Goal: Task Accomplishment & Management: Use online tool/utility

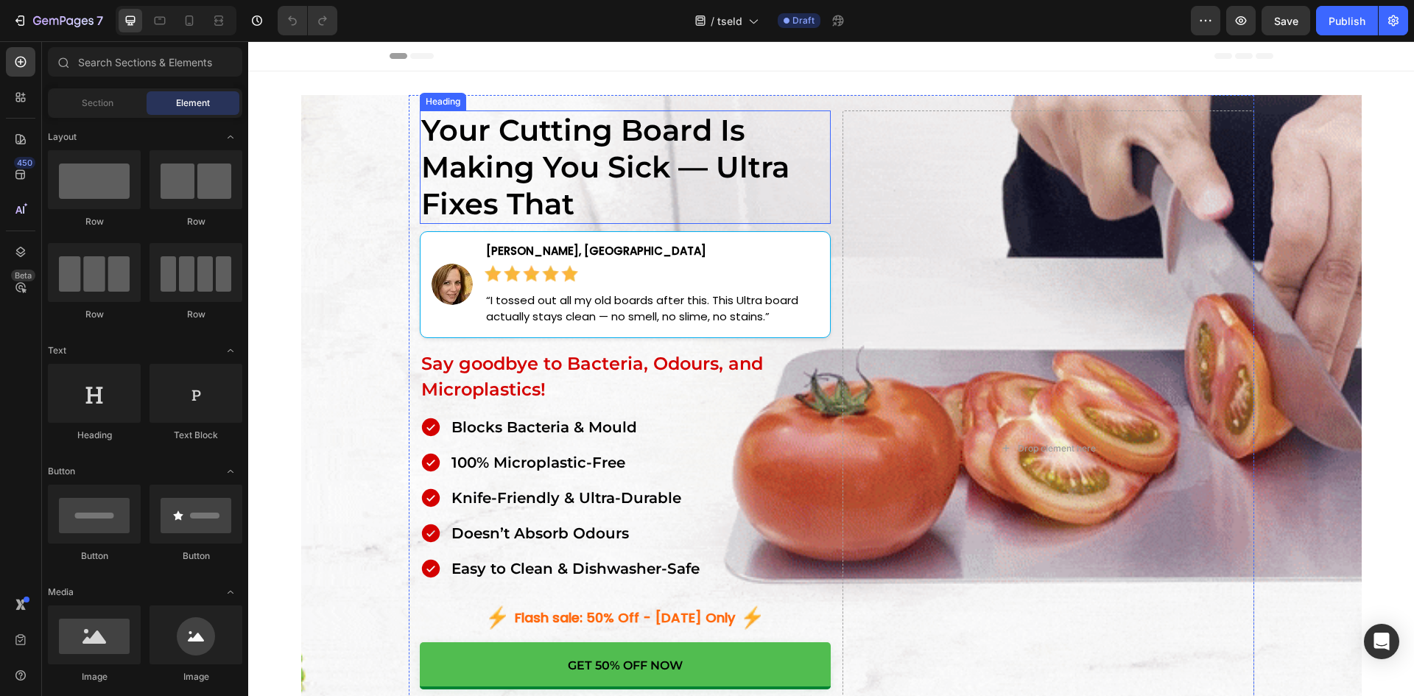
click at [479, 152] on h2 "Your Cutting Board Is Making You Sick — Ultra Fixes That" at bounding box center [626, 166] width 412 height 113
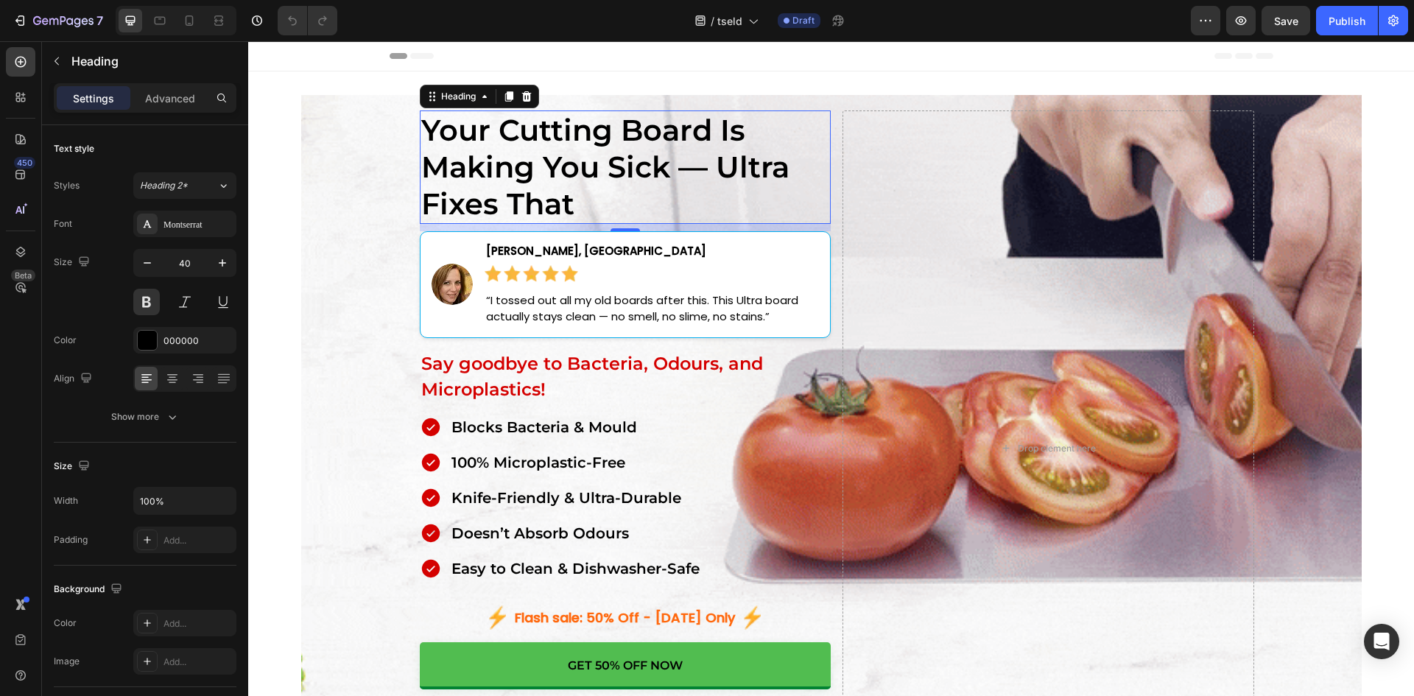
click at [482, 188] on h2 "Your Cutting Board Is Making You Sick — Ultra Fixes That" at bounding box center [626, 166] width 412 height 113
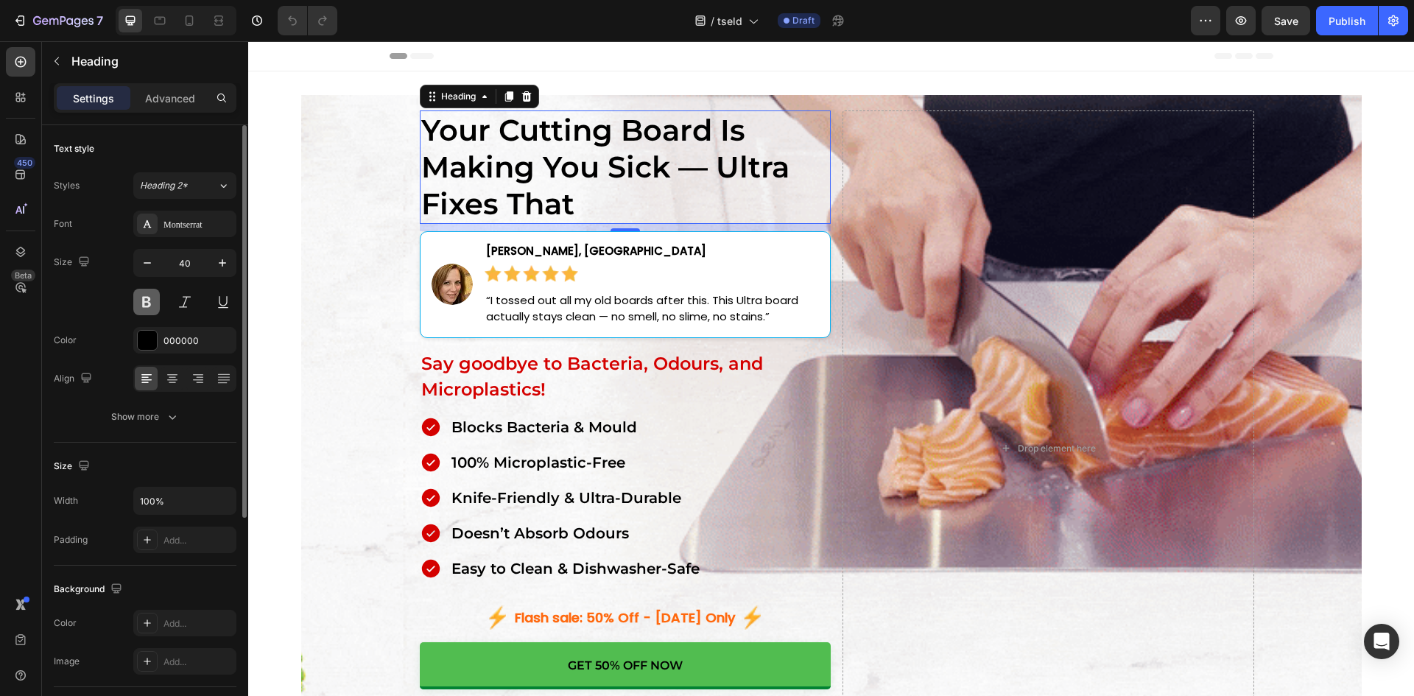
click at [141, 307] on button at bounding box center [146, 302] width 27 height 27
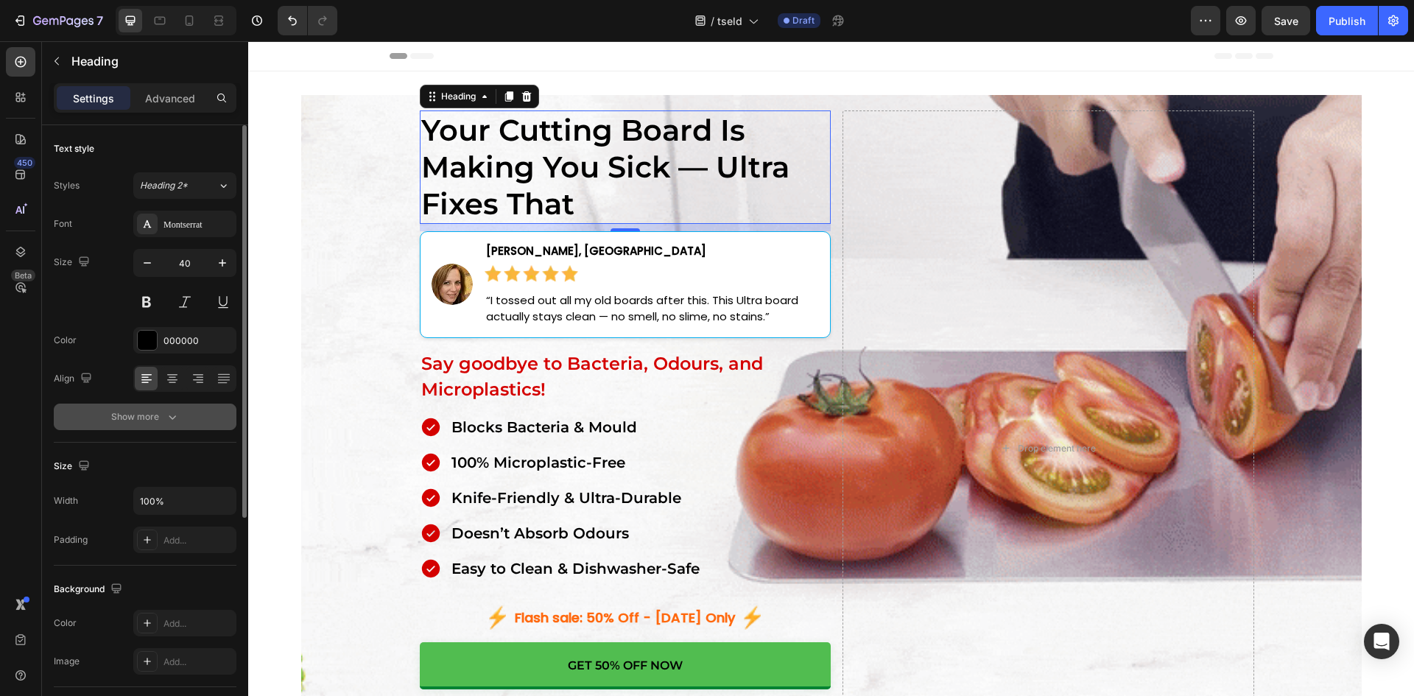
click at [180, 409] on button "Show more" at bounding box center [145, 416] width 183 height 27
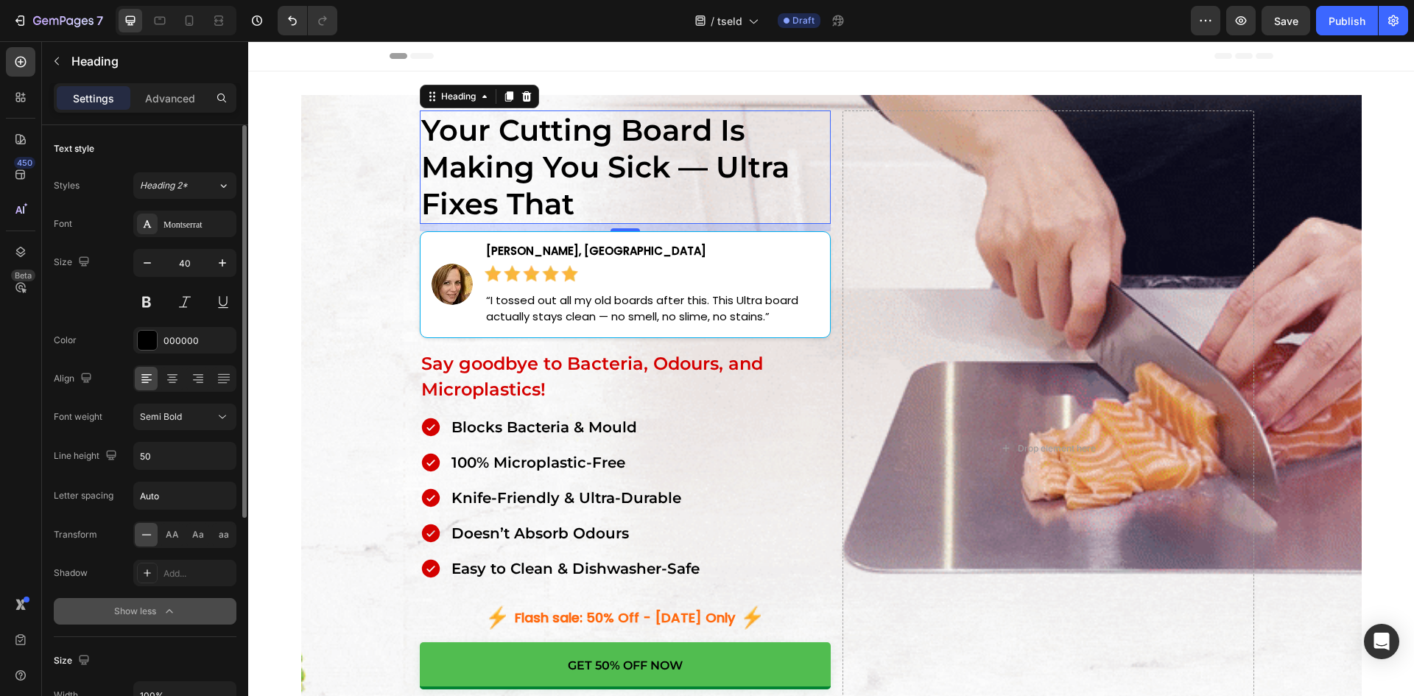
click at [179, 410] on span "Semi Bold" at bounding box center [161, 416] width 42 height 13
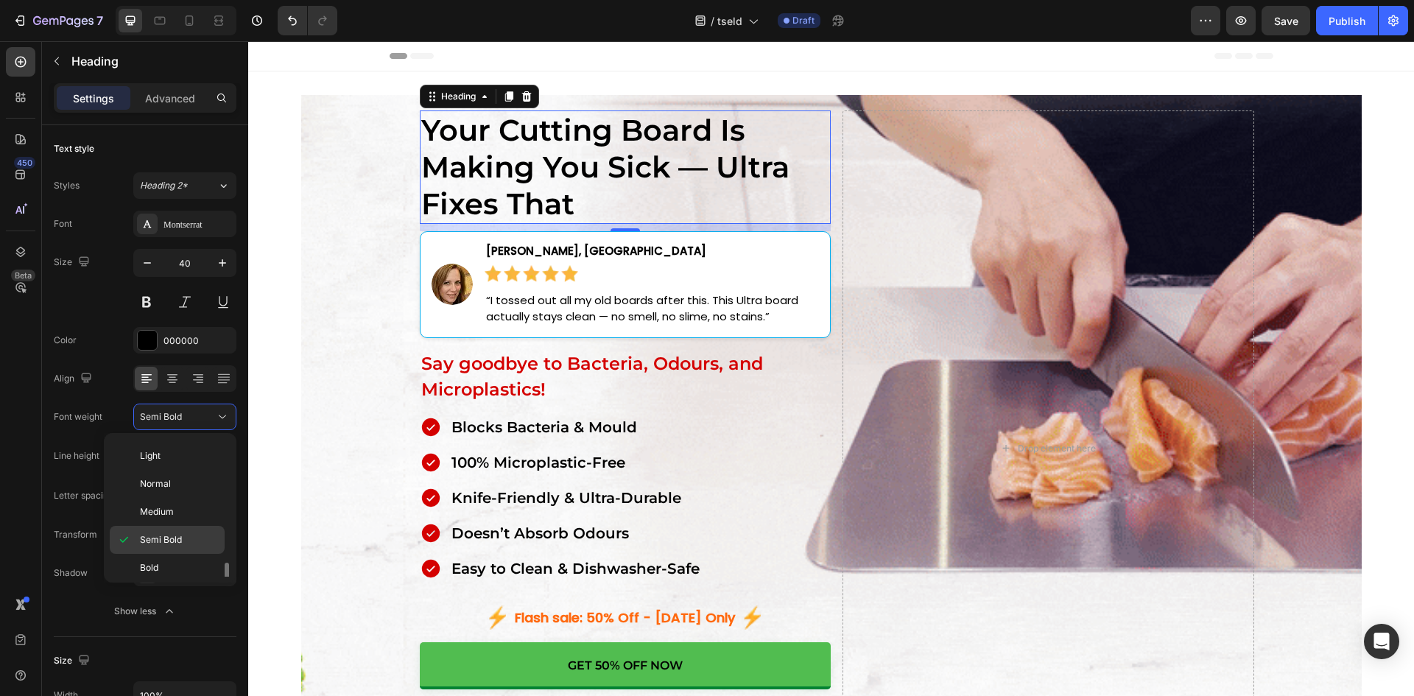
scroll to position [114, 0]
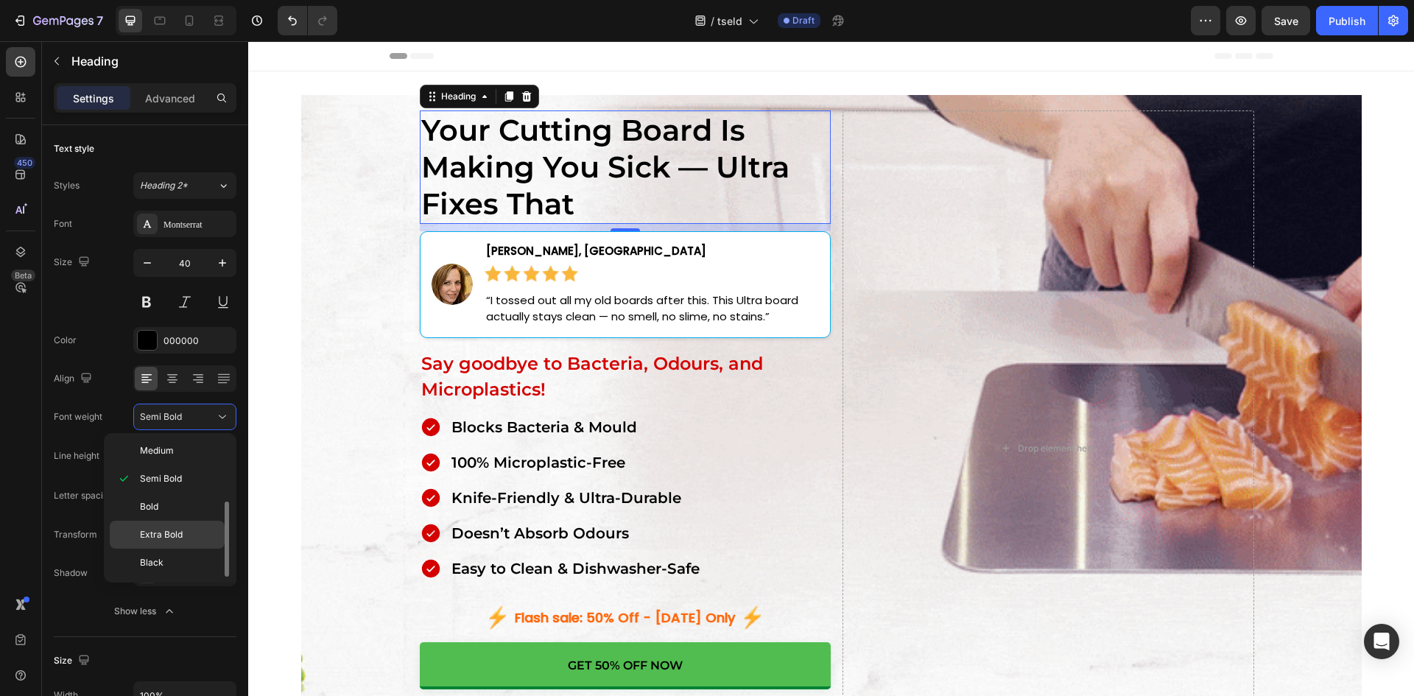
click at [178, 530] on span "Extra Bold" at bounding box center [161, 534] width 43 height 13
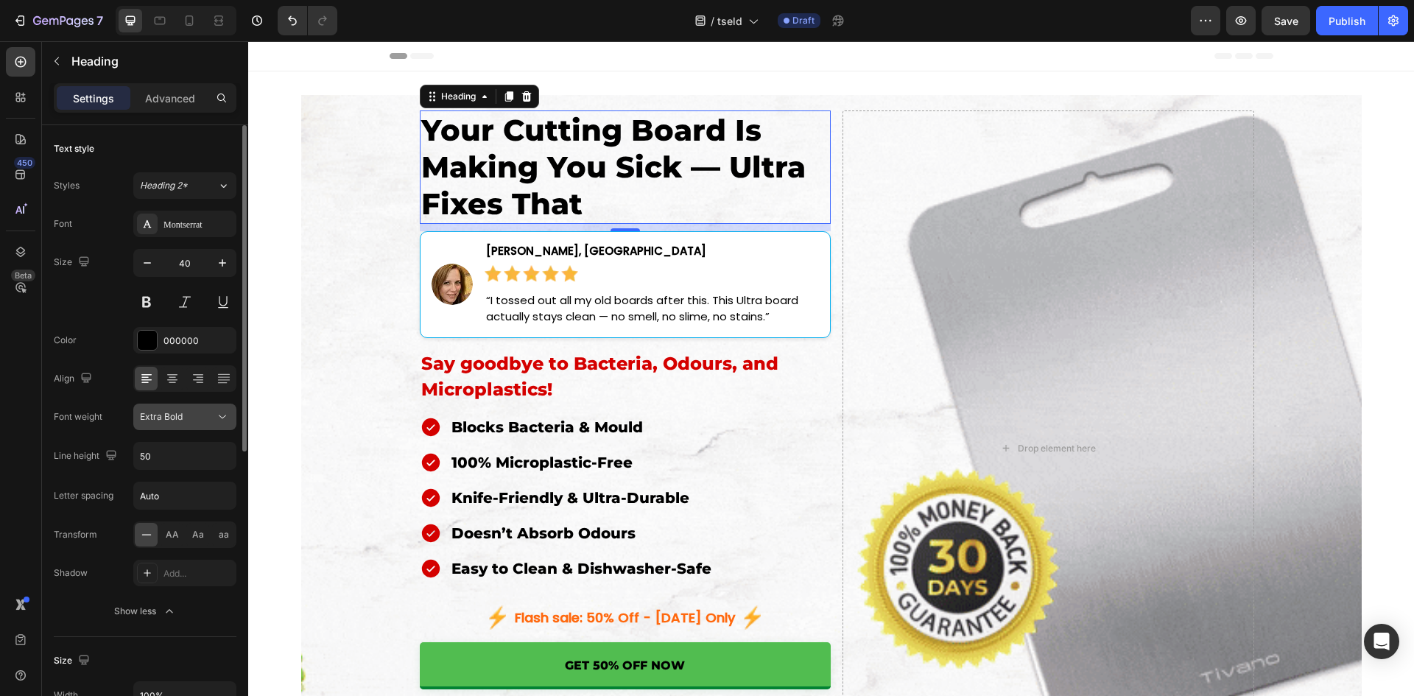
click at [175, 419] on span "Extra Bold" at bounding box center [161, 416] width 43 height 11
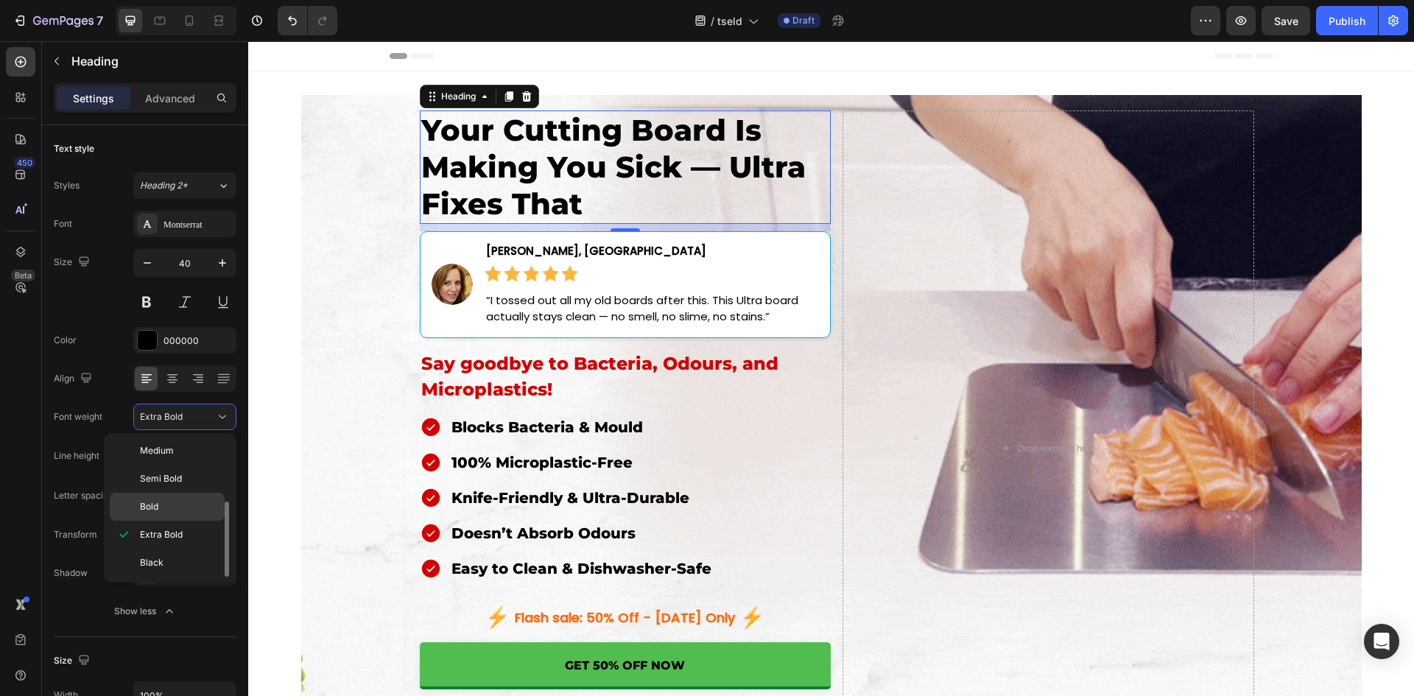
click at [165, 508] on p "Bold" at bounding box center [179, 506] width 78 height 13
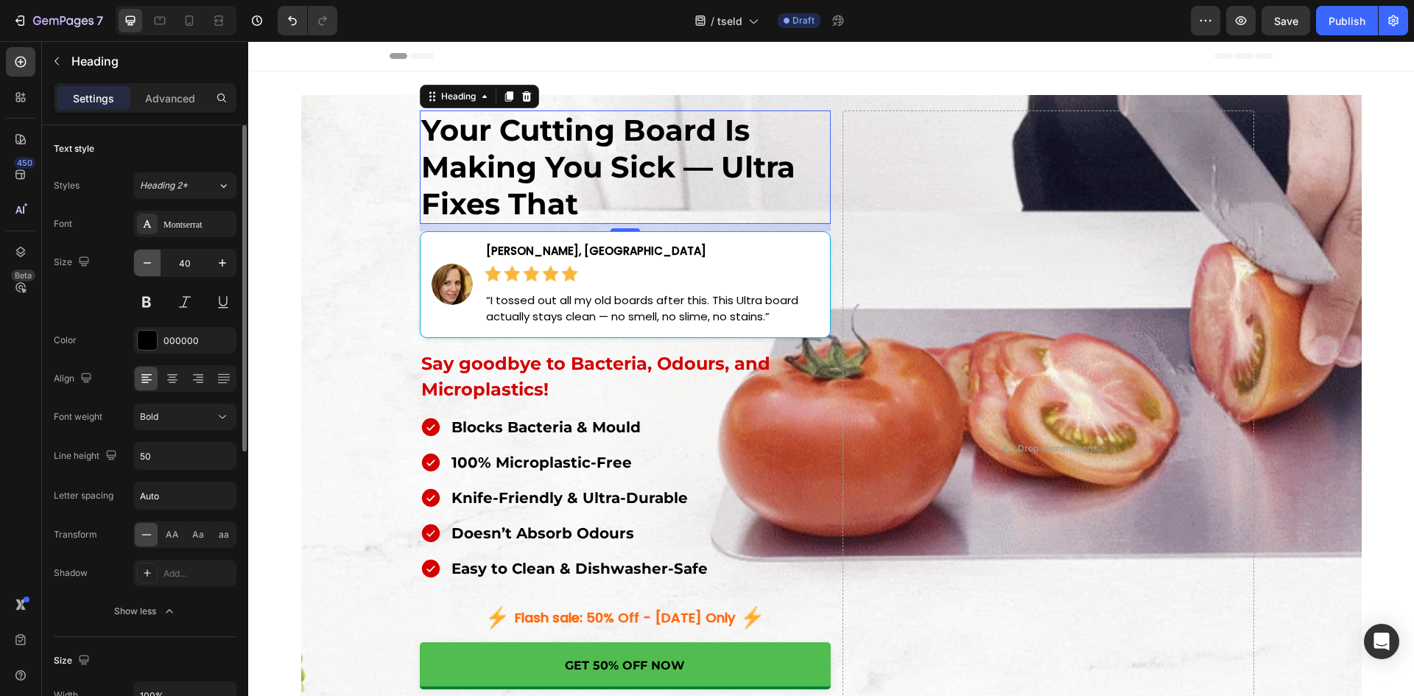
click at [148, 258] on icon "button" at bounding box center [147, 262] width 15 height 15
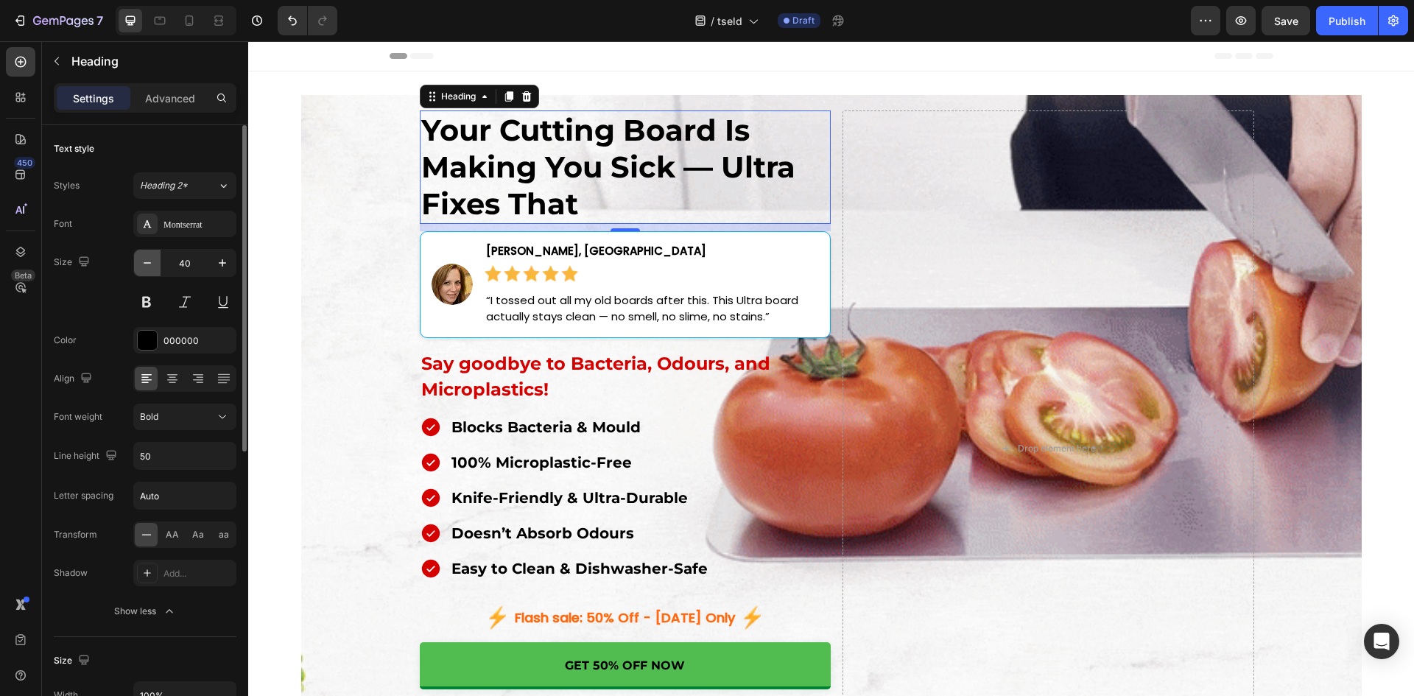
click at [148, 258] on icon "button" at bounding box center [147, 262] width 15 height 15
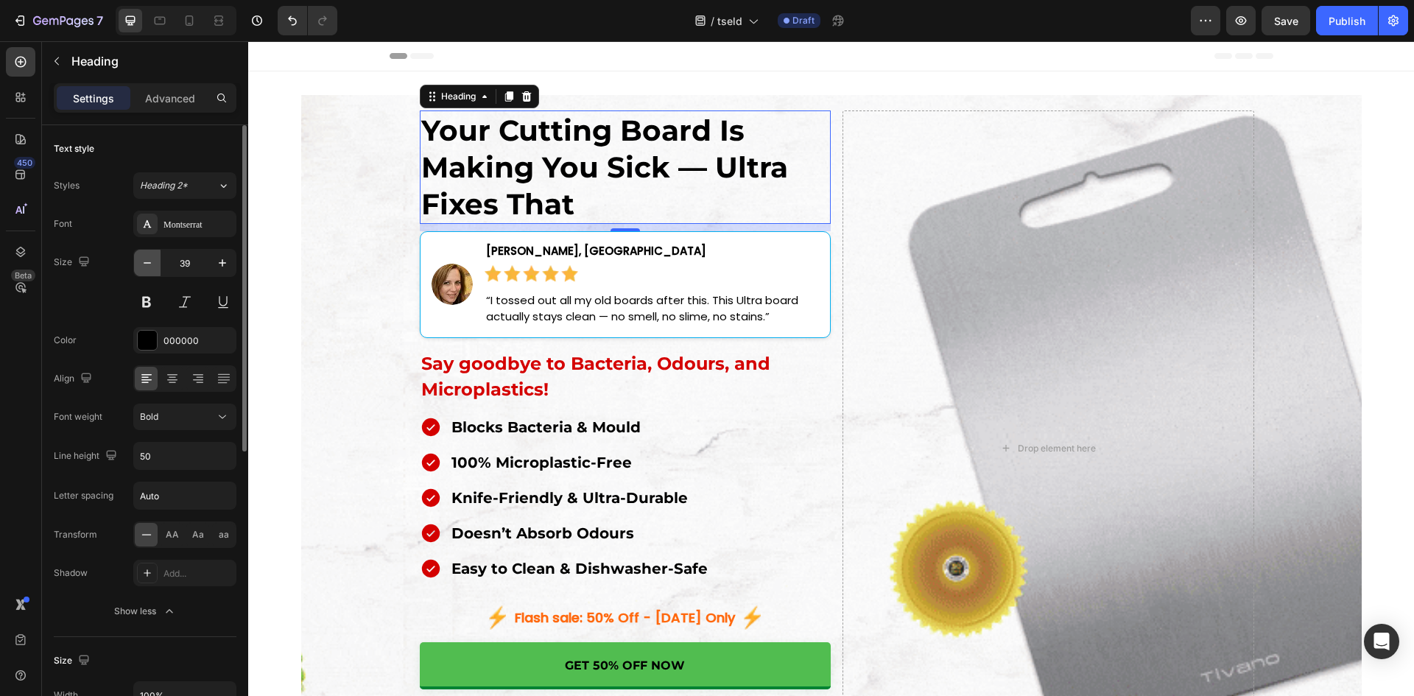
click at [148, 258] on icon "button" at bounding box center [147, 262] width 15 height 15
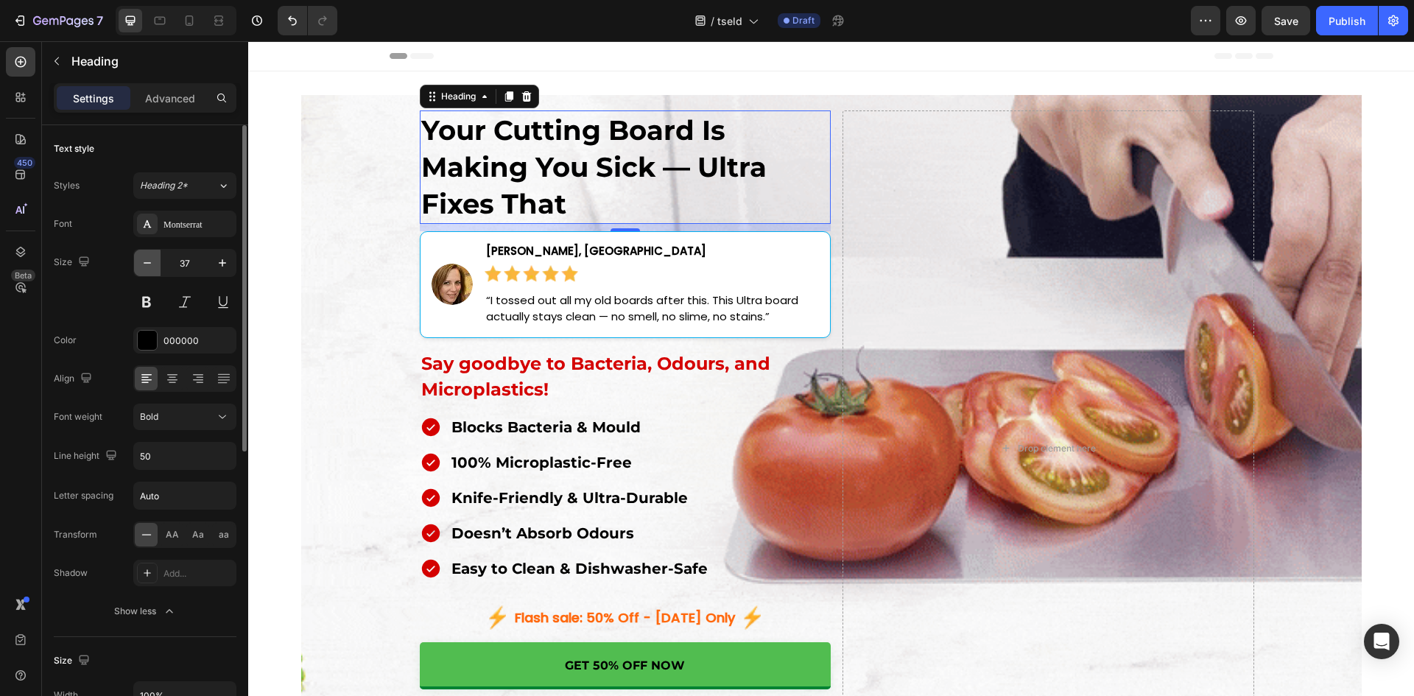
click at [148, 258] on icon "button" at bounding box center [147, 262] width 15 height 15
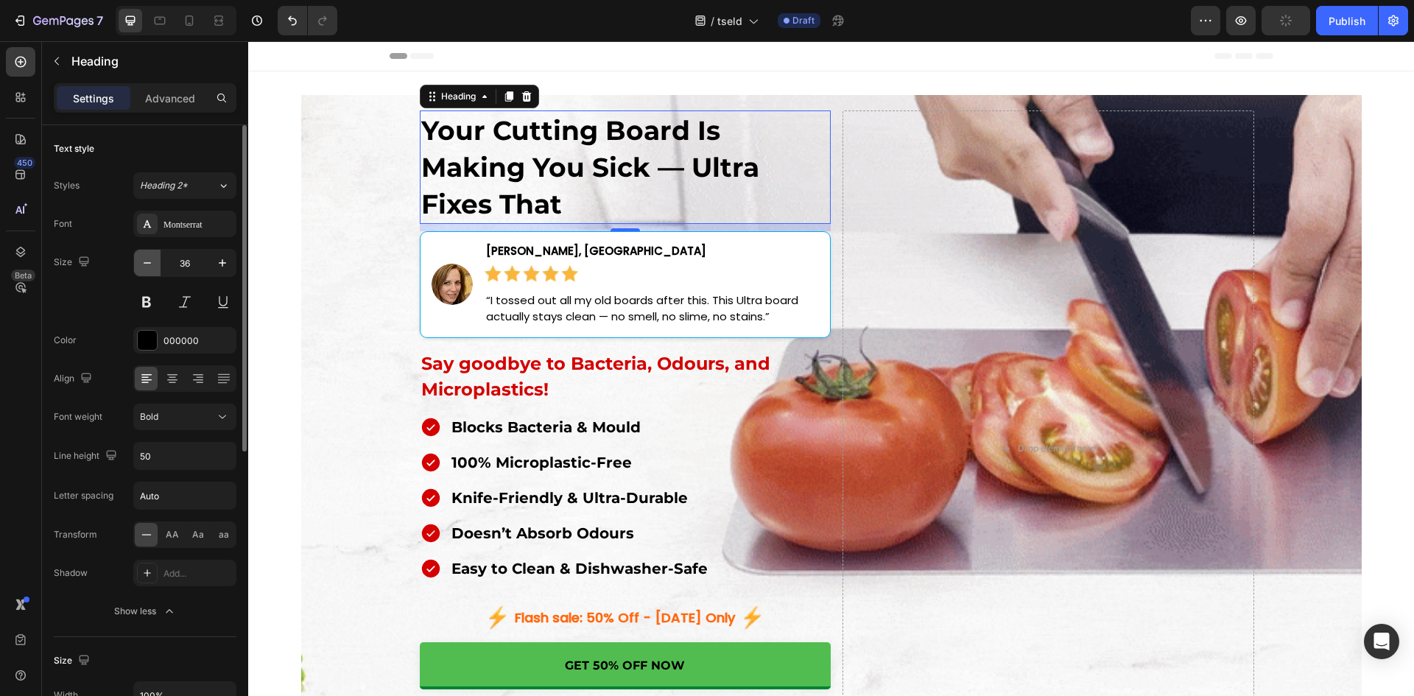
click at [148, 258] on icon "button" at bounding box center [147, 262] width 15 height 15
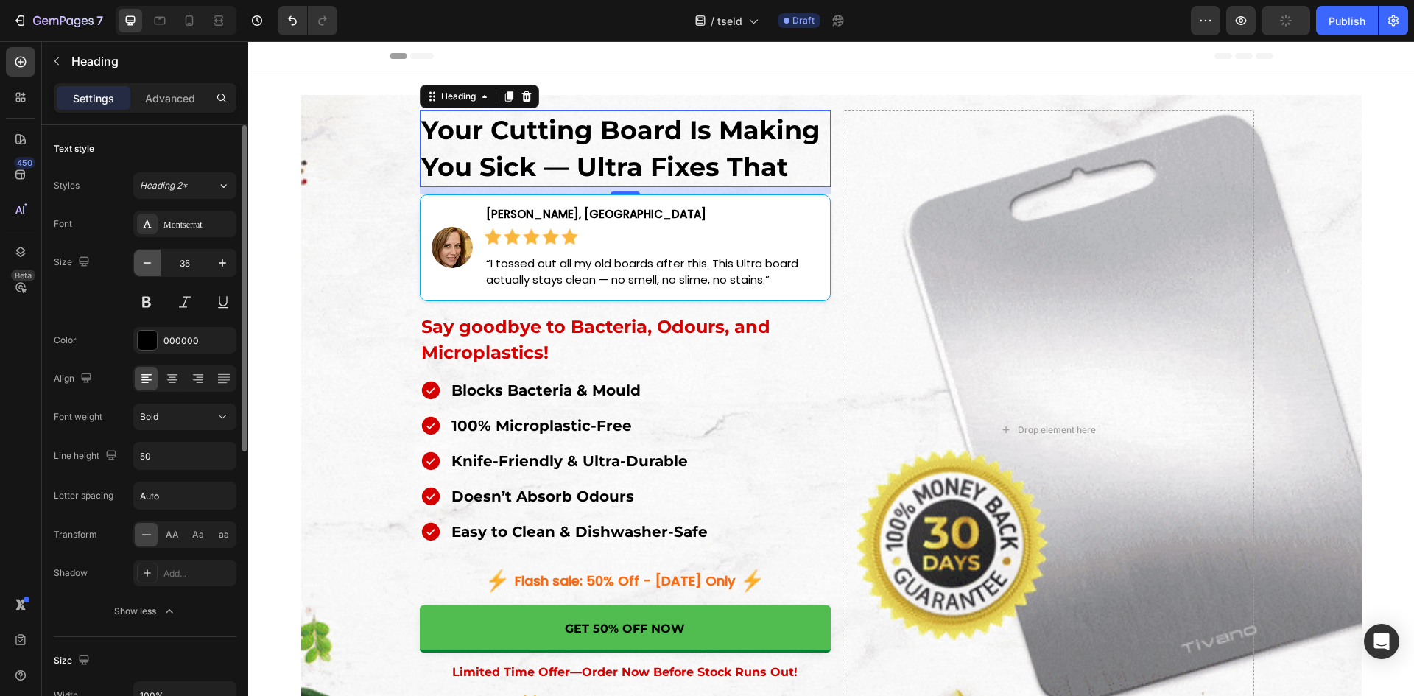
click at [148, 258] on icon "button" at bounding box center [147, 262] width 15 height 15
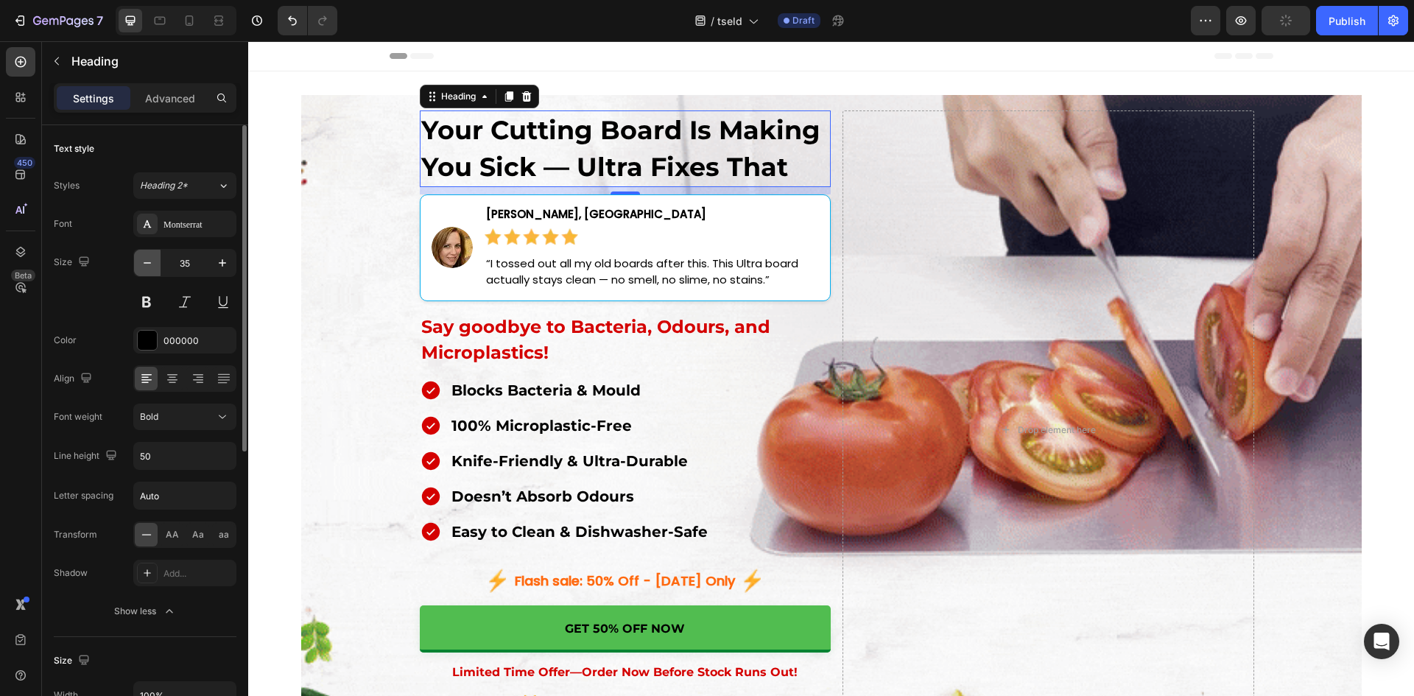
type input "34"
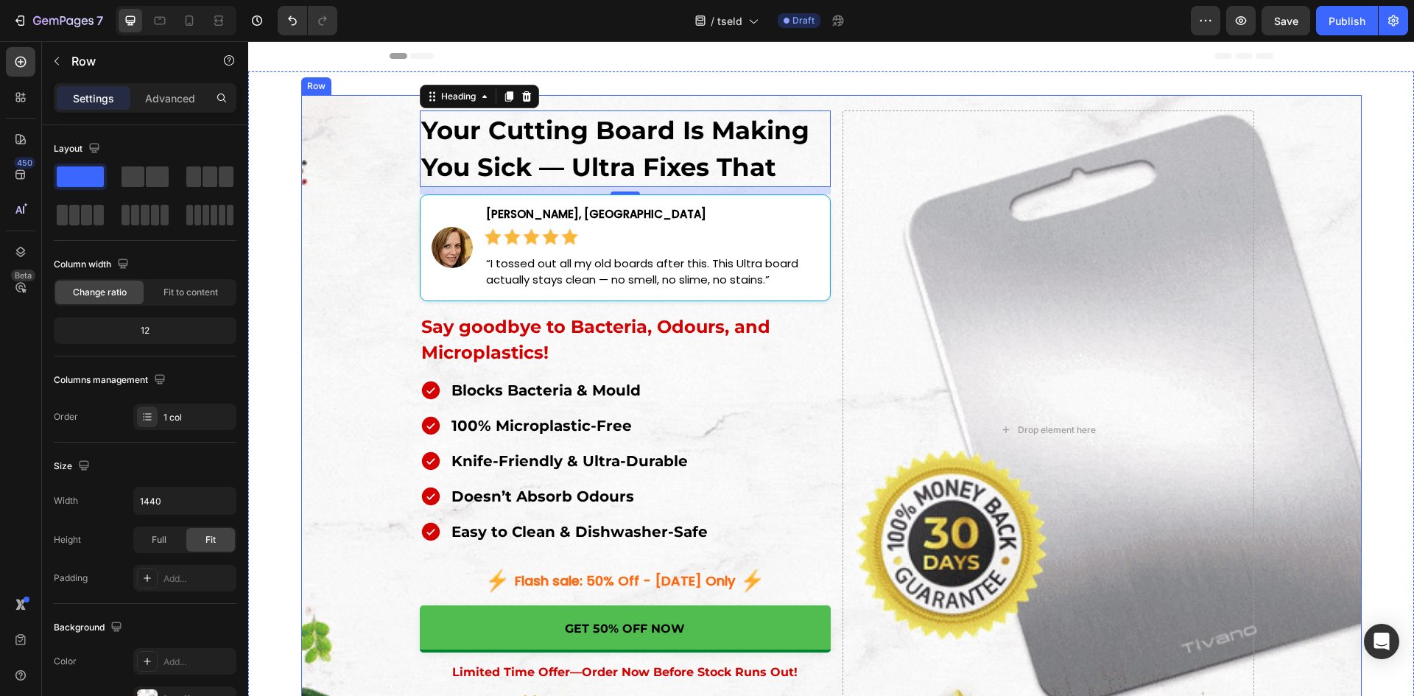
click at [347, 245] on div "Your Cutting Board Is Making You Sick — Ultra Fixes That Heading 10 Image Jessi…" at bounding box center [831, 439] width 1060 height 688
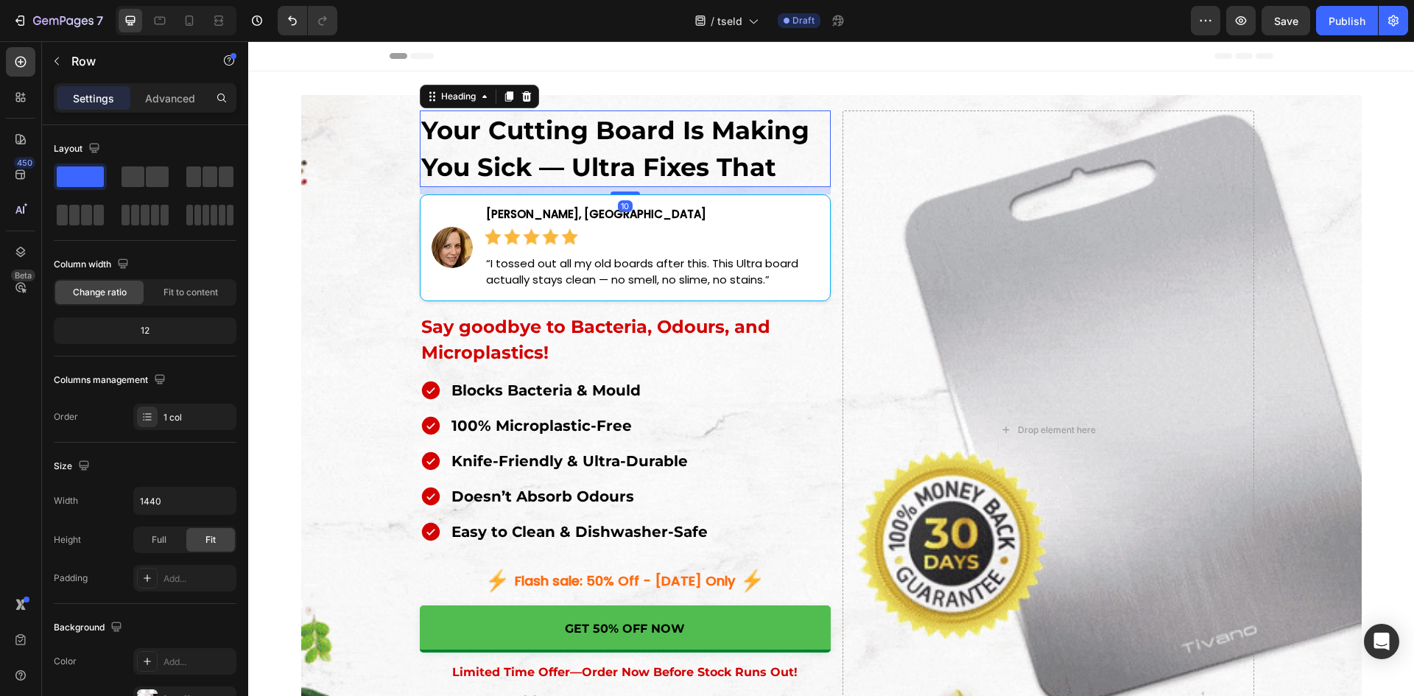
click at [499, 166] on p "Your Cutting Board Is Making You Sick — Ultra Fixes That" at bounding box center [625, 149] width 409 height 74
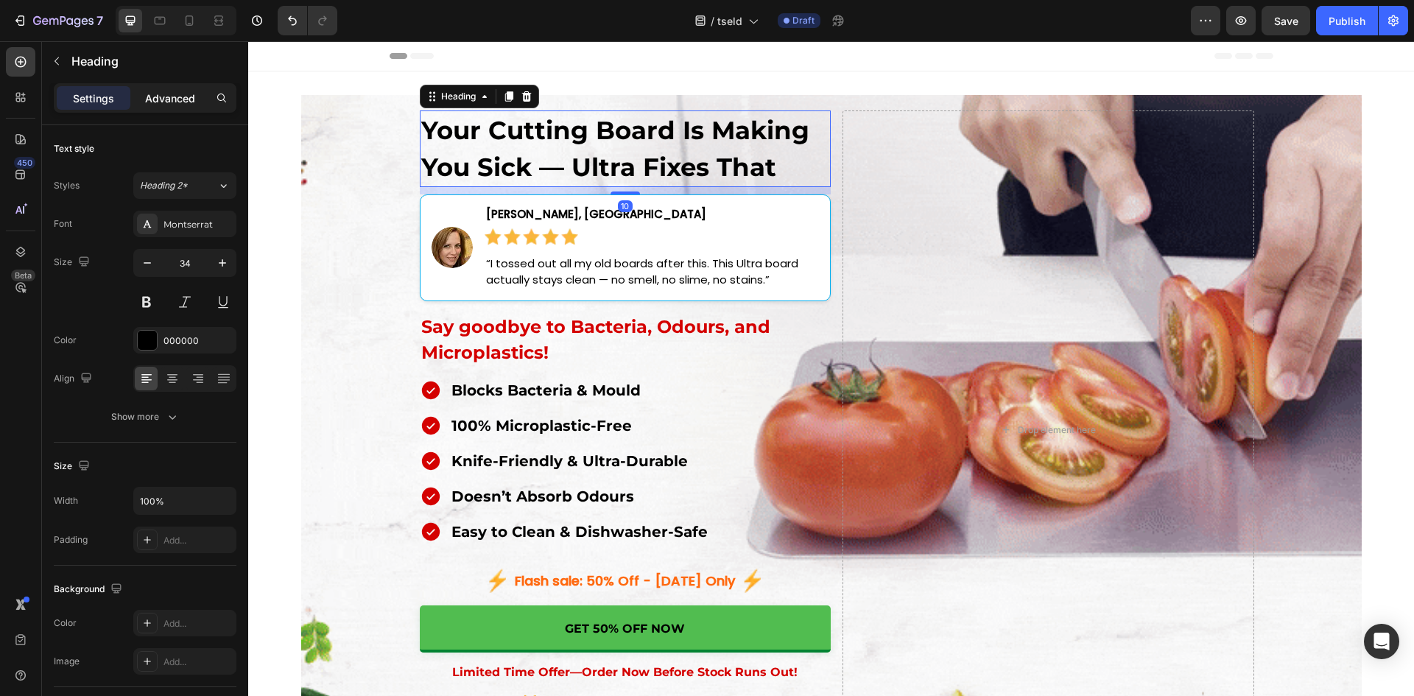
click at [178, 104] on p "Advanced" at bounding box center [170, 98] width 50 height 15
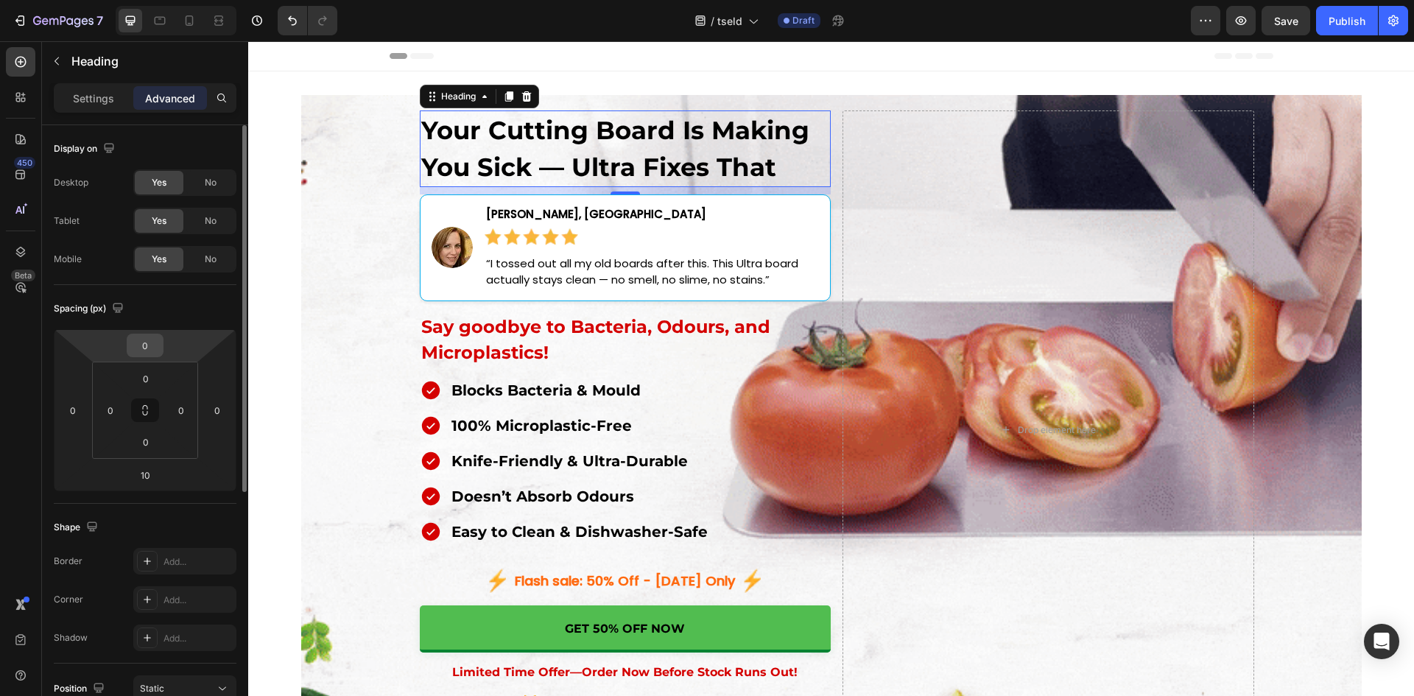
click at [151, 353] on input "0" at bounding box center [144, 345] width 29 height 22
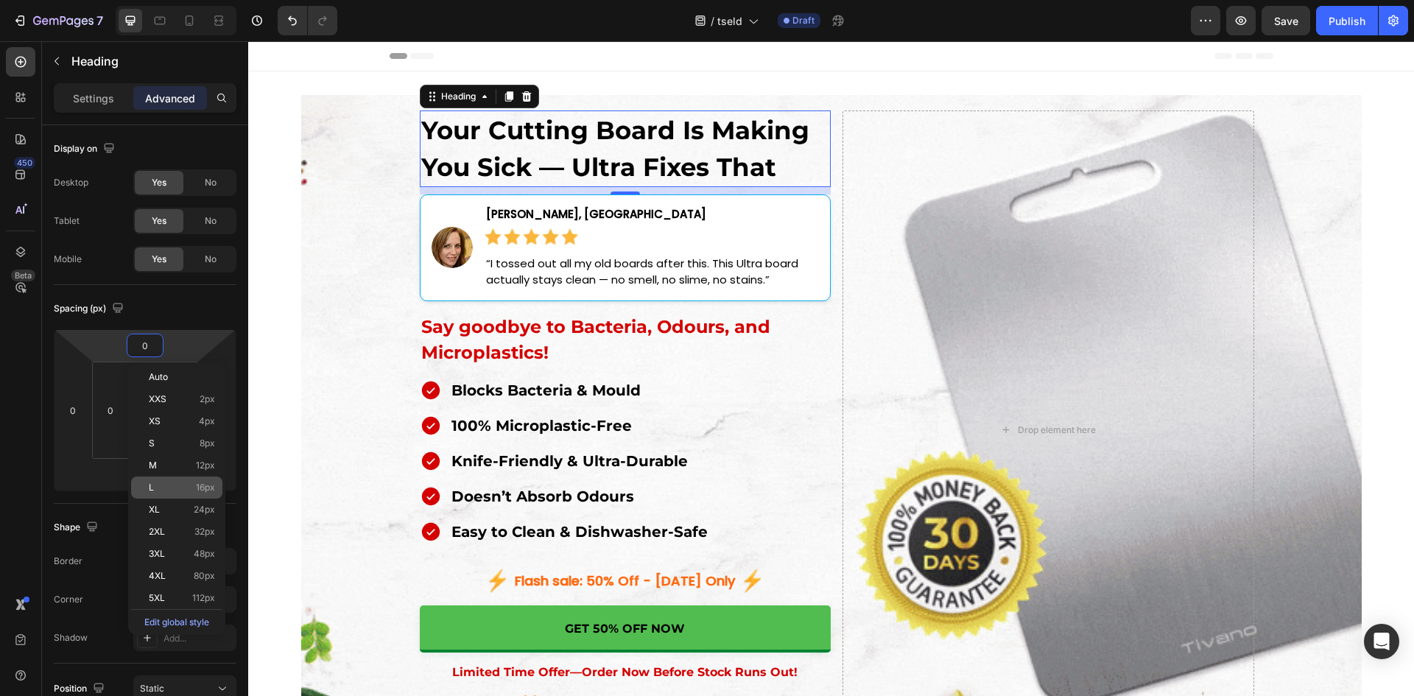
click at [195, 481] on div "L 16px" at bounding box center [176, 487] width 91 height 22
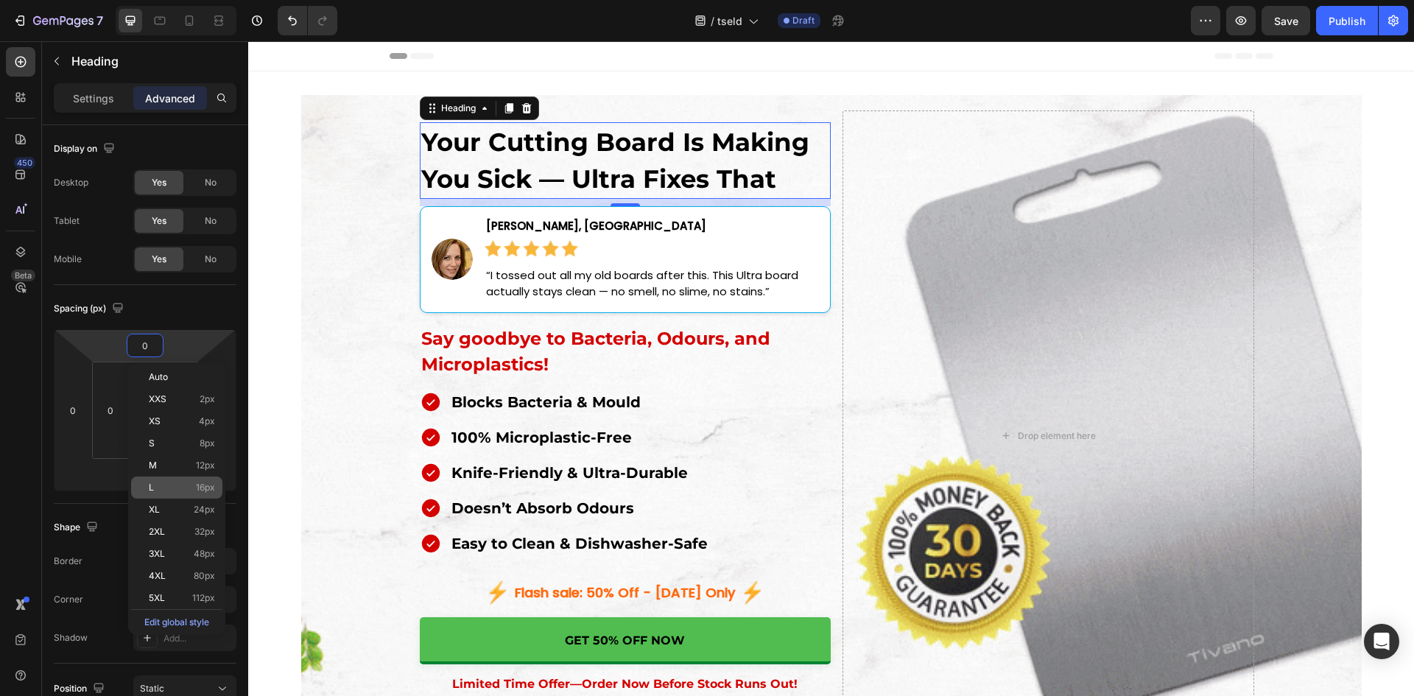
type input "16"
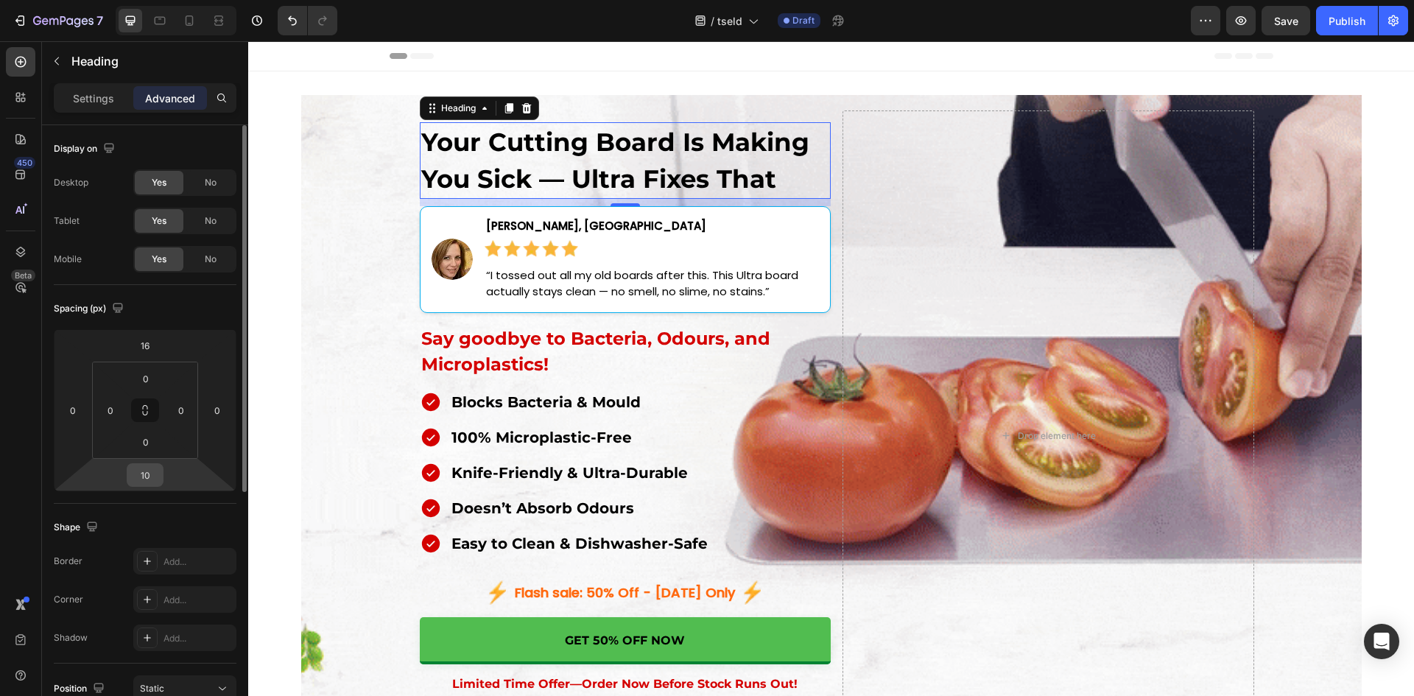
click at [138, 476] on input "10" at bounding box center [144, 475] width 29 height 22
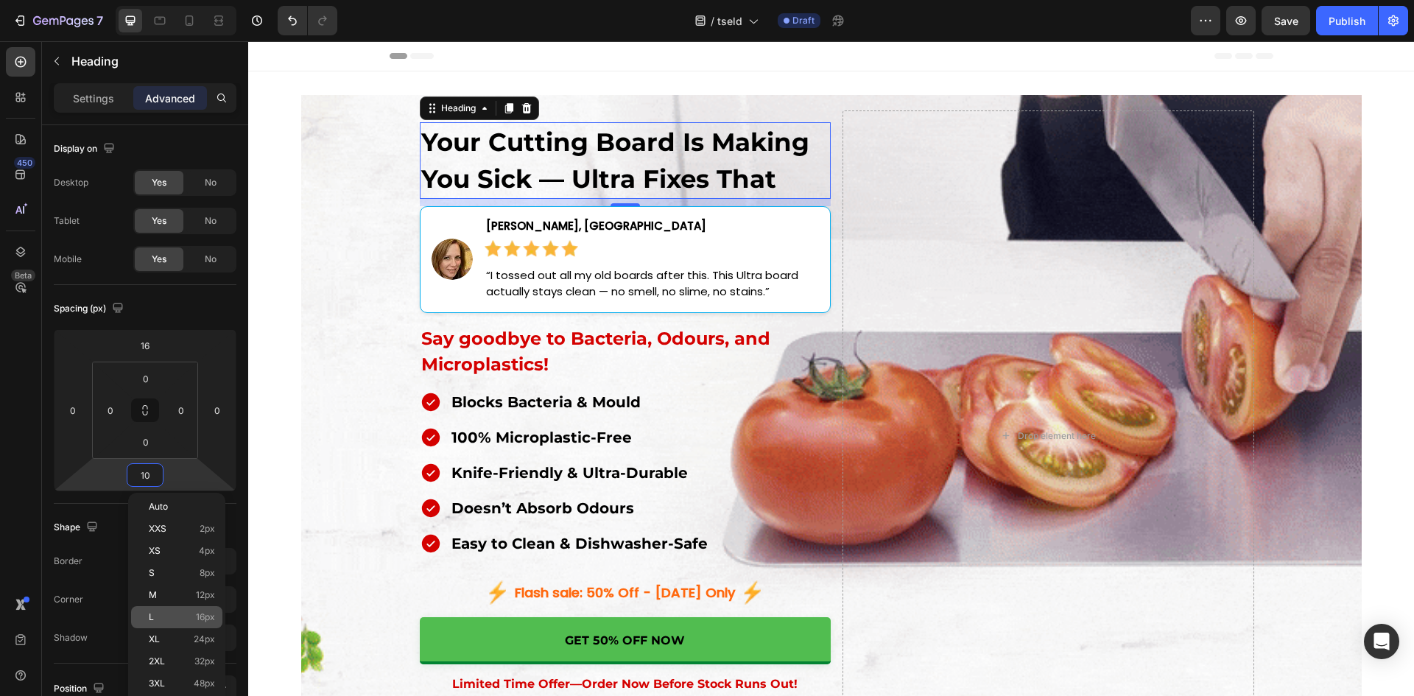
click at [196, 612] on span "16px" at bounding box center [205, 617] width 19 height 10
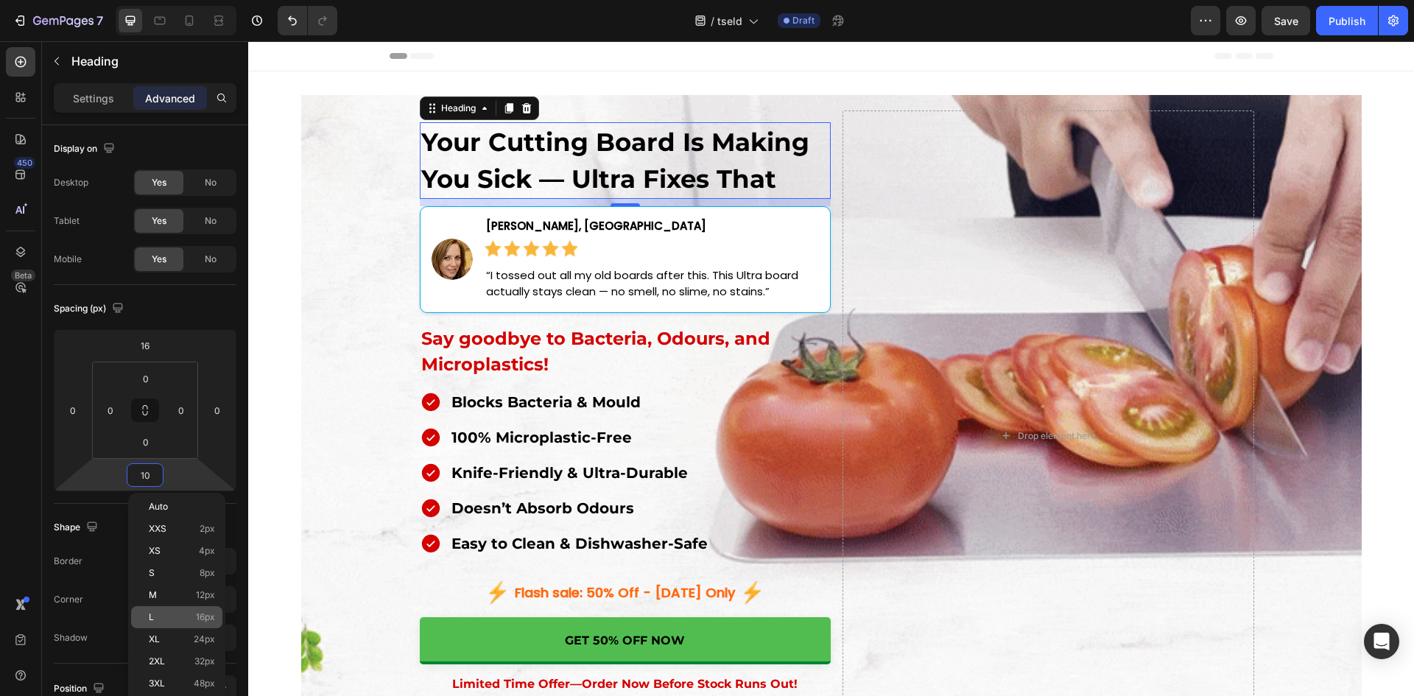
type input "16"
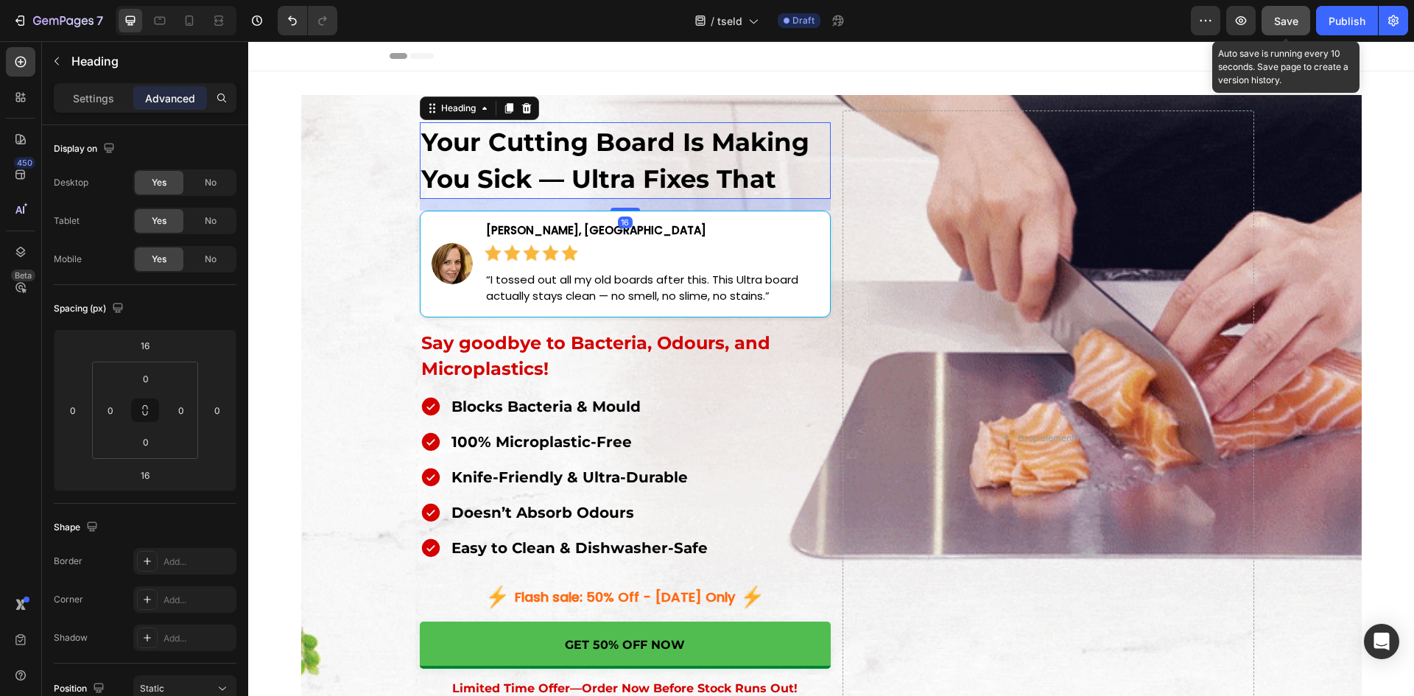
click at [1280, 21] on span "Save" at bounding box center [1286, 21] width 24 height 13
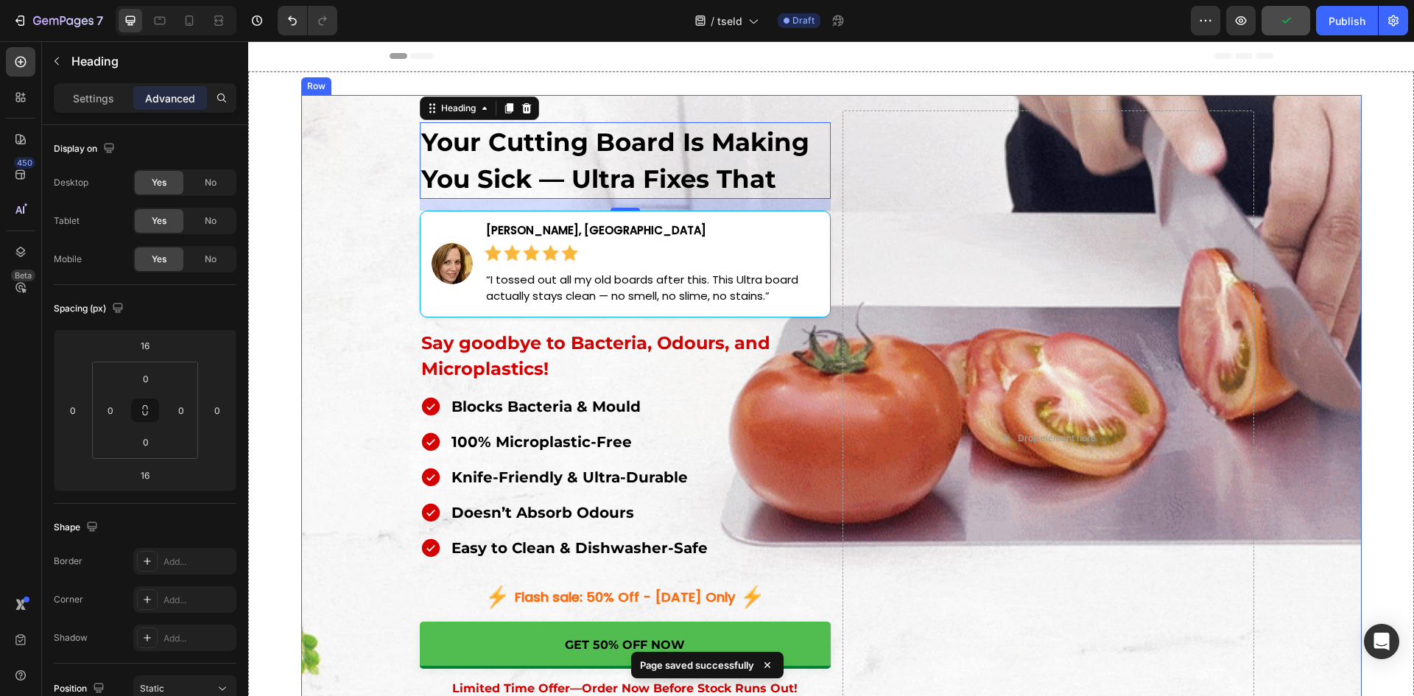
click at [355, 206] on div "Your Cutting Board Is Making You Sick — Ultra Fixes That Heading 16 Image Jessi…" at bounding box center [831, 447] width 1060 height 705
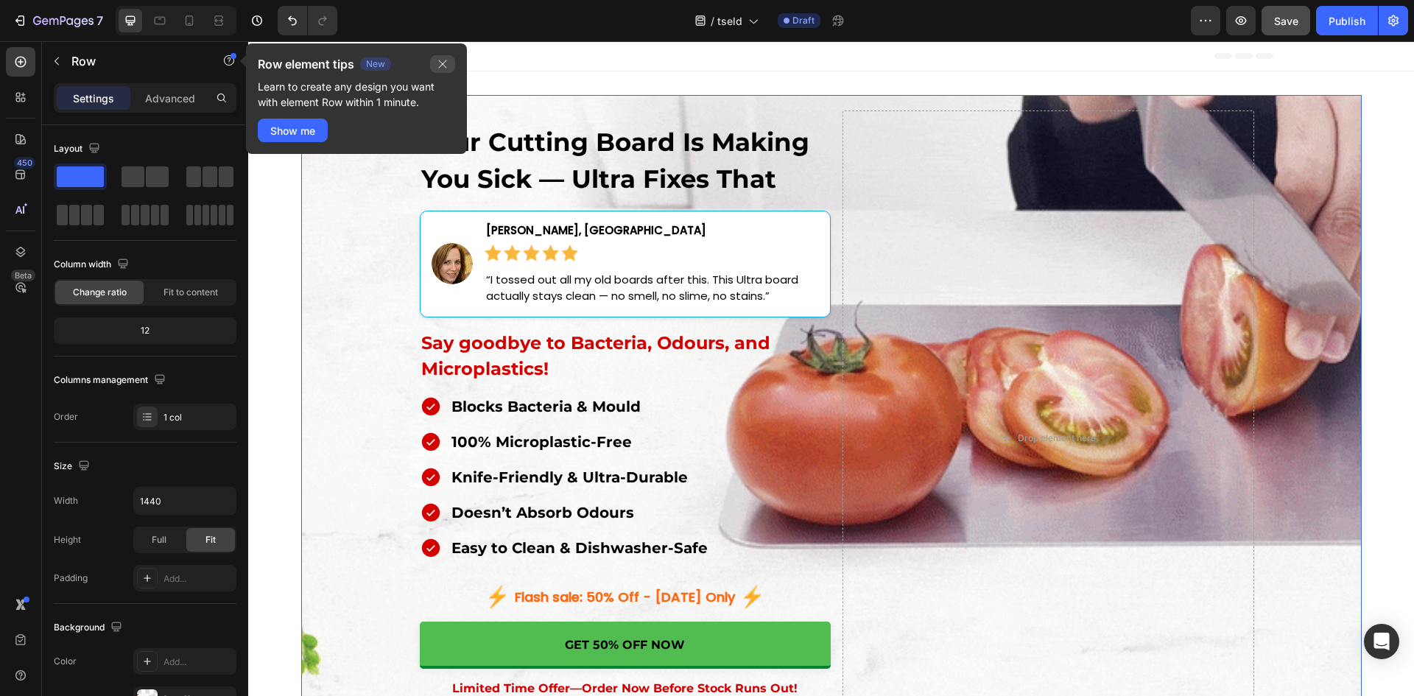
click at [436, 60] on button "button" at bounding box center [442, 64] width 25 height 18
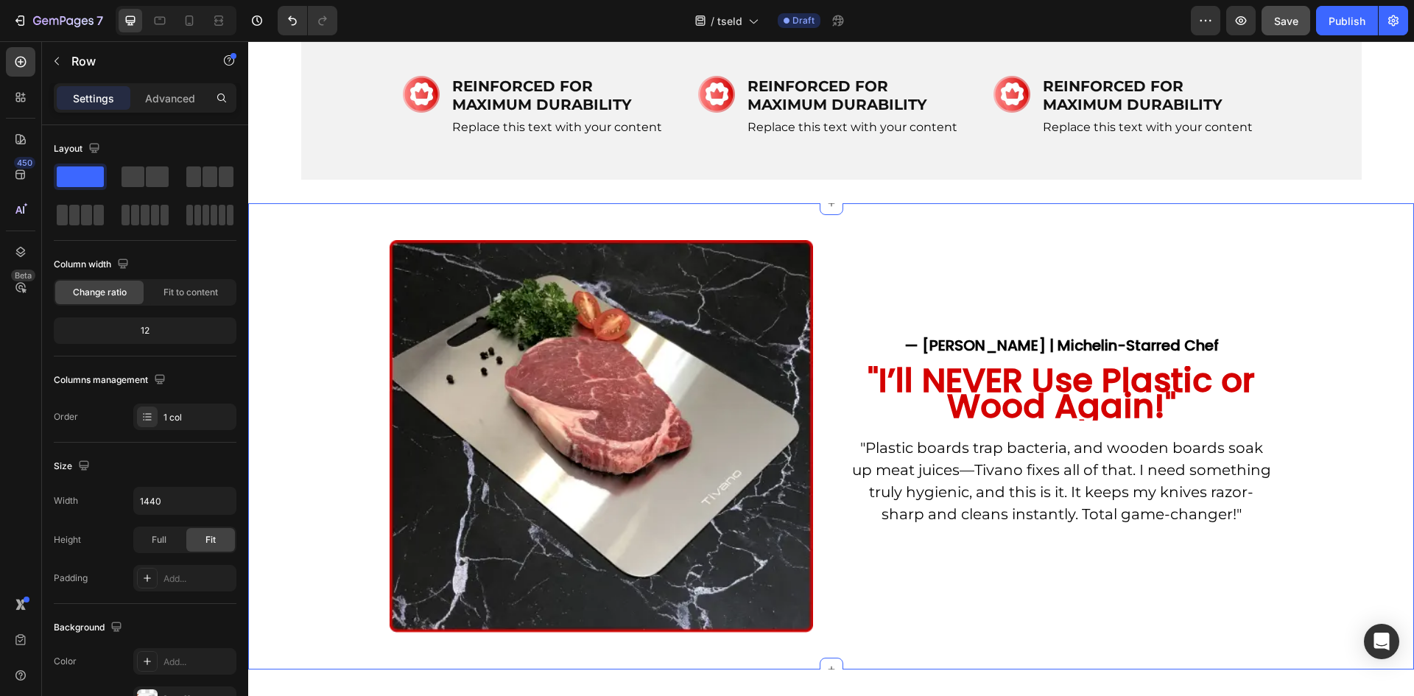
scroll to position [859, 0]
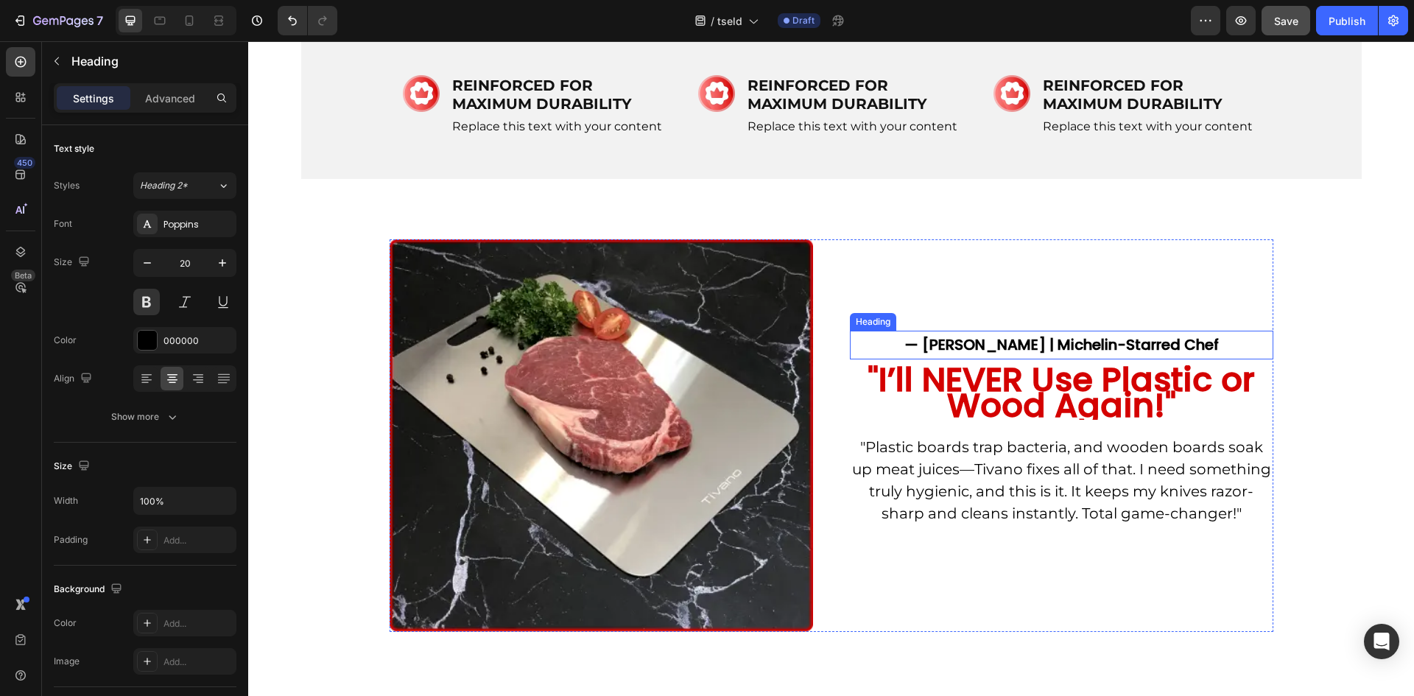
click at [967, 359] on h2 "— Lisa W. | Michelin-Starred Chef" at bounding box center [1061, 345] width 423 height 29
click at [160, 96] on p "Advanced" at bounding box center [170, 98] width 50 height 15
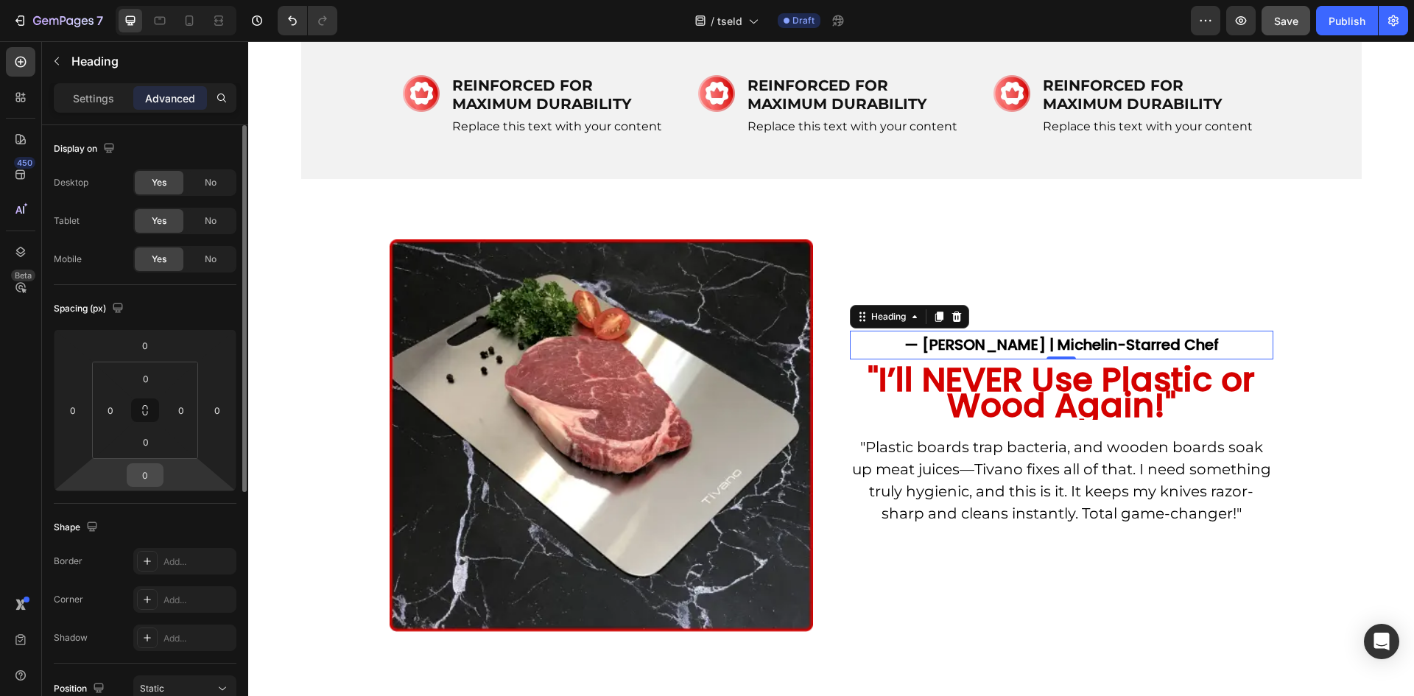
click at [155, 469] on input "0" at bounding box center [144, 475] width 29 height 22
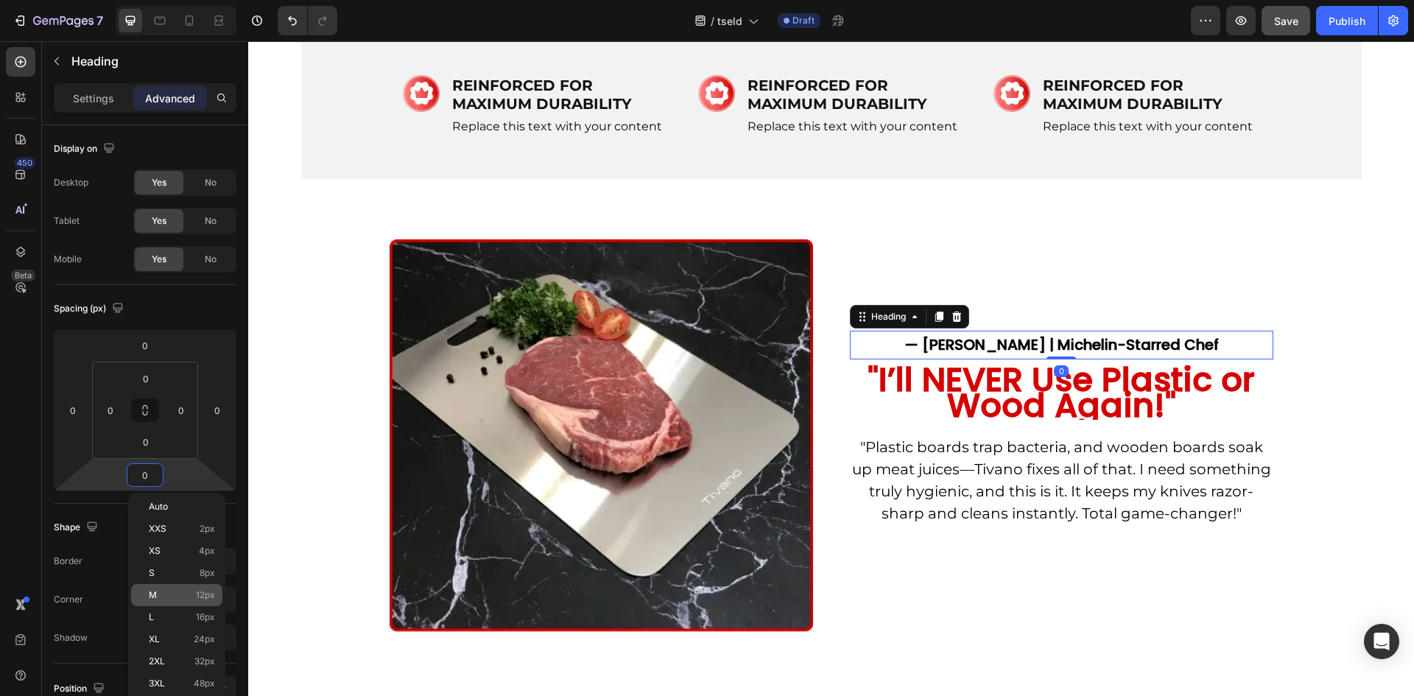
click at [191, 590] on p "M 12px" at bounding box center [182, 595] width 66 height 10
type input "12"
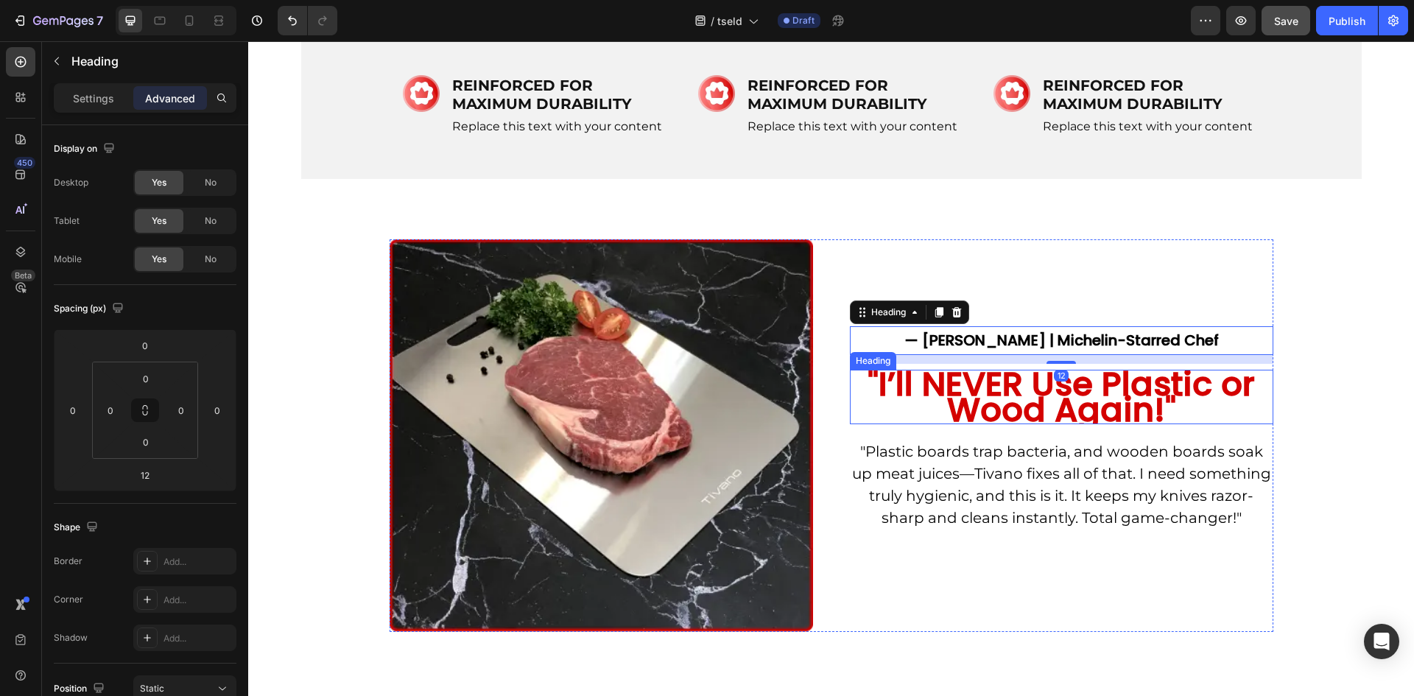
click at [909, 424] on h2 ""I’ll NEVER Use Plastic or Wood Again!"" at bounding box center [1061, 397] width 423 height 54
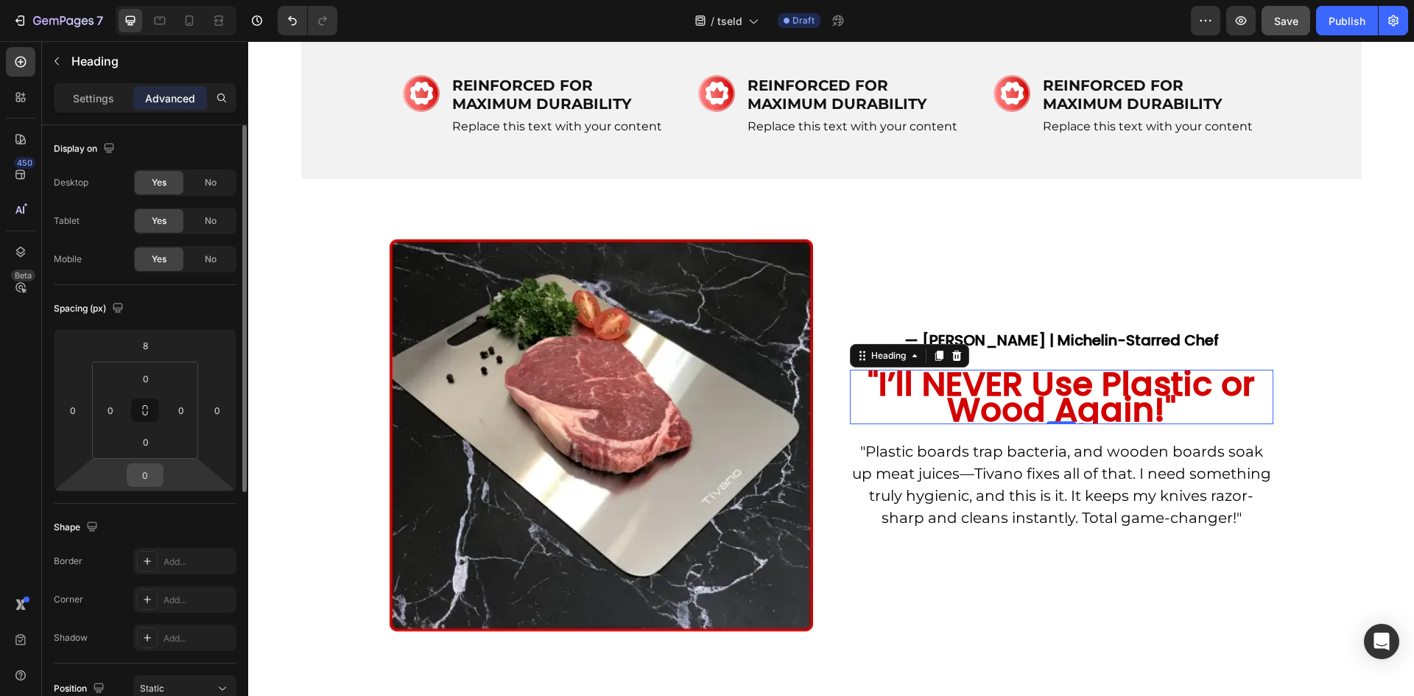
click at [140, 481] on input "0" at bounding box center [144, 475] width 29 height 22
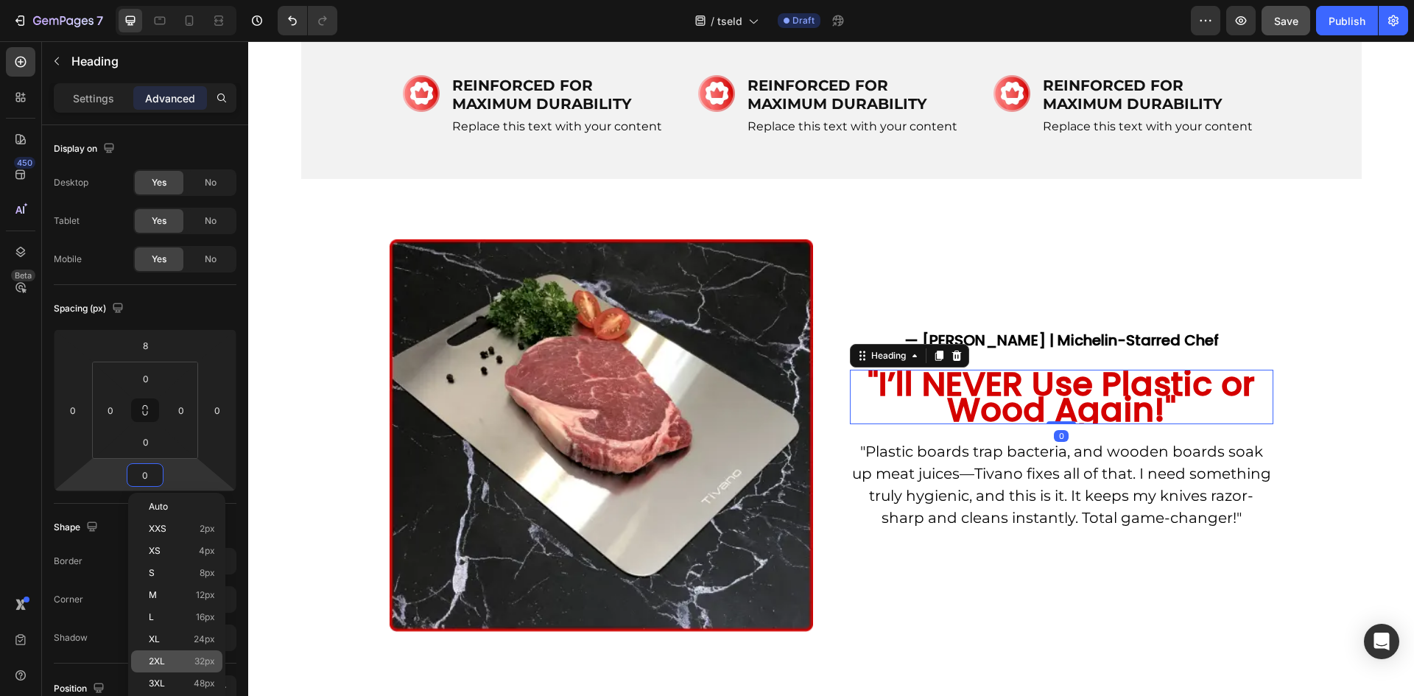
click at [188, 656] on p "2XL 32px" at bounding box center [182, 661] width 66 height 10
type input "32"
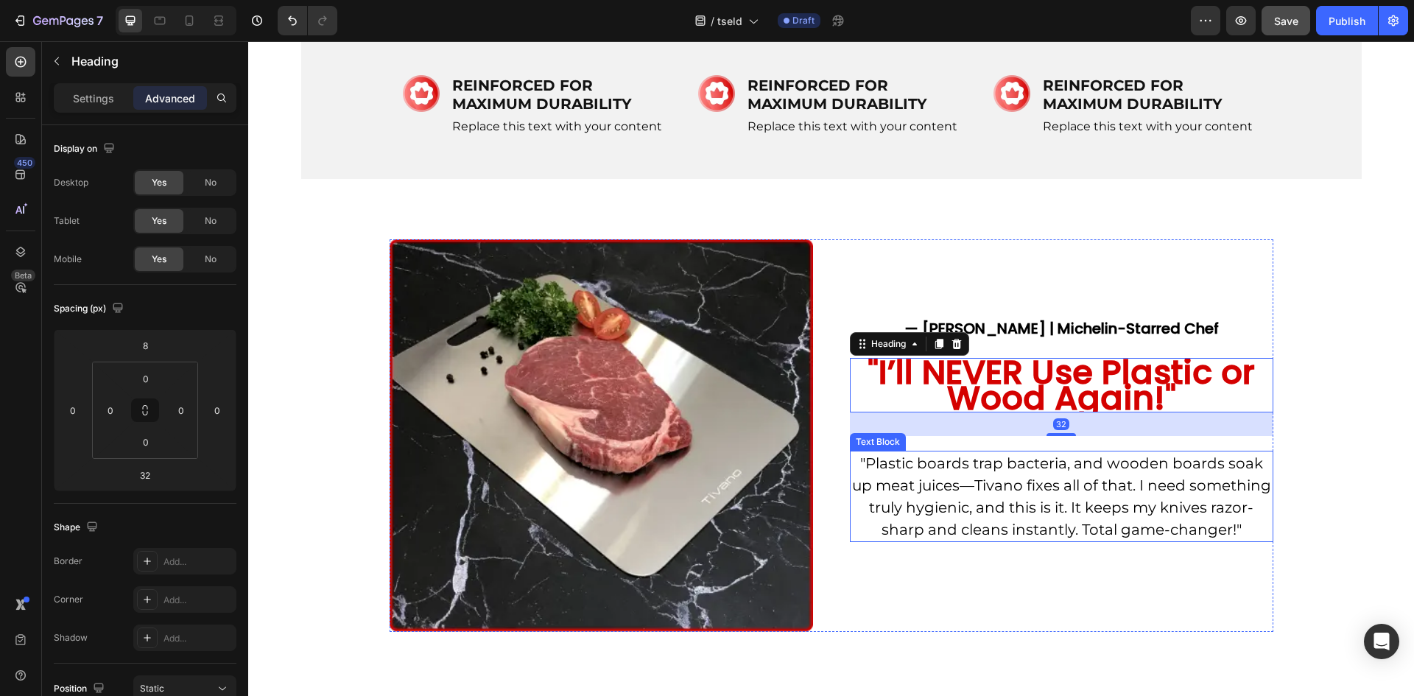
click at [882, 540] on p ""Plastic boards trap bacteria, and wooden boards soak up meat juices—Tivano fix…" at bounding box center [1061, 496] width 420 height 88
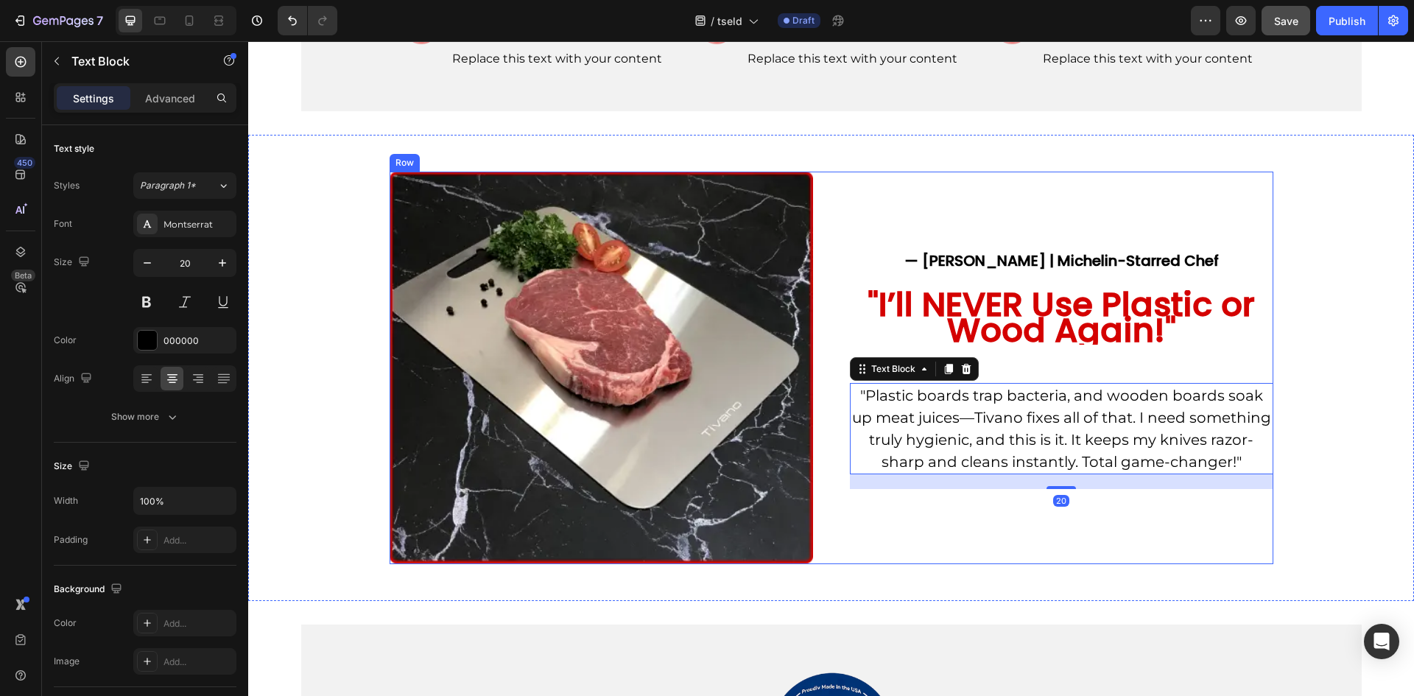
scroll to position [981, 0]
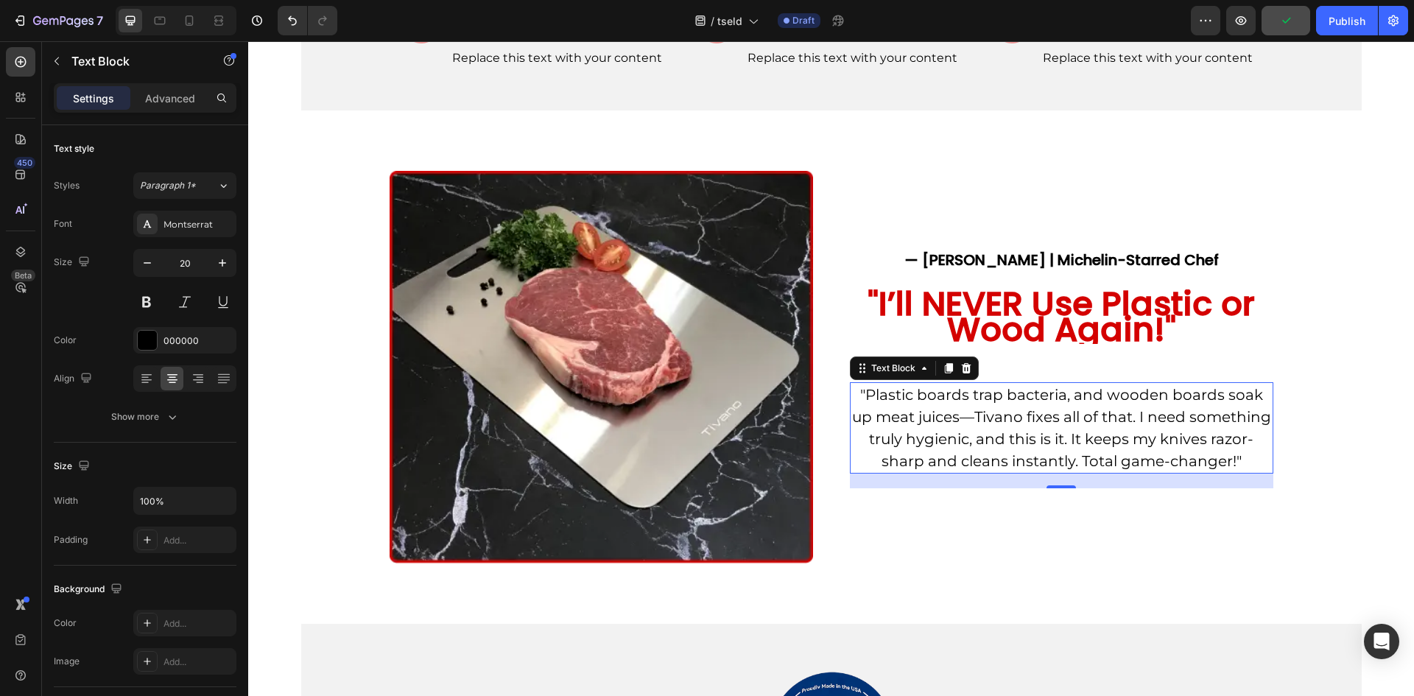
click at [973, 448] on p ""Plastic boards trap bacteria, and wooden boards soak up meat juices—Tivano fix…" at bounding box center [1061, 428] width 420 height 88
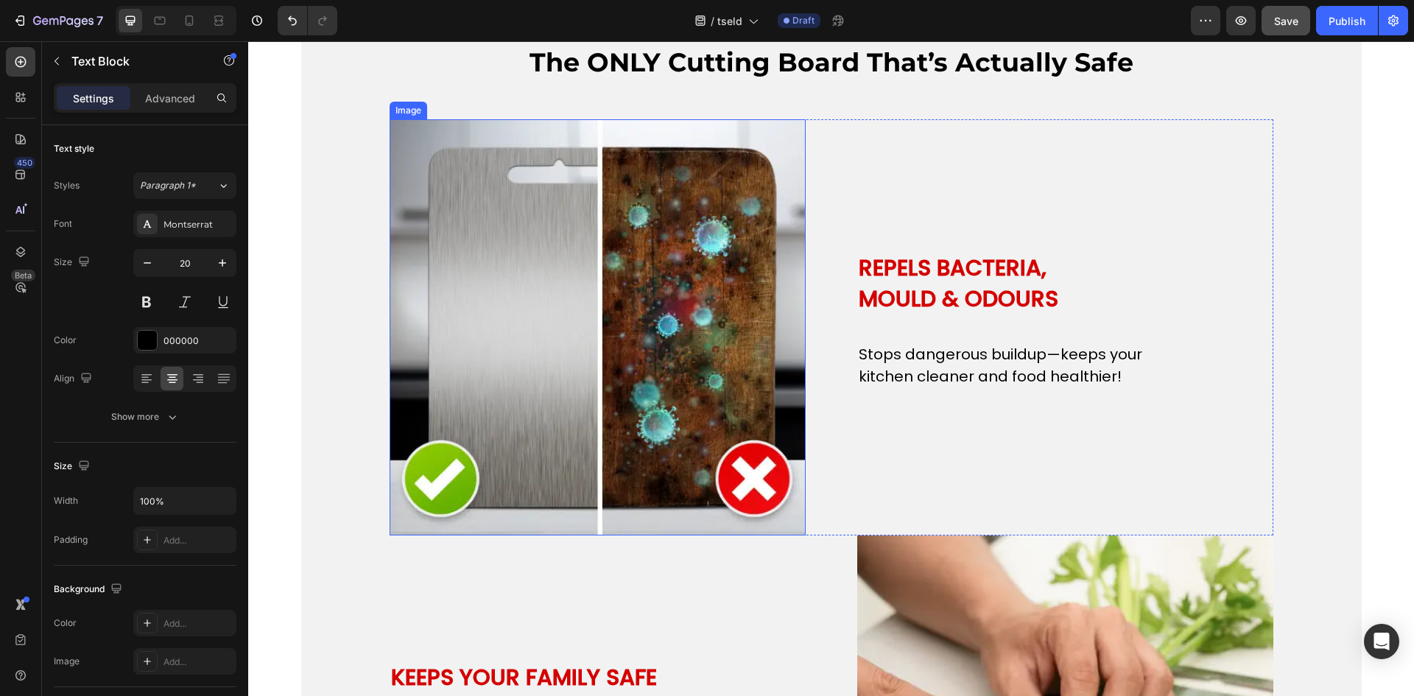
scroll to position [1840, 0]
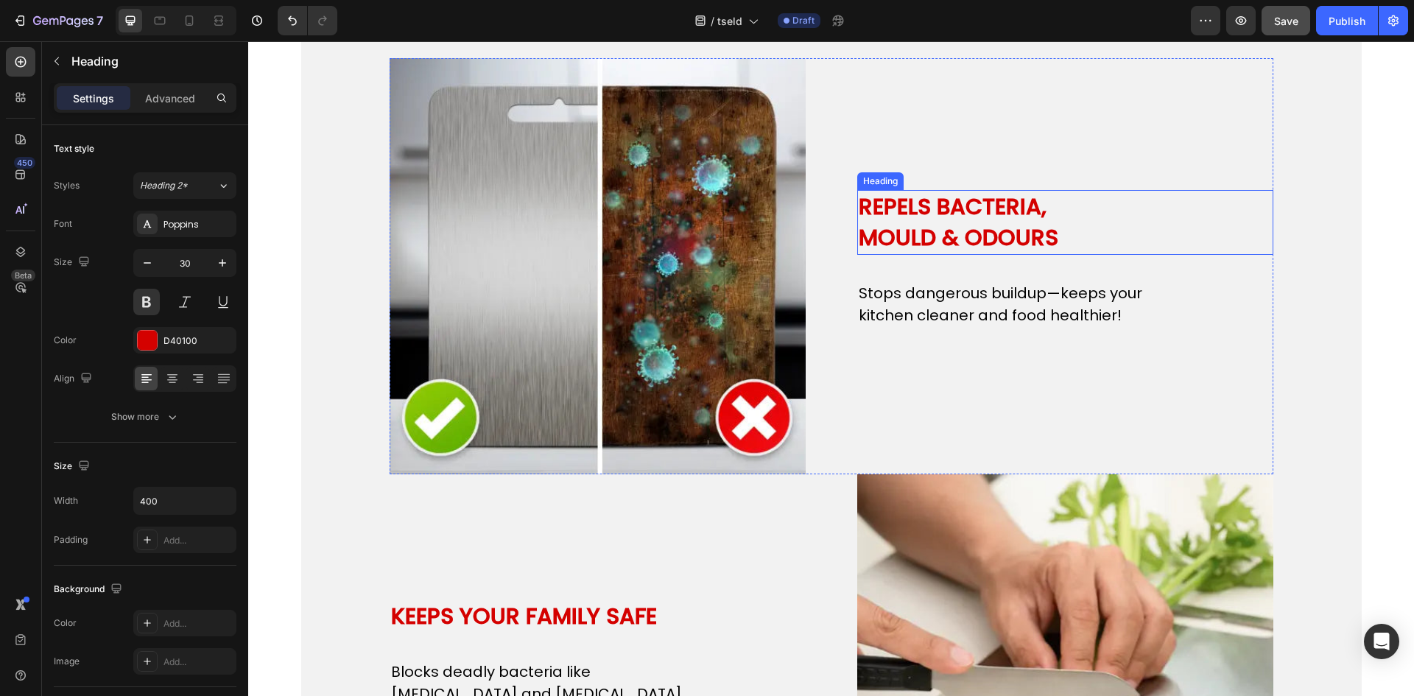
click at [942, 232] on h2 "REPELS BACTERIA, MOULD & ODOURS" at bounding box center [1004, 222] width 294 height 65
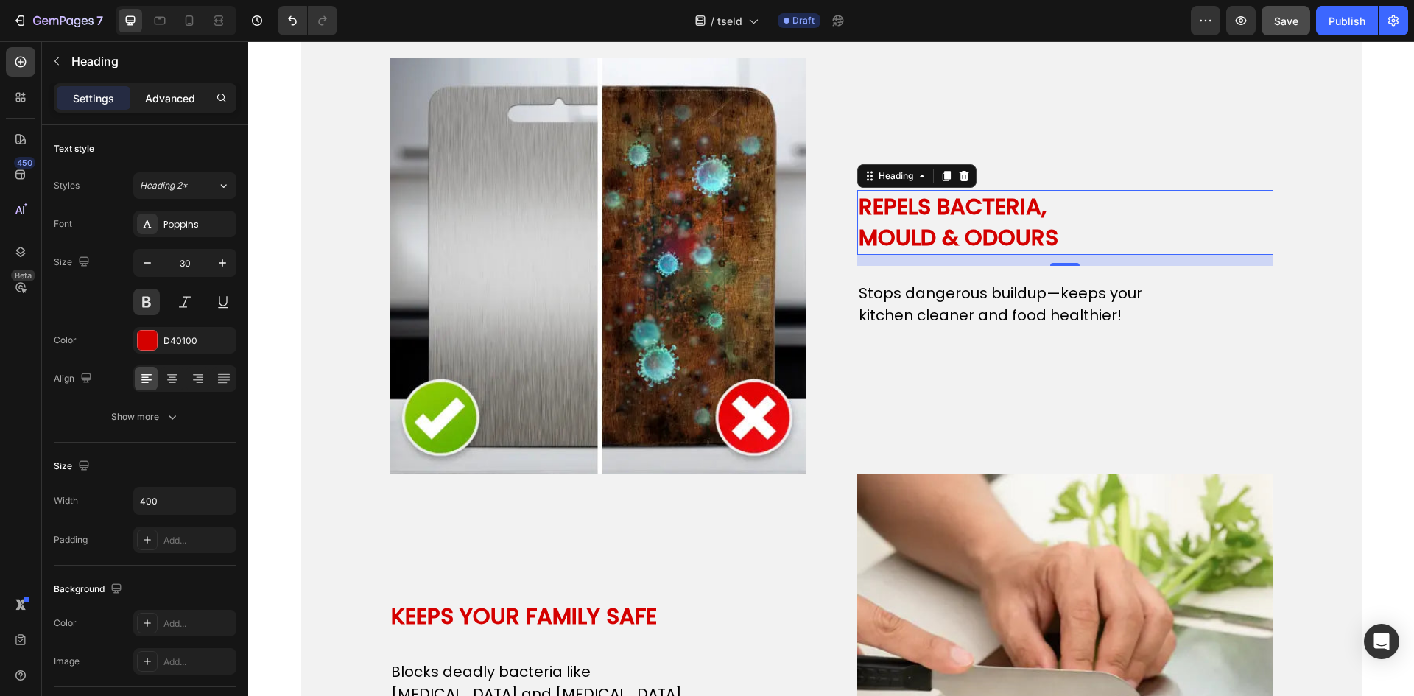
click at [159, 104] on p "Advanced" at bounding box center [170, 98] width 50 height 15
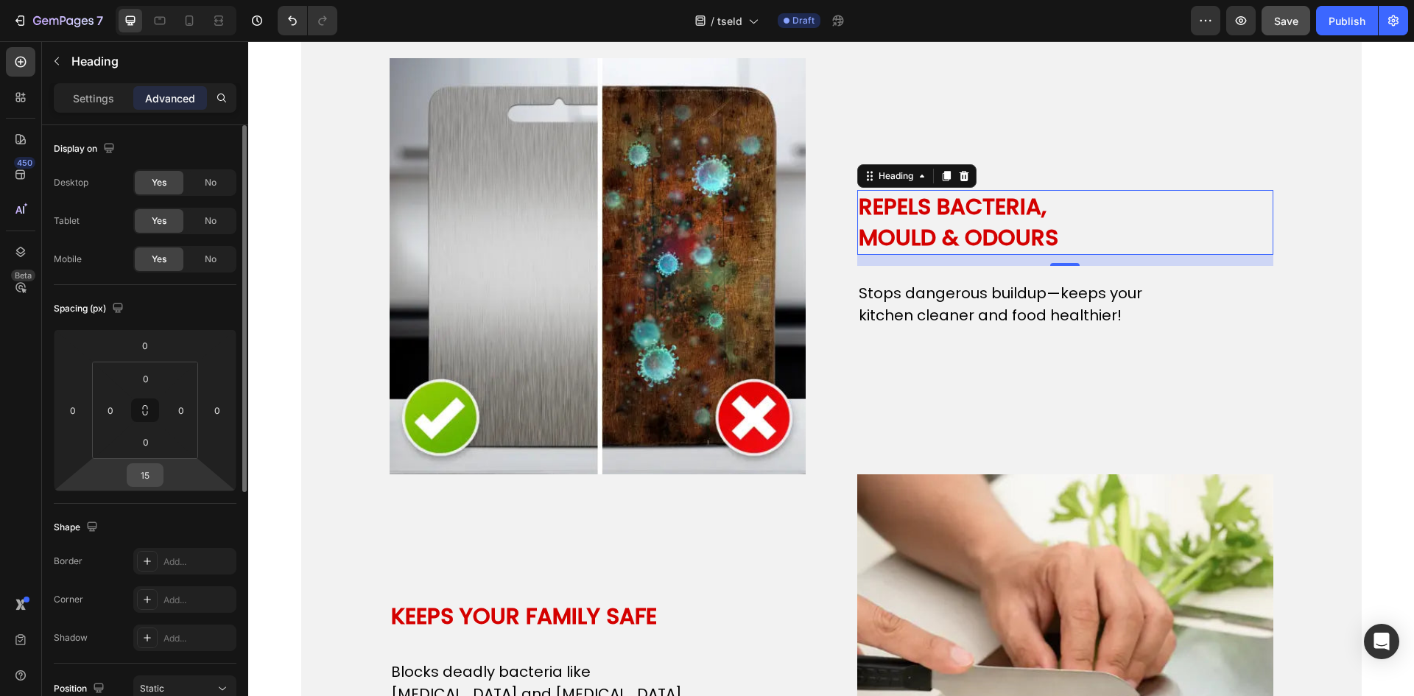
click at [157, 467] on div "15" at bounding box center [145, 475] width 37 height 24
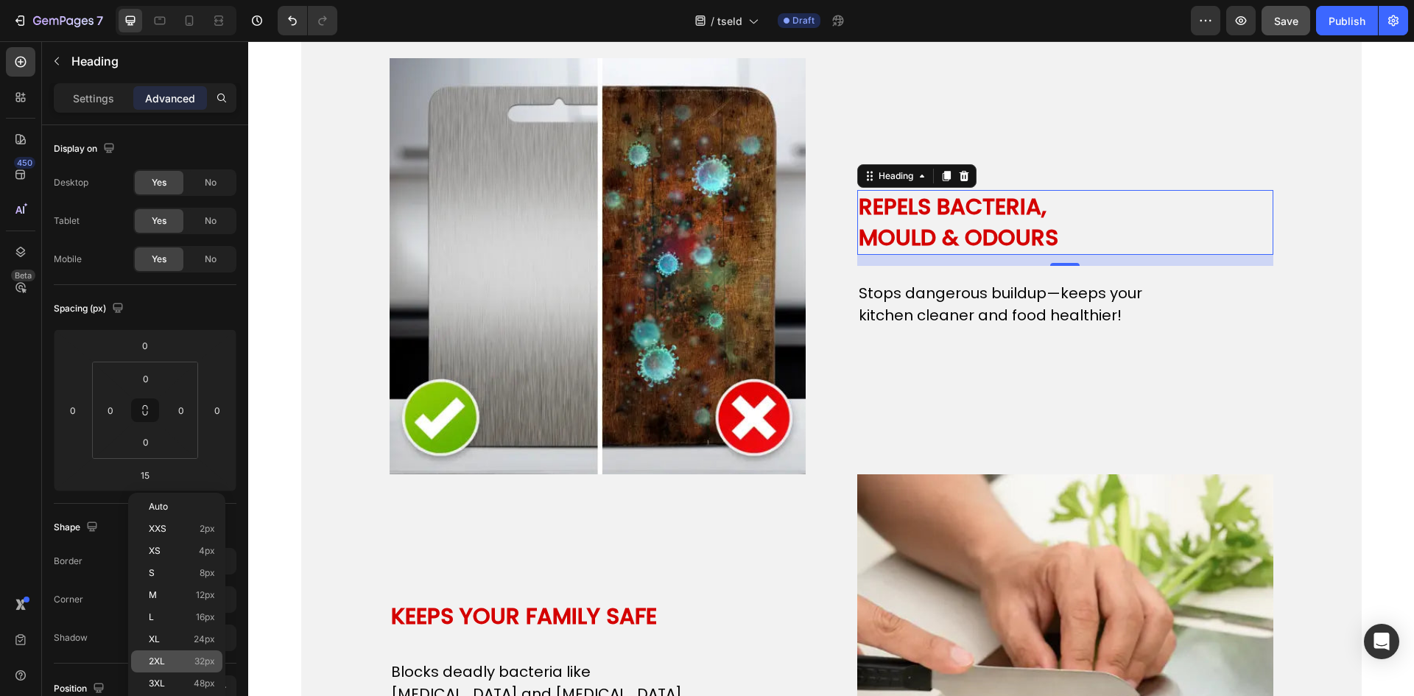
click at [197, 663] on span "32px" at bounding box center [204, 661] width 21 height 10
type input "32"
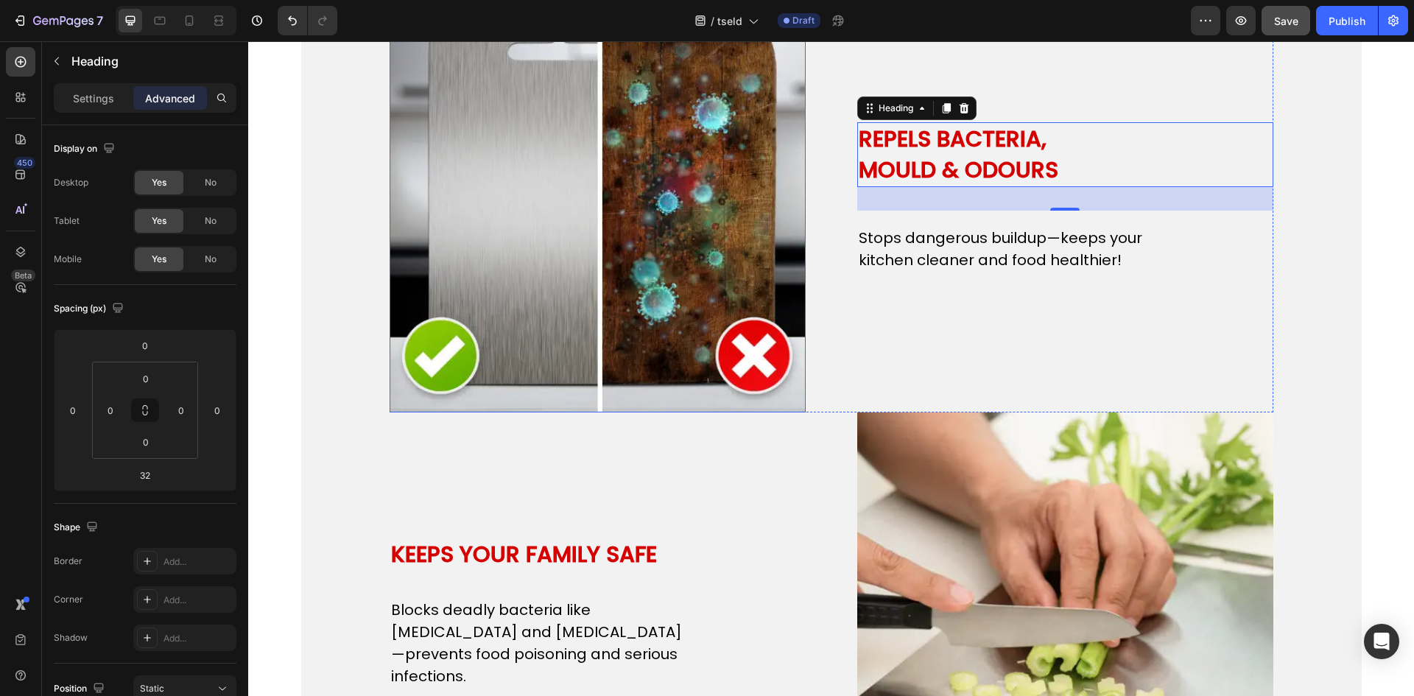
scroll to position [1963, 0]
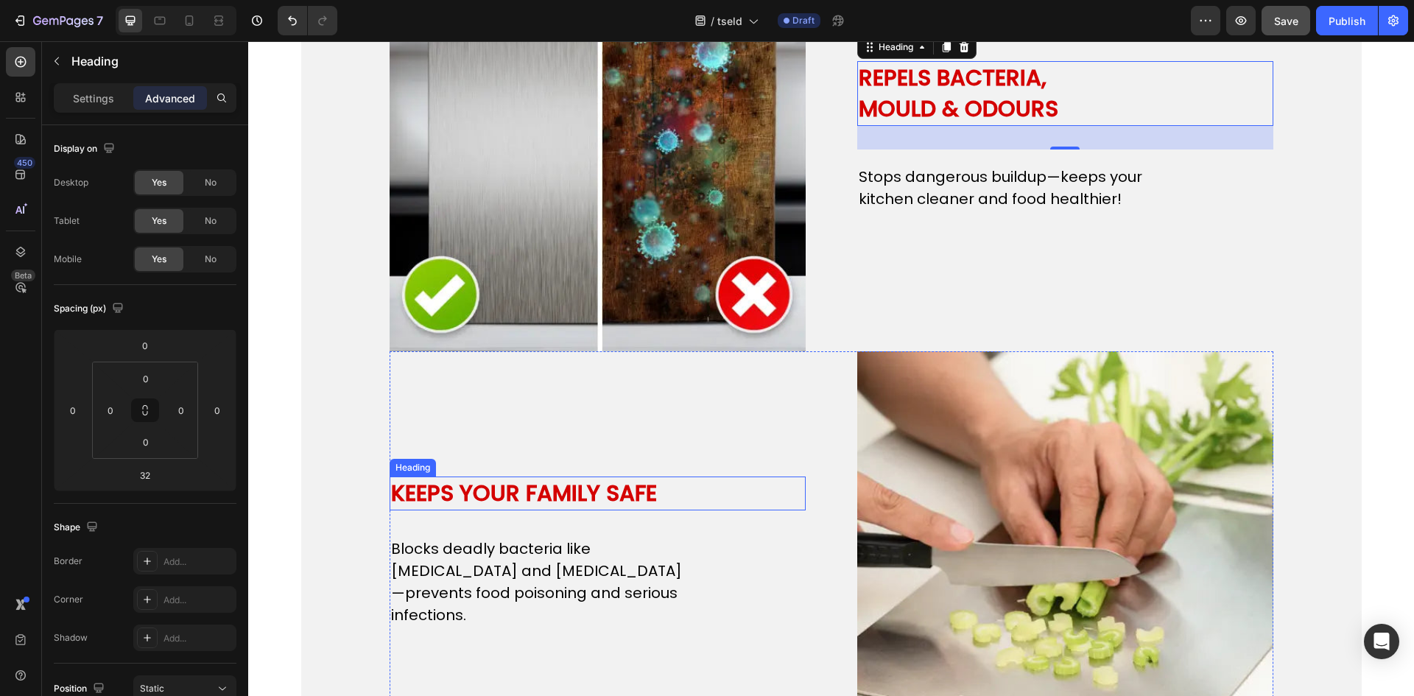
click at [490, 502] on h2 "KEEPS YOUR FAMILY SAFE" at bounding box center [536, 493] width 294 height 34
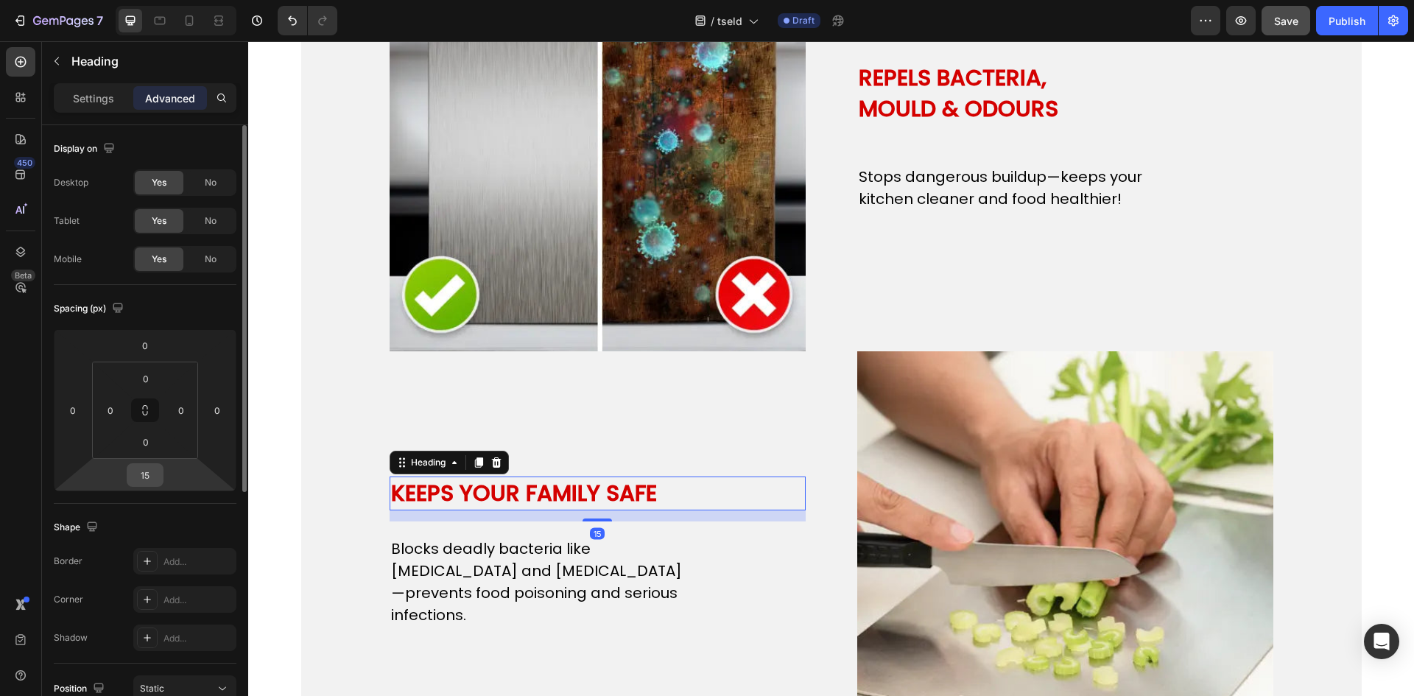
click at [138, 475] on input "15" at bounding box center [144, 475] width 29 height 22
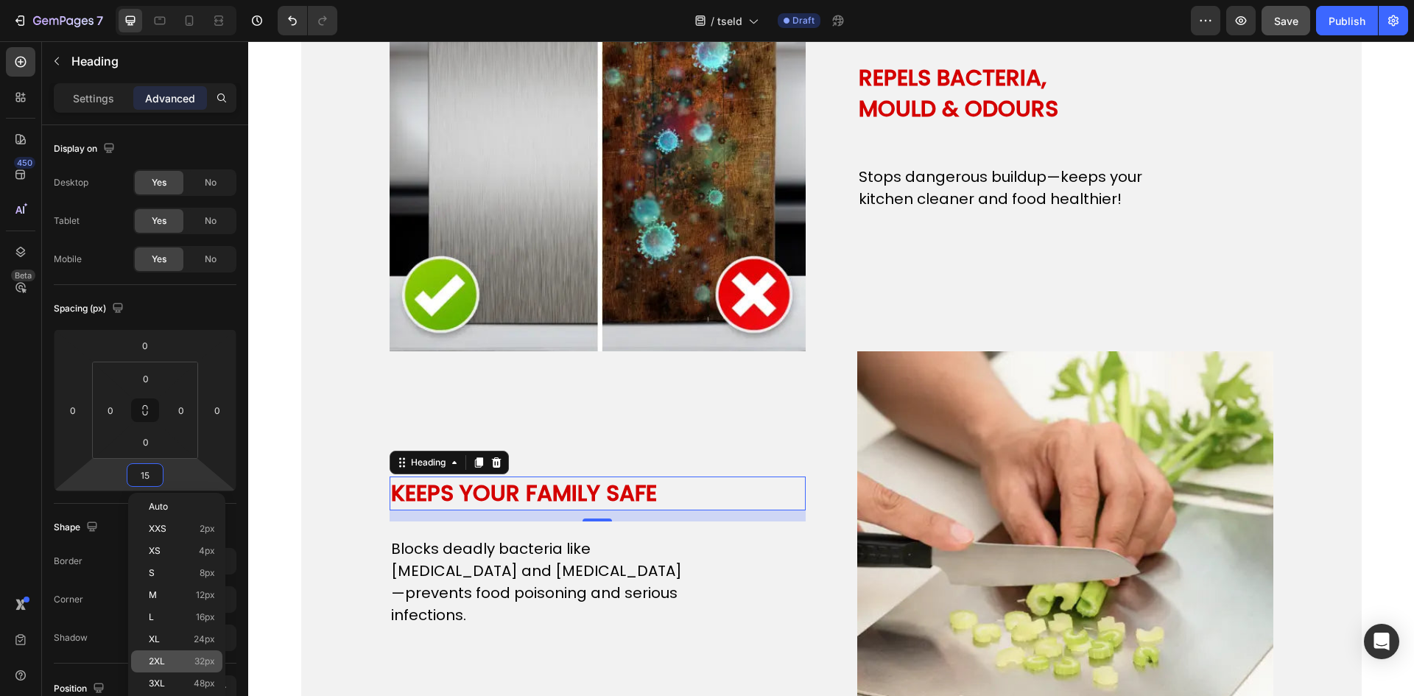
click at [185, 659] on p "2XL 32px" at bounding box center [182, 661] width 66 height 10
type input "32"
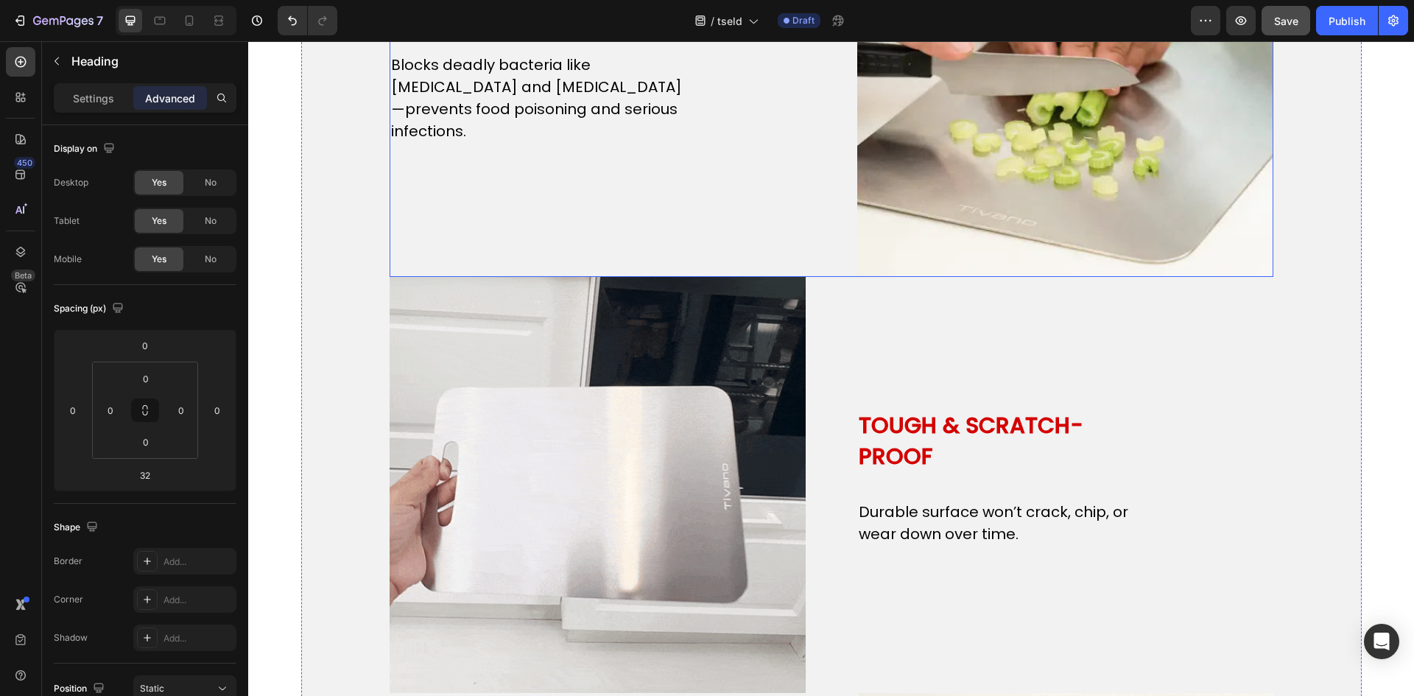
scroll to position [2577, 0]
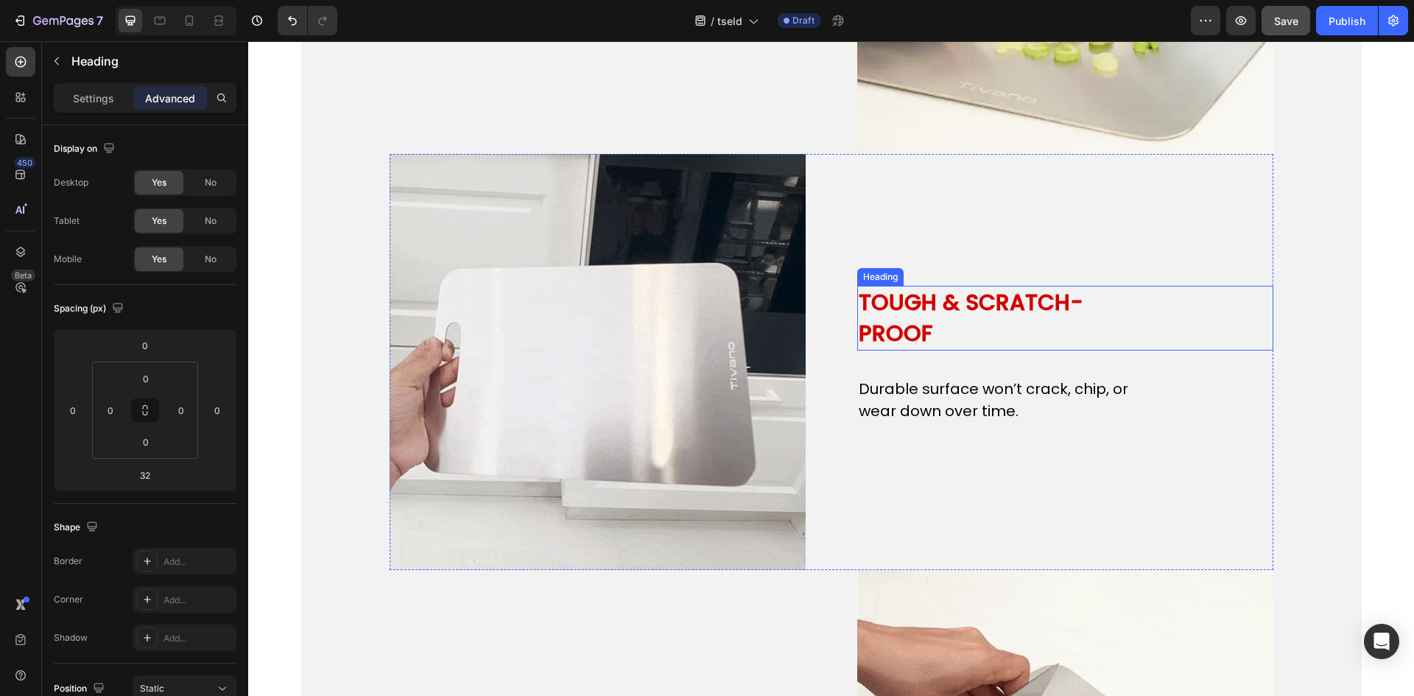
click at [882, 336] on h2 "TOUGH & SCRATCH-PROOF" at bounding box center [1004, 318] width 294 height 65
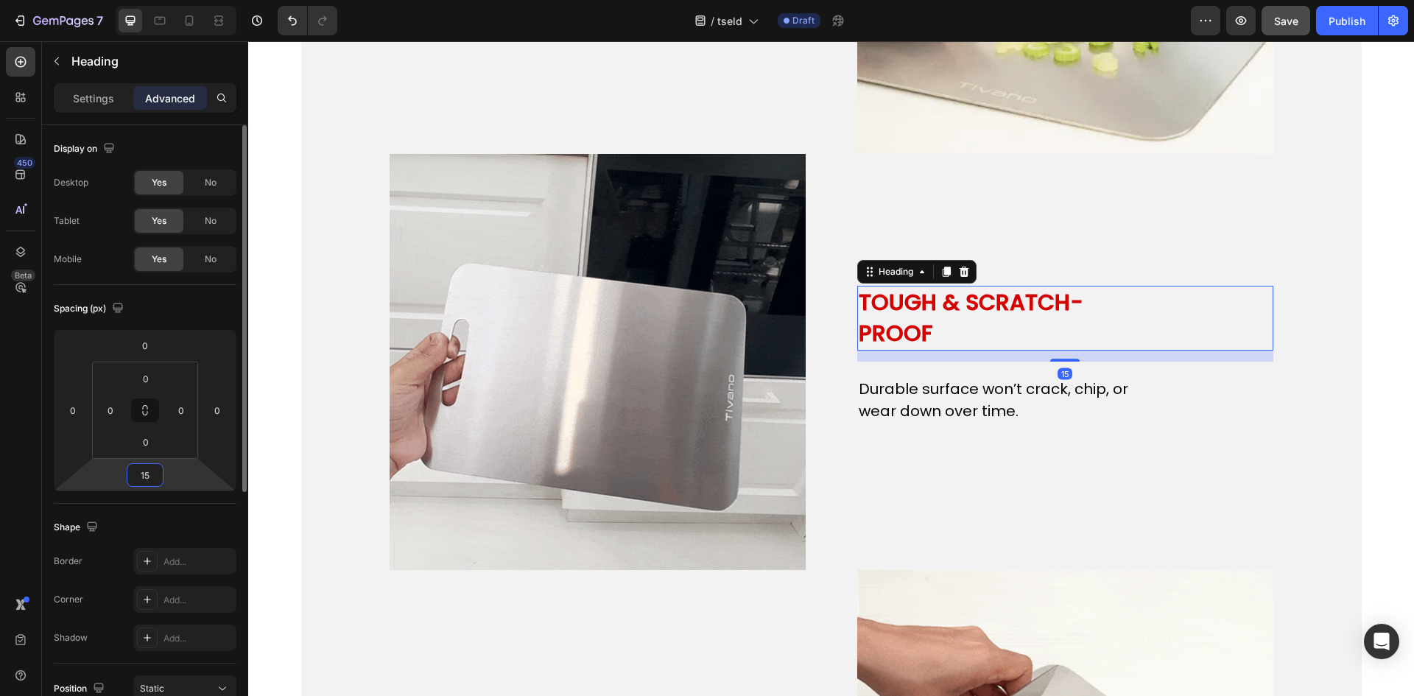
click at [156, 477] on input "15" at bounding box center [144, 475] width 29 height 22
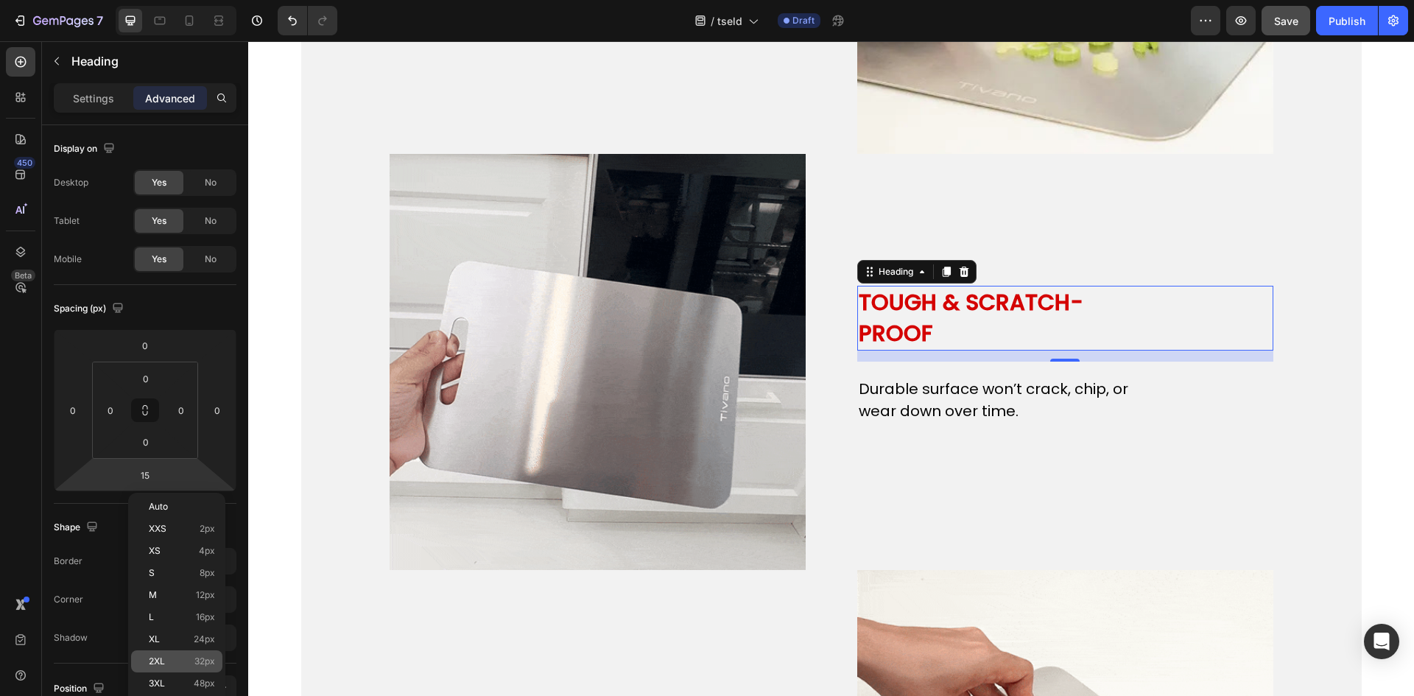
click at [206, 656] on span "32px" at bounding box center [204, 661] width 21 height 10
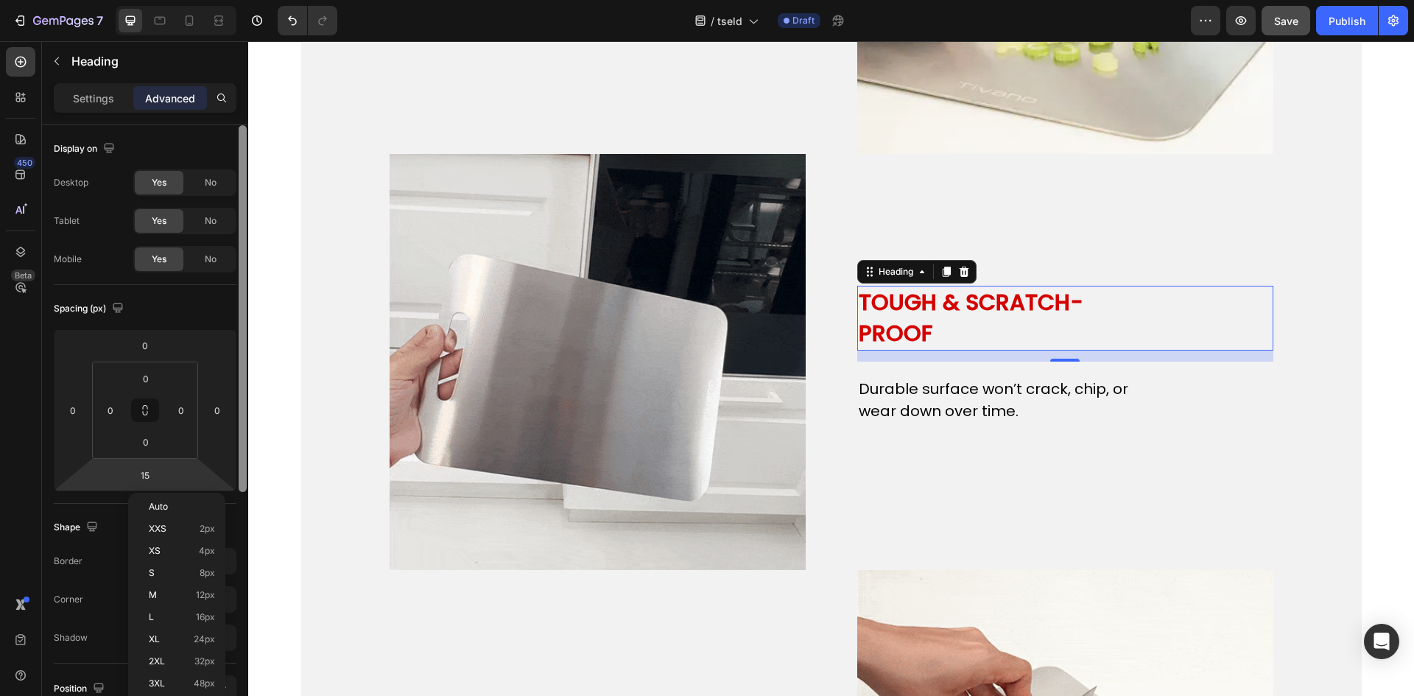
type input "32"
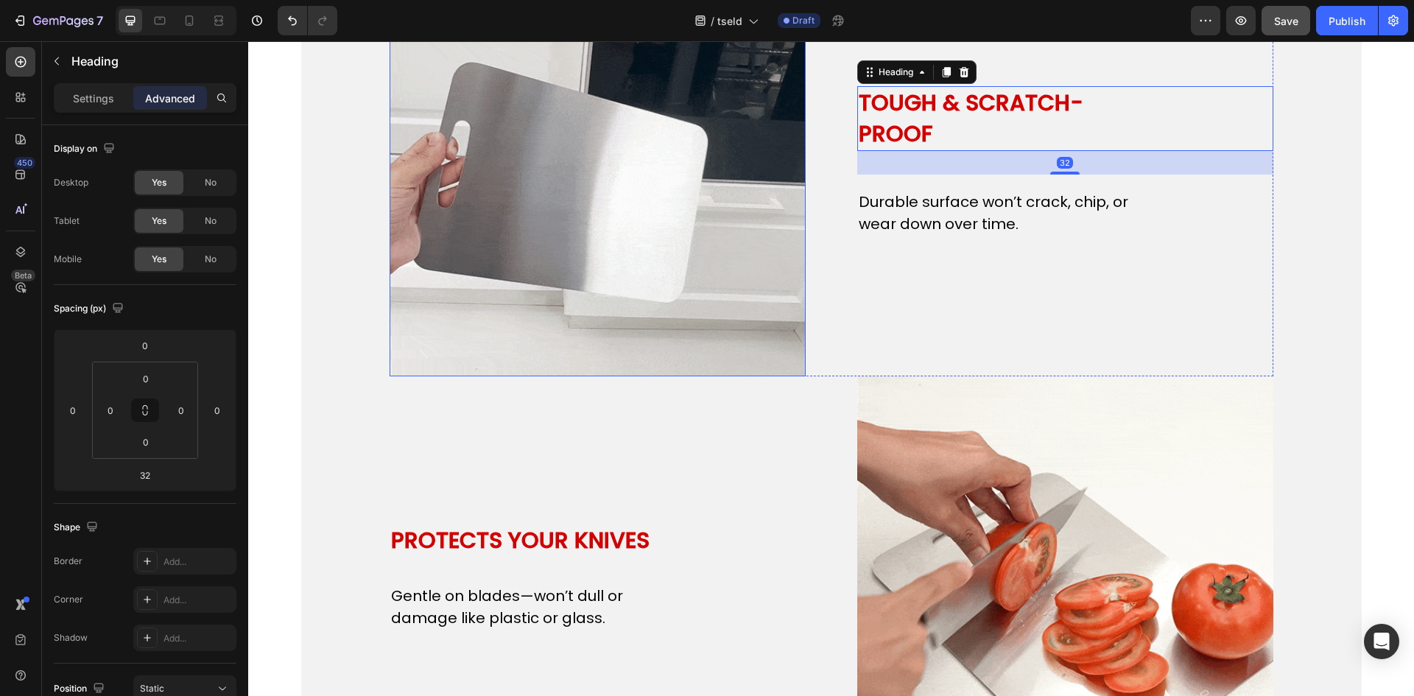
scroll to position [2822, 0]
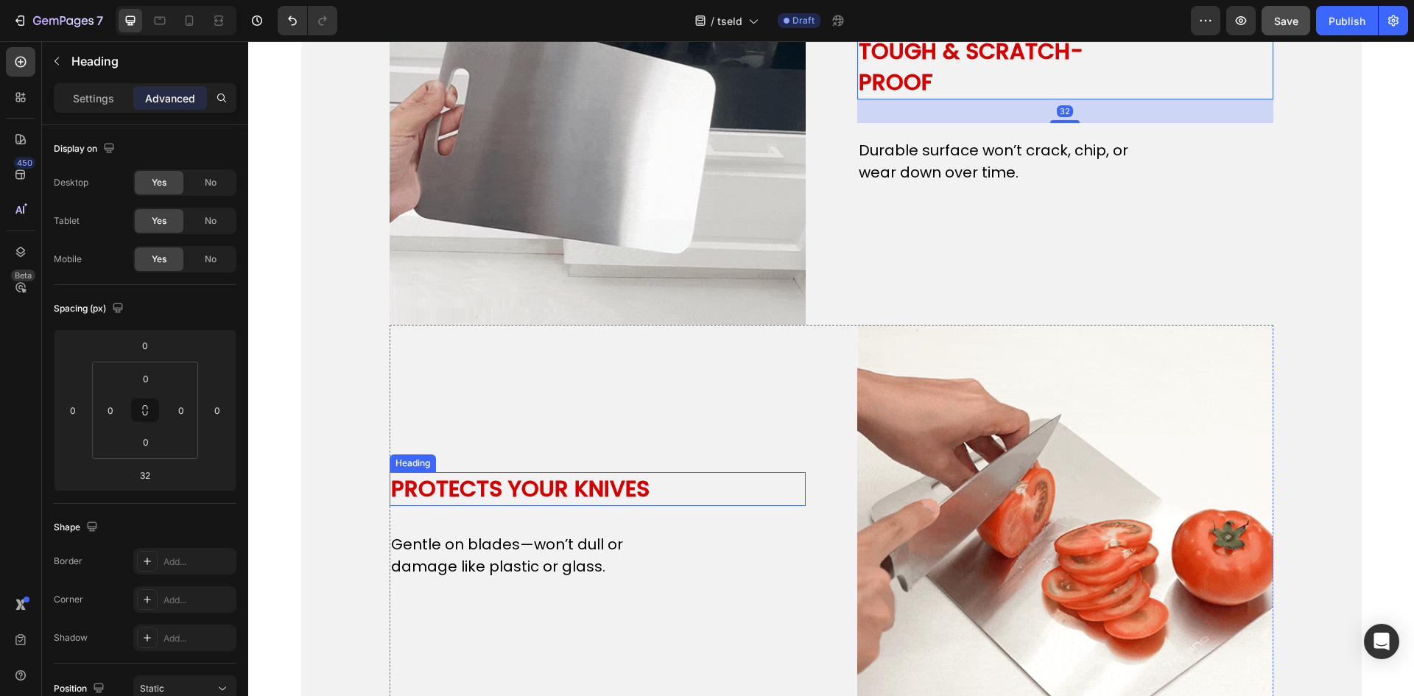
click at [538, 492] on h2 "PROTECTS YOUR KNIVES" at bounding box center [536, 489] width 294 height 34
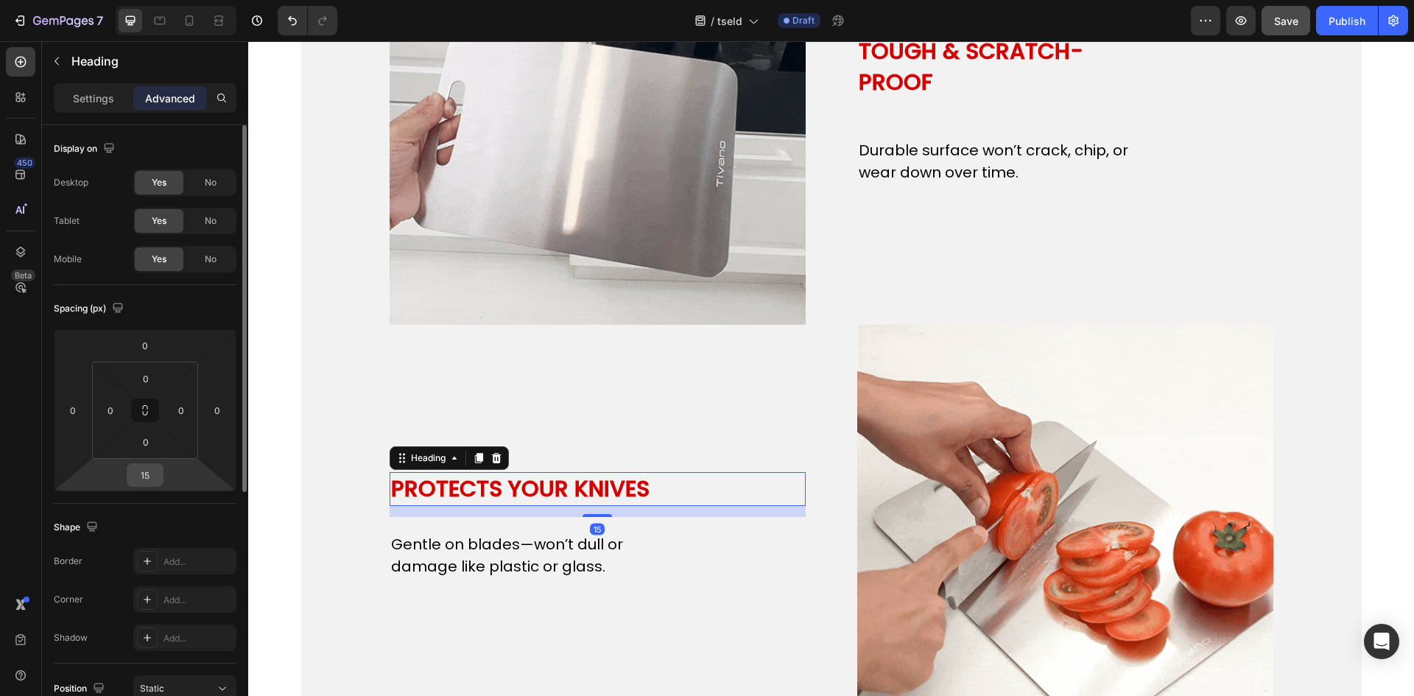
click at [151, 479] on input "15" at bounding box center [144, 475] width 29 height 22
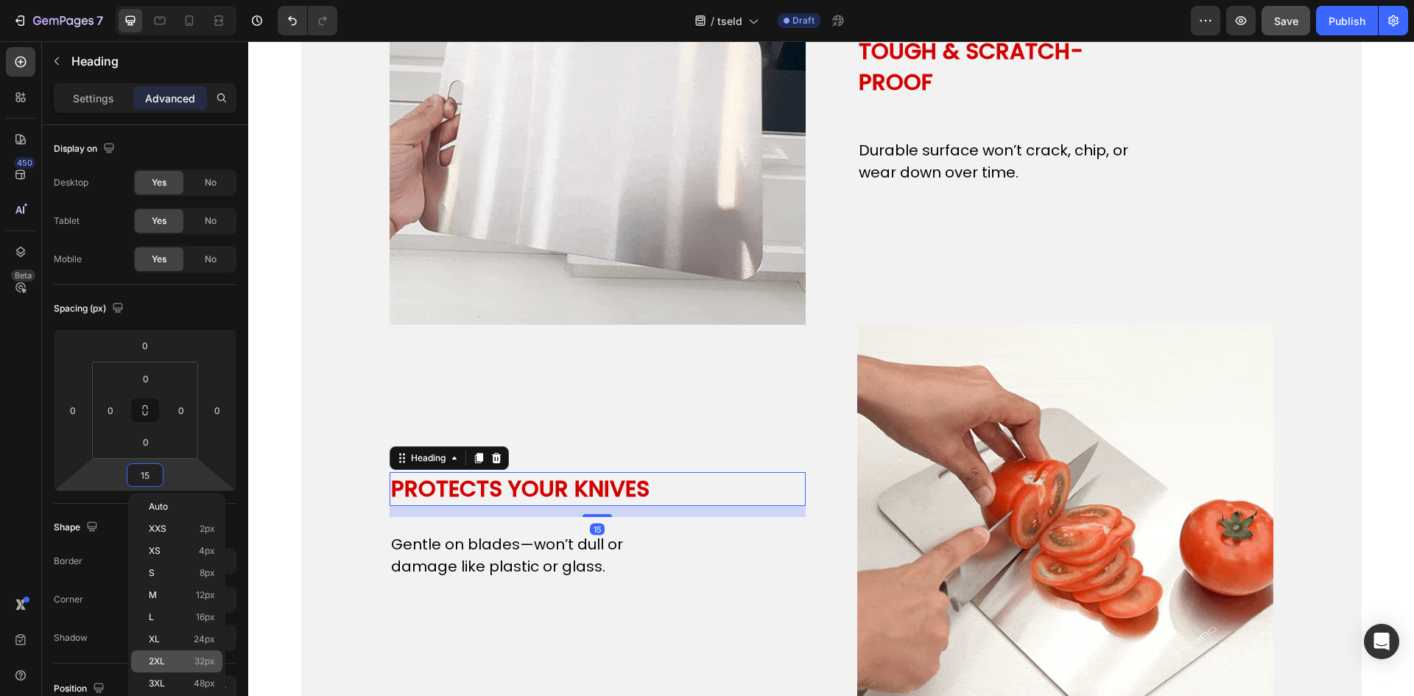
click at [197, 657] on span "32px" at bounding box center [204, 661] width 21 height 10
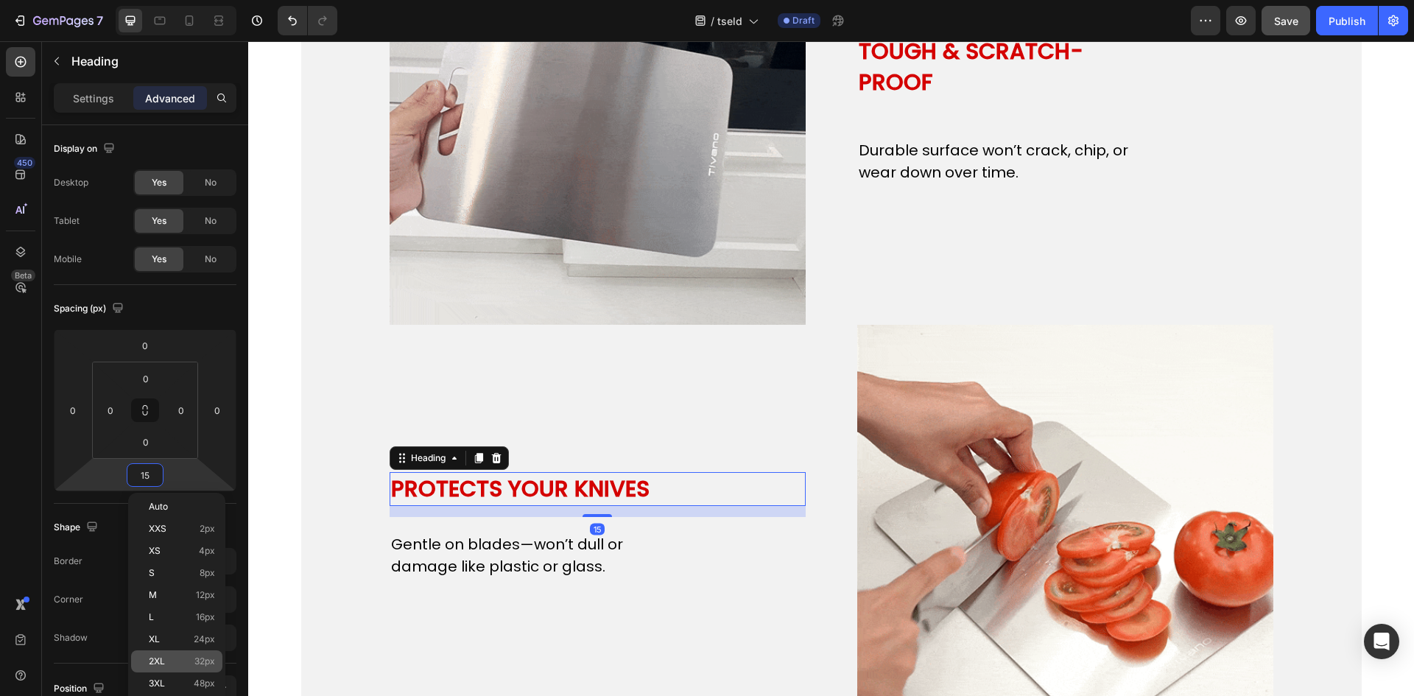
type input "32"
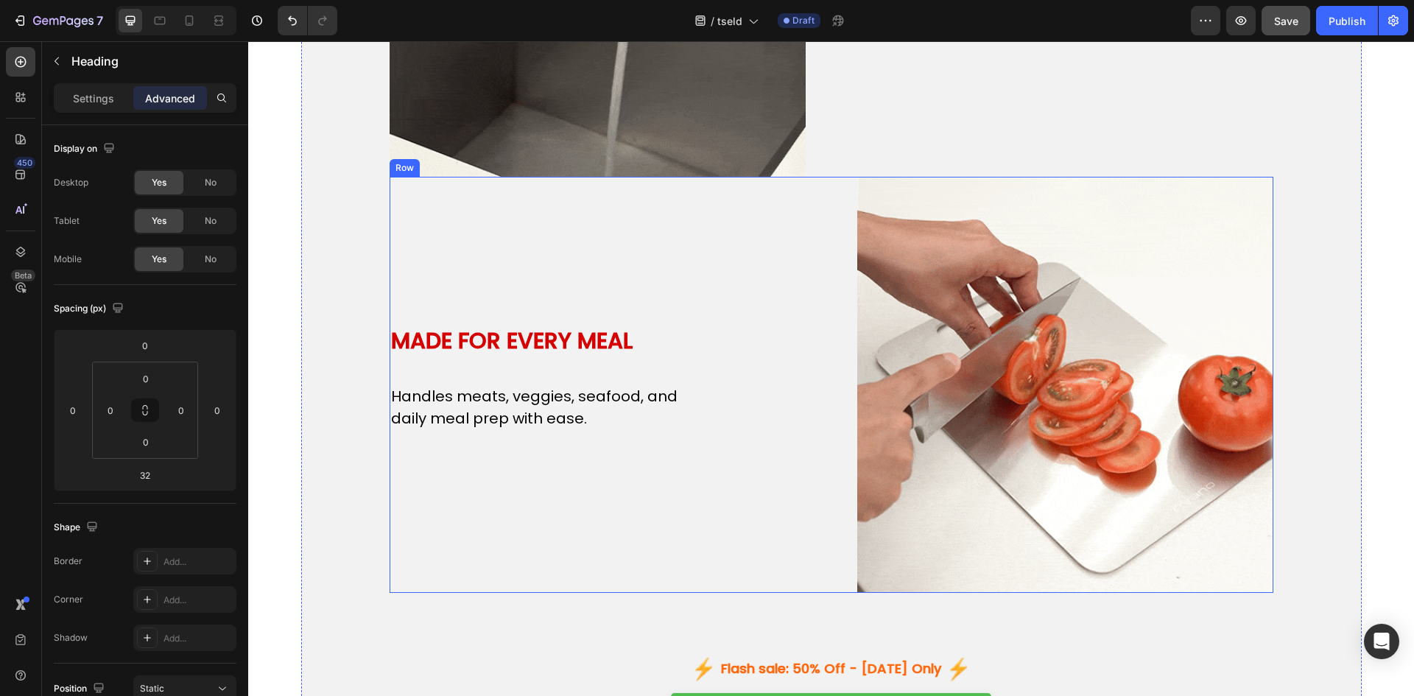
scroll to position [3804, 0]
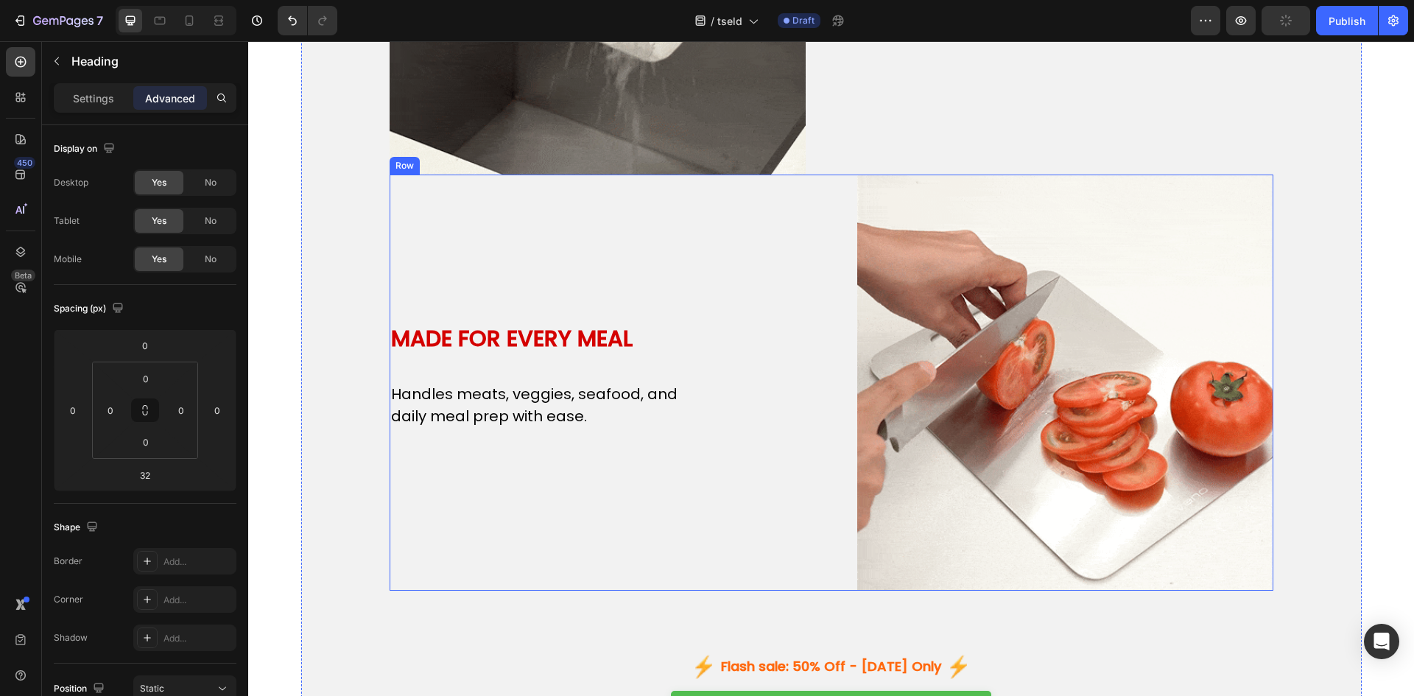
click at [552, 327] on h2 "MADE FOR EVERY MEAL" at bounding box center [536, 339] width 294 height 34
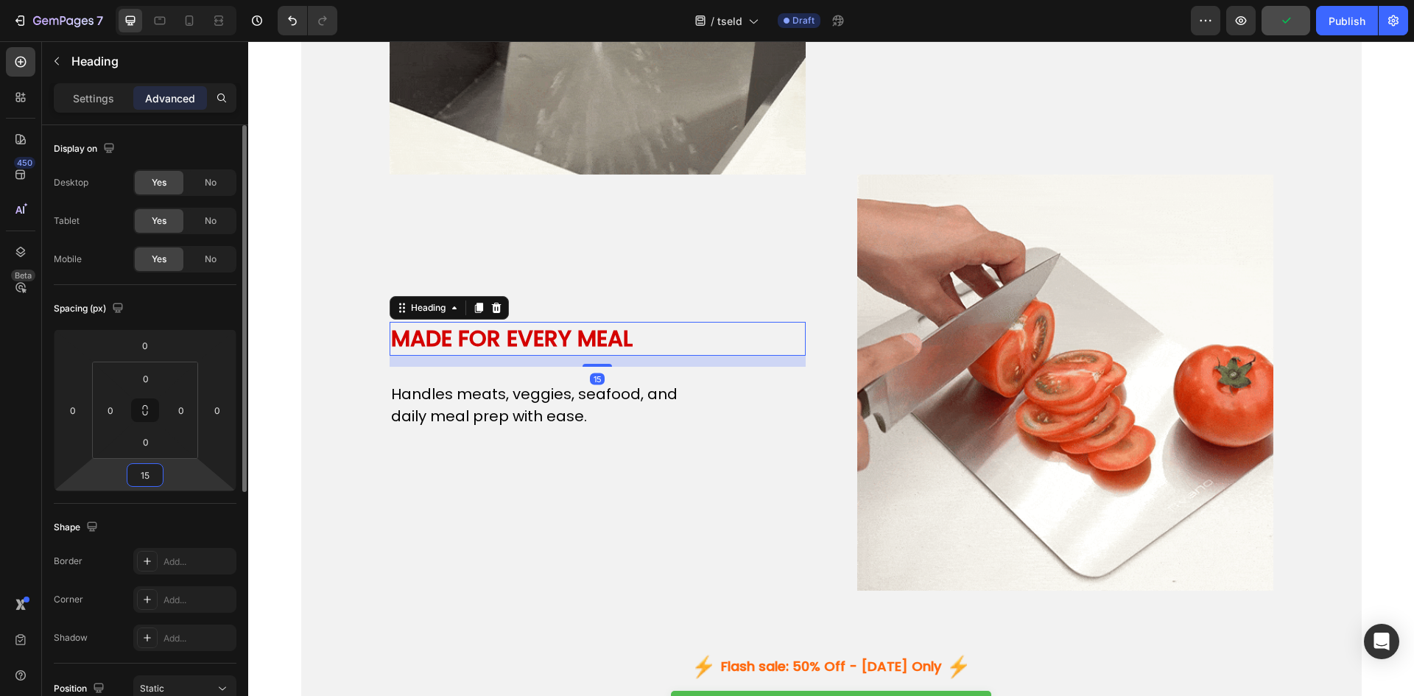
click at [155, 476] on input "15" at bounding box center [144, 475] width 29 height 22
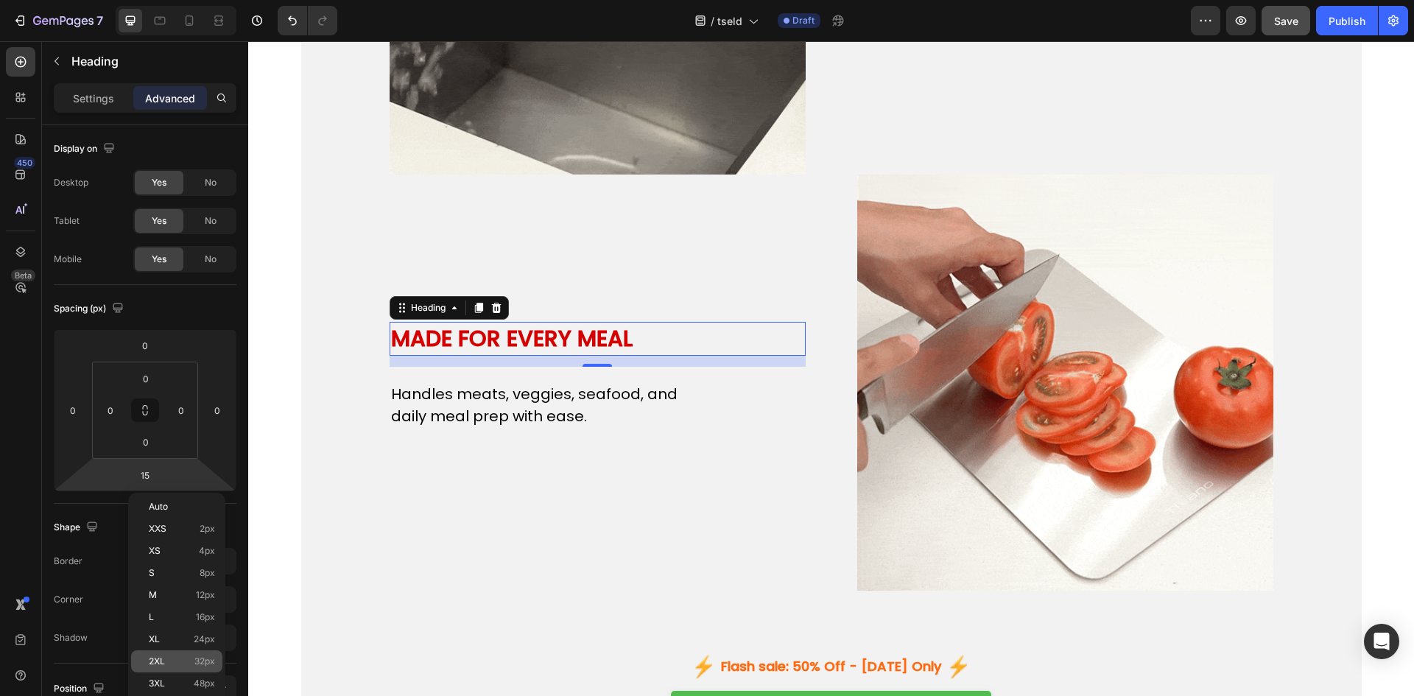
drag, startPoint x: 206, startPoint y: 665, endPoint x: 4, endPoint y: 600, distance: 211.9
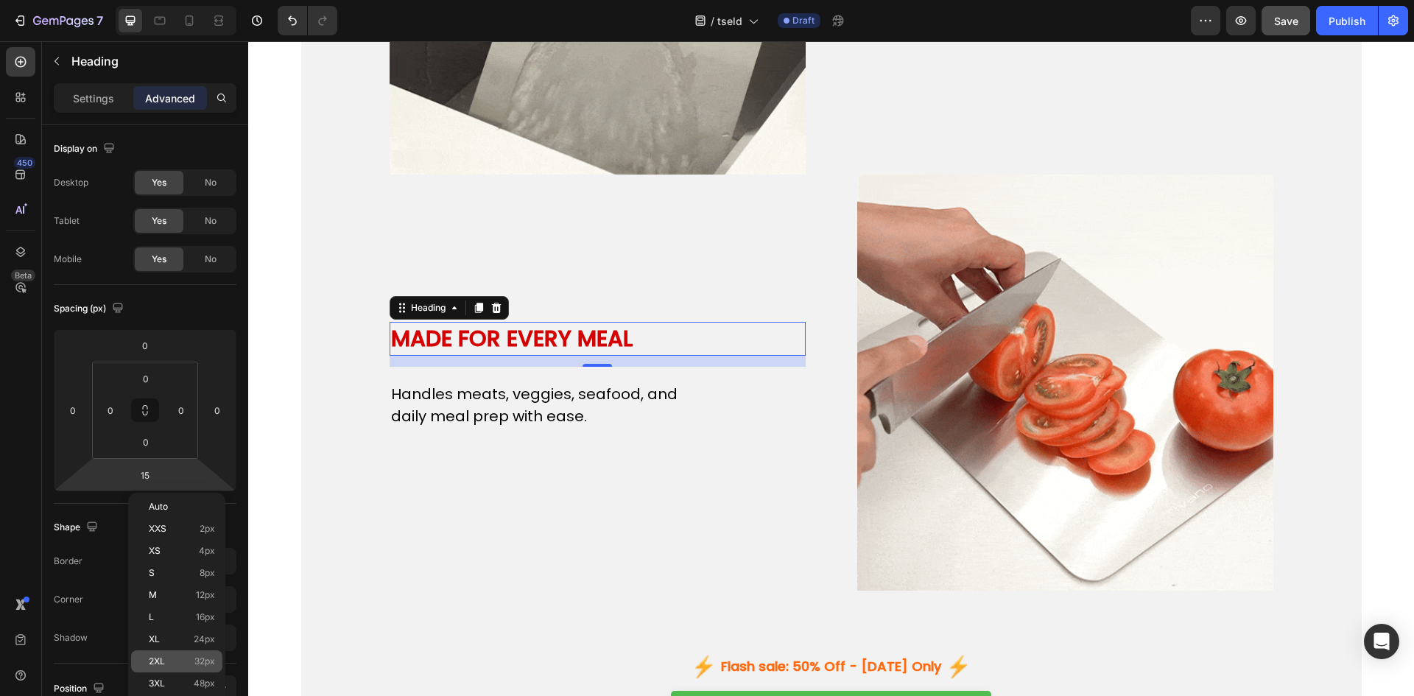
click at [206, 665] on span "32px" at bounding box center [204, 661] width 21 height 10
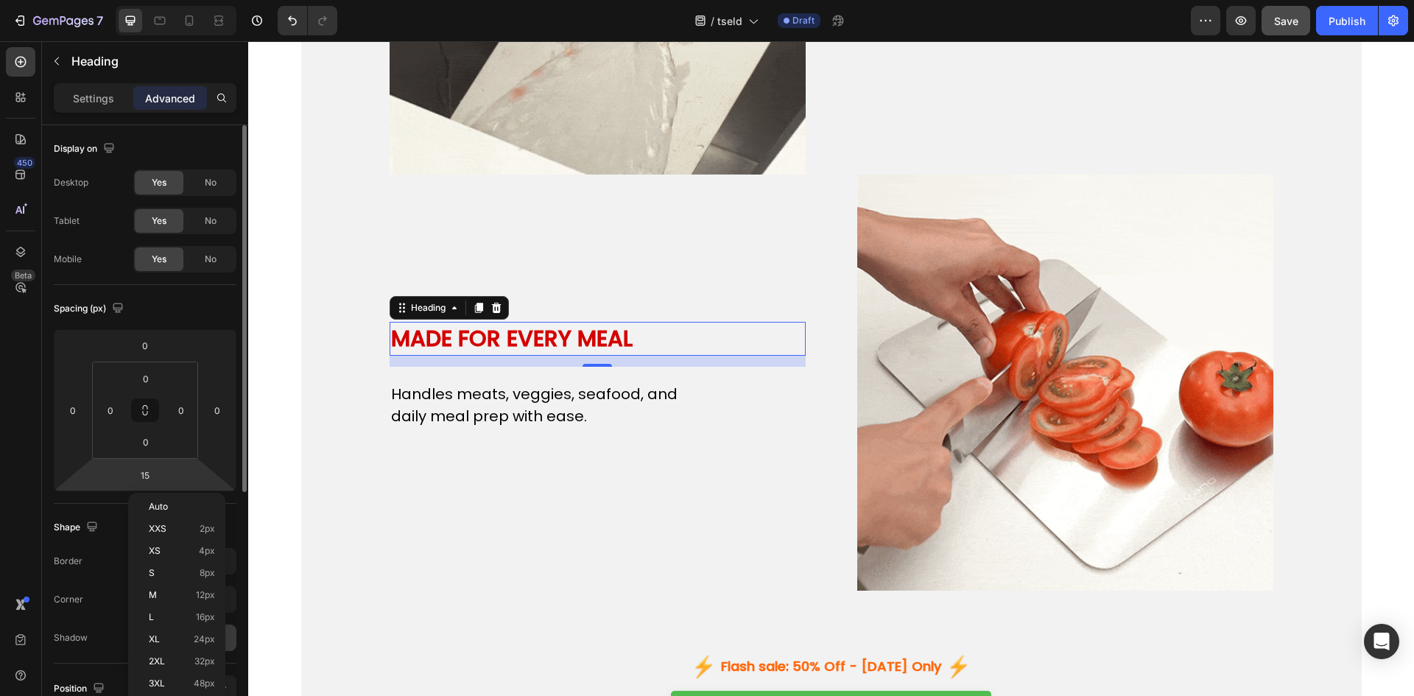
type input "32"
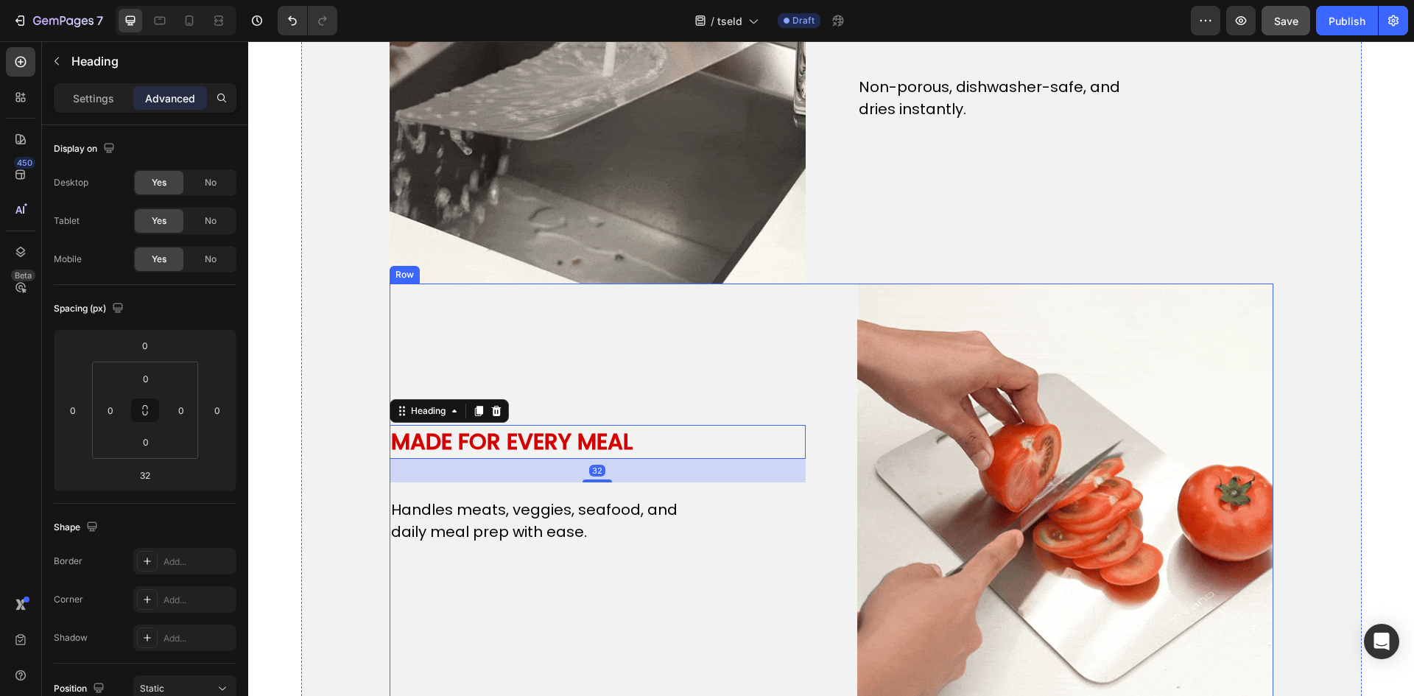
scroll to position [3558, 0]
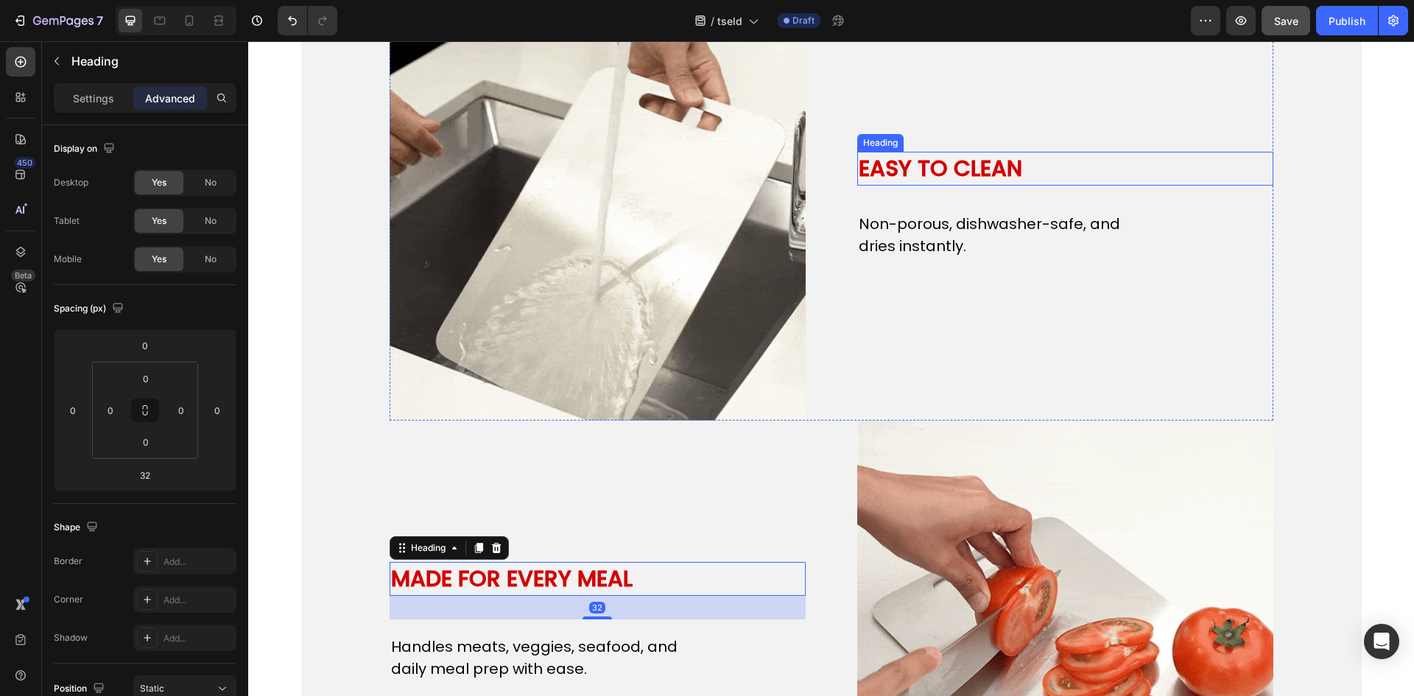
click at [886, 166] on h2 "EASY TO CLEAN" at bounding box center [1004, 169] width 294 height 34
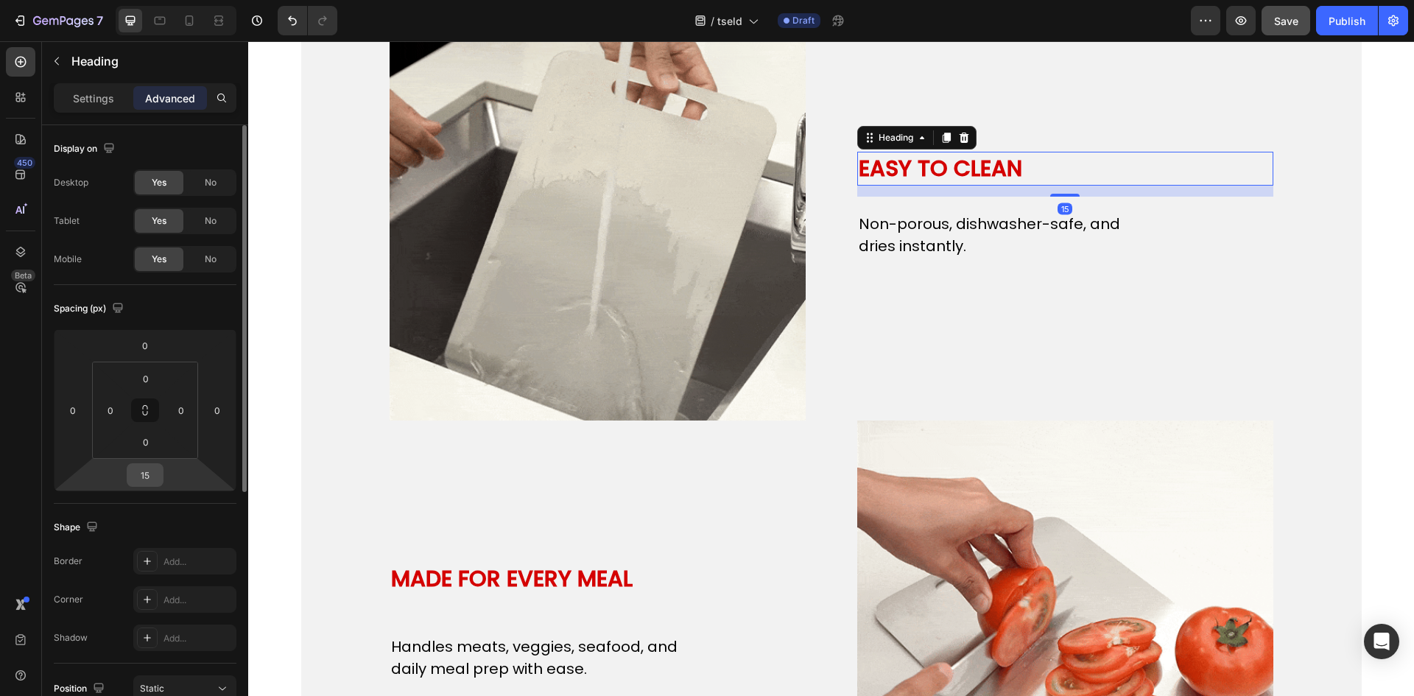
click at [147, 477] on input "15" at bounding box center [144, 475] width 29 height 22
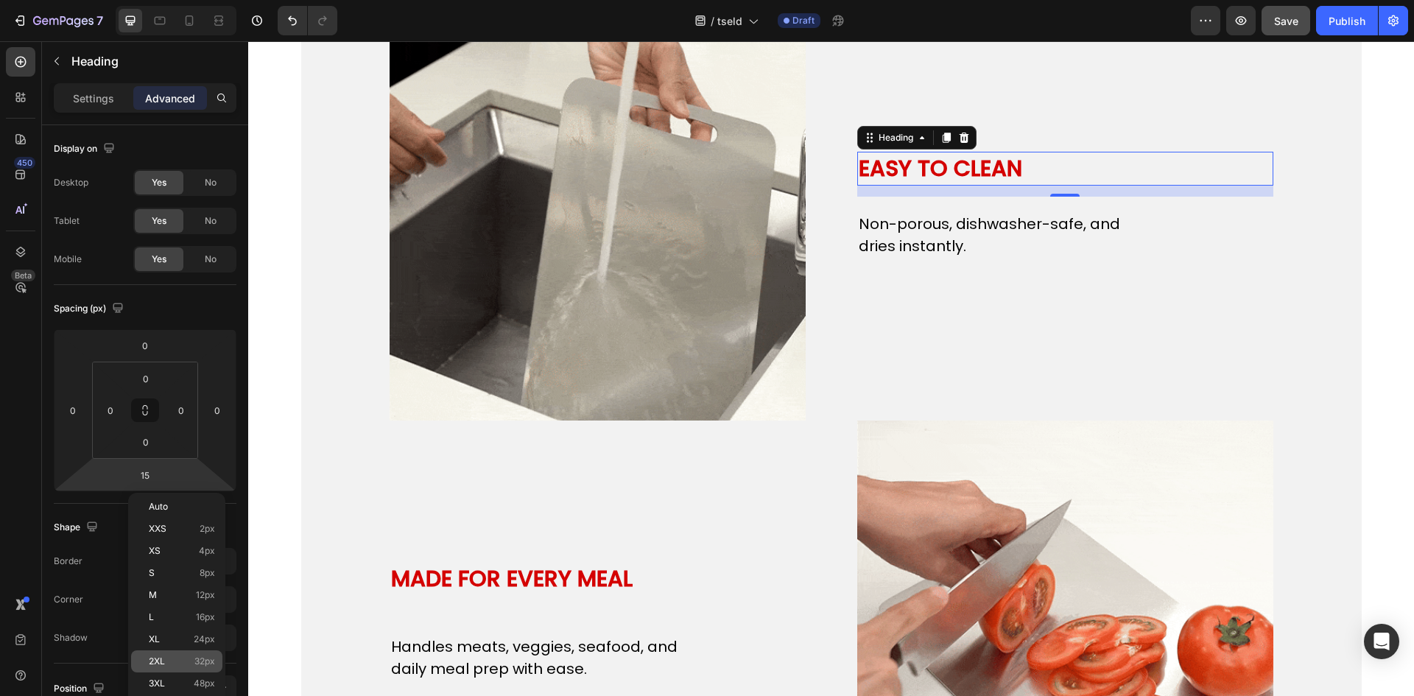
click at [162, 657] on span "2XL" at bounding box center [157, 661] width 16 height 10
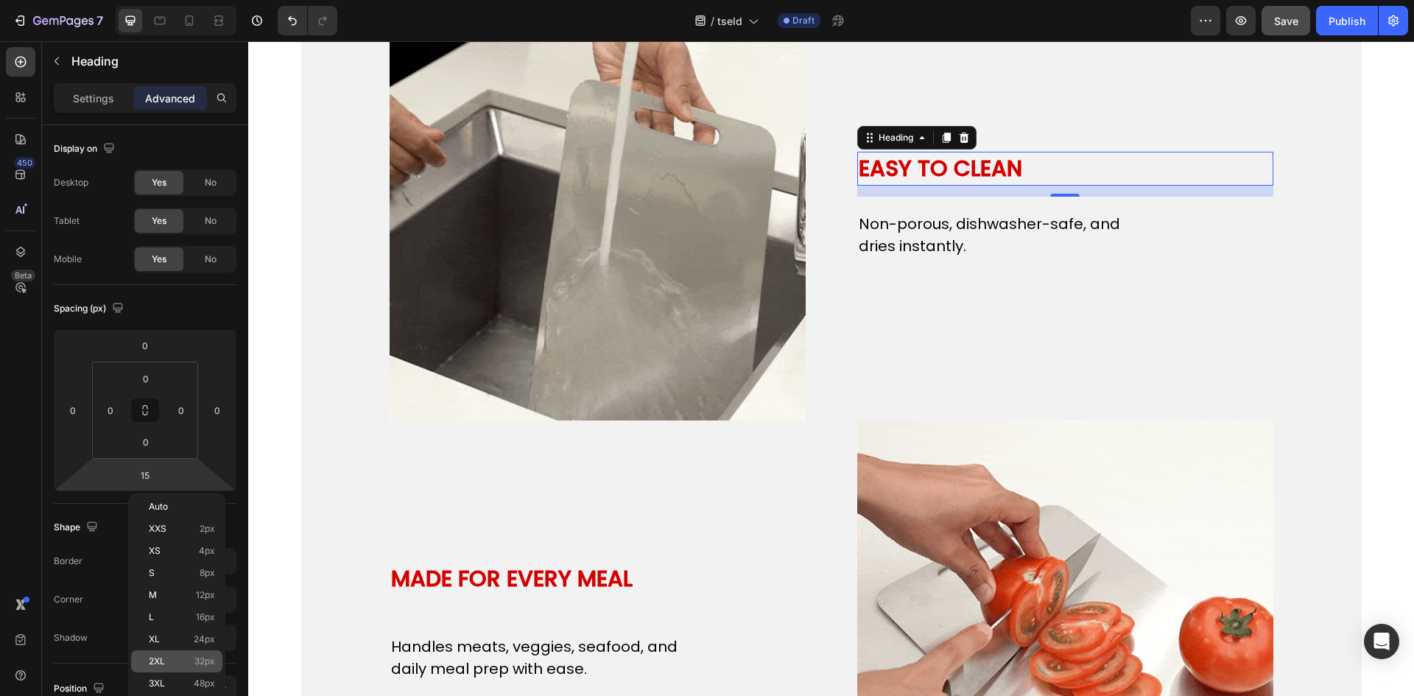
type input "32"
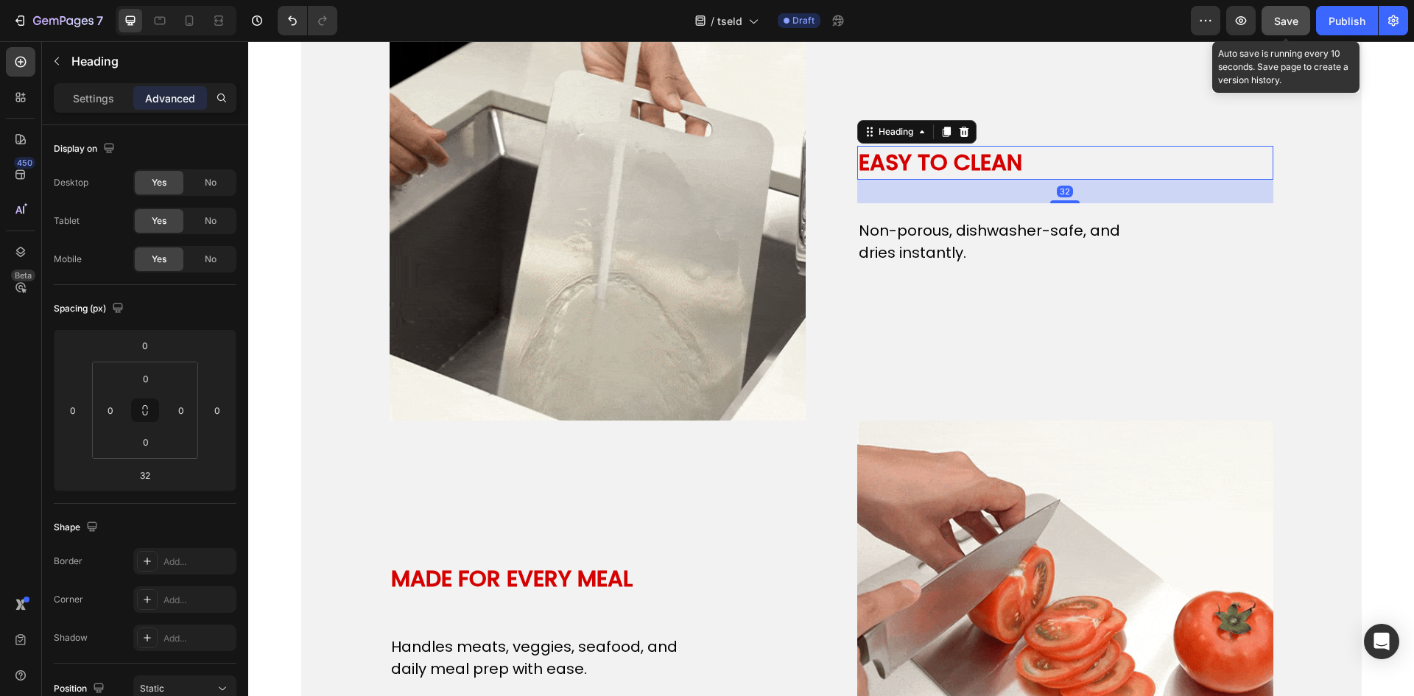
click at [1290, 21] on span "Save" at bounding box center [1286, 21] width 24 height 13
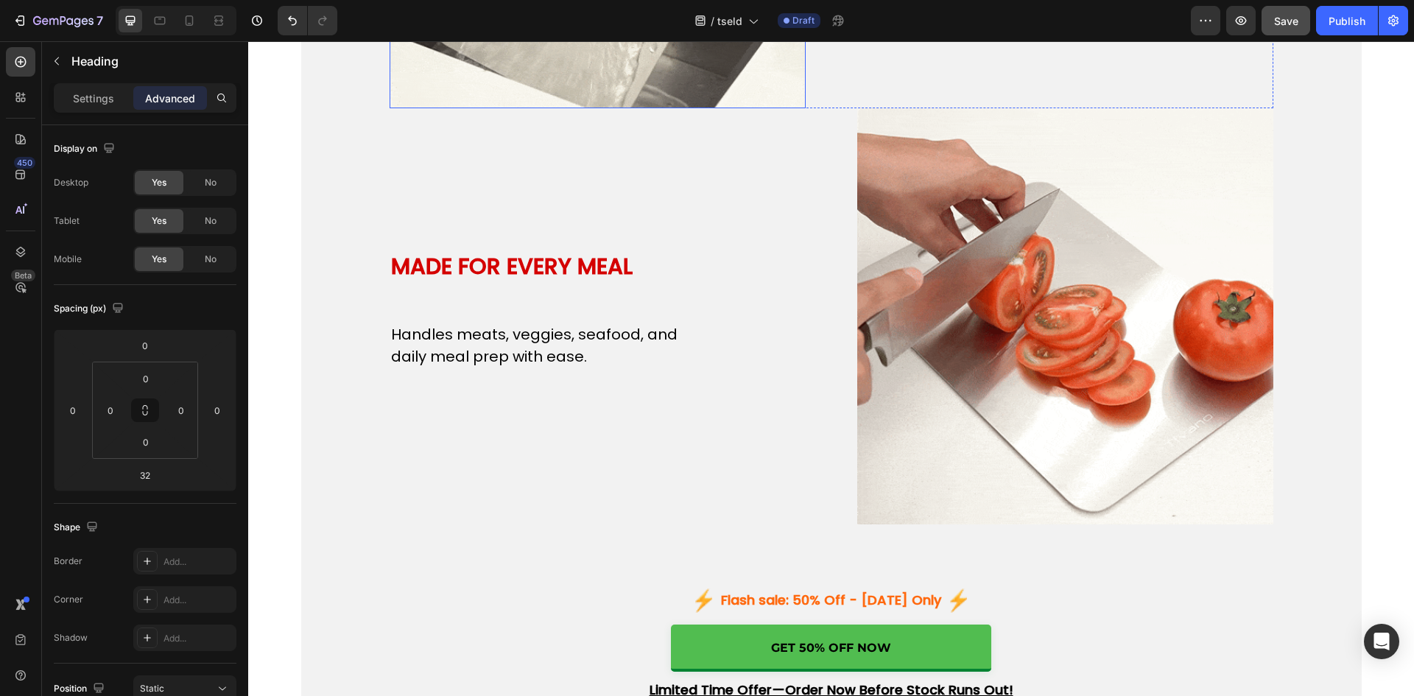
scroll to position [3926, 0]
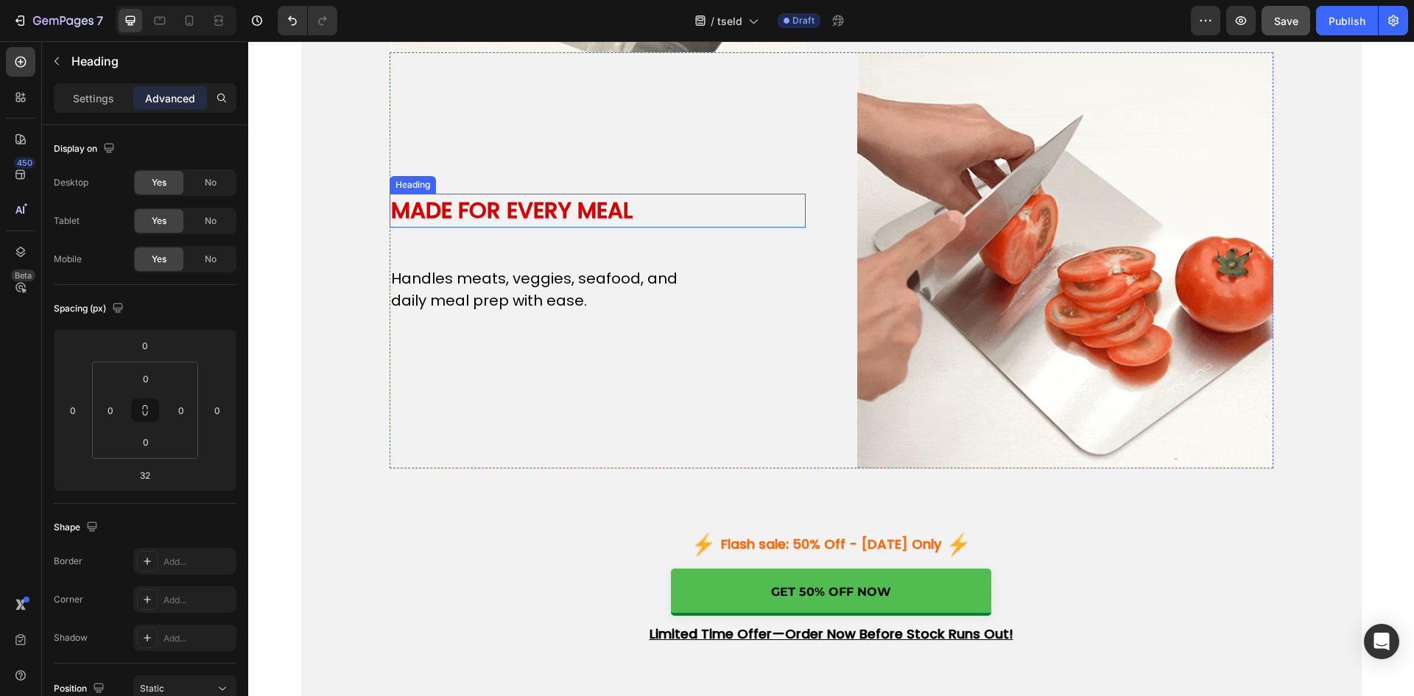
click at [555, 210] on h2 "MADE FOR EVERY MEAL" at bounding box center [536, 211] width 294 height 34
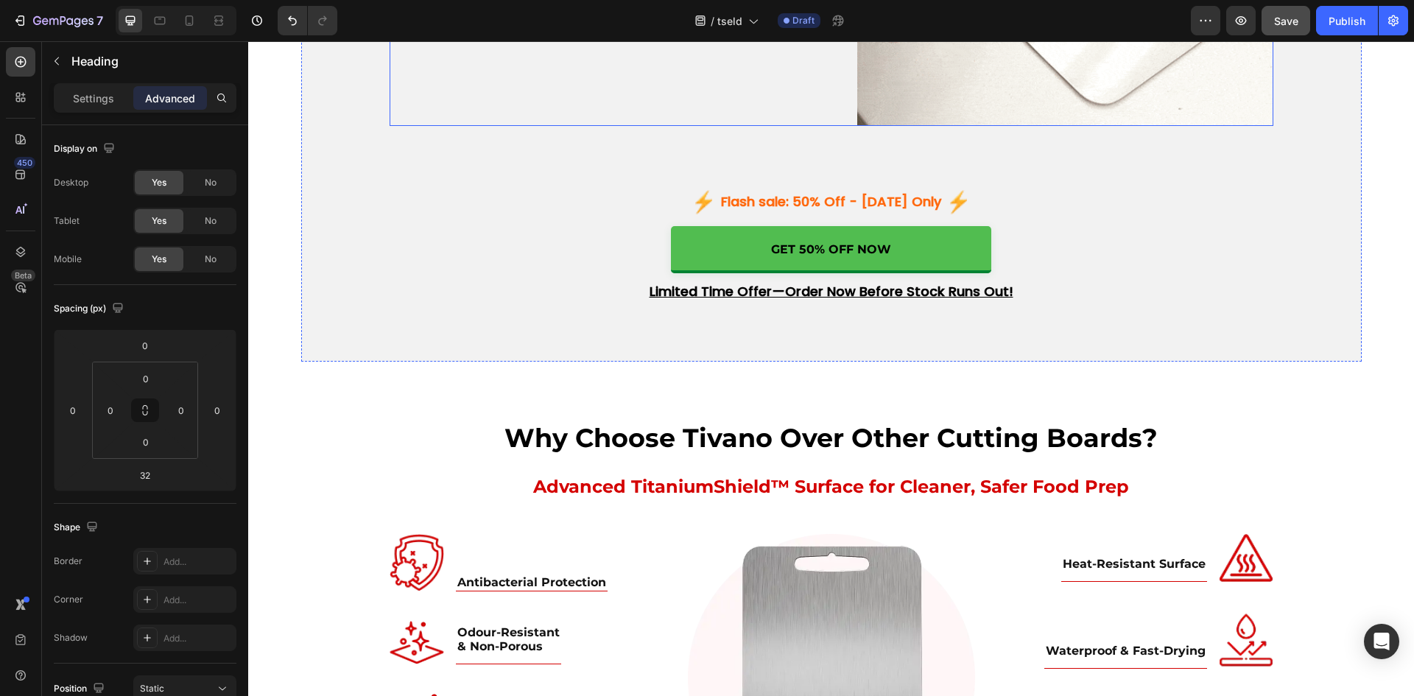
scroll to position [4294, 0]
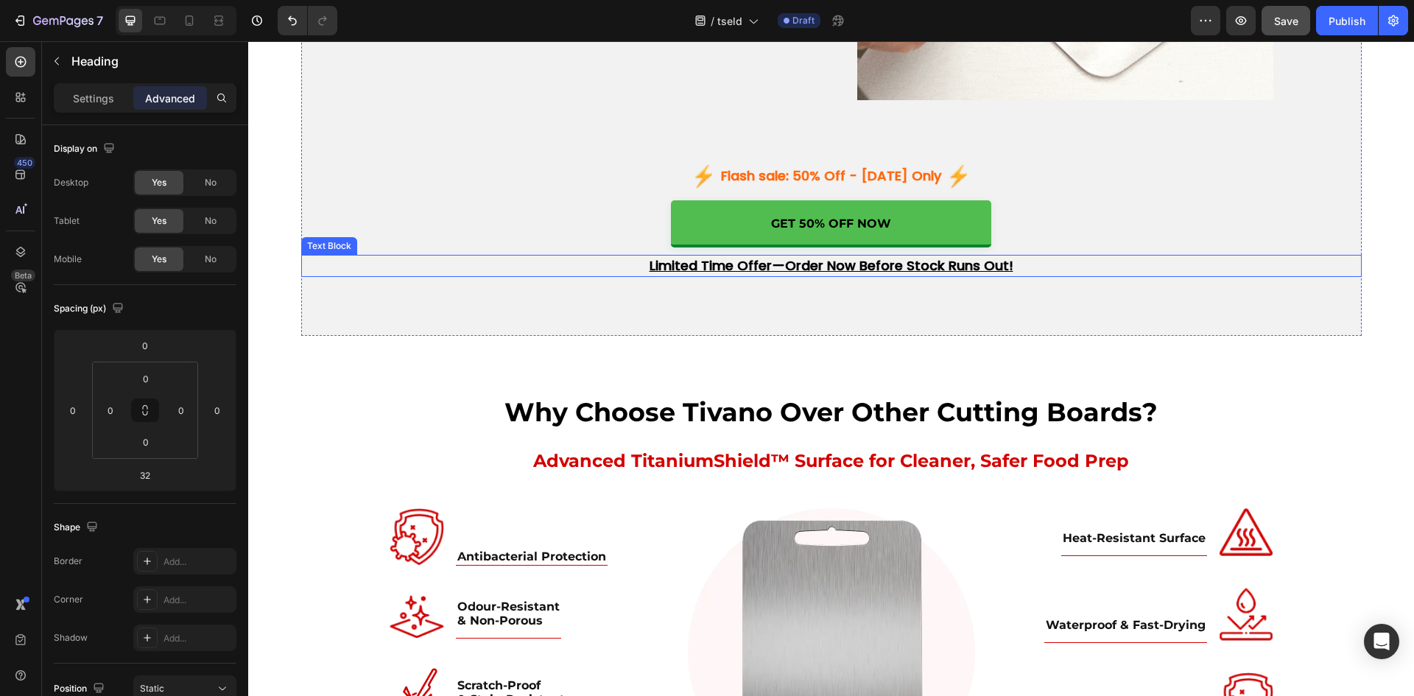
click at [745, 264] on u "Limited Time Offer—Order Now Before Stock Runs Out!" at bounding box center [831, 265] width 364 height 18
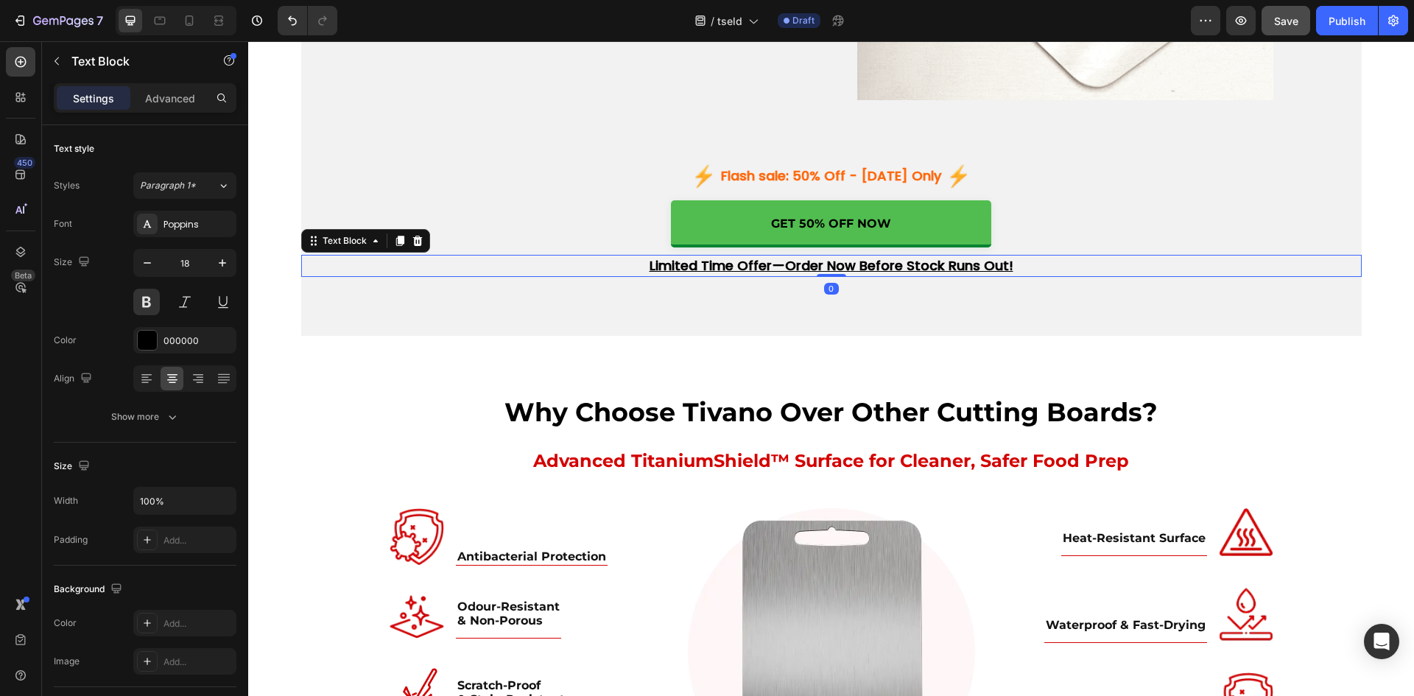
click at [745, 264] on u "Limited Time Offer—Order Now Before Stock Runs Out!" at bounding box center [831, 265] width 364 height 18
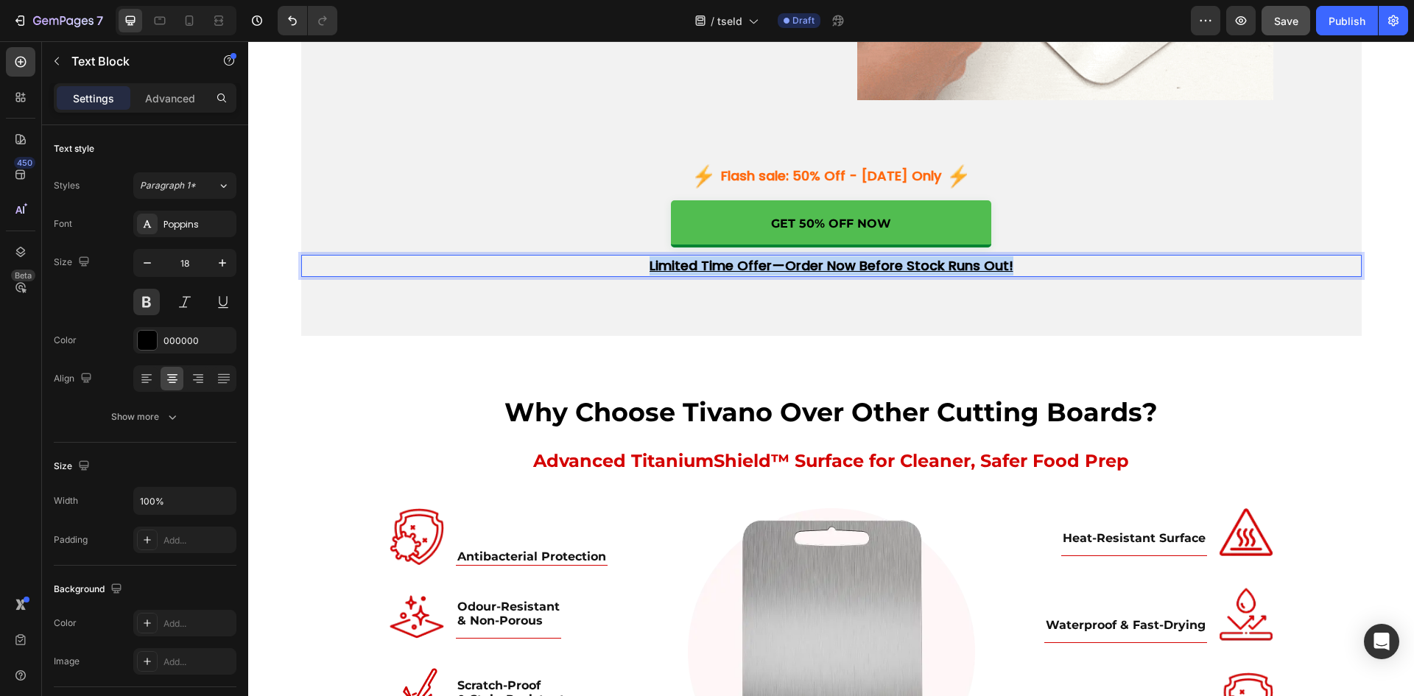
click at [745, 264] on u "Limited Time Offer—Order Now Before Stock Runs Out!" at bounding box center [831, 265] width 364 height 18
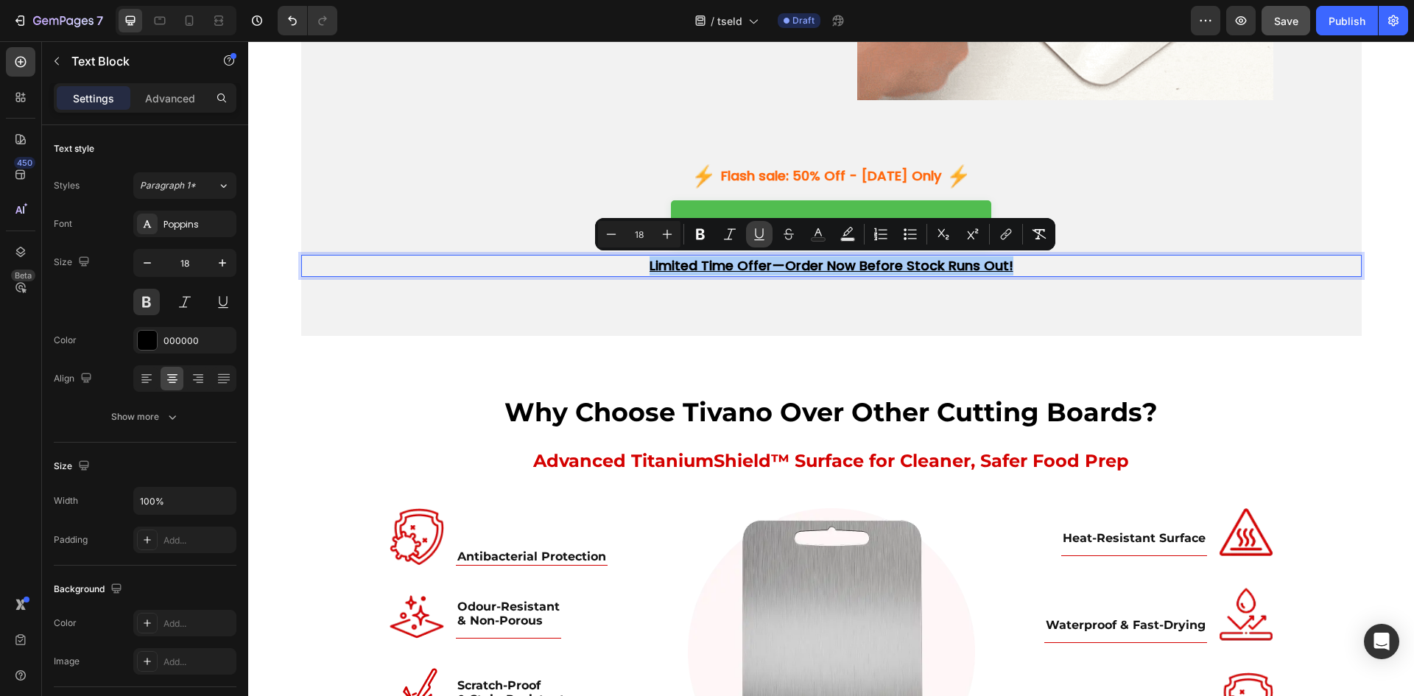
click at [763, 236] on icon "Editor contextual toolbar" at bounding box center [759, 233] width 8 height 10
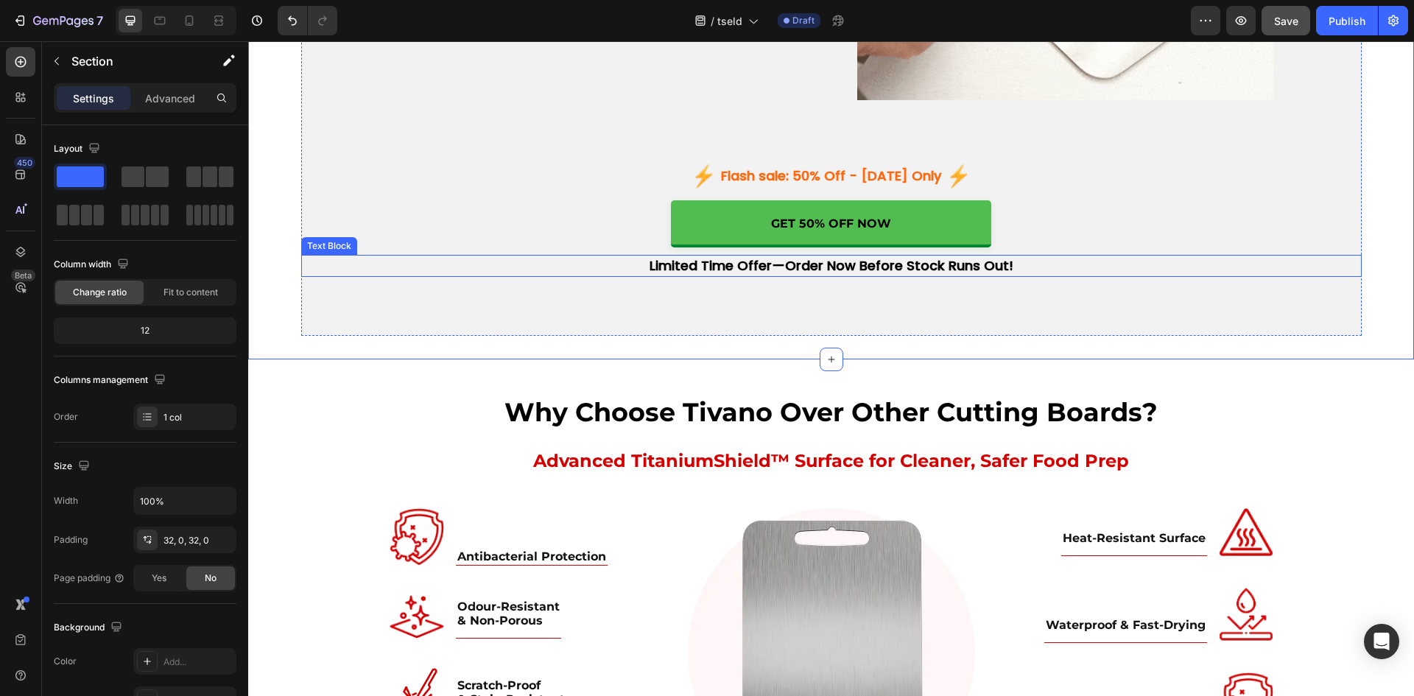
click at [773, 264] on p "Limited Time Offer—Order Now Before Stock Runs Out!" at bounding box center [831, 265] width 1057 height 19
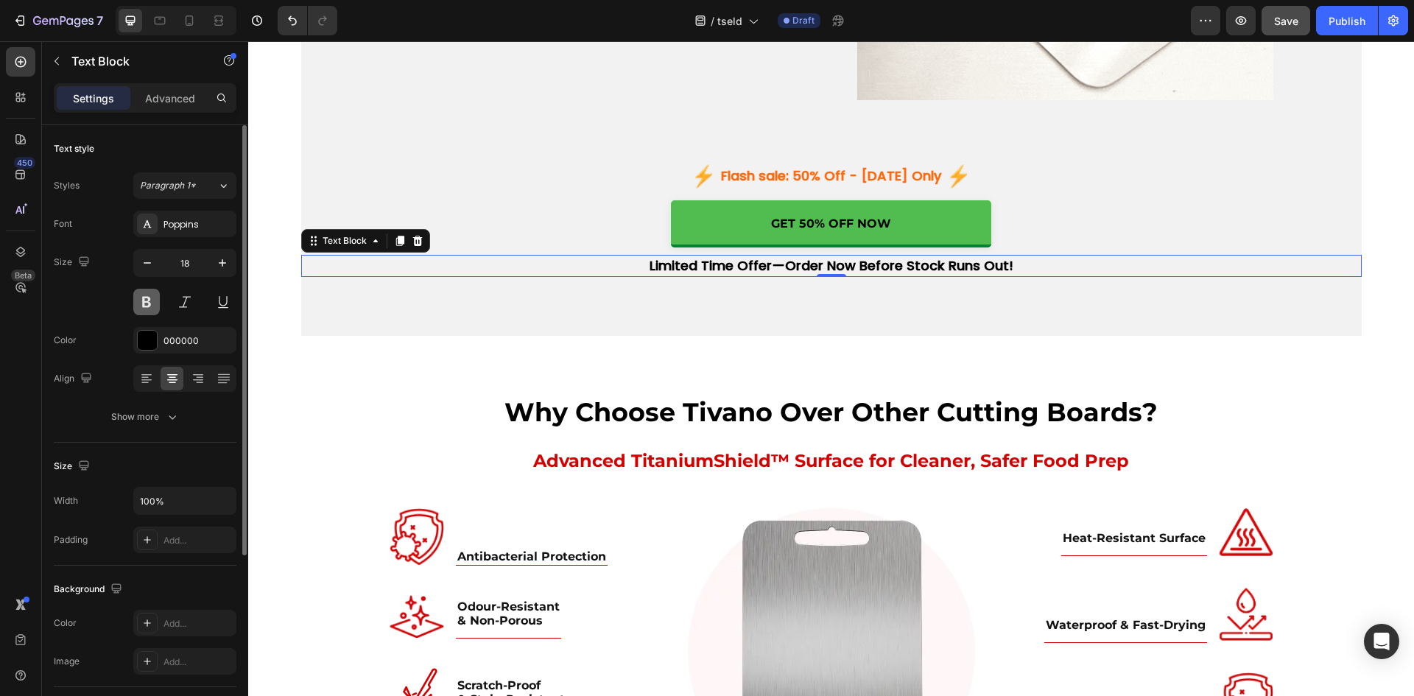
click at [145, 300] on button at bounding box center [146, 302] width 27 height 27
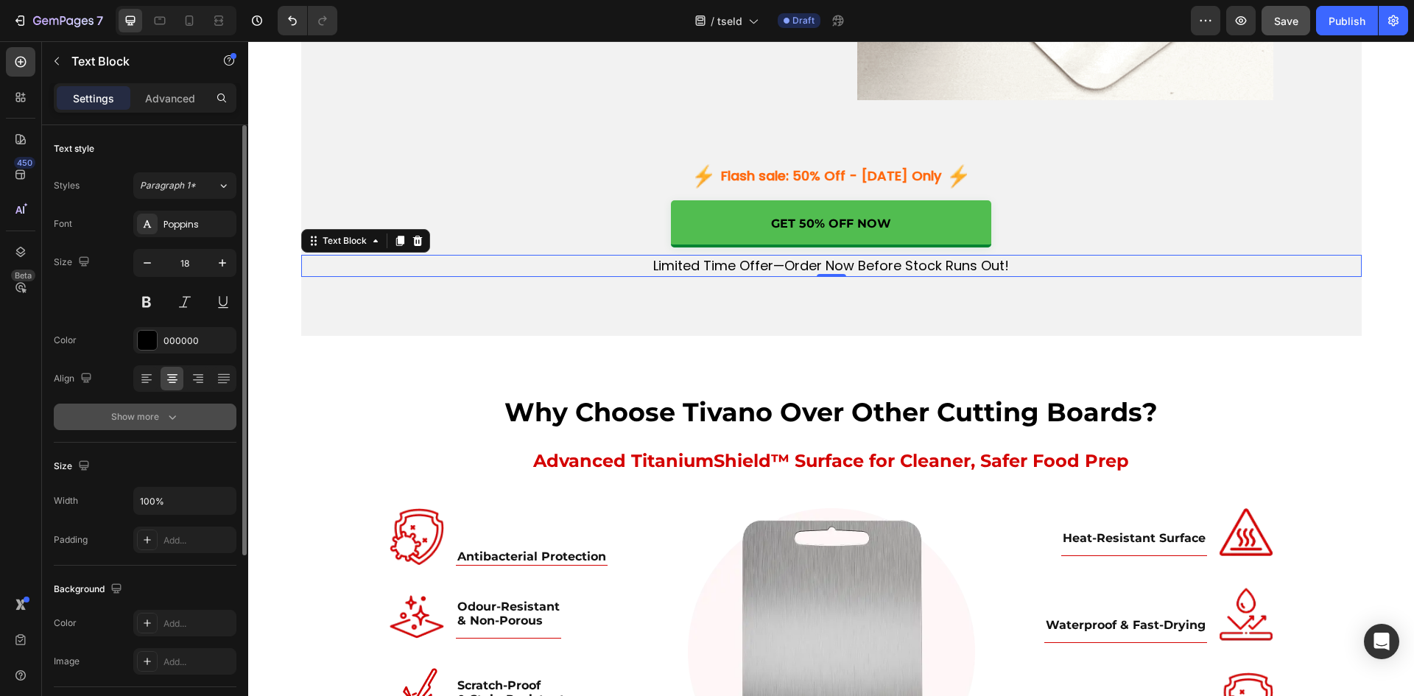
click at [166, 412] on icon "button" at bounding box center [172, 416] width 15 height 15
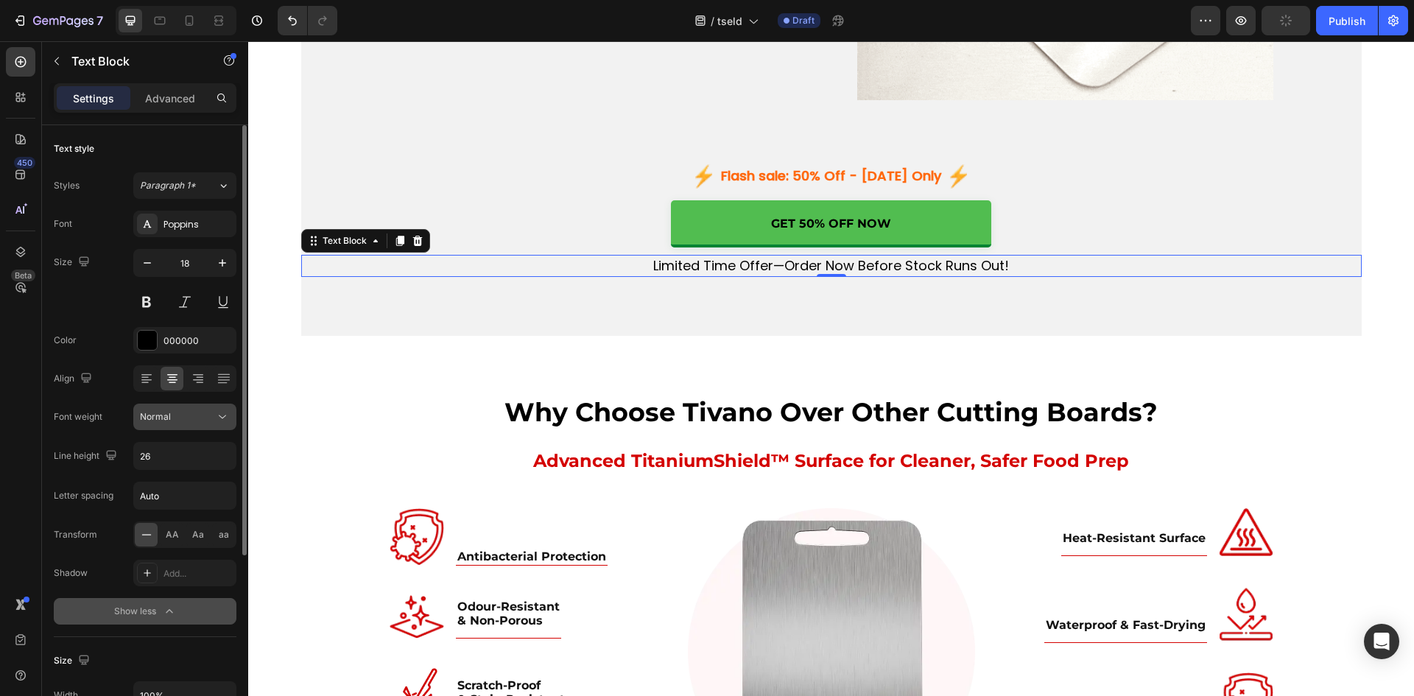
click at [166, 417] on span "Normal" at bounding box center [155, 416] width 31 height 11
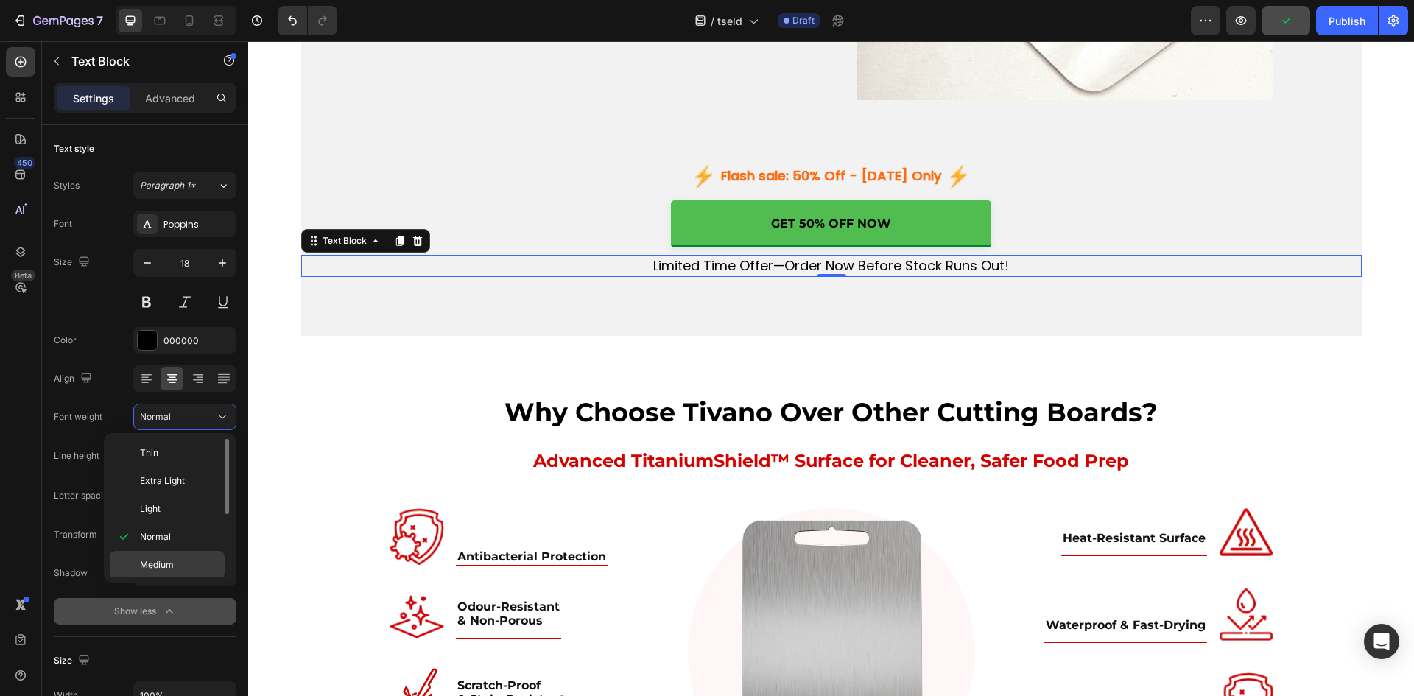
click at [177, 565] on p "Medium" at bounding box center [179, 564] width 78 height 13
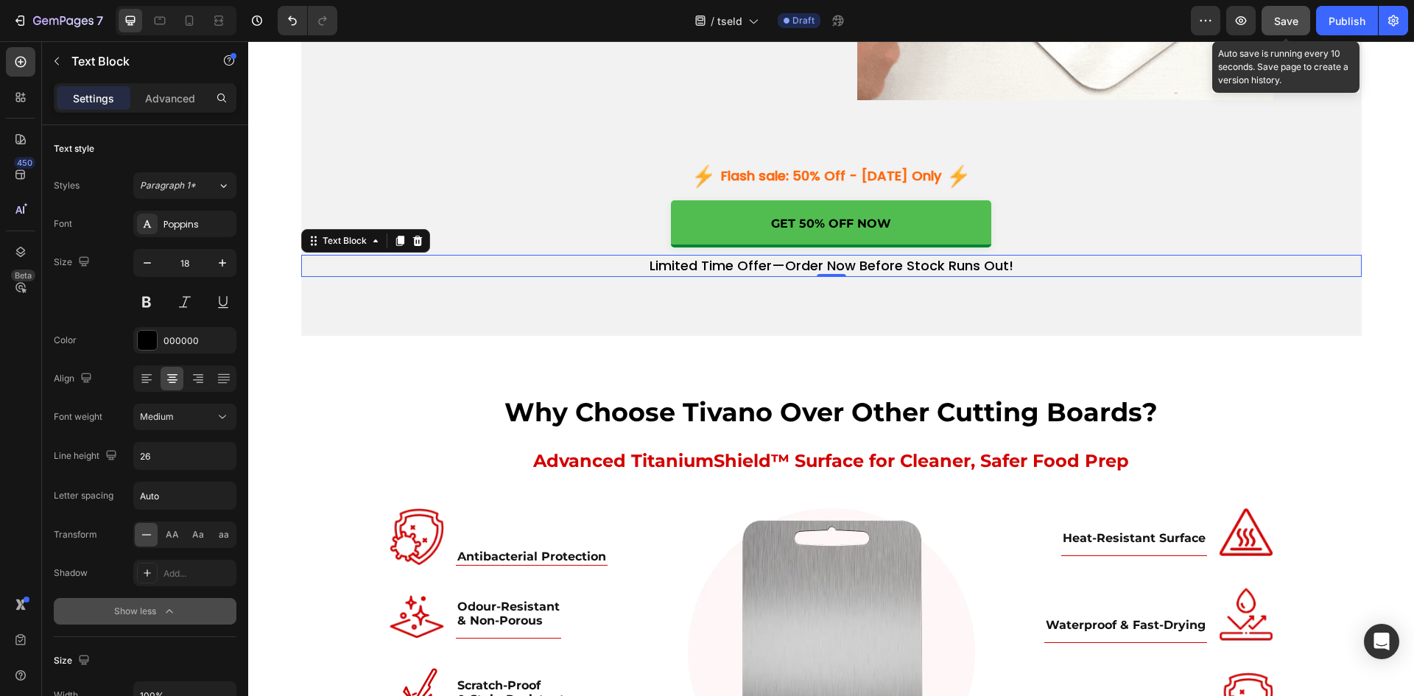
click at [1291, 20] on span "Save" at bounding box center [1286, 21] width 24 height 13
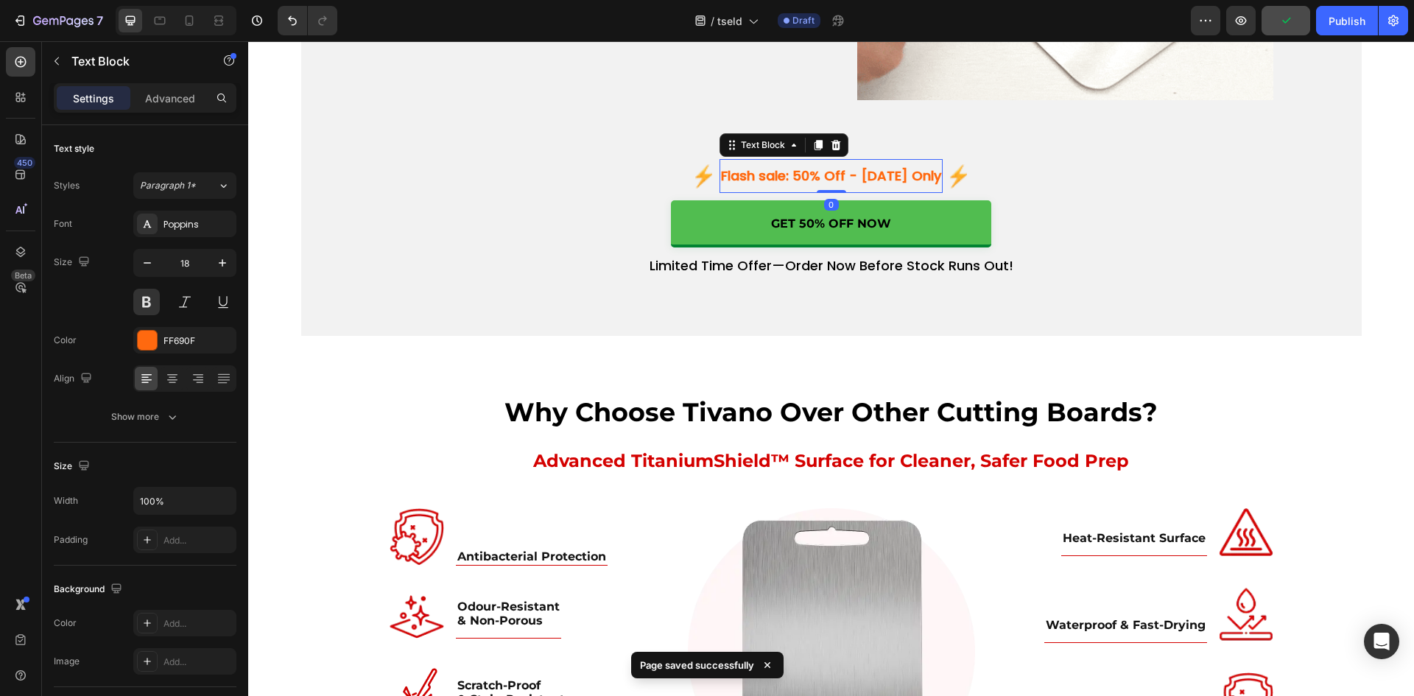
click at [838, 181] on p "Flash sale: 50% Off - [DATE] Only" at bounding box center [831, 175] width 220 height 31
click at [180, 230] on div "Poppins" at bounding box center [197, 224] width 69 height 13
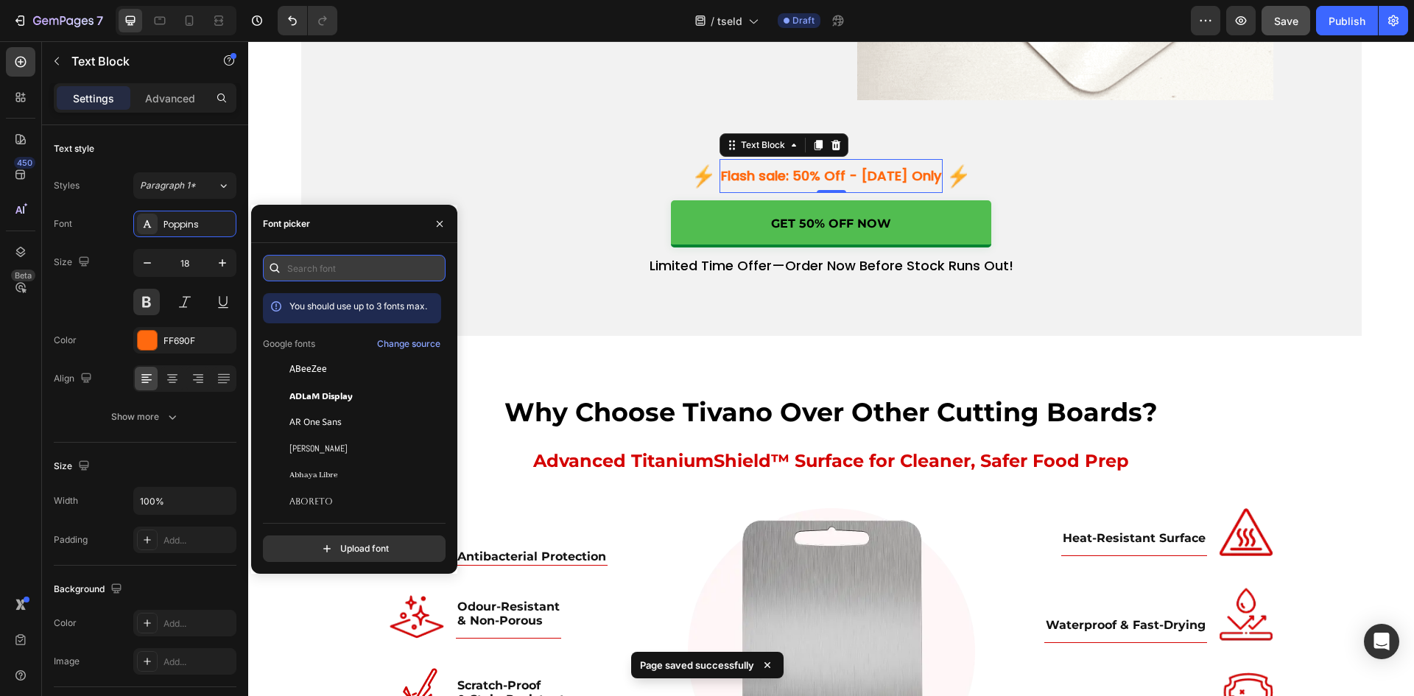
click at [317, 268] on input "text" at bounding box center [354, 268] width 183 height 27
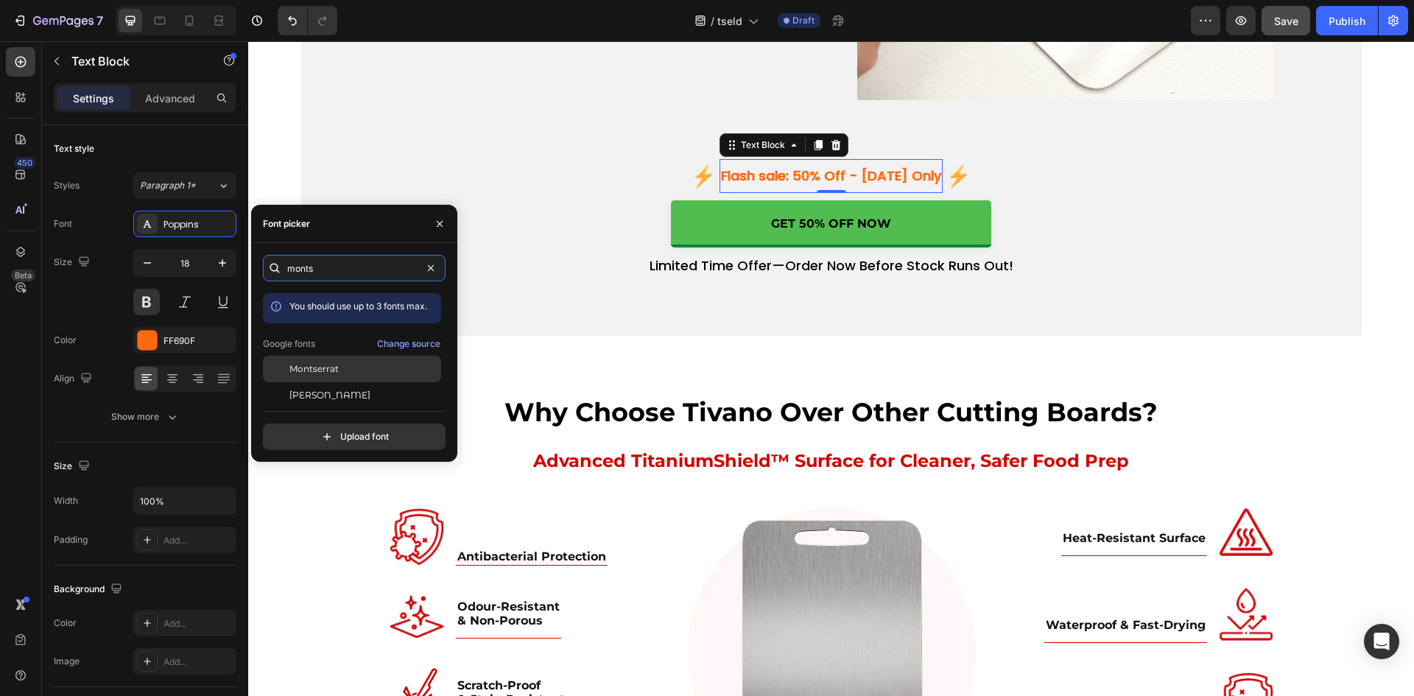
type input "monts"
click at [336, 364] on span "Montserrat" at bounding box center [313, 368] width 49 height 13
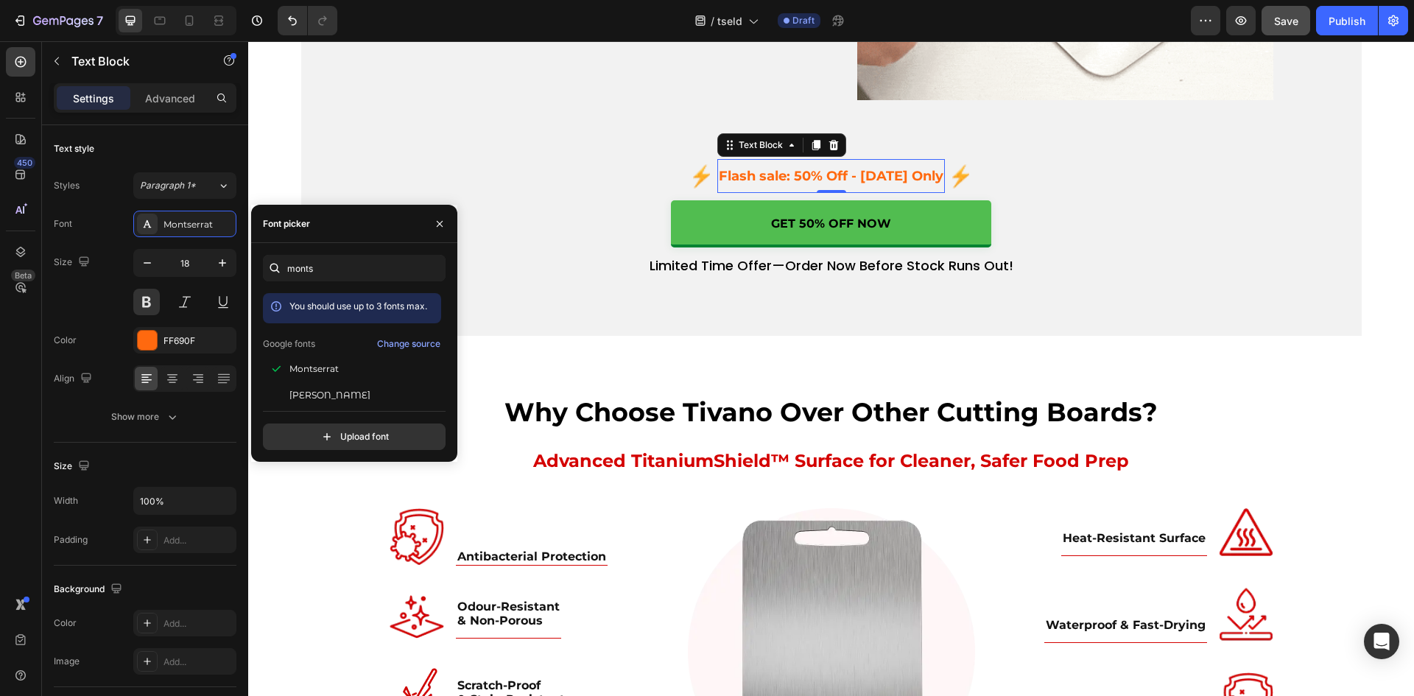
click at [509, 210] on div "GET 50% OFF NOW Button" at bounding box center [831, 223] width 1060 height 47
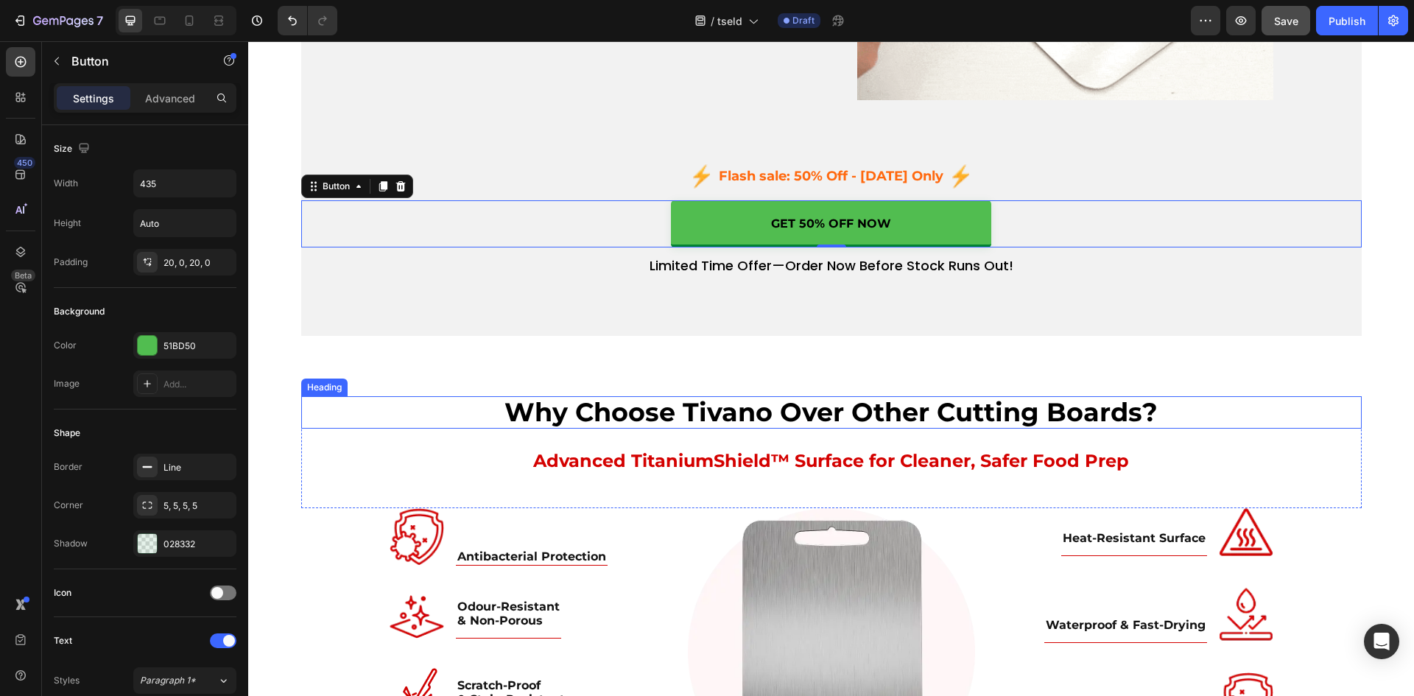
click at [751, 412] on h2 "Why Choose Tivano Over Other Cutting Boards?" at bounding box center [831, 412] width 1060 height 32
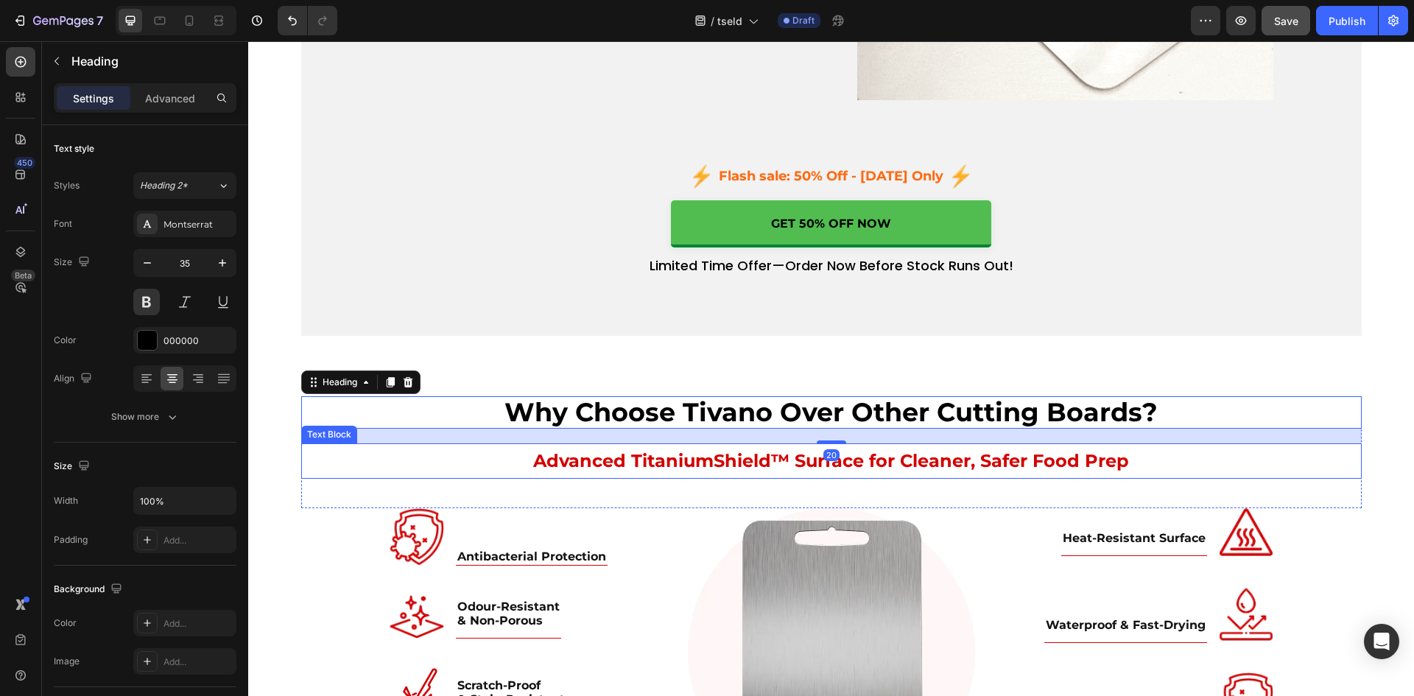
click at [742, 469] on p "Advanced TitaniumShield™ Surface for Cleaner, Safer Food Prep" at bounding box center [831, 461] width 1057 height 32
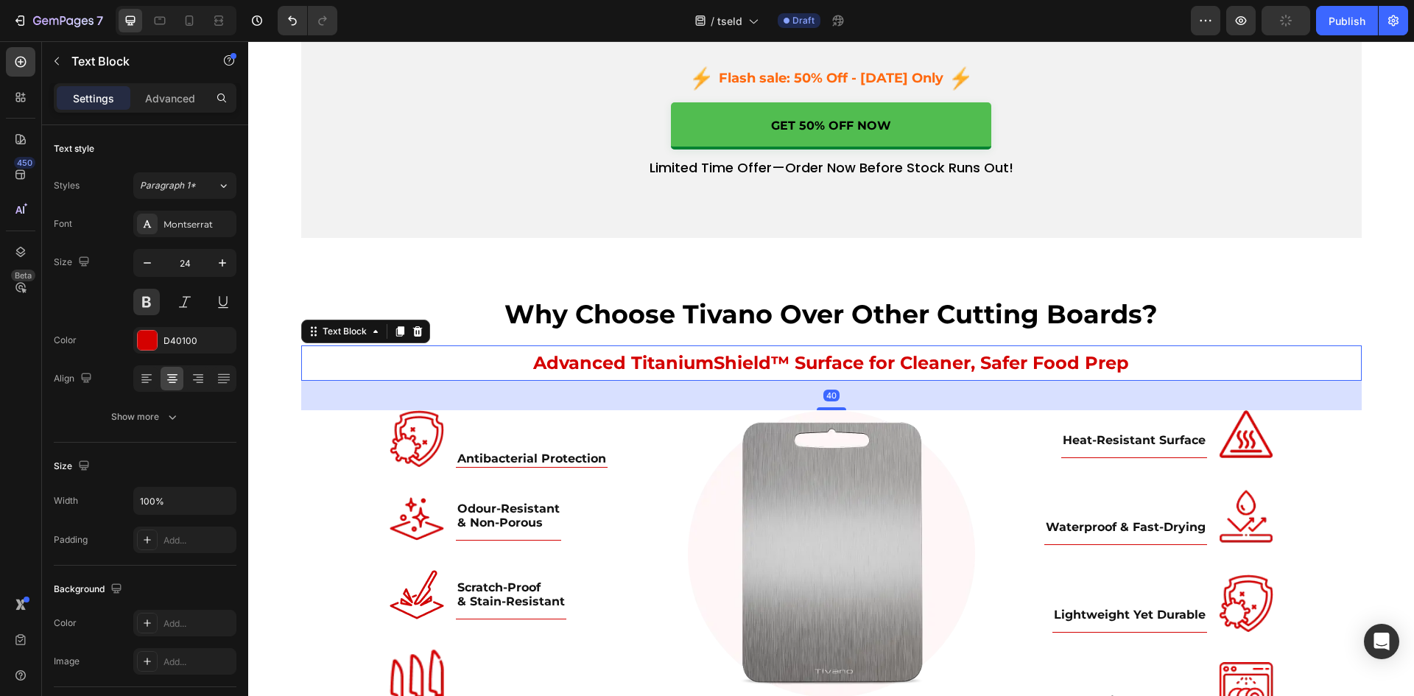
scroll to position [4540, 0]
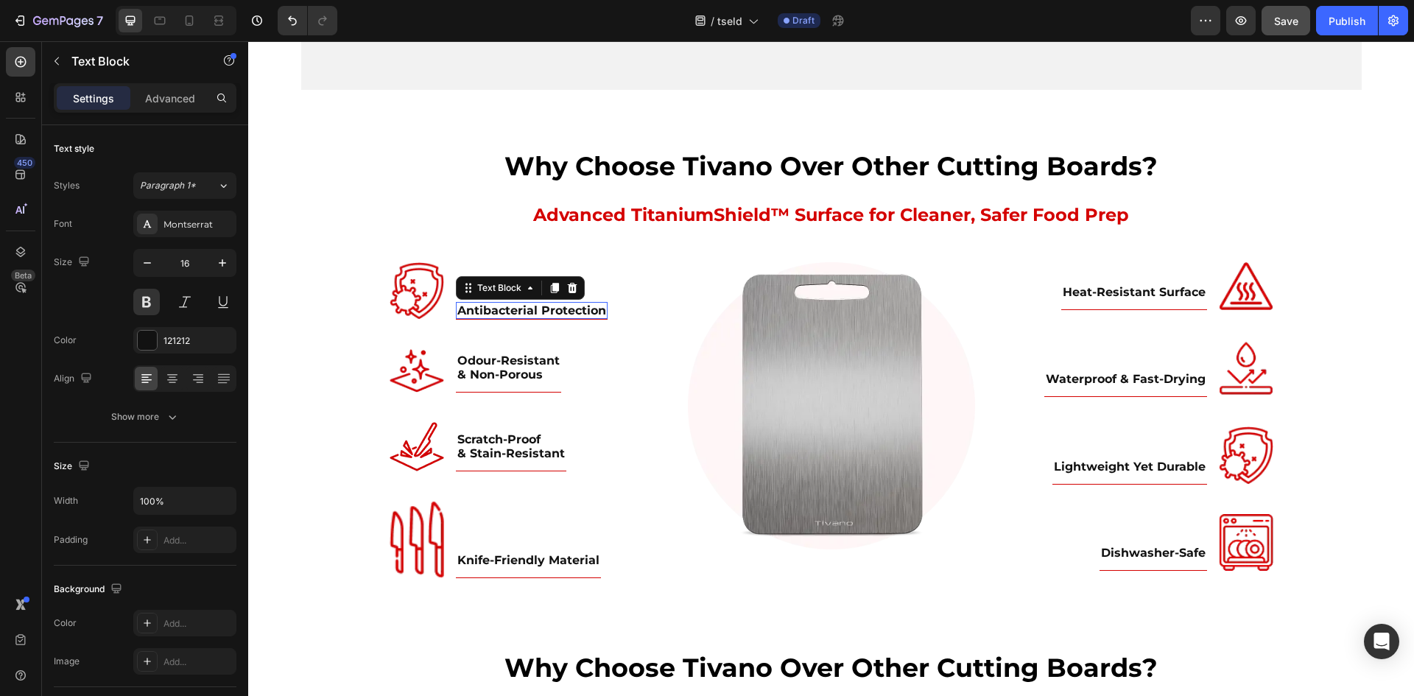
click at [544, 314] on p "Antibacterial Protection" at bounding box center [531, 310] width 149 height 14
click at [487, 308] on p "Antibacterial Protection" at bounding box center [531, 310] width 149 height 14
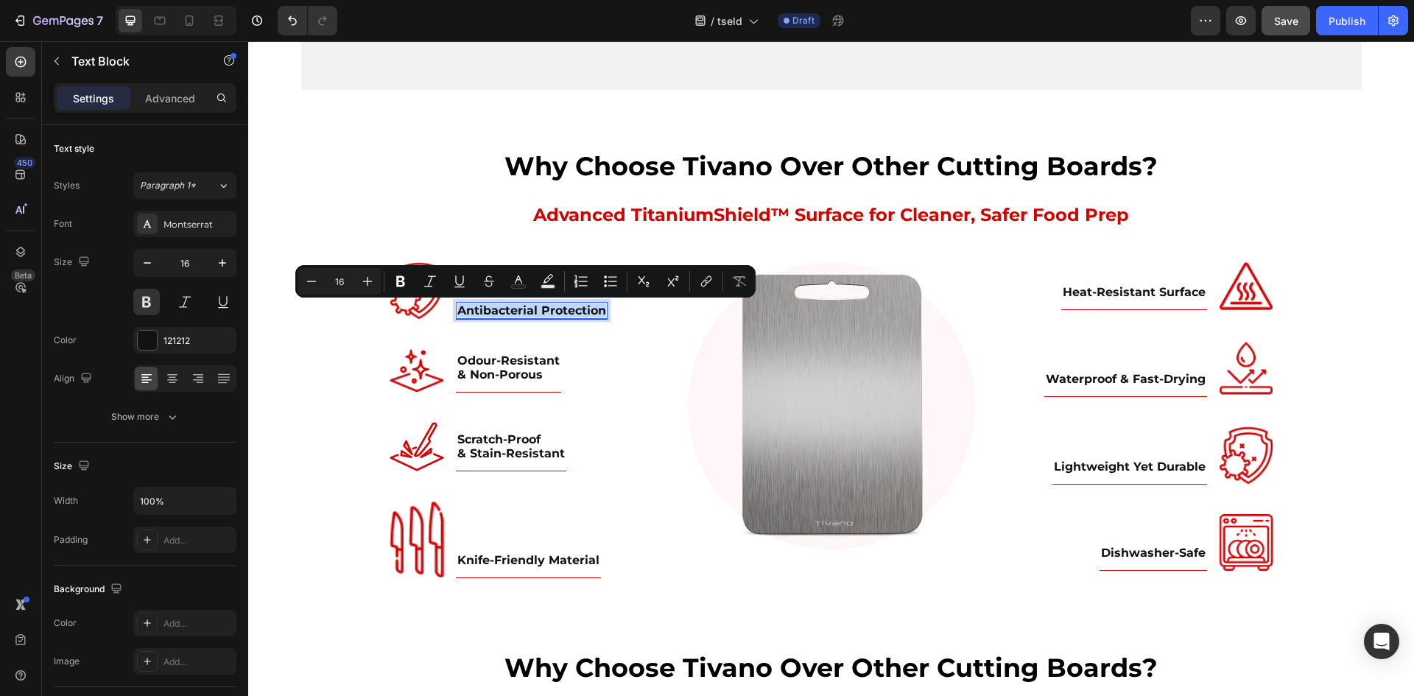
copy p "Antibacterial Protection"
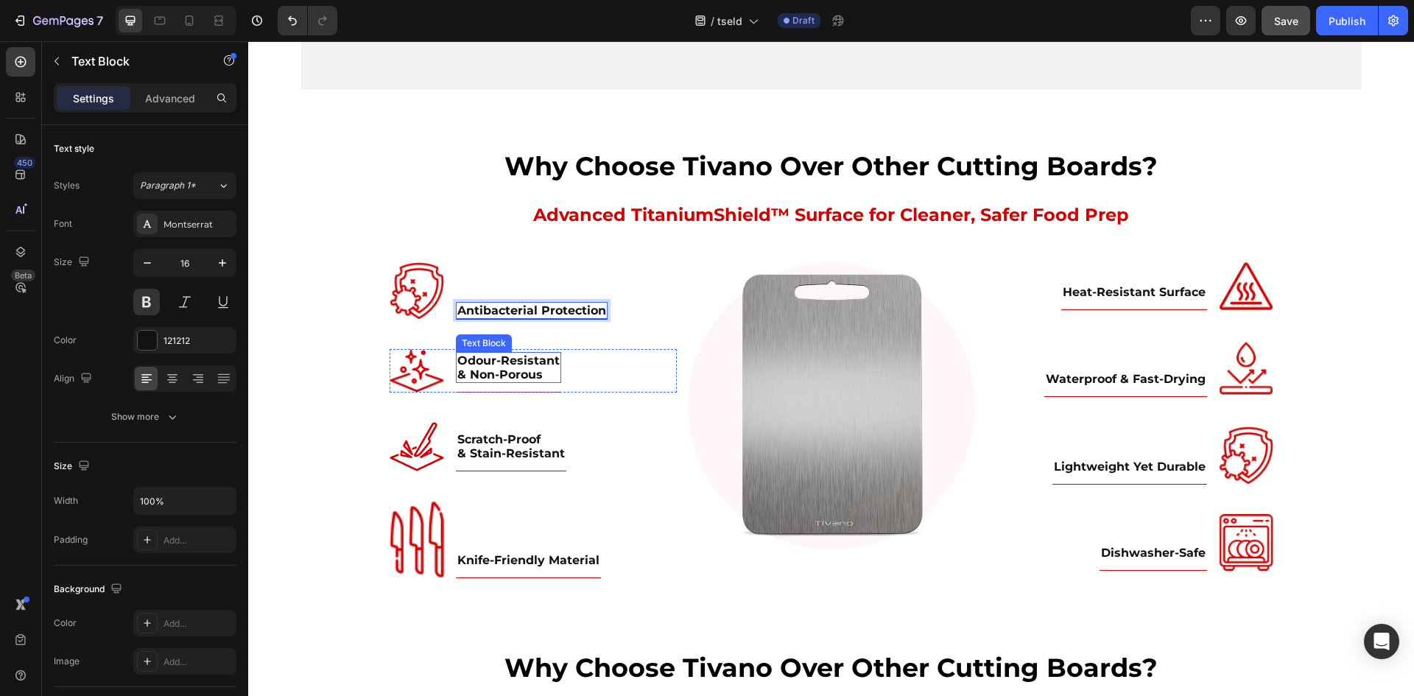
click at [494, 366] on p "Odour-Resistant & Non-Porous" at bounding box center [508, 367] width 102 height 28
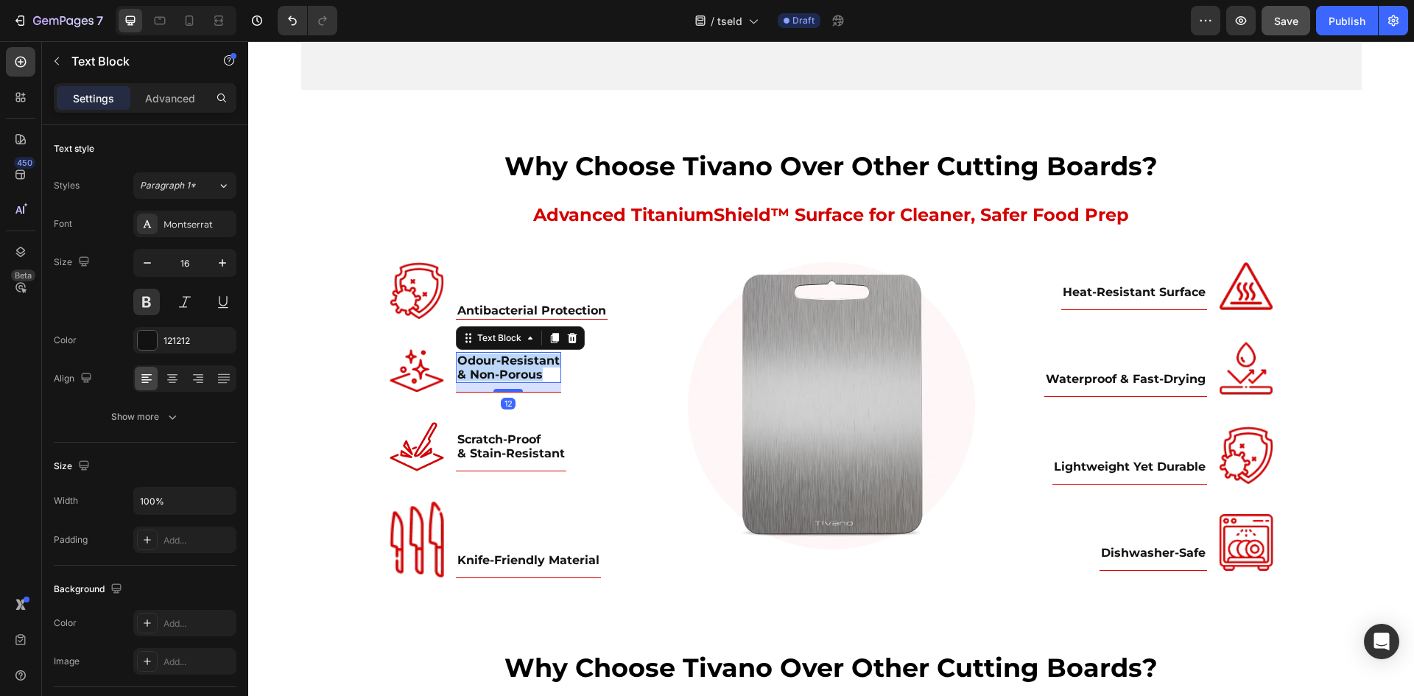
click at [494, 368] on p "Odour-Resistant & Non-Porous" at bounding box center [508, 367] width 102 height 28
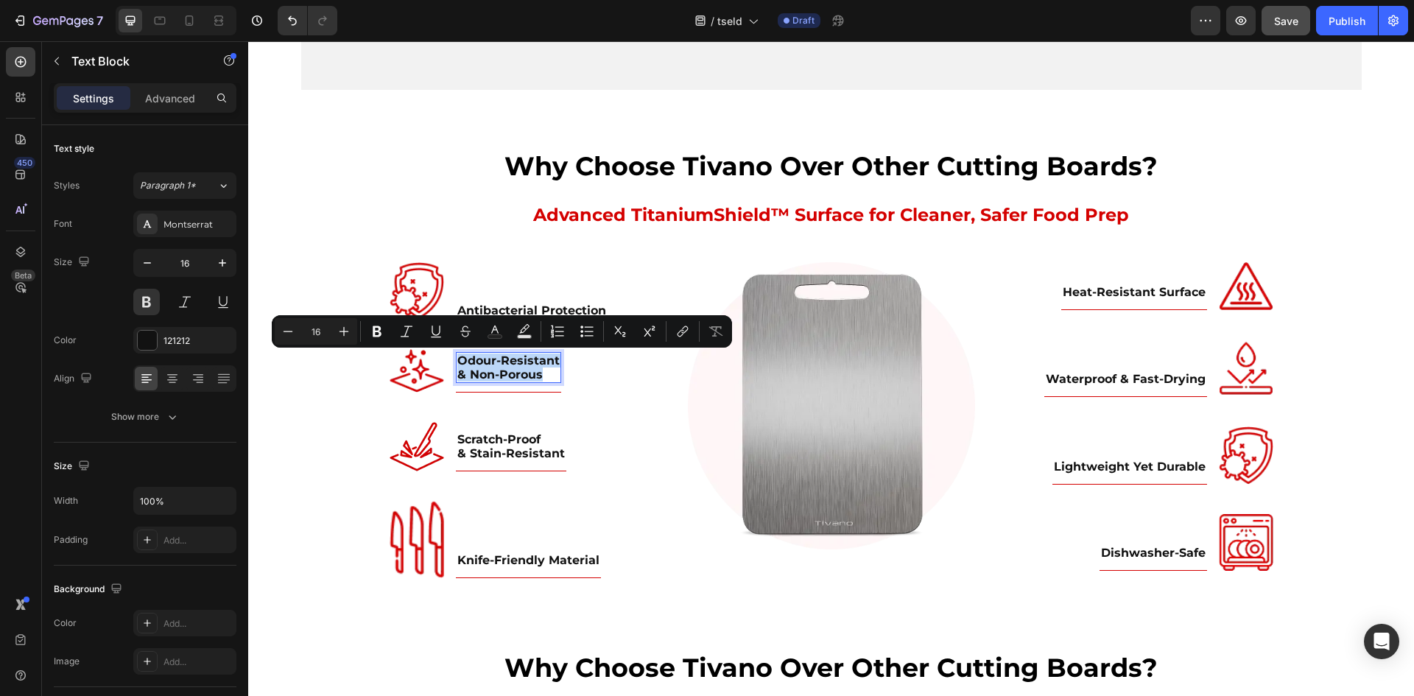
copy p "Odour-Resistant & Non-Porous"
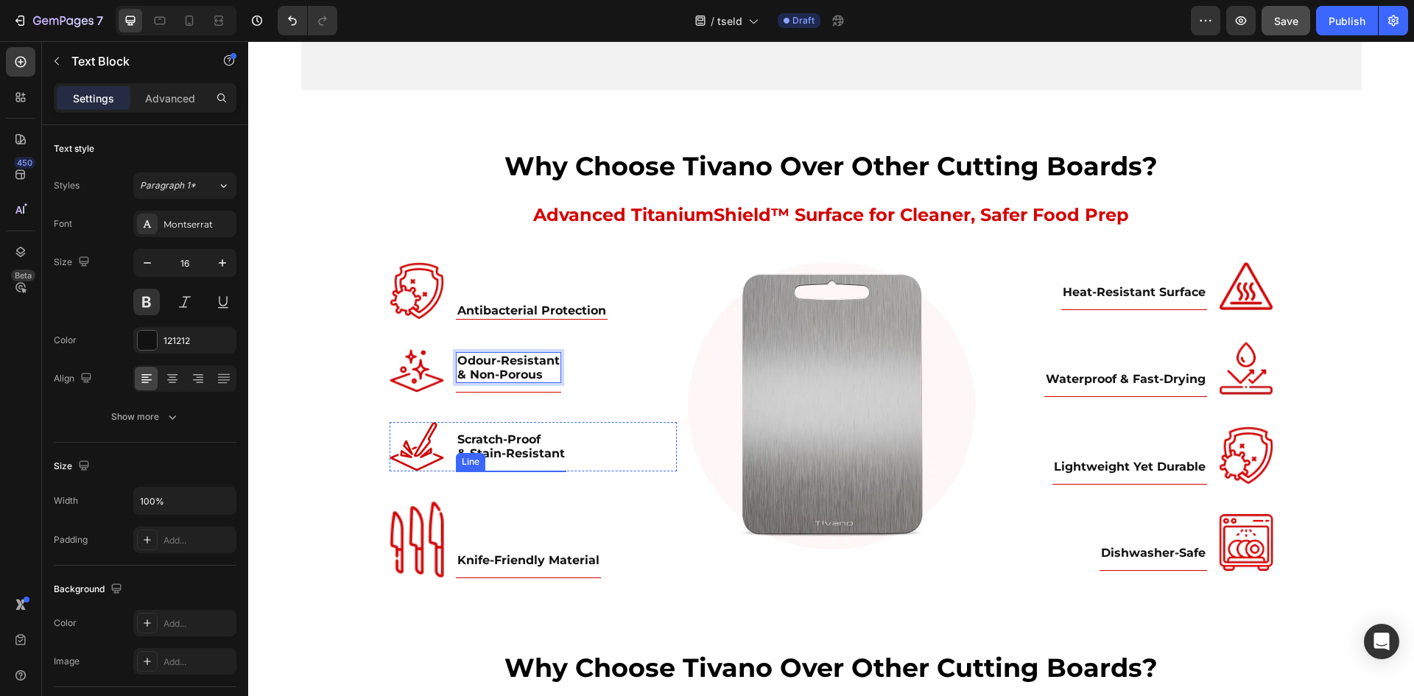
click at [501, 445] on p "Scratch-Proof & Stain-Resistant" at bounding box center [510, 446] width 107 height 28
click at [540, 452] on p "Scratch-Proof & Stain-Resistant" at bounding box center [510, 446] width 107 height 28
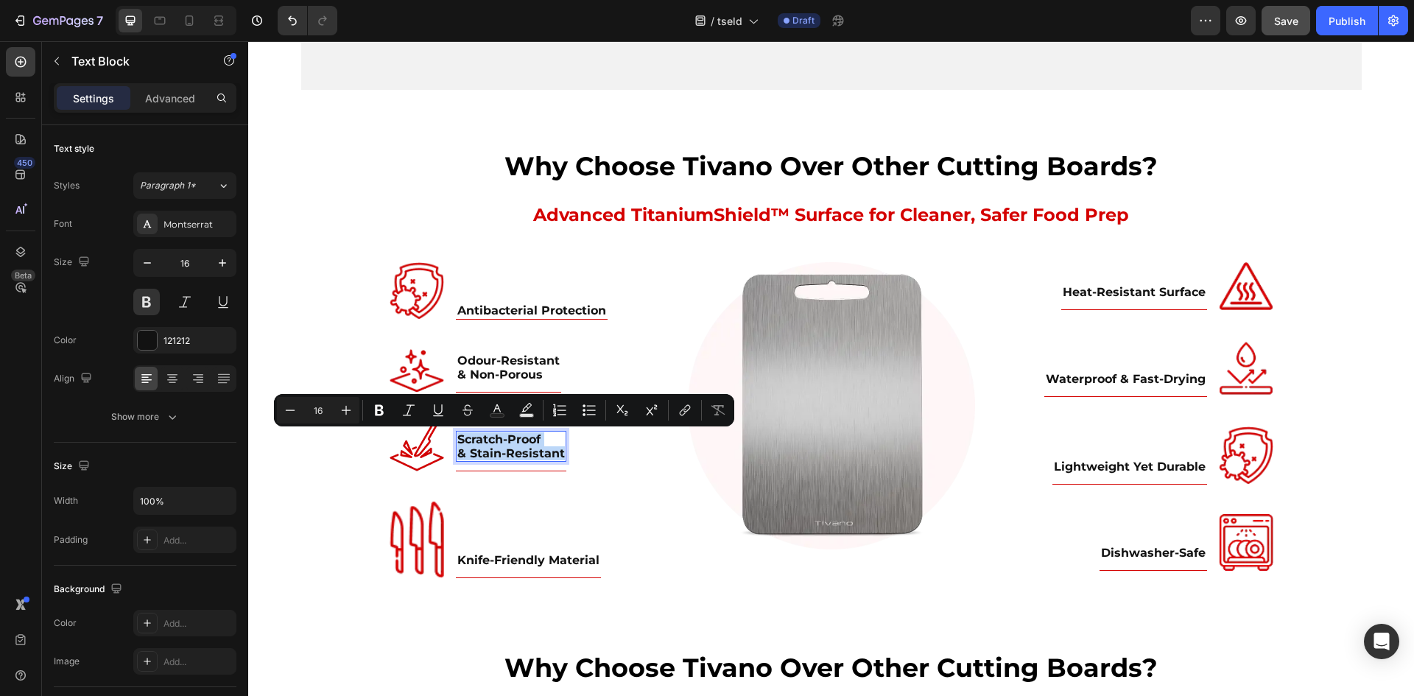
drag, startPoint x: 556, startPoint y: 457, endPoint x: 450, endPoint y: 437, distance: 108.0
click at [456, 437] on div "Scratch-Proof & Stain-Resistant" at bounding box center [511, 446] width 110 height 31
copy p "Scratch-Proof & Stain-Resistant"
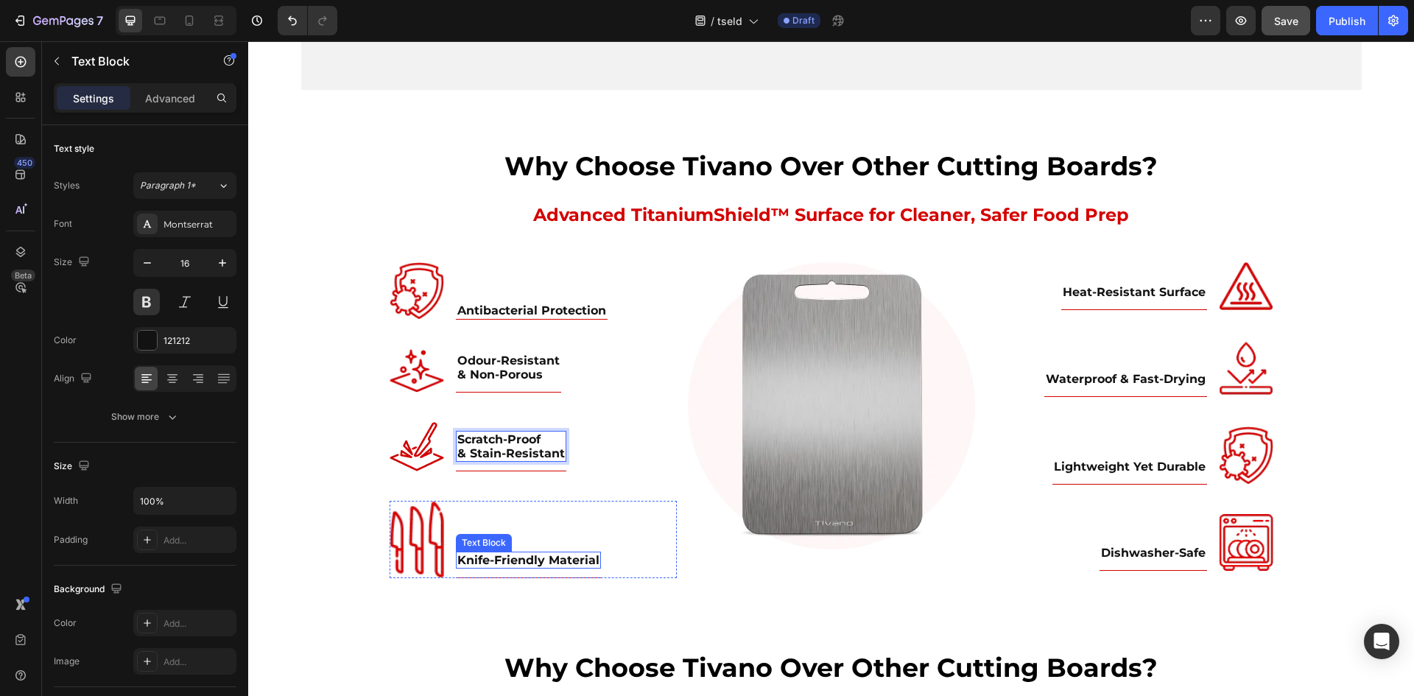
click at [497, 567] on div "Knife-Friendly Material" at bounding box center [528, 559] width 145 height 17
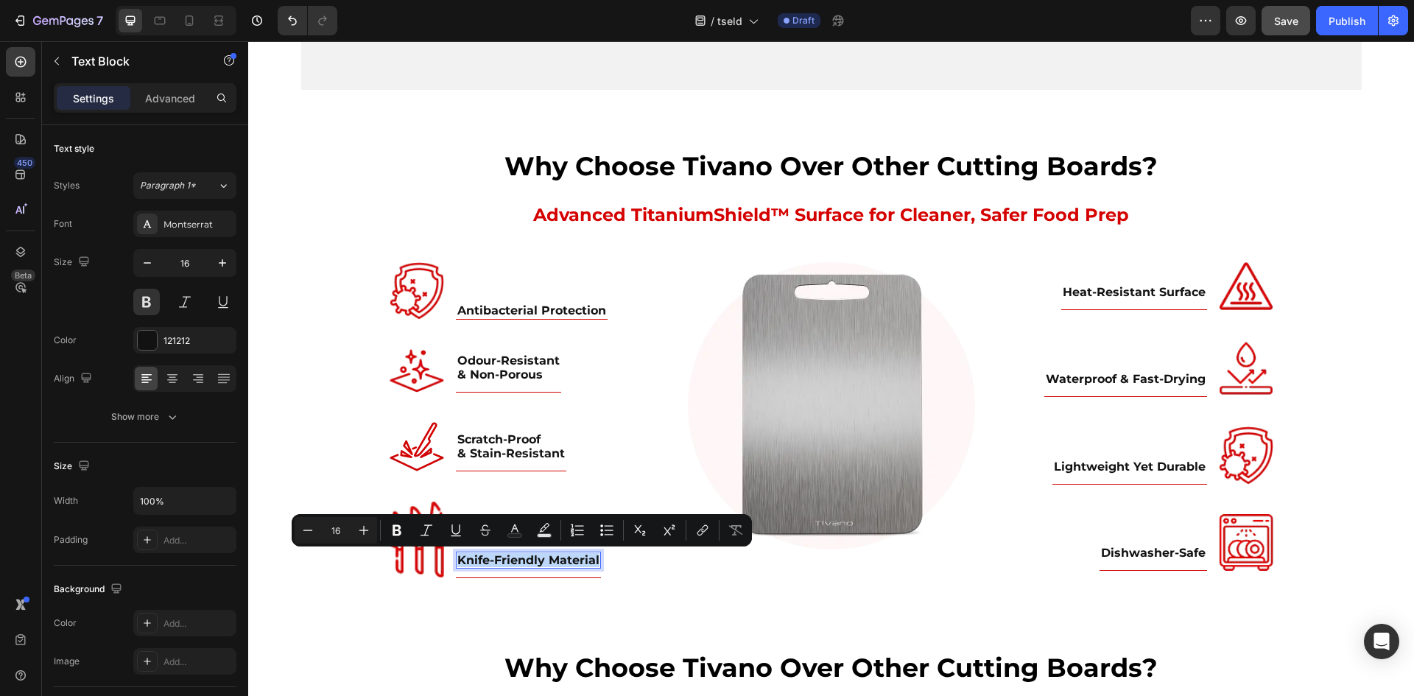
copy p "Knife-Friendly Material"
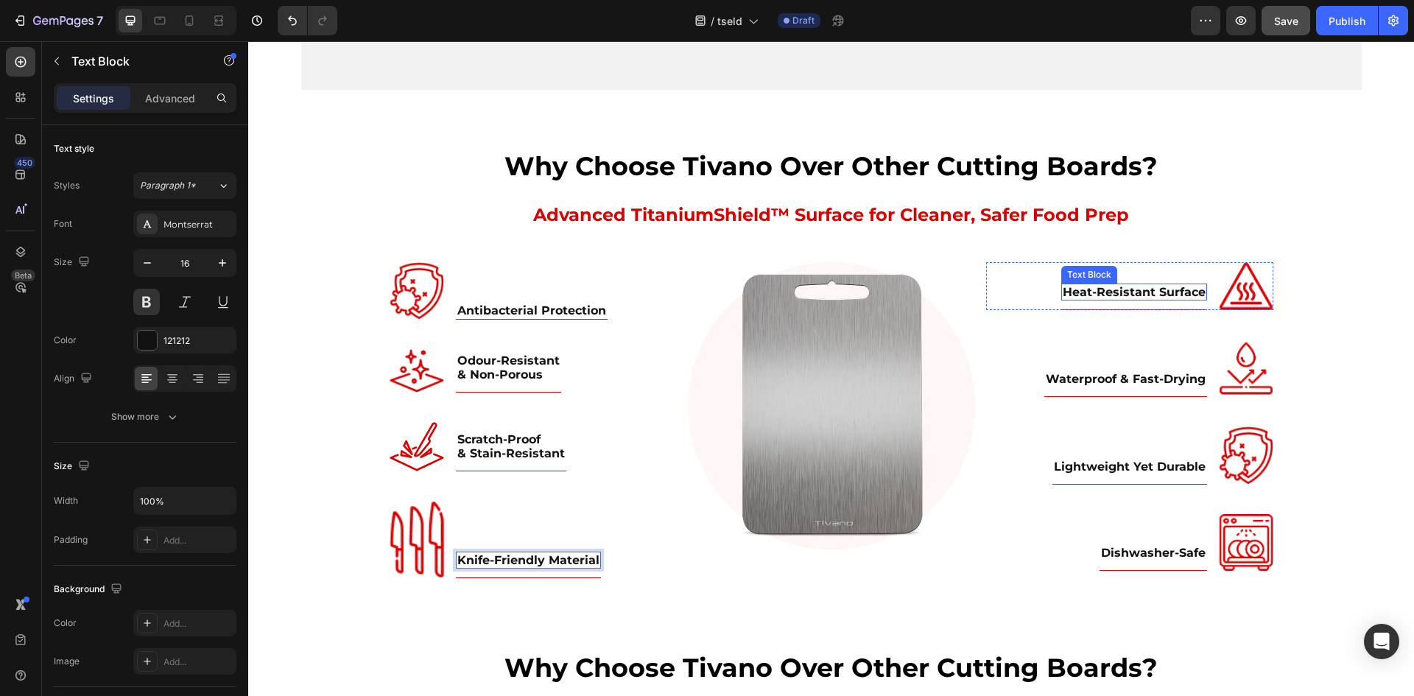
click at [1134, 291] on p "Heat-Resistant Surface" at bounding box center [1133, 292] width 143 height 14
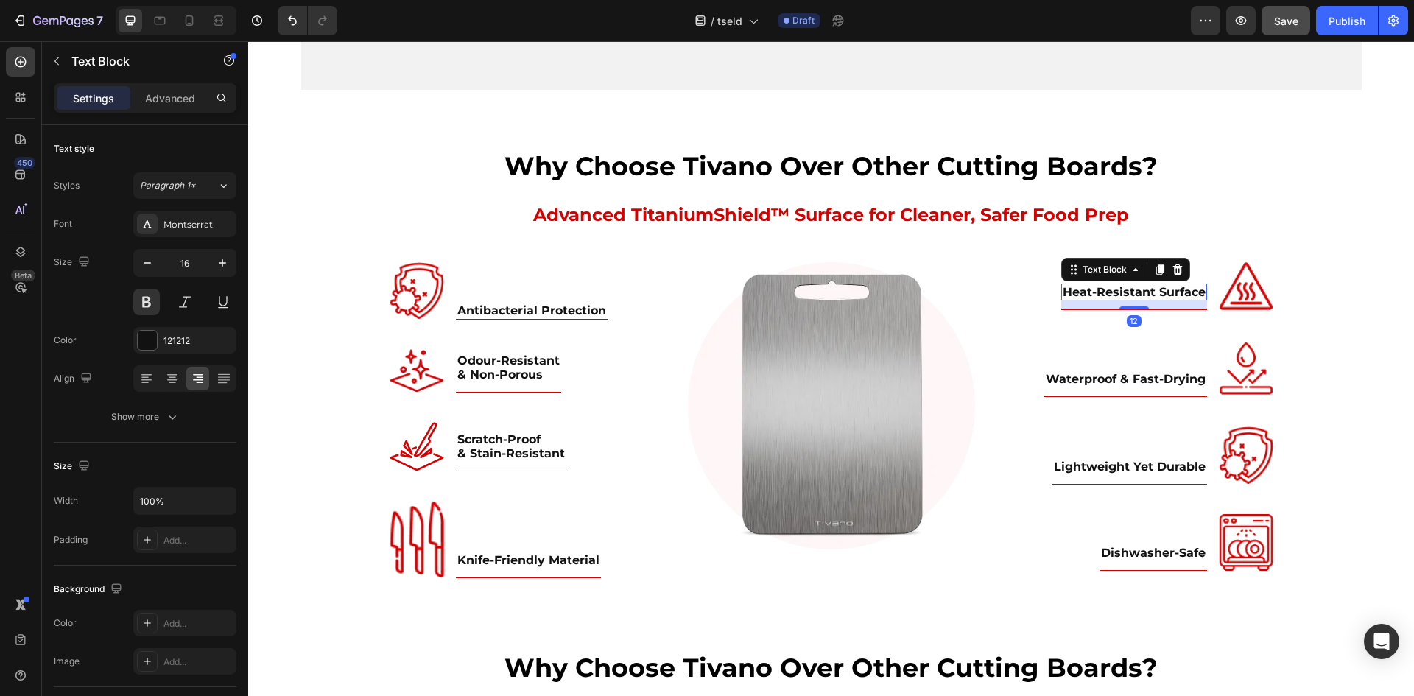
click at [1134, 291] on p "Heat-Resistant Surface" at bounding box center [1133, 292] width 143 height 14
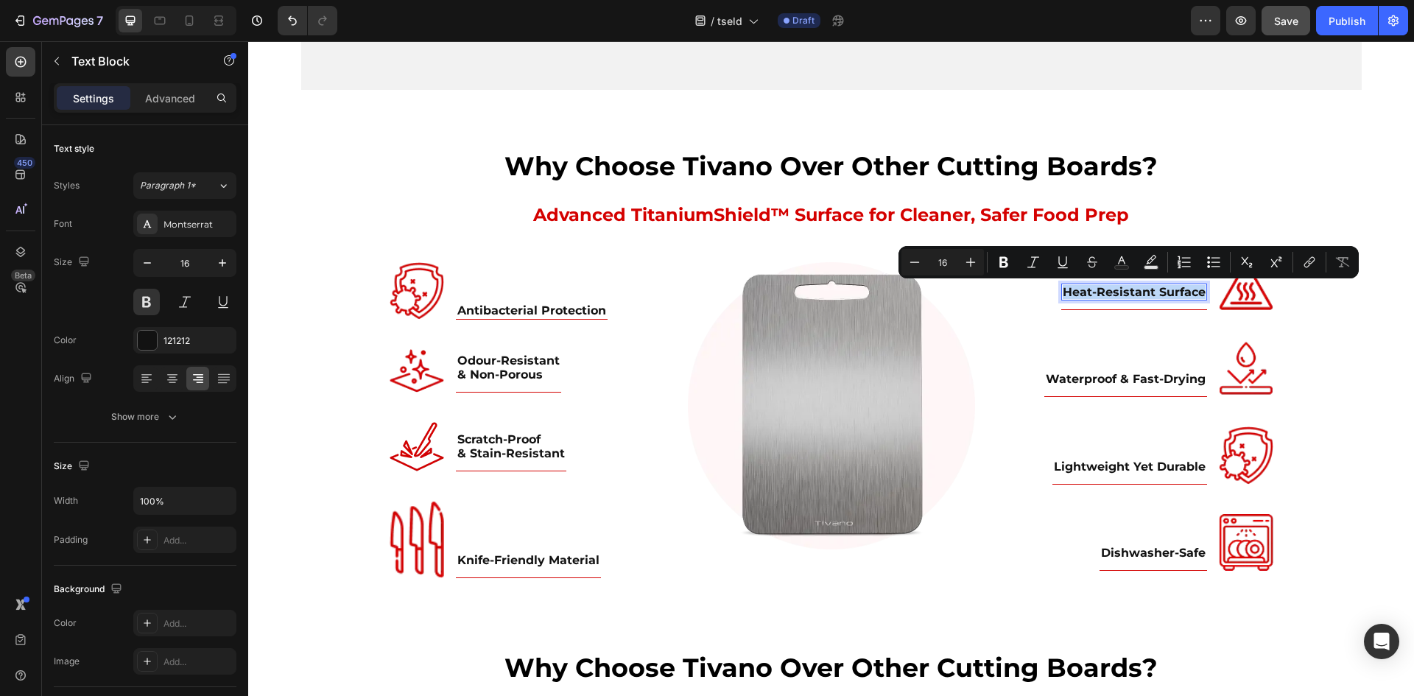
copy p "Heat-Resistant Surface"
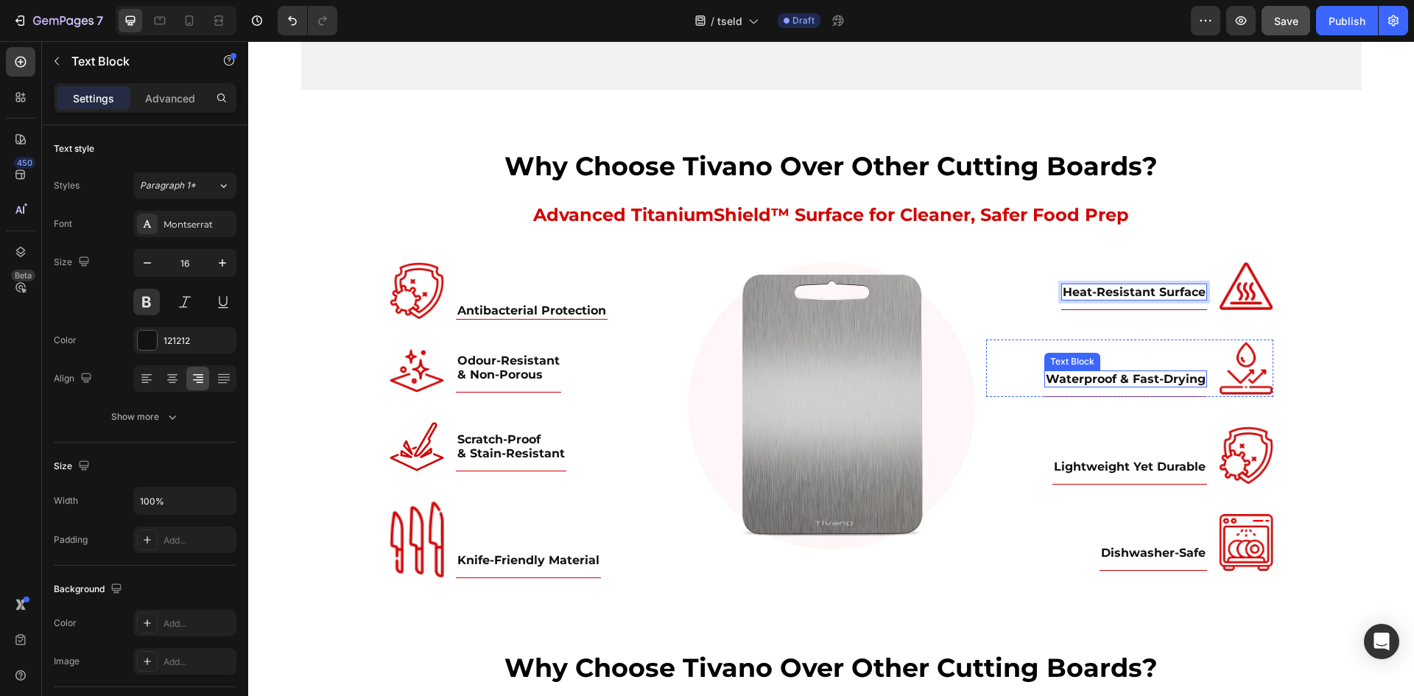
click at [1122, 381] on p "Waterproof & Fast-Drying" at bounding box center [1125, 379] width 160 height 14
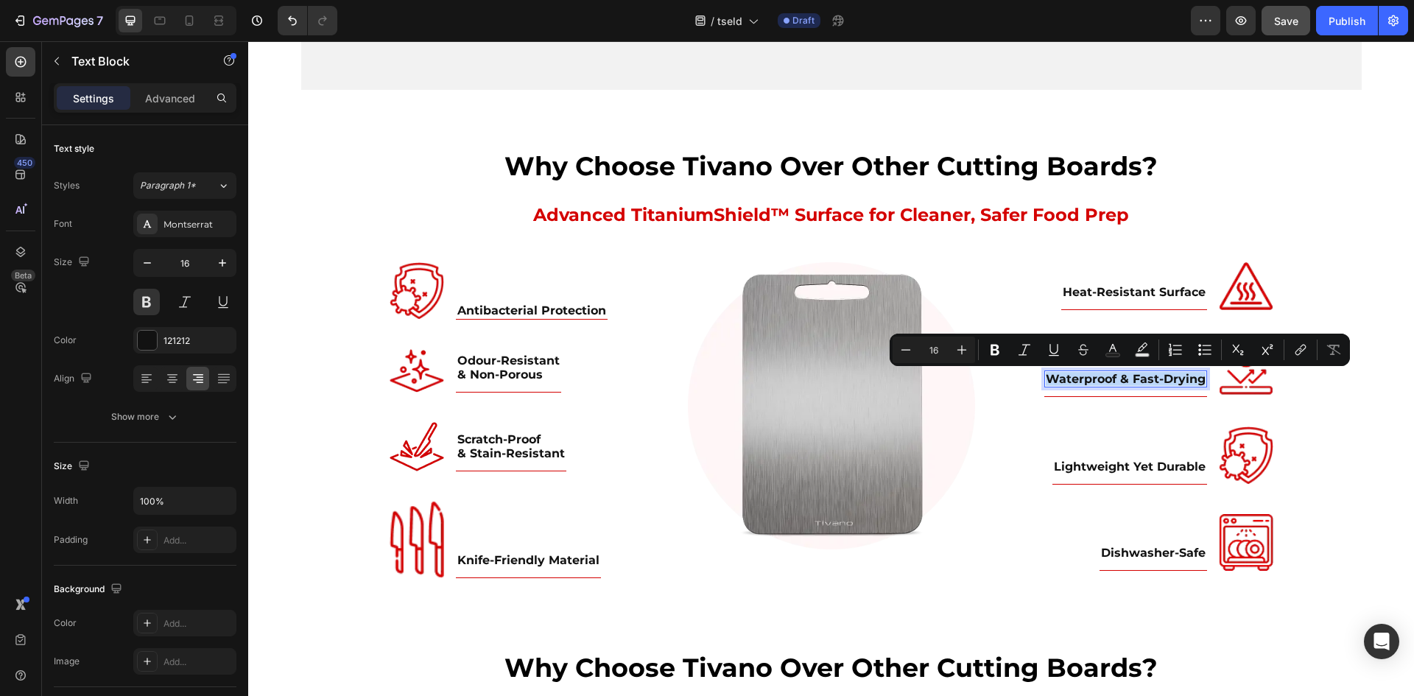
copy p "Waterproof & Fast-Drying"
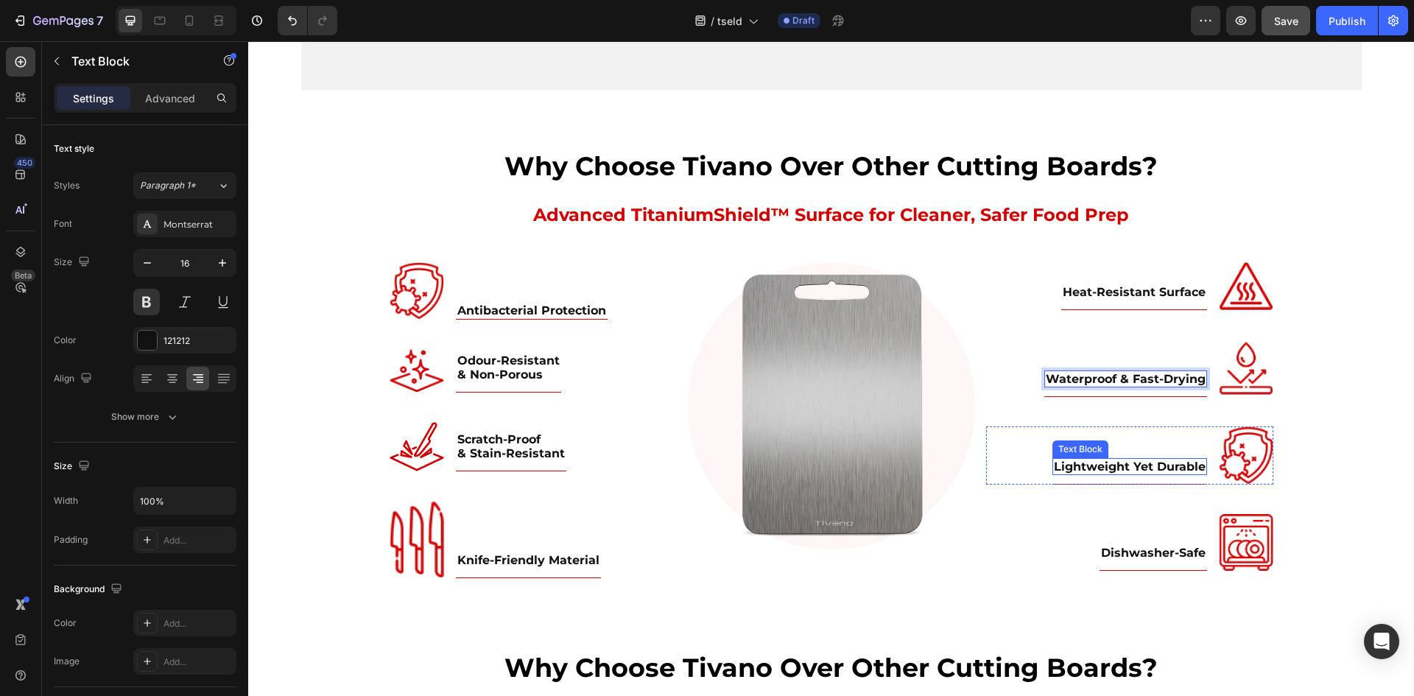
click at [1132, 461] on p "Lightweight Yet Durable" at bounding box center [1130, 466] width 152 height 14
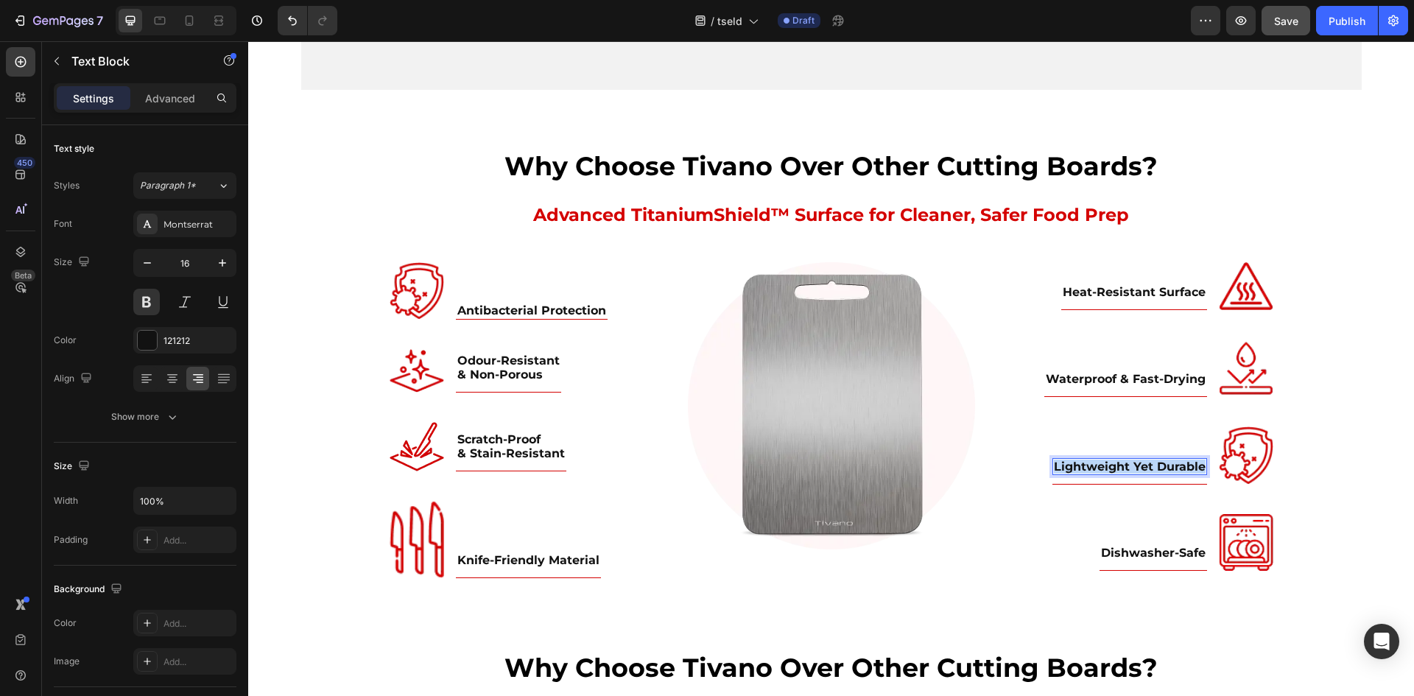
click at [1132, 461] on p "Lightweight Yet Durable" at bounding box center [1130, 466] width 152 height 14
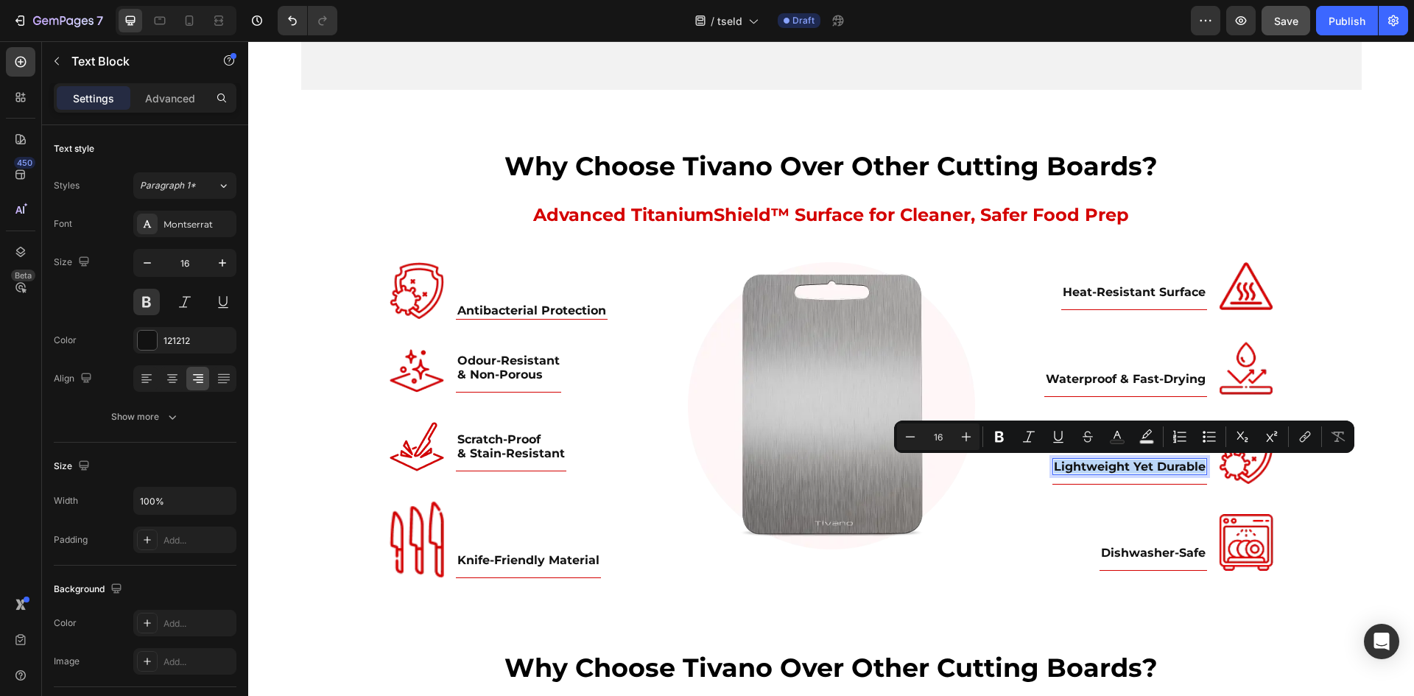
copy p "Lightweight Yet Durable"
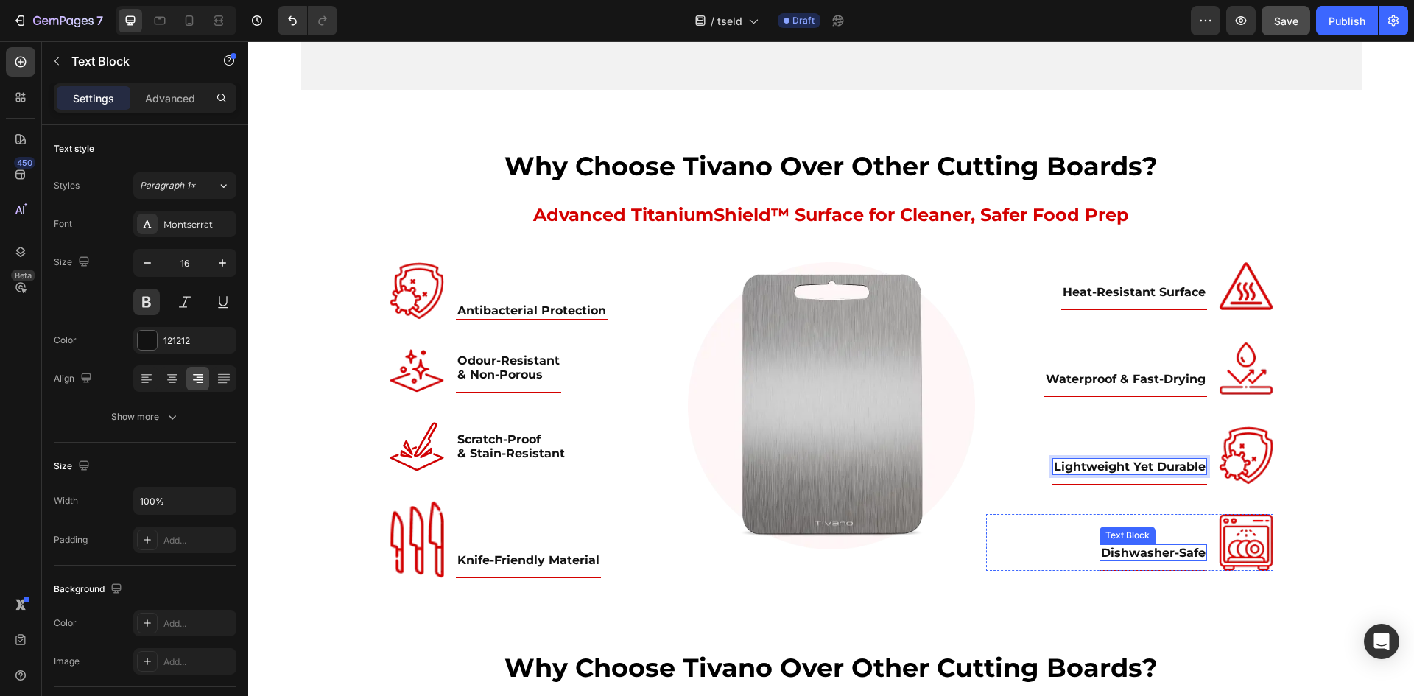
click at [1171, 556] on p "Dishwasher-Safe" at bounding box center [1153, 553] width 105 height 14
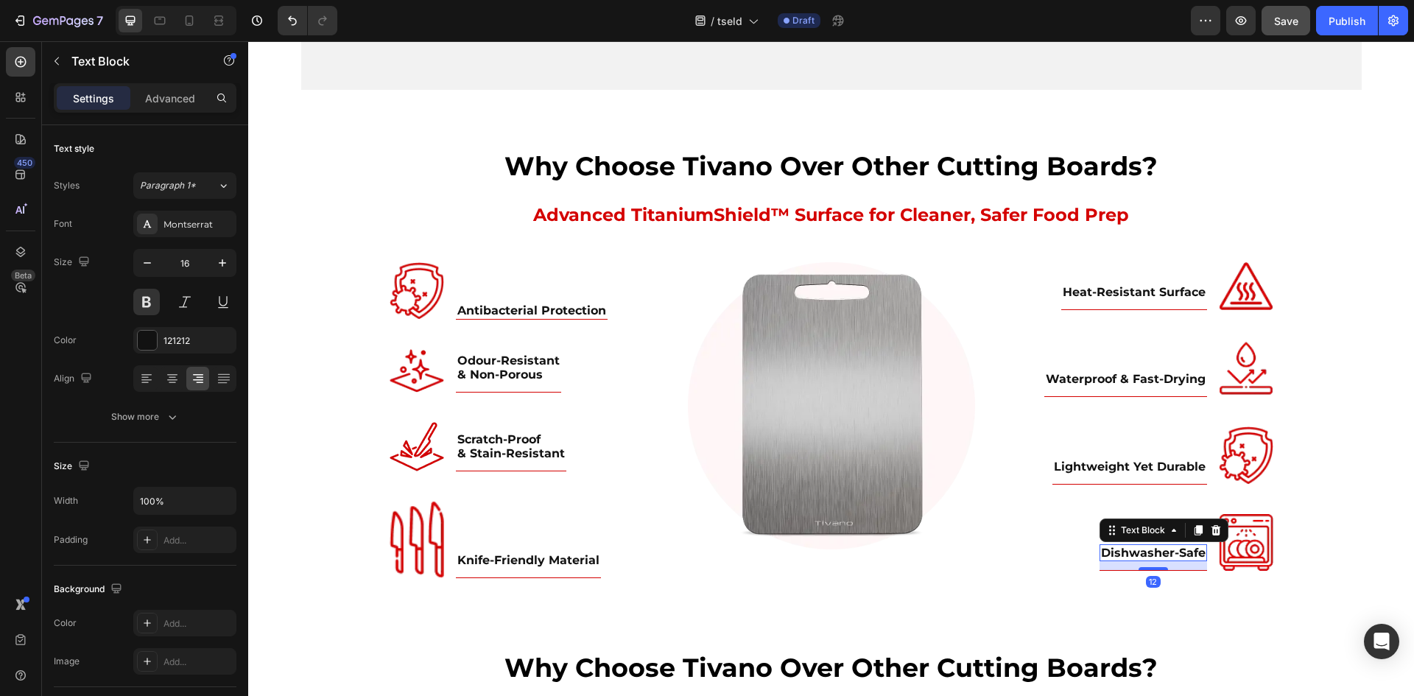
click at [1171, 556] on p "Dishwasher-Safe" at bounding box center [1153, 553] width 105 height 14
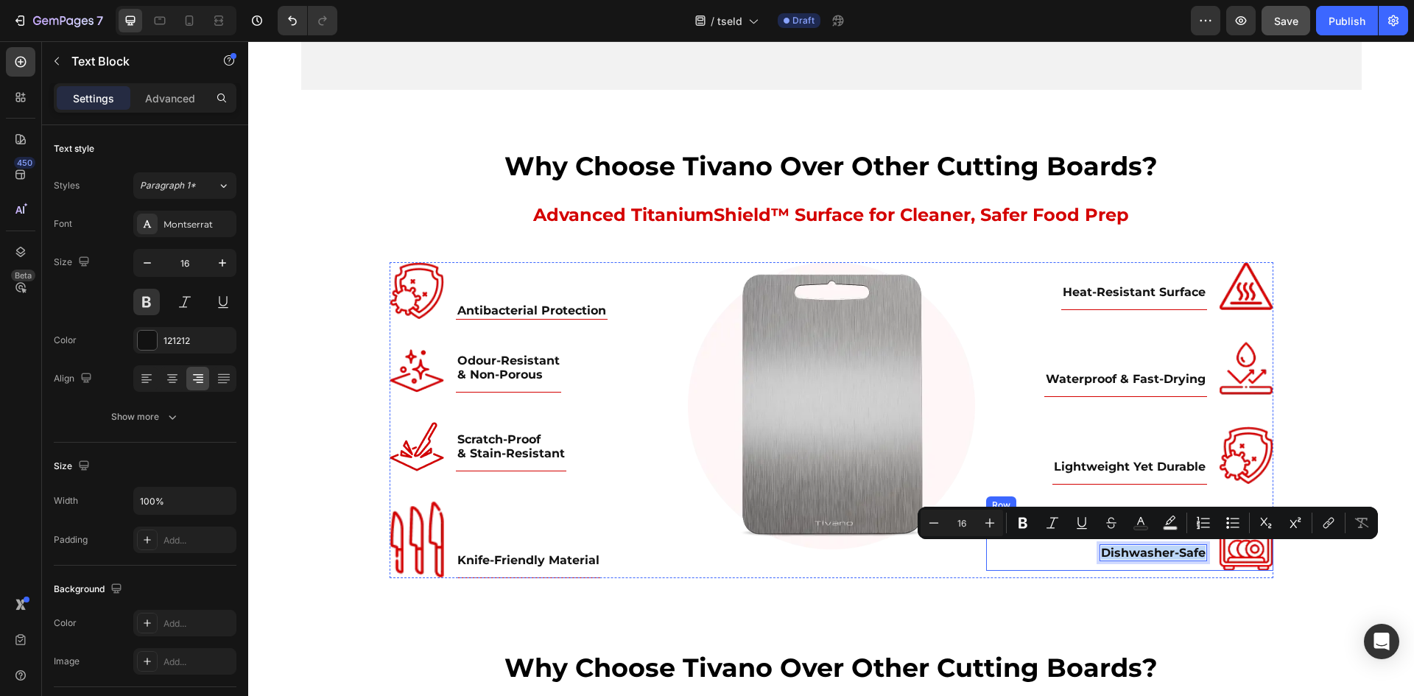
click at [1169, 563] on div "Dishwasher-Safe Text Block 12 Title Line" at bounding box center [1152, 542] width 107 height 57
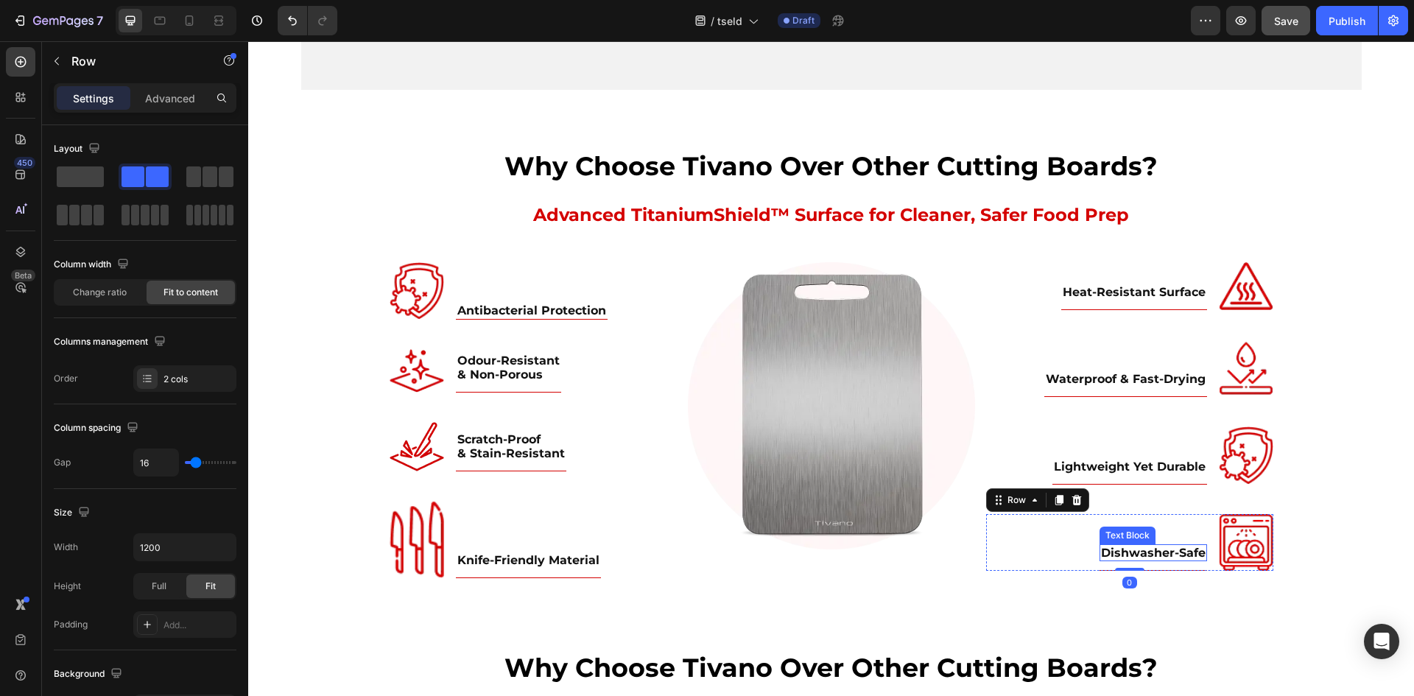
click at [1169, 557] on p "Dishwasher-Safe" at bounding box center [1153, 553] width 105 height 14
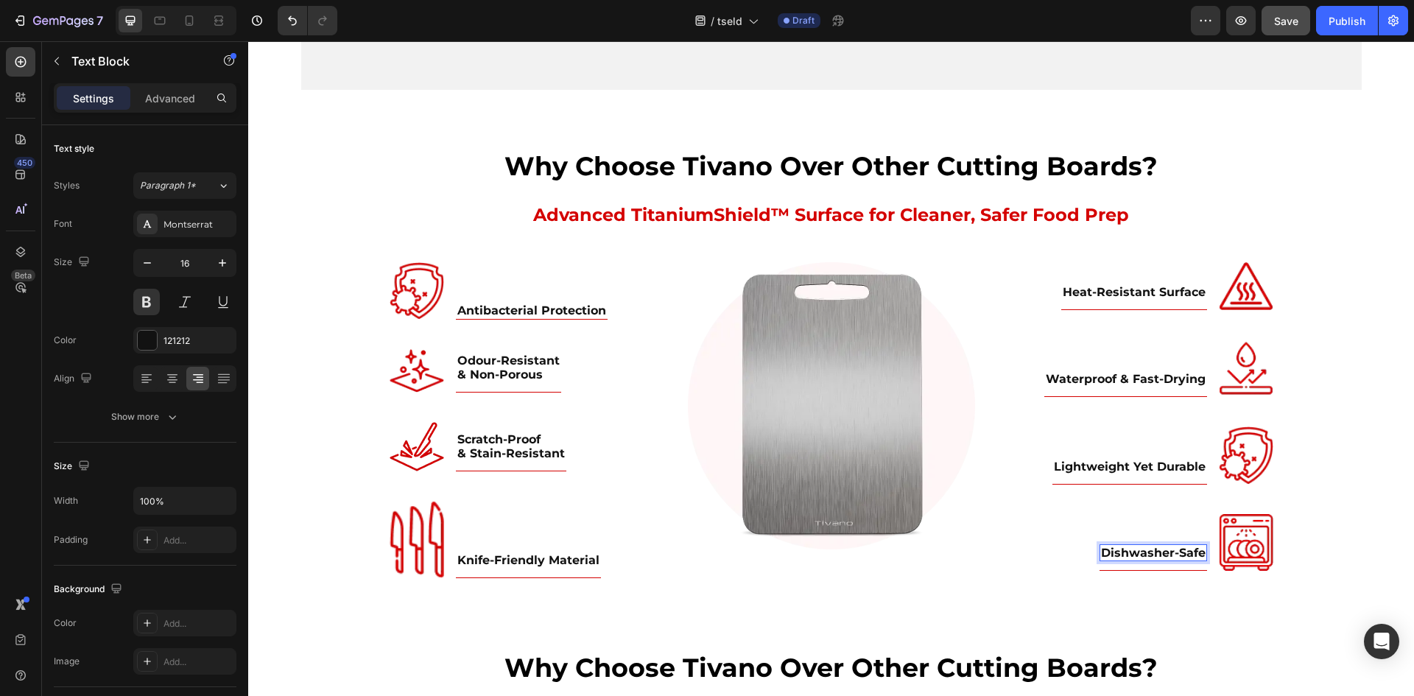
click at [1169, 557] on p "Dishwasher-Safe" at bounding box center [1153, 553] width 105 height 14
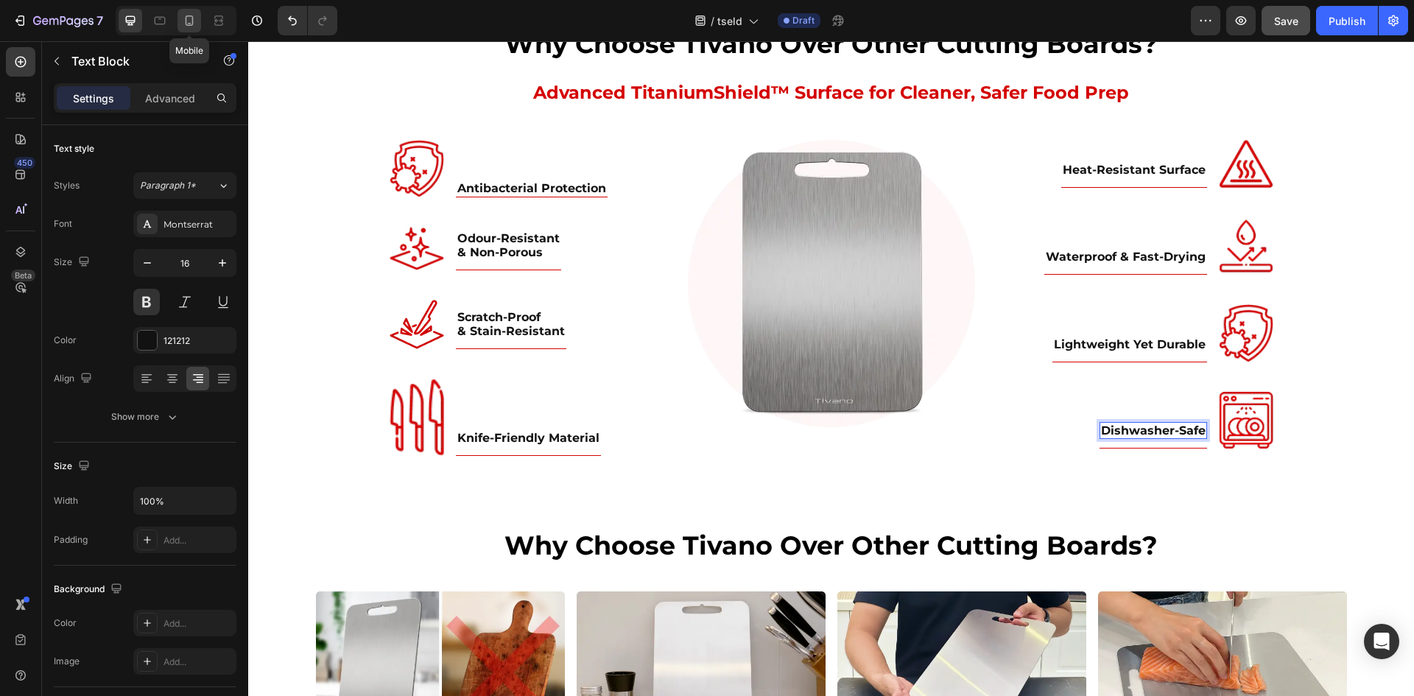
click at [188, 27] on icon at bounding box center [189, 20] width 15 height 15
type input "14"
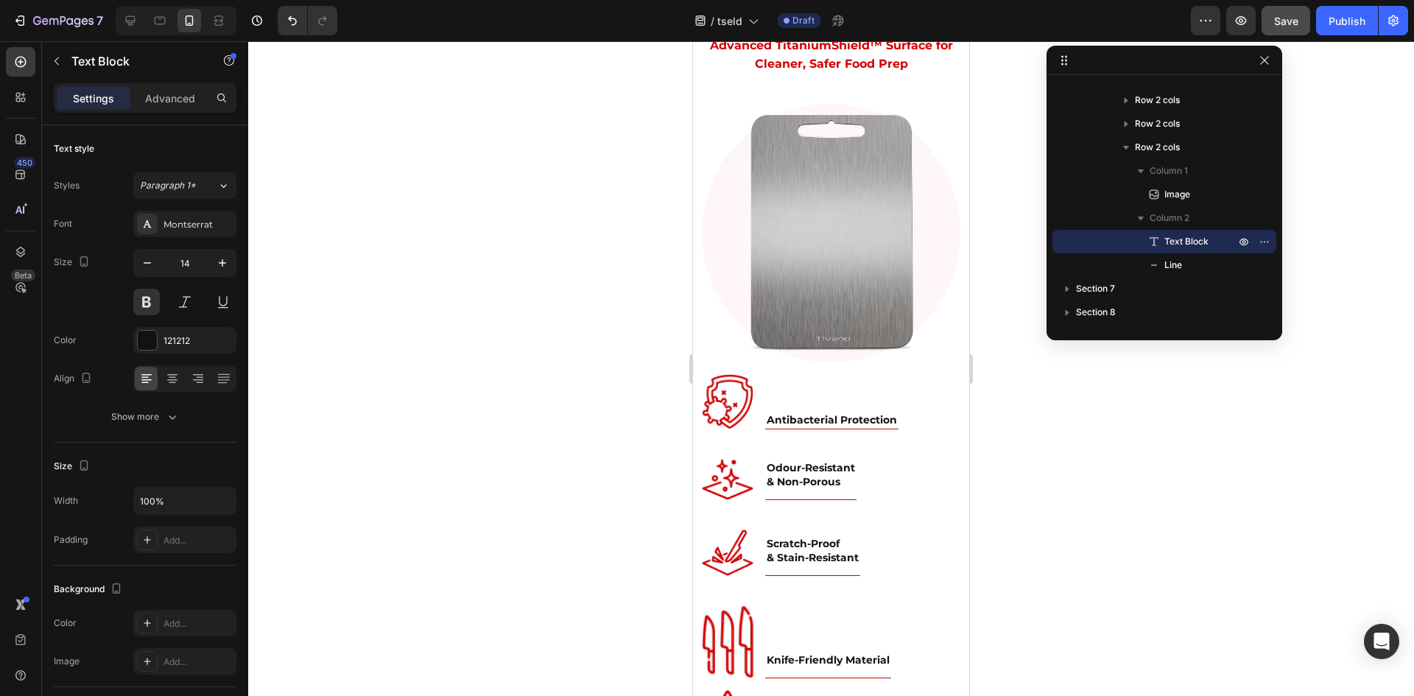
scroll to position [4702, 0]
click at [769, 629] on div "Knife-Friendly Material Text Block Title Line" at bounding box center [828, 643] width 126 height 73
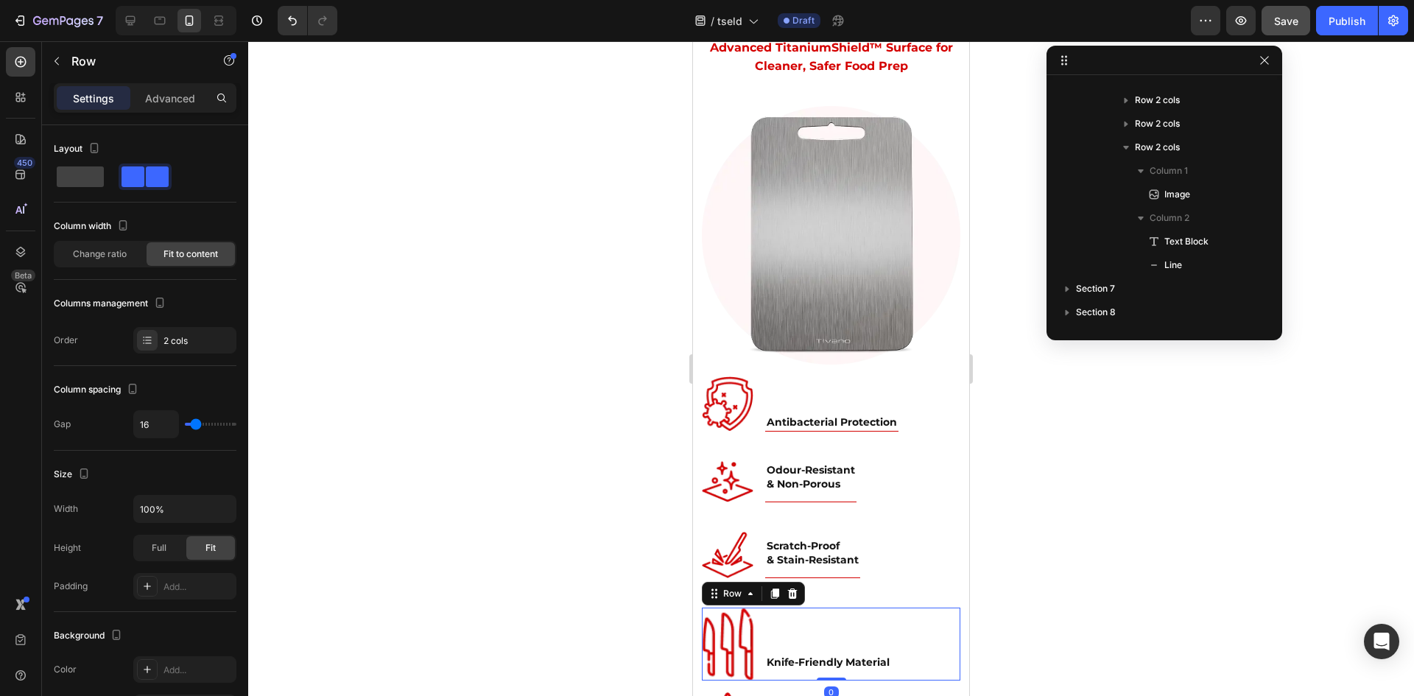
scroll to position [208, 0]
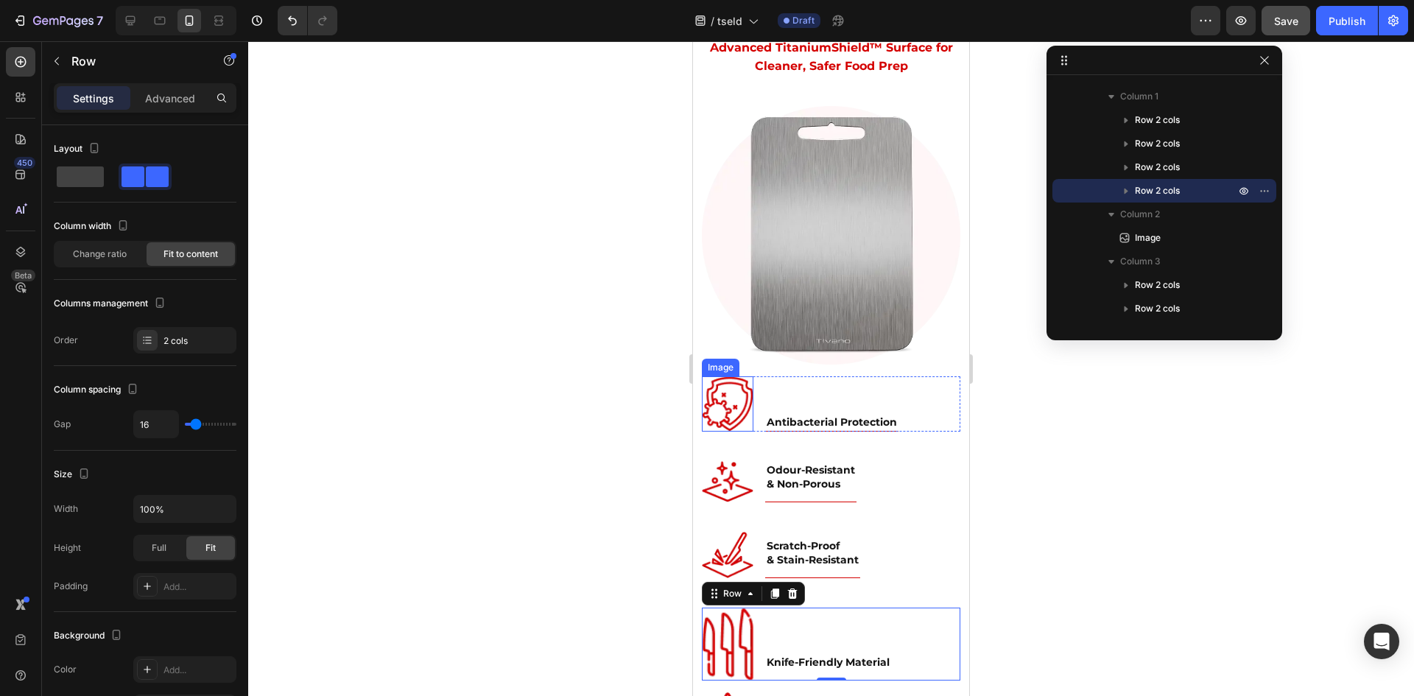
click at [720, 386] on img at bounding box center [728, 403] width 52 height 54
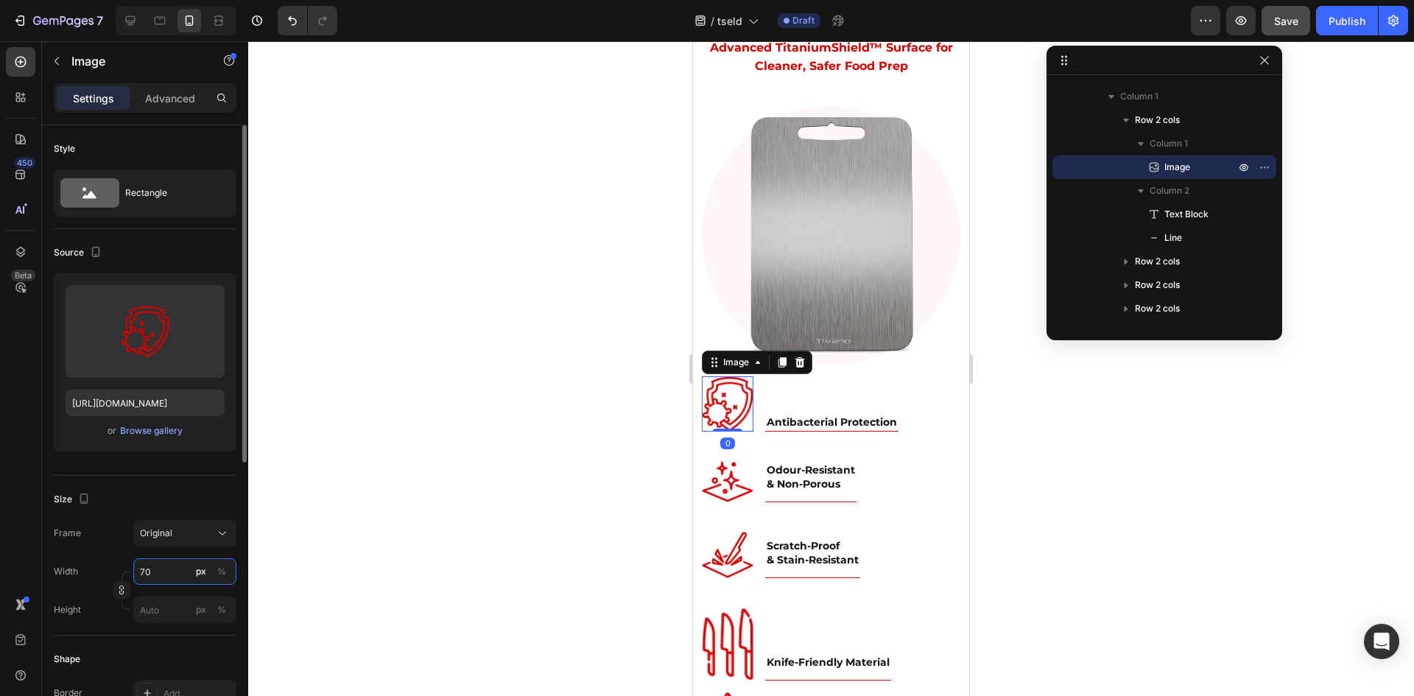
click at [169, 575] on input "70" at bounding box center [184, 571] width 103 height 27
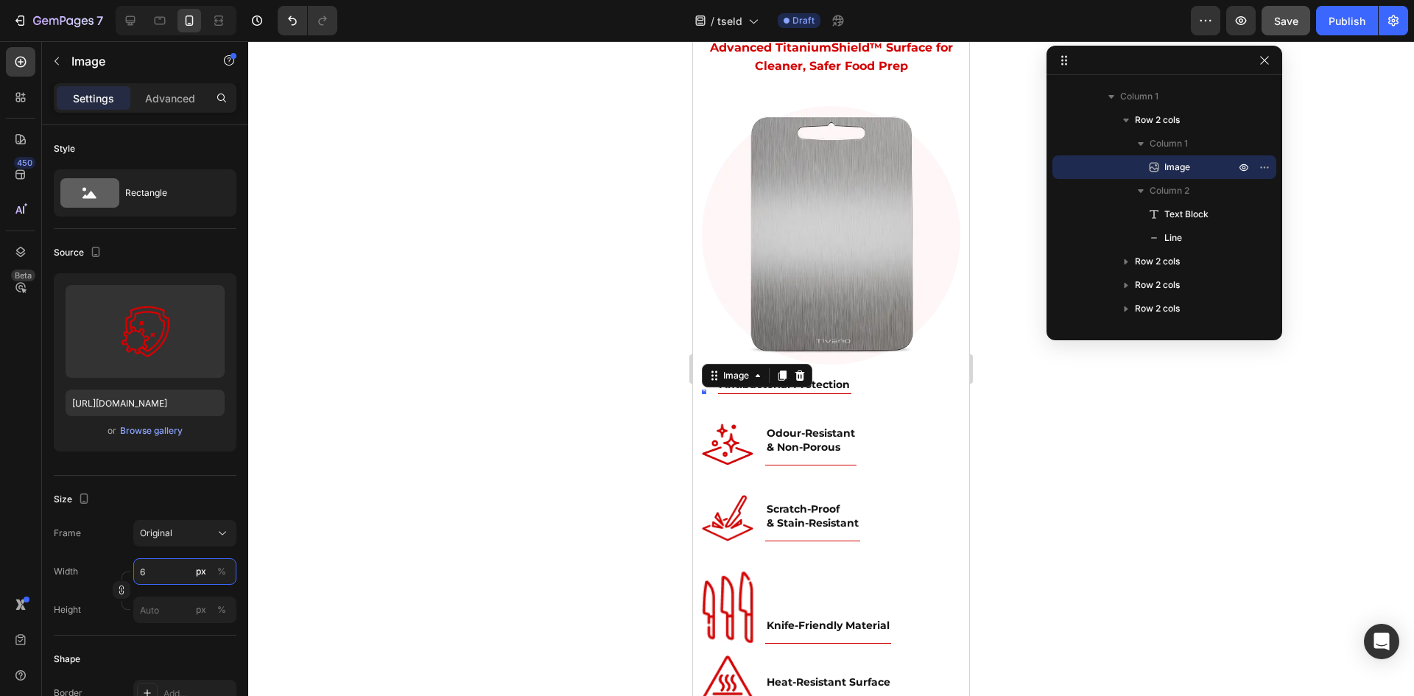
type input "60"
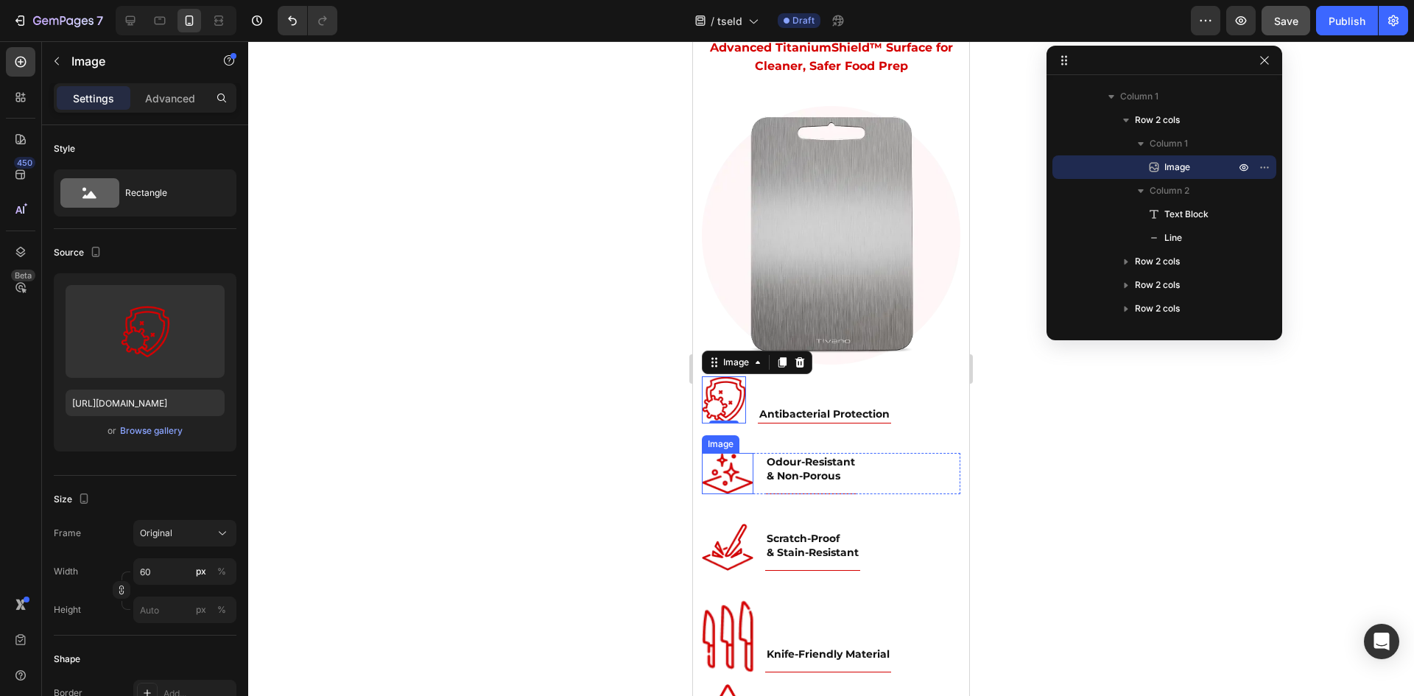
click at [740, 453] on img at bounding box center [728, 473] width 52 height 41
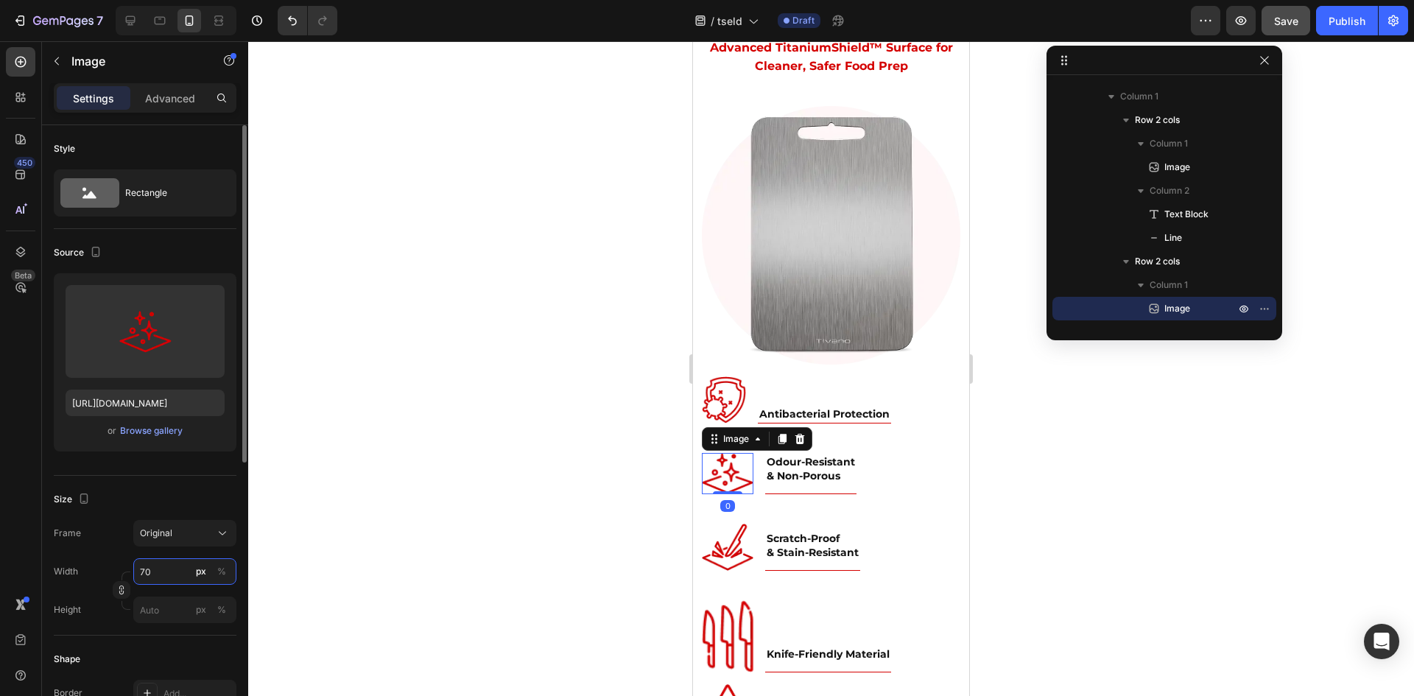
click at [162, 573] on input "70" at bounding box center [184, 571] width 103 height 27
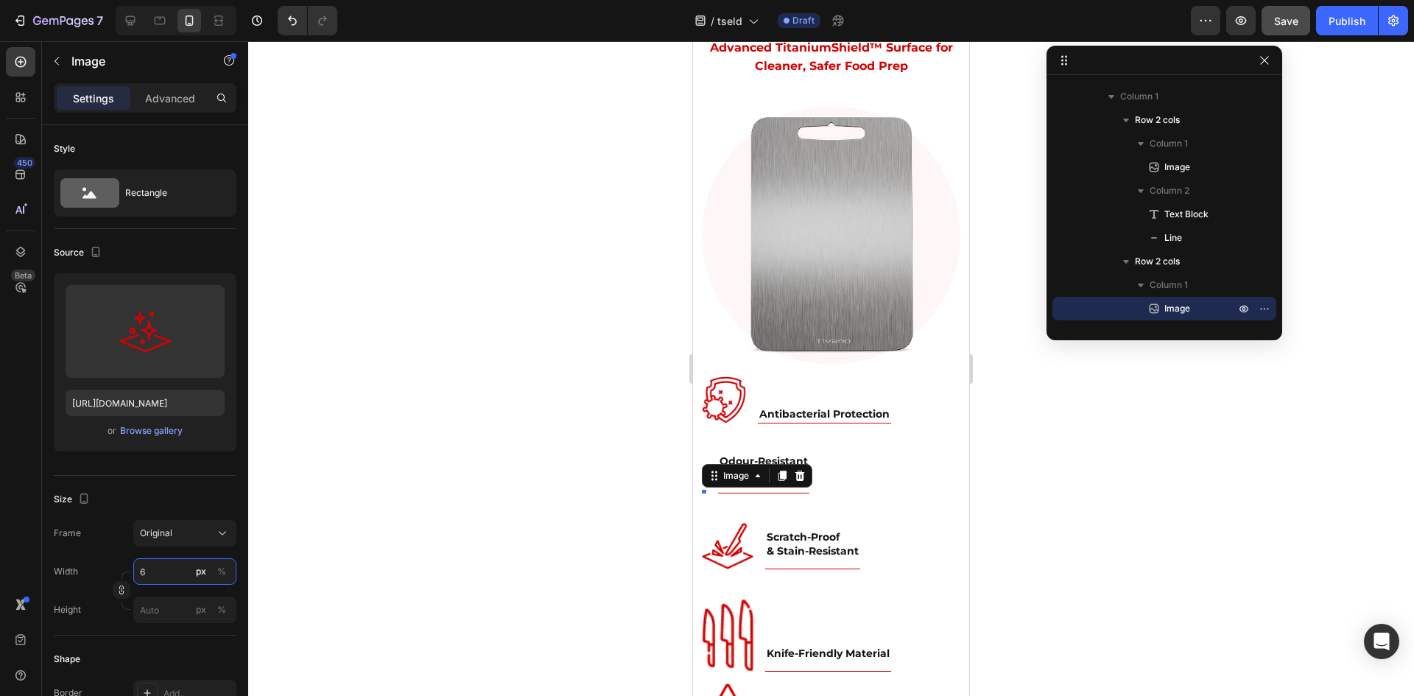
type input "60"
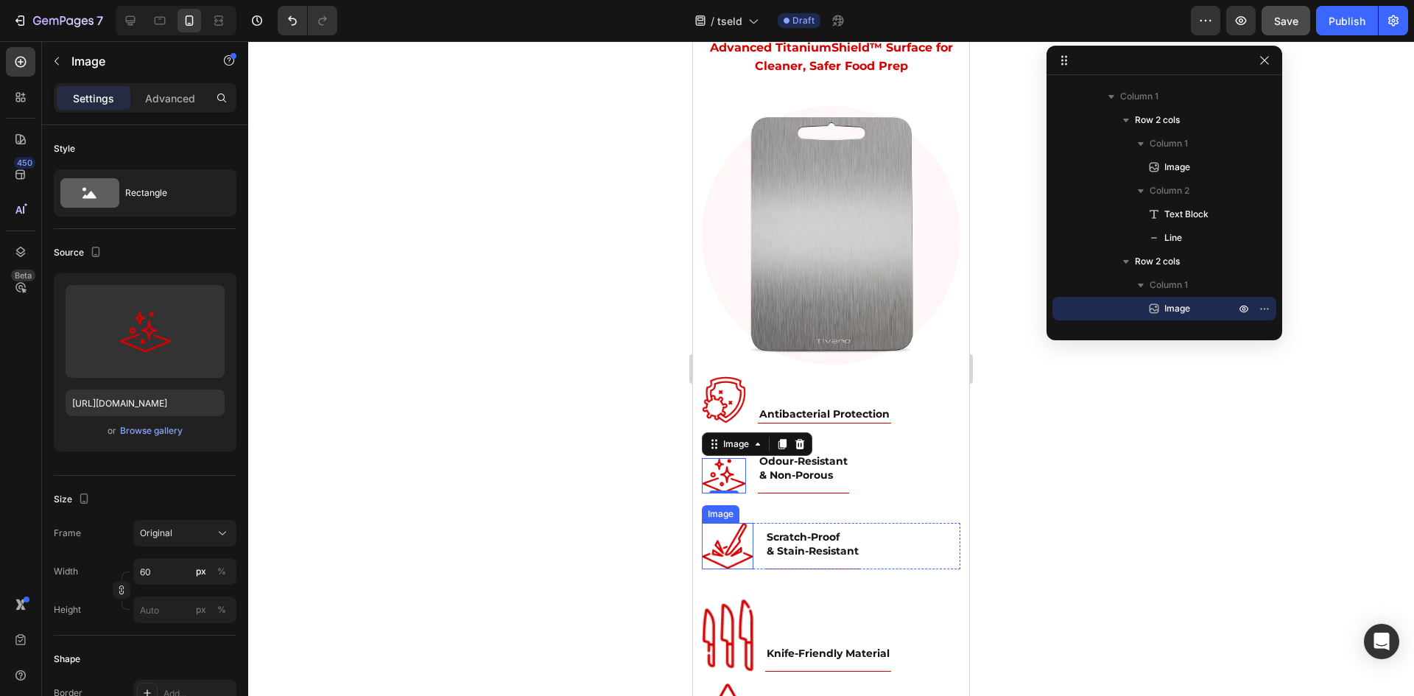
click at [734, 523] on img at bounding box center [728, 546] width 52 height 46
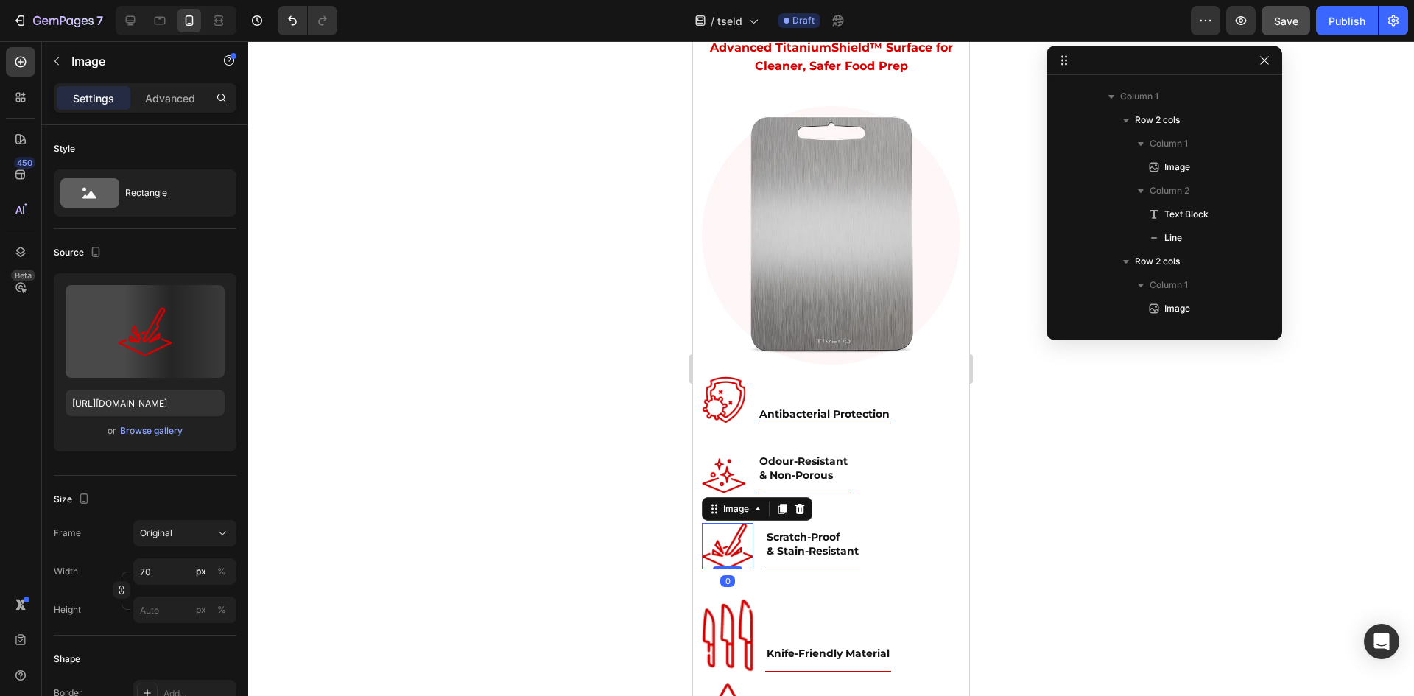
scroll to position [467, 0]
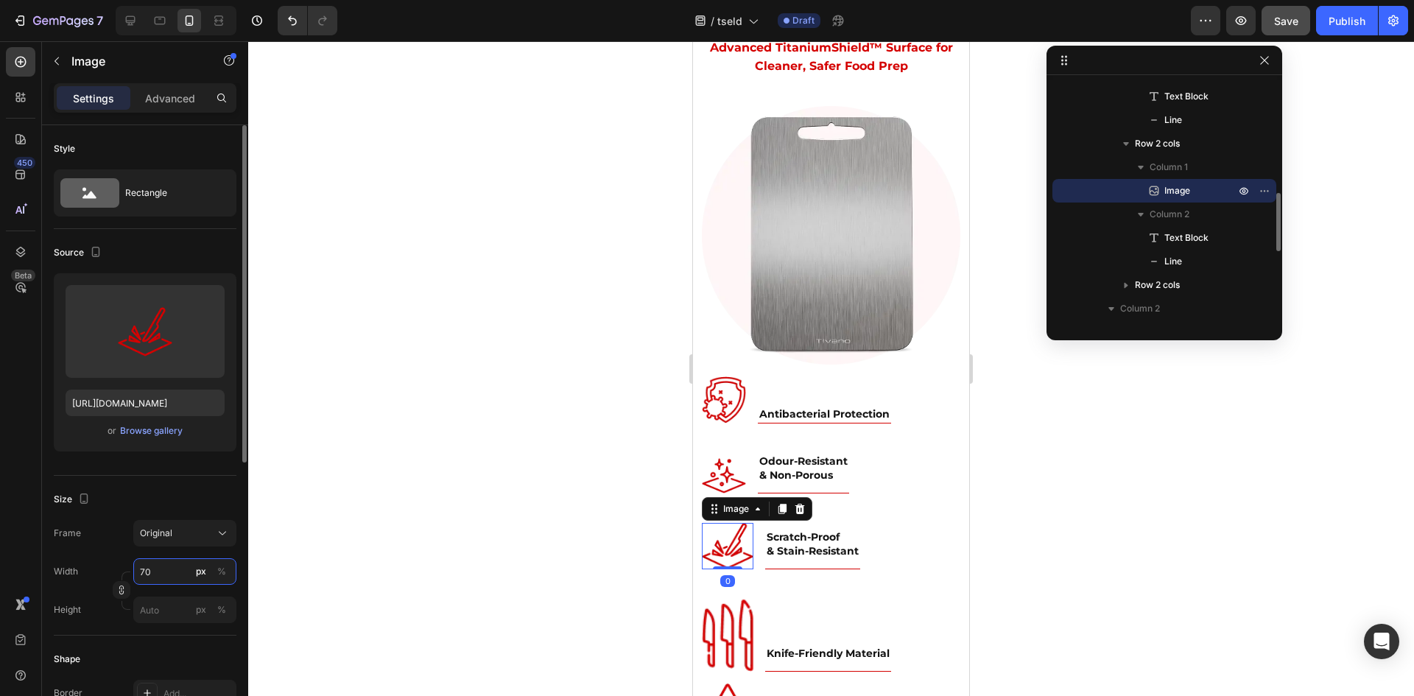
click at [166, 566] on input "70" at bounding box center [184, 571] width 103 height 27
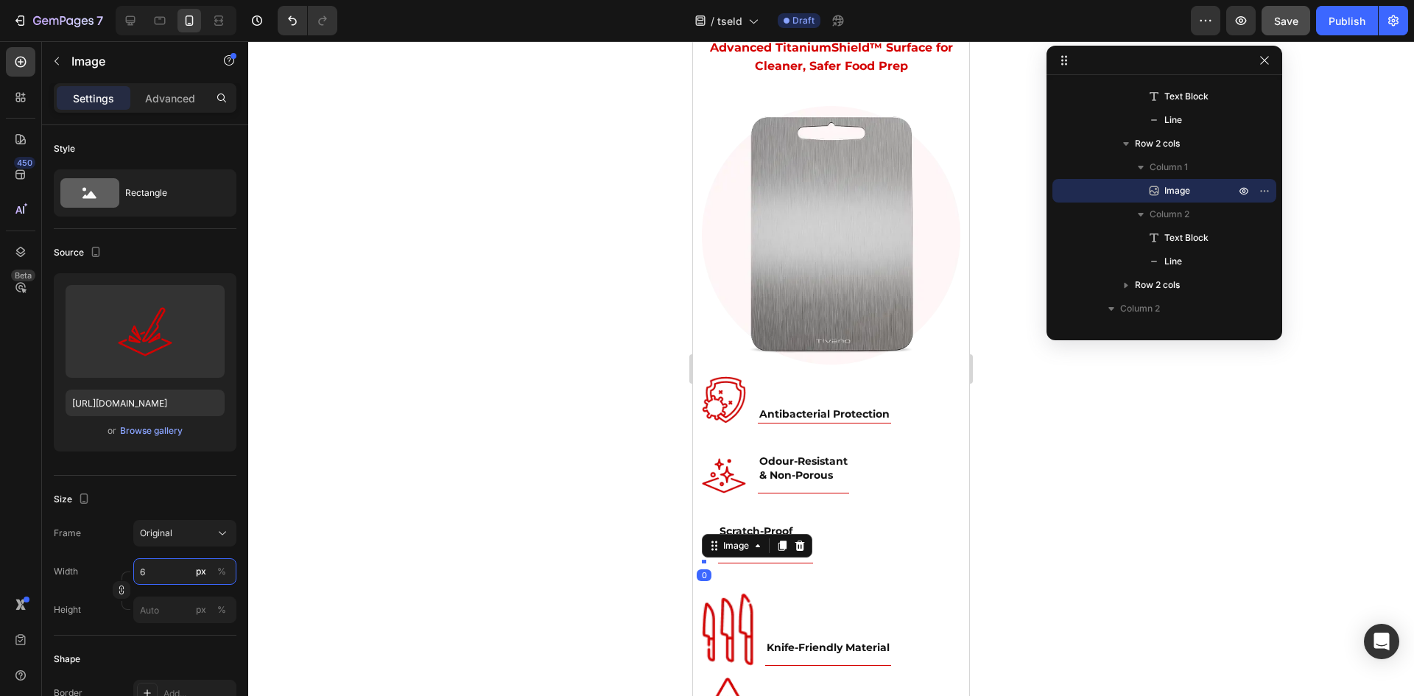
type input "60"
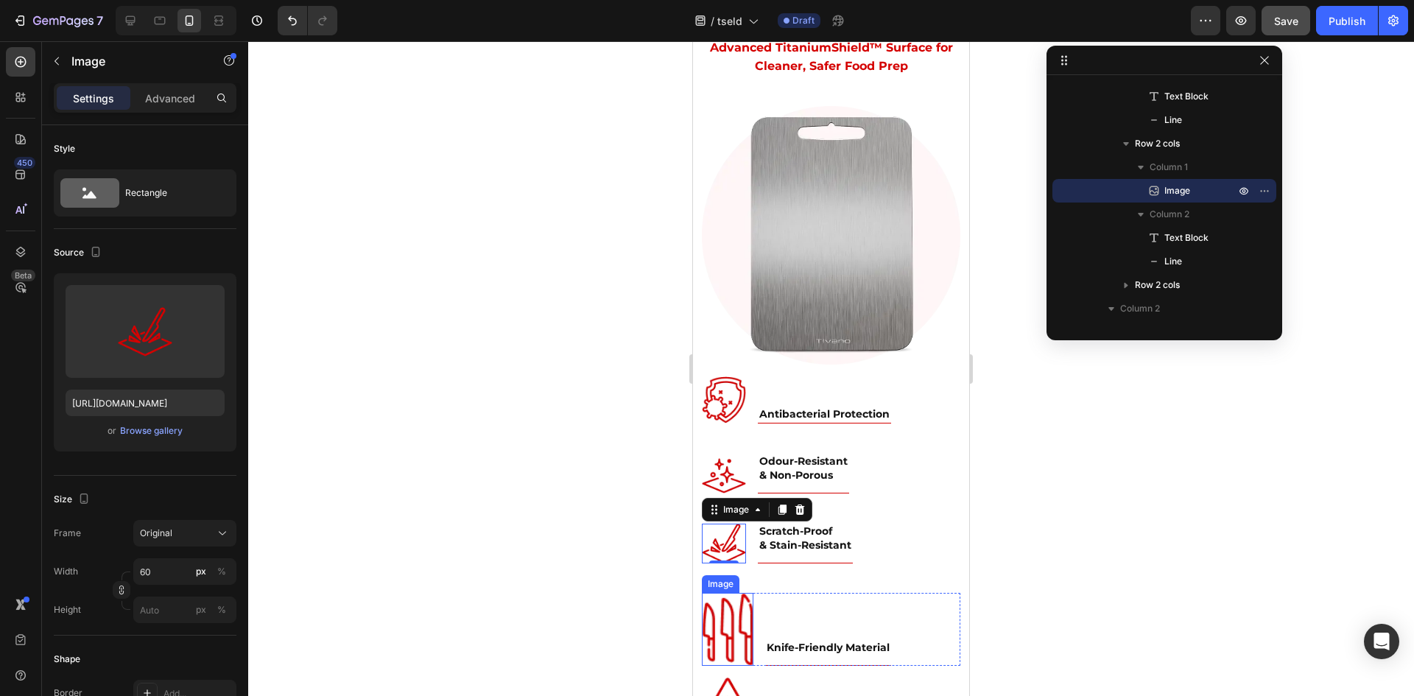
click at [714, 609] on img at bounding box center [728, 629] width 52 height 73
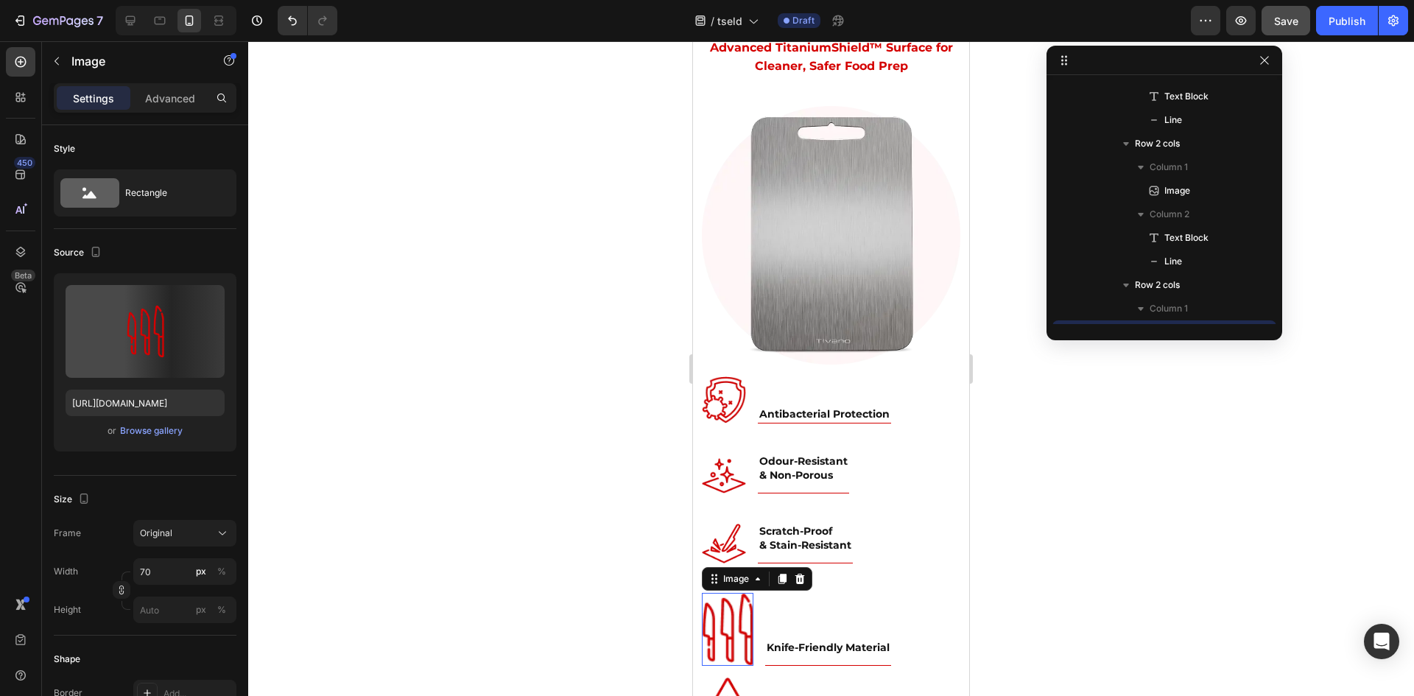
scroll to position [609, 0]
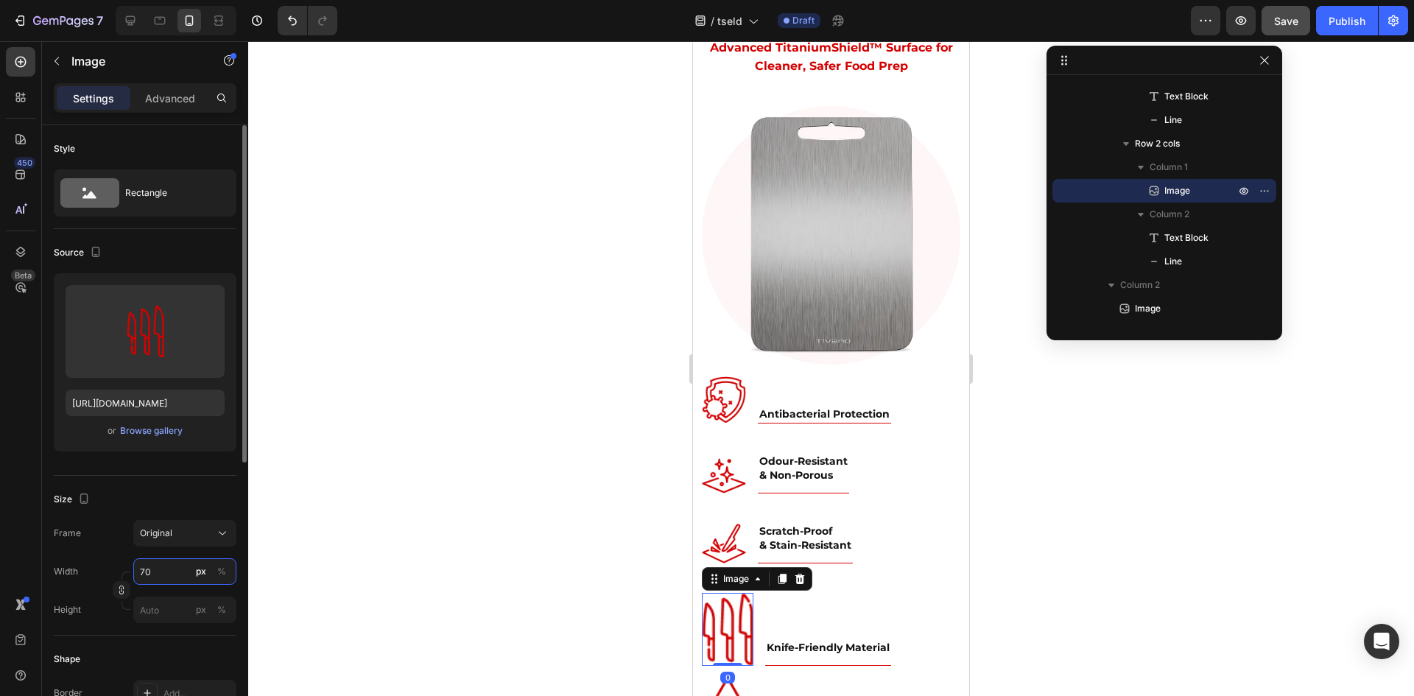
click at [166, 574] on input "70" at bounding box center [184, 571] width 103 height 27
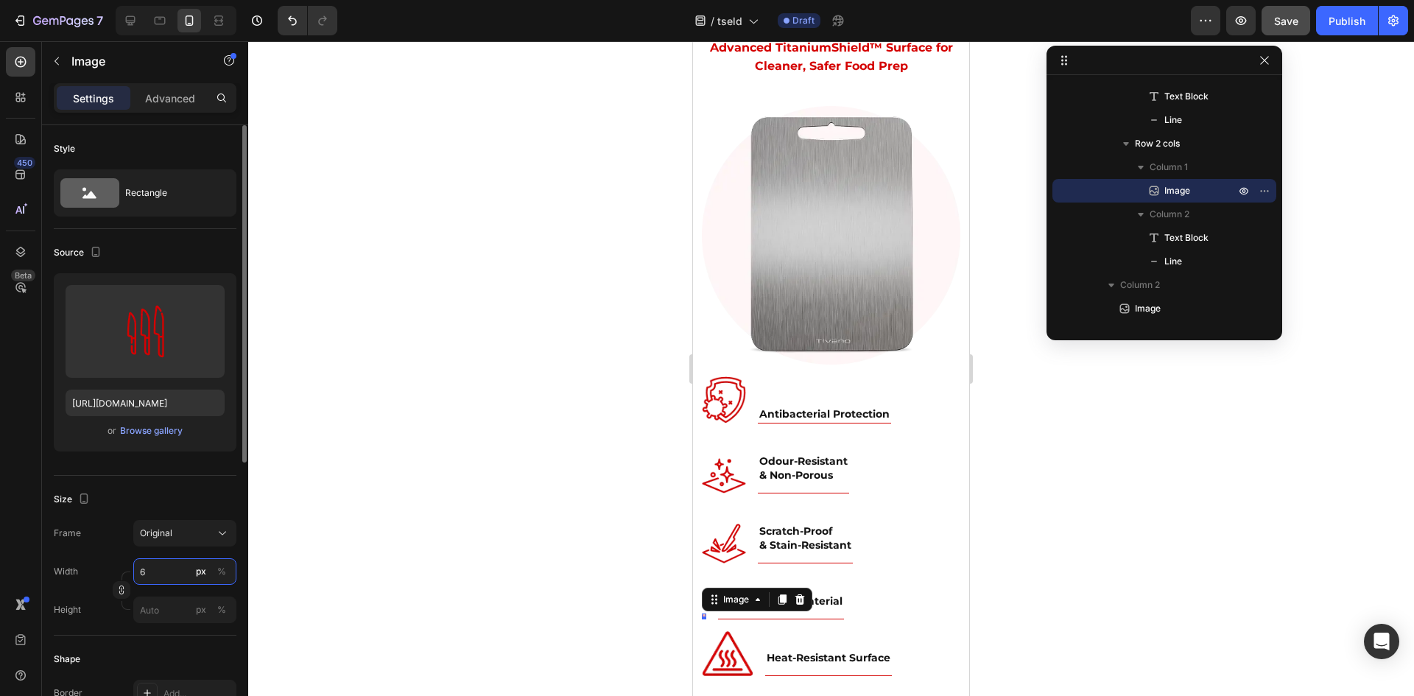
type input "60"
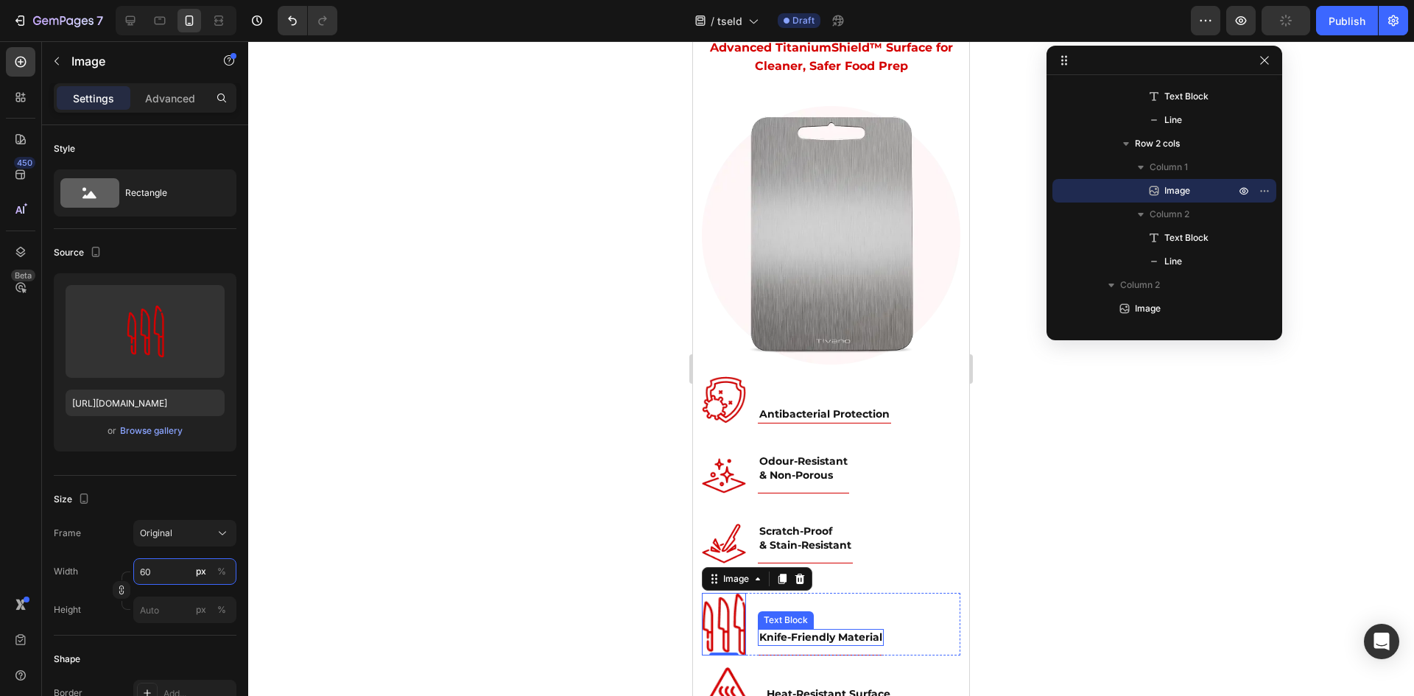
scroll to position [4824, 0]
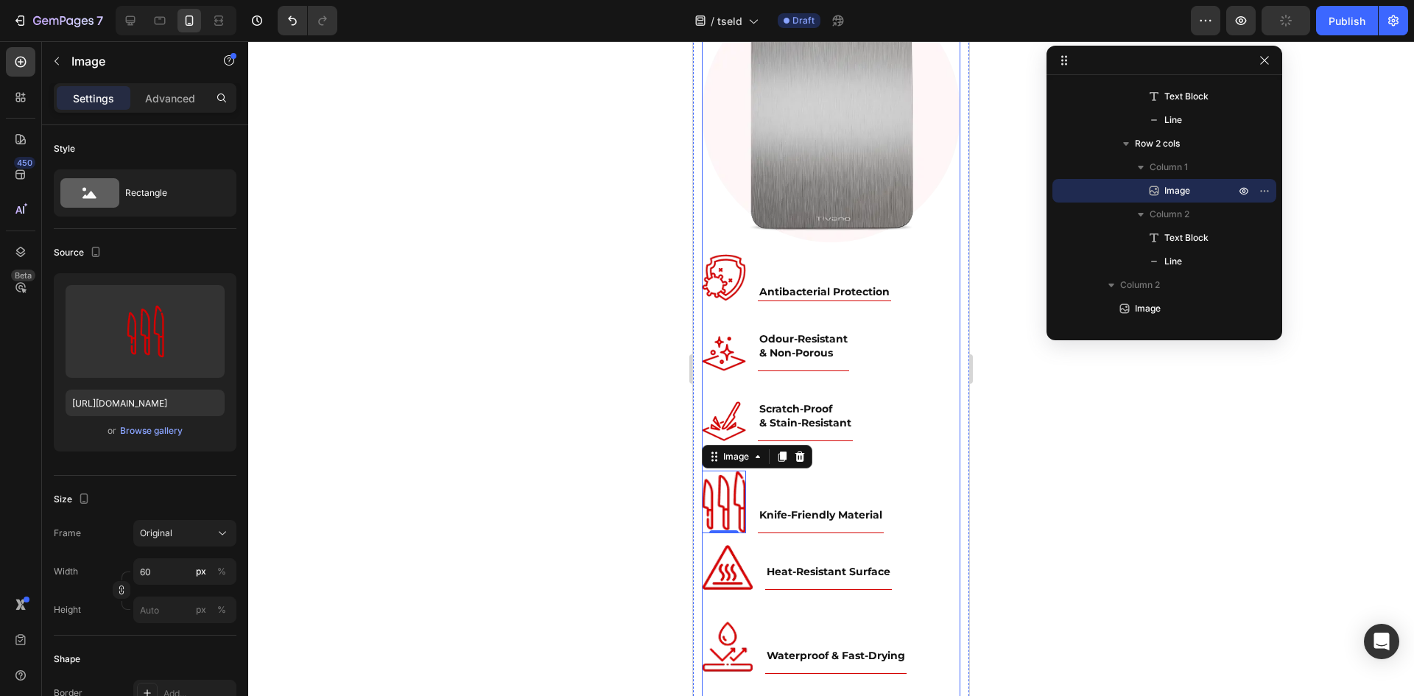
click at [722, 576] on img at bounding box center [728, 567] width 52 height 45
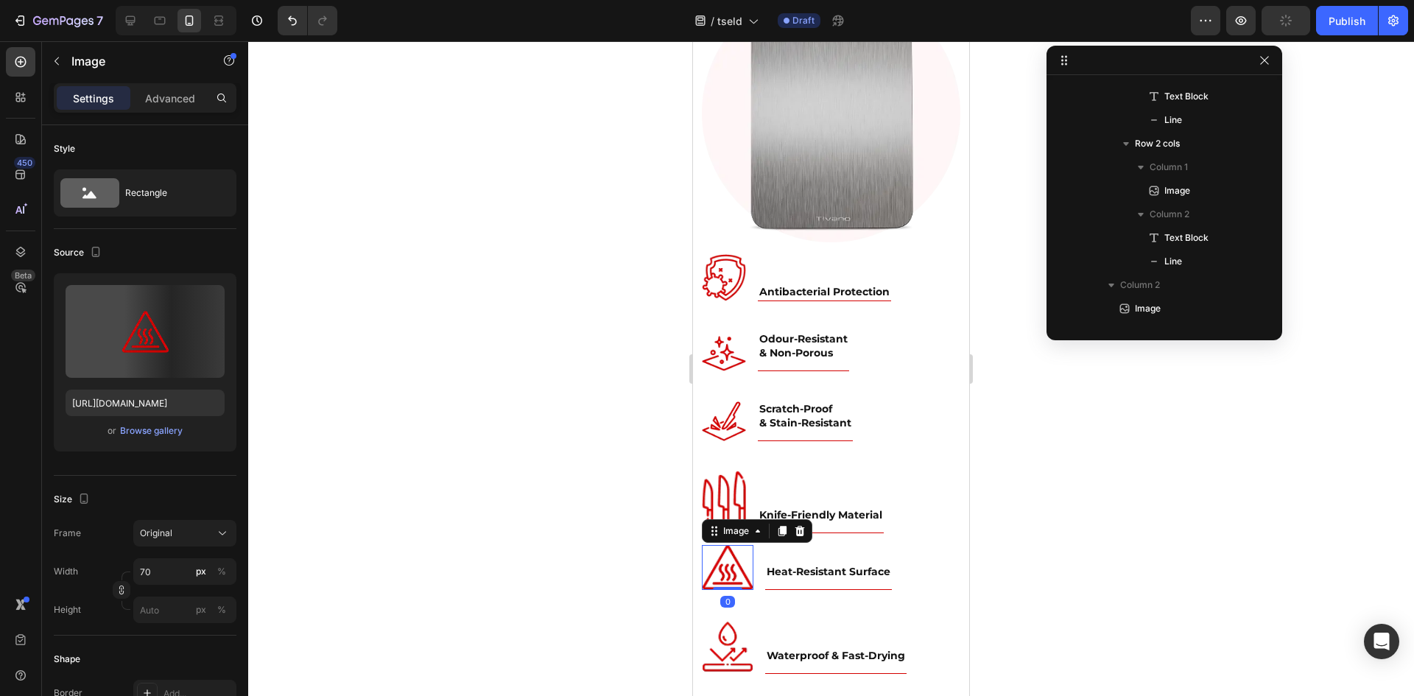
scroll to position [821, 0]
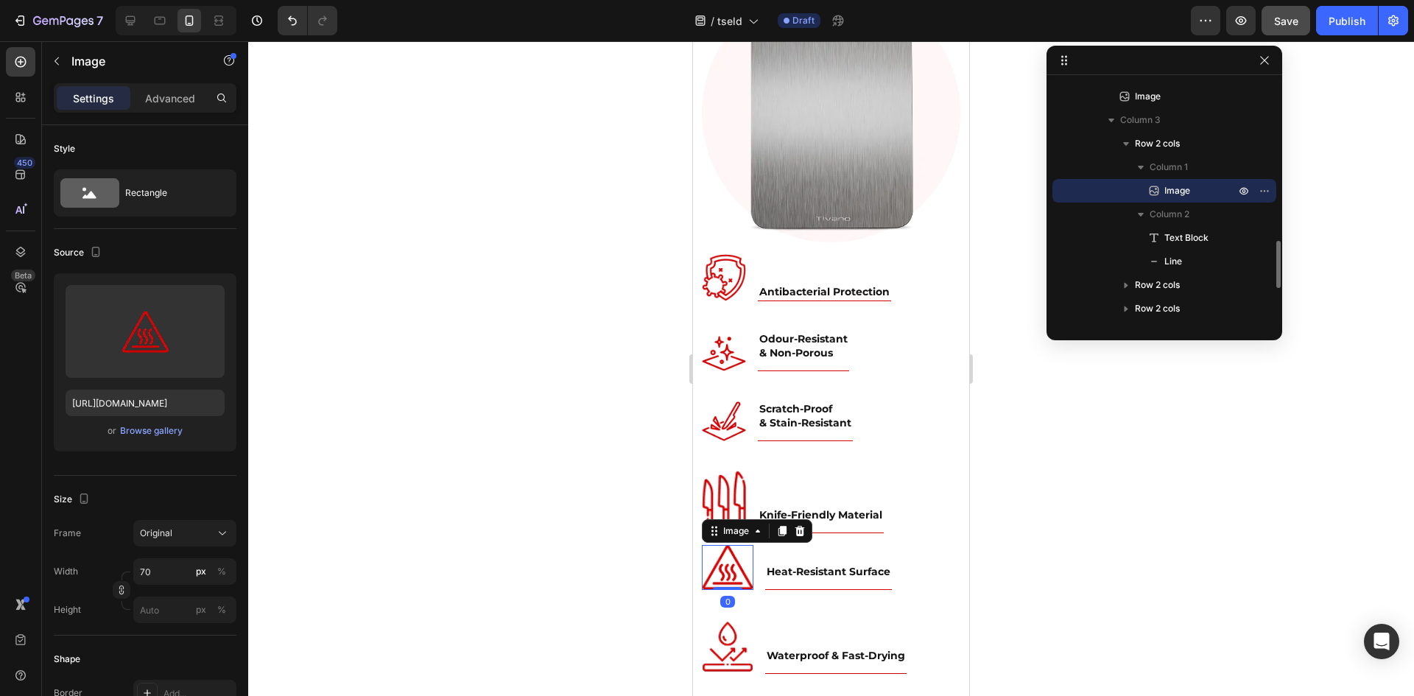
click at [722, 569] on img at bounding box center [728, 567] width 52 height 45
click at [174, 576] on input "70" at bounding box center [184, 571] width 103 height 27
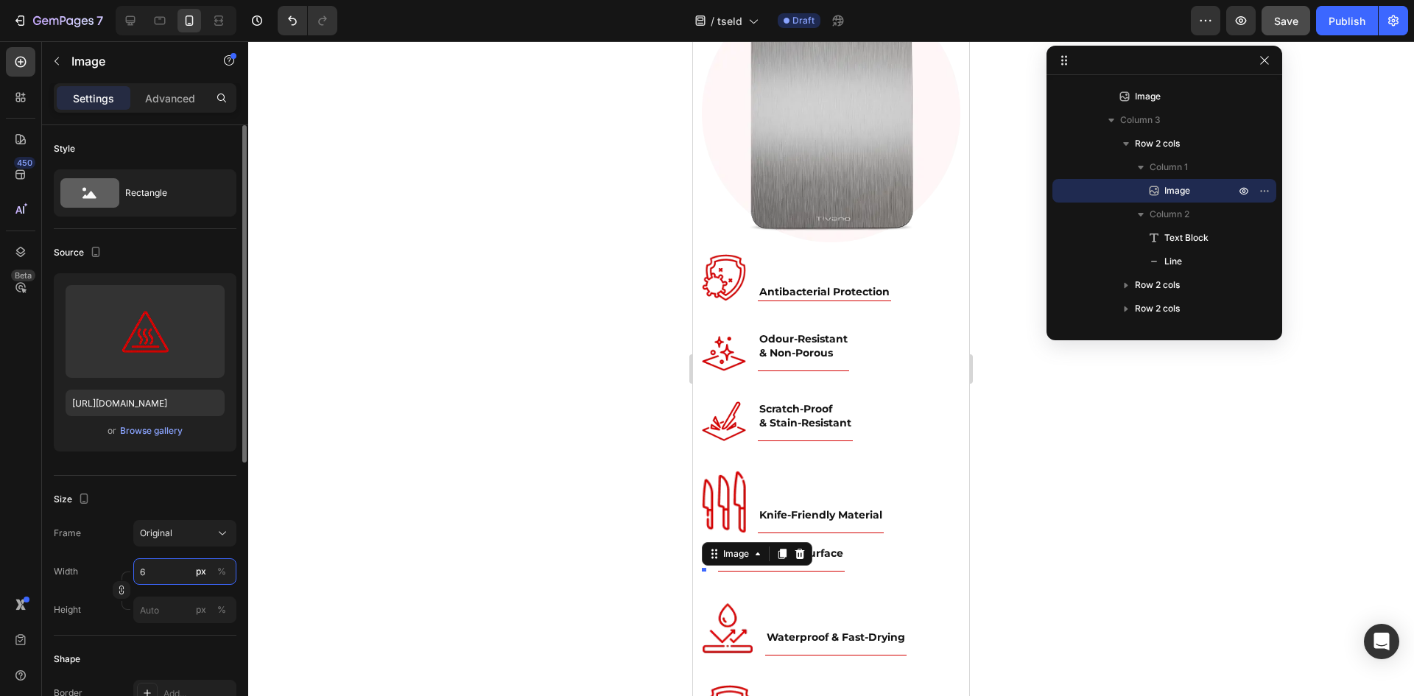
type input "60"
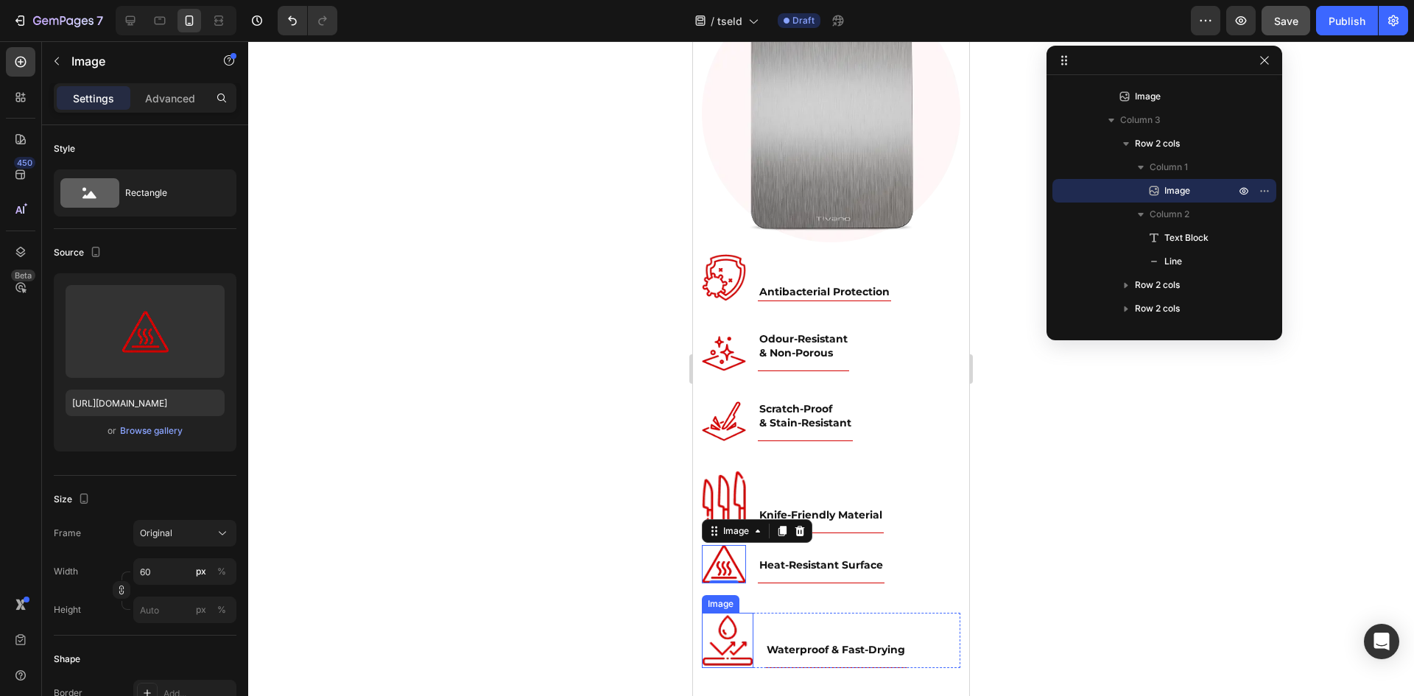
click at [727, 635] on img at bounding box center [728, 640] width 52 height 54
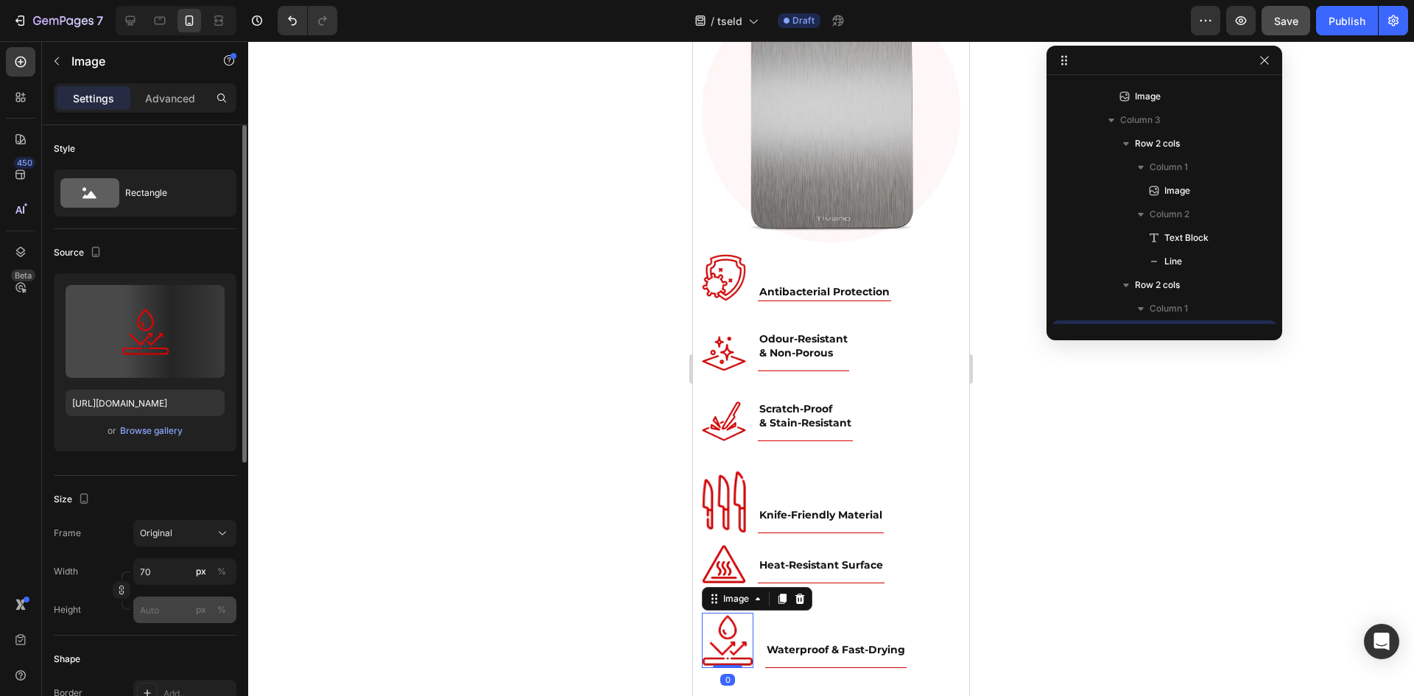
scroll to position [962, 0]
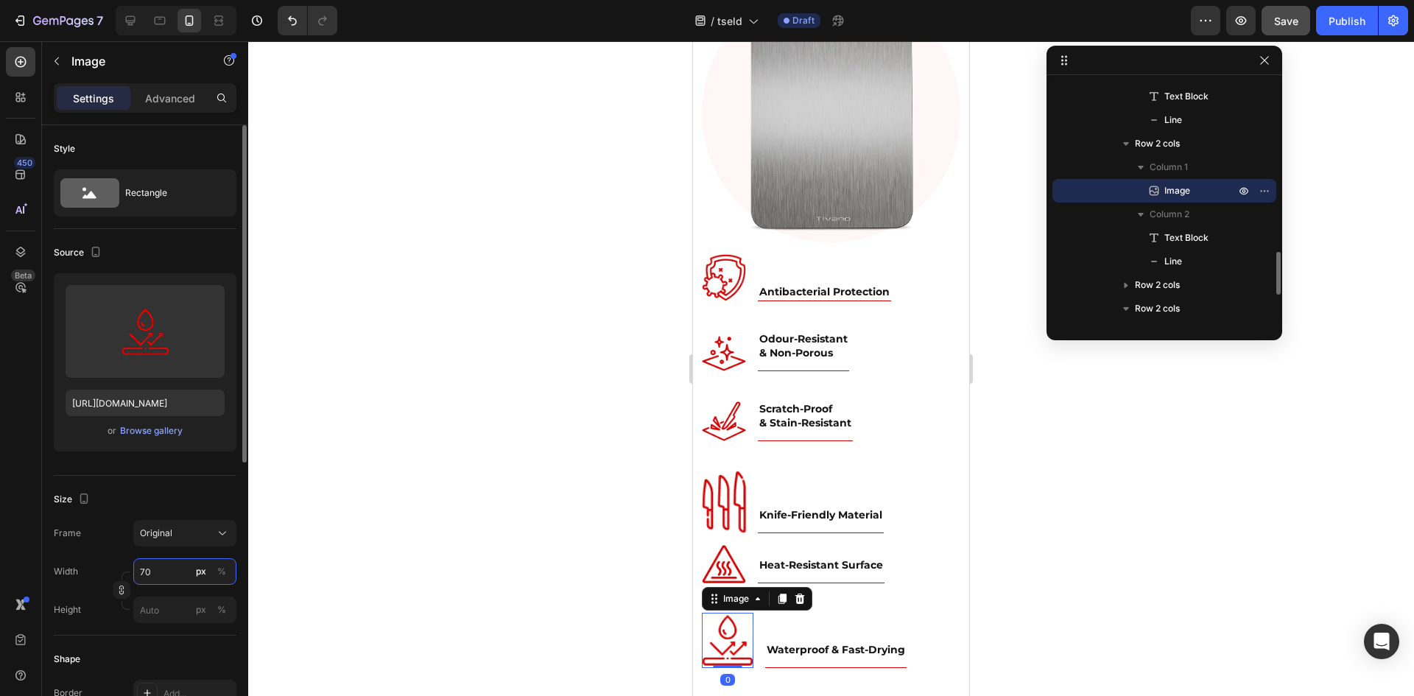
click at [171, 578] on input "70" at bounding box center [184, 571] width 103 height 27
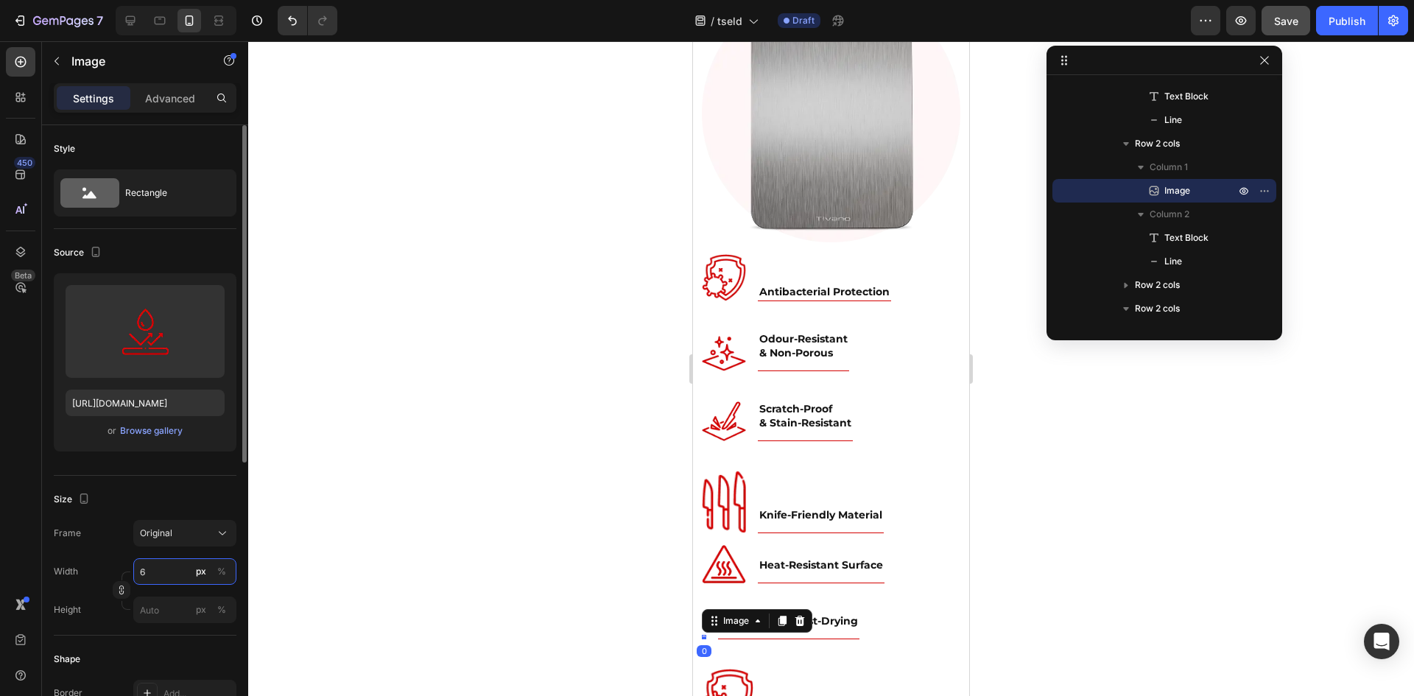
type input "60"
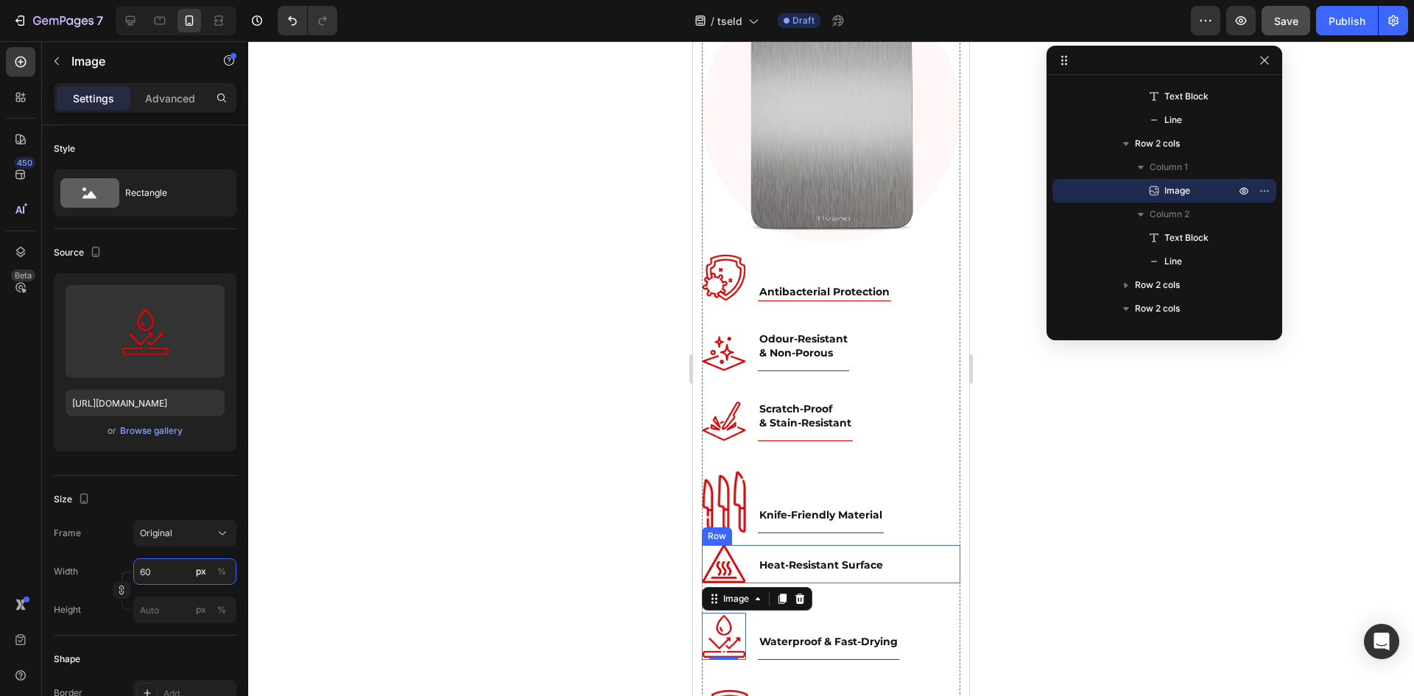
scroll to position [4947, 0]
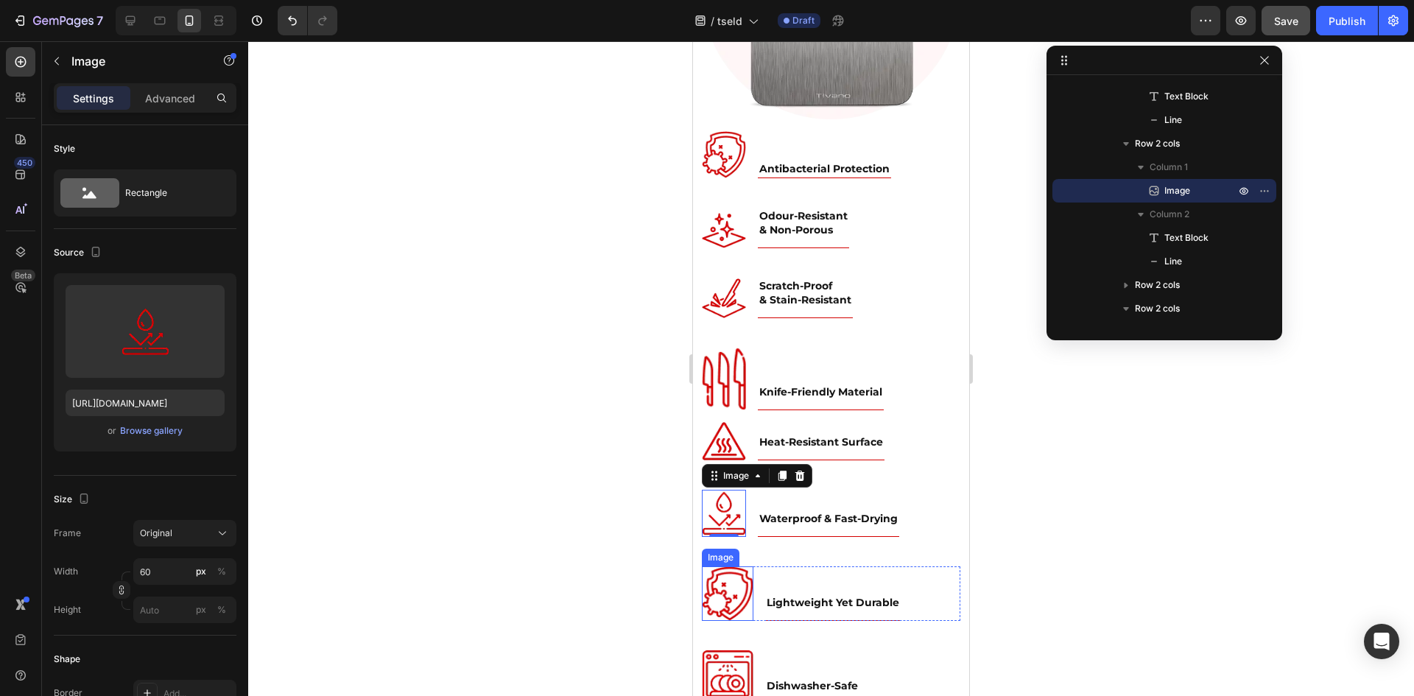
click at [724, 585] on img at bounding box center [728, 593] width 52 height 54
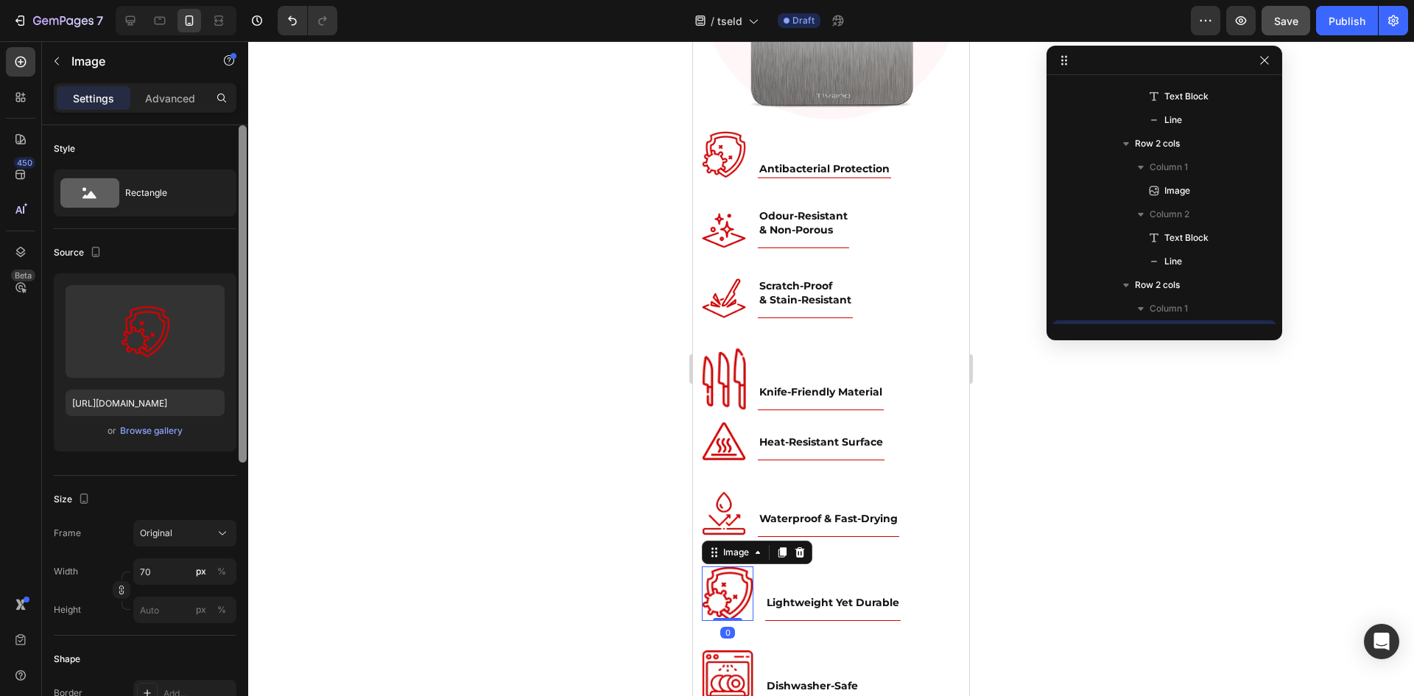
scroll to position [1104, 0]
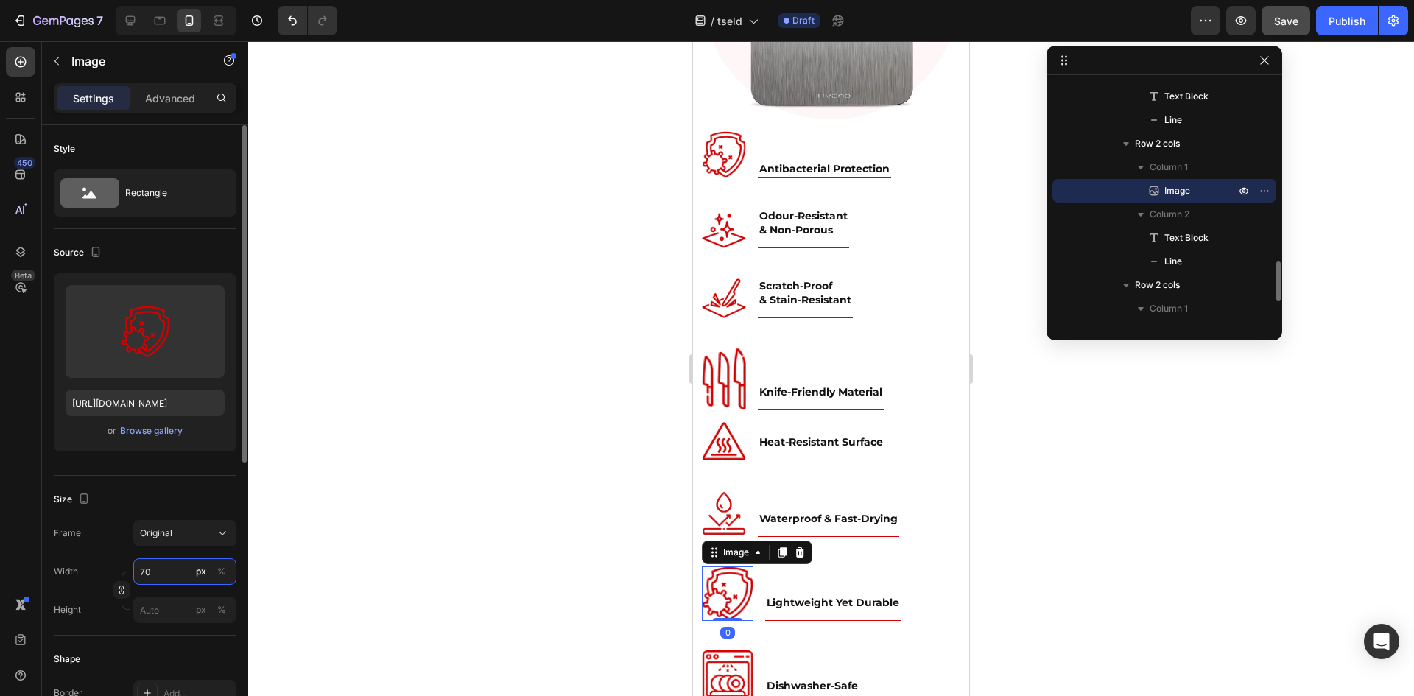
click at [159, 573] on input "70" at bounding box center [184, 571] width 103 height 27
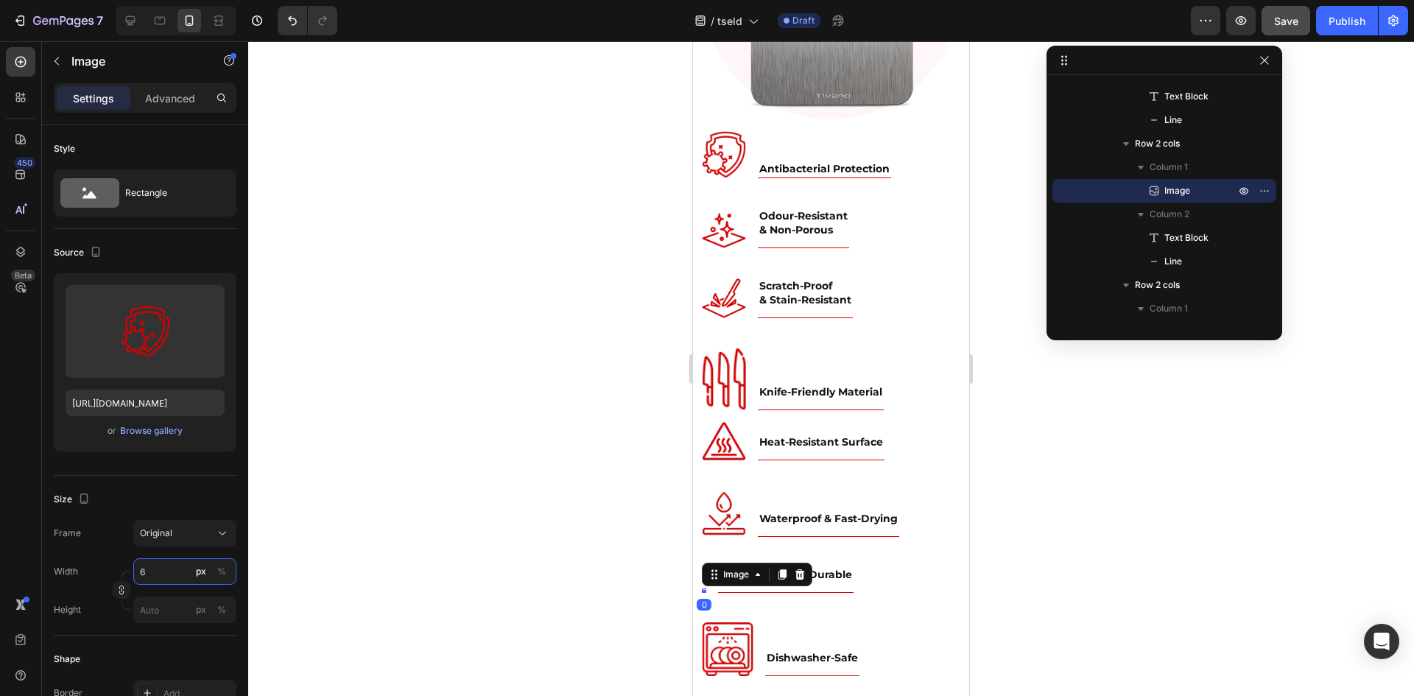
type input "60"
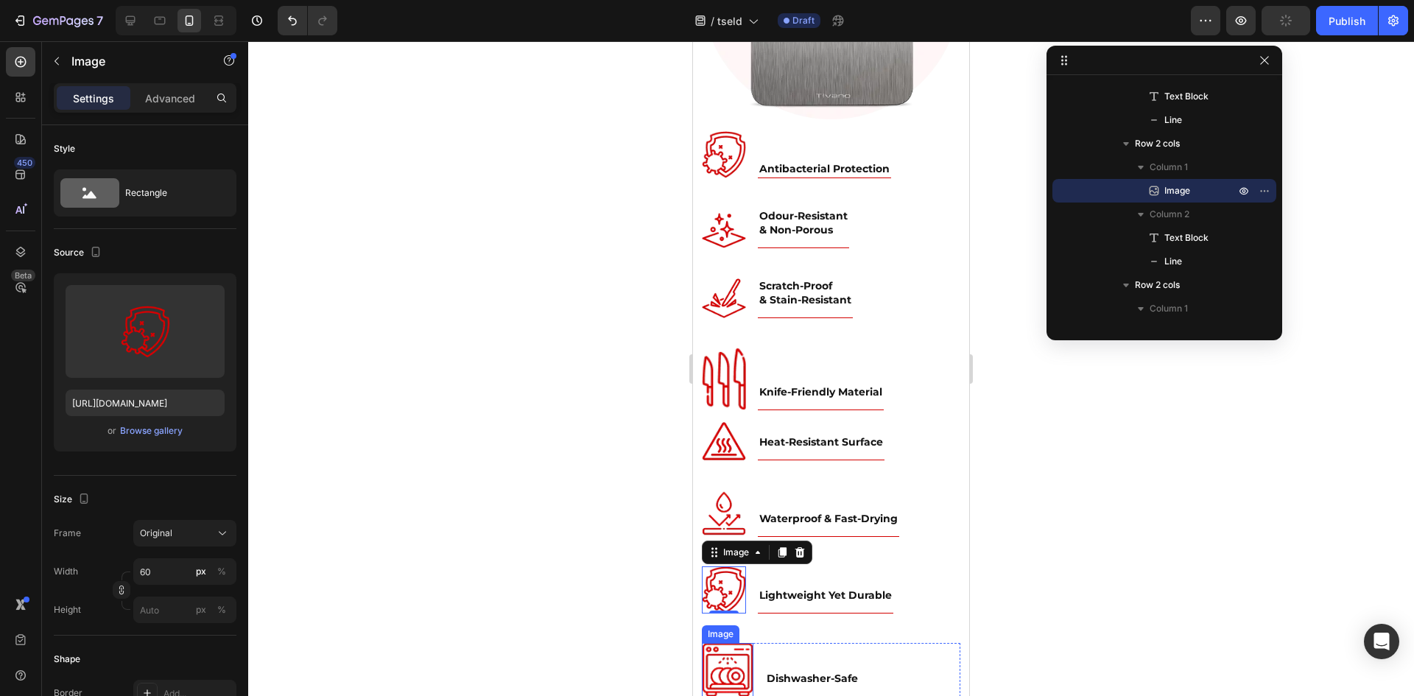
click at [735, 643] on img at bounding box center [728, 670] width 52 height 54
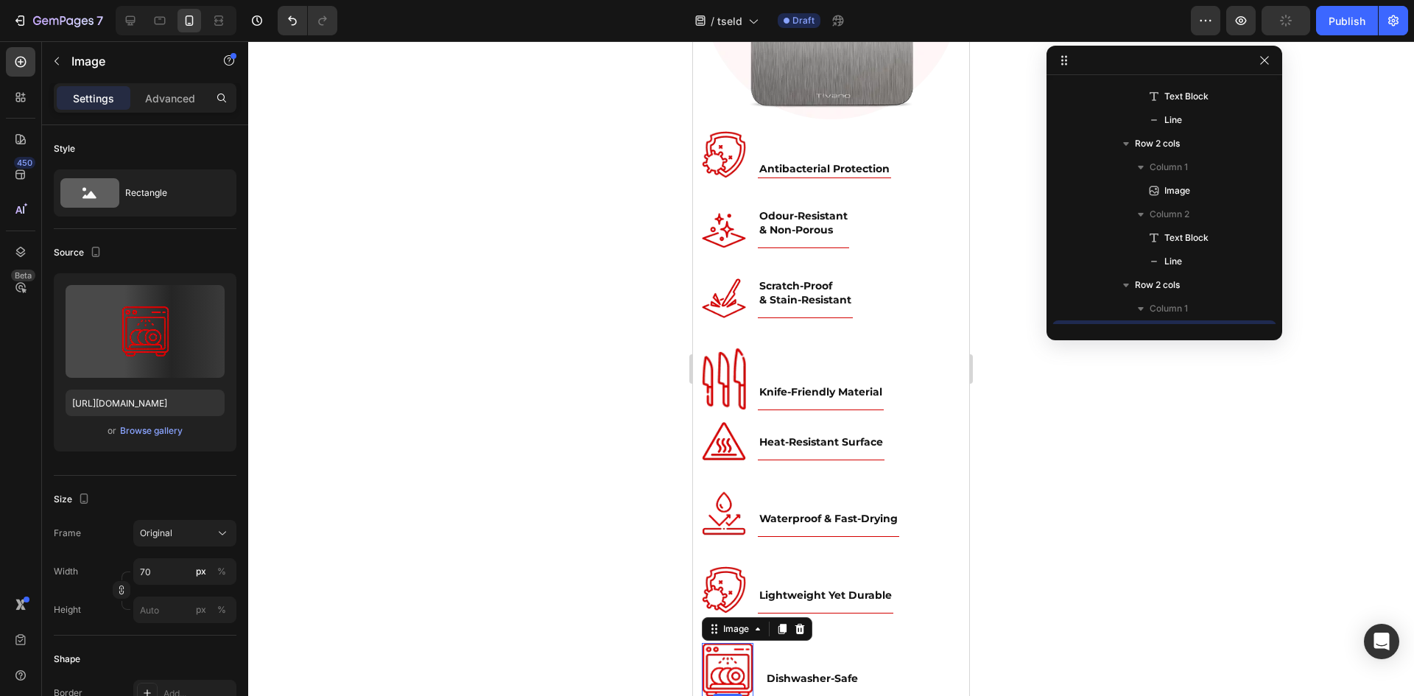
scroll to position [1241, 0]
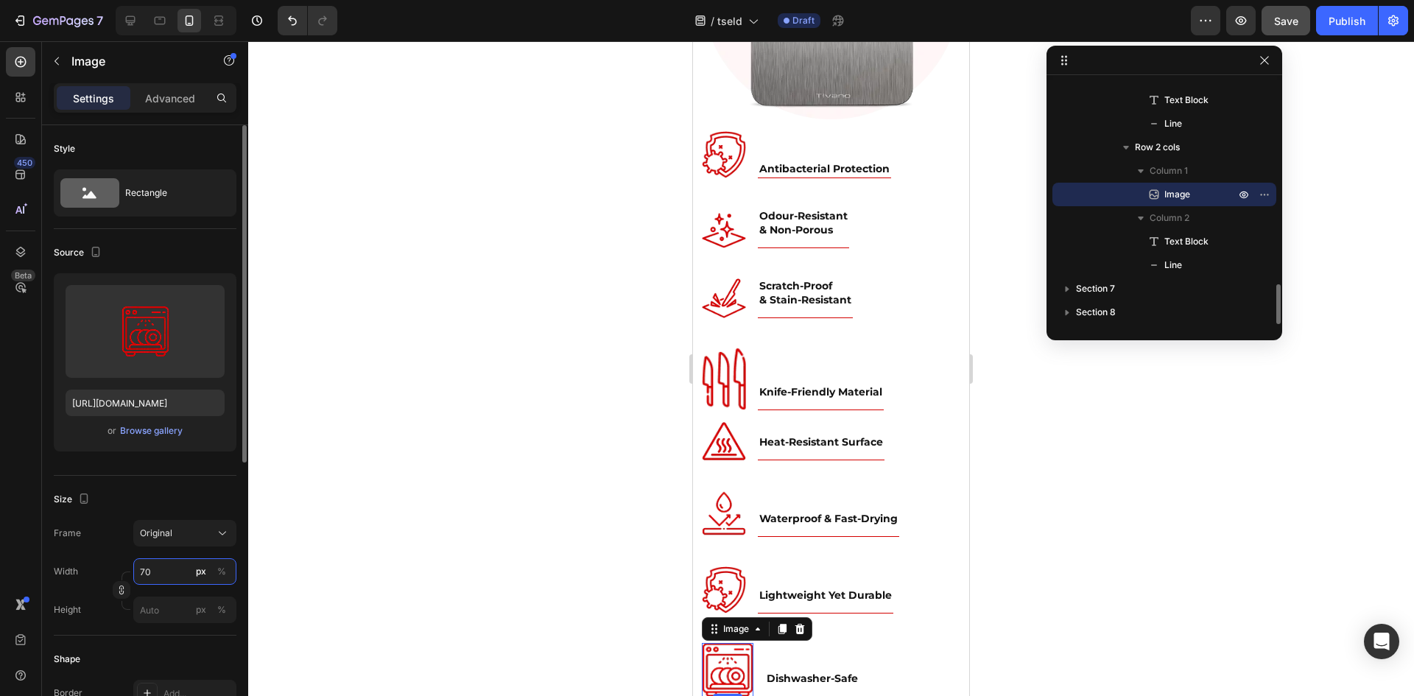
click at [160, 578] on input "70" at bounding box center [184, 571] width 103 height 27
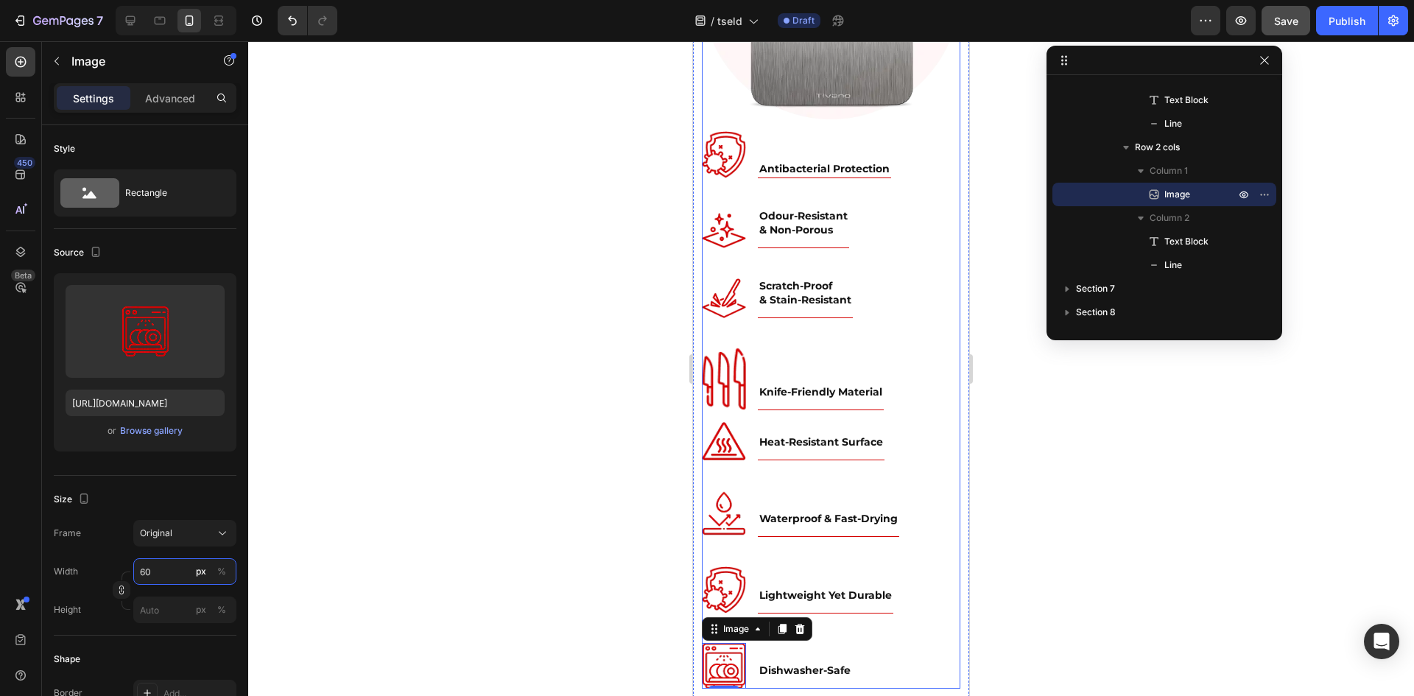
scroll to position [5192, 0]
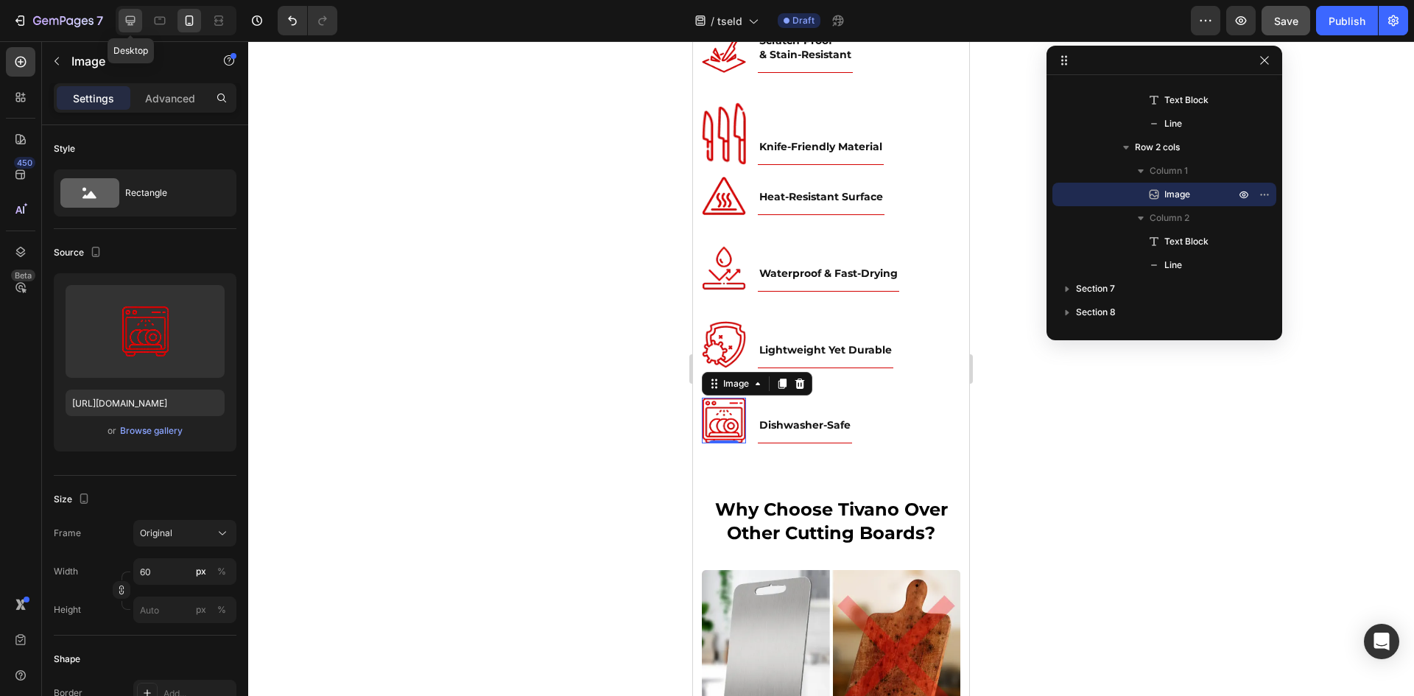
click at [133, 18] on icon at bounding box center [130, 20] width 15 height 15
type input "74"
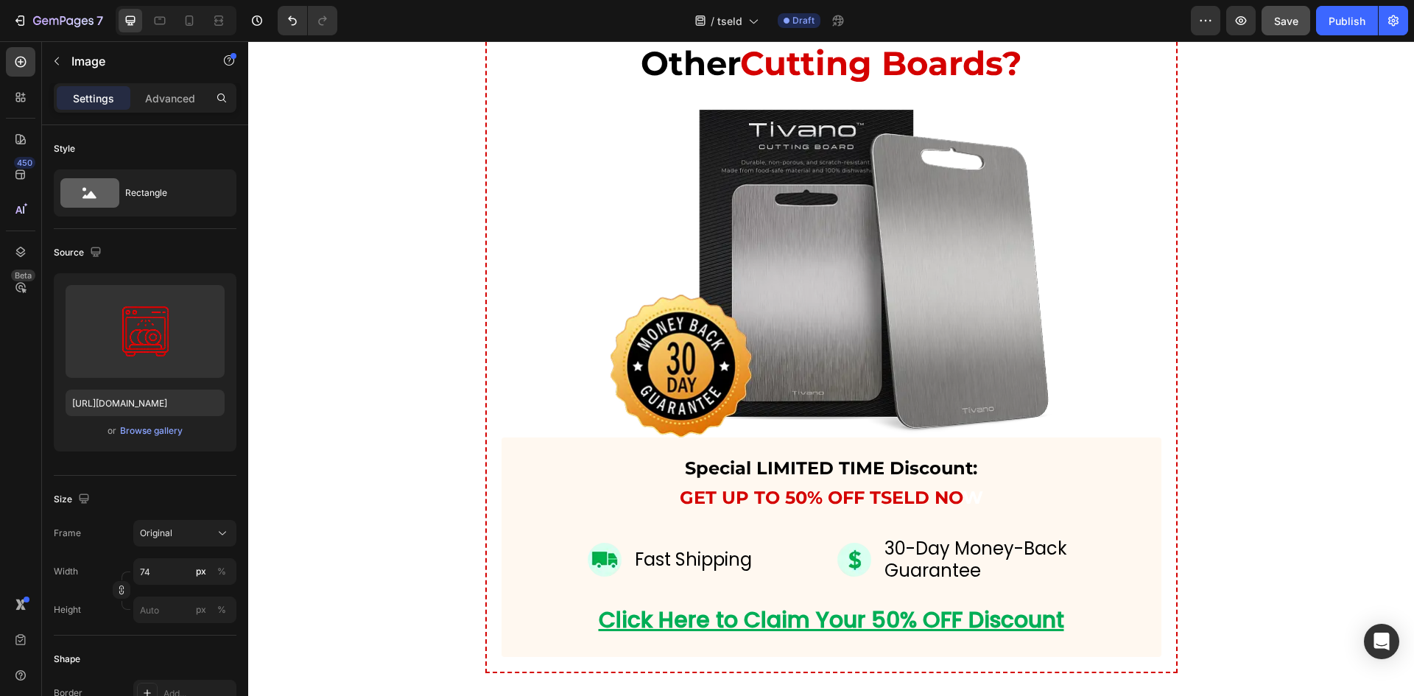
scroll to position [5248, 0]
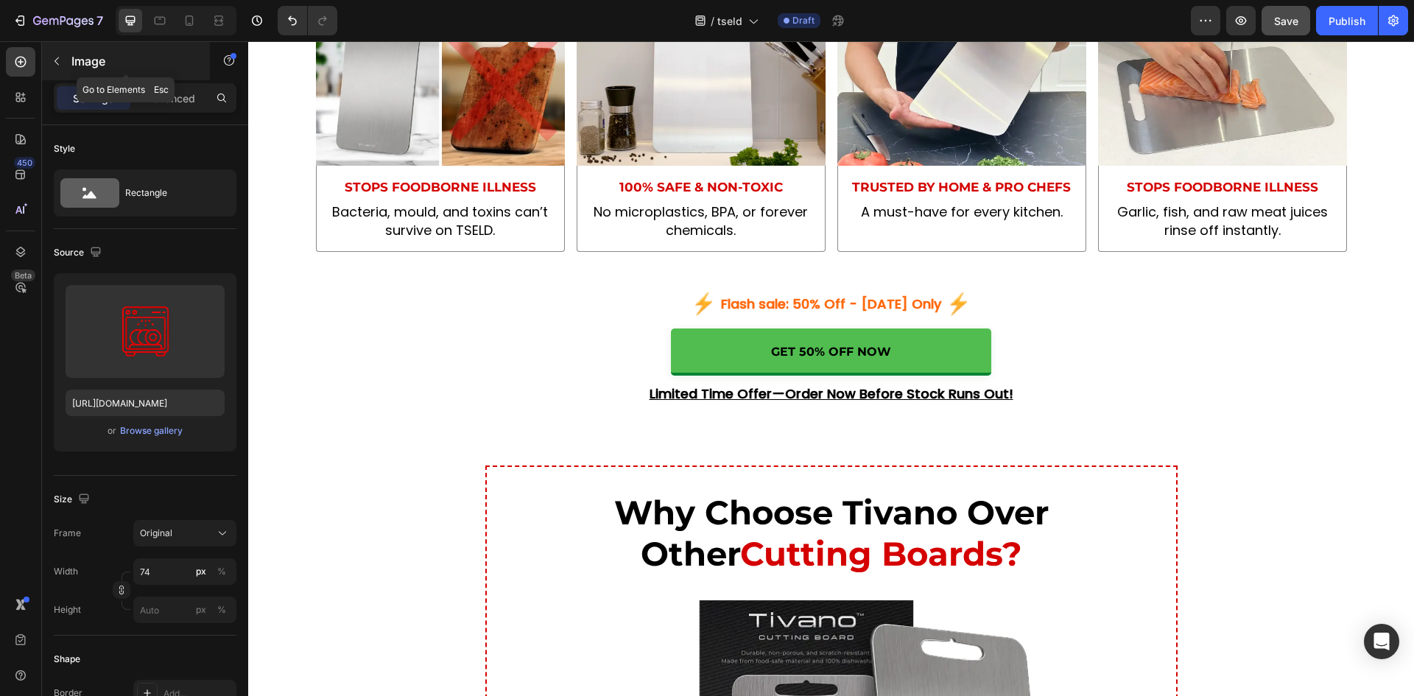
click at [56, 60] on icon "button" at bounding box center [56, 61] width 4 height 8
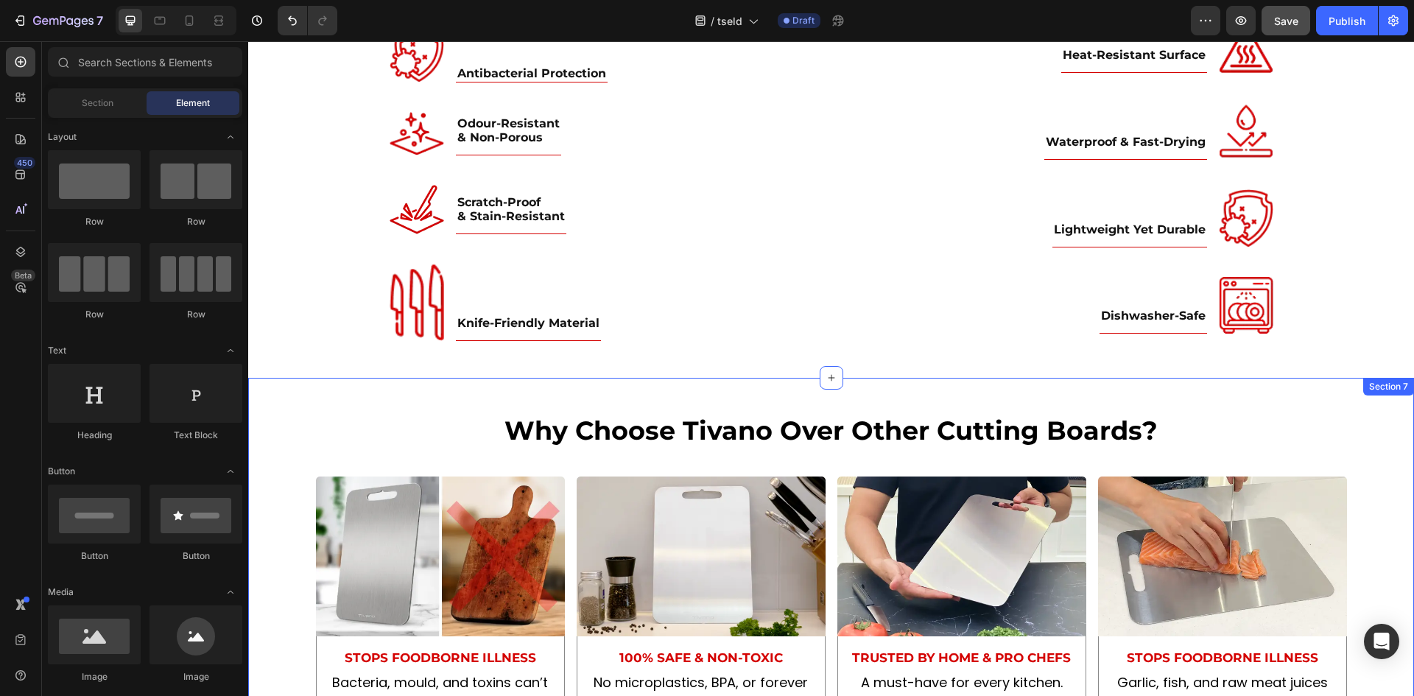
scroll to position [4757, 0]
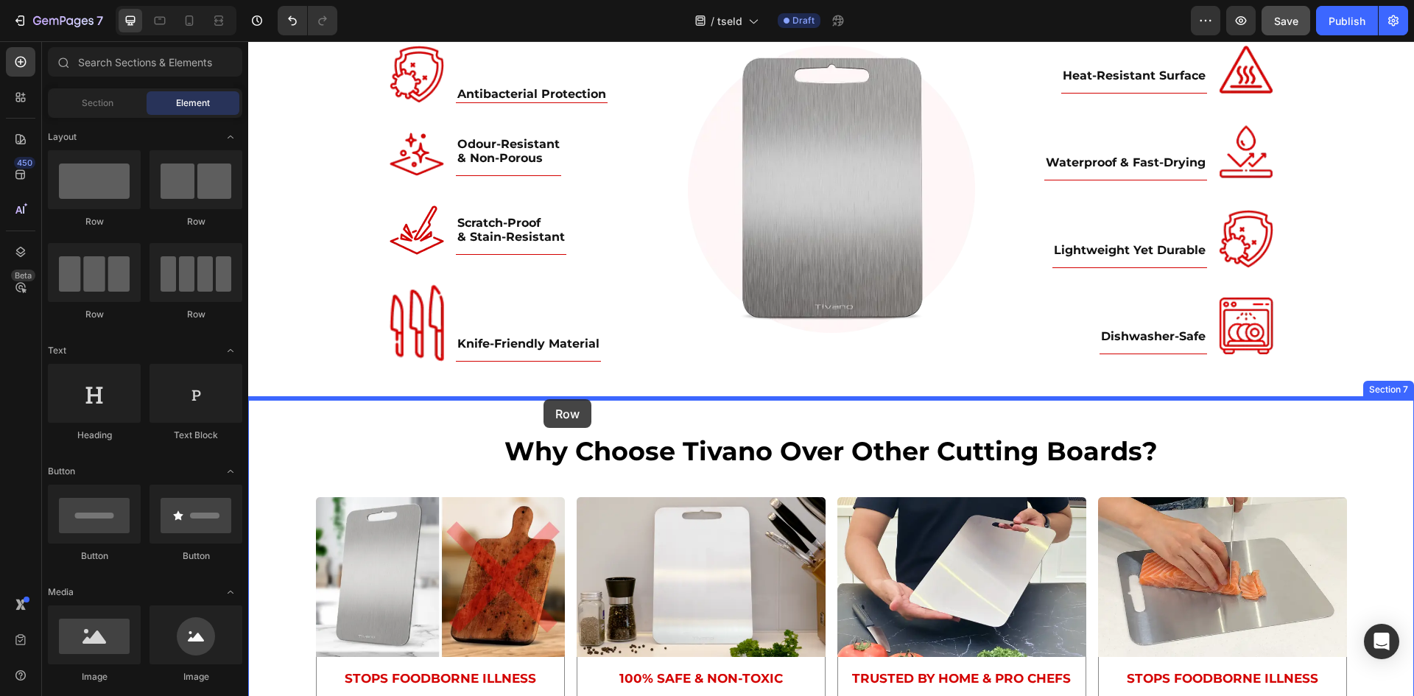
drag, startPoint x: 360, startPoint y: 211, endPoint x: 543, endPoint y: 399, distance: 262.4
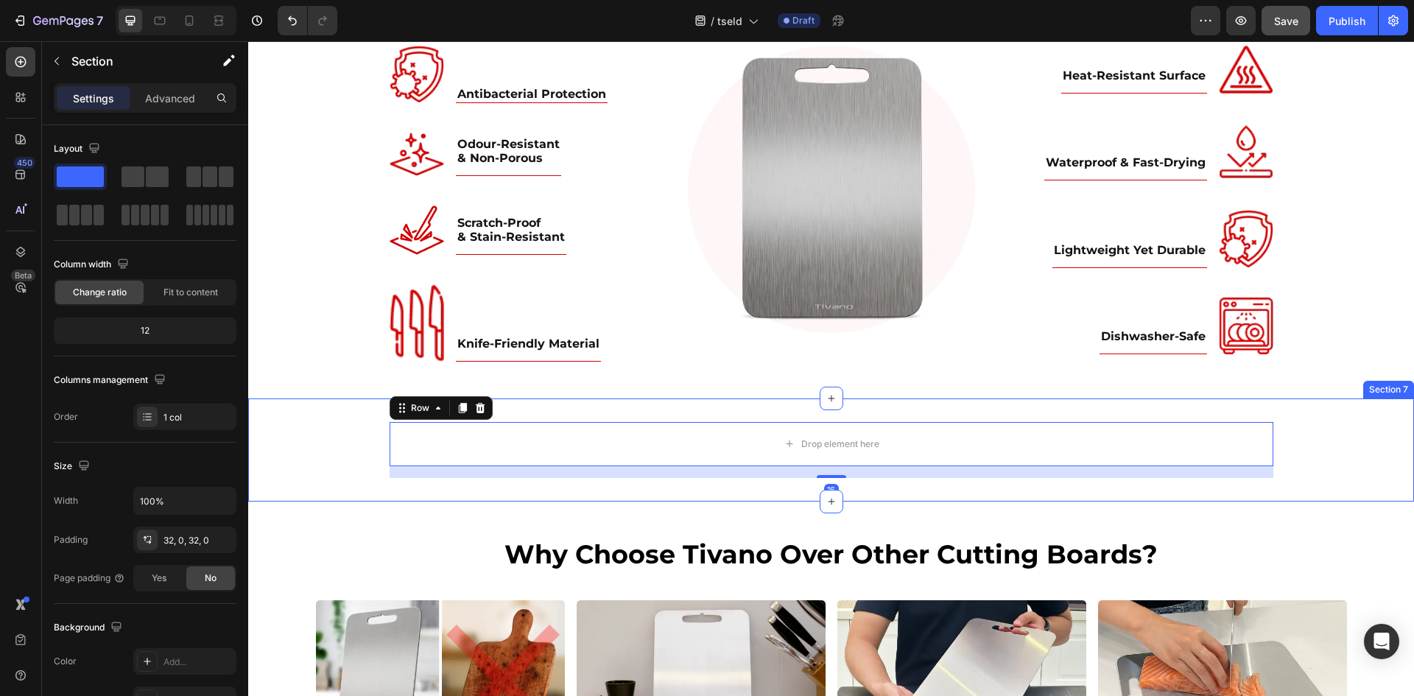
click at [337, 451] on div "Drop element here Row 16" at bounding box center [830, 450] width 1165 height 56
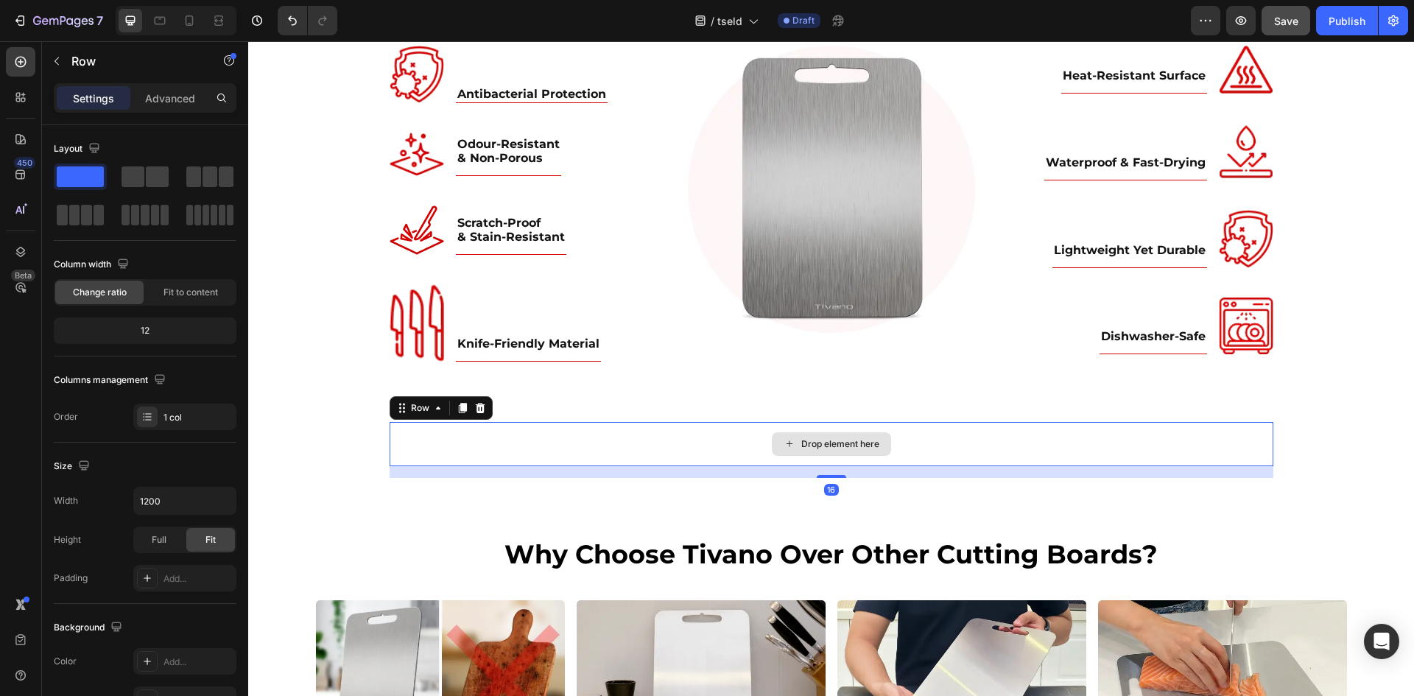
click at [464, 431] on div "Drop element here" at bounding box center [830, 444] width 883 height 44
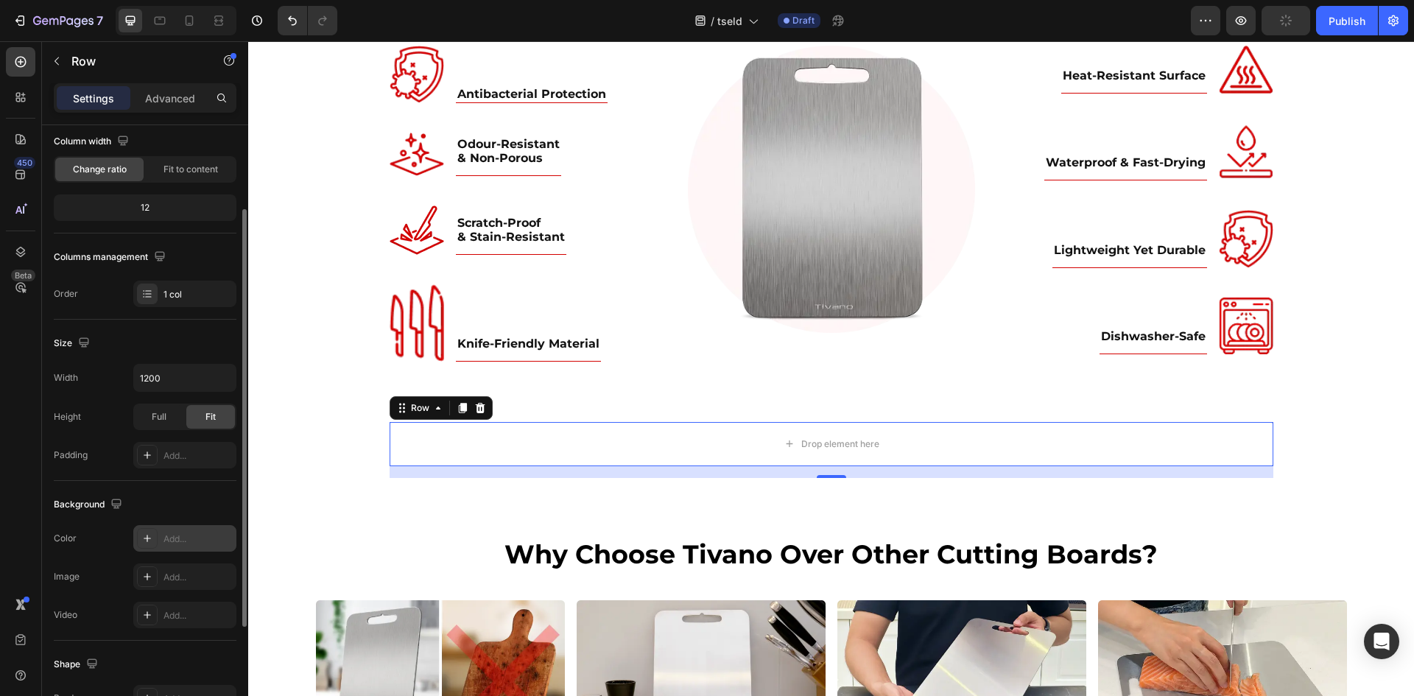
click at [178, 539] on div "Add..." at bounding box center [197, 538] width 69 height 13
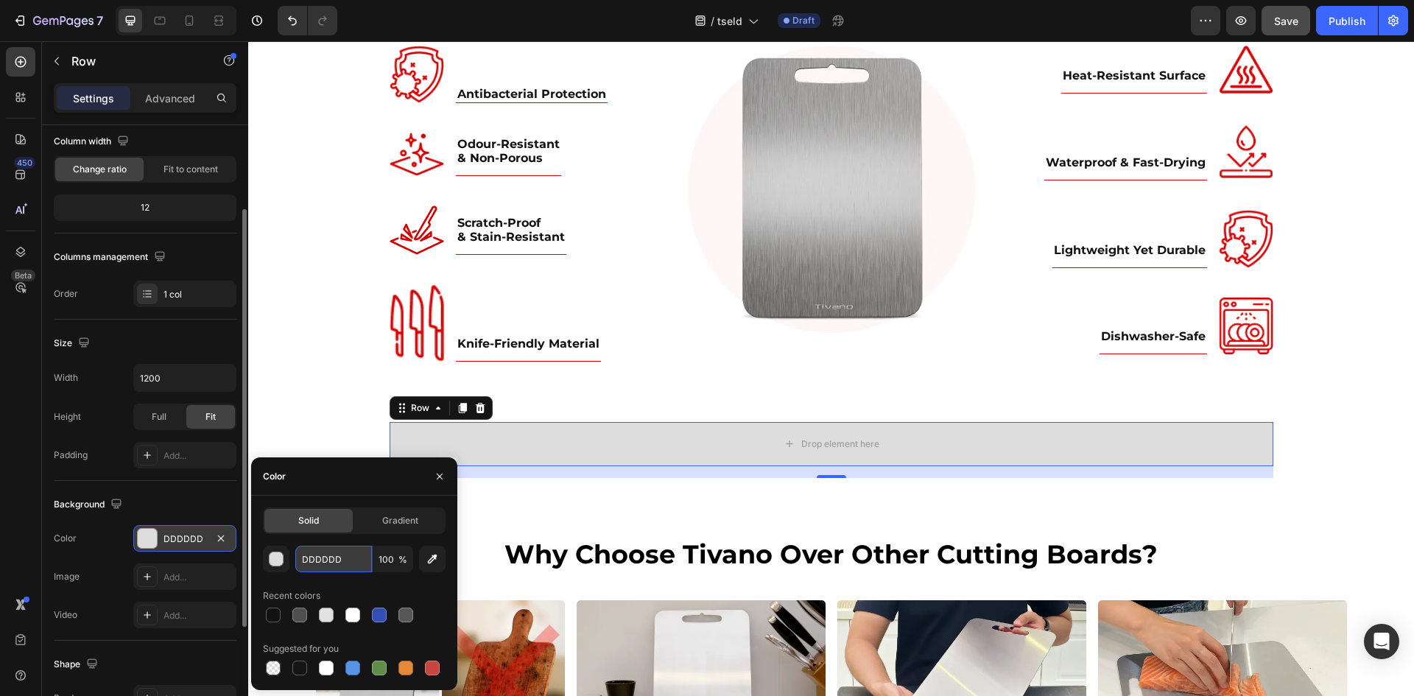
click at [313, 555] on input "DDDDDD" at bounding box center [333, 559] width 77 height 27
paste input "#F4F4F4"
type input "#F4F4F4"
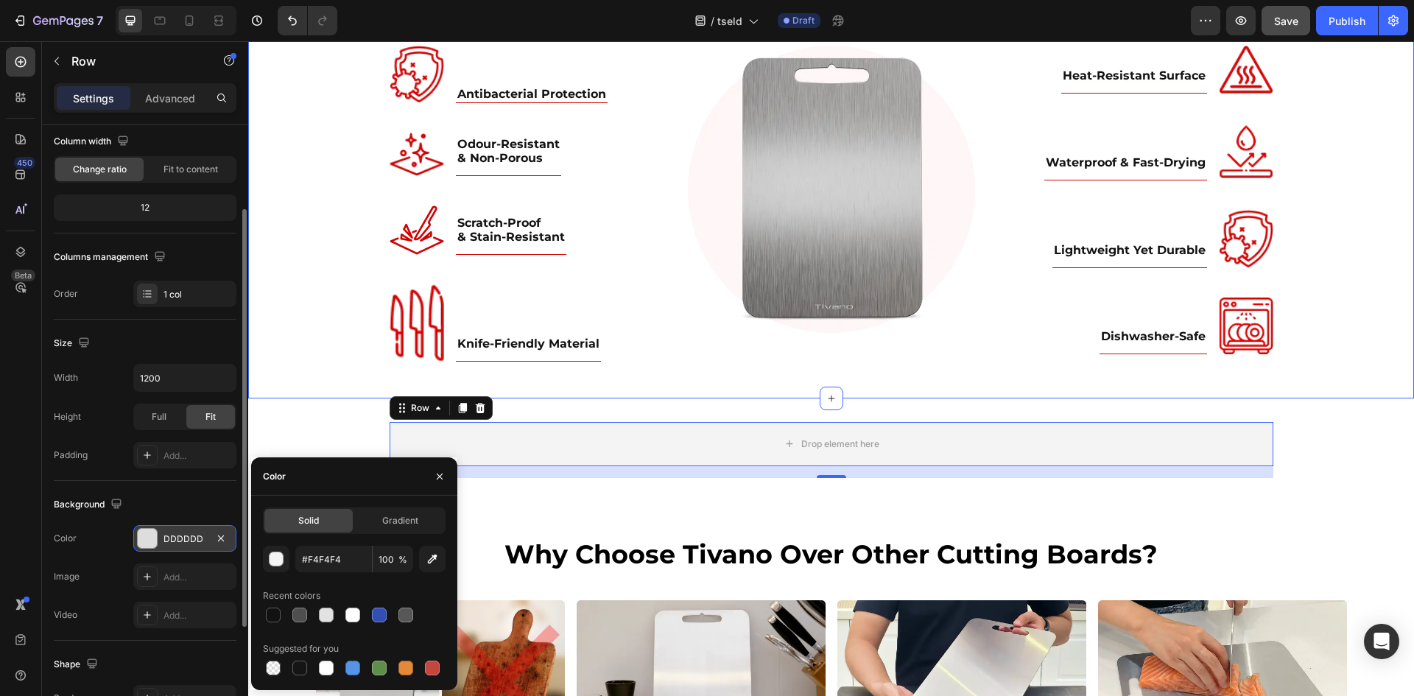
click at [319, 353] on div "Why Choose Tivano Over Other Cutting Boards? Heading Advanced TitaniumShield™ S…" at bounding box center [830, 147] width 1165 height 427
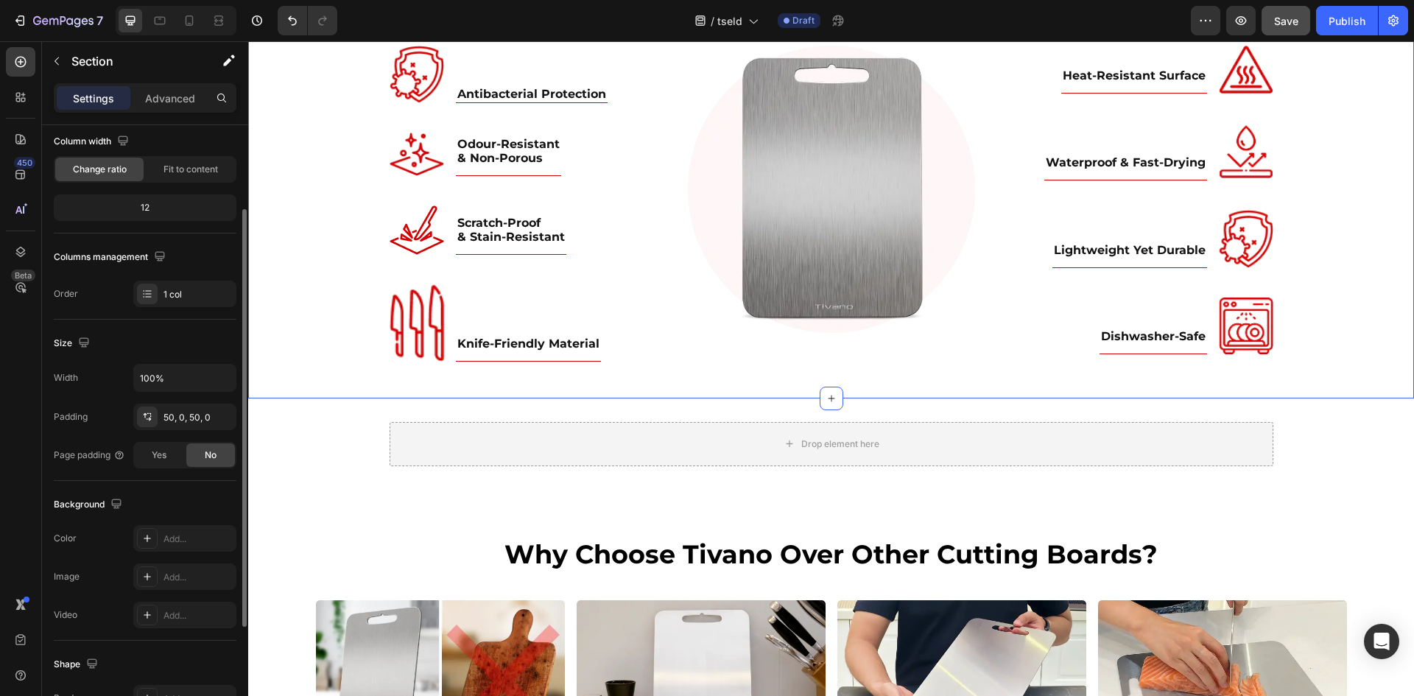
scroll to position [0, 0]
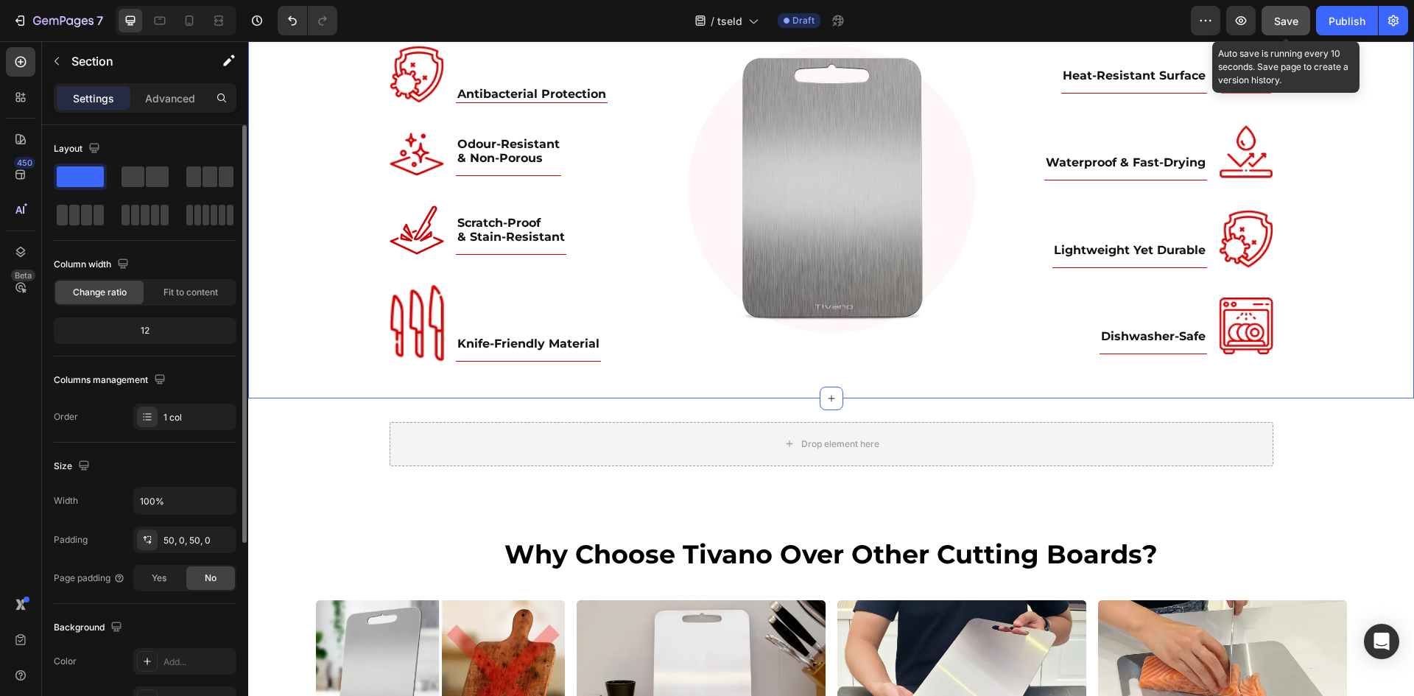
click at [1294, 18] on span "Save" at bounding box center [1286, 21] width 24 height 13
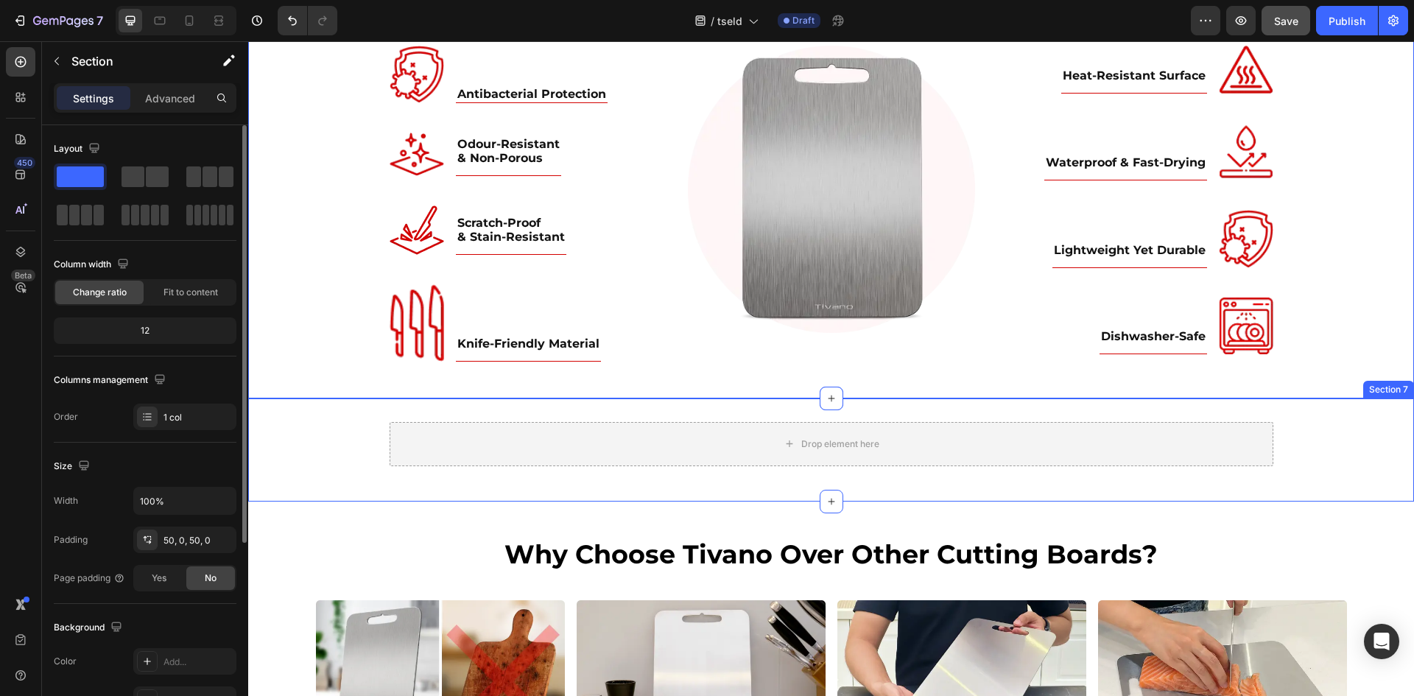
click at [702, 475] on div "Drop element here Row" at bounding box center [830, 450] width 1165 height 56
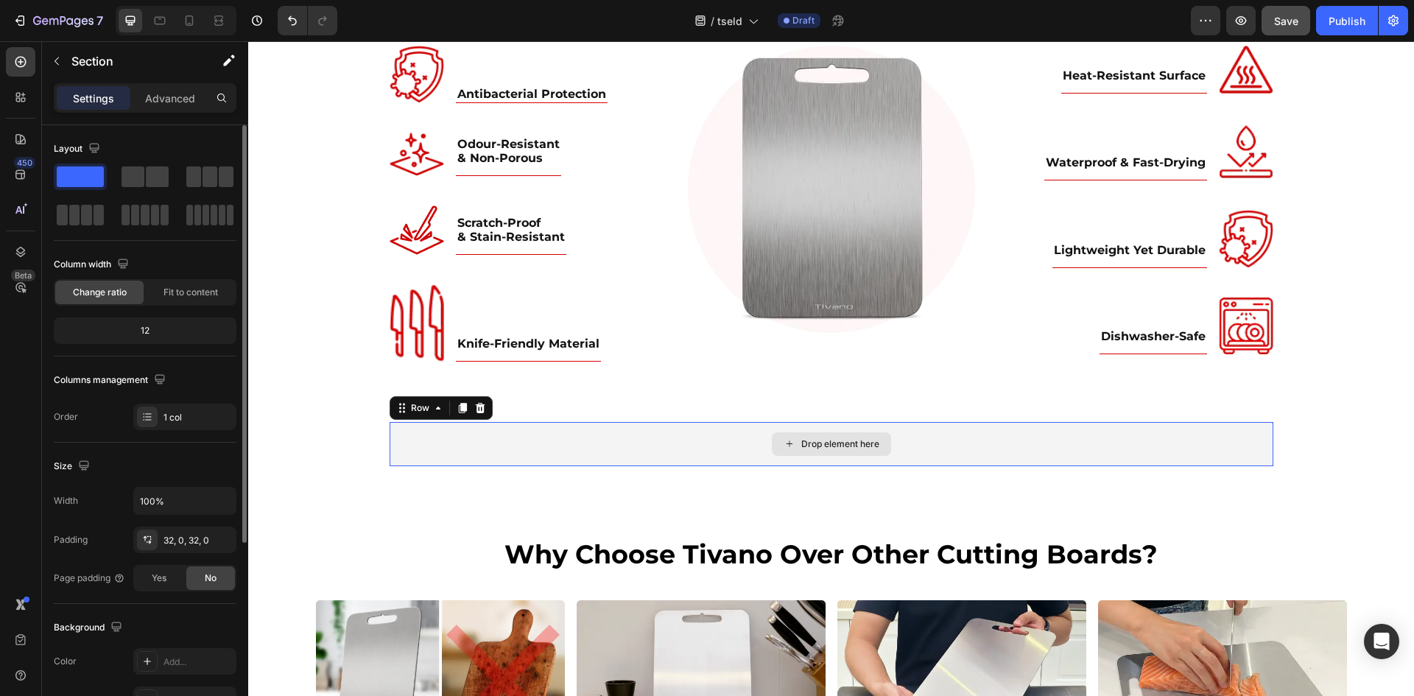
click at [697, 448] on div "Drop element here" at bounding box center [830, 444] width 883 height 44
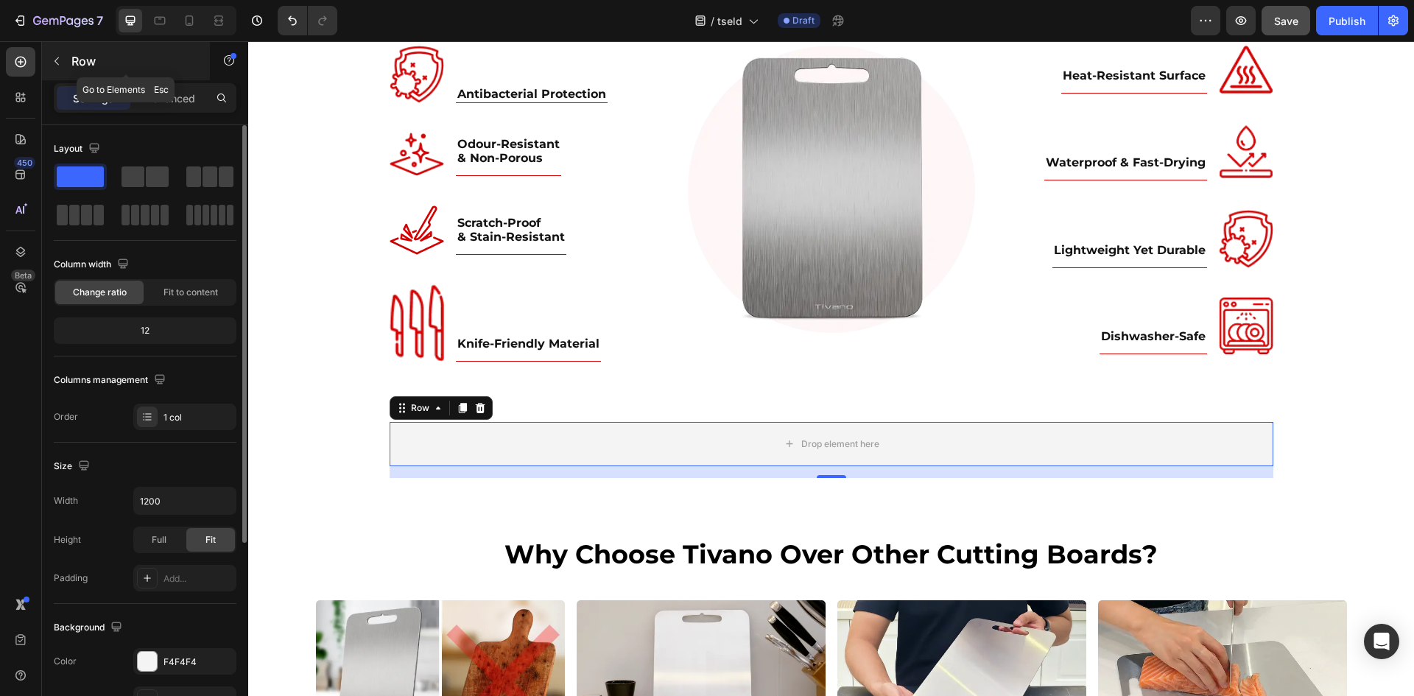
click at [54, 57] on icon "button" at bounding box center [57, 61] width 12 height 12
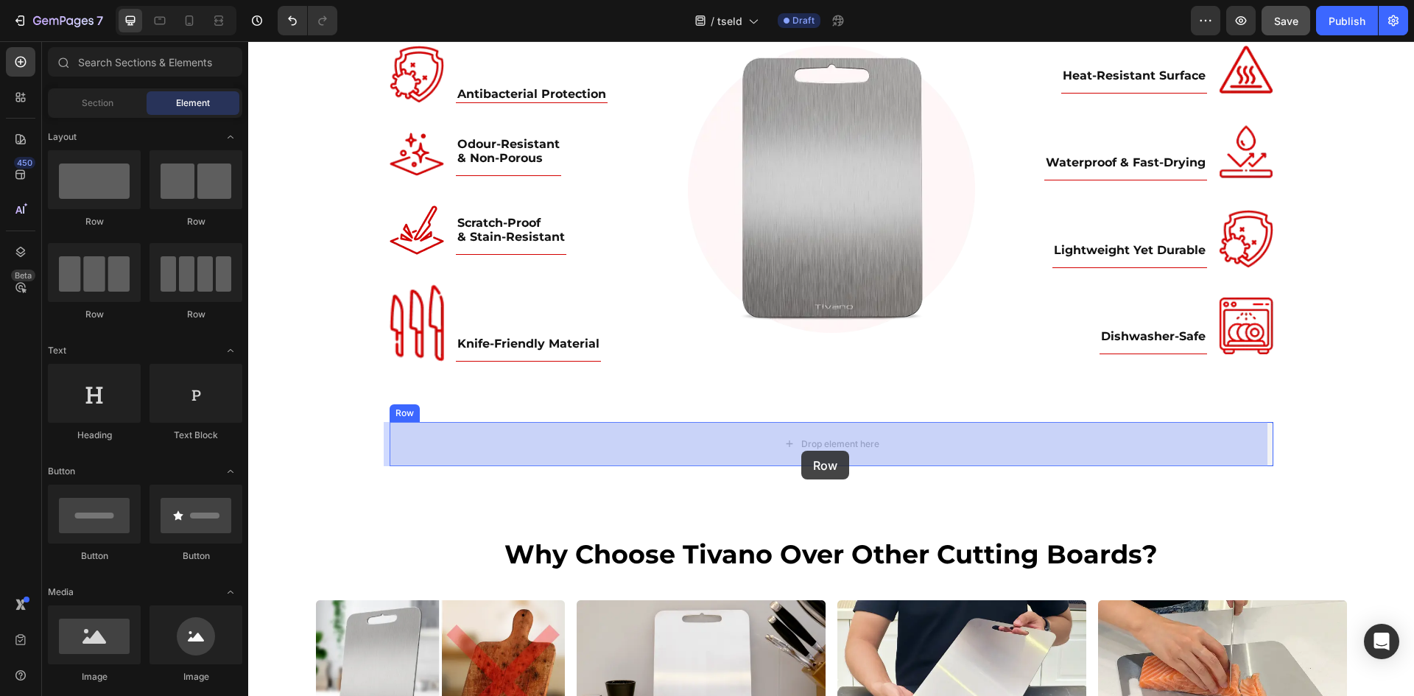
drag, startPoint x: 354, startPoint y: 225, endPoint x: 801, endPoint y: 451, distance: 500.8
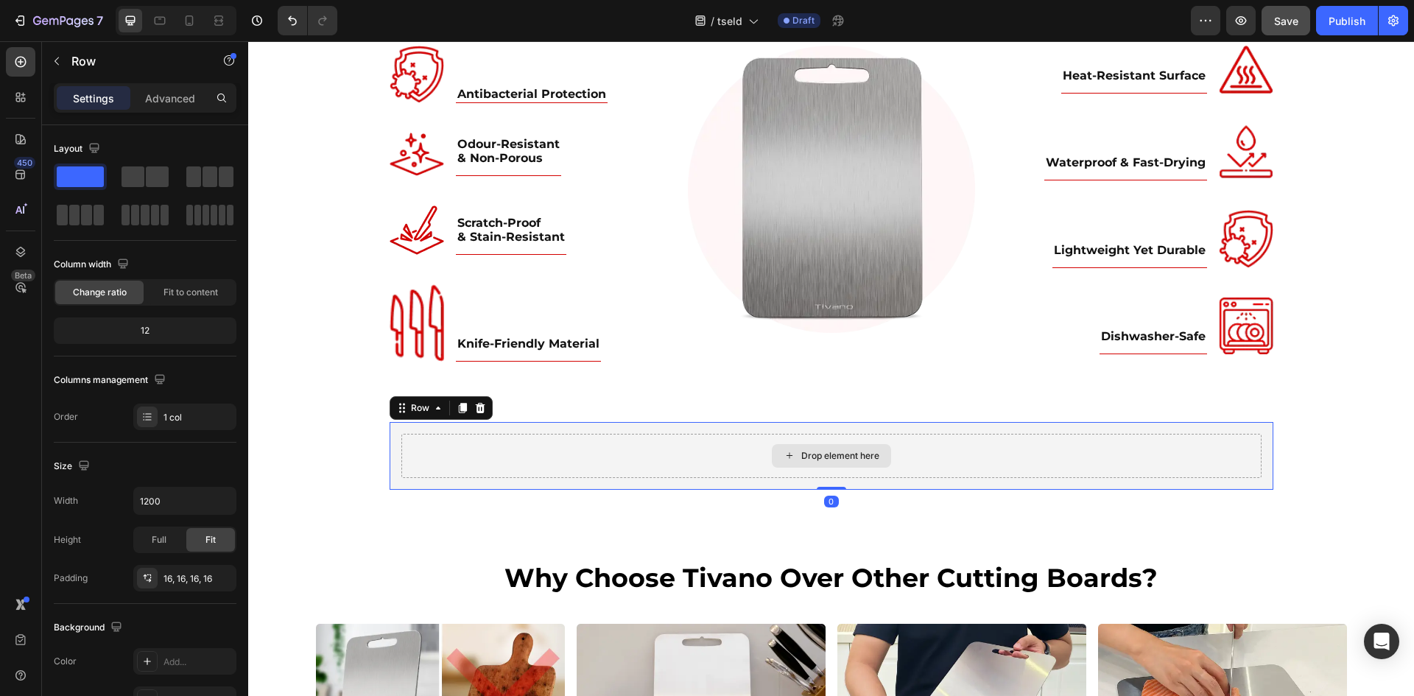
click at [415, 458] on div "Drop element here" at bounding box center [831, 456] width 860 height 44
click at [167, 501] on input "1200" at bounding box center [185, 500] width 102 height 27
click at [222, 501] on icon "button" at bounding box center [222, 500] width 15 height 15
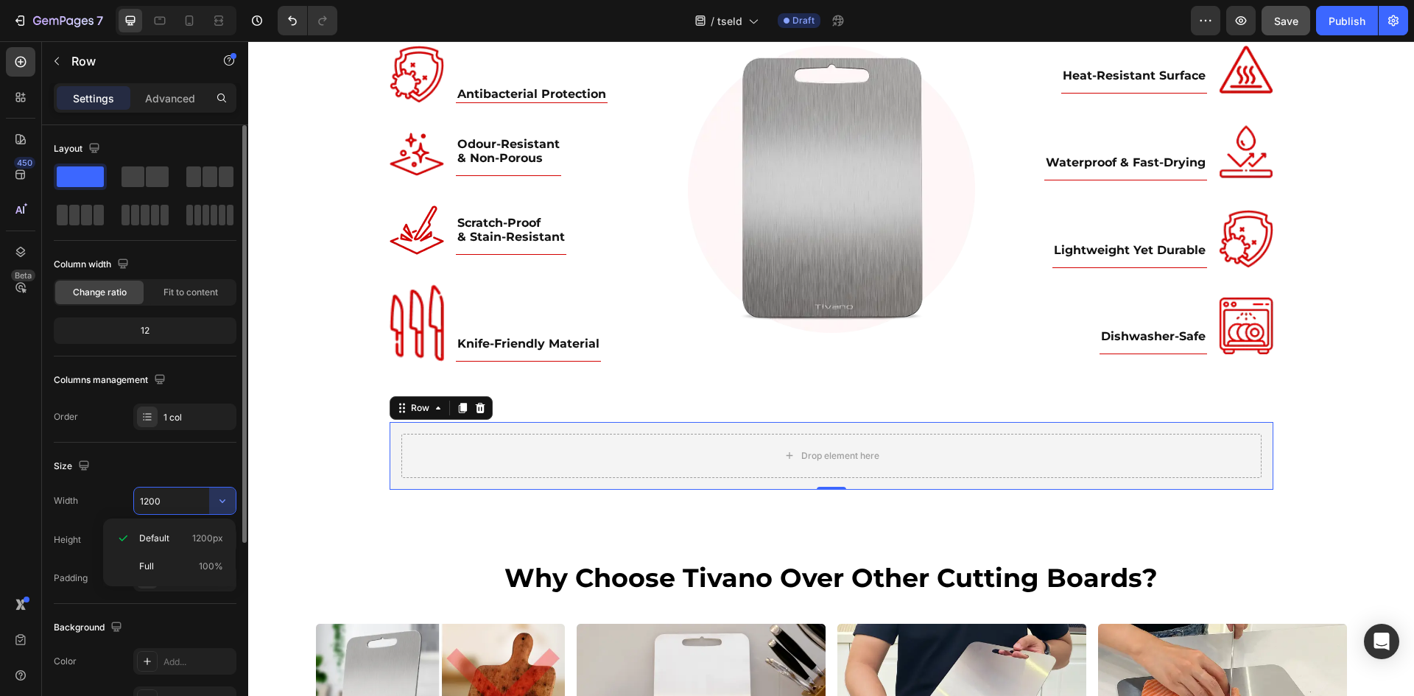
click at [170, 497] on input "1200" at bounding box center [185, 500] width 102 height 27
drag, startPoint x: 170, startPoint y: 497, endPoint x: 136, endPoint y: 500, distance: 34.0
click at [136, 500] on input "1200" at bounding box center [185, 500] width 102 height 27
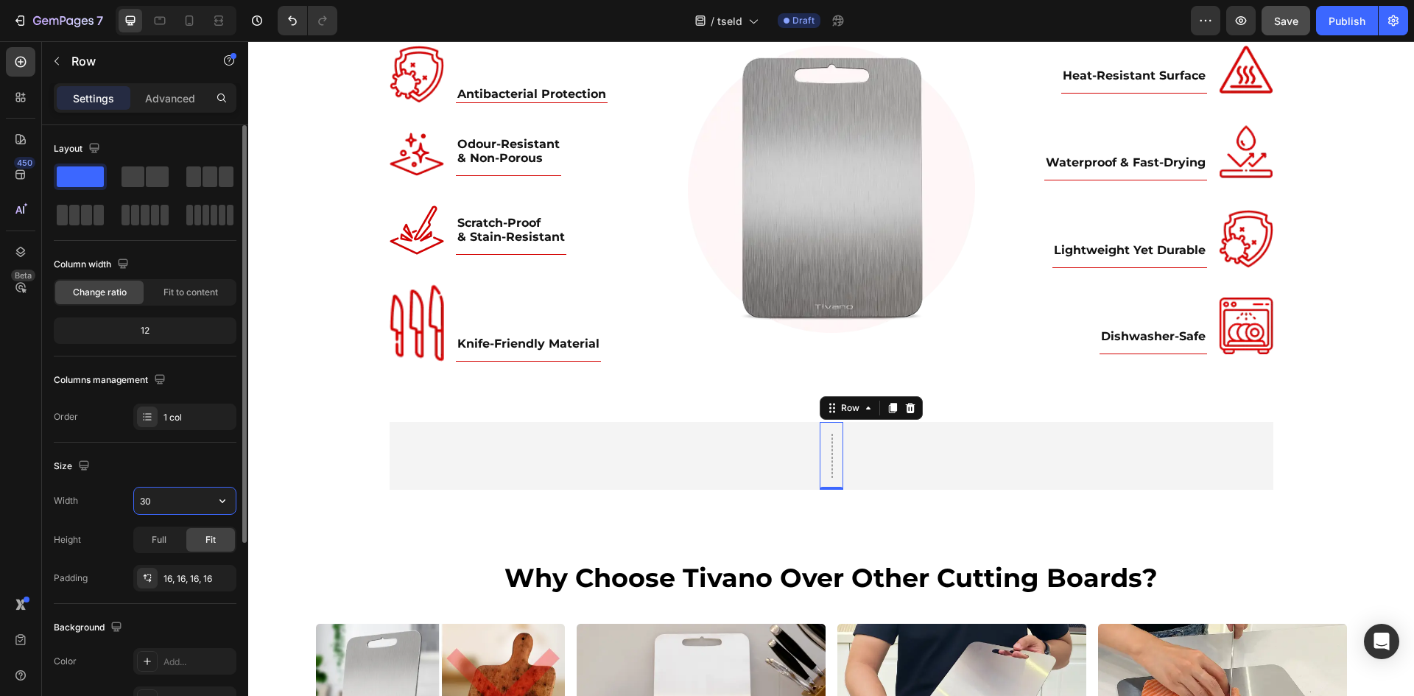
type input "300"
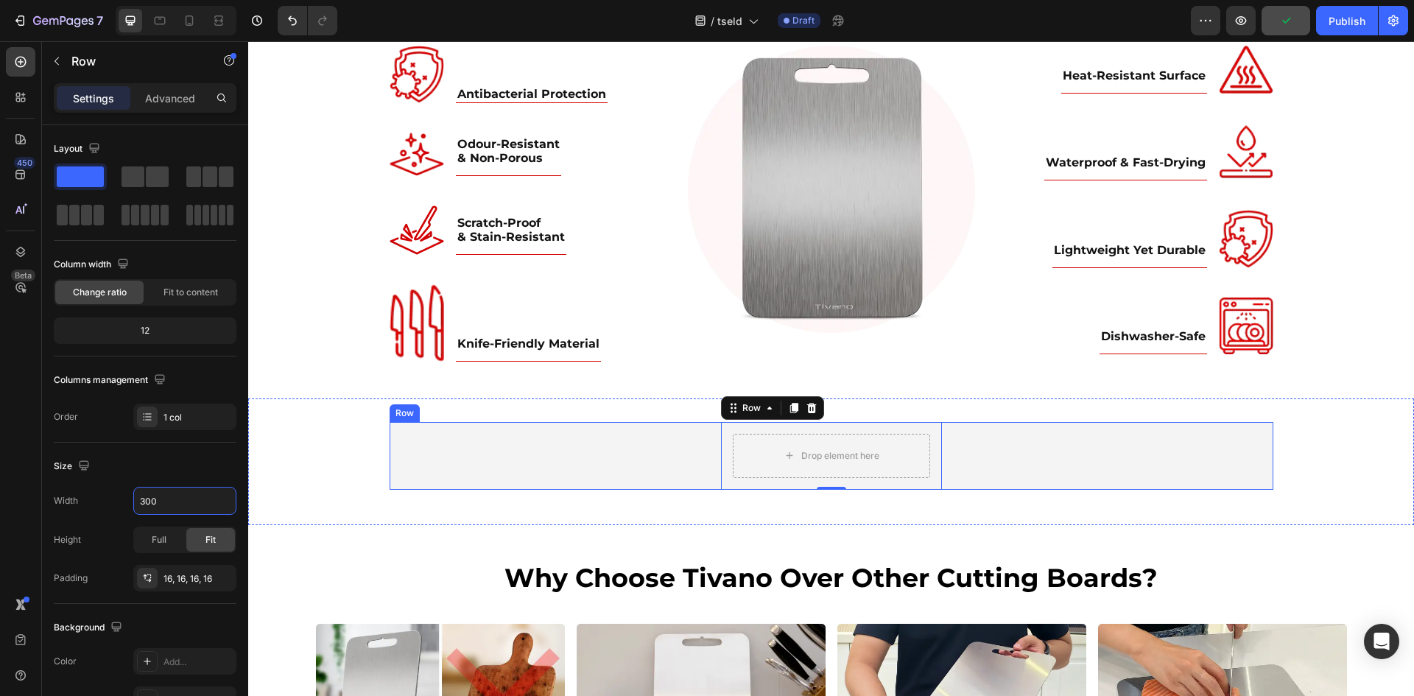
click at [455, 465] on div "Drop element here Row 0" at bounding box center [830, 456] width 883 height 68
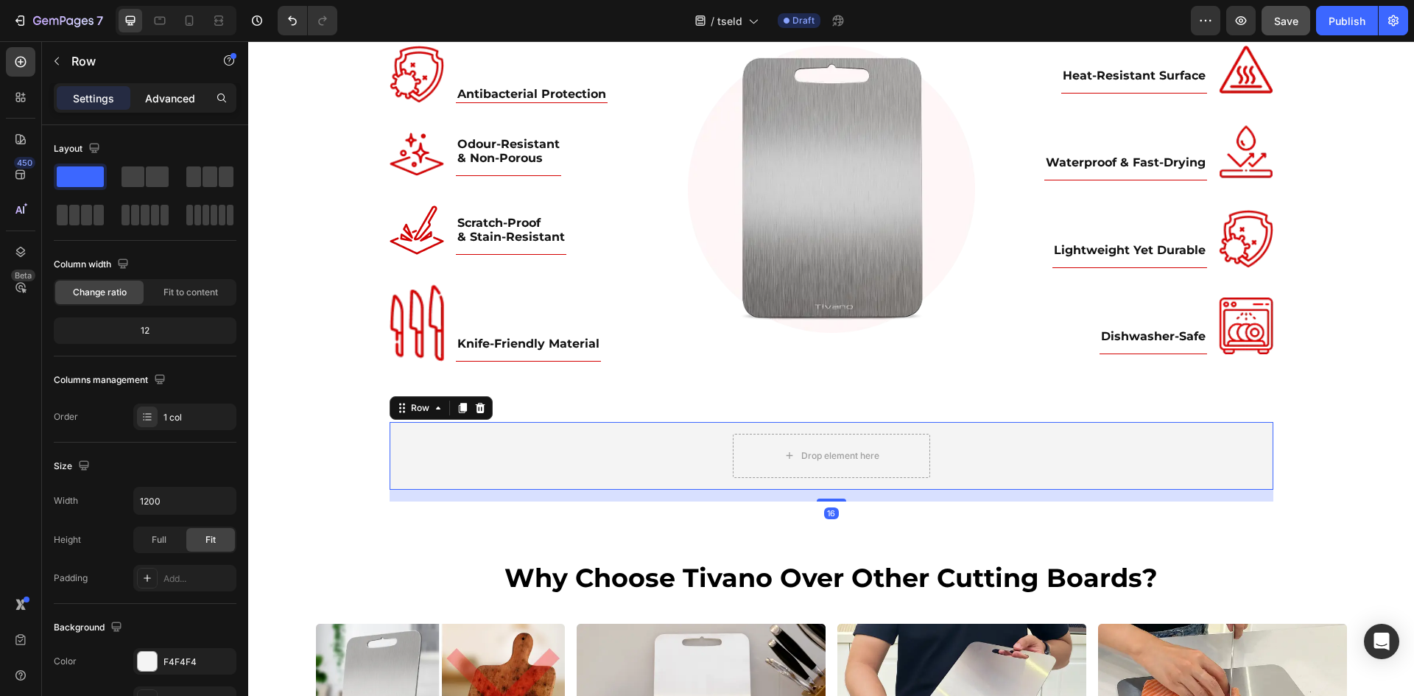
click at [169, 99] on p "Advanced" at bounding box center [170, 98] width 50 height 15
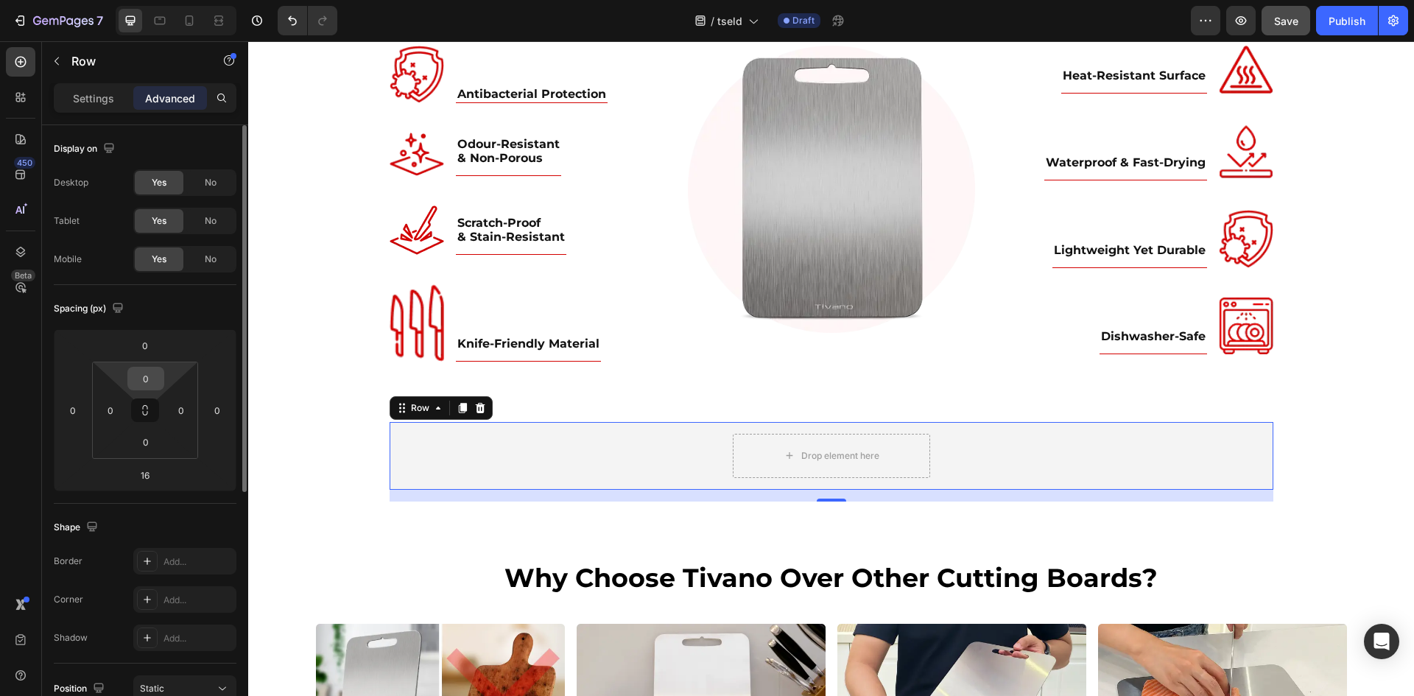
click at [147, 369] on input "0" at bounding box center [145, 378] width 29 height 22
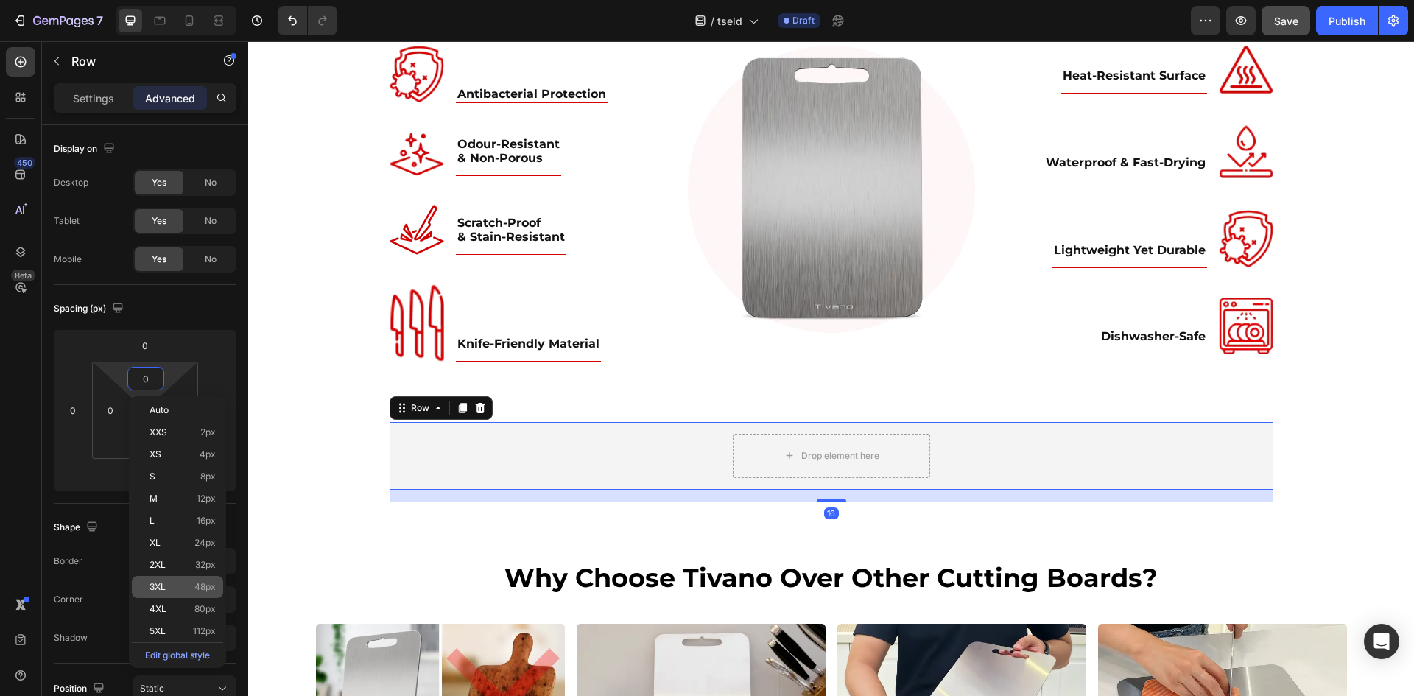
click at [147, 576] on div "3XL 48px" at bounding box center [177, 587] width 91 height 22
type input "48"
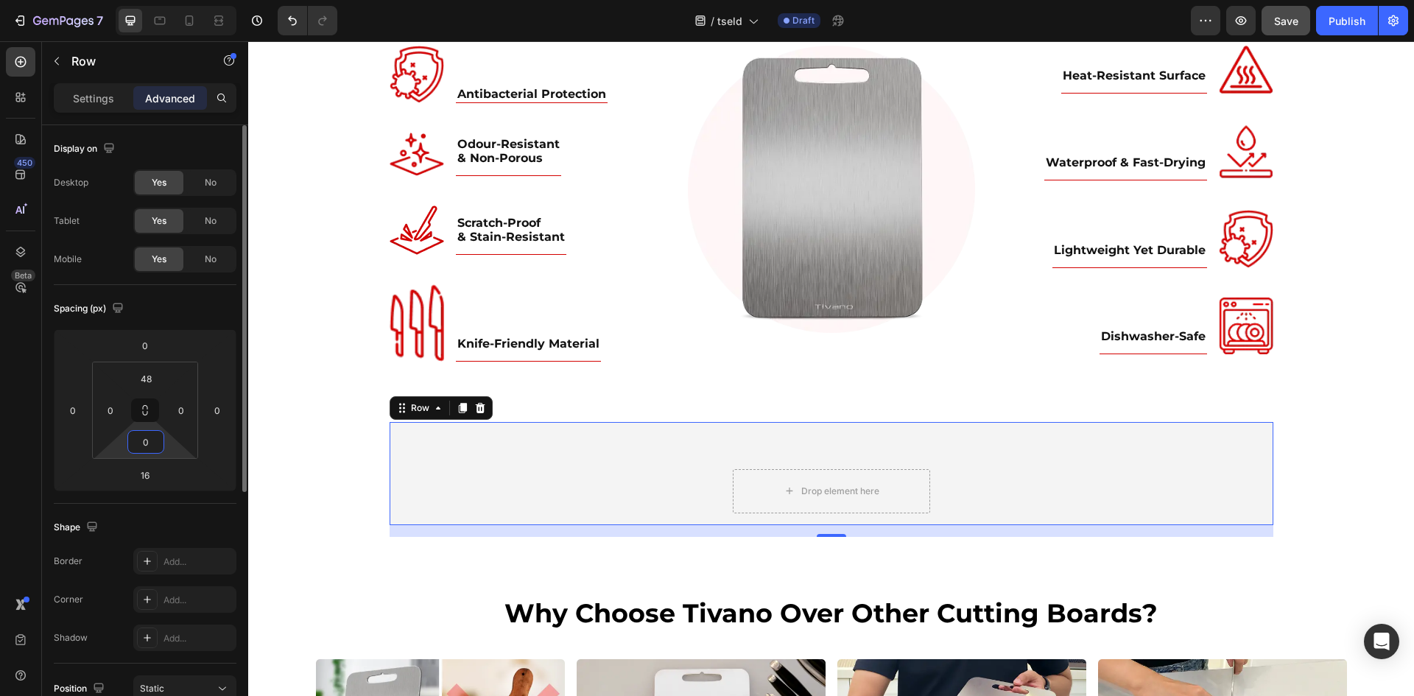
click at [147, 440] on input "0" at bounding box center [145, 442] width 29 height 22
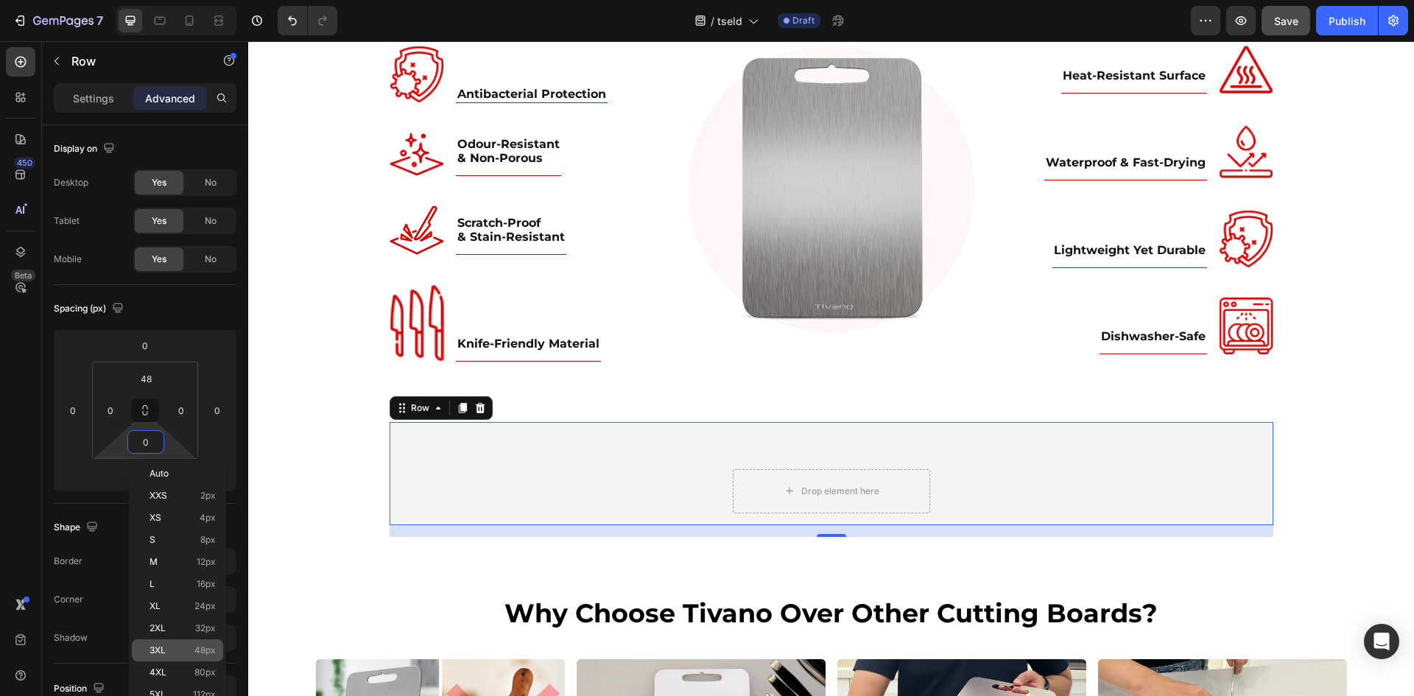
click at [160, 647] on span "3XL" at bounding box center [157, 650] width 16 height 10
type input "48"
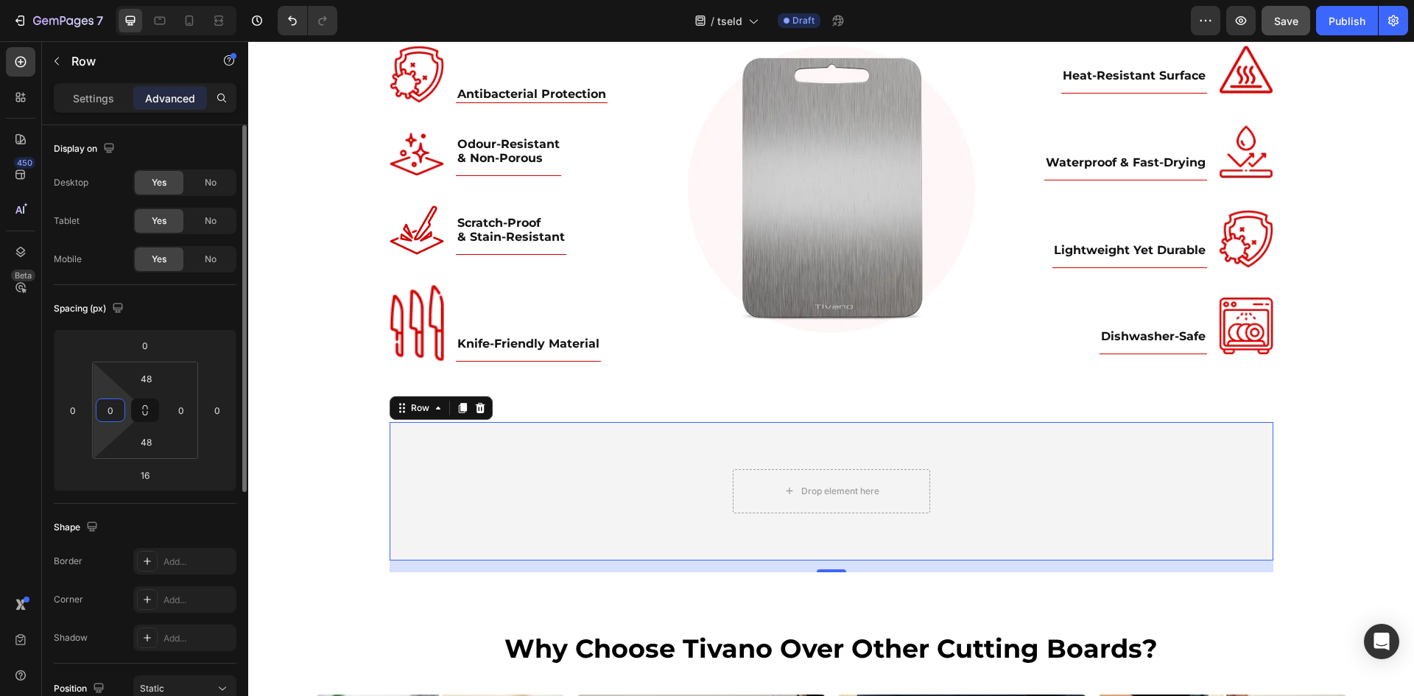
click at [105, 410] on input "0" at bounding box center [110, 410] width 22 height 22
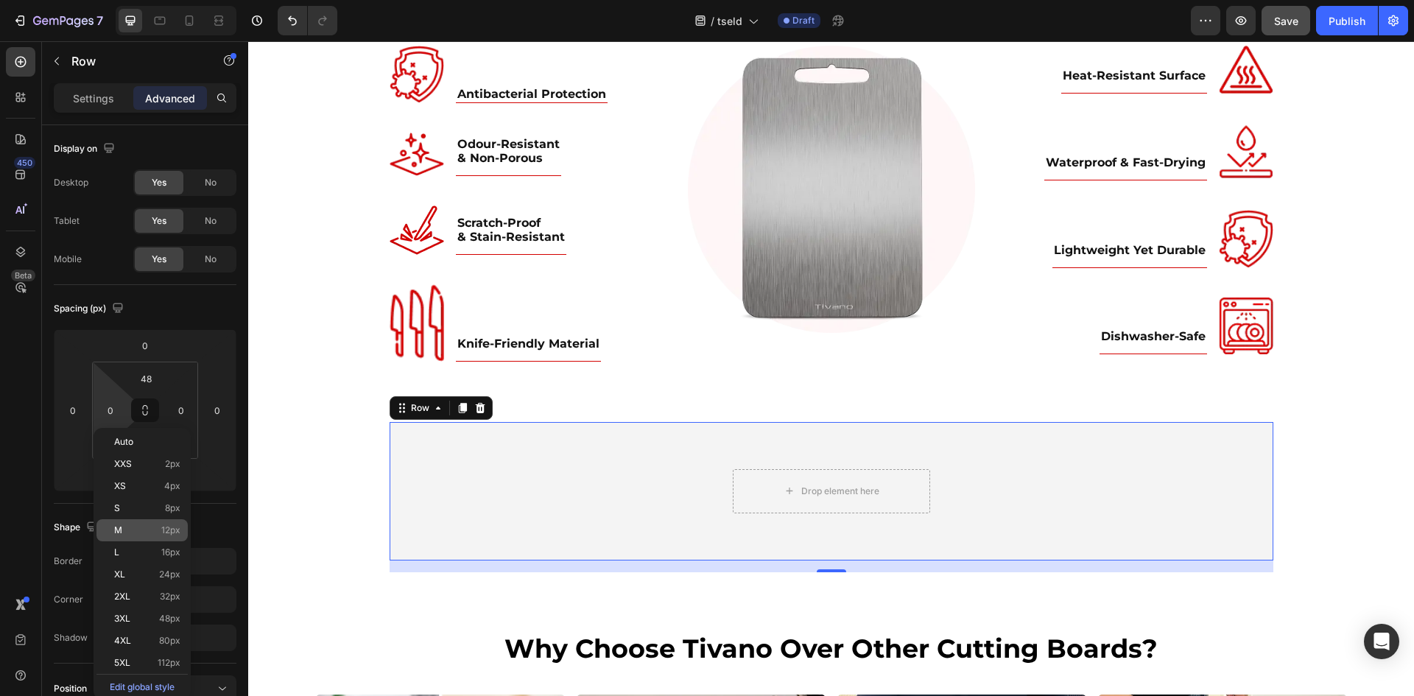
click at [123, 523] on div "M 12px" at bounding box center [141, 530] width 91 height 22
type input "12"
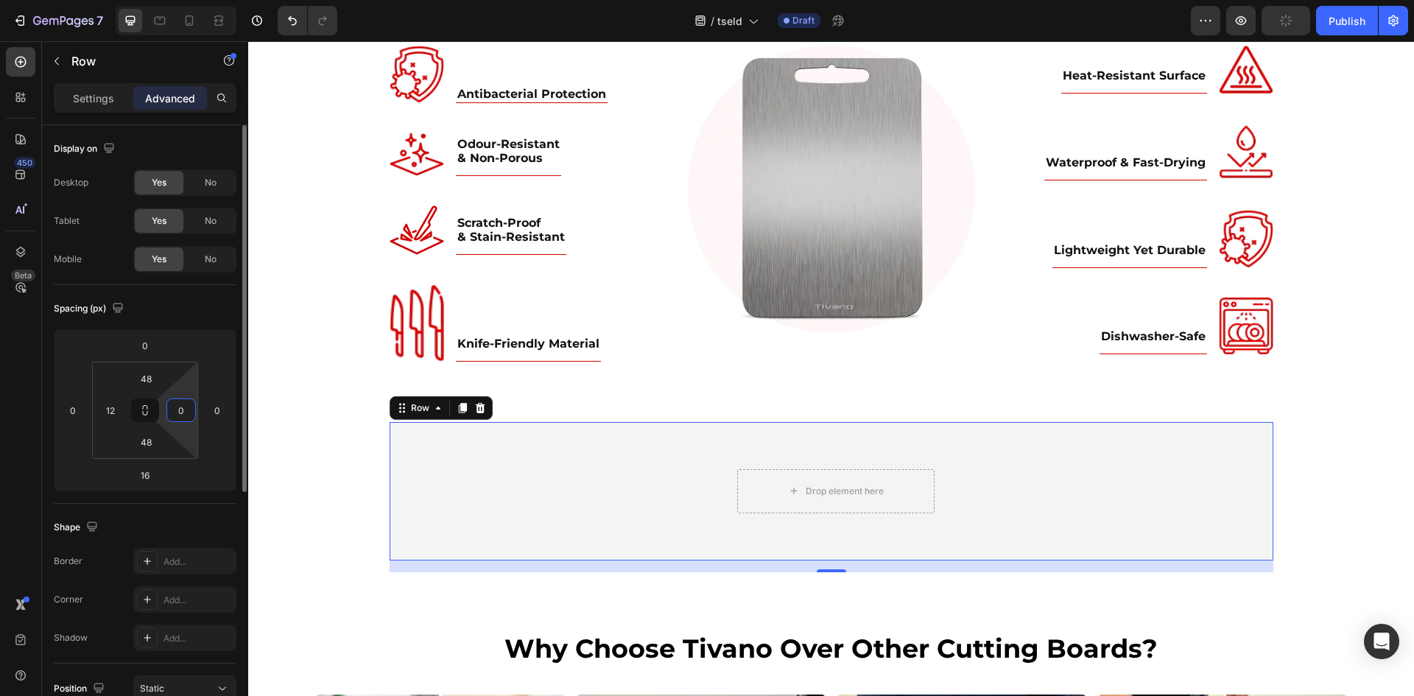
click at [185, 408] on input "0" at bounding box center [181, 410] width 22 height 22
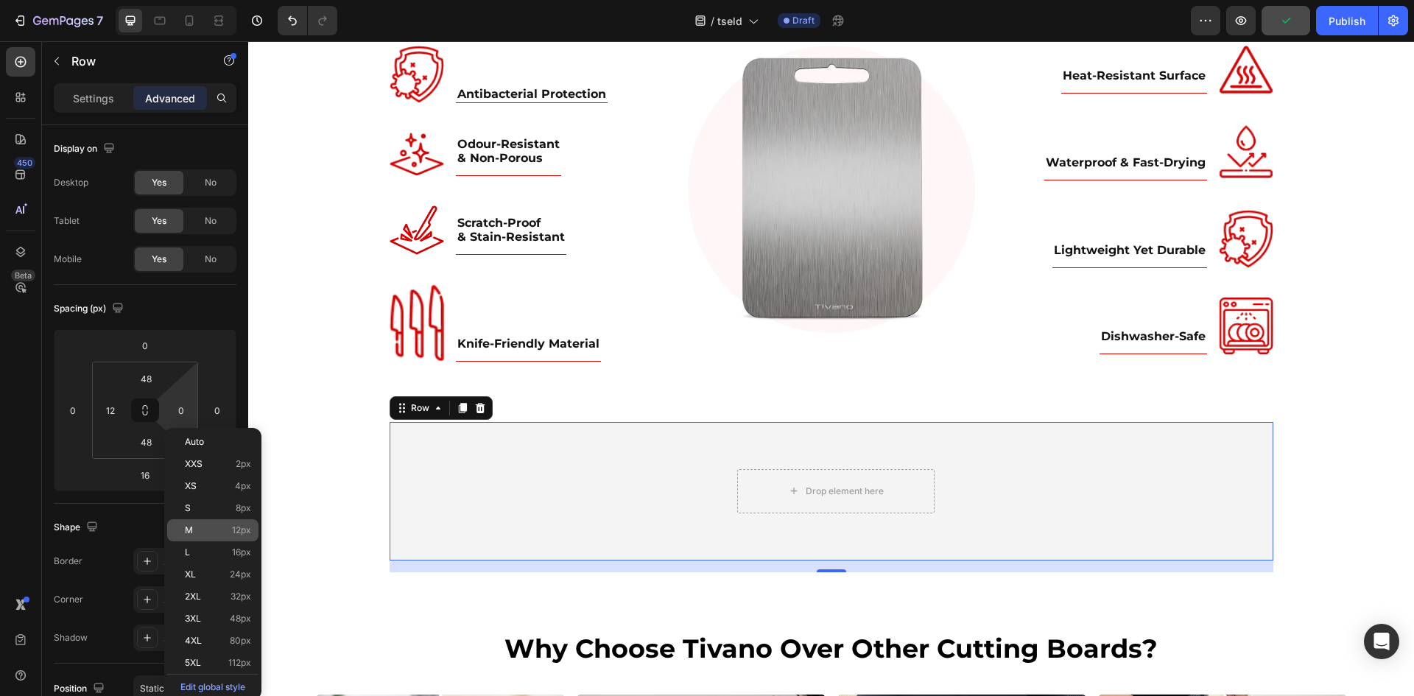
click at [192, 529] on span "M" at bounding box center [189, 530] width 8 height 10
type input "12"
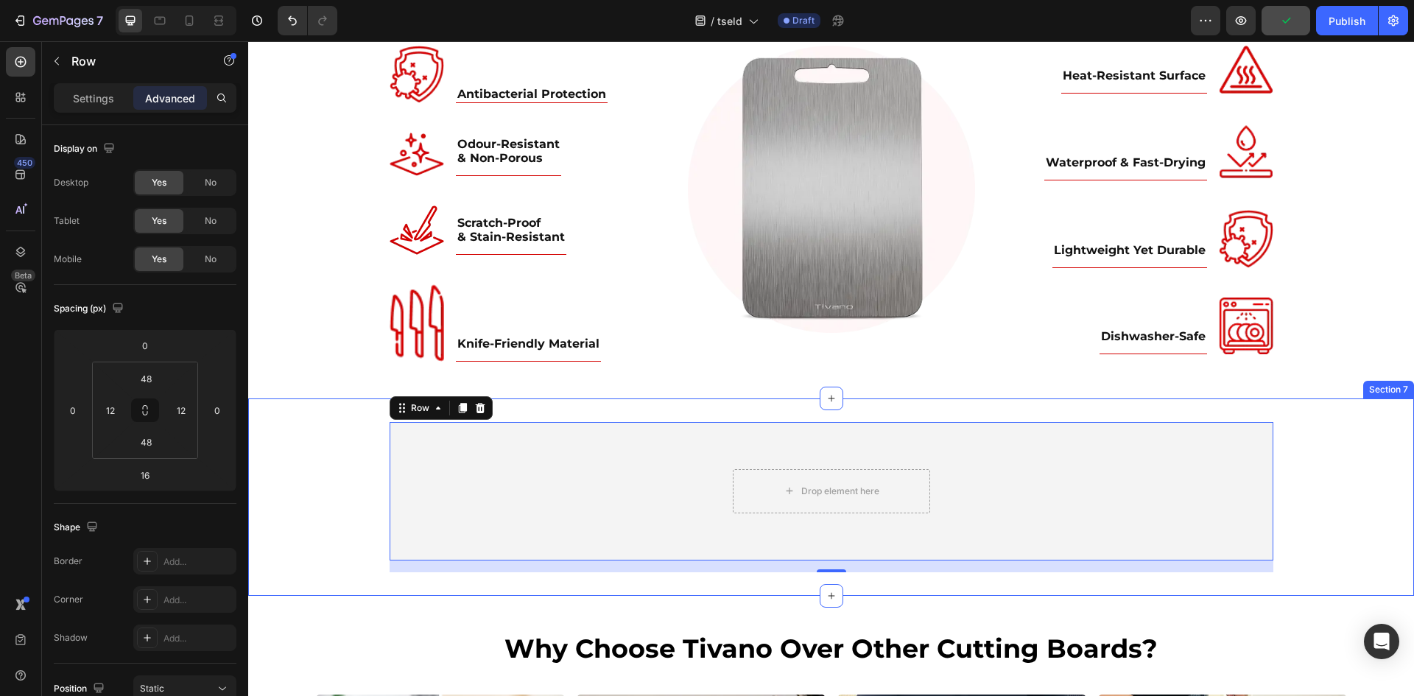
click at [373, 465] on div "Drop element here Row Row 16" at bounding box center [830, 497] width 1165 height 150
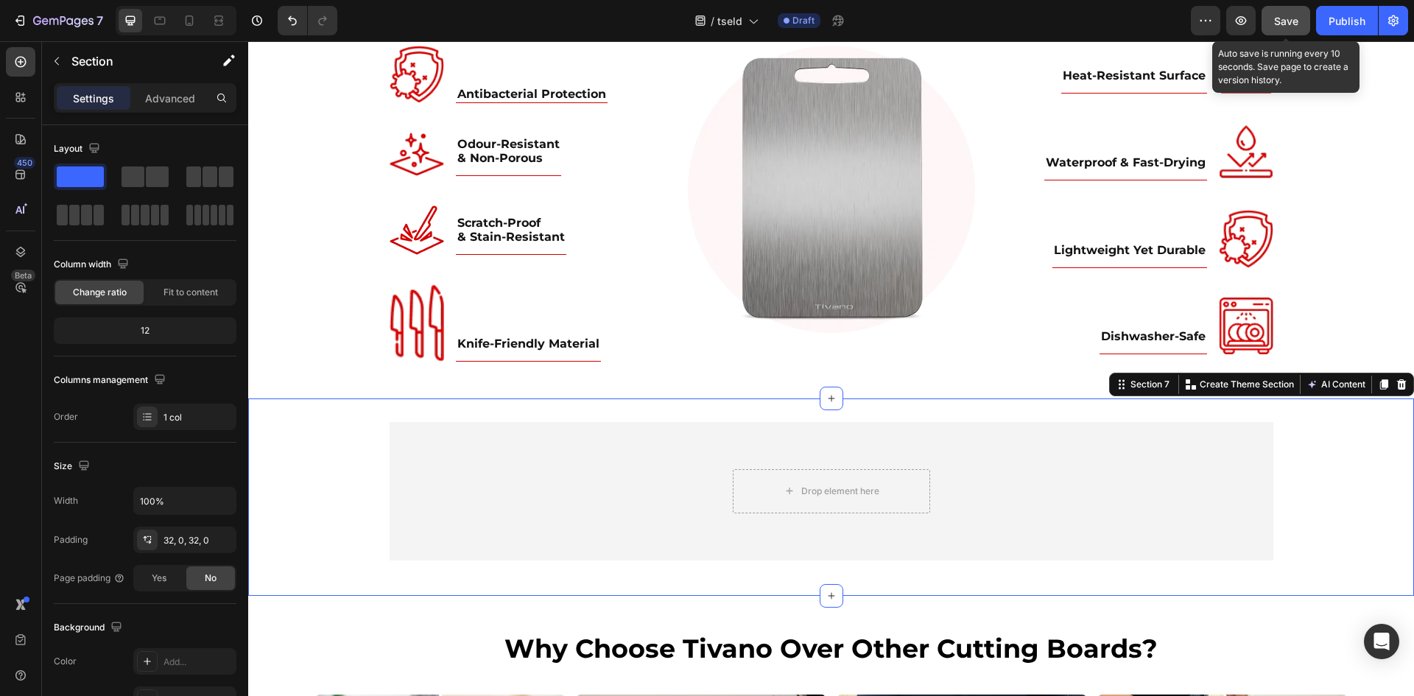
click at [1277, 23] on span "Save" at bounding box center [1286, 21] width 24 height 13
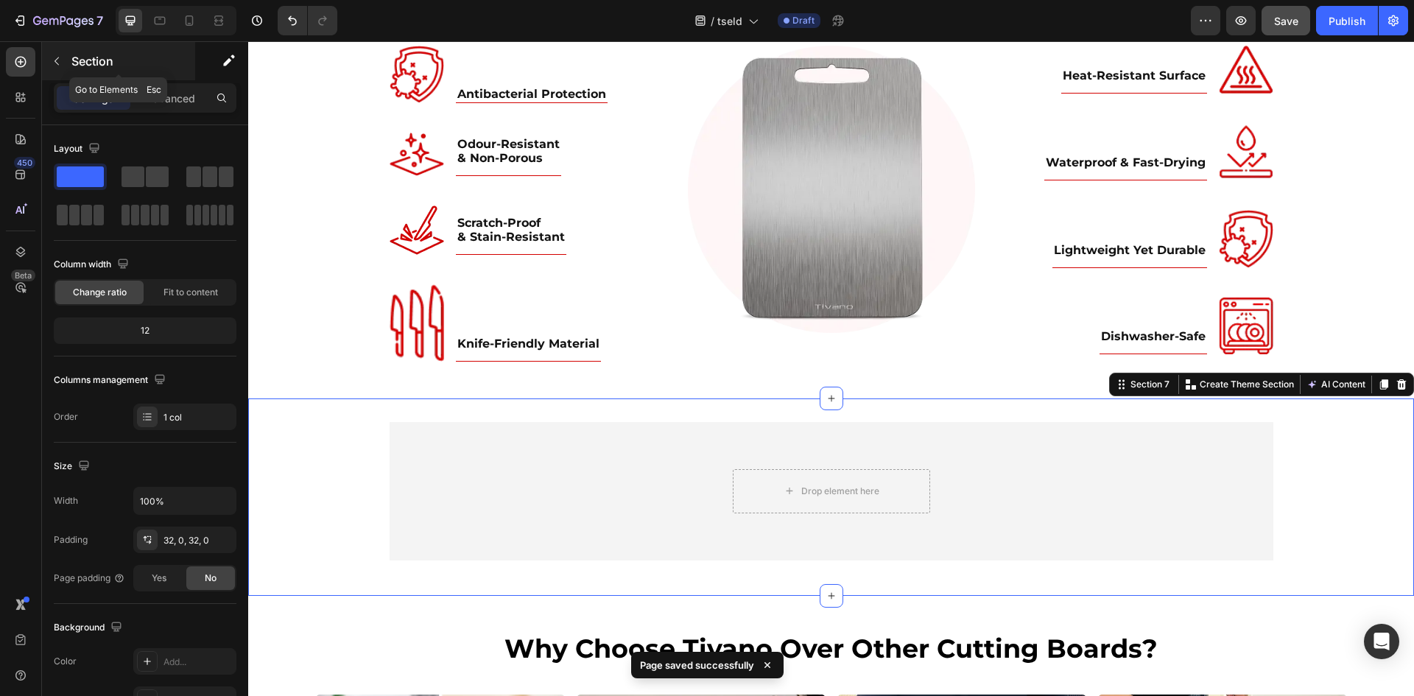
click at [50, 49] on div "Section" at bounding box center [118, 61] width 153 height 38
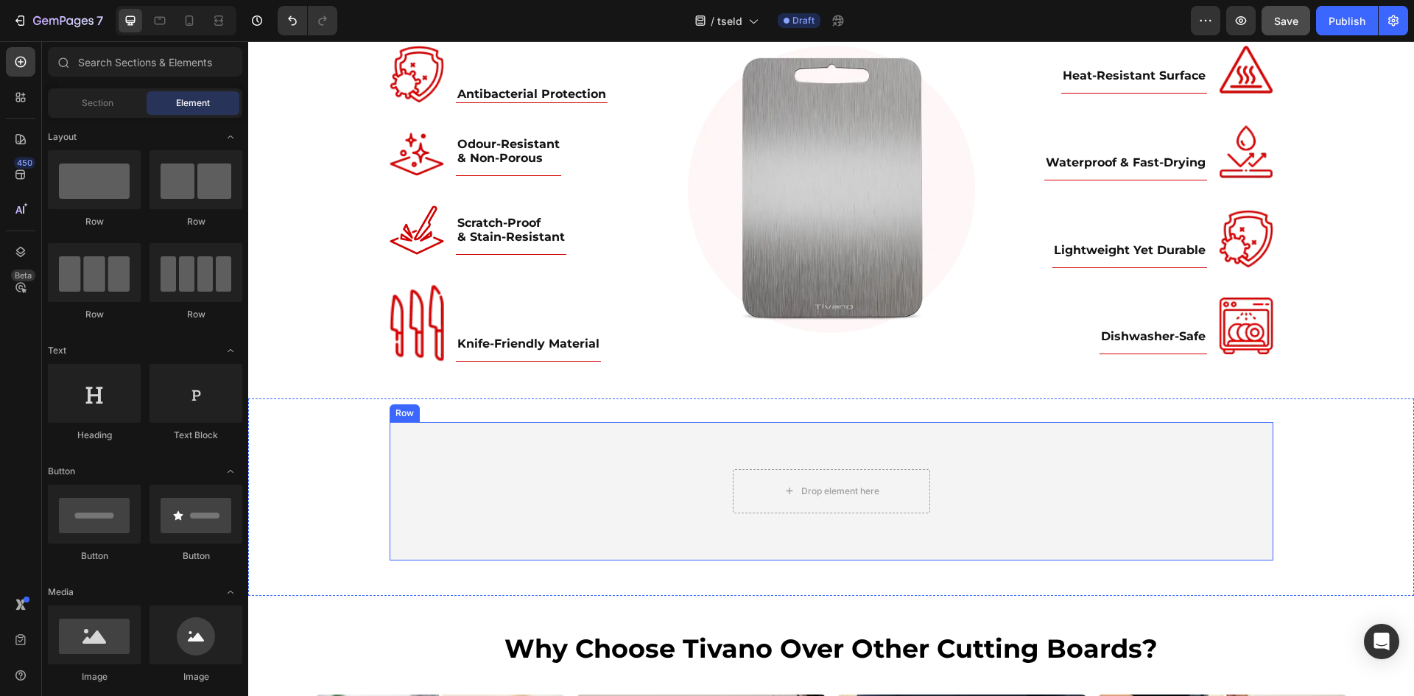
click at [476, 473] on div "Drop element here Row" at bounding box center [831, 491] width 866 height 68
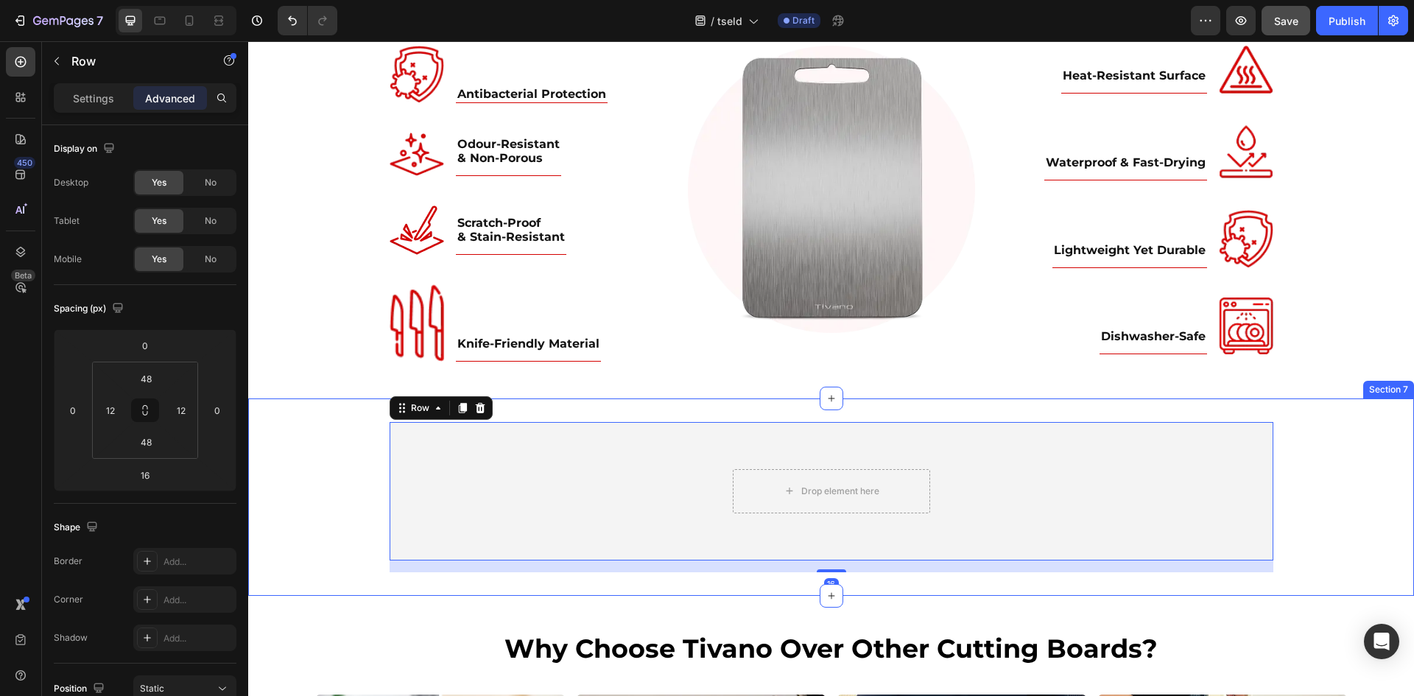
click at [350, 470] on div "Drop element here Row Row 16" at bounding box center [830, 497] width 1165 height 150
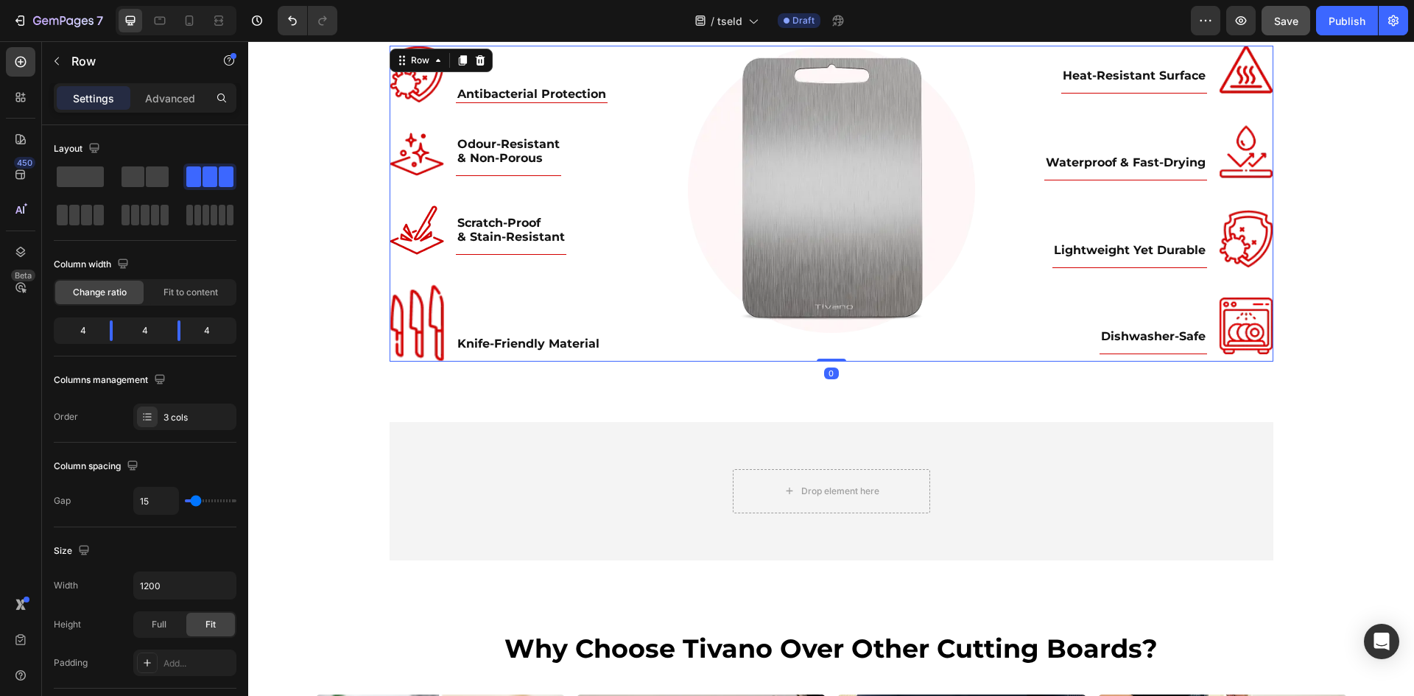
click at [702, 360] on div "Image" at bounding box center [831, 204] width 287 height 316
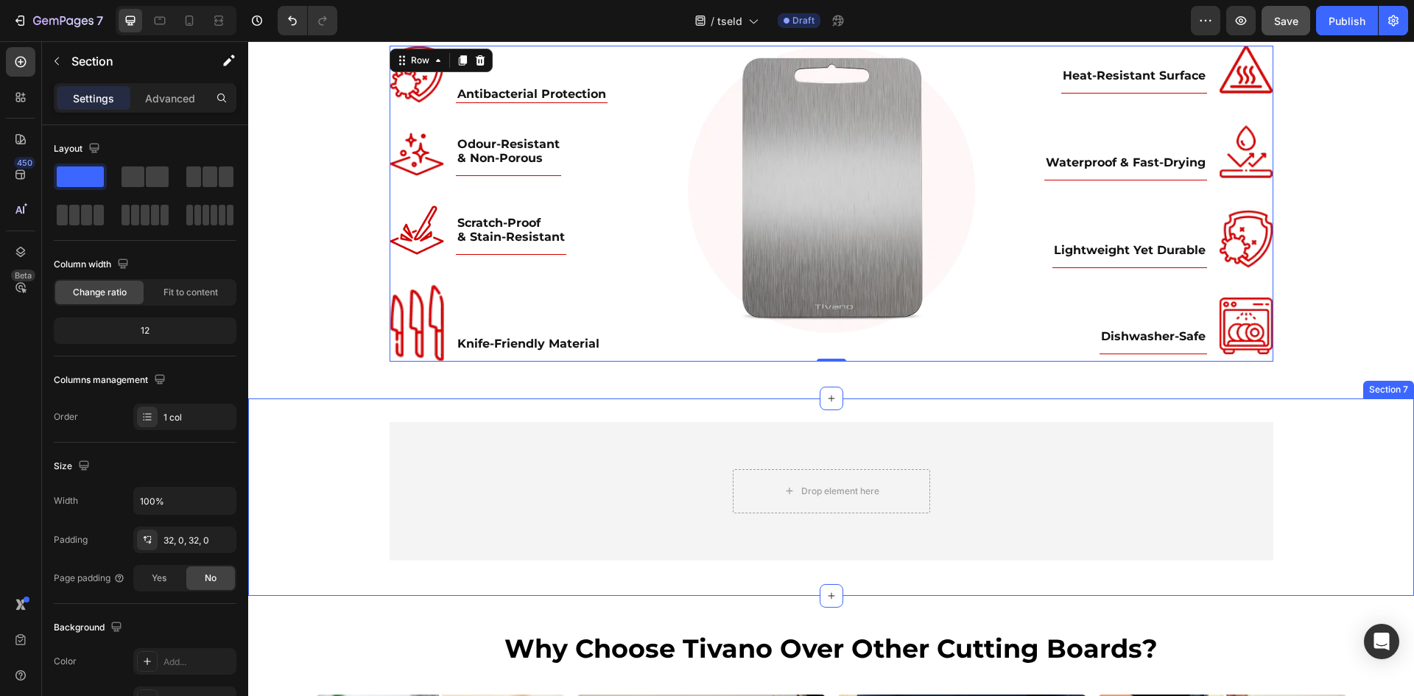
click at [302, 420] on div "Drop element here Row Row Section 7" at bounding box center [830, 496] width 1165 height 197
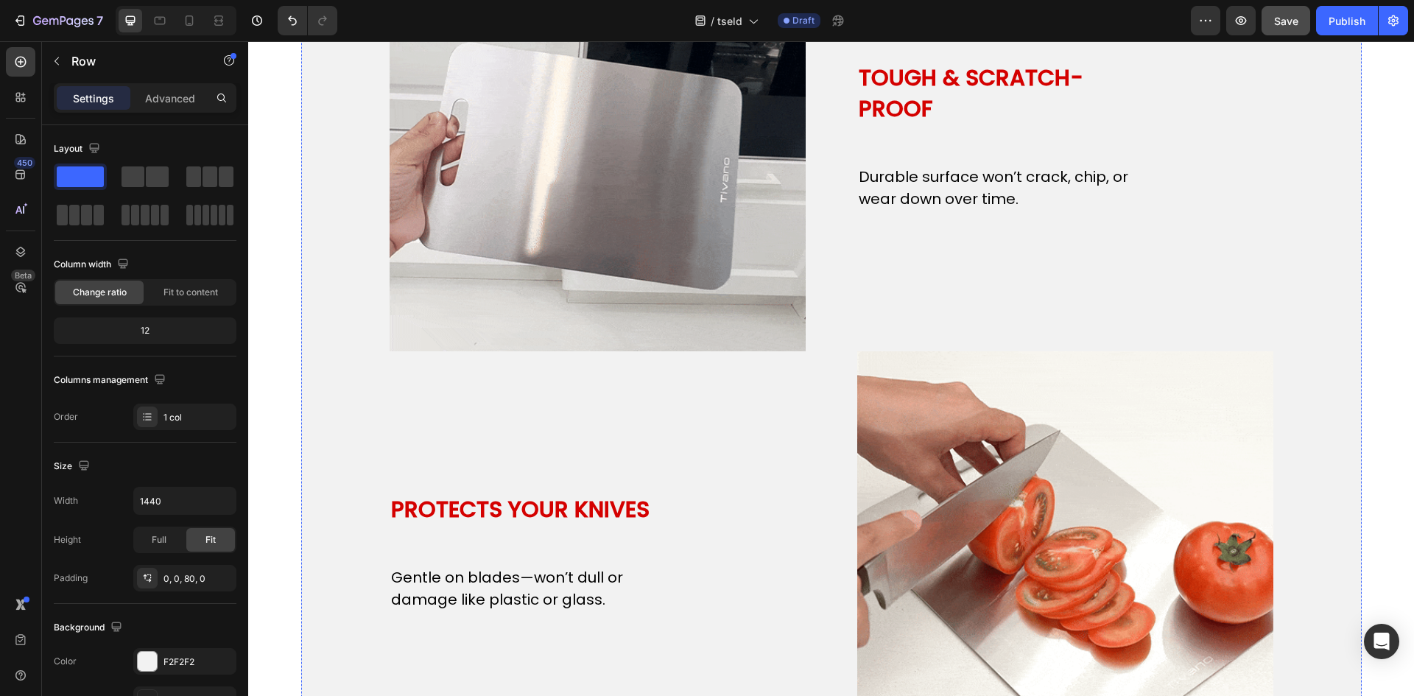
scroll to position [2793, 0]
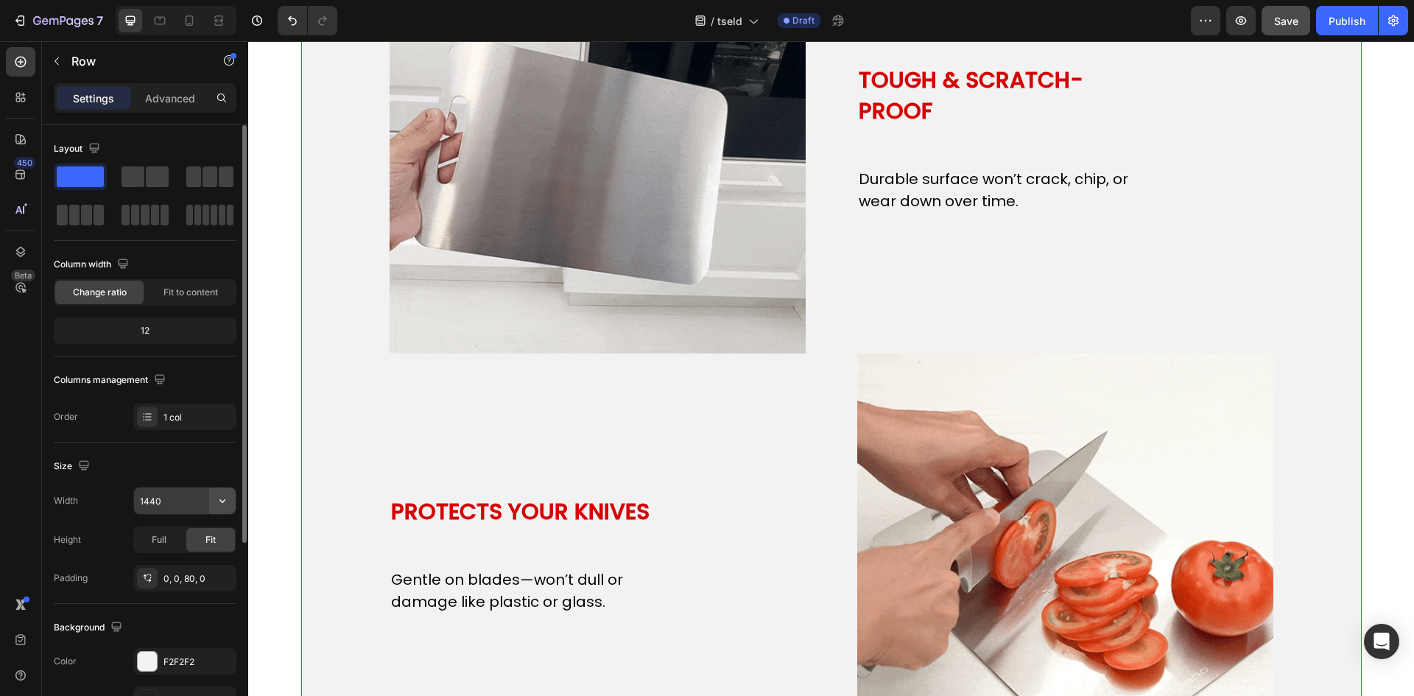
click at [212, 494] on button "button" at bounding box center [222, 500] width 27 height 27
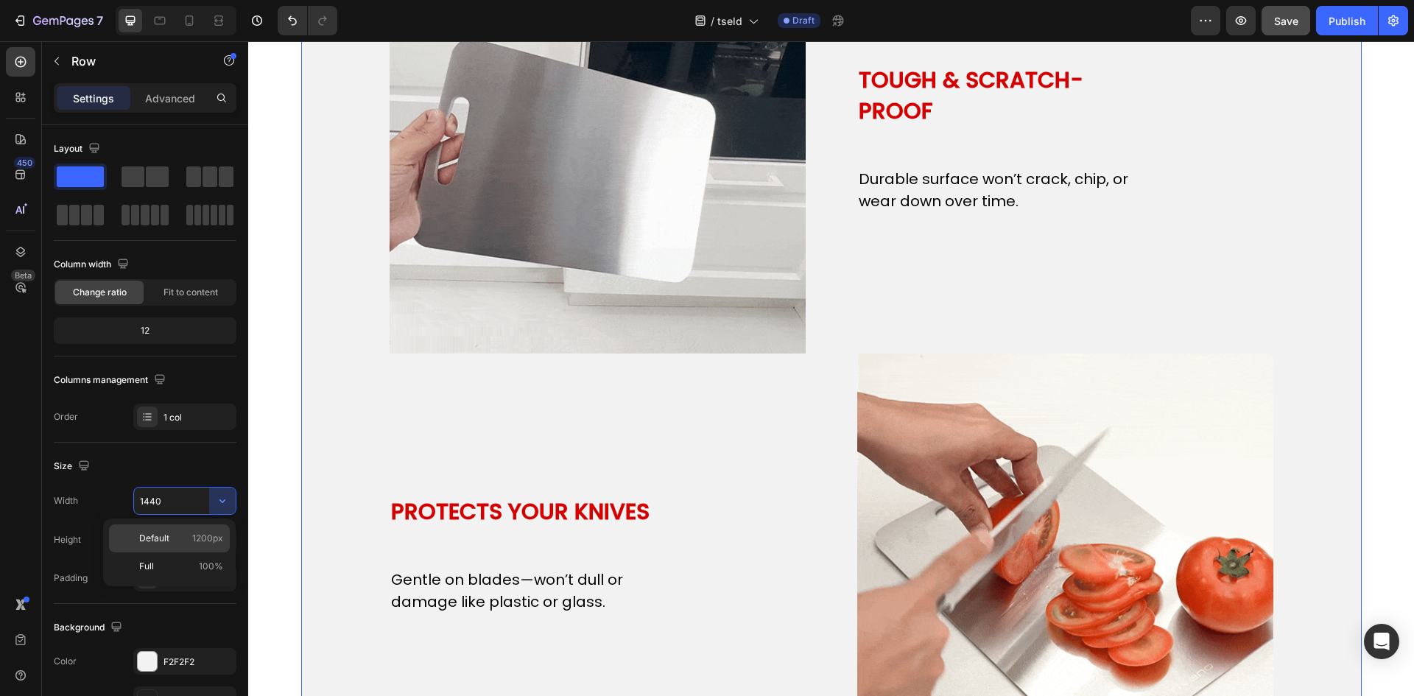
click at [215, 531] on div "Default 1200px" at bounding box center [169, 538] width 121 height 28
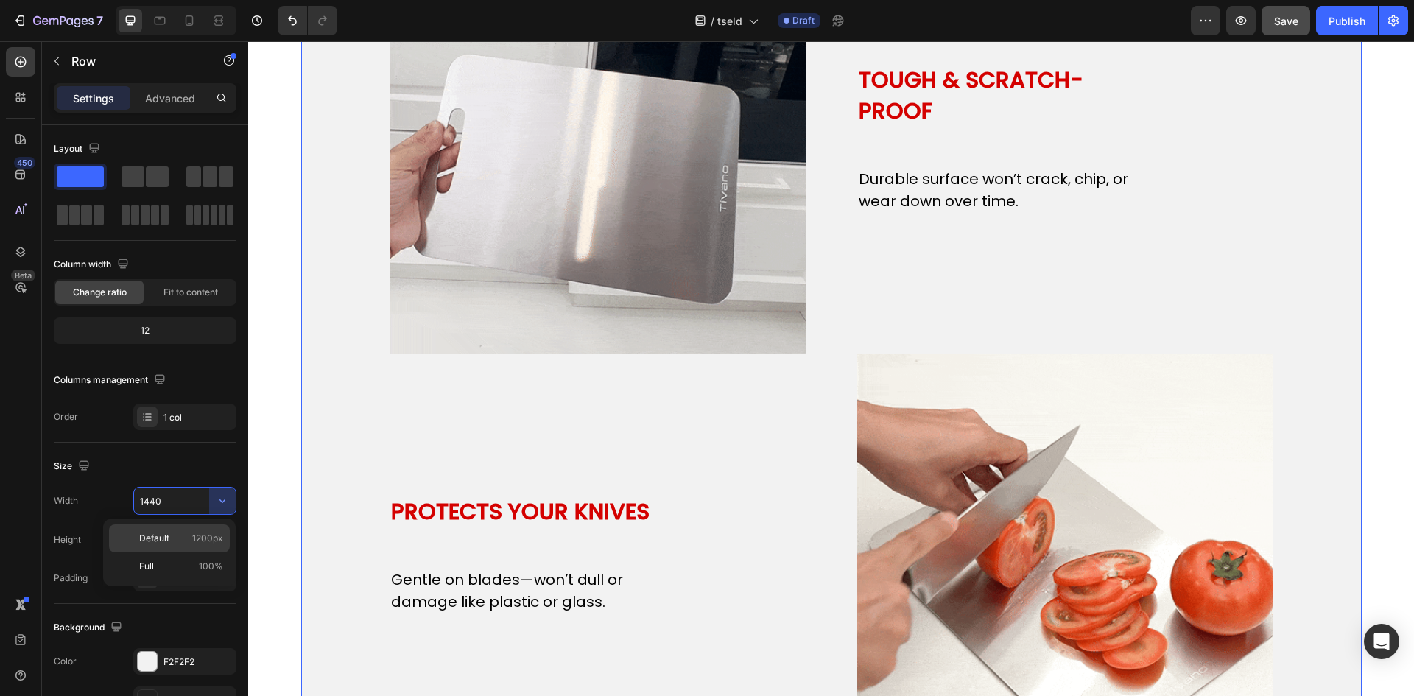
type input "1200"
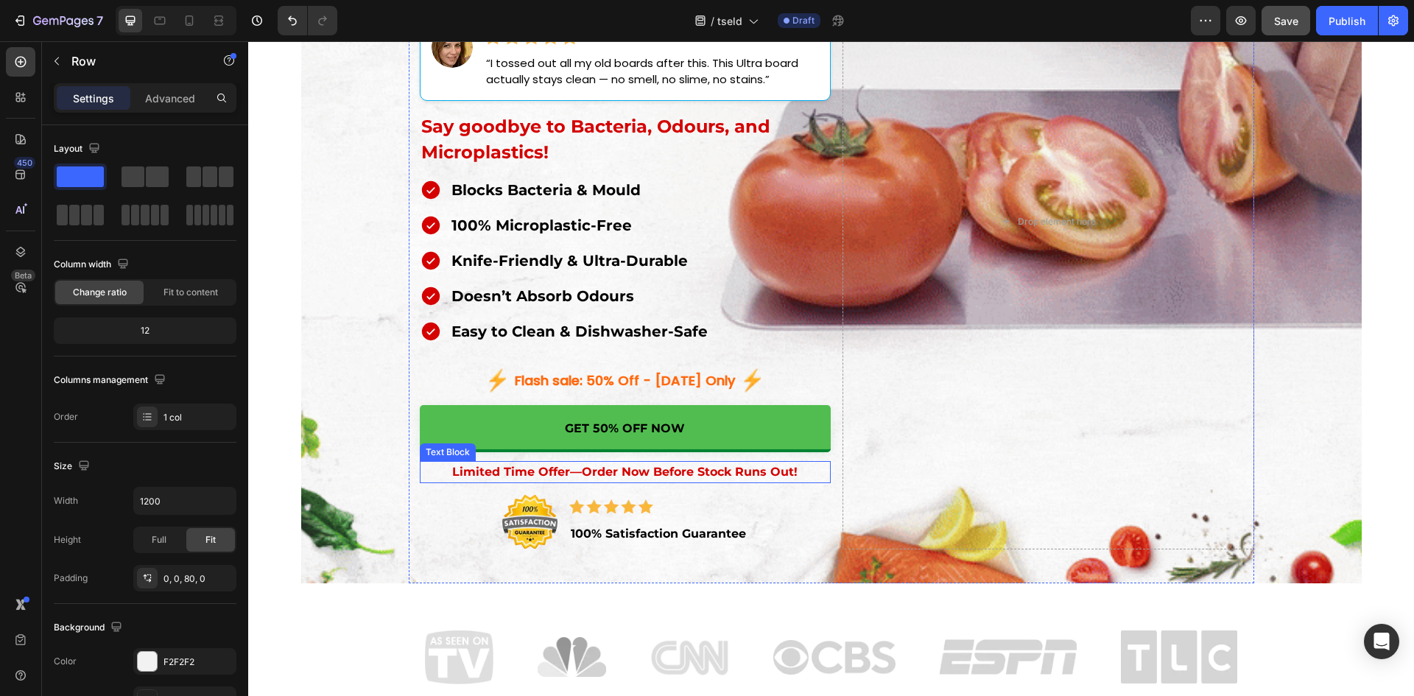
scroll to position [462, 0]
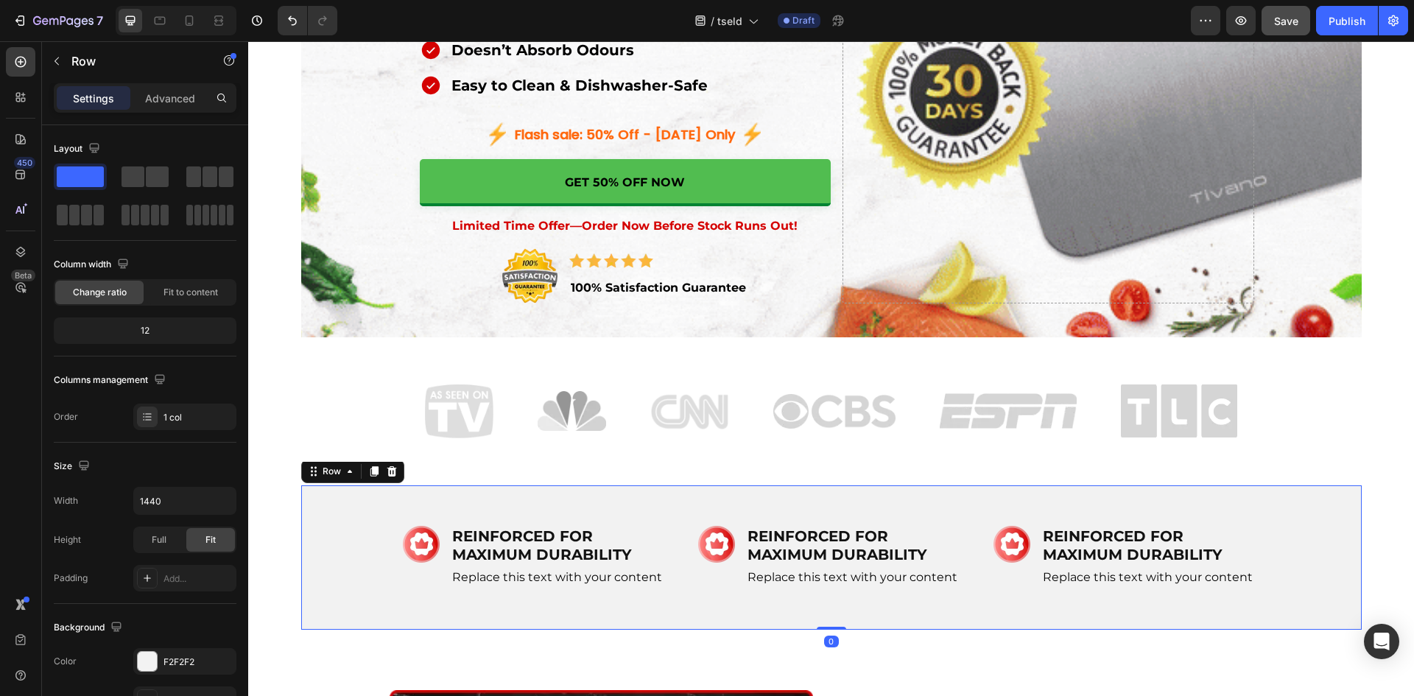
click at [301, 506] on div "Image REINFORCED FOR MAXIMUM DURABILITY Heading Replace this text with your con…" at bounding box center [831, 557] width 1060 height 144
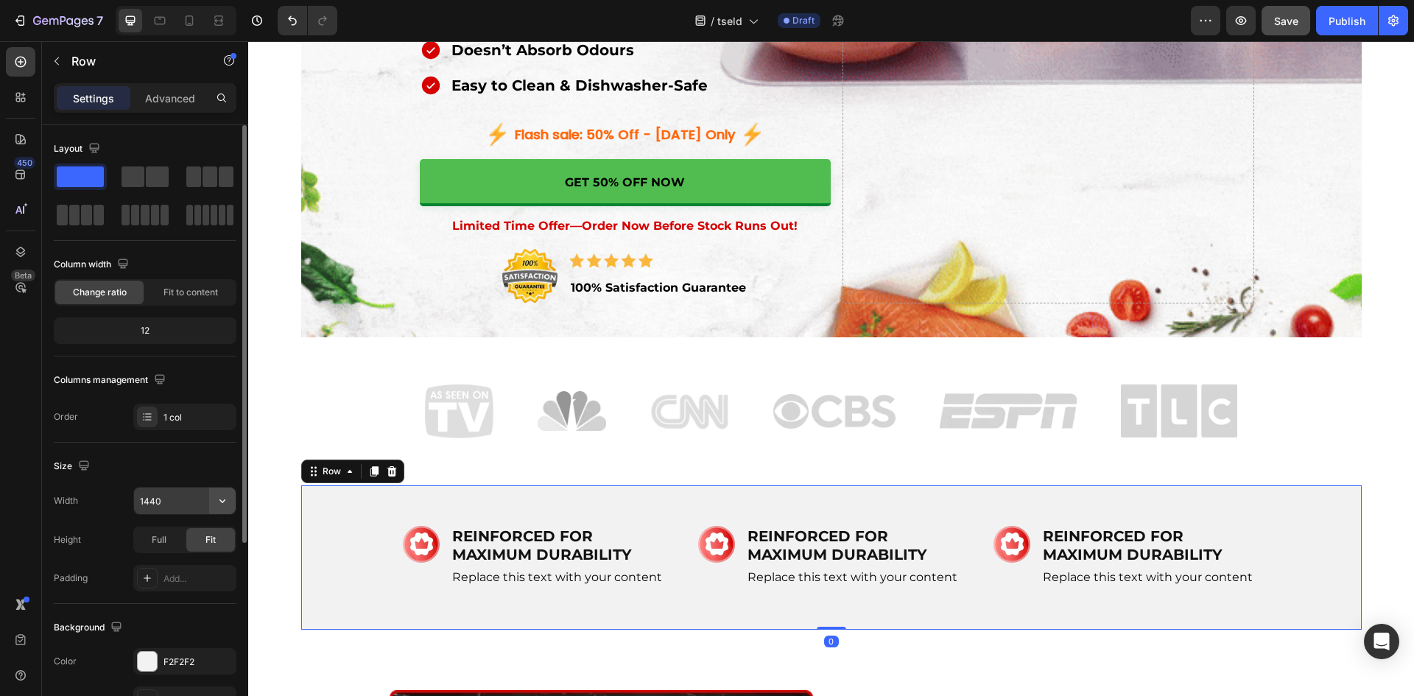
click at [220, 501] on icon "button" at bounding box center [222, 501] width 6 height 4
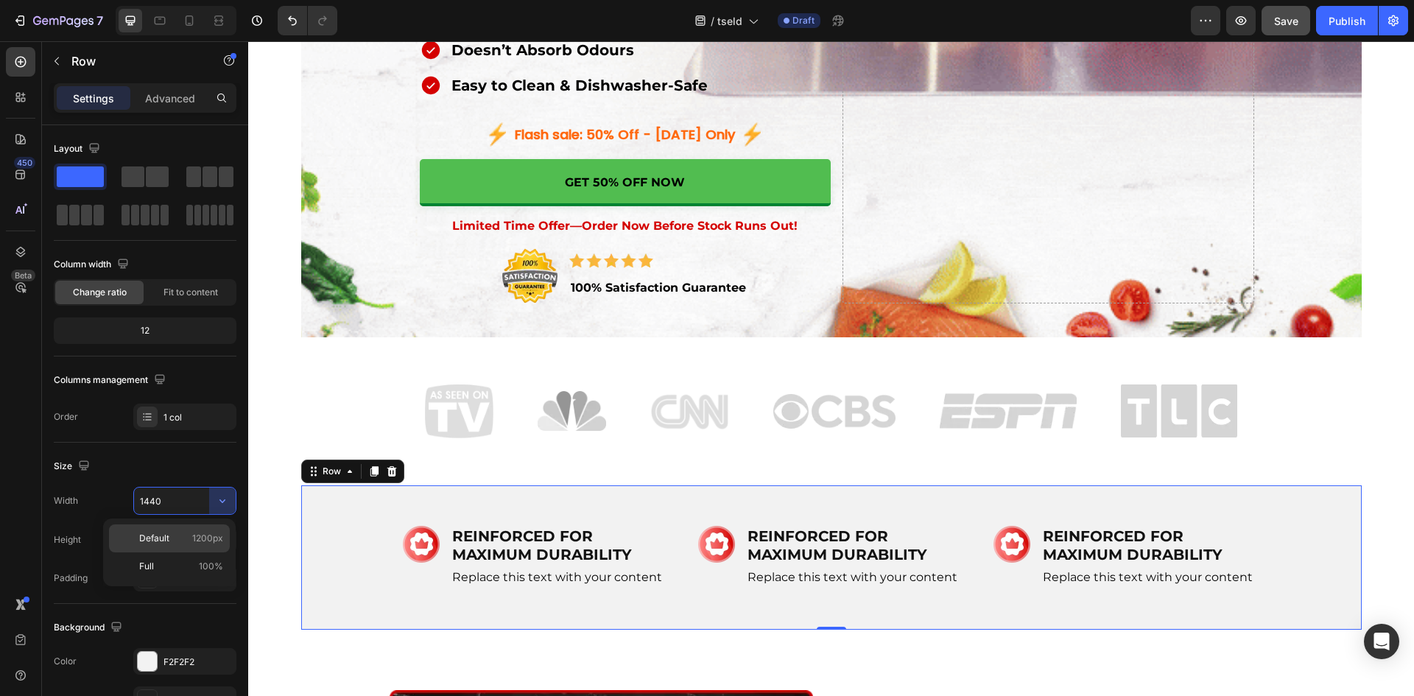
click at [205, 537] on span "1200px" at bounding box center [207, 538] width 31 height 13
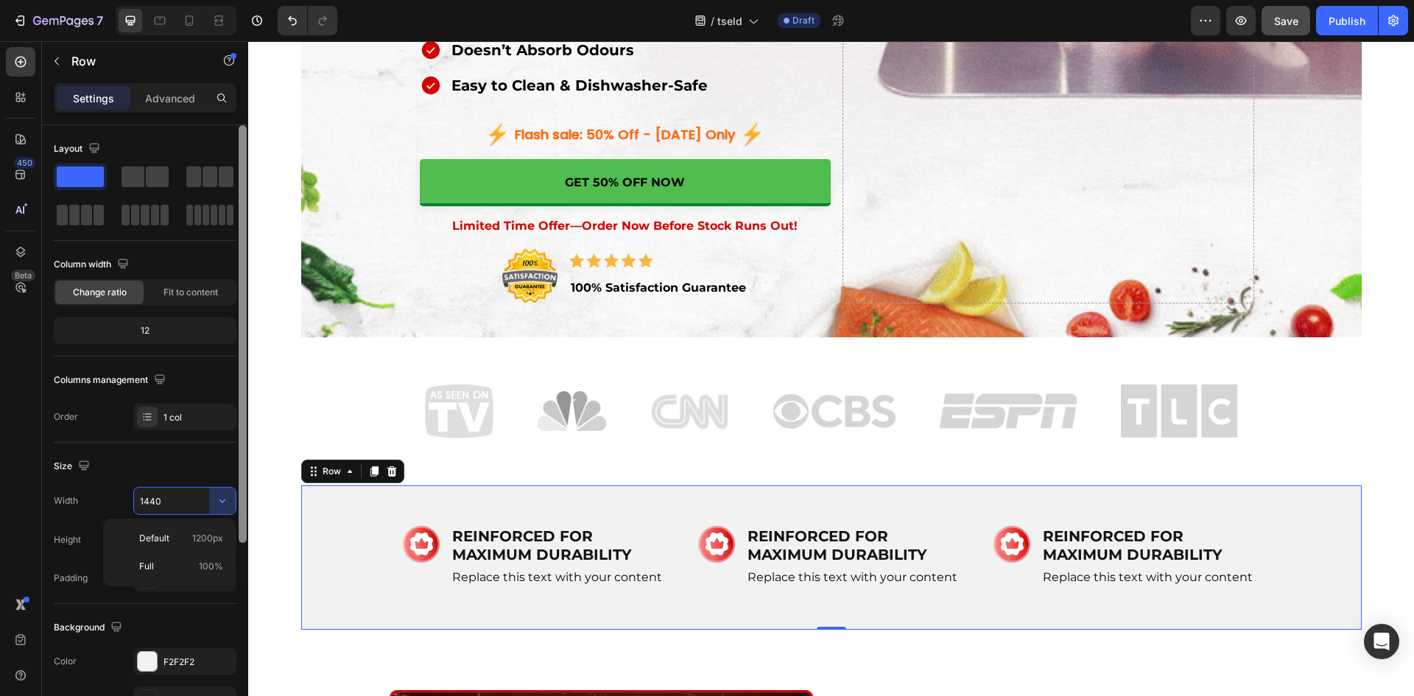
type input "1200"
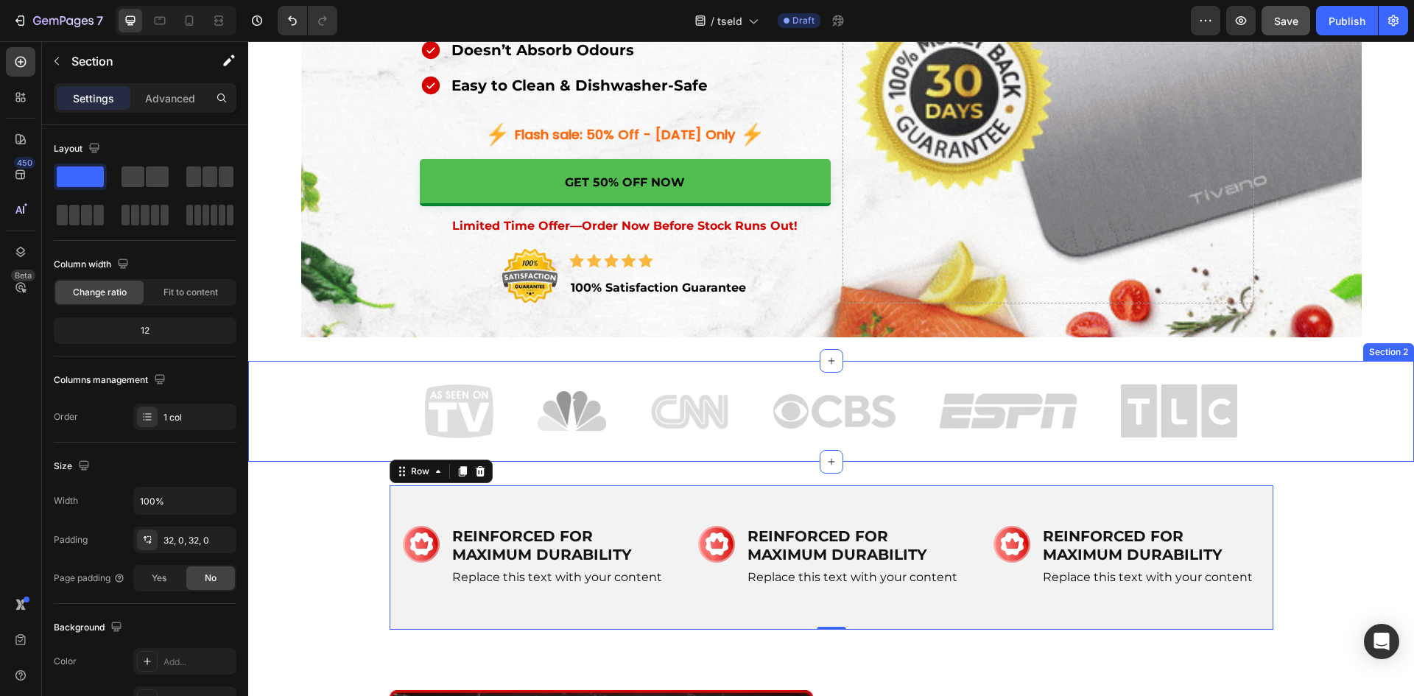
click at [353, 420] on div "Image Image Image Image Image Image Row Row" at bounding box center [830, 411] width 1165 height 54
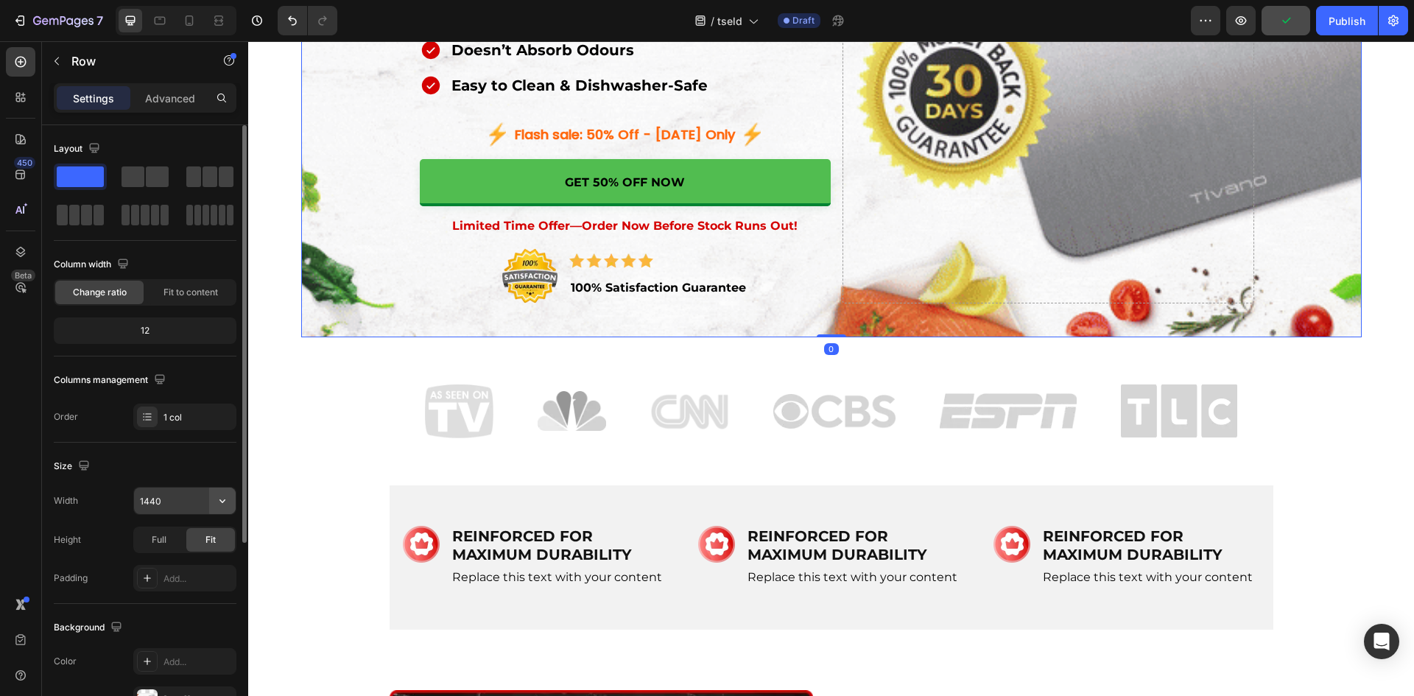
click at [216, 499] on icon "button" at bounding box center [222, 500] width 15 height 15
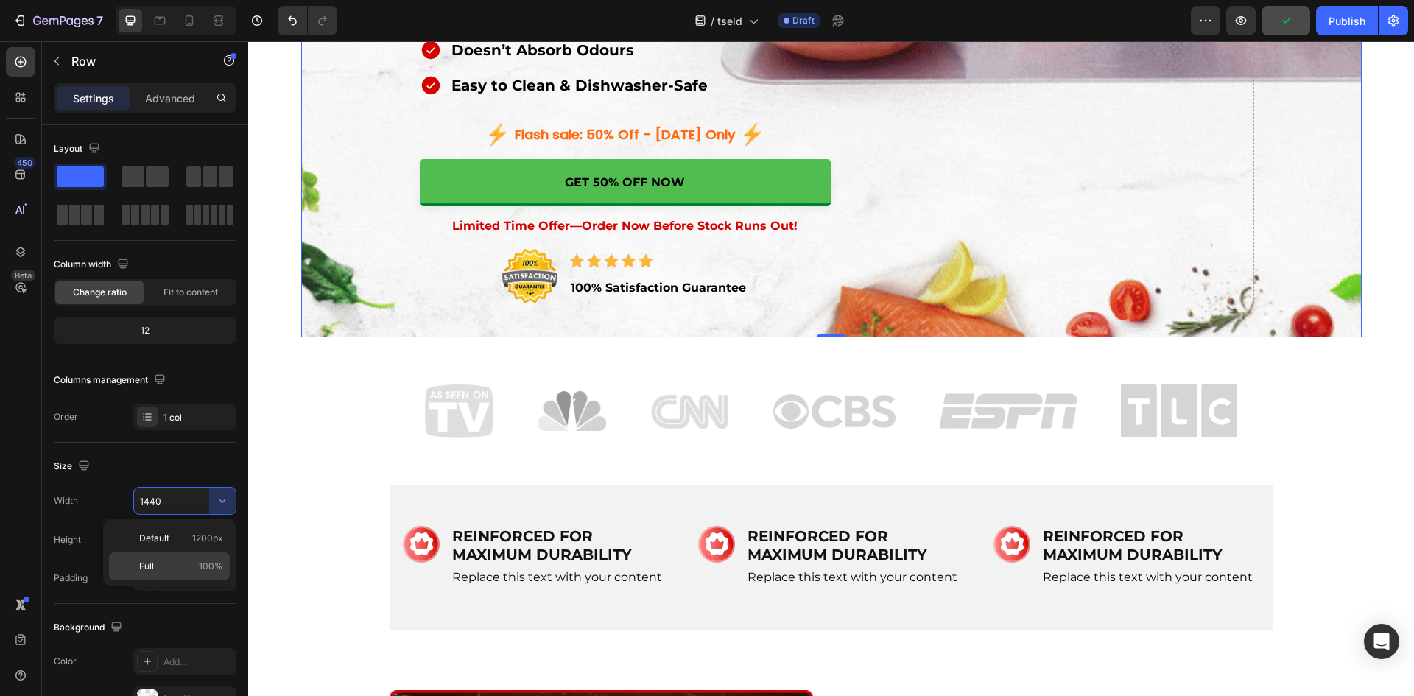
click at [197, 560] on p "Full 100%" at bounding box center [181, 566] width 84 height 13
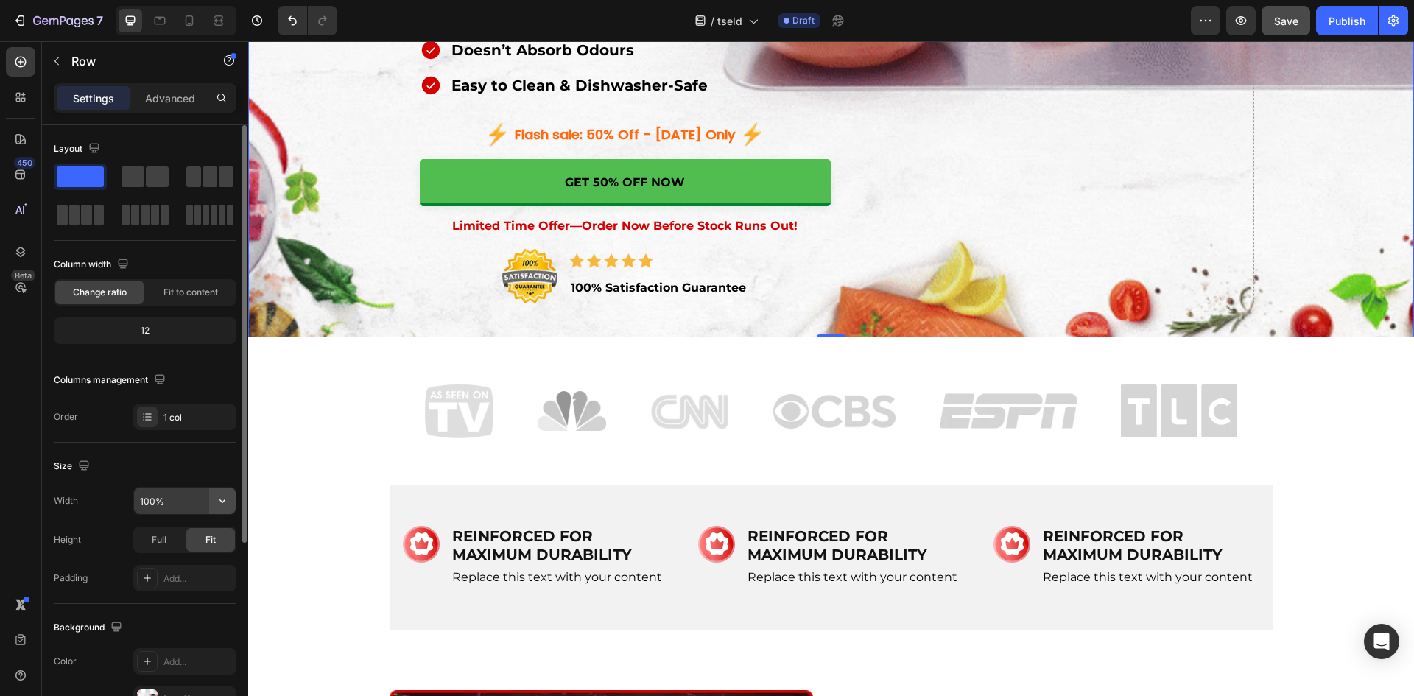
click at [219, 499] on icon "button" at bounding box center [222, 500] width 15 height 15
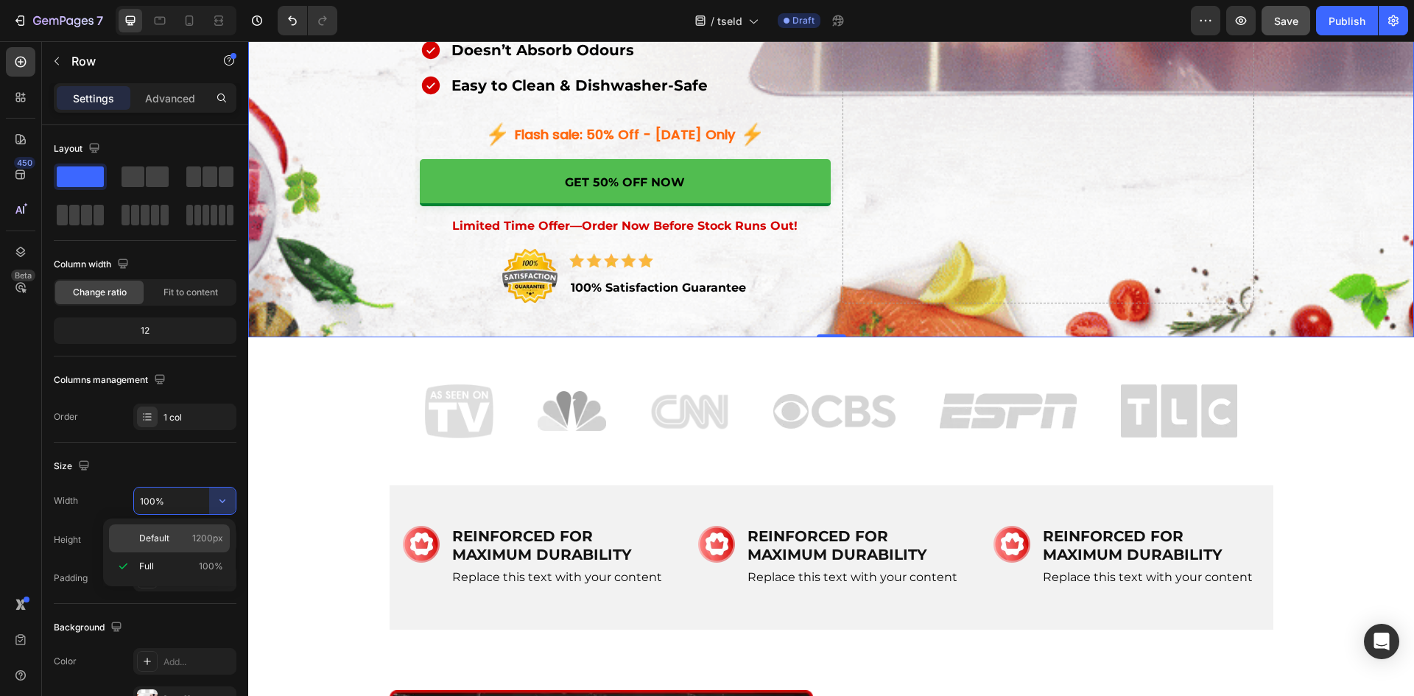
click at [208, 539] on span "1200px" at bounding box center [207, 538] width 31 height 13
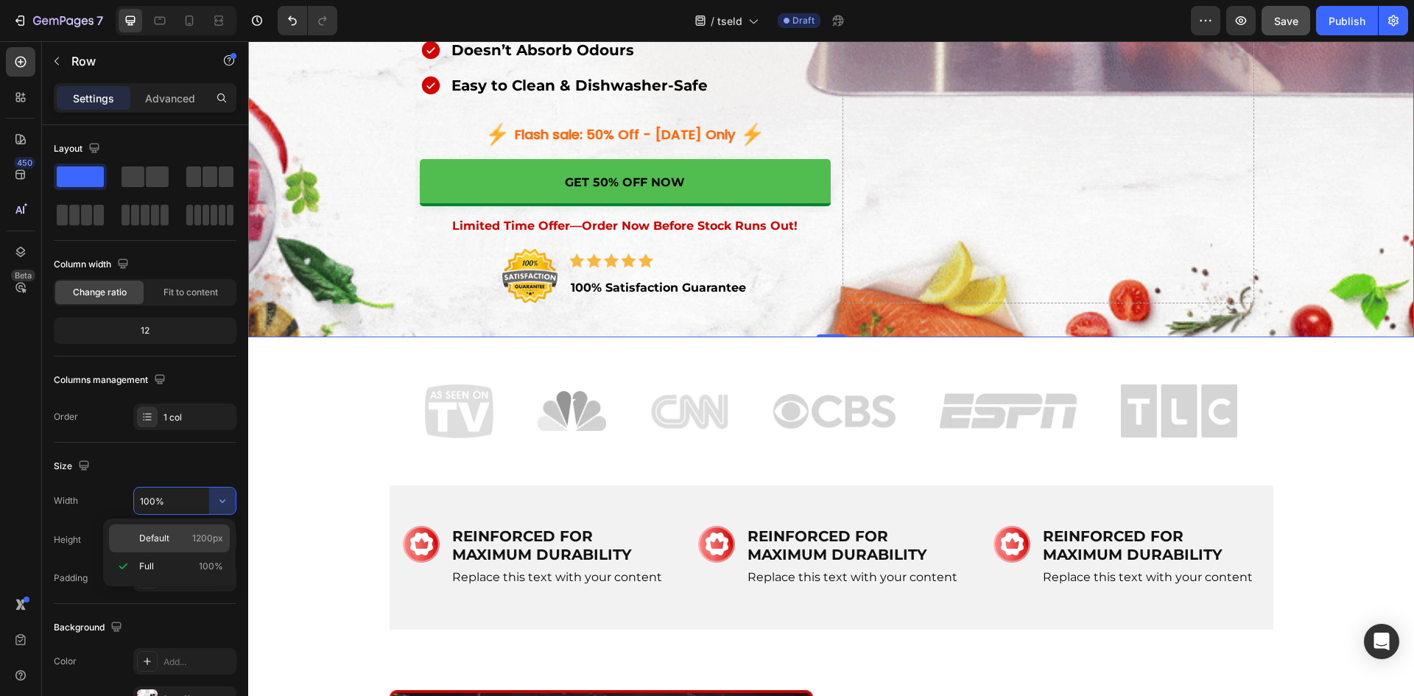
type input "1200"
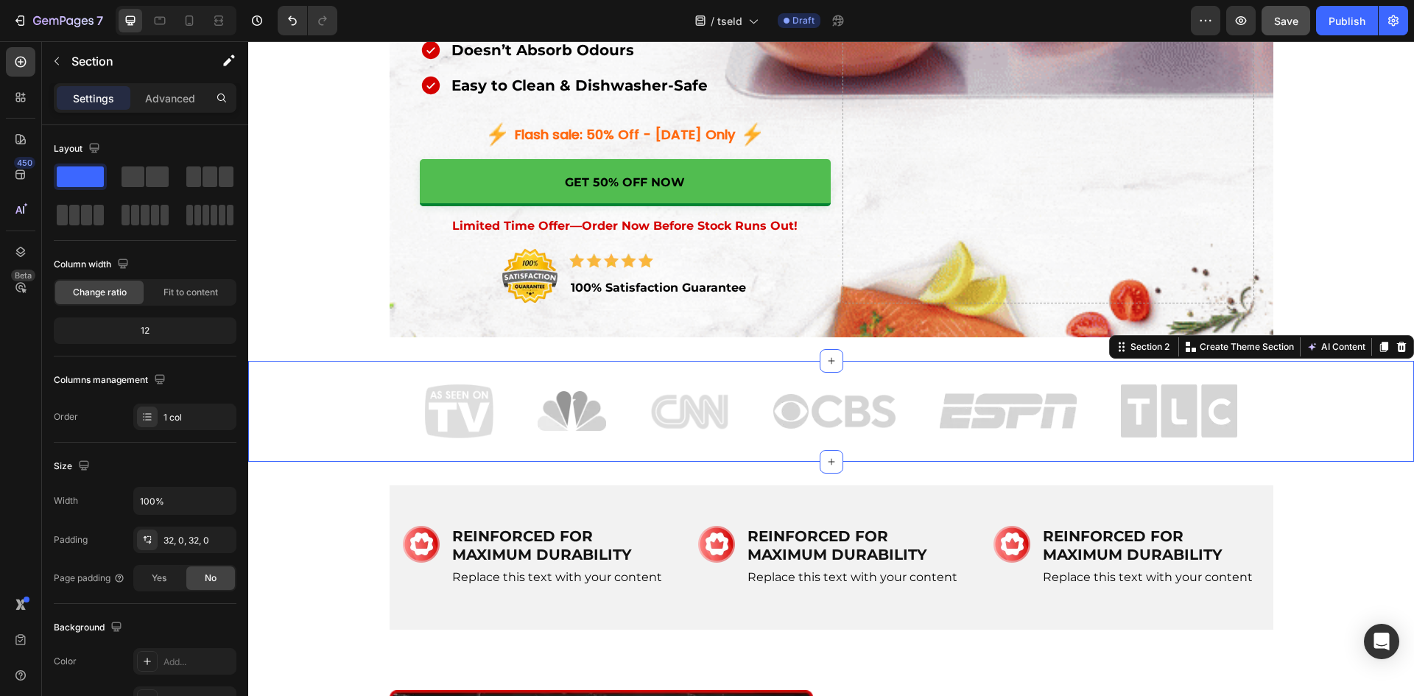
click at [348, 398] on div "Image Image Image Image Image Image Row Row" at bounding box center [830, 411] width 1165 height 54
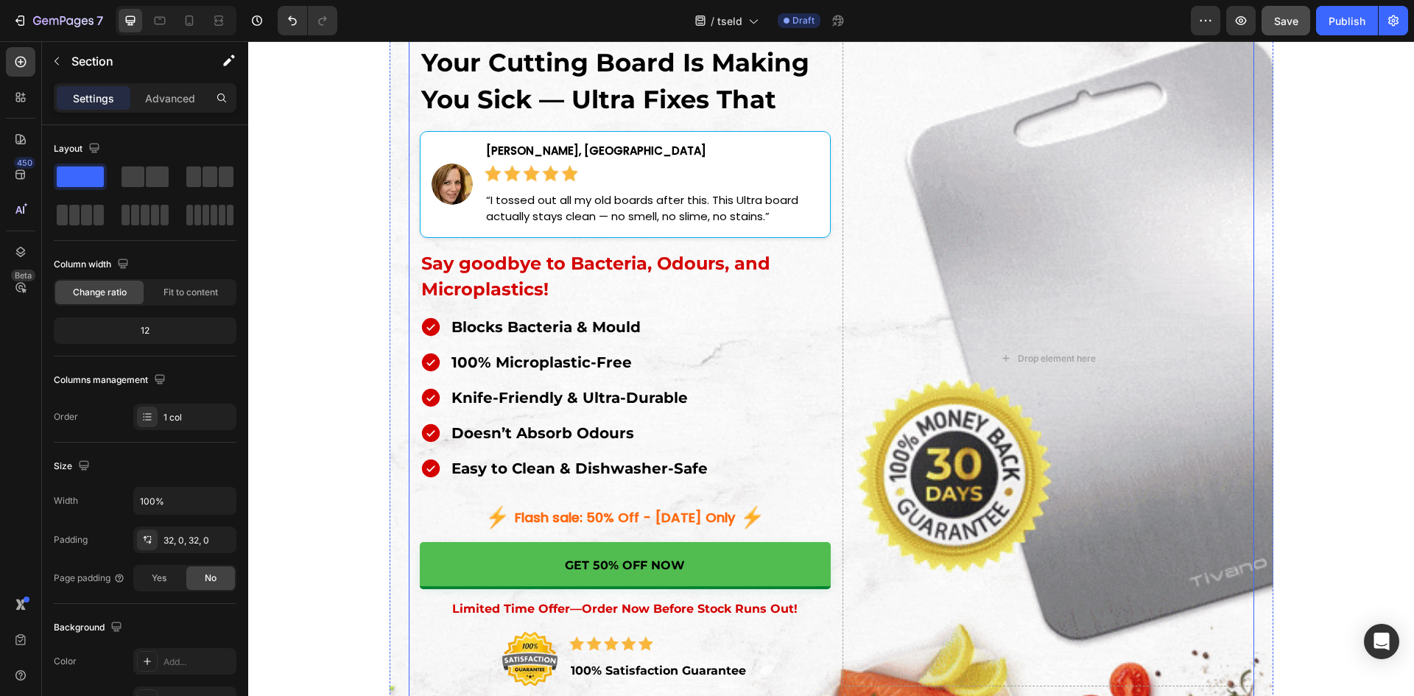
scroll to position [245, 0]
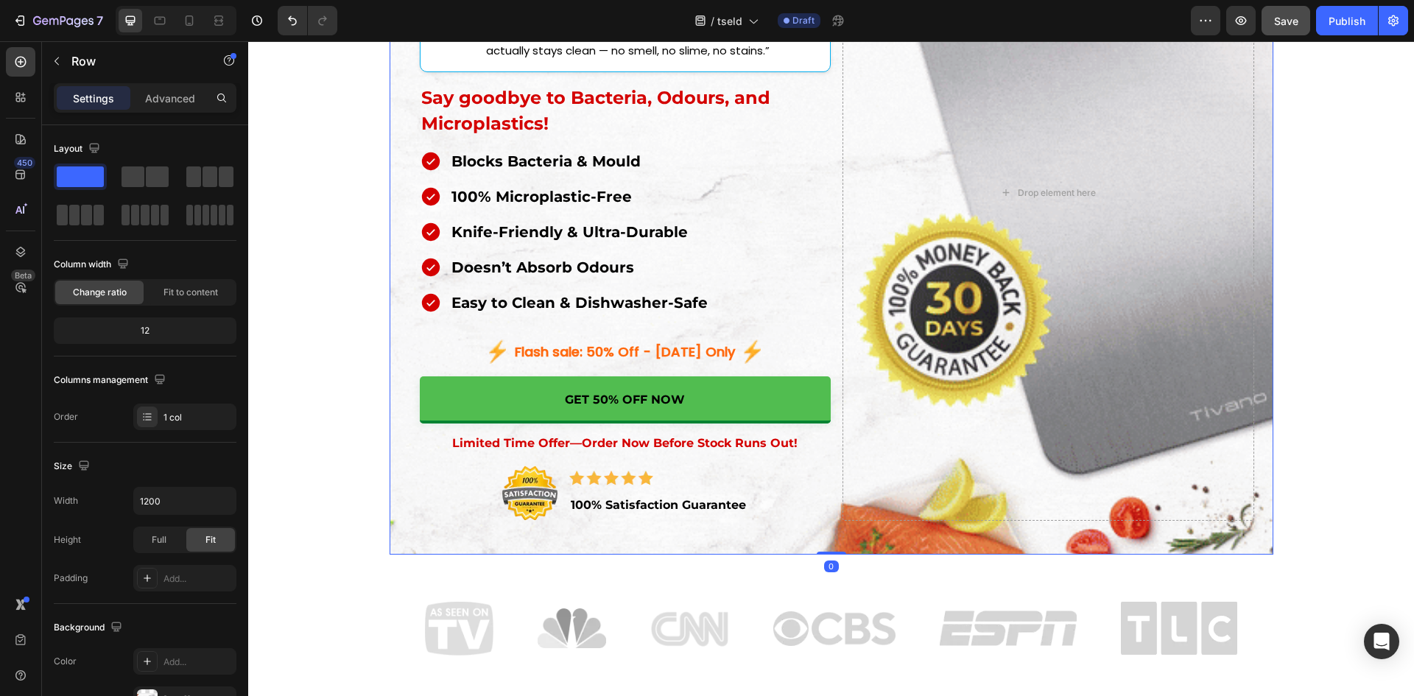
click at [393, 412] on div "Your Cutting Board Is Making You Sick — Ultra Fixes That Heading Image Jessica …" at bounding box center [830, 202] width 883 height 705
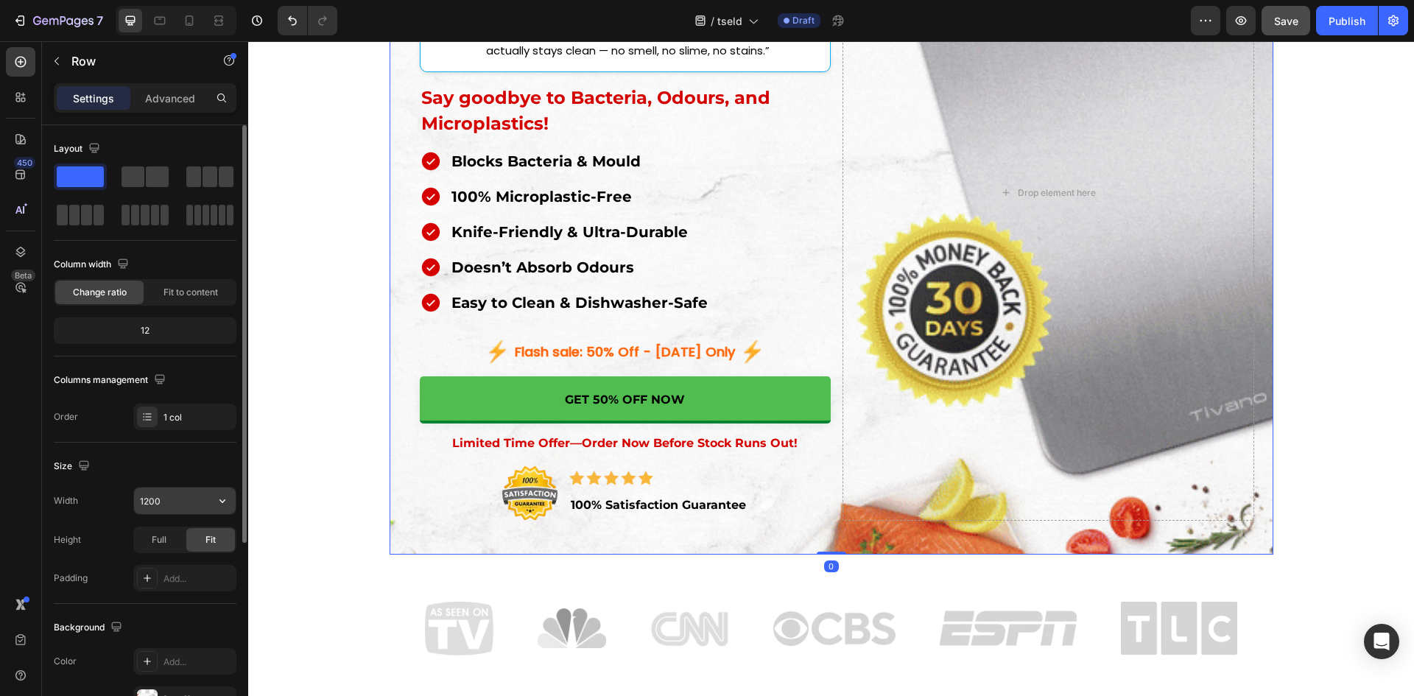
click at [171, 500] on input "1200" at bounding box center [185, 500] width 102 height 27
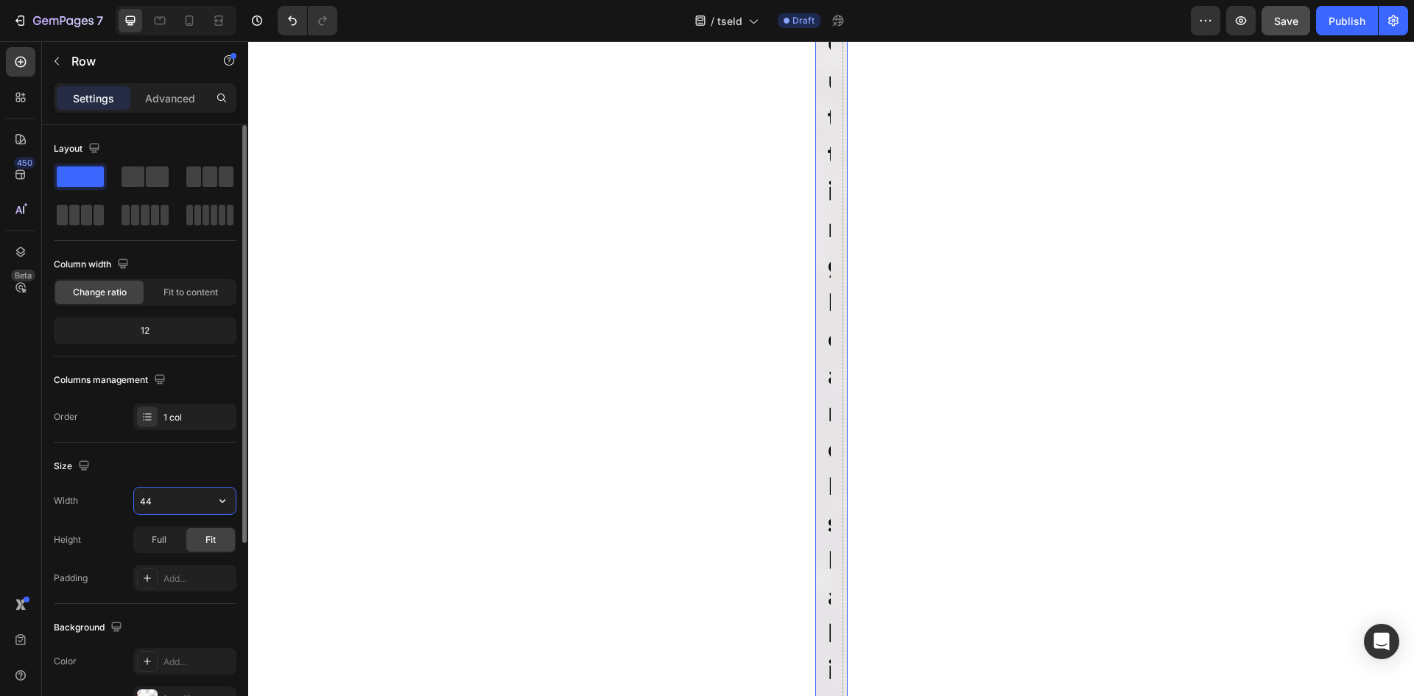
type input "4"
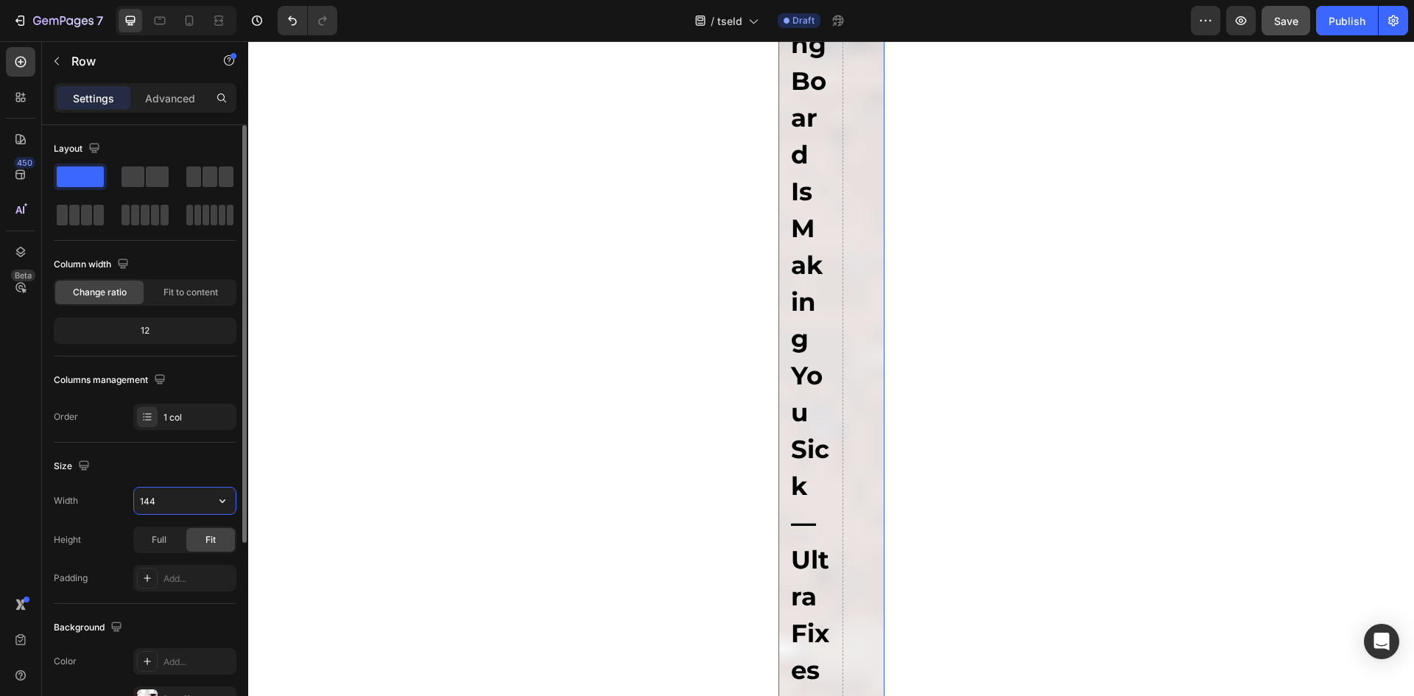
type input "1440"
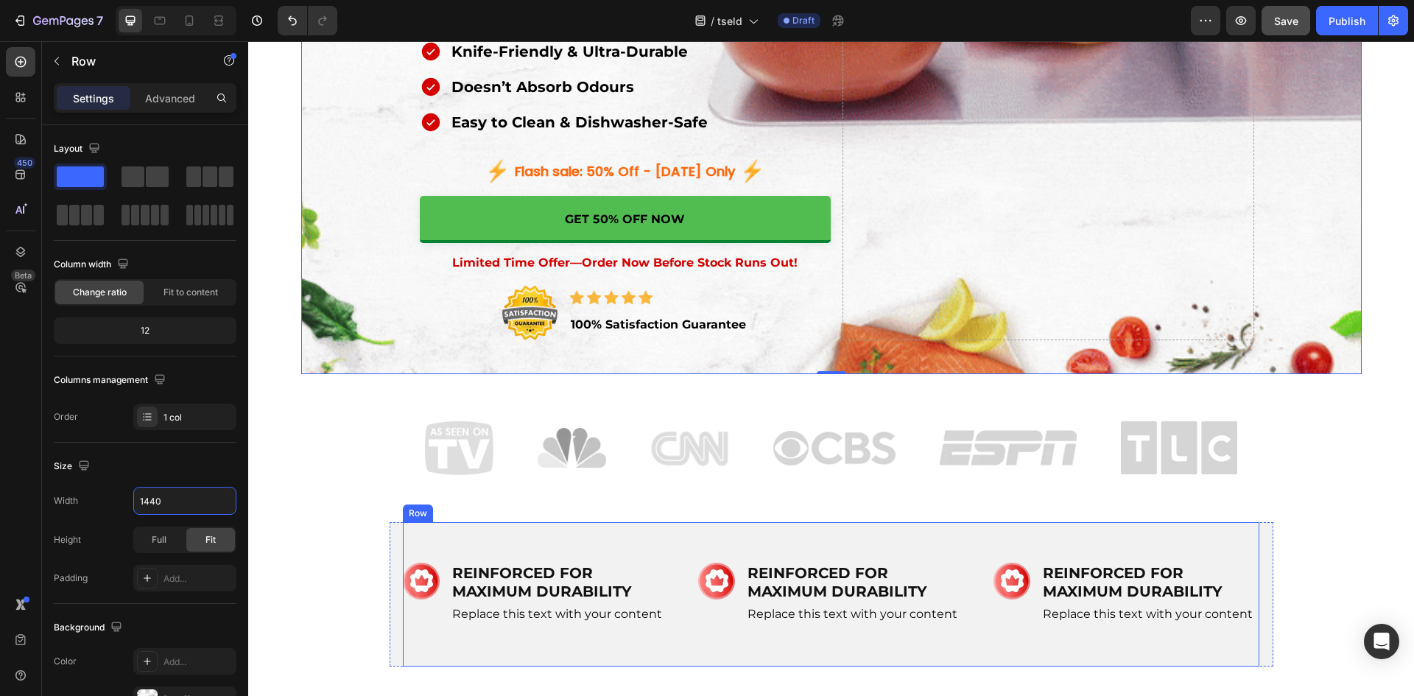
scroll to position [613, 0]
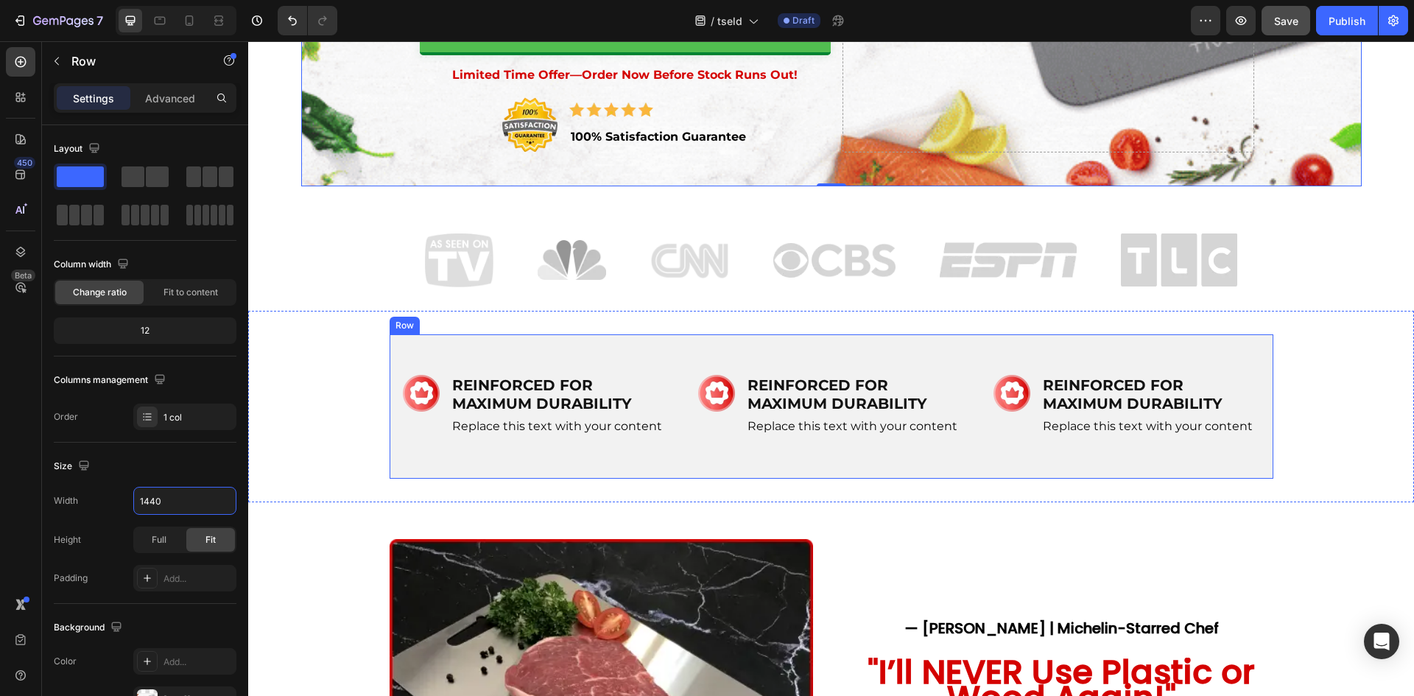
click at [391, 446] on div "Image REINFORCED FOR MAXIMUM DURABILITY Heading Replace this text with your con…" at bounding box center [830, 406] width 883 height 144
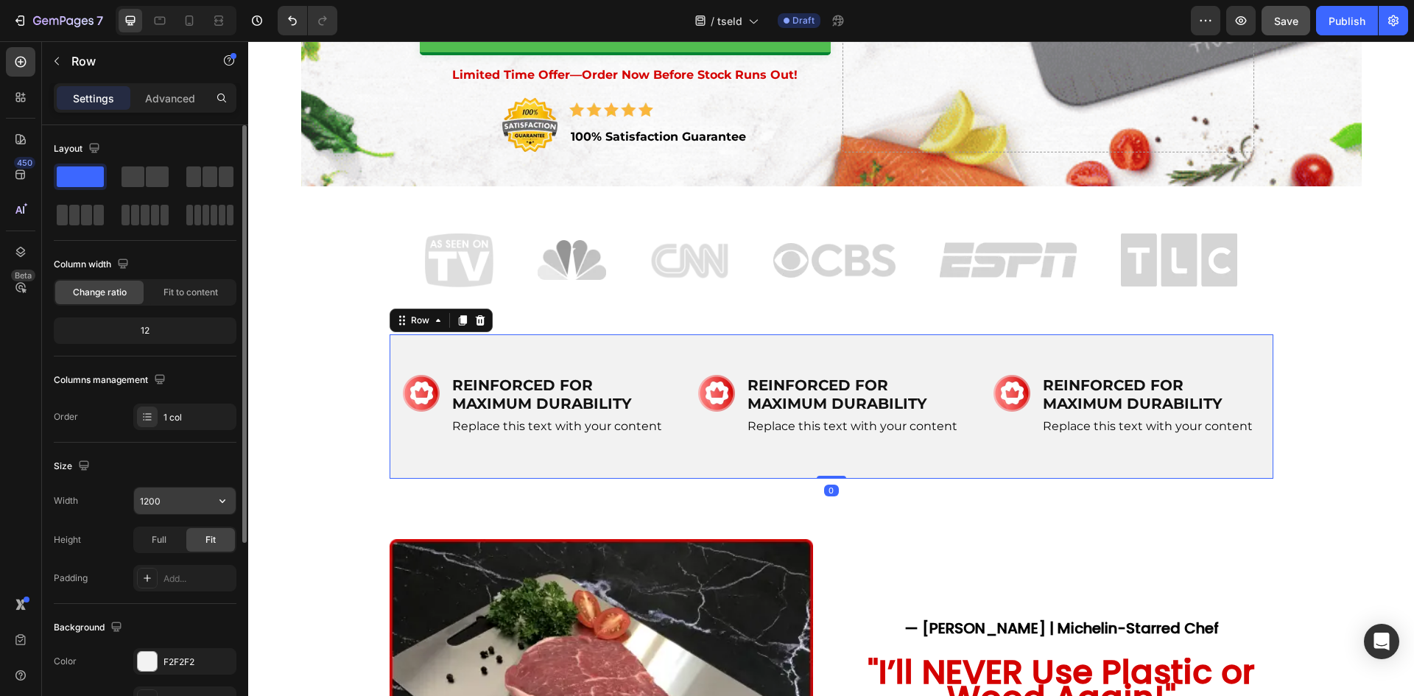
click at [163, 512] on input "1200" at bounding box center [185, 500] width 102 height 27
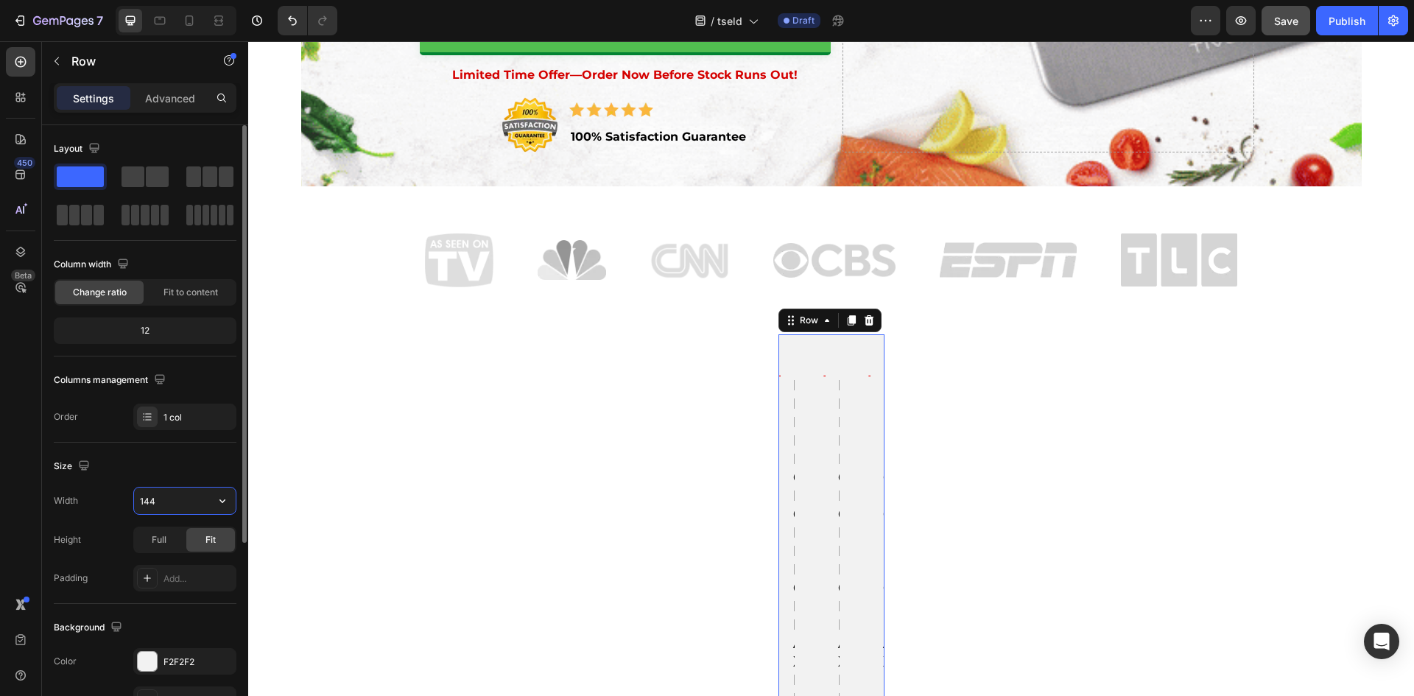
type input "1440"
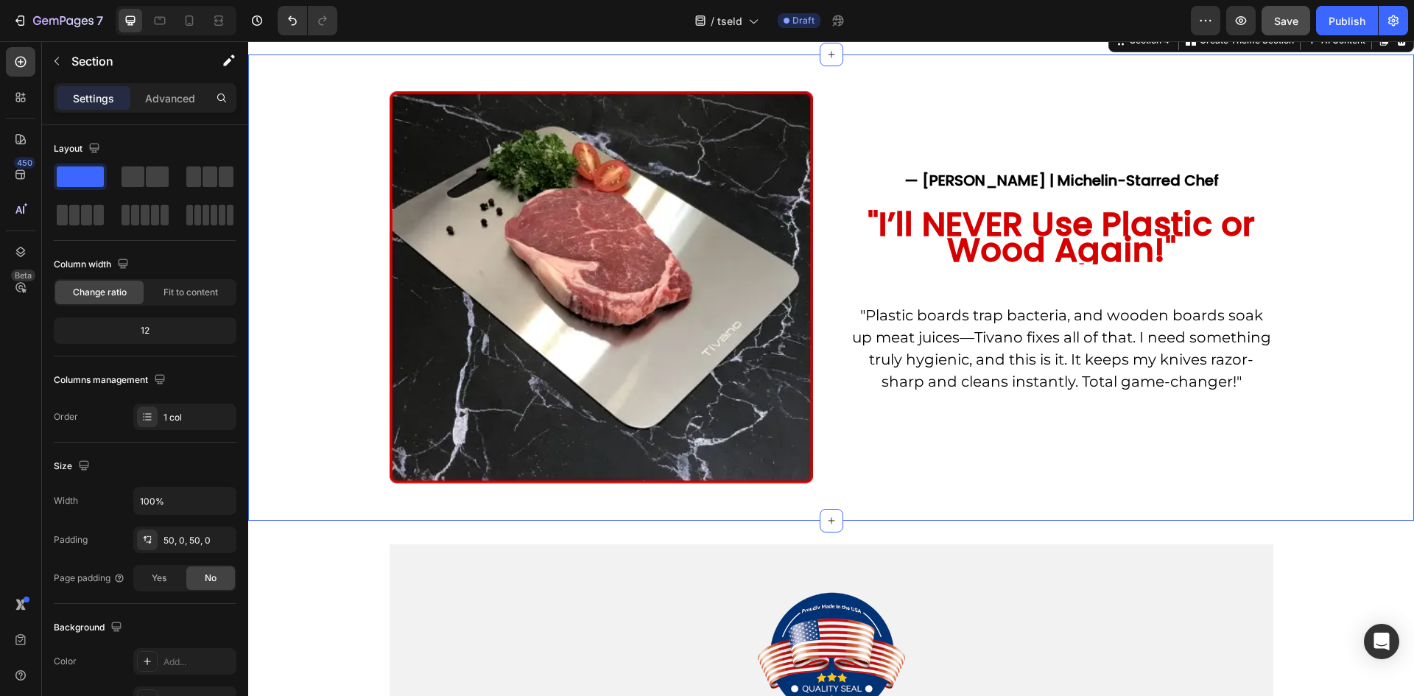
scroll to position [1104, 0]
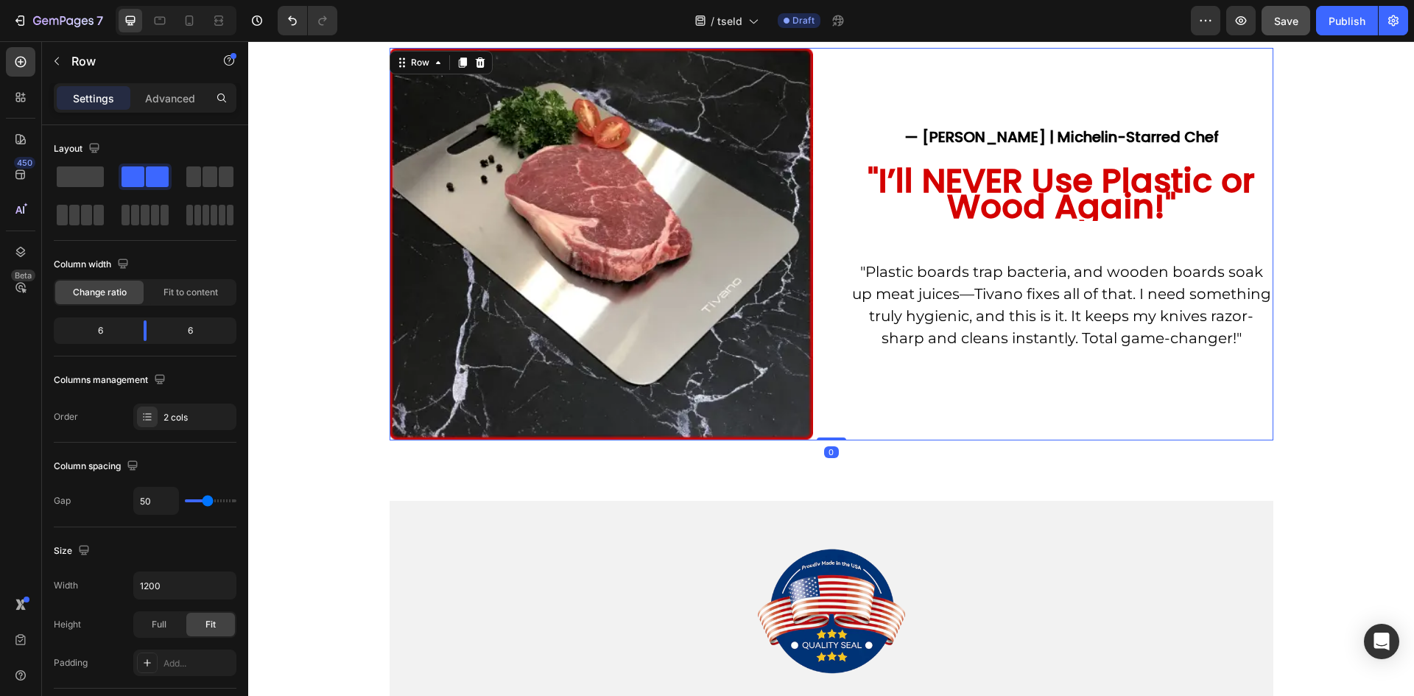
click at [839, 420] on div "Image — Lisa W. | Michelin-Starred Chef Heading "I’ll NEVER Use Plastic or Wood…" at bounding box center [830, 244] width 883 height 392
click at [160, 593] on input "1200" at bounding box center [185, 585] width 102 height 27
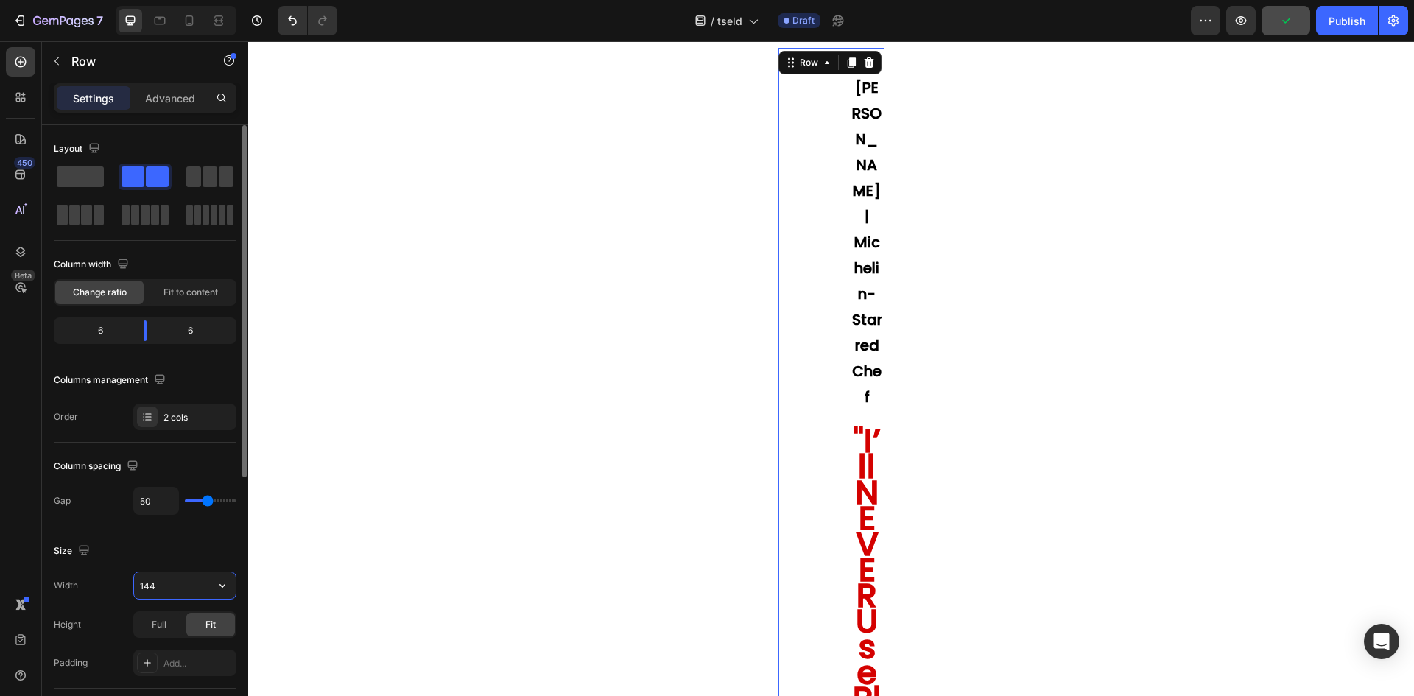
type input "1440"
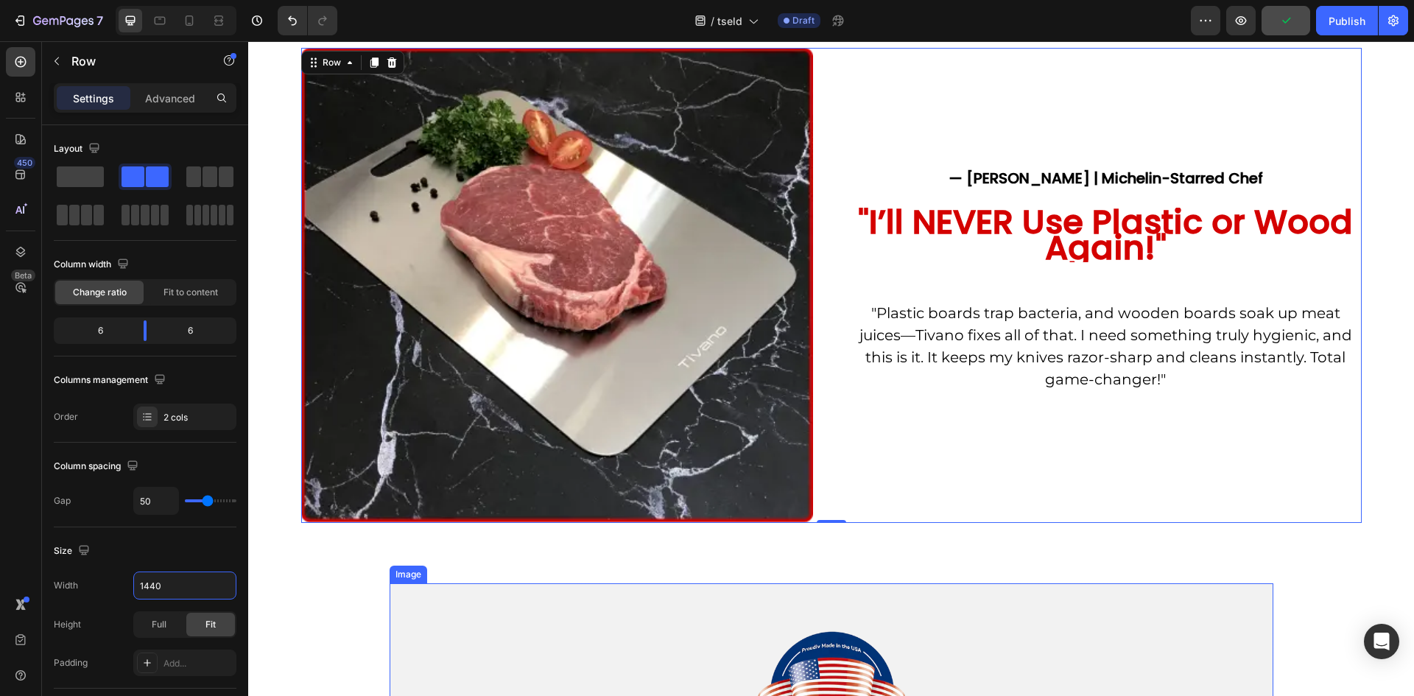
click at [480, 590] on div at bounding box center [830, 693] width 883 height 221
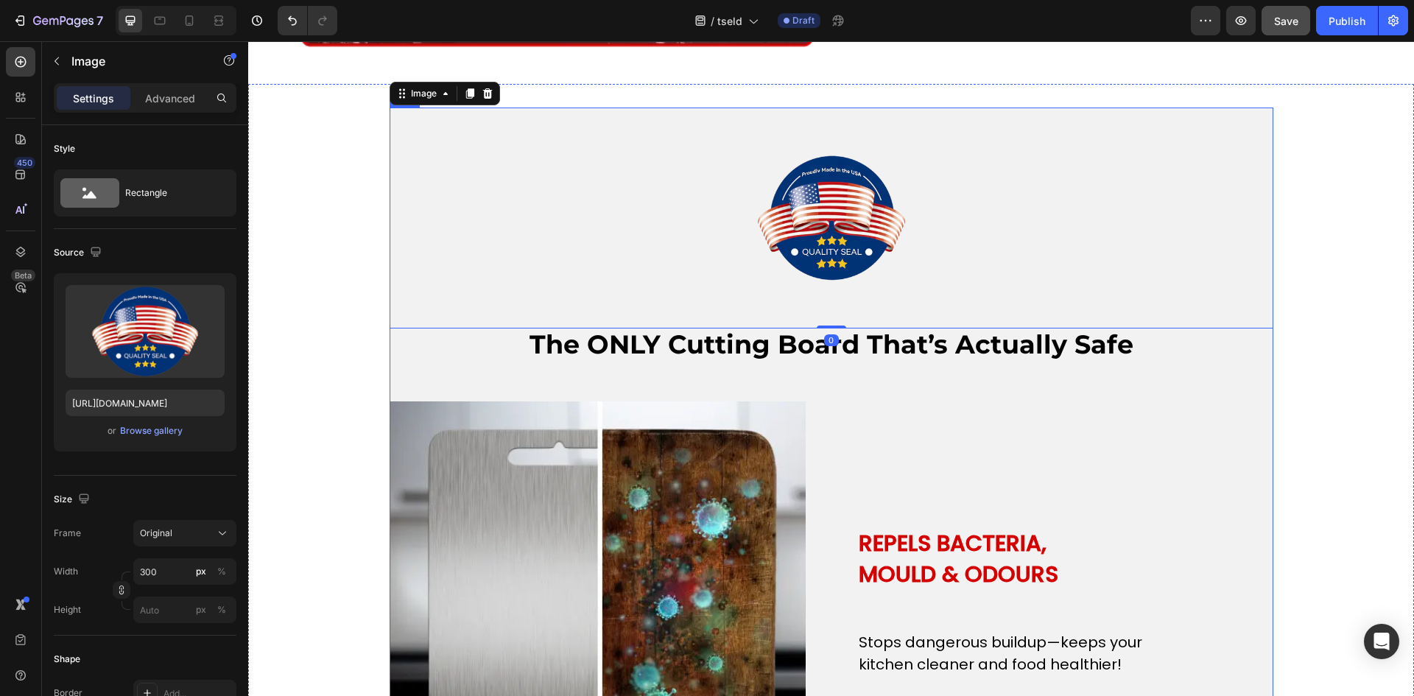
scroll to position [1595, 0]
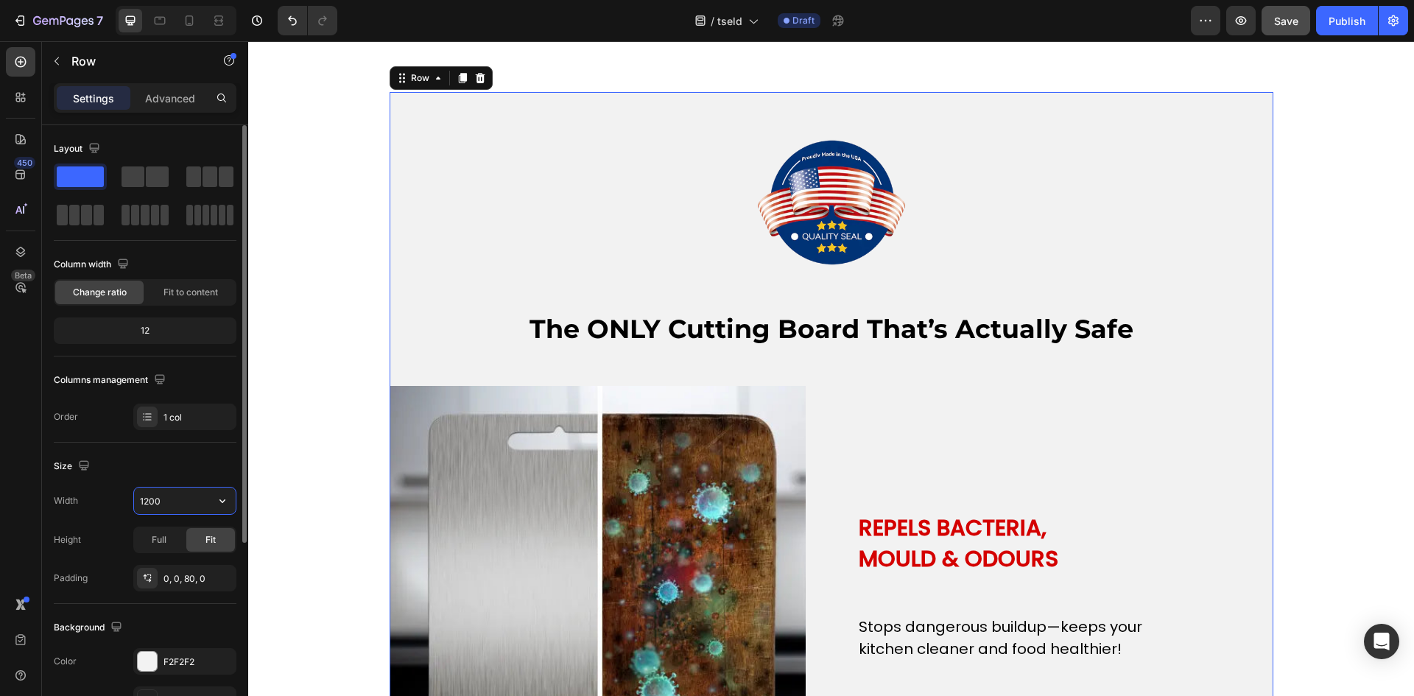
click at [166, 498] on input "1200" at bounding box center [185, 500] width 102 height 27
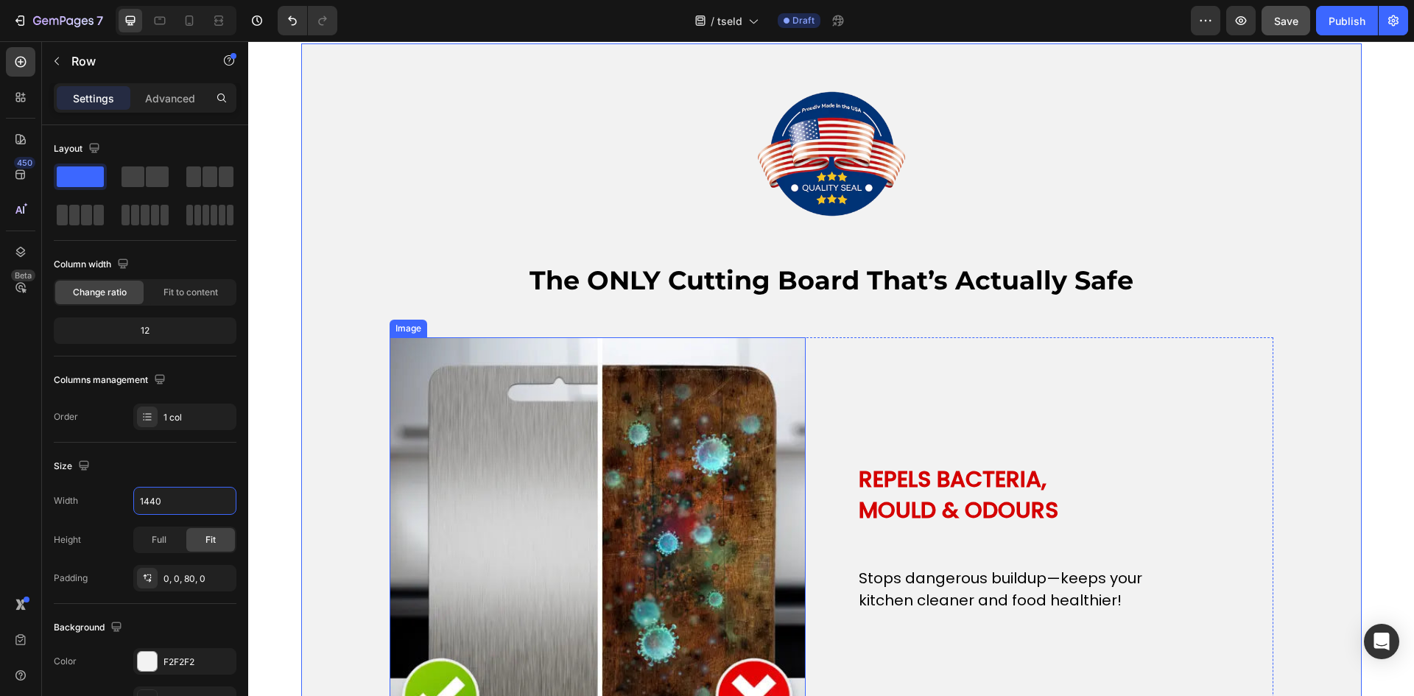
scroll to position [1718, 0]
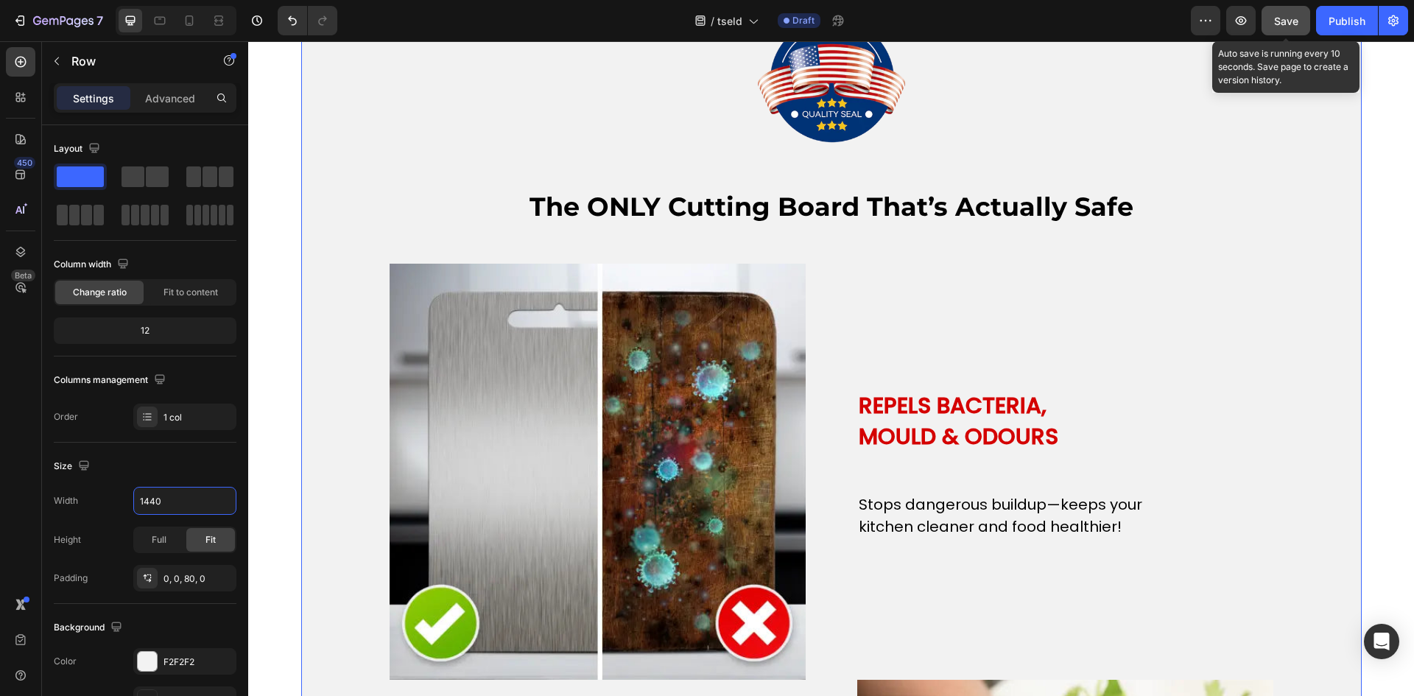
type input "1440"
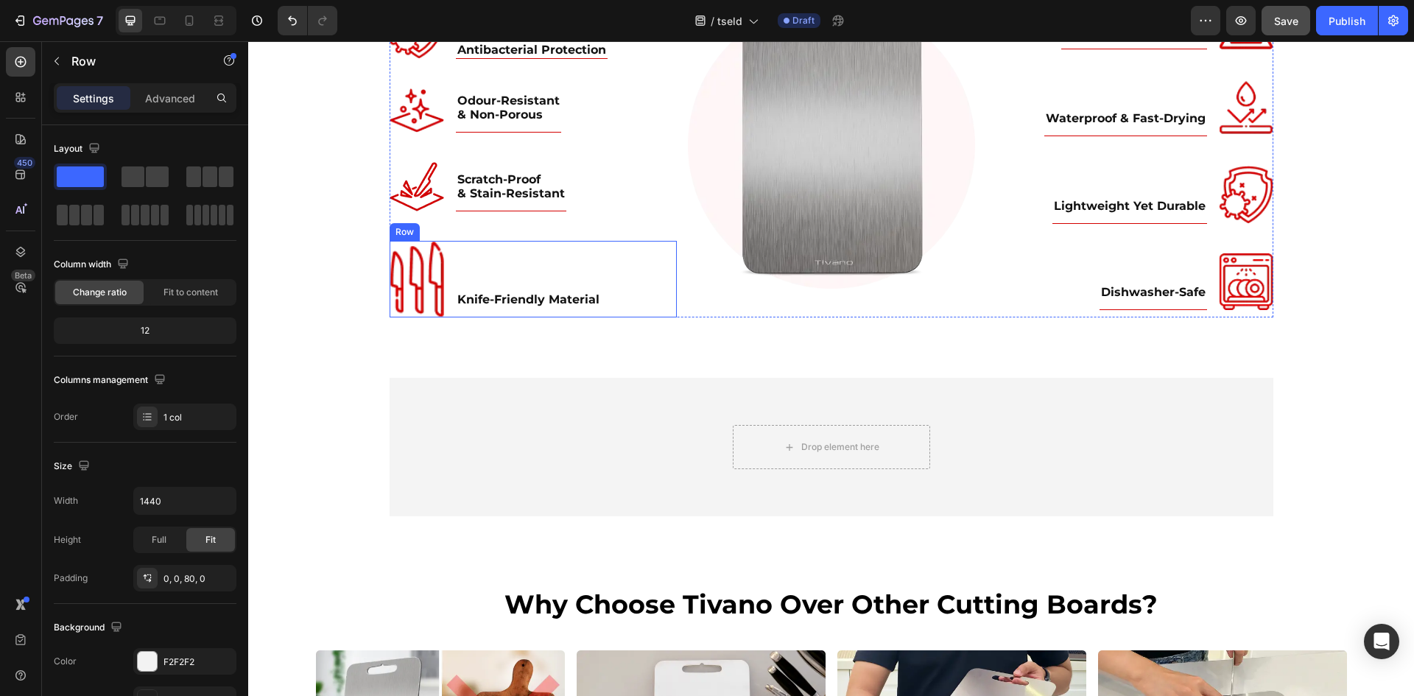
scroll to position [5030, 0]
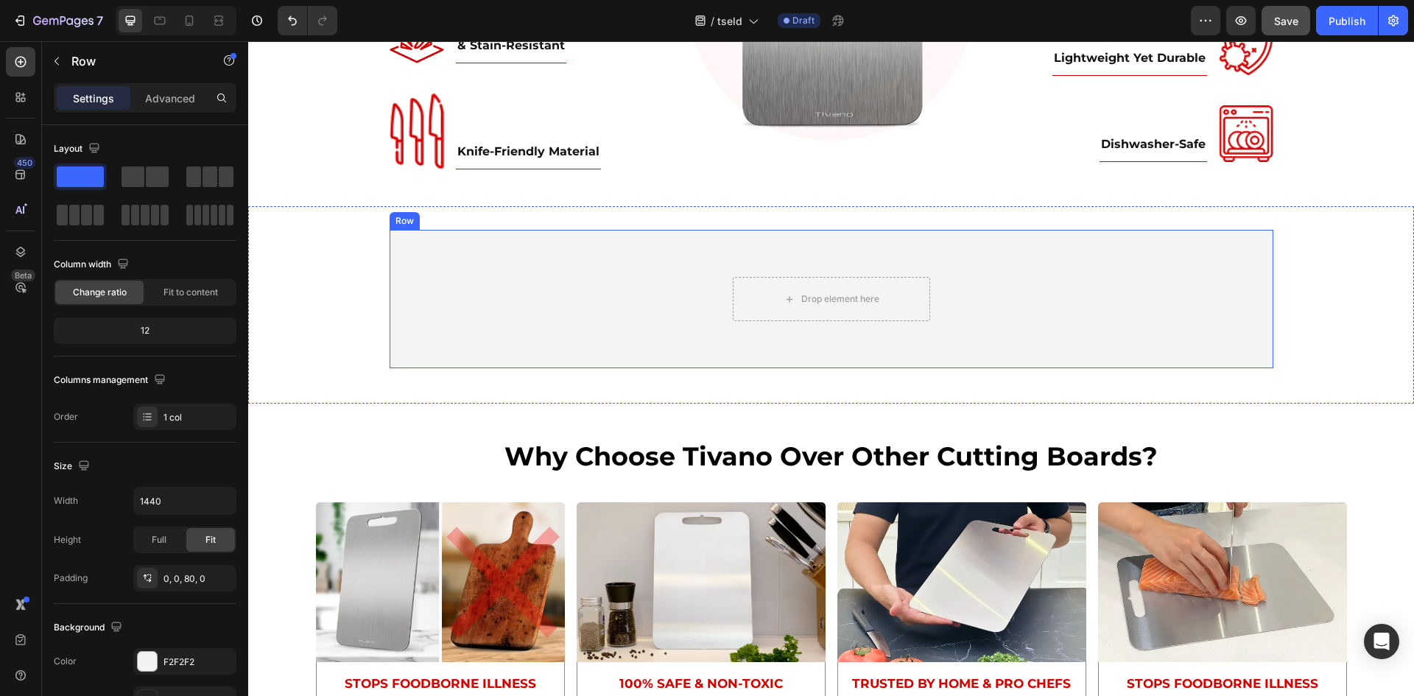
click at [462, 299] on div "Drop element here Row" at bounding box center [831, 299] width 866 height 68
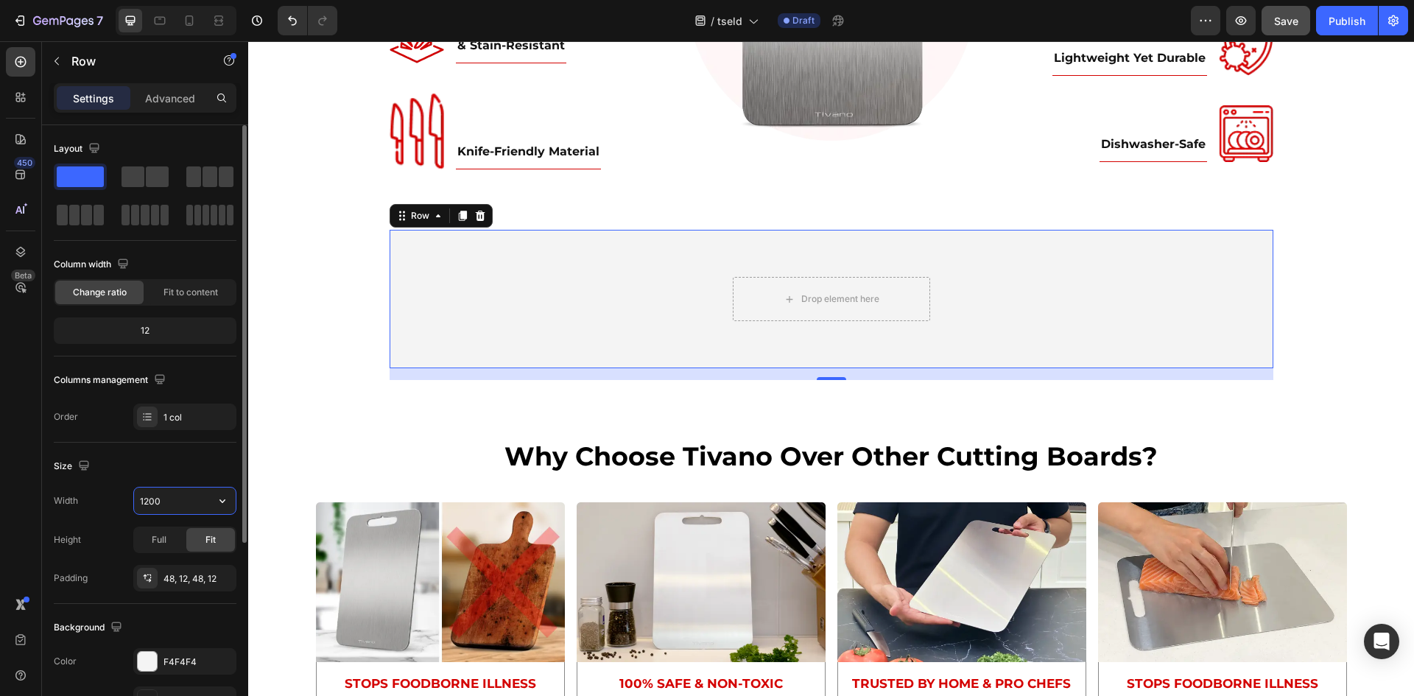
click at [168, 490] on input "1200" at bounding box center [185, 500] width 102 height 27
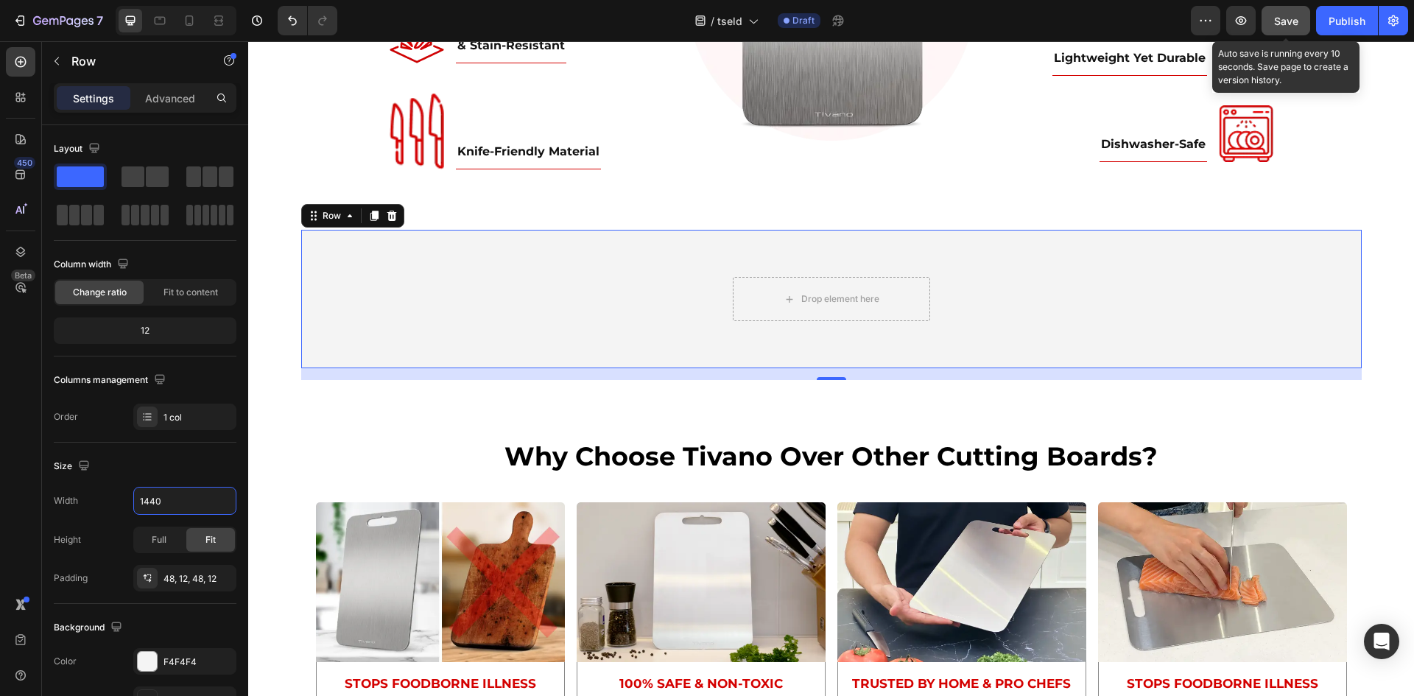
type input "1440"
click at [1288, 24] on span "Save" at bounding box center [1286, 21] width 24 height 13
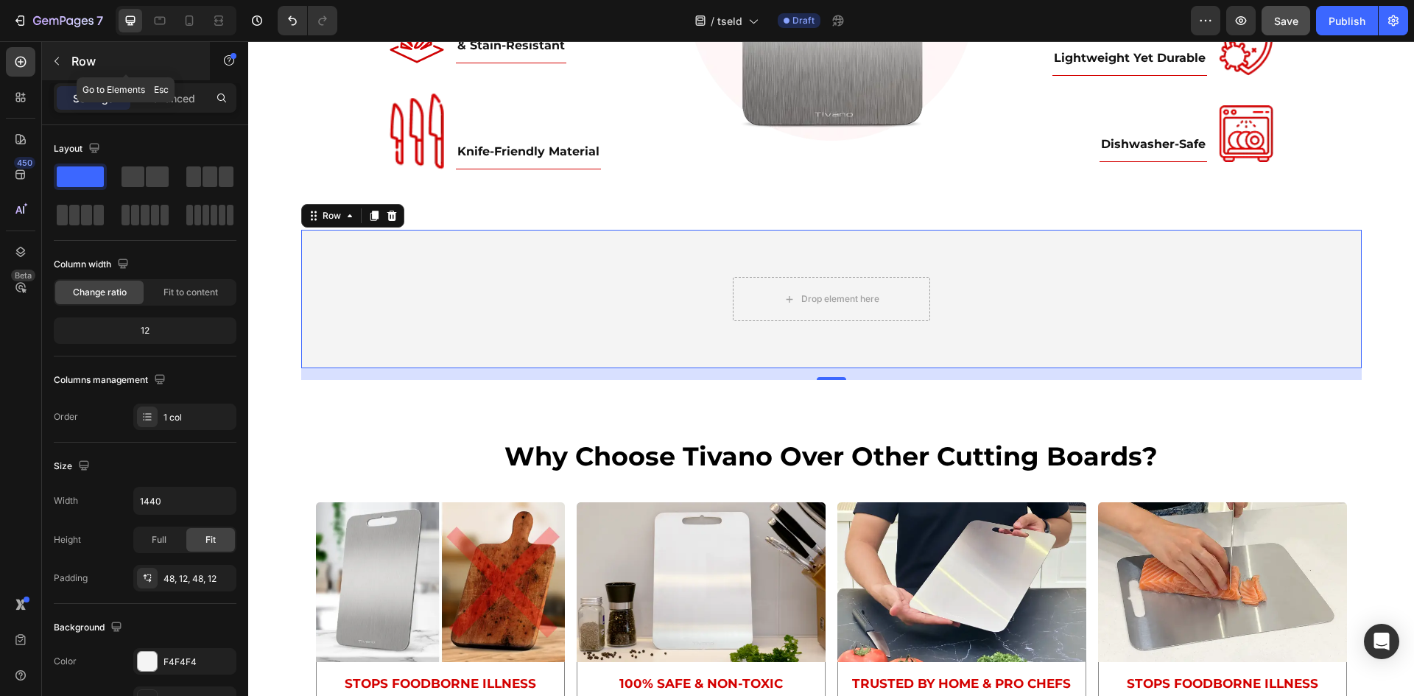
click at [58, 68] on button "button" at bounding box center [57, 61] width 24 height 24
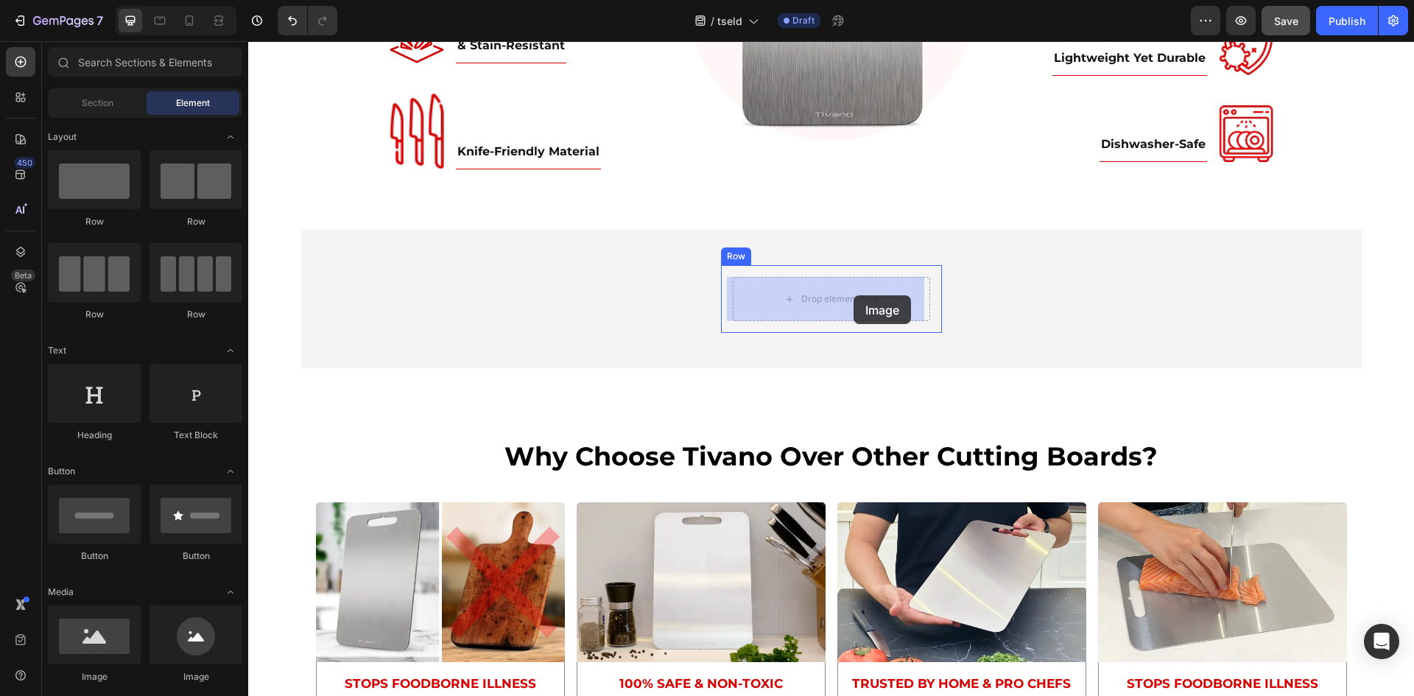
drag, startPoint x: 345, startPoint y: 660, endPoint x: 847, endPoint y: 50, distance: 789.3
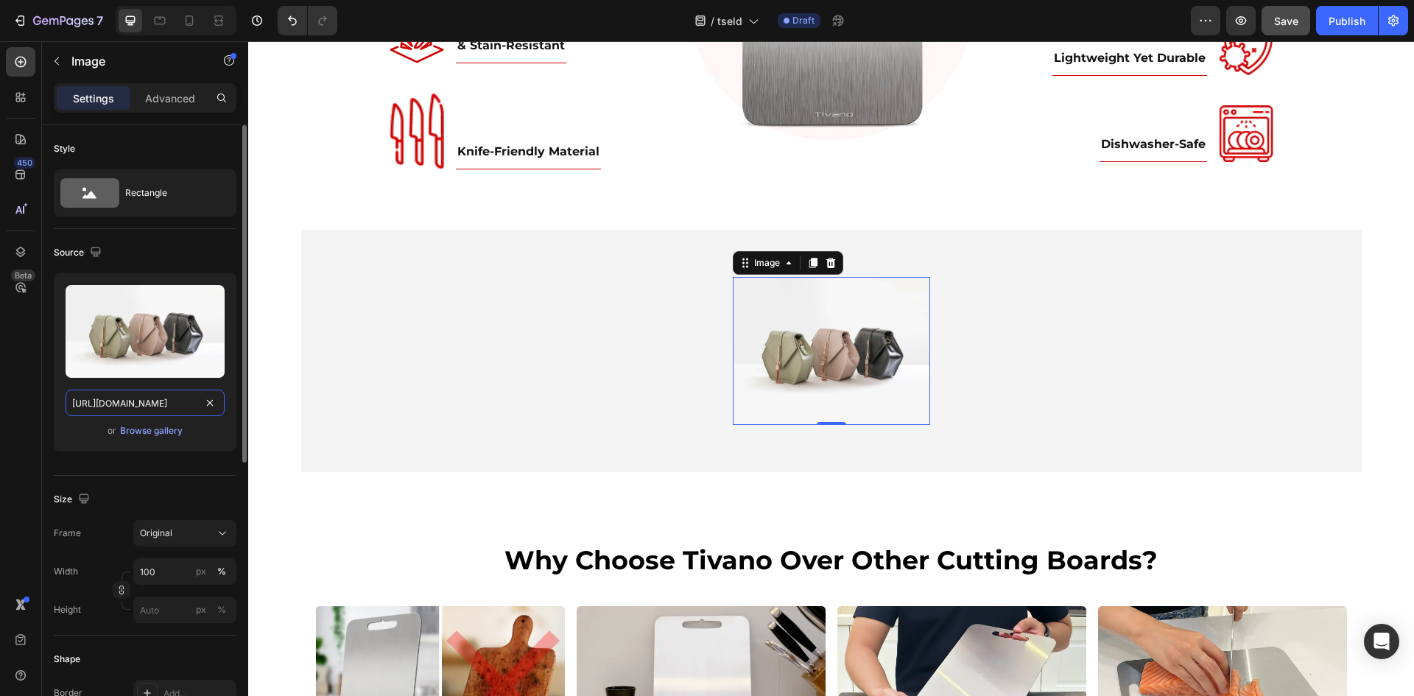
click at [161, 401] on input "https://cdn.shopify.com/s/files/1/2005/9307/files/image_demo.jpg" at bounding box center [145, 402] width 159 height 27
paste input "0694/7910/4694/files/safe_check_out_4logo-1-_png.webp?v=1756473205&width=1440"
type input "https://cdn.shopify.com/s/files/1/0694/7910/4694/files/safe_check_out_4logo-1-_…"
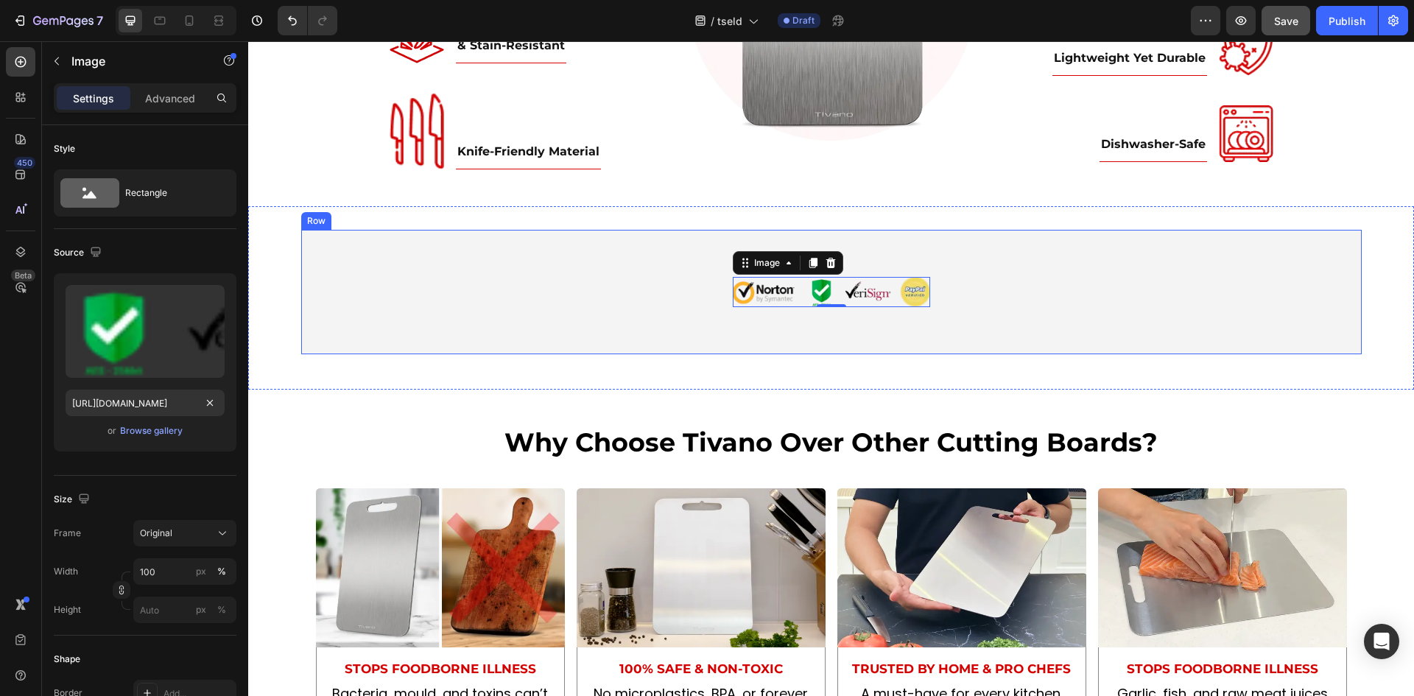
click at [656, 301] on div "Image 0 Row" at bounding box center [831, 291] width 1042 height 53
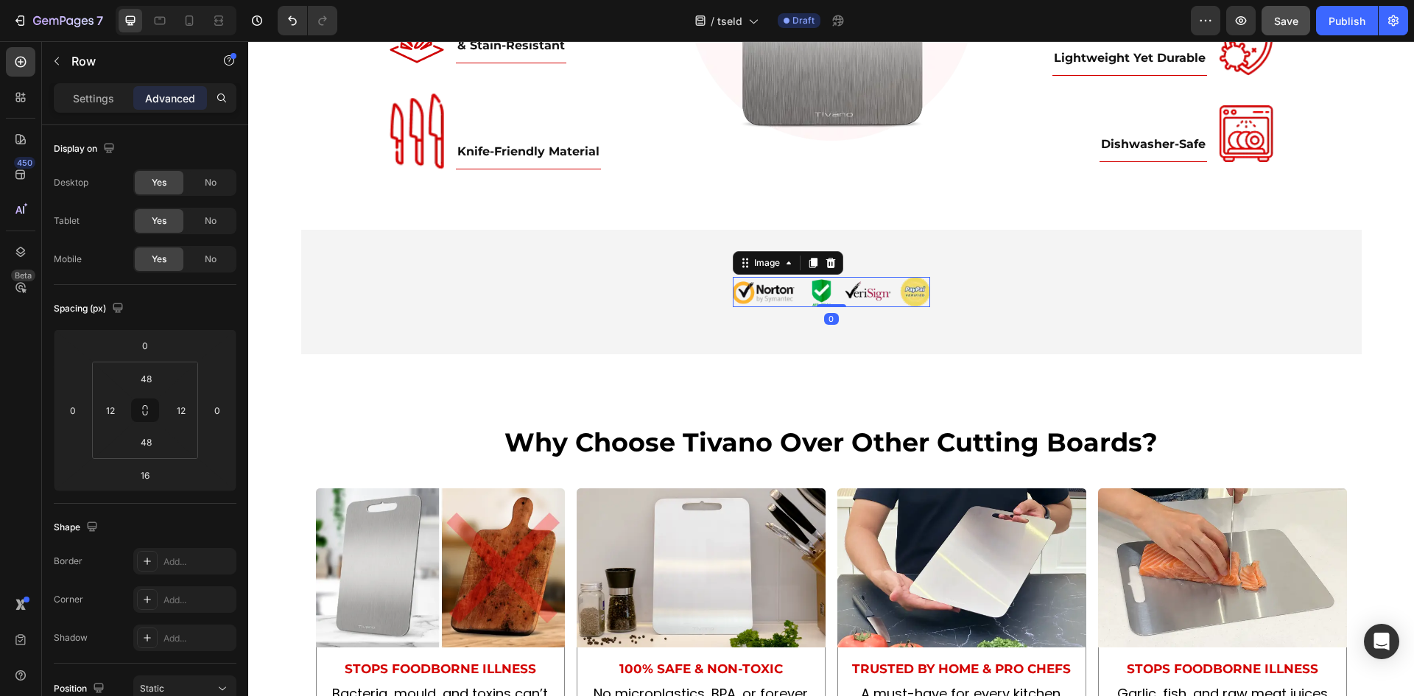
click at [779, 285] on img at bounding box center [831, 291] width 197 height 29
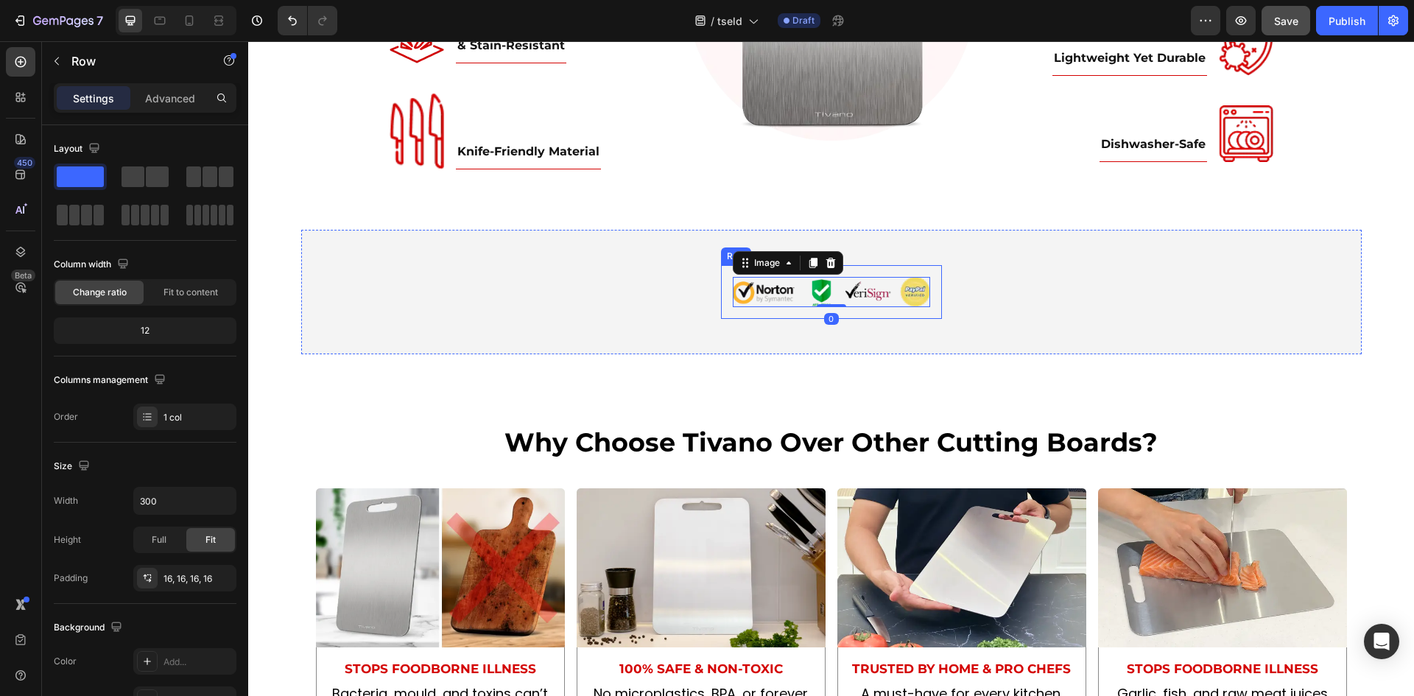
click at [758, 313] on div "Image 0 Row" at bounding box center [831, 291] width 221 height 53
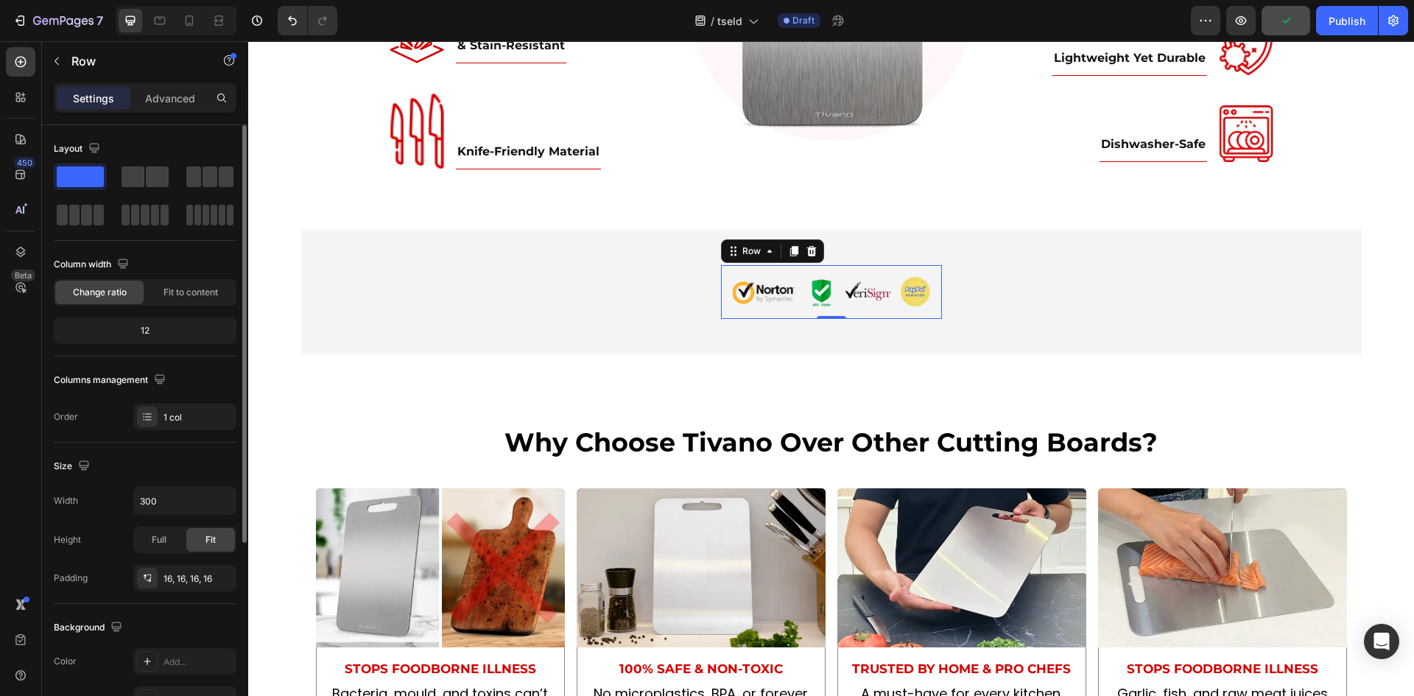
scroll to position [246, 0]
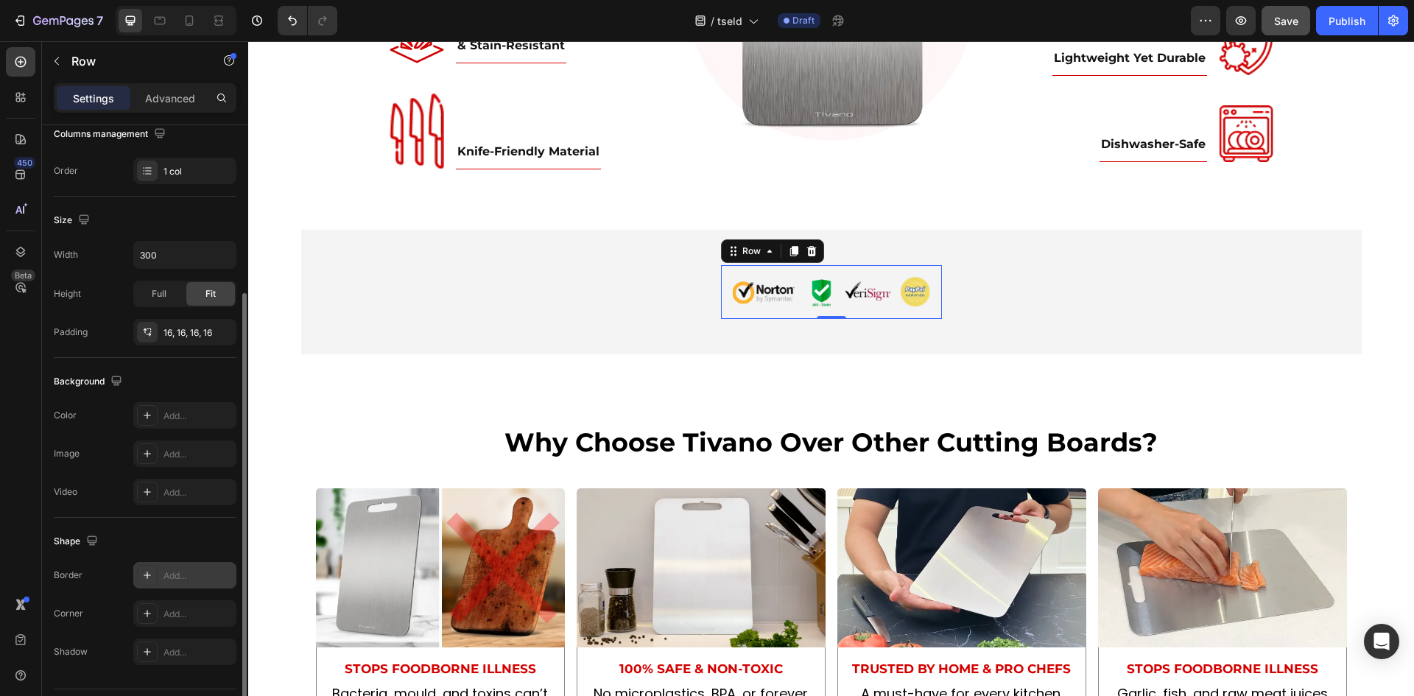
click at [178, 579] on div "Add..." at bounding box center [197, 575] width 69 height 13
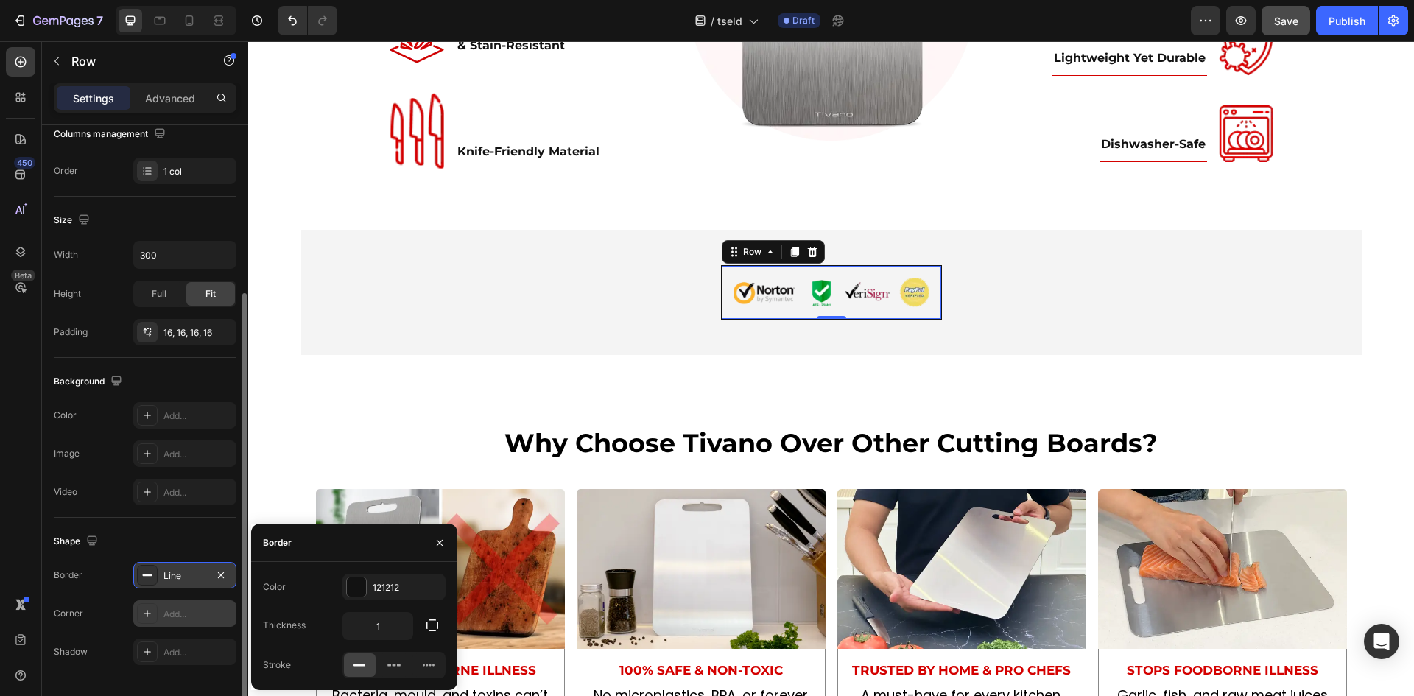
click at [177, 604] on div "Add..." at bounding box center [184, 613] width 103 height 27
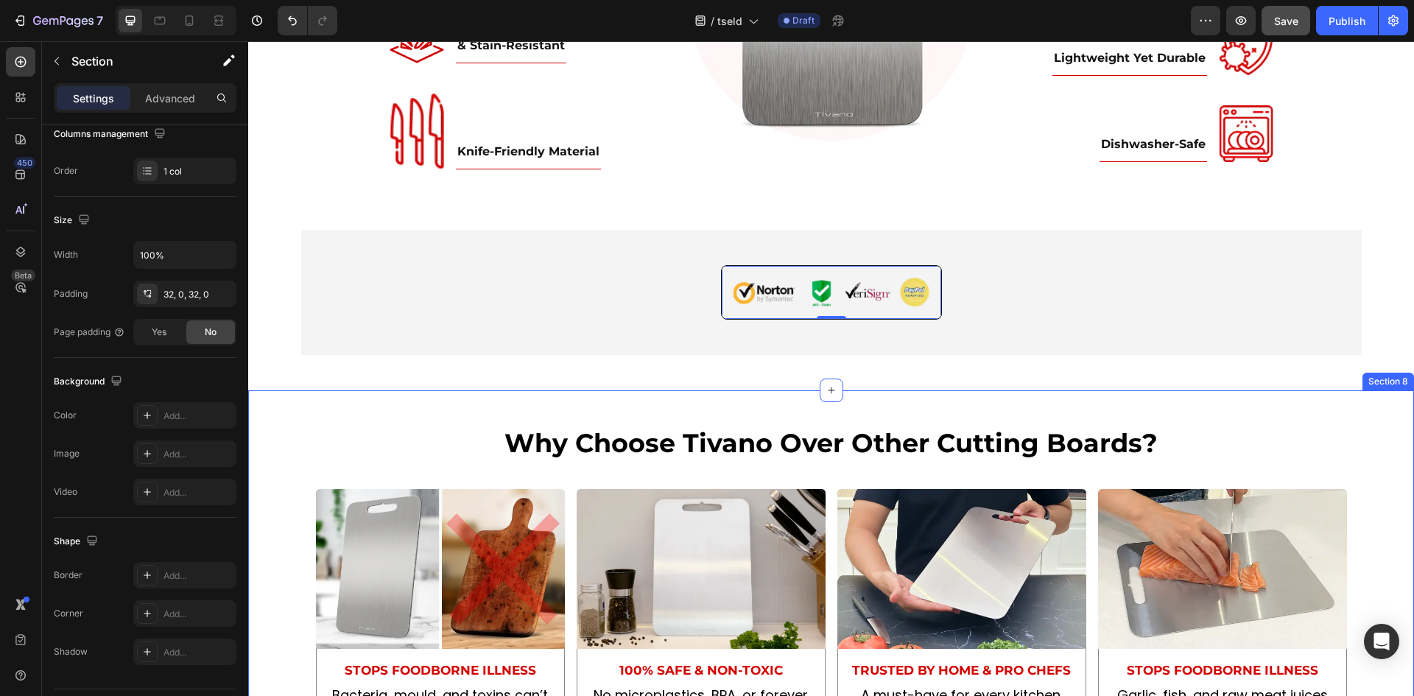
click at [388, 378] on div "Image Row 0 Row Section 7" at bounding box center [830, 298] width 1165 height 184
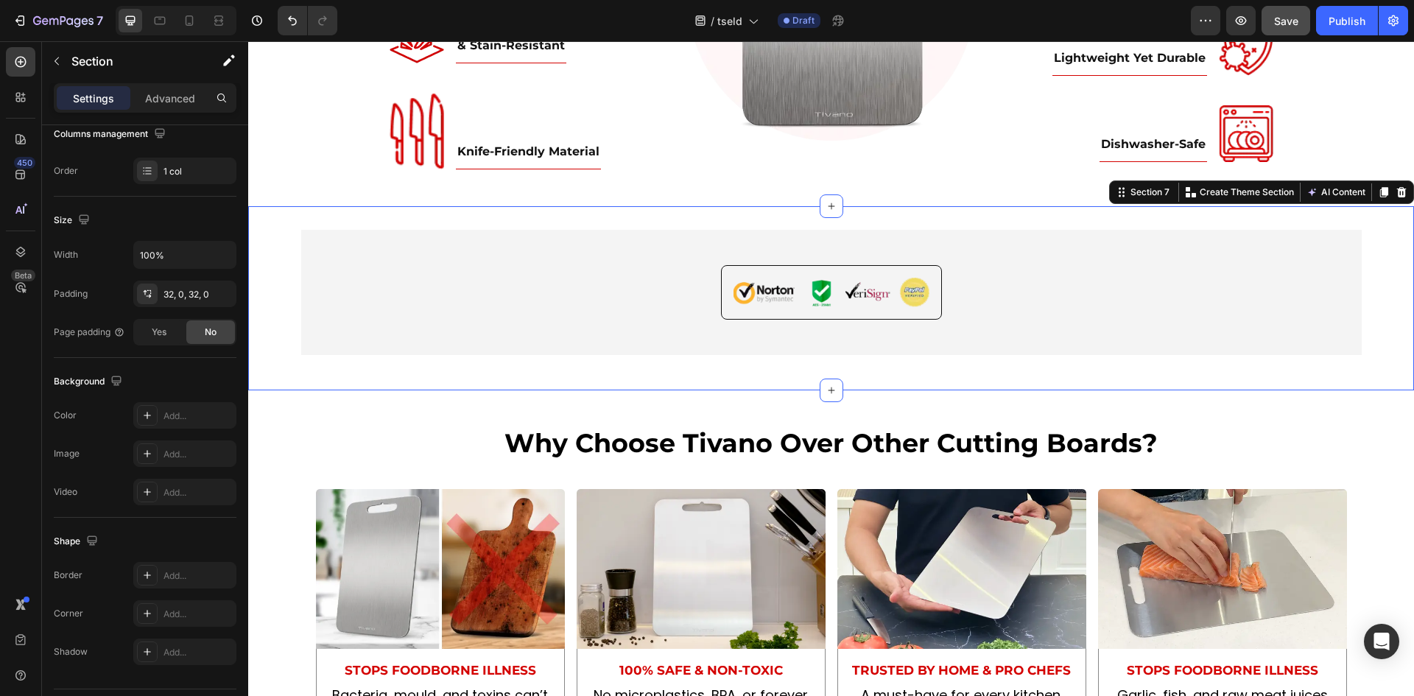
scroll to position [0, 0]
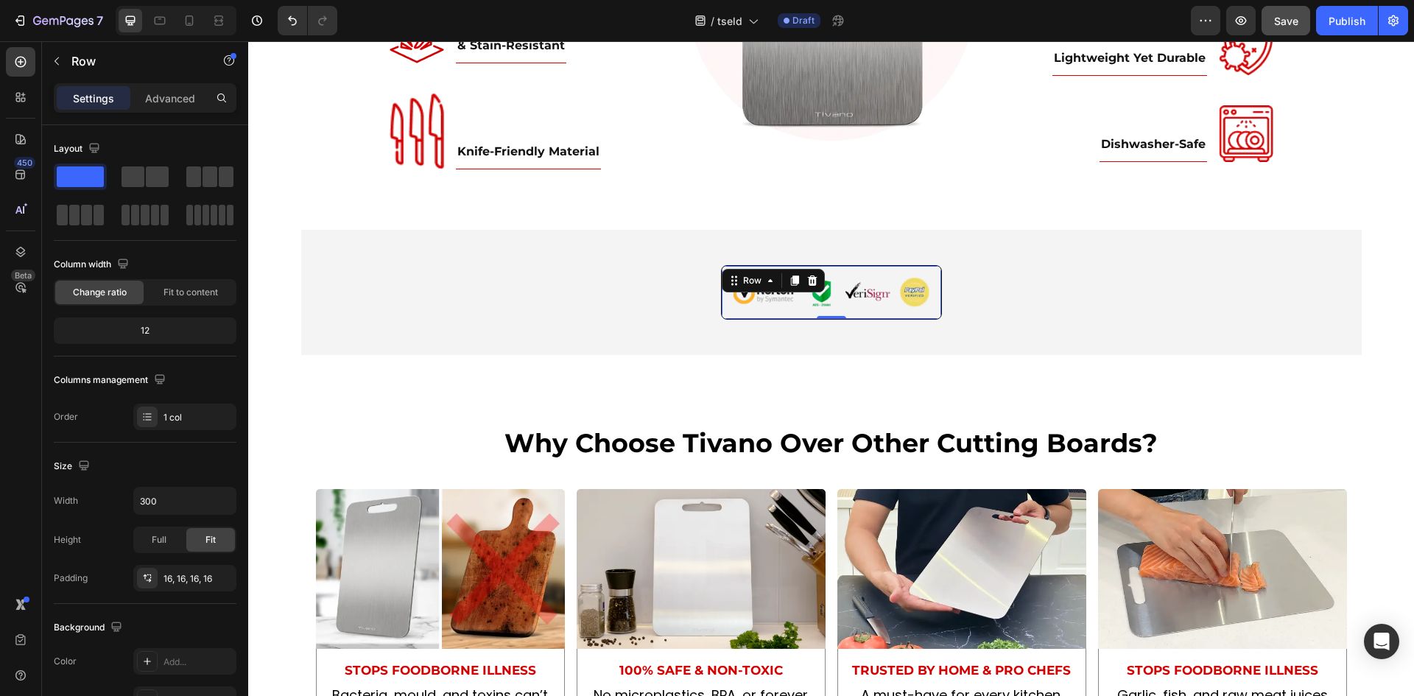
click at [730, 315] on div "Image Row 0" at bounding box center [831, 292] width 221 height 54
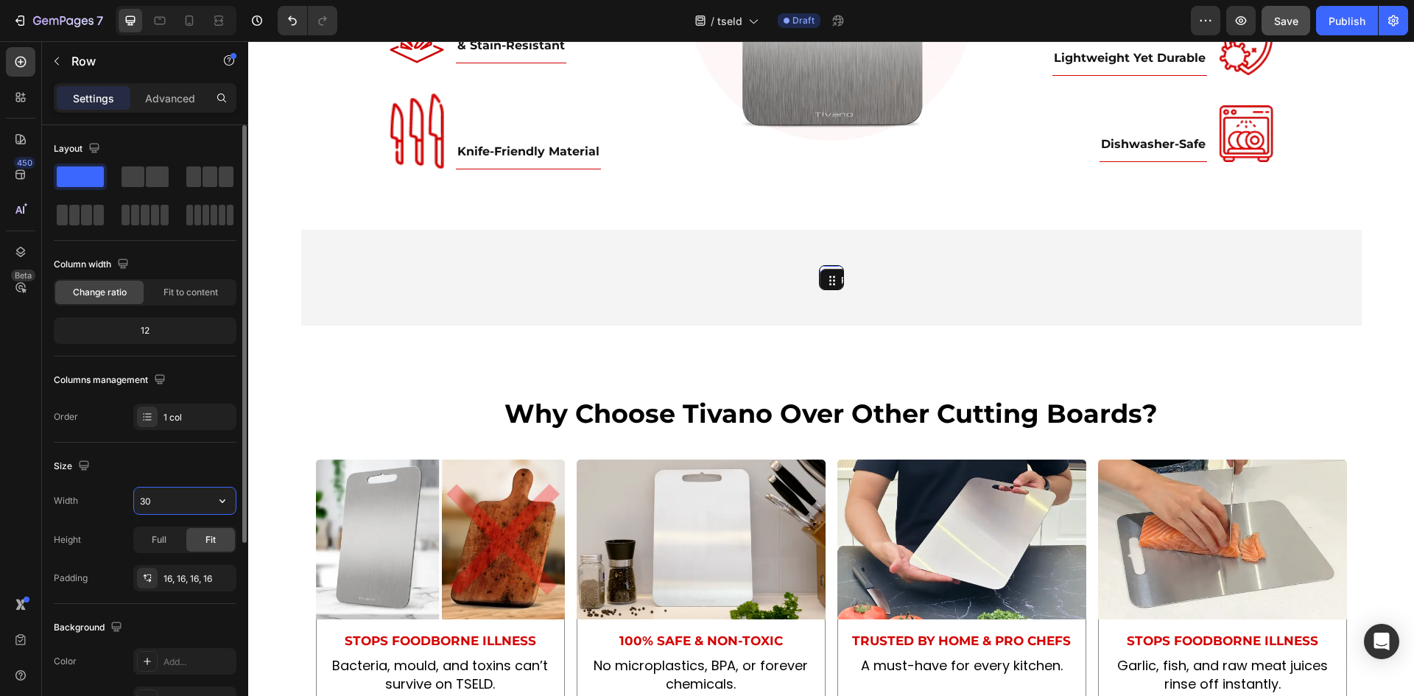
type input "3"
type input "400"
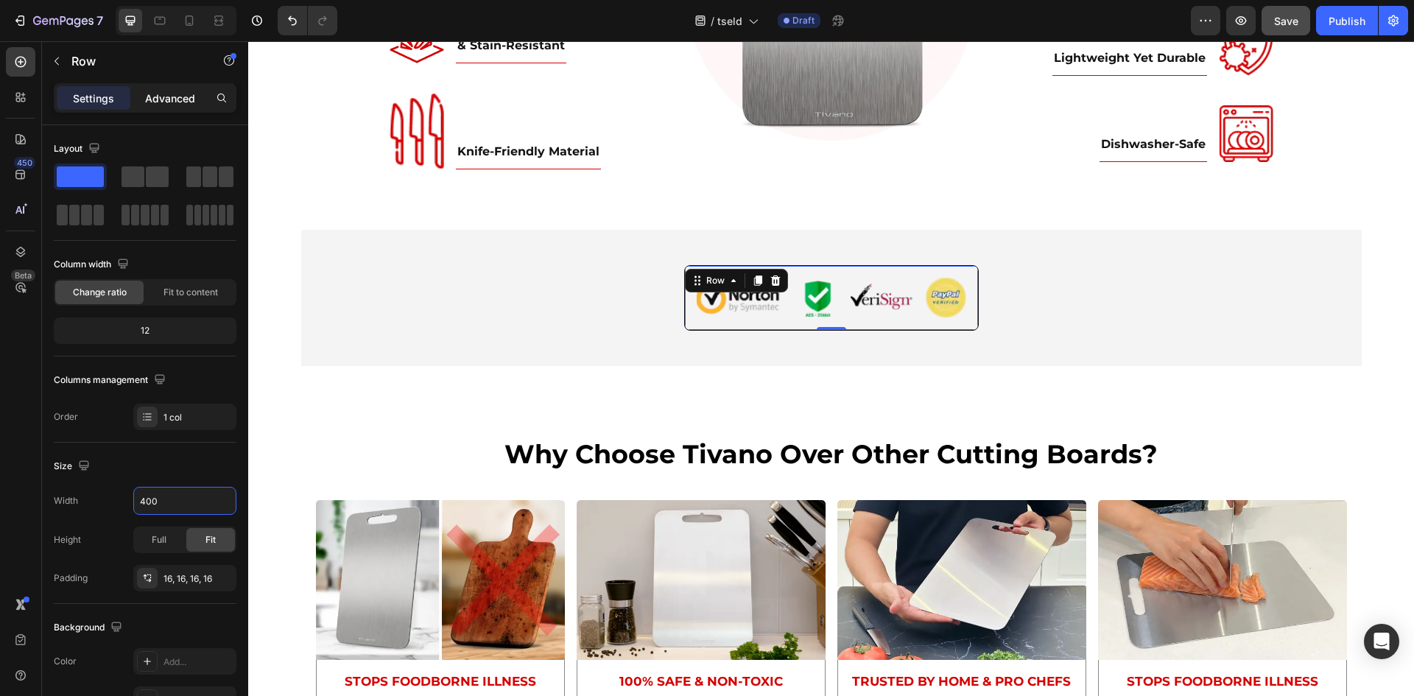
click at [169, 99] on p "Advanced" at bounding box center [170, 98] width 50 height 15
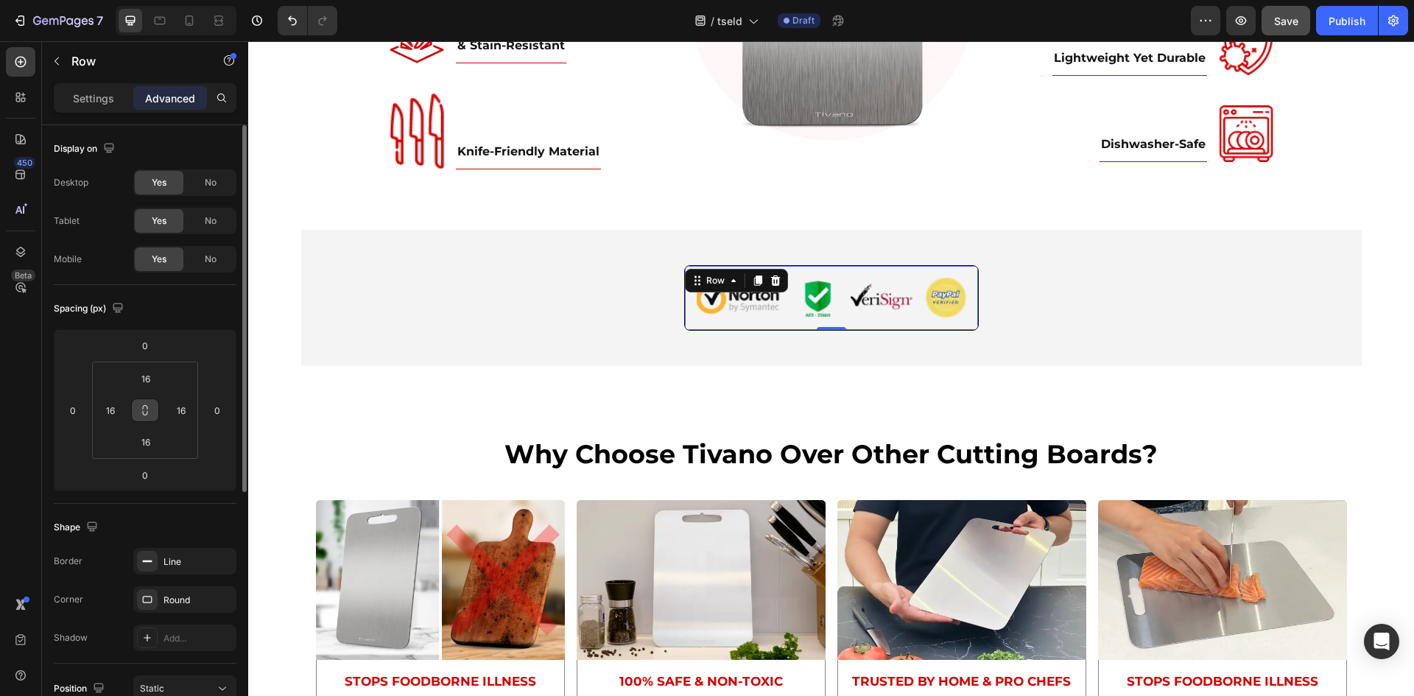
click at [144, 413] on icon at bounding box center [145, 410] width 12 height 12
click at [158, 386] on input "16" at bounding box center [145, 378] width 29 height 22
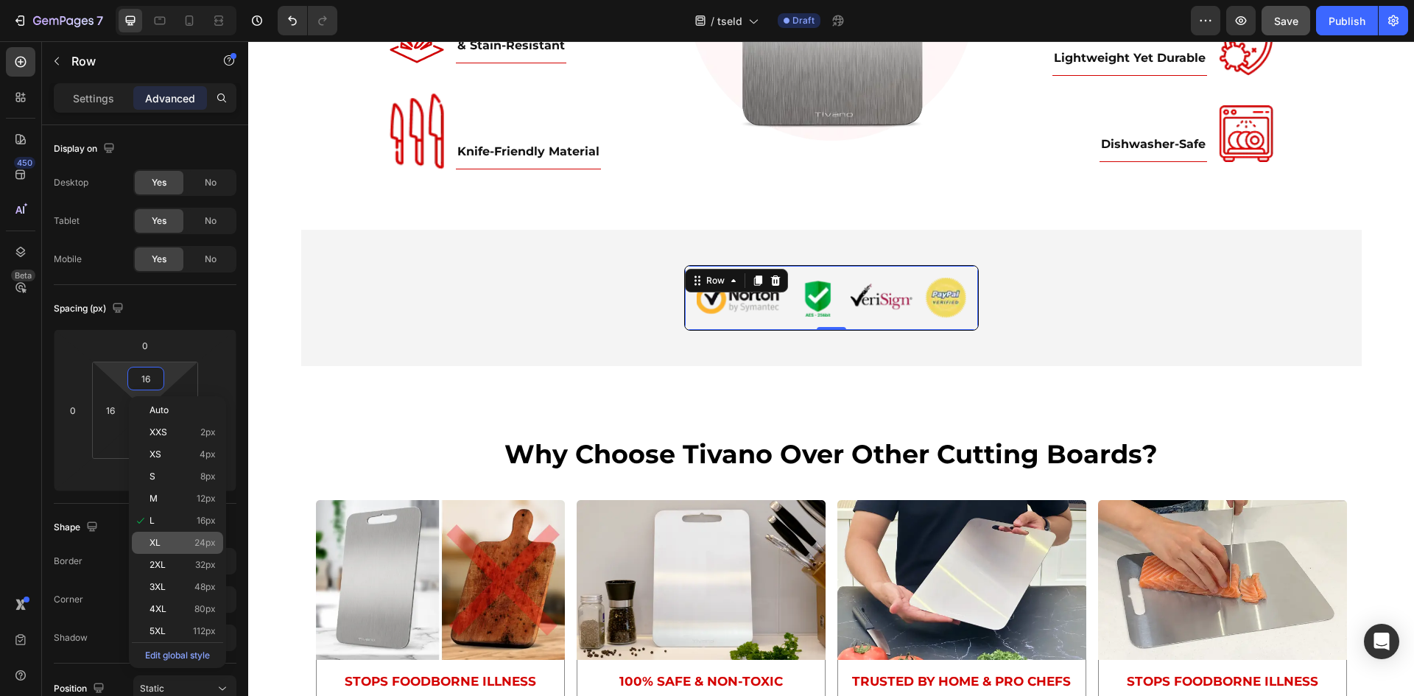
click at [177, 541] on p "XL 24px" at bounding box center [182, 542] width 66 height 10
type input "24"
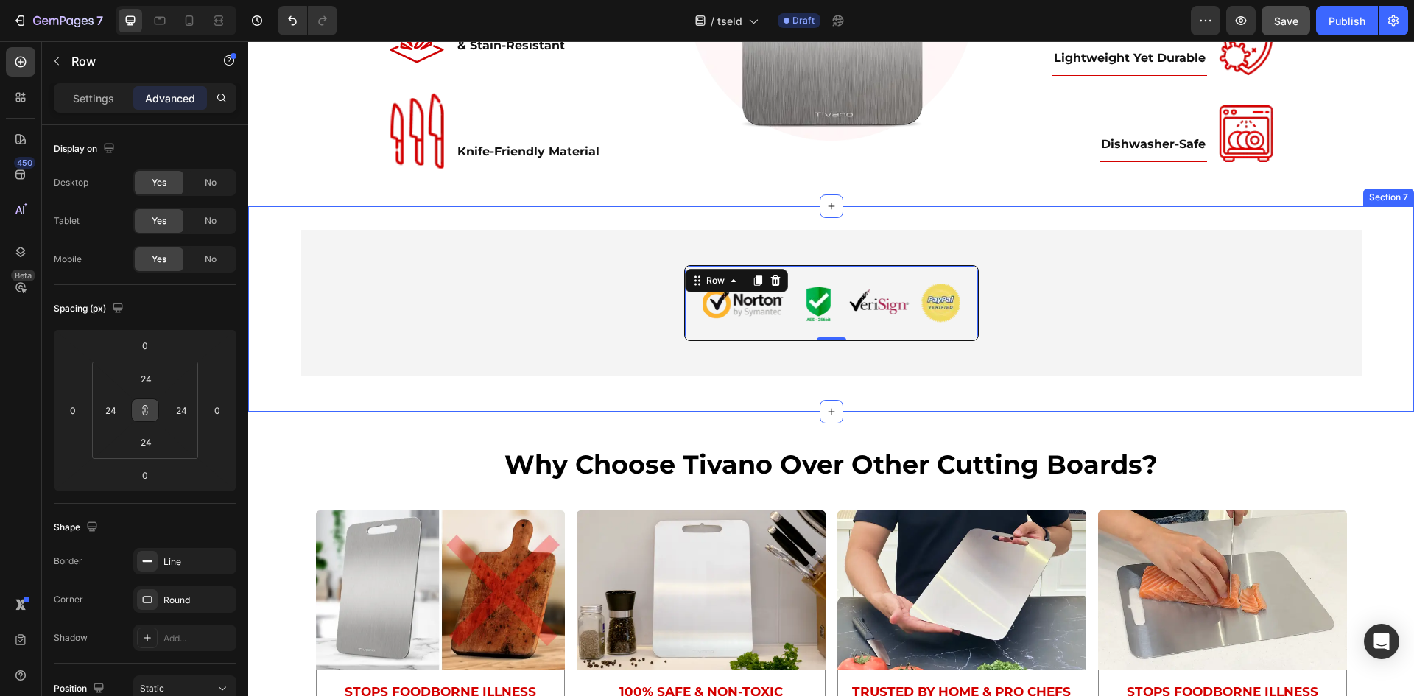
click at [442, 379] on div "Image Row 0 Row" at bounding box center [830, 309] width 1165 height 158
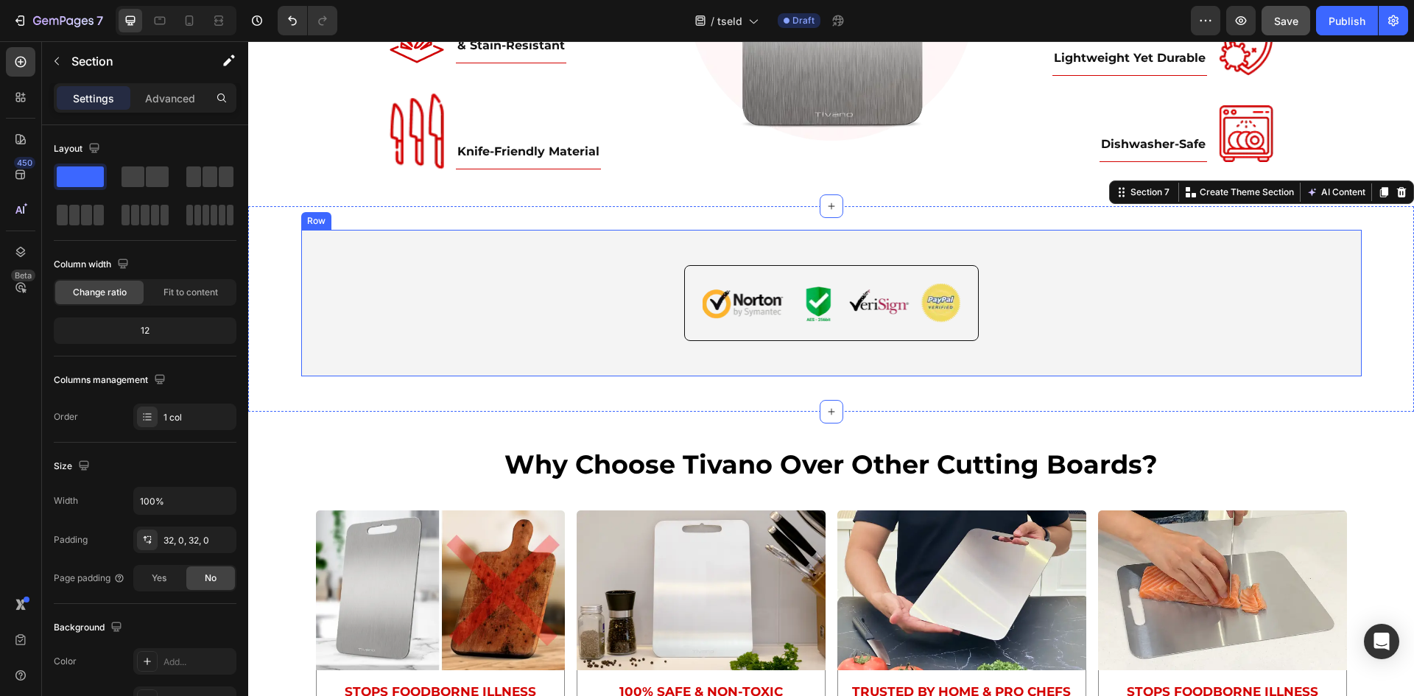
click at [1109, 331] on div "Image Row" at bounding box center [831, 303] width 1042 height 76
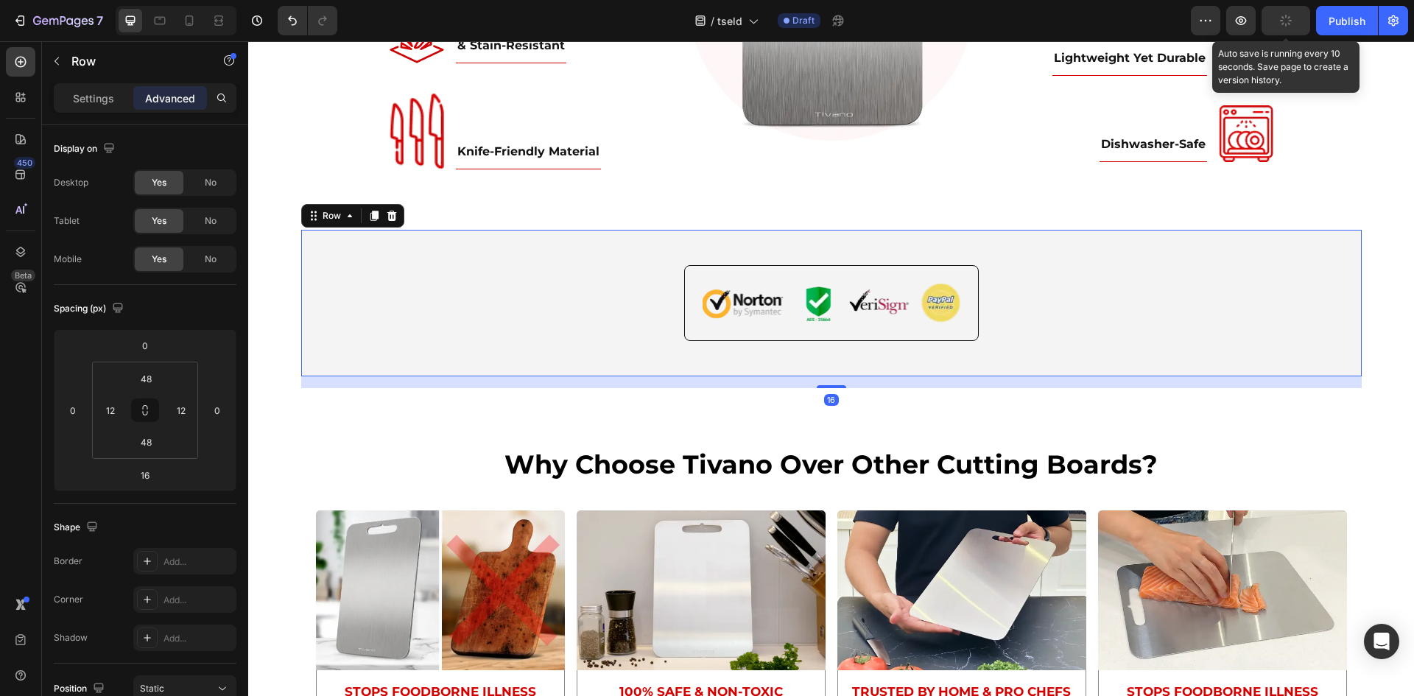
click at [1280, 15] on div "button" at bounding box center [1286, 21] width 12 height 12
click at [1214, 306] on div "Image Row" at bounding box center [831, 303] width 1042 height 76
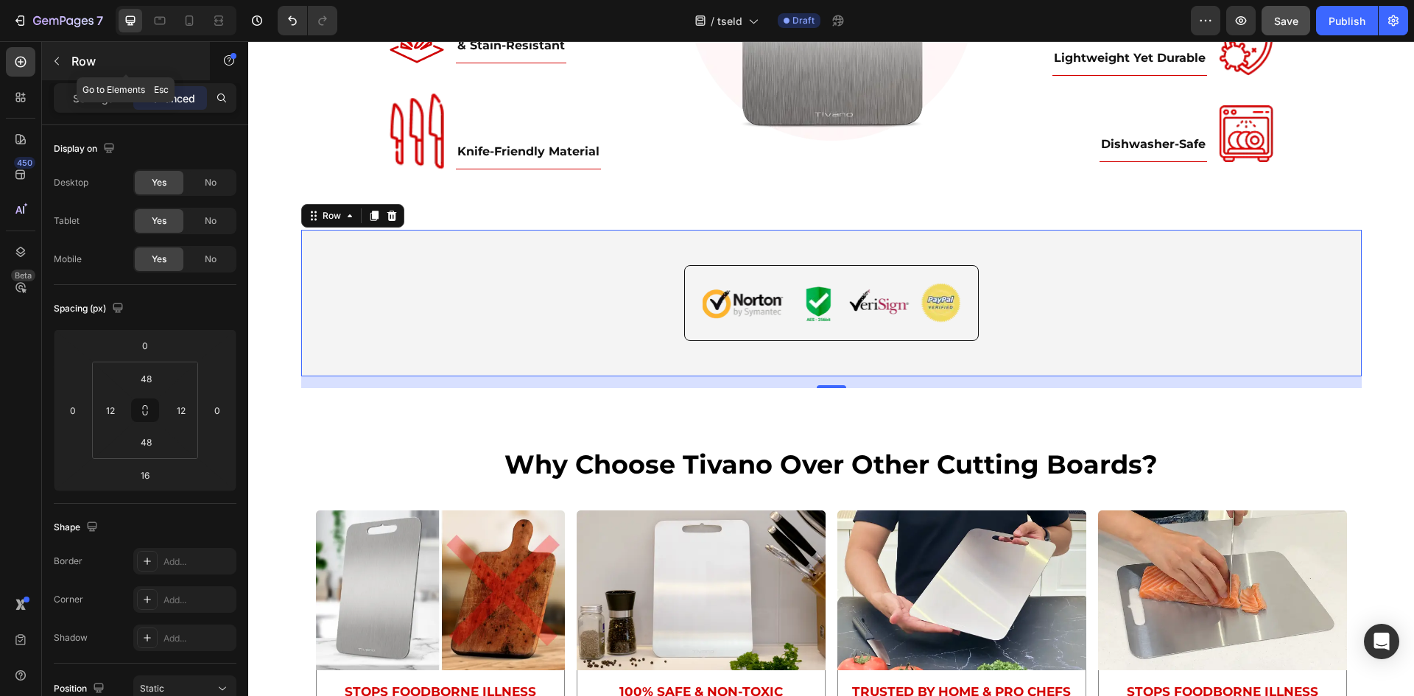
click at [57, 60] on icon "button" at bounding box center [56, 61] width 4 height 8
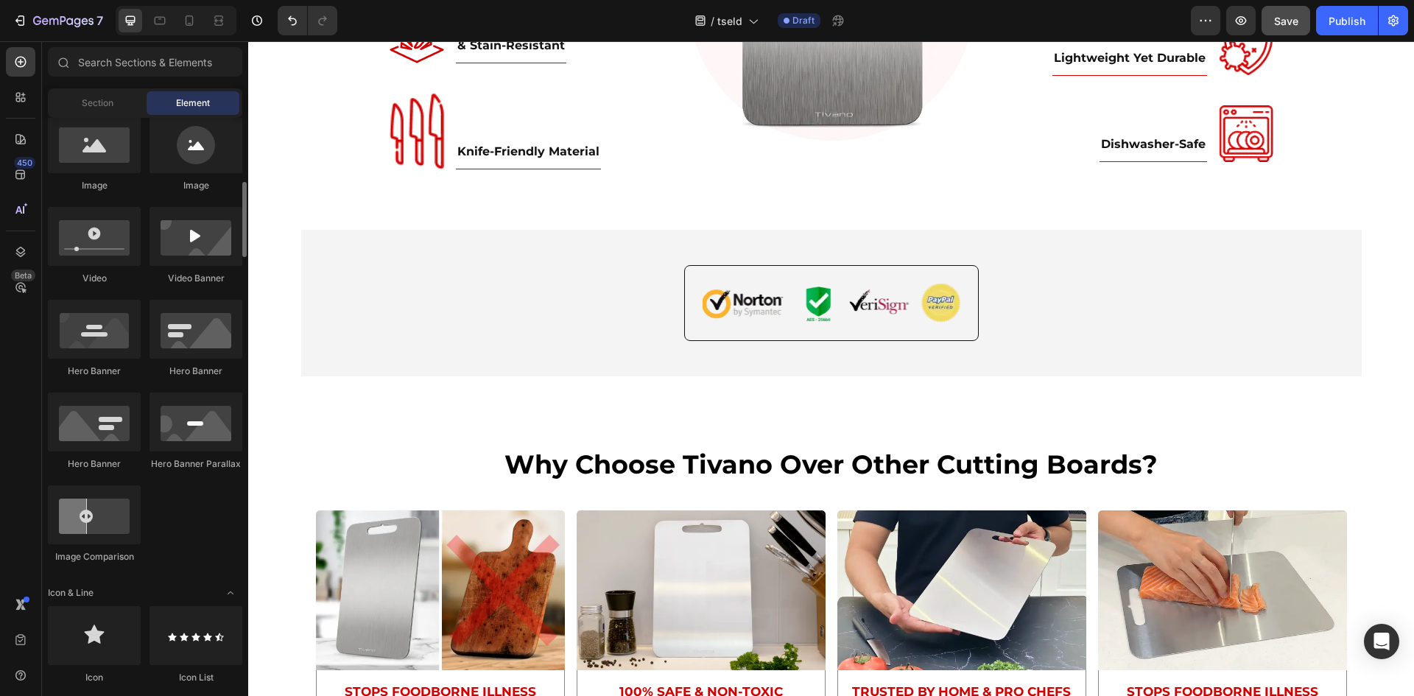
scroll to position [860, 0]
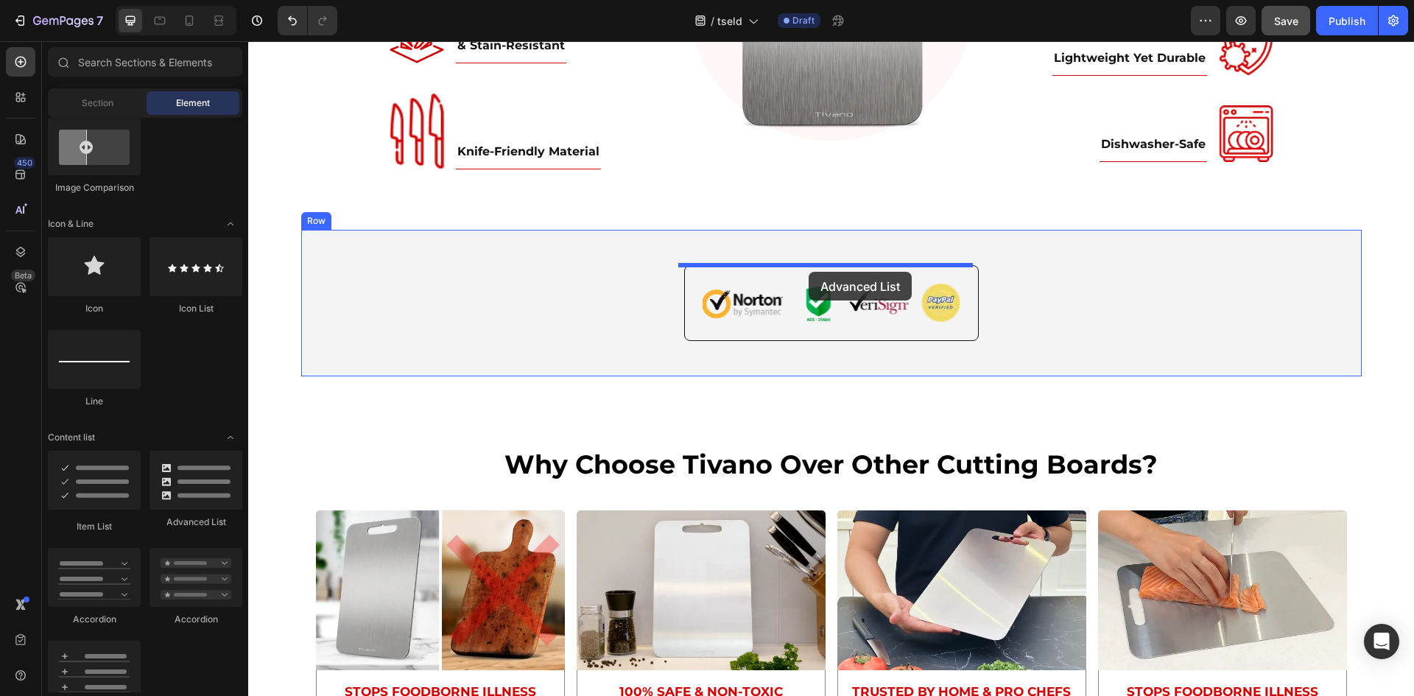
drag, startPoint x: 440, startPoint y: 520, endPoint x: 808, endPoint y: 272, distance: 444.5
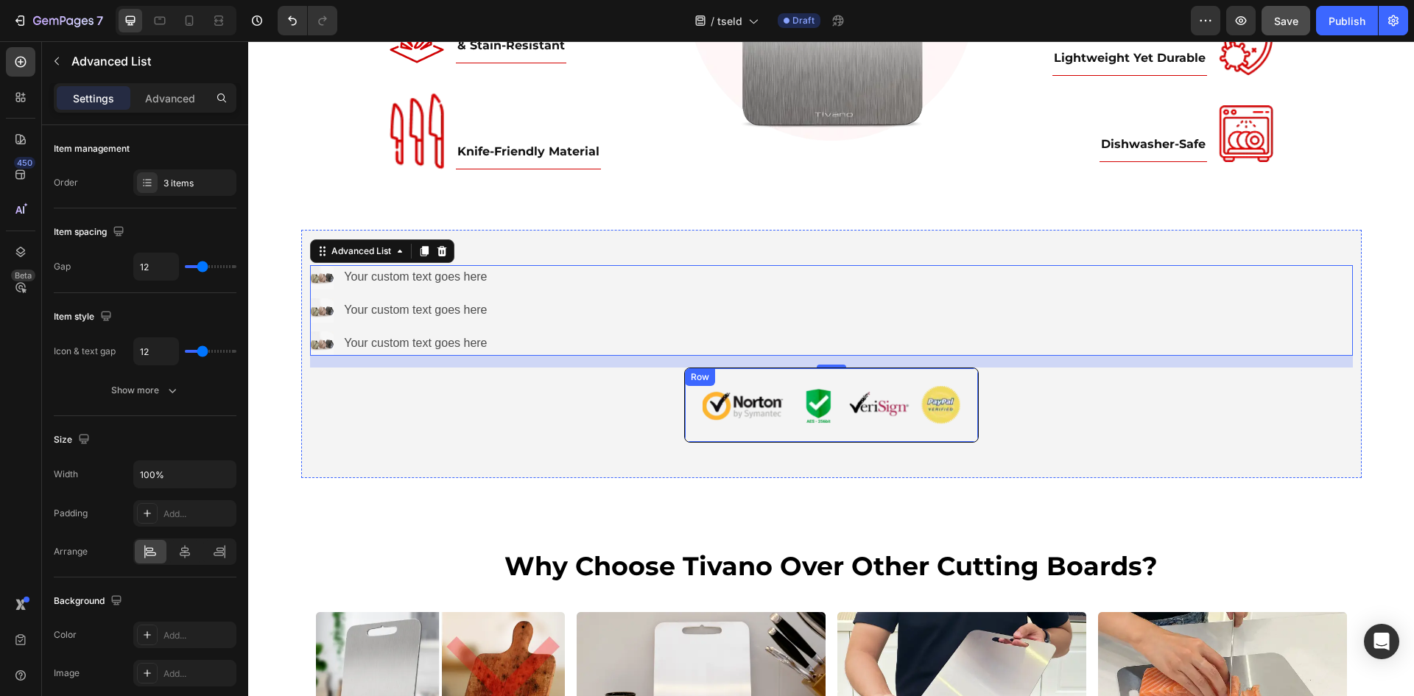
click at [760, 376] on div "Image Row" at bounding box center [831, 405] width 294 height 76
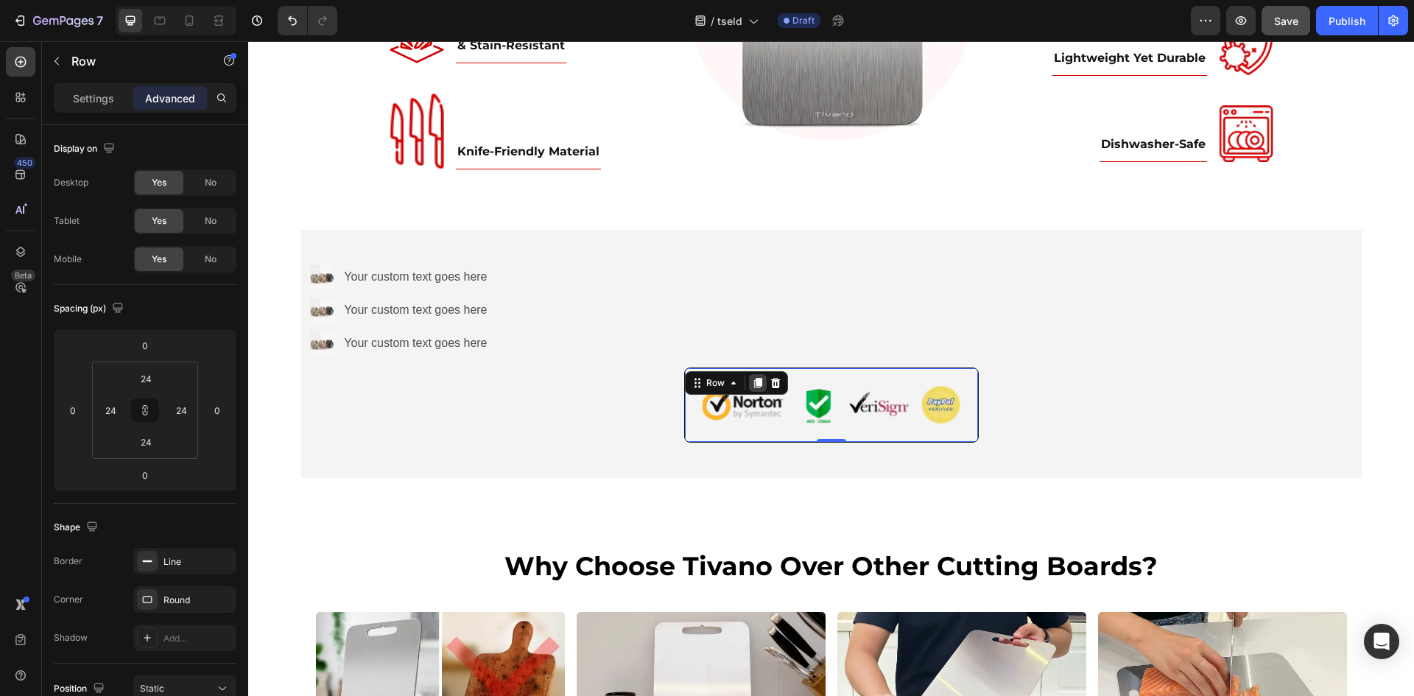
click at [753, 384] on icon at bounding box center [757, 383] width 8 height 10
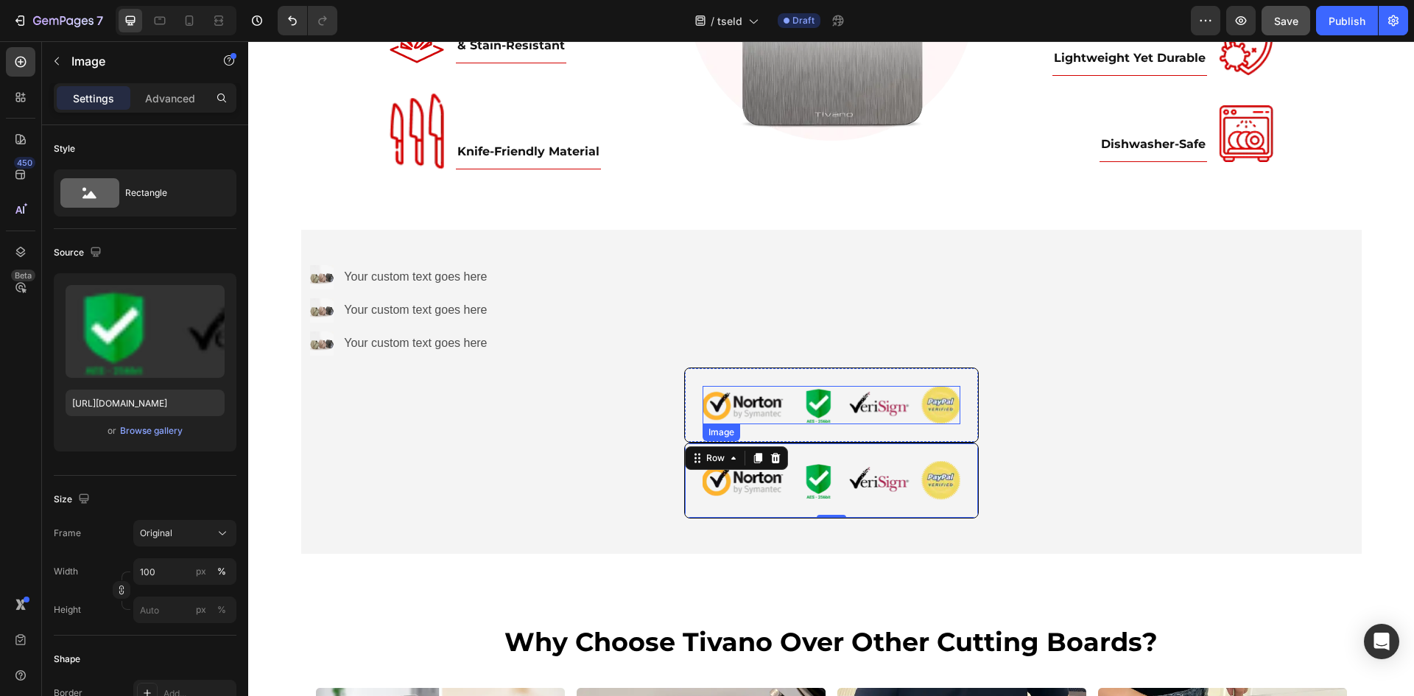
click at [755, 411] on img at bounding box center [831, 405] width 258 height 39
click at [796, 434] on icon at bounding box center [800, 438] width 12 height 12
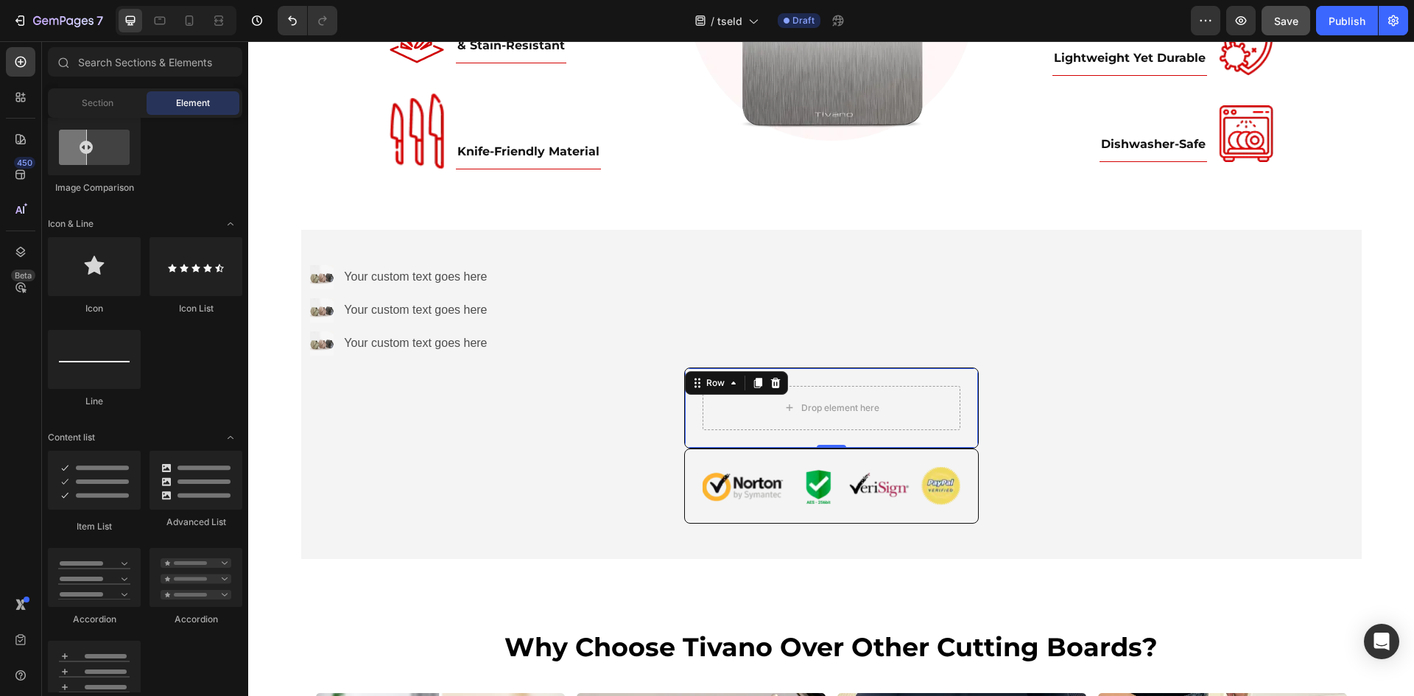
click at [873, 373] on div "Drop element here Row 0" at bounding box center [831, 407] width 294 height 81
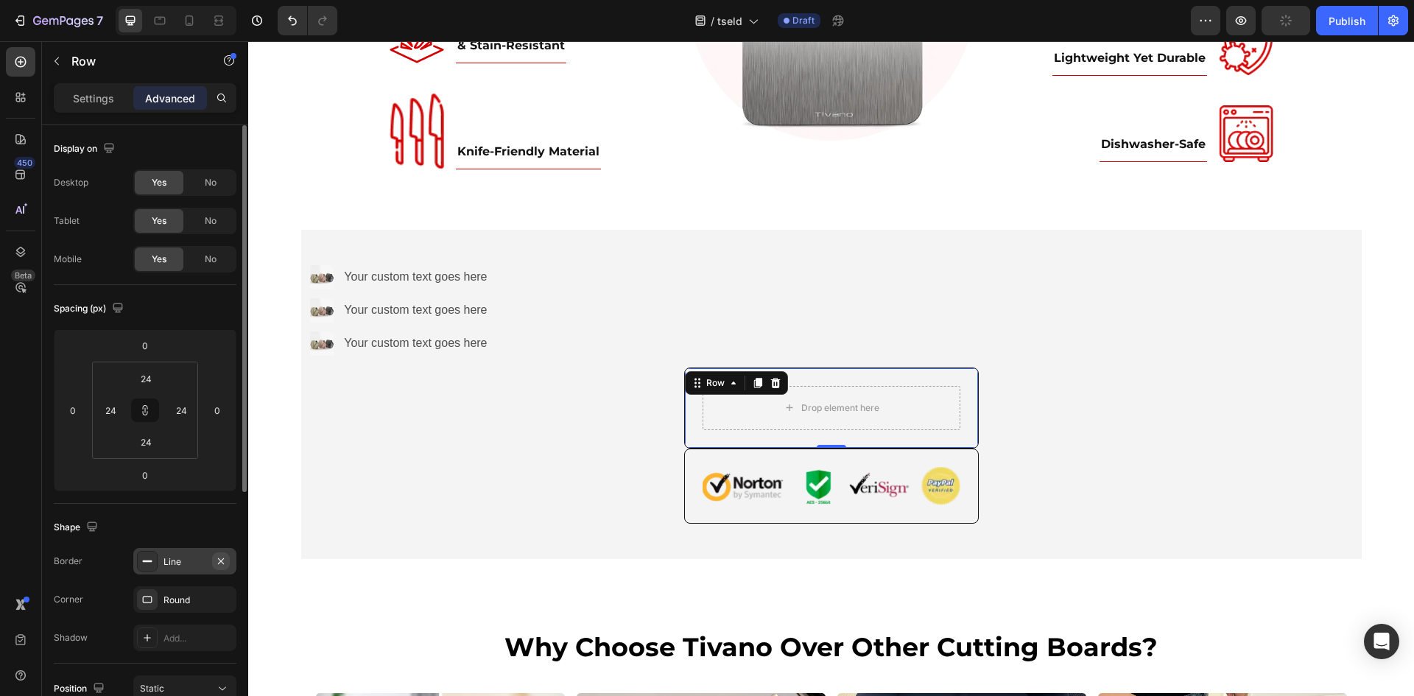
click at [220, 561] on icon "button" at bounding box center [221, 560] width 6 height 6
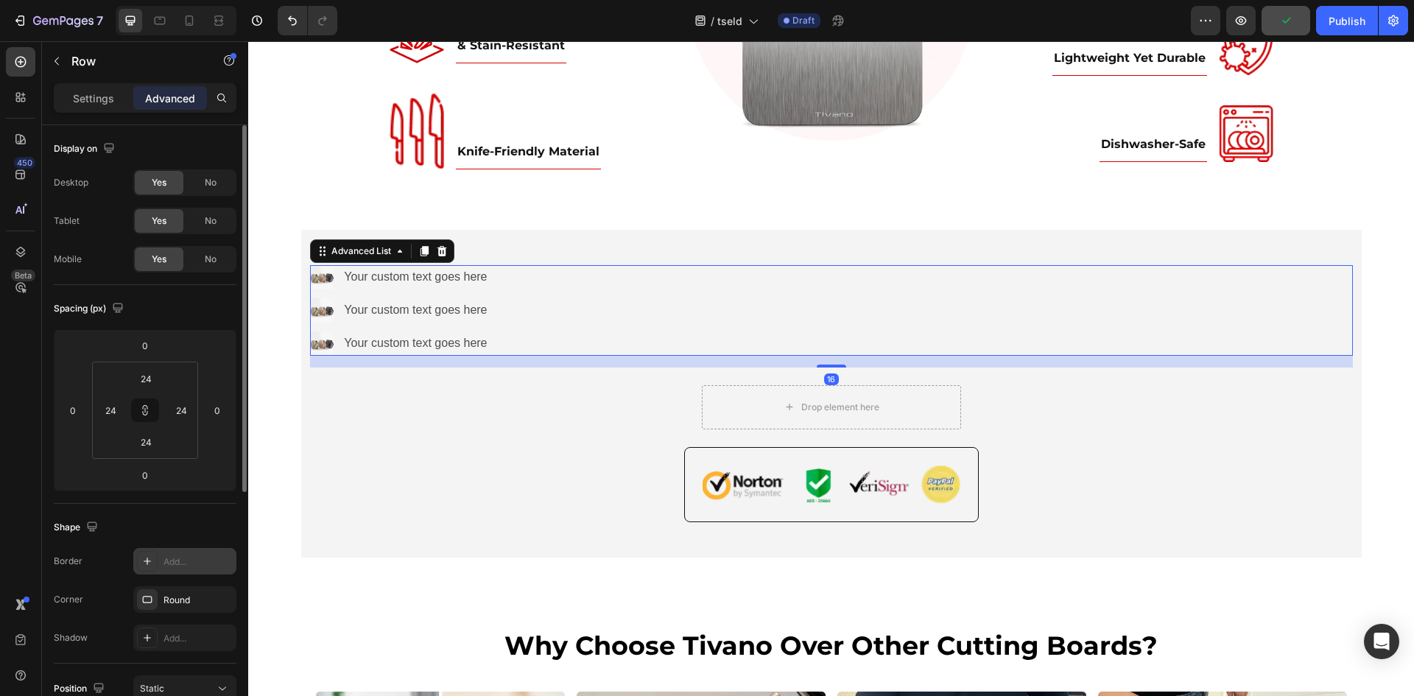
click at [331, 323] on ul "Image Your custom text goes here Text Block Image Your custom text goes here Te…" at bounding box center [402, 310] width 184 height 90
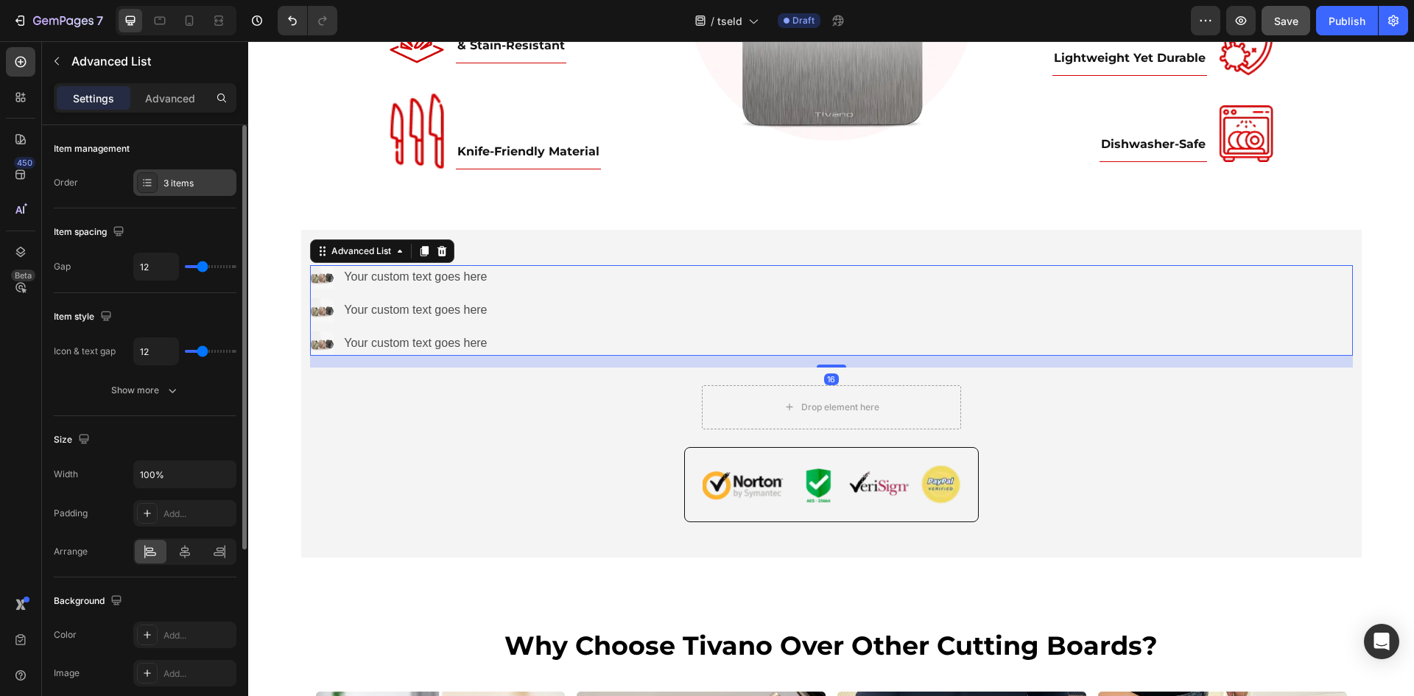
drag, startPoint x: 171, startPoint y: 181, endPoint x: 173, endPoint y: 174, distance: 7.7
click at [172, 177] on div "3 items" at bounding box center [197, 183] width 69 height 13
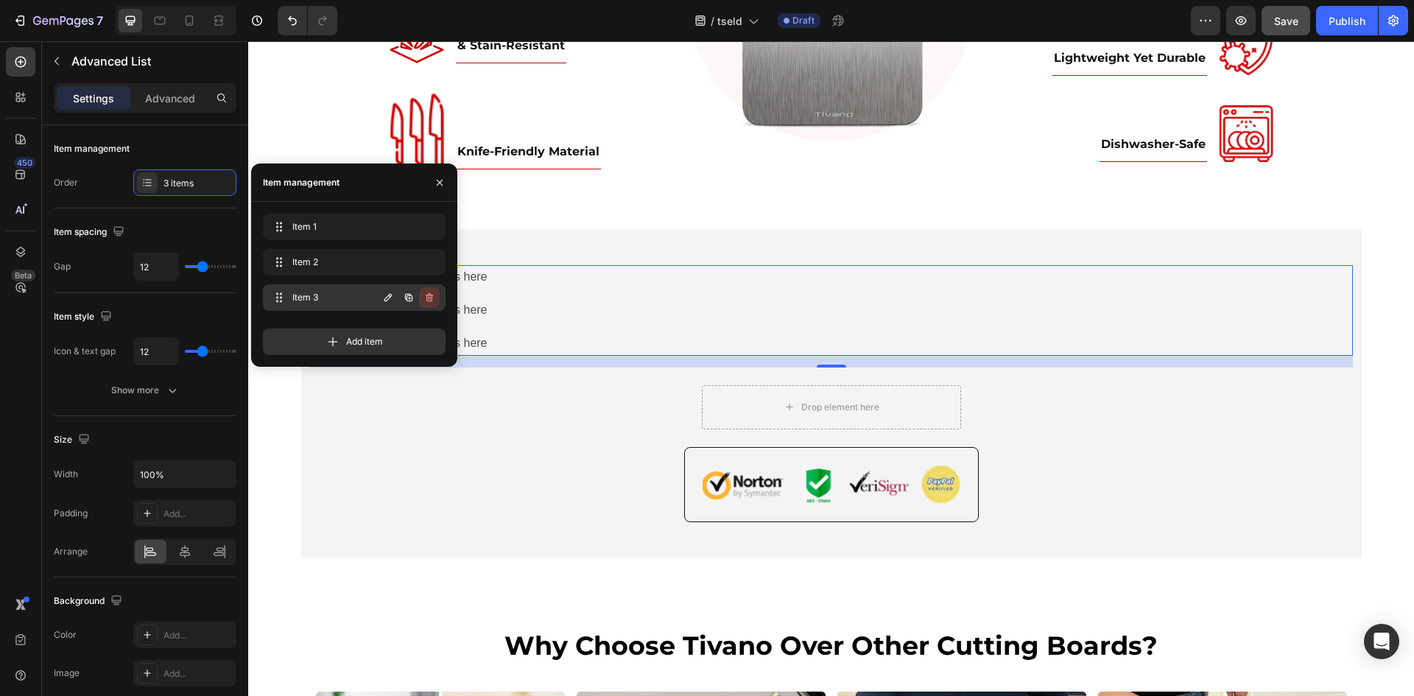
click at [436, 300] on button "button" at bounding box center [429, 297] width 21 height 21
click at [429, 294] on div "Delete" at bounding box center [419, 297] width 27 height 13
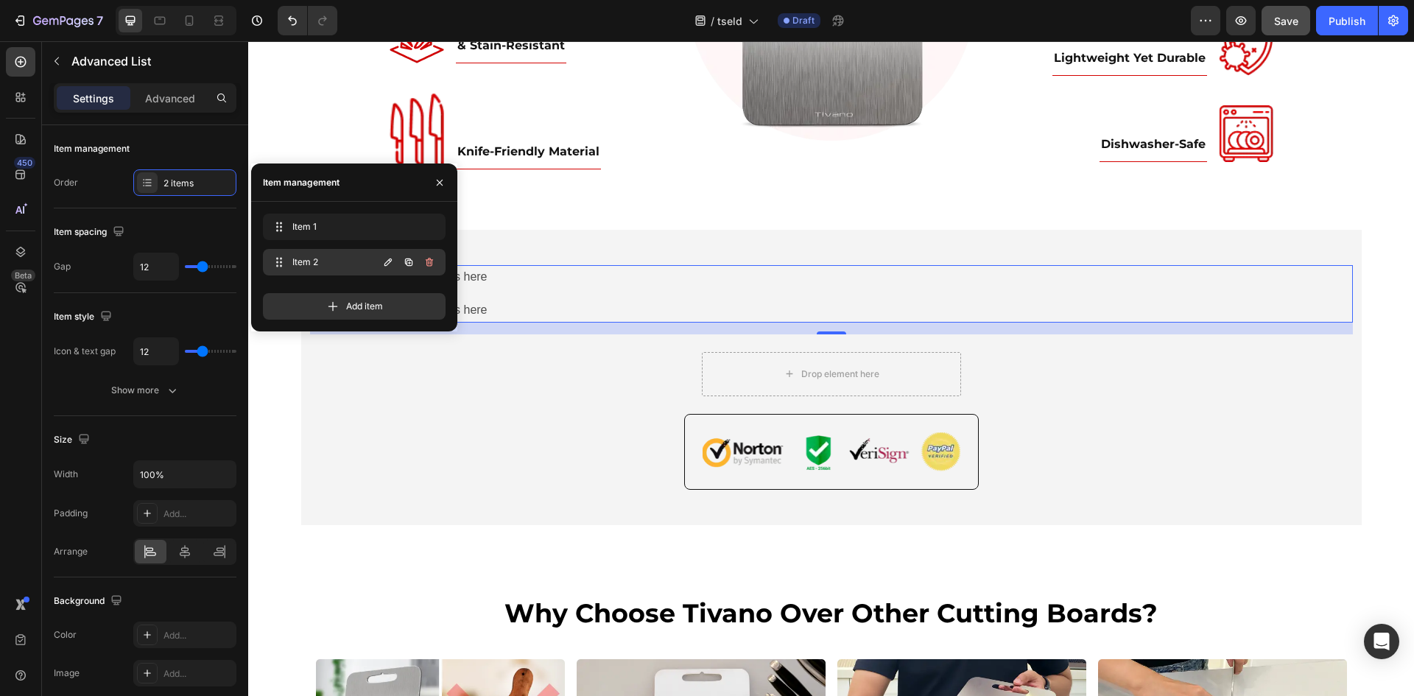
click at [429, 259] on icon "button" at bounding box center [429, 262] width 12 height 12
click at [429, 259] on div "Delete" at bounding box center [419, 261] width 27 height 13
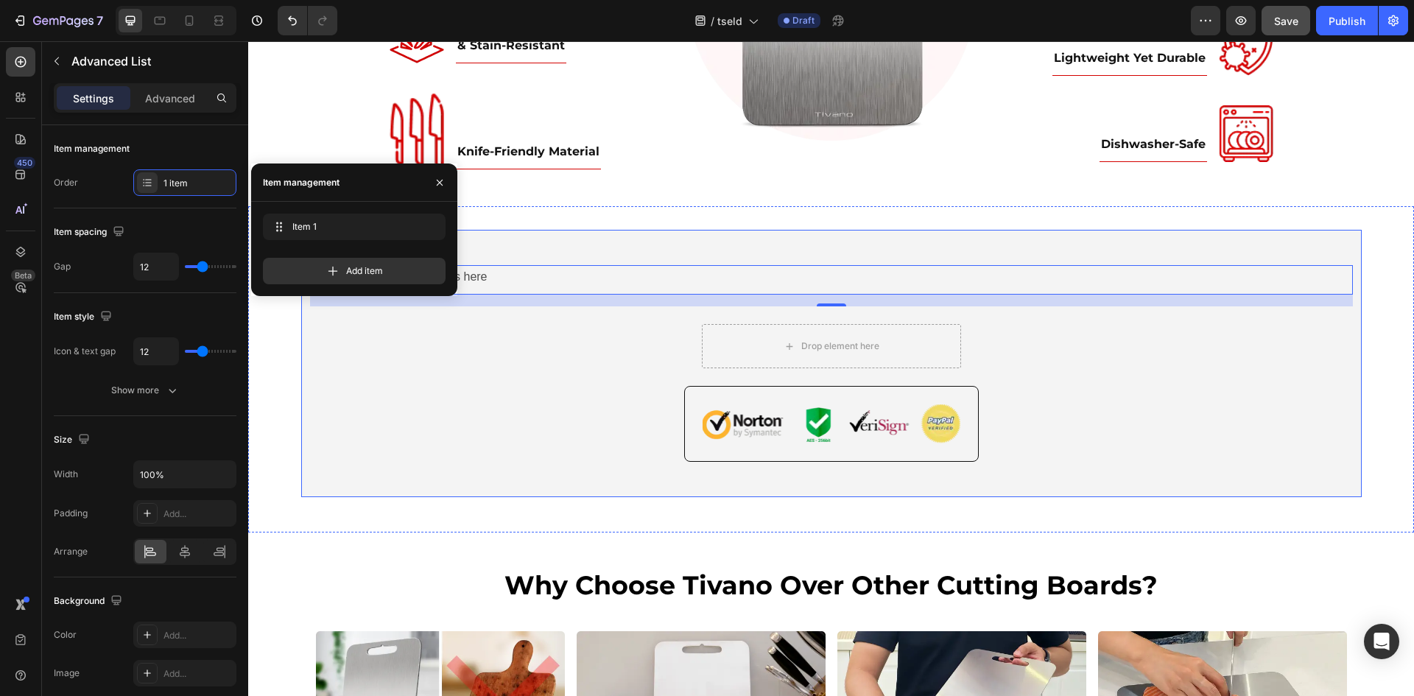
click at [451, 361] on div "Image Your custom text goes here Text Block Advanced List 16 Drop element here …" at bounding box center [831, 363] width 1042 height 197
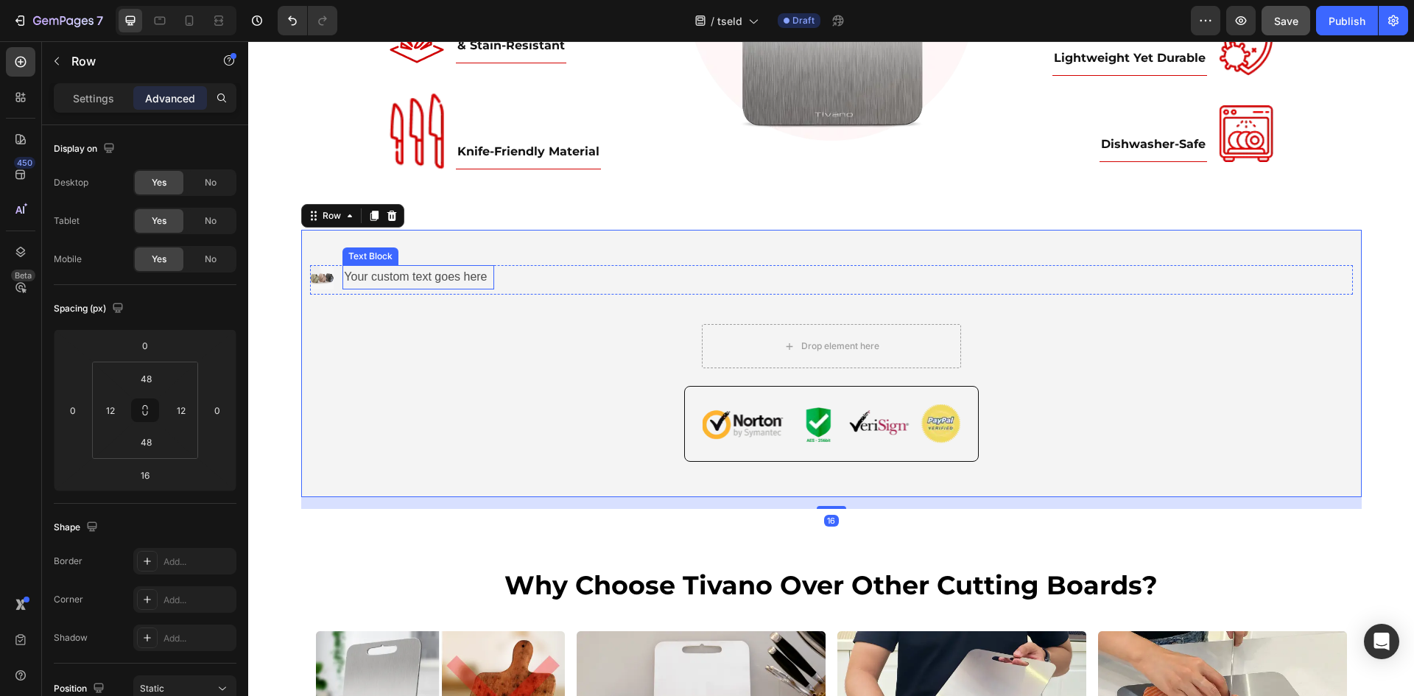
click at [436, 282] on div "Your custom text goes here" at bounding box center [417, 277] width 151 height 24
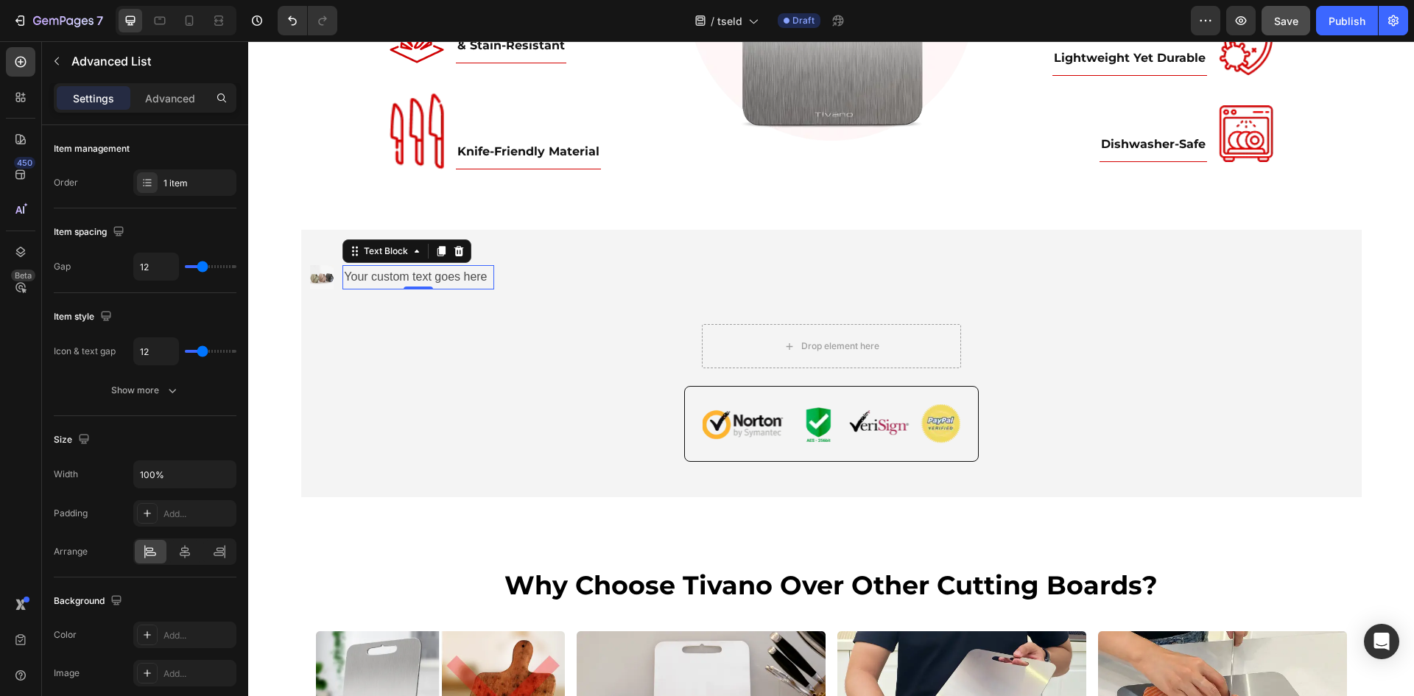
click at [497, 279] on div "Image Your custom text goes here Text Block 0" at bounding box center [831, 279] width 1042 height 29
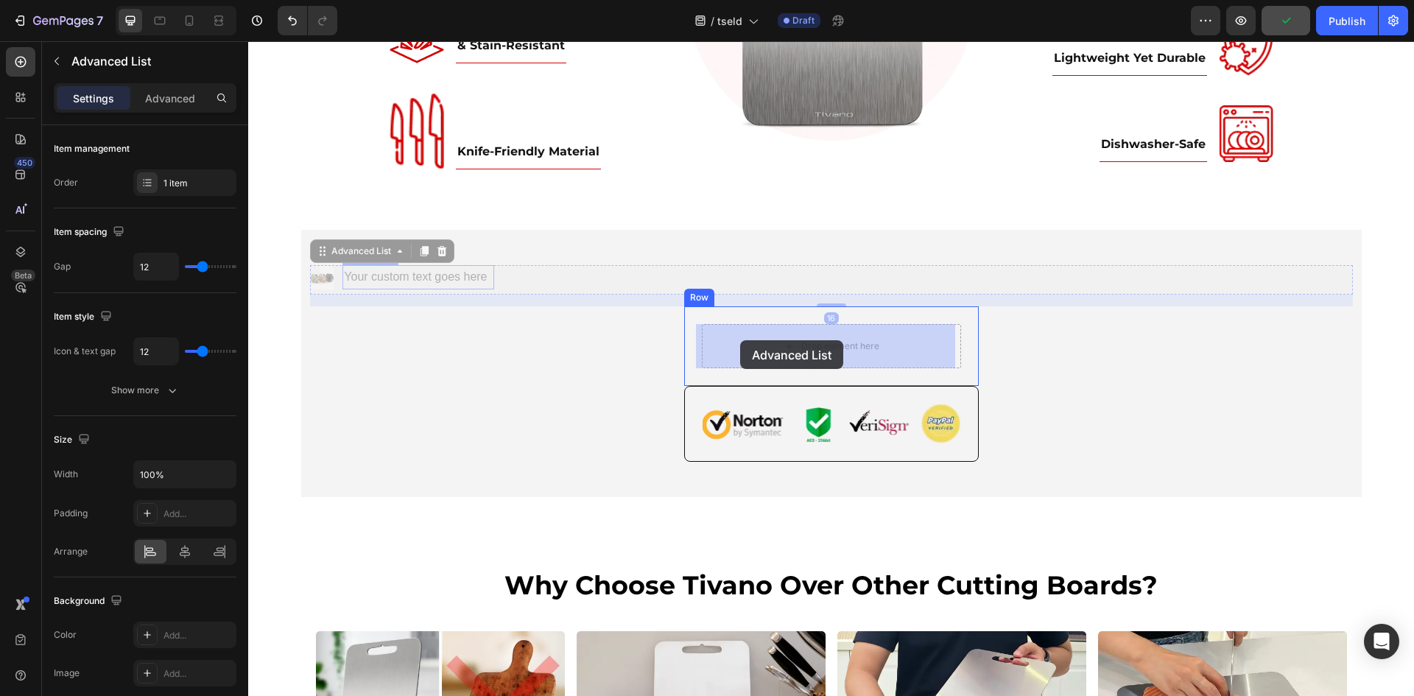
drag, startPoint x: 316, startPoint y: 257, endPoint x: 740, endPoint y: 340, distance: 432.1
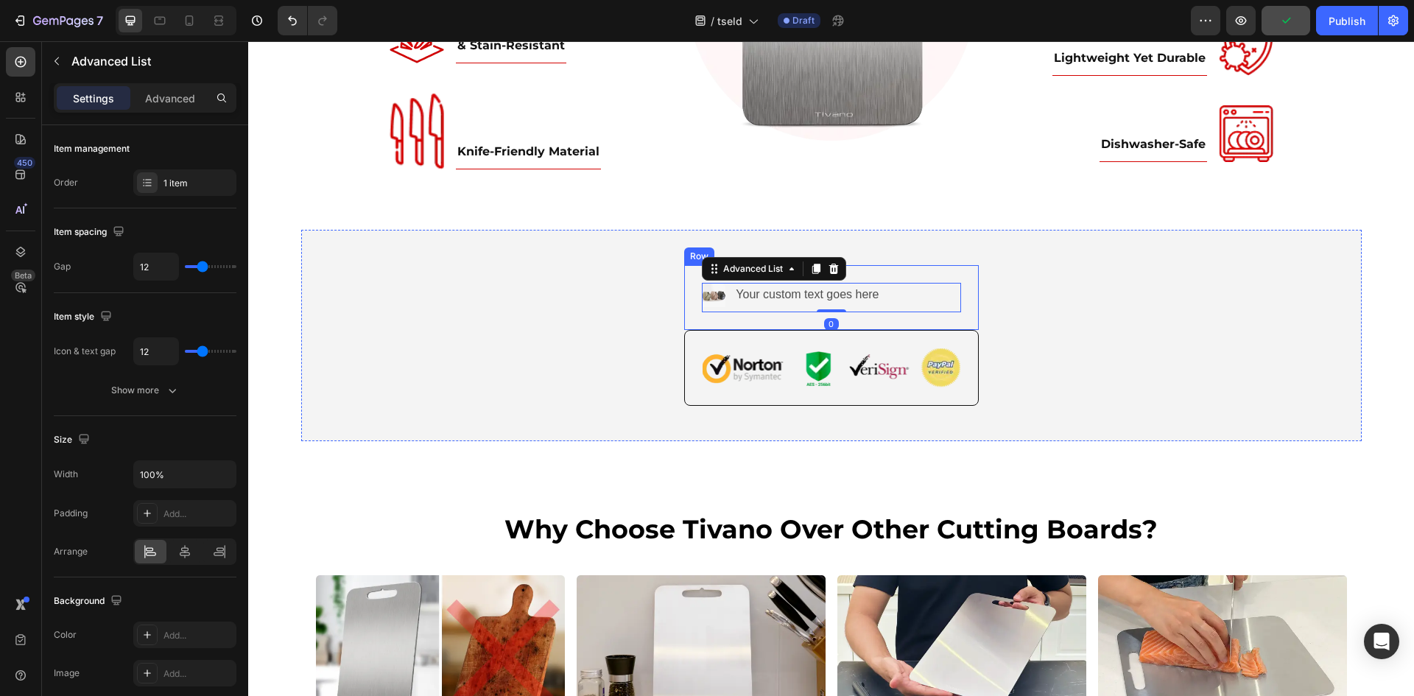
click at [741, 320] on div "Image Your custom text goes here Text Block Advanced List 0 Row" at bounding box center [831, 297] width 294 height 65
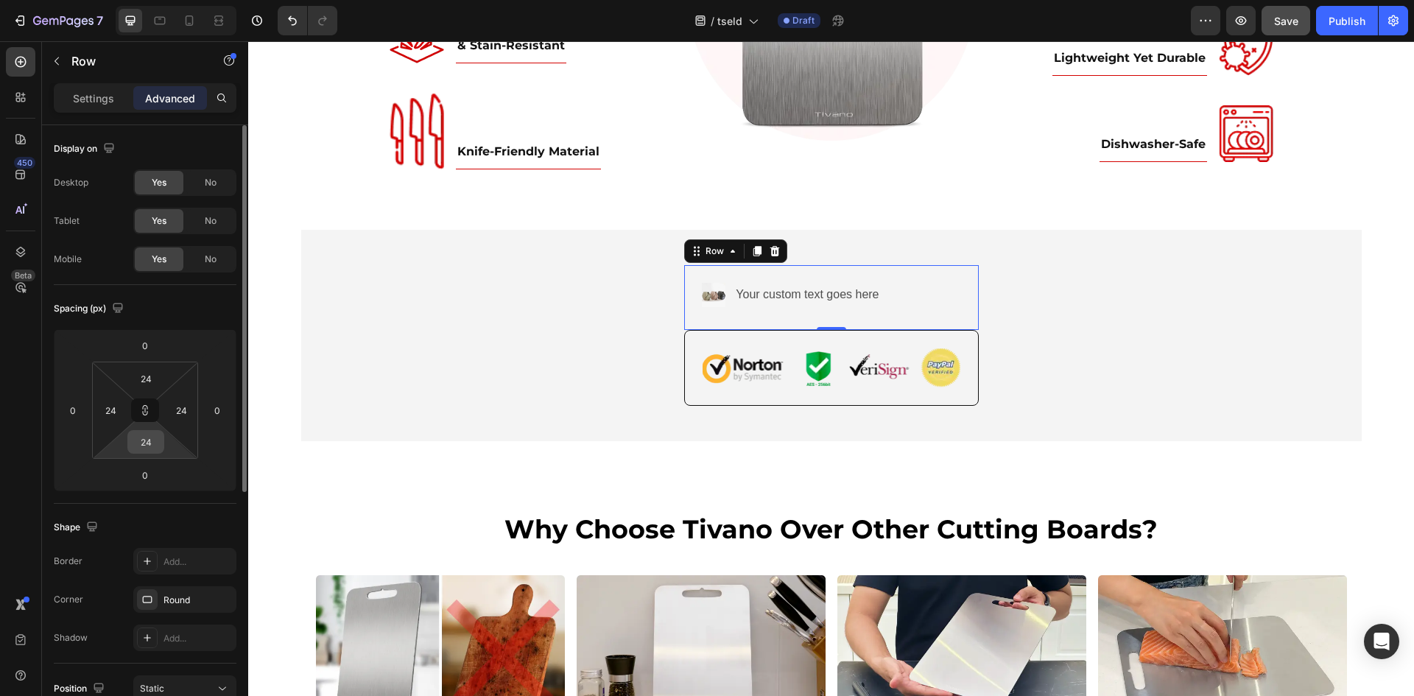
click at [155, 442] on input "24" at bounding box center [145, 442] width 29 height 22
click at [147, 408] on icon at bounding box center [145, 410] width 12 height 12
click at [152, 445] on input "24" at bounding box center [145, 442] width 29 height 22
type input "2"
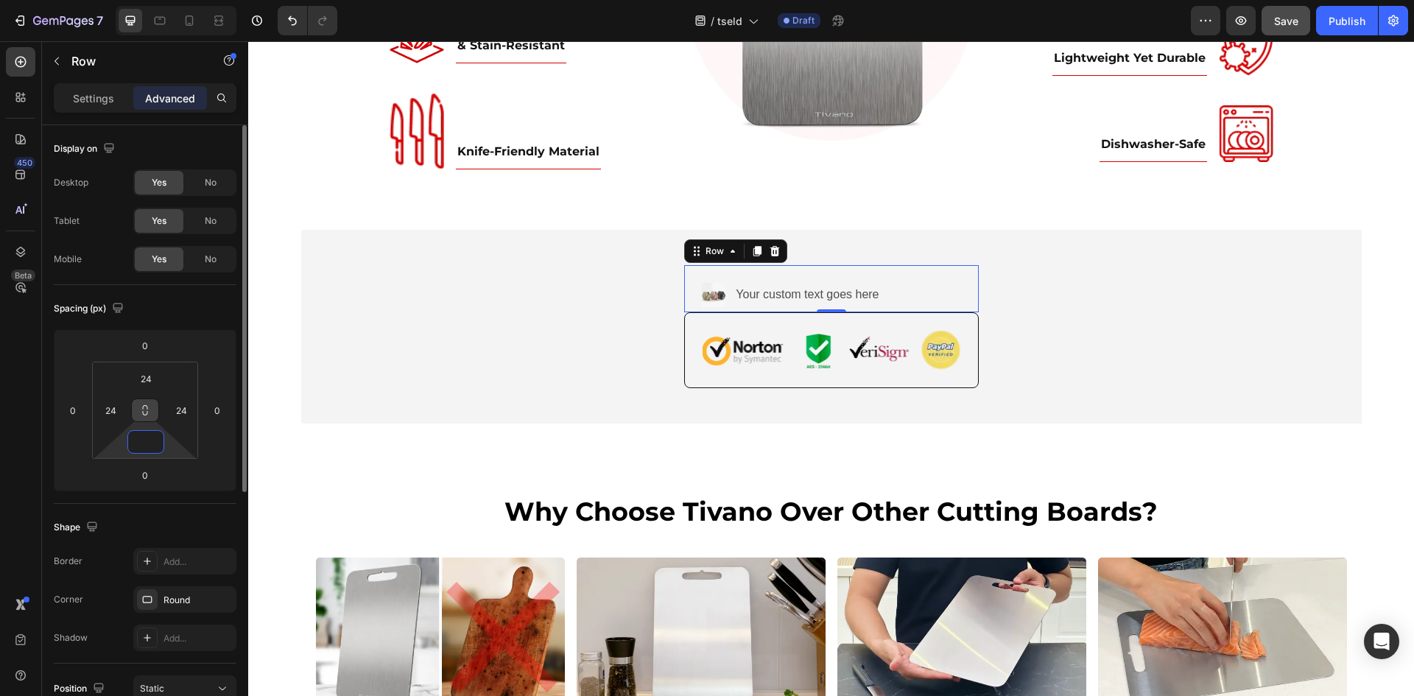
type input "0"
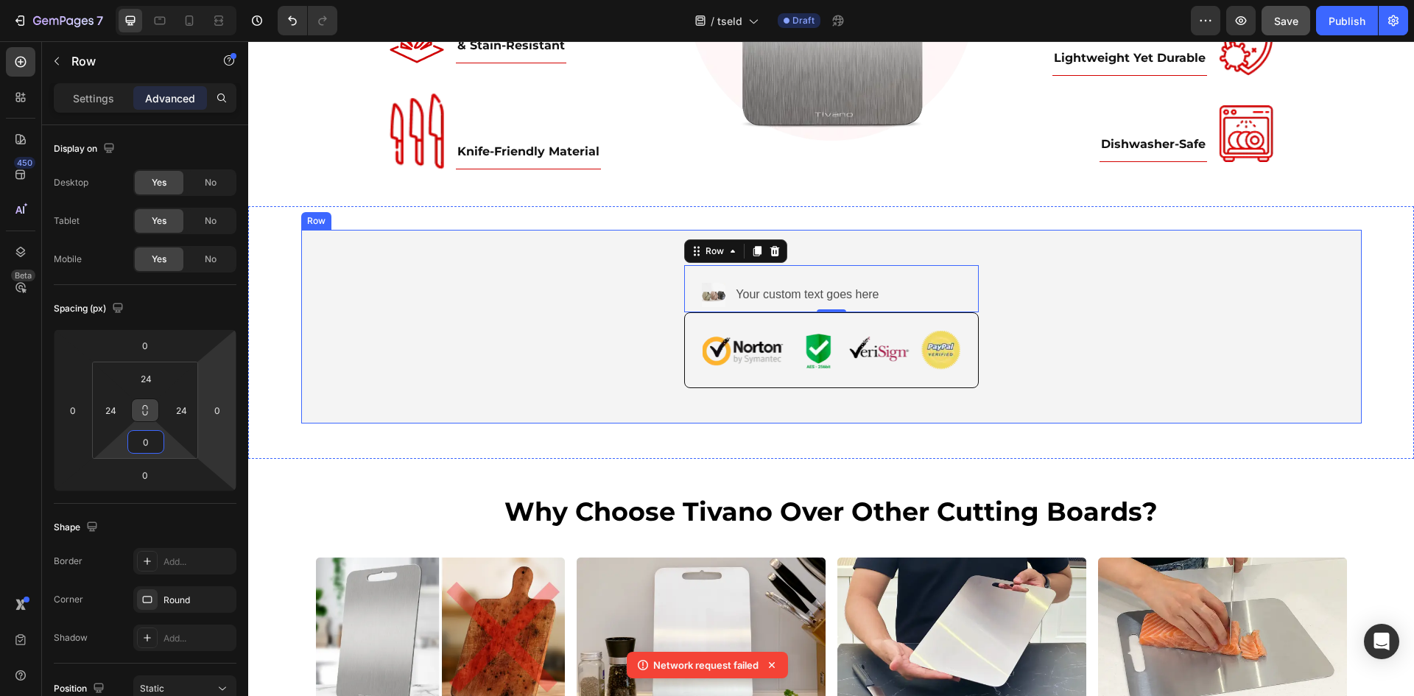
click at [448, 330] on div "Image Your custom text goes here Text Block Advanced List Row 0 Image Row" at bounding box center [831, 326] width 1042 height 123
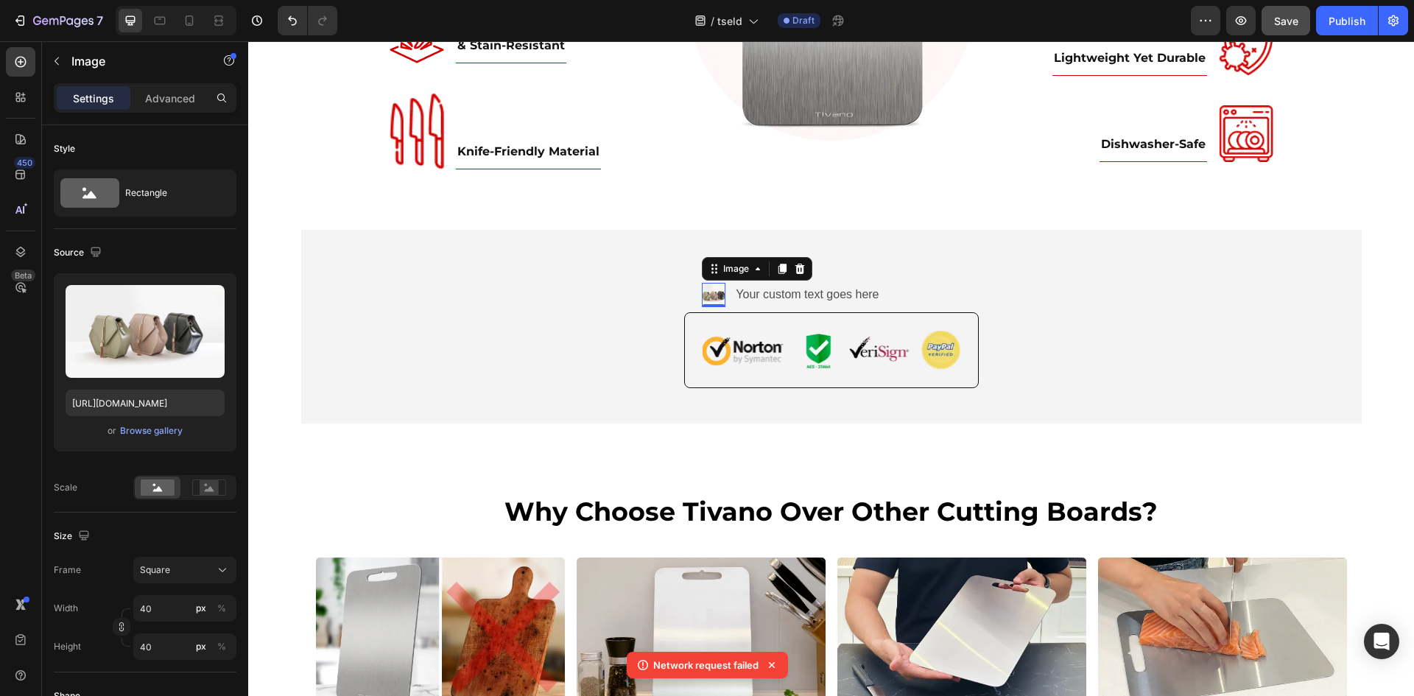
click at [712, 299] on img at bounding box center [714, 295] width 24 height 24
click at [797, 269] on icon at bounding box center [799, 269] width 10 height 10
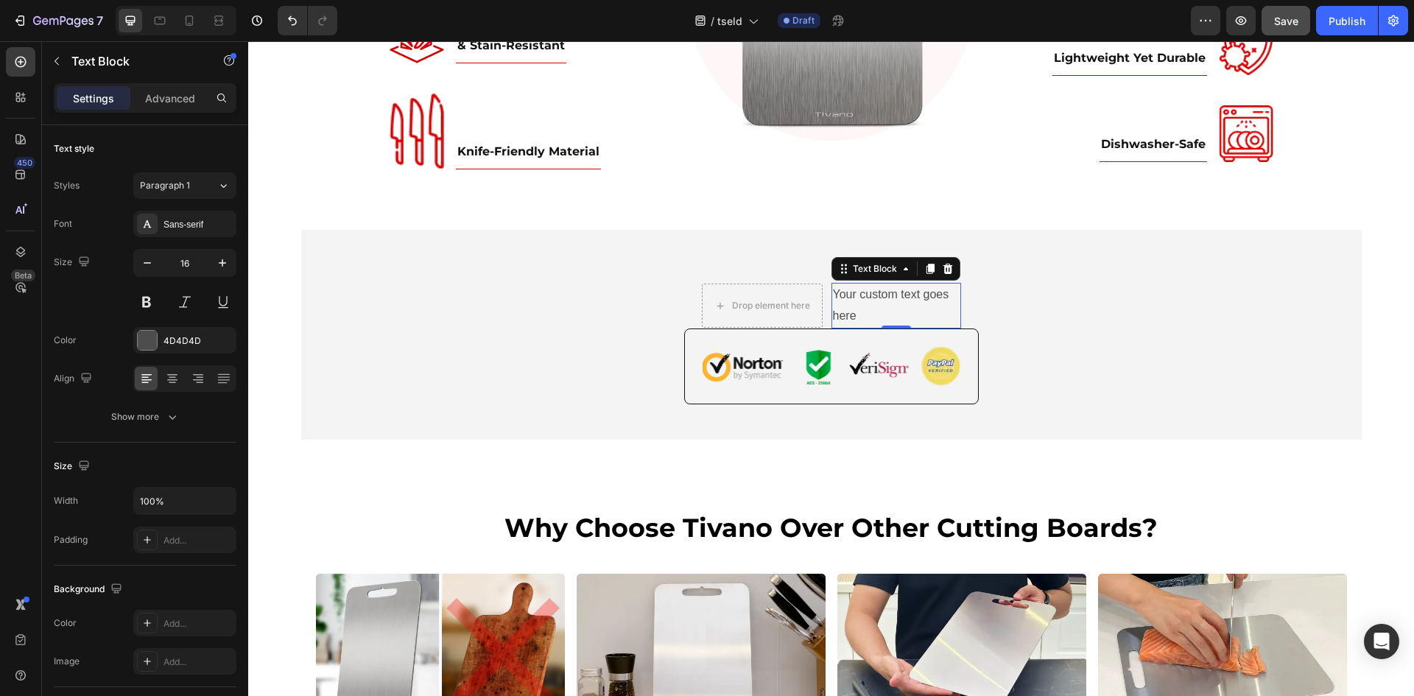
click at [883, 299] on div "Your custom text goes here" at bounding box center [896, 306] width 130 height 46
click at [883, 299] on p "Your custom text goes here" at bounding box center [896, 305] width 127 height 43
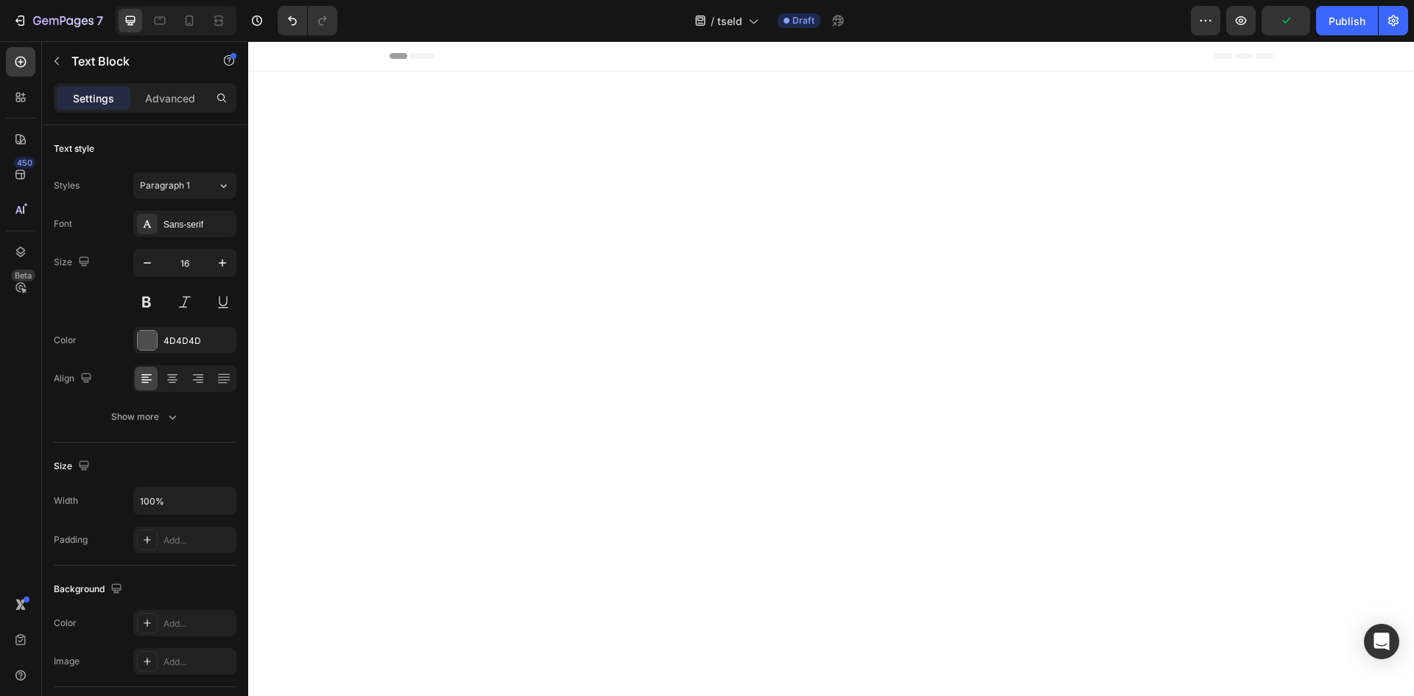
scroll to position [5030, 0]
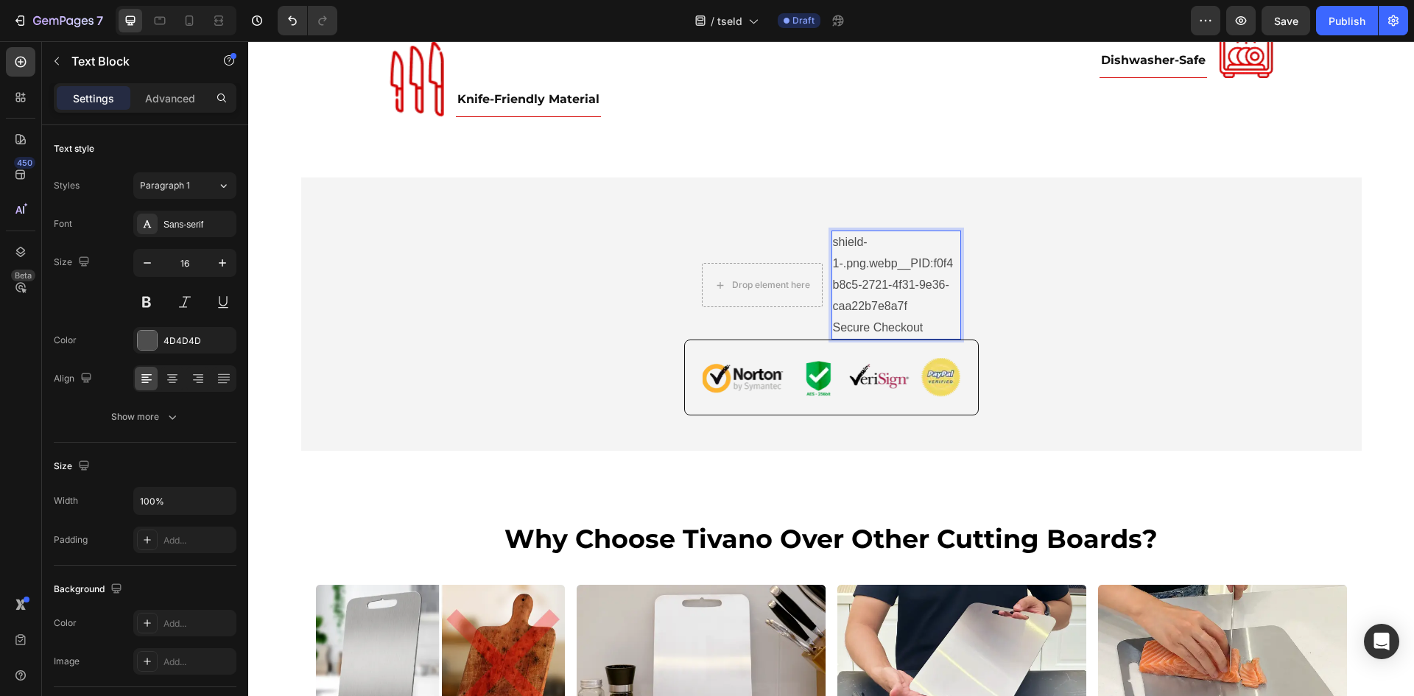
click at [879, 333] on p "shield-1-.png.webp__PID:f0f4b8c5-2721-4f31-9e36-caa22b7e8a7f Secure Checkout" at bounding box center [896, 285] width 127 height 106
click at [925, 338] on p "shield-1-.png.webp__PID:f0f4b8c5-2721-4f31-9e36-caa22b7e8a7f Secure Checkout" at bounding box center [896, 285] width 127 height 106
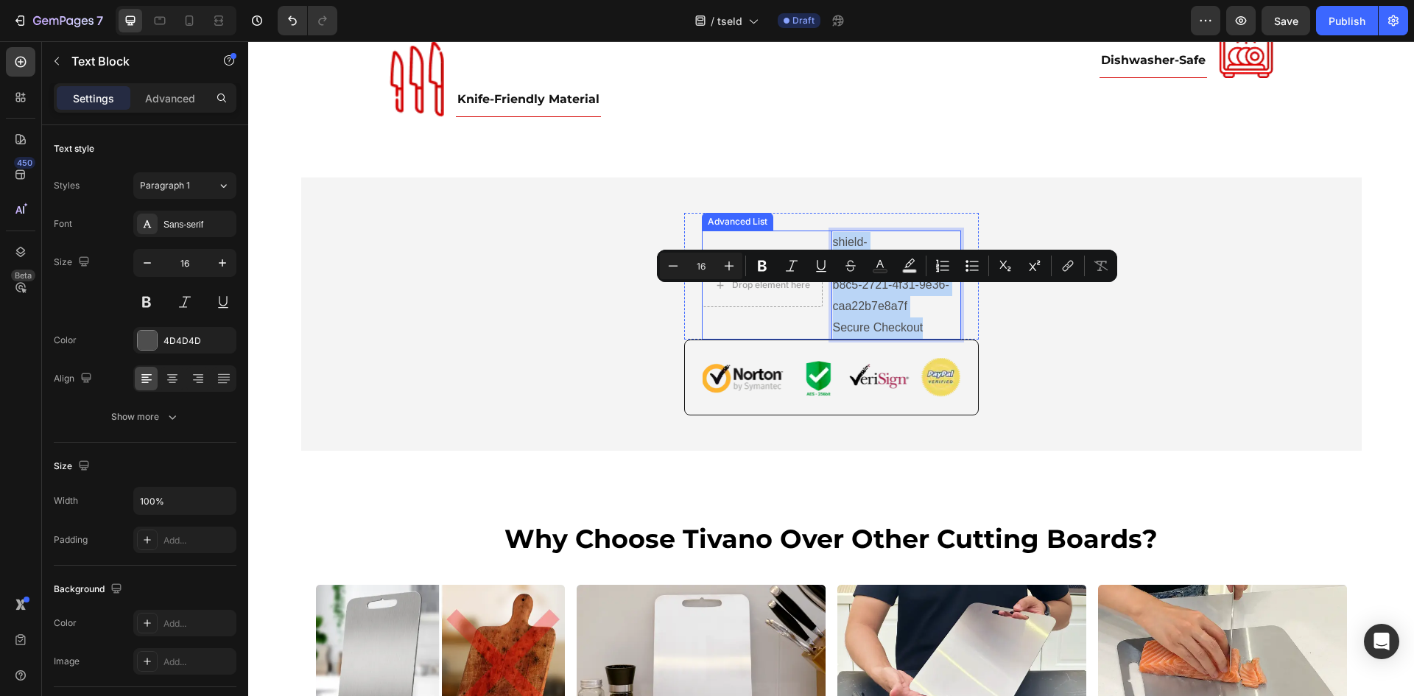
drag, startPoint x: 925, startPoint y: 379, endPoint x: 824, endPoint y: 300, distance: 128.6
click at [824, 300] on li "Drop element here shield-1-.png.webp__PID:f0f4b8c5-2721-4f31-9e36-caa22b7e8a7f …" at bounding box center [831, 284] width 259 height 109
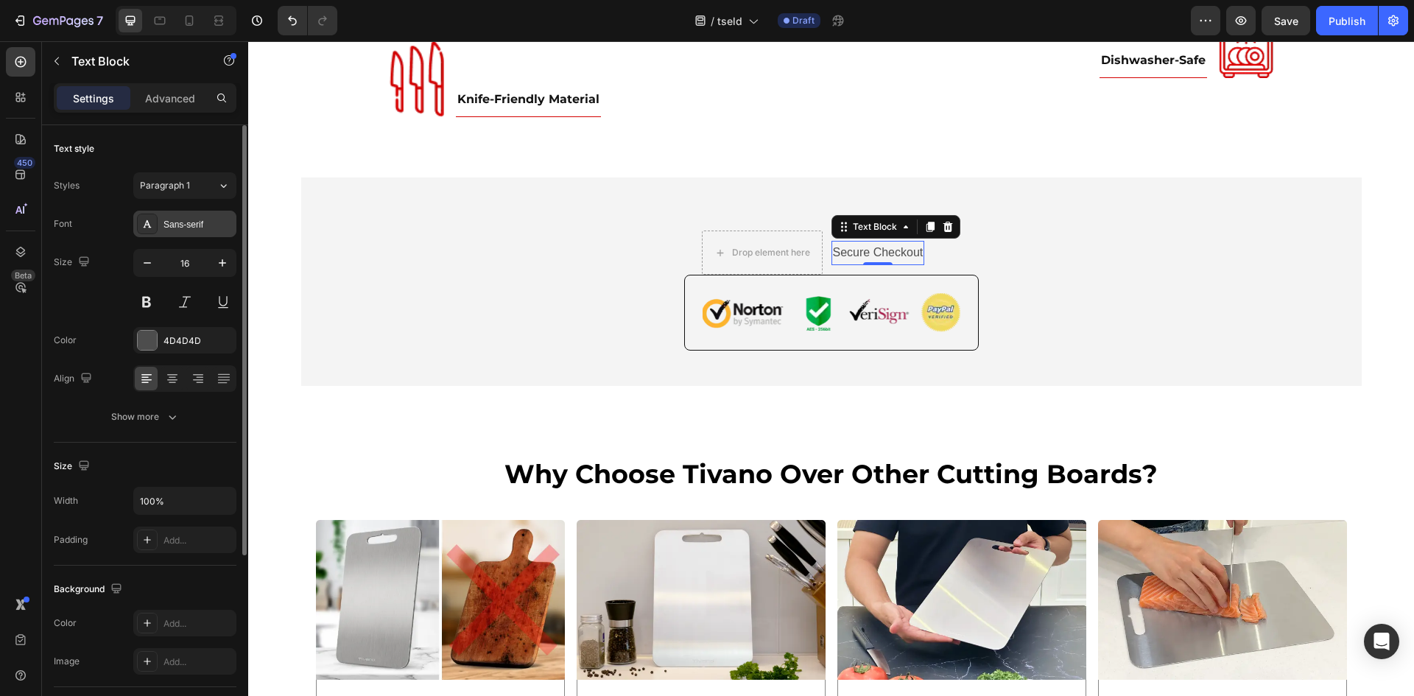
click at [185, 223] on div "Sans-serif" at bounding box center [197, 224] width 69 height 13
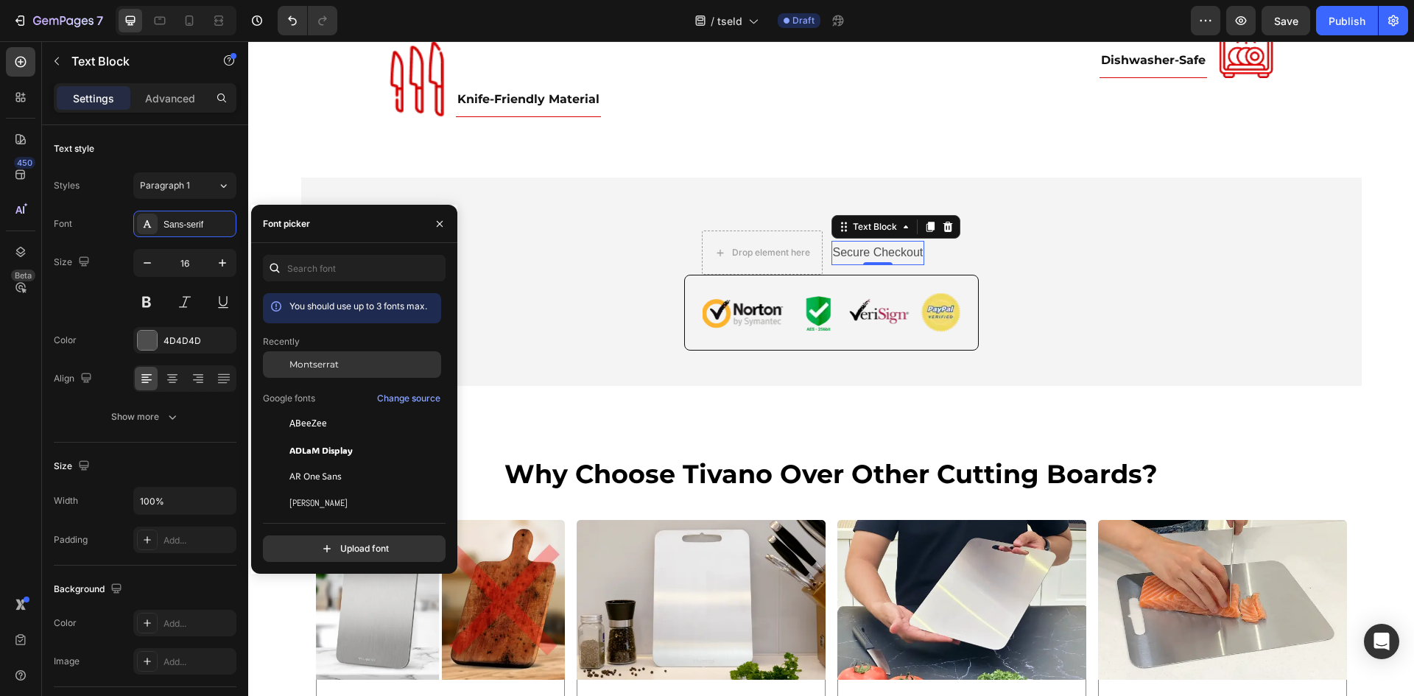
click at [315, 363] on span "Montserrat" at bounding box center [313, 364] width 49 height 13
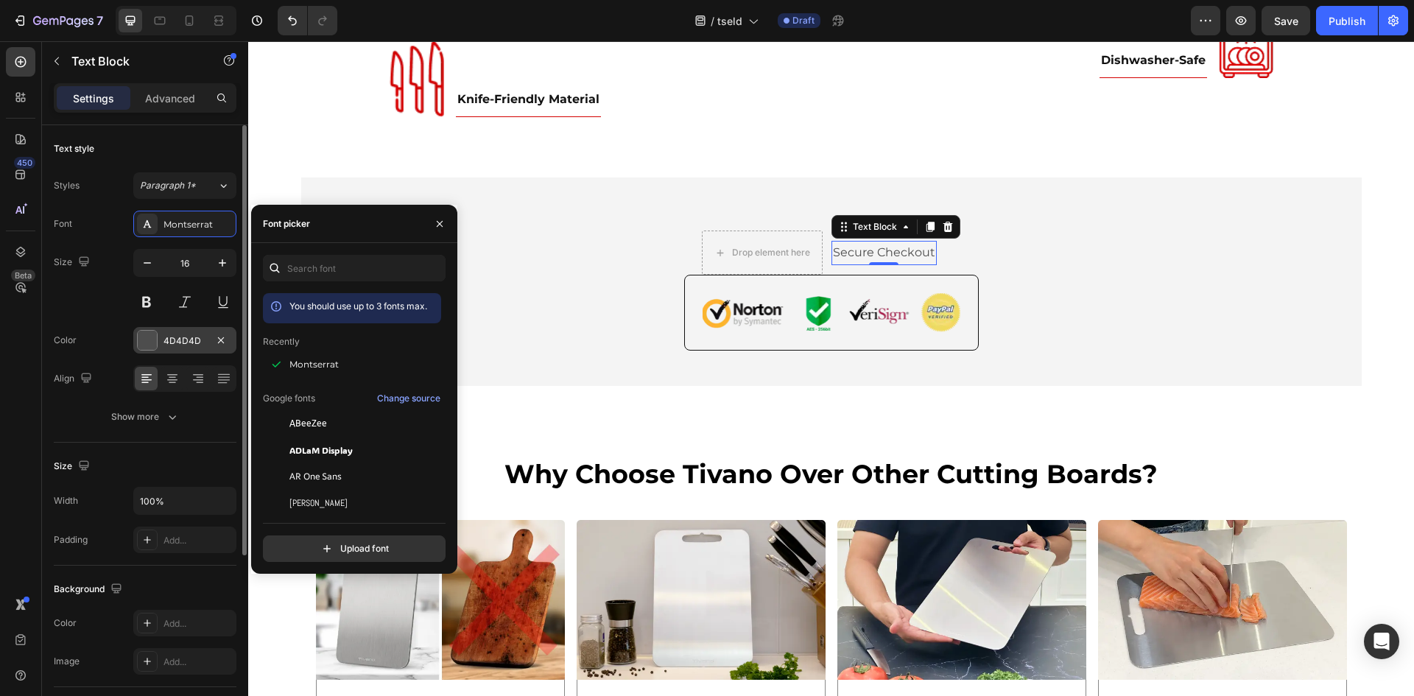
click at [163, 343] on div "4D4D4D" at bounding box center [184, 340] width 103 height 27
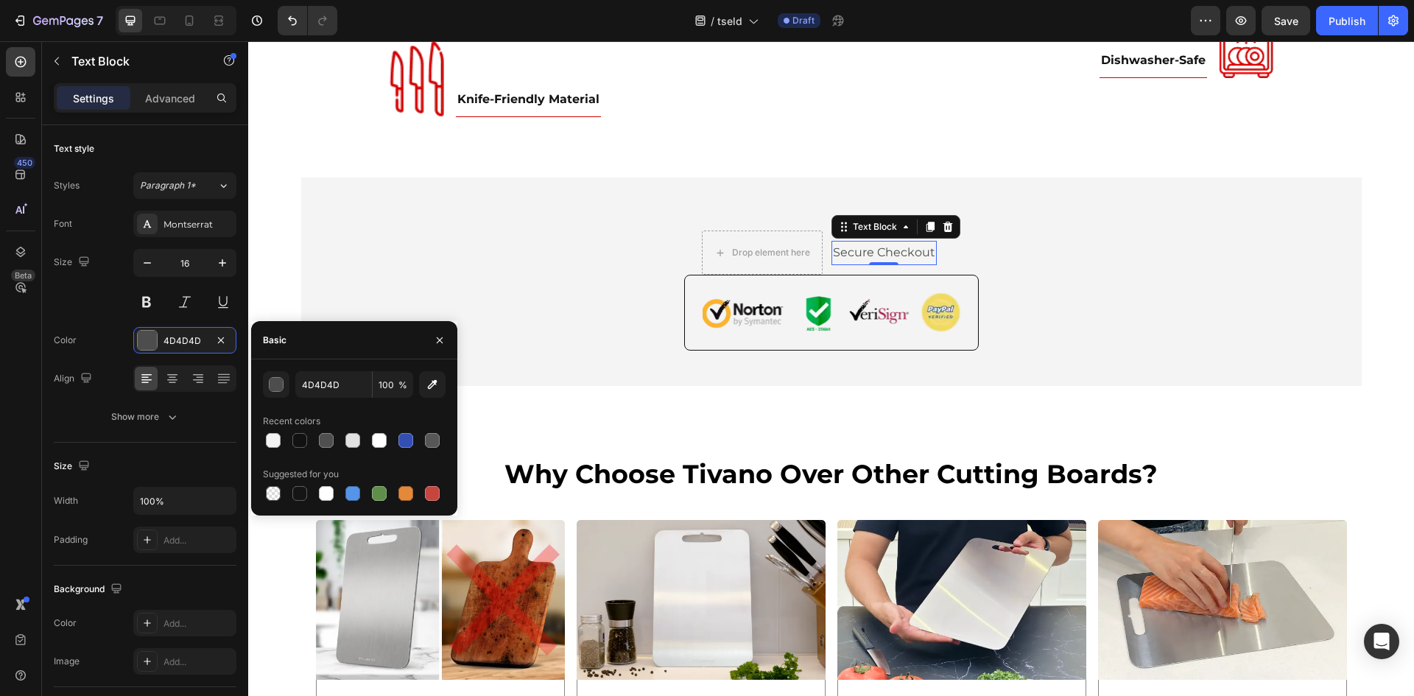
drag, startPoint x: 301, startPoint y: 440, endPoint x: 278, endPoint y: 414, distance: 34.4
click at [300, 439] on div at bounding box center [299, 440] width 15 height 15
type input "121212"
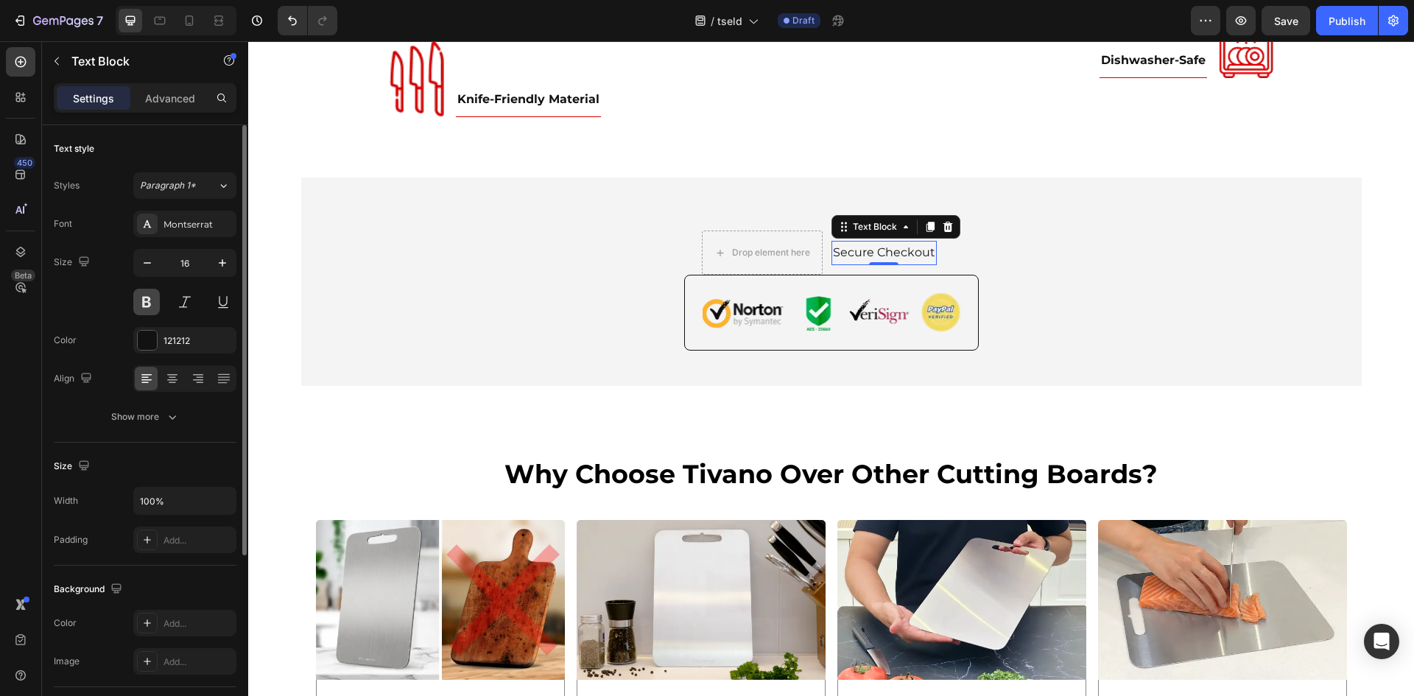
click at [155, 308] on button at bounding box center [146, 302] width 27 height 27
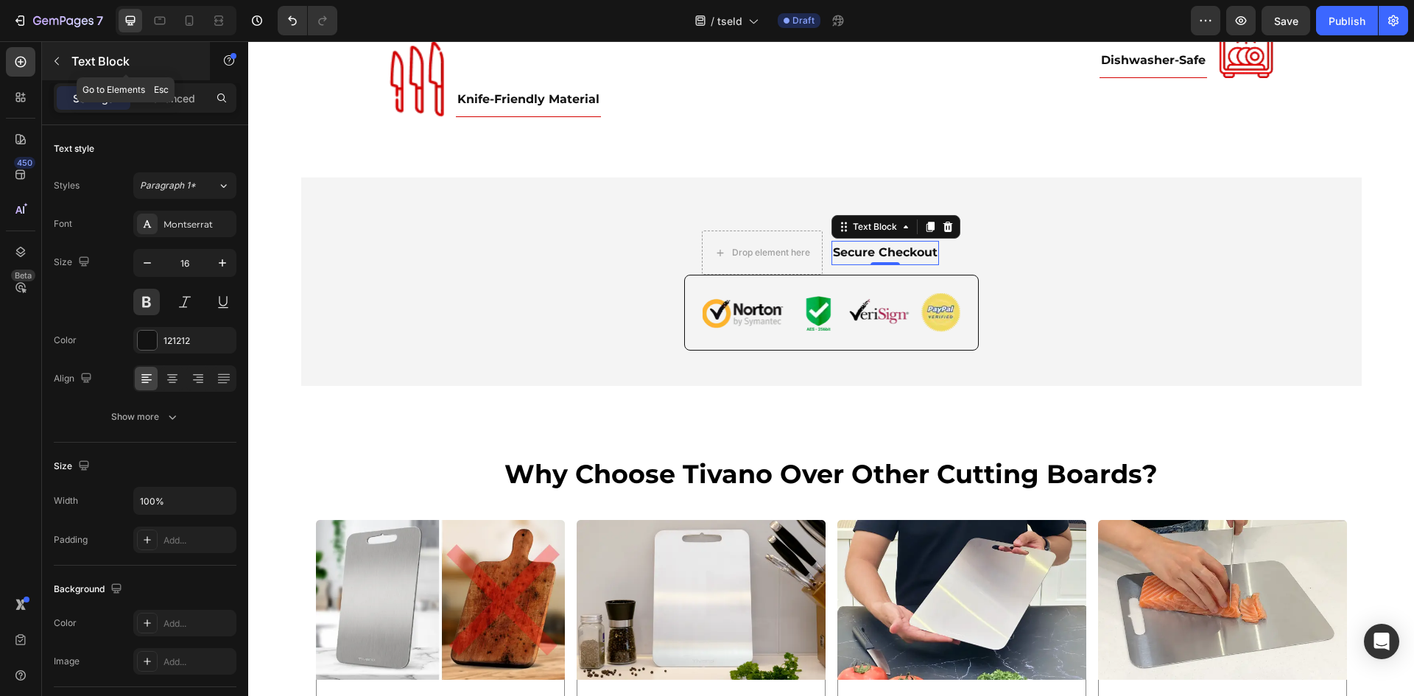
click at [53, 67] on button "button" at bounding box center [57, 61] width 24 height 24
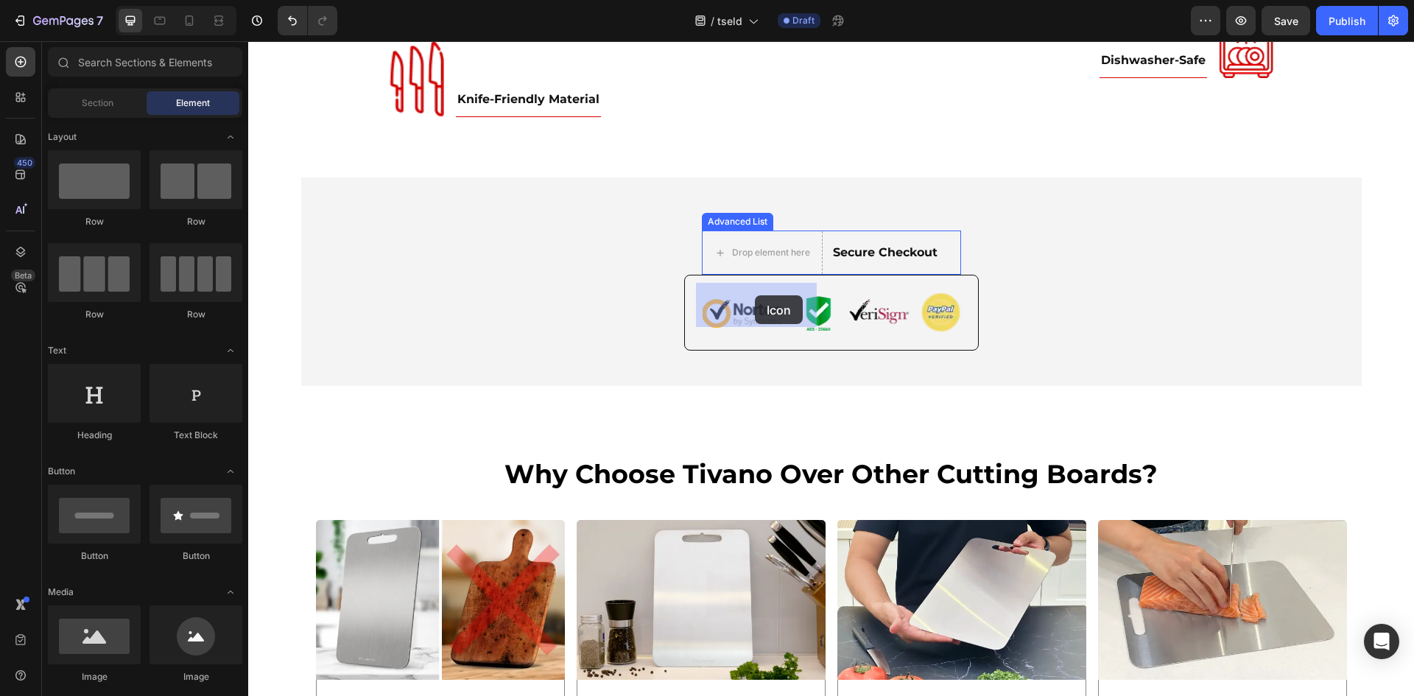
drag, startPoint x: 348, startPoint y: 314, endPoint x: 755, endPoint y: 295, distance: 406.8
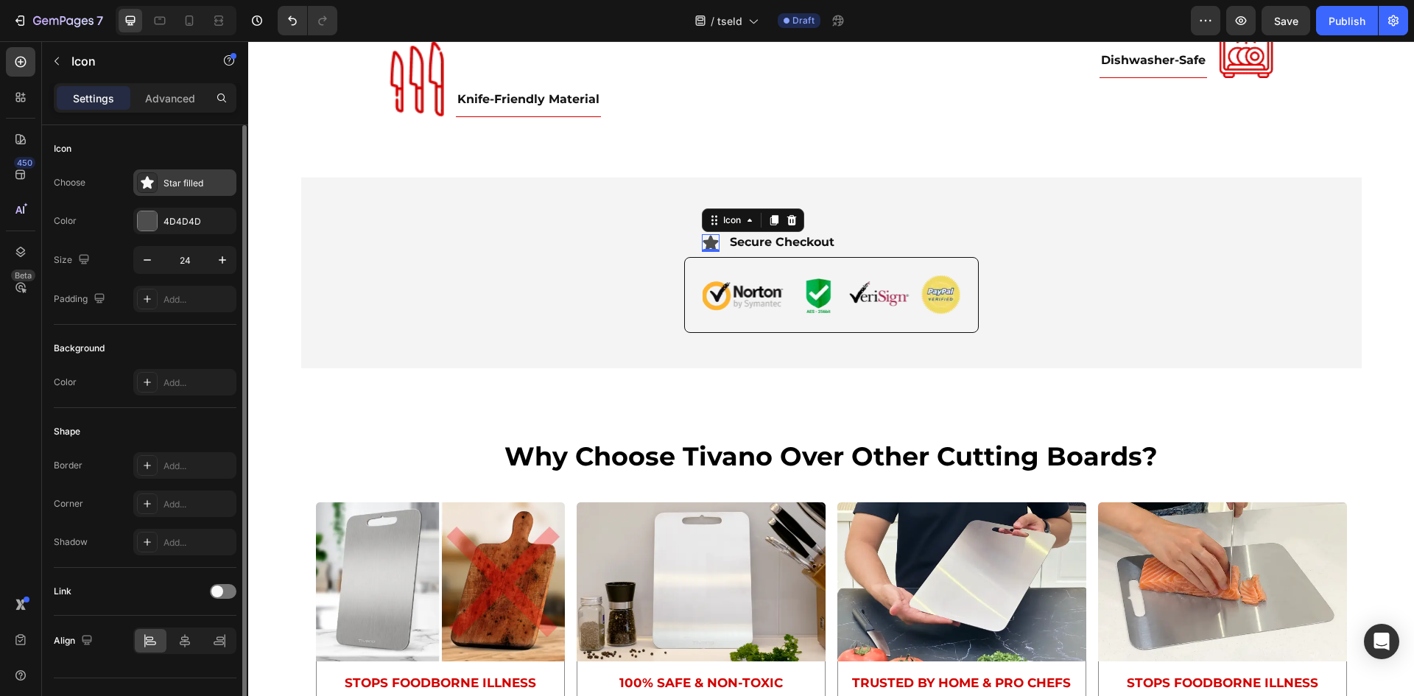
click at [172, 188] on div "Star filled" at bounding box center [197, 183] width 69 height 13
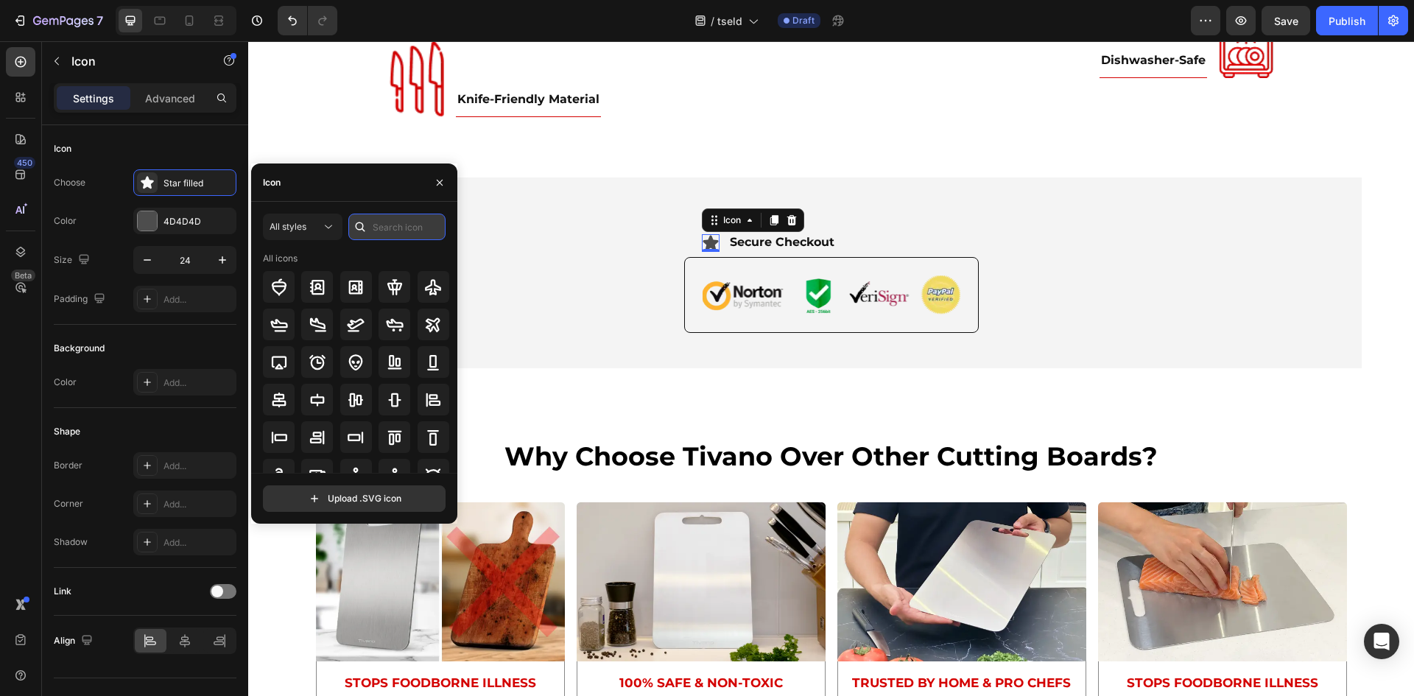
click at [385, 222] on input "text" at bounding box center [396, 226] width 97 height 27
type input "shield"
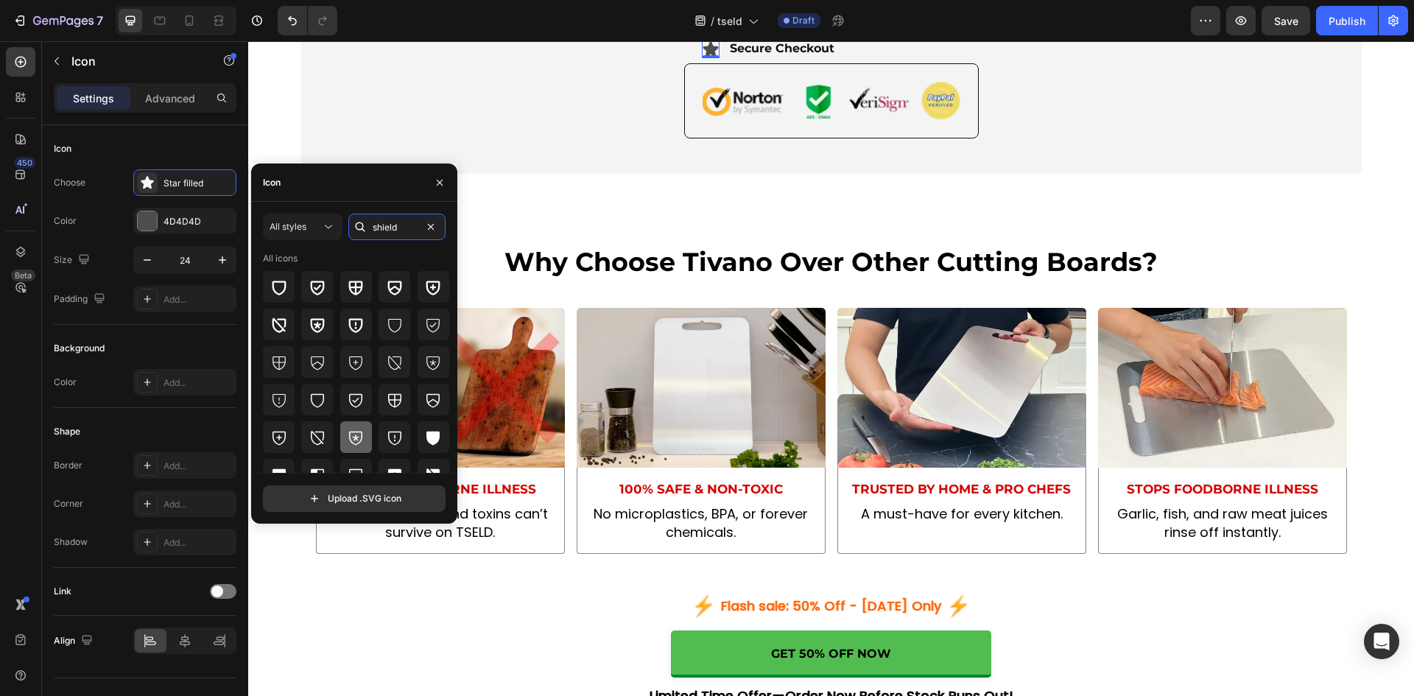
scroll to position [55, 0]
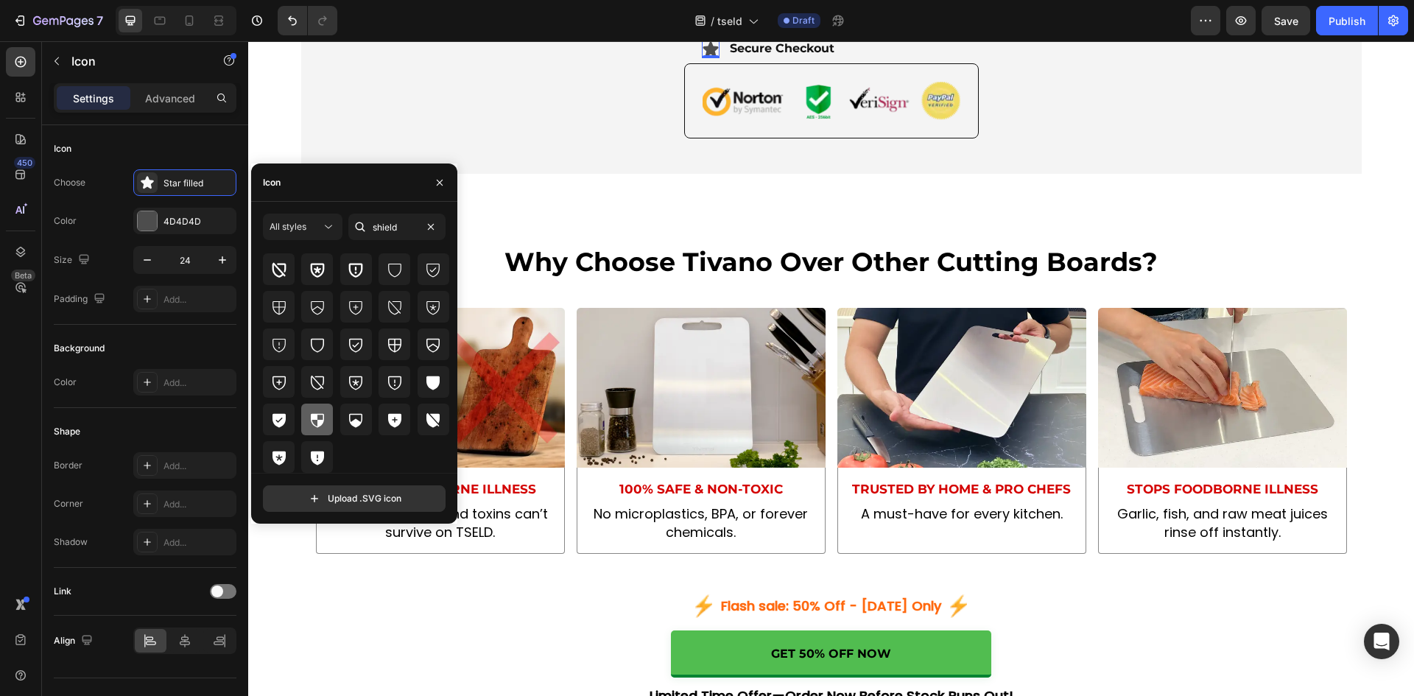
click at [319, 417] on icon at bounding box center [317, 420] width 18 height 18
click at [283, 416] on icon at bounding box center [278, 420] width 13 height 14
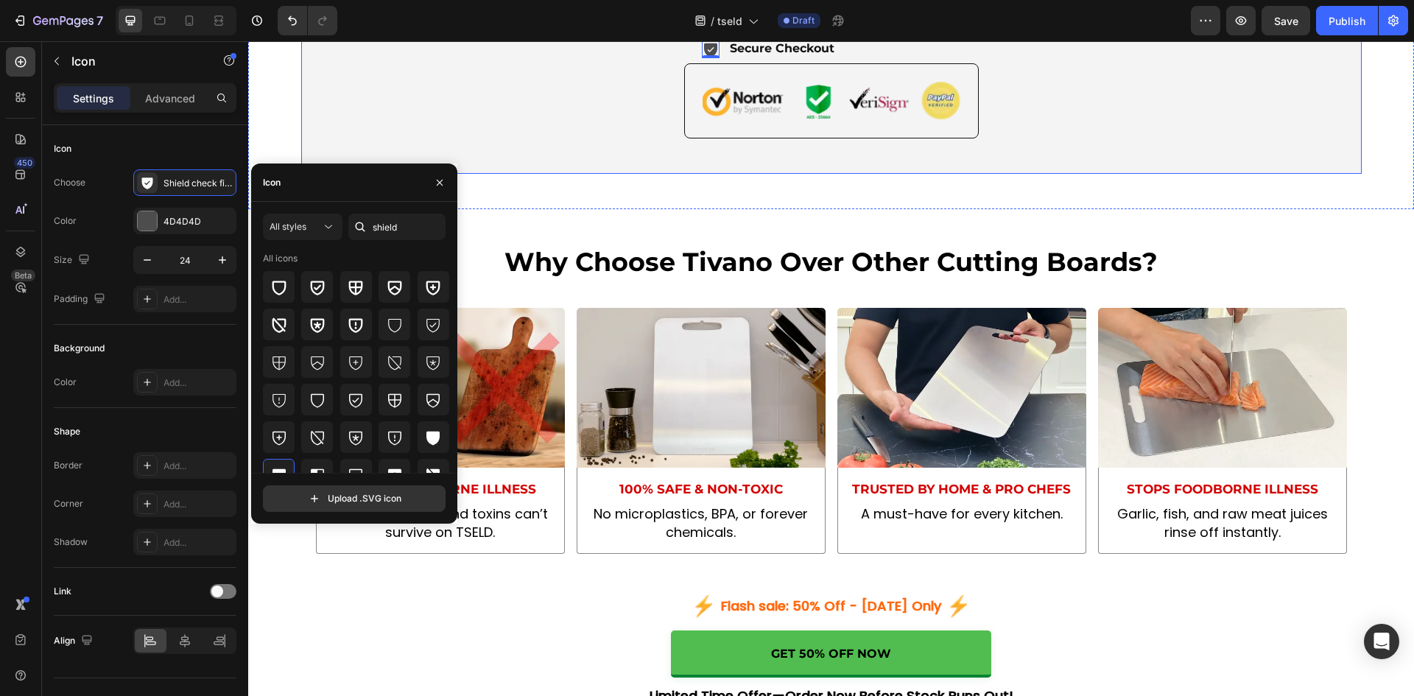
click at [519, 143] on div "Icon 0 Secure Checkout Text Block Advanced List Row Image Row Row" at bounding box center [831, 79] width 1060 height 190
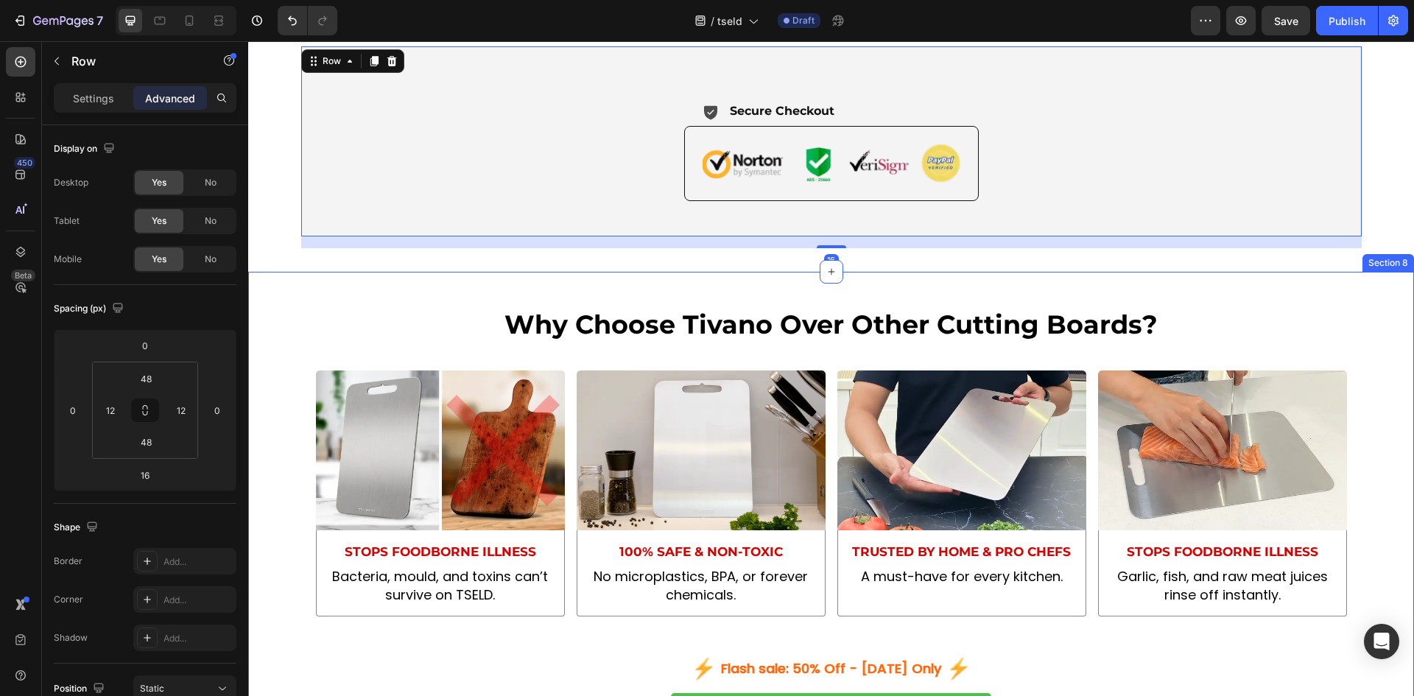
scroll to position [5153, 0]
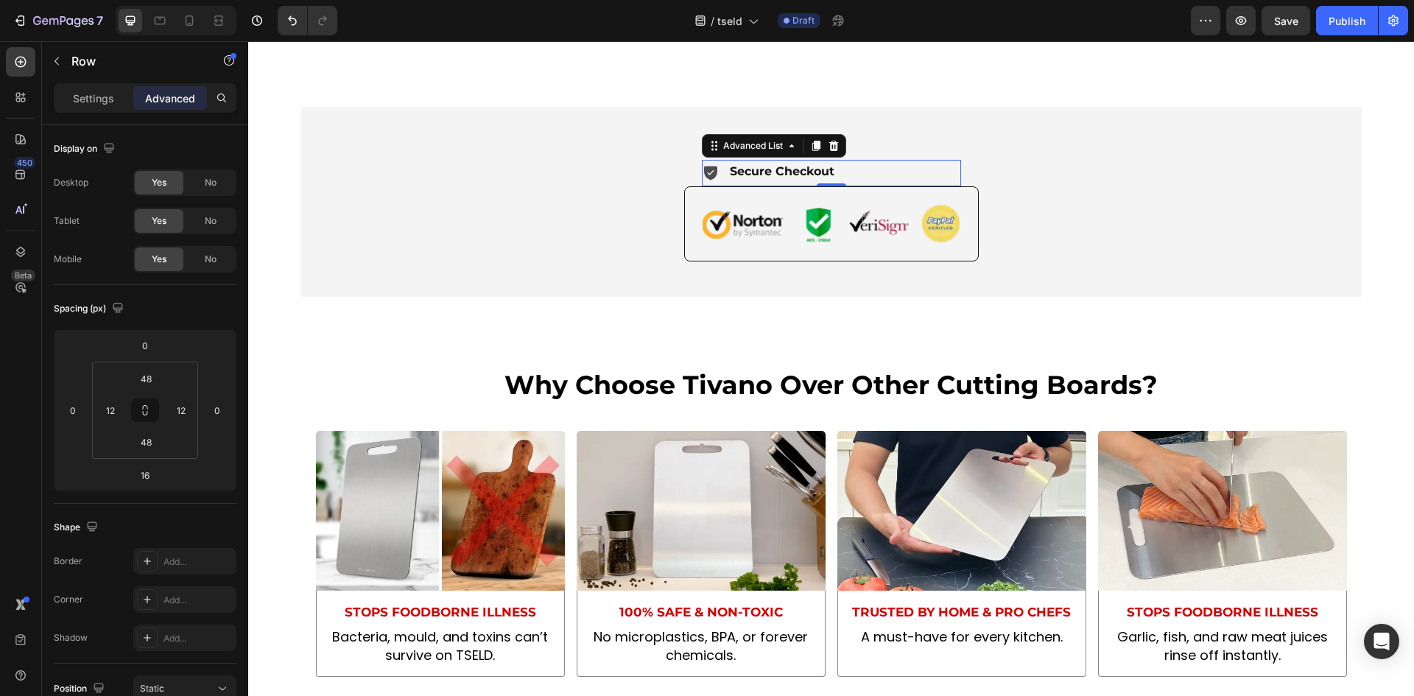
click at [847, 163] on div "Icon Secure Checkout Text Block" at bounding box center [831, 173] width 259 height 26
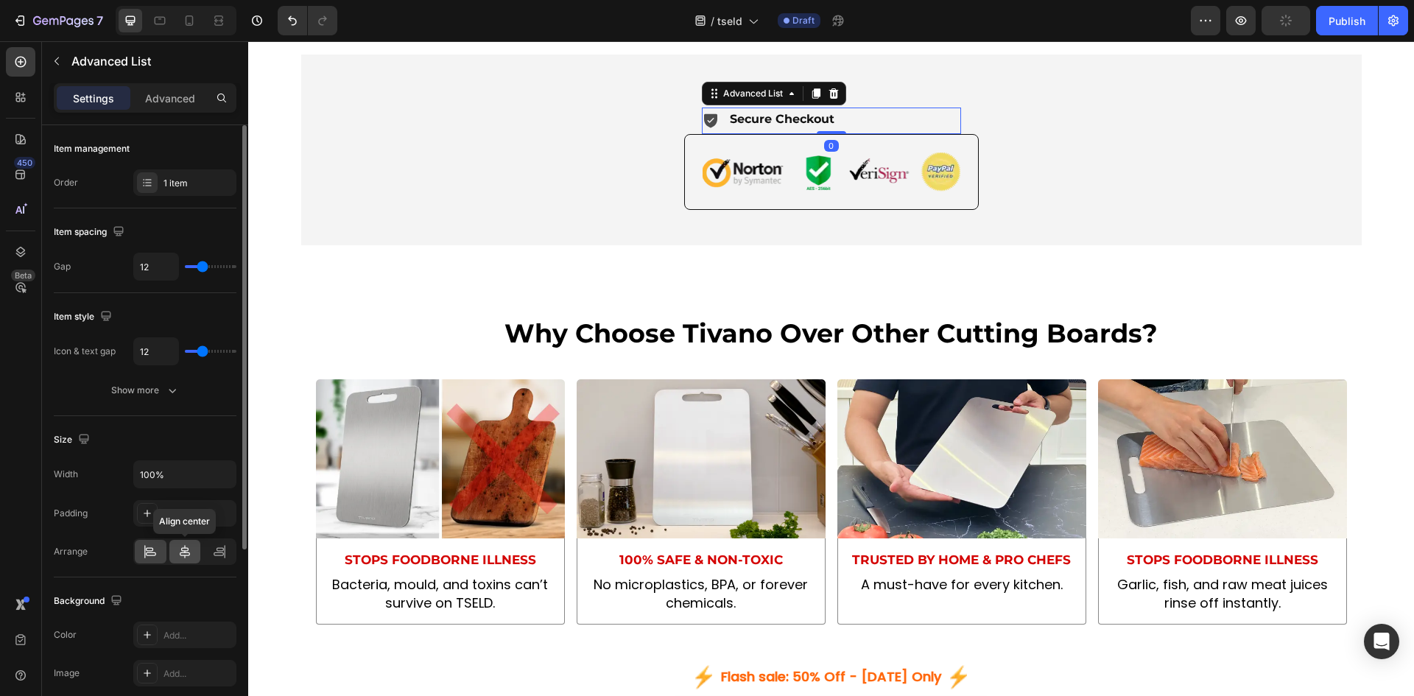
click at [185, 551] on icon at bounding box center [185, 551] width 10 height 13
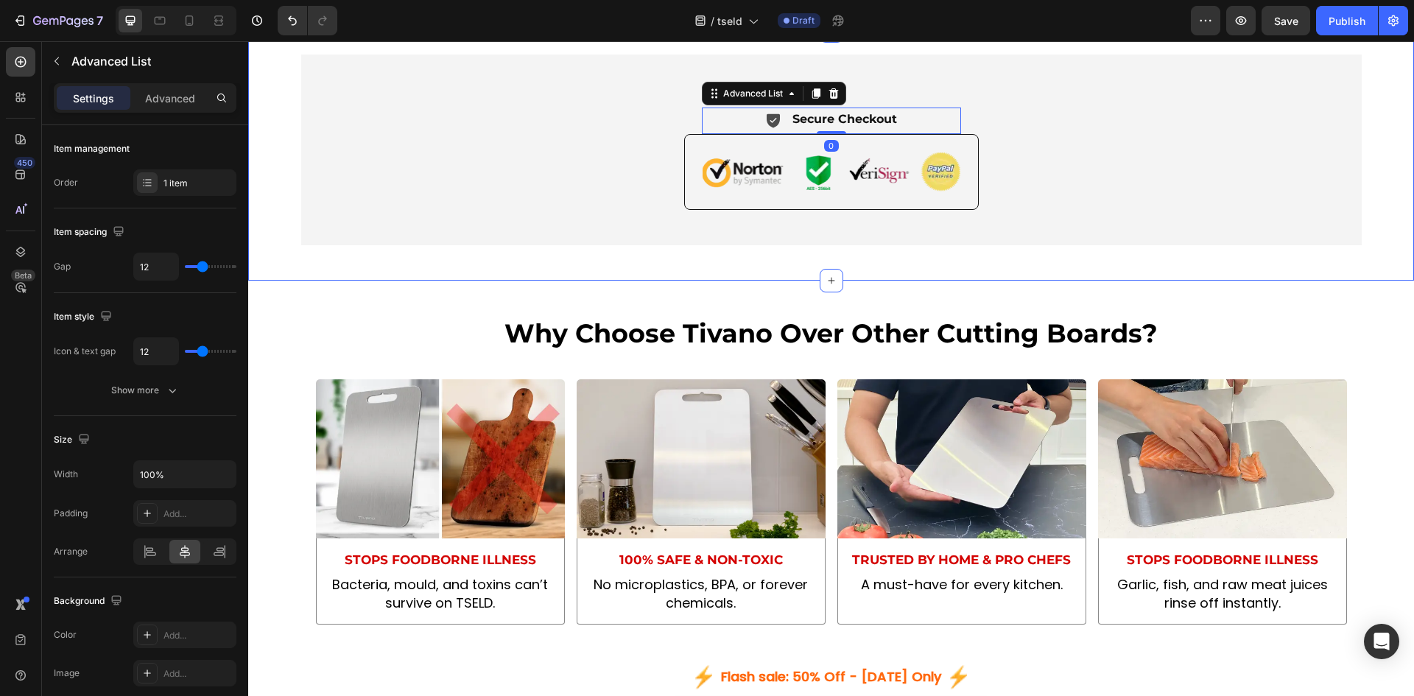
click at [468, 209] on div "Icon Secure Checkout Text Block Advanced List 0 Row Image Row" at bounding box center [831, 149] width 1042 height 119
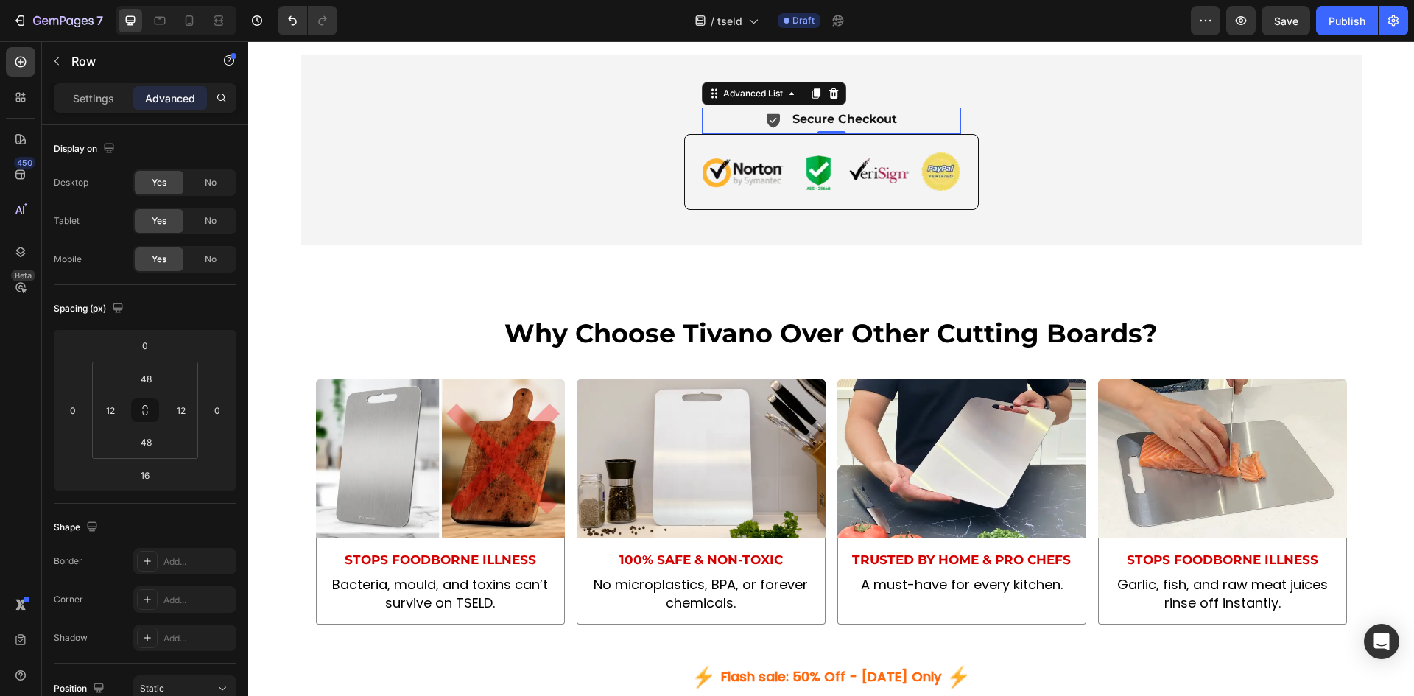
click at [922, 133] on div "Icon Secure Checkout Text Block" at bounding box center [831, 120] width 259 height 26
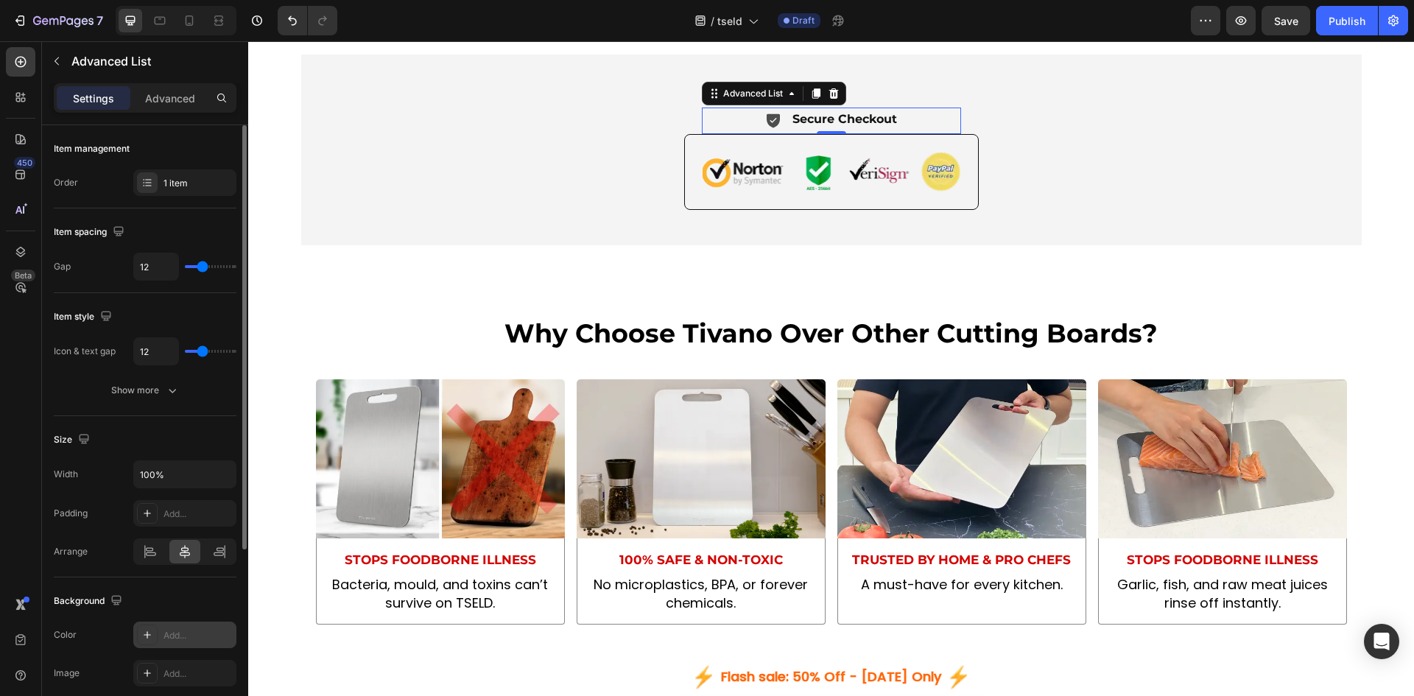
click at [173, 643] on div "Add..." at bounding box center [184, 634] width 103 height 27
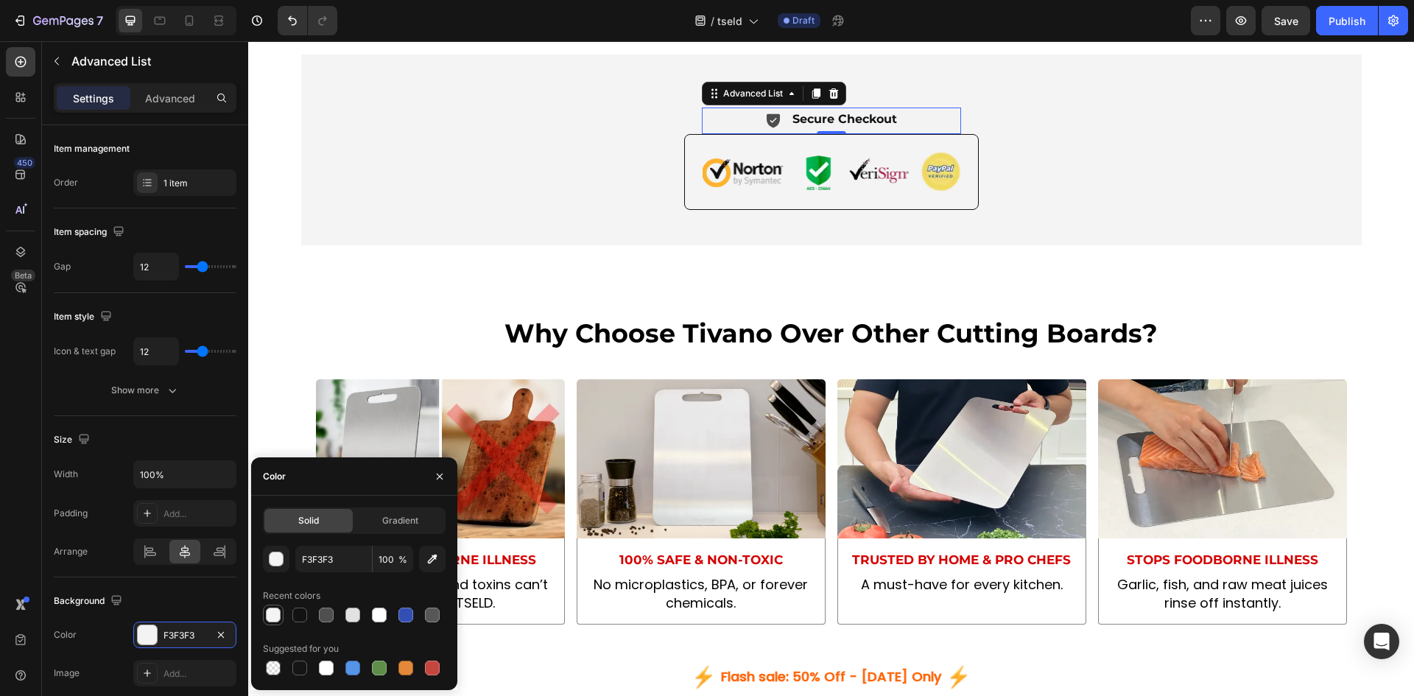
click at [267, 615] on div at bounding box center [273, 614] width 15 height 15
type input "F4F4F4"
click at [684, 133] on div "Icon Secure Checkout Text Block Advanced List 0 Row" at bounding box center [831, 111] width 294 height 43
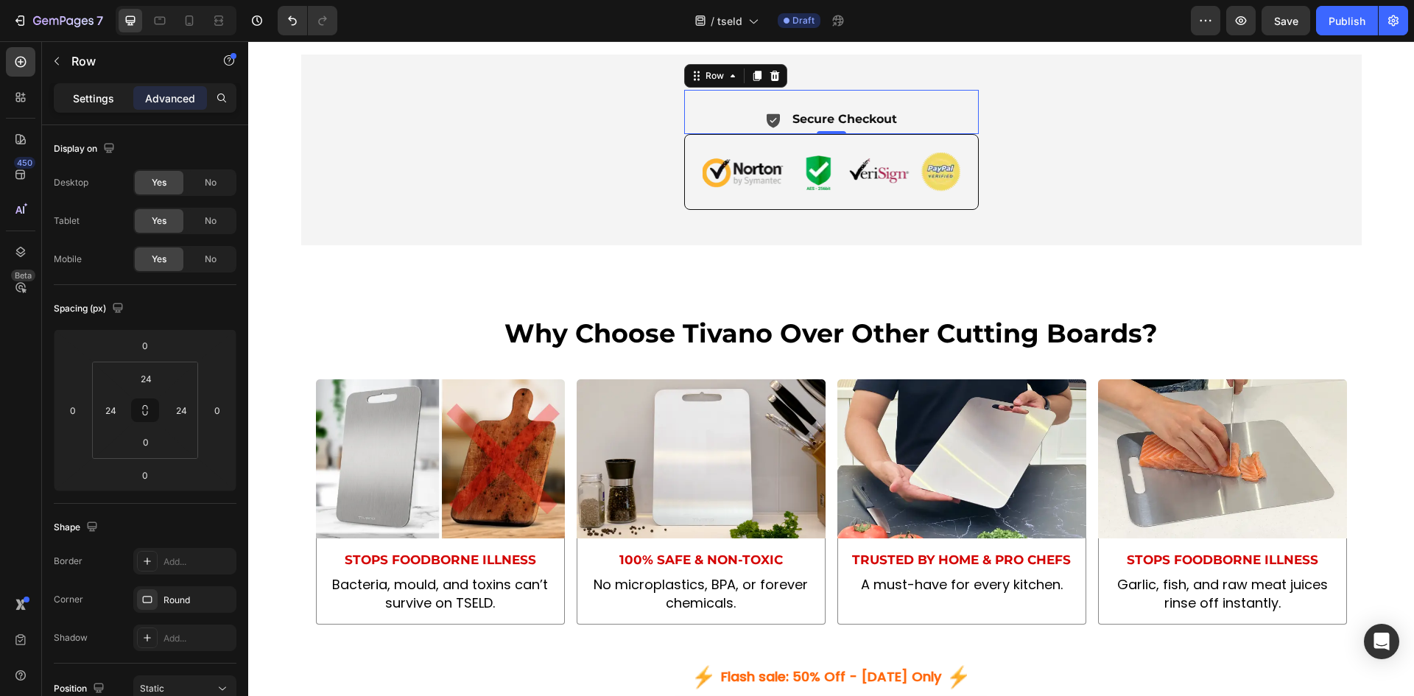
click at [95, 86] on div "Settings" at bounding box center [94, 98] width 74 height 24
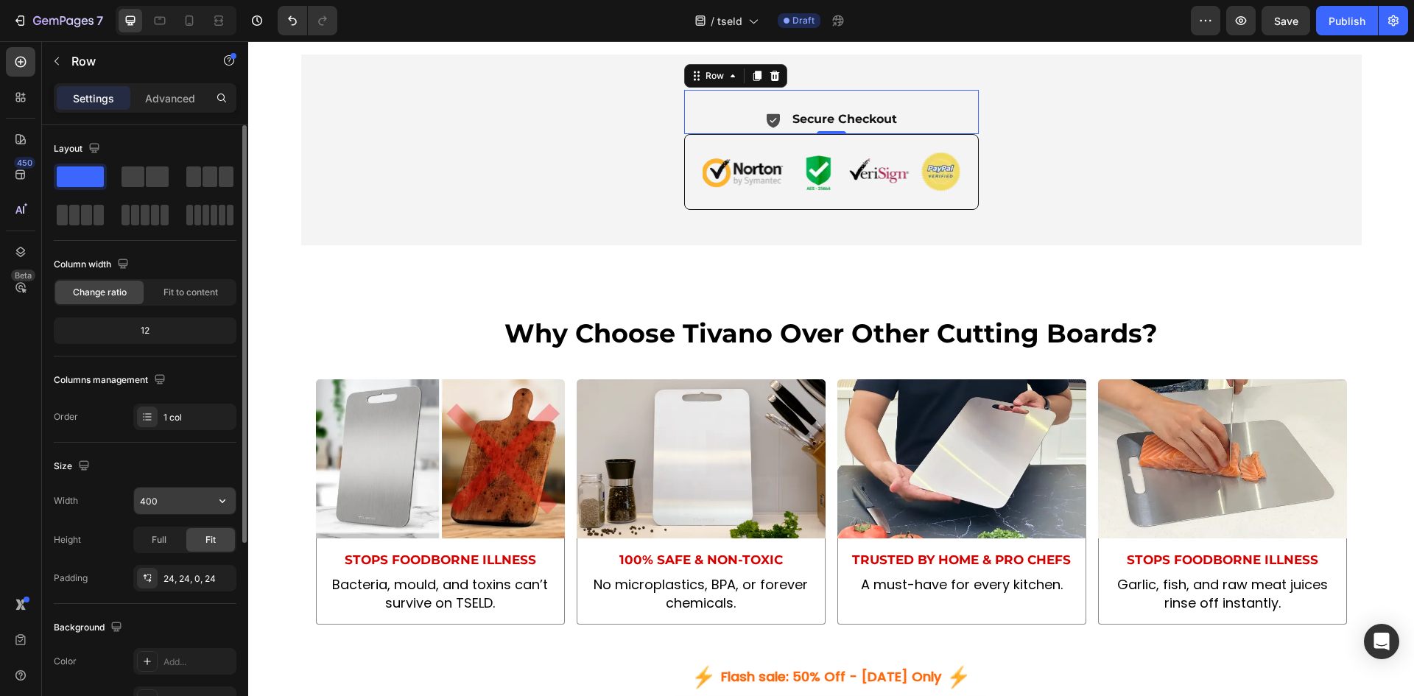
click at [149, 500] on input "400" at bounding box center [185, 500] width 102 height 27
click at [147, 501] on input "300" at bounding box center [185, 500] width 102 height 27
type input "200"
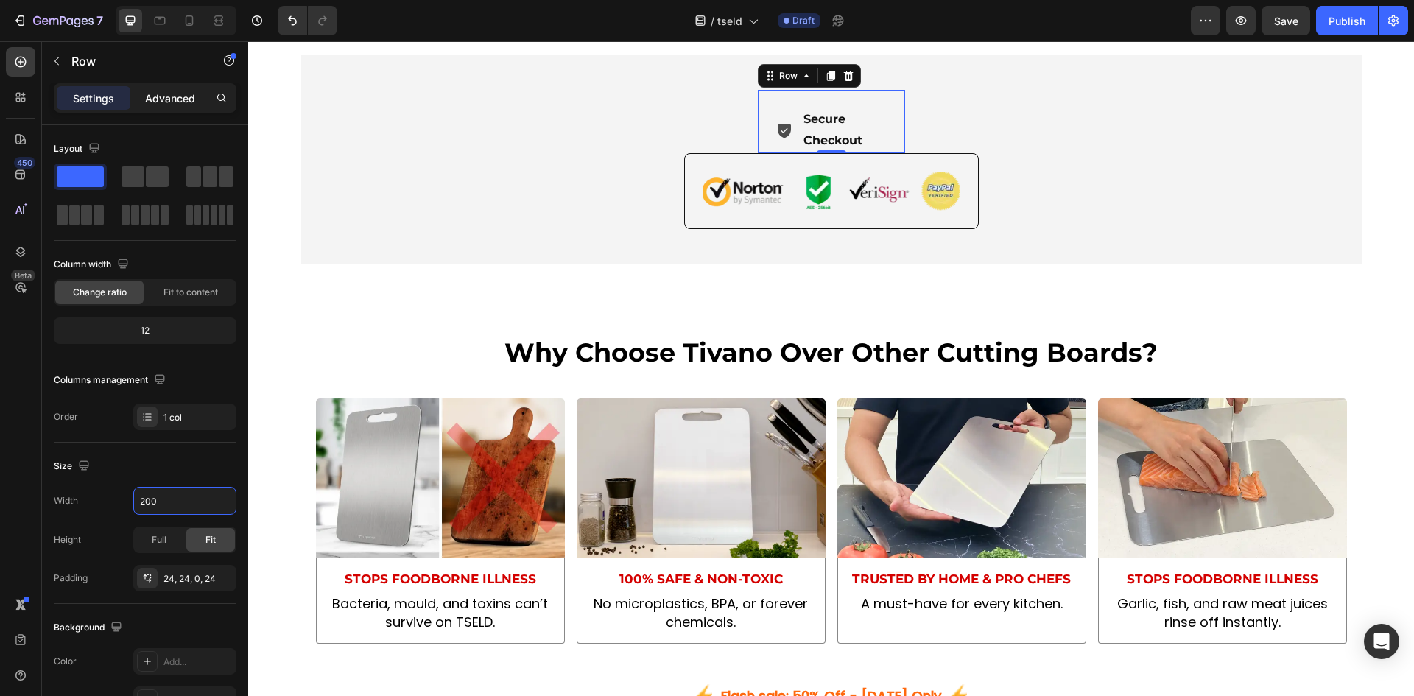
click at [155, 91] on p "Advanced" at bounding box center [170, 98] width 50 height 15
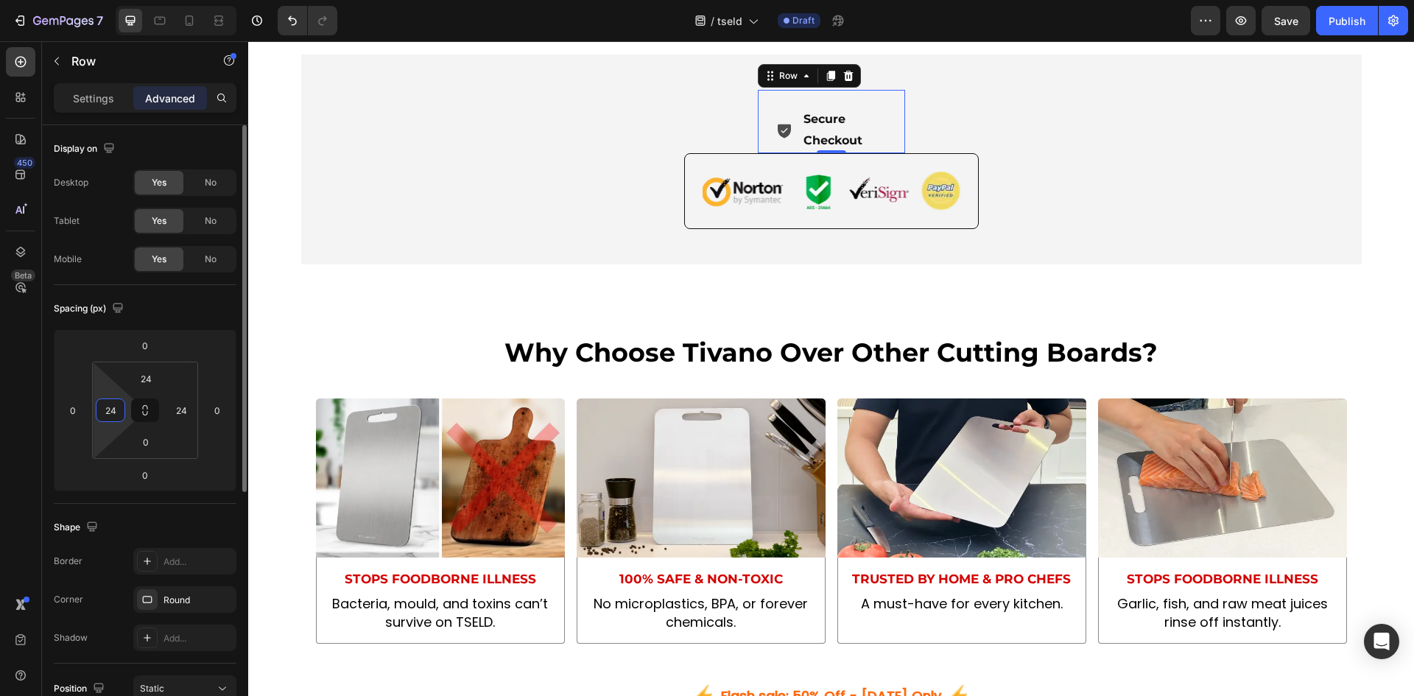
click at [109, 406] on input "24" at bounding box center [110, 410] width 22 height 22
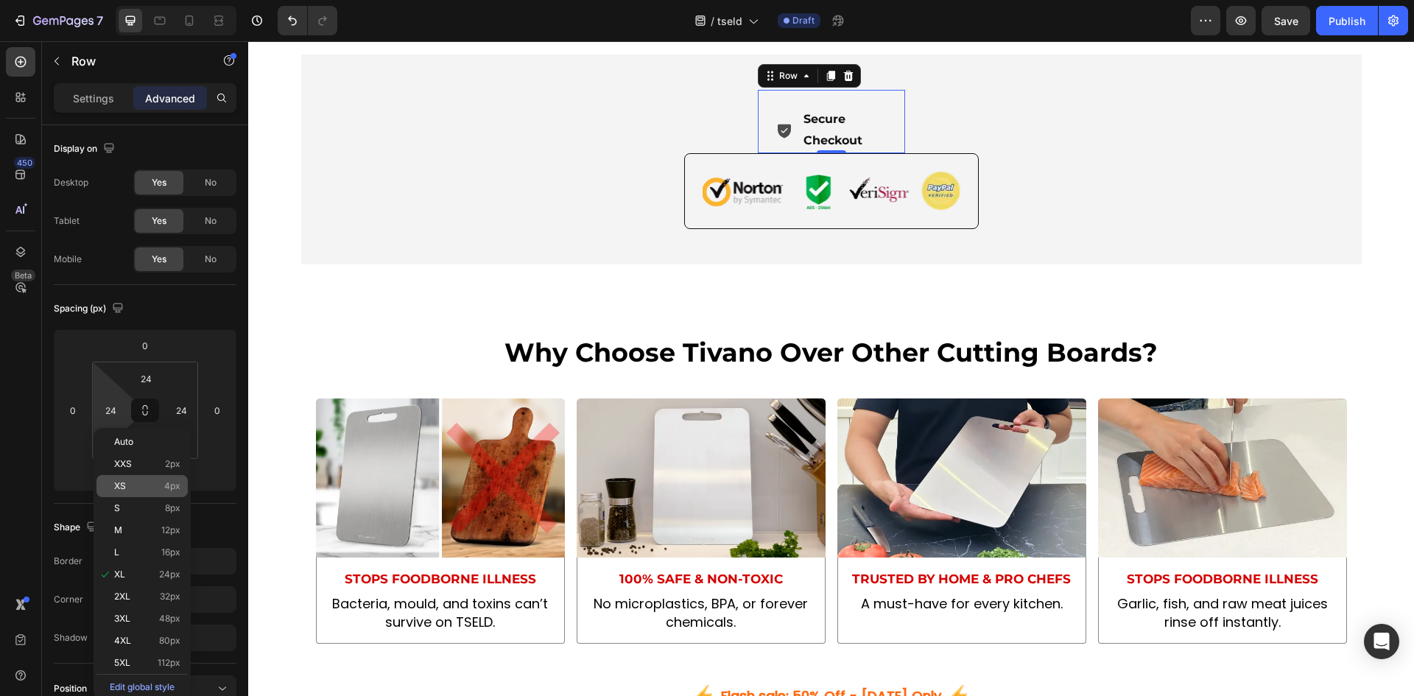
click at [145, 479] on div "XS 4px" at bounding box center [141, 486] width 91 height 22
type input "4"
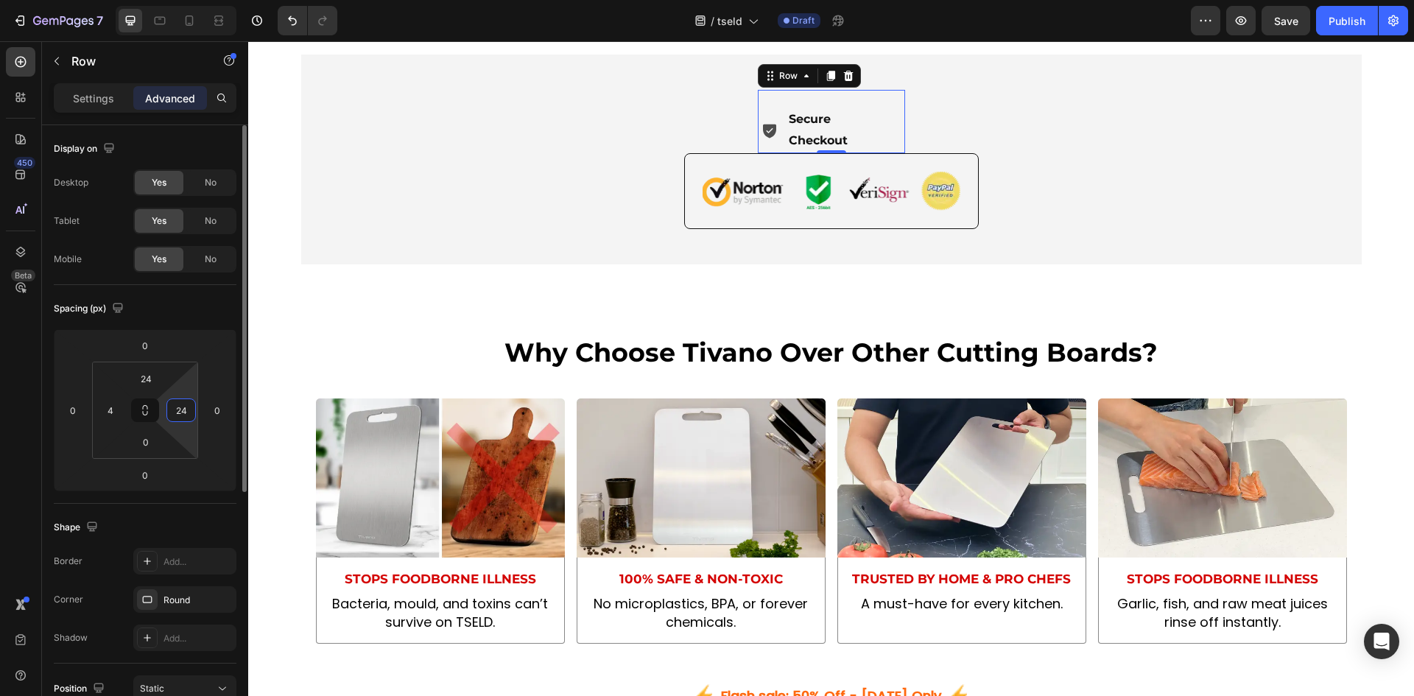
click at [186, 407] on input "24" at bounding box center [181, 410] width 22 height 22
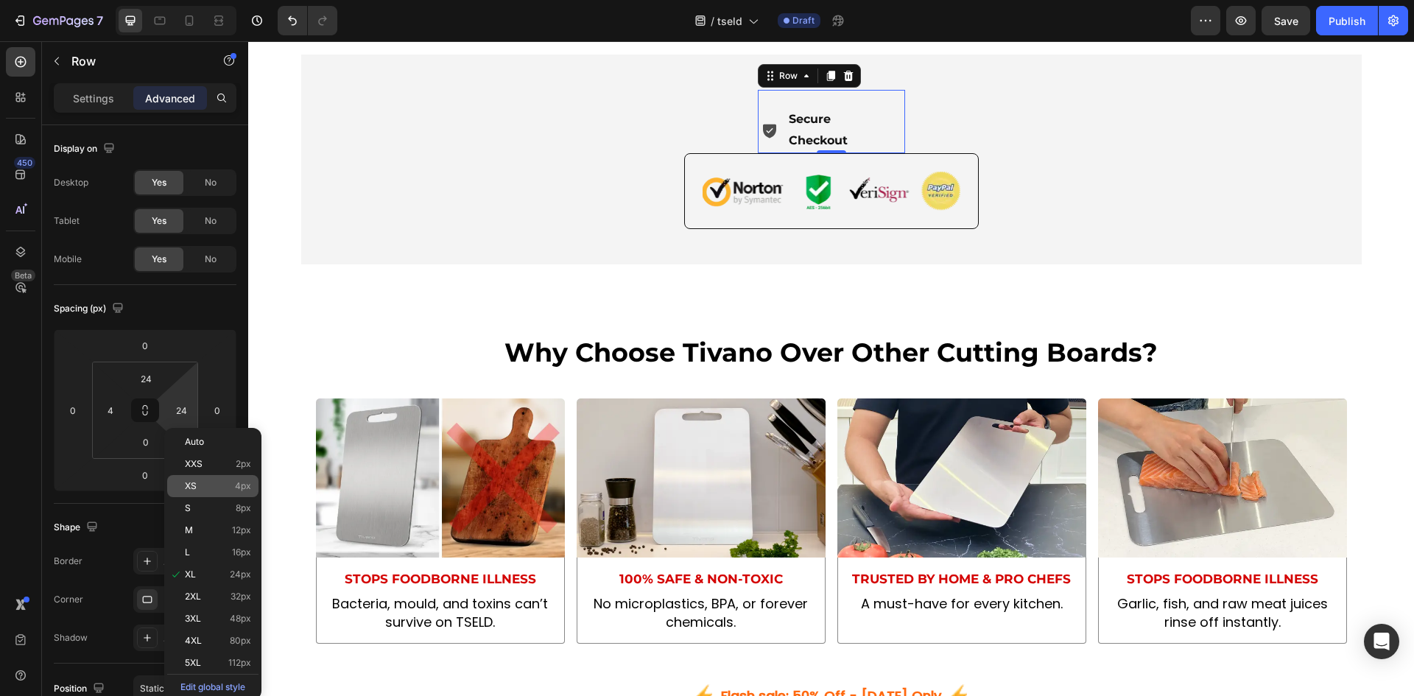
click at [206, 477] on div "XS 4px" at bounding box center [212, 486] width 91 height 22
type input "4"
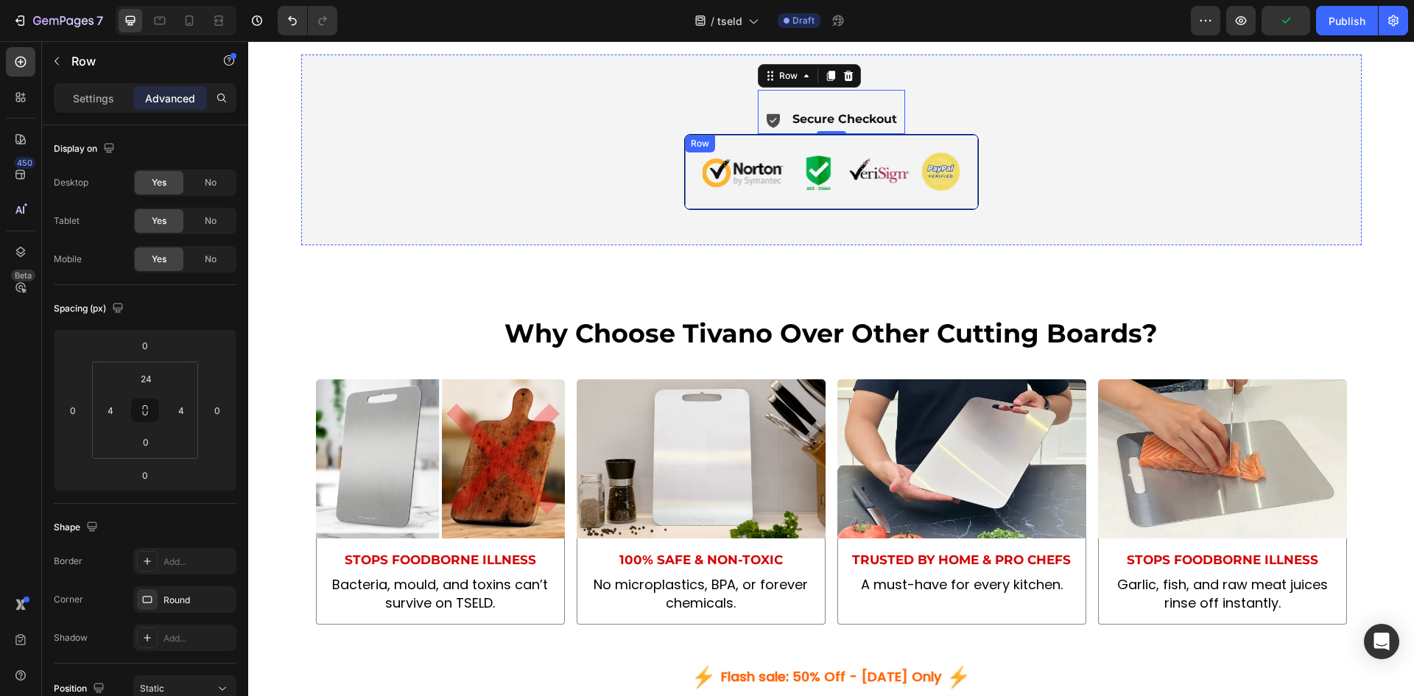
click at [778, 198] on div "Image Row" at bounding box center [831, 172] width 294 height 76
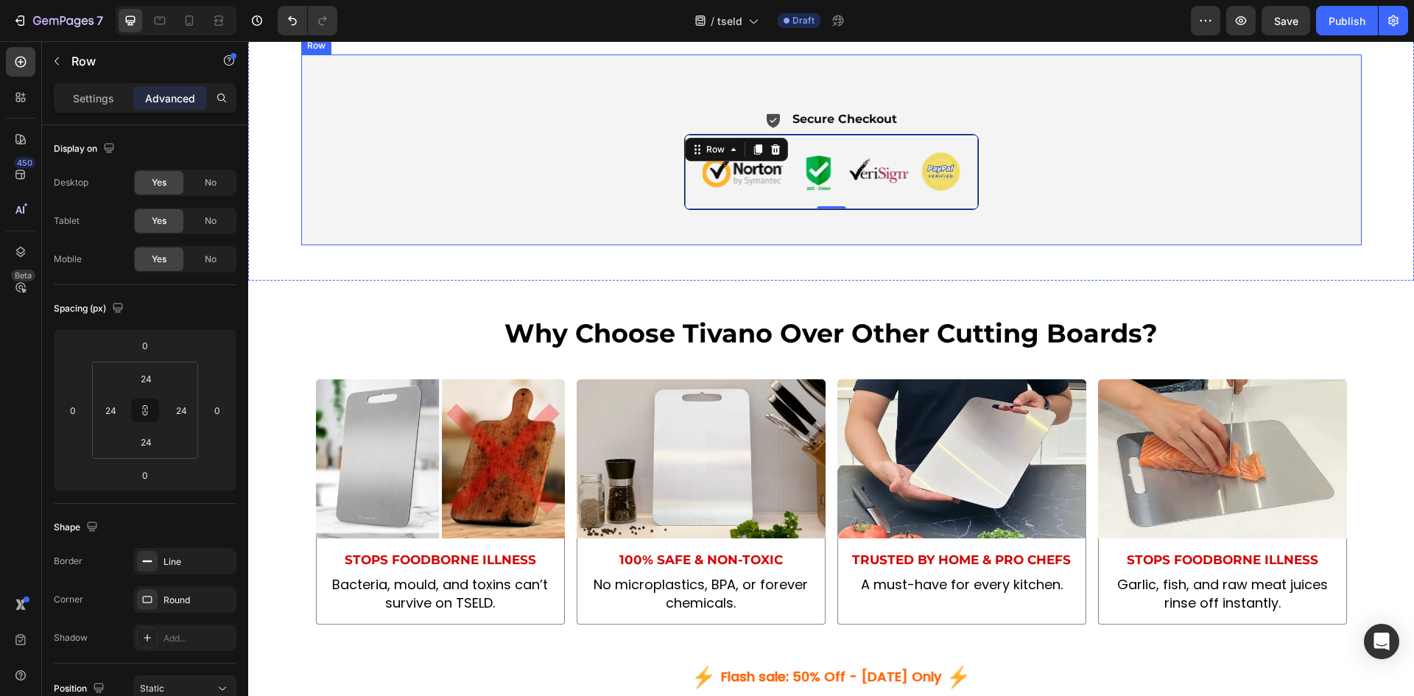
click at [909, 169] on div "Icon Secure Checkout Text Block Advanced List Row Image Row 0" at bounding box center [831, 149] width 1042 height 119
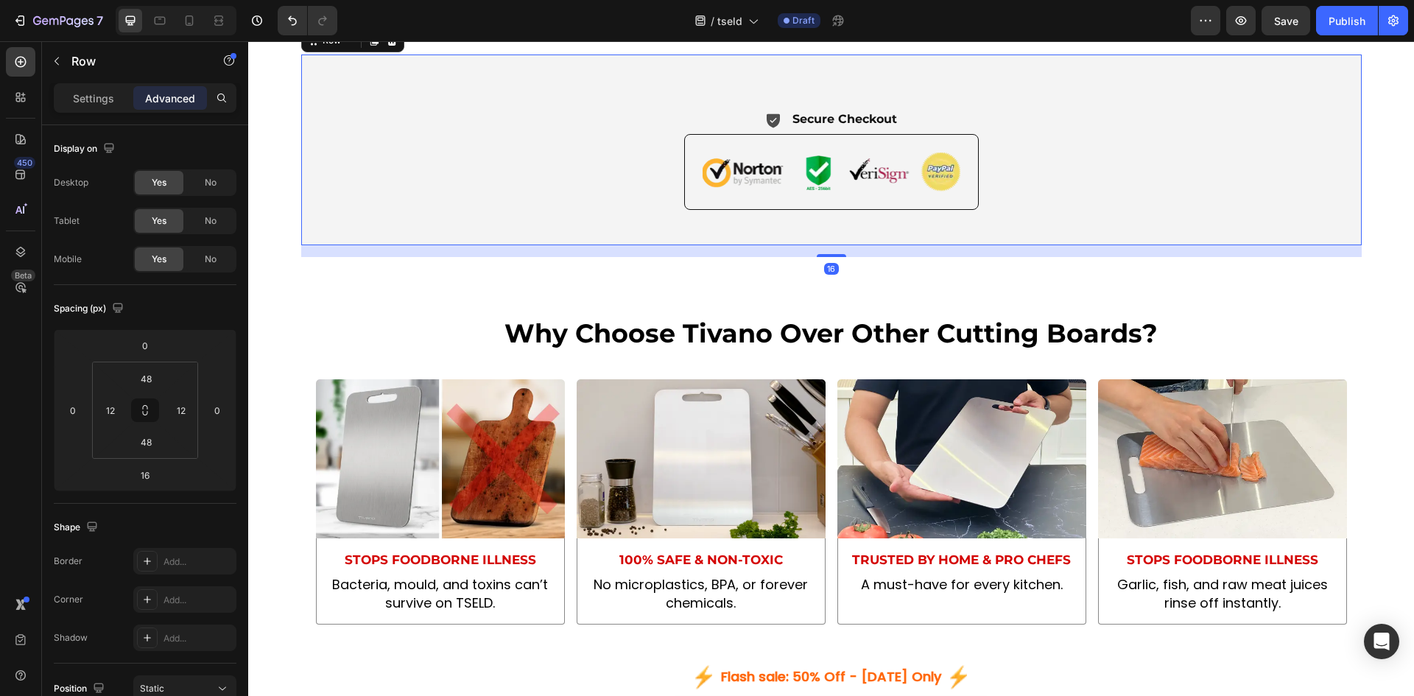
click at [742, 169] on div "Icon Secure Checkout Text Block Advanced List Row Image Row" at bounding box center [831, 149] width 1042 height 119
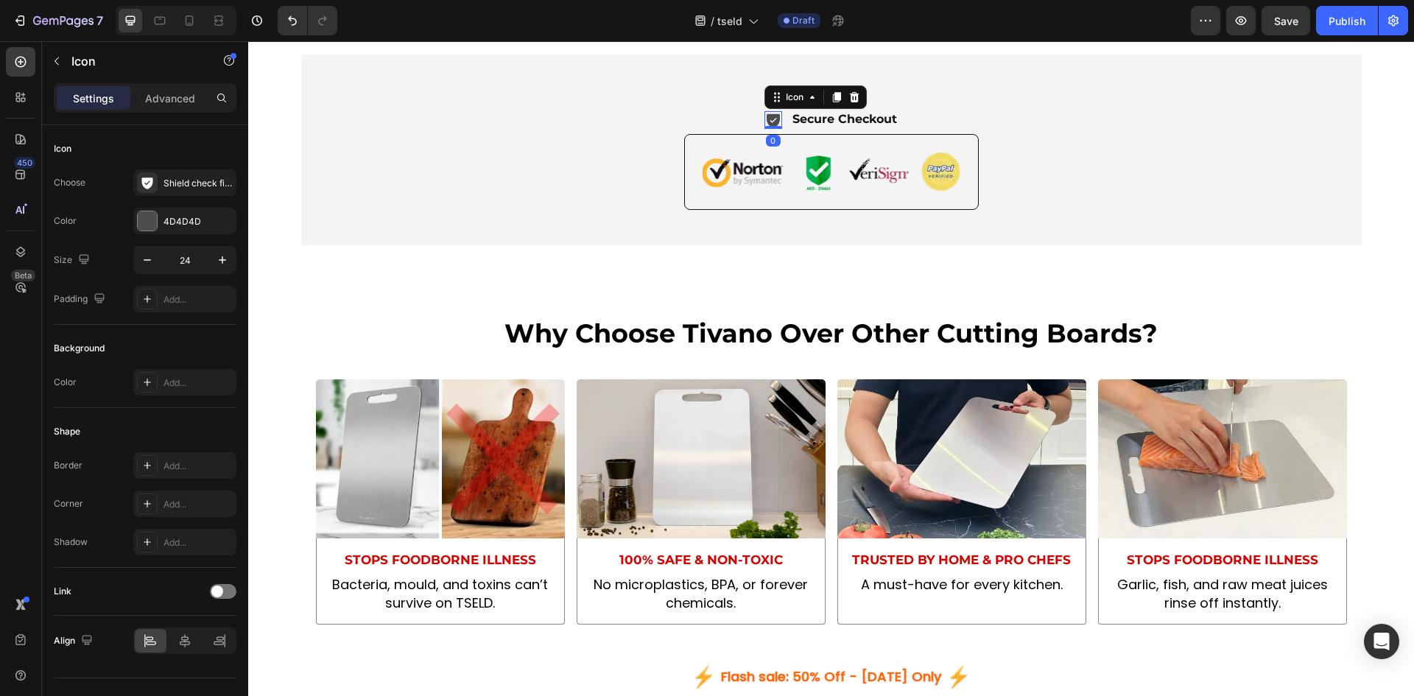
click at [764, 129] on icon at bounding box center [773, 120] width 18 height 18
click at [796, 130] on p "Secure Checkout" at bounding box center [844, 119] width 105 height 21
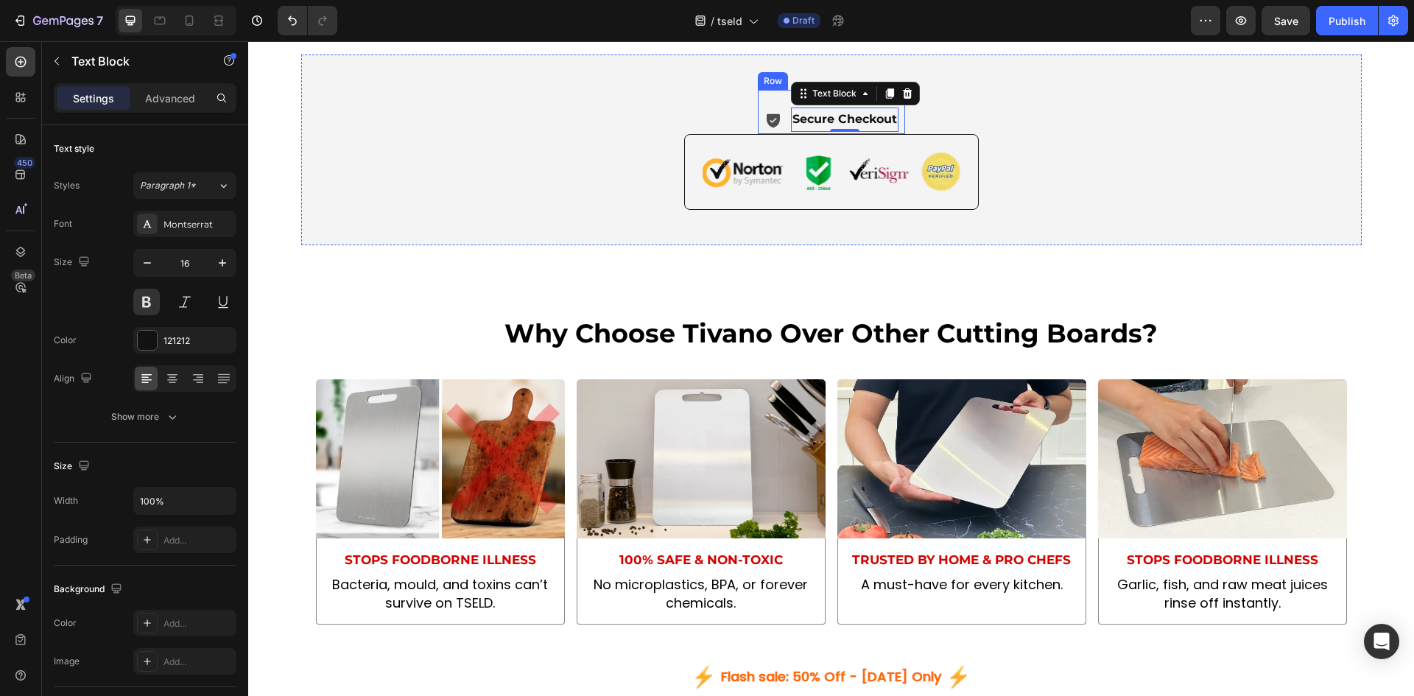
click at [758, 133] on div "Icon Secure Checkout Text Block 0 Advanced List Row" at bounding box center [831, 111] width 147 height 43
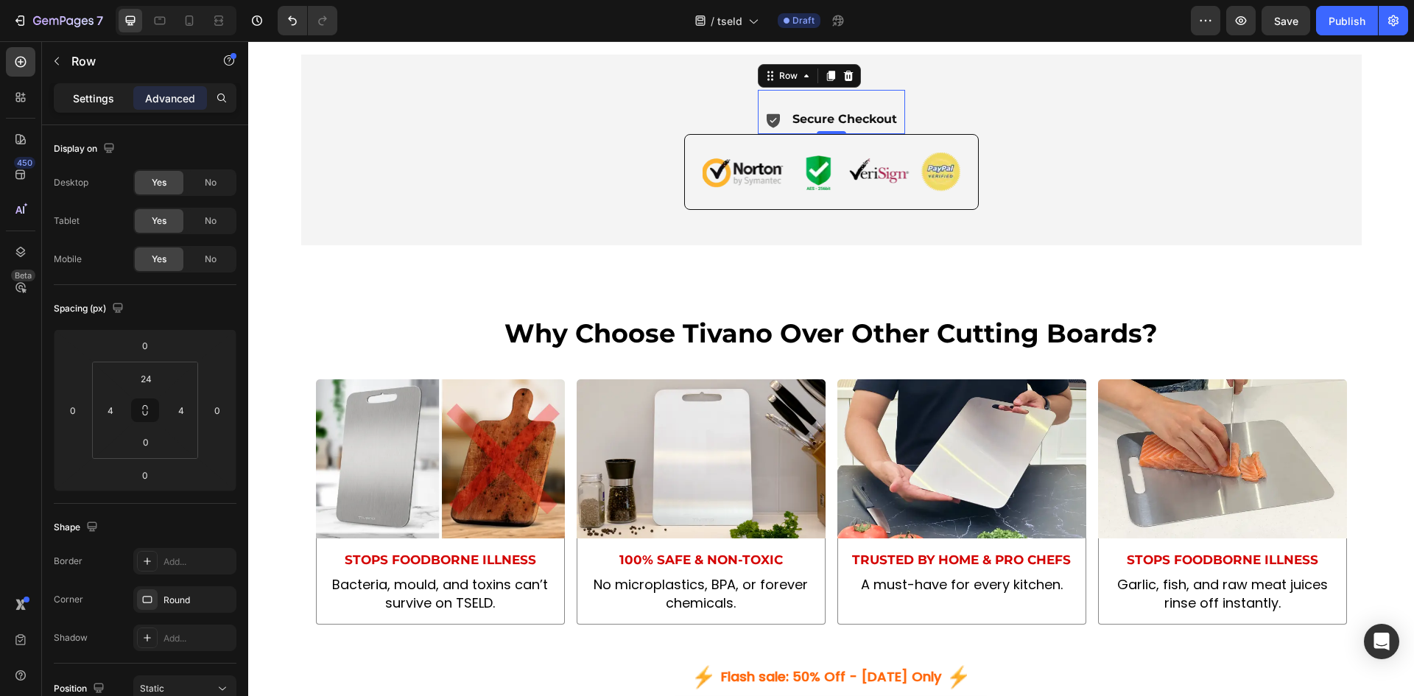
click at [96, 102] on p "Settings" at bounding box center [93, 98] width 41 height 15
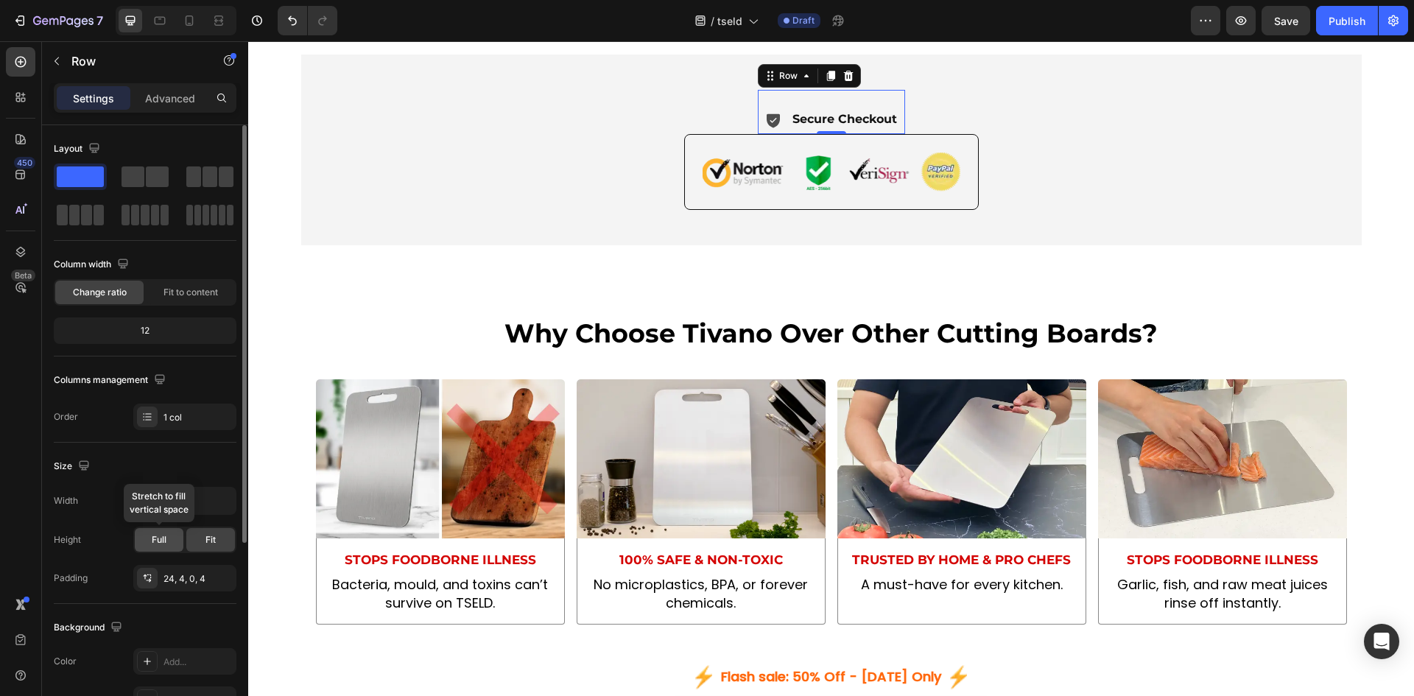
scroll to position [123, 0]
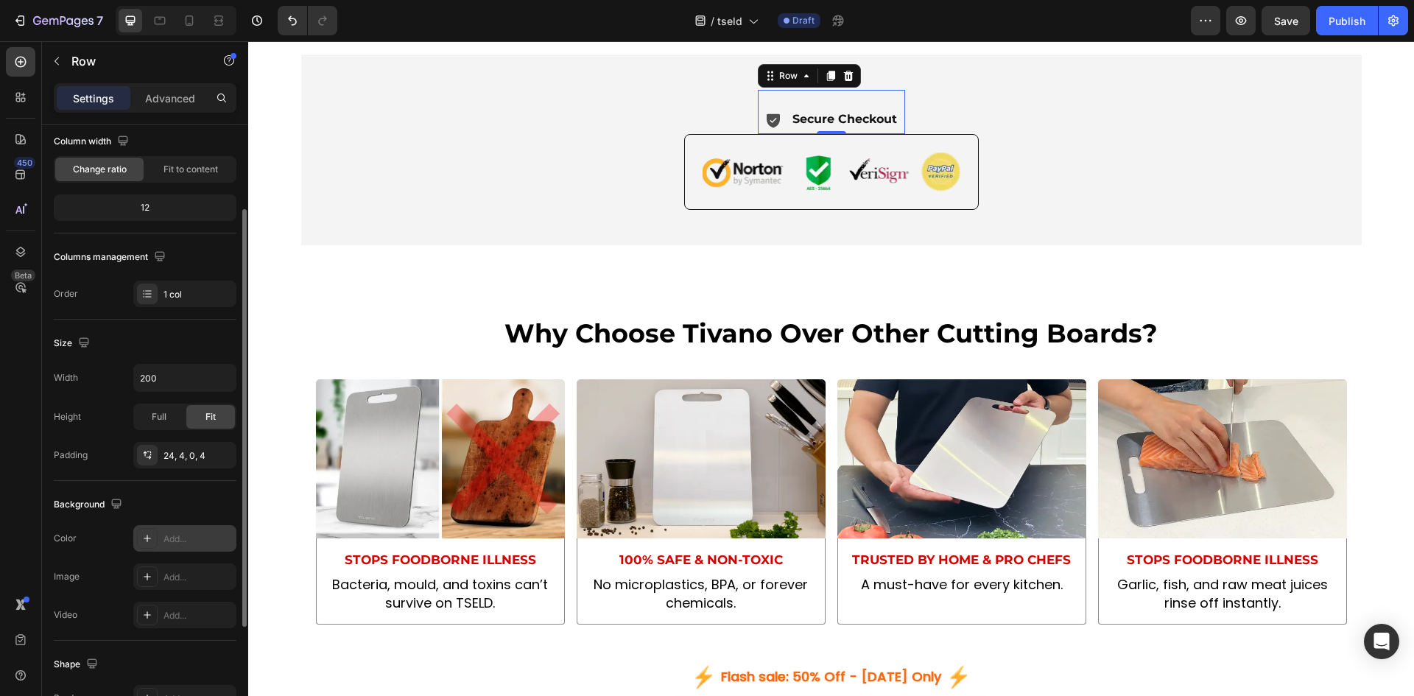
click at [149, 537] on icon at bounding box center [147, 538] width 12 height 12
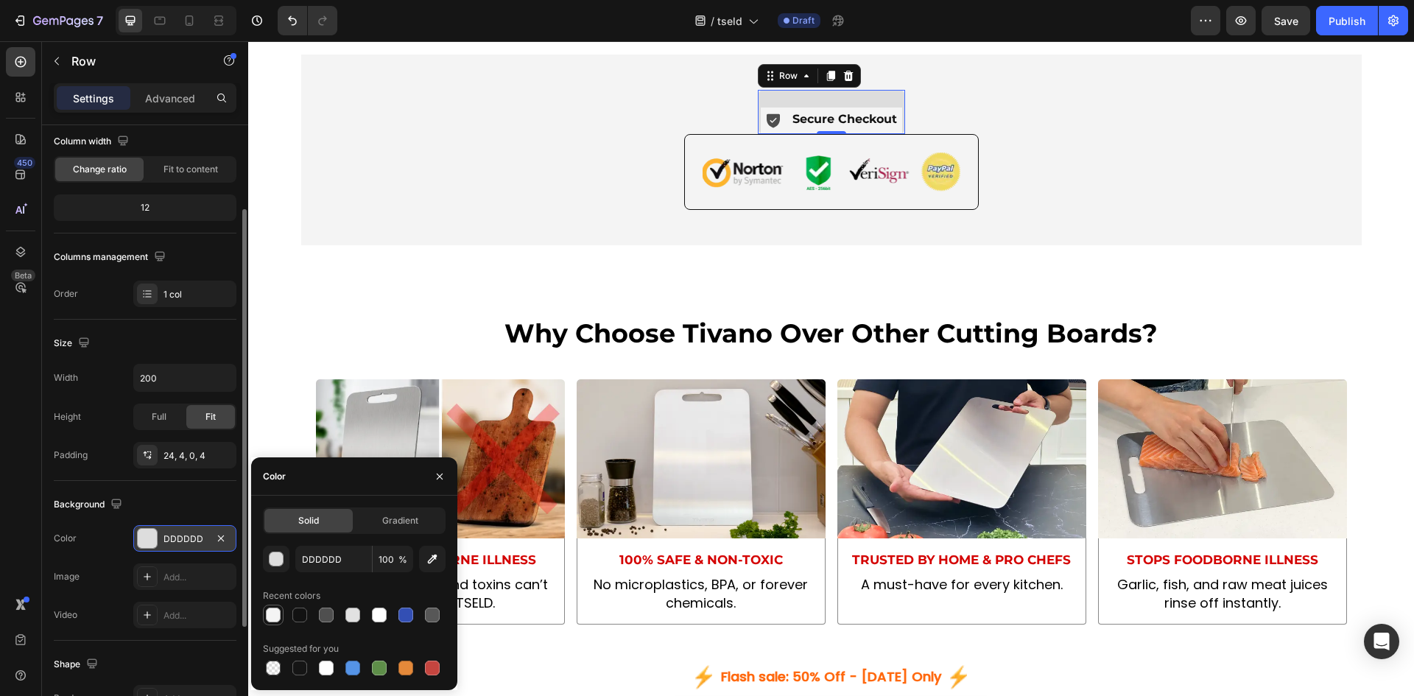
click at [272, 614] on div at bounding box center [273, 614] width 15 height 15
type input "F4F4F4"
click at [166, 99] on p "Advanced" at bounding box center [170, 98] width 50 height 15
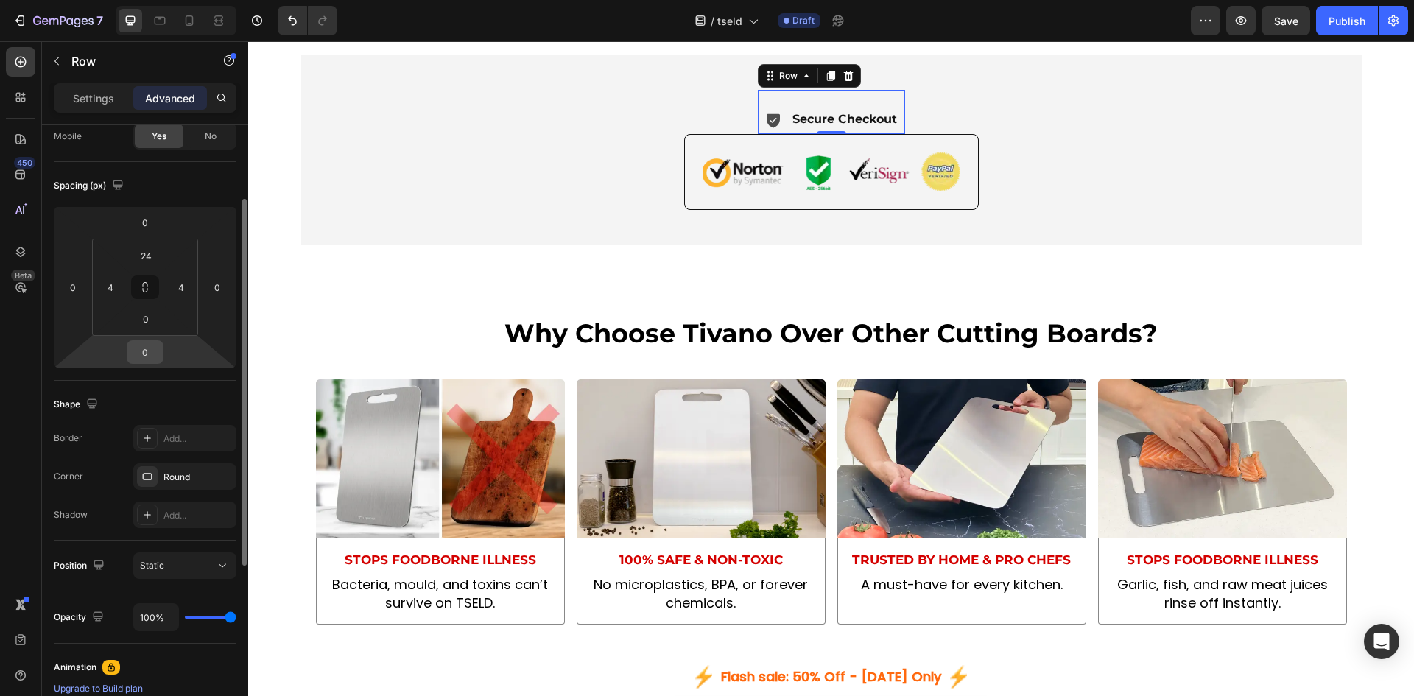
click at [150, 351] on input "0" at bounding box center [144, 352] width 29 height 22
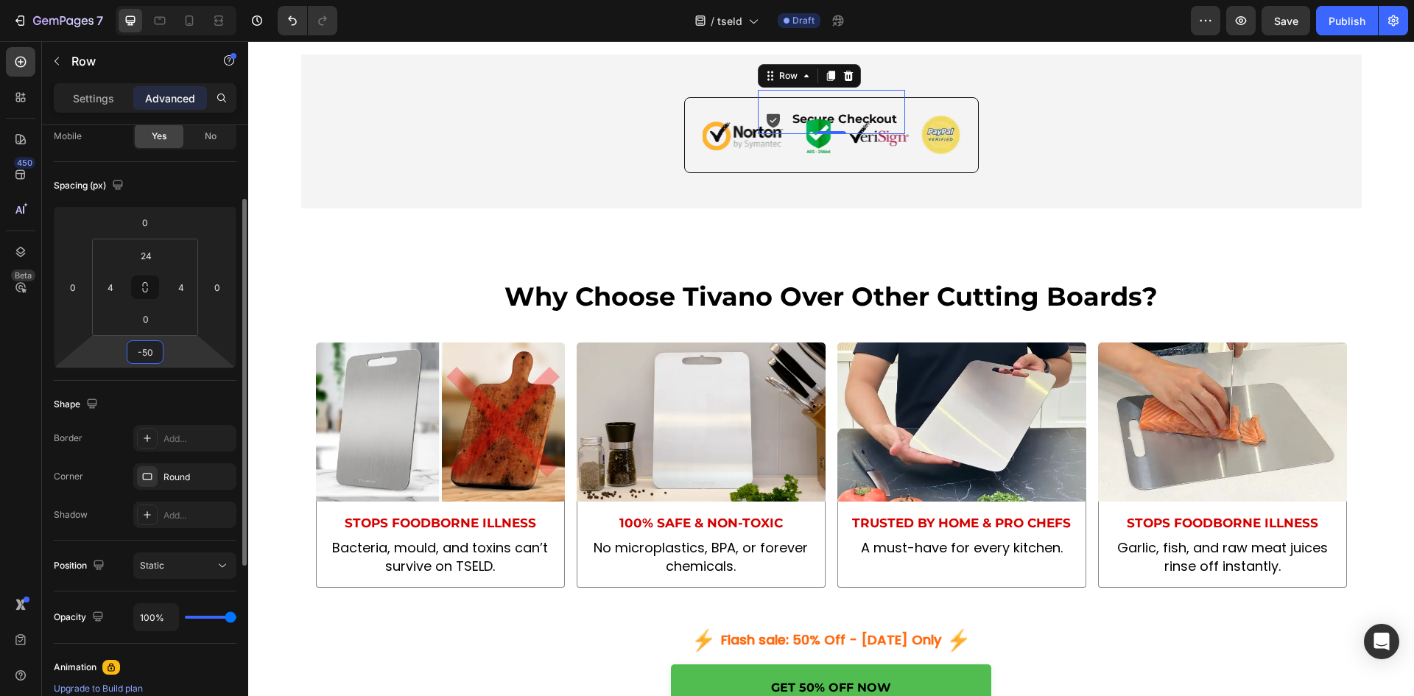
type input "-5"
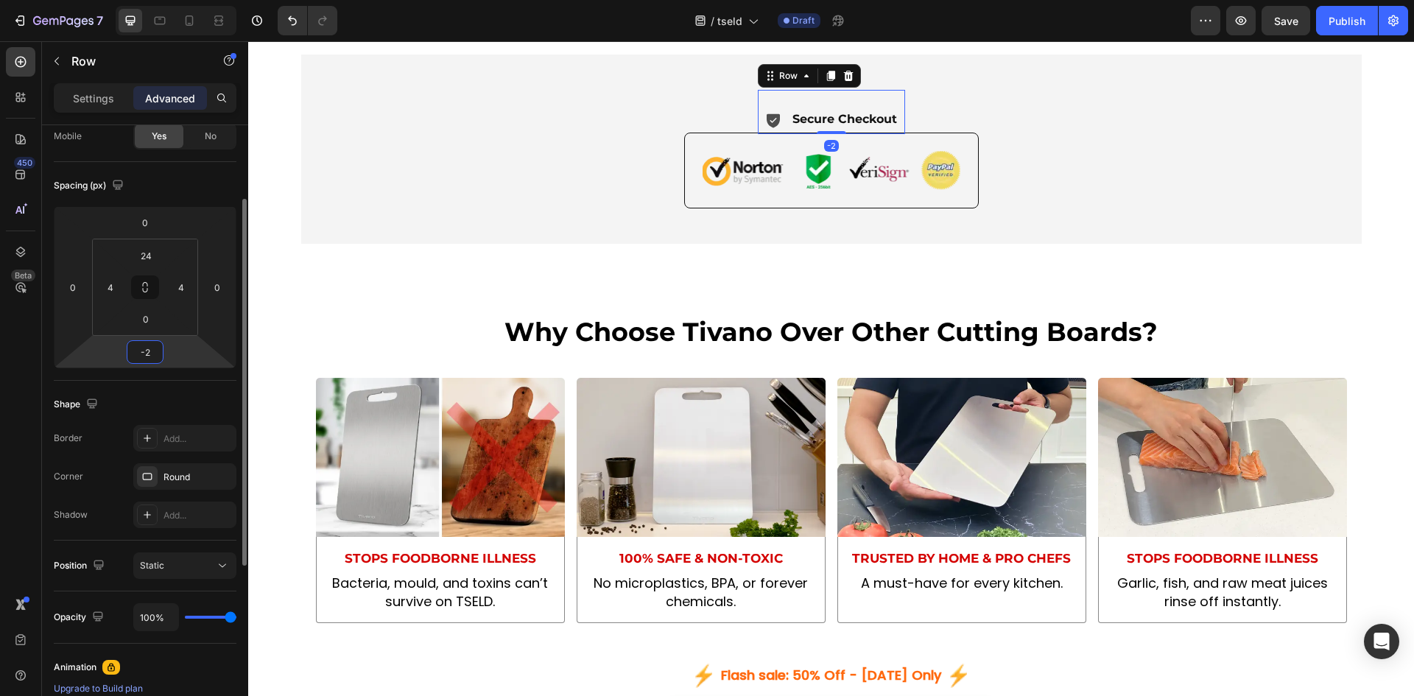
type input "-20"
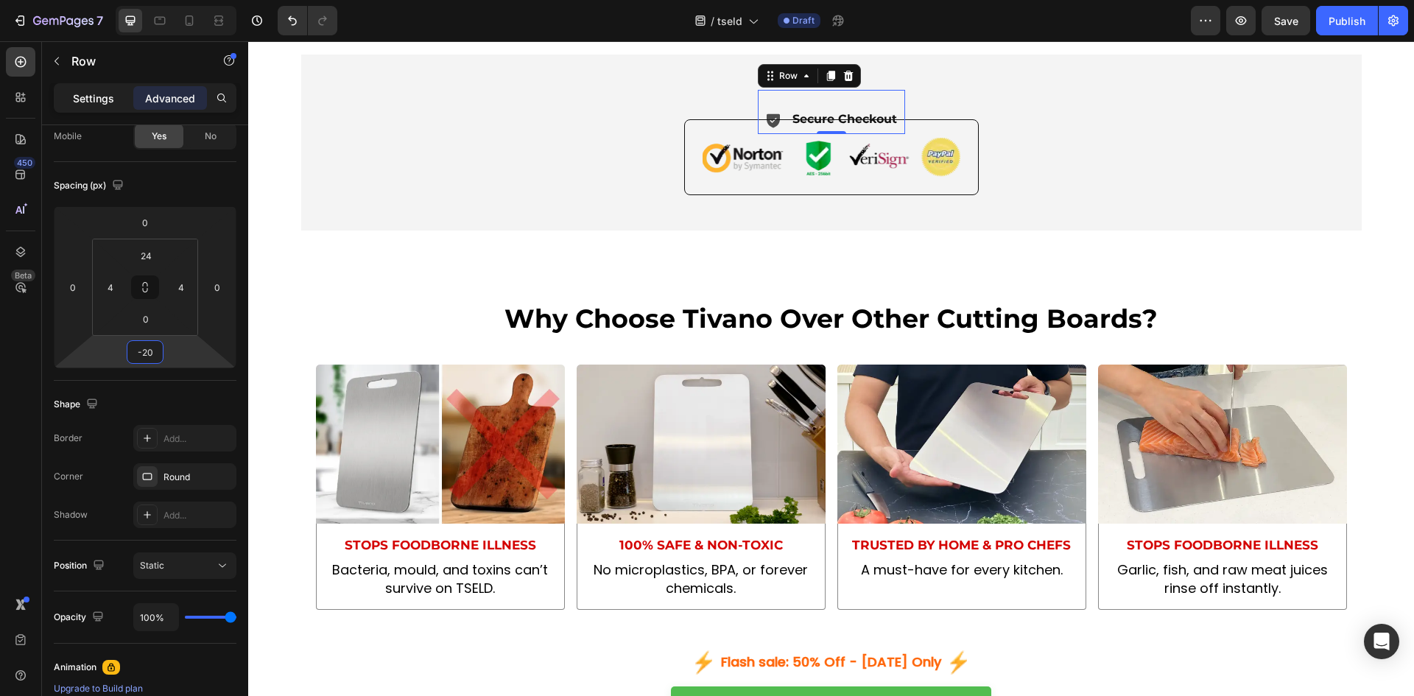
click at [109, 98] on p "Settings" at bounding box center [93, 98] width 41 height 15
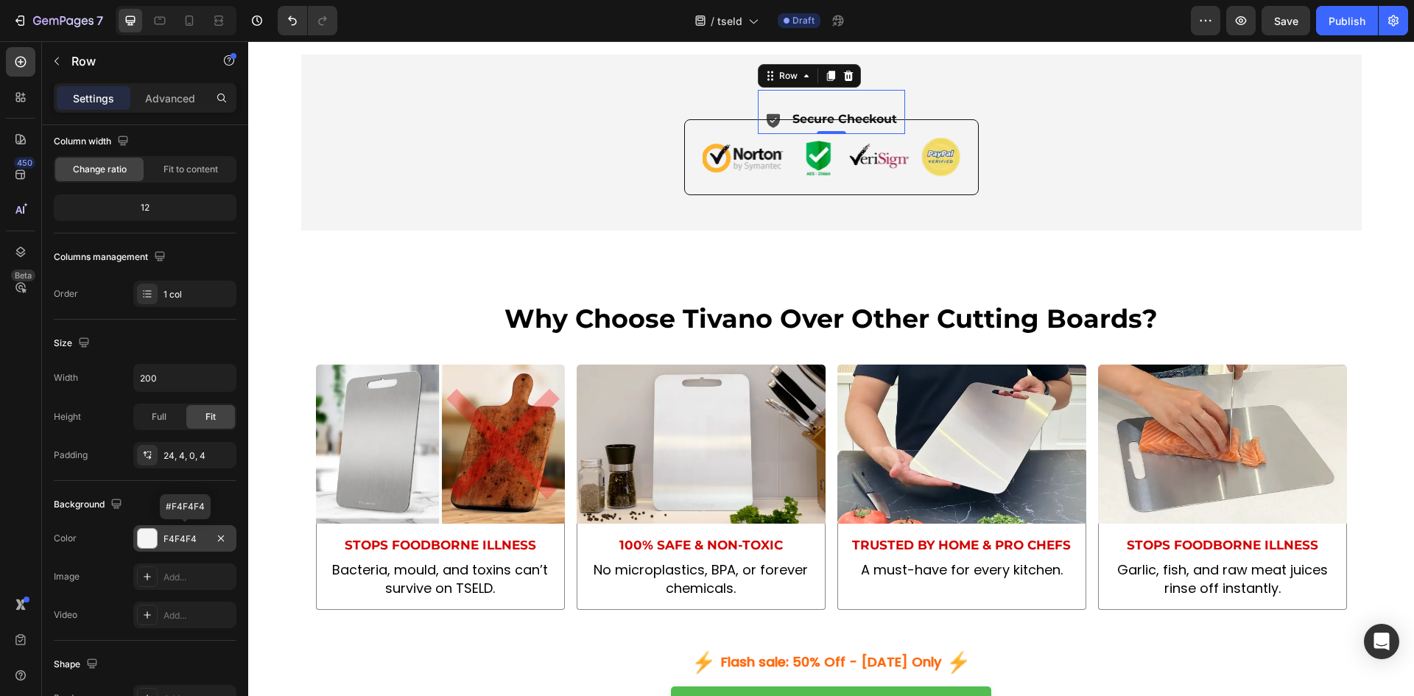
click at [142, 528] on div at bounding box center [147, 538] width 21 height 21
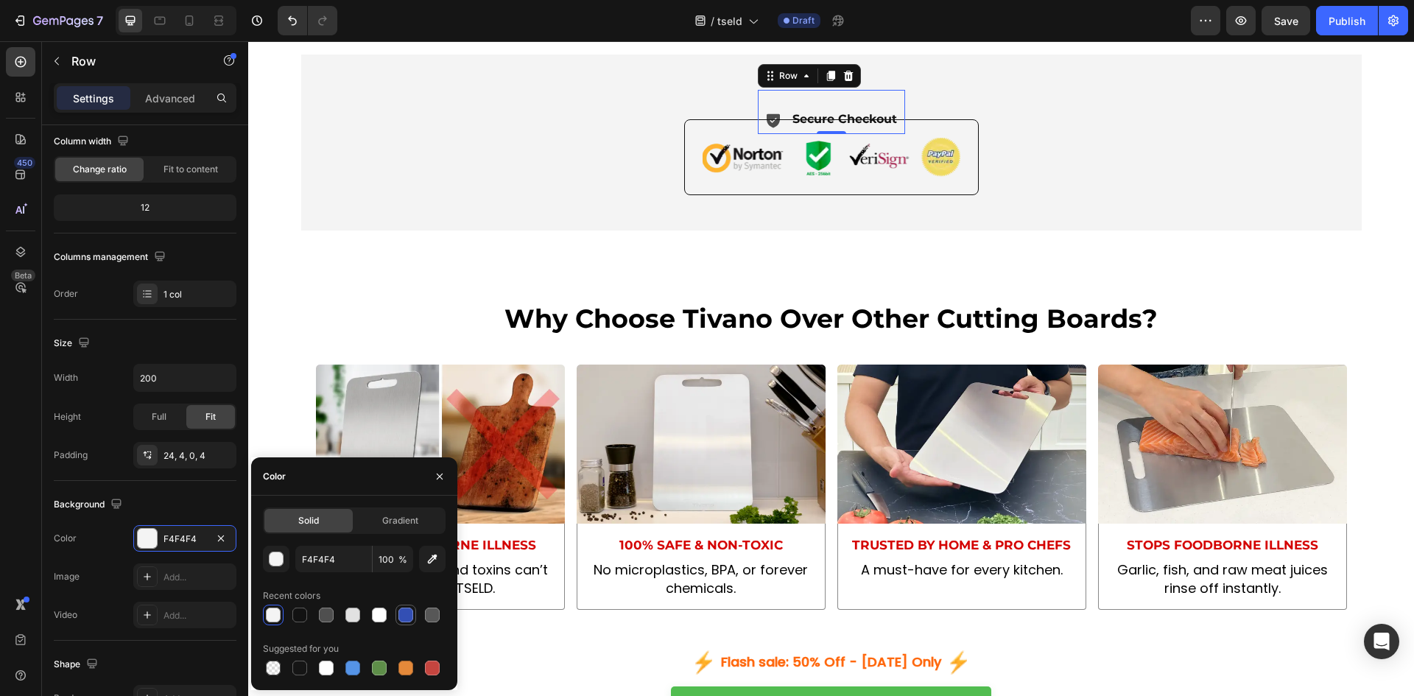
click at [403, 615] on div at bounding box center [405, 614] width 15 height 15
click at [297, 613] on div at bounding box center [299, 614] width 15 height 15
type input "F4F4F4"
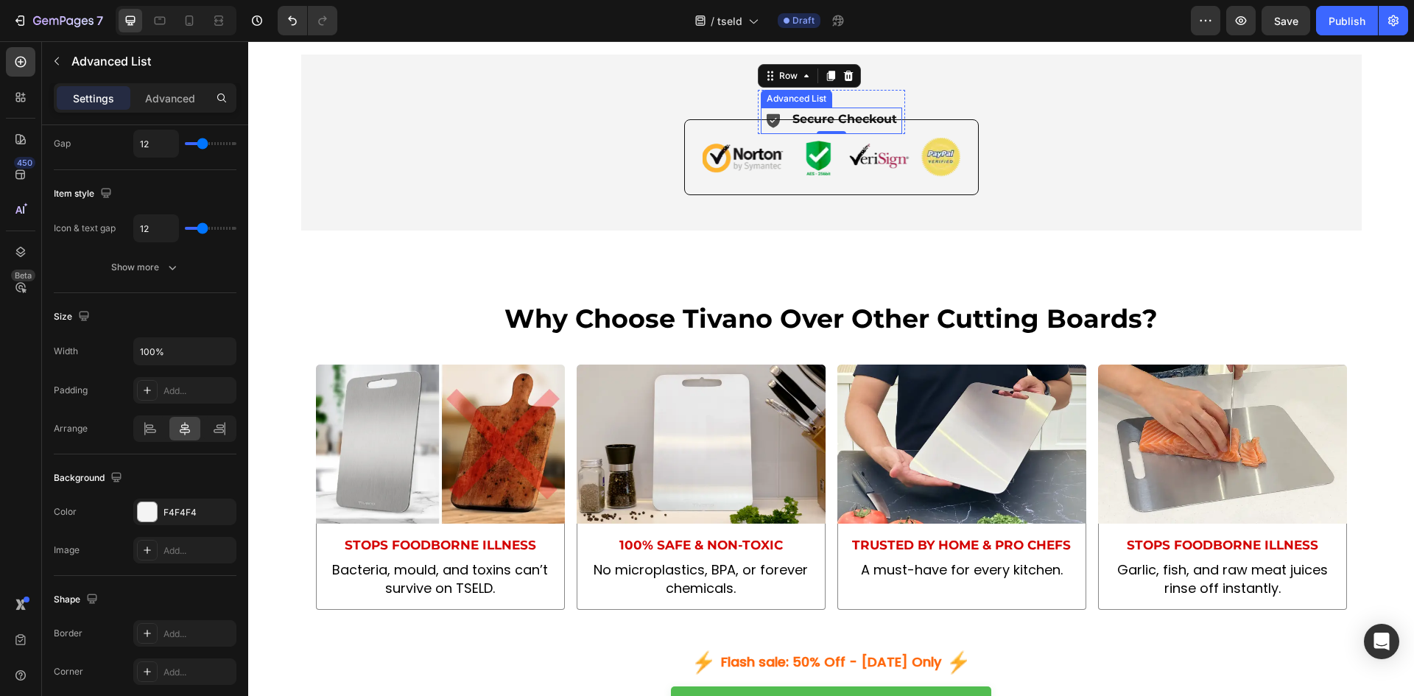
click at [780, 132] on li "Icon Secure Checkout Text Block" at bounding box center [831, 119] width 134 height 24
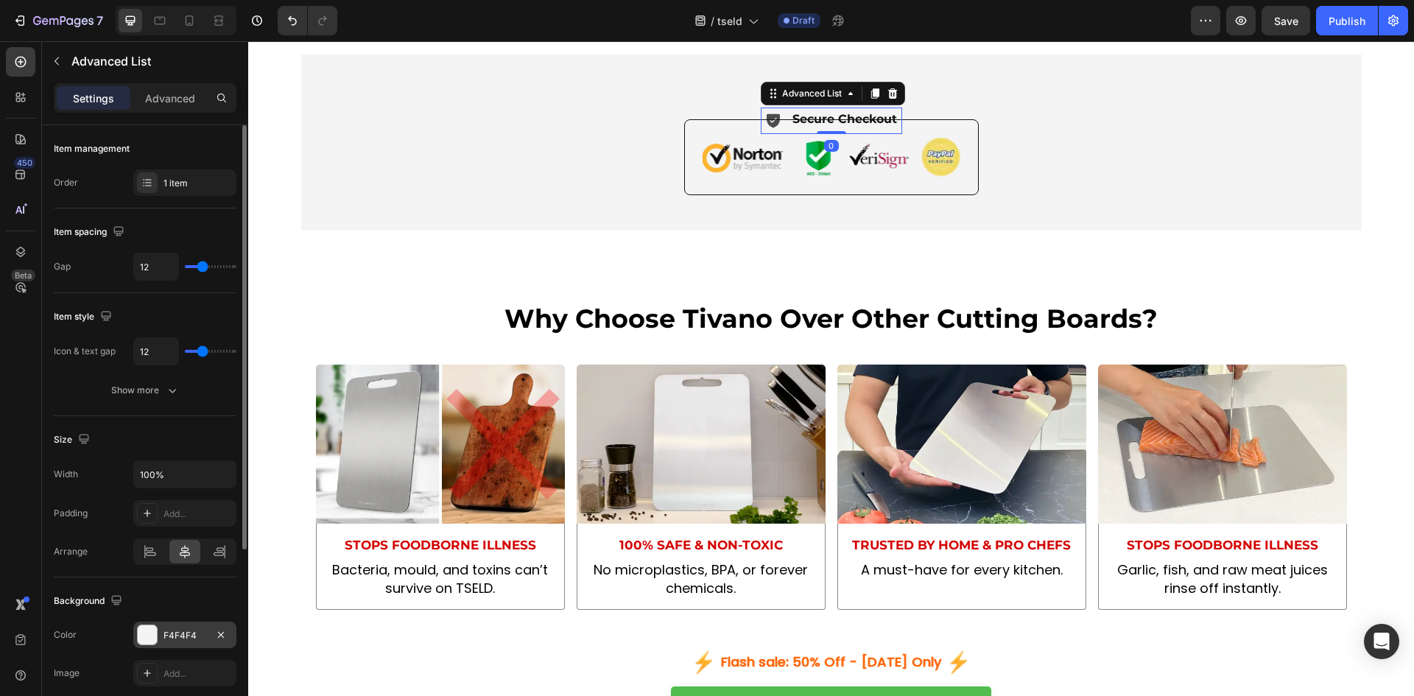
click at [152, 632] on div at bounding box center [147, 634] width 19 height 19
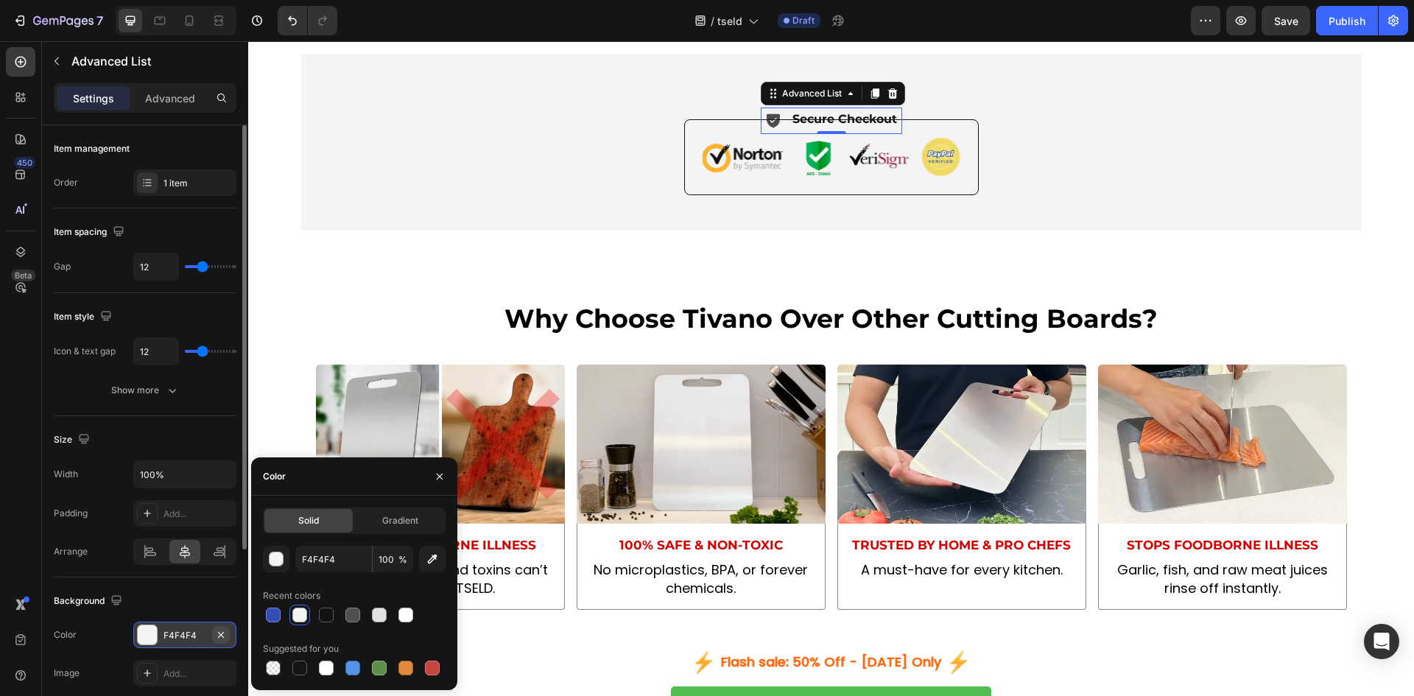
click at [220, 629] on icon "button" at bounding box center [221, 635] width 12 height 12
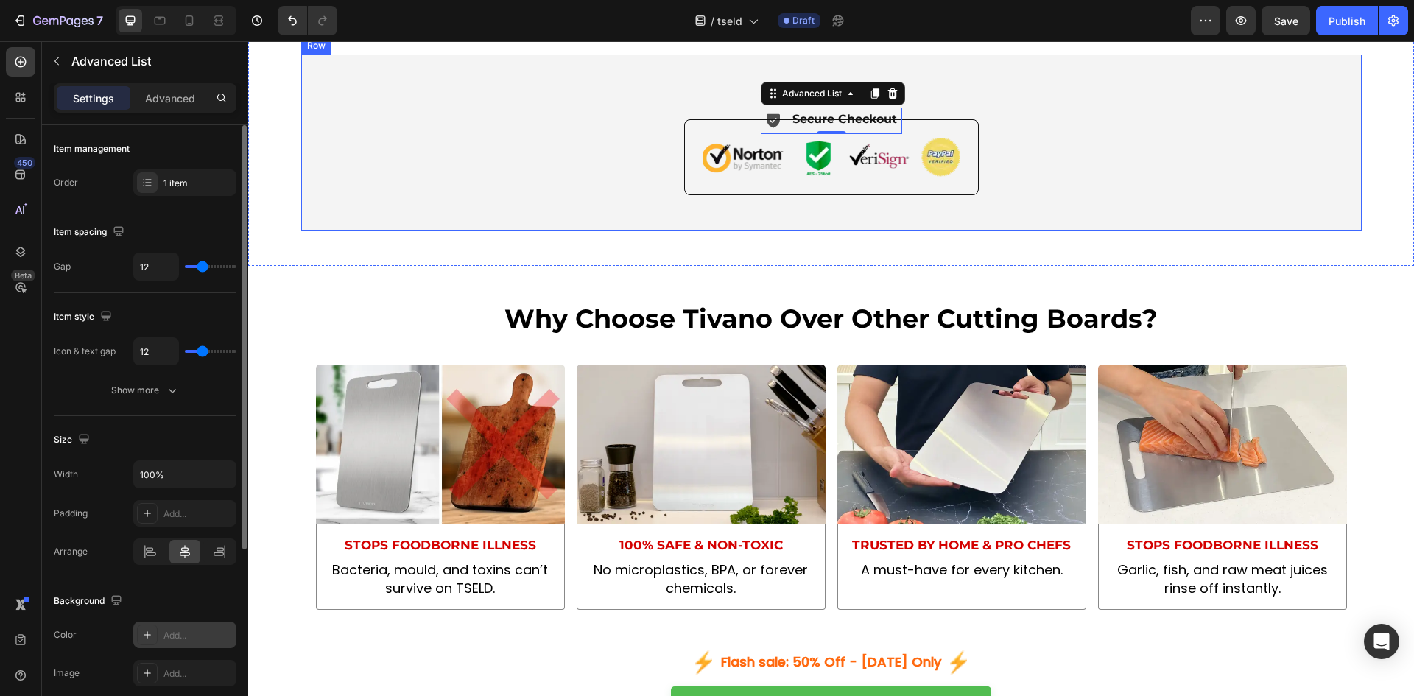
click at [562, 194] on div "Icon Secure Checkout Text Block Advanced List 0 Row Image Row" at bounding box center [831, 142] width 1042 height 105
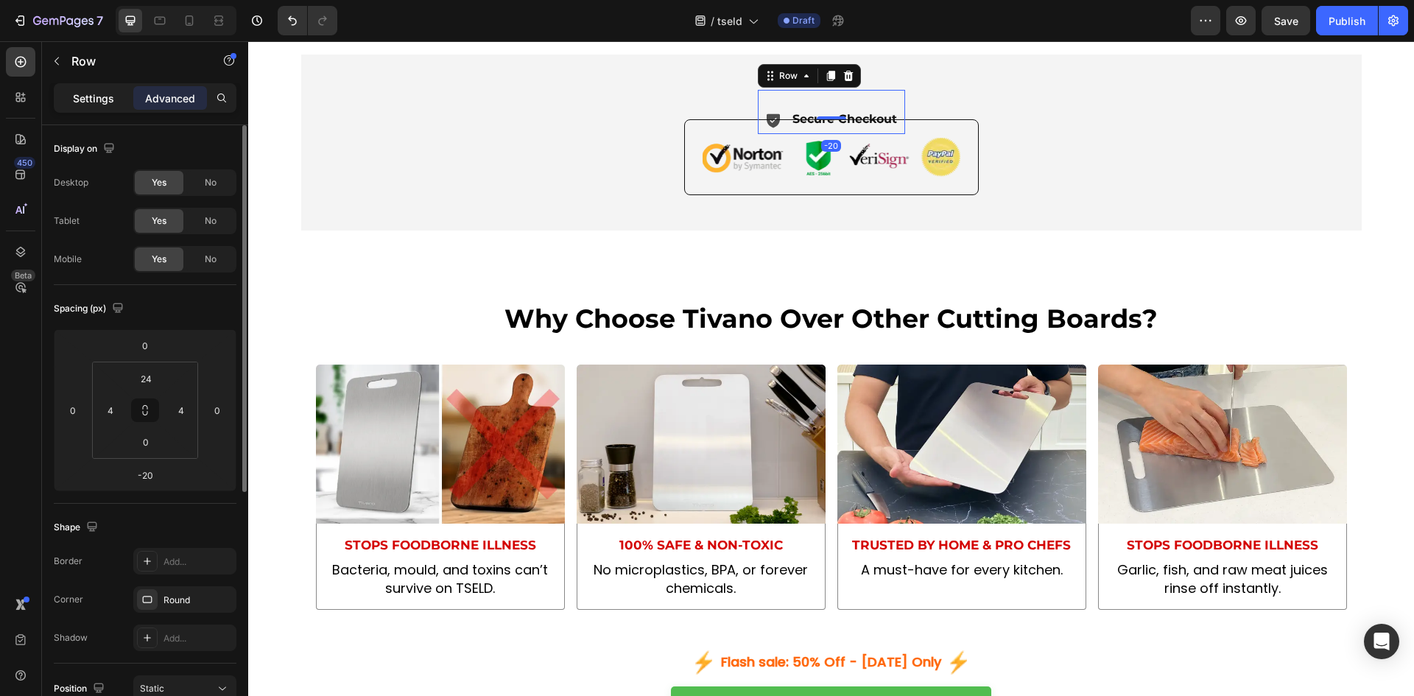
click at [108, 101] on p "Settings" at bounding box center [93, 98] width 41 height 15
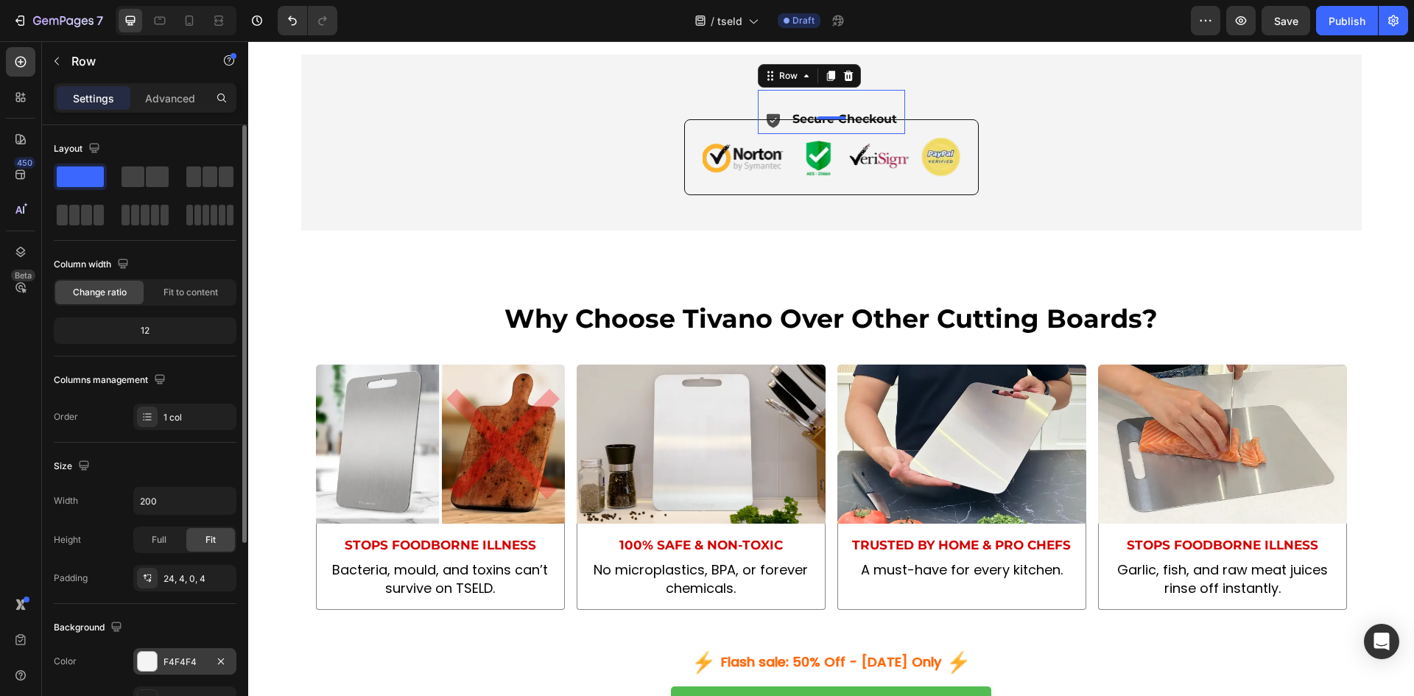
click at [152, 660] on div at bounding box center [147, 661] width 19 height 19
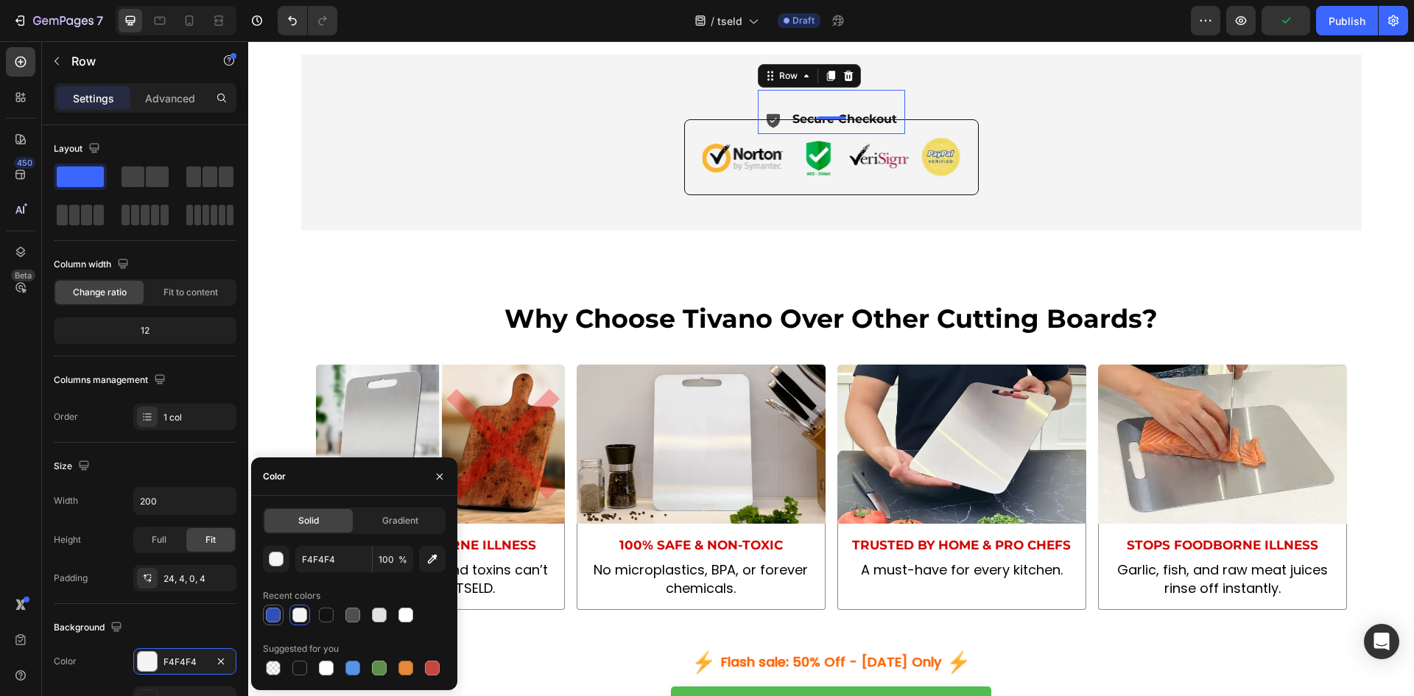
click at [270, 614] on div at bounding box center [273, 614] width 15 height 15
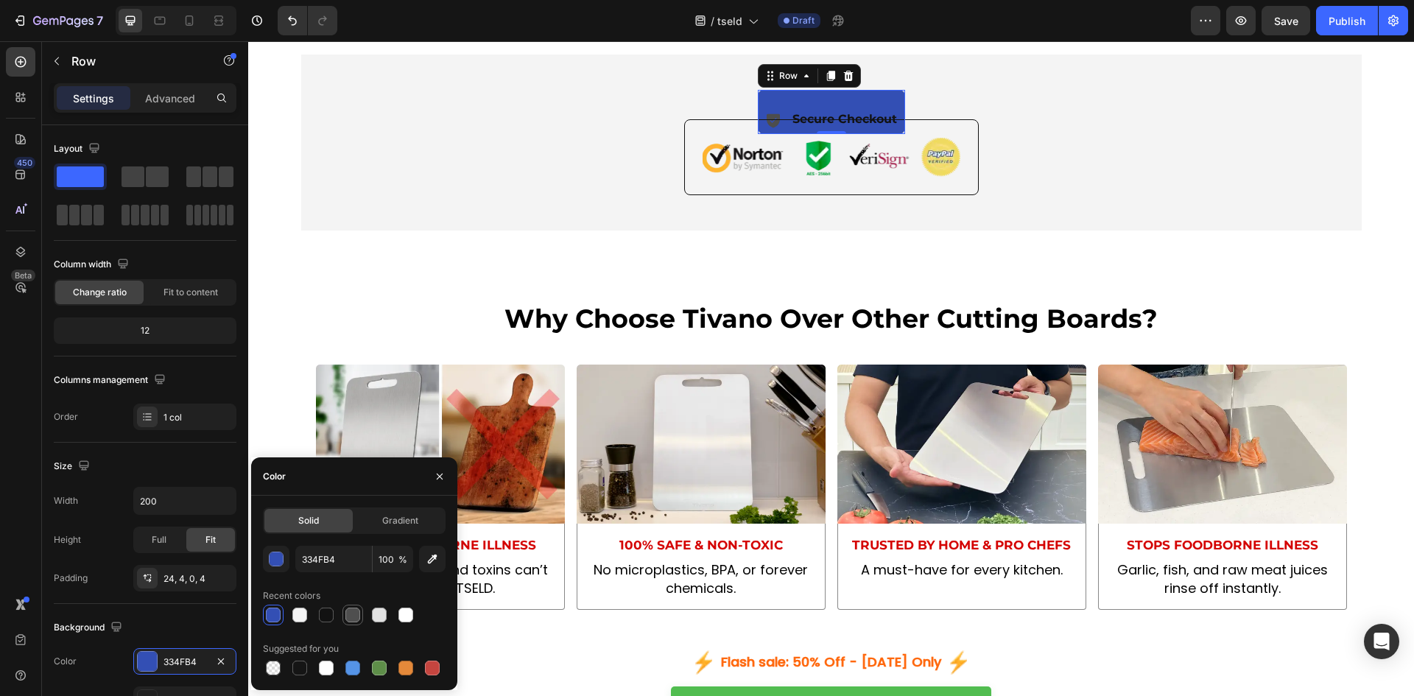
click at [351, 614] on div at bounding box center [352, 614] width 15 height 15
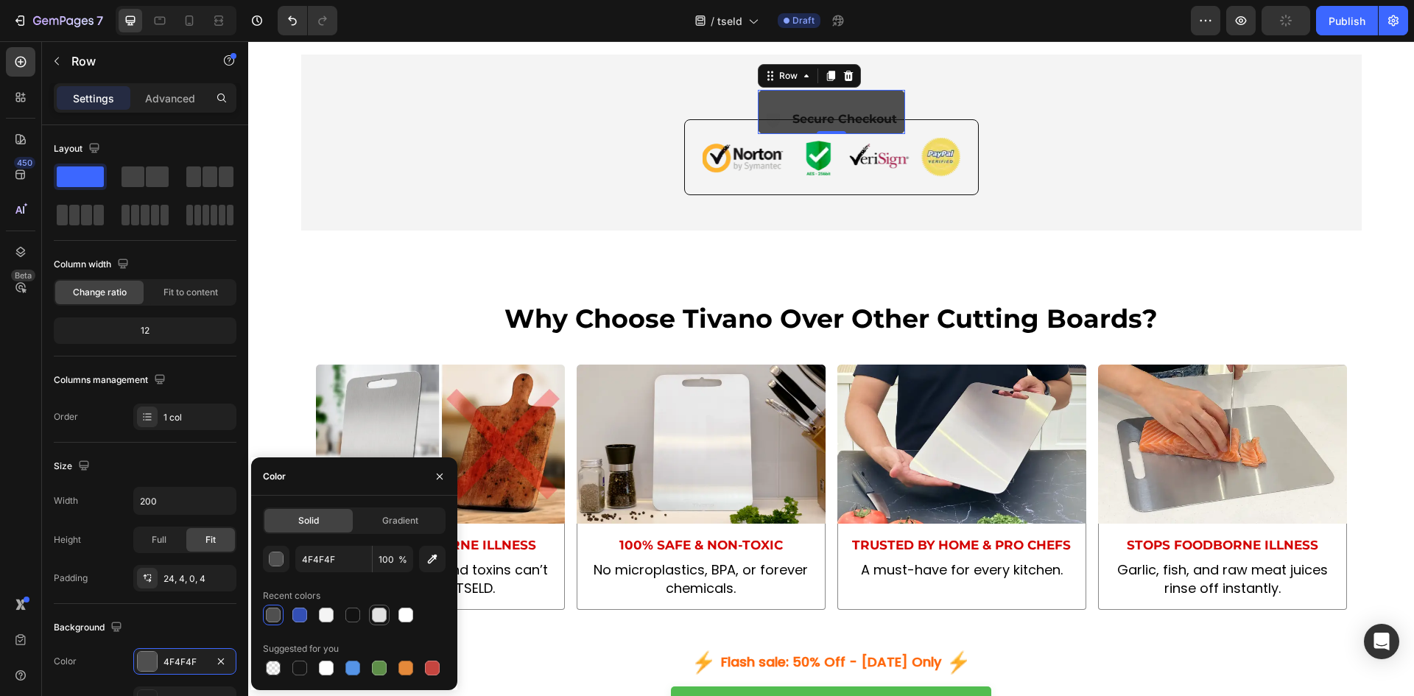
click at [375, 618] on div at bounding box center [379, 614] width 15 height 15
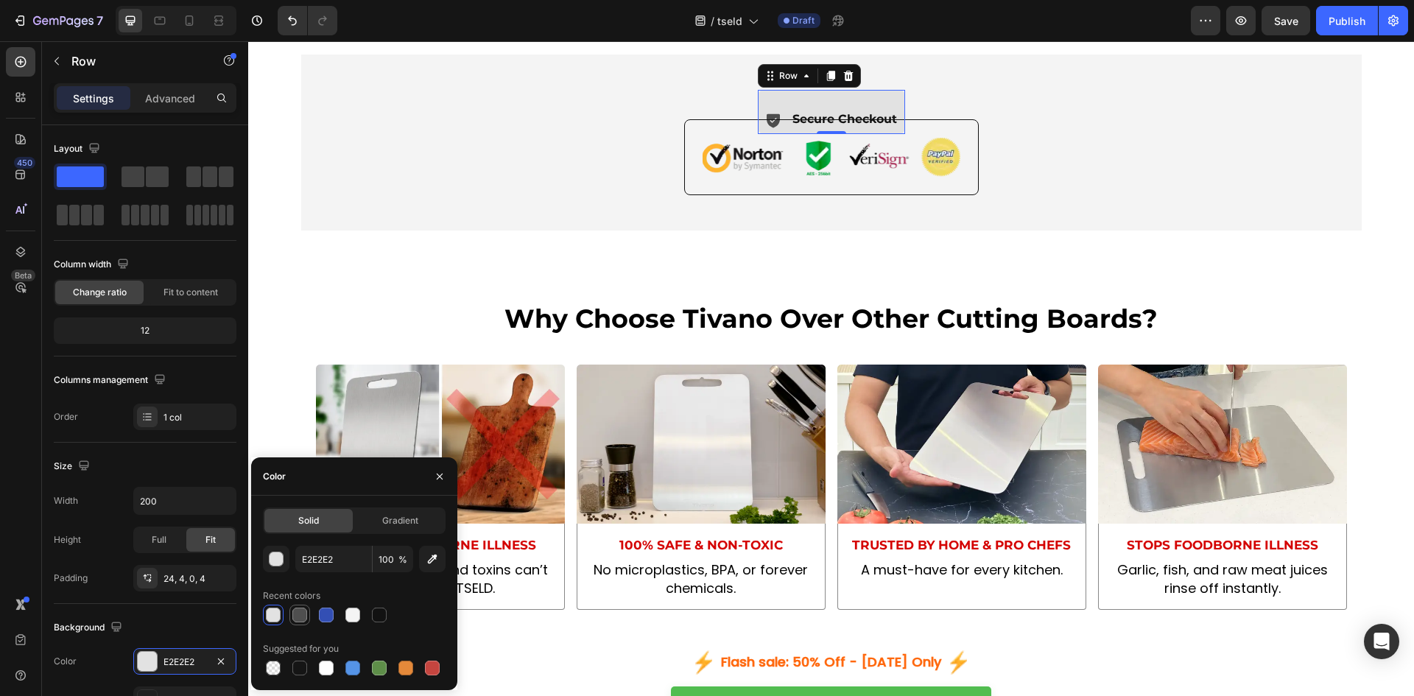
click at [294, 615] on div at bounding box center [299, 614] width 15 height 15
click at [261, 610] on div "Solid Gradient 4F4F4F 100 % Recent colors Suggested for you" at bounding box center [354, 592] width 206 height 171
click at [272, 621] on div at bounding box center [273, 614] width 15 height 15
type input "E2E2E2"
click at [356, 230] on div "Icon Secure Checkout Text Block Advanced List Row Image Row Row 0" at bounding box center [831, 141] width 1060 height 175
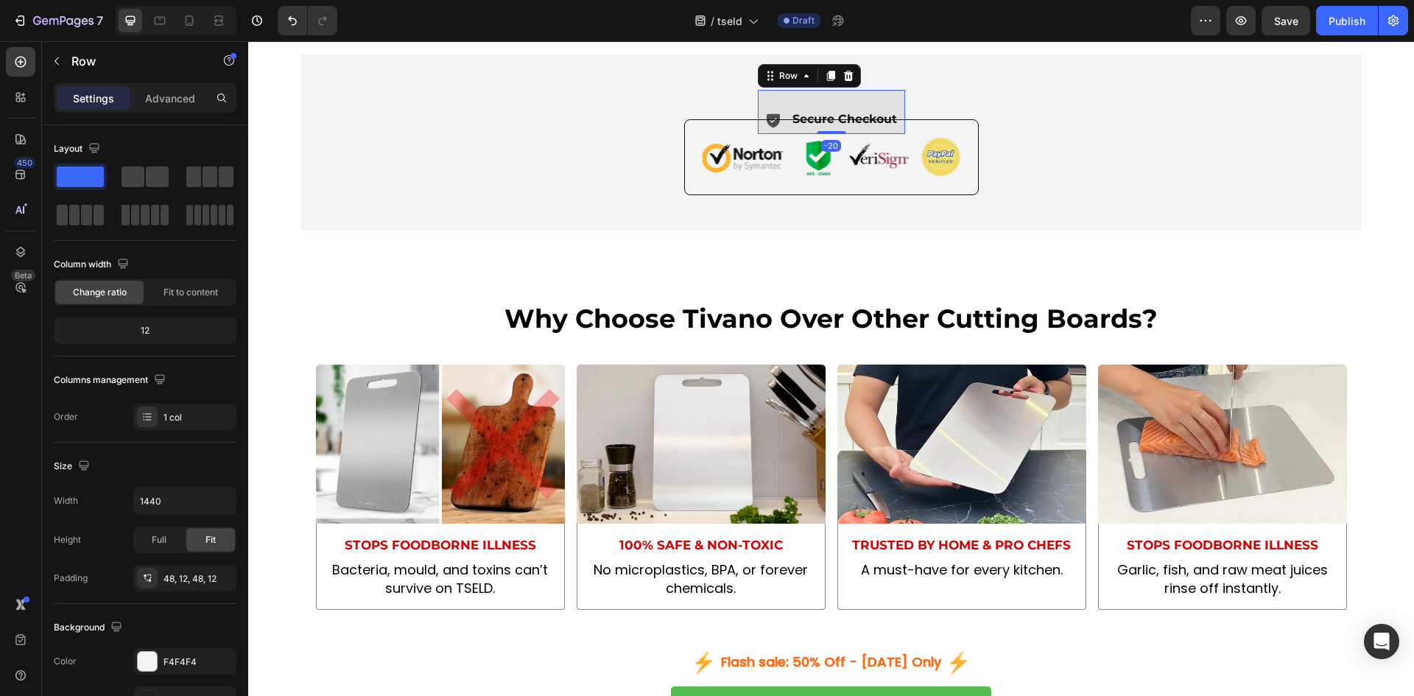
click at [897, 133] on div "Icon Secure Checkout Text Block Advanced List Row -20" at bounding box center [831, 111] width 147 height 43
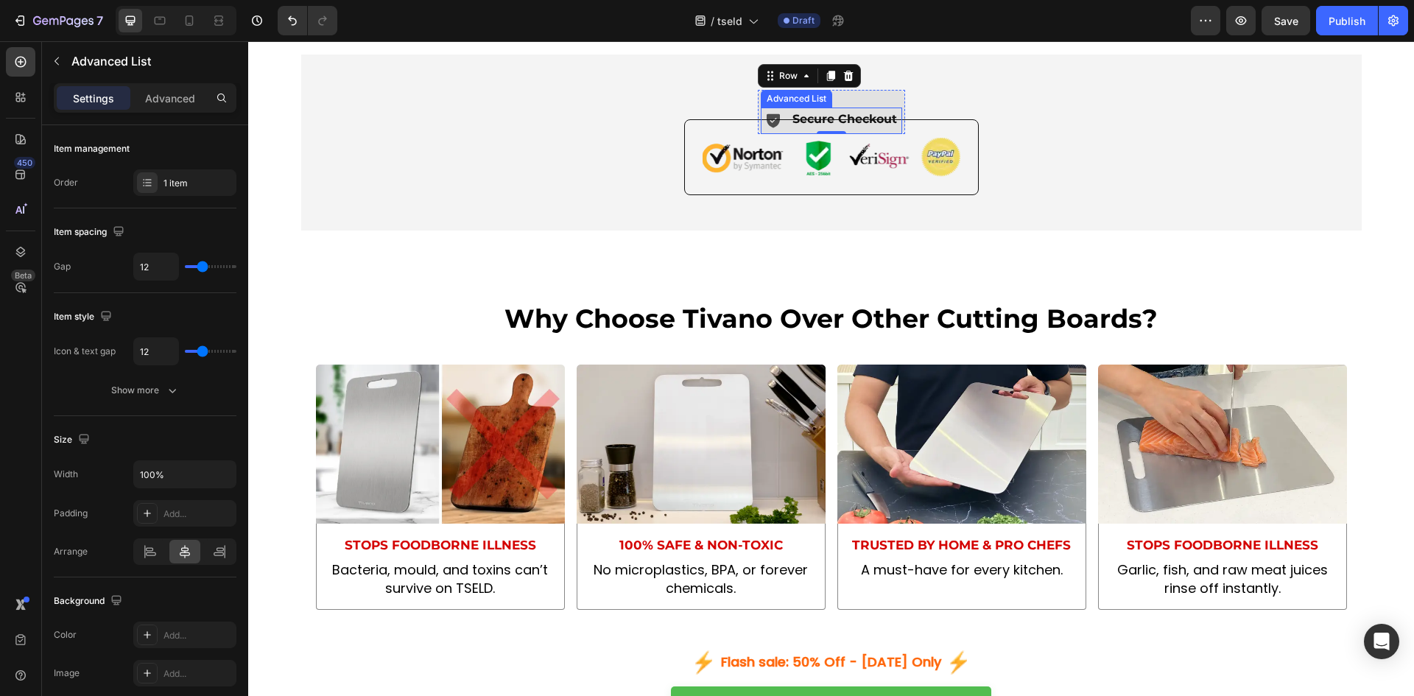
click at [781, 132] on li "Icon Secure Checkout Text Block" at bounding box center [831, 119] width 134 height 24
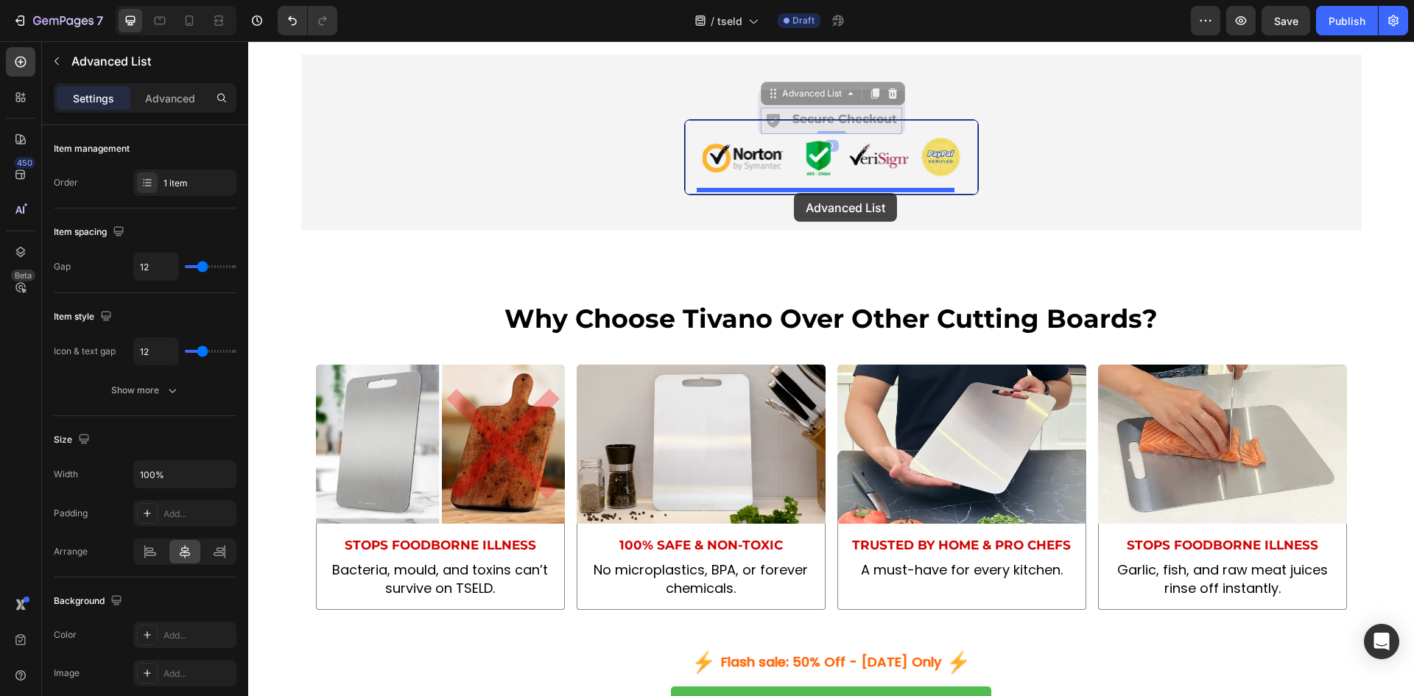
drag, startPoint x: 768, startPoint y: 147, endPoint x: 794, endPoint y: 193, distance: 52.4
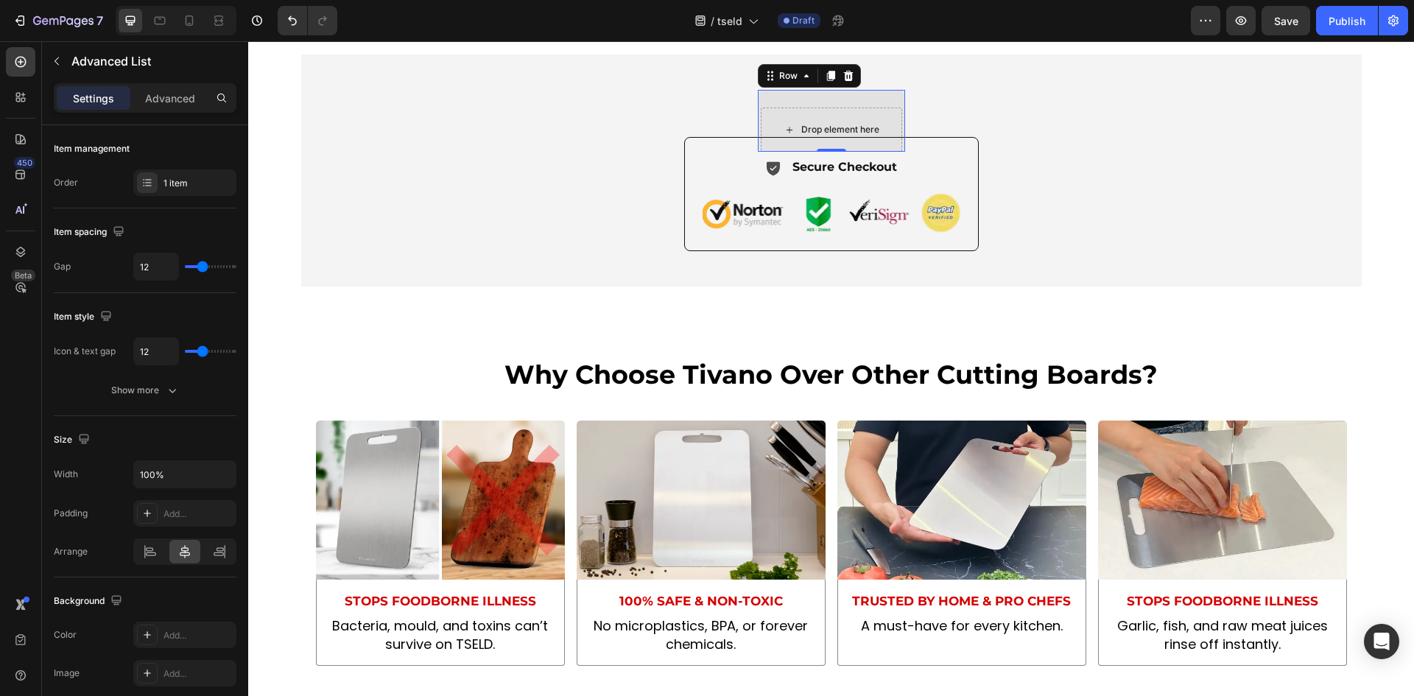
click at [892, 152] on div "Drop element here" at bounding box center [830, 129] width 141 height 44
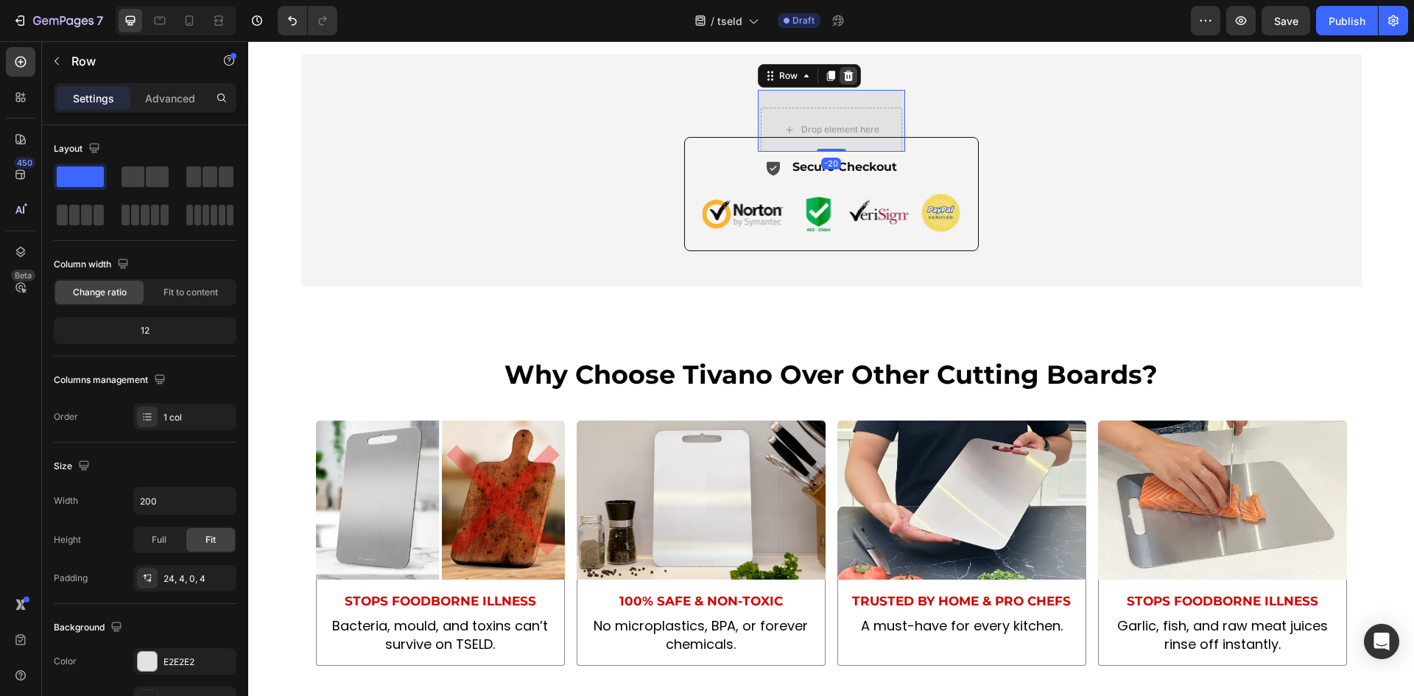
click at [843, 81] on icon at bounding box center [848, 76] width 10 height 10
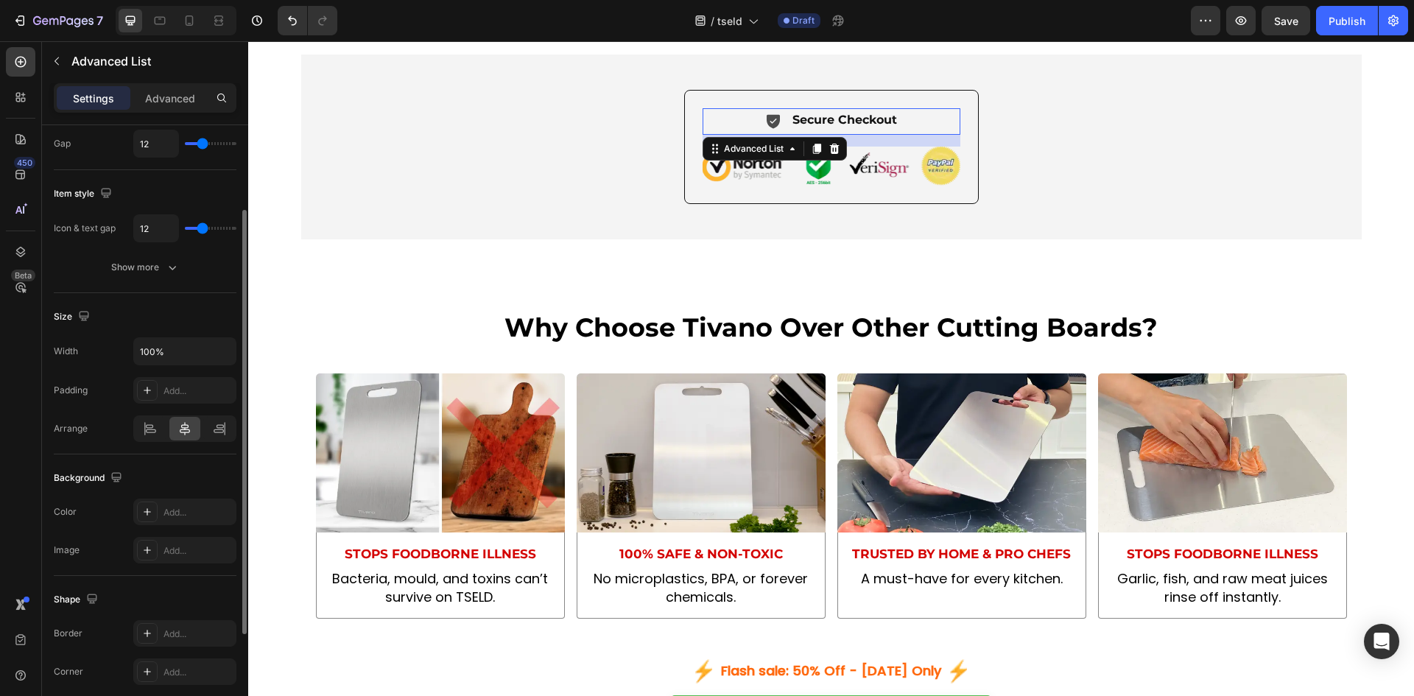
scroll to position [246, 0]
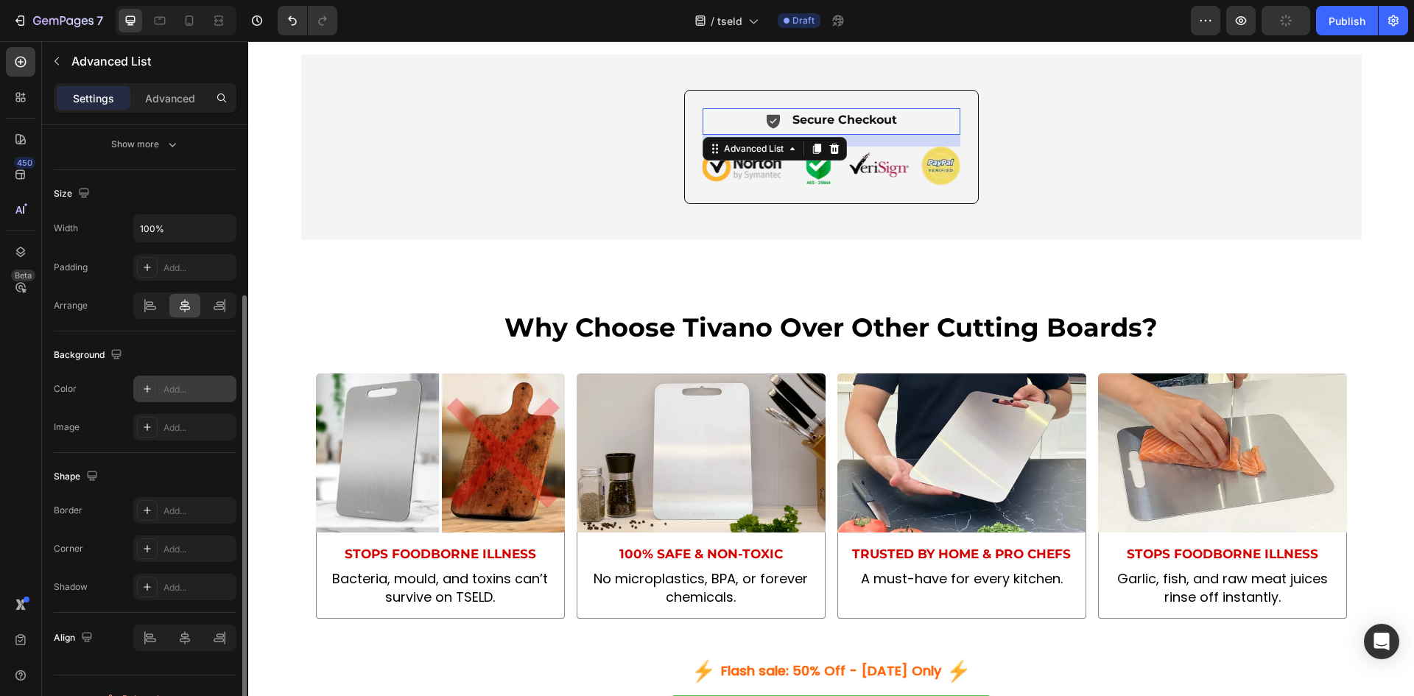
click at [180, 377] on div "Add..." at bounding box center [184, 388] width 103 height 27
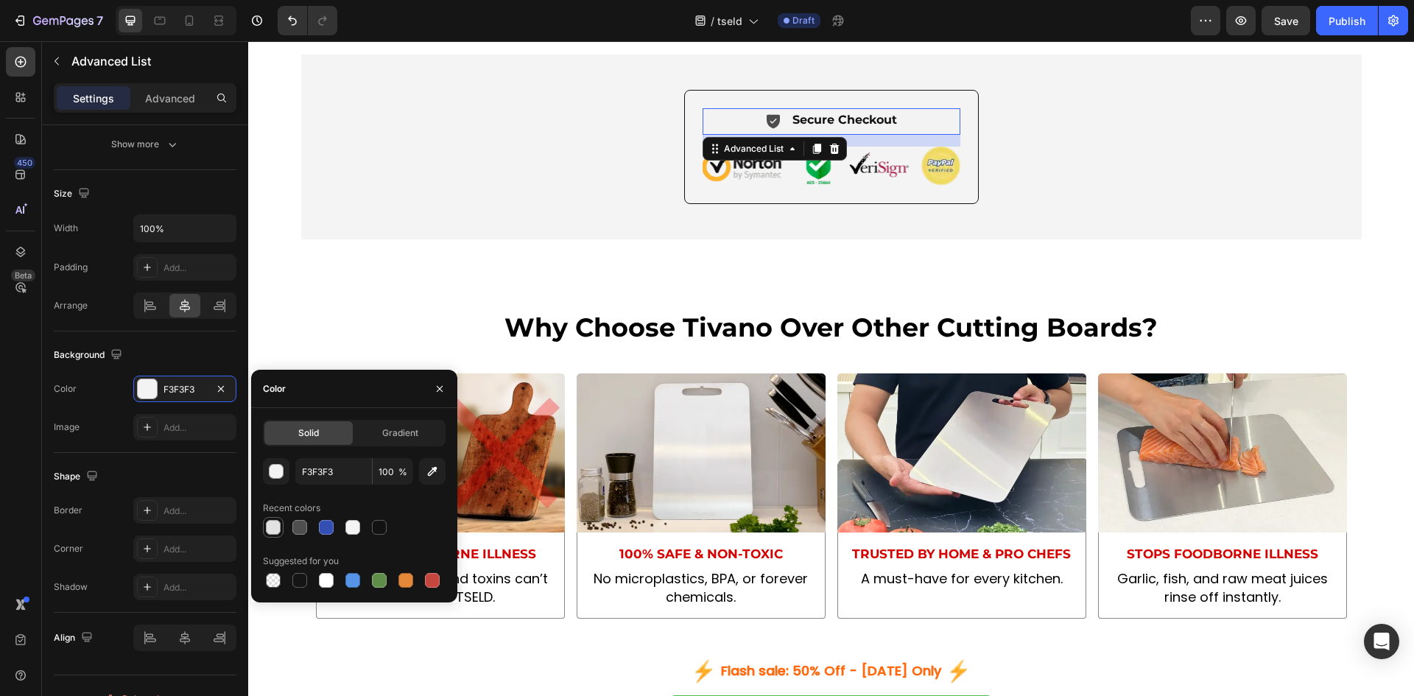
click at [272, 518] on div at bounding box center [273, 527] width 18 height 18
type input "E2E2E2"
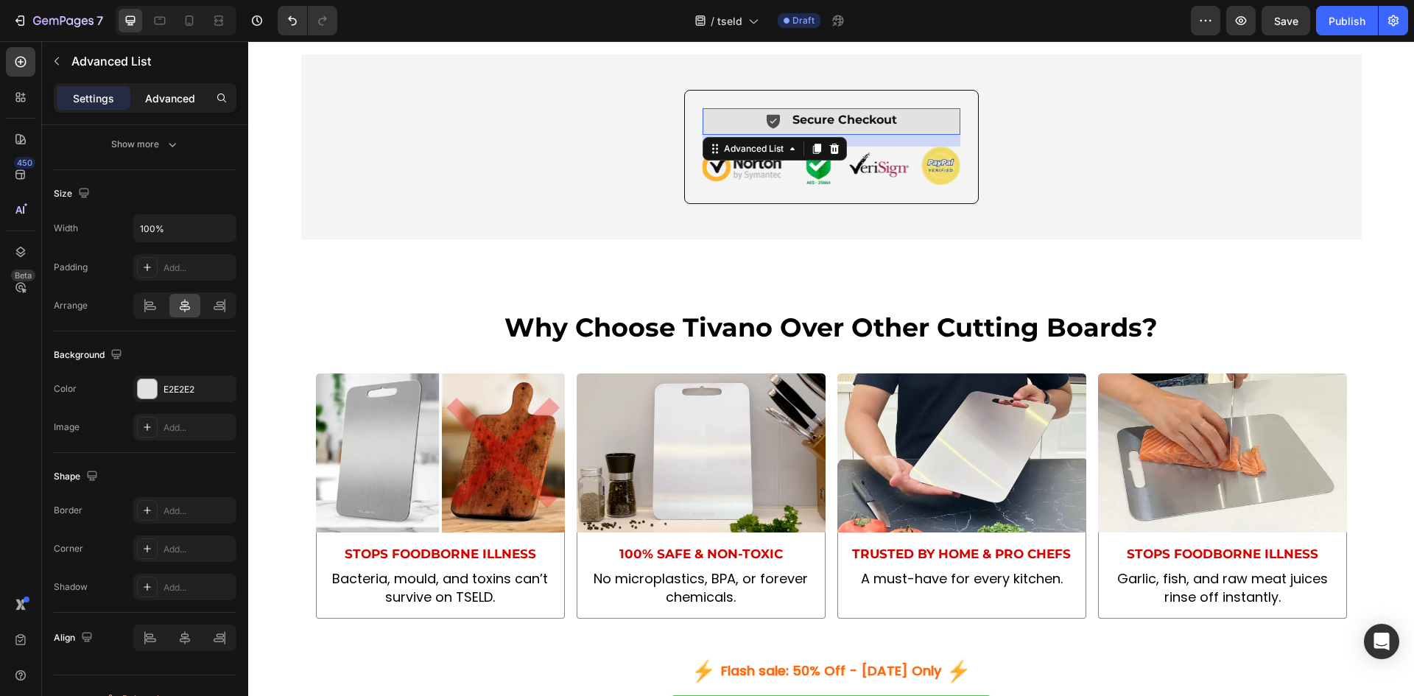
click at [169, 87] on div "Advanced" at bounding box center [170, 98] width 74 height 24
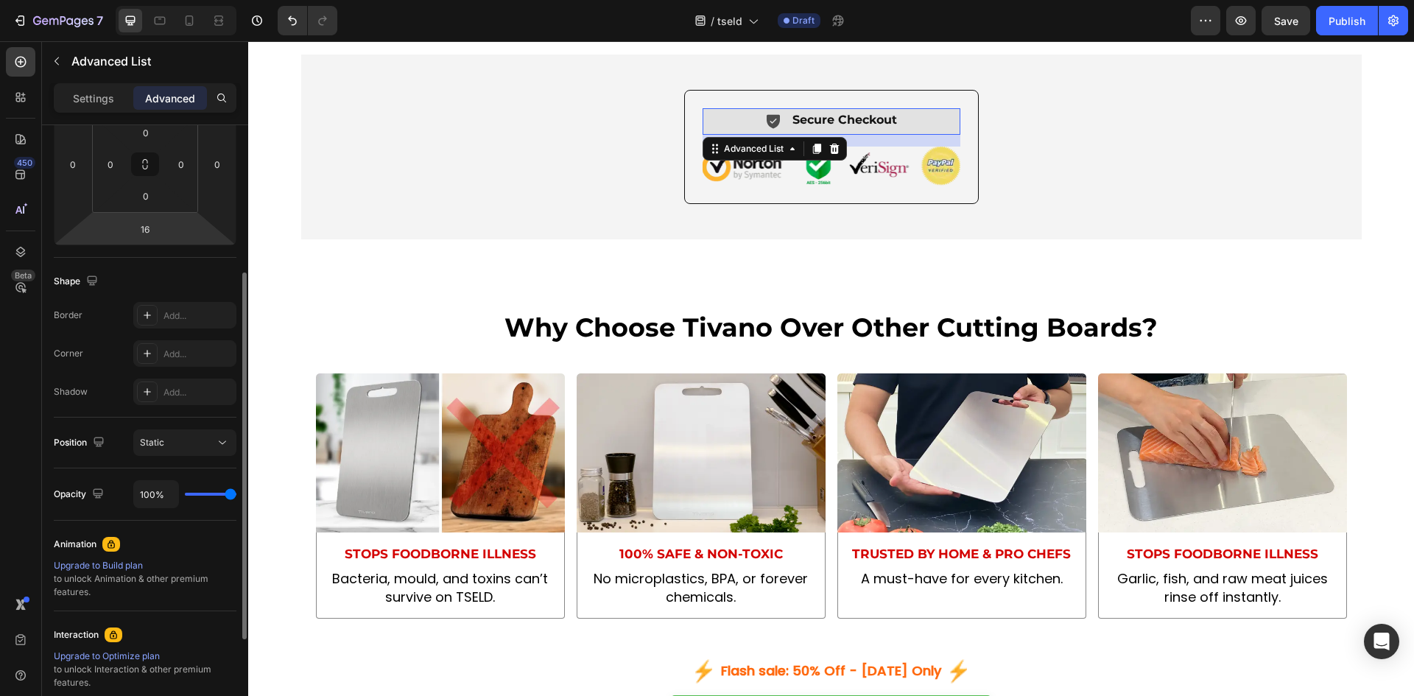
scroll to position [123, 0]
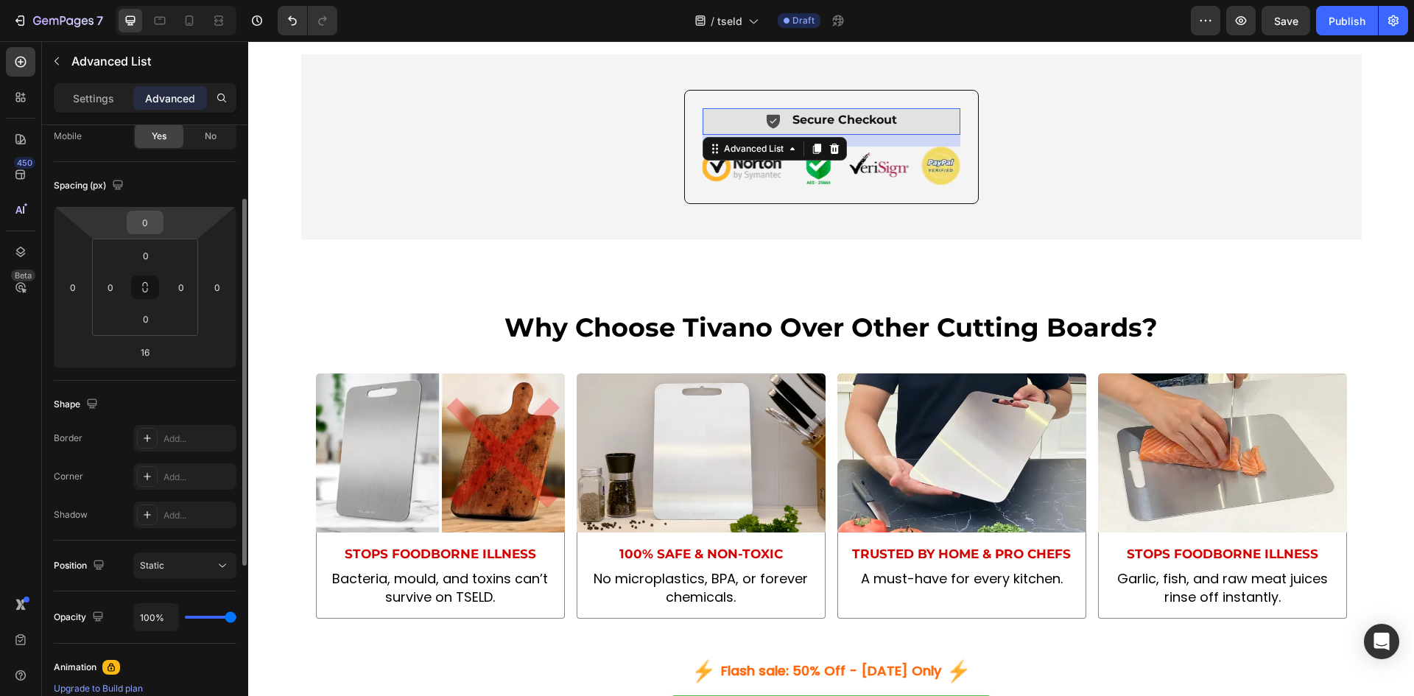
click at [147, 216] on input "0" at bounding box center [144, 222] width 29 height 22
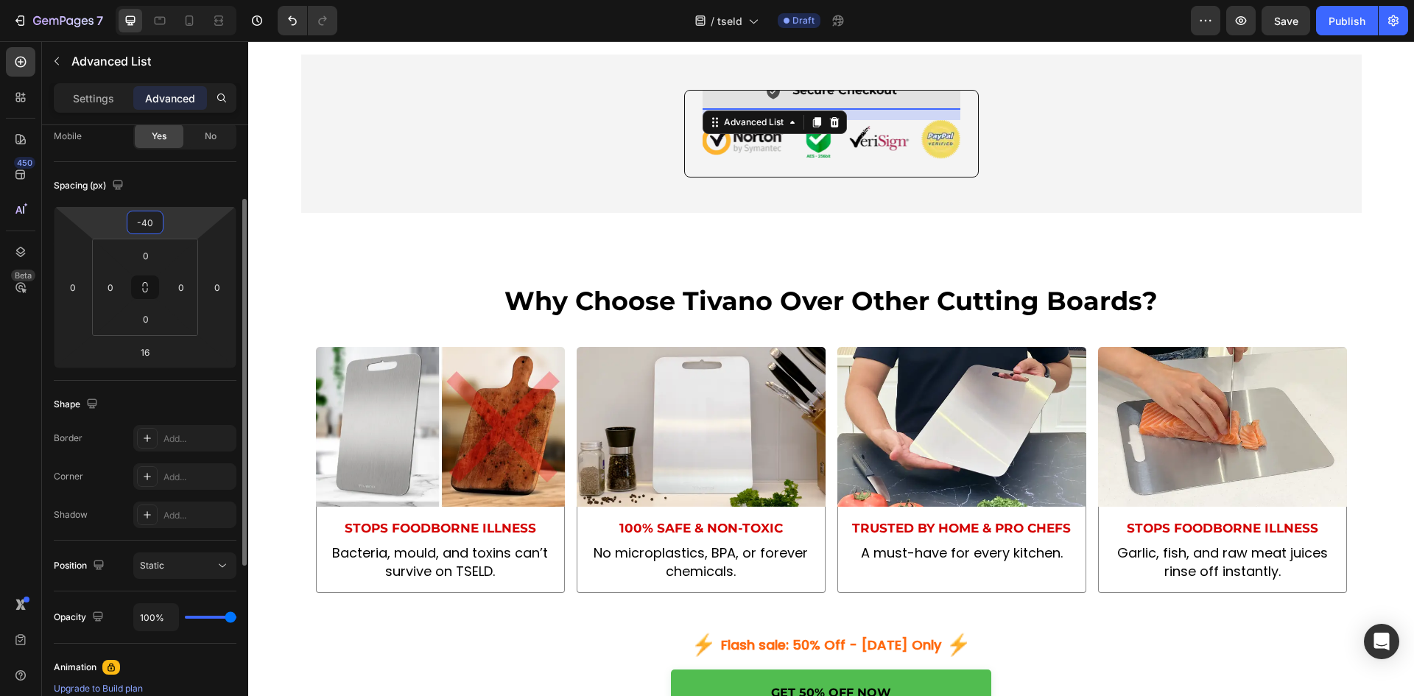
type input "-4"
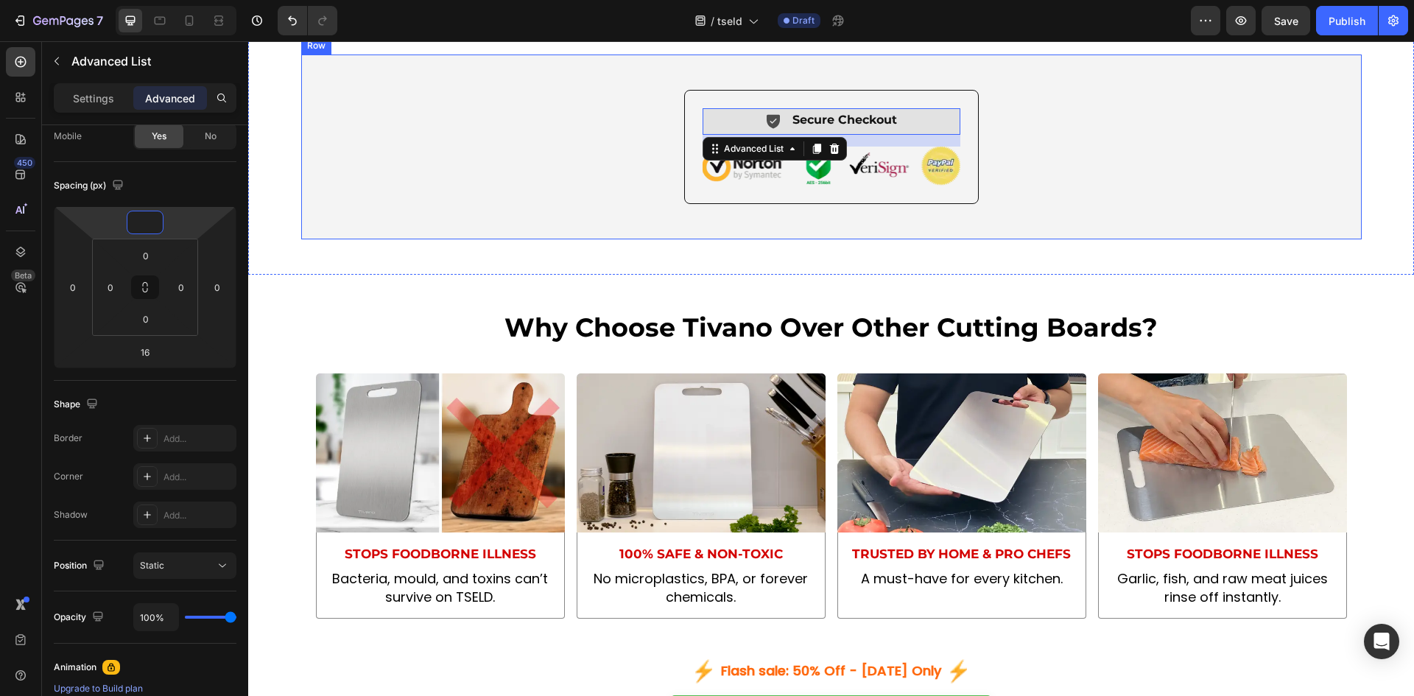
click at [551, 203] on div "Icon Secure Checkout Text Block Advanced List 16 Image Row" at bounding box center [831, 146] width 1042 height 113
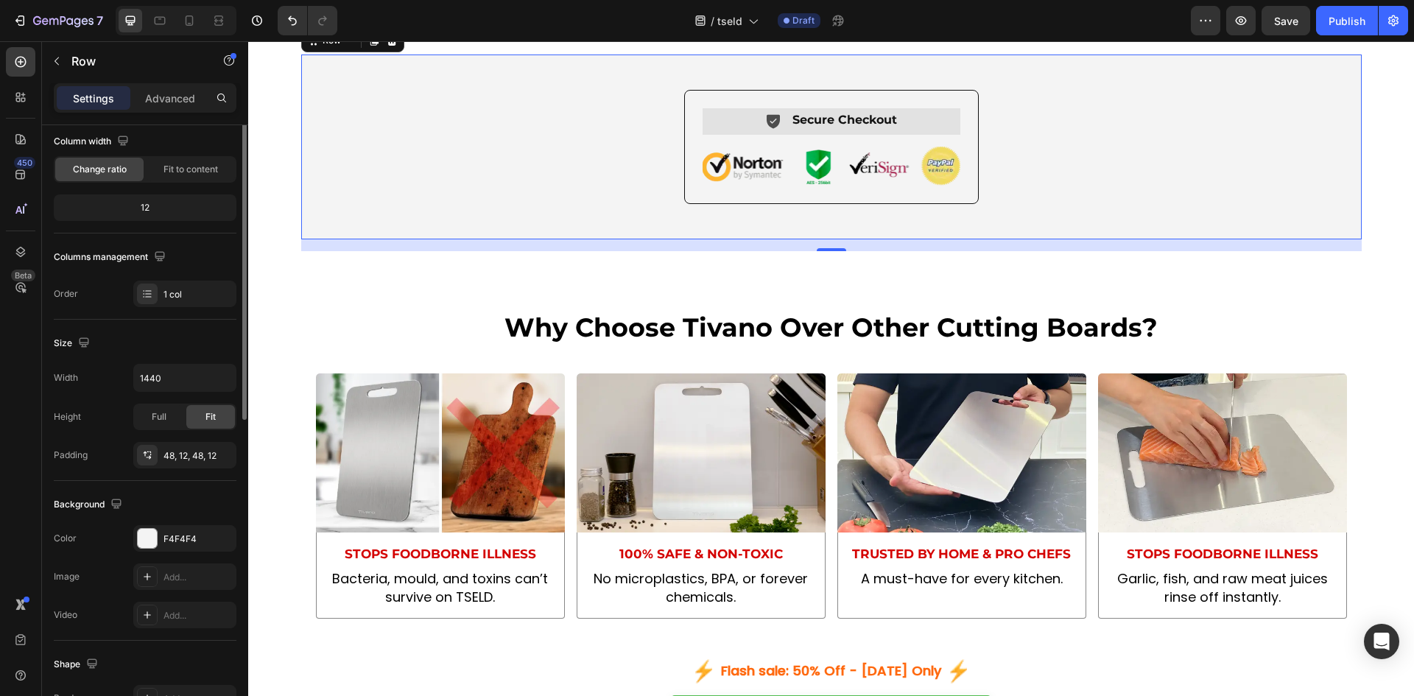
scroll to position [0, 0]
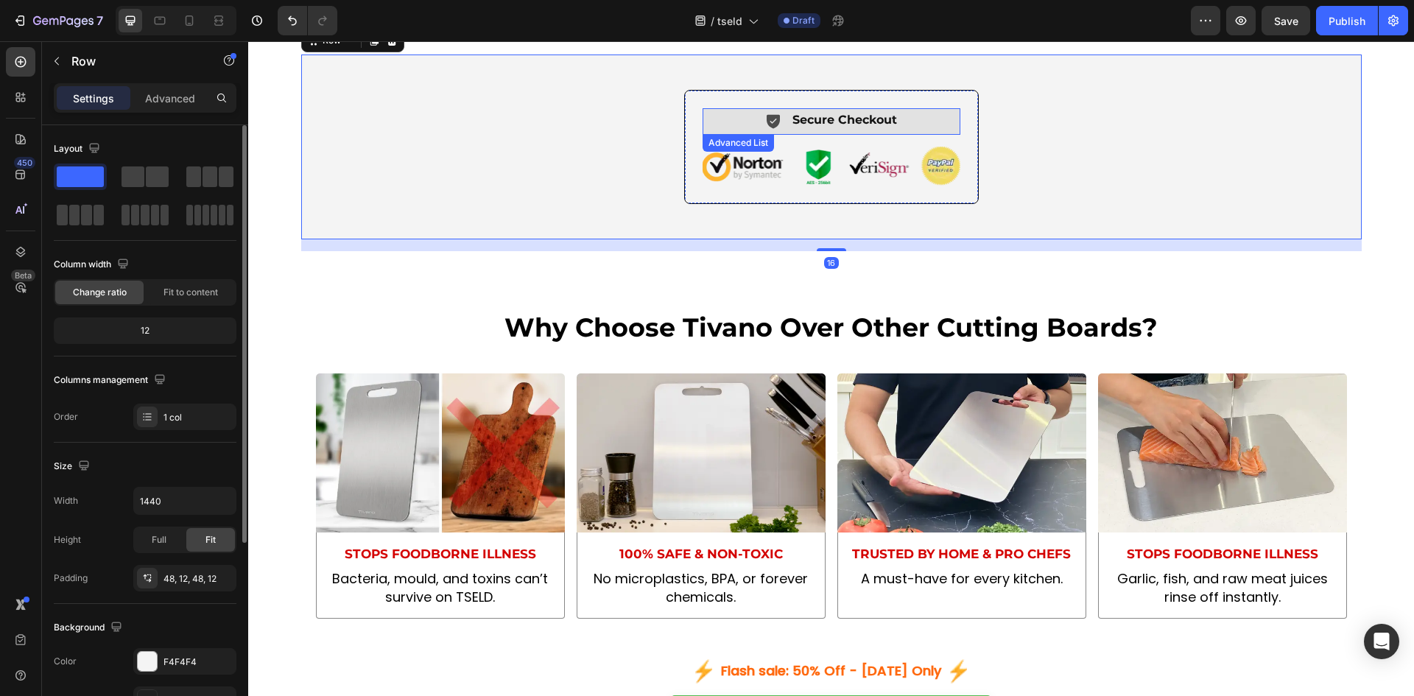
click at [721, 134] on div "Icon Secure Checkout Text Block" at bounding box center [831, 121] width 258 height 26
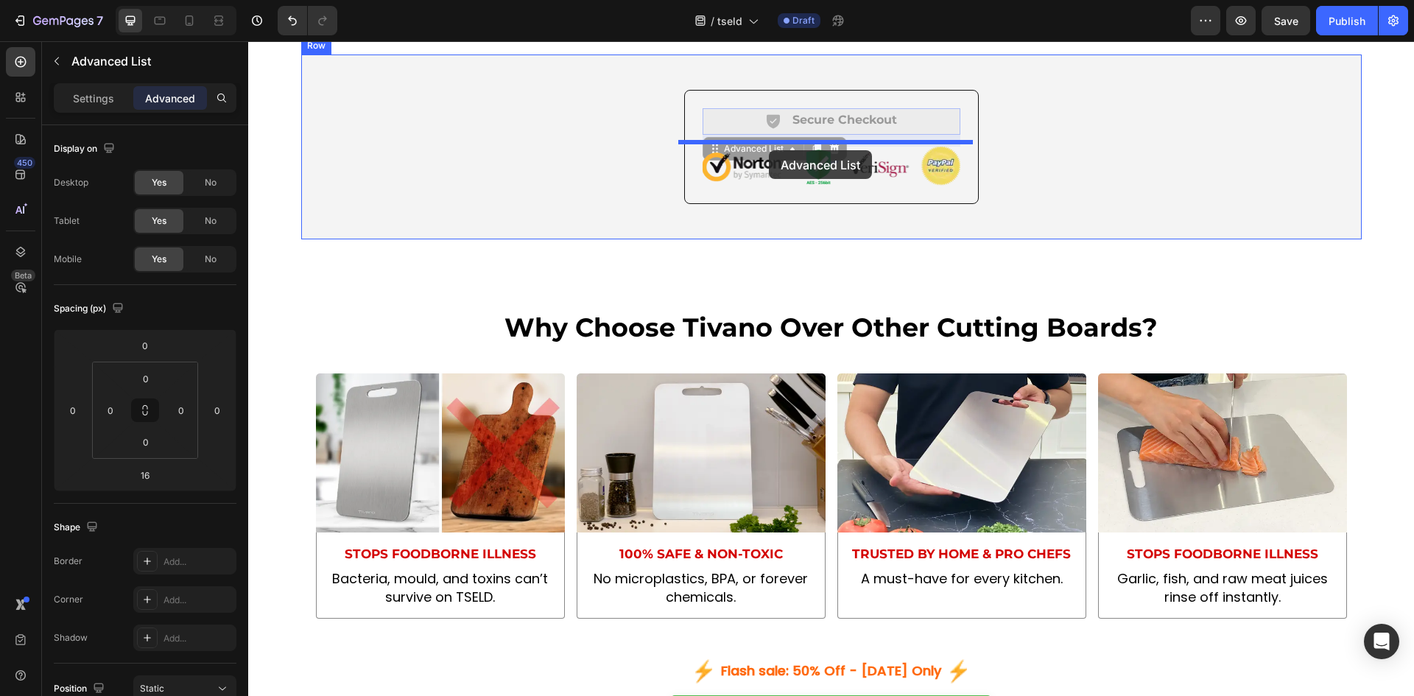
drag, startPoint x: 708, startPoint y: 200, endPoint x: 769, endPoint y: 150, distance: 78.0
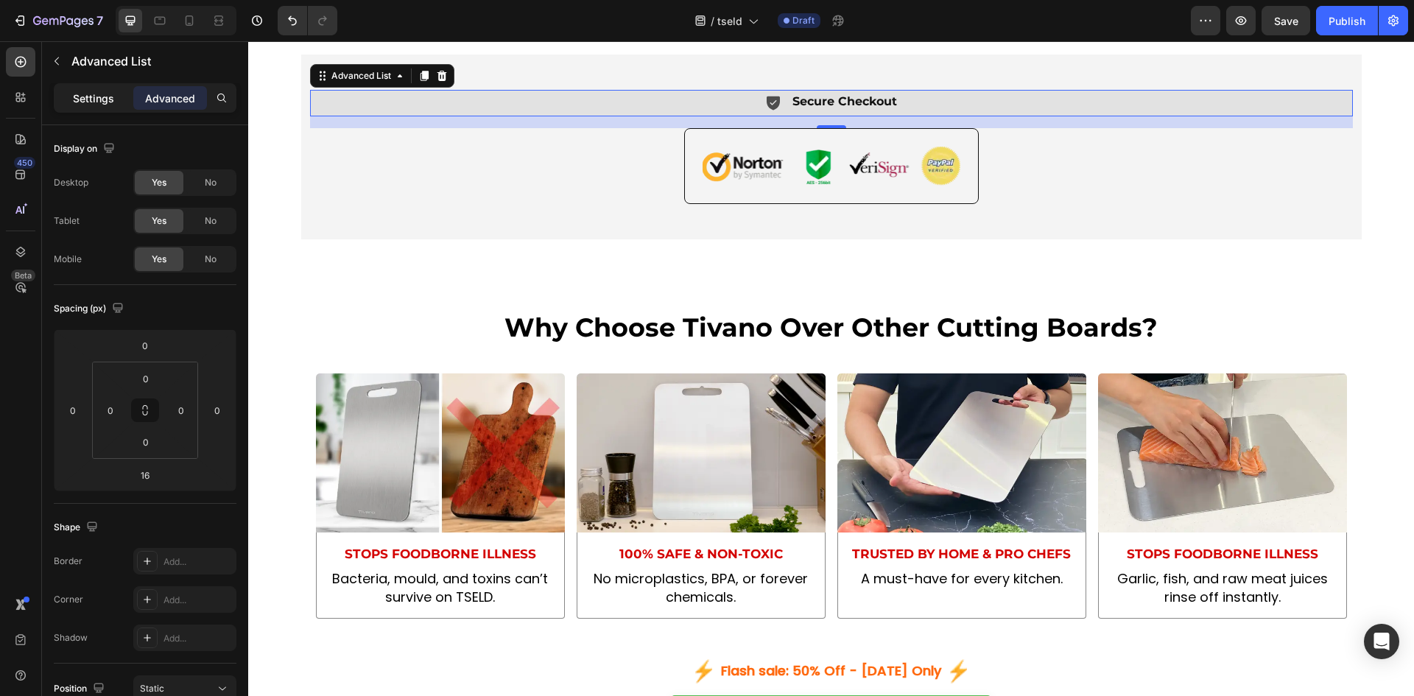
click at [92, 101] on p "Settings" at bounding box center [93, 98] width 41 height 15
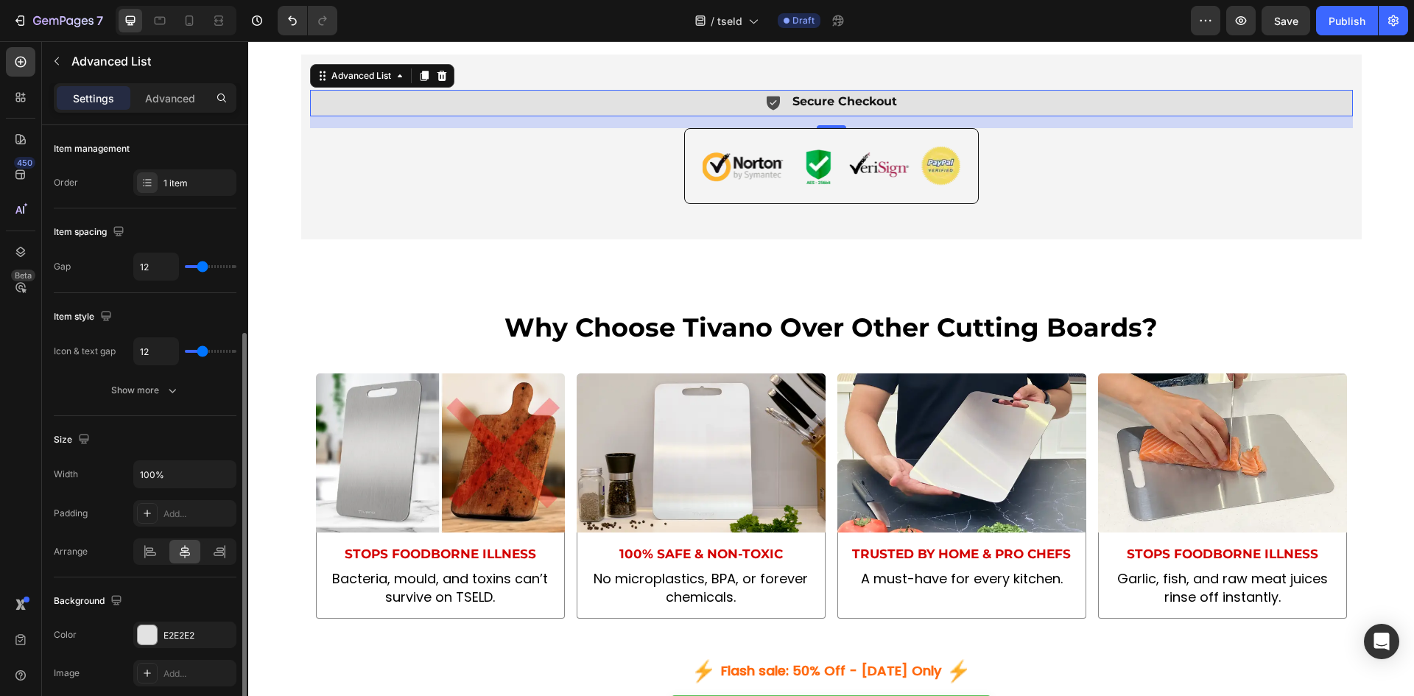
scroll to position [123, 0]
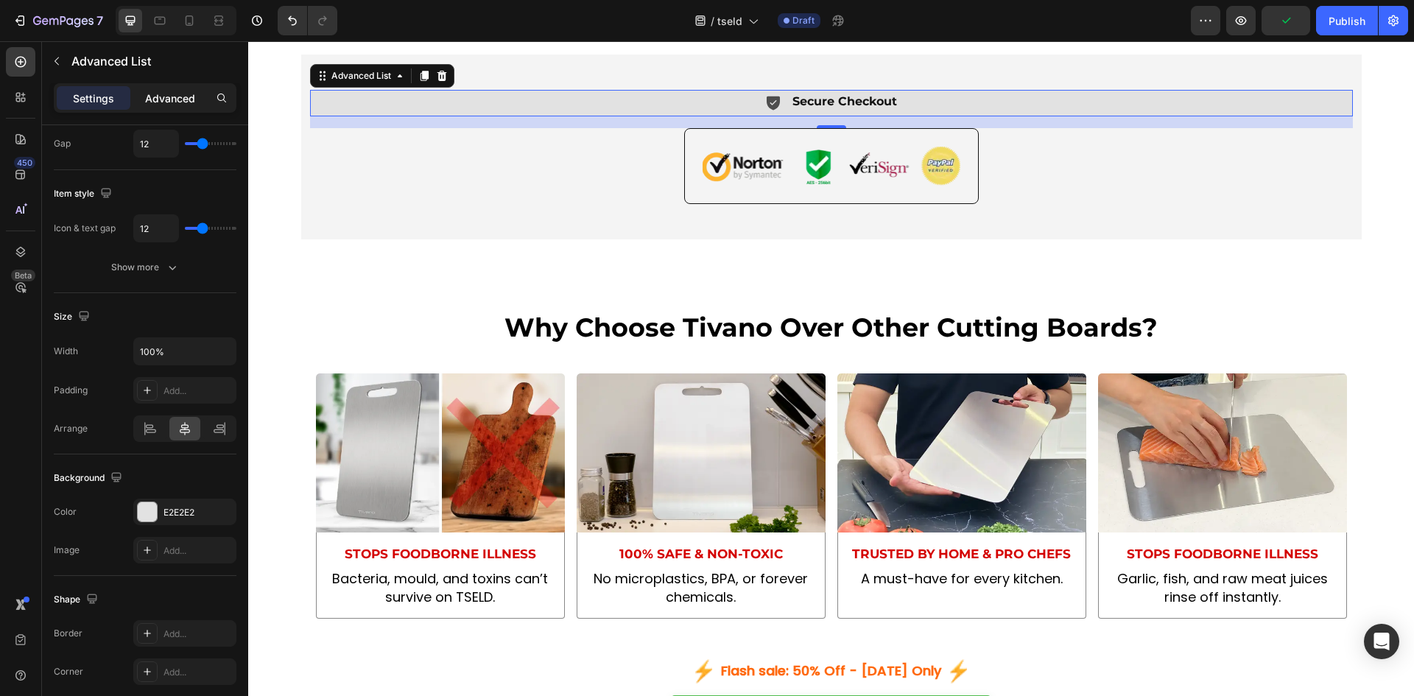
click at [188, 95] on p "Advanced" at bounding box center [170, 98] width 50 height 15
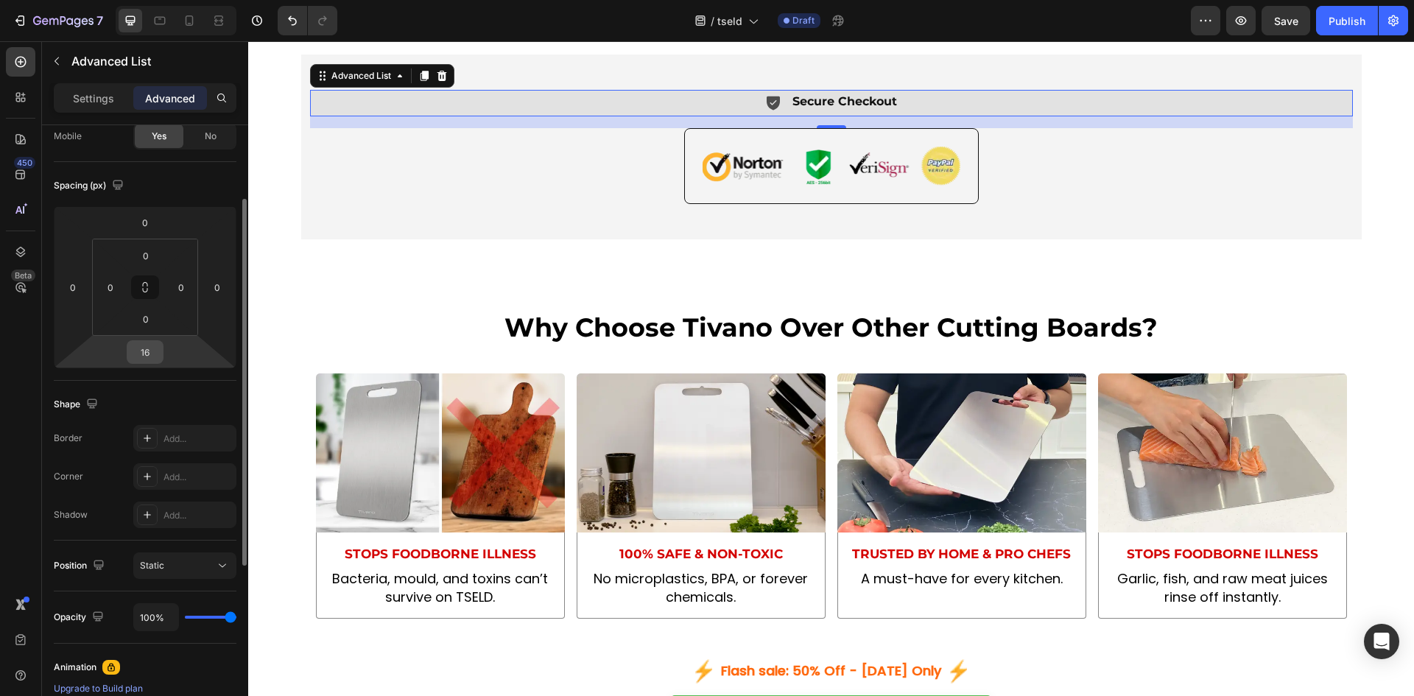
click at [152, 347] on input "16" at bounding box center [144, 352] width 29 height 22
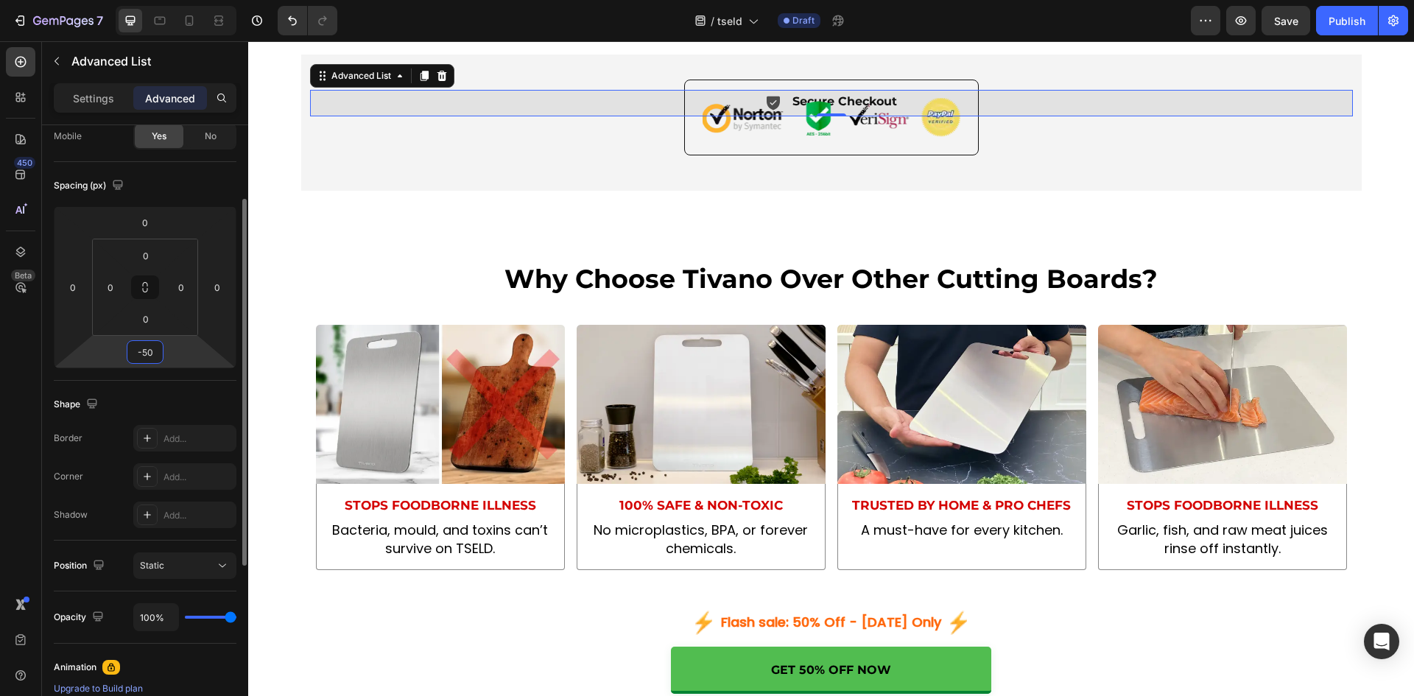
type input "-5"
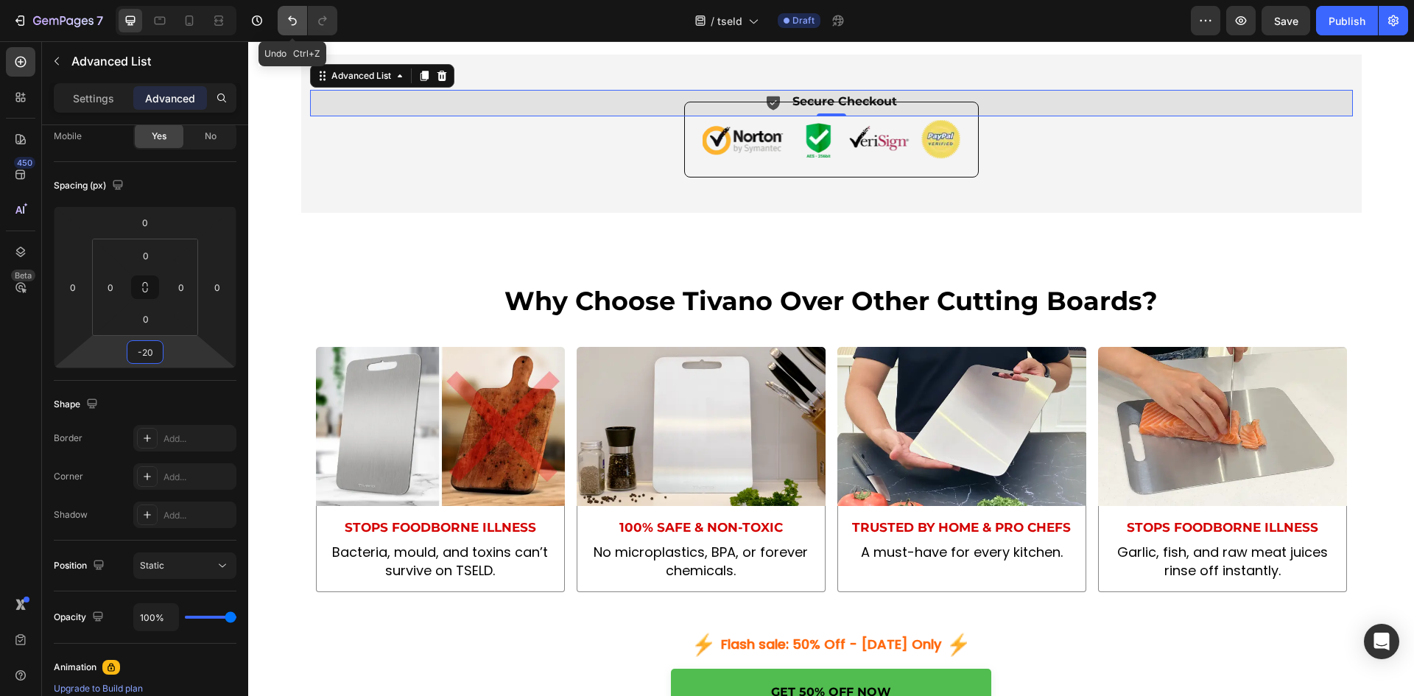
click at [294, 18] on icon "Undo/Redo" at bounding box center [292, 21] width 9 height 10
click at [296, 18] on icon "Undo/Redo" at bounding box center [292, 20] width 15 height 15
type input "16"
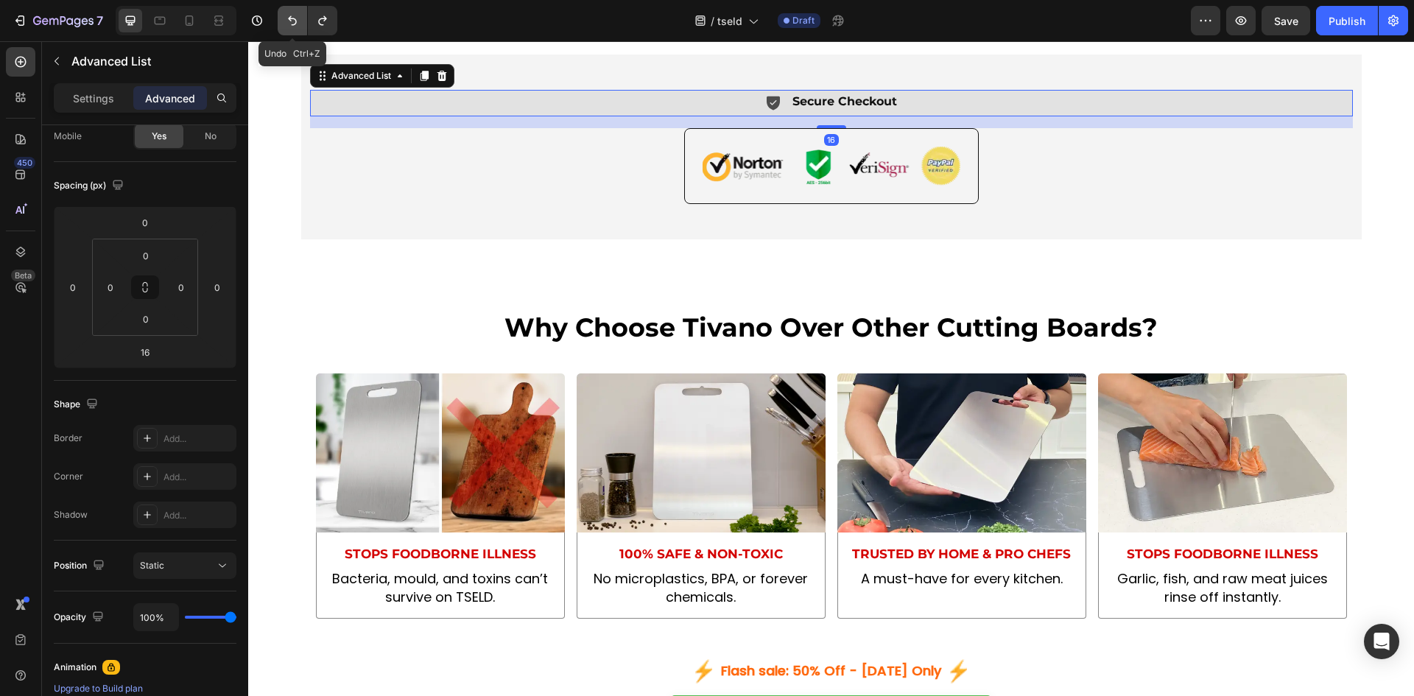
click at [296, 19] on icon "Undo/Redo" at bounding box center [292, 20] width 15 height 15
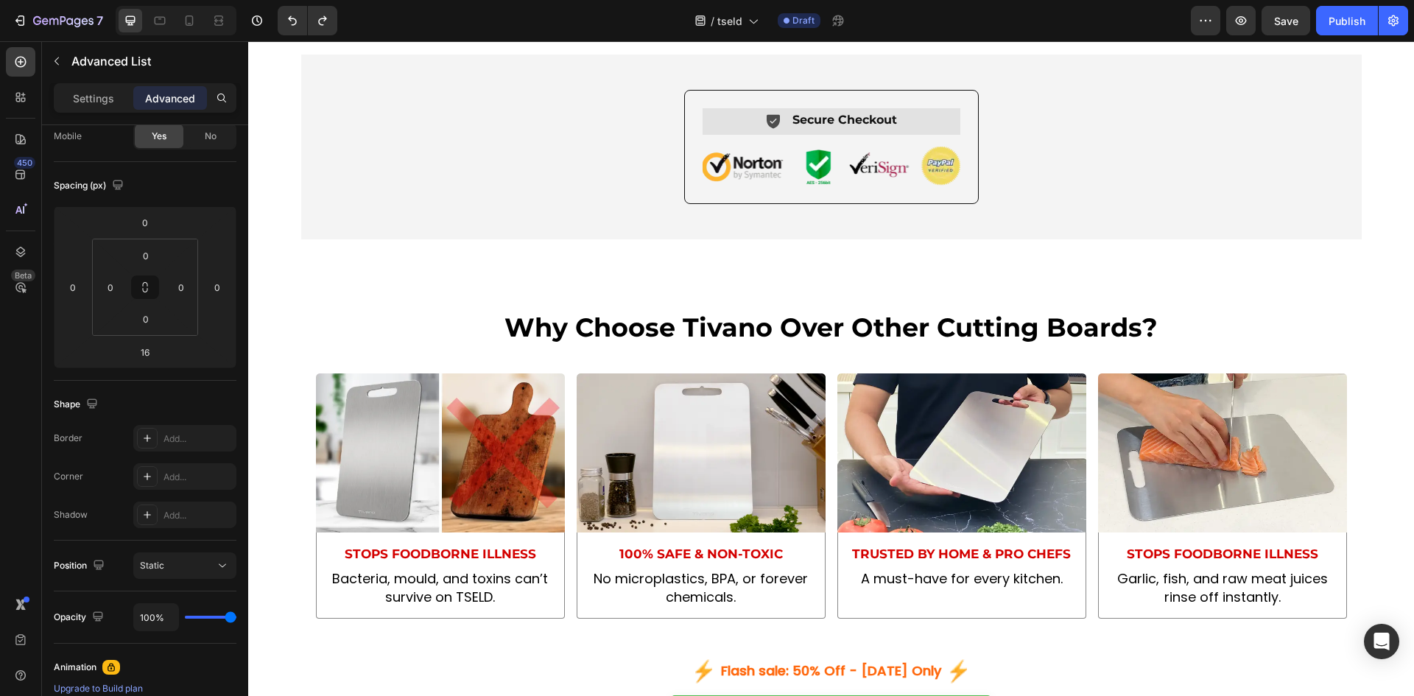
click at [716, 134] on div "Icon Secure Checkout Text Block" at bounding box center [831, 121] width 258 height 26
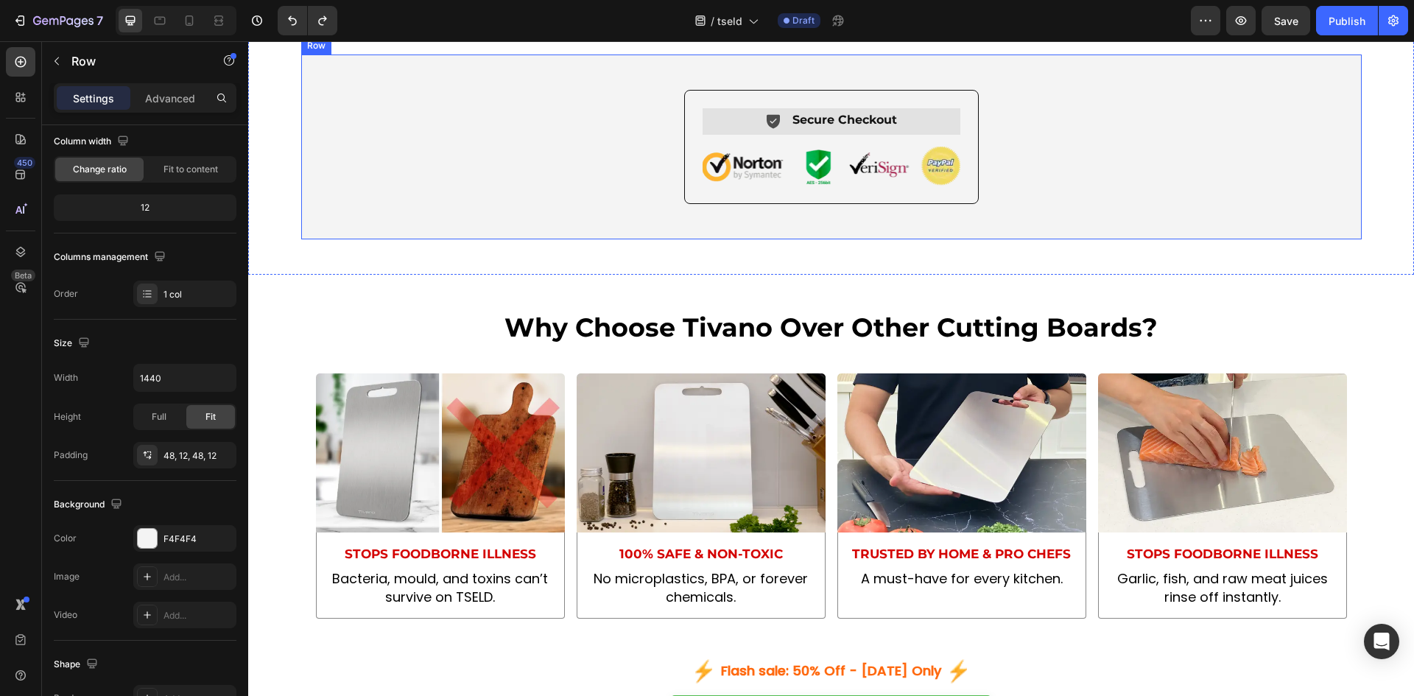
click at [710, 130] on div "Icon Secure Checkout Text Block Advanced List Image Row Row" at bounding box center [831, 146] width 1060 height 184
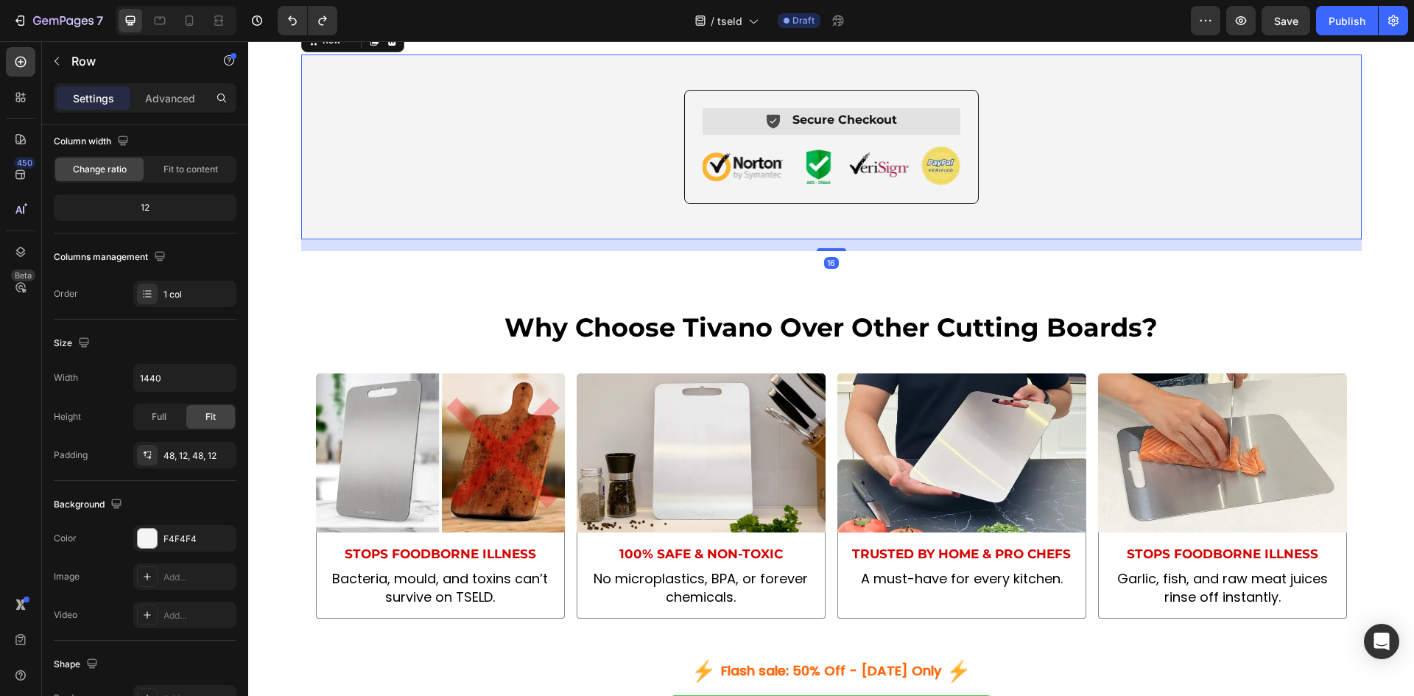
scroll to position [0, 0]
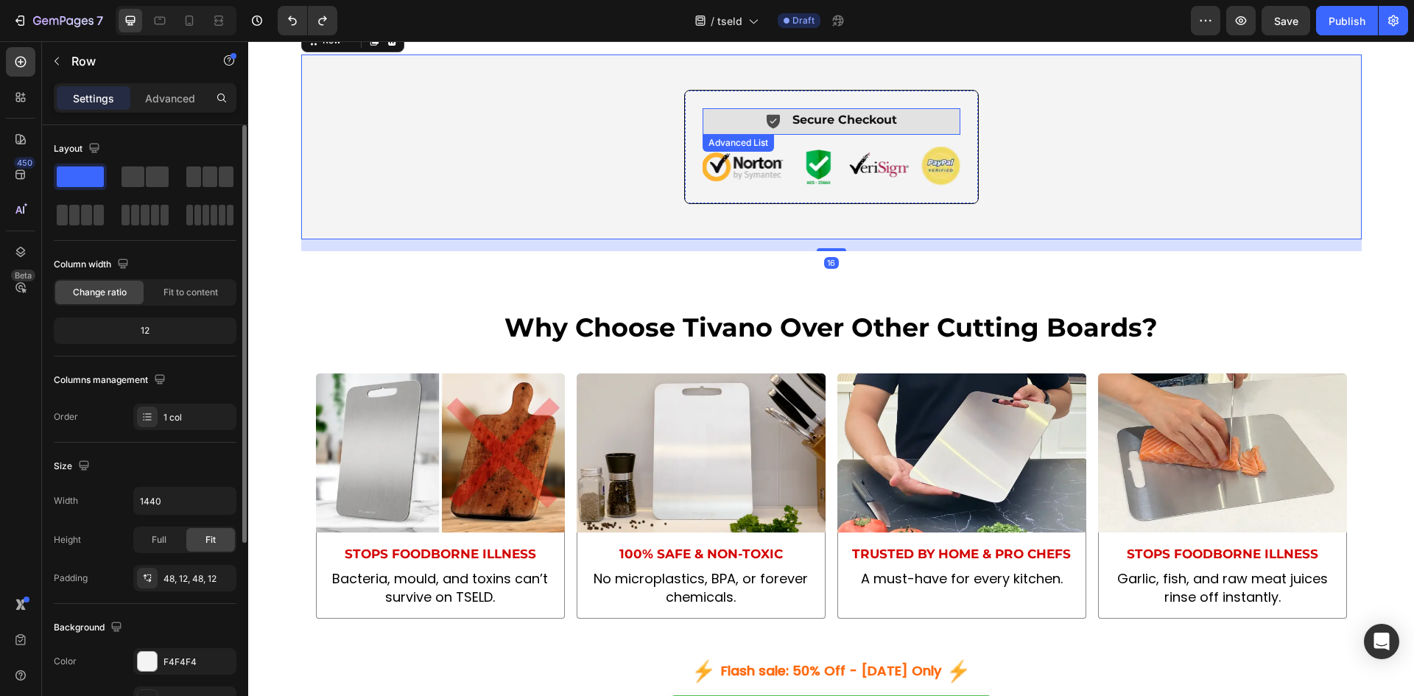
click at [721, 134] on div "Icon Secure Checkout Text Block" at bounding box center [831, 121] width 258 height 26
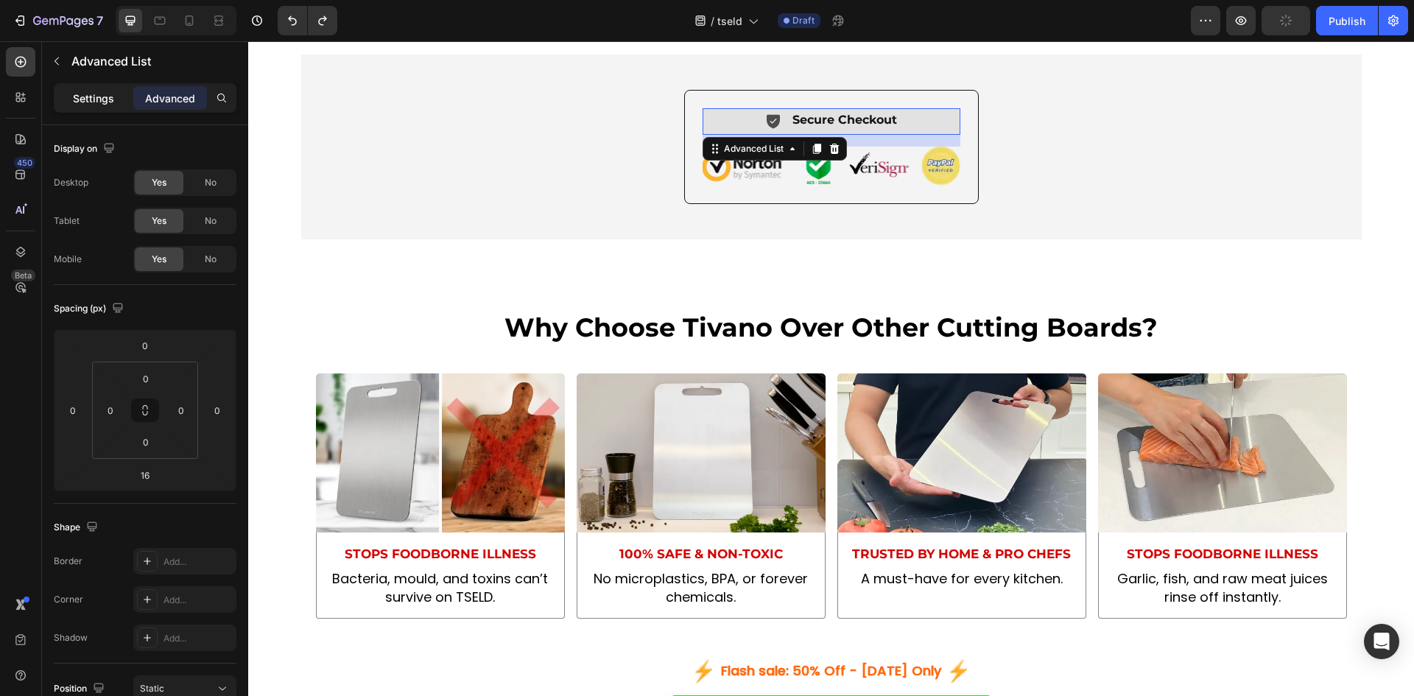
click at [105, 99] on p "Settings" at bounding box center [93, 98] width 41 height 15
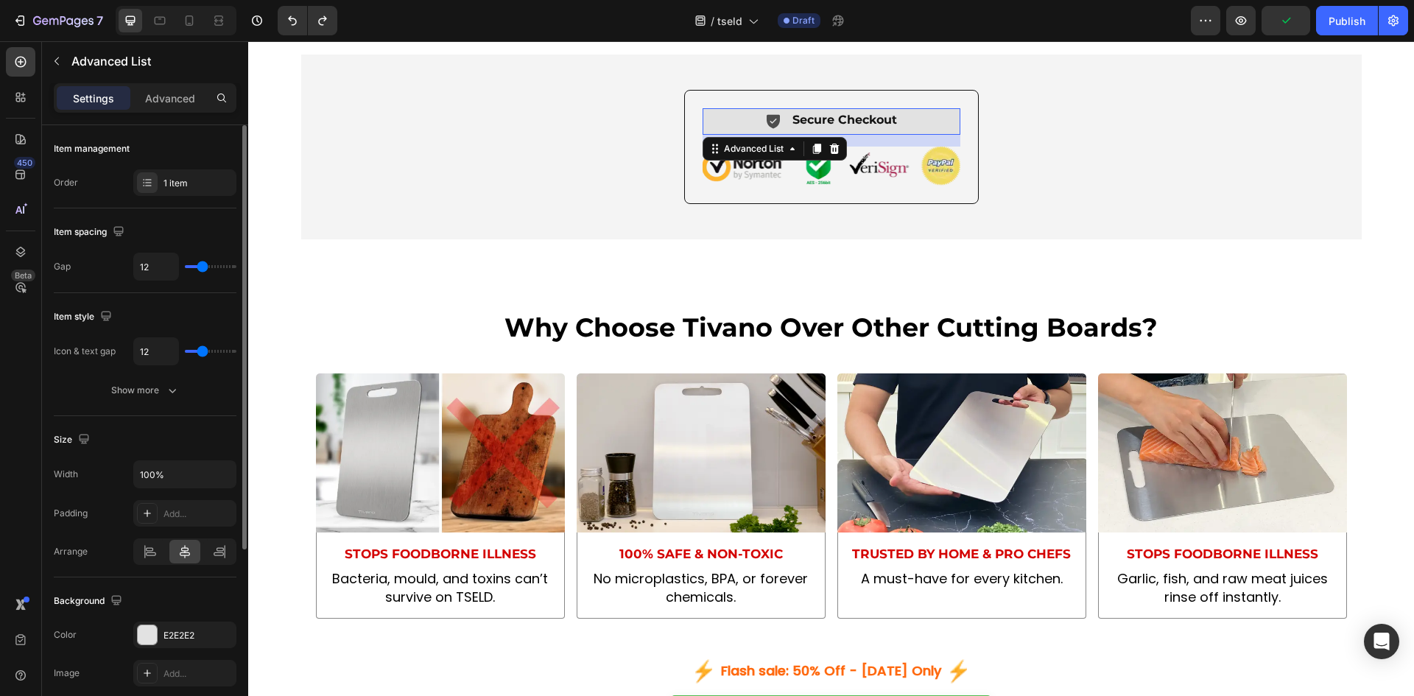
drag, startPoint x: 152, startPoint y: 629, endPoint x: 163, endPoint y: 609, distance: 22.7
click at [152, 626] on div at bounding box center [147, 634] width 19 height 19
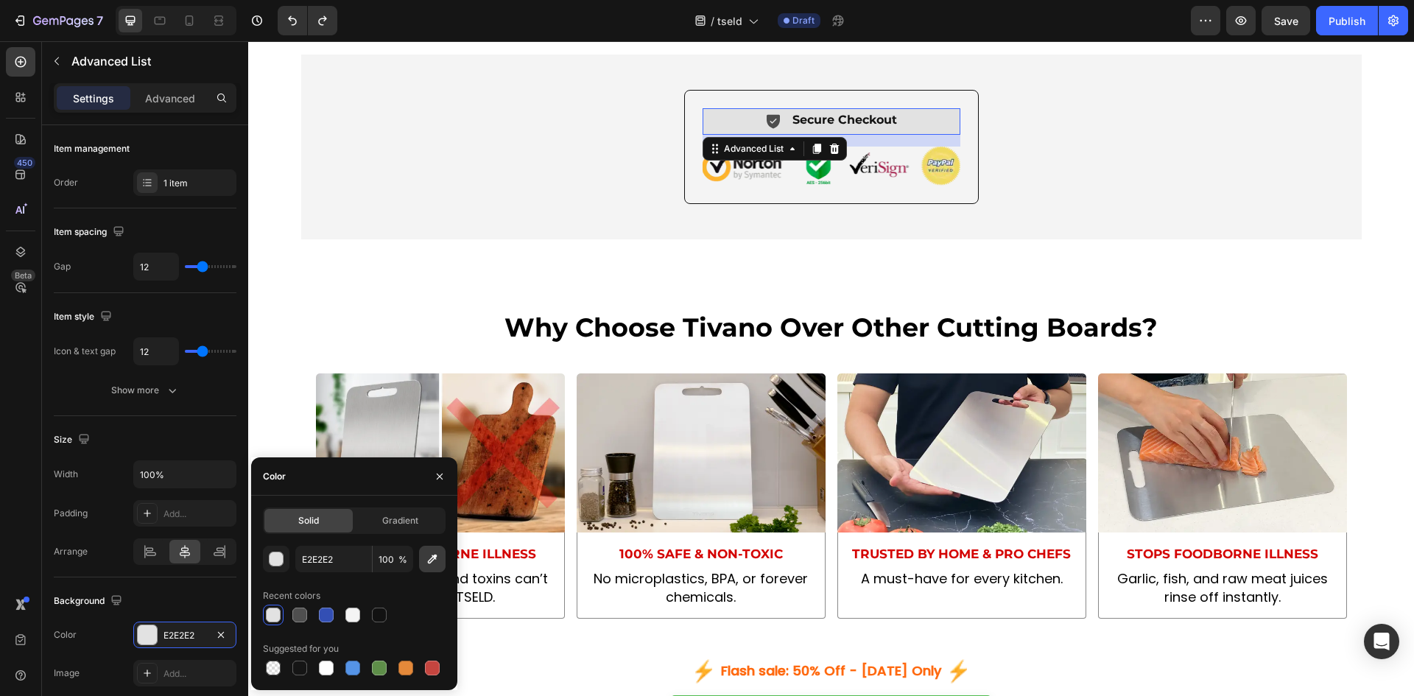
click at [428, 561] on icon "button" at bounding box center [433, 559] width 10 height 10
type input "F4F4F4"
click at [794, 155] on div "Icon Secure Checkout Text Block Advanced List 16 Image Row" at bounding box center [831, 146] width 294 height 113
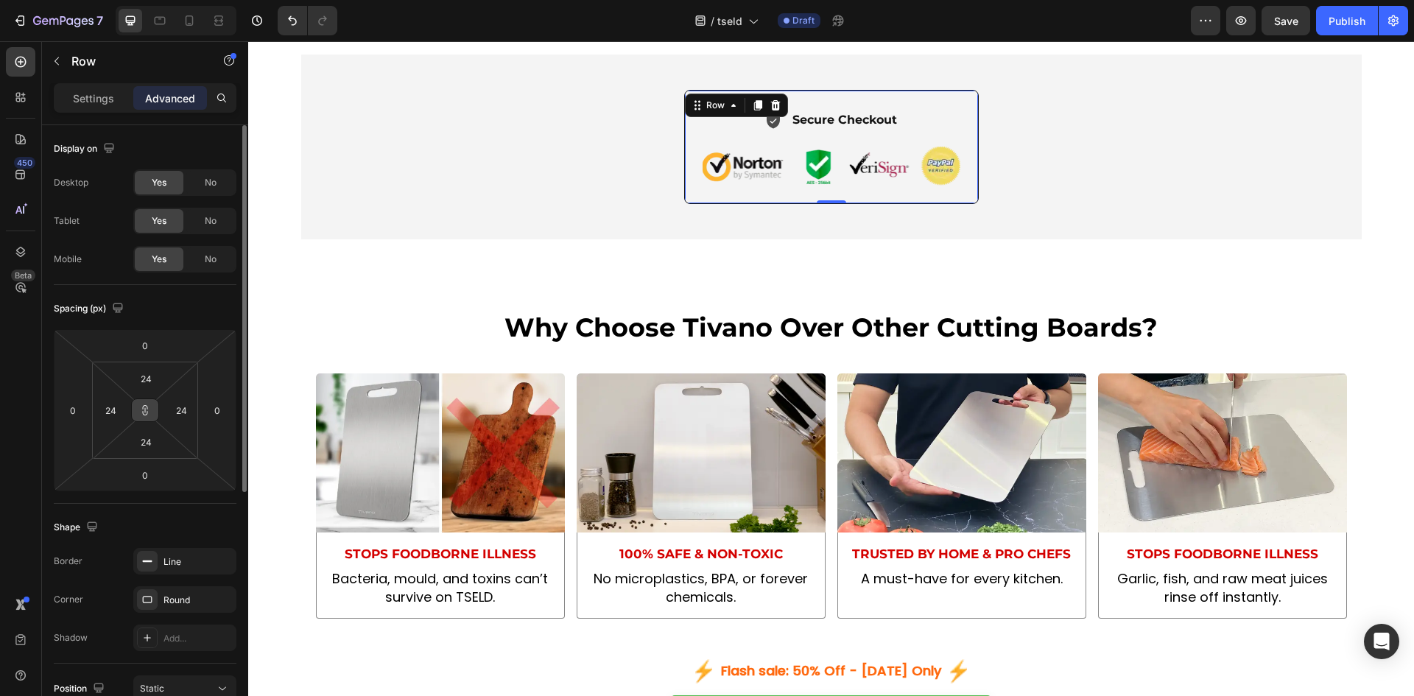
click at [146, 404] on icon at bounding box center [145, 410] width 12 height 12
click at [160, 374] on div "24" at bounding box center [145, 379] width 37 height 24
click at [148, 373] on input "24" at bounding box center [145, 378] width 29 height 22
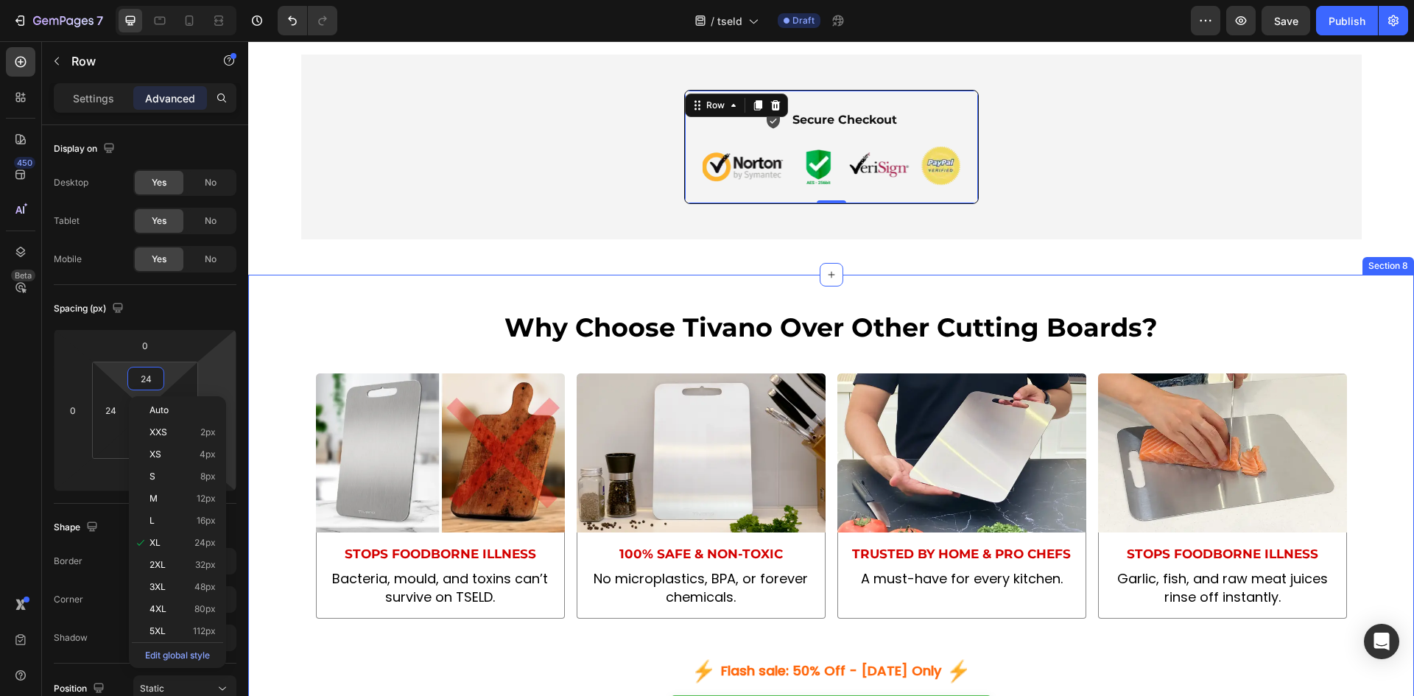
type input "0"
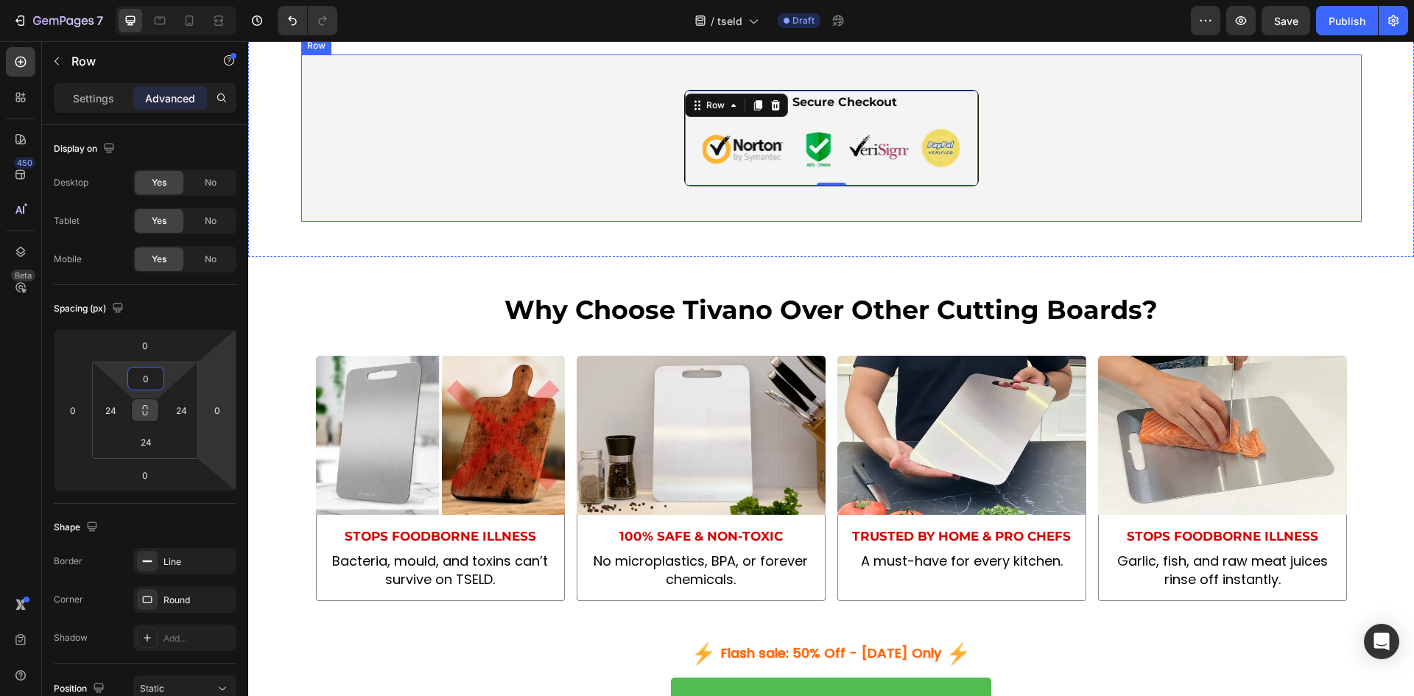
click at [517, 186] on div "Icon Secure Checkout Text Block Advanced List Image Row 0" at bounding box center [831, 138] width 1042 height 96
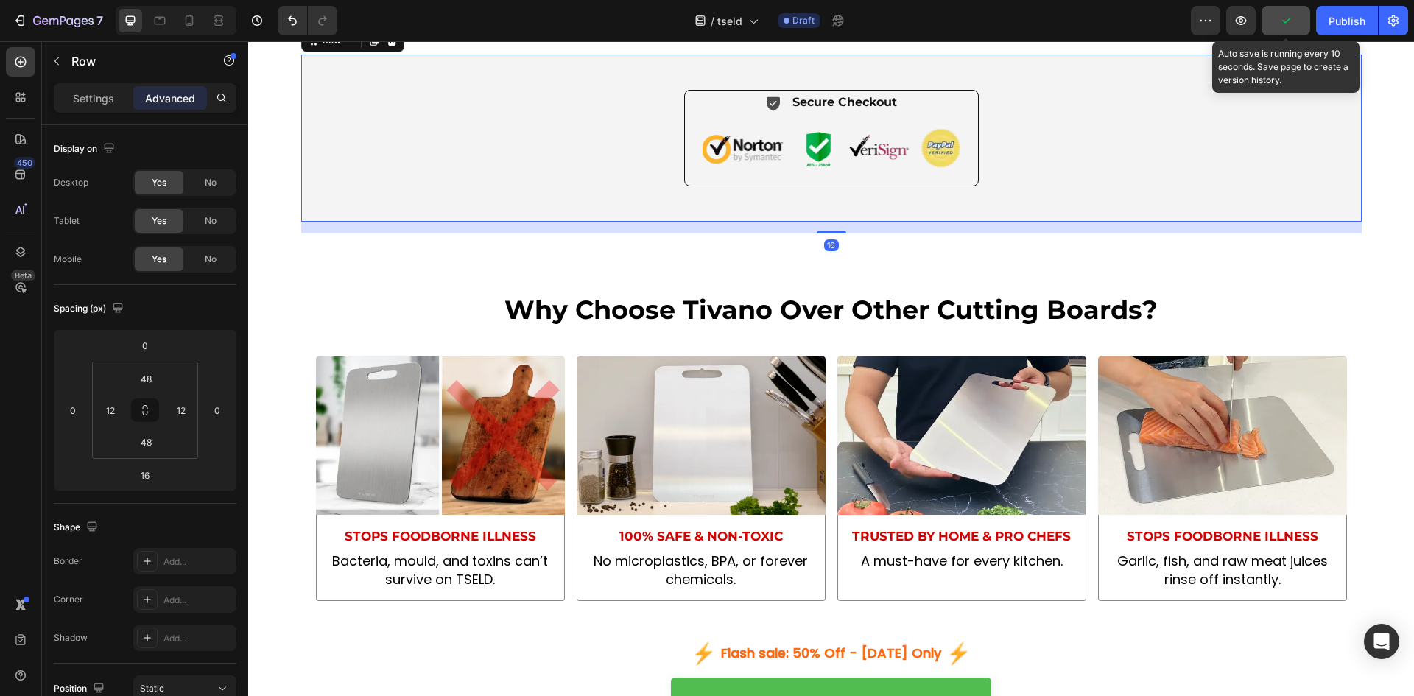
click at [1293, 20] on icon "button" at bounding box center [1285, 20] width 15 height 15
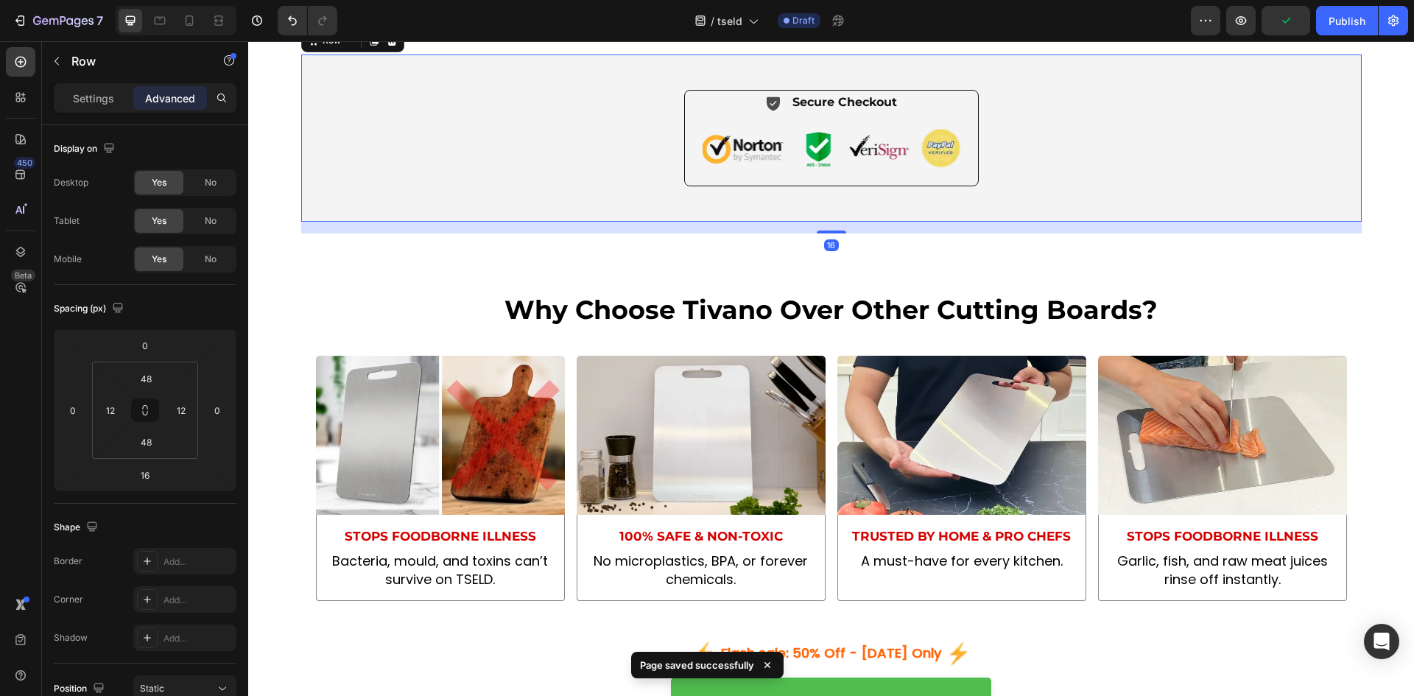
click at [1177, 221] on div "Icon Secure Checkout Text Block Advanced List Image Row Row 16" at bounding box center [831, 137] width 1060 height 166
click at [1030, 183] on div "Icon Secure Checkout Text Block Advanced List Image Row" at bounding box center [831, 138] width 1042 height 96
click at [194, 14] on icon at bounding box center [189, 20] width 15 height 15
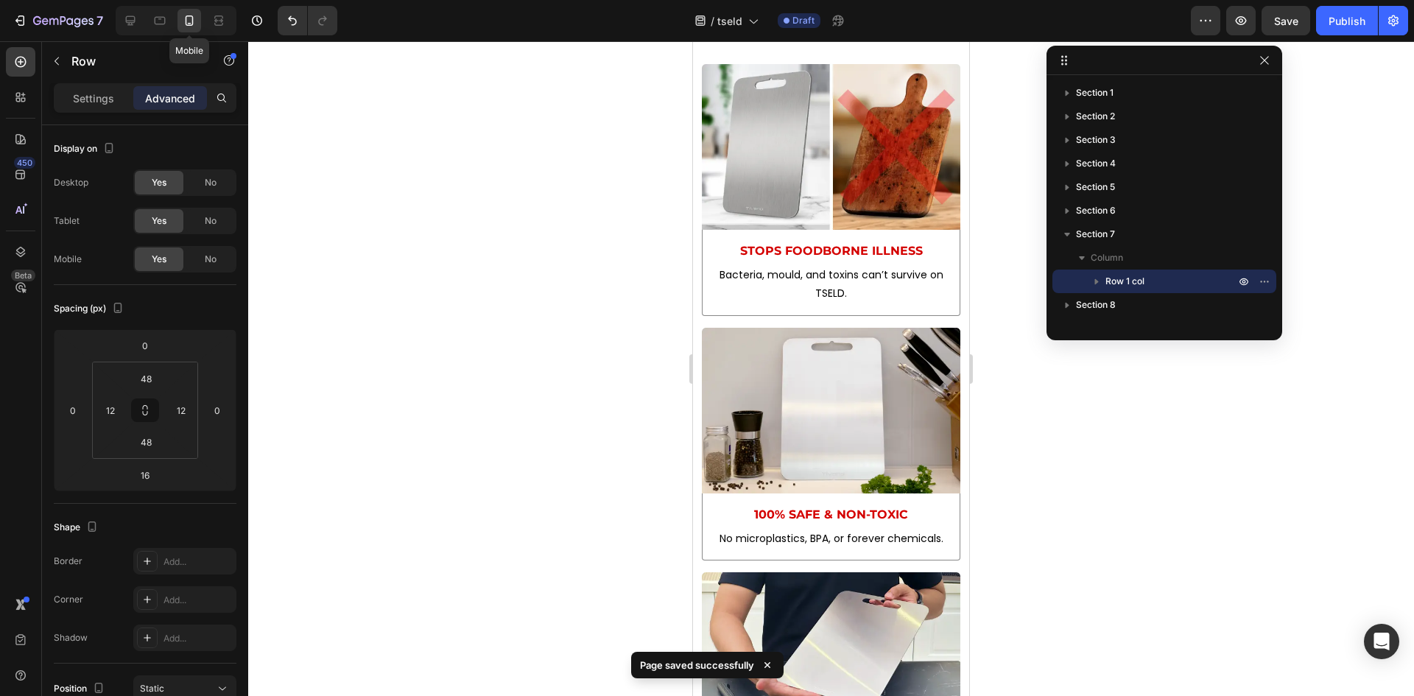
scroll to position [5661, 0]
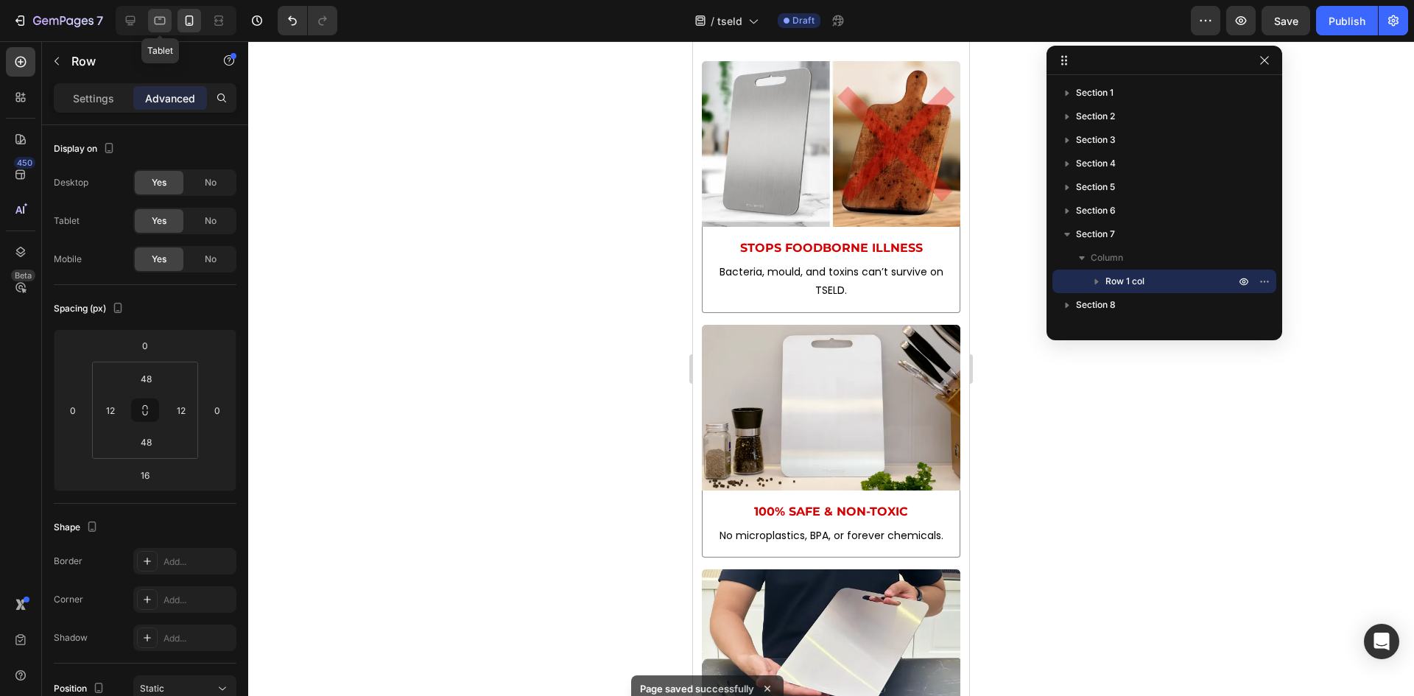
click at [164, 23] on icon at bounding box center [159, 20] width 15 height 15
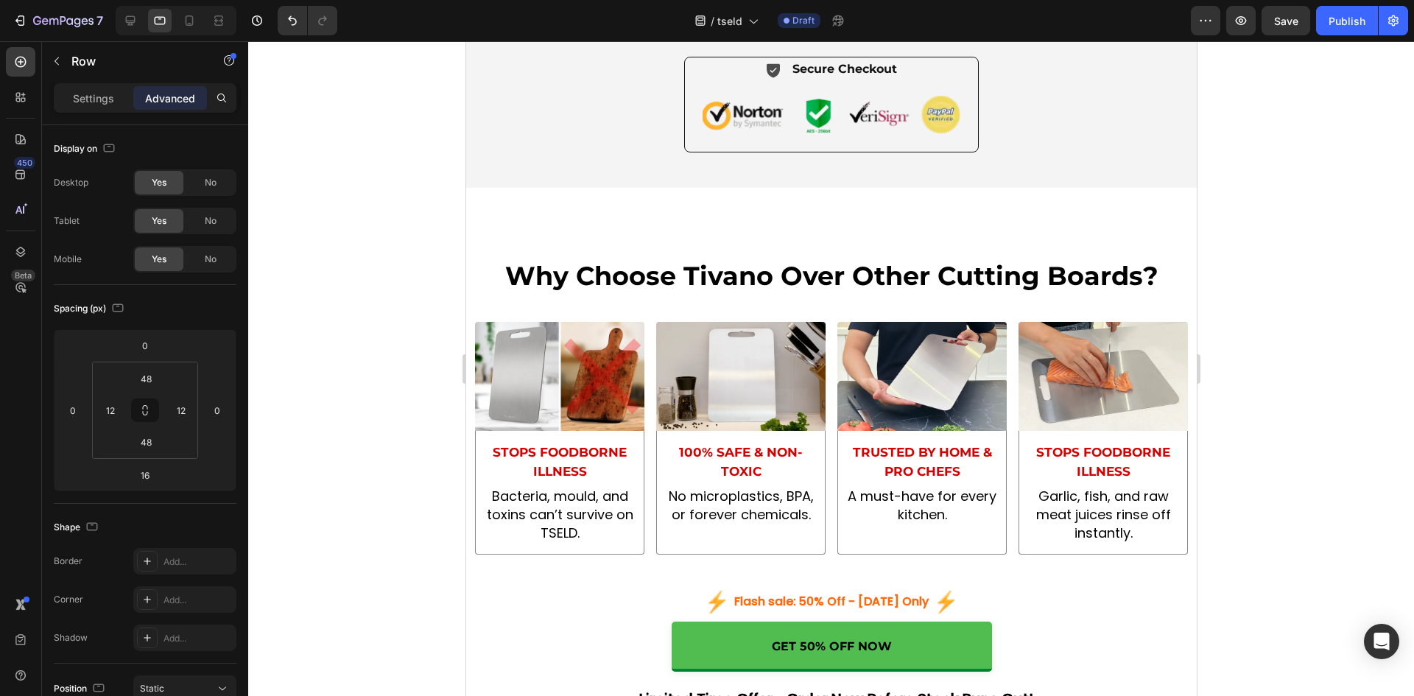
scroll to position [5125, 0]
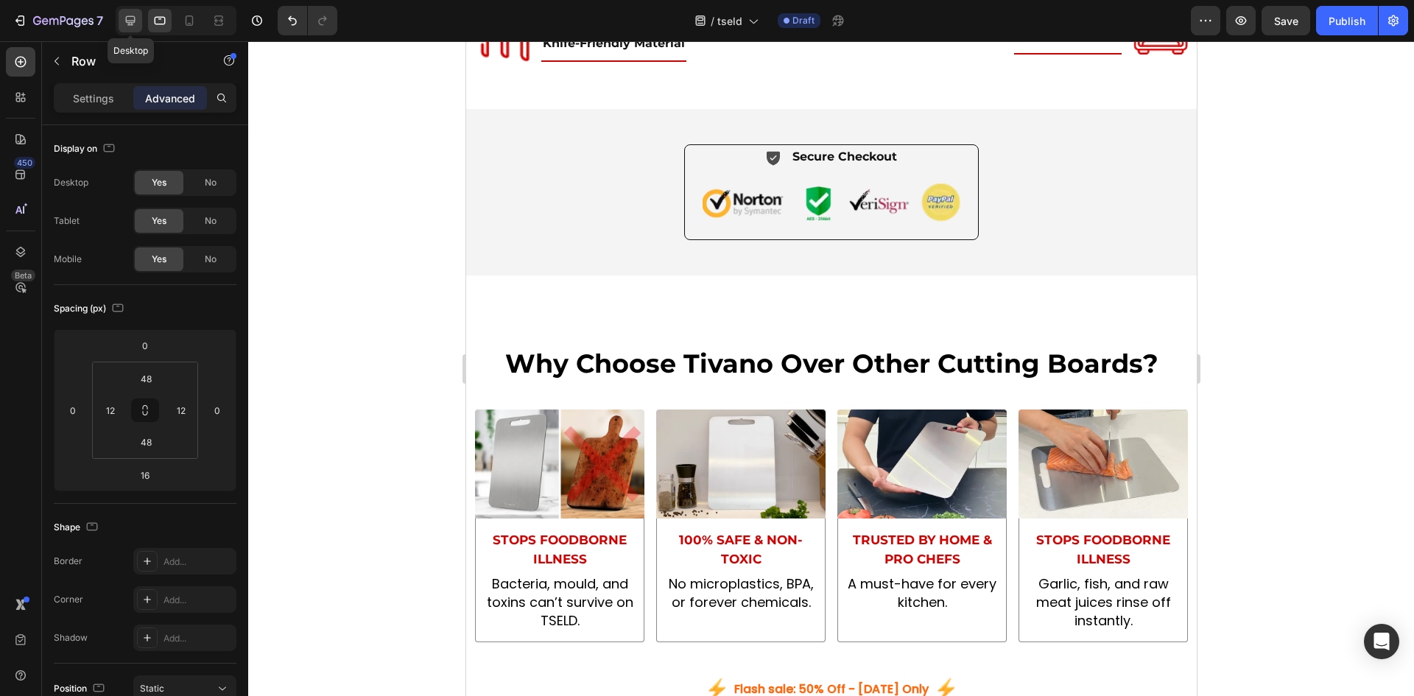
click at [129, 20] on icon at bounding box center [130, 20] width 15 height 15
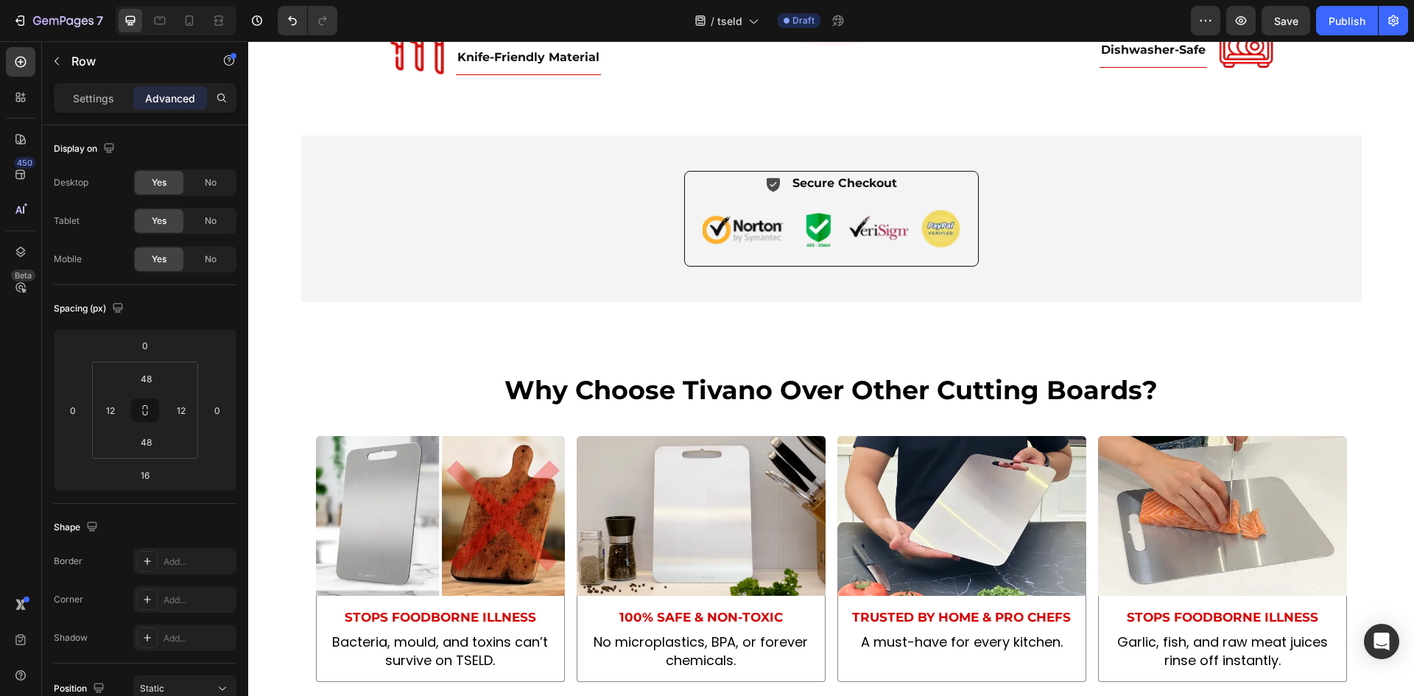
scroll to position [5167, 0]
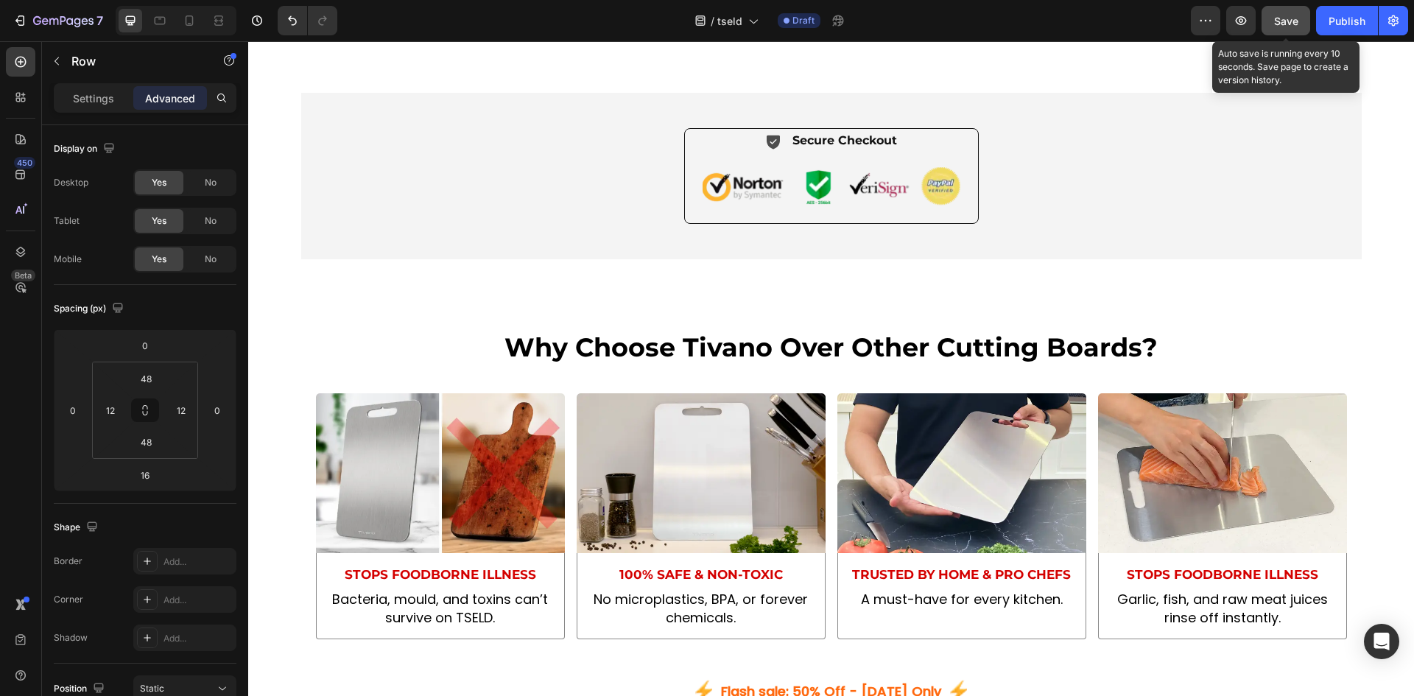
click at [1291, 24] on span "Save" at bounding box center [1286, 21] width 24 height 13
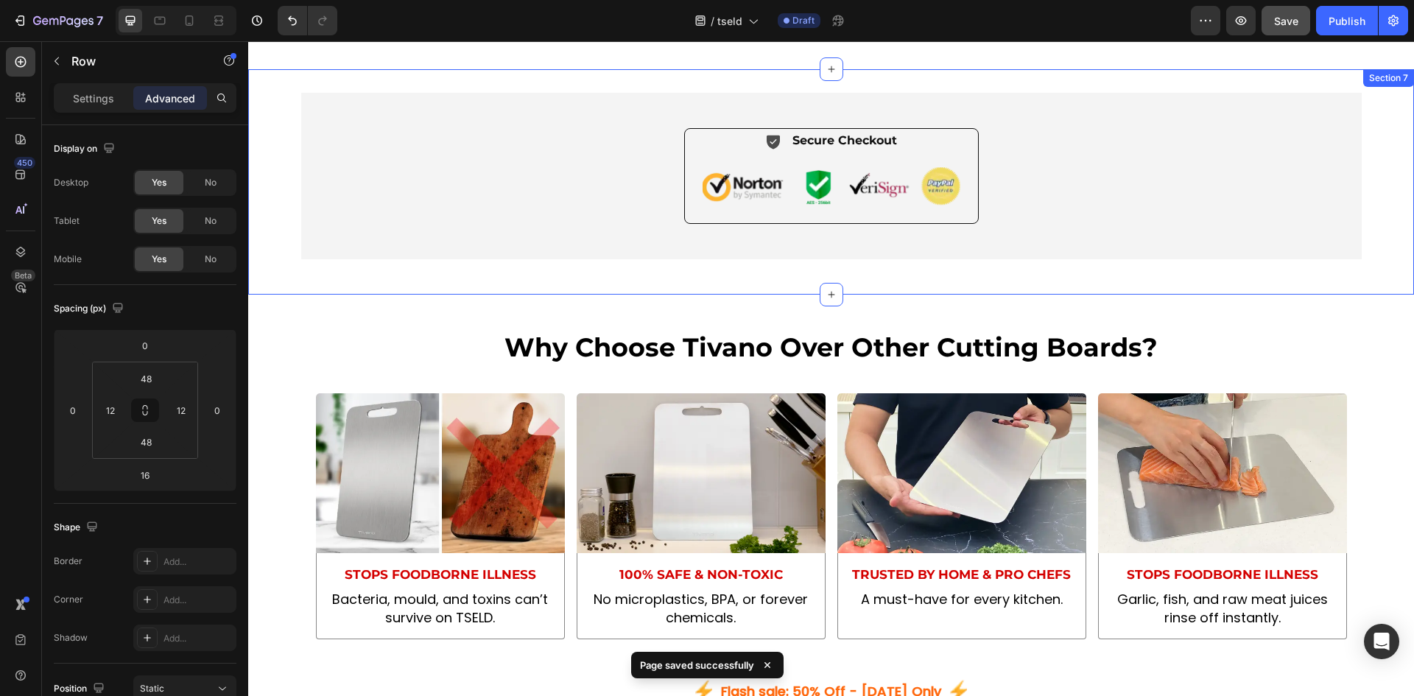
click at [774, 264] on div "Icon Secure Checkout Text Block Advanced List Image Row Row" at bounding box center [830, 182] width 1165 height 178
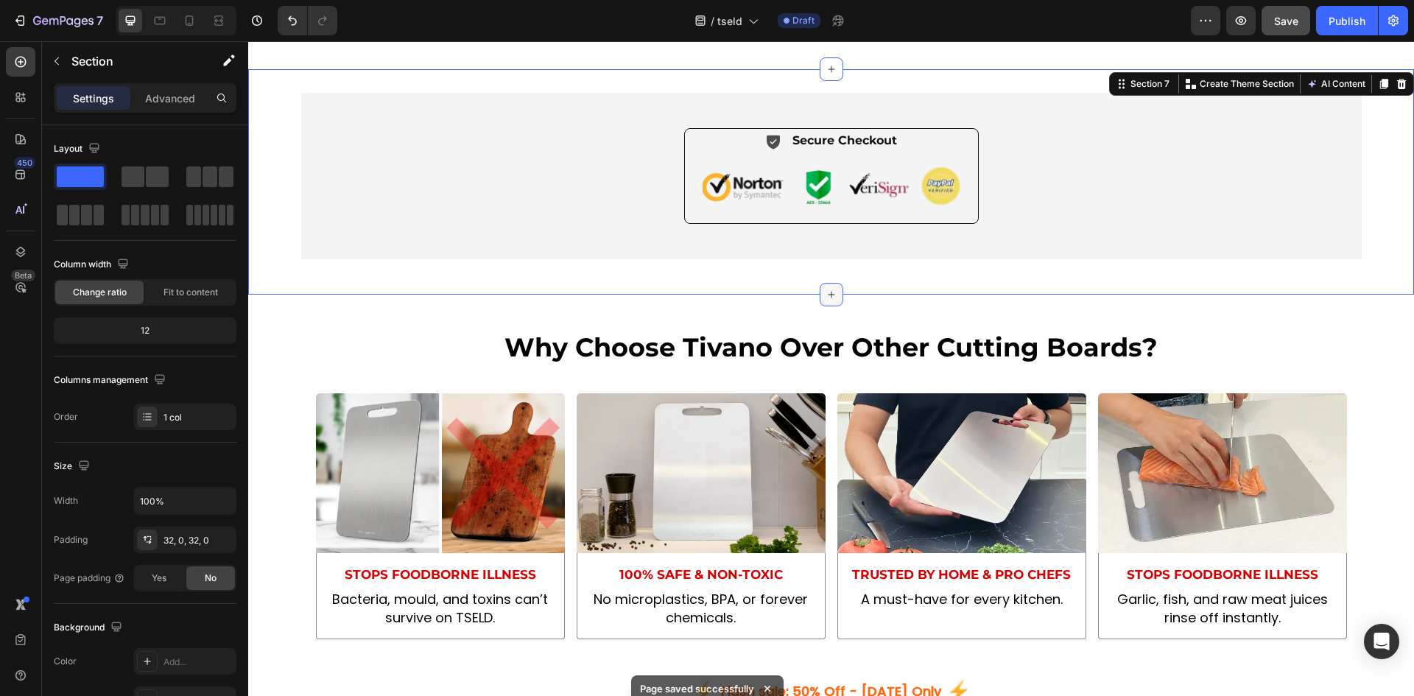
click at [825, 295] on icon at bounding box center [831, 295] width 12 height 12
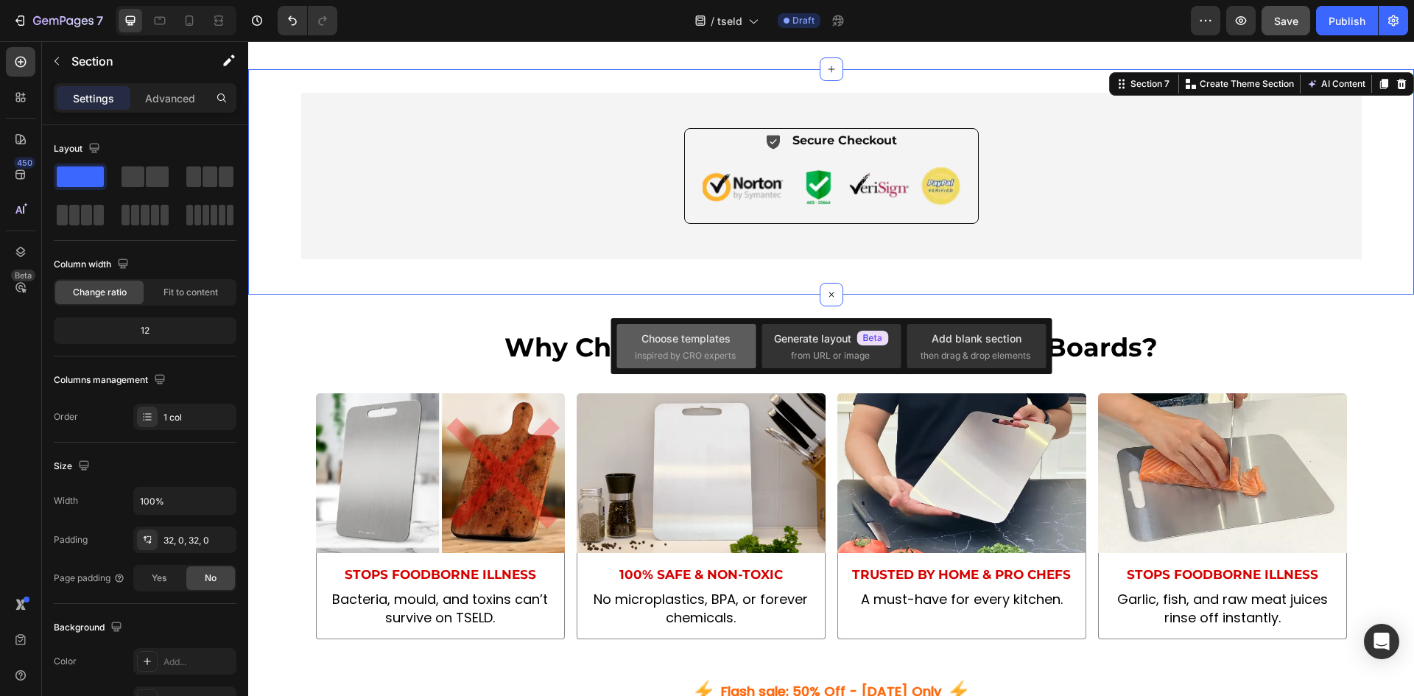
click at [691, 345] on div "Choose templates" at bounding box center [685, 338] width 89 height 15
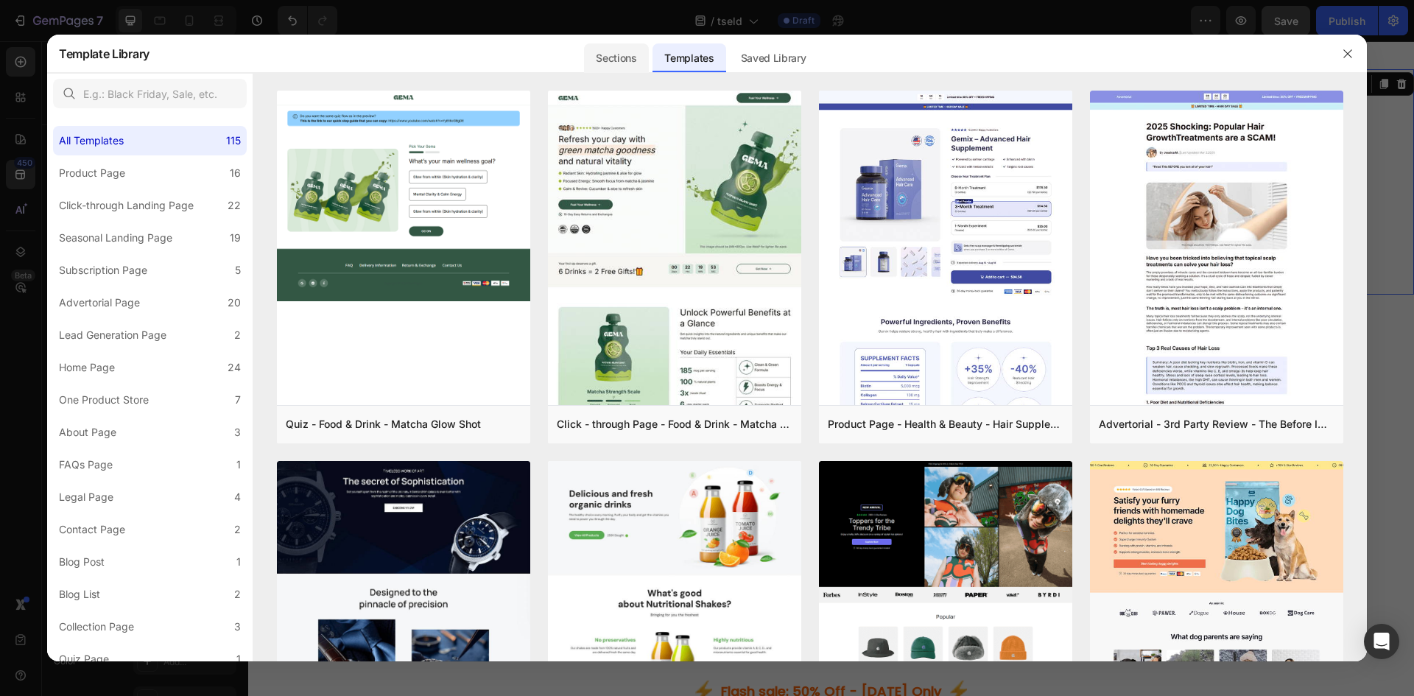
click at [632, 60] on div "Sections" at bounding box center [616, 57] width 64 height 29
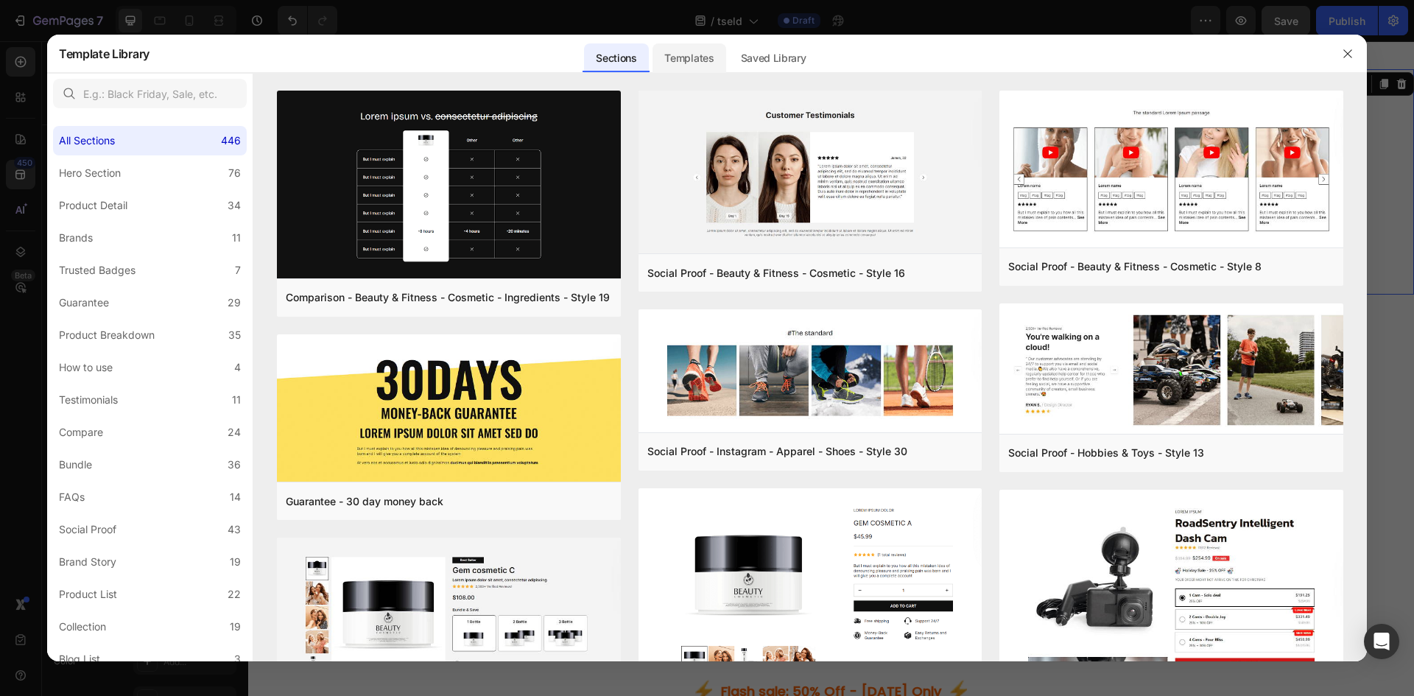
click at [671, 35] on div "Templates" at bounding box center [688, 54] width 73 height 38
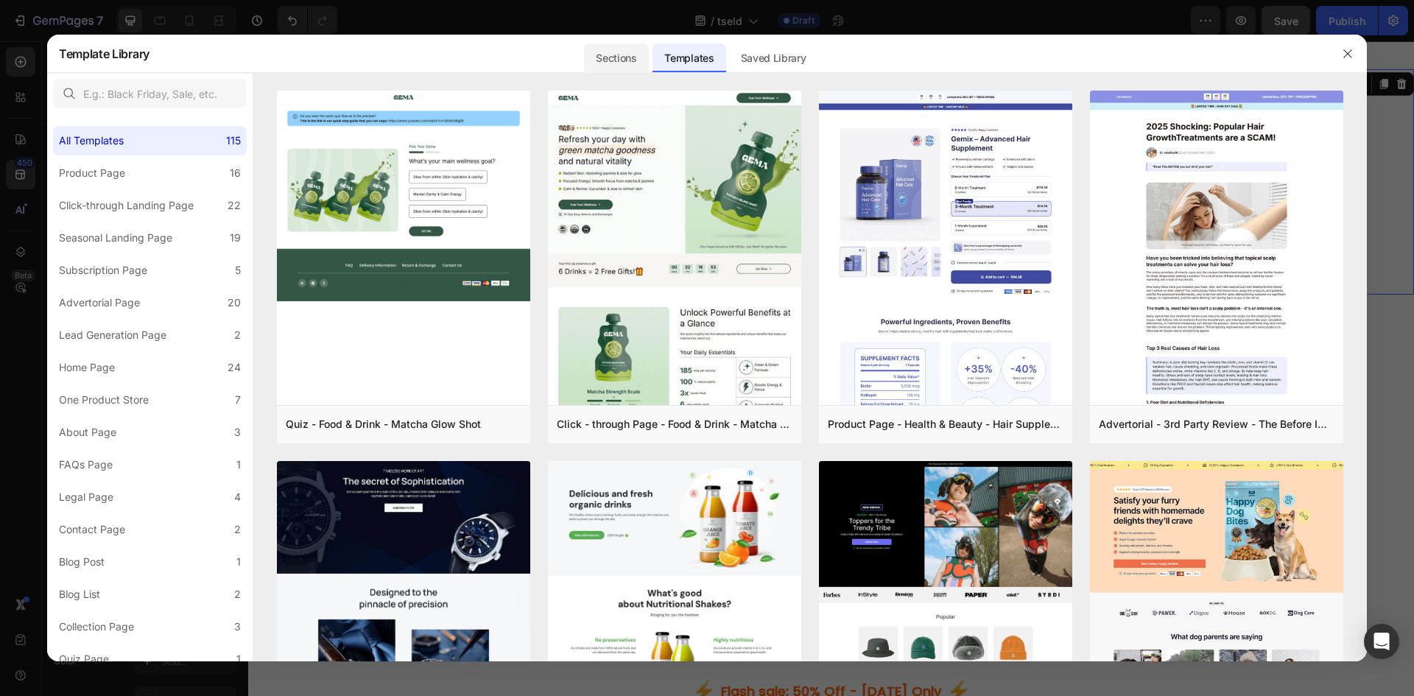
click at [621, 51] on div "Sections" at bounding box center [616, 57] width 64 height 29
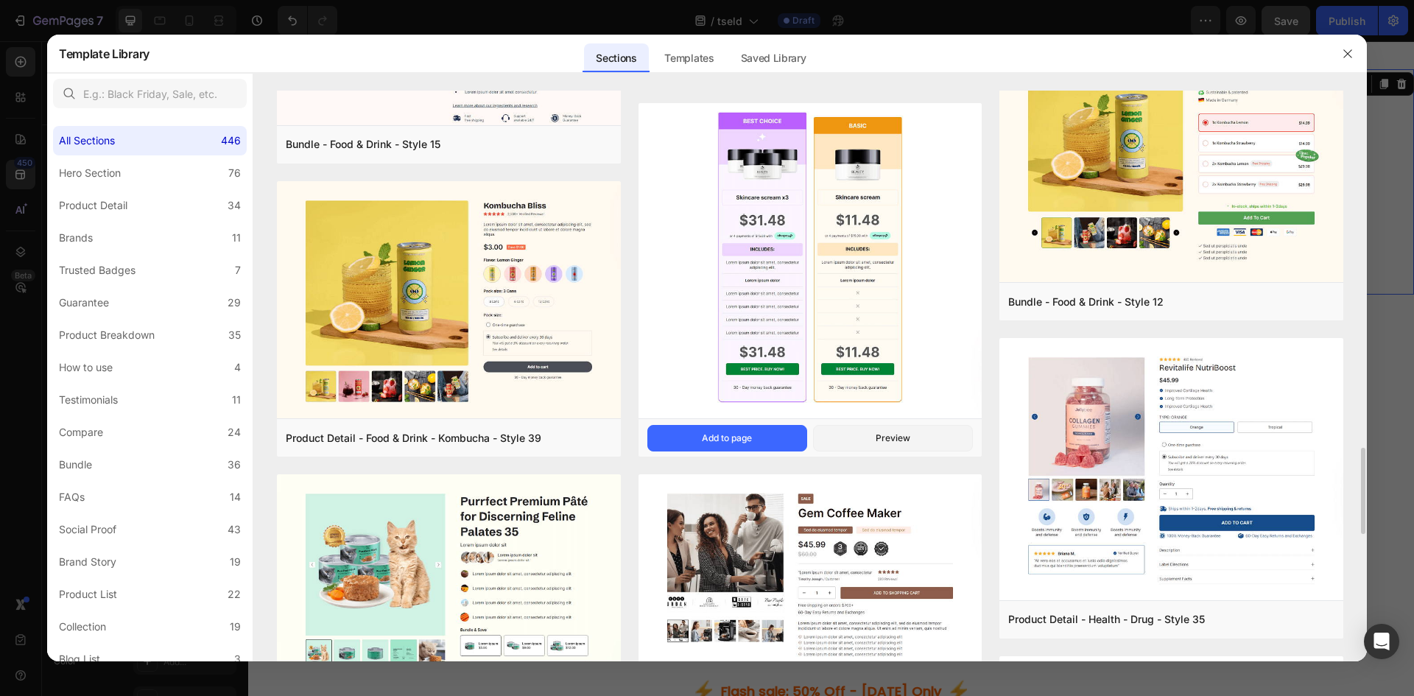
scroll to position [2482, 0]
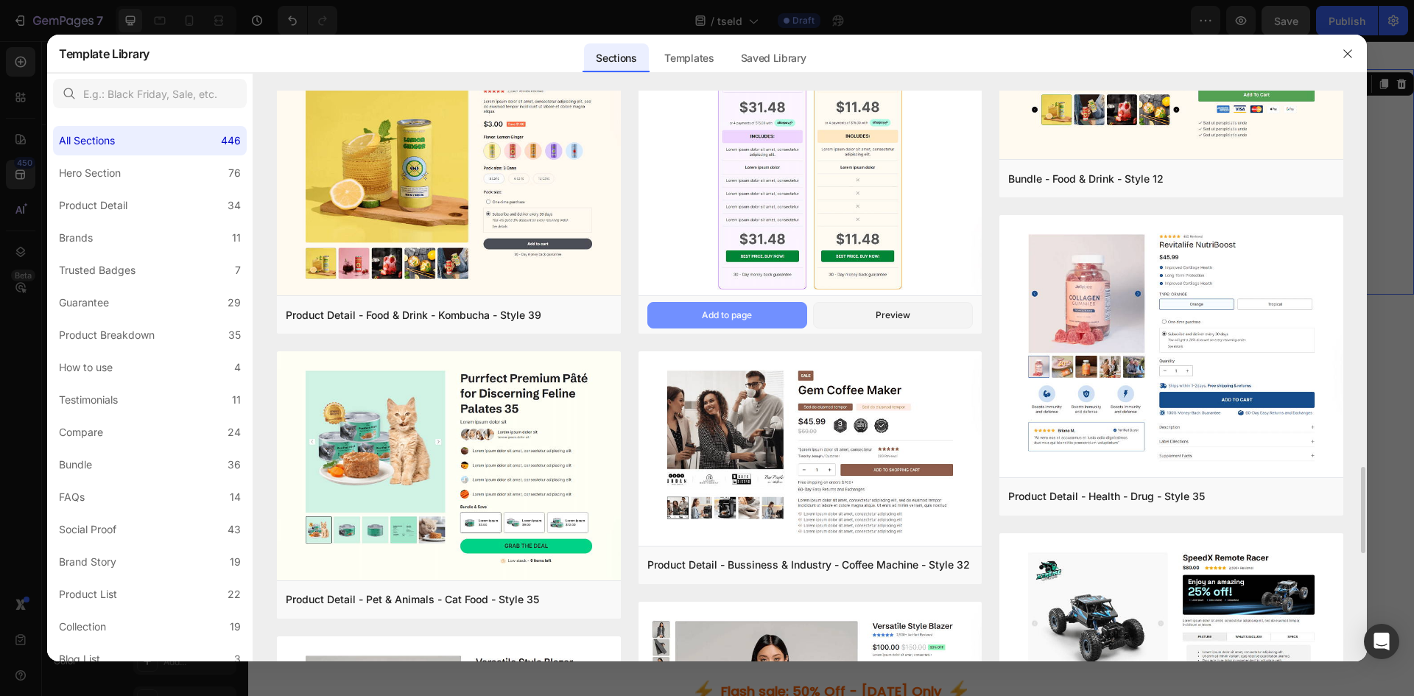
click at [759, 311] on button "Add to page" at bounding box center [727, 315] width 160 height 27
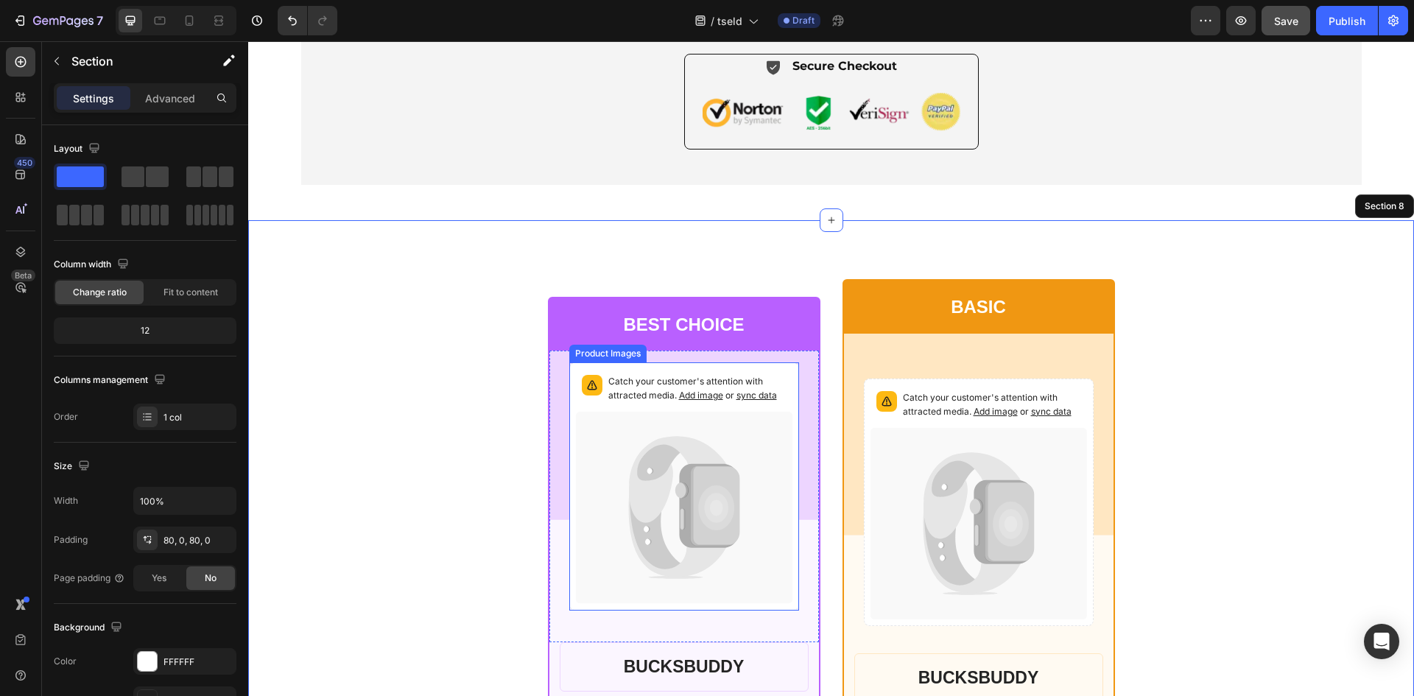
scroll to position [4930, 0]
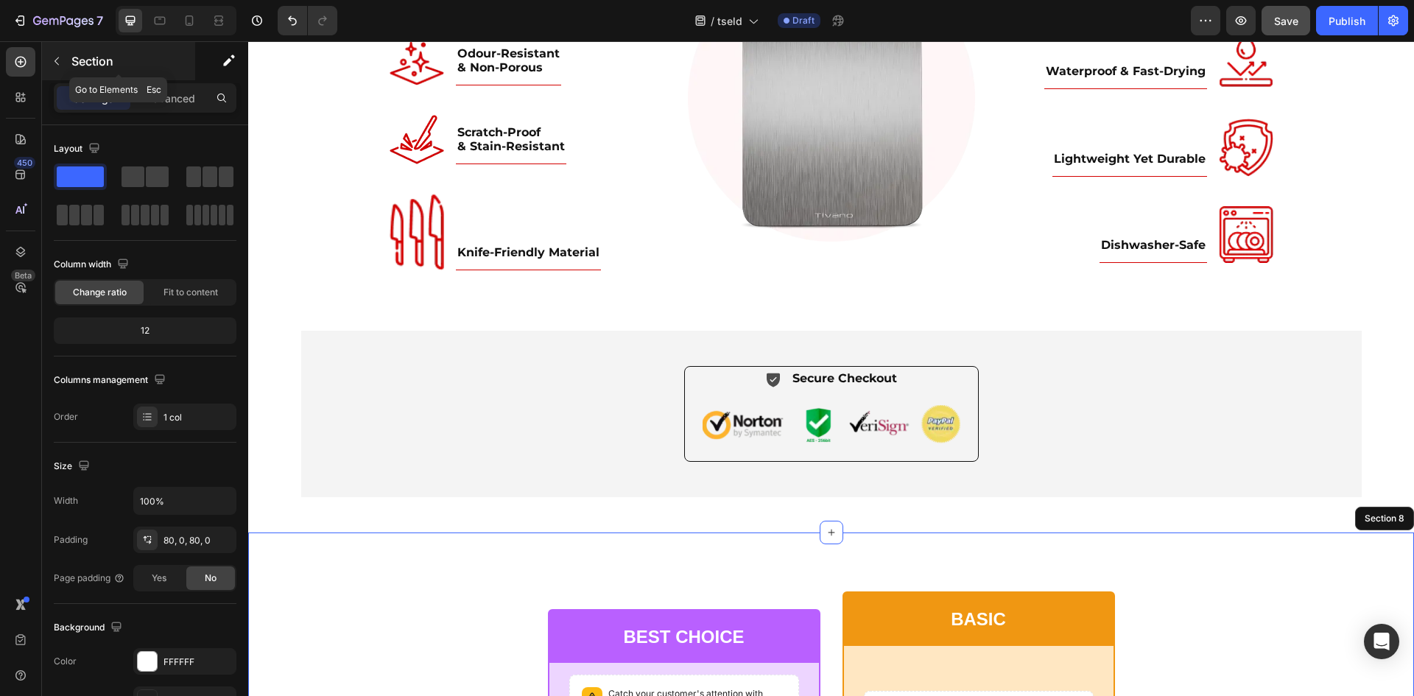
click at [52, 55] on icon "button" at bounding box center [57, 61] width 12 height 12
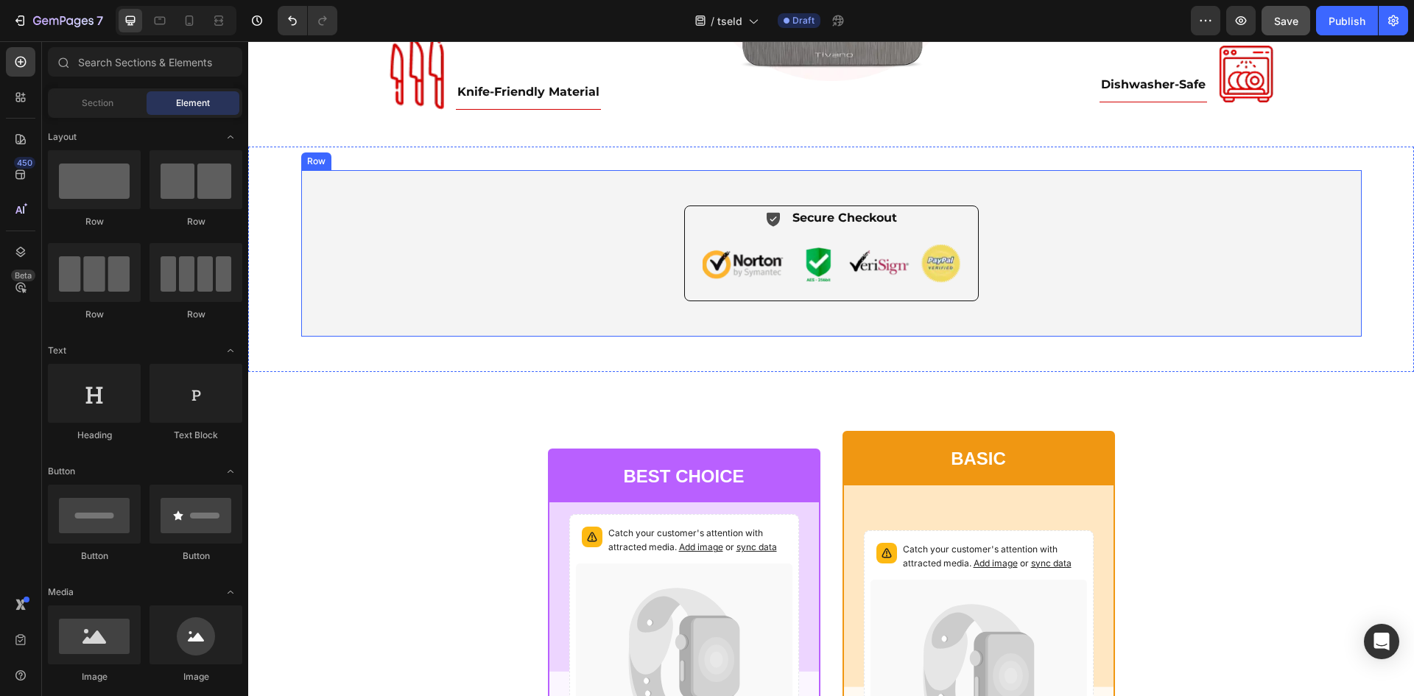
scroll to position [5175, 0]
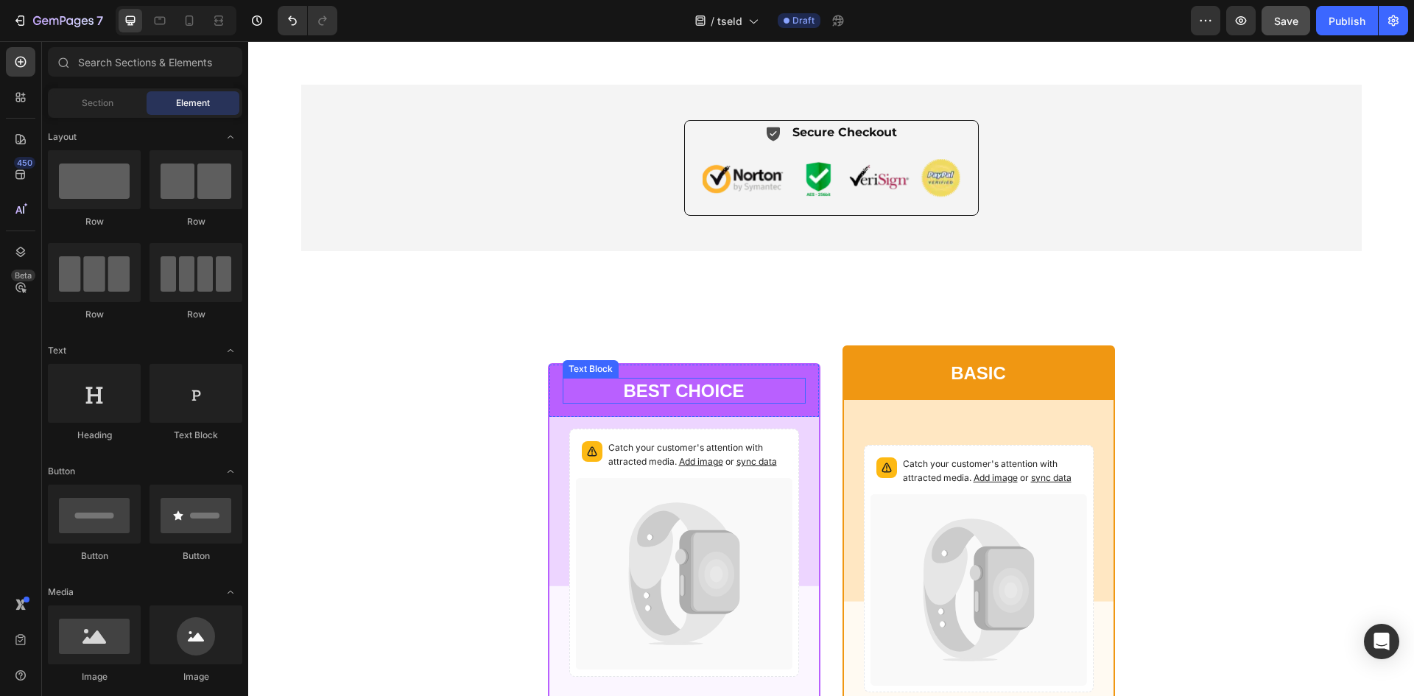
click at [569, 375] on div "Text Block" at bounding box center [590, 369] width 56 height 18
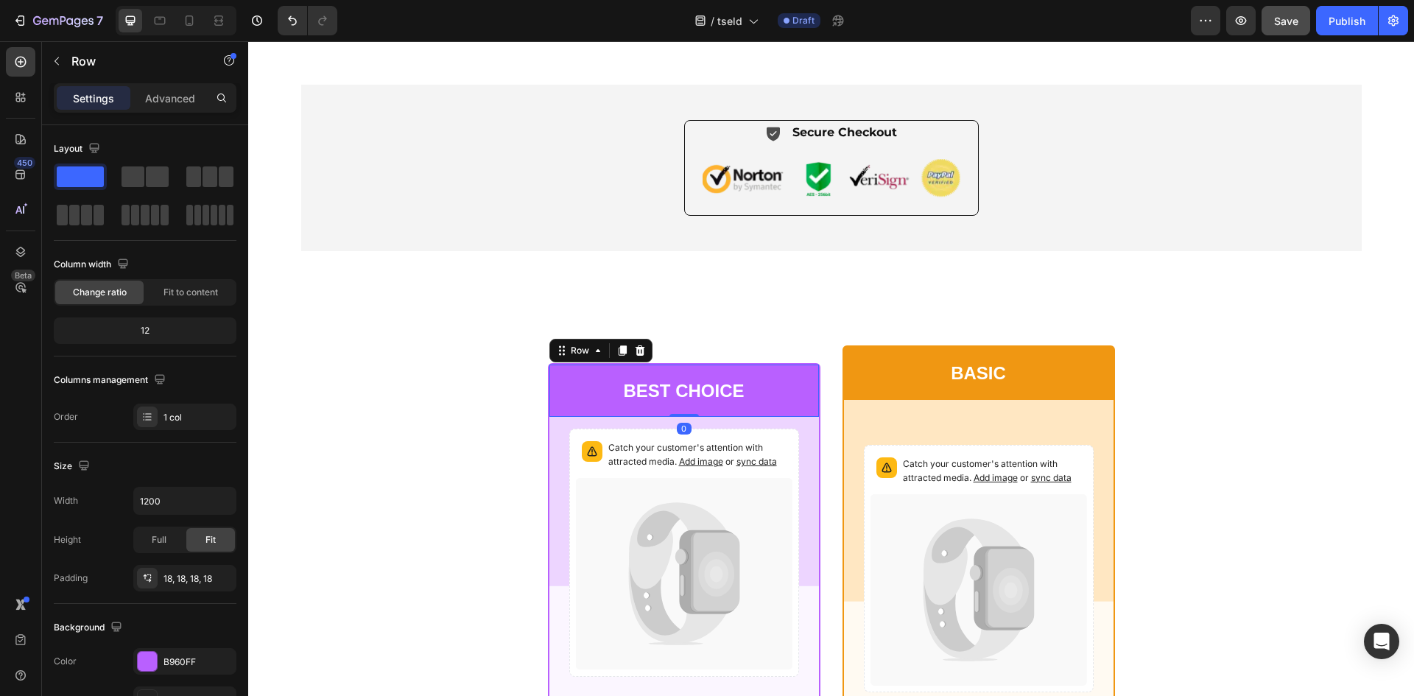
click at [549, 402] on div "BEST CHOICE Text Block Row 0" at bounding box center [683, 390] width 269 height 52
click at [49, 52] on button "button" at bounding box center [57, 61] width 24 height 24
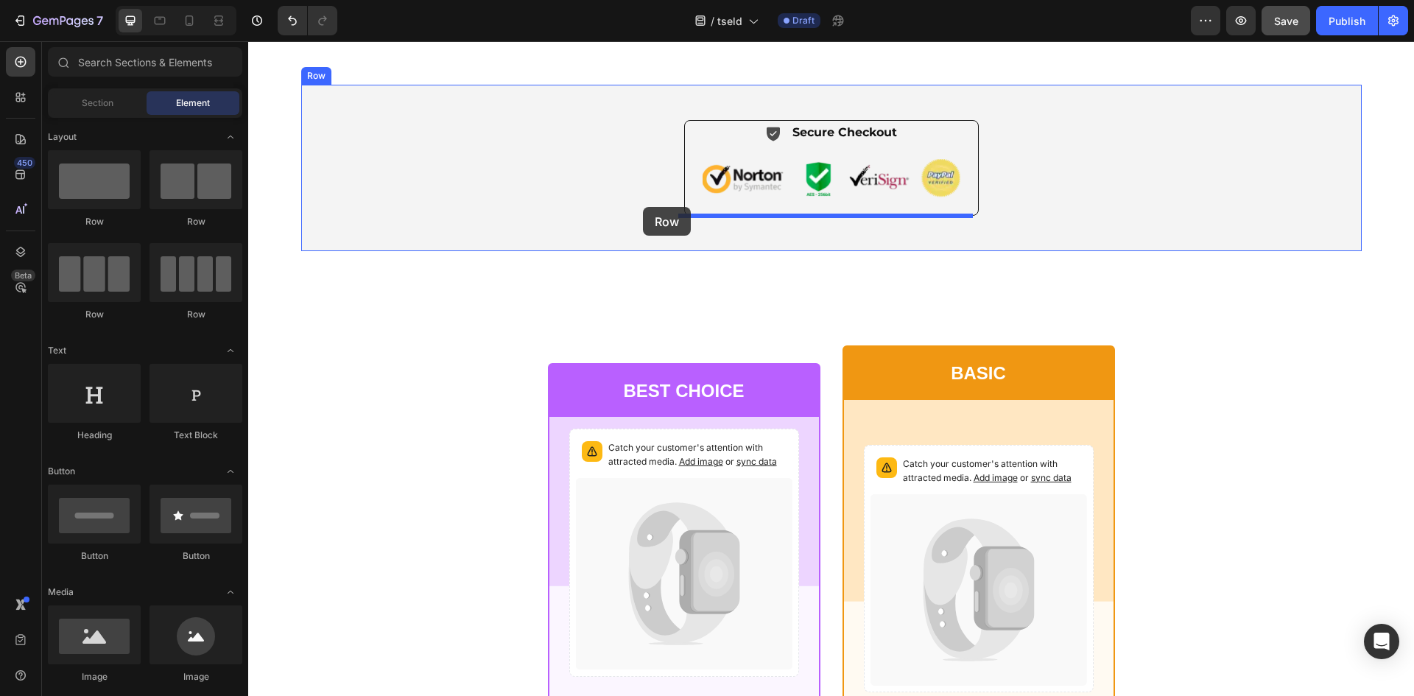
drag, startPoint x: 420, startPoint y: 323, endPoint x: 643, endPoint y: 207, distance: 251.6
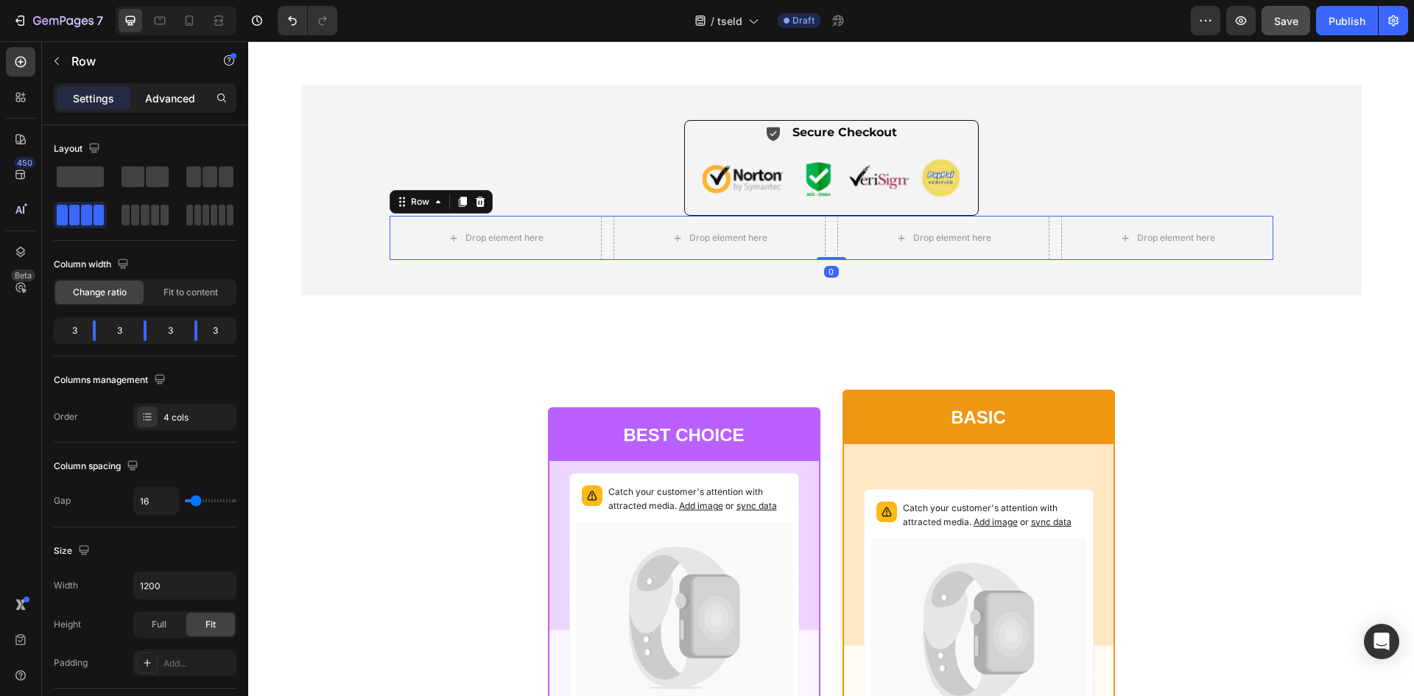
click at [135, 96] on div "Advanced" at bounding box center [170, 98] width 74 height 24
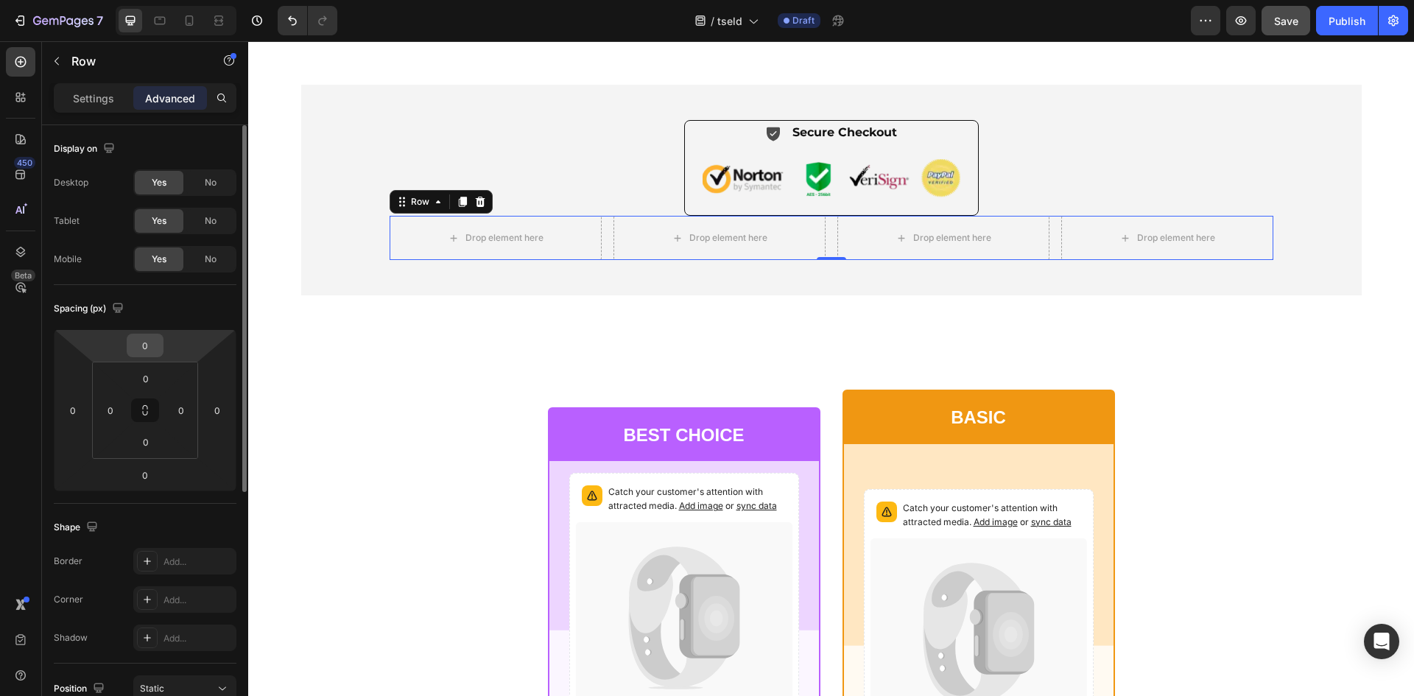
click at [150, 347] on input "0" at bounding box center [144, 345] width 29 height 22
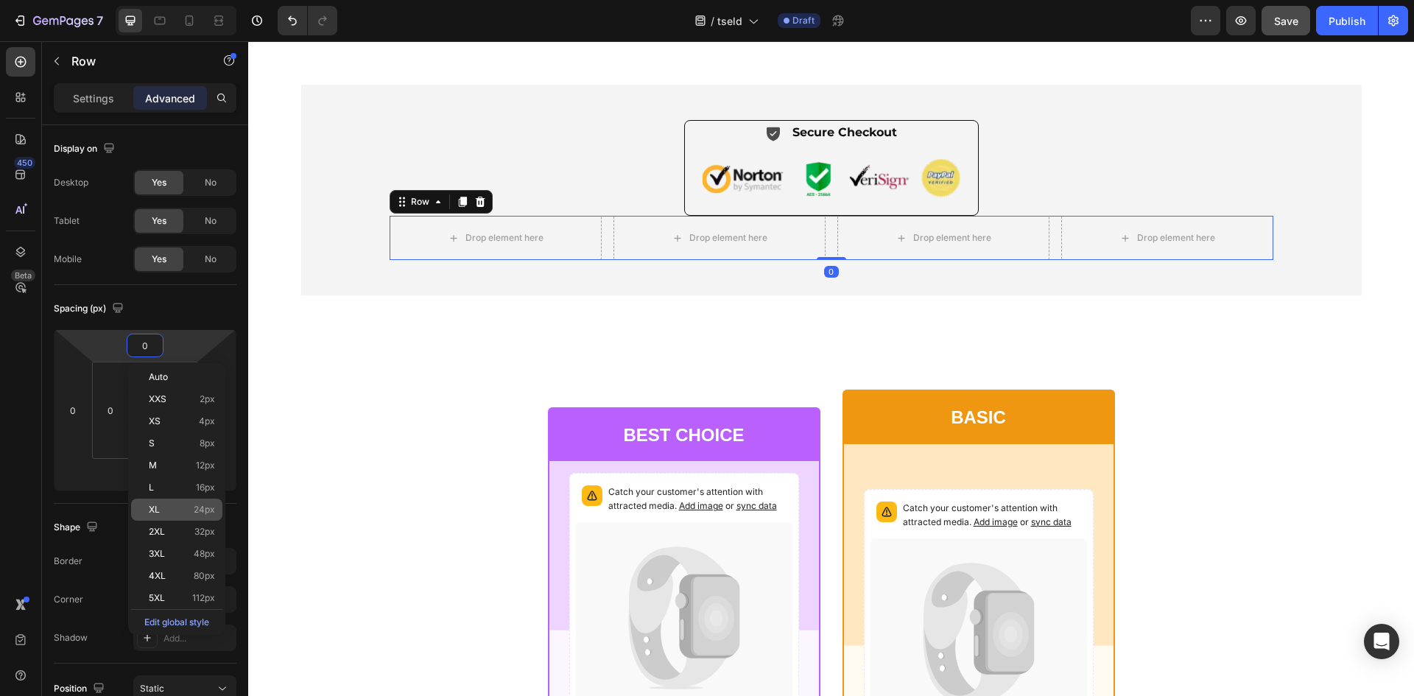
click at [194, 499] on div "XL 24px" at bounding box center [176, 509] width 91 height 22
type input "24"
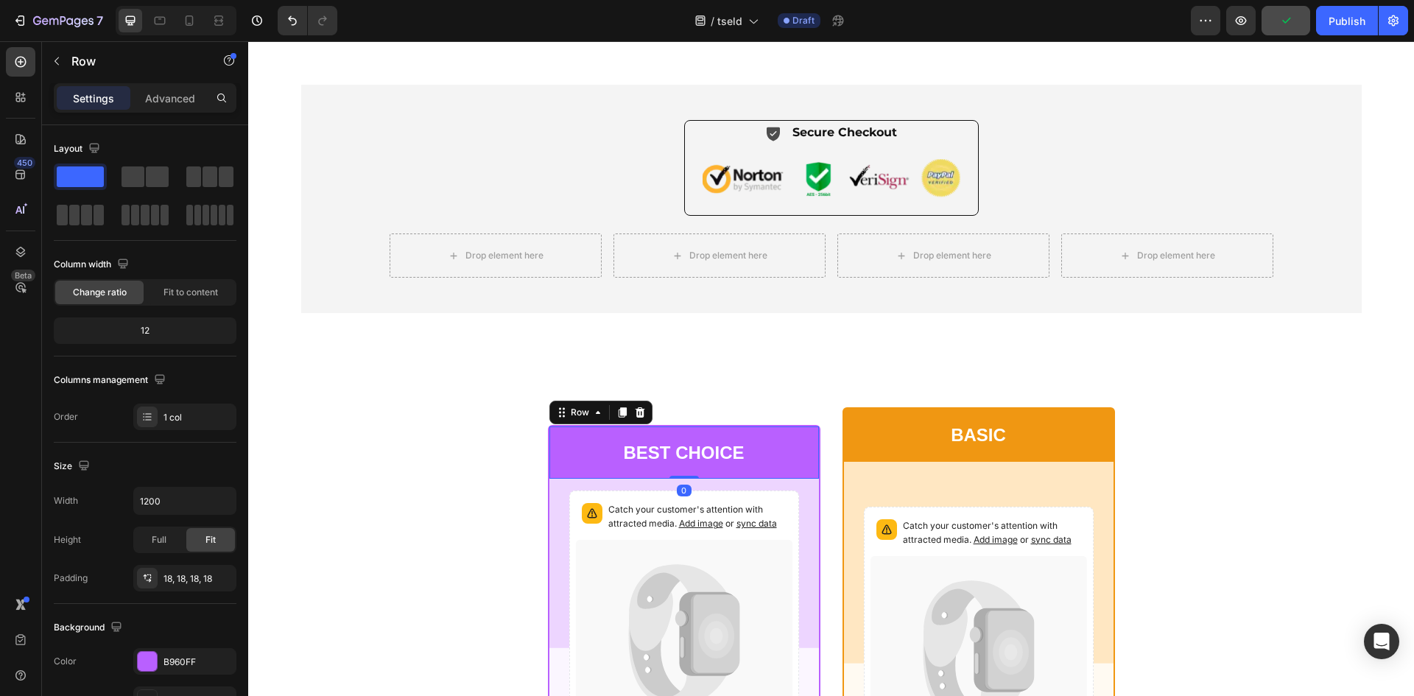
click at [642, 431] on div "BEST CHOICE Text Block Row 0" at bounding box center [683, 452] width 269 height 52
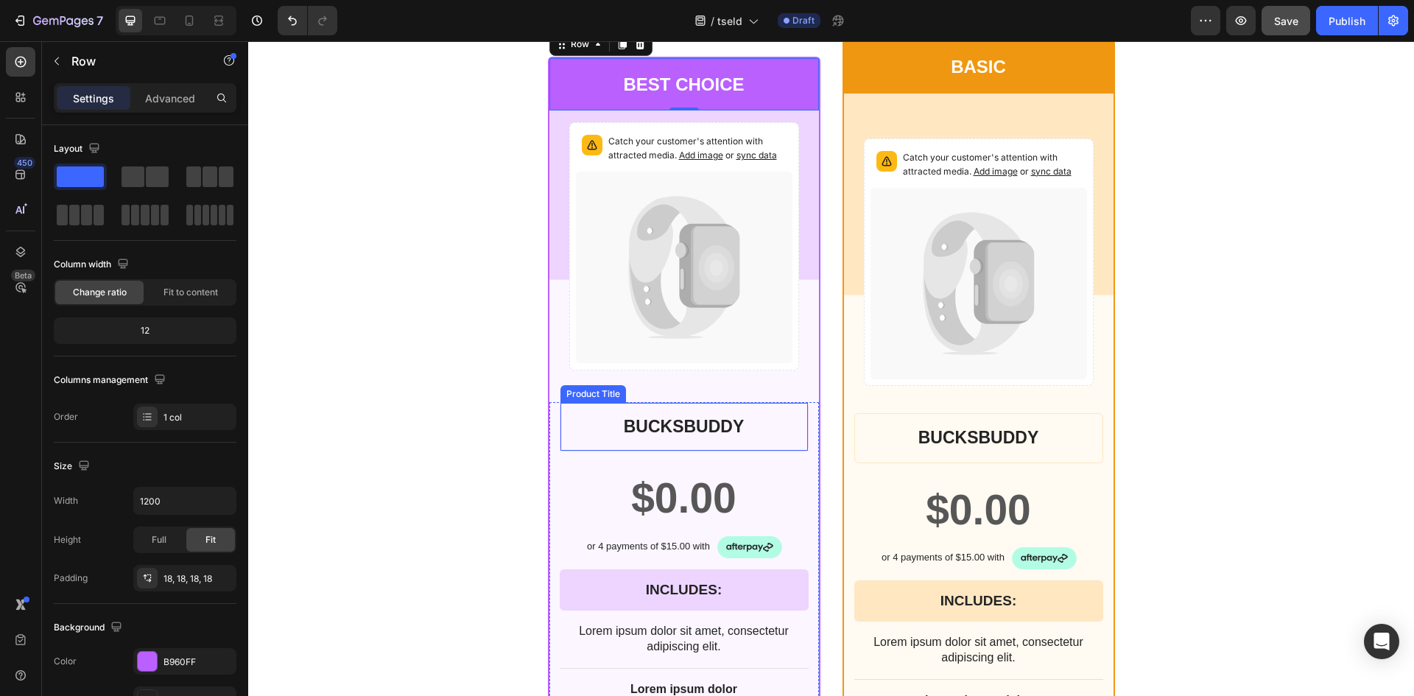
scroll to position [5298, 0]
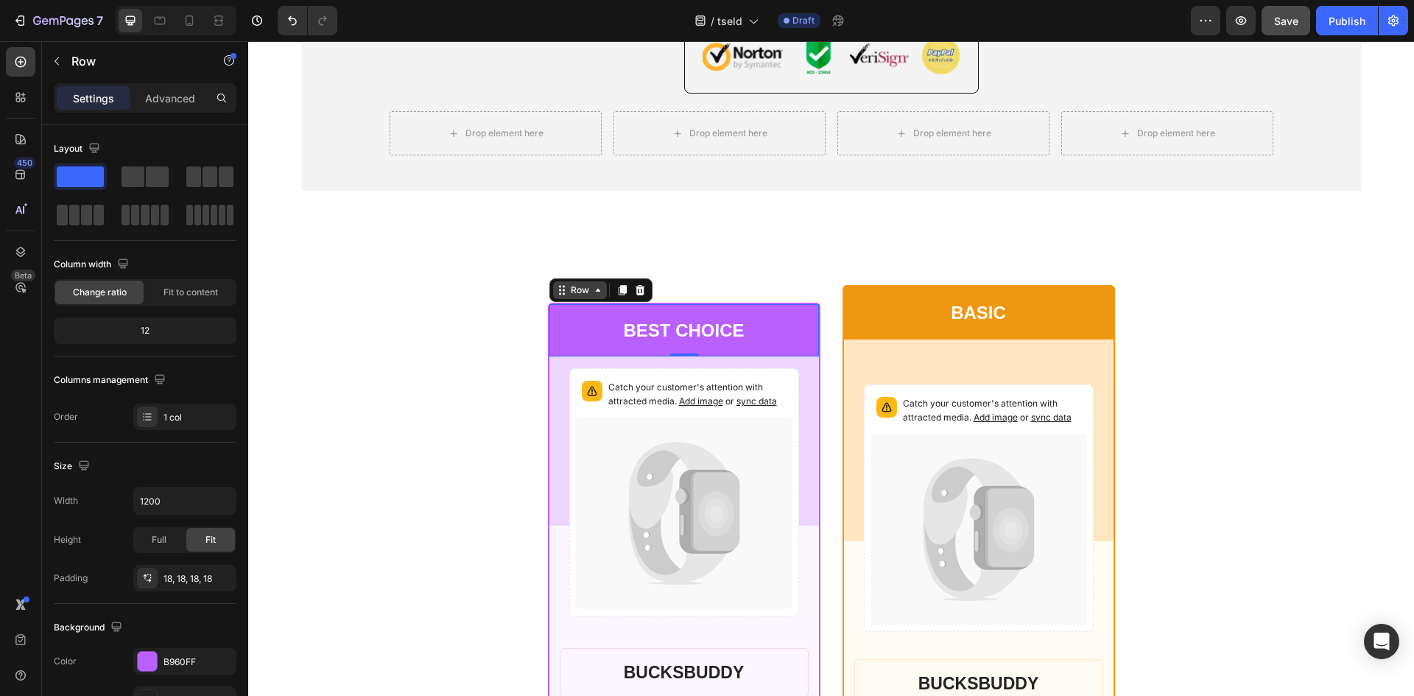
click at [592, 294] on icon at bounding box center [598, 290] width 12 height 12
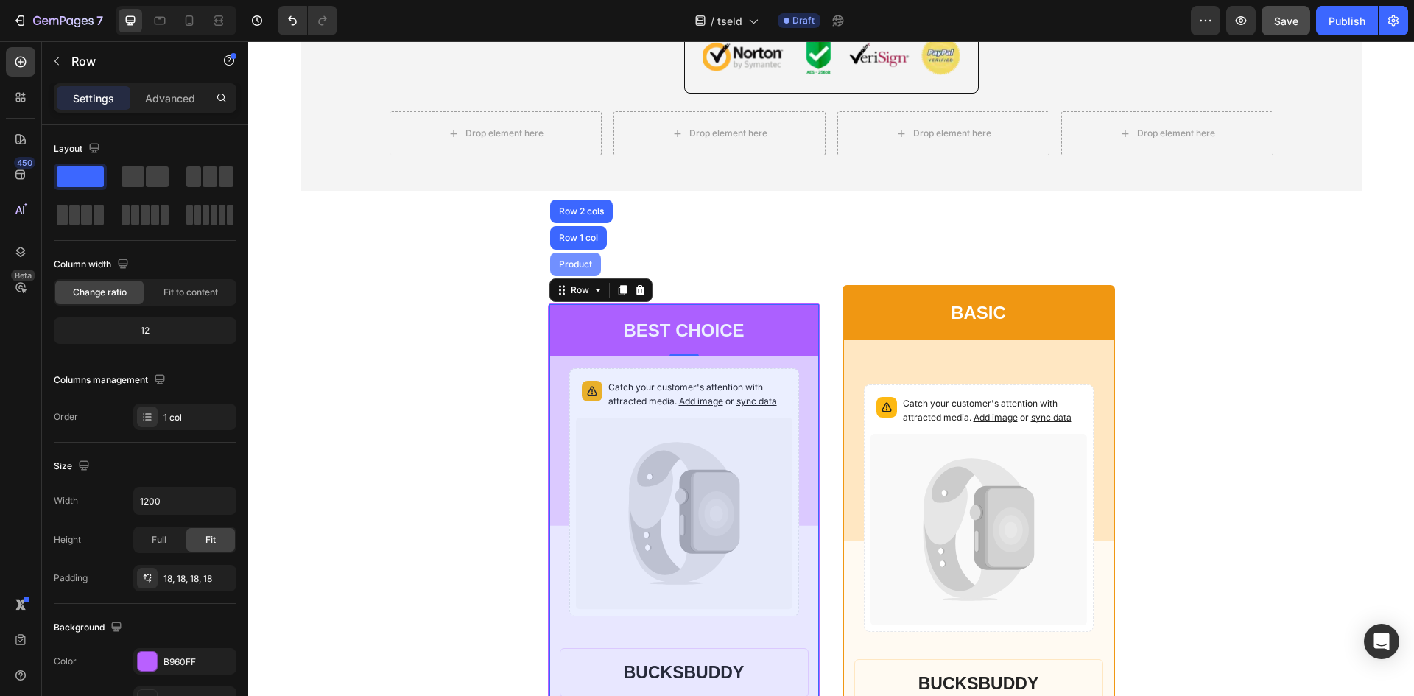
click at [572, 261] on div "Product" at bounding box center [575, 264] width 39 height 9
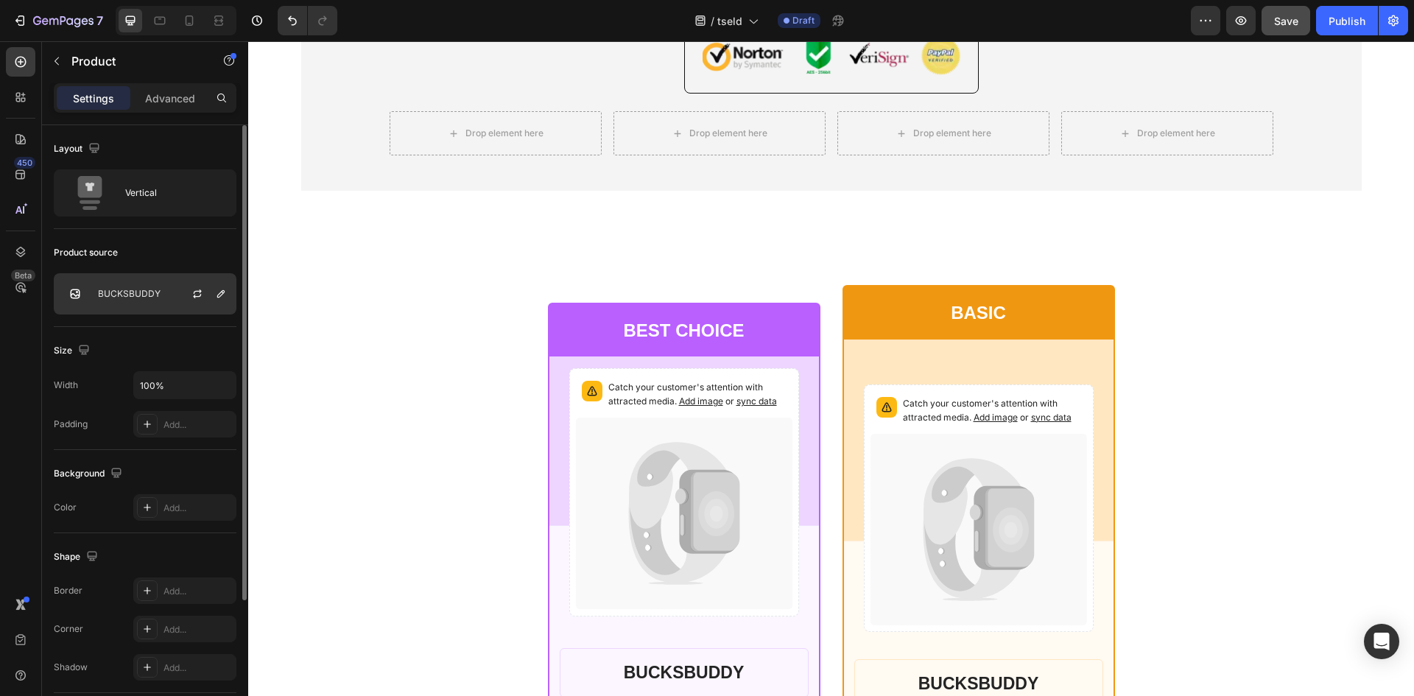
click at [154, 288] on div "BUCKSBUDDY" at bounding box center [145, 293] width 183 height 41
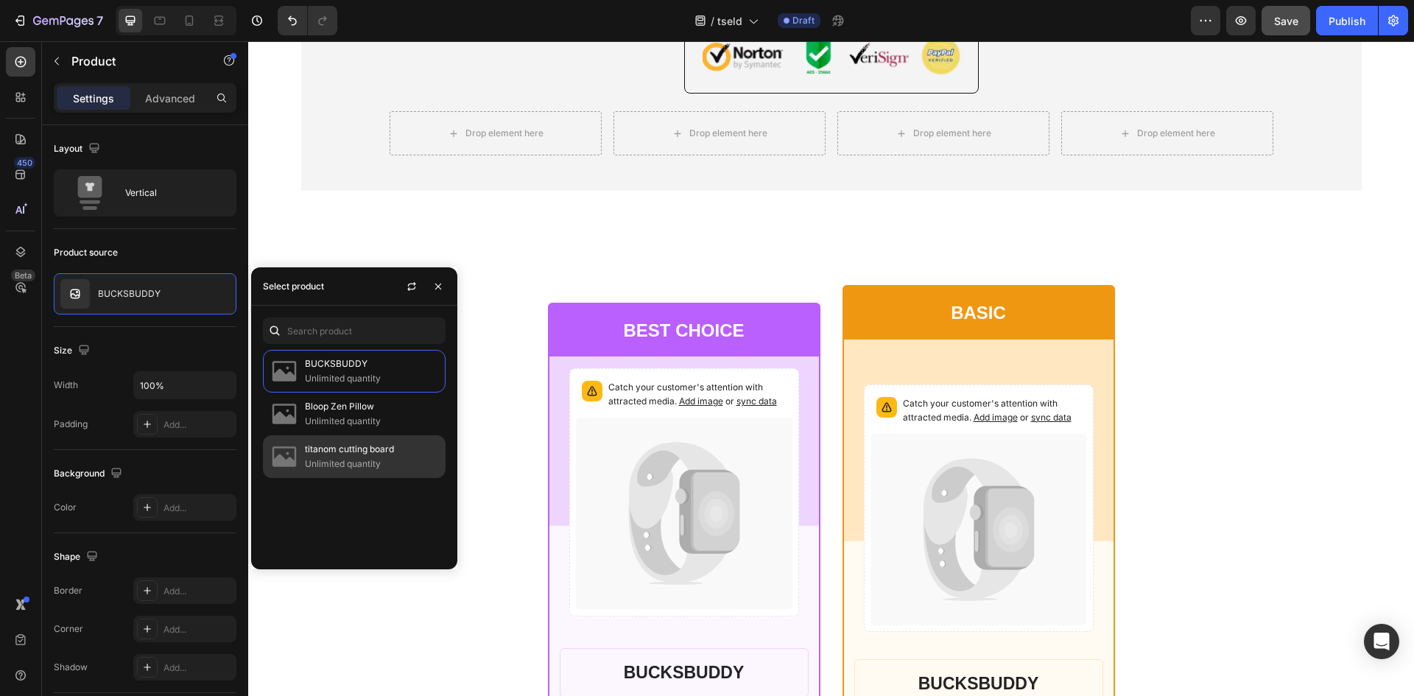
click at [359, 454] on p "titanom cutting board" at bounding box center [372, 449] width 134 height 15
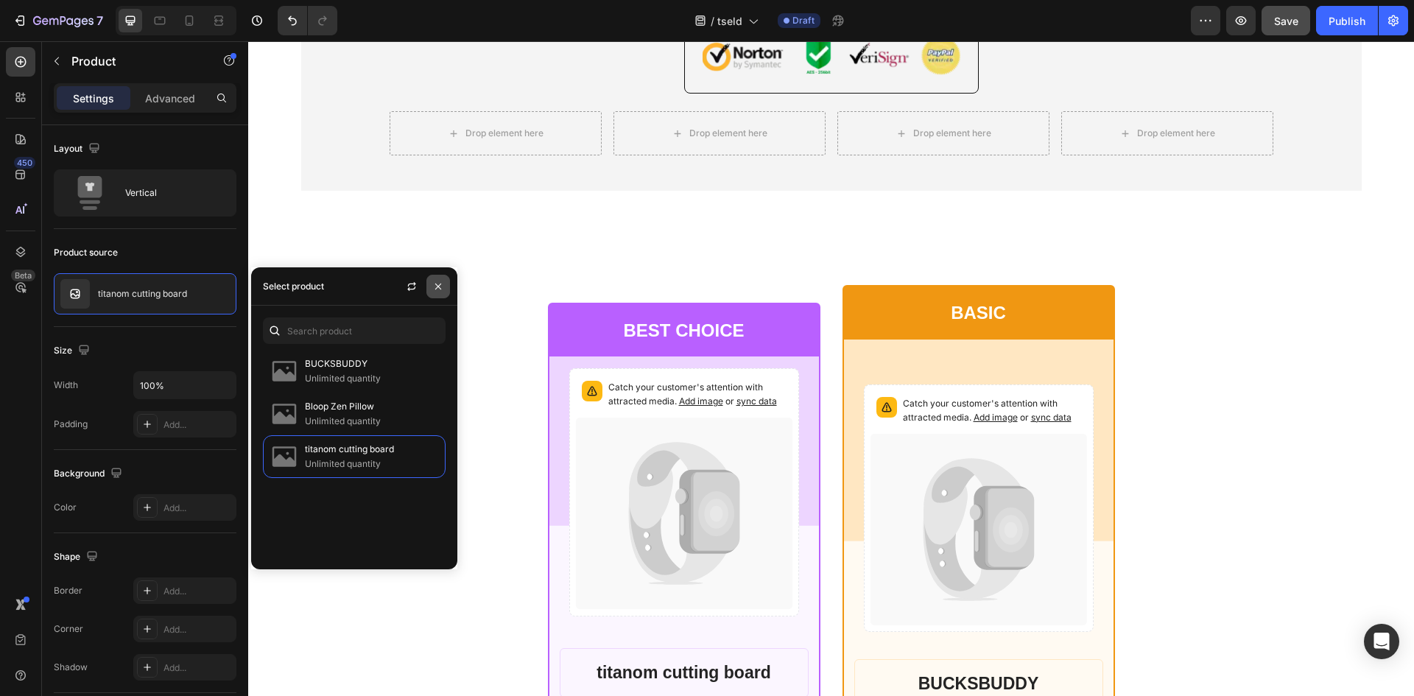
click at [439, 283] on icon "button" at bounding box center [438, 286] width 12 height 12
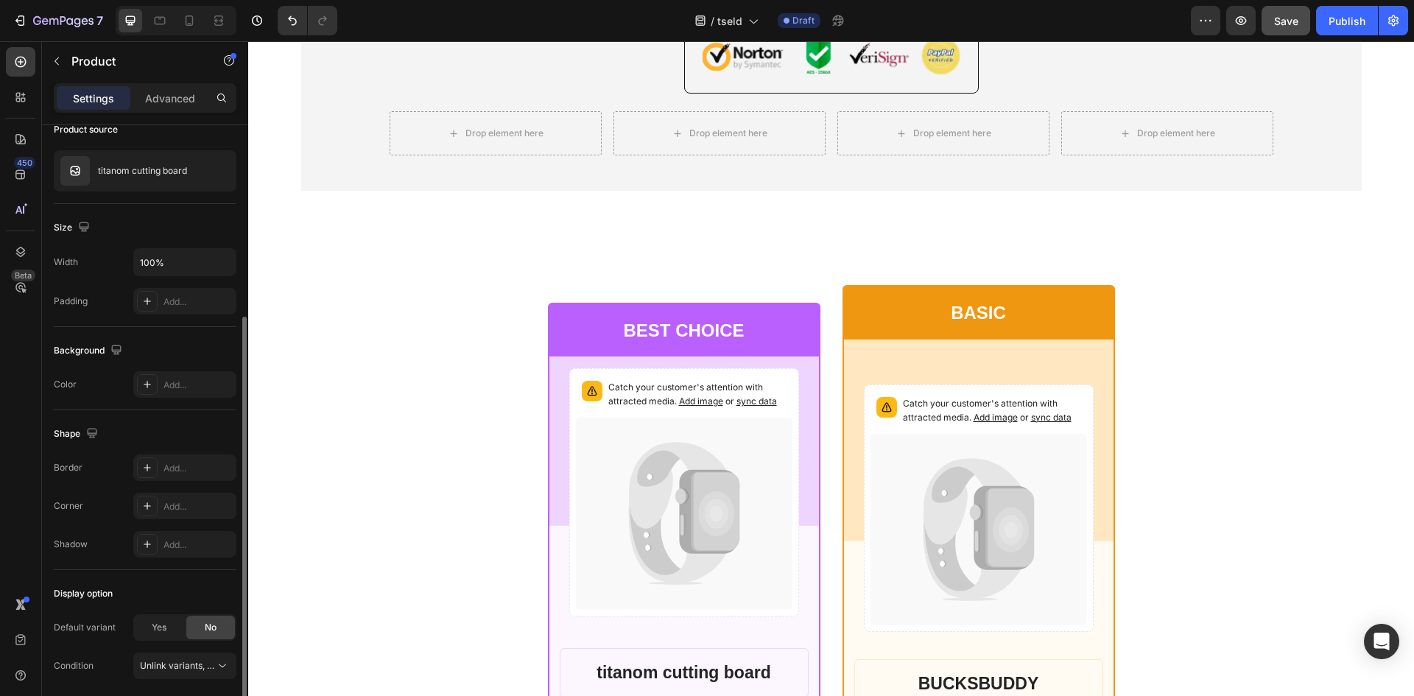
scroll to position [177, 0]
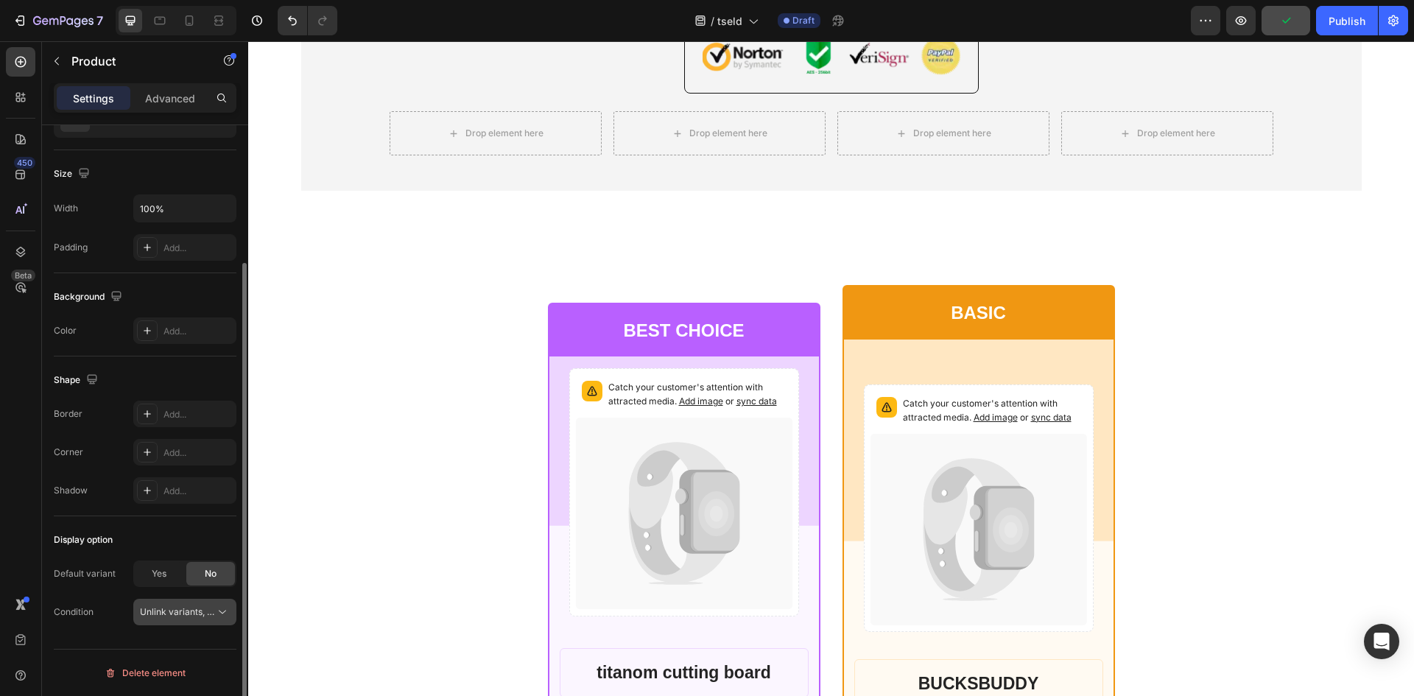
click at [210, 605] on span "Unlink variants, quantity <br> between same products" at bounding box center [177, 611] width 75 height 13
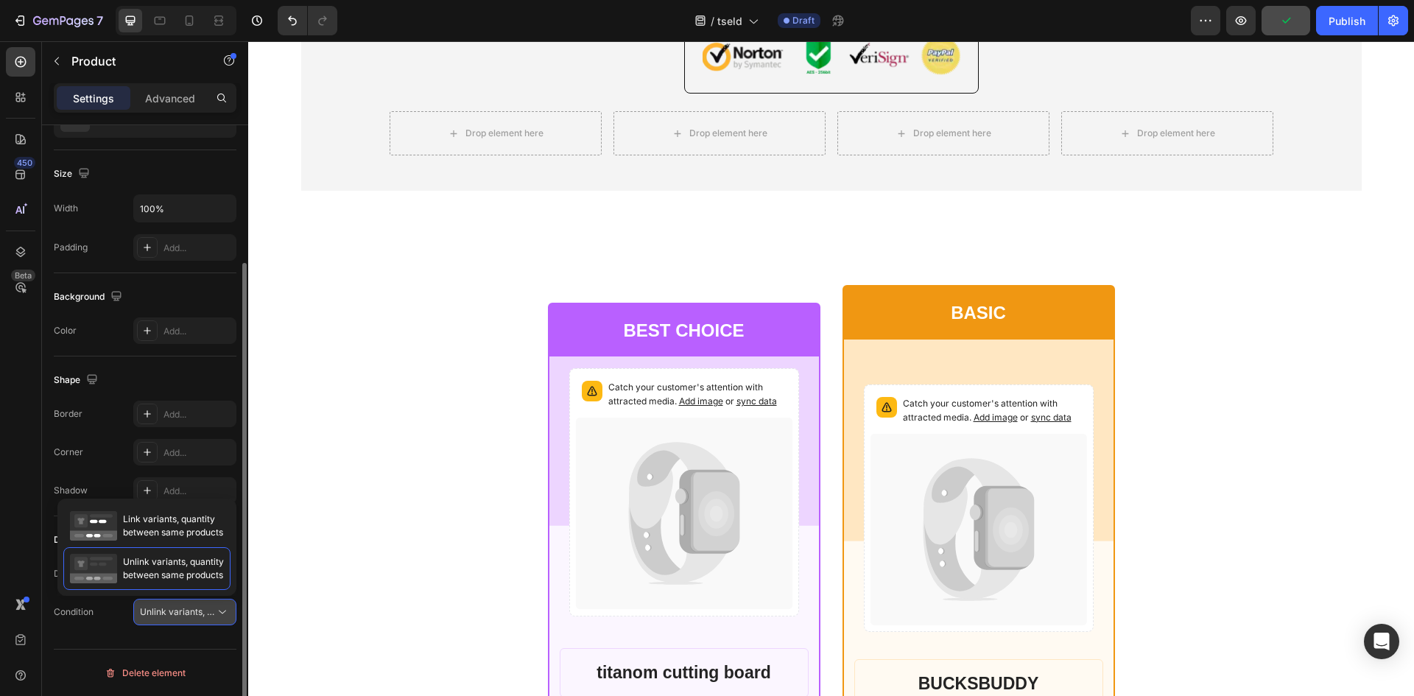
click at [210, 605] on span "Unlink variants, quantity <br> between same products" at bounding box center [177, 611] width 75 height 13
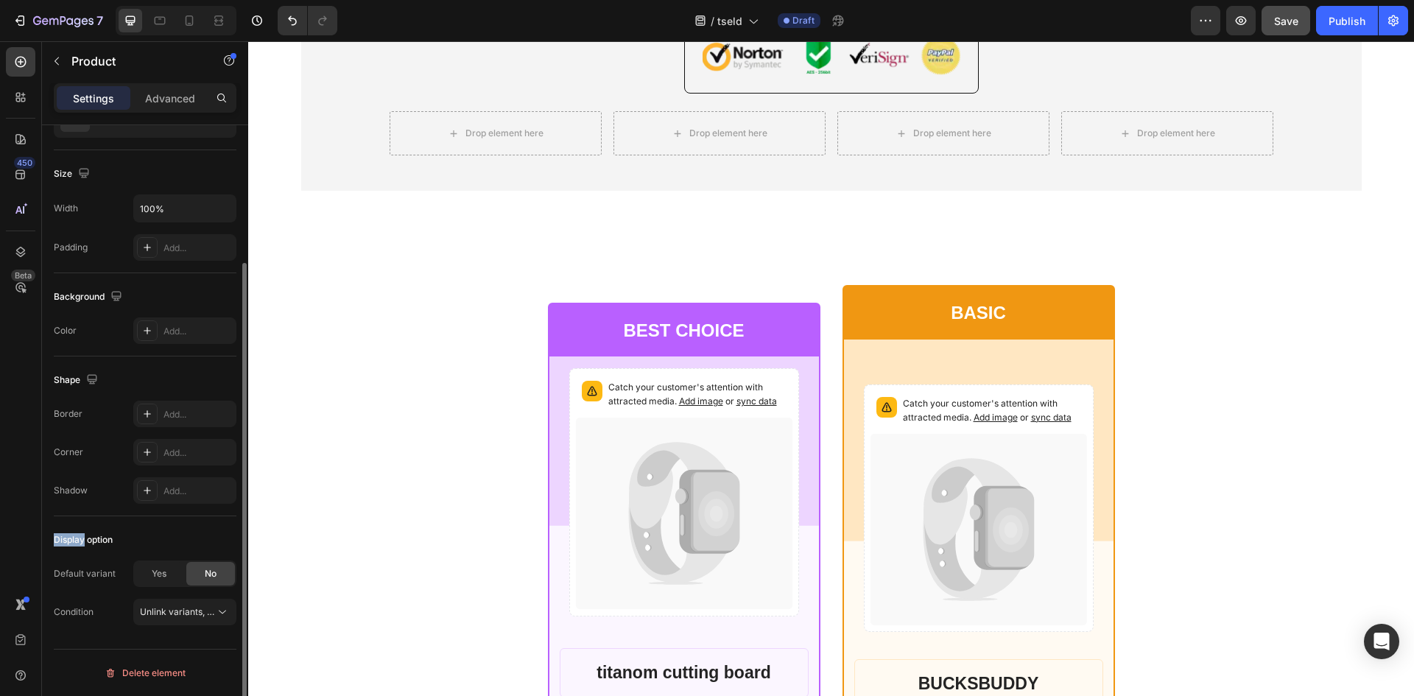
drag, startPoint x: 50, startPoint y: 541, endPoint x: 85, endPoint y: 540, distance: 34.6
click at [85, 540] on div "Layout Vertical Product source titanom cutting board Size Width 100% Padding Ad…" at bounding box center [145, 342] width 206 height 789
click at [212, 609] on span "Unlink variants, quantity <br> between same products" at bounding box center [253, 611] width 226 height 11
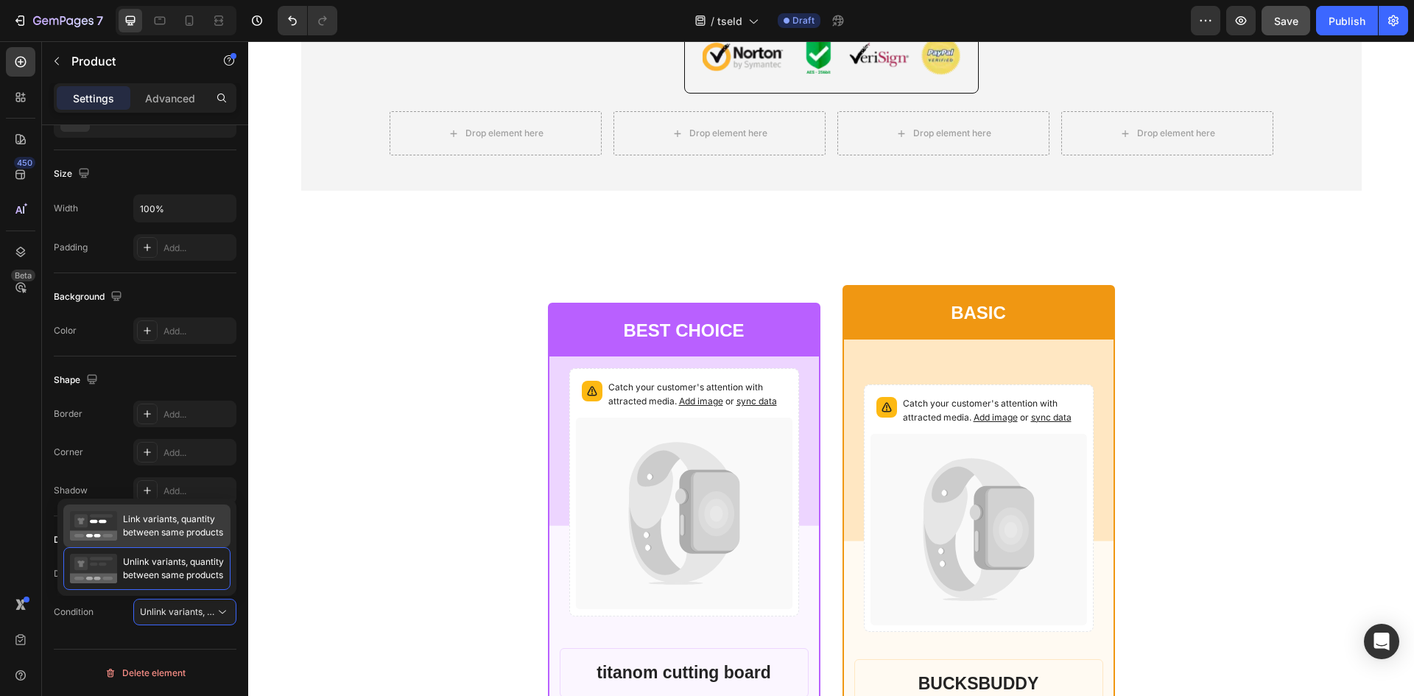
click at [169, 528] on span "Link variants, quantity between same products" at bounding box center [173, 525] width 100 height 27
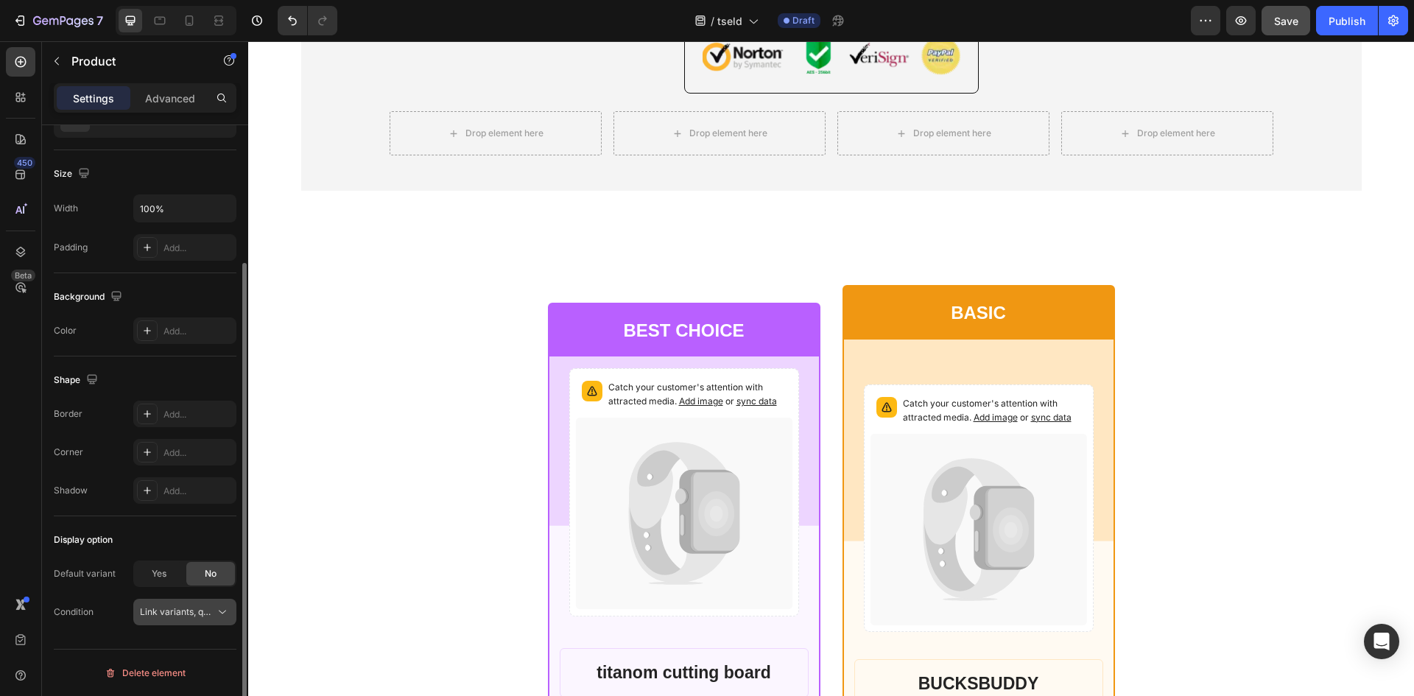
click at [202, 616] on span "Link variants, quantity <br> between same products" at bounding box center [248, 611] width 217 height 11
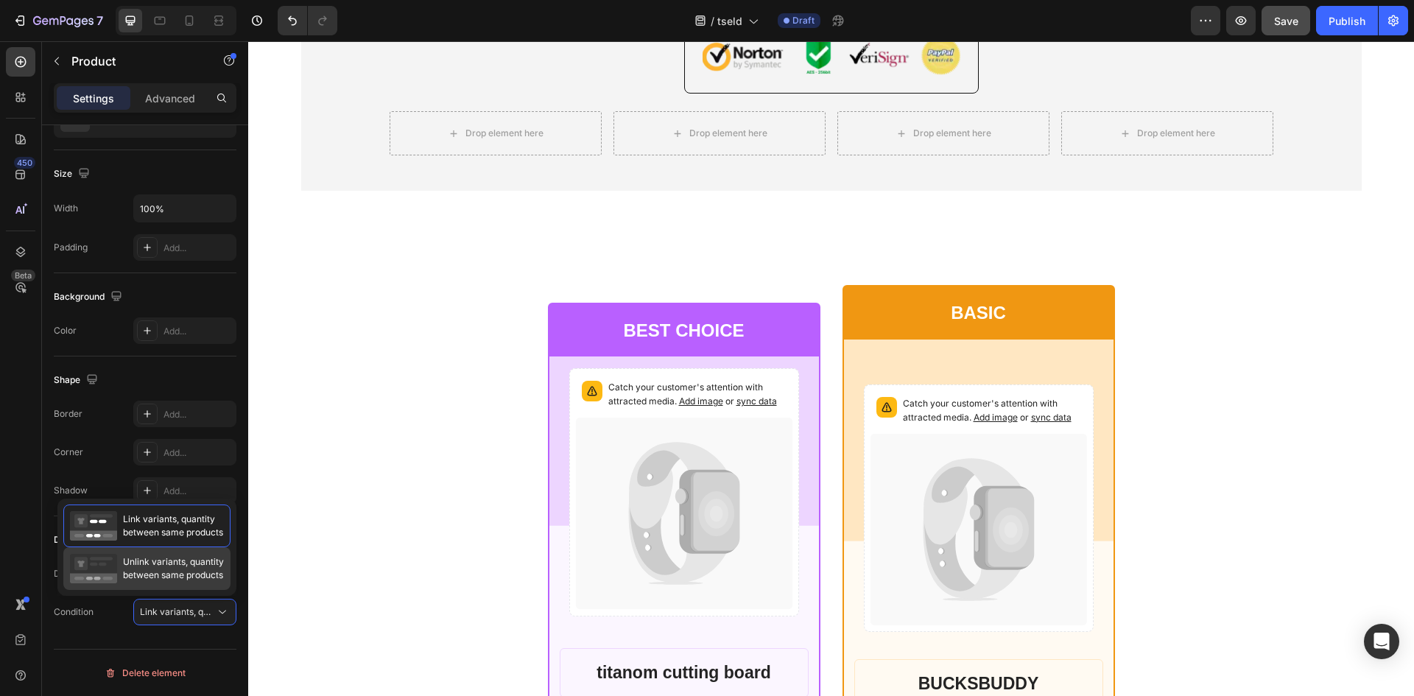
click at [183, 571] on span "Unlink variants, quantity between same products" at bounding box center [173, 568] width 101 height 27
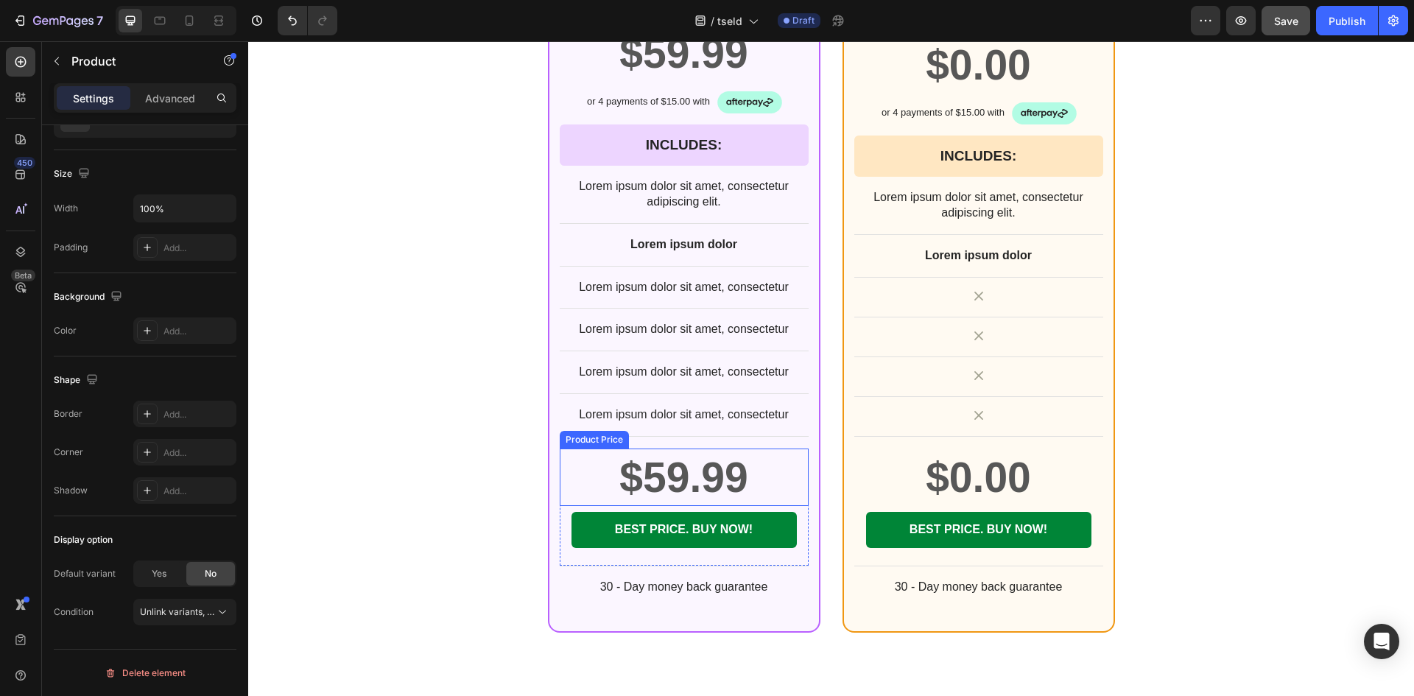
scroll to position [6034, 0]
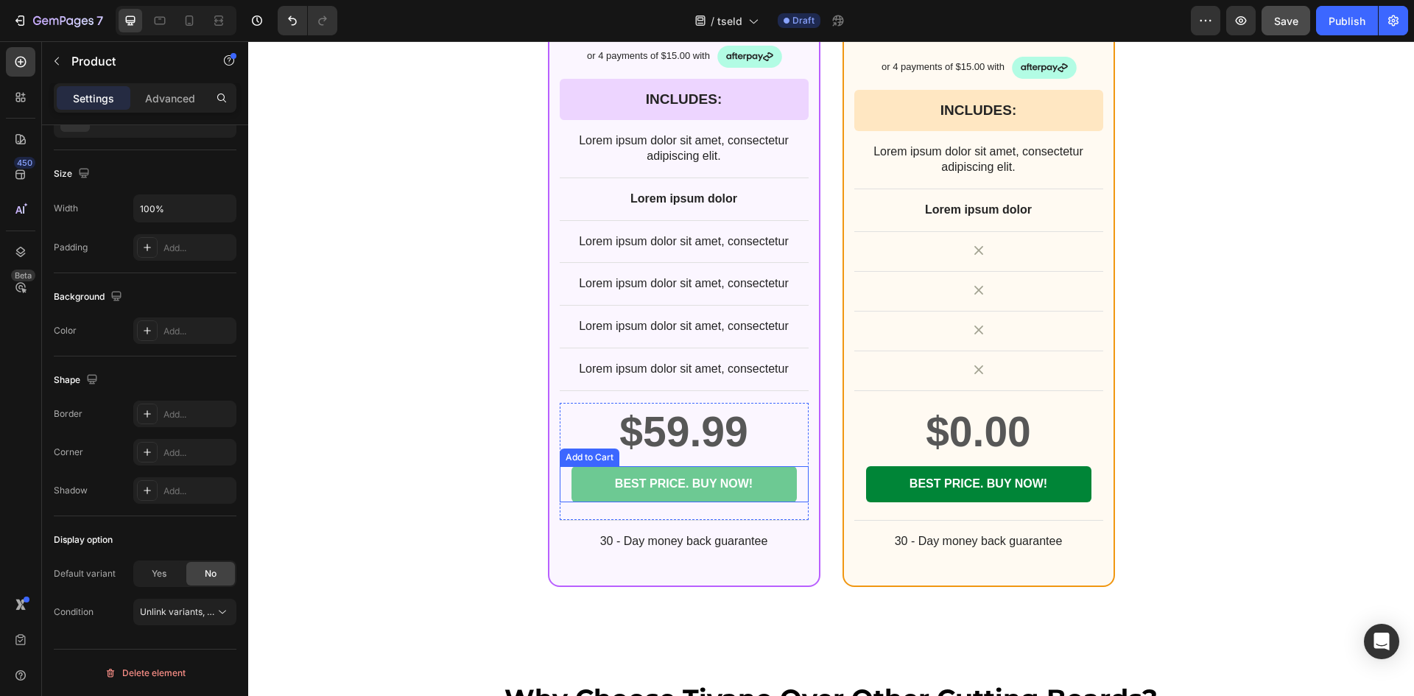
click at [571, 486] on button "BEST PRICE. BUY NOW!" at bounding box center [683, 484] width 225 height 36
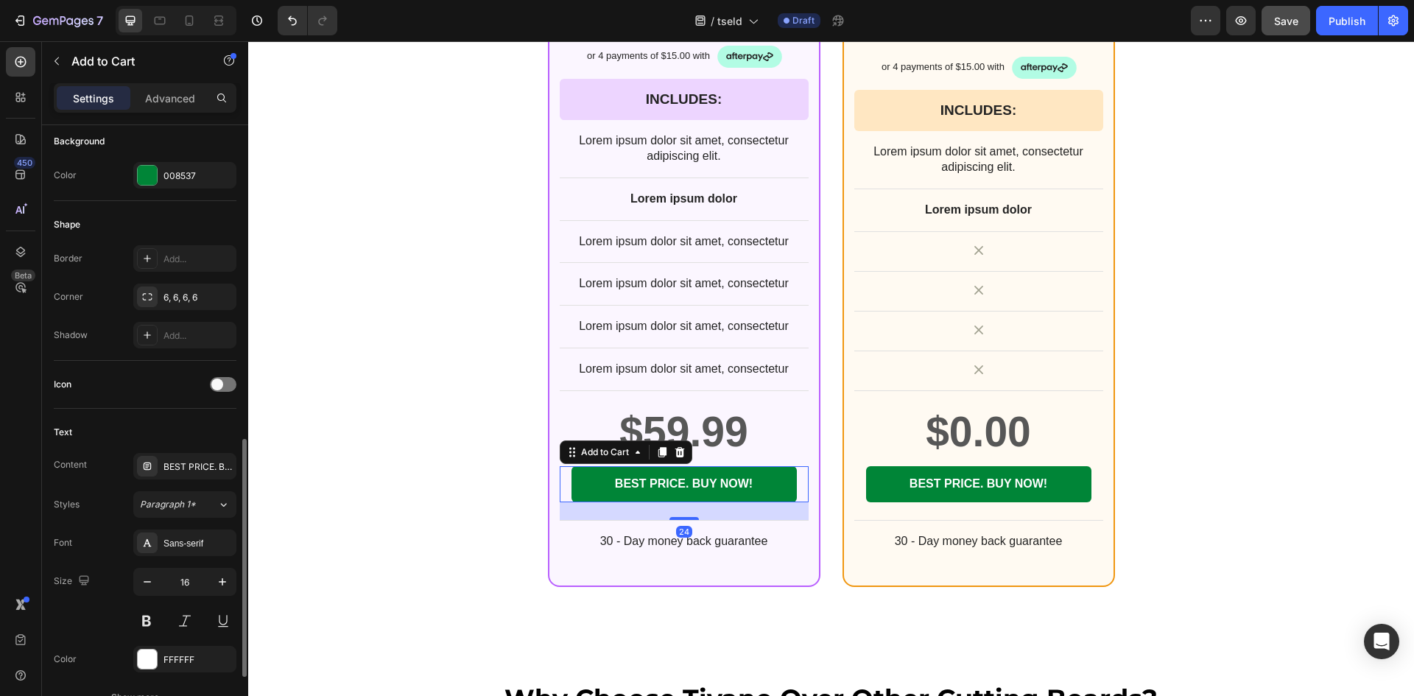
scroll to position [492, 0]
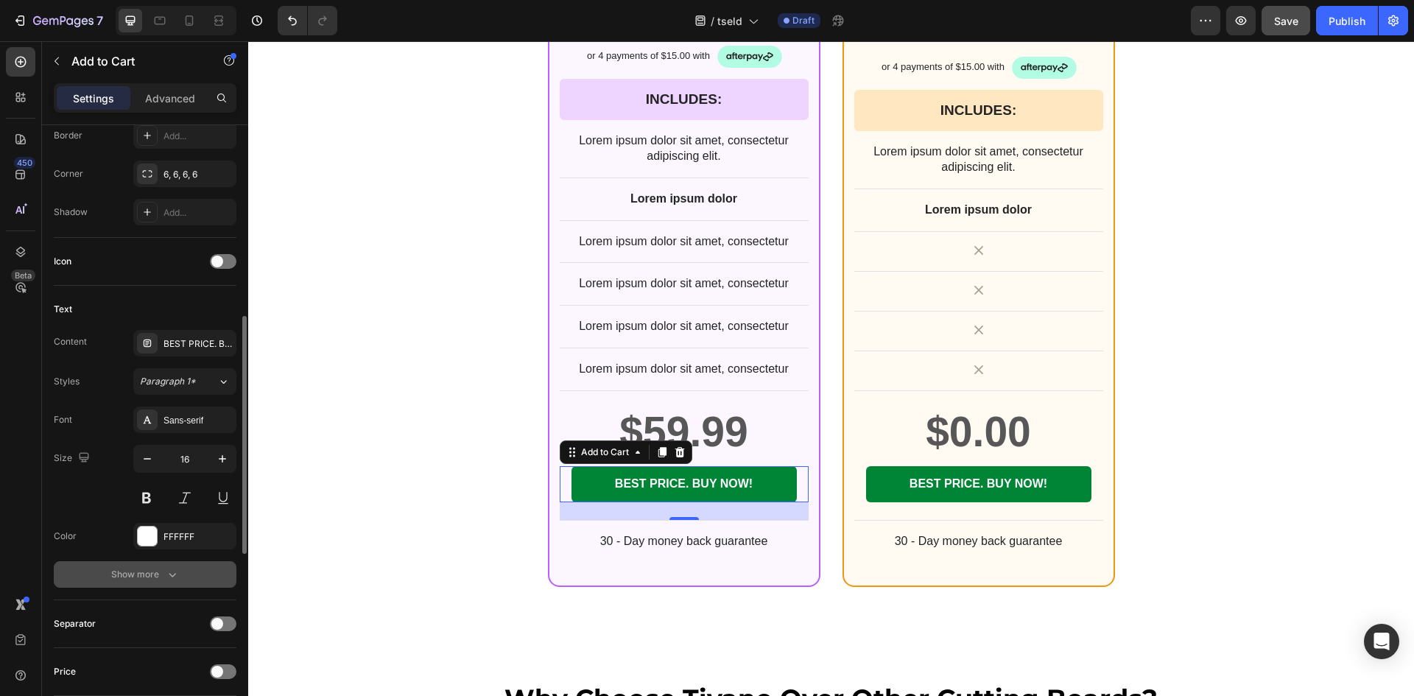
click at [170, 571] on icon "button" at bounding box center [172, 574] width 15 height 15
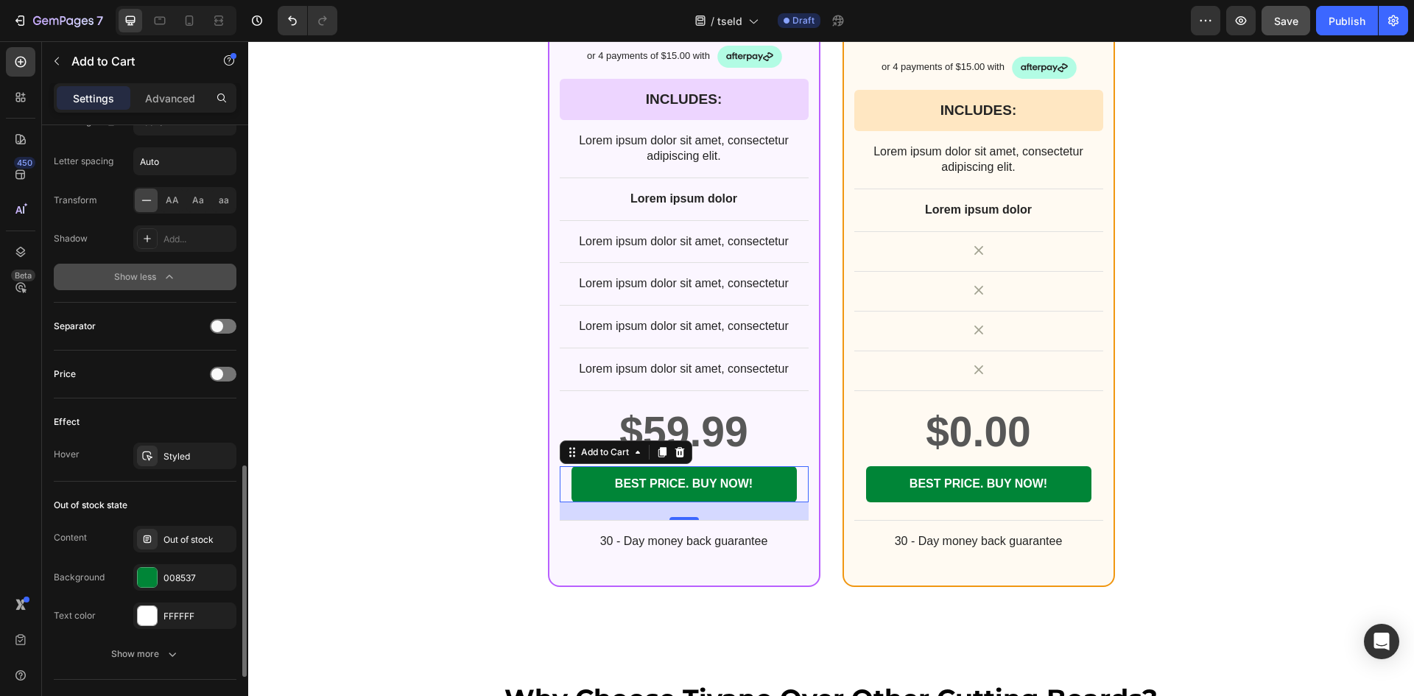
scroll to position [1107, 0]
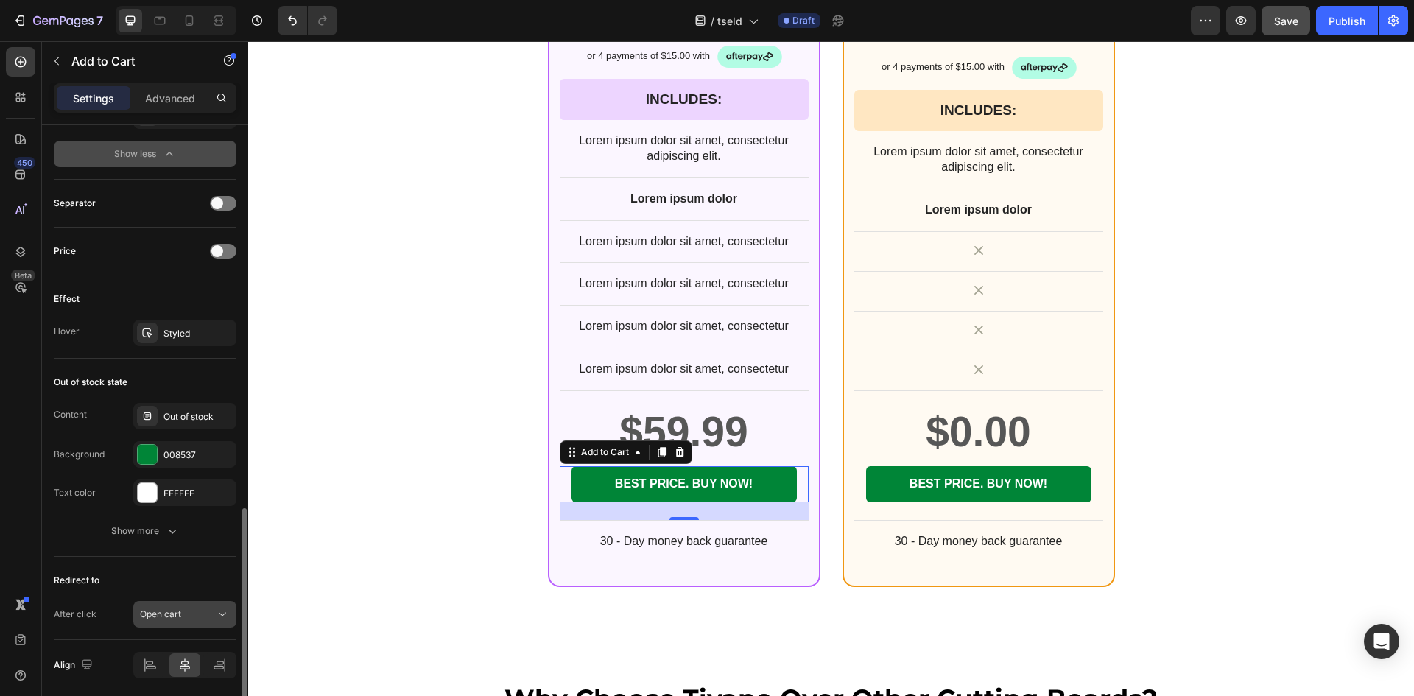
click at [203, 618] on div "Open cart" at bounding box center [177, 613] width 75 height 13
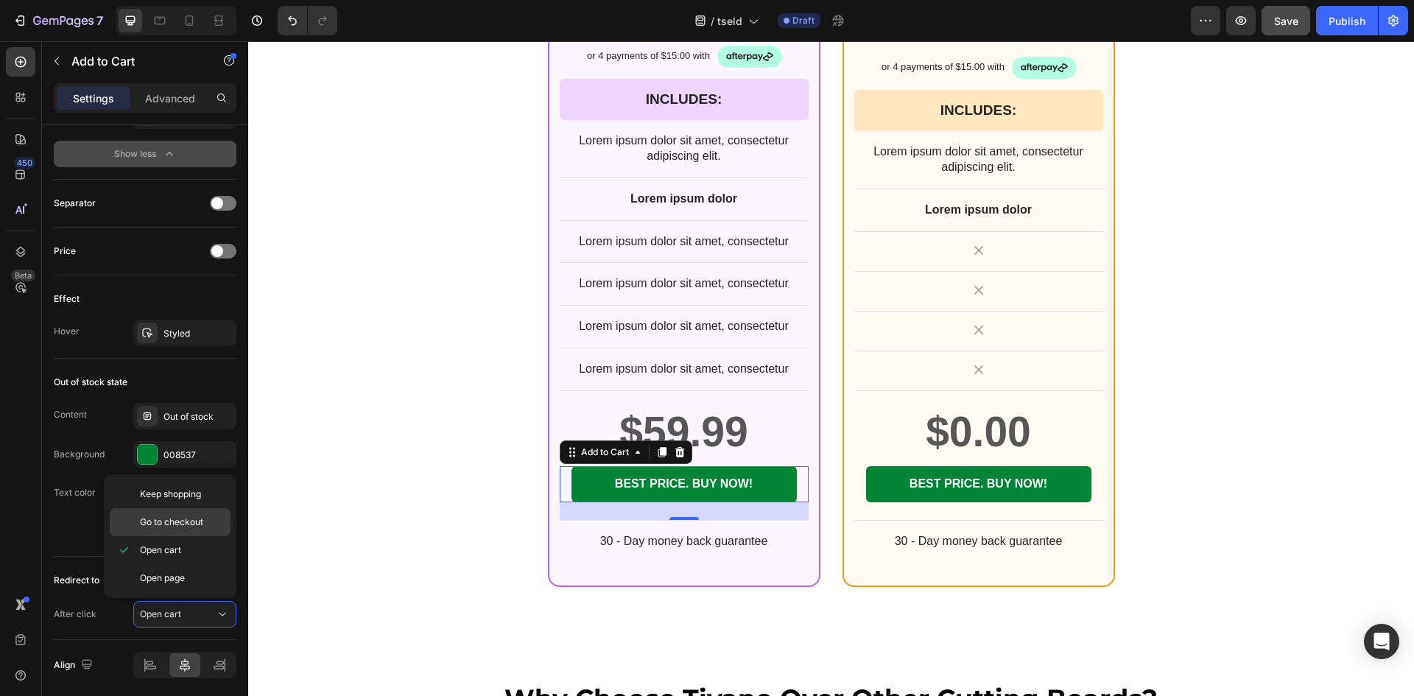
click at [186, 520] on span "Go to checkout" at bounding box center [171, 521] width 63 height 13
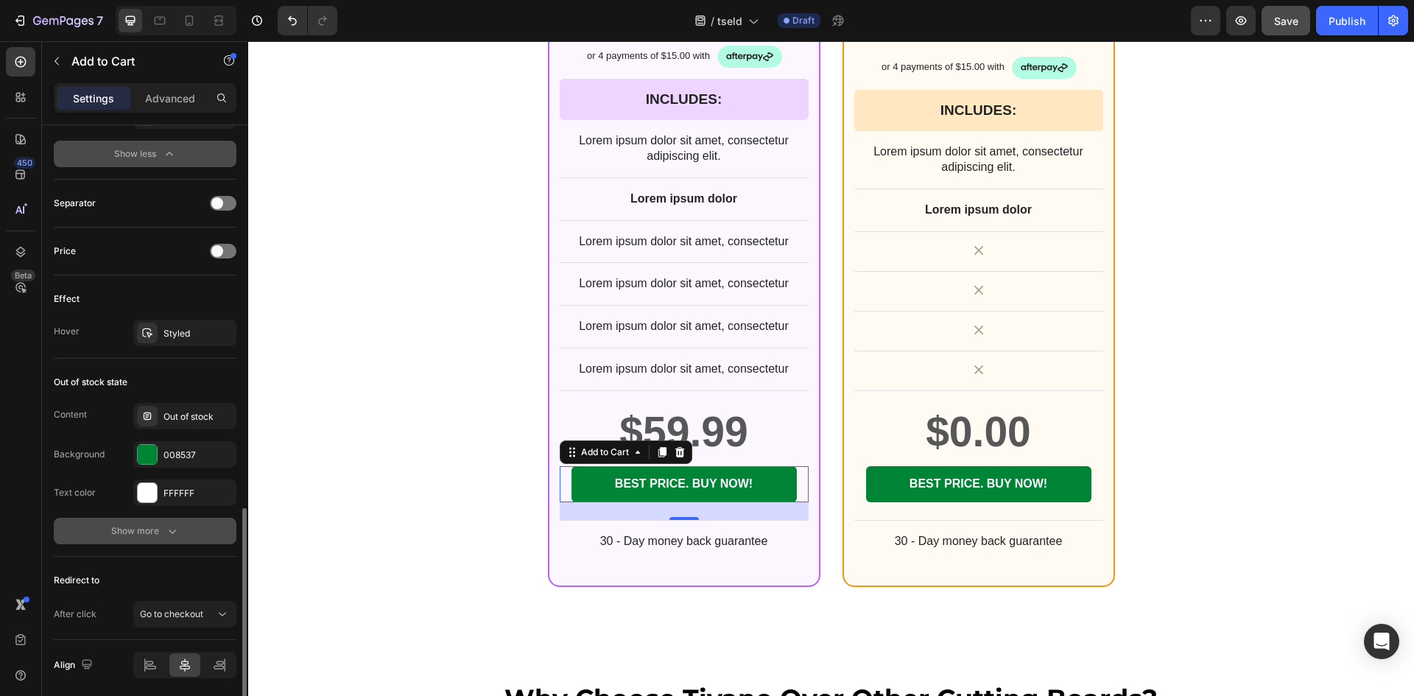
click at [162, 535] on div "Show more" at bounding box center [145, 530] width 68 height 15
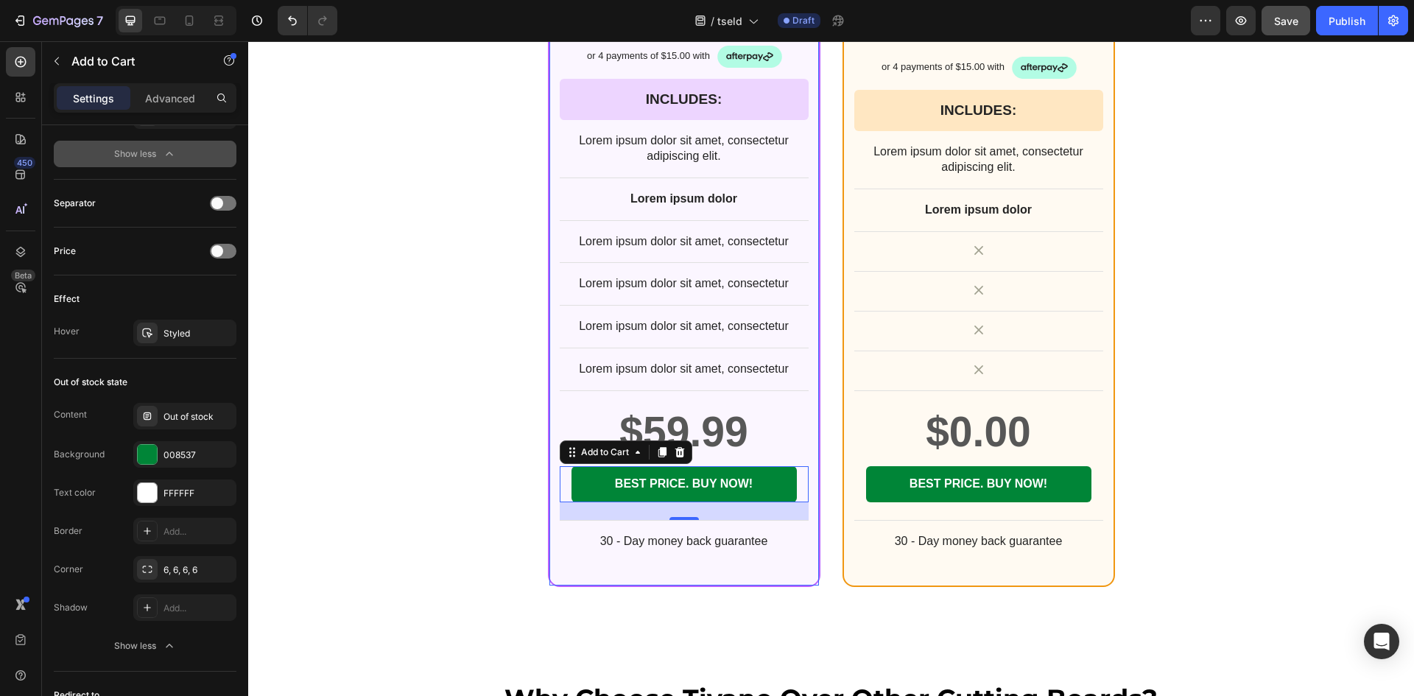
click at [561, 576] on div "titanom cutting board Product Title $59.99 Product Price Product Price Row or 4…" at bounding box center [683, 249] width 269 height 674
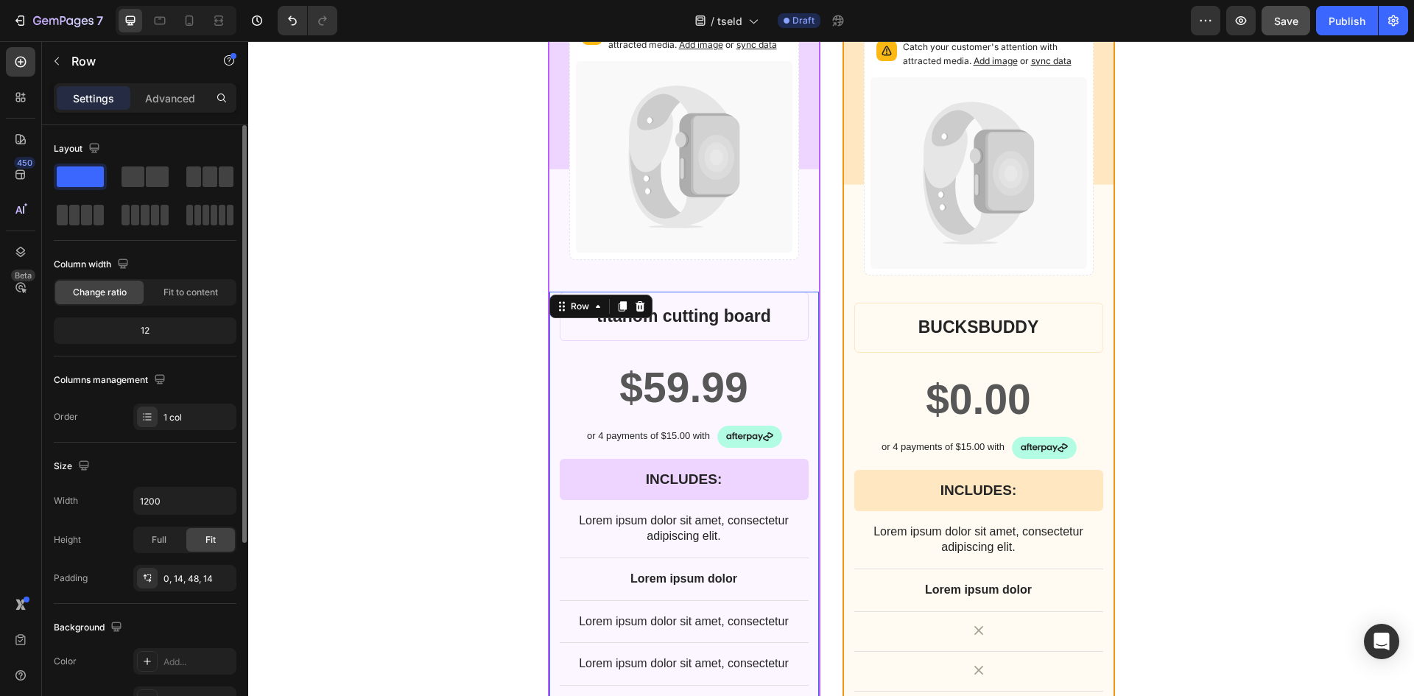
scroll to position [5544, 0]
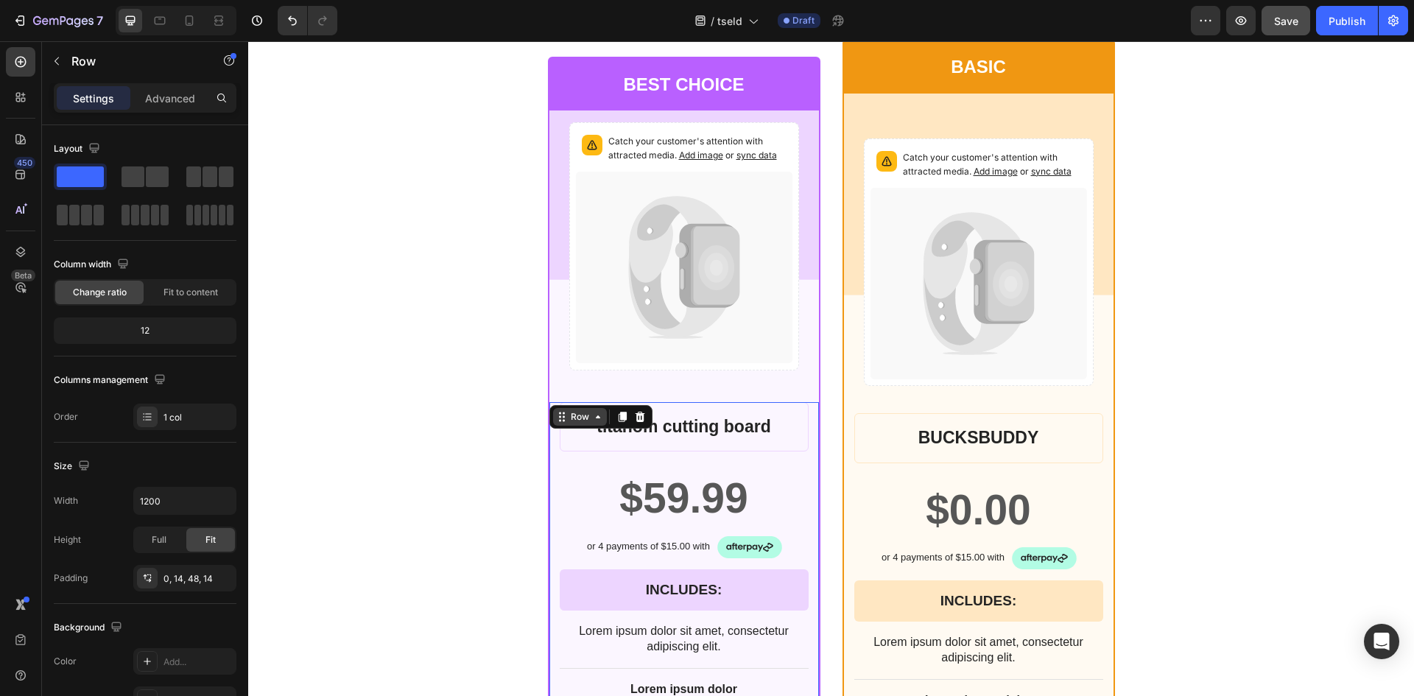
click at [597, 419] on icon at bounding box center [598, 417] width 12 height 12
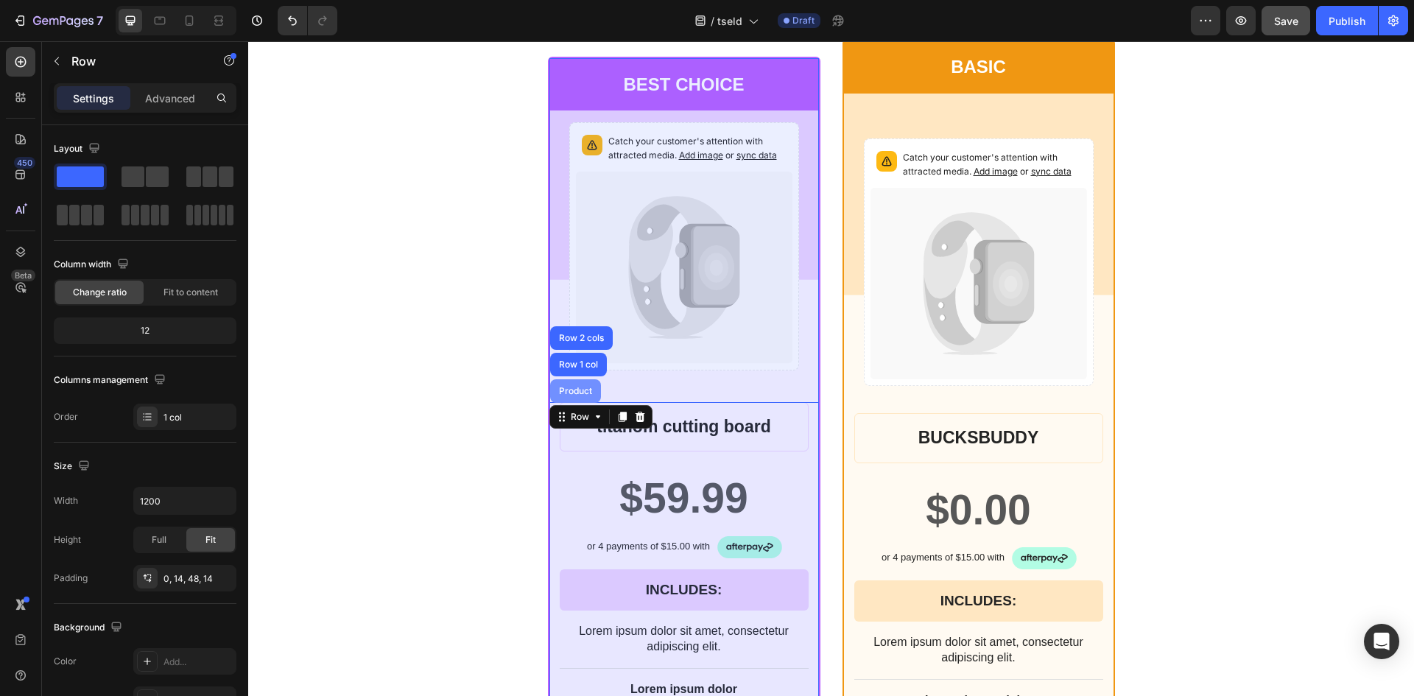
click at [575, 389] on div "Product" at bounding box center [575, 391] width 39 height 9
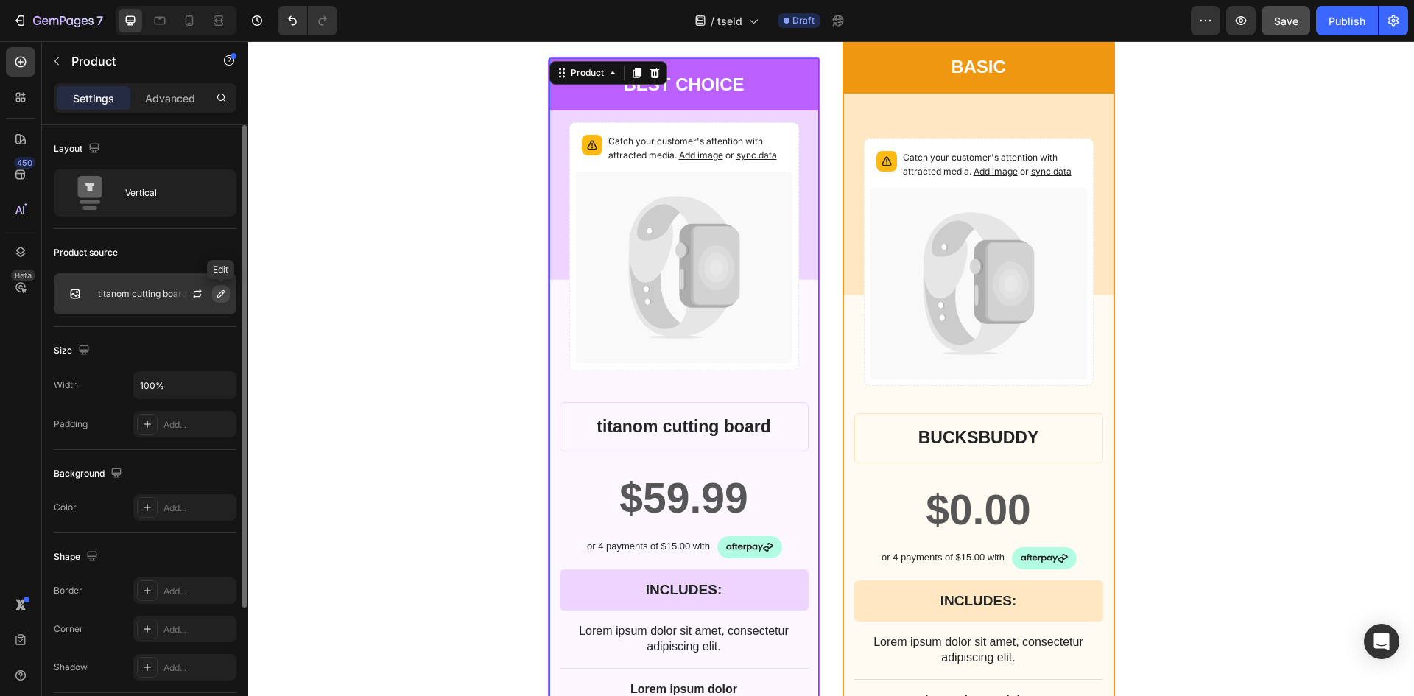
click at [222, 295] on icon "button" at bounding box center [220, 293] width 7 height 7
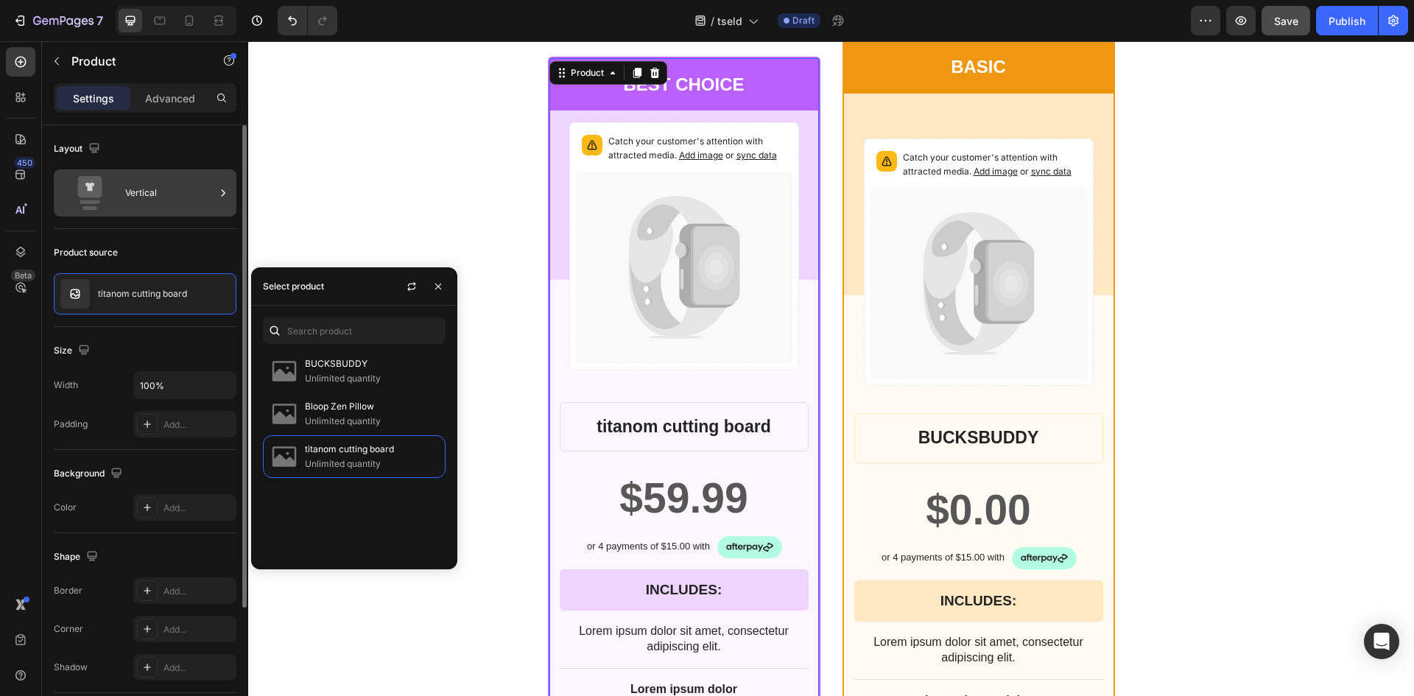
click at [219, 194] on icon at bounding box center [223, 193] width 15 height 15
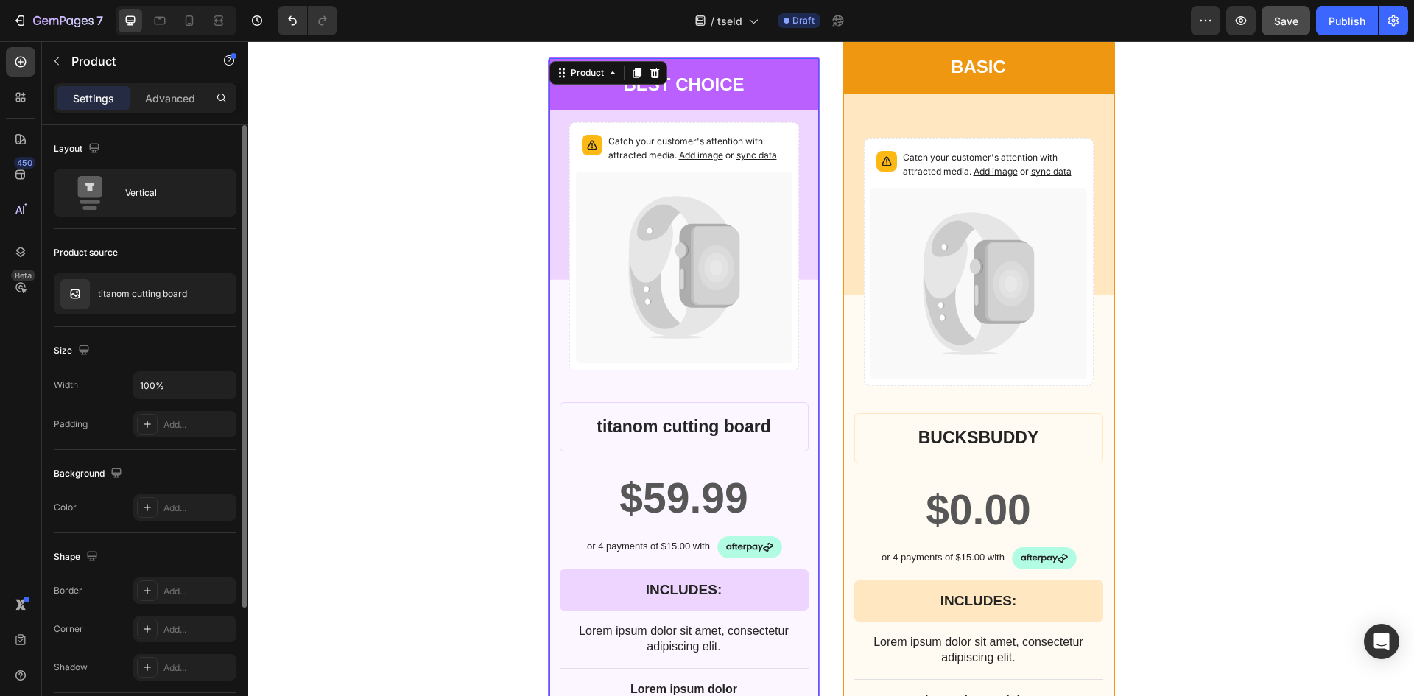
click at [163, 349] on div "Size" at bounding box center [145, 351] width 183 height 24
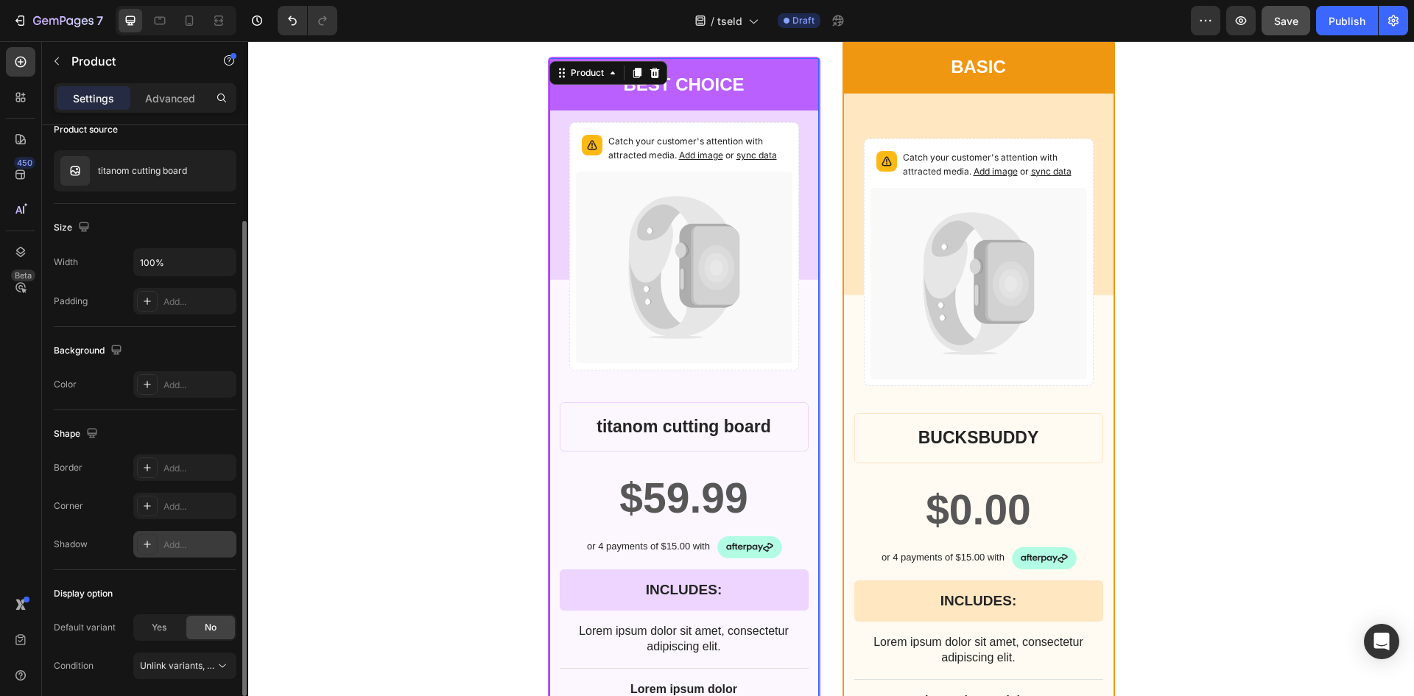
scroll to position [177, 0]
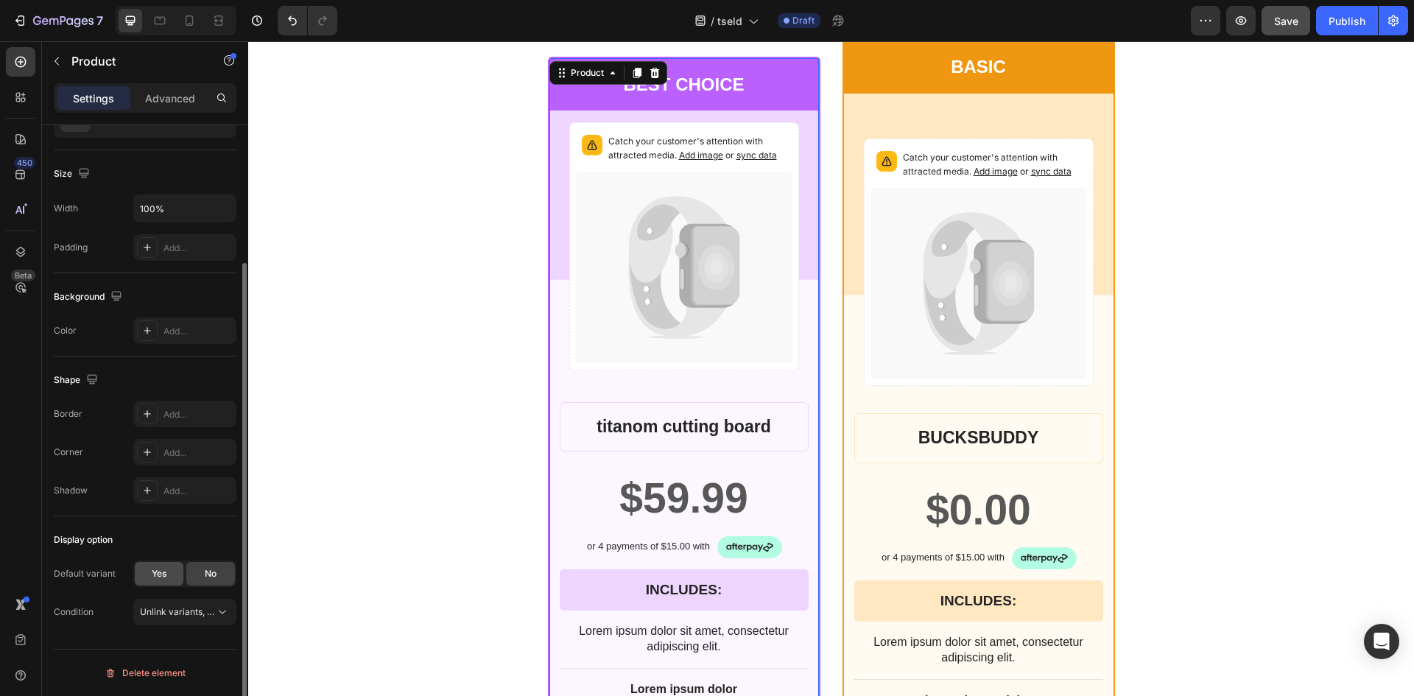
click at [159, 582] on div "Yes" at bounding box center [159, 574] width 49 height 24
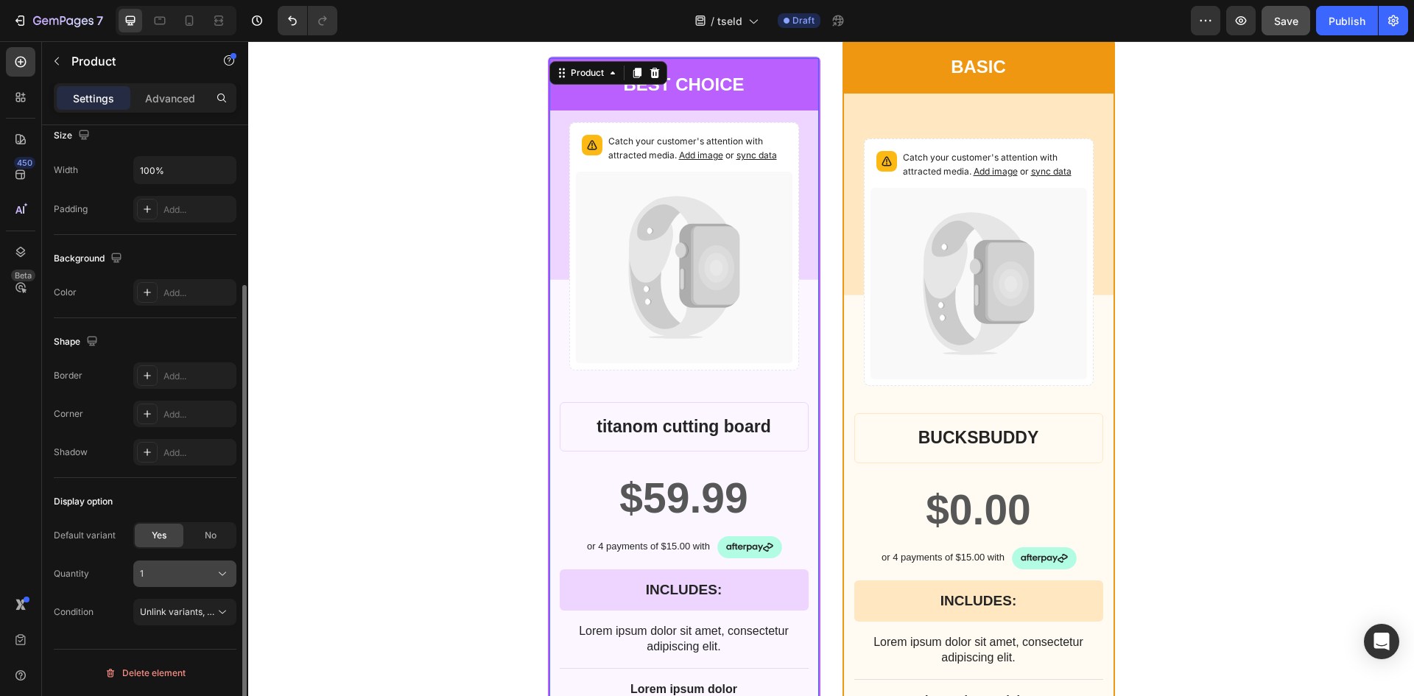
click at [170, 582] on button "1" at bounding box center [184, 573] width 103 height 27
click at [113, 578] on div "Quantity 1 1 2 3 4 shipping insurance" at bounding box center [145, 573] width 183 height 27
click at [175, 572] on div "1" at bounding box center [176, 573] width 72 height 13
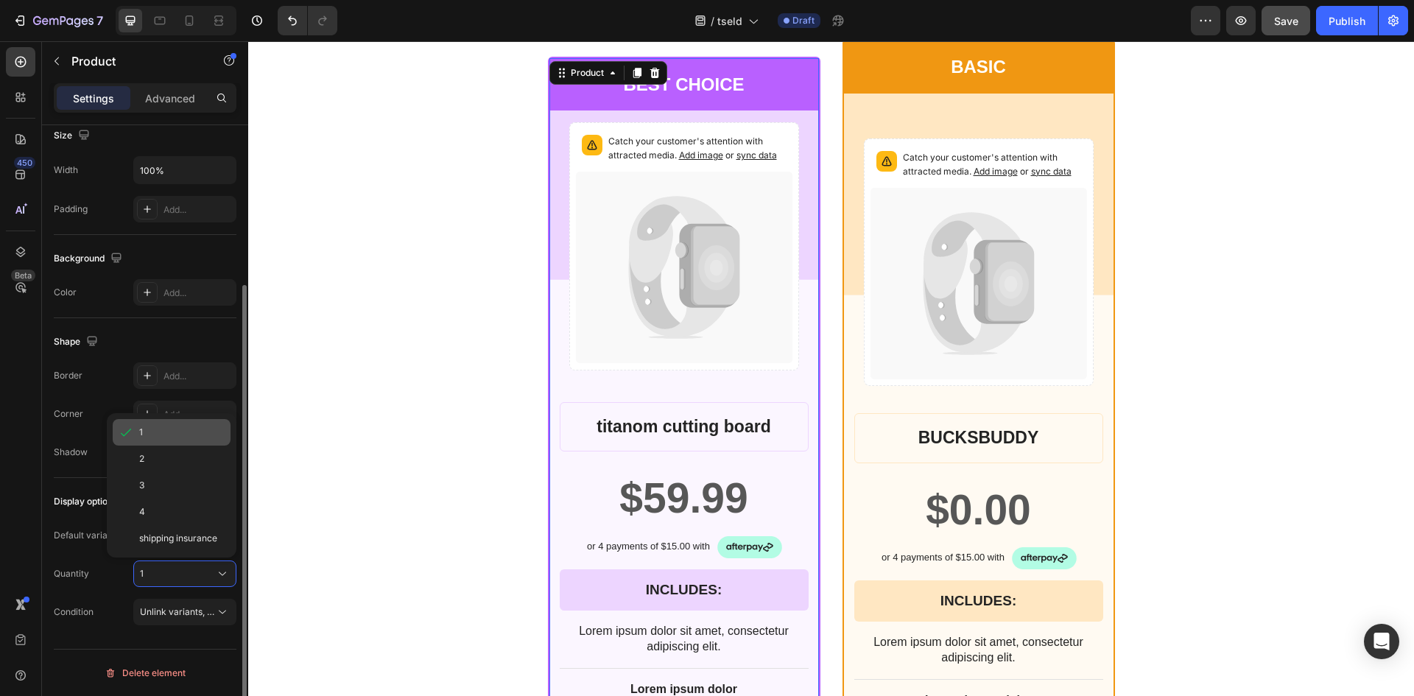
click at [161, 427] on div "1" at bounding box center [181, 432] width 85 height 13
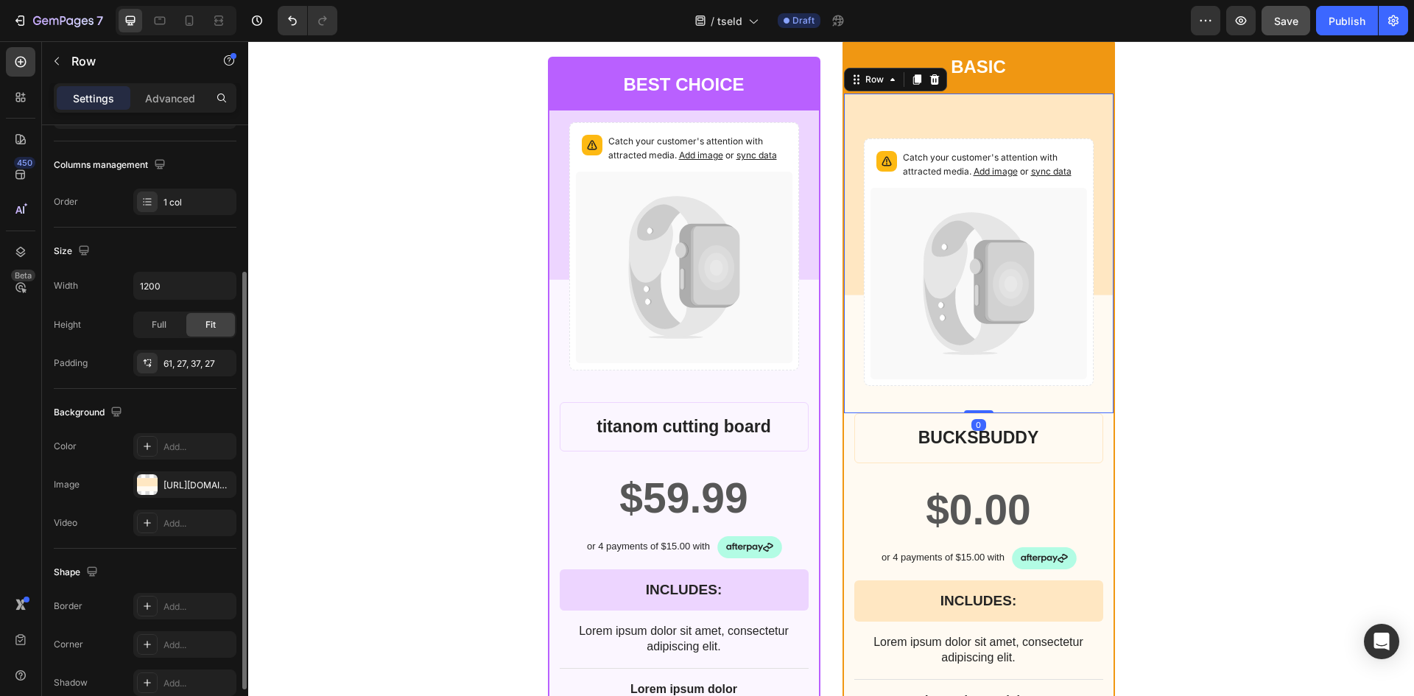
click at [844, 387] on div "Catch your customer's attention with attracted media. Add image or sync data Pr…" at bounding box center [978, 253] width 269 height 320
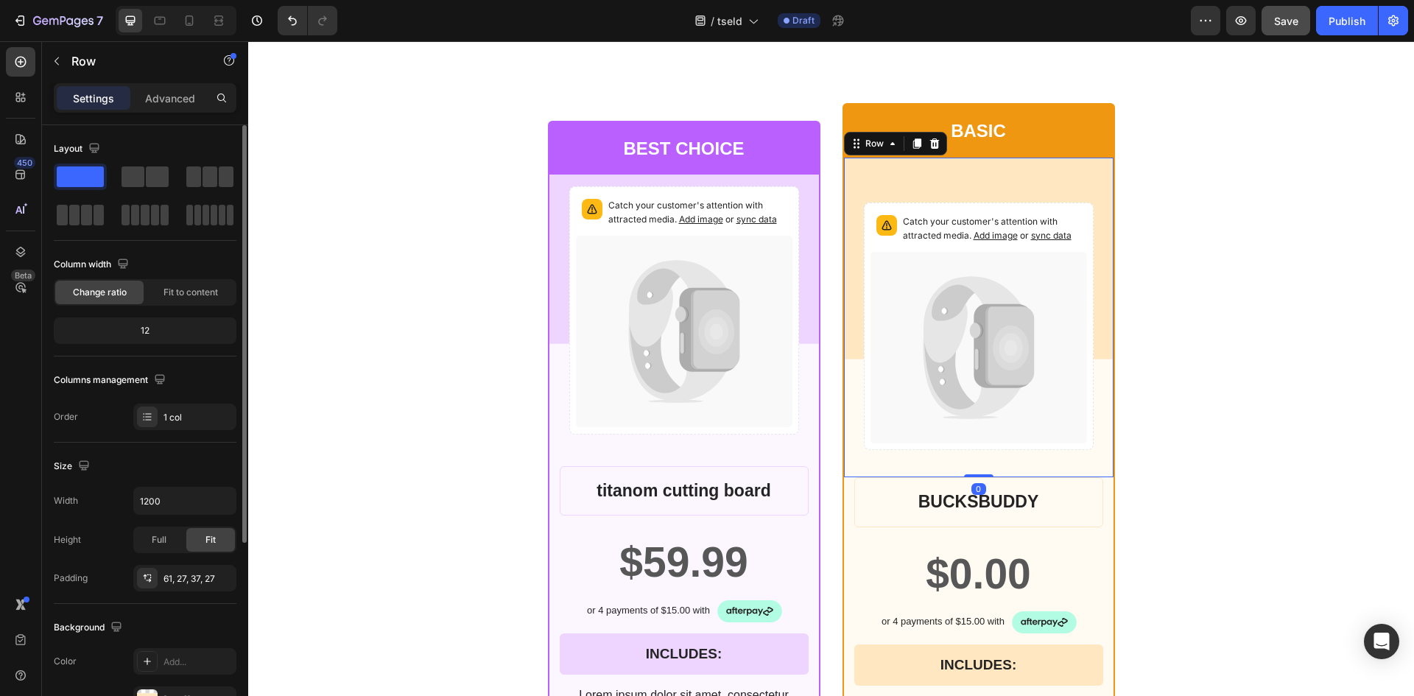
scroll to position [5421, 0]
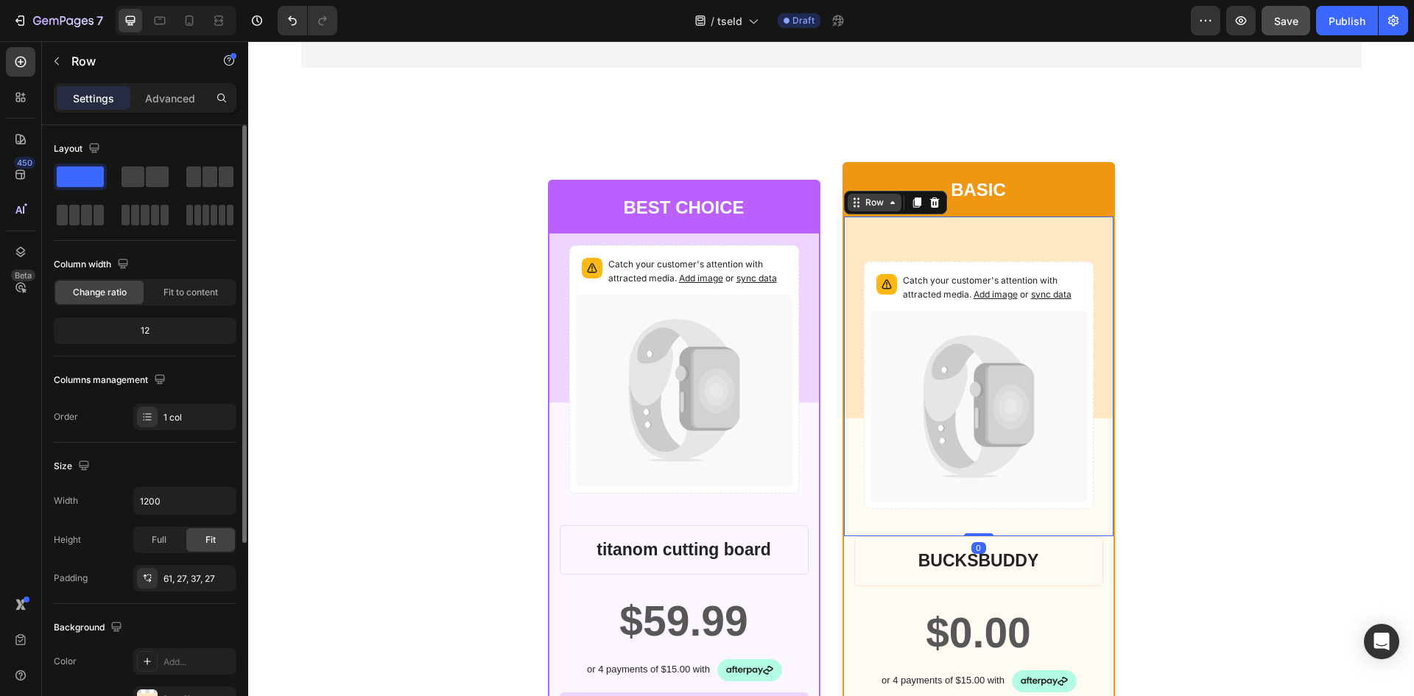
click at [889, 207] on icon at bounding box center [892, 203] width 12 height 12
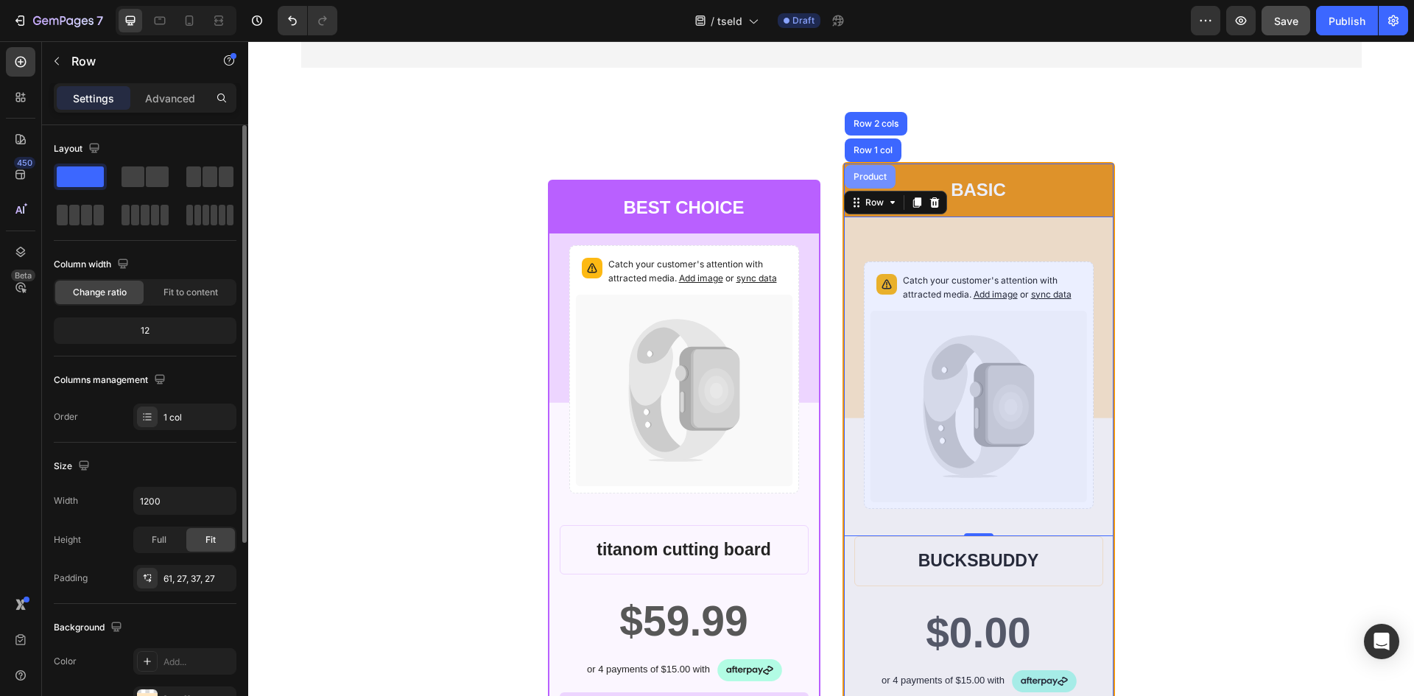
click at [867, 175] on div "Product" at bounding box center [869, 176] width 39 height 9
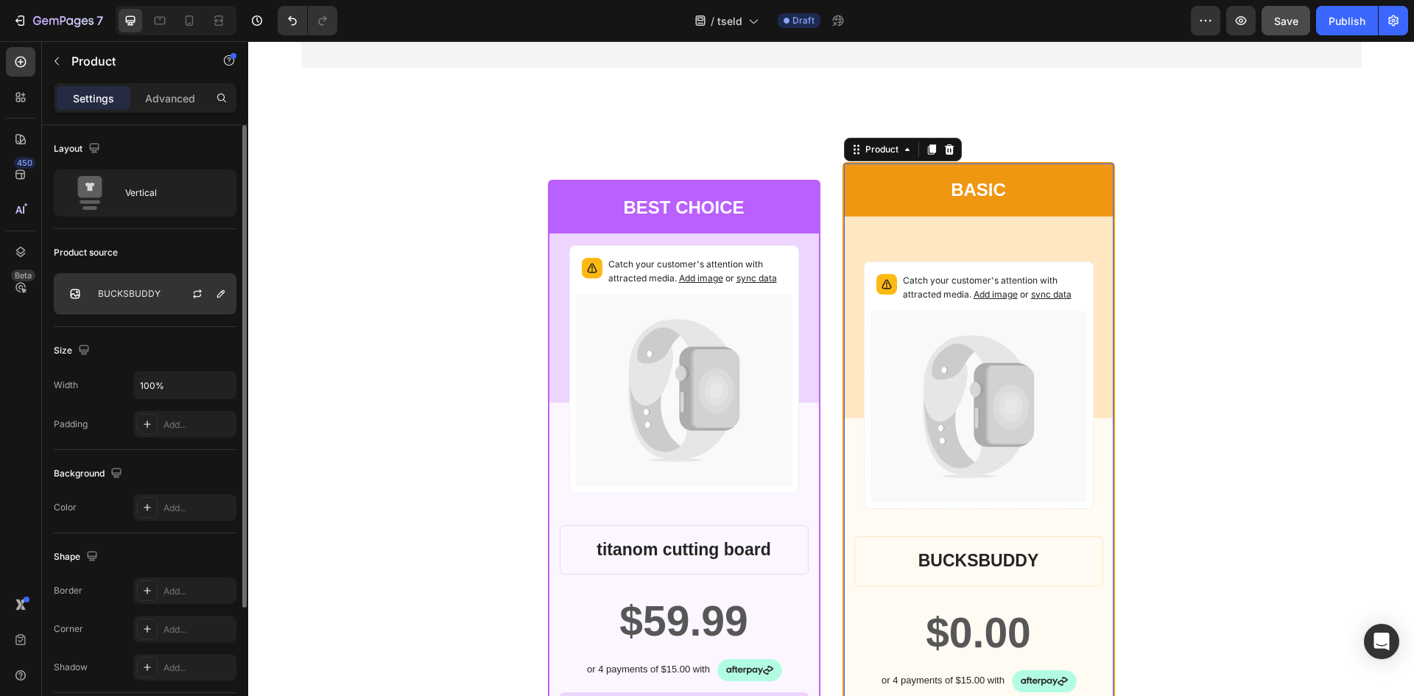
click at [172, 295] on div at bounding box center [203, 294] width 65 height 40
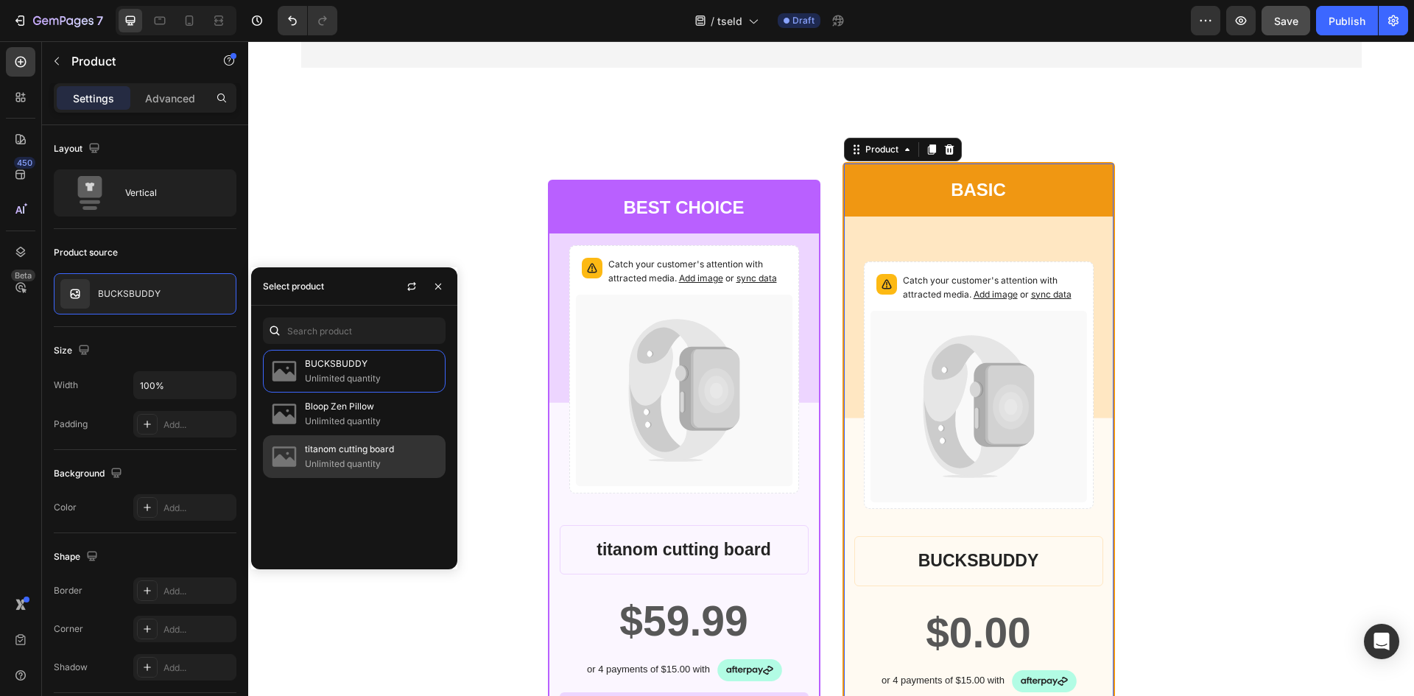
click at [367, 451] on p "titanom cutting board" at bounding box center [372, 449] width 134 height 15
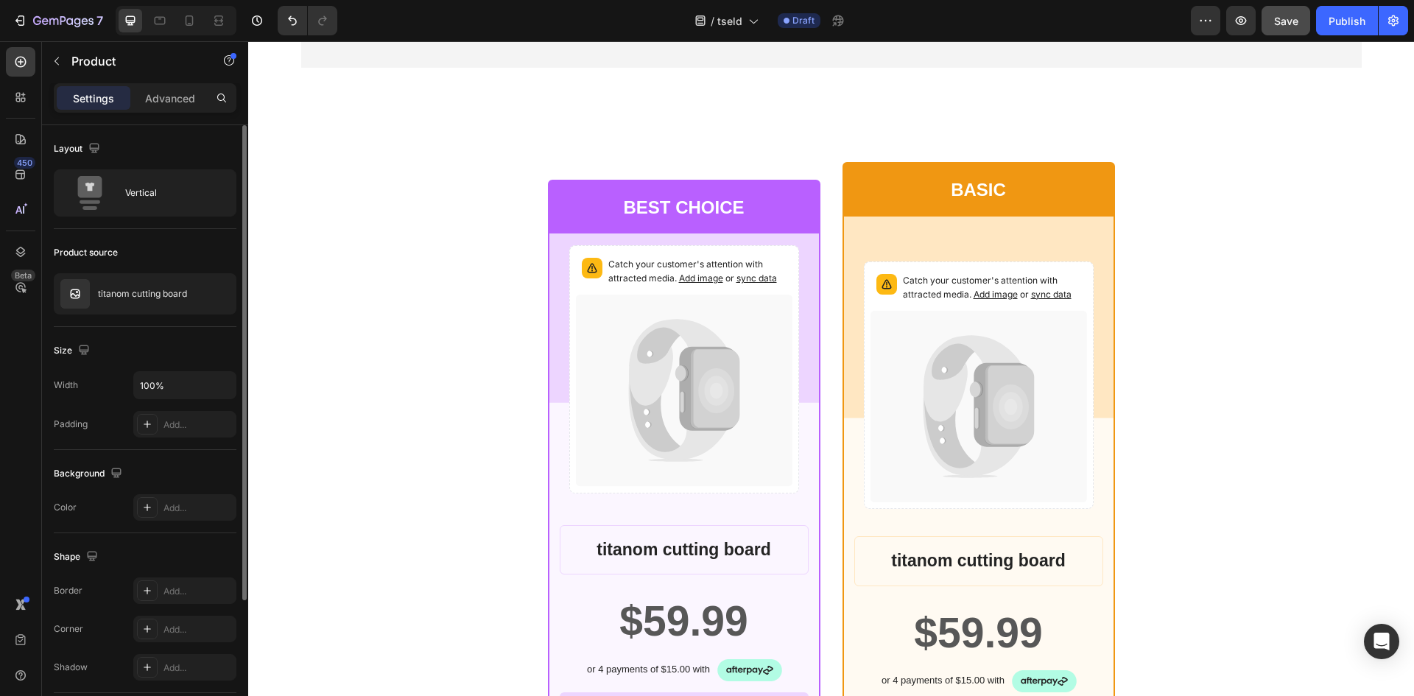
click at [158, 466] on div "Background" at bounding box center [145, 474] width 183 height 24
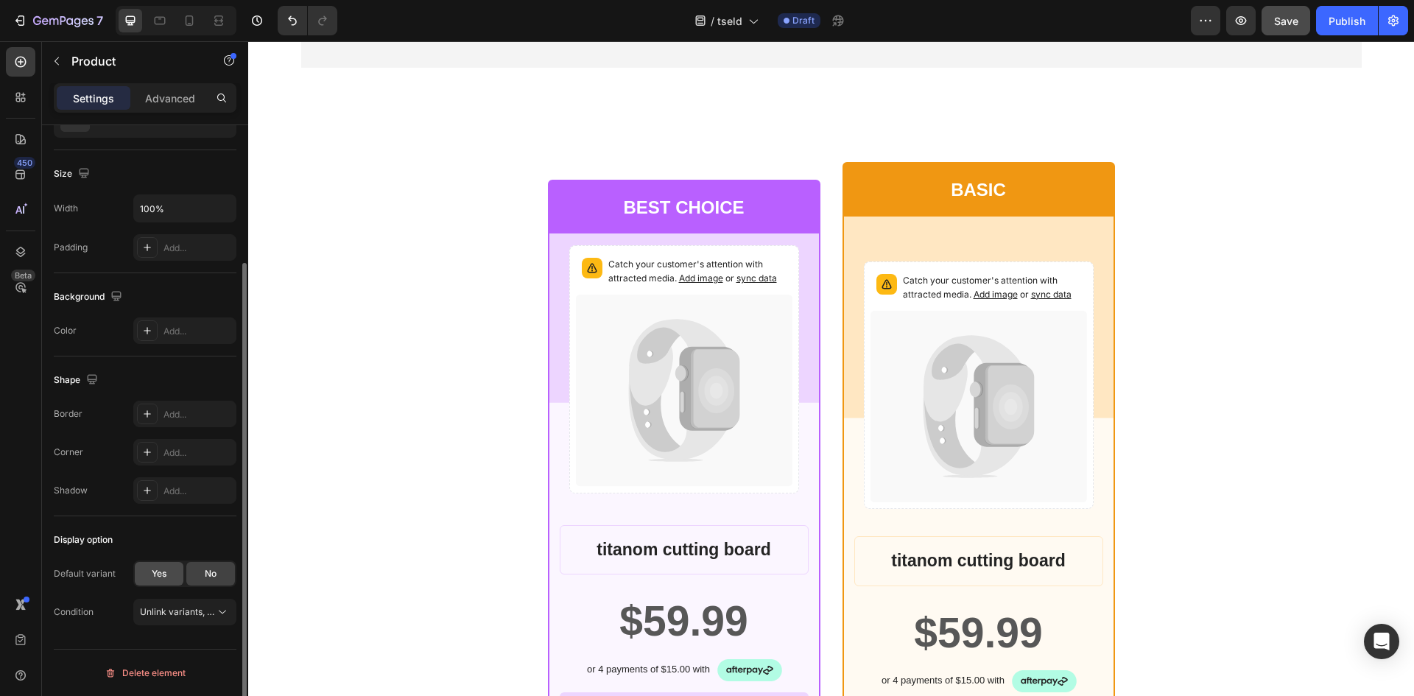
click at [169, 573] on div "Yes" at bounding box center [159, 574] width 49 height 24
click at [183, 607] on div "1" at bounding box center [176, 611] width 72 height 13
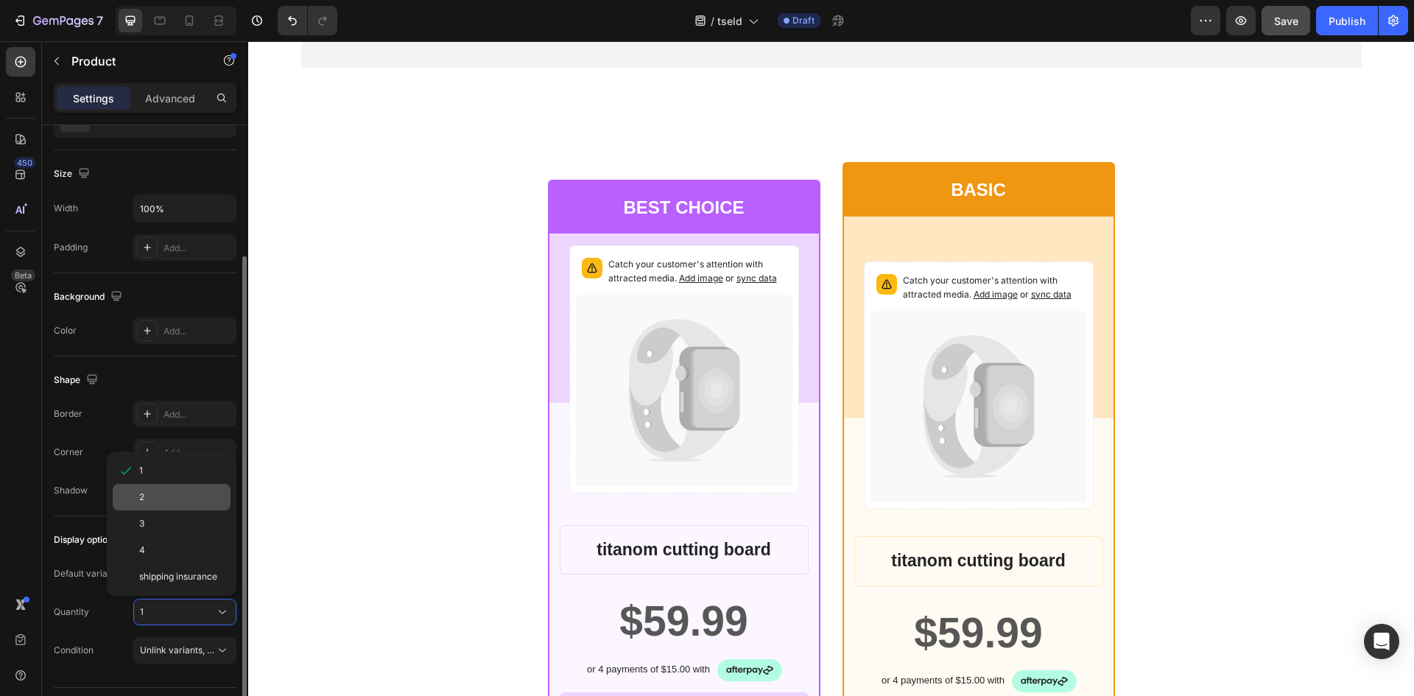
click at [164, 496] on div "2" at bounding box center [181, 496] width 85 height 13
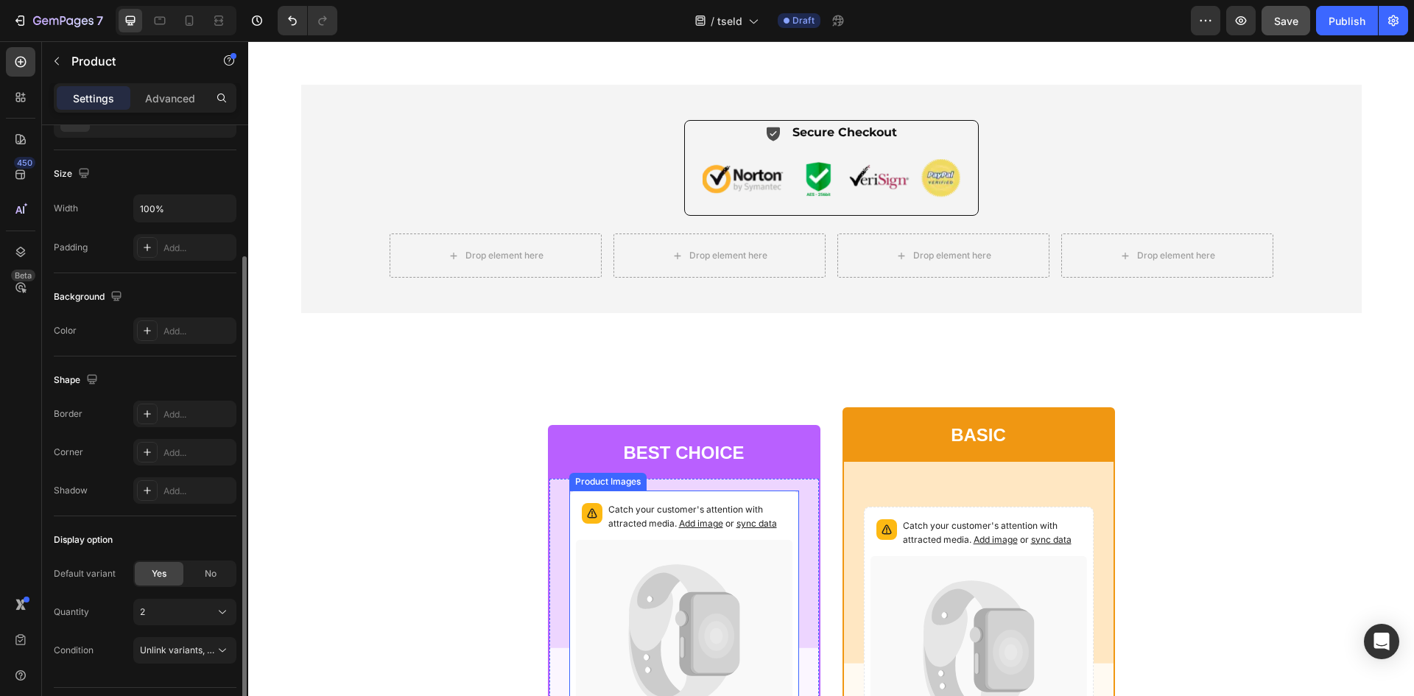
scroll to position [5544, 0]
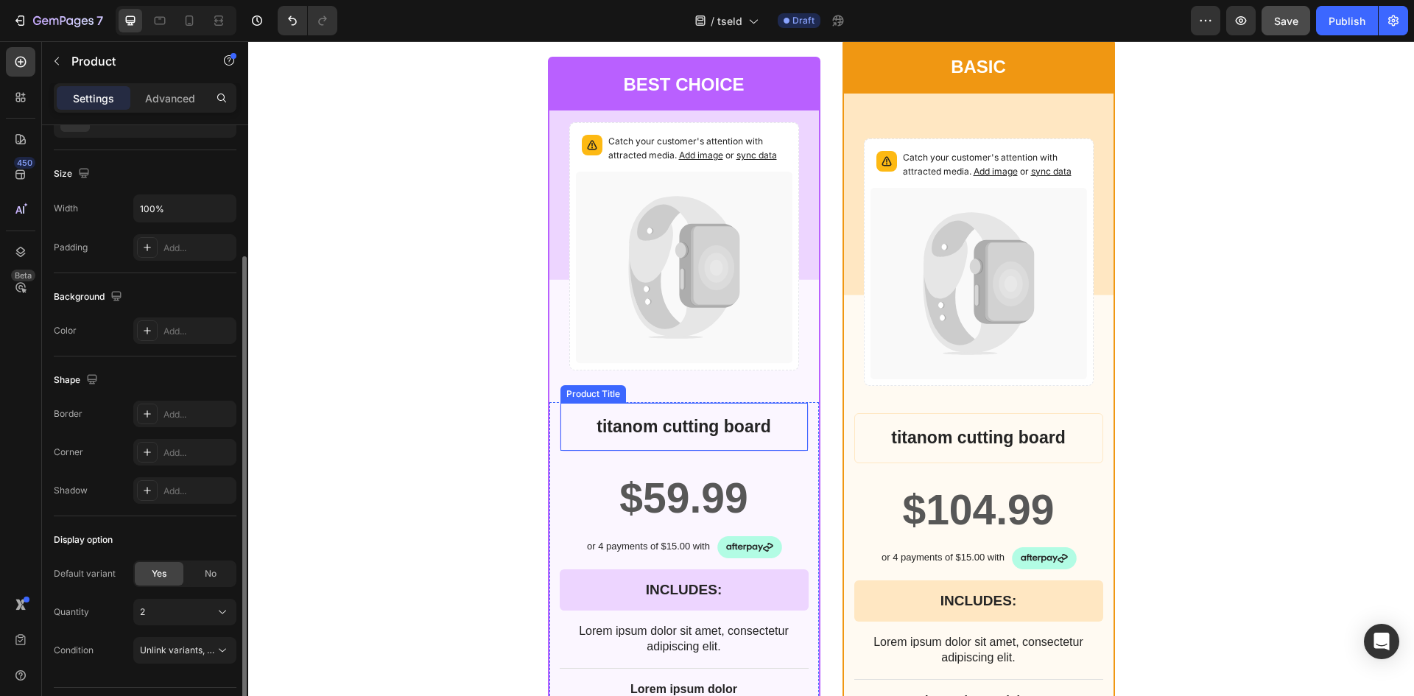
click at [683, 435] on h1 "titanom cutting board" at bounding box center [684, 426] width 224 height 25
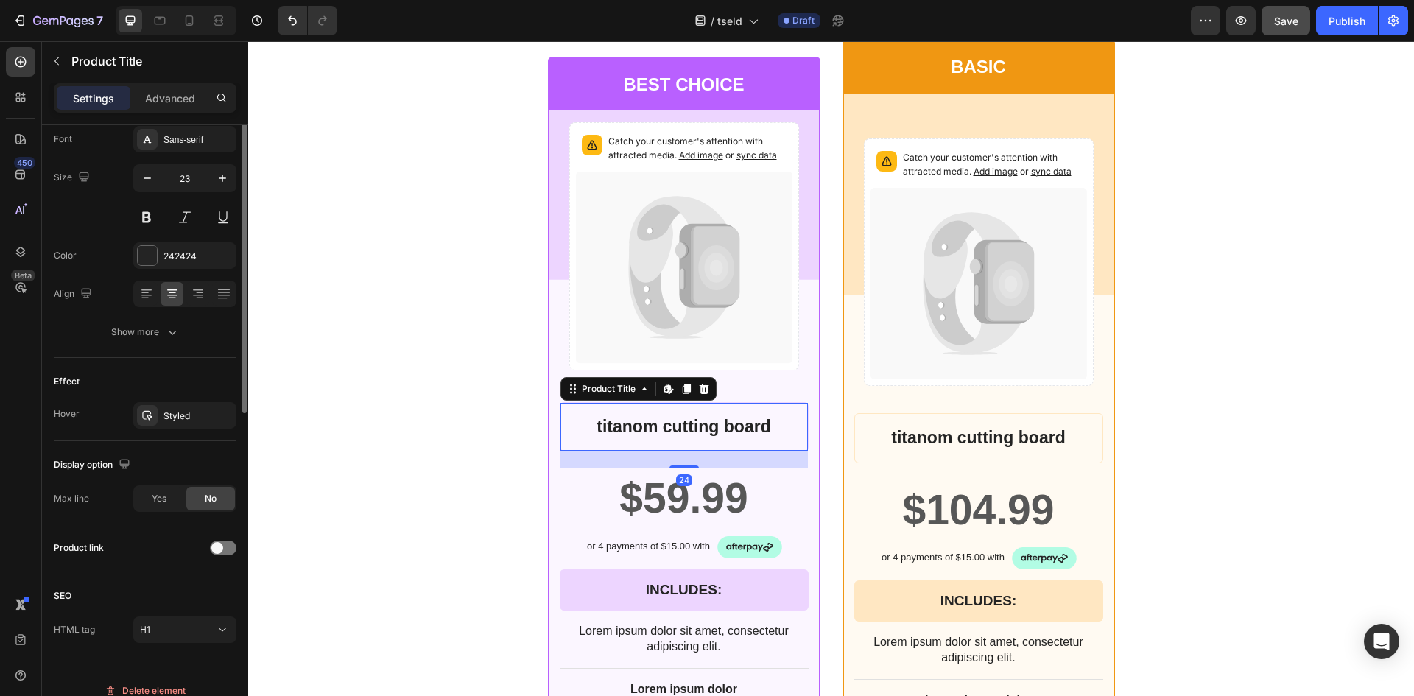
scroll to position [0, 0]
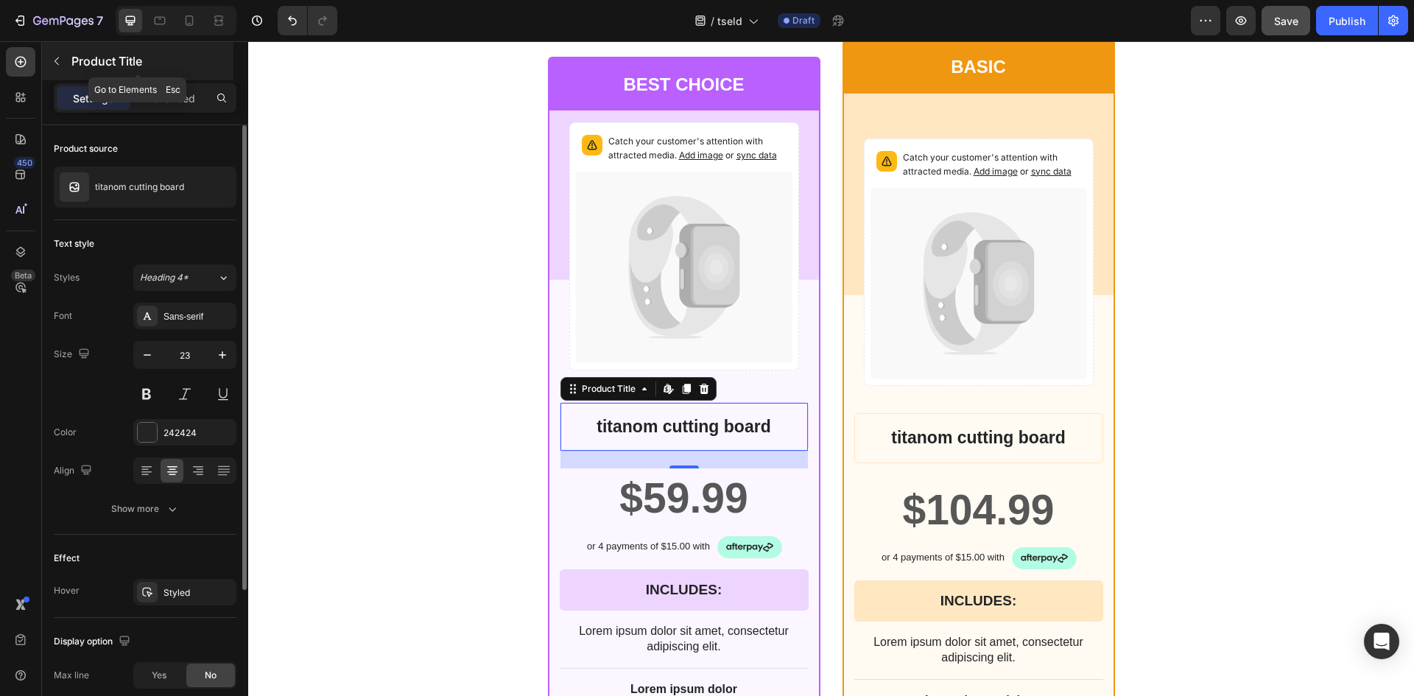
click at [60, 61] on icon "button" at bounding box center [57, 61] width 12 height 12
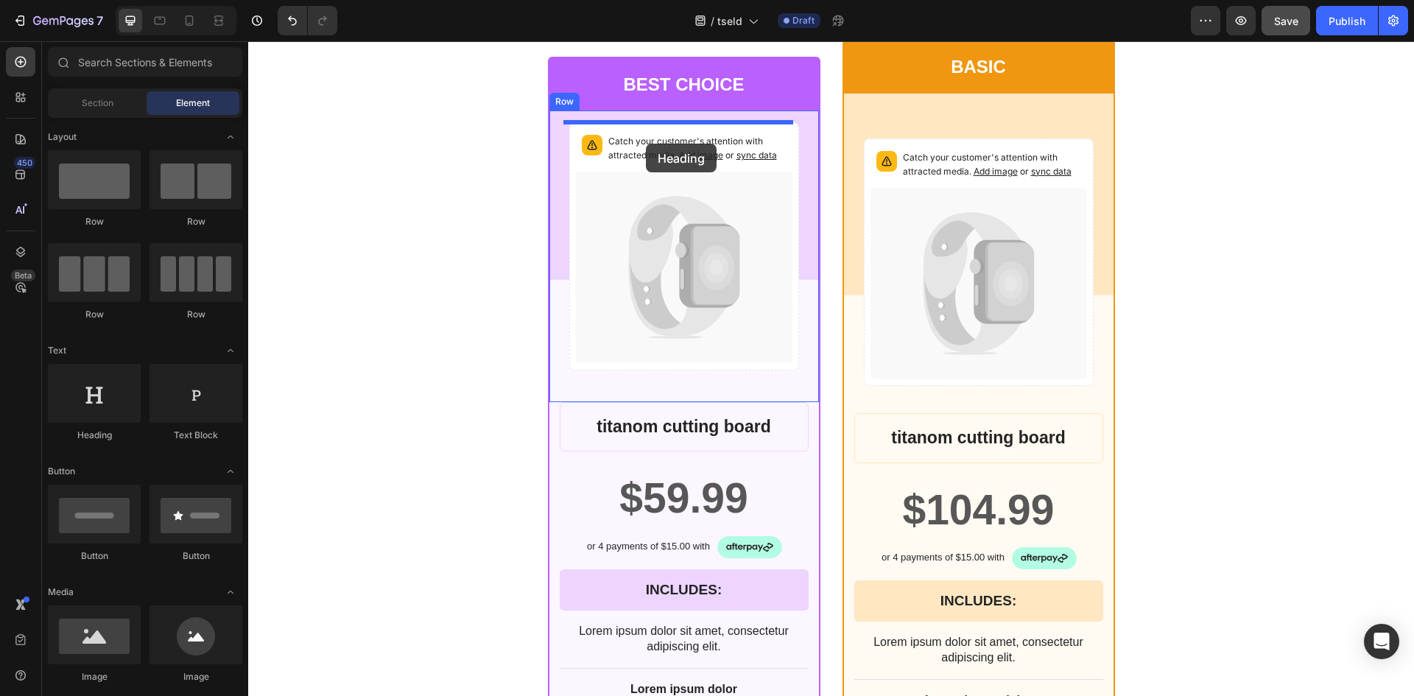
drag, startPoint x: 364, startPoint y: 442, endPoint x: 646, endPoint y: 144, distance: 410.4
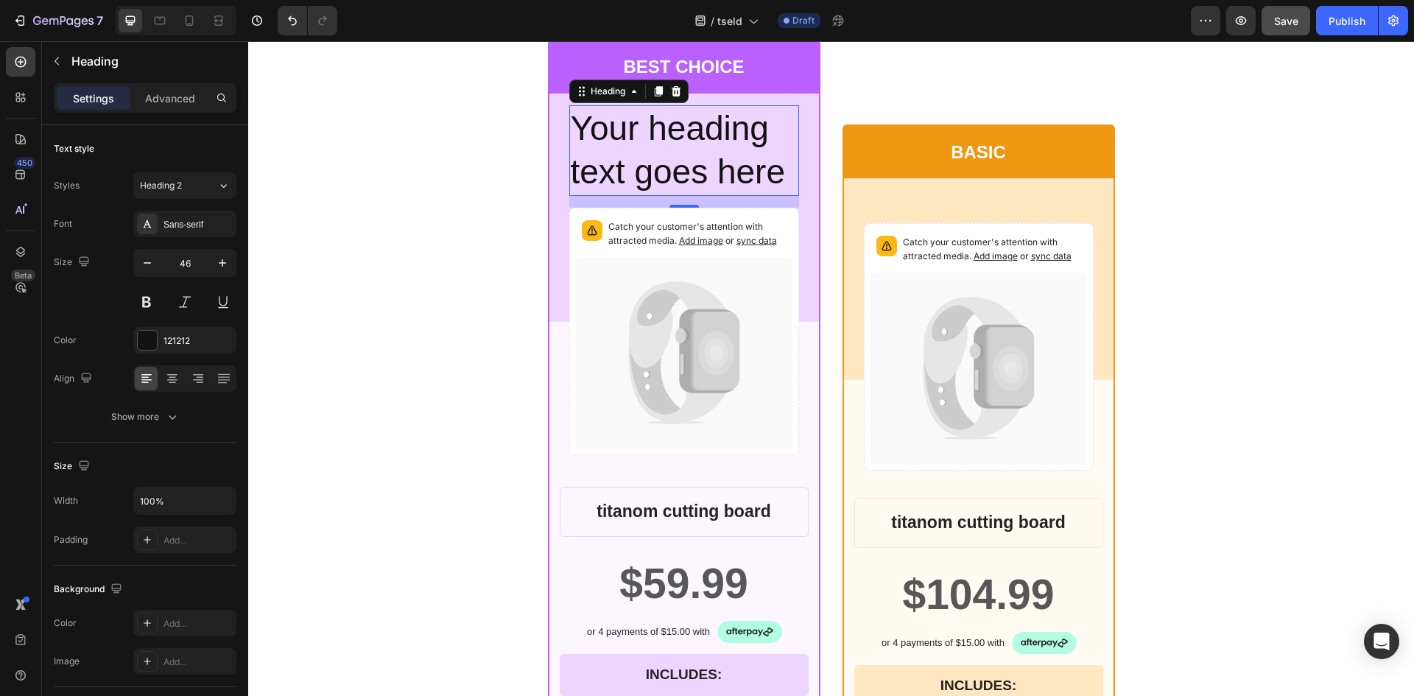
scroll to position [5526, 0]
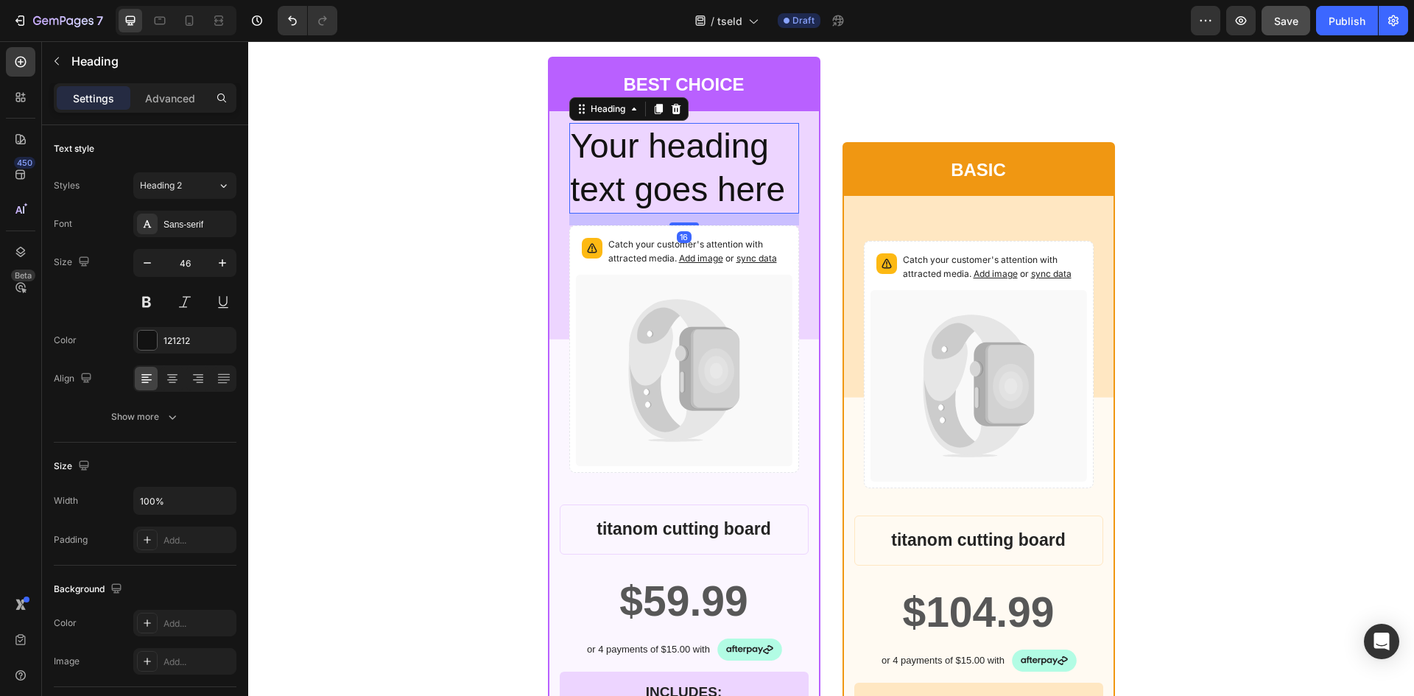
click at [646, 144] on h2 "Your heading text goes here" at bounding box center [684, 168] width 230 height 91
click at [646, 144] on p "Your heading text goes here" at bounding box center [684, 168] width 227 height 88
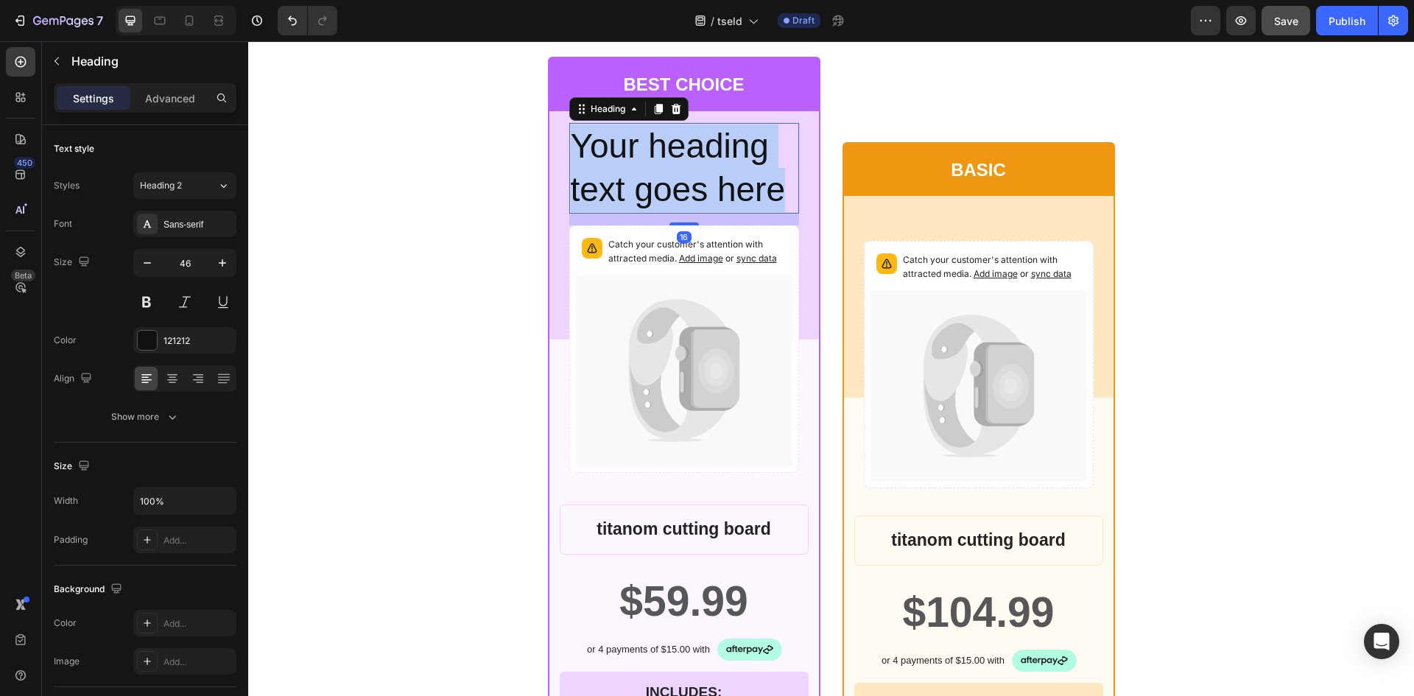
click at [646, 144] on p "Your heading text goes here" at bounding box center [684, 168] width 227 height 88
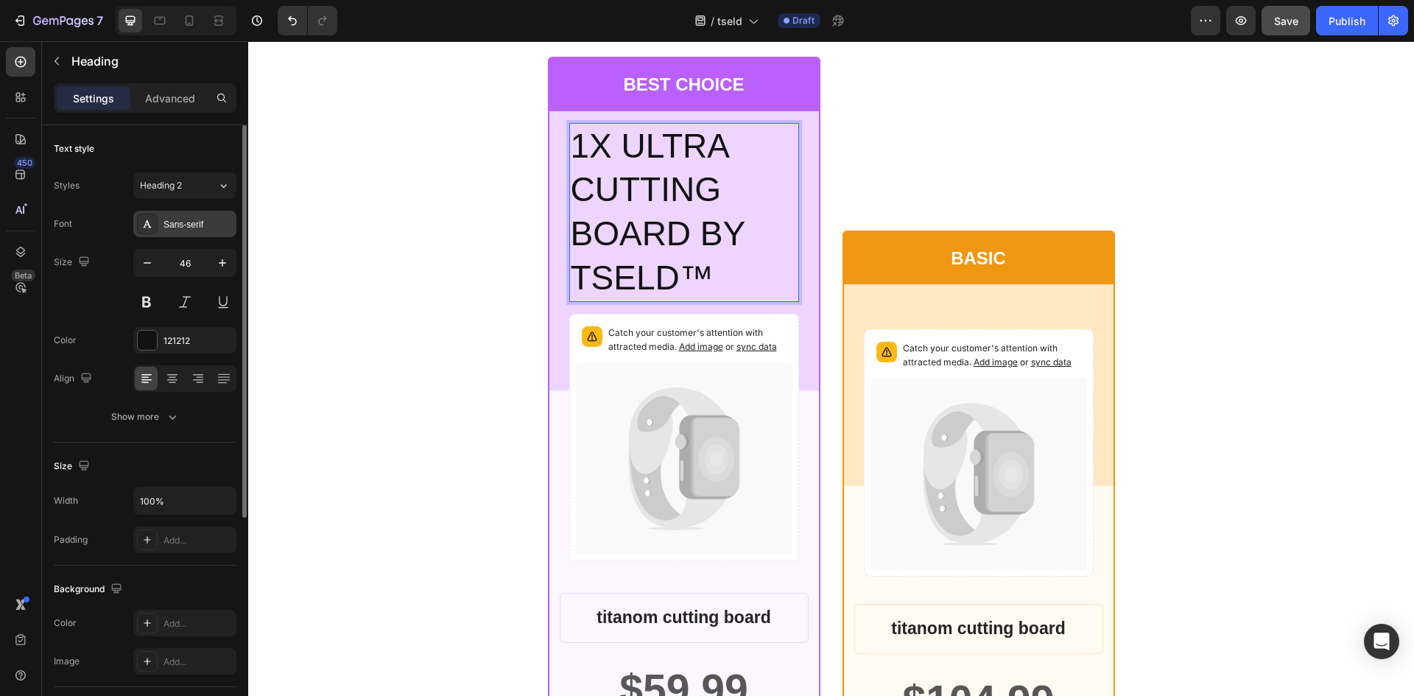
click at [161, 227] on div "Sans-serif" at bounding box center [184, 224] width 103 height 27
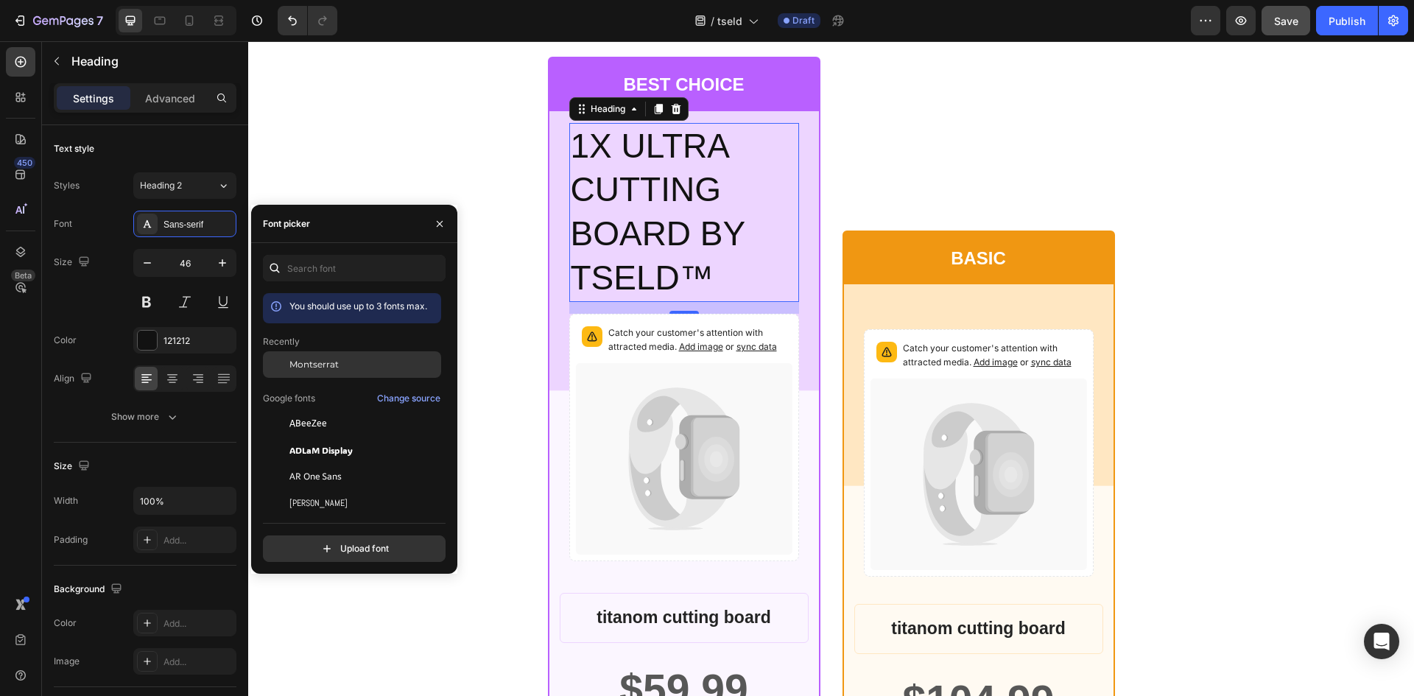
click at [308, 367] on span "Montserrat" at bounding box center [313, 364] width 49 height 13
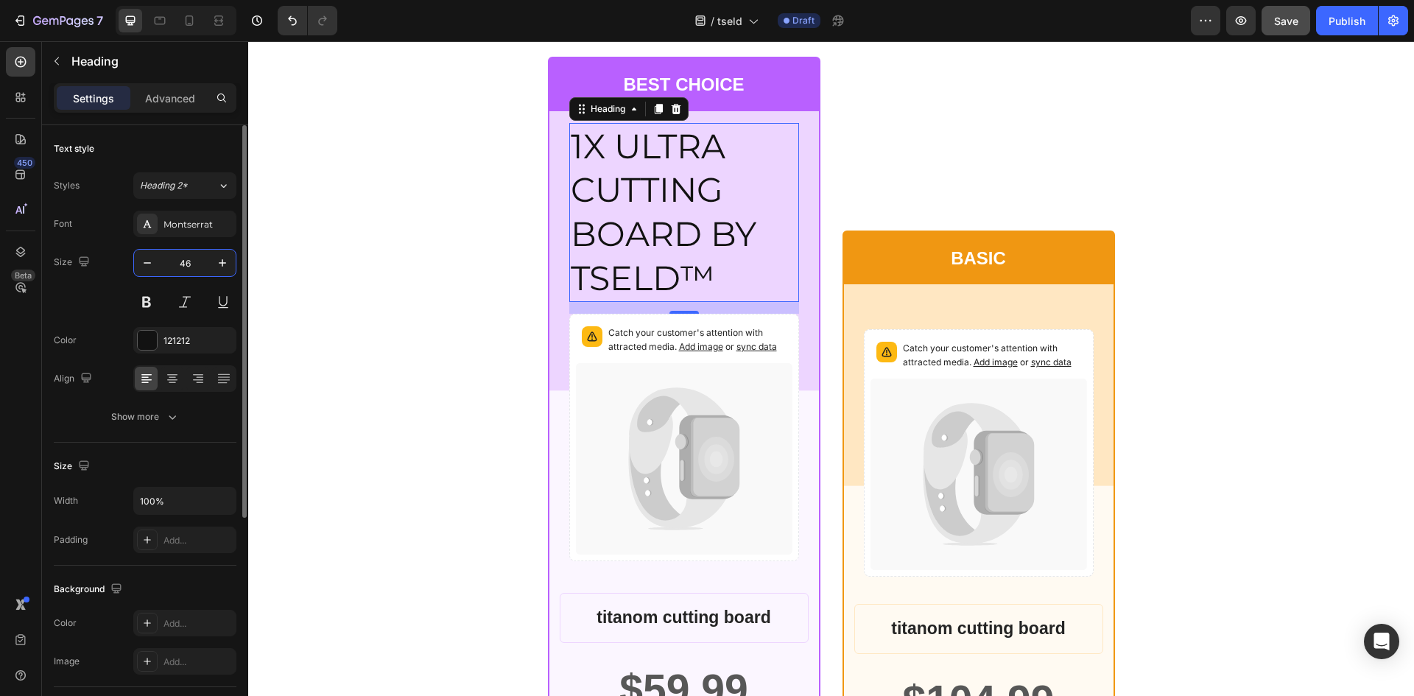
click at [189, 265] on input "46" at bounding box center [184, 263] width 49 height 27
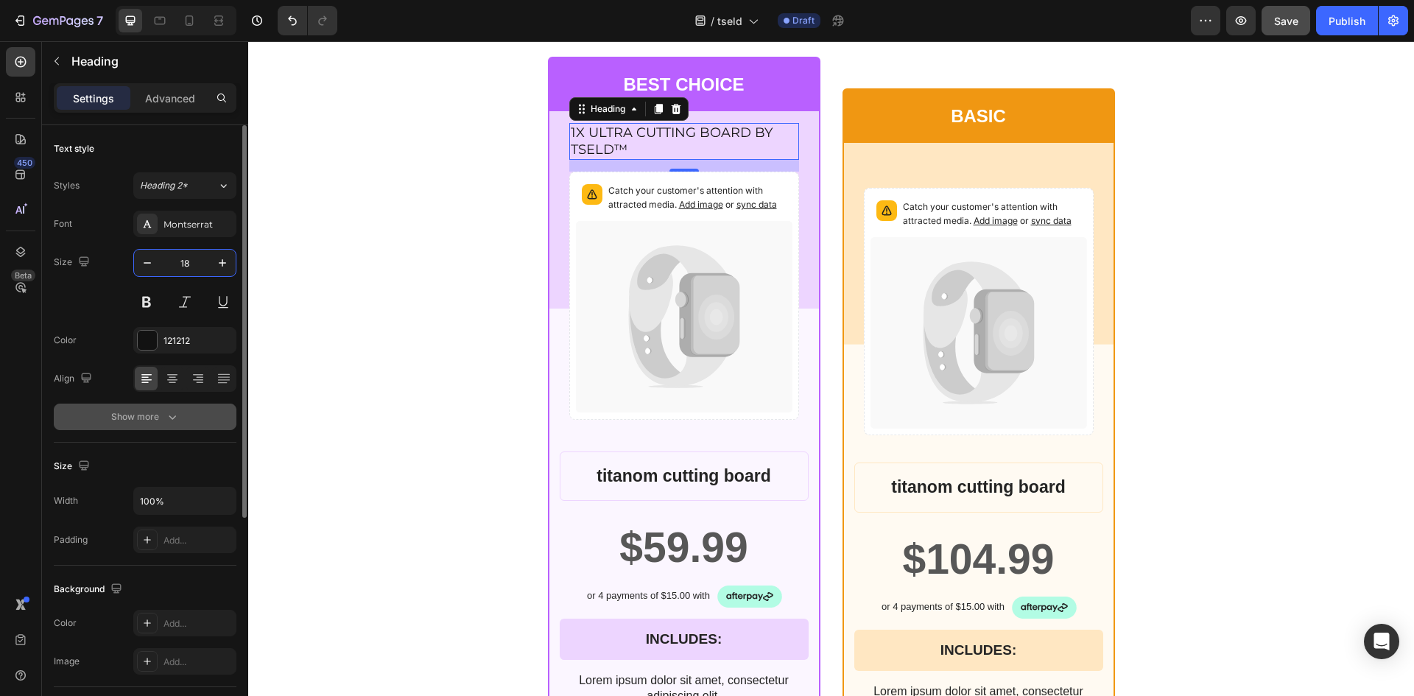
type input "18"
click at [177, 412] on icon "button" at bounding box center [172, 416] width 15 height 15
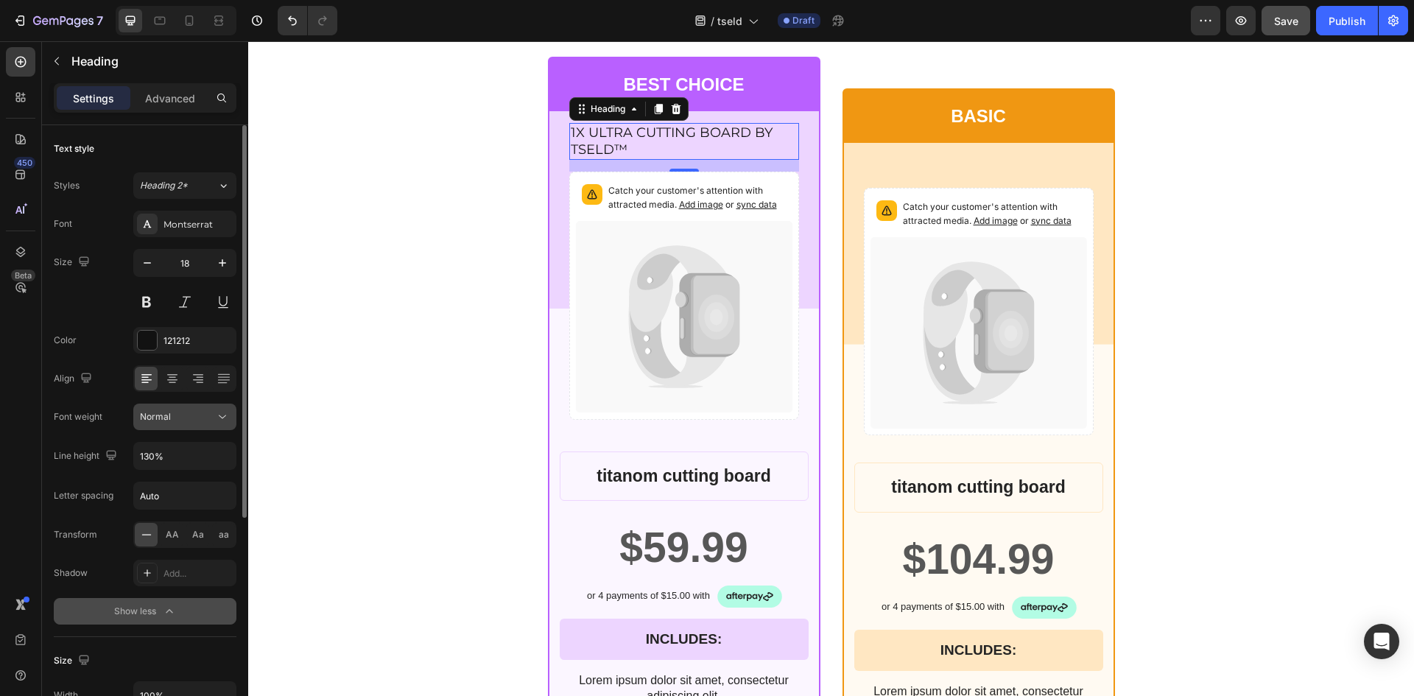
click at [177, 421] on div "Normal" at bounding box center [177, 416] width 75 height 13
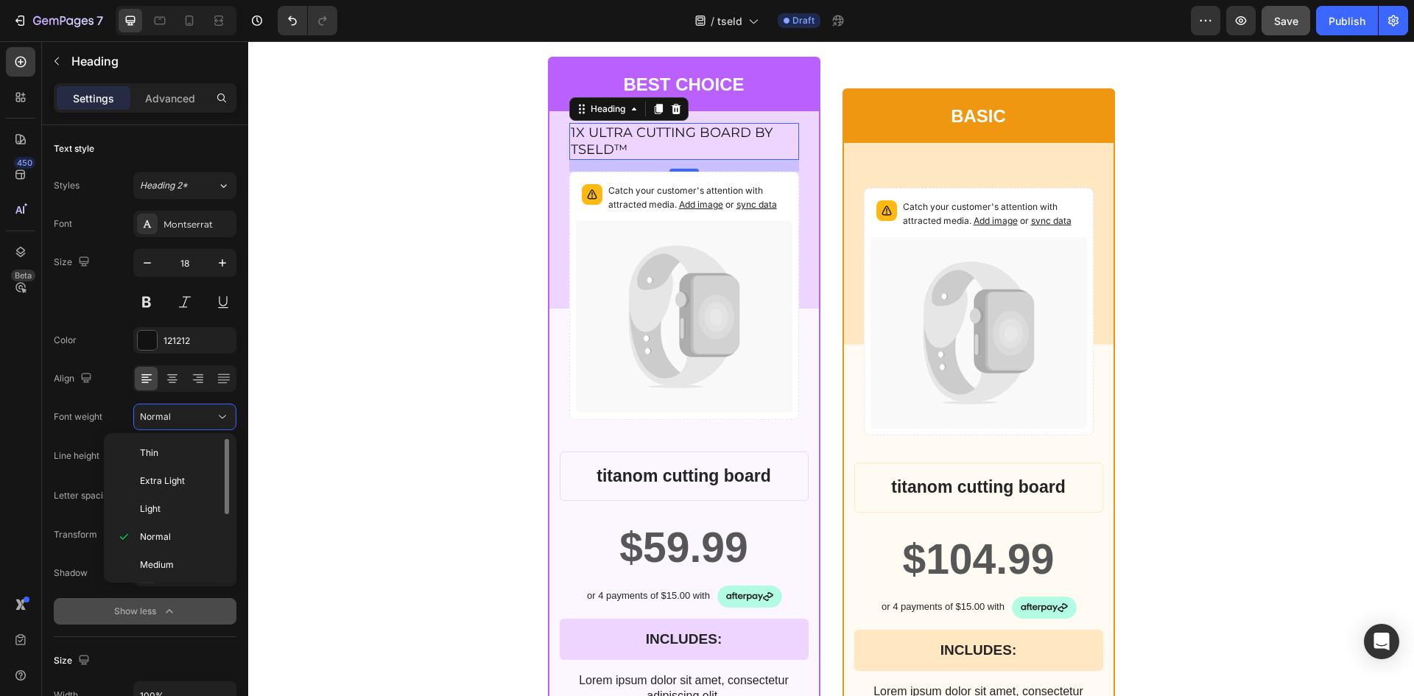
scroll to position [114, 0]
click at [170, 509] on p "Bold" at bounding box center [179, 506] width 78 height 13
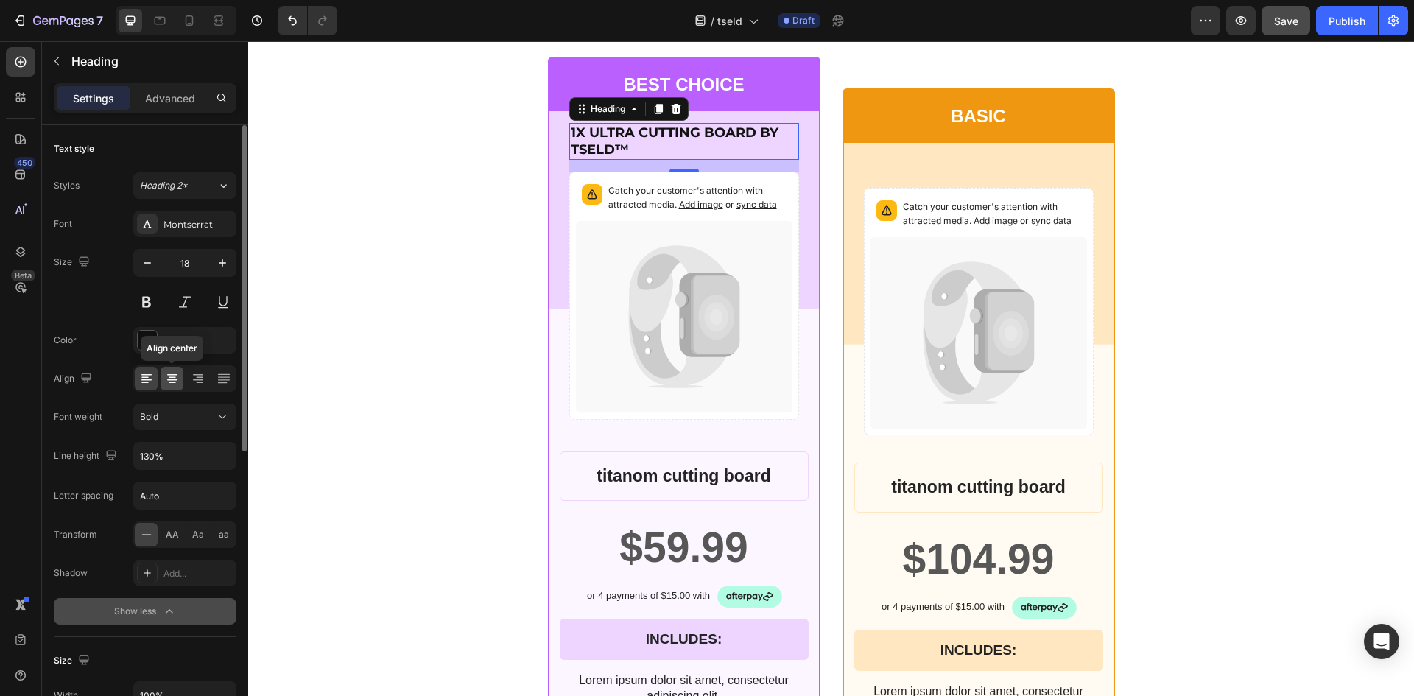
click at [169, 378] on icon at bounding box center [172, 378] width 15 height 15
drag, startPoint x: 654, startPoint y: 105, endPoint x: 668, endPoint y: 155, distance: 52.0
click at [654, 107] on icon at bounding box center [658, 109] width 8 height 10
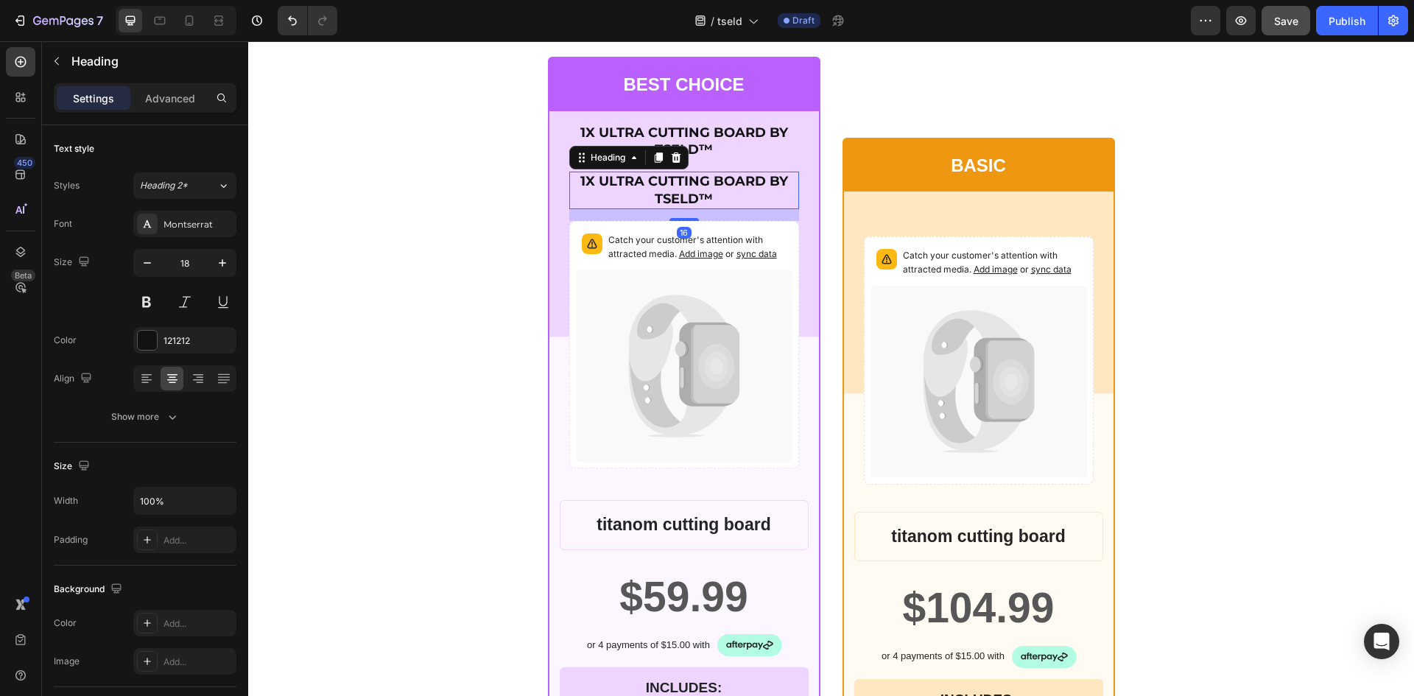
drag, startPoint x: 668, startPoint y: 155, endPoint x: 680, endPoint y: 180, distance: 28.0
click at [680, 180] on p "1X ULTRA CUTTING BOARD BY TSELD™" at bounding box center [684, 190] width 227 height 35
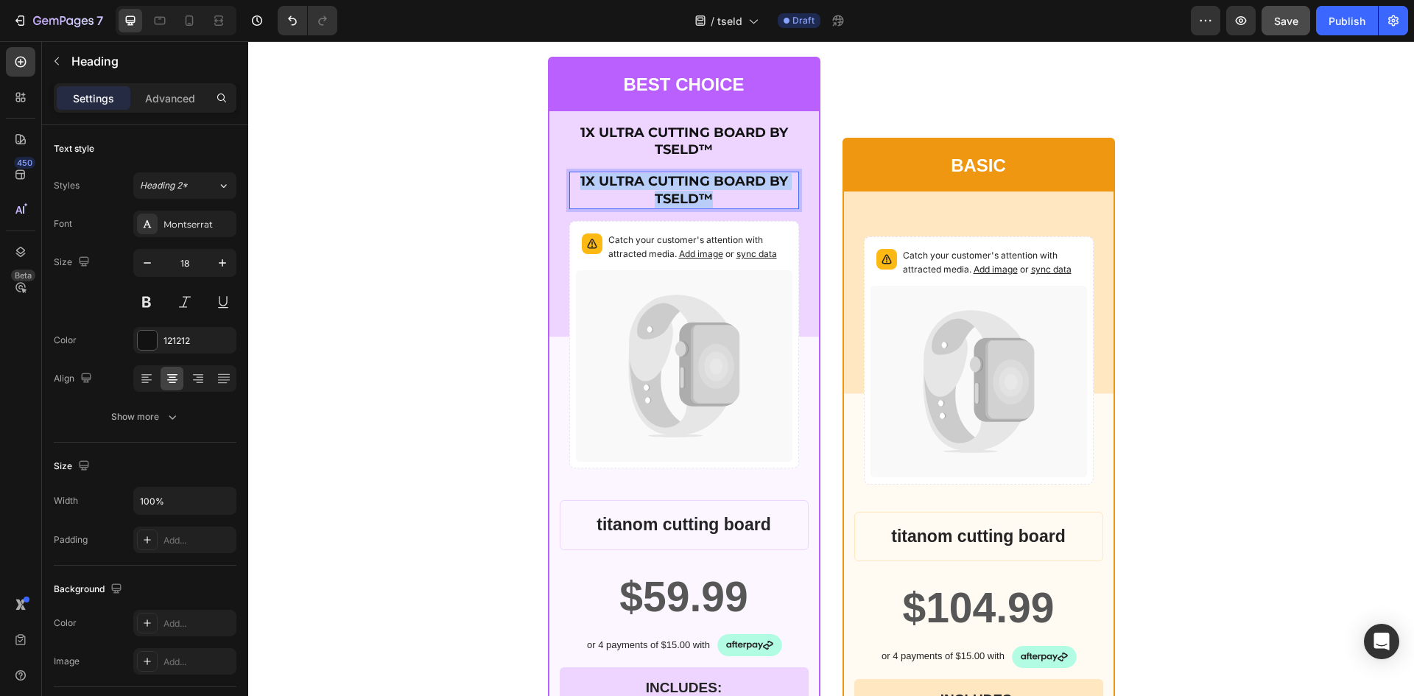
click at [680, 180] on p "1X ULTRA CUTTING BOARD BY TSELD™" at bounding box center [684, 190] width 227 height 35
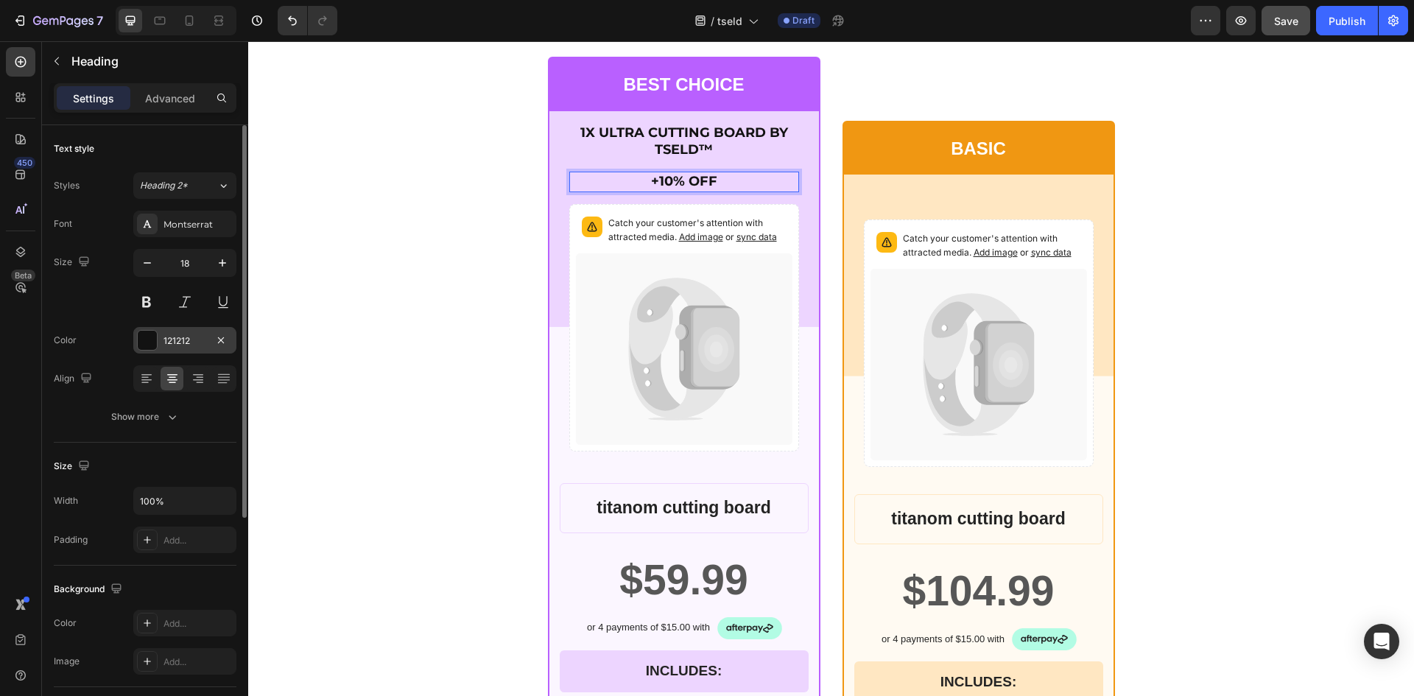
click at [146, 344] on div at bounding box center [147, 340] width 19 height 19
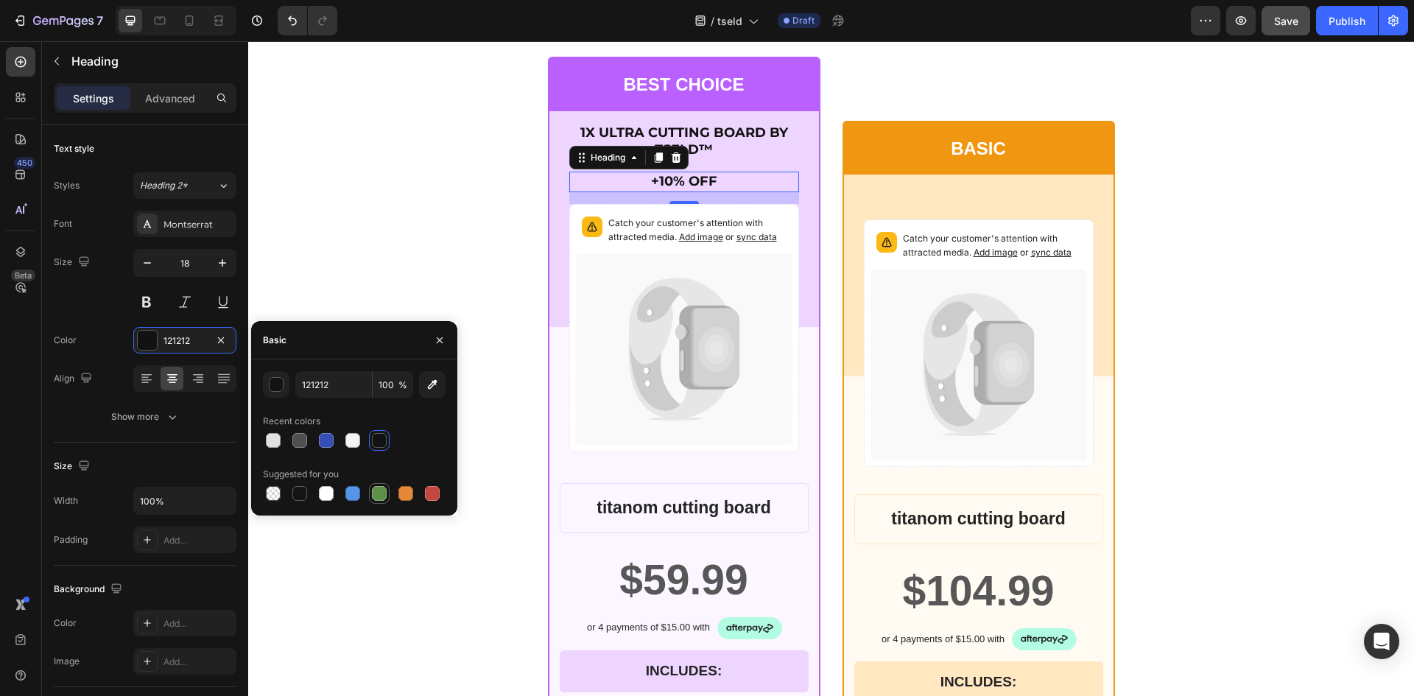
click at [377, 493] on div at bounding box center [379, 493] width 15 height 15
click at [275, 389] on div "button" at bounding box center [276, 385] width 15 height 15
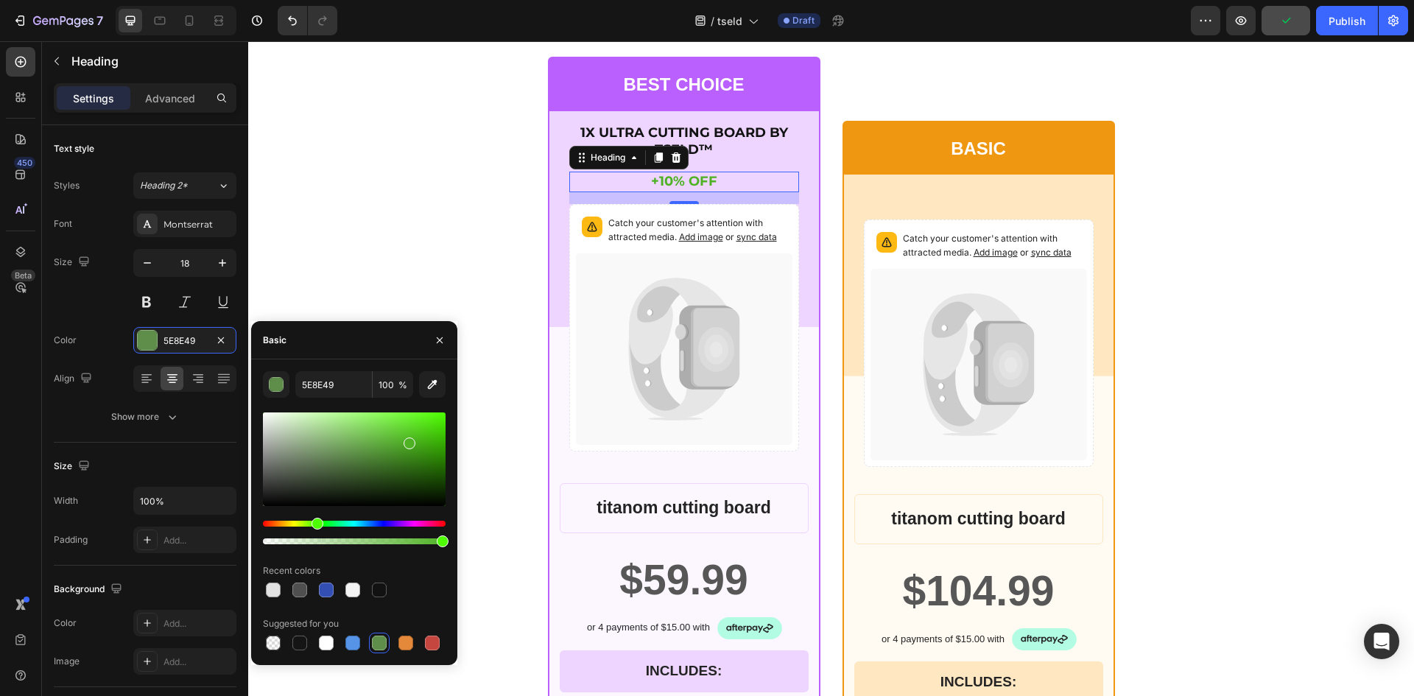
drag, startPoint x: 361, startPoint y: 454, endPoint x: 407, endPoint y: 440, distance: 48.0
click at [407, 440] on div at bounding box center [354, 458] width 183 height 93
drag, startPoint x: 407, startPoint y: 440, endPoint x: 423, endPoint y: 434, distance: 16.5
click at [423, 434] on div at bounding box center [424, 437] width 12 height 12
type input "4CC419"
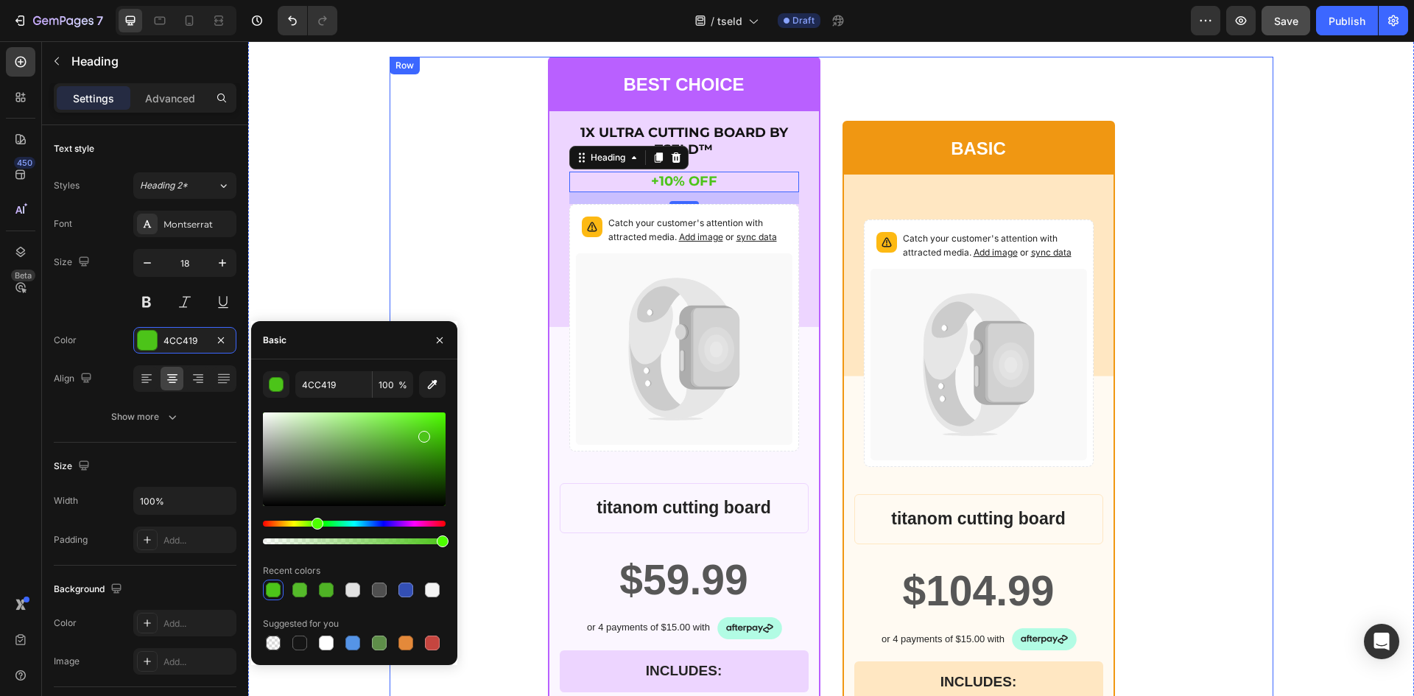
click at [428, 202] on div "BEST CHOICE Text Block Row 1X ULTRA CUTTING BOARD BY TSELD™ Heading +10% OFF He…" at bounding box center [830, 608] width 883 height 1102
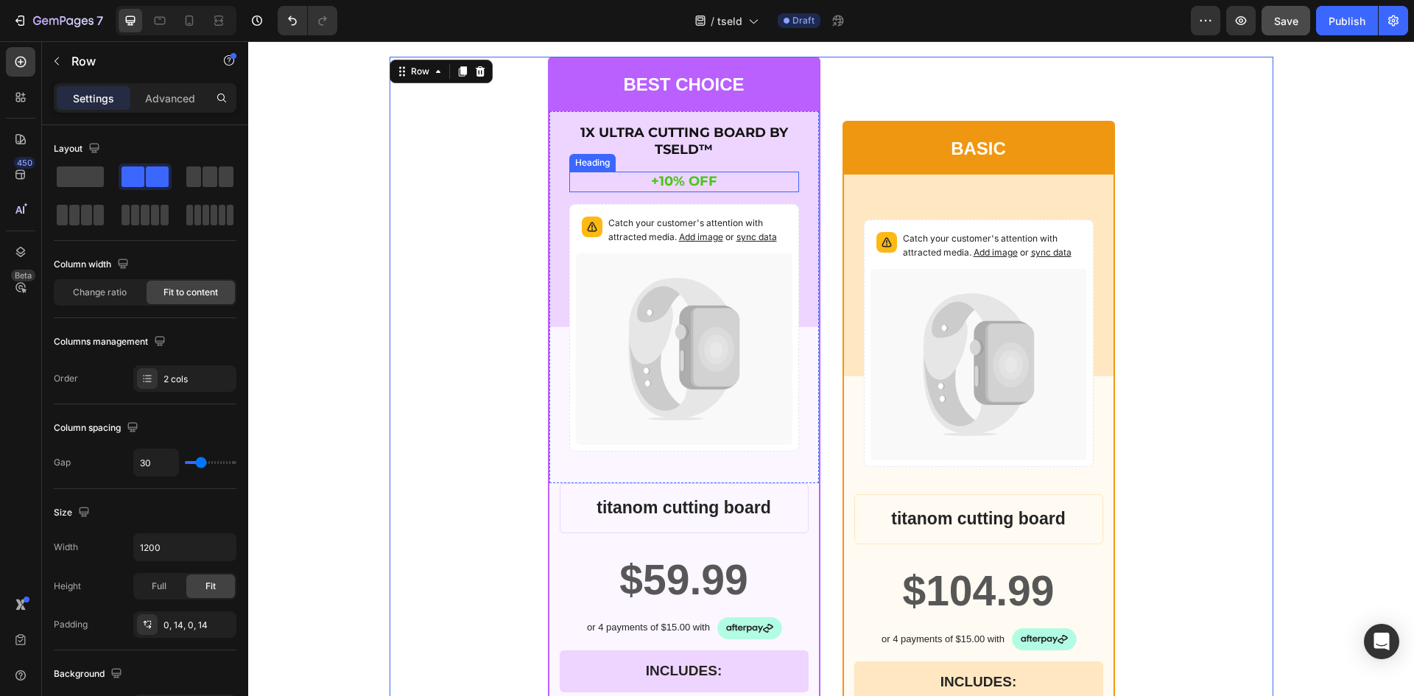
click at [720, 173] on p "+10% OFF" at bounding box center [684, 181] width 227 height 17
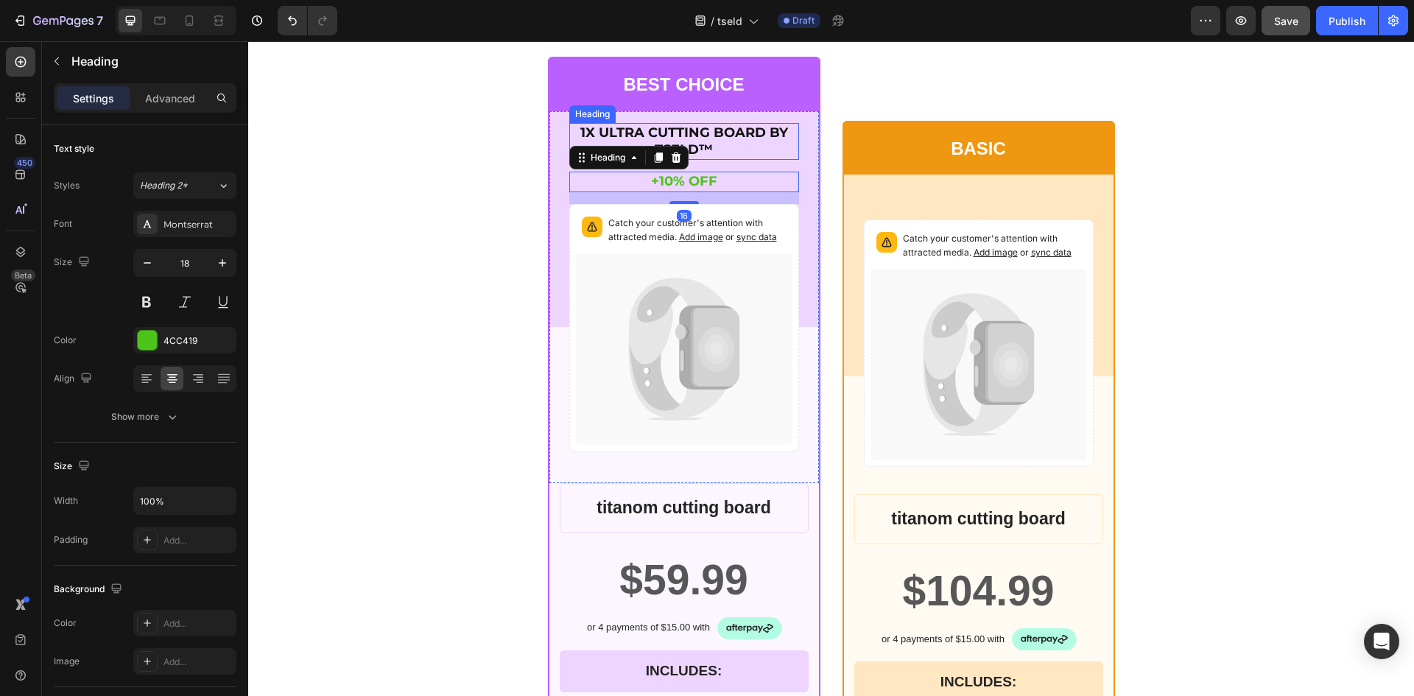
click at [722, 135] on p "1X ULTRA CUTTING BOARD BY TSELD™" at bounding box center [684, 141] width 227 height 35
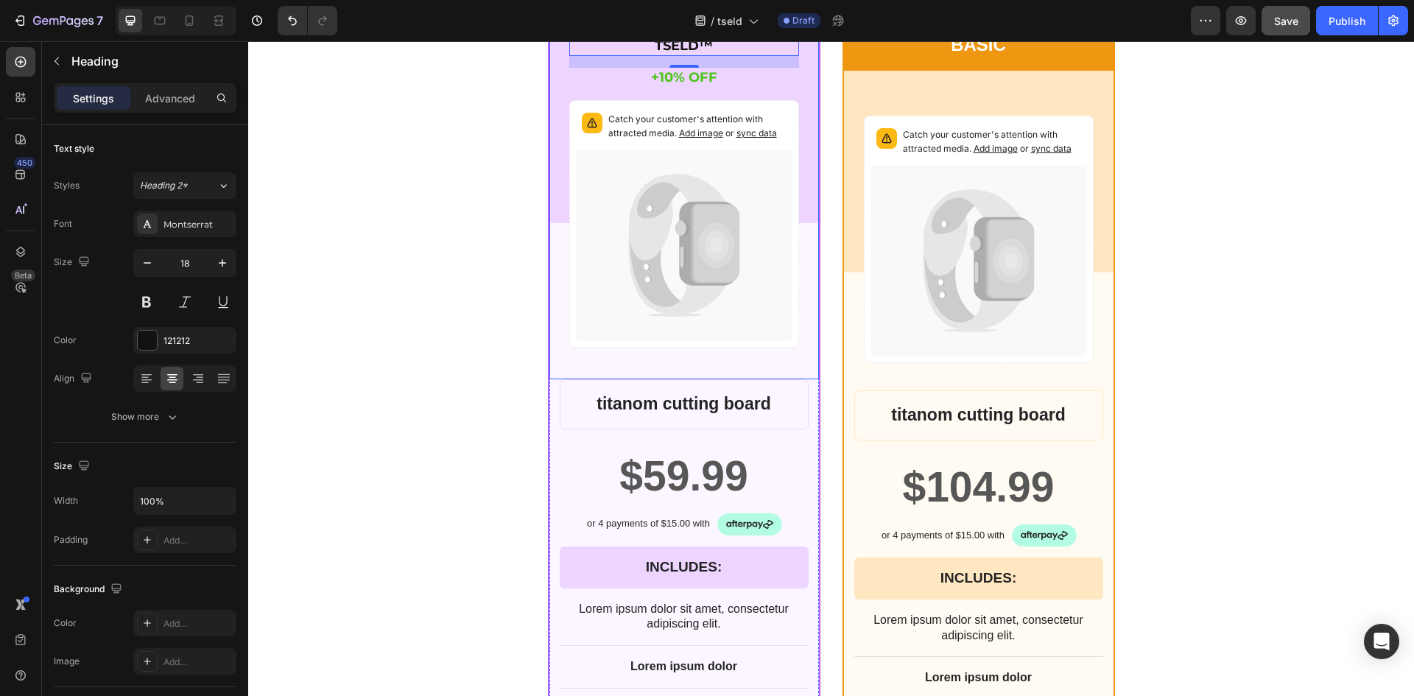
scroll to position [5648, 0]
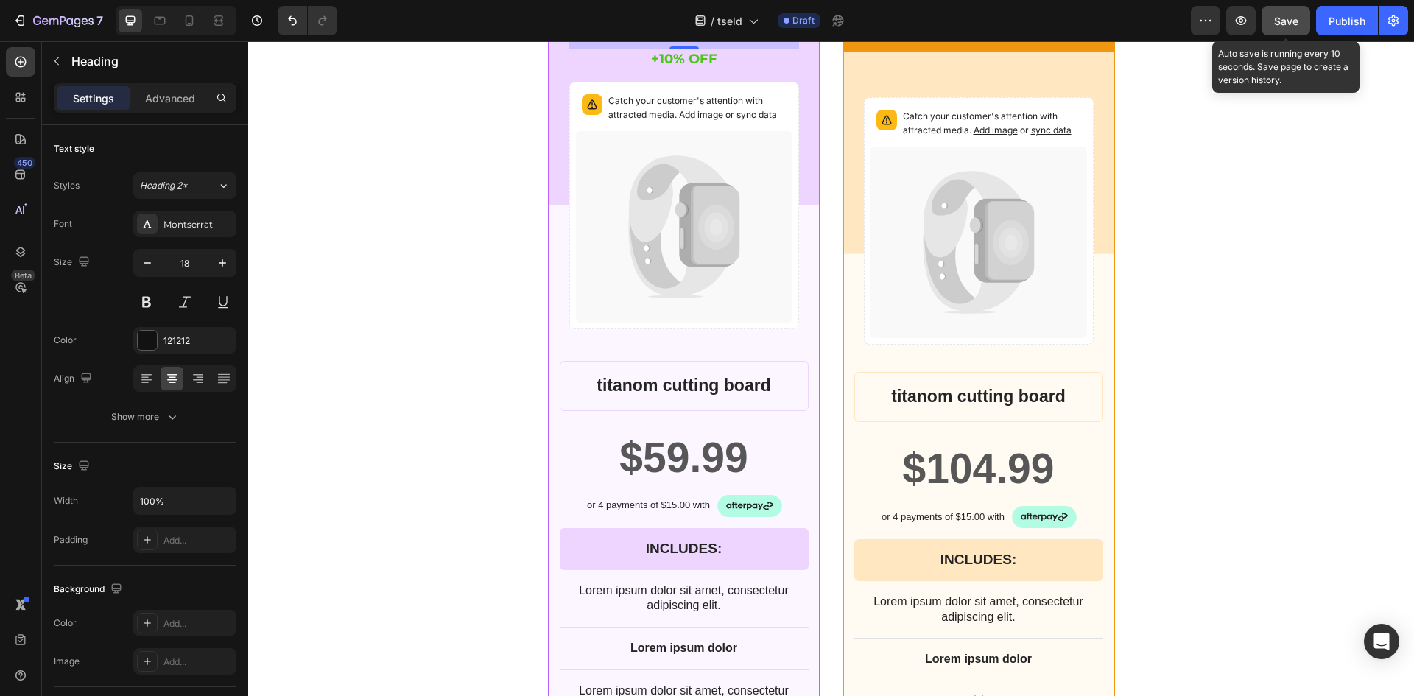
click at [1307, 20] on button "Save" at bounding box center [1285, 20] width 49 height 29
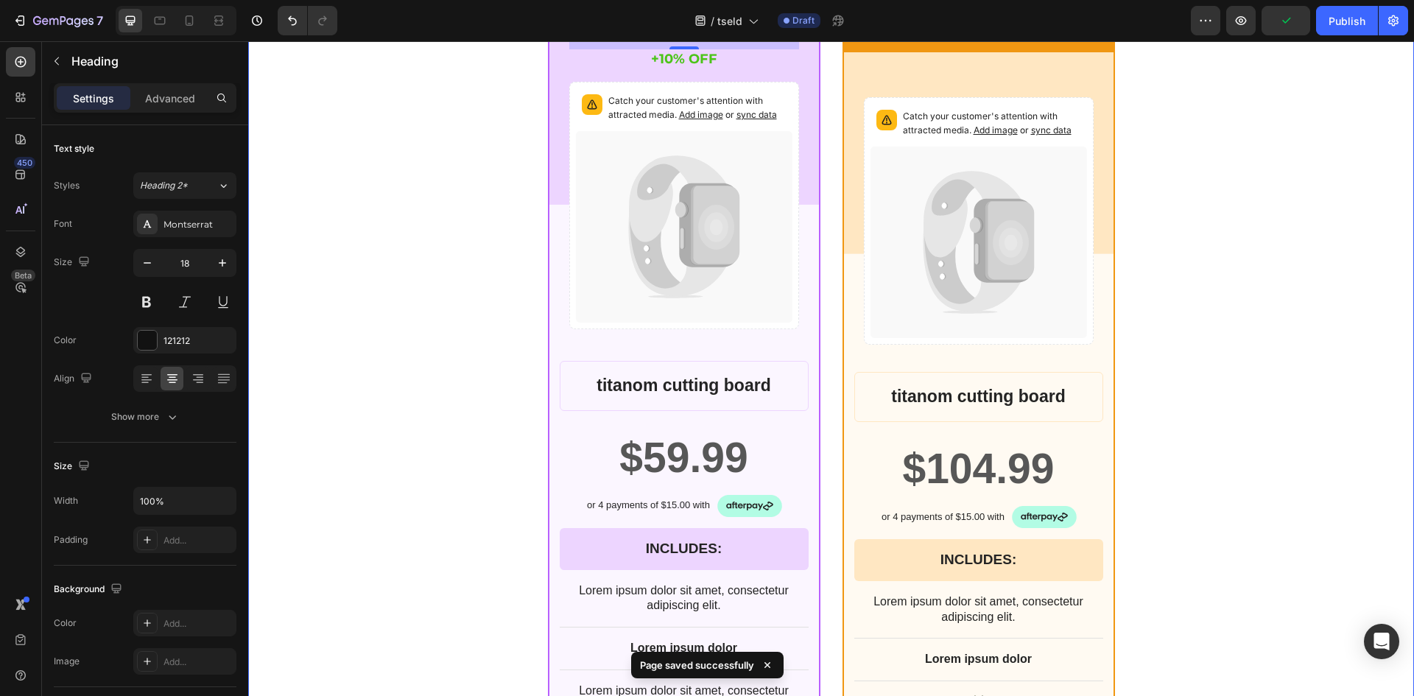
click at [1295, 191] on div "BEST CHOICE Text Block Row 1X ULTRA CUTTING BOARD BY TSELD™ Heading 16 +10% OFF…" at bounding box center [830, 485] width 1165 height 1102
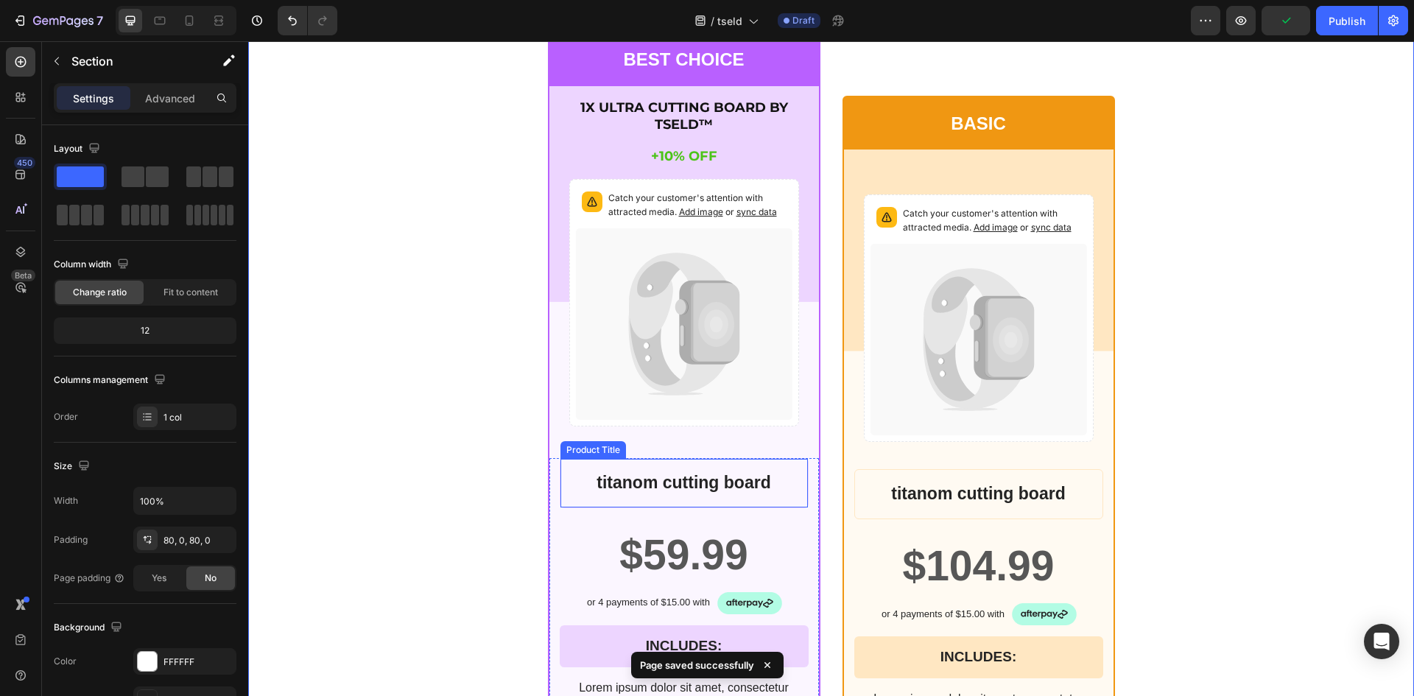
scroll to position [5403, 0]
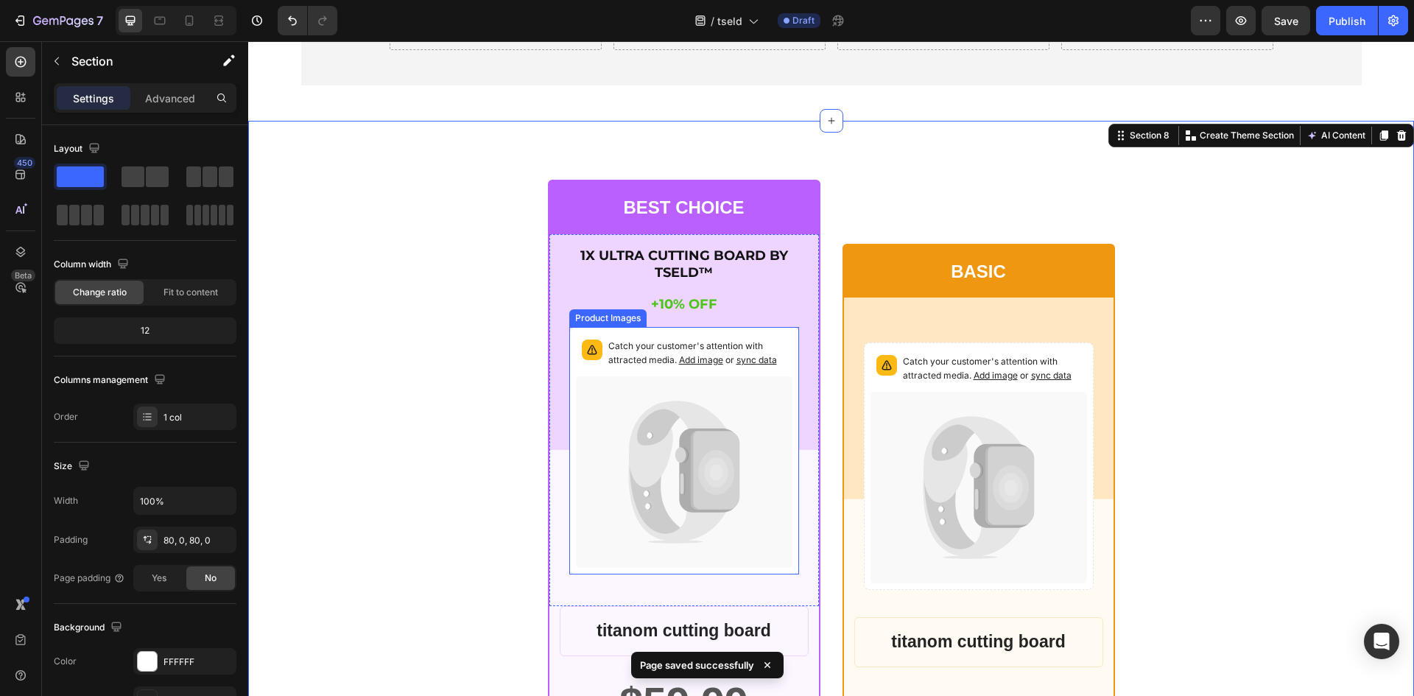
click at [731, 330] on div "Catch your customer's attention with attracted media. Add image or sync data" at bounding box center [684, 450] width 230 height 247
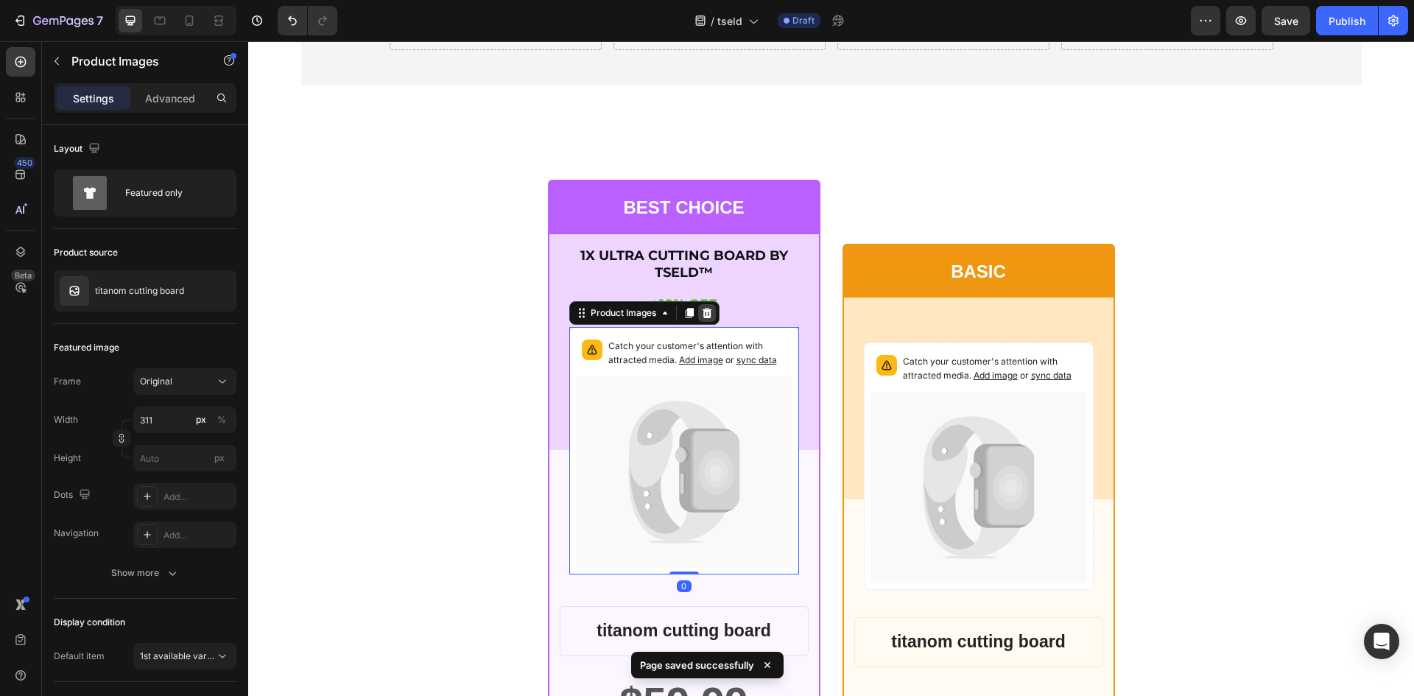
click at [705, 315] on icon at bounding box center [707, 313] width 10 height 10
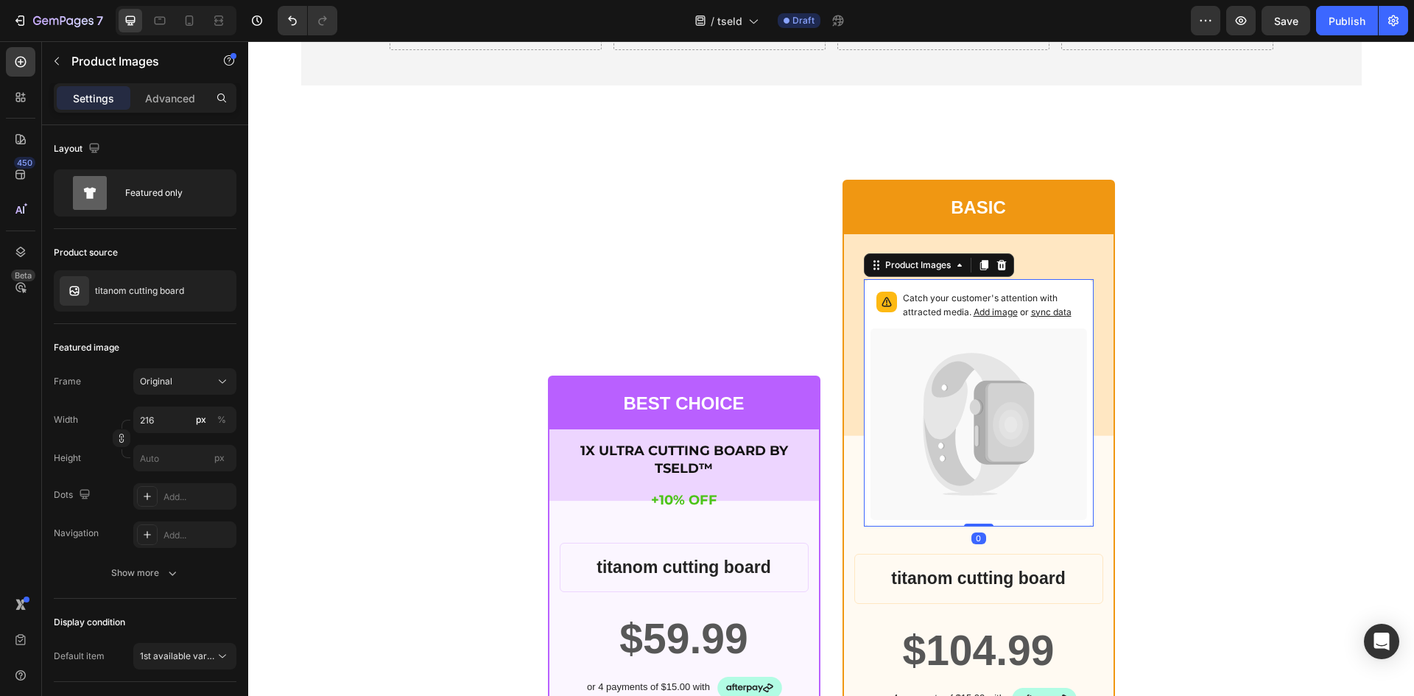
click at [897, 283] on div "Catch your customer's attention with attracted media. Add image or sync data" at bounding box center [979, 402] width 230 height 247
click at [995, 266] on icon at bounding box center [1001, 265] width 12 height 12
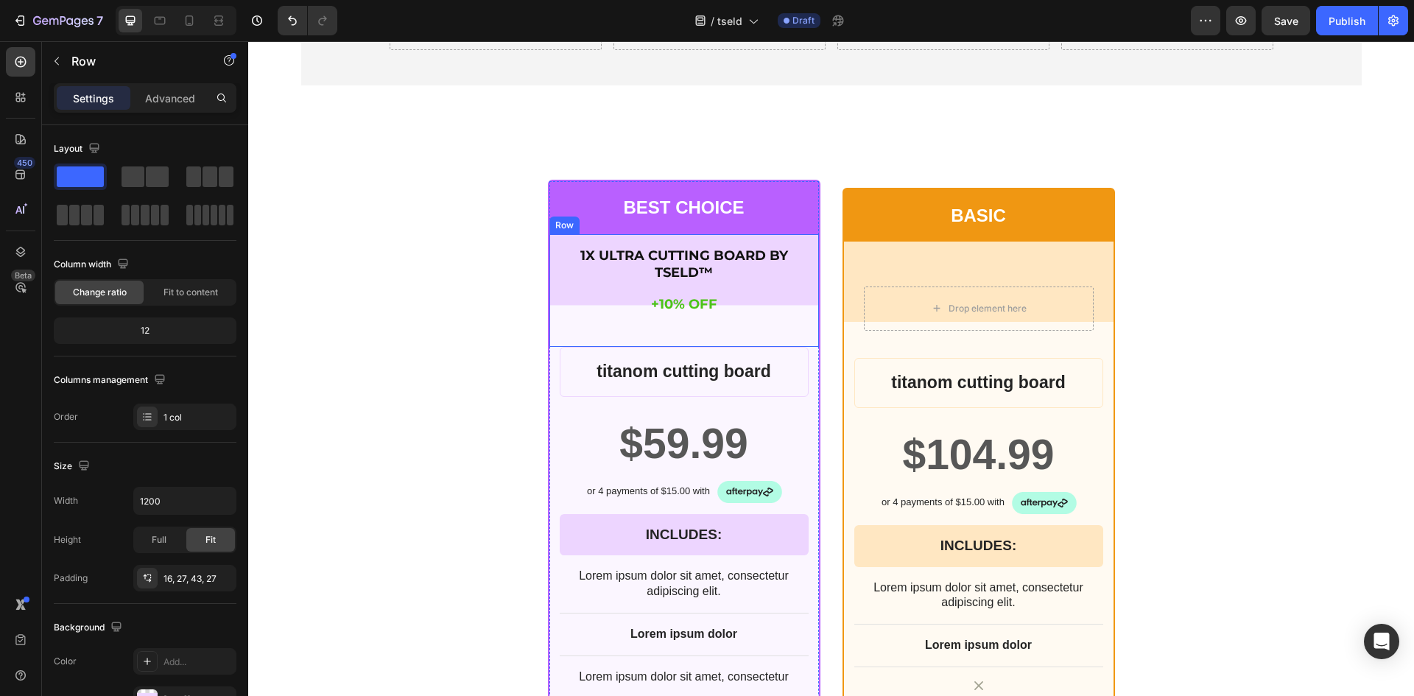
click at [557, 276] on div "1X ULTRA CUTTING BOARD BY TSELD™ Heading +10% OFF Heading Row" at bounding box center [683, 290] width 269 height 113
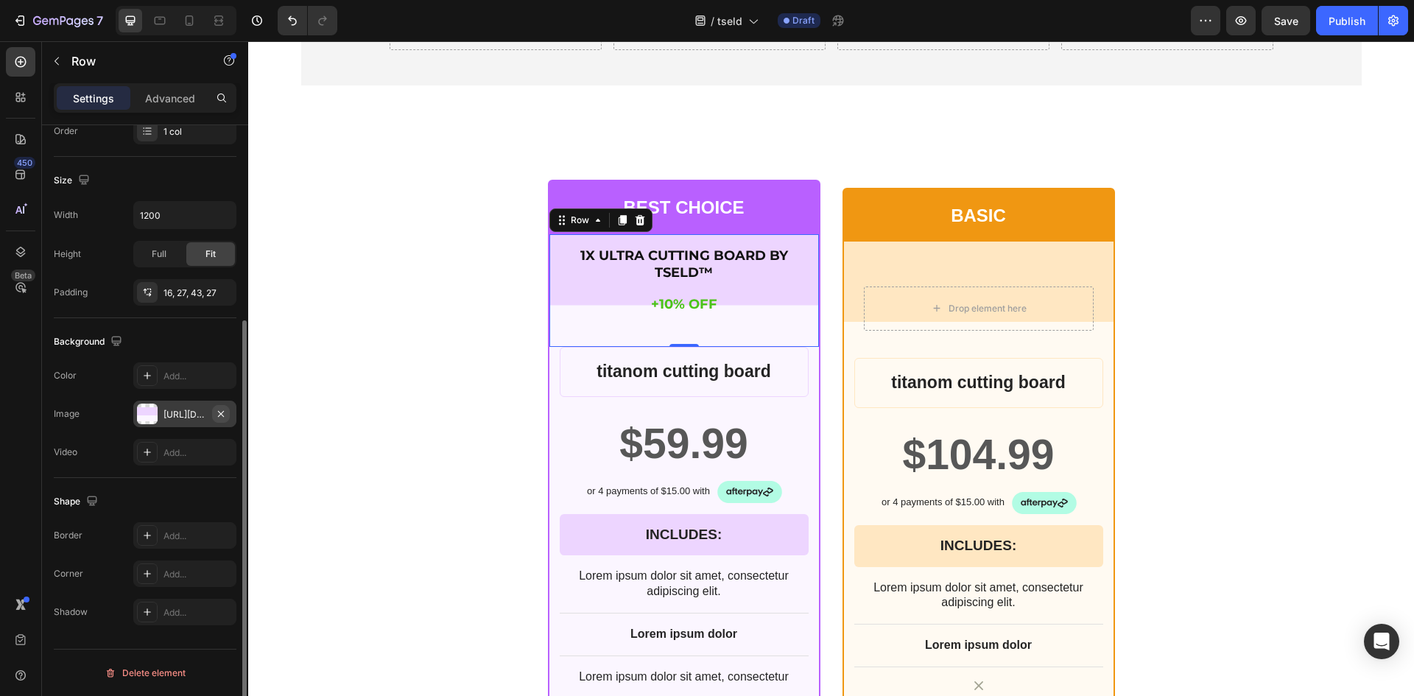
click at [220, 408] on icon "button" at bounding box center [221, 414] width 12 height 12
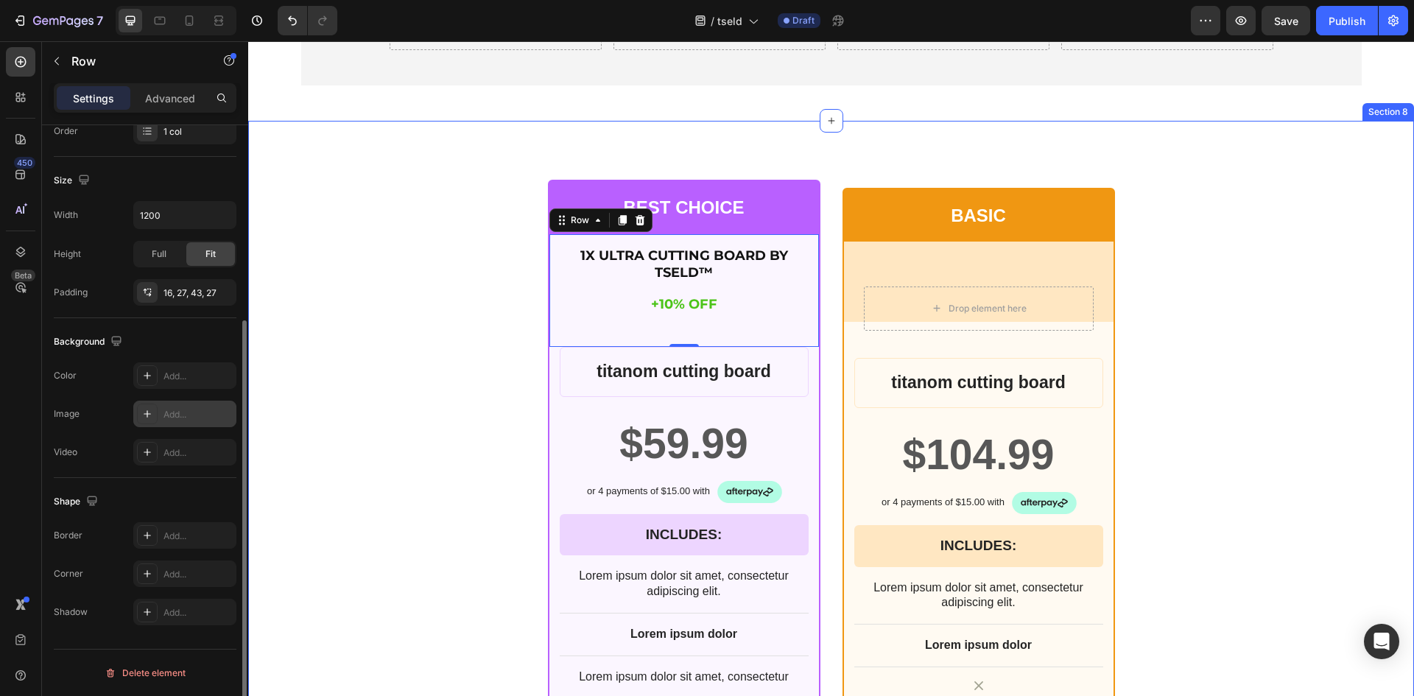
click at [409, 386] on div "BEST CHOICE Text Block Row 1X ULTRA CUTTING BOARD BY TSELD™ Heading +10% OFF He…" at bounding box center [830, 601] width 883 height 842
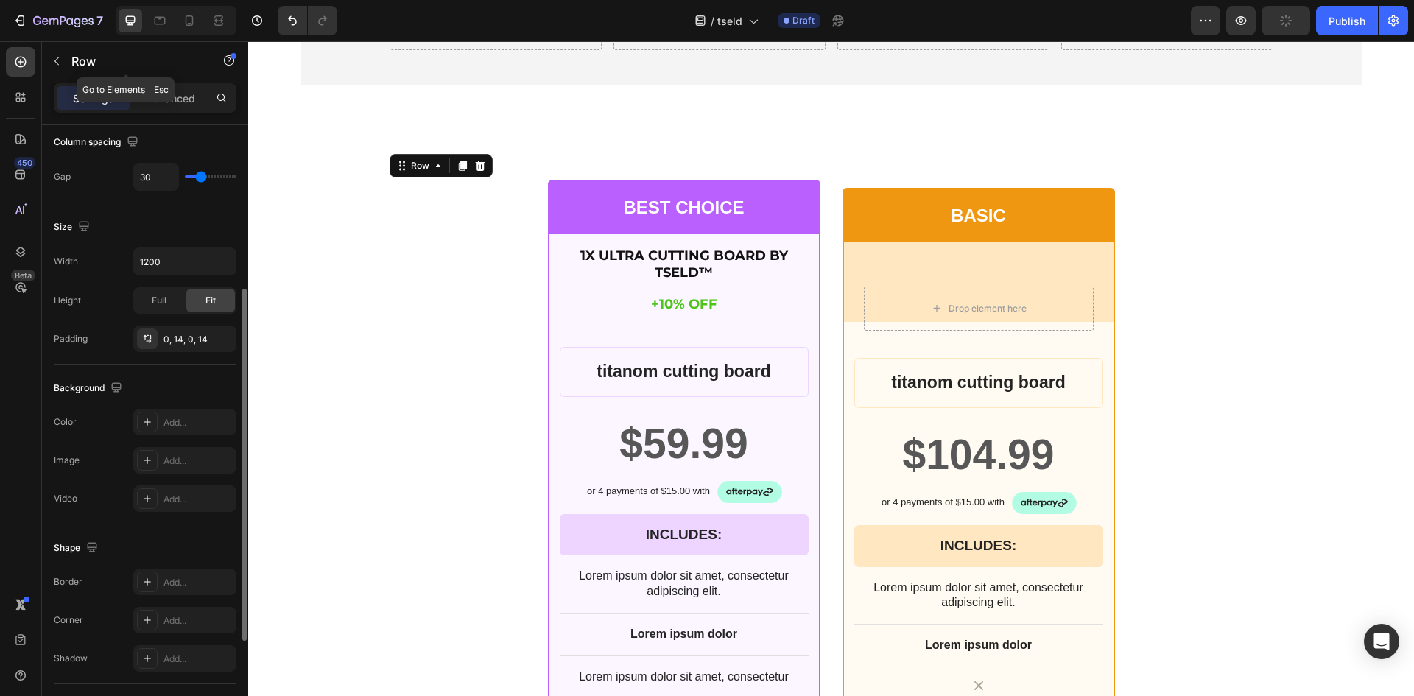
click at [54, 64] on icon "button" at bounding box center [57, 61] width 12 height 12
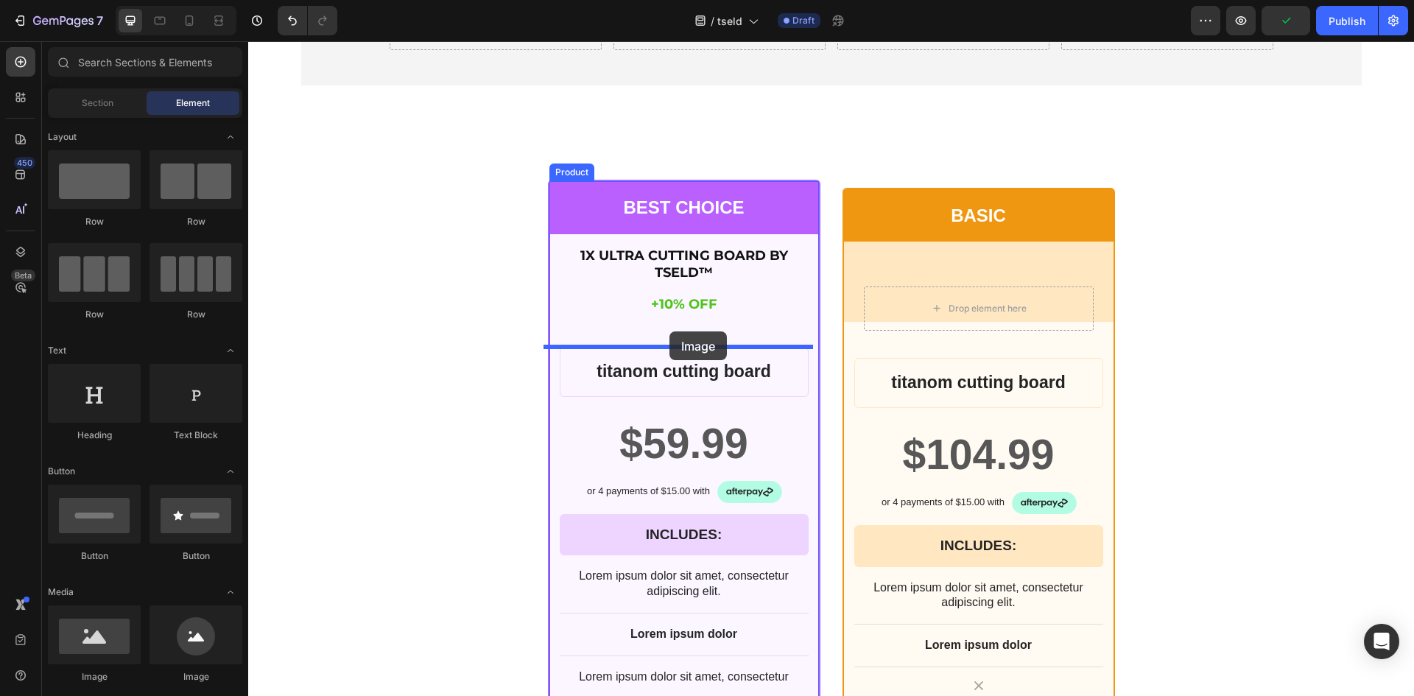
drag, startPoint x: 345, startPoint y: 672, endPoint x: 669, endPoint y: 331, distance: 470.2
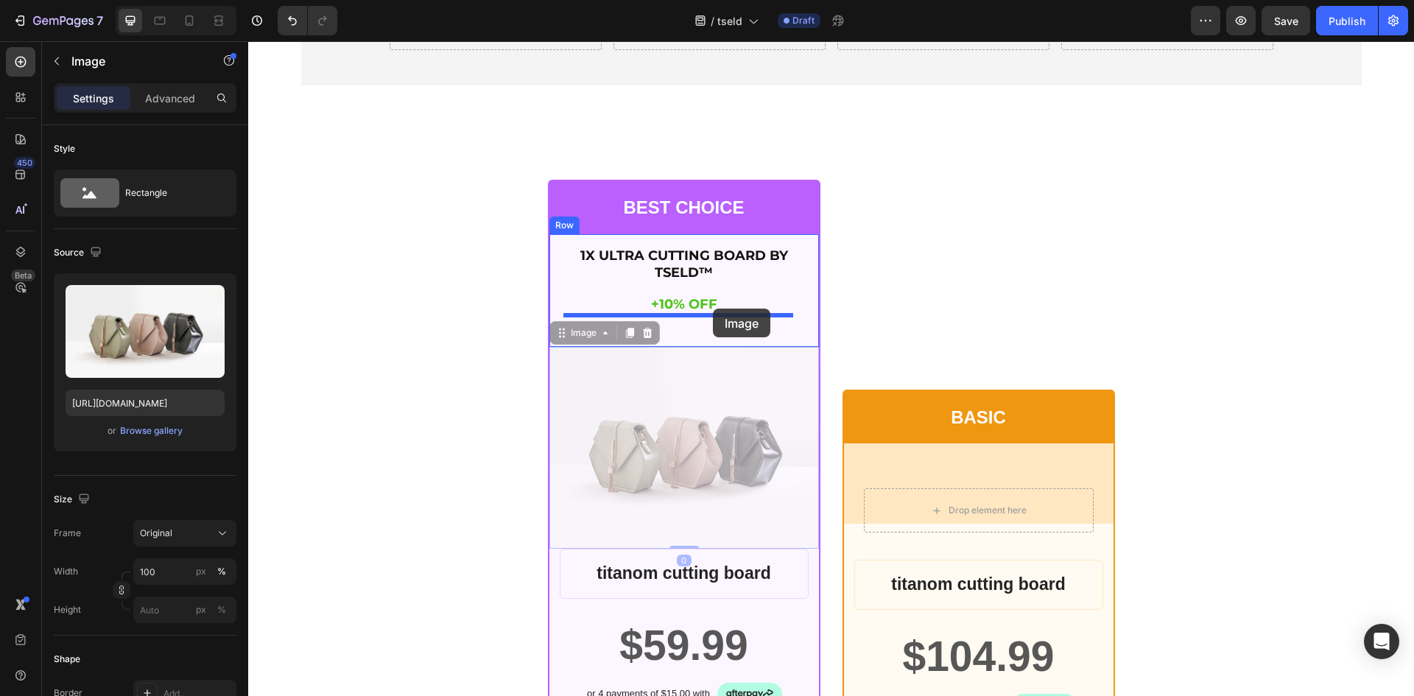
drag, startPoint x: 552, startPoint y: 328, endPoint x: 713, endPoint y: 308, distance: 161.7
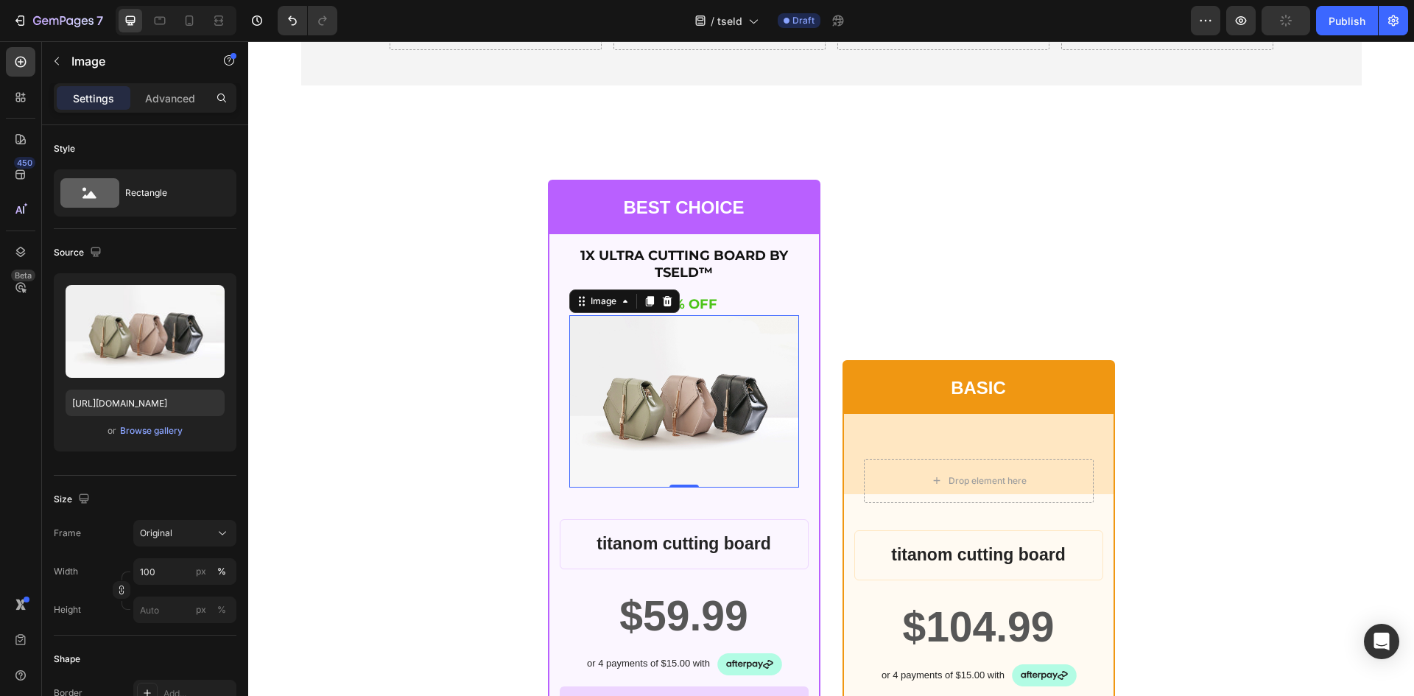
click at [698, 393] on img at bounding box center [684, 401] width 230 height 172
click at [180, 403] on input "https://cdn.shopify.com/s/files/1/2005/9307/files/image_demo.jpg" at bounding box center [145, 402] width 159 height 27
paste input "tseld.com/cdn/shop/files/prd1_png.webp?v=1756191834&width=1440"
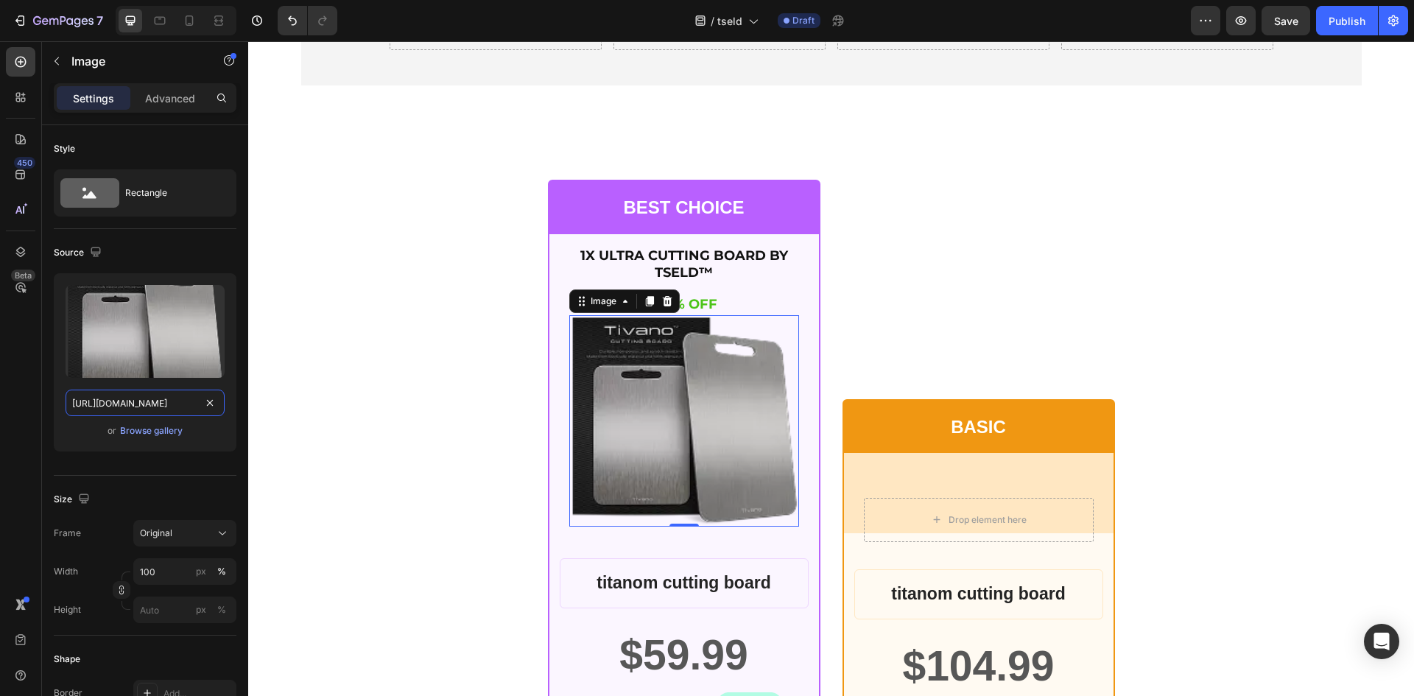
type input "https://tseld.com/cdn/shop/files/prd1_png.webp?v=1756191834&width=1440"
click at [674, 439] on img at bounding box center [684, 420] width 230 height 211
click at [172, 573] on input "100" at bounding box center [184, 571] width 103 height 27
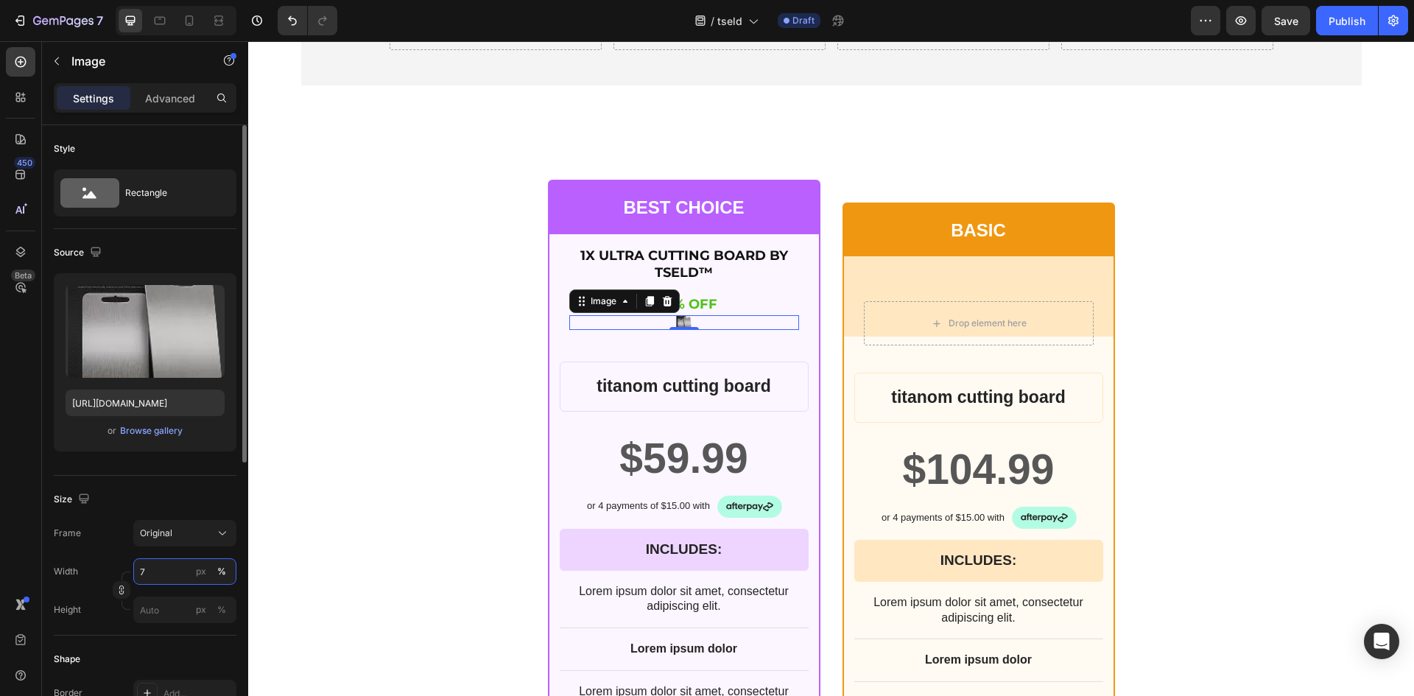
type input "70"
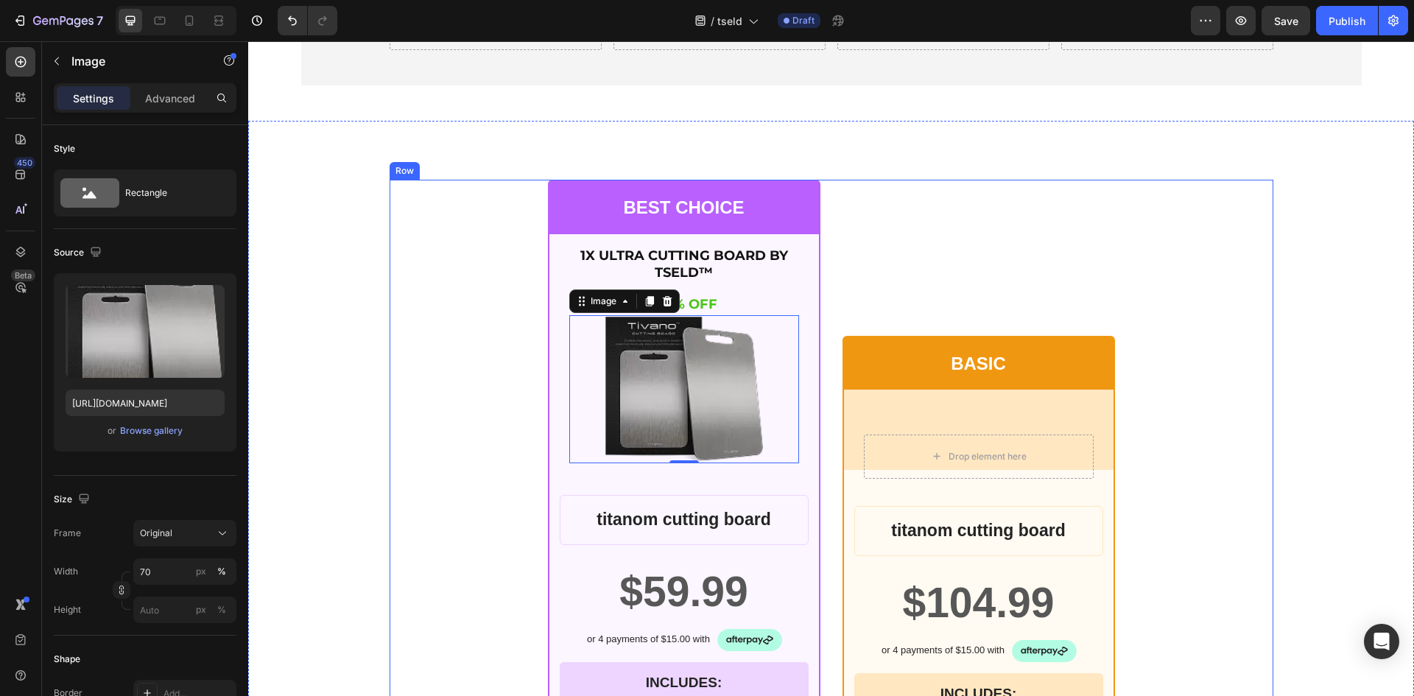
click at [478, 454] on div "BEST CHOICE Text Block Row 1X ULTRA CUTTING BOARD BY TSELD™ Heading +10% OFF He…" at bounding box center [830, 675] width 883 height 990
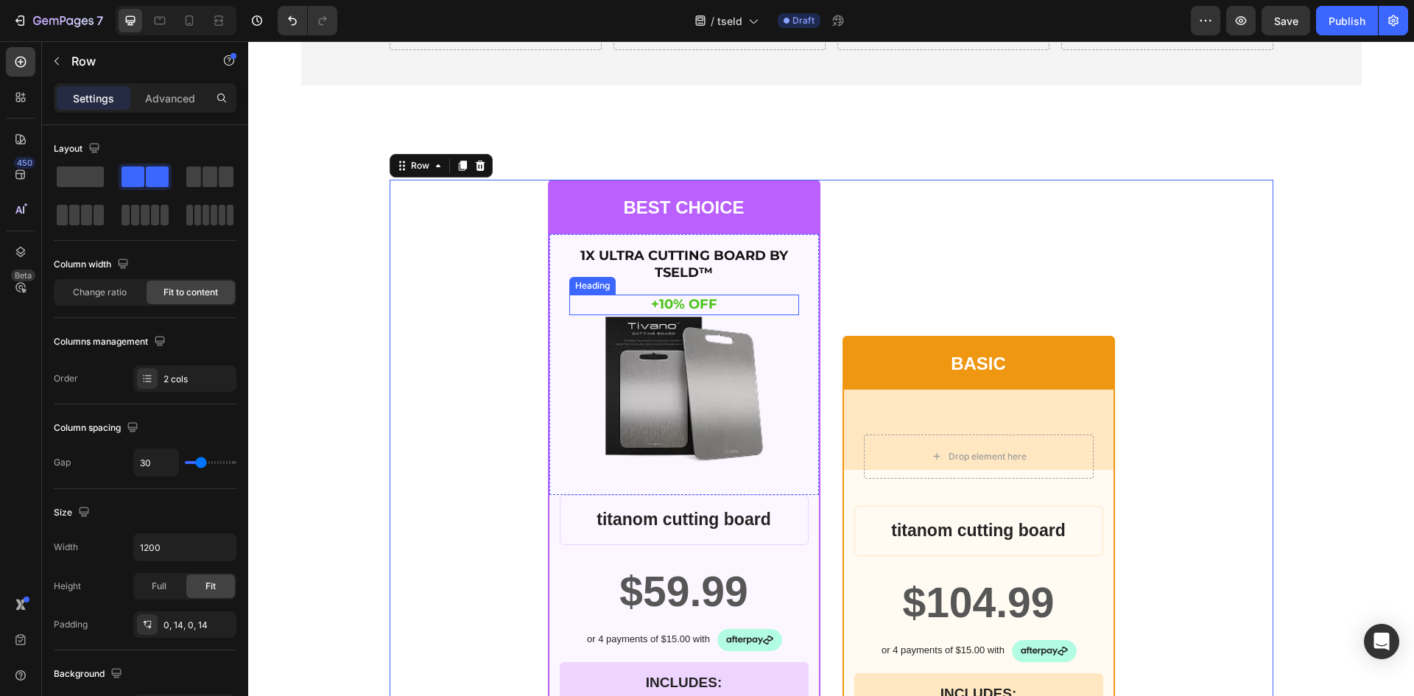
click at [728, 307] on p "+10% OFF" at bounding box center [684, 304] width 227 height 17
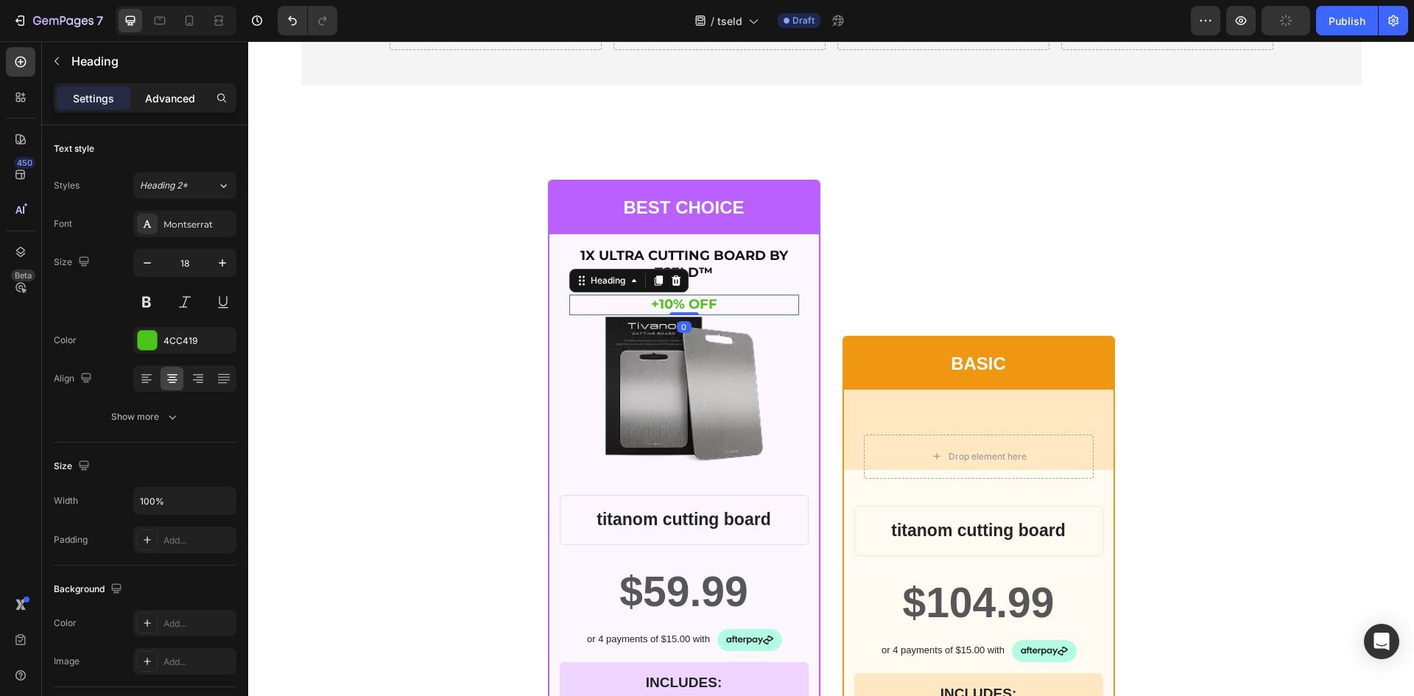
click at [176, 93] on p "Advanced" at bounding box center [170, 98] width 50 height 15
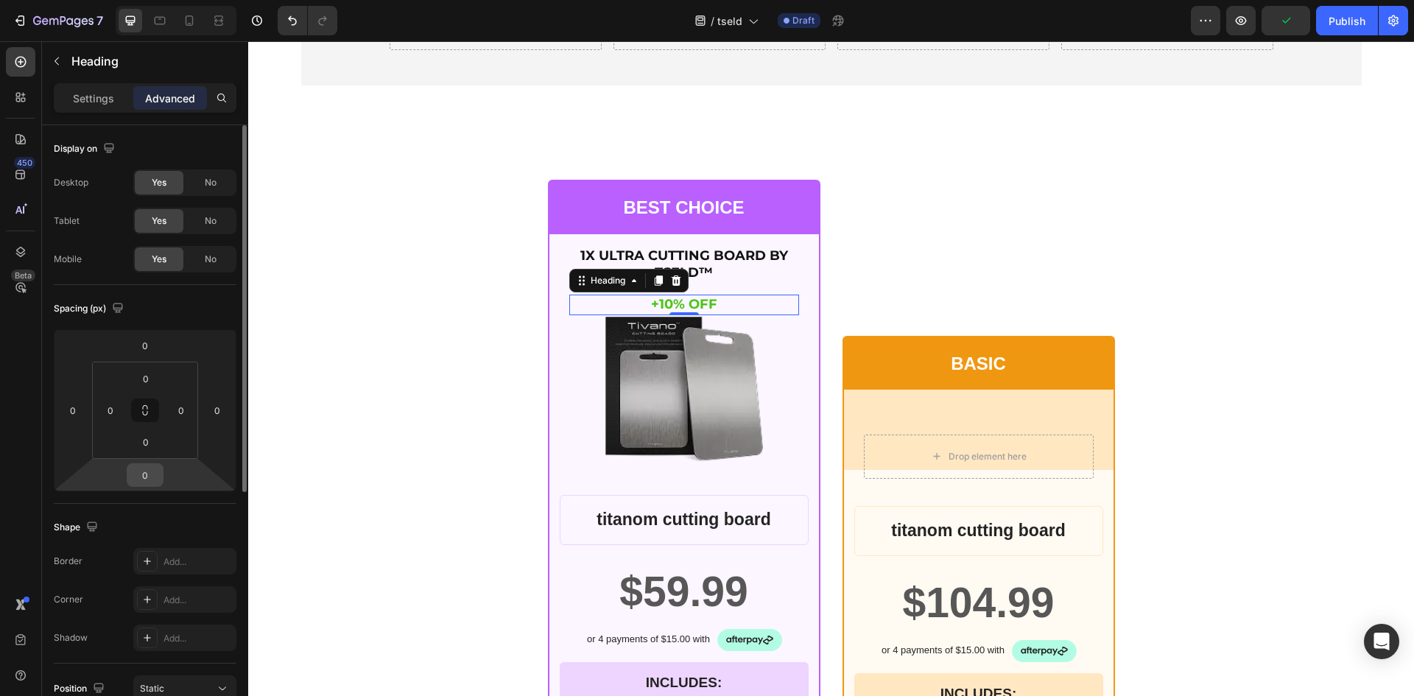
click at [148, 474] on input "0" at bounding box center [144, 475] width 29 height 22
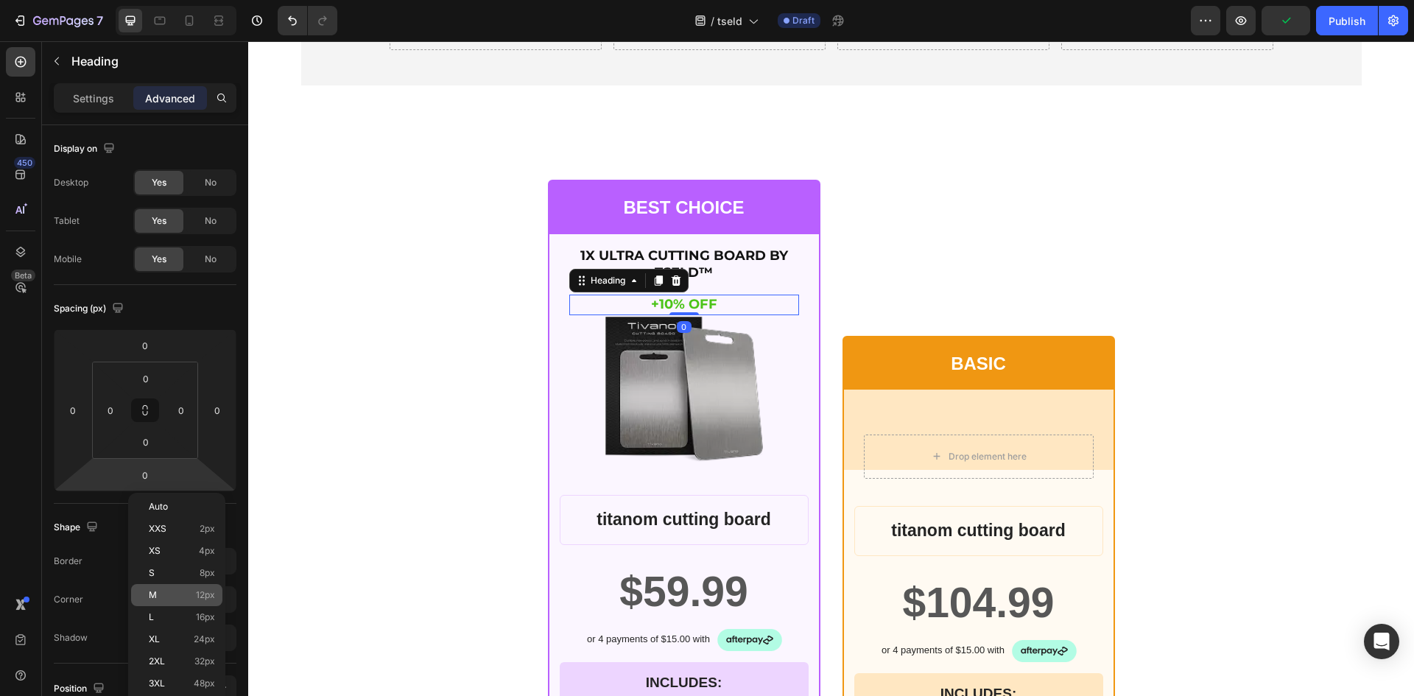
click at [178, 593] on p "M 12px" at bounding box center [182, 595] width 66 height 10
type input "12"
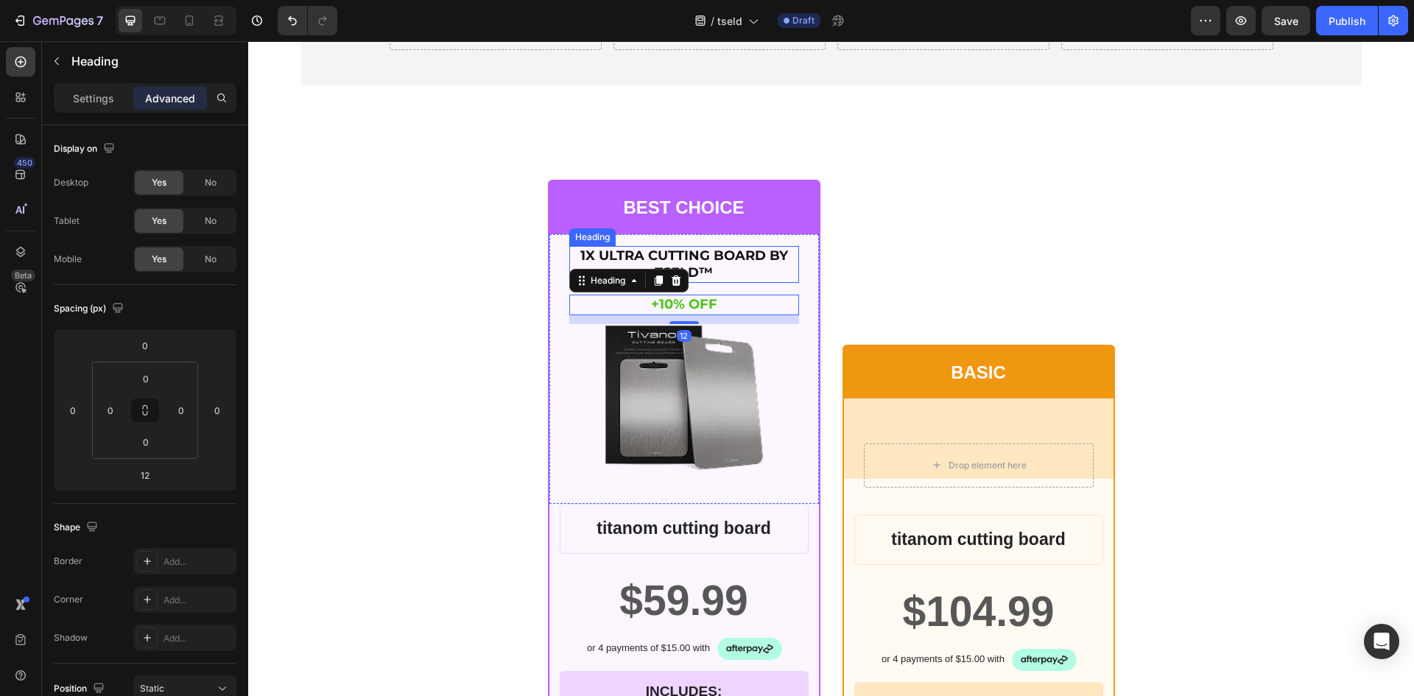
click at [707, 262] on p "1X ULTRA CUTTING BOARD BY TSELD™" at bounding box center [684, 264] width 227 height 35
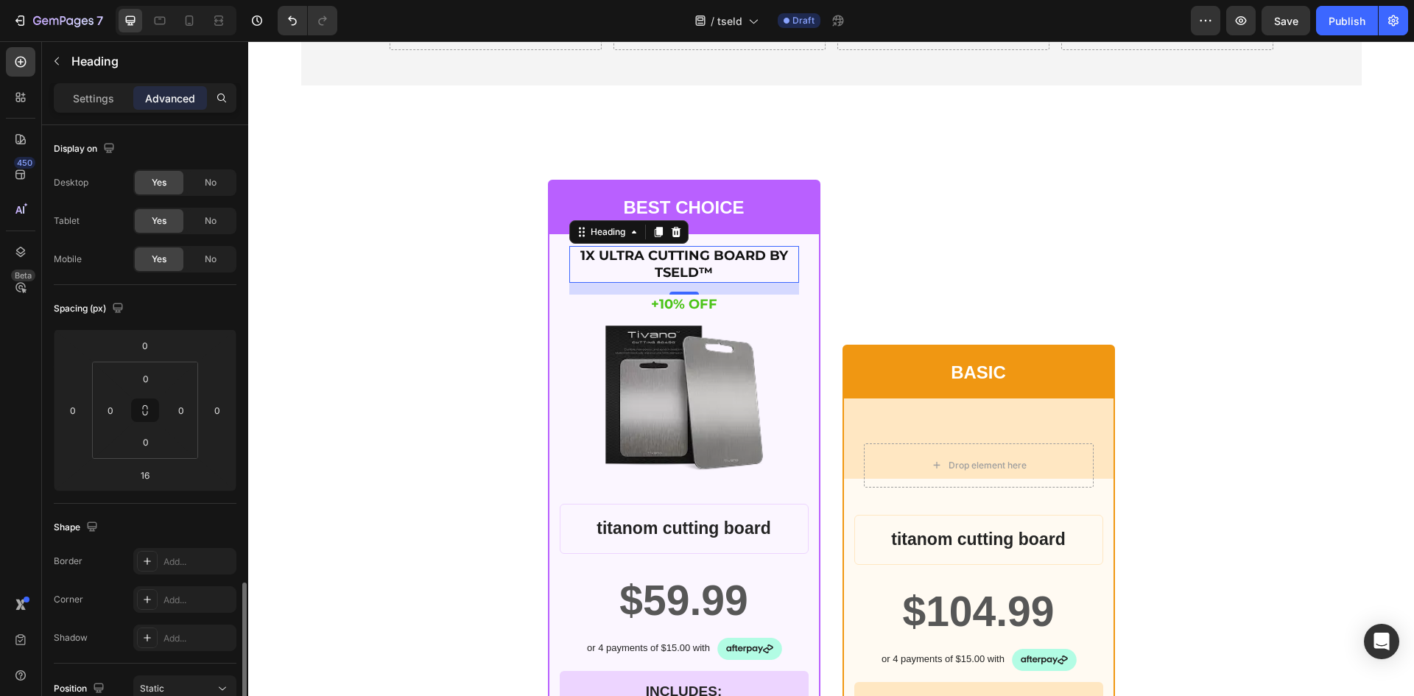
scroll to position [286, 0]
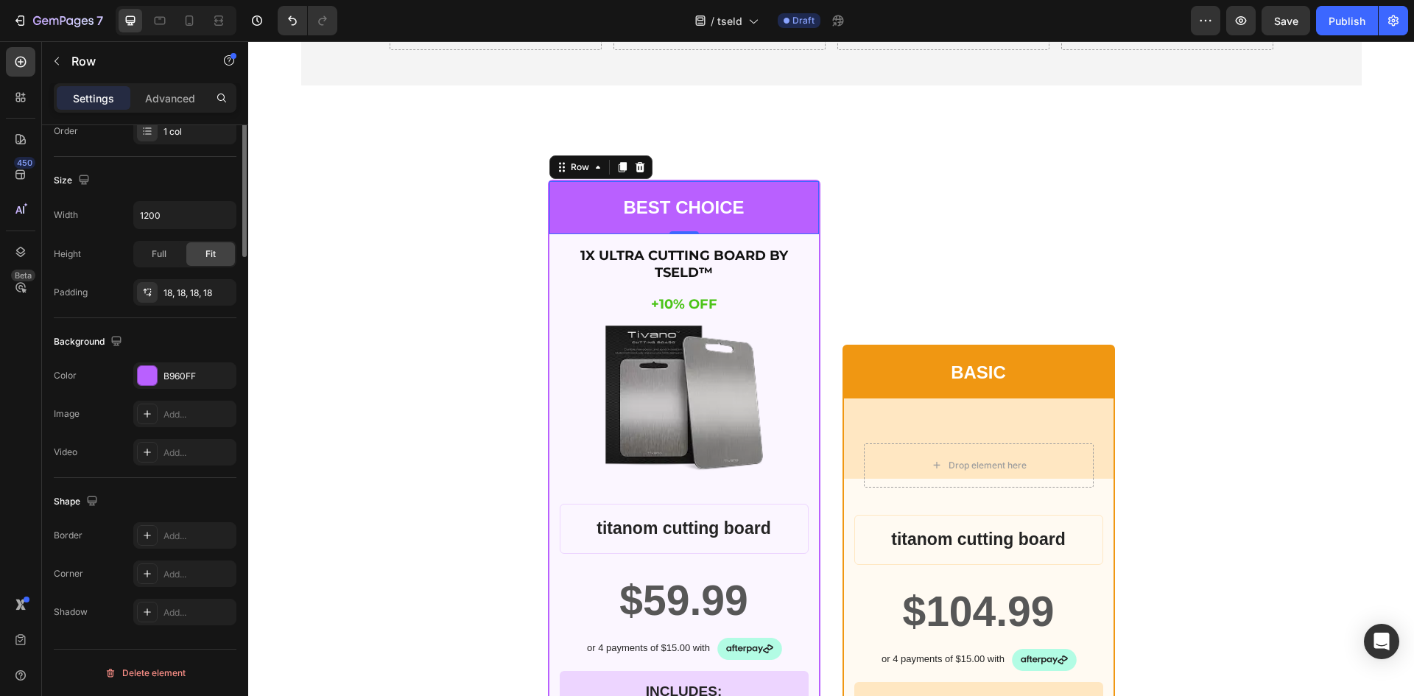
click at [706, 188] on div "BEST CHOICE Text Block Row 0" at bounding box center [683, 207] width 269 height 52
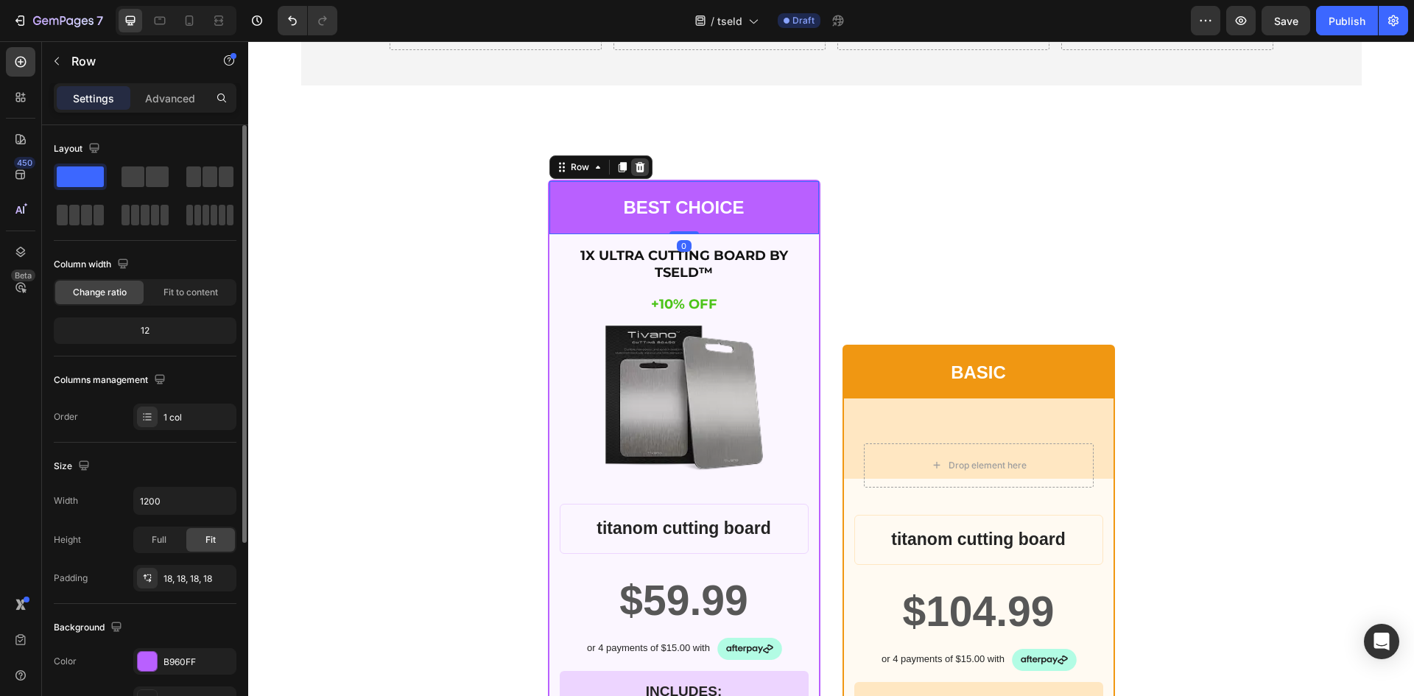
click at [635, 169] on icon at bounding box center [640, 167] width 10 height 10
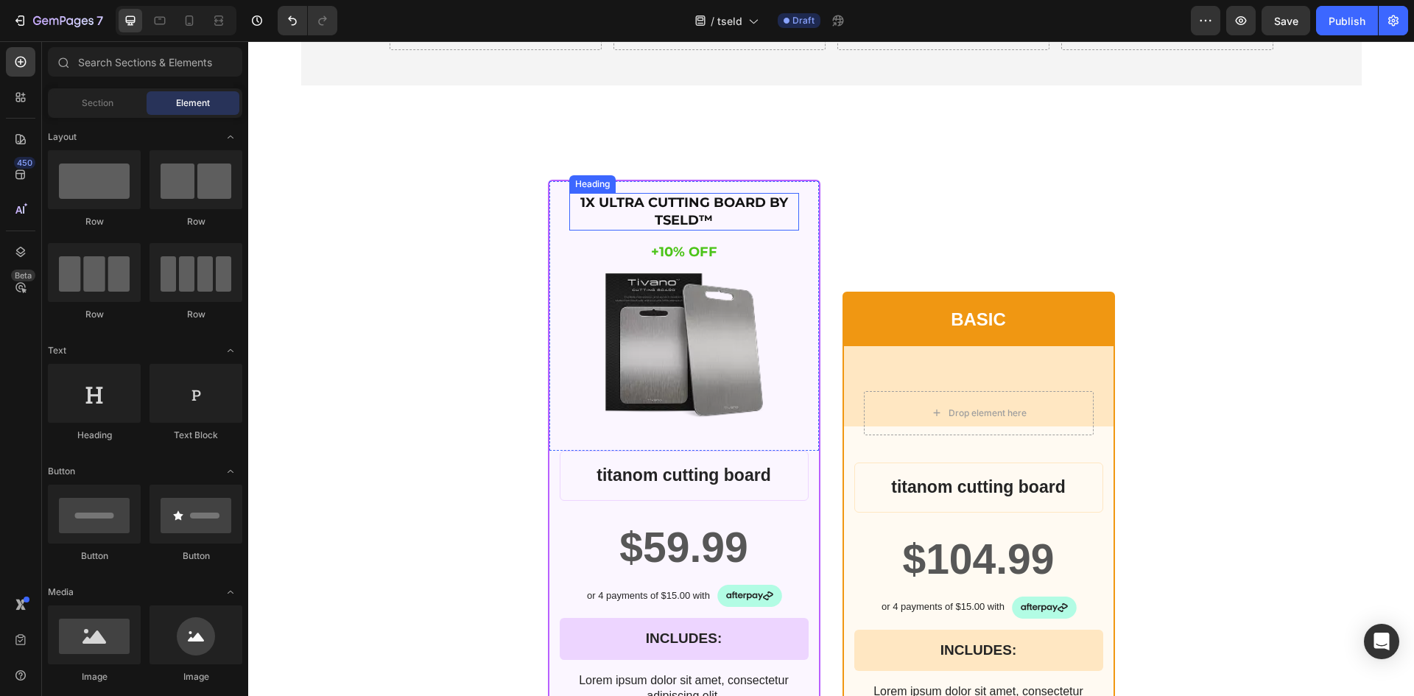
click at [685, 211] on p "1X ULTRA CUTTING BOARD BY TSELD™" at bounding box center [684, 211] width 227 height 35
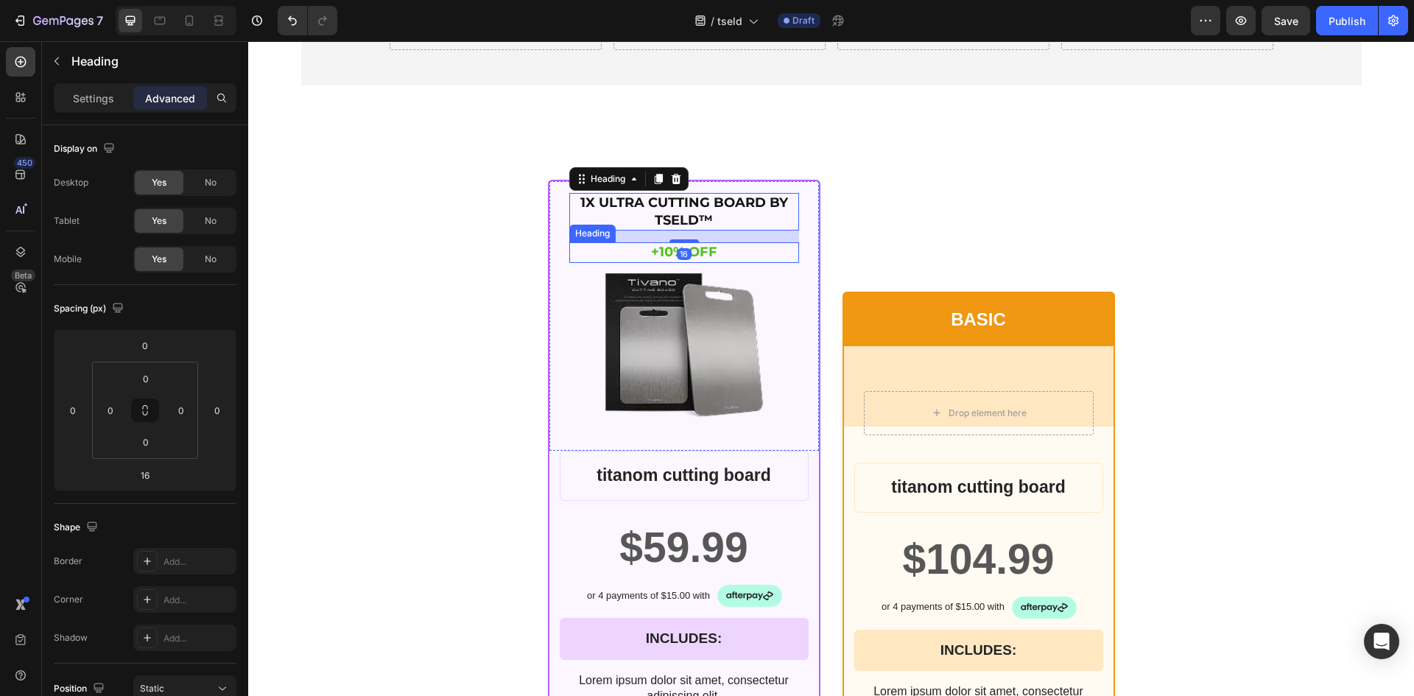
click at [730, 252] on p "+10% OFF" at bounding box center [684, 252] width 227 height 17
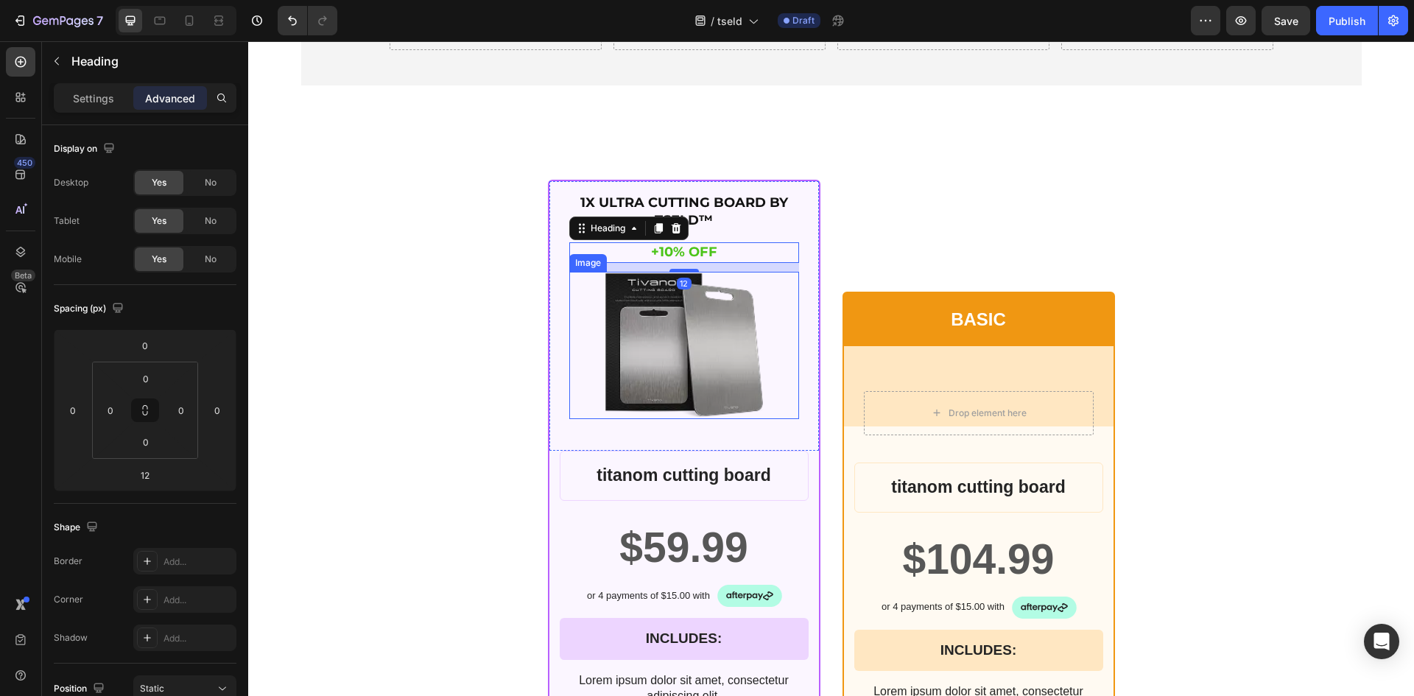
click at [735, 378] on img at bounding box center [683, 346] width 160 height 148
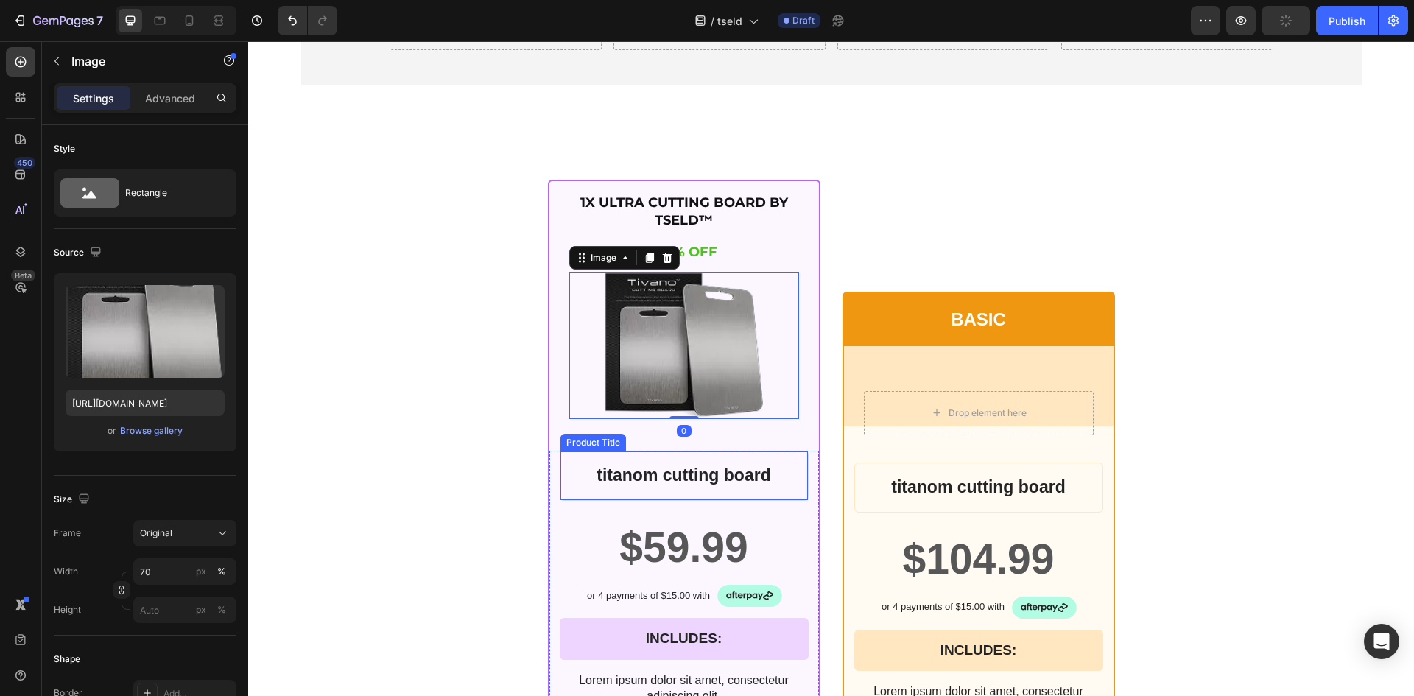
click at [730, 469] on h1 "titanom cutting board" at bounding box center [684, 475] width 224 height 25
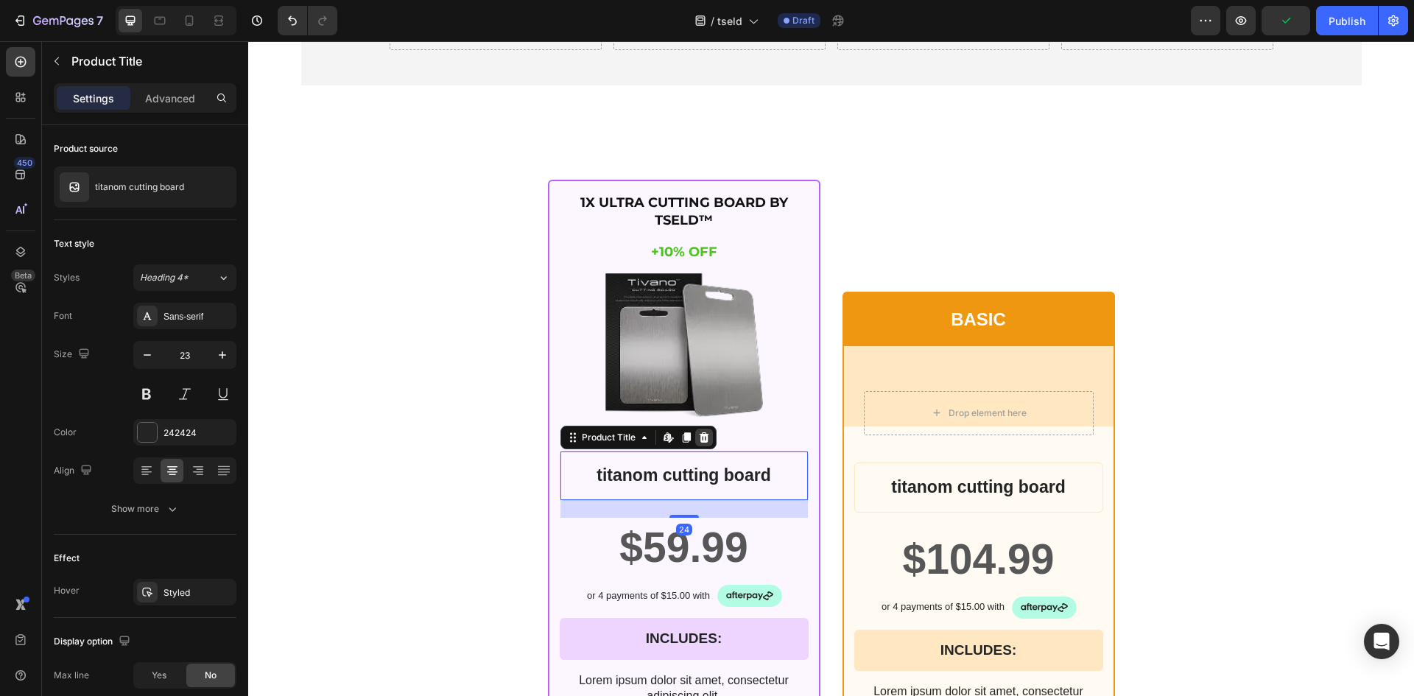
click at [700, 442] on icon at bounding box center [704, 437] width 10 height 10
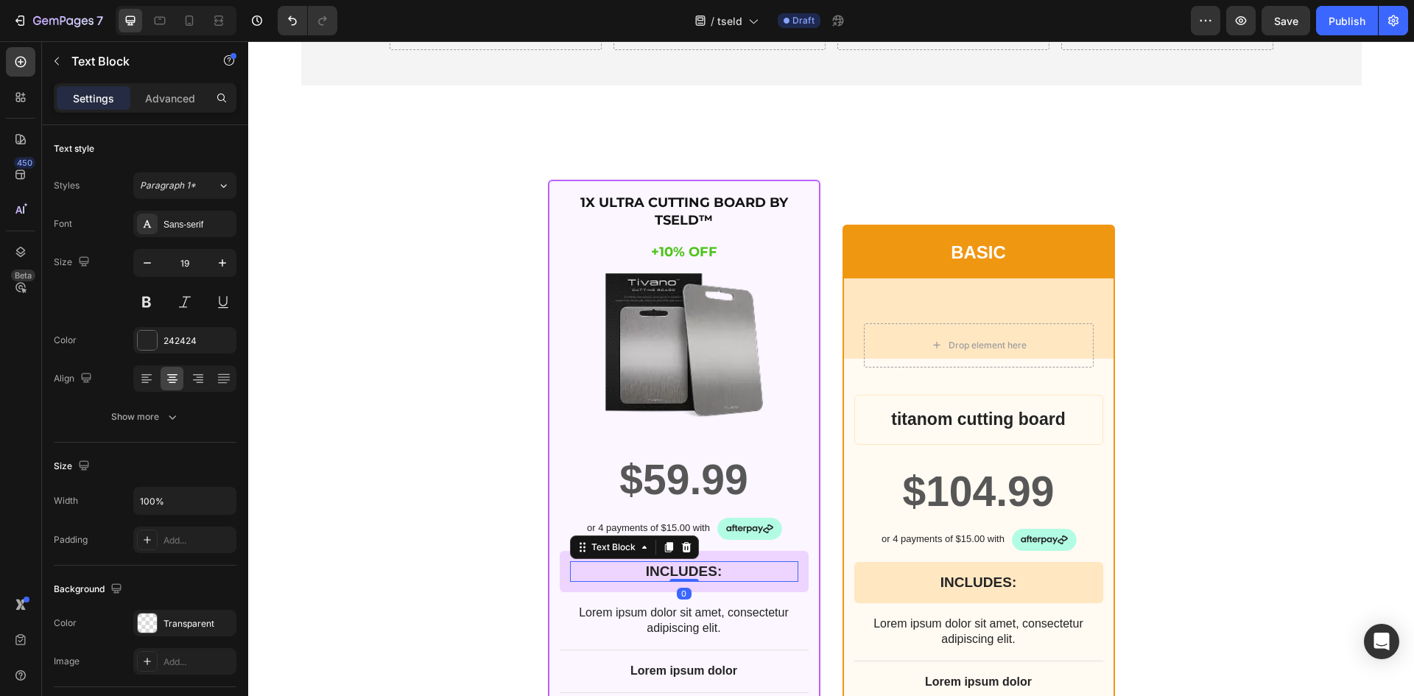
click at [688, 573] on p "INCLUDES:" at bounding box center [683, 571] width 225 height 18
click at [689, 573] on p "INCLUDES:" at bounding box center [683, 571] width 225 height 18
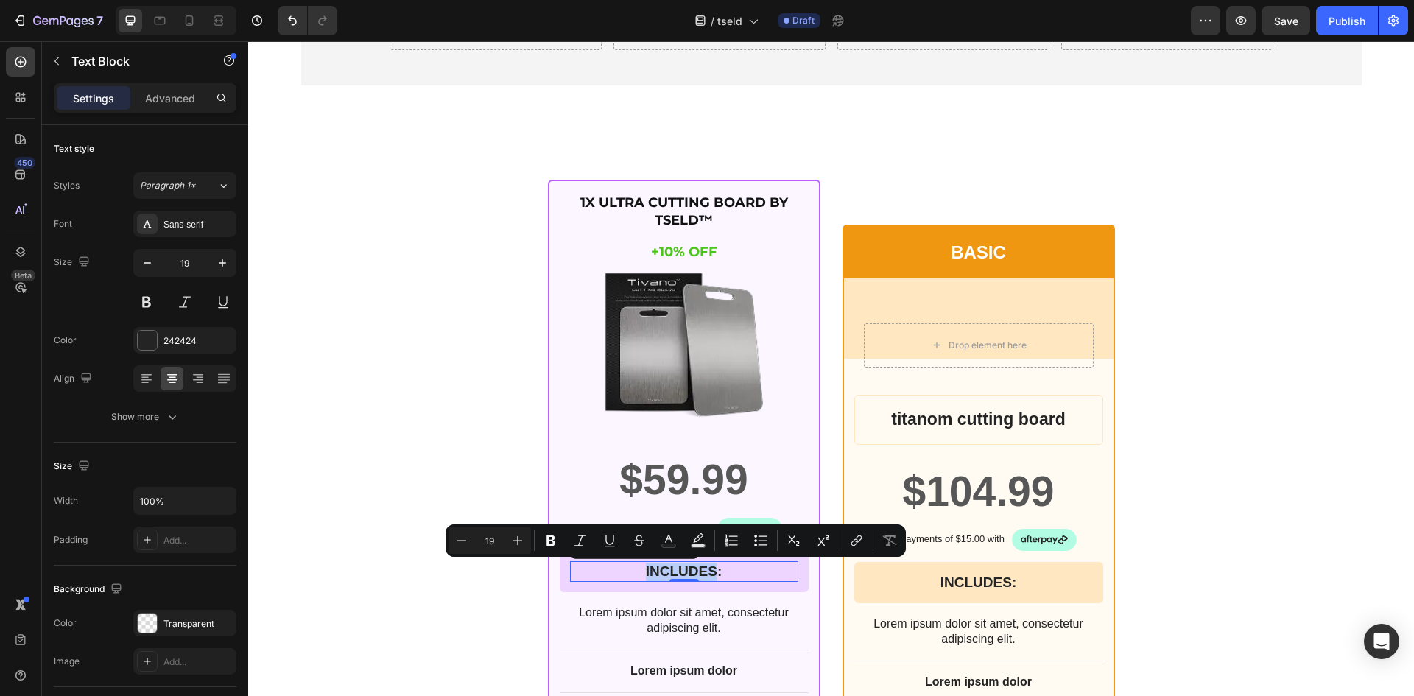
click at [689, 573] on p "INCLUDES:" at bounding box center [683, 571] width 225 height 18
click at [690, 574] on p "INCLUDES:" at bounding box center [683, 571] width 225 height 18
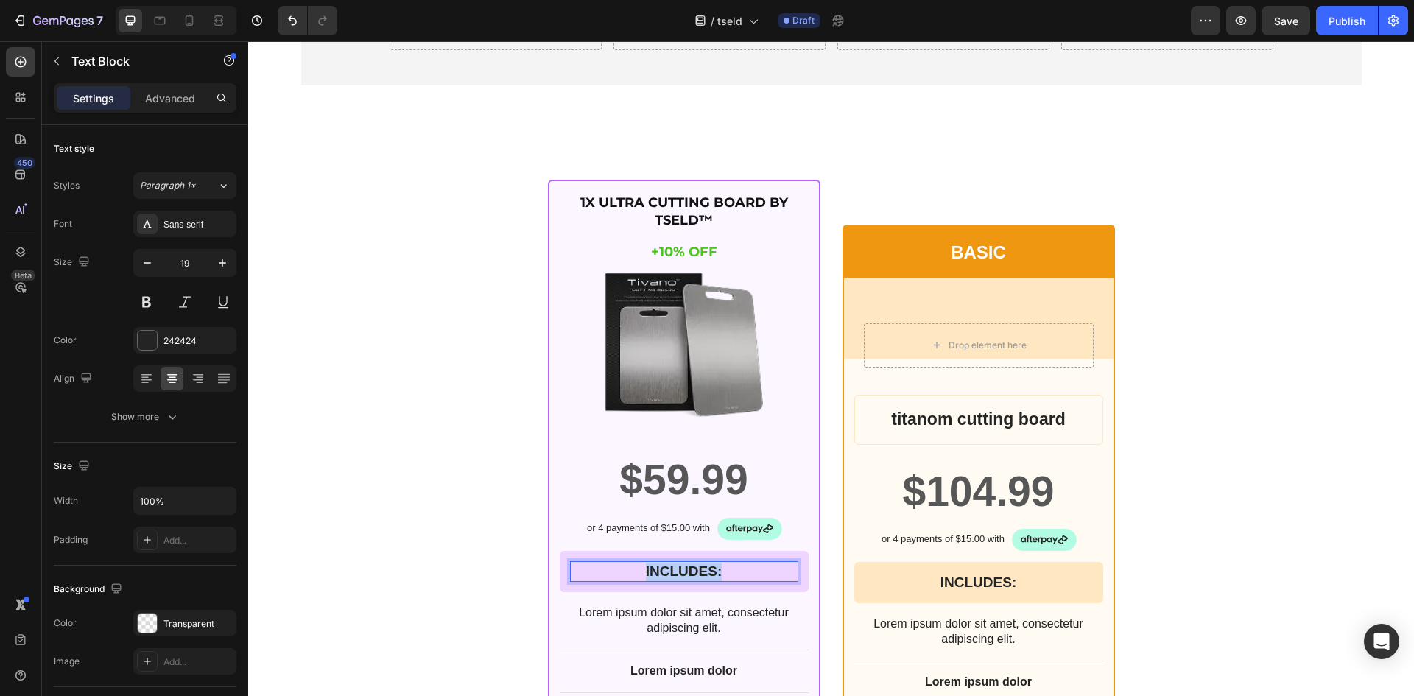
click at [690, 574] on p "INCLUDES:" at bounding box center [683, 571] width 225 height 18
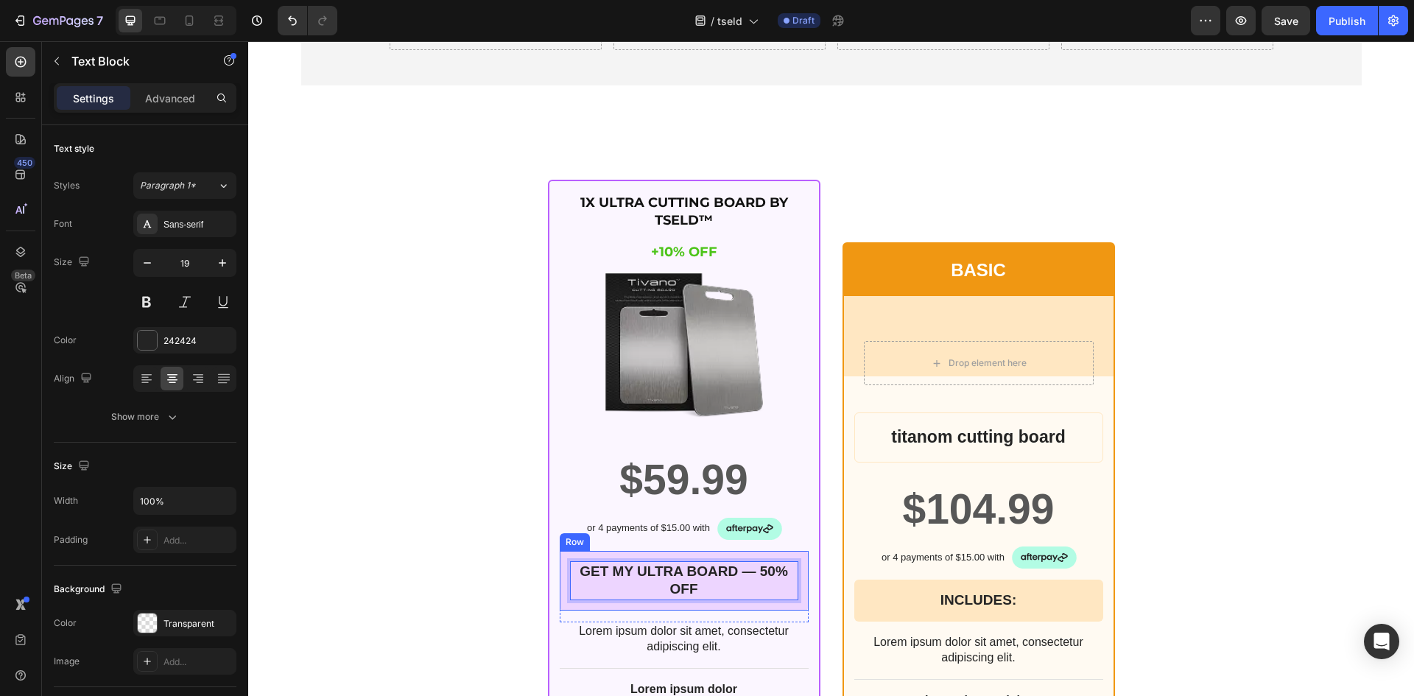
click at [676, 554] on div "GET MY ULTRA BOARD — 50% OFF Text Block 0 Row" at bounding box center [684, 581] width 249 height 60
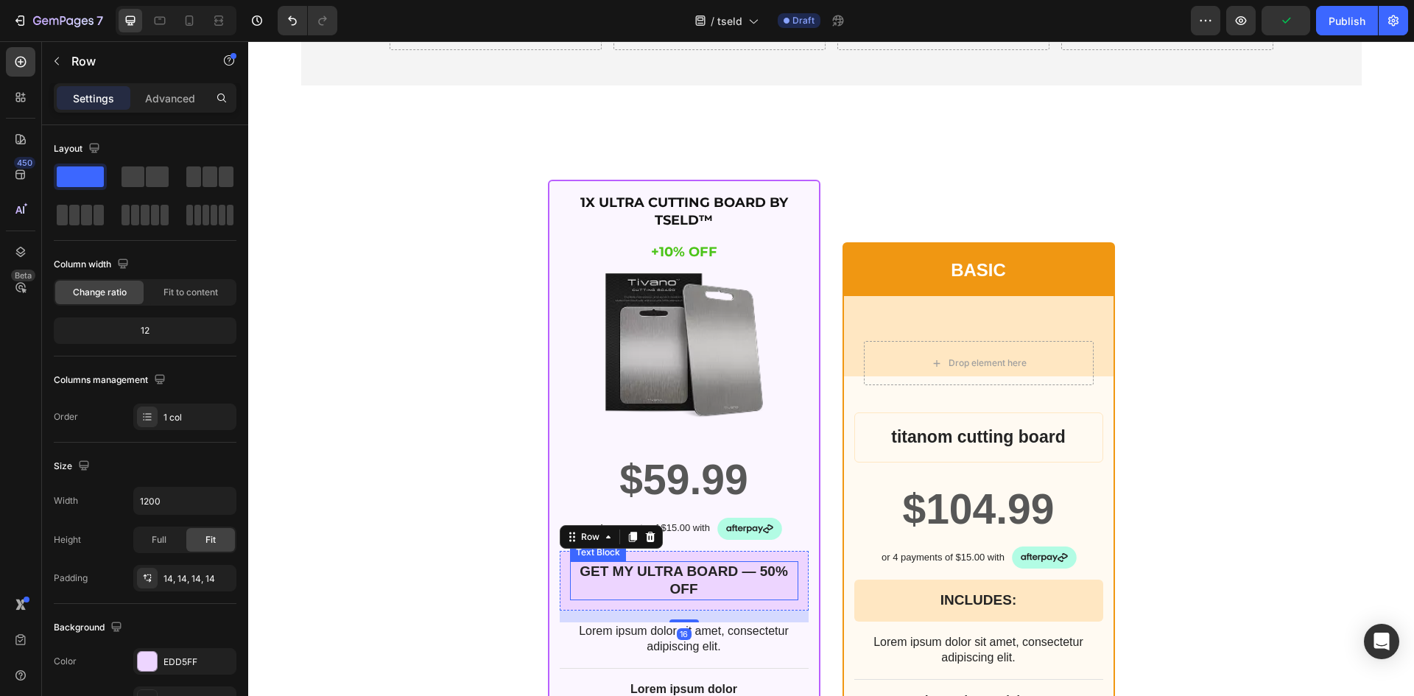
scroll to position [5771, 0]
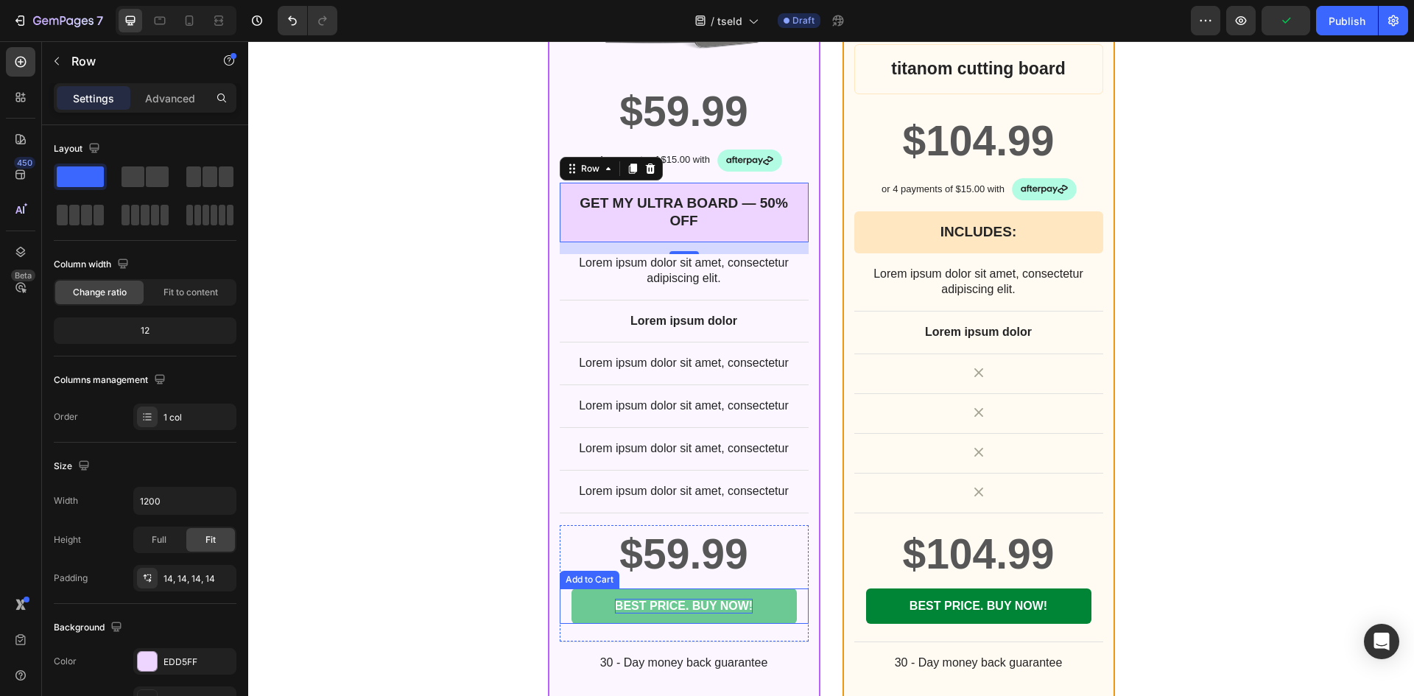
click at [716, 606] on div "BEST PRICE. BUY NOW!" at bounding box center [684, 606] width 138 height 15
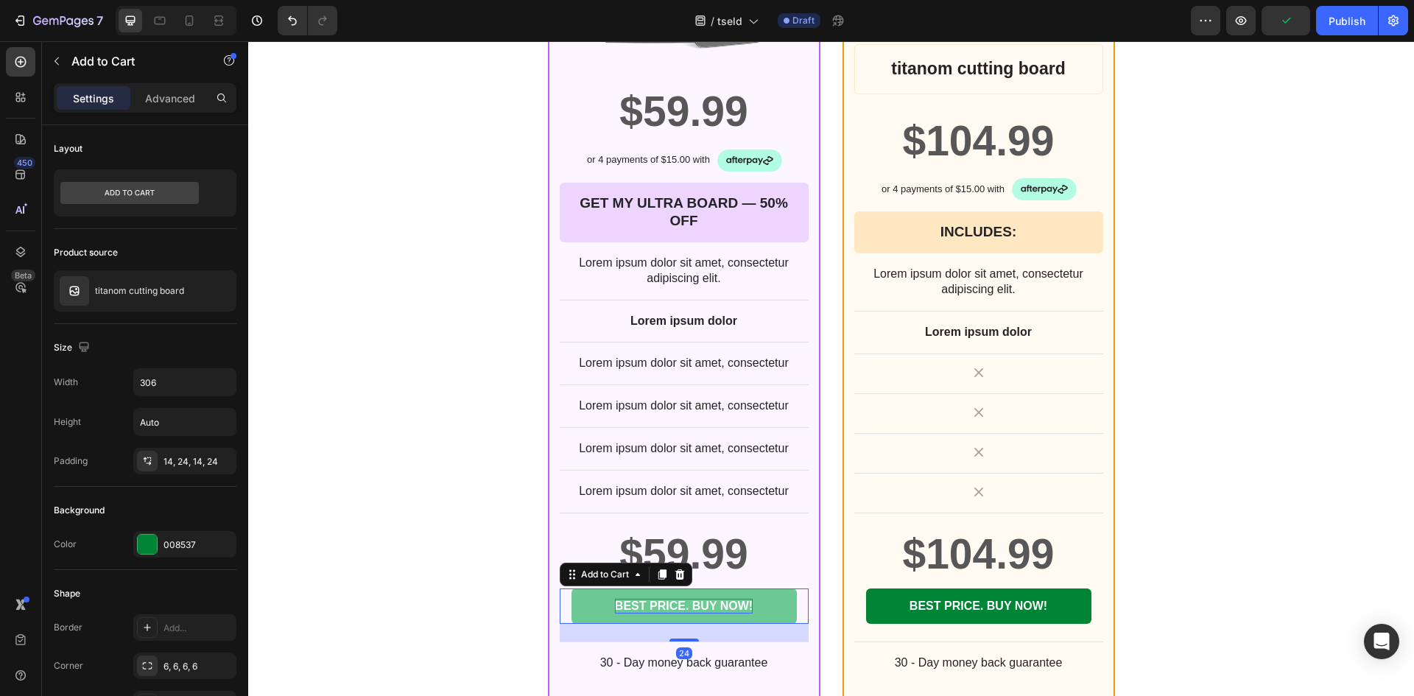
click at [716, 606] on div "BEST PRICE. BUY NOW!" at bounding box center [684, 606] width 138 height 15
click at [716, 606] on p "BEST PRICE. BUY NOW!" at bounding box center [684, 606] width 138 height 15
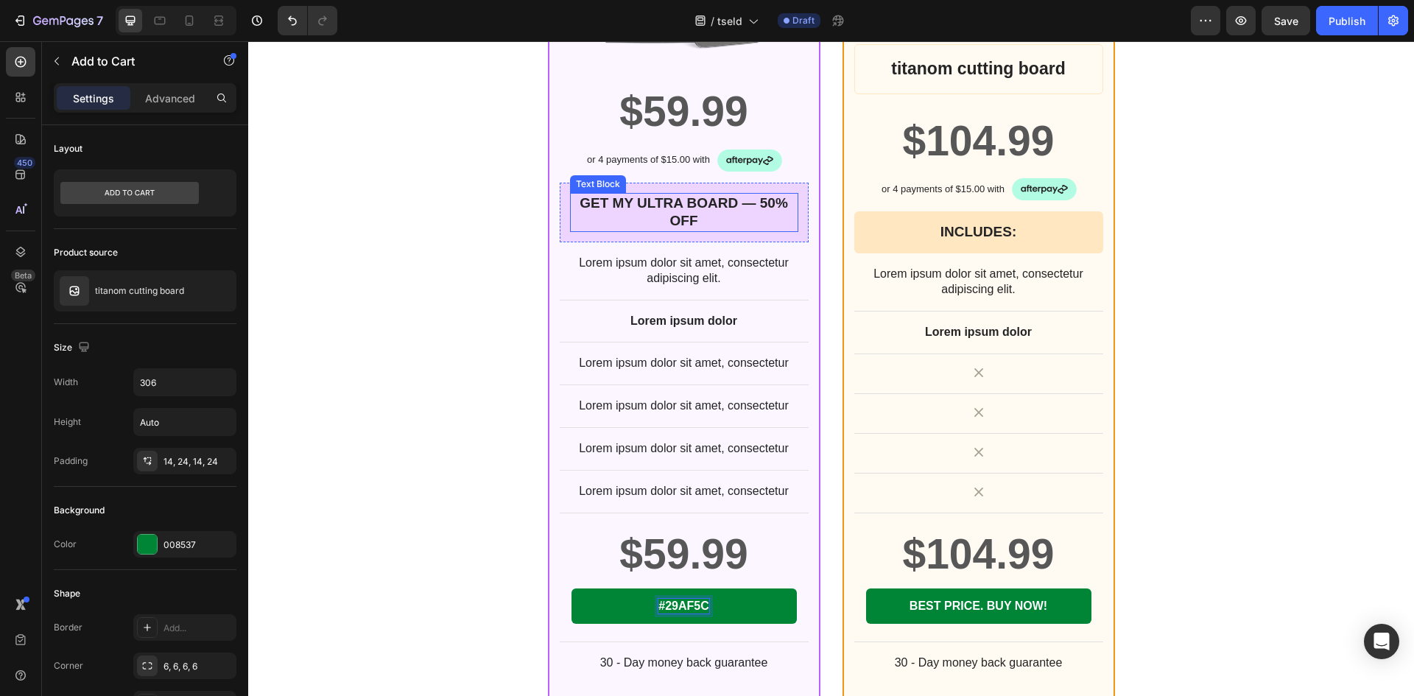
click at [650, 204] on p "GET MY ULTRA BOARD — 50% OFF" at bounding box center [683, 212] width 225 height 36
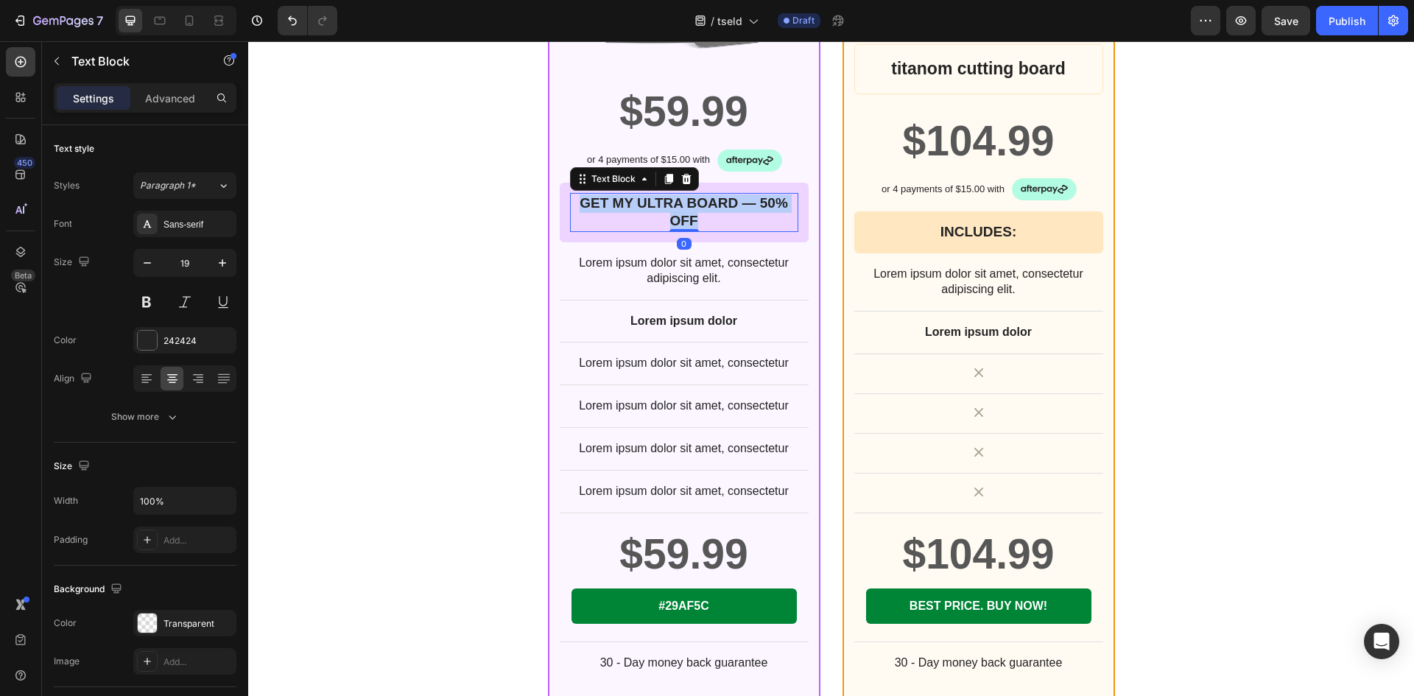
click at [650, 204] on p "GET MY ULTRA BOARD — 50% OFF" at bounding box center [683, 212] width 225 height 36
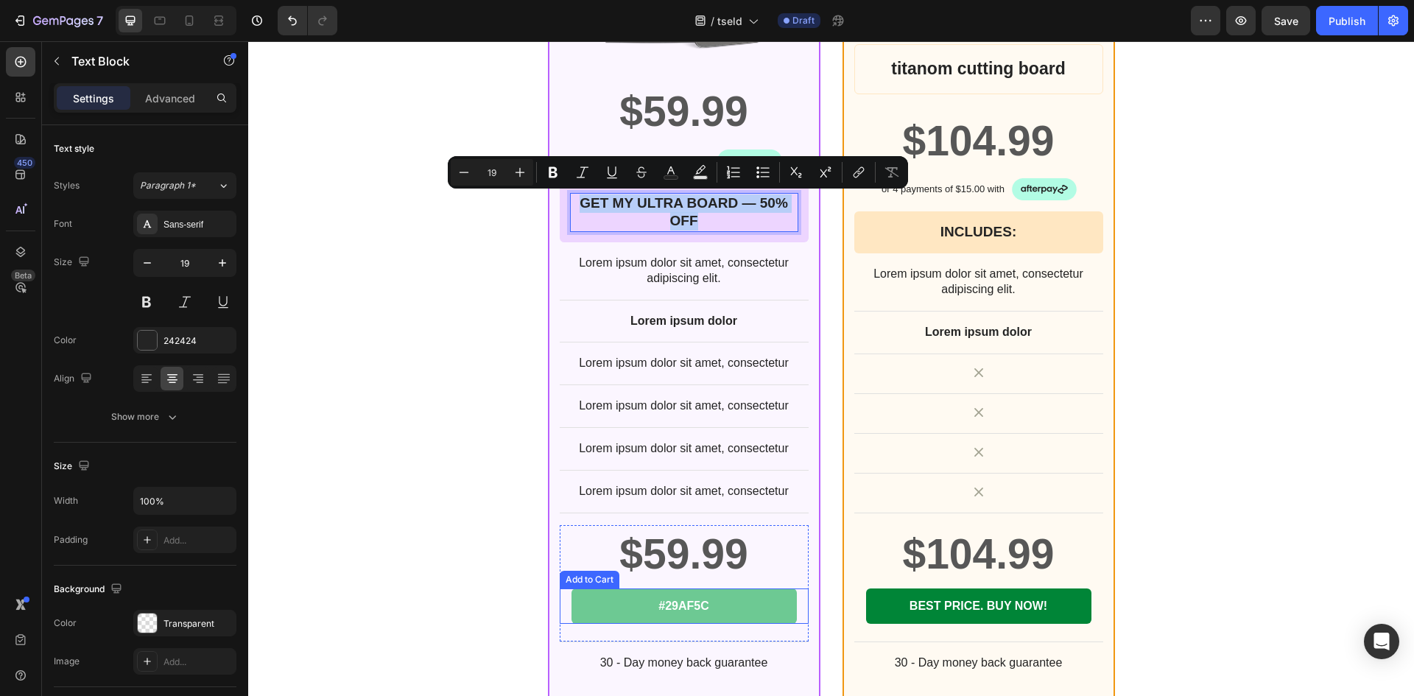
click at [716, 593] on button "#29AF5C" at bounding box center [683, 606] width 225 height 36
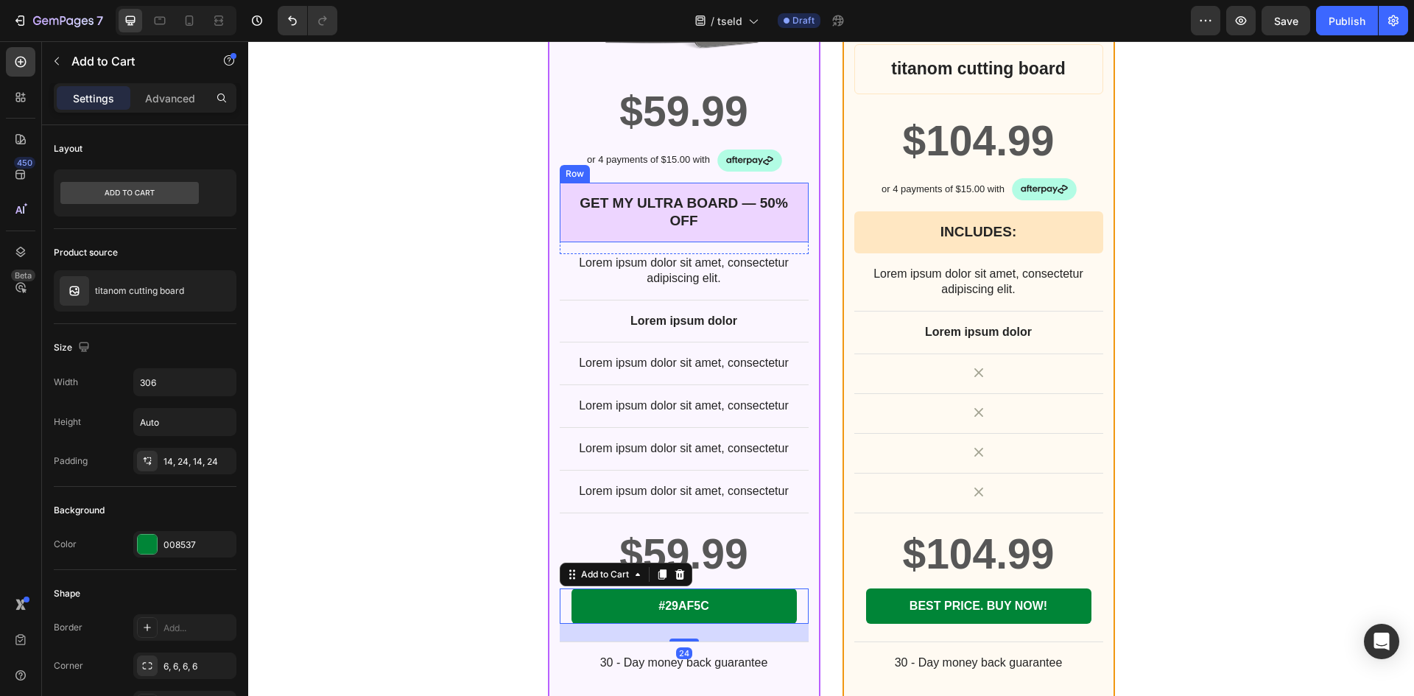
click at [671, 190] on div "GET MY ULTRA BOARD — 50% OFF Text Block Row" at bounding box center [684, 213] width 249 height 60
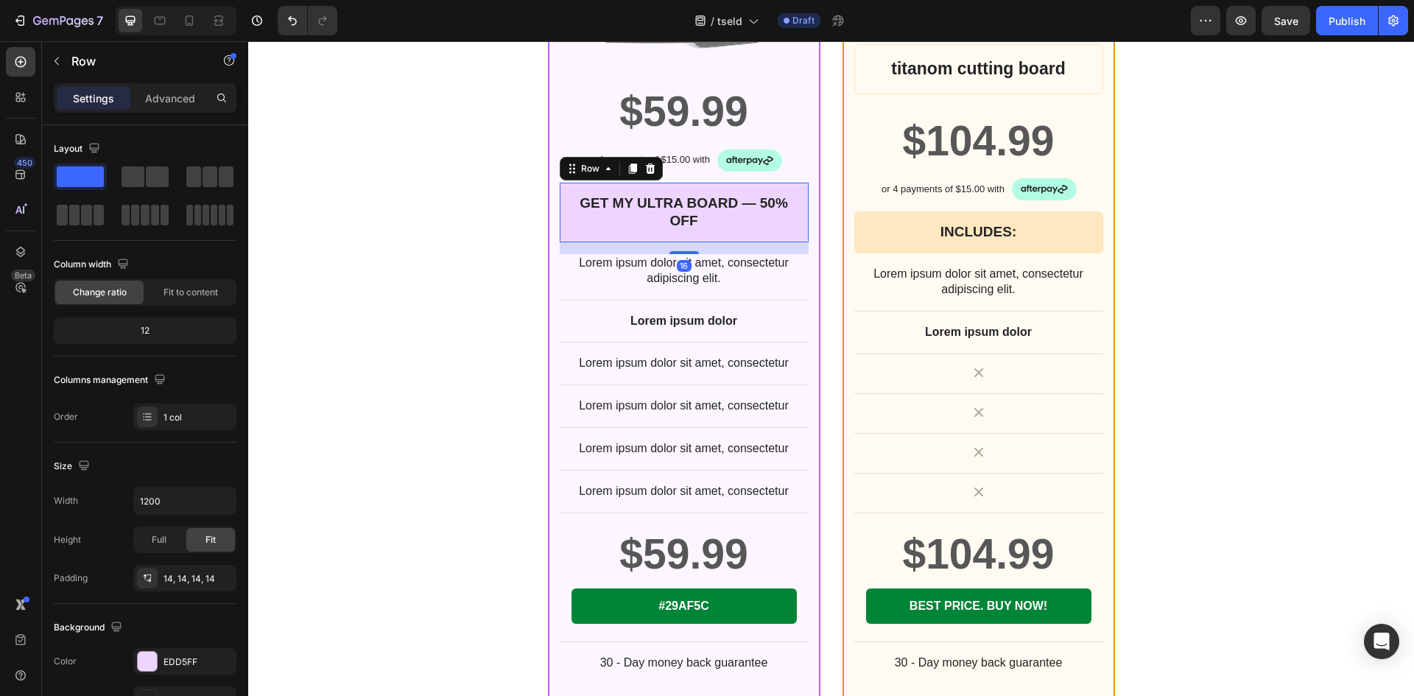
click at [671, 190] on div "GET MY ULTRA BOARD — 50% OFF Text Block Row 16" at bounding box center [684, 213] width 249 height 60
click at [671, 194] on p "GET MY ULTRA BOARD — 50% OFF" at bounding box center [683, 212] width 225 height 36
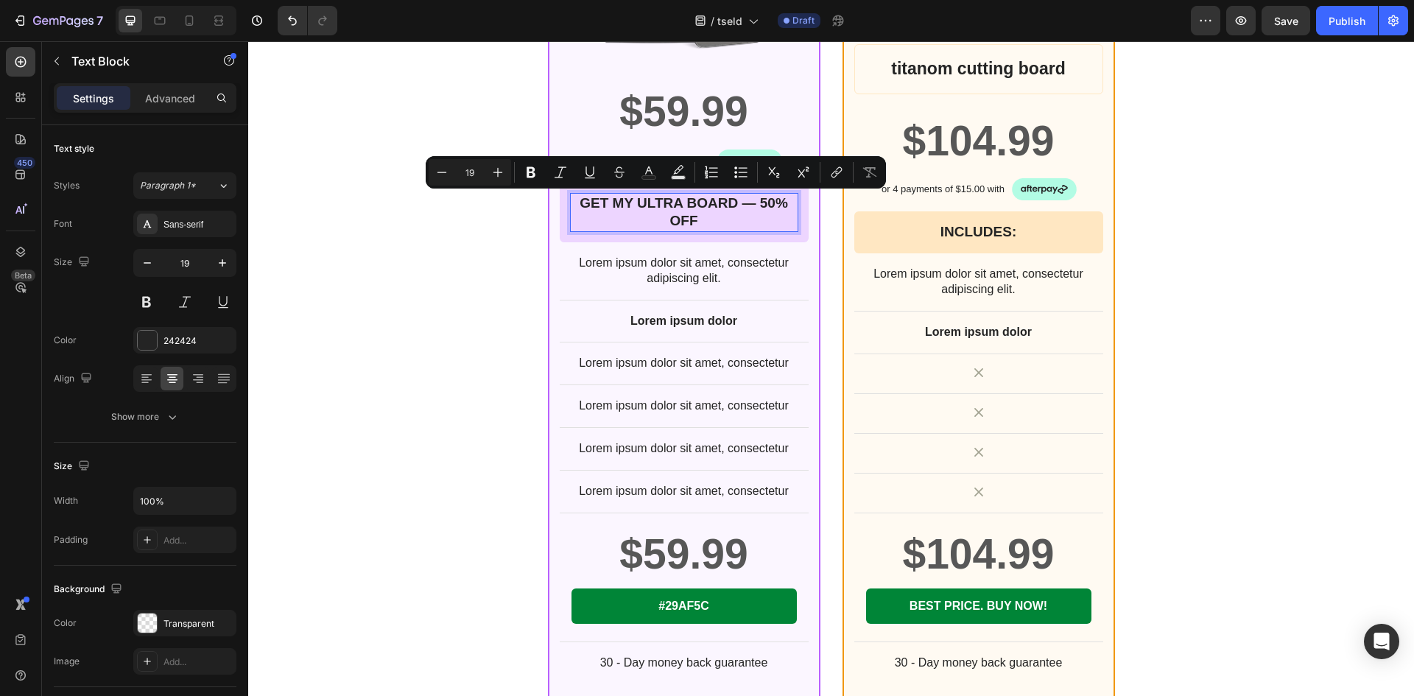
click at [671, 194] on p "GET MY ULTRA BOARD — 50% OFF" at bounding box center [683, 212] width 225 height 36
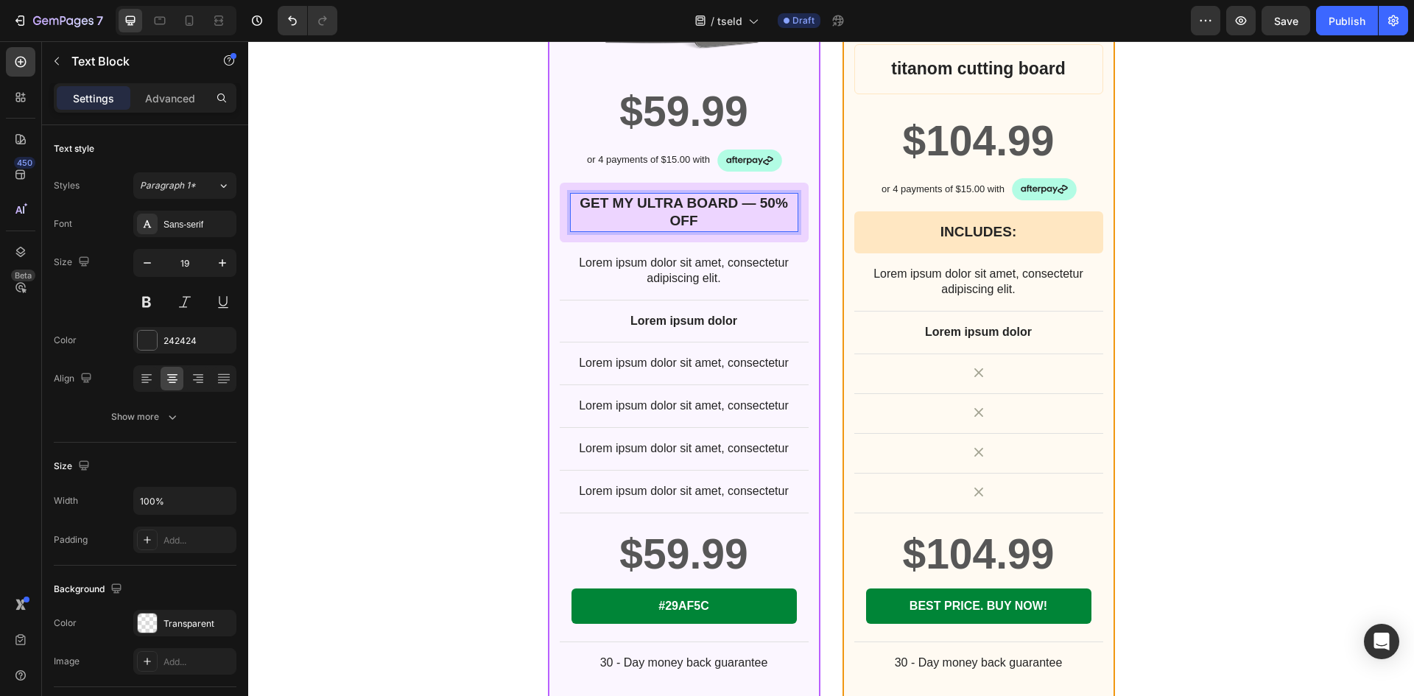
click at [673, 200] on p "GET MY ULTRA BOARD — 50% OFF" at bounding box center [683, 212] width 225 height 36
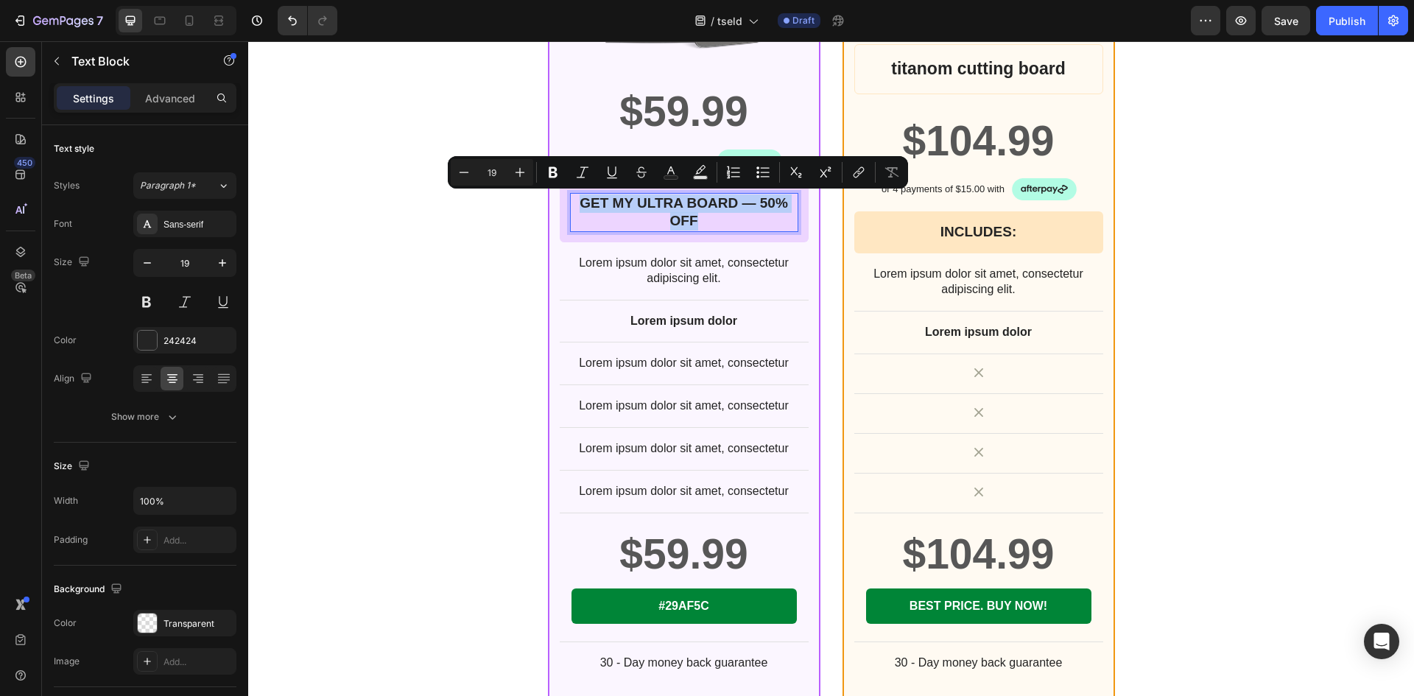
copy p "GET MY ULTRA BOARD — 50% OFF"
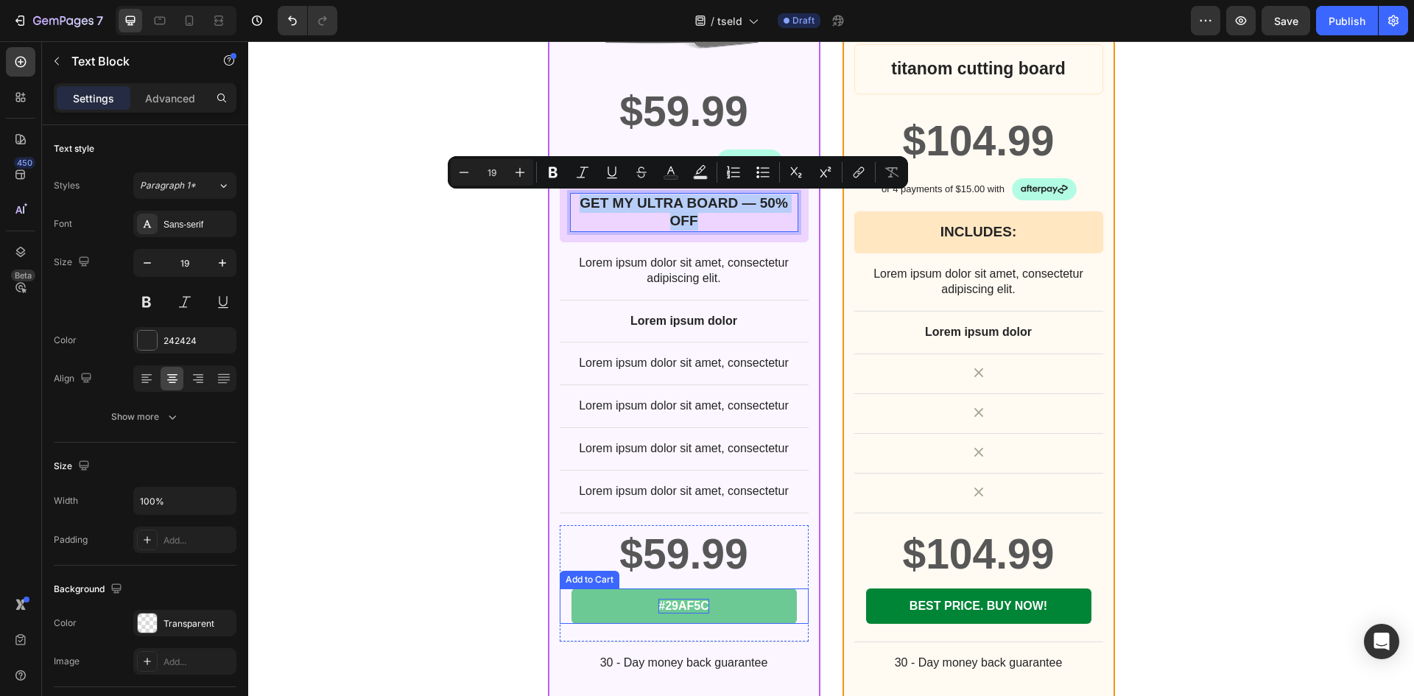
click at [684, 599] on p "#29AF5C" at bounding box center [683, 606] width 50 height 15
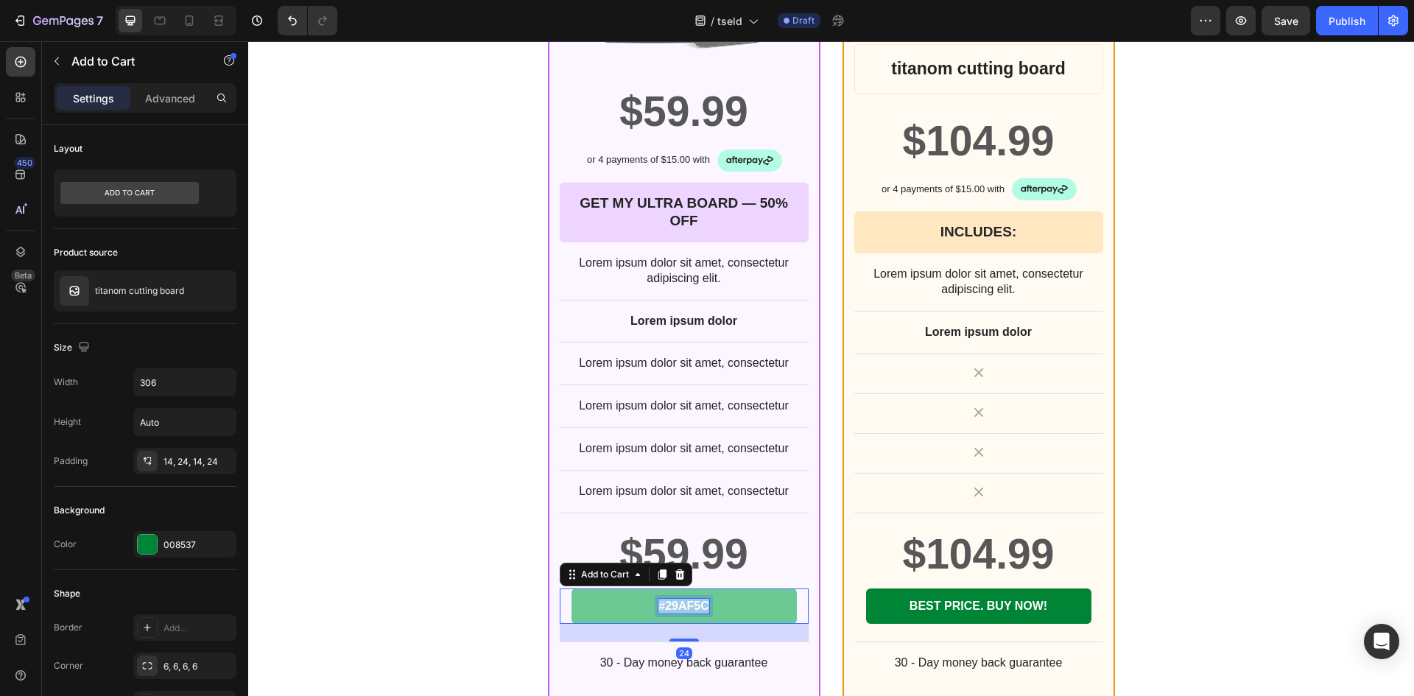
click at [684, 599] on p "#29AF5C" at bounding box center [683, 606] width 50 height 15
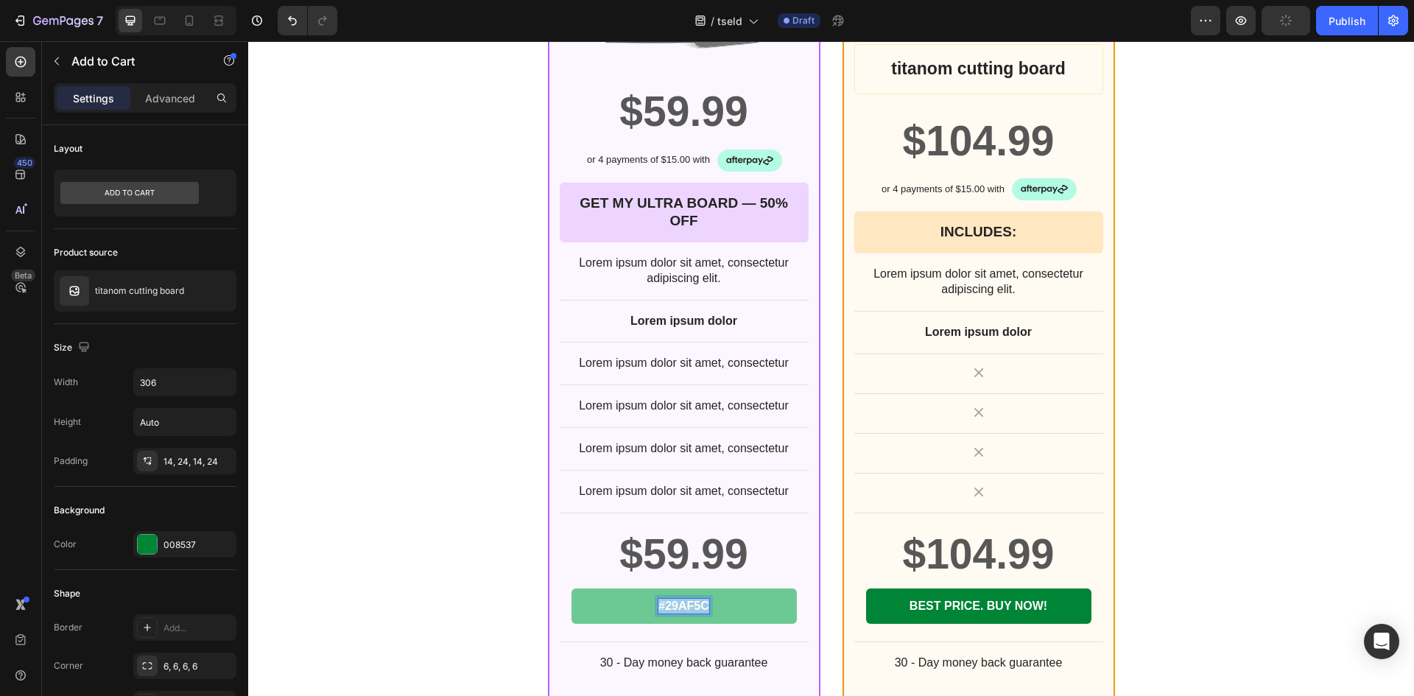
click at [684, 599] on p "#29AF5C" at bounding box center [683, 606] width 50 height 15
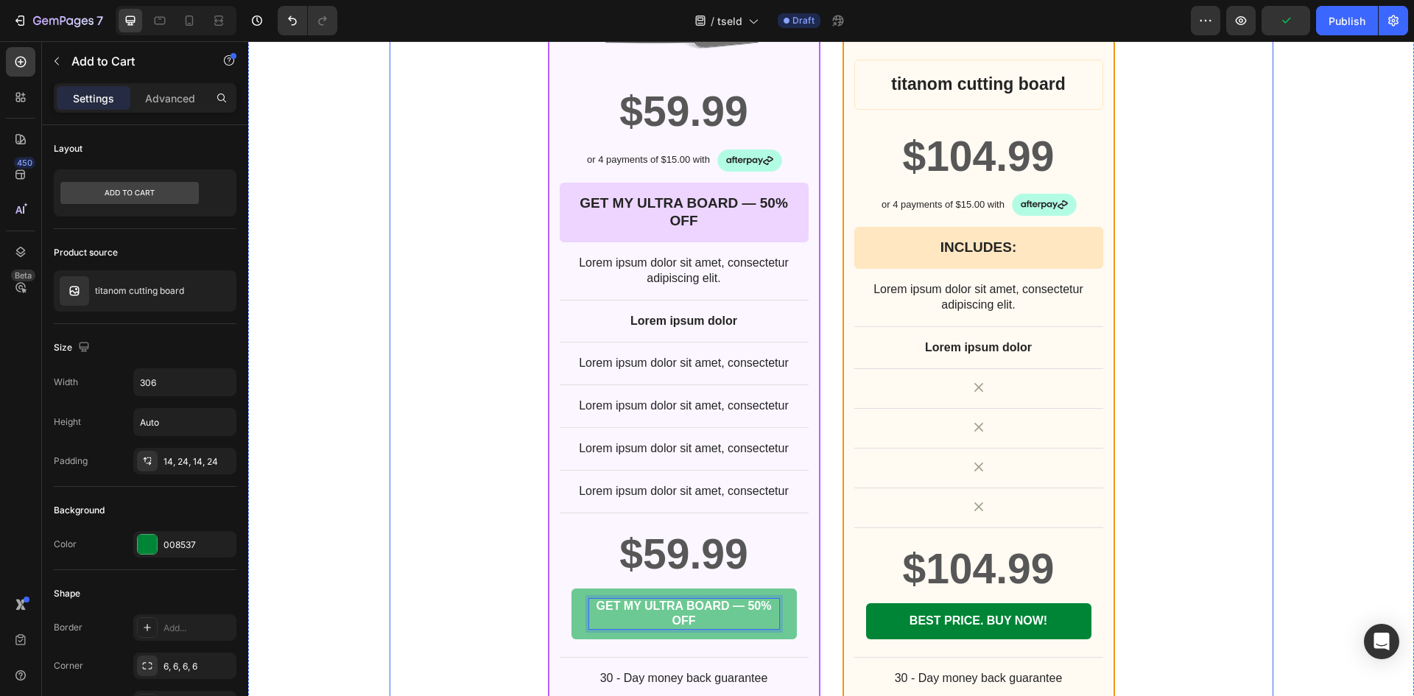
click at [474, 590] on div "1X ULTRA CUTTING BOARD BY TSELD™ Heading +10% OFF Heading Image Row $59.99 Prod…" at bounding box center [830, 268] width 883 height 913
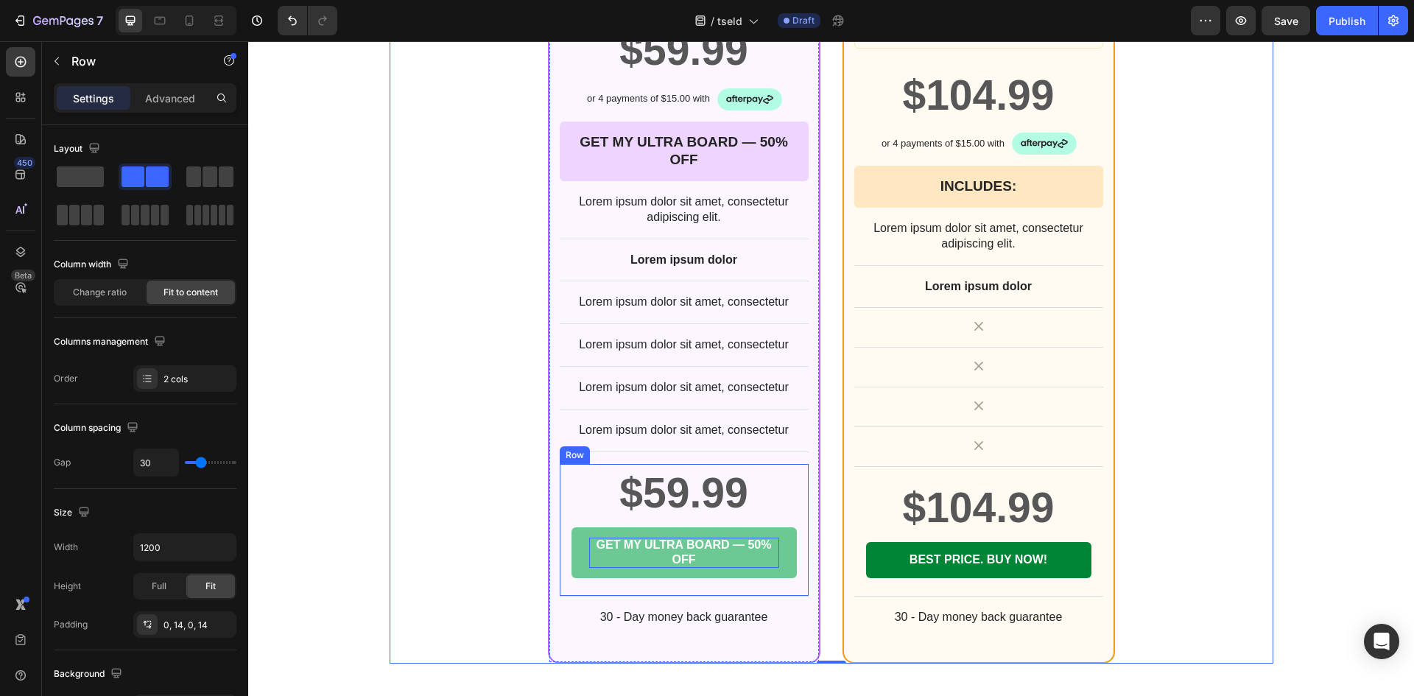
scroll to position [5894, 0]
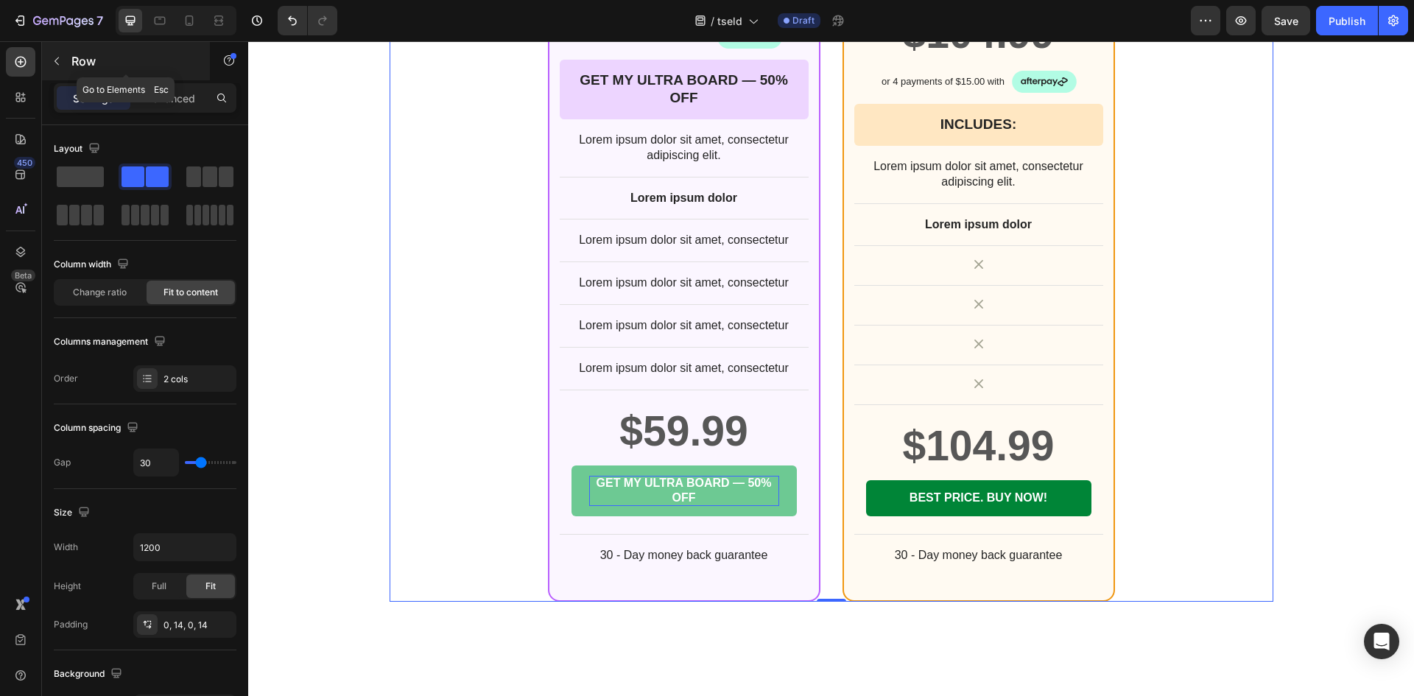
click at [57, 59] on icon "button" at bounding box center [56, 61] width 4 height 8
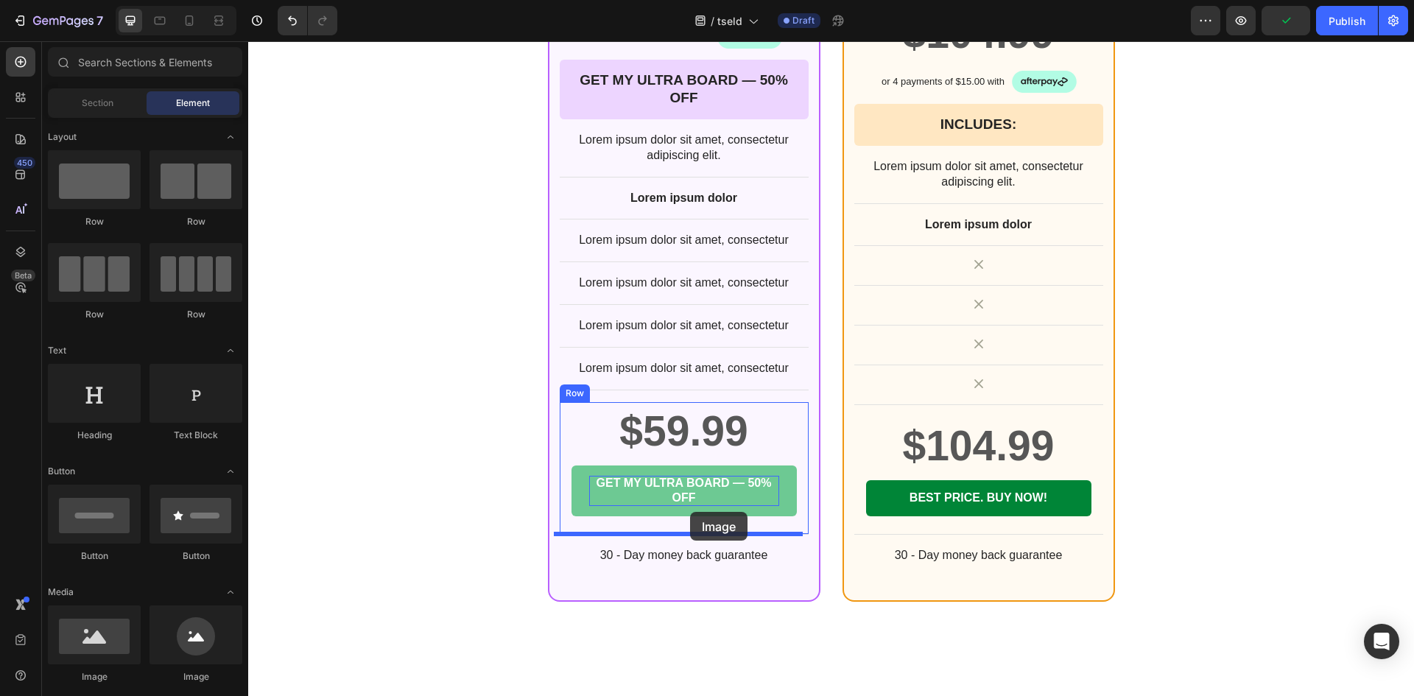
drag, startPoint x: 347, startPoint y: 655, endPoint x: 690, endPoint y: 512, distance: 371.9
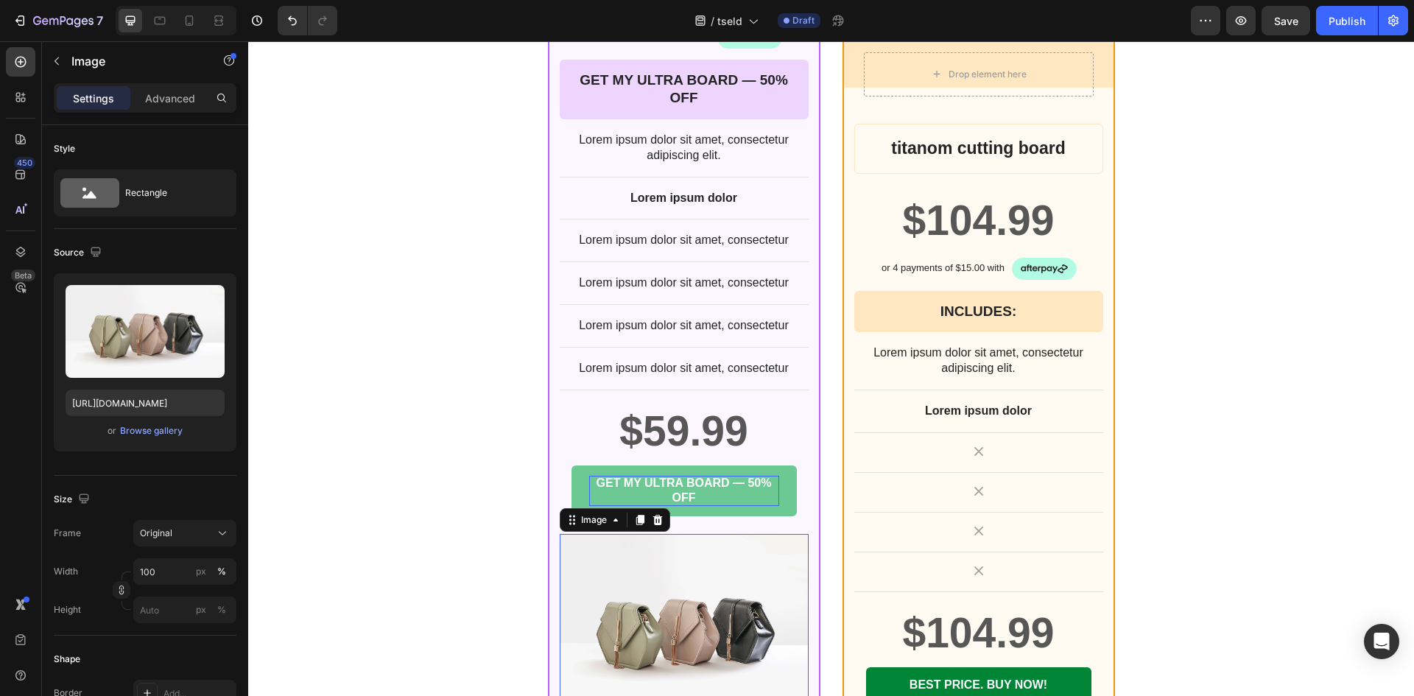
click at [672, 631] on img at bounding box center [684, 627] width 249 height 187
click at [169, 401] on input "https://cdn.shopify.com/s/files/1/2005/9307/files/image_demo.jpg" at bounding box center [145, 402] width 159 height 27
paste input "0694/7910/4694/files/group-1000006169_png.webp?v=1756199889&width=1440"
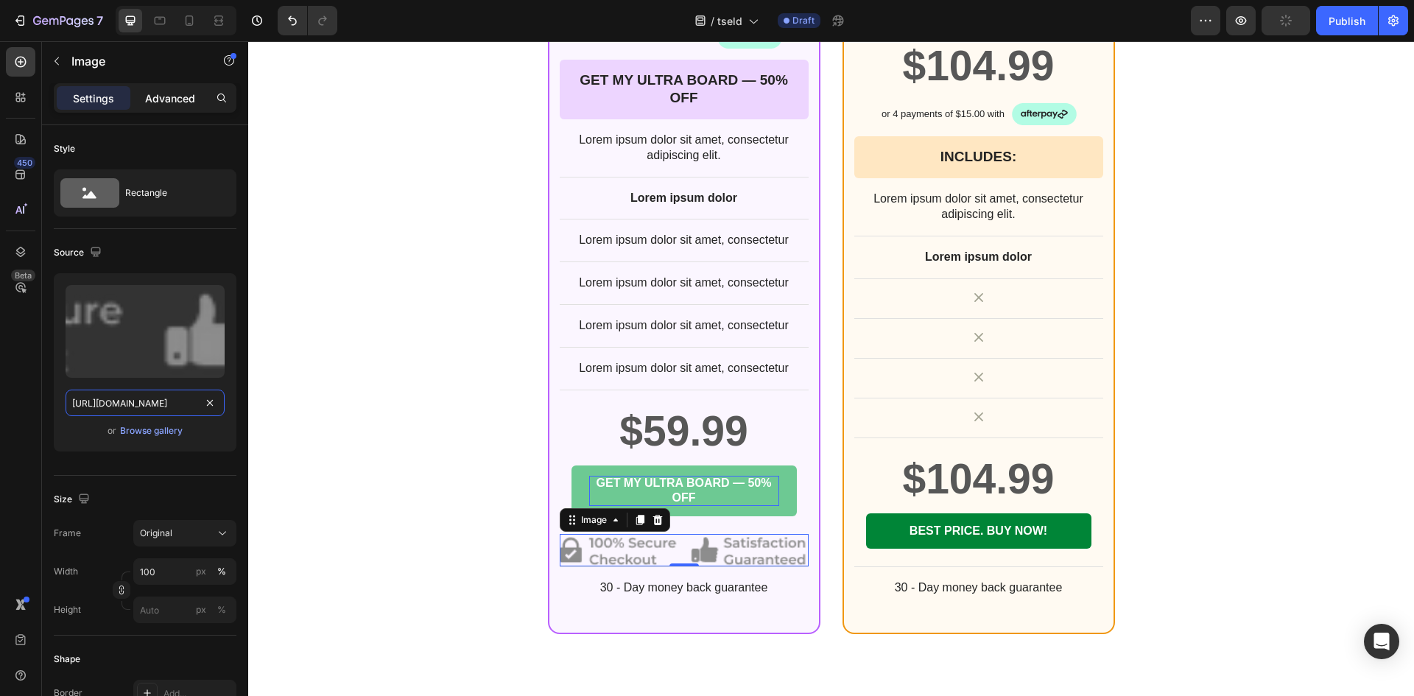
type input "https://cdn.shopify.com/s/files/1/0694/7910/4694/files/group-1000006169_png.web…"
click at [172, 96] on p "Advanced" at bounding box center [170, 98] width 50 height 15
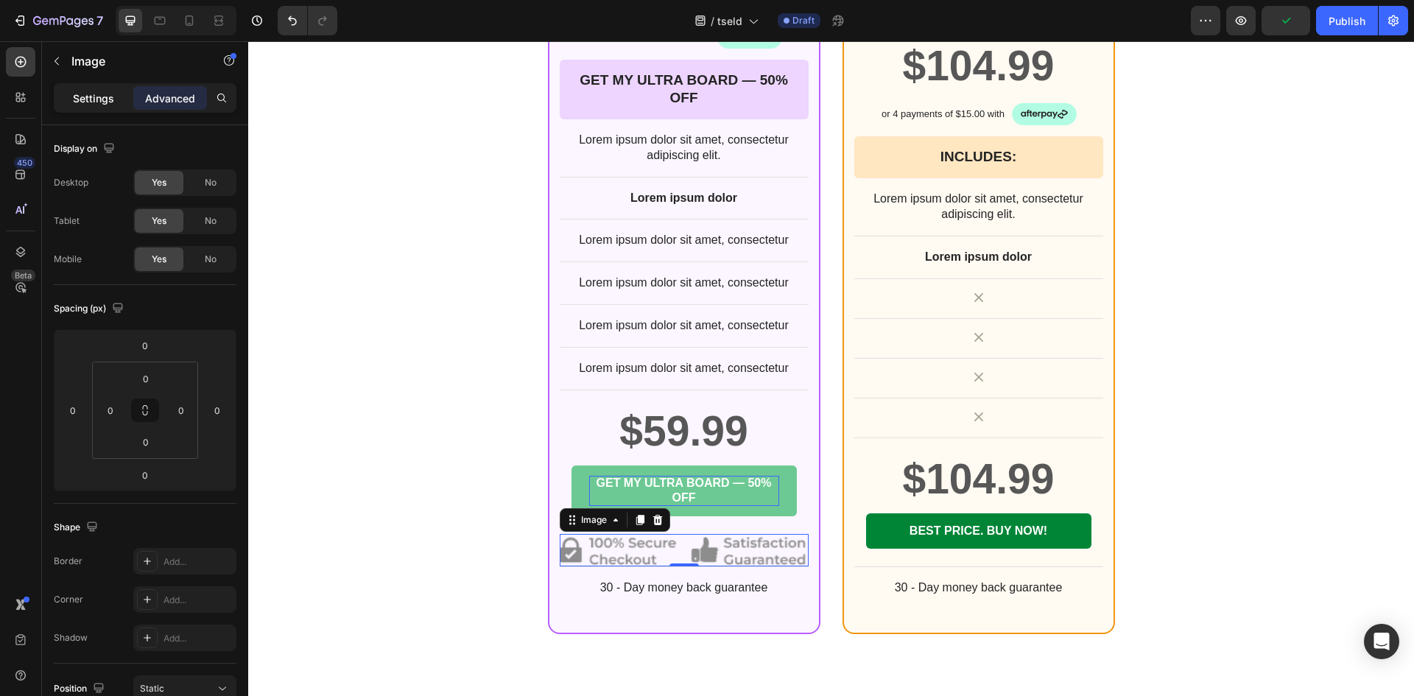
click at [98, 107] on div "Settings" at bounding box center [94, 98] width 74 height 24
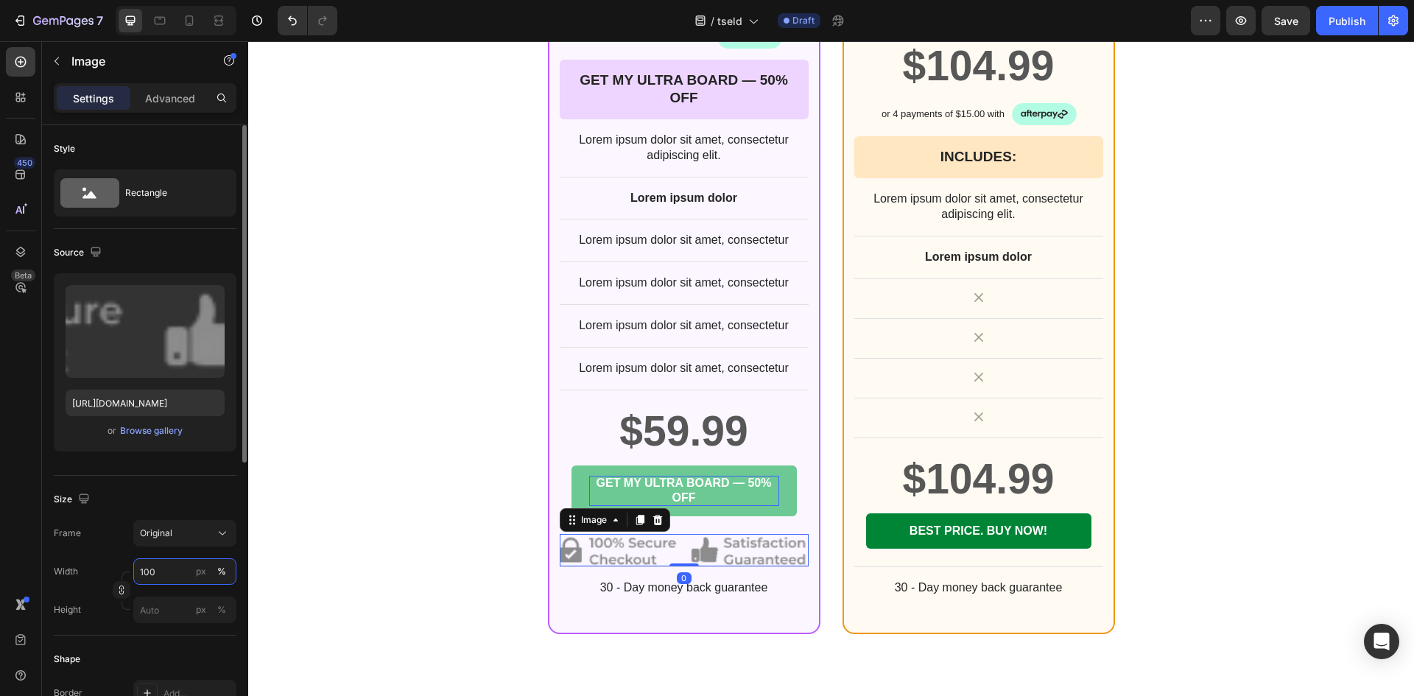
click at [179, 562] on input "100" at bounding box center [184, 571] width 103 height 27
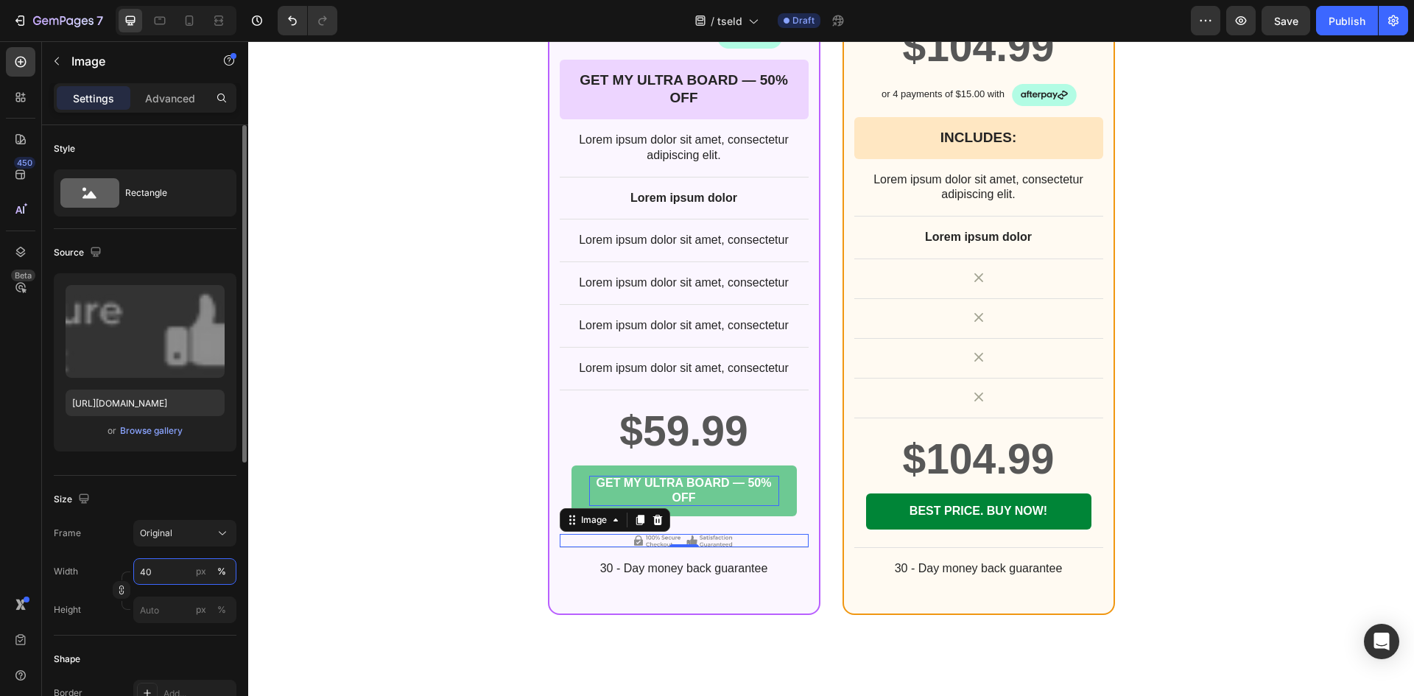
drag, startPoint x: 156, startPoint y: 577, endPoint x: 135, endPoint y: 575, distance: 20.7
click at [135, 575] on input "40" at bounding box center [184, 571] width 103 height 27
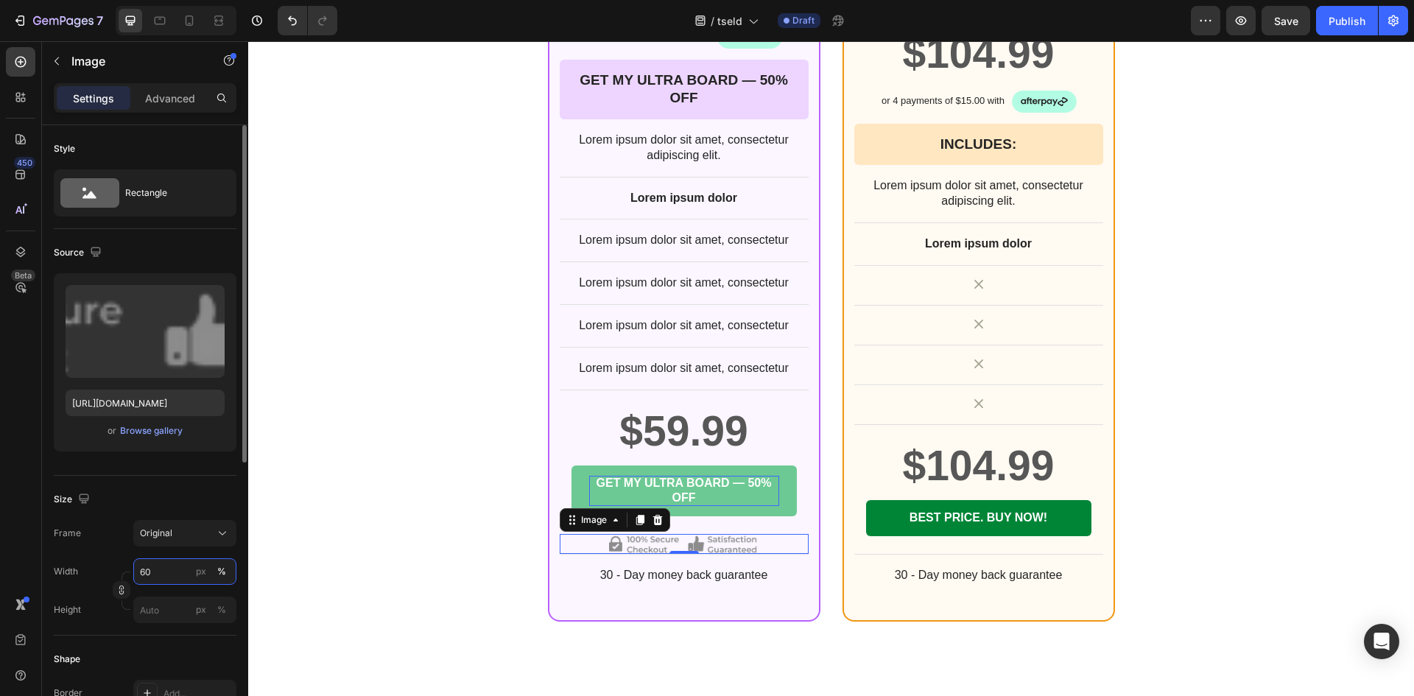
click at [135, 569] on input "60" at bounding box center [184, 571] width 103 height 27
type input "80"
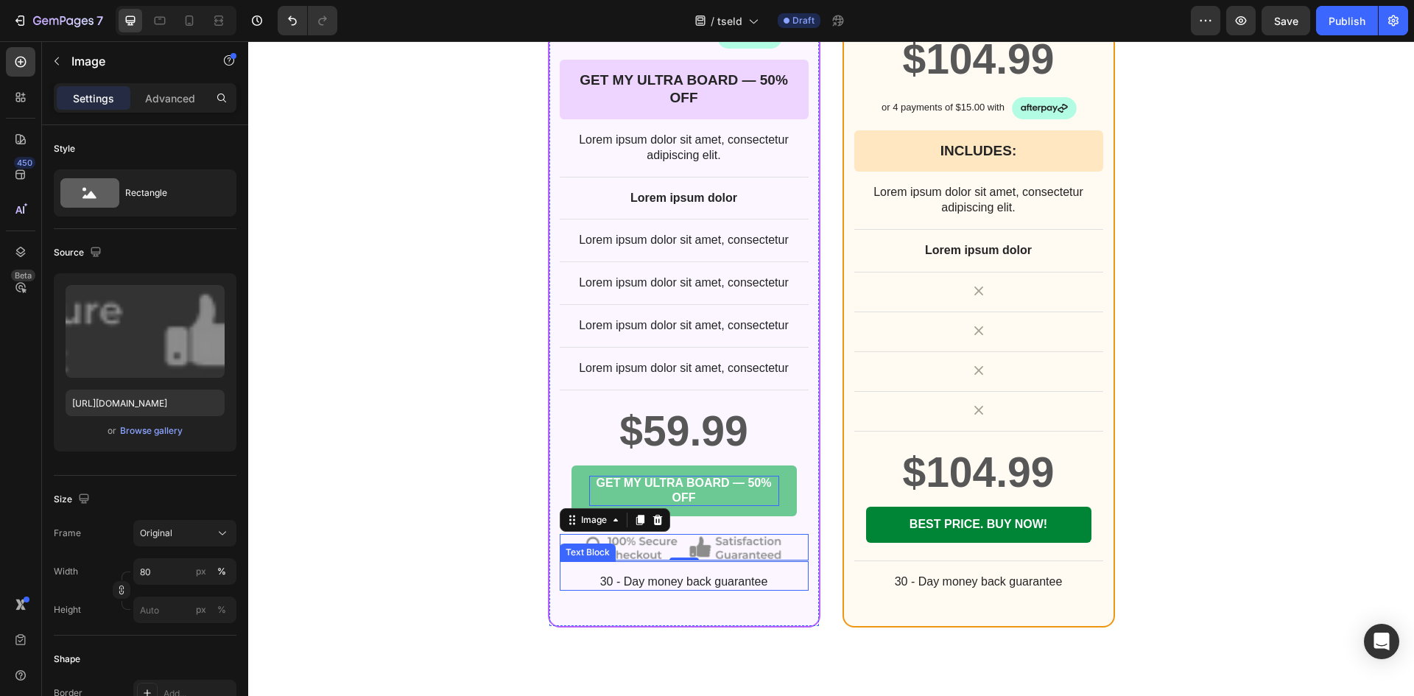
click at [692, 587] on p "30 - Day money back guarantee" at bounding box center [684, 581] width 246 height 15
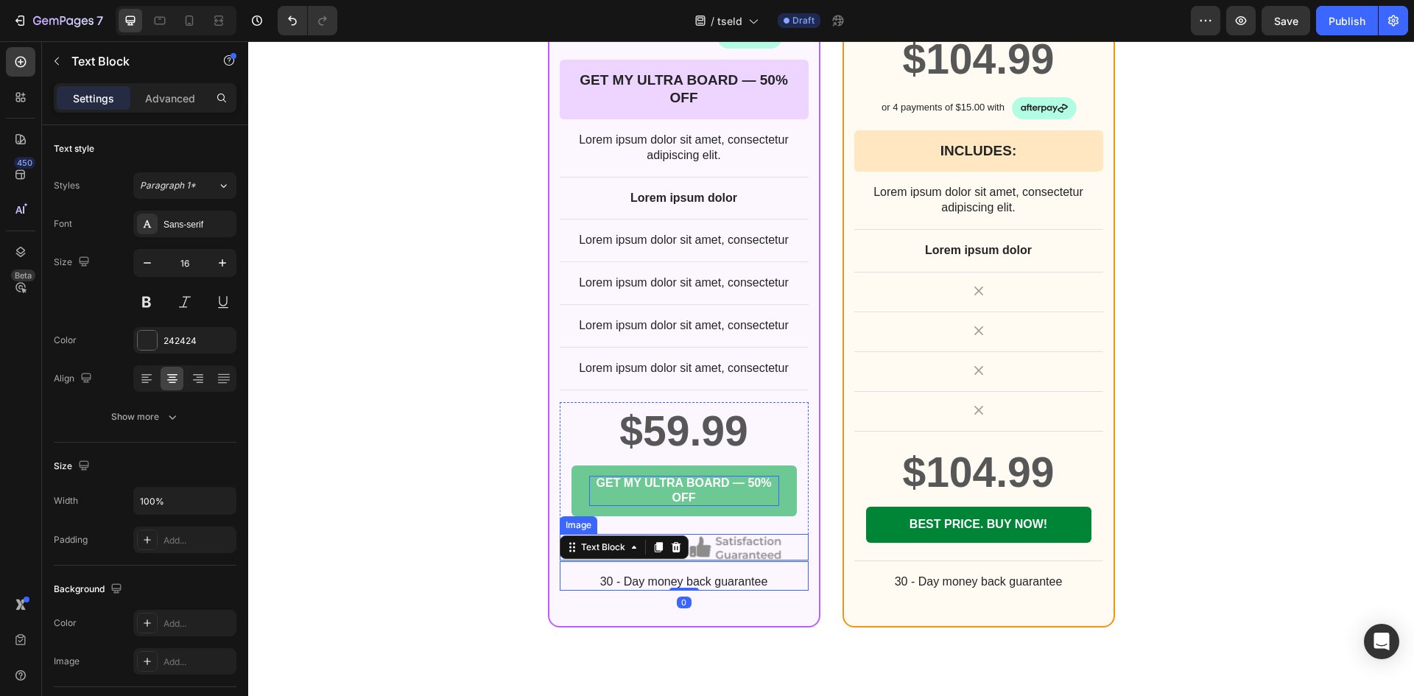
click at [718, 550] on img at bounding box center [683, 547] width 199 height 26
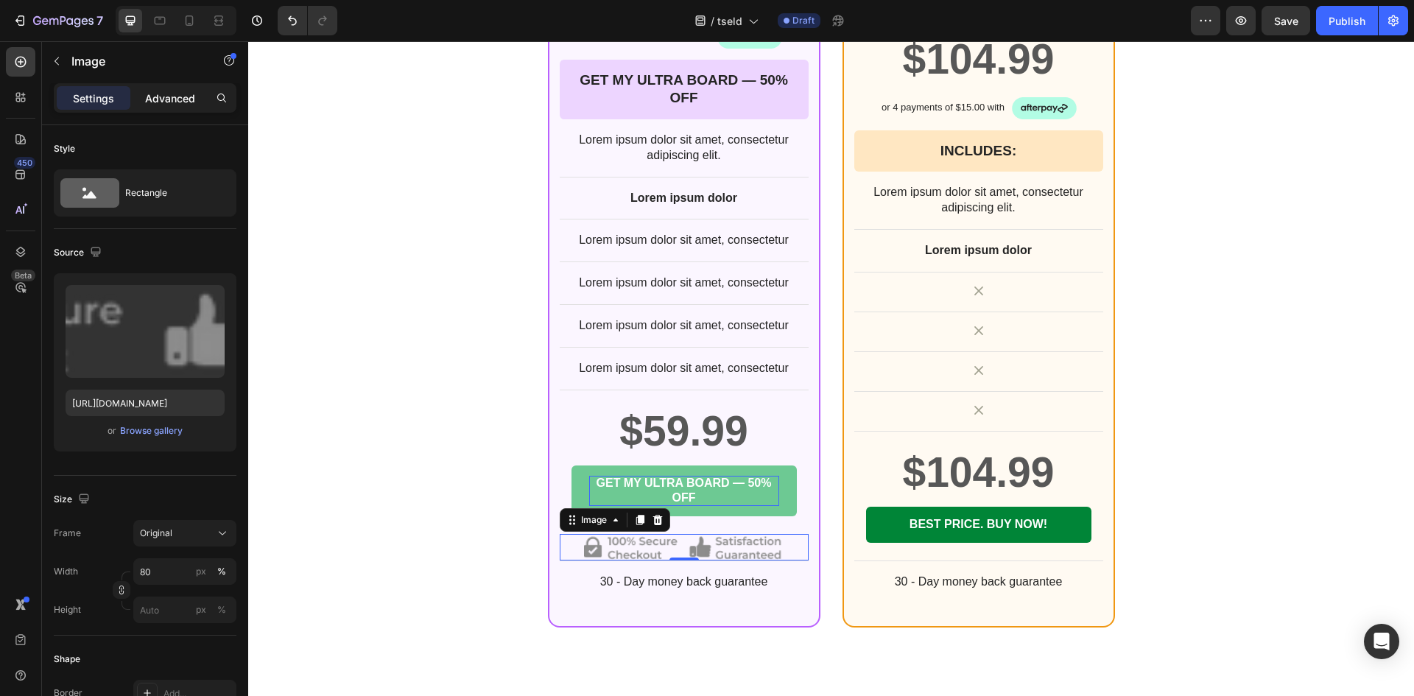
click at [167, 88] on div "Advanced" at bounding box center [170, 98] width 74 height 24
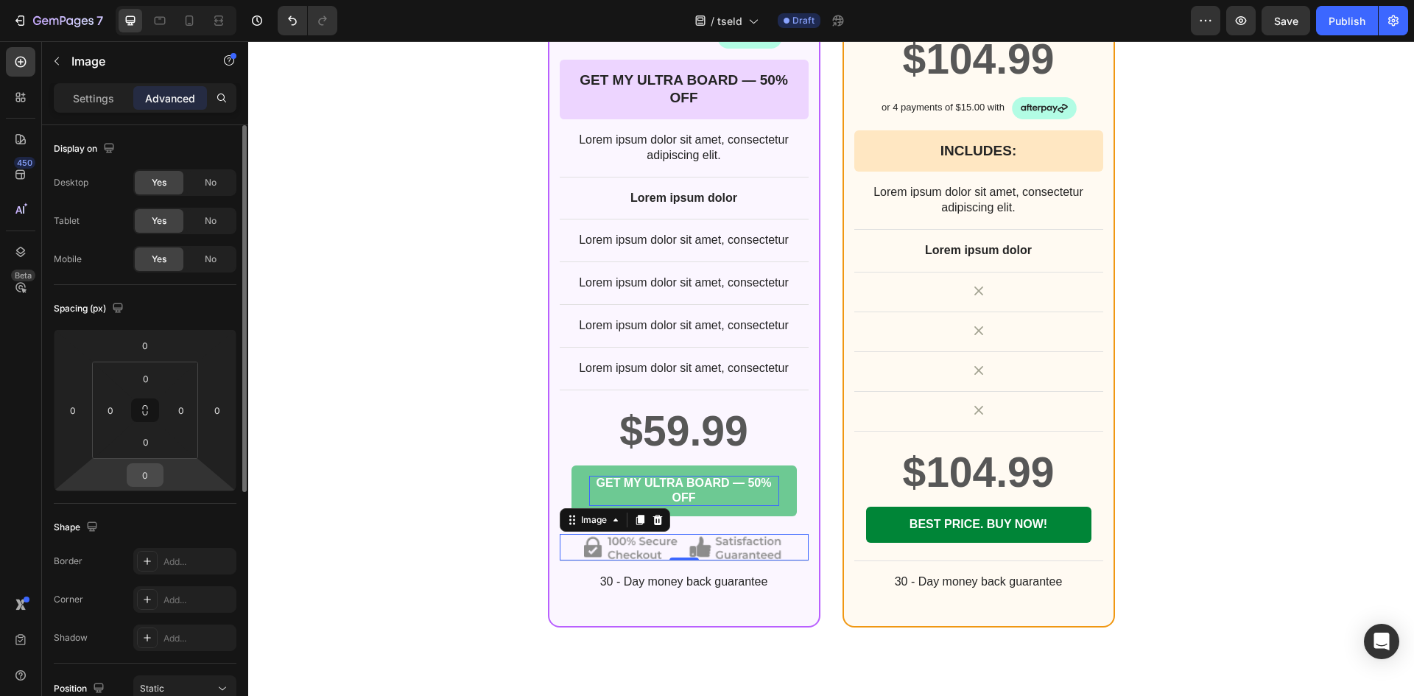
click at [142, 476] on input "0" at bounding box center [144, 475] width 29 height 22
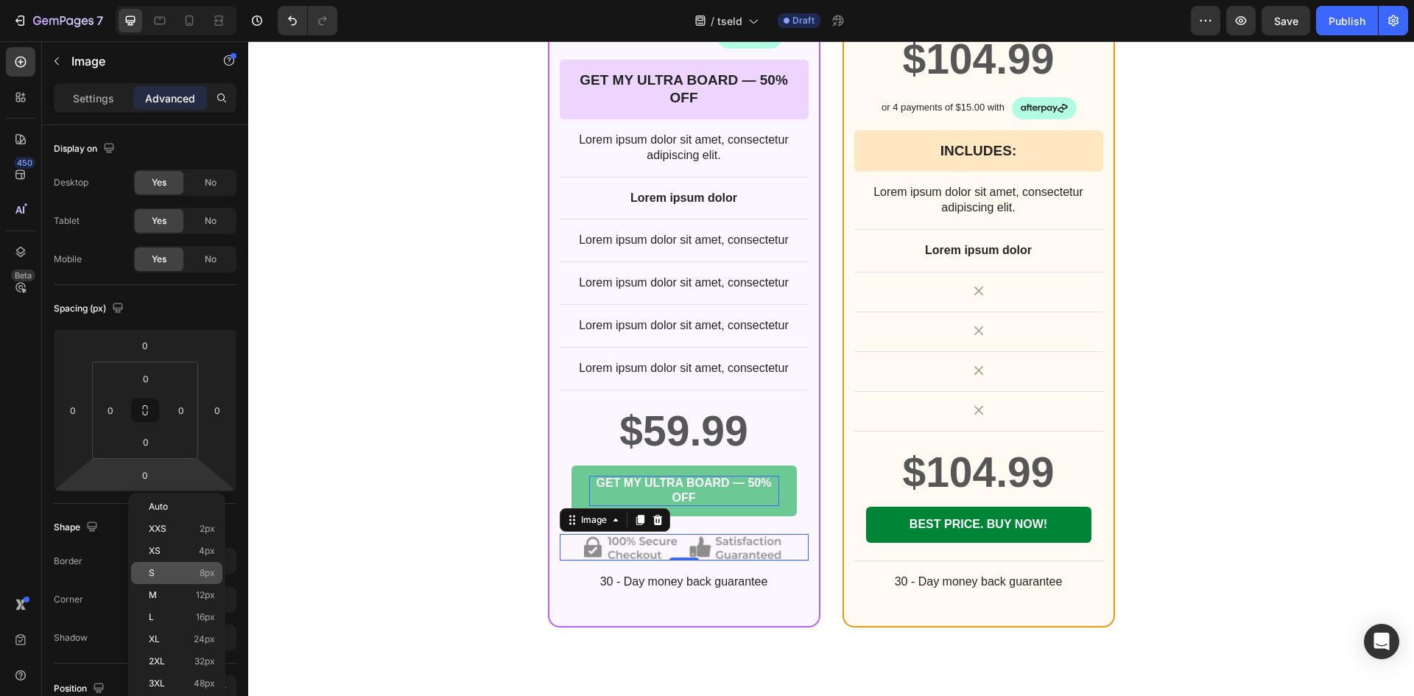
click at [177, 573] on p "S 8px" at bounding box center [182, 573] width 66 height 10
type input "8"
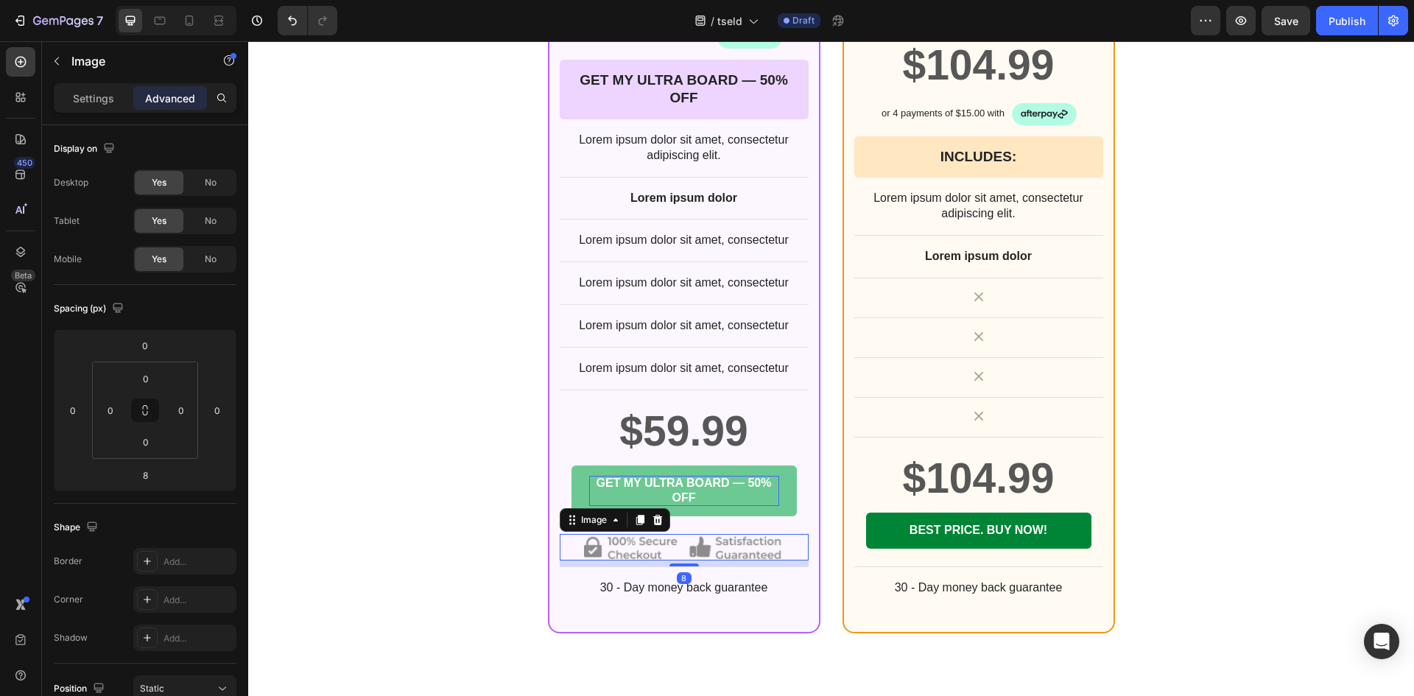
click at [389, 537] on div "1X ULTRA CUTTING BOARD BY TSELD™ Heading +10% OFF Heading Image Row $59.99 Prod…" at bounding box center [830, 161] width 883 height 945
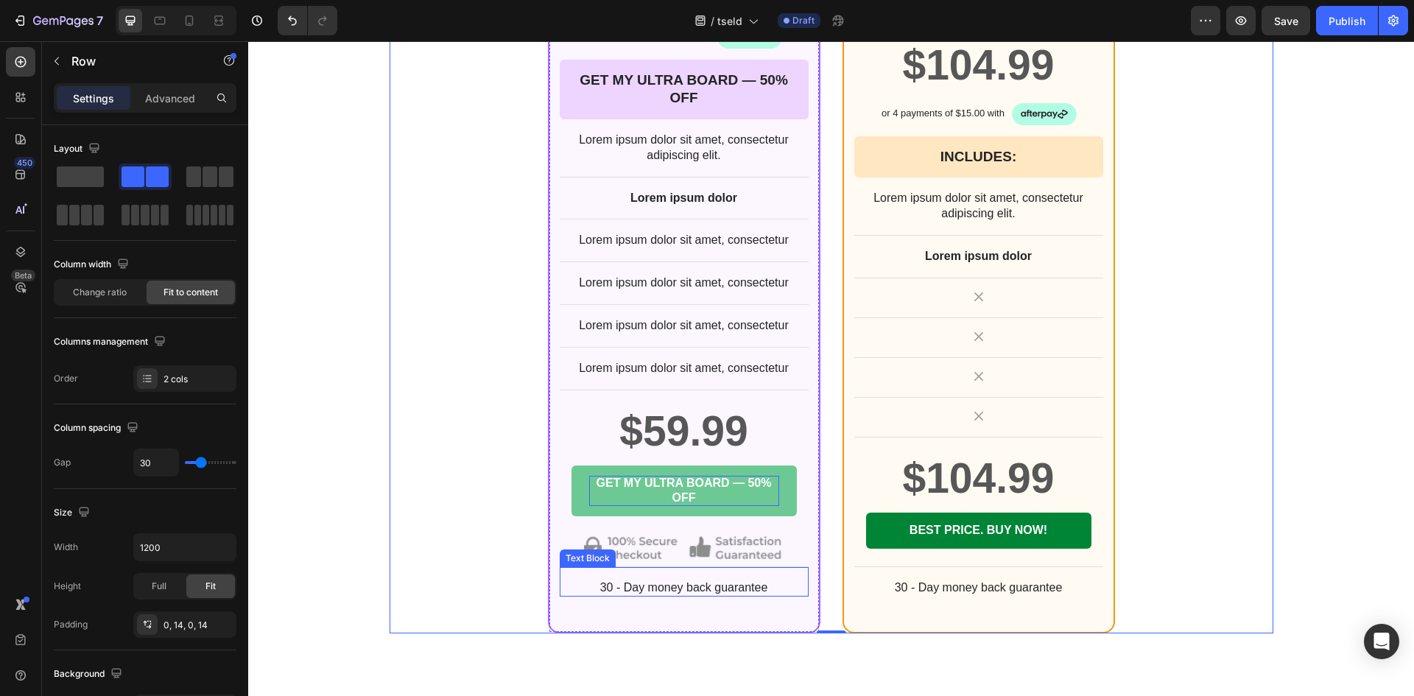
click at [653, 586] on p "30 - Day money back guarantee" at bounding box center [684, 587] width 246 height 15
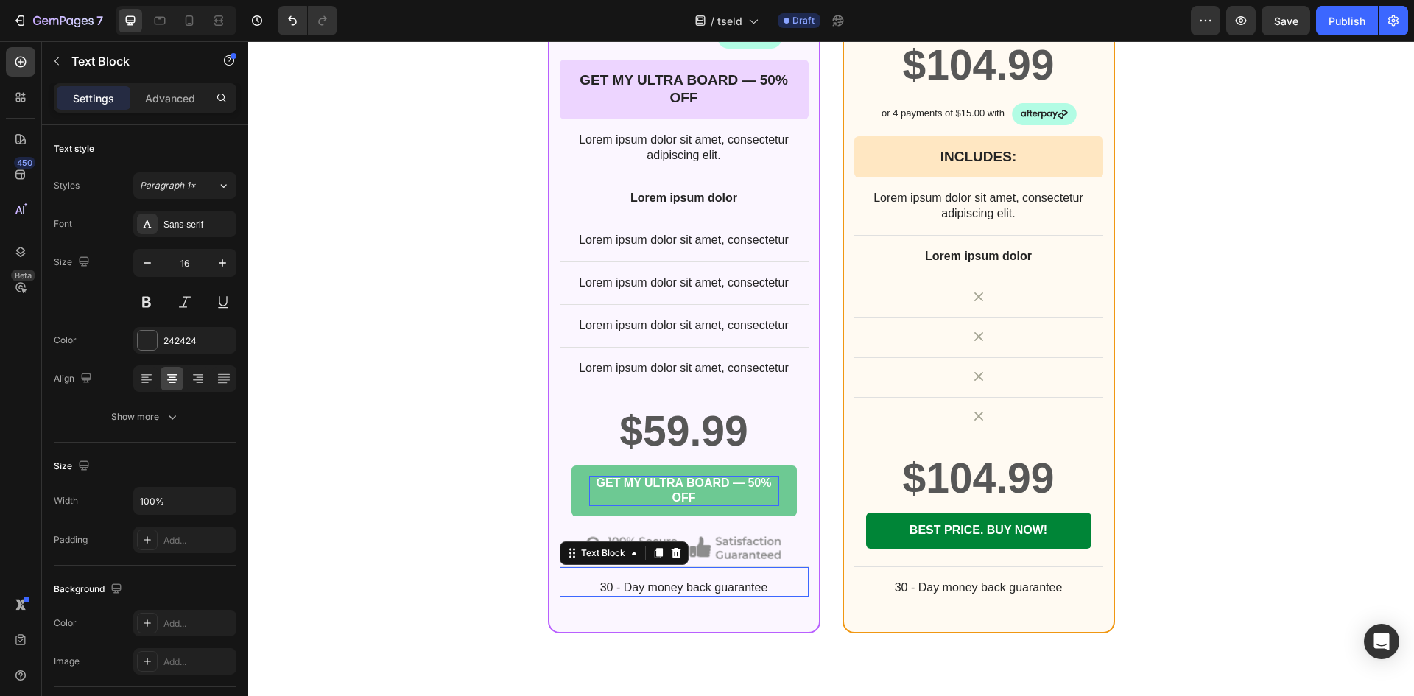
click at [653, 586] on p "30 - Day money back guarantee" at bounding box center [684, 587] width 246 height 15
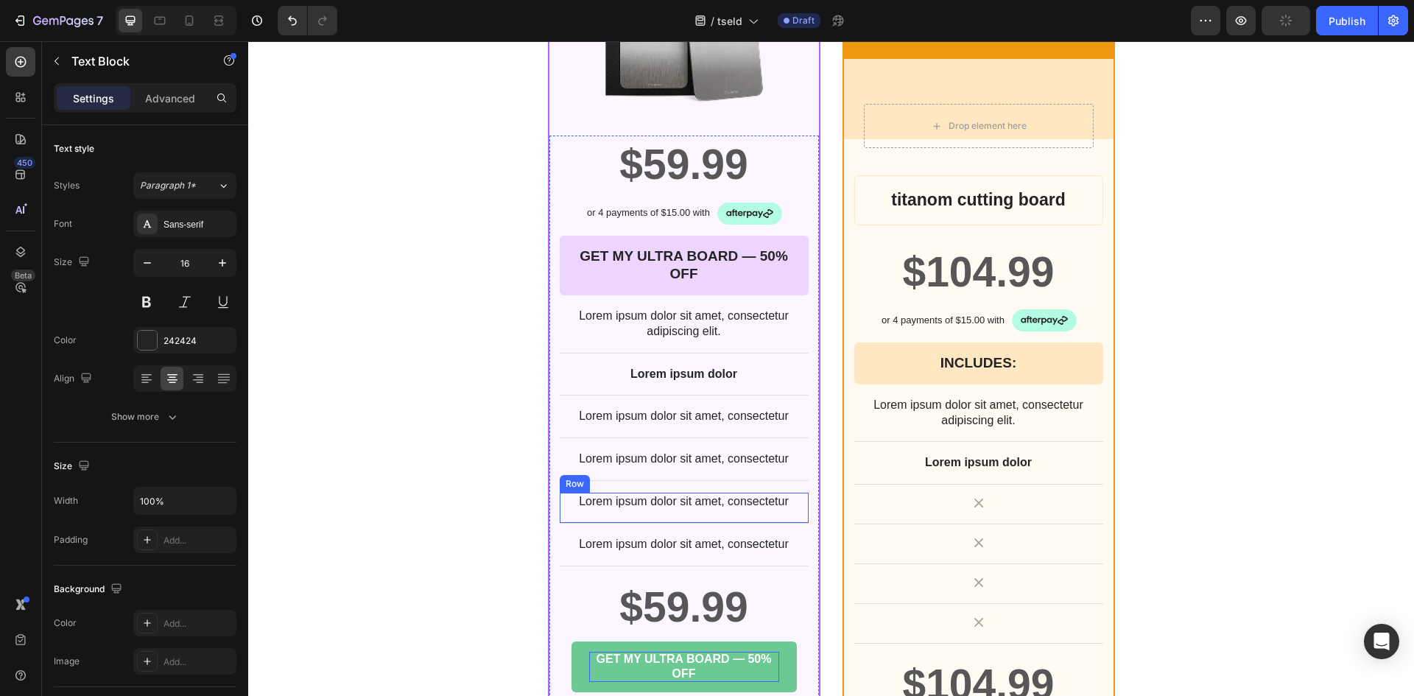
scroll to position [5648, 0]
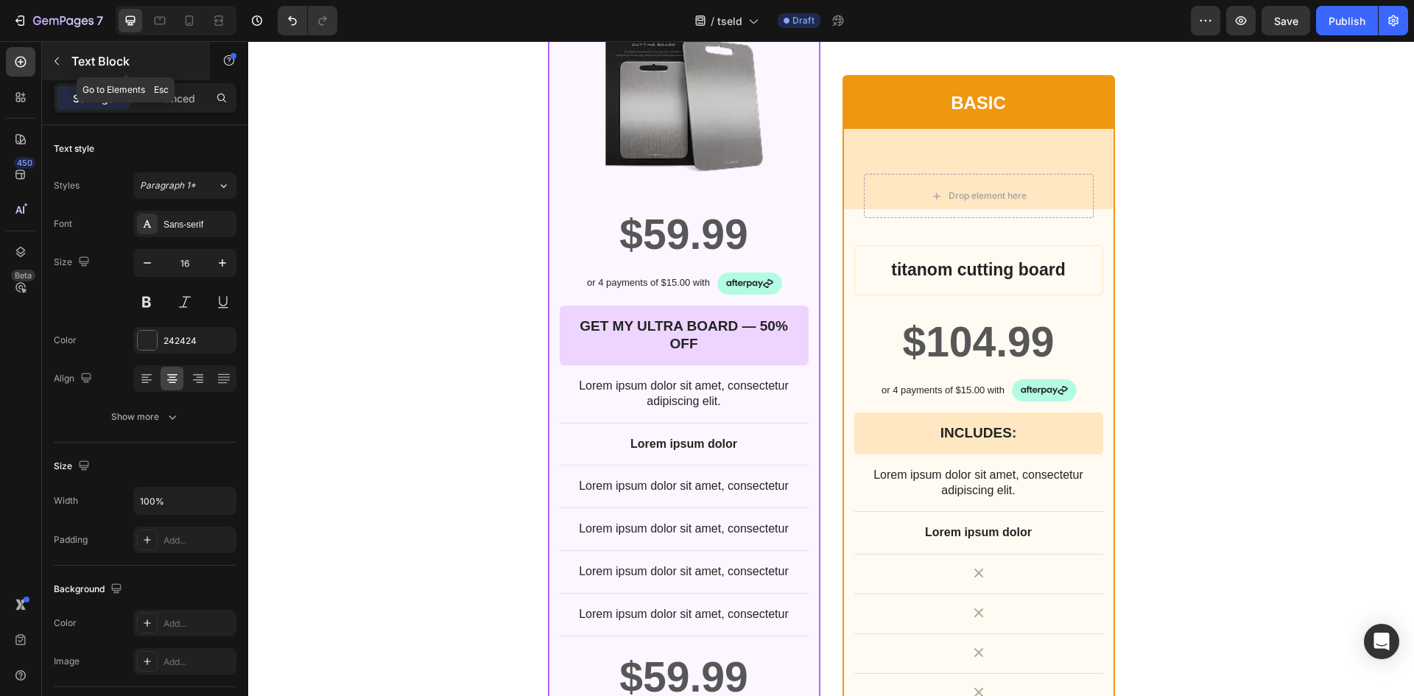
click at [54, 60] on icon "button" at bounding box center [57, 61] width 12 height 12
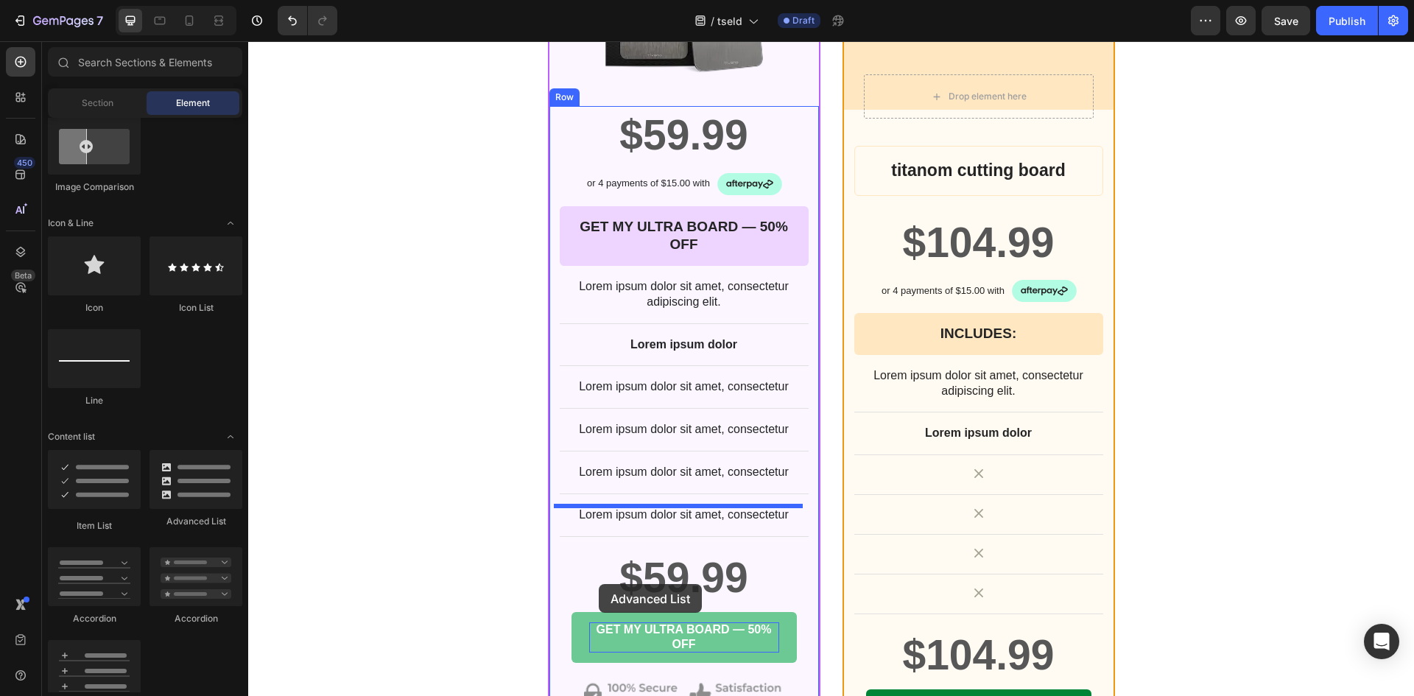
scroll to position [5894, 0]
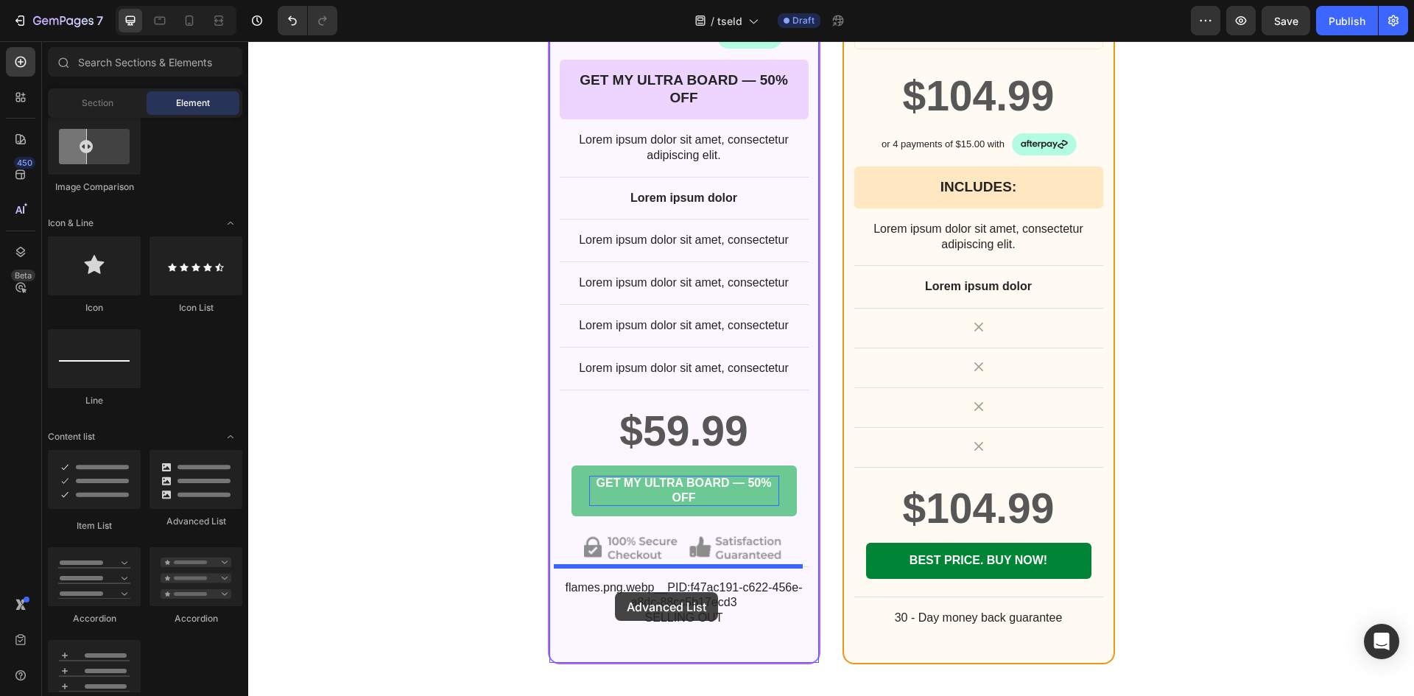
drag, startPoint x: 419, startPoint y: 518, endPoint x: 615, endPoint y: 592, distance: 209.5
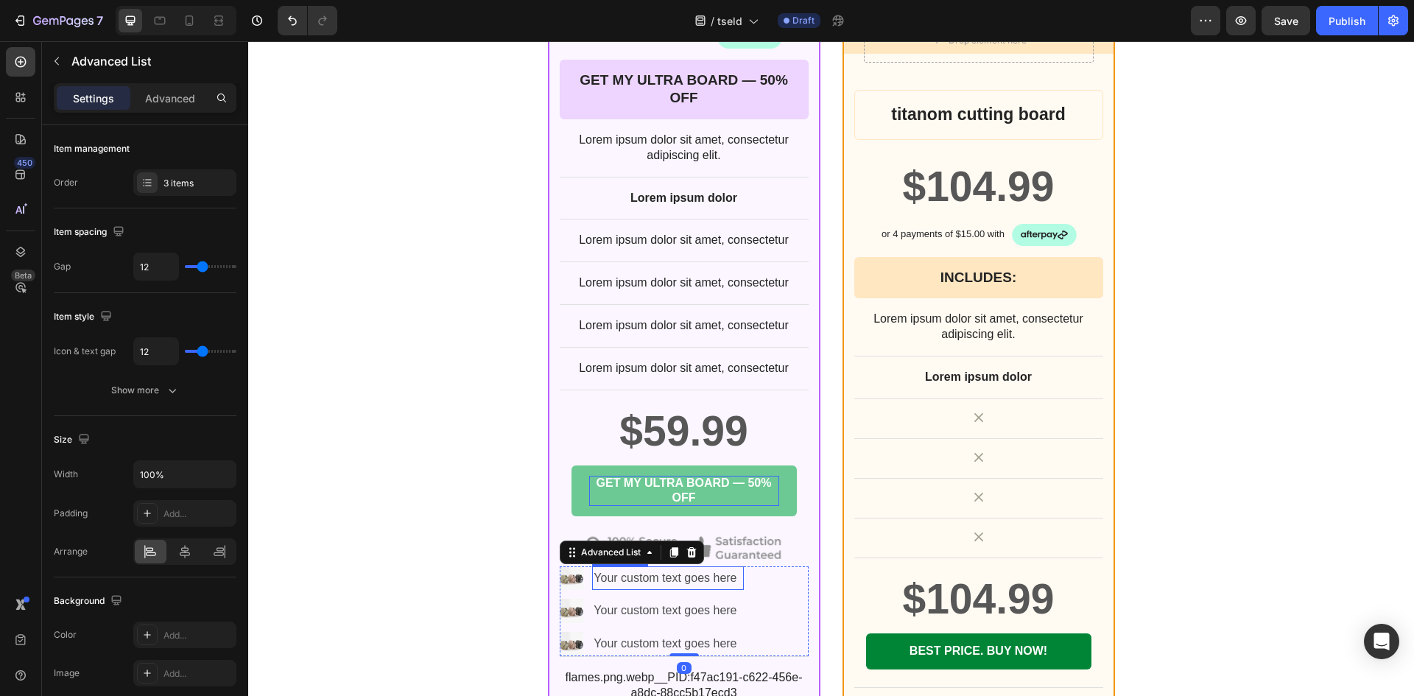
click at [653, 579] on div "Your custom text goes here" at bounding box center [667, 578] width 151 height 24
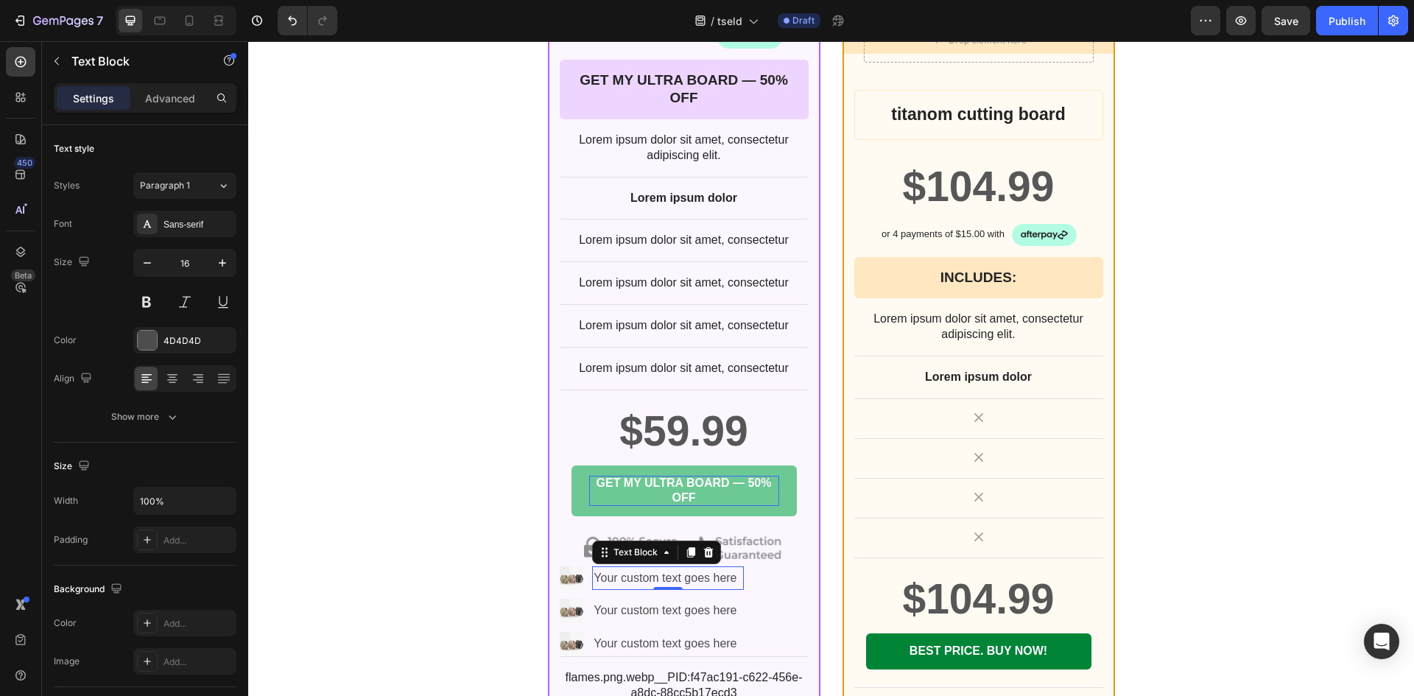
click at [653, 579] on div "Your custom text goes here" at bounding box center [667, 578] width 151 height 24
click at [653, 579] on p "Your custom text goes here" at bounding box center [667, 578] width 148 height 21
click at [585, 625] on ul "Image SELLING OUT Text Block 0 Image Your custom text goes here Text Block Imag…" at bounding box center [652, 611] width 184 height 90
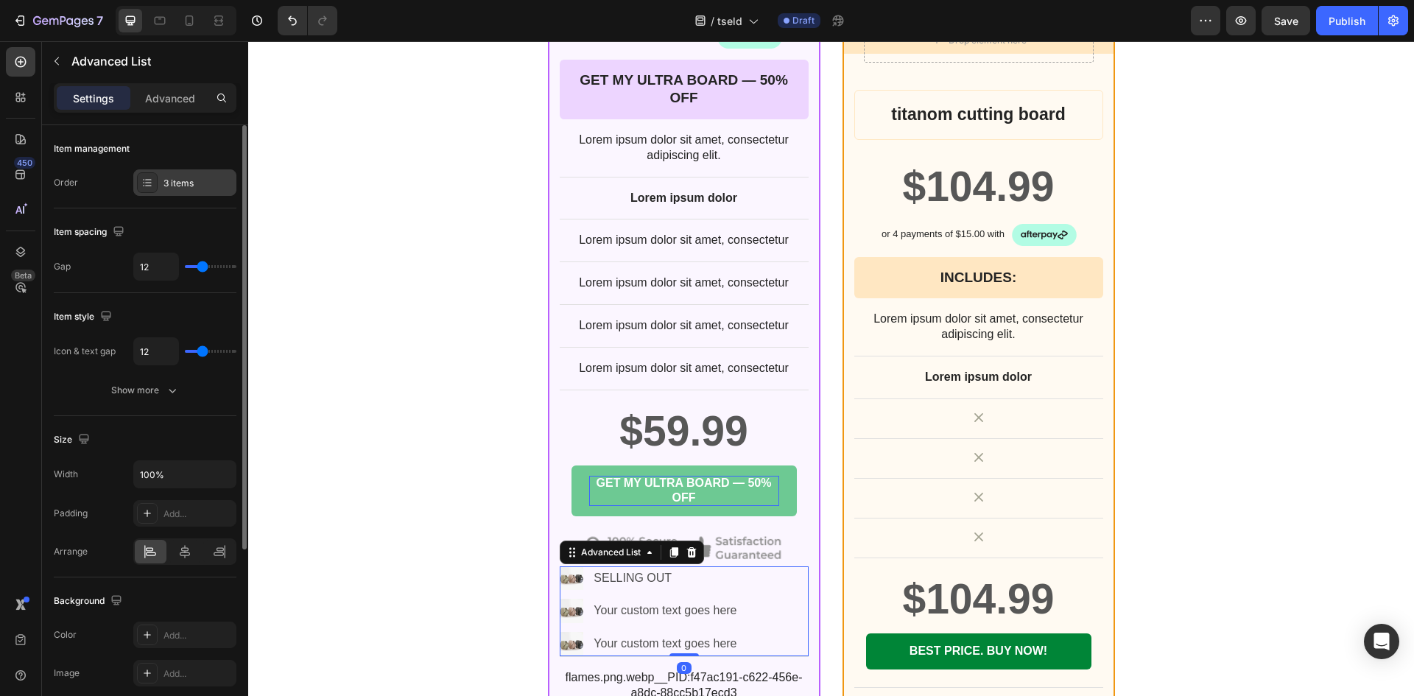
click at [162, 187] on div "3 items" at bounding box center [184, 182] width 103 height 27
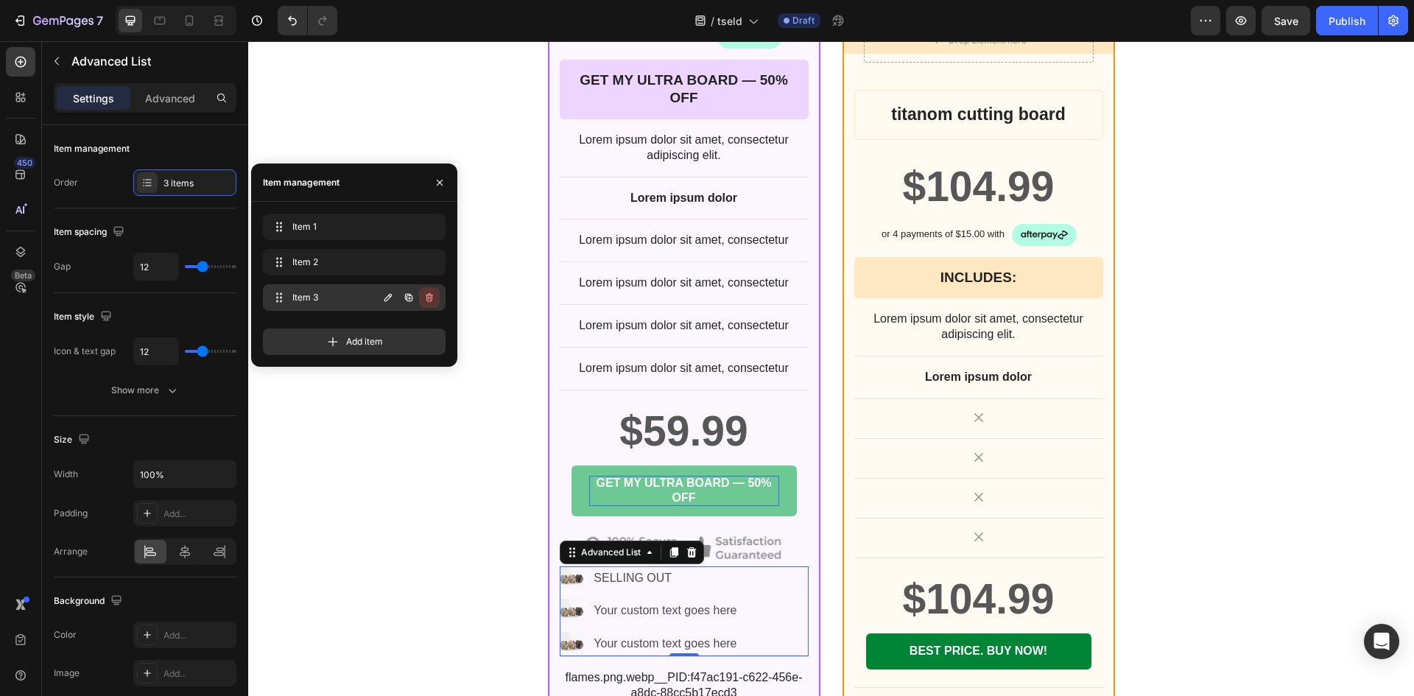
click at [421, 303] on button "button" at bounding box center [429, 297] width 21 height 21
click at [423, 301] on div "Delete" at bounding box center [419, 297] width 27 height 13
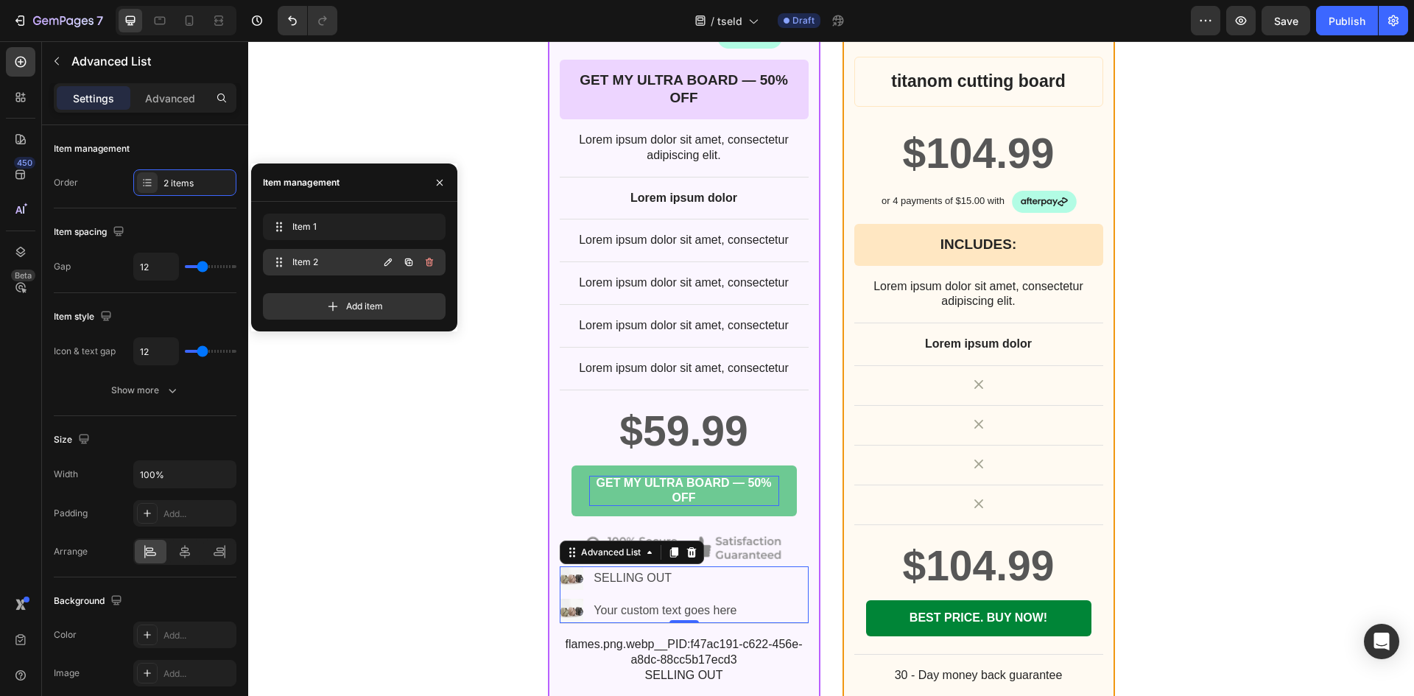
click at [428, 268] on button "button" at bounding box center [429, 262] width 21 height 21
click at [428, 268] on div "Delete" at bounding box center [419, 261] width 27 height 13
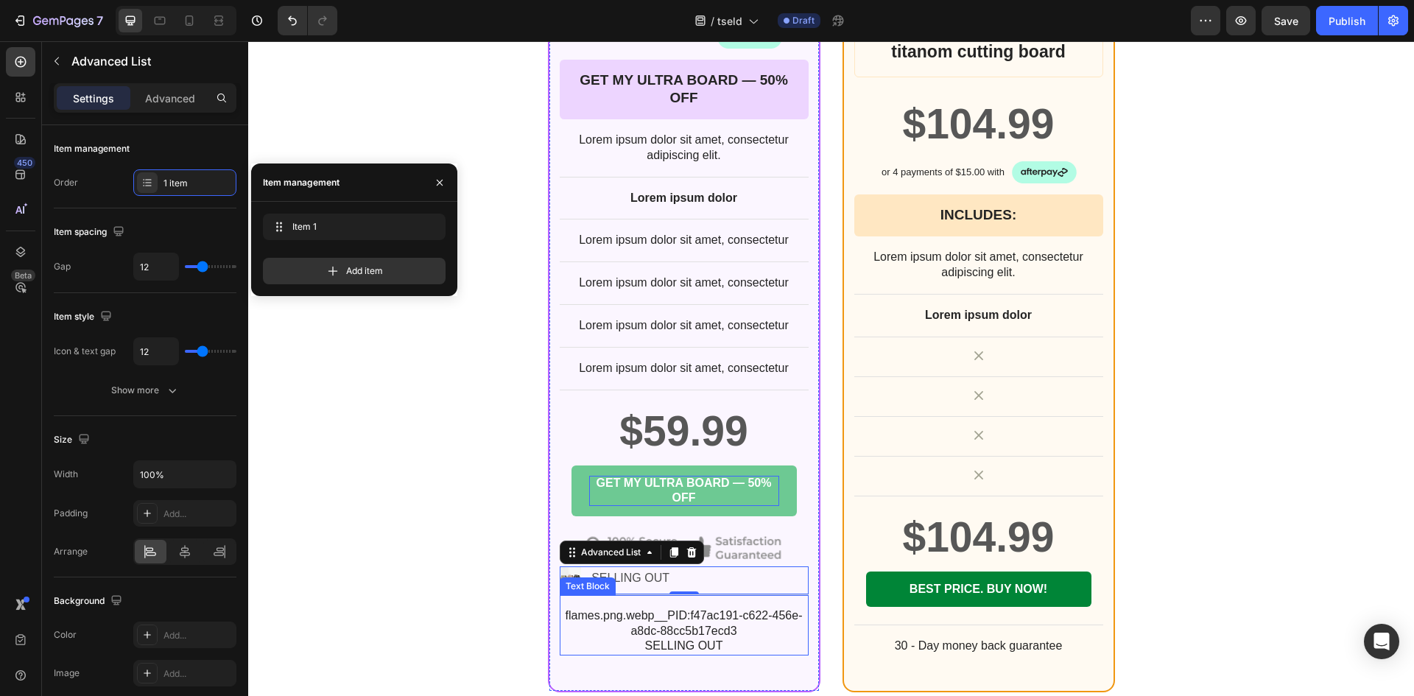
click at [673, 620] on p "flames.png.webp__PID:f47ac191-c622-456e-a8dc-88cc5b17ecd3 SELLING OUT" at bounding box center [684, 631] width 246 height 46
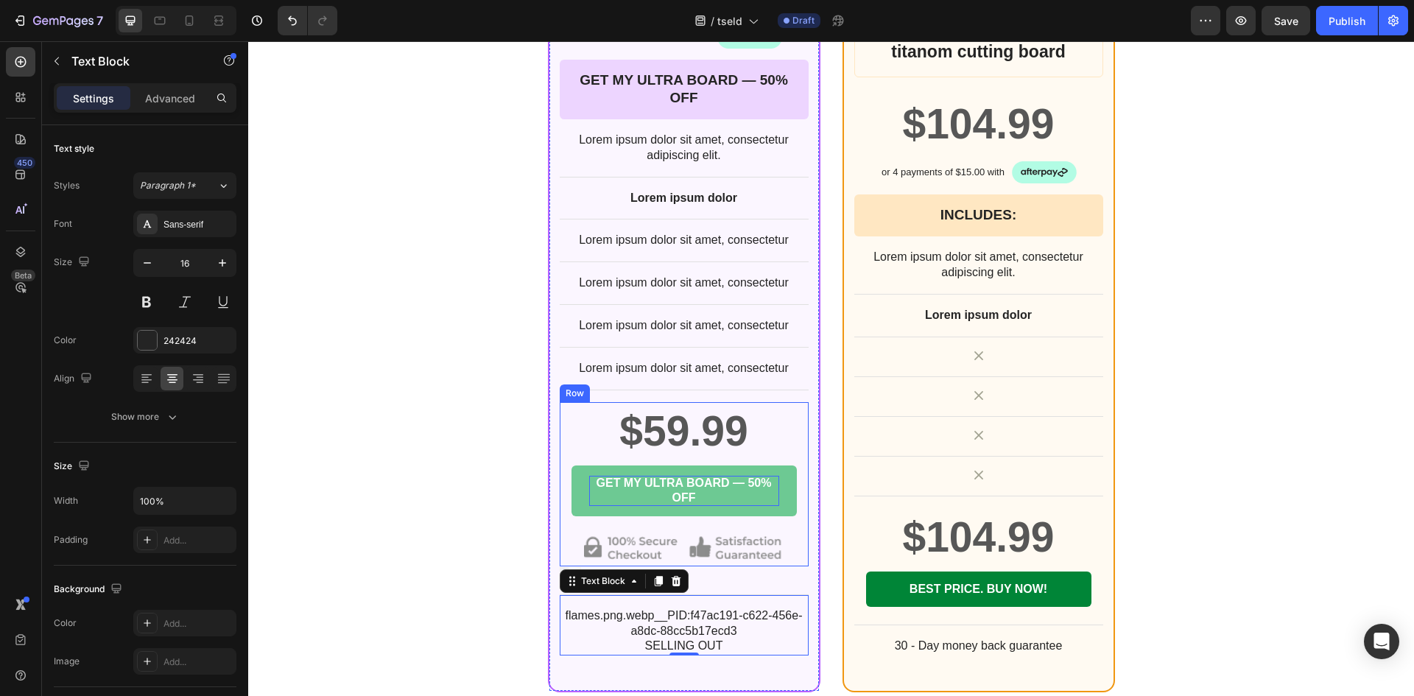
click at [602, 520] on div "GET MY ULTRA BOARD — 50% OFF Add to Cart" at bounding box center [684, 499] width 249 height 69
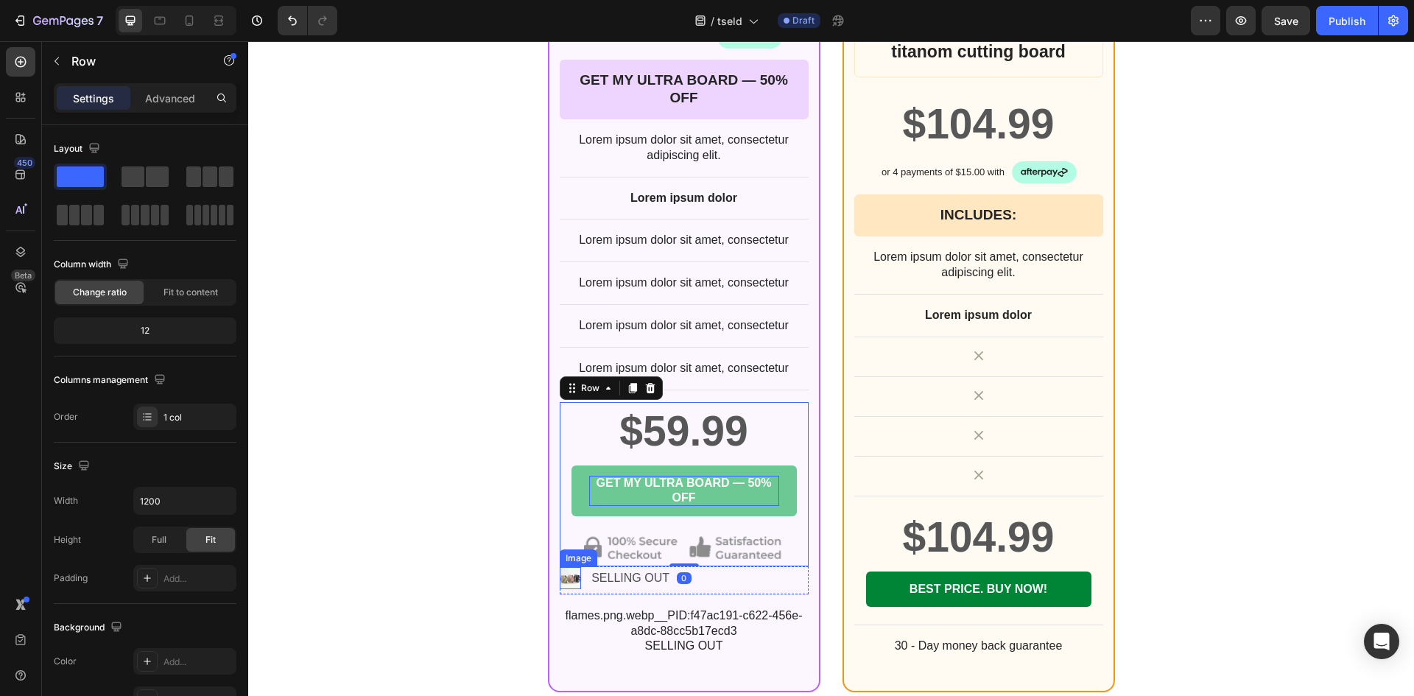
click at [560, 576] on img at bounding box center [571, 578] width 22 height 22
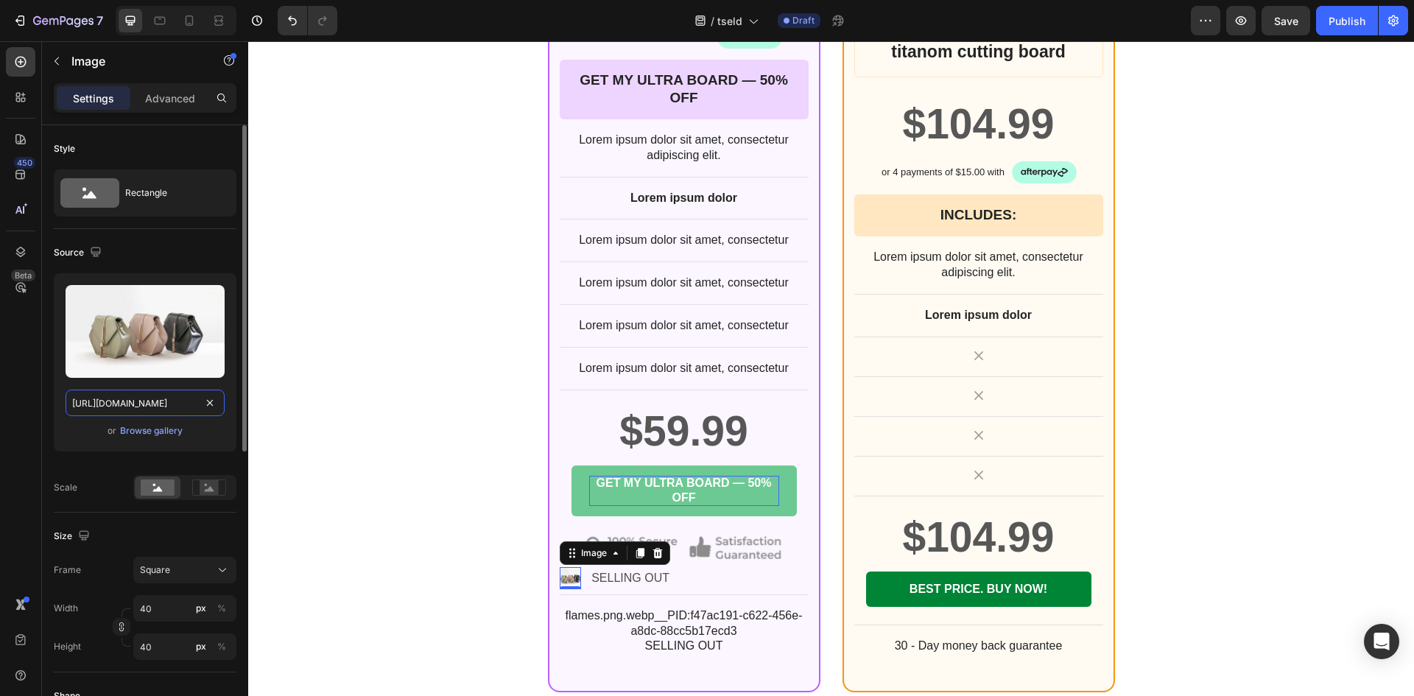
click at [172, 401] on input "https://cdn.shopify.com/s/files/1/2005/9307/files/image_demo.jpg" at bounding box center [145, 402] width 159 height 27
paste input "0694/7910/4694/files/flames_png.webp?v=1756211653&width=1440"
type input "https://cdn.shopify.com/s/files/1/0694/7910/4694/files/flames_png.webp?v=175621…"
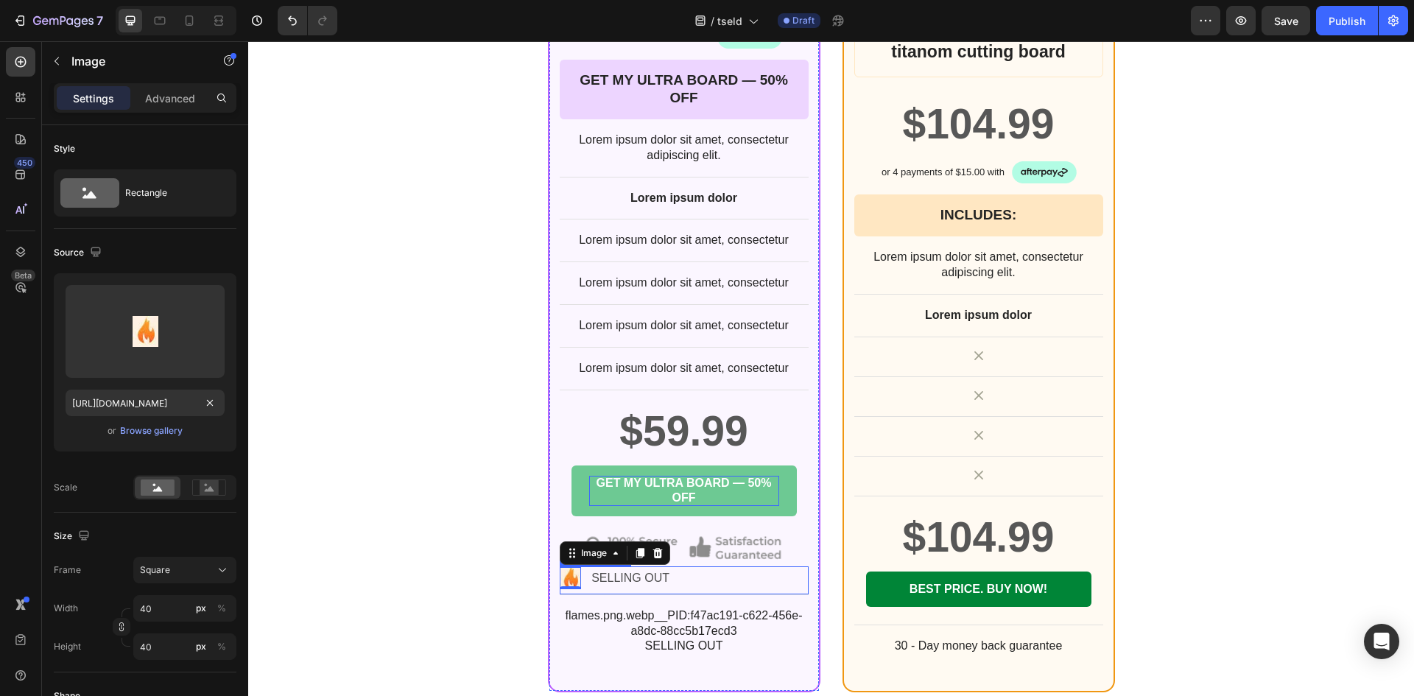
click at [700, 578] on div "Image 0 SELLING OUT Text Block" at bounding box center [684, 580] width 249 height 28
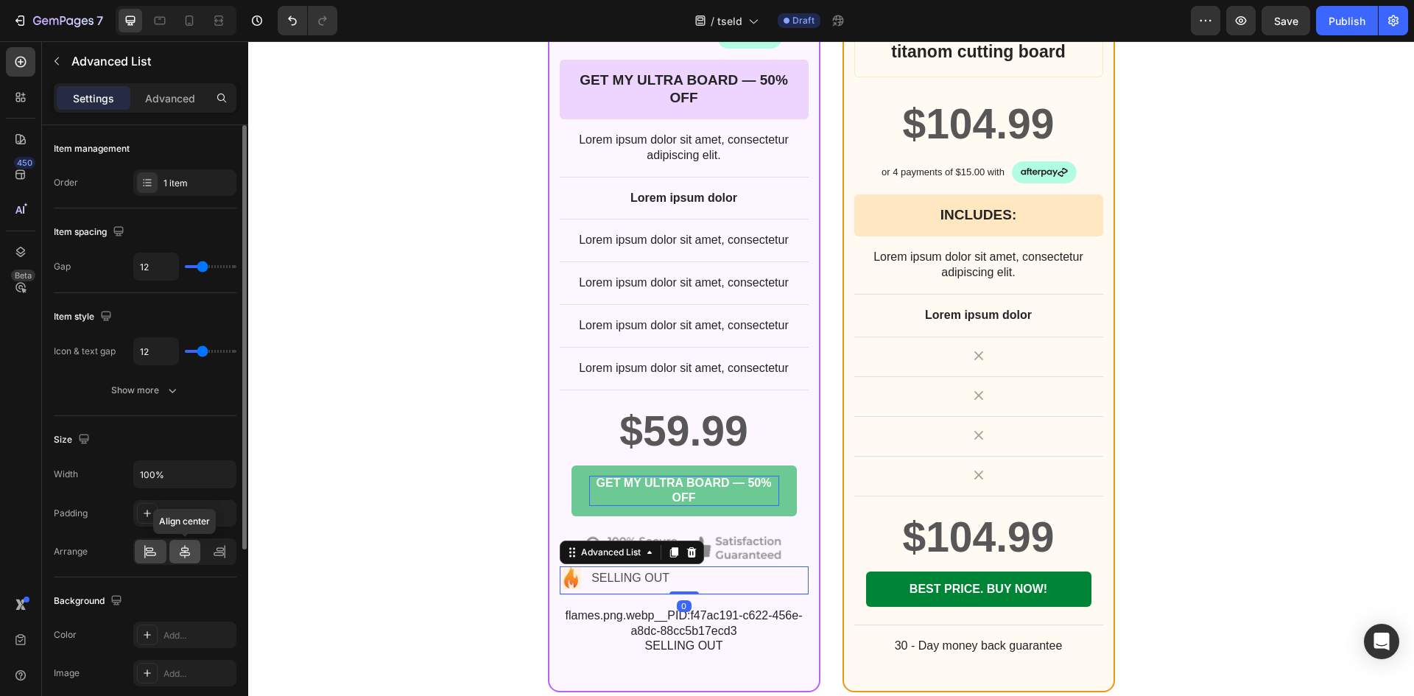
click at [180, 552] on icon at bounding box center [185, 551] width 10 height 13
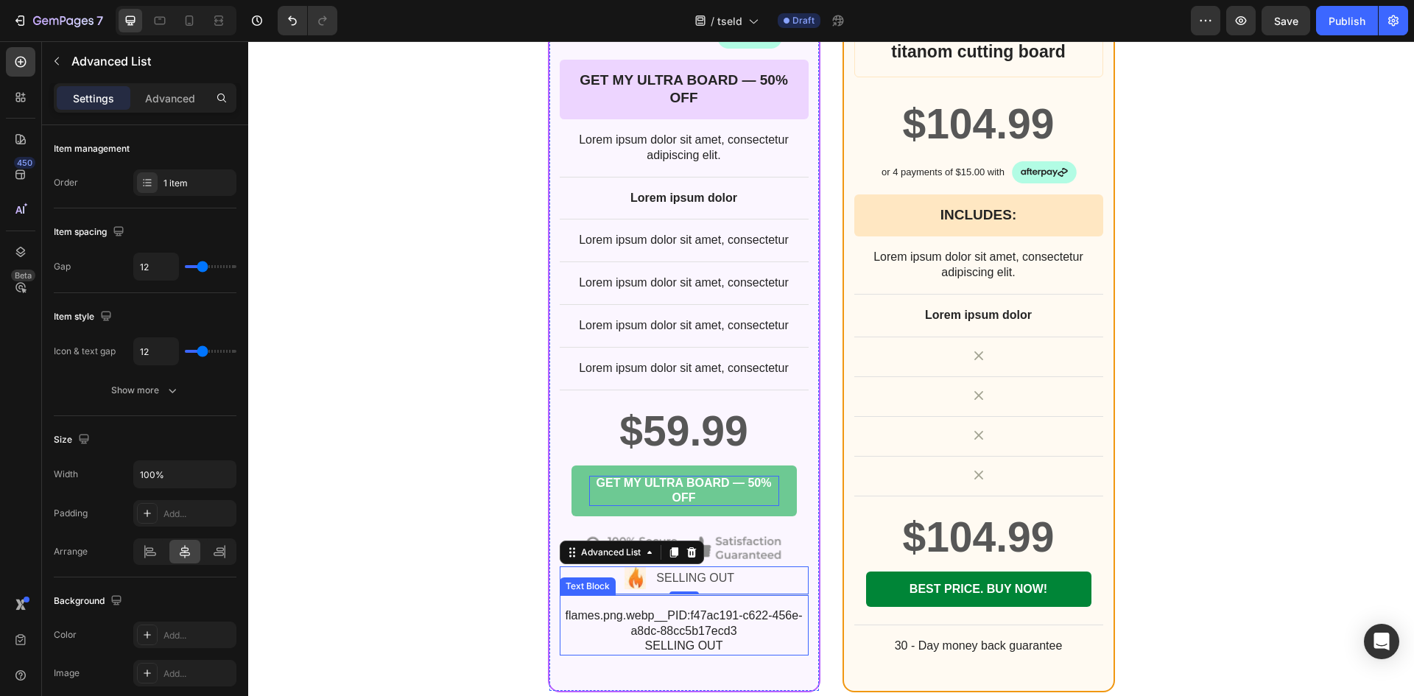
click at [682, 614] on p "flames.png.webp__PID:f47ac191-c622-456e-a8dc-88cc5b17ecd3 SELLING OUT" at bounding box center [684, 631] width 246 height 46
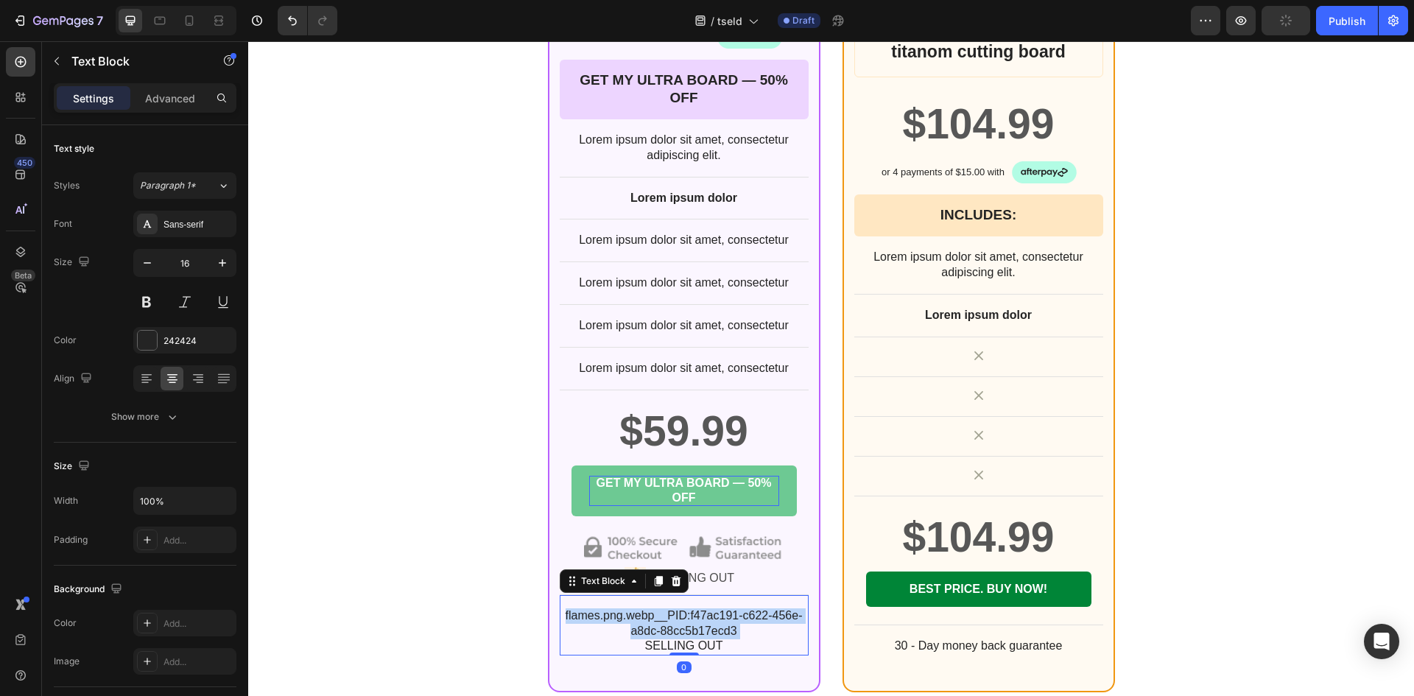
click at [682, 614] on p "flames.png.webp__PID:f47ac191-c622-456e-a8dc-88cc5b17ecd3 SELLING OUT" at bounding box center [684, 631] width 246 height 46
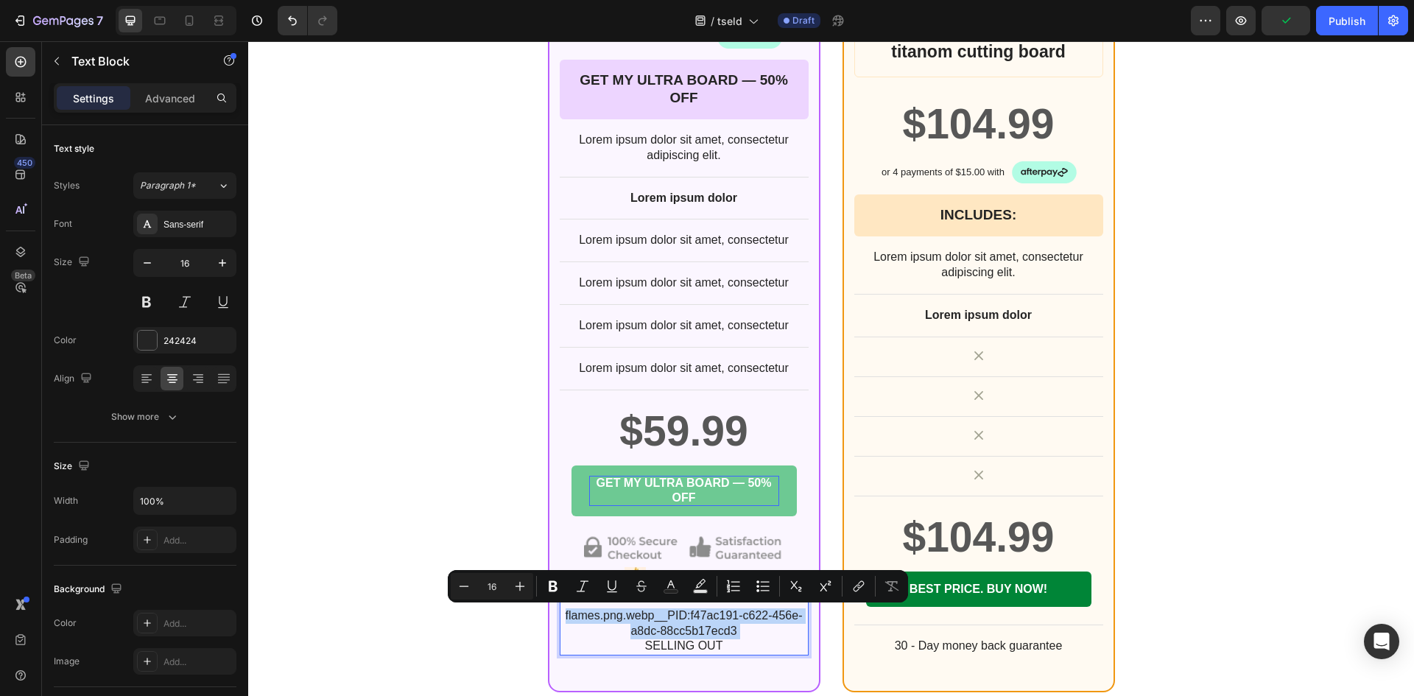
drag, startPoint x: 685, startPoint y: 625, endPoint x: 707, endPoint y: 627, distance: 22.9
click at [685, 626] on p "flames.png.webp__PID:f47ac191-c622-456e-a8dc-88cc5b17ecd3 SELLING OUT" at bounding box center [684, 631] width 246 height 46
click at [731, 643] on p "flames.png.webp__PID:f47ac191-c622-456e-a8dc-88cc5b17ecd3 SELLING OUT" at bounding box center [684, 631] width 246 height 46
drag, startPoint x: 731, startPoint y: 643, endPoint x: 542, endPoint y: 614, distance: 191.5
click at [548, 614] on div "1X ULTRA CUTTING BOARD BY TSELD™ Heading +10% OFF Heading Image Row $59.99 Prod…" at bounding box center [684, 190] width 272 height 1003
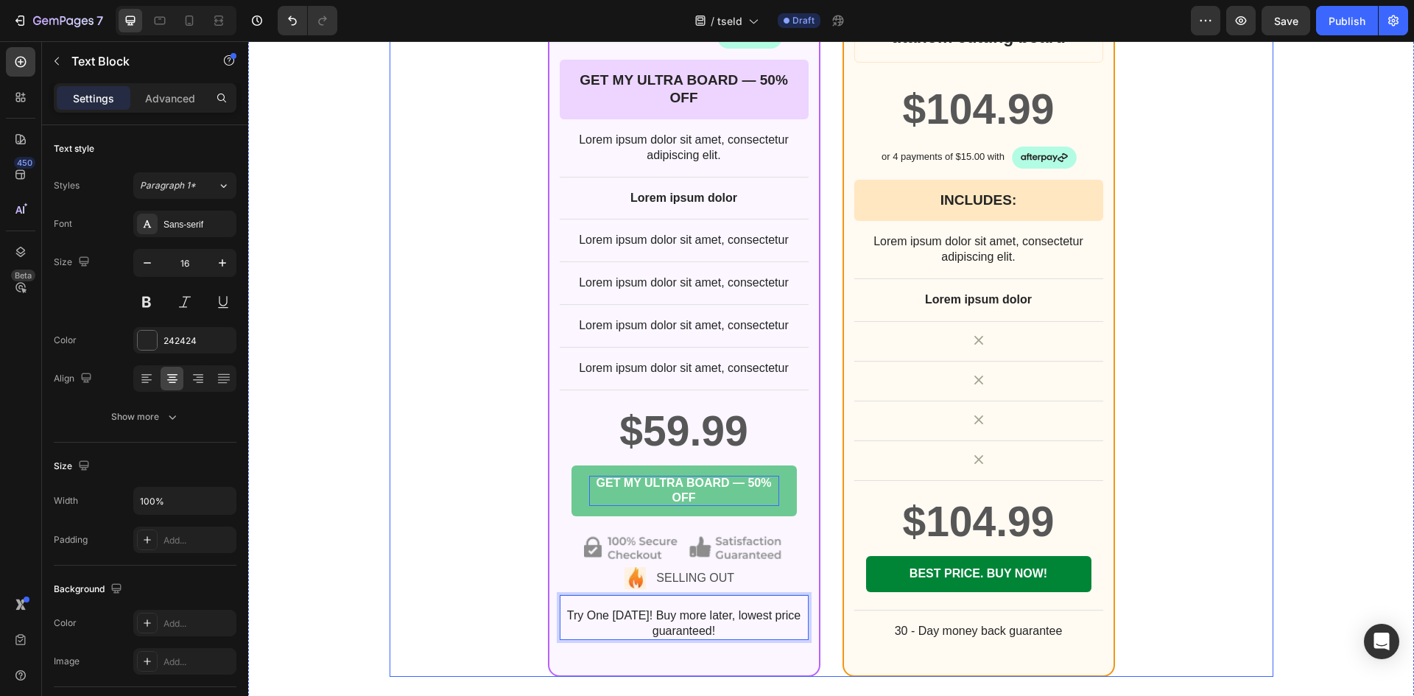
click at [448, 544] on div "1X ULTRA CUTTING BOARD BY TSELD™ Heading +10% OFF Heading Image Row $59.99 Prod…" at bounding box center [830, 183] width 883 height 988
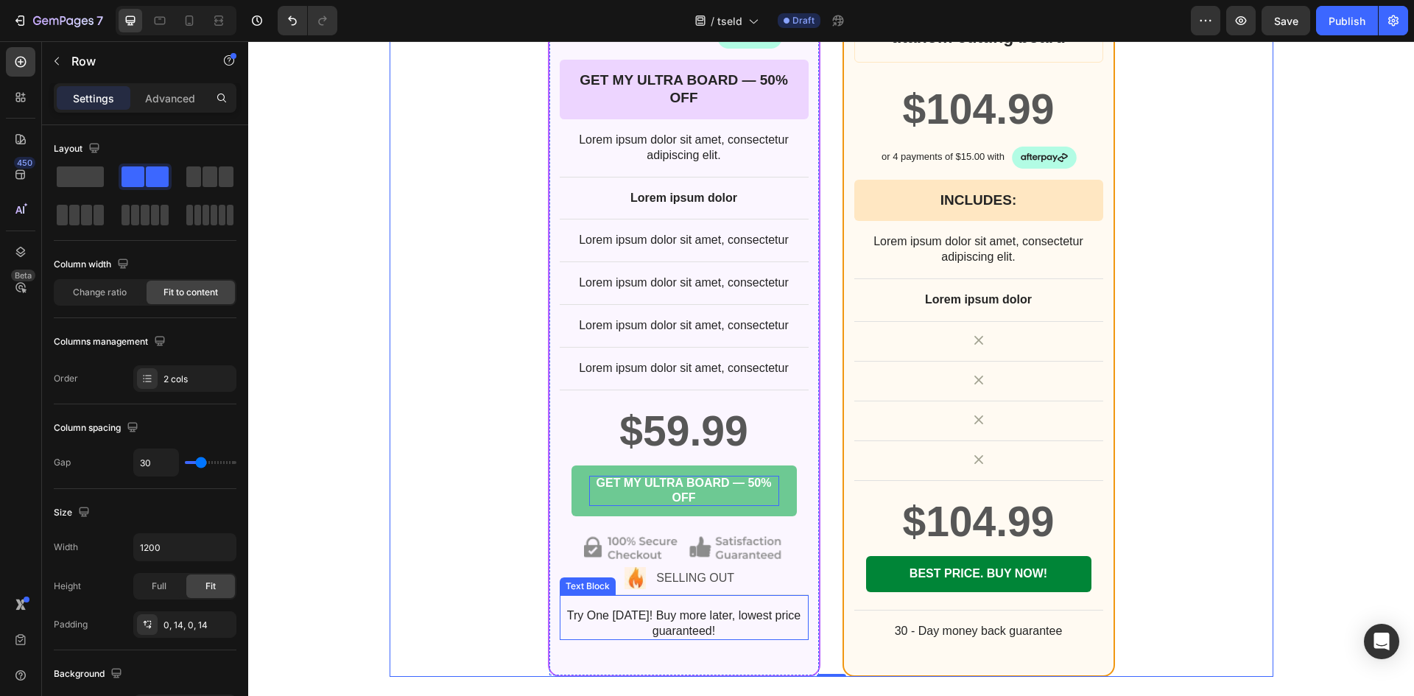
click at [686, 617] on p "Try One today! Buy more later, lowest price guaranteed!" at bounding box center [684, 623] width 246 height 31
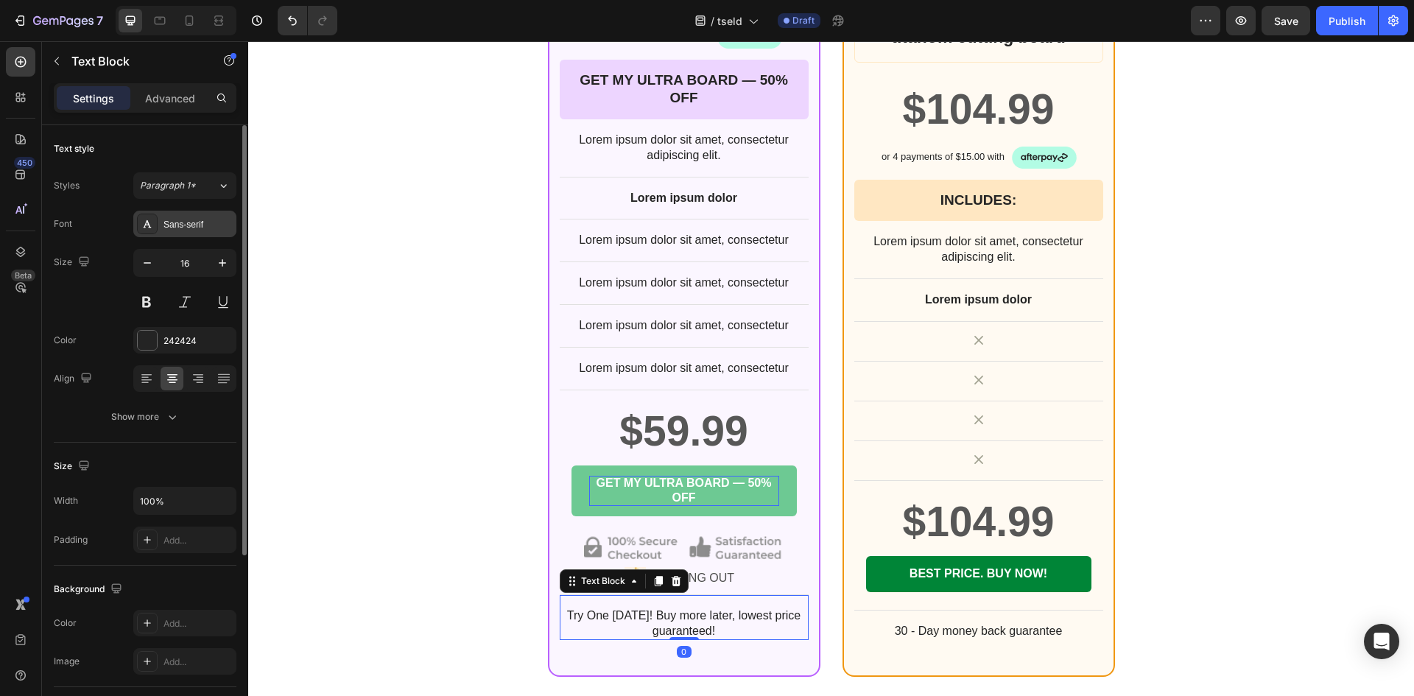
click at [172, 216] on div "Sans-serif" at bounding box center [184, 224] width 103 height 27
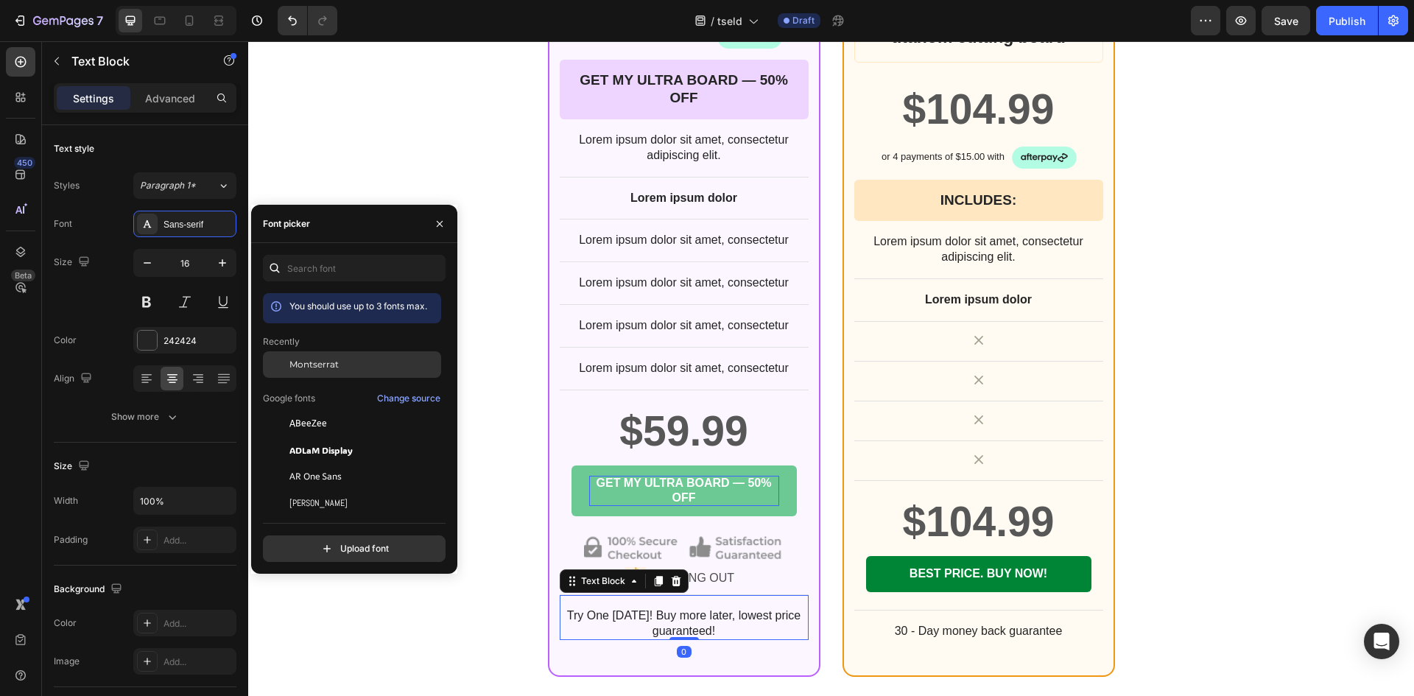
click at [308, 359] on span "Montserrat" at bounding box center [313, 364] width 49 height 13
click at [722, 579] on p "SELLING OUT" at bounding box center [698, 578] width 85 height 21
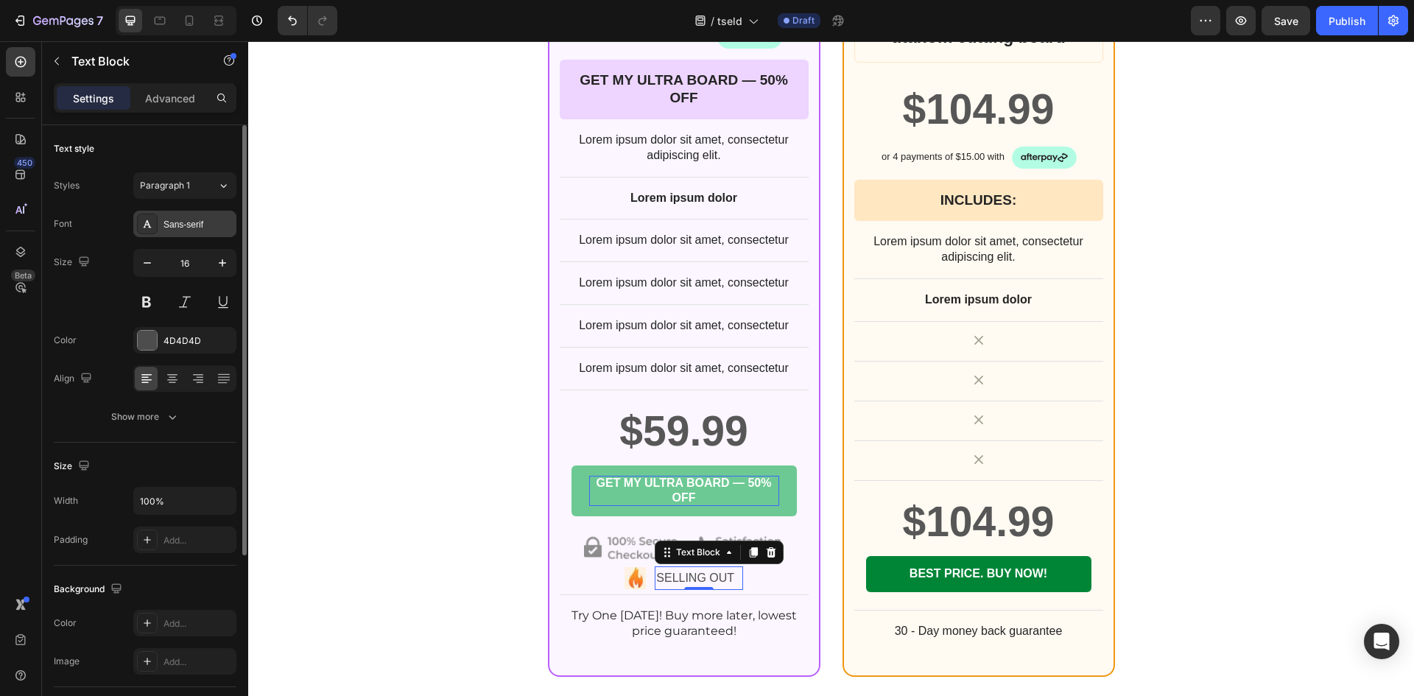
click at [193, 223] on div "Sans-serif" at bounding box center [197, 224] width 69 height 13
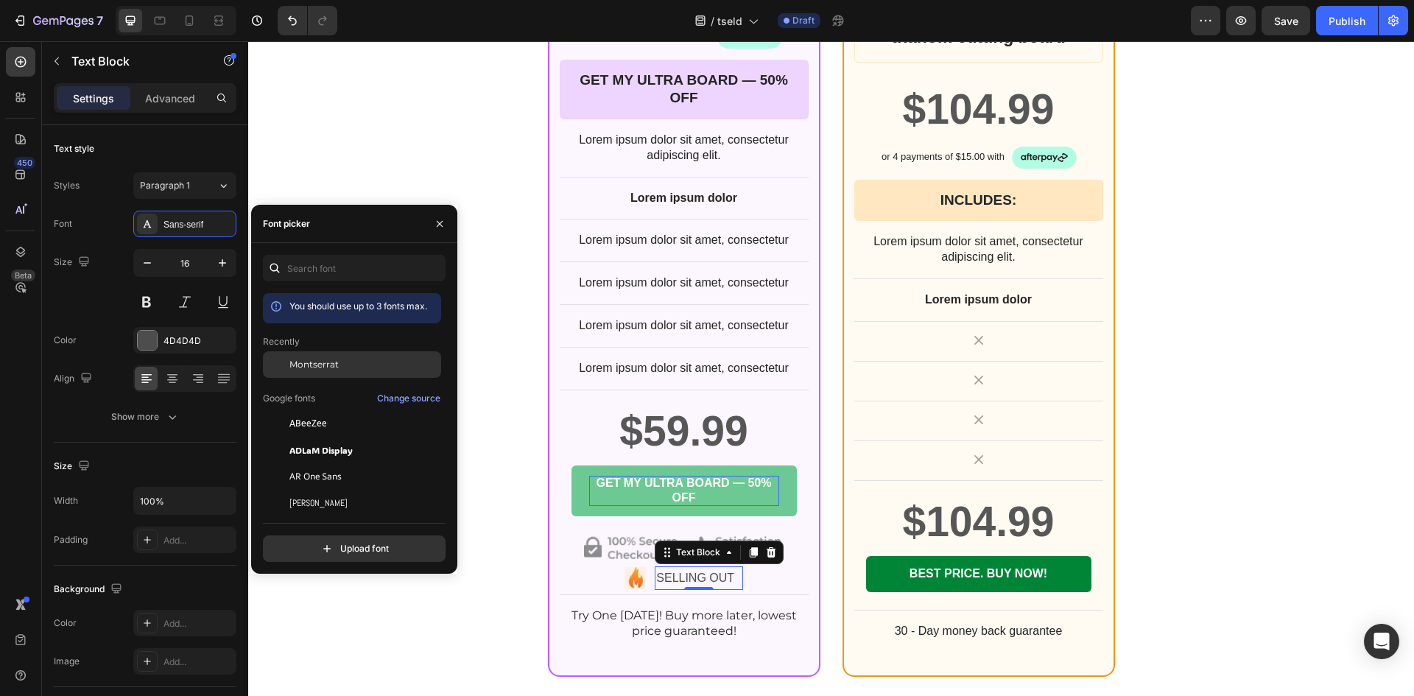
click at [311, 364] on span "Montserrat" at bounding box center [313, 364] width 49 height 13
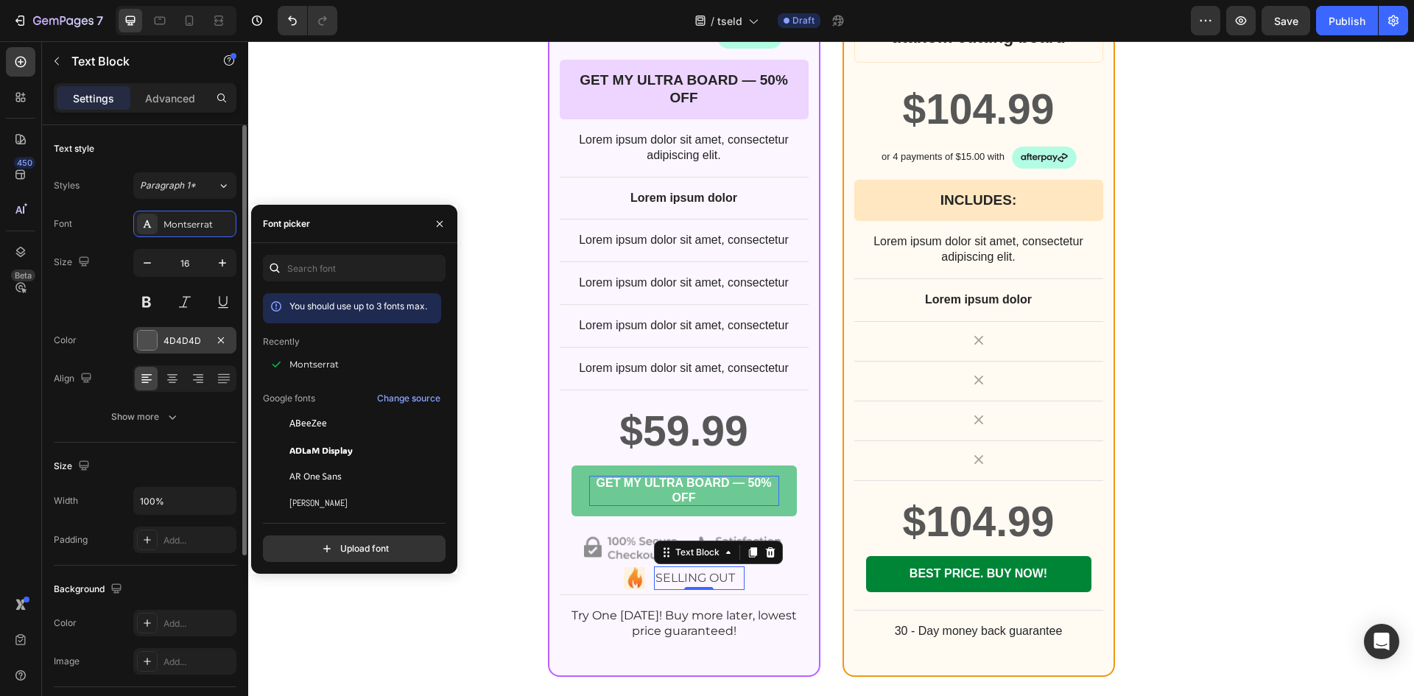
click at [150, 339] on div at bounding box center [147, 340] width 19 height 19
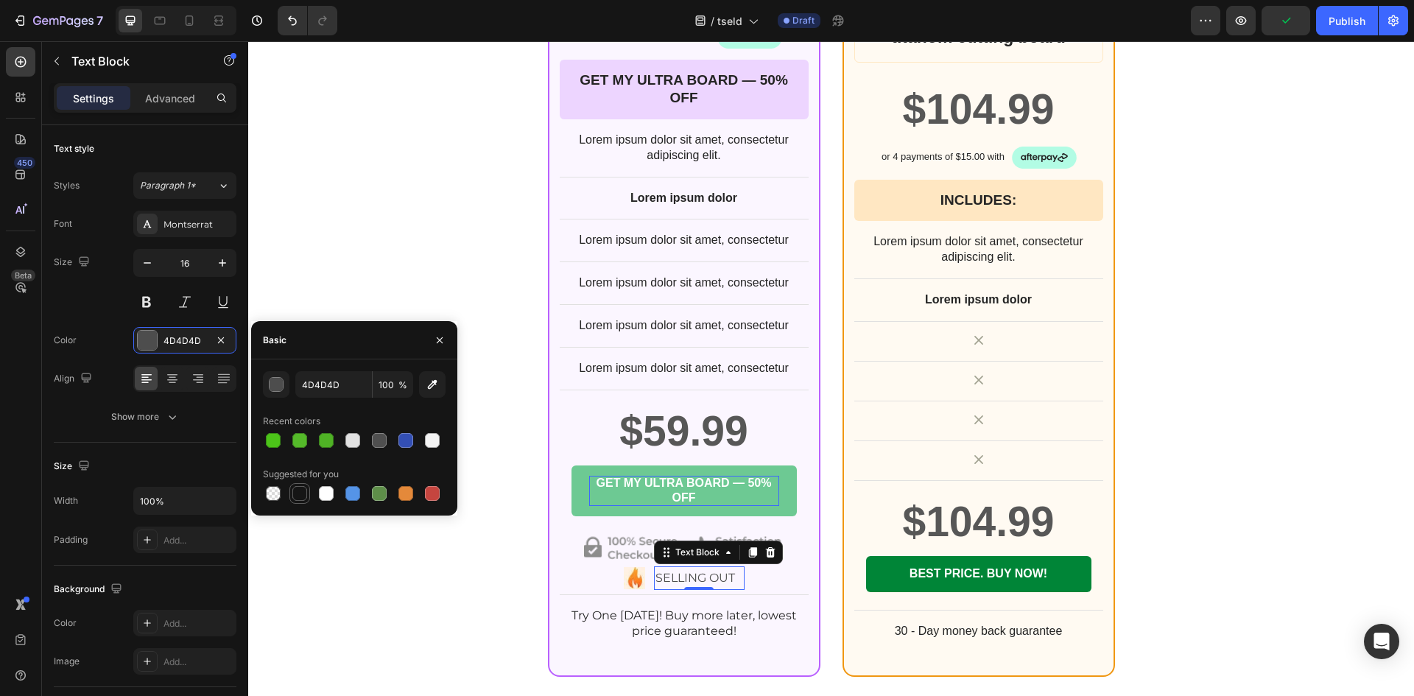
click at [302, 493] on div at bounding box center [299, 493] width 15 height 15
type input "151515"
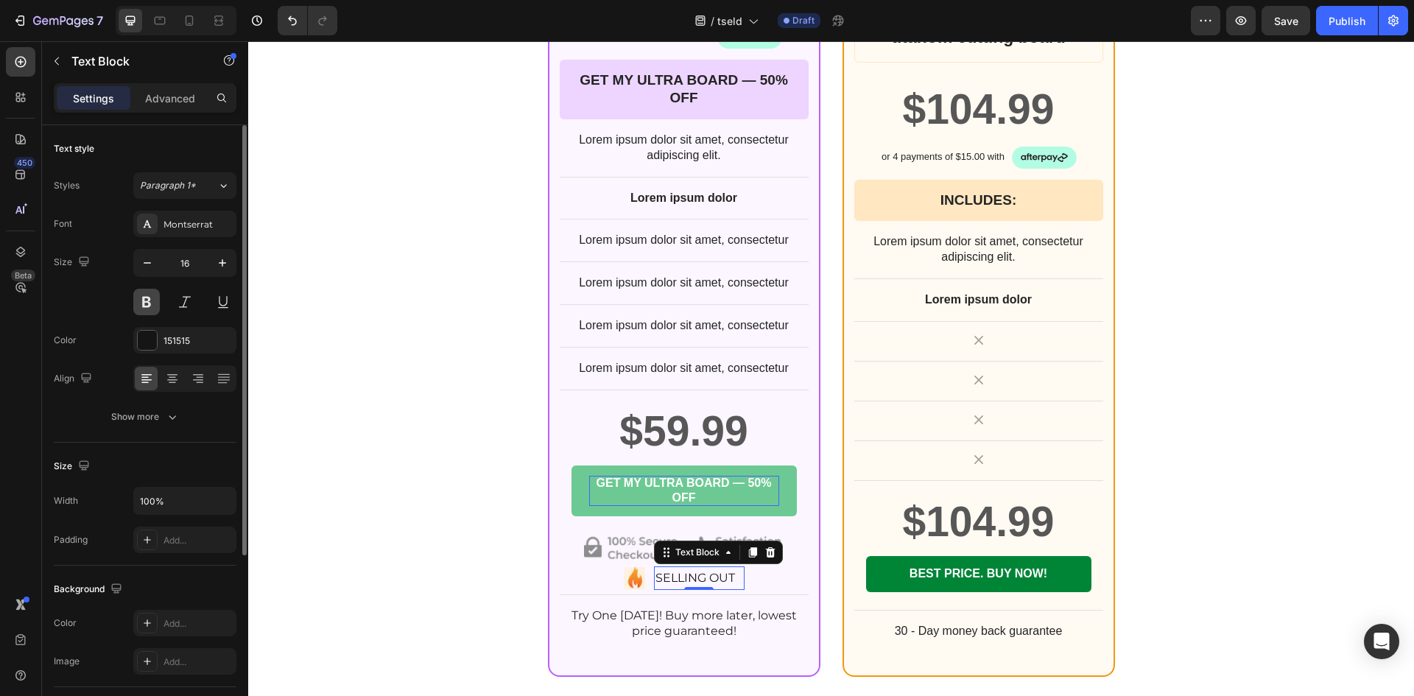
click at [135, 303] on button at bounding box center [146, 302] width 27 height 27
click at [654, 621] on p "Try One today! Buy more later, lowest price guaranteed!" at bounding box center [684, 623] width 246 height 31
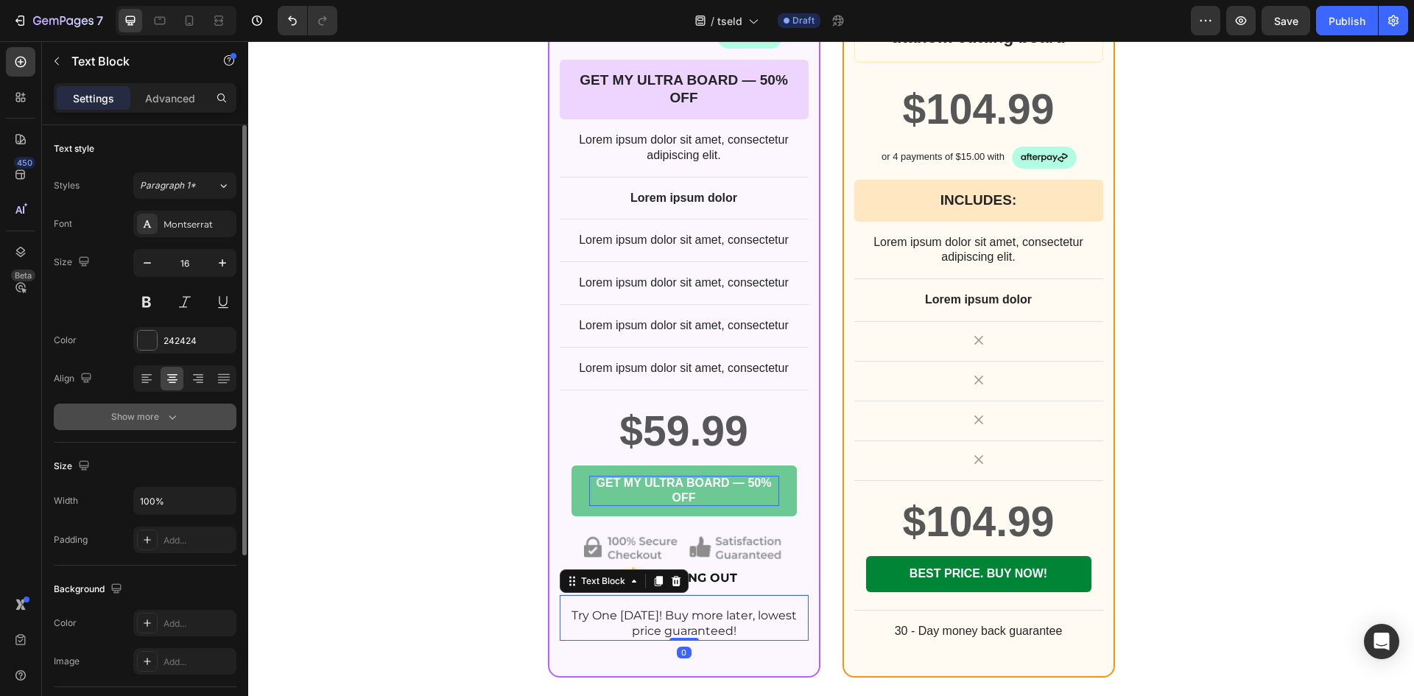
click at [163, 420] on div "Show more" at bounding box center [145, 416] width 68 height 15
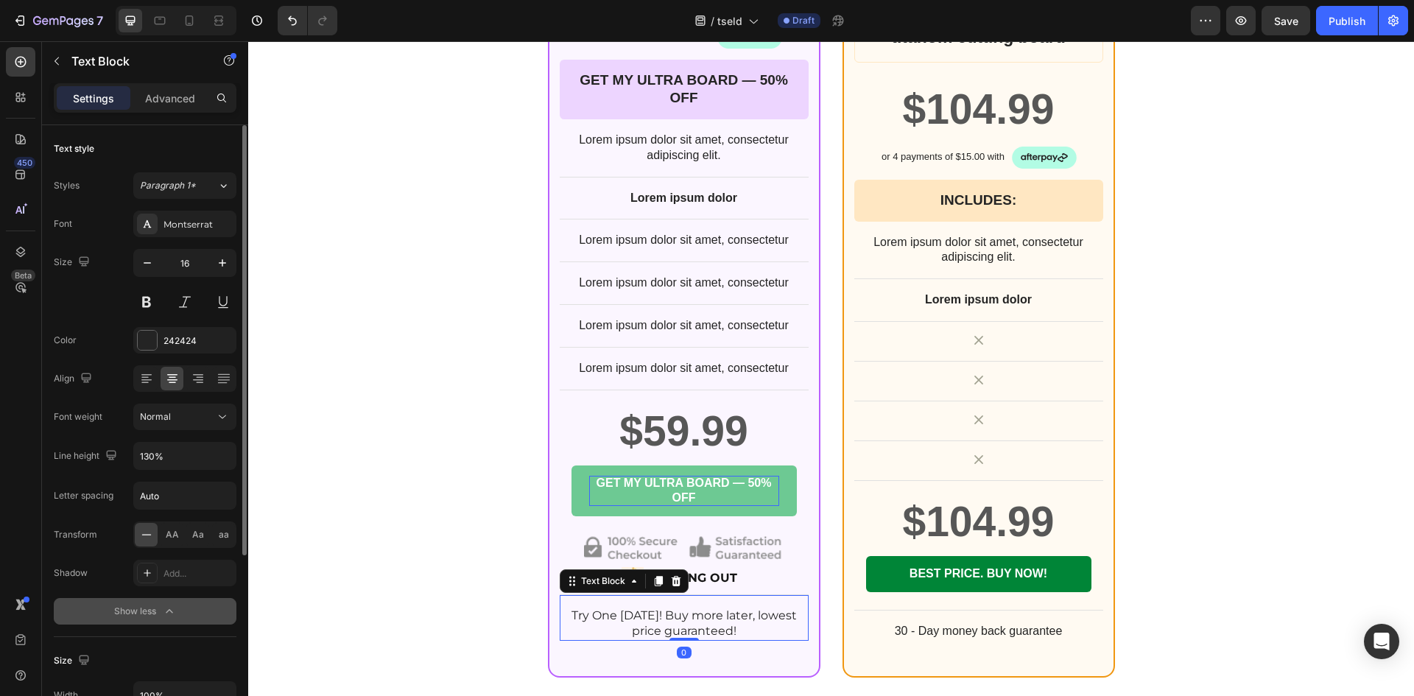
click at [163, 420] on span "Normal" at bounding box center [155, 416] width 31 height 11
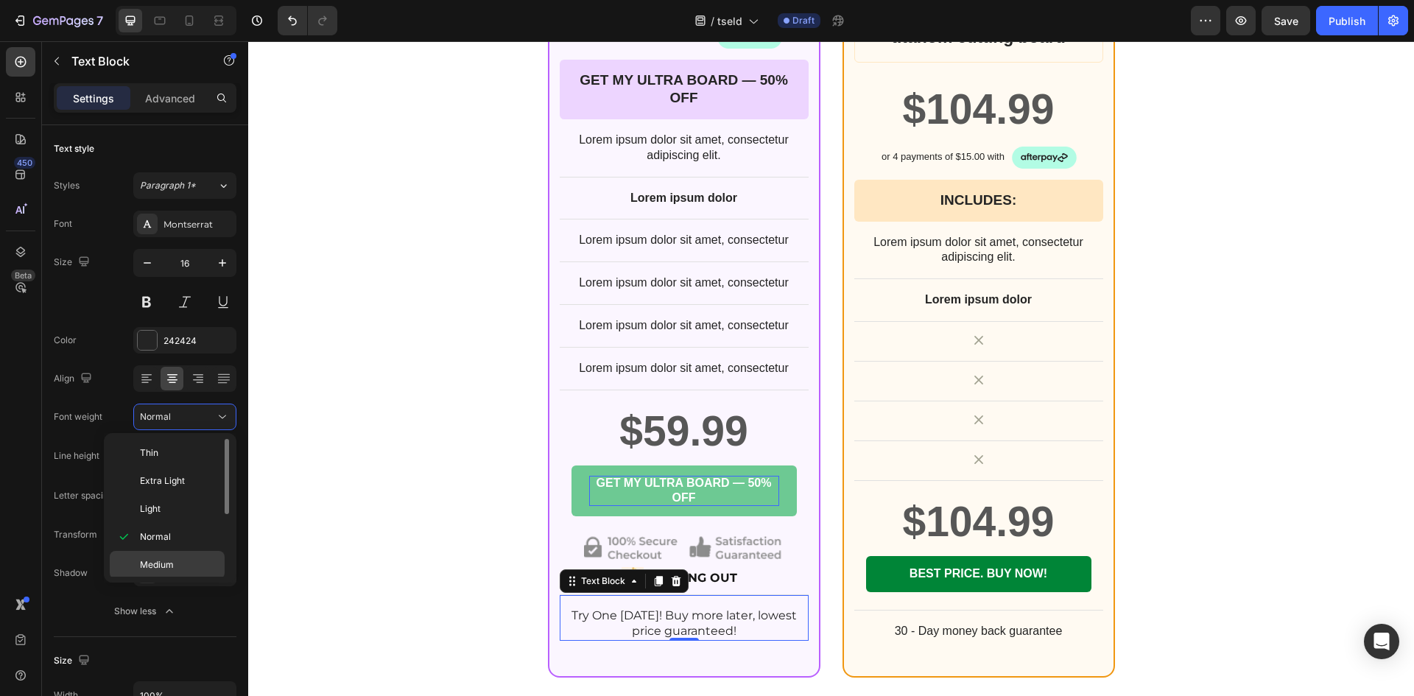
click at [171, 560] on span "Medium" at bounding box center [157, 564] width 34 height 13
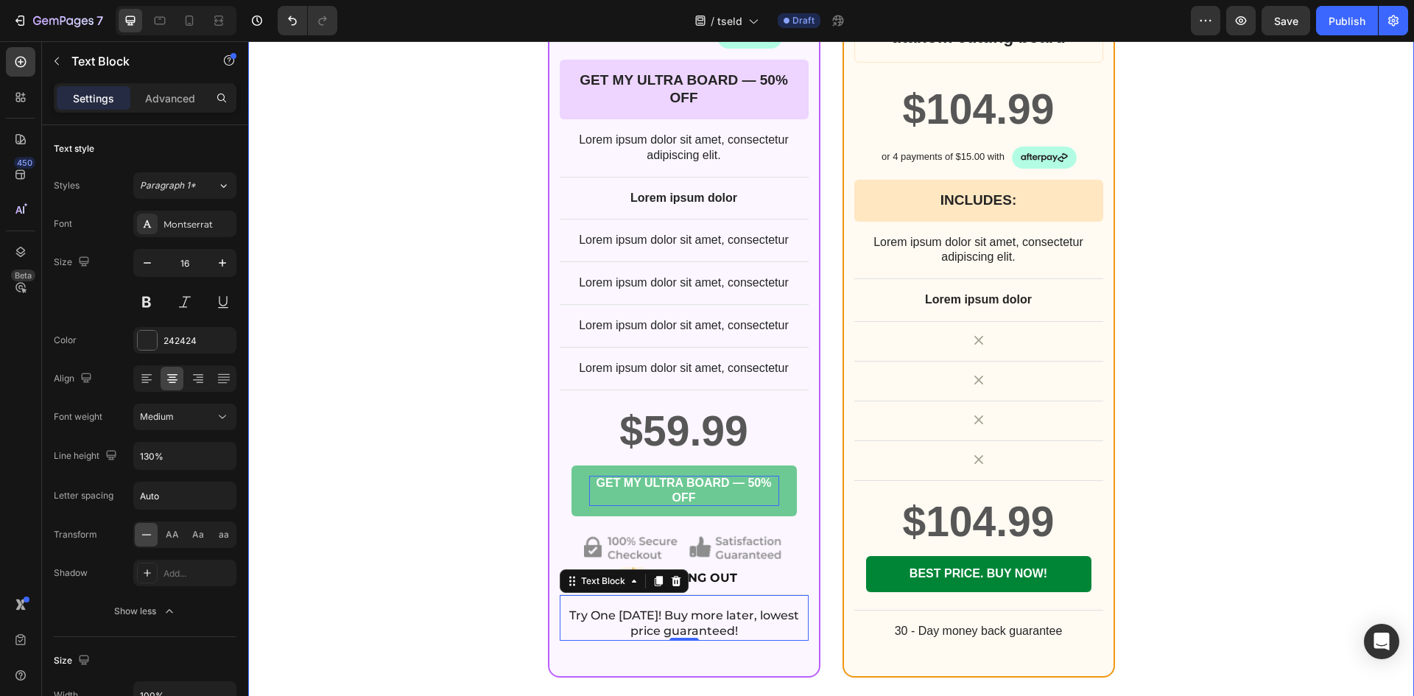
click at [371, 546] on div "1X ULTRA CUTTING BOARD BY TSELD™ Heading +10% OFF Heading Image Row $59.99 Prod…" at bounding box center [830, 183] width 1165 height 988
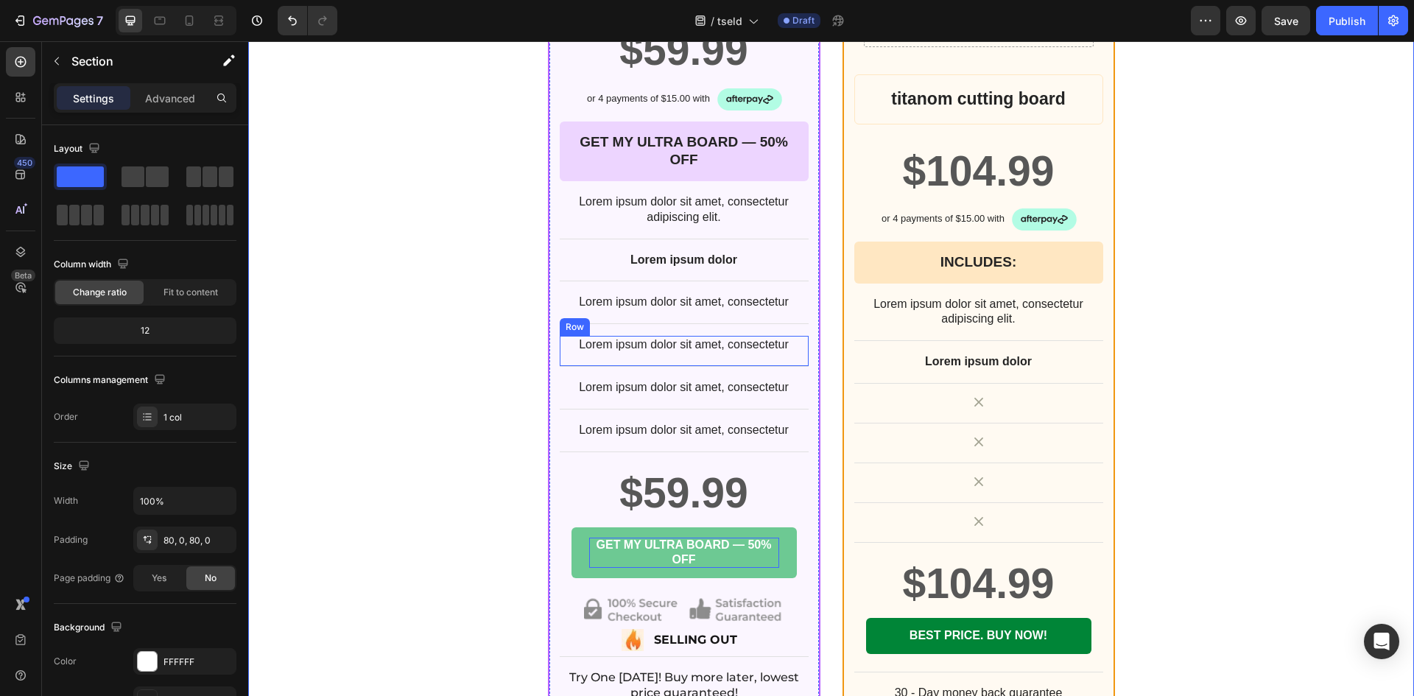
scroll to position [5771, 0]
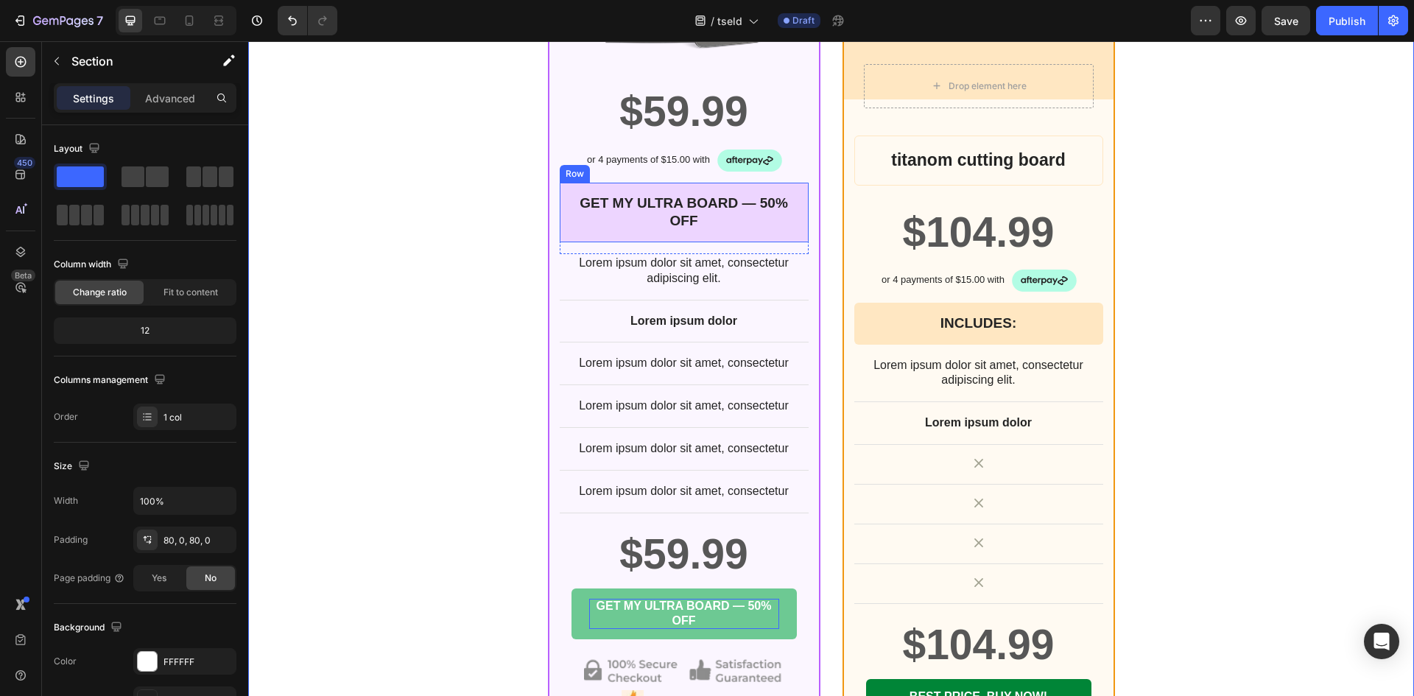
click at [560, 197] on div "GET MY ULTRA BOARD — 50% OFF Text Block Row" at bounding box center [684, 213] width 249 height 60
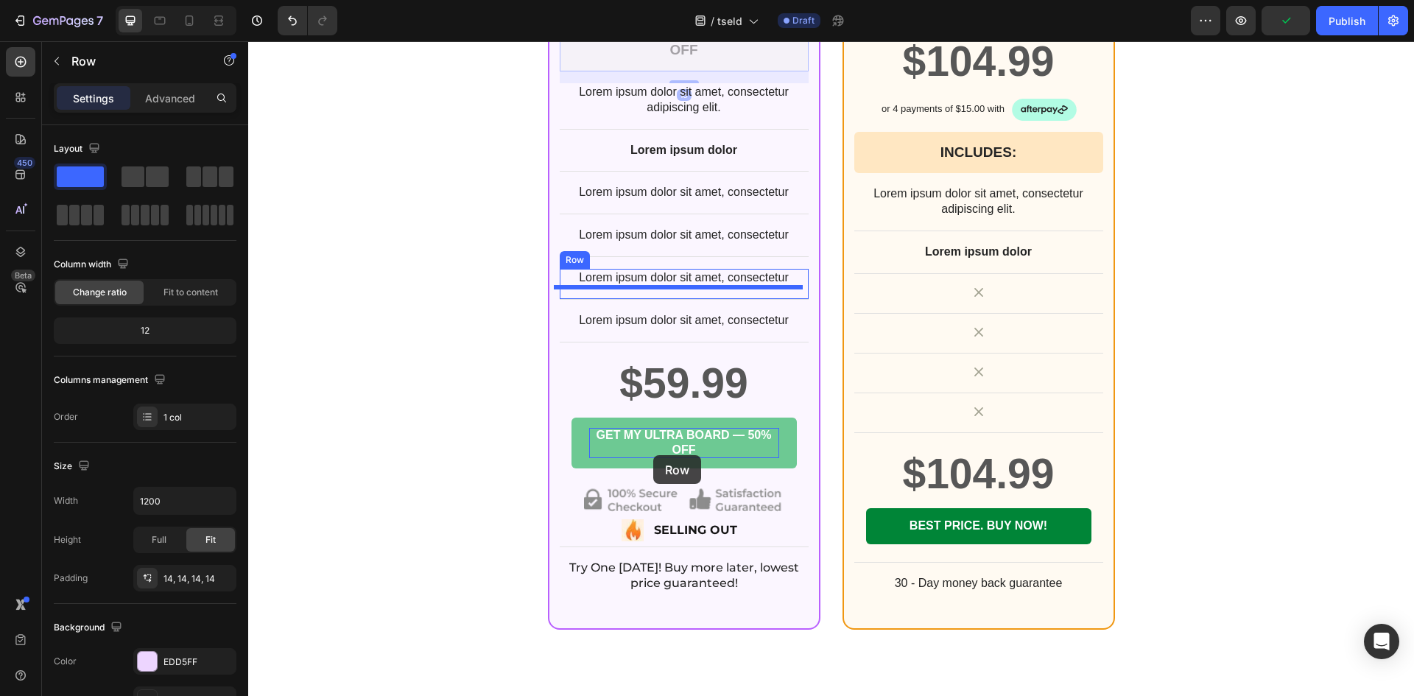
scroll to position [6262, 0]
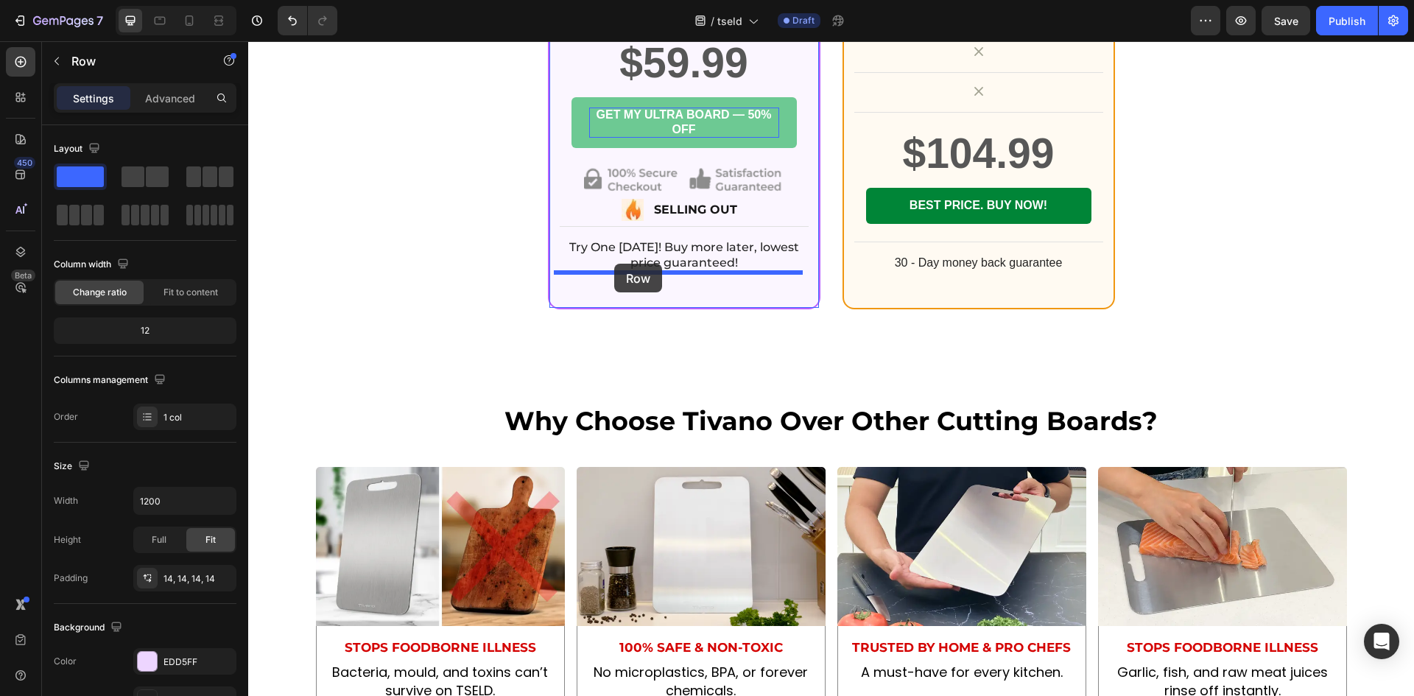
drag, startPoint x: 567, startPoint y: 174, endPoint x: 614, endPoint y: 264, distance: 101.4
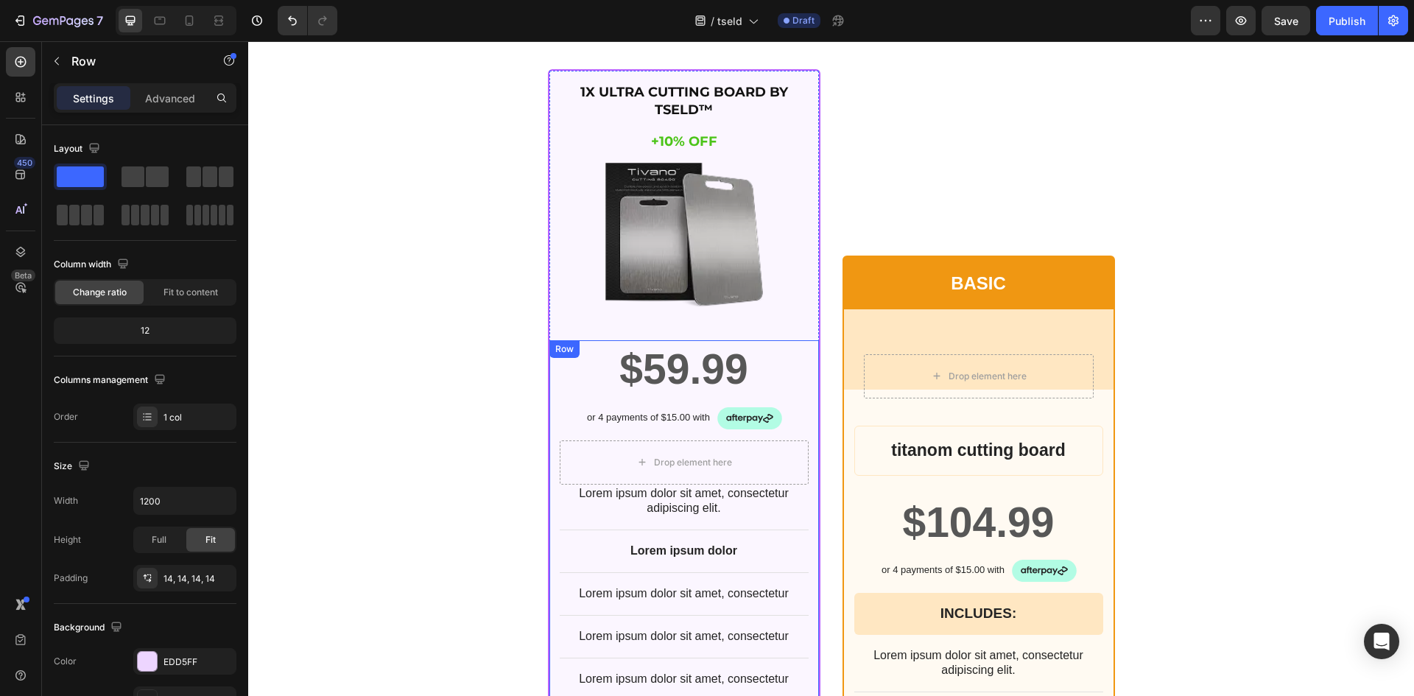
scroll to position [5498, 0]
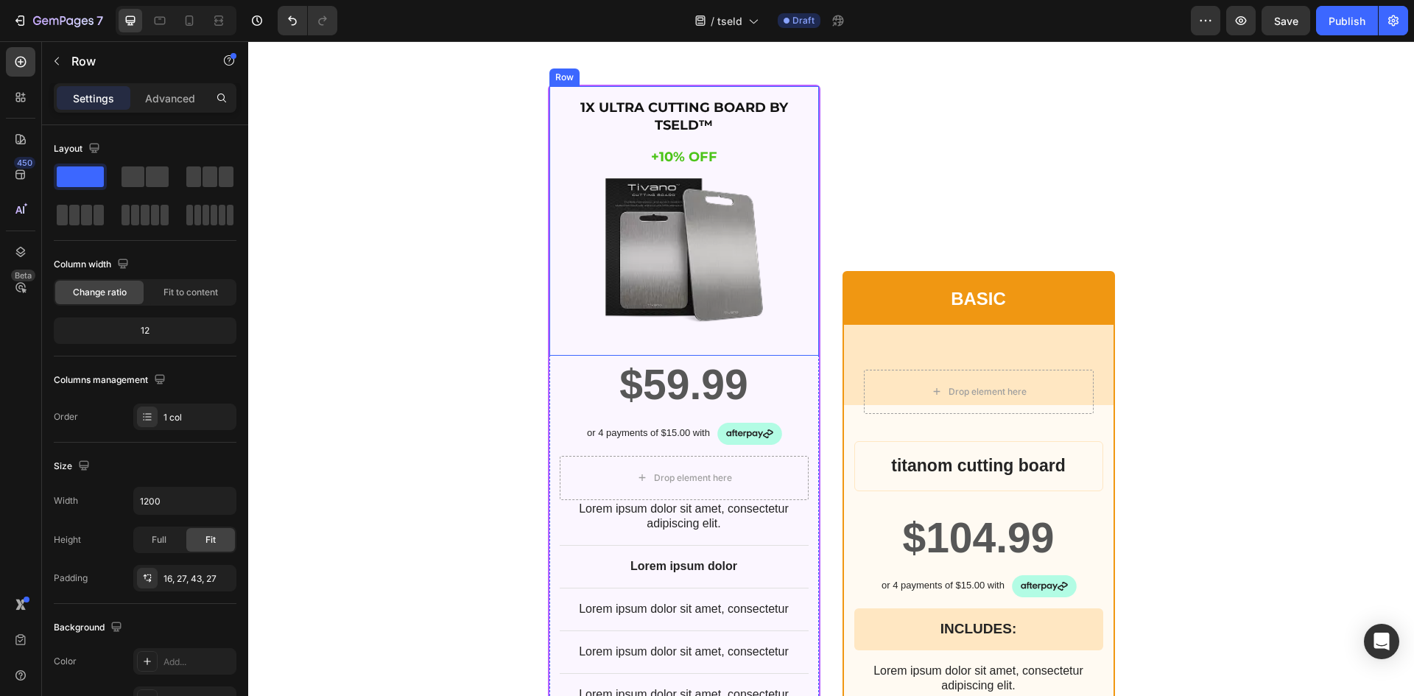
click at [552, 214] on div "1X ULTRA CUTTING BOARD BY TSELD™ Heading +10% OFF Heading Image Row" at bounding box center [683, 220] width 269 height 269
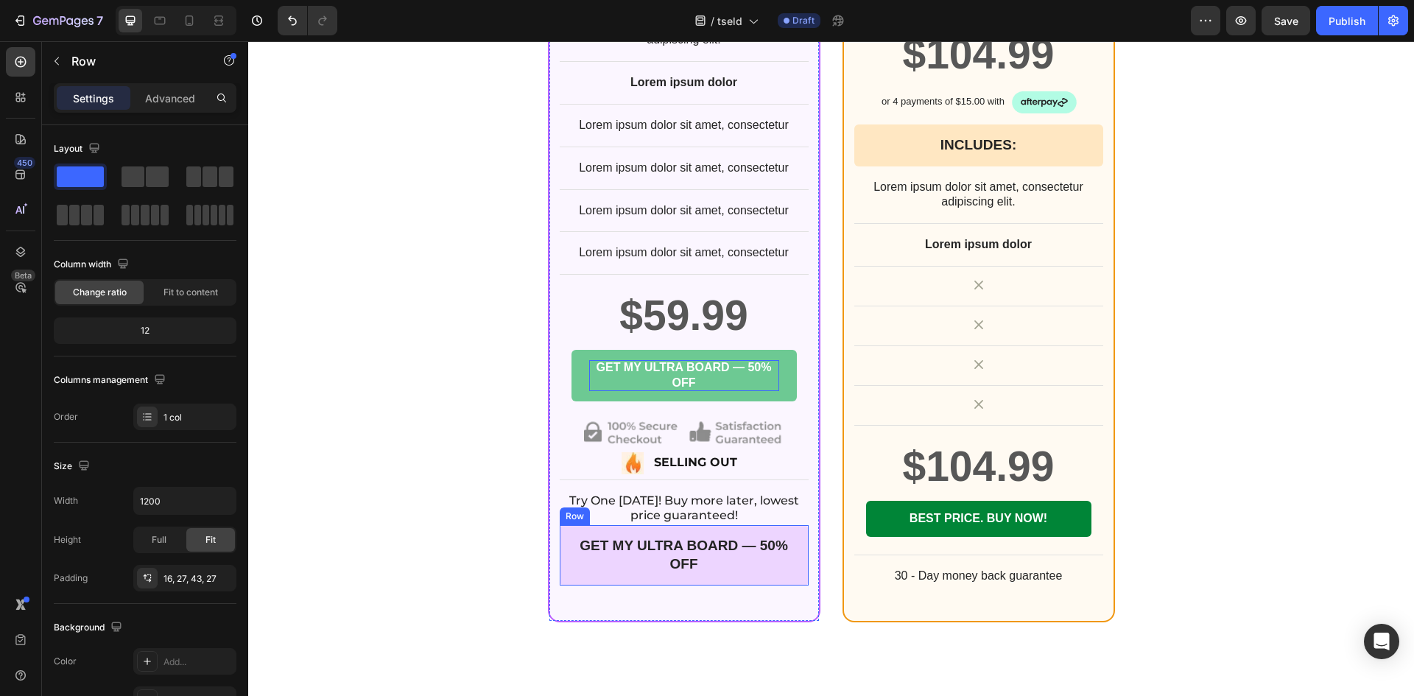
scroll to position [6111, 0]
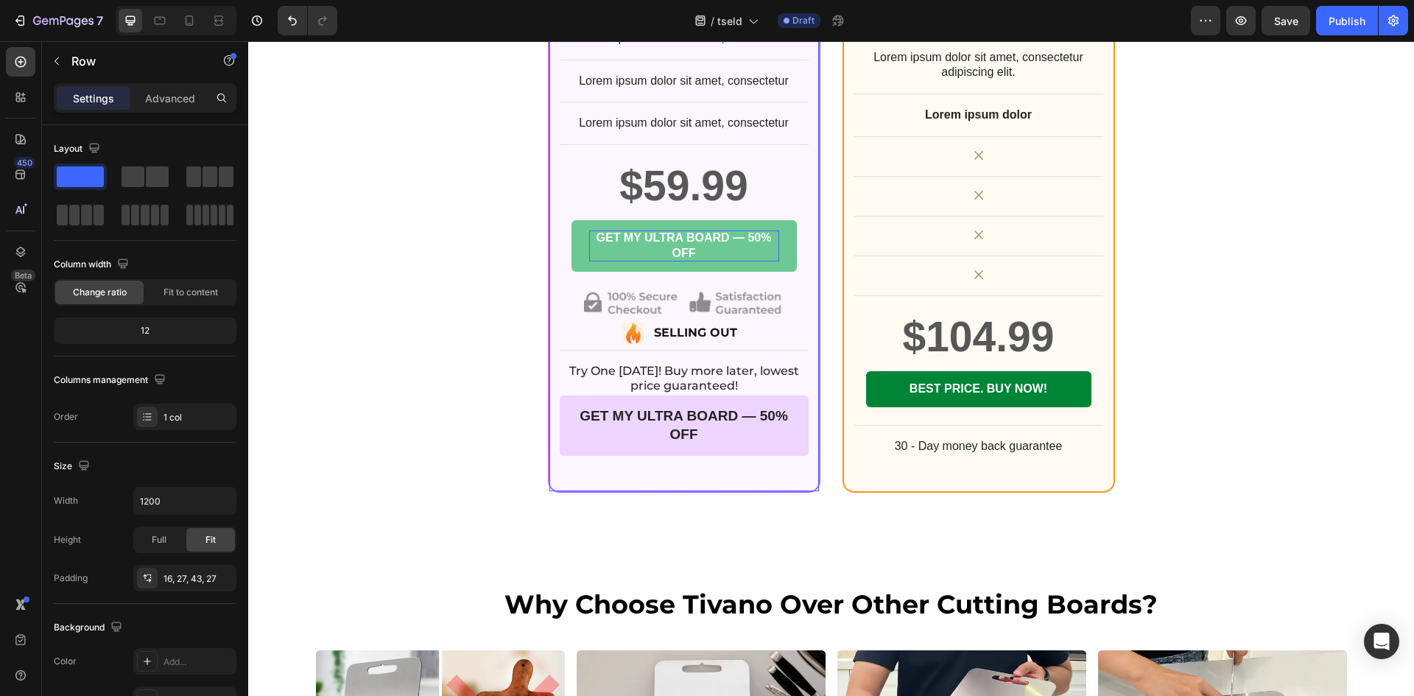
click at [550, 437] on div "$59.99 Product Price Product Price Row or 4 payments of $15.00 with Text Block …" at bounding box center [683, 116] width 269 height 748
click at [578, 444] on div "GET MY ULTRA BOARD — 50% OFF" at bounding box center [684, 425] width 228 height 39
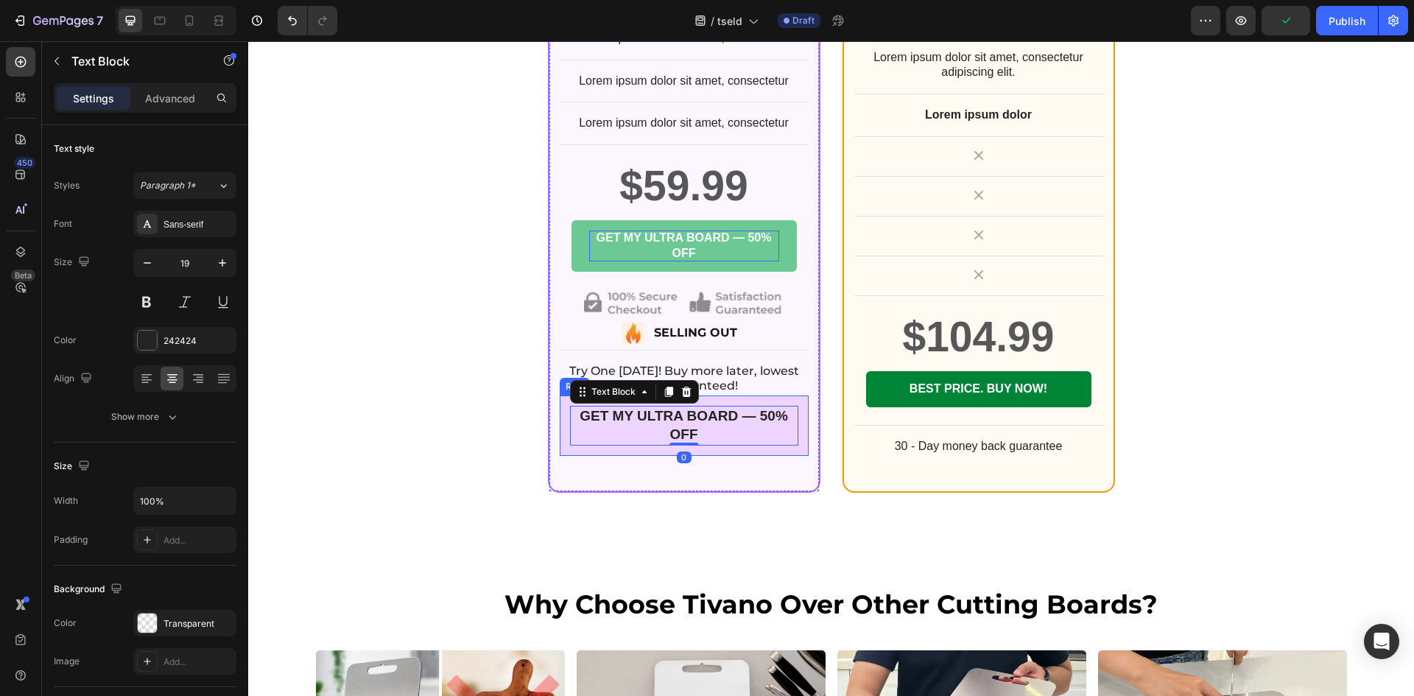
click at [560, 450] on div "GET MY ULTRA BOARD — 50% OFF Text Block 0 Row" at bounding box center [684, 425] width 249 height 60
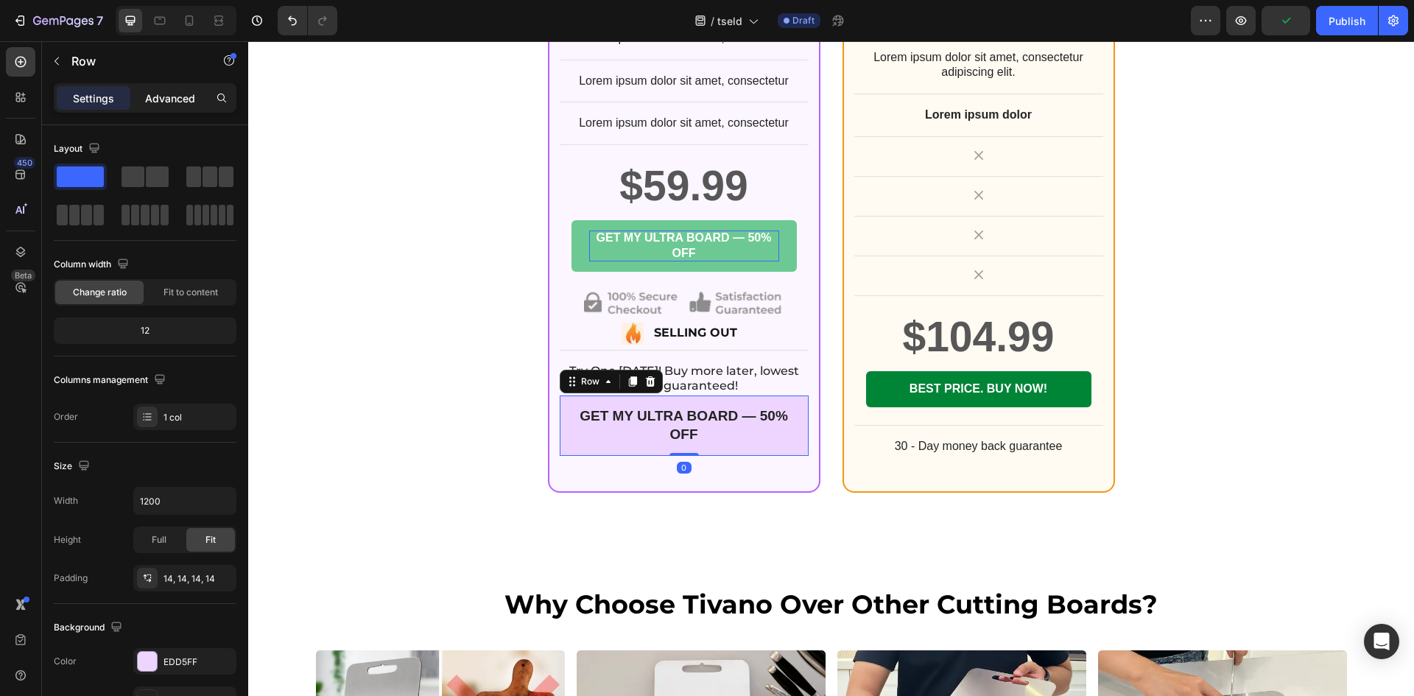
click at [191, 103] on p "Advanced" at bounding box center [170, 98] width 50 height 15
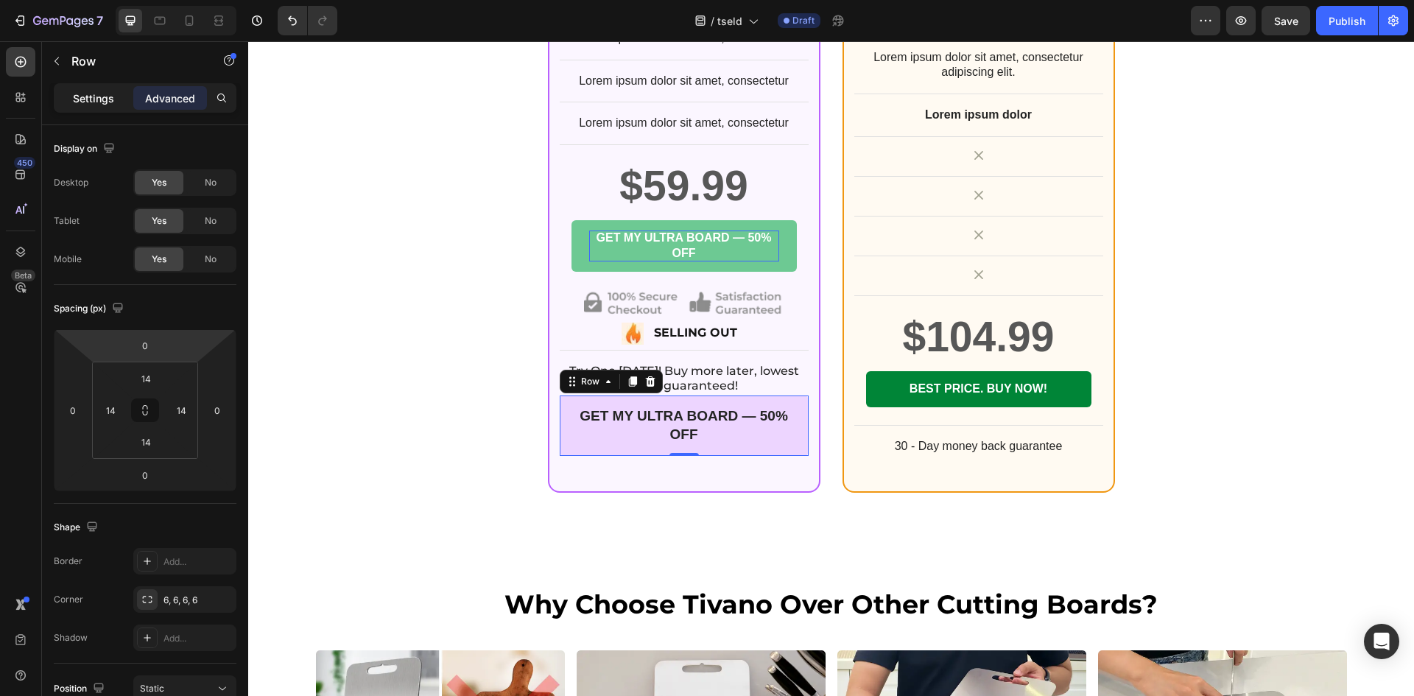
click at [113, 99] on p "Settings" at bounding box center [93, 98] width 41 height 15
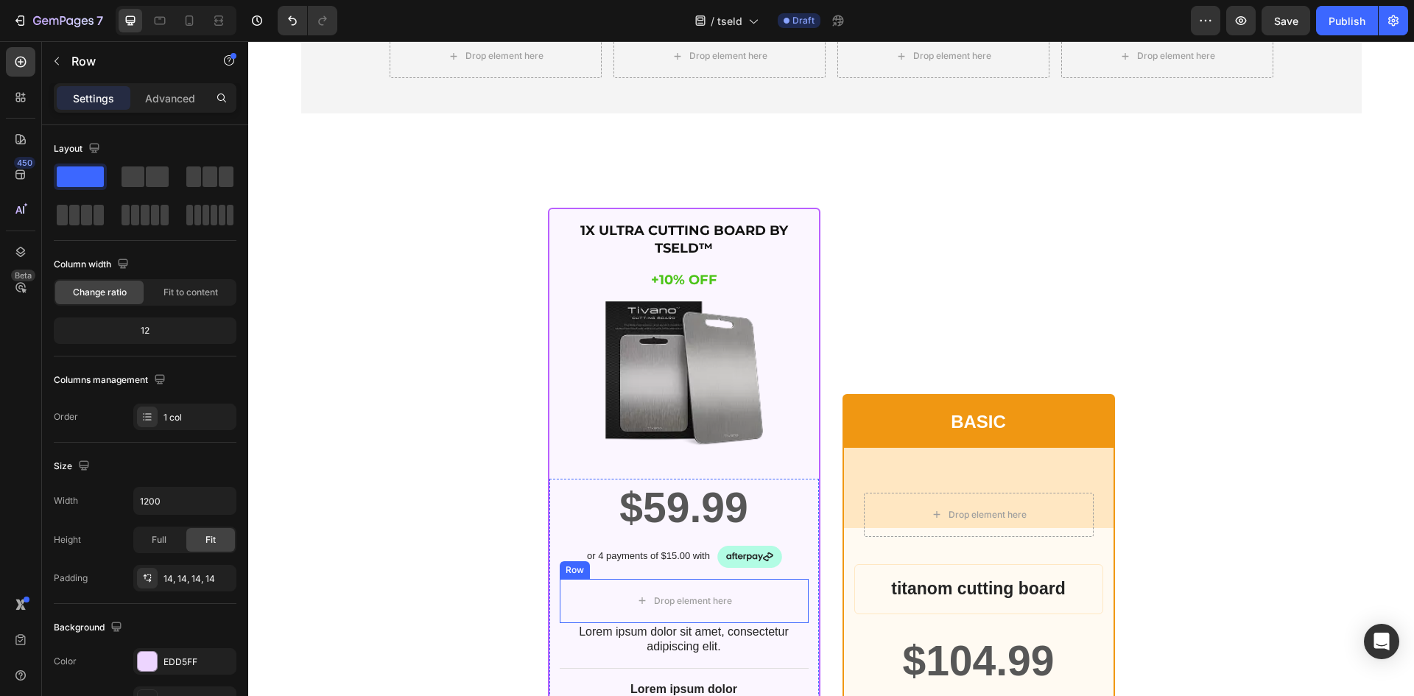
scroll to position [5252, 0]
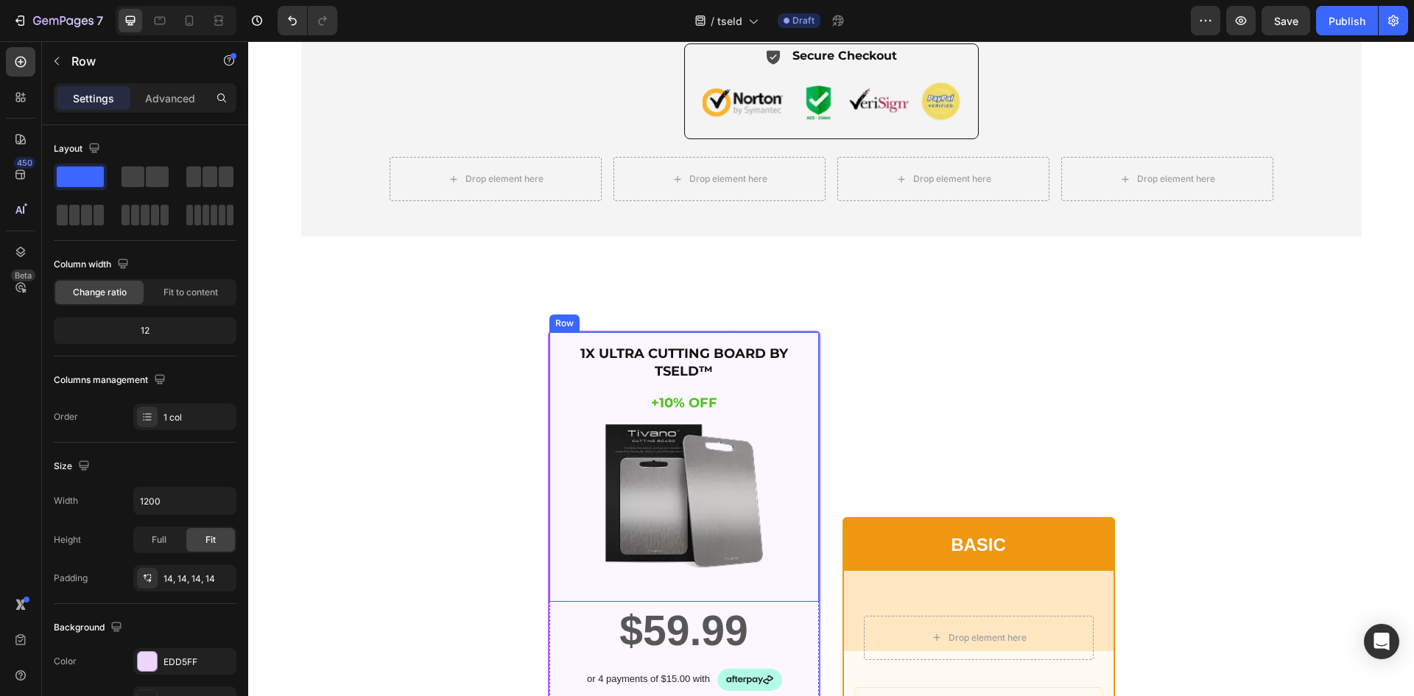
click at [797, 371] on div "1X ULTRA CUTTING BOARD BY TSELD™ Heading +10% OFF Heading Image Row" at bounding box center [683, 466] width 269 height 269
click at [618, 314] on icon at bounding box center [622, 319] width 8 height 10
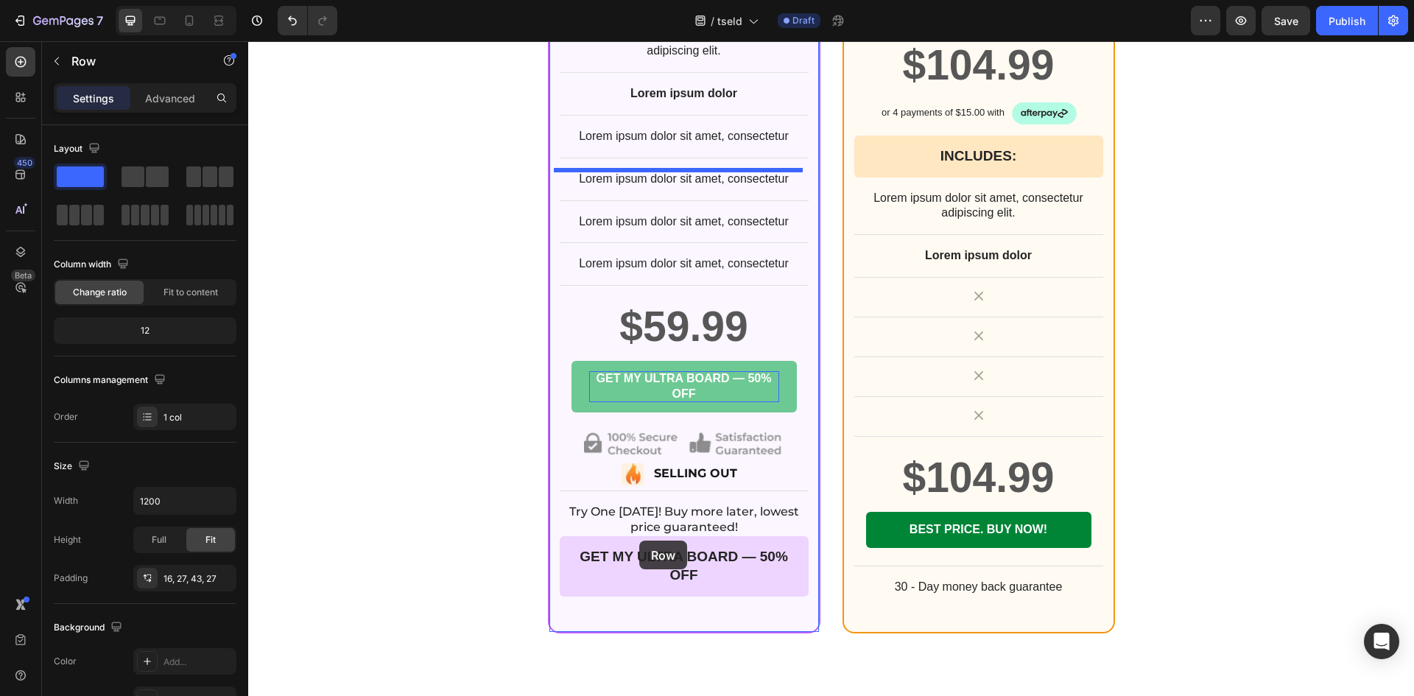
scroll to position [6375, 0]
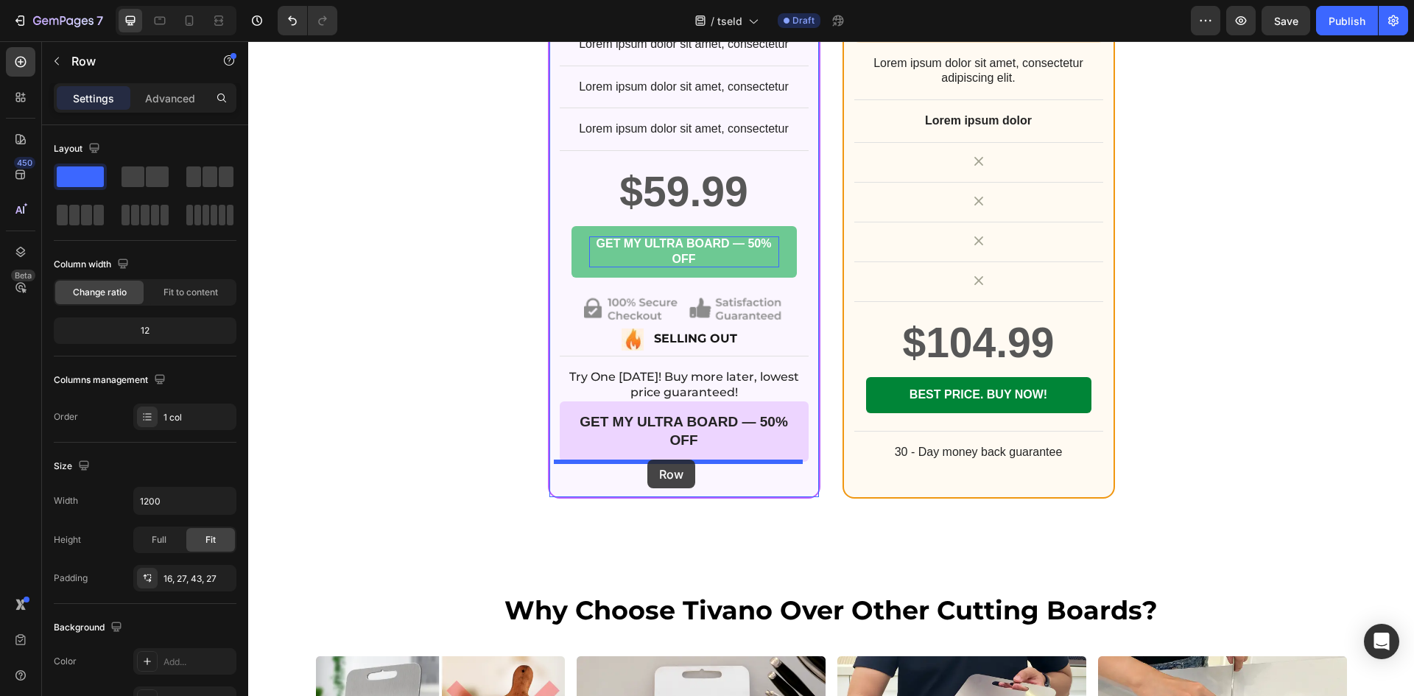
drag, startPoint x: 555, startPoint y: 81, endPoint x: 647, endPoint y: 459, distance: 389.4
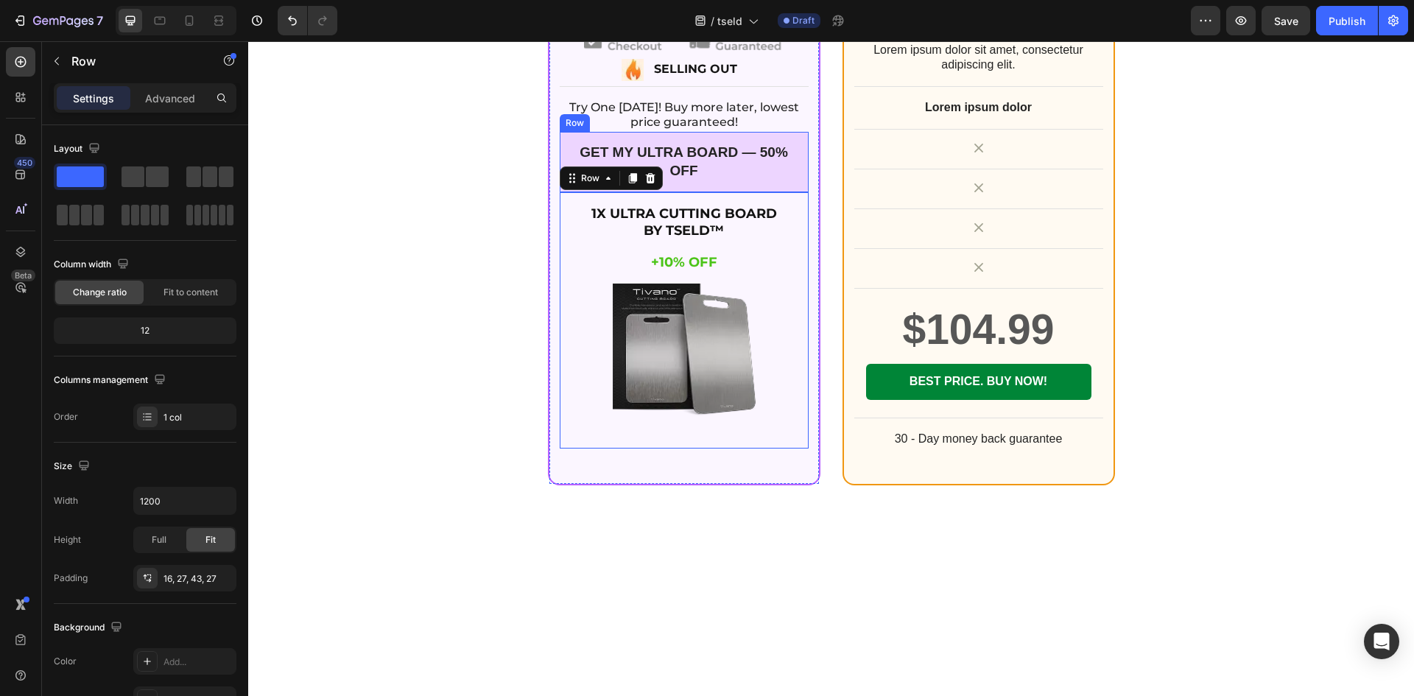
scroll to position [6105, 0]
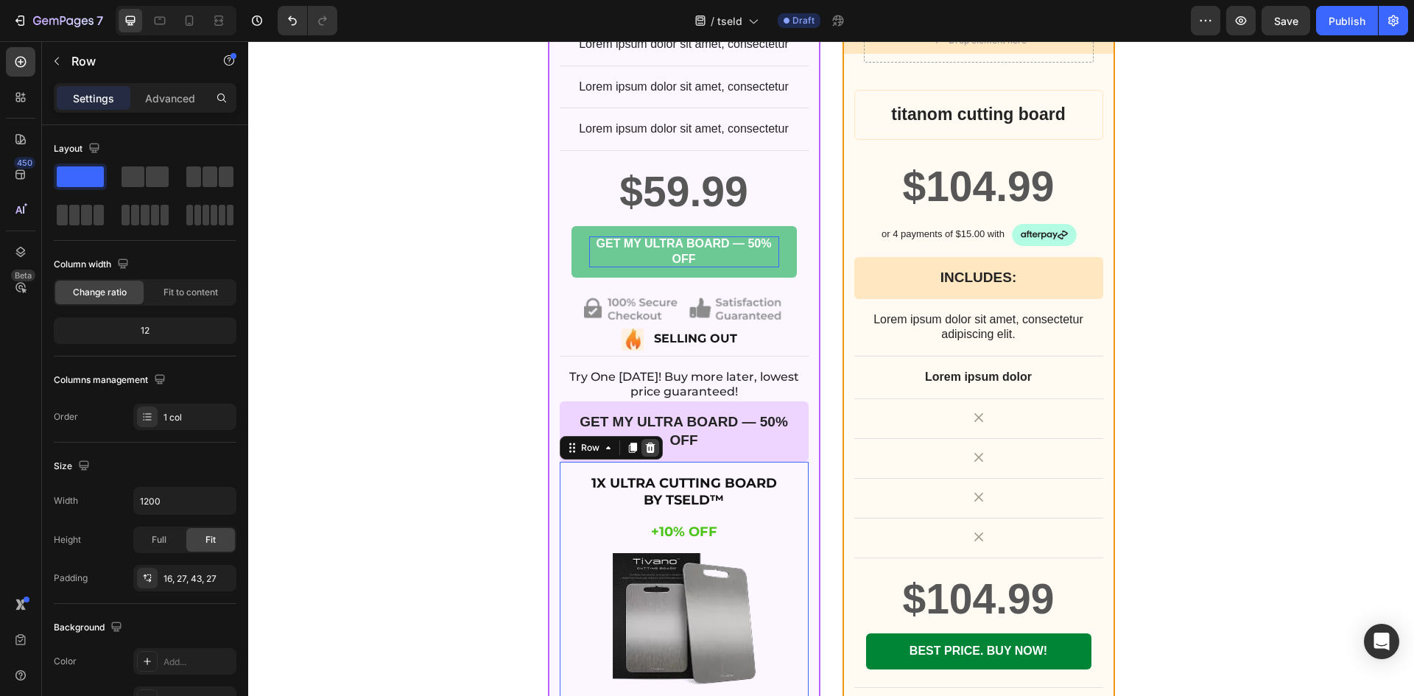
click at [645, 445] on icon at bounding box center [650, 447] width 10 height 10
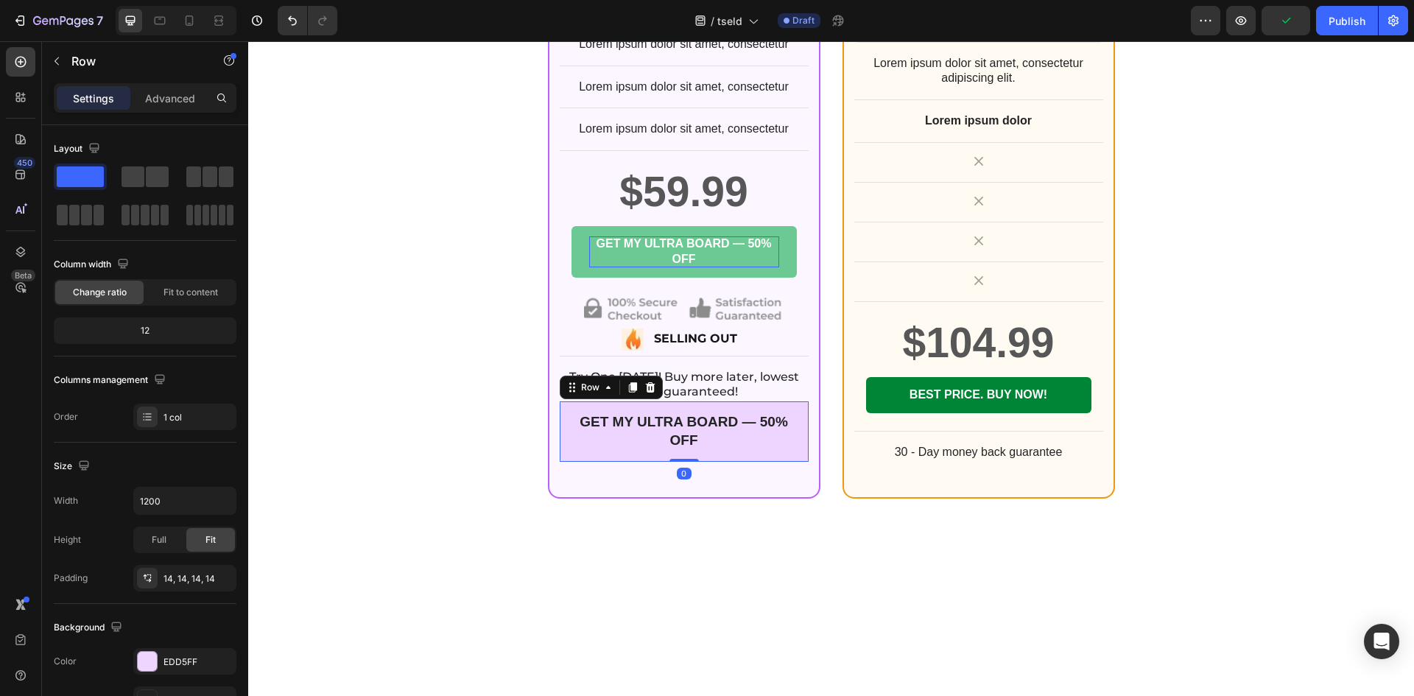
click at [606, 458] on div "GET MY ULTRA BOARD — 50% OFF Text Block Row 0" at bounding box center [684, 431] width 249 height 60
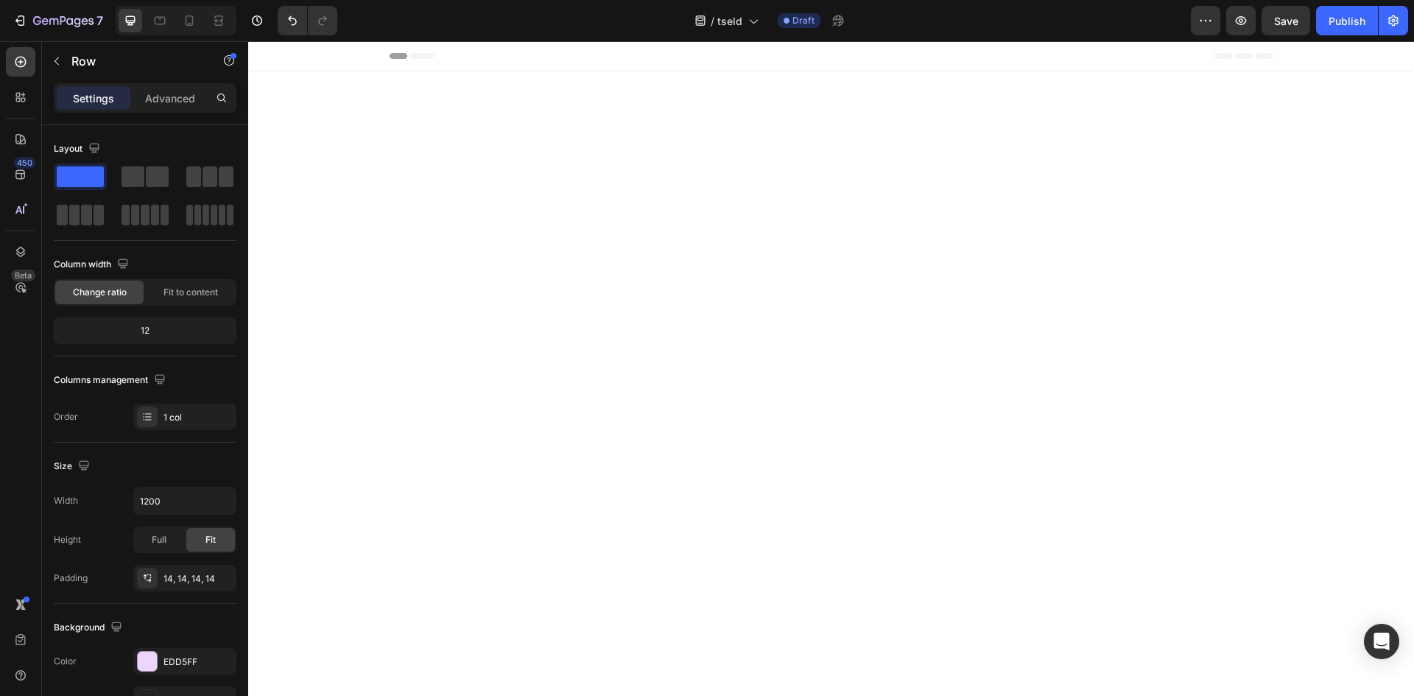
scroll to position [6105, 0]
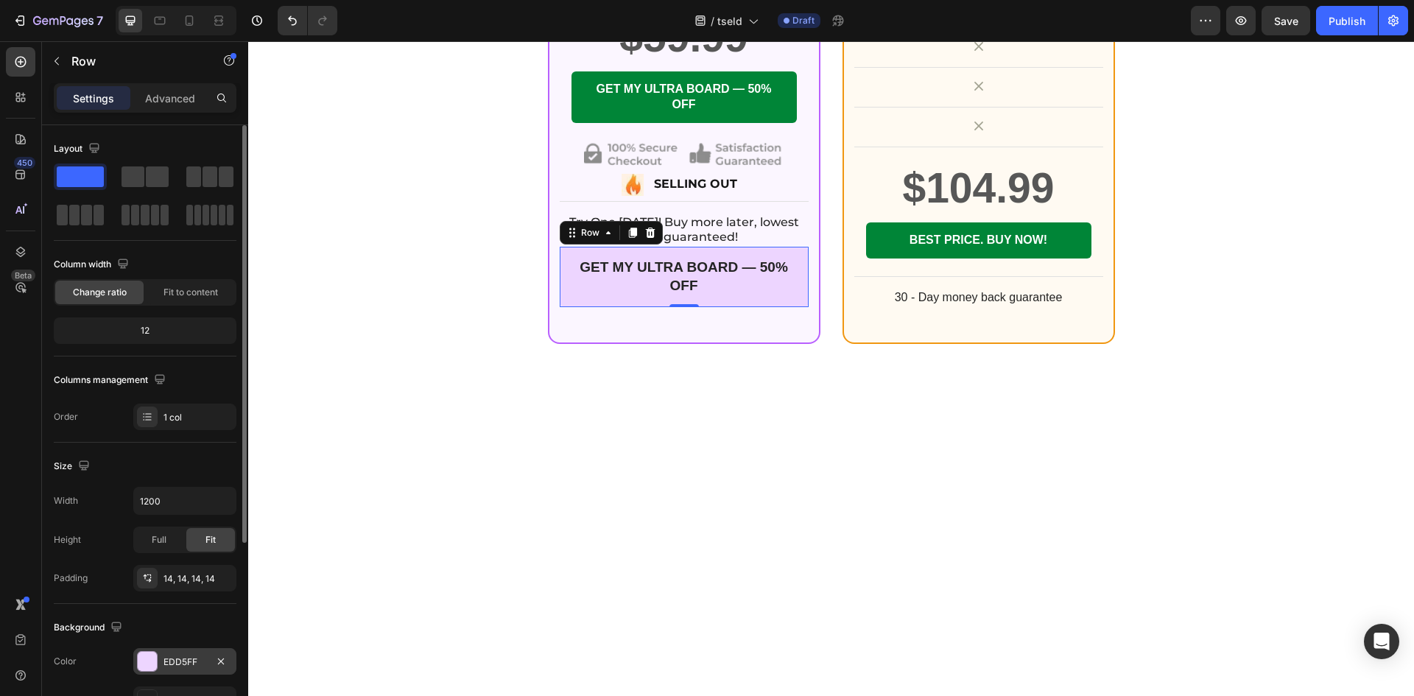
click at [177, 657] on div "EDD5FF" at bounding box center [184, 661] width 43 height 13
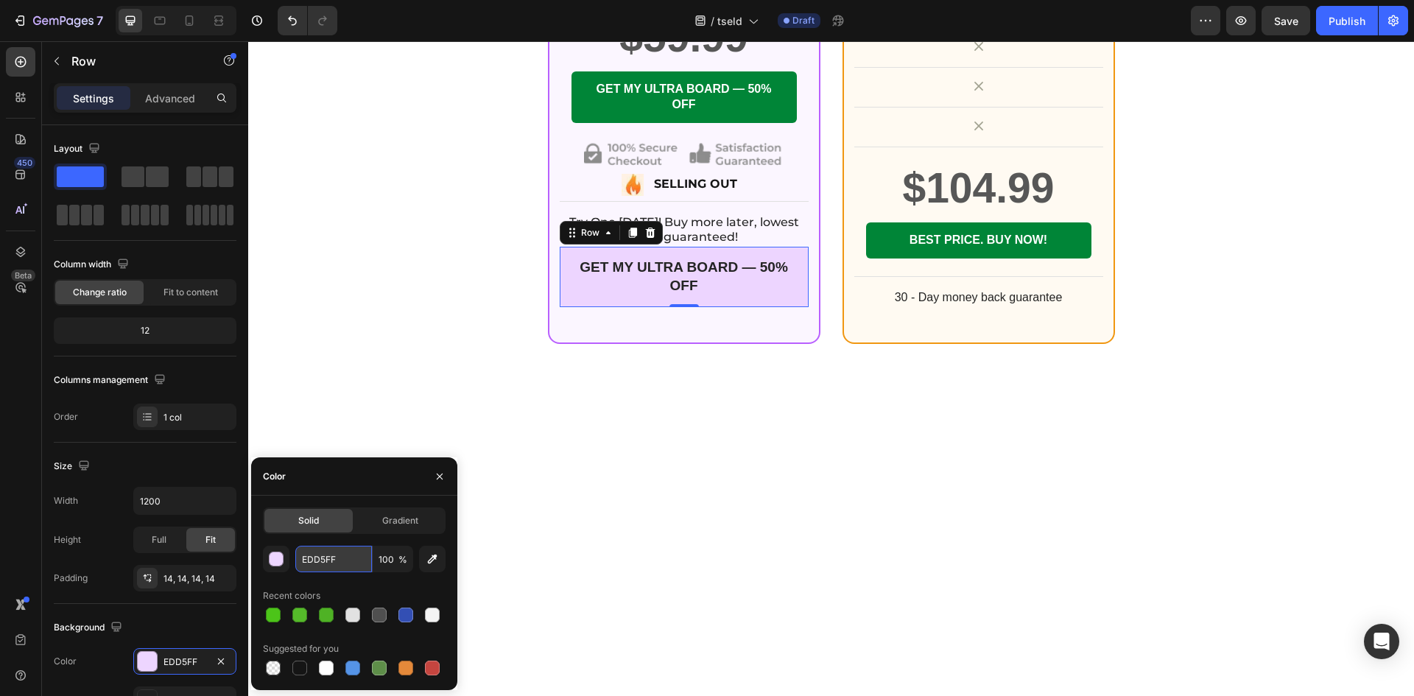
click at [317, 556] on input "EDD5FF" at bounding box center [333, 559] width 77 height 27
paste input "#FFF2E0"
type input "#FFF2E0"
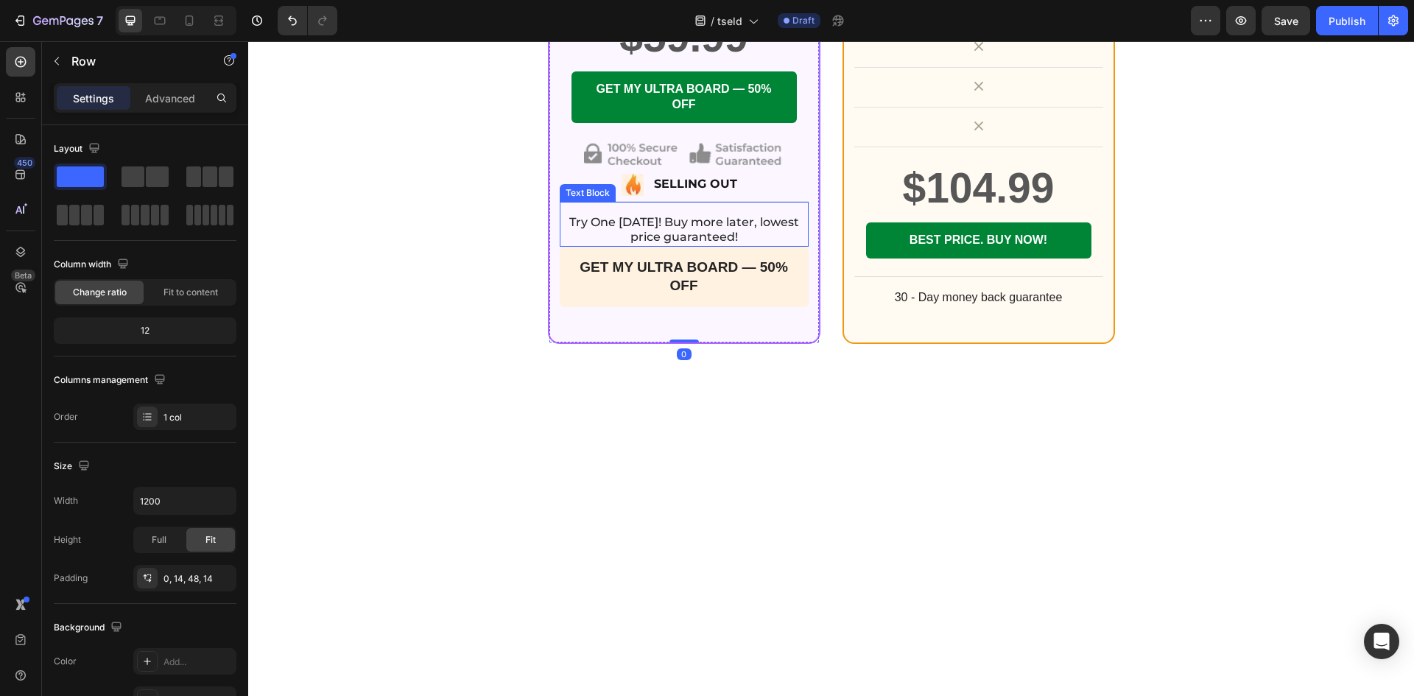
click at [691, 246] on p "Try One [DATE]! Buy more later, lowest price guaranteed!" at bounding box center [684, 230] width 246 height 31
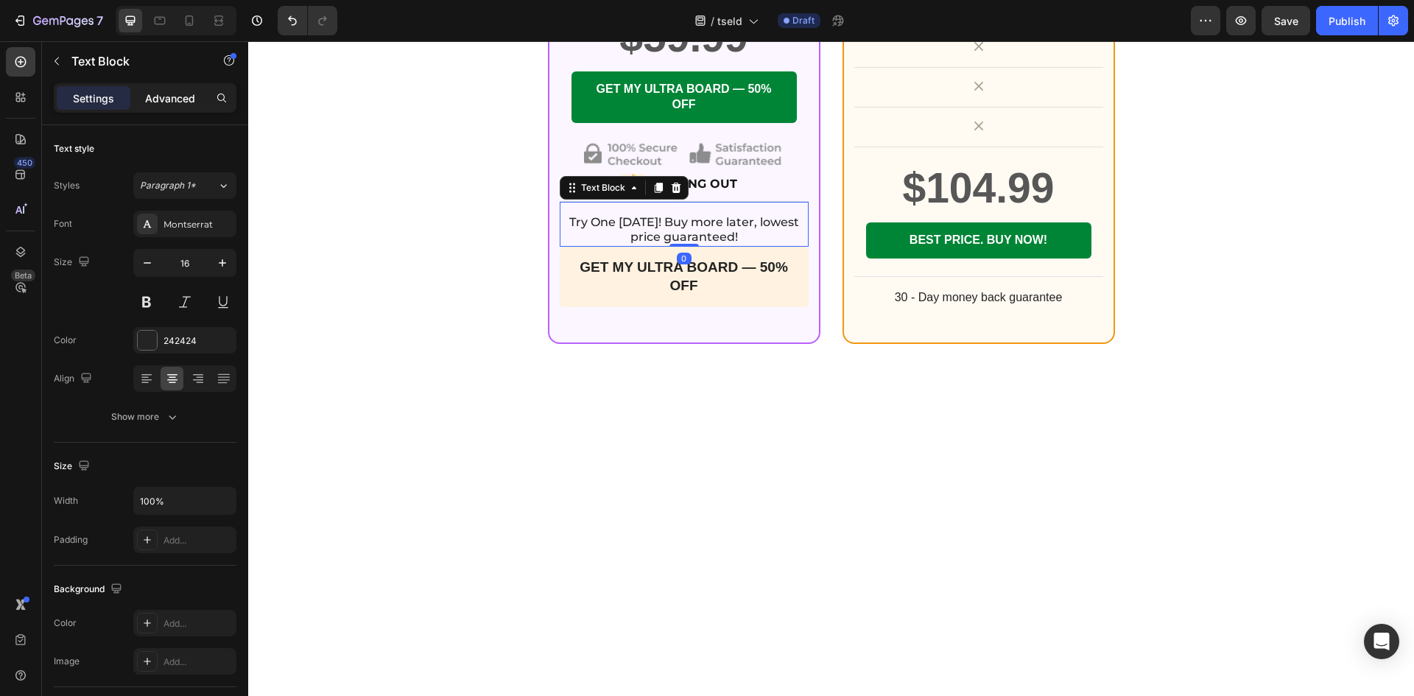
click at [180, 91] on p "Advanced" at bounding box center [170, 98] width 50 height 15
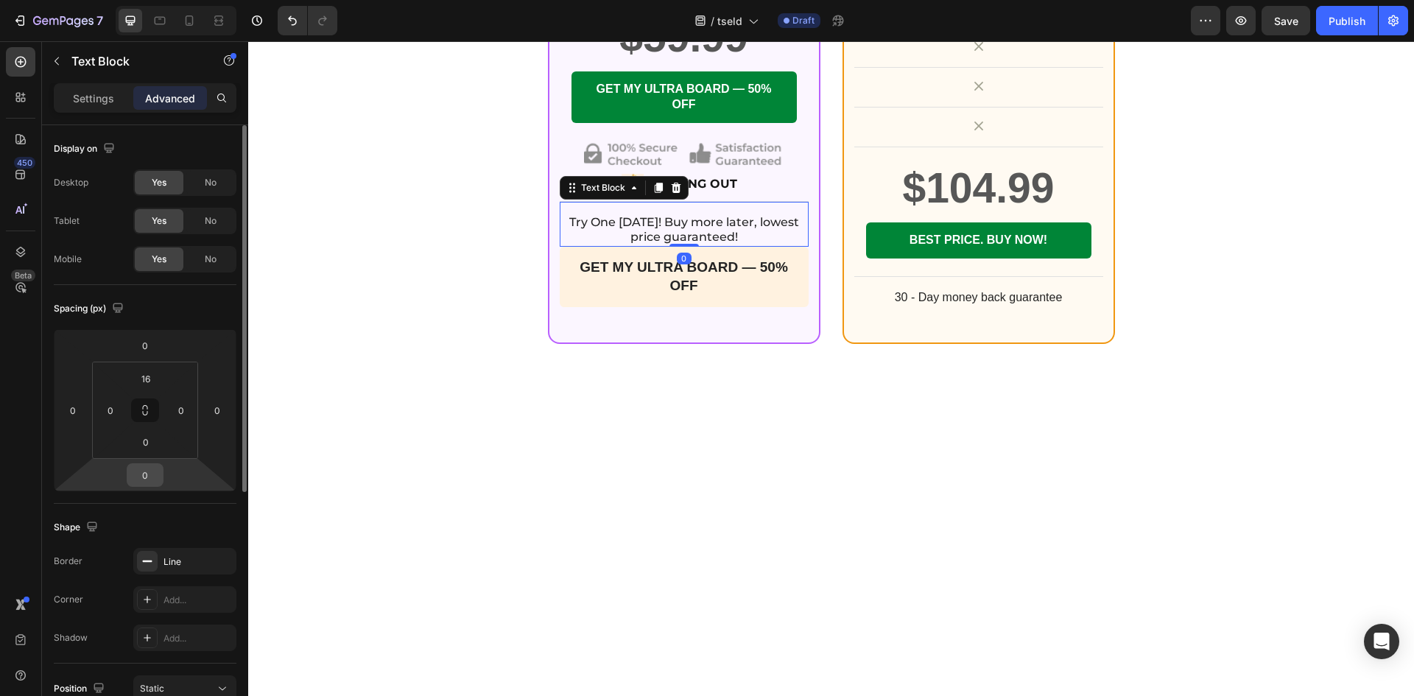
click at [149, 478] on input "0" at bounding box center [144, 475] width 29 height 22
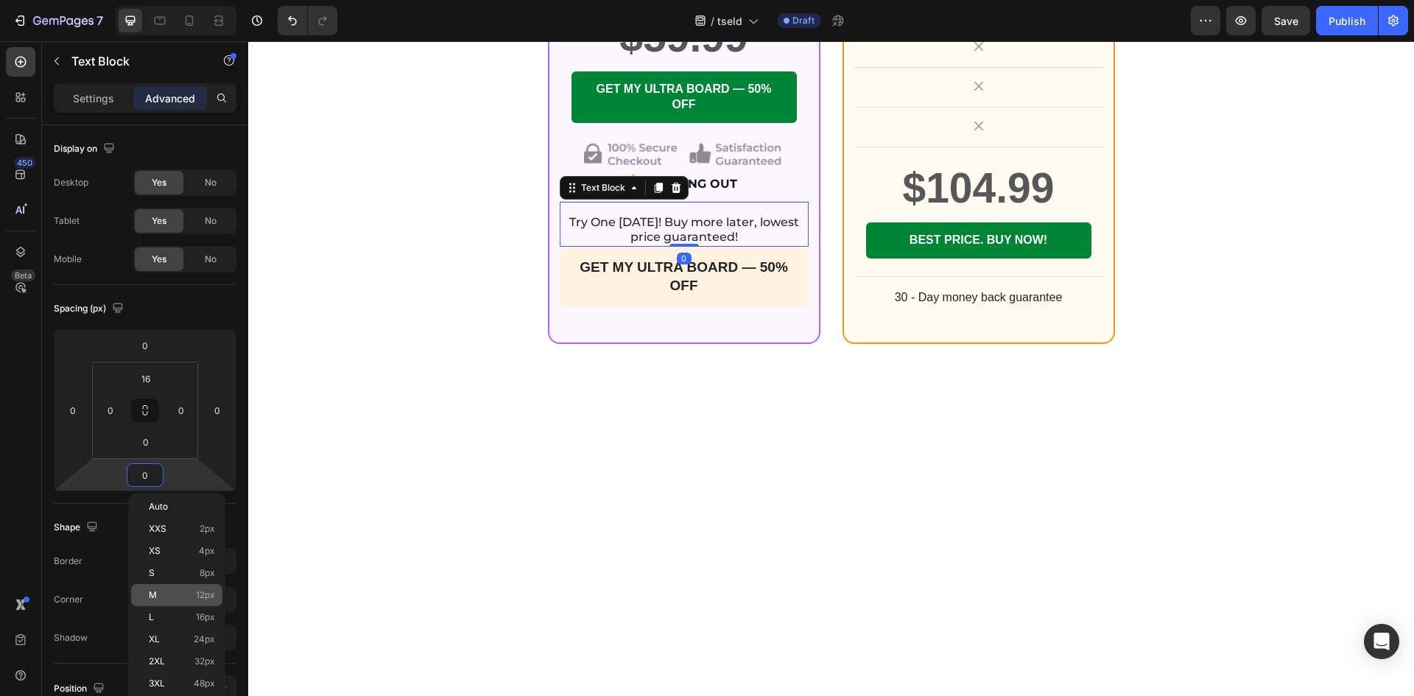
click at [171, 594] on p "M 12px" at bounding box center [182, 595] width 66 height 10
type input "12"
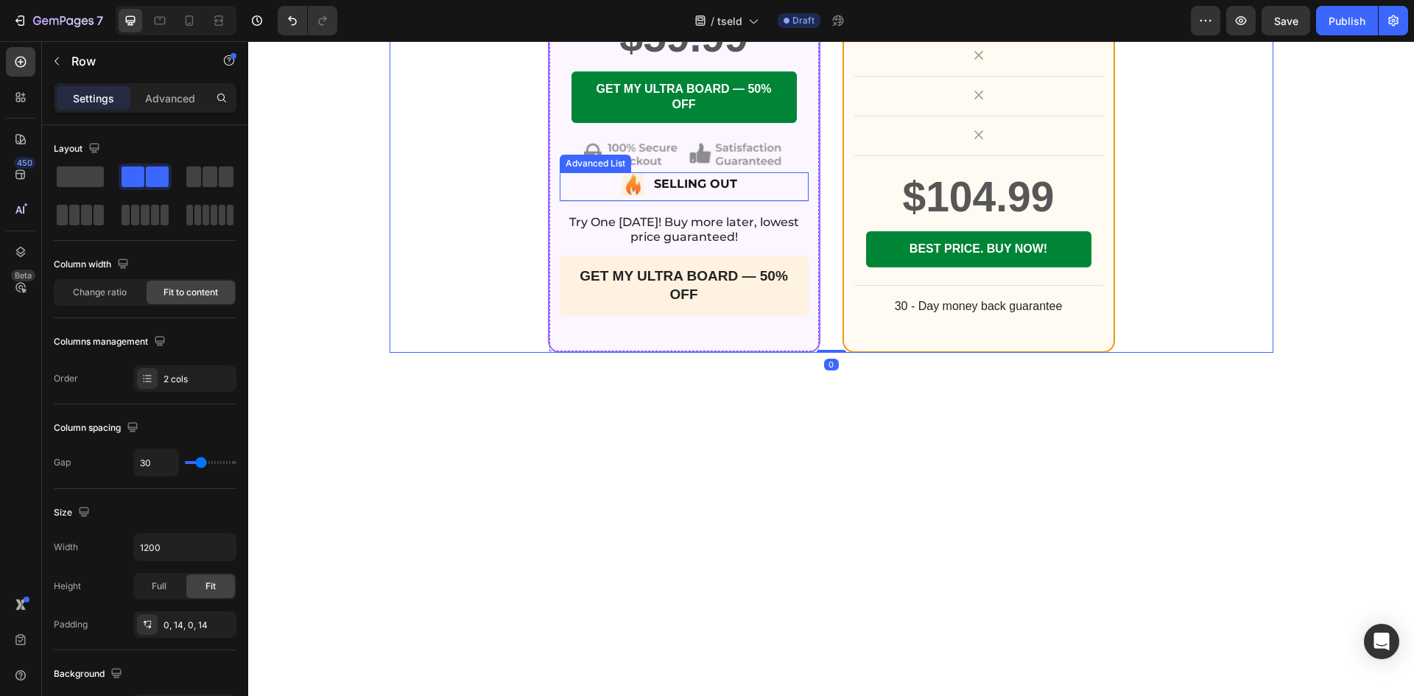
click at [758, 200] on div "Image SELLING OUT Text Block" at bounding box center [684, 186] width 249 height 28
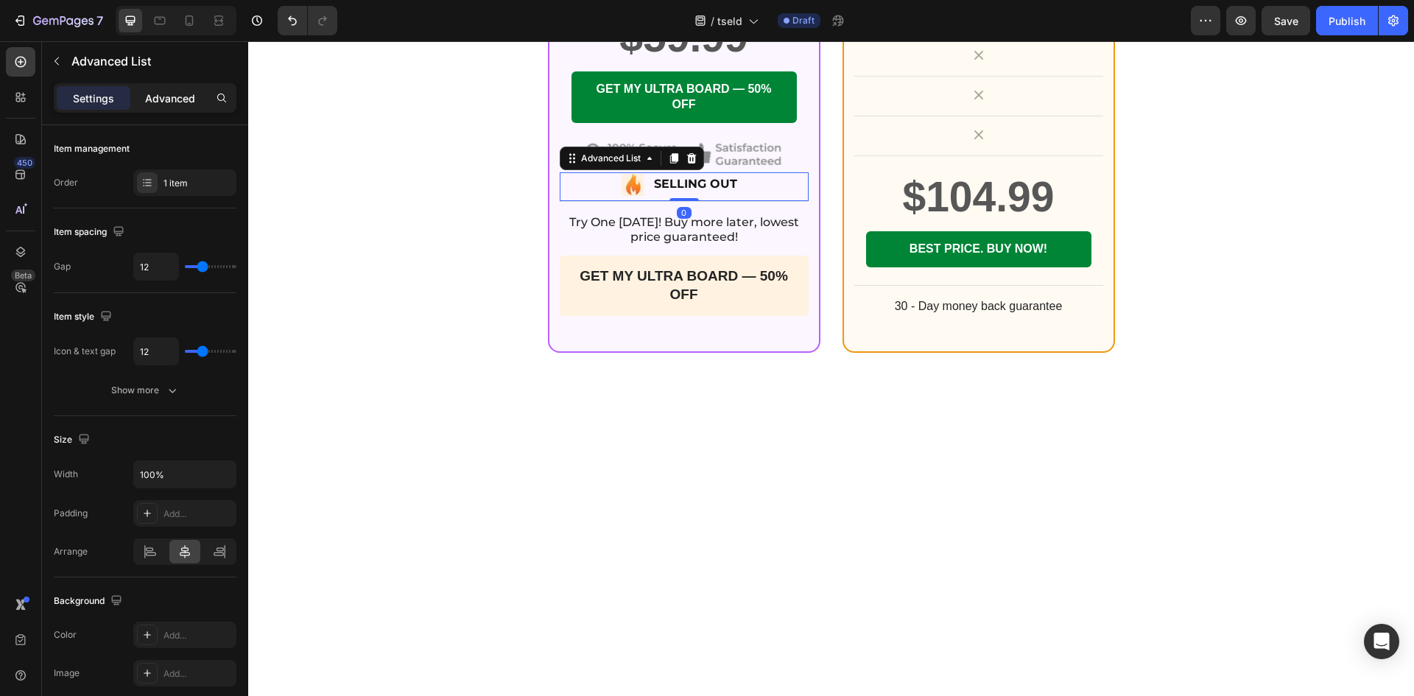
click at [172, 95] on p "Advanced" at bounding box center [170, 98] width 50 height 15
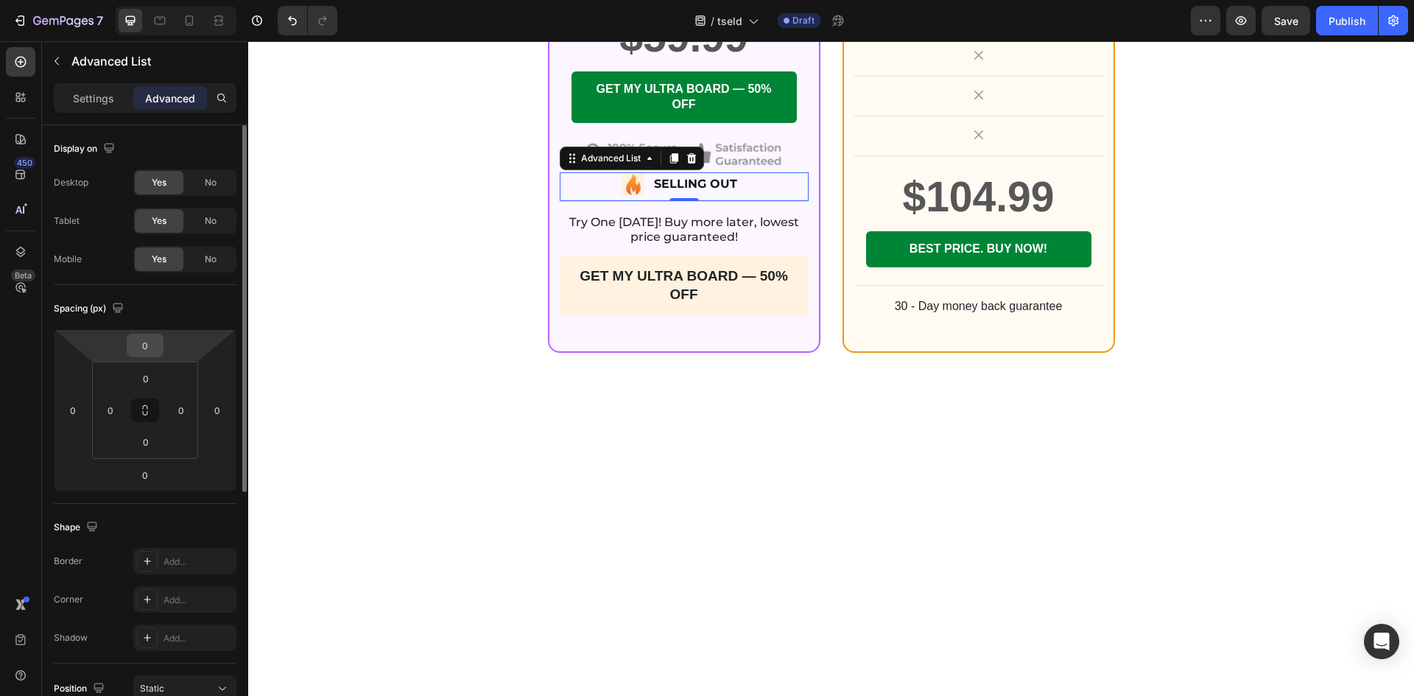
click at [152, 346] on input "0" at bounding box center [144, 345] width 29 height 22
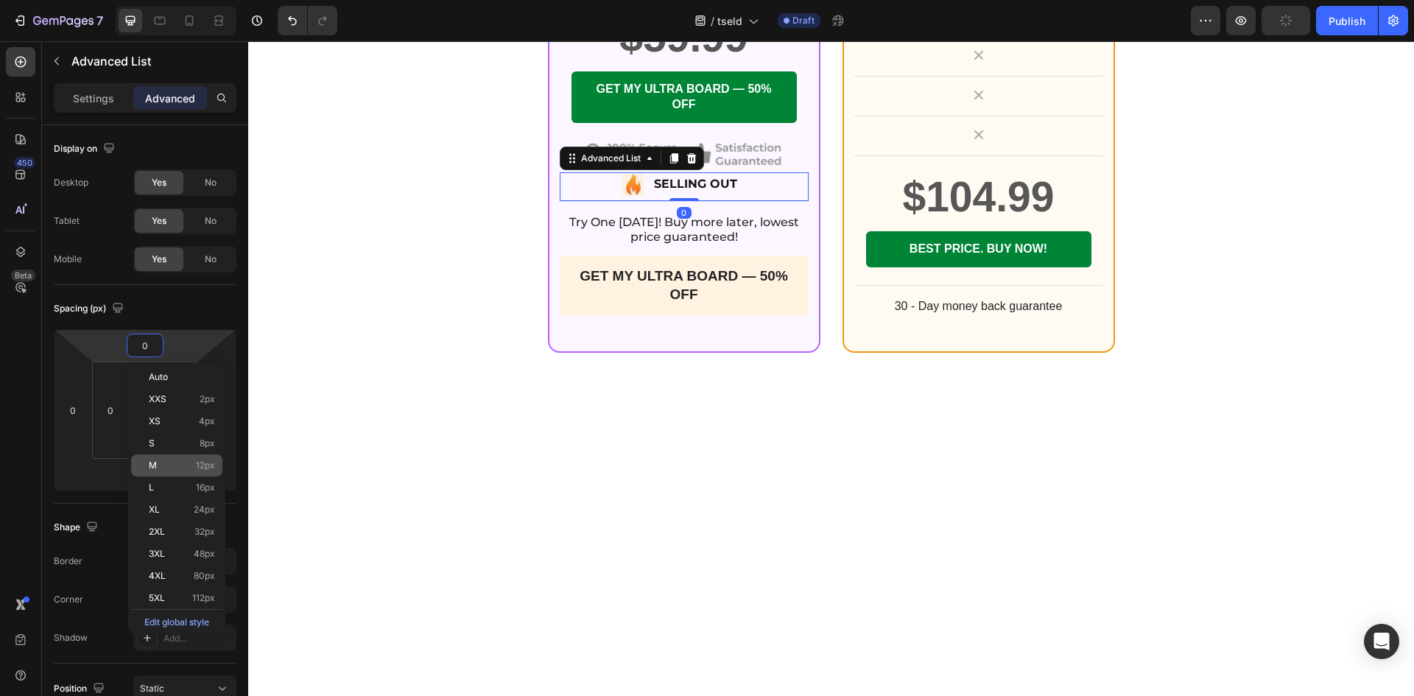
click at [182, 457] on div "M 12px" at bounding box center [176, 465] width 91 height 22
type input "12"
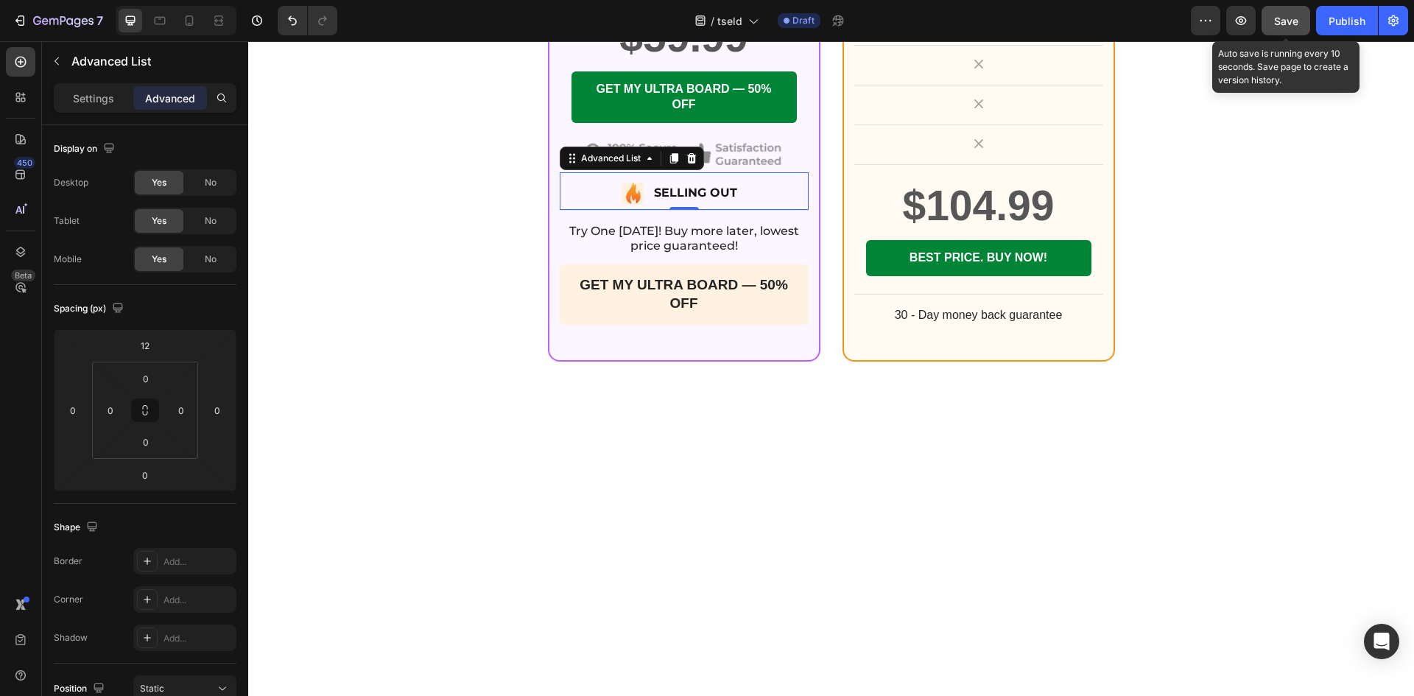
click at [1272, 32] on button "Save" at bounding box center [1285, 20] width 49 height 29
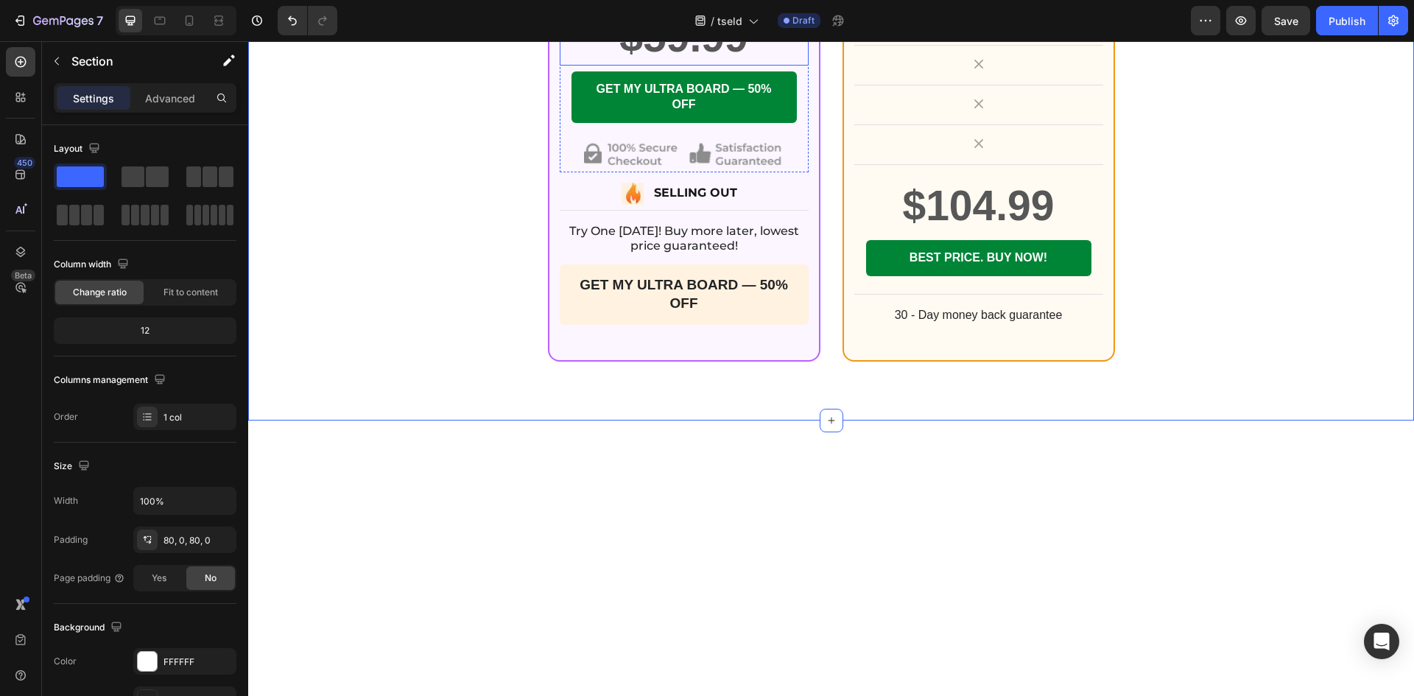
click at [677, 66] on div "$59.99" at bounding box center [684, 36] width 249 height 57
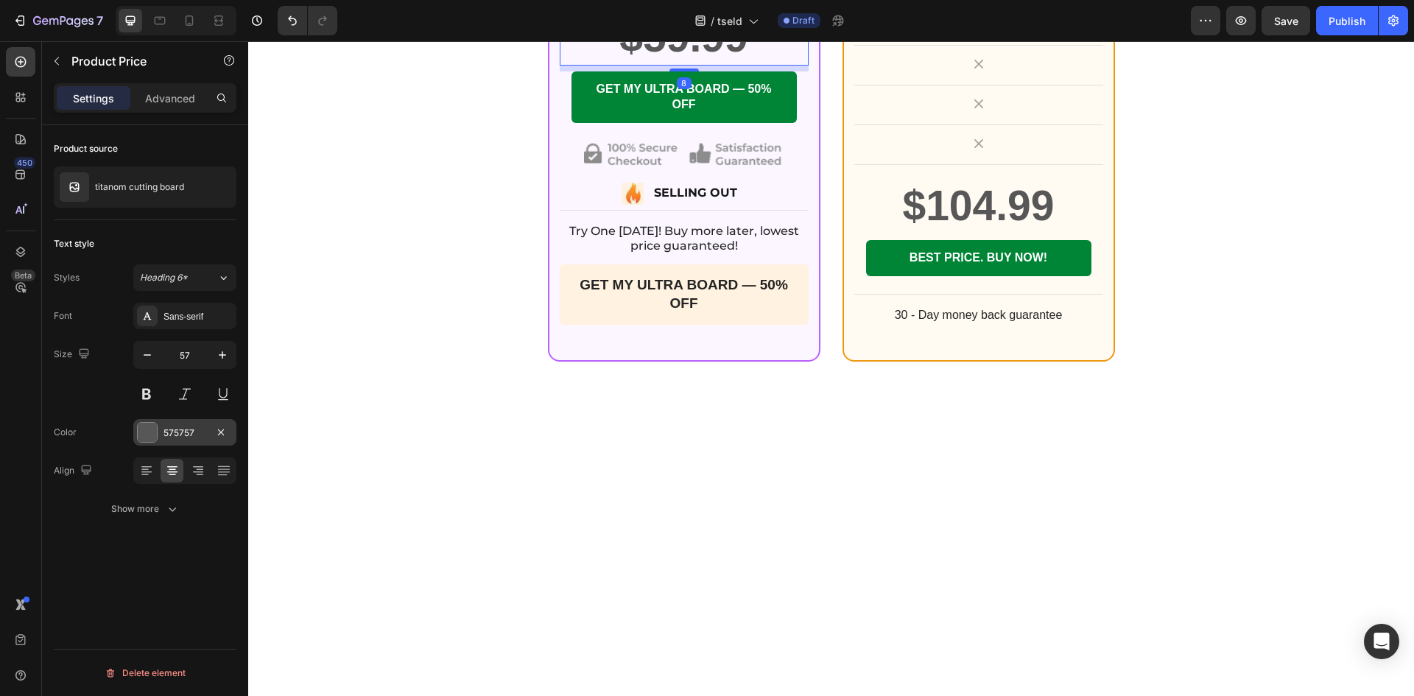
click at [169, 437] on div "575757" at bounding box center [184, 432] width 43 height 13
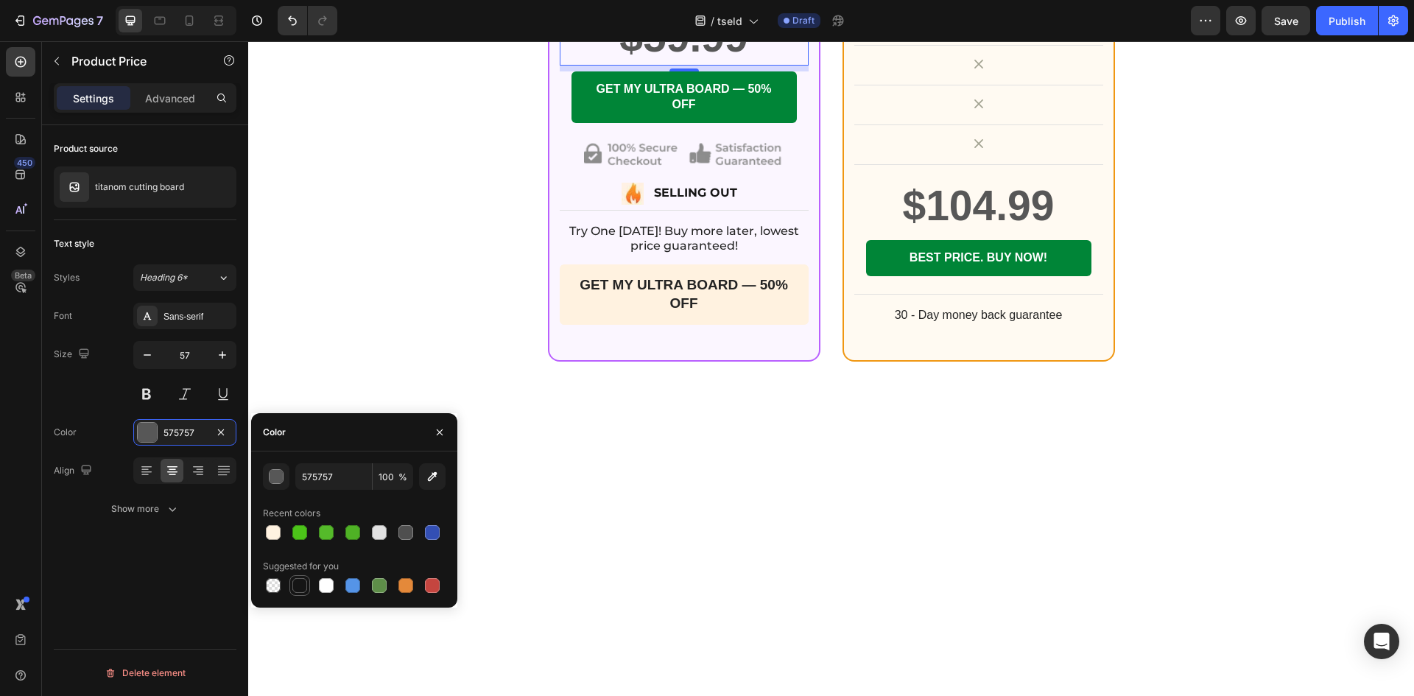
click at [308, 587] on div at bounding box center [299, 585] width 21 height 21
type input "151515"
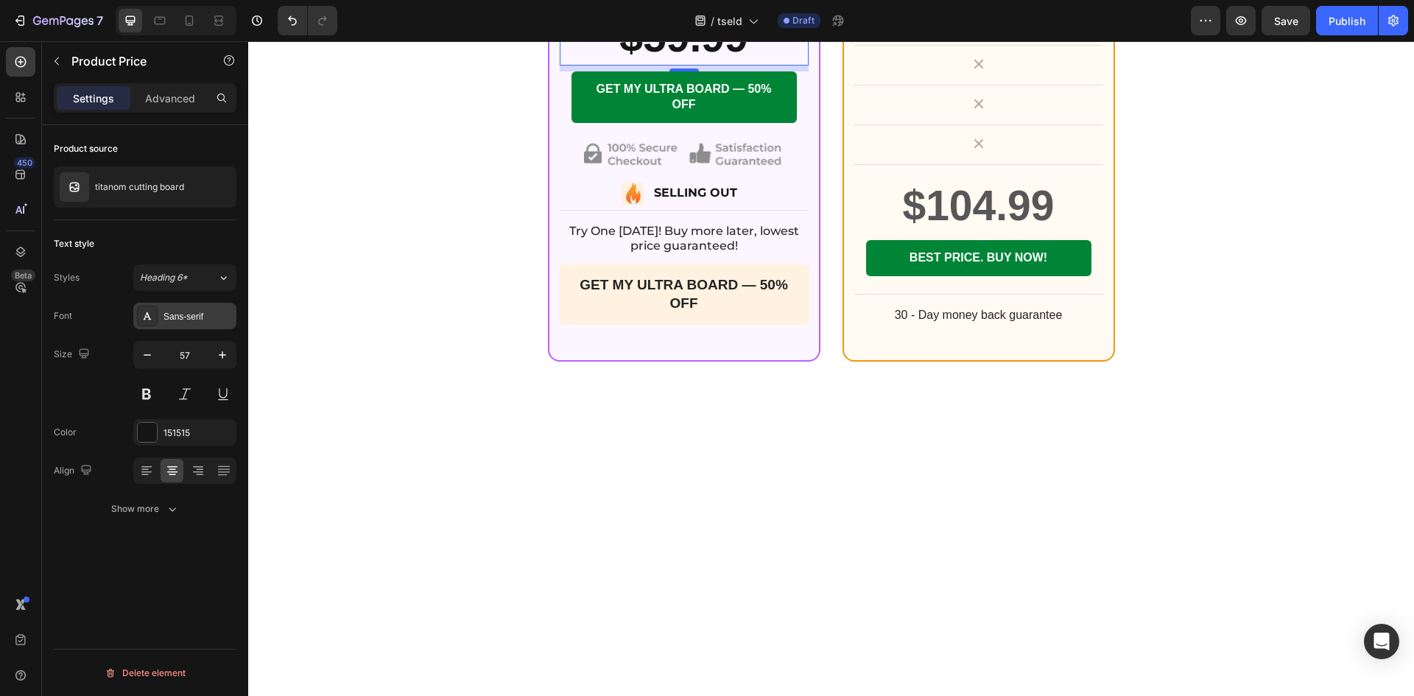
click at [189, 310] on div "Sans-serif" at bounding box center [197, 316] width 69 height 13
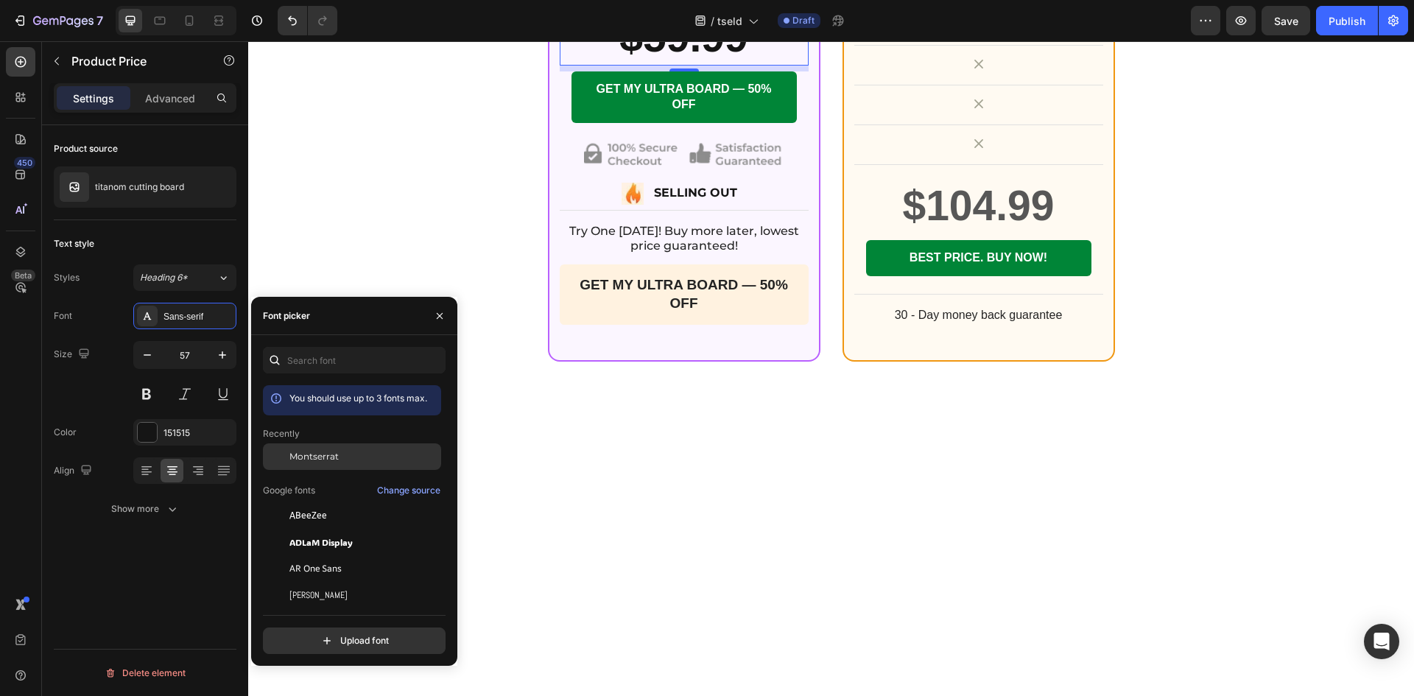
click at [308, 456] on span "Montserrat" at bounding box center [313, 456] width 49 height 13
click at [685, 204] on p "SELLING OUT" at bounding box center [699, 193] width 91 height 21
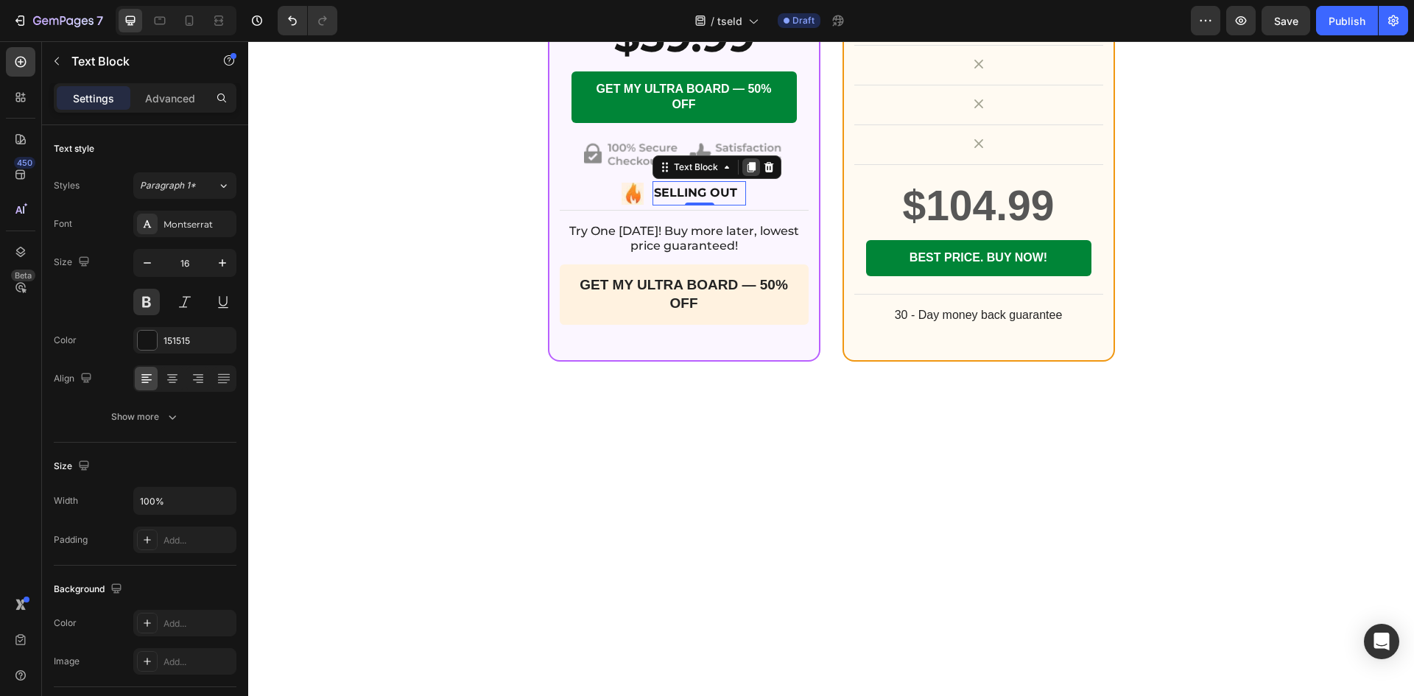
click at [742, 176] on div at bounding box center [751, 167] width 18 height 18
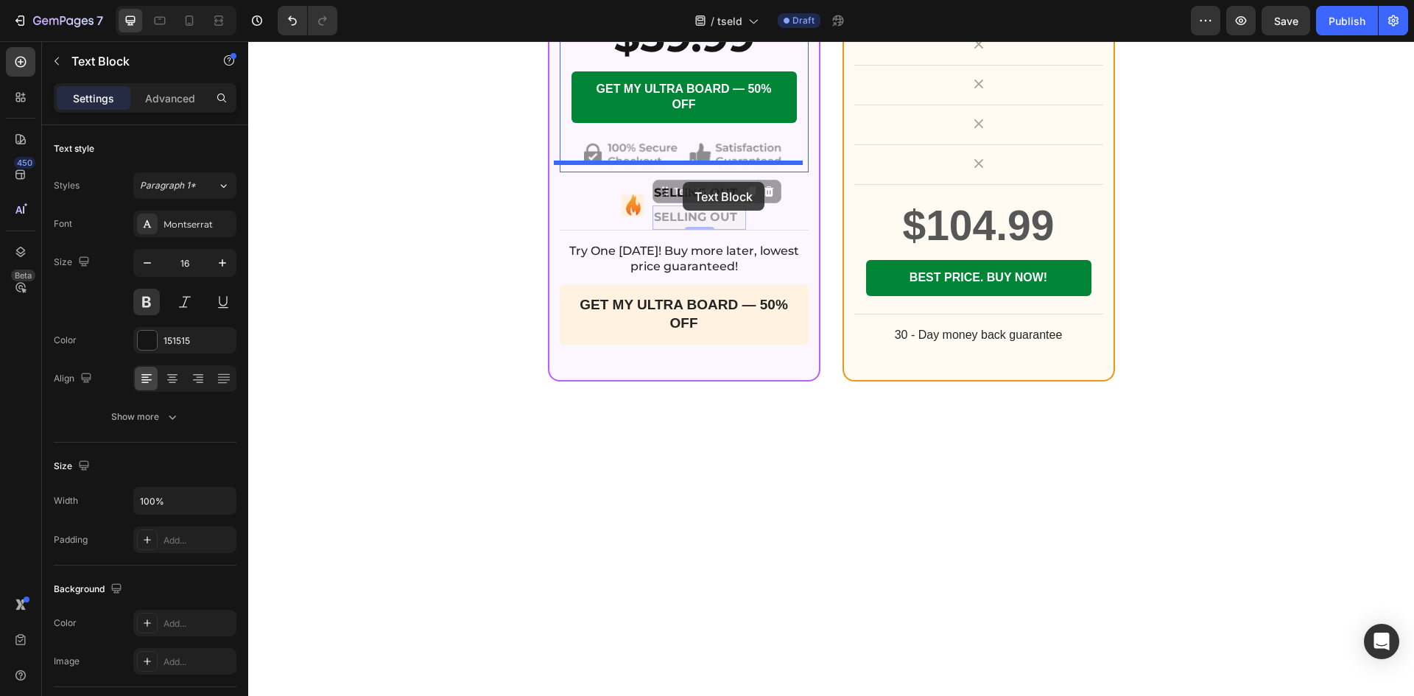
drag, startPoint x: 656, startPoint y: 344, endPoint x: 682, endPoint y: 182, distance: 164.1
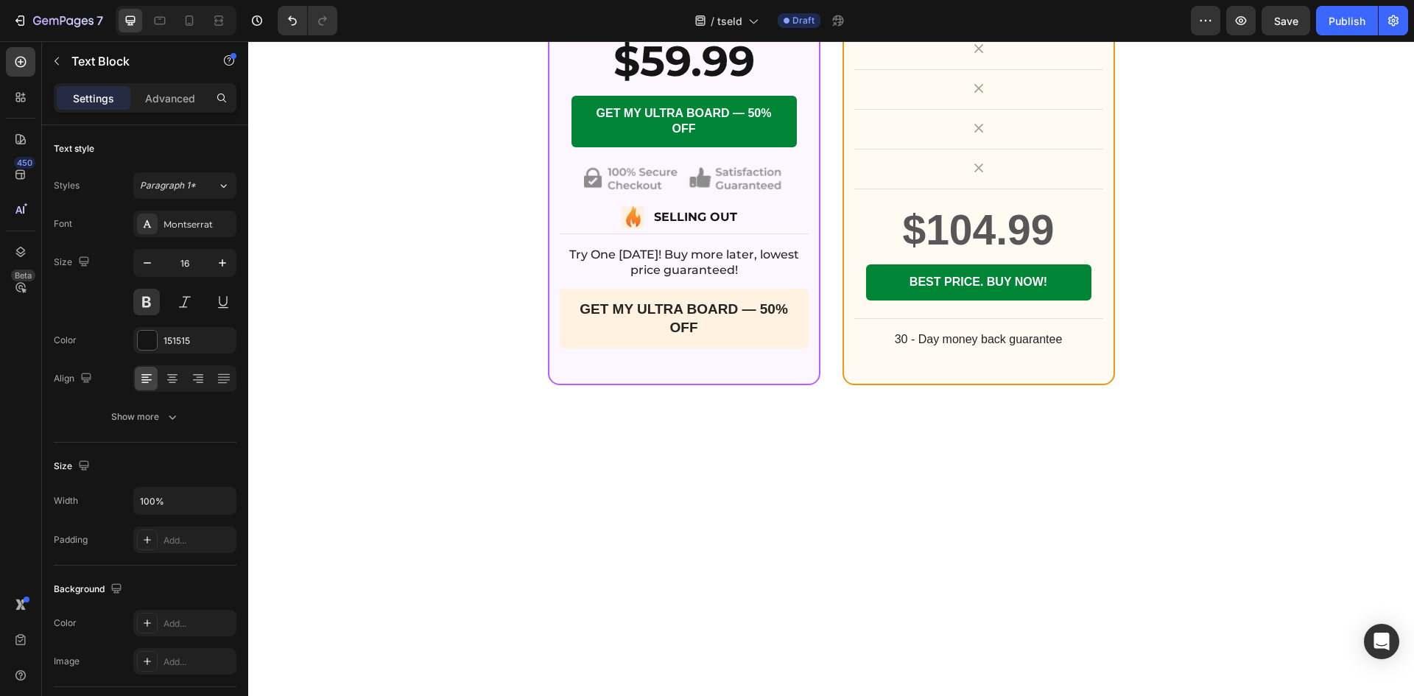
click at [603, 31] on p "SELLING OUT" at bounding box center [684, 20] width 246 height 21
click at [177, 386] on div at bounding box center [171, 379] width 23 height 24
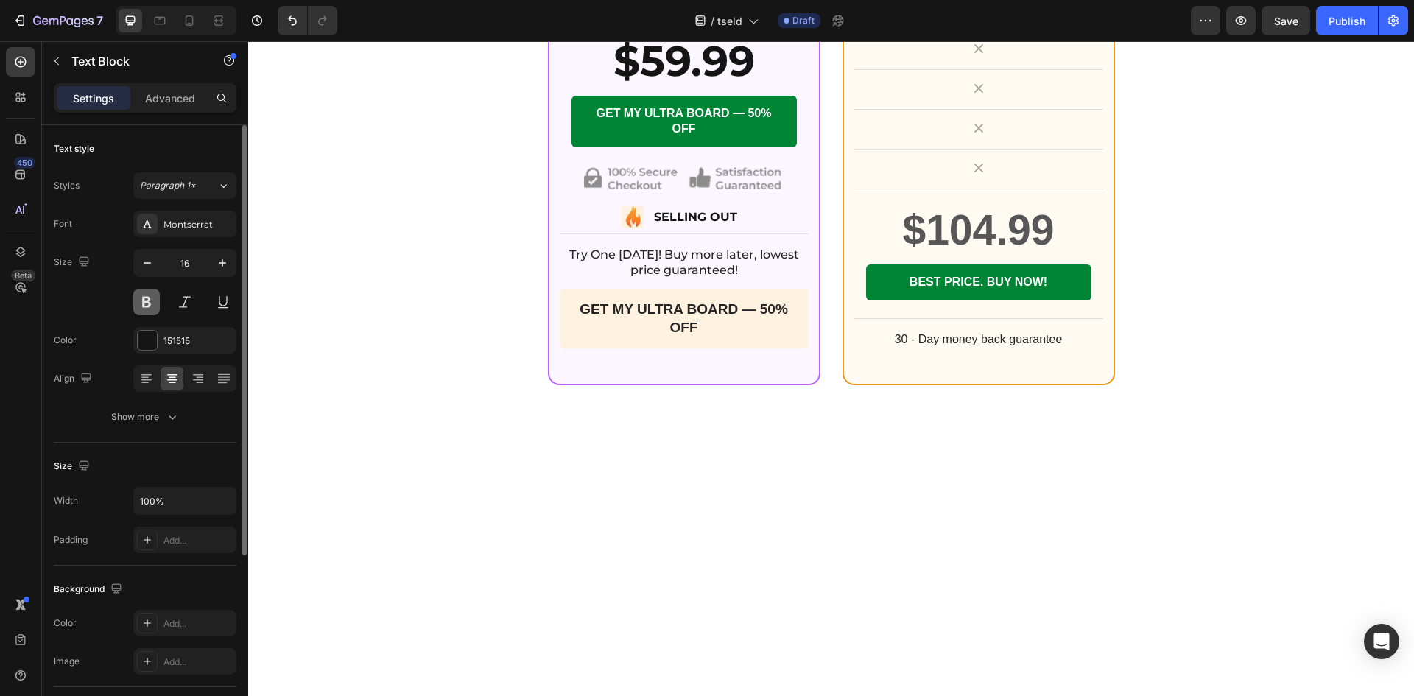
click at [150, 306] on button at bounding box center [146, 302] width 27 height 27
click at [681, 31] on p "$111.09" at bounding box center [684, 20] width 246 height 21
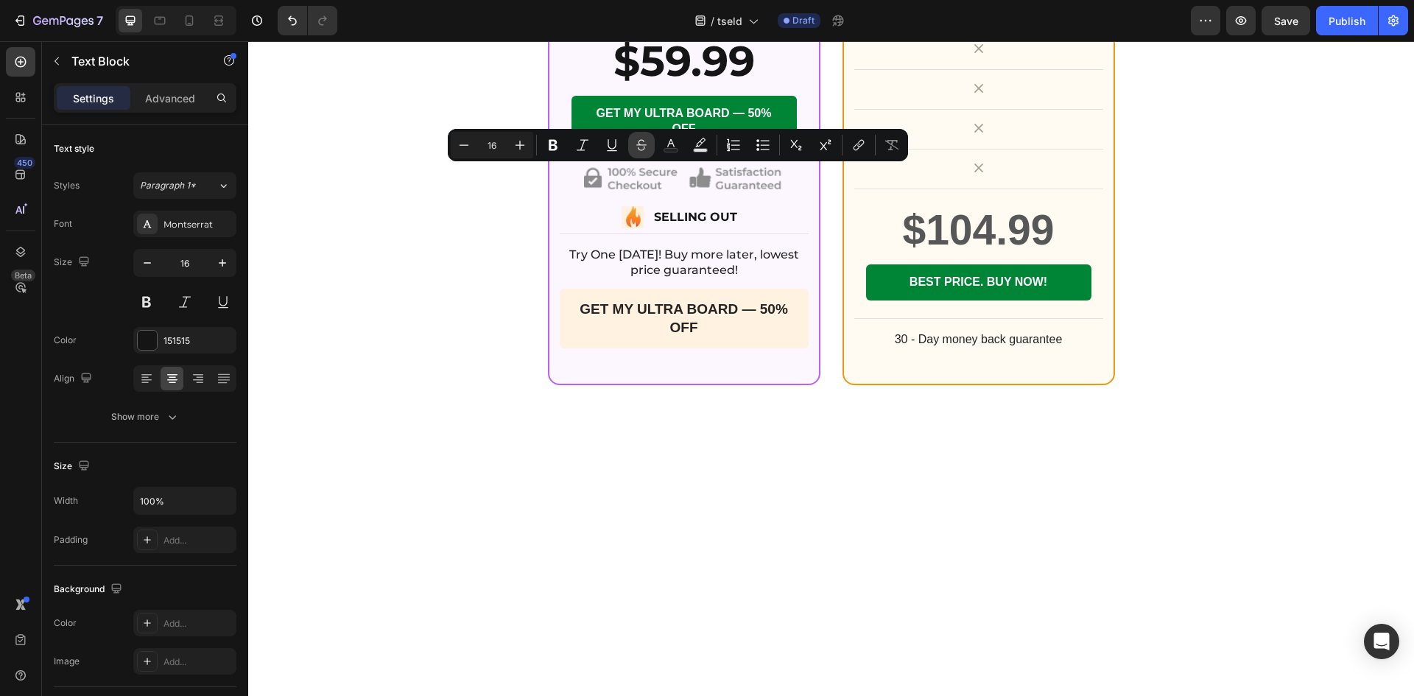
click at [644, 144] on icon "Editor contextual toolbar" at bounding box center [641, 145] width 15 height 15
click at [676, 90] on div "$59.99" at bounding box center [684, 60] width 249 height 57
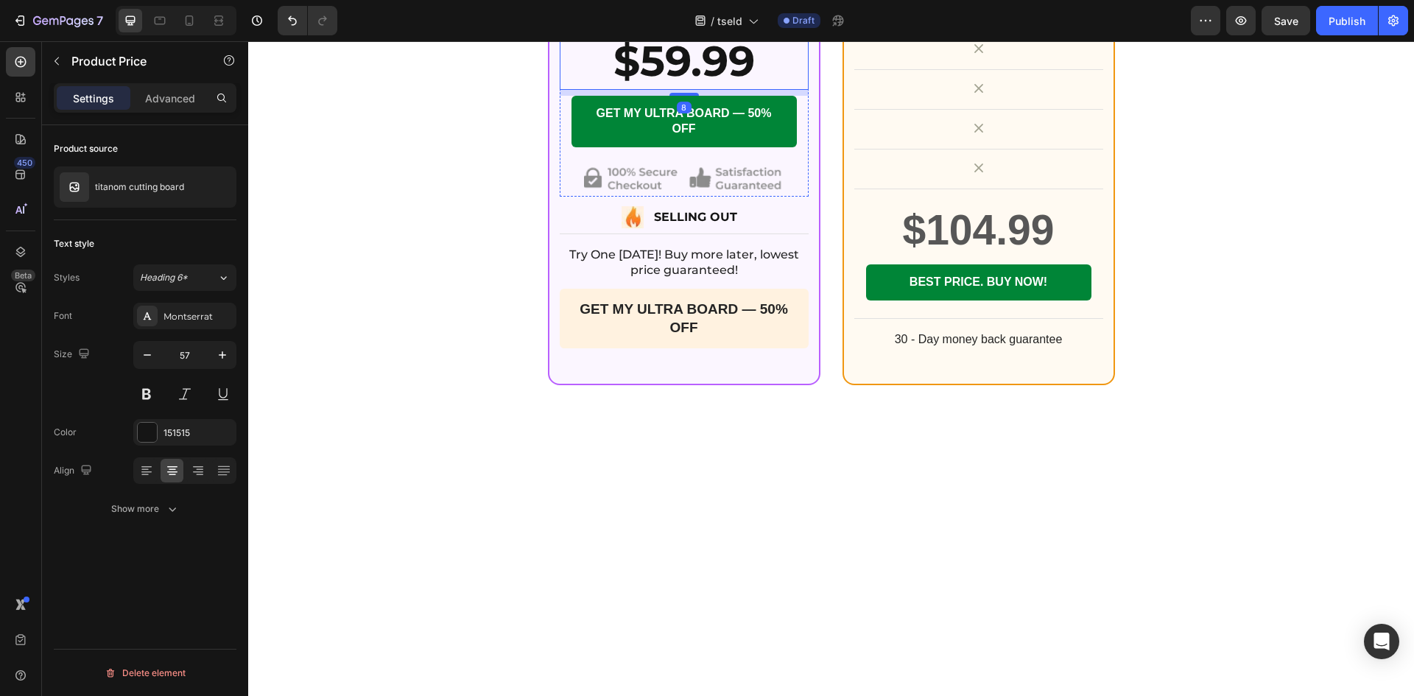
click at [730, 31] on p "$111.09" at bounding box center [684, 20] width 246 height 21
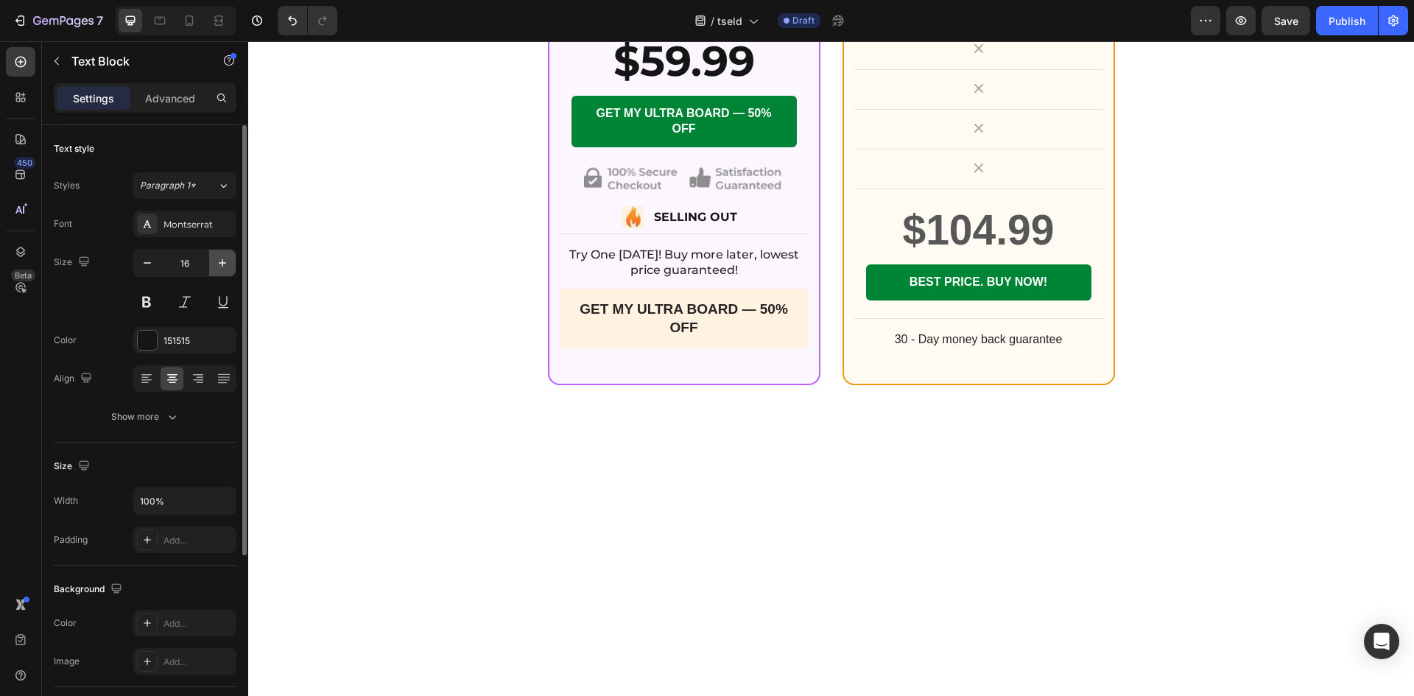
click at [227, 265] on icon "button" at bounding box center [222, 262] width 15 height 15
click at [225, 265] on icon "button" at bounding box center [222, 262] width 15 height 15
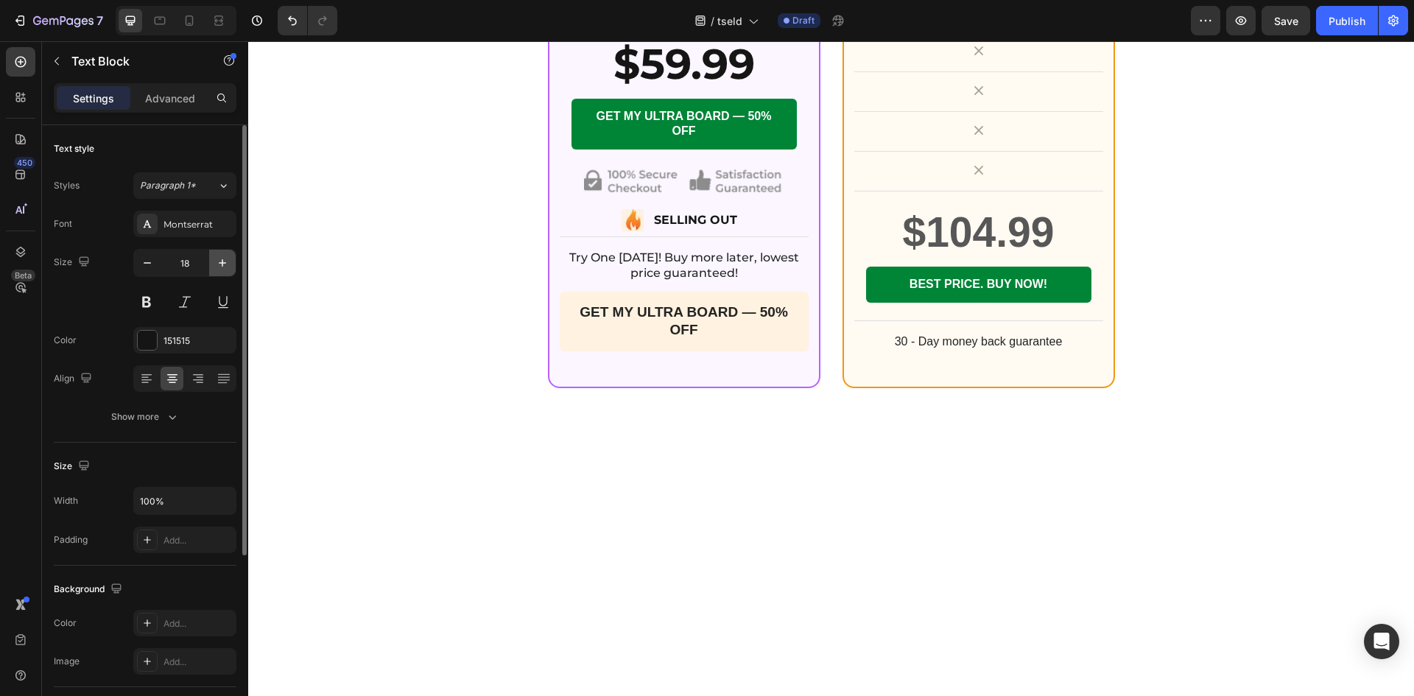
click at [225, 265] on icon "button" at bounding box center [222, 262] width 15 height 15
type input "20"
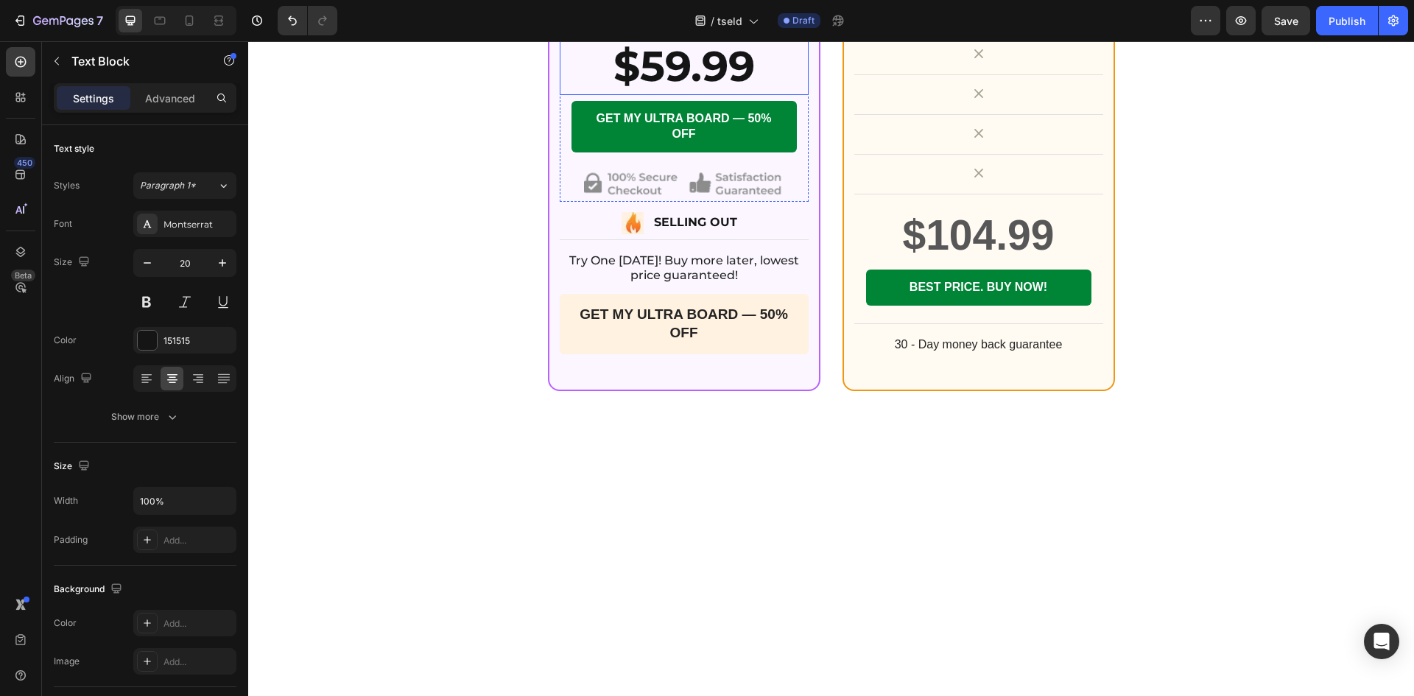
click at [630, 95] on div "$59.99" at bounding box center [684, 66] width 249 height 57
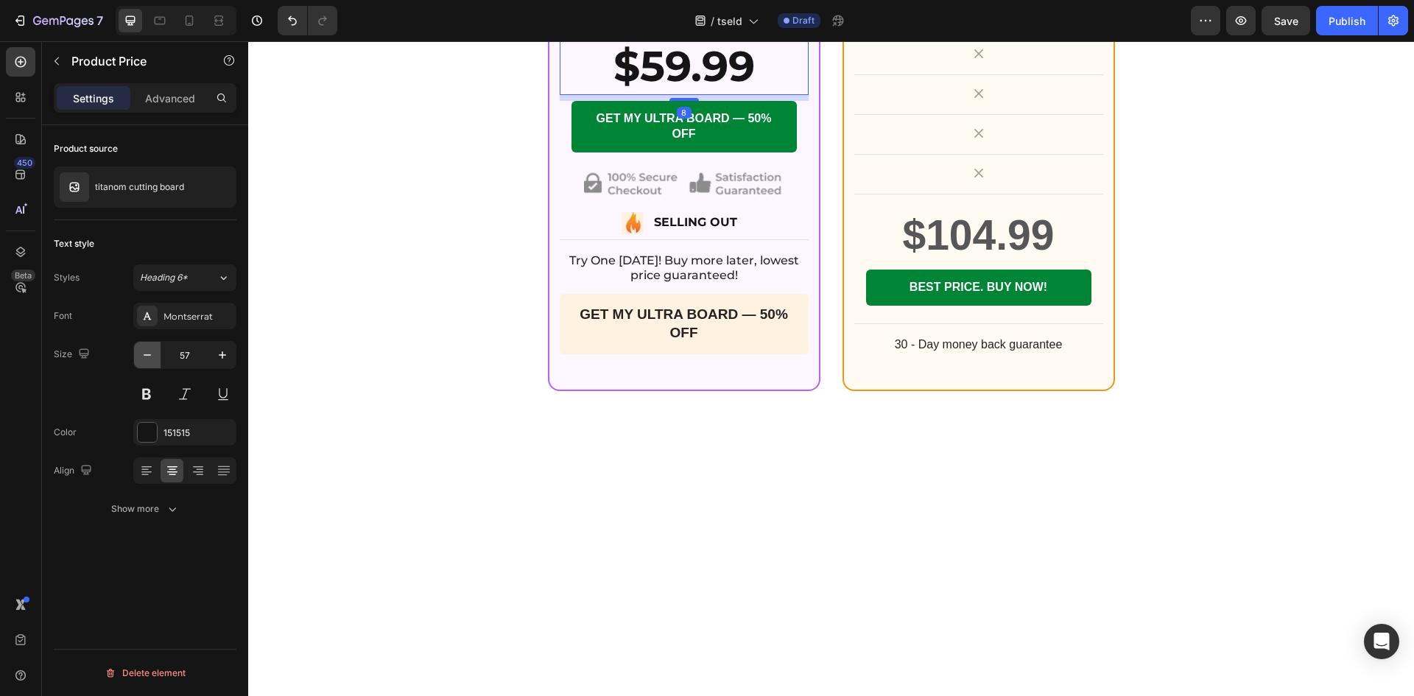
click at [143, 350] on icon "button" at bounding box center [147, 354] width 15 height 15
click at [142, 350] on icon "button" at bounding box center [147, 354] width 15 height 15
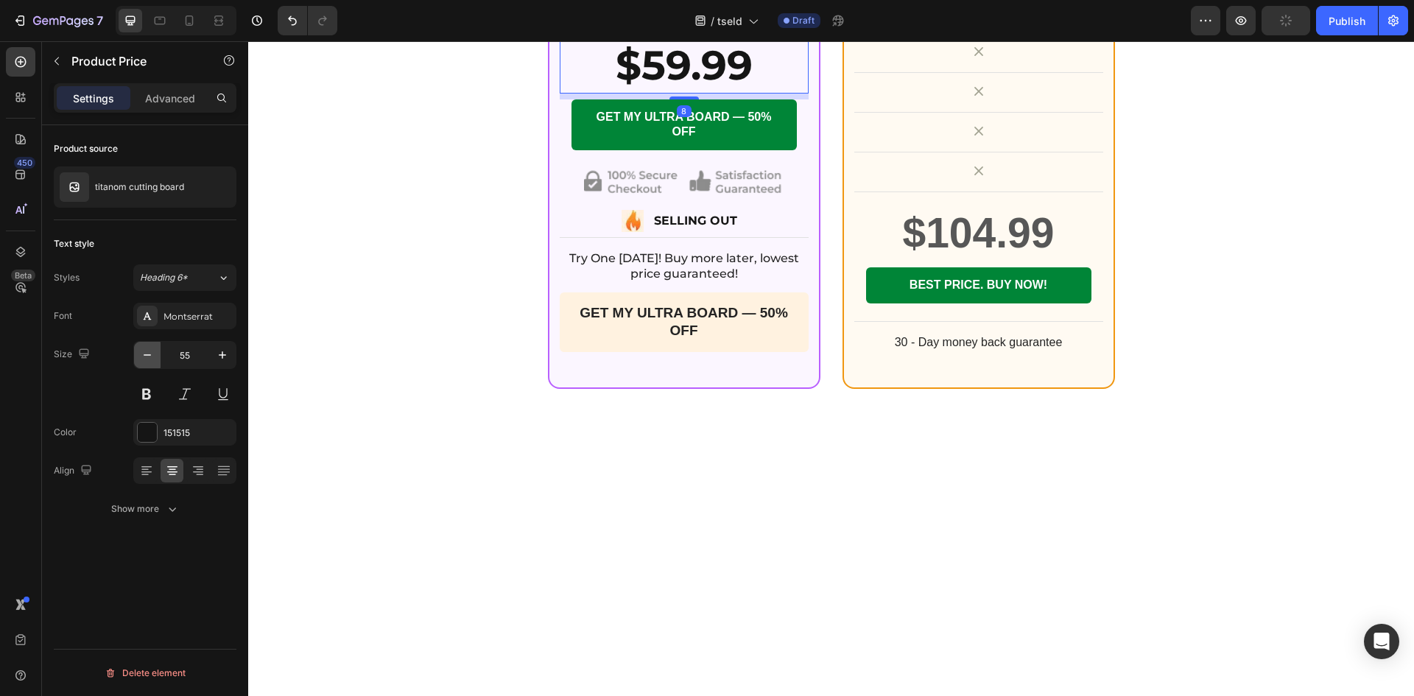
click at [142, 350] on icon "button" at bounding box center [147, 354] width 15 height 15
click at [141, 350] on icon "button" at bounding box center [147, 354] width 15 height 15
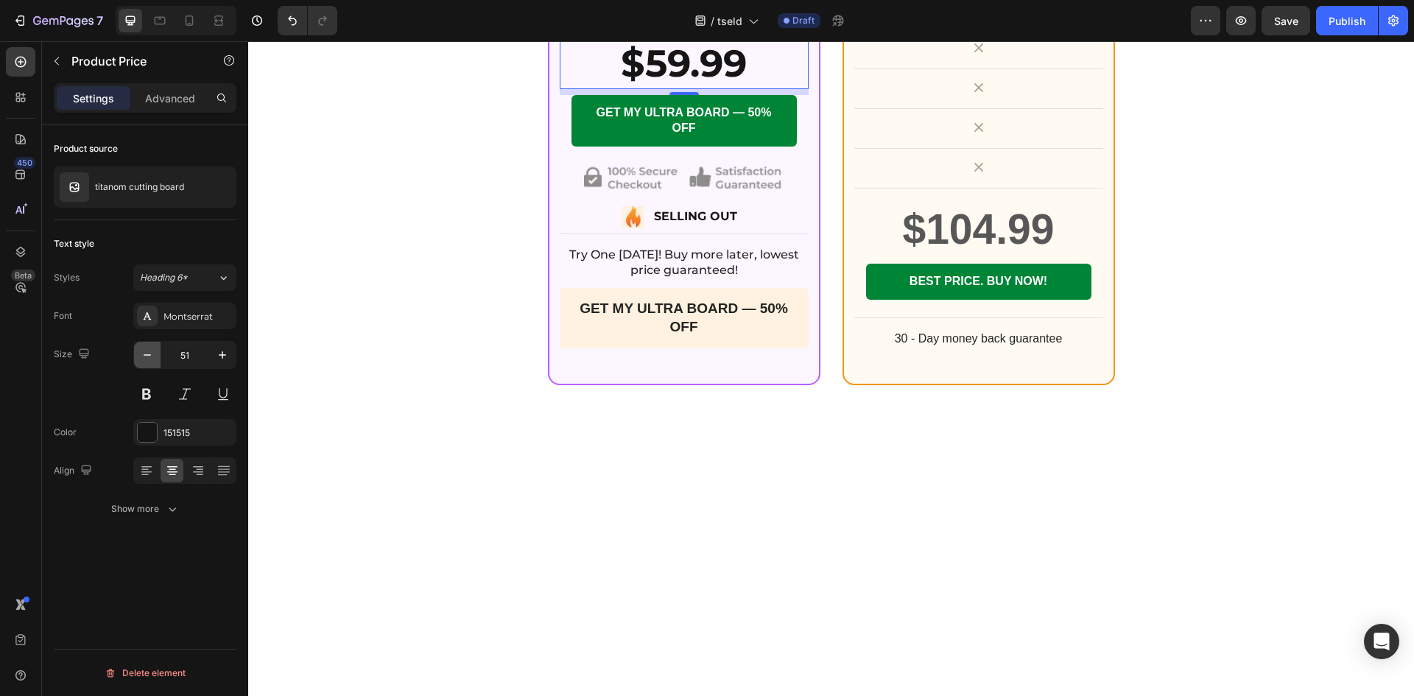
click at [140, 350] on icon "button" at bounding box center [147, 354] width 15 height 15
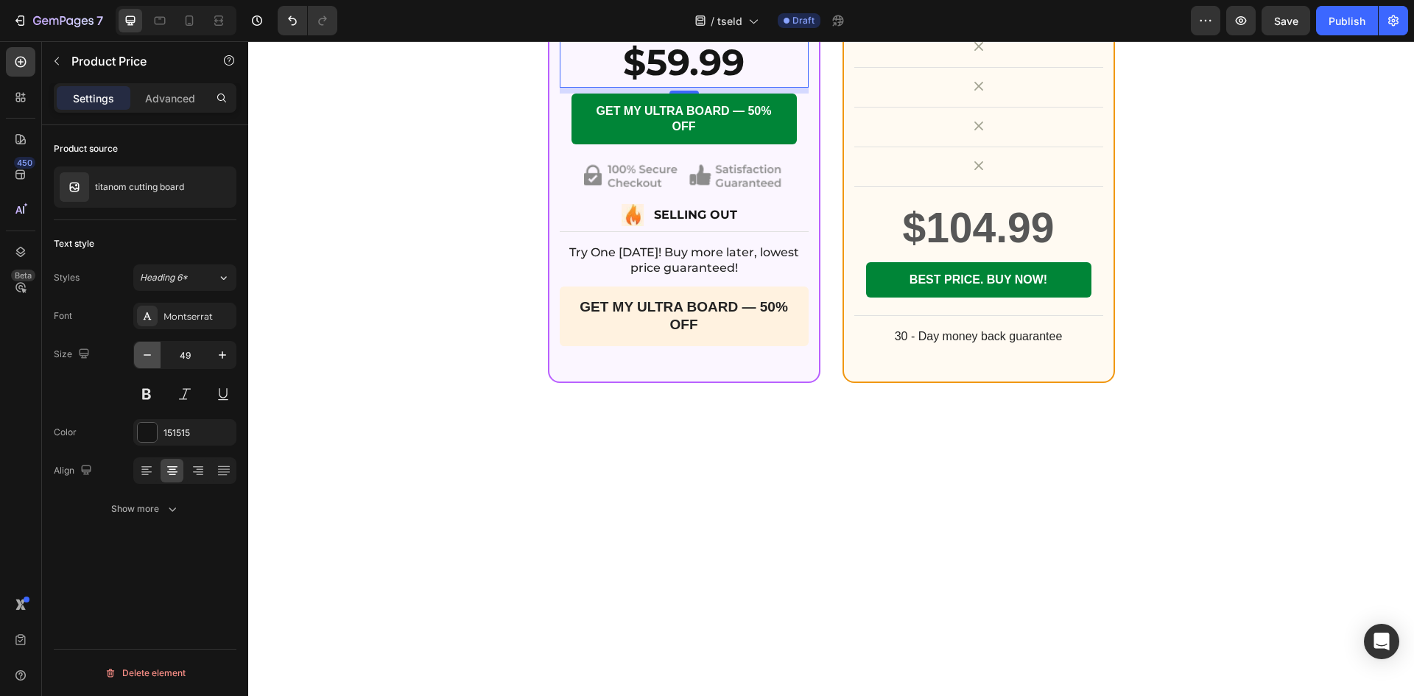
click at [140, 350] on icon "button" at bounding box center [147, 354] width 15 height 15
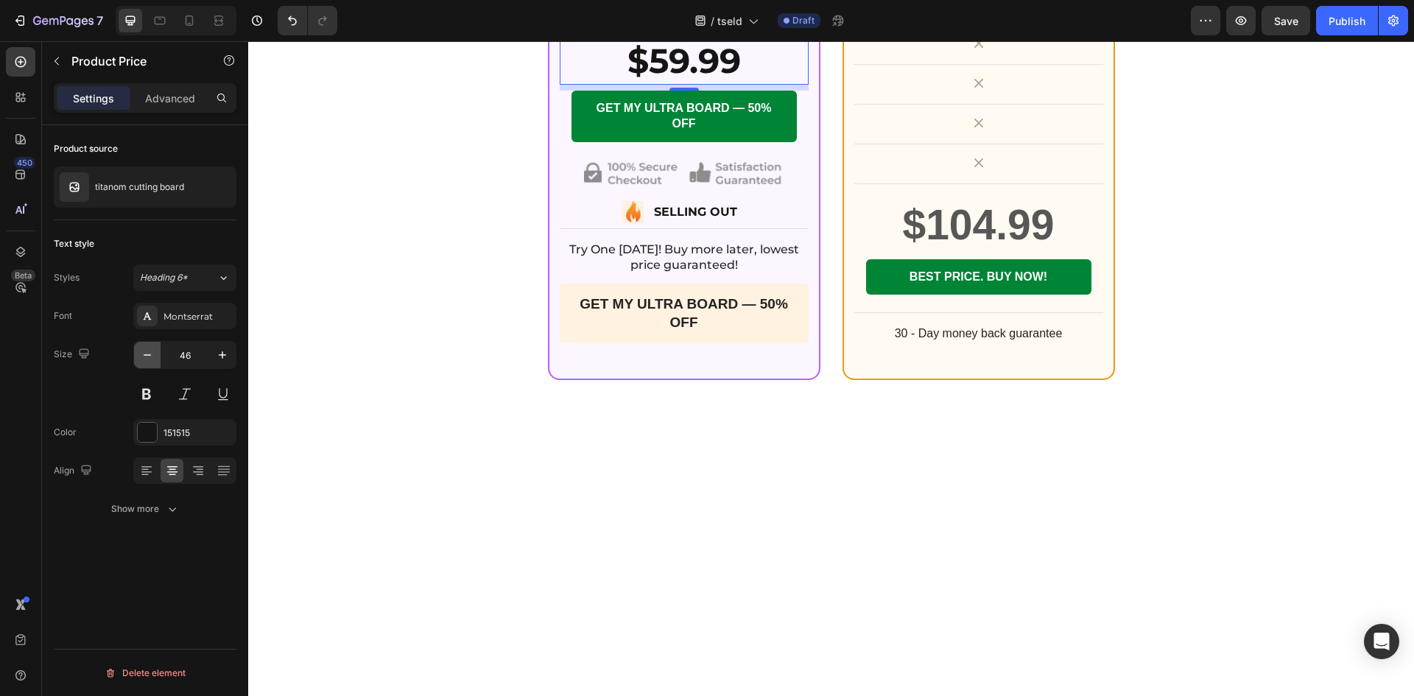
click at [139, 349] on button "button" at bounding box center [147, 355] width 27 height 27
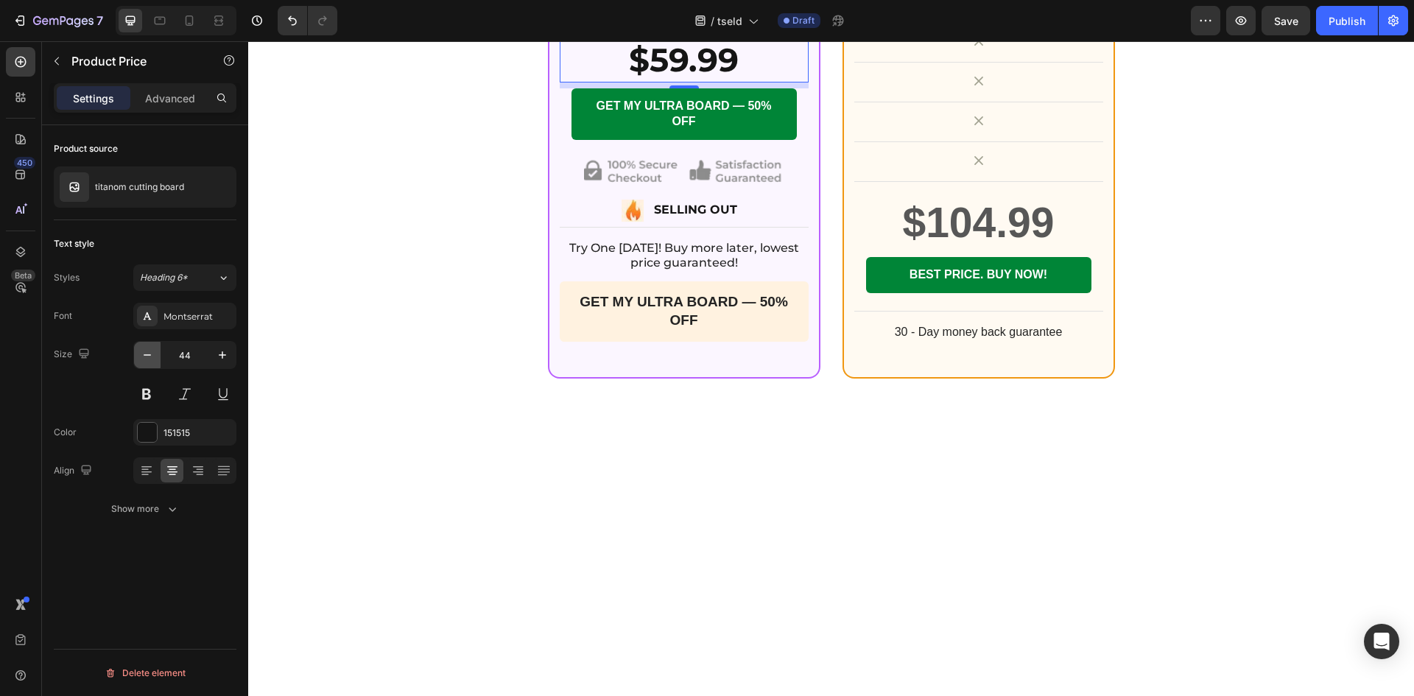
click at [139, 349] on button "button" at bounding box center [147, 355] width 27 height 27
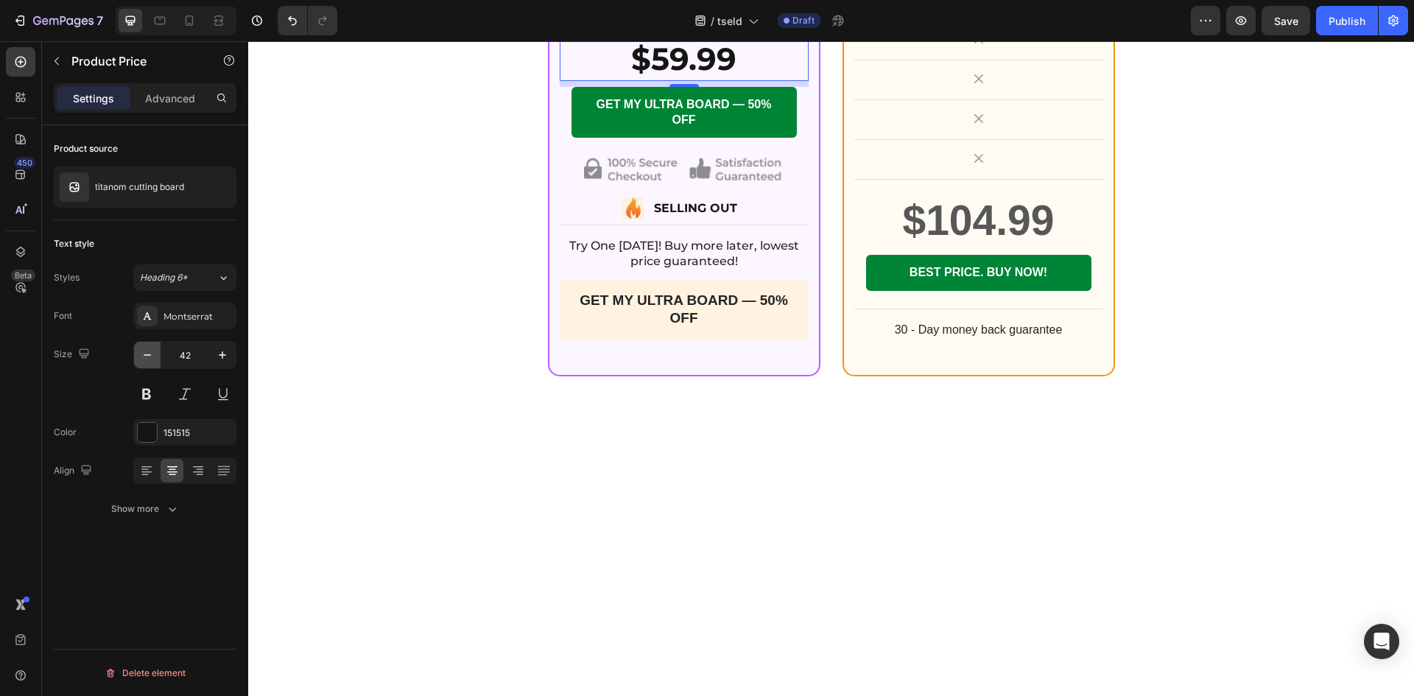
click at [139, 349] on button "button" at bounding box center [147, 355] width 27 height 27
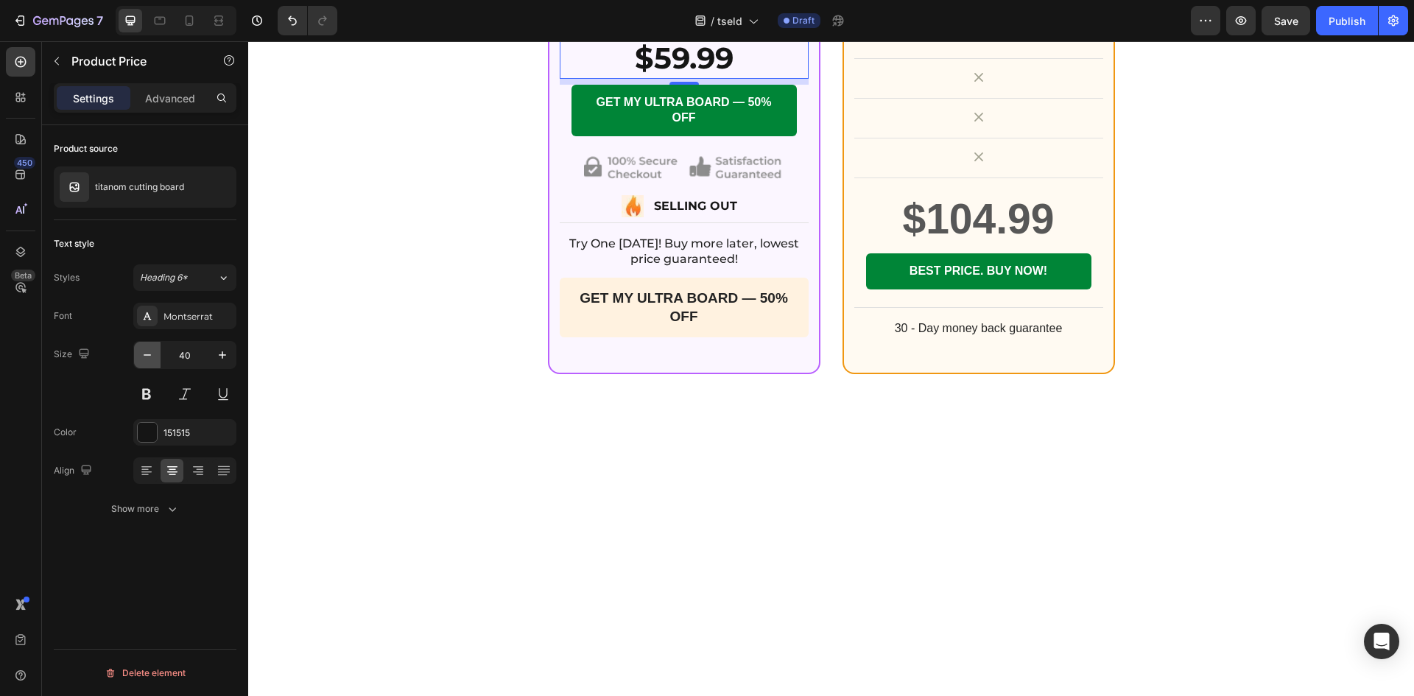
click at [139, 347] on button "button" at bounding box center [147, 355] width 27 height 27
type input "38"
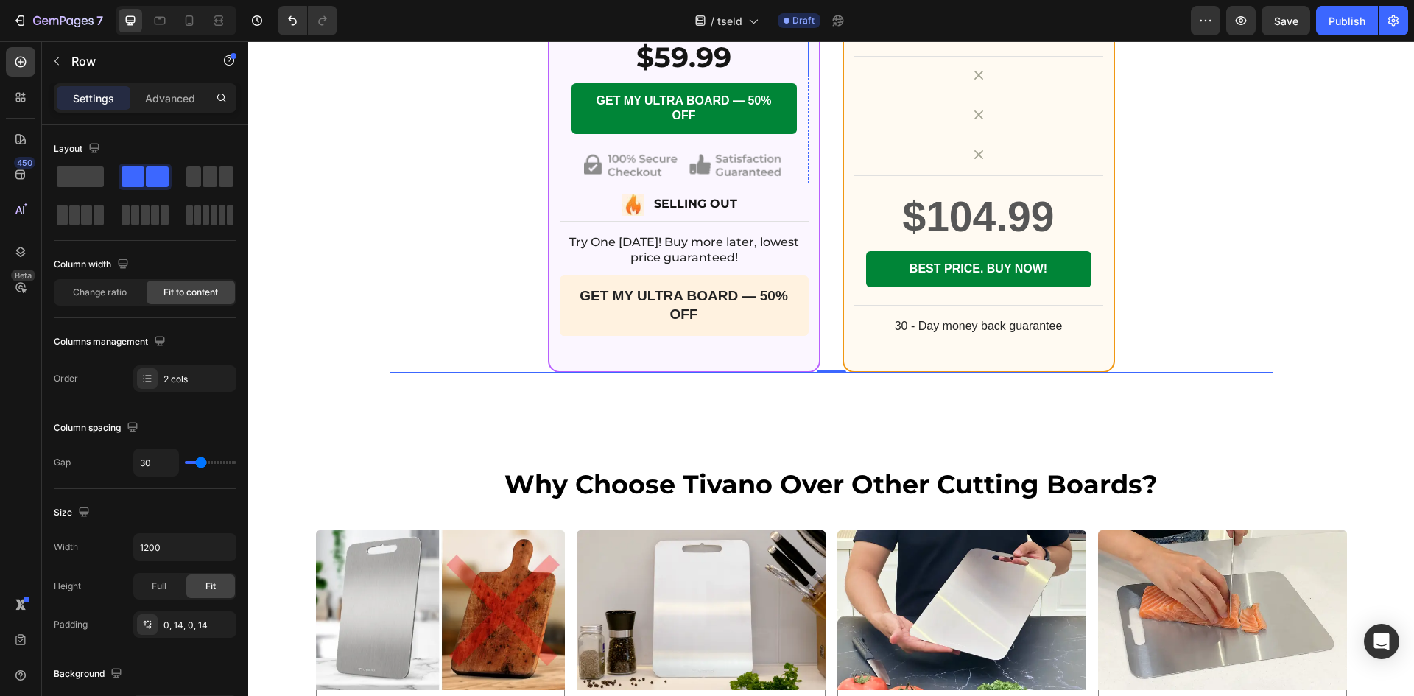
scroll to position [5737, 0]
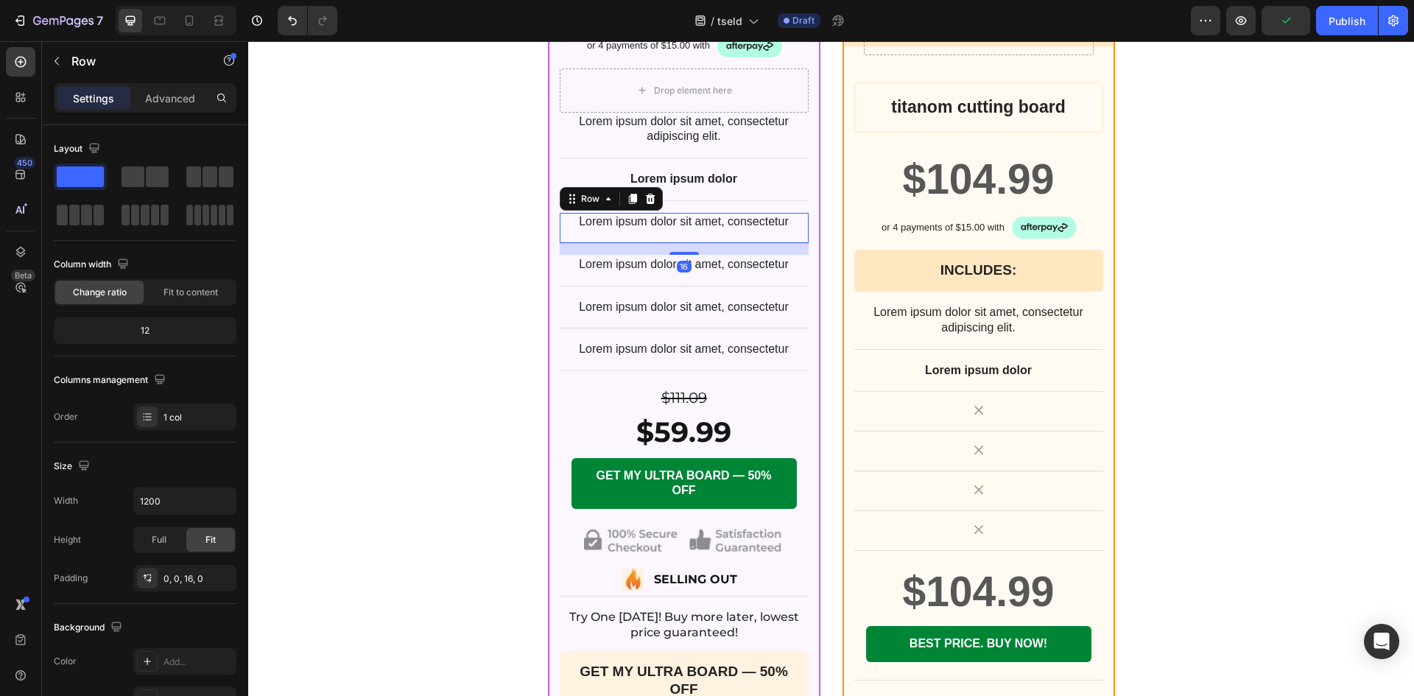
click at [791, 244] on div "Lorem ipsum dolor sit amet, consectetur Text Block Row 16" at bounding box center [684, 228] width 249 height 31
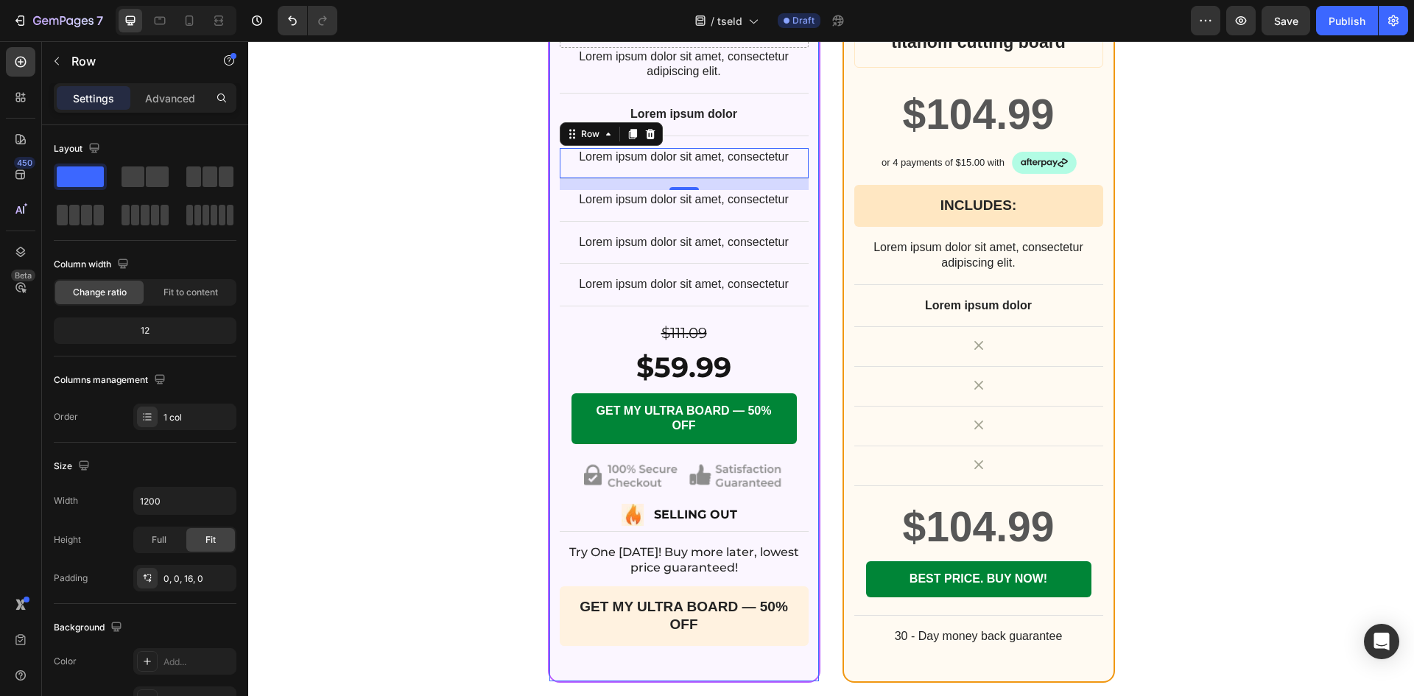
scroll to position [5859, 0]
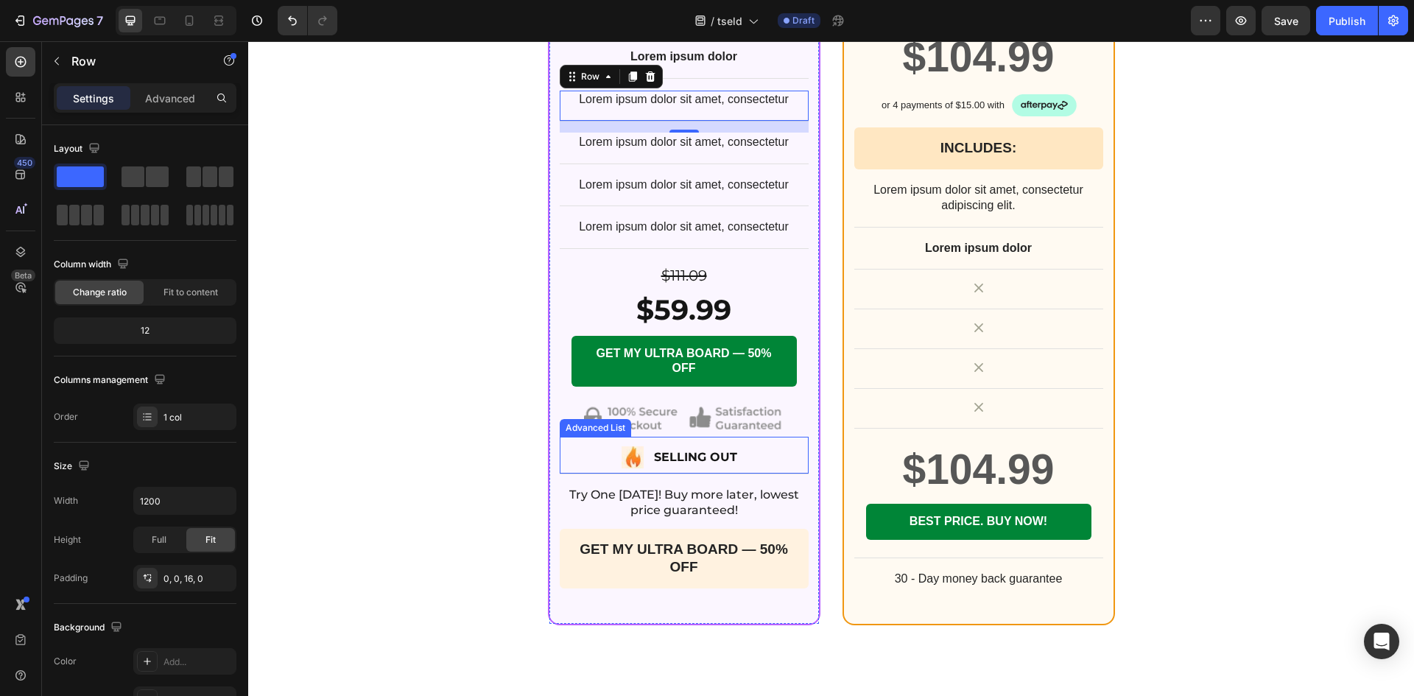
click at [746, 473] on div "Image SELLING OUT Text Block" at bounding box center [684, 459] width 249 height 28
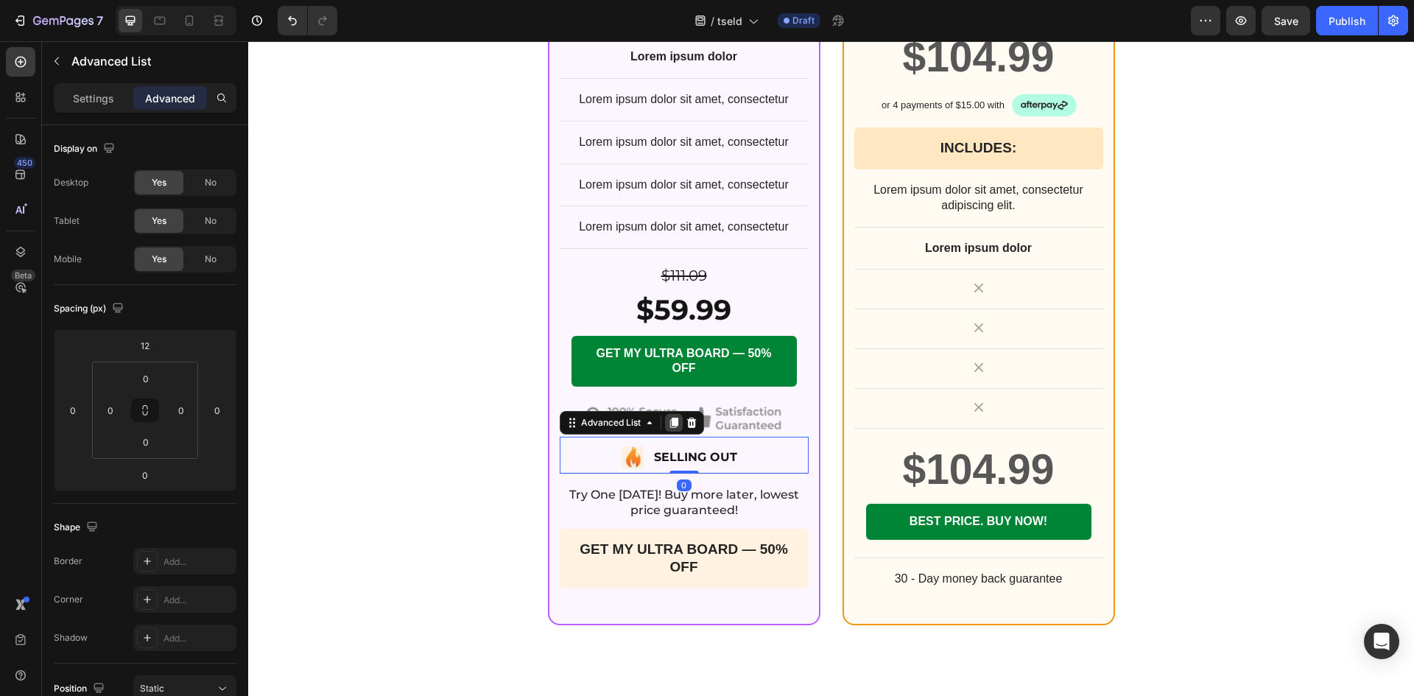
click at [668, 428] on icon at bounding box center [674, 423] width 12 height 12
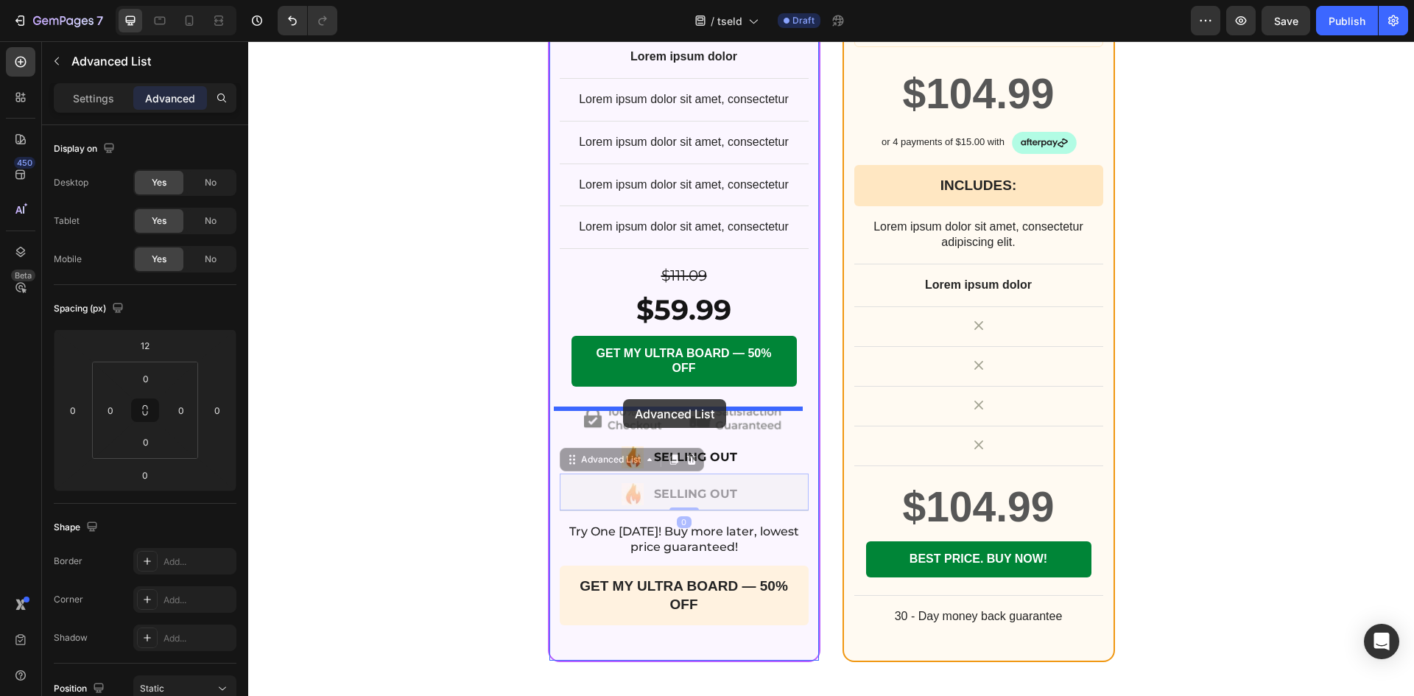
drag, startPoint x: 565, startPoint y: 610, endPoint x: 623, endPoint y: 399, distance: 219.1
type input "16"
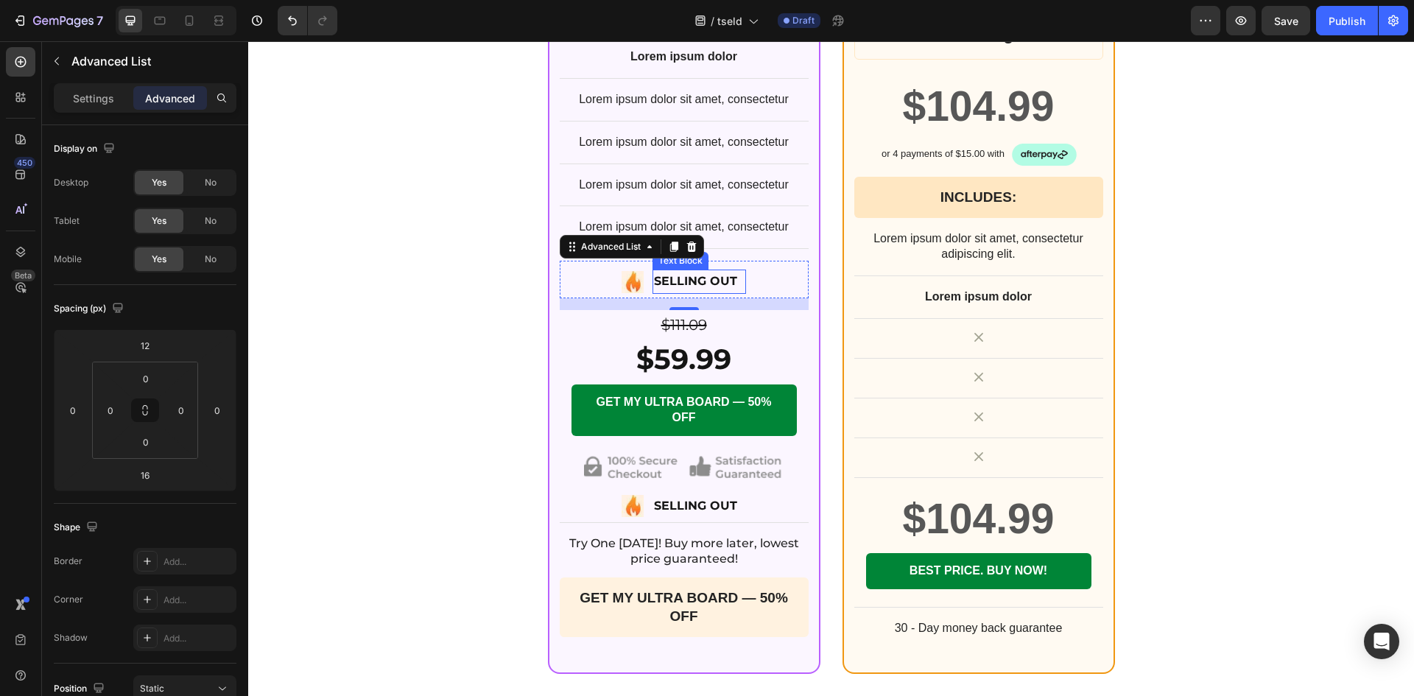
click at [693, 292] on p "SELLING OUT" at bounding box center [699, 281] width 91 height 21
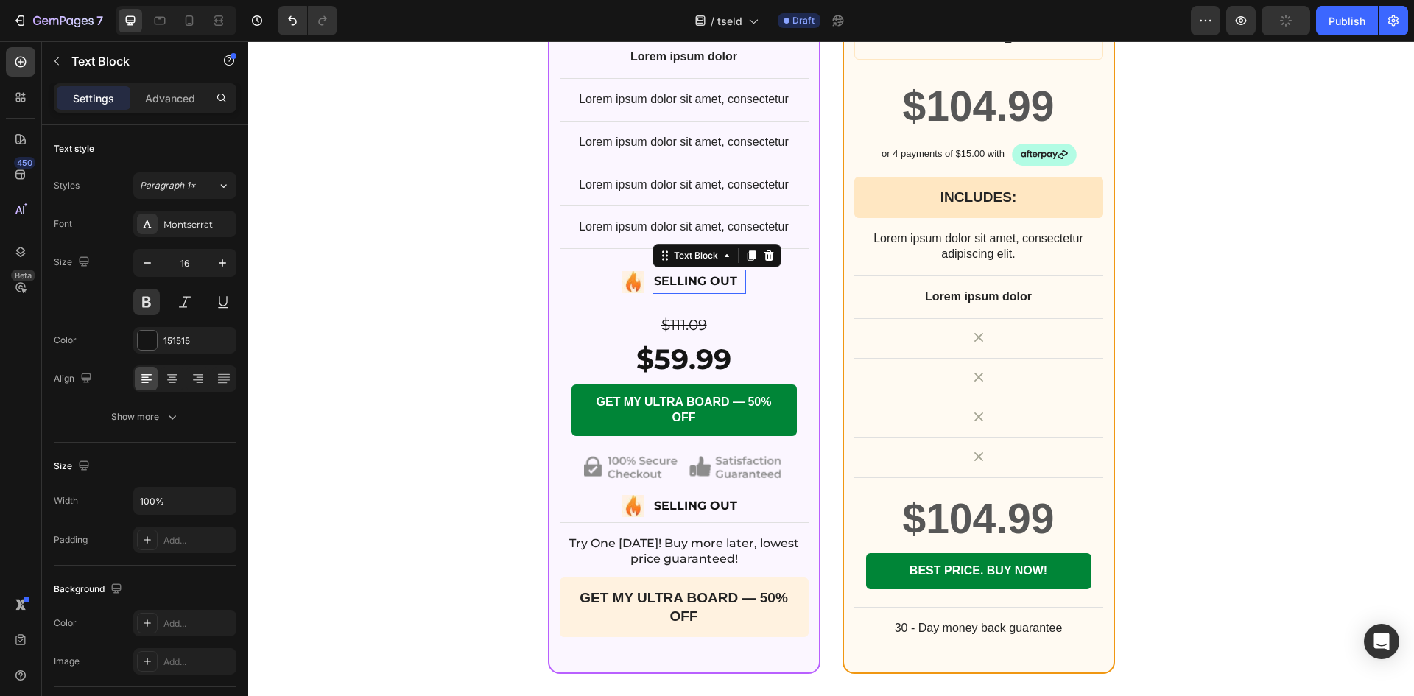
click at [693, 292] on p "SELLING OUT" at bounding box center [699, 281] width 91 height 21
click at [640, 293] on img at bounding box center [634, 282] width 22 height 22
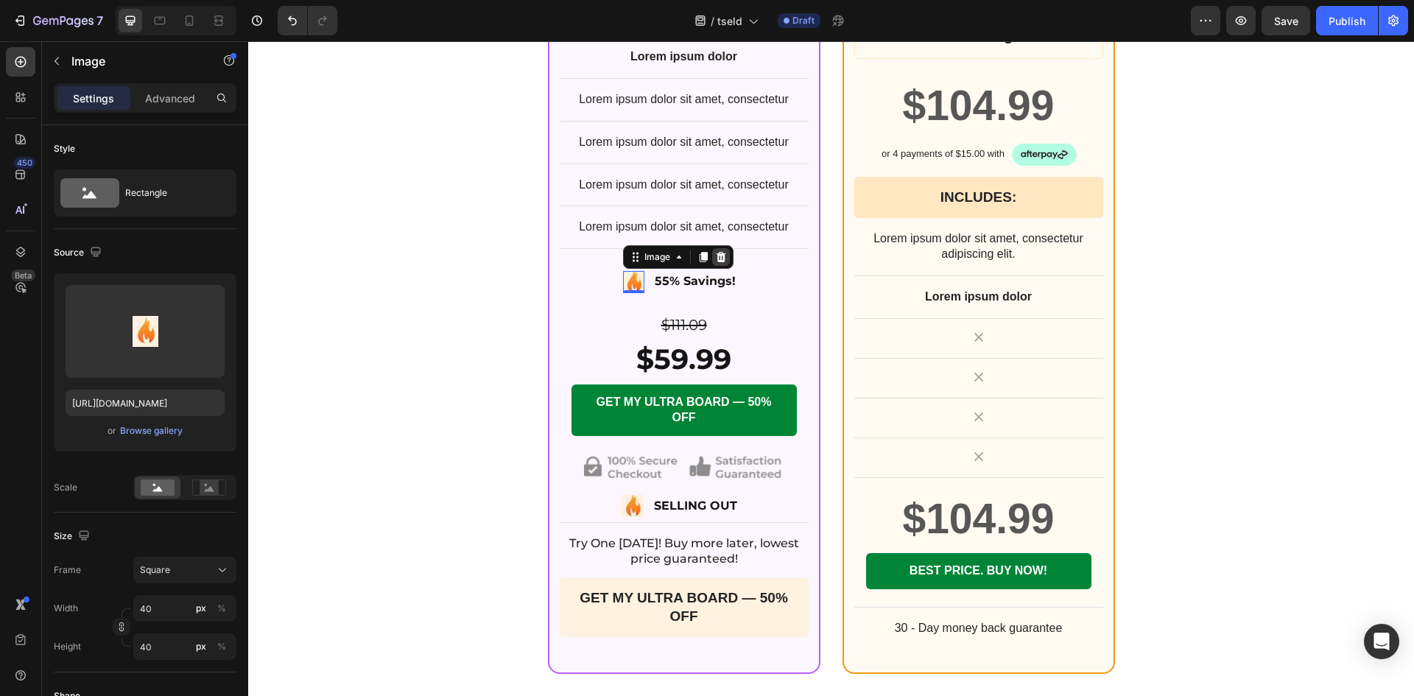
click at [719, 262] on icon at bounding box center [721, 257] width 10 height 10
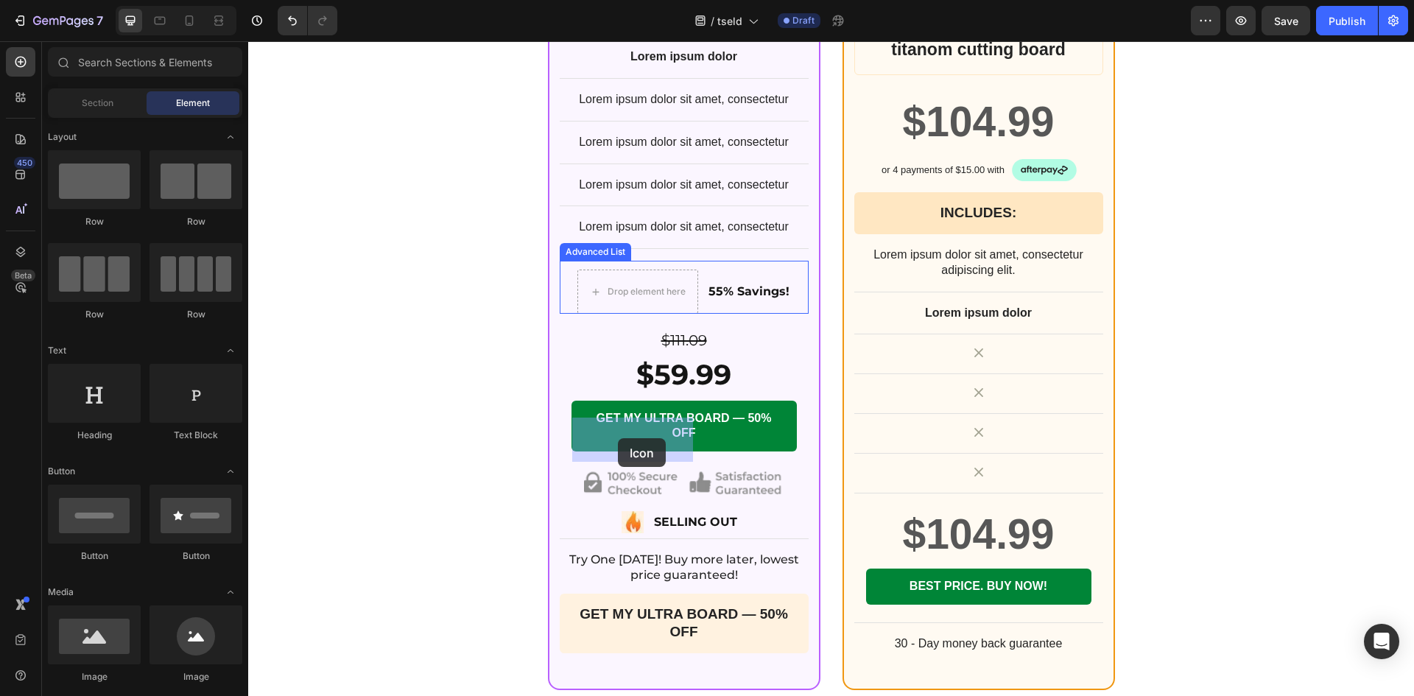
drag, startPoint x: 347, startPoint y: 311, endPoint x: 618, endPoint y: 438, distance: 298.7
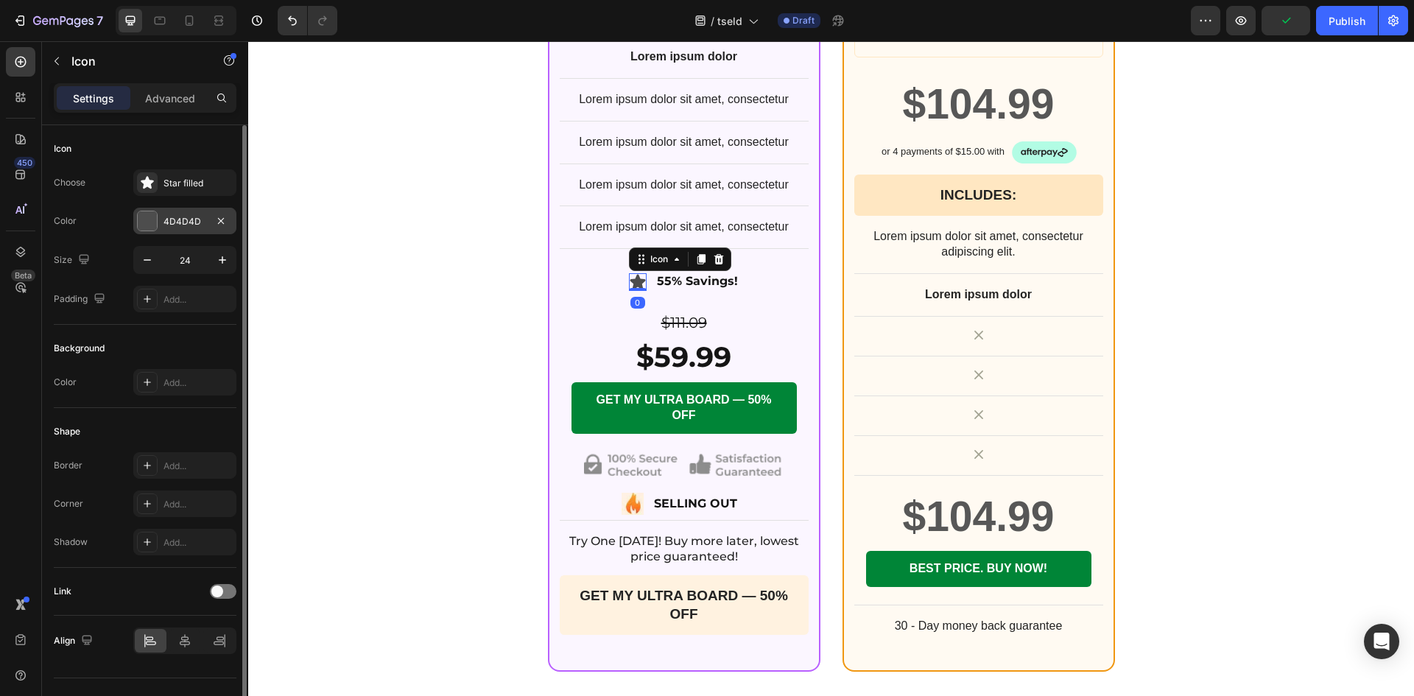
click at [159, 216] on div "4D4D4D" at bounding box center [184, 221] width 103 height 27
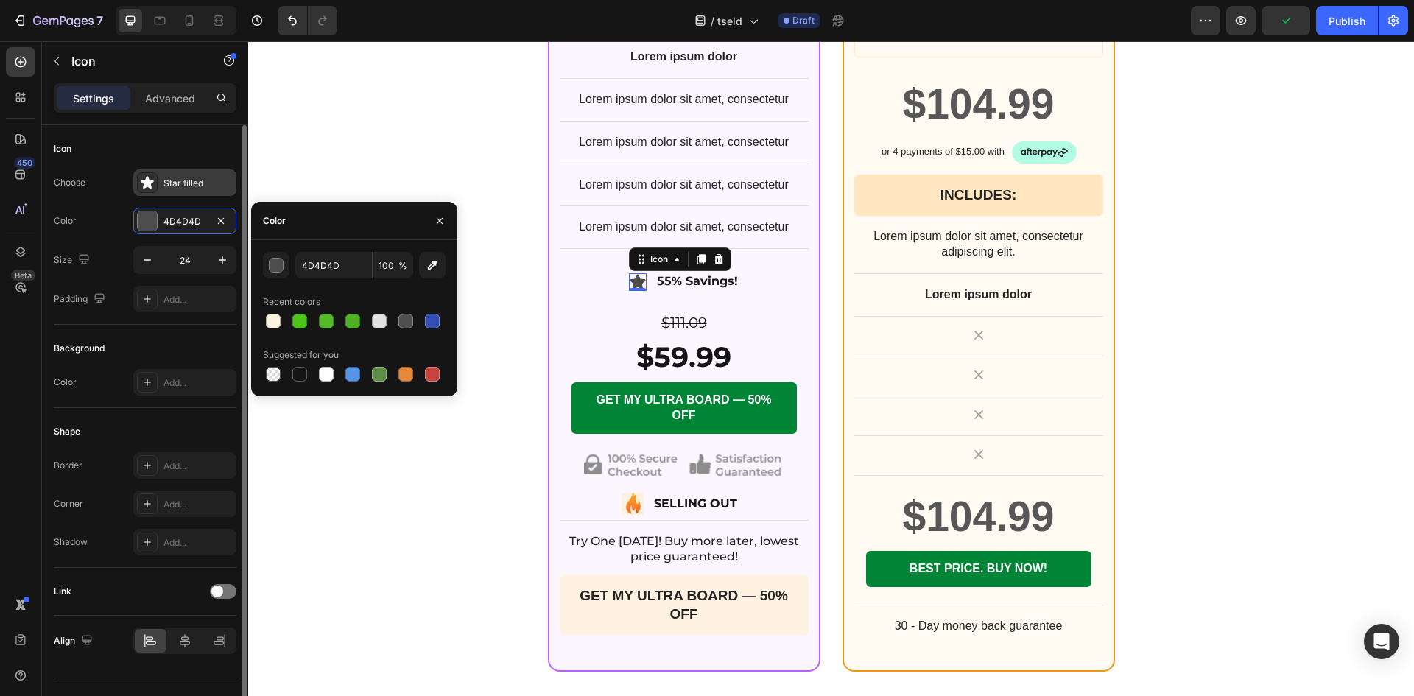
click at [182, 186] on div "Star filled" at bounding box center [197, 183] width 69 height 13
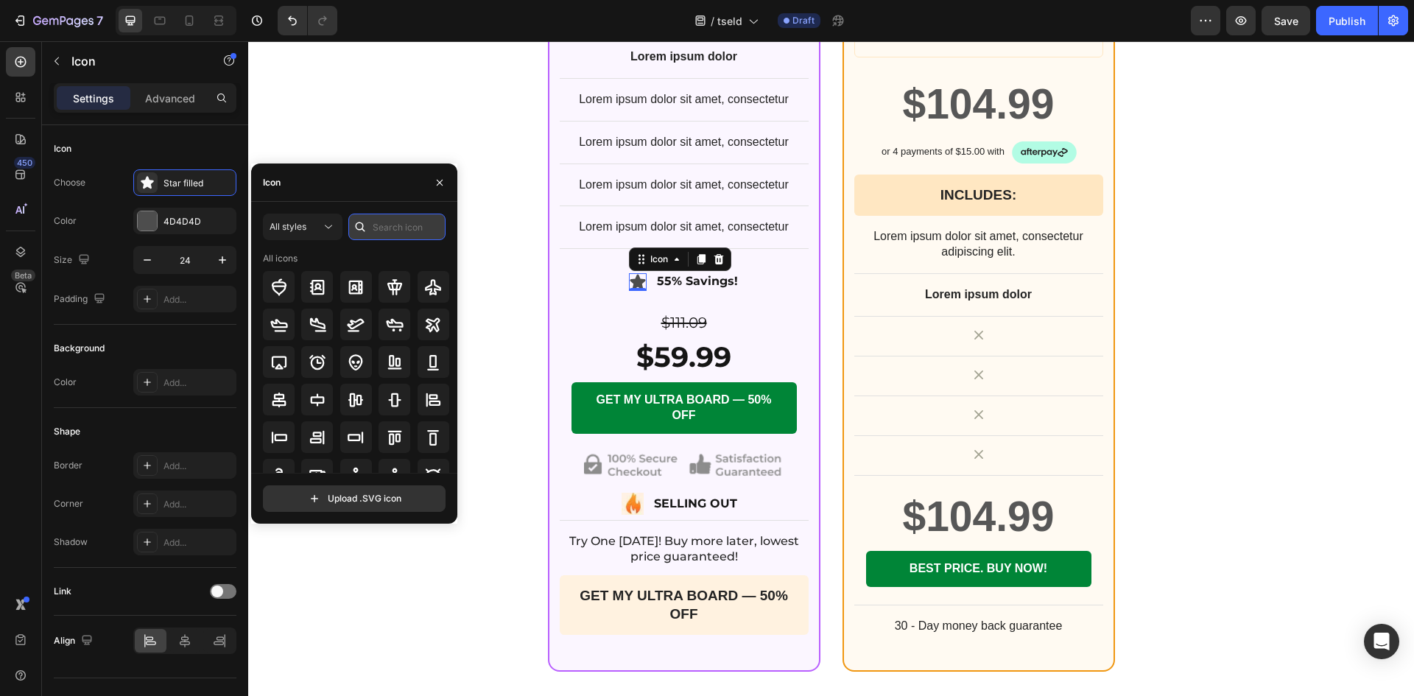
click at [381, 224] on input "text" at bounding box center [396, 226] width 97 height 27
type input "check"
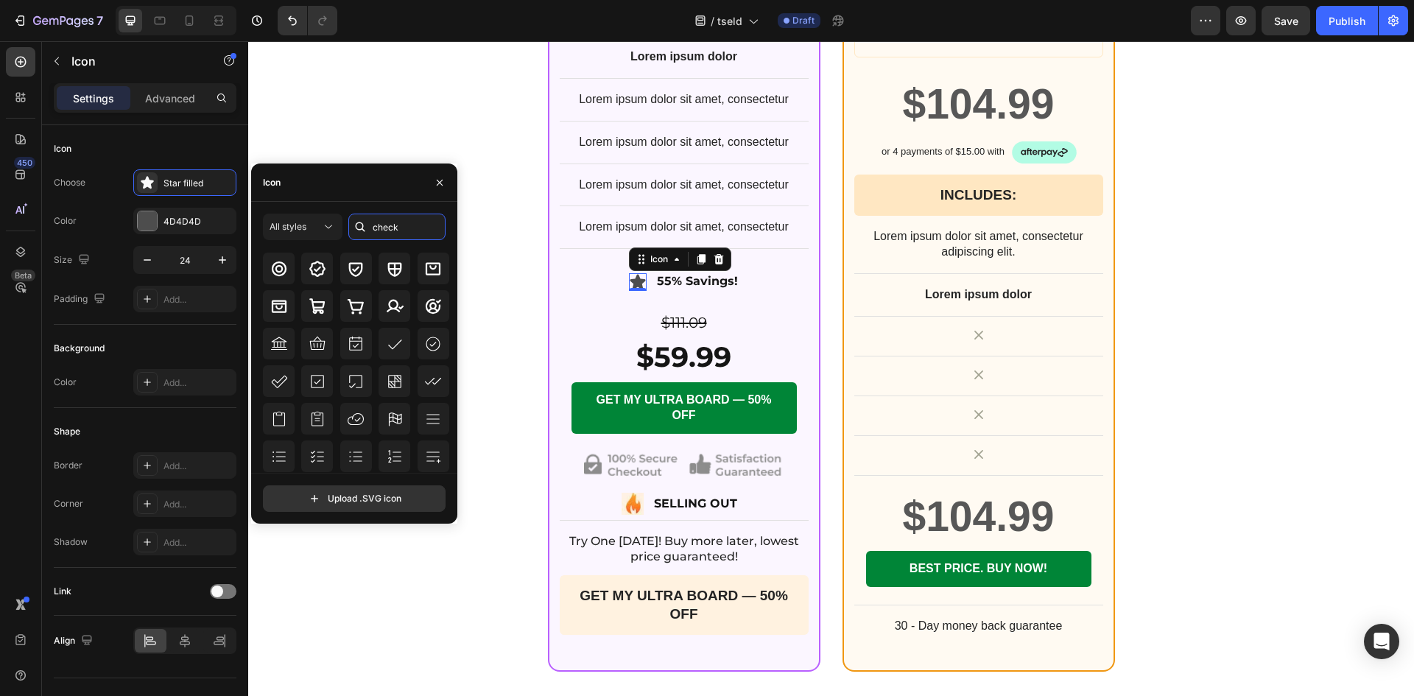
scroll to position [479, 0]
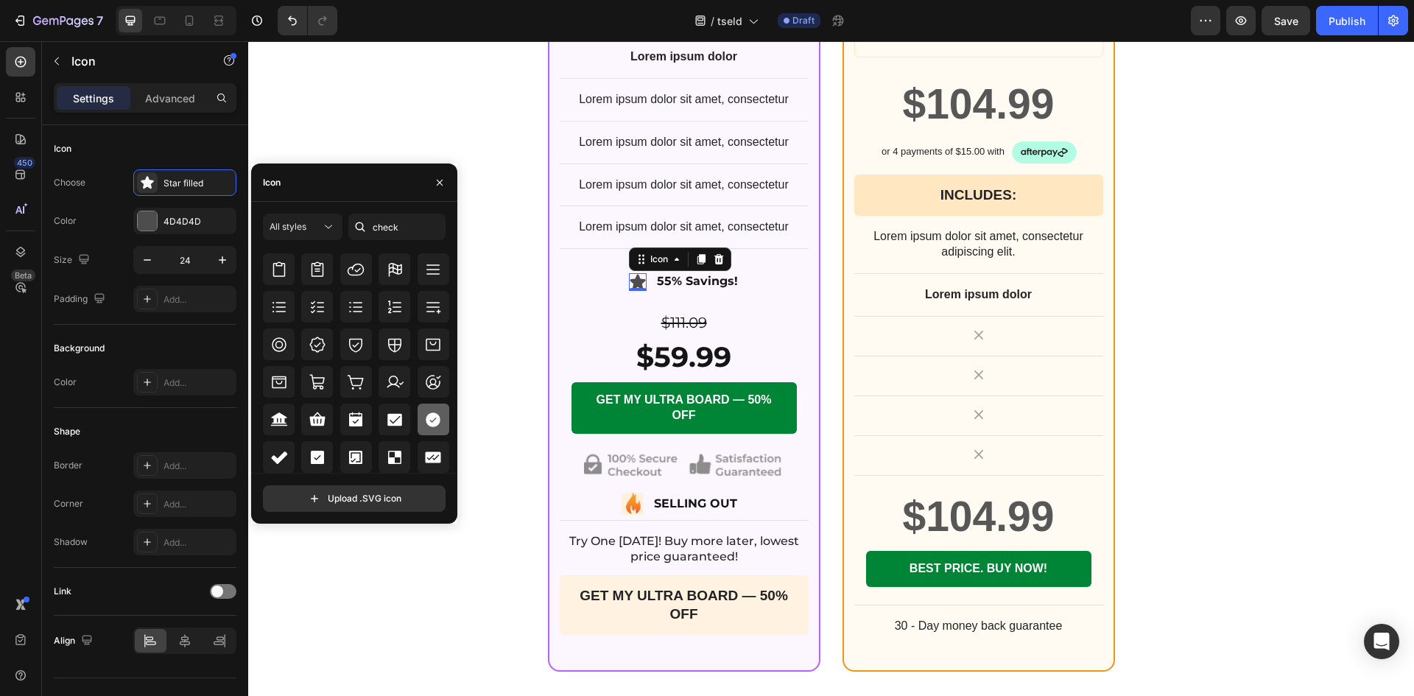
click at [430, 417] on icon at bounding box center [433, 419] width 15 height 15
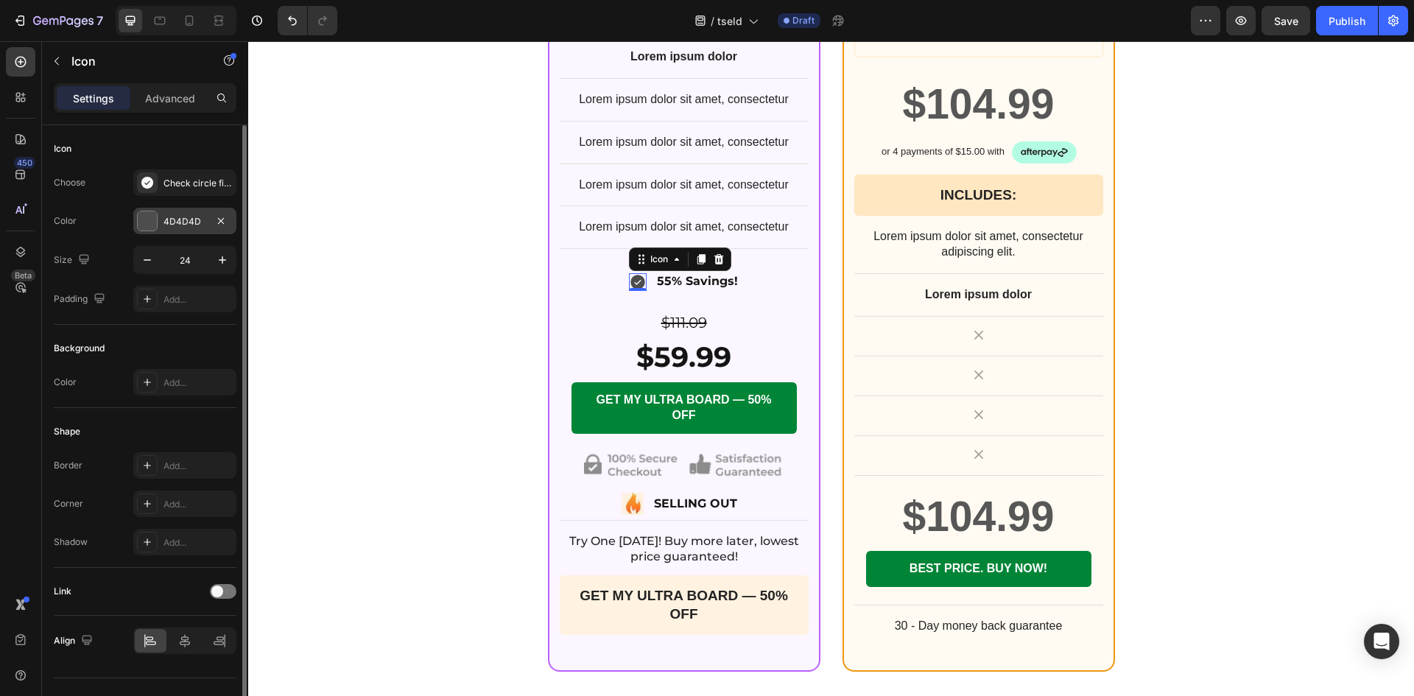
click at [150, 218] on div at bounding box center [147, 220] width 19 height 19
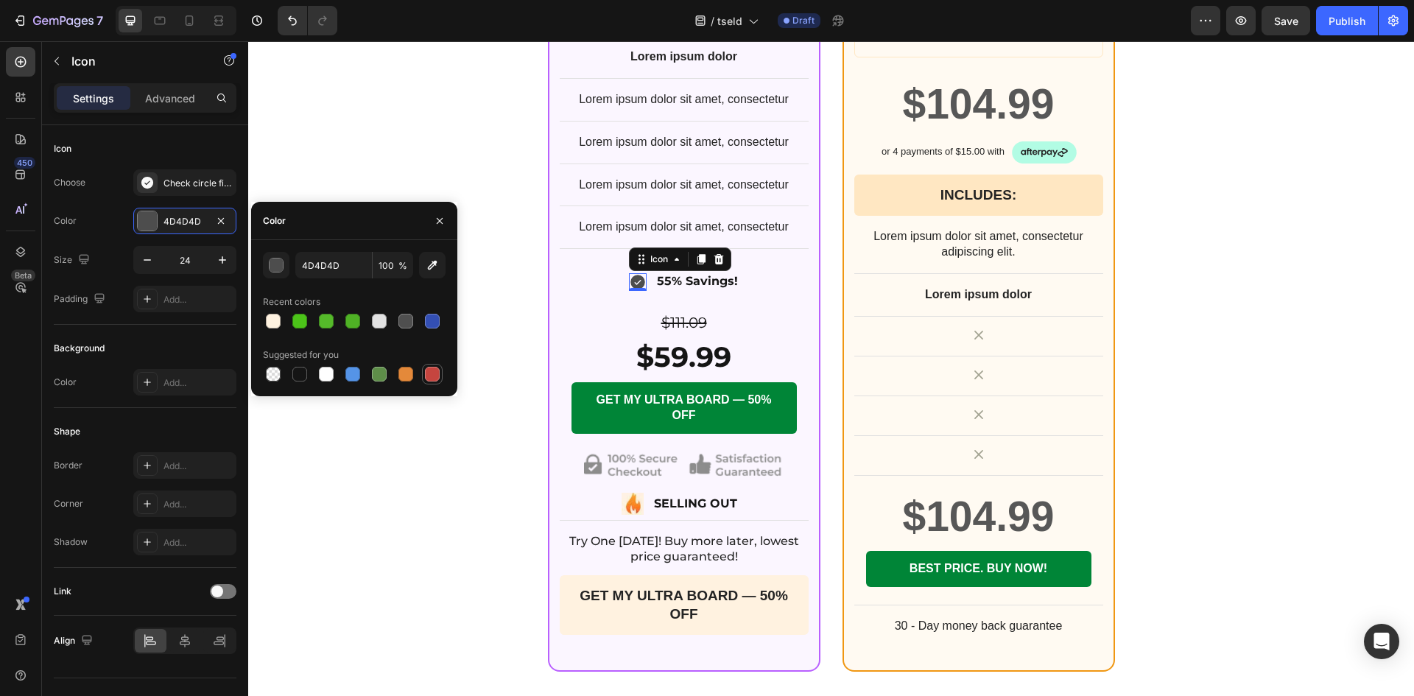
click at [424, 373] on div at bounding box center [432, 374] width 18 height 18
click at [274, 264] on div "button" at bounding box center [276, 265] width 15 height 15
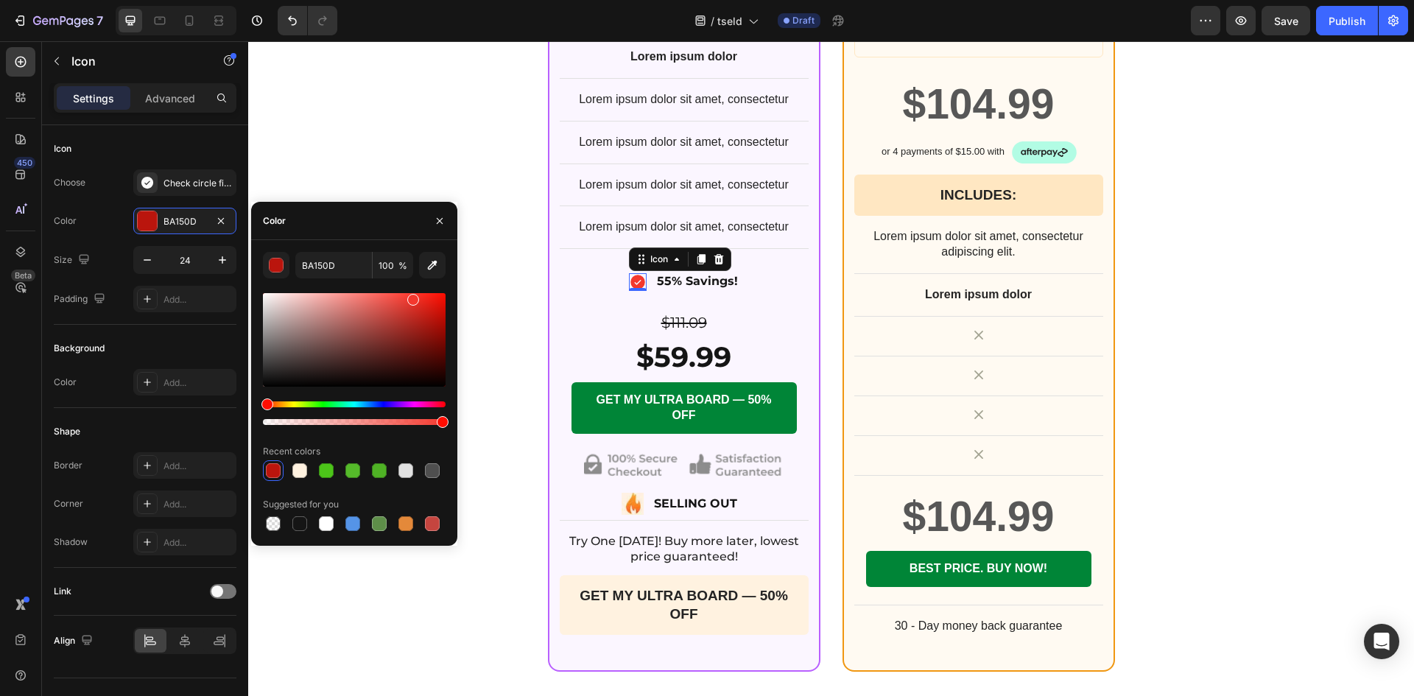
type input "F4382E"
drag, startPoint x: 422, startPoint y: 328, endPoint x: 412, endPoint y: 296, distance: 33.3
click at [412, 296] on div at bounding box center [354, 339] width 183 height 93
click at [573, 295] on div "Icon 0 55% Savings! Text Block" at bounding box center [684, 282] width 249 height 26
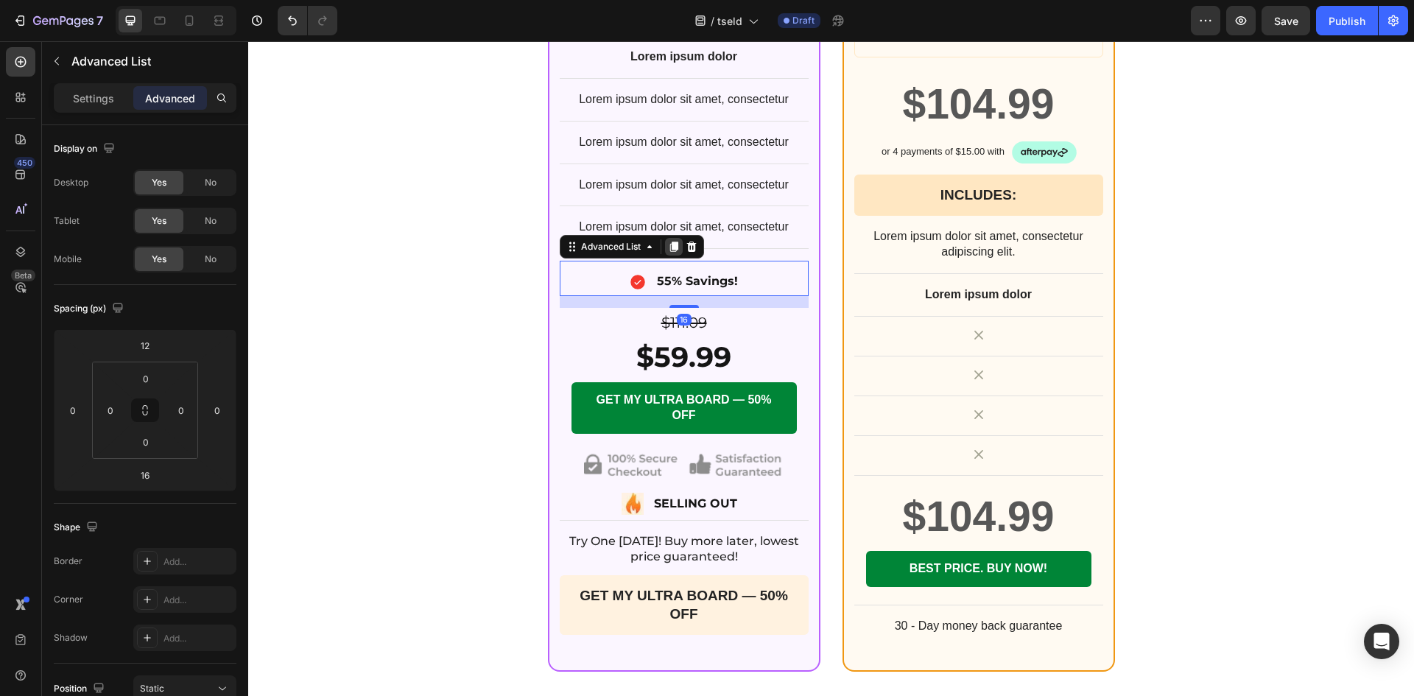
click at [668, 253] on icon at bounding box center [674, 247] width 12 height 12
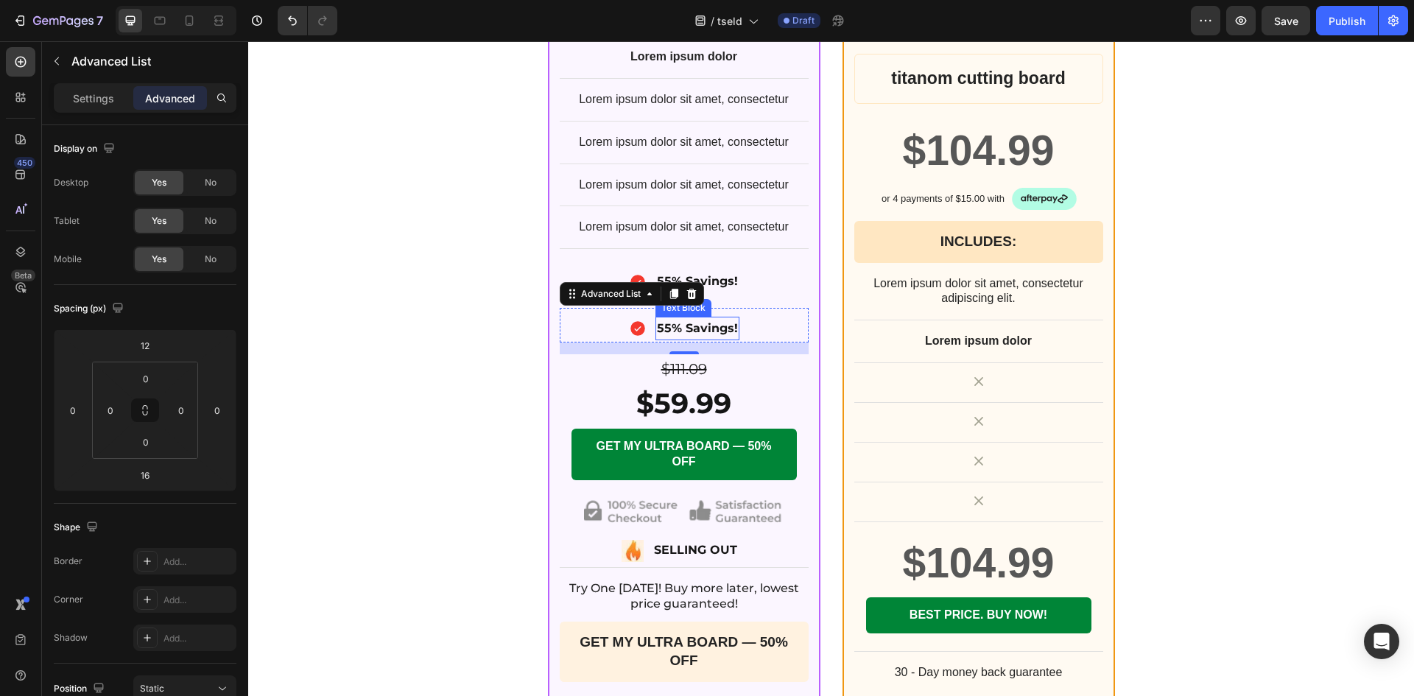
click at [700, 339] on p "55% Savings!" at bounding box center [697, 328] width 81 height 21
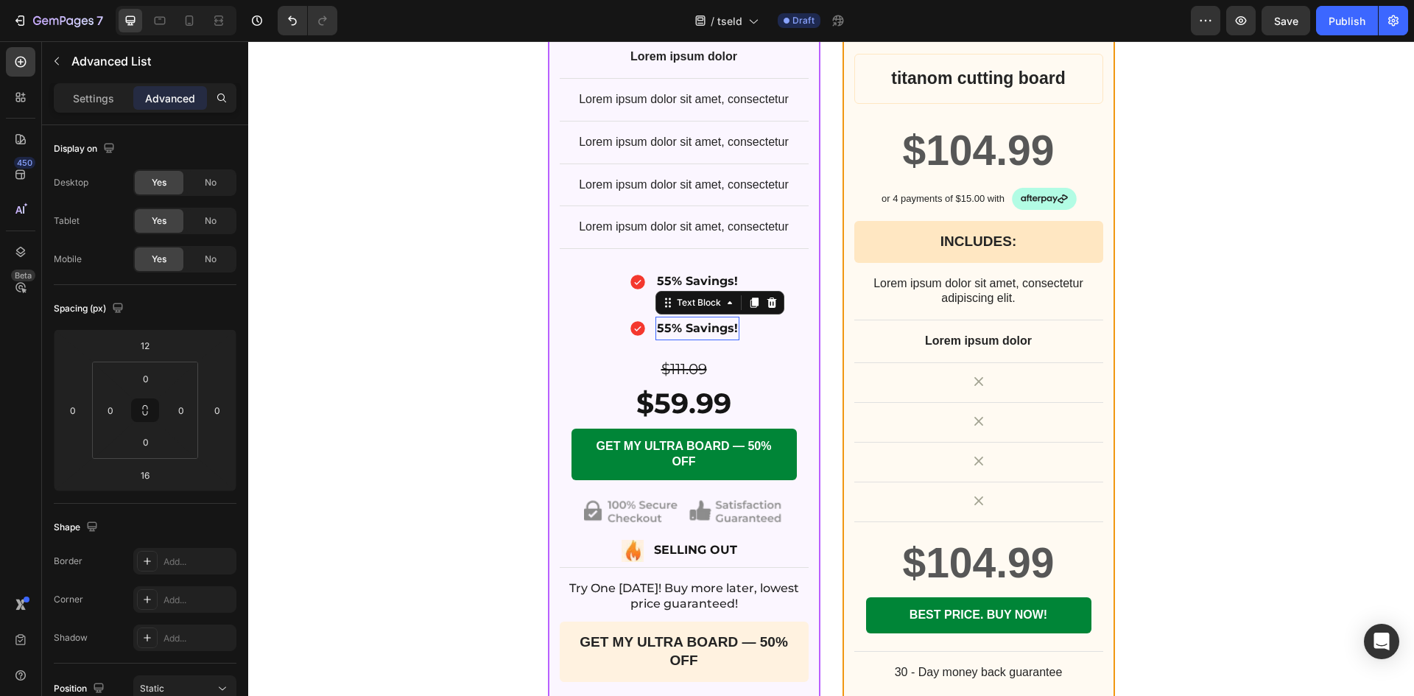
click at [700, 339] on p "55% Savings!" at bounding box center [697, 328] width 81 height 21
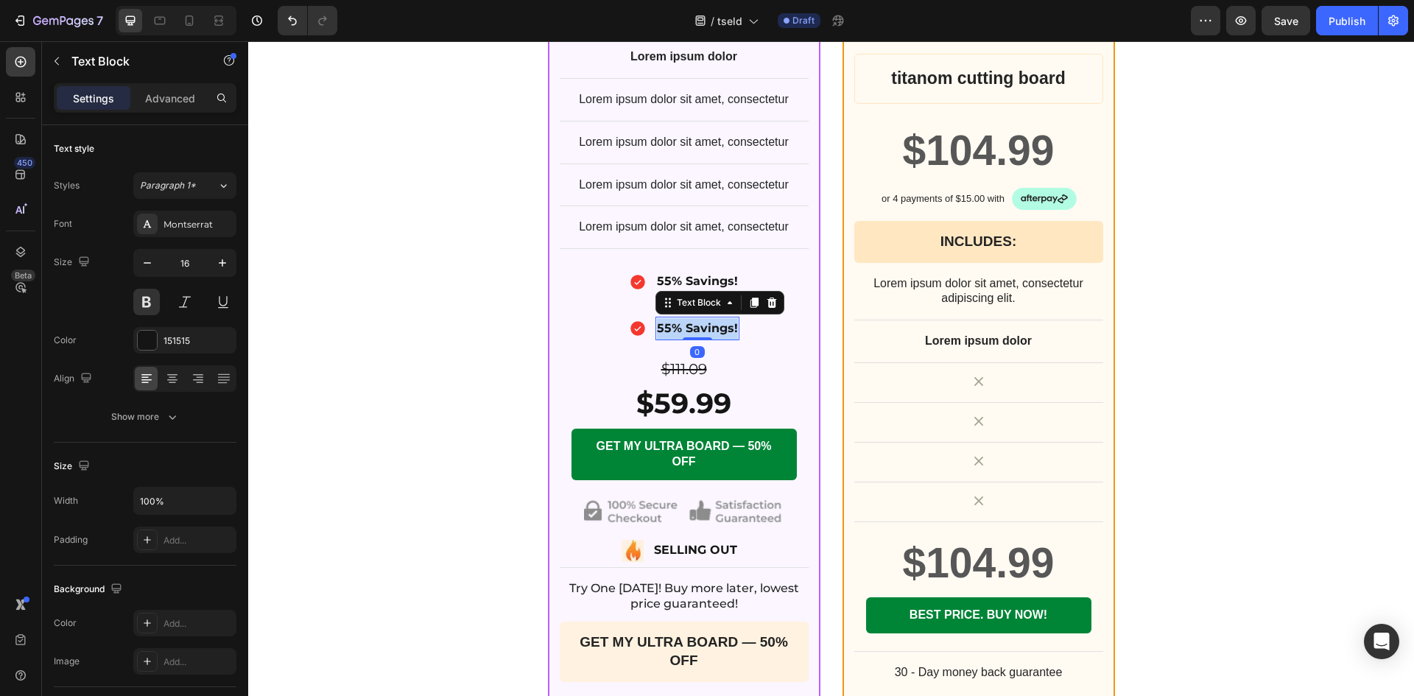
click at [700, 339] on p "55% Savings!" at bounding box center [697, 328] width 81 height 21
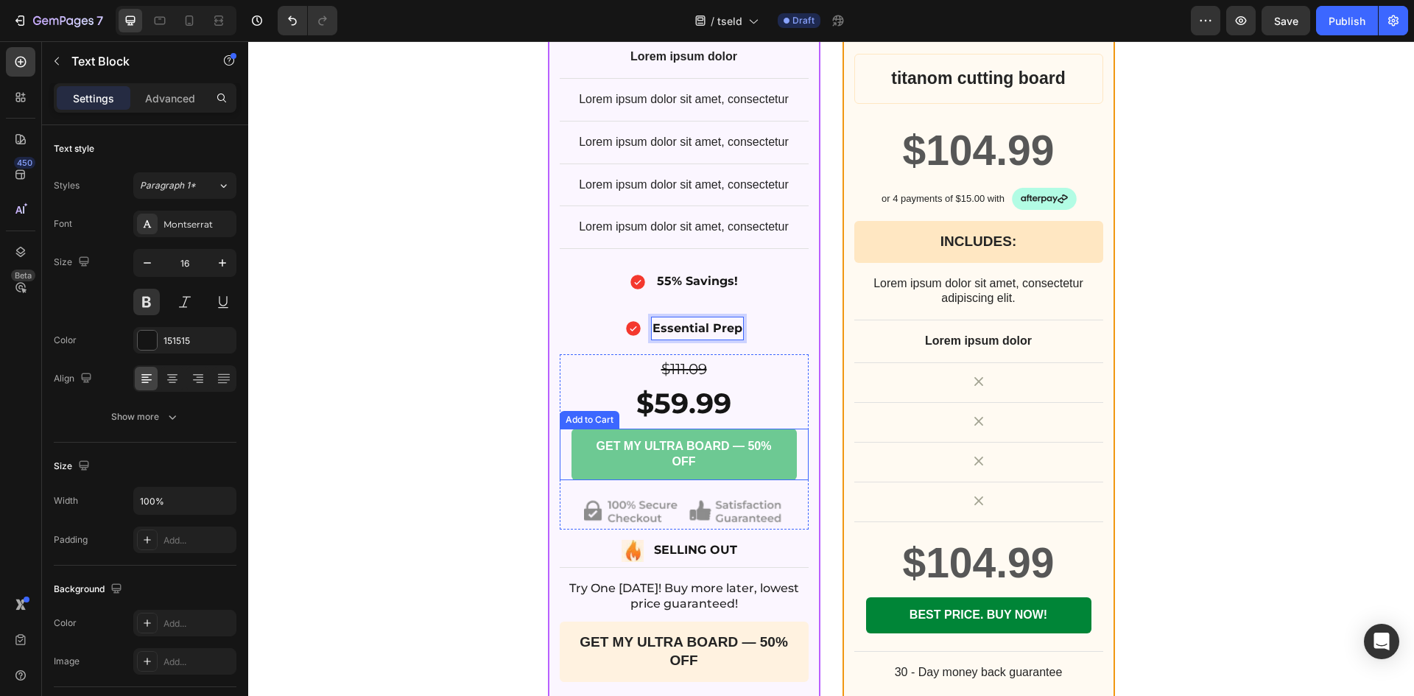
click at [745, 480] on button "GET MY ULTRA BOARD — 50% OFF" at bounding box center [683, 454] width 225 height 52
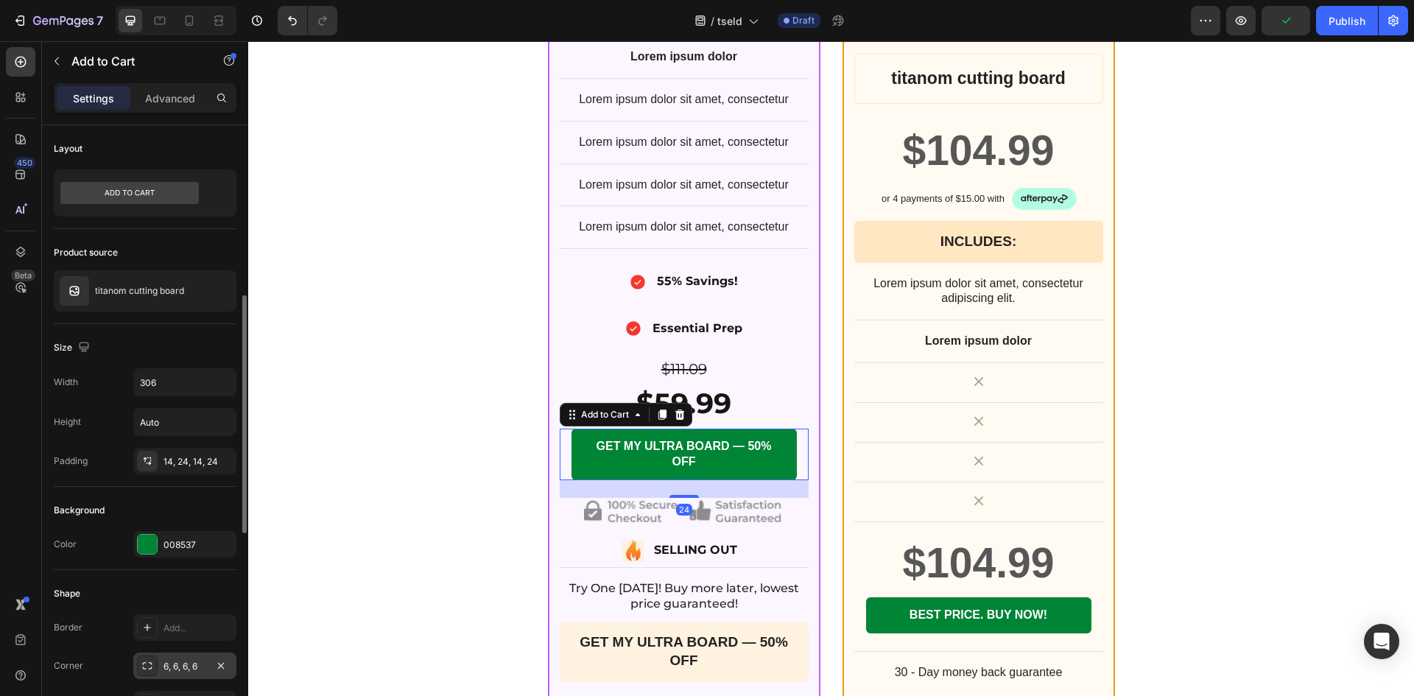
scroll to position [123, 0]
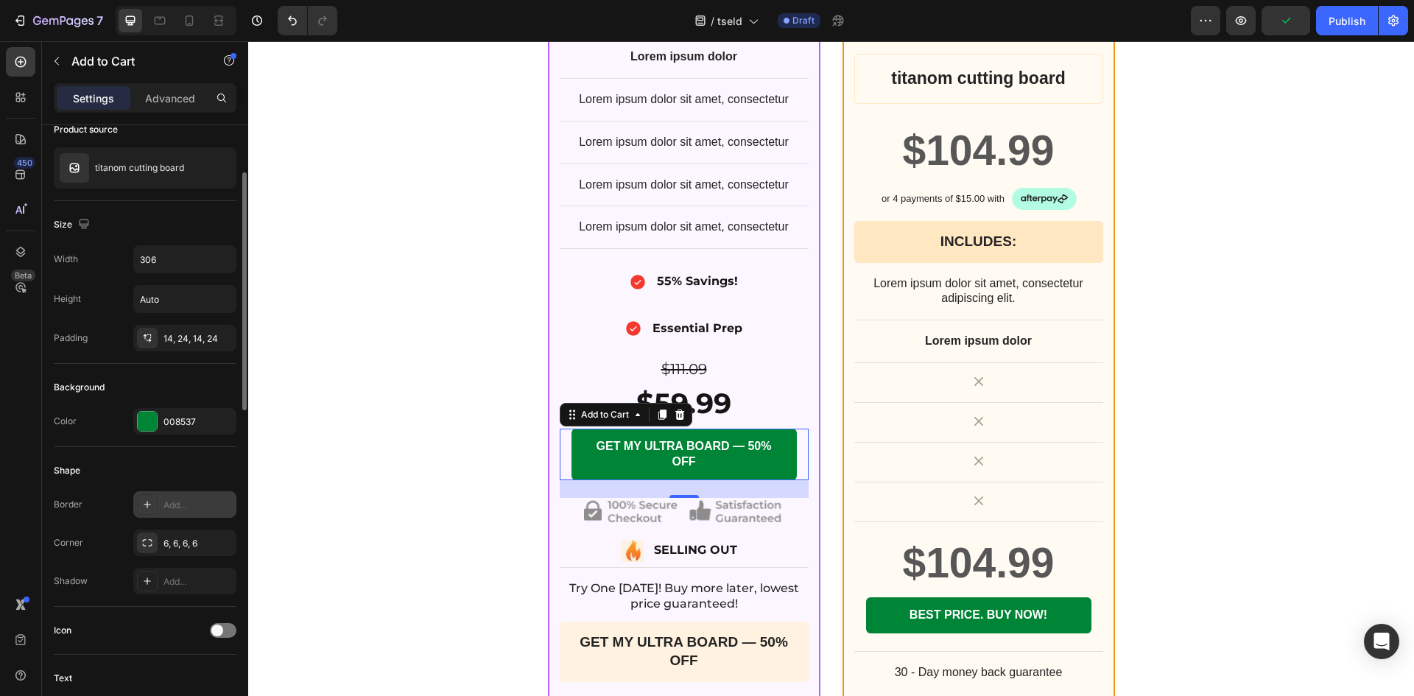
click at [172, 511] on div "Add..." at bounding box center [197, 504] width 69 height 13
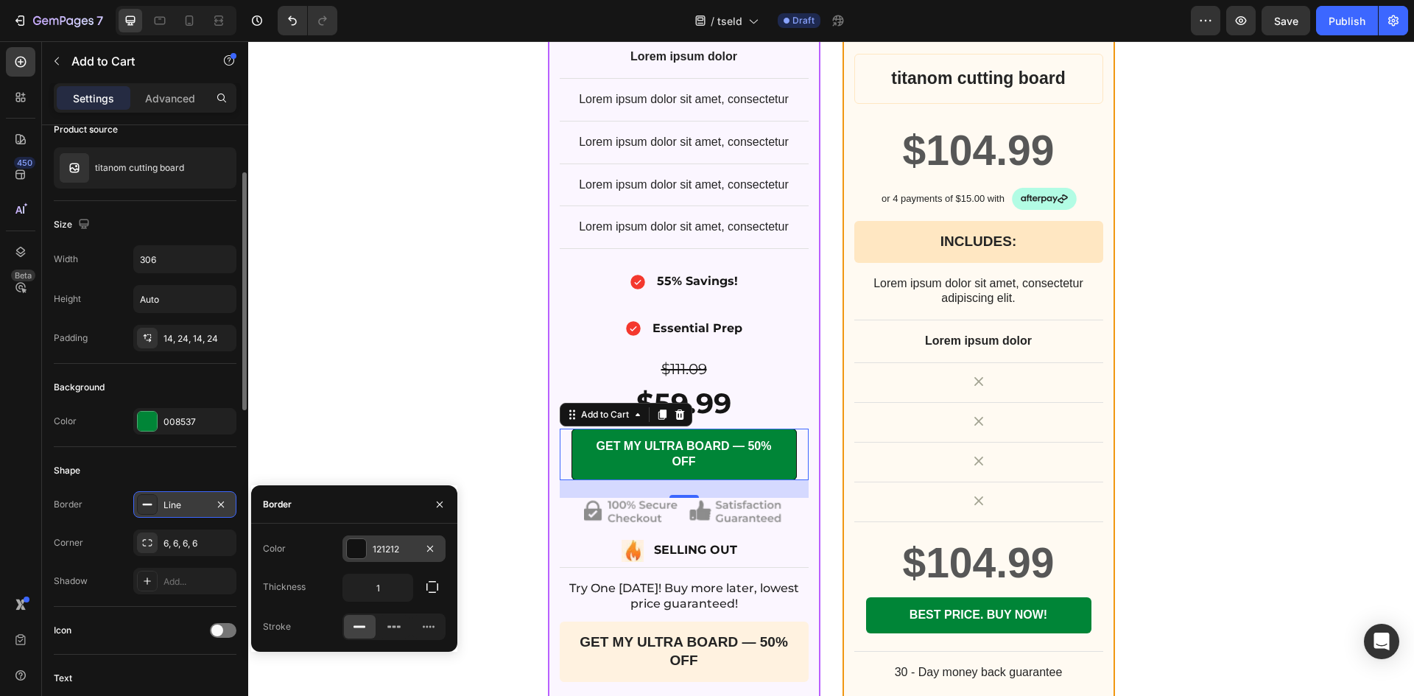
click at [355, 546] on div at bounding box center [356, 548] width 19 height 19
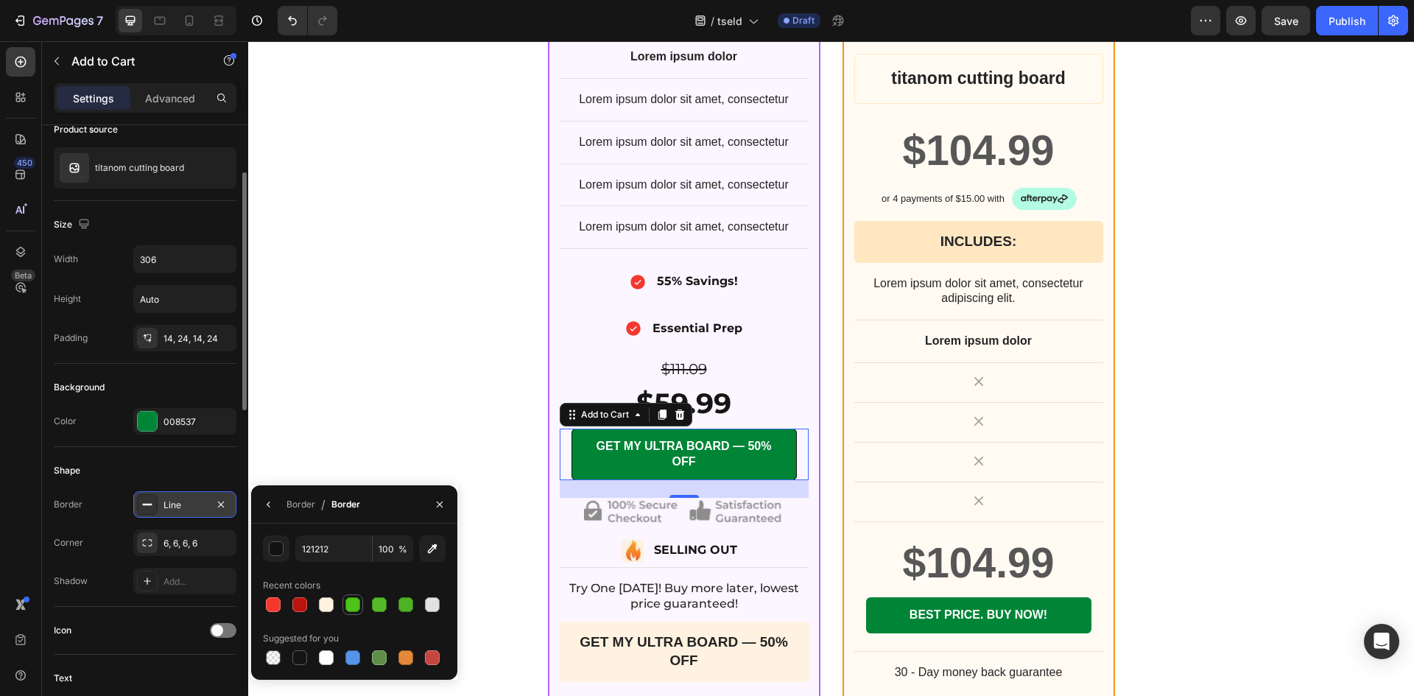
click at [354, 602] on div at bounding box center [352, 604] width 15 height 15
type input "4CC419"
click at [321, 501] on span "/" at bounding box center [323, 504] width 4 height 18
click at [312, 504] on div "Border" at bounding box center [300, 504] width 29 height 13
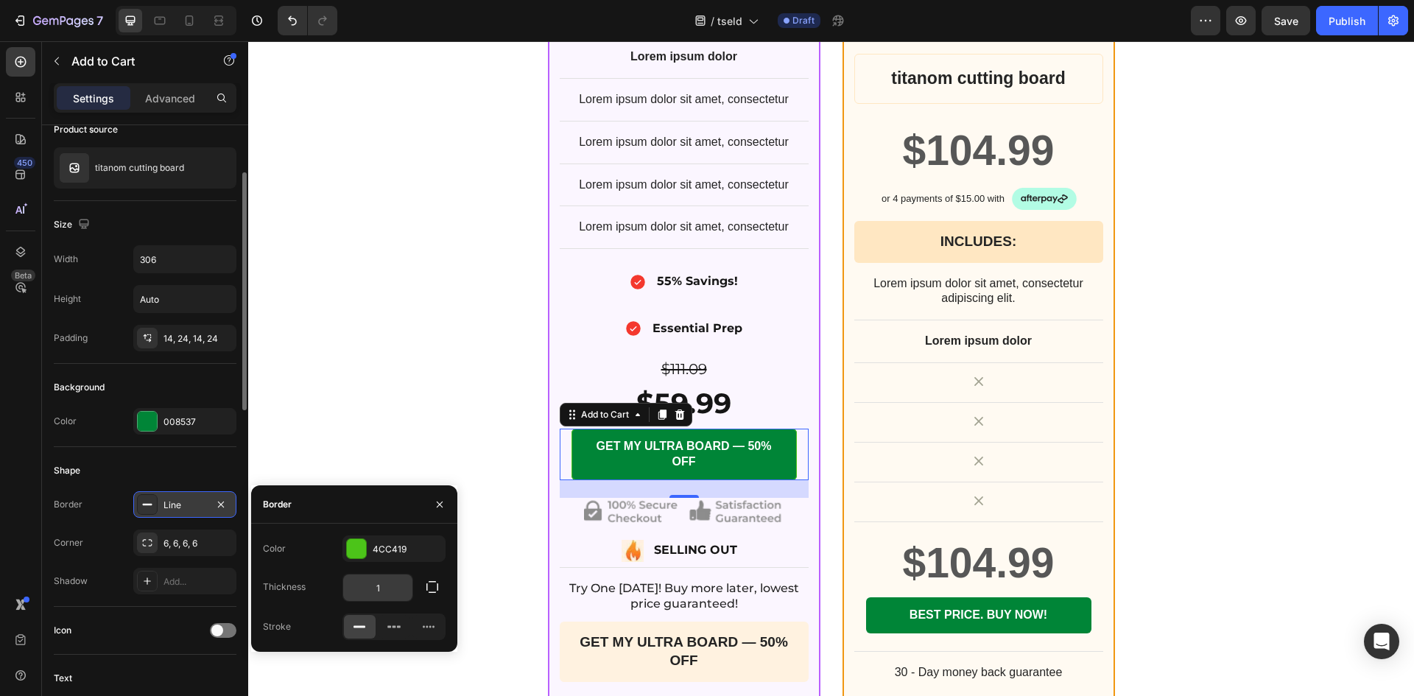
click at [385, 582] on input "1" at bounding box center [377, 587] width 69 height 27
type input "3"
click at [528, 476] on div "1X ULTRA CUTTING BOARD BY TSELD™ Heading +10% OFF Heading Image Row $59.99 Prod…" at bounding box center [830, 220] width 883 height 995
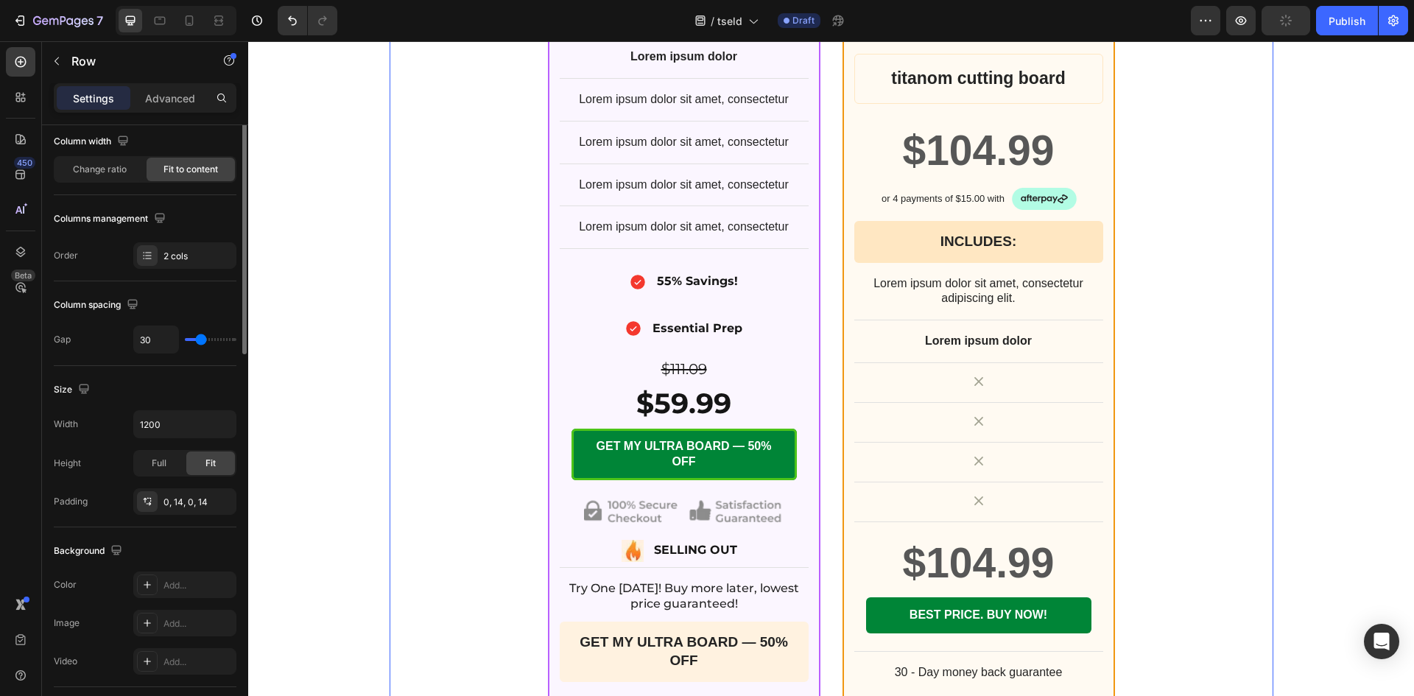
scroll to position [0, 0]
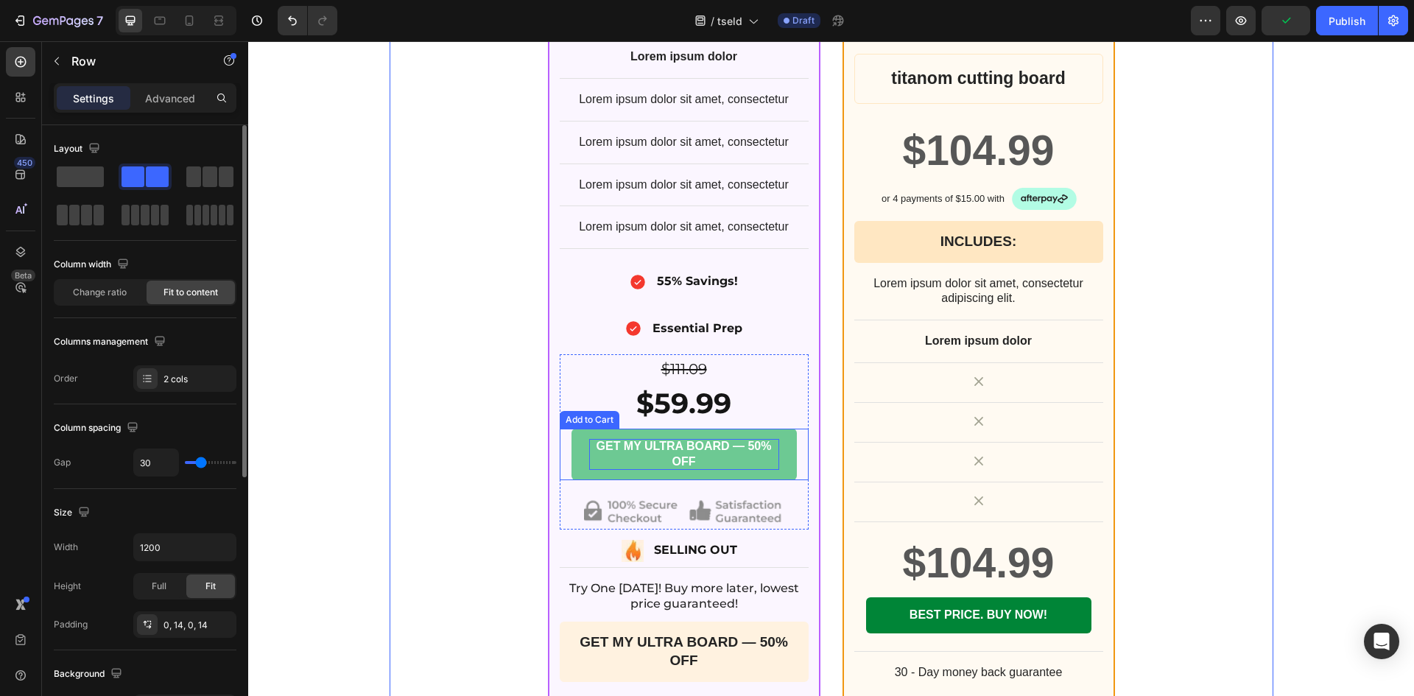
click at [769, 470] on p "GET MY ULTRA BOARD — 50% OFF" at bounding box center [684, 454] width 190 height 31
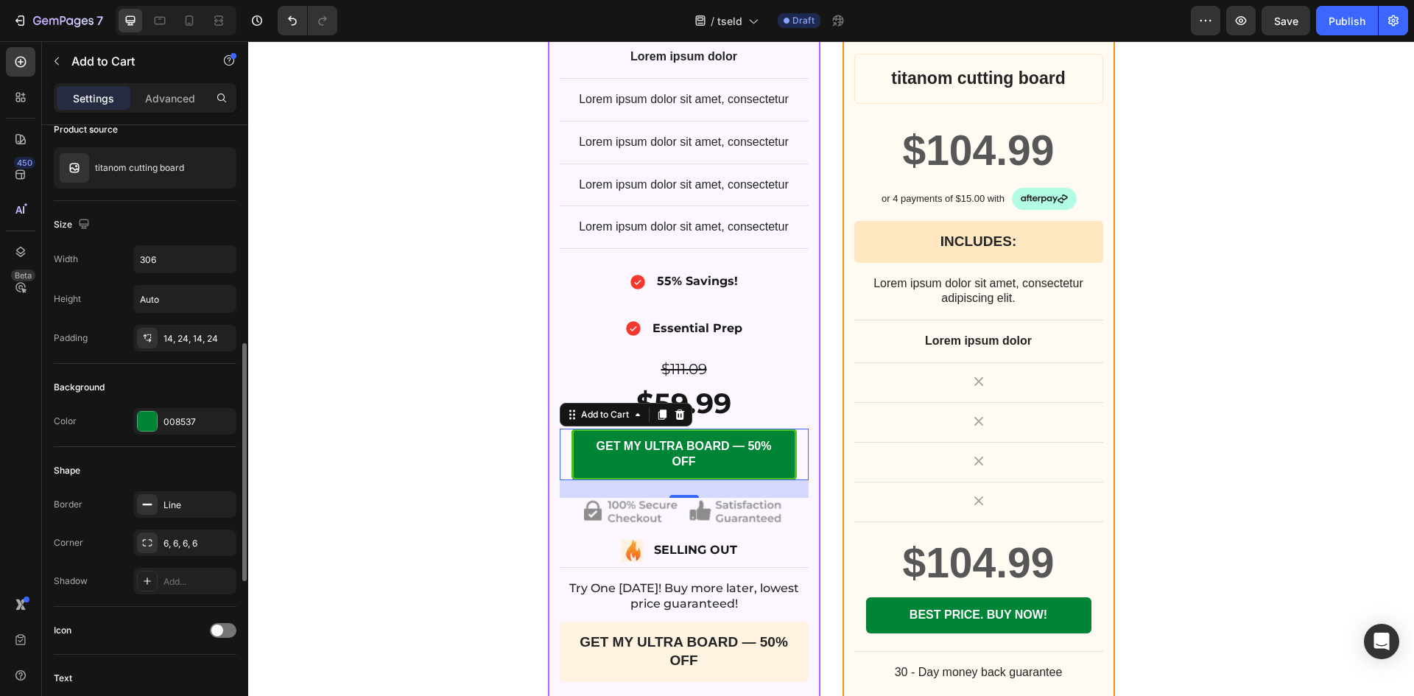
scroll to position [369, 0]
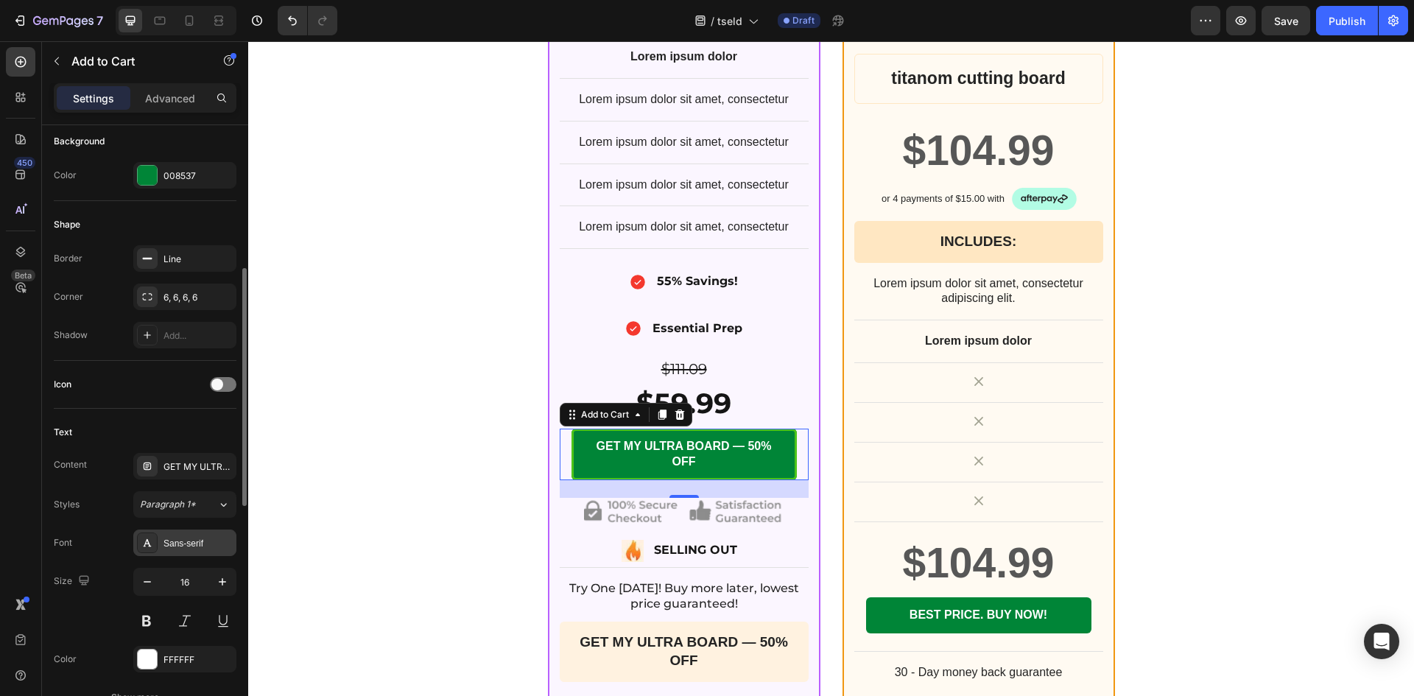
click at [162, 540] on div "Sans-serif" at bounding box center [184, 542] width 103 height 27
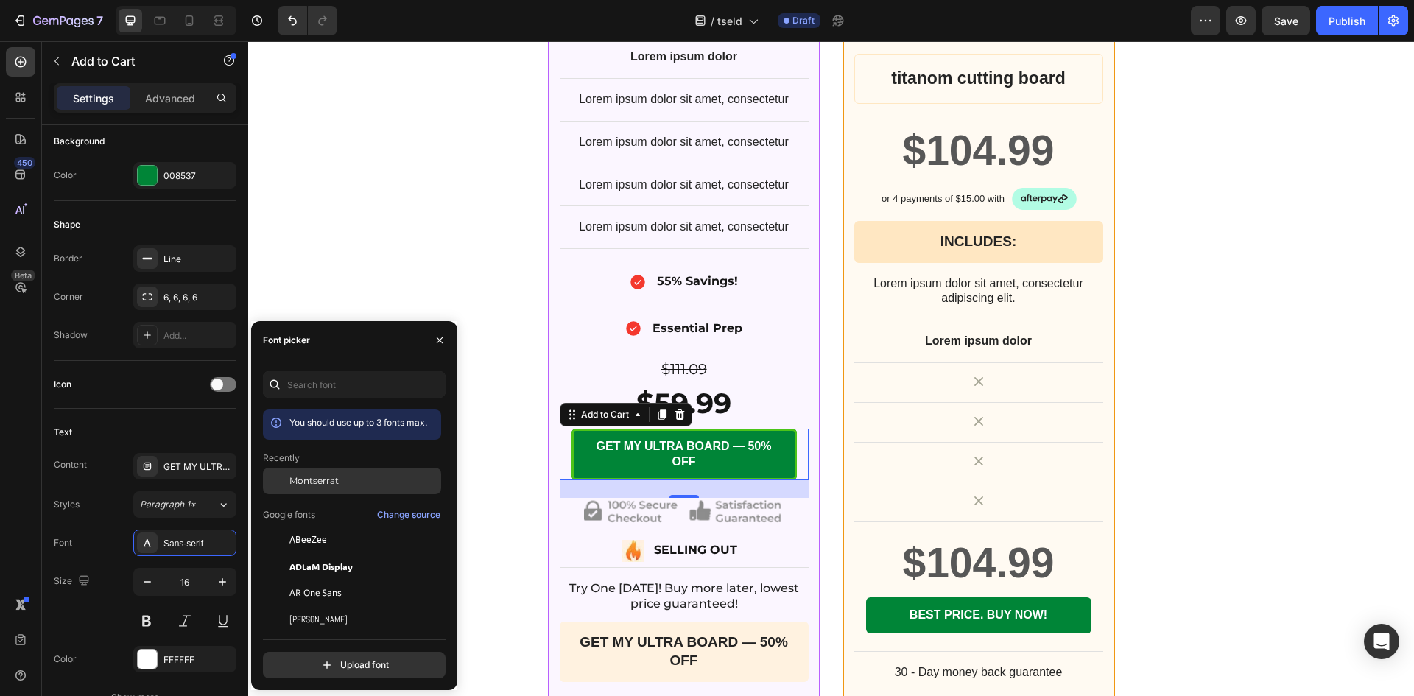
click at [304, 476] on span "Montserrat" at bounding box center [313, 480] width 49 height 13
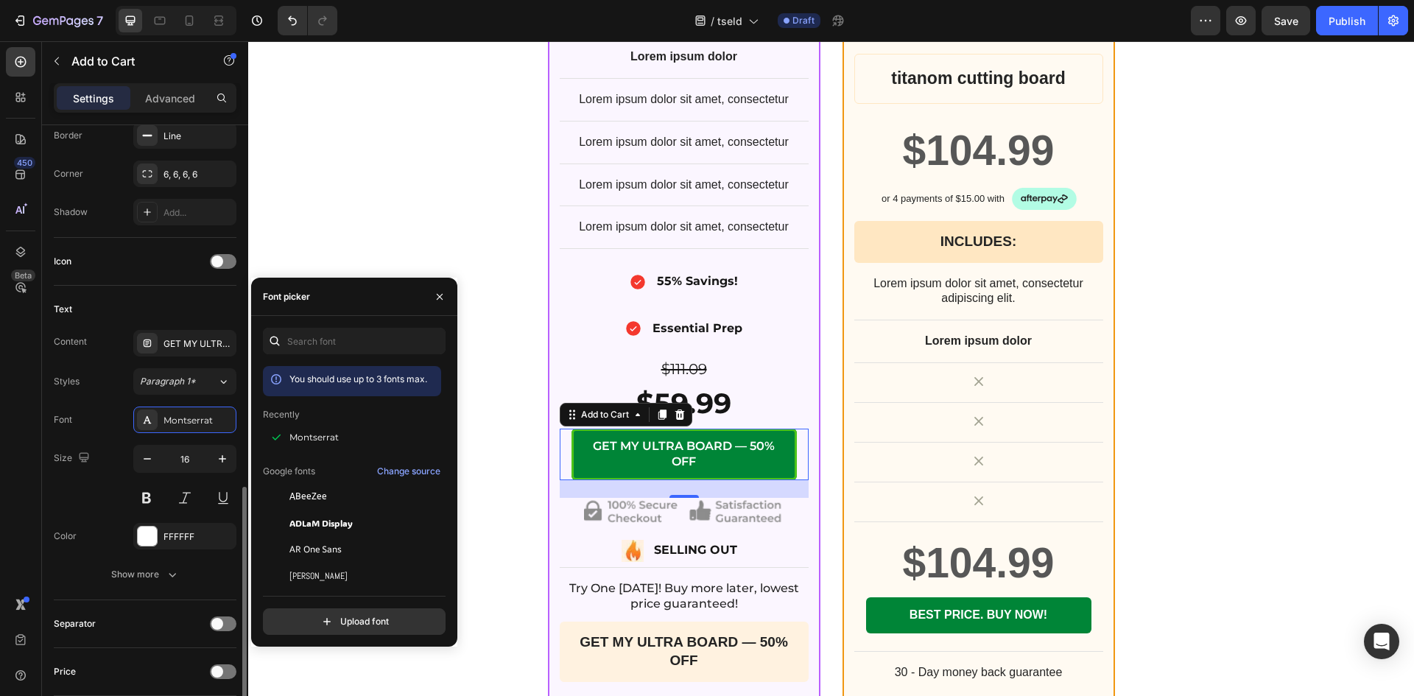
scroll to position [615, 0]
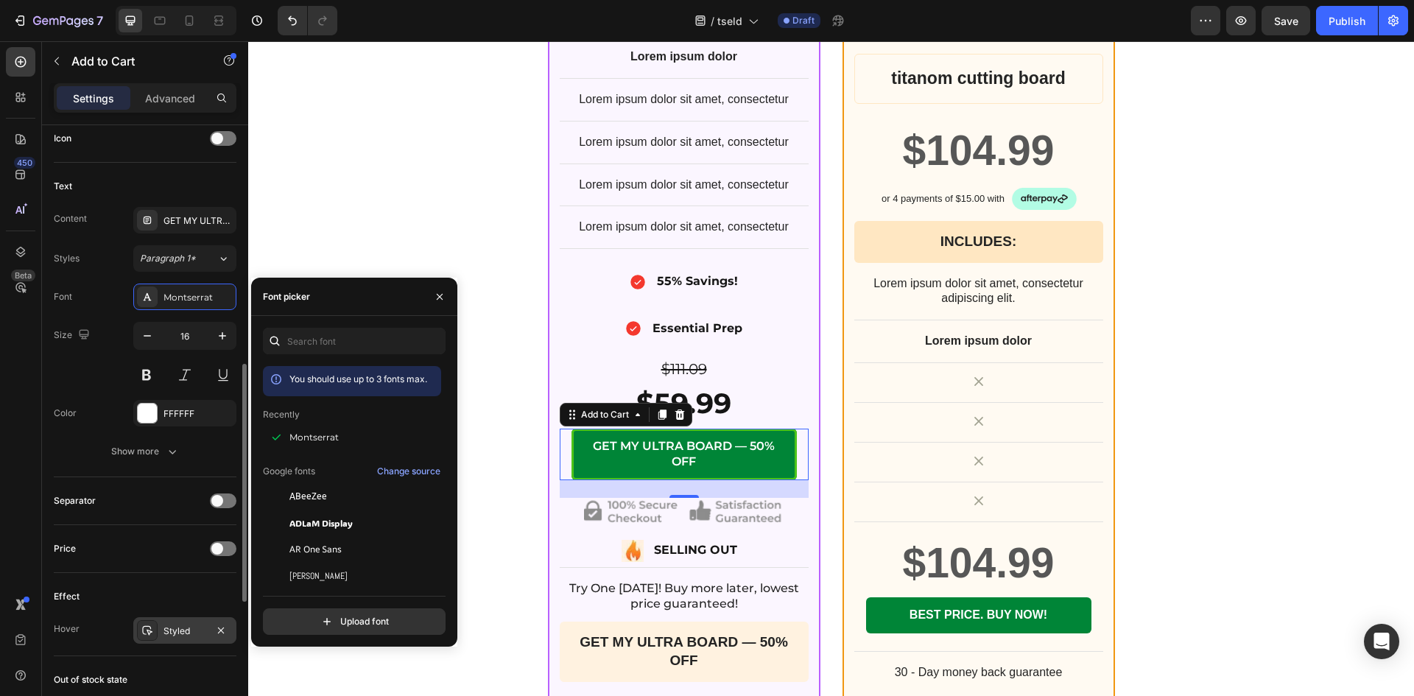
click at [166, 628] on div "Styled" at bounding box center [184, 630] width 43 height 13
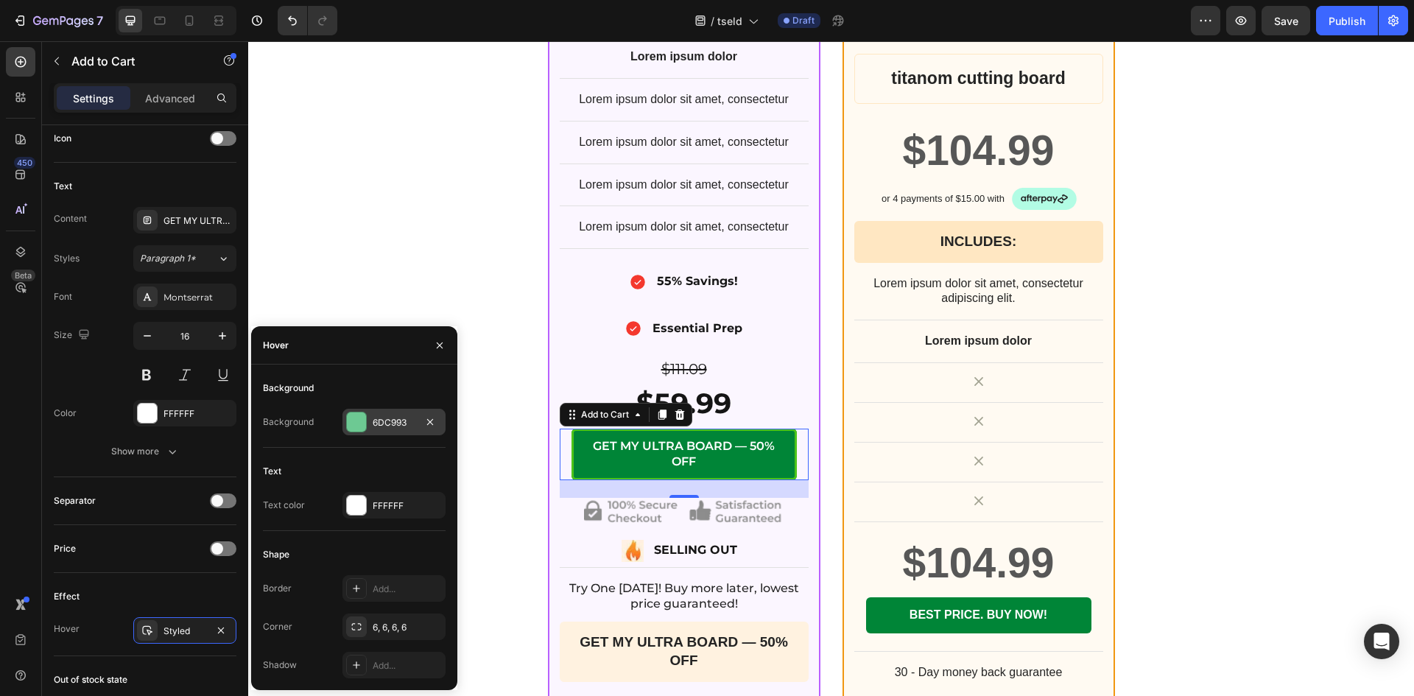
click at [353, 415] on div at bounding box center [356, 421] width 19 height 19
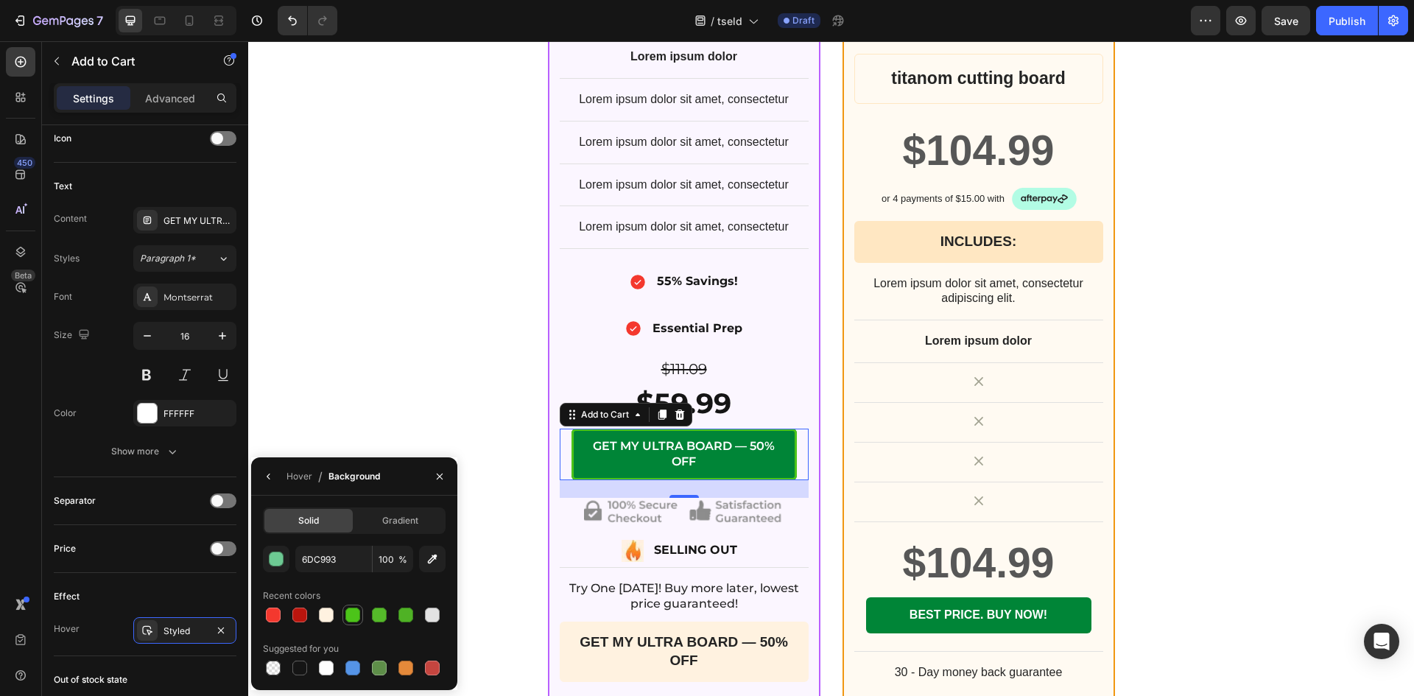
click at [348, 611] on div at bounding box center [352, 614] width 15 height 15
type input "4CC419"
click at [287, 473] on div "Hover" at bounding box center [299, 476] width 26 height 13
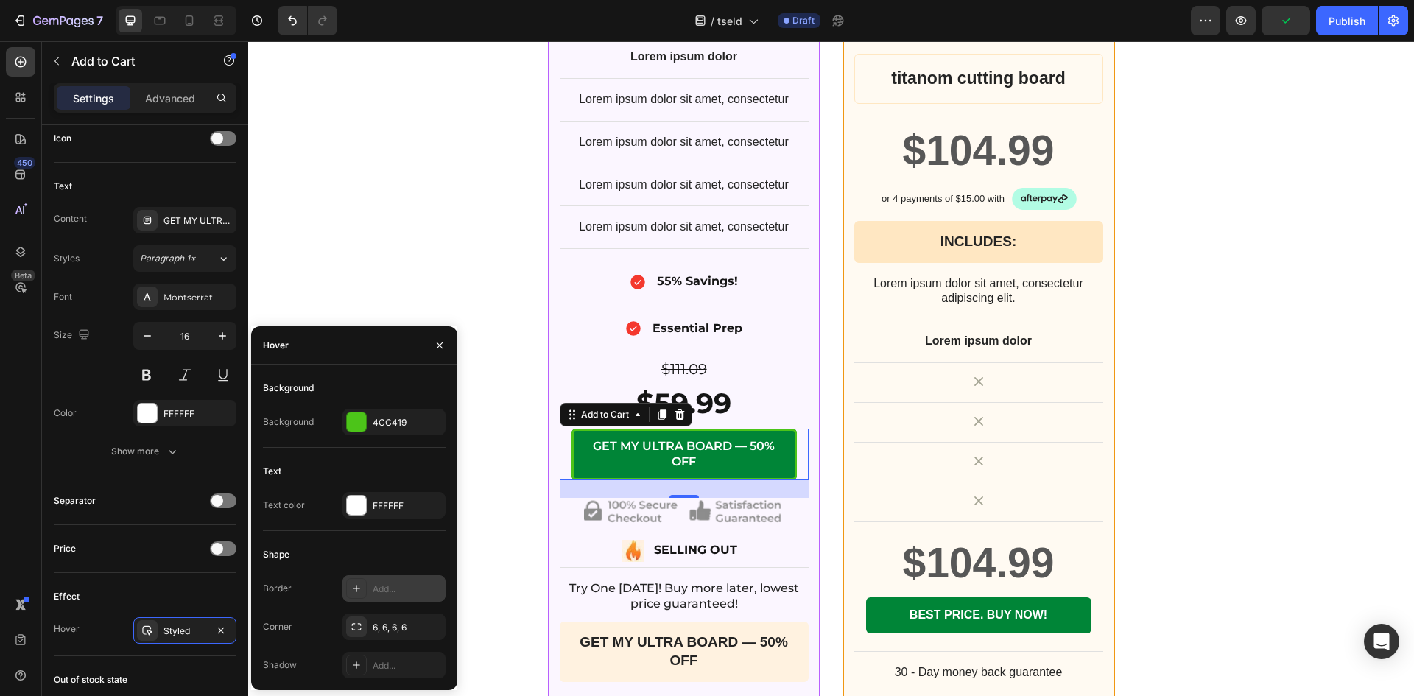
click at [367, 587] on div "Add..." at bounding box center [393, 588] width 103 height 27
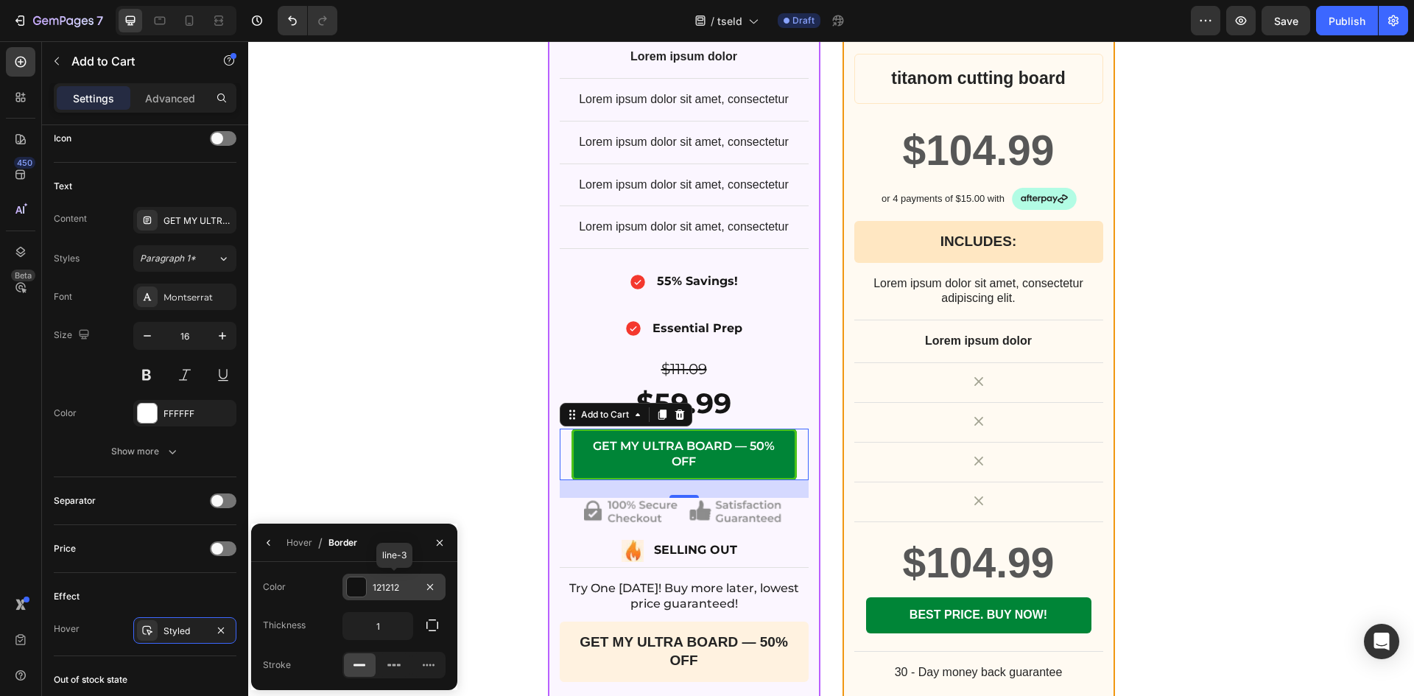
click at [353, 581] on div at bounding box center [356, 586] width 19 height 19
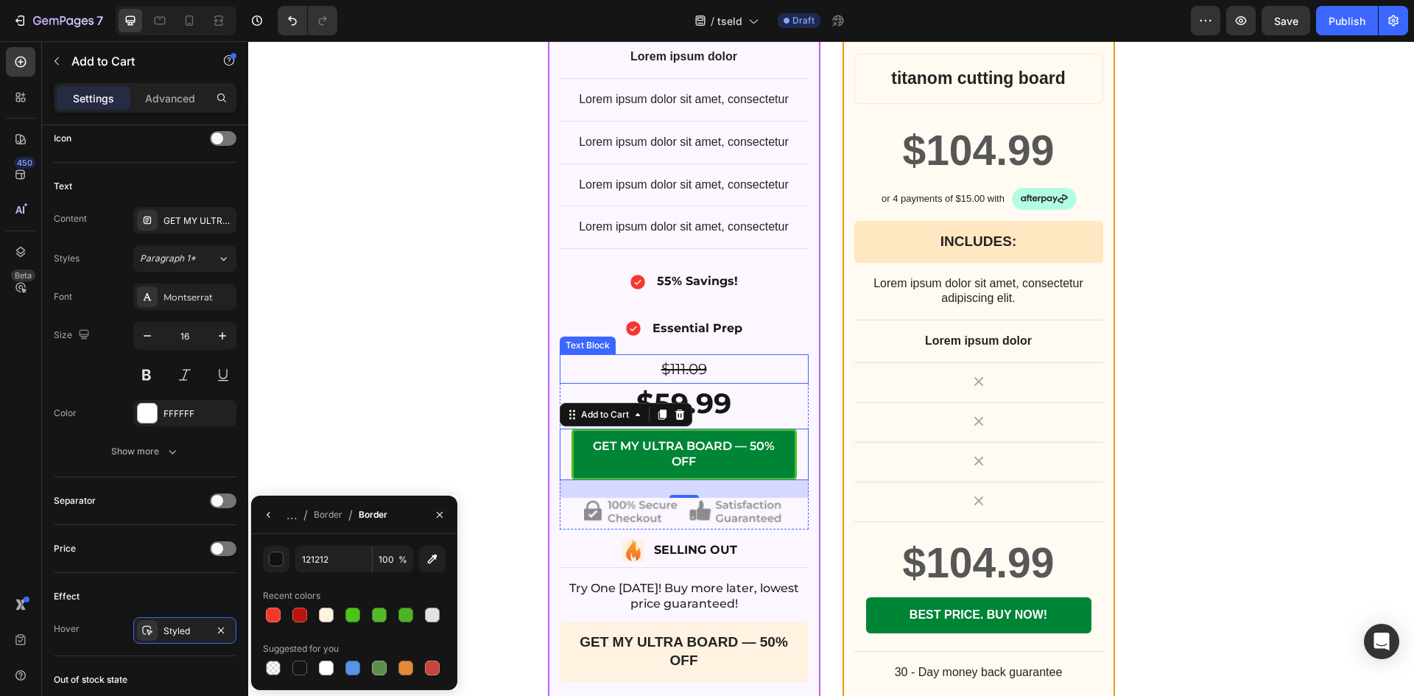
click at [537, 470] on div "1X ULTRA CUTTING BOARD BY TSELD™ Heading +10% OFF Heading Image Row $59.99 Prod…" at bounding box center [830, 220] width 883 height 995
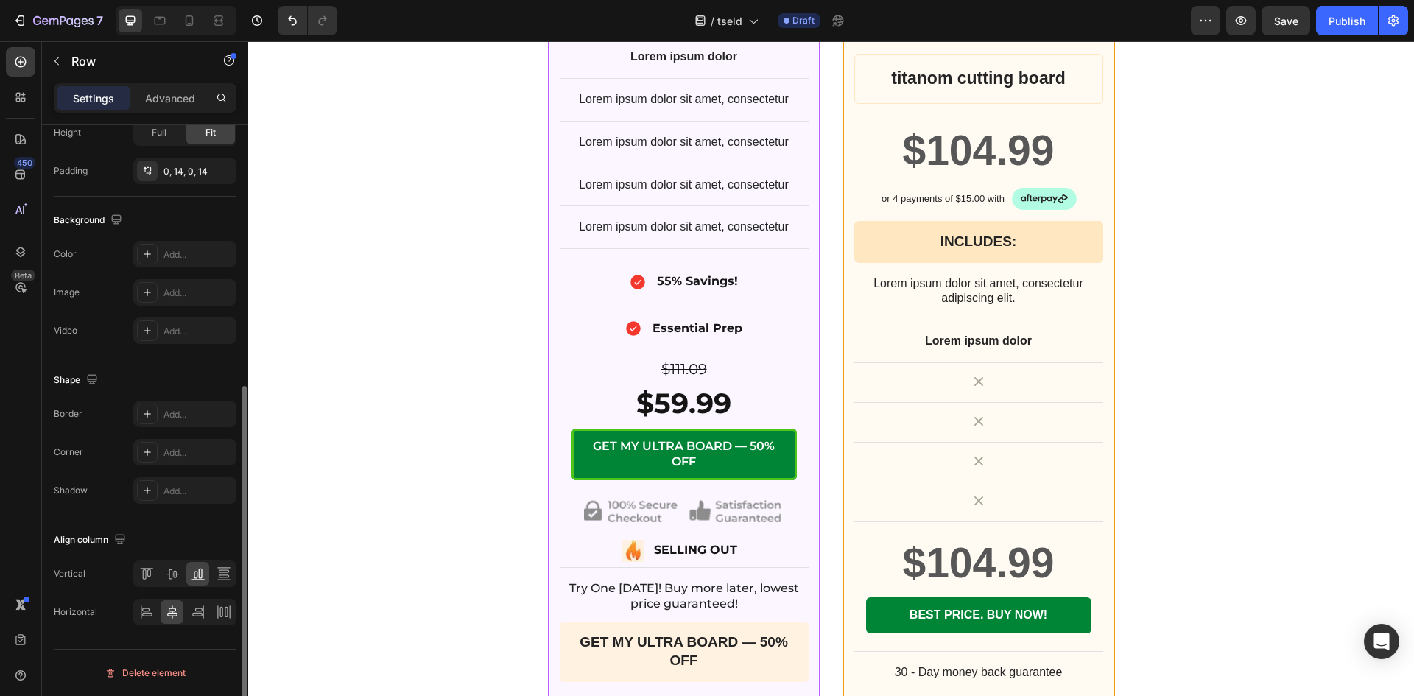
scroll to position [0, 0]
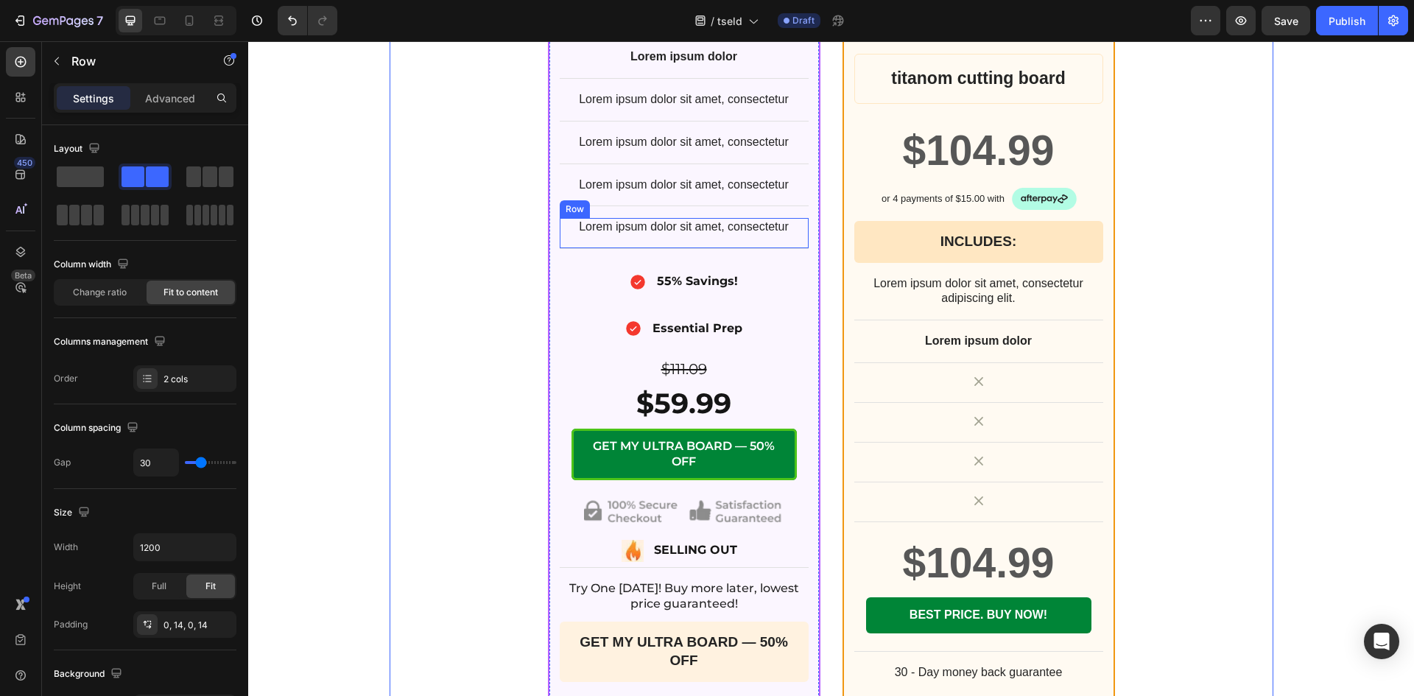
click at [786, 249] on div "Lorem ipsum dolor sit amet, consectetur Text Block Row" at bounding box center [684, 233] width 249 height 31
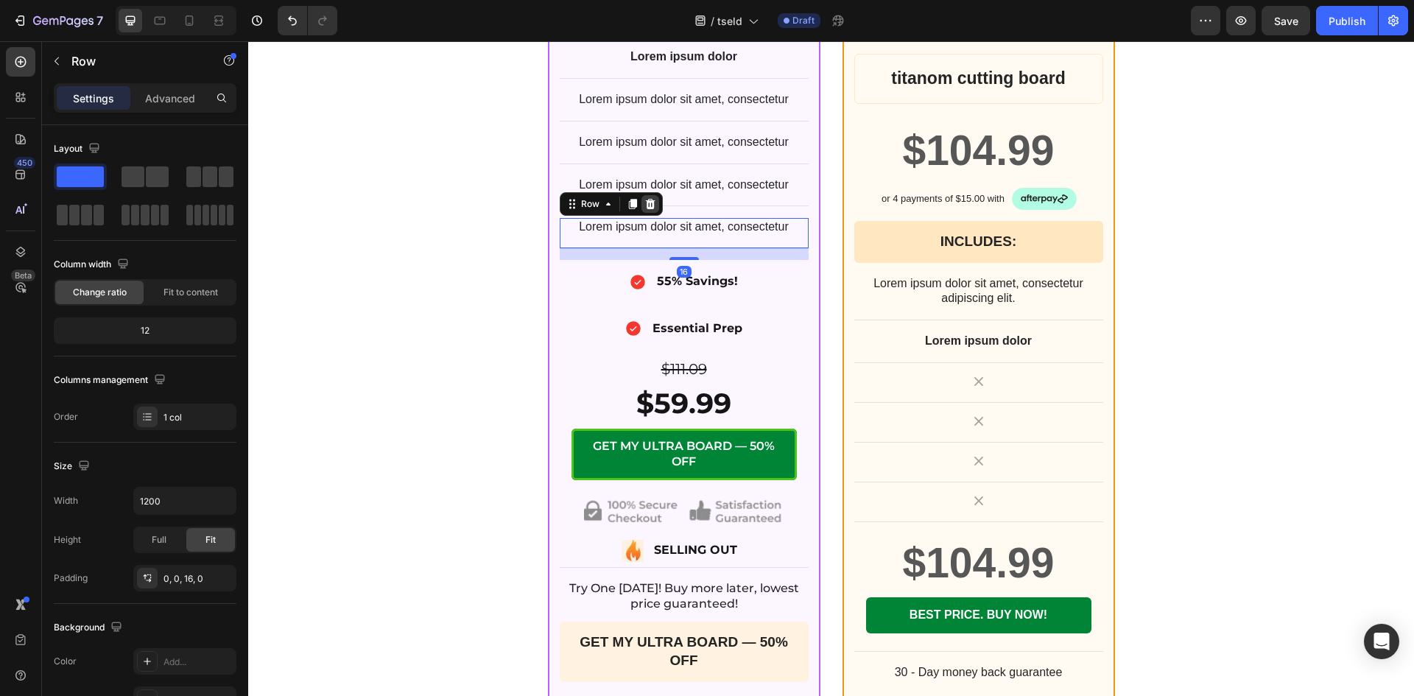
click at [645, 209] on icon at bounding box center [650, 204] width 10 height 10
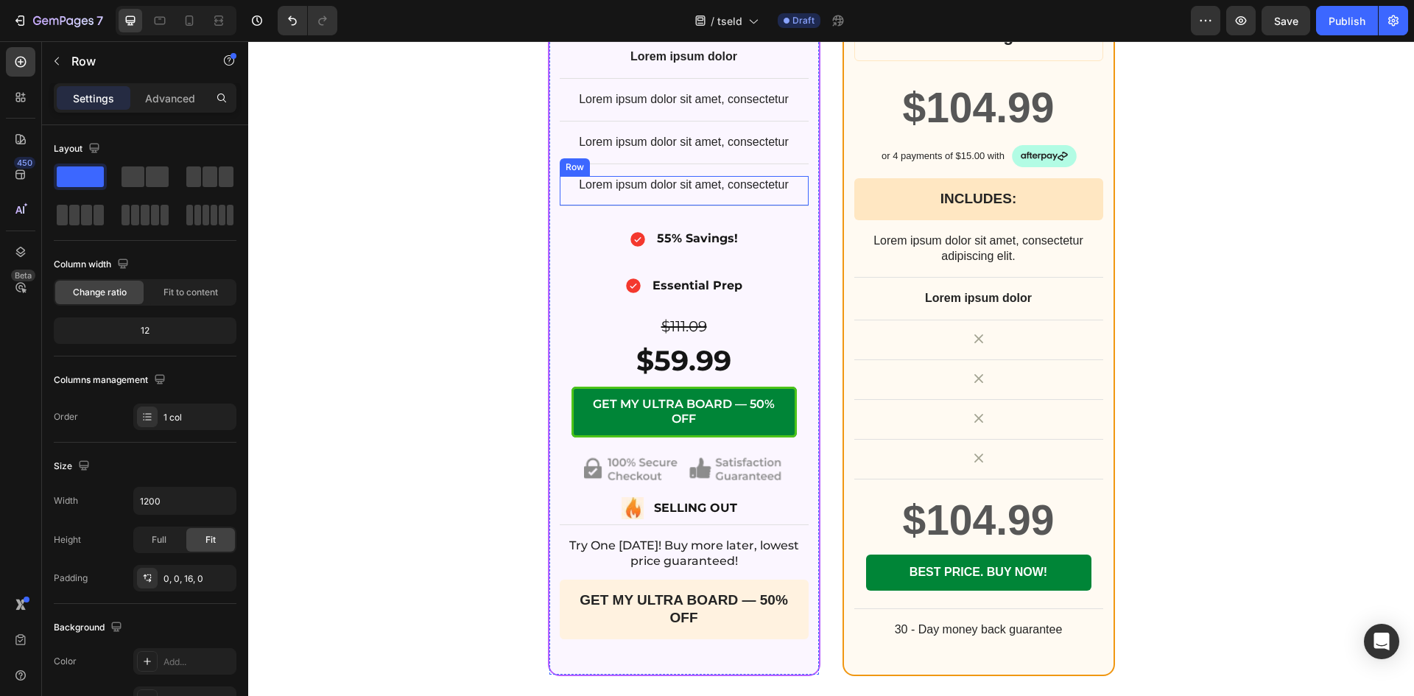
click at [780, 207] on div "Lorem ipsum dolor sit amet, consectetur Text Block Row" at bounding box center [684, 191] width 249 height 31
click at [641, 171] on div at bounding box center [650, 162] width 18 height 18
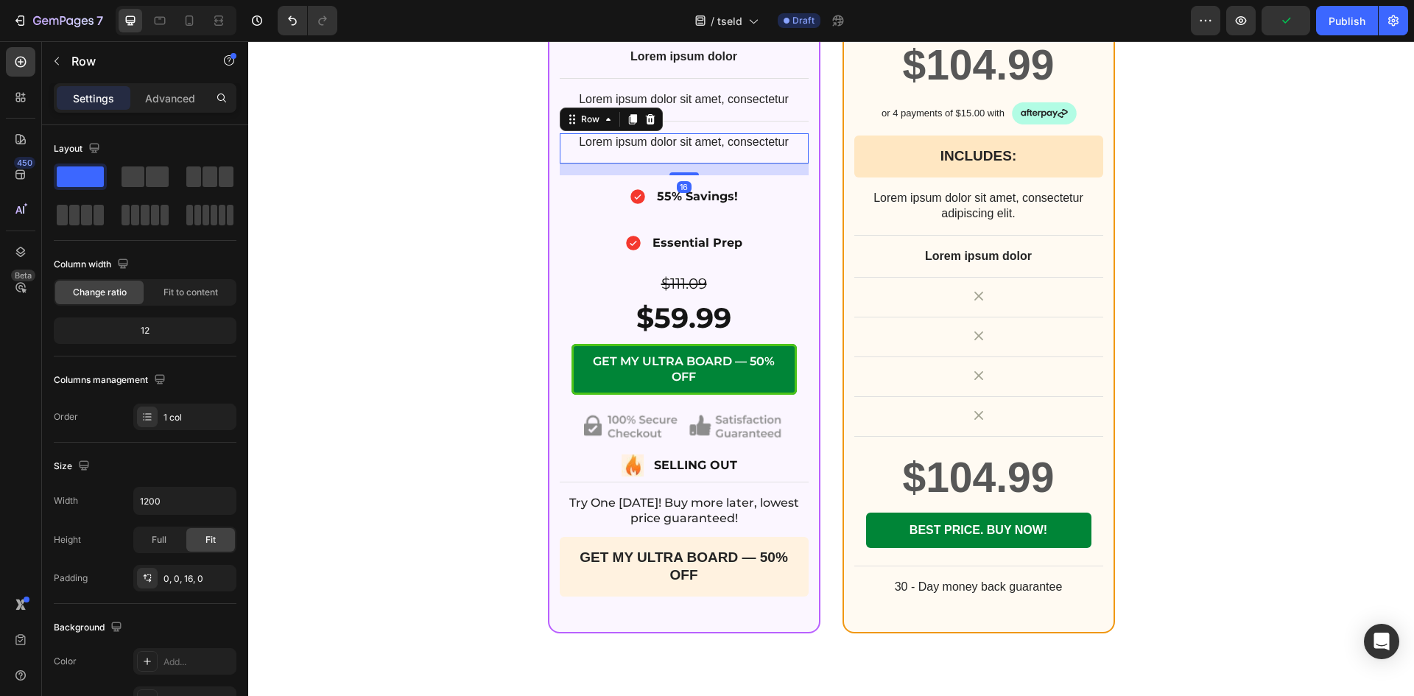
click at [791, 164] on div "Lorem ipsum dolor sit amet, consectetur Text Block Row 16" at bounding box center [684, 148] width 249 height 31
click at [645, 125] on icon at bounding box center [650, 119] width 12 height 12
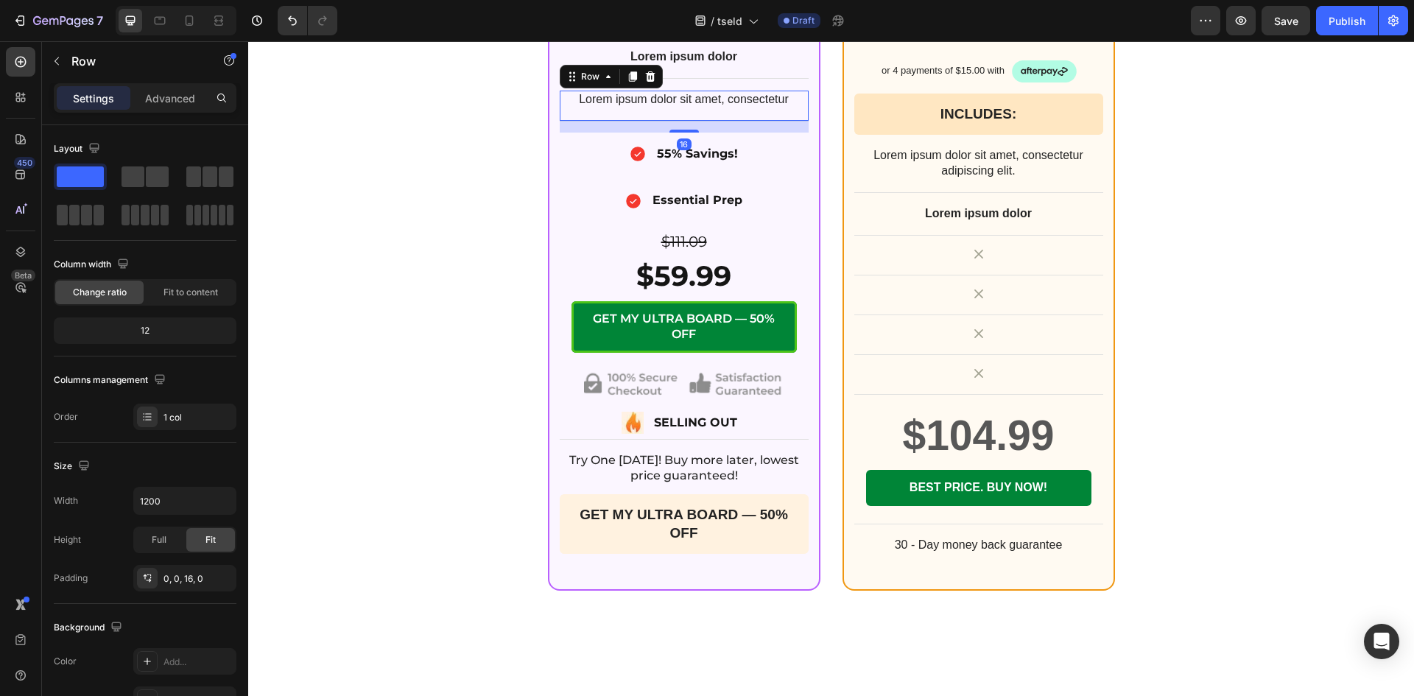
click at [721, 121] on div "Lorem ipsum dolor sit amet, consectetur Text Block Row 16" at bounding box center [684, 106] width 249 height 31
click at [646, 82] on icon at bounding box center [650, 77] width 12 height 12
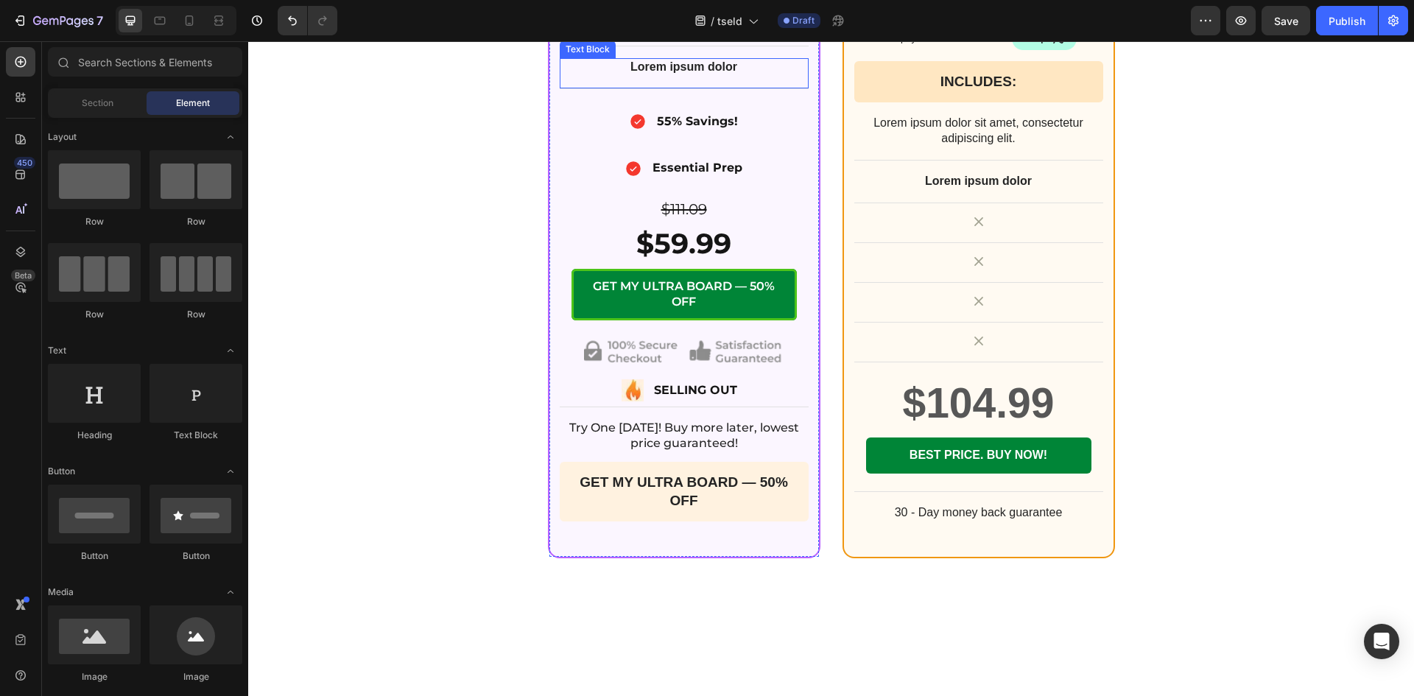
click at [771, 89] on div "Lorem ipsum dolor Text Block" at bounding box center [684, 73] width 249 height 31
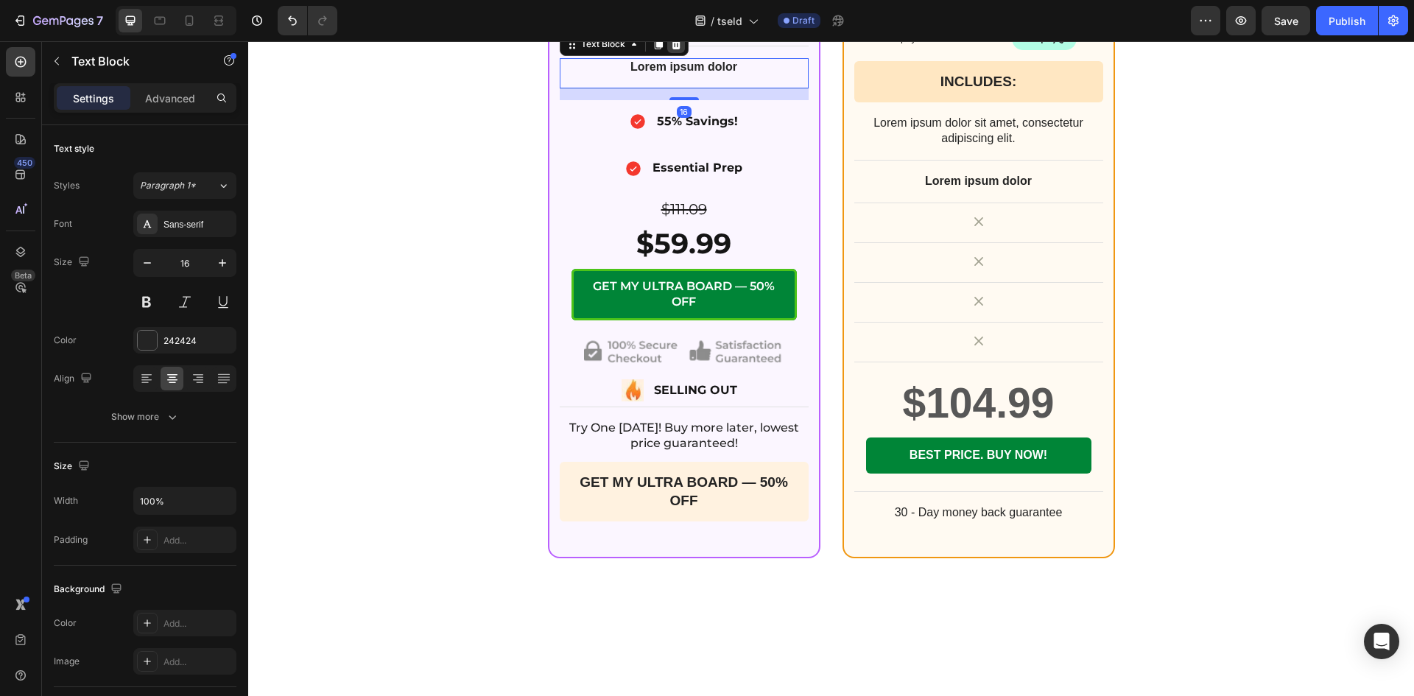
click at [672, 49] on icon at bounding box center [676, 44] width 10 height 10
click at [671, 34] on icon at bounding box center [676, 29] width 10 height 10
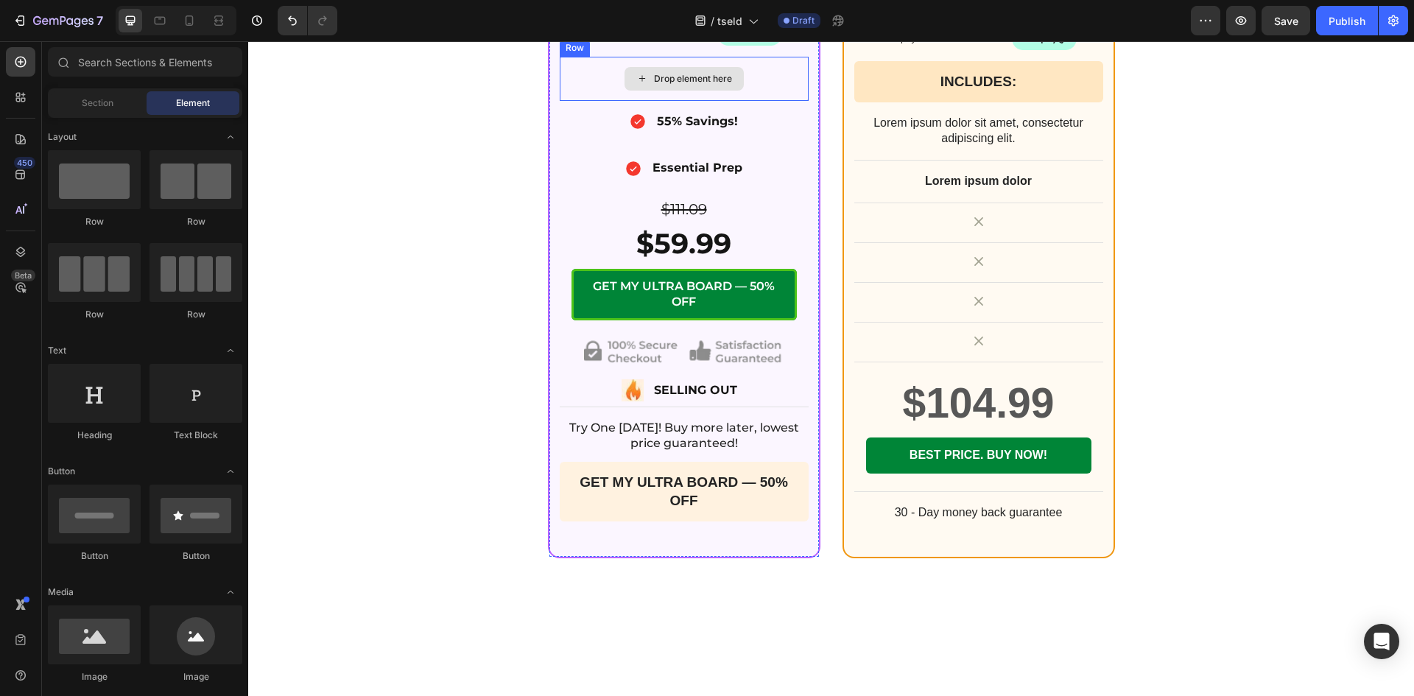
click at [766, 101] on div "Drop element here" at bounding box center [684, 79] width 249 height 44
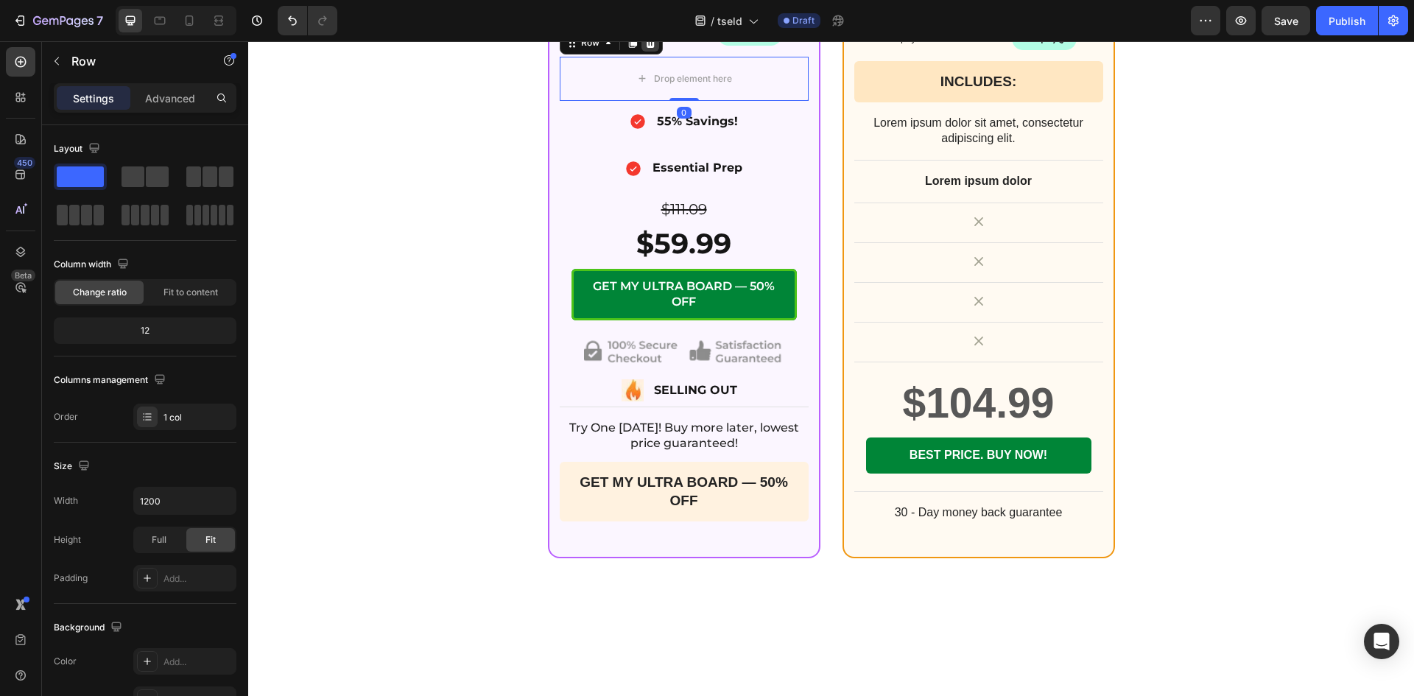
click at [647, 48] on icon at bounding box center [650, 43] width 10 height 10
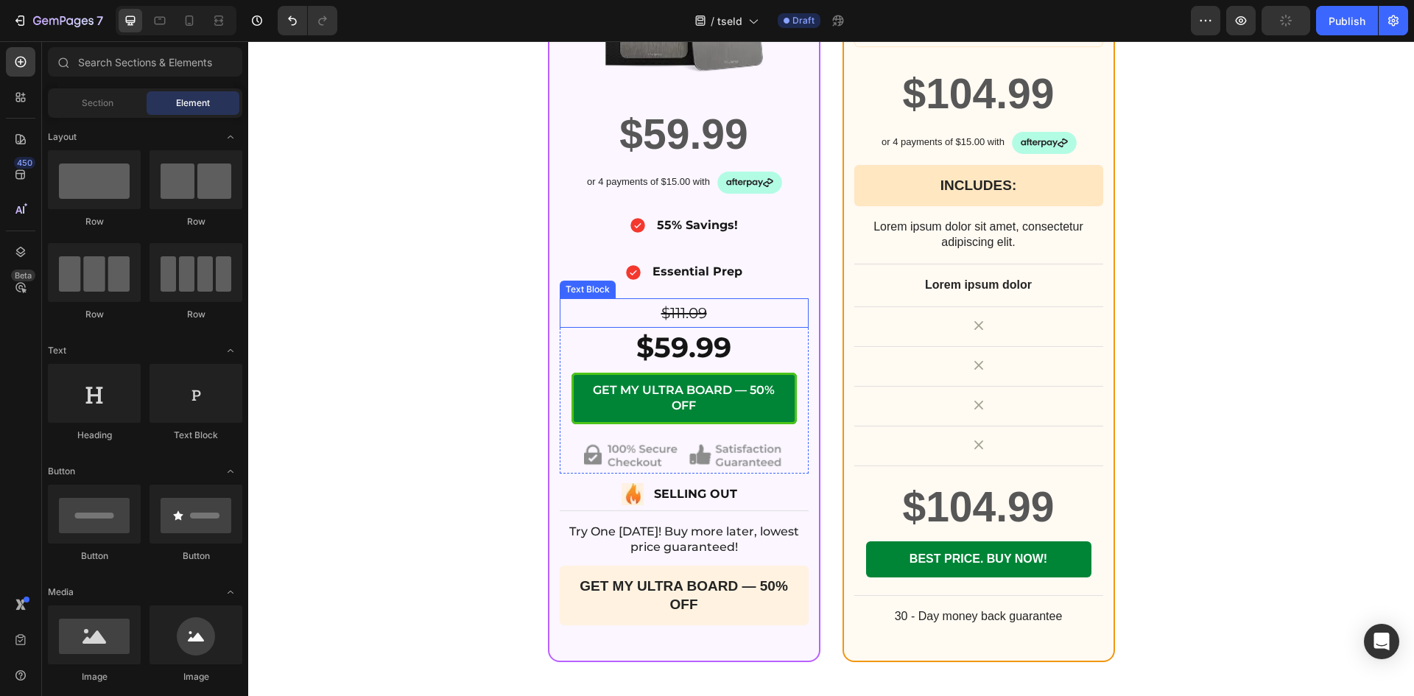
scroll to position [5745, 0]
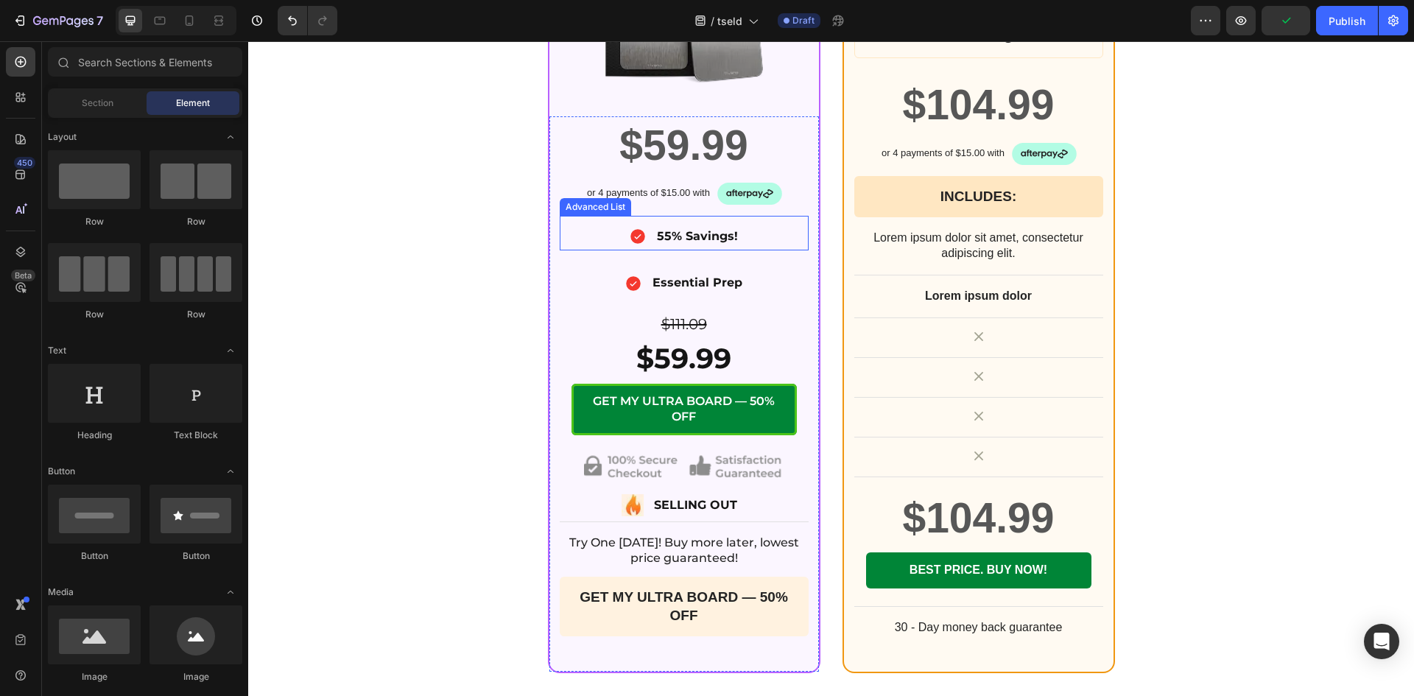
click at [753, 233] on div "Icon 55% Savings! Text Block" at bounding box center [684, 238] width 249 height 26
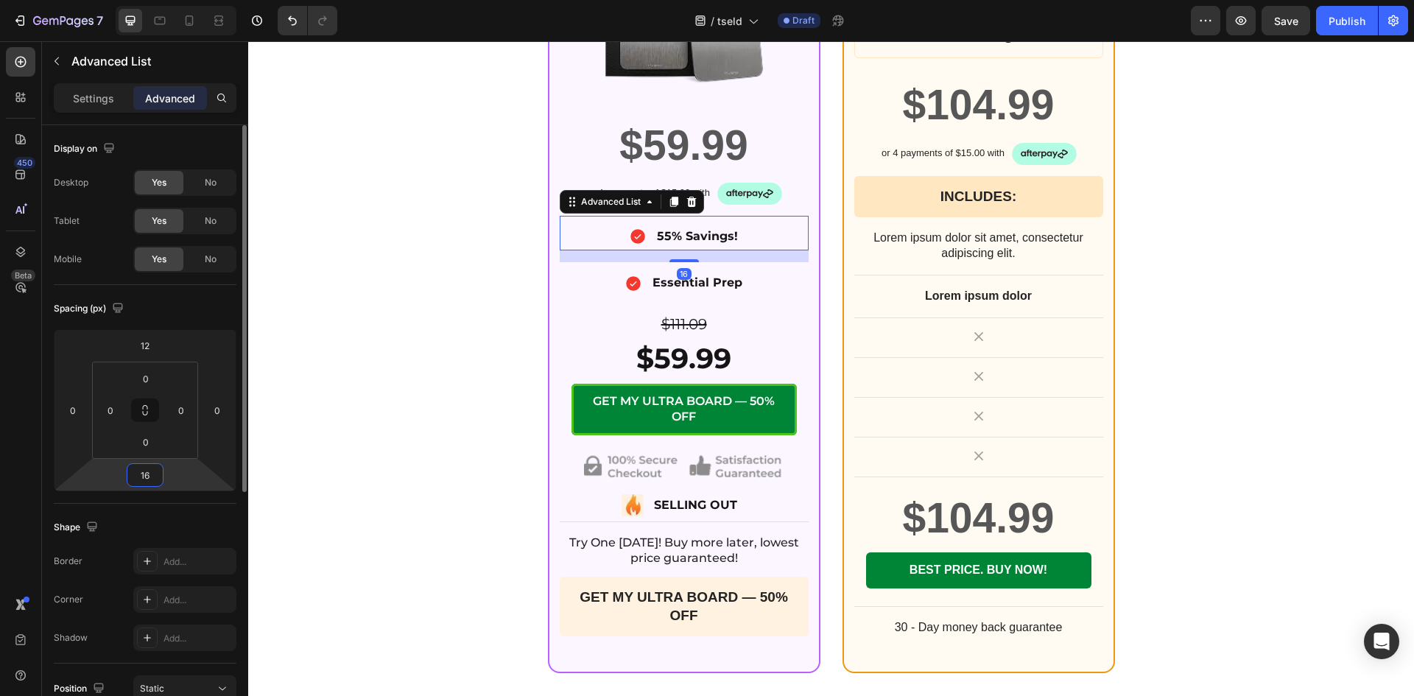
click at [153, 475] on input "16" at bounding box center [144, 475] width 29 height 22
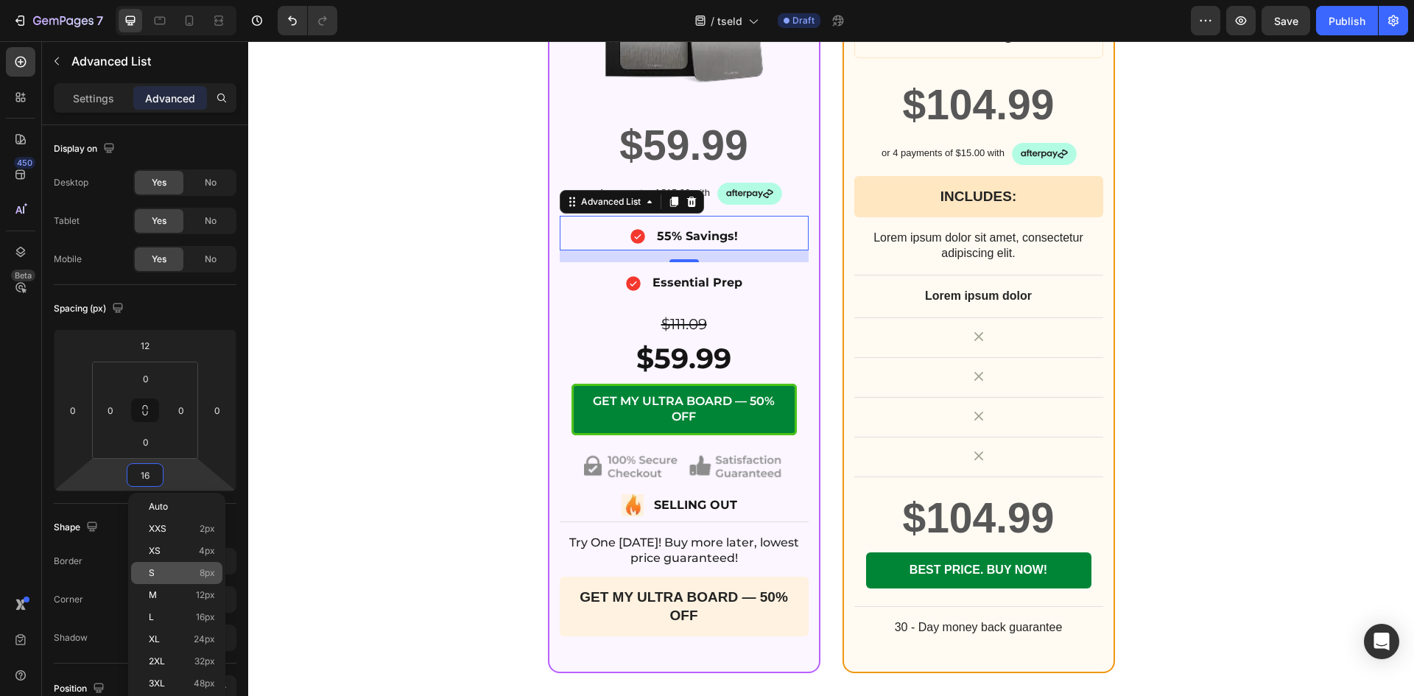
click at [184, 567] on div "S 8px" at bounding box center [176, 573] width 91 height 22
type input "8"
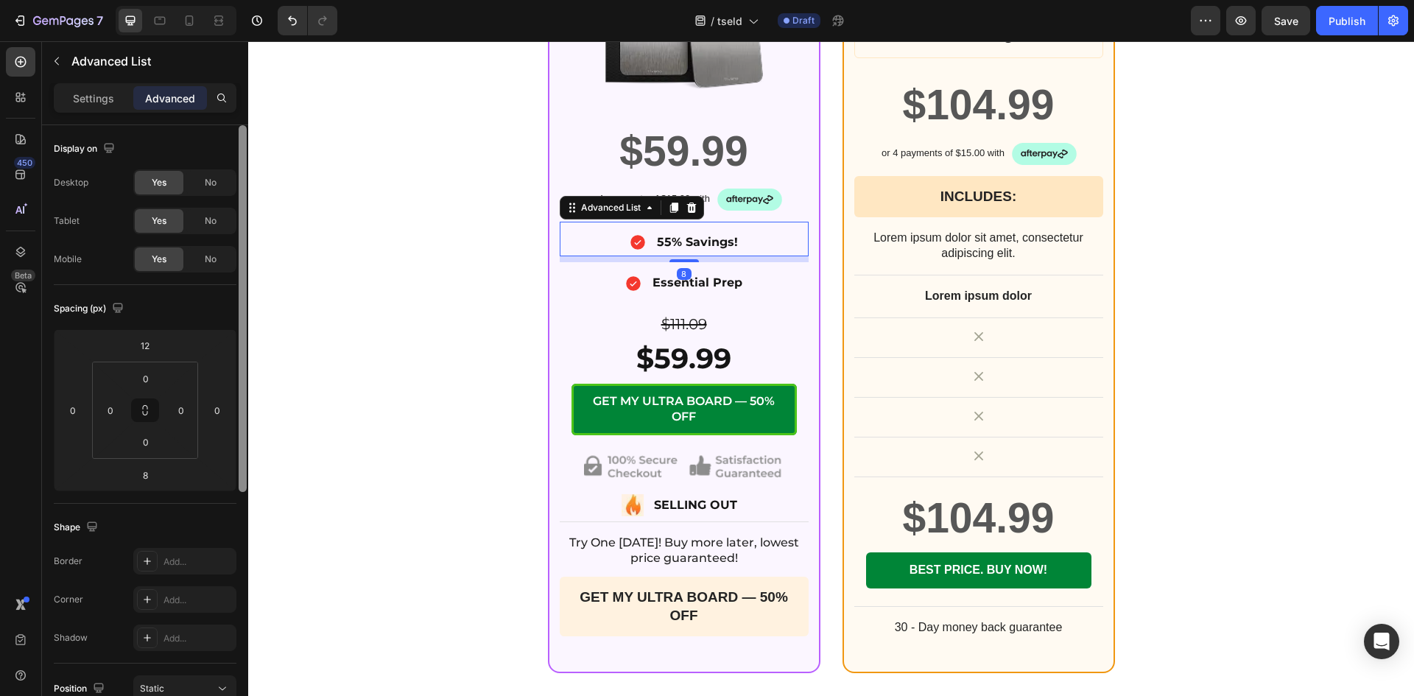
scroll to position [5750, 0]
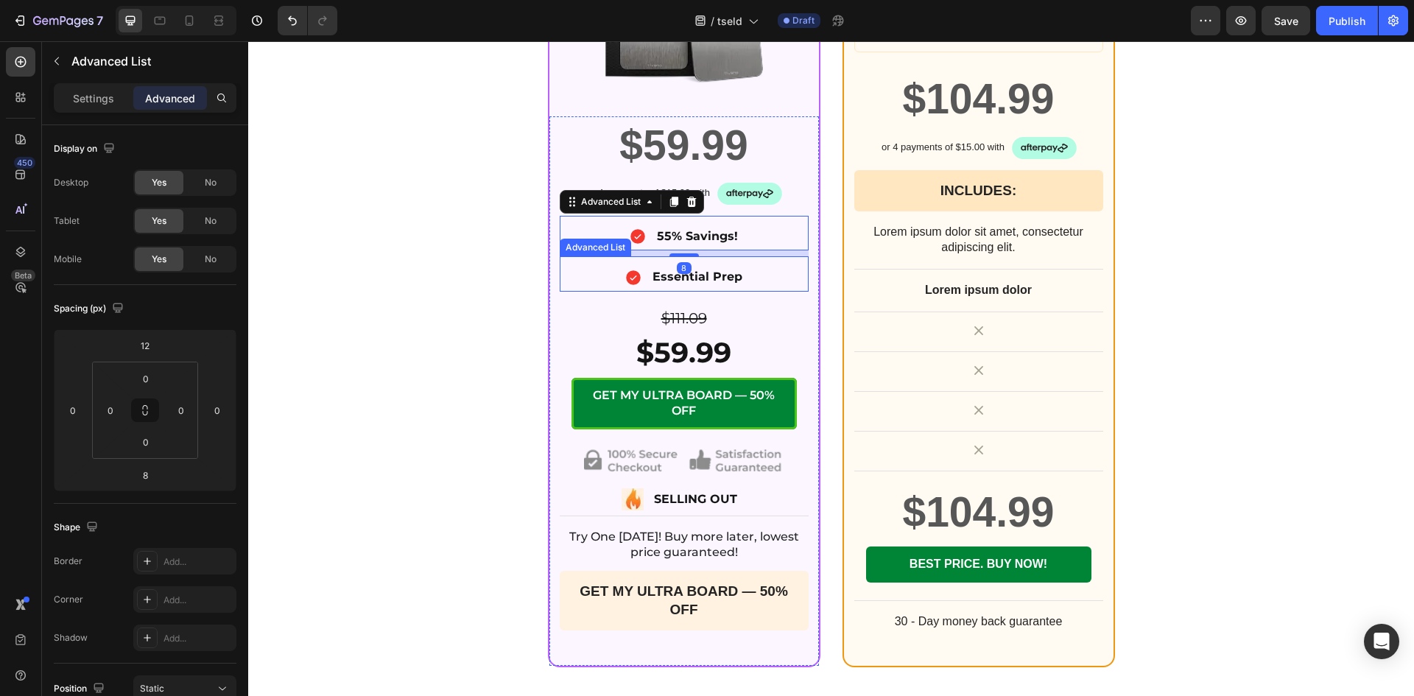
click at [767, 271] on div "Icon Essential Prep Text Block" at bounding box center [684, 278] width 249 height 26
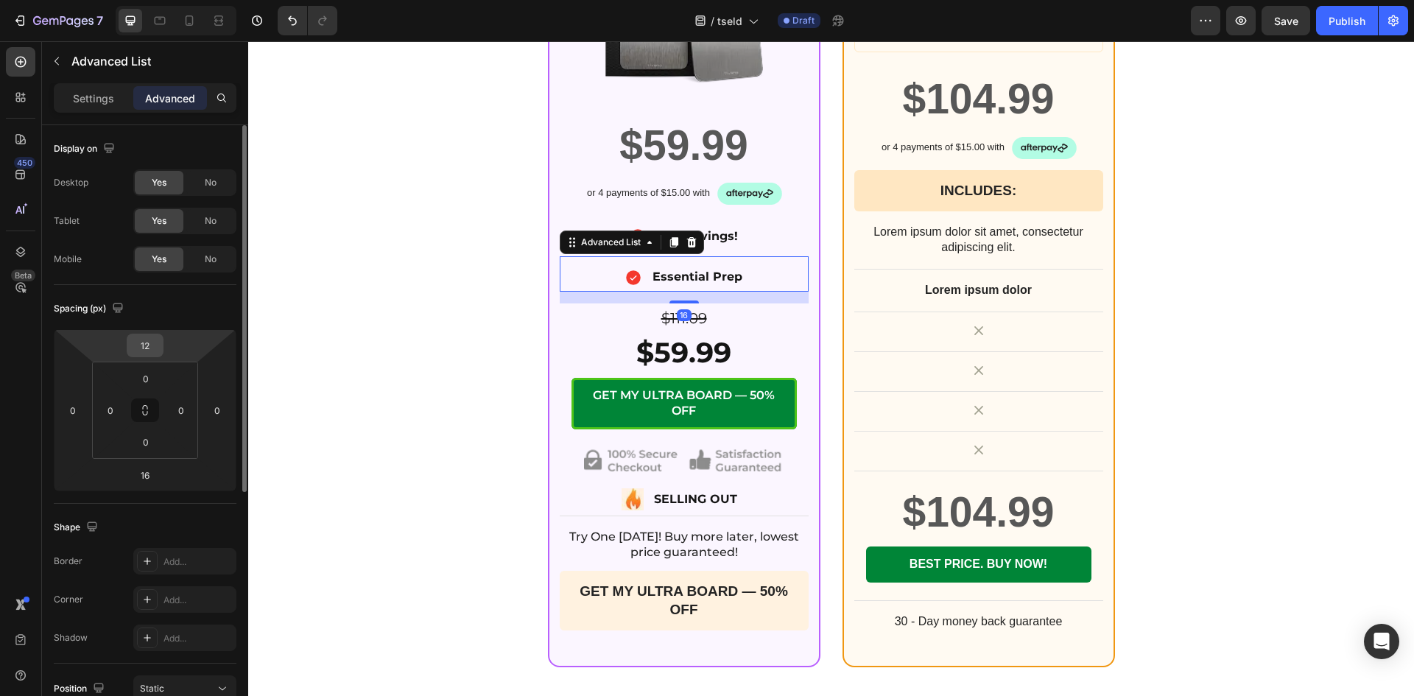
click at [147, 349] on input "12" at bounding box center [144, 345] width 29 height 22
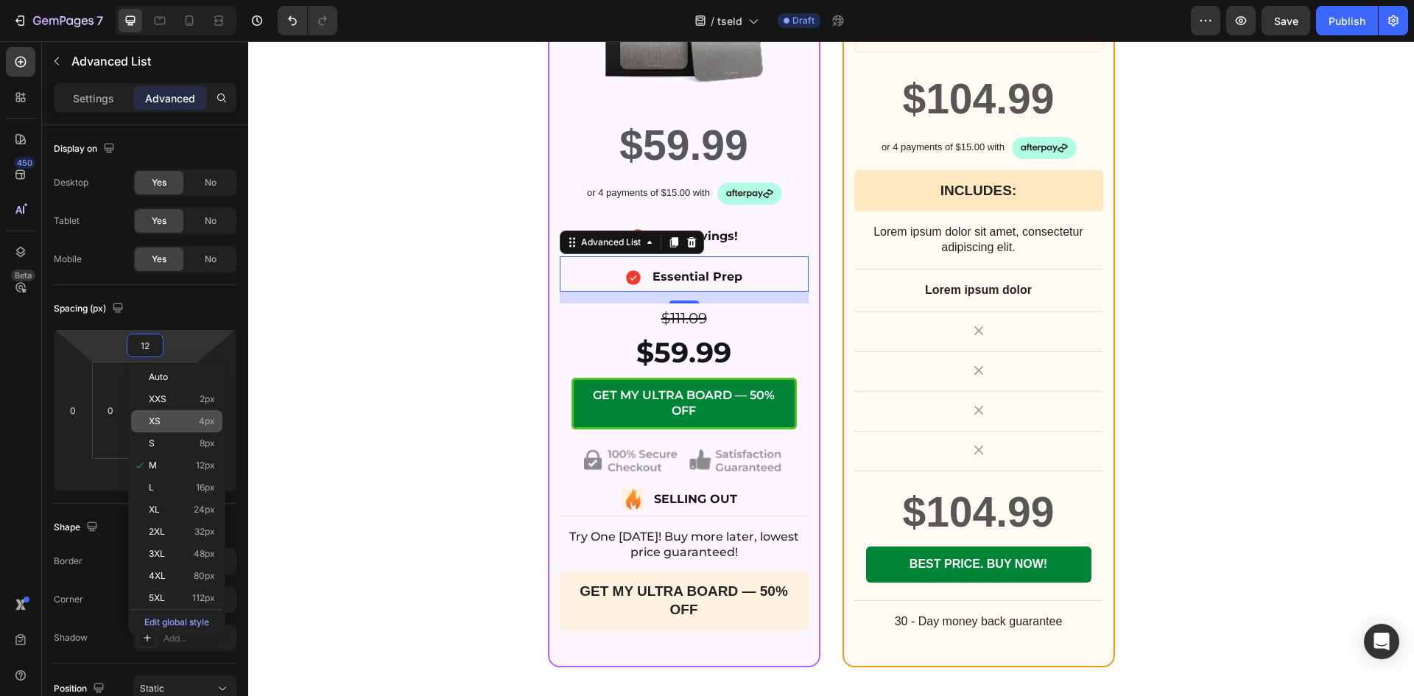
click at [159, 417] on span "XS" at bounding box center [155, 421] width 12 height 10
type input "4"
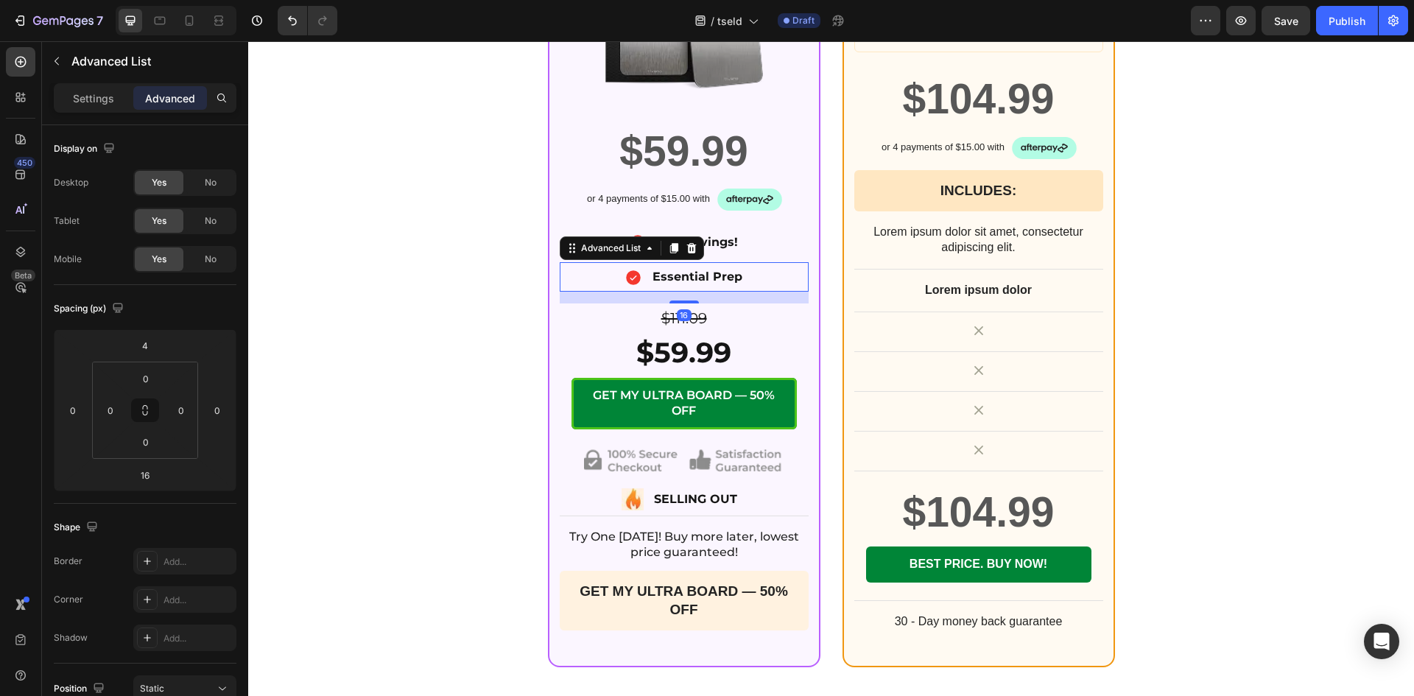
scroll to position [5756, 0]
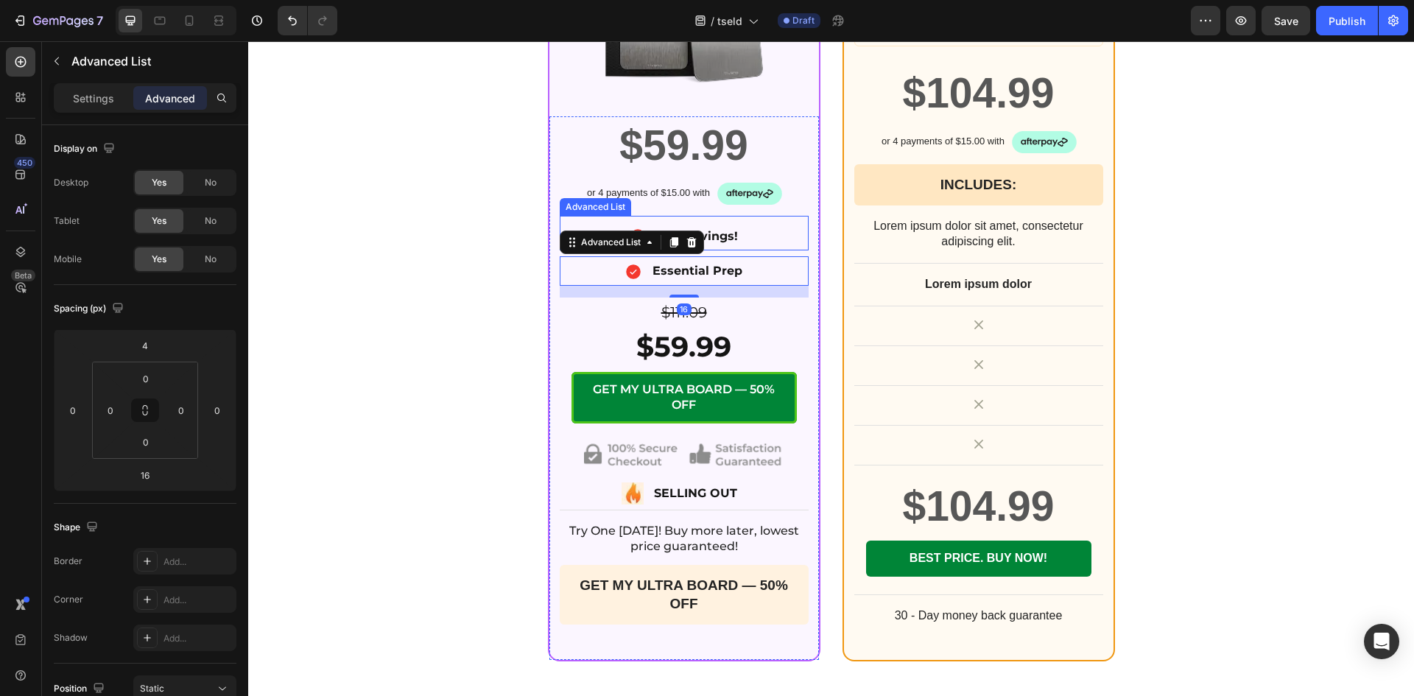
click at [757, 244] on div "Icon 55% Savings! Text Block" at bounding box center [684, 238] width 249 height 26
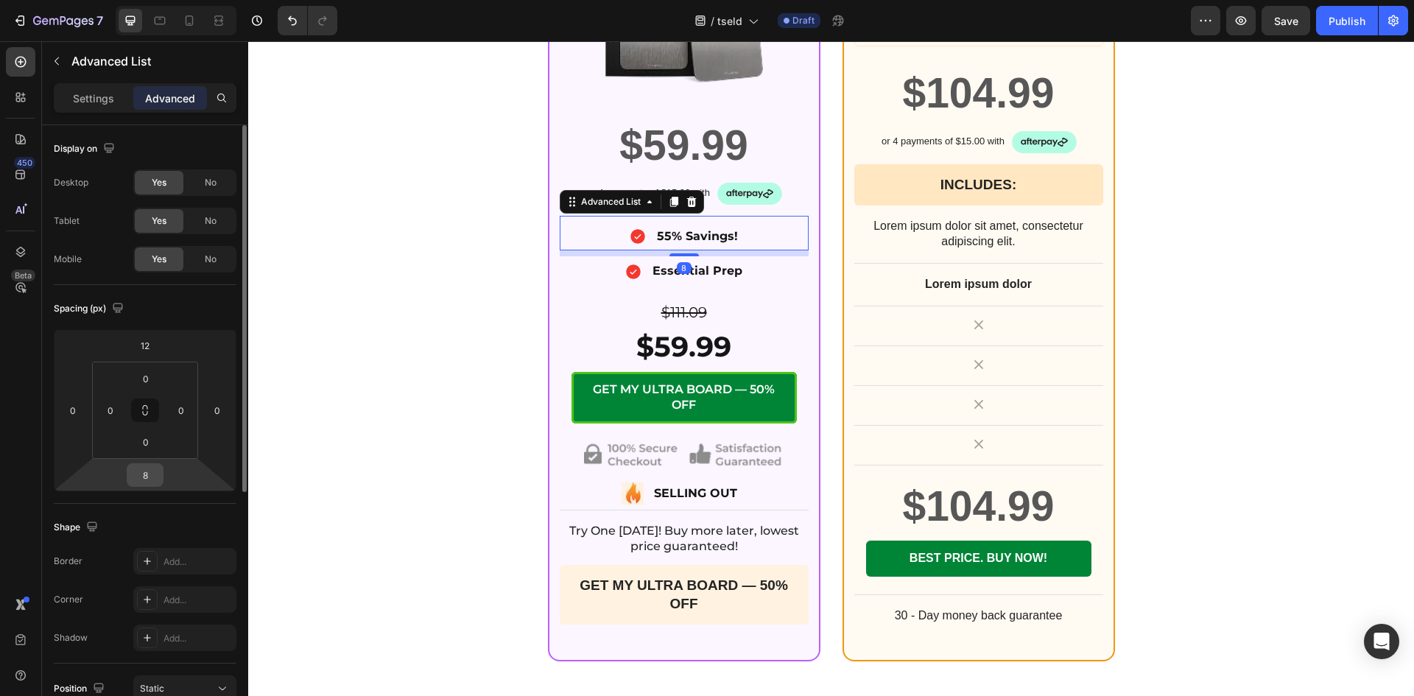
click at [144, 476] on input "8" at bounding box center [144, 475] width 29 height 22
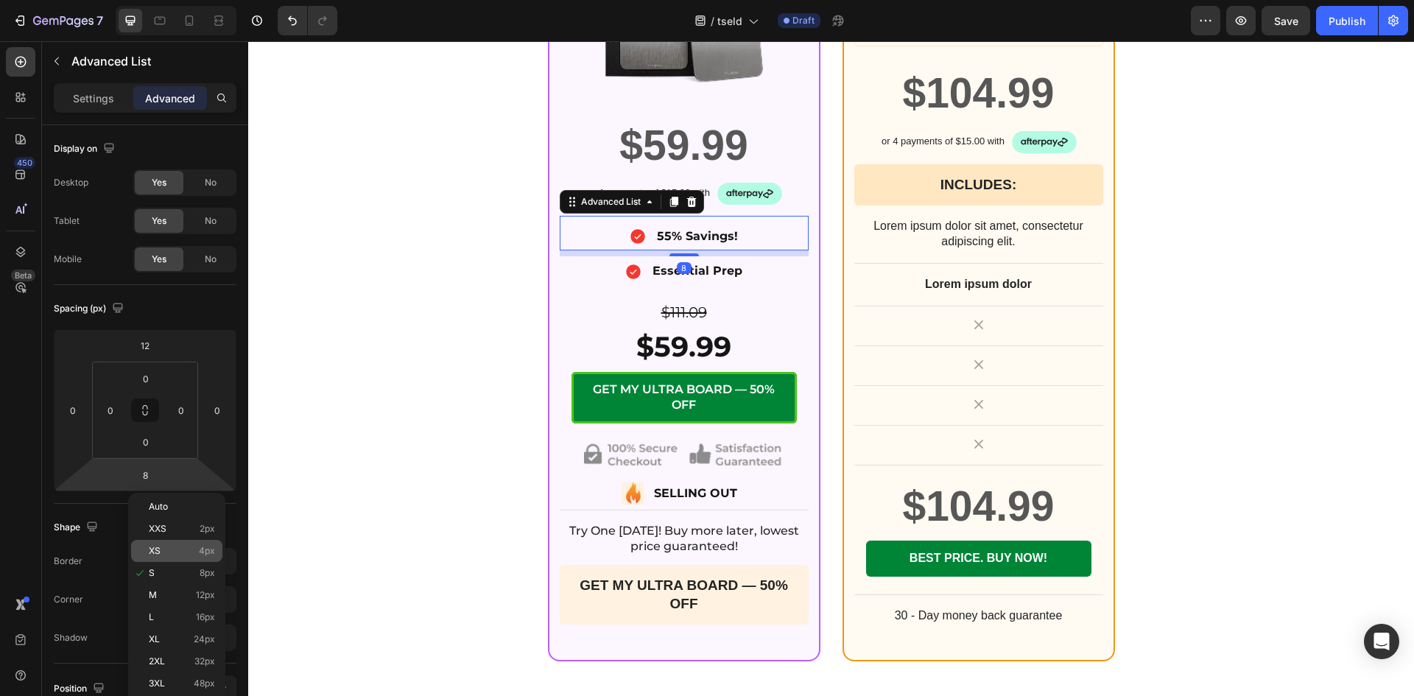
click at [176, 550] on p "XS 4px" at bounding box center [182, 551] width 66 height 10
type input "4"
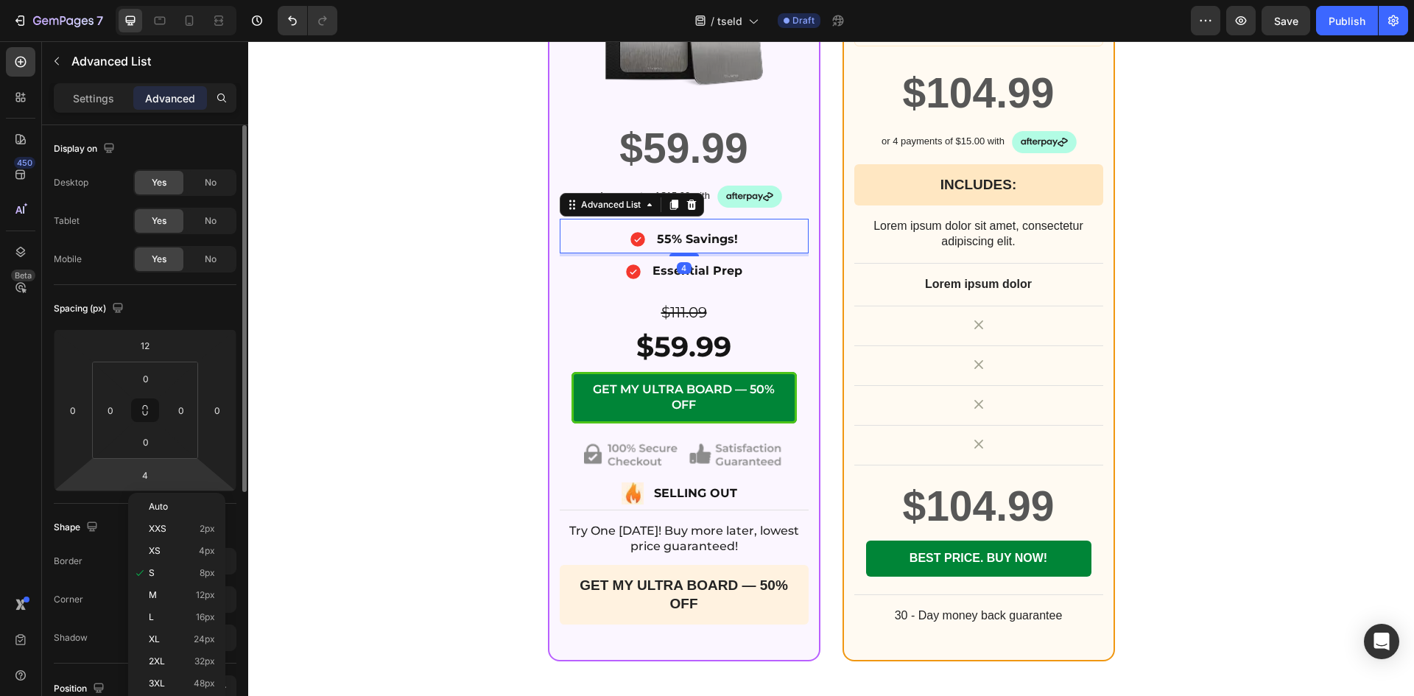
scroll to position [5759, 0]
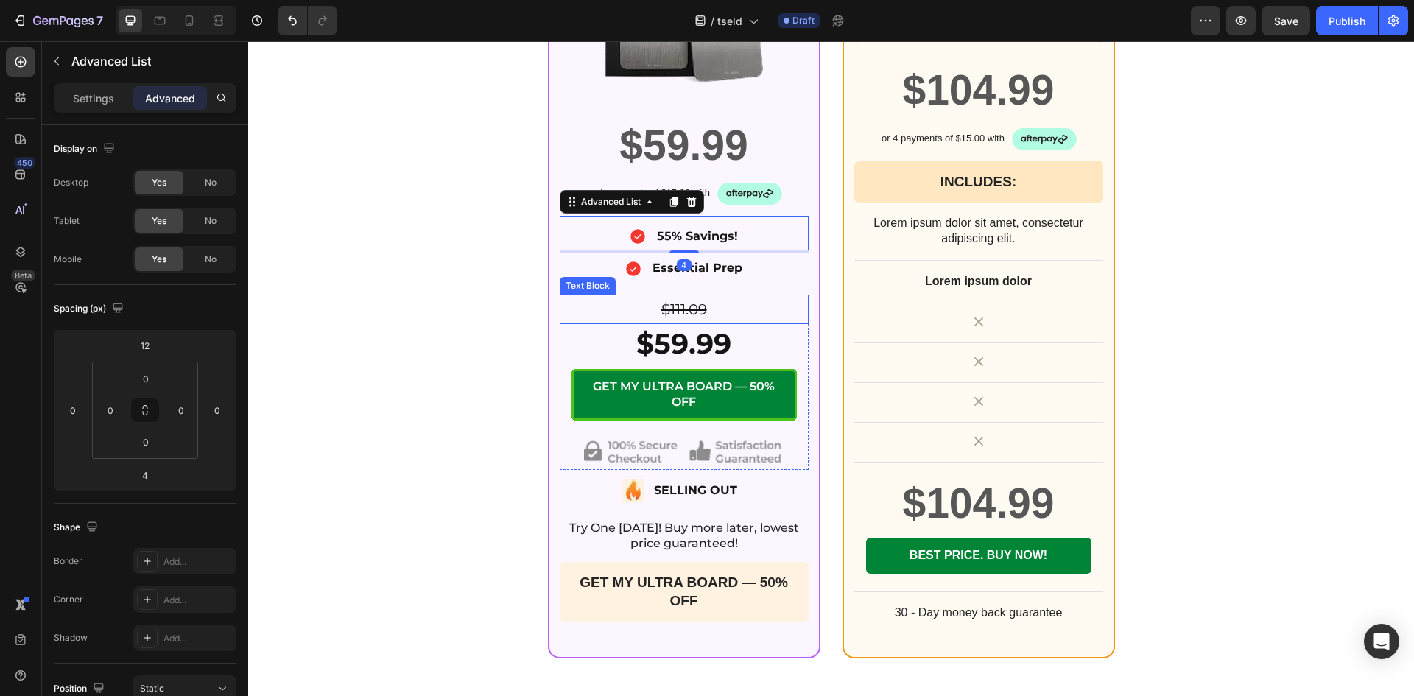
click at [782, 303] on p "$111.09" at bounding box center [684, 309] width 246 height 27
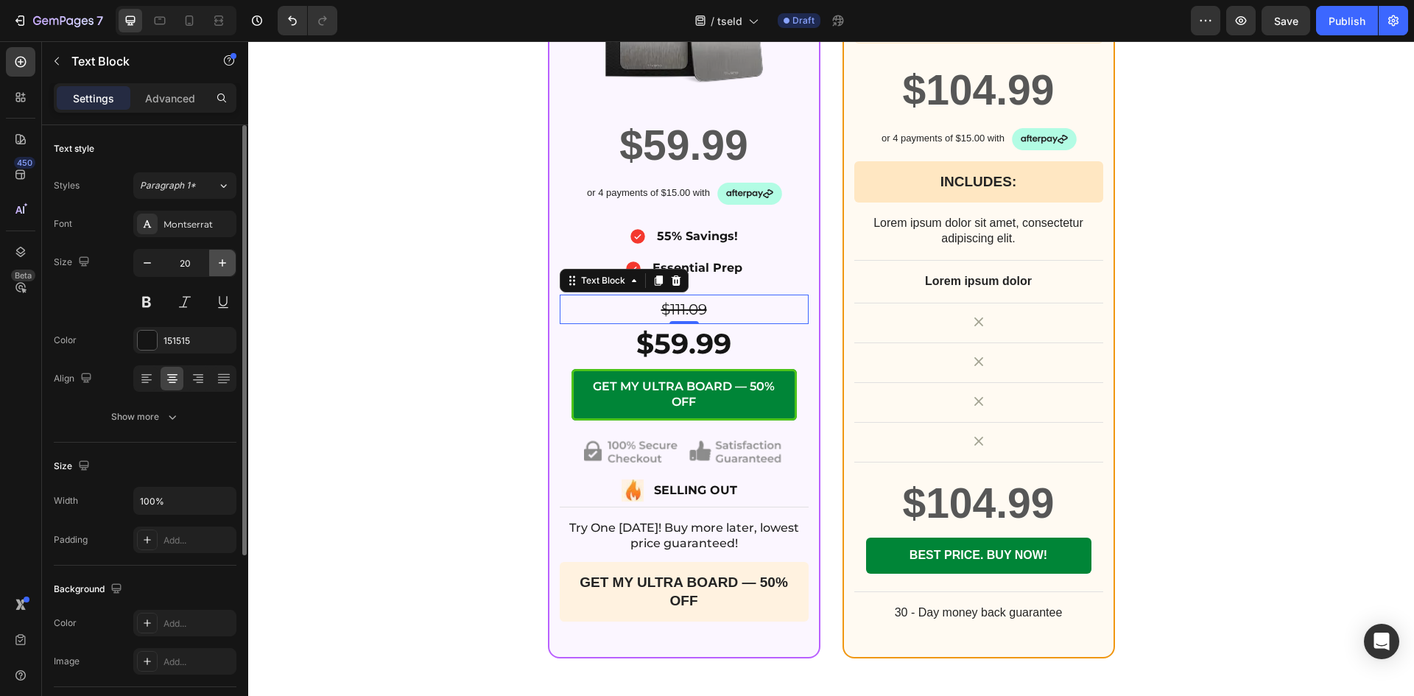
click at [220, 263] on icon "button" at bounding box center [222, 262] width 7 height 7
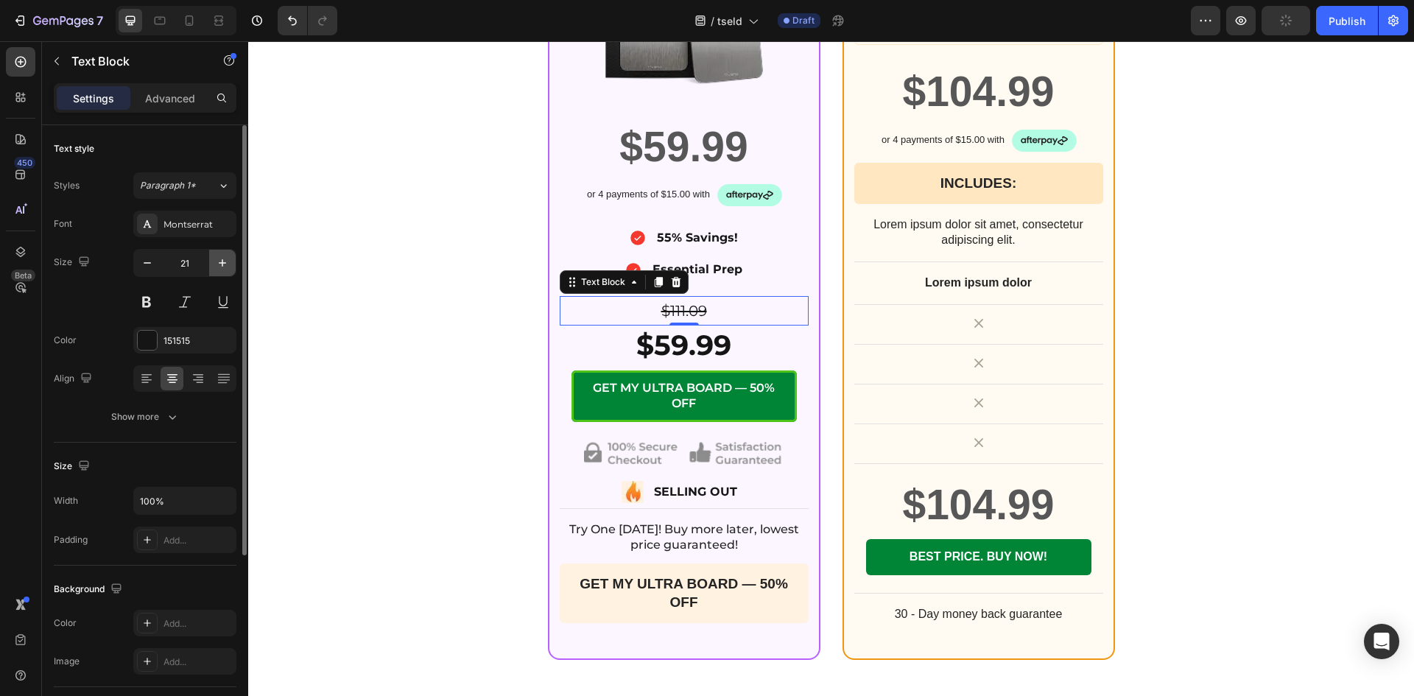
type input "22"
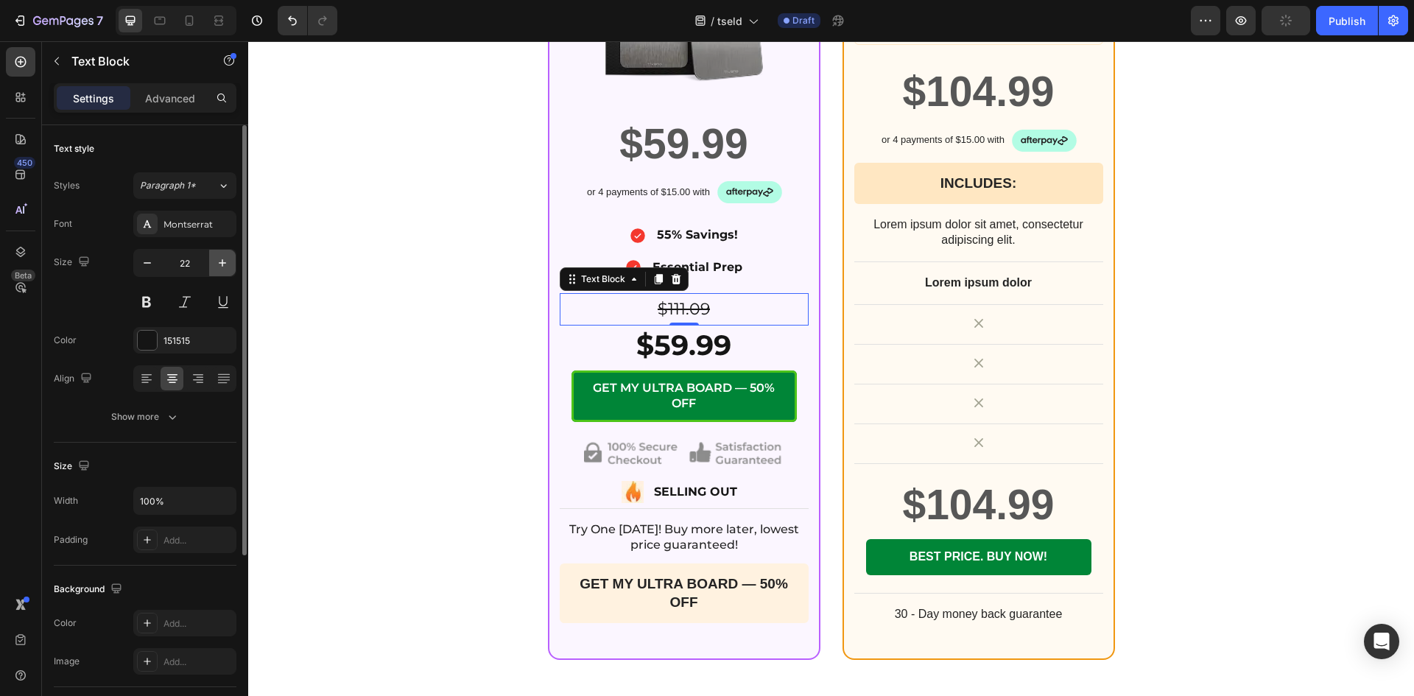
scroll to position [5756, 0]
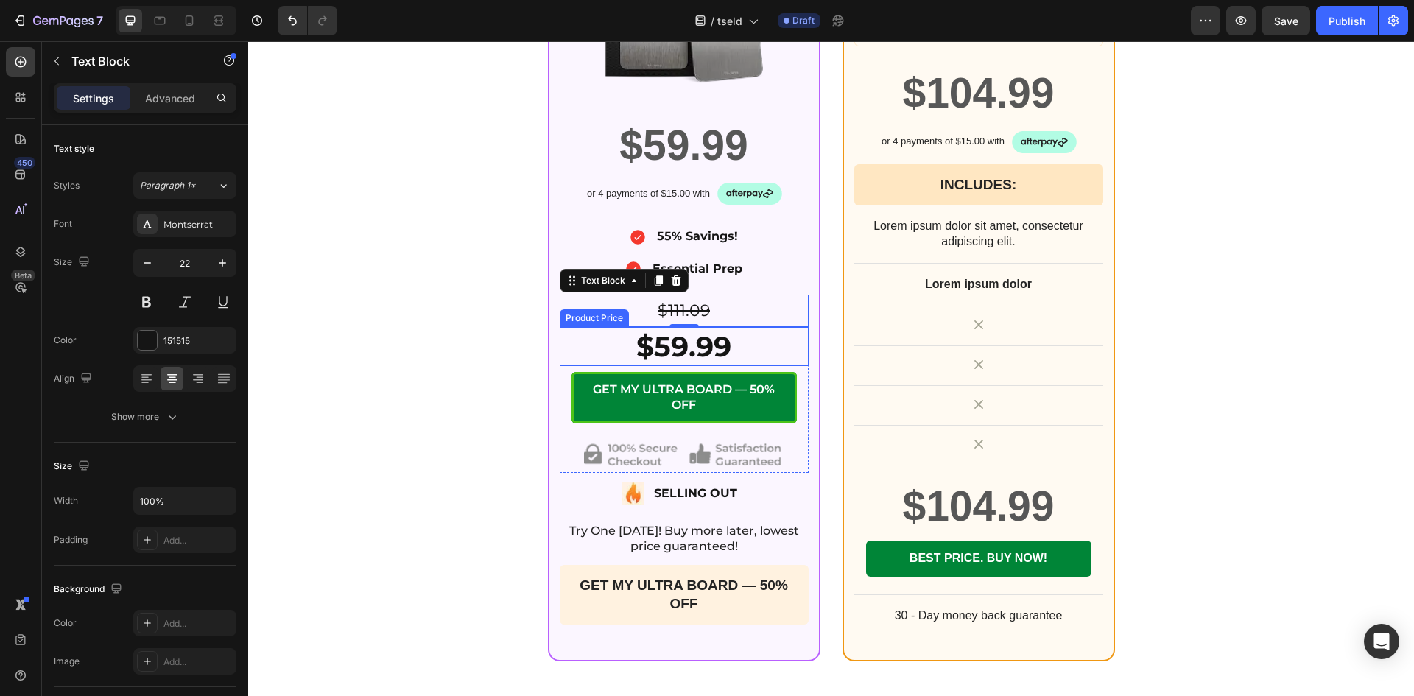
click at [745, 344] on div "$59.99" at bounding box center [684, 346] width 249 height 39
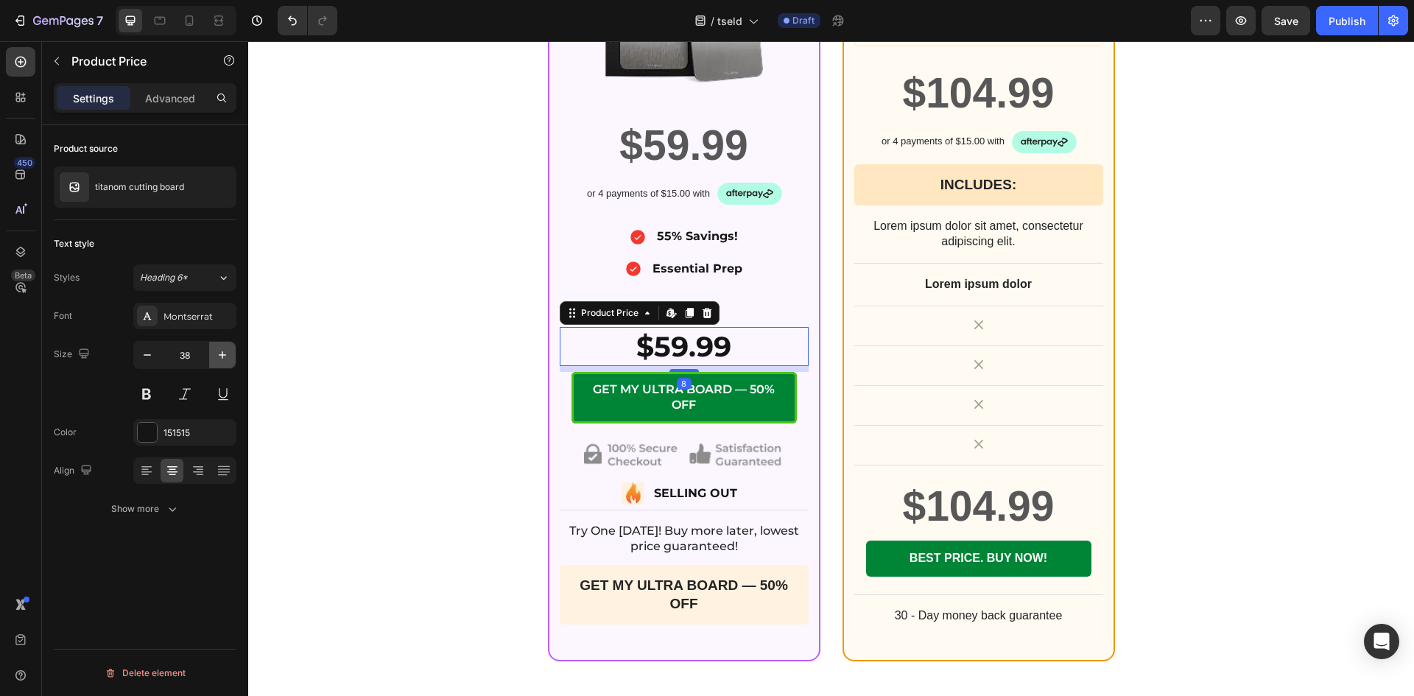
click at [211, 353] on button "button" at bounding box center [222, 355] width 27 height 27
click at [200, 353] on input "39" at bounding box center [184, 355] width 49 height 27
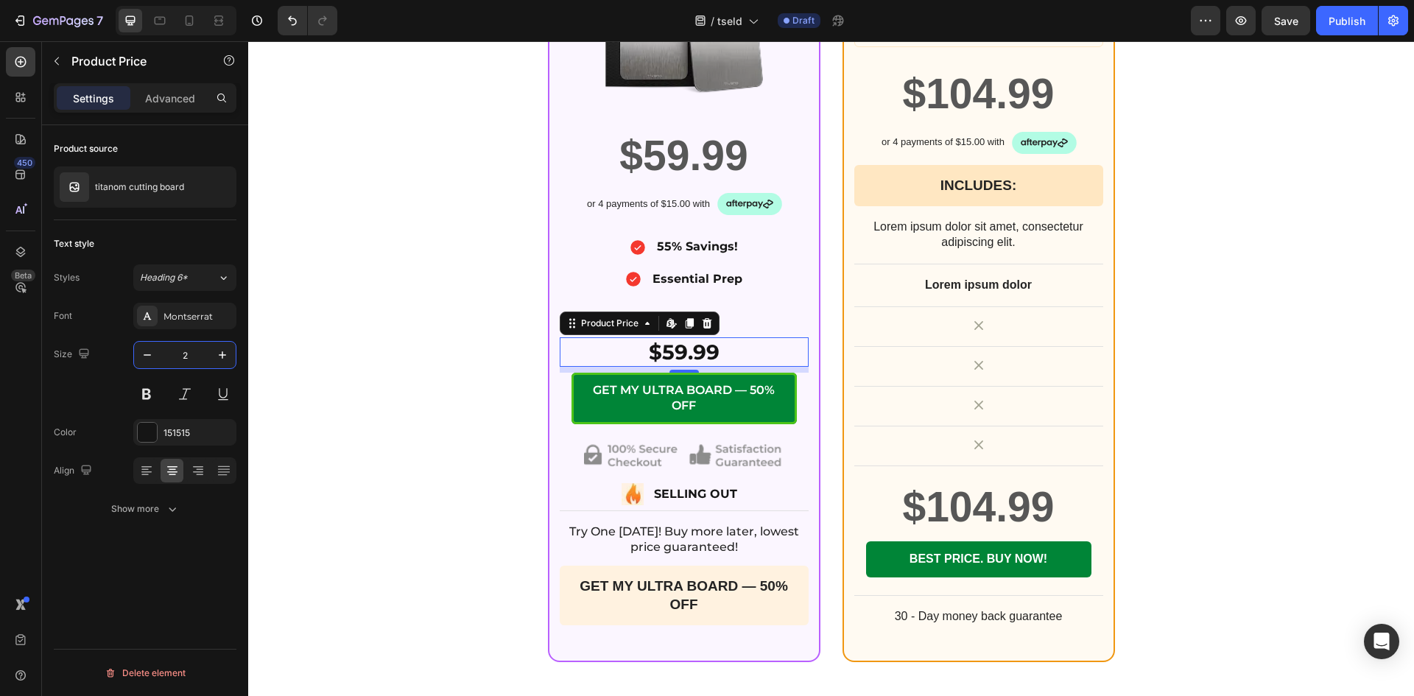
type input "28"
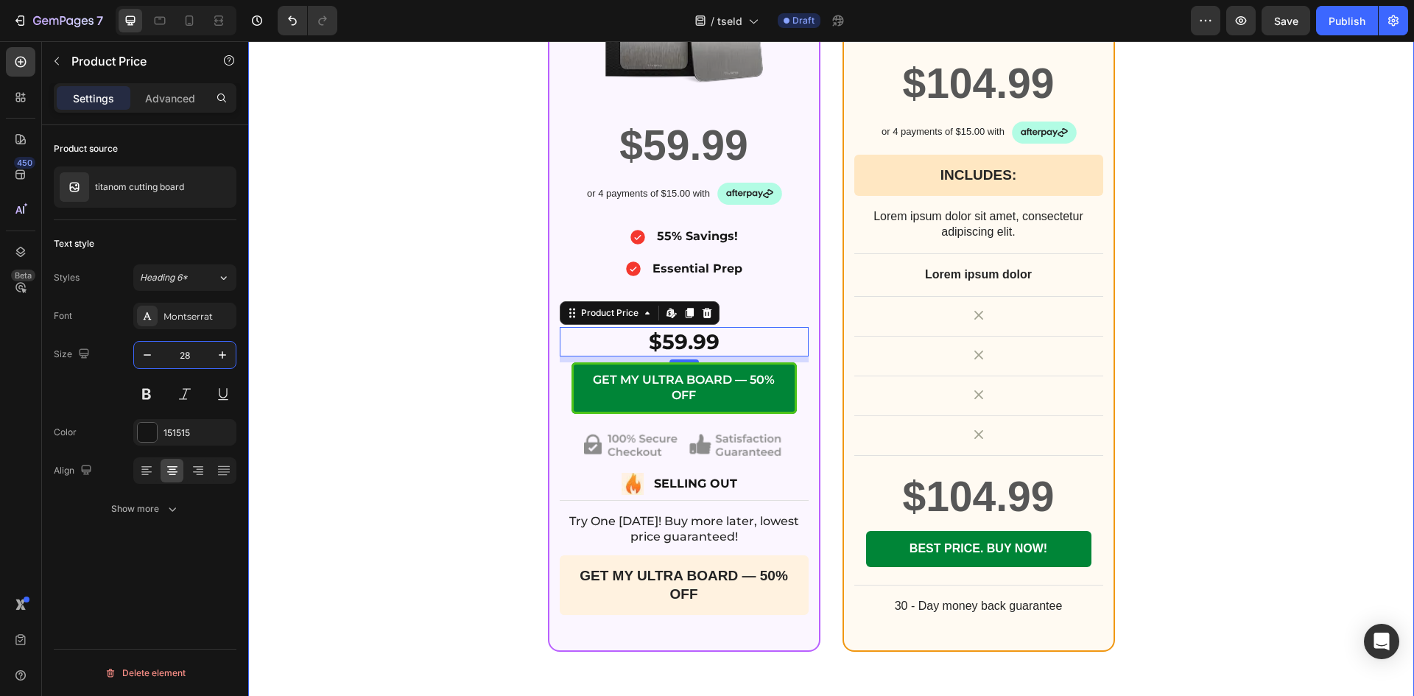
click at [357, 373] on div "1X ULTRA CUTTING BOARD BY TSELD™ Heading +10% OFF Heading Image Row $59.99 Prod…" at bounding box center [830, 234] width 1165 height 835
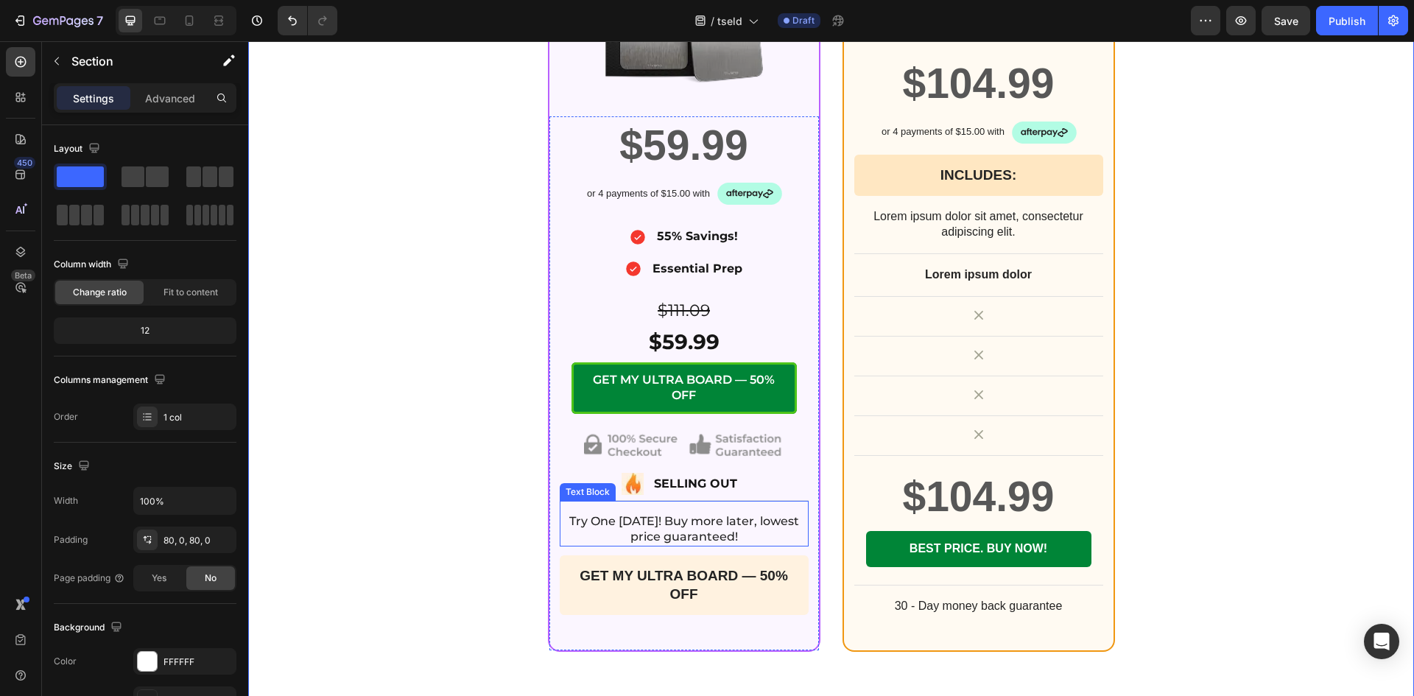
click at [702, 540] on p "Try One today! Buy more later, lowest price guaranteed!" at bounding box center [684, 529] width 246 height 31
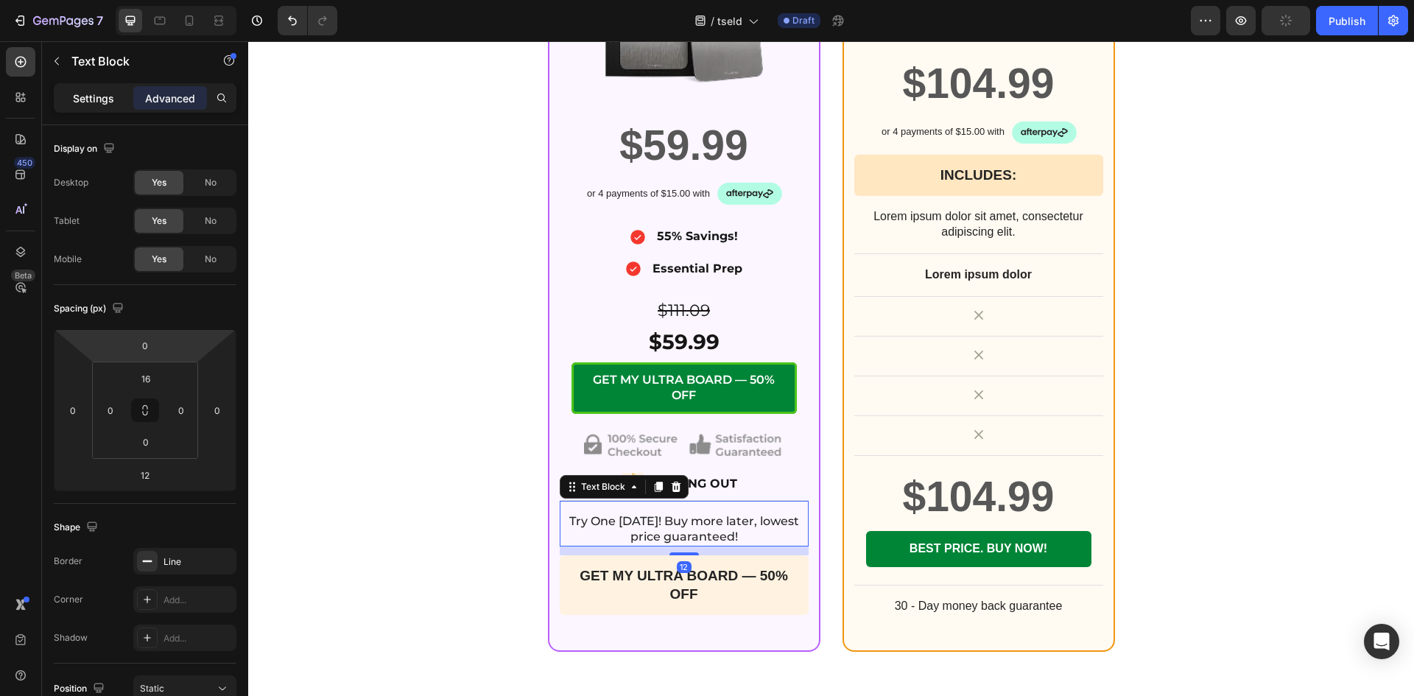
click at [89, 100] on p "Settings" at bounding box center [93, 98] width 41 height 15
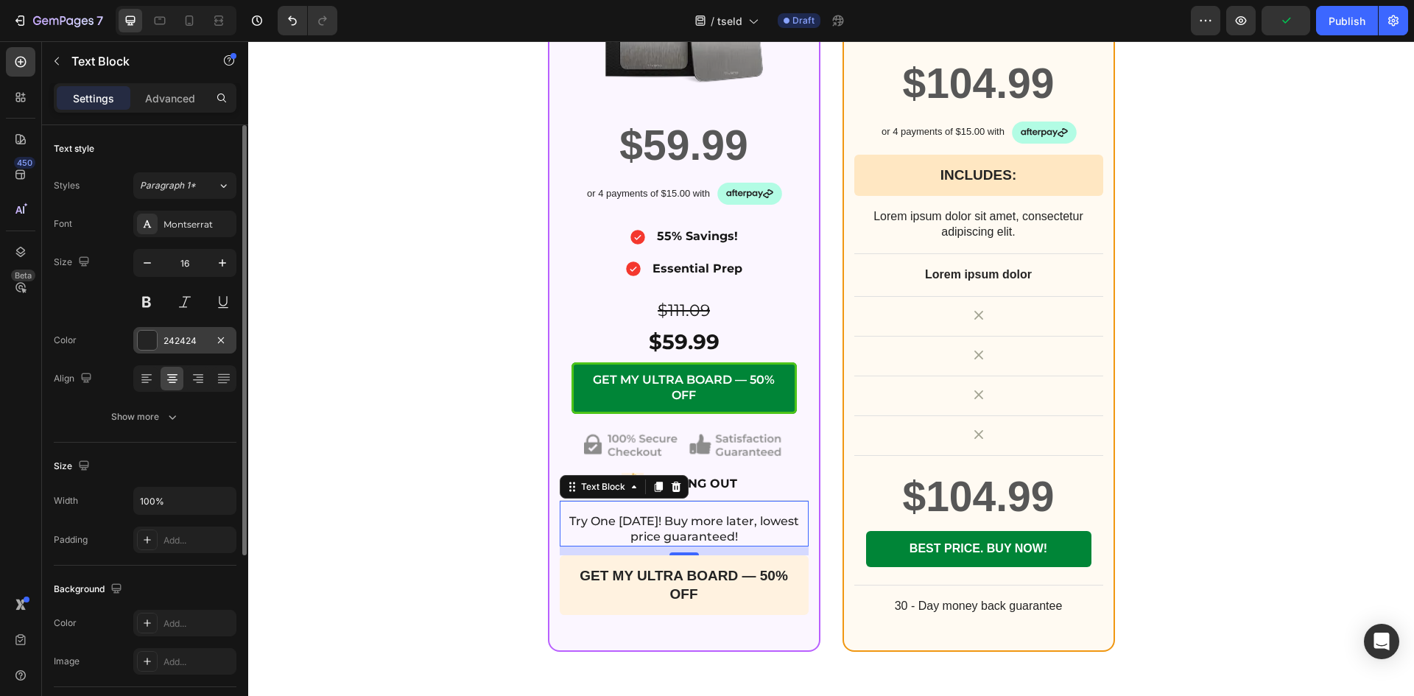
click at [151, 345] on div at bounding box center [147, 340] width 19 height 19
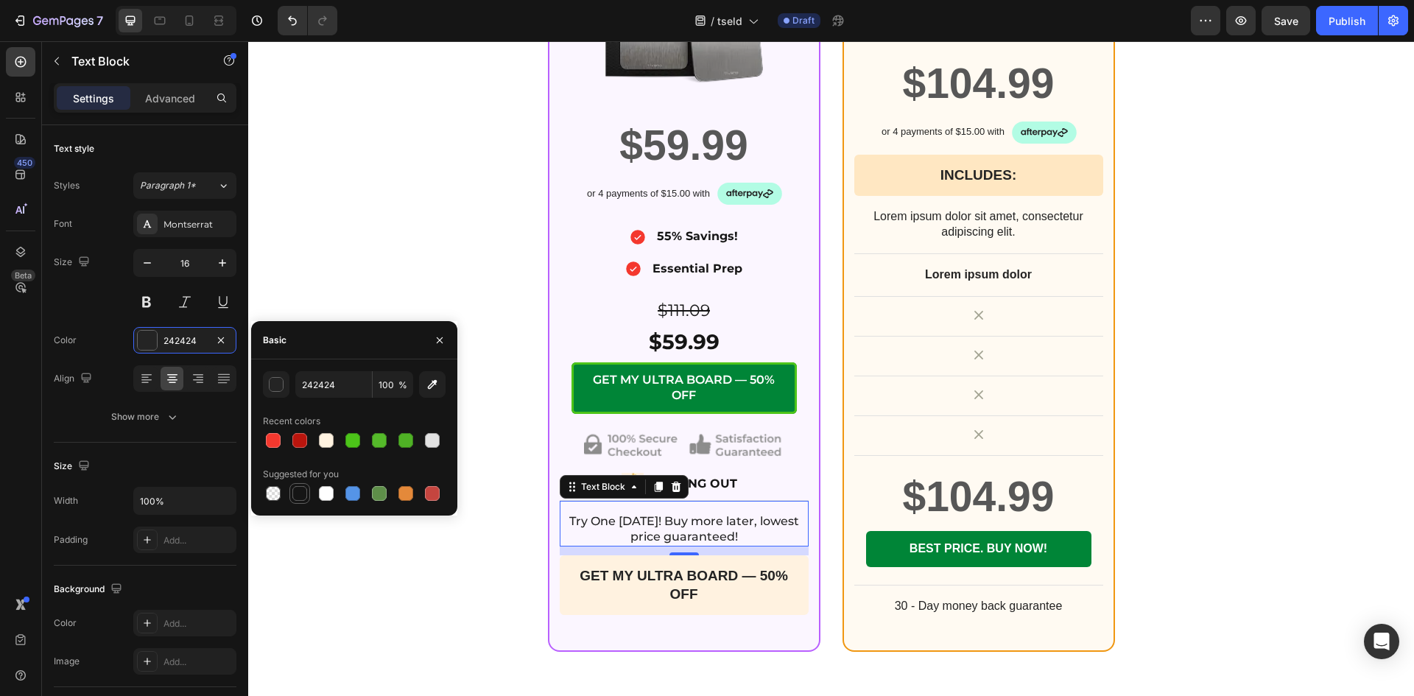
click at [297, 487] on div at bounding box center [299, 493] width 15 height 15
type input "151515"
click at [457, 276] on div "1X ULTRA CUTTING BOARD BY TSELD™ Heading +10% OFF Heading Image Row $59.99 Prod…" at bounding box center [830, 234] width 883 height 835
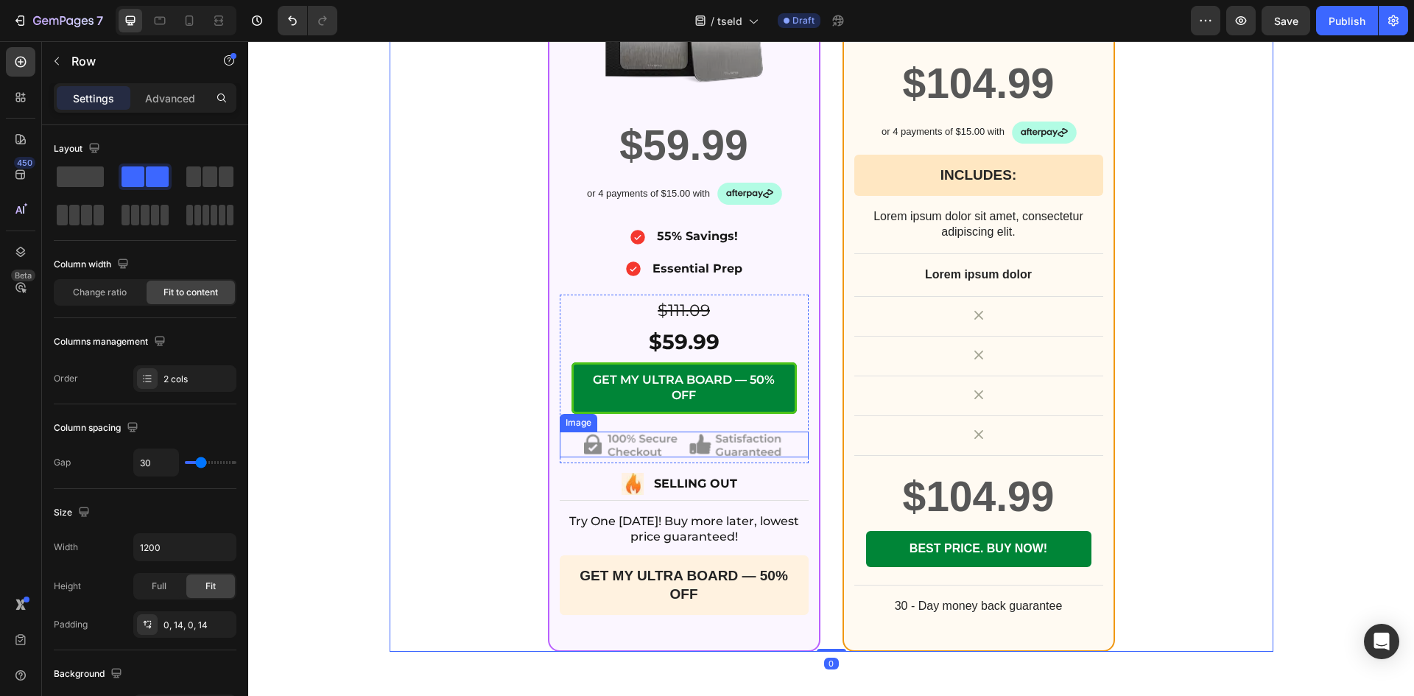
click at [642, 448] on img at bounding box center [683, 444] width 199 height 26
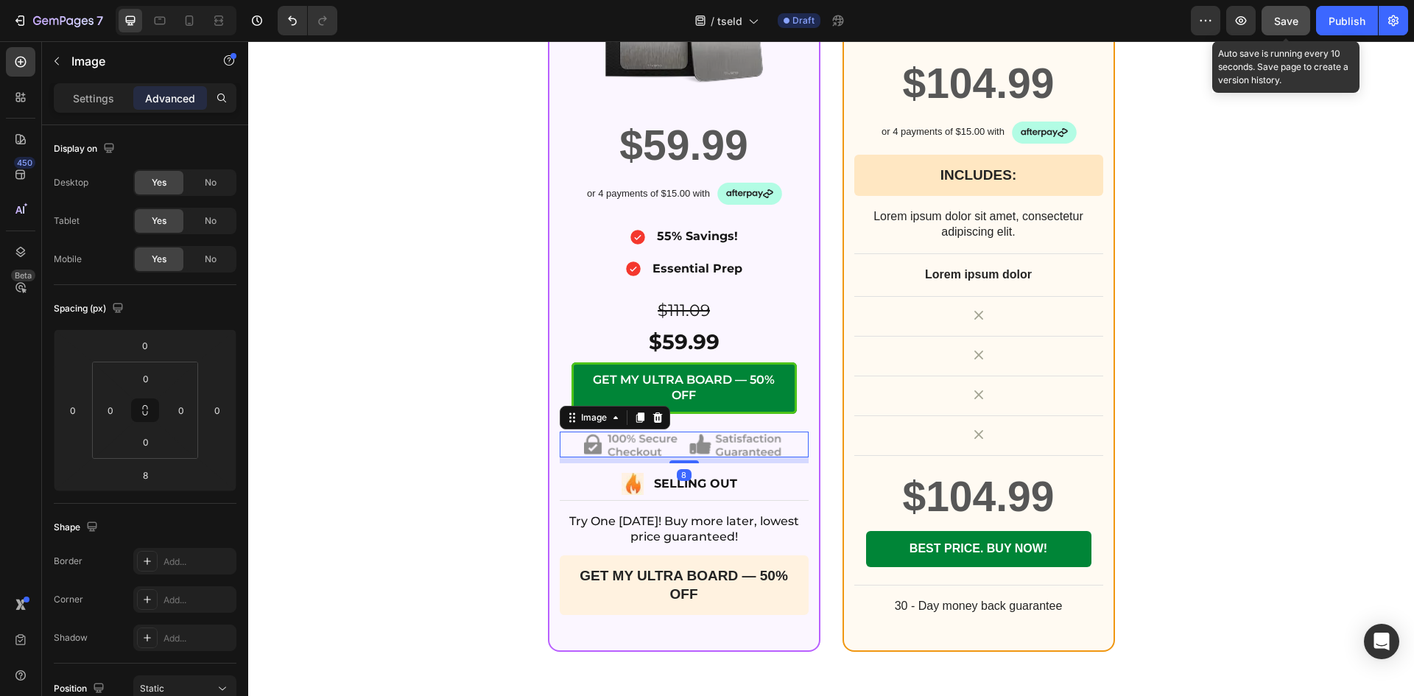
click at [1291, 28] on div "Save" at bounding box center [1286, 20] width 24 height 15
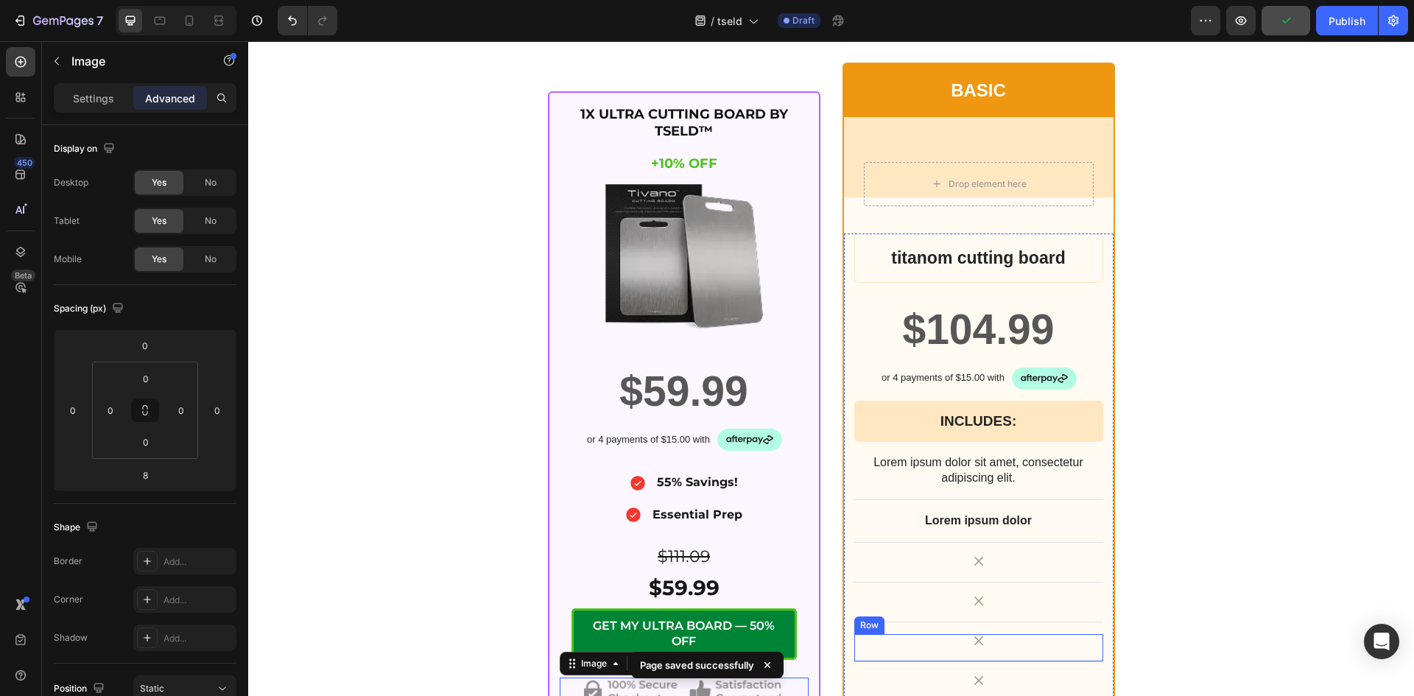
scroll to position [5398, 0]
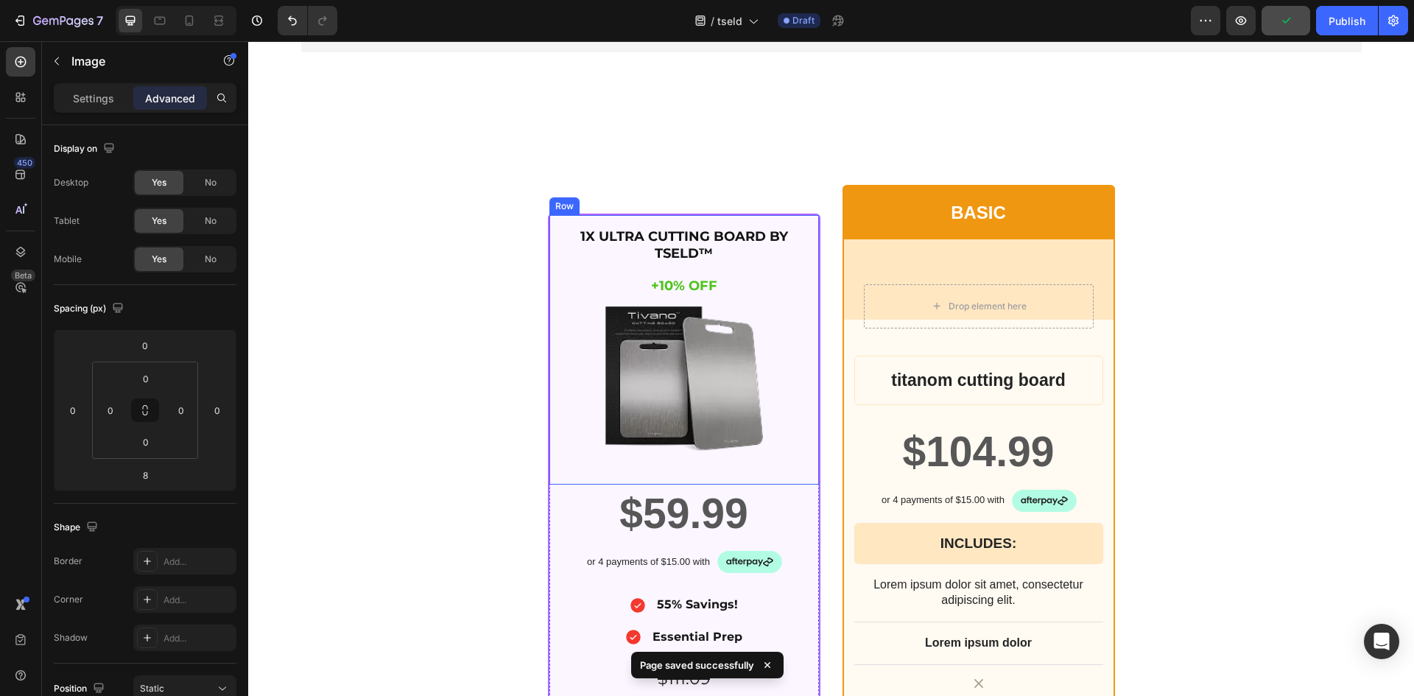
click at [794, 223] on div "1X ULTRA CUTTING BOARD BY TSELD™ Heading +10% OFF Heading Image Row" at bounding box center [683, 349] width 269 height 269
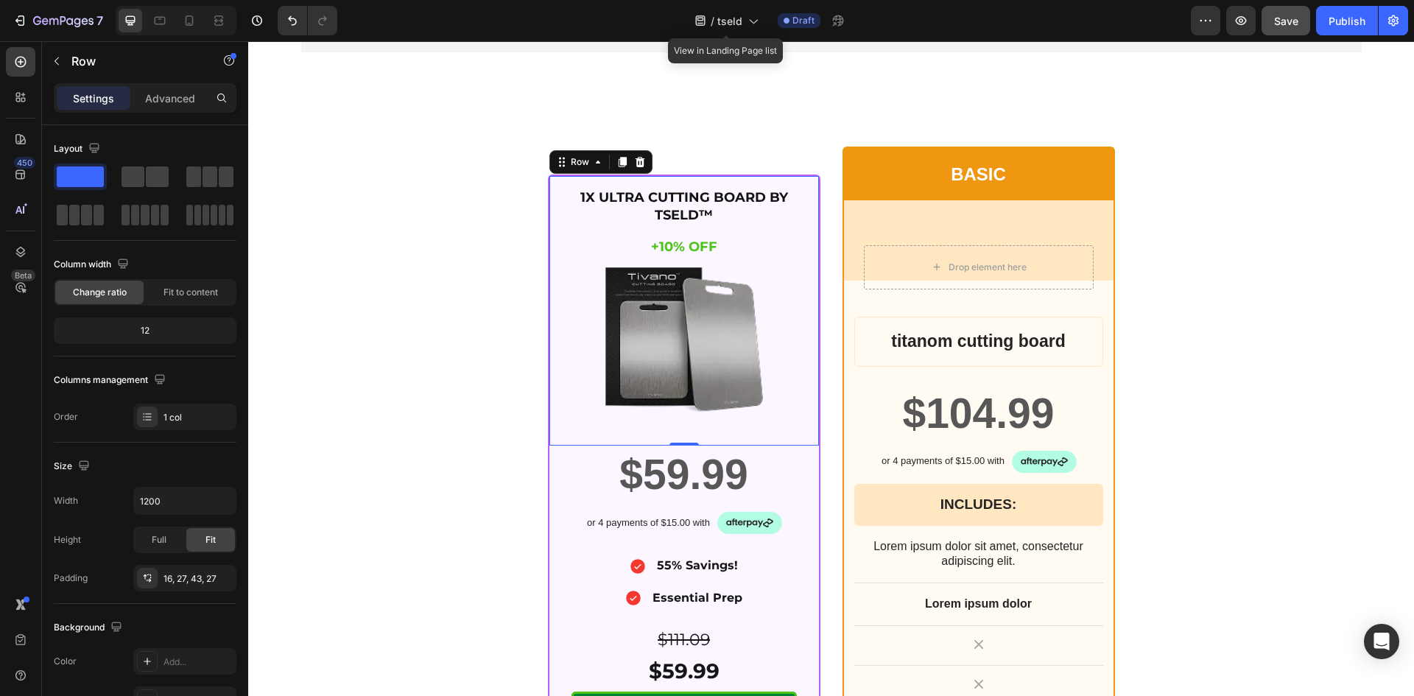
click at [554, 249] on div "1X ULTRA CUTTING BOARD BY TSELD™ Heading +10% OFF Heading Image Row 0" at bounding box center [683, 310] width 269 height 269
click at [592, 168] on icon at bounding box center [598, 162] width 12 height 12
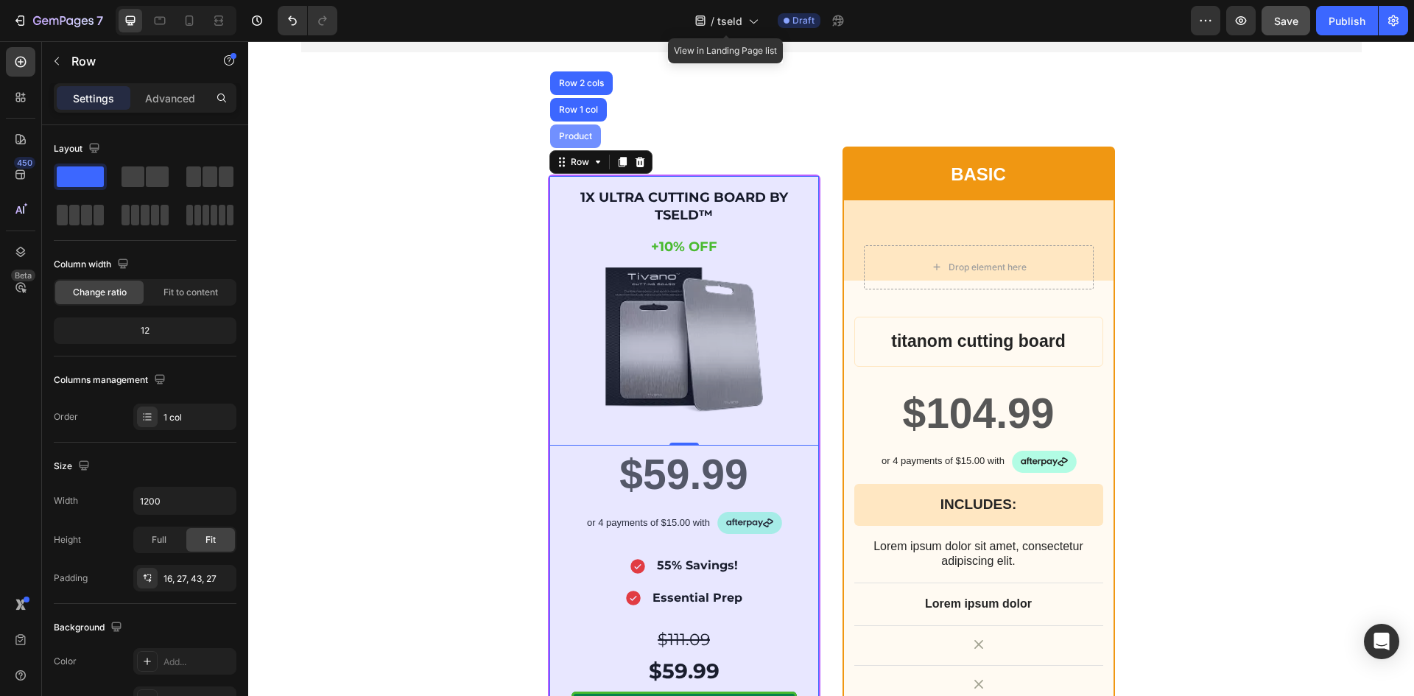
click at [562, 148] on div "Product" at bounding box center [575, 136] width 51 height 24
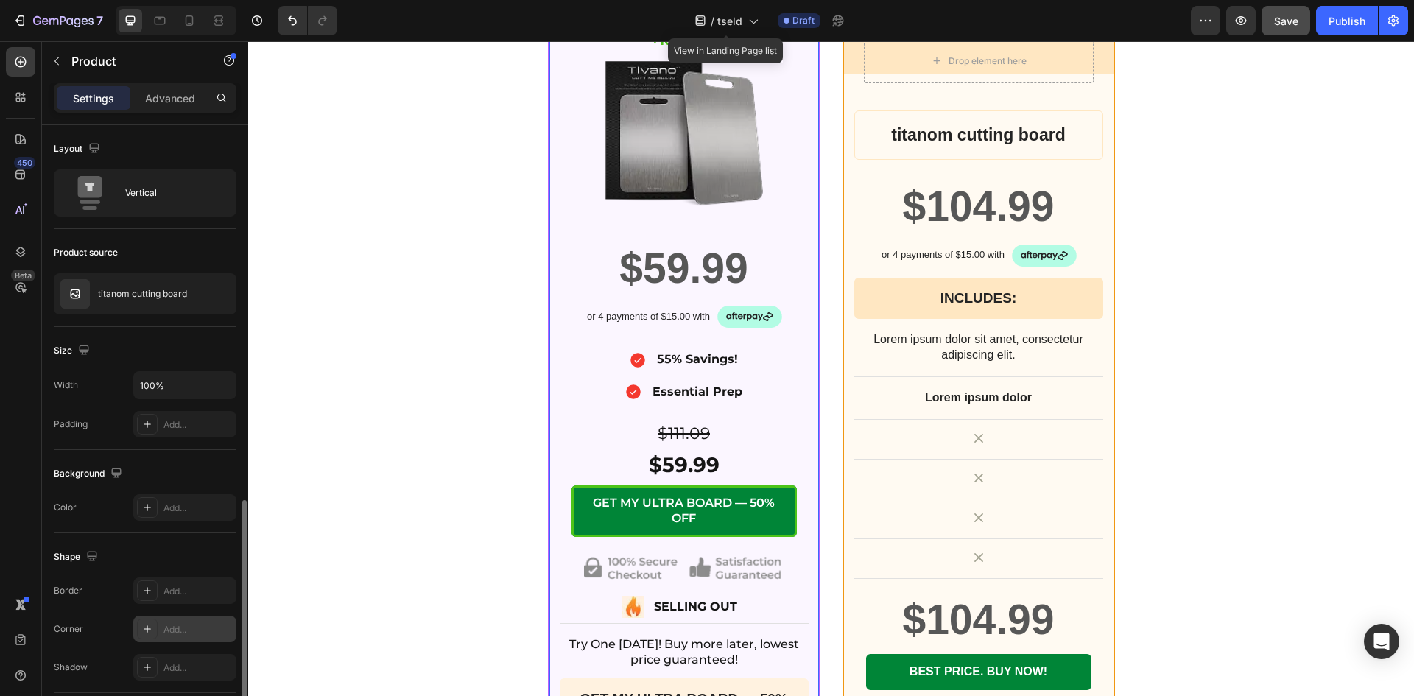
scroll to position [215, 0]
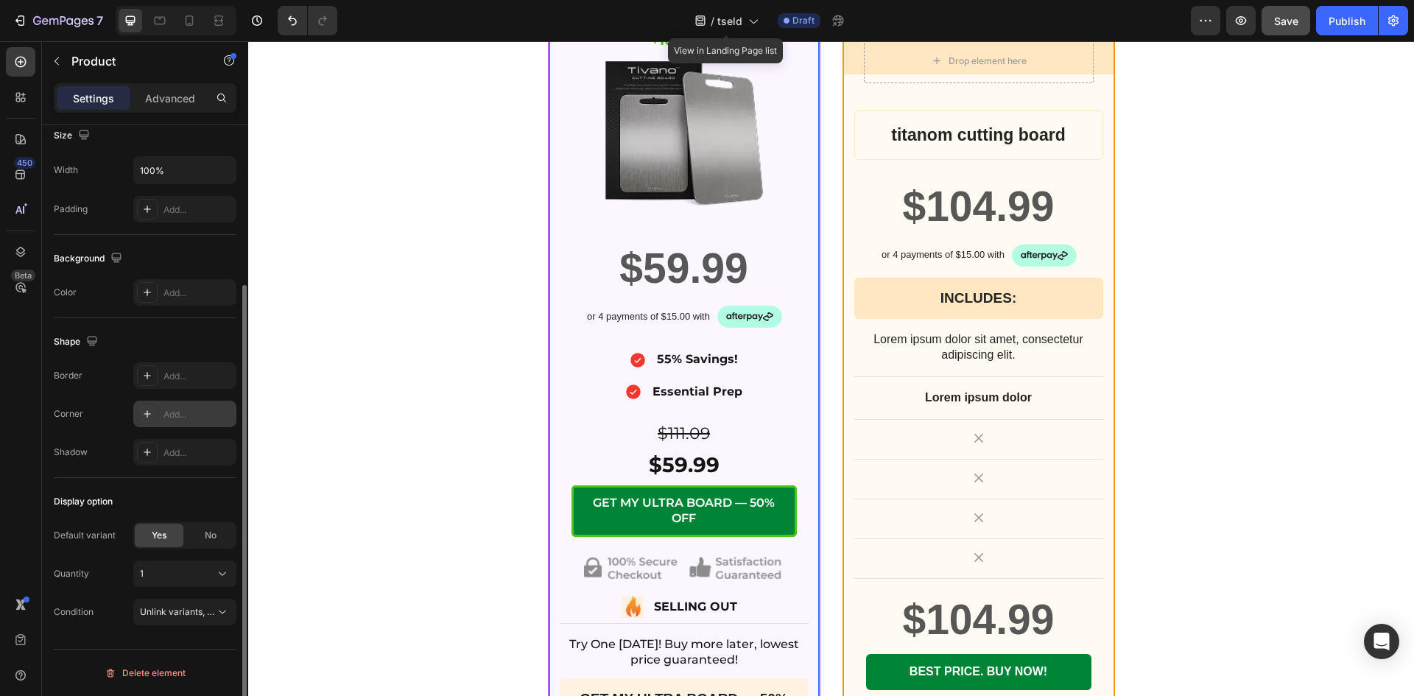
click at [174, 418] on div "Add..." at bounding box center [197, 414] width 69 height 13
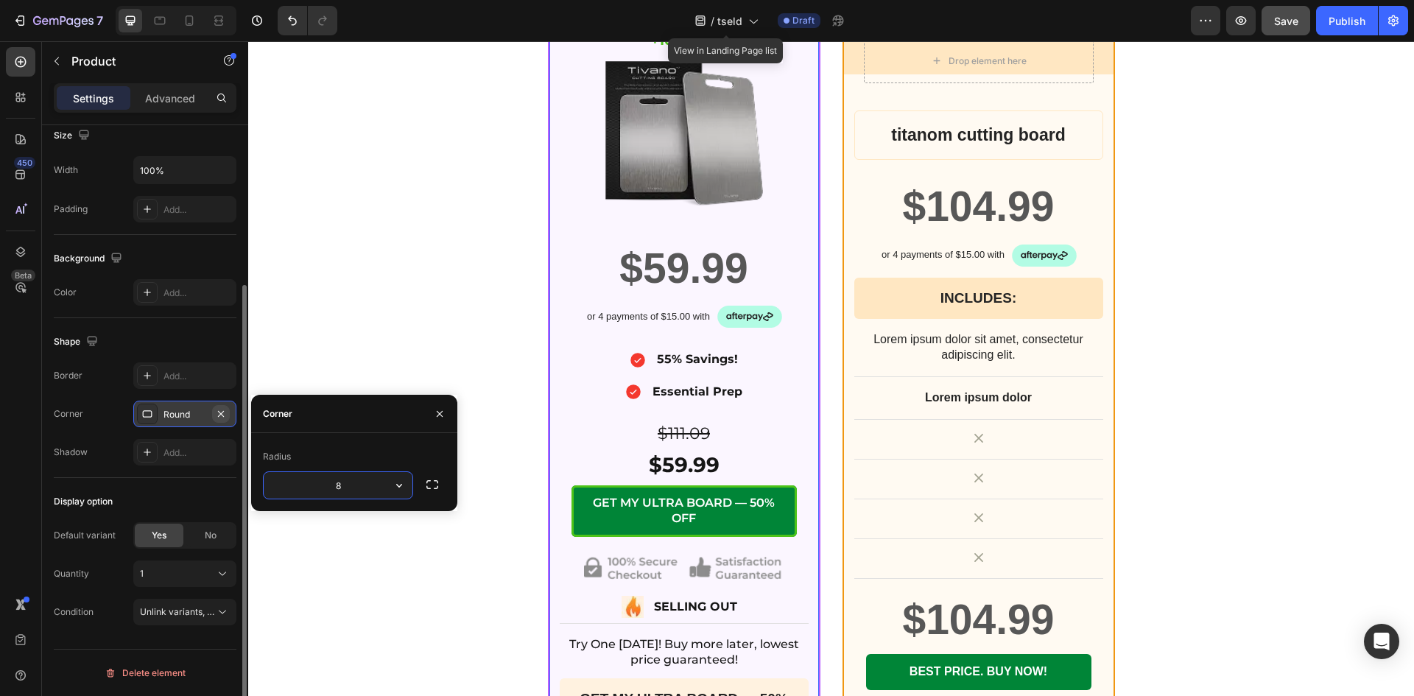
click at [215, 409] on icon "button" at bounding box center [221, 414] width 12 height 12
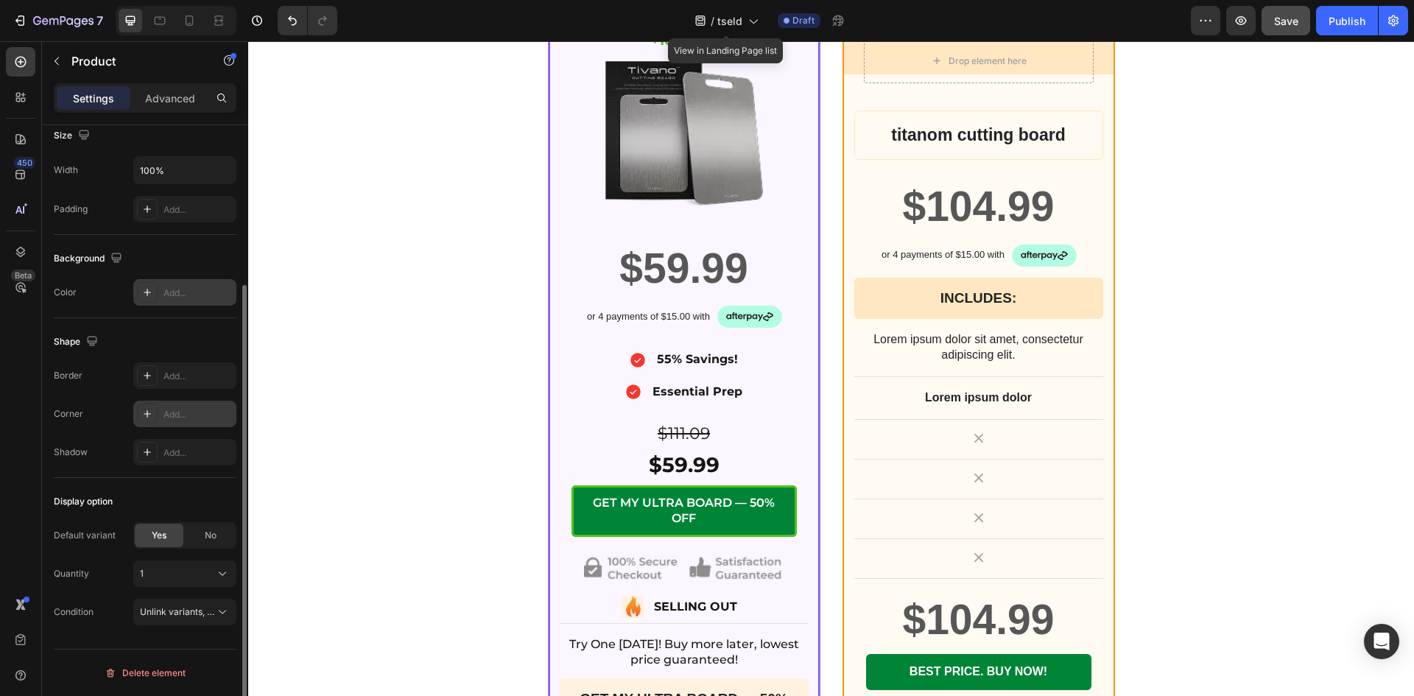
click at [182, 295] on div "Add..." at bounding box center [197, 292] width 69 height 13
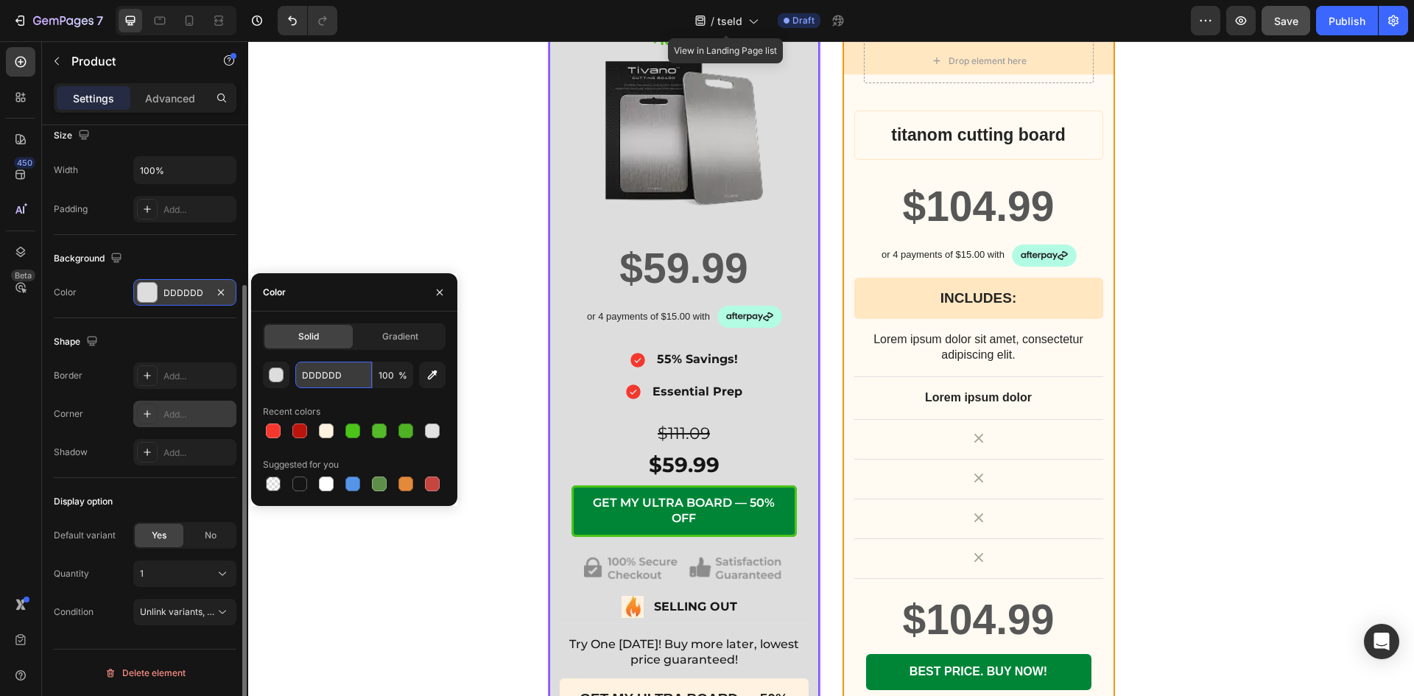
click at [312, 373] on input "DDDDDD" at bounding box center [333, 374] width 77 height 27
paste input "#FFFFFF"
type input "#FFFFFF"
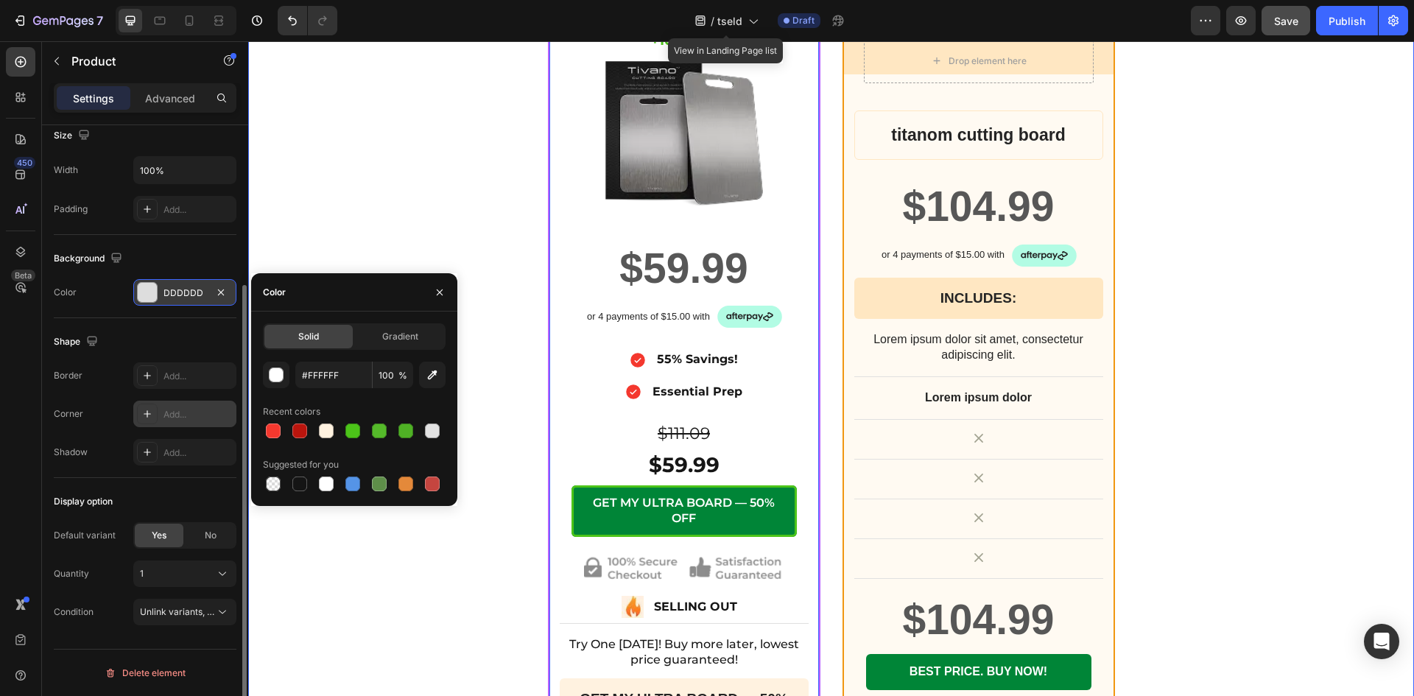
click at [360, 176] on div "1X ULTRA CUTTING BOARD BY TSELD™ Heading +10% OFF Heading Image Row $59.99 Prod…" at bounding box center [830, 357] width 1165 height 835
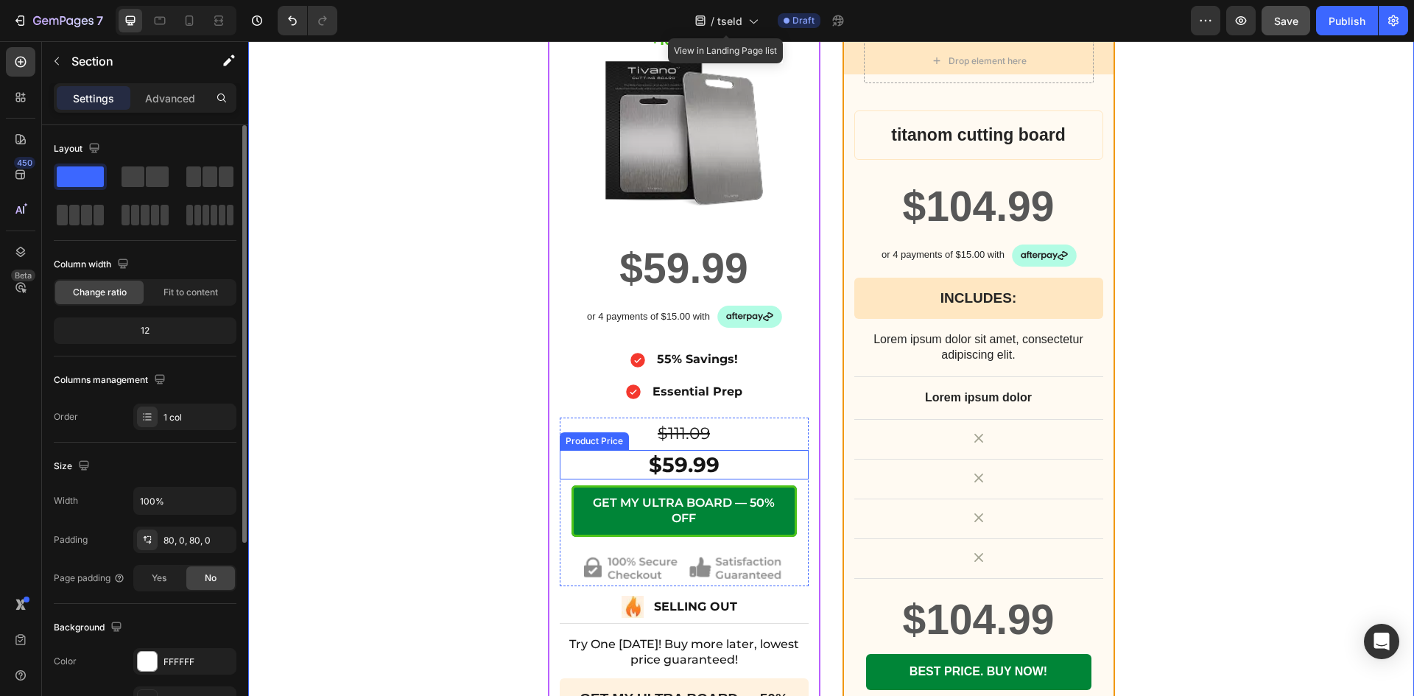
scroll to position [5398, 0]
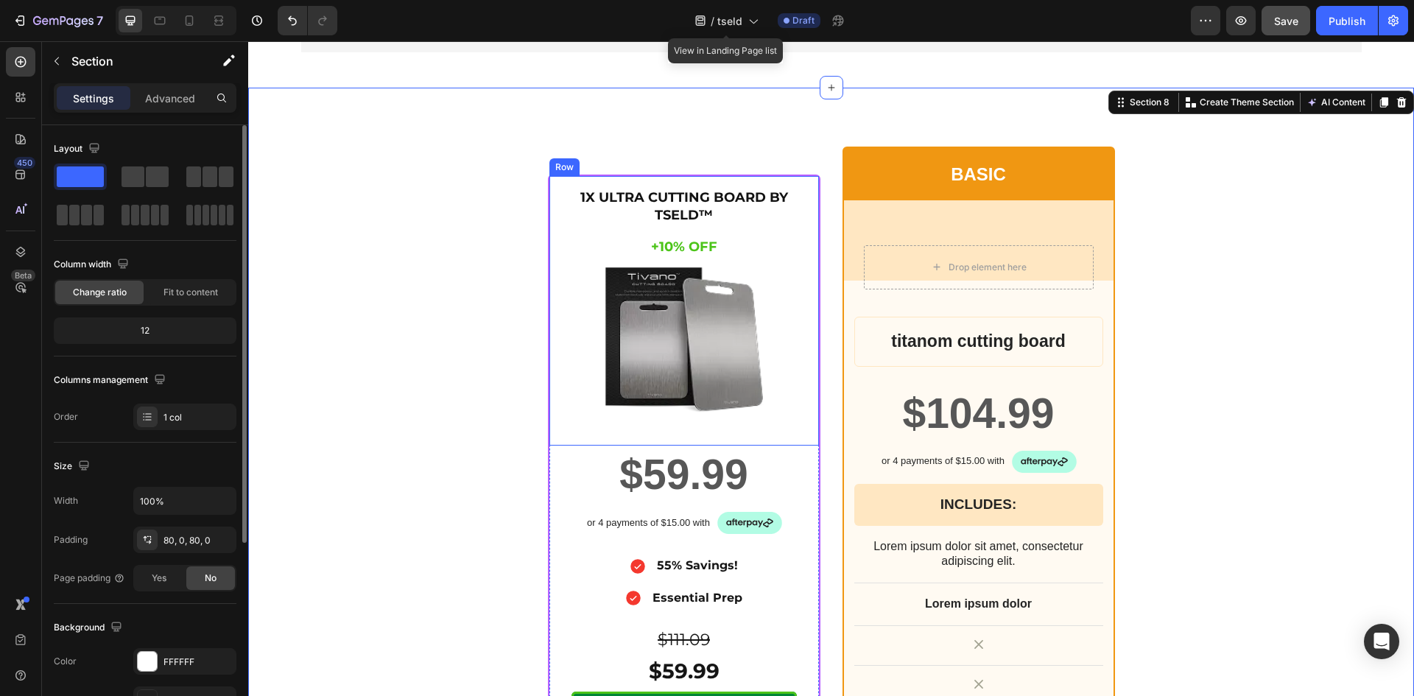
click at [549, 223] on div "1X ULTRA CUTTING BOARD BY TSELD™ Heading +10% OFF Heading Image Row" at bounding box center [683, 310] width 269 height 269
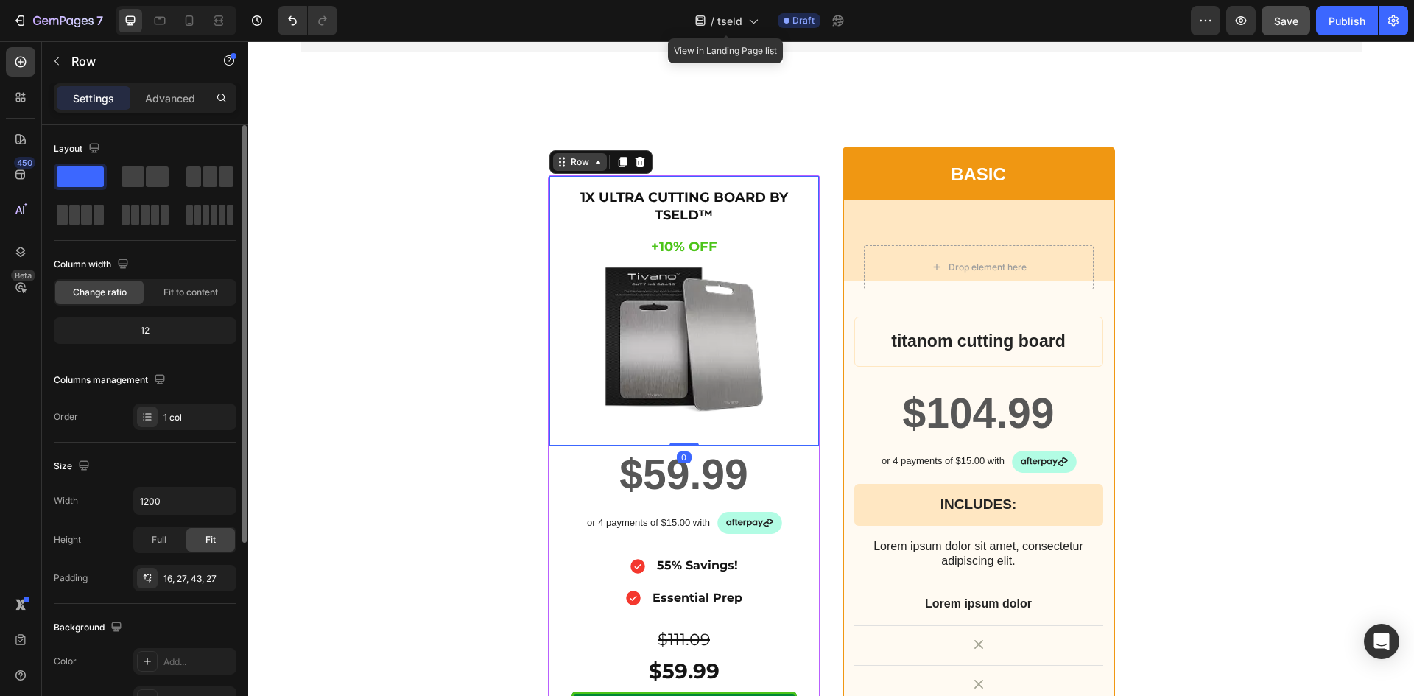
click at [596, 163] on icon at bounding box center [598, 161] width 4 height 3
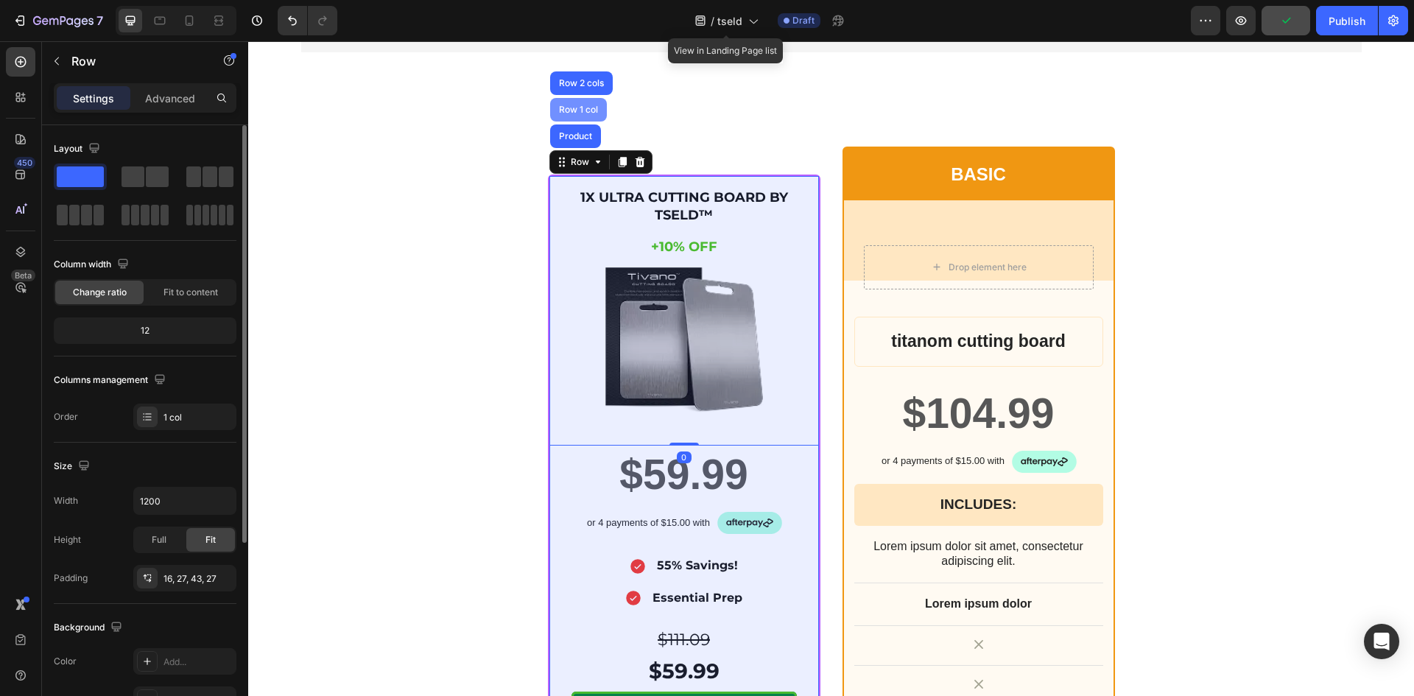
click at [573, 114] on div "Row 1 col" at bounding box center [578, 109] width 45 height 9
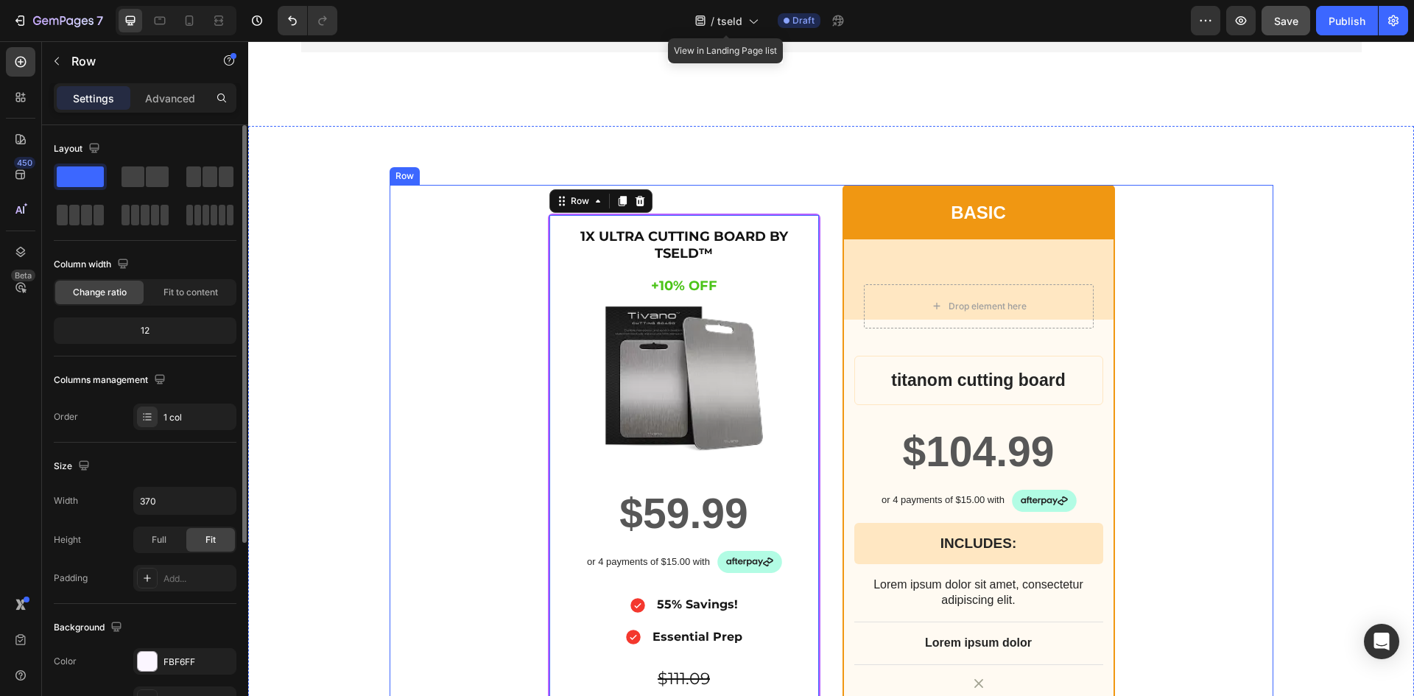
click at [490, 345] on div "1X ULTRA CUTTING BOARD BY TSELD™ Heading +10% OFF Heading Image Row $59.99 Prod…" at bounding box center [830, 602] width 883 height 835
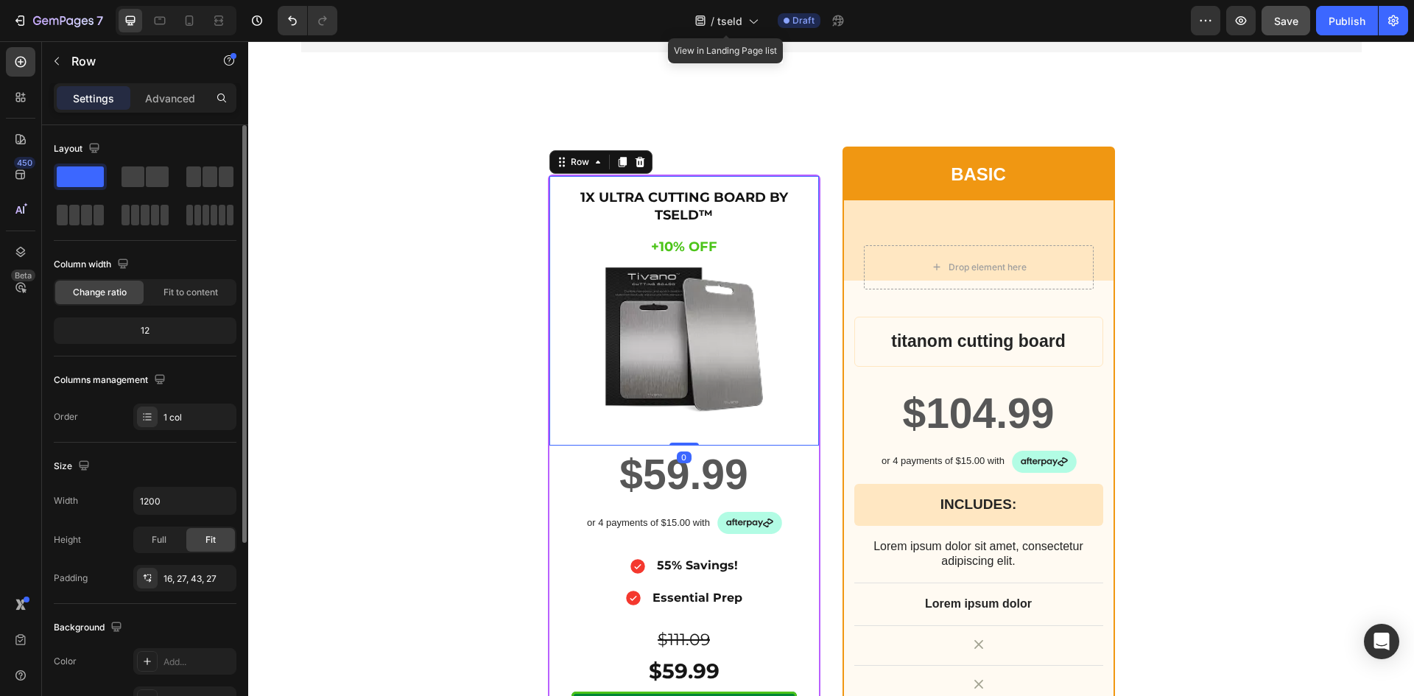
click at [565, 223] on div "1X ULTRA CUTTING BOARD BY TSELD™ Heading +10% OFF Heading Image Row 0" at bounding box center [683, 310] width 269 height 269
click at [592, 168] on icon at bounding box center [598, 162] width 12 height 12
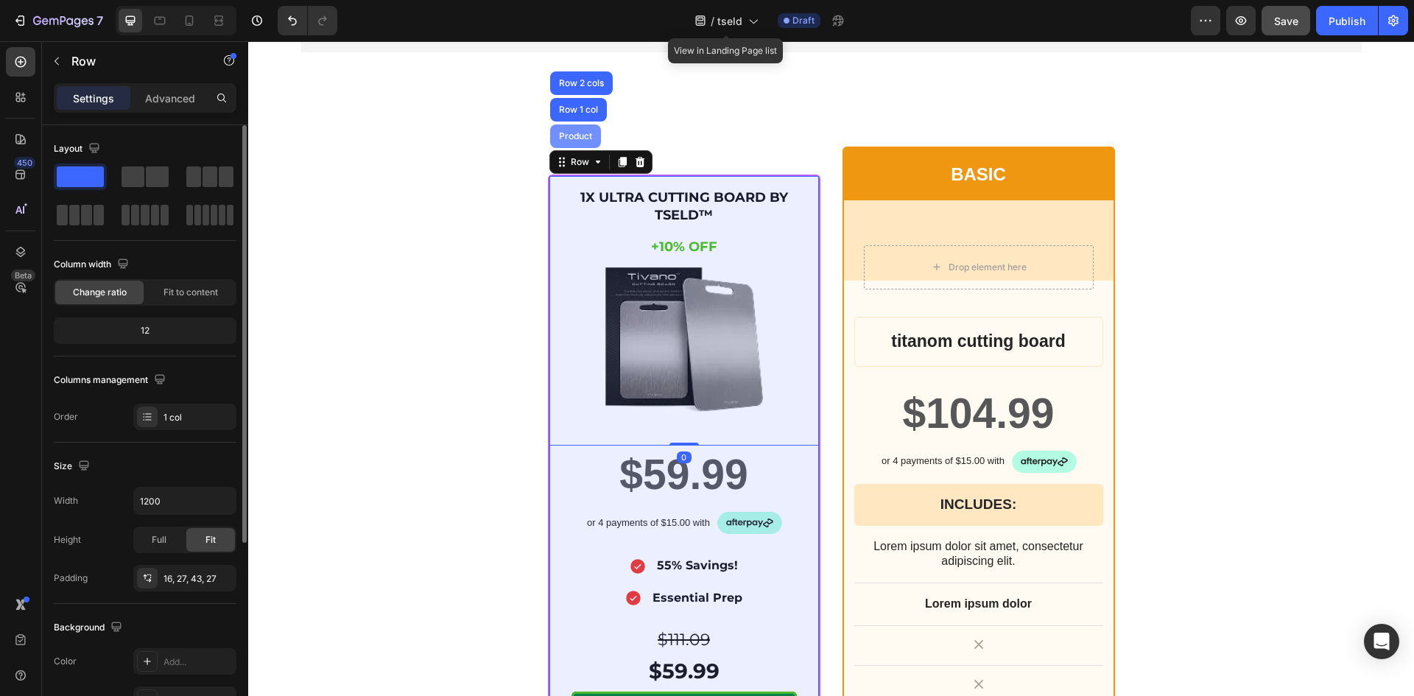
click at [568, 141] on div "Product" at bounding box center [575, 136] width 39 height 9
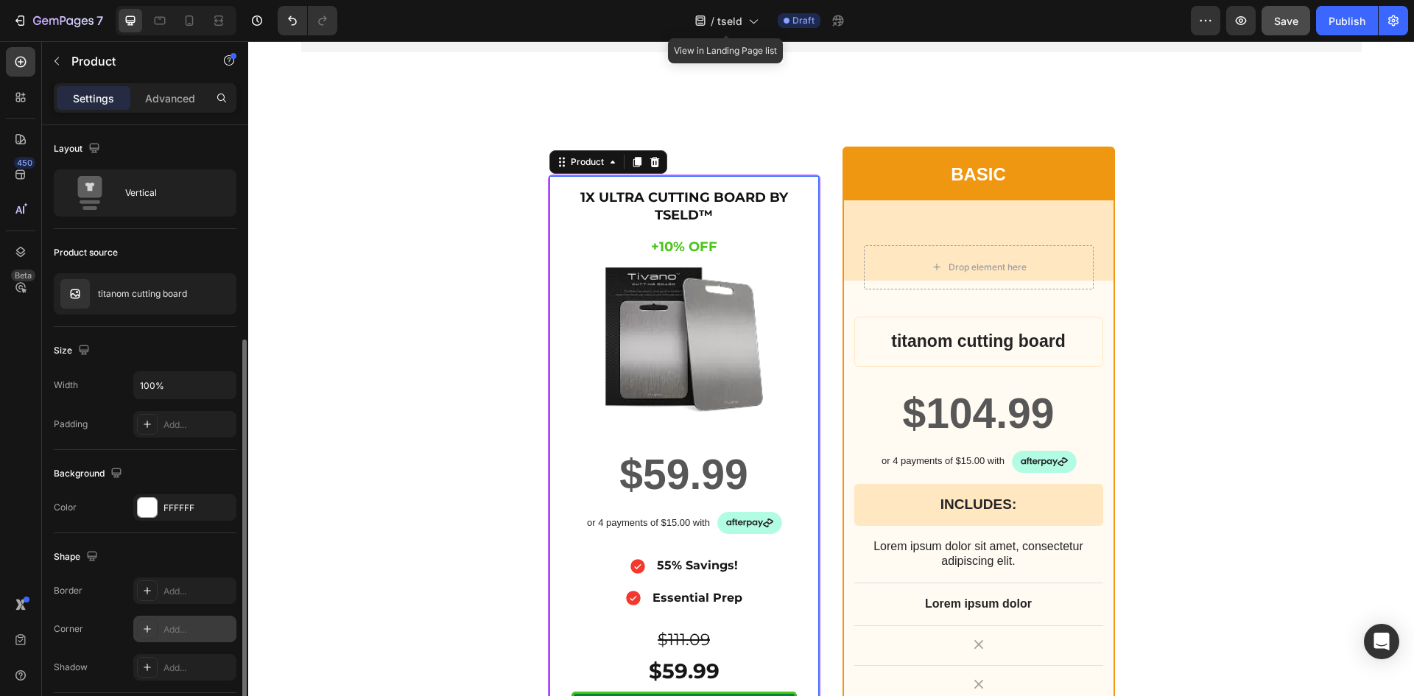
scroll to position [123, 0]
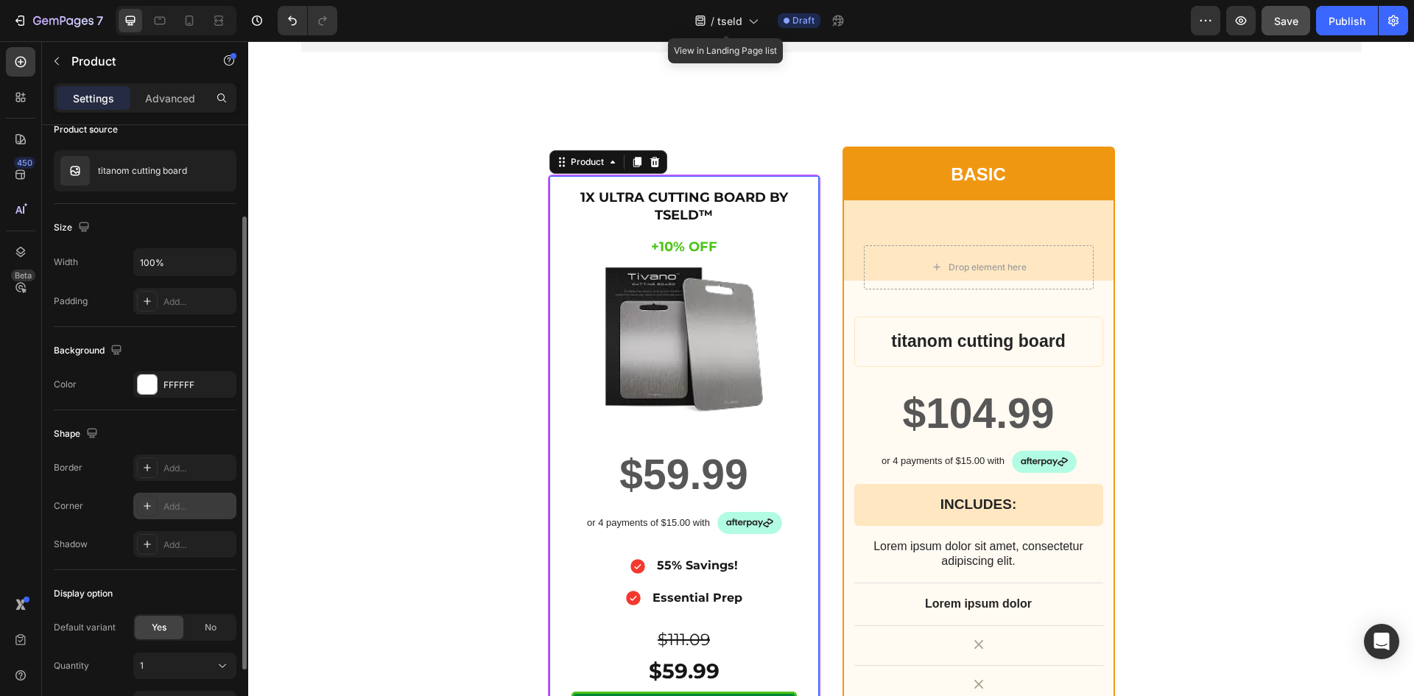
click at [166, 497] on div "Add..." at bounding box center [184, 506] width 103 height 27
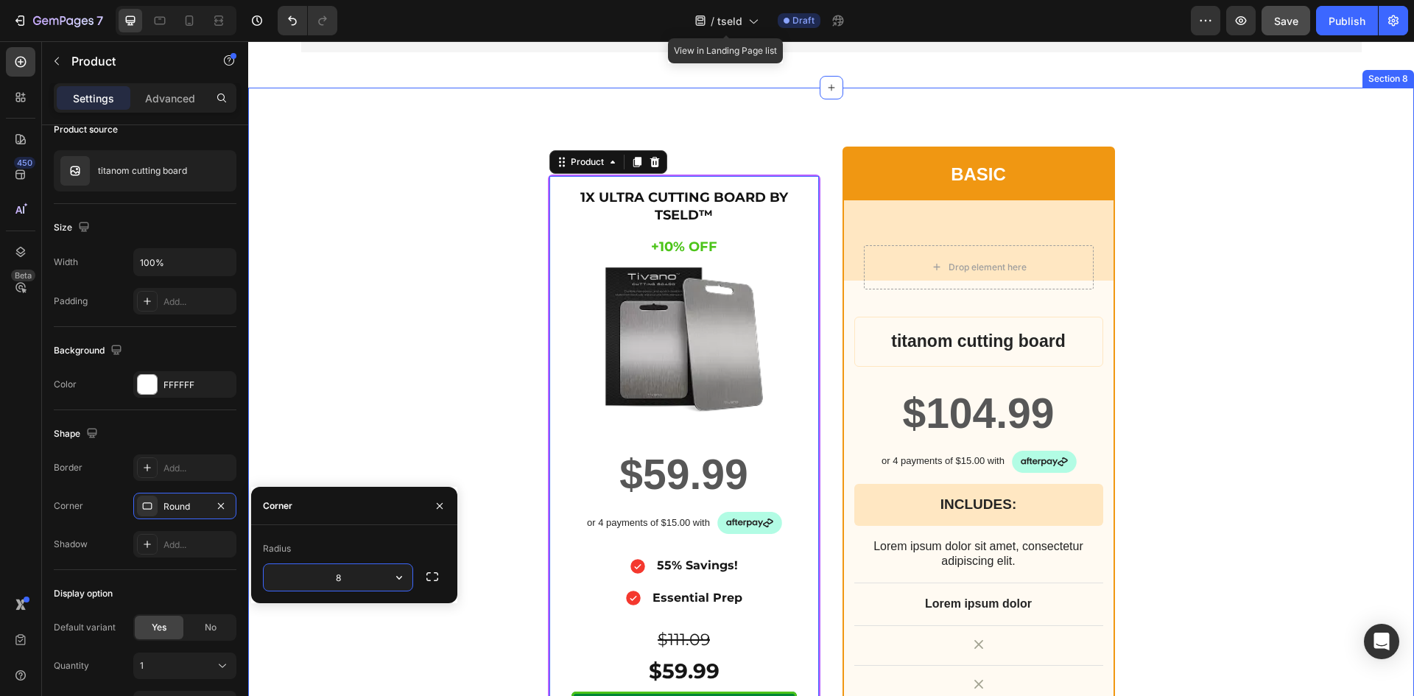
click at [392, 372] on div "1X ULTRA CUTTING BOARD BY TSELD™ Heading +10% OFF Heading Image Row $59.99 Prod…" at bounding box center [830, 564] width 883 height 835
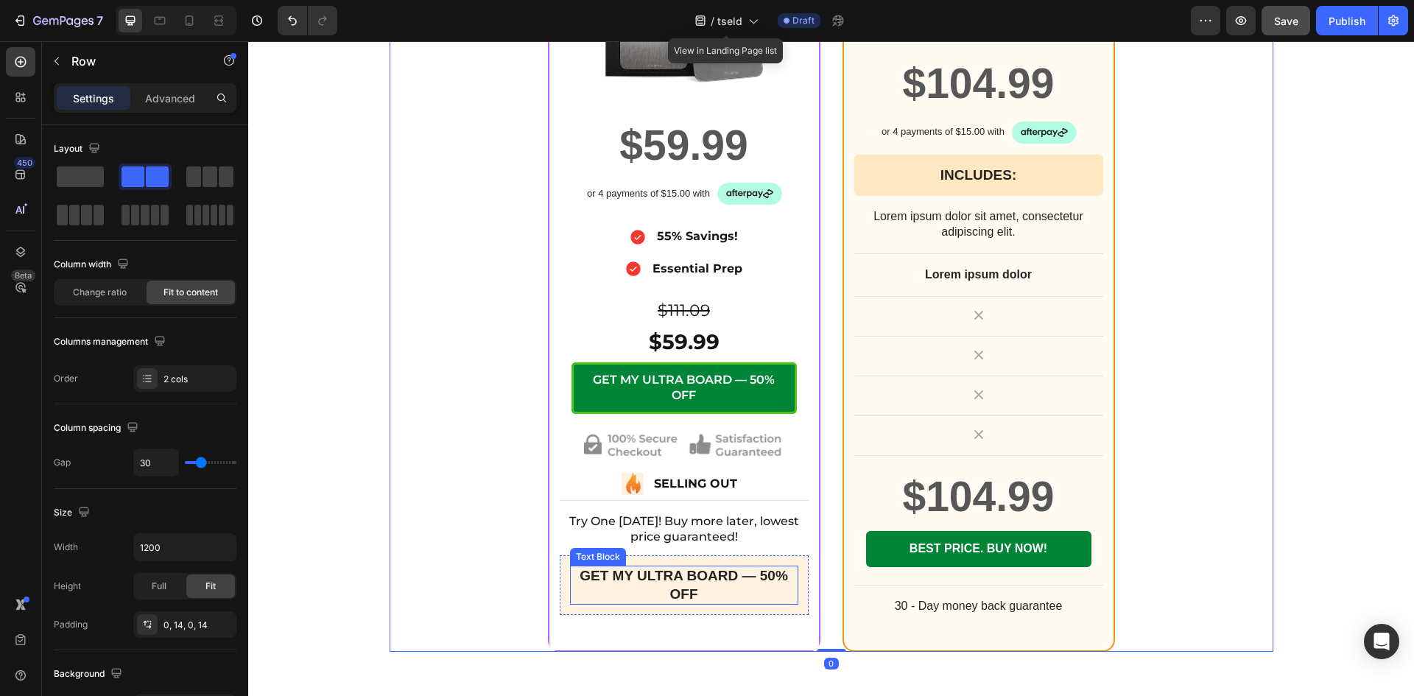
scroll to position [5888, 0]
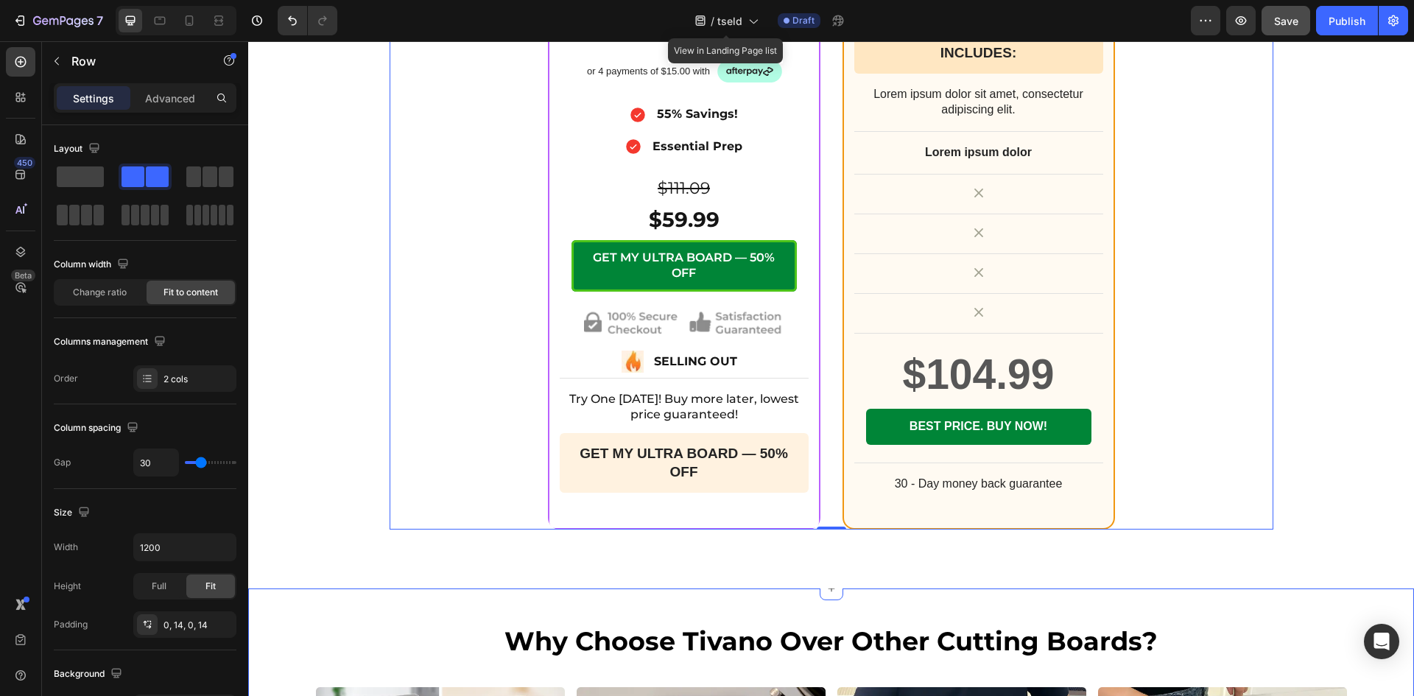
click at [635, 585] on div "1X ULTRA CUTTING BOARD BY TSELD™ Heading +10% OFF Heading Image Row $59.99 Prod…" at bounding box center [830, 112] width 1165 height 953
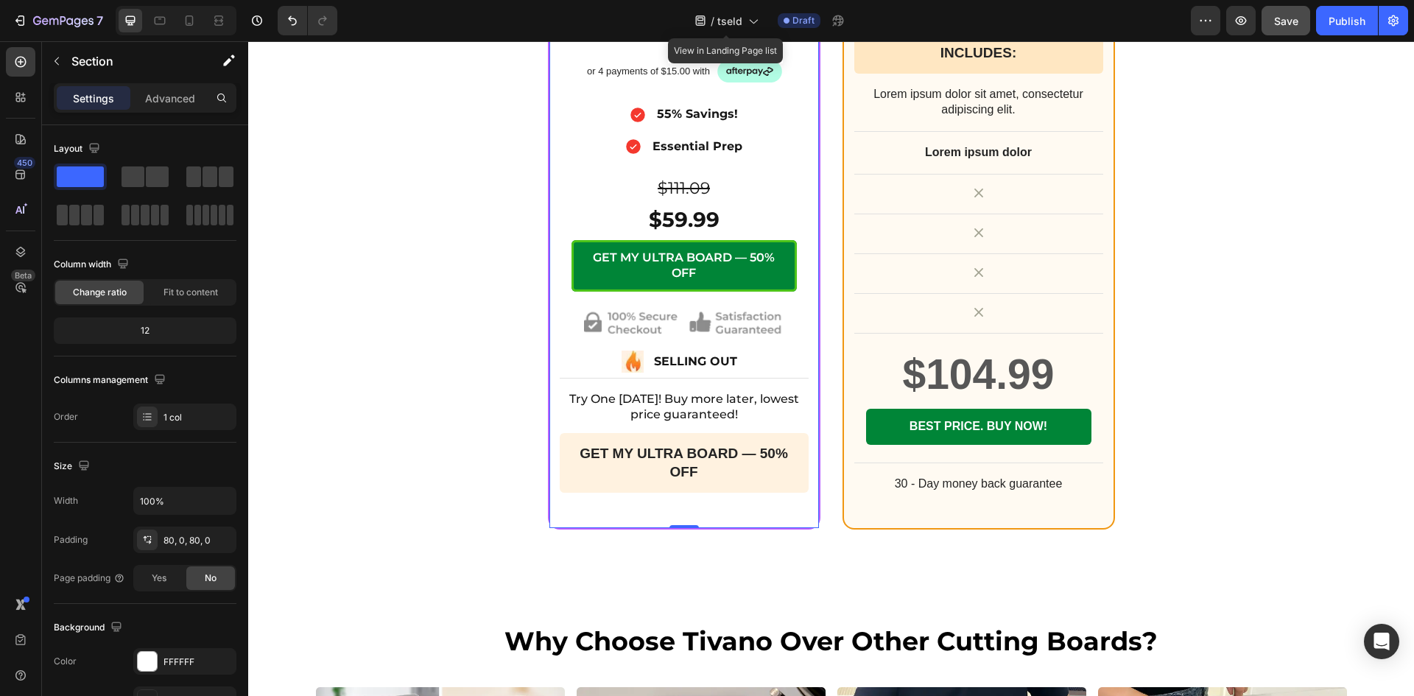
click at [615, 517] on div "$59.99 Product Price Product Price Row or 4 payments of $15.00 with Text Block …" at bounding box center [683, 261] width 269 height 534
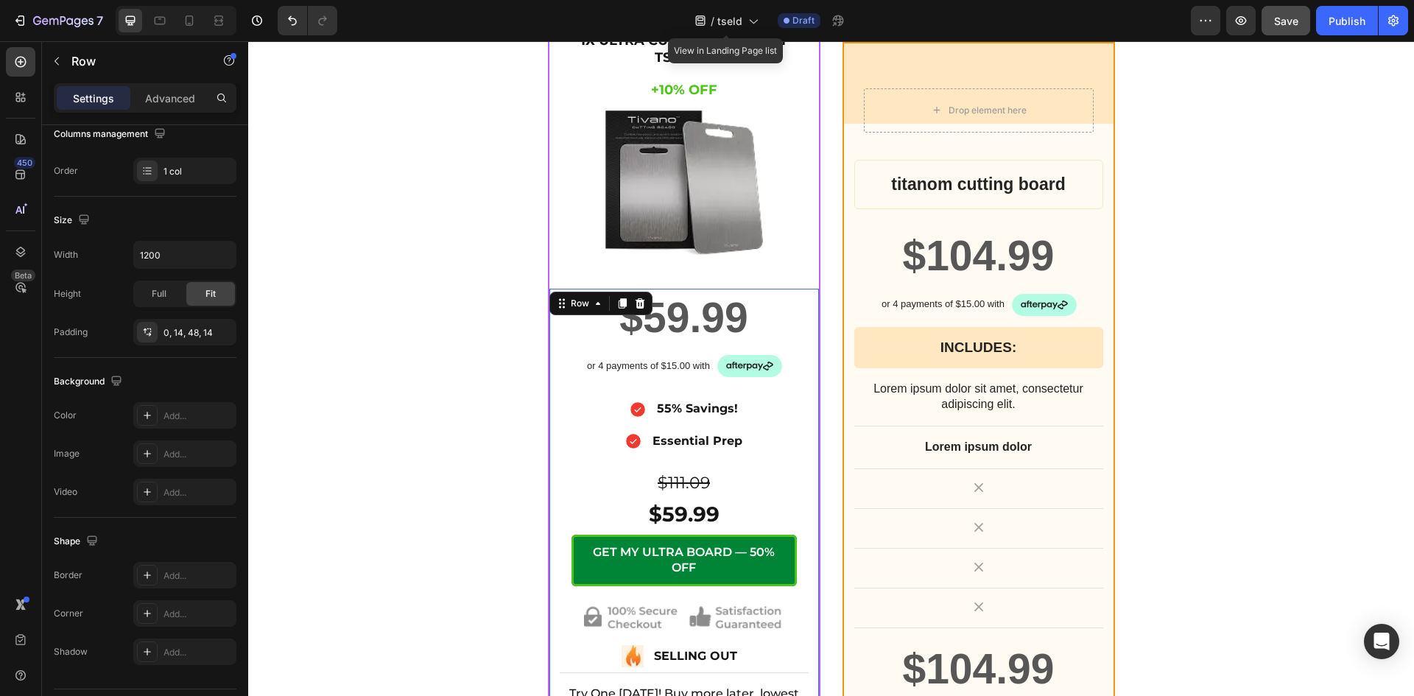
scroll to position [5398, 0]
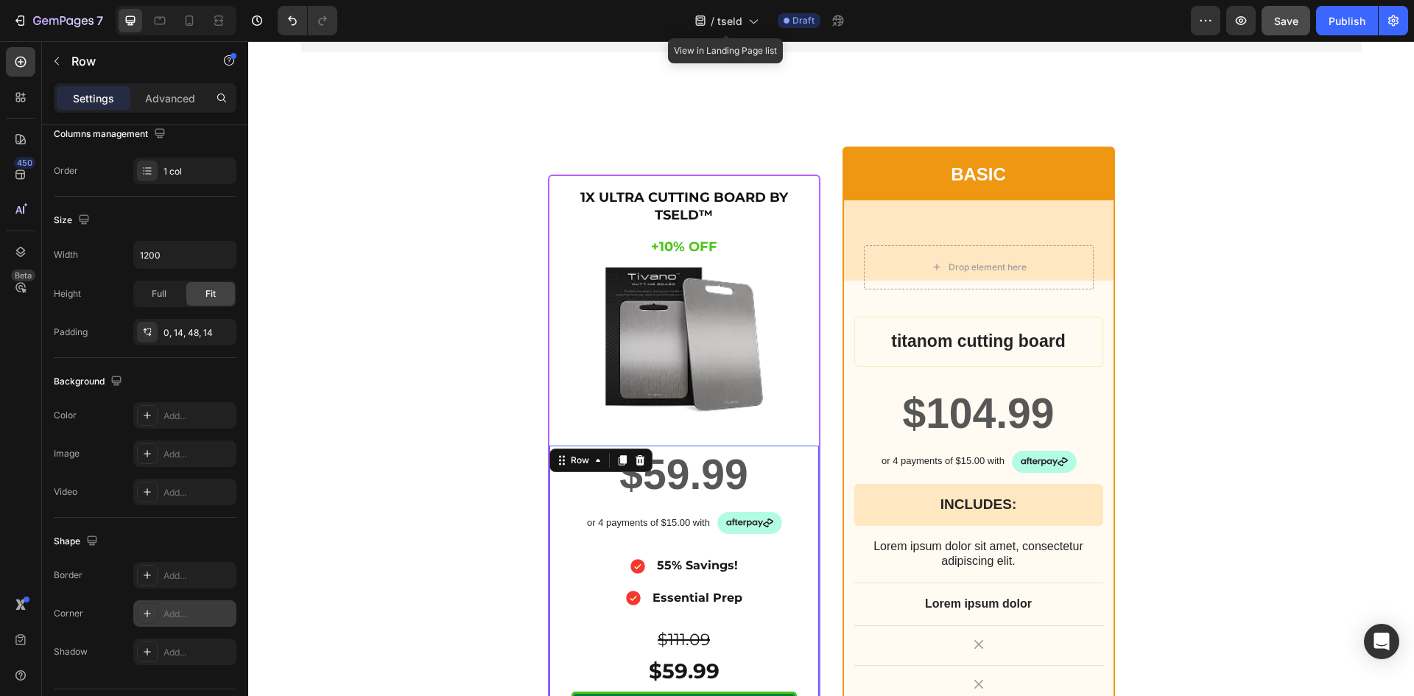
click at [166, 608] on div "Add..." at bounding box center [197, 613] width 69 height 13
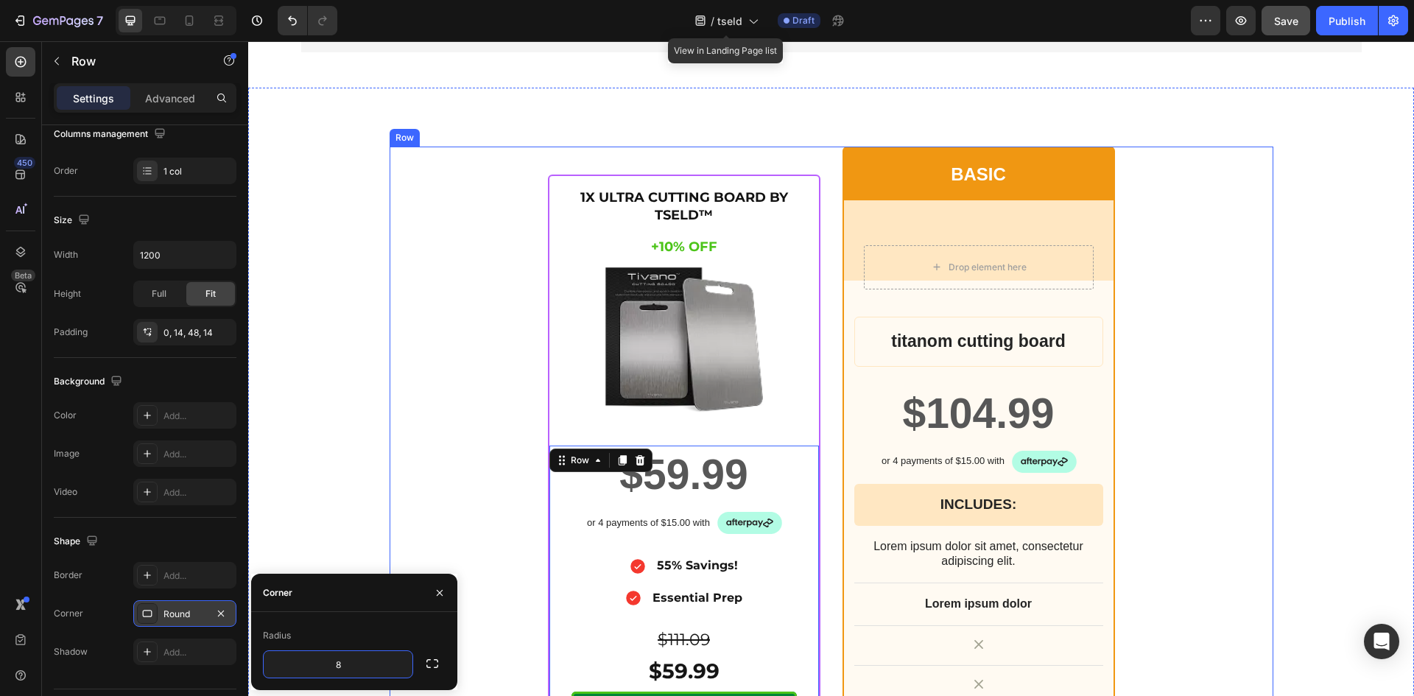
click at [392, 477] on div "1X ULTRA CUTTING BOARD BY TSELD™ Heading +10% OFF Heading Image Row $59.99 Prod…" at bounding box center [830, 564] width 883 height 835
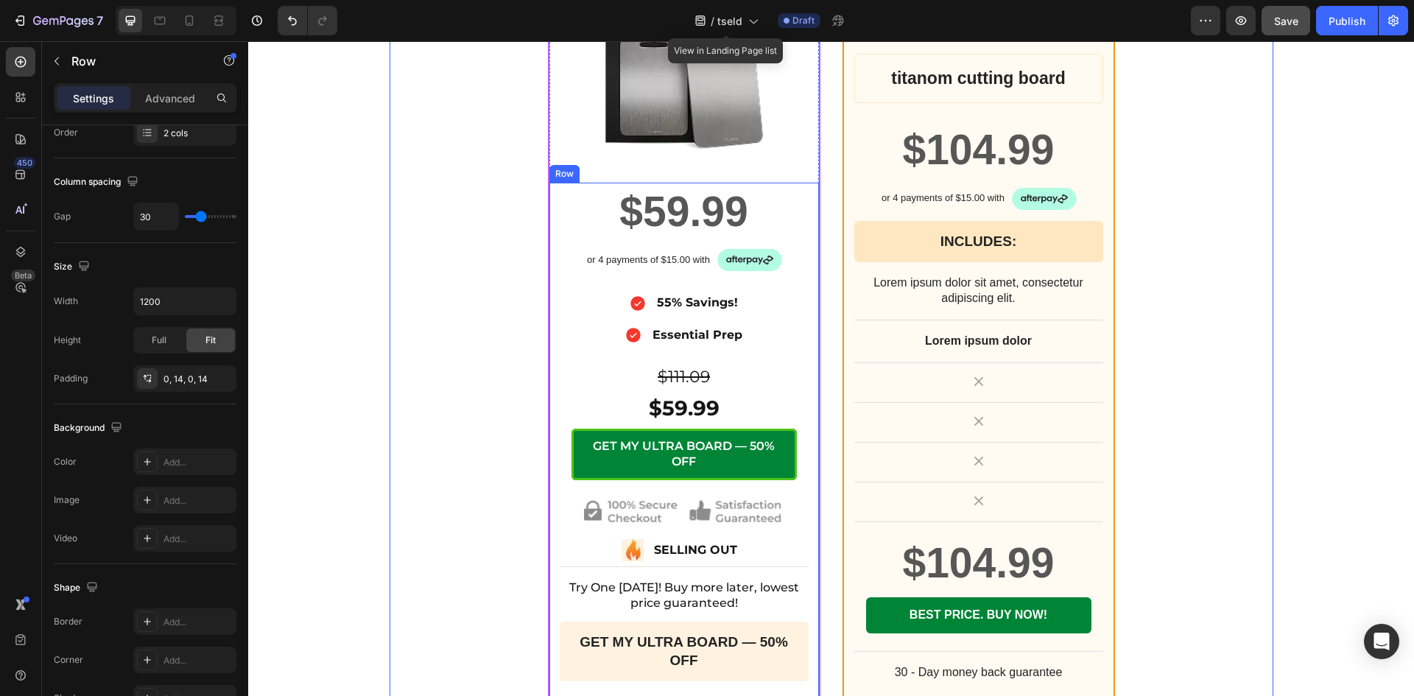
scroll to position [5643, 0]
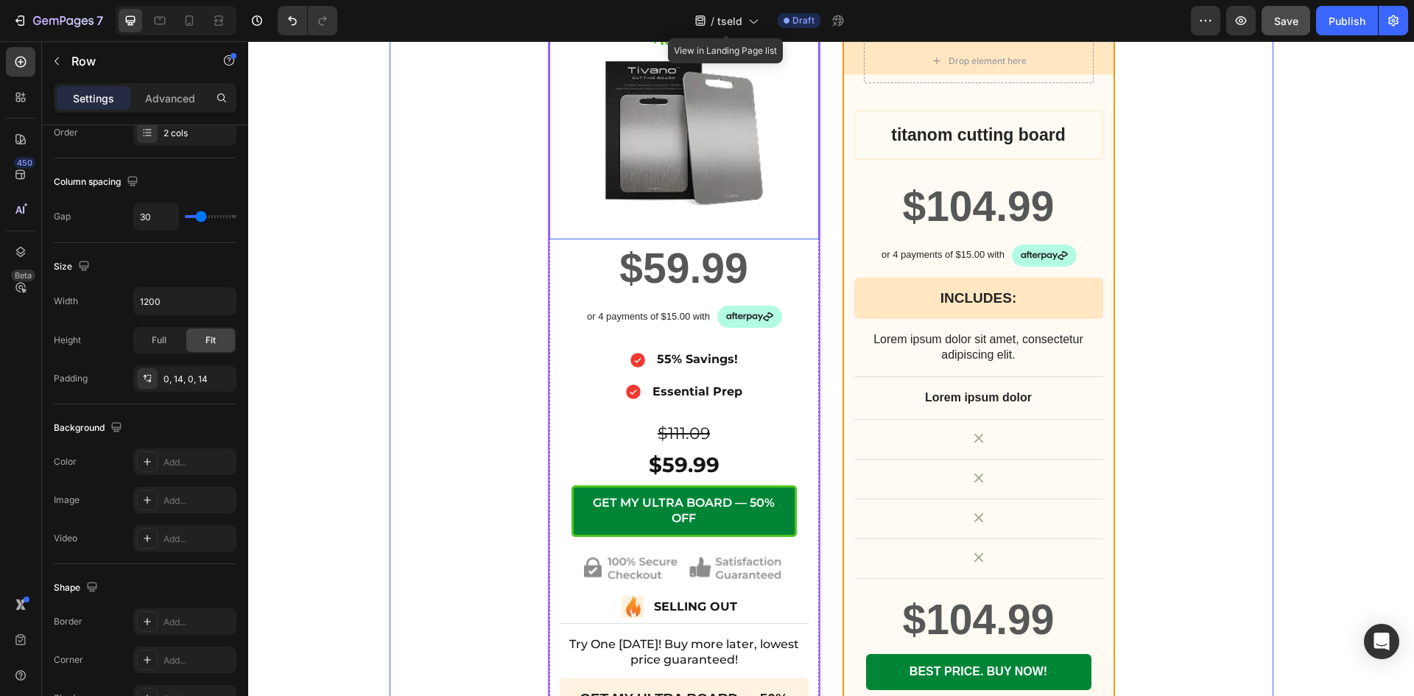
click at [591, 232] on div "1X ULTRA CUTTING BOARD BY TSELD™ Heading +10% OFF Heading Image Row" at bounding box center [683, 104] width 269 height 269
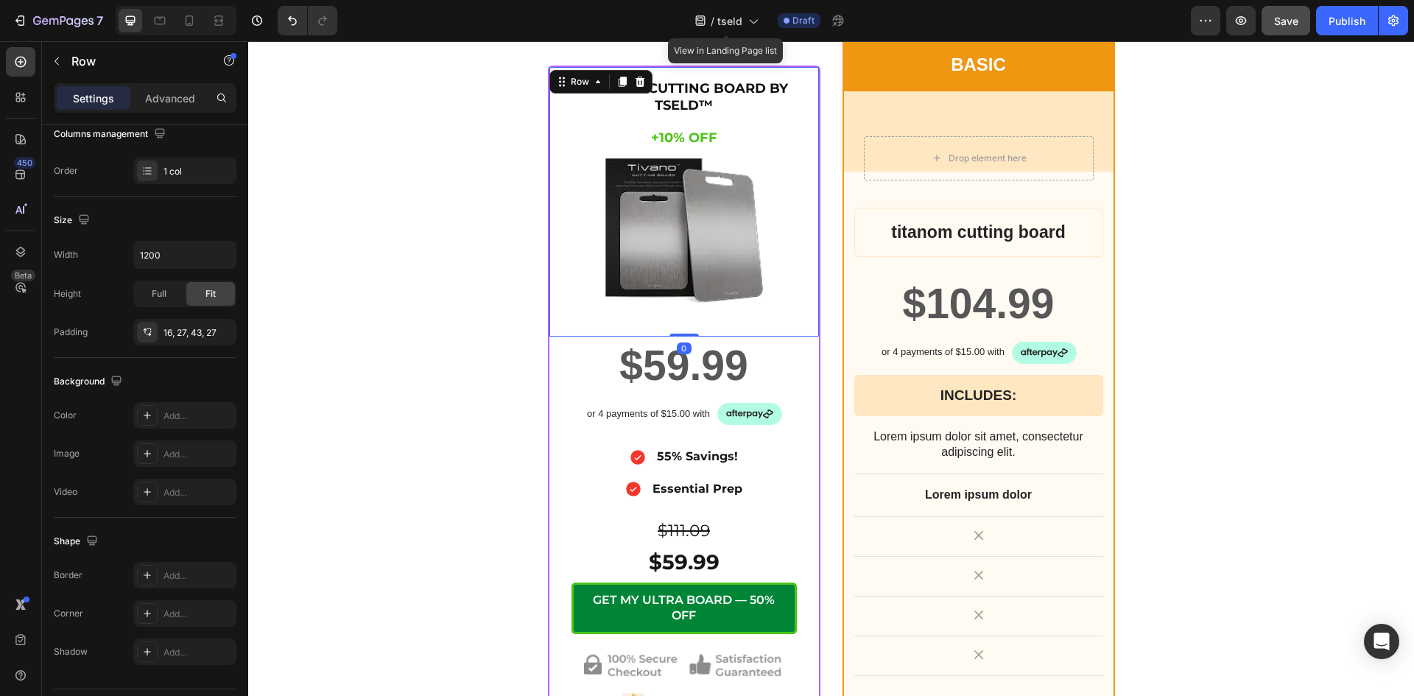
scroll to position [5275, 0]
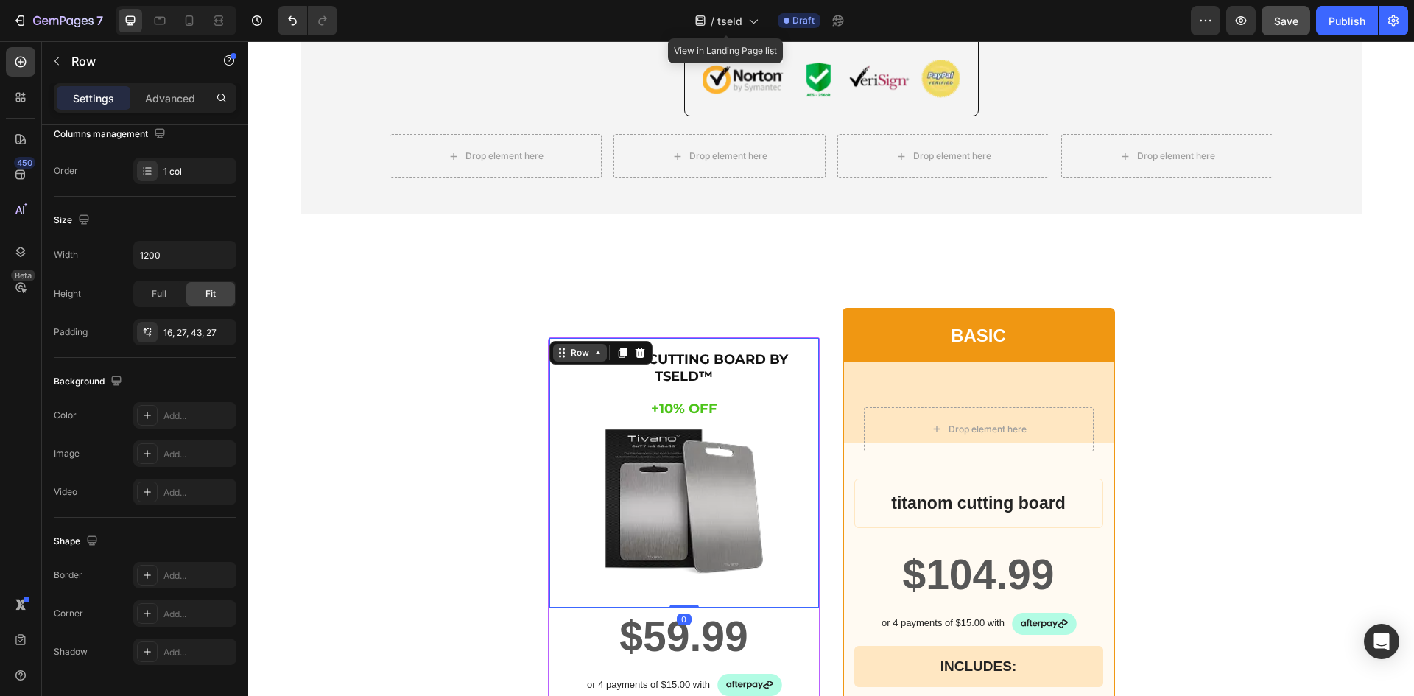
click at [593, 358] on icon at bounding box center [598, 353] width 12 height 12
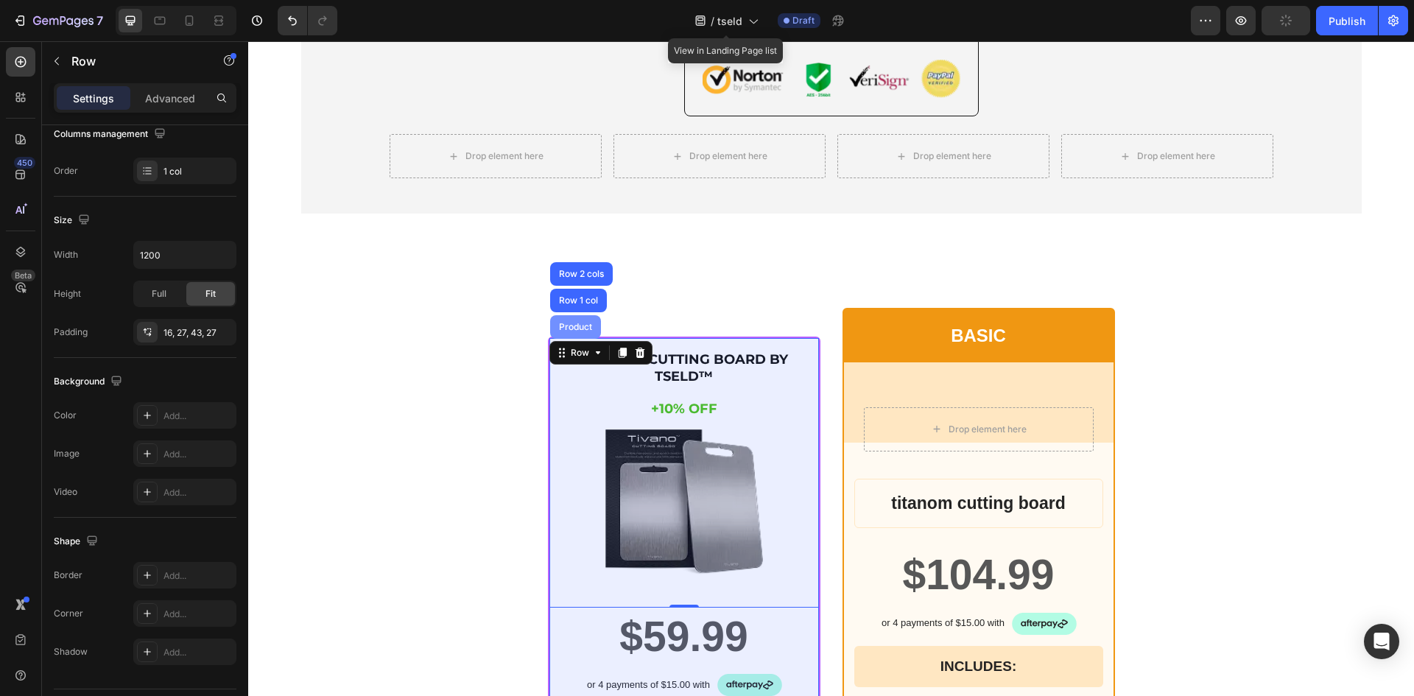
click at [569, 328] on div "Product" at bounding box center [575, 326] width 39 height 9
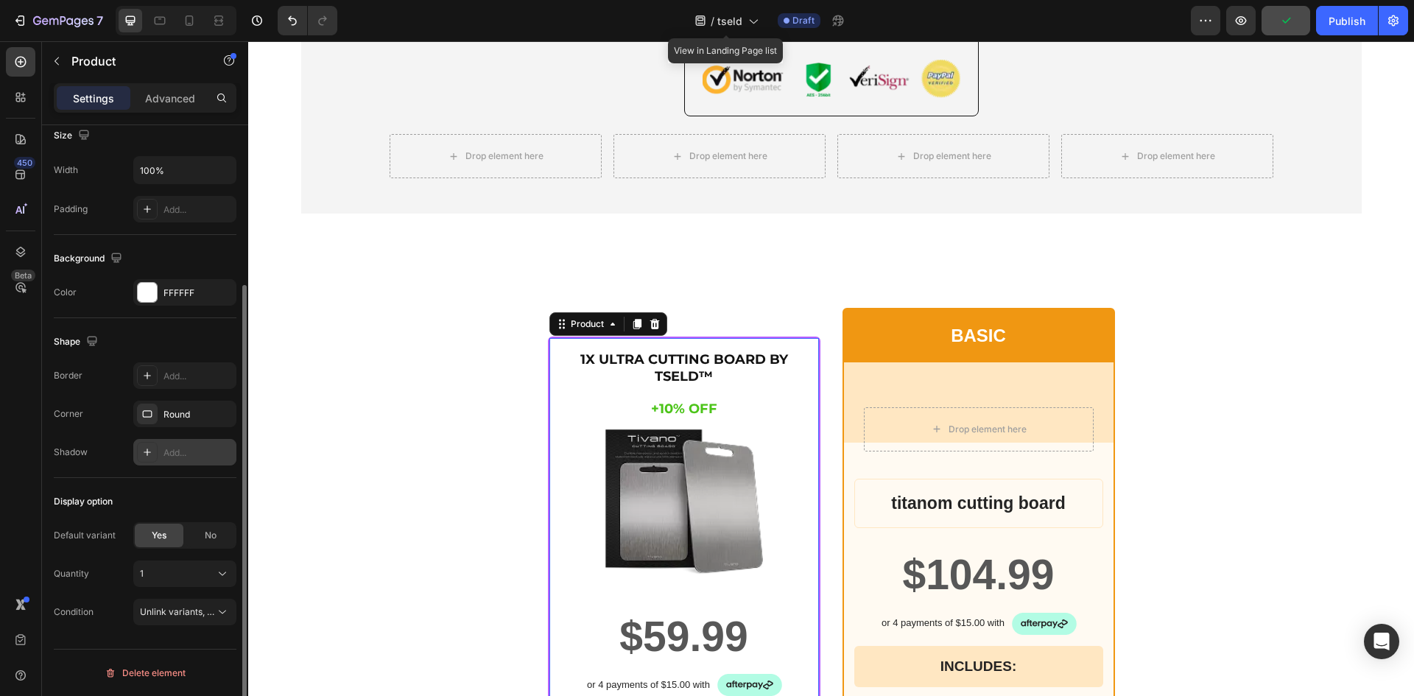
scroll to position [92, 0]
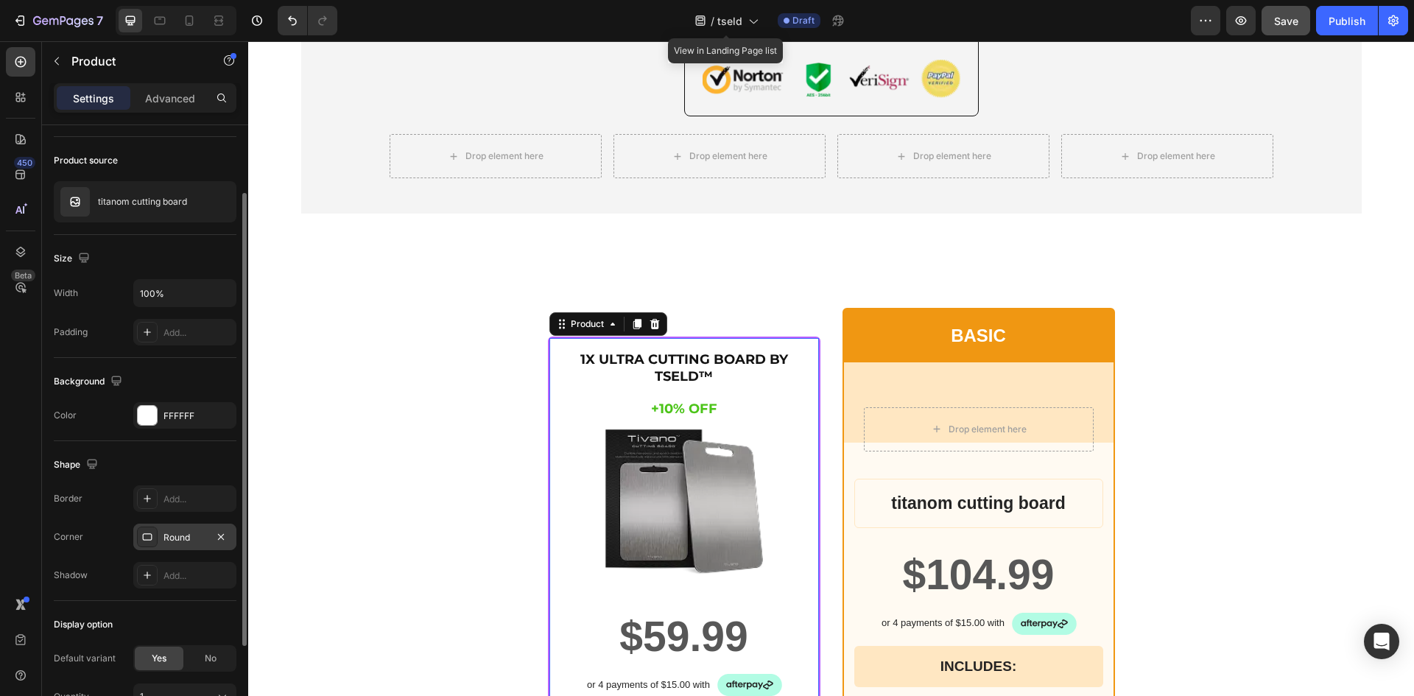
click at [168, 528] on div "Round" at bounding box center [184, 536] width 103 height 27
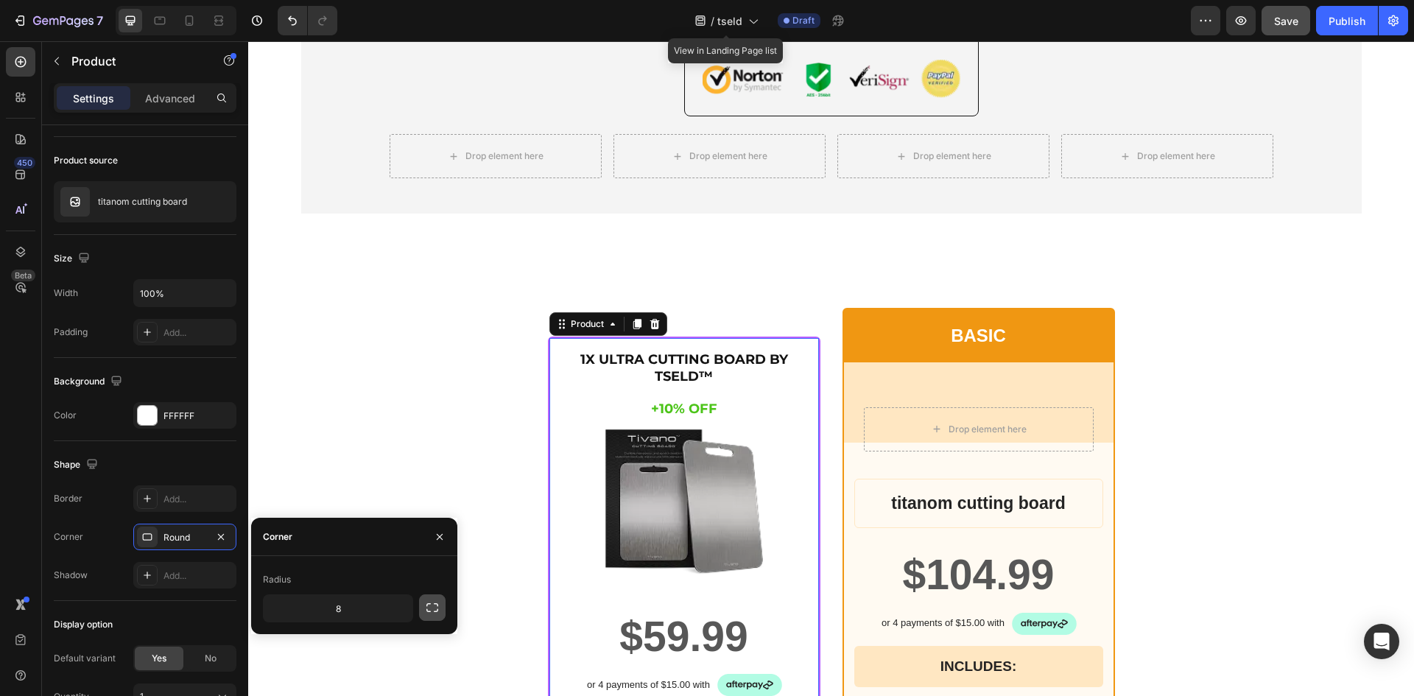
click at [435, 611] on icon "button" at bounding box center [432, 607] width 12 height 9
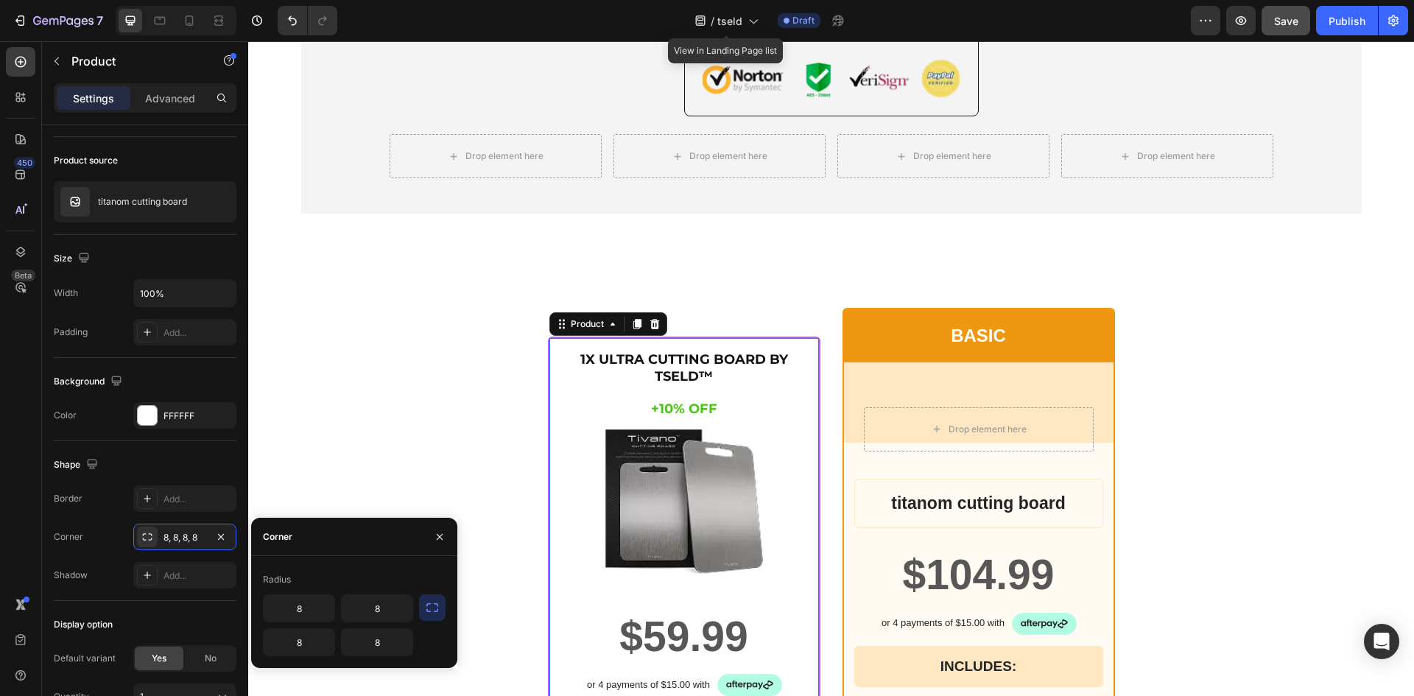
click at [434, 607] on icon "button" at bounding box center [432, 607] width 15 height 15
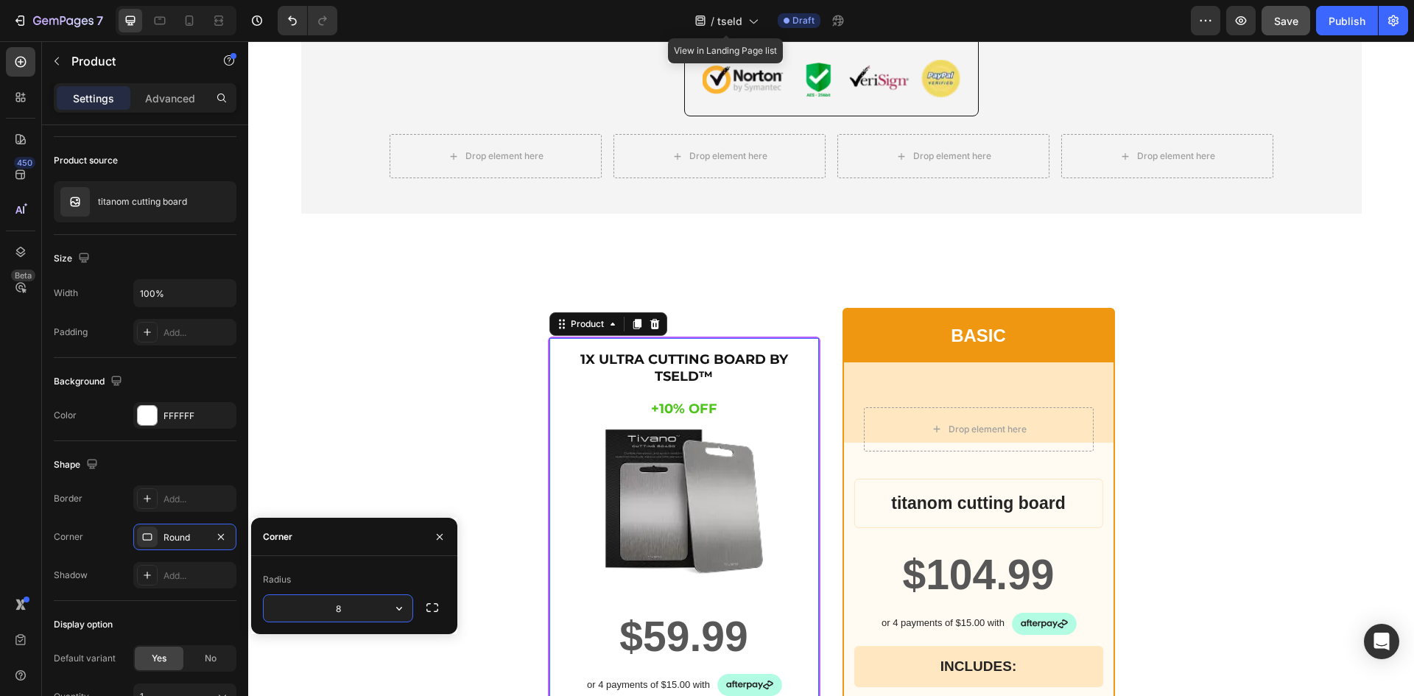
click at [363, 607] on input "8" at bounding box center [338, 608] width 149 height 27
type input "12"
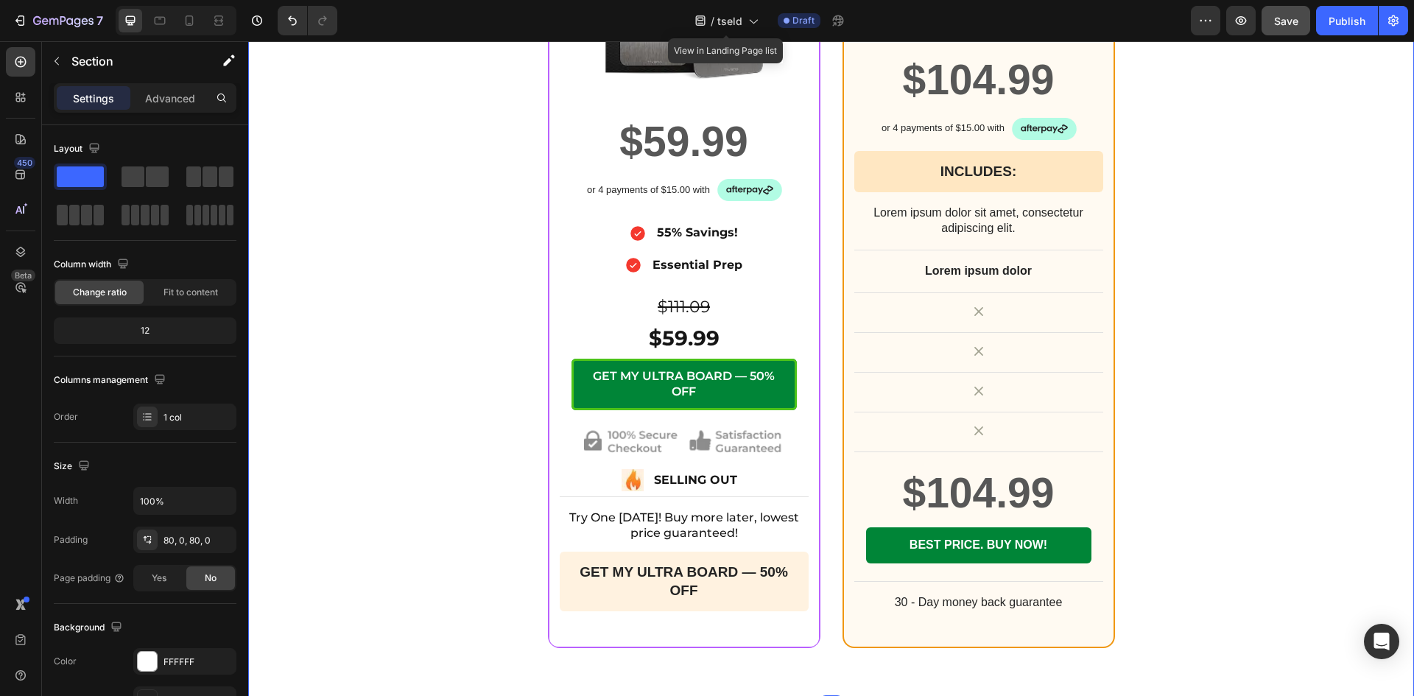
scroll to position [6011, 0]
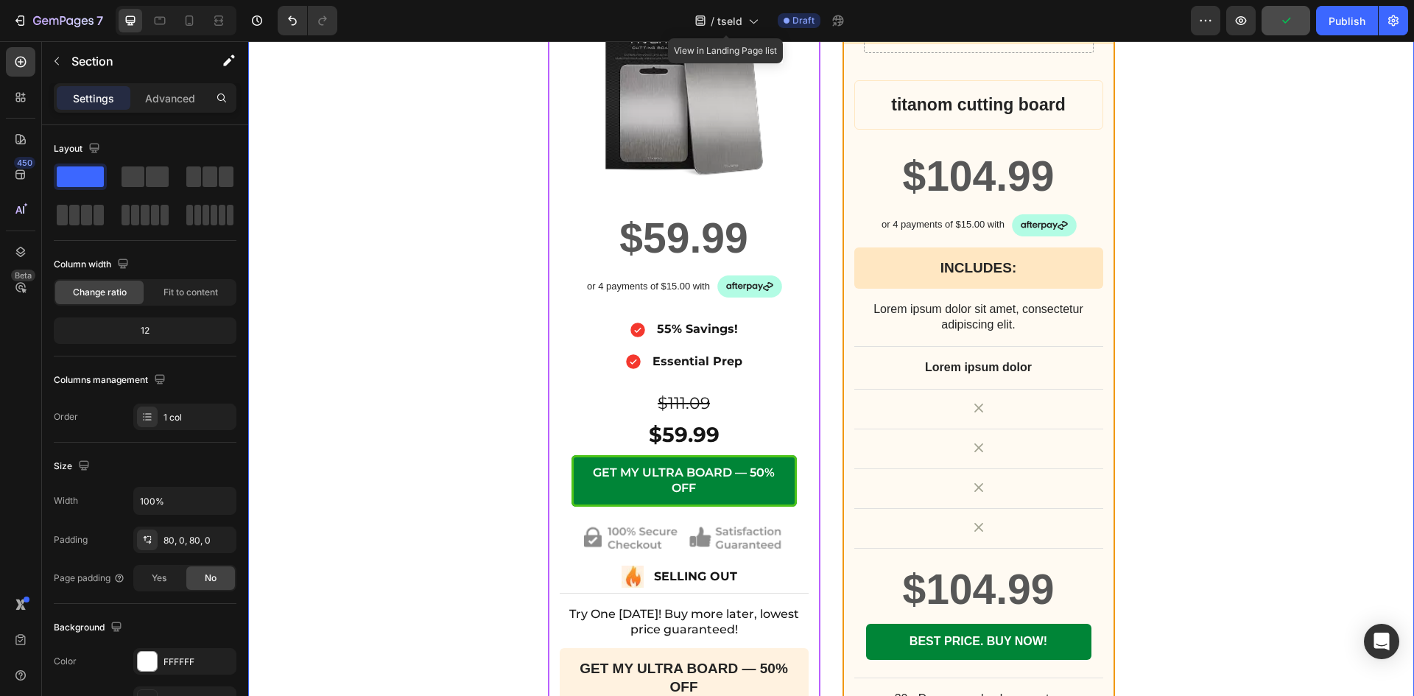
scroll to position [5520, 0]
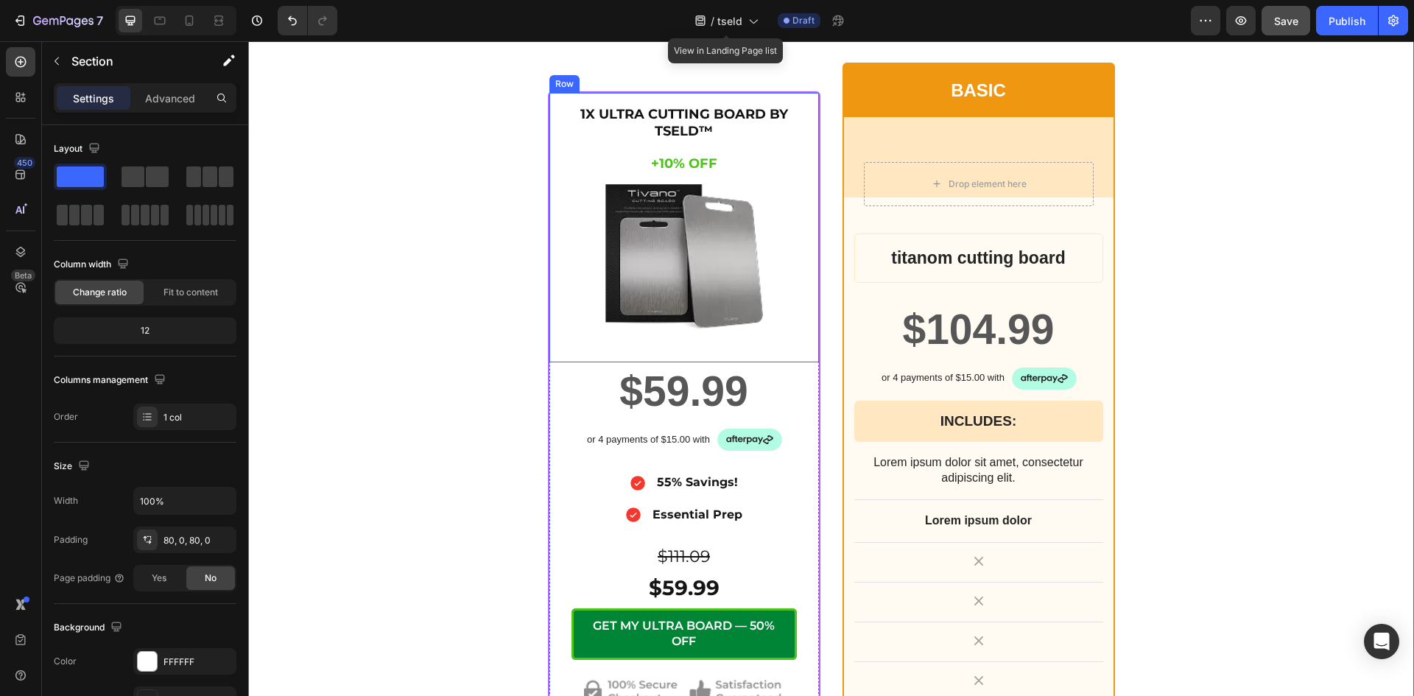
click at [557, 104] on div "1X ULTRA CUTTING BOARD BY TSELD™ Heading +10% OFF Heading Image Row" at bounding box center [683, 227] width 269 height 269
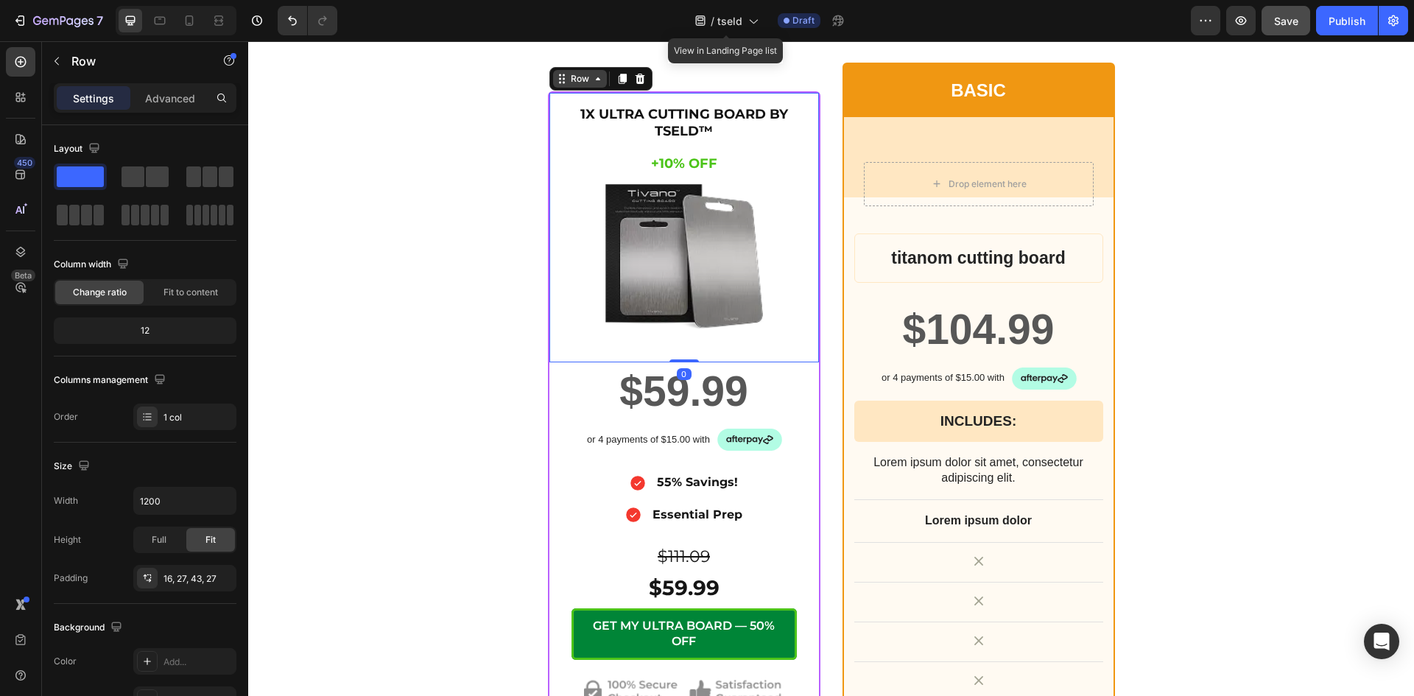
click at [596, 79] on icon at bounding box center [598, 78] width 4 height 3
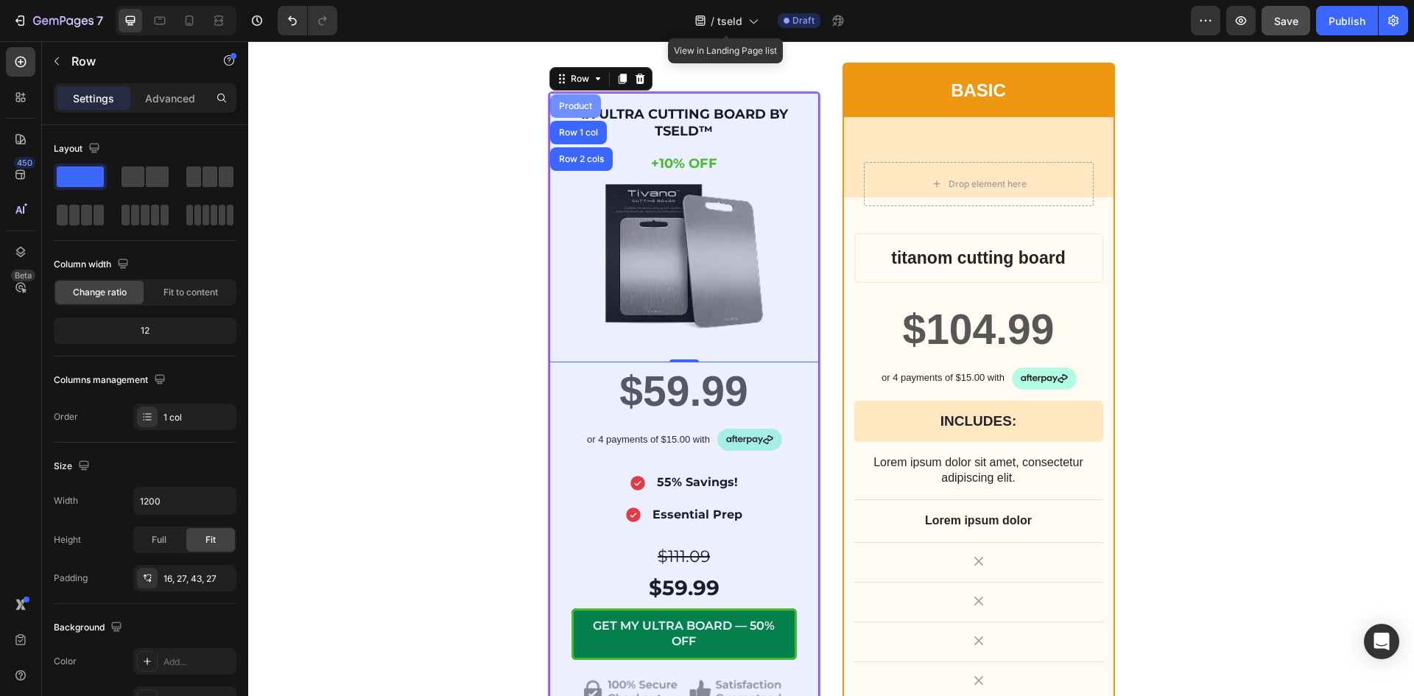
click at [562, 102] on div "Product" at bounding box center [575, 106] width 39 height 9
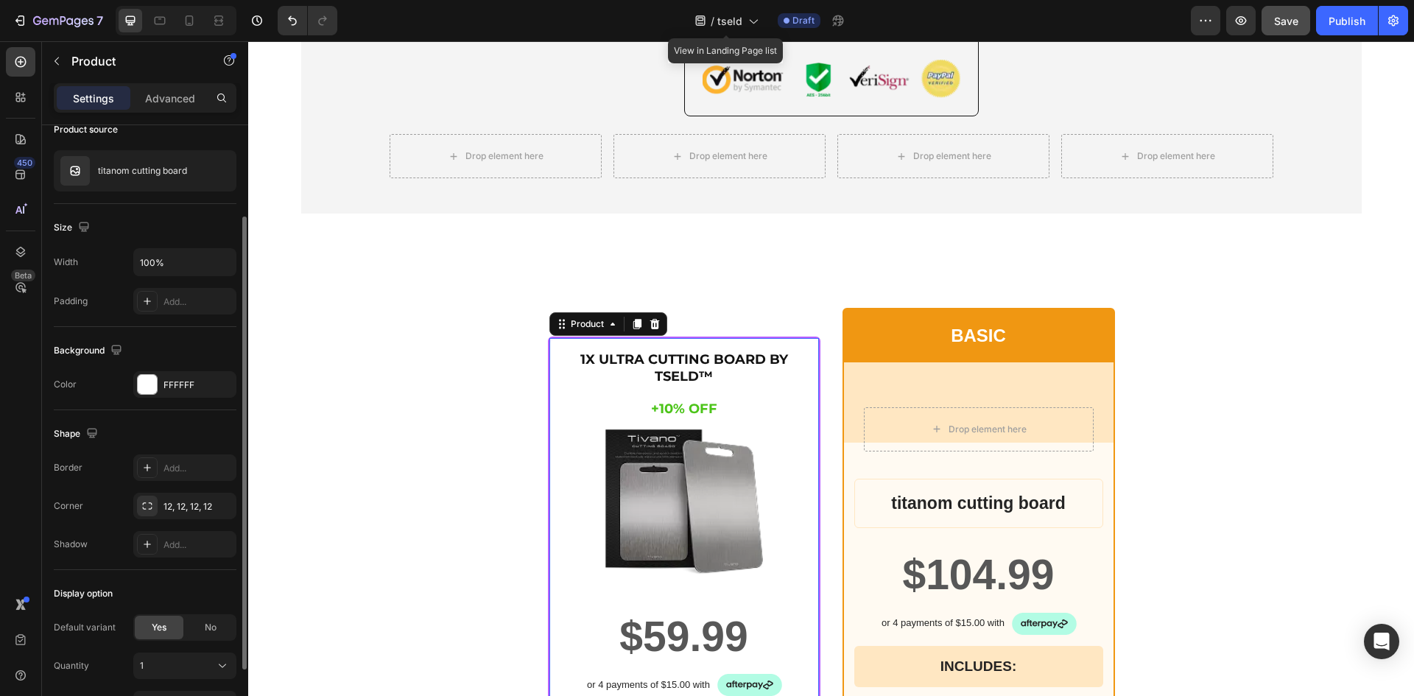
scroll to position [215, 0]
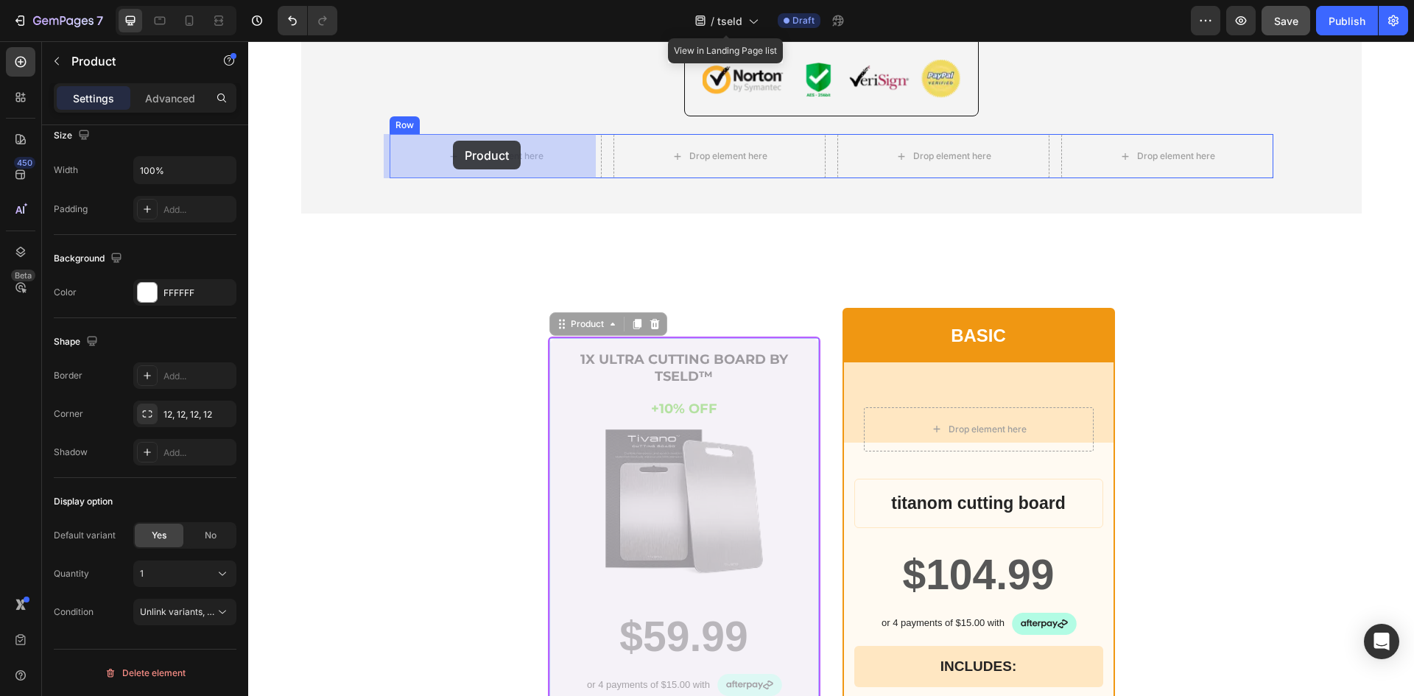
drag, startPoint x: 557, startPoint y: 323, endPoint x: 453, endPoint y: 141, distance: 210.4
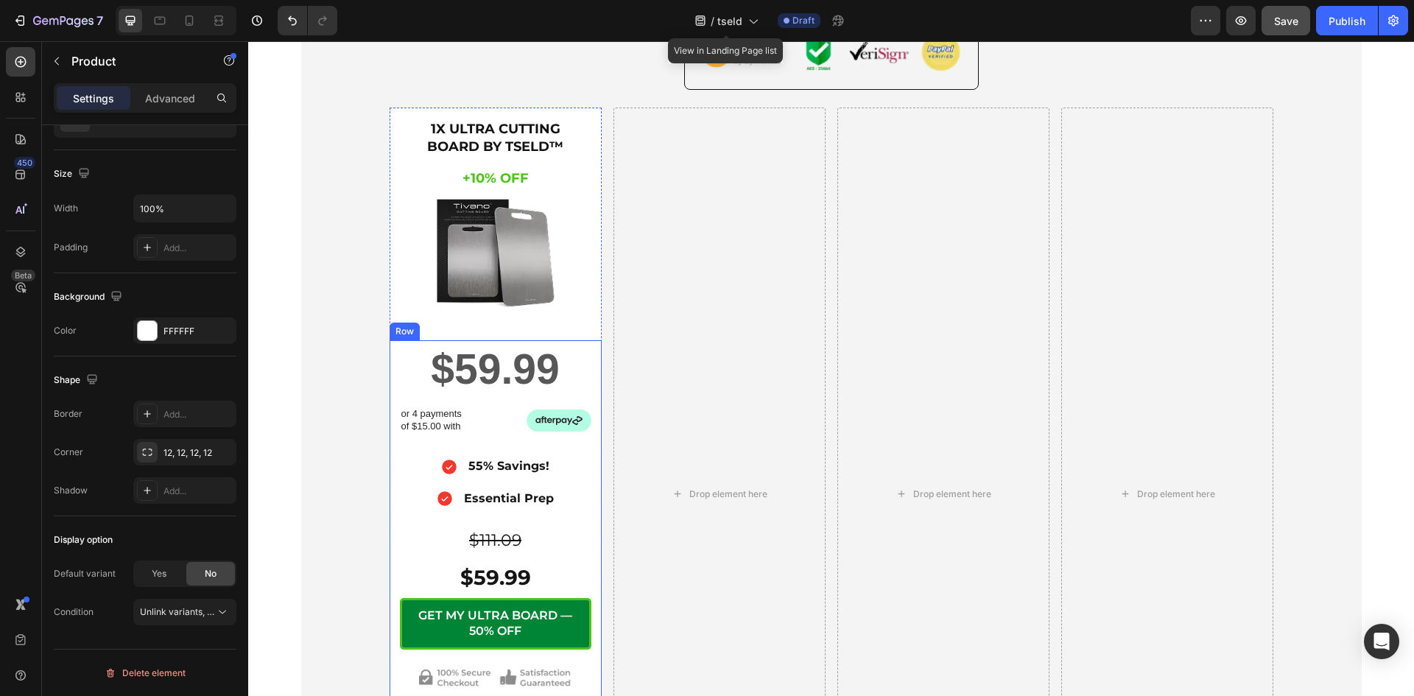
scroll to position [5030, 0]
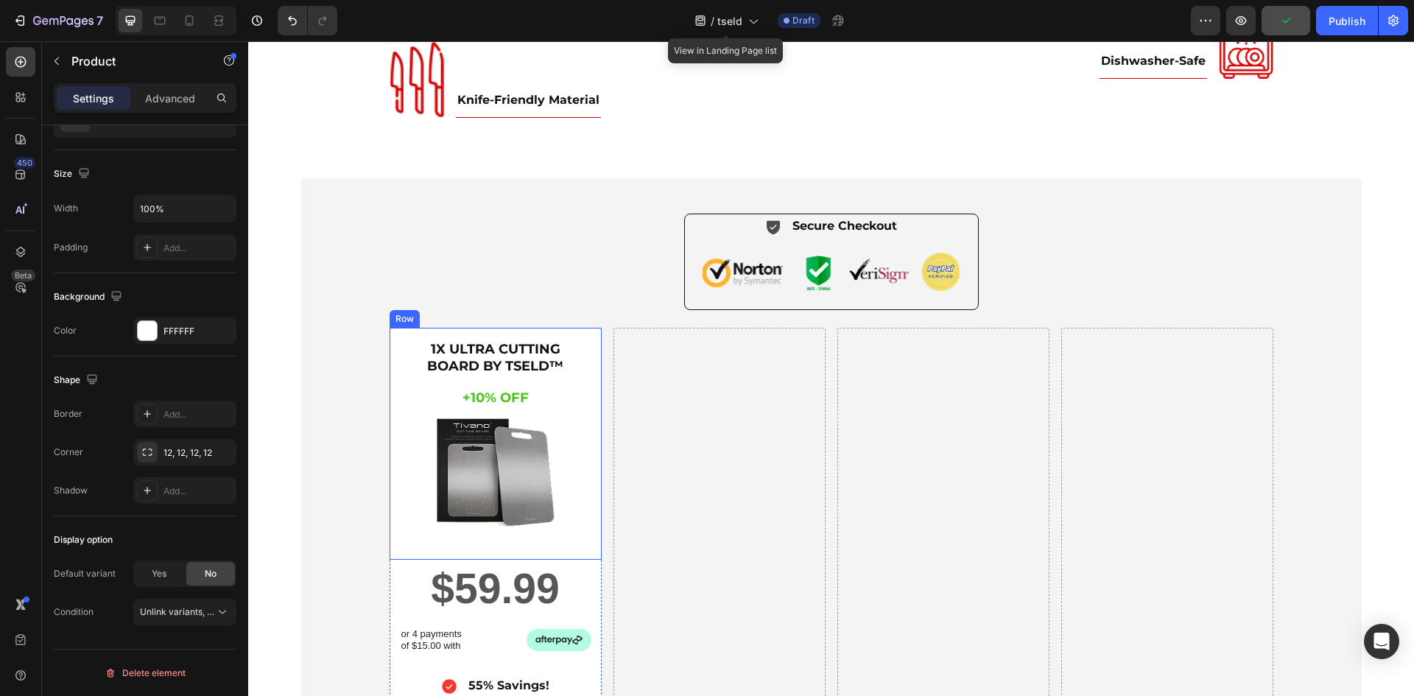
click at [582, 384] on div "1X ULTRA CUTTING BOARD BY TSELD™ Heading +10% OFF Heading Image Row" at bounding box center [495, 444] width 212 height 233
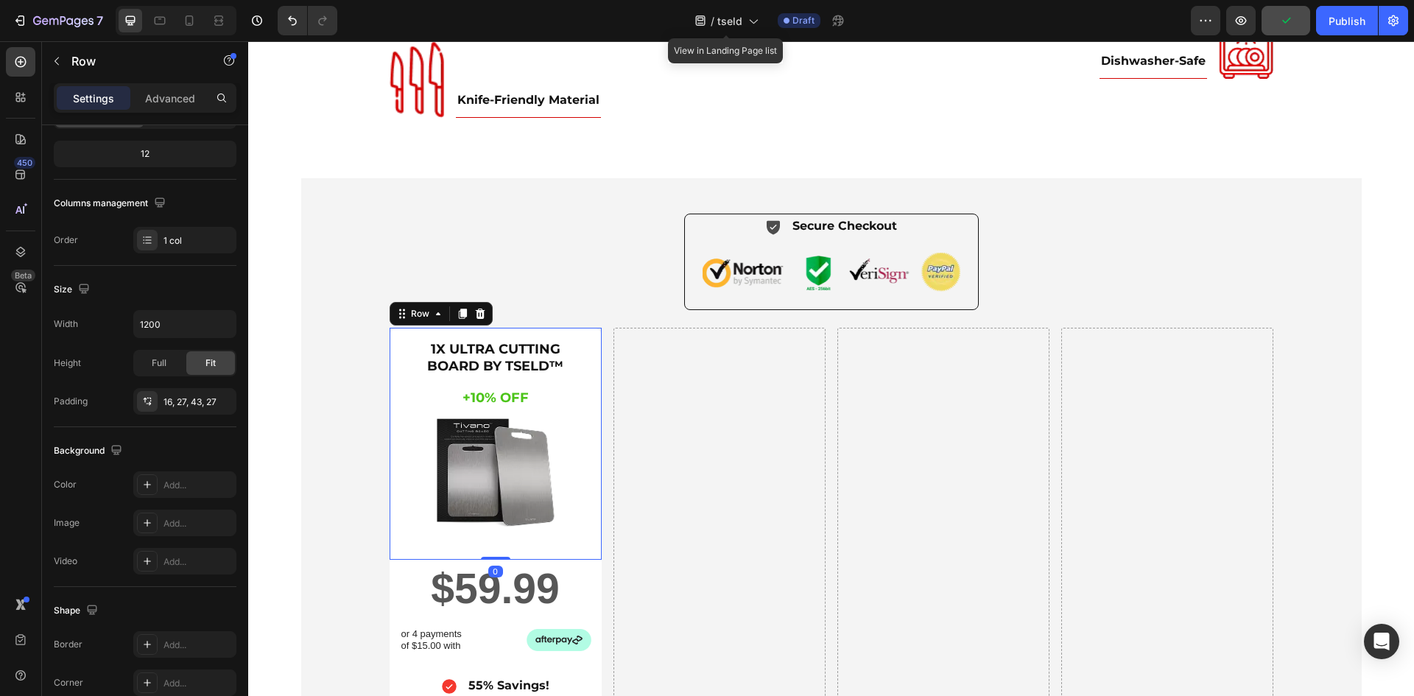
scroll to position [0, 0]
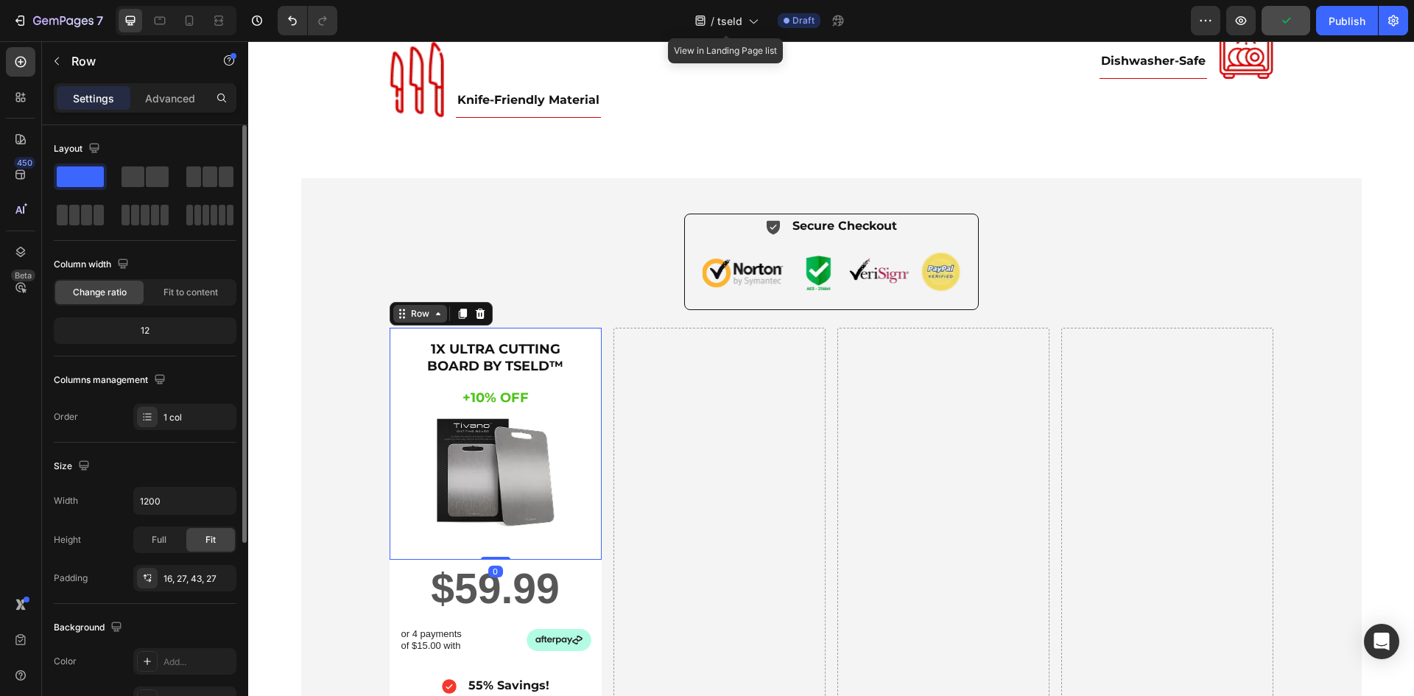
click at [434, 320] on icon at bounding box center [438, 314] width 12 height 12
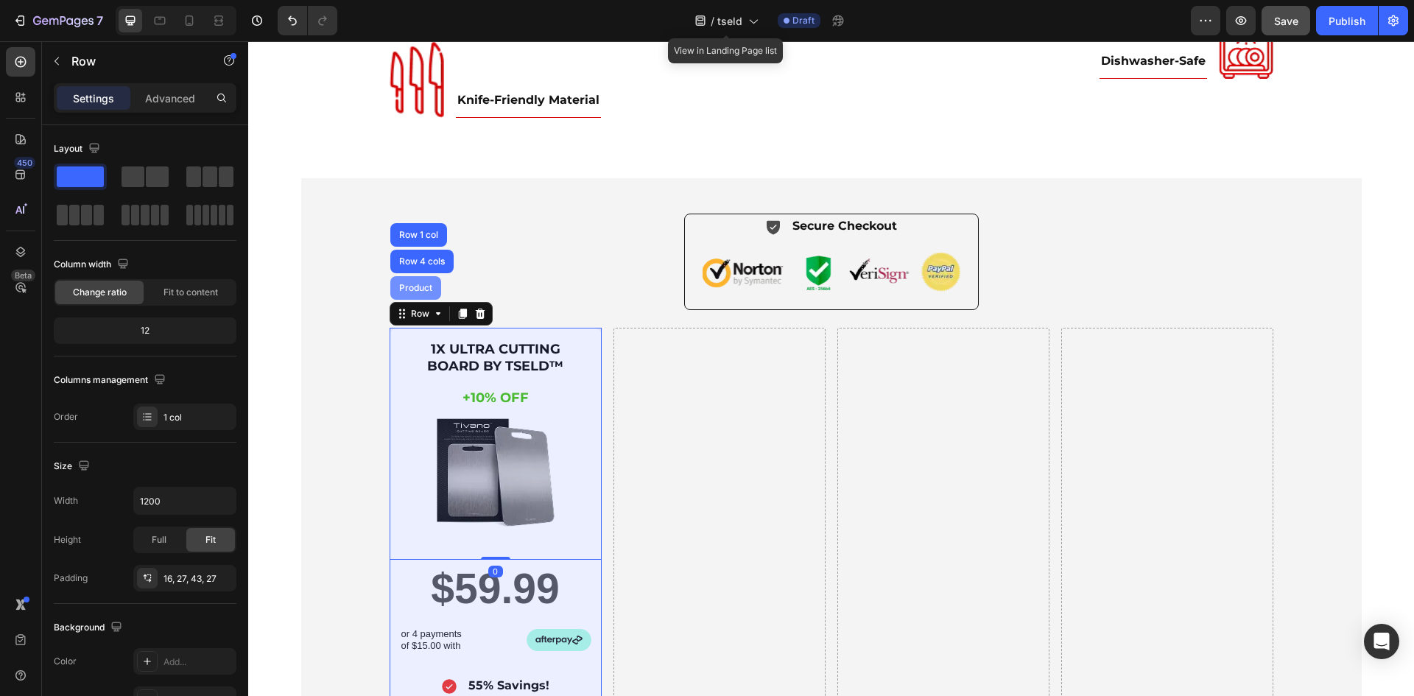
click at [412, 292] on div "Product" at bounding box center [415, 287] width 39 height 9
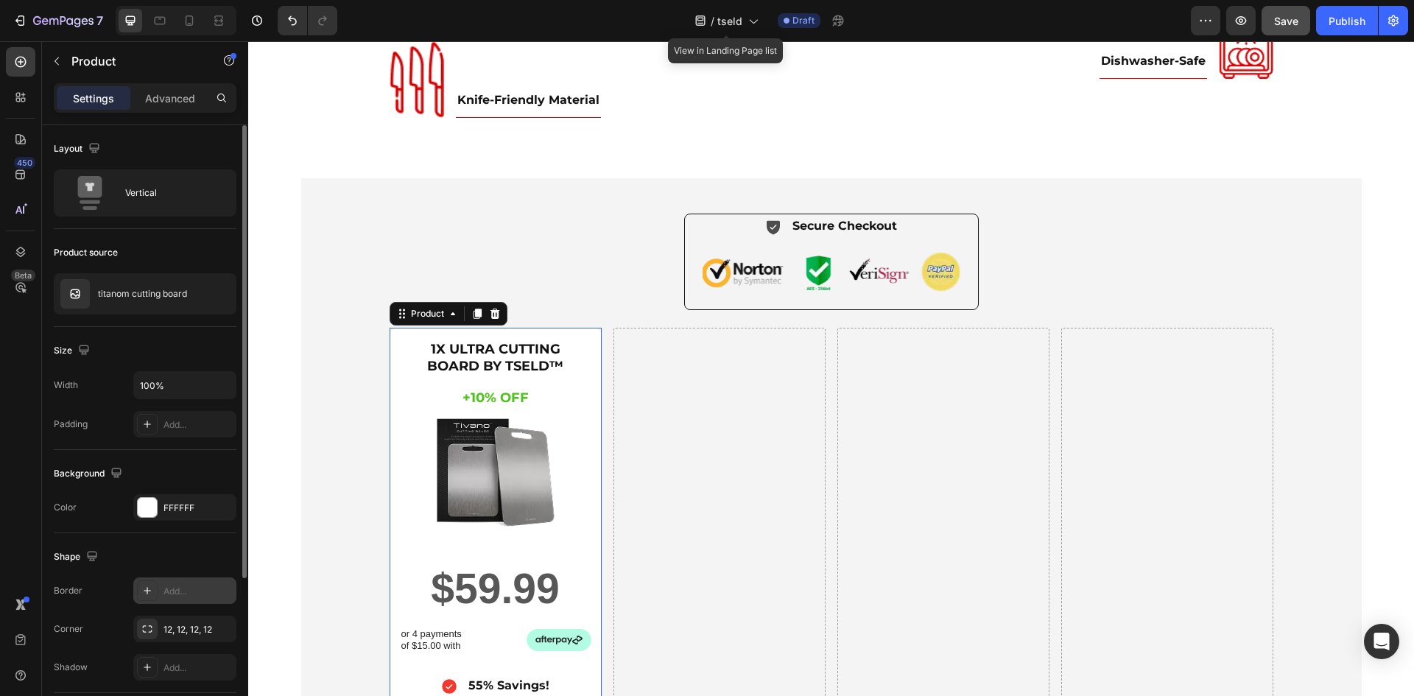
scroll to position [123, 0]
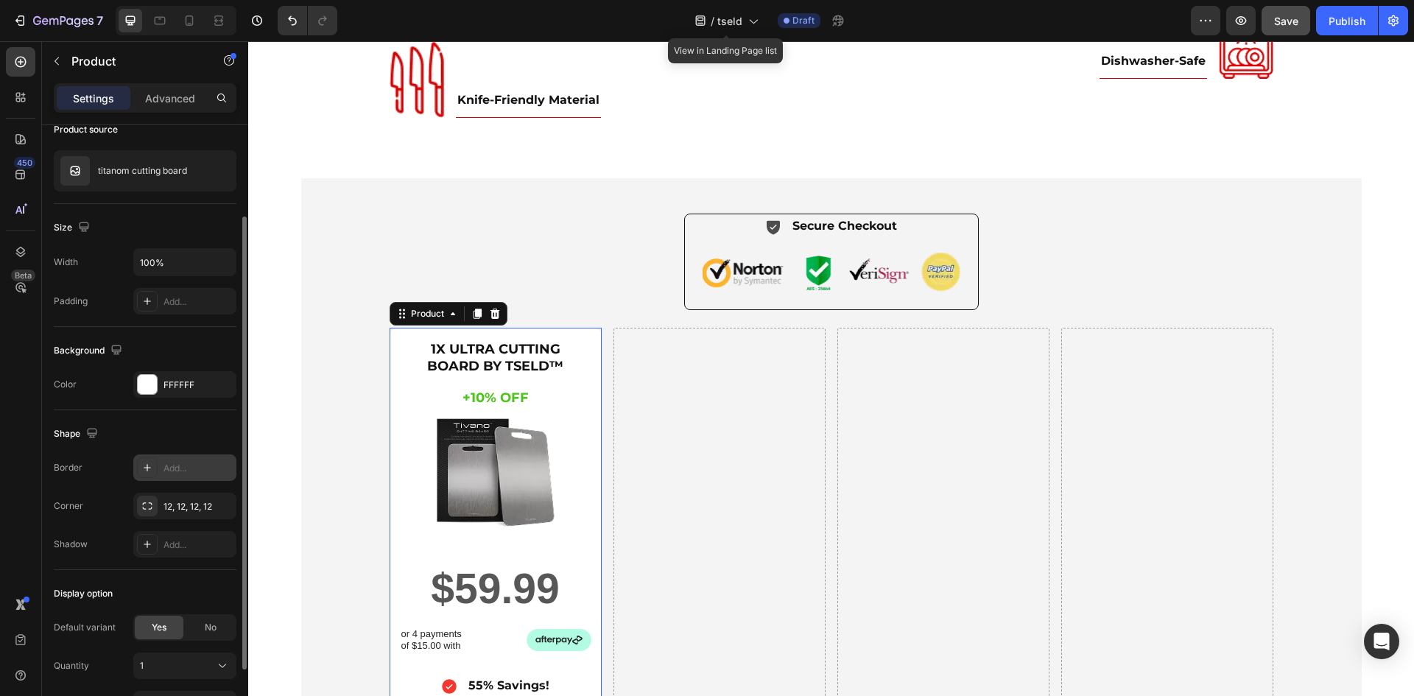
click at [166, 465] on div "Add..." at bounding box center [197, 468] width 69 height 13
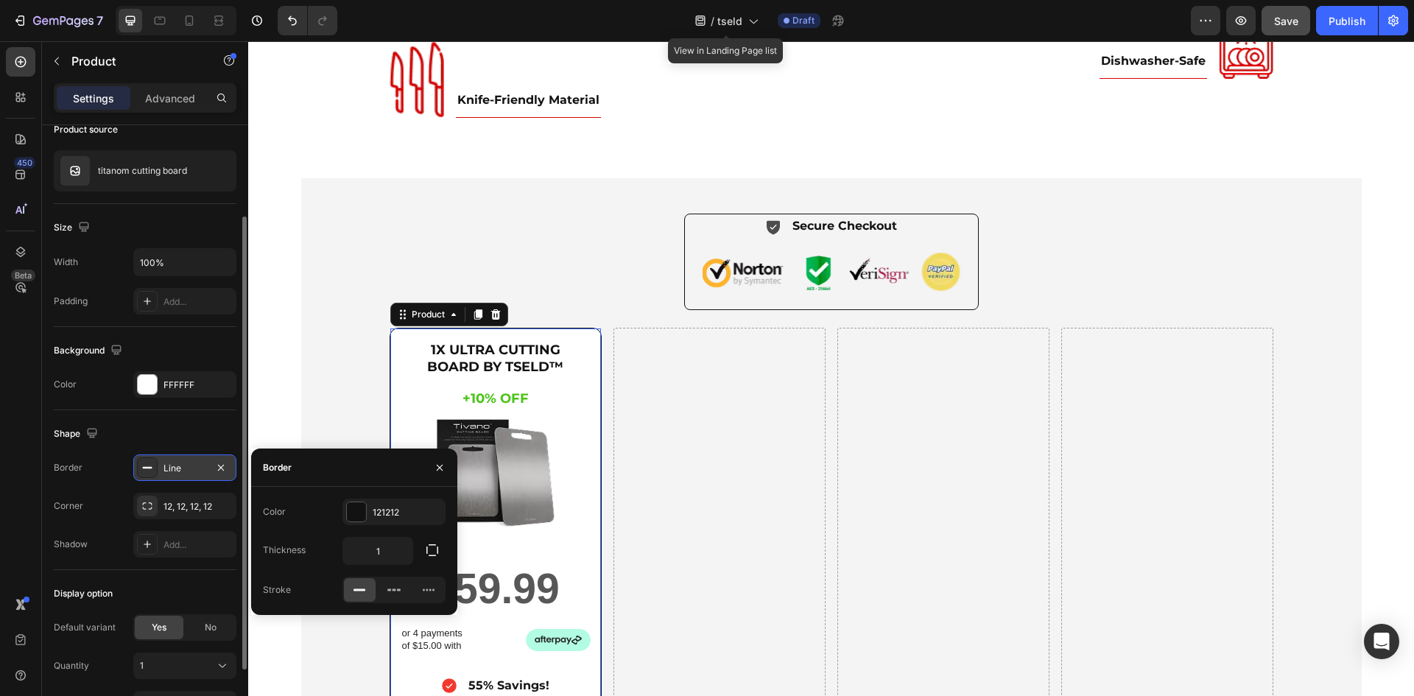
click at [333, 506] on div "Color 121212" at bounding box center [354, 511] width 183 height 27
click at [352, 512] on div at bounding box center [356, 511] width 19 height 19
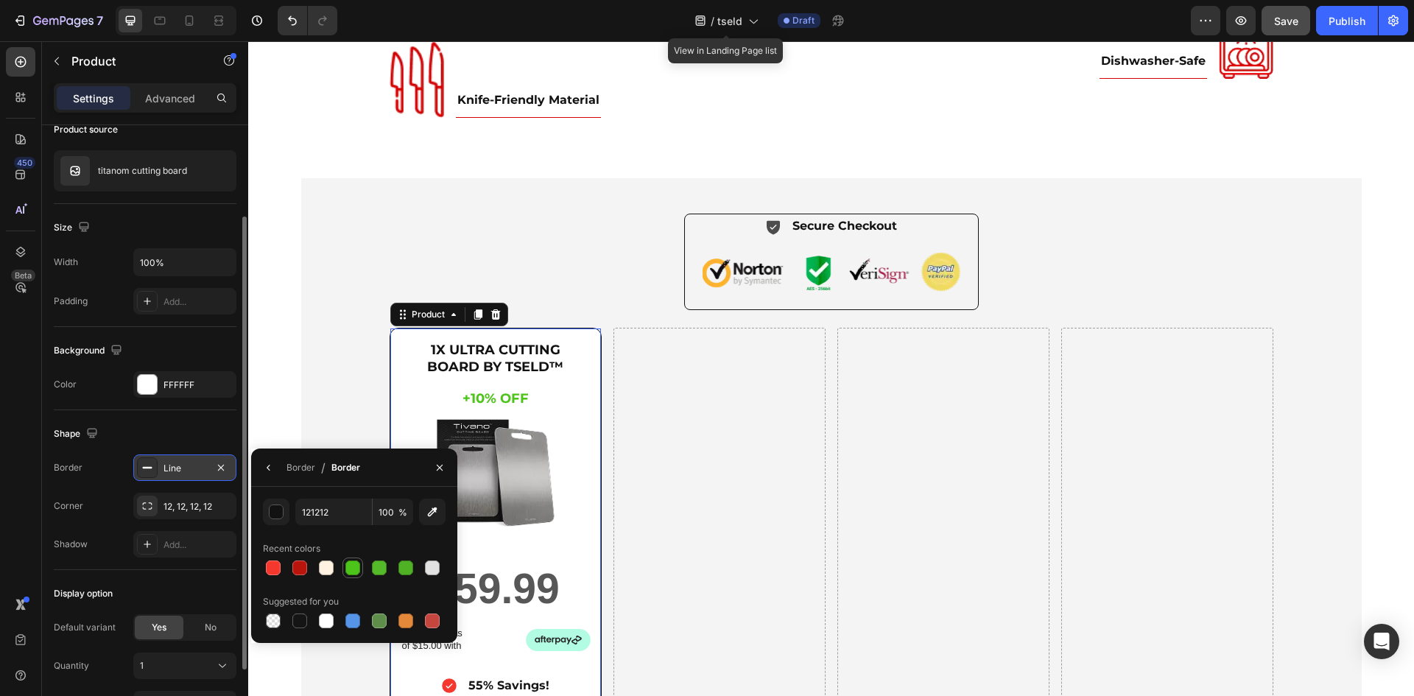
click at [353, 567] on div at bounding box center [352, 567] width 15 height 15
click at [387, 568] on div at bounding box center [379, 568] width 18 height 18
type input "55BA2A"
click at [297, 468] on div "Border" at bounding box center [300, 467] width 29 height 13
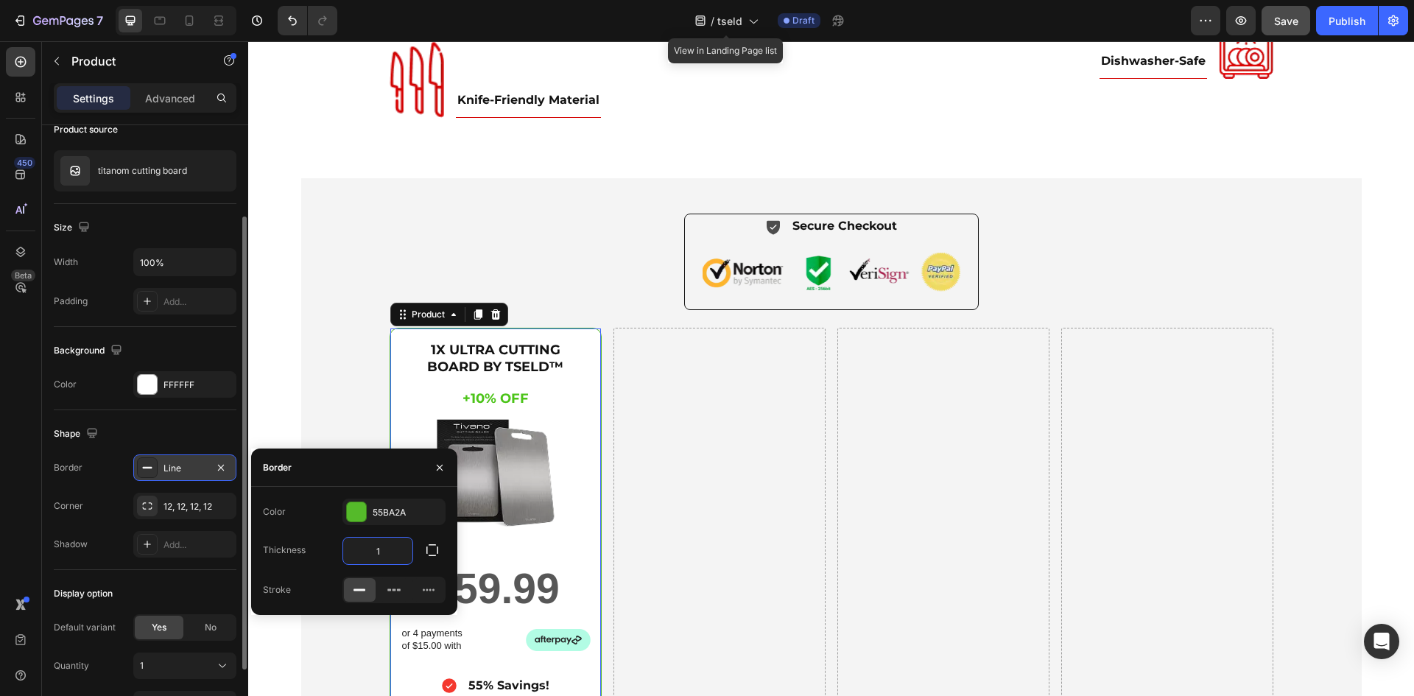
click at [381, 546] on input "1" at bounding box center [377, 550] width 69 height 27
type input "2"
click at [358, 331] on div "Icon Secure Checkout Text Block Advanced List Image Row 1X ULTRA CUTTING BOARD …" at bounding box center [831, 656] width 1042 height 886
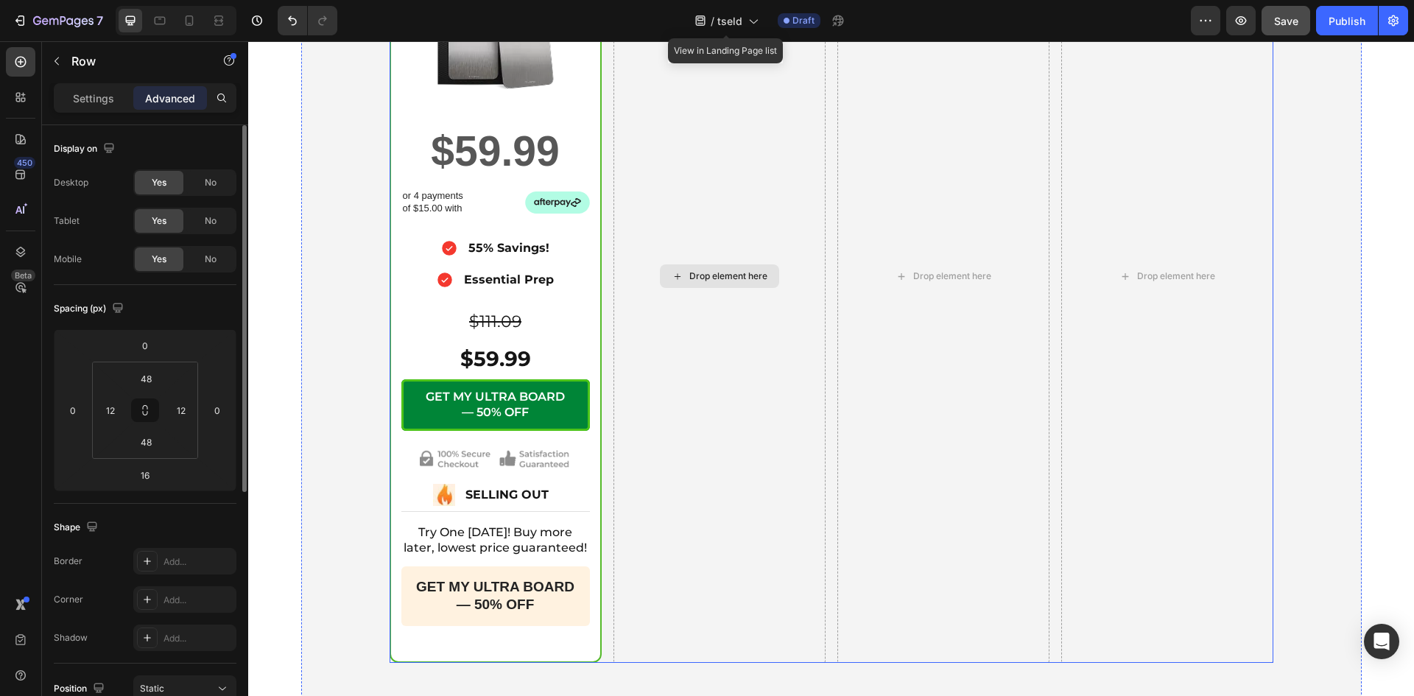
scroll to position [5520, 0]
click at [518, 208] on div "or 4 payments of $15.00 with Text Block Image Row" at bounding box center [495, 202] width 188 height 28
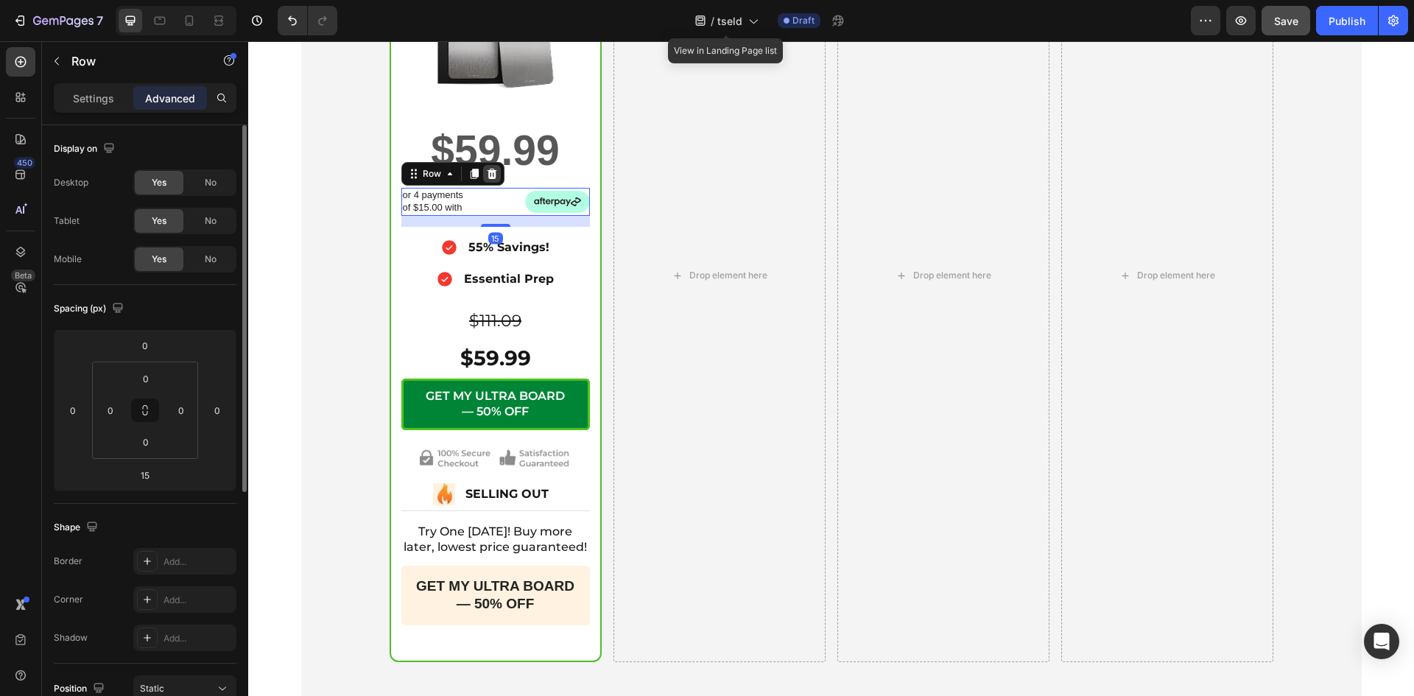
click at [487, 176] on icon at bounding box center [492, 174] width 10 height 10
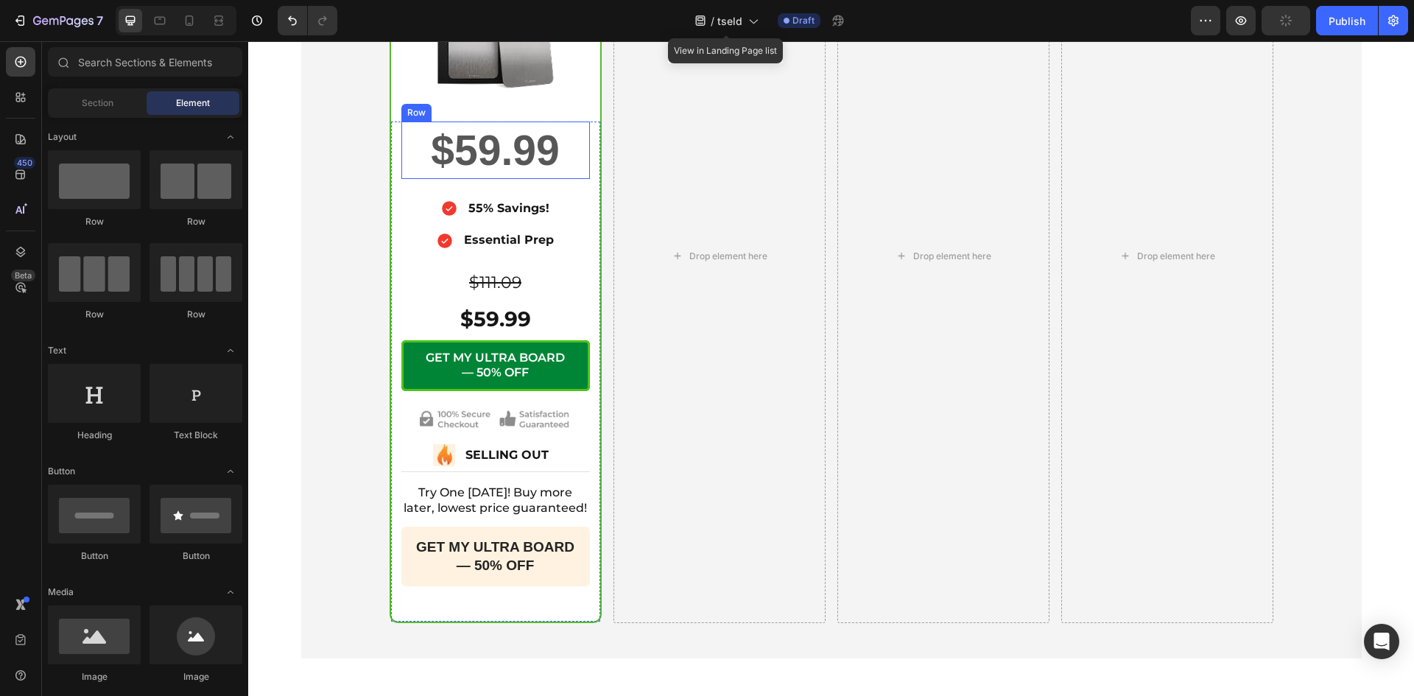
click at [560, 153] on div "$59.99 Product Price Product Price Row" at bounding box center [495, 149] width 188 height 57
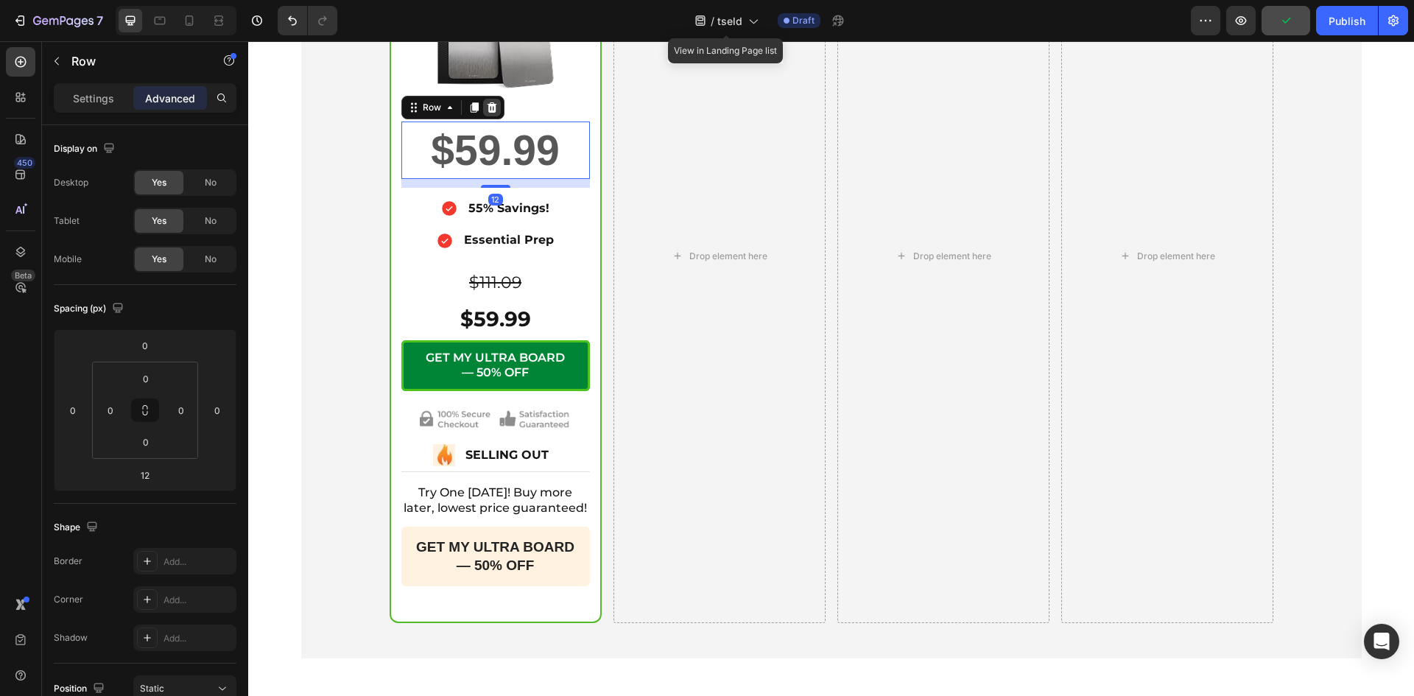
click at [487, 106] on icon at bounding box center [492, 107] width 10 height 10
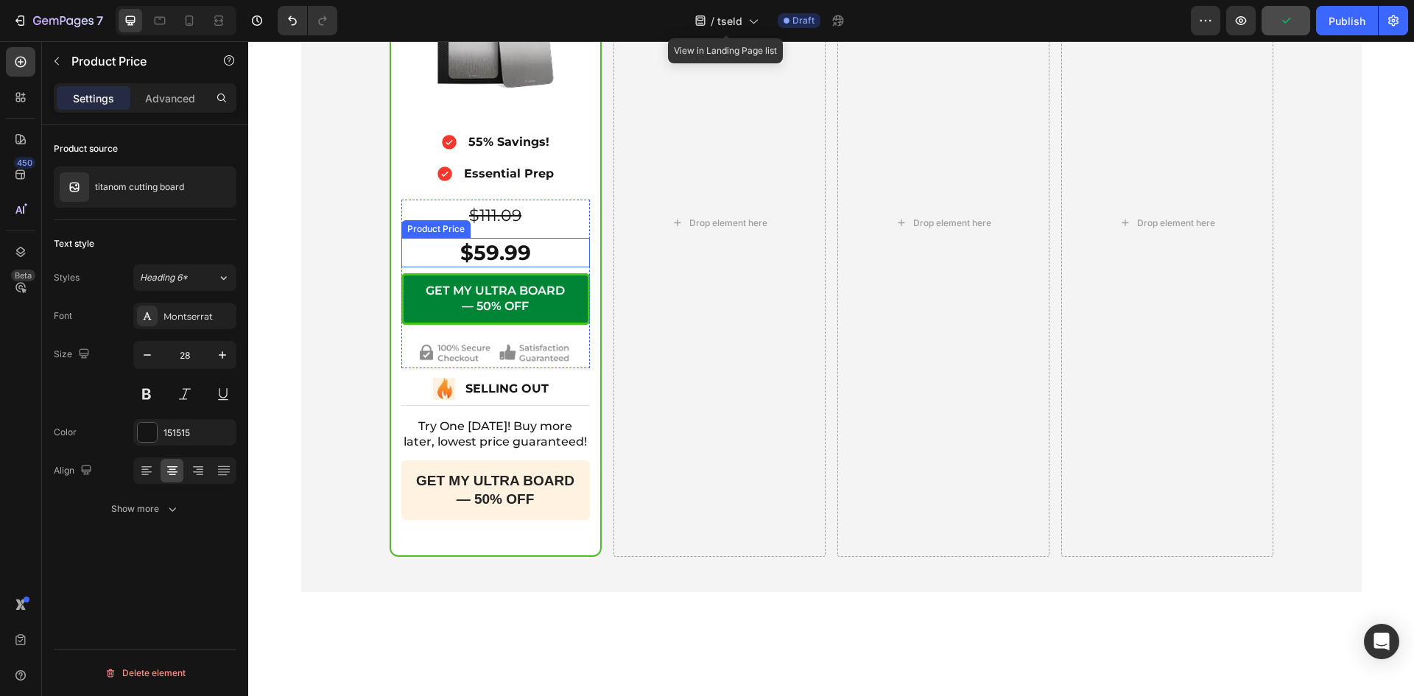
click at [520, 247] on div "$59.99" at bounding box center [495, 252] width 188 height 29
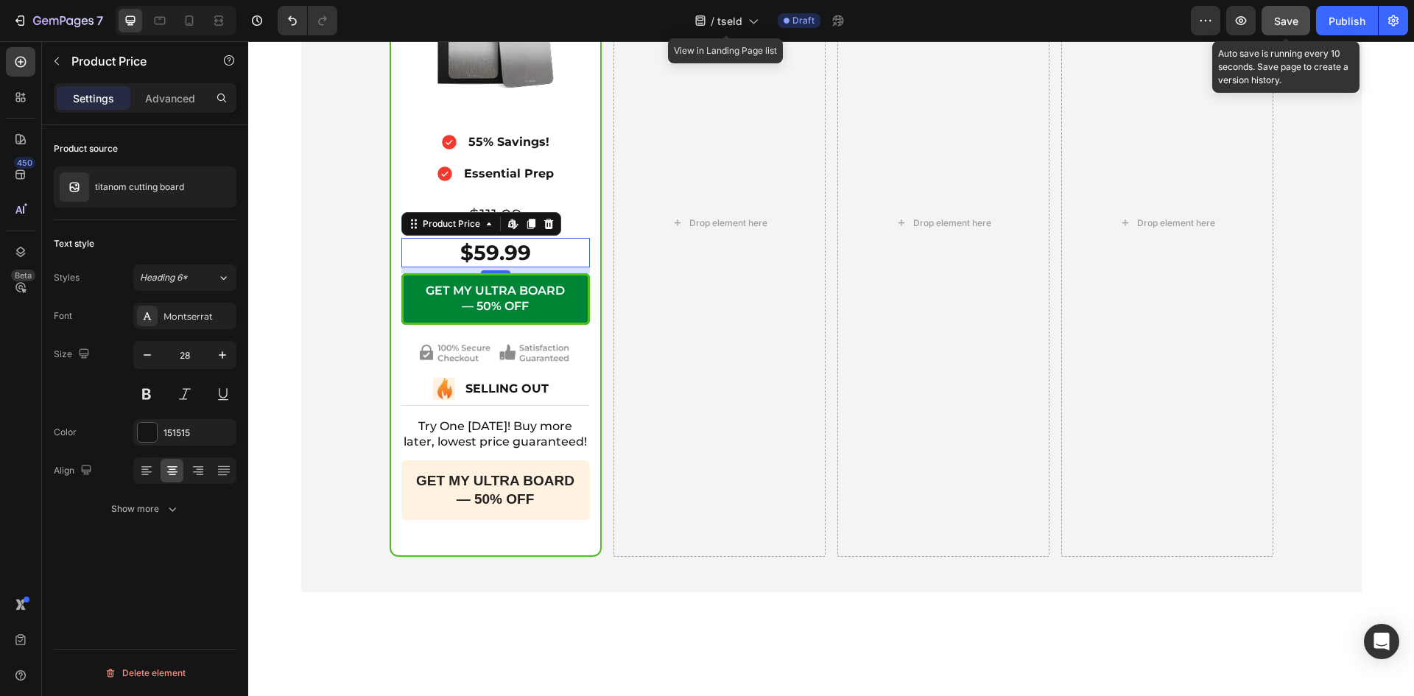
click at [1277, 24] on span "Save" at bounding box center [1286, 21] width 24 height 13
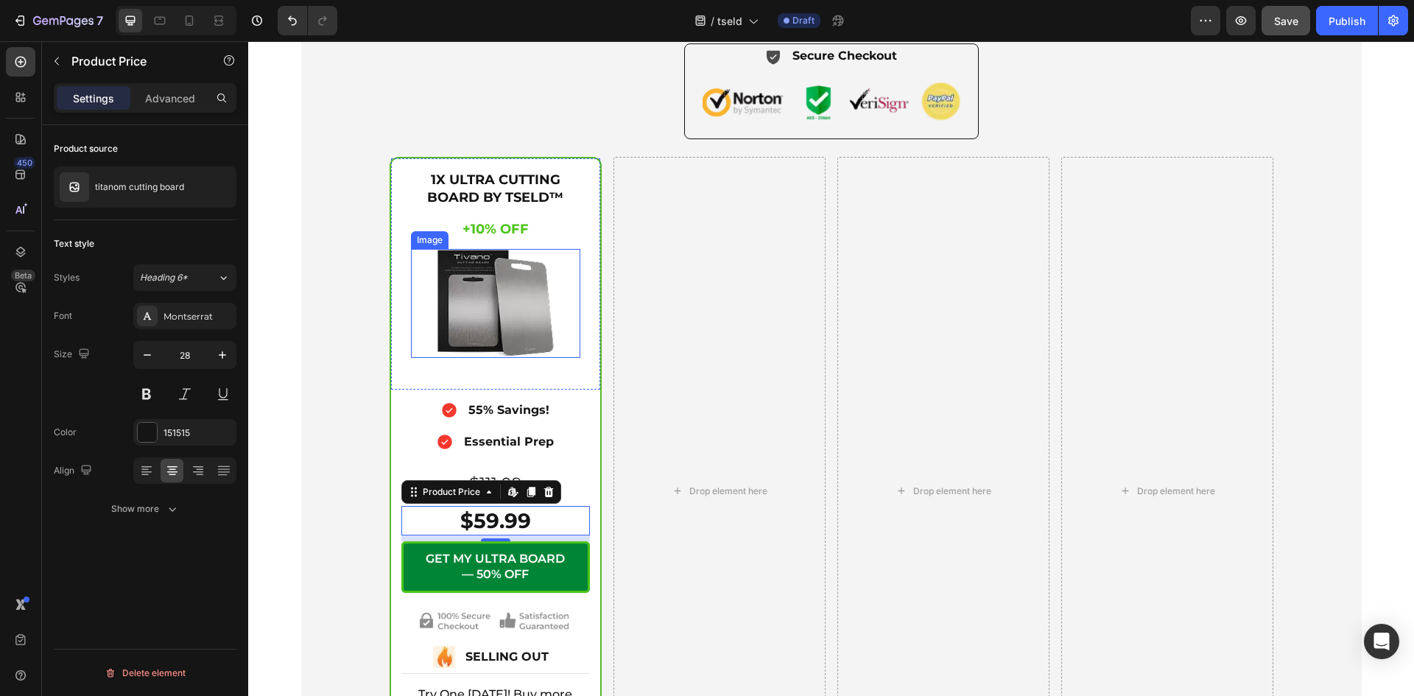
scroll to position [5152, 0]
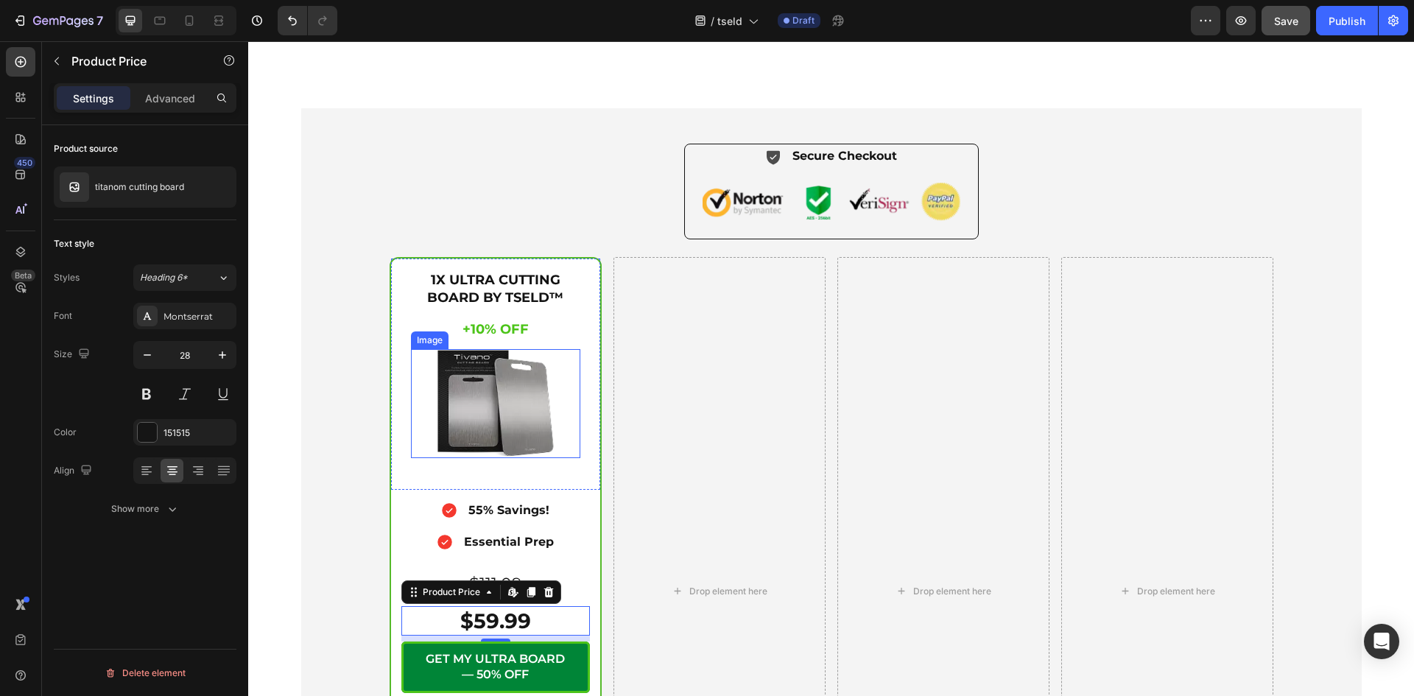
click at [508, 411] on img at bounding box center [495, 403] width 119 height 109
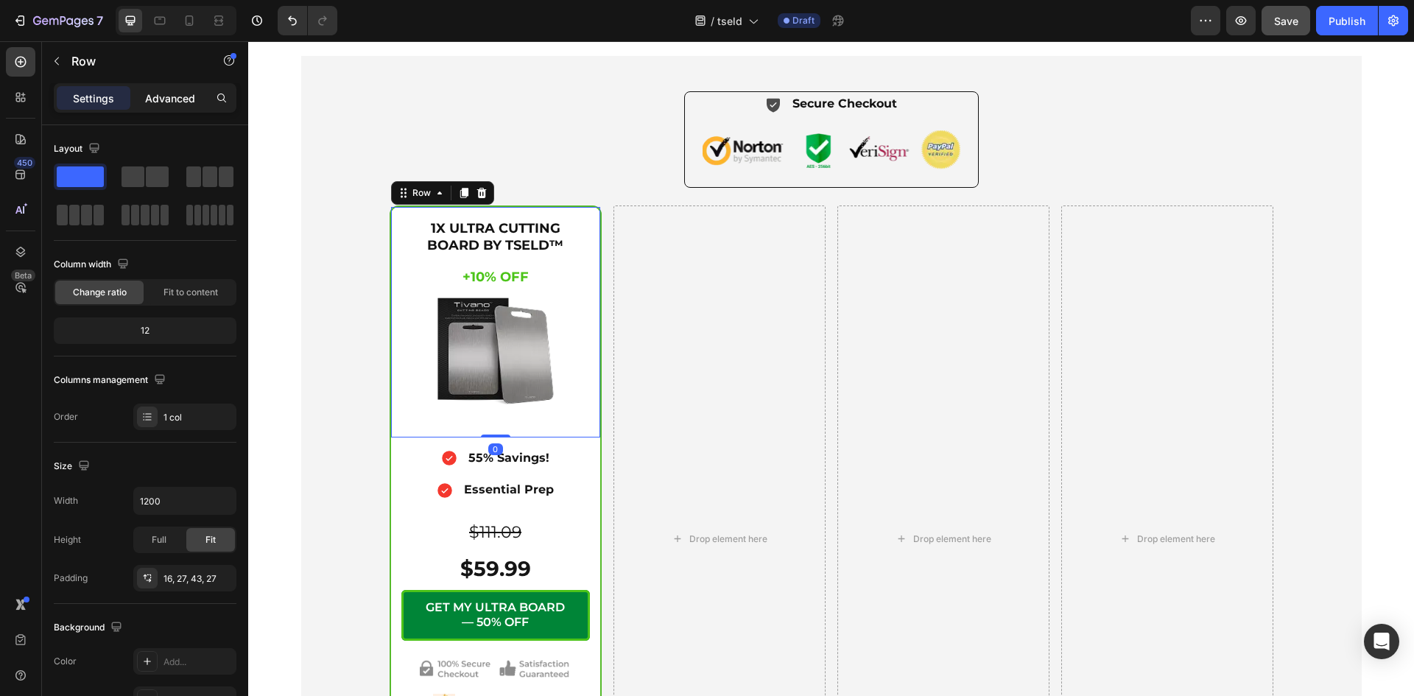
click at [175, 100] on p "Advanced" at bounding box center [170, 98] width 50 height 15
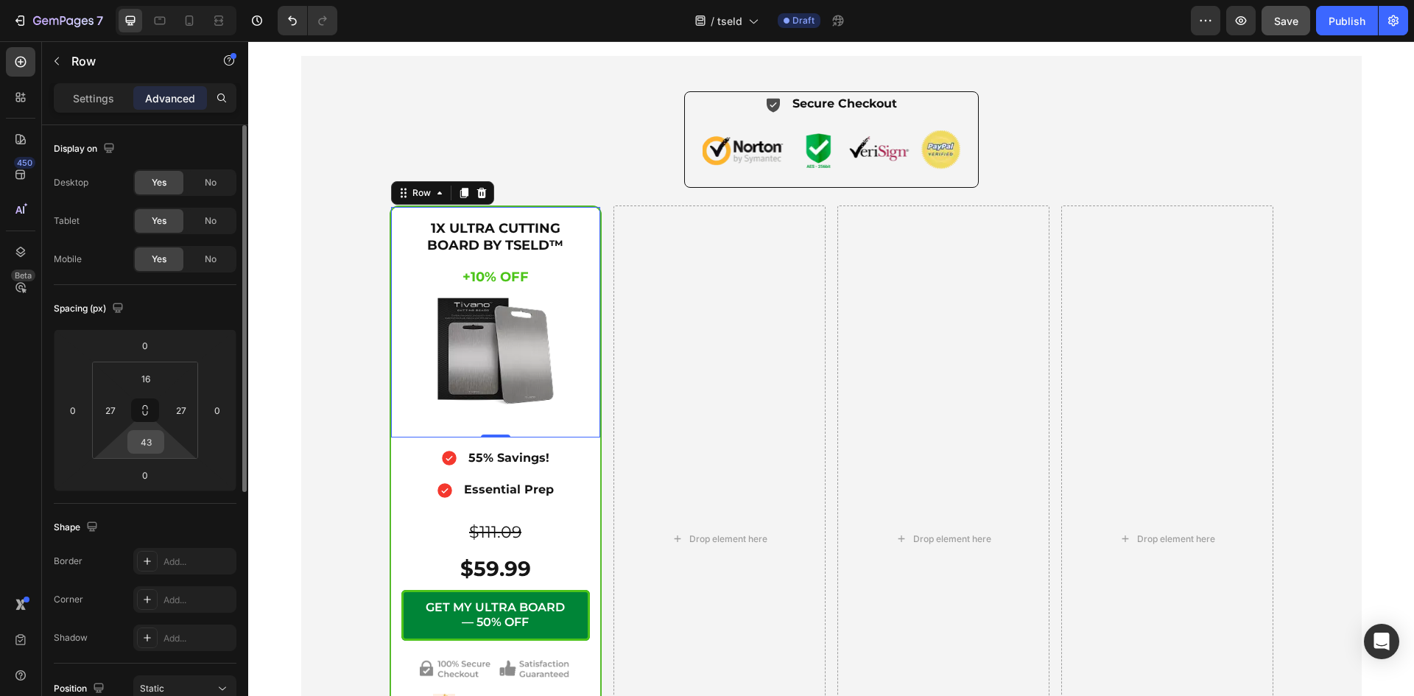
click at [155, 439] on input "43" at bounding box center [145, 442] width 29 height 22
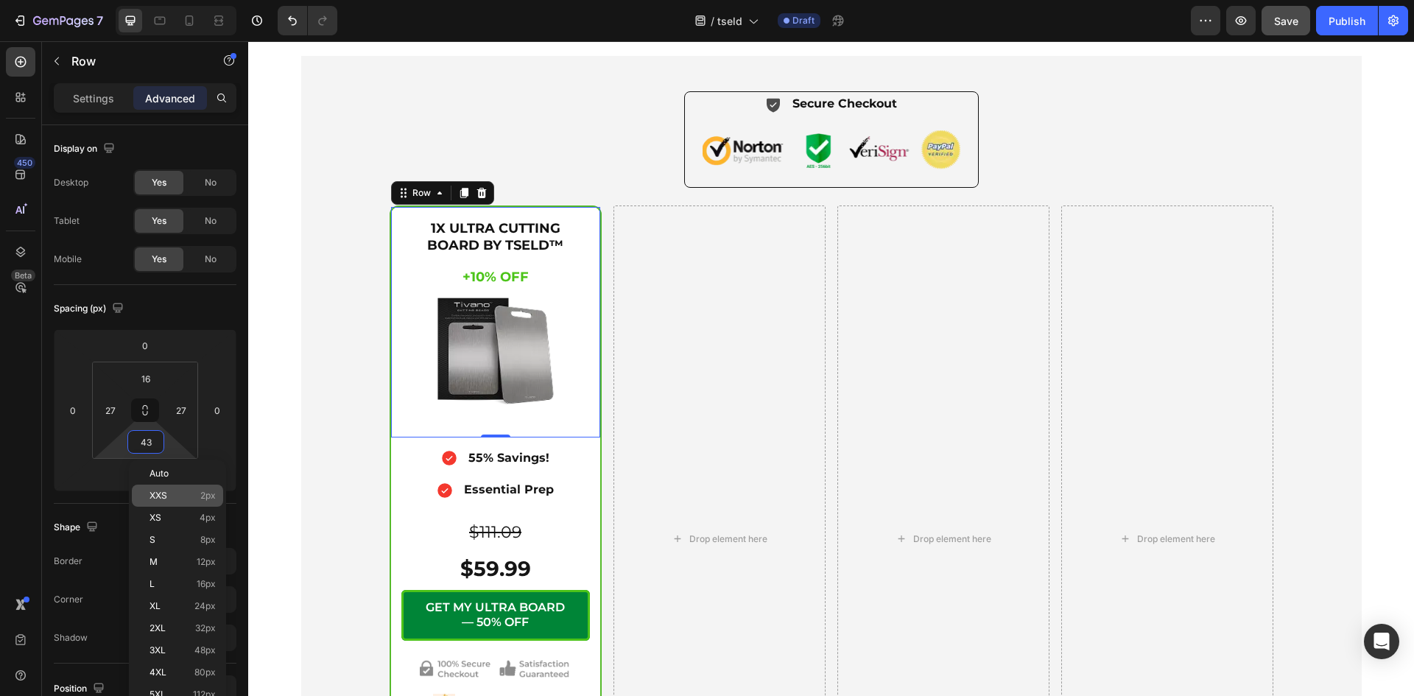
click at [185, 498] on p "XXS 2px" at bounding box center [182, 495] width 66 height 10
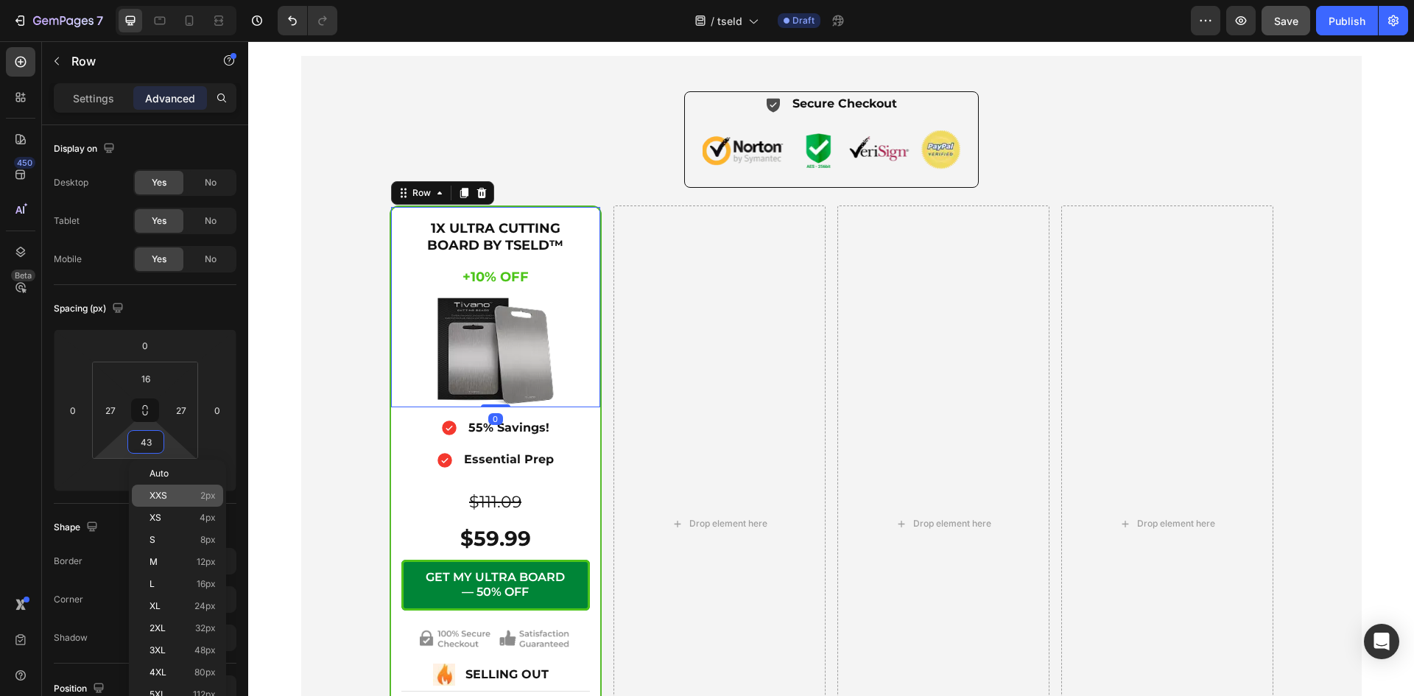
type input "2"
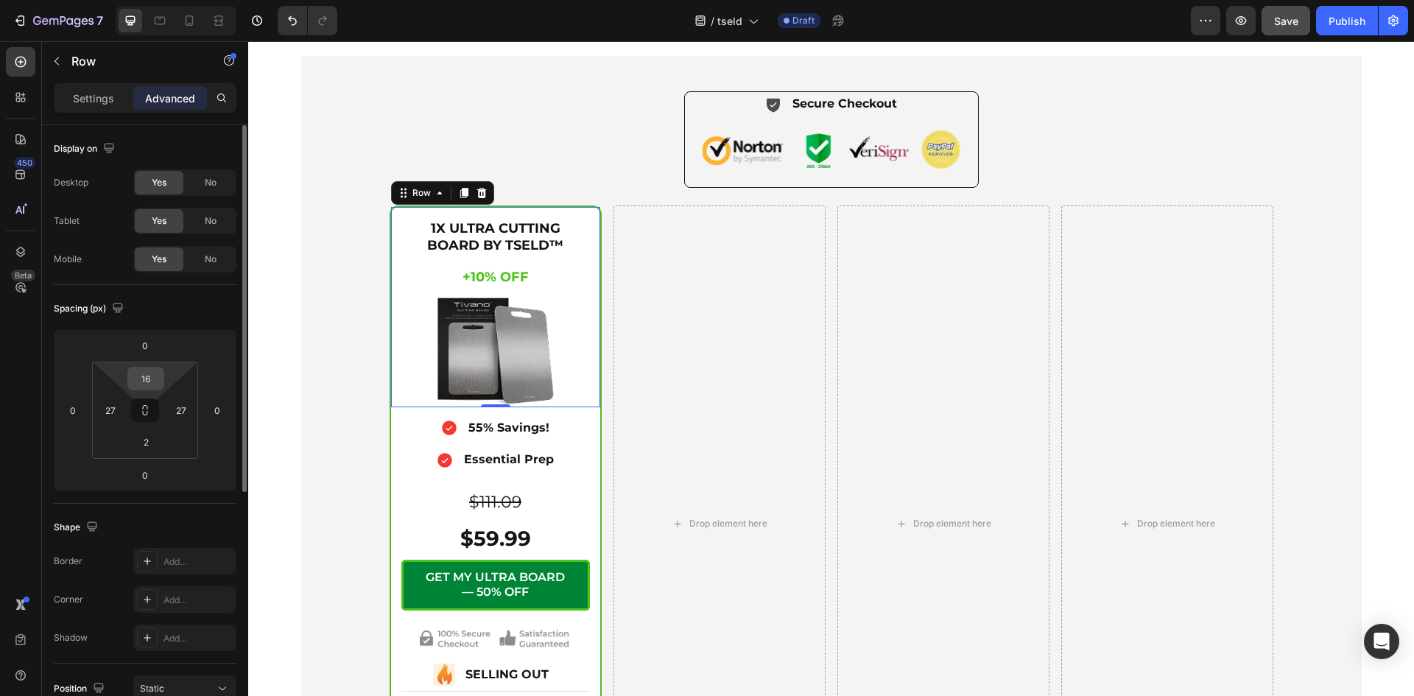
click at [155, 375] on input "16" at bounding box center [145, 378] width 29 height 22
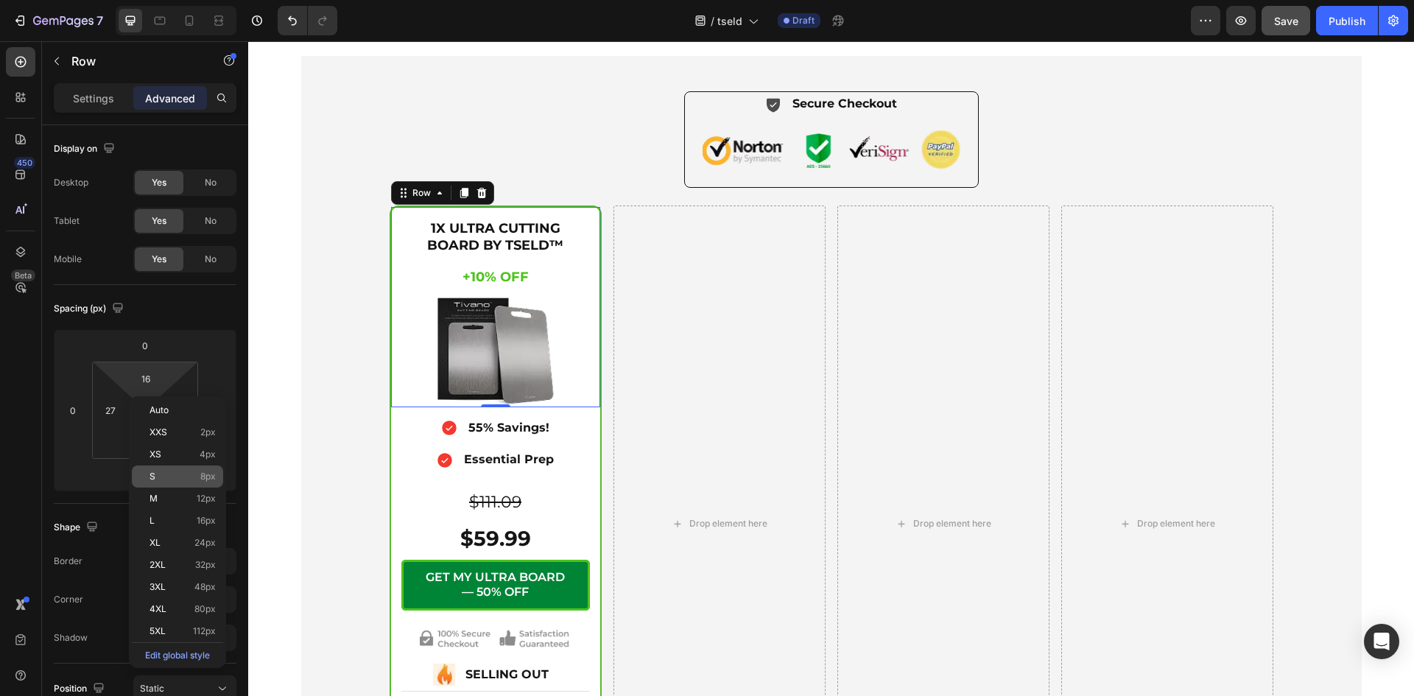
click at [171, 481] on div "S 8px" at bounding box center [177, 476] width 91 height 22
type input "8"
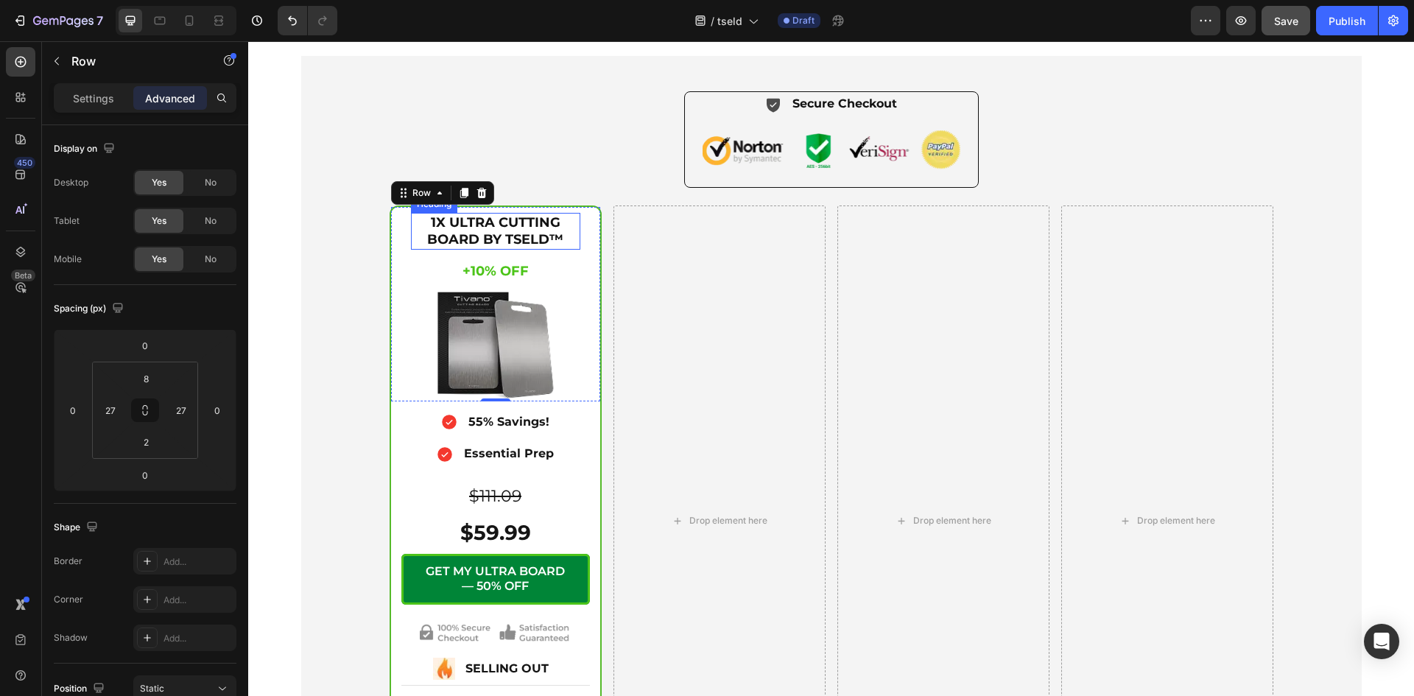
click at [533, 250] on h2 "1X ULTRA CUTTING BOARD BY TSELD™" at bounding box center [495, 232] width 169 height 38
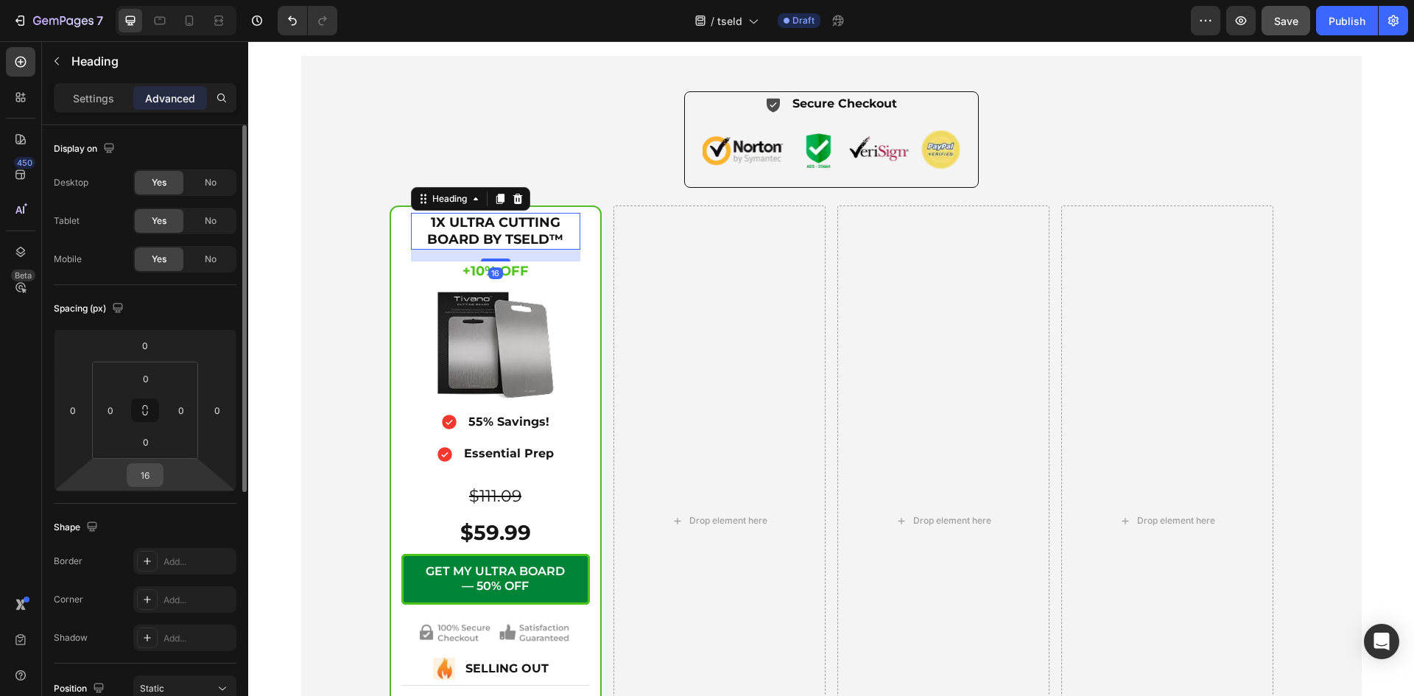
click at [151, 468] on input "16" at bounding box center [144, 475] width 29 height 22
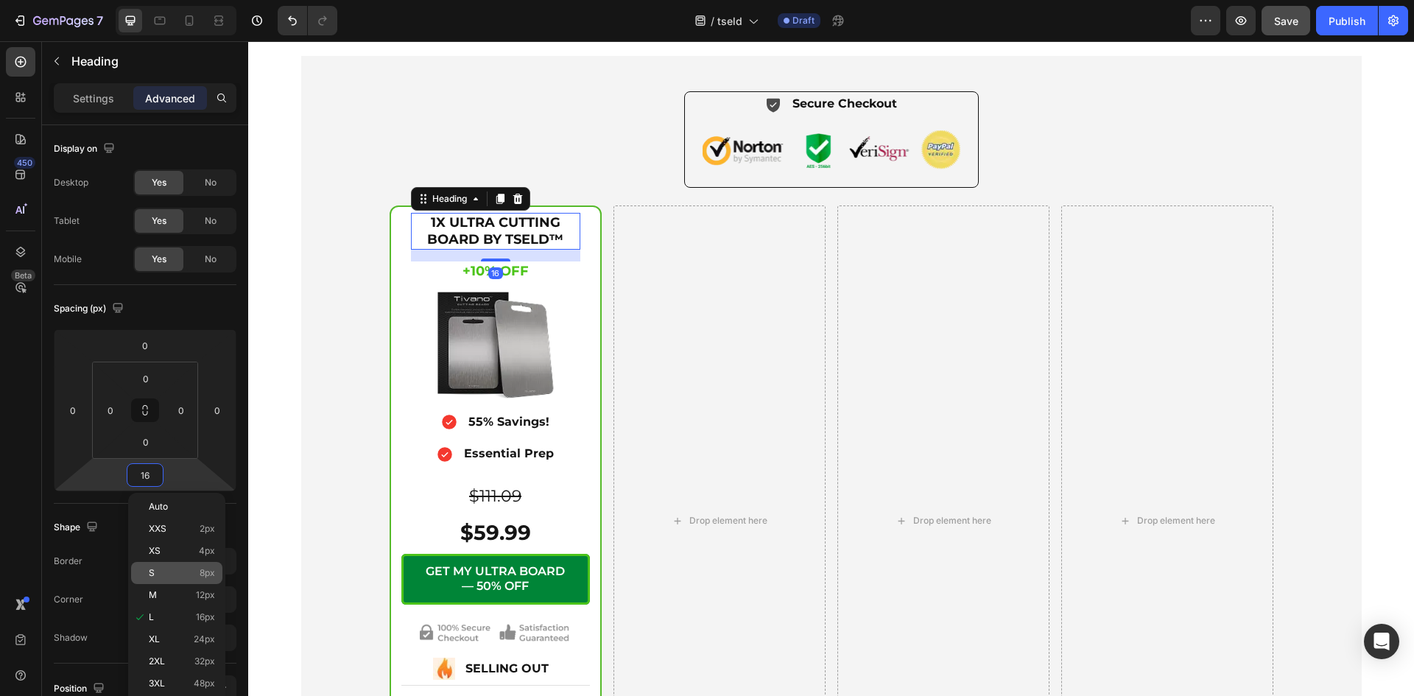
click at [157, 571] on p "S 8px" at bounding box center [182, 573] width 66 height 10
type input "8"
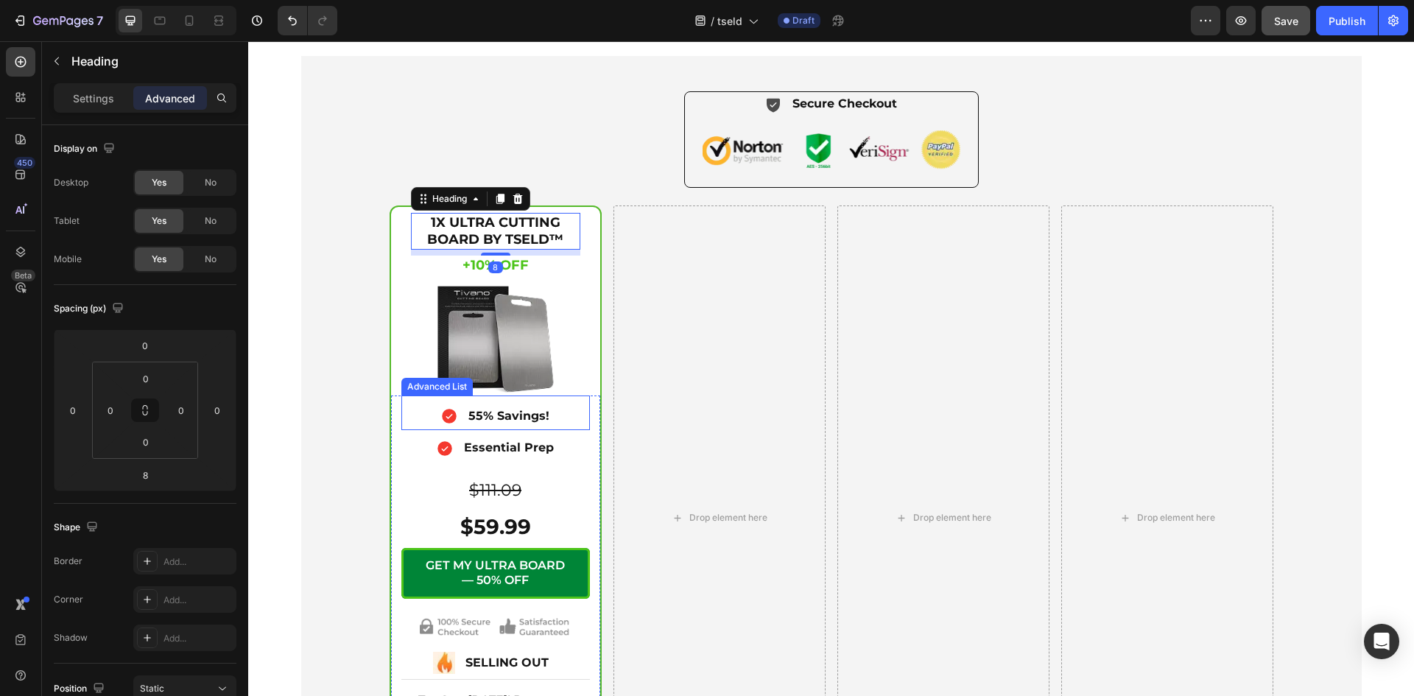
click at [558, 430] on div "Icon 55% Savings! Text Block" at bounding box center [495, 417] width 188 height 26
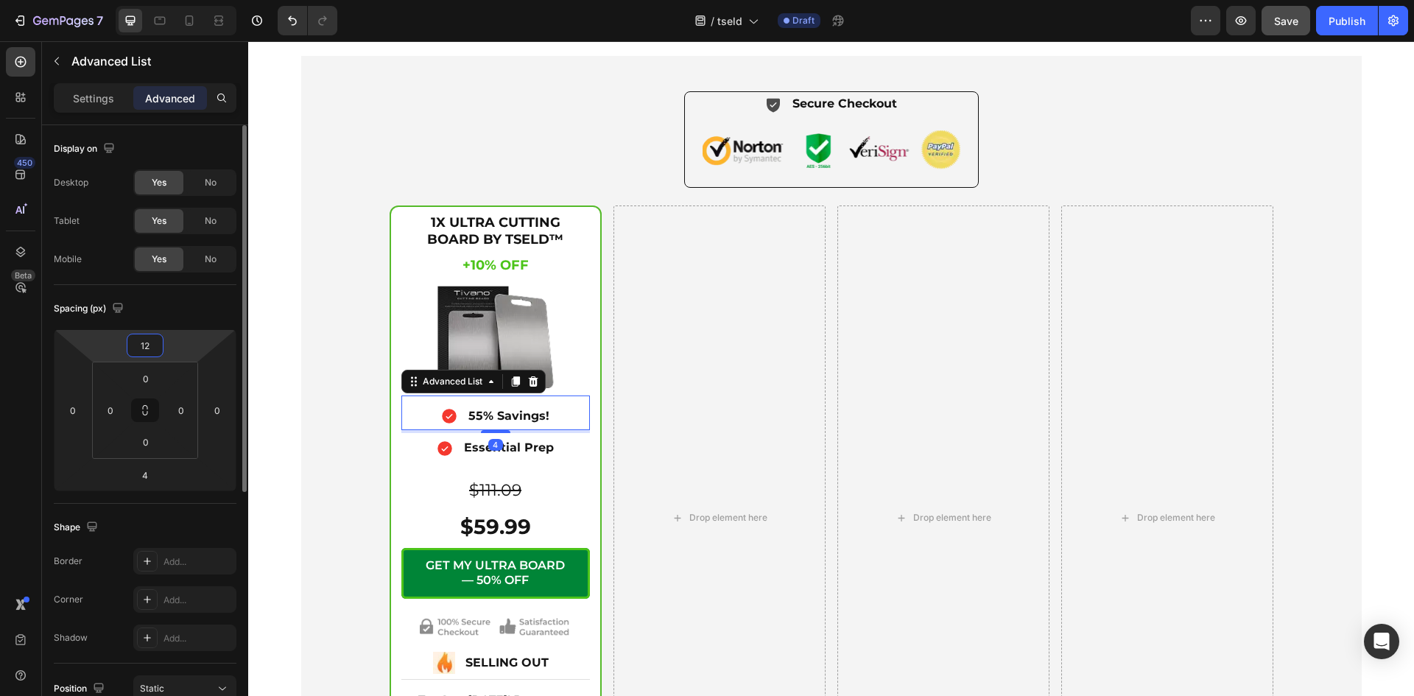
click at [149, 342] on input "12" at bounding box center [144, 345] width 29 height 22
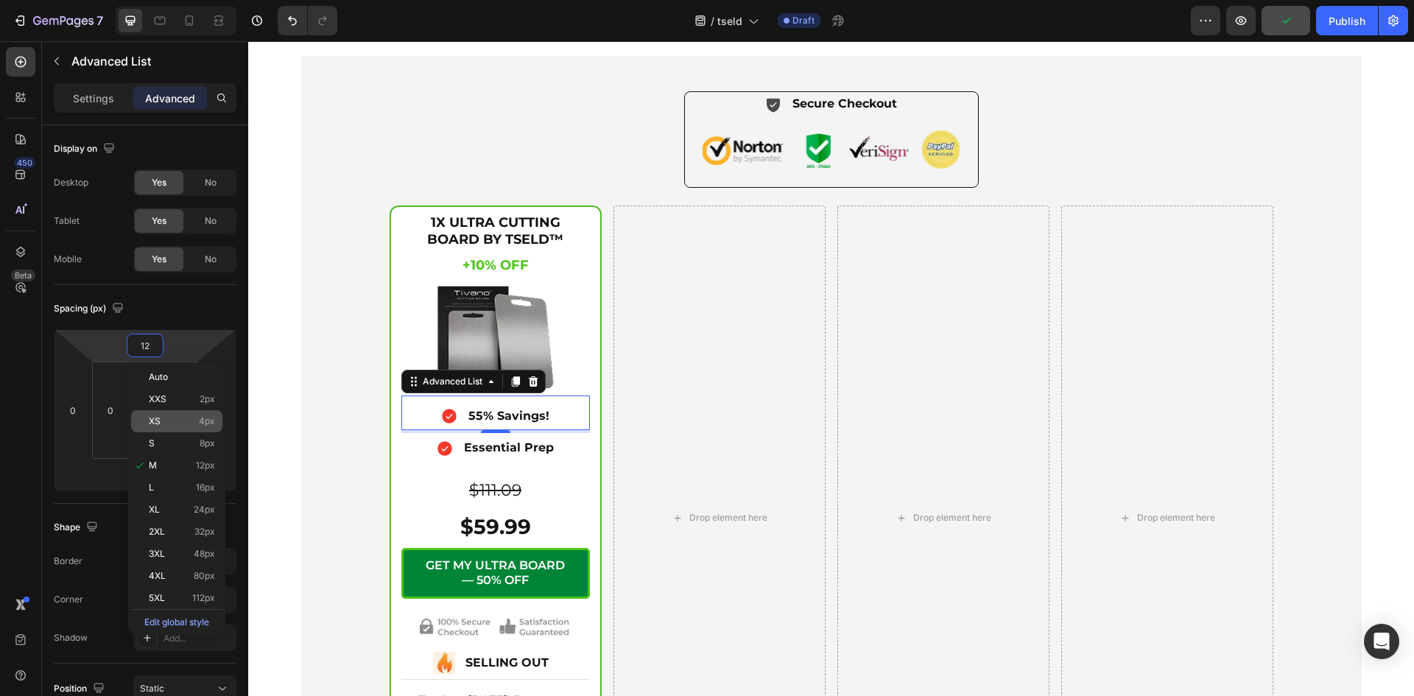
click at [163, 420] on p "XS 4px" at bounding box center [182, 421] width 66 height 10
type input "4"
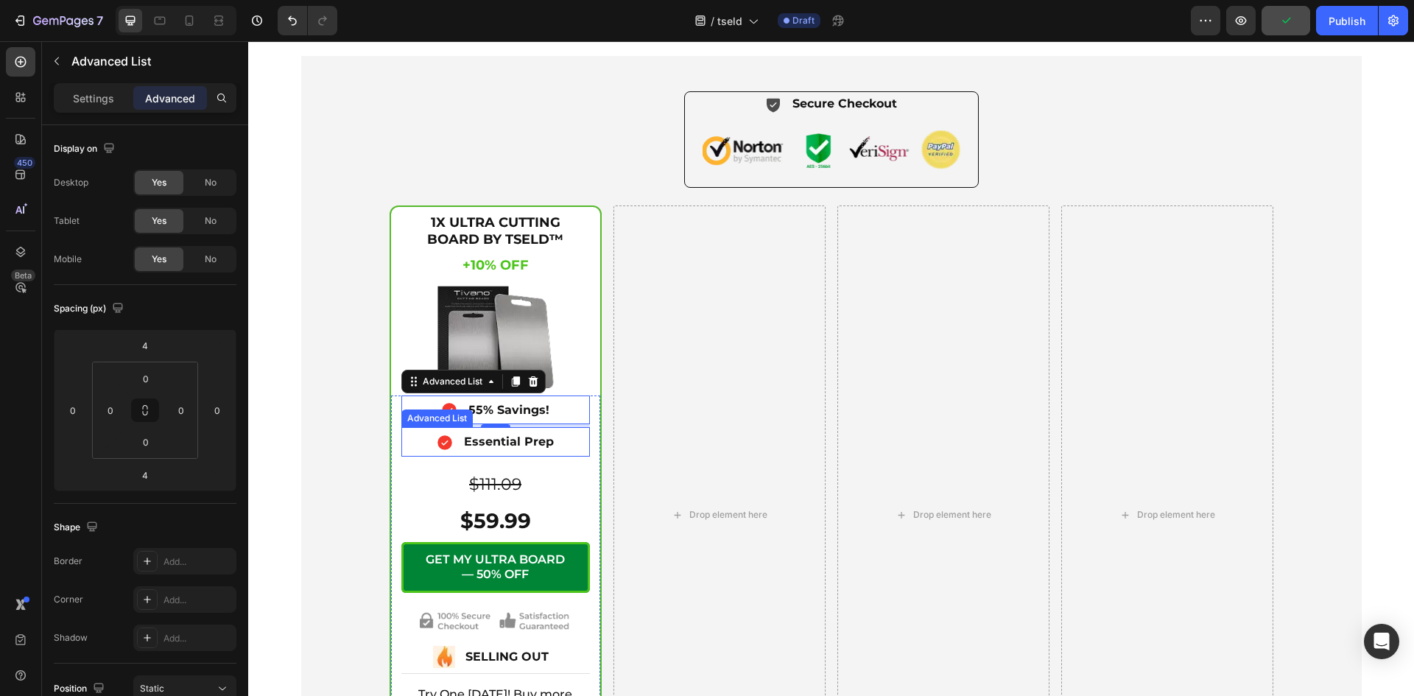
click at [564, 456] on div "Icon Essential Prep Text Block" at bounding box center [495, 443] width 188 height 26
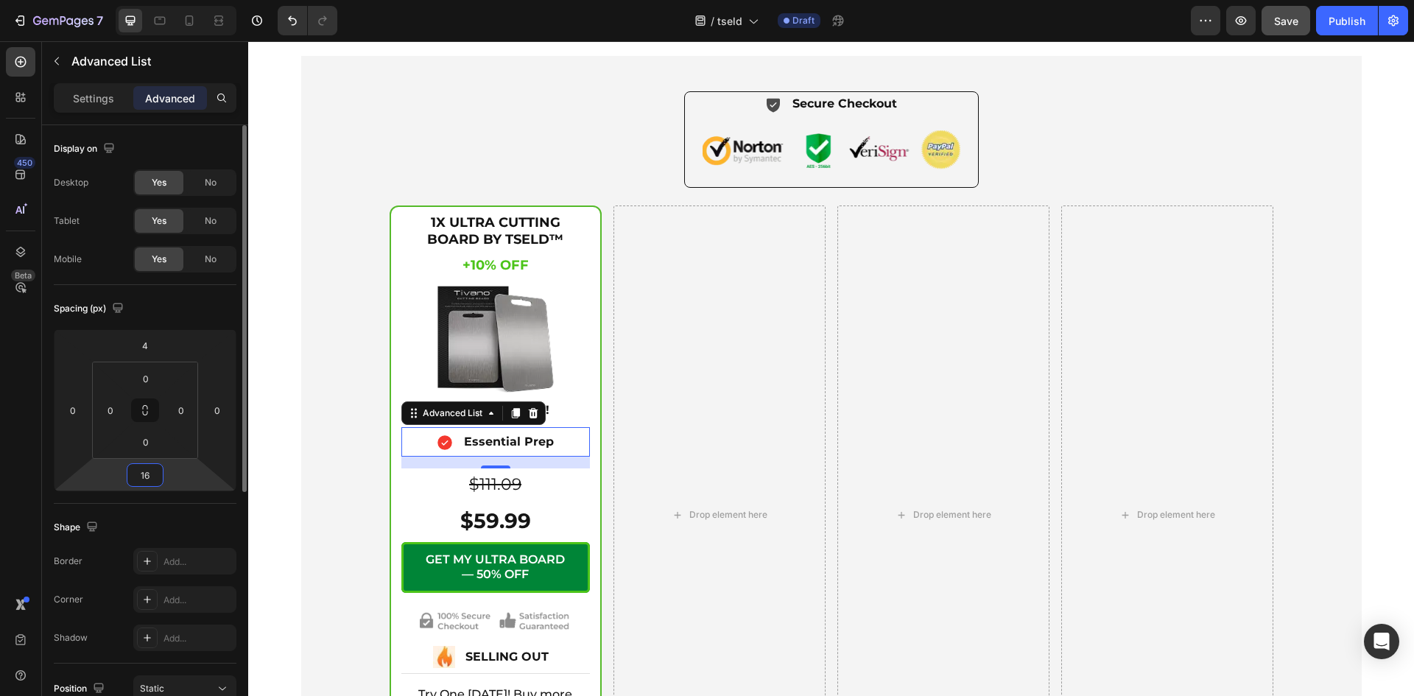
click at [155, 479] on input "16" at bounding box center [144, 475] width 29 height 22
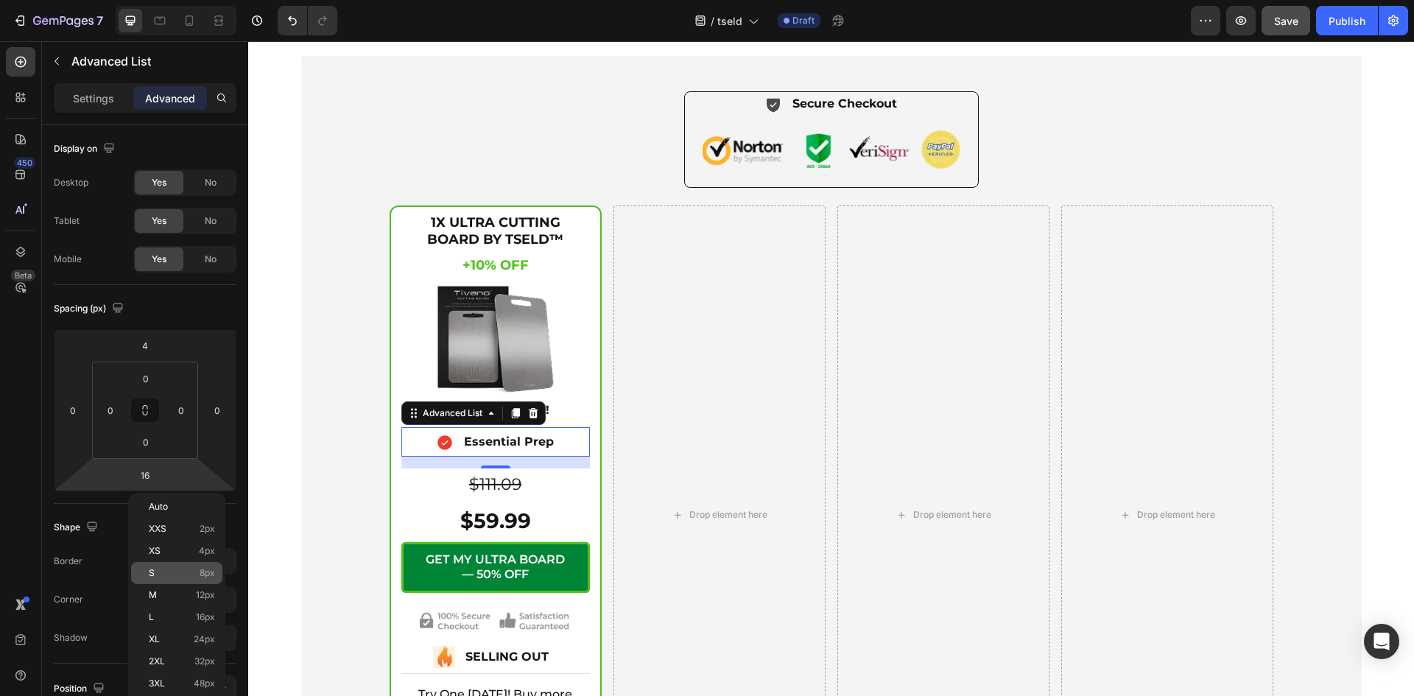
click at [170, 563] on div "S 8px" at bounding box center [176, 573] width 91 height 22
type input "8"
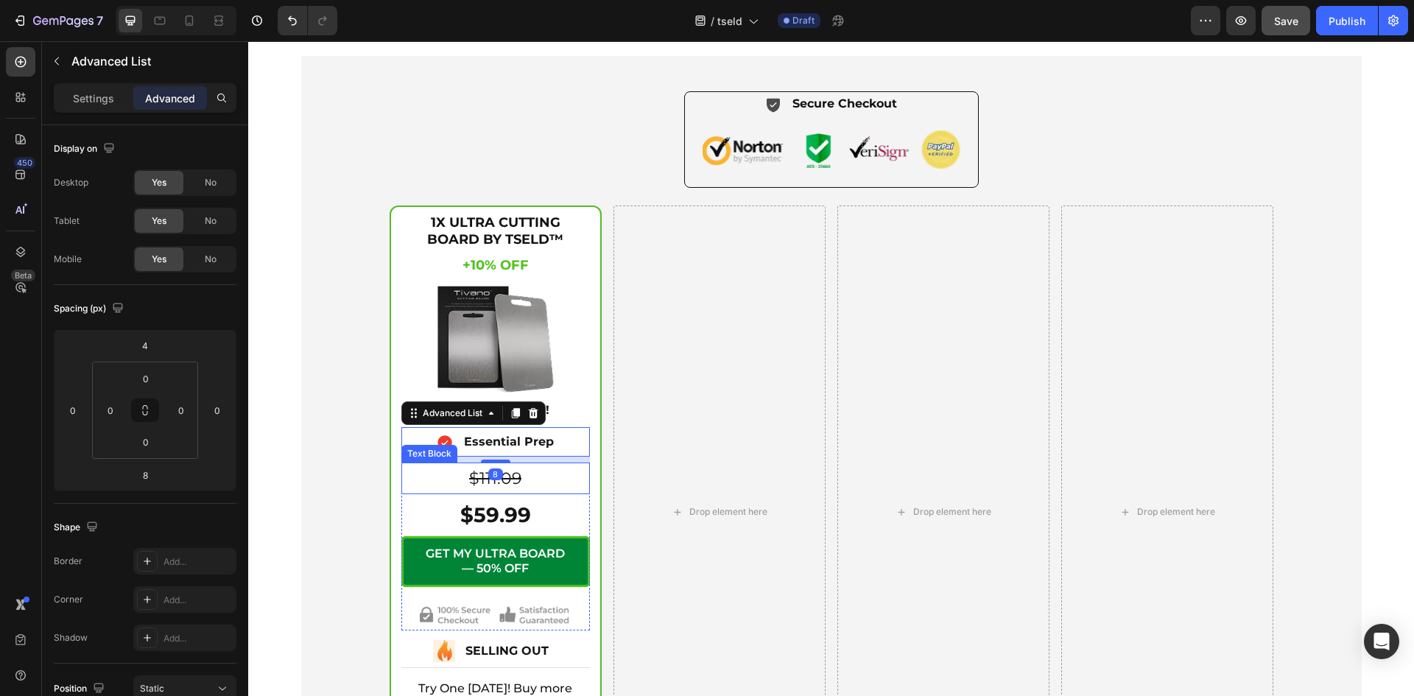
click at [527, 493] on p "$111.09" at bounding box center [496, 478] width 186 height 29
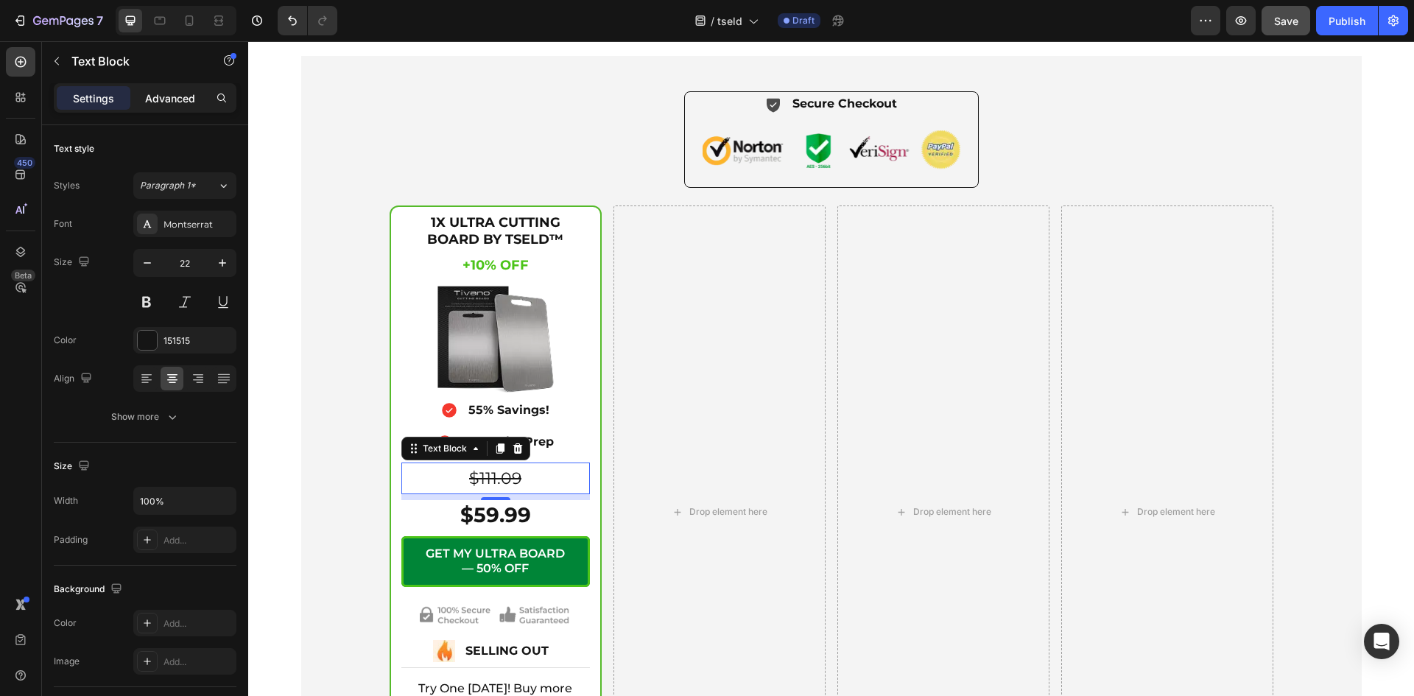
click at [167, 100] on p "Advanced" at bounding box center [170, 98] width 50 height 15
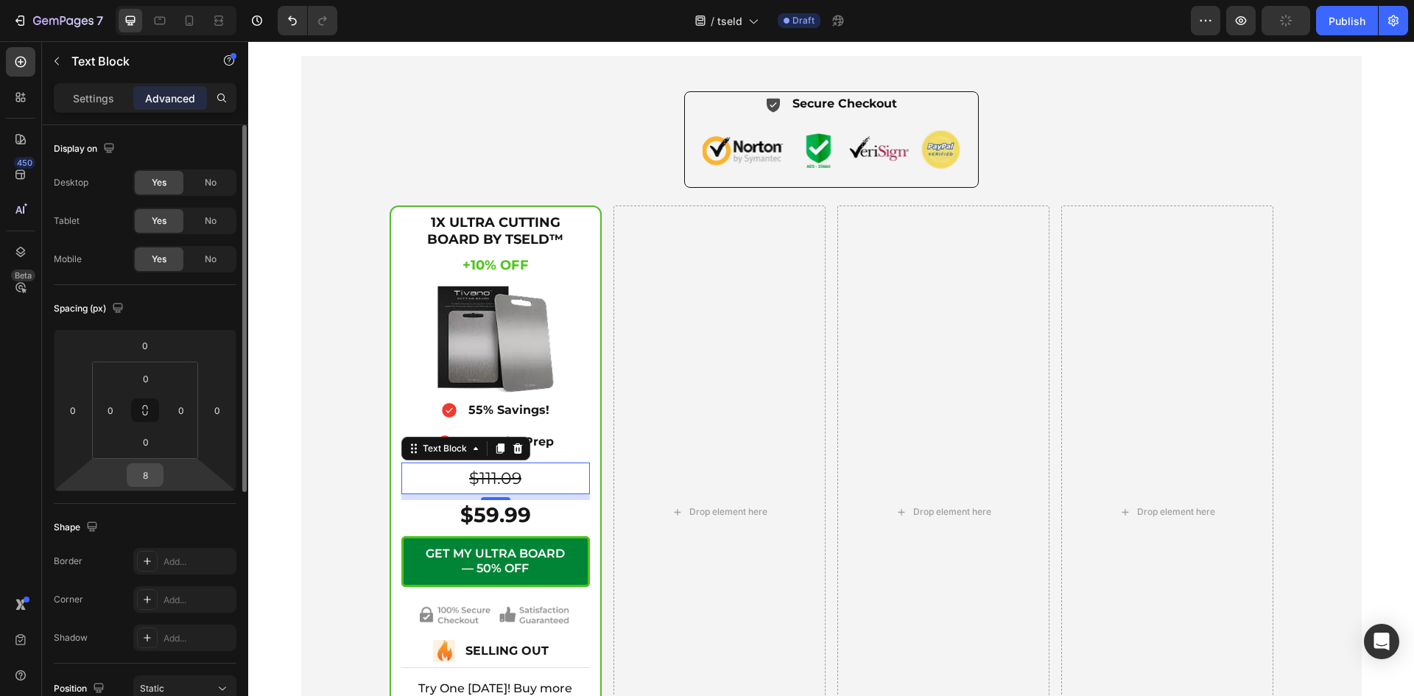
click at [149, 479] on input "8" at bounding box center [144, 475] width 29 height 22
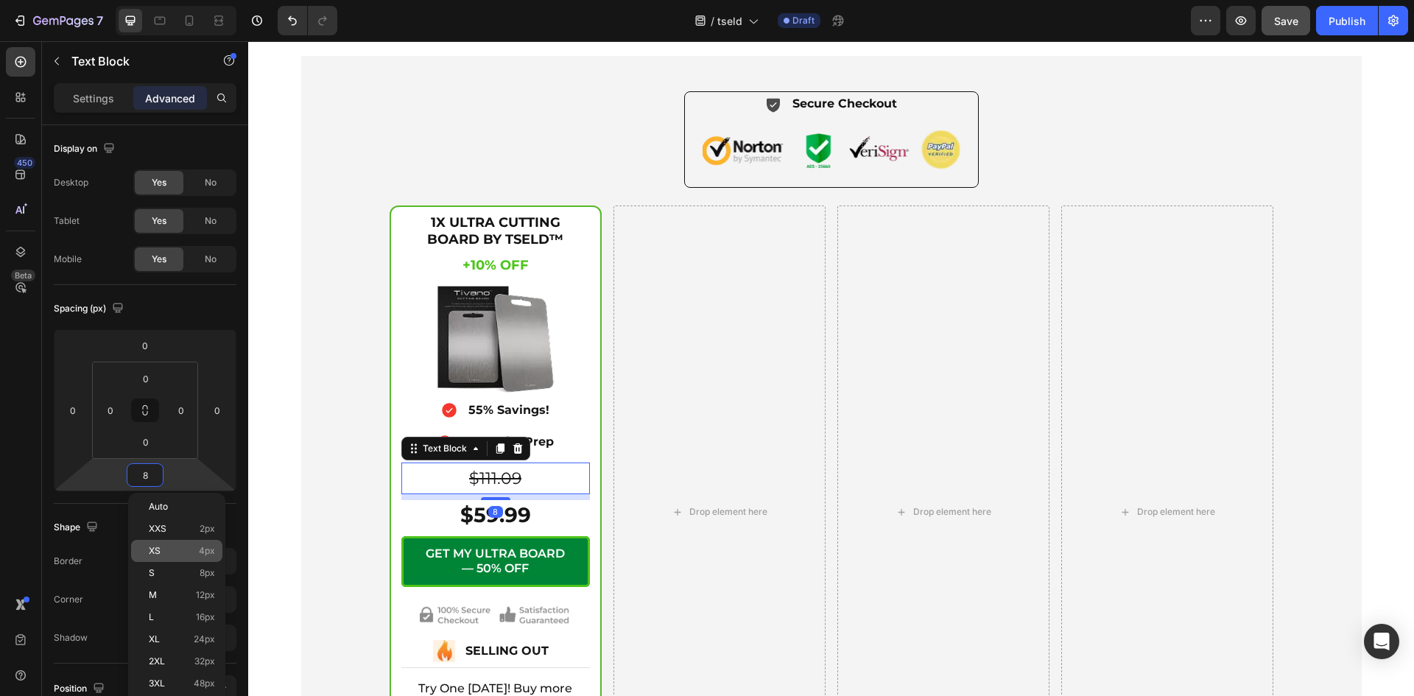
click at [176, 548] on p "XS 4px" at bounding box center [182, 551] width 66 height 10
type input "4"
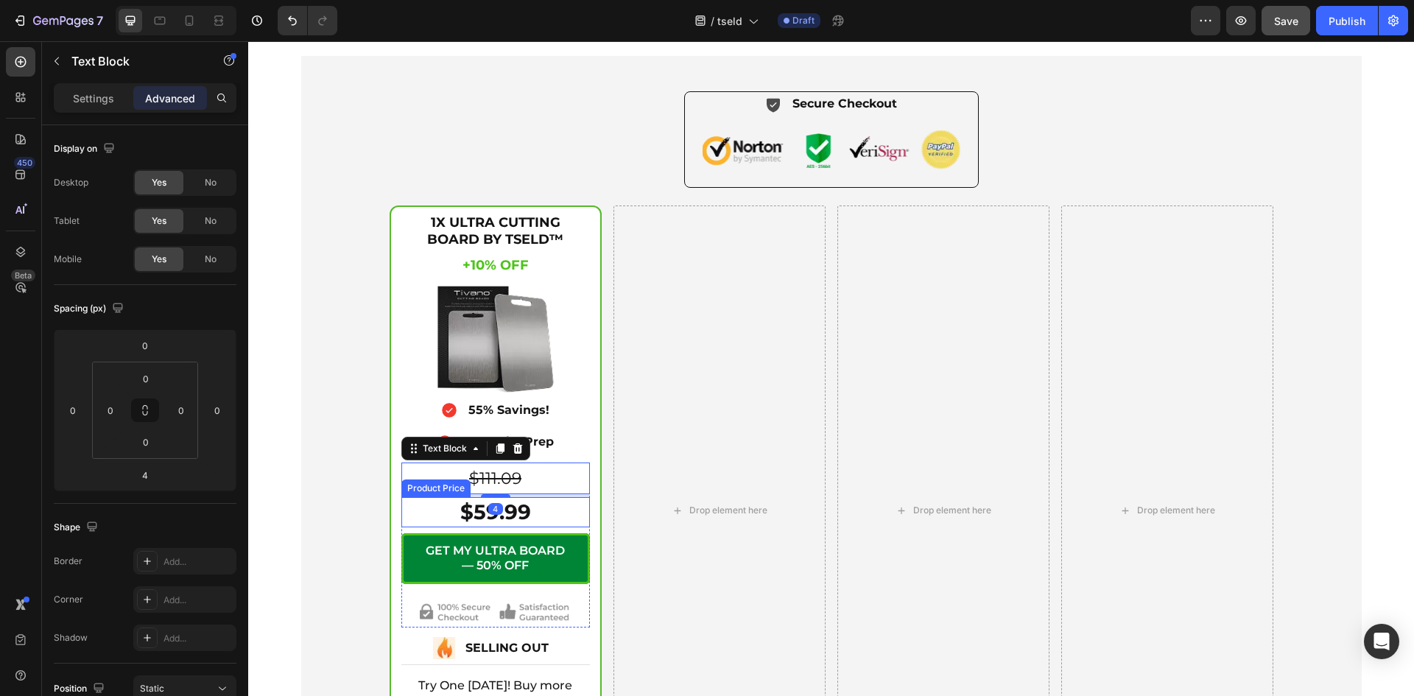
click at [534, 526] on div "$59.99" at bounding box center [495, 511] width 188 height 29
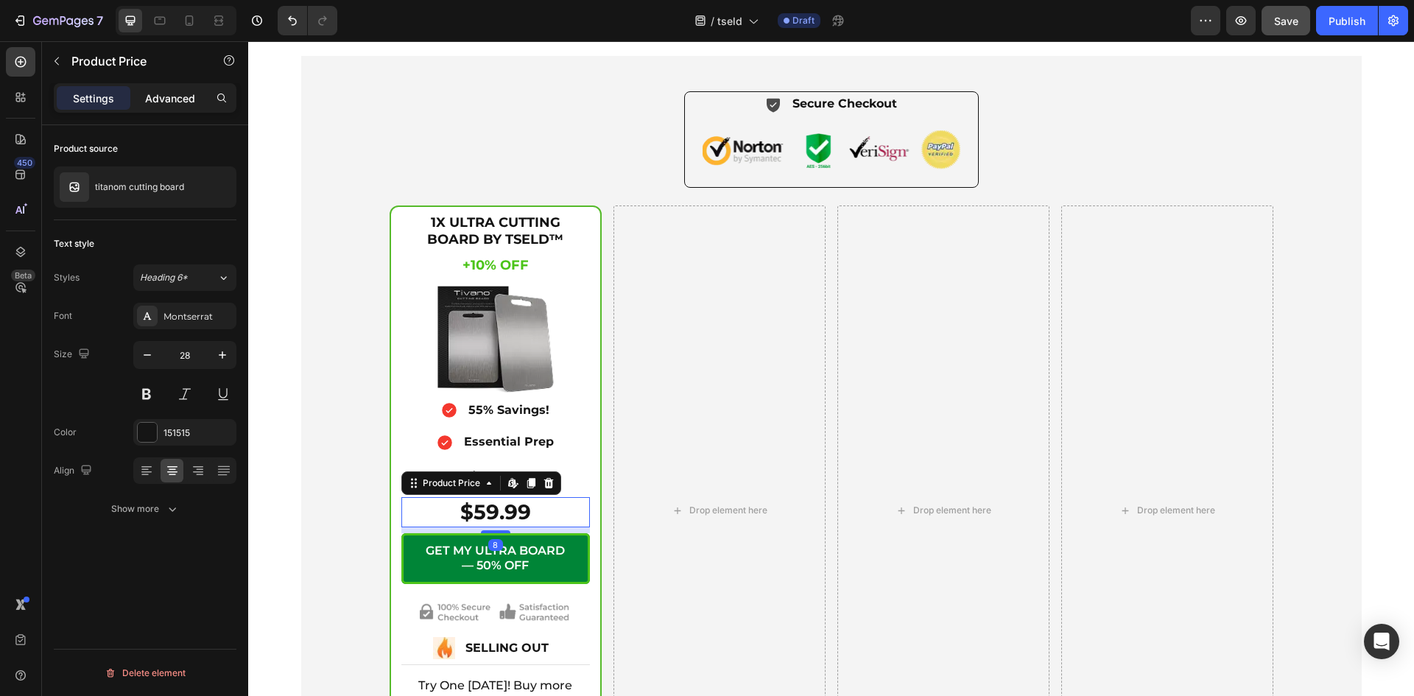
click at [158, 95] on p "Advanced" at bounding box center [170, 98] width 50 height 15
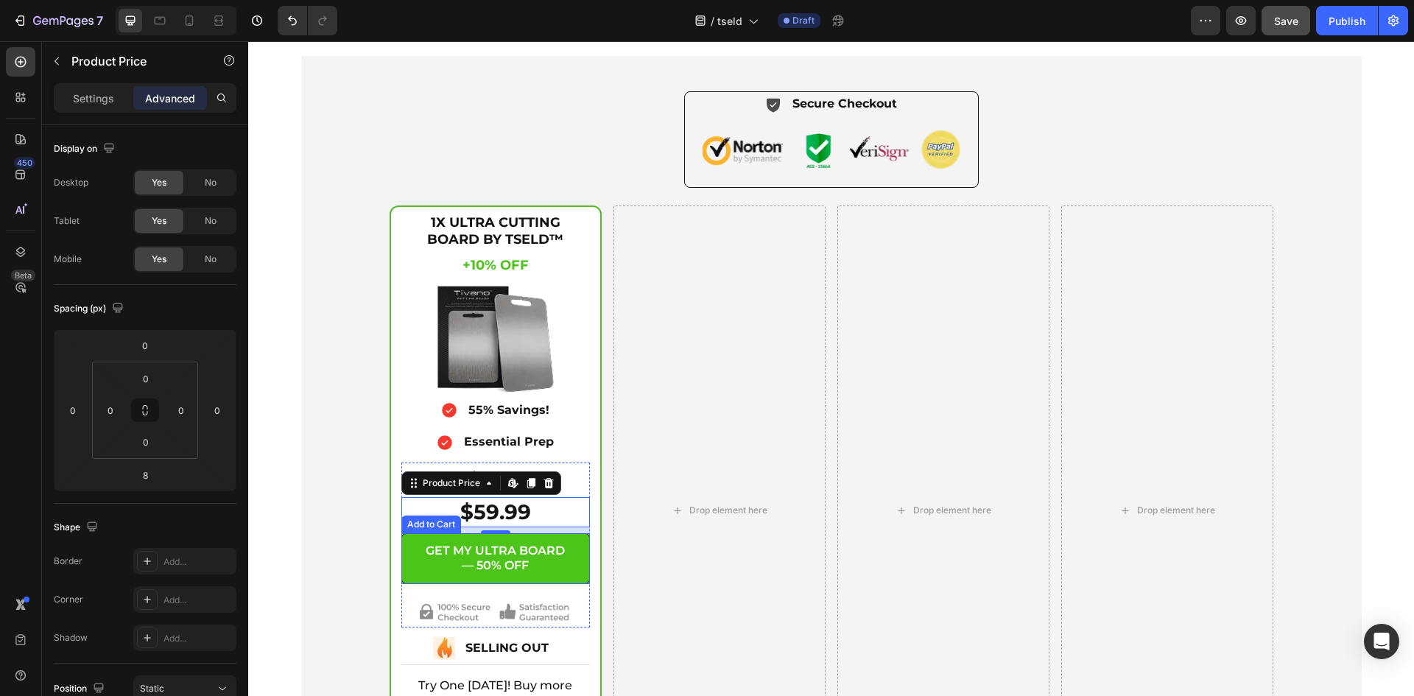
click at [579, 585] on button "GET MY ULTRA BOARD — 50% OFF" at bounding box center [495, 559] width 188 height 52
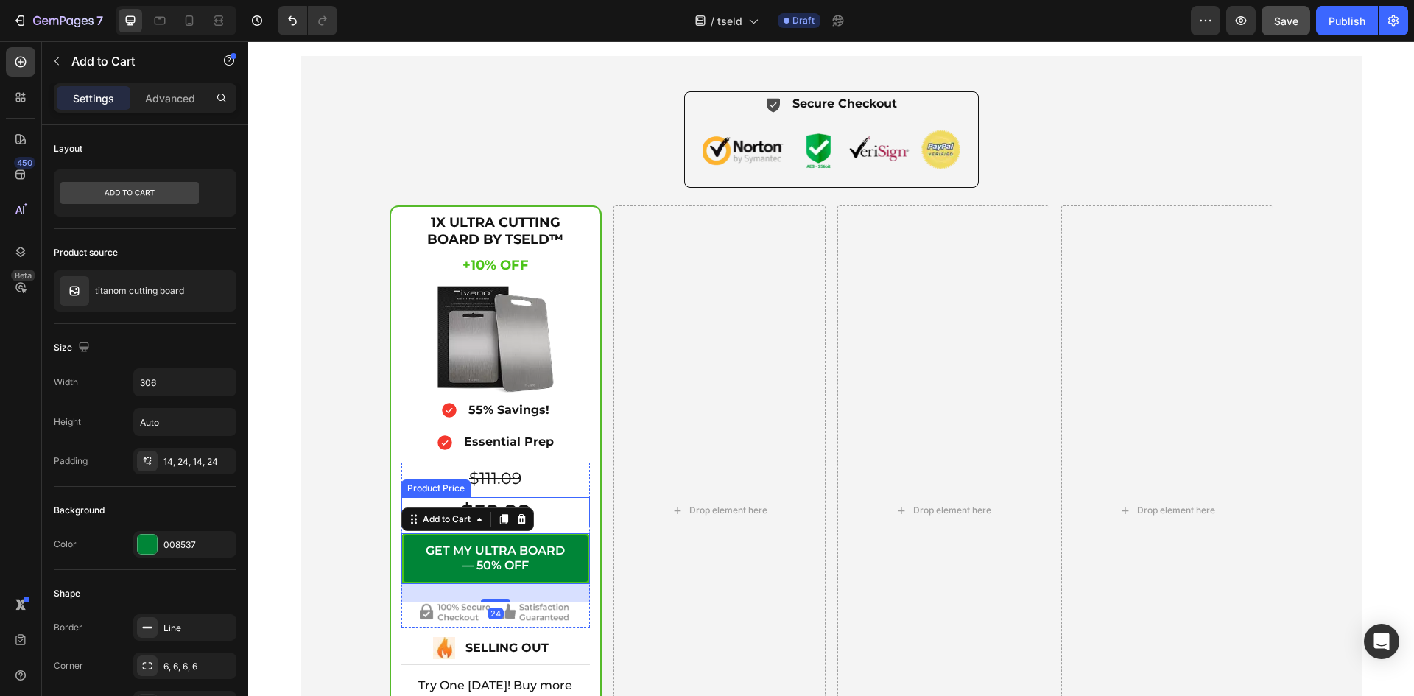
scroll to position [5275, 0]
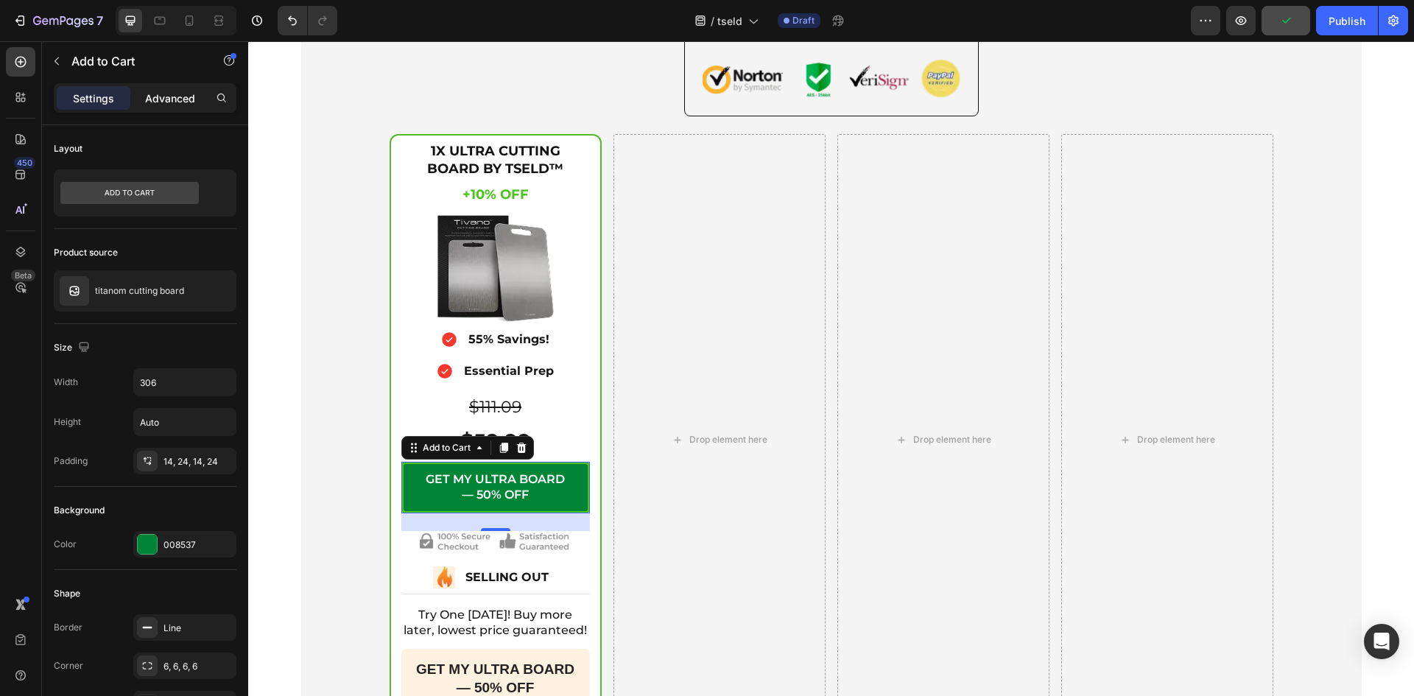
click at [152, 106] on div "Advanced" at bounding box center [170, 98] width 74 height 24
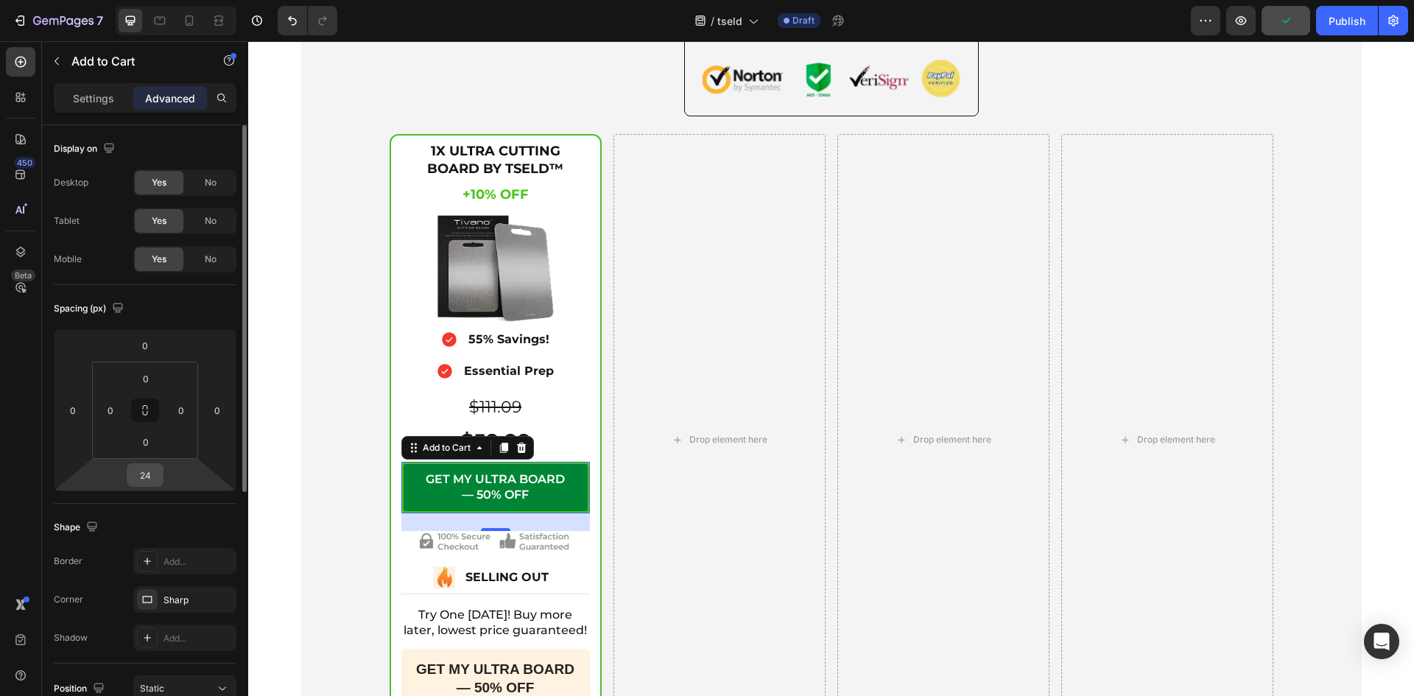
click at [151, 470] on input "24" at bounding box center [144, 475] width 29 height 22
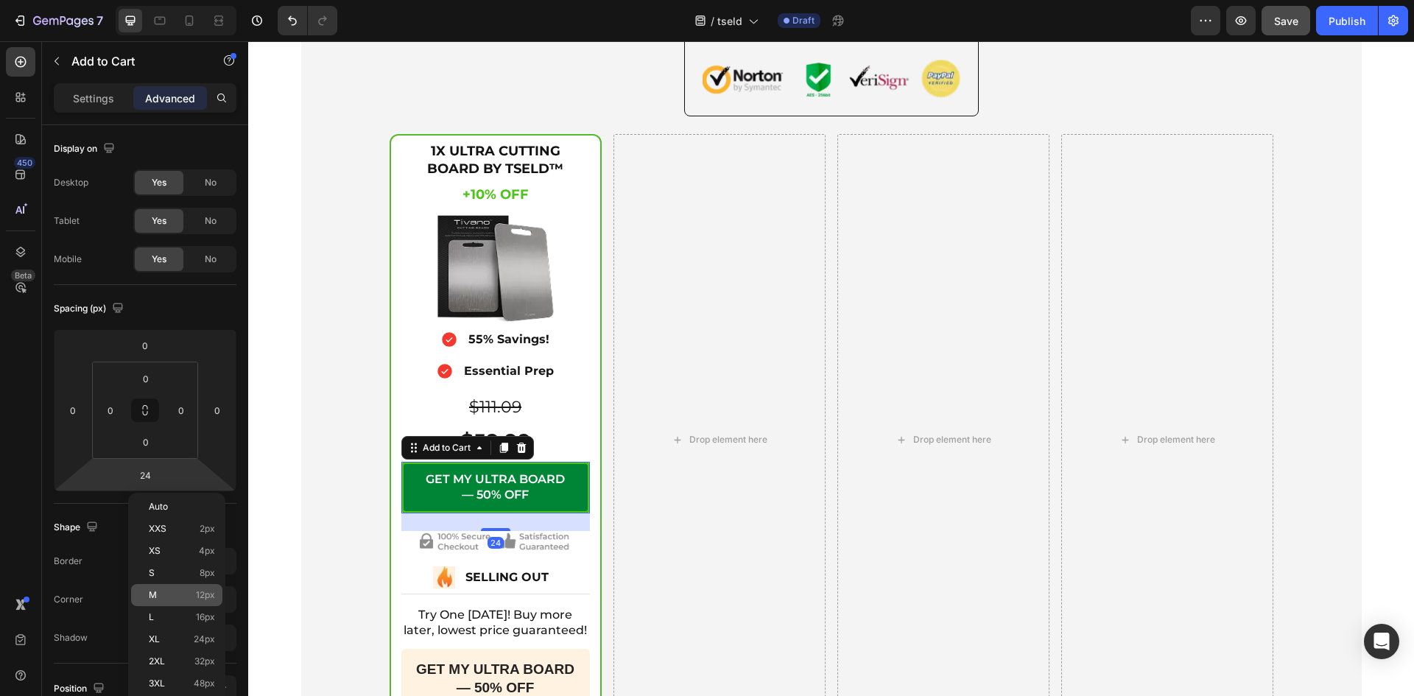
click at [176, 588] on div "M 12px" at bounding box center [176, 595] width 91 height 22
type input "12"
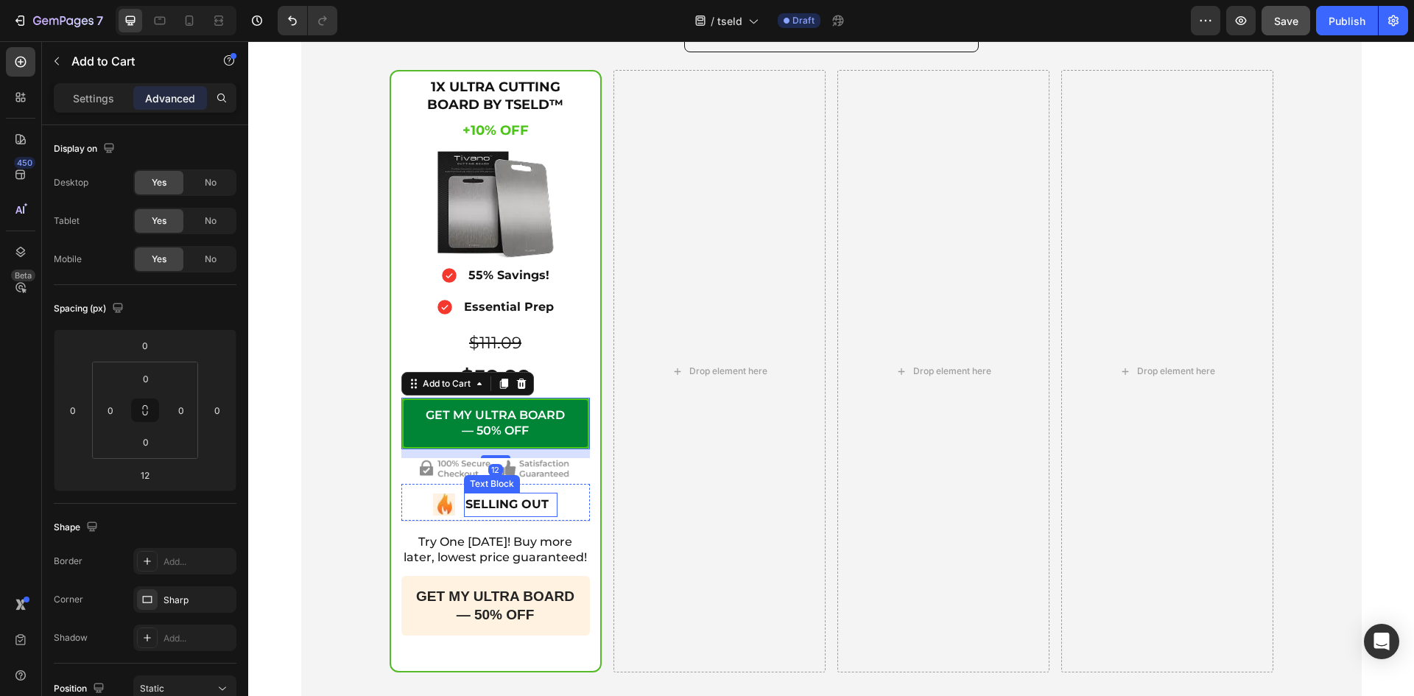
scroll to position [5398, 0]
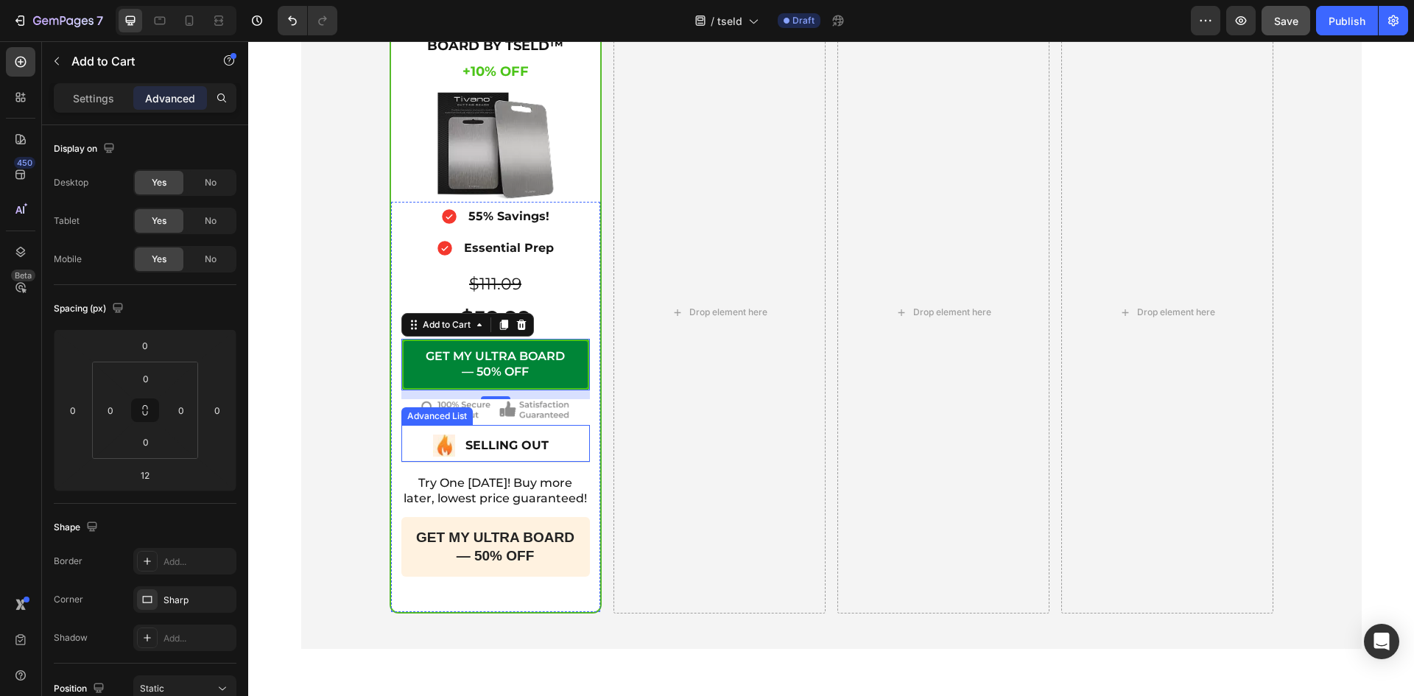
click at [557, 441] on div "Image SELLING OUT Text Block" at bounding box center [495, 448] width 188 height 28
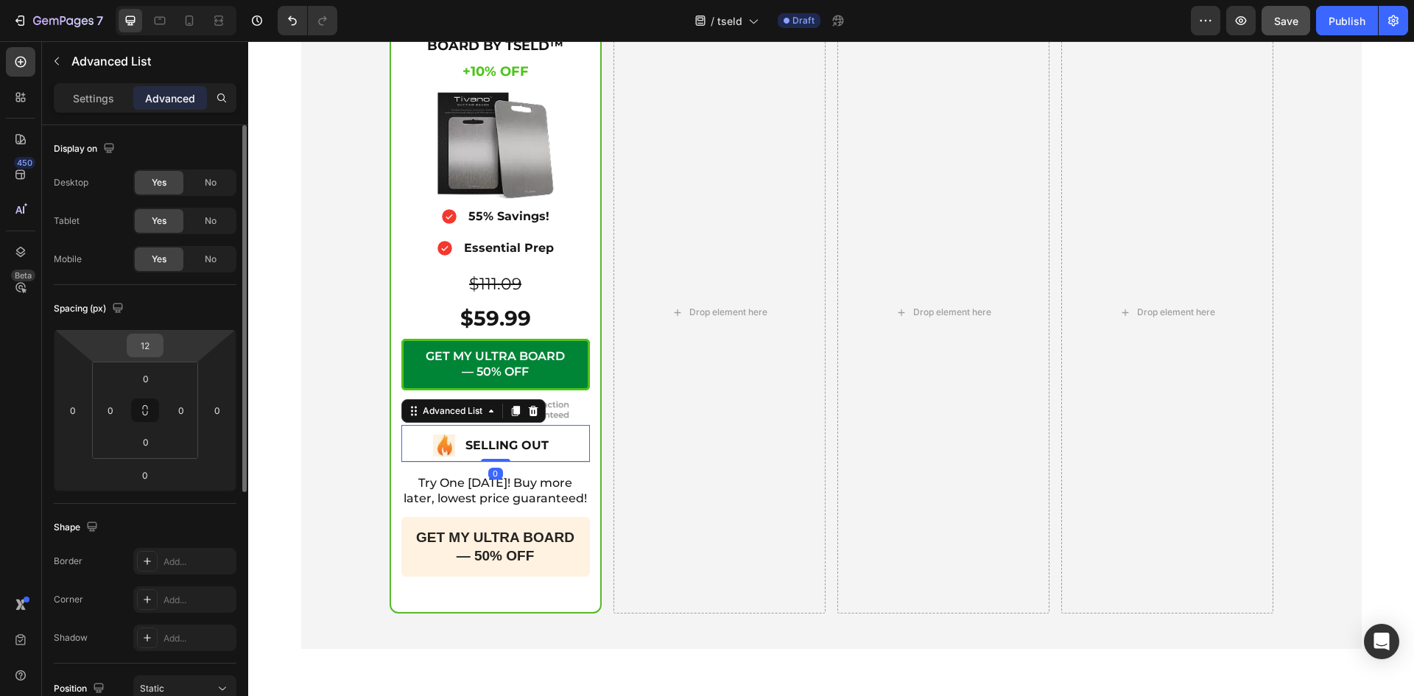
click at [150, 348] on input "12" at bounding box center [144, 345] width 29 height 22
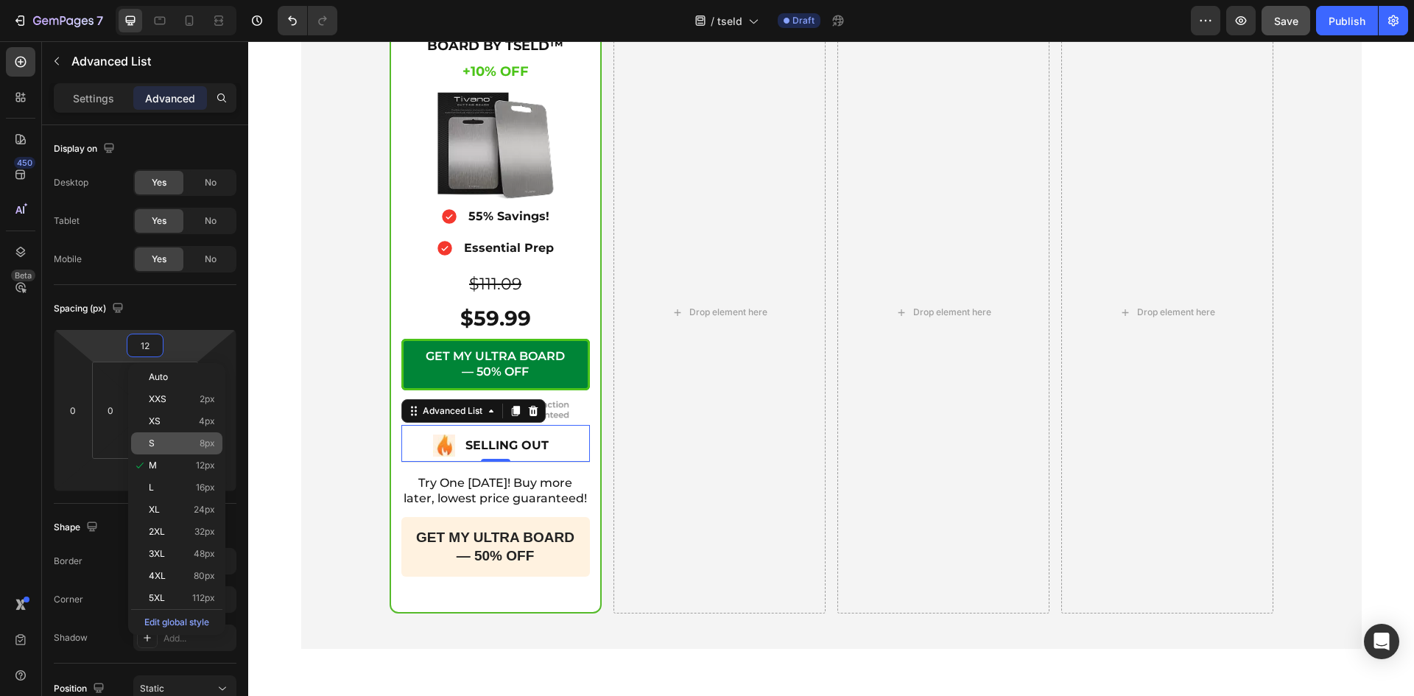
click at [159, 440] on p "S 8px" at bounding box center [182, 443] width 66 height 10
type input "8"
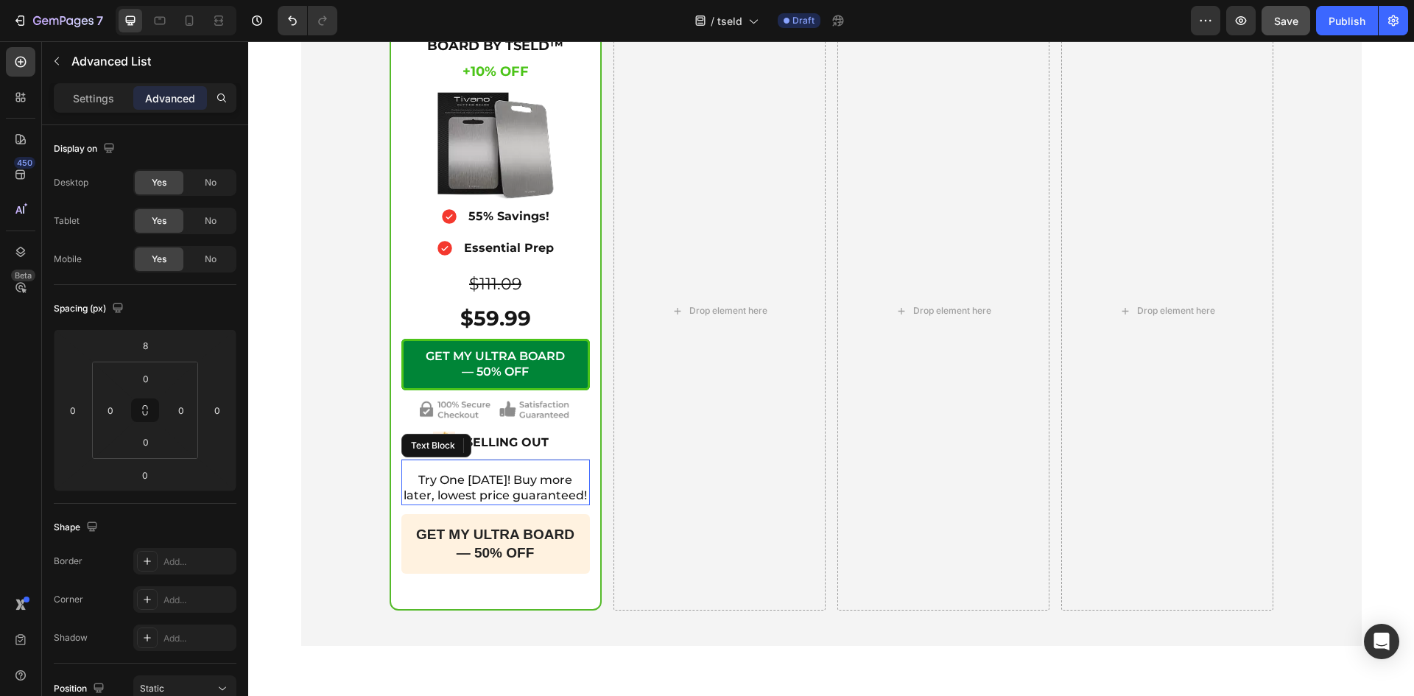
click at [501, 493] on p "Try One today! Buy more later, lowest price guaranteed!" at bounding box center [496, 488] width 186 height 31
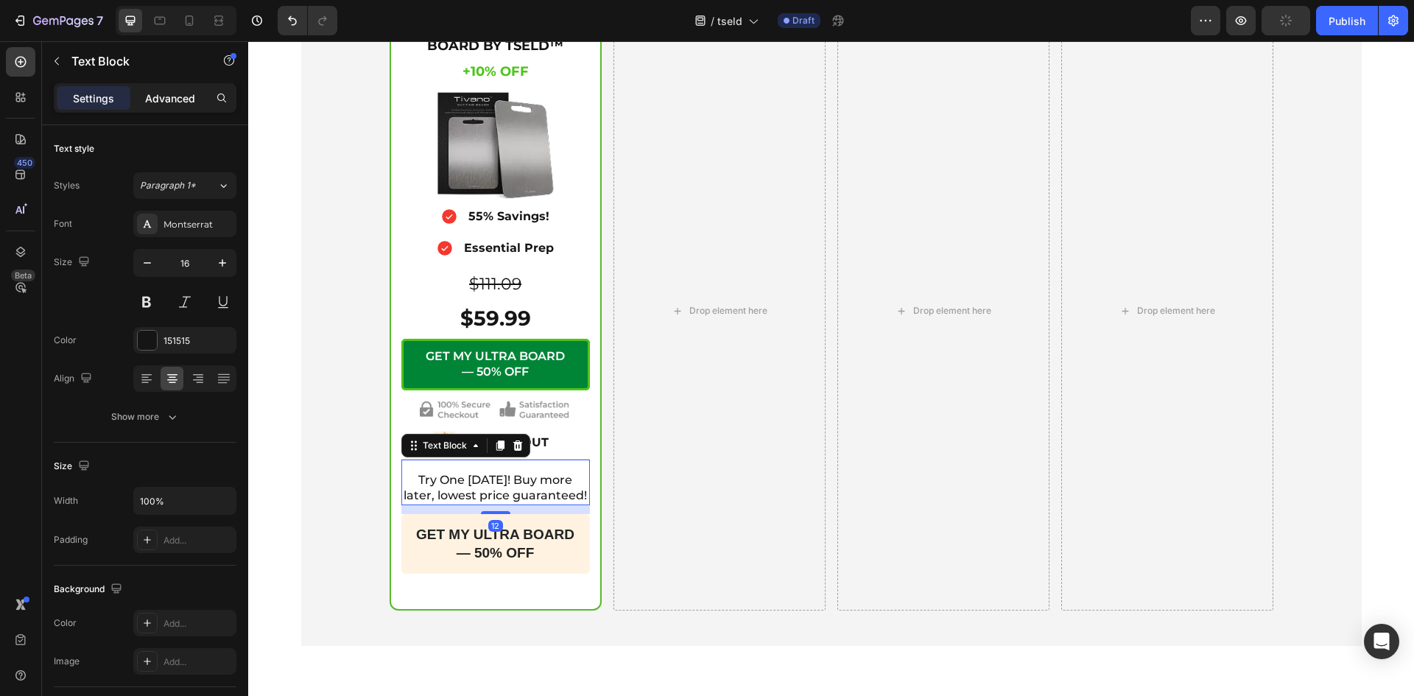
click at [162, 88] on div "Advanced" at bounding box center [170, 98] width 74 height 24
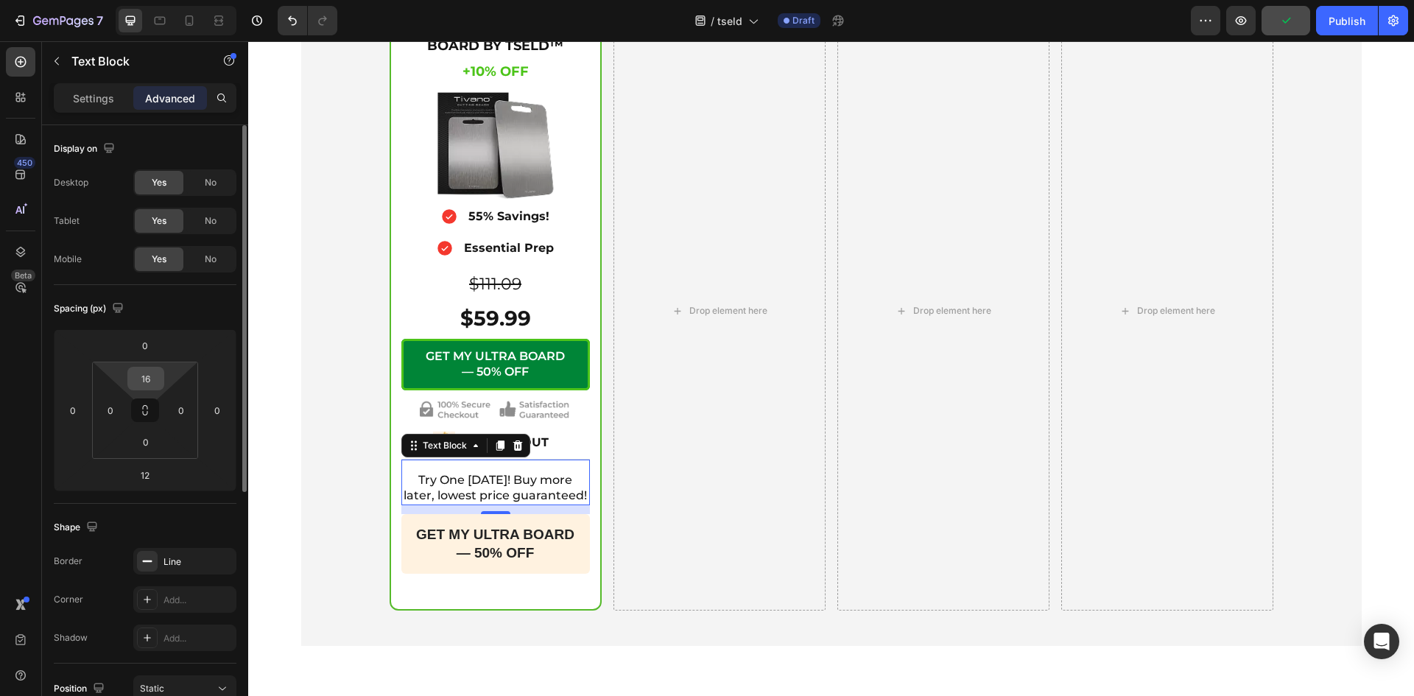
click at [149, 372] on input "16" at bounding box center [145, 378] width 29 height 22
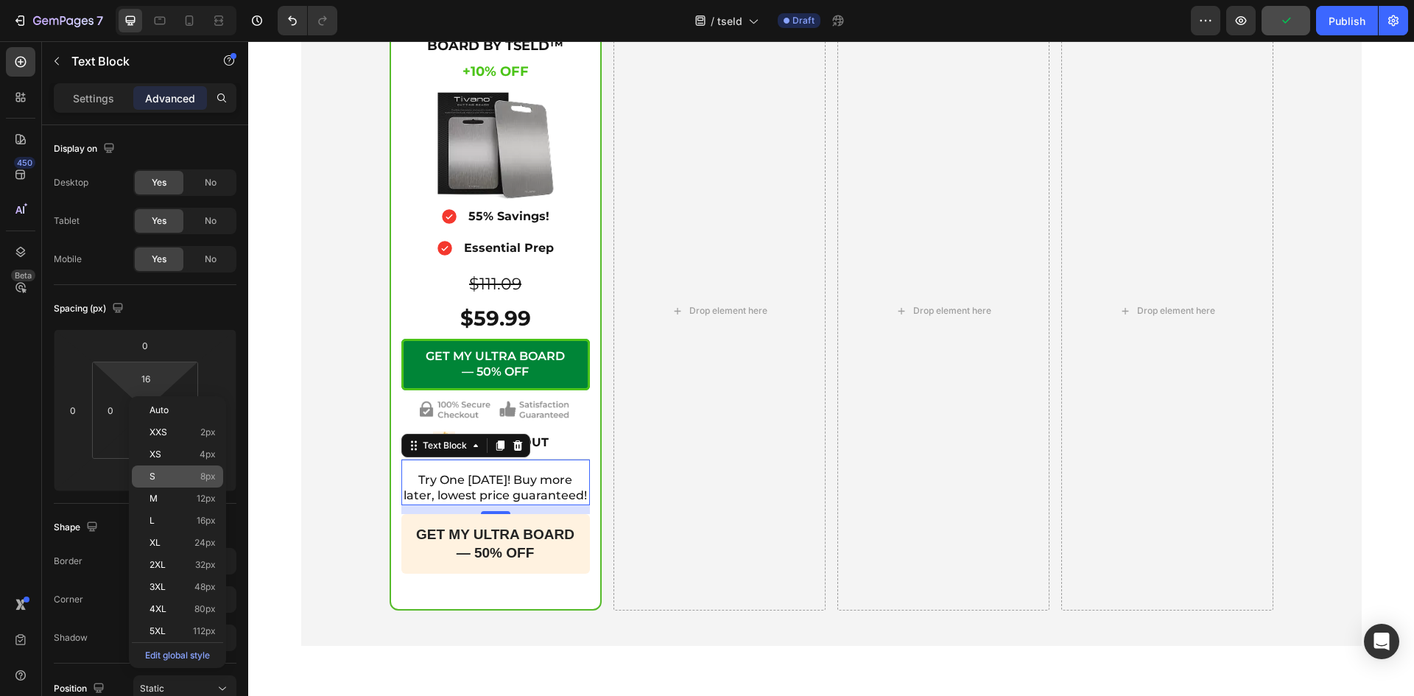
click at [170, 471] on p "S 8px" at bounding box center [182, 476] width 66 height 10
type input "8"
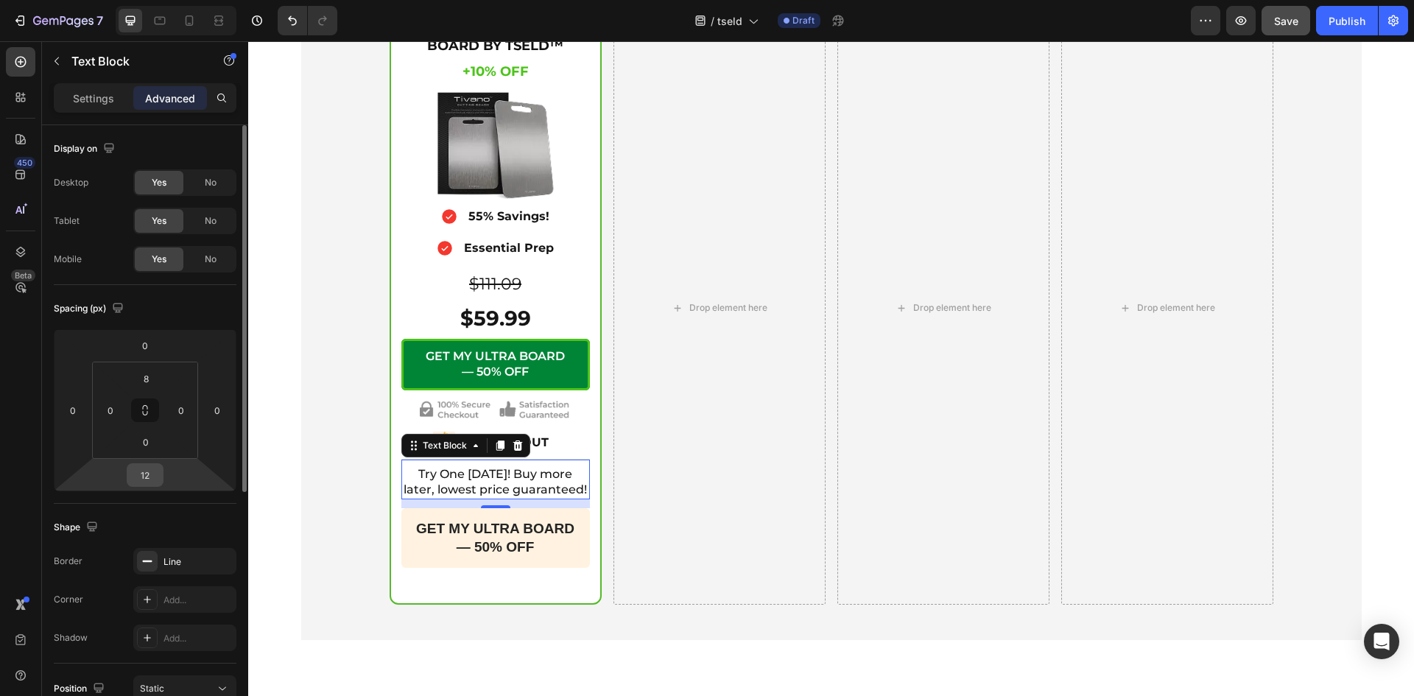
click at [150, 473] on input "12" at bounding box center [144, 475] width 29 height 22
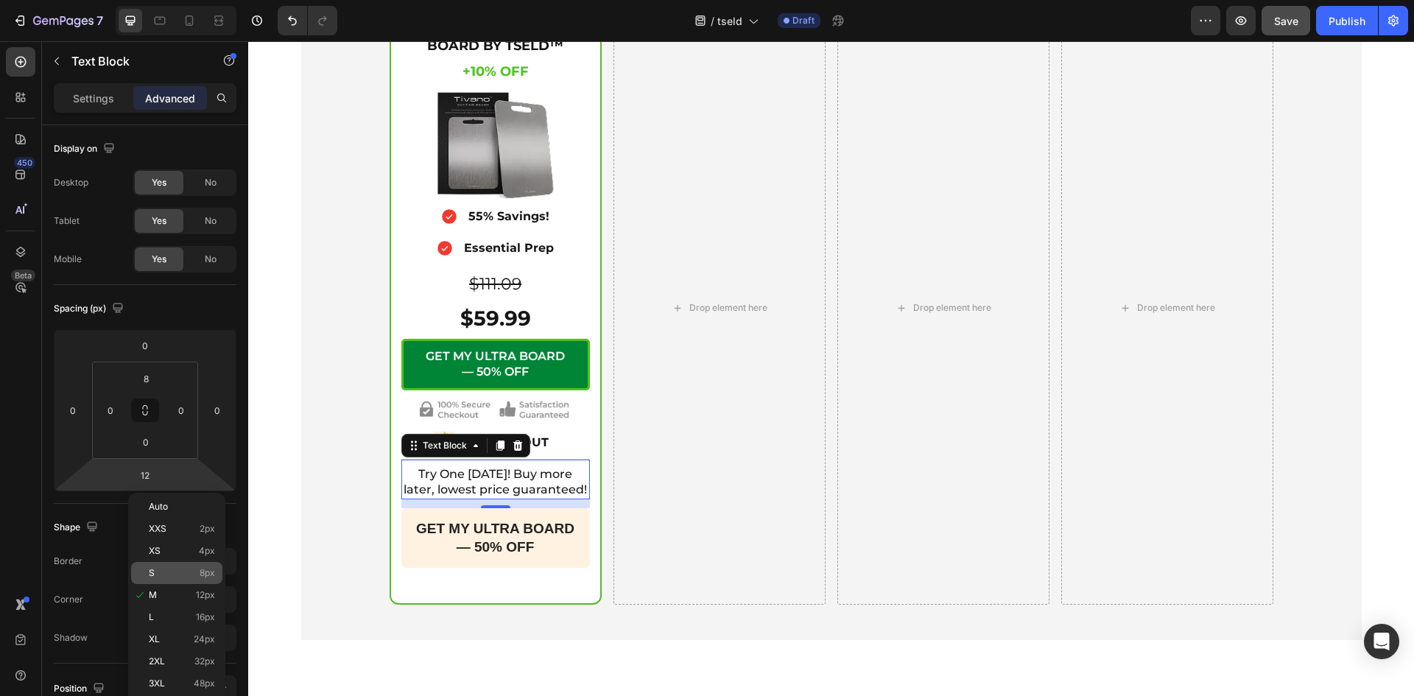
click at [158, 572] on p "S 8px" at bounding box center [182, 573] width 66 height 10
type input "8"
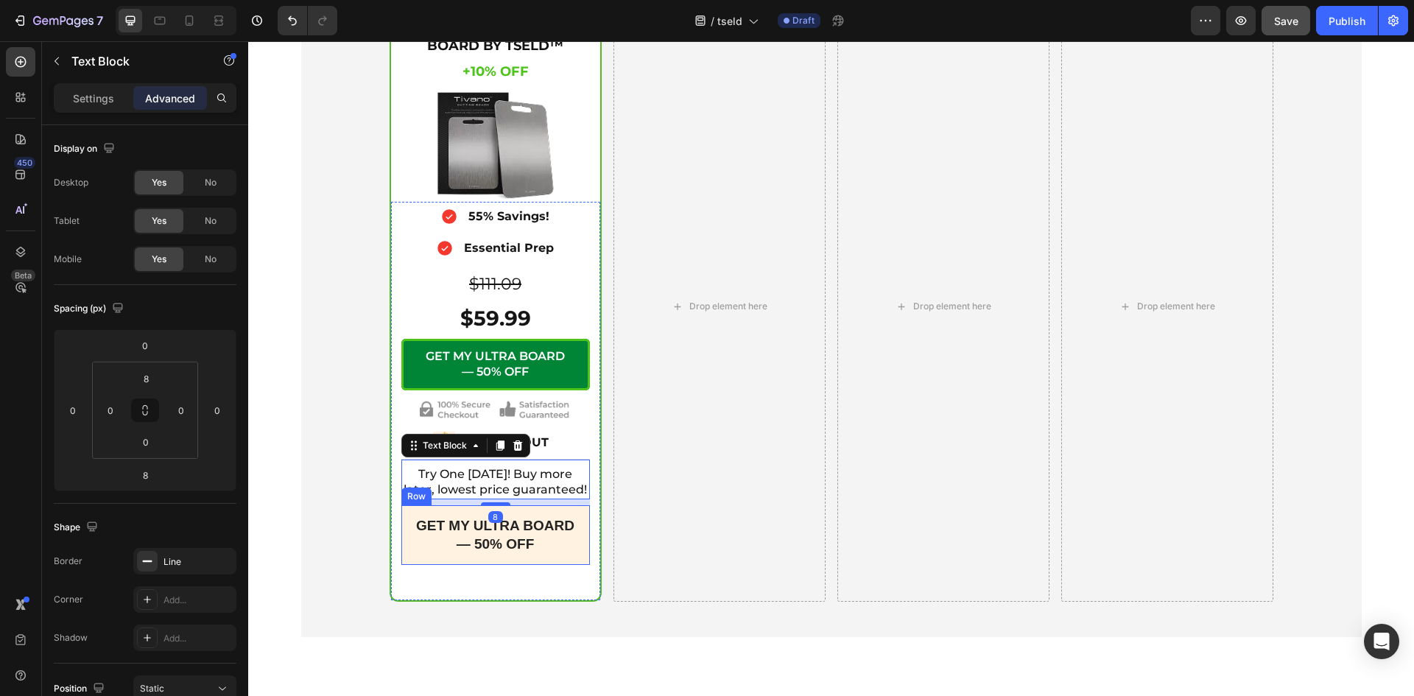
click at [455, 557] on div "GET MY ULTRA BOARD — 50% OFF Text Block Row" at bounding box center [495, 535] width 188 height 60
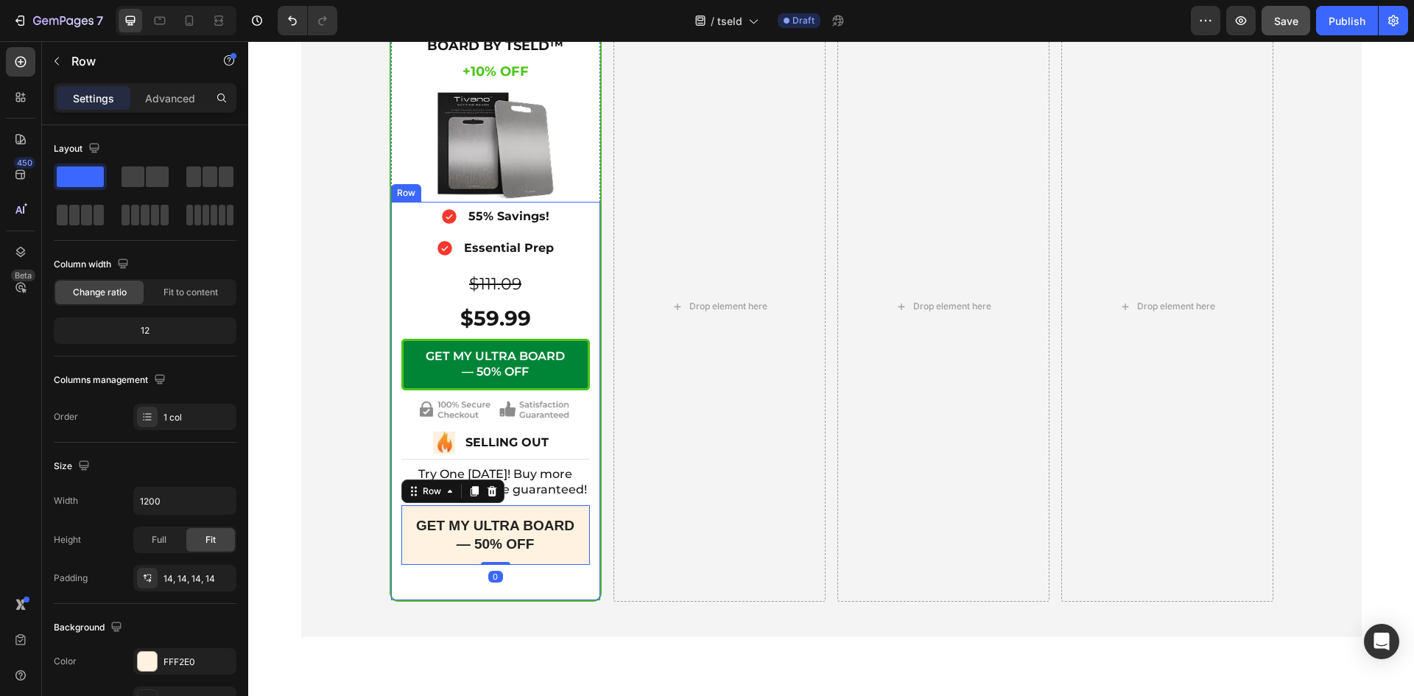
click at [428, 576] on div "Icon 55% Savings! Text Block Advanced List Icon Essential Prep Text Block Advan…" at bounding box center [495, 401] width 209 height 399
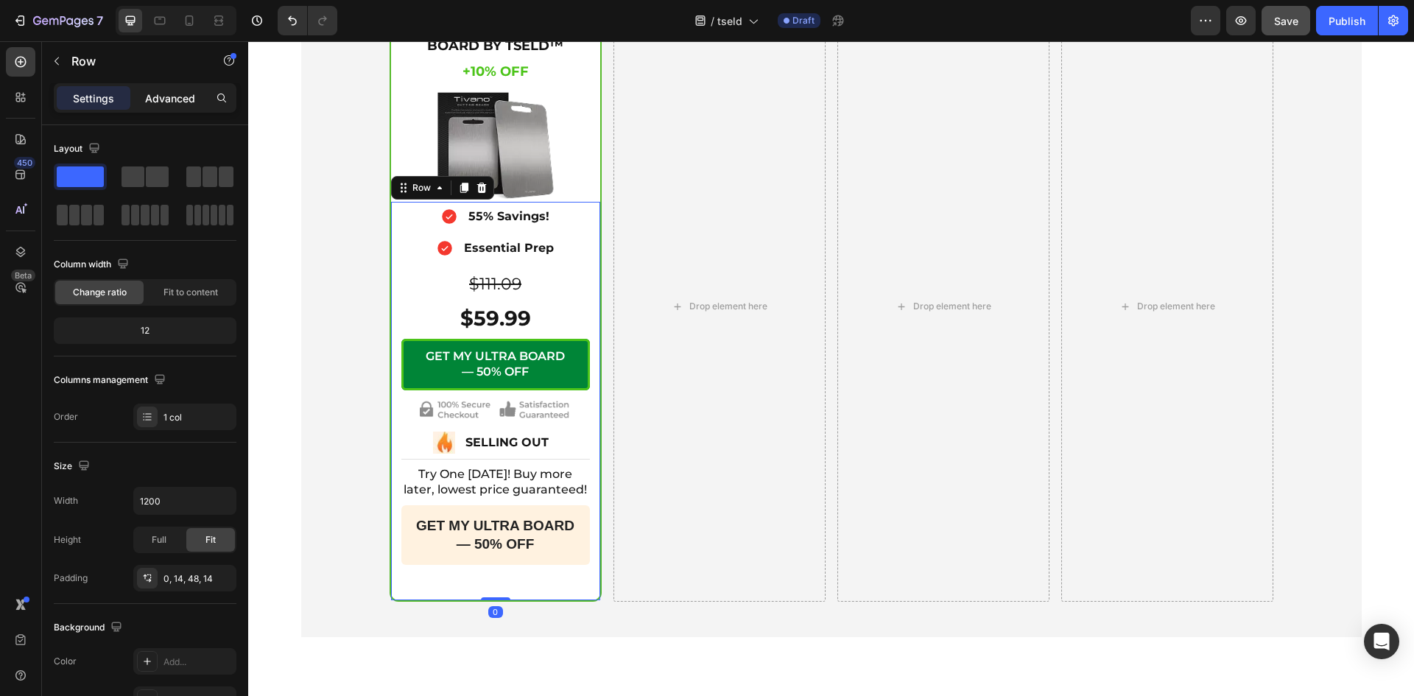
click at [151, 93] on p "Advanced" at bounding box center [170, 98] width 50 height 15
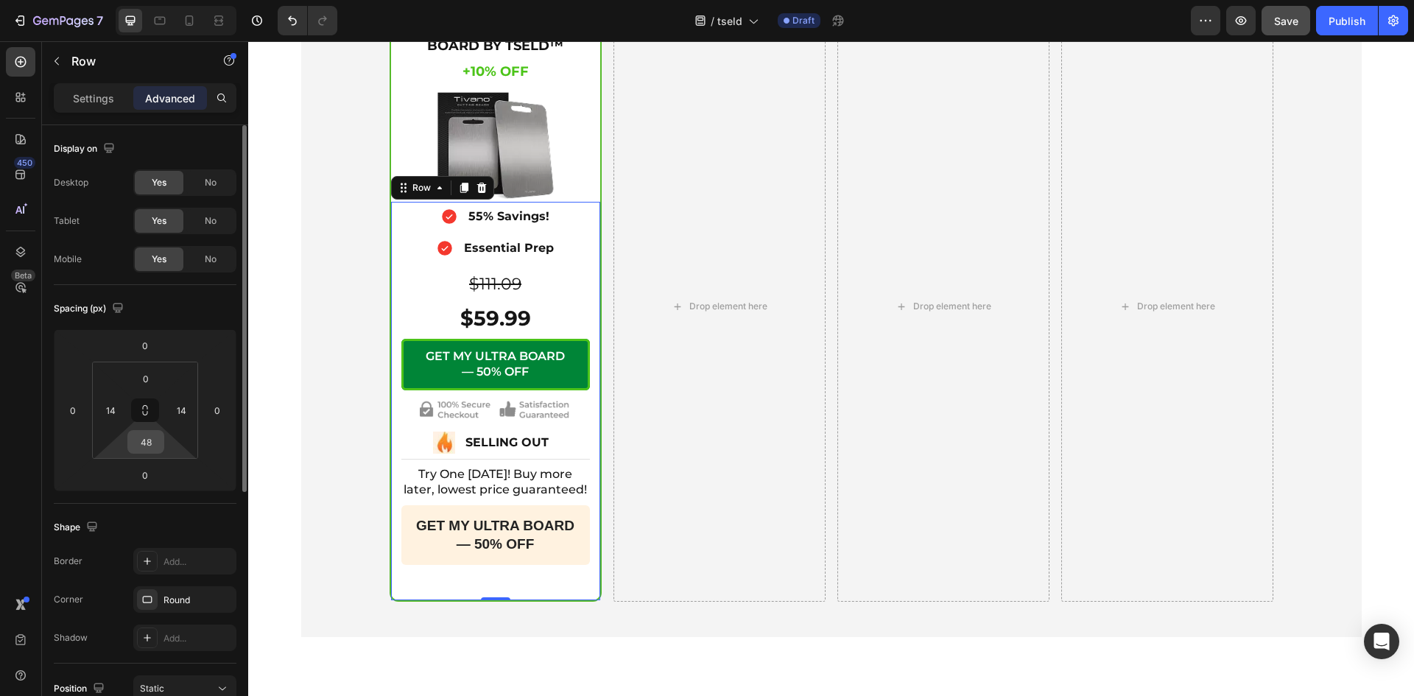
click at [153, 437] on input "48" at bounding box center [145, 442] width 29 height 22
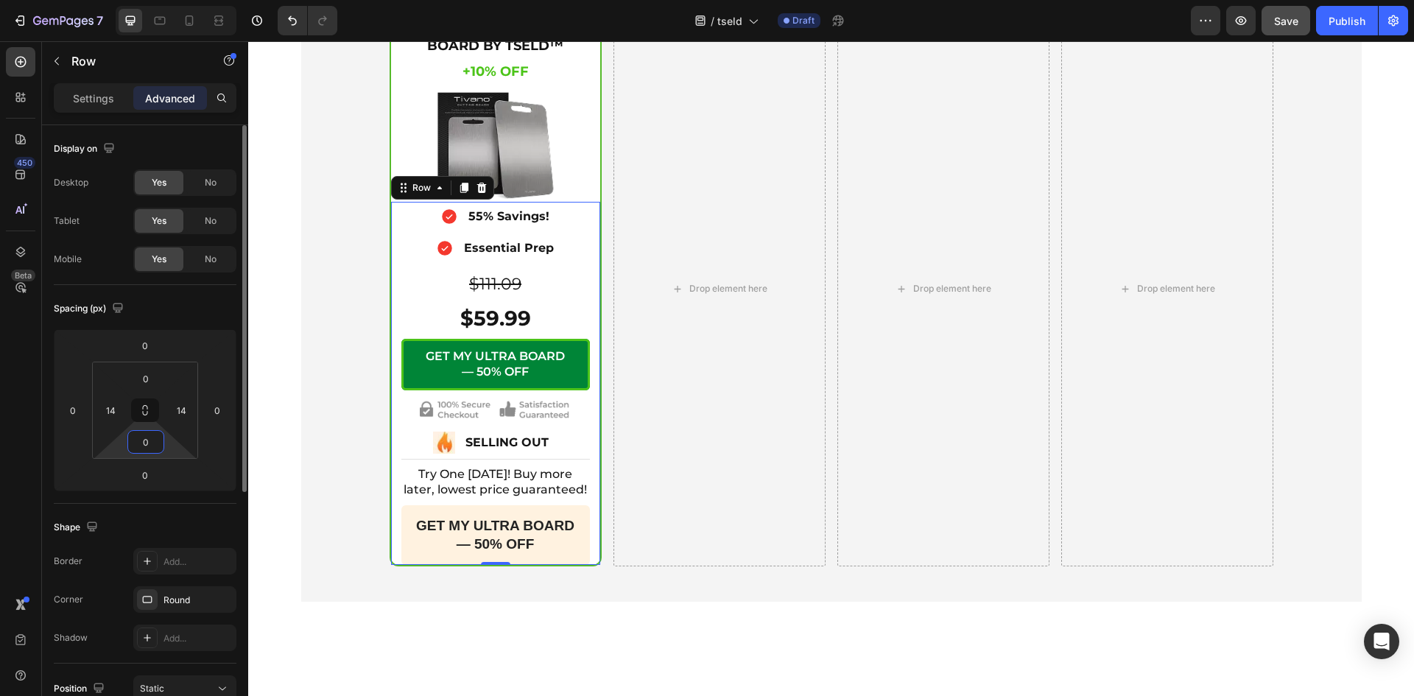
drag, startPoint x: 151, startPoint y: 443, endPoint x: 141, endPoint y: 443, distance: 9.6
click at [141, 443] on input "0" at bounding box center [145, 442] width 29 height 22
type input "8"
click at [327, 468] on div "Icon Secure Checkout Text Block Advanced List Image Row 1X ULTRA CUTTING BOARD …" at bounding box center [831, 235] width 1042 height 674
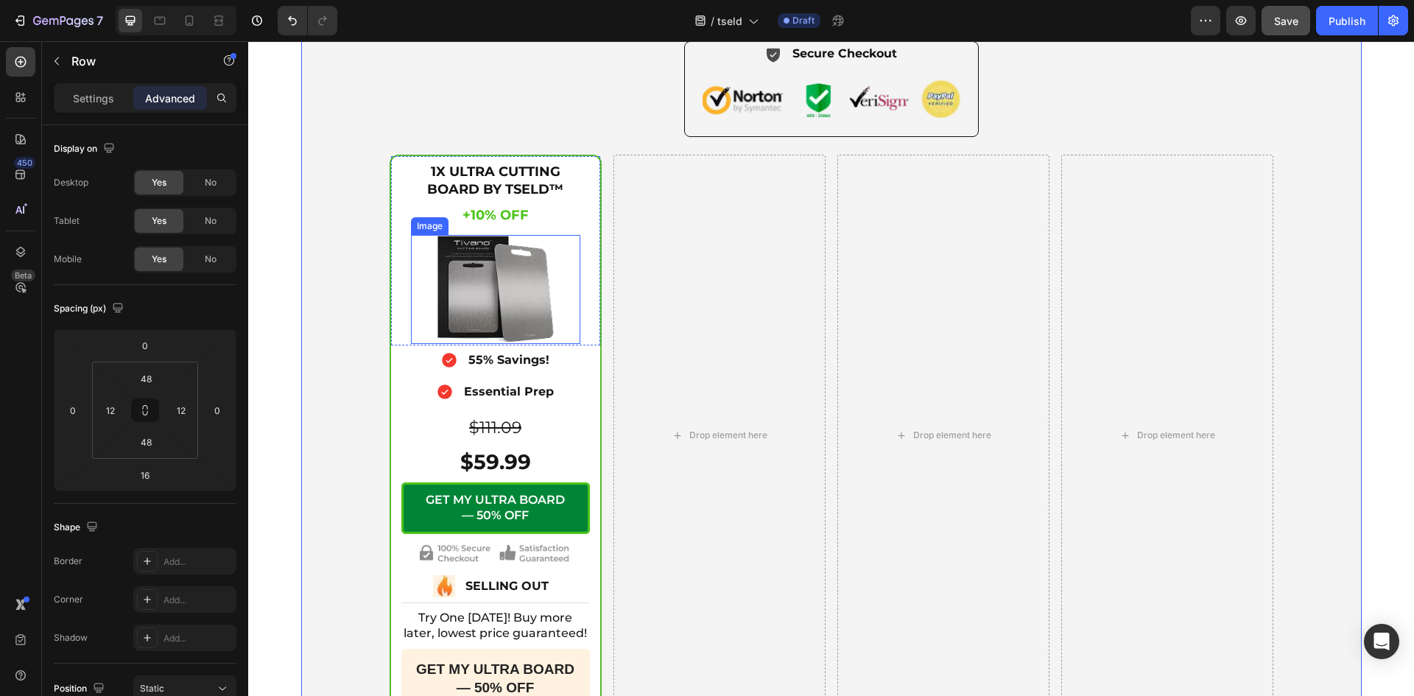
scroll to position [5152, 0]
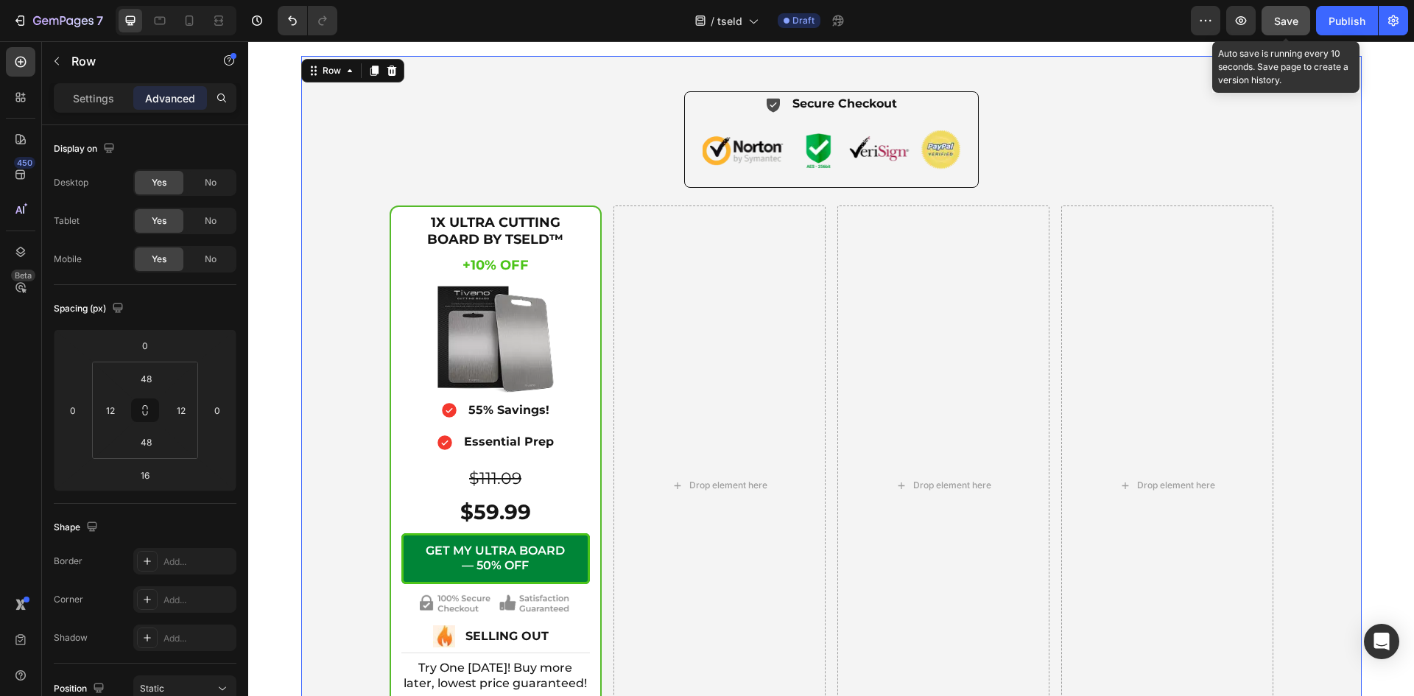
click at [1290, 27] on div "Save" at bounding box center [1286, 20] width 24 height 15
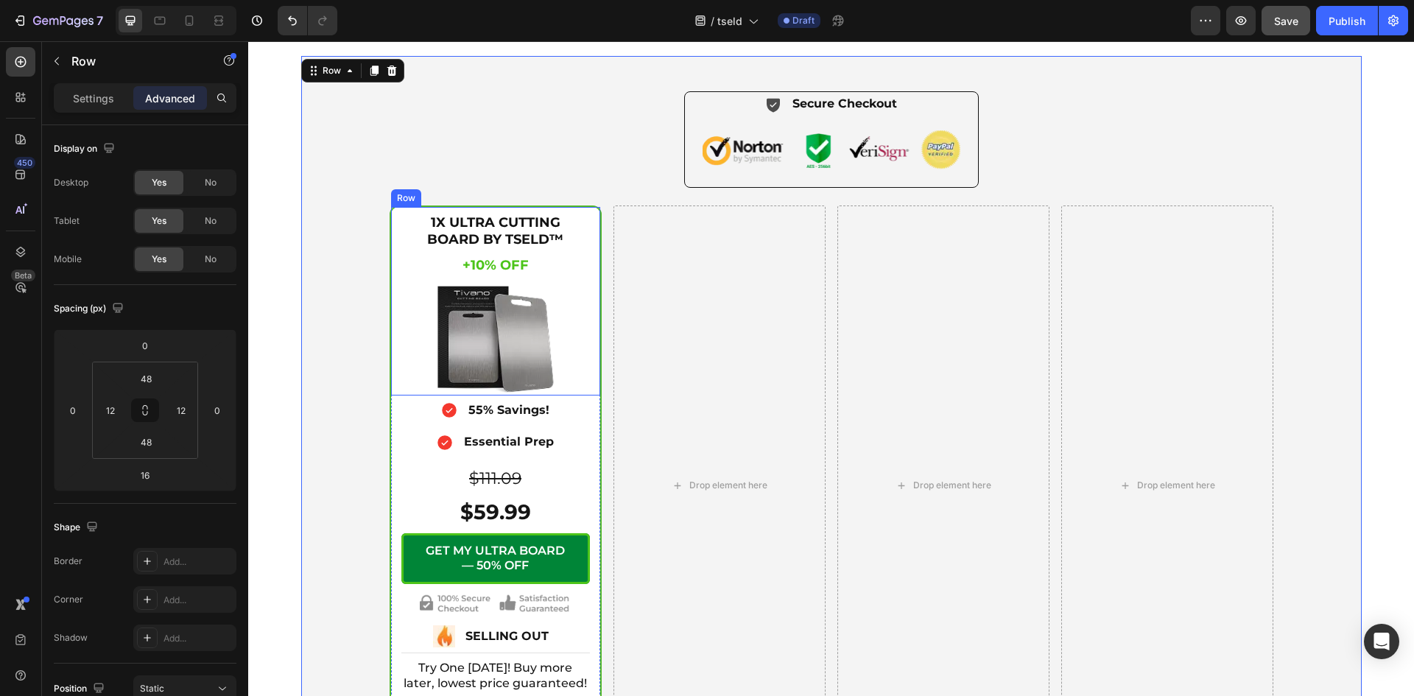
click at [580, 336] on div "1X ULTRA CUTTING BOARD BY TSELD™ Heading +10% OFF Heading Image Row" at bounding box center [495, 301] width 209 height 188
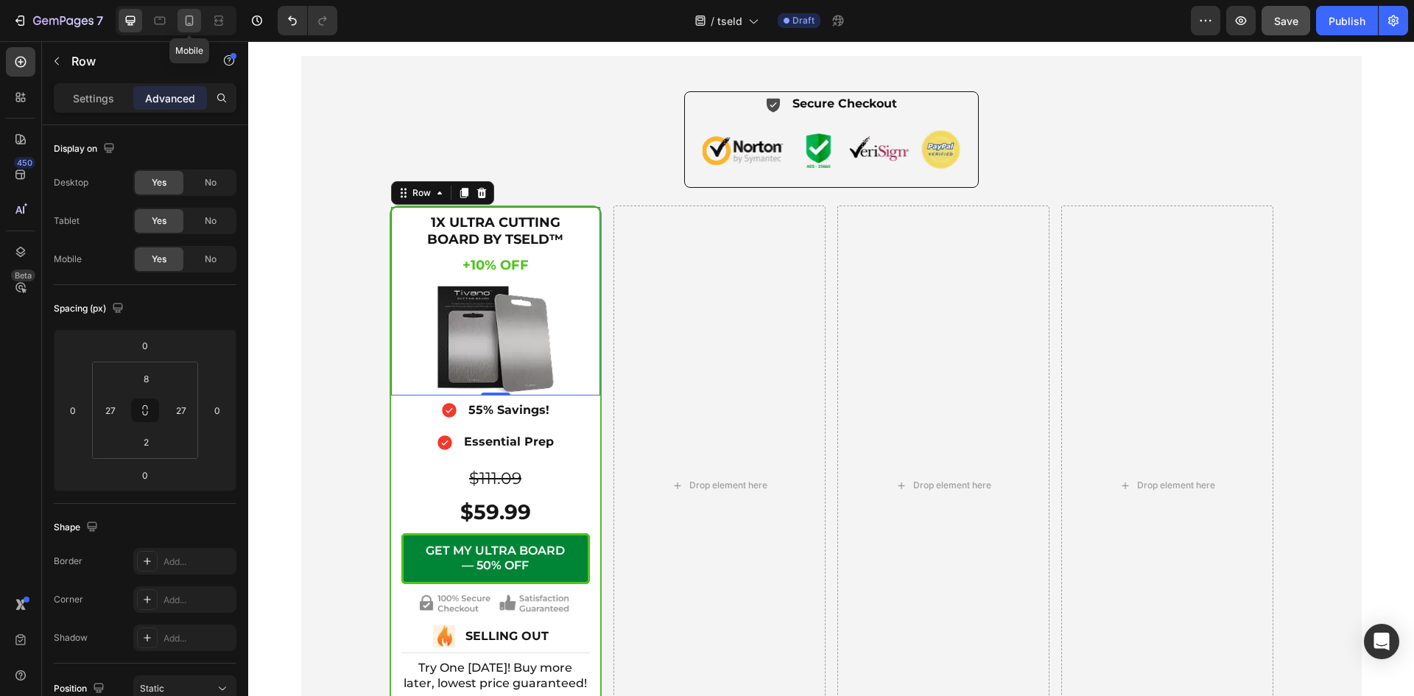
click at [187, 21] on icon at bounding box center [189, 20] width 15 height 15
type input "76"
type input "21"
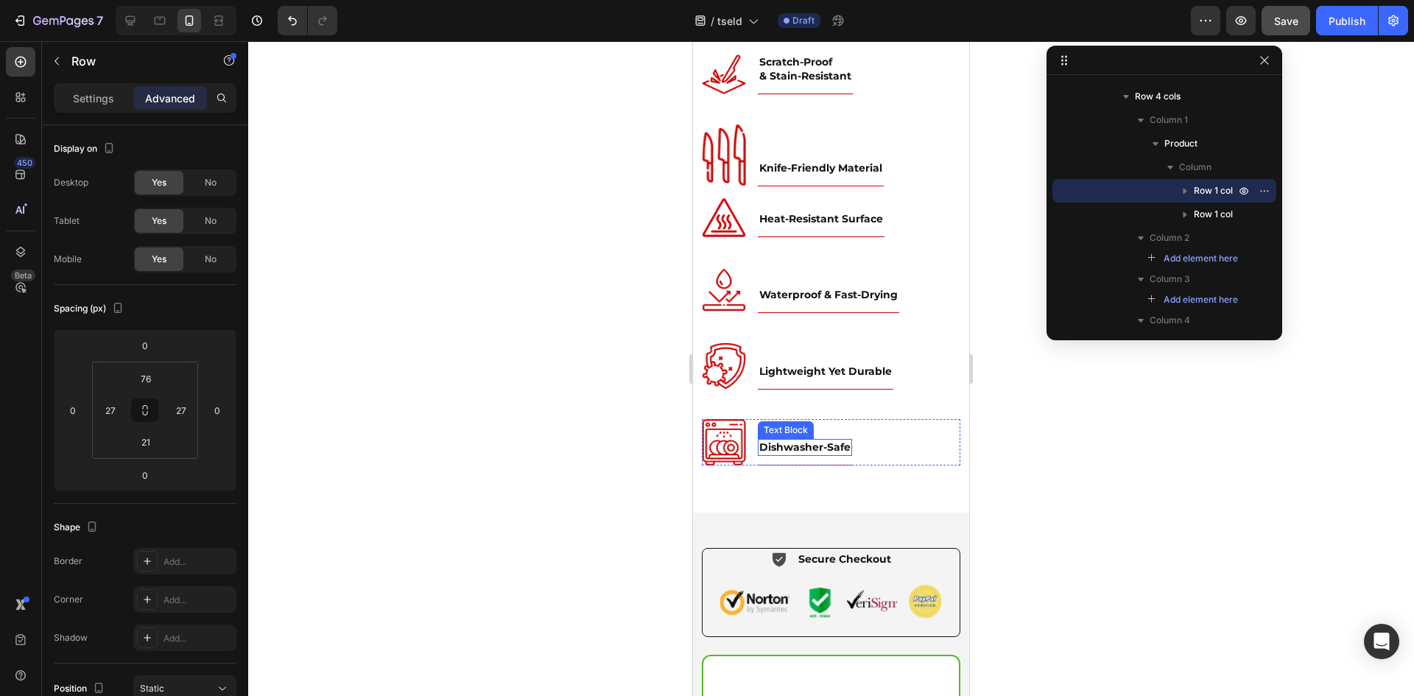
scroll to position [5731, 0]
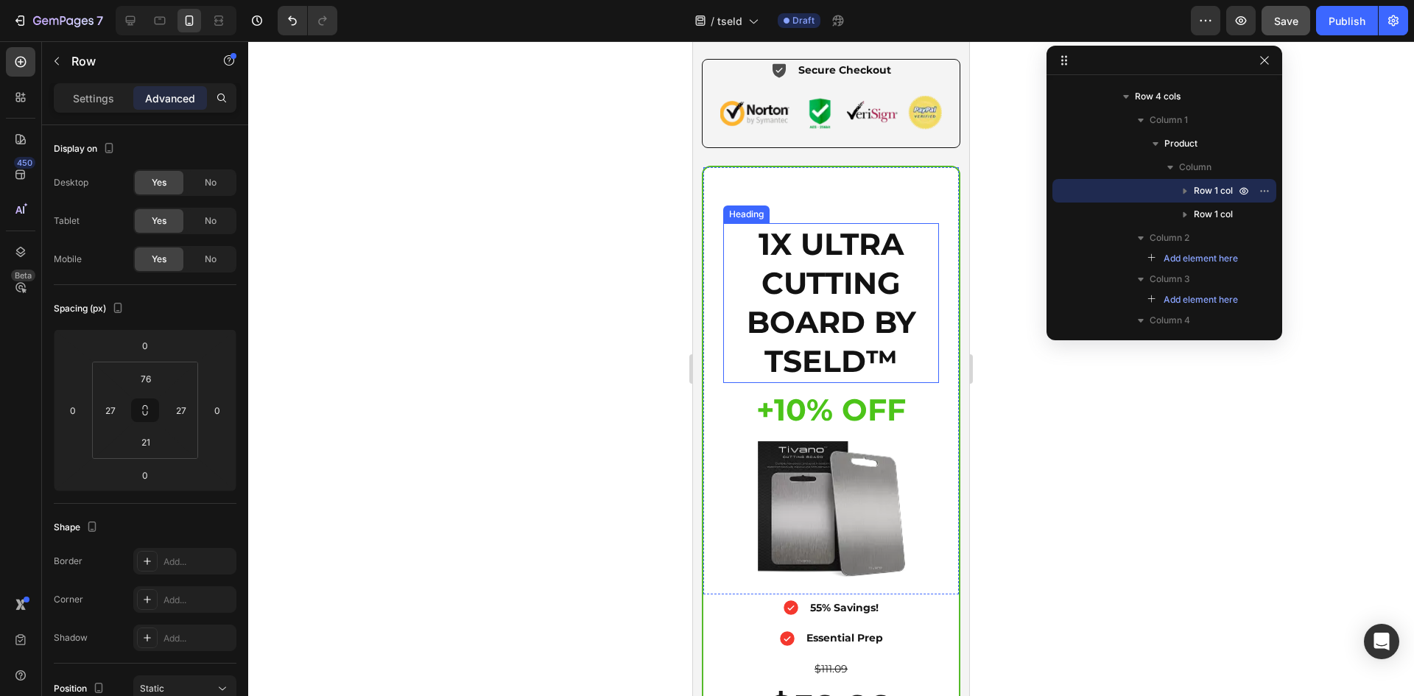
click at [814, 320] on h2 "1X ULTRA CUTTING BOARD BY TSELD™" at bounding box center [831, 303] width 216 height 160
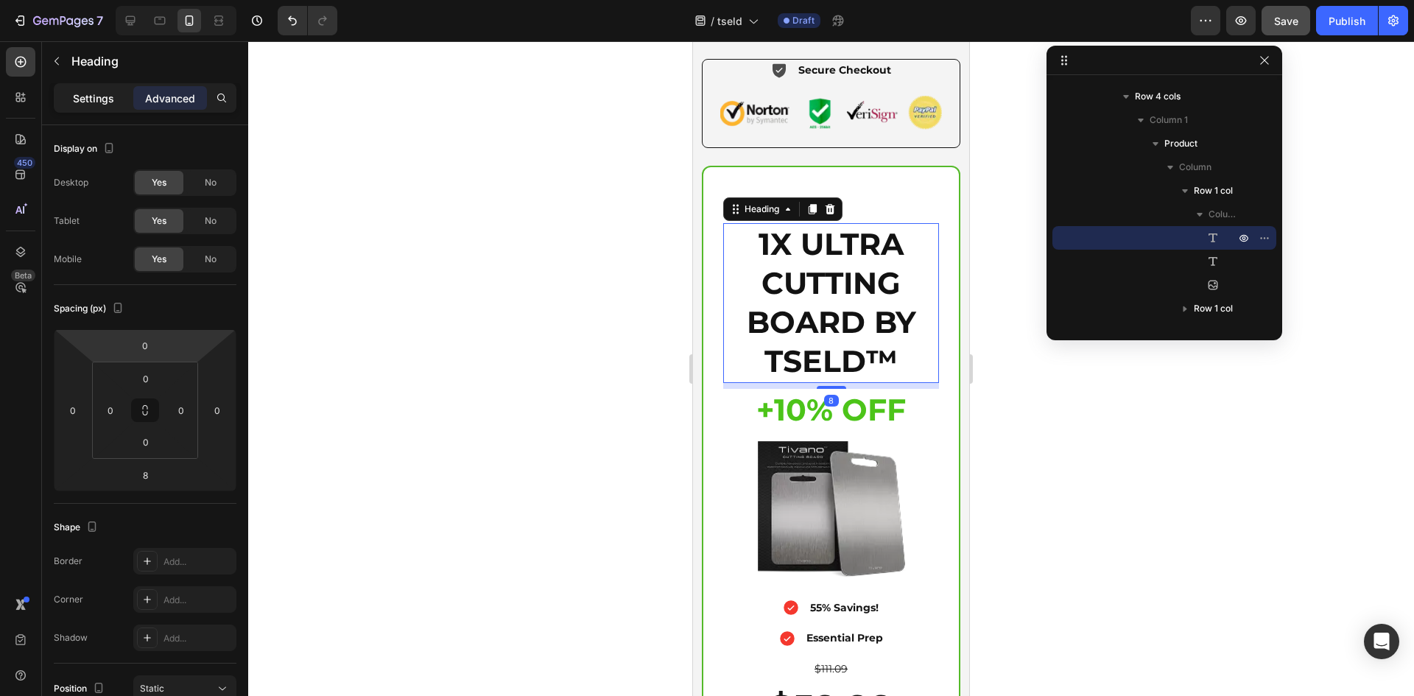
click at [102, 102] on p "Settings" at bounding box center [93, 98] width 41 height 15
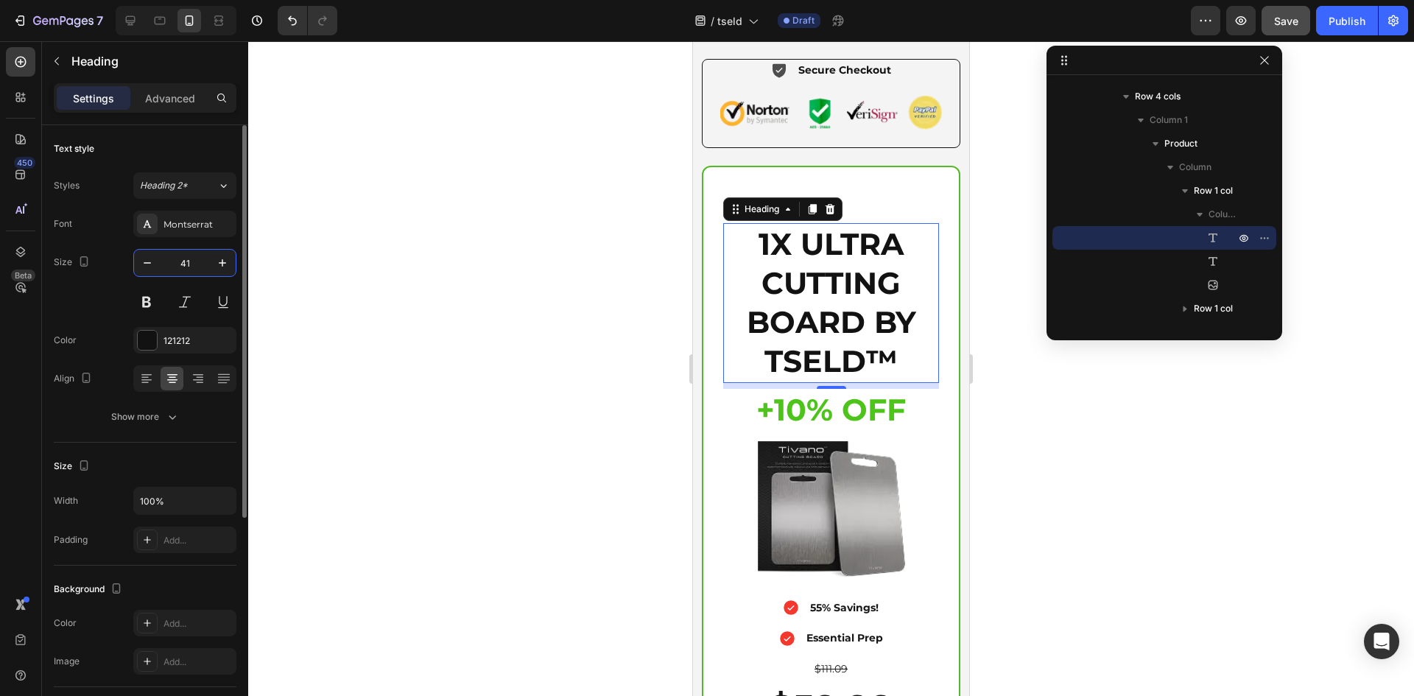
click at [186, 258] on input "41" at bounding box center [184, 263] width 49 height 27
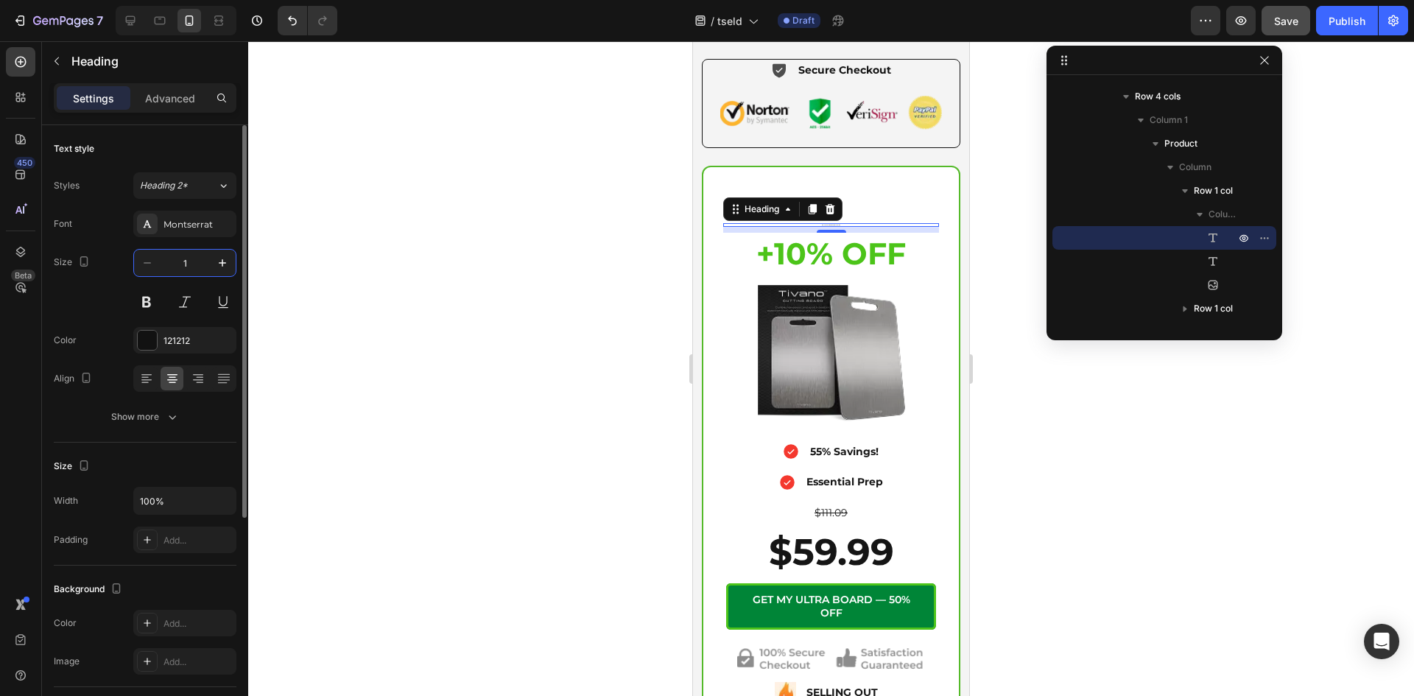
type input "18"
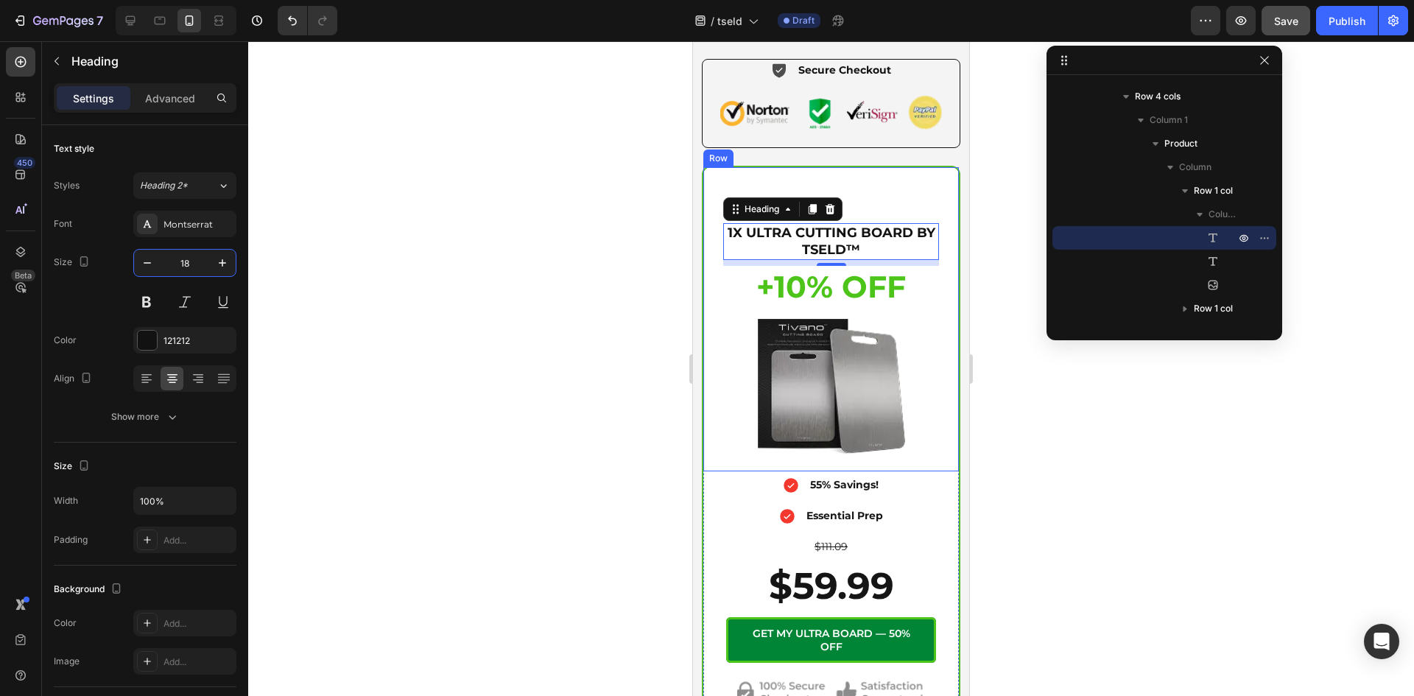
click at [816, 180] on div "1X ULTRA CUTTING BOARD BY TSELD™ Heading 8 +10% OFF Heading Image Row" at bounding box center [830, 319] width 255 height 305
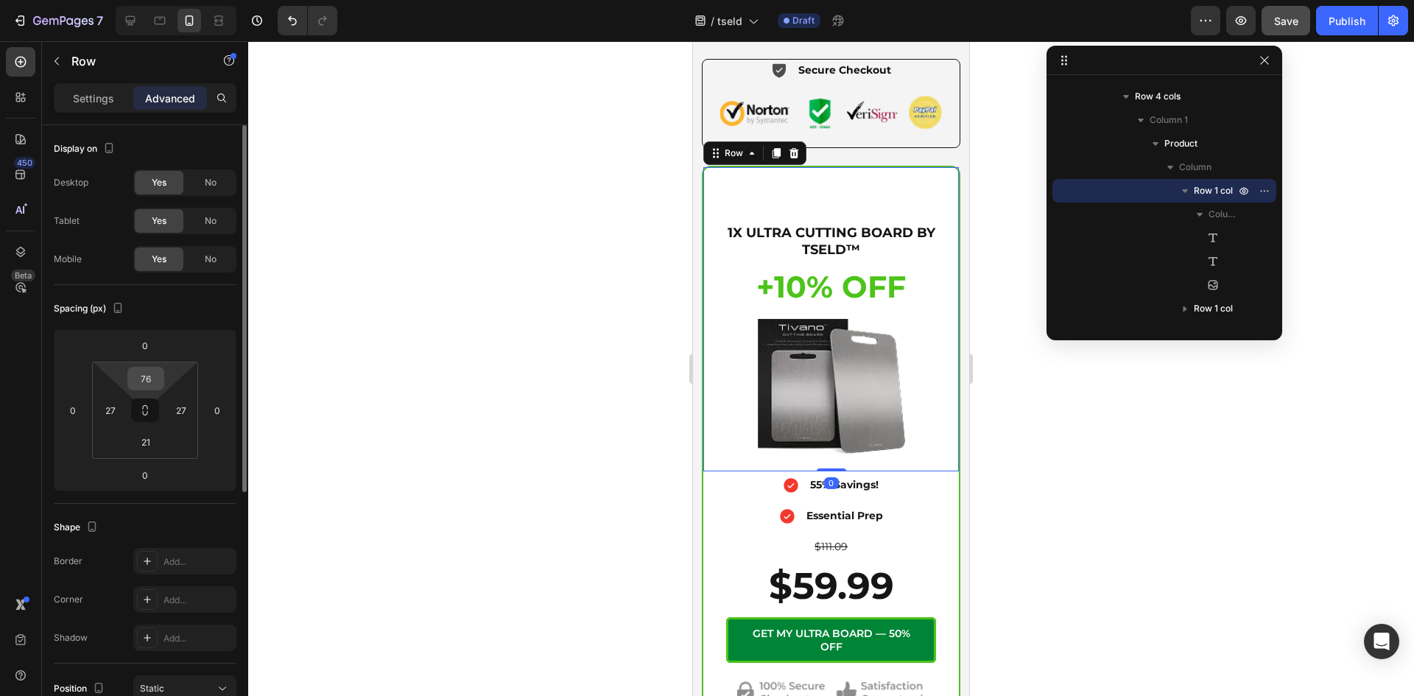
click at [149, 378] on input "76" at bounding box center [145, 378] width 29 height 22
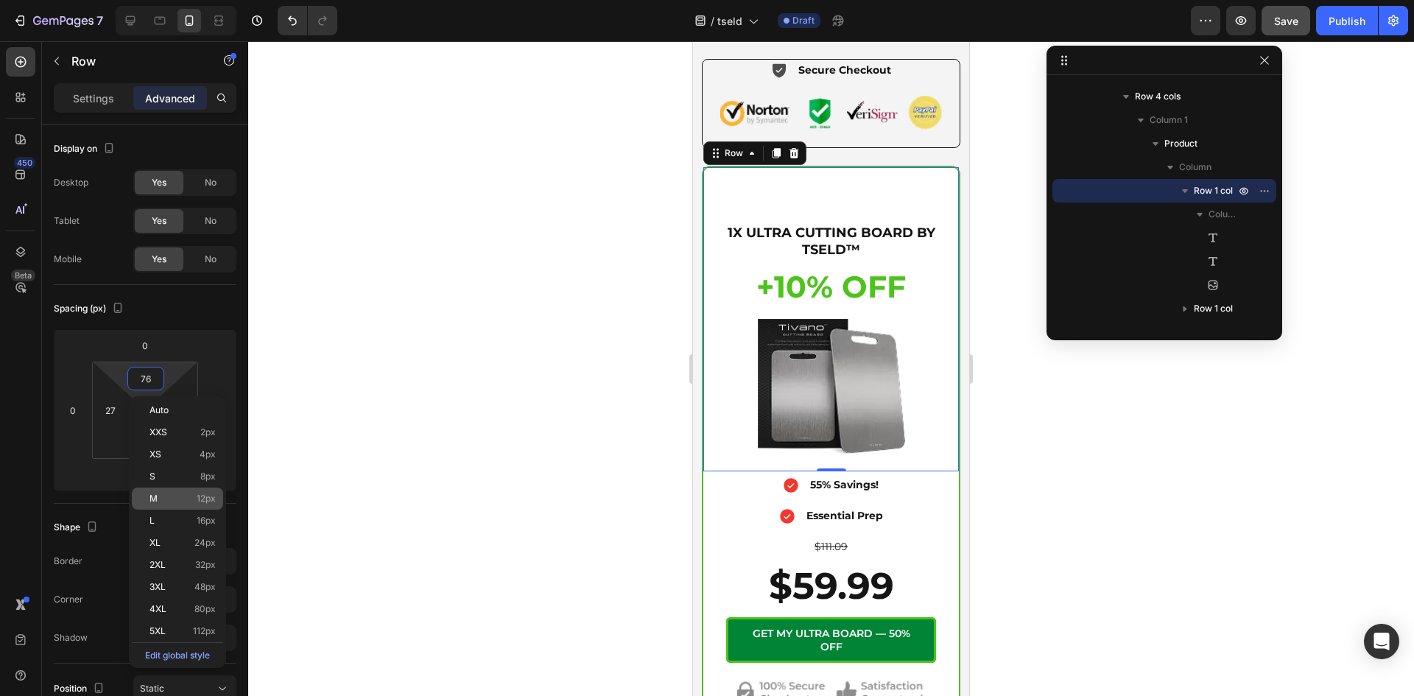
click at [177, 496] on p "M 12px" at bounding box center [182, 498] width 66 height 10
type input "12"
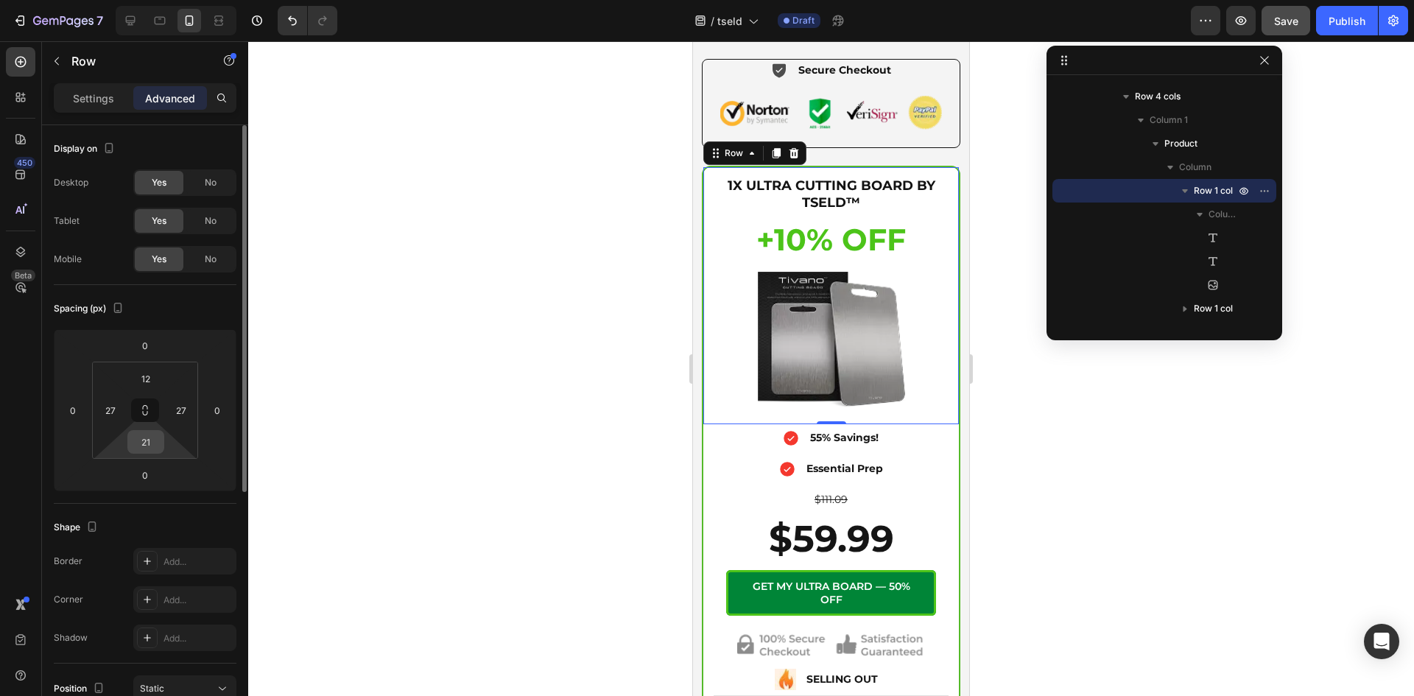
click at [153, 445] on input "21" at bounding box center [145, 442] width 29 height 22
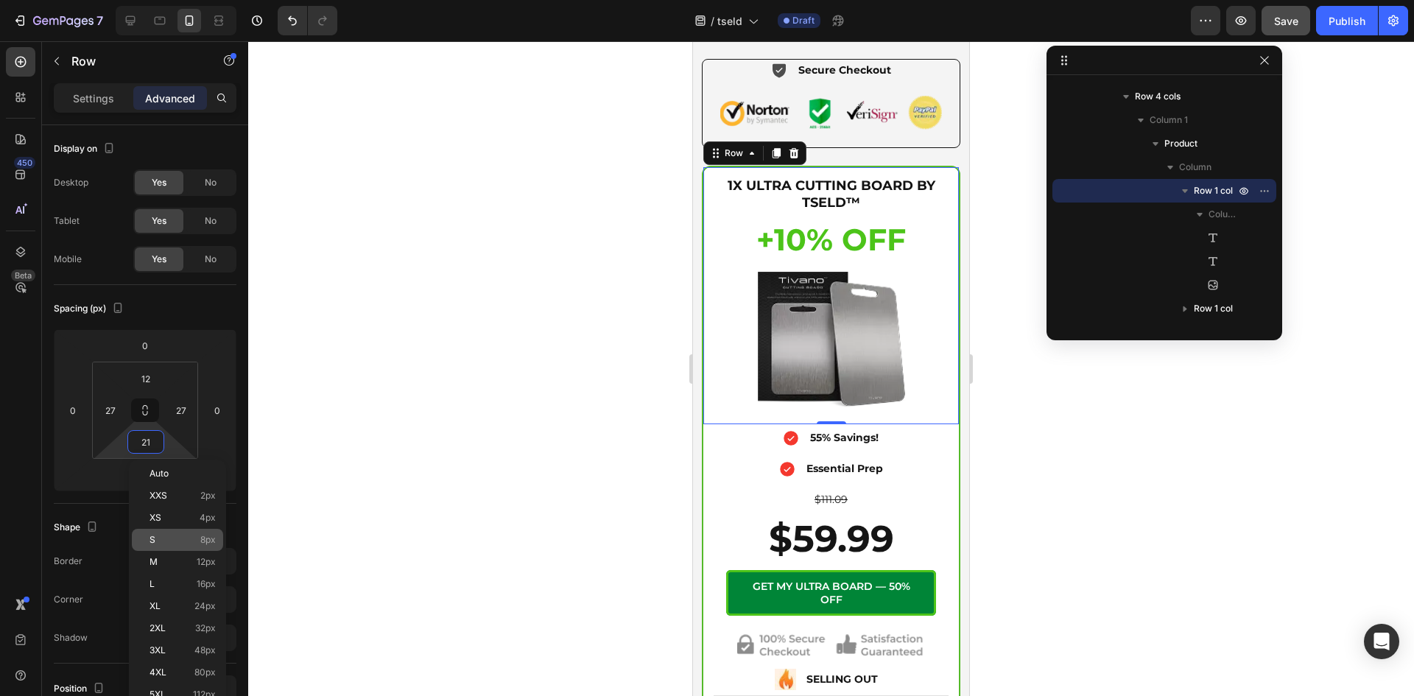
click at [166, 533] on div "S 8px" at bounding box center [177, 540] width 91 height 22
type input "8"
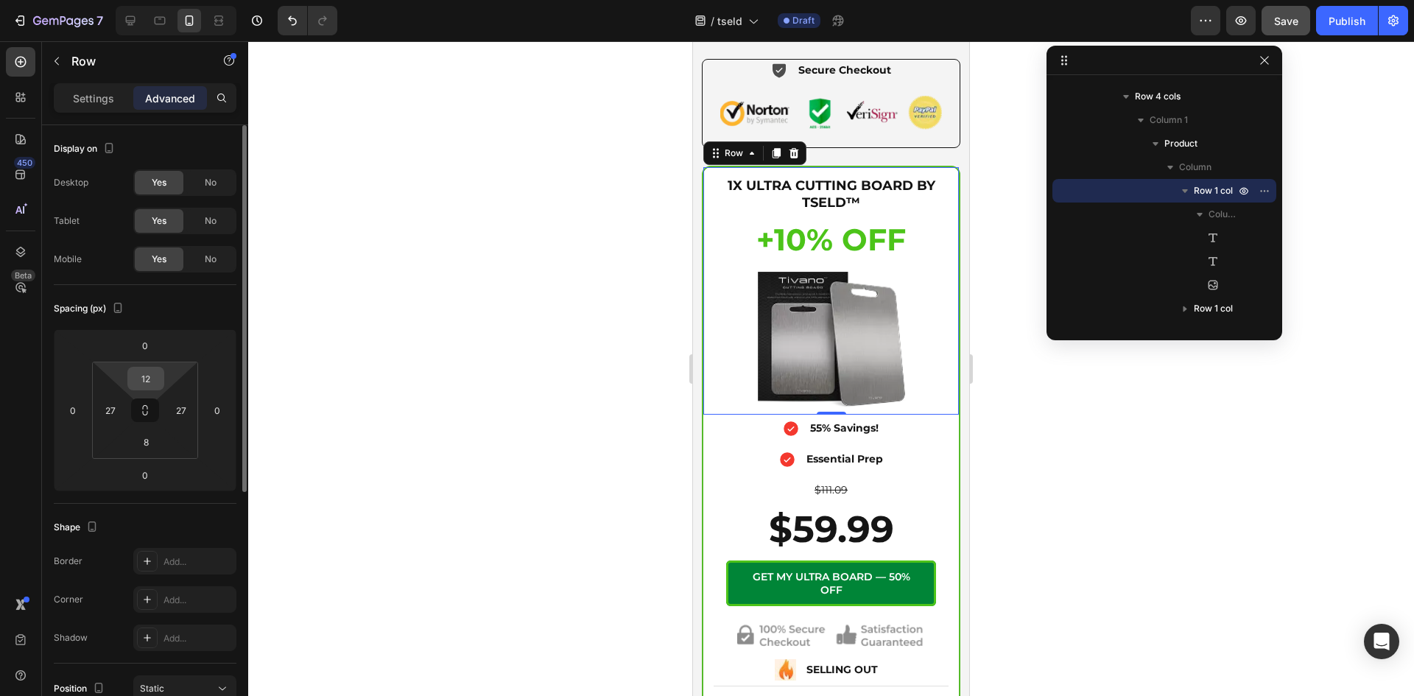
click at [151, 381] on input "12" at bounding box center [145, 378] width 29 height 22
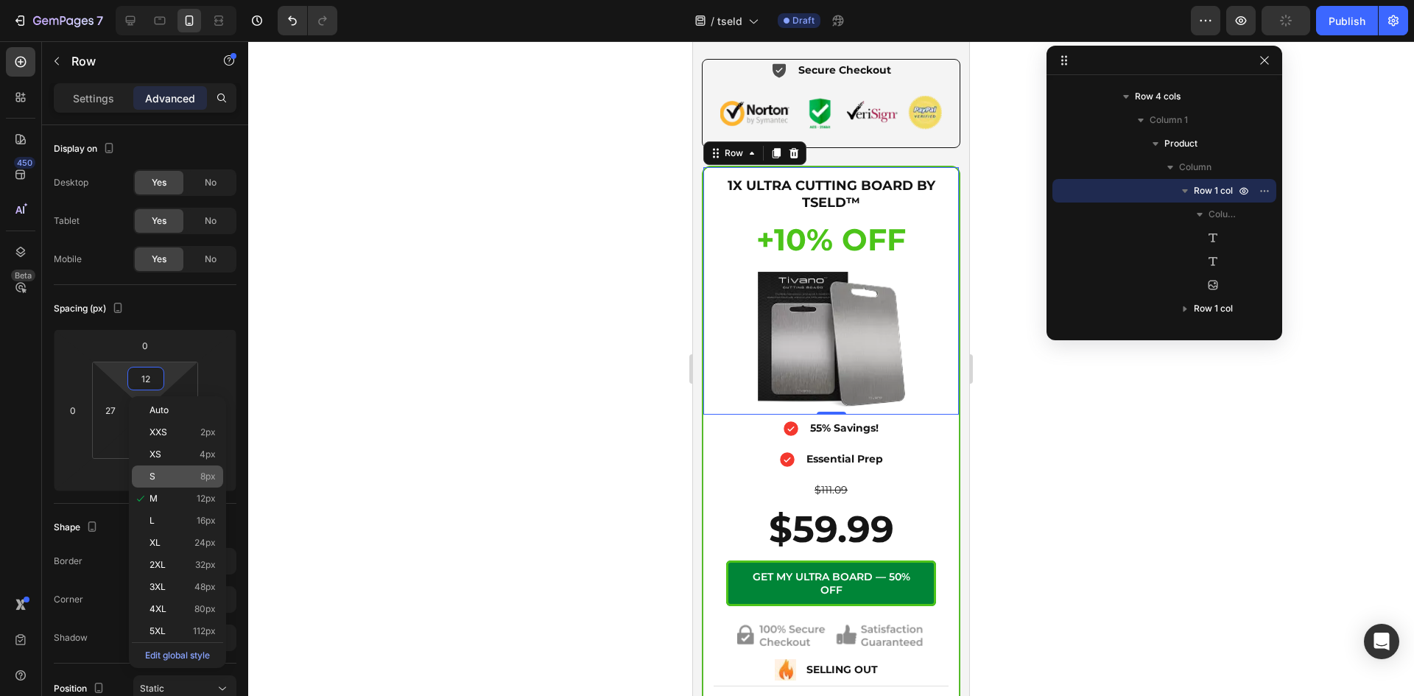
click at [177, 471] on p "S 8px" at bounding box center [182, 476] width 66 height 10
type input "8"
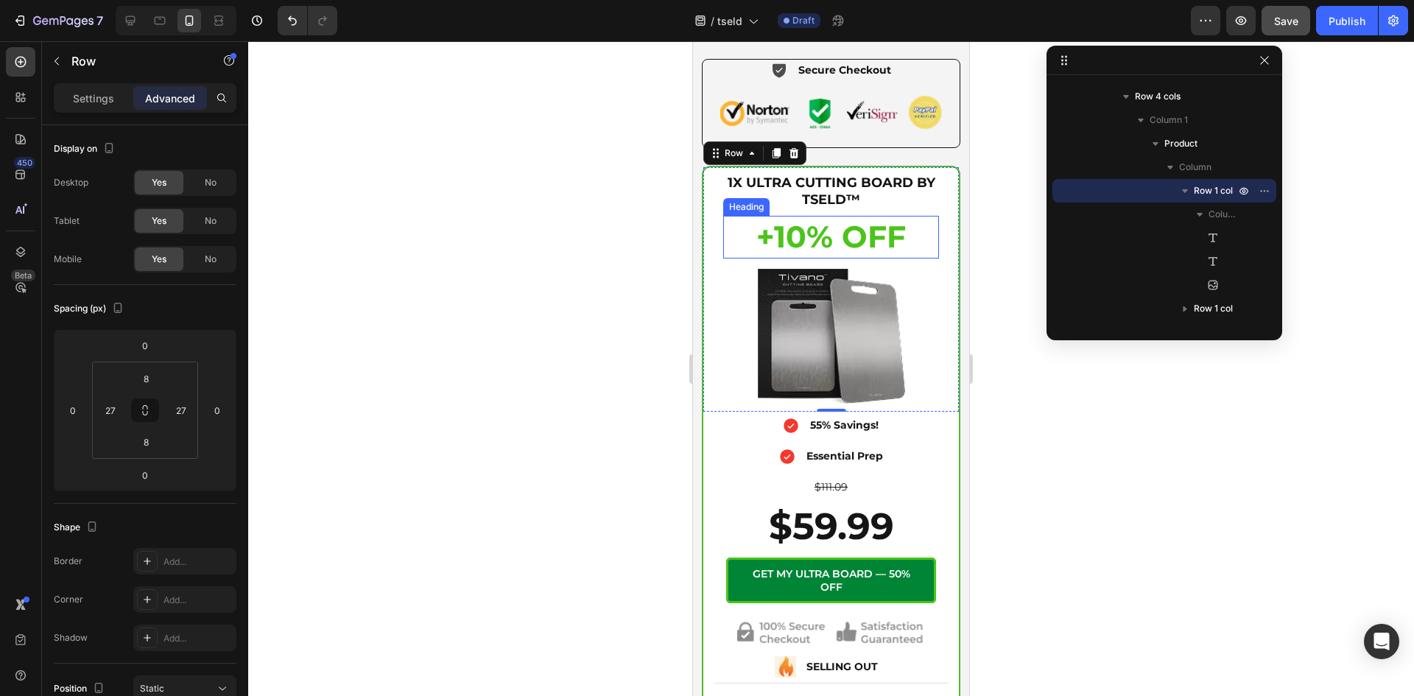
click at [771, 196] on h2 "1X ULTRA CUTTING BOARD BY TSELD™" at bounding box center [831, 192] width 216 height 38
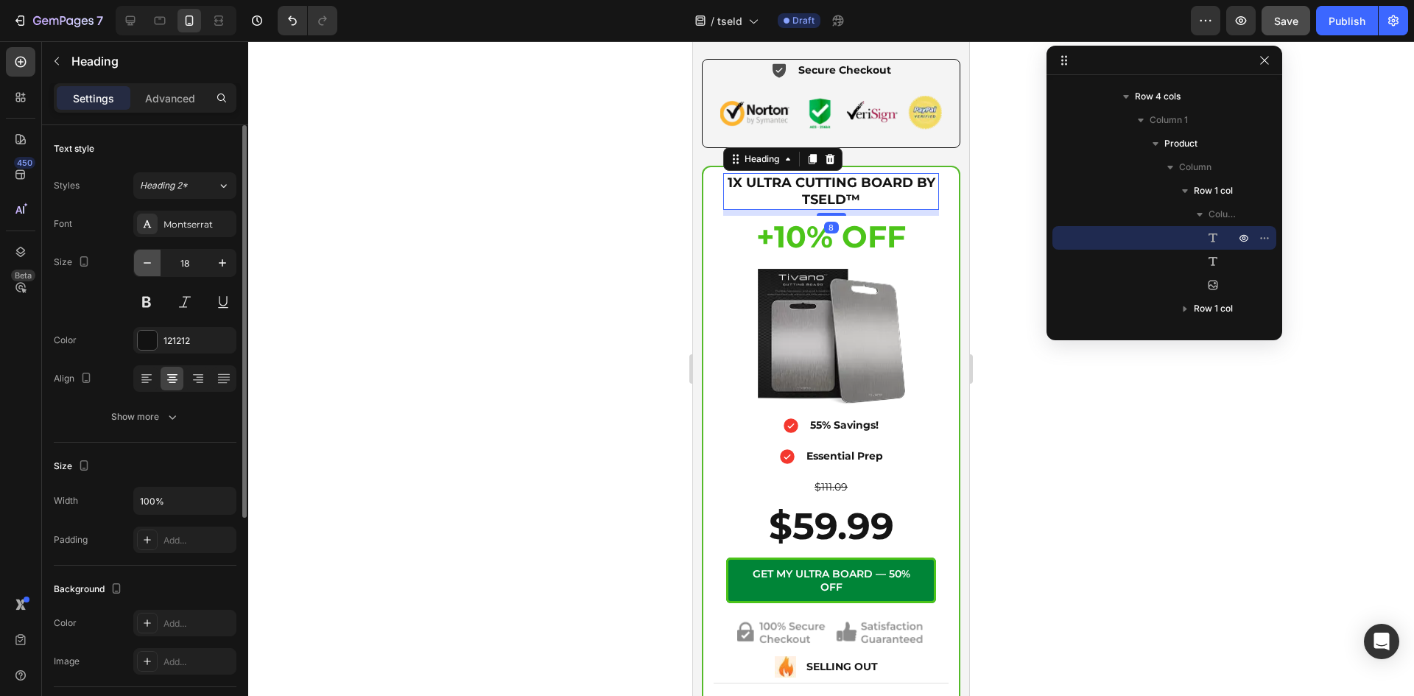
click at [144, 264] on icon "button" at bounding box center [147, 262] width 15 height 15
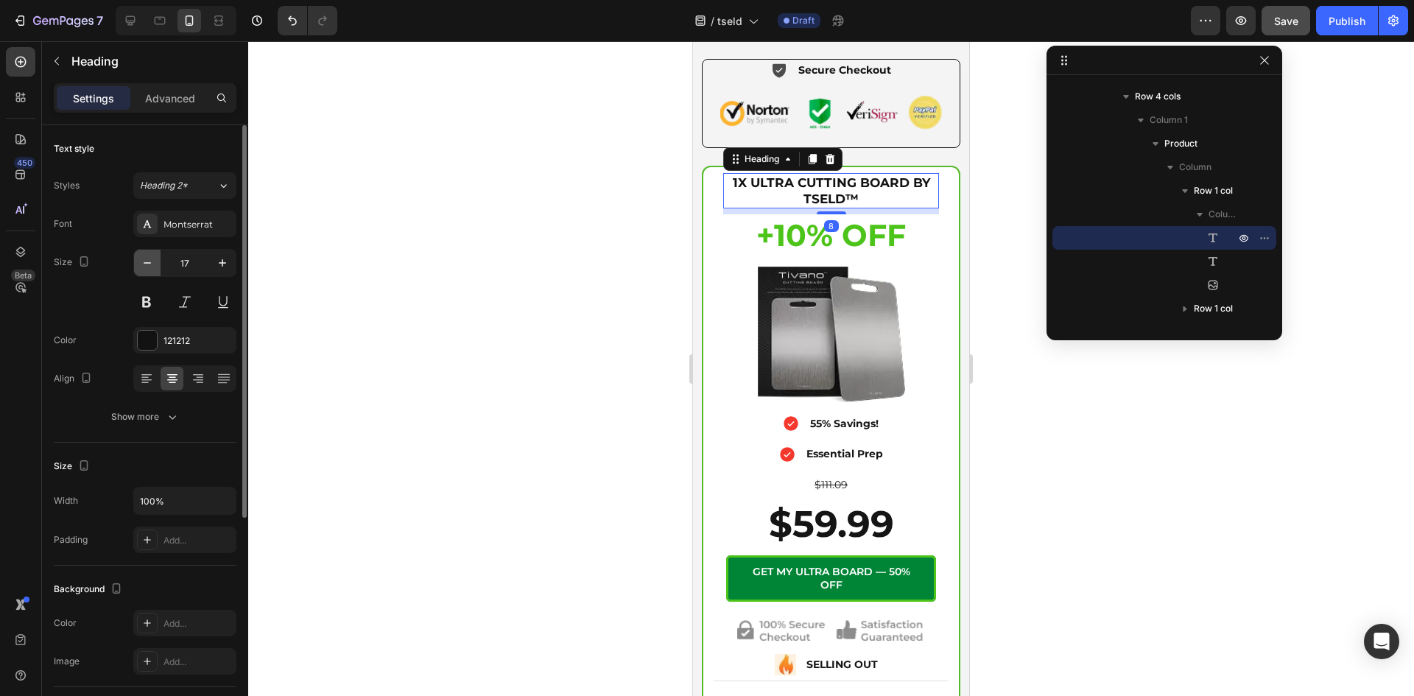
type input "16"
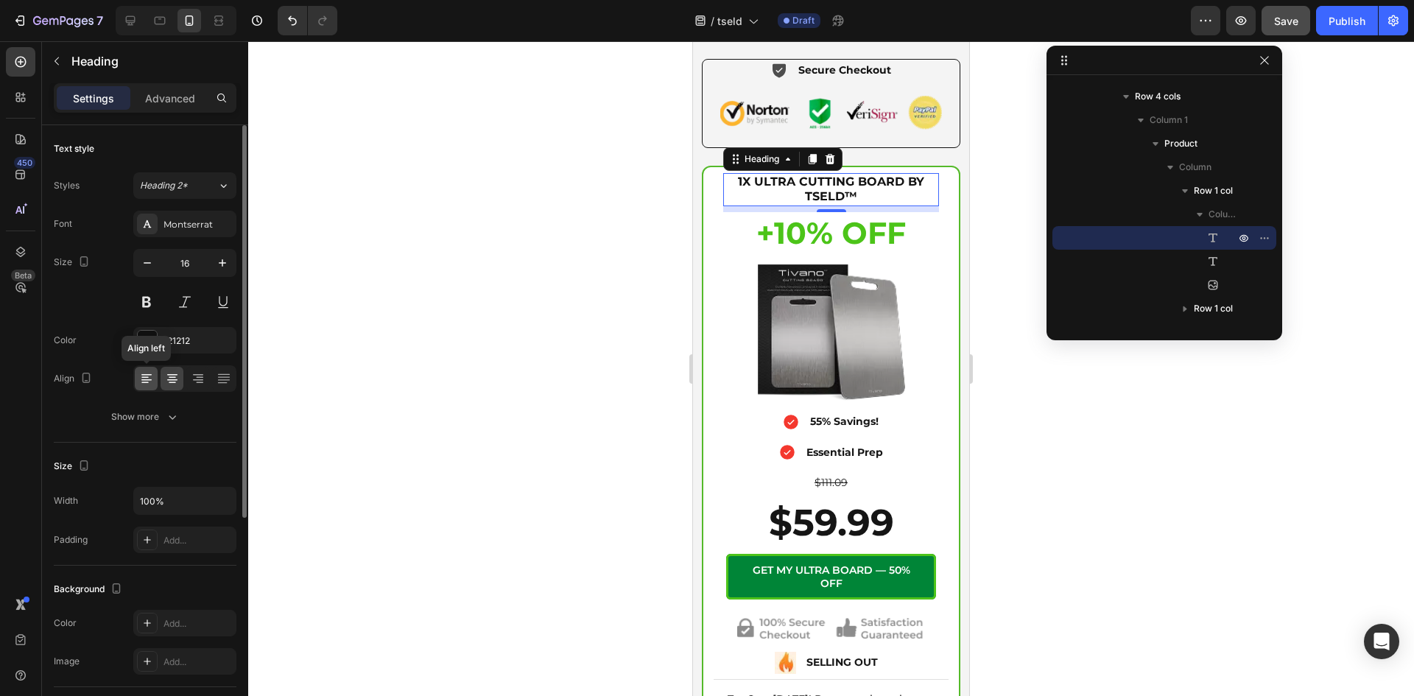
click at [149, 373] on icon at bounding box center [146, 378] width 15 height 15
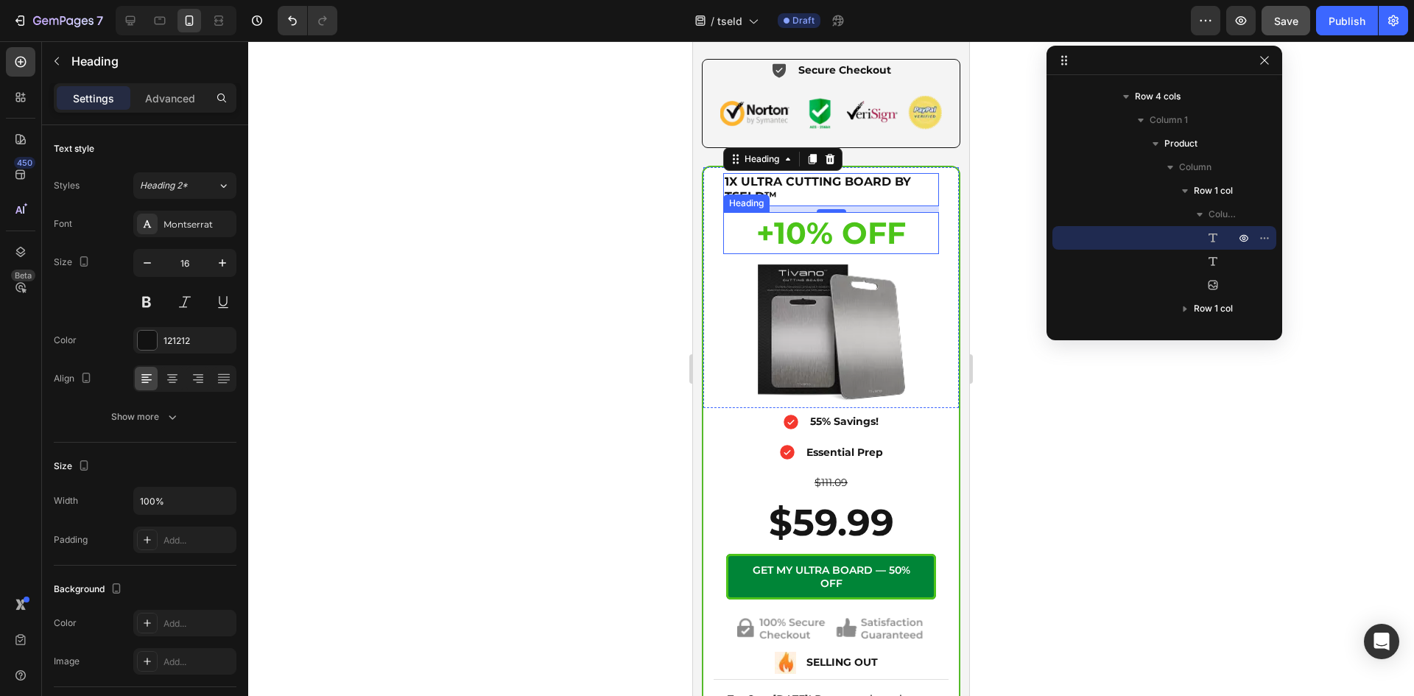
click at [791, 240] on h2 "+10% OFF" at bounding box center [831, 233] width 216 height 42
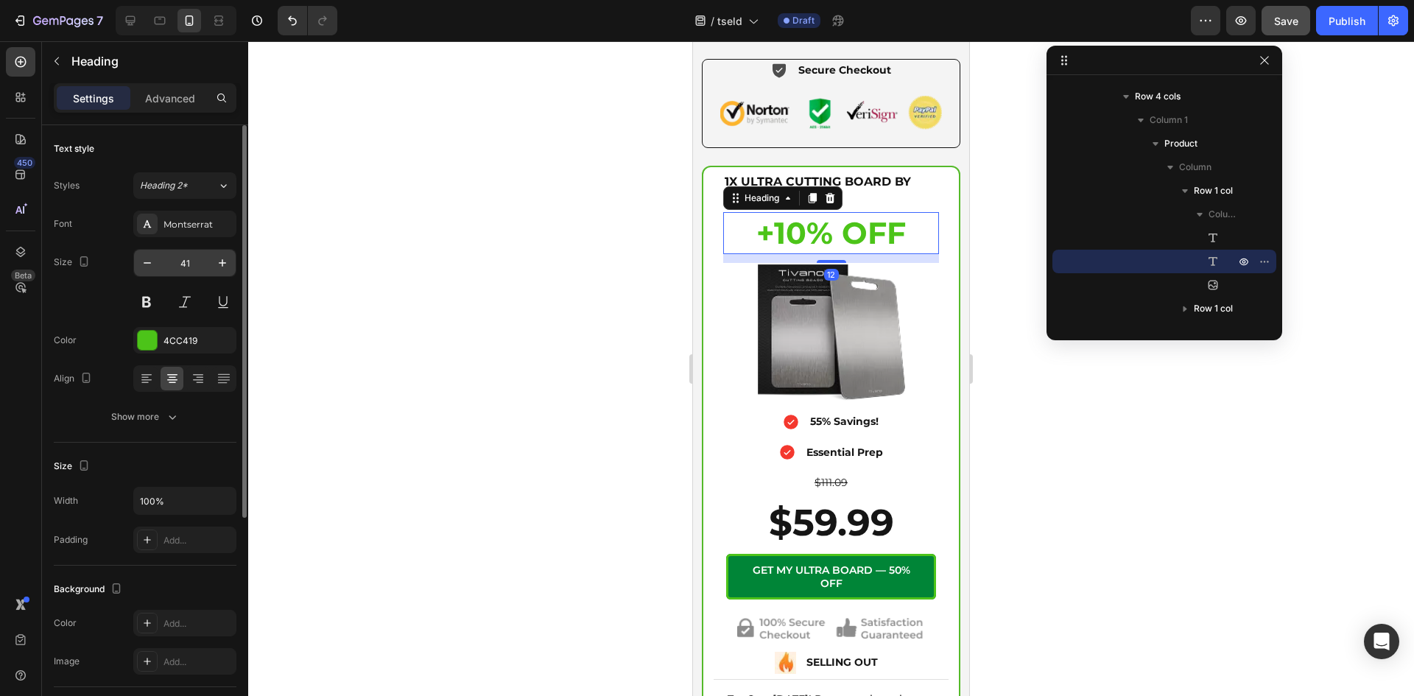
click at [192, 264] on input "41" at bounding box center [184, 263] width 49 height 27
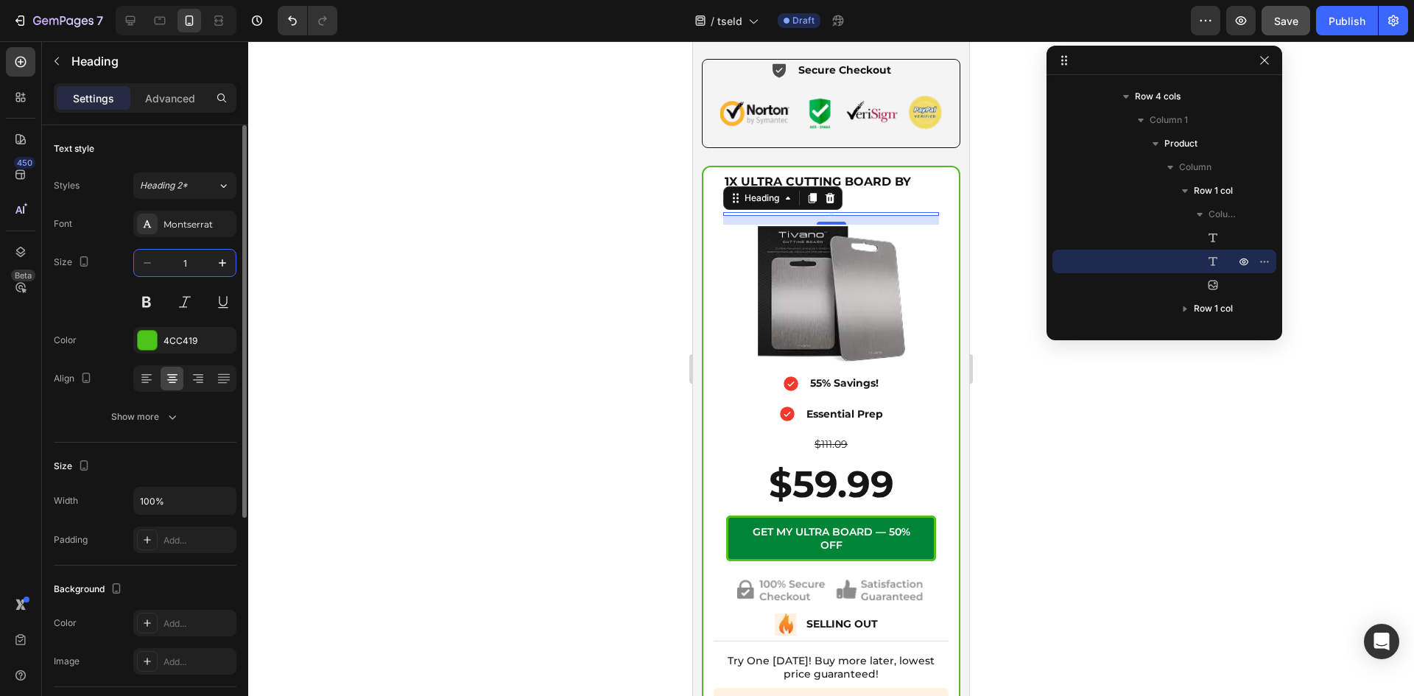
type input "18"
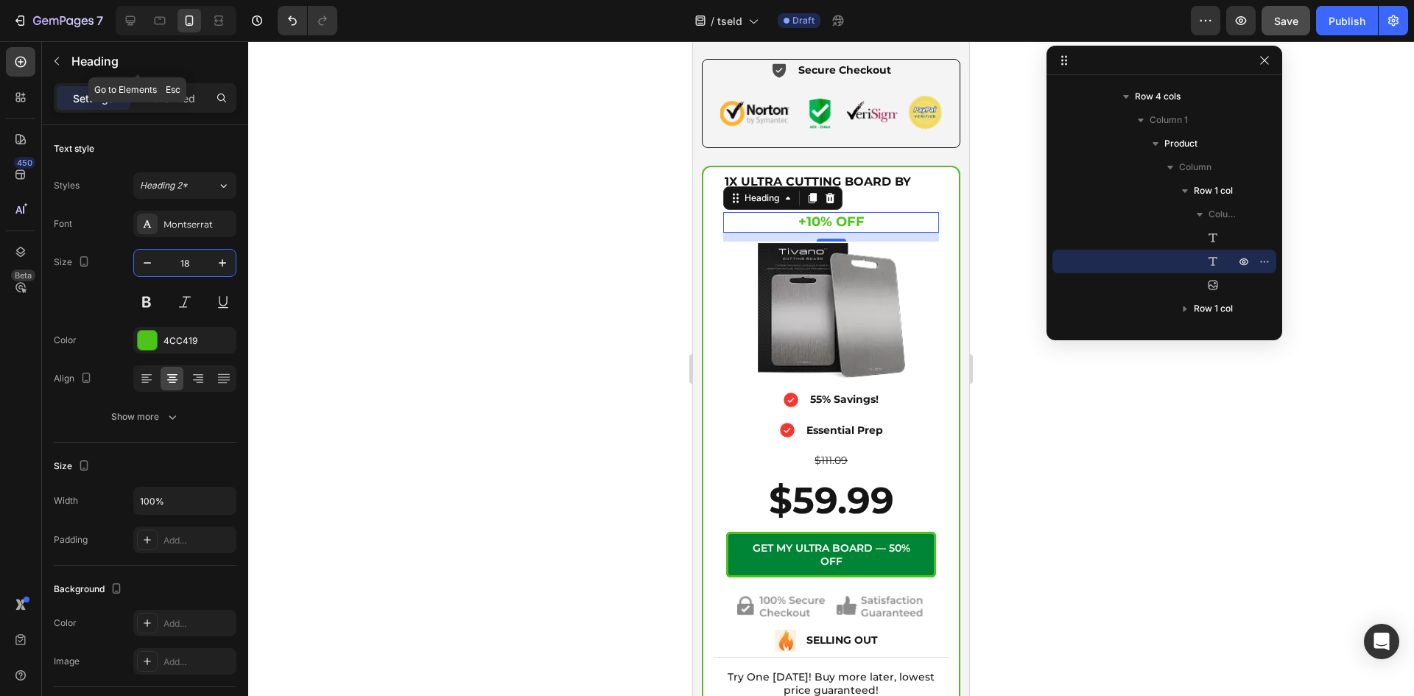
click at [57, 65] on icon "button" at bounding box center [57, 61] width 12 height 12
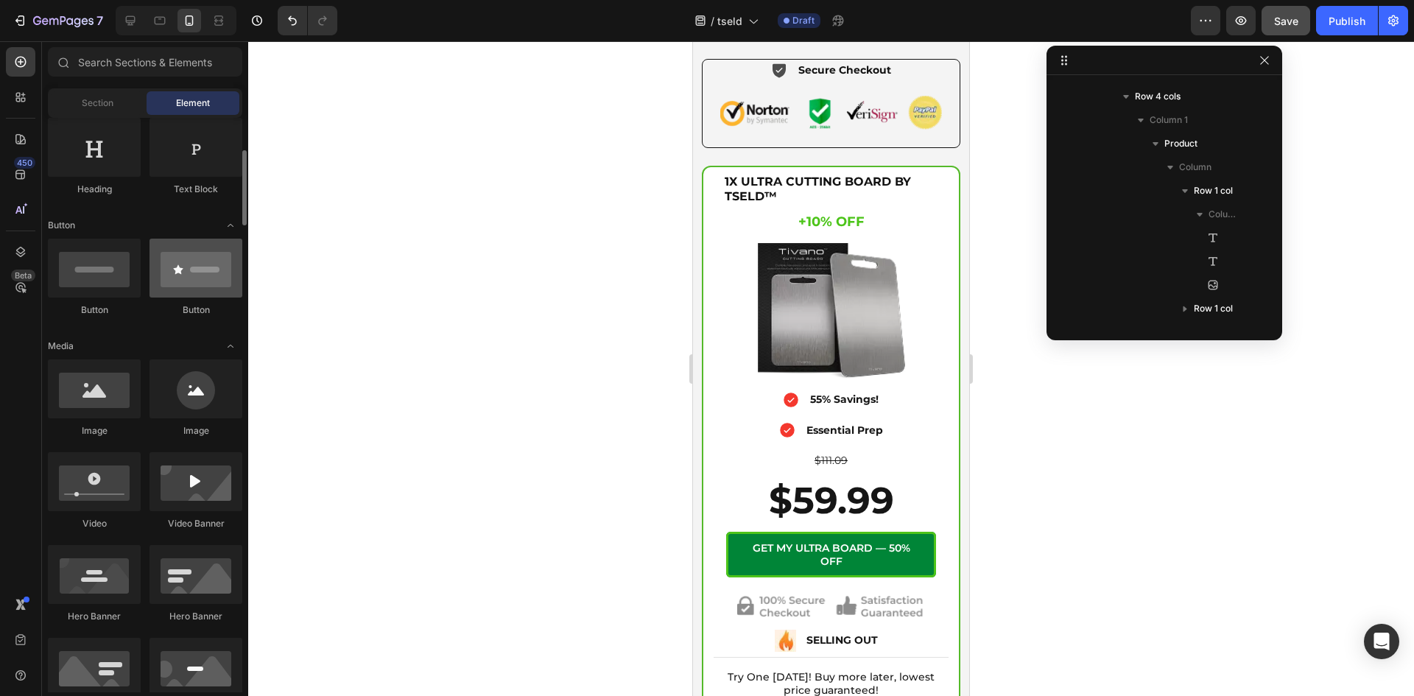
scroll to position [0, 0]
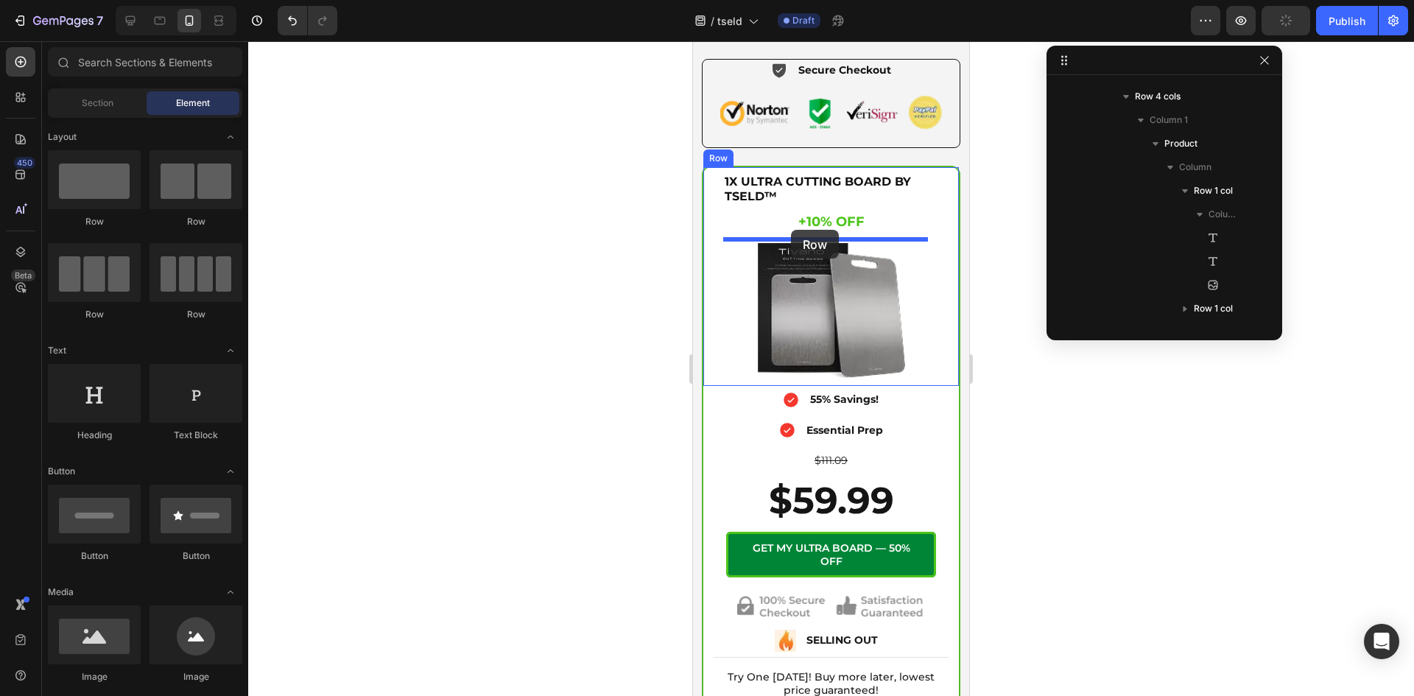
drag, startPoint x: 878, startPoint y: 234, endPoint x: 791, endPoint y: 230, distance: 87.7
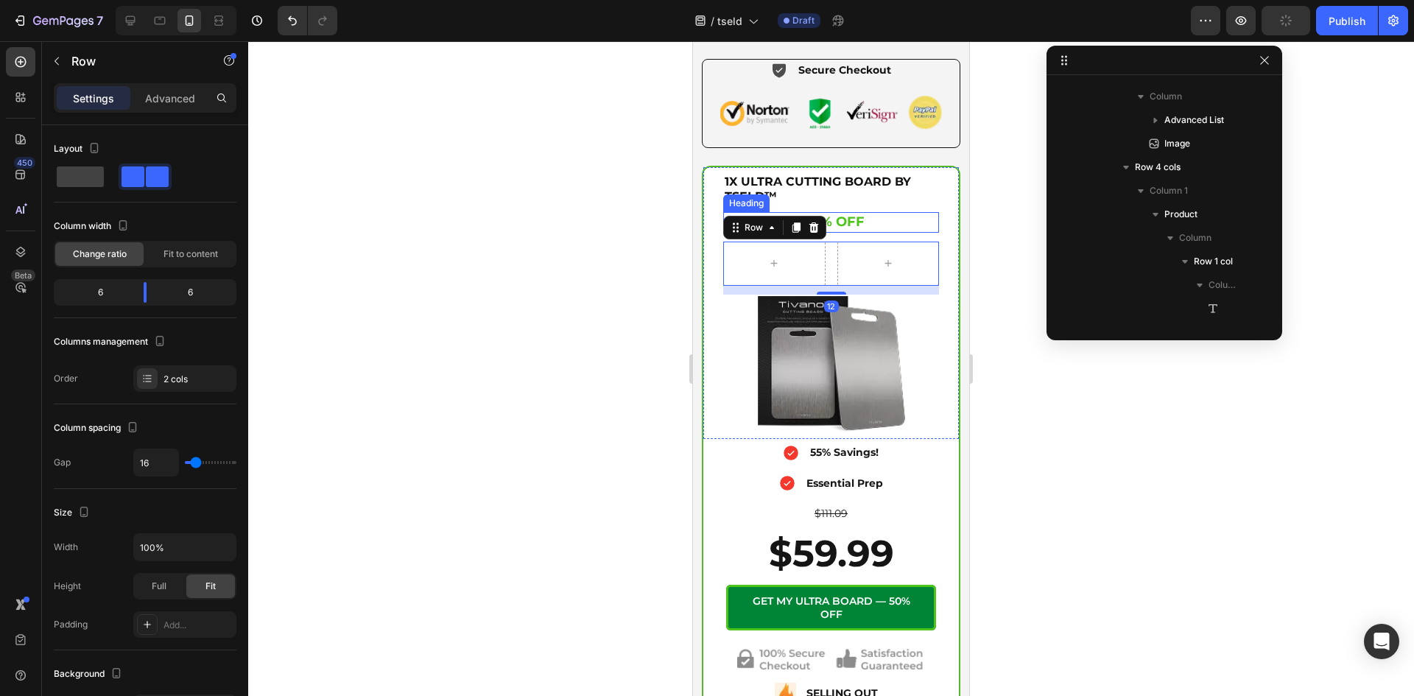
scroll to position [420, 0]
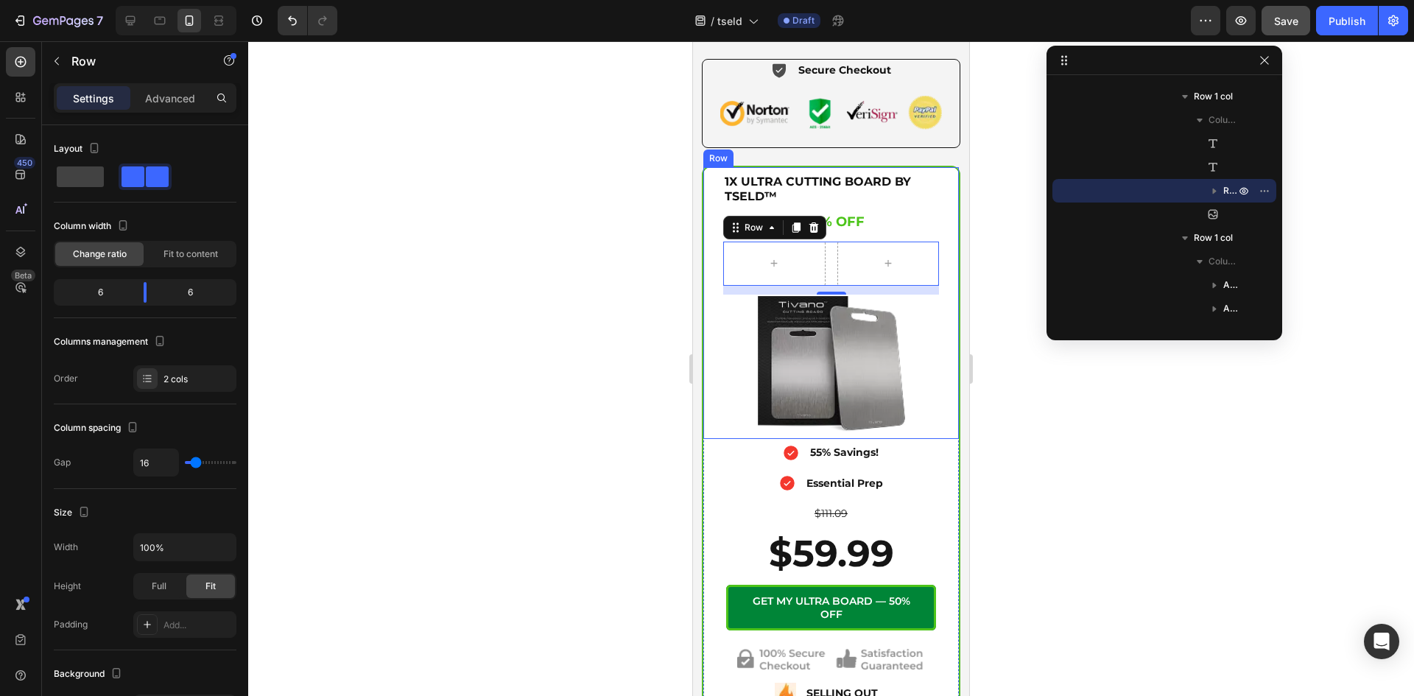
click at [709, 201] on div "1X ULTRA CUTTING BOARD BY TSELD™ Heading +10% OFF Heading Row 12 Image Row" at bounding box center [830, 303] width 255 height 272
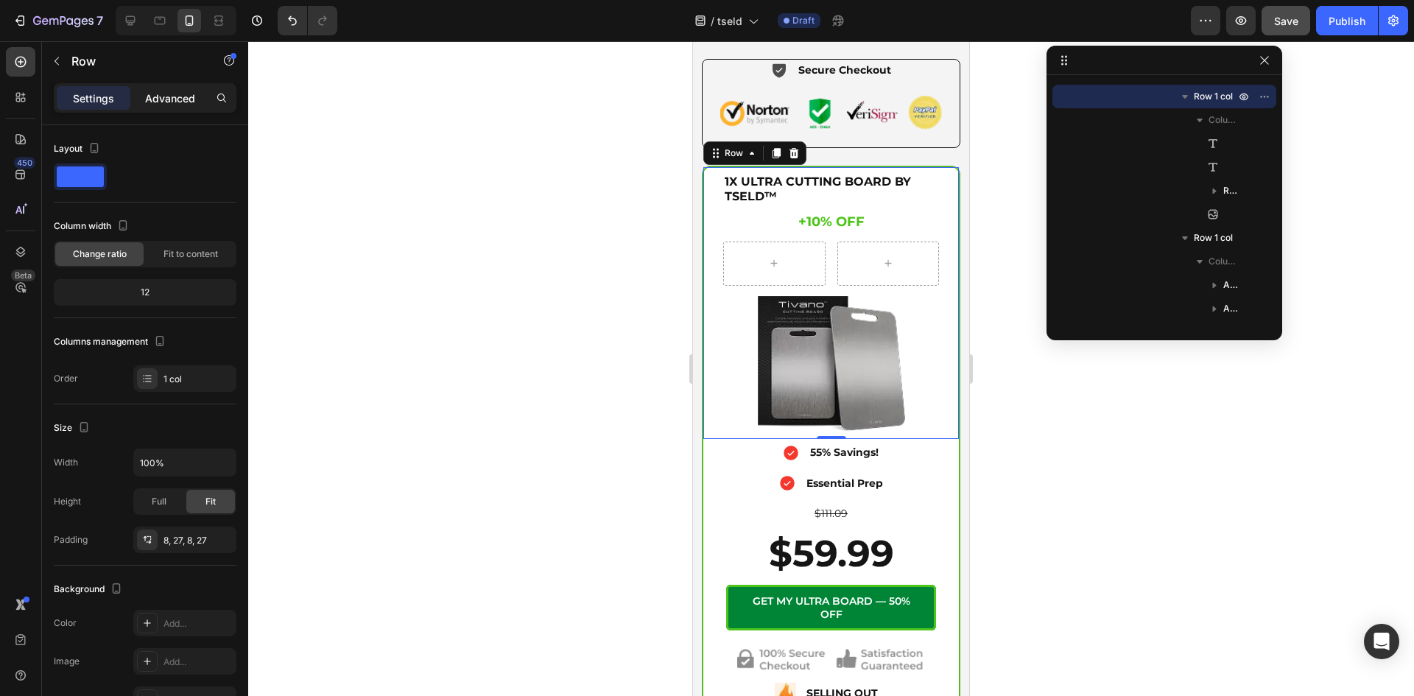
click at [159, 89] on div "Advanced" at bounding box center [170, 98] width 74 height 24
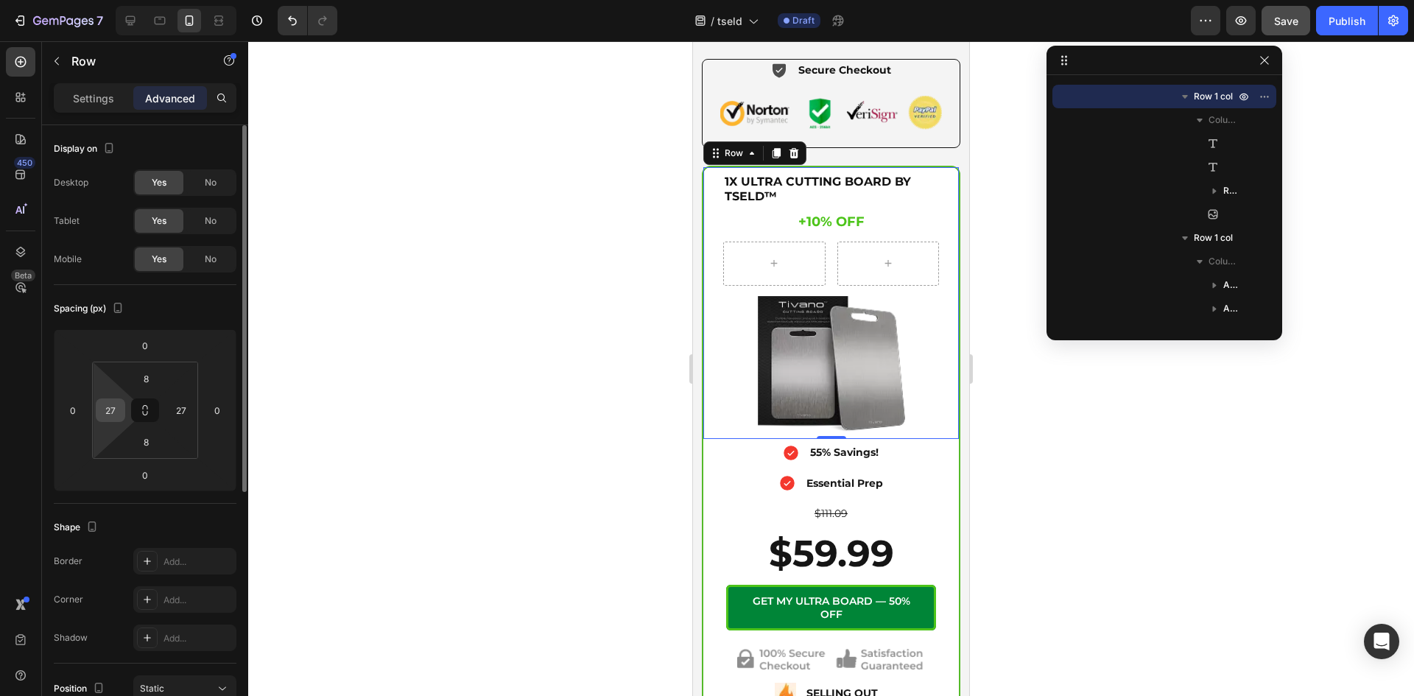
click at [107, 408] on input "27" at bounding box center [110, 410] width 22 height 22
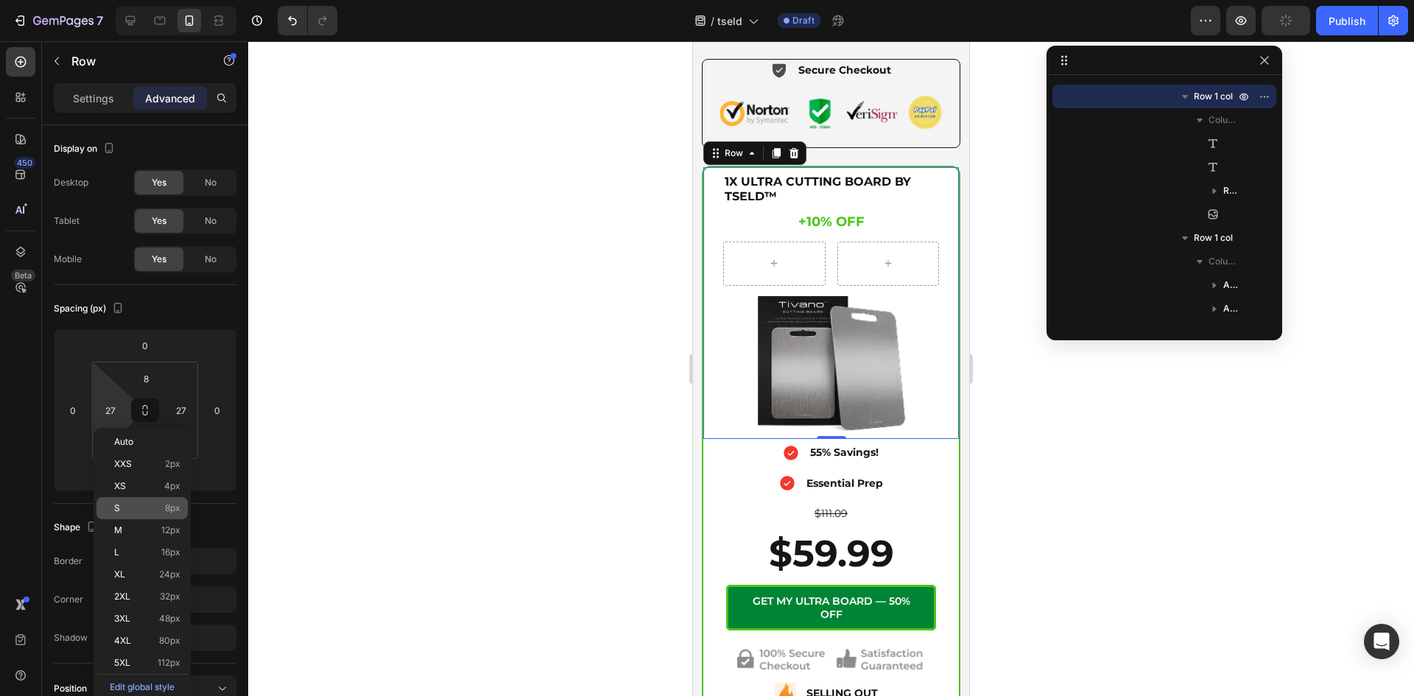
click at [129, 498] on div "S 8px" at bounding box center [141, 508] width 91 height 22
type input "8"
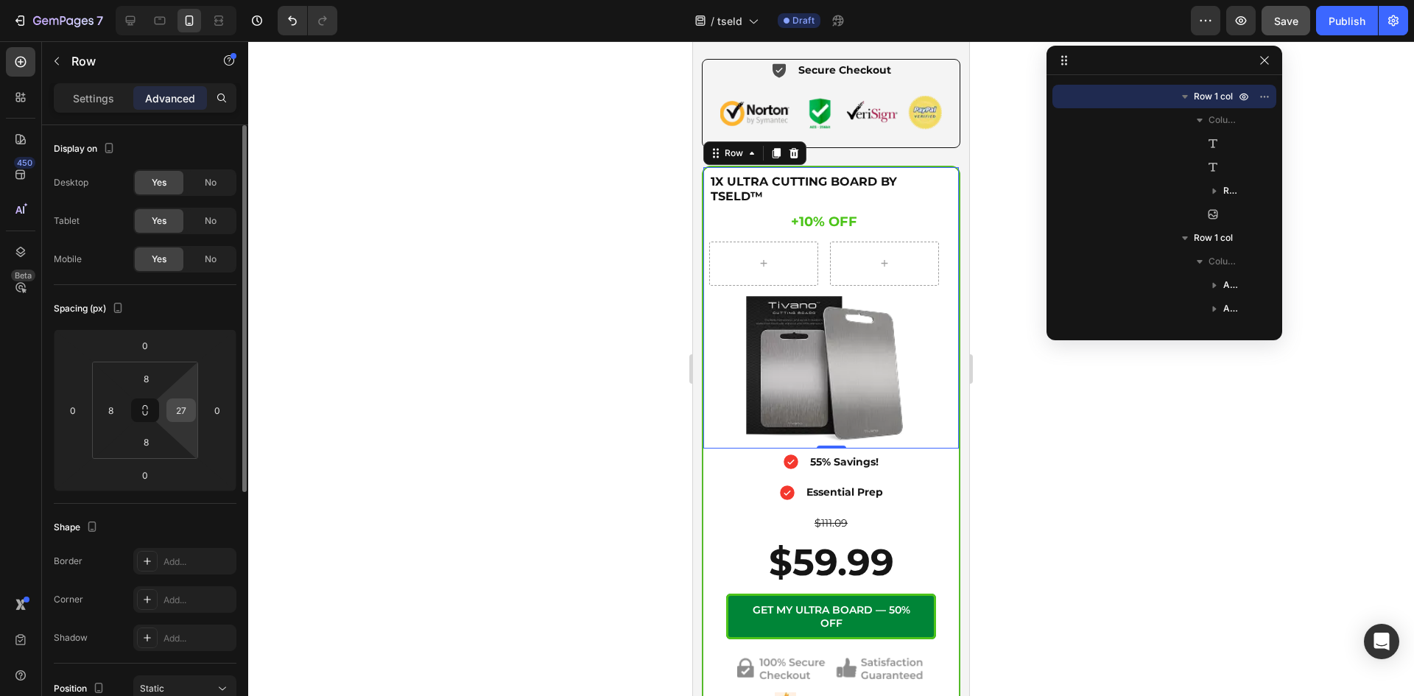
click at [176, 404] on input "27" at bounding box center [181, 410] width 22 height 22
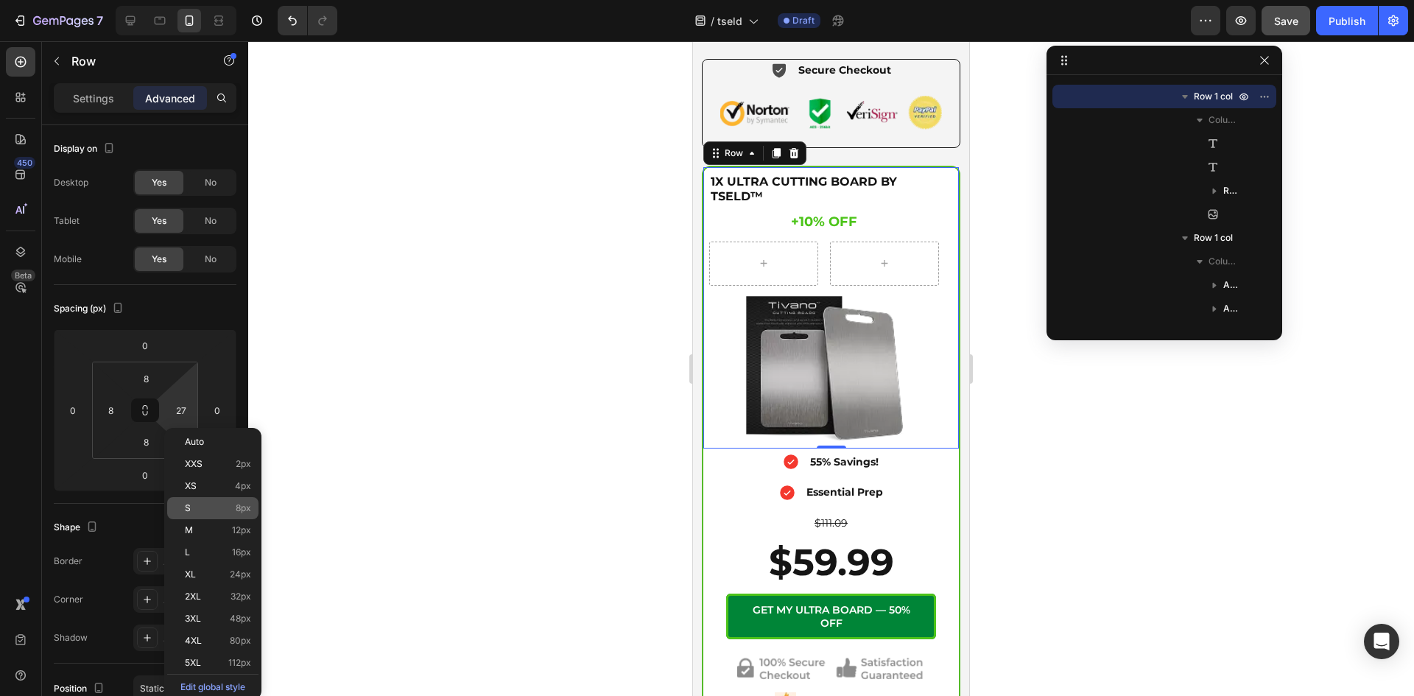
click at [205, 504] on p "S 8px" at bounding box center [218, 508] width 66 height 10
type input "8"
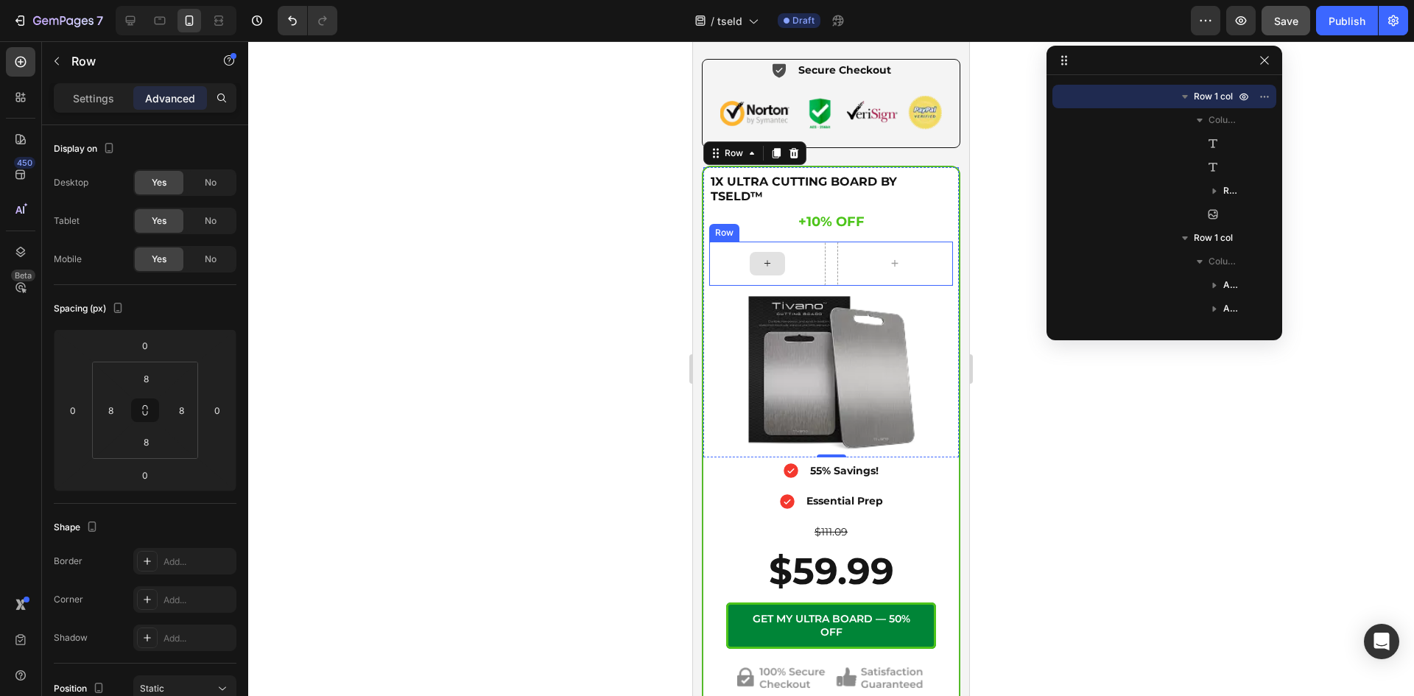
click at [811, 258] on div at bounding box center [767, 263] width 116 height 44
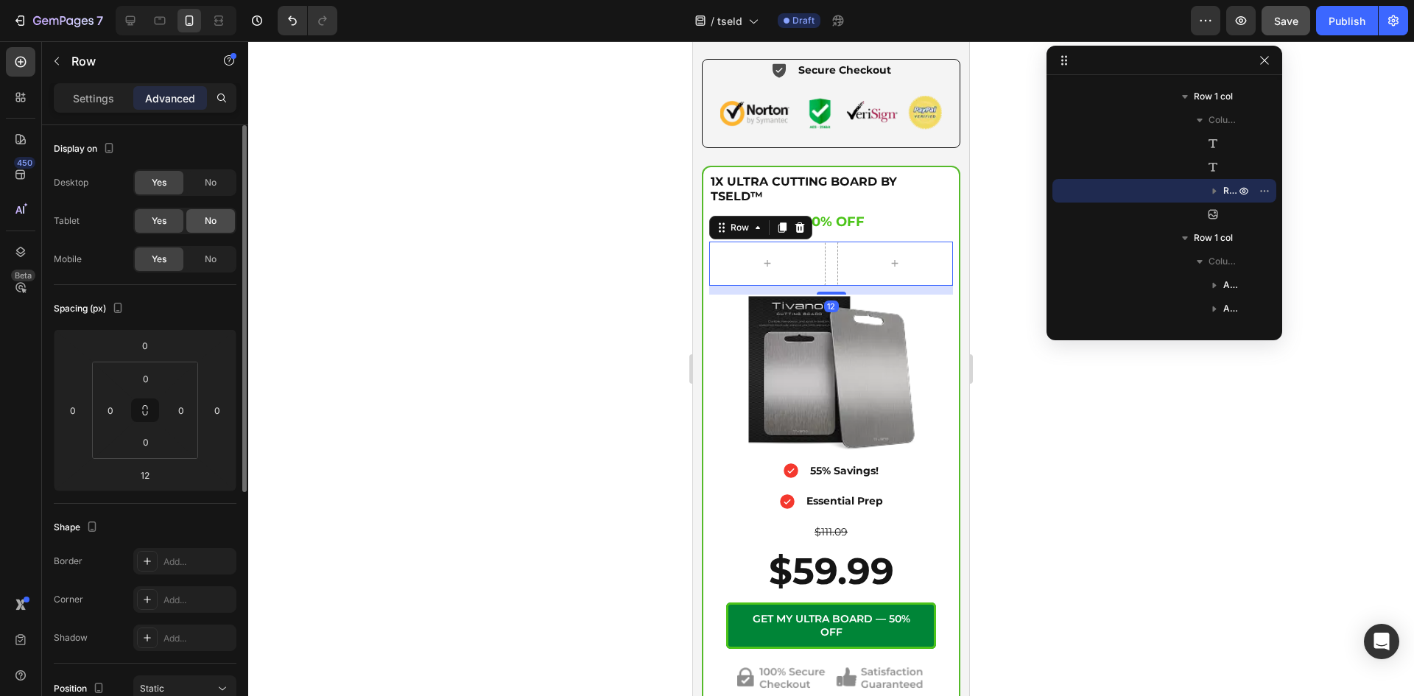
click at [211, 226] on span "No" at bounding box center [211, 220] width 12 height 13
click at [211, 187] on span "No" at bounding box center [211, 182] width 12 height 13
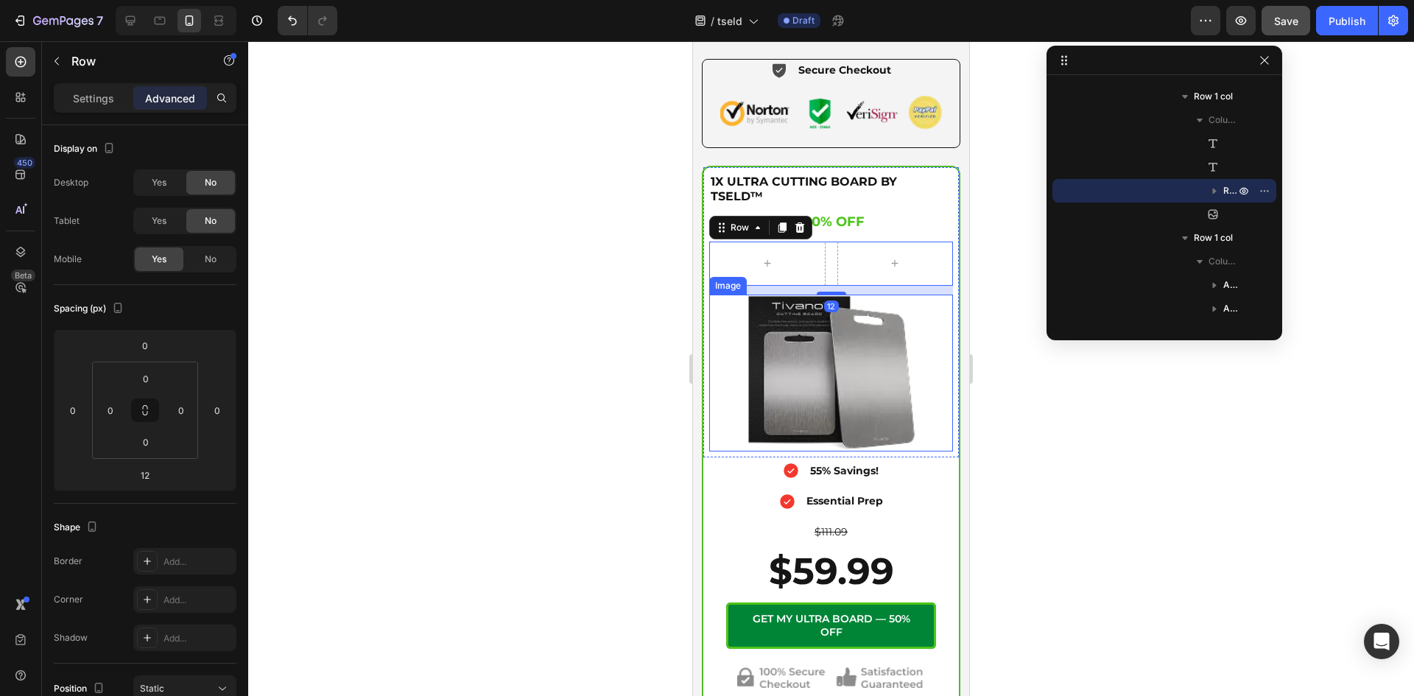
click at [782, 339] on img at bounding box center [831, 372] width 171 height 157
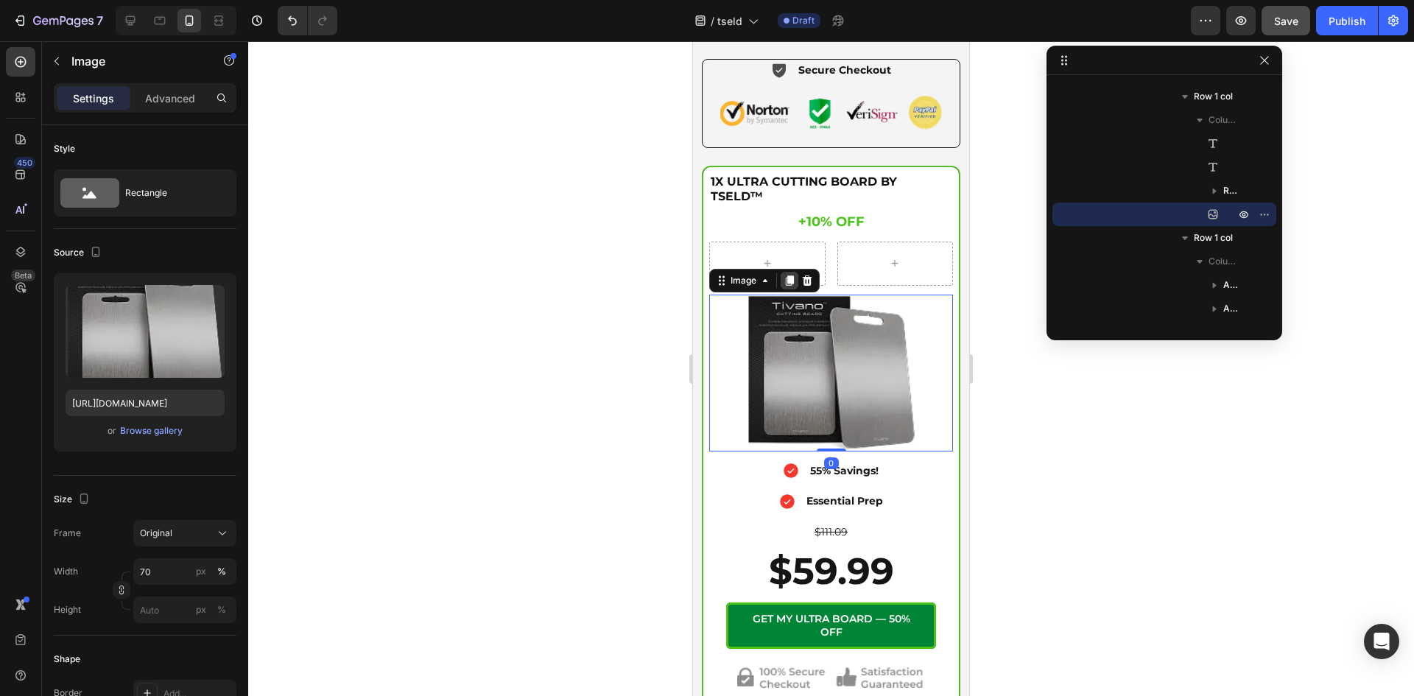
click at [785, 275] on icon at bounding box center [789, 281] width 12 height 12
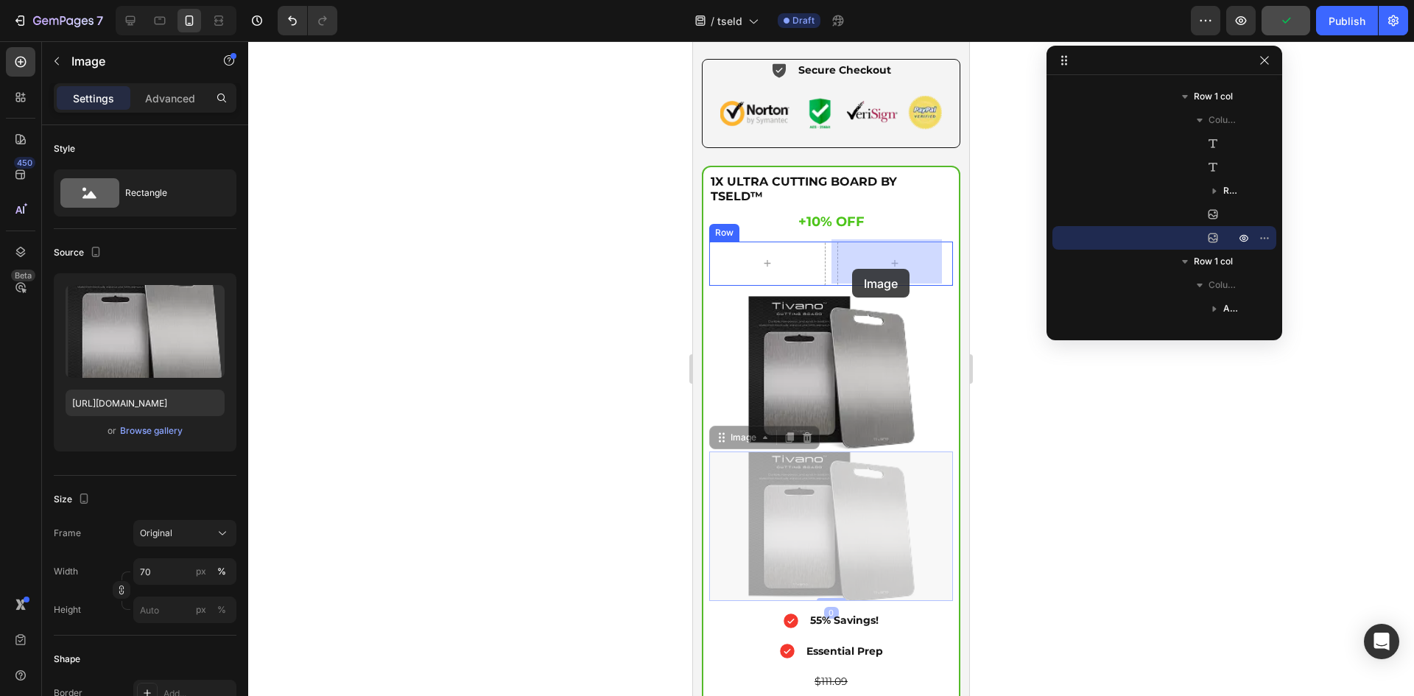
drag, startPoint x: 714, startPoint y: 434, endPoint x: 852, endPoint y: 269, distance: 215.4
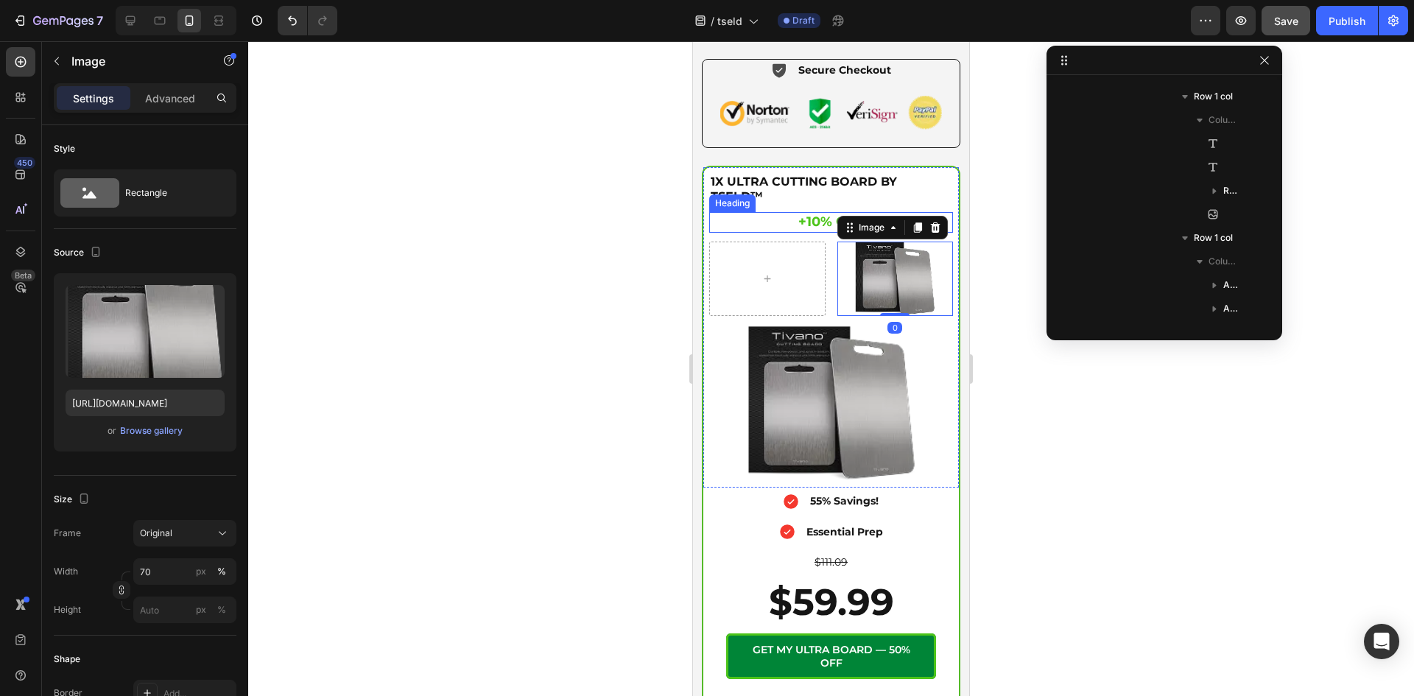
click at [807, 223] on h2 "+10% OFF" at bounding box center [831, 222] width 244 height 20
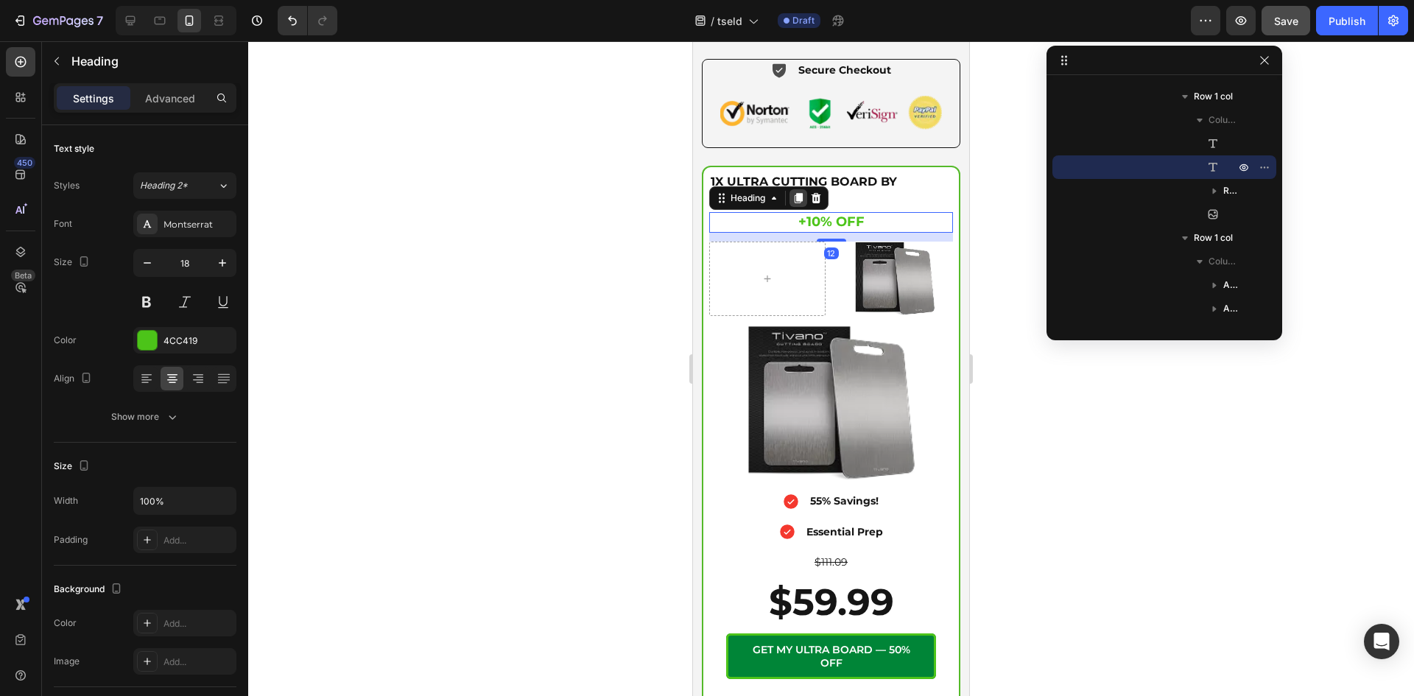
click at [794, 192] on icon at bounding box center [798, 198] width 12 height 12
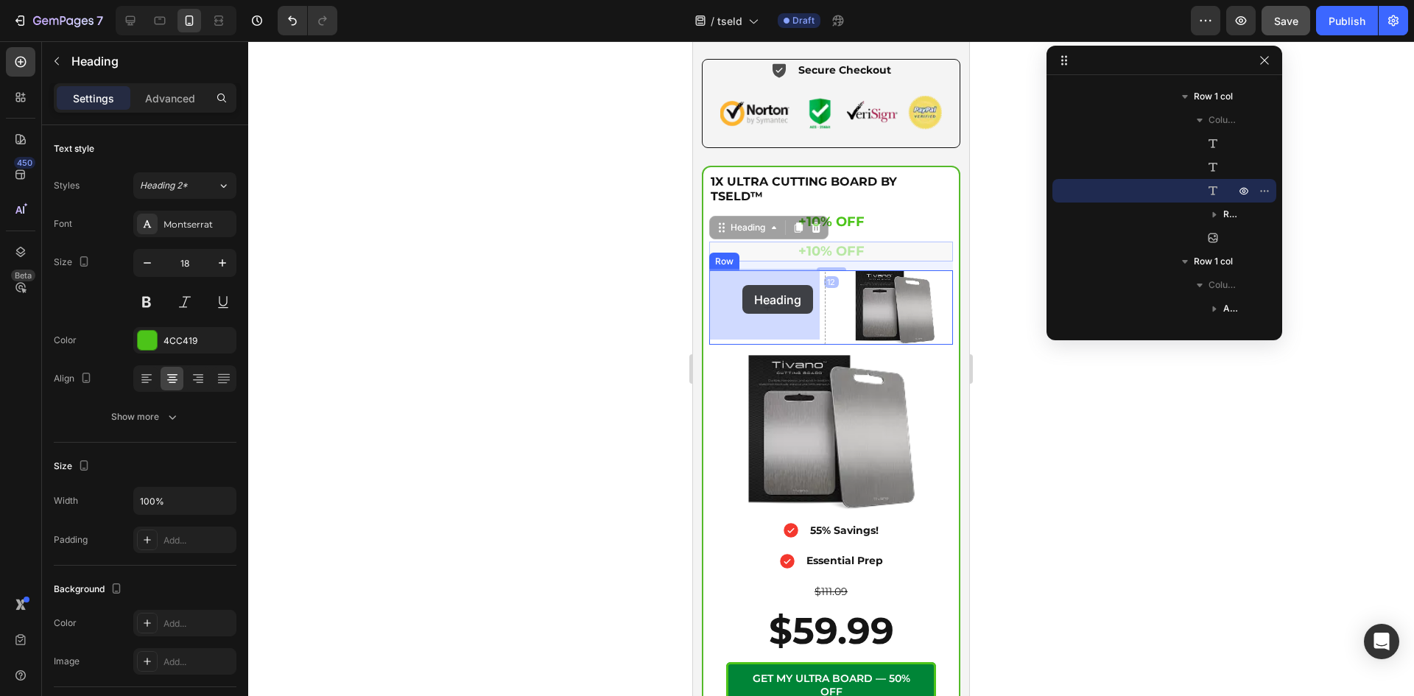
drag, startPoint x: 719, startPoint y: 227, endPoint x: 742, endPoint y: 285, distance: 62.1
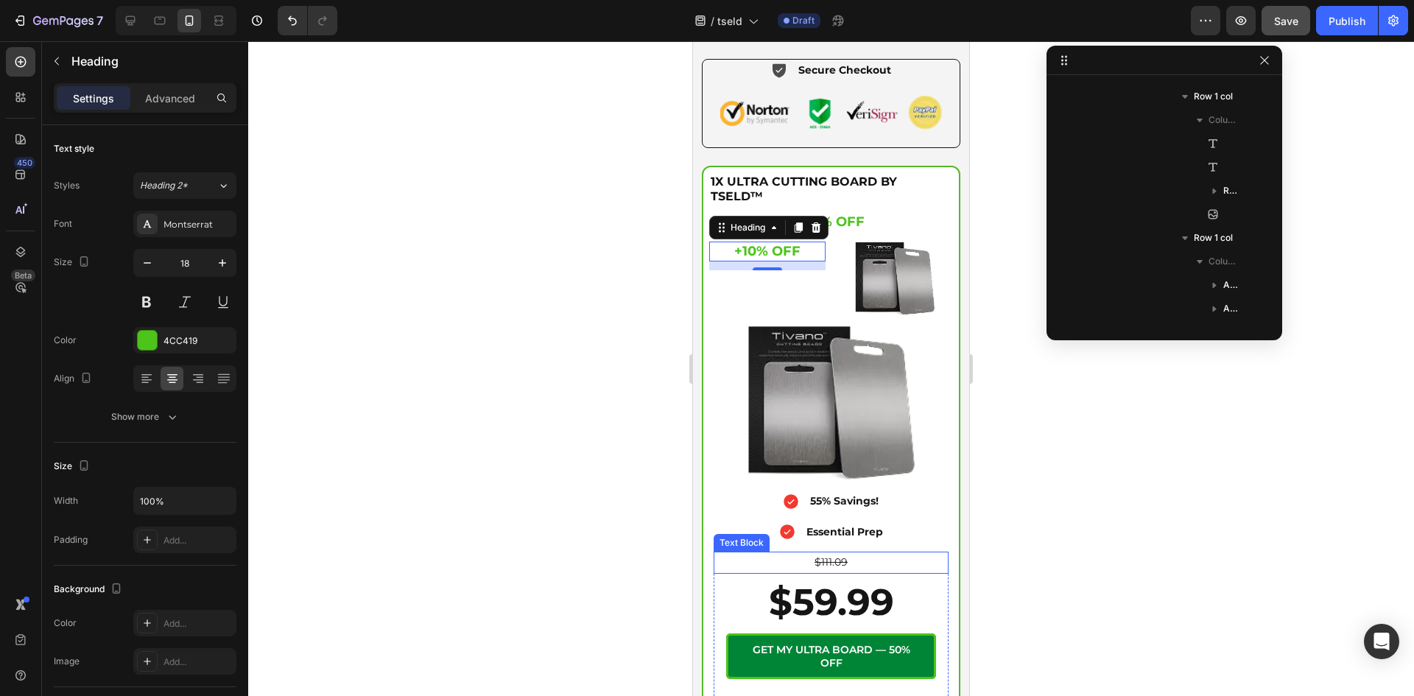
click at [853, 553] on p "$111.09" at bounding box center [831, 562] width 232 height 18
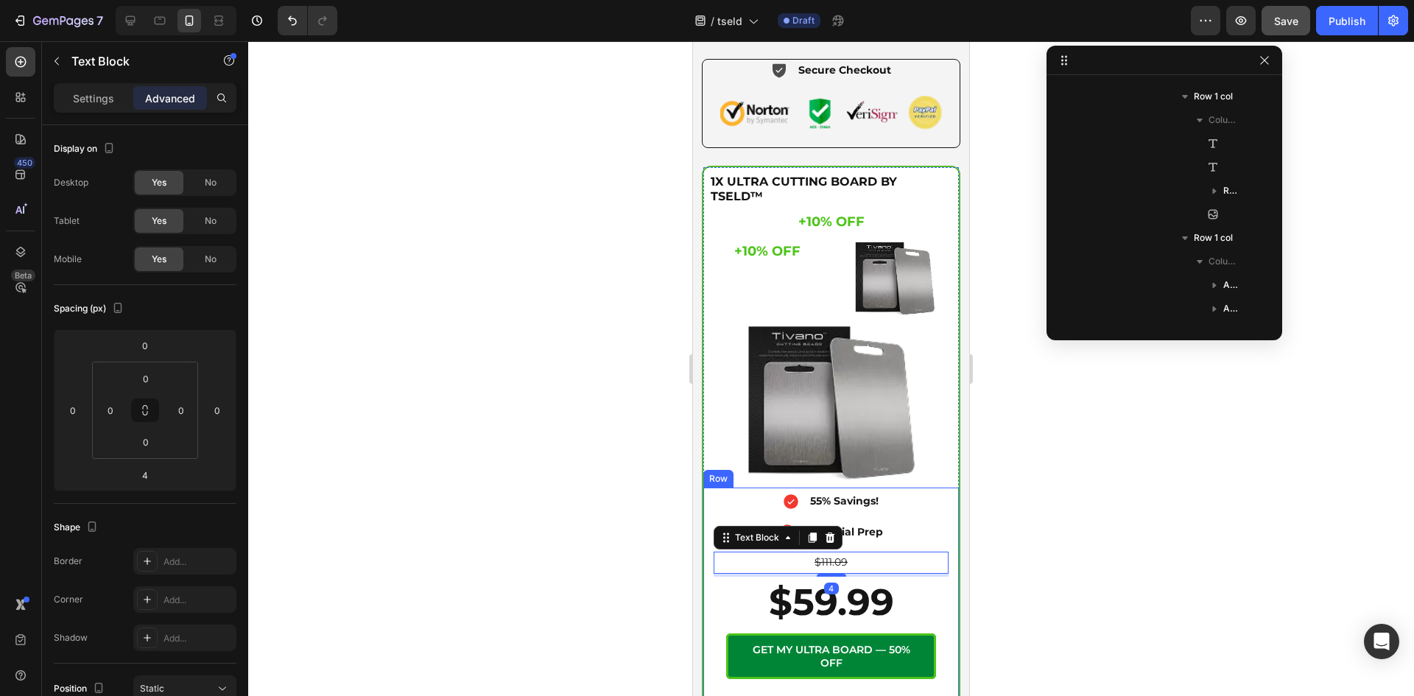
scroll to position [609, 0]
click at [812, 533] on icon at bounding box center [812, 538] width 8 height 10
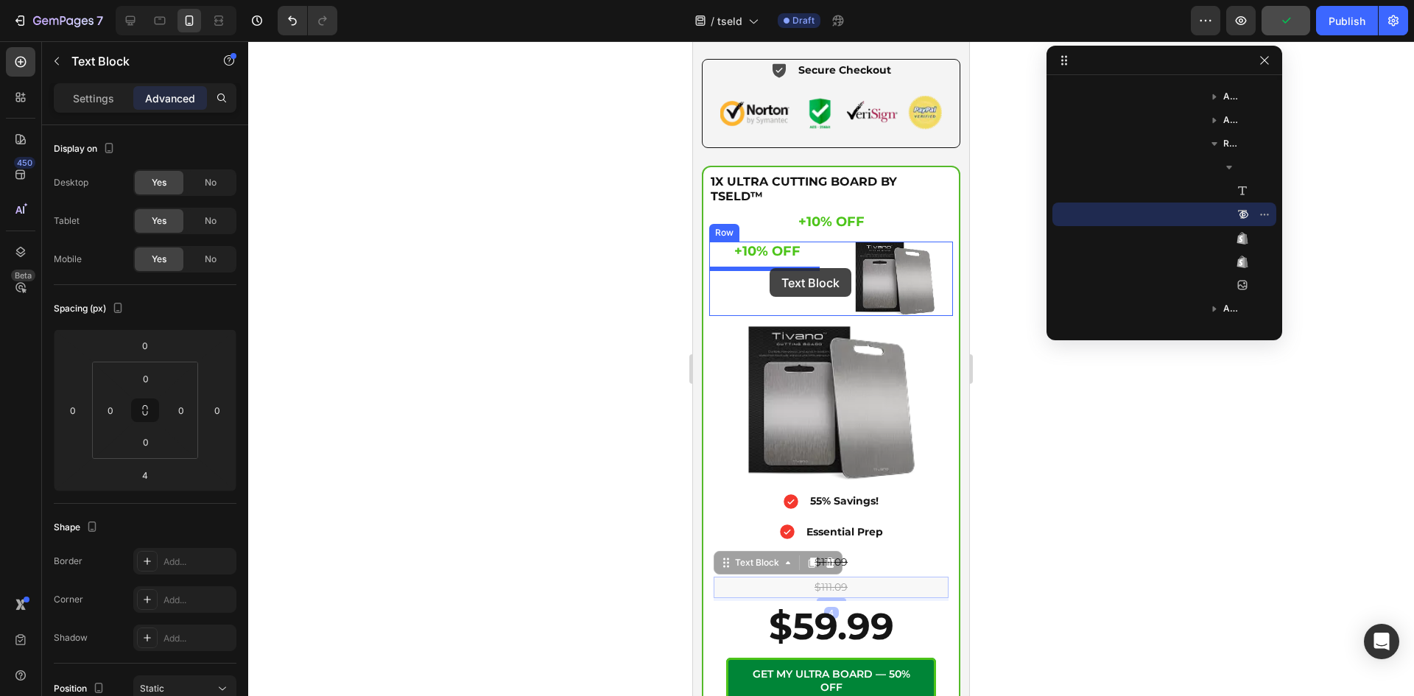
drag, startPoint x: 728, startPoint y: 548, endPoint x: 760, endPoint y: 308, distance: 242.2
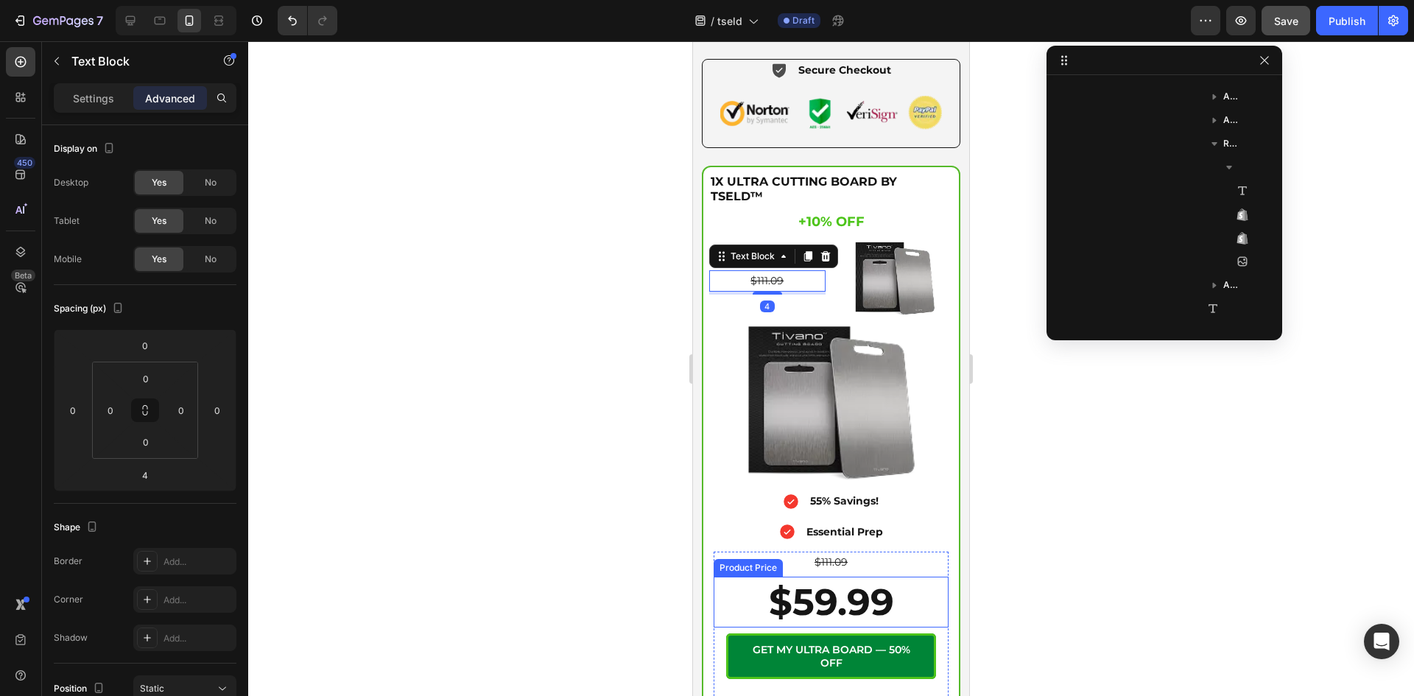
click at [885, 597] on div "$59.99" at bounding box center [830, 601] width 235 height 51
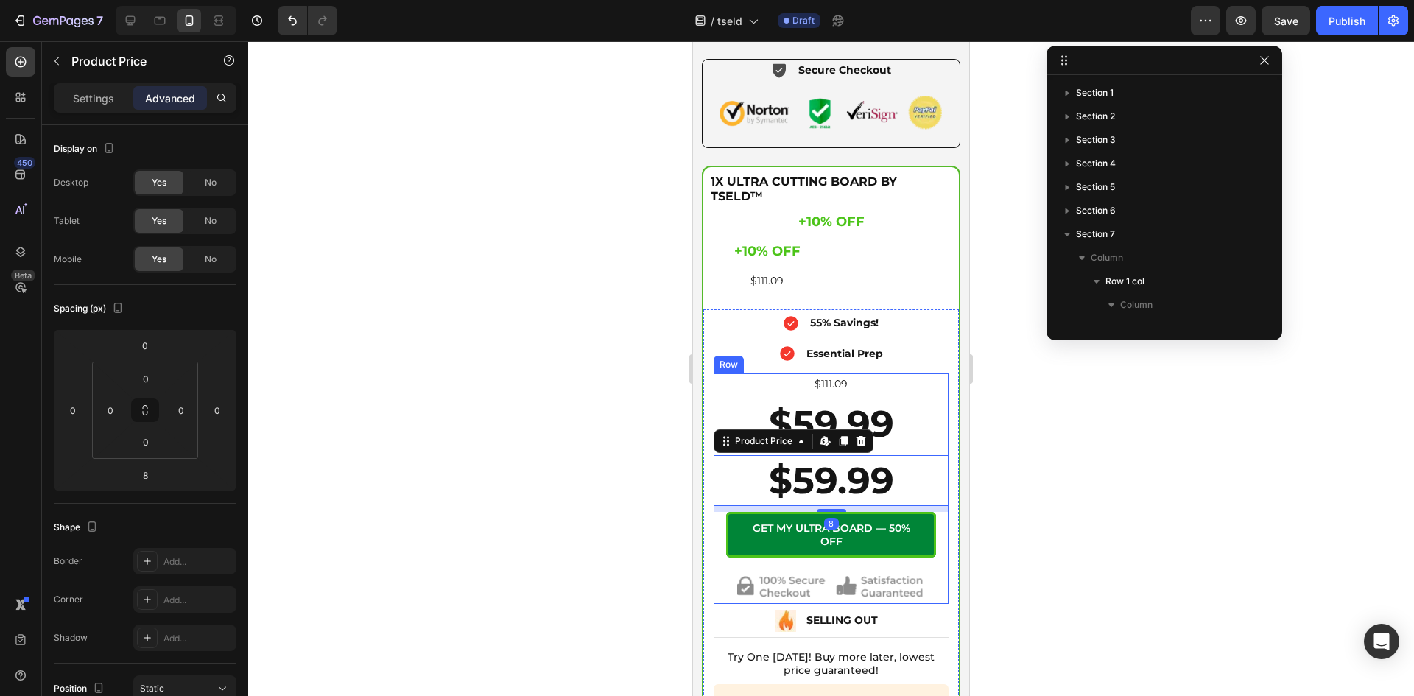
scroll to position [609, 0]
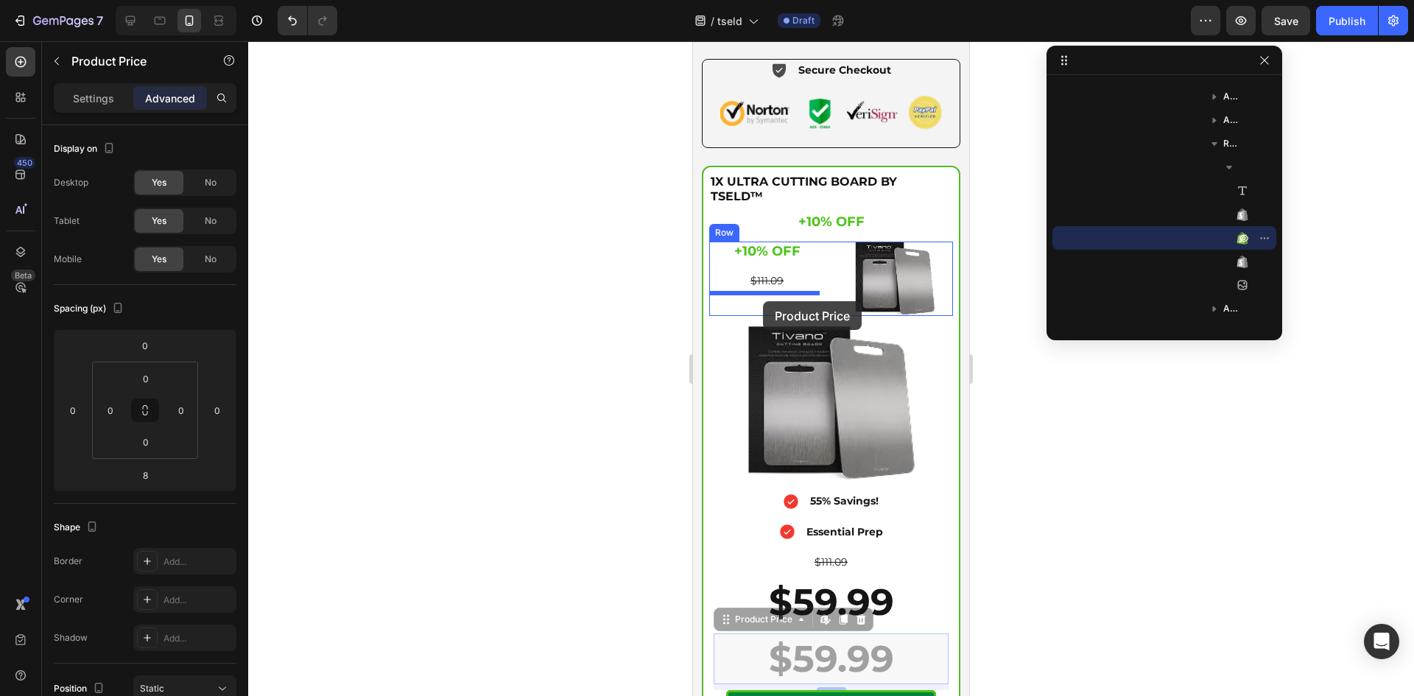
drag, startPoint x: 719, startPoint y: 608, endPoint x: 763, endPoint y: 301, distance: 310.1
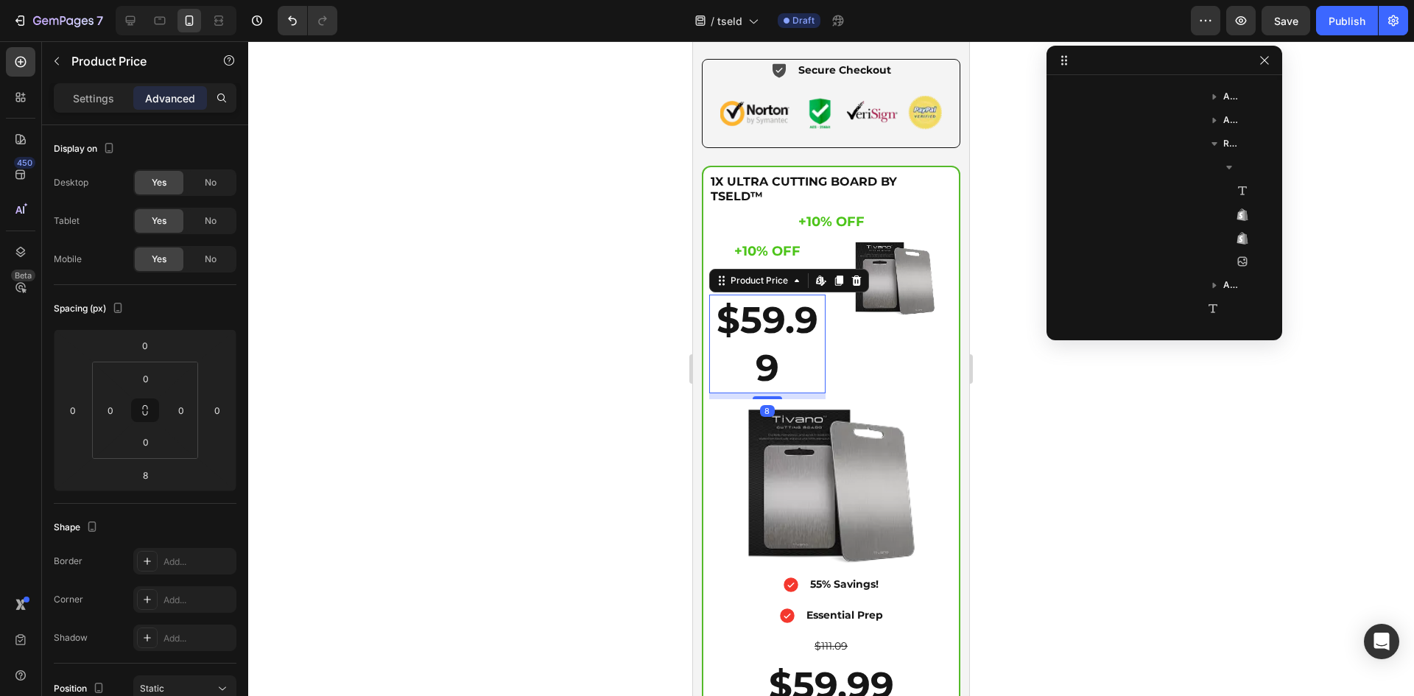
click at [88, 85] on div "Settings Advanced" at bounding box center [145, 97] width 183 height 29
click at [96, 93] on p "Settings" at bounding box center [93, 98] width 41 height 15
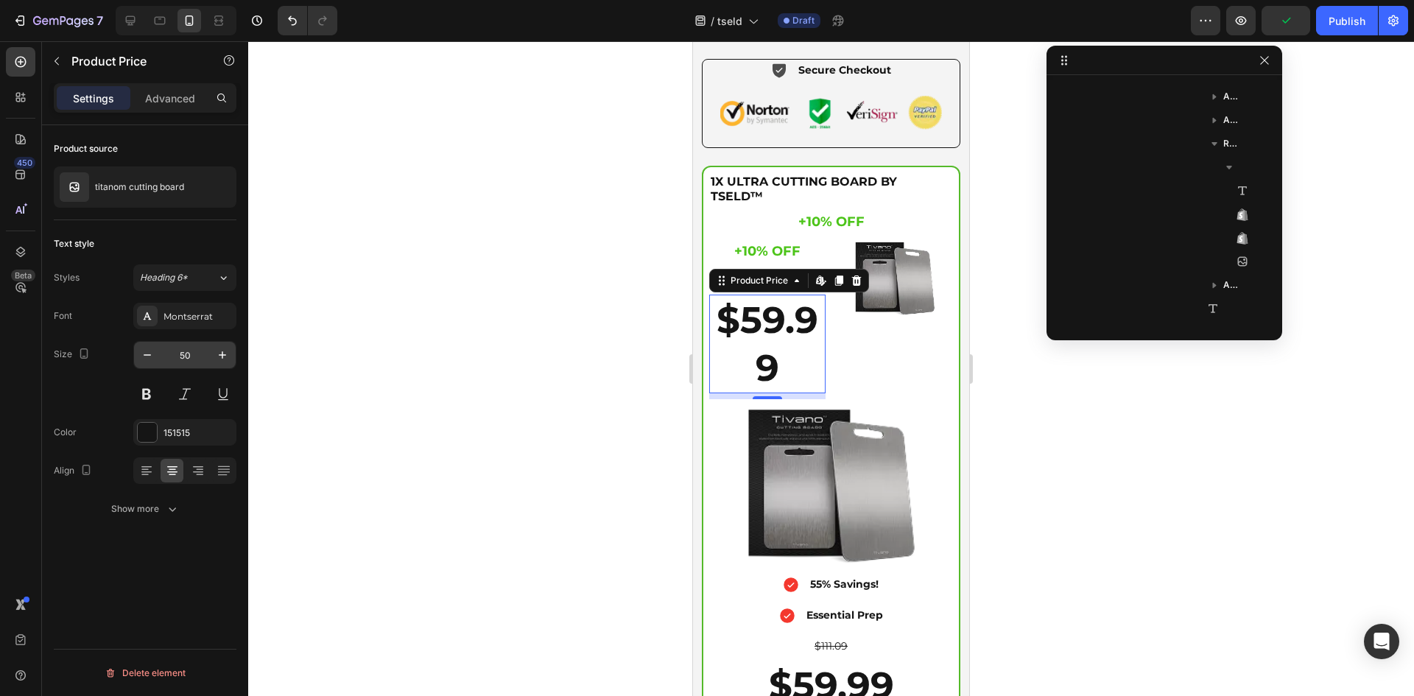
click at [192, 353] on input "50" at bounding box center [184, 355] width 49 height 27
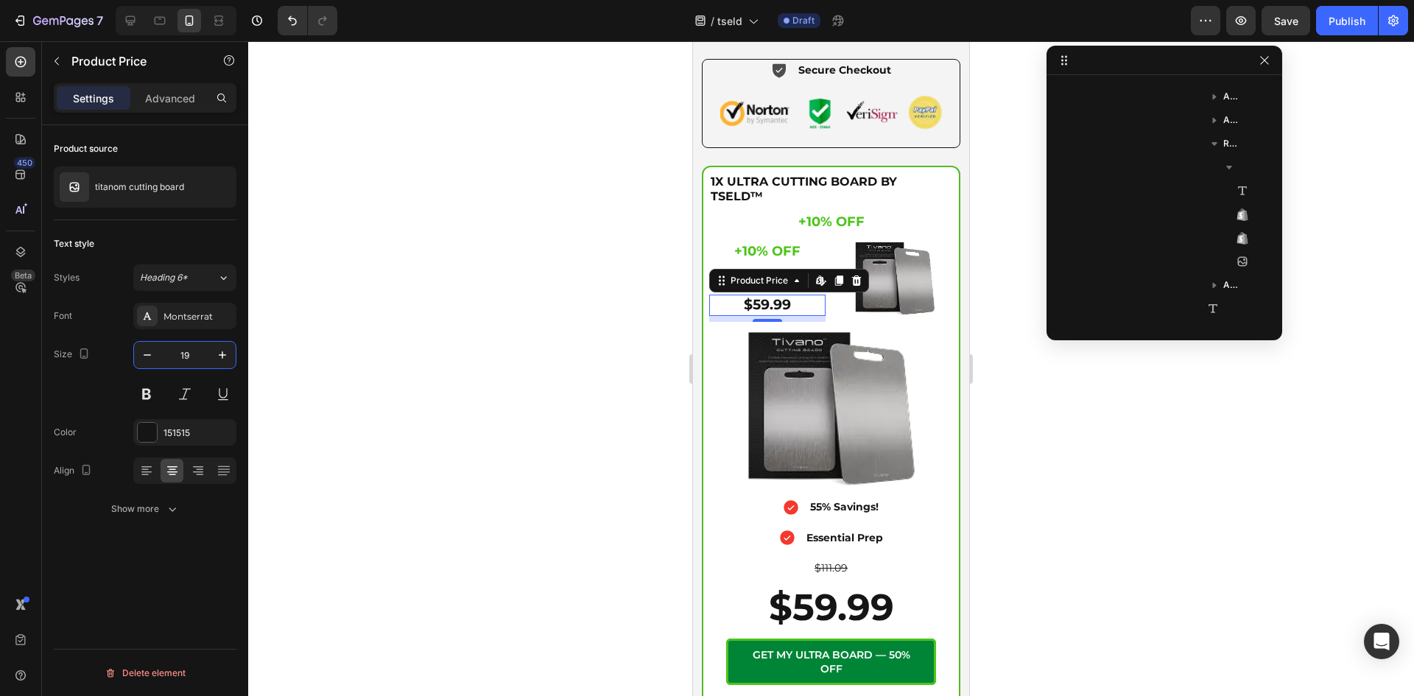
type input "19"
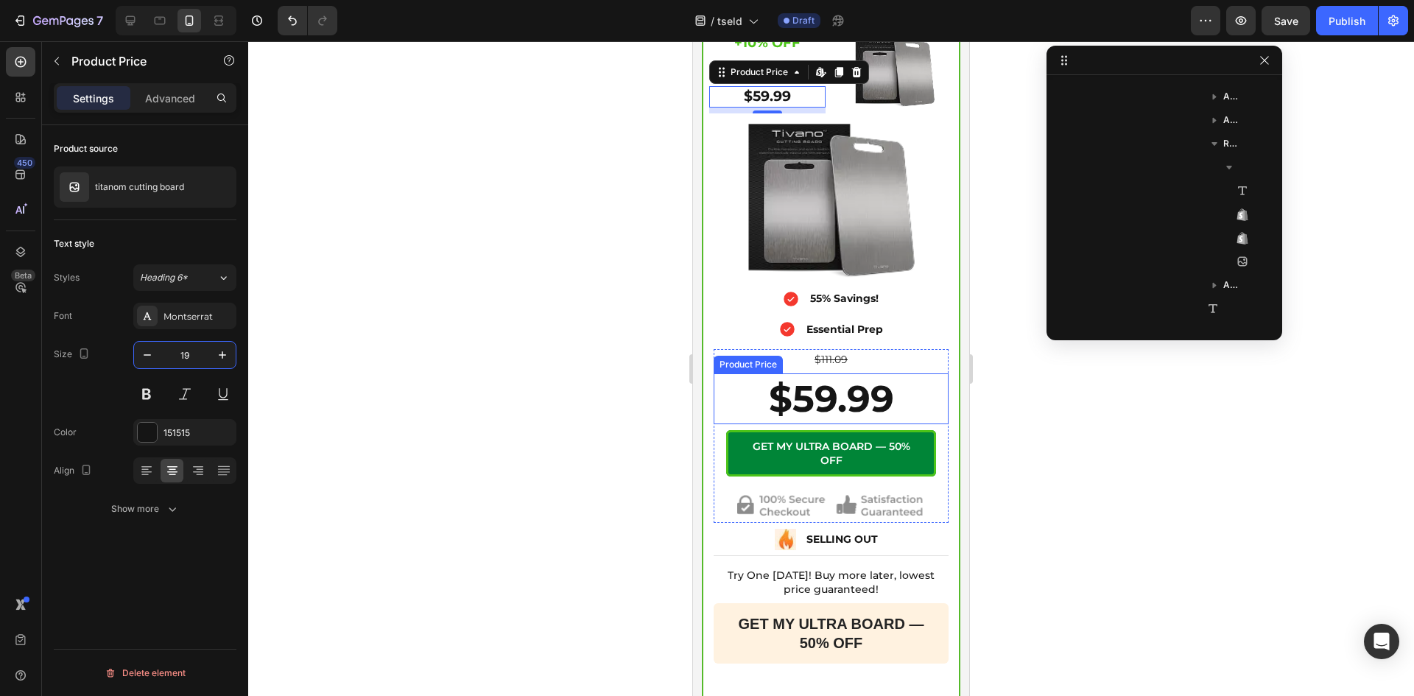
scroll to position [5976, 0]
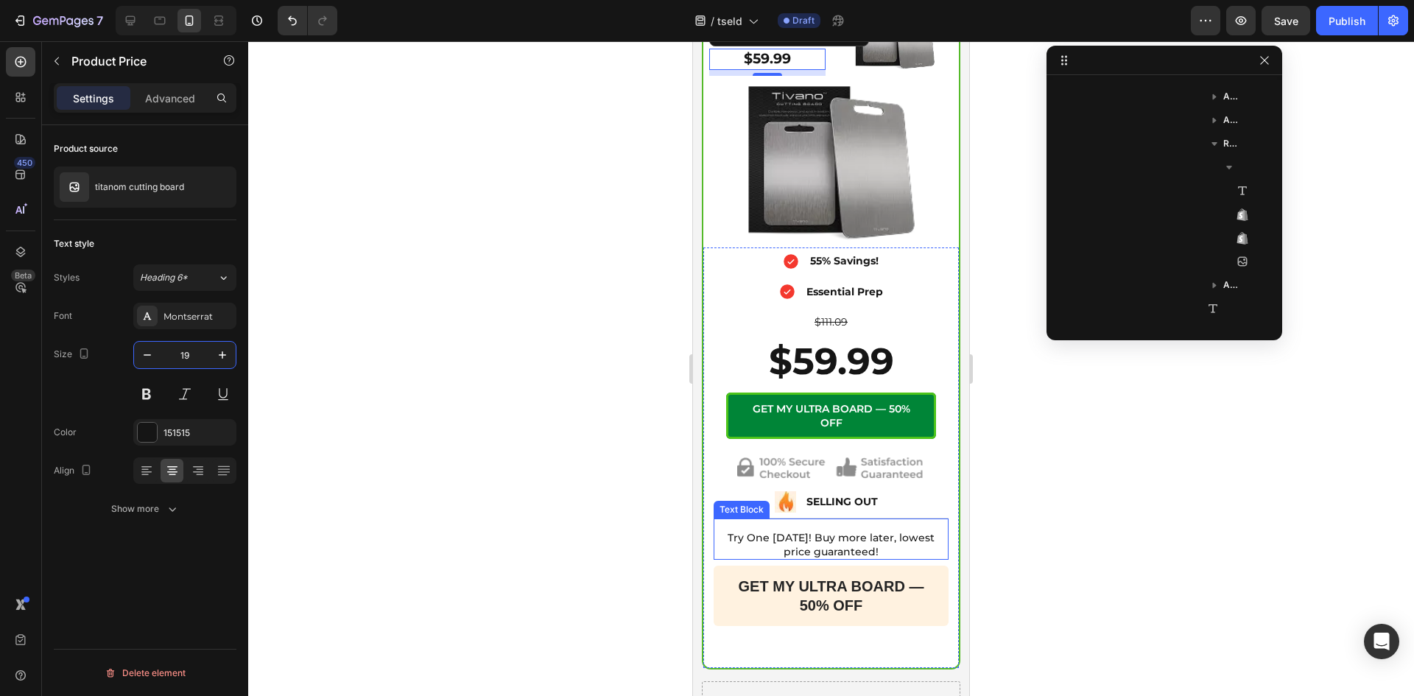
click at [801, 543] on p "Try One [DATE]! Buy more later, lowest price guaranteed!" at bounding box center [831, 544] width 232 height 27
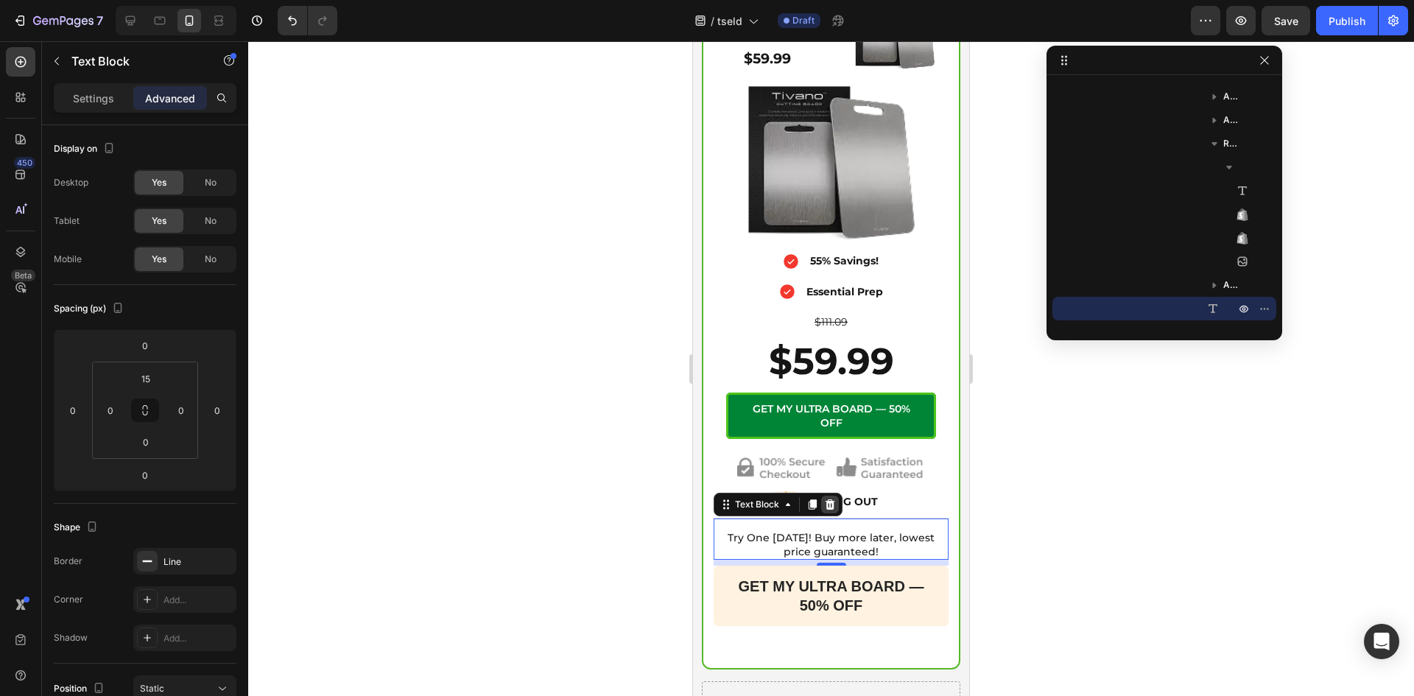
click at [830, 498] on icon at bounding box center [830, 504] width 12 height 12
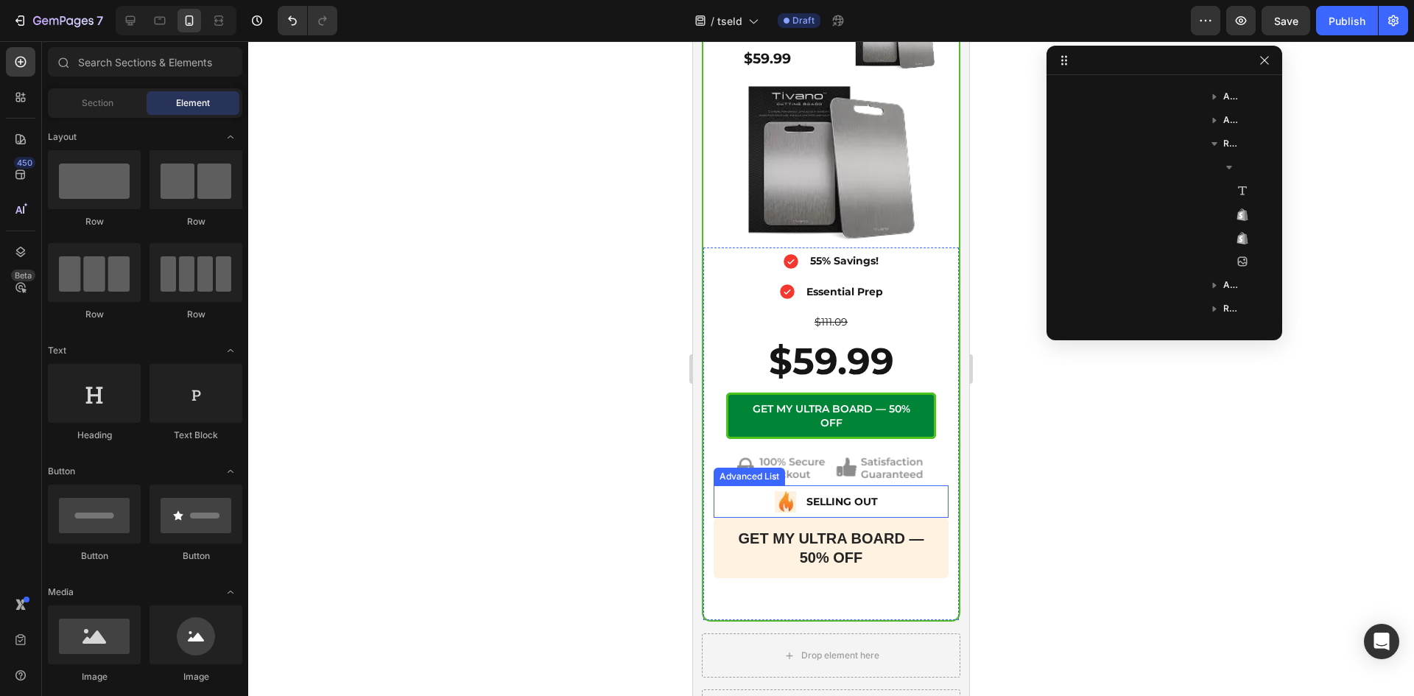
click at [766, 495] on div "Image SELLING OUT Text Block" at bounding box center [830, 504] width 235 height 27
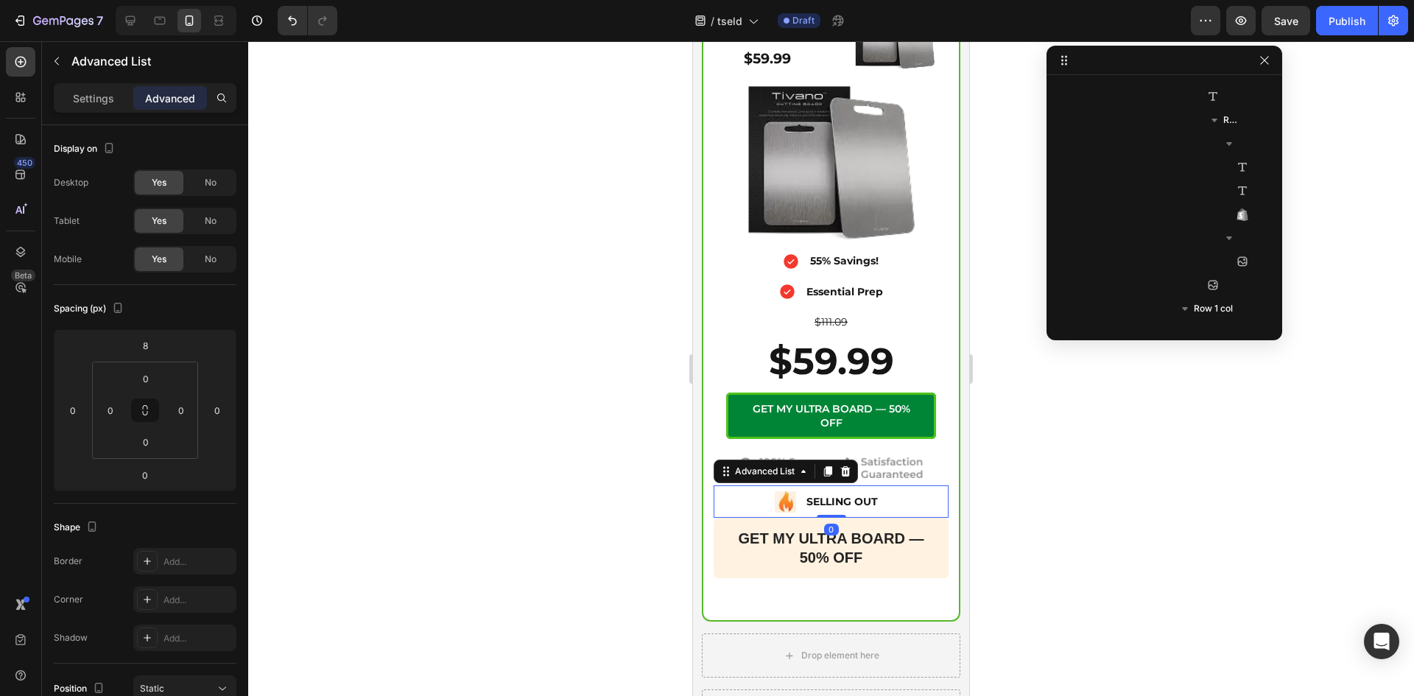
scroll to position [1198, 0]
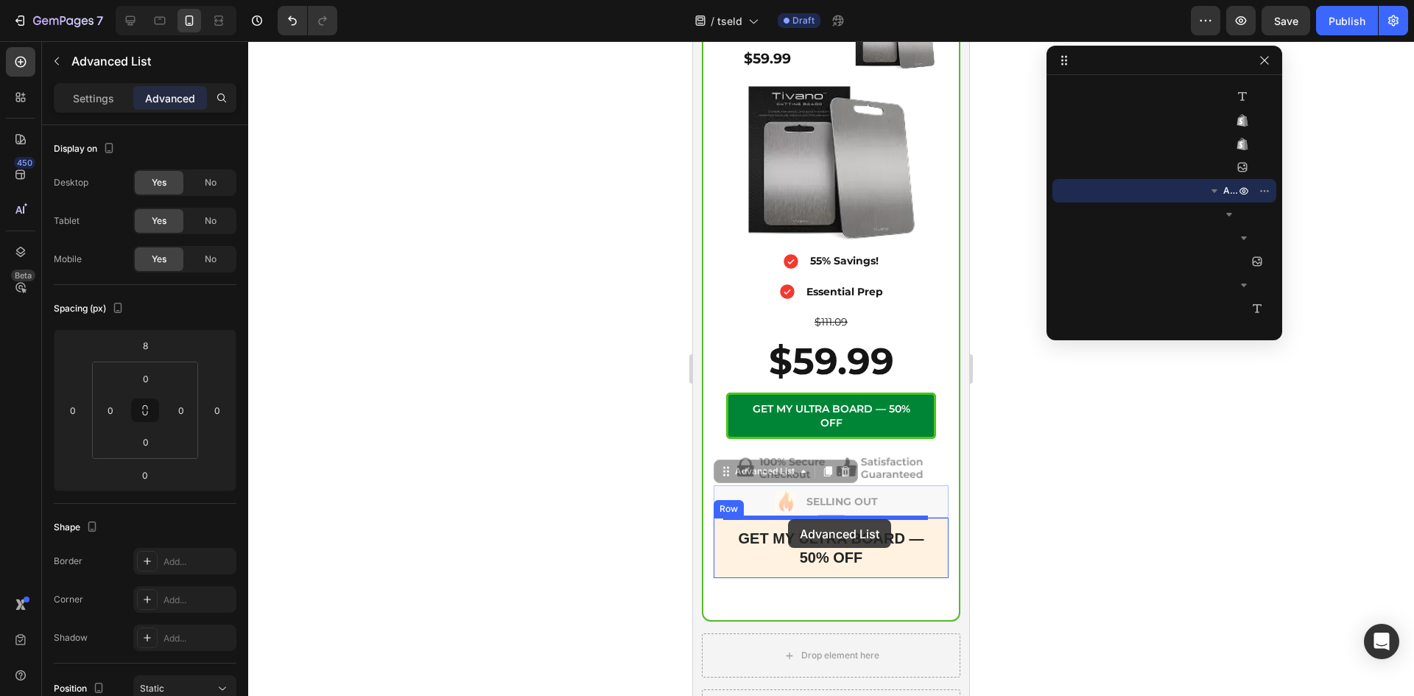
drag, startPoint x: 723, startPoint y: 465, endPoint x: 788, endPoint y: 519, distance: 84.2
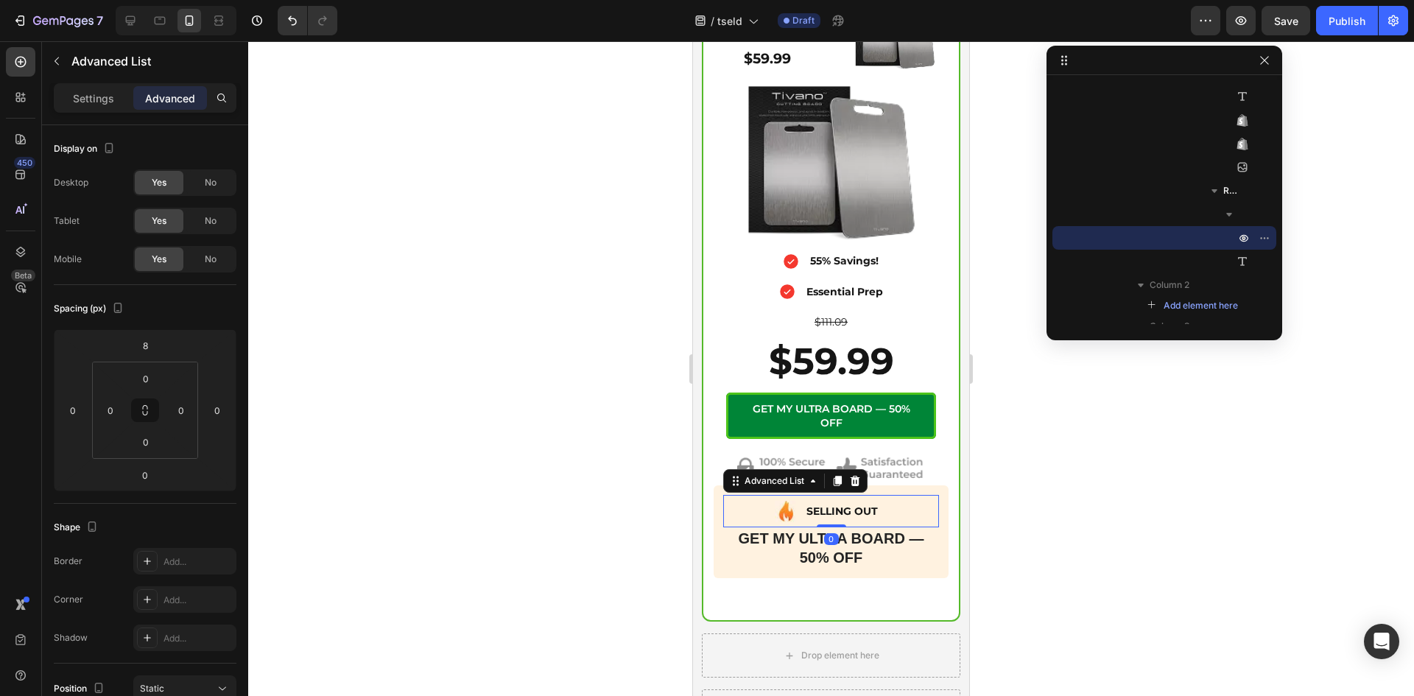
click at [1041, 518] on div at bounding box center [830, 368] width 1165 height 654
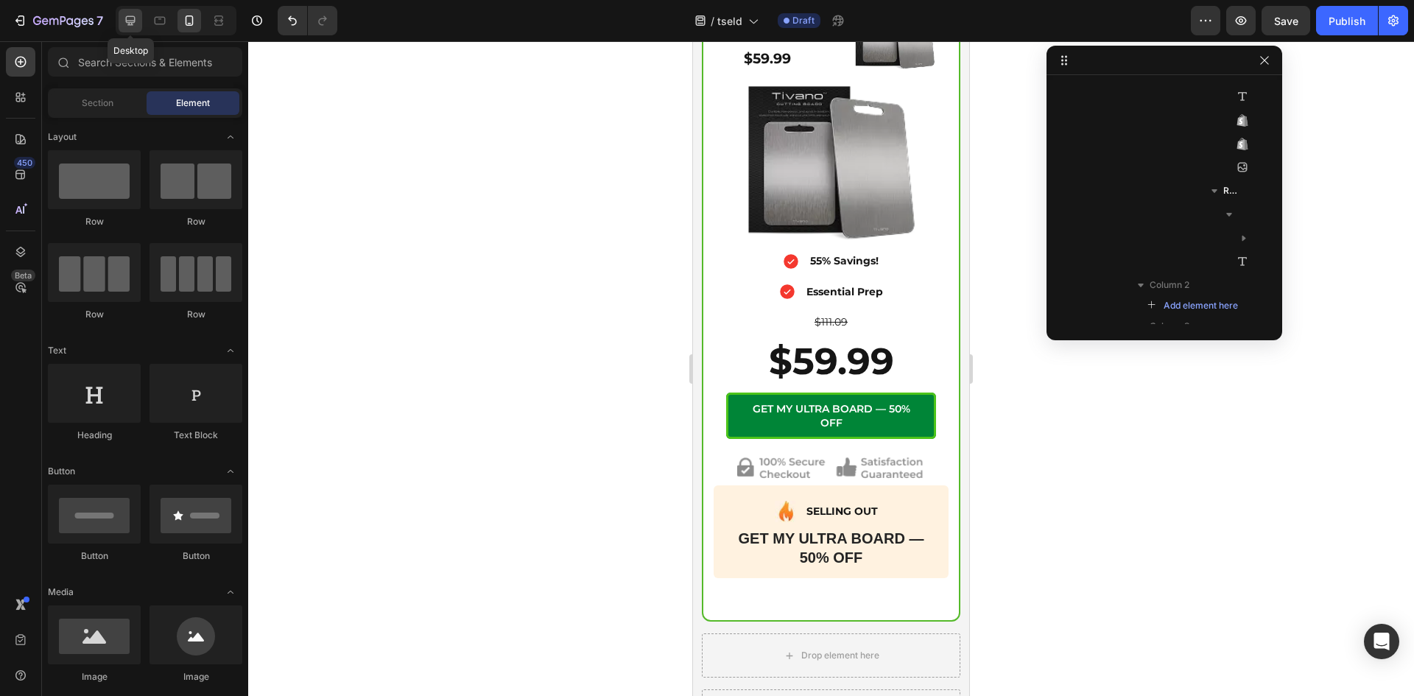
click at [130, 15] on icon at bounding box center [130, 20] width 15 height 15
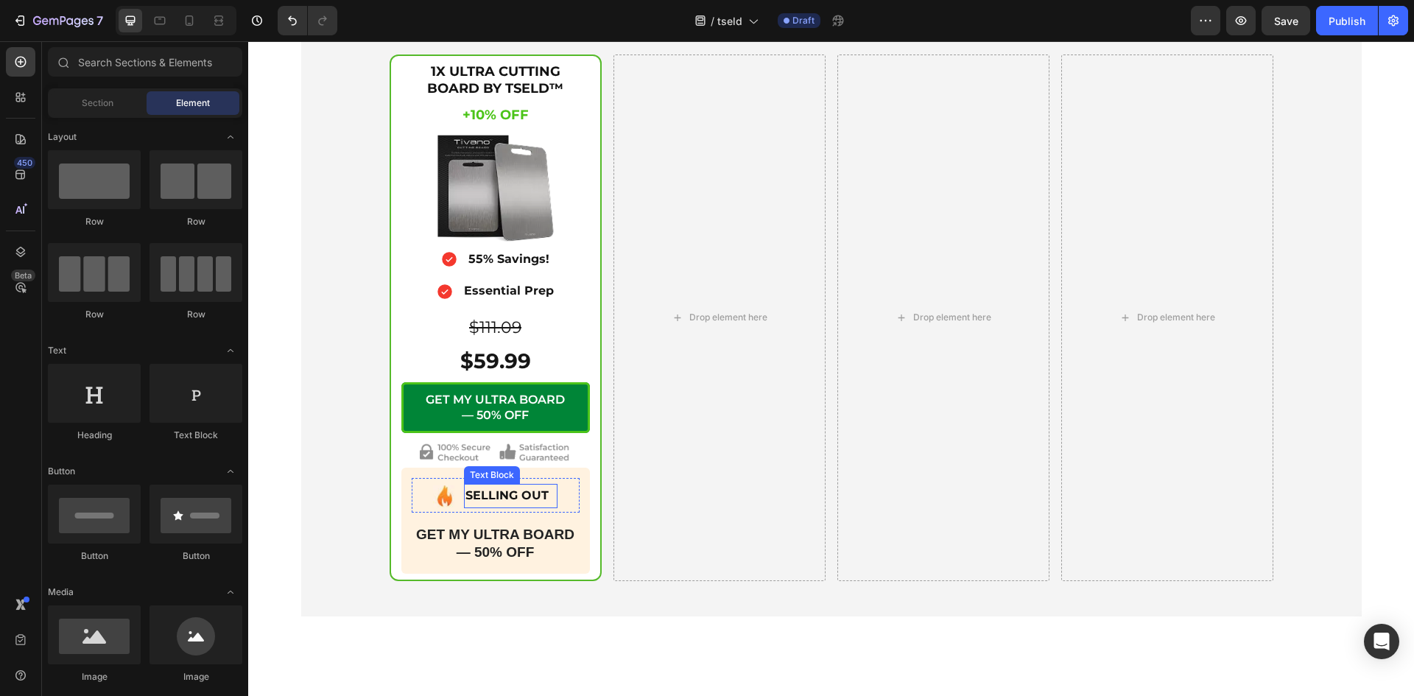
scroll to position [5845, 0]
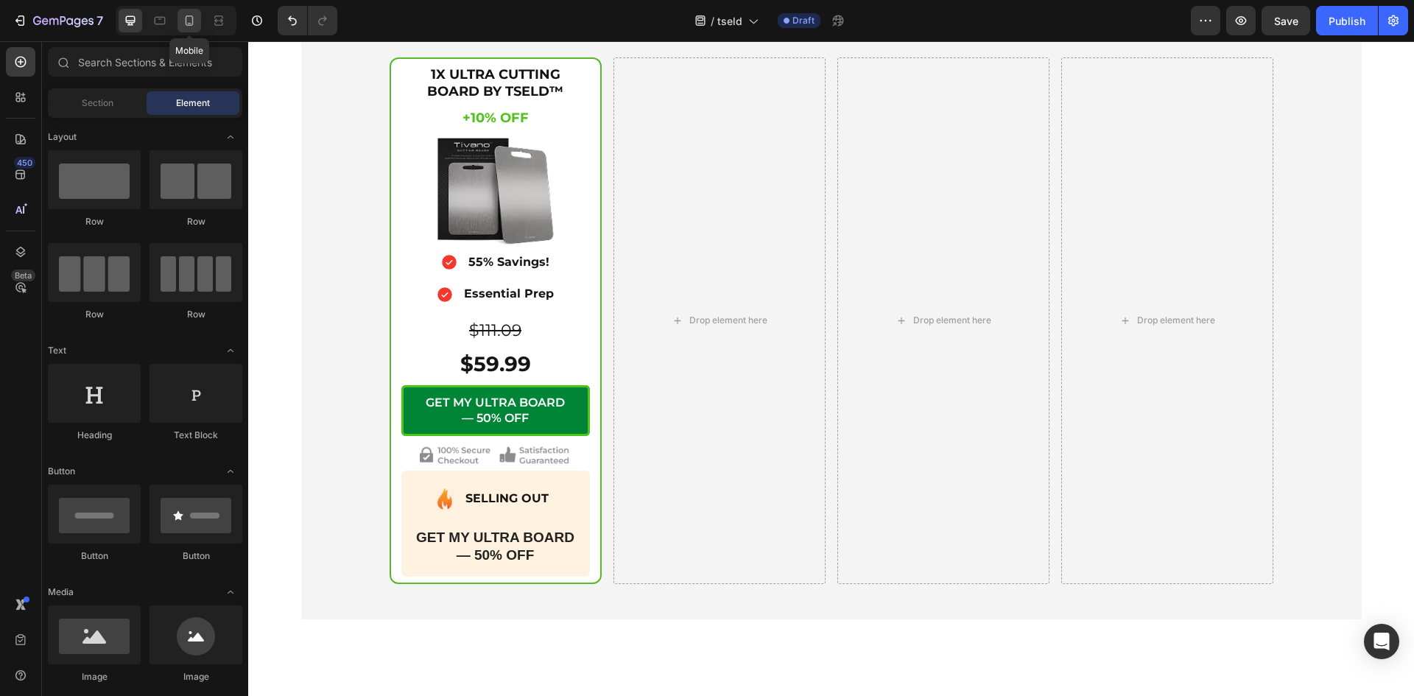
click at [189, 21] on icon at bounding box center [189, 20] width 15 height 15
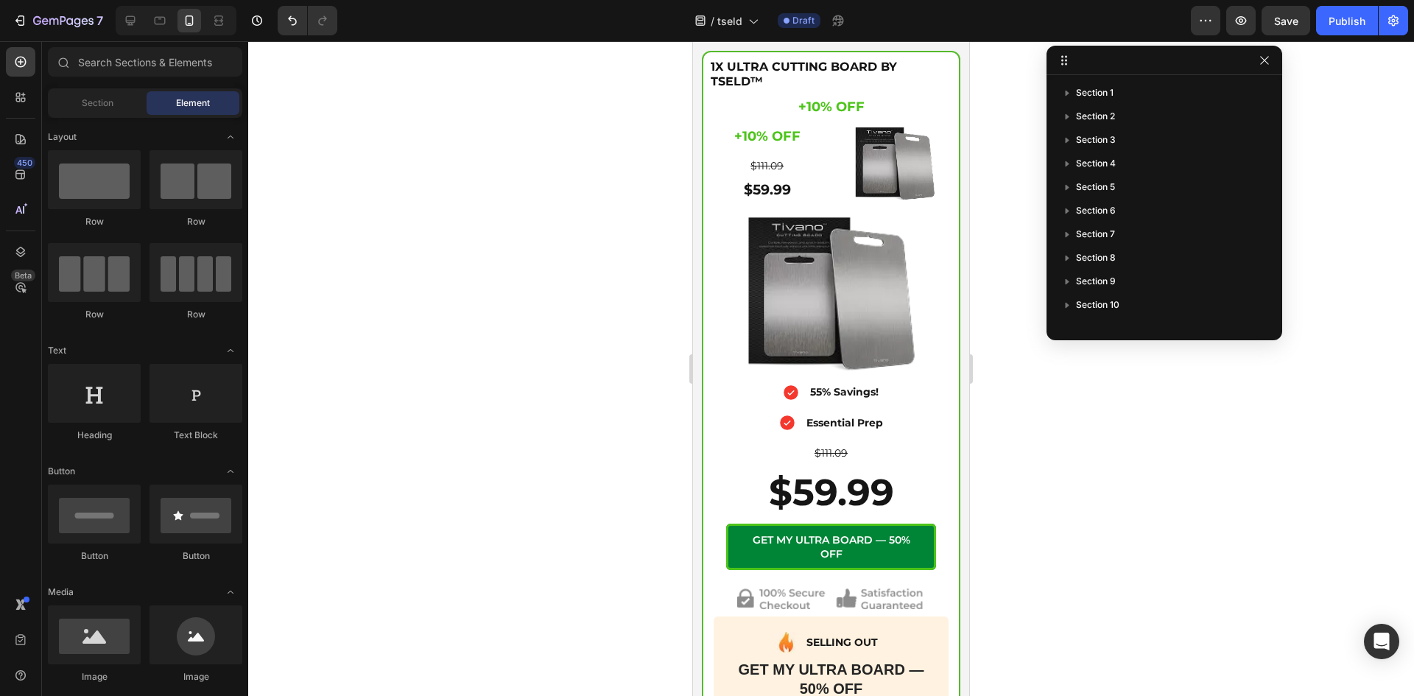
scroll to position [5837, 0]
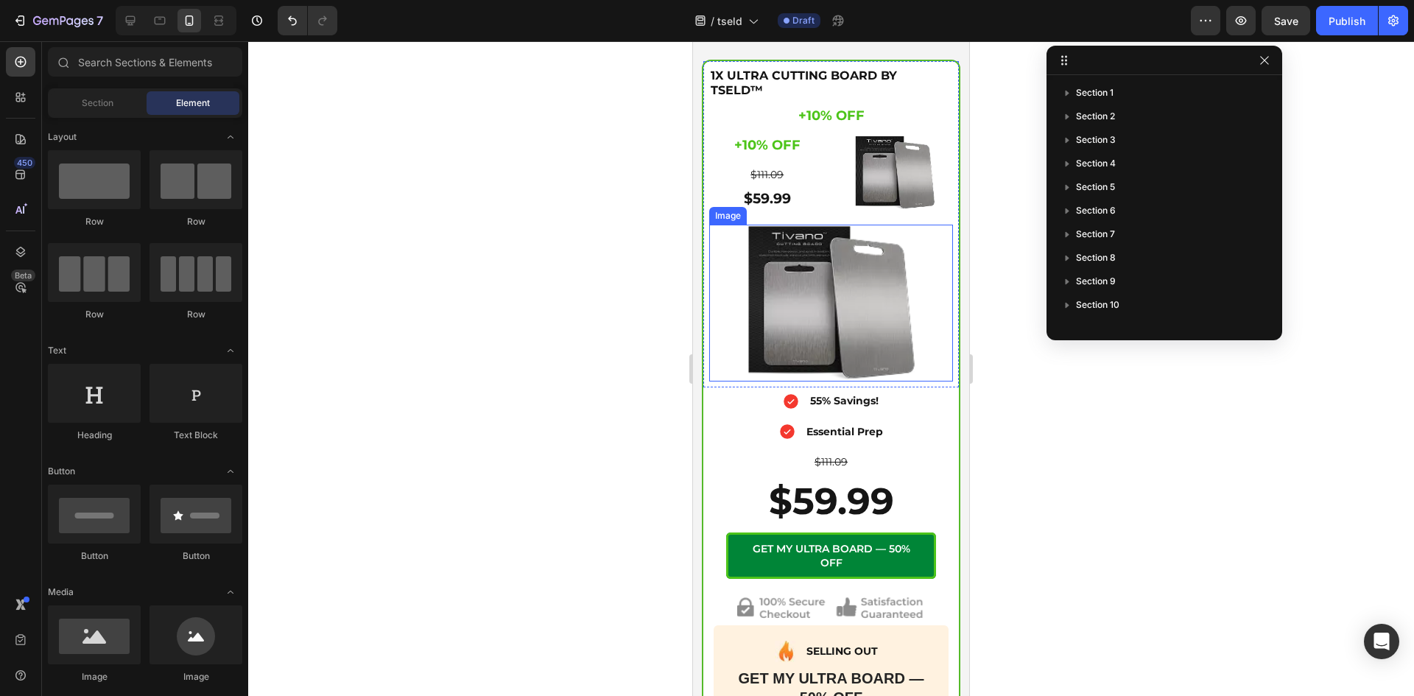
click at [910, 275] on div at bounding box center [831, 303] width 244 height 157
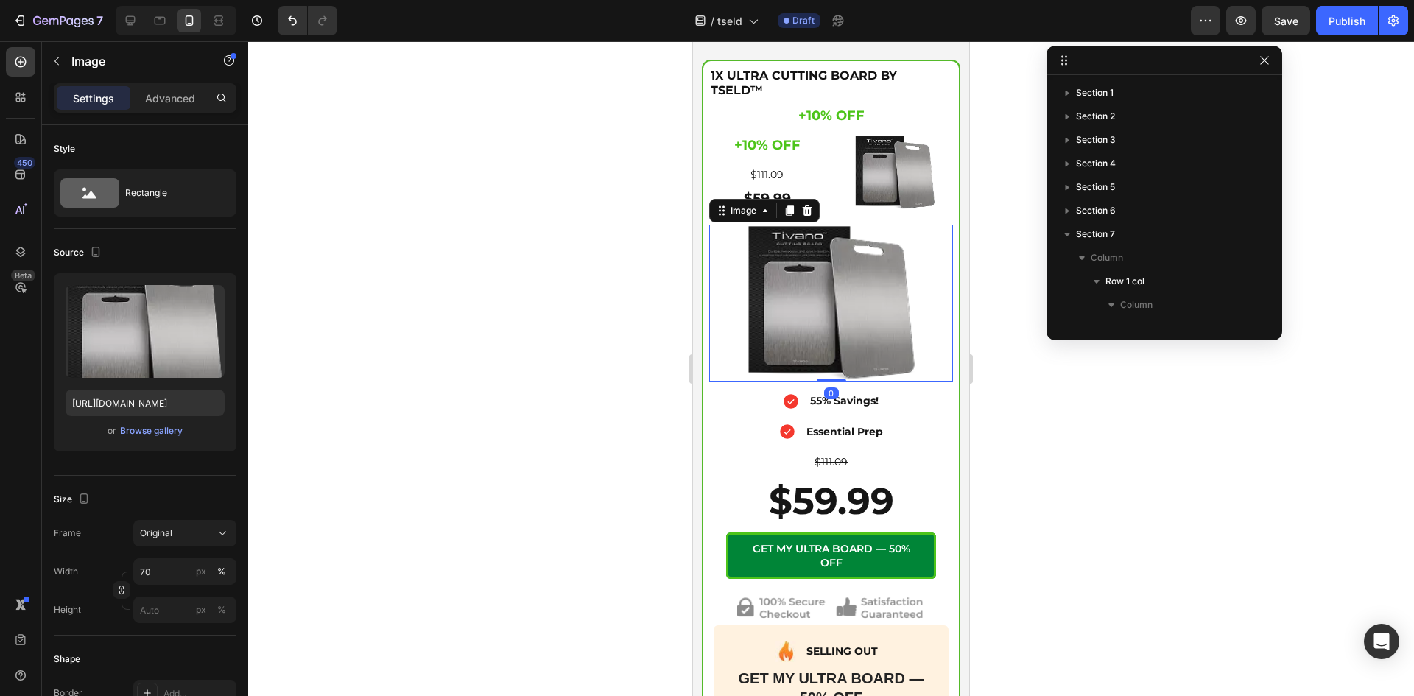
scroll to position [373, 0]
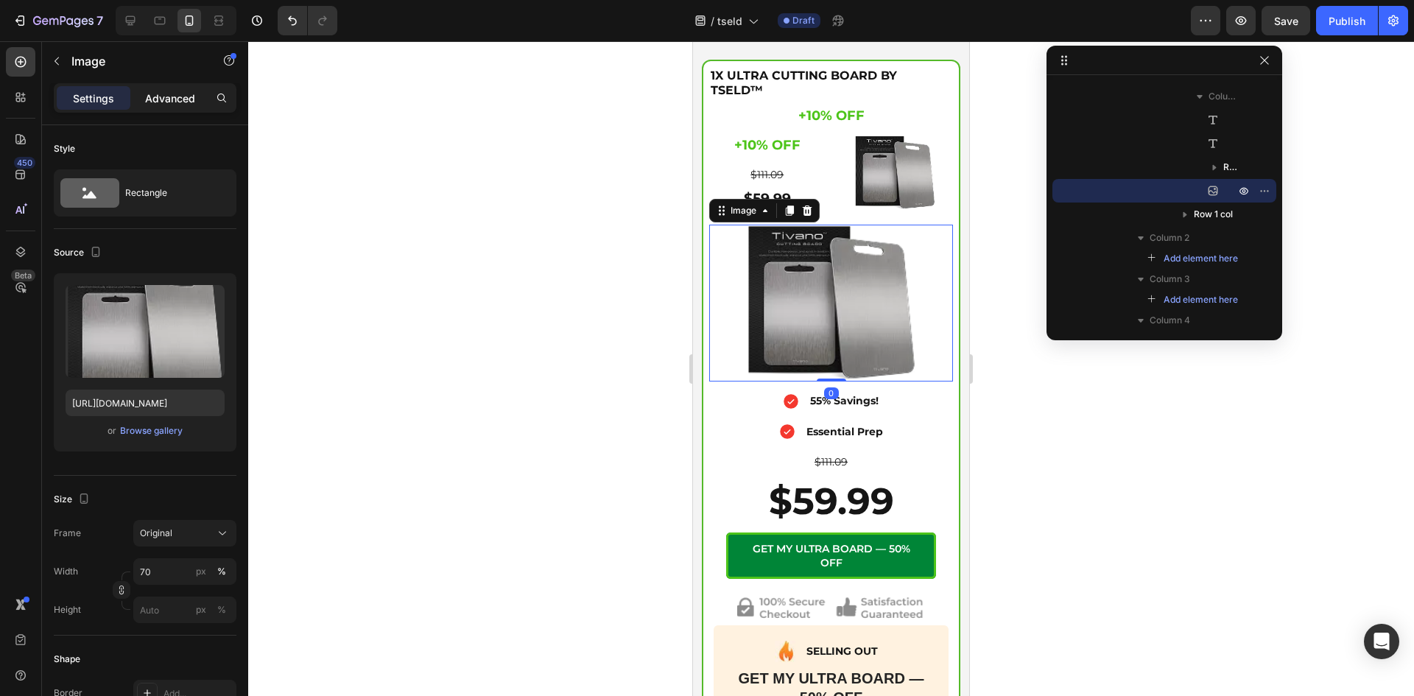
click at [176, 88] on div "Advanced" at bounding box center [170, 98] width 74 height 24
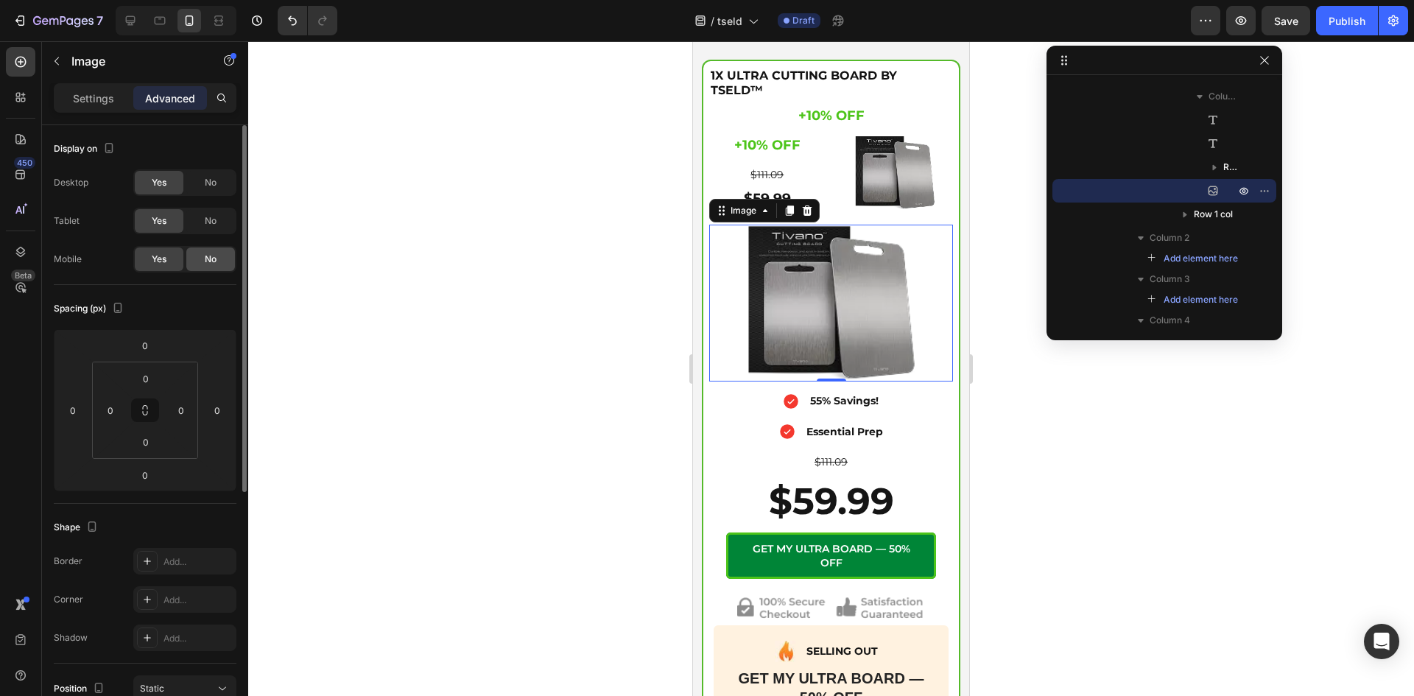
click at [215, 255] on span "No" at bounding box center [211, 259] width 12 height 13
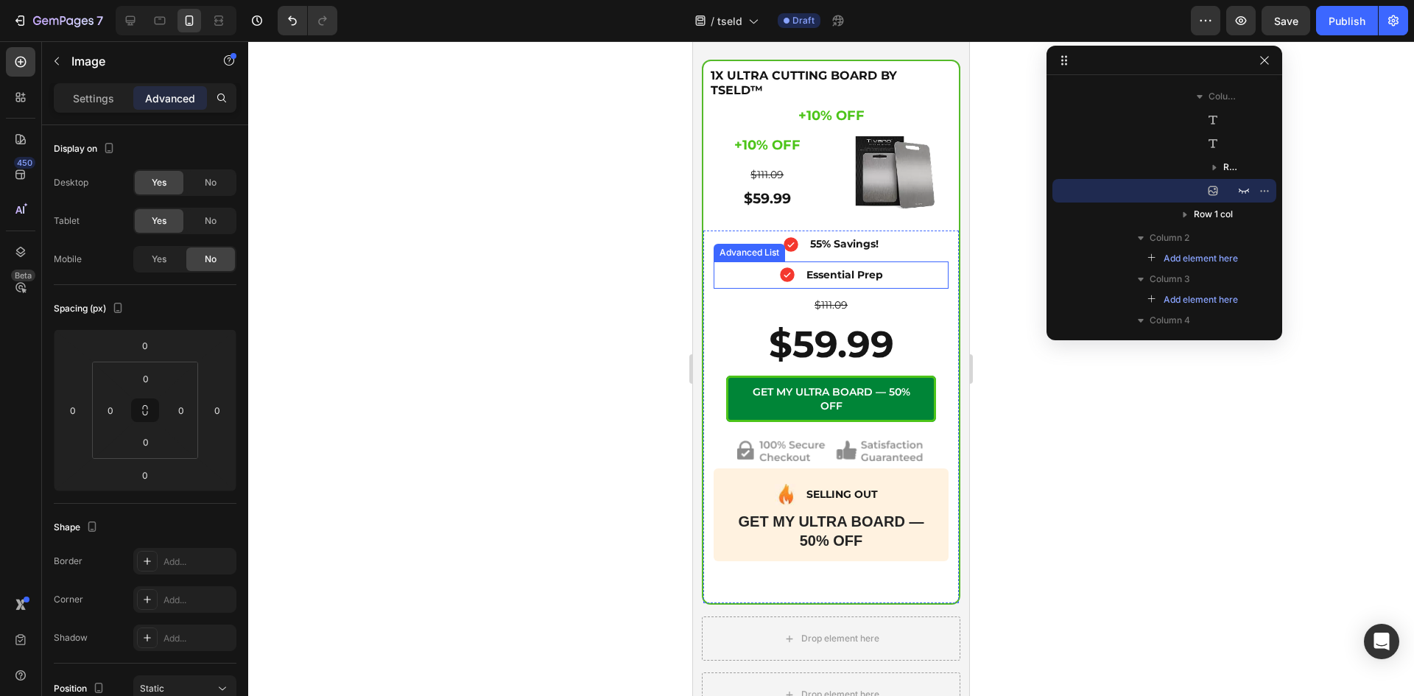
click at [721, 271] on div "Icon Essential Prep Text Block" at bounding box center [830, 276] width 235 height 25
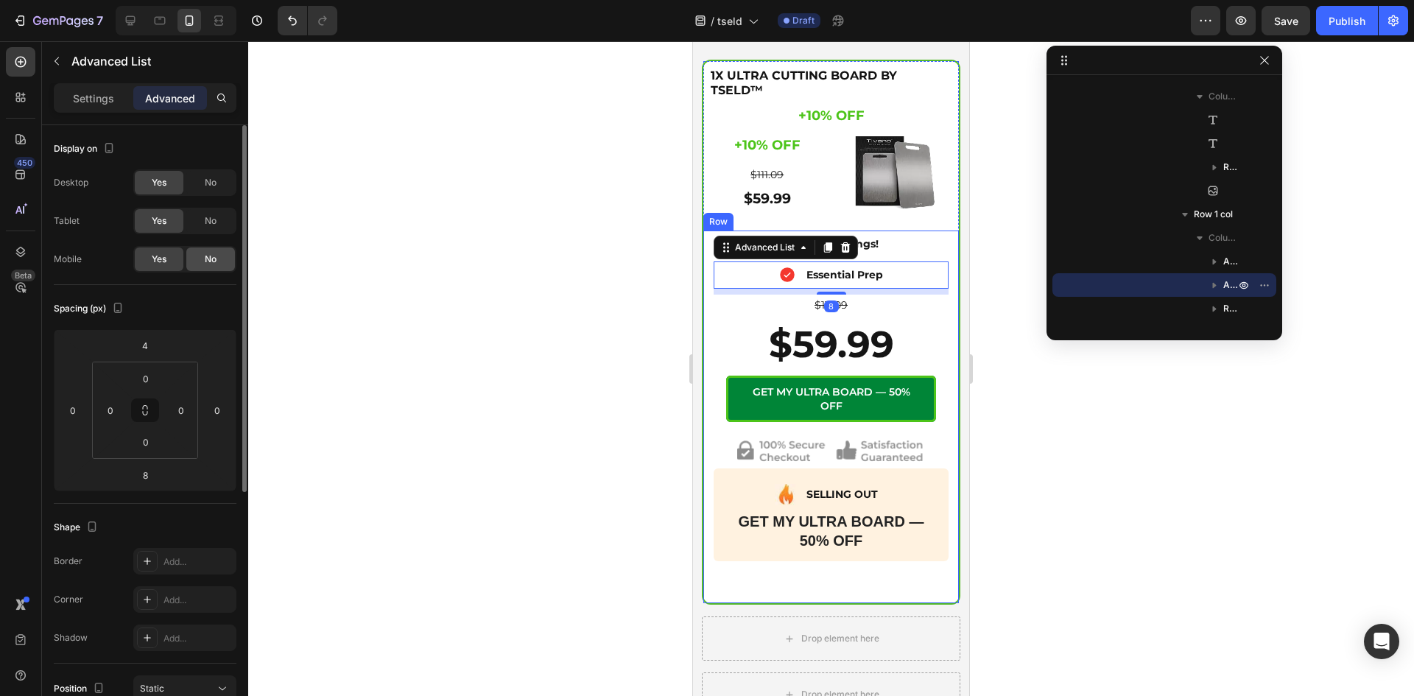
drag, startPoint x: 206, startPoint y: 260, endPoint x: 625, endPoint y: 222, distance: 420.6
click at [207, 261] on span "No" at bounding box center [211, 259] width 12 height 13
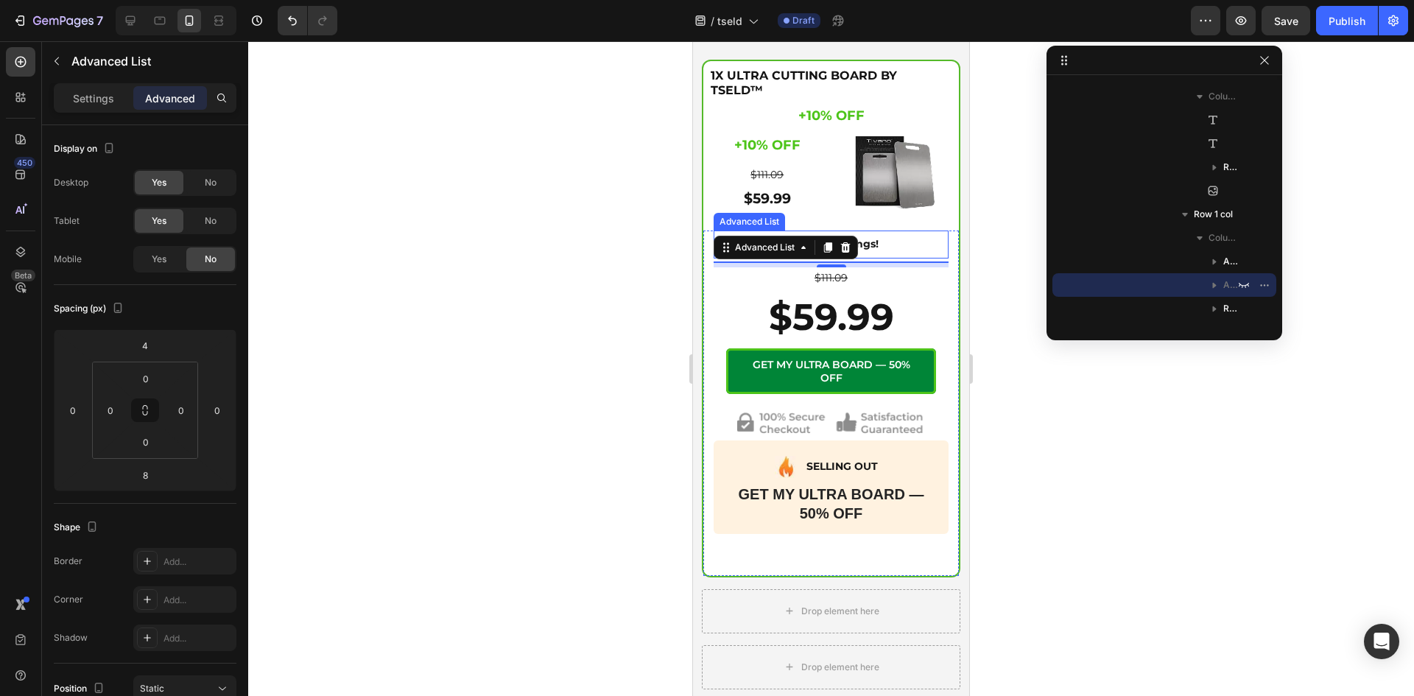
click at [911, 245] on div "Icon 55% Savings! Text Block" at bounding box center [830, 245] width 235 height 25
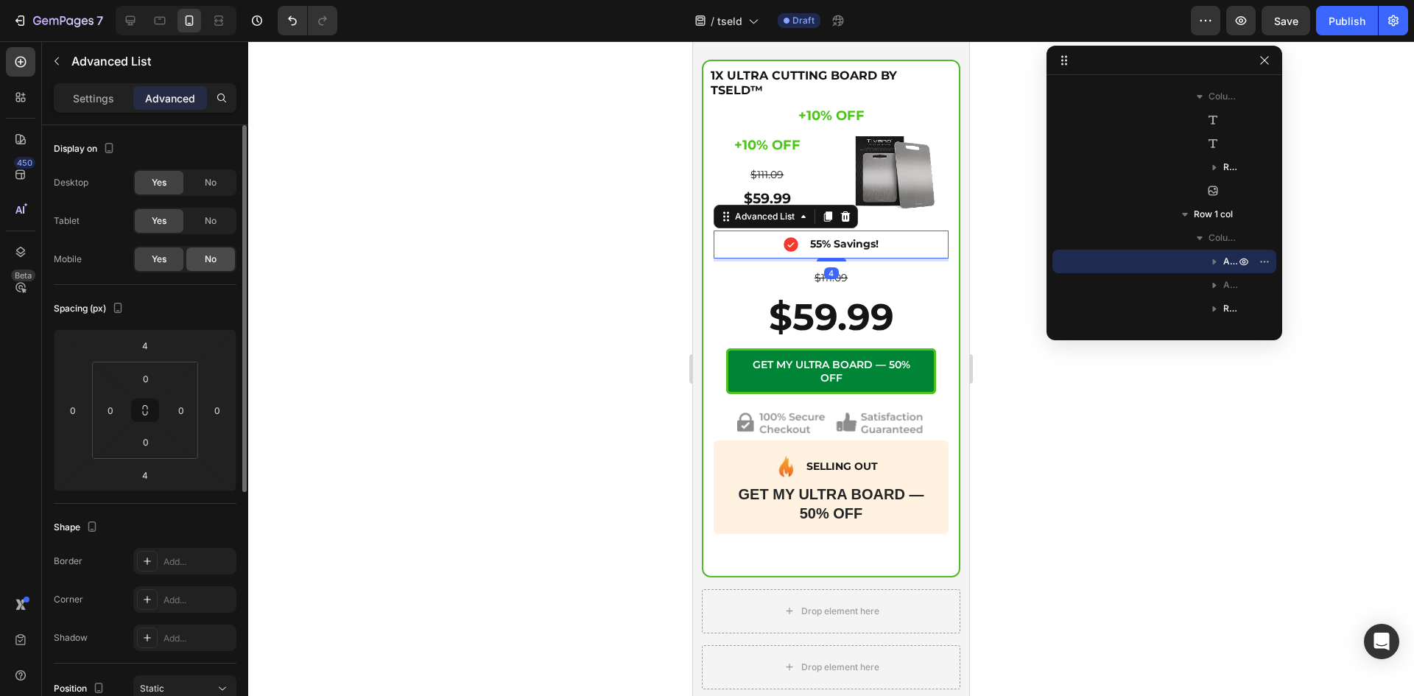
click at [197, 255] on div "No" at bounding box center [210, 259] width 49 height 24
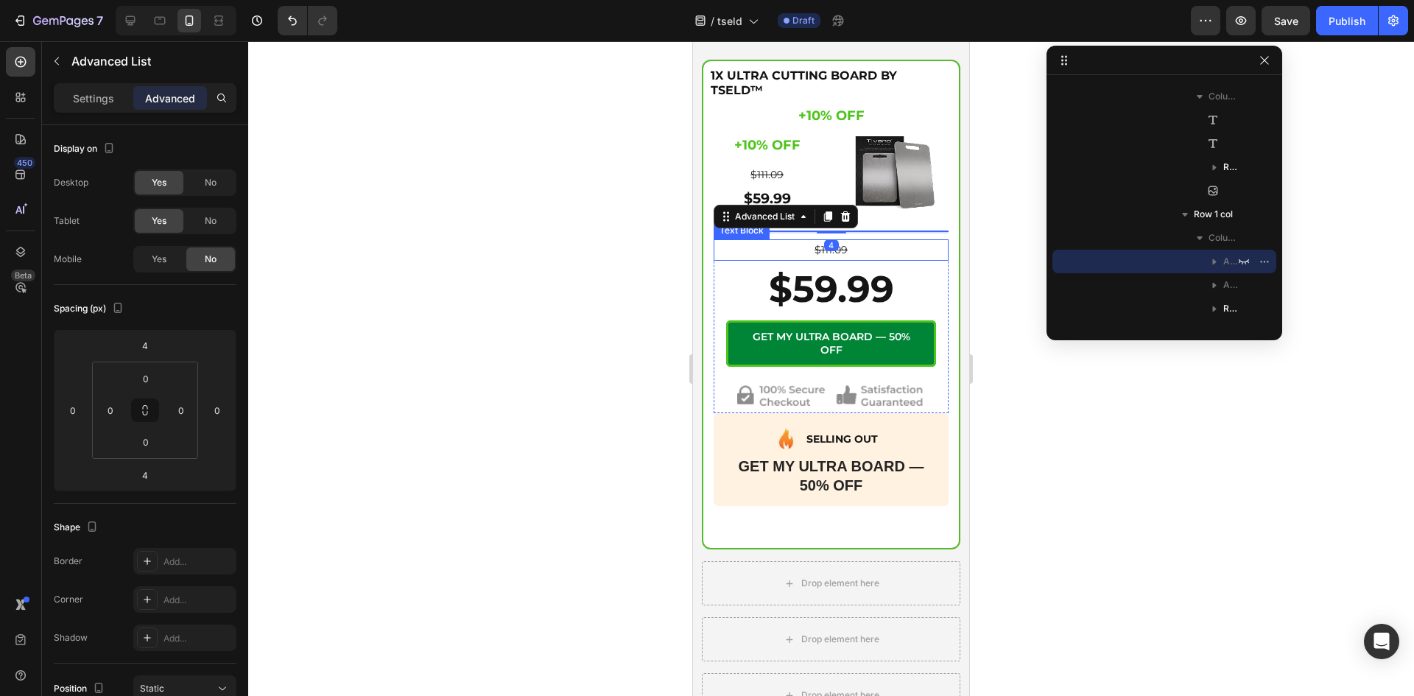
click at [887, 247] on p "$111.09" at bounding box center [831, 250] width 232 height 18
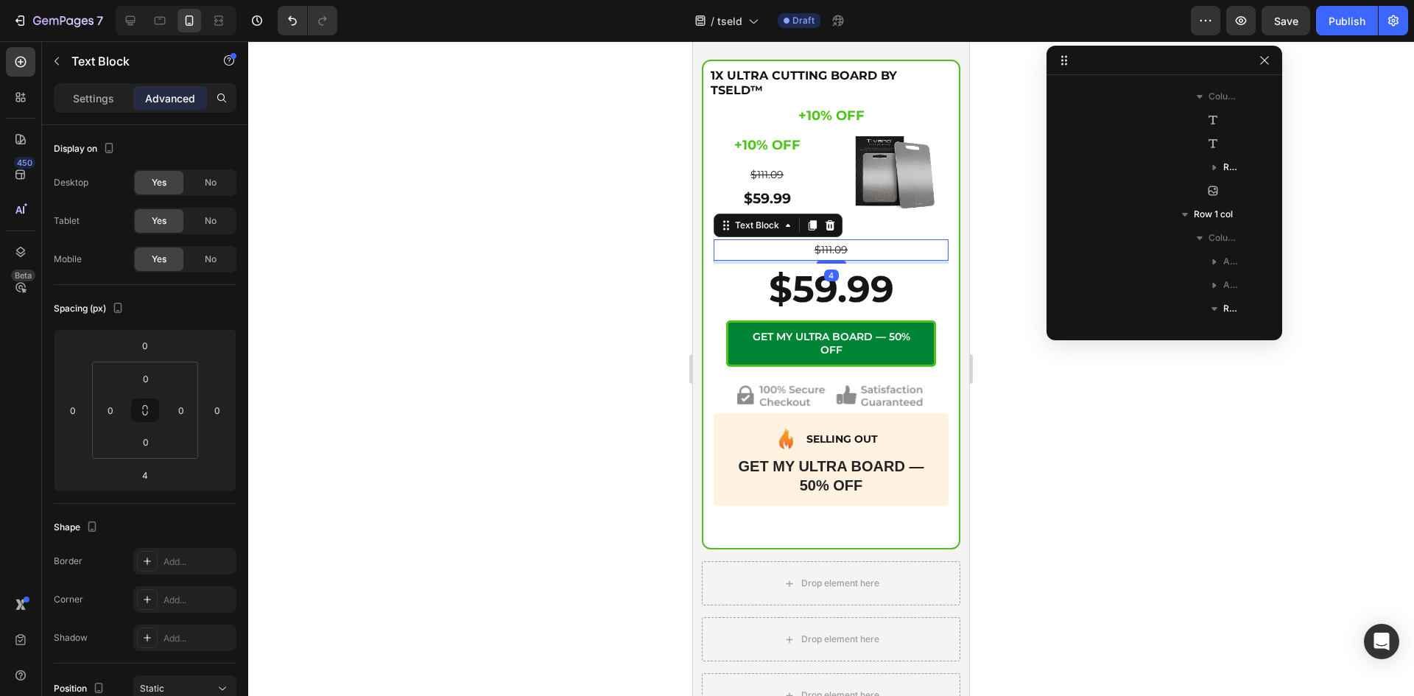
scroll to position [538, 0]
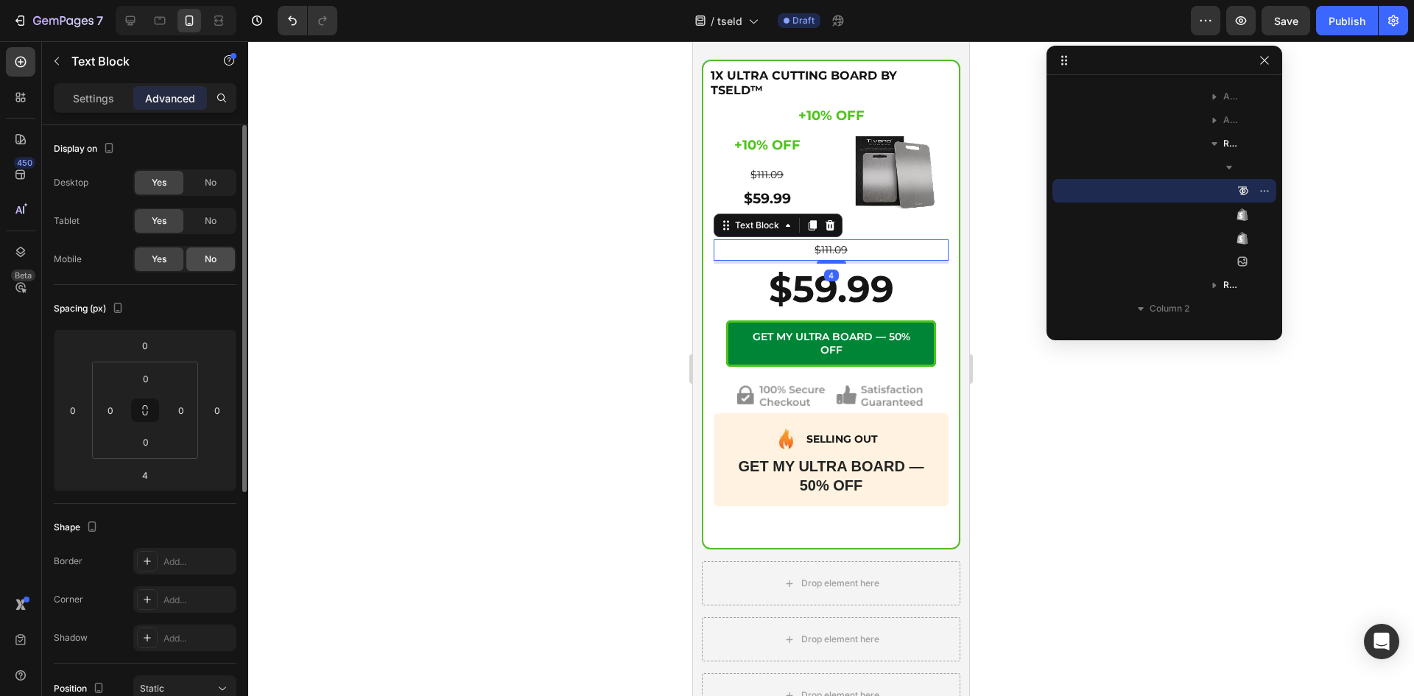
click at [196, 255] on div "No" at bounding box center [210, 259] width 49 height 24
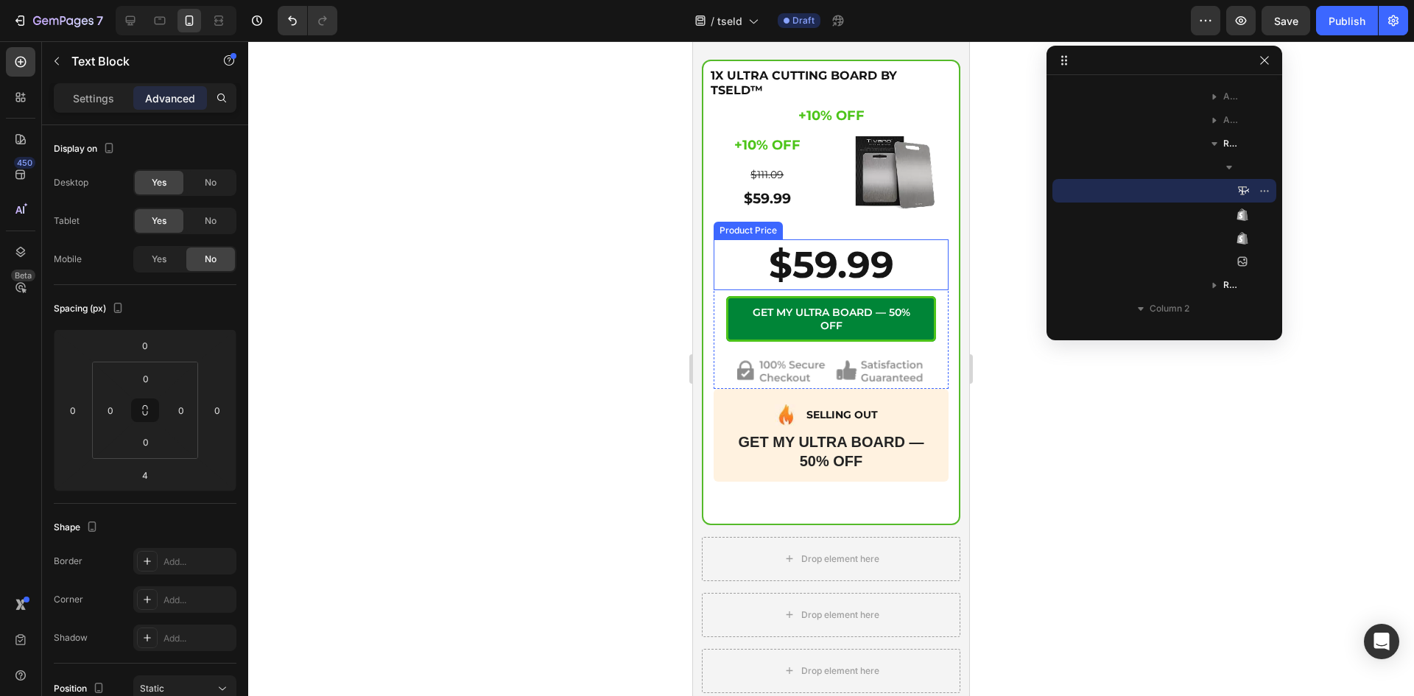
click at [741, 263] on div "$59.99" at bounding box center [830, 264] width 235 height 51
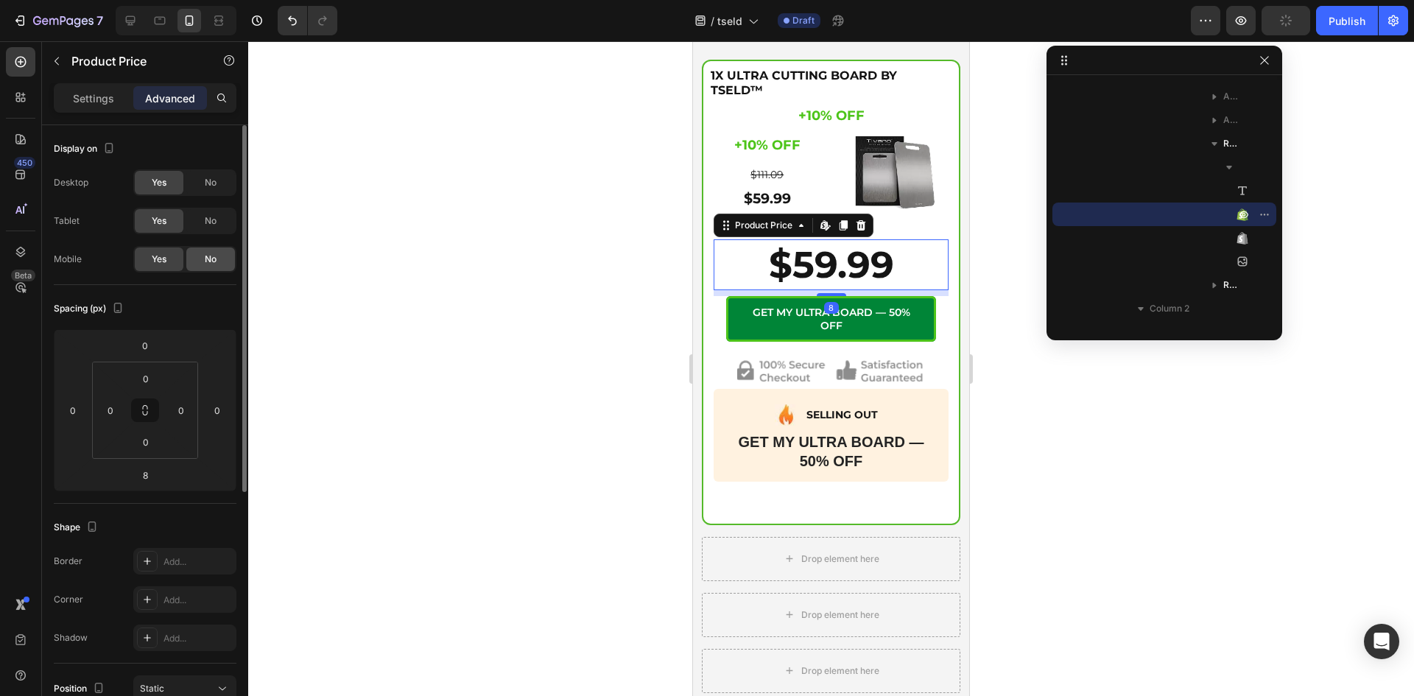
click at [209, 254] on span "No" at bounding box center [211, 259] width 12 height 13
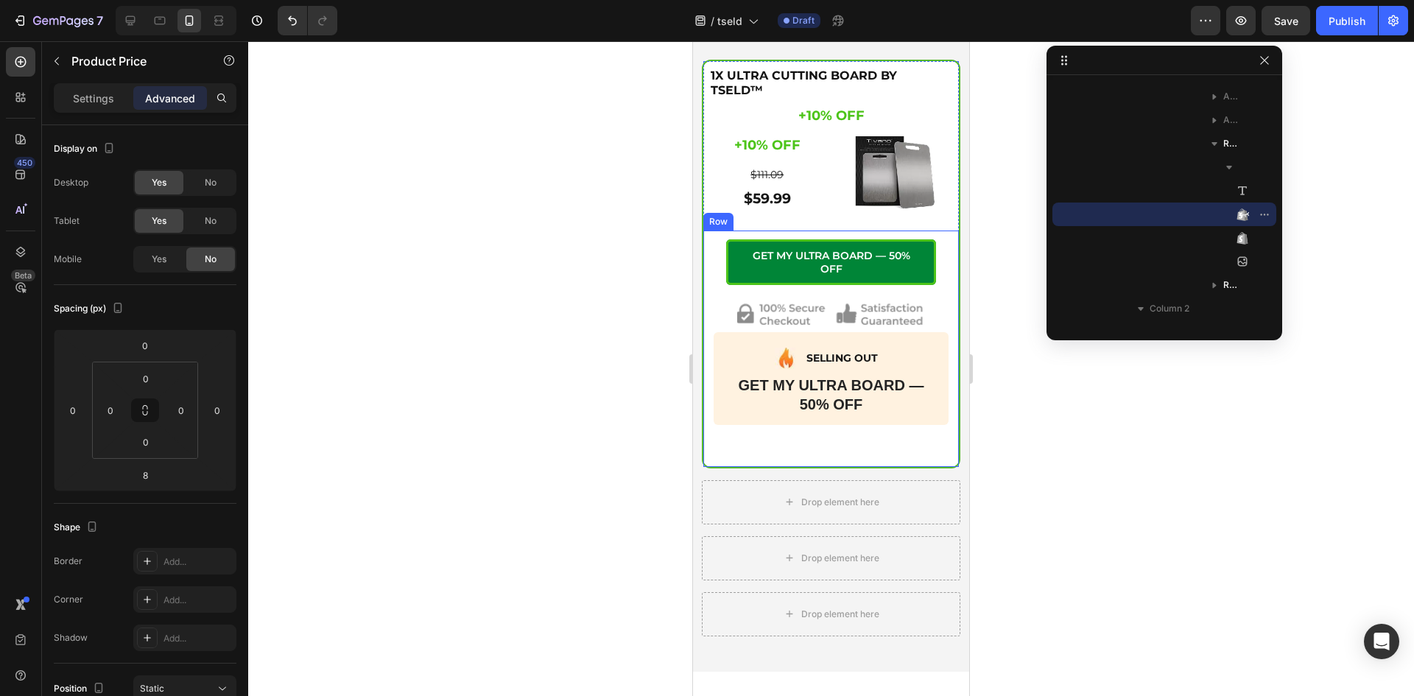
click at [730, 440] on div "Icon 55% Savings! Text Block Advanced List Icon Essential Prep Text Block Advan…" at bounding box center [830, 348] width 255 height 236
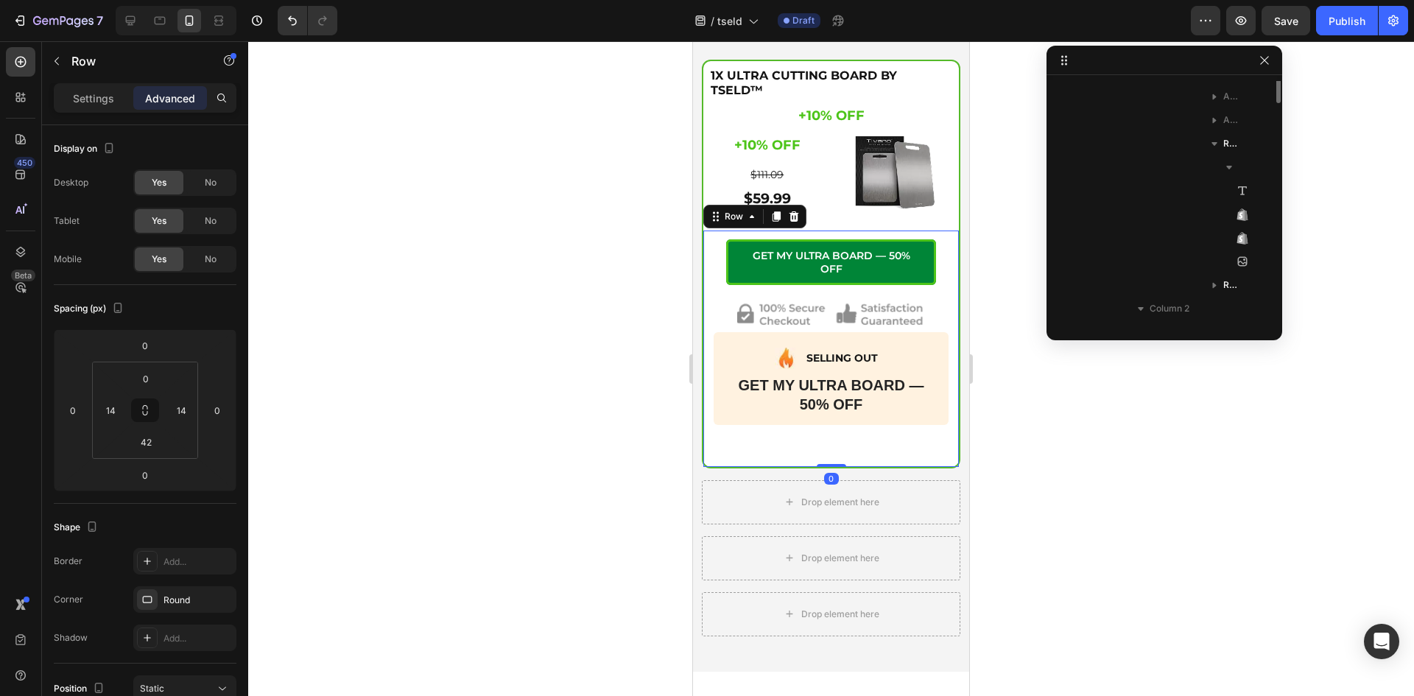
scroll to position [397, 0]
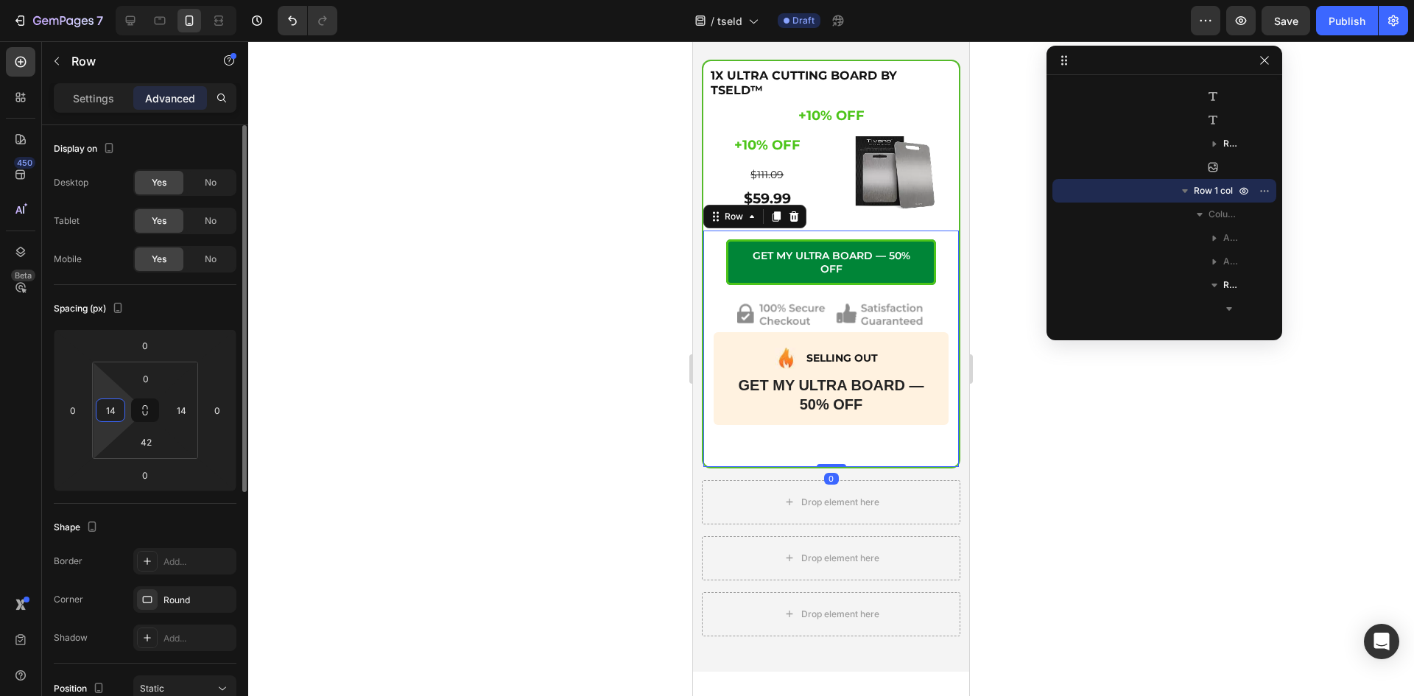
click at [110, 412] on input "14" at bounding box center [110, 410] width 22 height 22
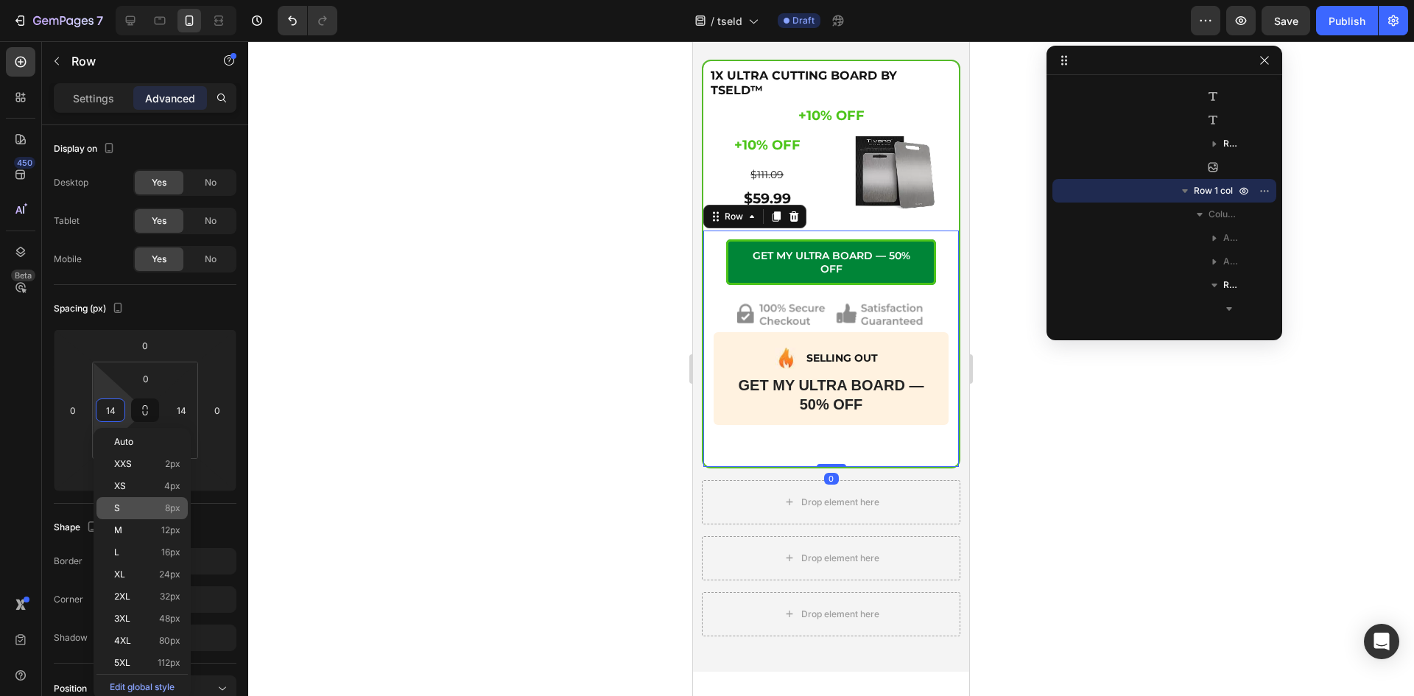
click at [144, 503] on p "S 8px" at bounding box center [147, 508] width 66 height 10
type input "8"
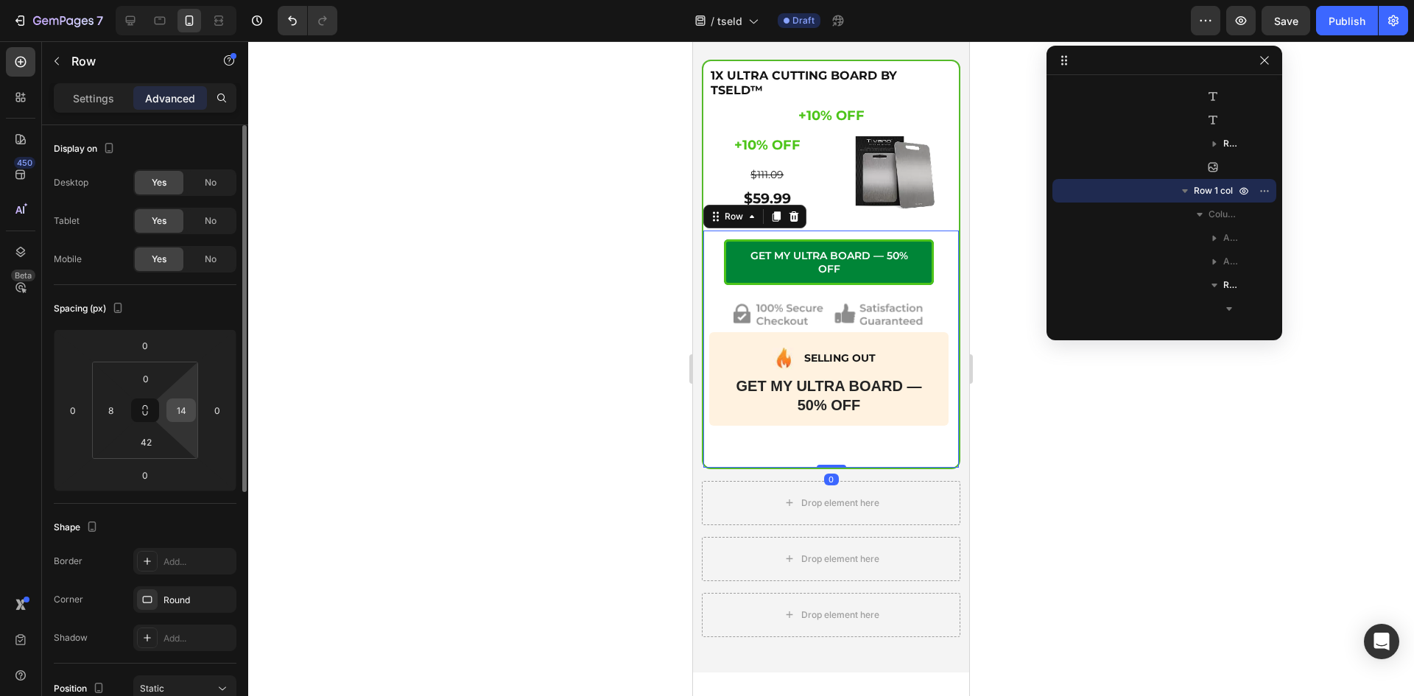
click at [189, 400] on input "14" at bounding box center [181, 410] width 22 height 22
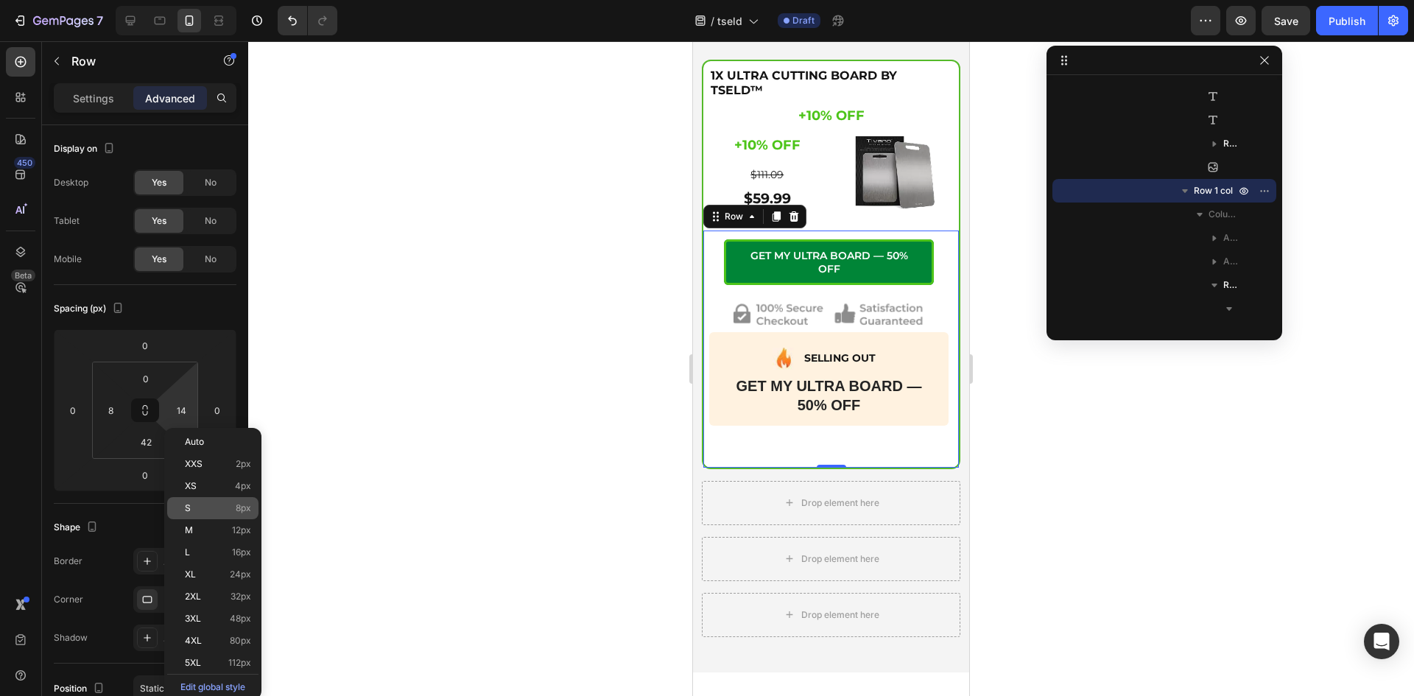
click at [213, 507] on p "S 8px" at bounding box center [218, 508] width 66 height 10
type input "8"
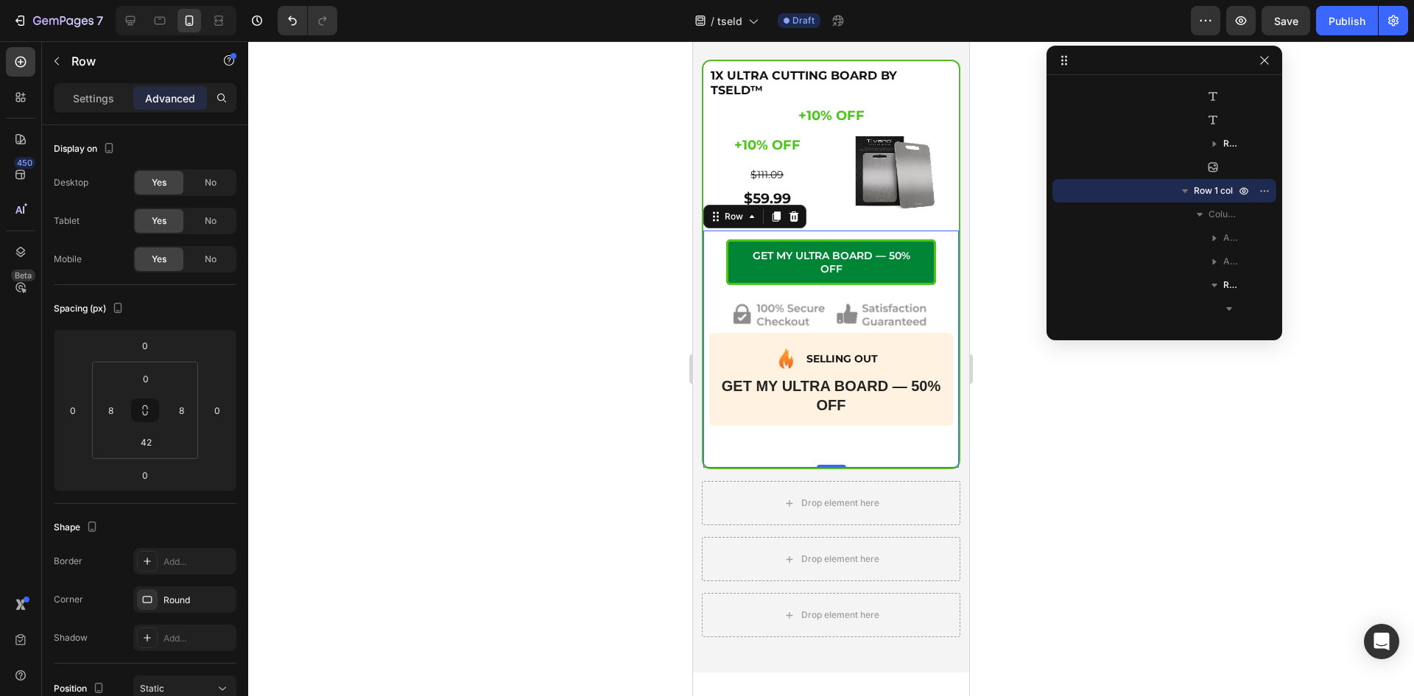
click at [584, 375] on div at bounding box center [830, 368] width 1165 height 654
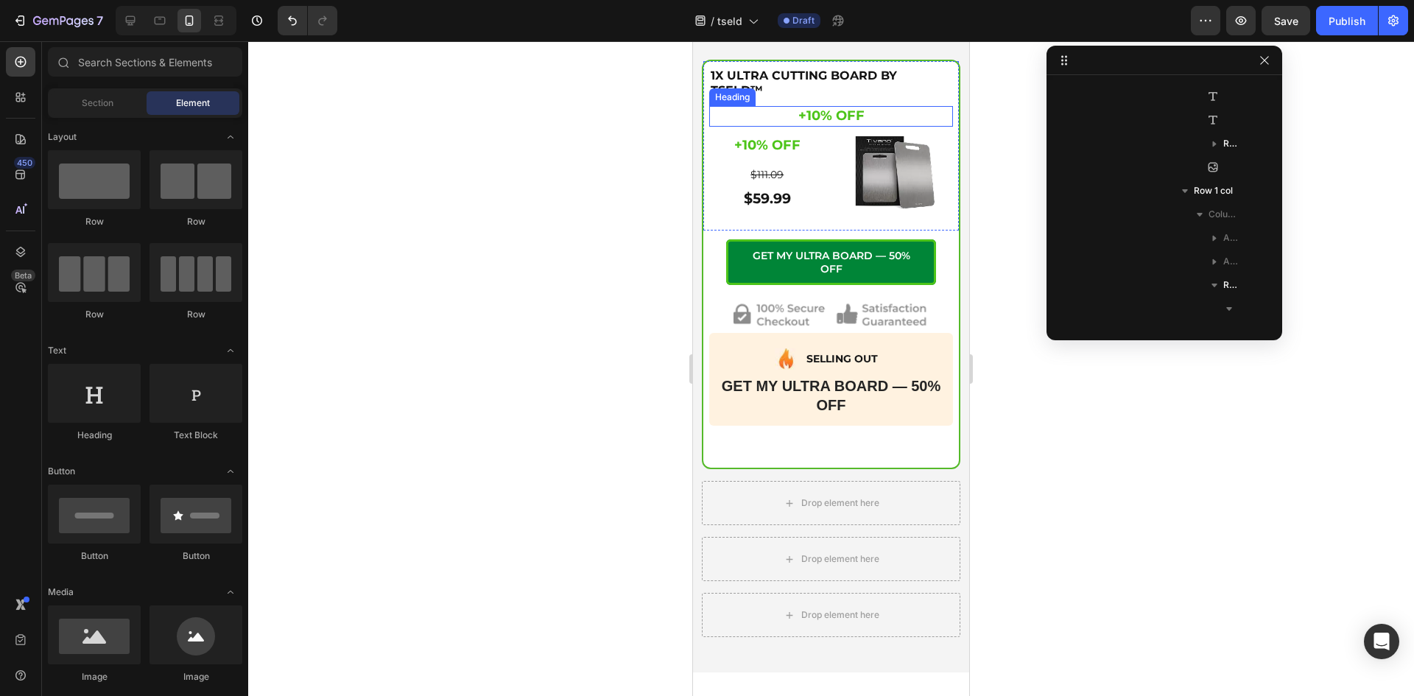
click at [802, 113] on h2 "+10% OFF" at bounding box center [831, 116] width 244 height 20
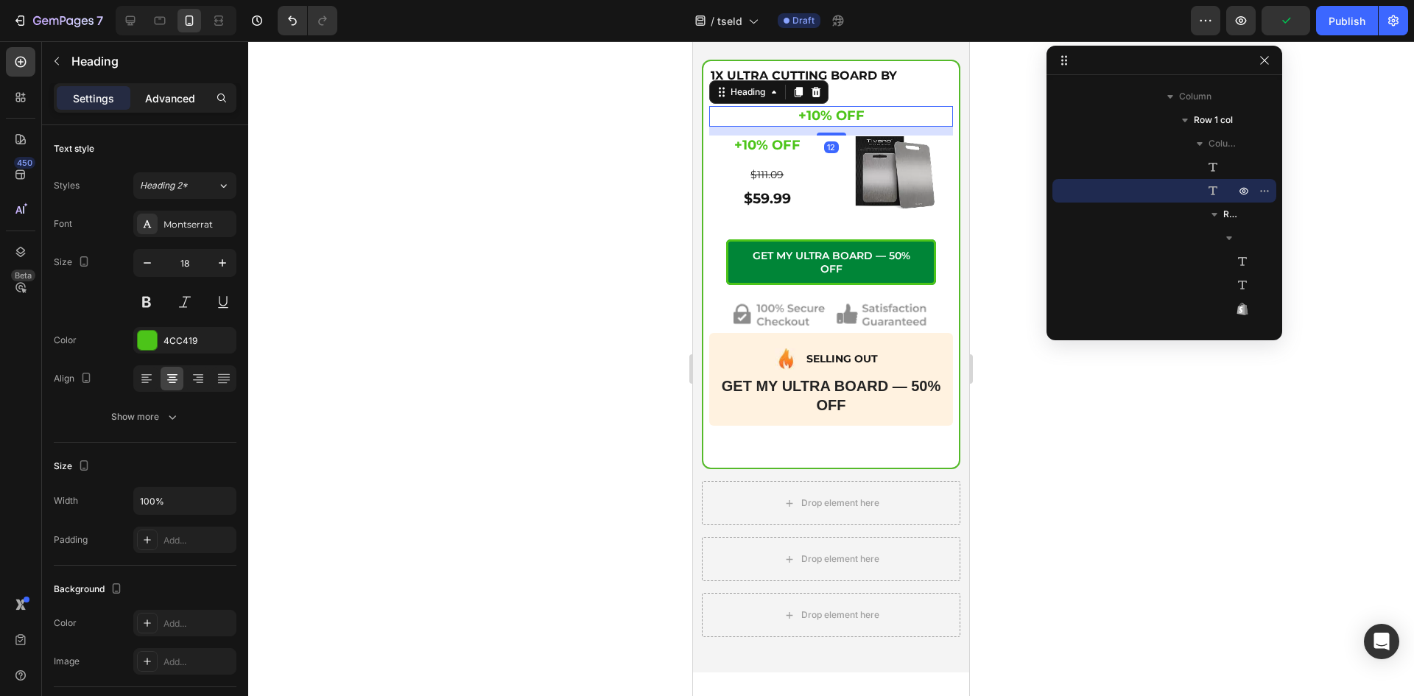
click at [167, 86] on div "Advanced" at bounding box center [170, 98] width 74 height 24
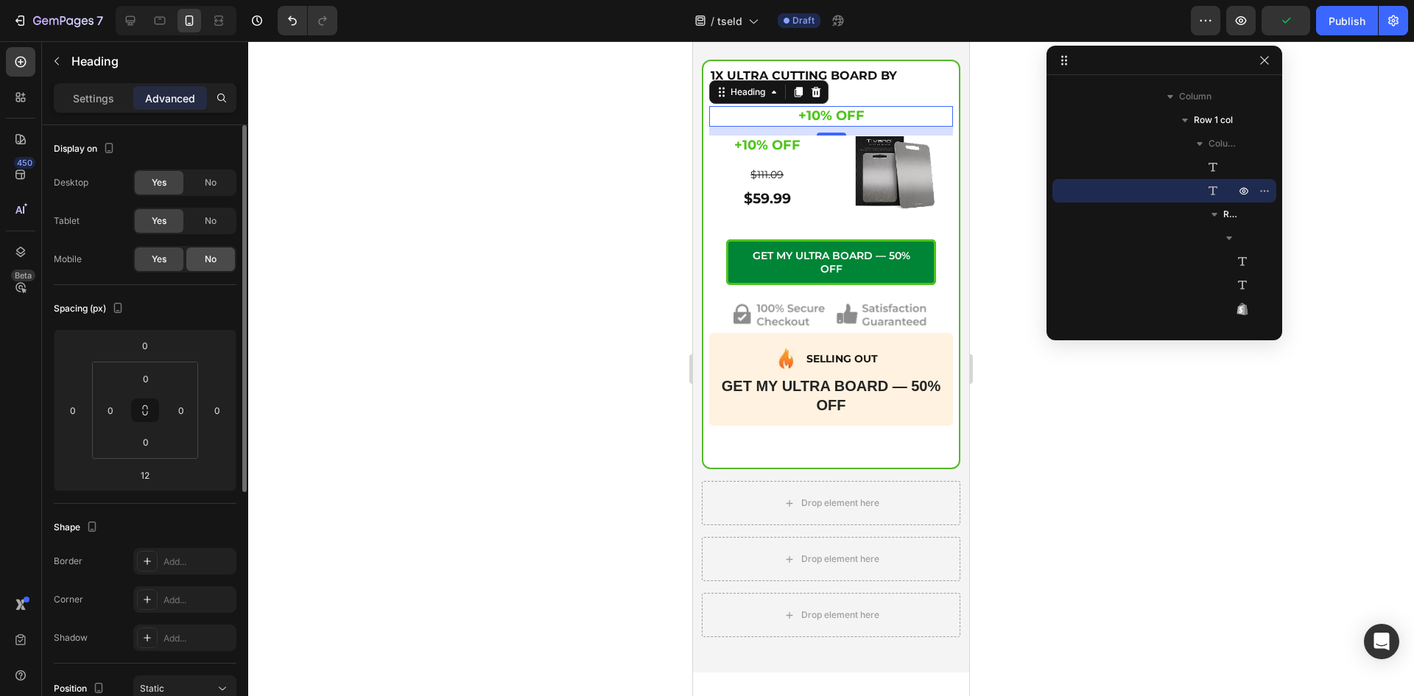
click at [221, 262] on div "No" at bounding box center [210, 259] width 49 height 24
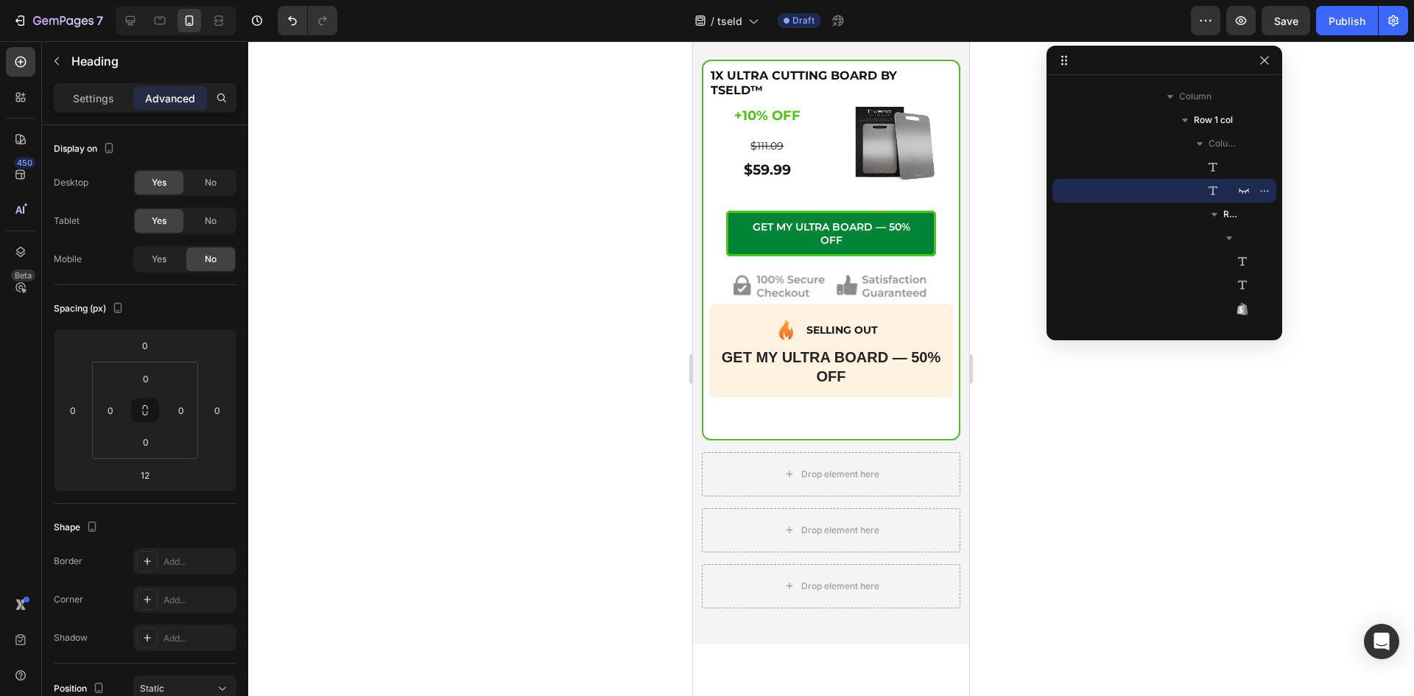
click at [534, 229] on div at bounding box center [830, 368] width 1165 height 654
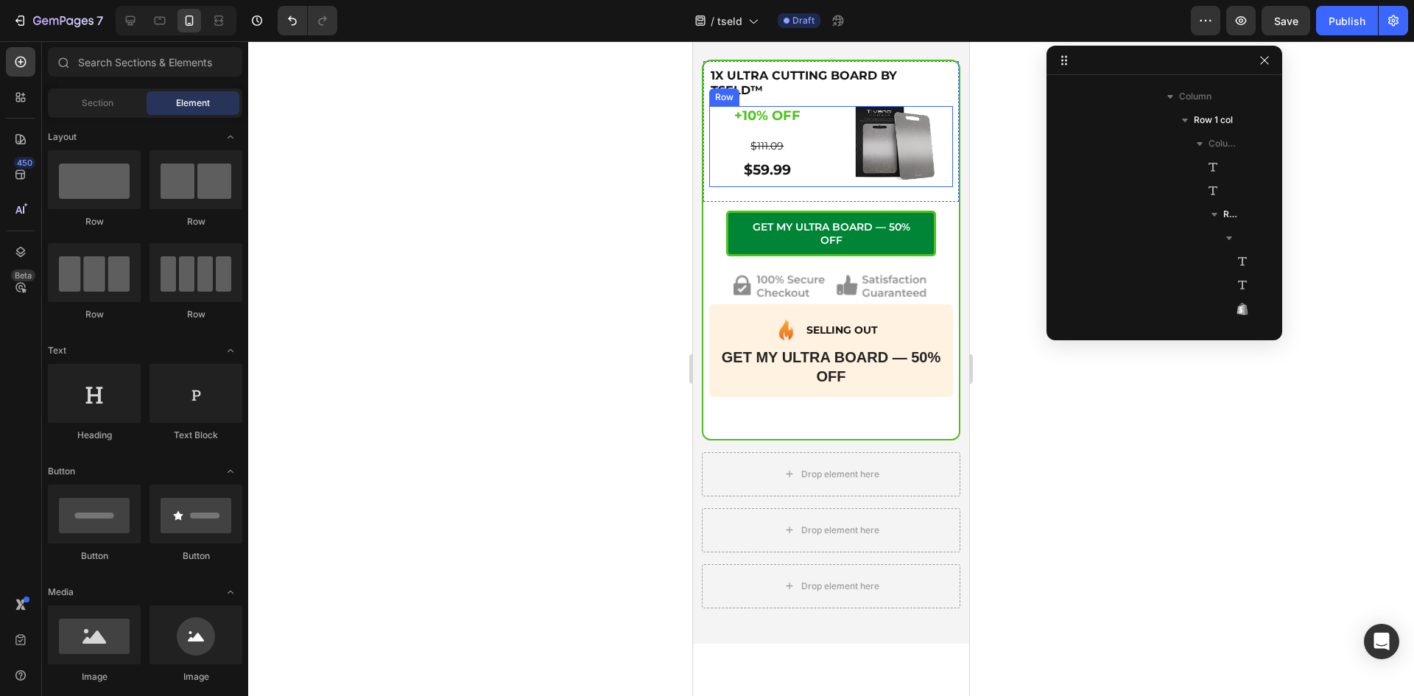
click at [830, 163] on div "+10% OFF Heading $111.09 Text Block $59.99 Product Price Product Price Image Row" at bounding box center [831, 146] width 244 height 80
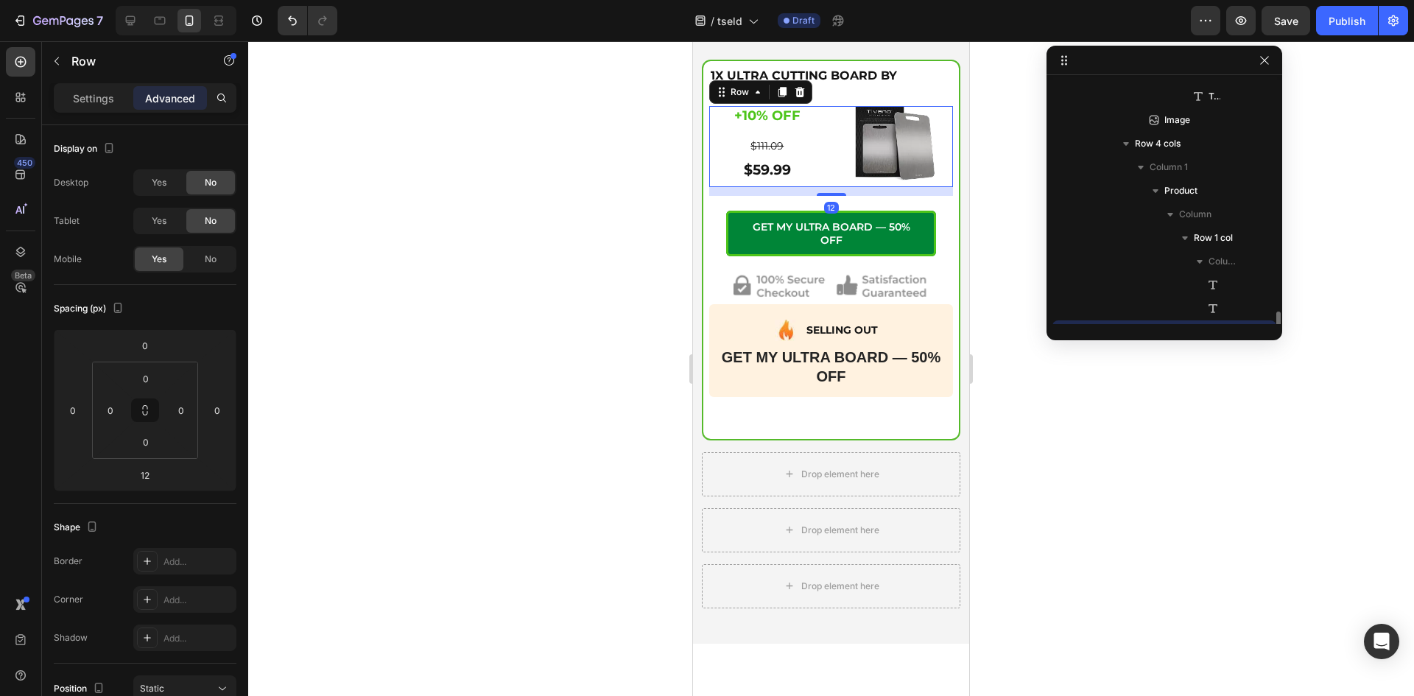
scroll to position [538, 0]
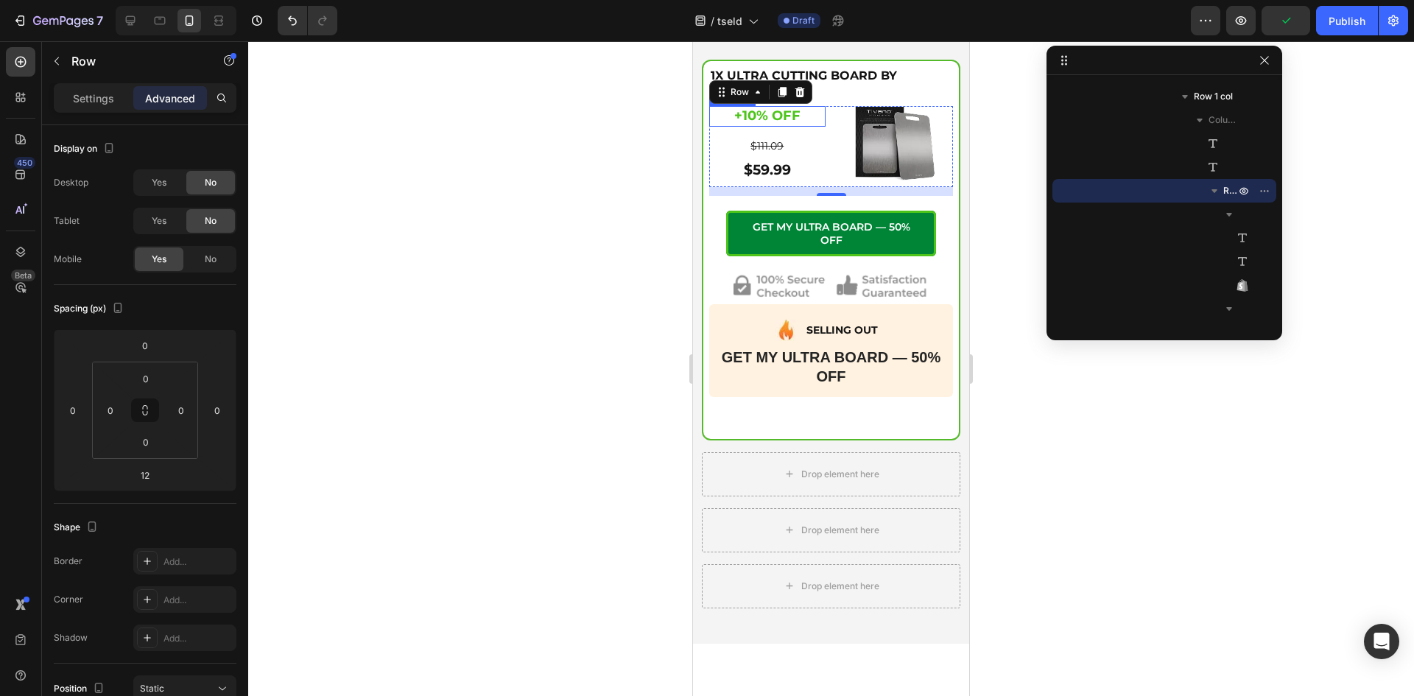
click at [780, 113] on h2 "+10% OFF" at bounding box center [767, 116] width 116 height 20
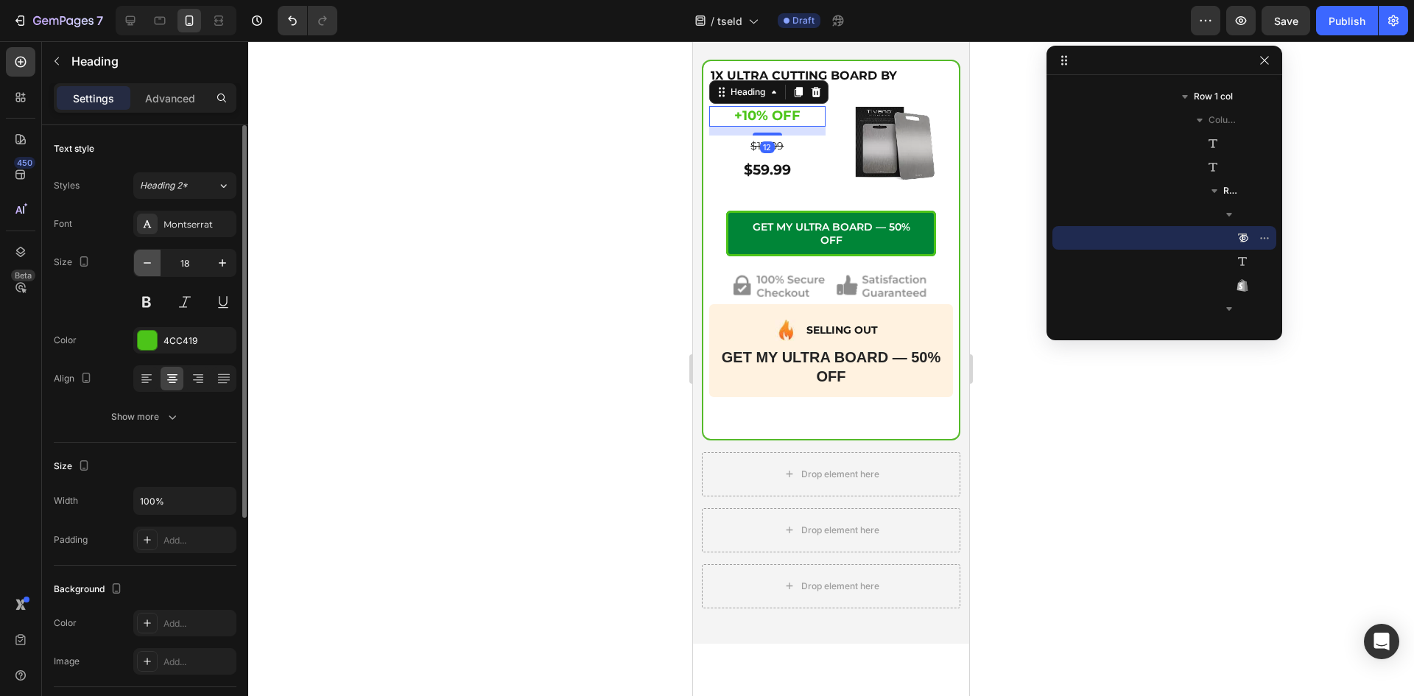
click at [152, 262] on icon "button" at bounding box center [147, 262] width 15 height 15
type input "16"
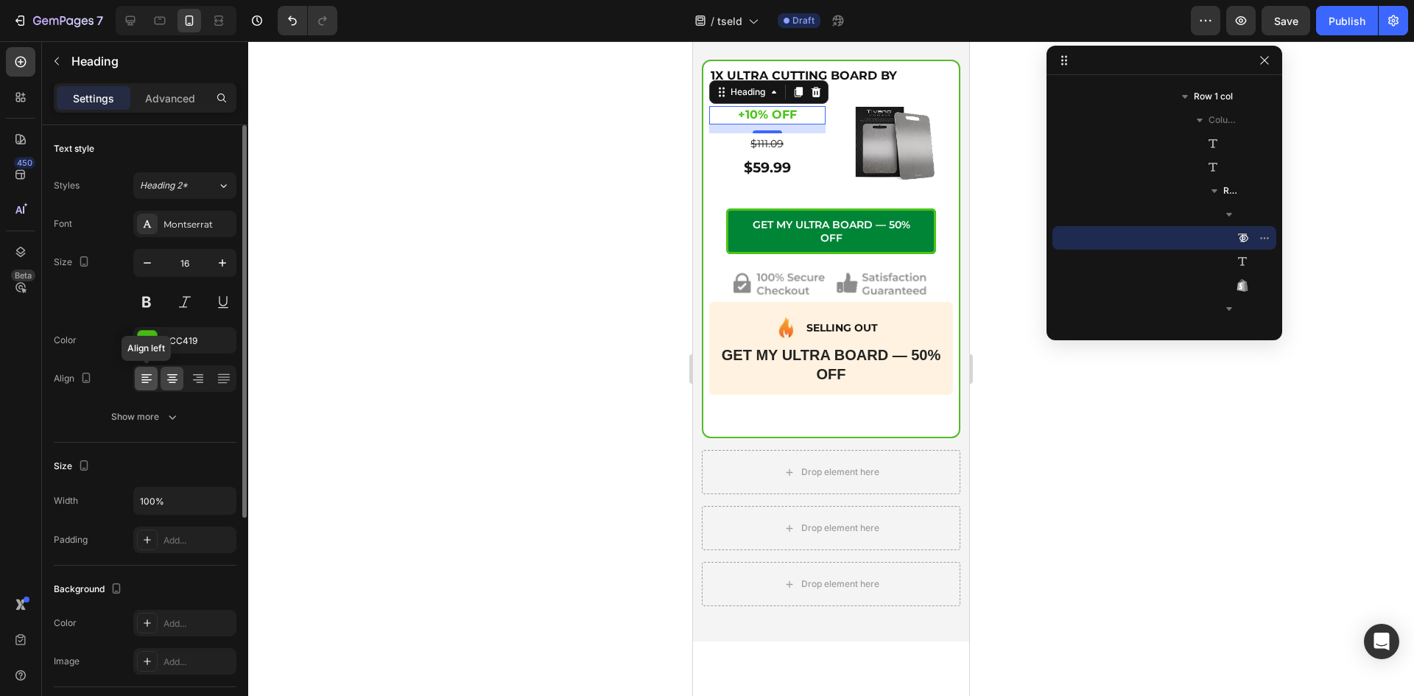
click at [145, 379] on icon at bounding box center [146, 378] width 15 height 15
click at [730, 144] on p "$111.09" at bounding box center [766, 144] width 113 height 18
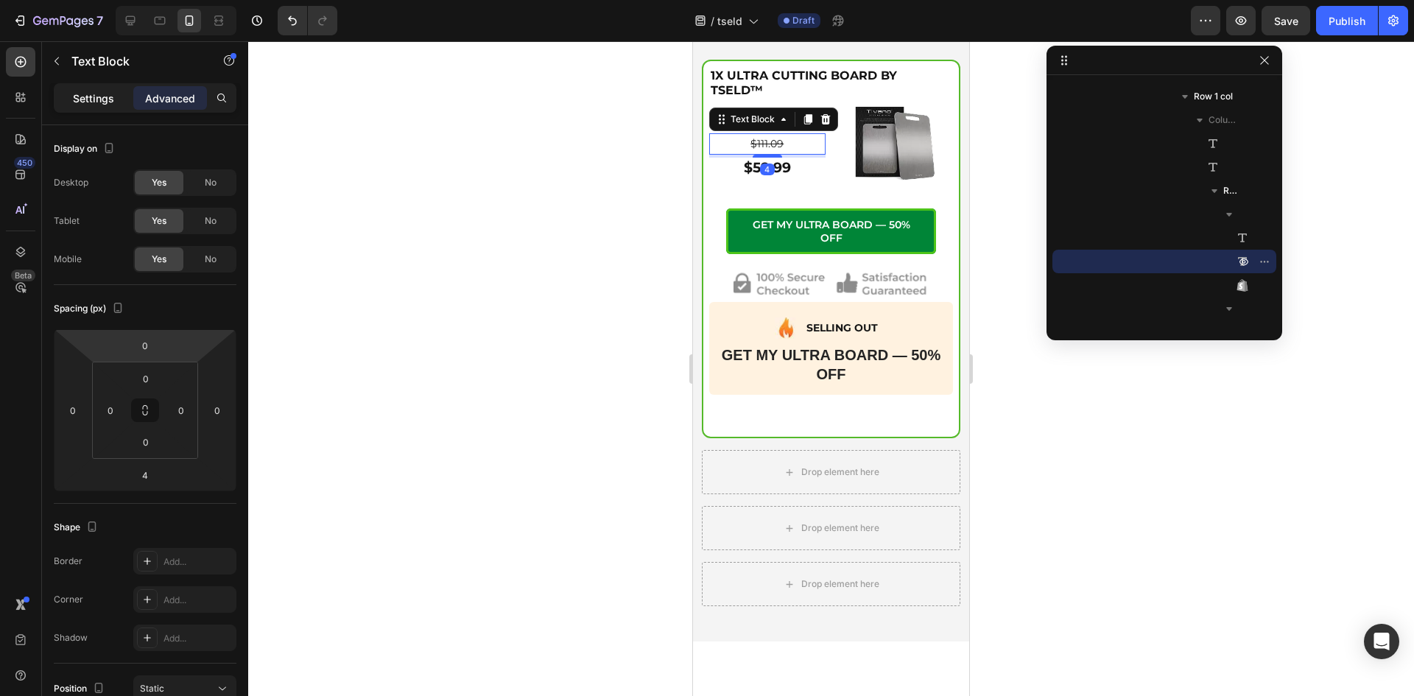
click at [96, 93] on p "Settings" at bounding box center [93, 98] width 41 height 15
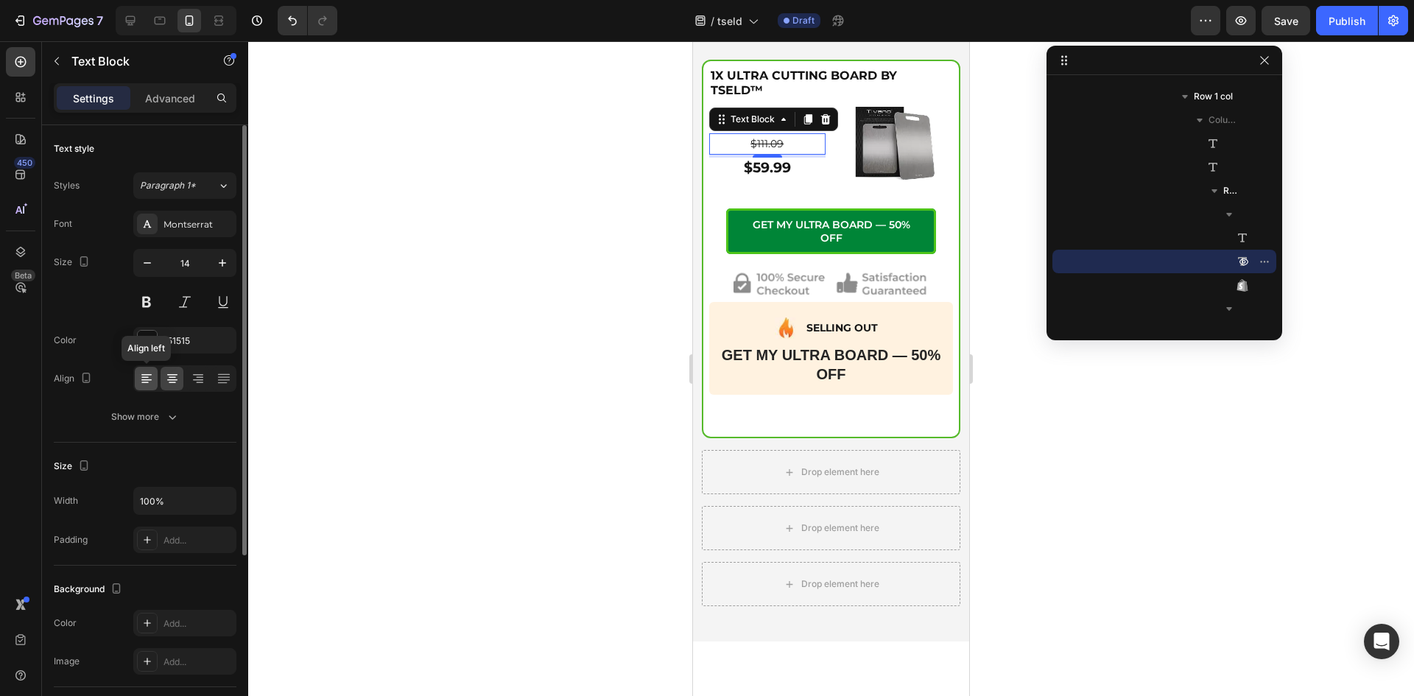
click at [148, 382] on icon at bounding box center [144, 382] width 7 height 1
click at [744, 163] on div "$59.99" at bounding box center [767, 168] width 116 height 21
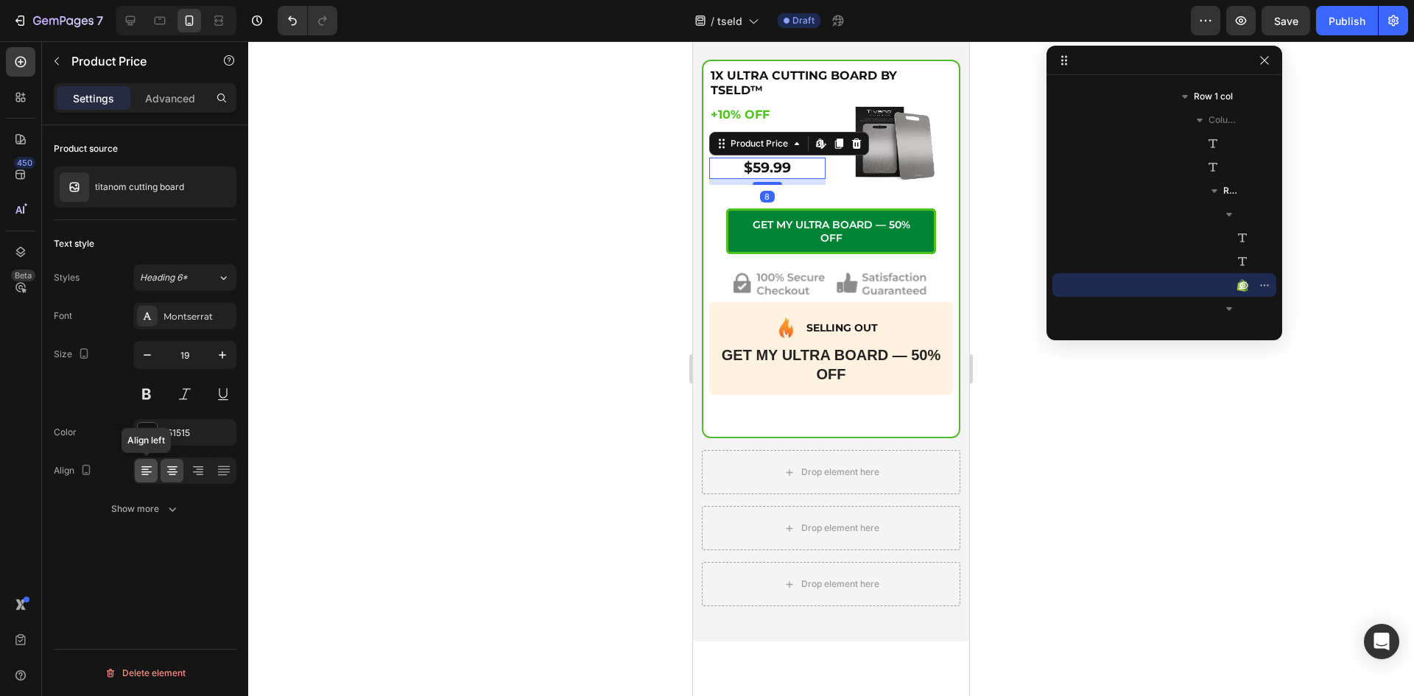
click at [137, 471] on div at bounding box center [146, 471] width 23 height 24
click at [167, 440] on div "151515" at bounding box center [184, 432] width 103 height 27
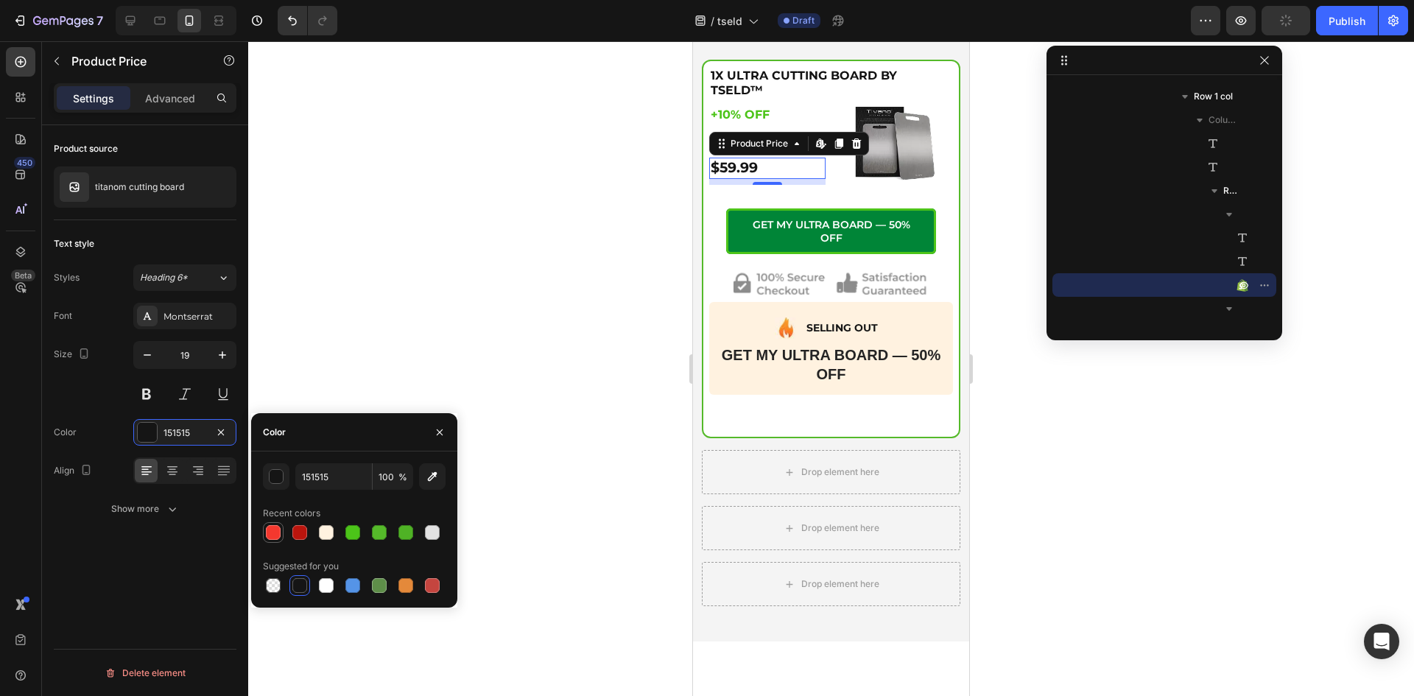
click at [277, 530] on div at bounding box center [273, 532] width 15 height 15
type input "F4382E"
click at [867, 182] on div "Image" at bounding box center [895, 145] width 116 height 79
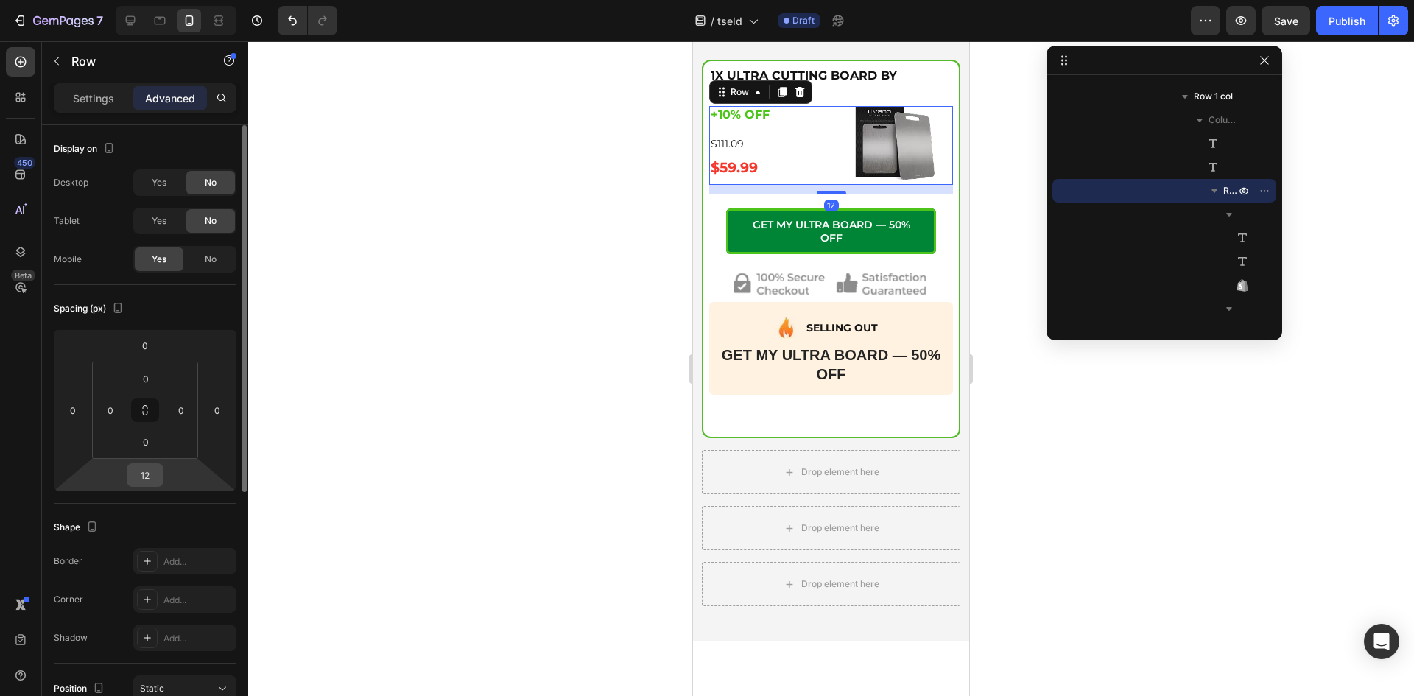
click at [152, 475] on input "12" at bounding box center [144, 475] width 29 height 22
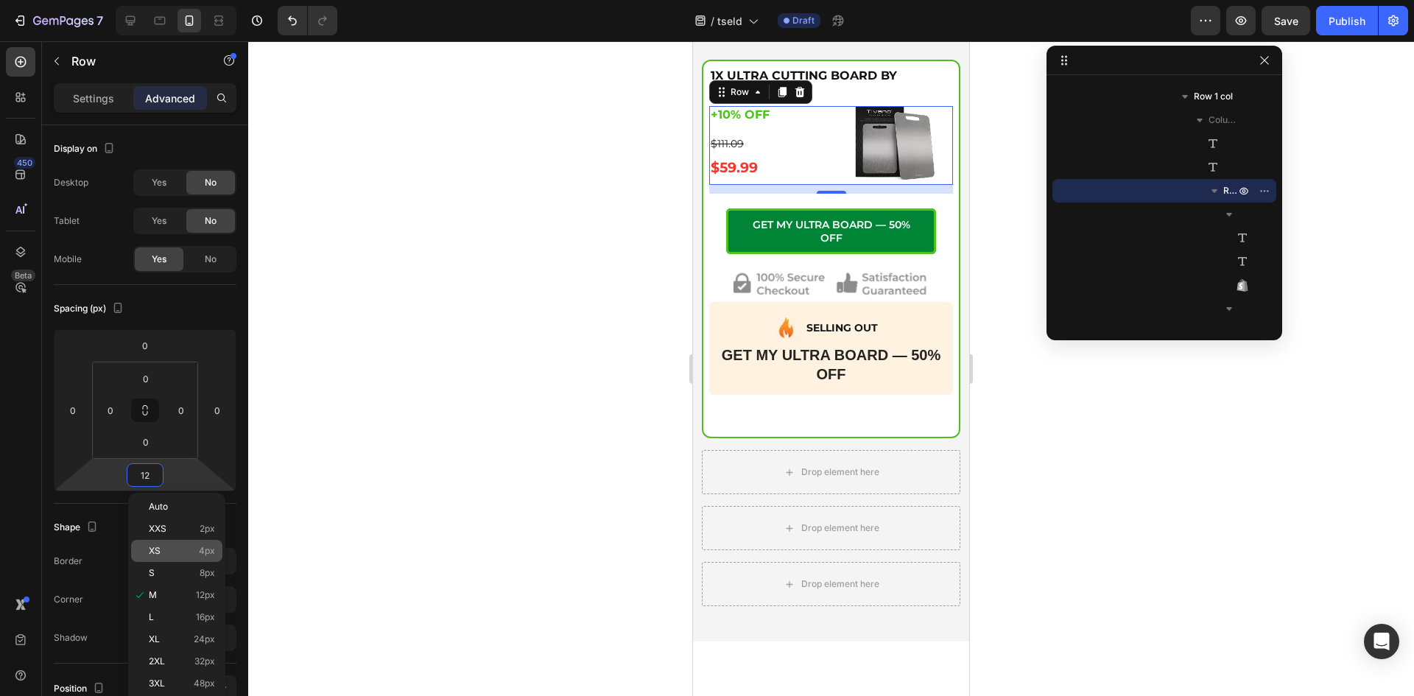
click at [171, 560] on div "XS 4px" at bounding box center [176, 551] width 91 height 22
type input "4"
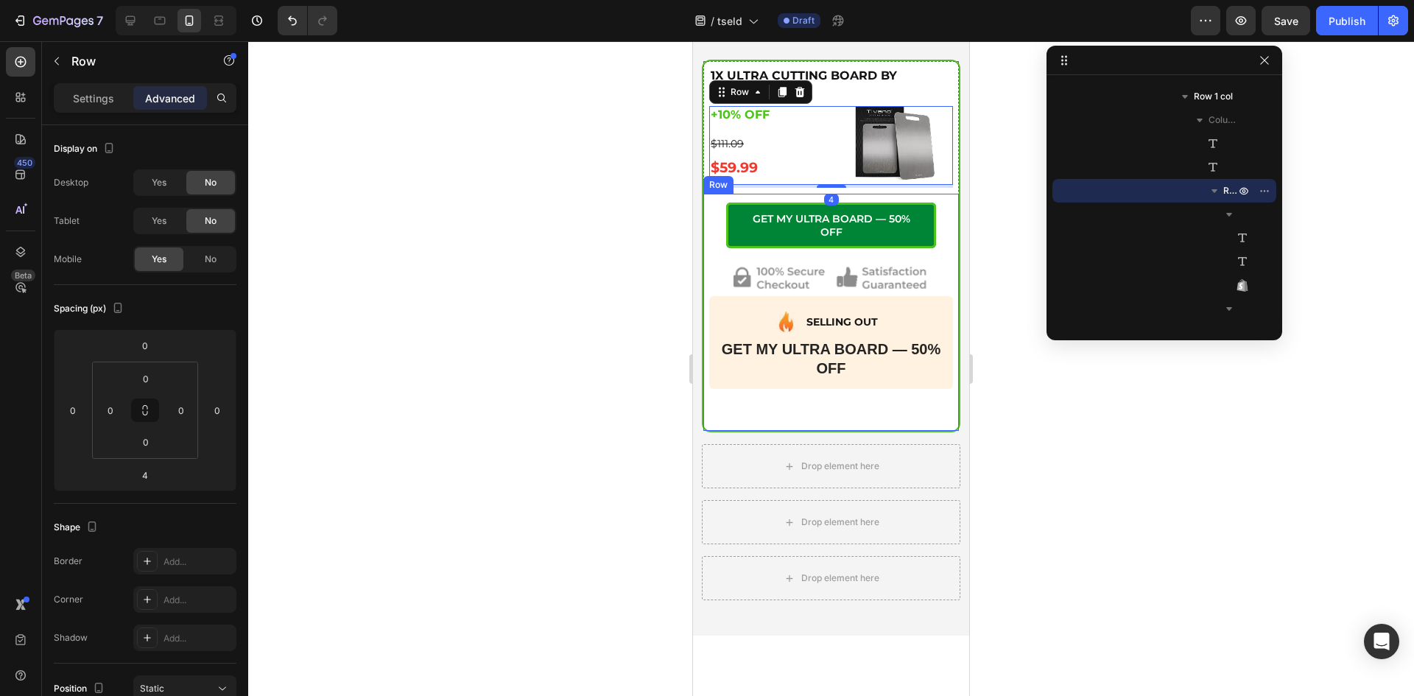
click at [794, 195] on div "Icon 55% Savings! Text Block Advanced List Icon Essential Prep Text Block Advan…" at bounding box center [831, 297] width 244 height 206
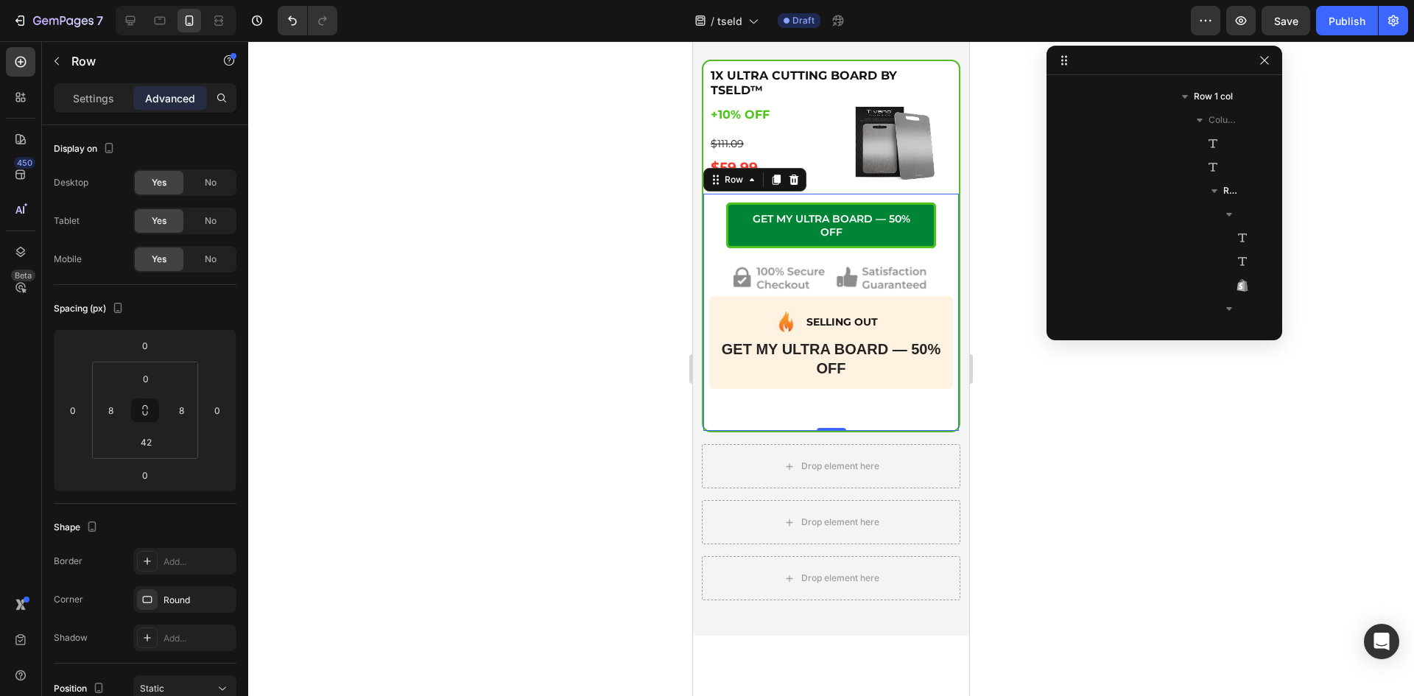
scroll to position [727, 0]
click at [836, 184] on div "1X ULTRA CUTTING BOARD BY TSELD™ Heading +10% OFF Heading +10% OFF Heading $111…" at bounding box center [831, 127] width 244 height 121
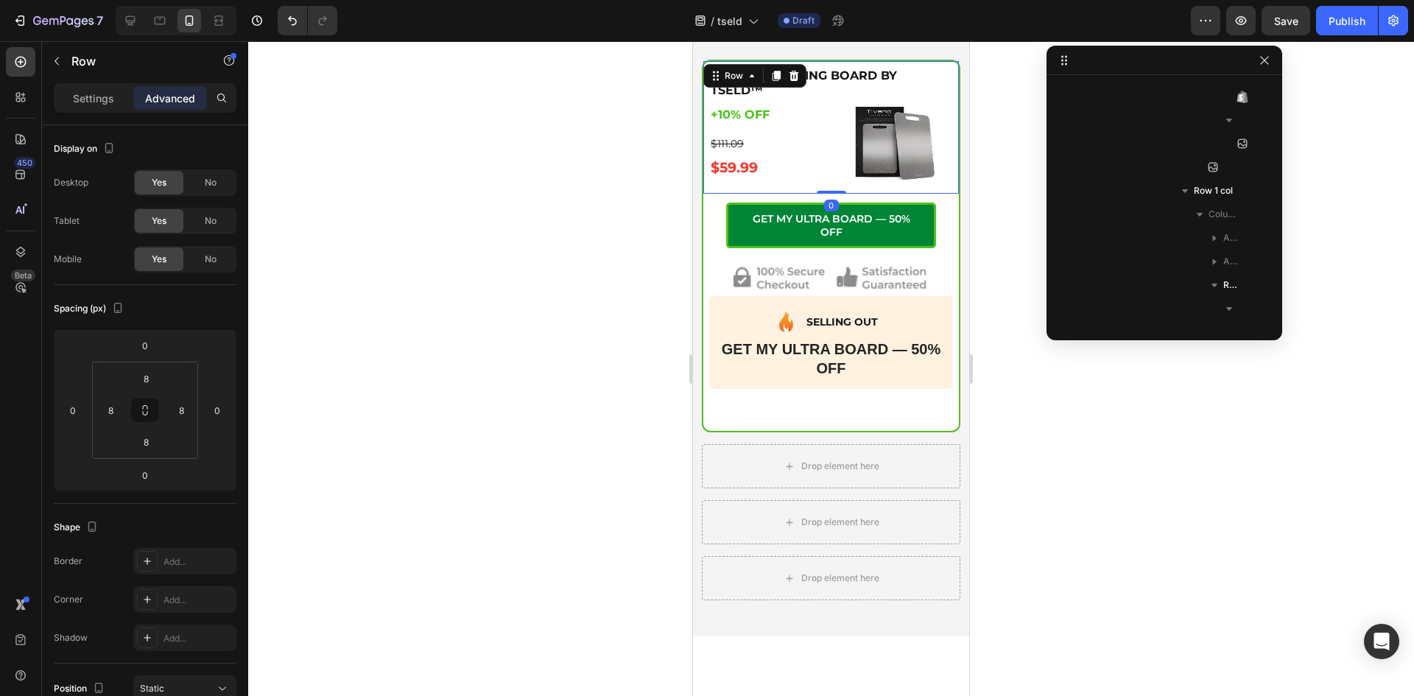
scroll to position [444, 0]
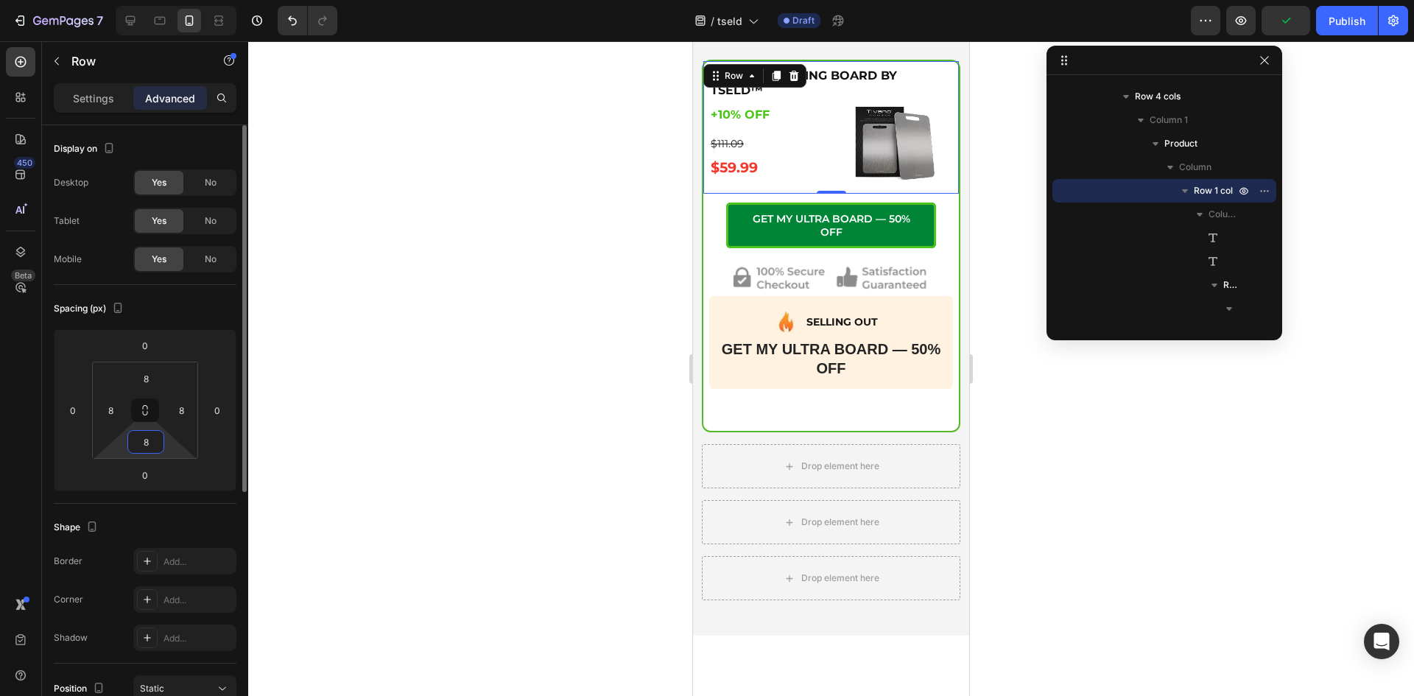
click at [149, 440] on input "8" at bounding box center [145, 442] width 29 height 22
type input "0"
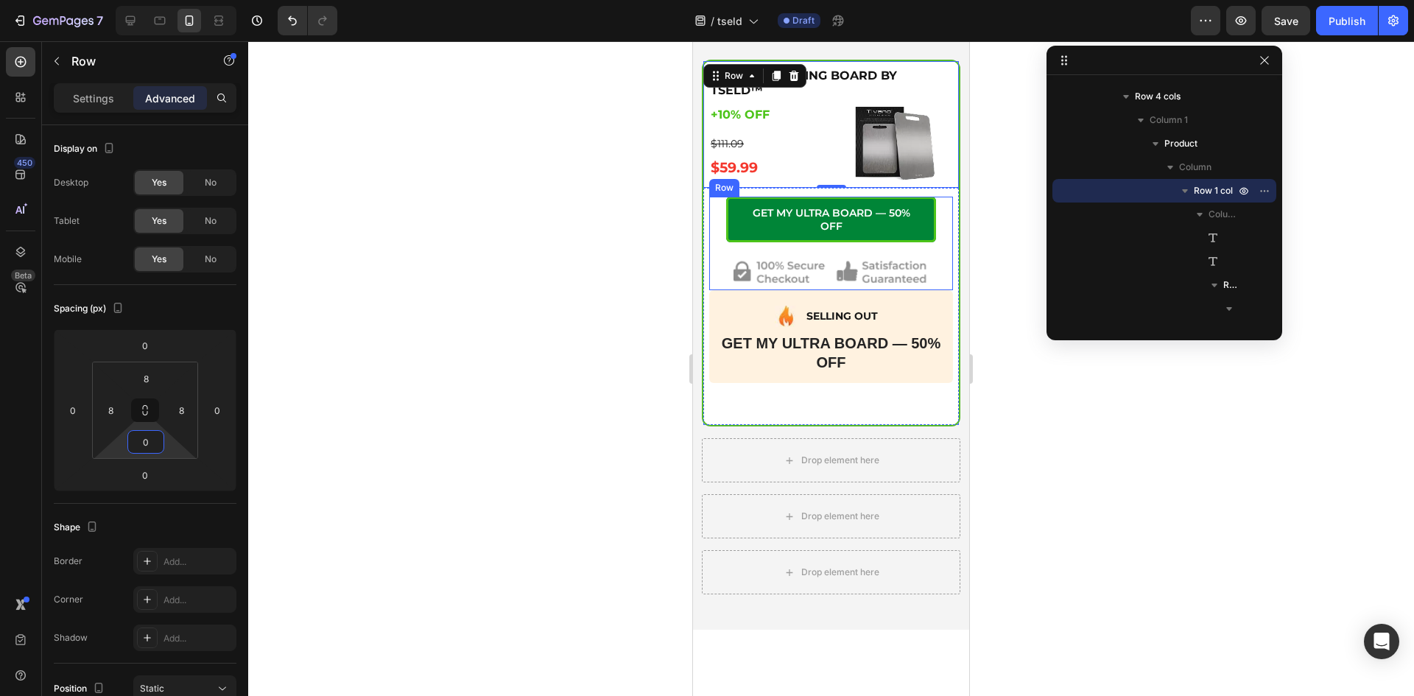
click at [716, 252] on div "GET MY ULTRA BOARD — 50% OFF Add to Cart" at bounding box center [831, 228] width 244 height 62
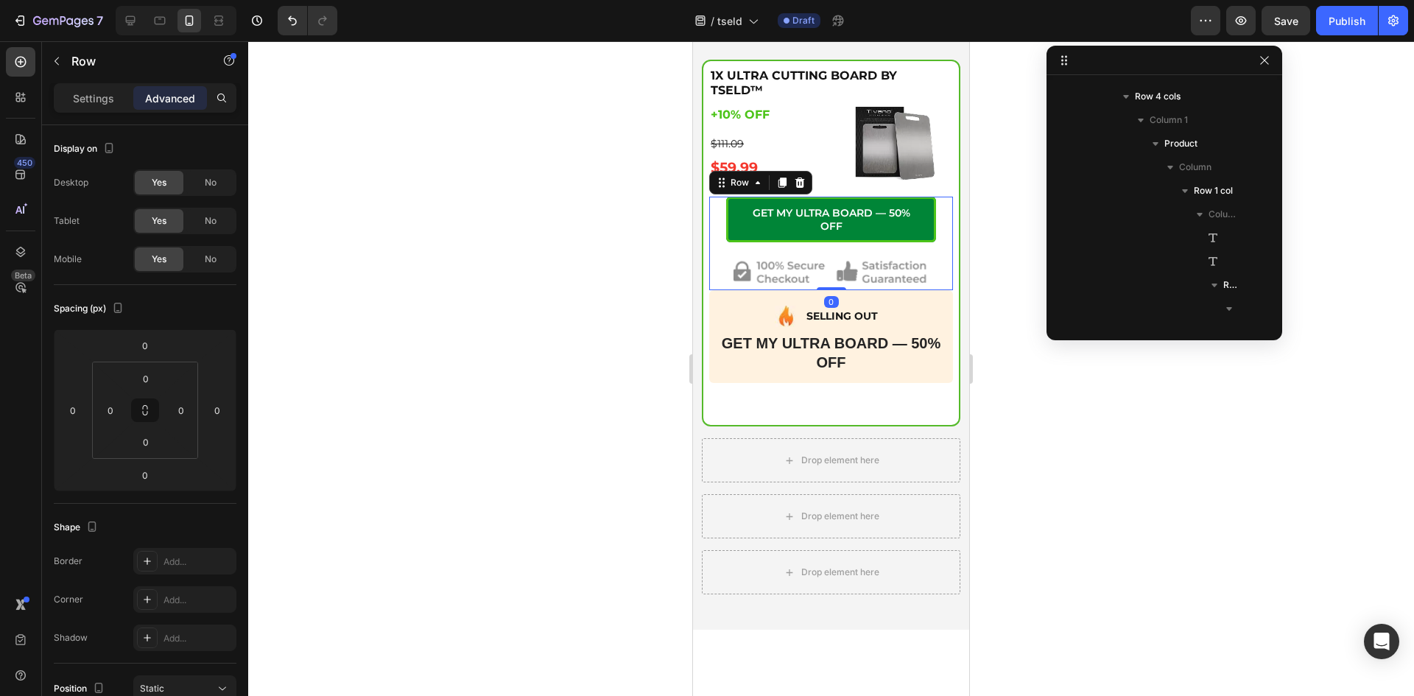
scroll to position [821, 0]
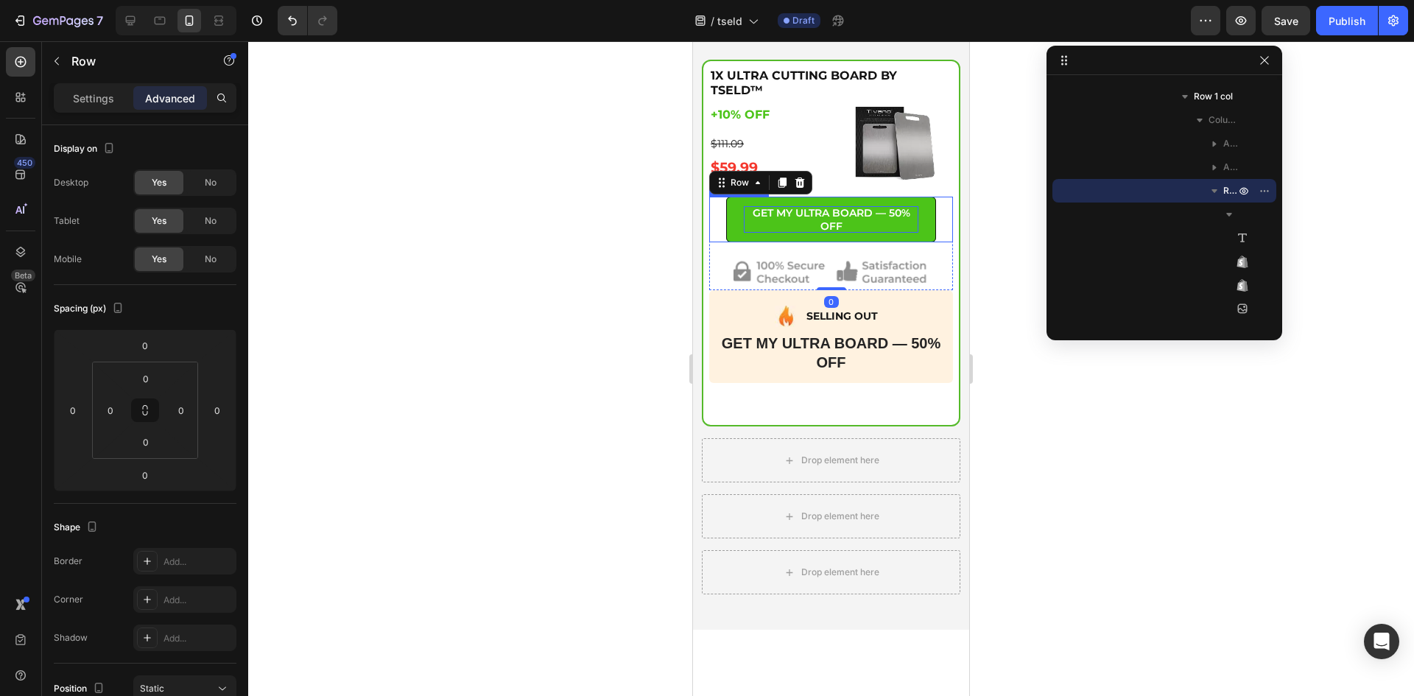
click at [744, 230] on div "GET MY ULTRA BOARD — 50% OFF" at bounding box center [831, 219] width 174 height 27
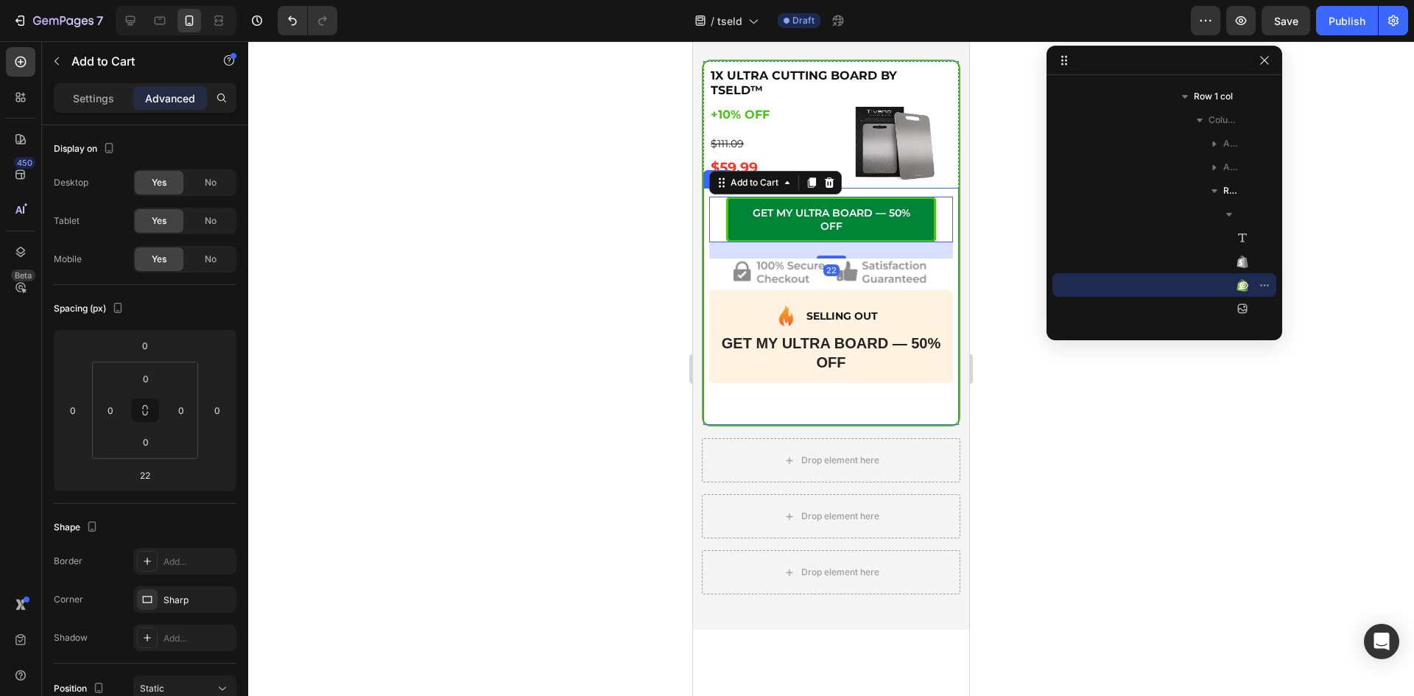
click at [873, 188] on div "Icon 55% Savings! Text Block Advanced List Icon Essential Prep Text Block Advan…" at bounding box center [831, 291] width 244 height 206
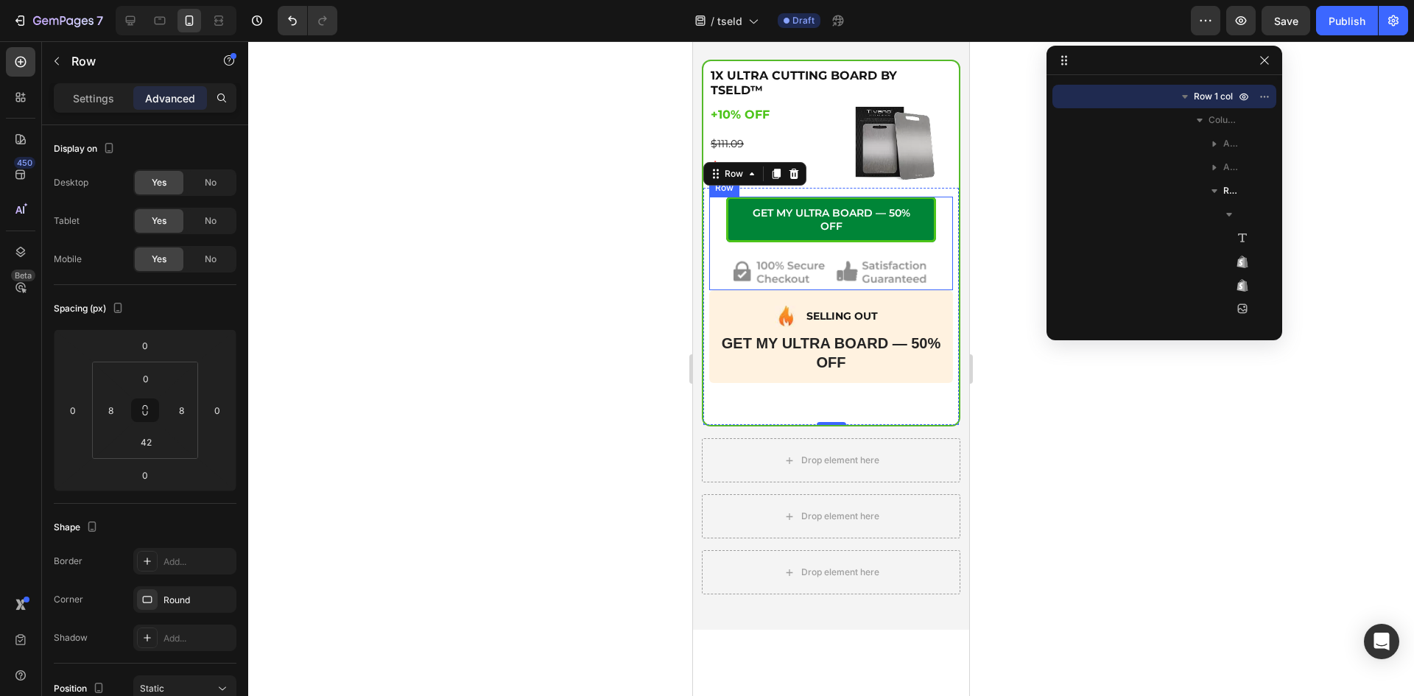
click at [851, 249] on div "GET MY ULTRA BOARD — 50% OFF Add to Cart" at bounding box center [831, 228] width 244 height 62
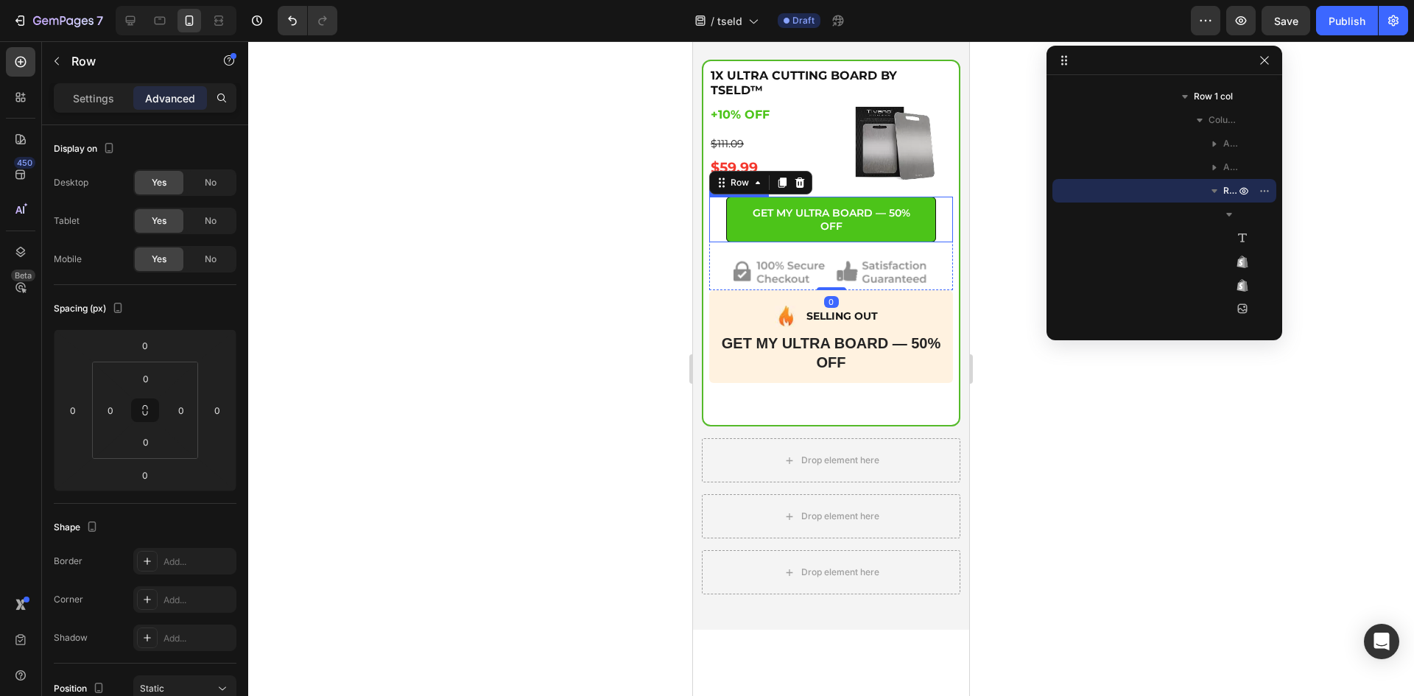
click at [816, 236] on button "GET MY ULTRA BOARD — 50% OFF" at bounding box center [831, 220] width 210 height 46
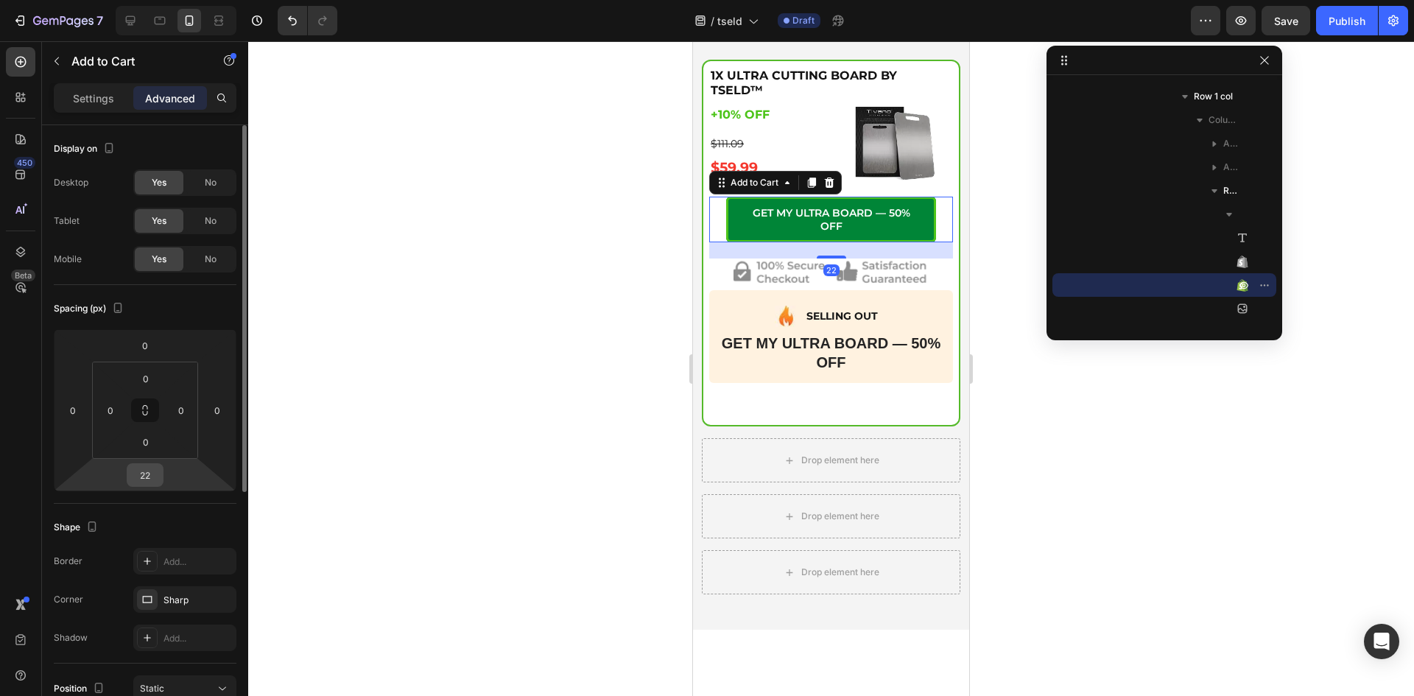
click at [149, 470] on input "22" at bounding box center [144, 475] width 29 height 22
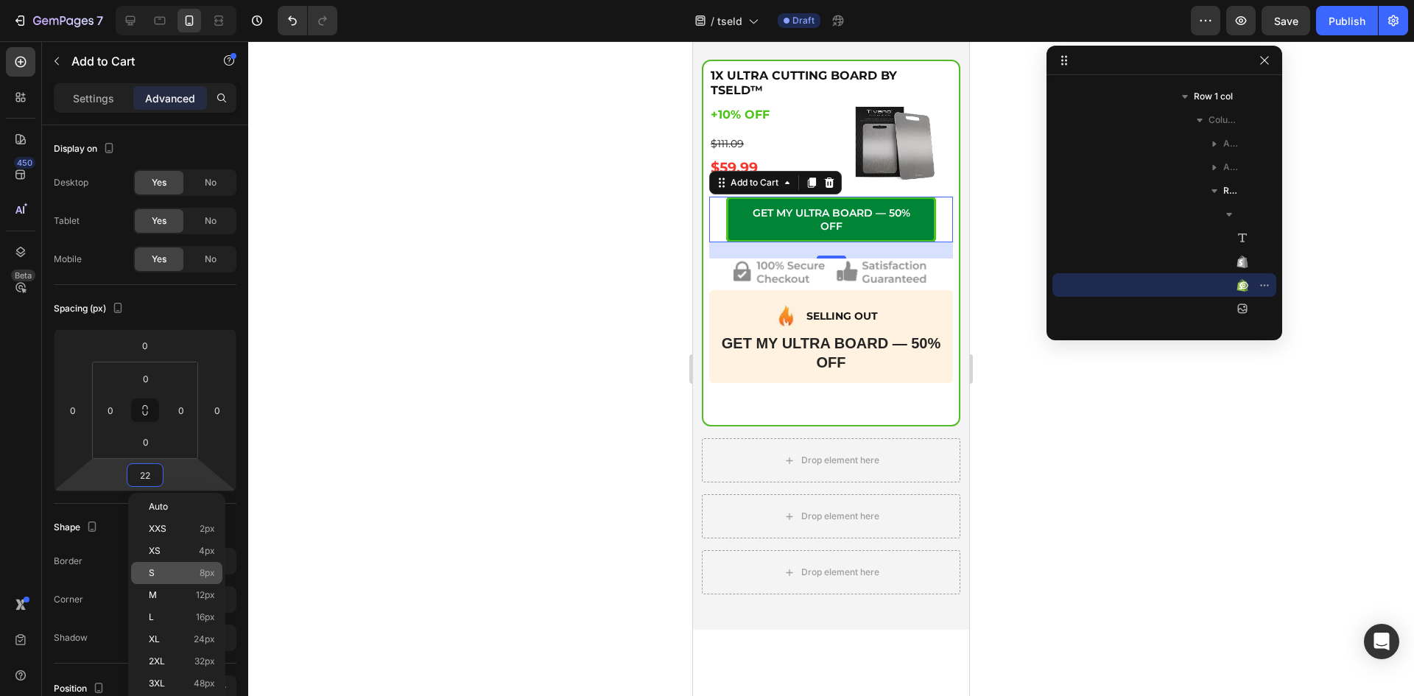
click at [155, 579] on div "S 8px" at bounding box center [176, 573] width 91 height 22
type input "8"
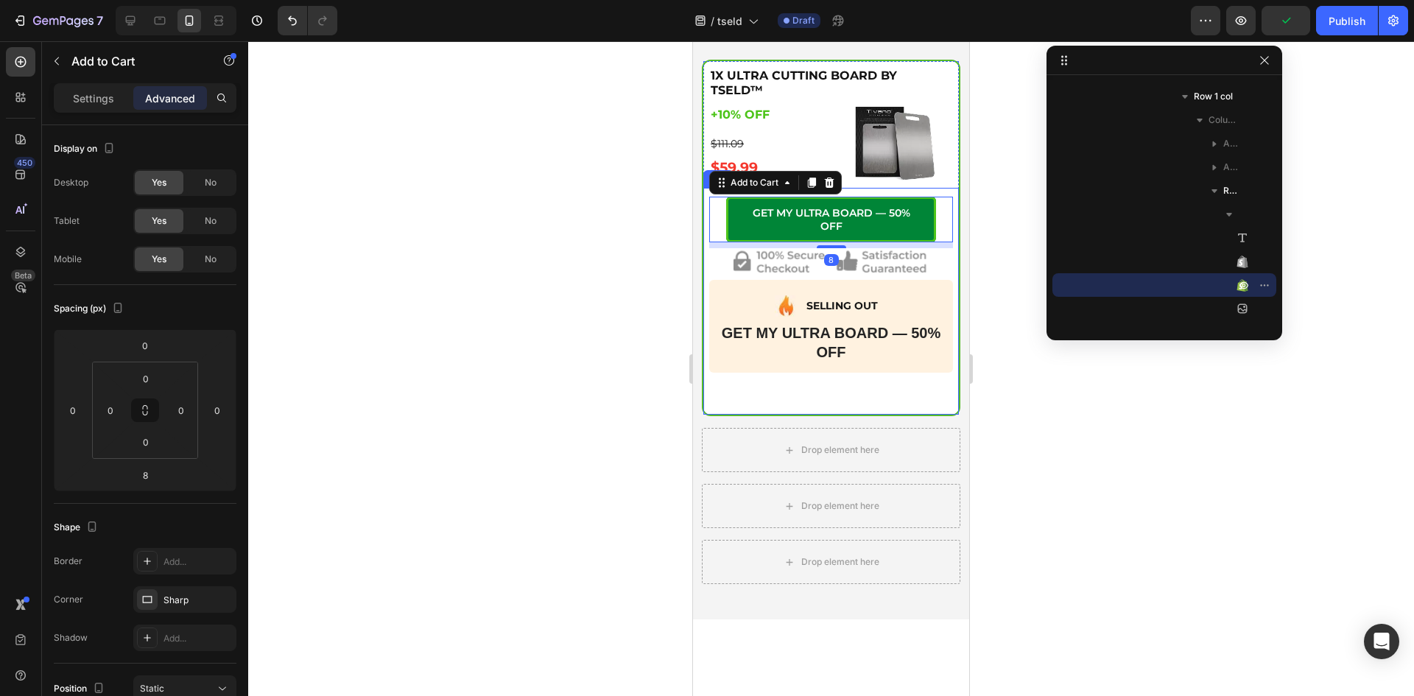
click at [749, 384] on div "Icon 55% Savings! Text Block Advanced List Icon Essential Prep Text Block Advan…" at bounding box center [830, 301] width 255 height 227
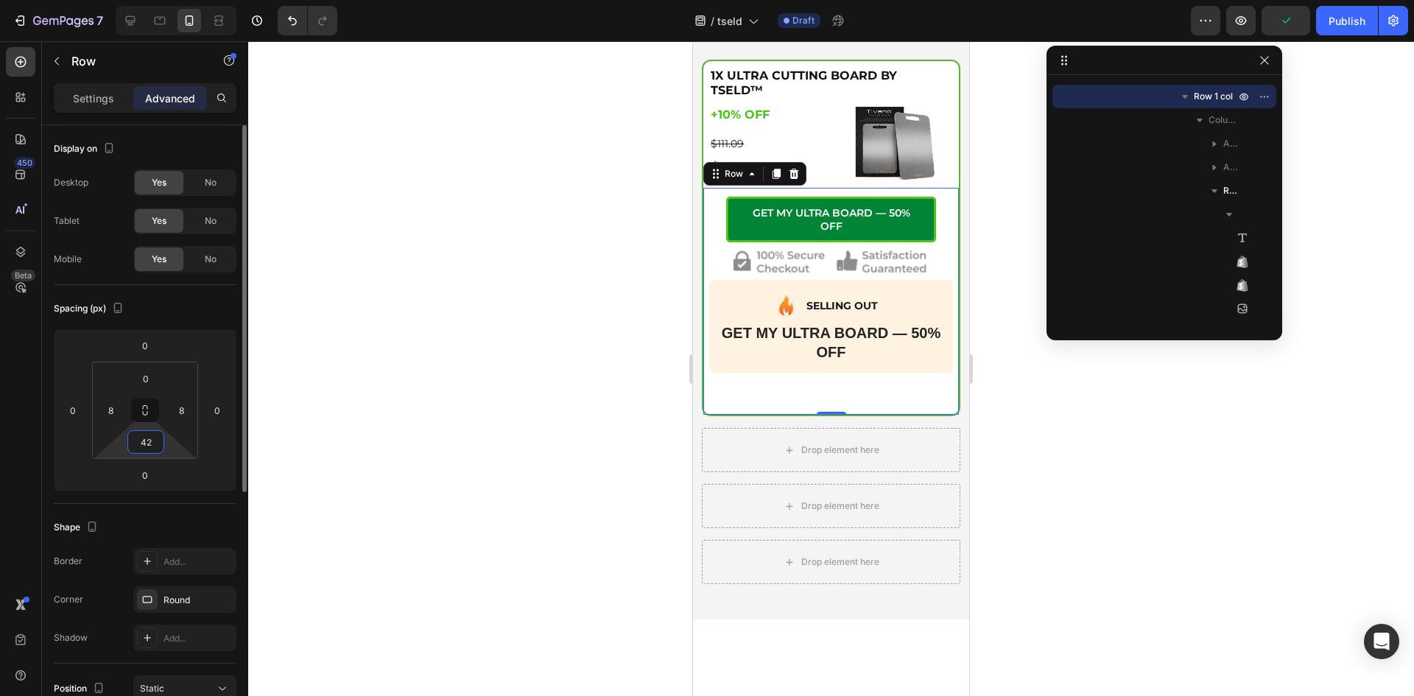
click at [148, 445] on input "42" at bounding box center [145, 442] width 29 height 22
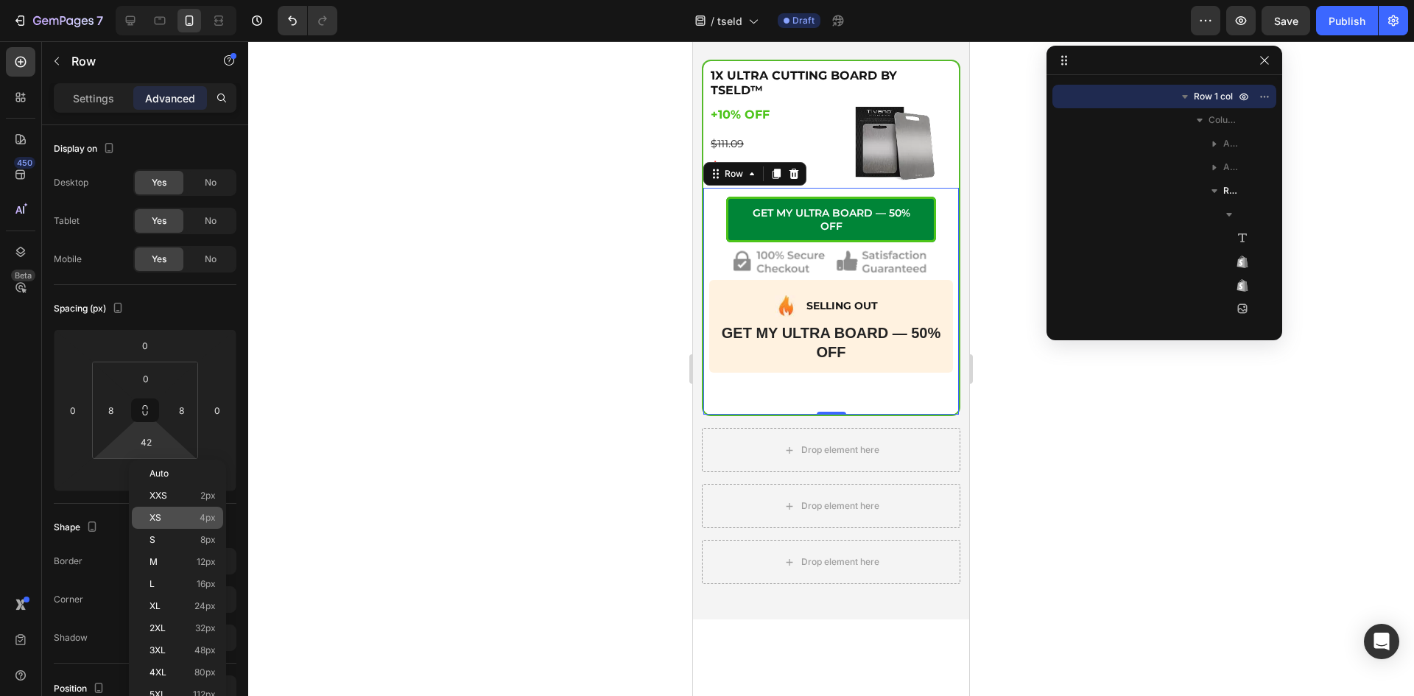
click at [162, 527] on div "XS 4px" at bounding box center [177, 518] width 91 height 22
type input "4"
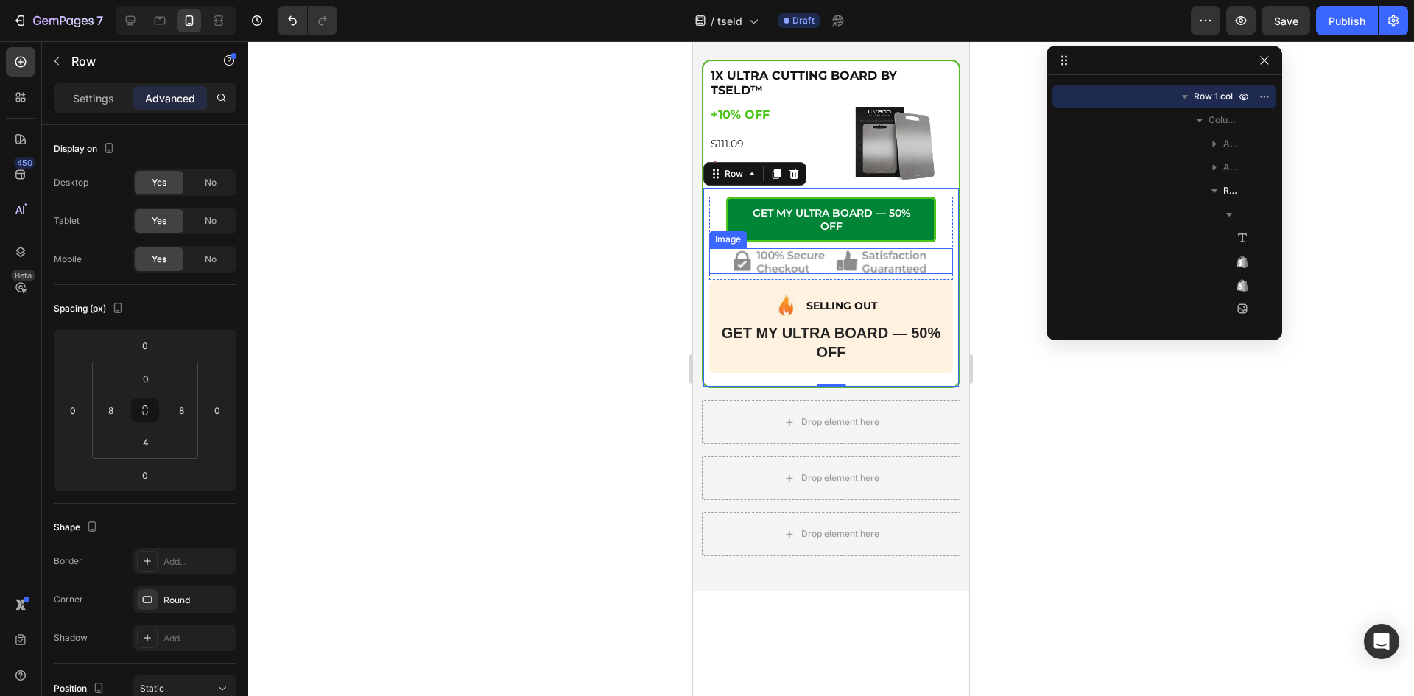
click at [749, 250] on img at bounding box center [830, 261] width 195 height 26
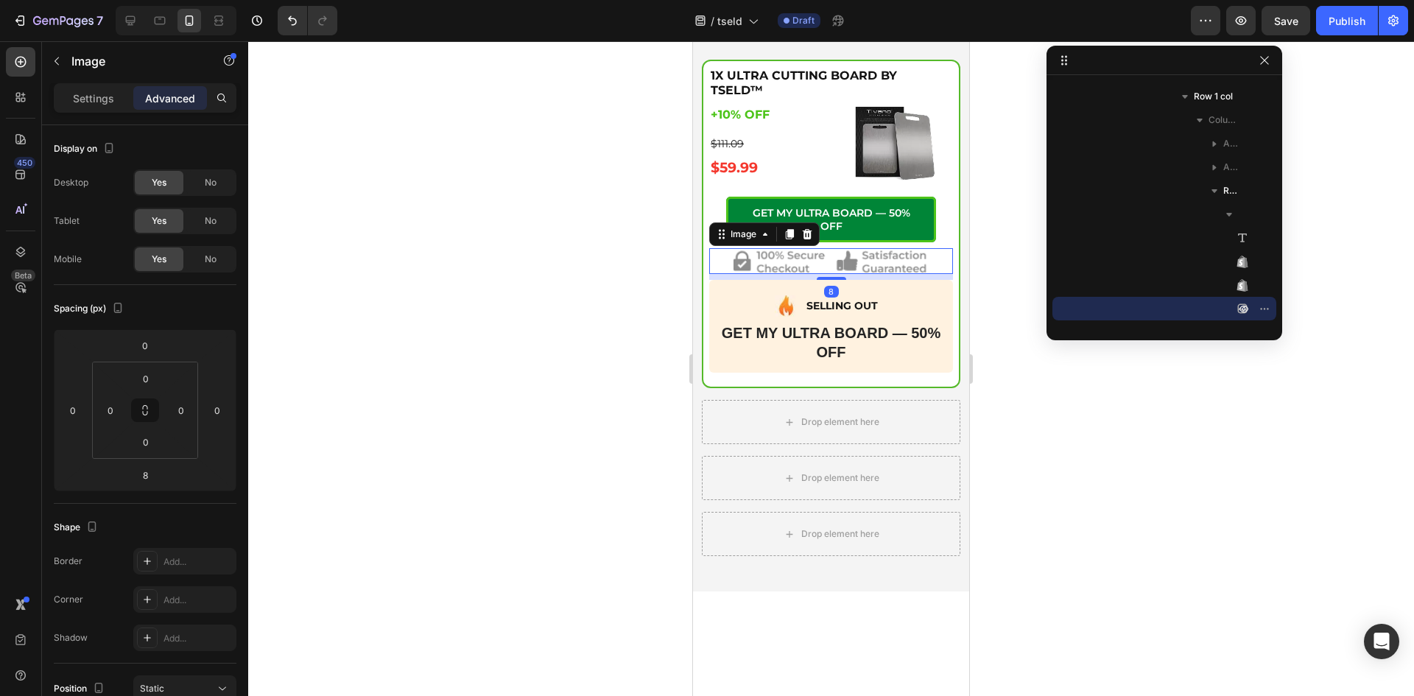
click at [1039, 434] on div at bounding box center [830, 368] width 1165 height 654
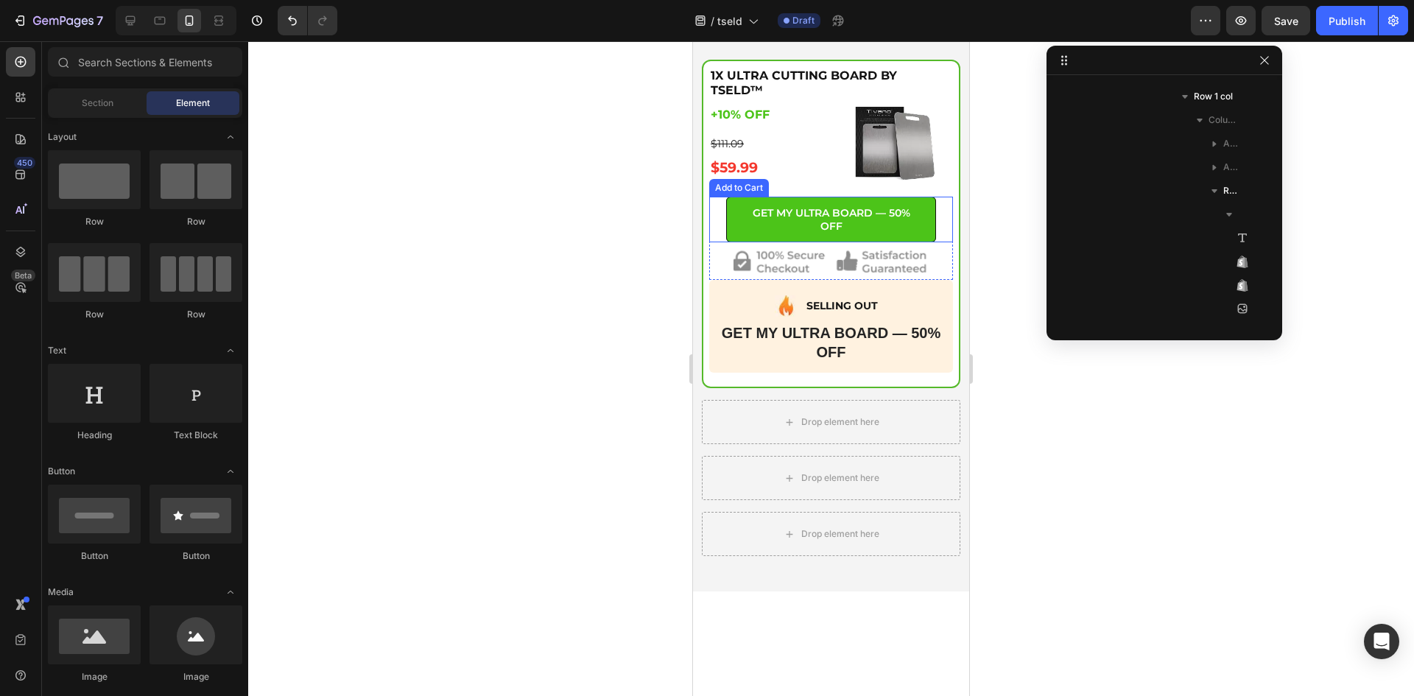
click at [909, 202] on button "GET MY ULTRA BOARD — 50% OFF" at bounding box center [831, 220] width 210 height 46
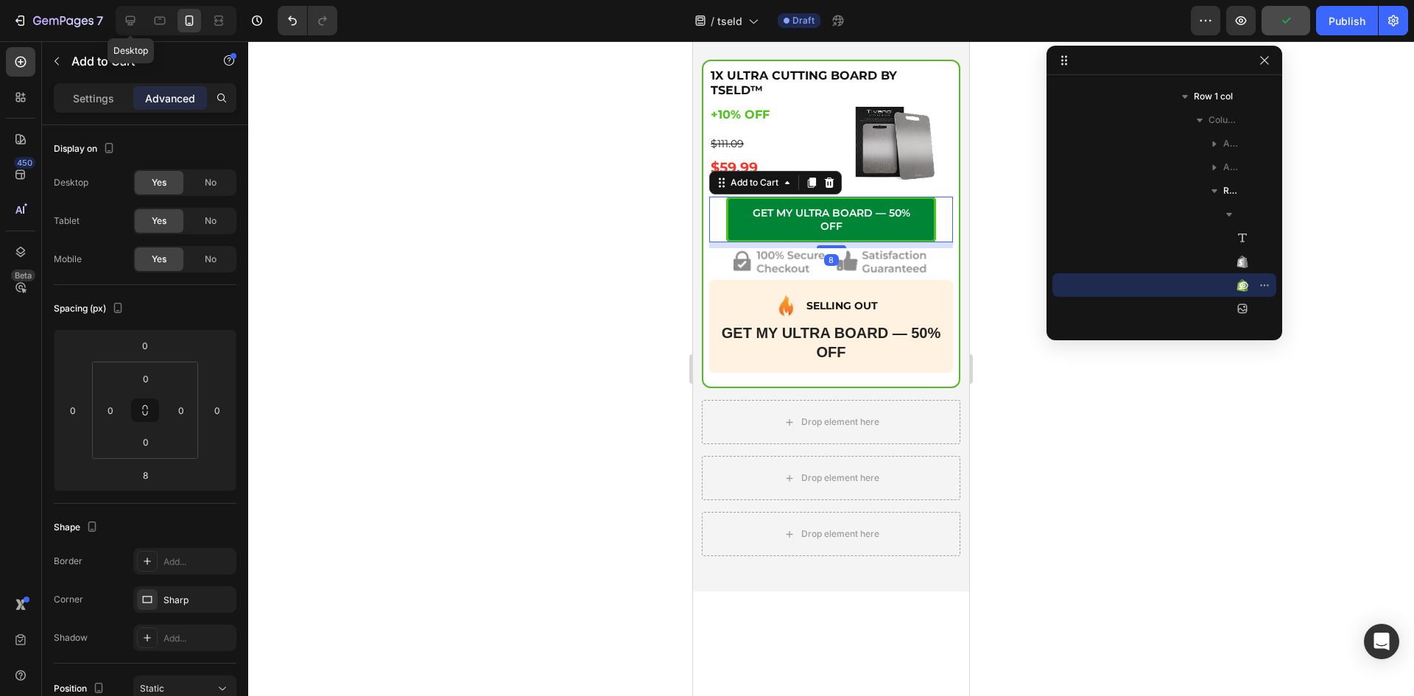
drag, startPoint x: 133, startPoint y: 24, endPoint x: 1294, endPoint y: 27, distance: 1161.0
click at [133, 21] on icon at bounding box center [130, 20] width 15 height 15
type input "12"
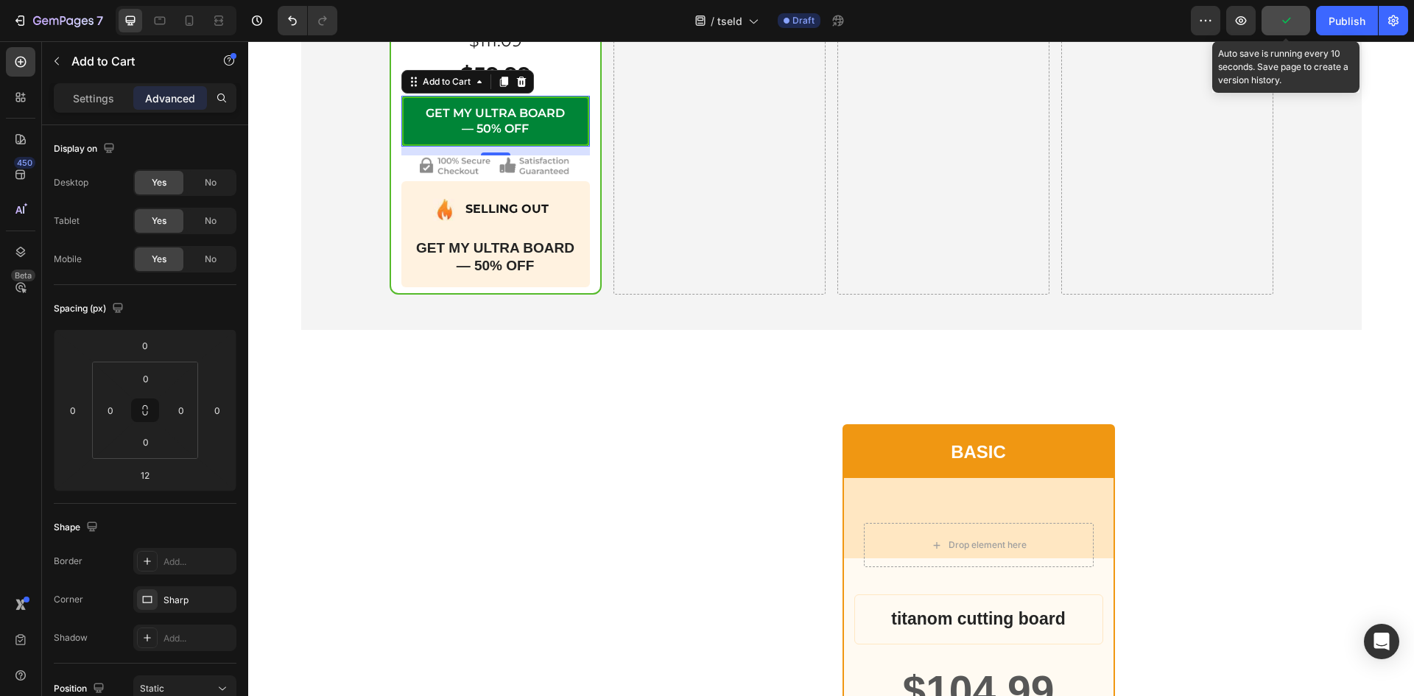
scroll to position [6138, 0]
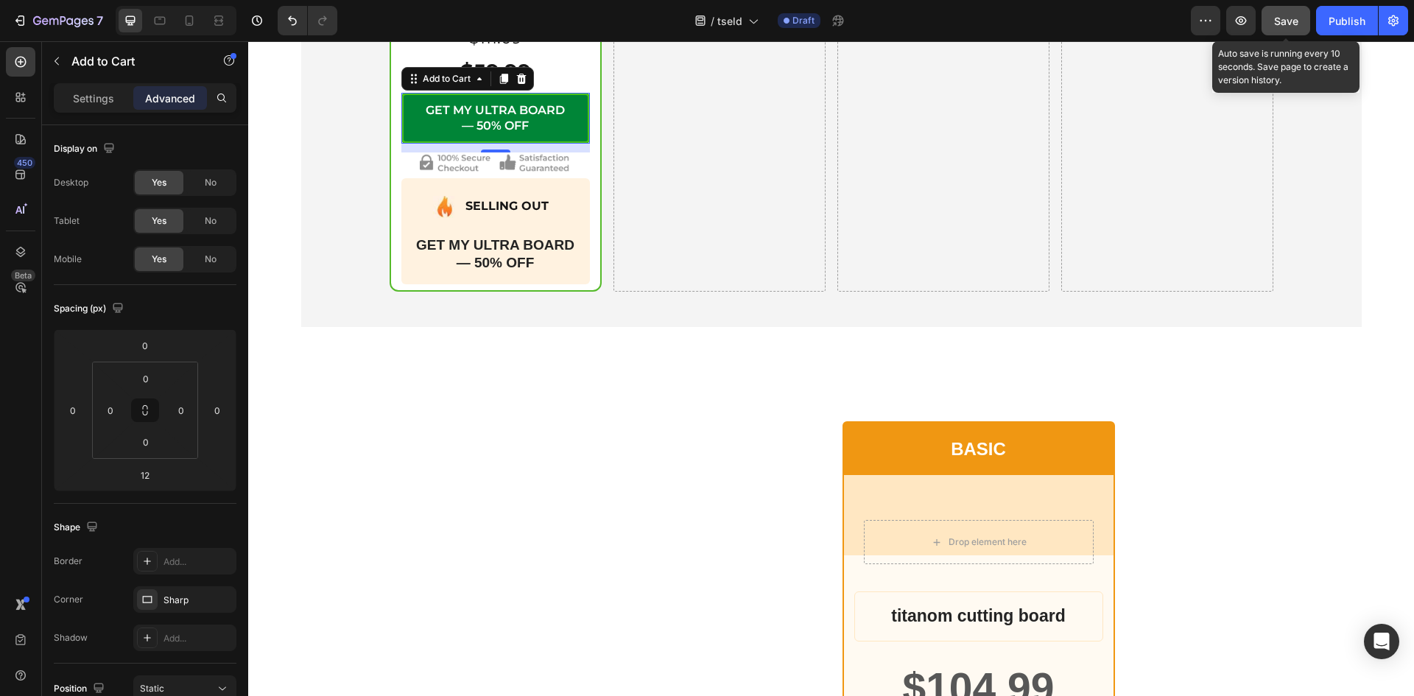
click at [1290, 23] on span "Save" at bounding box center [1286, 21] width 24 height 13
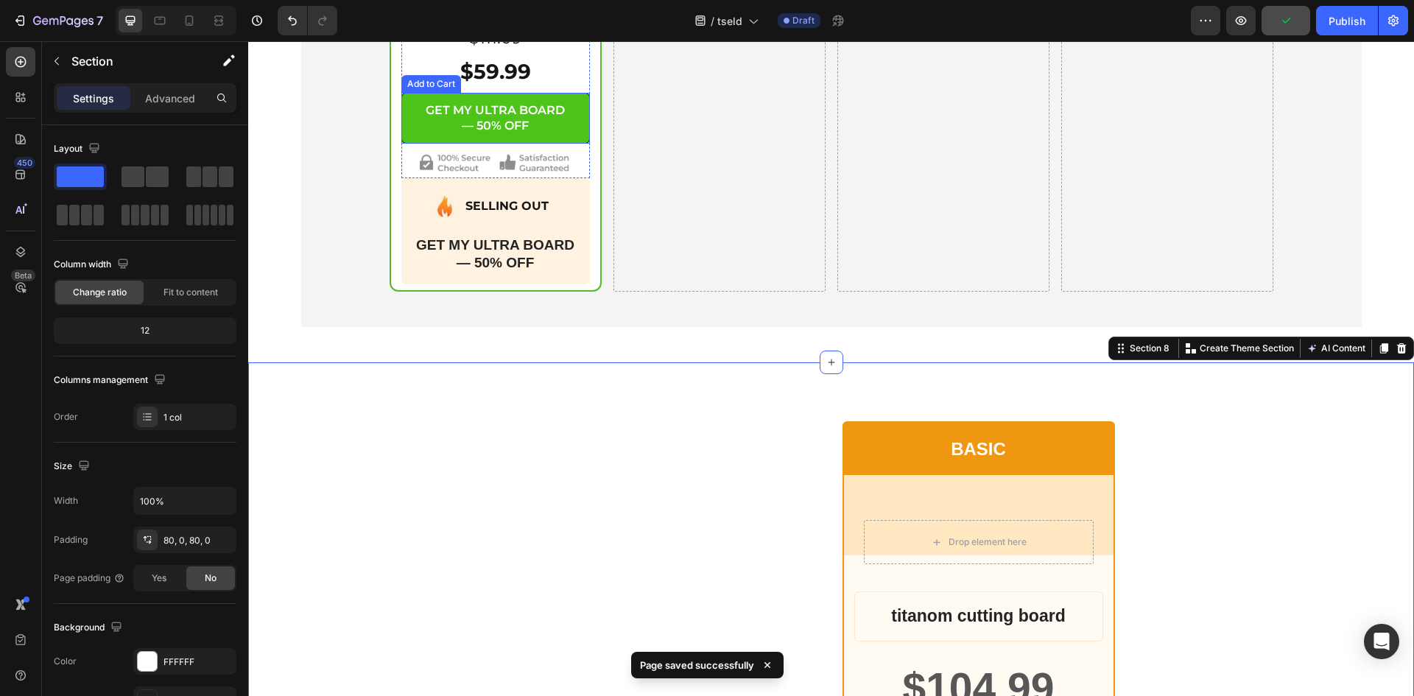
click at [493, 136] on button "GET MY ULTRA BOARD — 50% OFF" at bounding box center [495, 119] width 188 height 52
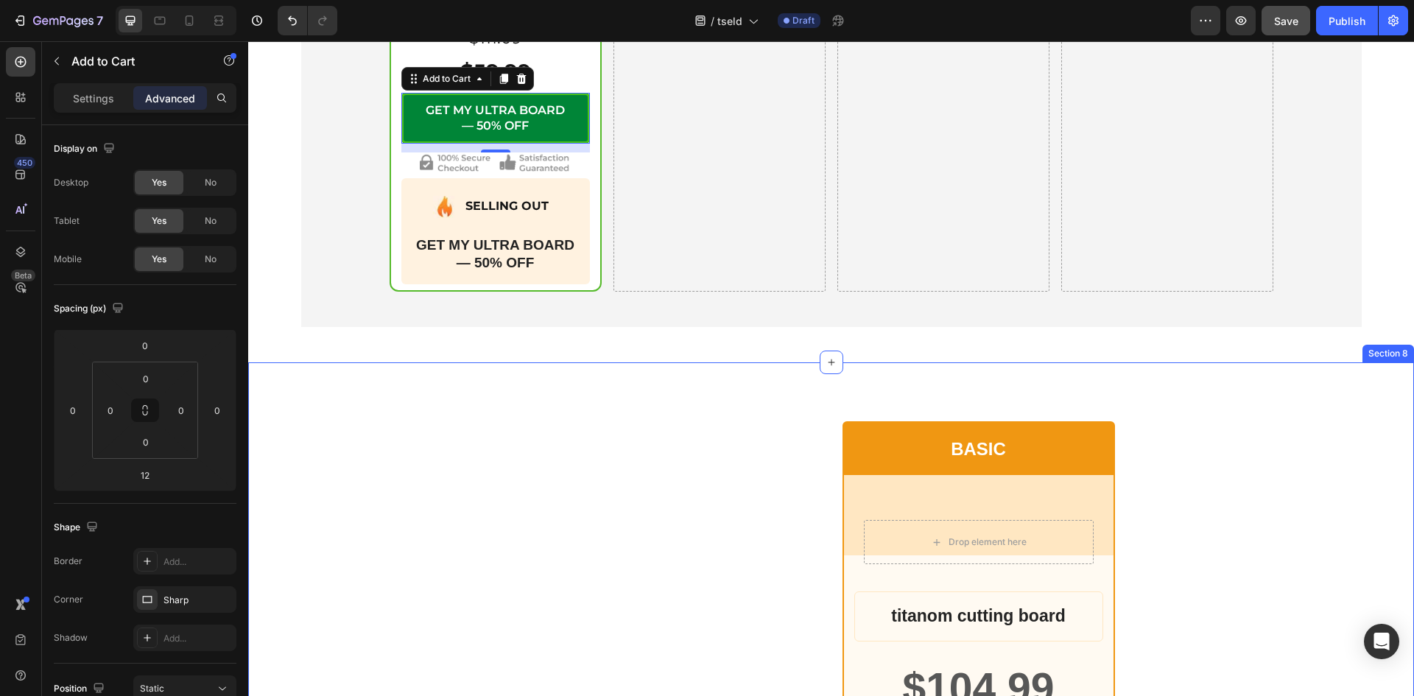
scroll to position [5893, 0]
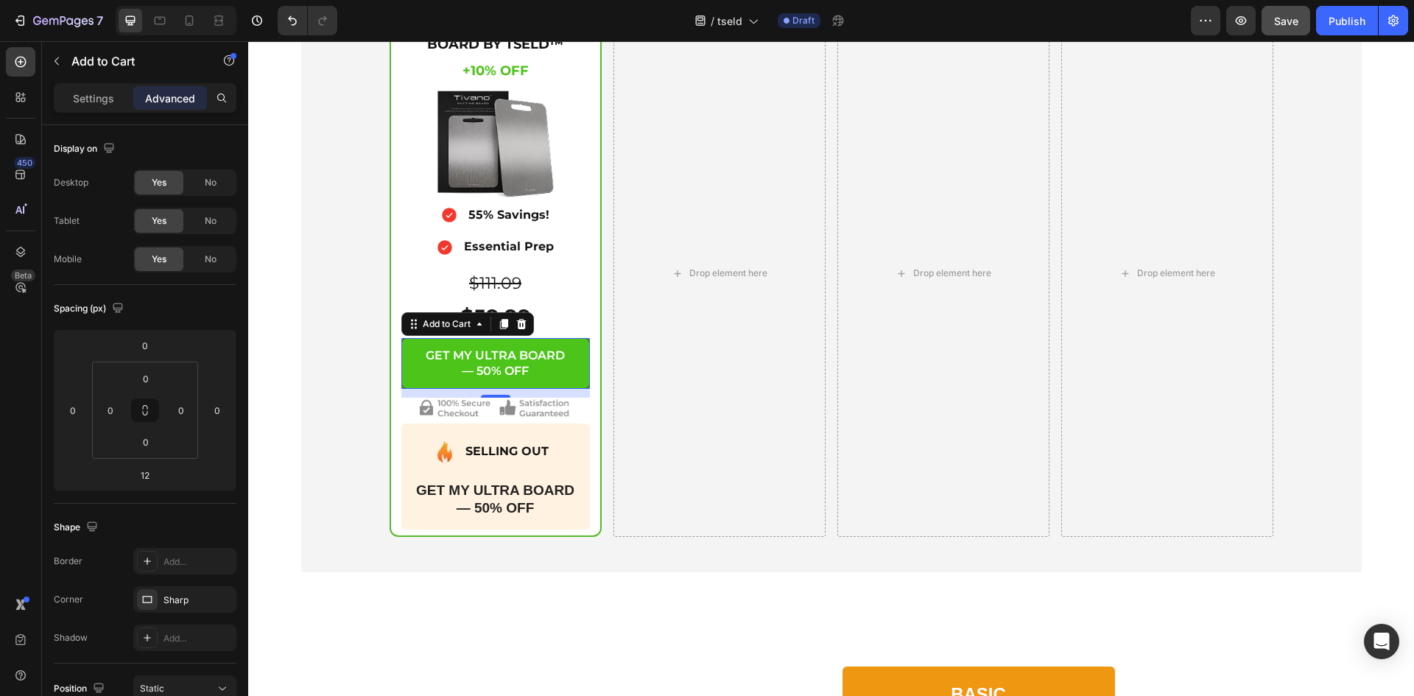
click at [571, 358] on button "GET MY ULTRA BOARD — 50% OFF" at bounding box center [495, 364] width 188 height 52
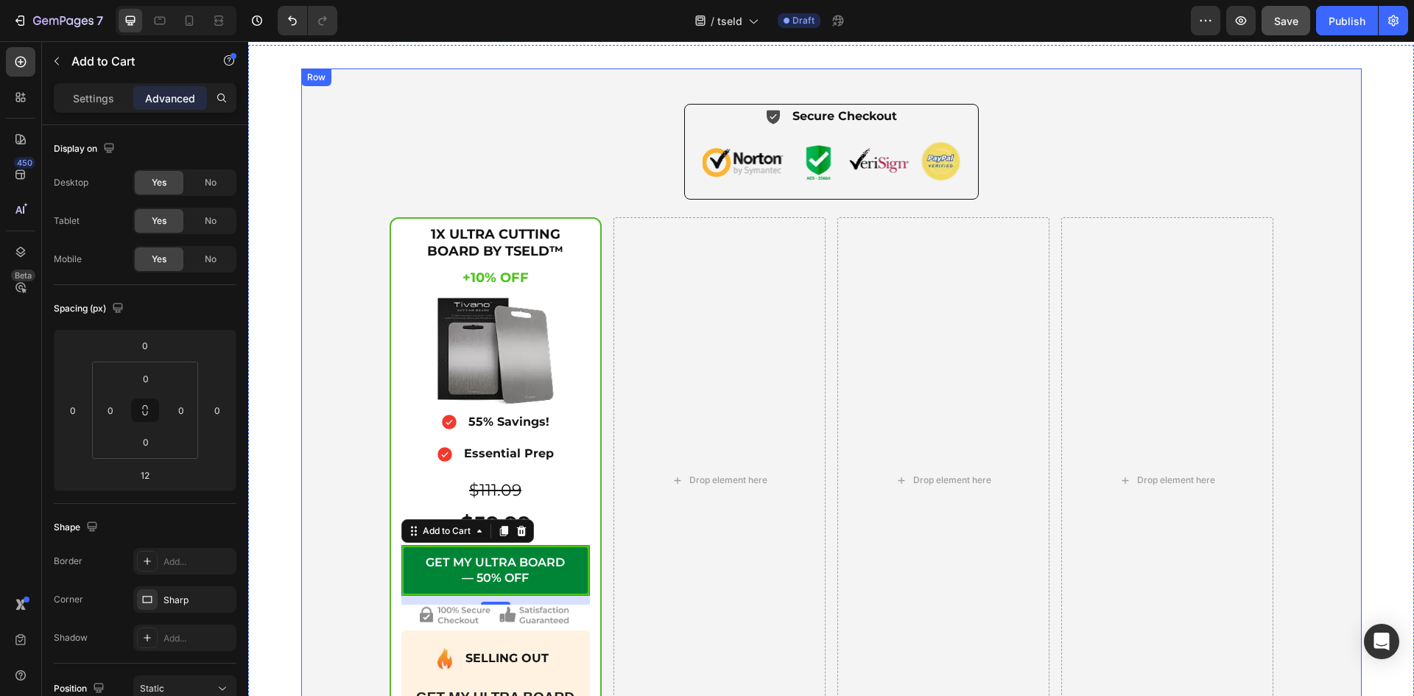
scroll to position [5647, 0]
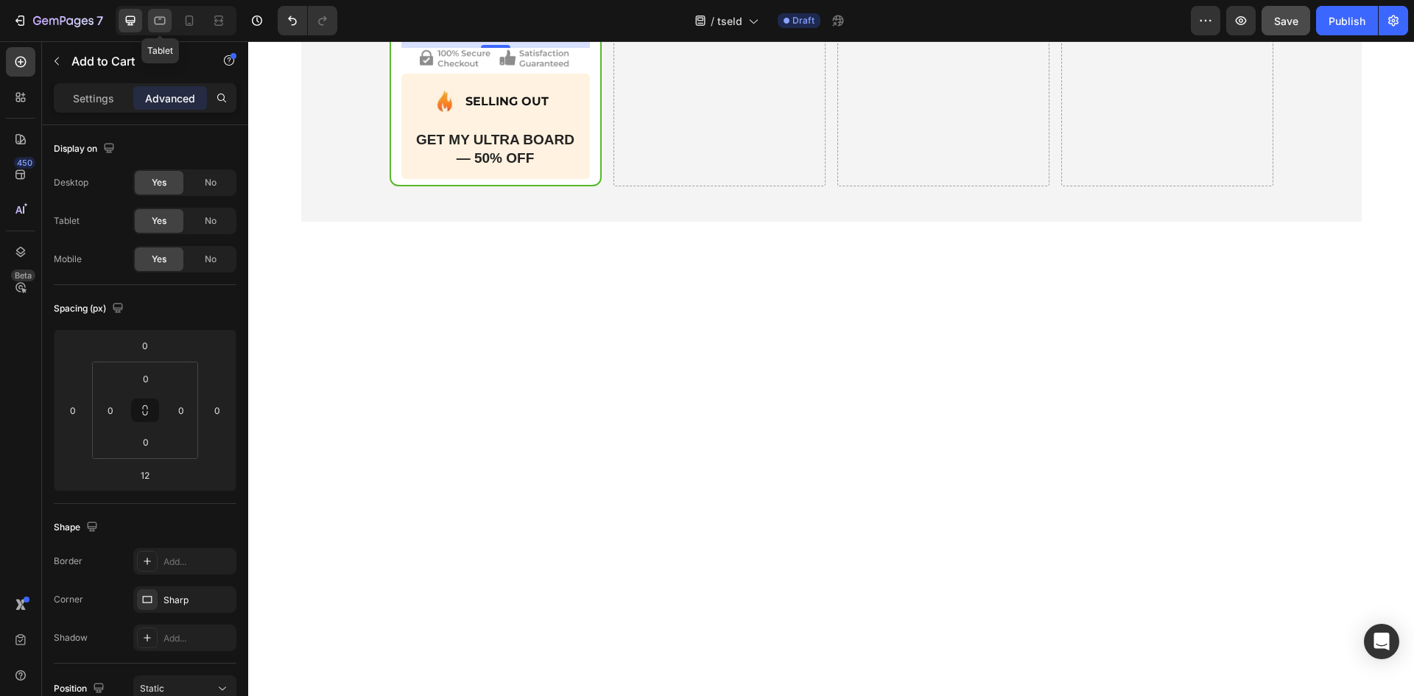
click at [165, 17] on icon at bounding box center [159, 20] width 15 height 15
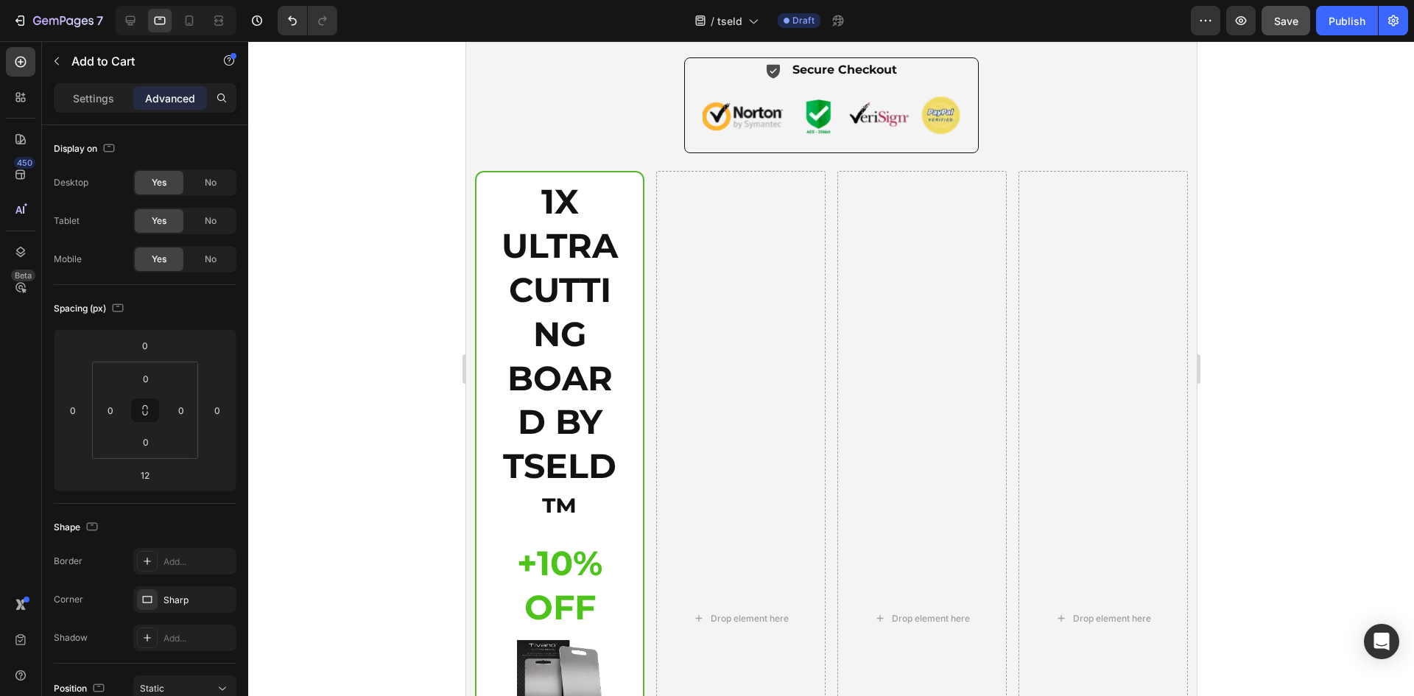
click at [581, 318] on h2 "1X ULTRA CUTTING BOARD BY TSELD™" at bounding box center [558, 355] width 127 height 355
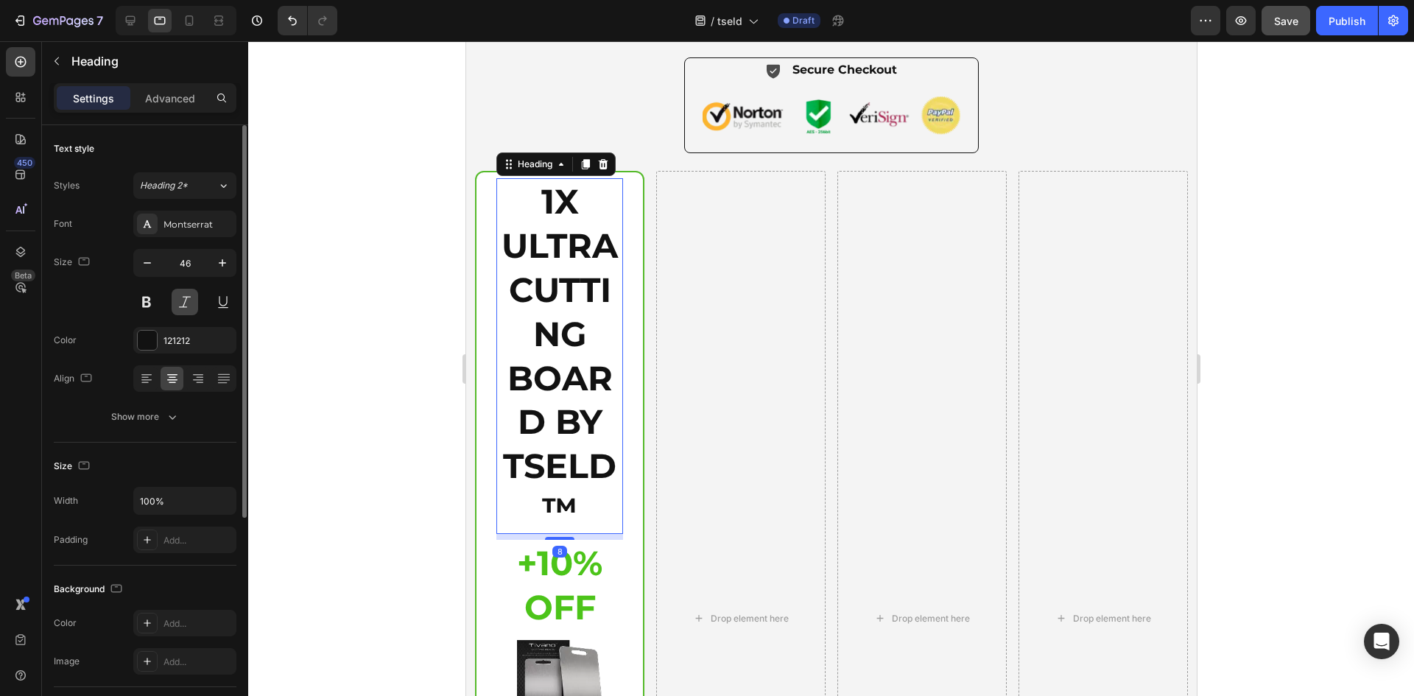
scroll to position [5166, 0]
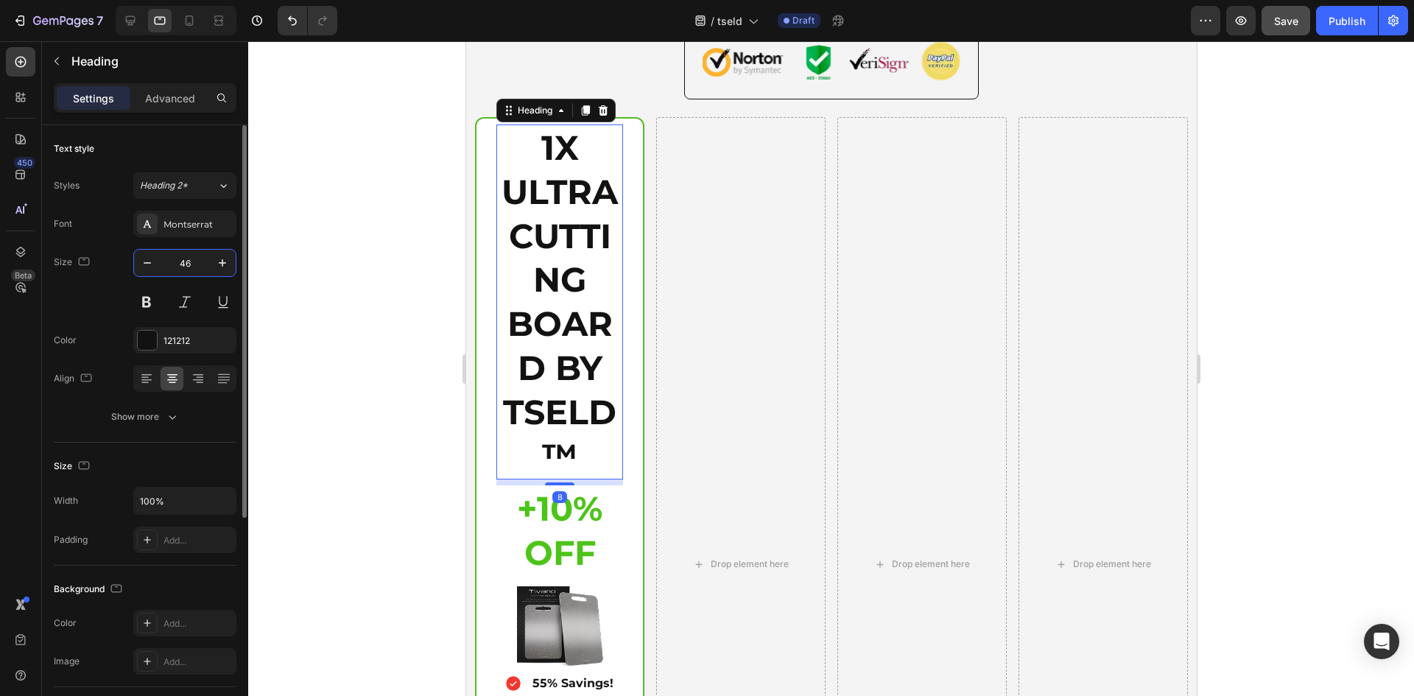
click at [194, 267] on input "46" at bounding box center [184, 263] width 49 height 27
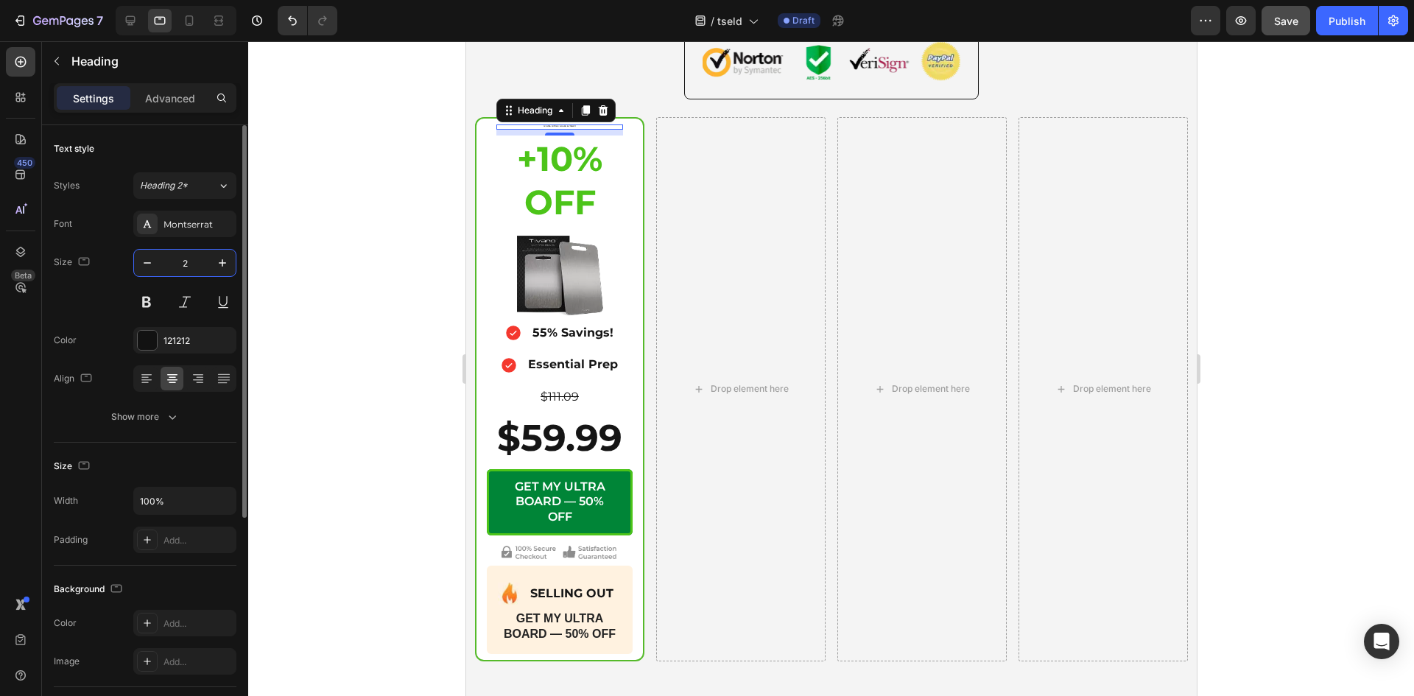
type input "22"
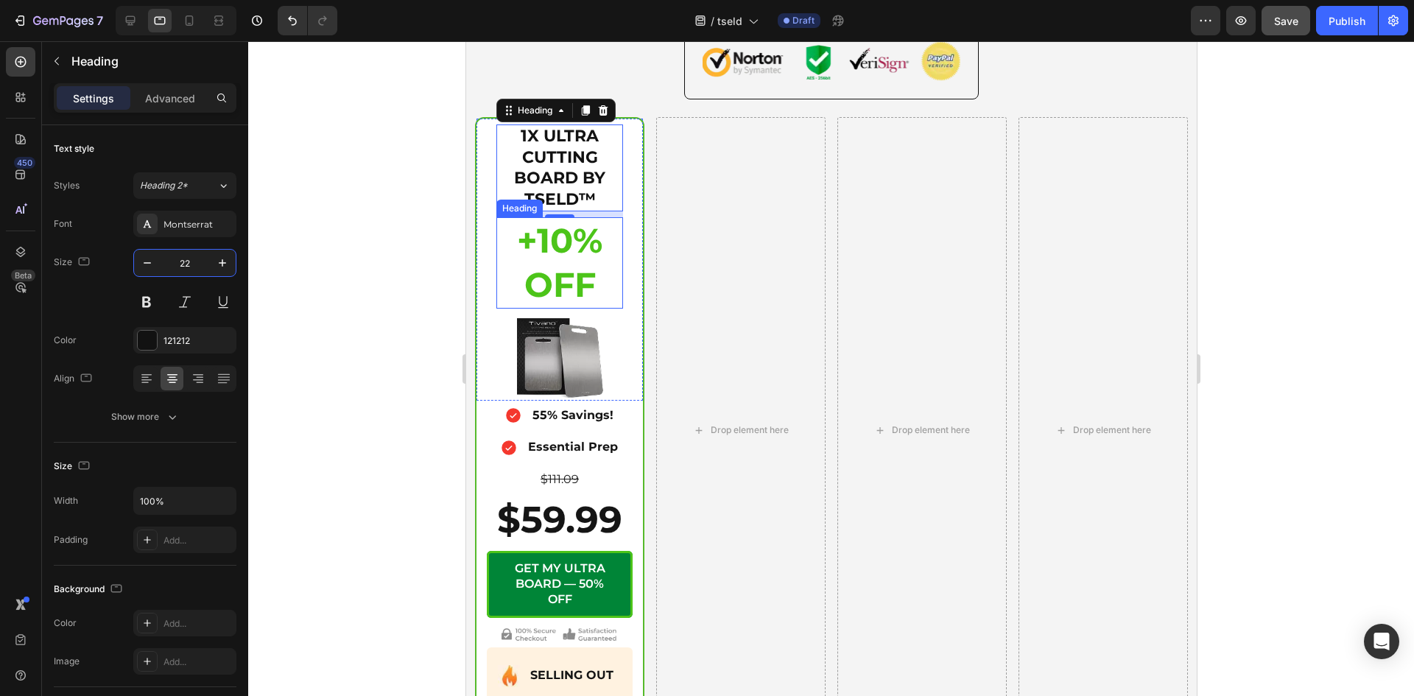
click at [586, 308] on h2 "+10% OFF" at bounding box center [558, 262] width 127 height 91
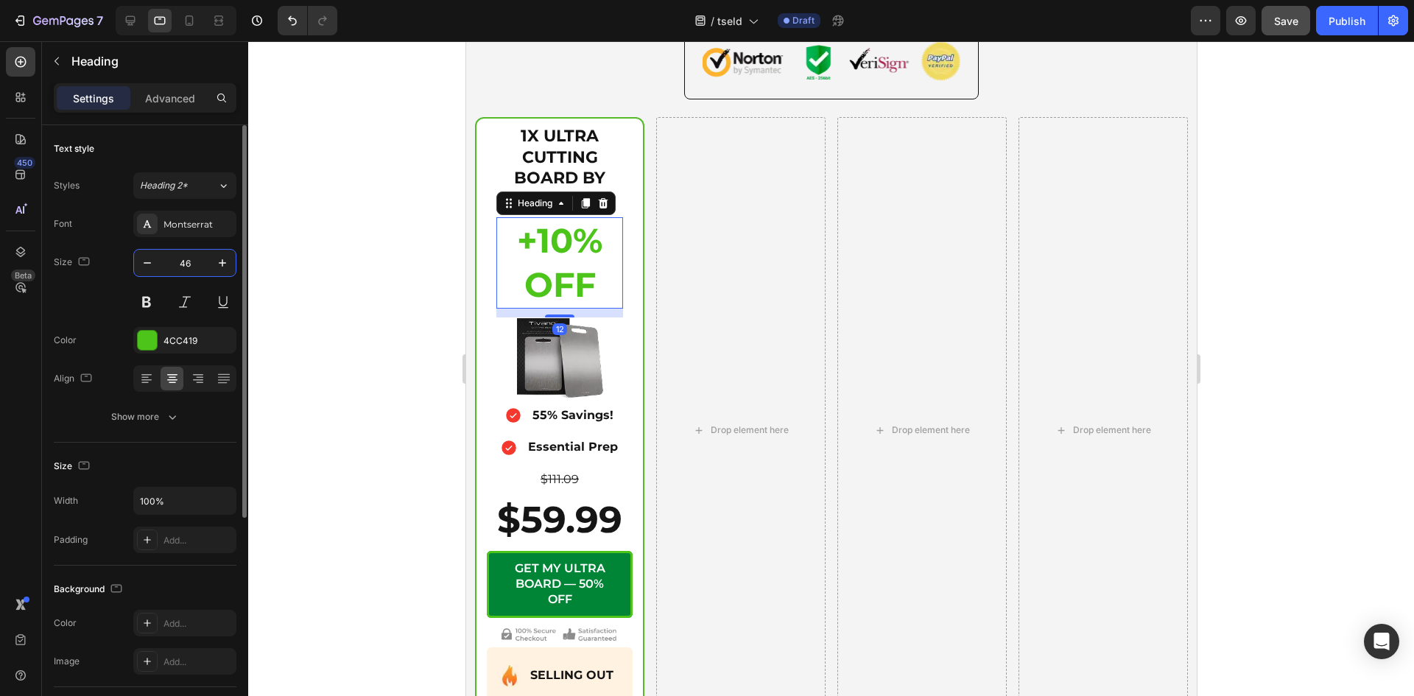
drag, startPoint x: 190, startPoint y: 264, endPoint x: 185, endPoint y: 274, distance: 10.9
click at [190, 264] on input "46" at bounding box center [184, 263] width 49 height 27
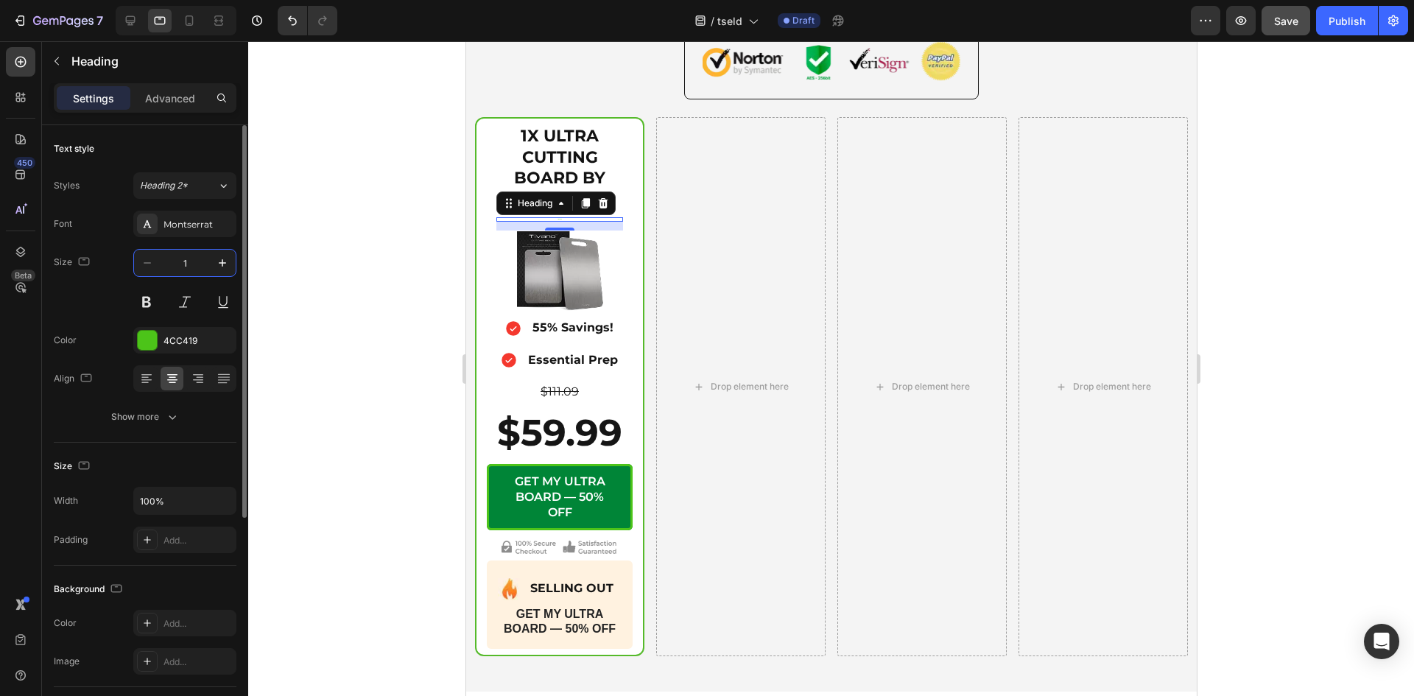
type input "18"
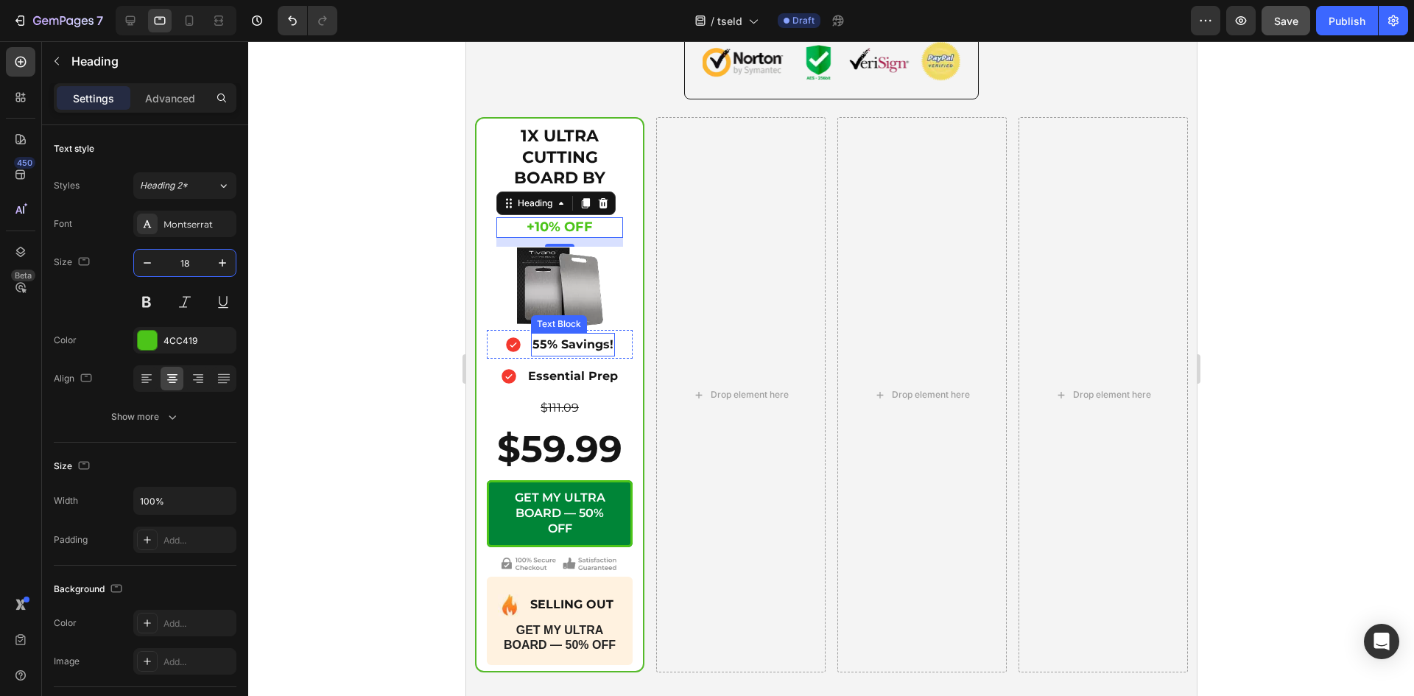
click at [569, 356] on p "55% Savings!" at bounding box center [572, 344] width 81 height 21
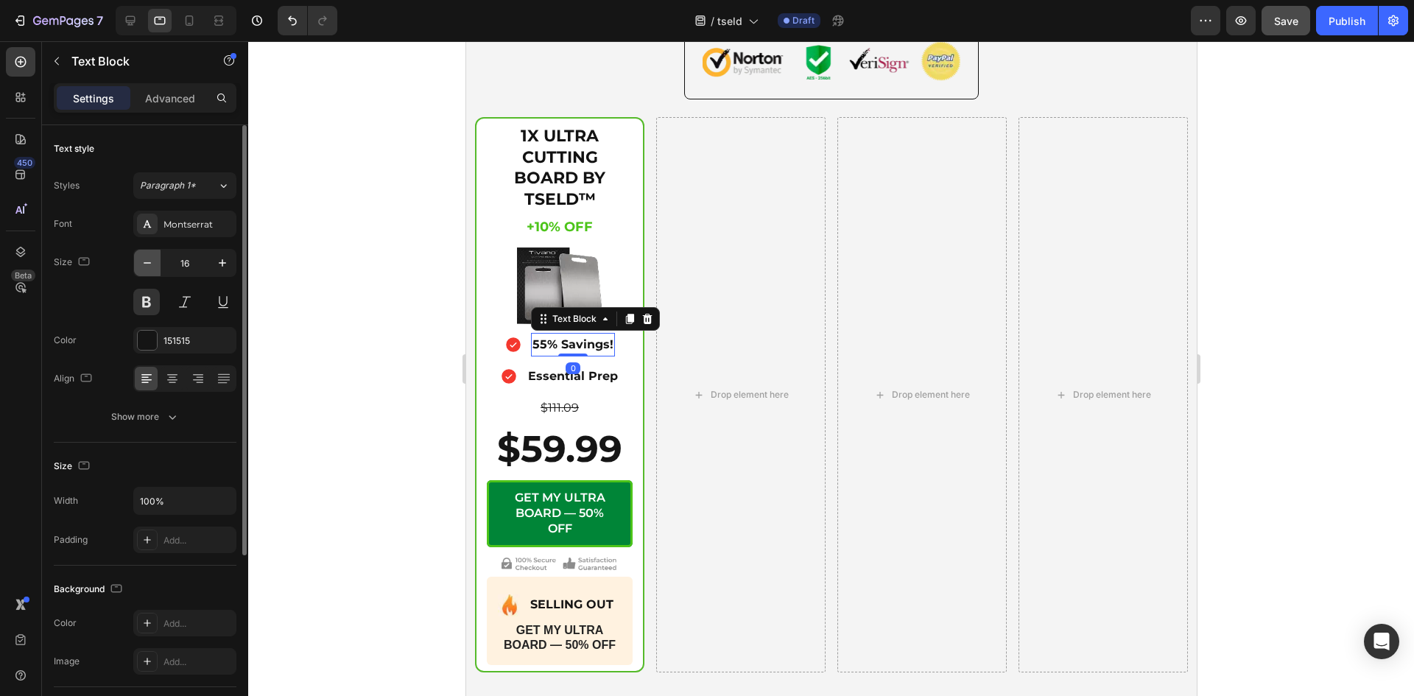
click at [149, 264] on icon "button" at bounding box center [147, 262] width 15 height 15
type input "14"
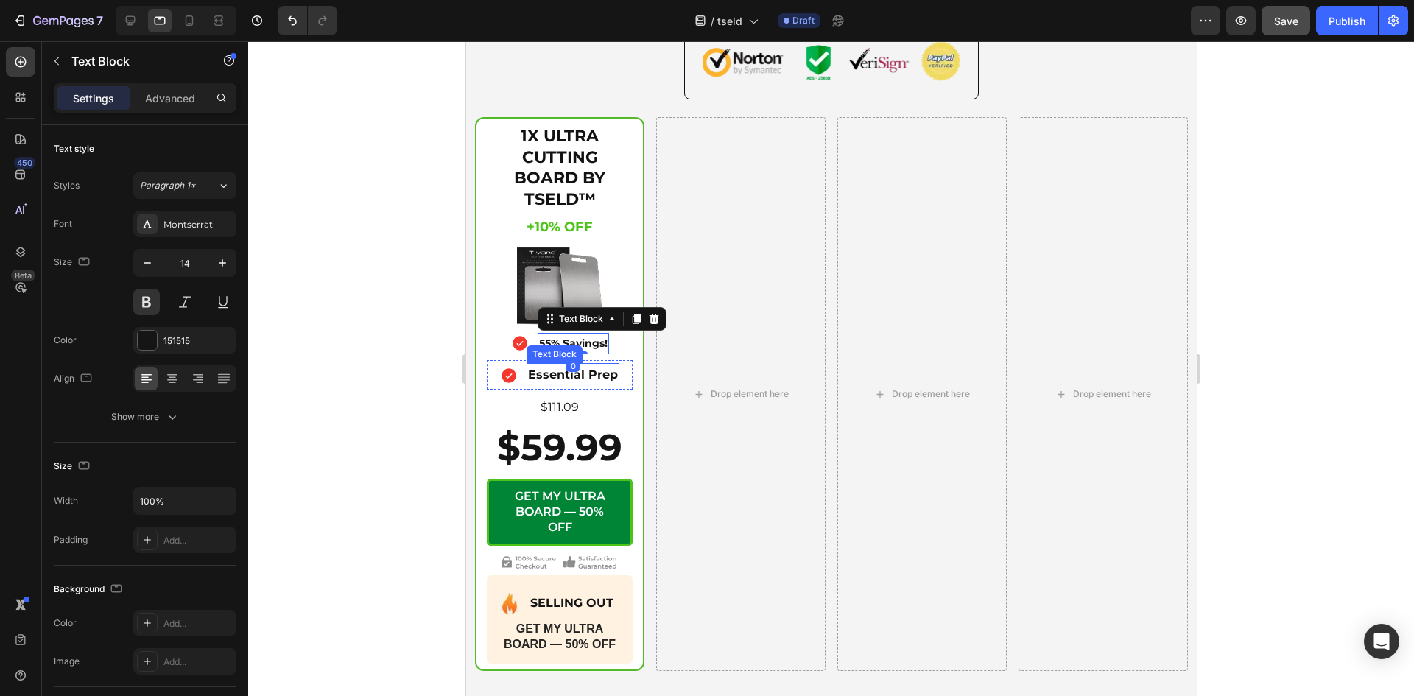
click at [548, 386] on p "Essential Prep" at bounding box center [572, 374] width 90 height 21
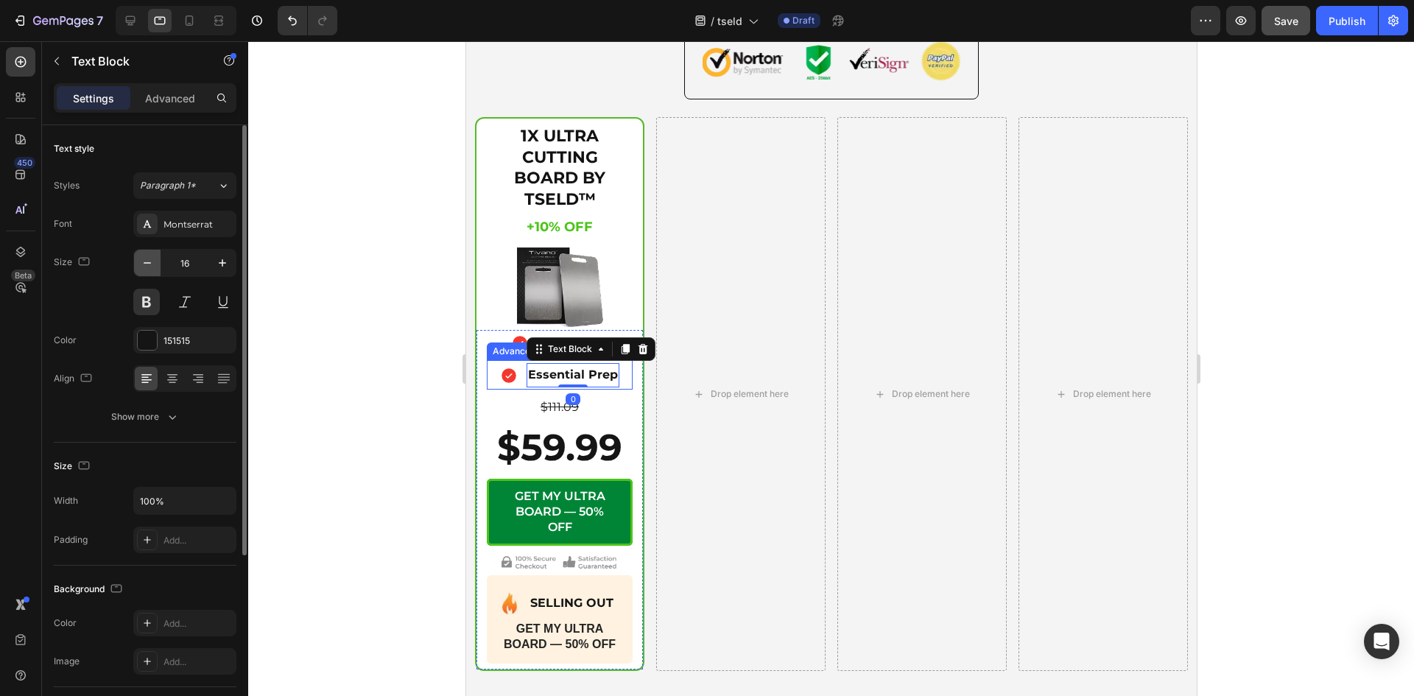
click at [144, 264] on icon "button" at bounding box center [147, 262] width 15 height 15
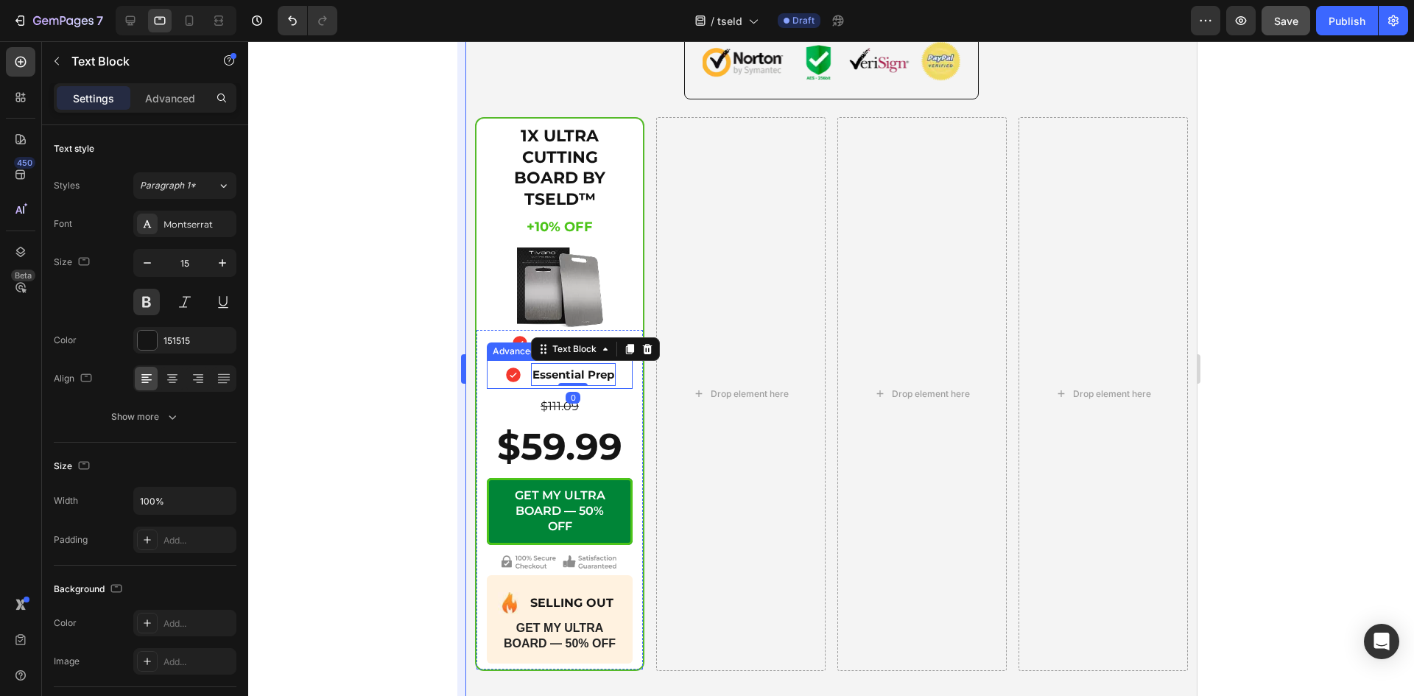
type input "14"
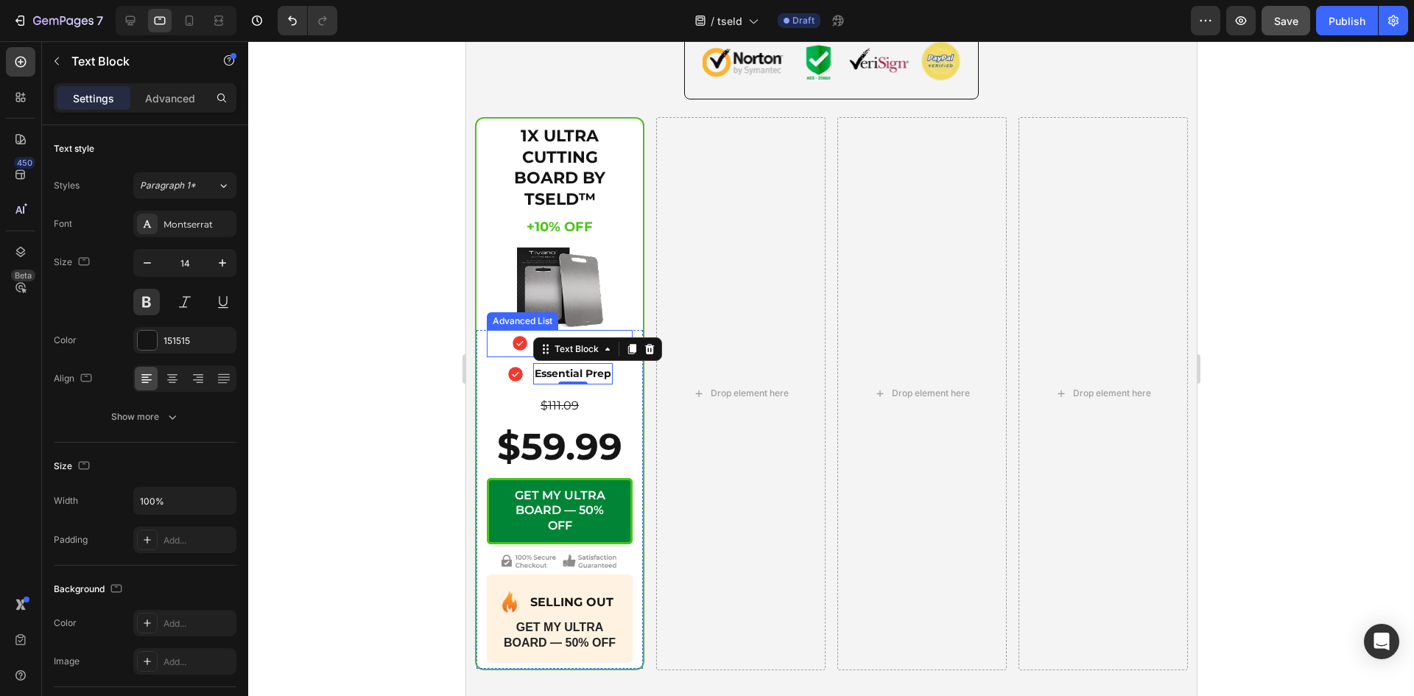
click at [502, 358] on div "Icon 55% Savings! Text Block" at bounding box center [559, 345] width 146 height 25
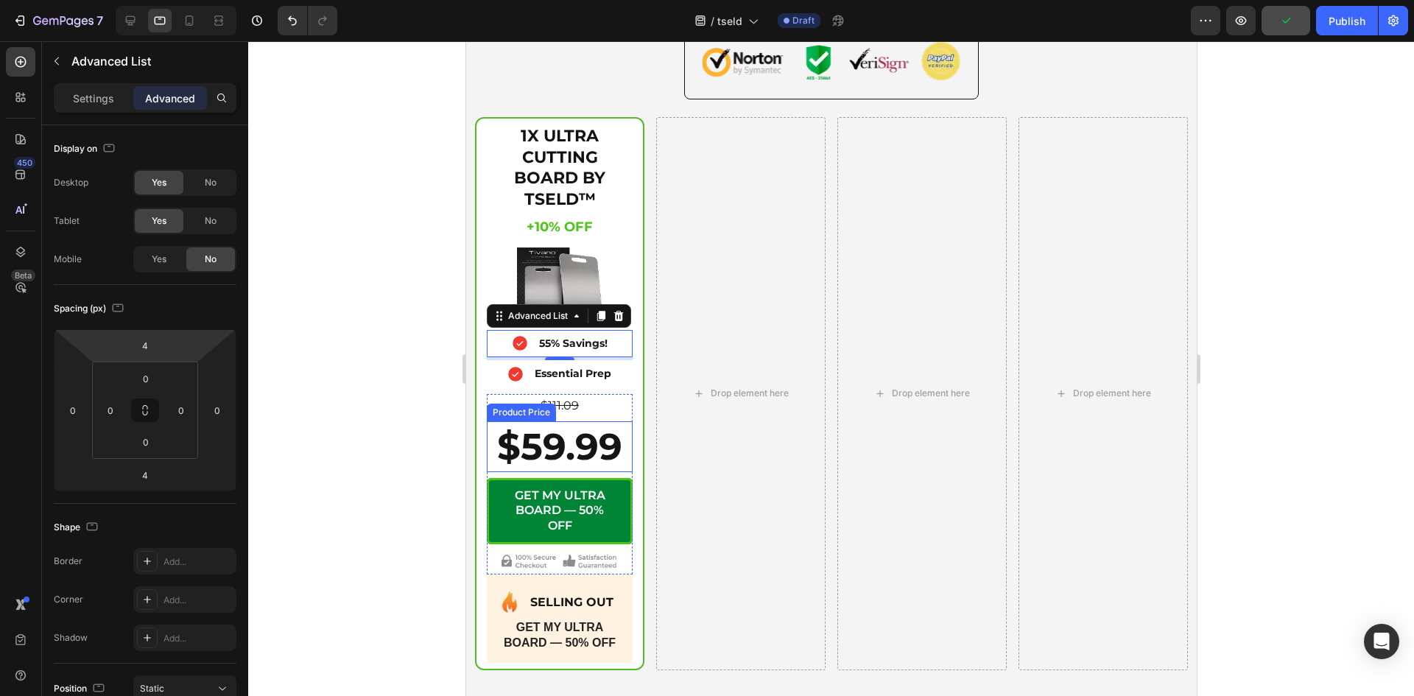
click at [539, 472] on div "$59.99" at bounding box center [559, 446] width 146 height 51
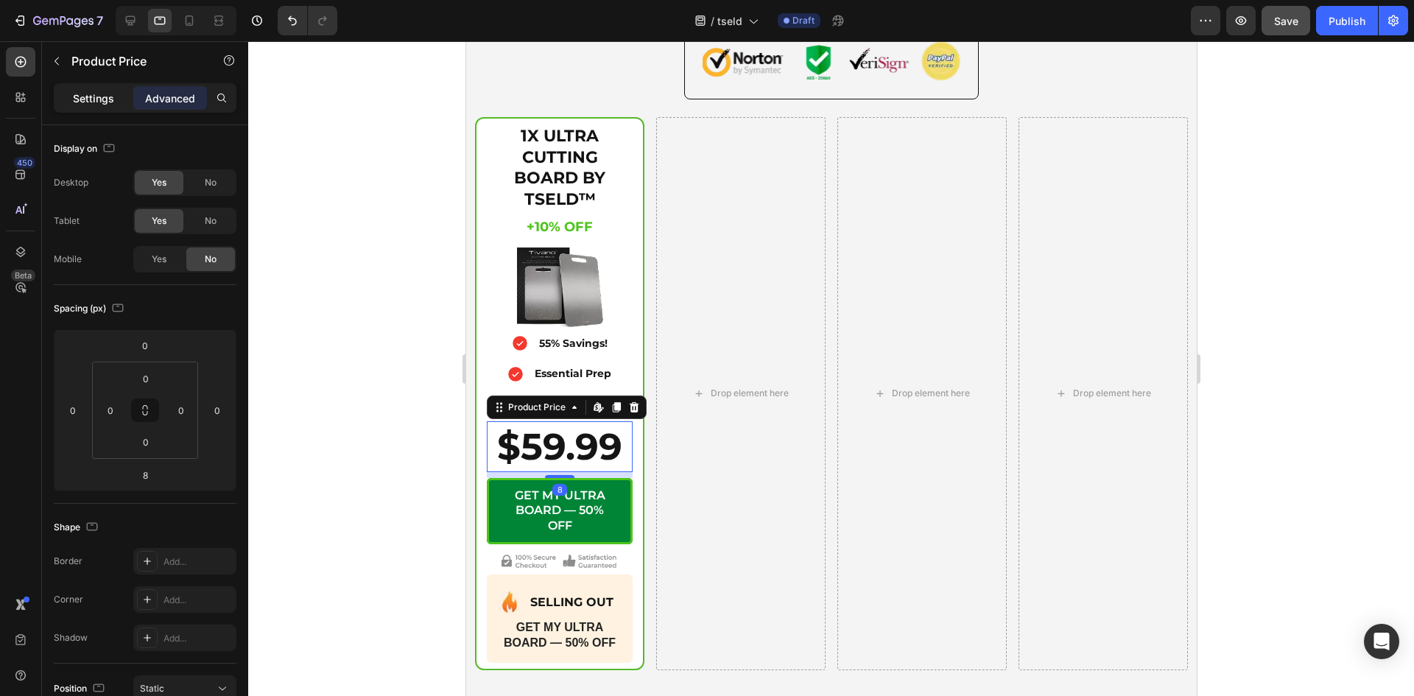
click at [105, 99] on p "Settings" at bounding box center [93, 98] width 41 height 15
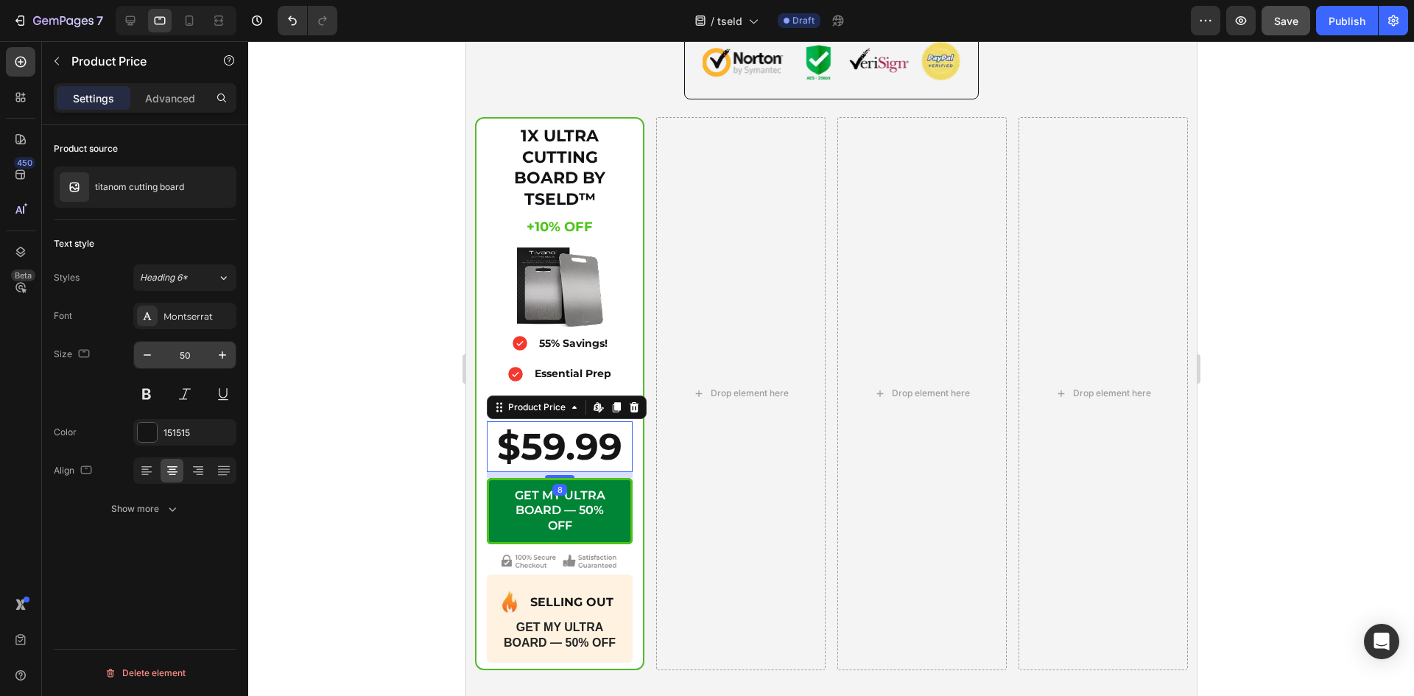
click at [191, 357] on input "50" at bounding box center [184, 355] width 49 height 27
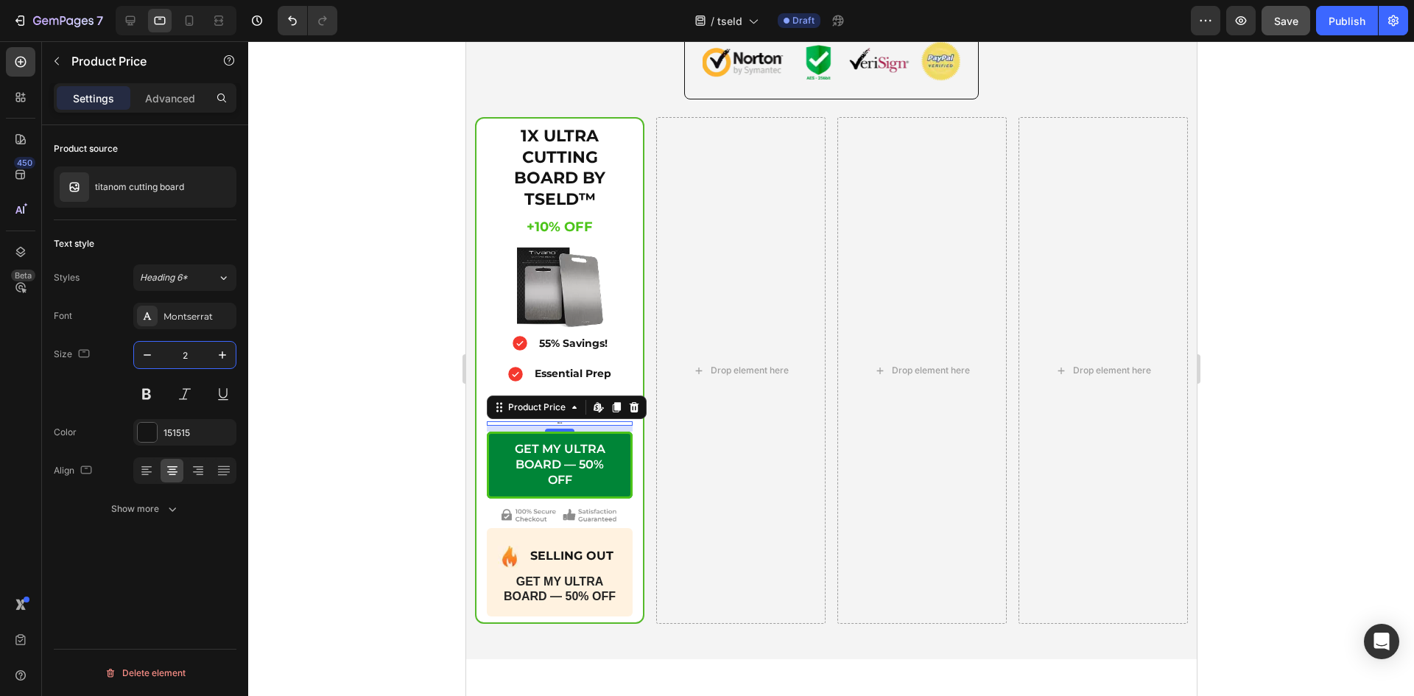
type input "22"
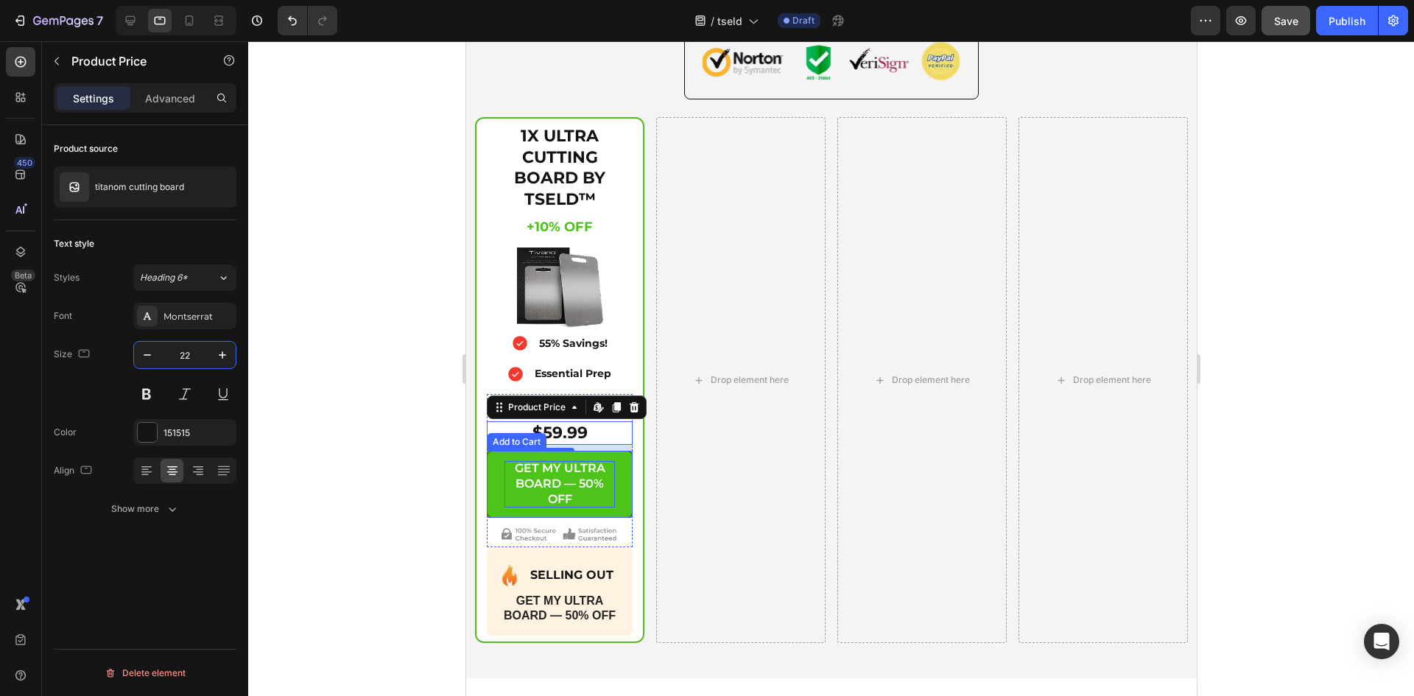
click at [553, 507] on div "GET MY ULTRA BOARD — 50% OFF" at bounding box center [559, 484] width 110 height 46
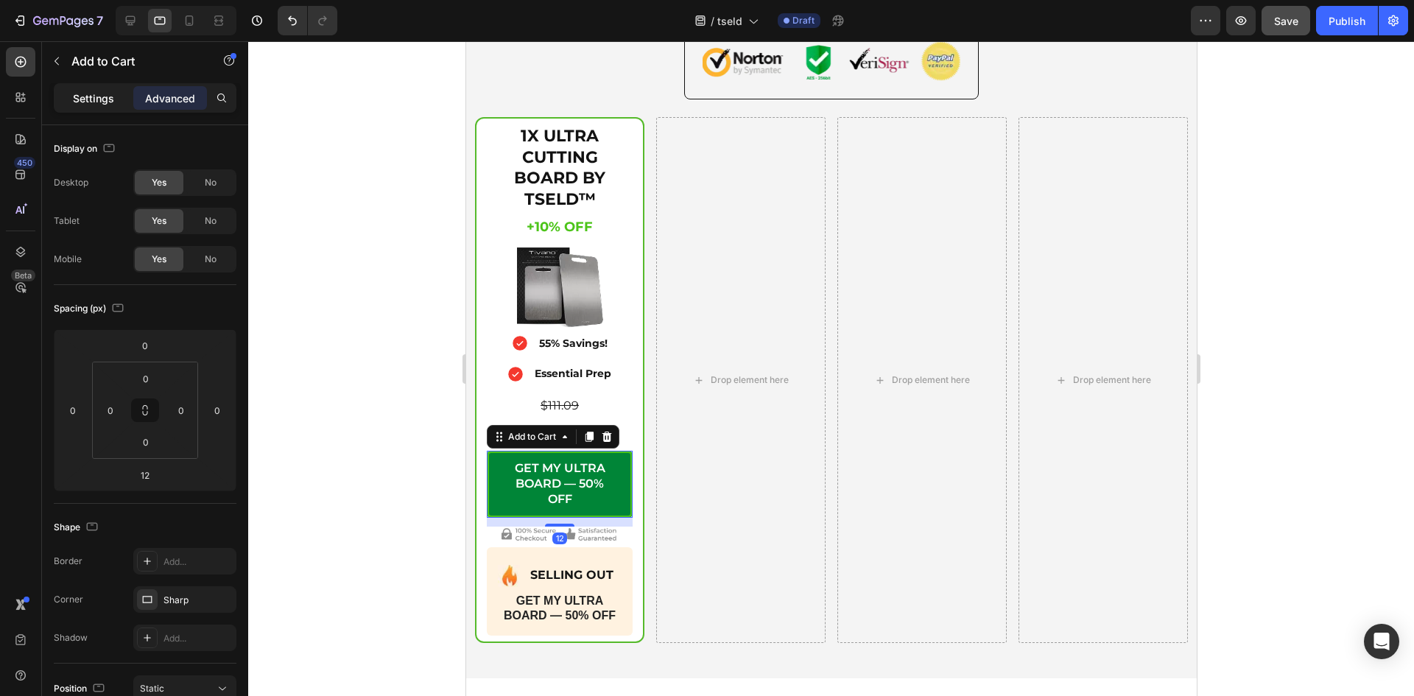
click at [78, 102] on p "Settings" at bounding box center [93, 98] width 41 height 15
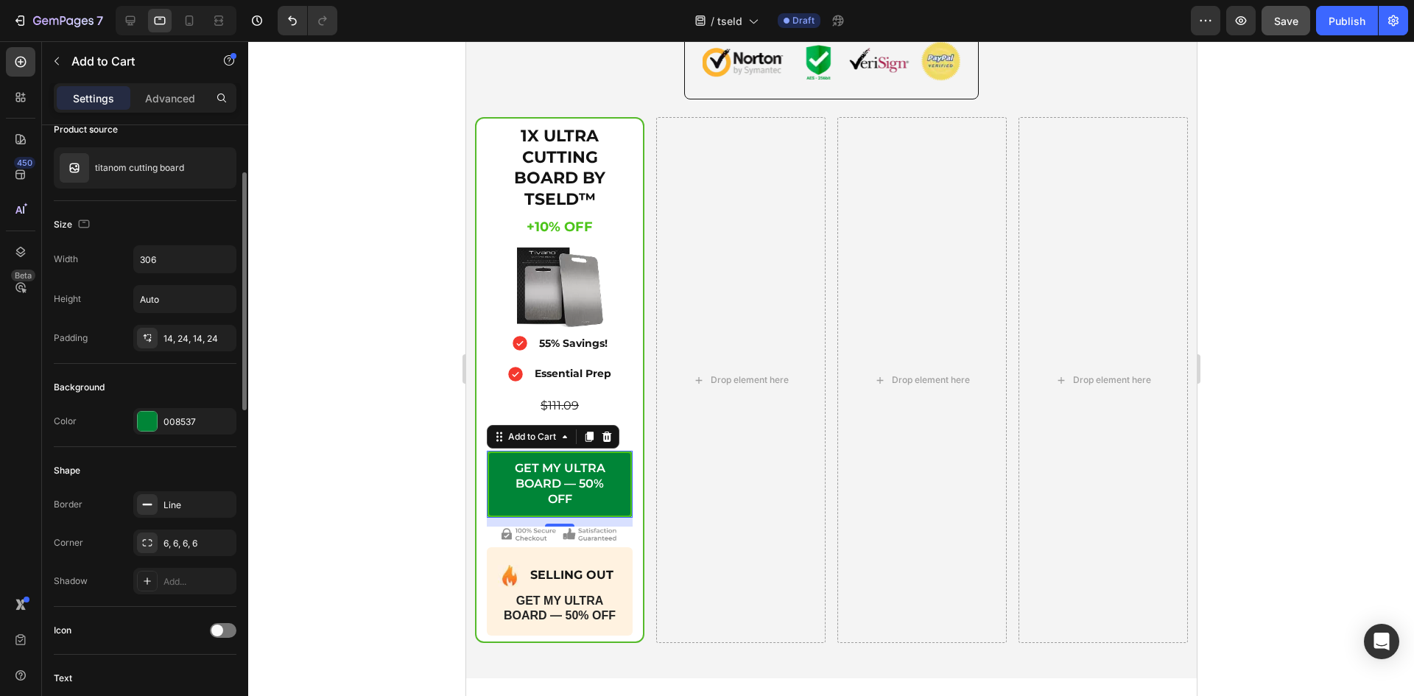
scroll to position [492, 0]
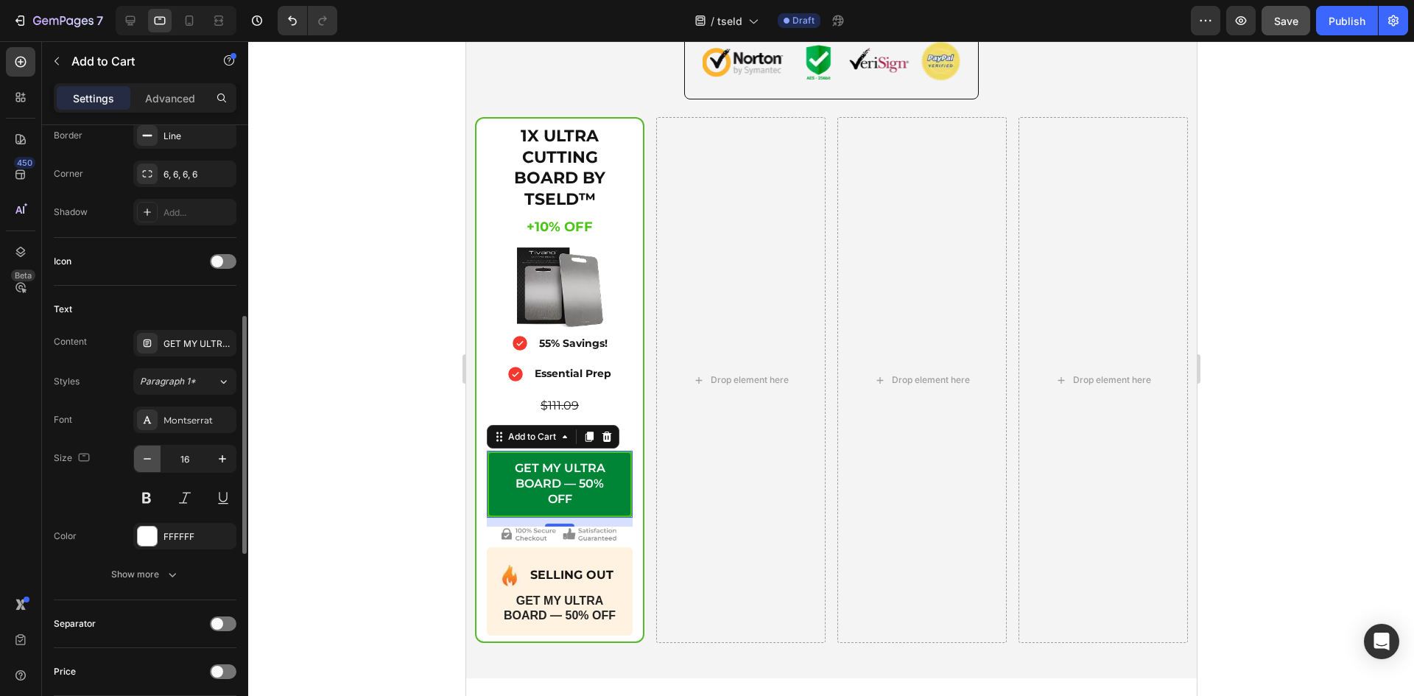
click at [142, 463] on icon "button" at bounding box center [147, 458] width 15 height 15
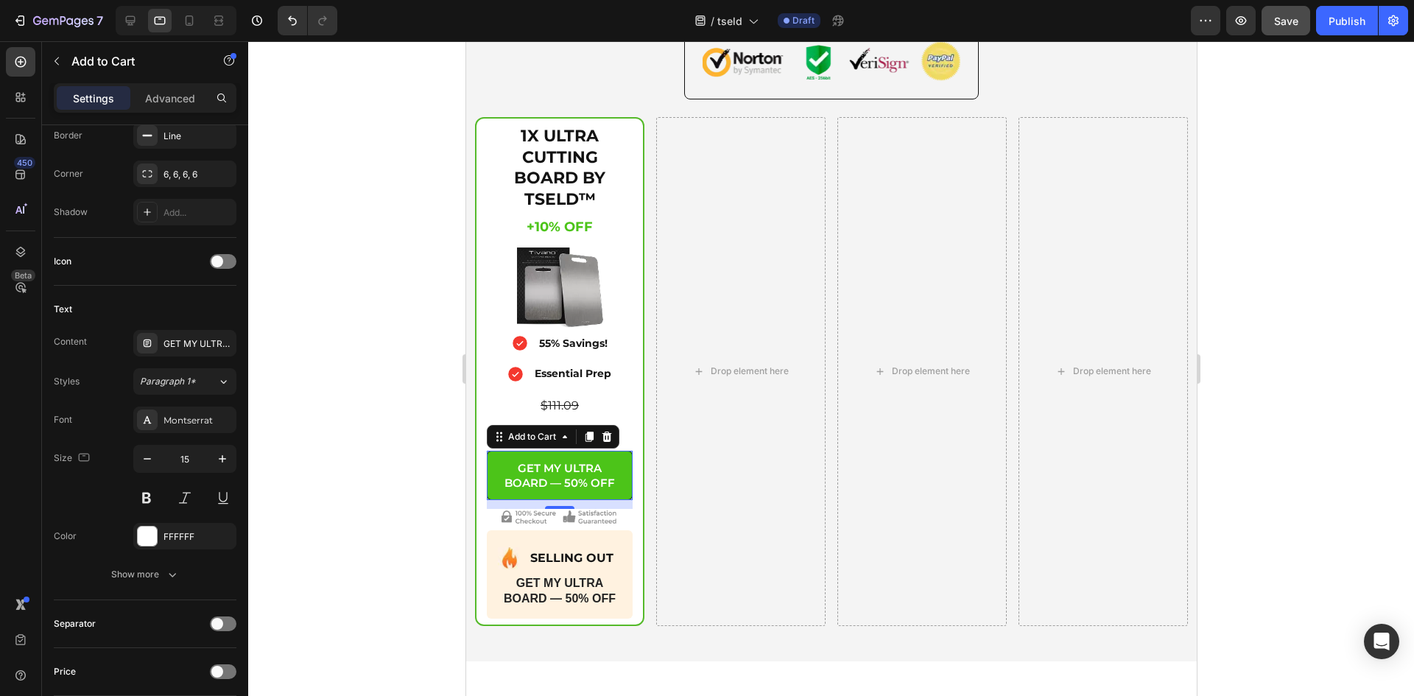
type input "14"
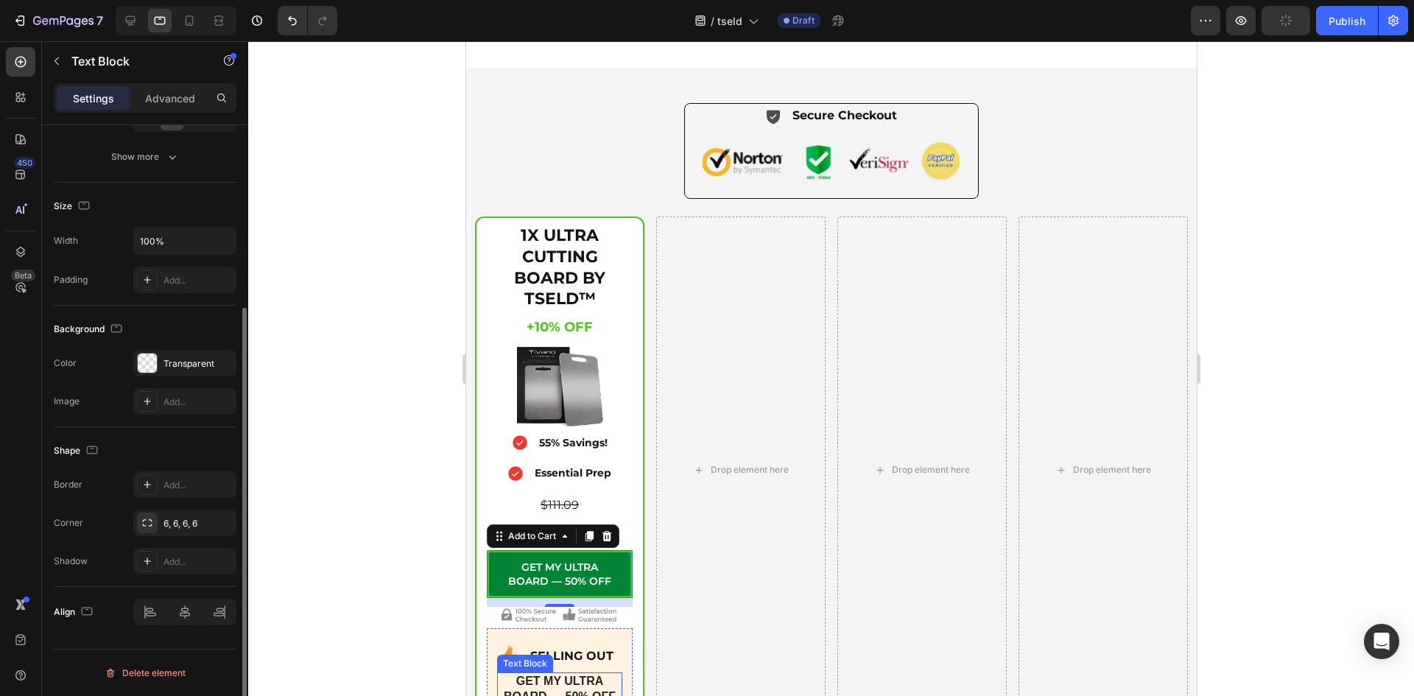
click at [545, 674] on p "GET MY ULTRA BOARD — 50% OFF" at bounding box center [559, 689] width 122 height 31
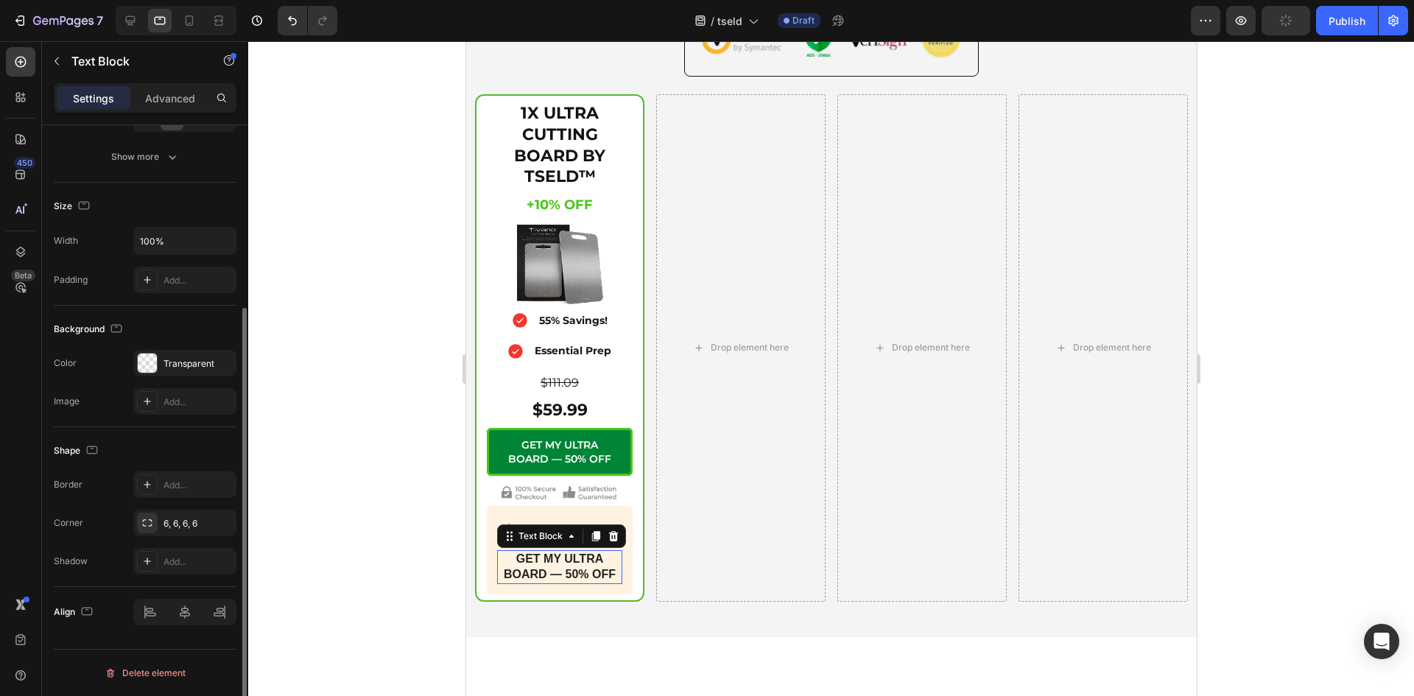
scroll to position [0, 0]
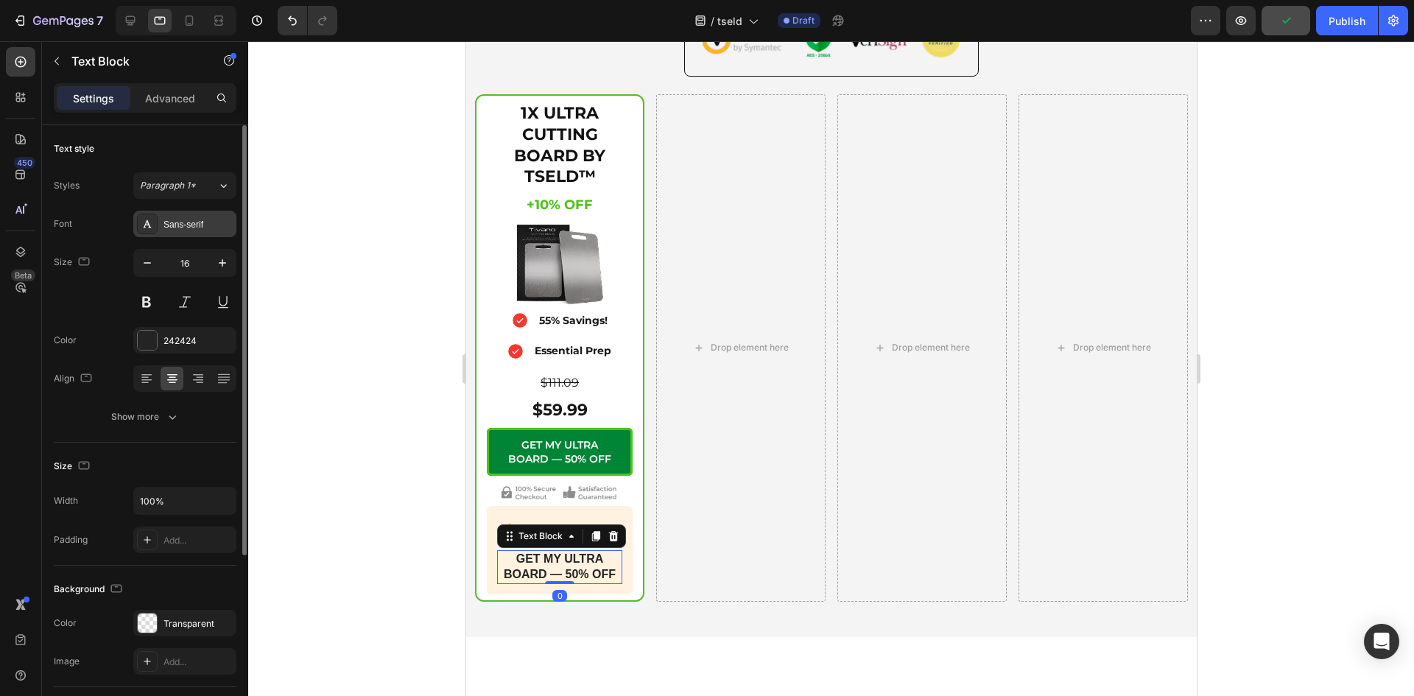
click at [185, 231] on div "Sans-serif" at bounding box center [184, 224] width 103 height 27
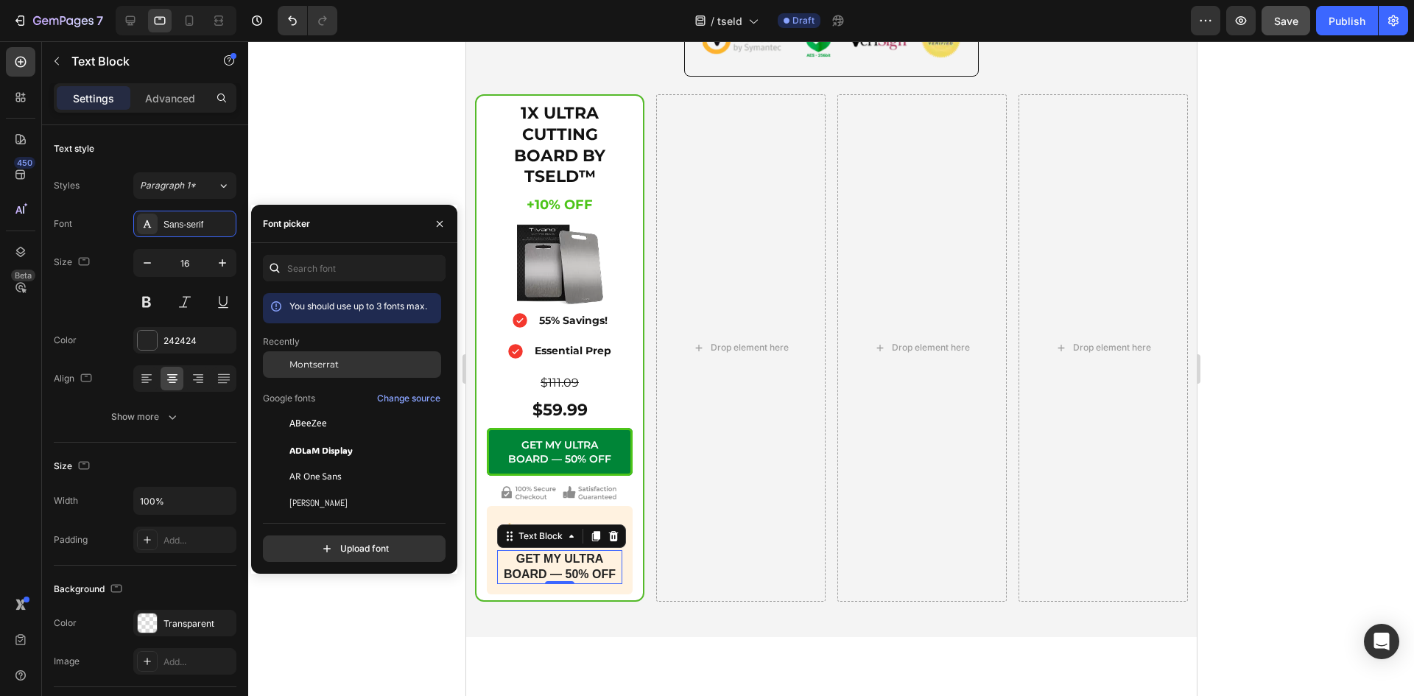
click at [290, 362] on span "Montserrat" at bounding box center [313, 364] width 49 height 13
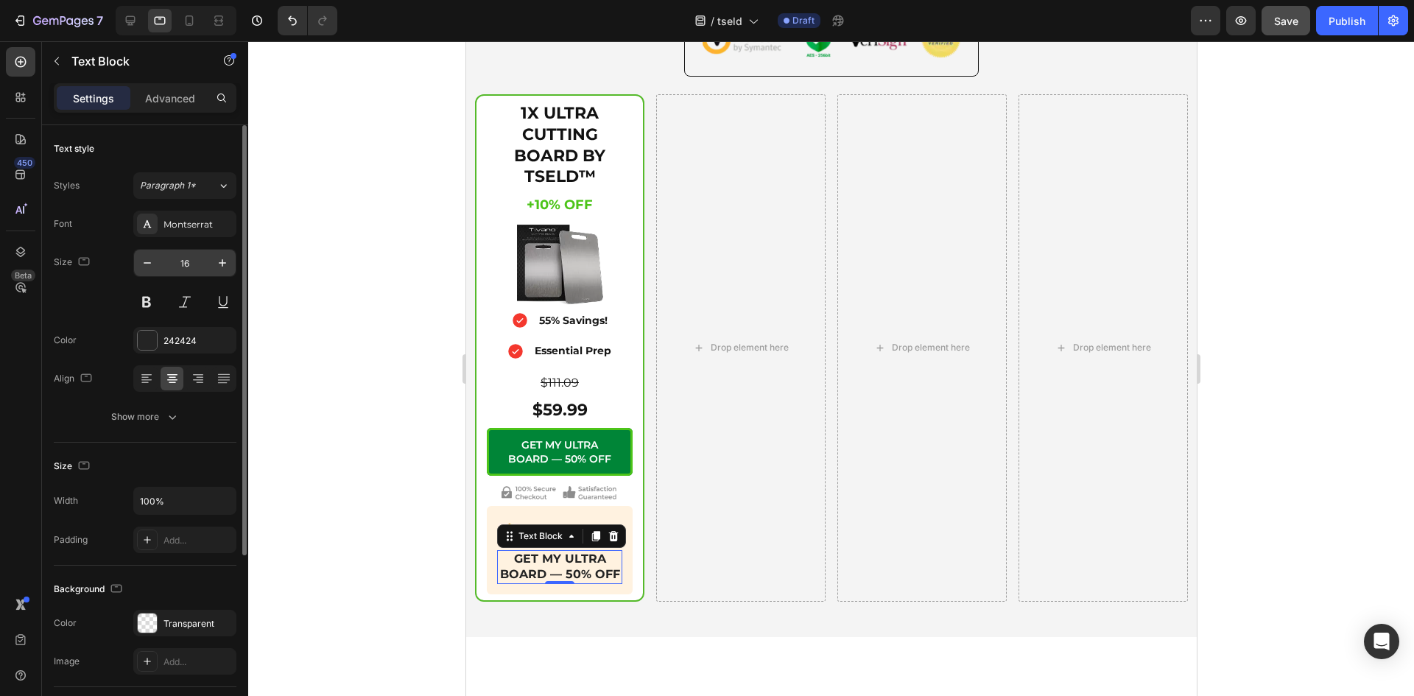
click at [144, 249] on div "16" at bounding box center [184, 263] width 103 height 28
click at [144, 262] on icon "button" at bounding box center [147, 262] width 15 height 15
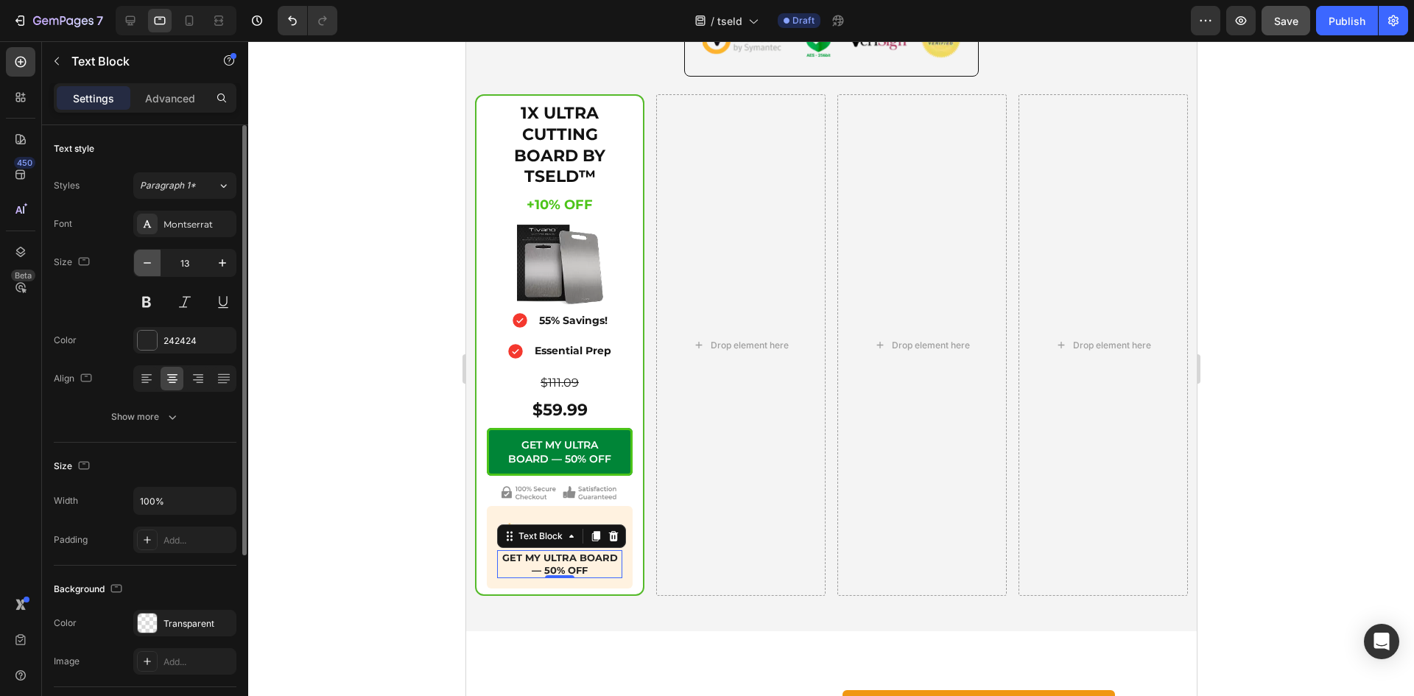
type input "12"
click at [569, 530] on icon at bounding box center [571, 536] width 12 height 12
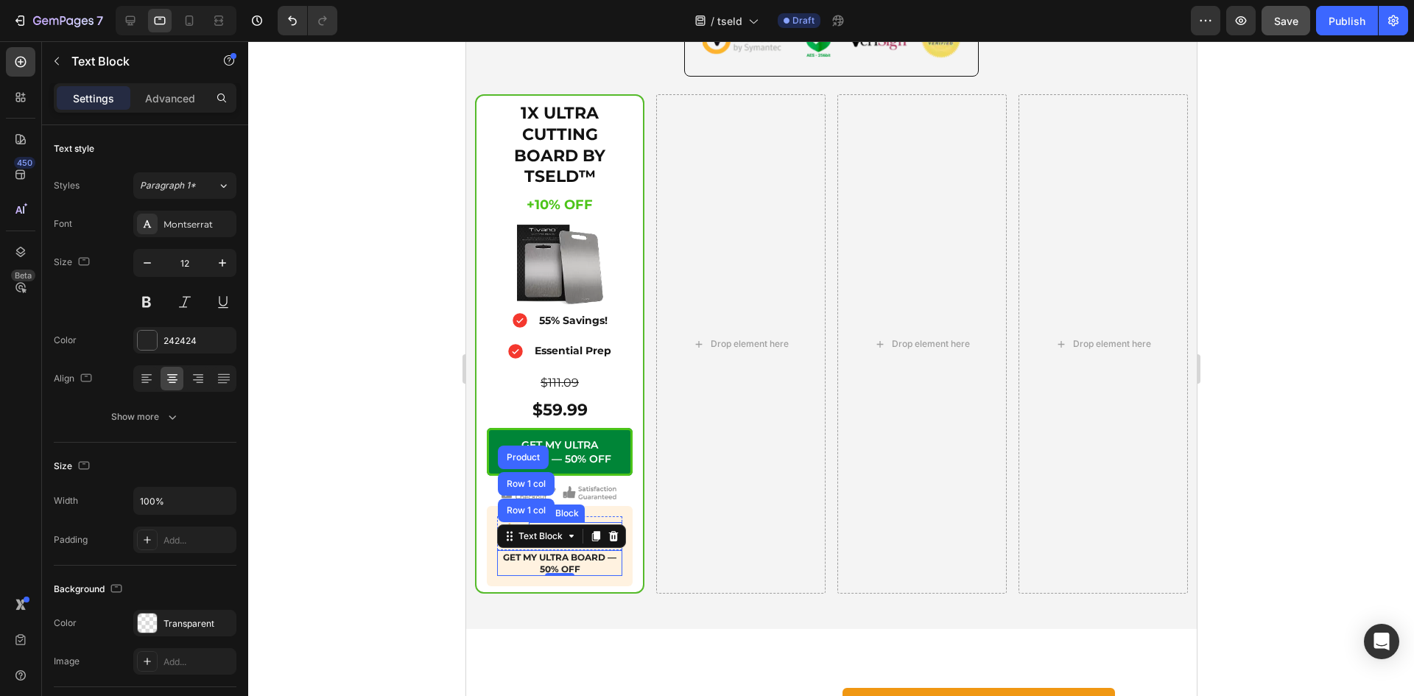
click at [571, 515] on div "Text Block" at bounding box center [556, 513] width 56 height 18
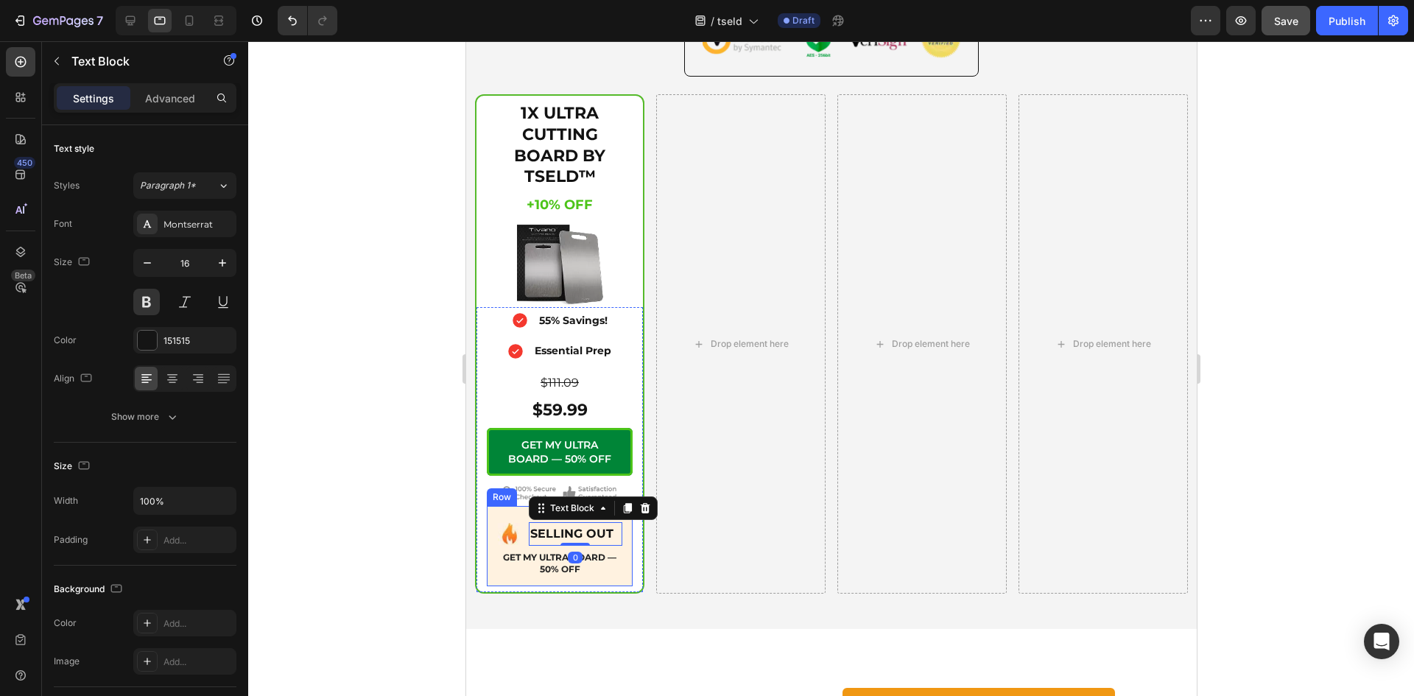
click at [490, 534] on div "Image SELLING OUT Text Block 0 Advanced List GET MY ULTRA BOARD — 50% OFF Text …" at bounding box center [559, 546] width 146 height 81
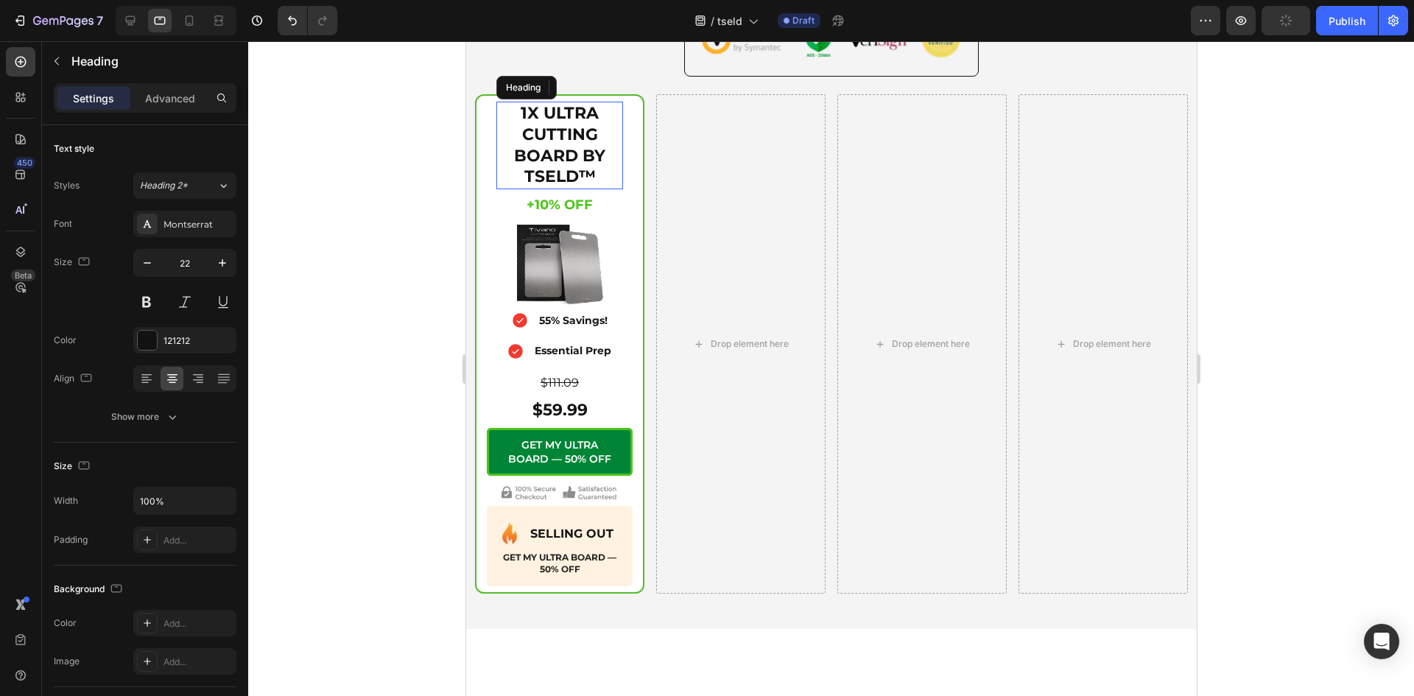
click at [563, 188] on h2 "1X ULTRA CUTTING BOARD BY TSELD™" at bounding box center [558, 145] width 127 height 87
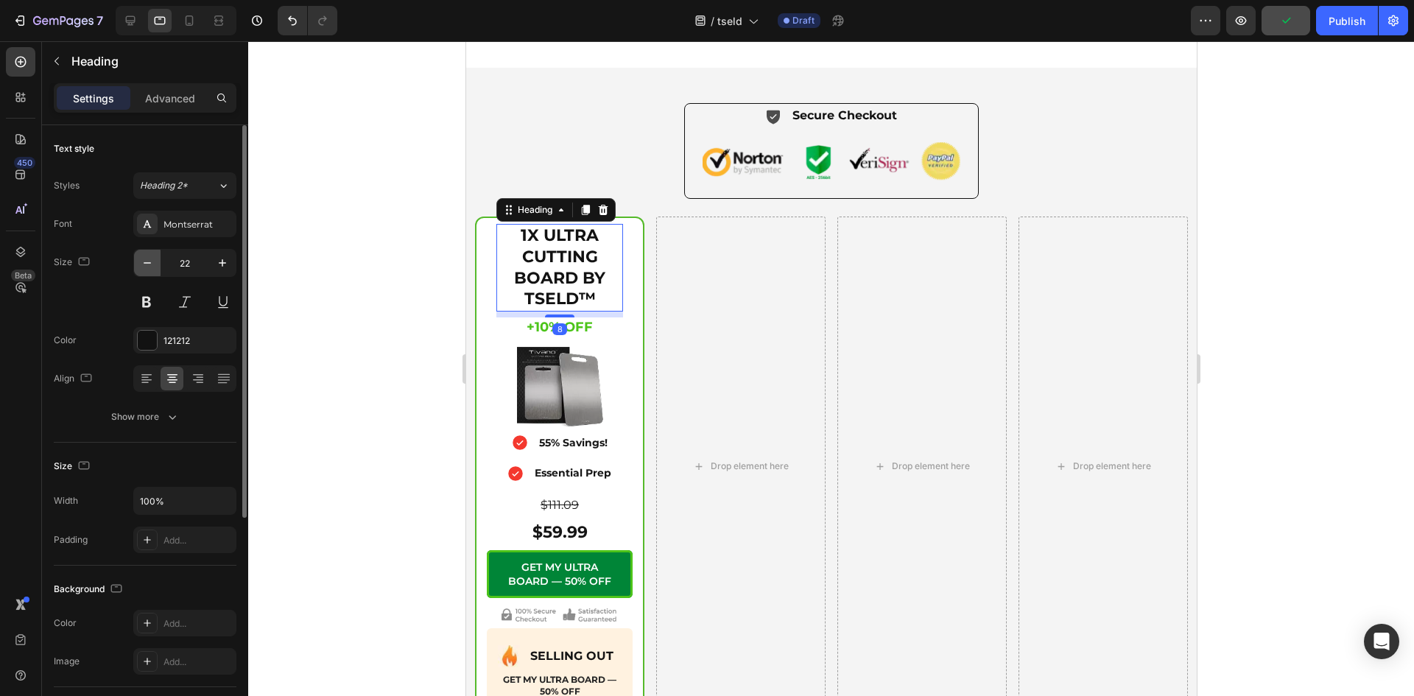
click at [138, 258] on button "button" at bounding box center [147, 263] width 27 height 27
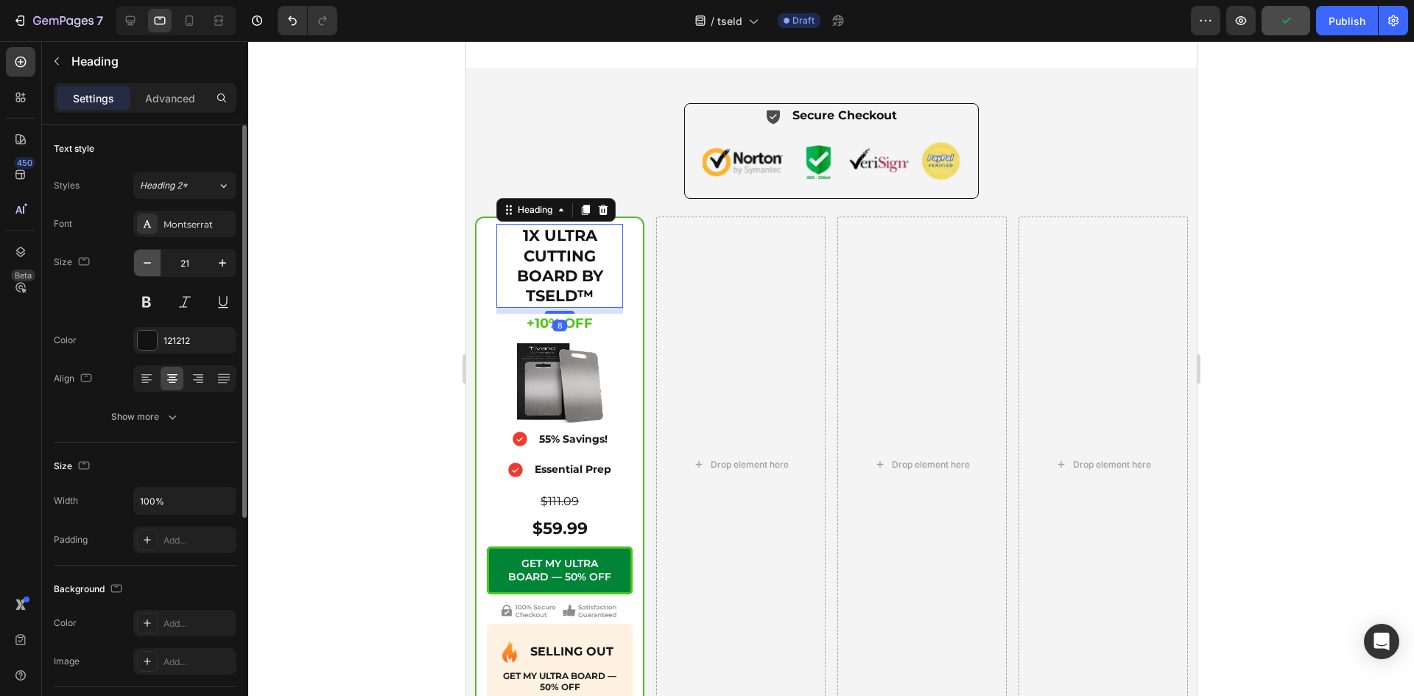
click at [138, 258] on button "button" at bounding box center [147, 263] width 27 height 27
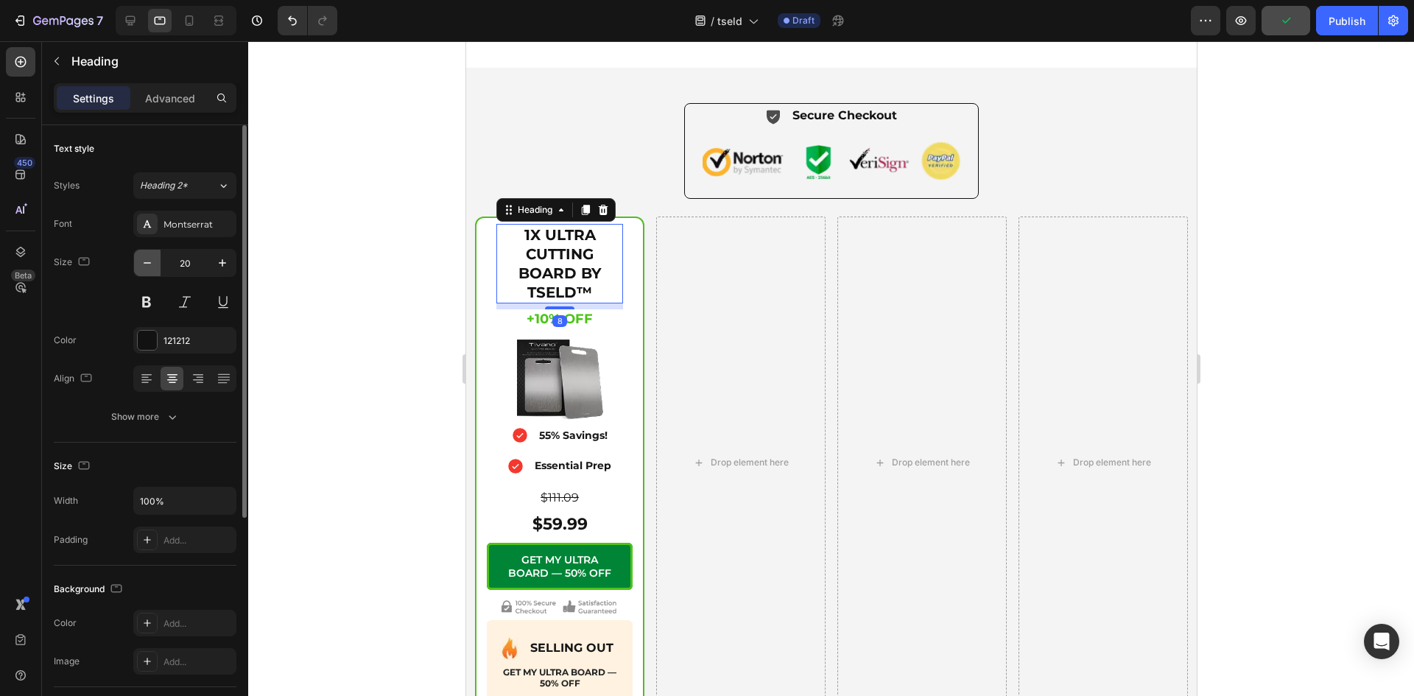
click at [138, 258] on button "button" at bounding box center [147, 263] width 27 height 27
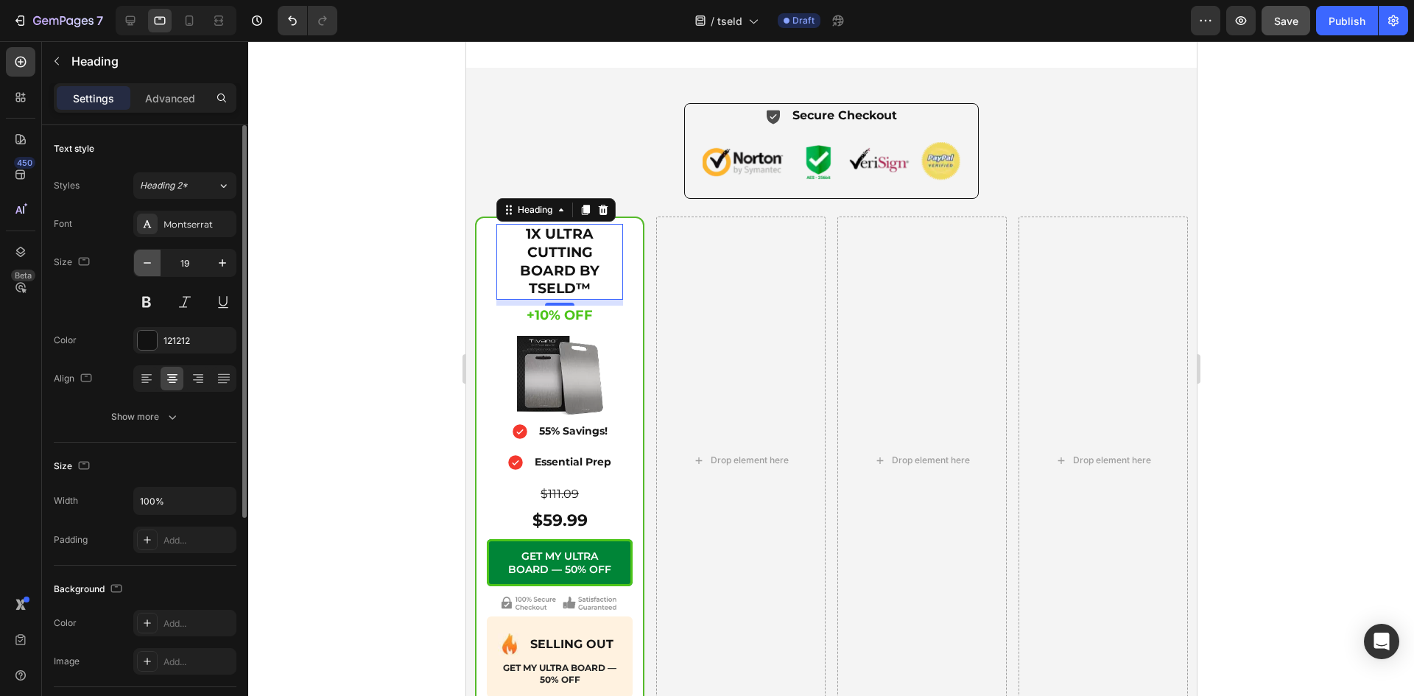
click at [138, 264] on button "button" at bounding box center [147, 263] width 27 height 27
type input "18"
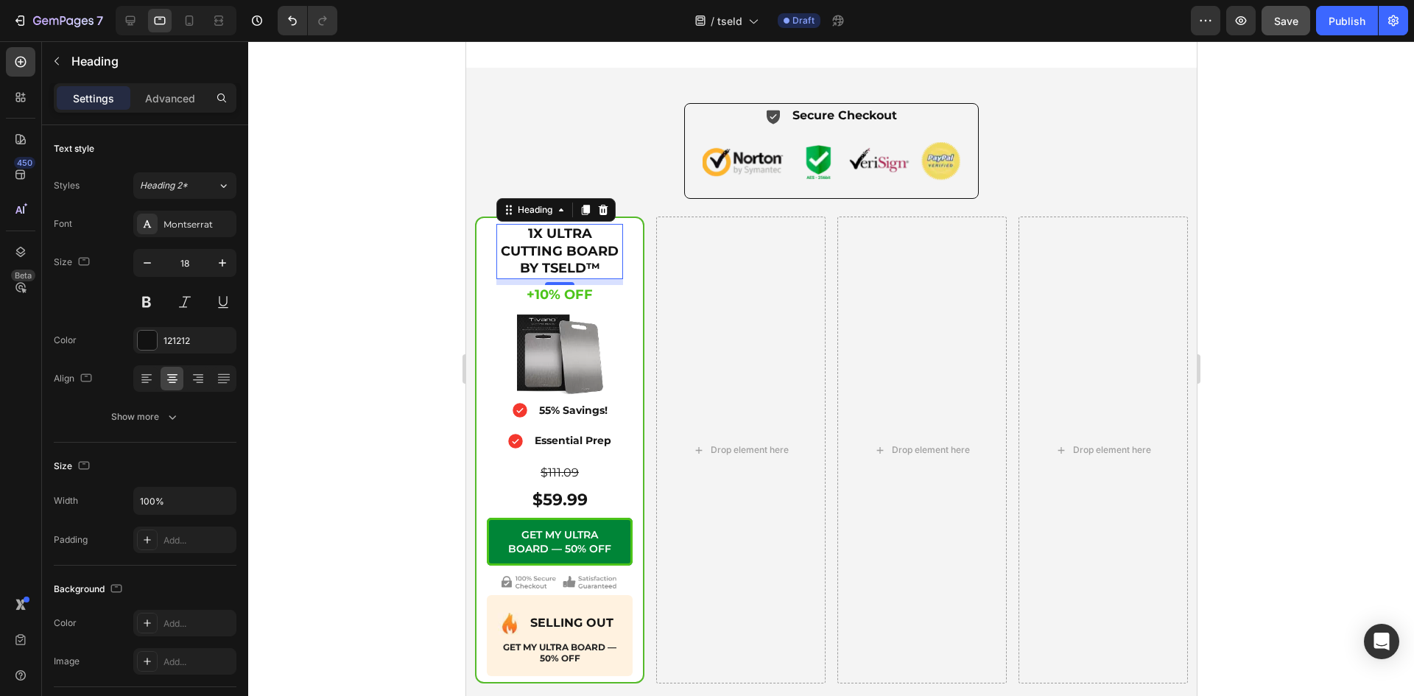
click at [377, 313] on div at bounding box center [830, 368] width 1165 height 654
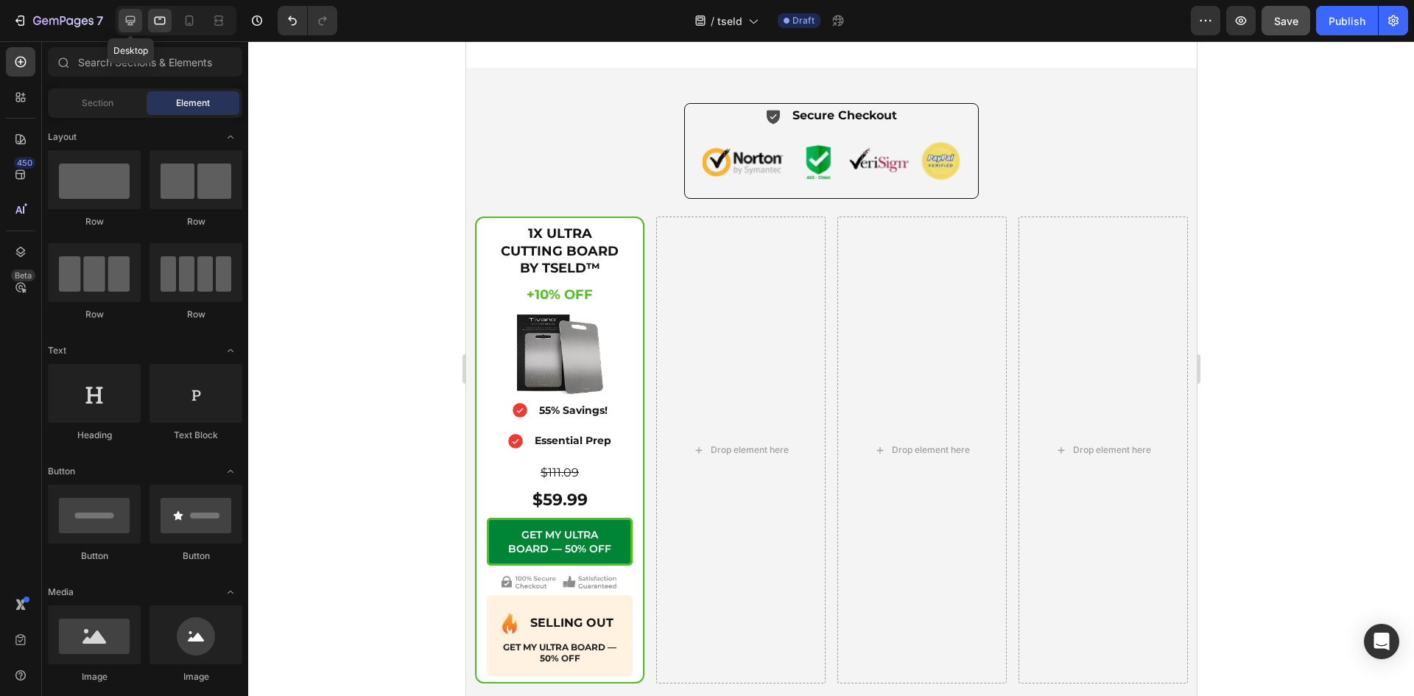
click at [127, 23] on icon at bounding box center [131, 21] width 10 height 10
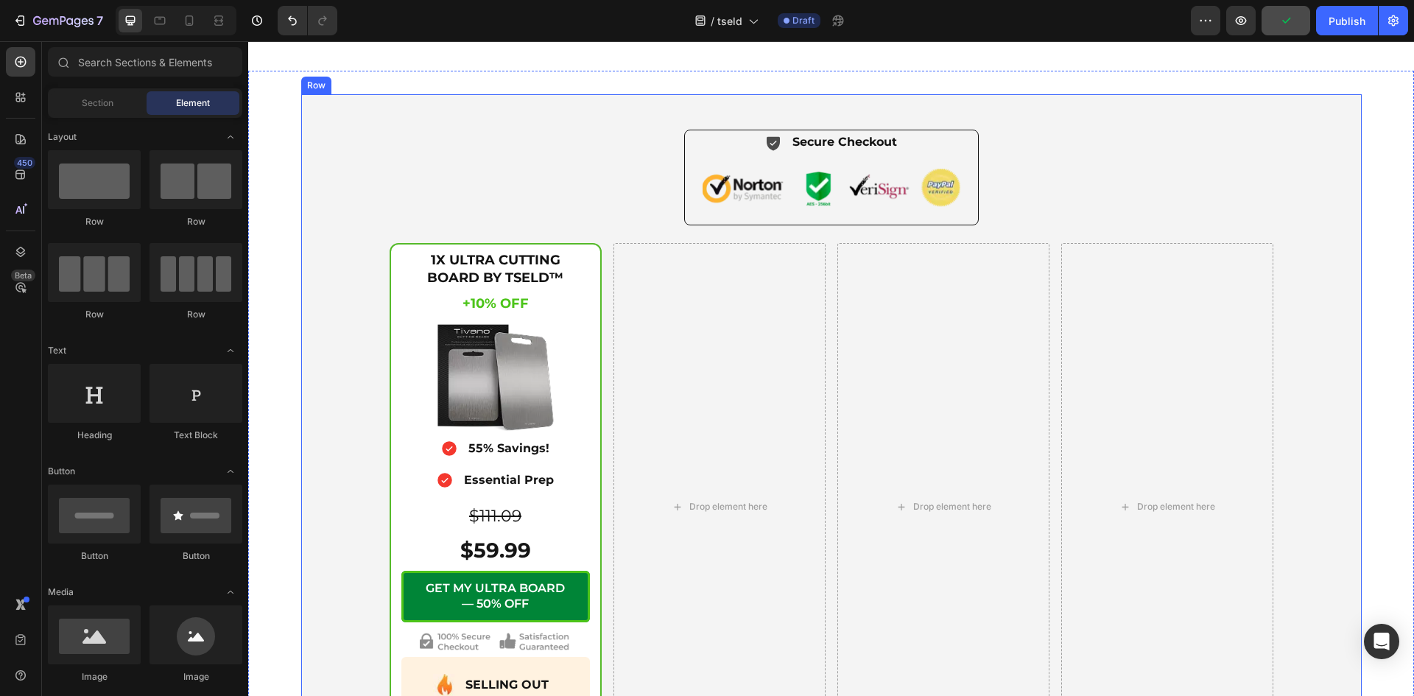
click at [1241, 159] on div "Icon Secure Checkout Text Block Advanced List Image Row 1X ULTRA CUTTING BOARD …" at bounding box center [831, 450] width 1042 height 640
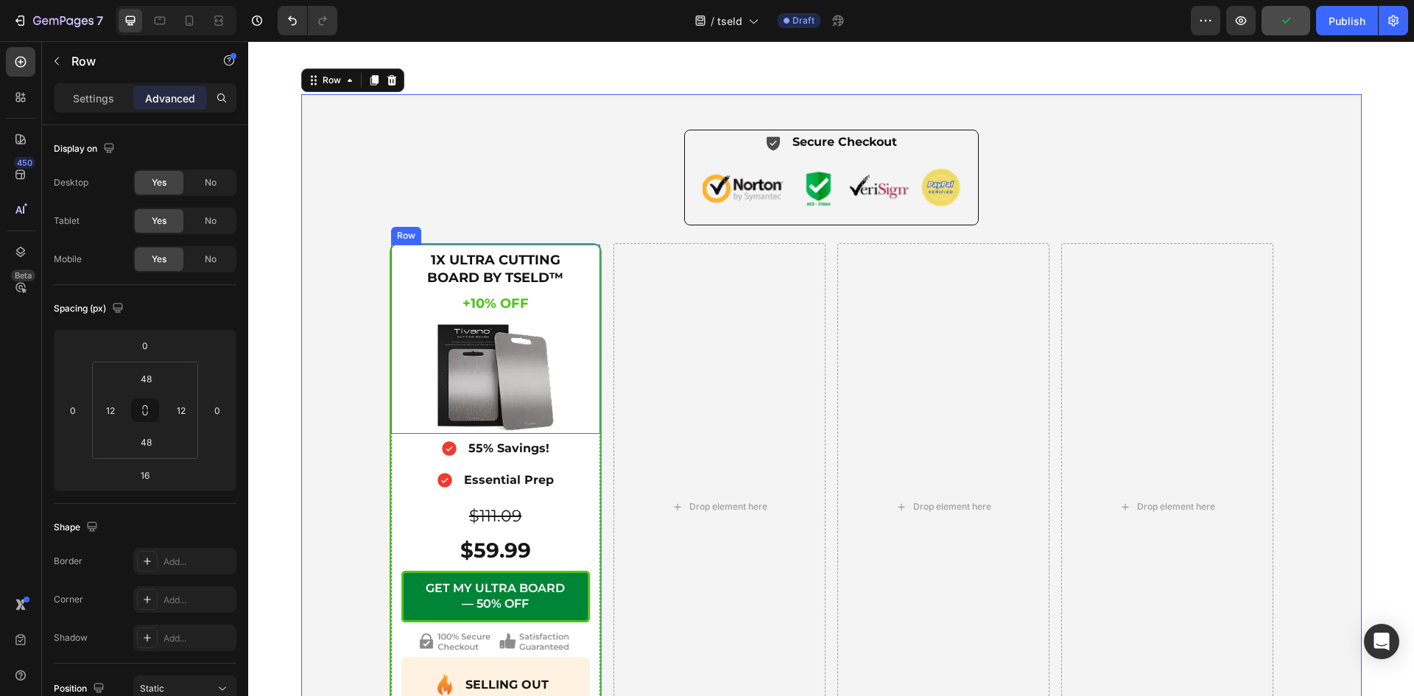
click at [587, 250] on div "1X ULTRA CUTTING BOARD BY TSELD™ Heading +10% OFF Heading +10% OFF Heading $111…" at bounding box center [495, 338] width 209 height 188
click at [436, 234] on icon at bounding box center [440, 231] width 12 height 12
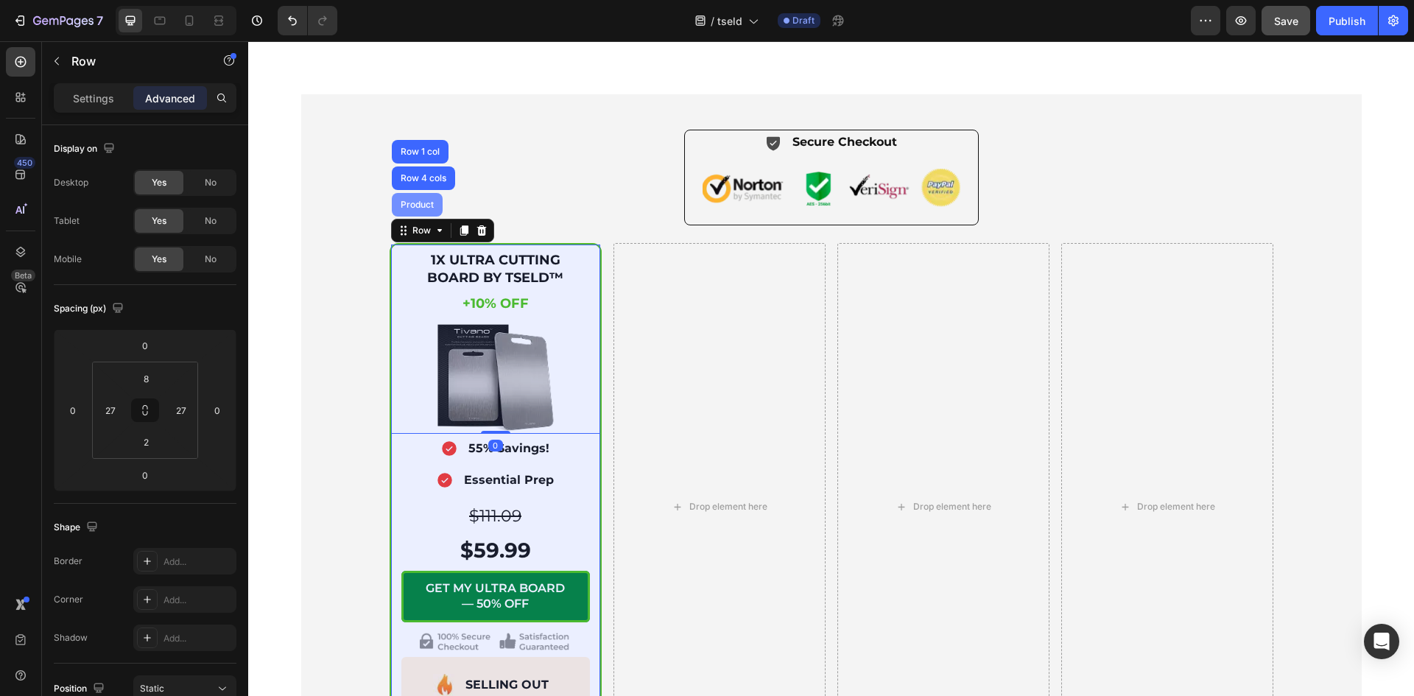
click at [414, 196] on div "Product" at bounding box center [417, 205] width 51 height 24
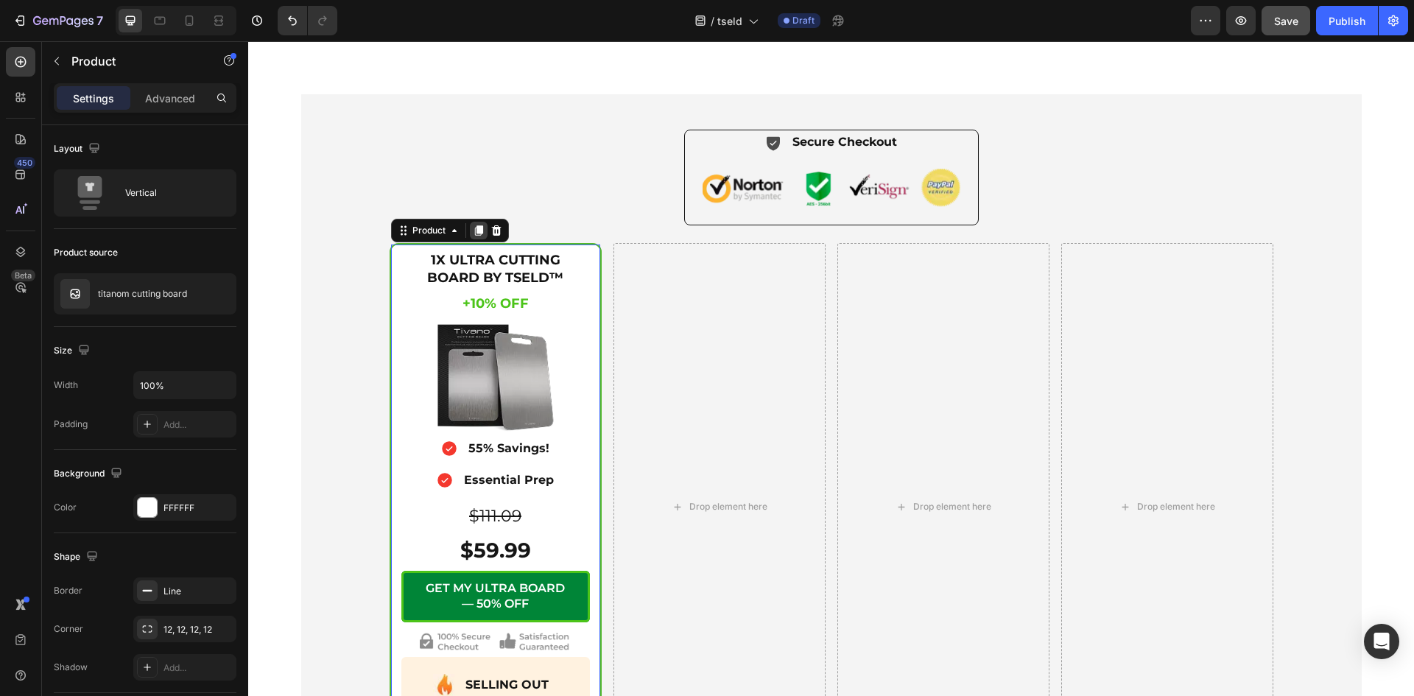
click at [474, 233] on icon at bounding box center [478, 231] width 8 height 10
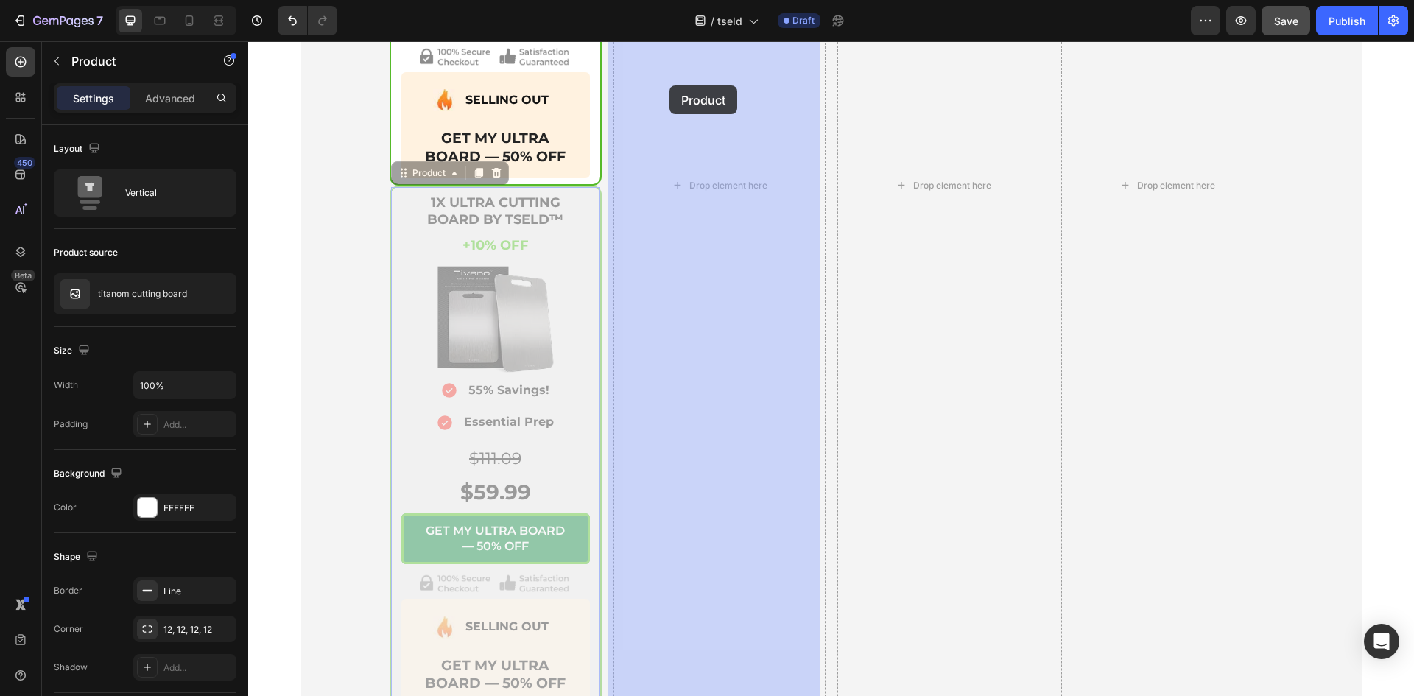
scroll to position [5715, 0]
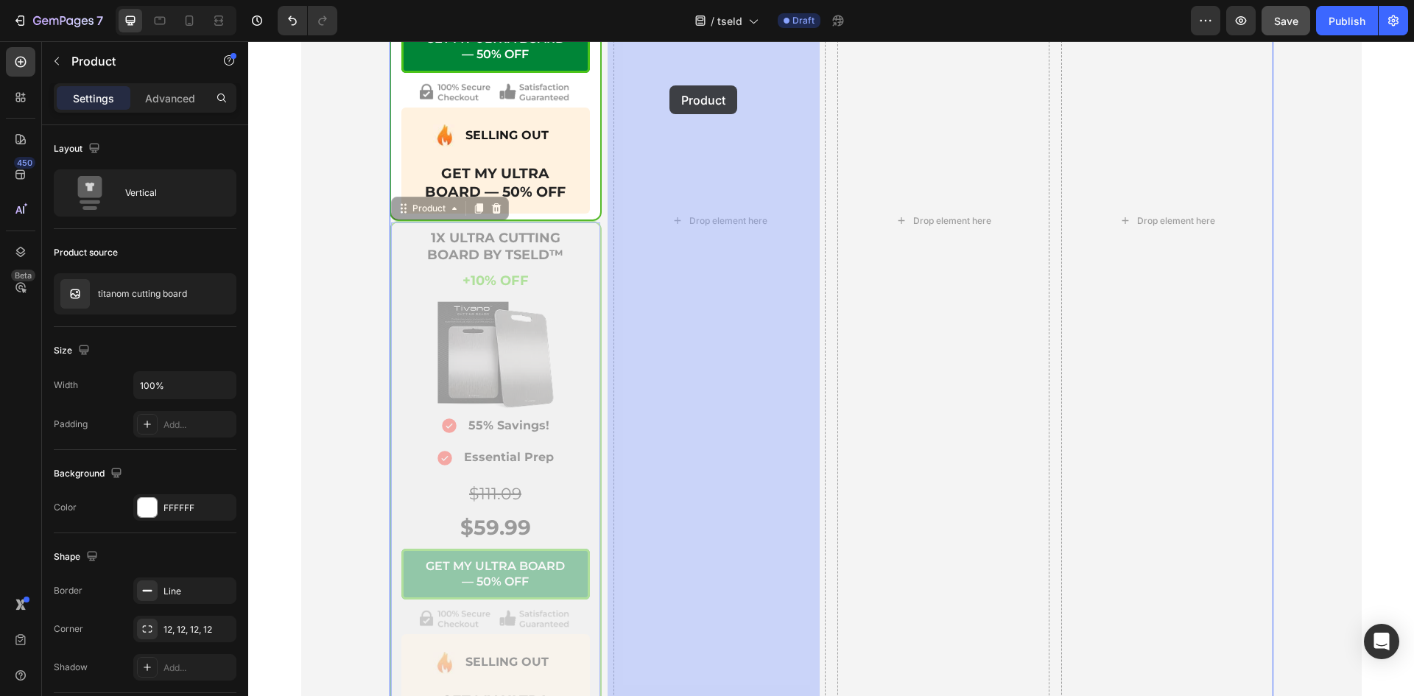
drag, startPoint x: 393, startPoint y: 85, endPoint x: 665, endPoint y: 87, distance: 271.7
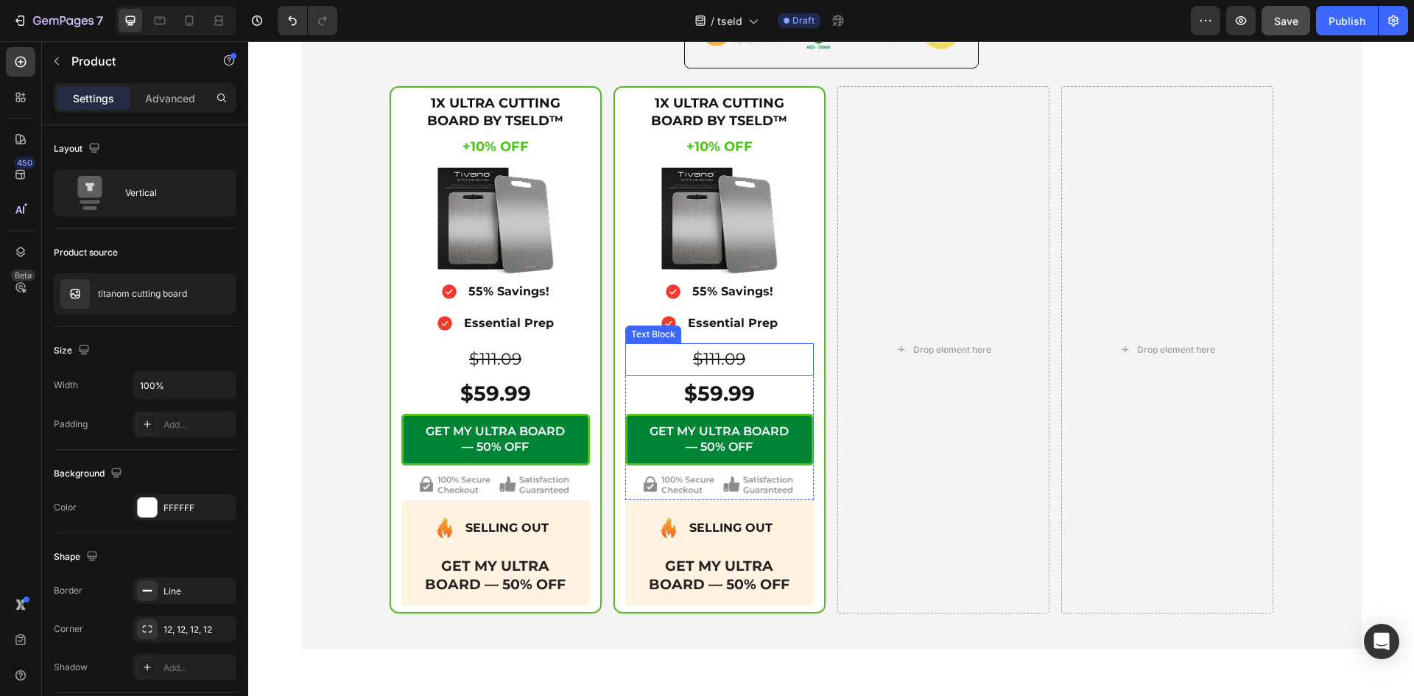
scroll to position [5321, 0]
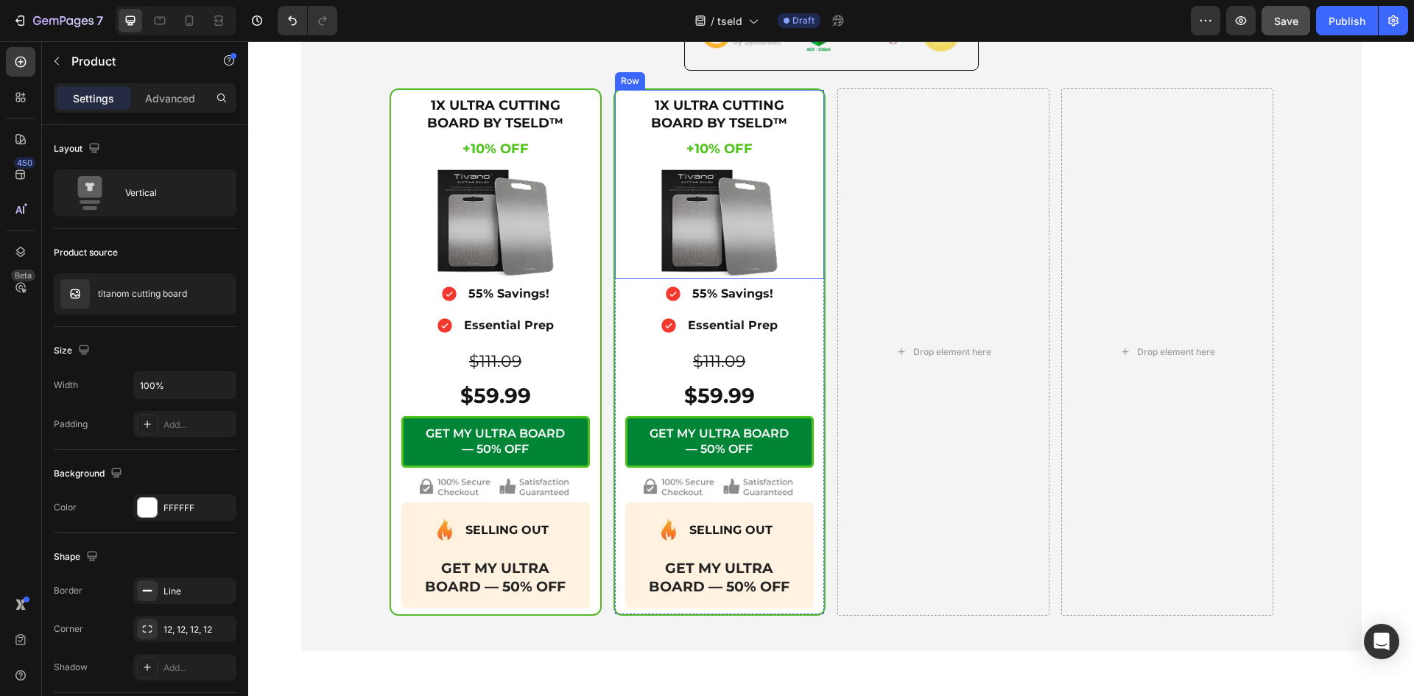
click at [617, 91] on div "1X ULTRA CUTTING BOARD BY TSELD™ Heading +10% OFF Heading +10% OFF Heading $111…" at bounding box center [719, 184] width 209 height 188
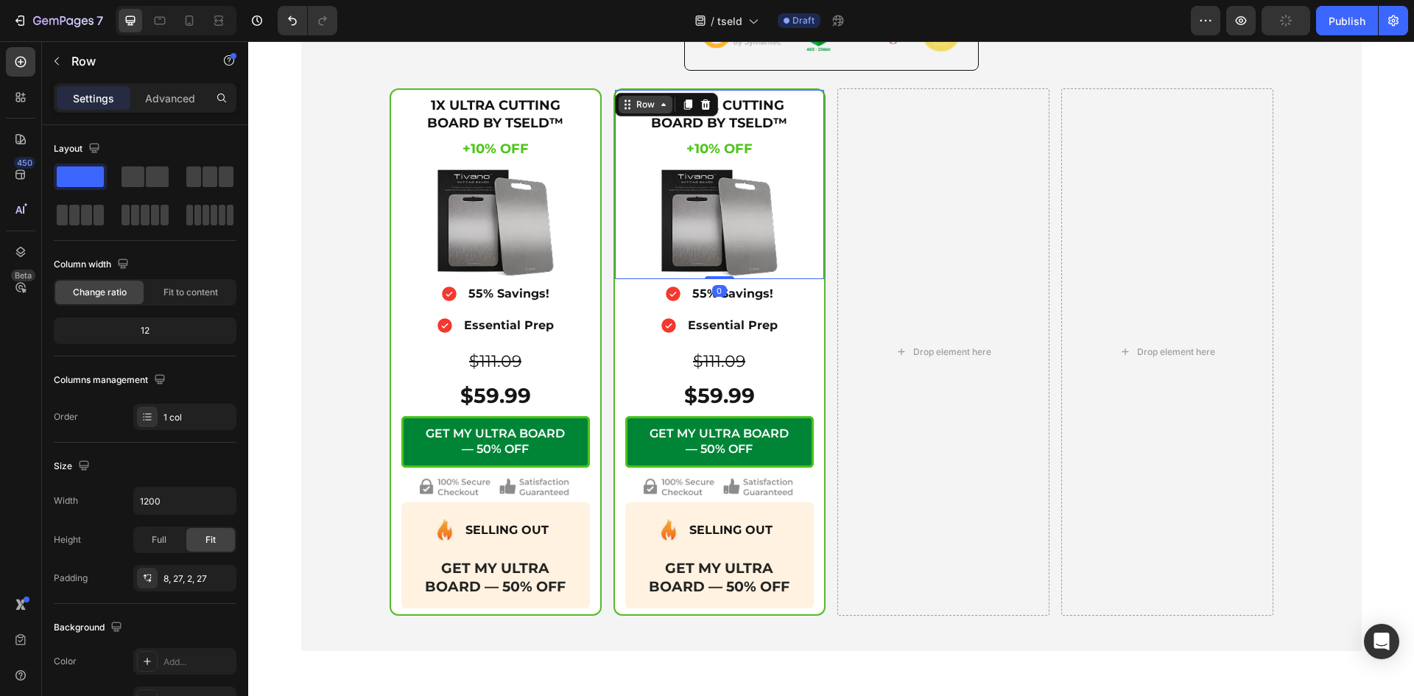
click at [663, 106] on div "Row" at bounding box center [645, 105] width 54 height 18
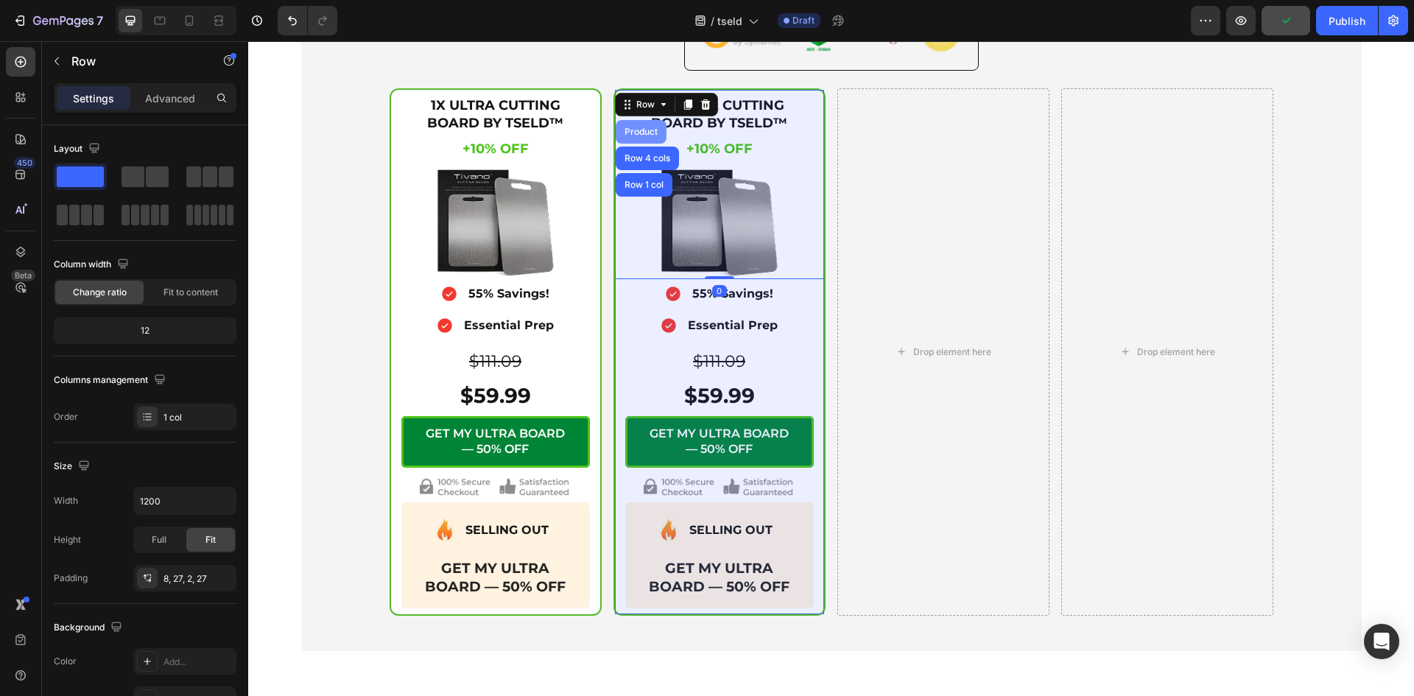
click at [636, 133] on div "Product" at bounding box center [640, 131] width 39 height 9
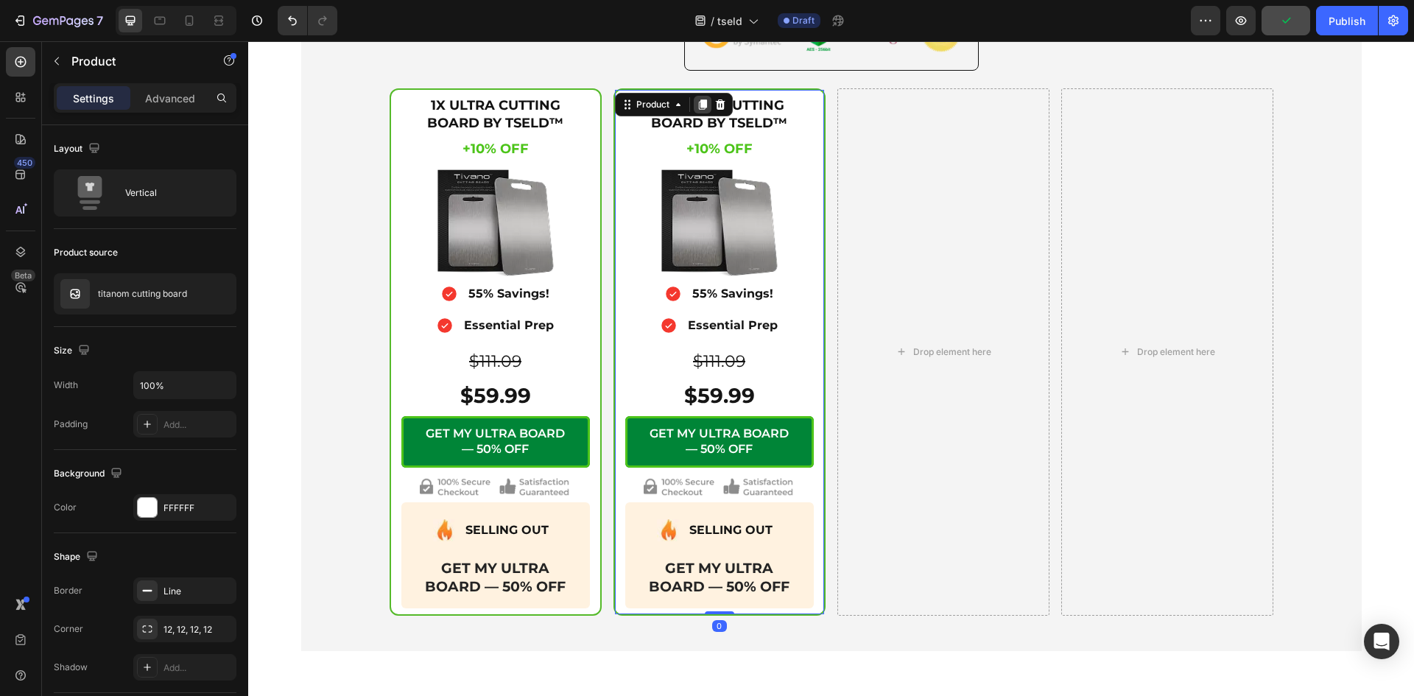
click at [698, 107] on icon at bounding box center [702, 105] width 8 height 10
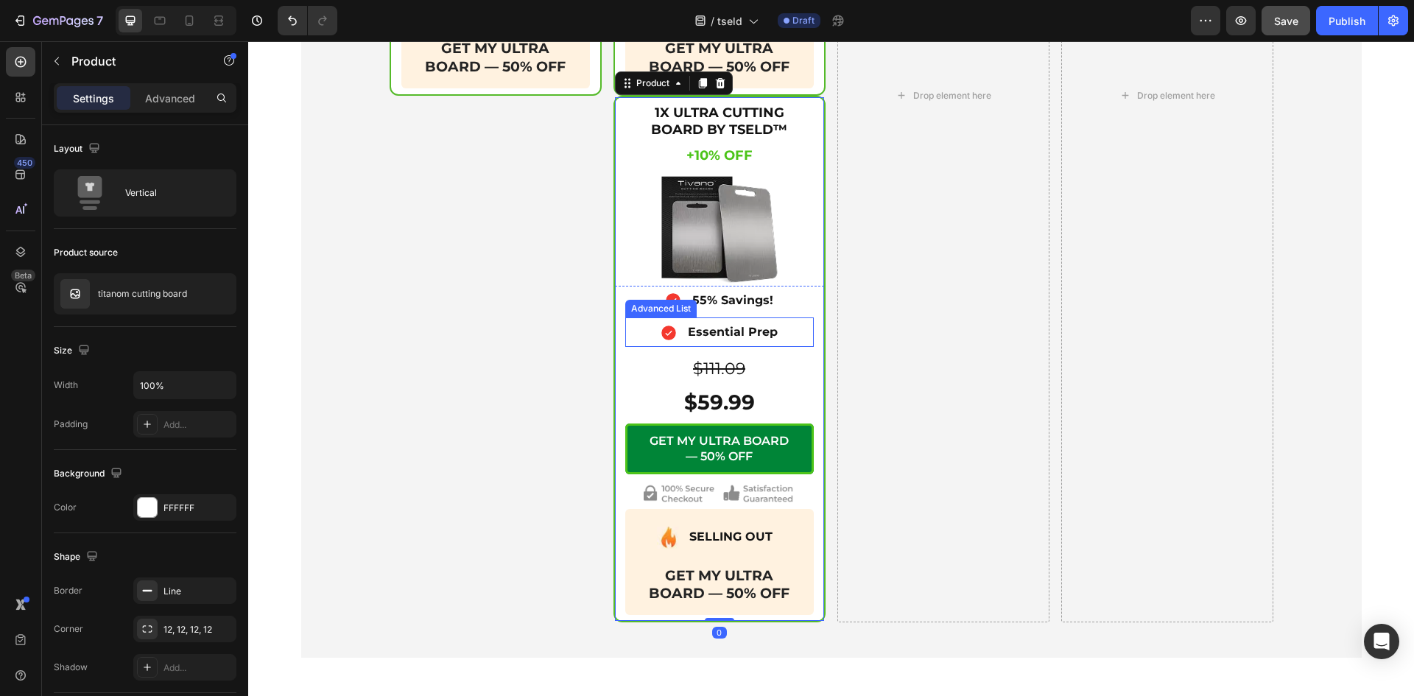
scroll to position [5592, 0]
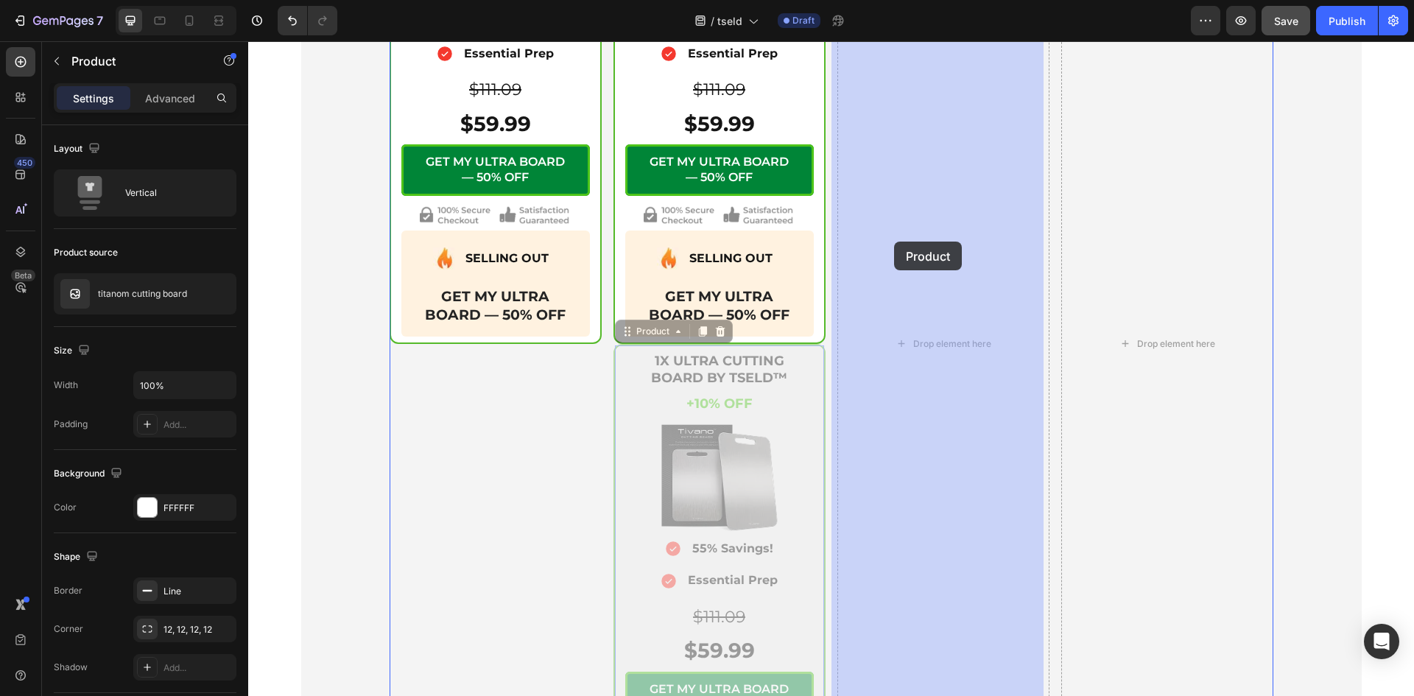
drag, startPoint x: 618, startPoint y: 339, endPoint x: 889, endPoint y: 245, distance: 285.9
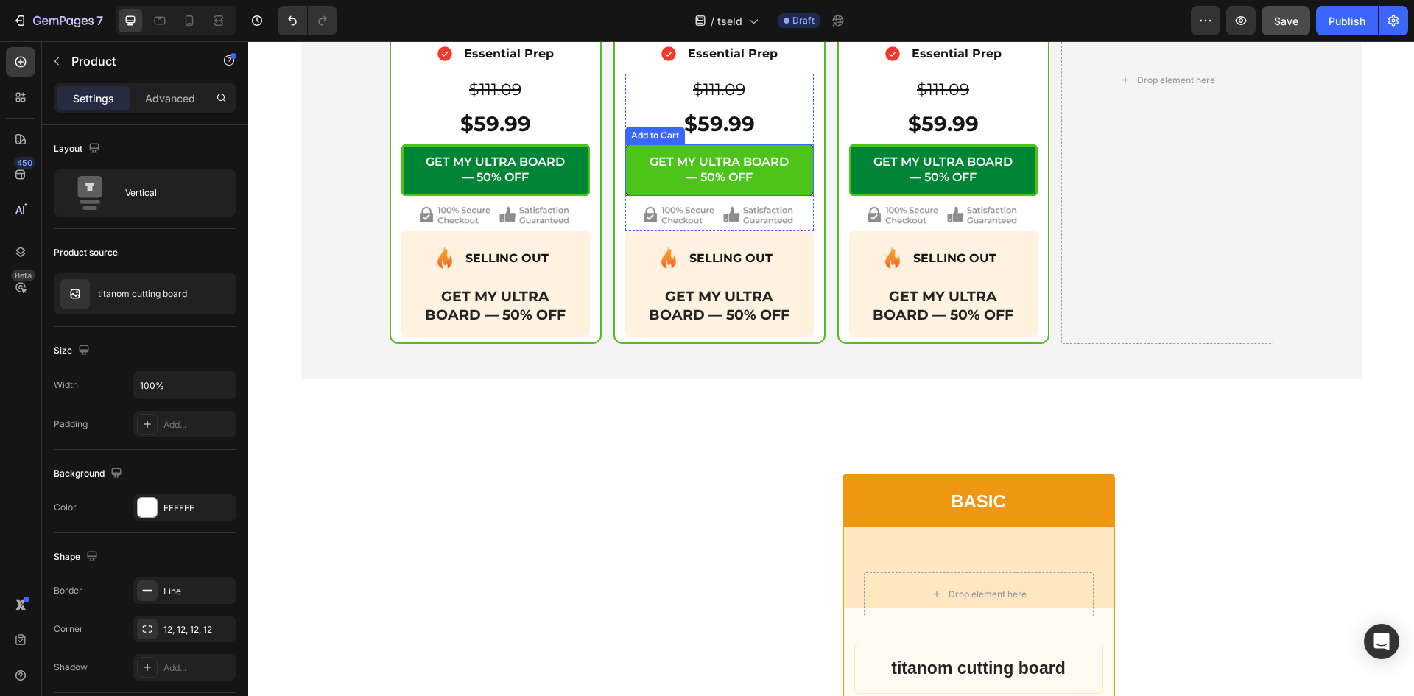
scroll to position [5347, 0]
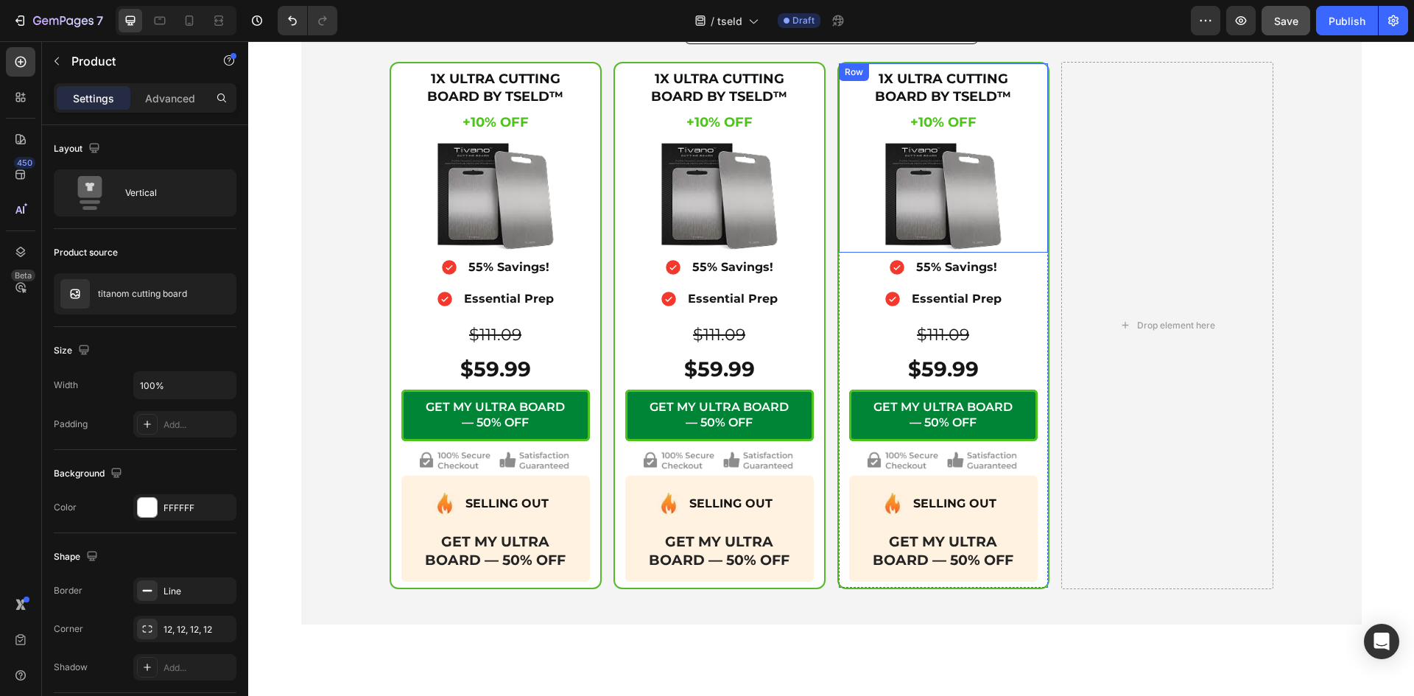
click at [841, 247] on div "1X ULTRA CUTTING BOARD BY TSELD™ Heading +10% OFF Heading +10% OFF Heading $111…" at bounding box center [943, 157] width 209 height 188
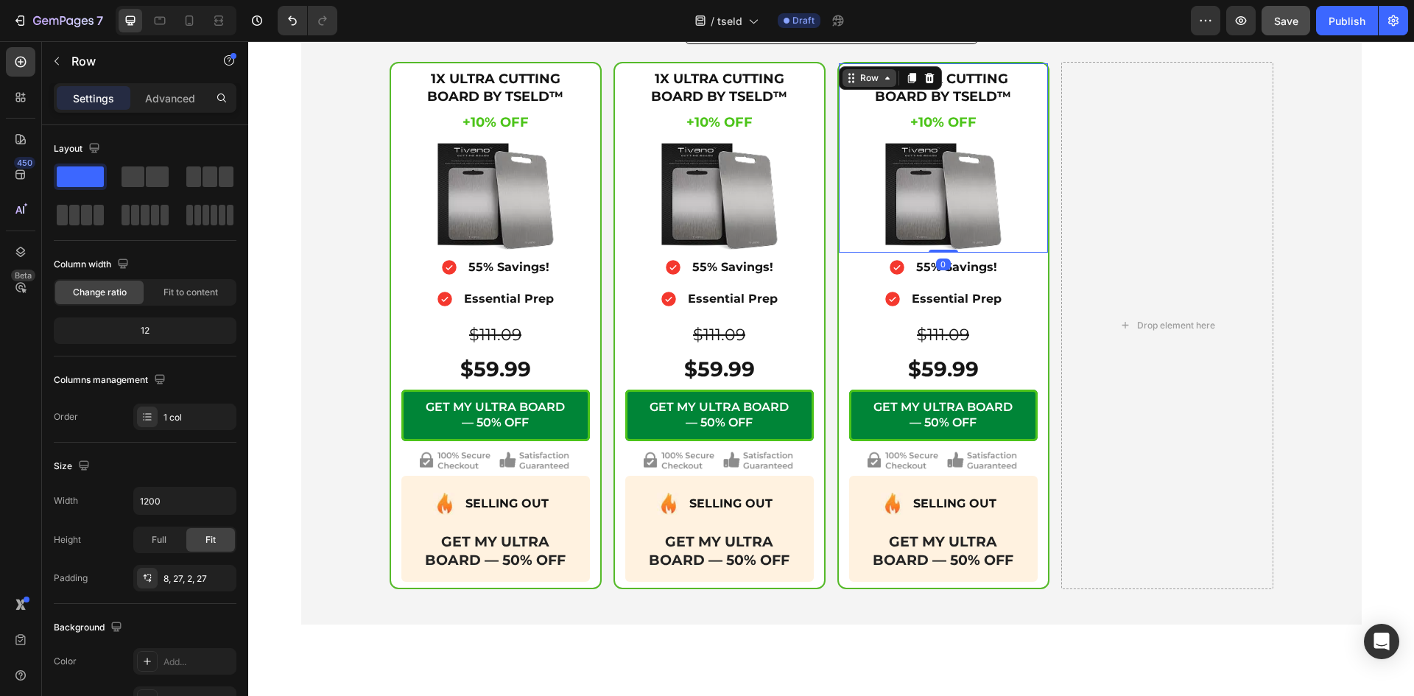
click at [885, 80] on icon at bounding box center [887, 78] width 4 height 3
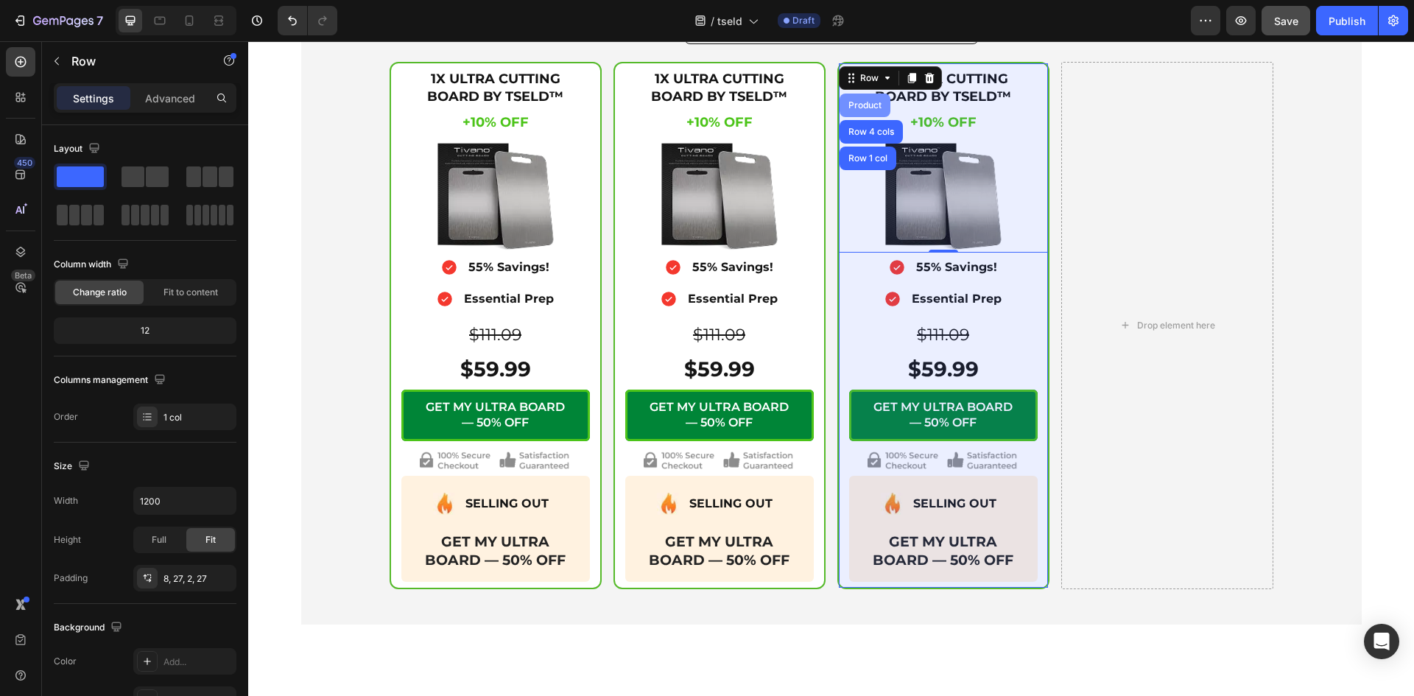
click at [861, 107] on div "Product" at bounding box center [864, 105] width 39 height 9
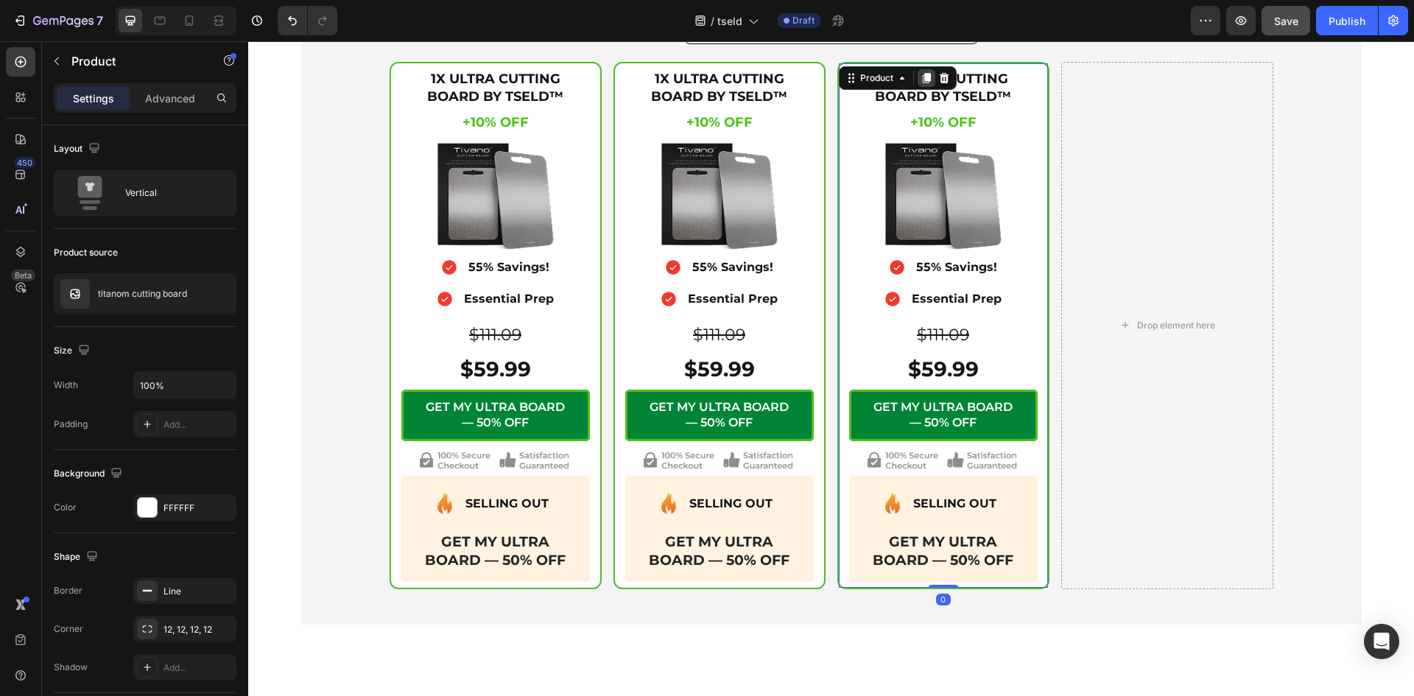
click at [920, 74] on icon at bounding box center [926, 78] width 12 height 12
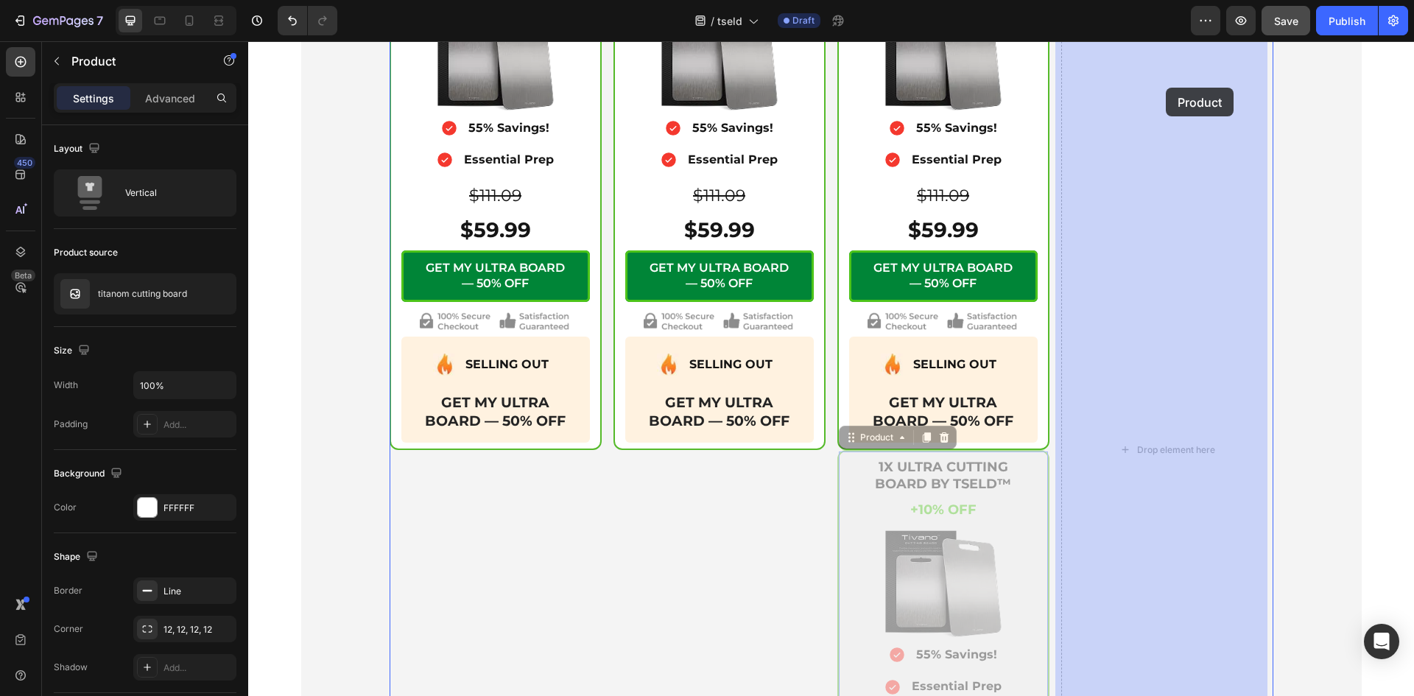
scroll to position [5446, 0]
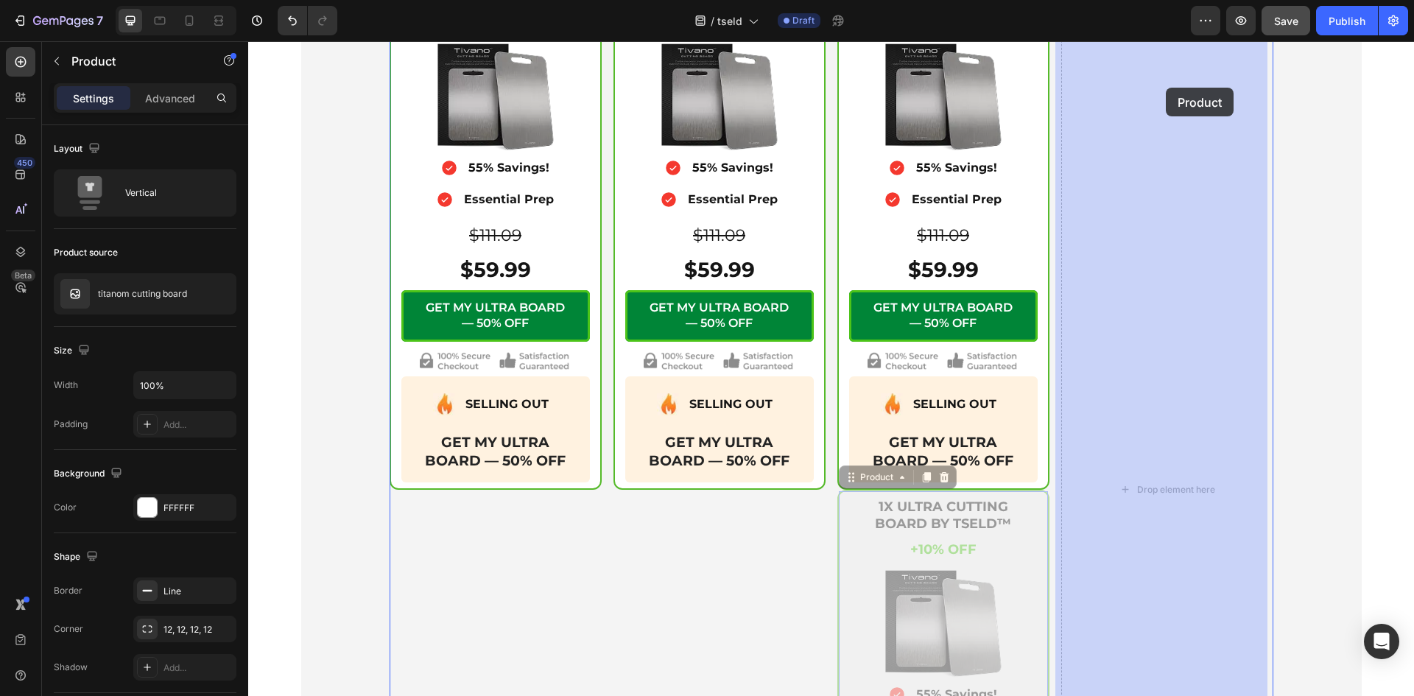
drag, startPoint x: 846, startPoint y: 85, endPoint x: 1165, endPoint y: 88, distance: 319.5
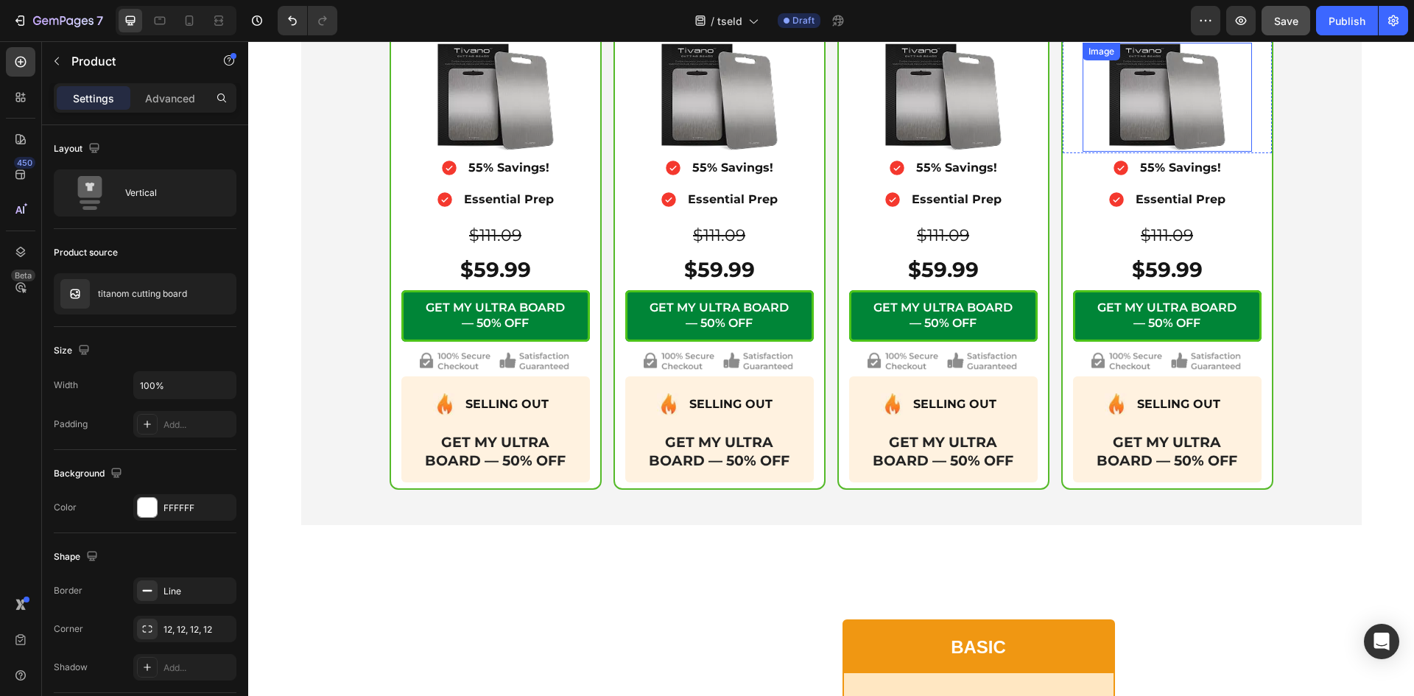
scroll to position [5424, 0]
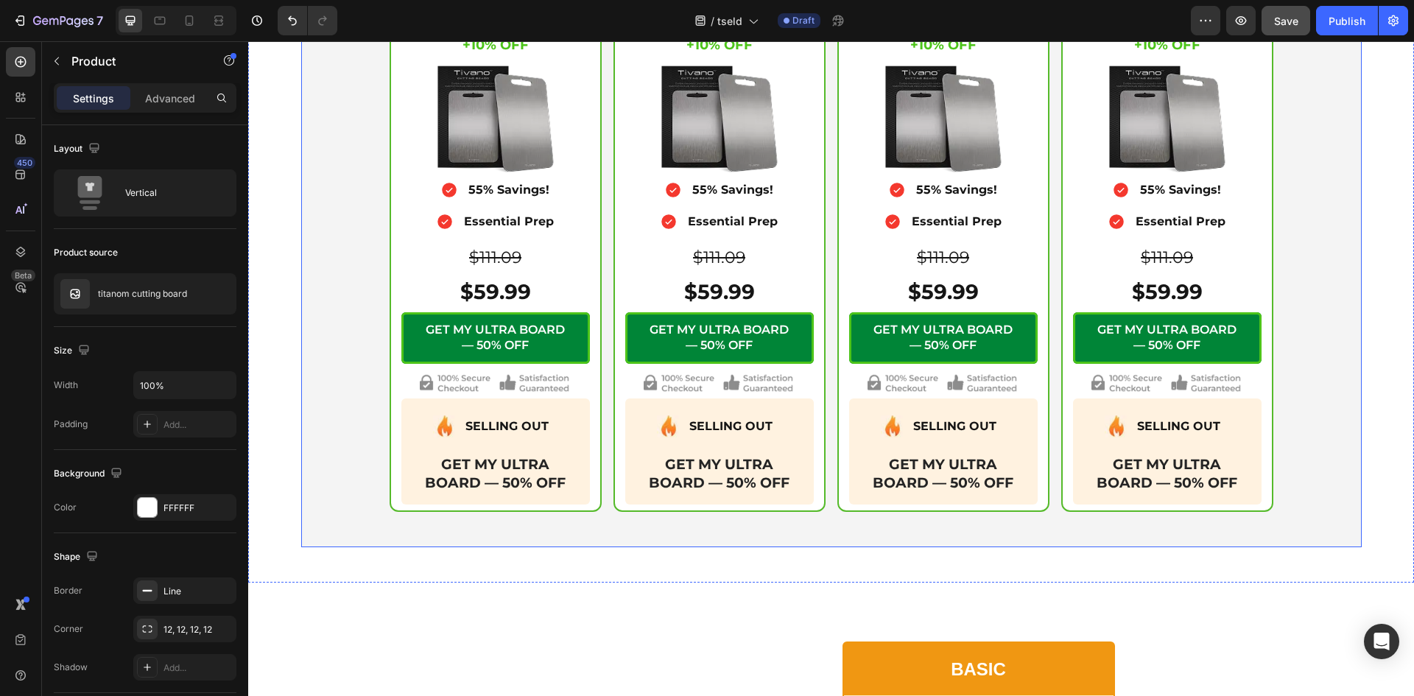
click at [1326, 204] on div "Icon Secure Checkout Text Block Advanced List Image Row 1X ULTRA CUTTING BOARD …" at bounding box center [831, 191] width 1042 height 640
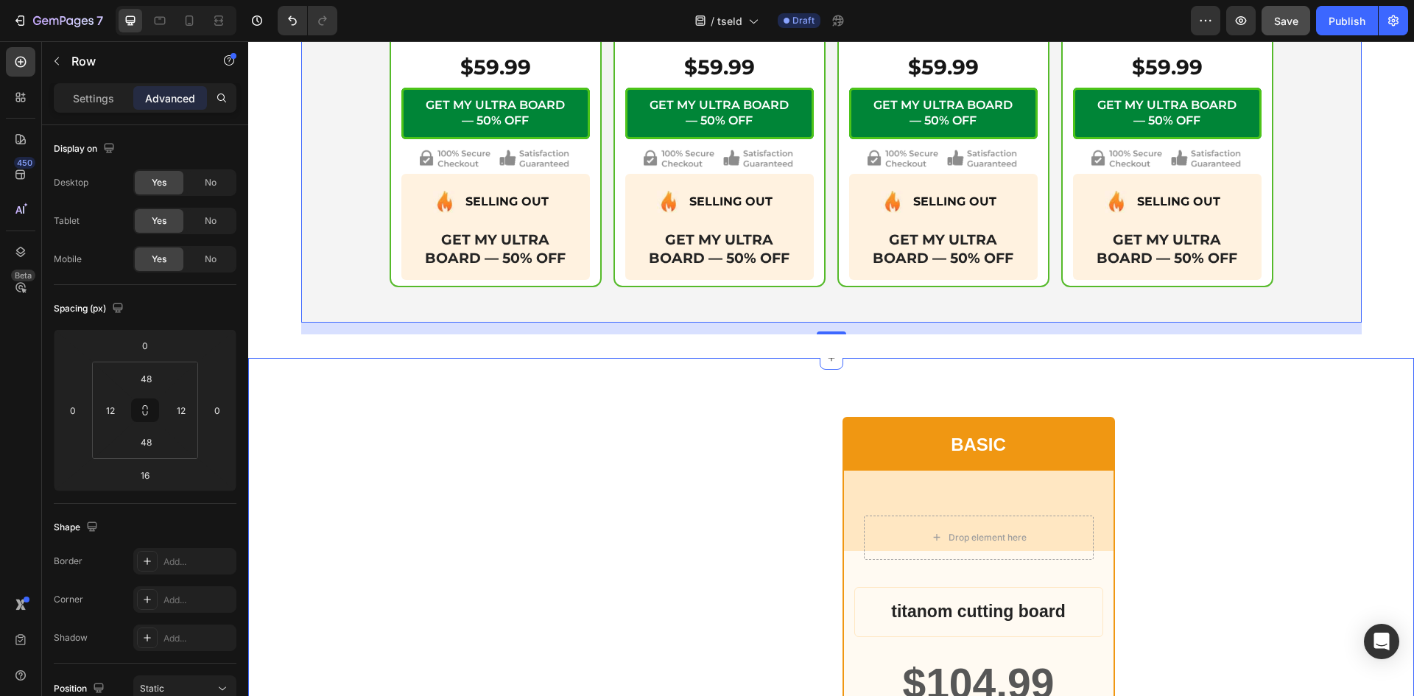
scroll to position [5669, 0]
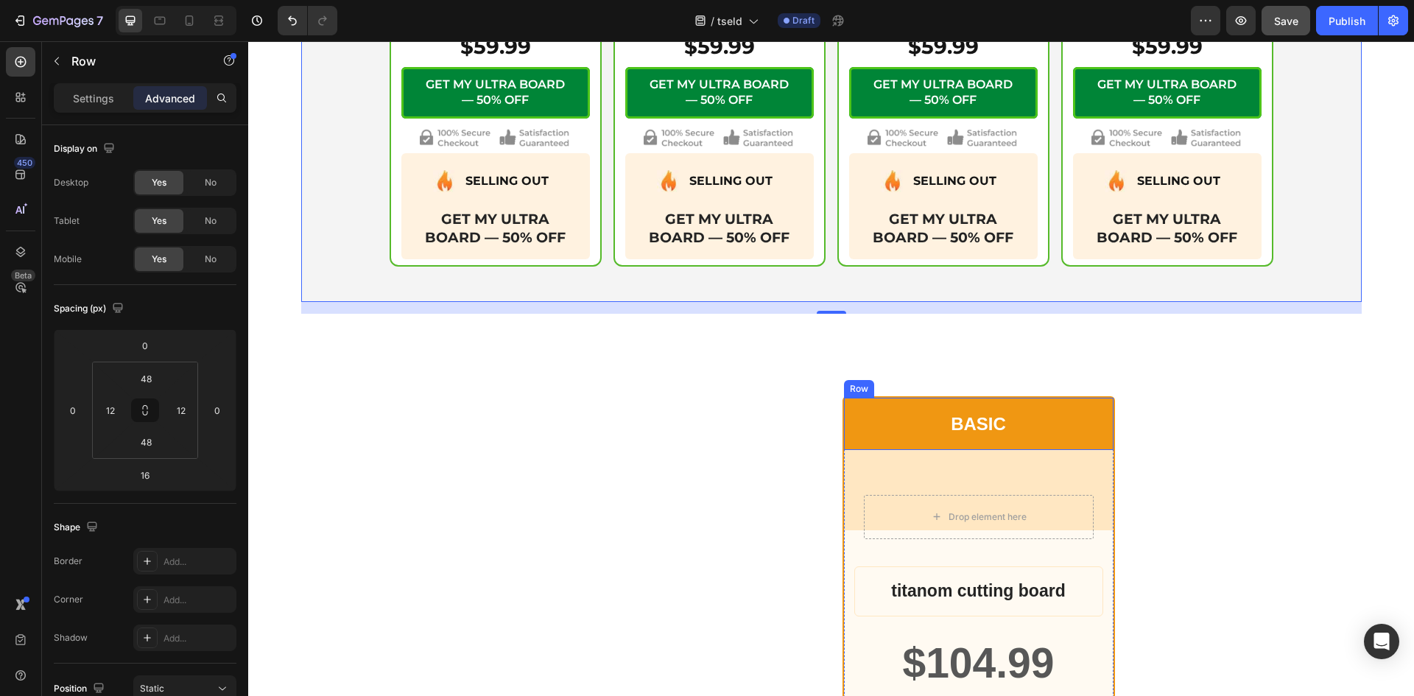
click at [863, 440] on div "BASIC Text Block Row" at bounding box center [978, 424] width 269 height 52
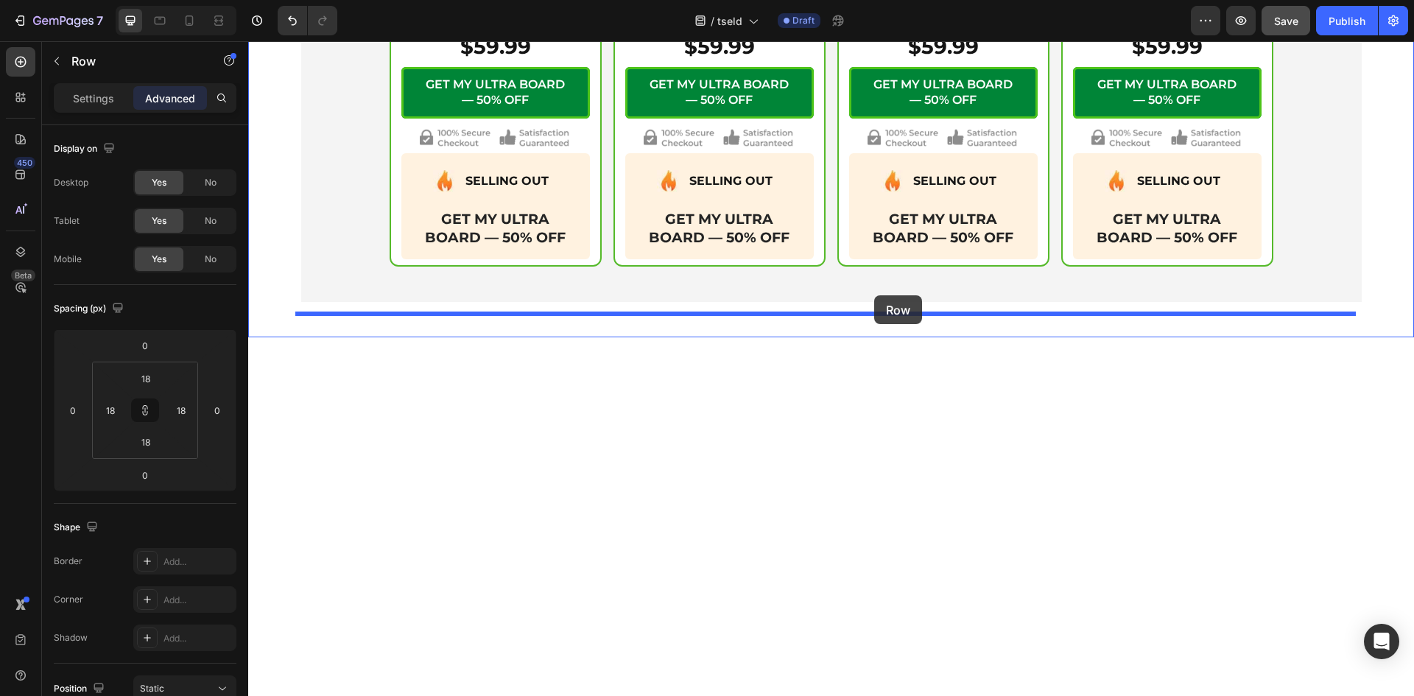
scroll to position [5178, 0]
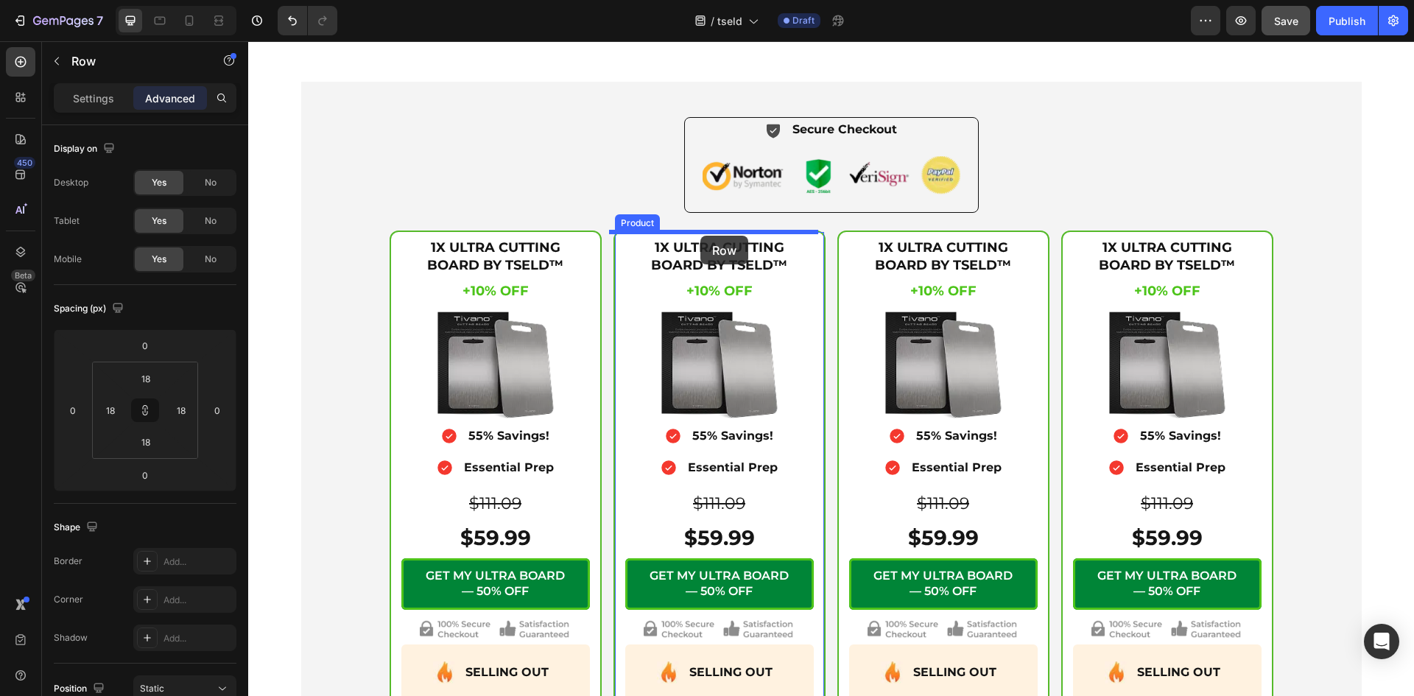
drag, startPoint x: 843, startPoint y: 383, endPoint x: 700, endPoint y: 236, distance: 205.1
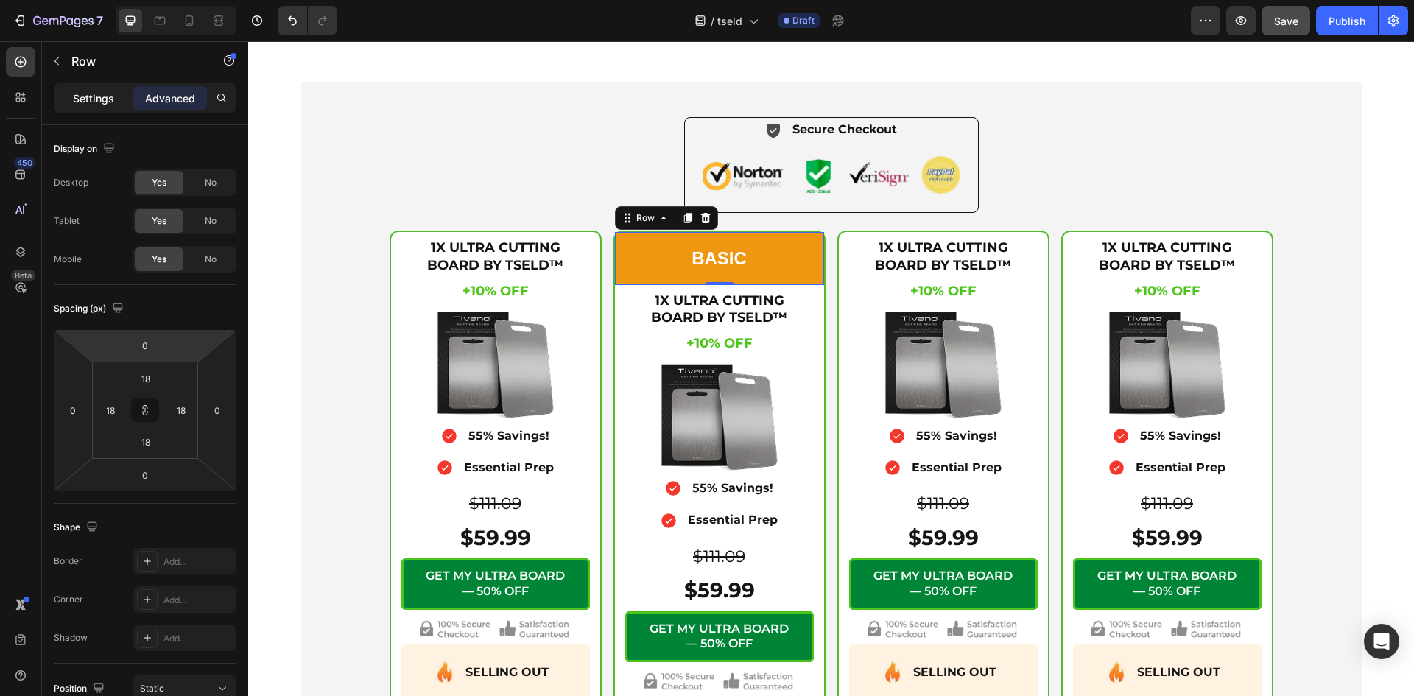
click at [91, 96] on p "Settings" at bounding box center [93, 98] width 41 height 15
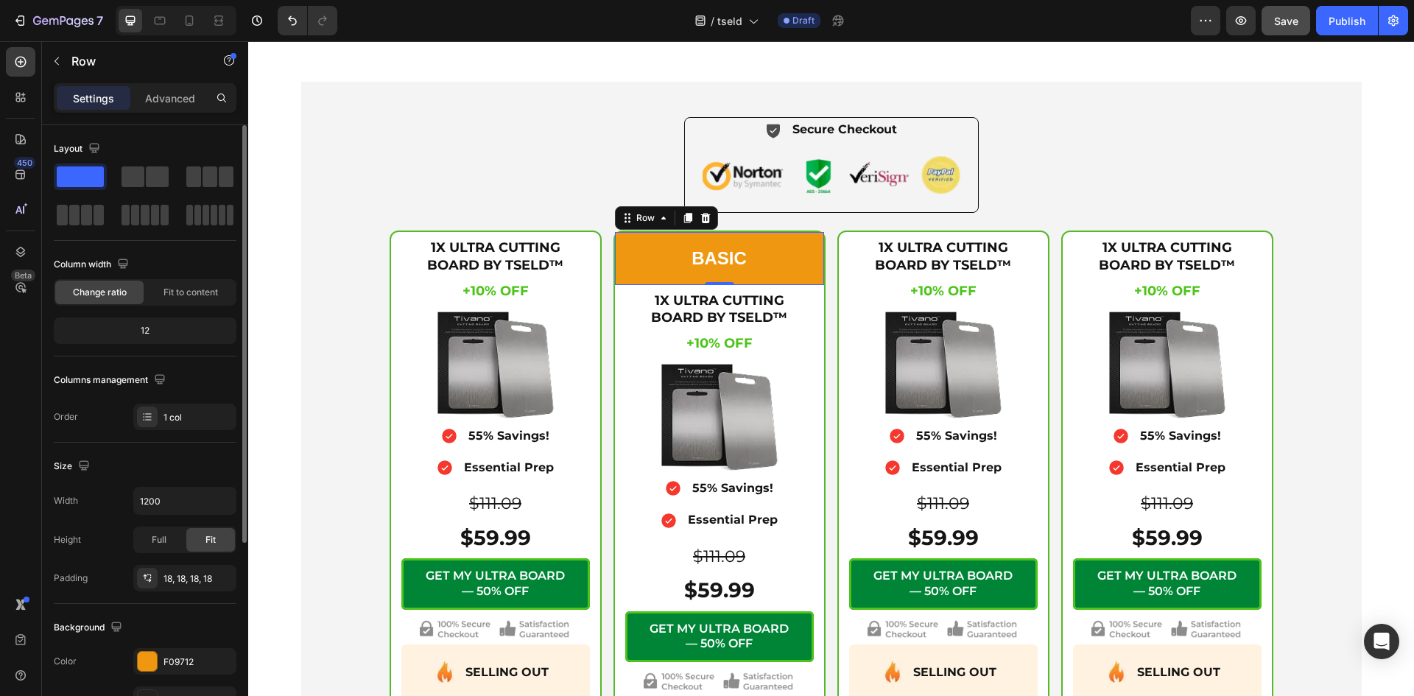
scroll to position [246, 0]
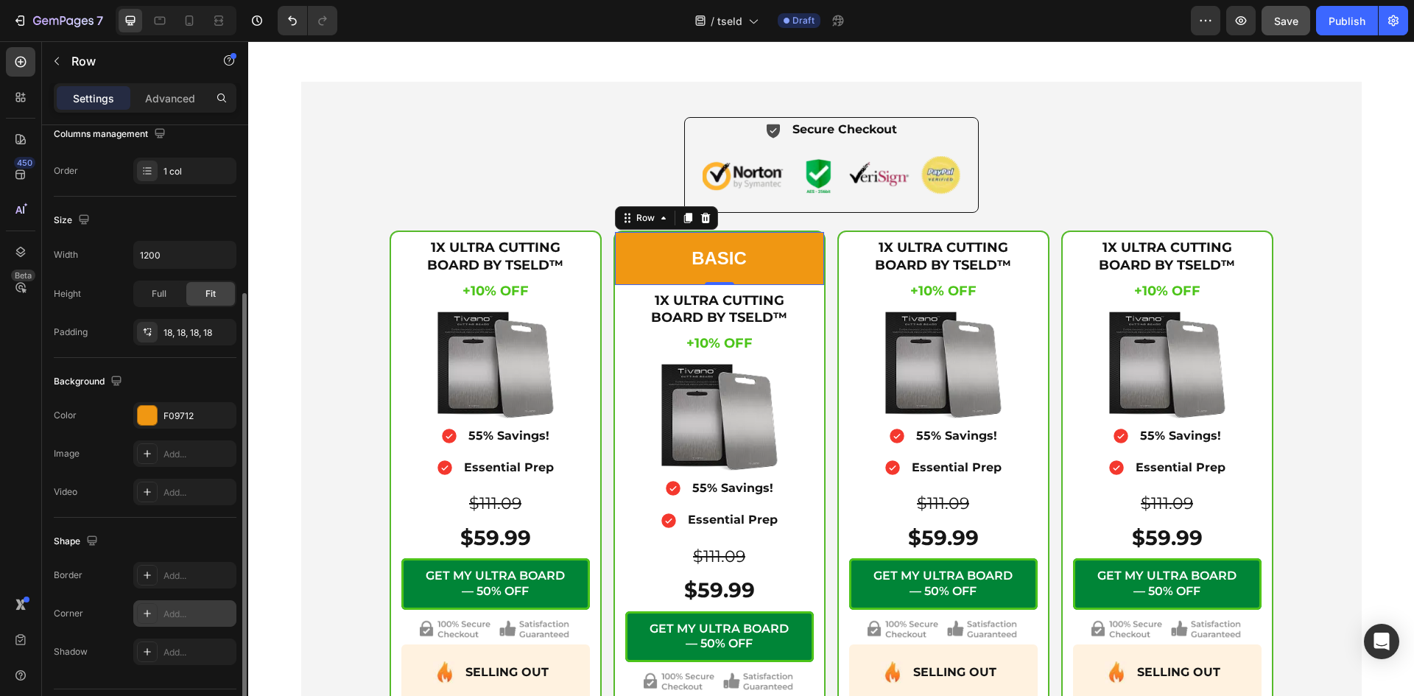
click at [179, 618] on div "Add..." at bounding box center [197, 613] width 69 height 13
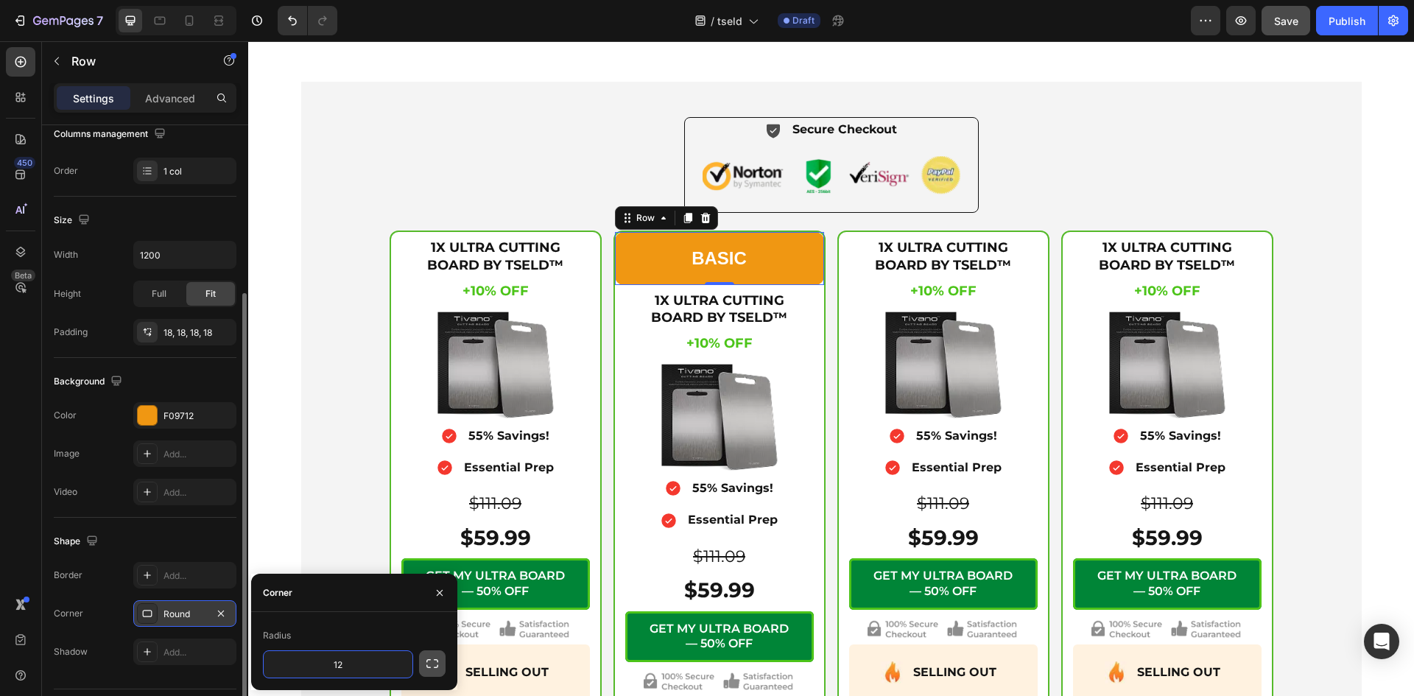
type input "12"
click at [439, 663] on icon "button" at bounding box center [432, 663] width 15 height 15
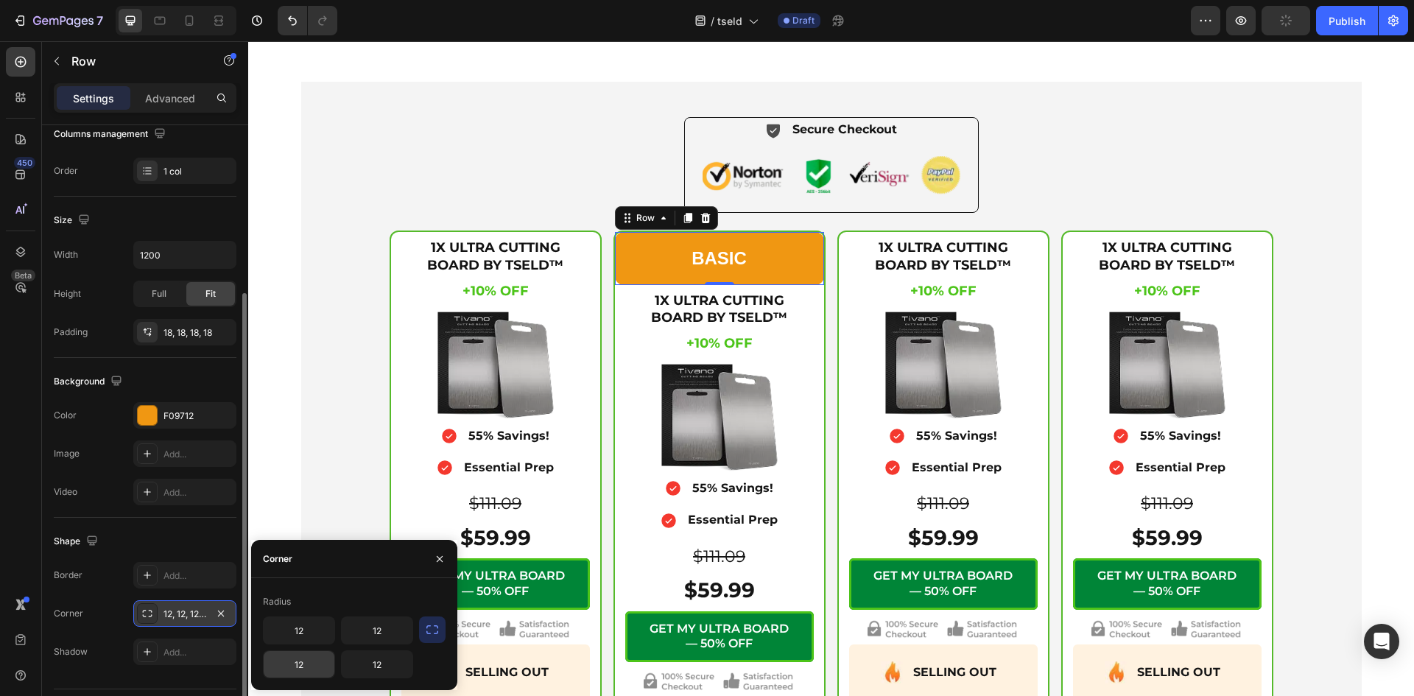
click at [305, 664] on input "12" at bounding box center [299, 664] width 71 height 27
type input "0"
click at [370, 668] on input "12" at bounding box center [377, 664] width 71 height 27
type input "0"
click at [349, 379] on div "Icon Secure Checkout Text Block Advanced List Image Row 1X ULTRA CUTTING BOARD …" at bounding box center [831, 463] width 1042 height 693
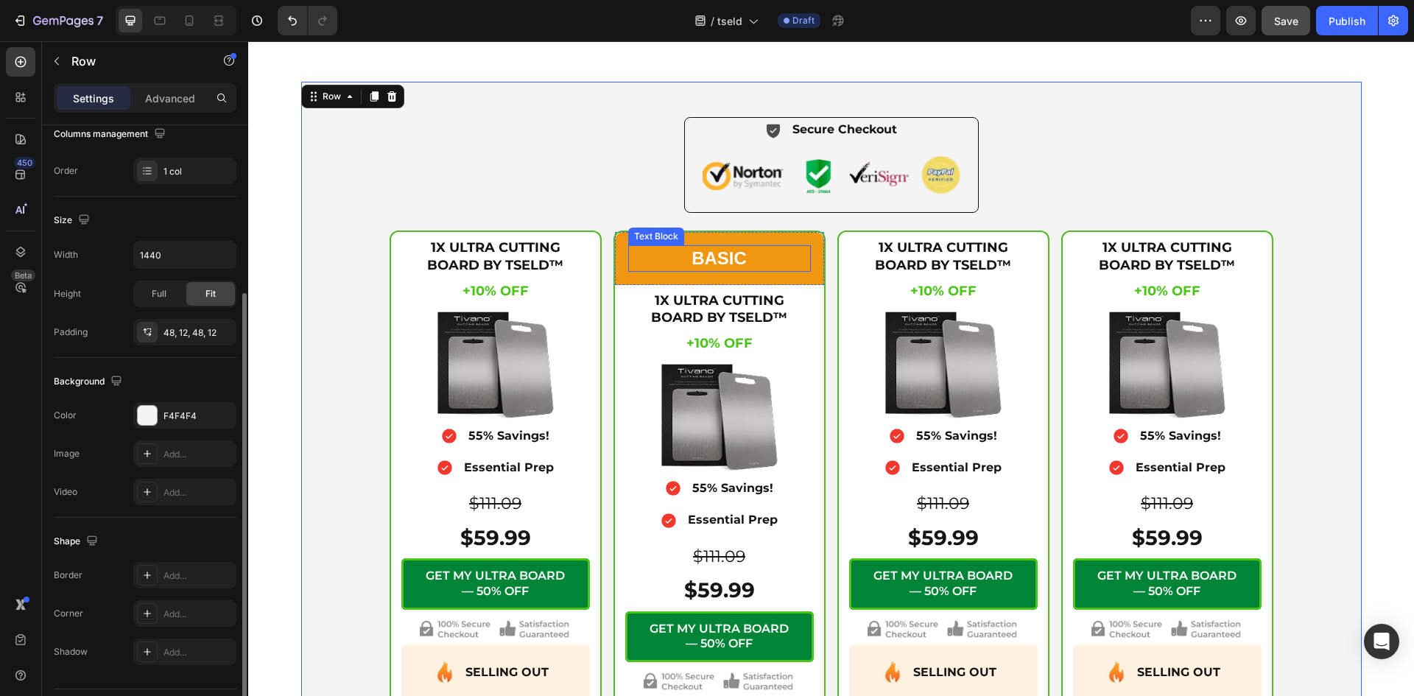
click at [721, 267] on p "BASIC" at bounding box center [719, 258] width 180 height 23
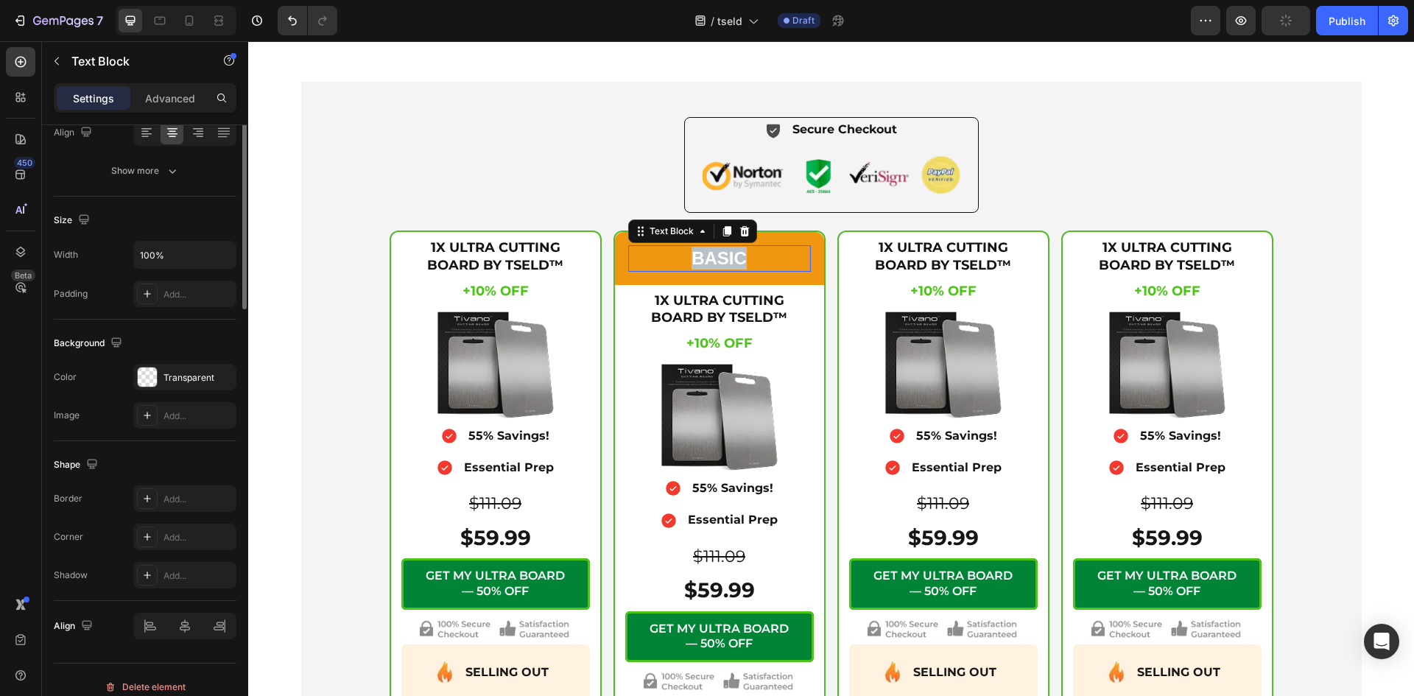
scroll to position [0, 0]
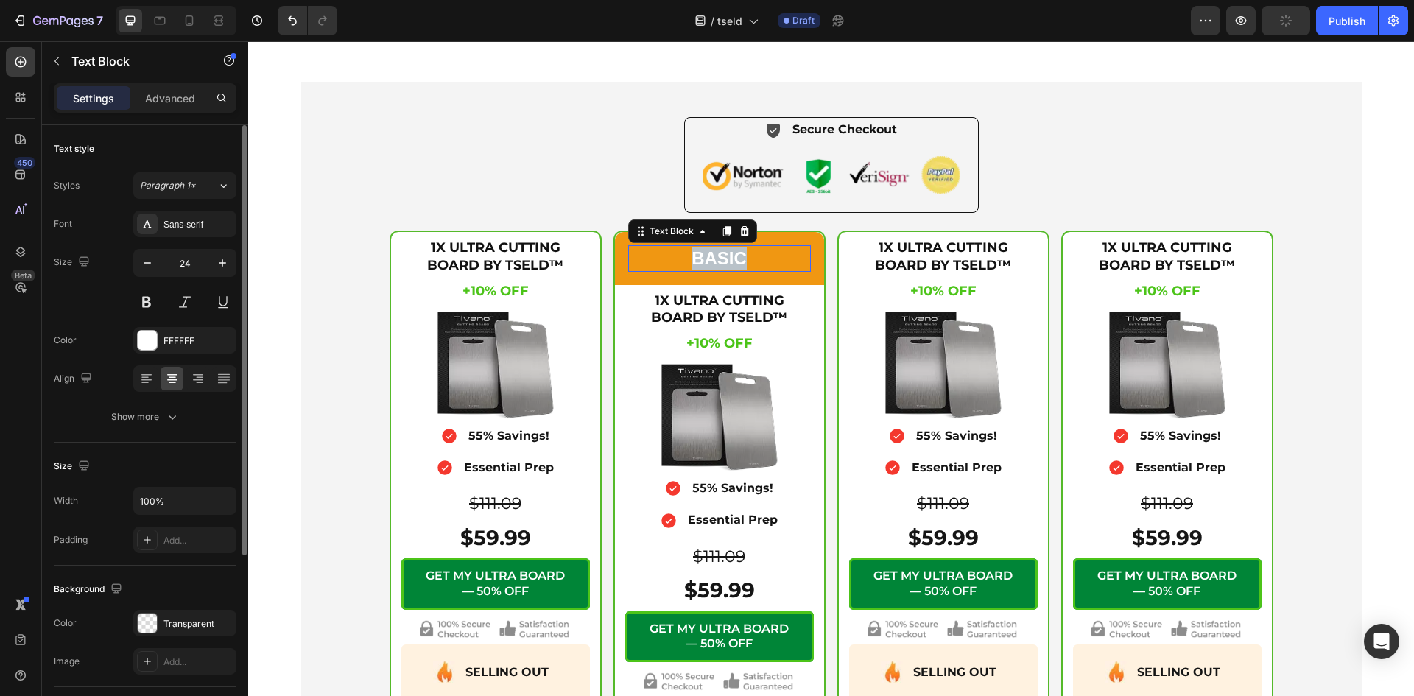
click at [721, 269] on div "BASIC Text Block 0" at bounding box center [719, 258] width 183 height 26
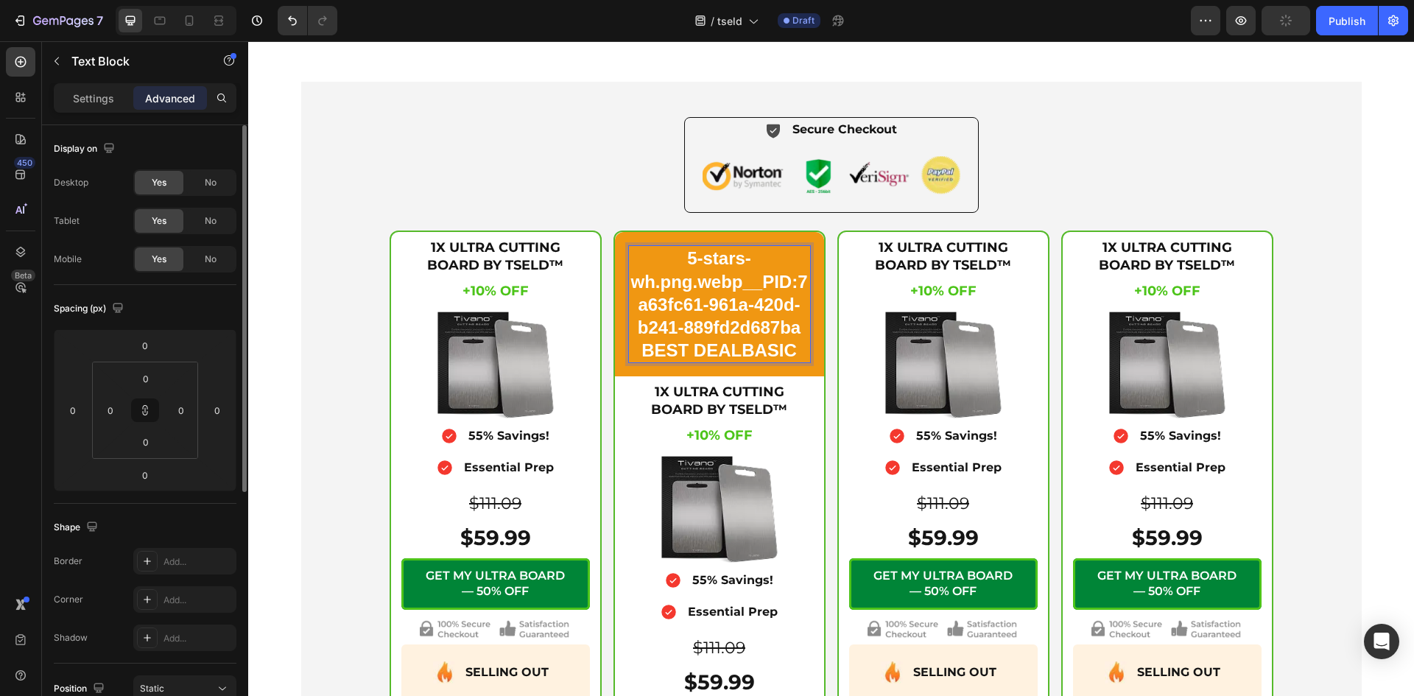
click at [740, 265] on p "5-stars-wh.png.webp__PID:7a63fc61-961a-420d-b241-889fd2d687ba BEST DEALBASIC" at bounding box center [719, 304] width 180 height 115
click at [296, 15] on icon "Undo/Redo" at bounding box center [292, 20] width 15 height 15
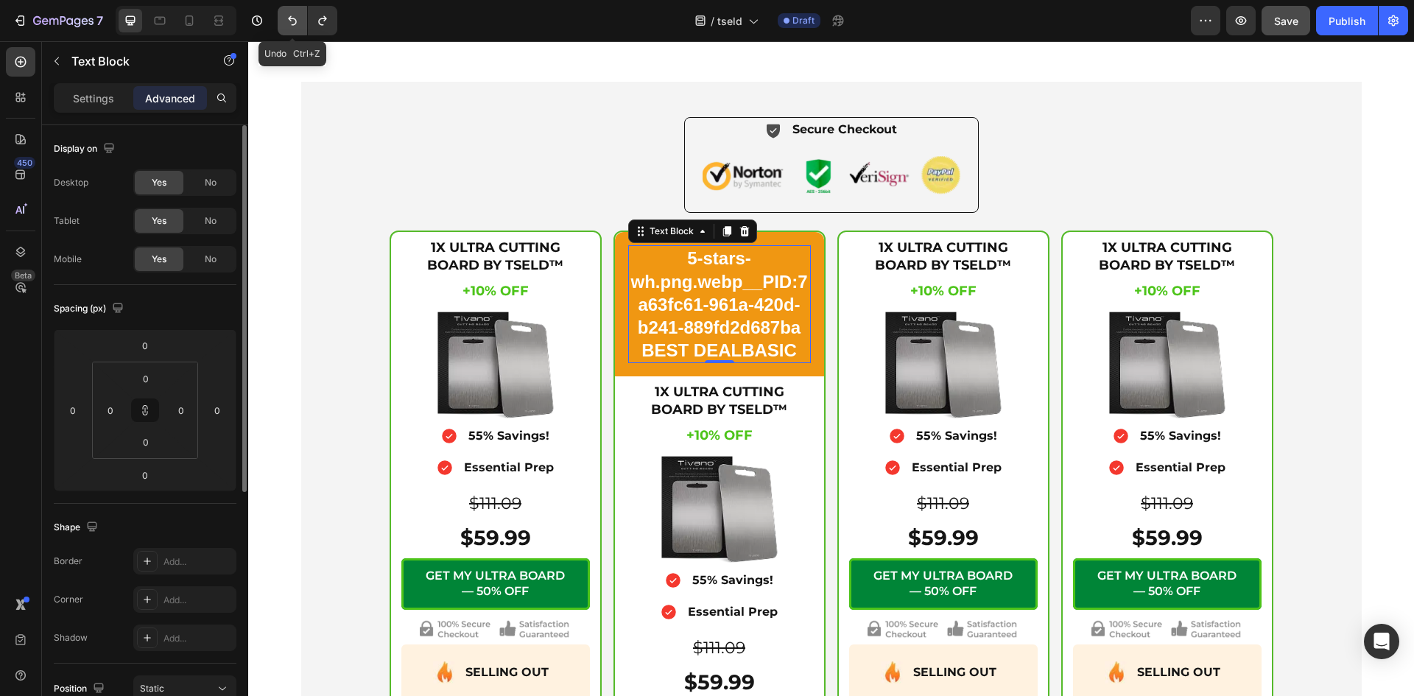
click at [296, 15] on icon "Undo/Redo" at bounding box center [292, 20] width 15 height 15
click at [739, 232] on icon at bounding box center [744, 231] width 10 height 10
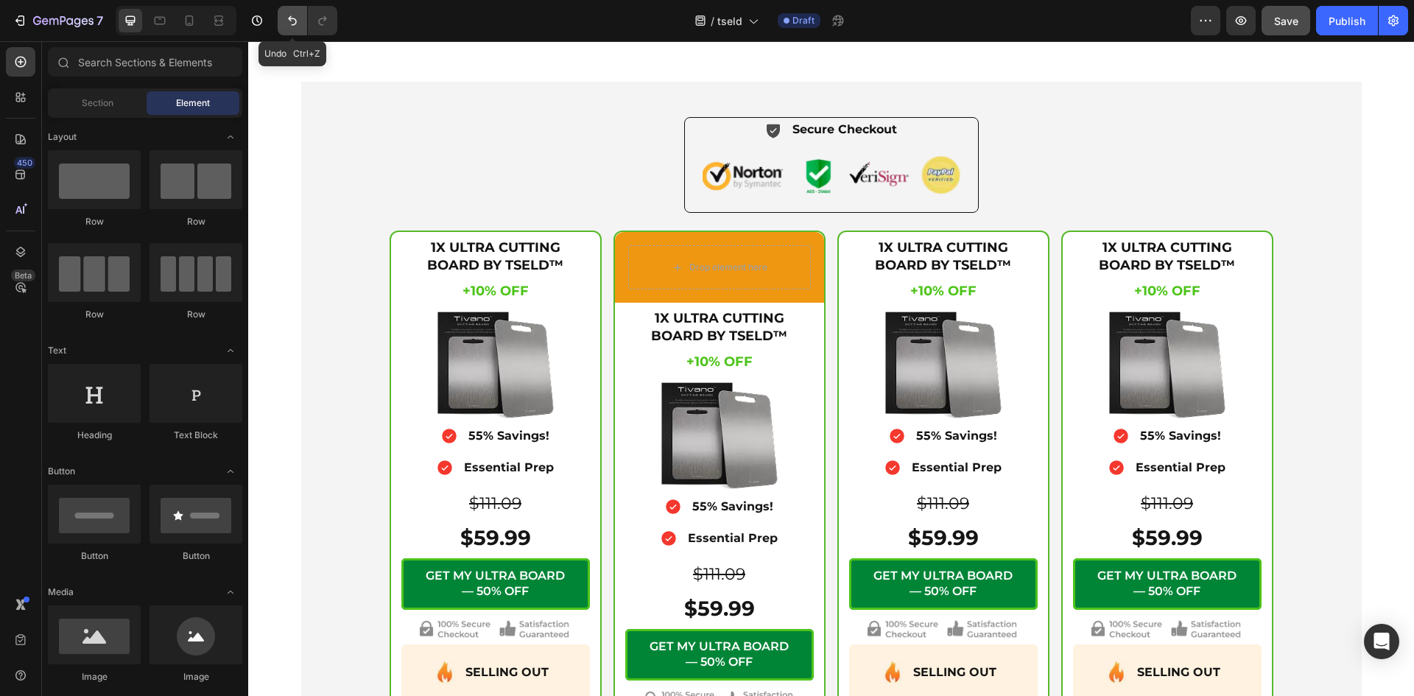
click at [294, 13] on icon "Undo/Redo" at bounding box center [292, 20] width 15 height 15
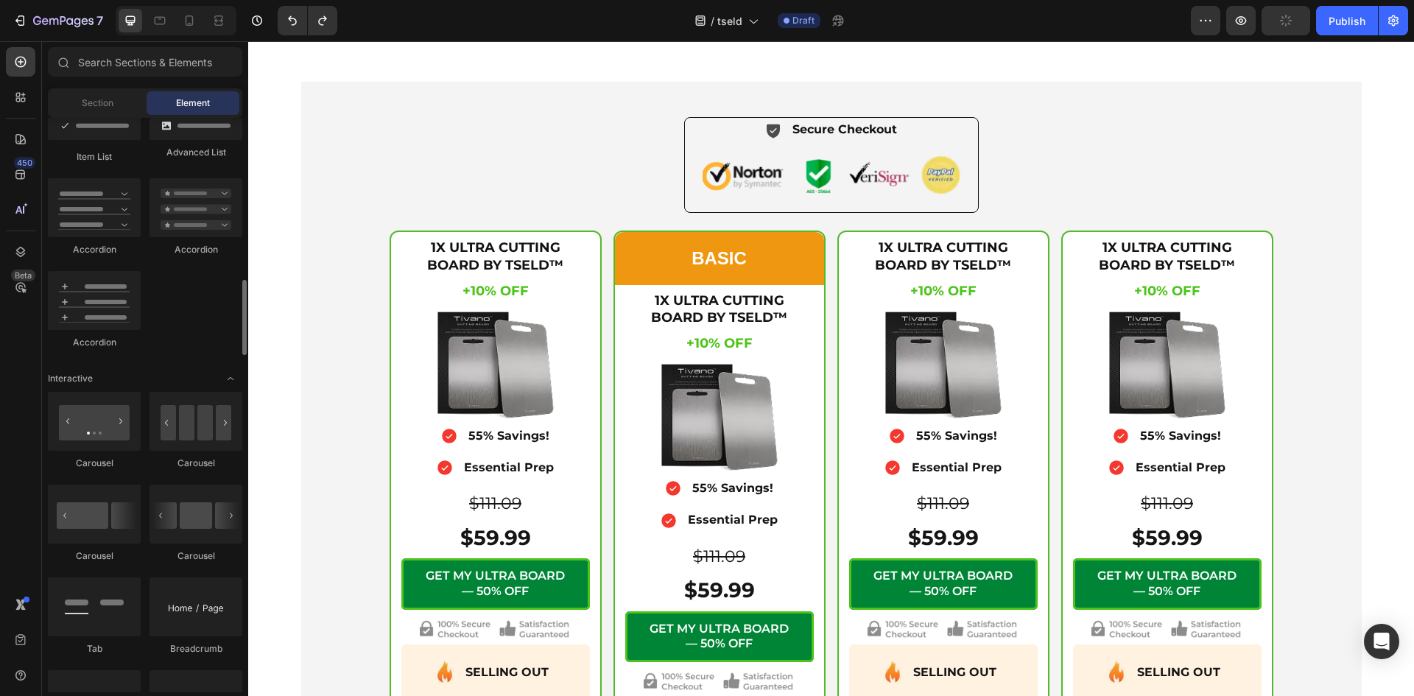
scroll to position [984, 0]
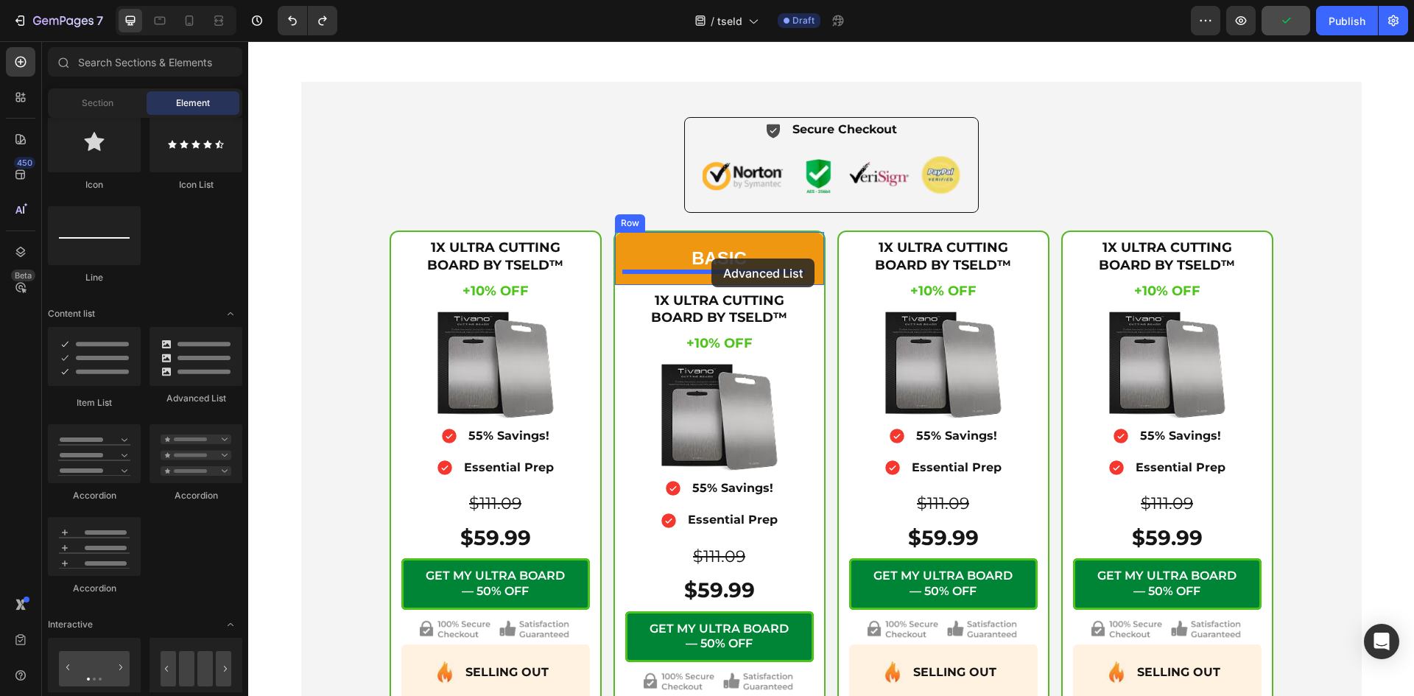
drag, startPoint x: 432, startPoint y: 393, endPoint x: 711, endPoint y: 258, distance: 309.8
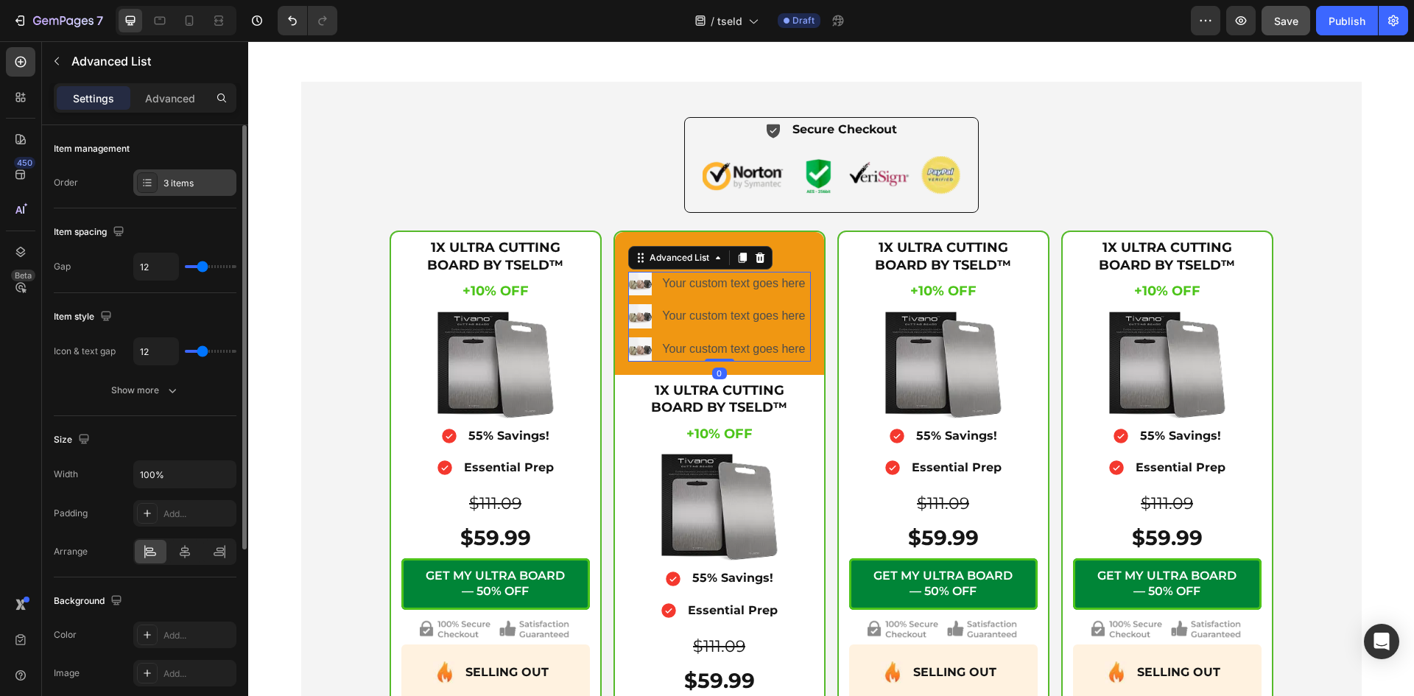
click at [218, 187] on div "3 items" at bounding box center [197, 183] width 69 height 13
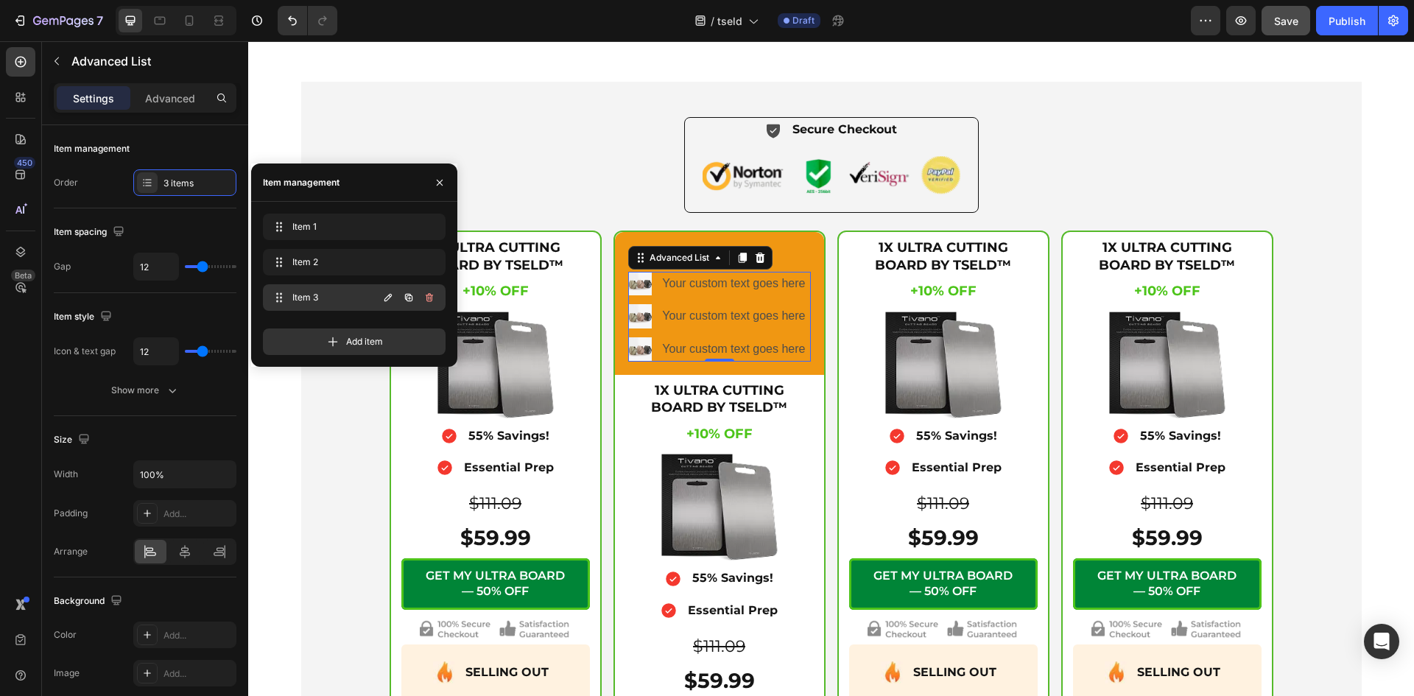
click at [434, 296] on button "button" at bounding box center [429, 297] width 21 height 21
click at [431, 296] on div "Delete" at bounding box center [419, 297] width 27 height 13
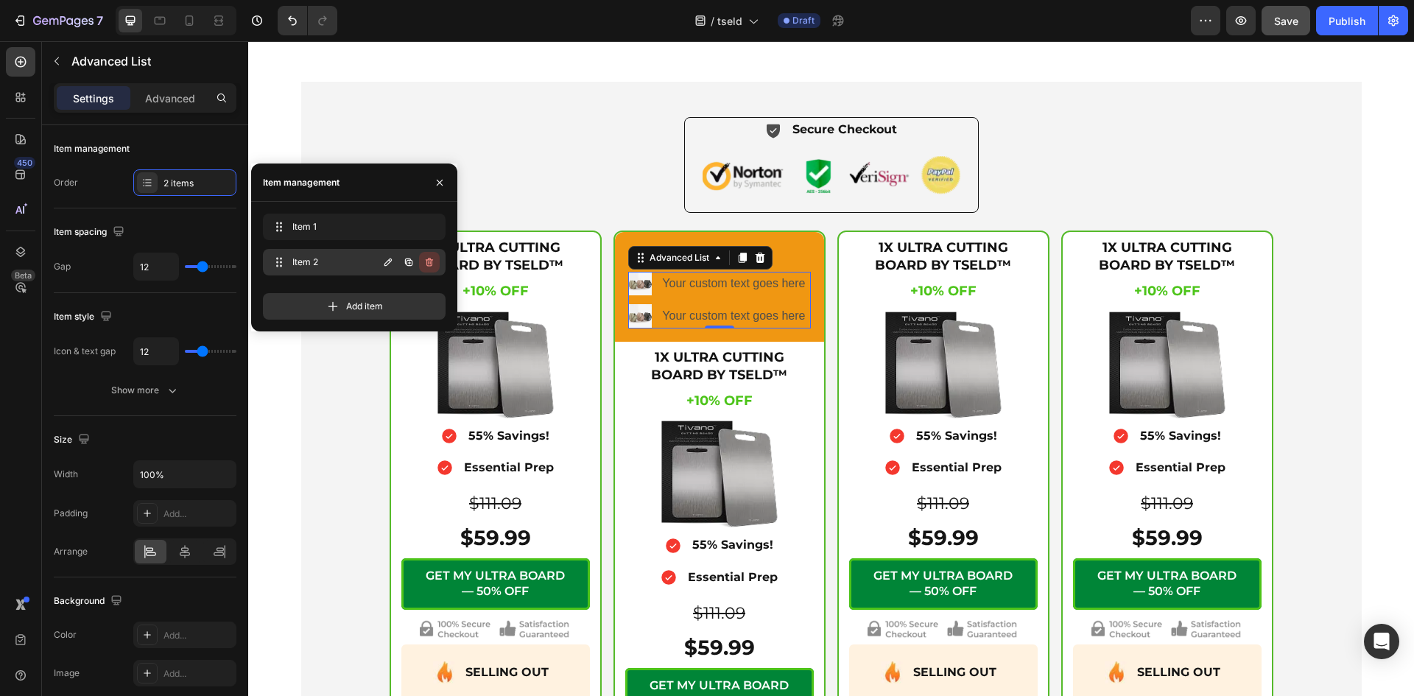
click at [430, 265] on icon "button" at bounding box center [429, 262] width 12 height 12
click at [430, 265] on div "Delete" at bounding box center [419, 261] width 27 height 13
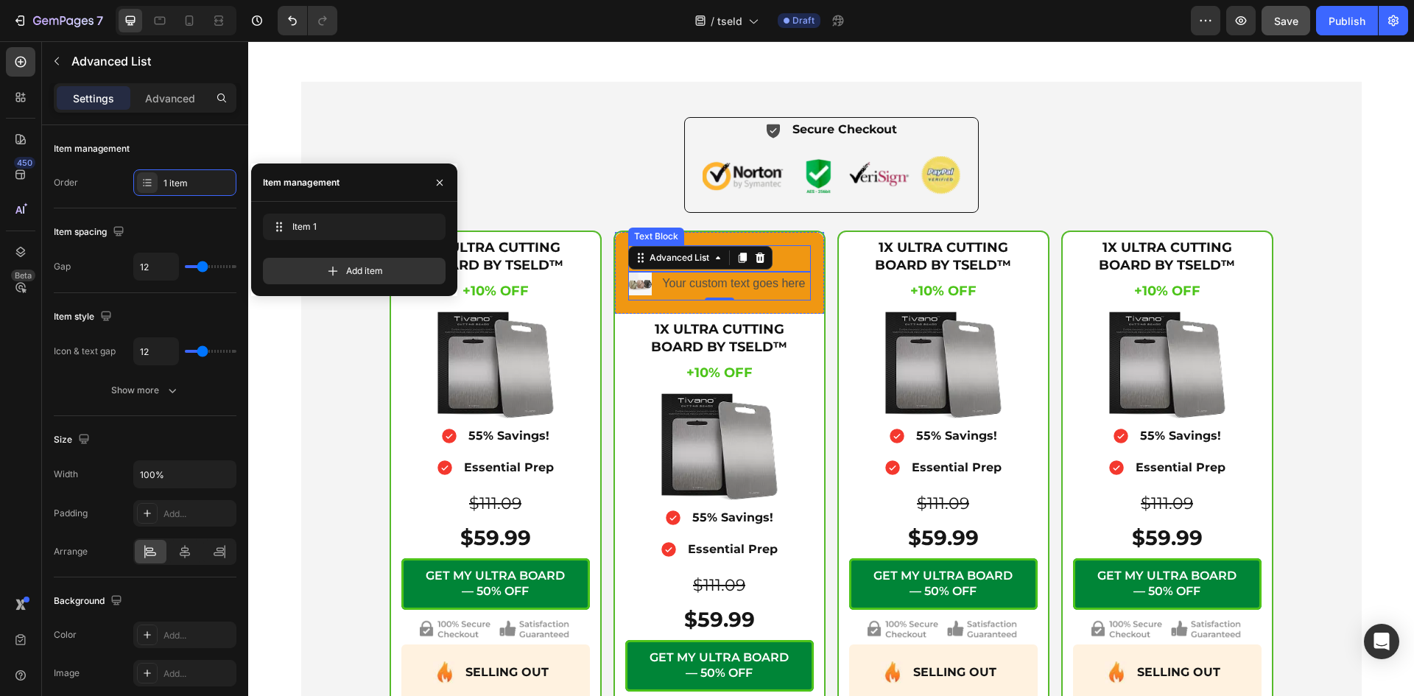
click at [783, 246] on div "BASIC" at bounding box center [719, 258] width 183 height 26
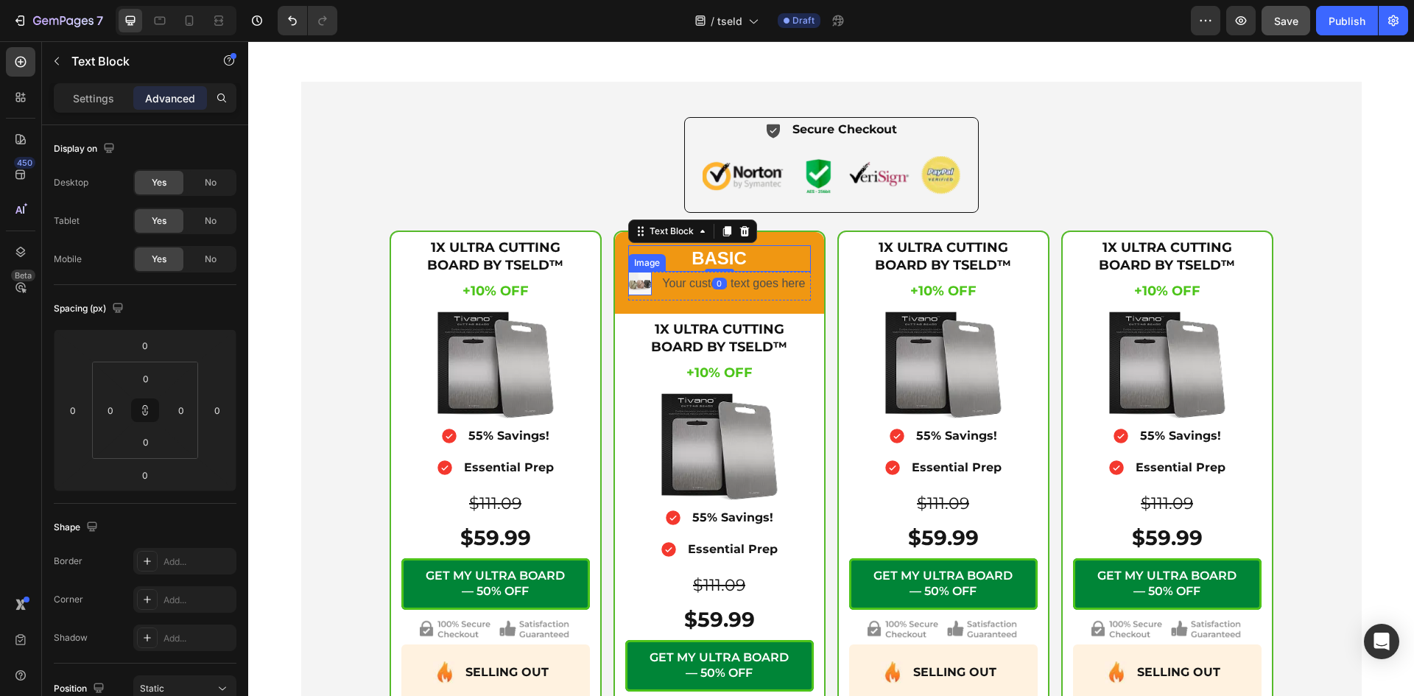
click at [633, 289] on img at bounding box center [640, 284] width 24 height 24
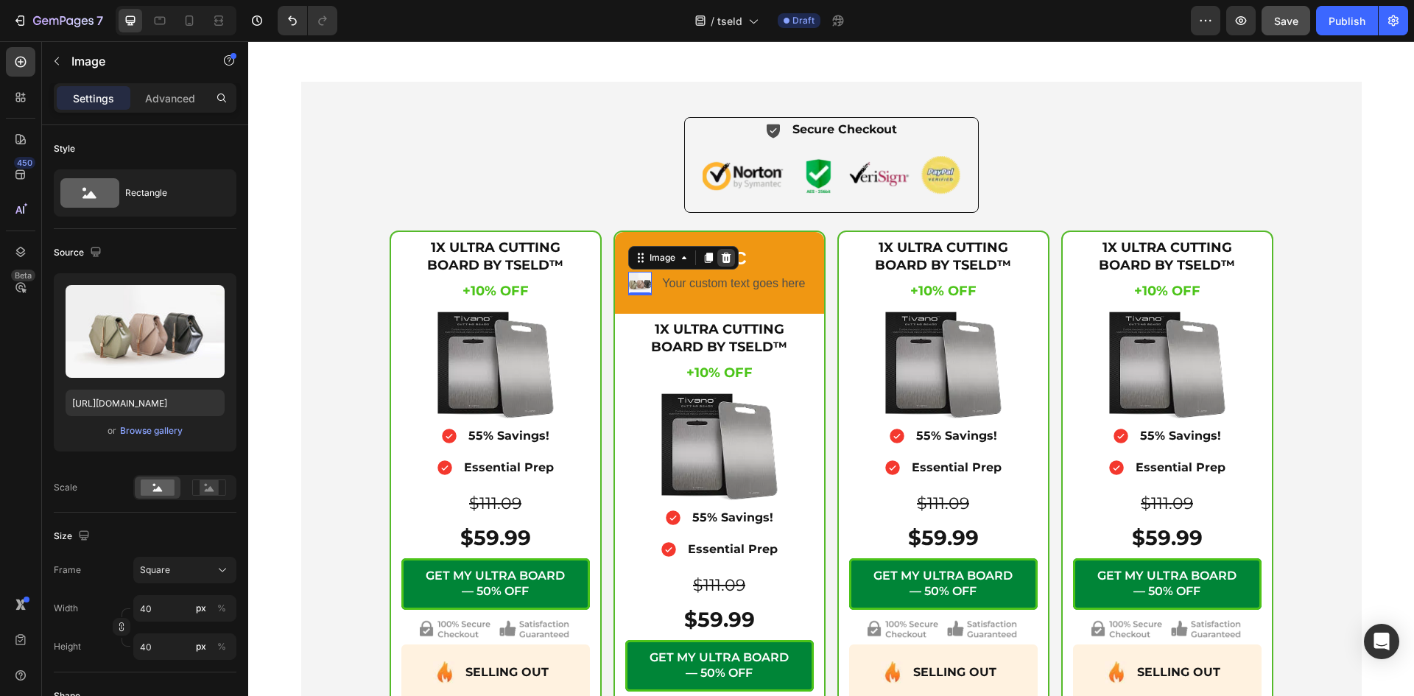
click at [720, 259] on icon at bounding box center [726, 258] width 12 height 12
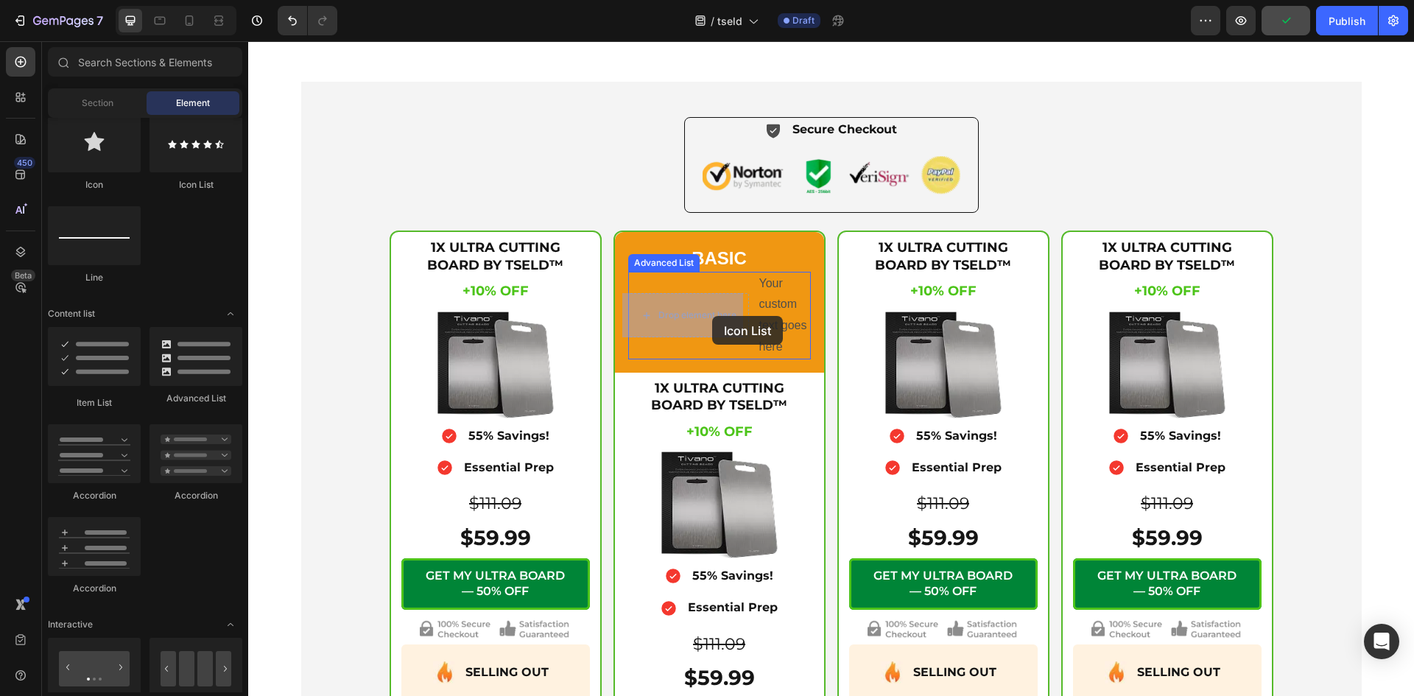
drag, startPoint x: 437, startPoint y: 191, endPoint x: 712, endPoint y: 316, distance: 302.4
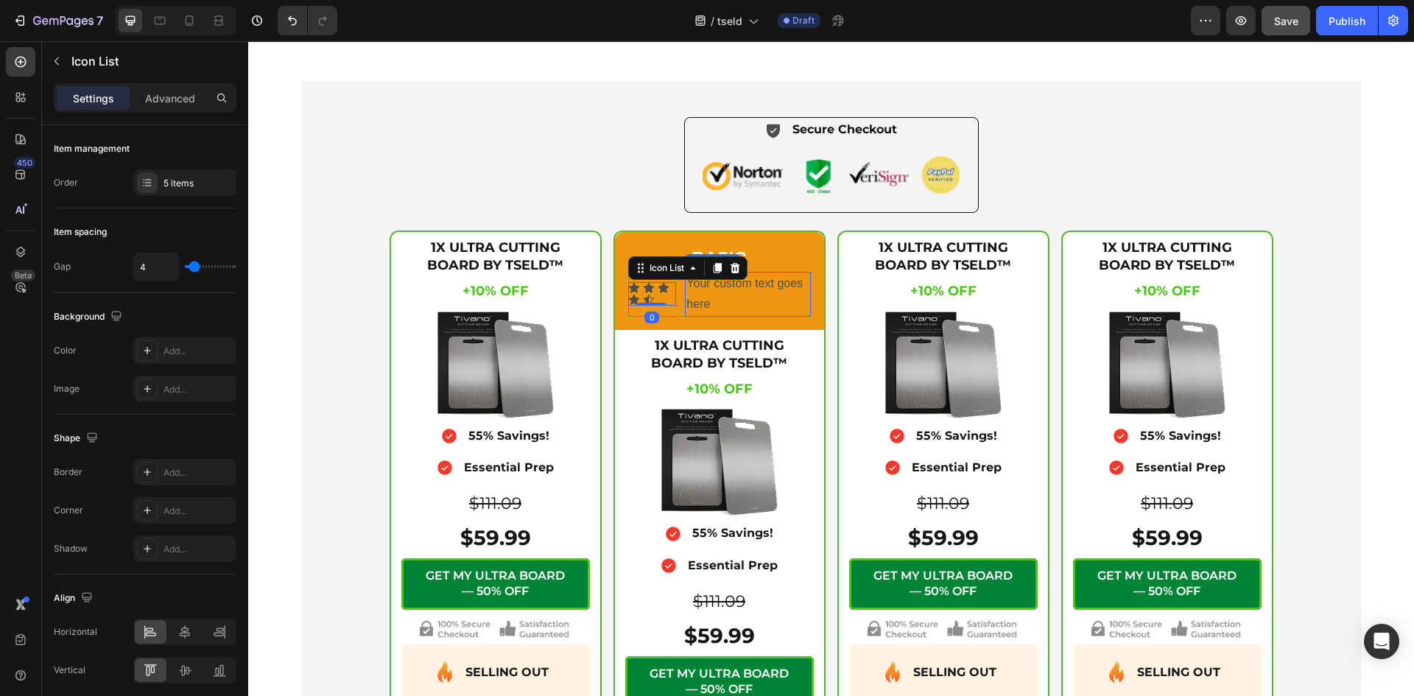
click at [705, 298] on div "Your custom text goes here" at bounding box center [747, 295] width 125 height 46
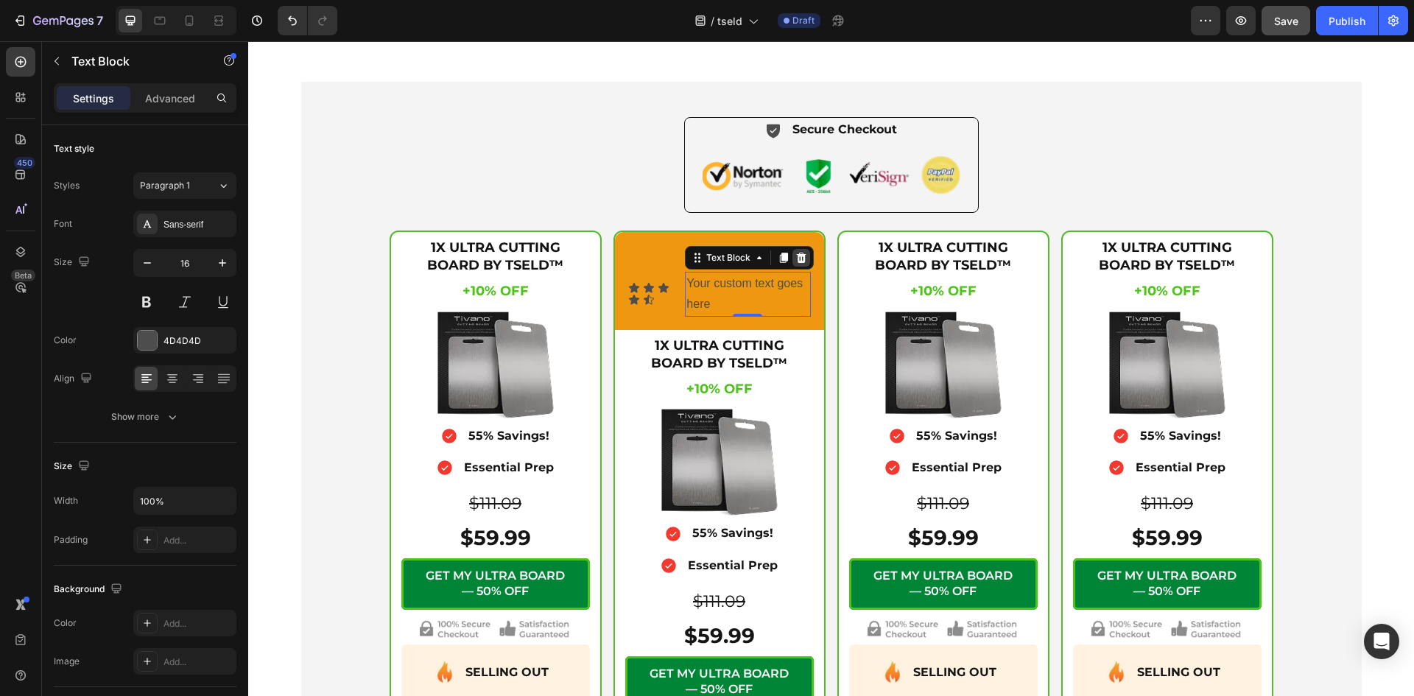
click at [799, 256] on icon at bounding box center [802, 257] width 10 height 10
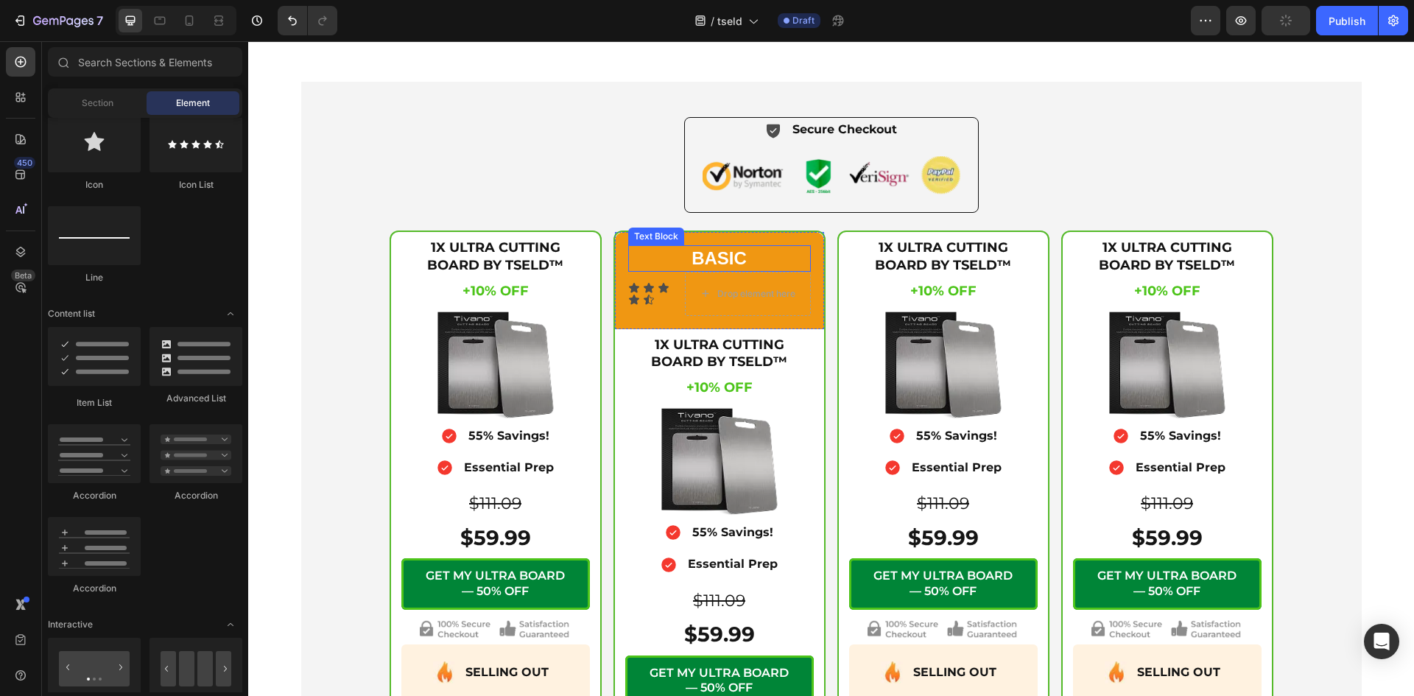
click at [722, 258] on p "BASIC" at bounding box center [719, 258] width 180 height 23
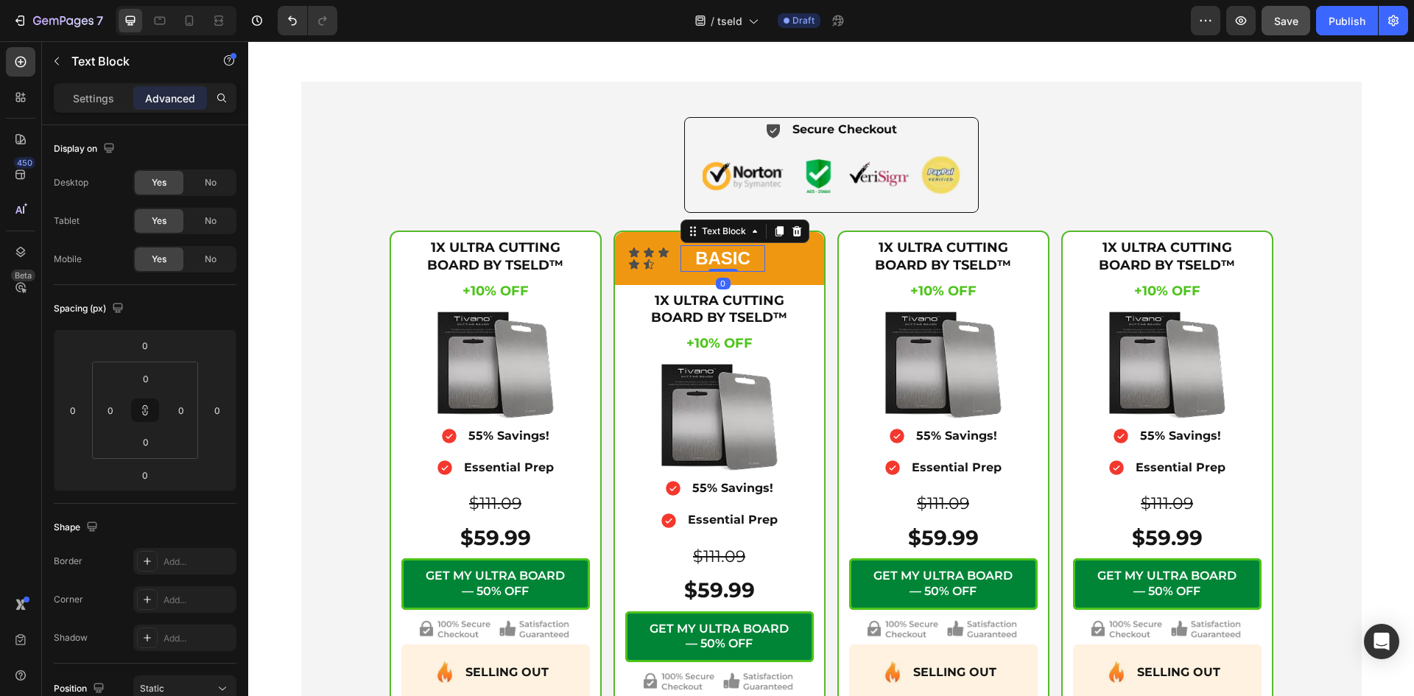
click at [722, 253] on p "BASIC" at bounding box center [723, 258] width 82 height 23
click at [671, 275] on div "Icon Icon Icon Icon Icon Icon List BEST DEAL Text Block 0 Advanced List Row" at bounding box center [719, 258] width 209 height 52
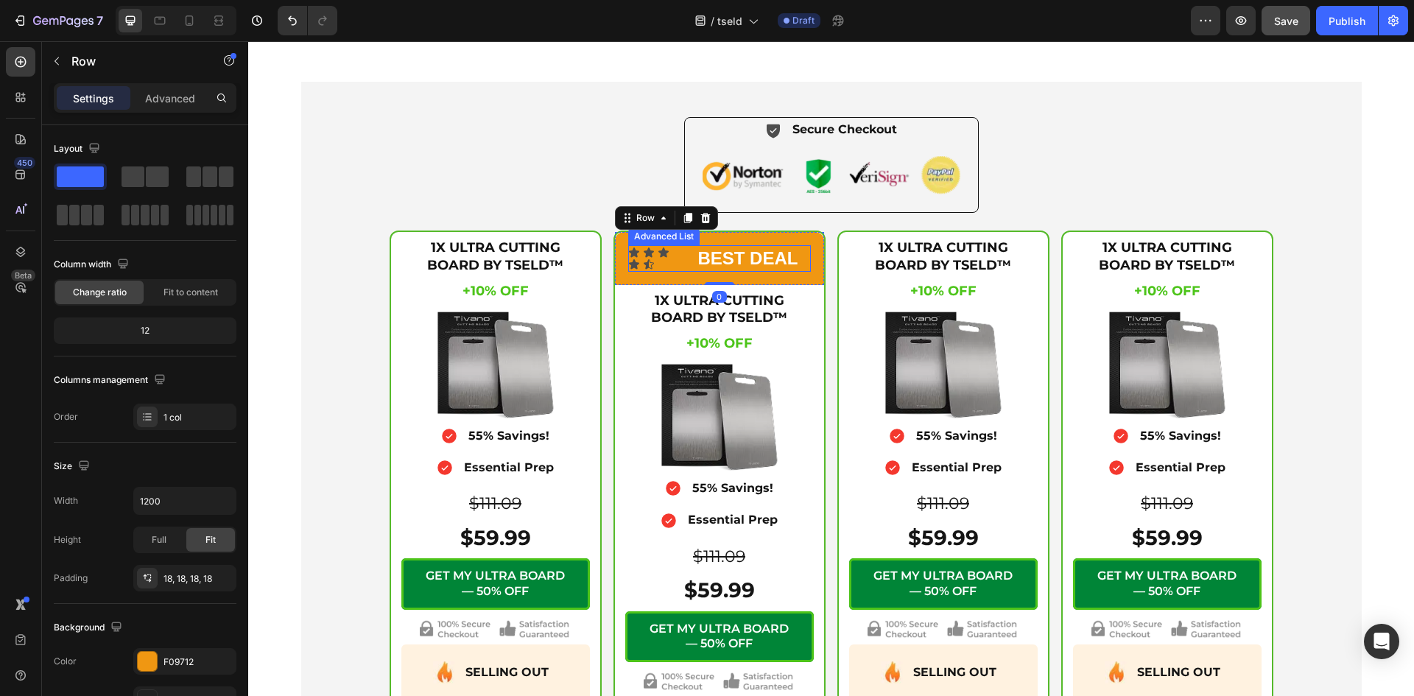
click at [678, 265] on li "Icon Icon Icon Icon Icon Icon List BEST DEAL Text Block" at bounding box center [719, 258] width 183 height 26
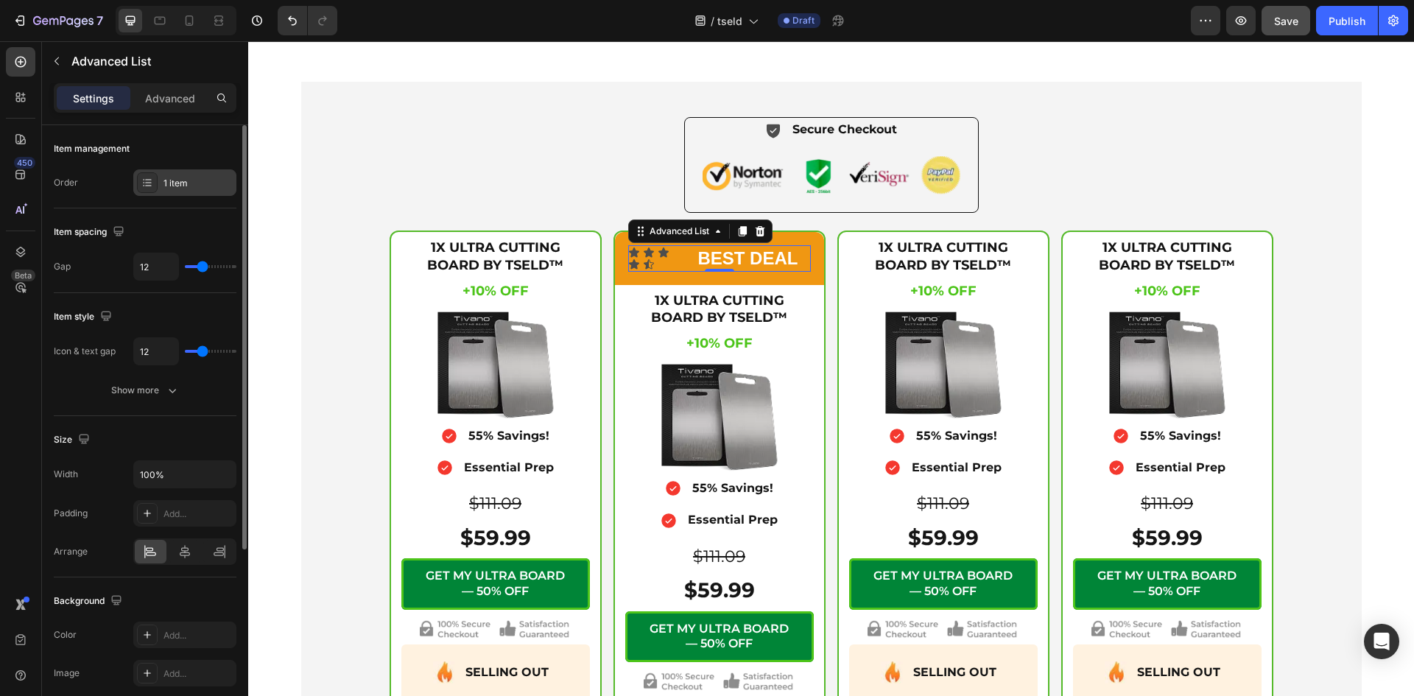
click at [164, 174] on div "1 item" at bounding box center [184, 182] width 103 height 27
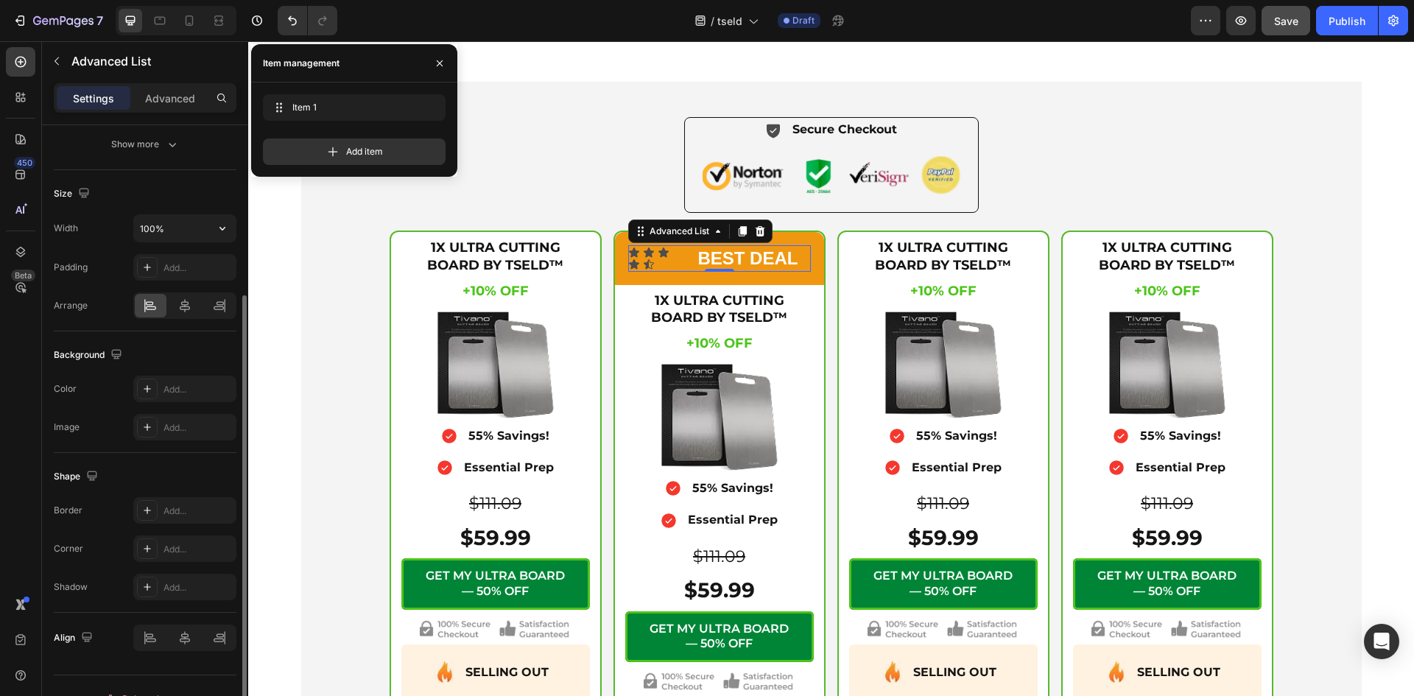
scroll to position [0, 0]
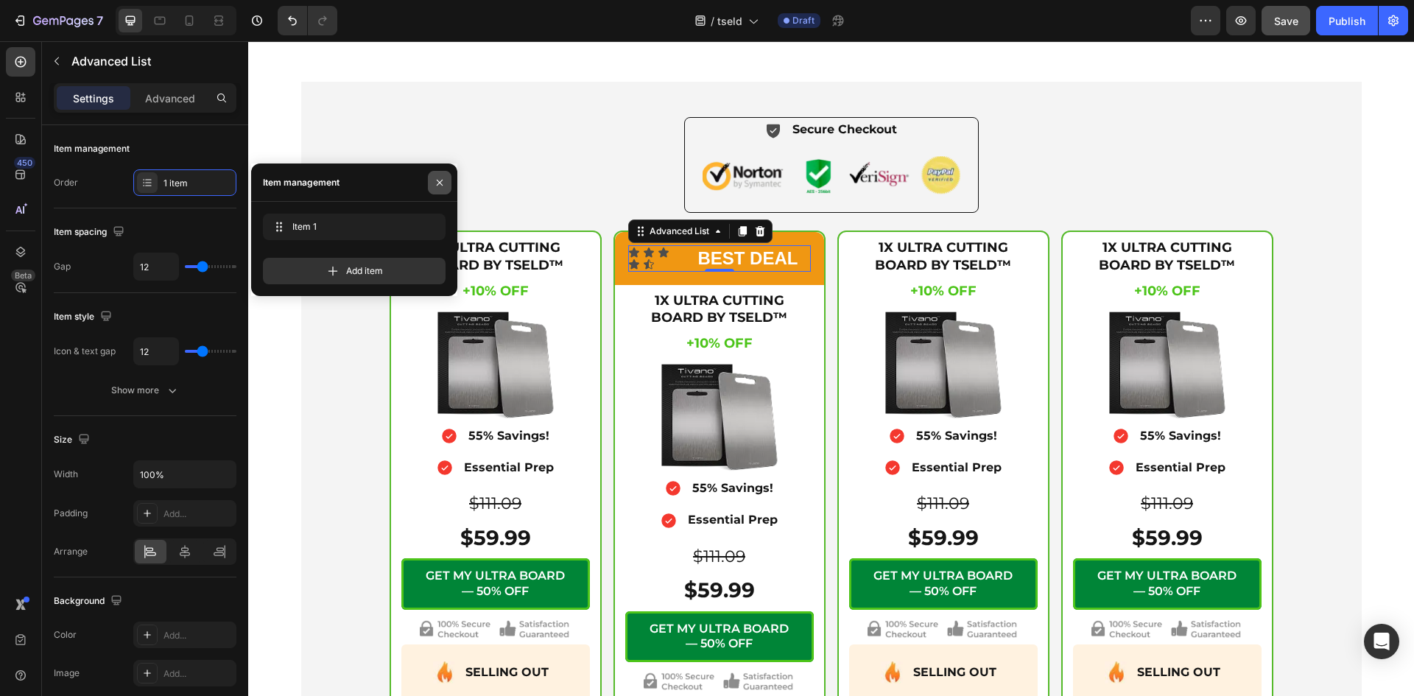
click at [440, 174] on button "button" at bounding box center [440, 183] width 24 height 24
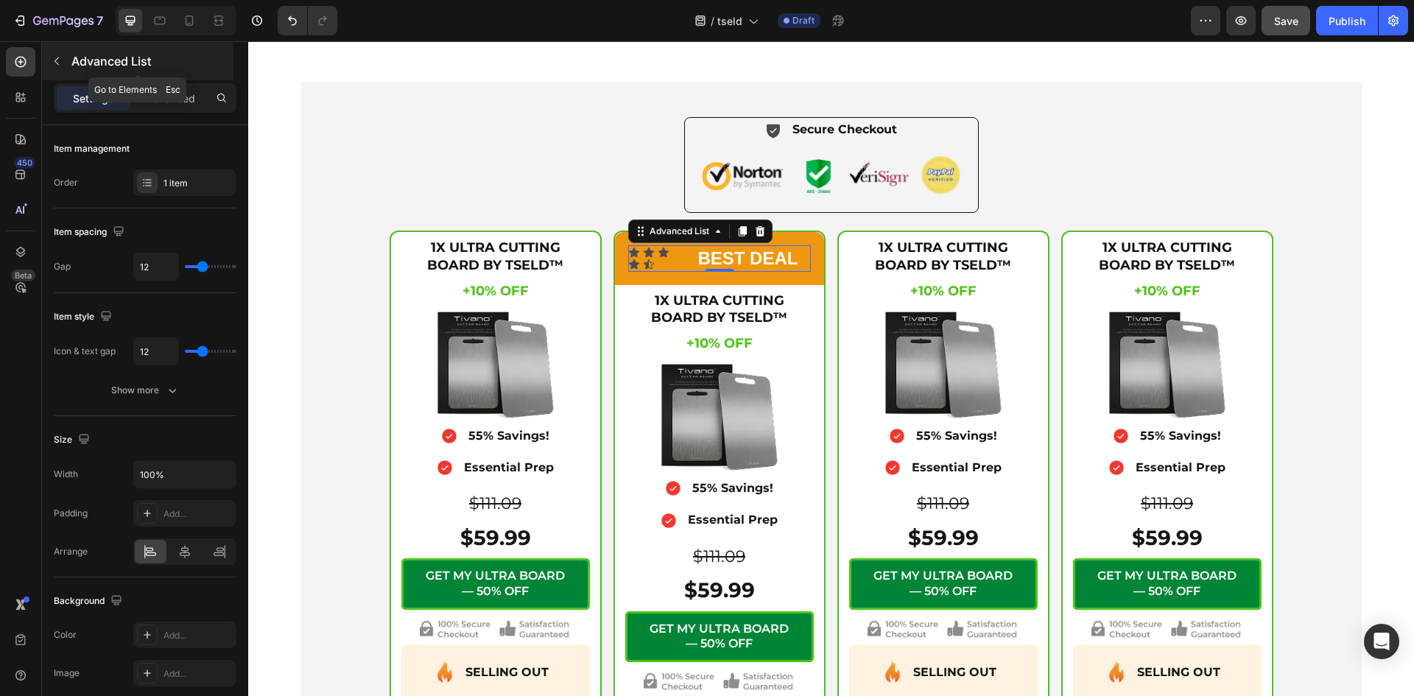
click at [59, 59] on icon "button" at bounding box center [57, 61] width 12 height 12
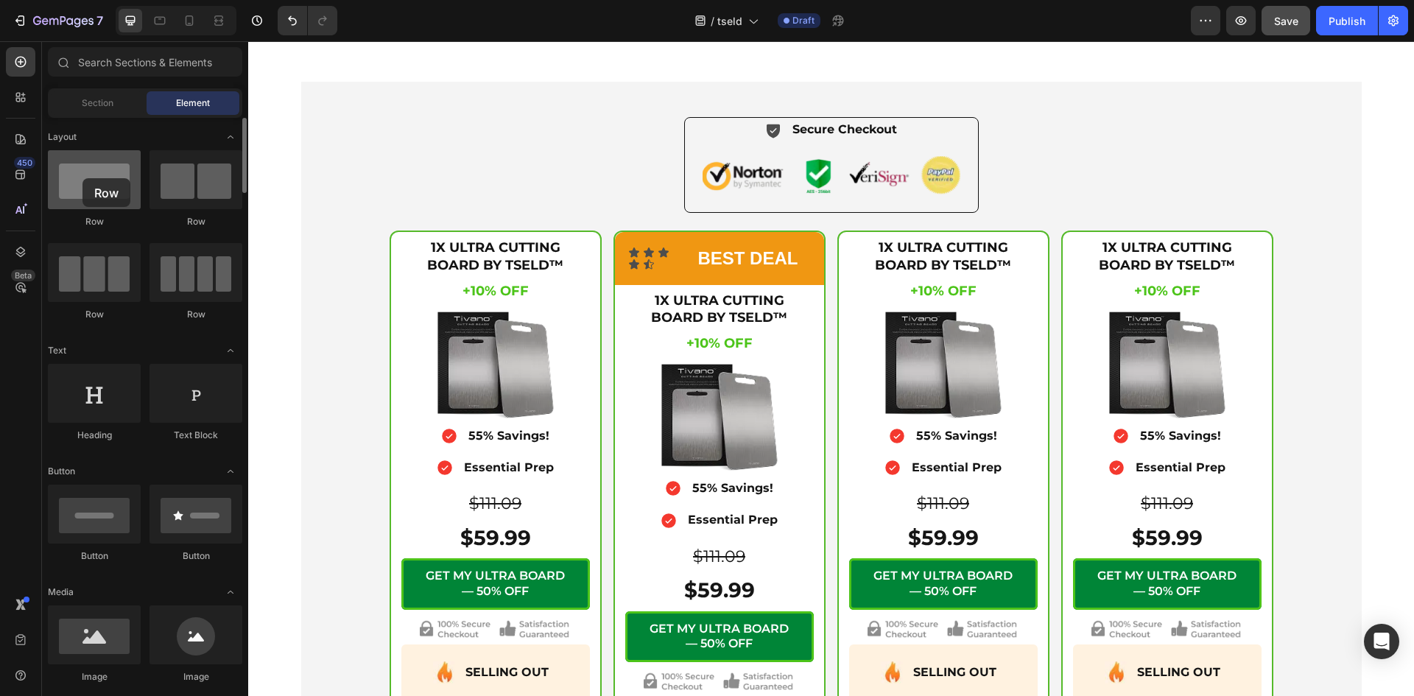
drag, startPoint x: 193, startPoint y: 194, endPoint x: 82, endPoint y: 178, distance: 111.5
click at [82, 178] on div "Row Row Row Row" at bounding box center [145, 242] width 194 height 184
click at [646, 274] on div "Icon Icon Icon Icon Icon Icon List BEST DEAL Text Block Advanced List Row" at bounding box center [719, 258] width 209 height 52
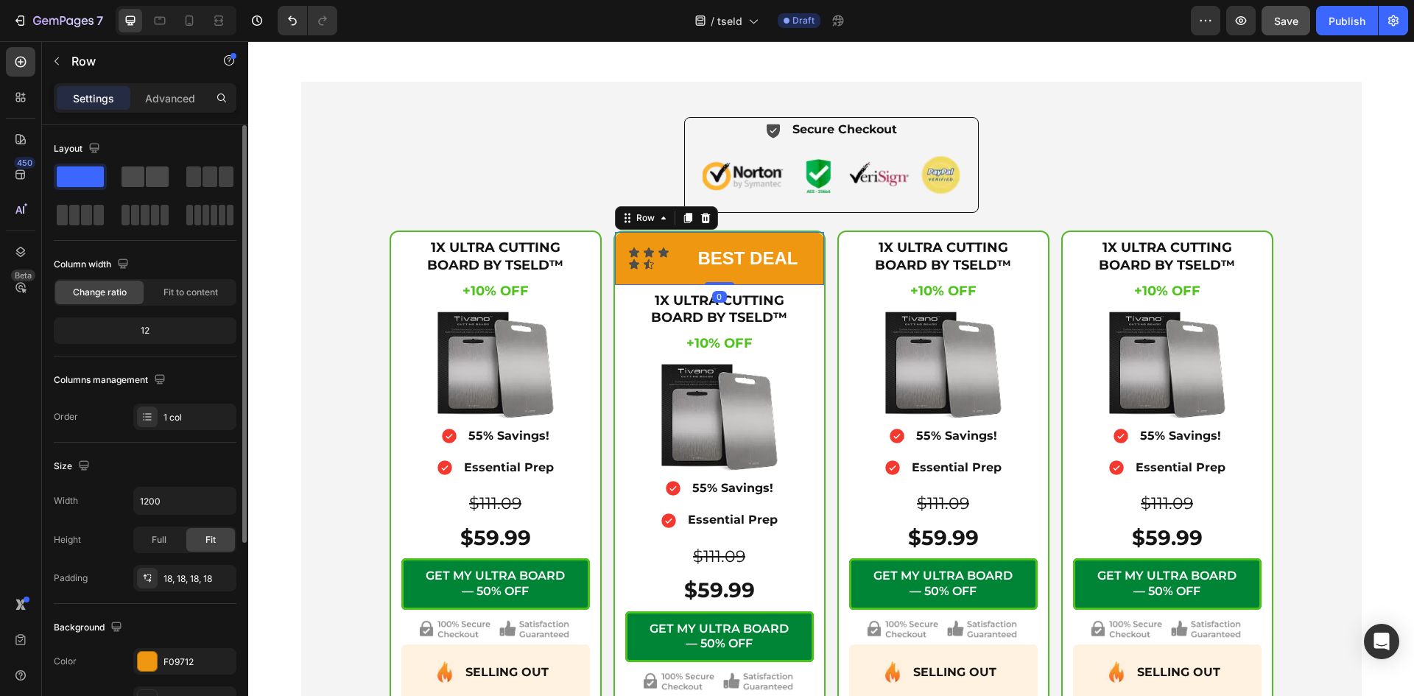
click at [145, 174] on div at bounding box center [144, 176] width 47 height 21
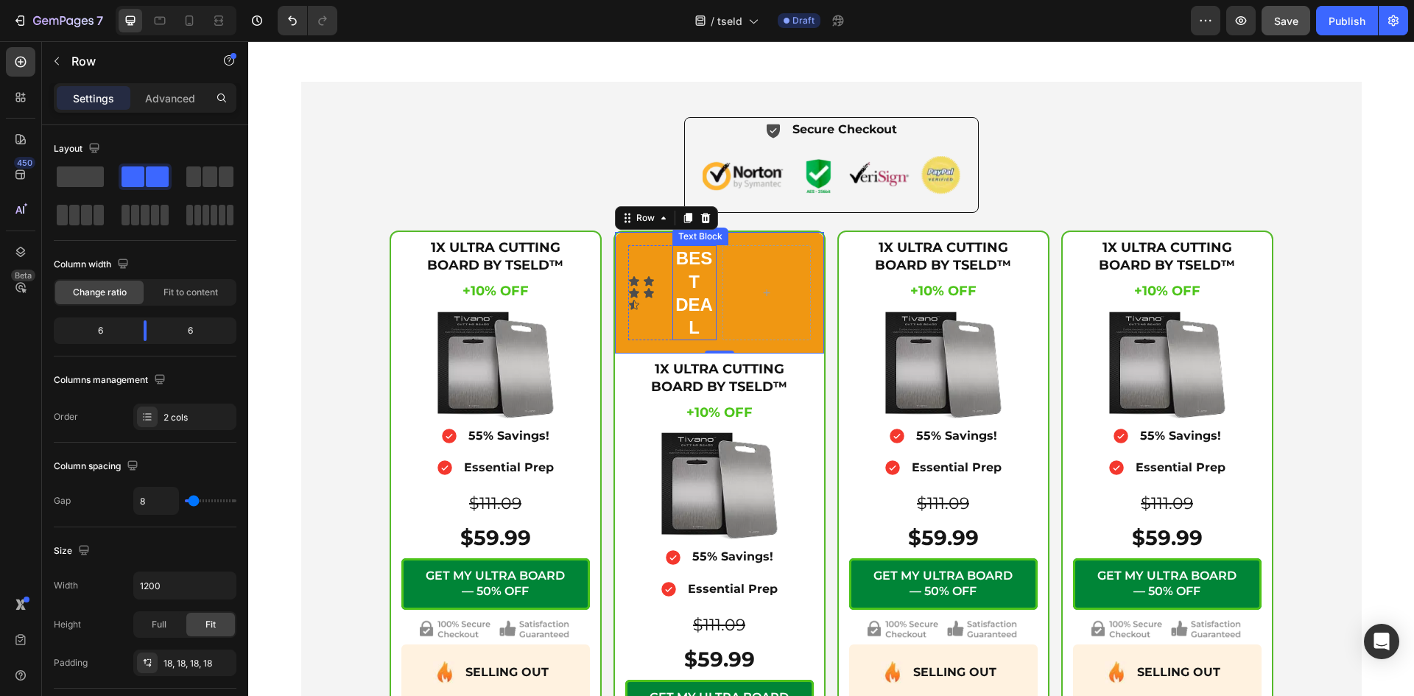
click at [687, 261] on p "BEST DEAL" at bounding box center [694, 293] width 41 height 92
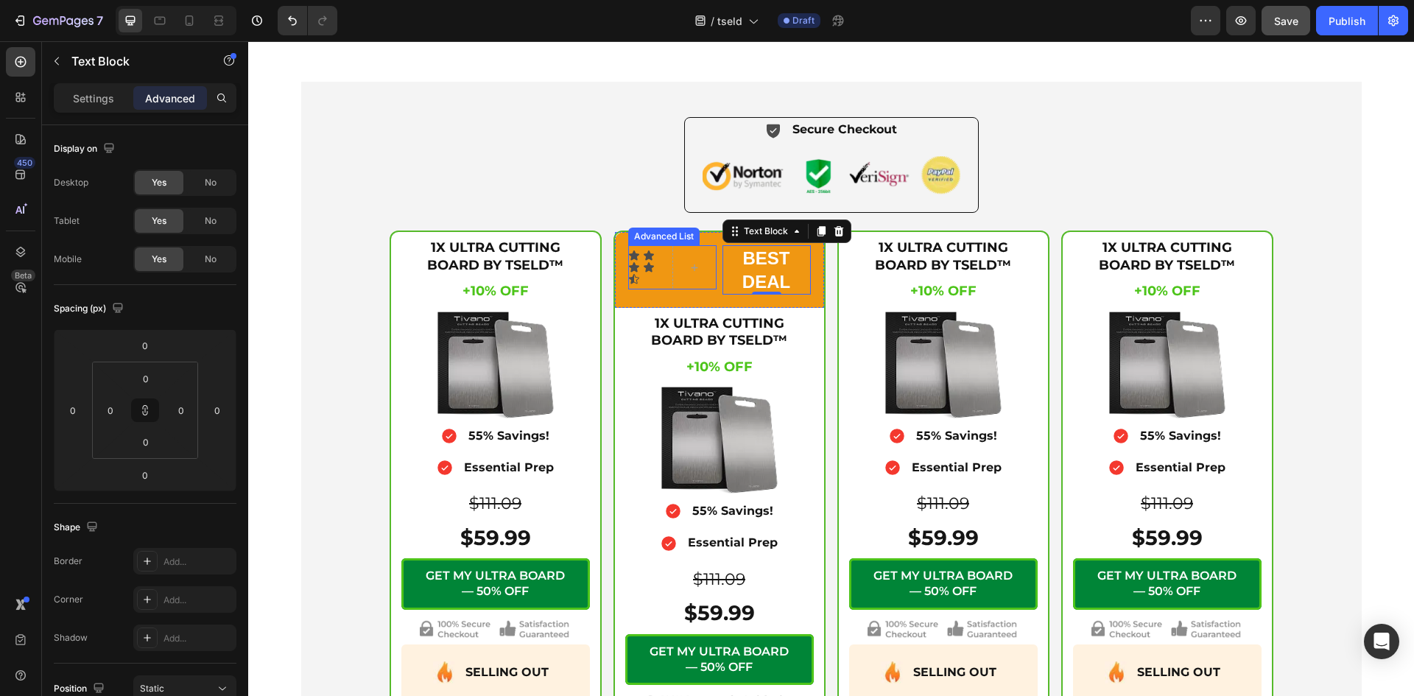
click at [665, 284] on li "Icon Icon Icon Icon Icon Icon List" at bounding box center [672, 267] width 88 height 44
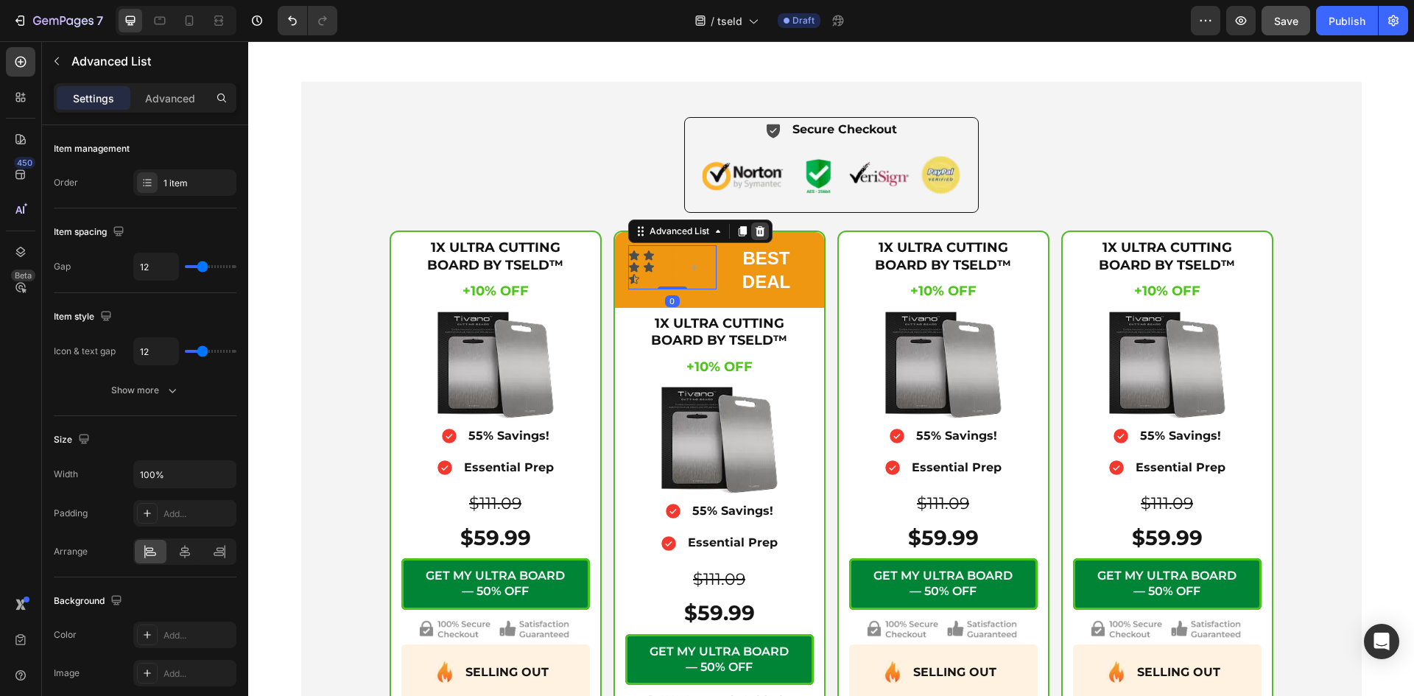
click at [757, 233] on icon at bounding box center [760, 231] width 10 height 10
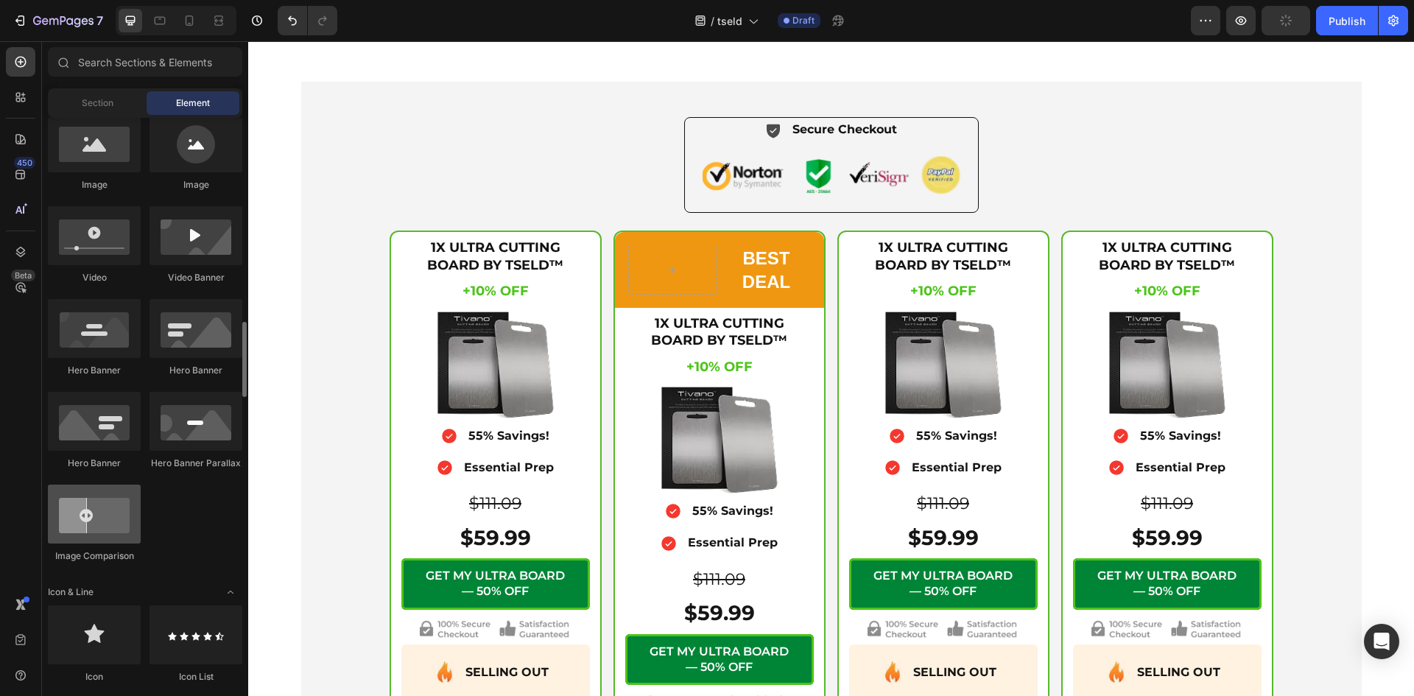
scroll to position [615, 0]
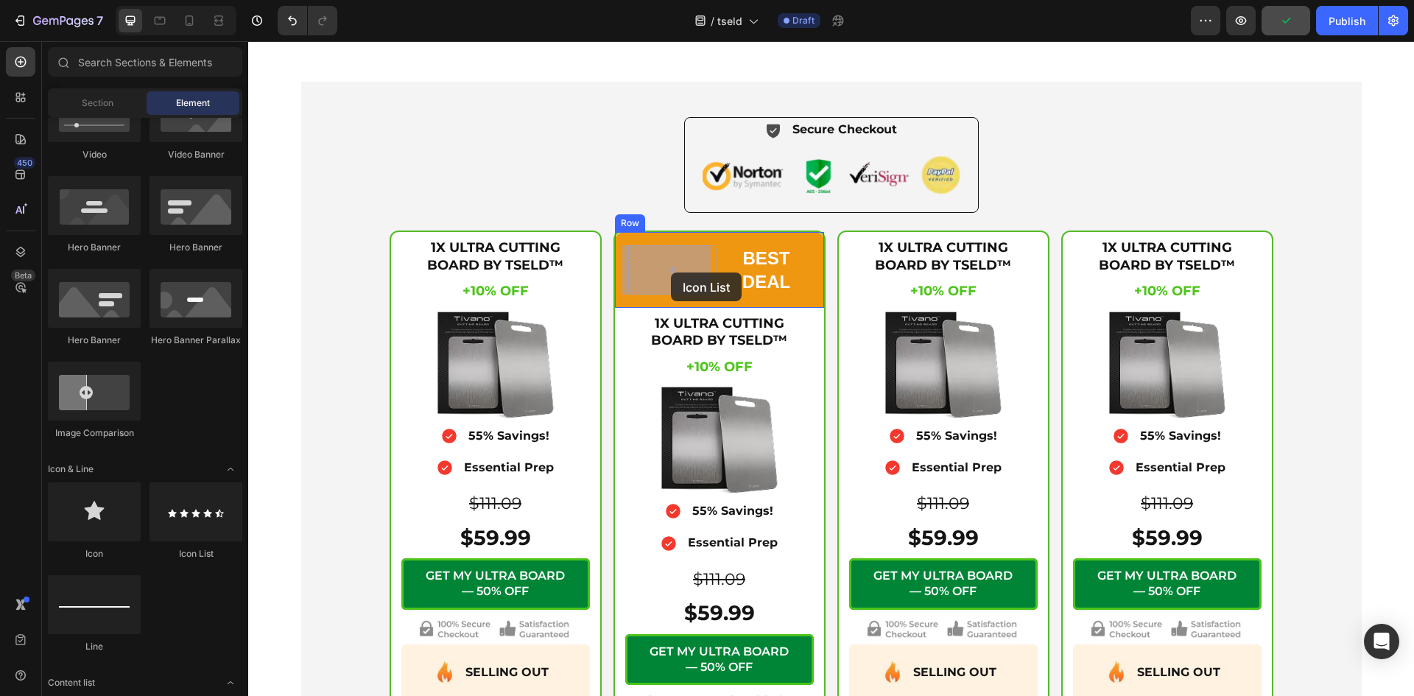
drag, startPoint x: 440, startPoint y: 558, endPoint x: 671, endPoint y: 272, distance: 367.0
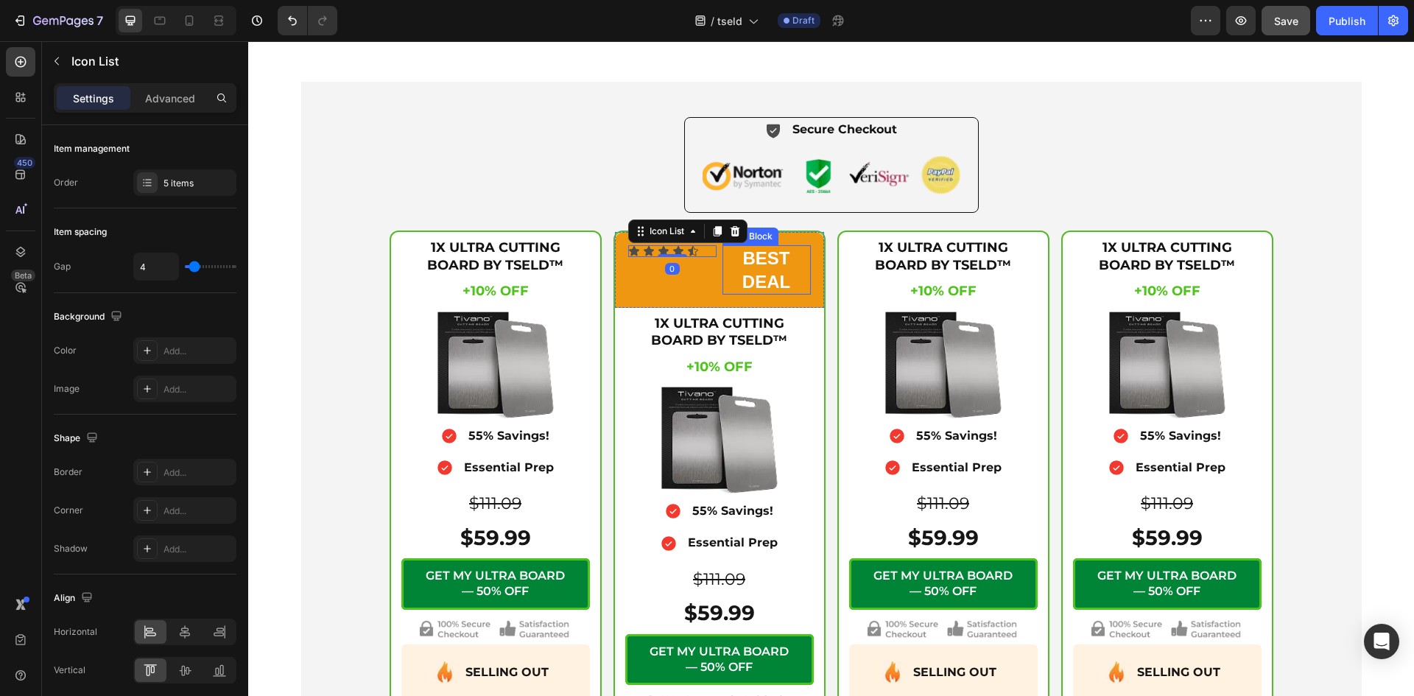
click at [750, 271] on p "BEST DEAL" at bounding box center [766, 270] width 85 height 46
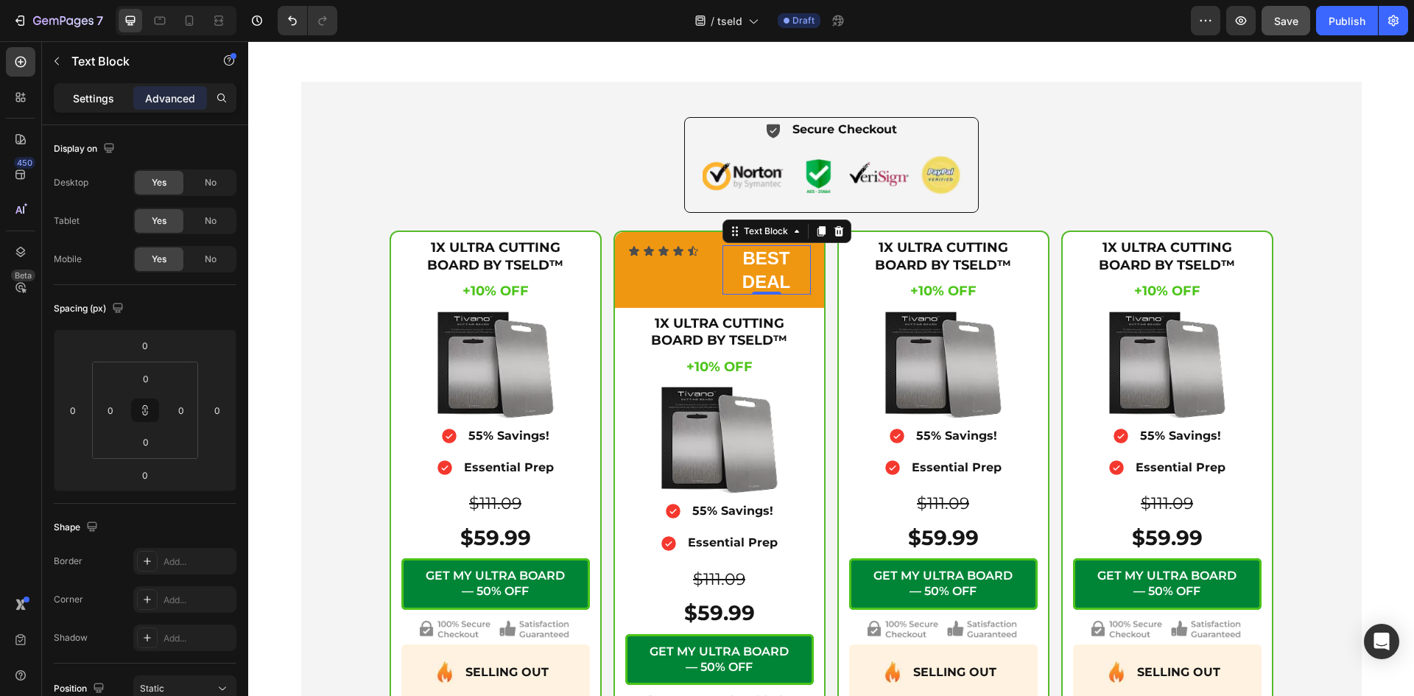
click at [114, 97] on div "Settings" at bounding box center [94, 98] width 74 height 24
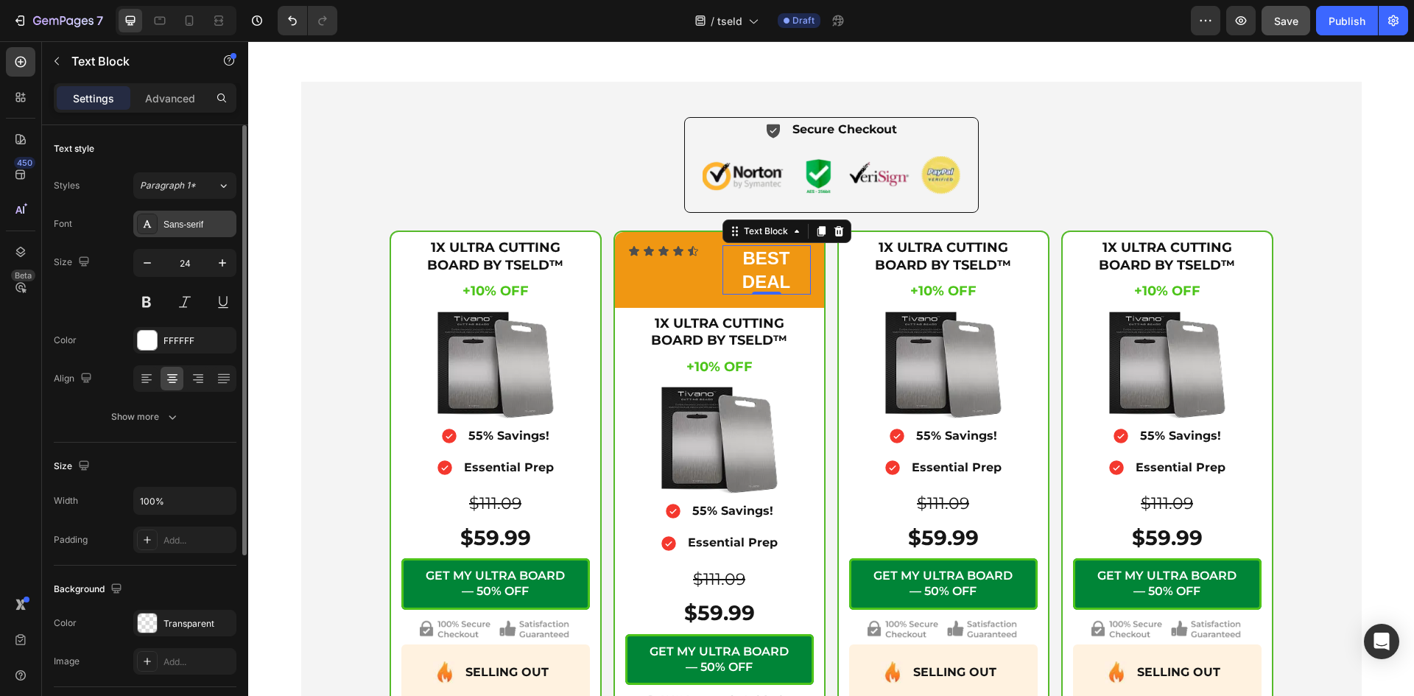
click at [181, 222] on div "Sans-serif" at bounding box center [197, 224] width 69 height 13
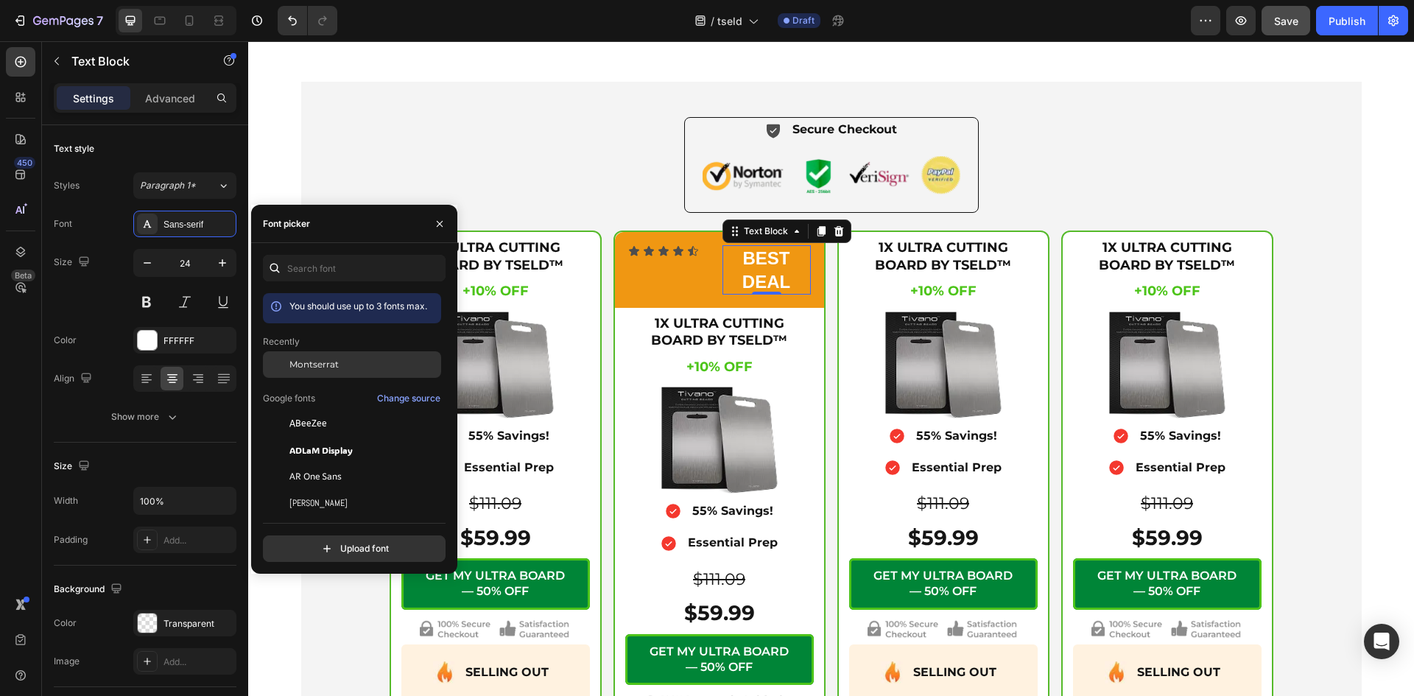
click at [321, 364] on span "Montserrat" at bounding box center [313, 364] width 49 height 13
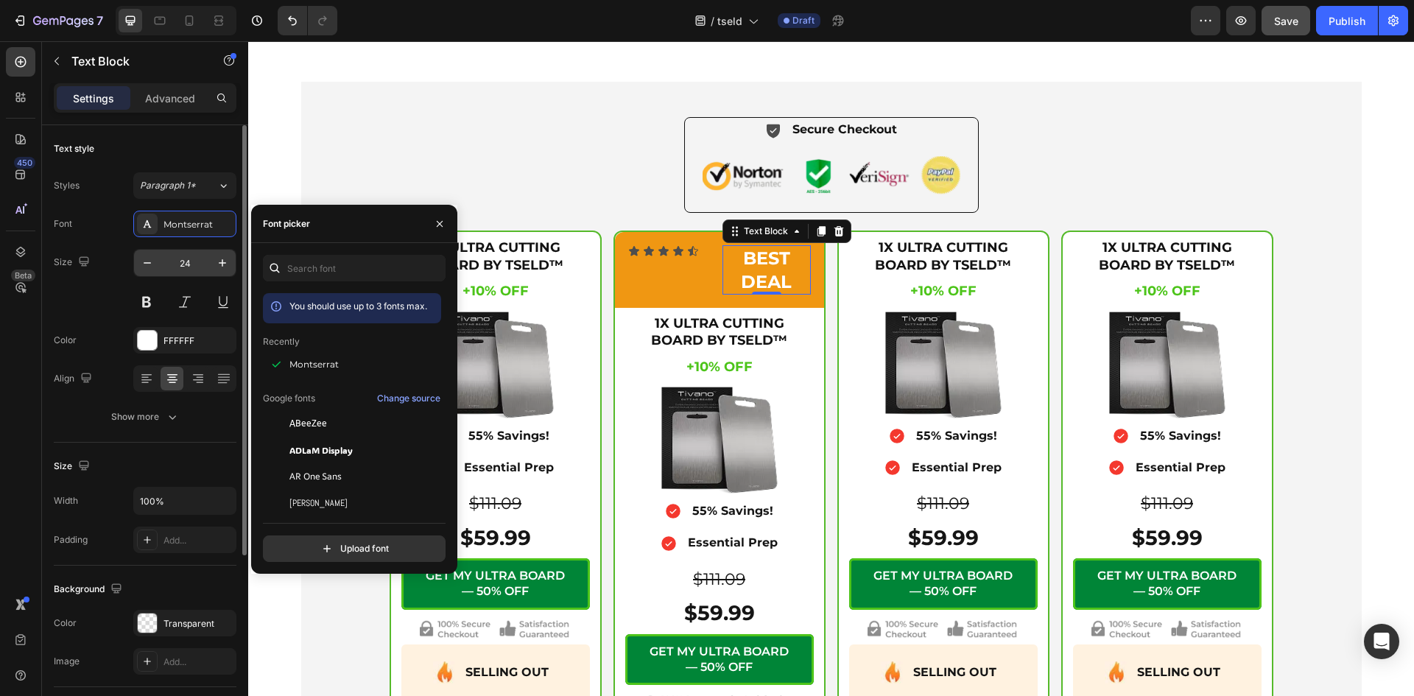
click at [195, 260] on input "24" at bounding box center [184, 263] width 49 height 27
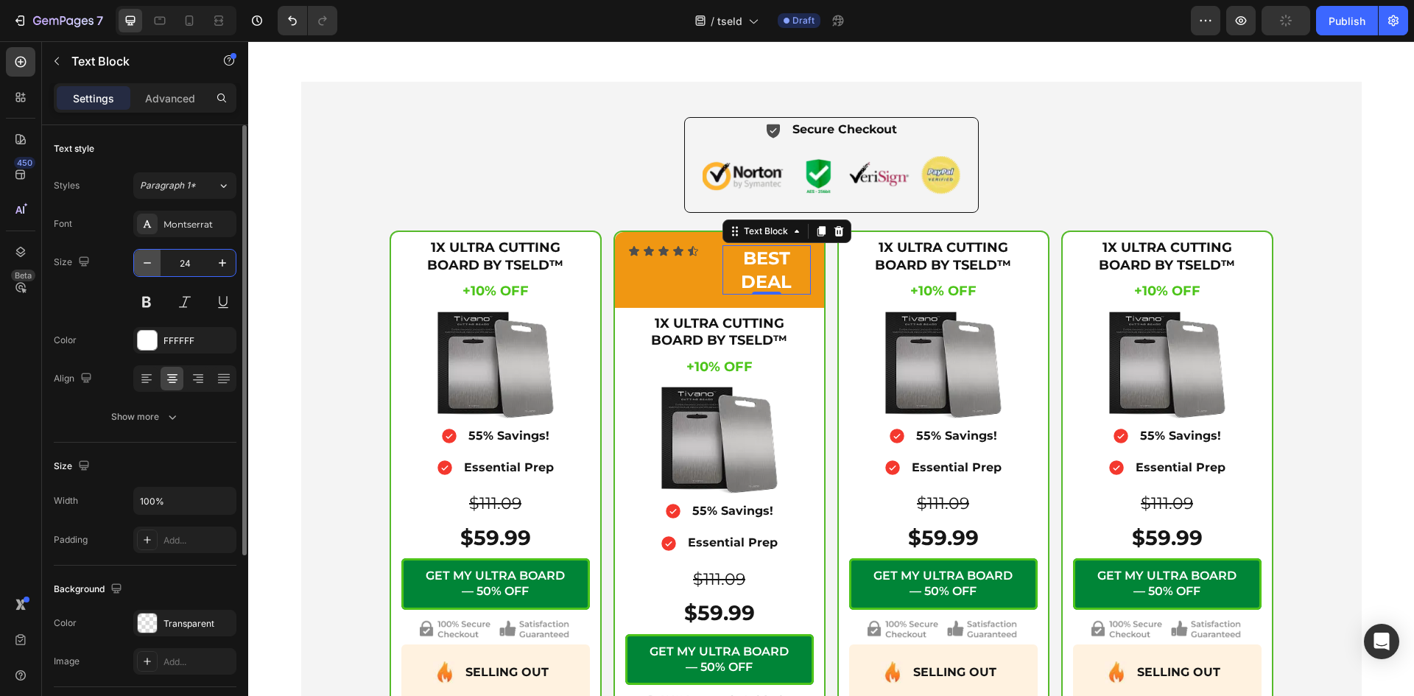
click at [144, 265] on icon "button" at bounding box center [147, 262] width 15 height 15
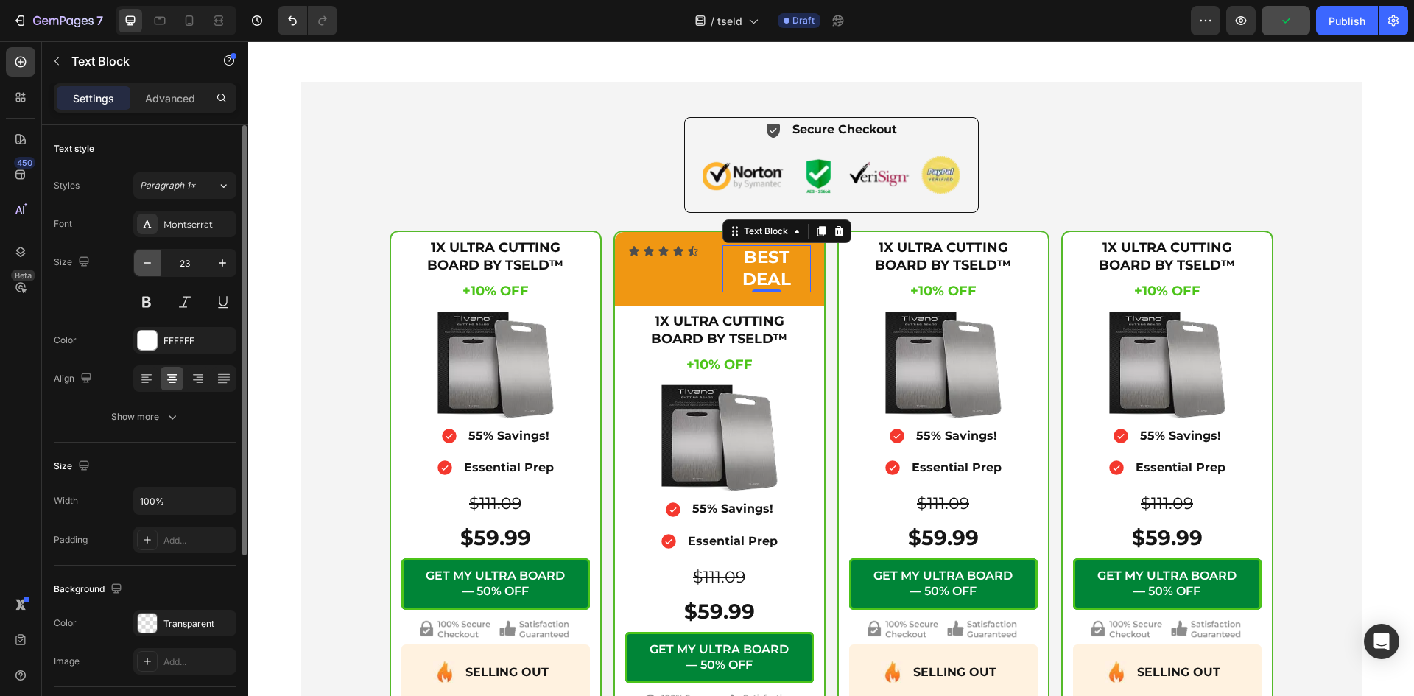
click at [144, 265] on icon "button" at bounding box center [147, 262] width 15 height 15
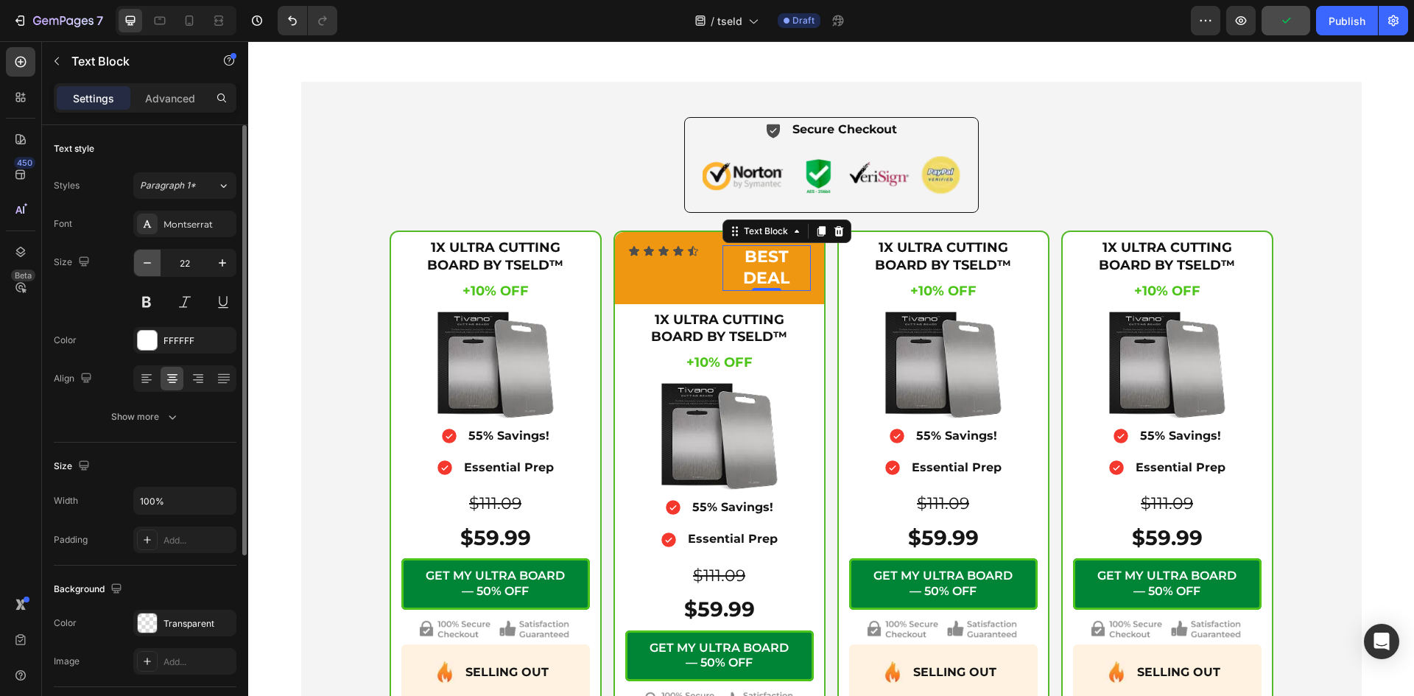
click at [143, 265] on icon "button" at bounding box center [147, 262] width 15 height 15
click at [143, 264] on icon "button" at bounding box center [147, 262] width 15 height 15
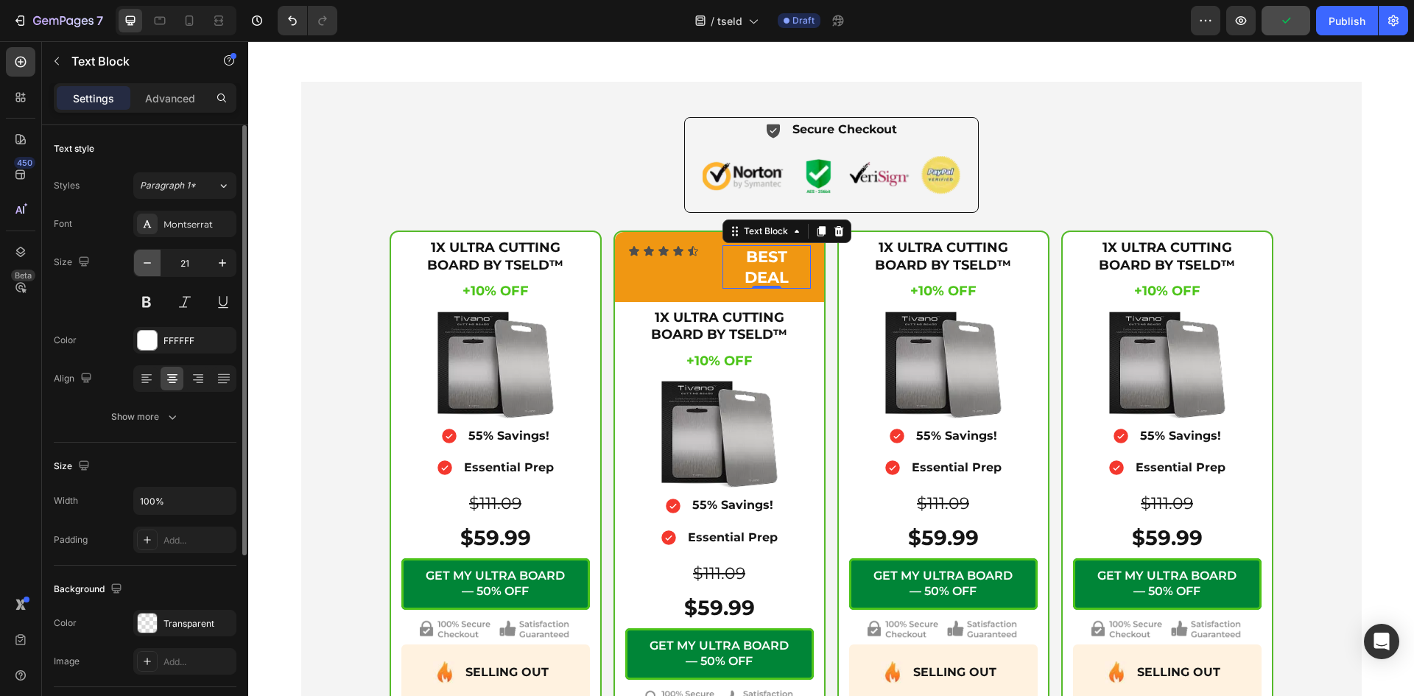
click at [143, 264] on icon "button" at bounding box center [147, 262] width 15 height 15
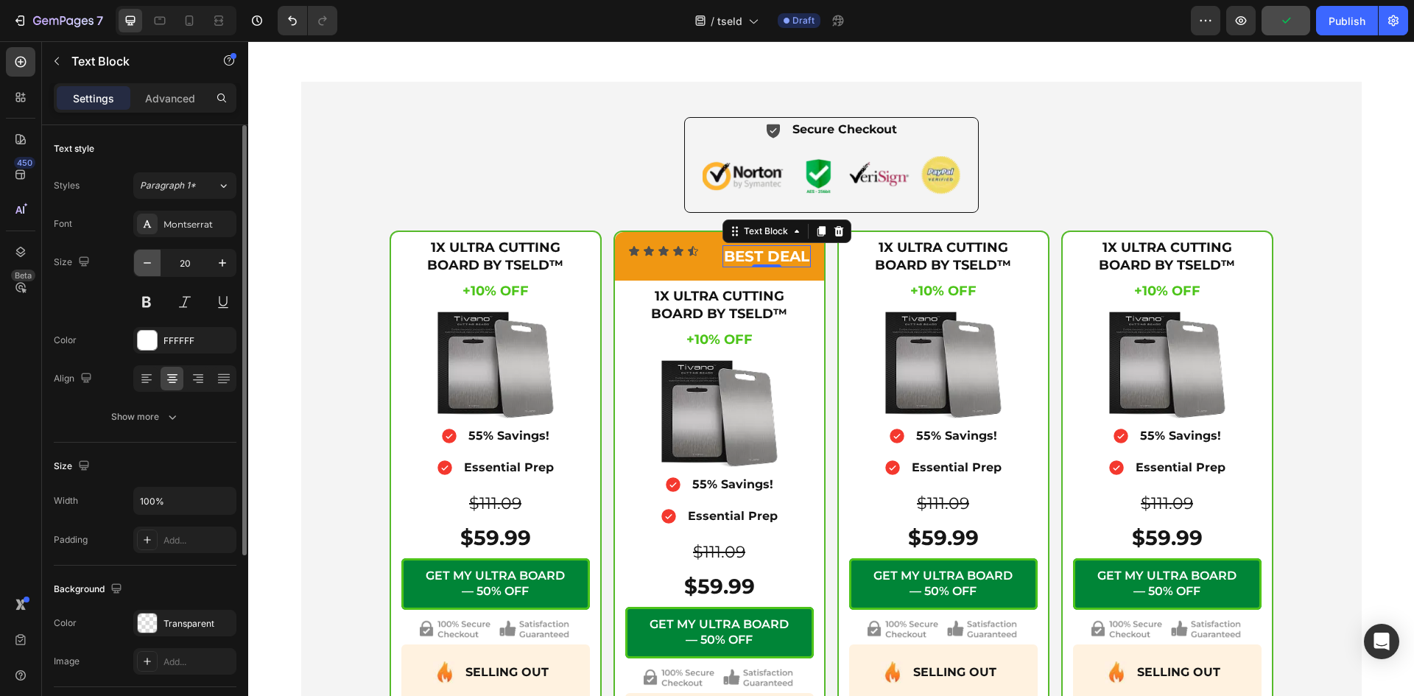
click at [143, 264] on icon "button" at bounding box center [147, 262] width 15 height 15
type input "18"
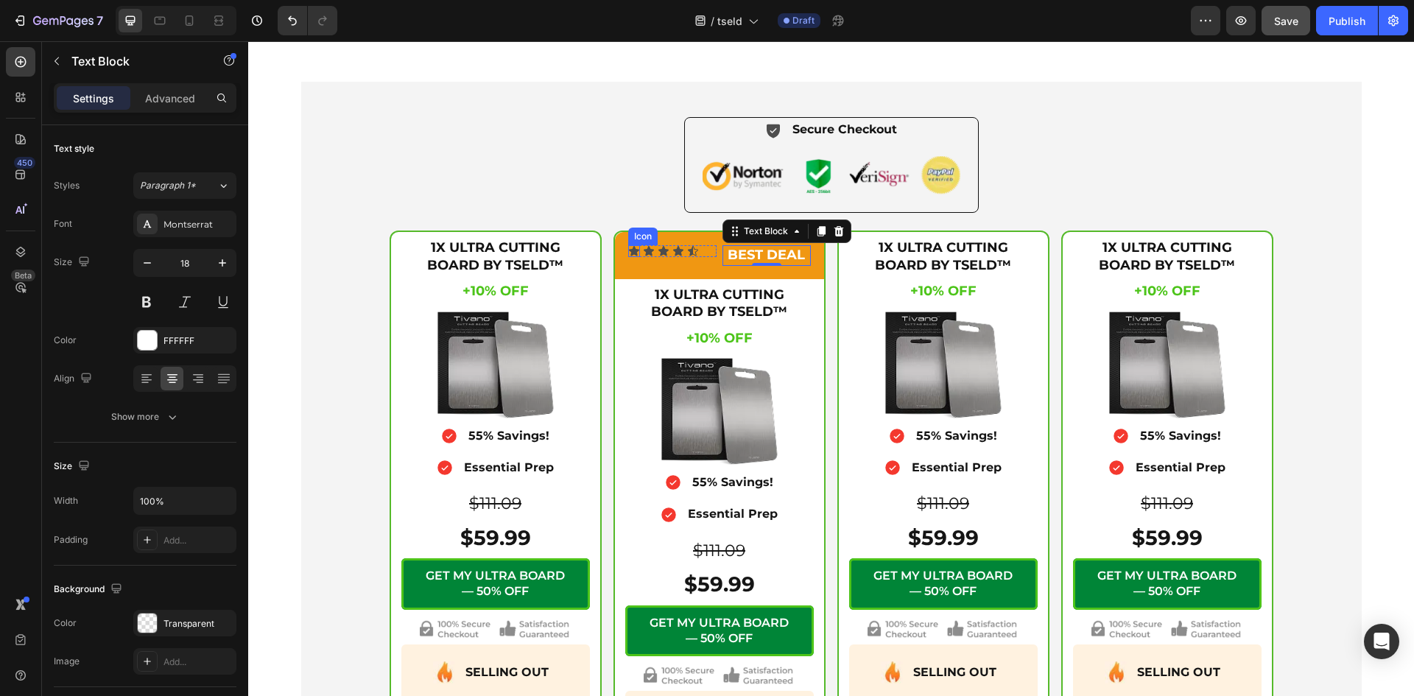
click at [629, 250] on icon at bounding box center [634, 251] width 10 height 10
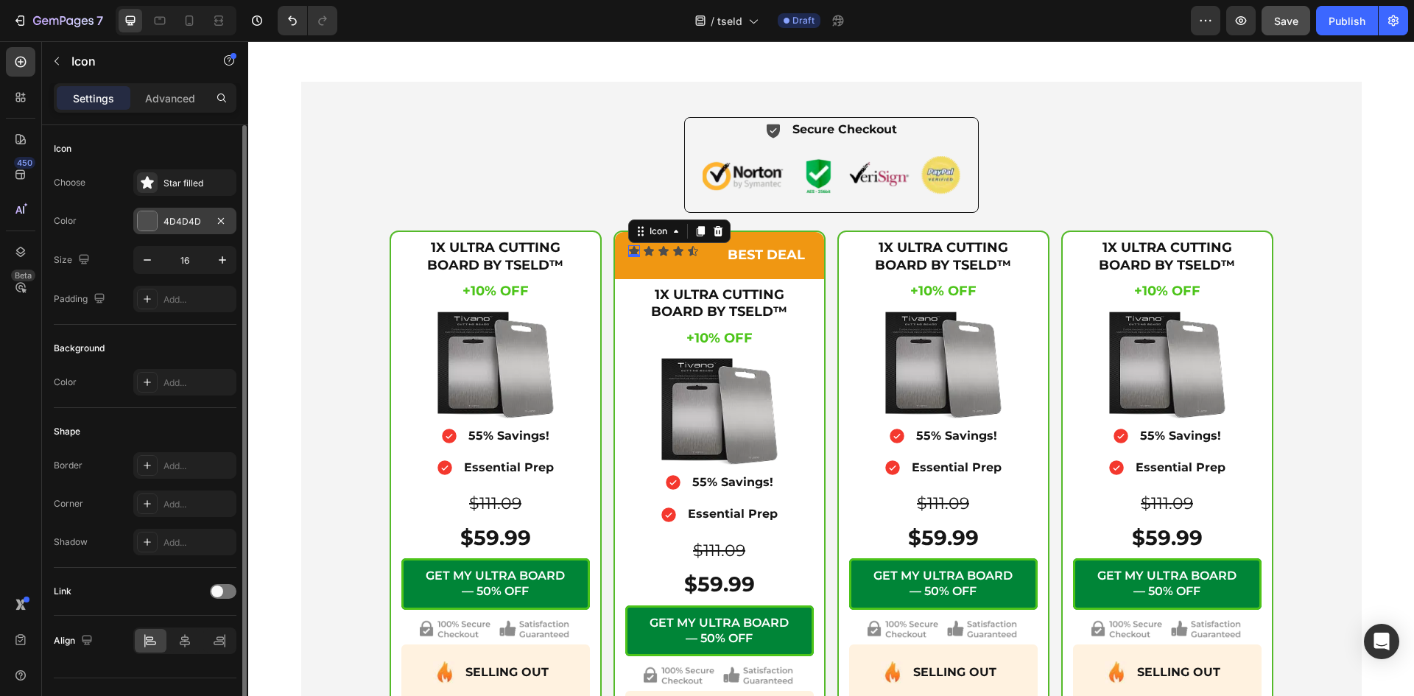
click at [154, 227] on div at bounding box center [147, 220] width 19 height 19
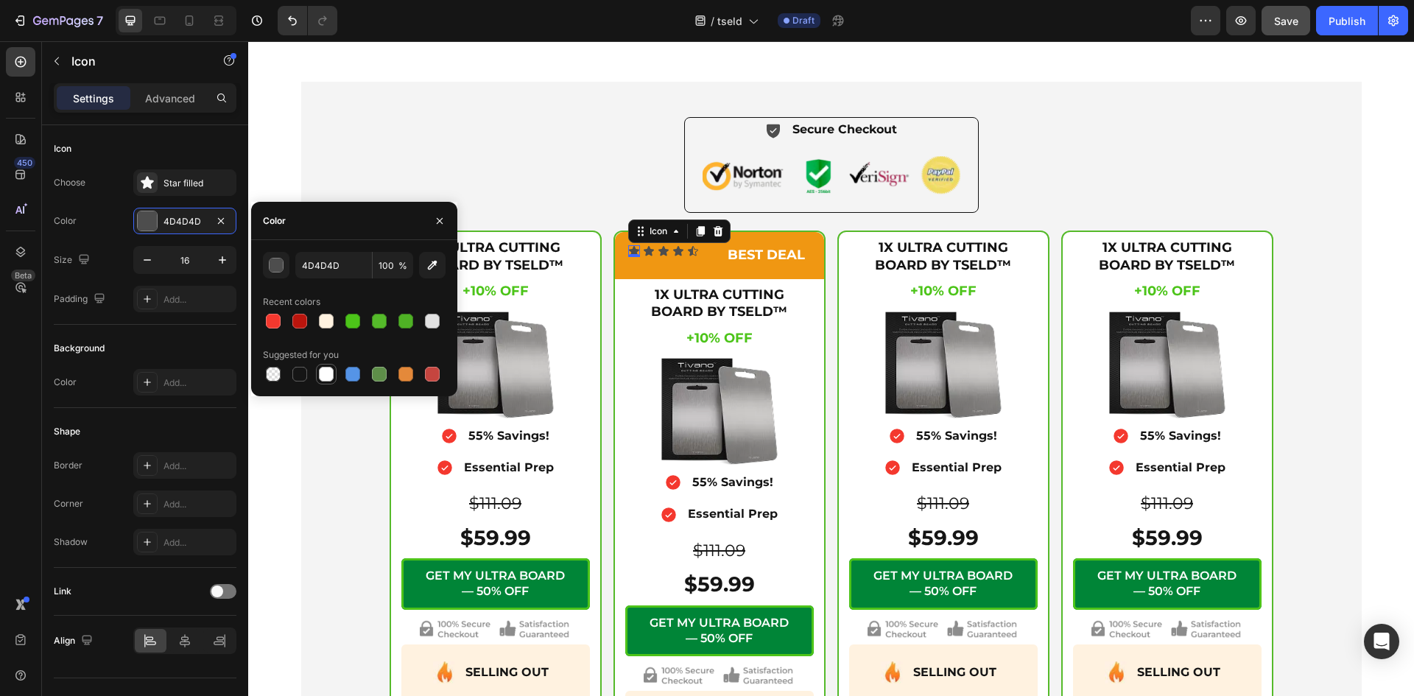
click at [326, 371] on div at bounding box center [326, 374] width 15 height 15
type input "FFFFFF"
click at [643, 249] on icon at bounding box center [648, 251] width 10 height 10
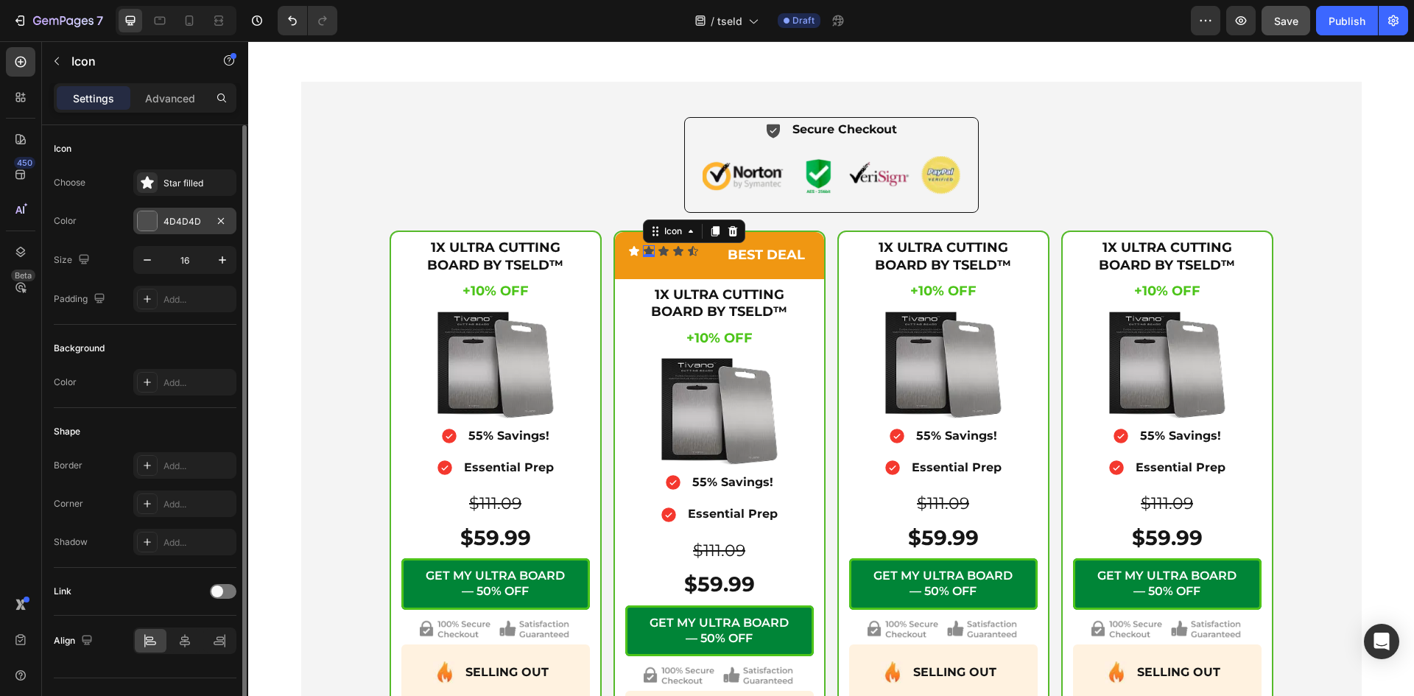
click at [197, 227] on div "4D4D4D" at bounding box center [184, 221] width 43 height 13
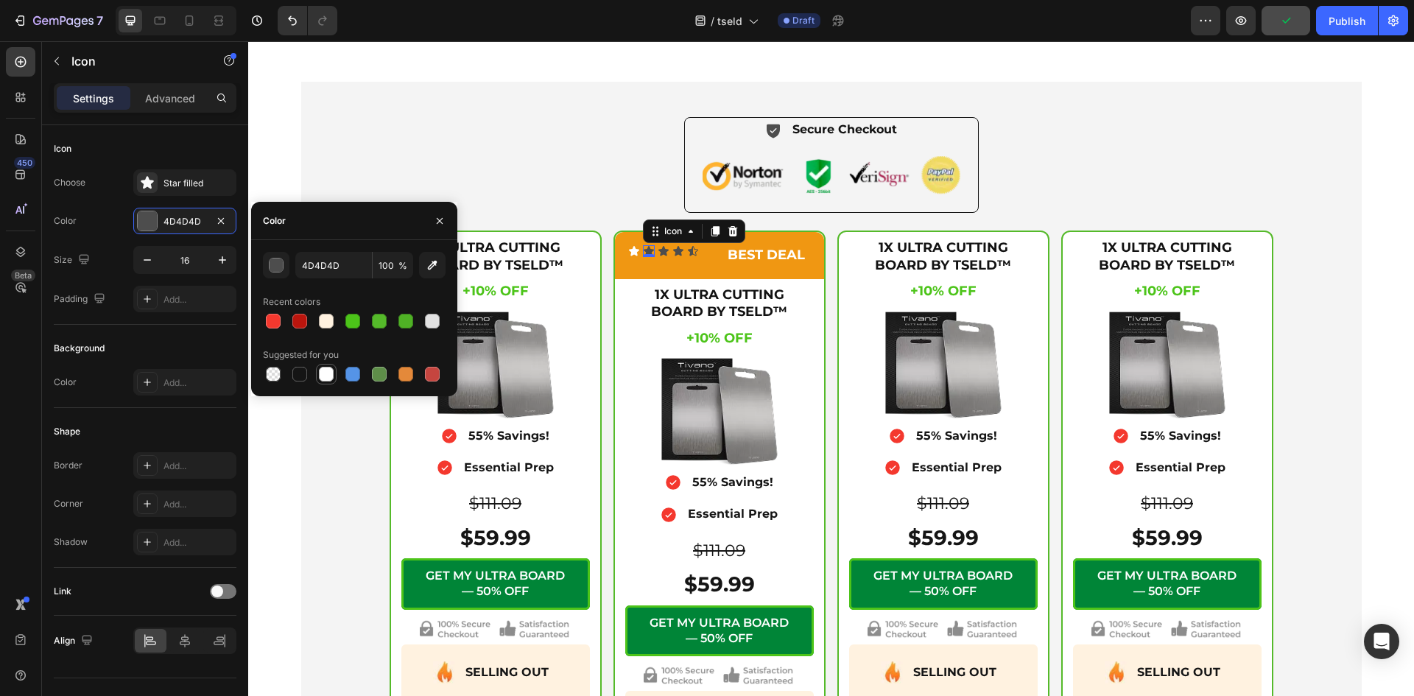
click at [333, 368] on div at bounding box center [326, 374] width 15 height 15
type input "FFFFFF"
click at [658, 250] on icon at bounding box center [663, 251] width 10 height 10
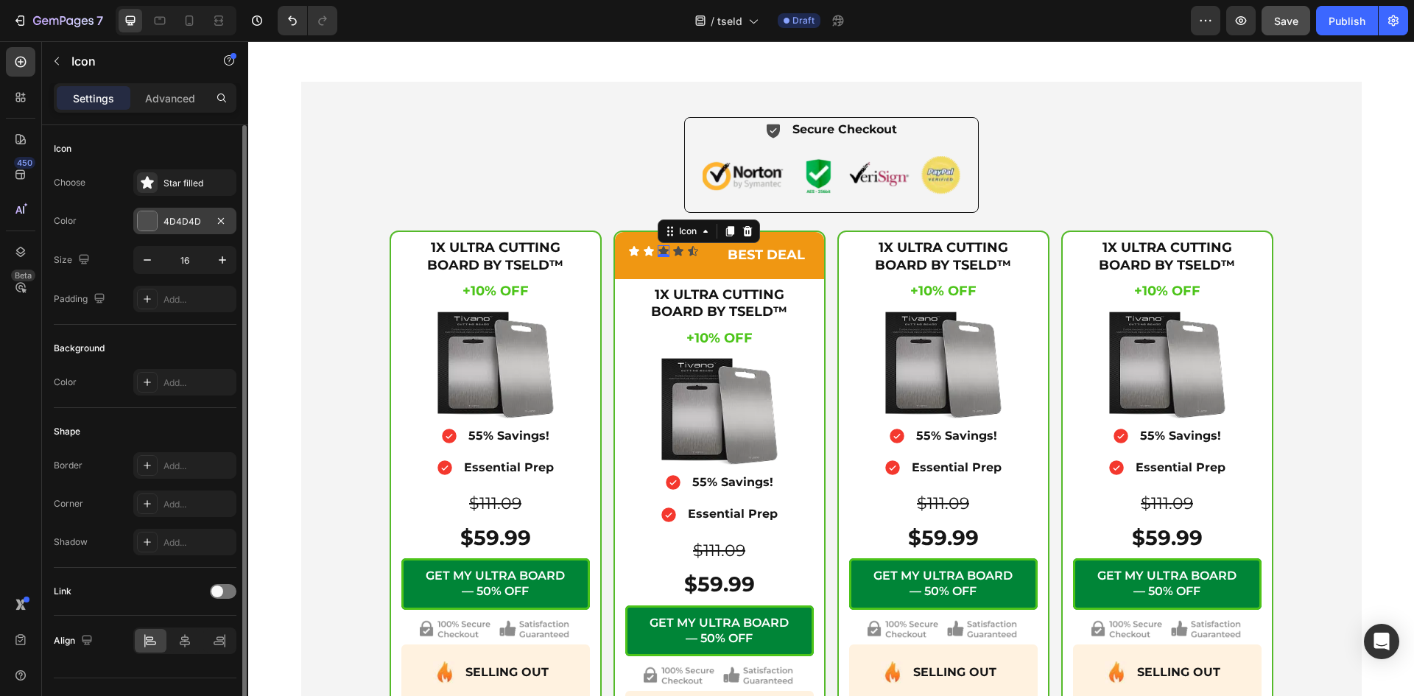
click at [172, 216] on div "4D4D4D" at bounding box center [184, 221] width 43 height 13
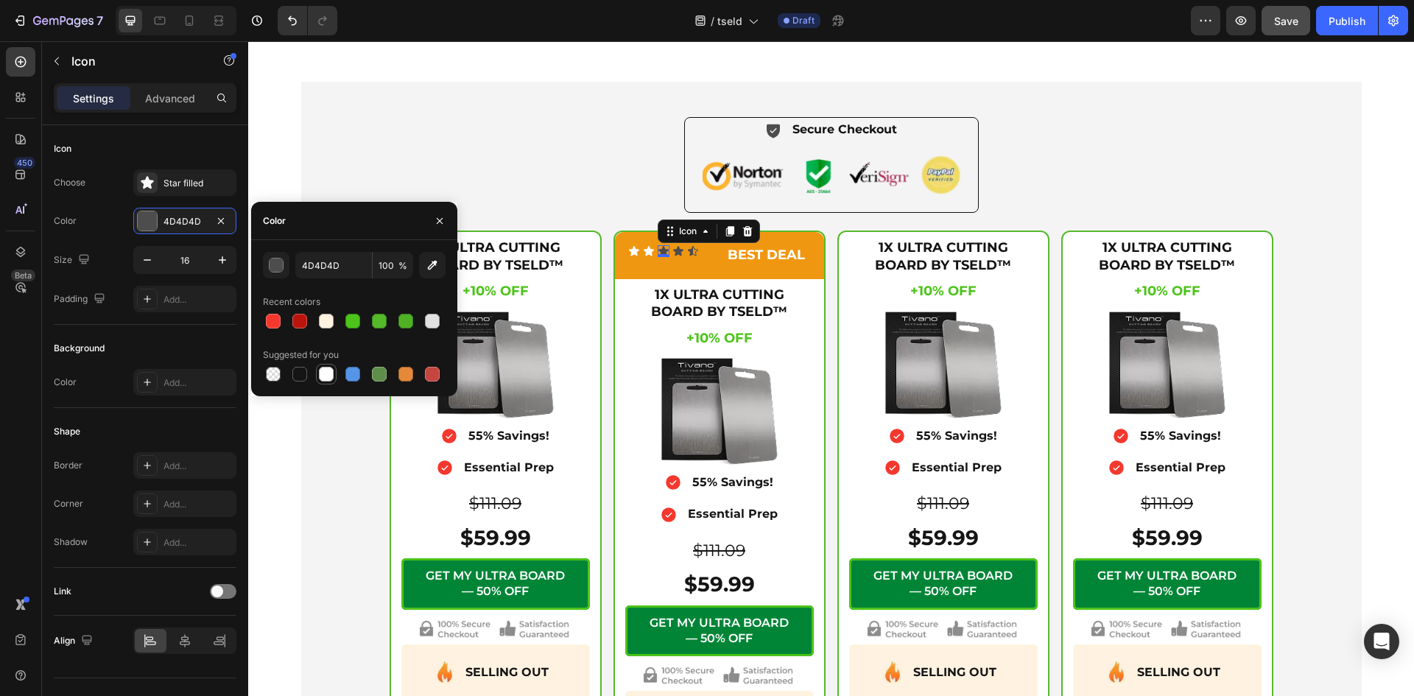
click at [330, 370] on div at bounding box center [326, 374] width 15 height 15
type input "FFFFFF"
click at [673, 245] on div "Icon" at bounding box center [678, 251] width 12 height 12
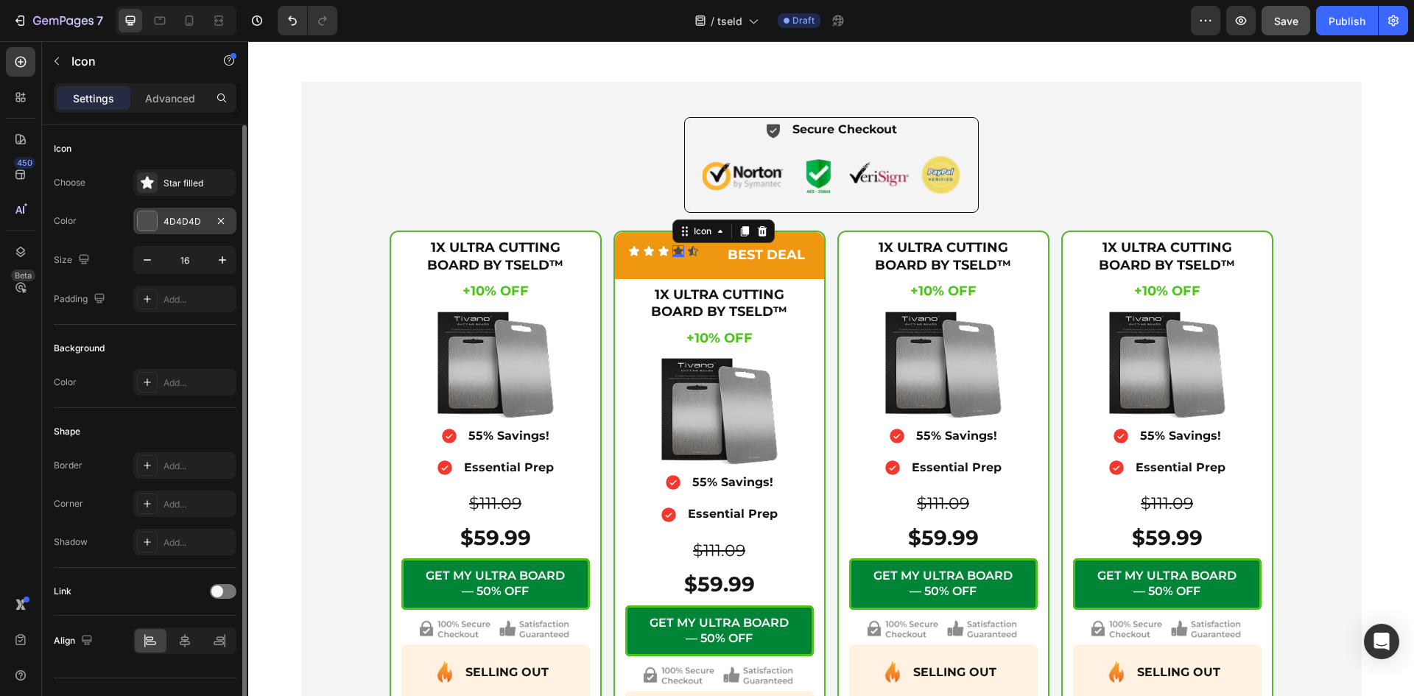
click at [151, 225] on div at bounding box center [147, 220] width 19 height 19
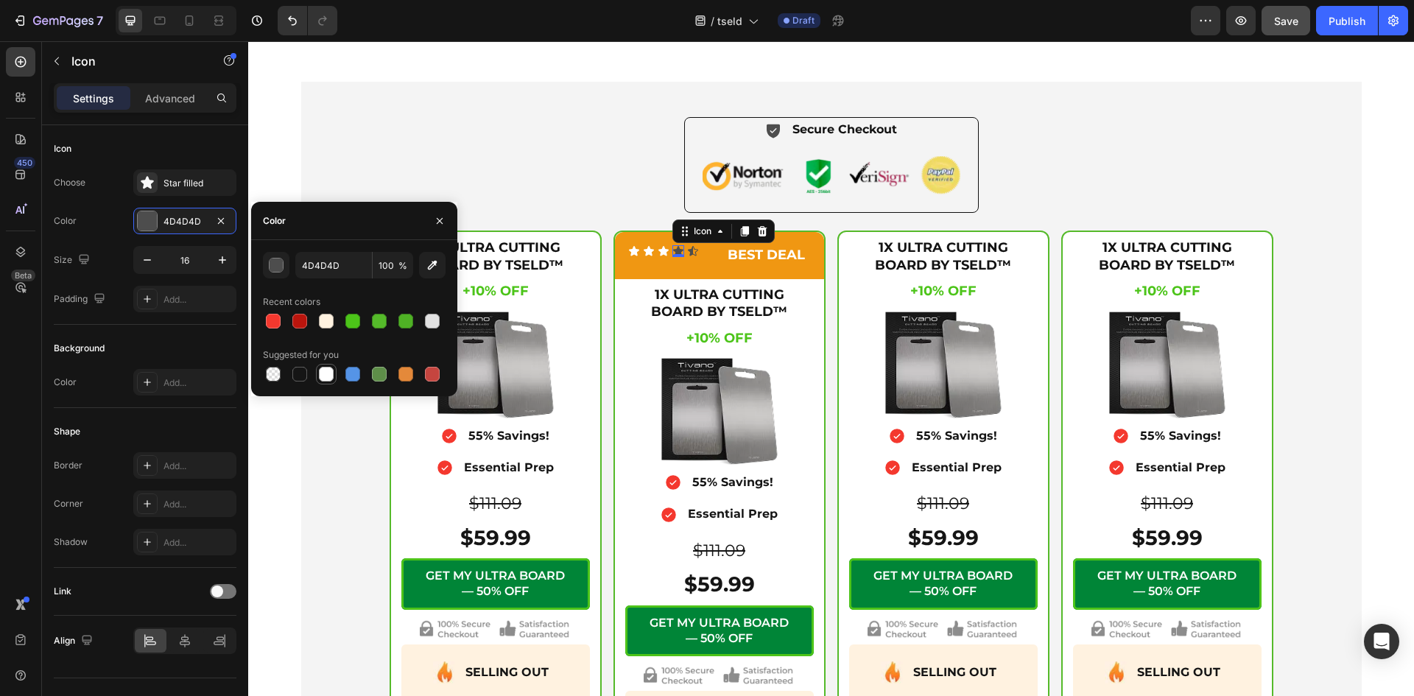
click at [317, 374] on div at bounding box center [326, 374] width 21 height 21
type input "FFFFFF"
click at [689, 253] on div "Icon 0" at bounding box center [693, 251] width 12 height 12
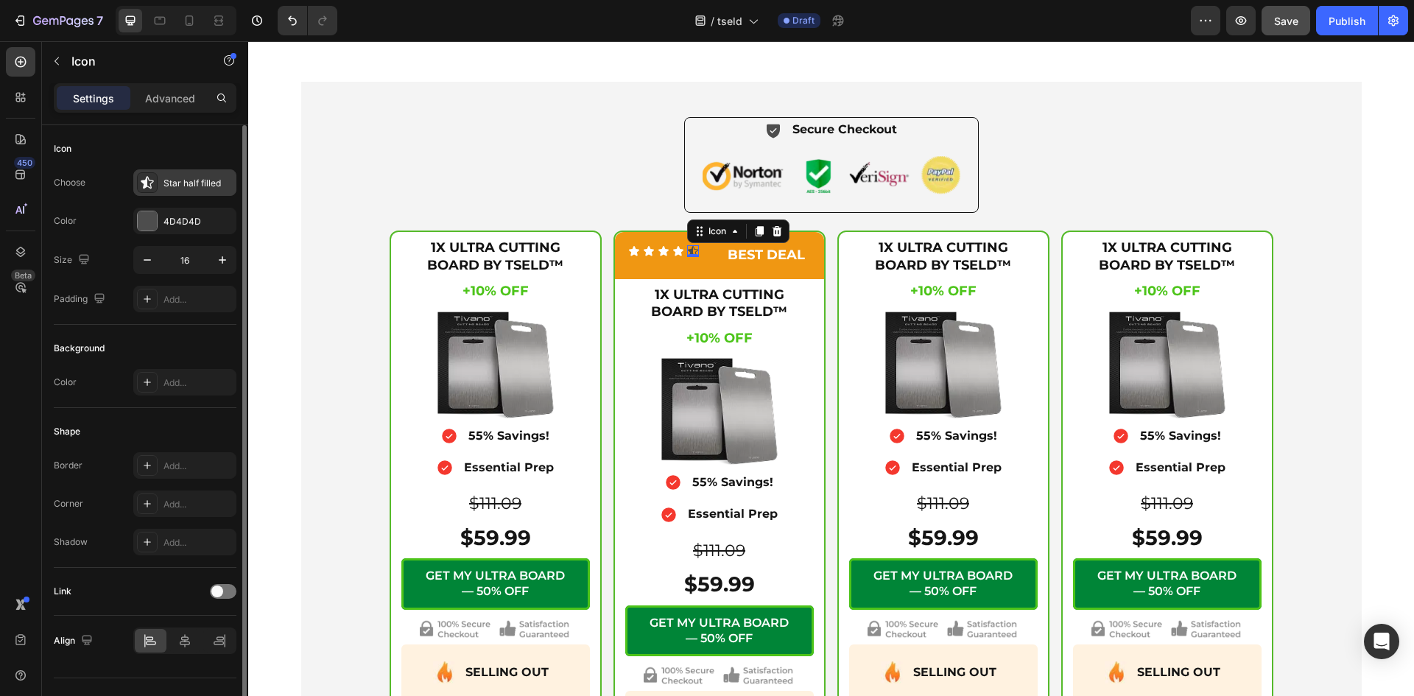
click at [189, 185] on div "Star half filled" at bounding box center [197, 183] width 69 height 13
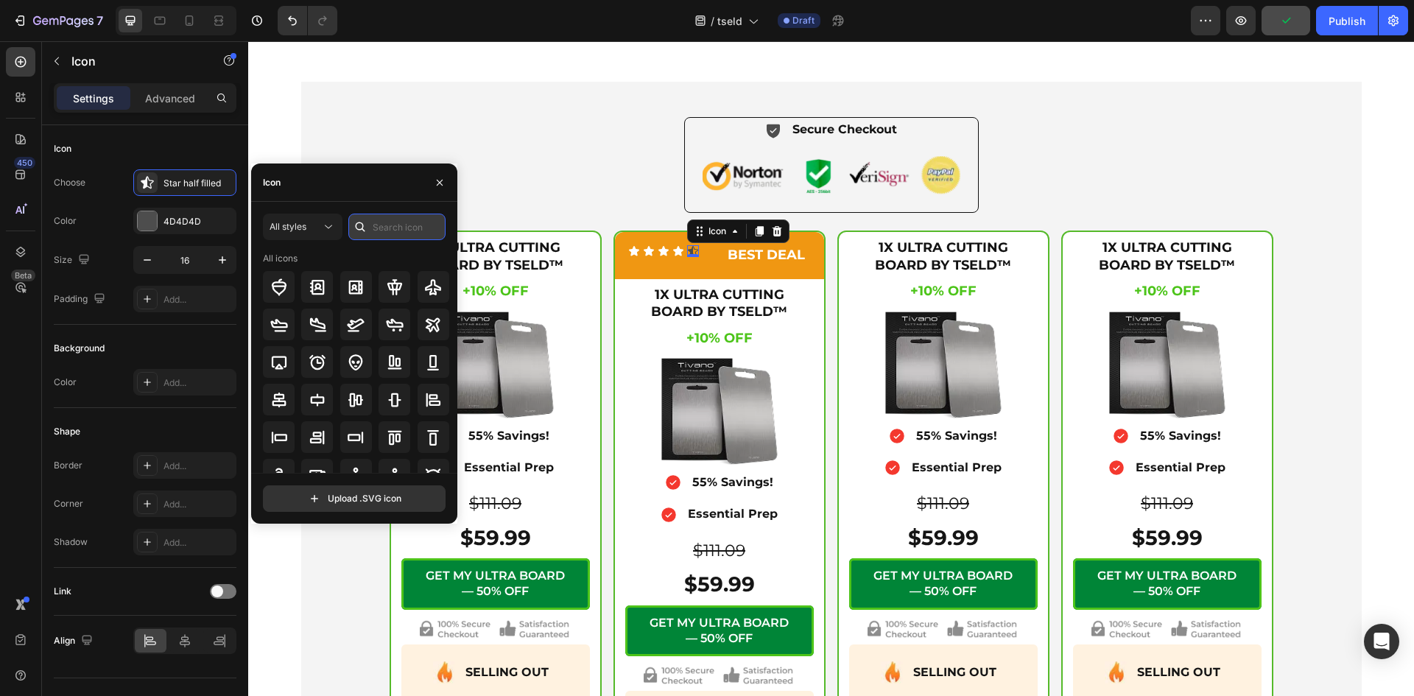
click at [382, 226] on input "text" at bounding box center [396, 226] width 97 height 27
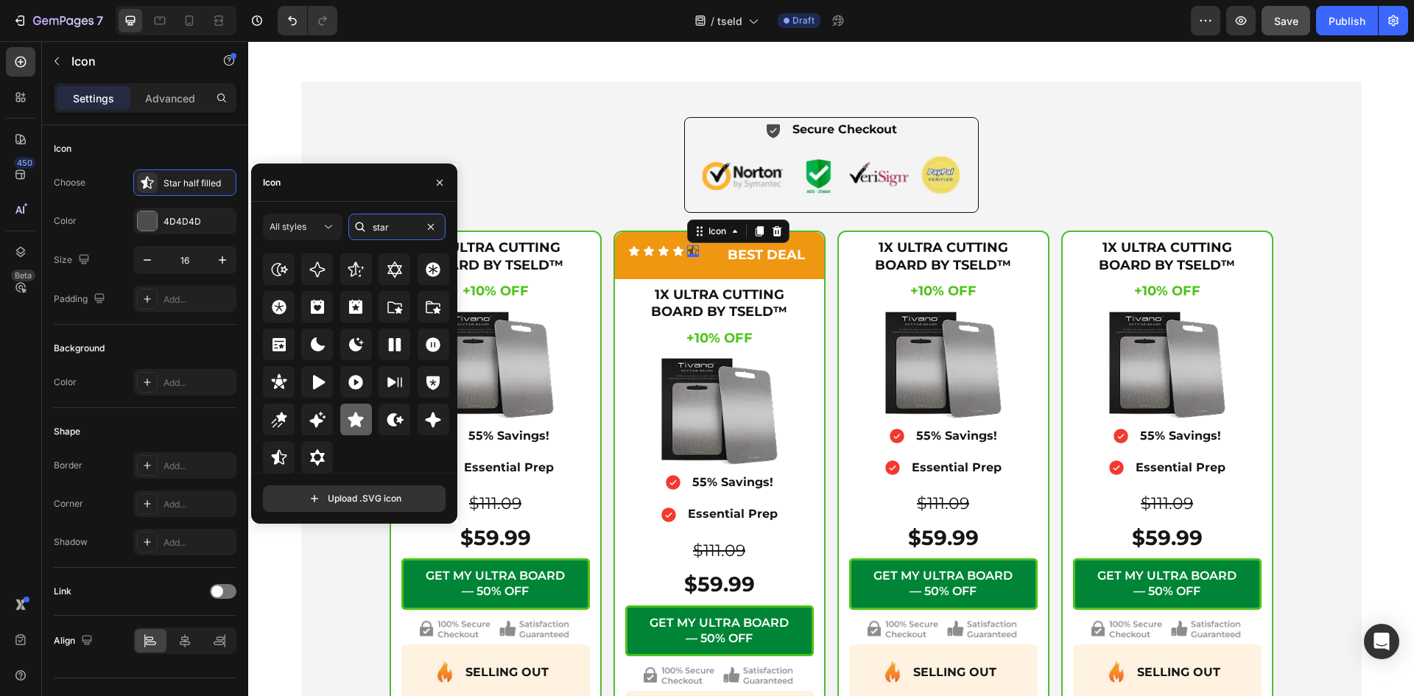
type input "star"
click at [355, 409] on div at bounding box center [356, 419] width 32 height 32
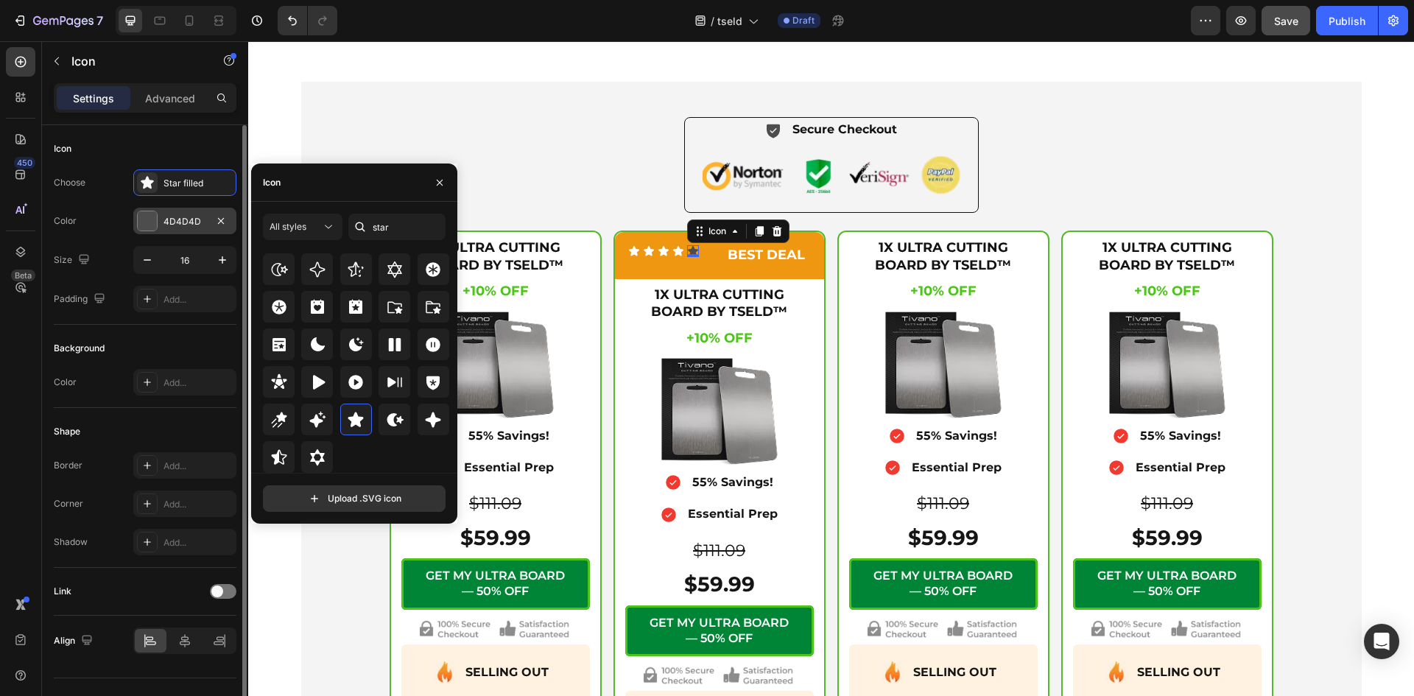
click at [194, 212] on div "4D4D4D" at bounding box center [184, 221] width 103 height 27
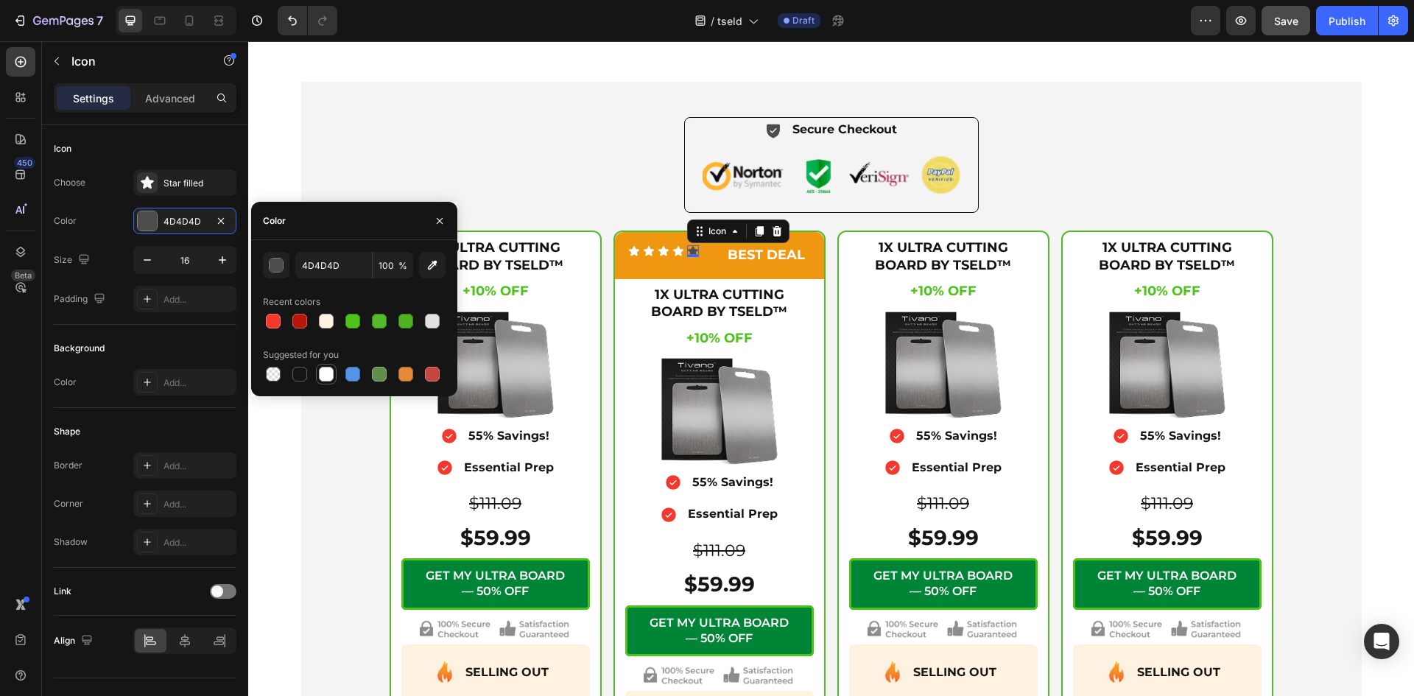
click at [325, 371] on div at bounding box center [326, 374] width 15 height 15
type input "FFFFFF"
click at [474, 163] on div "Icon Secure Checkout Text Block Advanced List Image Row 1X ULTRA CUTTING BOARD …" at bounding box center [831, 460] width 1042 height 687
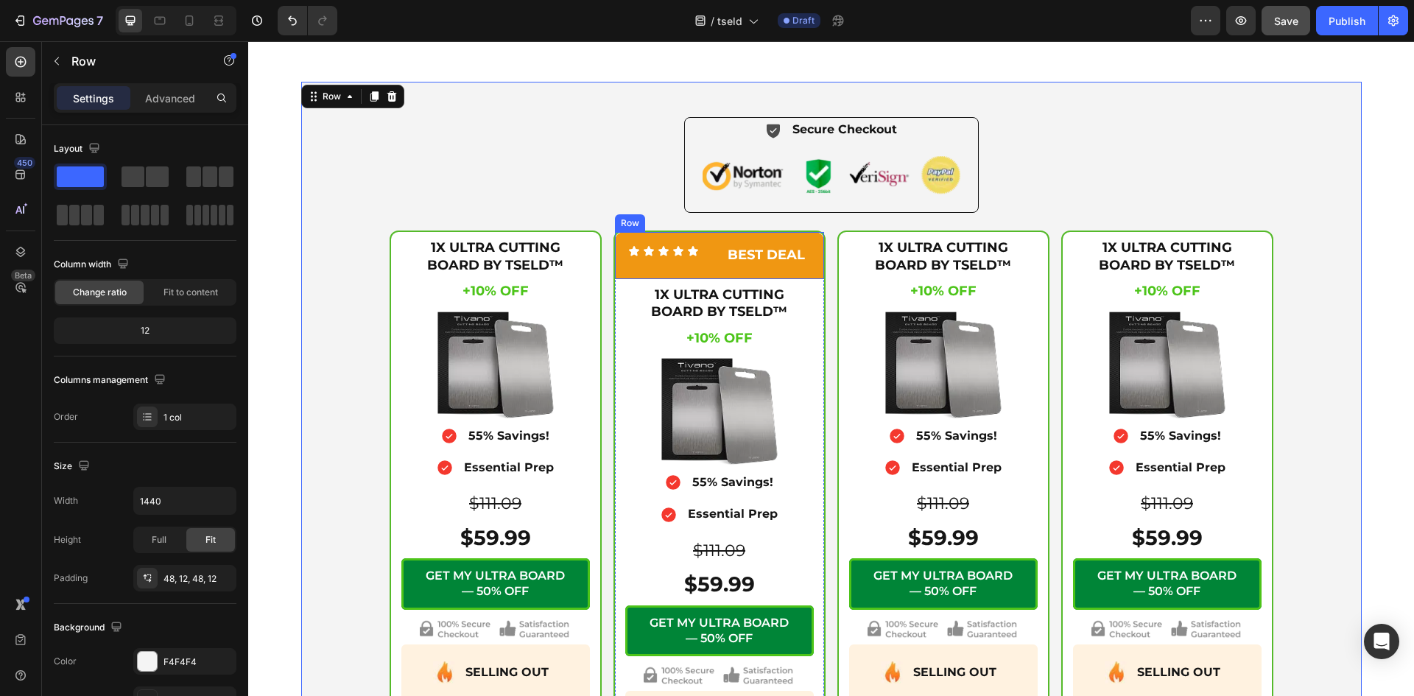
click at [711, 261] on div "Icon Icon Icon Icon Icon Icon List BEST DEAL Text Block Row" at bounding box center [719, 255] width 209 height 46
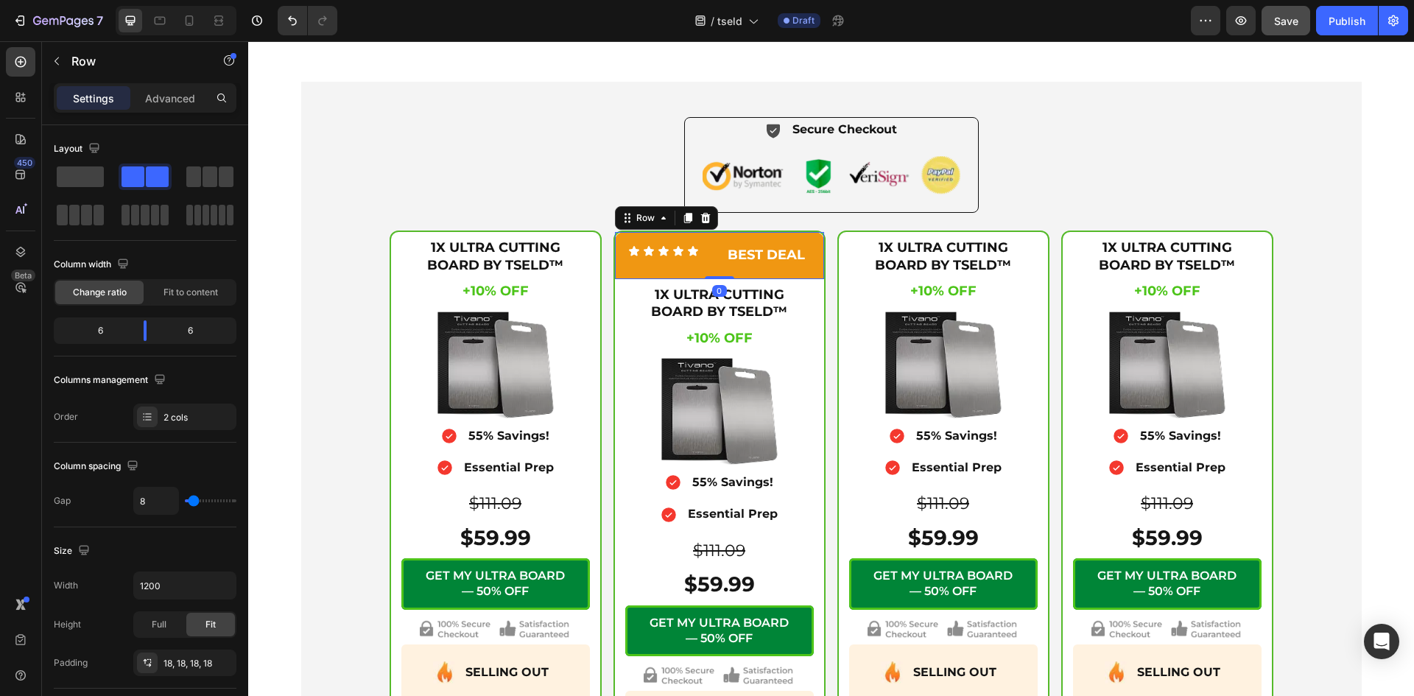
click at [705, 258] on div "Icon Icon Icon Icon Icon Icon List" at bounding box center [672, 255] width 88 height 20
click at [193, 280] on div "Fit to content" at bounding box center [191, 292] width 88 height 24
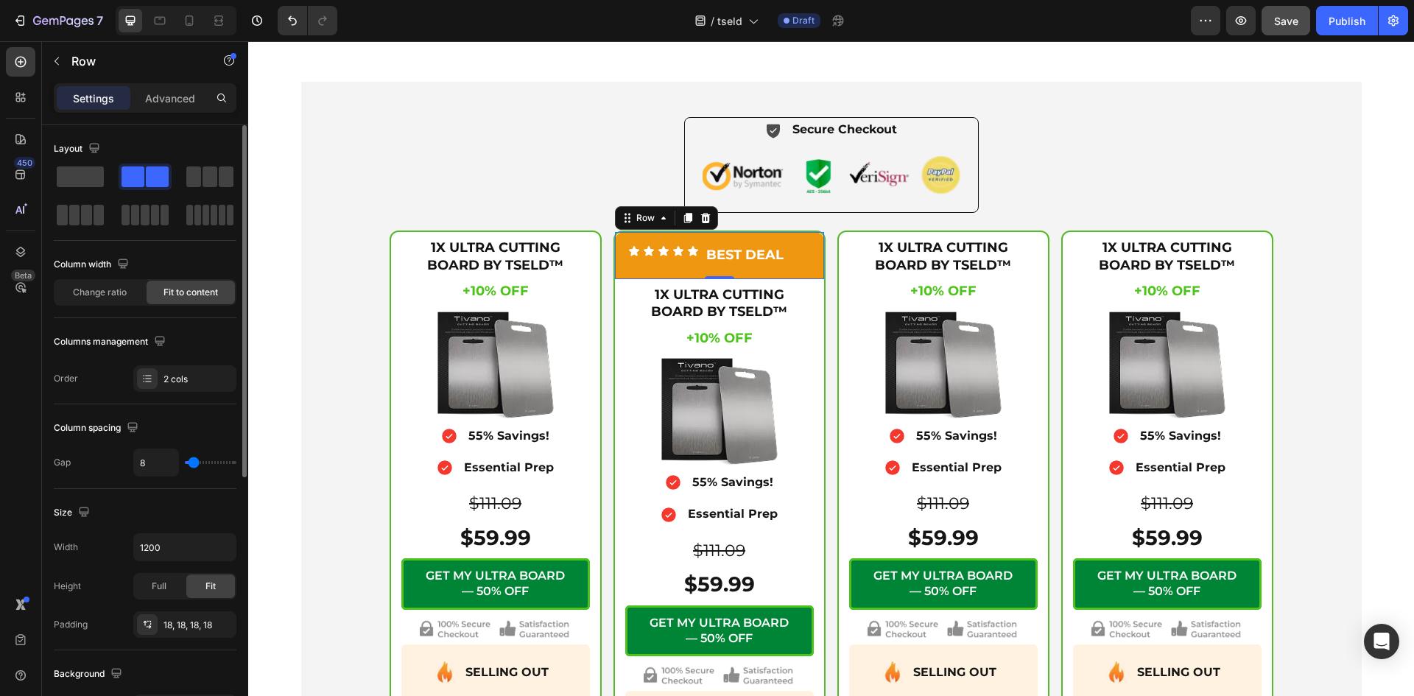
scroll to position [453, 0]
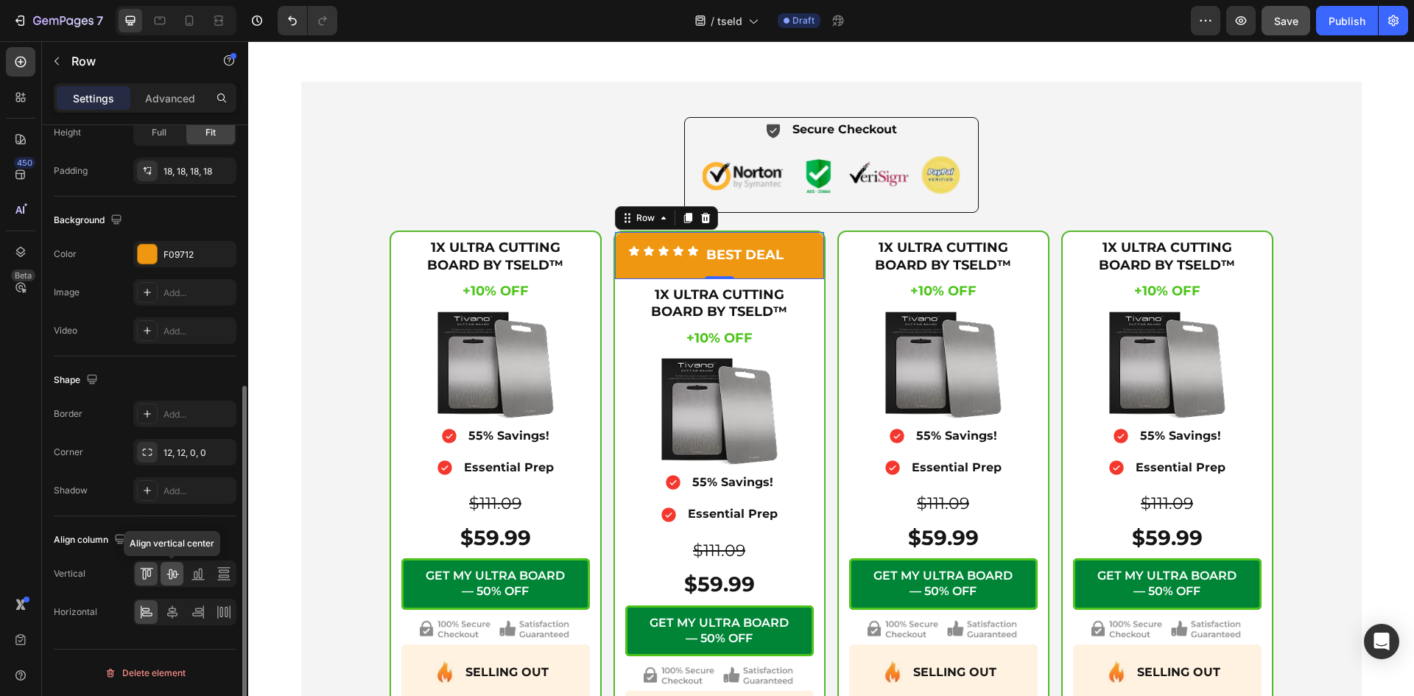
click at [172, 573] on icon at bounding box center [172, 574] width 12 height 10
click at [486, 141] on div "Icon Secure Checkout Text Block Advanced List Image Row 1X ULTRA CUTTING BOARD …" at bounding box center [831, 460] width 1042 height 687
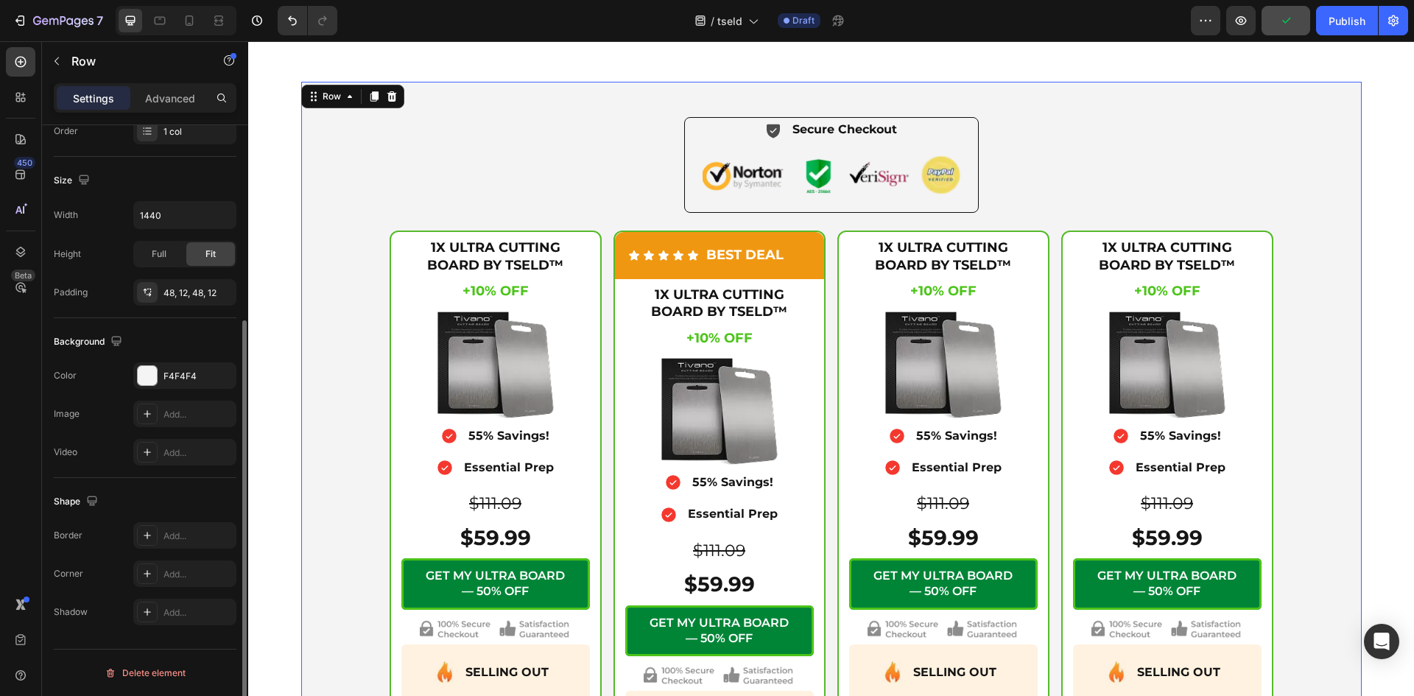
scroll to position [286, 0]
click at [627, 272] on div "Icon Icon Icon Icon Icon Icon List BEST DEAL Text Block Row" at bounding box center [719, 255] width 209 height 46
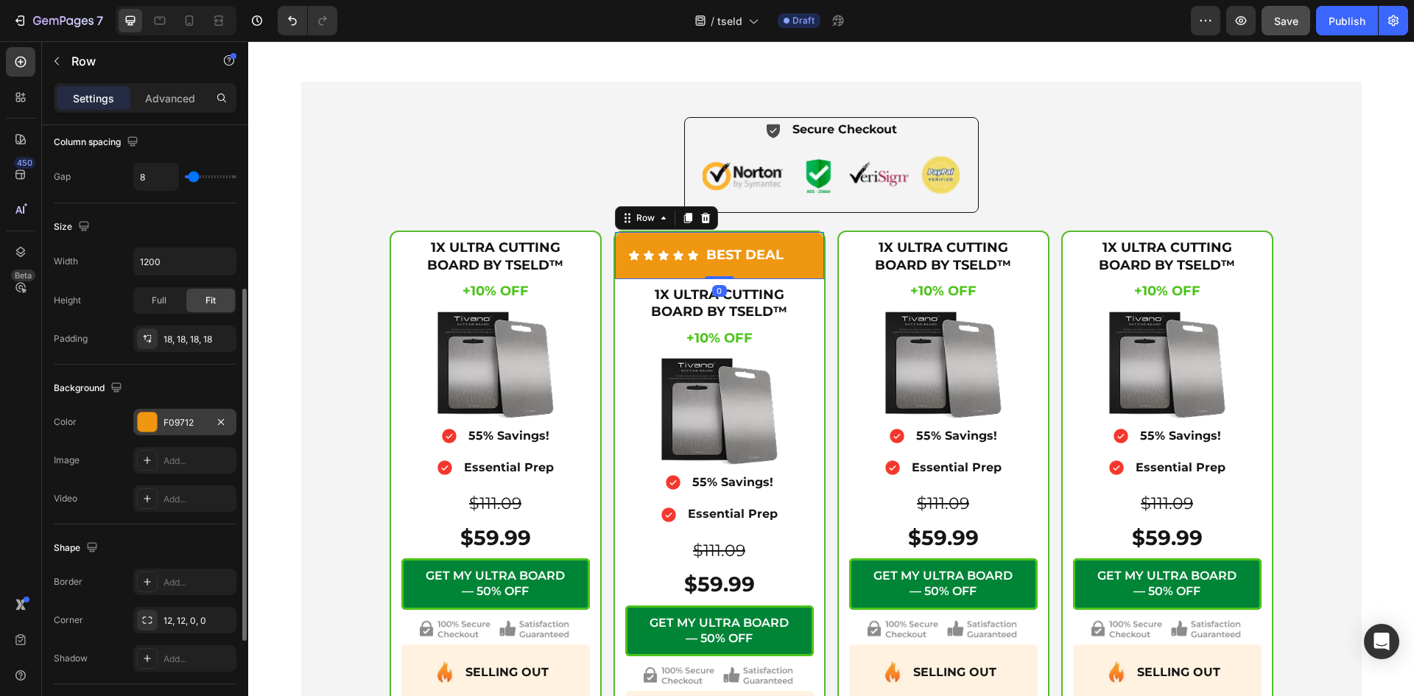
click at [146, 421] on div at bounding box center [147, 421] width 19 height 19
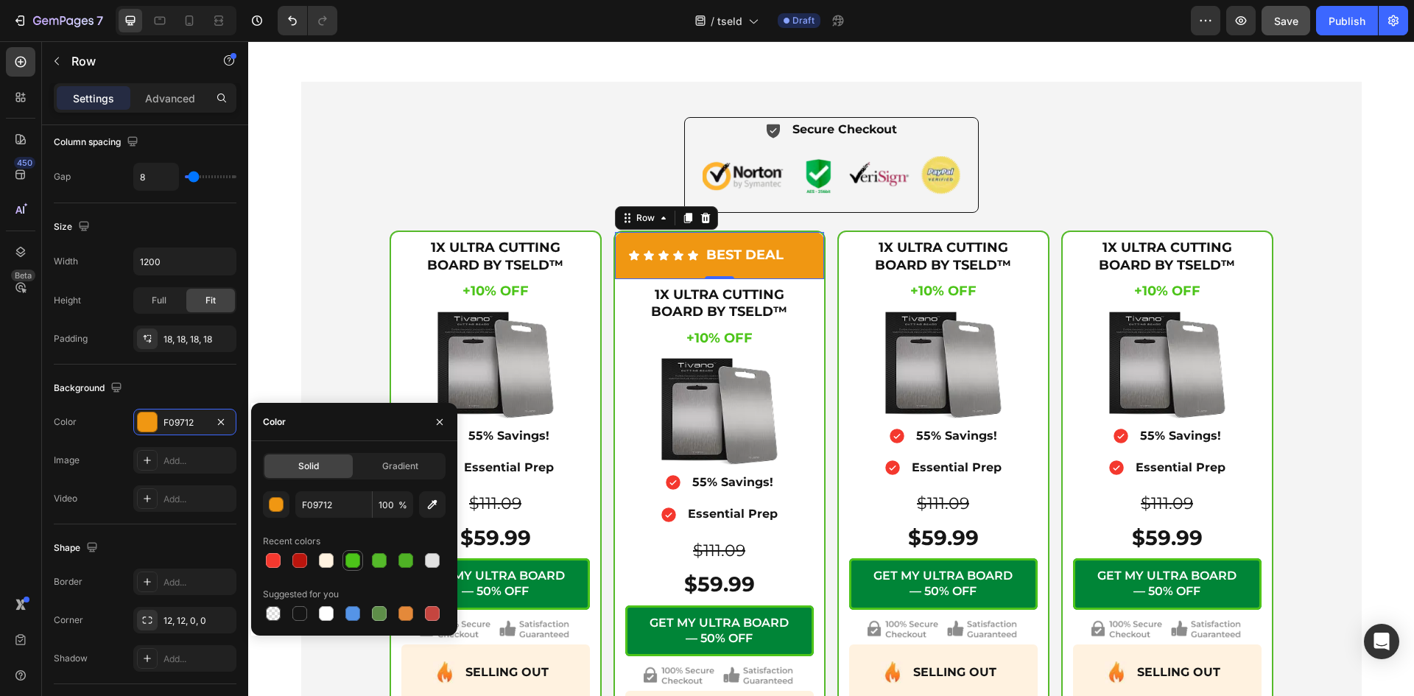
click at [356, 566] on div at bounding box center [352, 560] width 15 height 15
type input "4CC419"
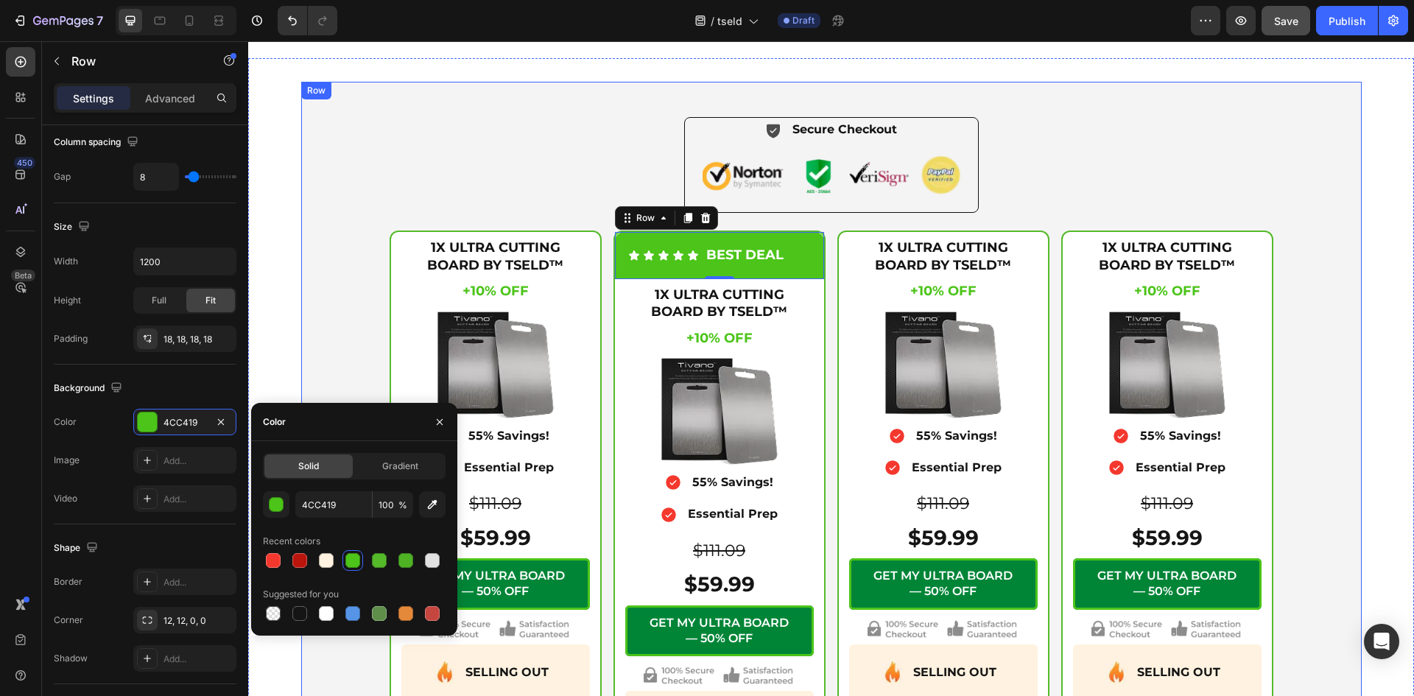
click at [356, 205] on div "Icon Secure Checkout Text Block Advanced List Image Row 1X ULTRA CUTTING BOARD …" at bounding box center [831, 460] width 1042 height 687
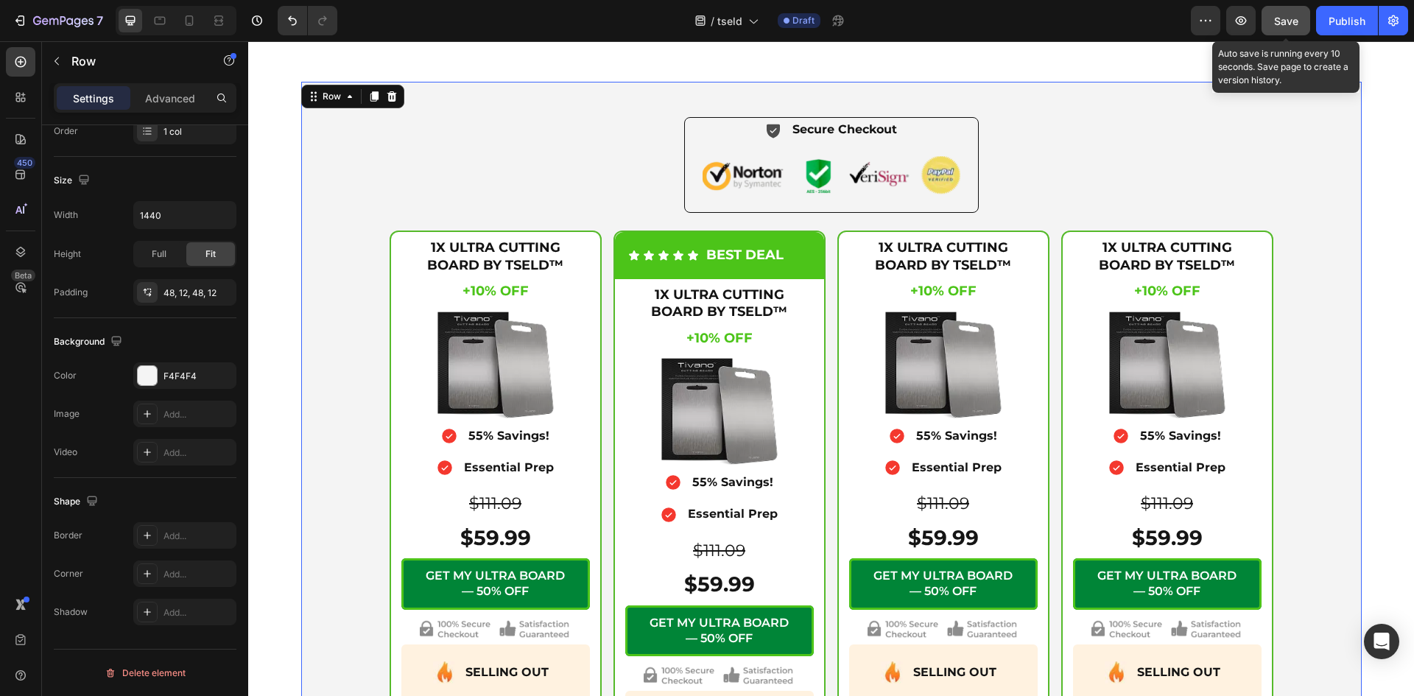
click at [1284, 22] on span "Save" at bounding box center [1286, 21] width 24 height 13
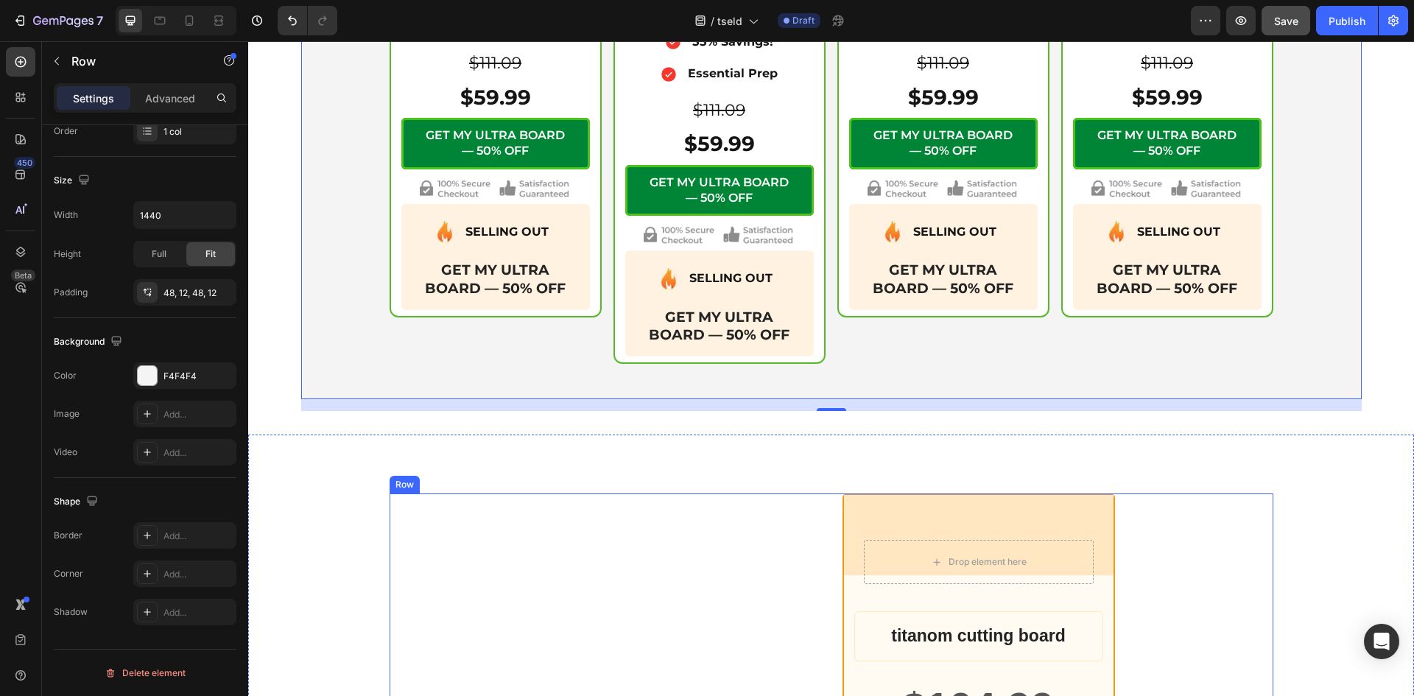
scroll to position [5547, 0]
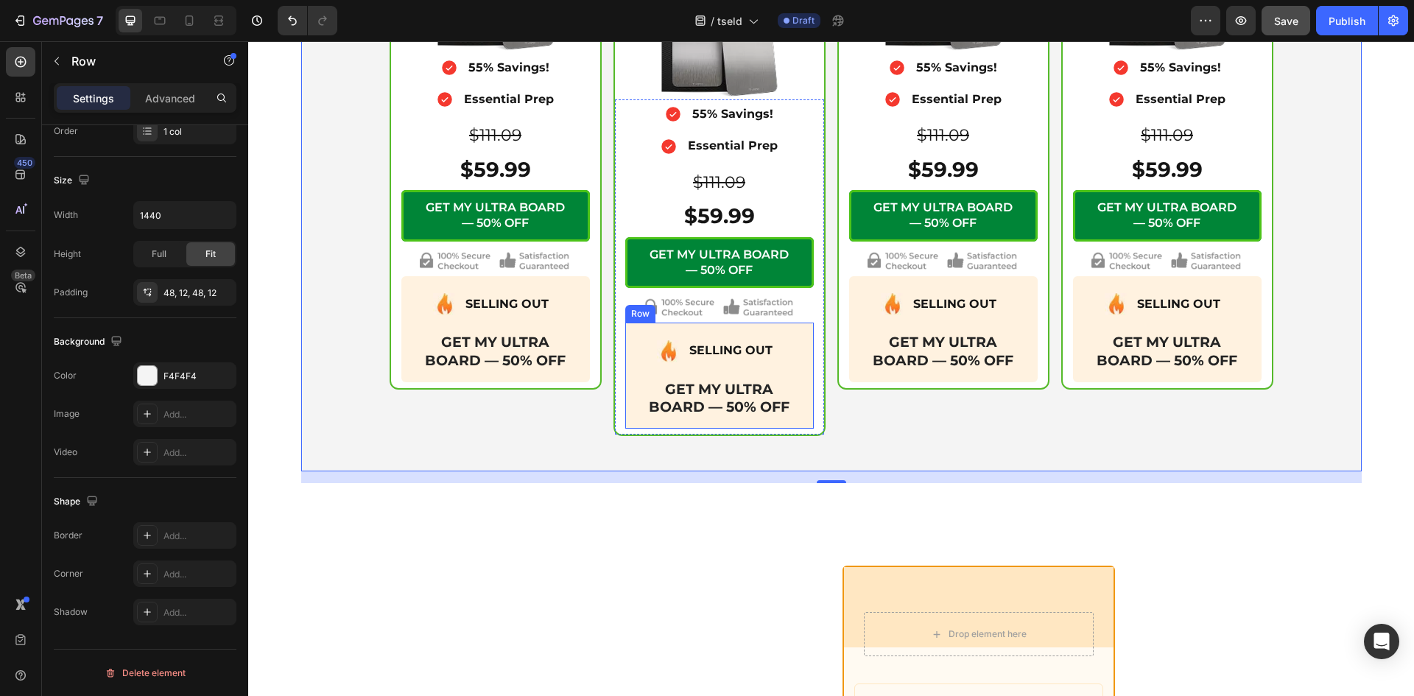
click at [757, 326] on div "Image SELLING OUT Text Block Advanced List GET MY ULTRA BOARD — 50% OFF Text Bl…" at bounding box center [719, 375] width 188 height 106
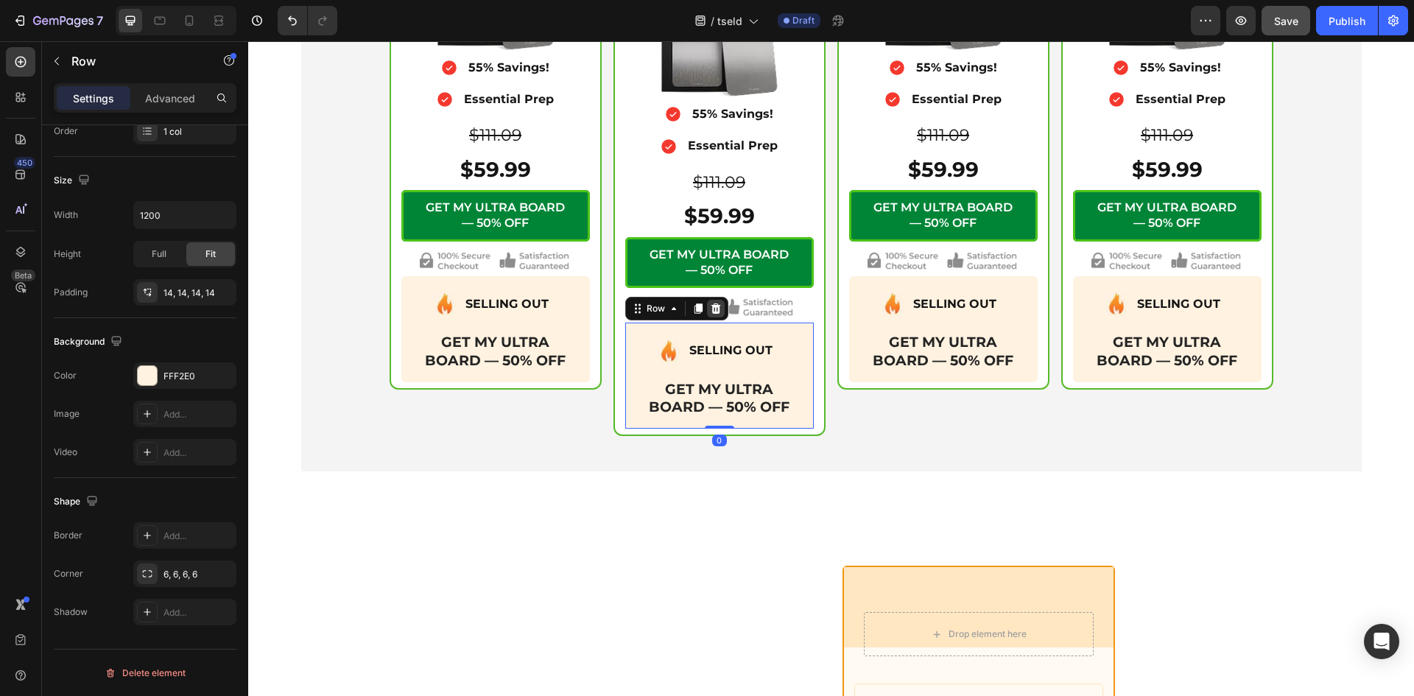
click at [710, 310] on icon at bounding box center [715, 308] width 10 height 10
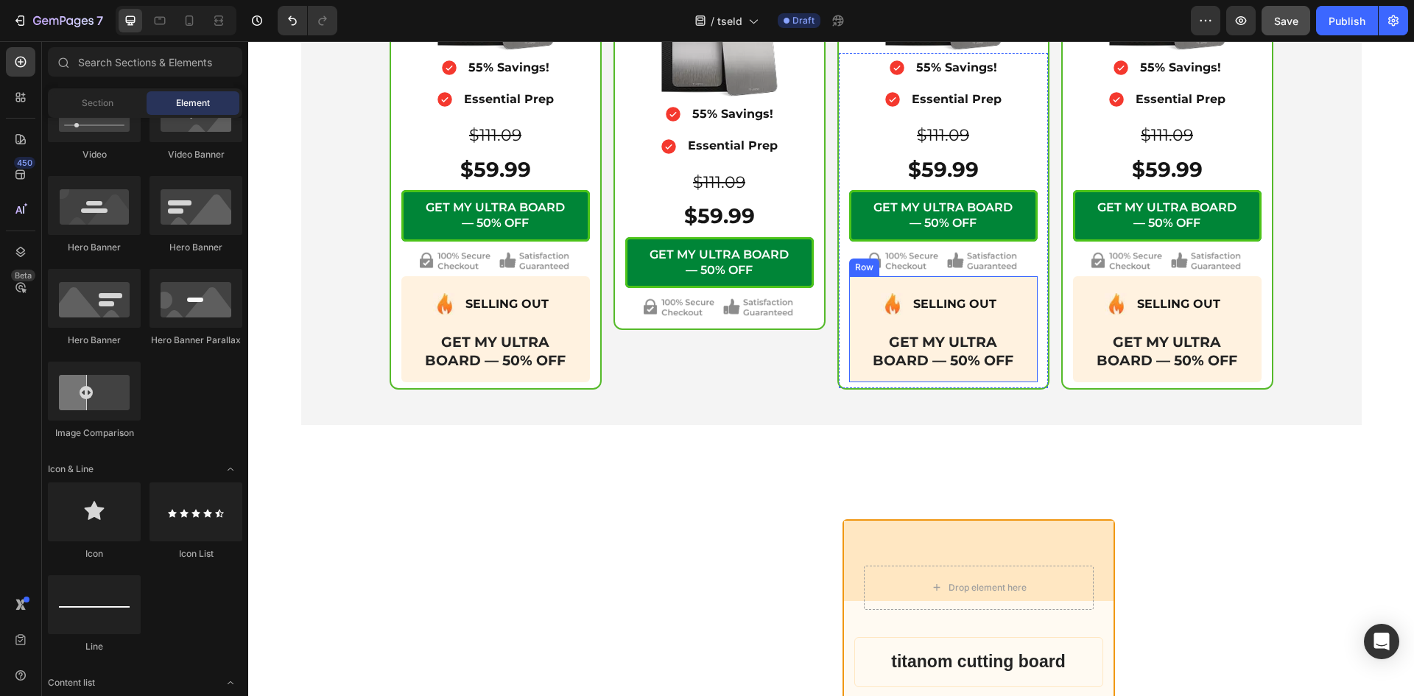
click at [849, 289] on div "Image SELLING OUT Text Block Advanced List GET MY ULTRA BOARD — 50% OFF Text Bl…" at bounding box center [943, 329] width 188 height 106
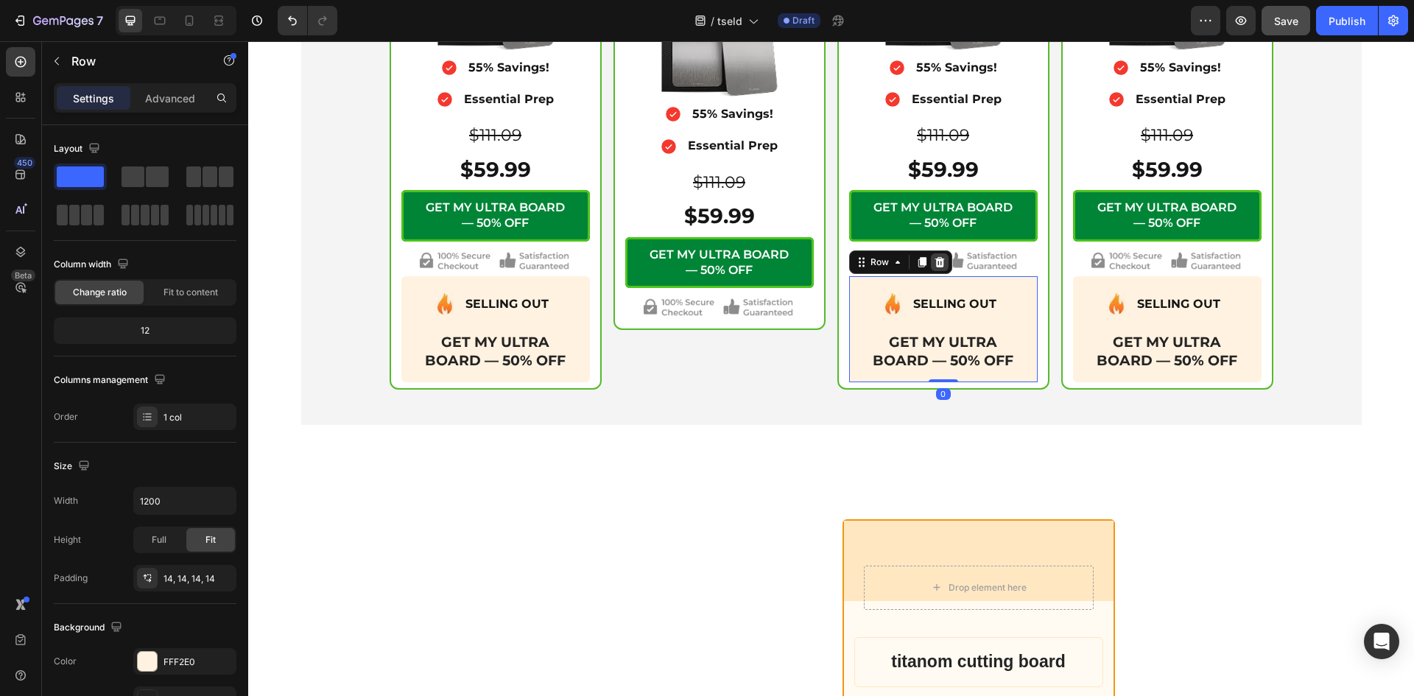
click at [934, 262] on icon at bounding box center [939, 262] width 10 height 10
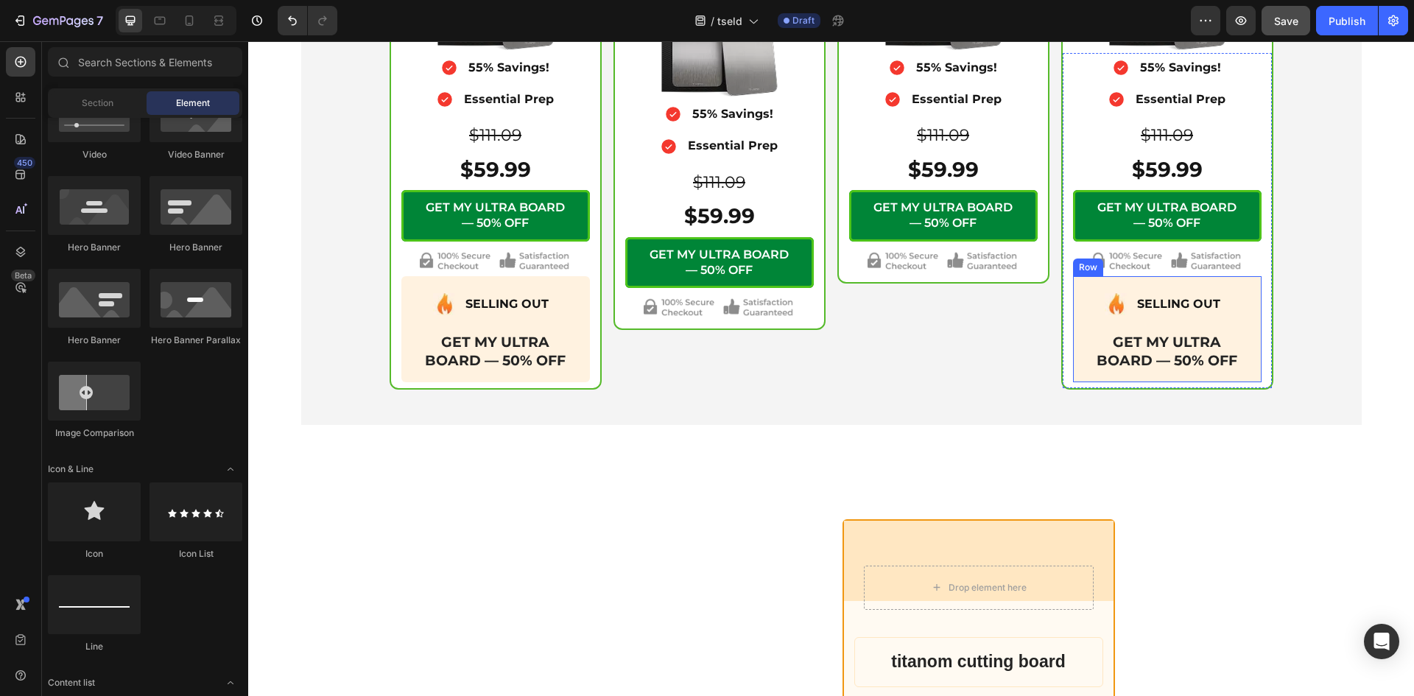
click at [1076, 281] on div "Image SELLING OUT Text Block Advanced List GET MY ULTRA BOARD — 50% OFF Text Bl…" at bounding box center [1167, 329] width 188 height 106
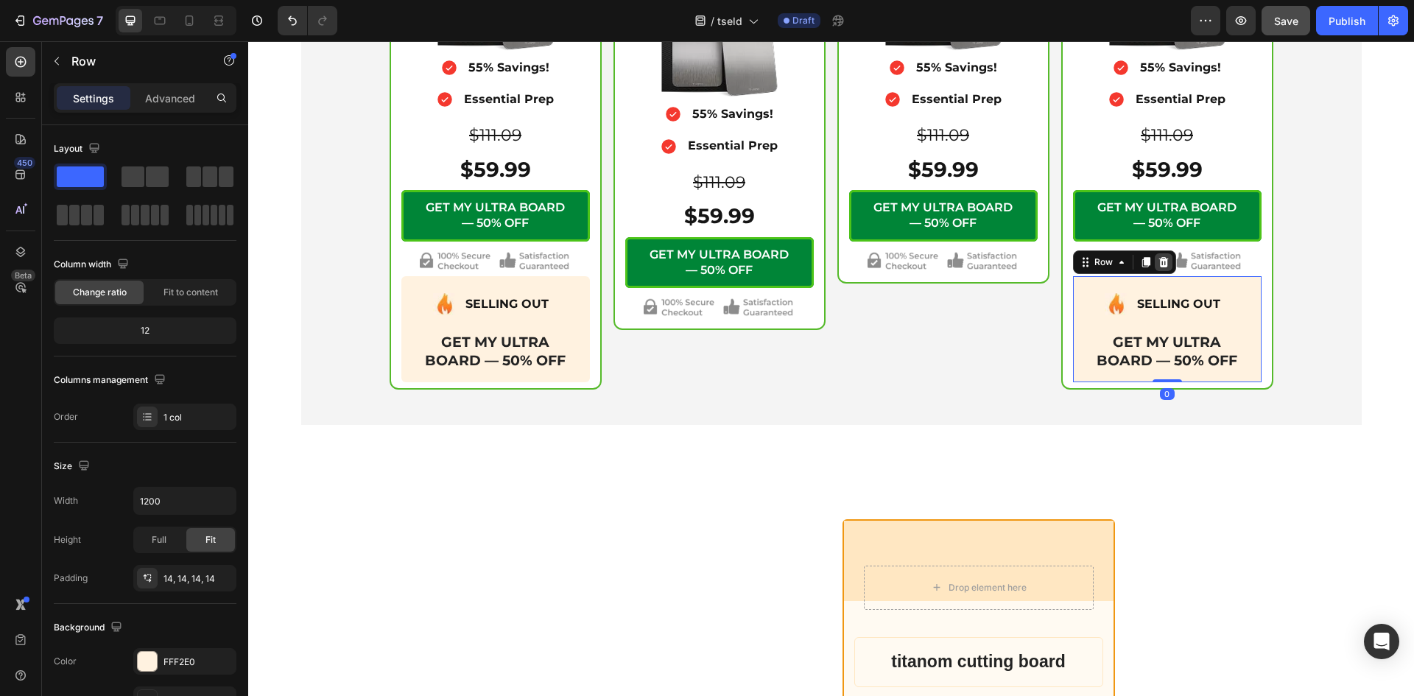
click at [1160, 264] on icon at bounding box center [1163, 262] width 10 height 10
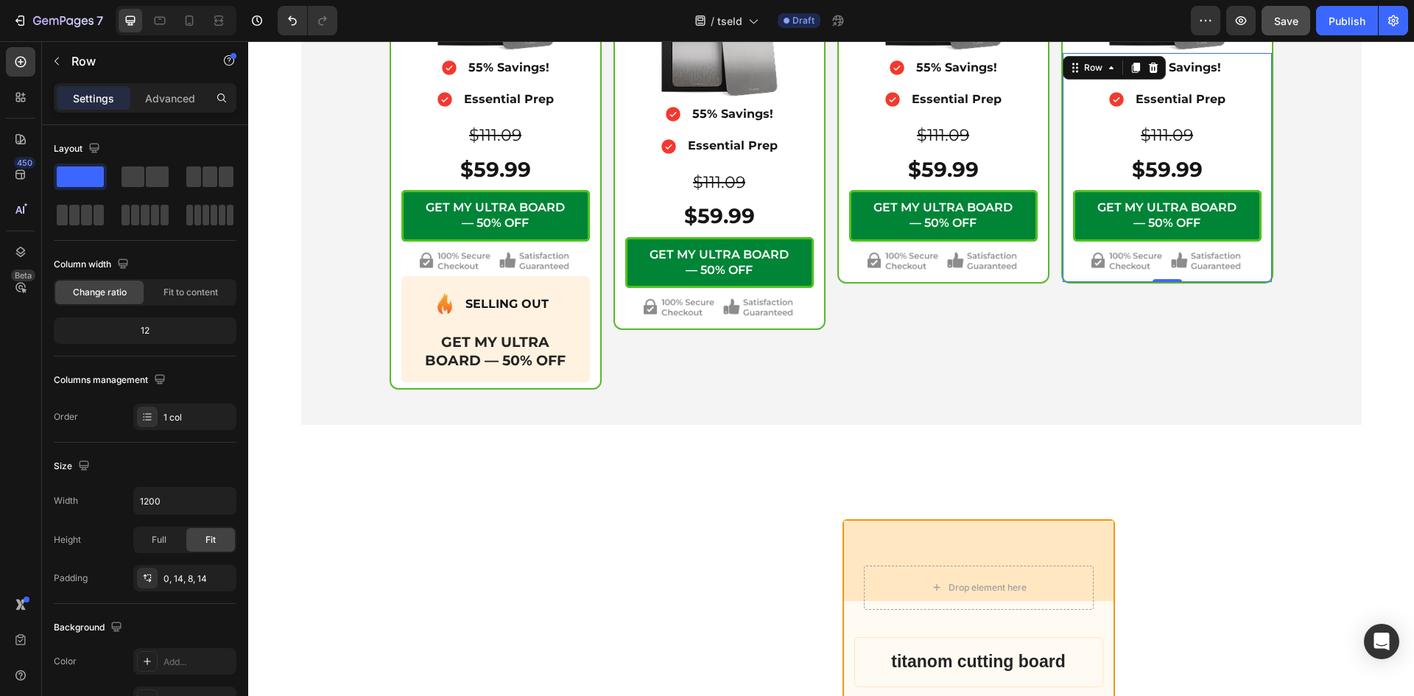
click at [1075, 278] on div "Icon 55% Savings! Text Block Advanced List Icon Essential Prep Text Block Advan…" at bounding box center [1166, 167] width 209 height 229
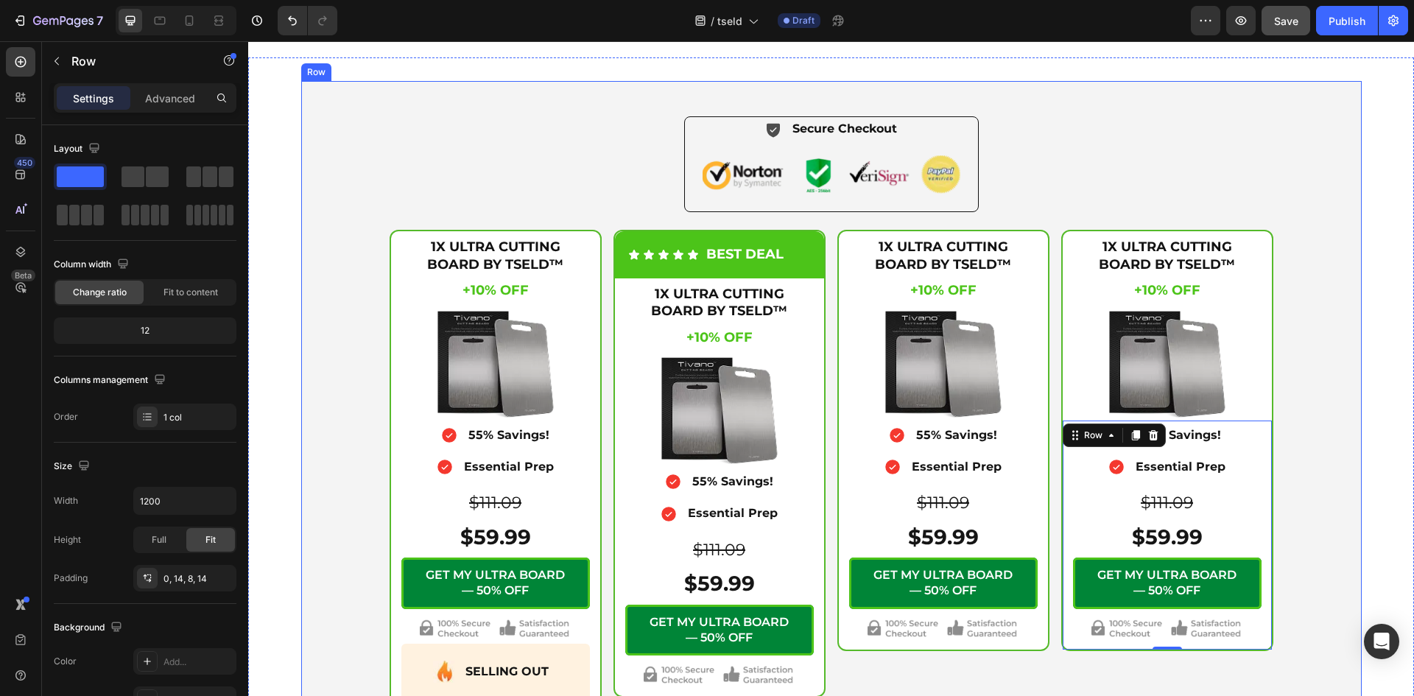
scroll to position [5056, 0]
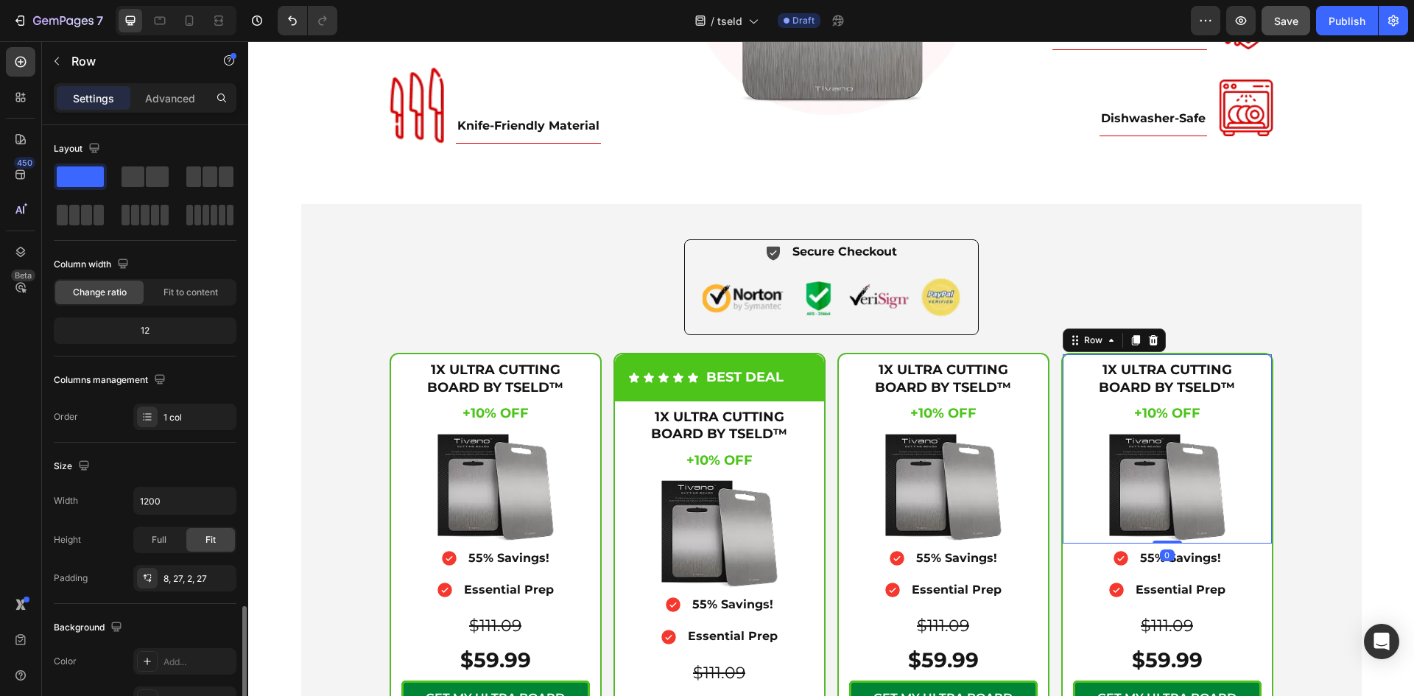
click at [1062, 366] on div "1X ULTRA CUTTING BOARD BY TSELD™ Heading +10% OFF Heading +10% OFF Heading $111…" at bounding box center [1166, 448] width 209 height 188
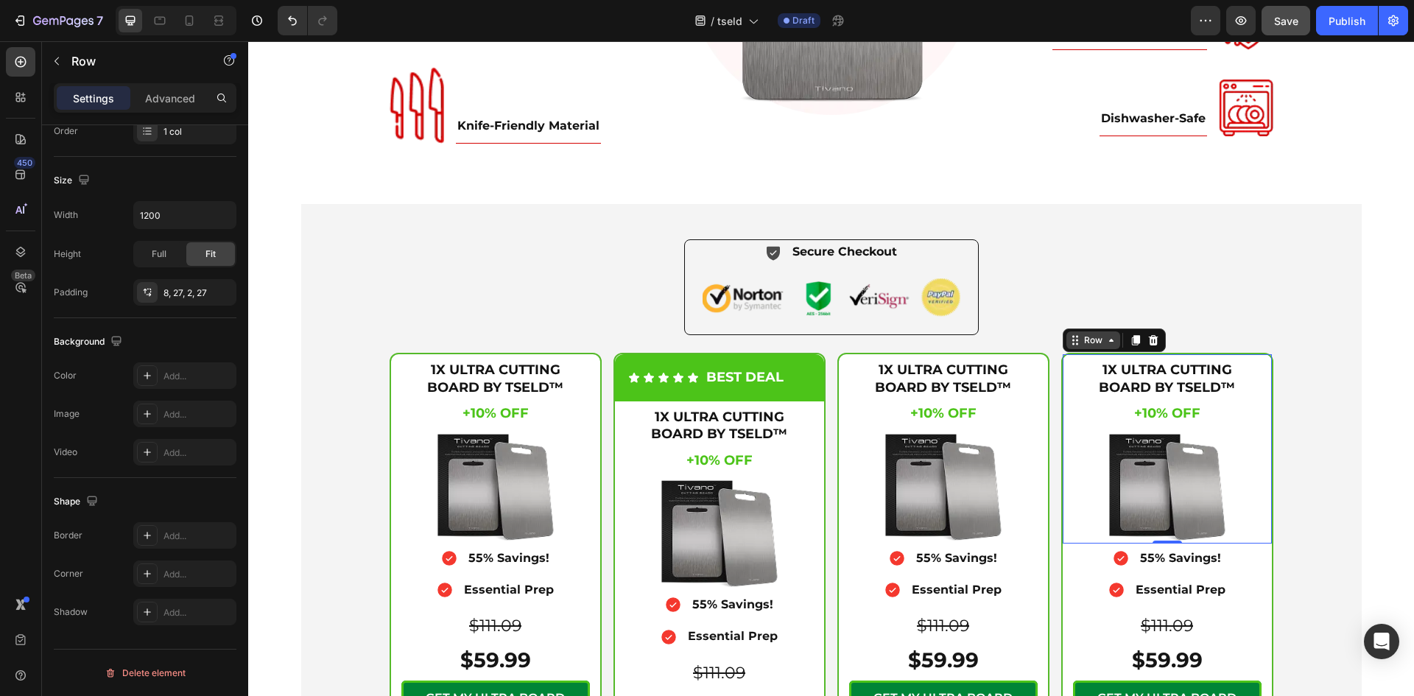
click at [1109, 341] on icon at bounding box center [1111, 340] width 4 height 3
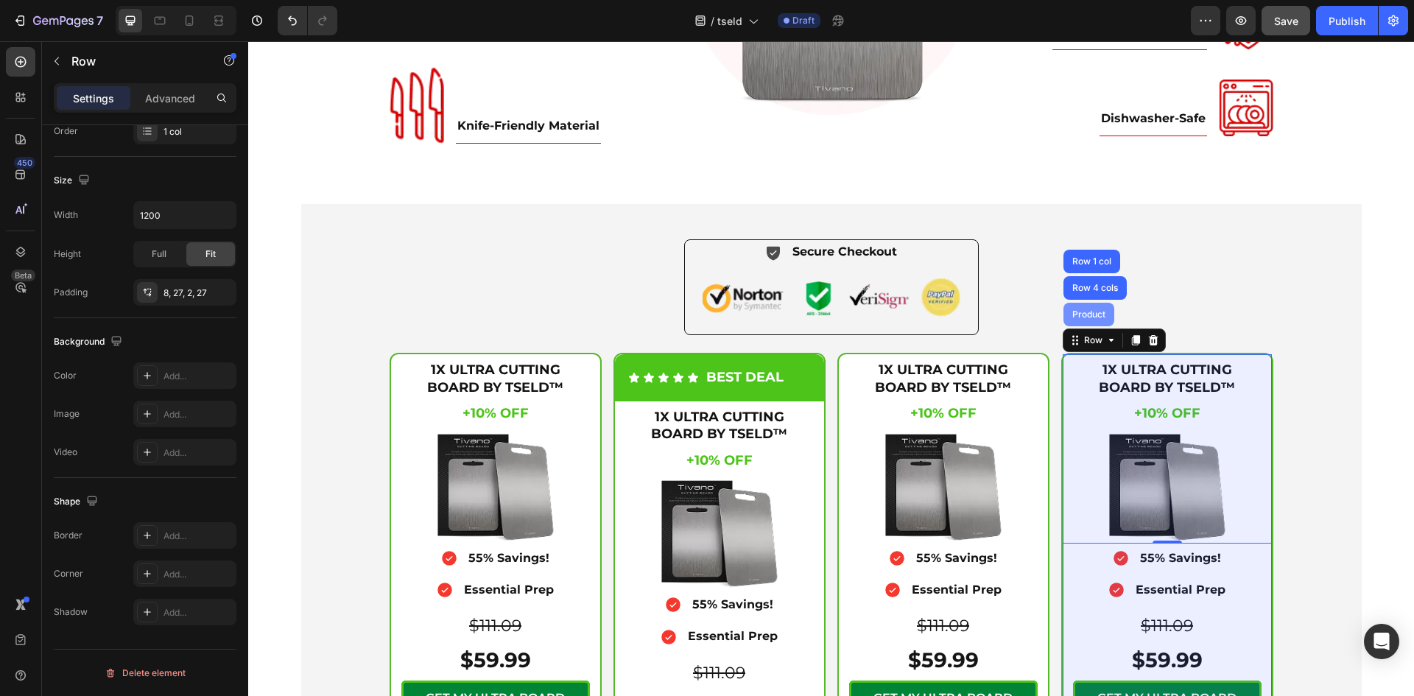
click at [1090, 308] on div "Product" at bounding box center [1088, 315] width 51 height 24
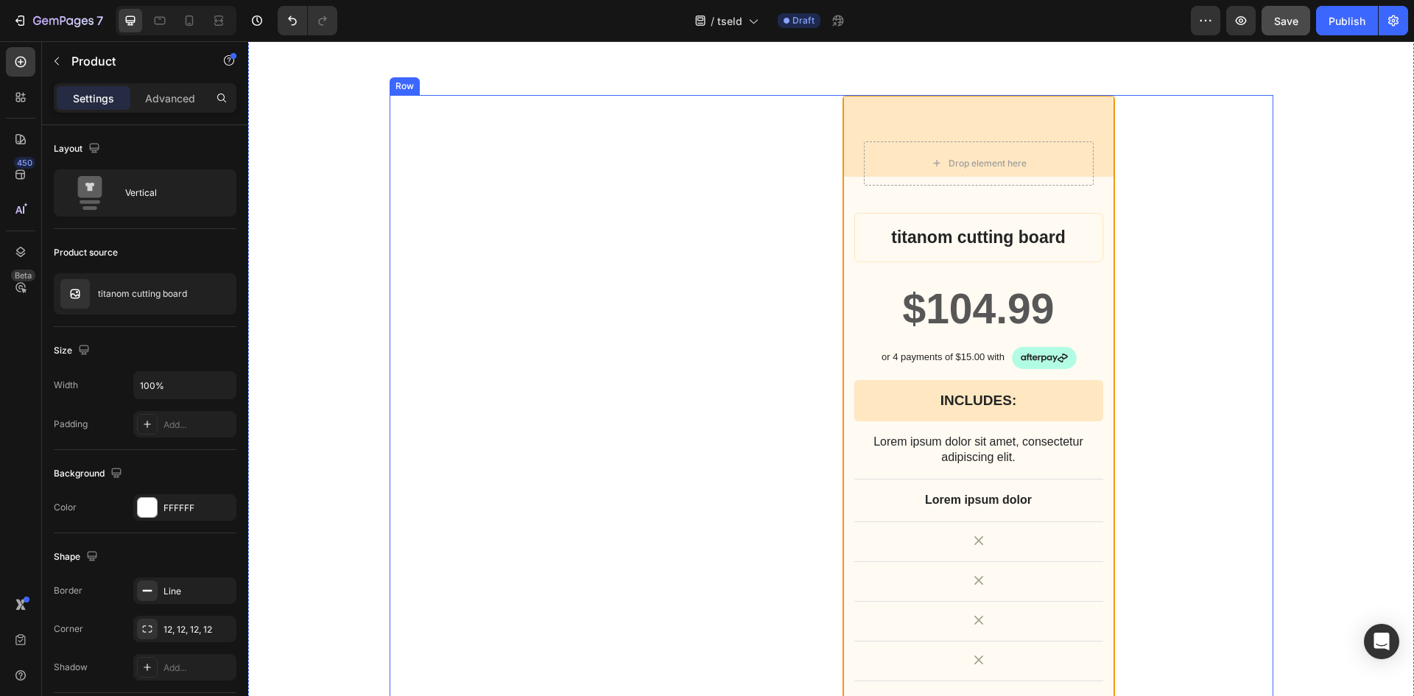
scroll to position [6161, 0]
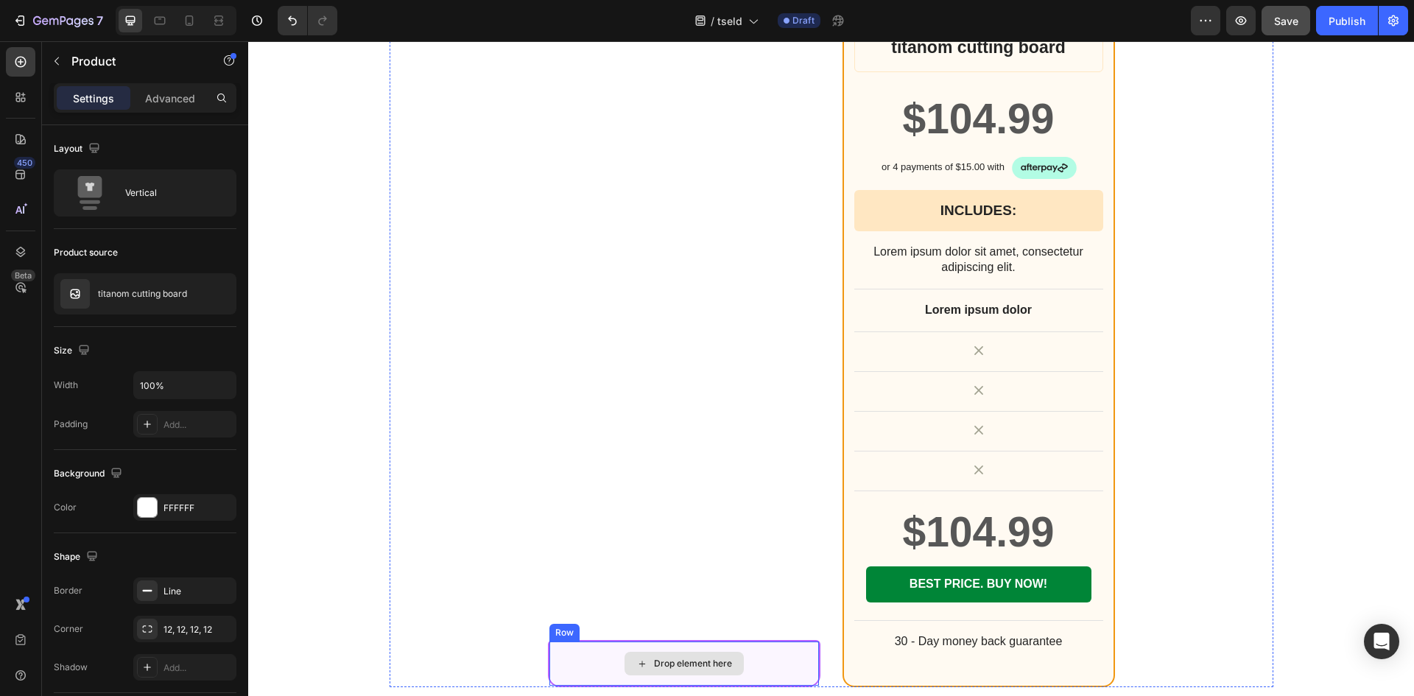
click at [560, 644] on div "Drop element here" at bounding box center [683, 663] width 269 height 44
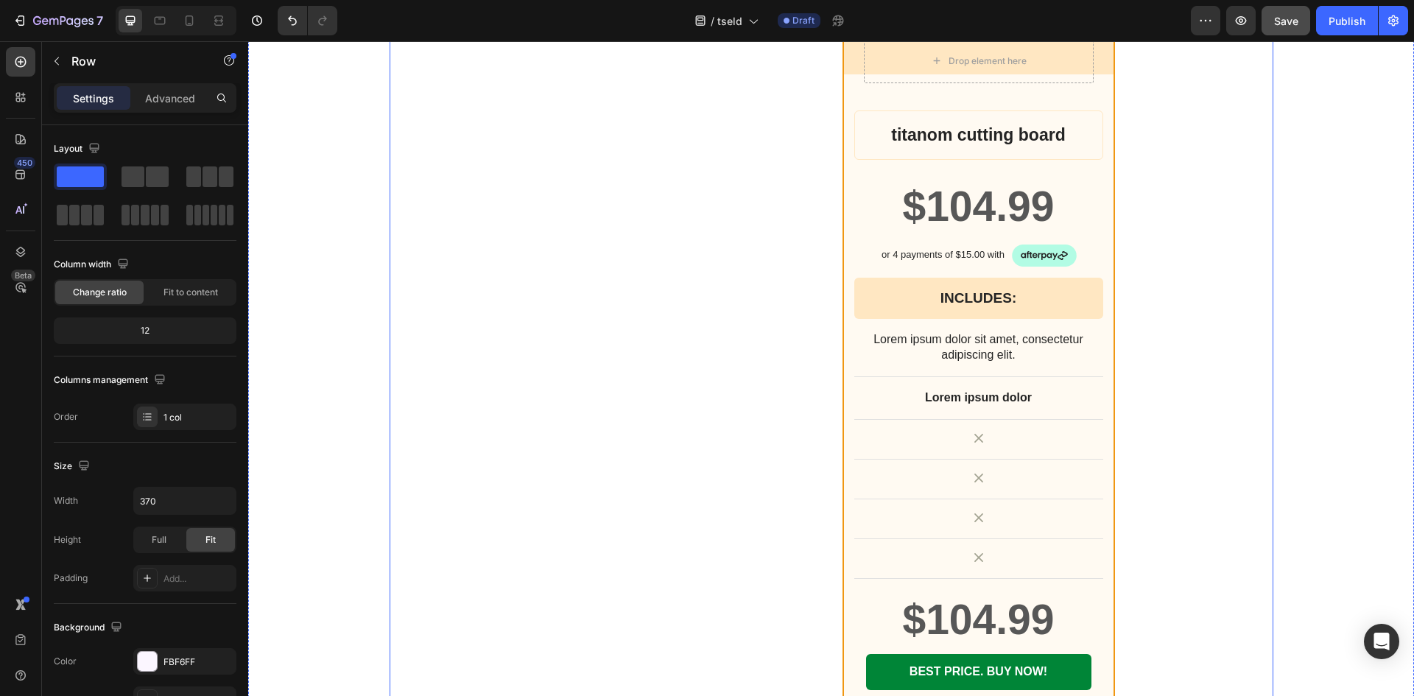
scroll to position [6283, 0]
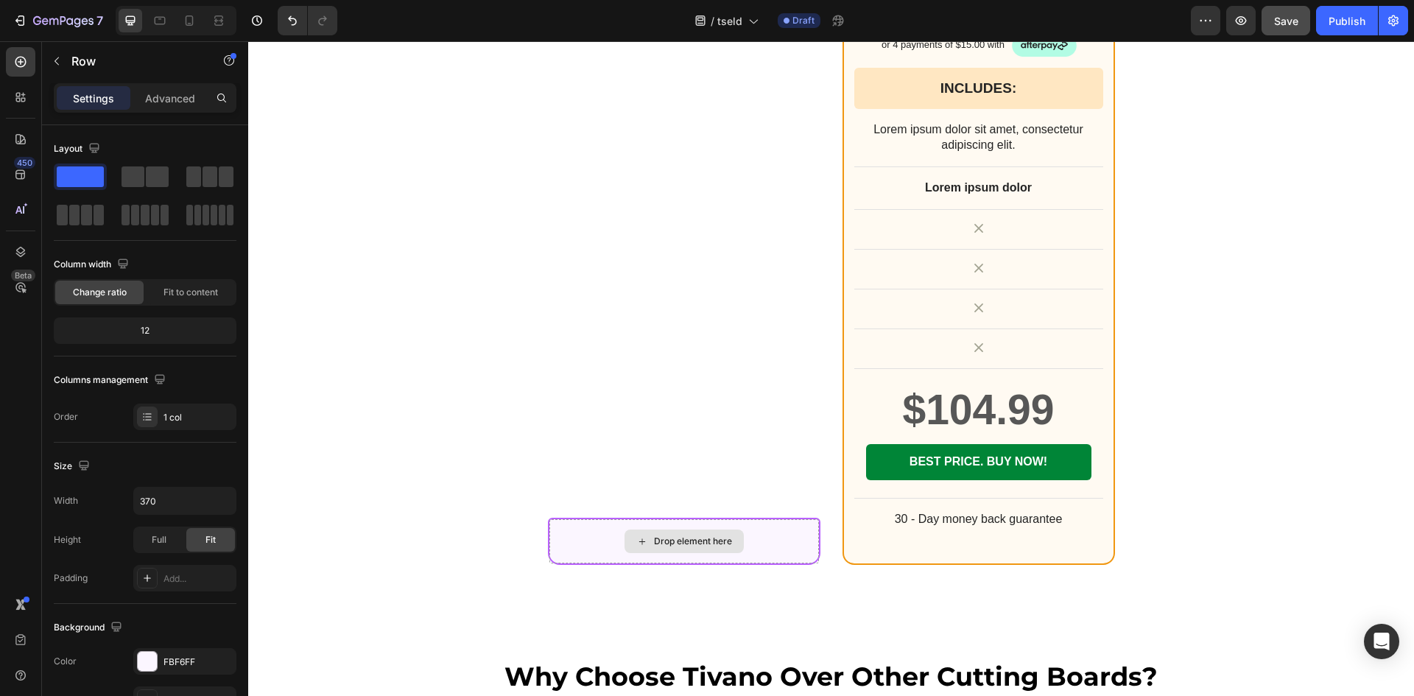
click at [559, 530] on div "Drop element here" at bounding box center [683, 541] width 269 height 44
click at [558, 427] on div "Drop element here Row" at bounding box center [684, 174] width 272 height 783
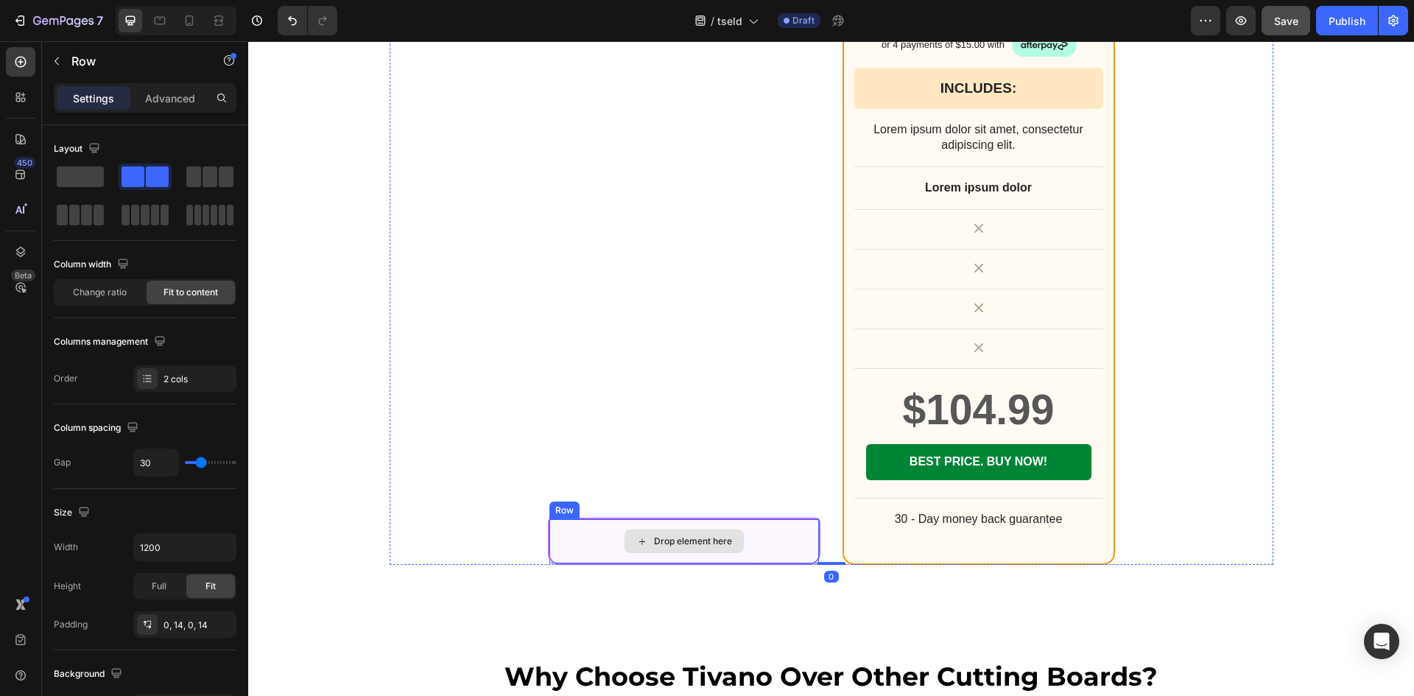
click at [577, 537] on div "Drop element here" at bounding box center [683, 541] width 269 height 44
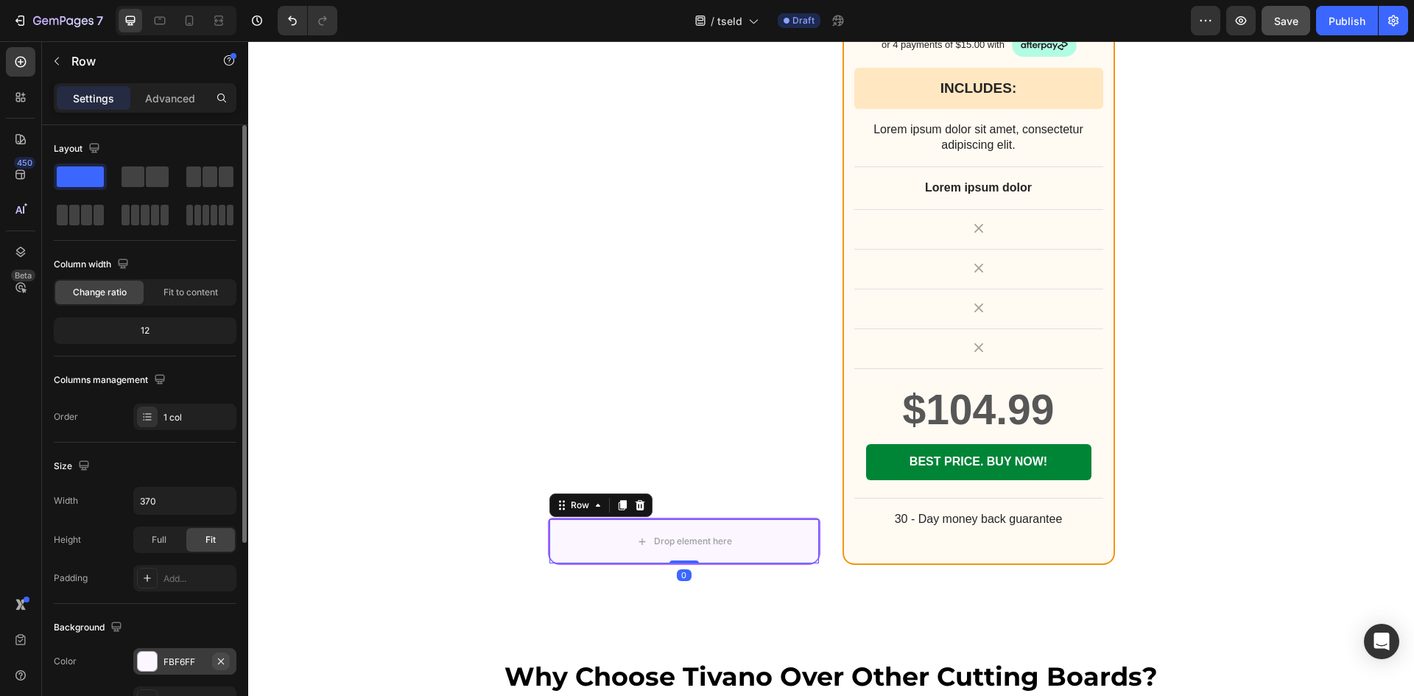
click at [222, 658] on icon "button" at bounding box center [221, 661] width 12 height 12
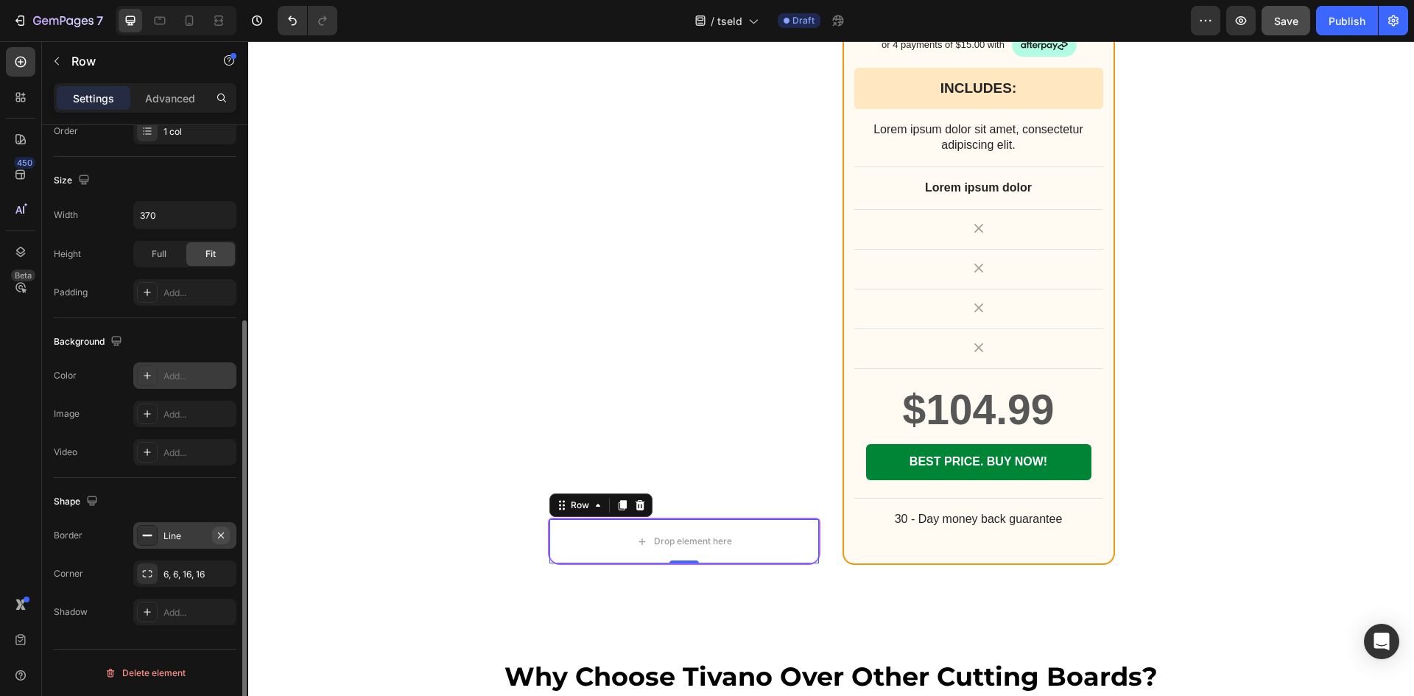
click at [219, 537] on icon "button" at bounding box center [221, 535] width 12 height 12
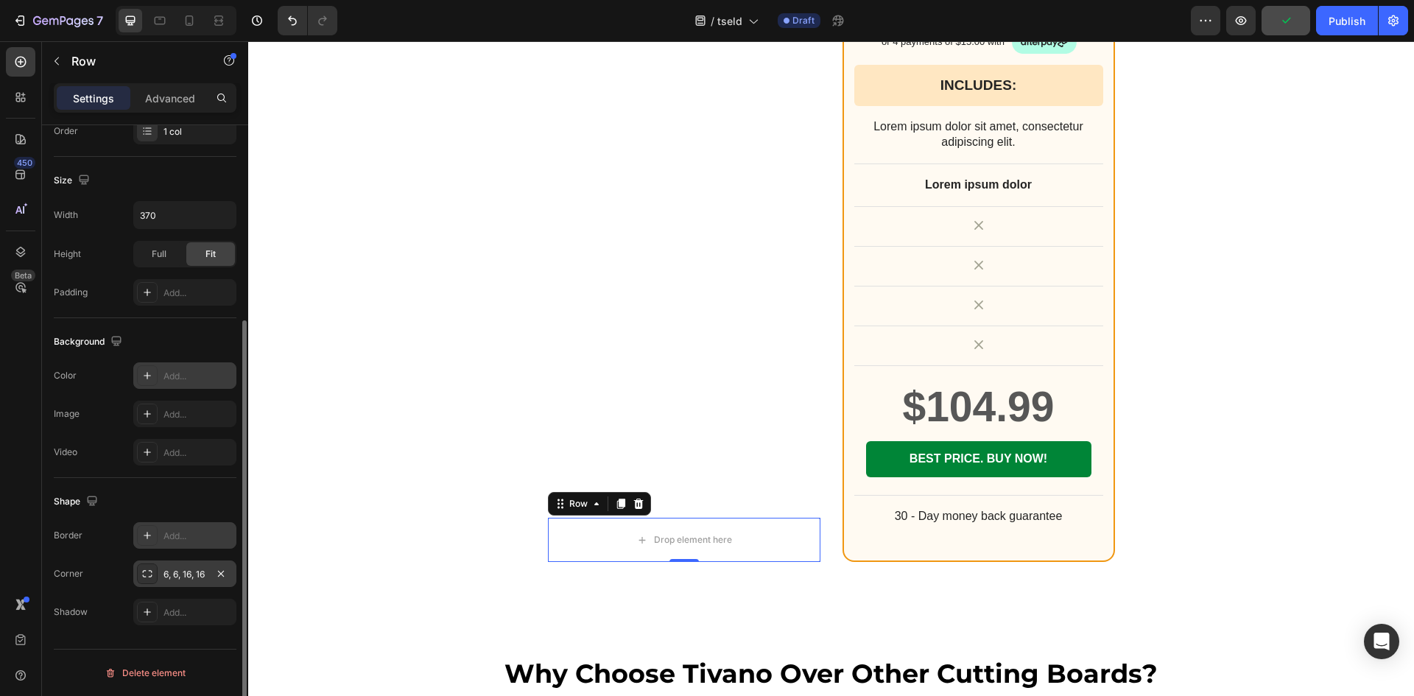
click at [190, 574] on div "6, 6, 16, 16" at bounding box center [184, 574] width 43 height 13
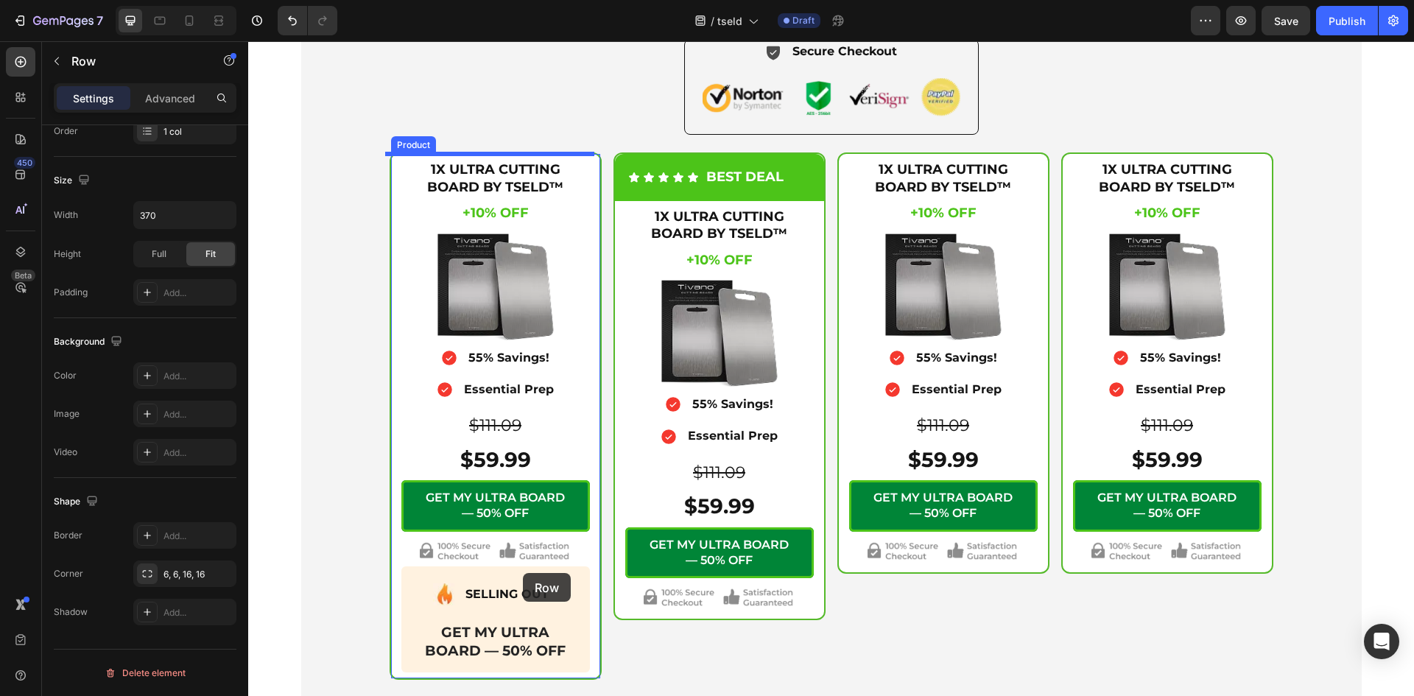
scroll to position [5383, 0]
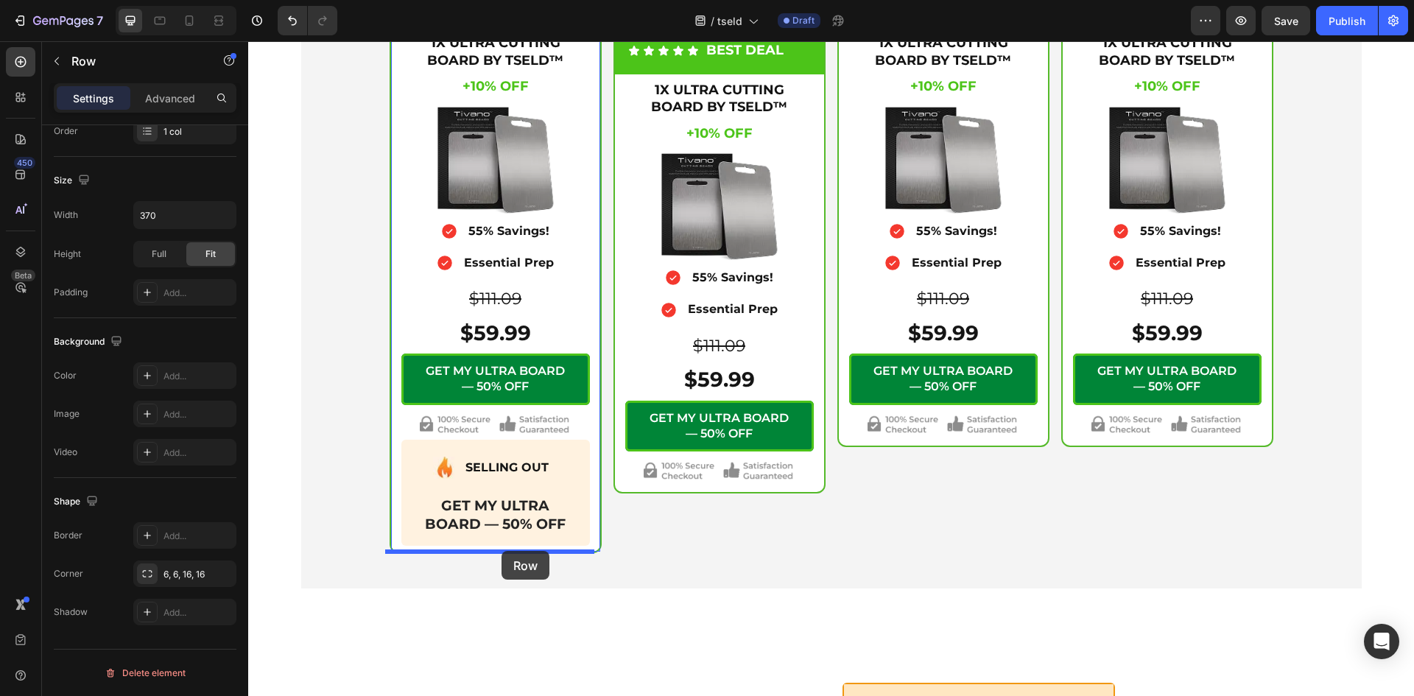
drag, startPoint x: 545, startPoint y: 500, endPoint x: 501, endPoint y: 551, distance: 66.8
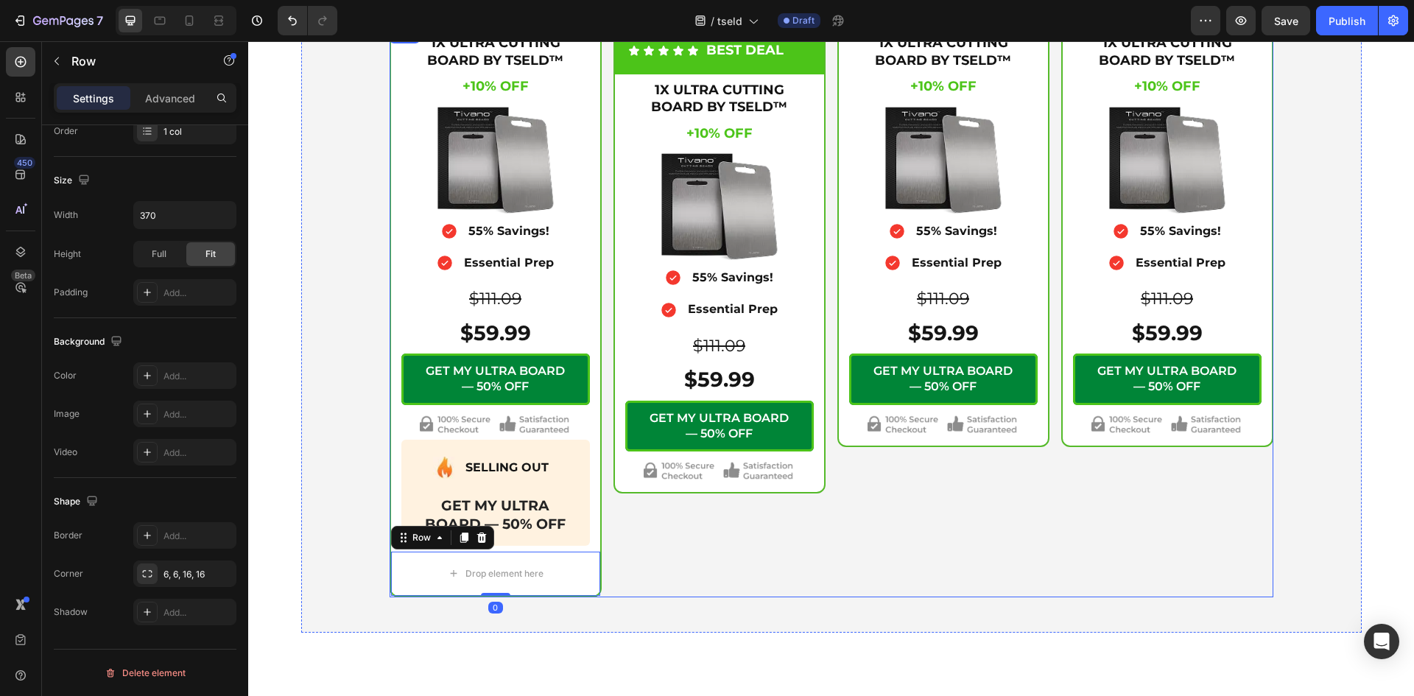
click at [630, 562] on div "Icon Icon Icon Icon Icon Icon List BEST DEAL Text Block Row 1X ULTRA CUTTING BO…" at bounding box center [719, 311] width 212 height 571
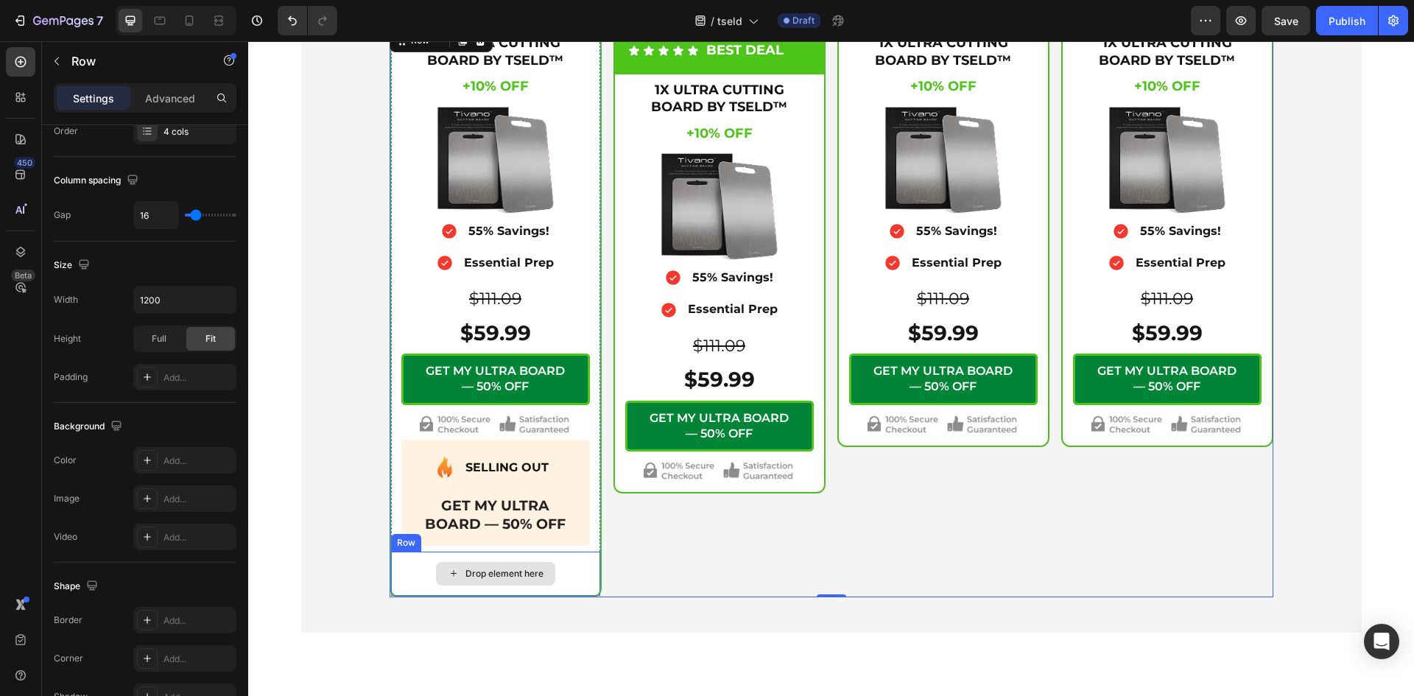
click at [491, 564] on div "Drop element here" at bounding box center [495, 574] width 119 height 24
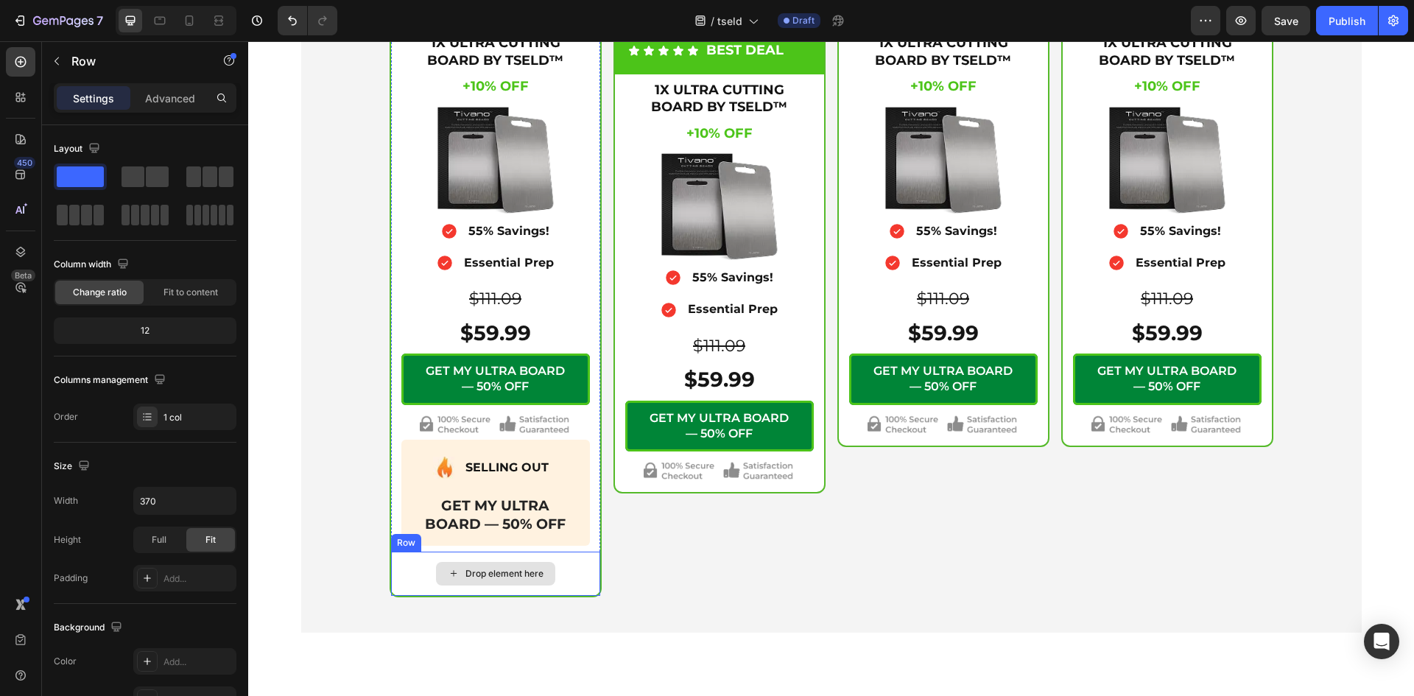
click at [395, 565] on div "Drop element here" at bounding box center [495, 573] width 209 height 44
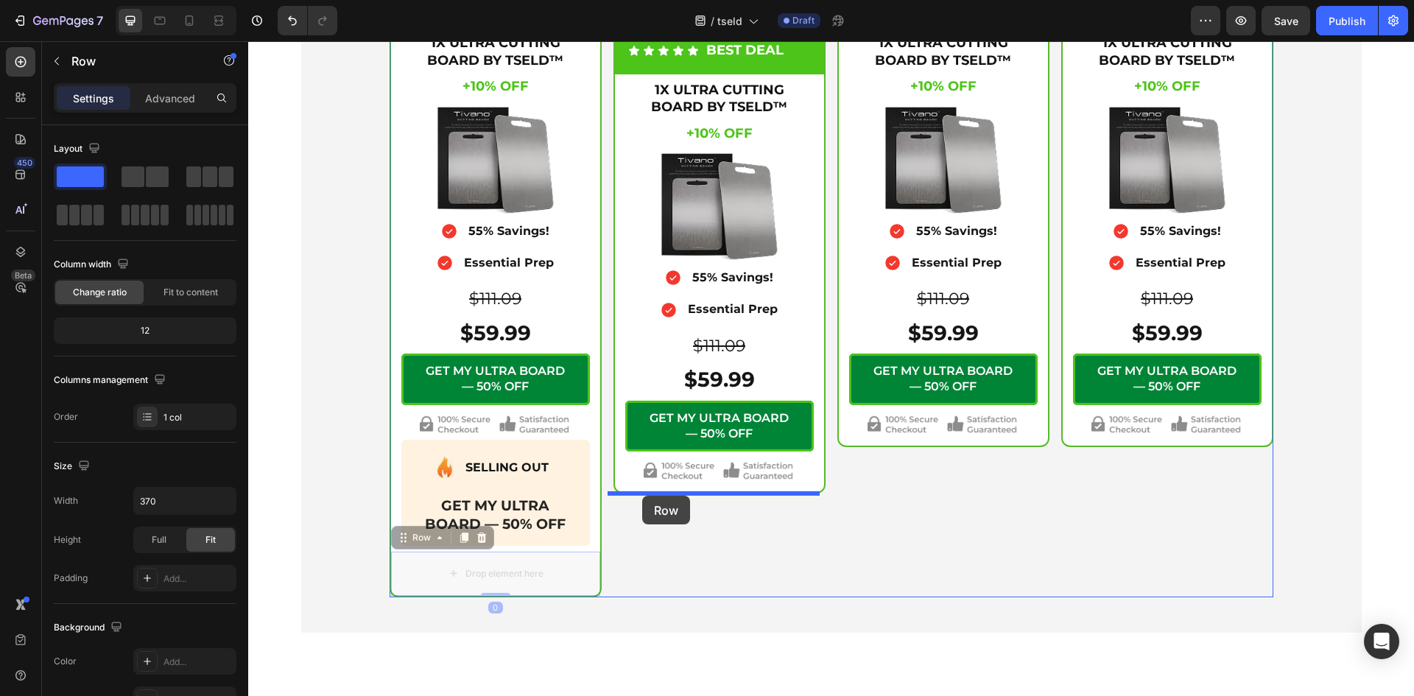
drag, startPoint x: 392, startPoint y: 540, endPoint x: 633, endPoint y: 514, distance: 242.9
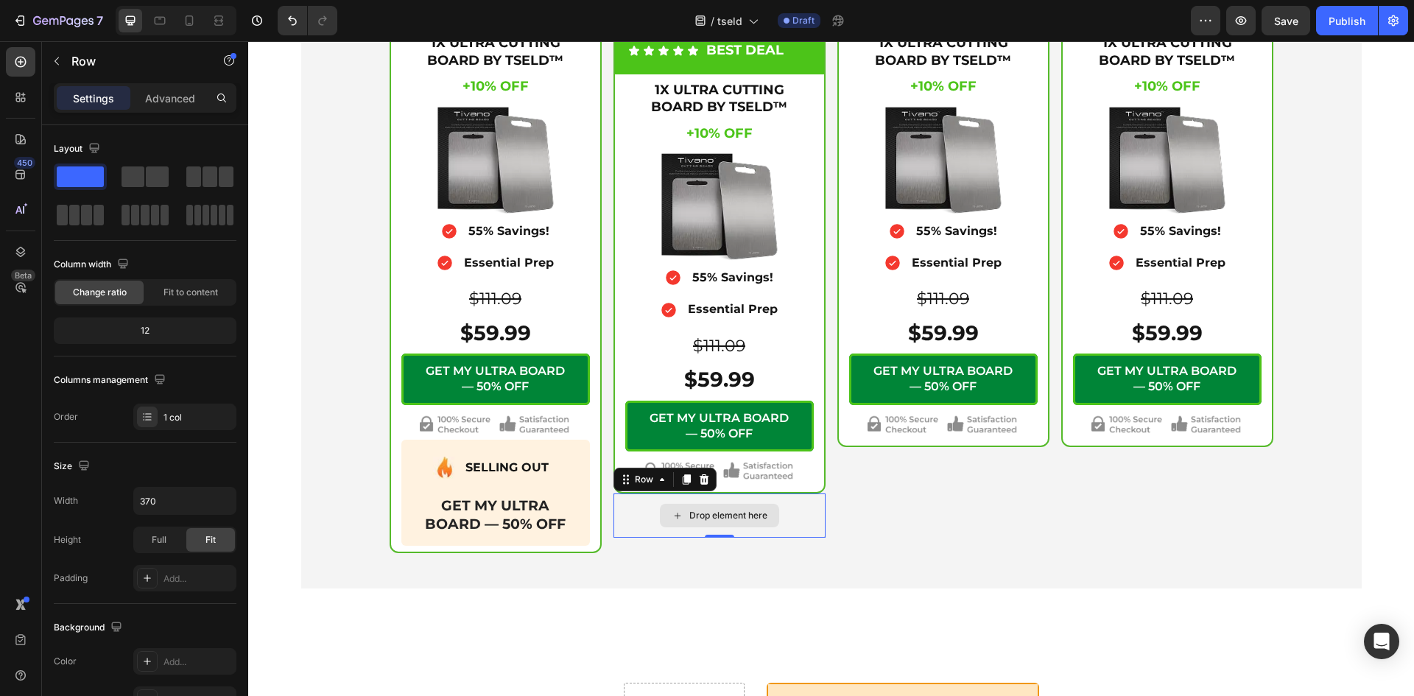
click at [642, 528] on div "Drop element here" at bounding box center [719, 515] width 212 height 44
click at [141, 537] on div "Full" at bounding box center [159, 540] width 49 height 24
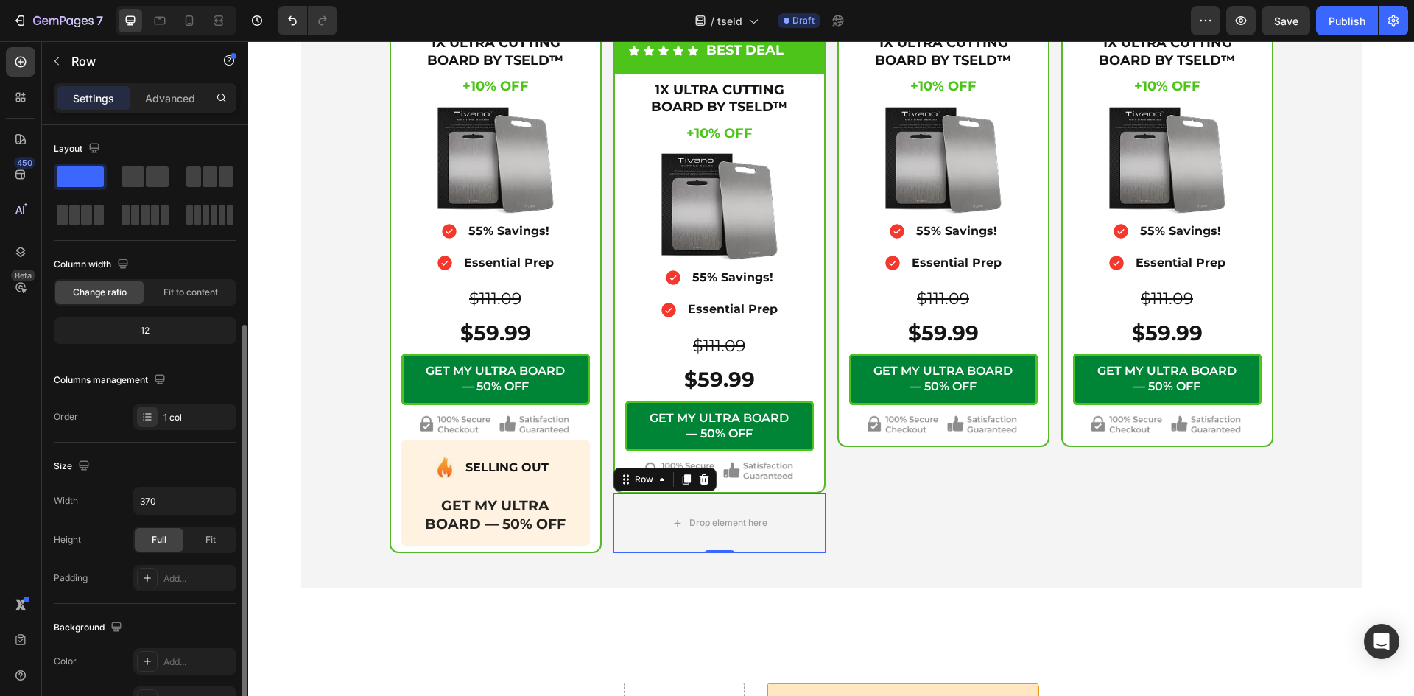
scroll to position [369, 0]
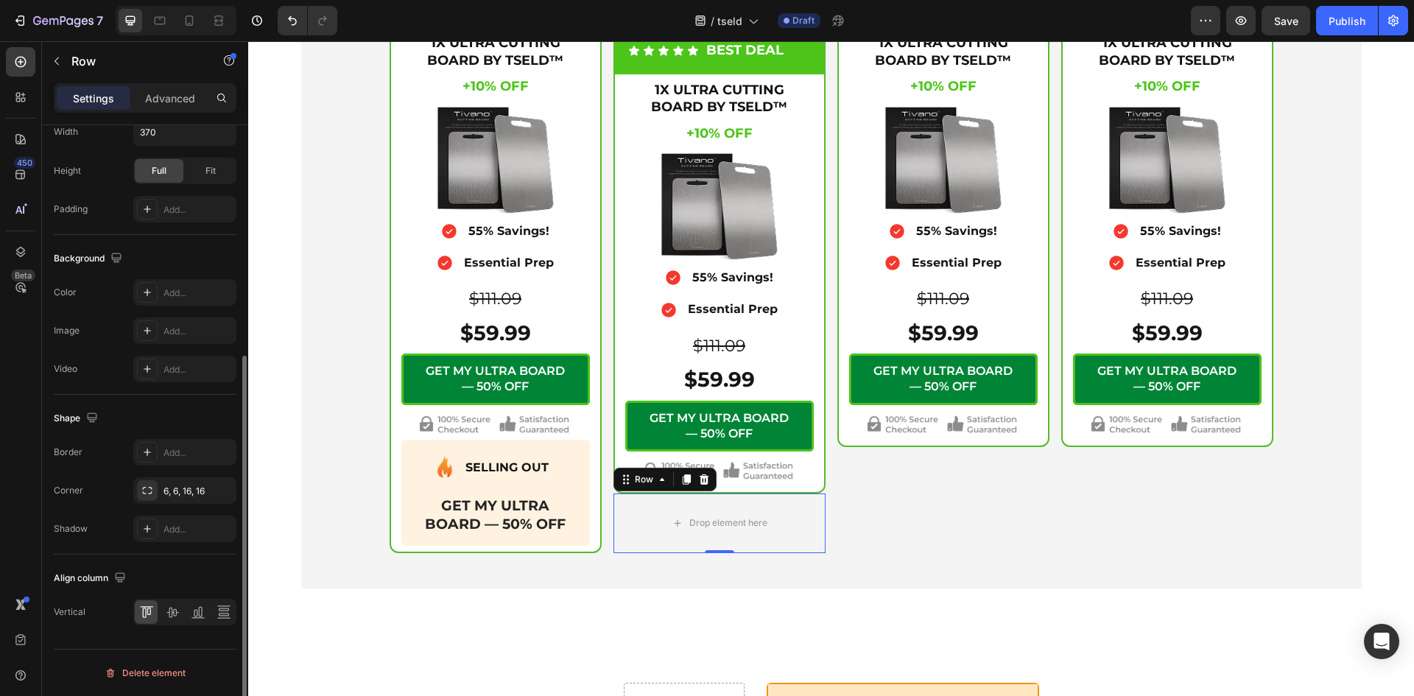
drag, startPoint x: 160, startPoint y: 292, endPoint x: 174, endPoint y: 310, distance: 23.1
click at [160, 291] on div "Add..." at bounding box center [184, 292] width 103 height 27
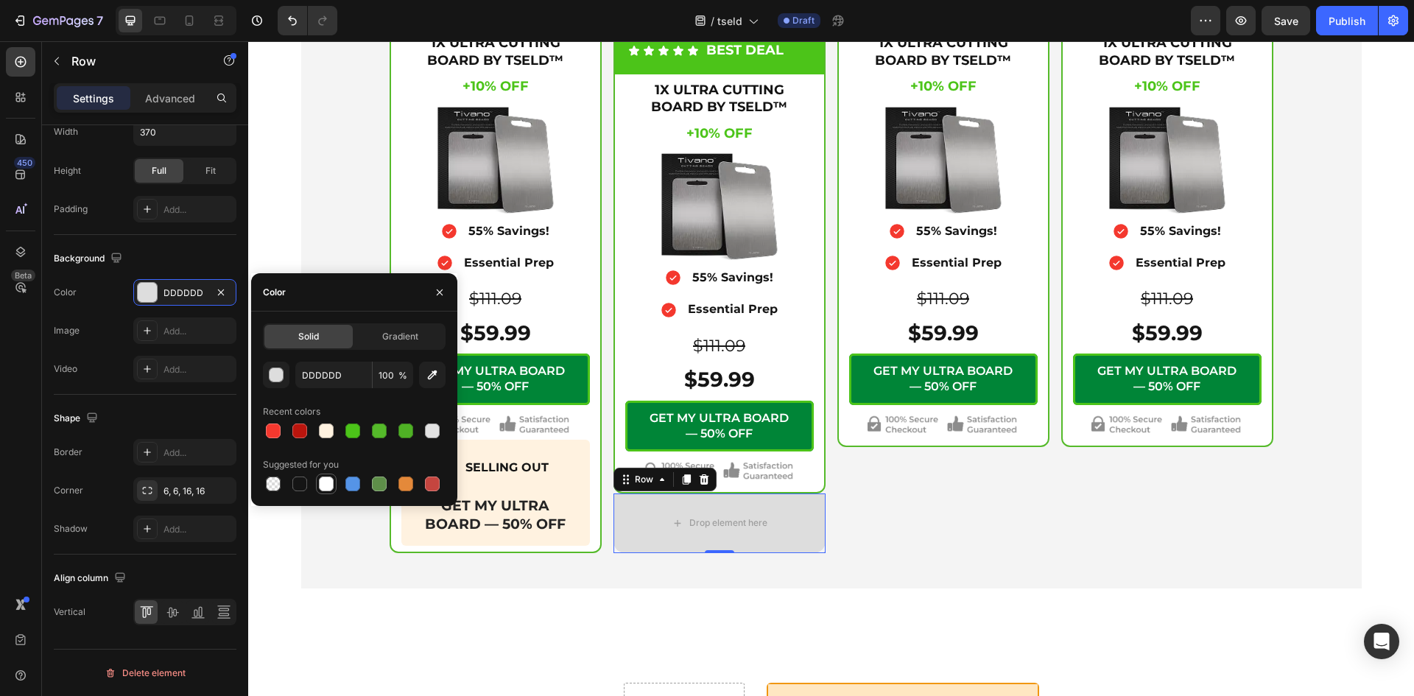
click at [325, 482] on div at bounding box center [326, 483] width 15 height 15
type input "FFFFFF"
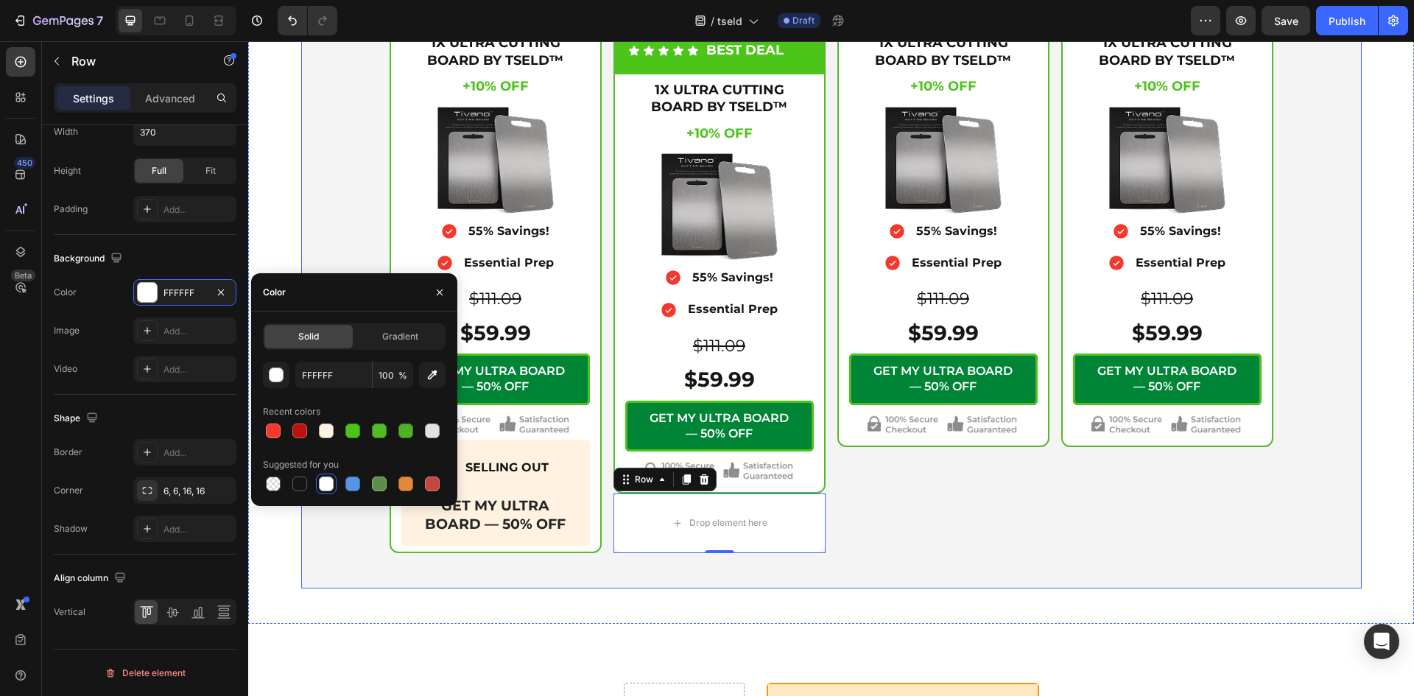
click at [1080, 572] on div "Icon Secure Checkout Text Block Advanced List Image Row 1X ULTRA CUTTING BOARD …" at bounding box center [831, 232] width 1060 height 710
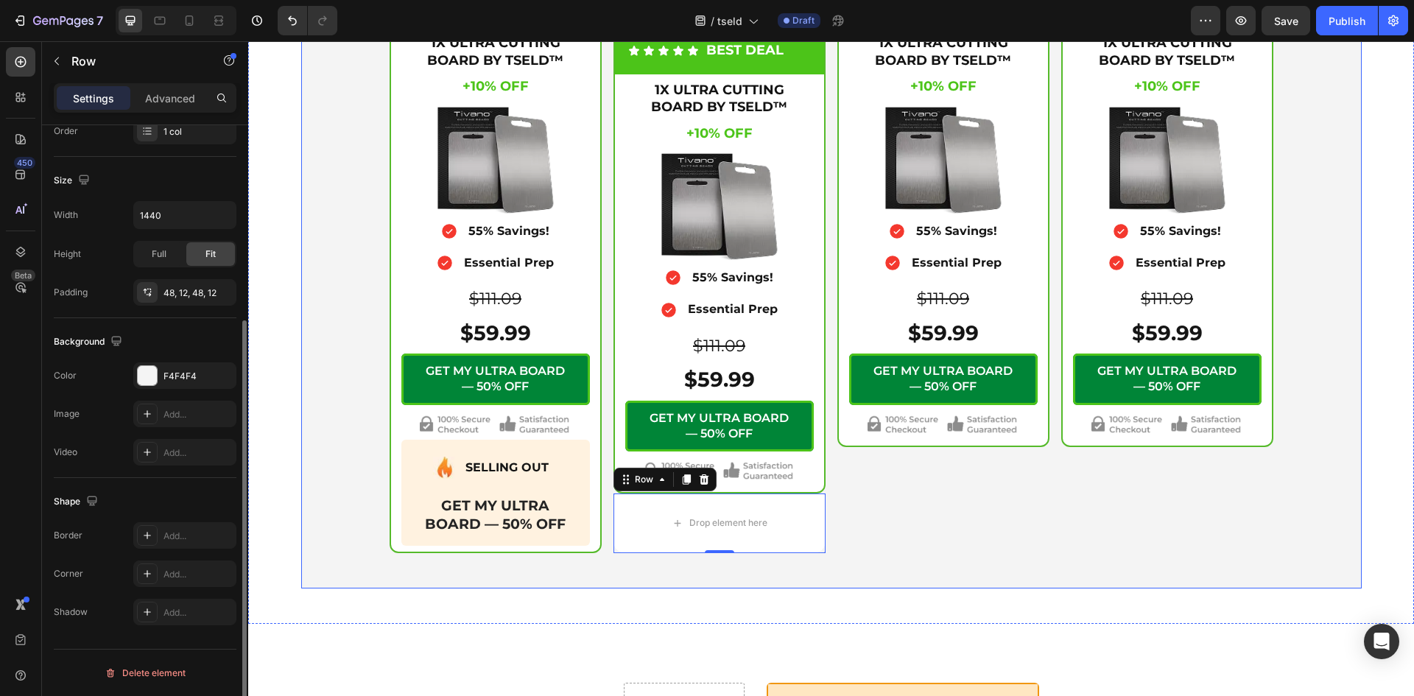
scroll to position [286, 0]
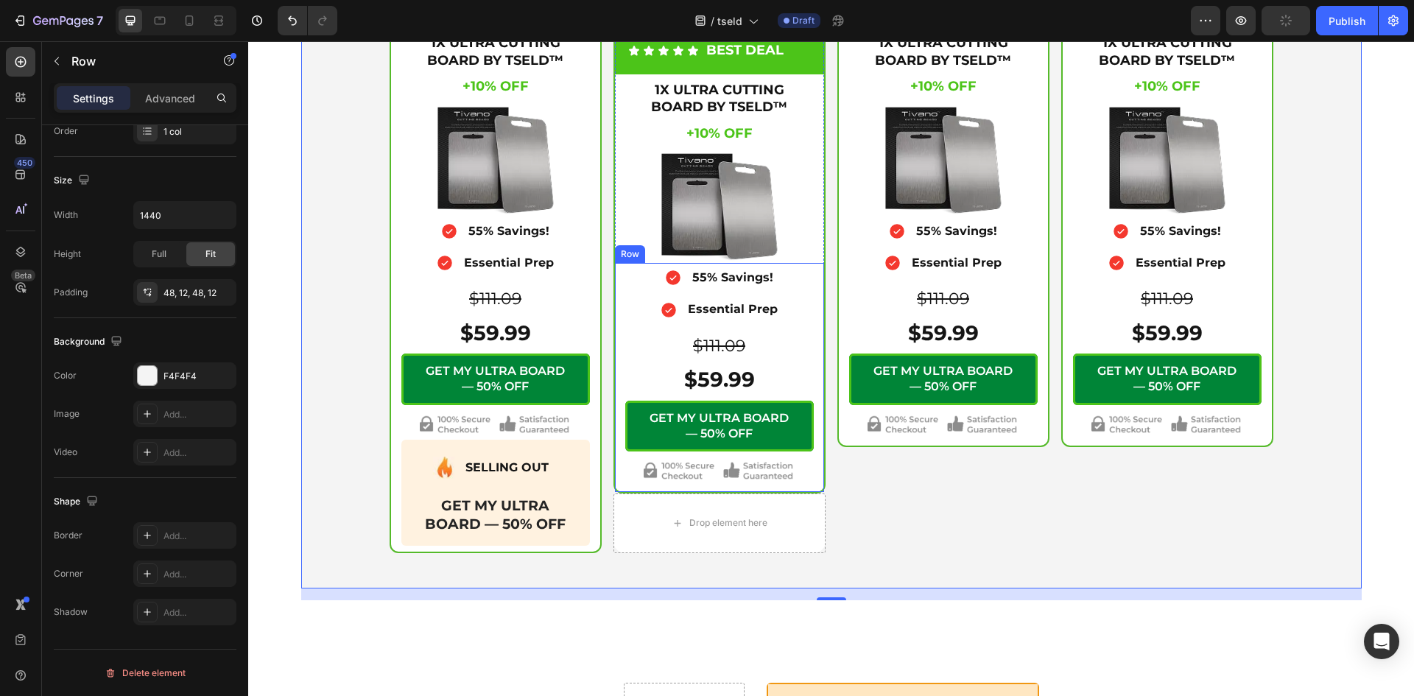
click at [625, 484] on div "$111.09 Text Block $59.99 Product Price Product Price GET MY ULTRA BOARD — 50% …" at bounding box center [719, 408] width 188 height 156
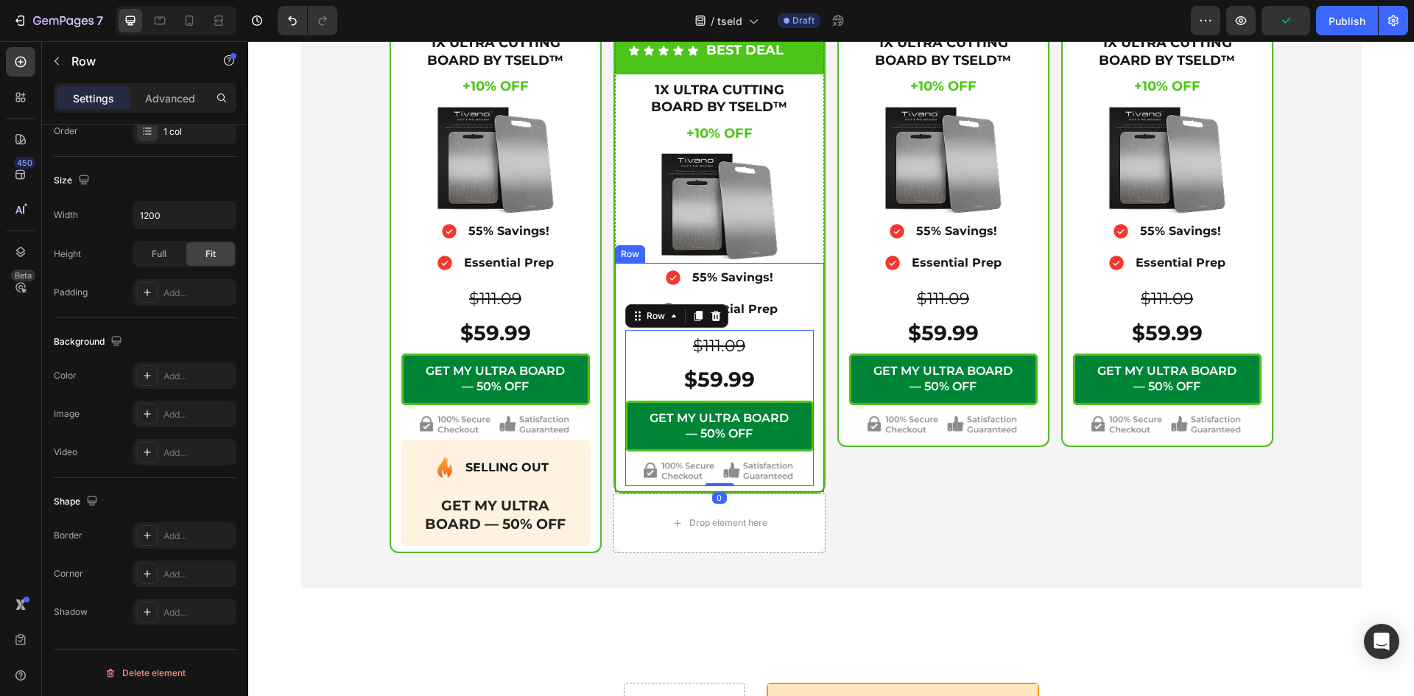
click at [615, 484] on div "Icon 55% Savings! Text Block Advanced List Icon Essential Prep Text Block Advan…" at bounding box center [719, 377] width 209 height 229
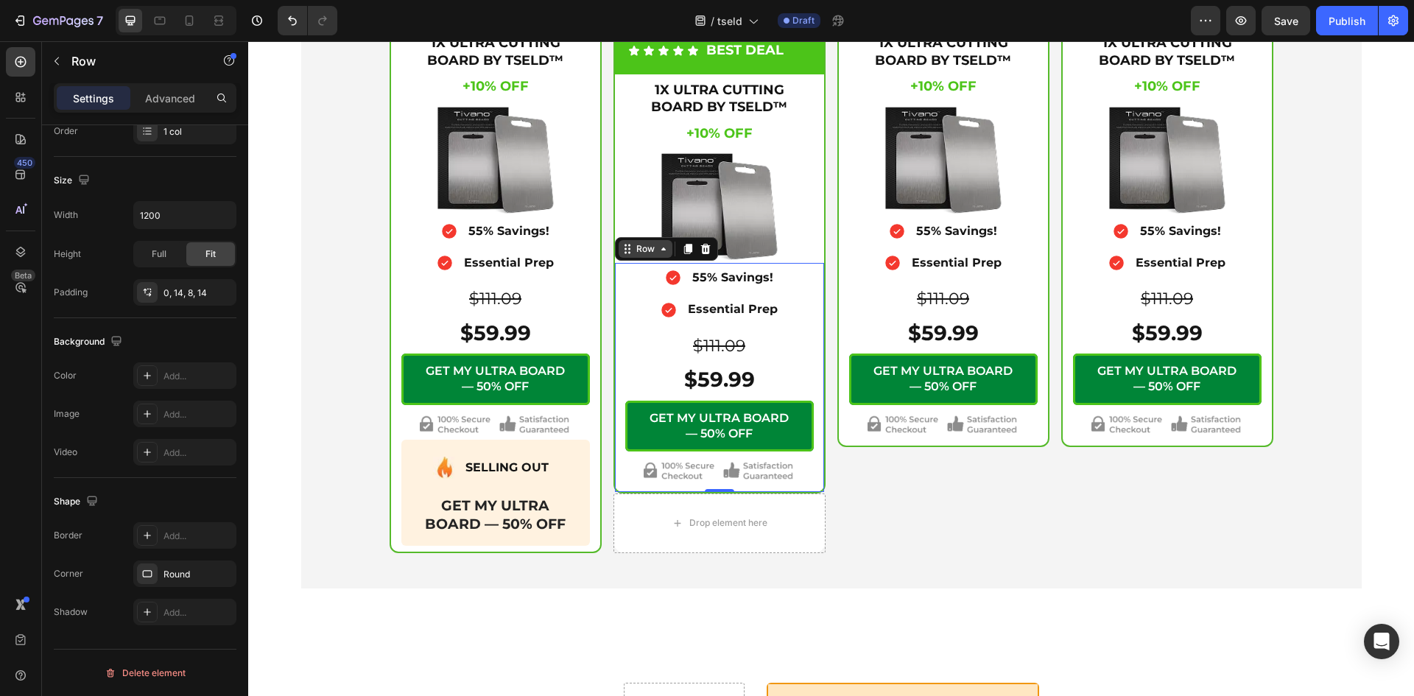
click at [657, 253] on icon at bounding box center [663, 249] width 12 height 12
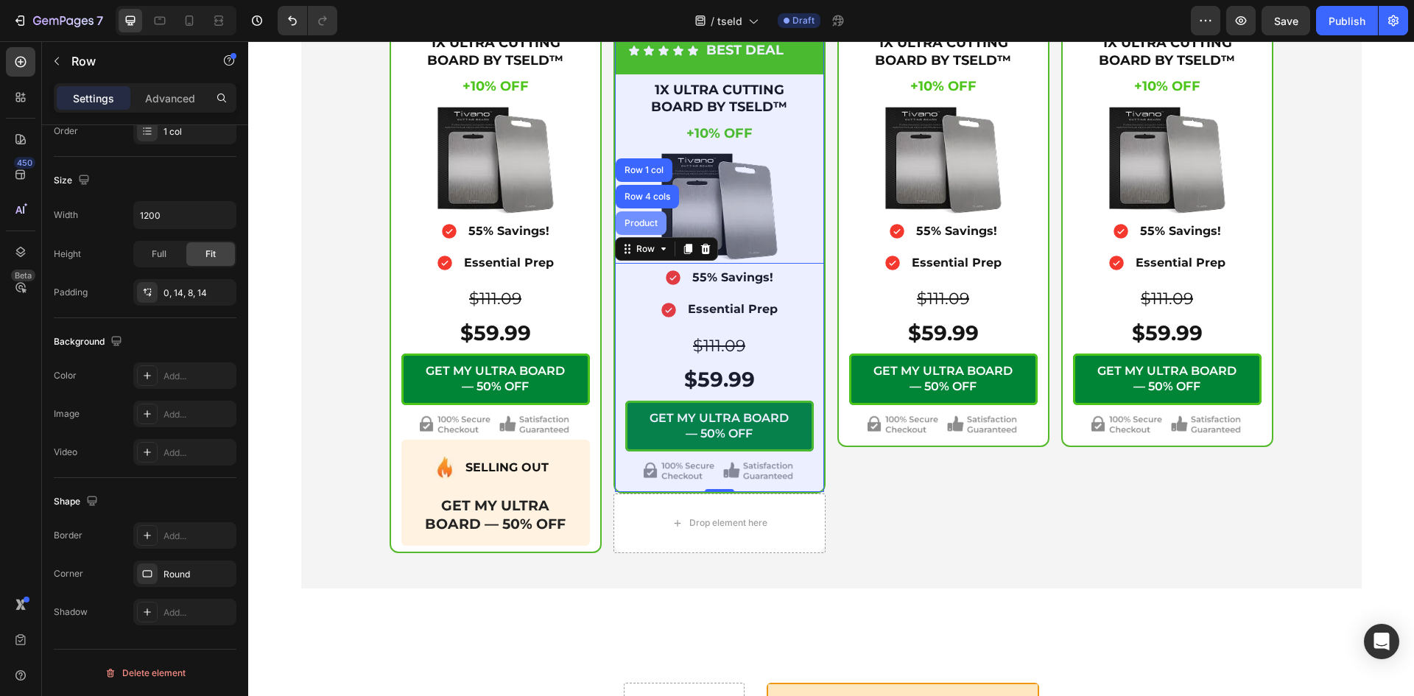
click at [643, 225] on div "Product" at bounding box center [640, 223] width 39 height 9
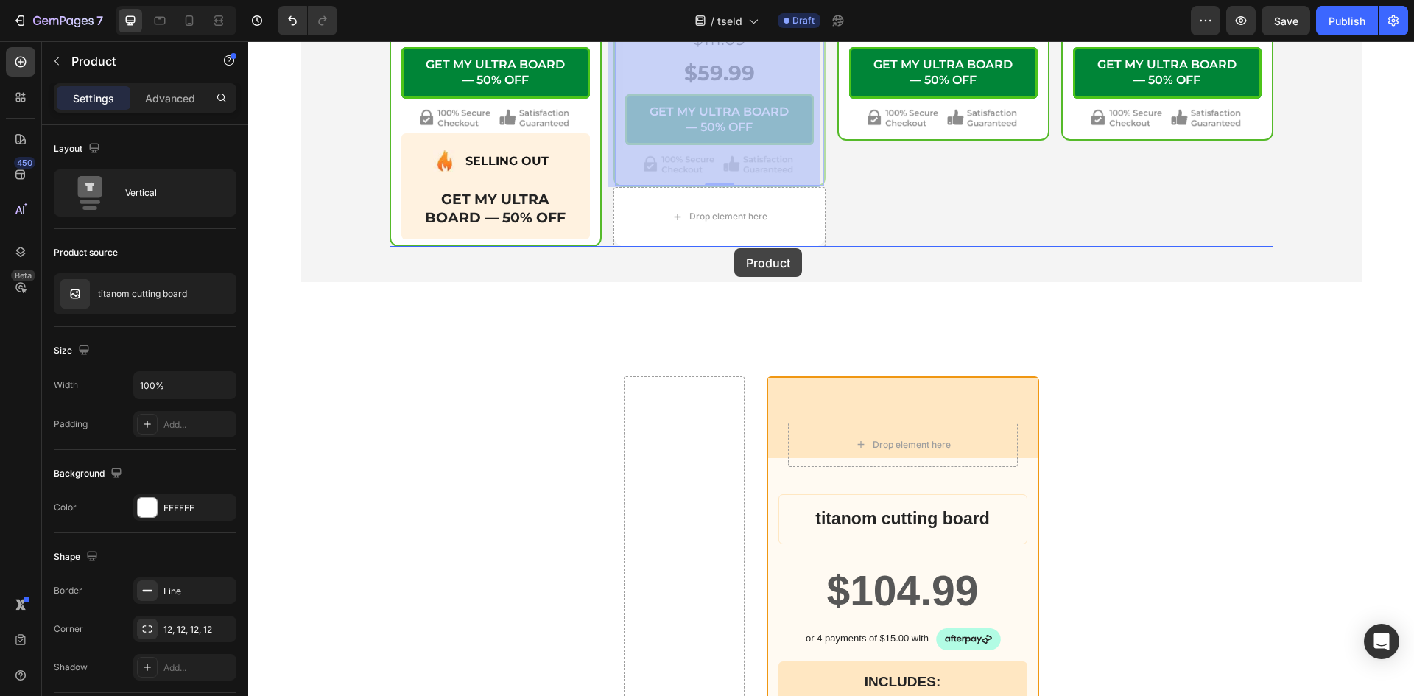
scroll to position [5577, 0]
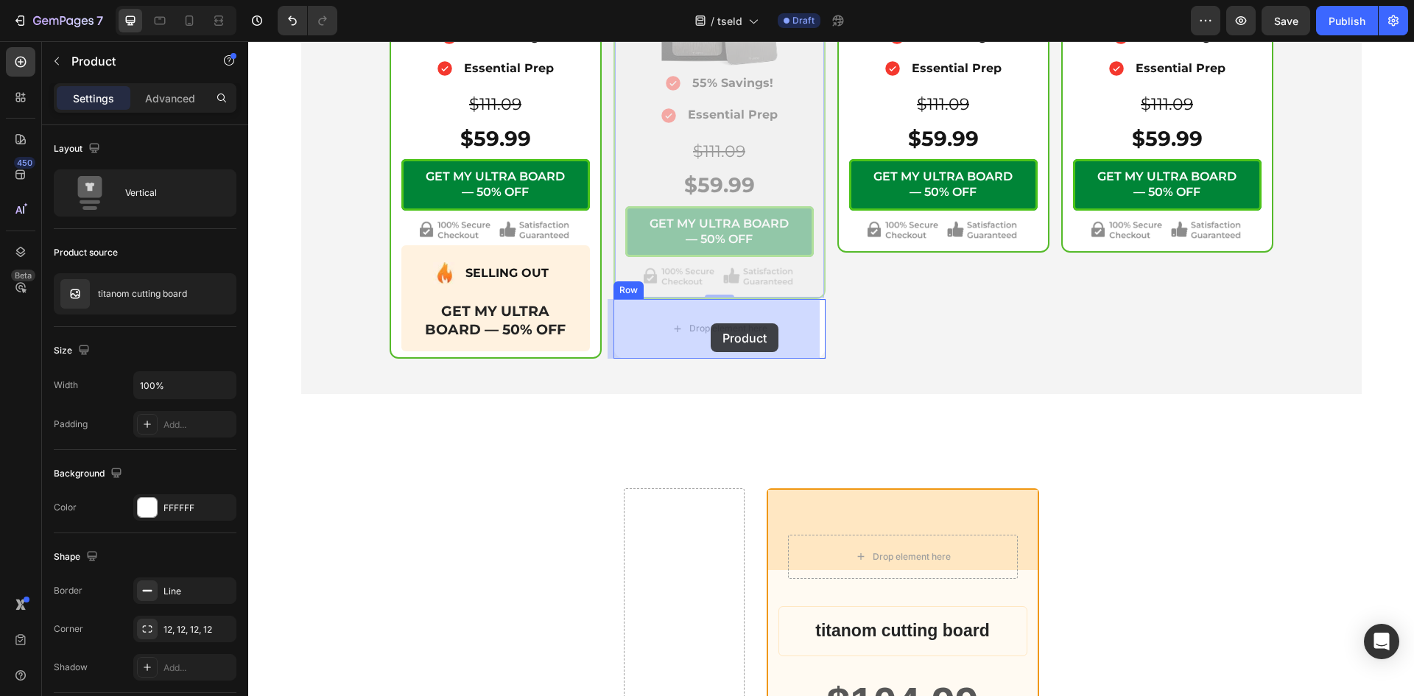
drag, startPoint x: 622, startPoint y: 166, endPoint x: 710, endPoint y: 323, distance: 180.6
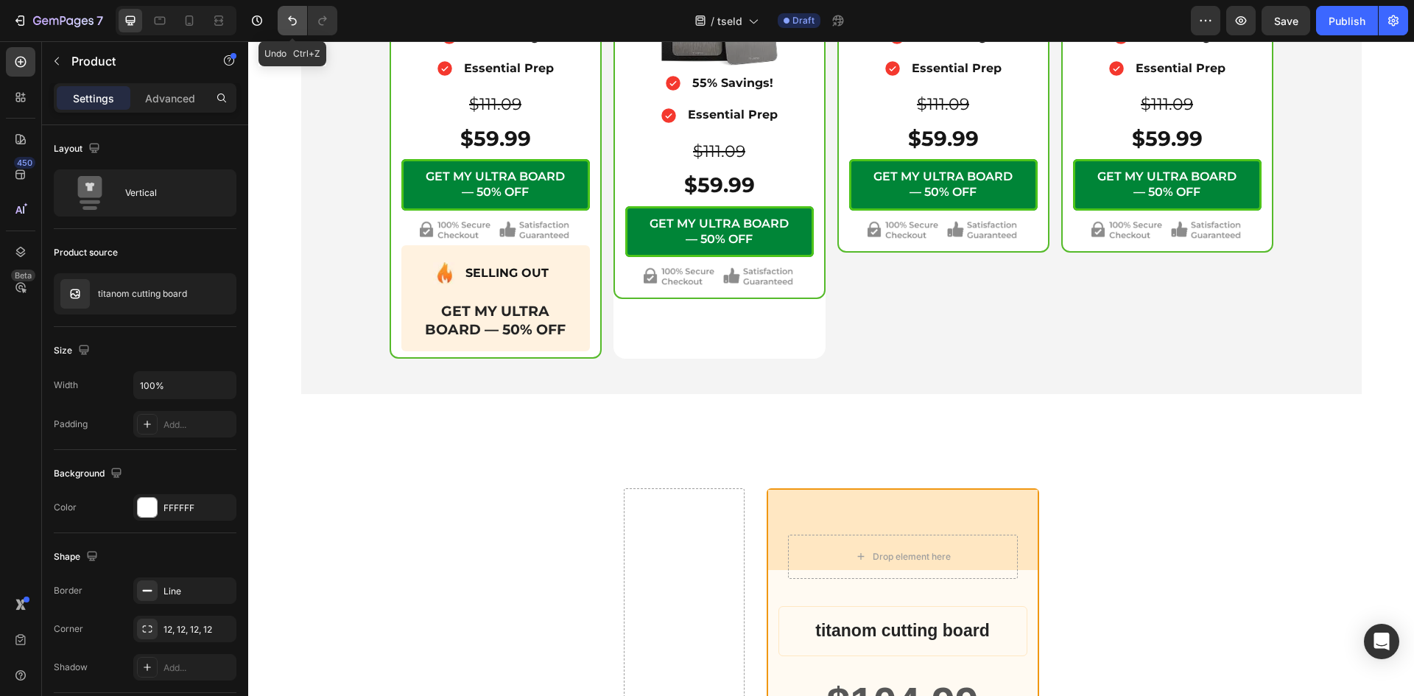
drag, startPoint x: 289, startPoint y: 20, endPoint x: 747, endPoint y: 267, distance: 520.1
click at [289, 20] on icon "Undo/Redo" at bounding box center [292, 21] width 9 height 10
click at [618, 325] on div "Drop element here" at bounding box center [719, 328] width 212 height 59
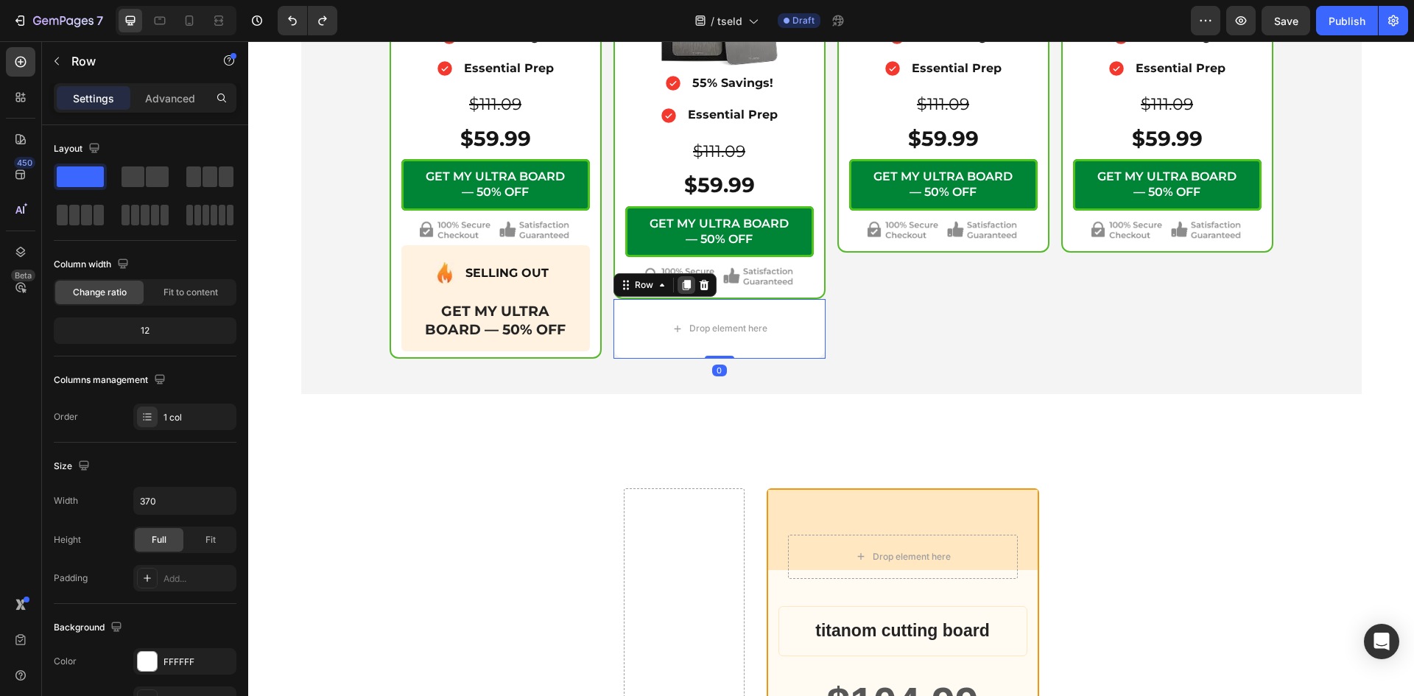
click at [682, 286] on icon at bounding box center [686, 285] width 8 height 10
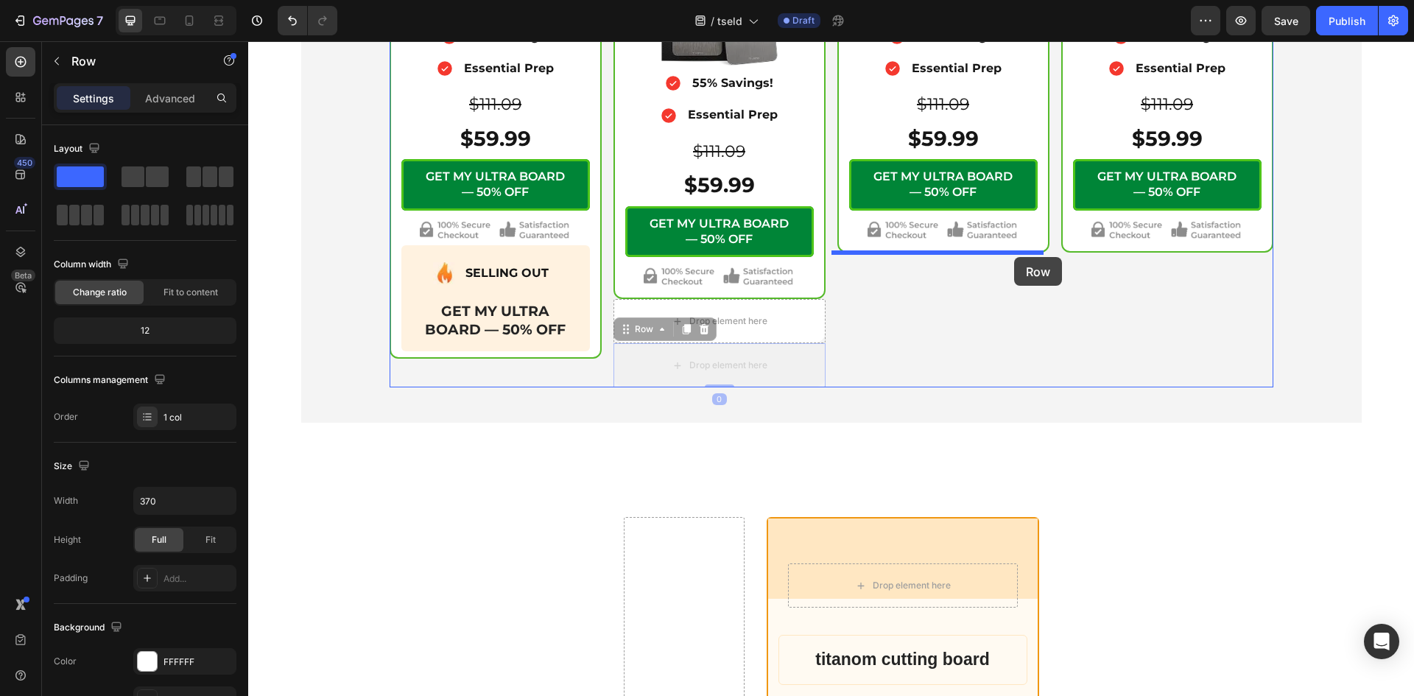
drag, startPoint x: 616, startPoint y: 332, endPoint x: 1014, endPoint y: 257, distance: 404.6
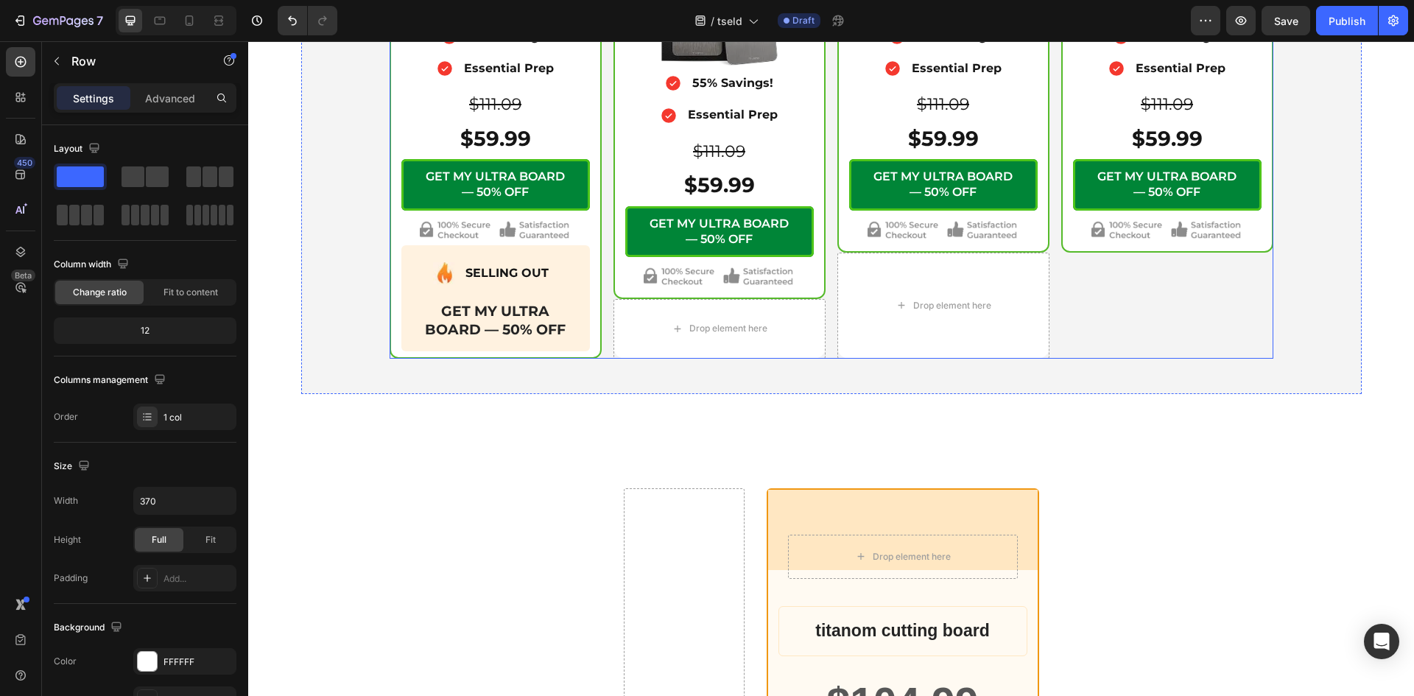
click at [1081, 300] on div "1X ULTRA CUTTING BOARD BY TSELD™ Heading +10% OFF Heading +10% OFF Heading $111…" at bounding box center [1167, 94] width 212 height 526
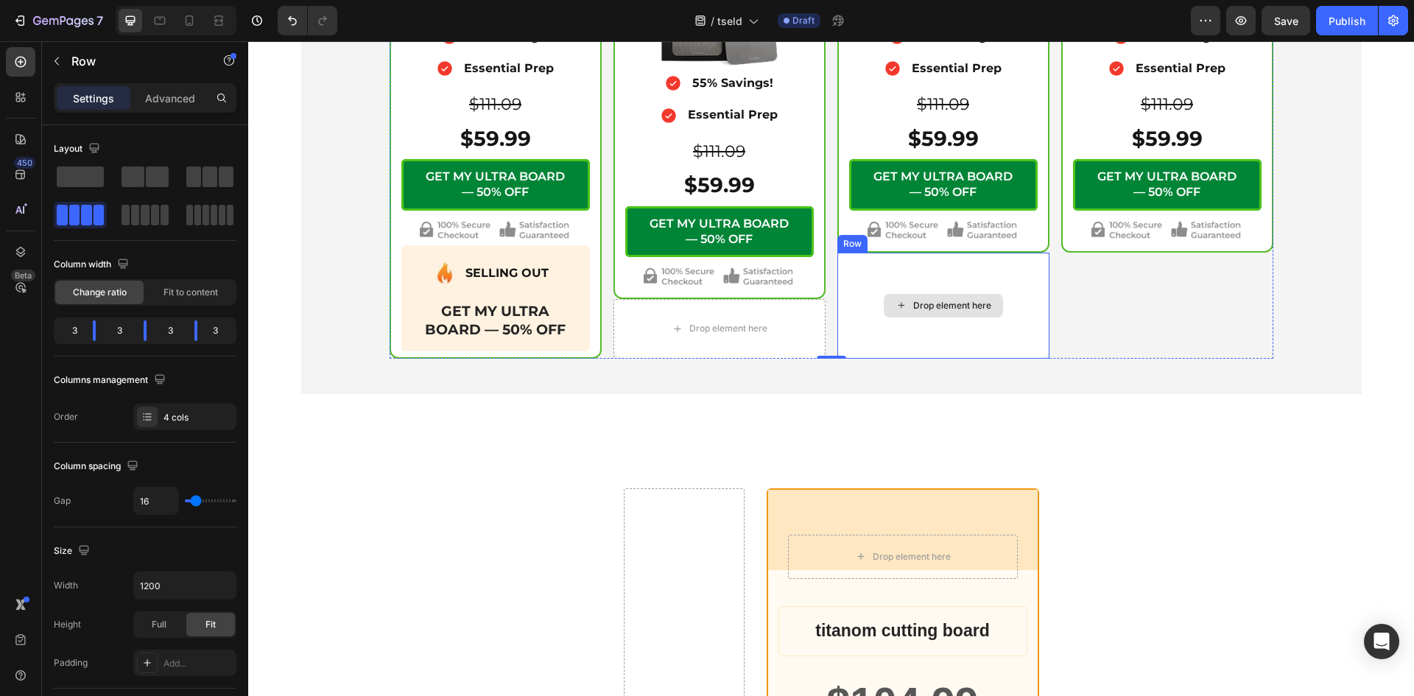
click at [1005, 281] on div "Drop element here" at bounding box center [943, 306] width 212 height 106
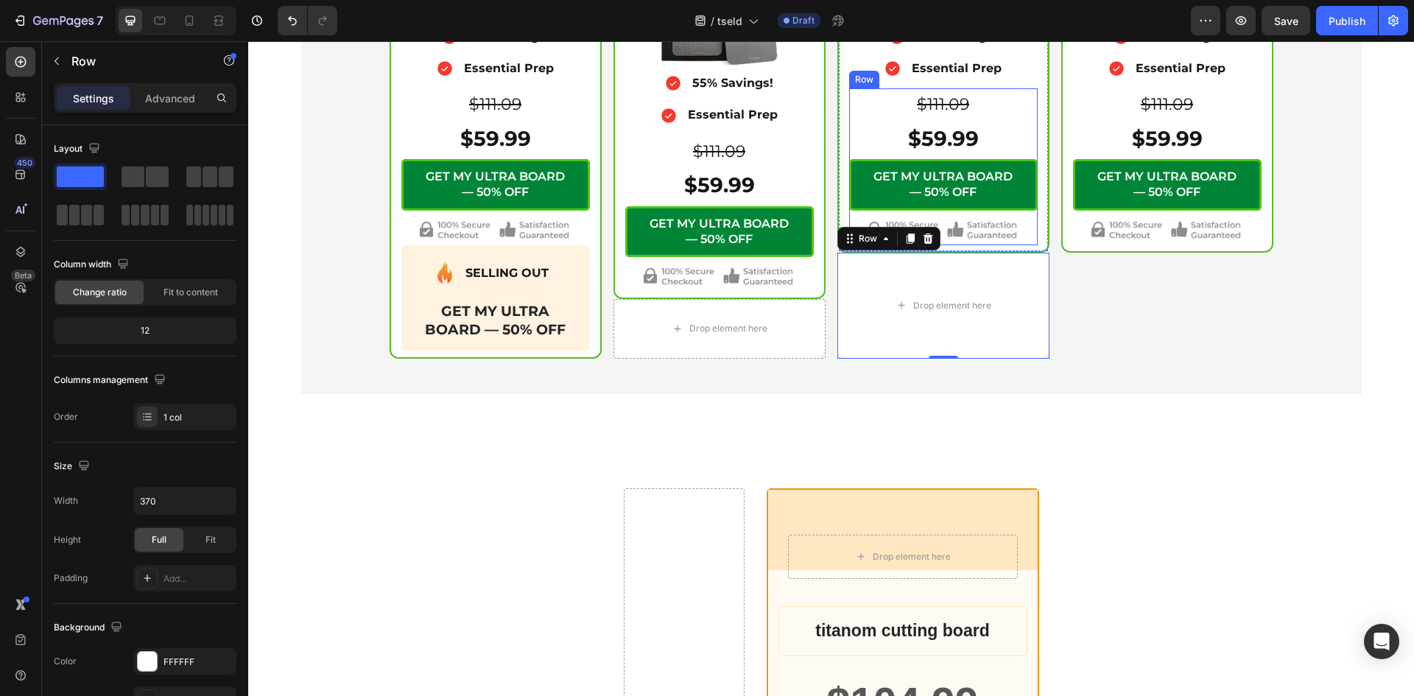
click at [1028, 216] on div "GET MY ULTRA BOARD — 50% OFF Add to Cart" at bounding box center [943, 189] width 188 height 60
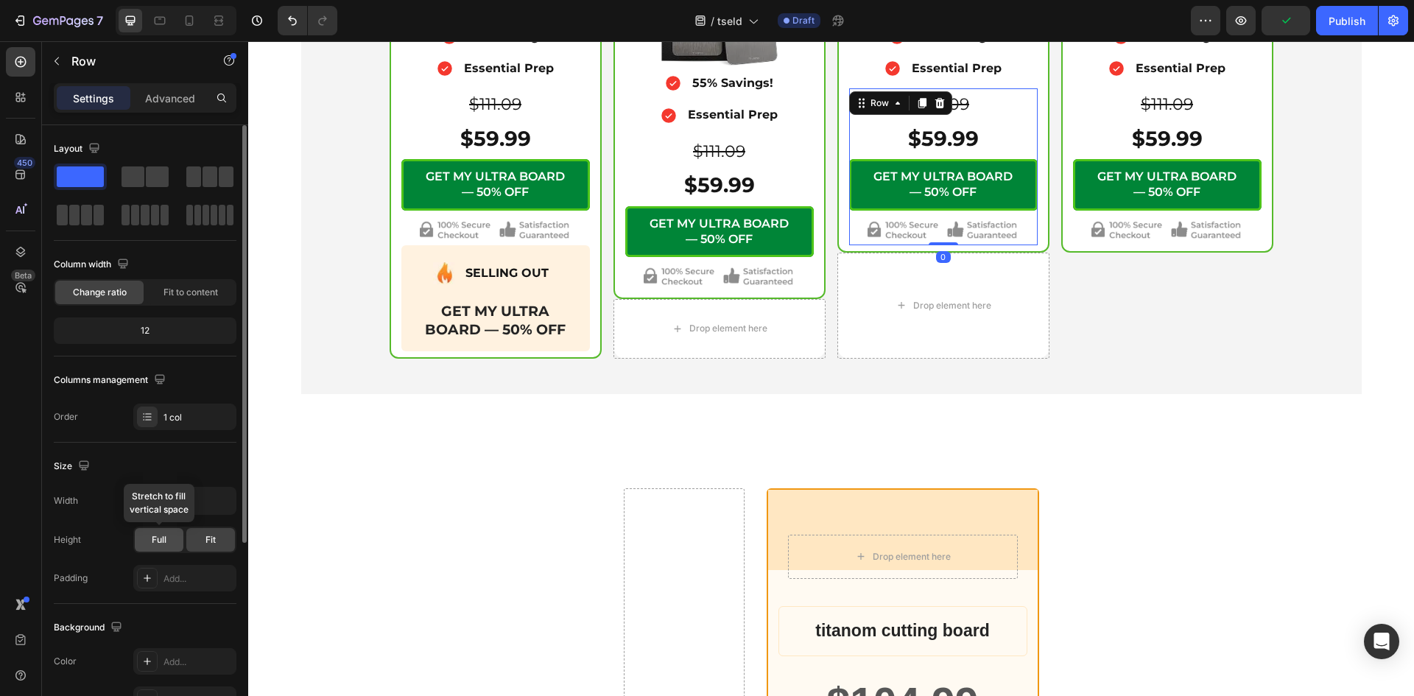
click at [163, 536] on span "Full" at bounding box center [159, 539] width 15 height 13
click at [196, 537] on div "Fit" at bounding box center [210, 540] width 49 height 24
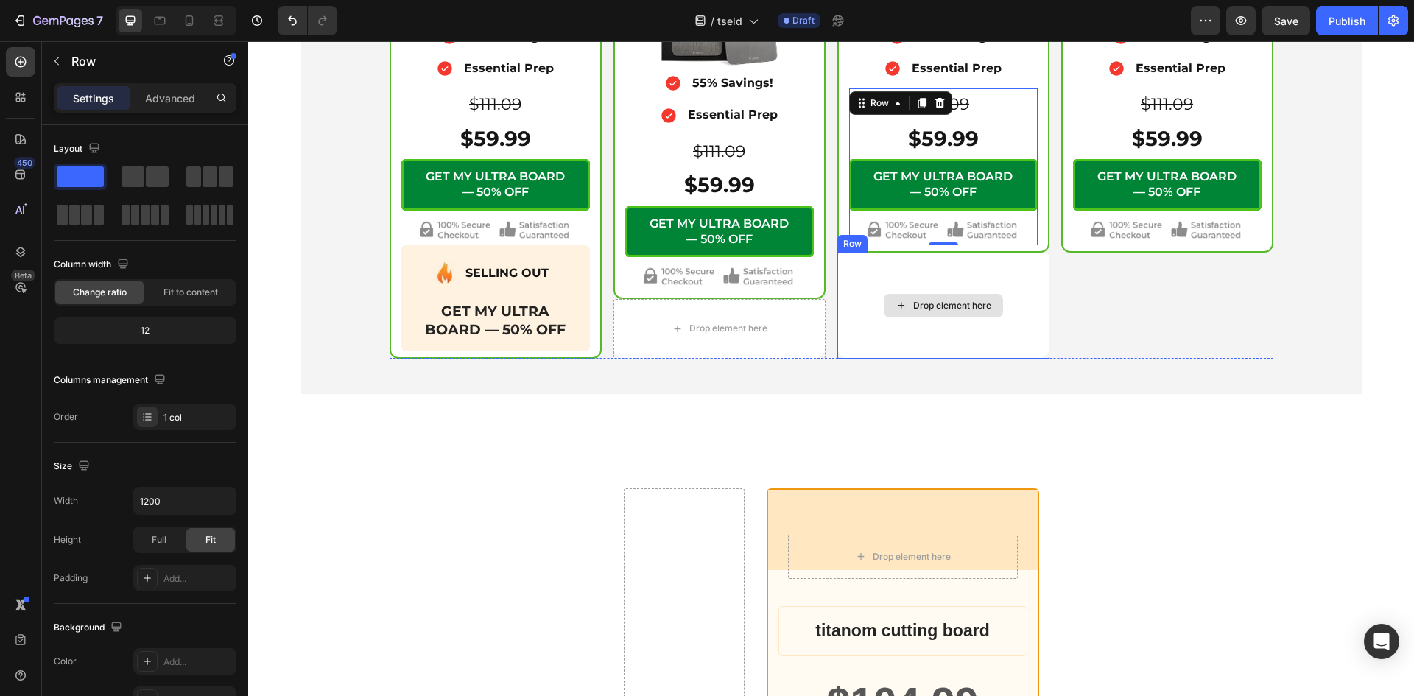
click at [864, 264] on div "Drop element here" at bounding box center [943, 306] width 212 height 106
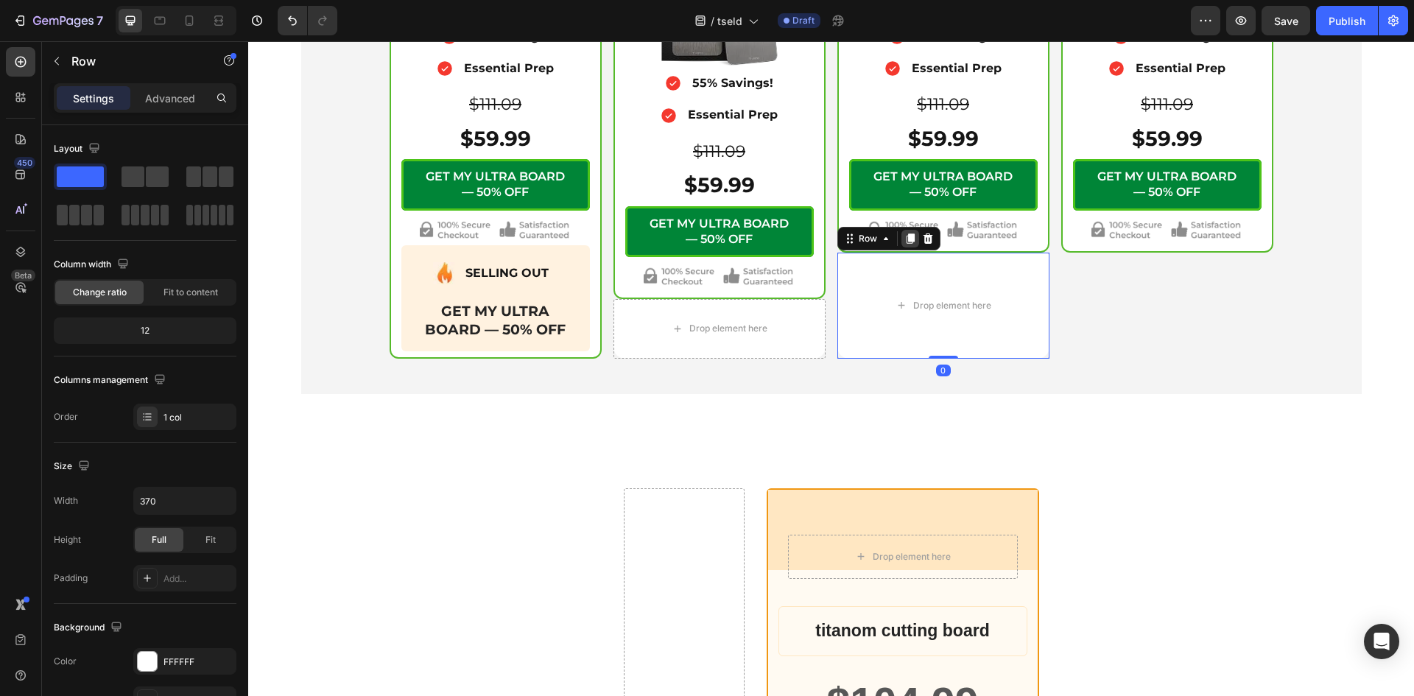
click at [906, 239] on icon at bounding box center [910, 238] width 8 height 10
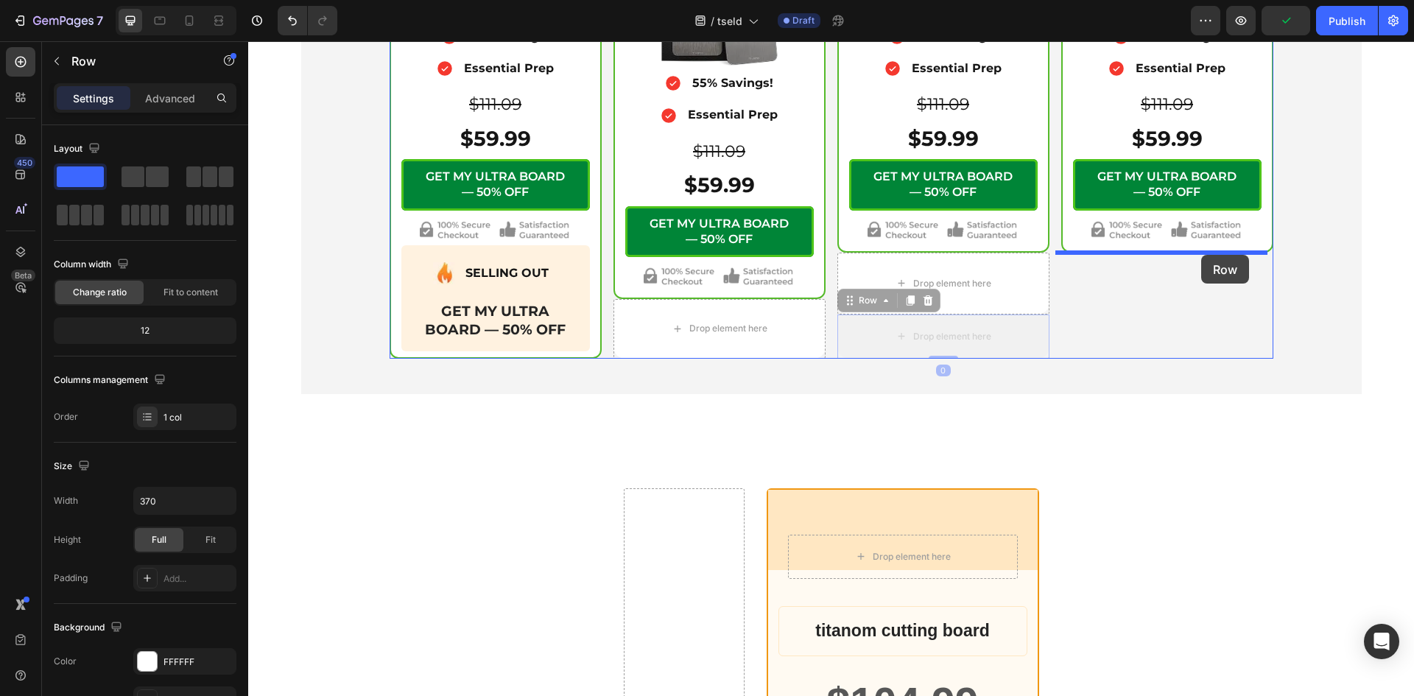
drag, startPoint x: 842, startPoint y: 292, endPoint x: 1201, endPoint y: 255, distance: 360.4
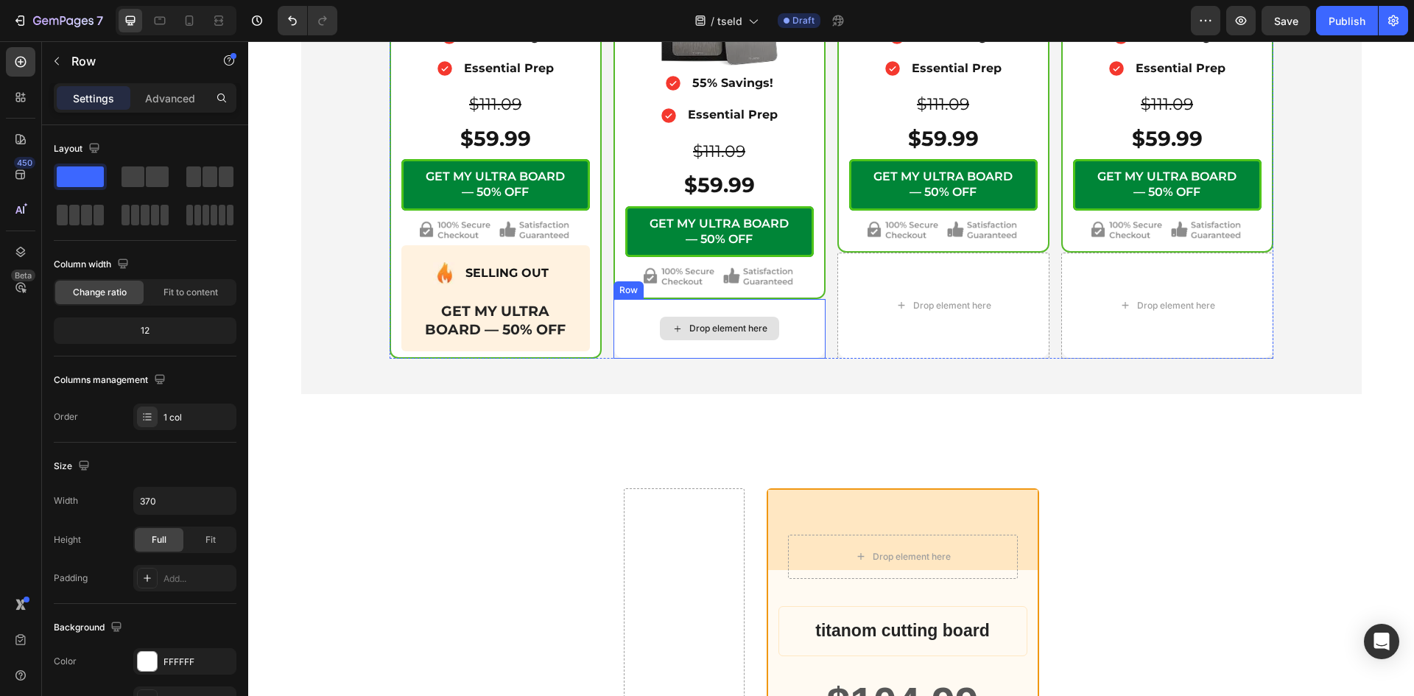
click at [618, 325] on div "Drop element here" at bounding box center [719, 328] width 212 height 59
click at [680, 280] on icon at bounding box center [686, 285] width 12 height 12
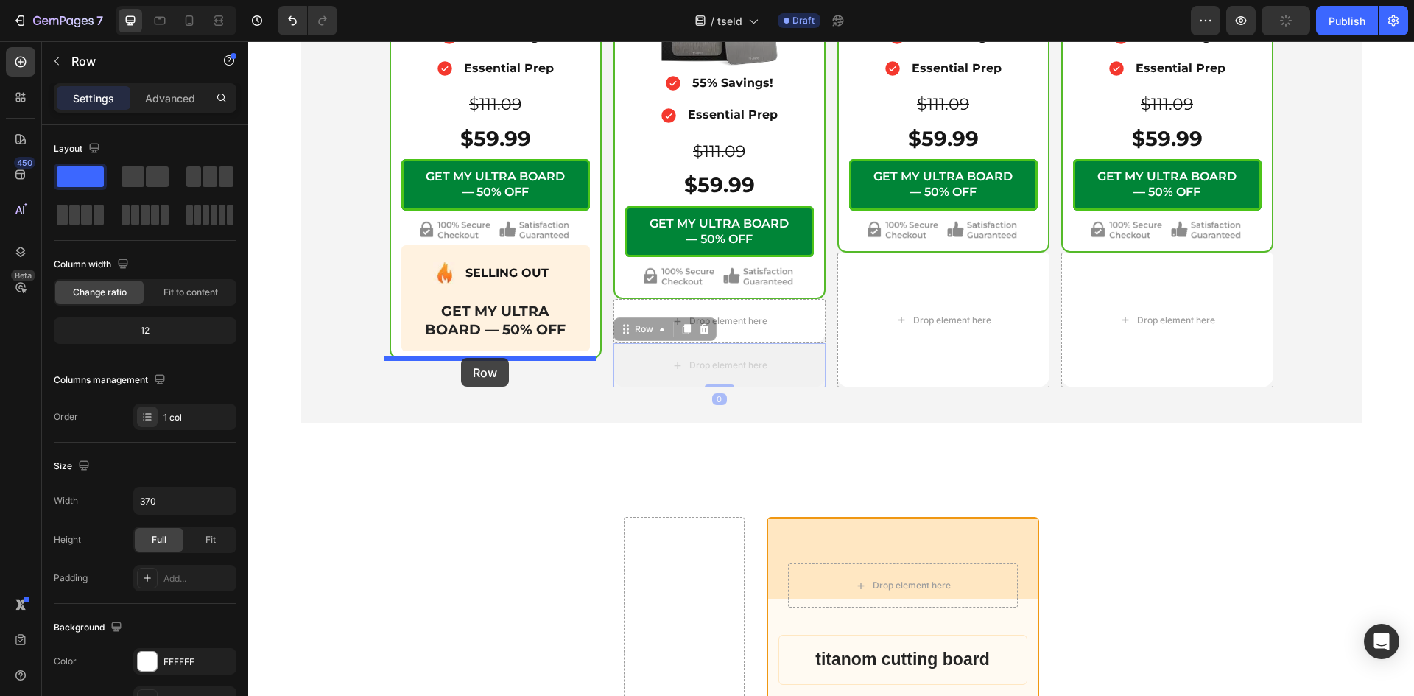
drag, startPoint x: 621, startPoint y: 334, endPoint x: 461, endPoint y: 358, distance: 162.2
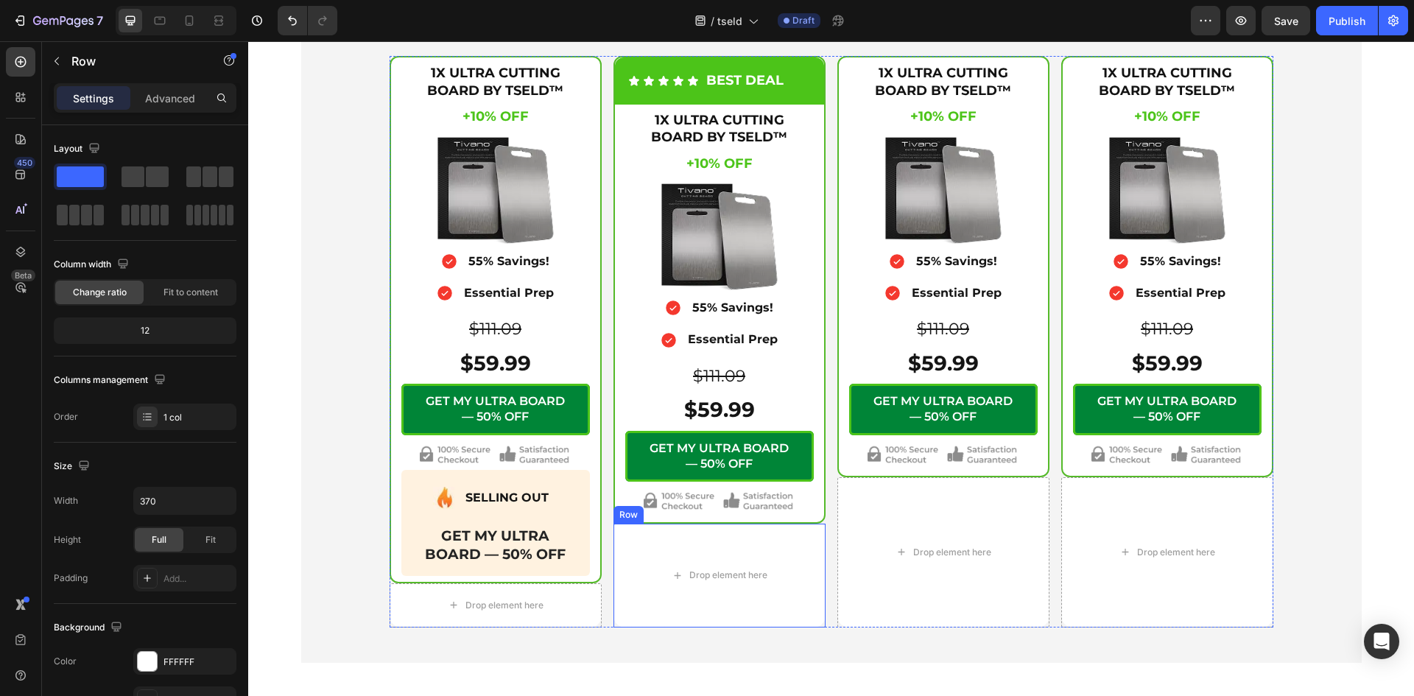
scroll to position [5284, 0]
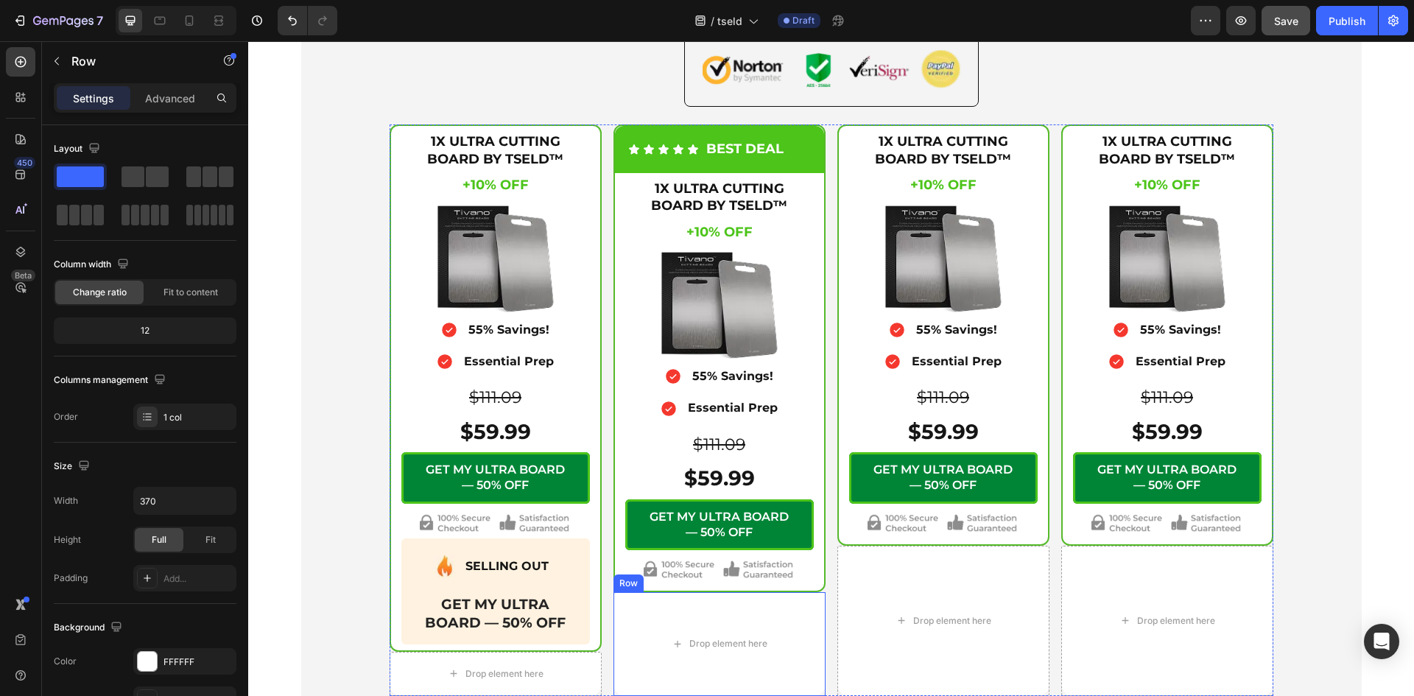
click at [1288, 21] on span "Save" at bounding box center [1286, 21] width 24 height 13
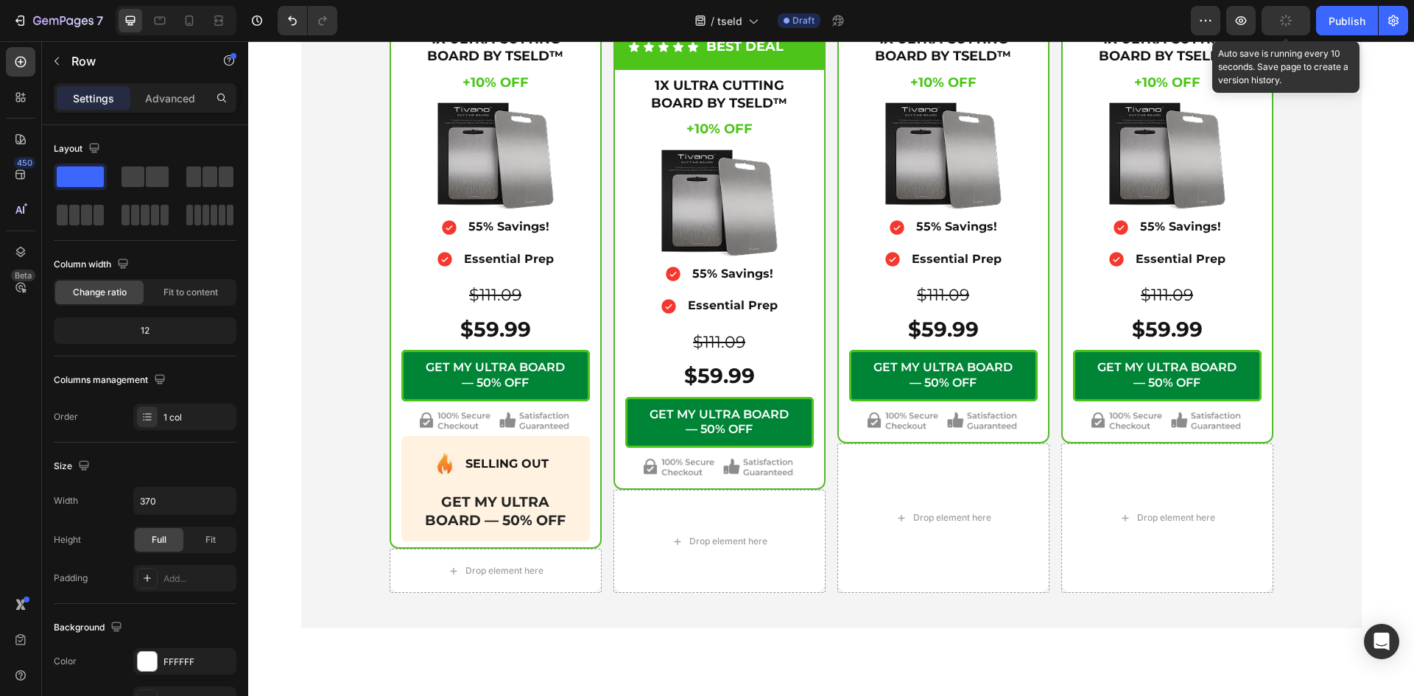
scroll to position [5087, 0]
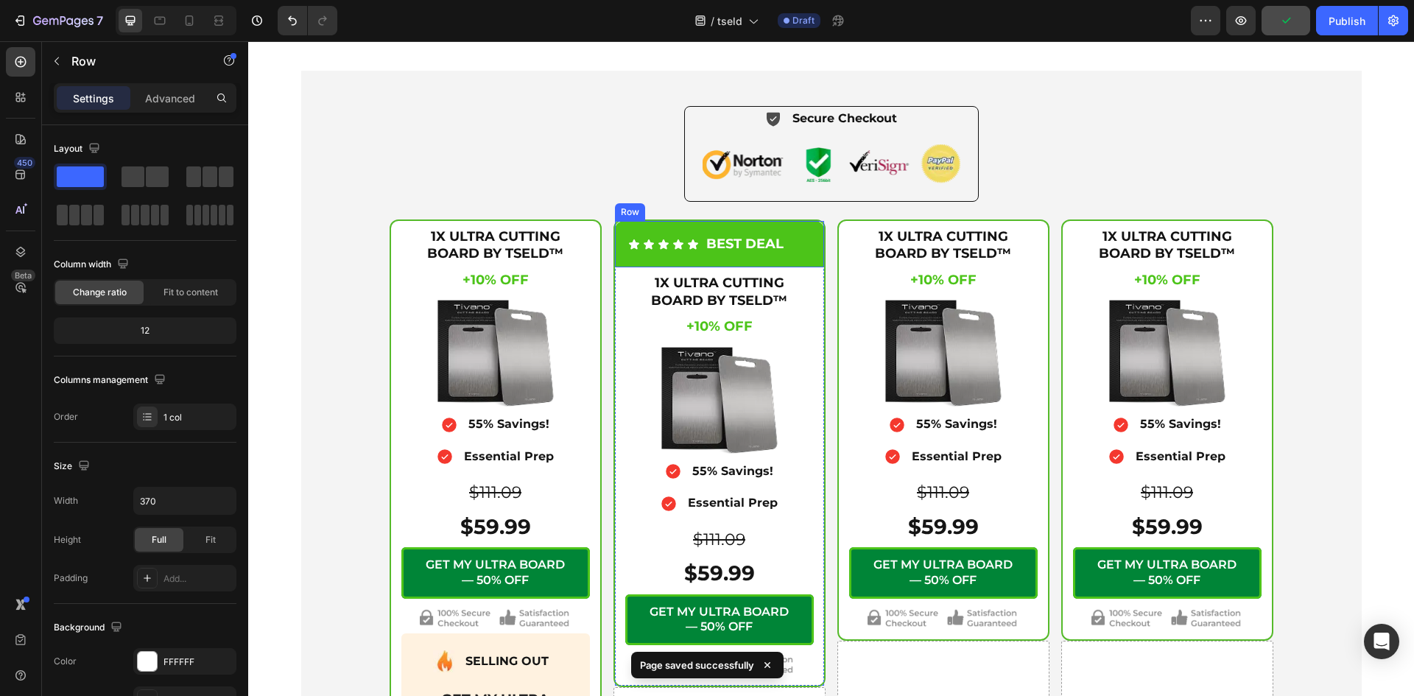
click at [814, 267] on div "Icon Icon Icon Icon Icon Icon List BEST DEAL Text Block Row" at bounding box center [719, 244] width 209 height 46
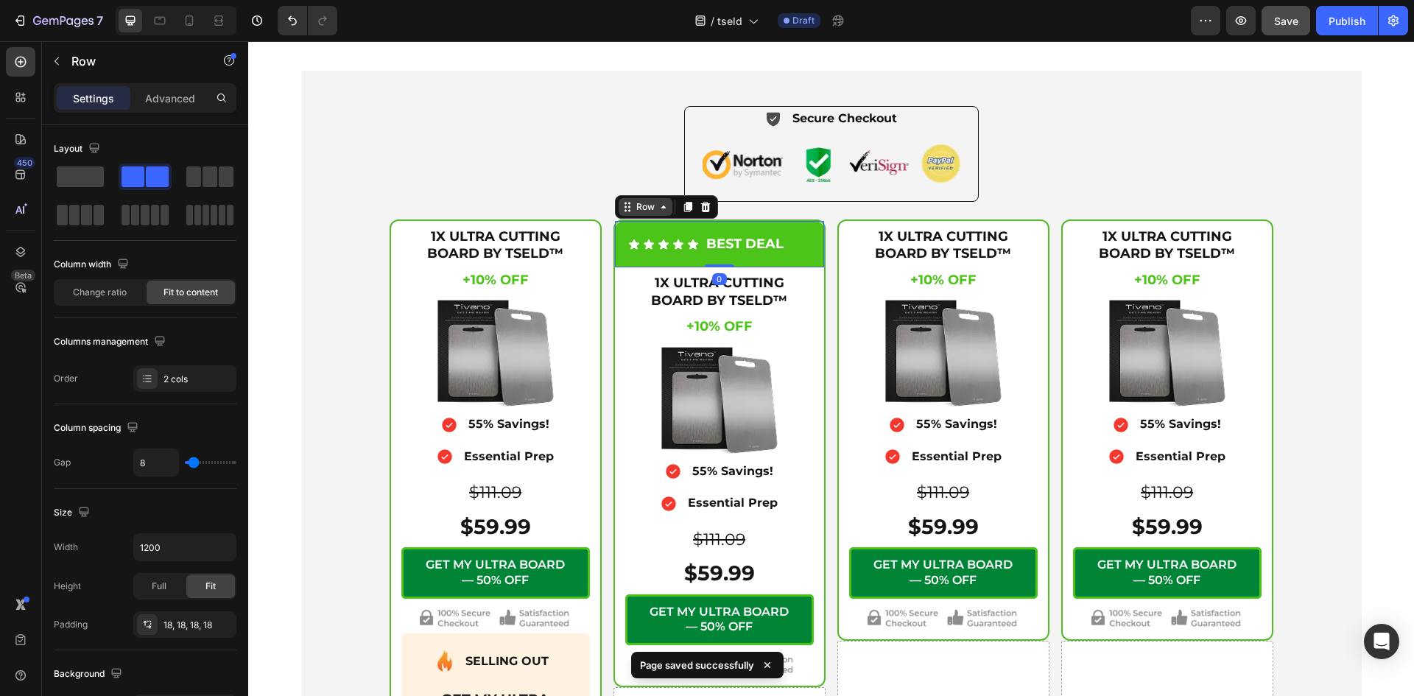
click at [657, 213] on icon at bounding box center [663, 207] width 12 height 12
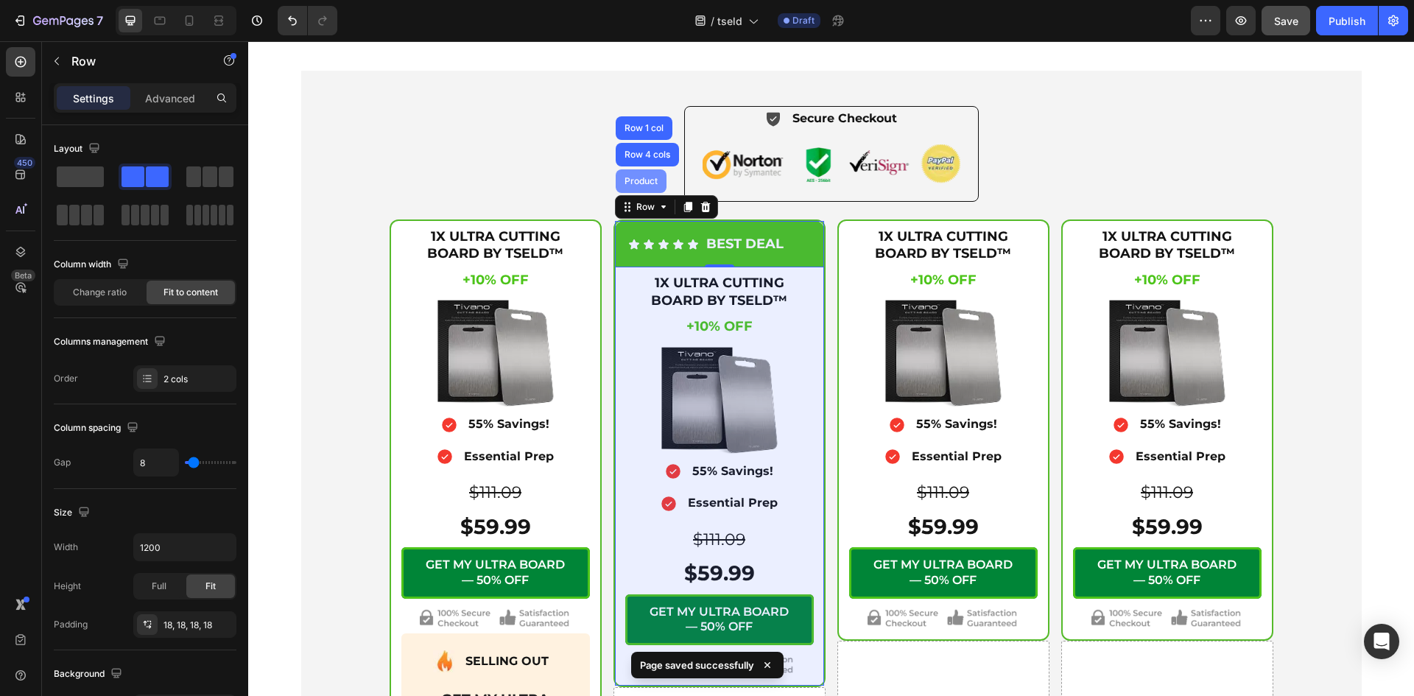
click at [638, 193] on div "Product" at bounding box center [640, 181] width 51 height 24
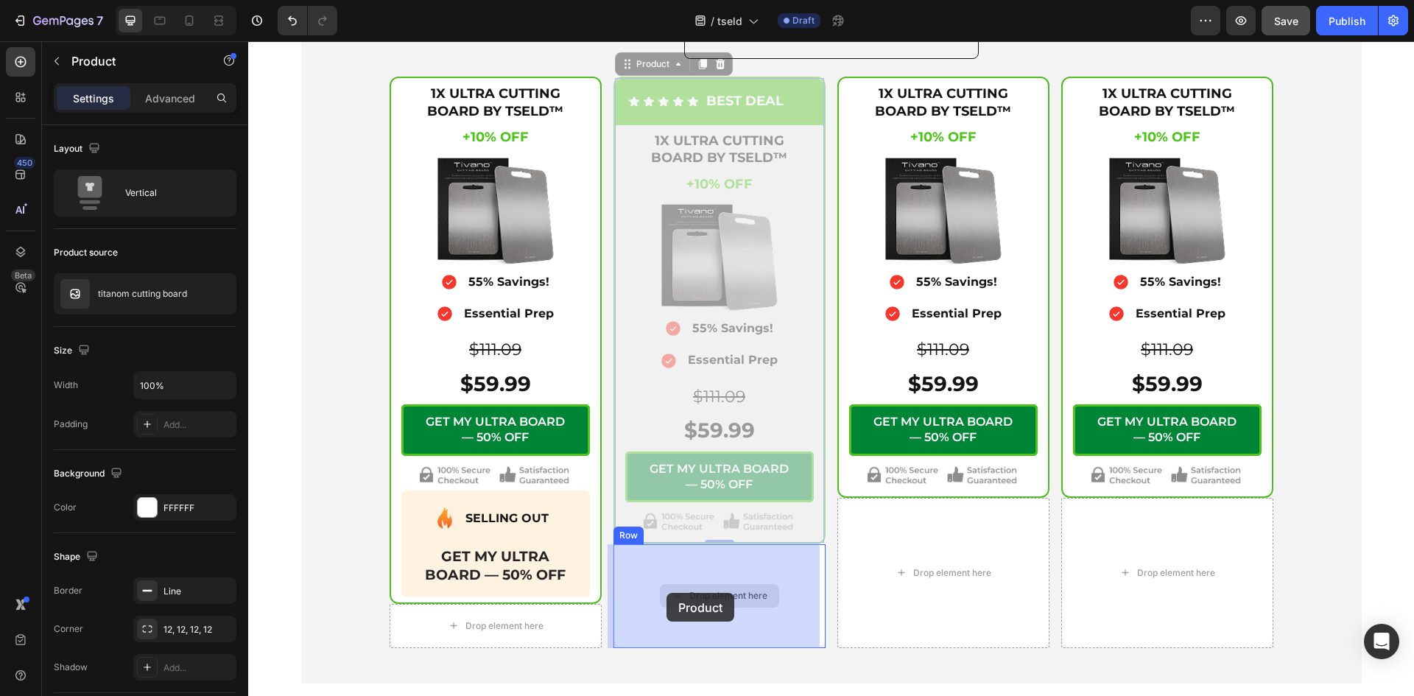
scroll to position [5323, 0]
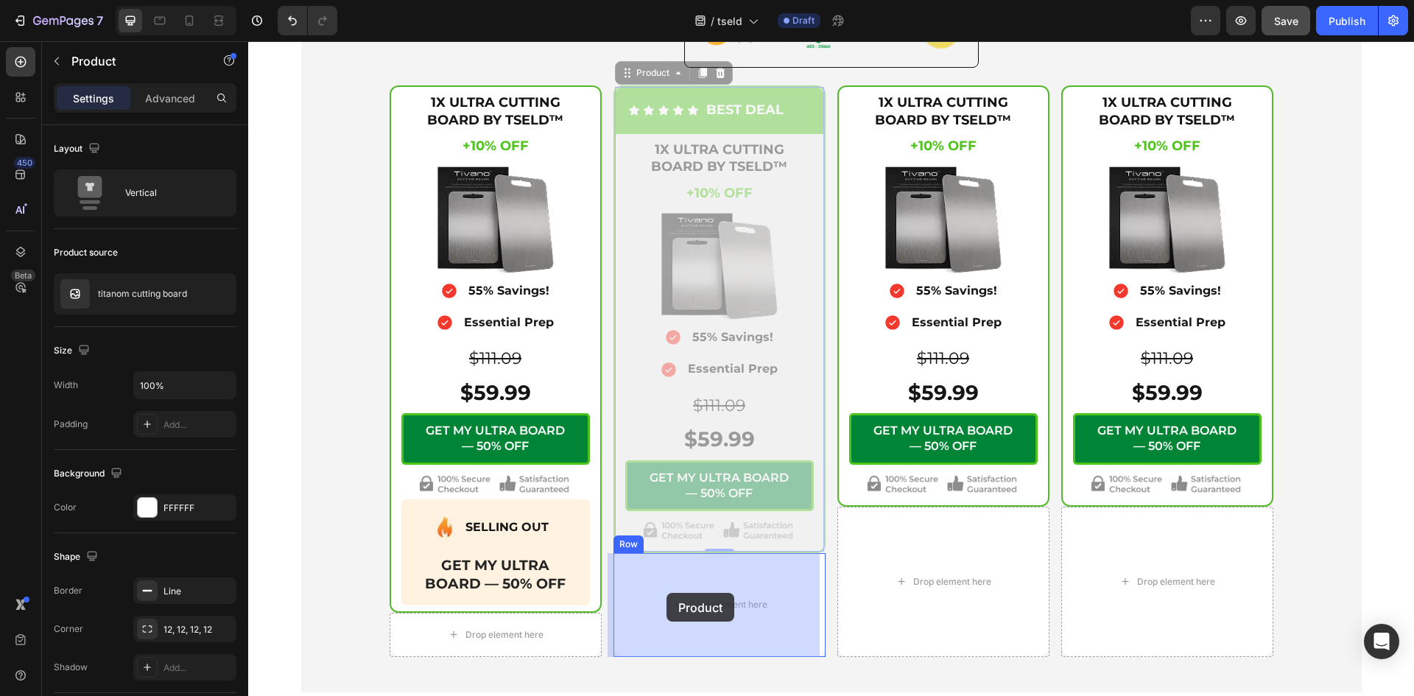
drag, startPoint x: 622, startPoint y: 66, endPoint x: 666, endPoint y: 579, distance: 515.0
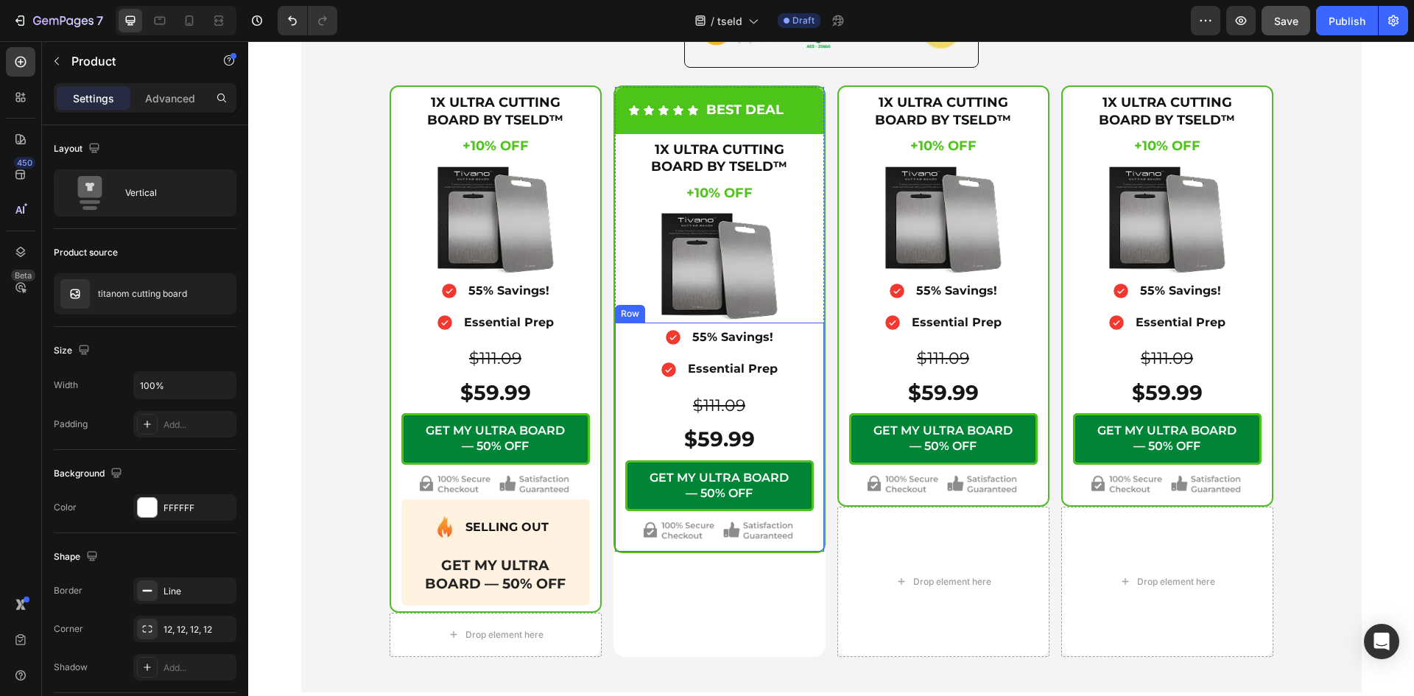
click at [615, 549] on div "Icon 55% Savings! Text Block Advanced List Icon Essential Prep Text Block Advan…" at bounding box center [719, 436] width 209 height 229
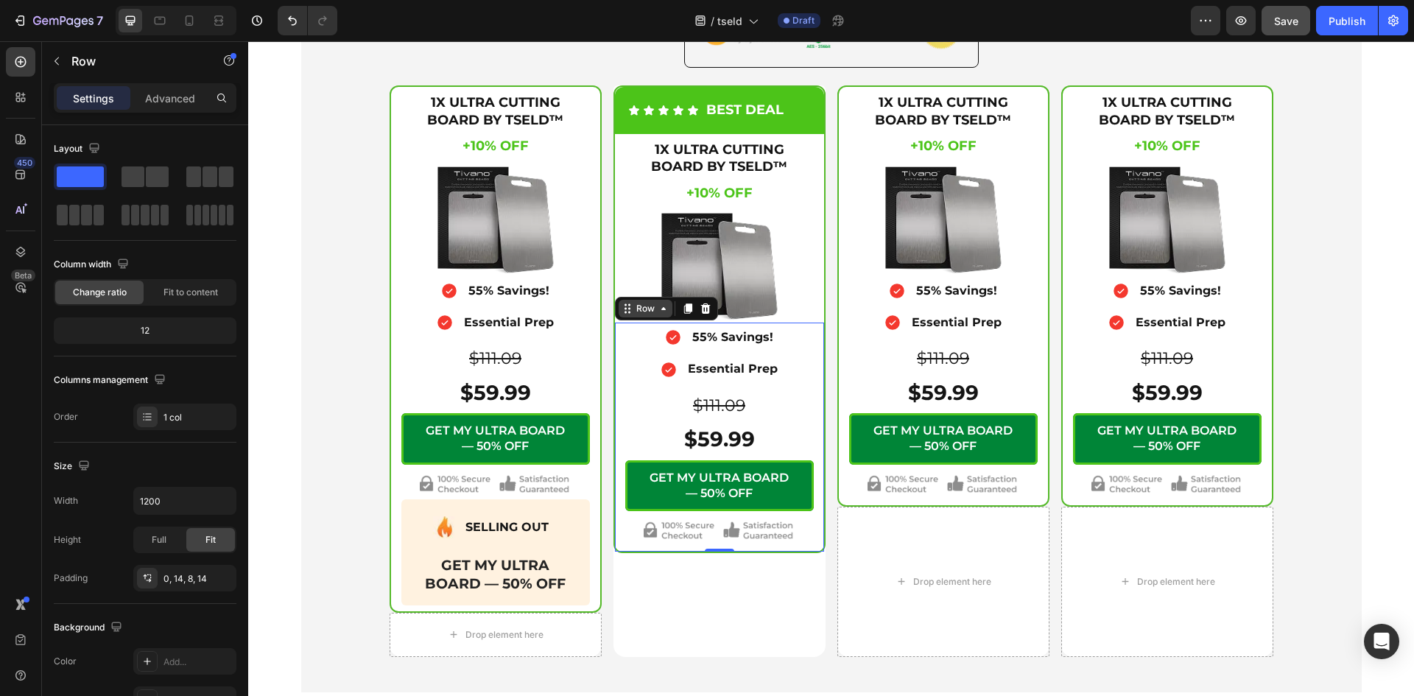
click at [658, 311] on icon at bounding box center [663, 309] width 12 height 12
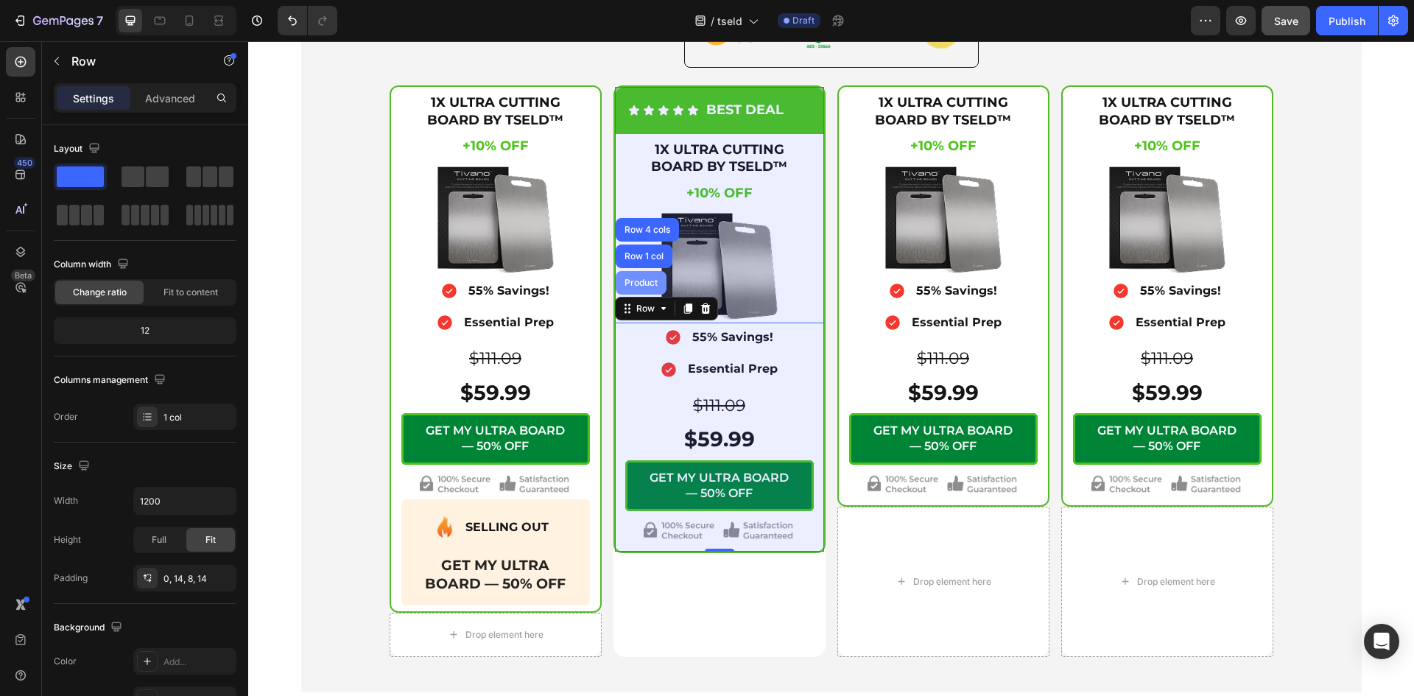
click at [640, 278] on div "Product" at bounding box center [640, 283] width 51 height 24
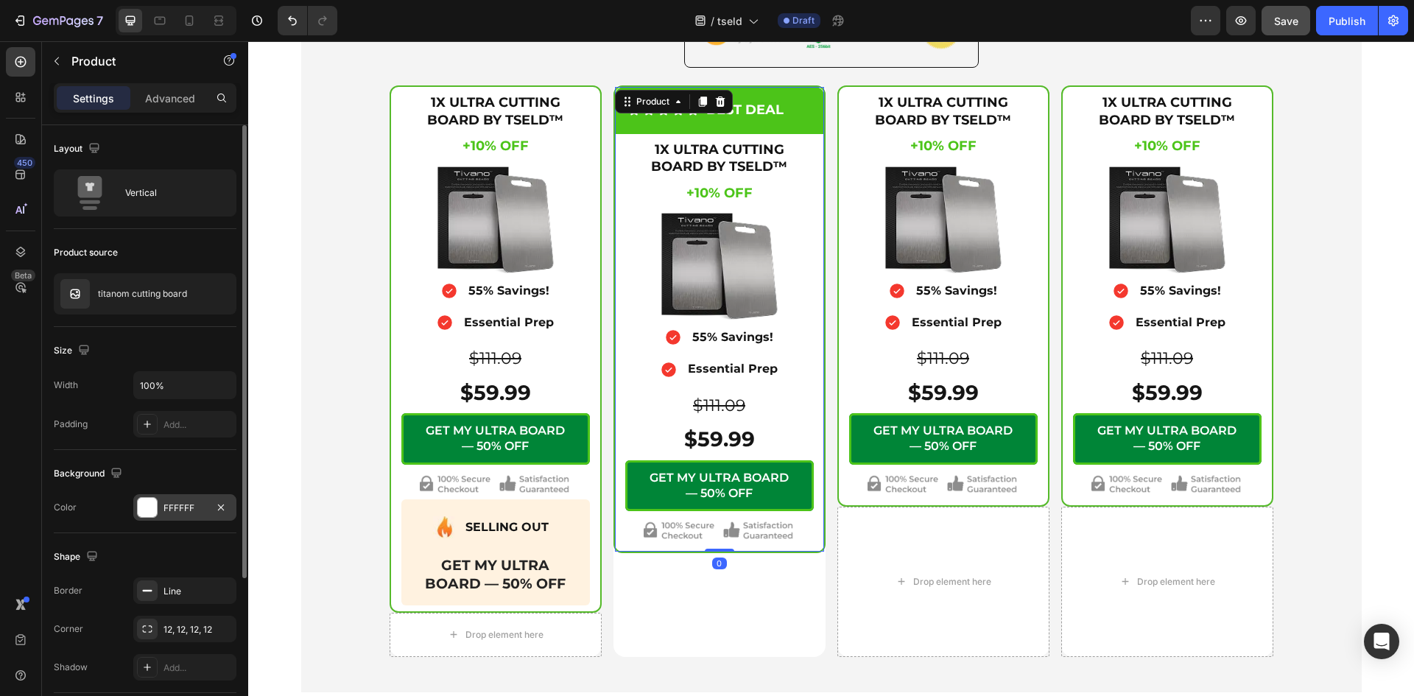
scroll to position [215, 0]
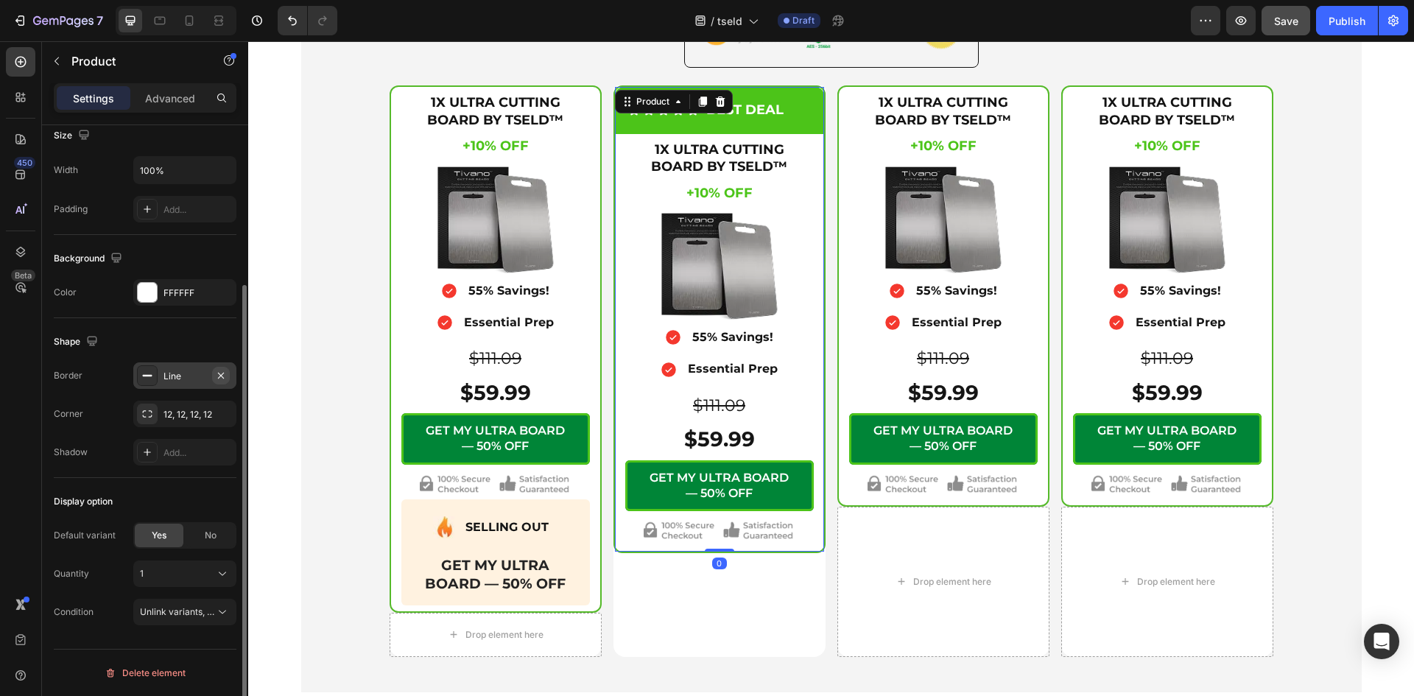
click at [219, 377] on icon "button" at bounding box center [221, 375] width 6 height 6
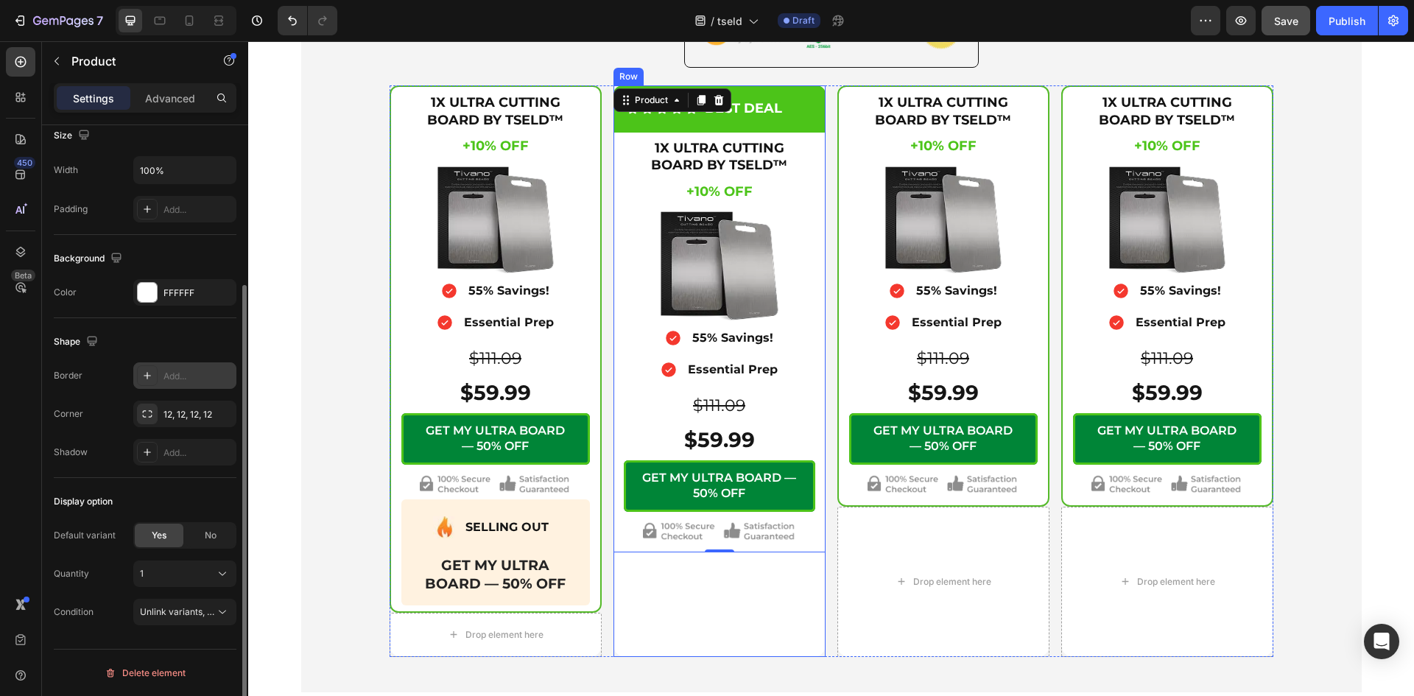
click at [703, 636] on div "Icon Icon Icon Icon Icon Icon List BEST DEAL Text Block Row 1X ULTRA CUTTING BO…" at bounding box center [719, 370] width 212 height 571
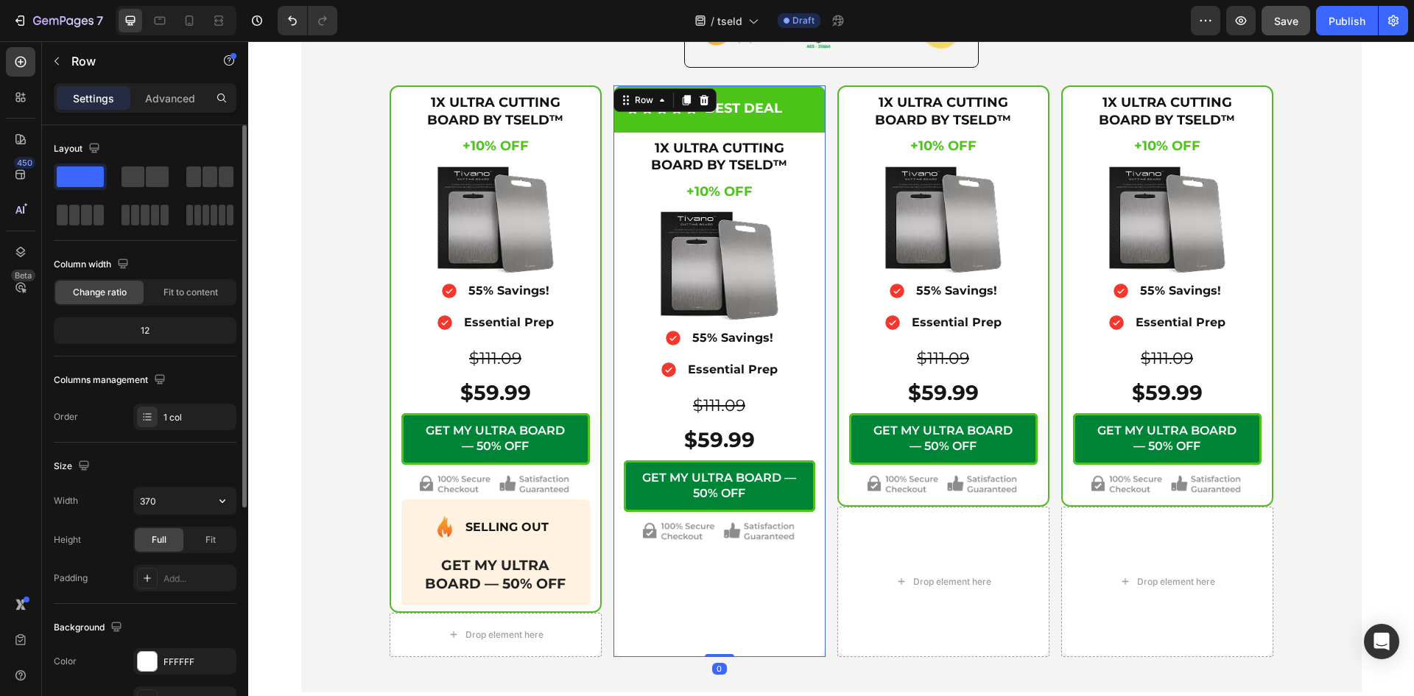
scroll to position [246, 0]
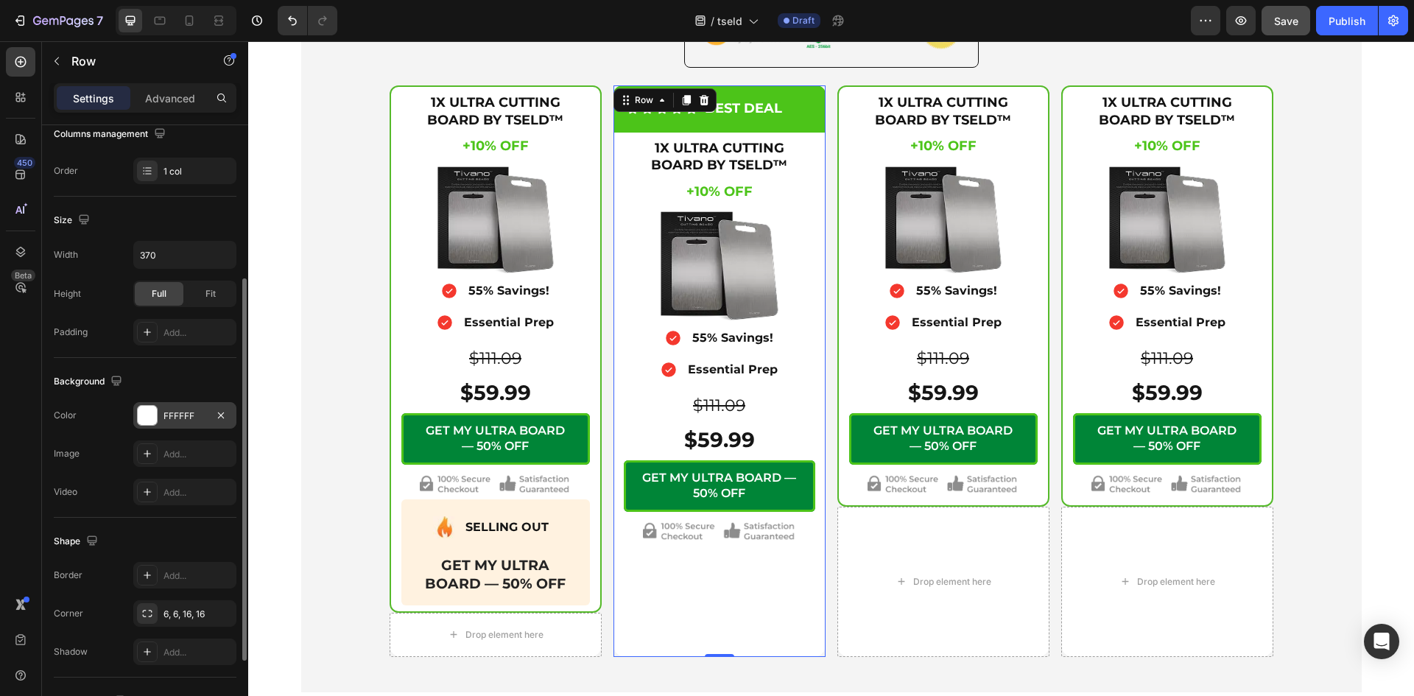
click at [162, 407] on div "FFFFFF" at bounding box center [184, 415] width 103 height 27
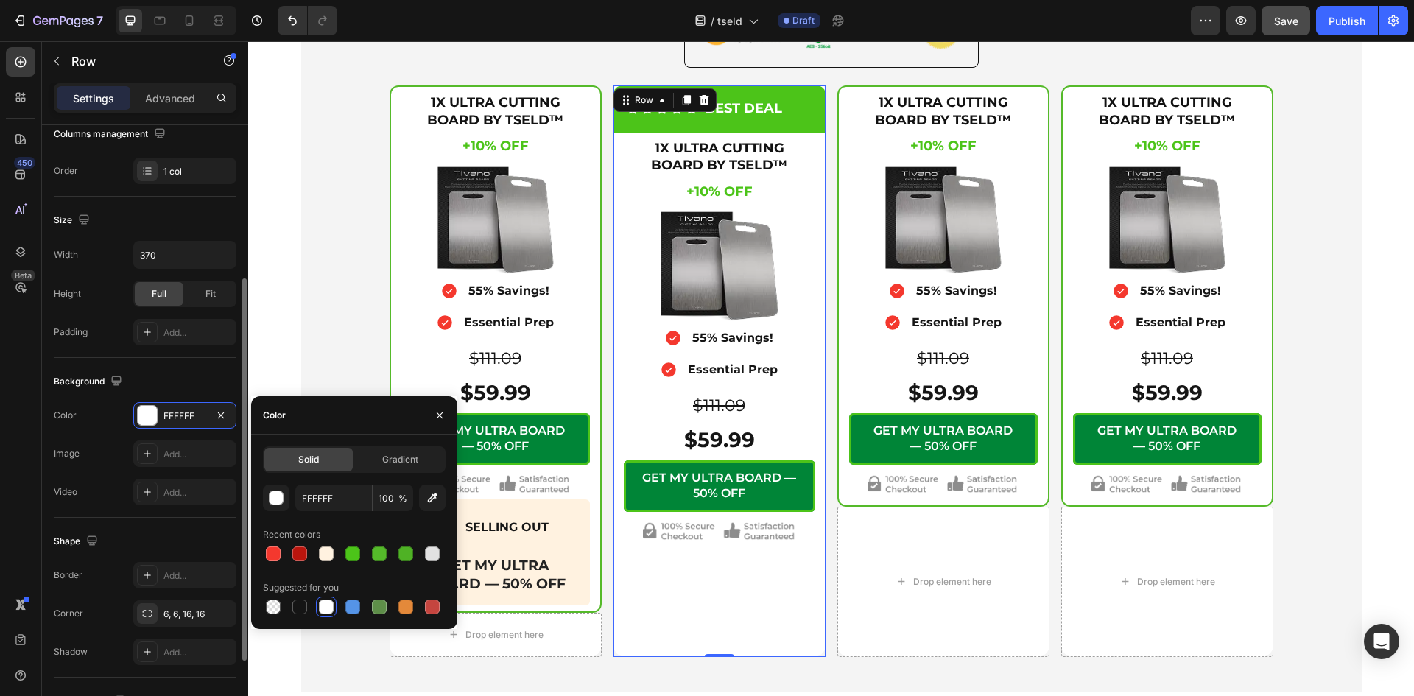
click at [118, 437] on div "The changes might be hidden by the video. Color FFFFFF Image Add... Video Add..." at bounding box center [145, 453] width 183 height 103
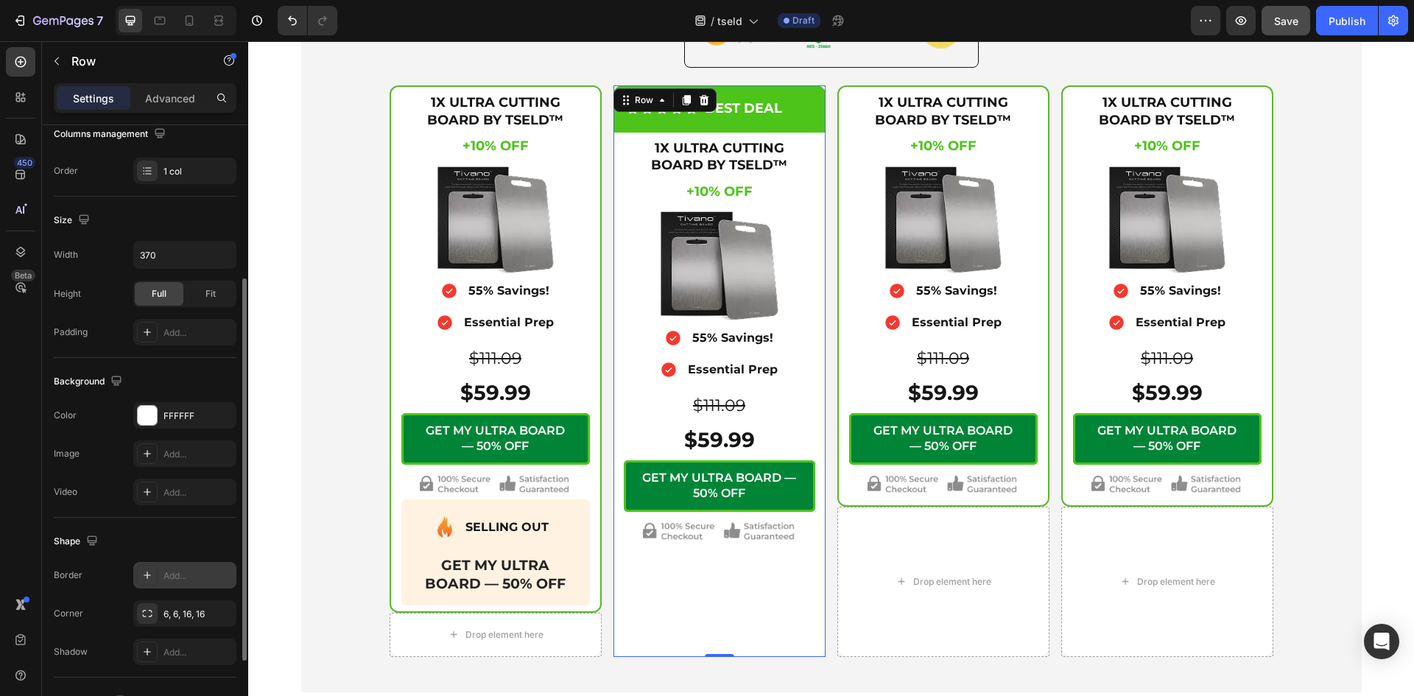
click at [161, 569] on div "Add..." at bounding box center [184, 575] width 103 height 27
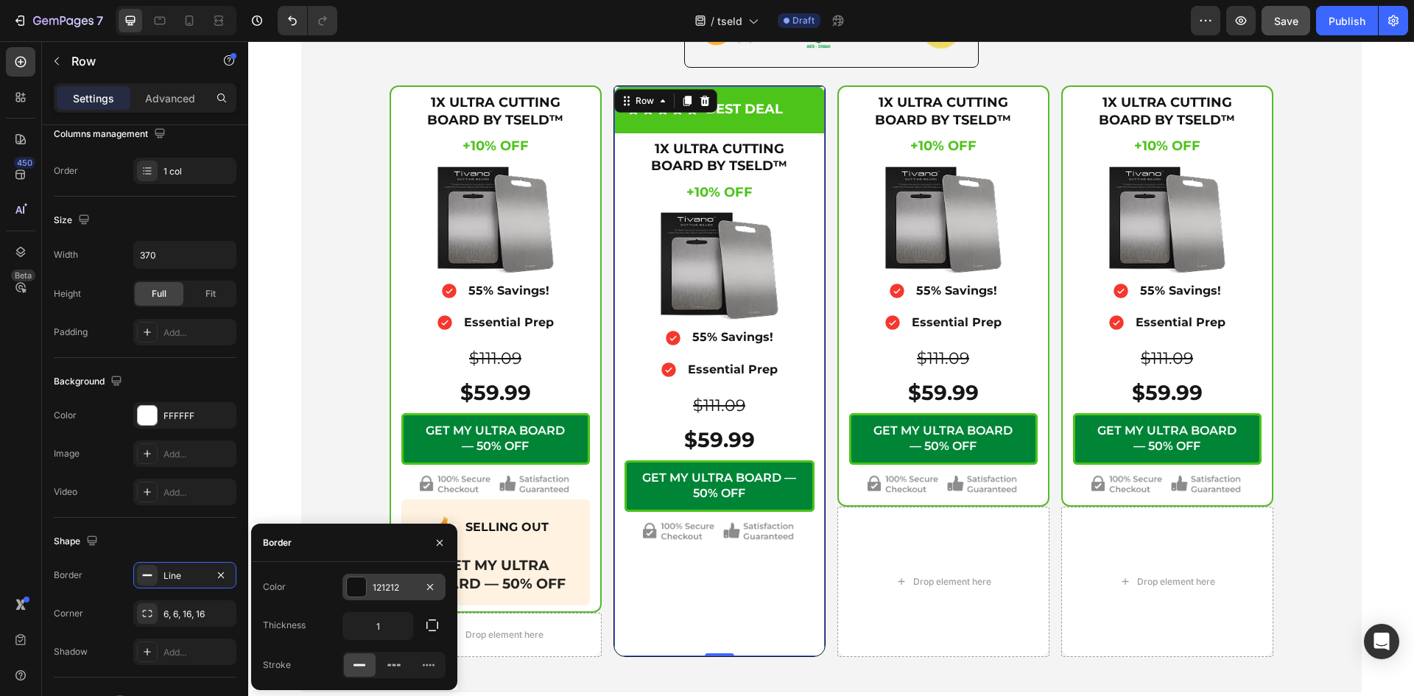
click at [353, 581] on div at bounding box center [356, 586] width 19 height 19
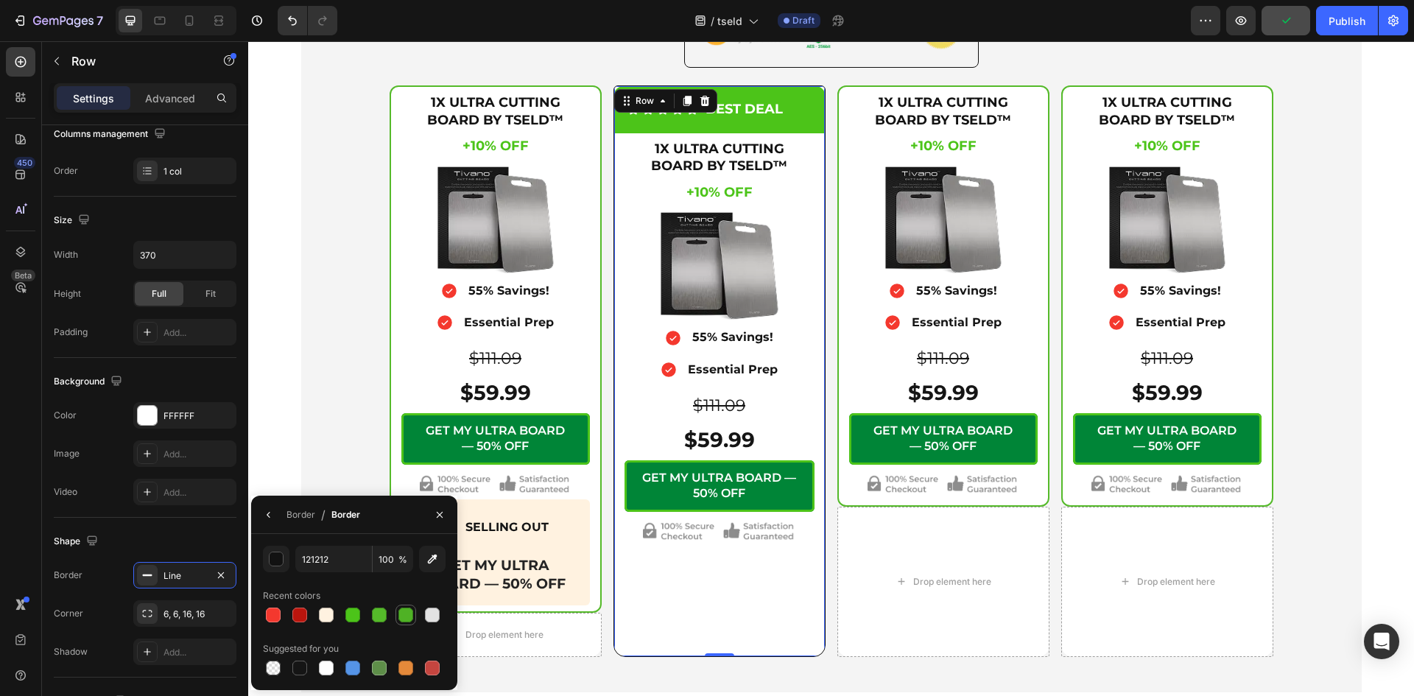
click at [408, 617] on div at bounding box center [405, 614] width 15 height 15
type input "4FB225"
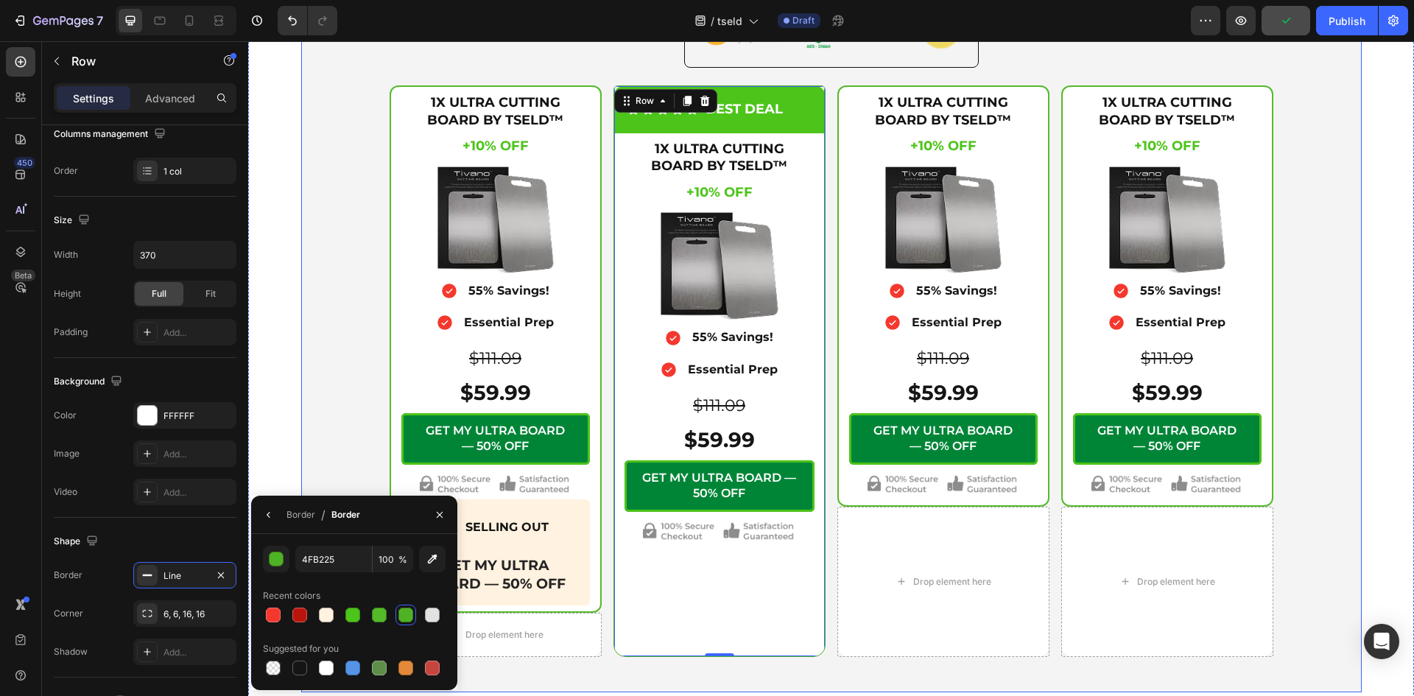
click at [336, 378] on div "Icon Secure Checkout Text Block Advanced List Image Row 1X ULTRA CUTTING BOARD …" at bounding box center [831, 314] width 1042 height 684
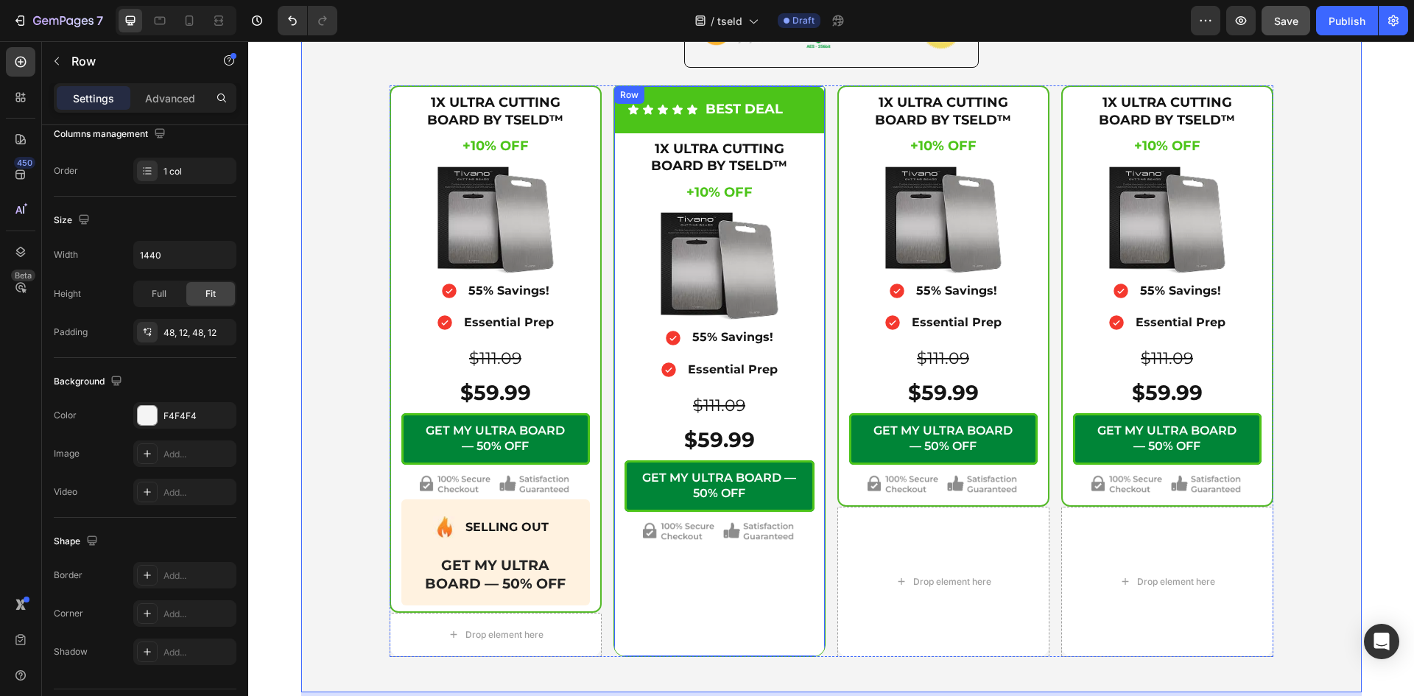
click at [632, 648] on div "Icon Icon Icon Icon Icon Icon List BEST DEAL Text Block Row 1X ULTRA CUTTING BO…" at bounding box center [719, 370] width 211 height 569
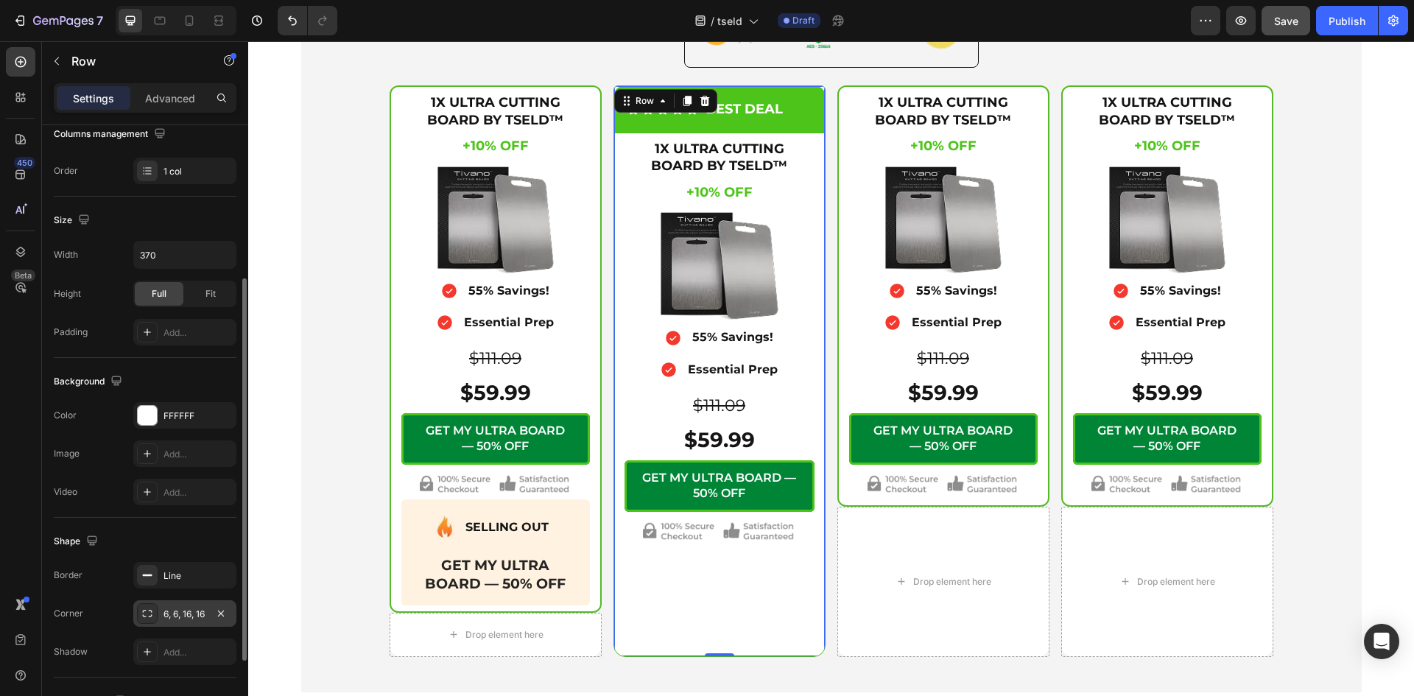
click at [180, 609] on div "6, 6, 16, 16" at bounding box center [184, 613] width 43 height 13
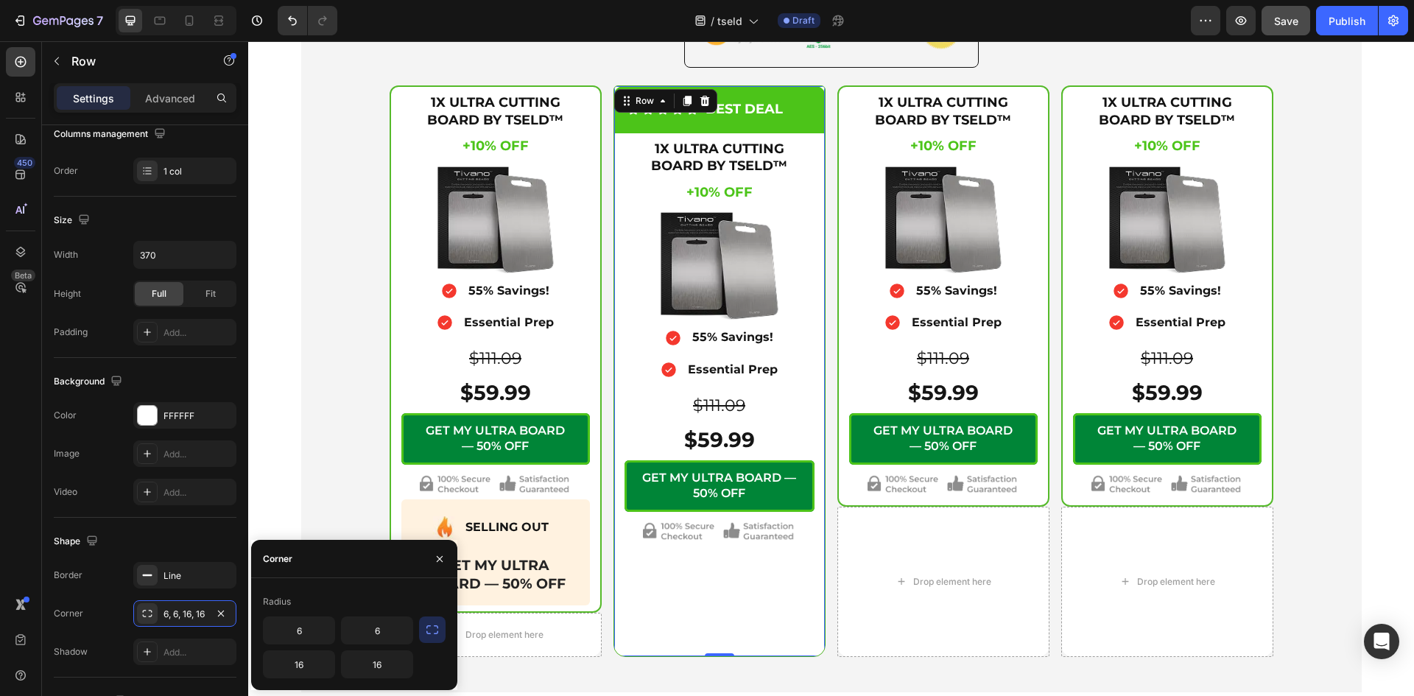
click at [431, 632] on icon "button" at bounding box center [432, 629] width 15 height 15
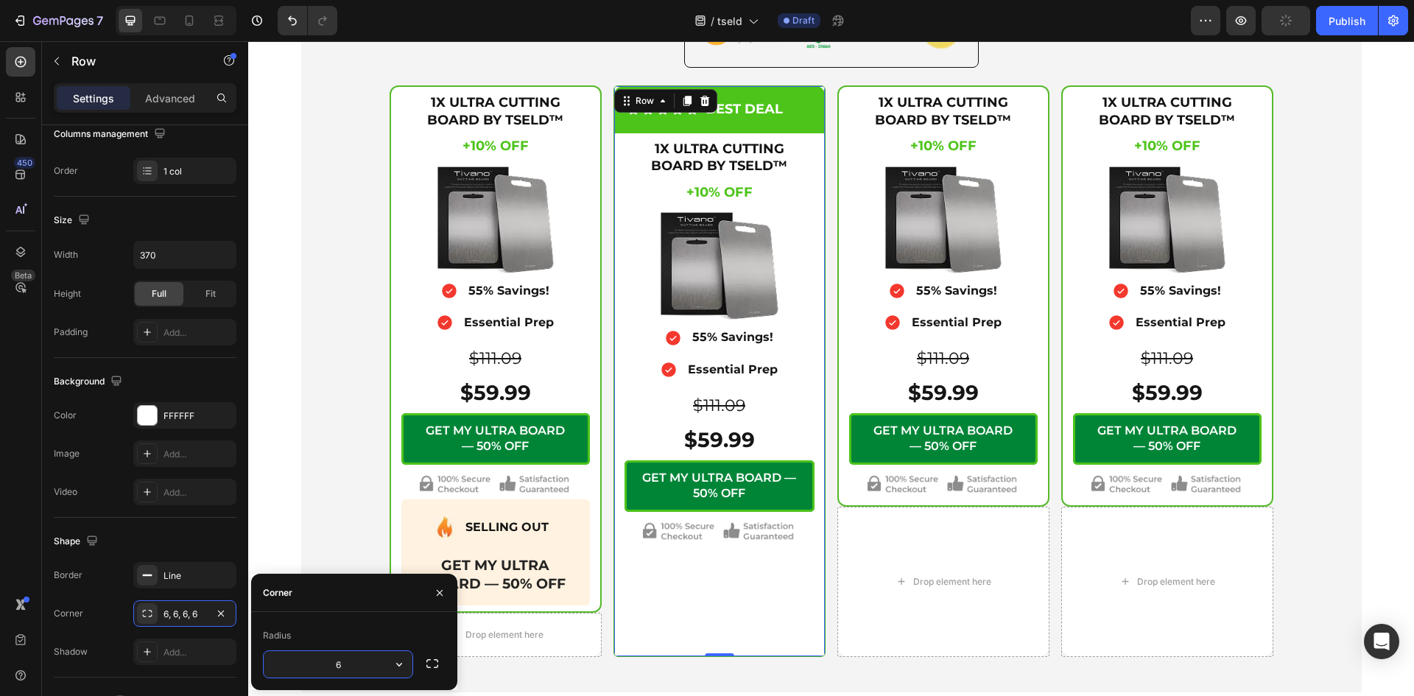
click at [347, 659] on input "6" at bounding box center [338, 664] width 149 height 27
type input "12"
click at [339, 588] on div "Corner" at bounding box center [354, 592] width 206 height 38
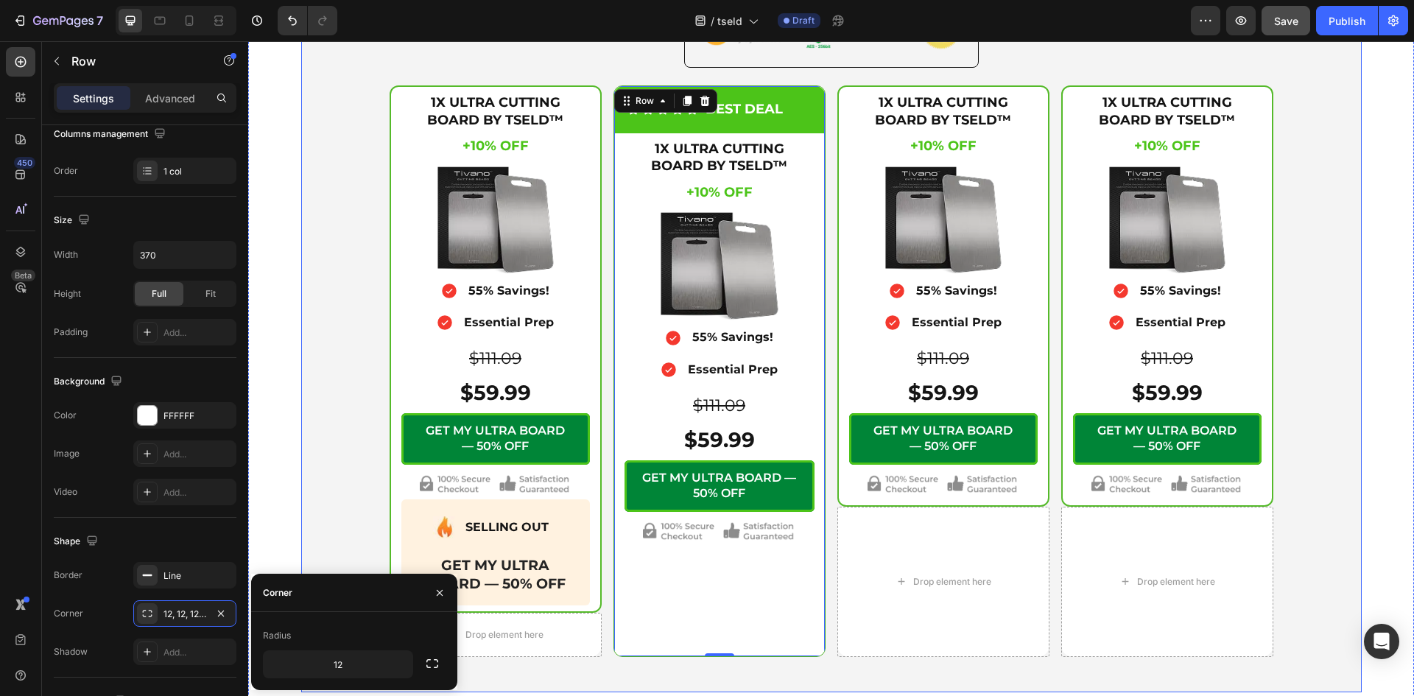
click at [301, 506] on div "Icon Secure Checkout Text Block Advanced List Image Row 1X ULTRA CUTTING BOARD …" at bounding box center [831, 314] width 1060 height 755
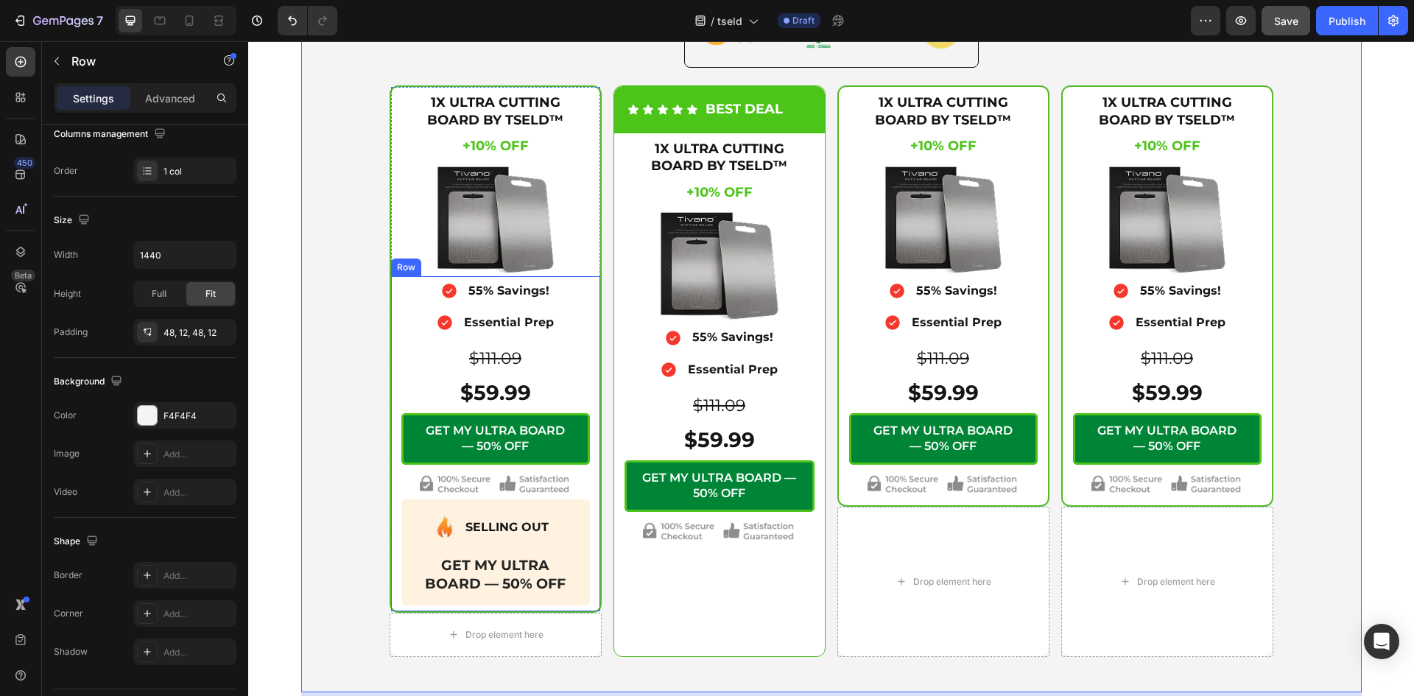
click at [584, 607] on div "Icon 55% Savings! Text Block Advanced List Icon Essential Prep Text Block Advan…" at bounding box center [495, 443] width 209 height 335
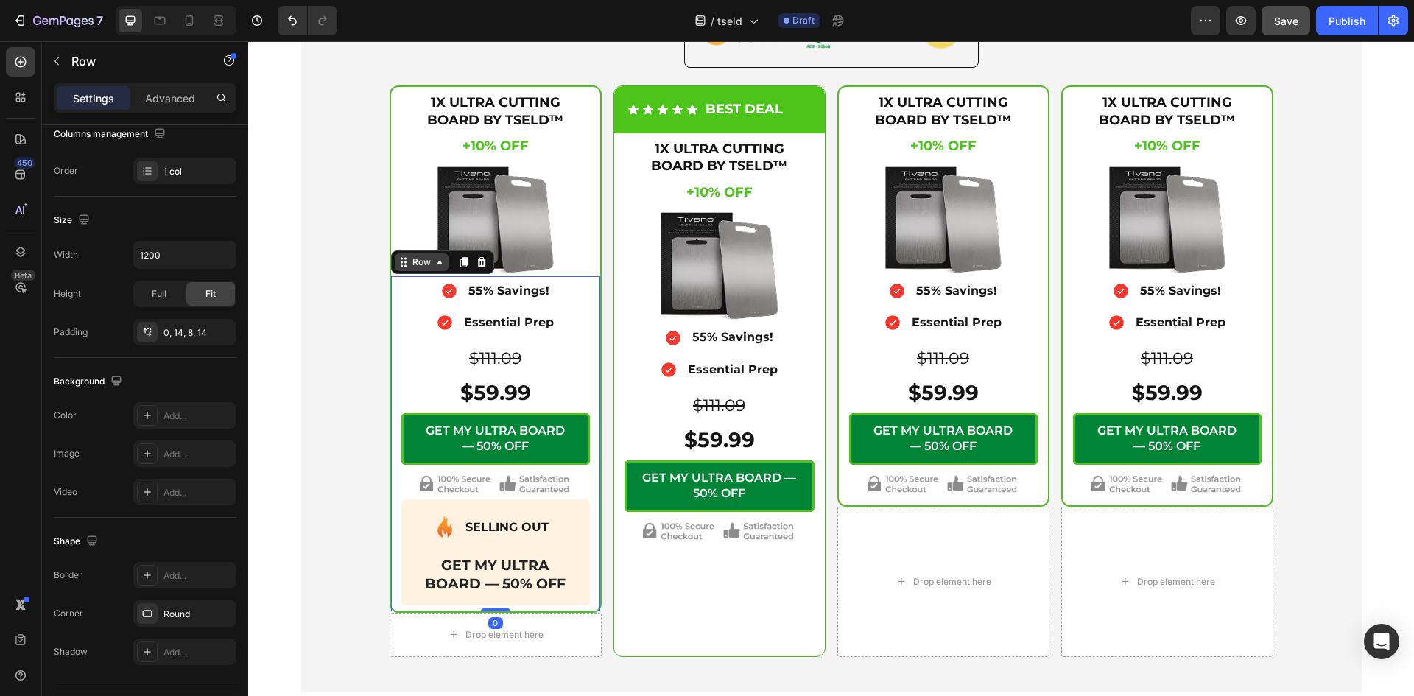
click at [436, 261] on icon at bounding box center [440, 262] width 12 height 12
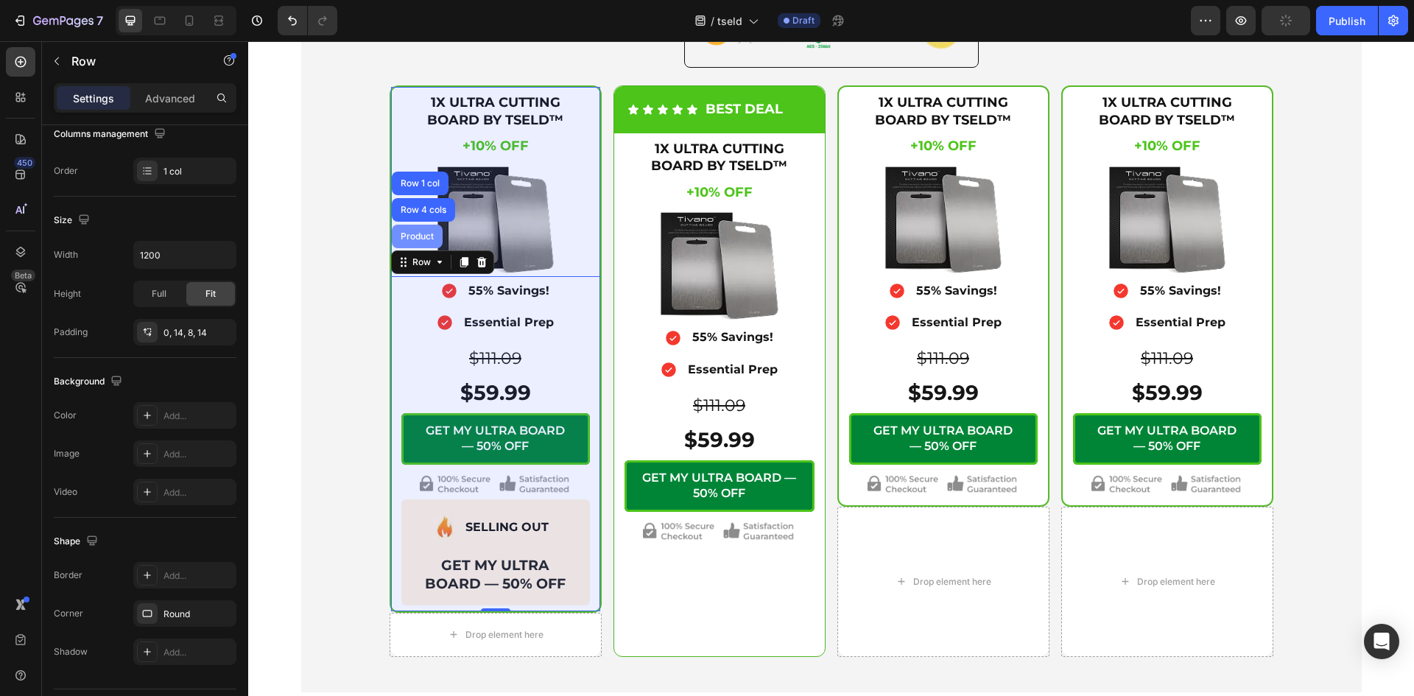
click at [405, 233] on div "Product" at bounding box center [417, 236] width 39 height 9
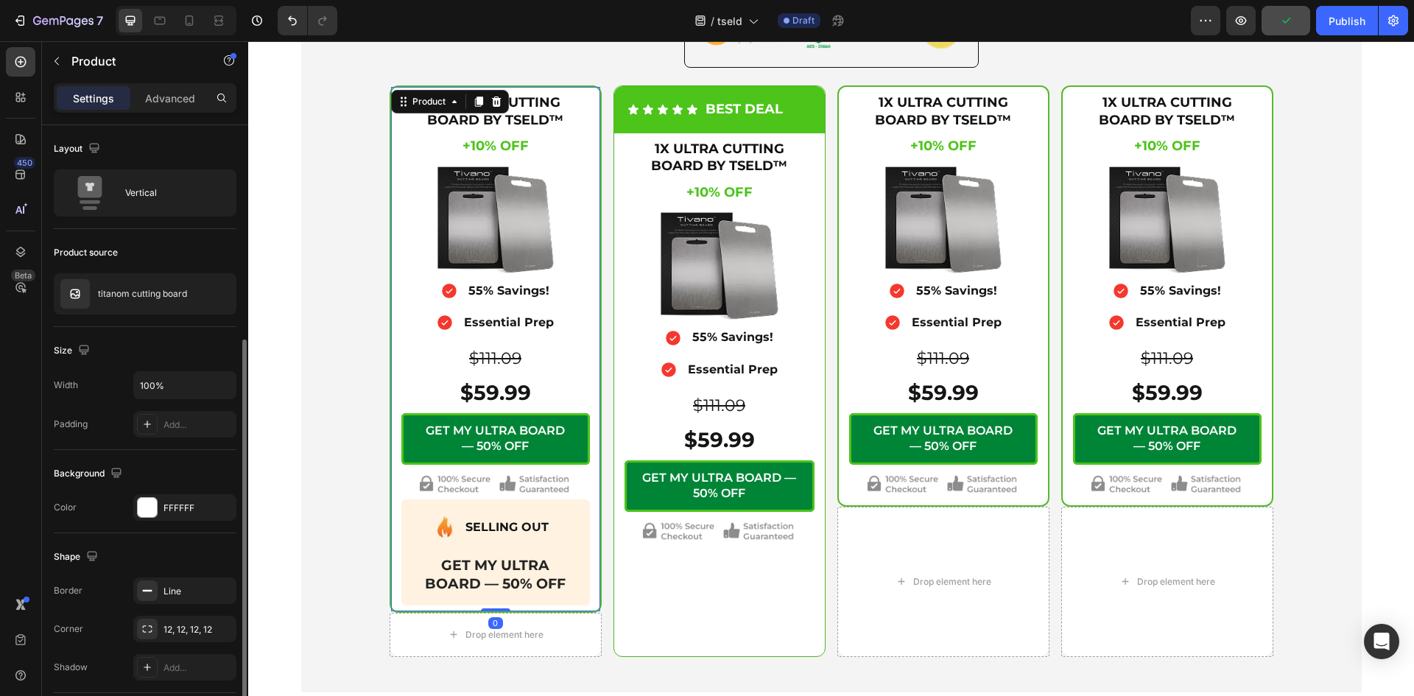
scroll to position [123, 0]
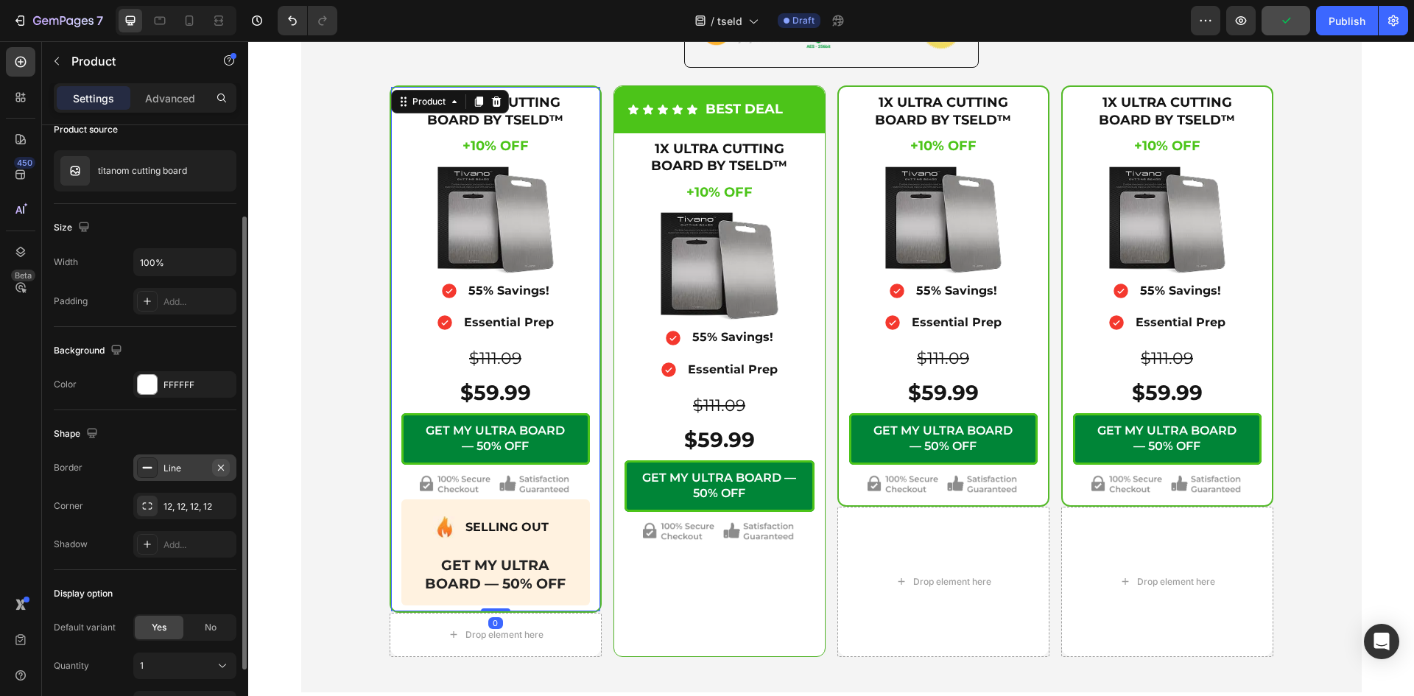
click at [216, 465] on icon "button" at bounding box center [221, 468] width 12 height 12
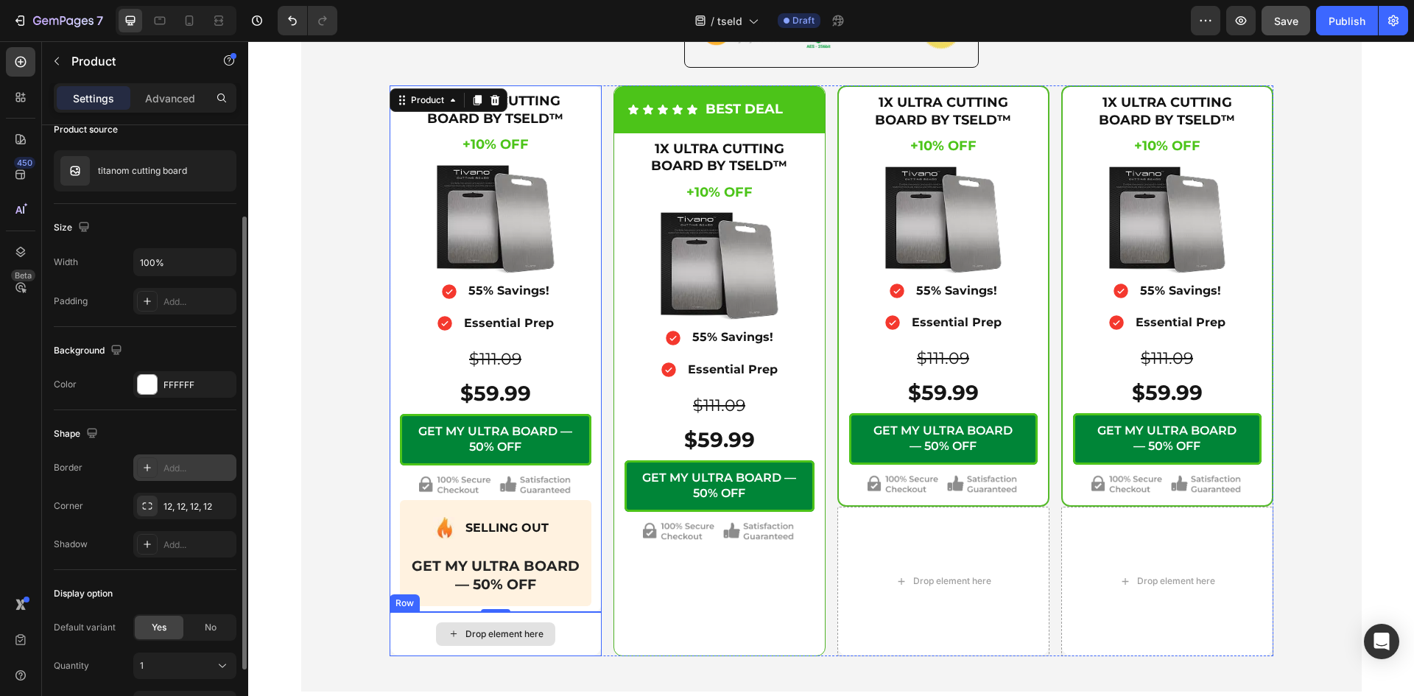
click at [410, 638] on div "Drop element here" at bounding box center [495, 634] width 212 height 44
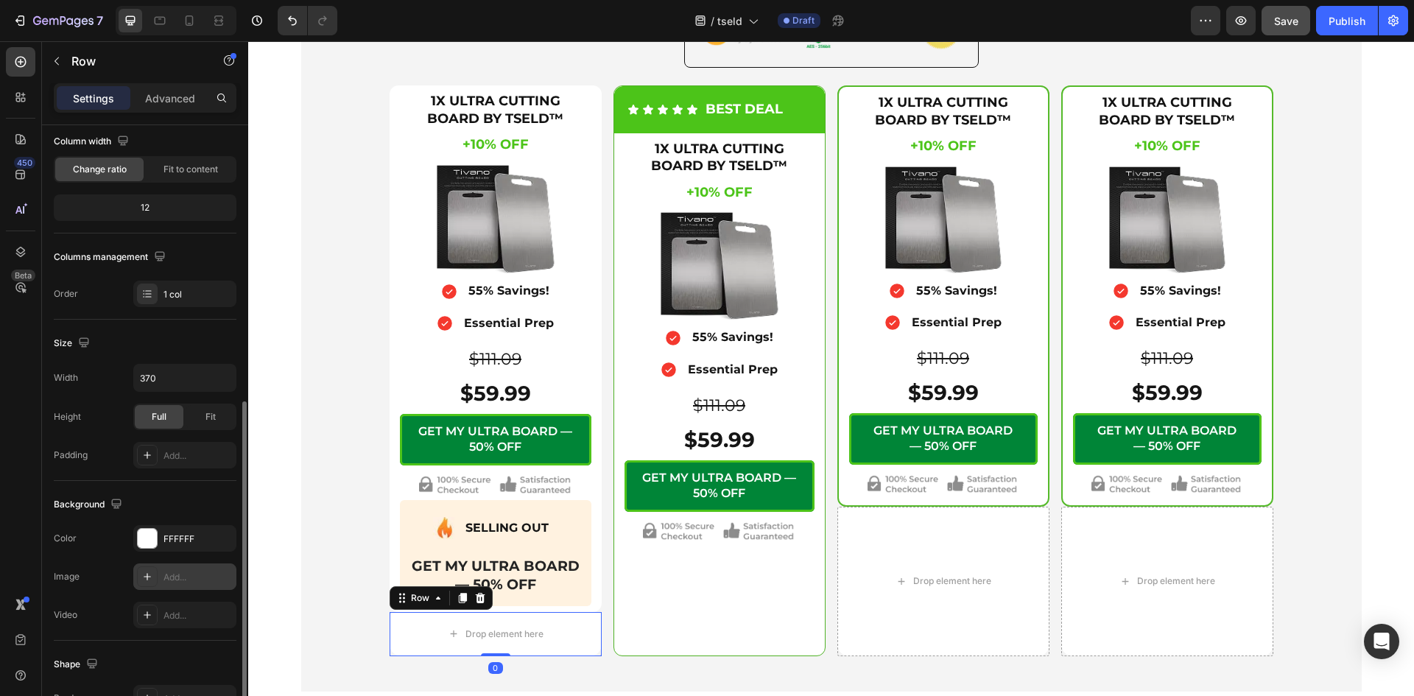
scroll to position [246, 0]
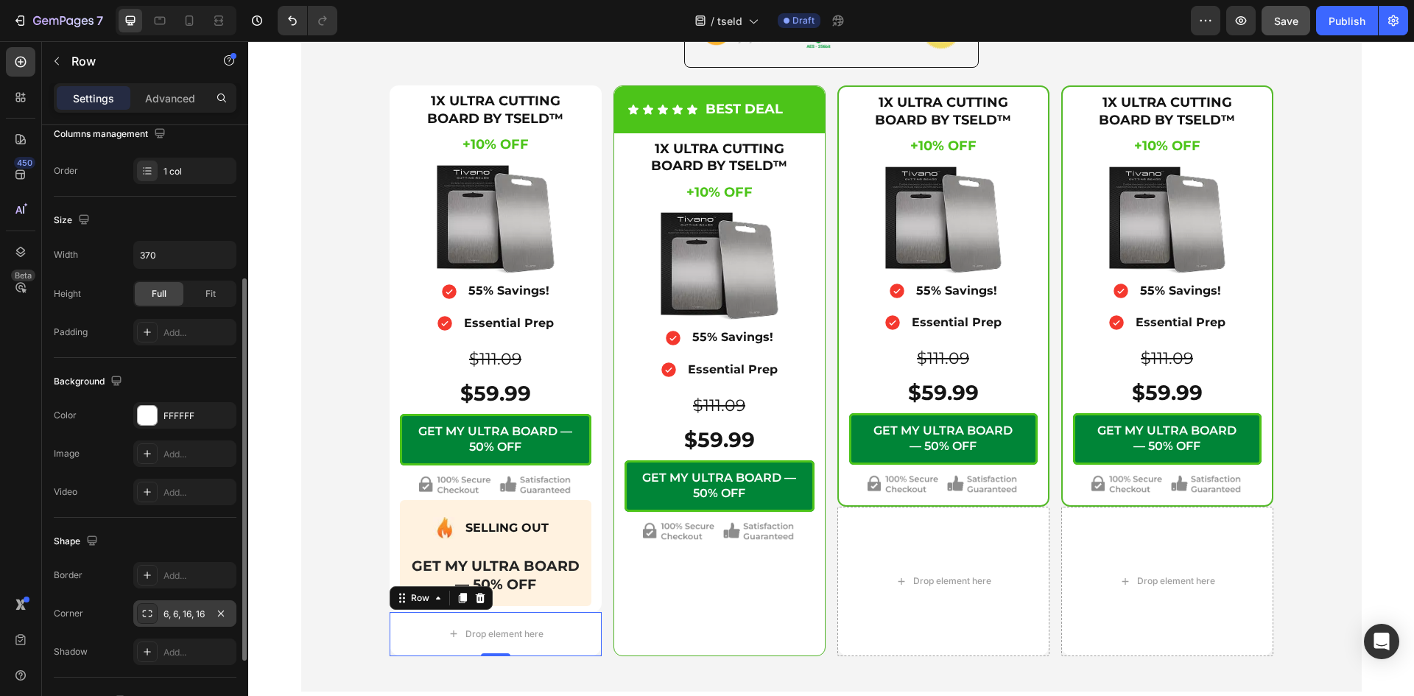
click at [186, 621] on div "6, 6, 16, 16" at bounding box center [184, 613] width 103 height 27
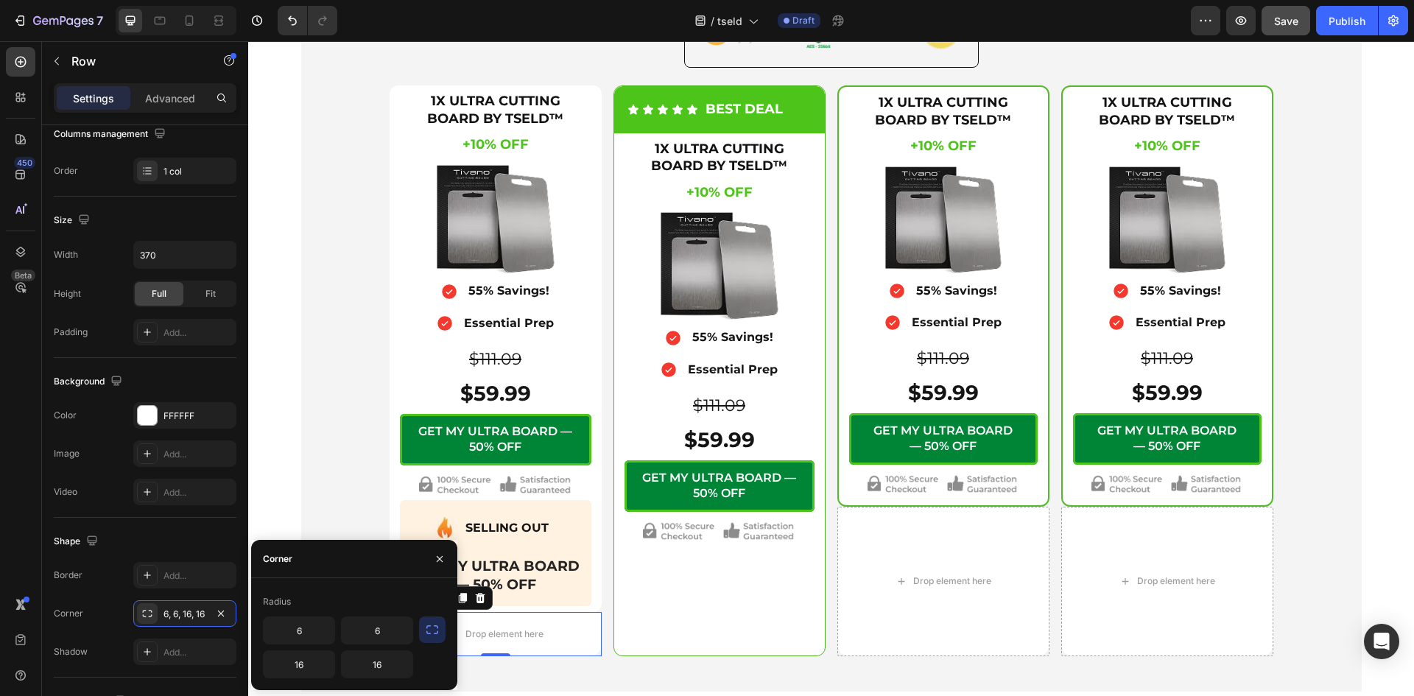
click at [422, 629] on button "button" at bounding box center [432, 629] width 27 height 27
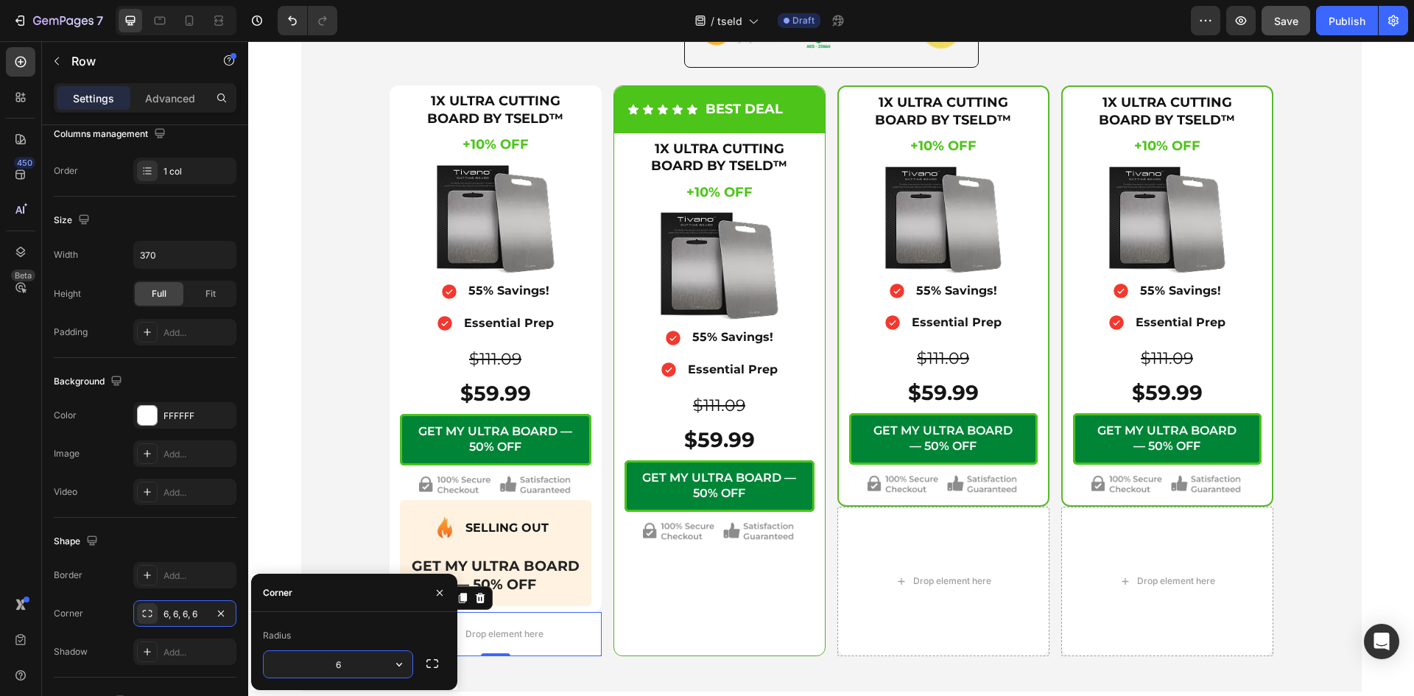
click at [339, 663] on input "6" at bounding box center [338, 664] width 149 height 27
type input "12"
click at [342, 628] on div "Radius" at bounding box center [354, 636] width 183 height 24
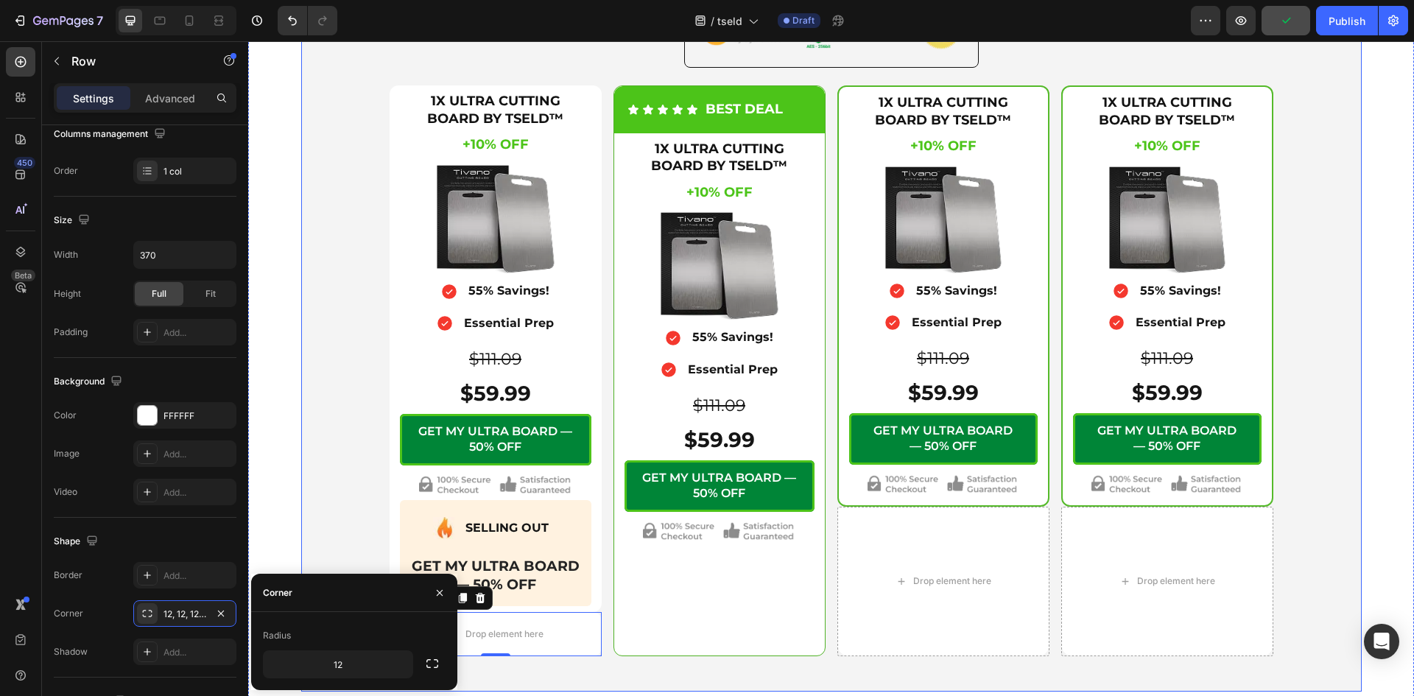
click at [301, 484] on div "Icon Secure Checkout Text Block Advanced List Image Row 1X ULTRA CUTTING BOARD …" at bounding box center [831, 314] width 1060 height 754
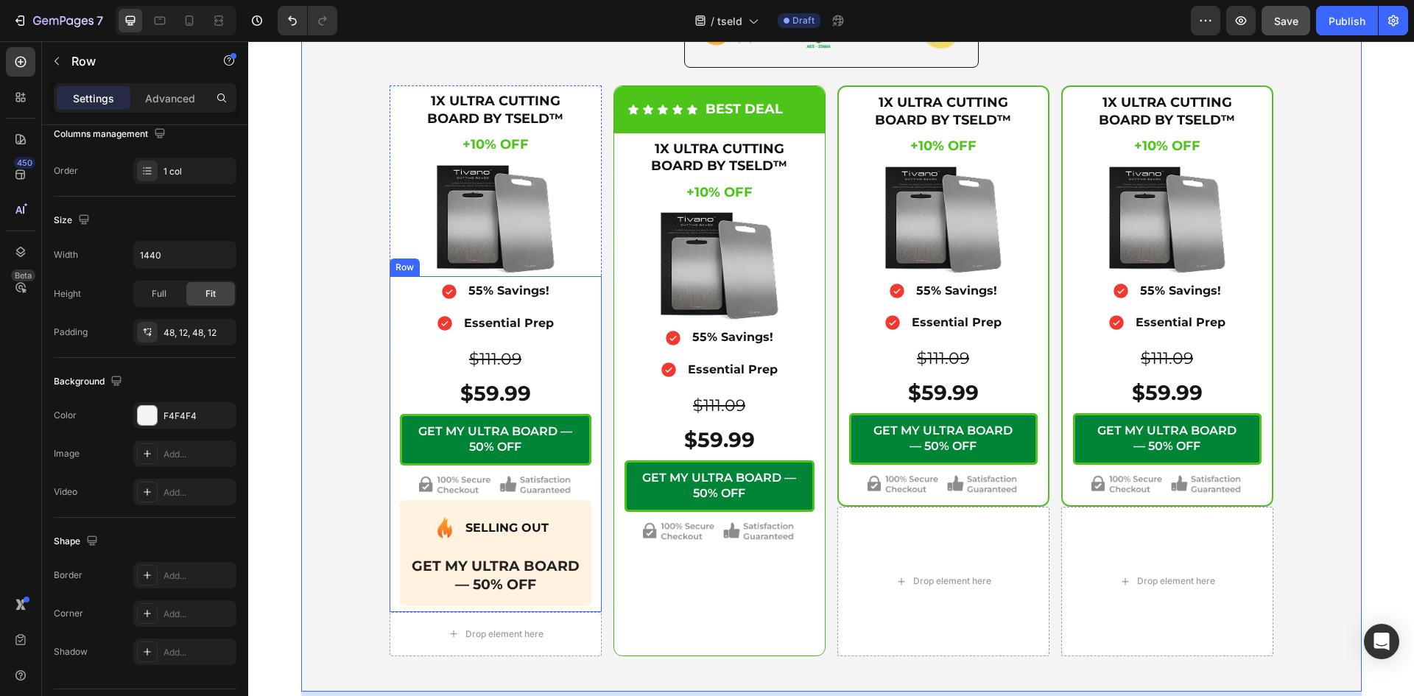
click at [390, 604] on div "Icon 55% Savings! Text Block Advanced List Icon Essential Prep Text Block Advan…" at bounding box center [495, 443] width 212 height 335
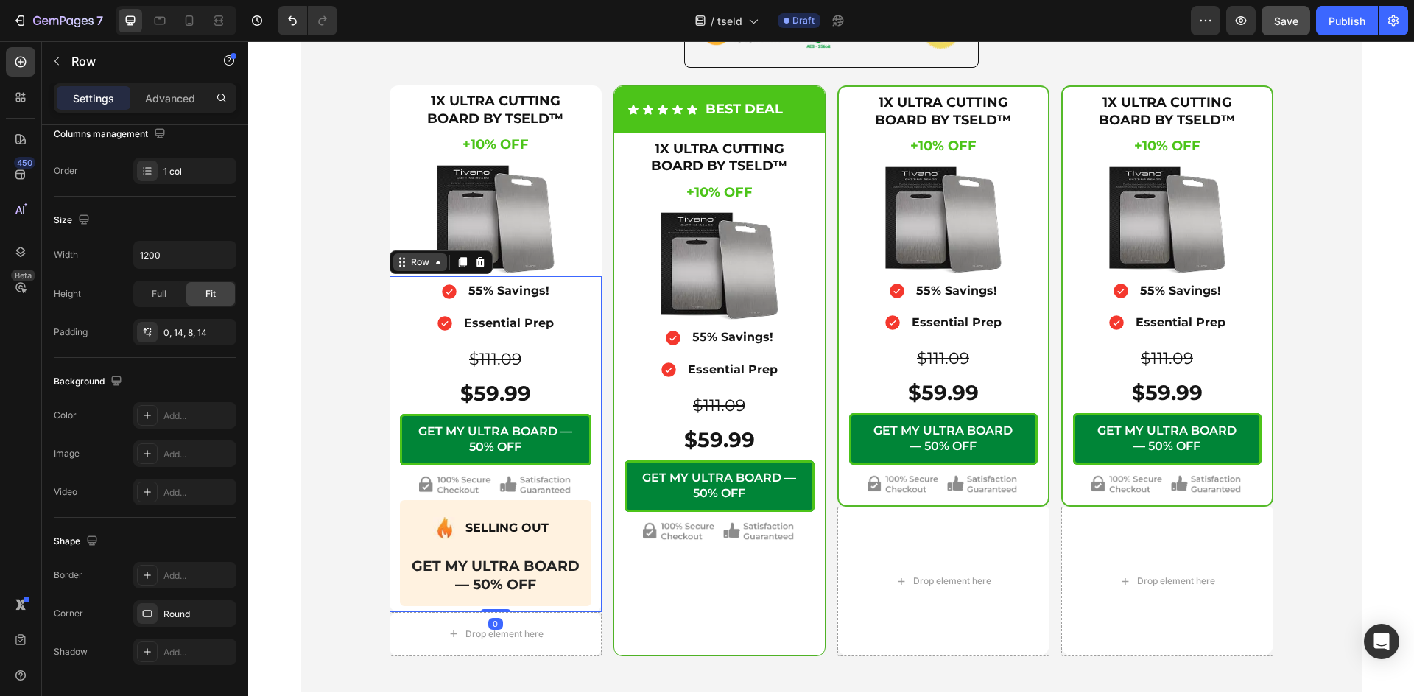
click at [432, 267] on icon at bounding box center [438, 262] width 12 height 12
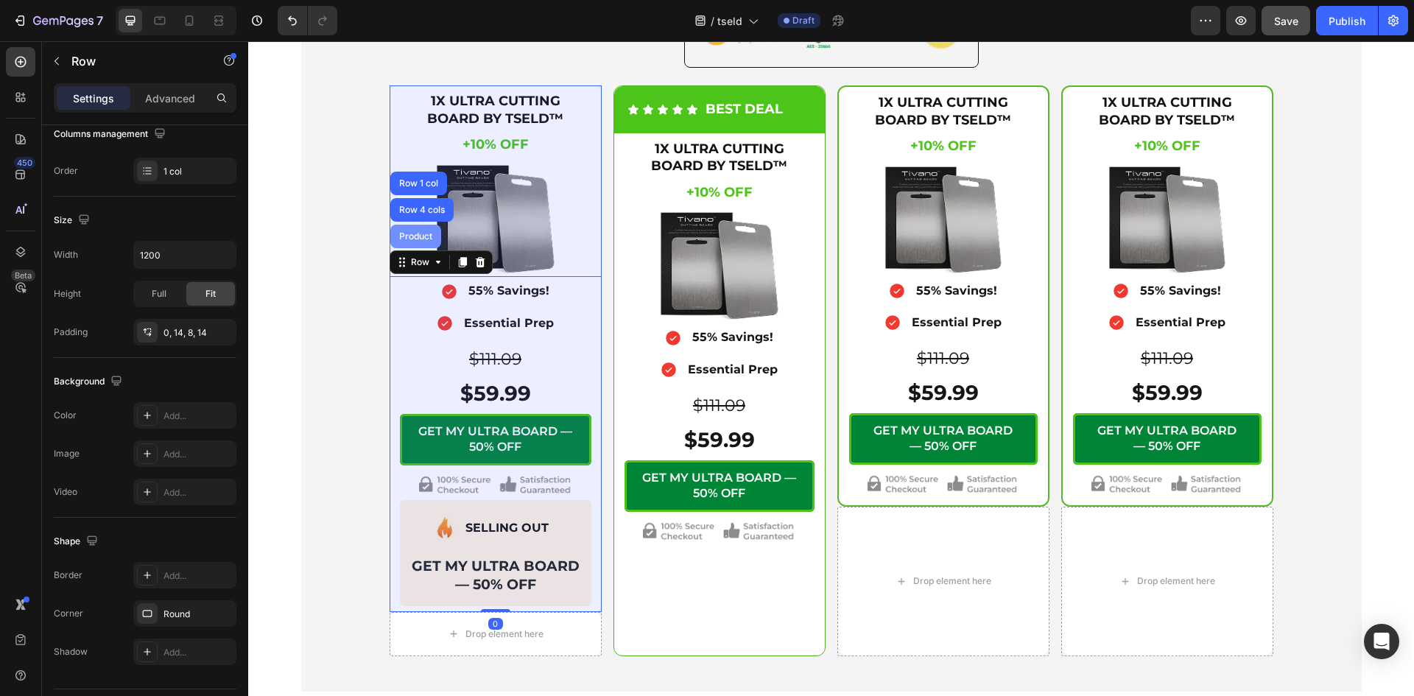
click at [412, 234] on div "Product" at bounding box center [415, 236] width 39 height 9
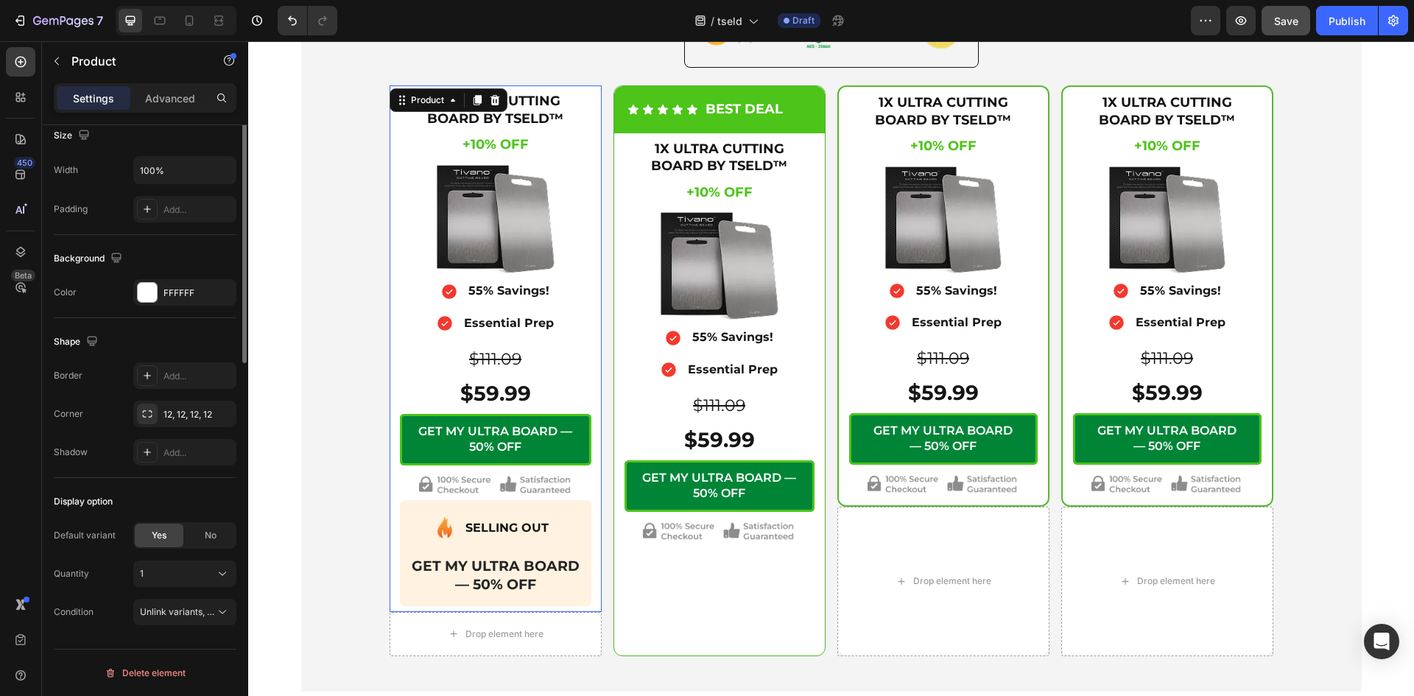
scroll to position [0, 0]
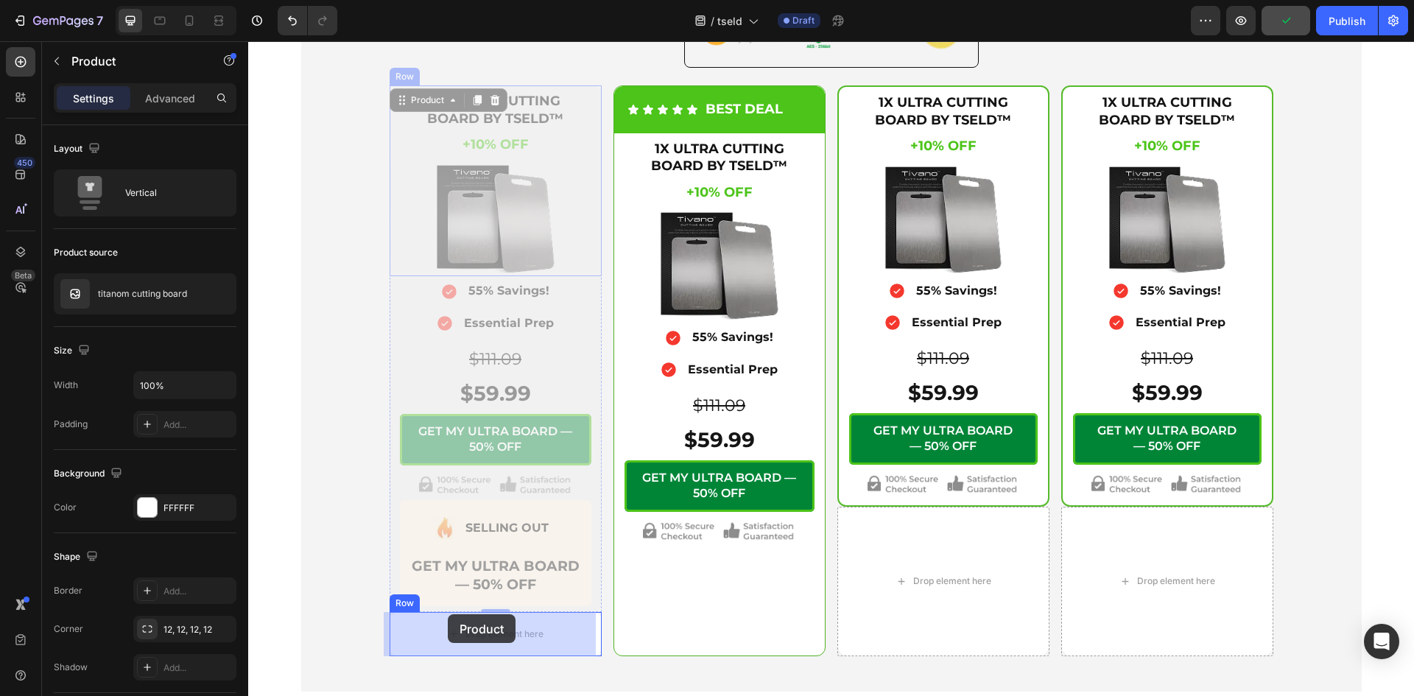
drag, startPoint x: 391, startPoint y: 99, endPoint x: 448, endPoint y: 614, distance: 517.7
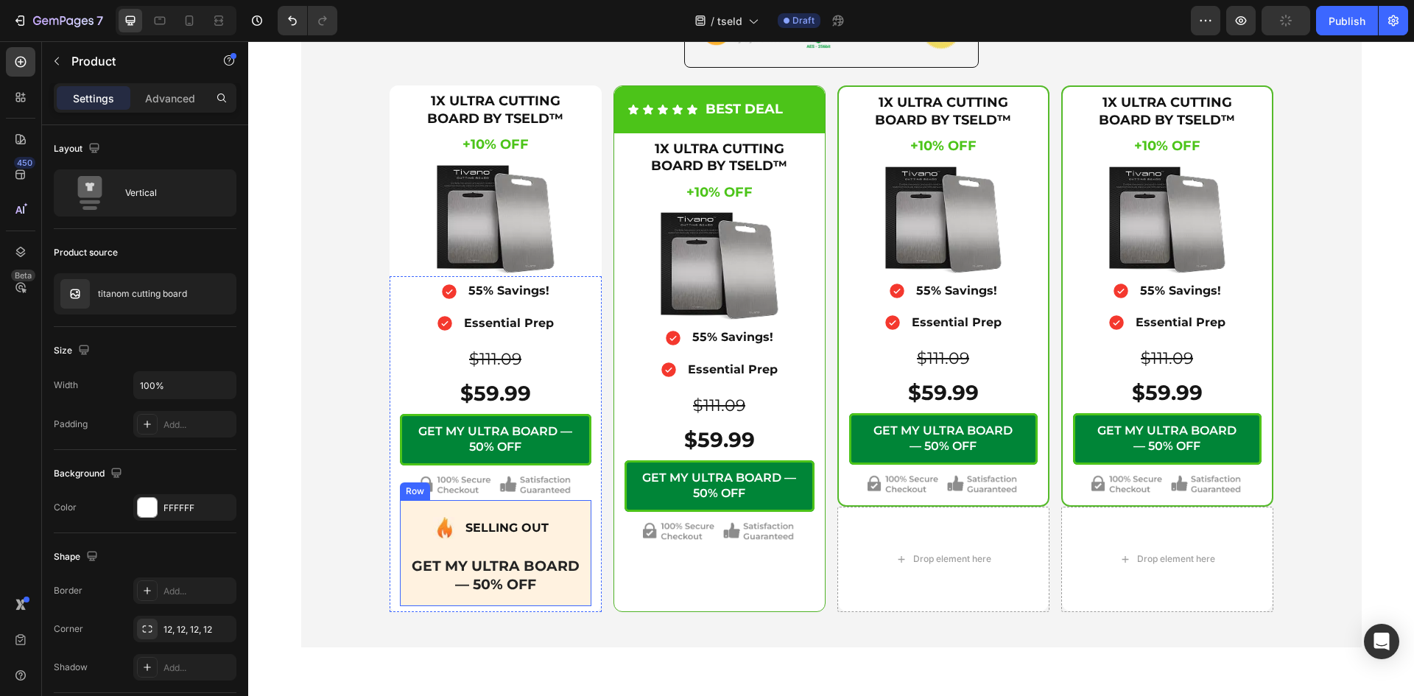
click at [516, 506] on div "Image SELLING OUT Text Block Advanced List GET MY ULTRA BOARD — 50% OFF Text Bl…" at bounding box center [495, 553] width 191 height 106
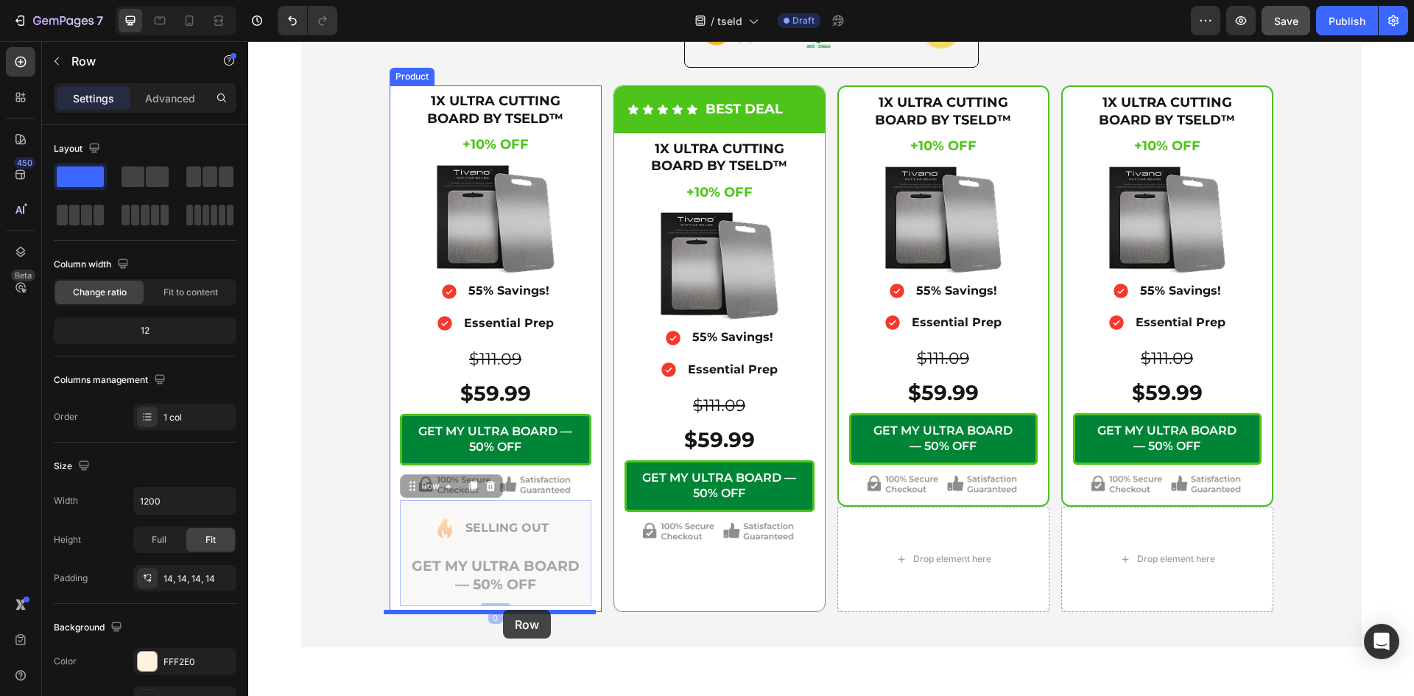
drag, startPoint x: 406, startPoint y: 490, endPoint x: 503, endPoint y: 610, distance: 154.0
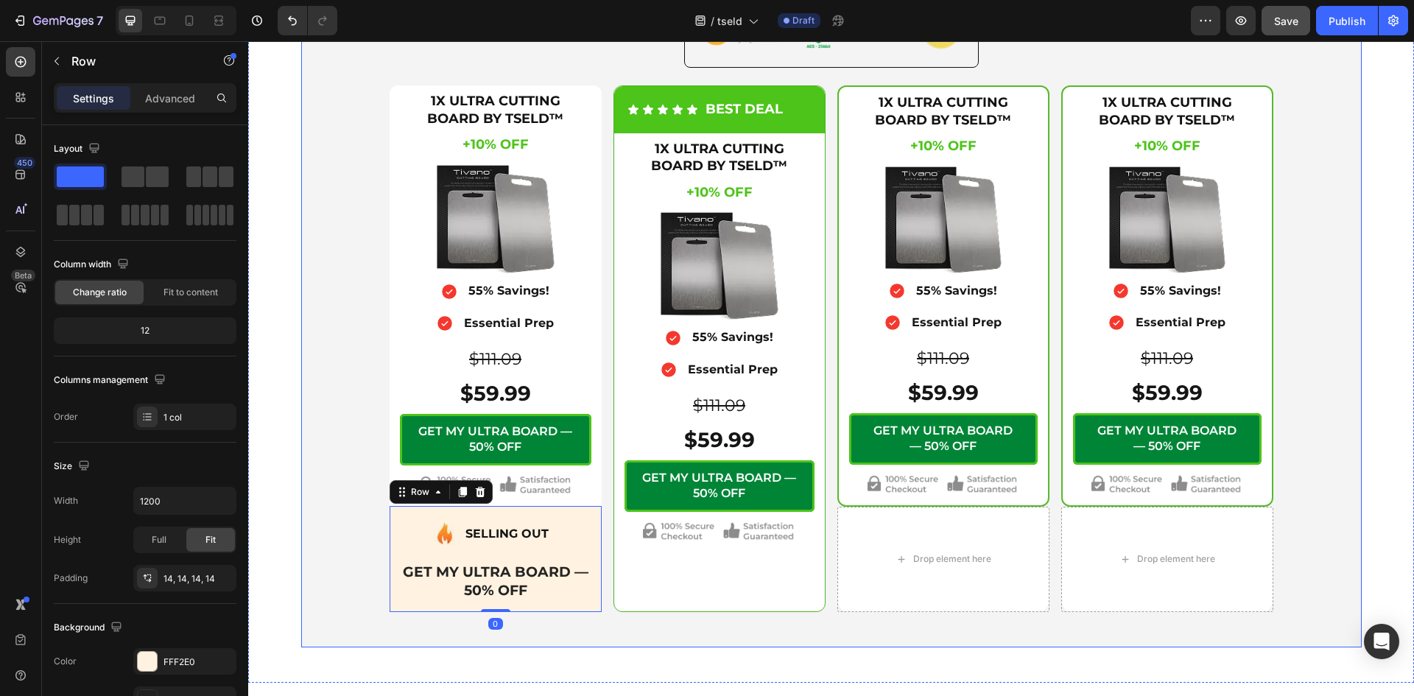
click at [342, 502] on div "Icon Secure Checkout Text Block Advanced List Image Row 1X ULTRA CUTTING BOARD …" at bounding box center [831, 291] width 1042 height 639
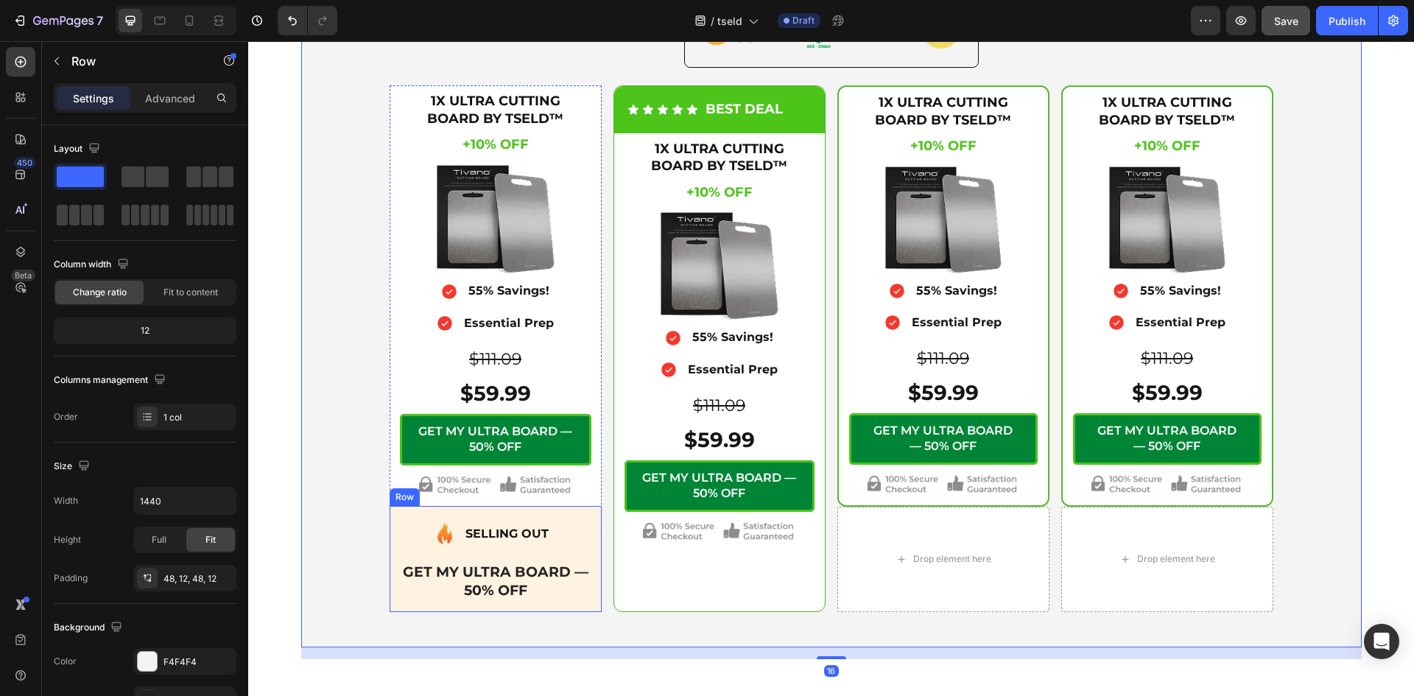
click at [389, 581] on div "Image SELLING OUT Text Block Advanced List GET MY ULTRA BOARD — 50% OFF Text Bl…" at bounding box center [495, 559] width 212 height 106
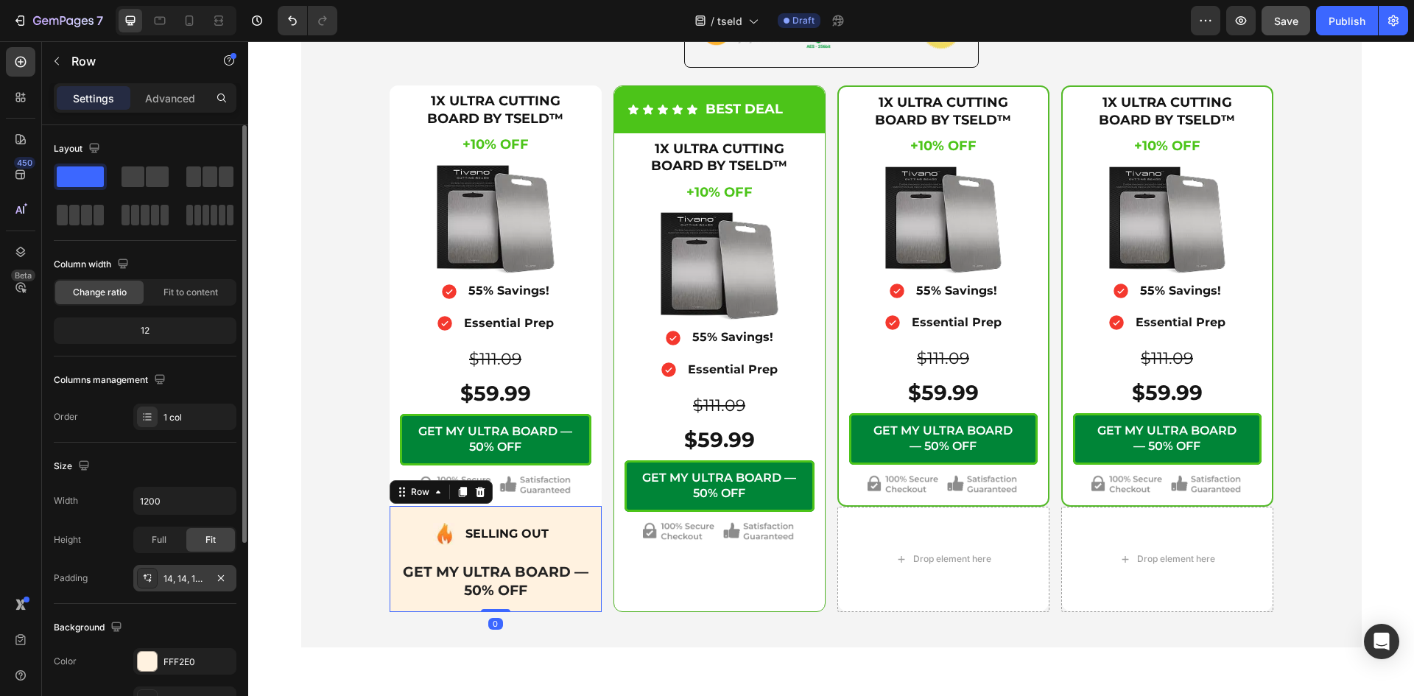
click at [182, 576] on div "14, 14, 14, 14" at bounding box center [184, 578] width 43 height 13
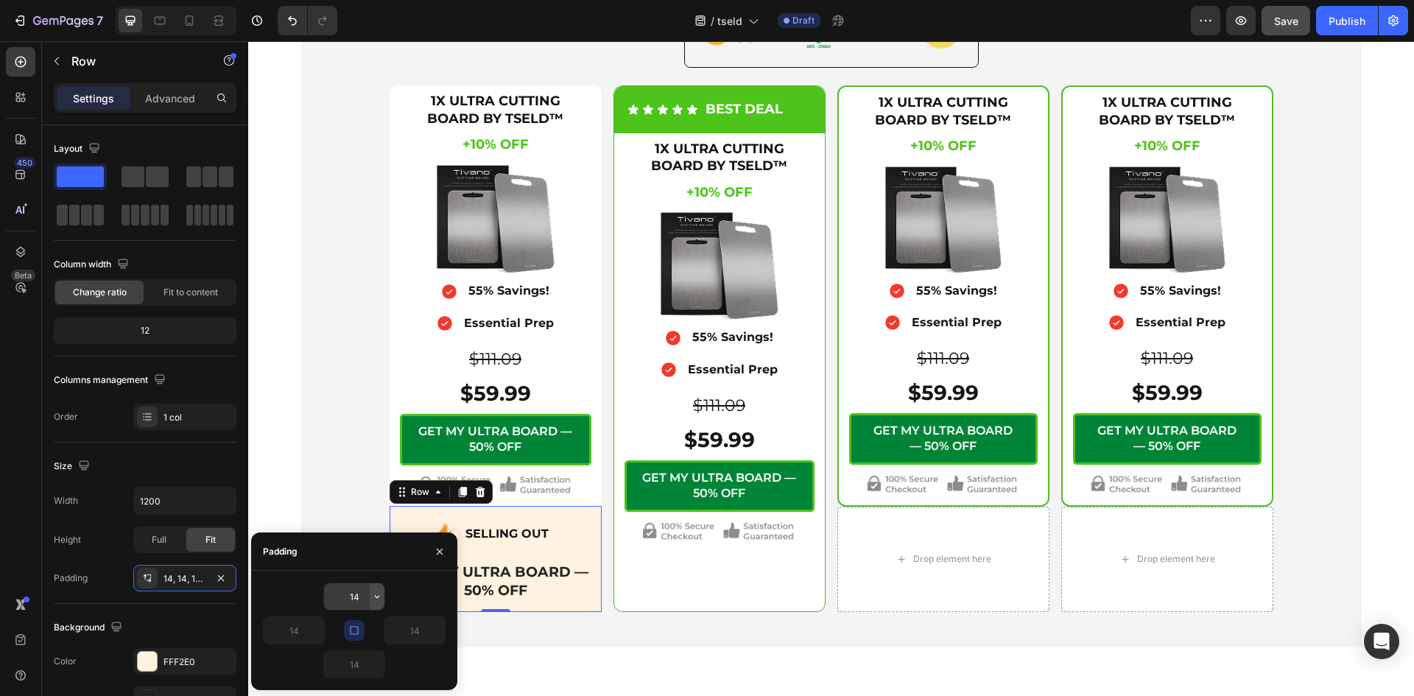
click at [373, 596] on icon "button" at bounding box center [377, 596] width 12 height 12
click at [357, 624] on icon "button" at bounding box center [354, 630] width 12 height 12
click at [353, 625] on icon "button" at bounding box center [354, 630] width 12 height 12
click at [359, 604] on input "14" at bounding box center [354, 596] width 60 height 27
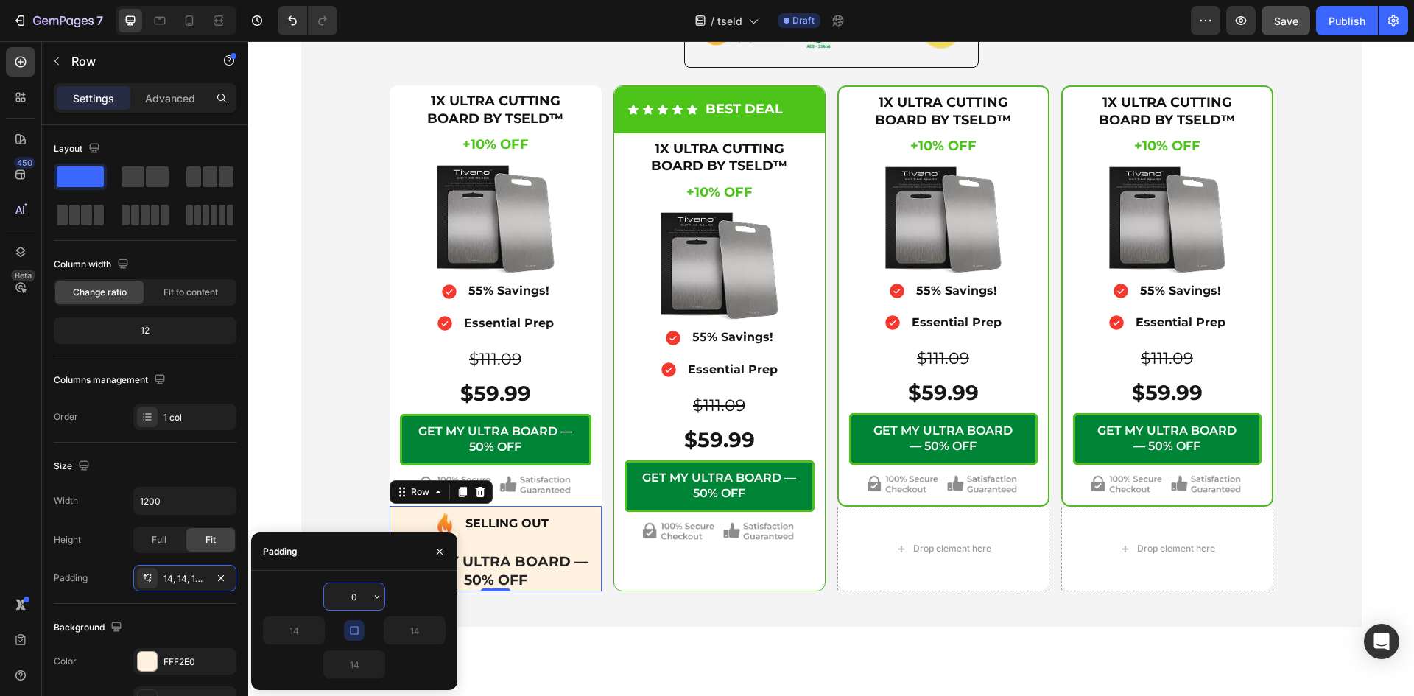
drag, startPoint x: 359, startPoint y: 596, endPoint x: 348, endPoint y: 593, distance: 10.7
click at [348, 593] on input "0" at bounding box center [354, 596] width 60 height 27
type input "8"
click at [357, 632] on icon "button" at bounding box center [354, 630] width 12 height 12
type input "8"
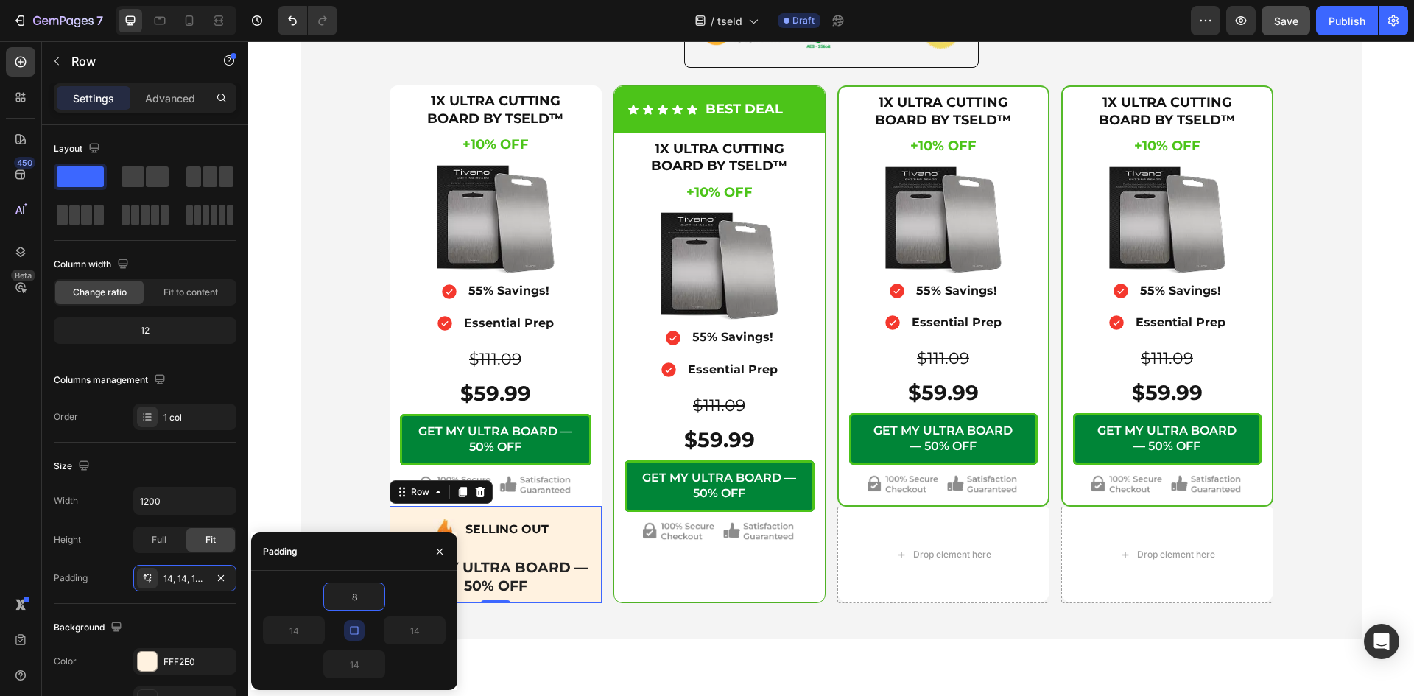
type input "8"
click at [93, 526] on div "Height Full Fit" at bounding box center [145, 539] width 183 height 27
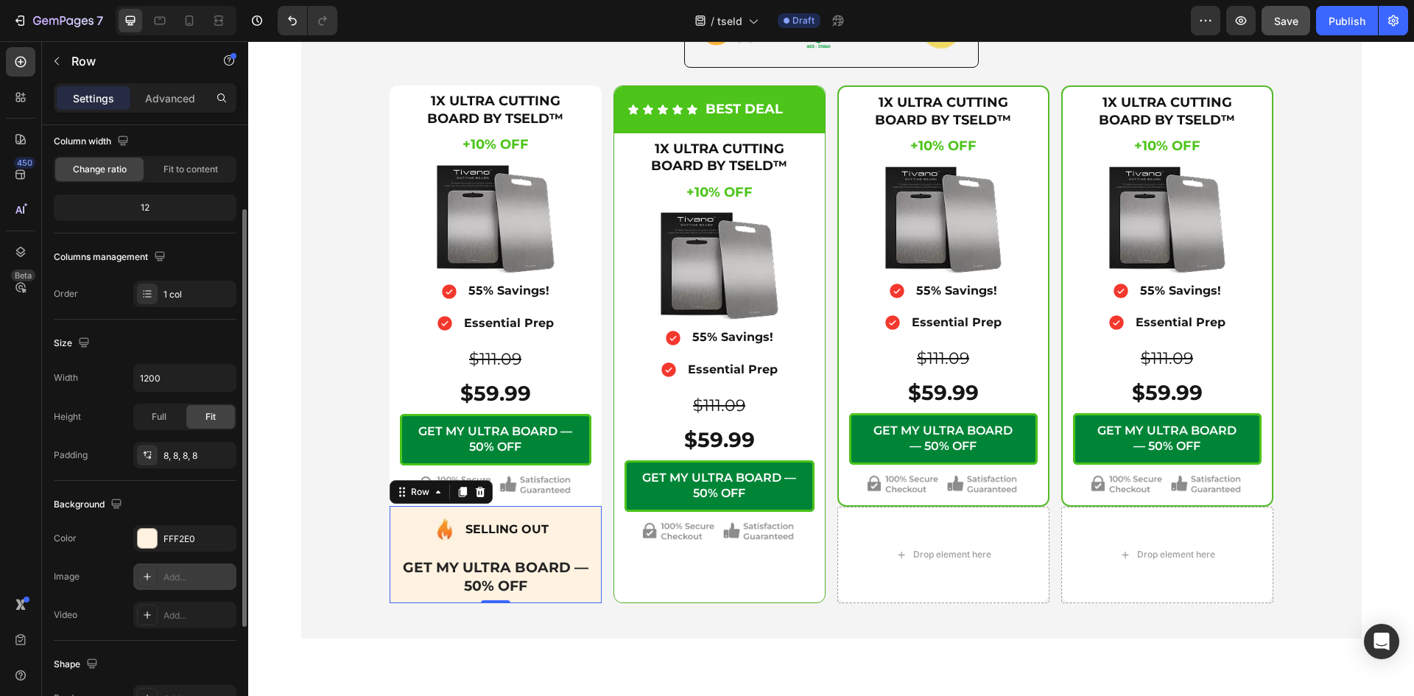
scroll to position [246, 0]
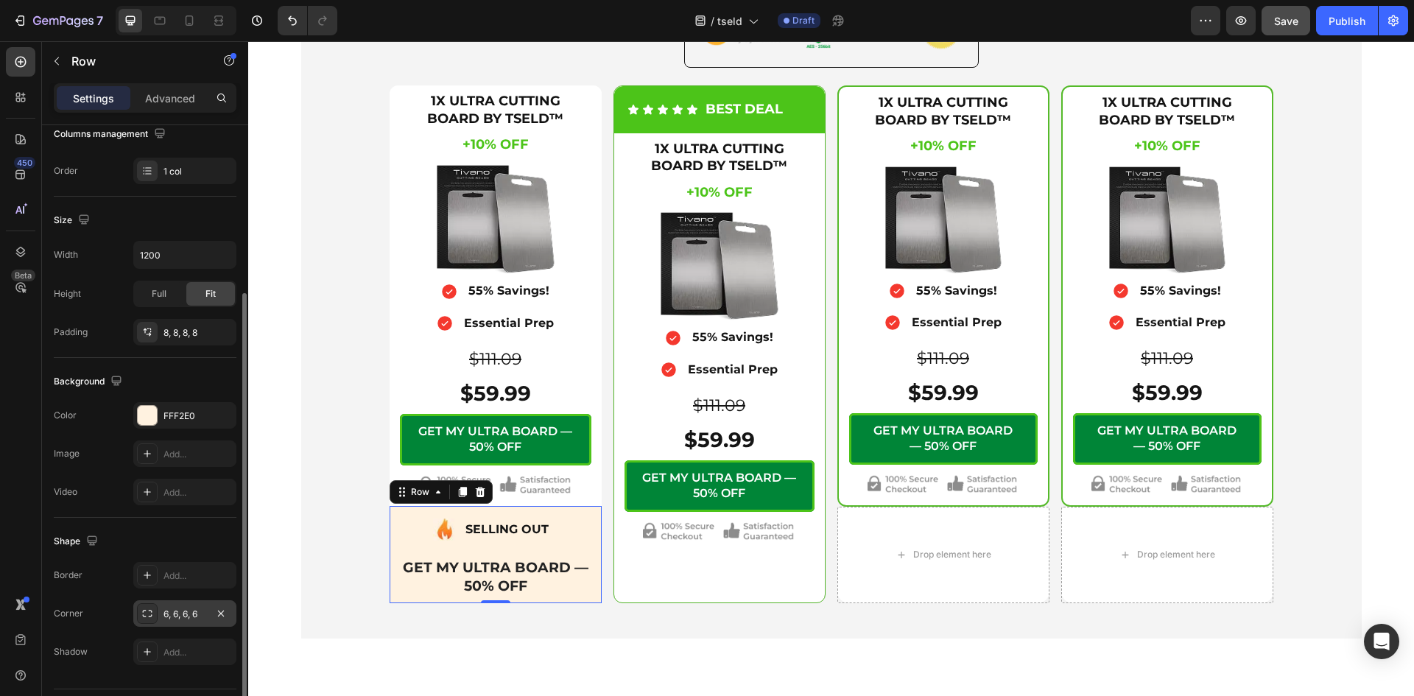
click at [168, 607] on div "6, 6, 6, 6" at bounding box center [184, 613] width 43 height 13
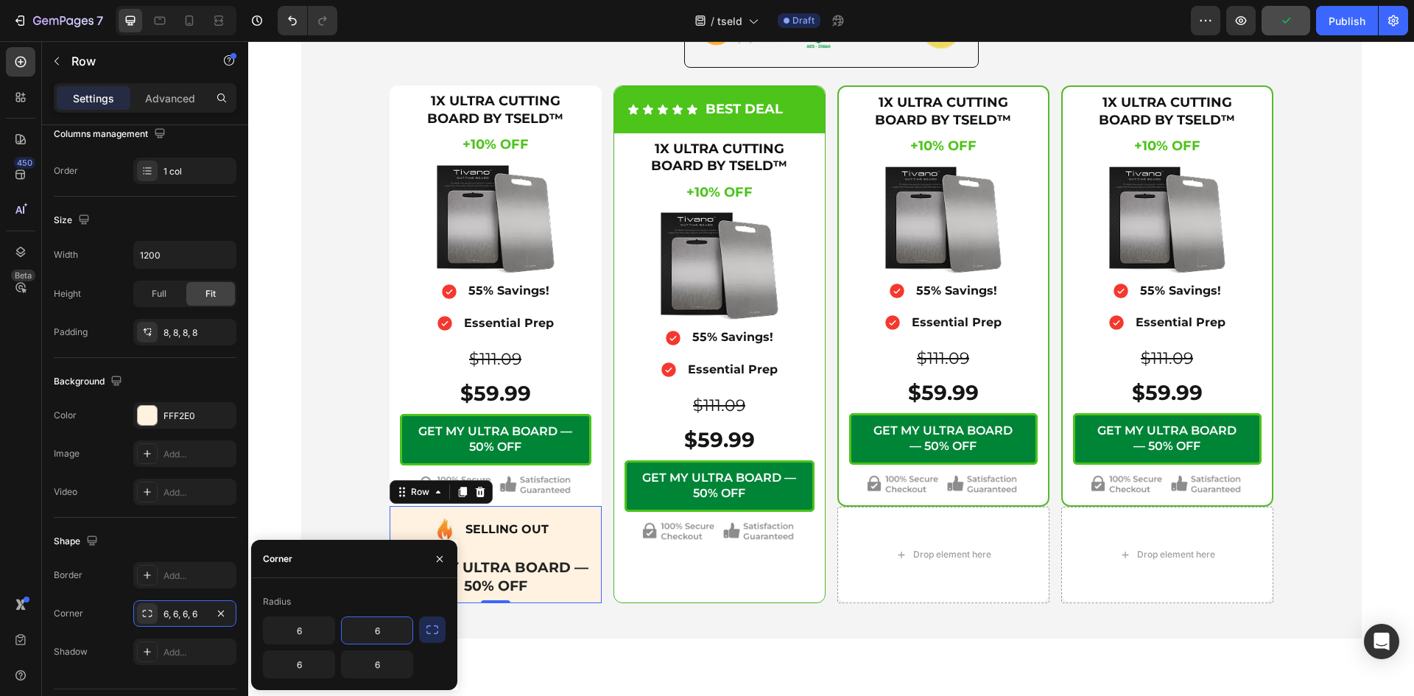
click at [380, 633] on input "6" at bounding box center [377, 630] width 71 height 27
type input "0"
click at [319, 624] on input "6" at bounding box center [299, 630] width 71 height 27
type input "0"
click at [314, 663] on input "6" at bounding box center [299, 664] width 71 height 27
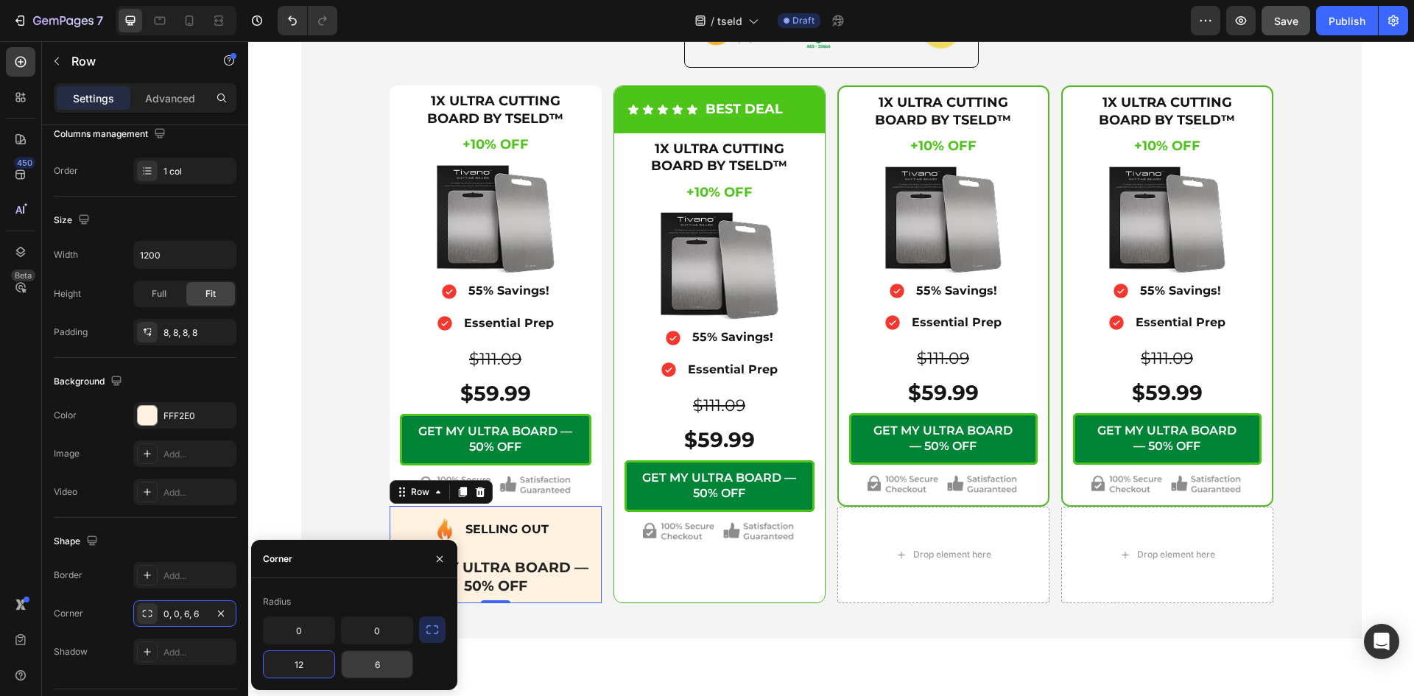
type input "12"
click at [384, 675] on input "6" at bounding box center [377, 664] width 71 height 27
type input "12"
click at [208, 537] on div "Shape" at bounding box center [145, 541] width 183 height 24
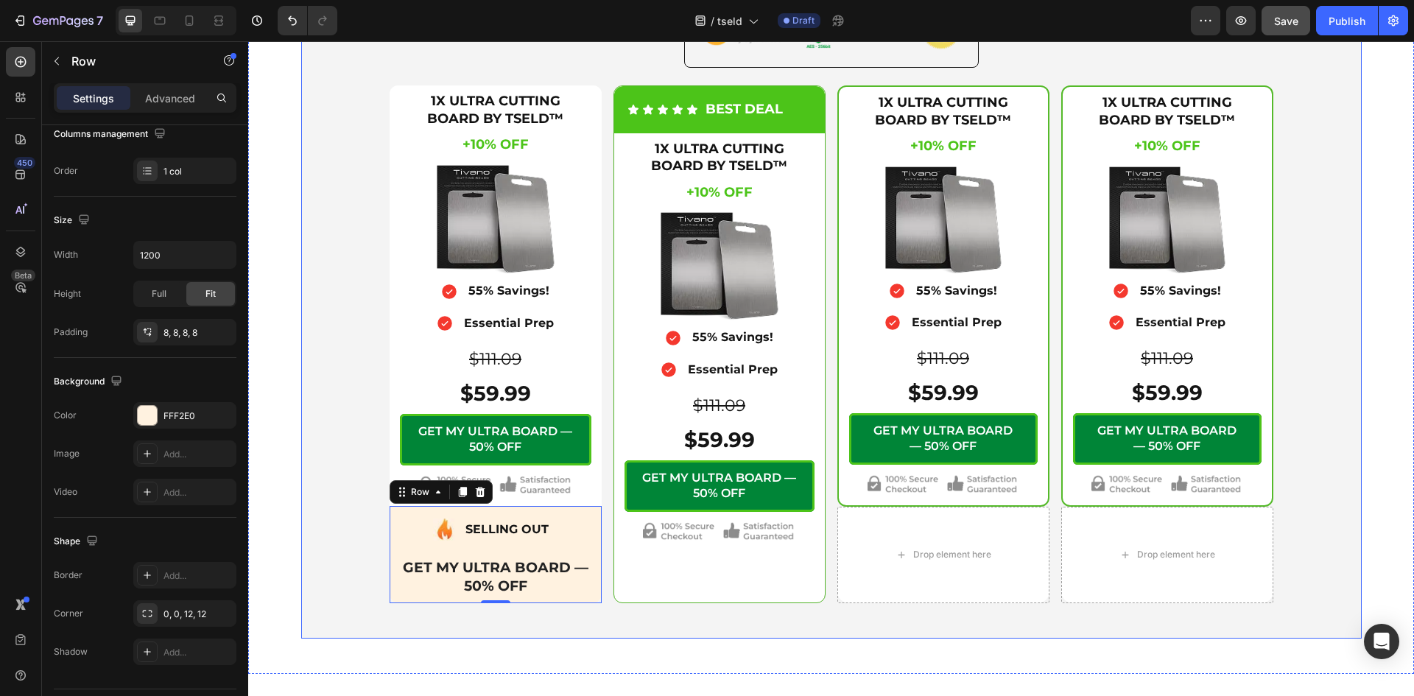
click at [345, 499] on div "Icon Secure Checkout Text Block Advanced List Image Row 1X ULTRA CUTTING BOARD …" at bounding box center [831, 287] width 1042 height 630
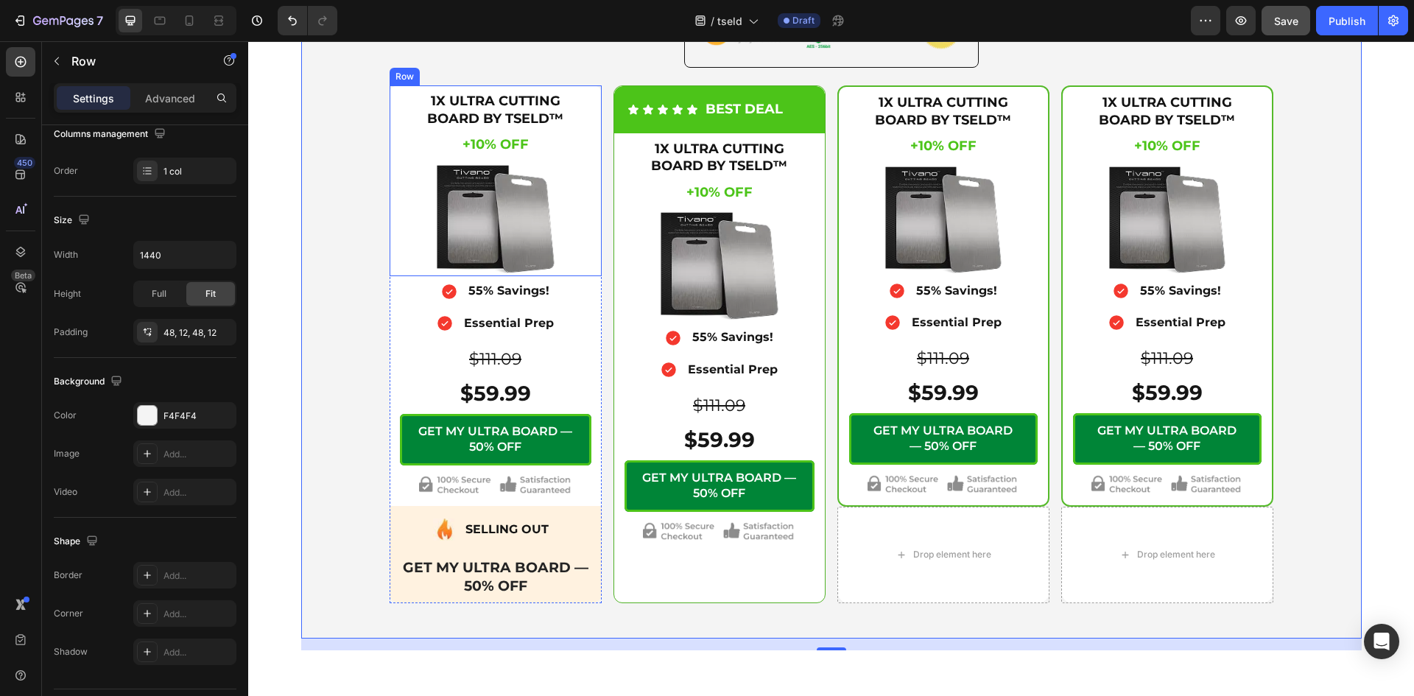
click at [389, 128] on div "1X ULTRA CUTTING BOARD BY TSELD™ Heading +10% OFF Heading +10% OFF Heading $111…" at bounding box center [495, 180] width 212 height 191
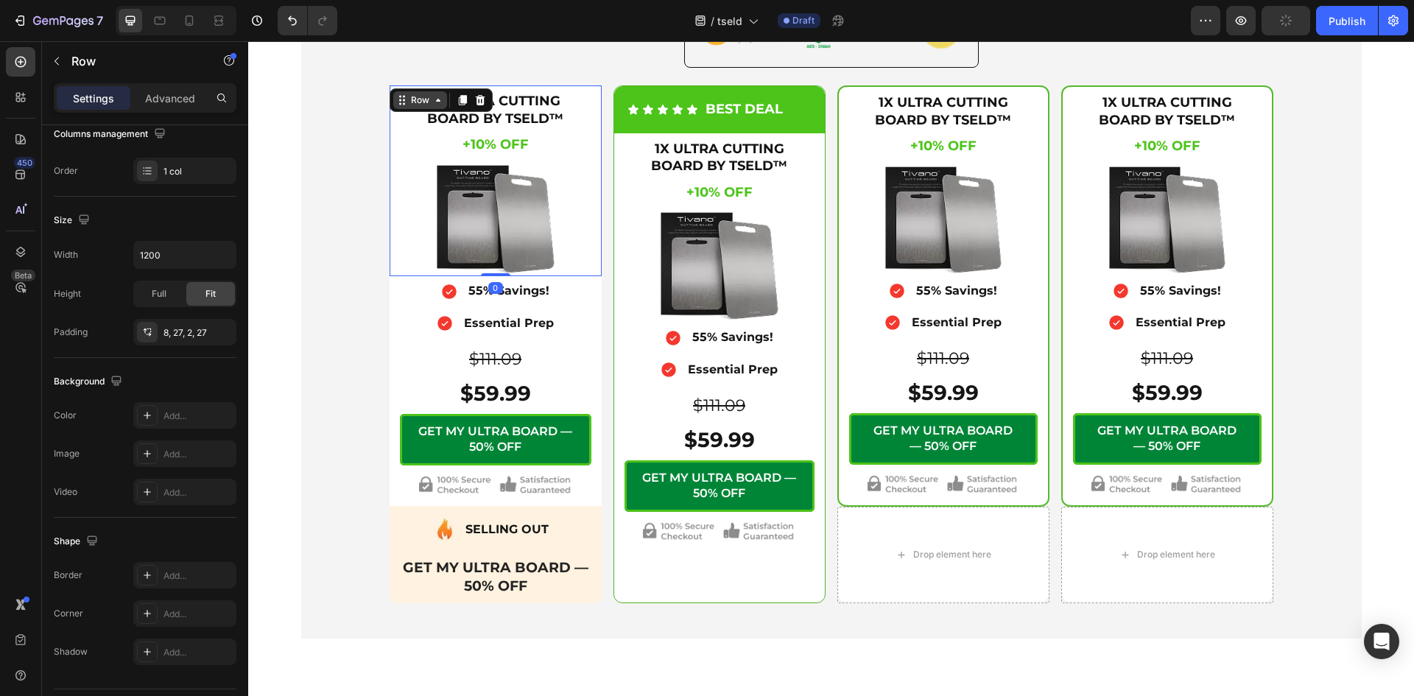
click at [436, 101] on icon at bounding box center [438, 100] width 4 height 3
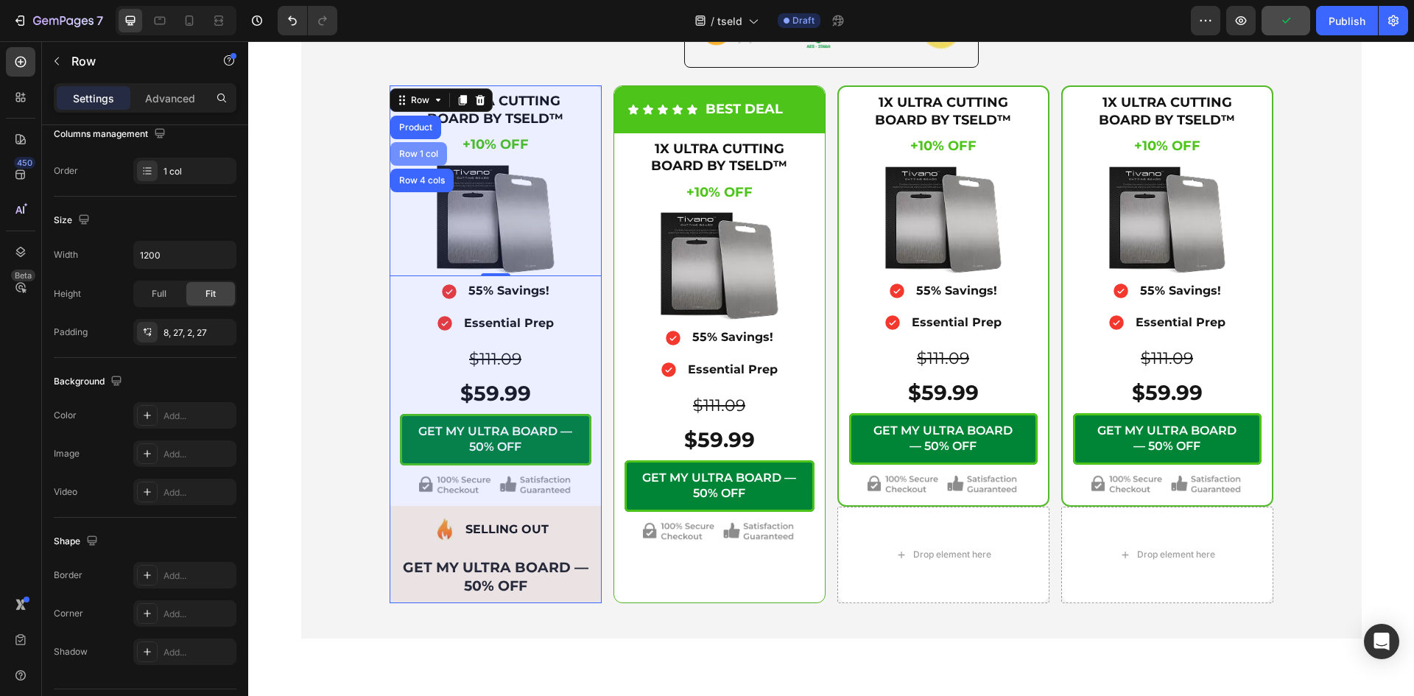
click at [409, 152] on div "Row 1 col" at bounding box center [418, 153] width 45 height 9
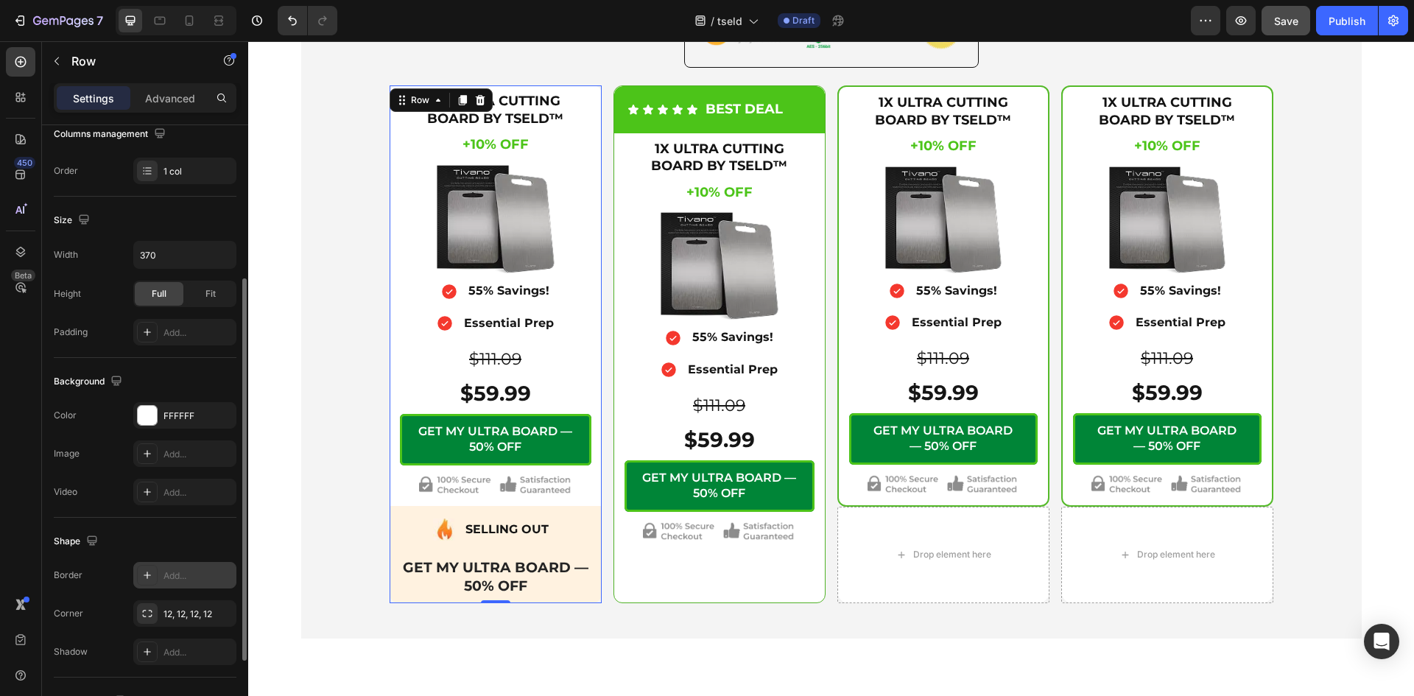
click at [165, 575] on div "Add..." at bounding box center [197, 575] width 69 height 13
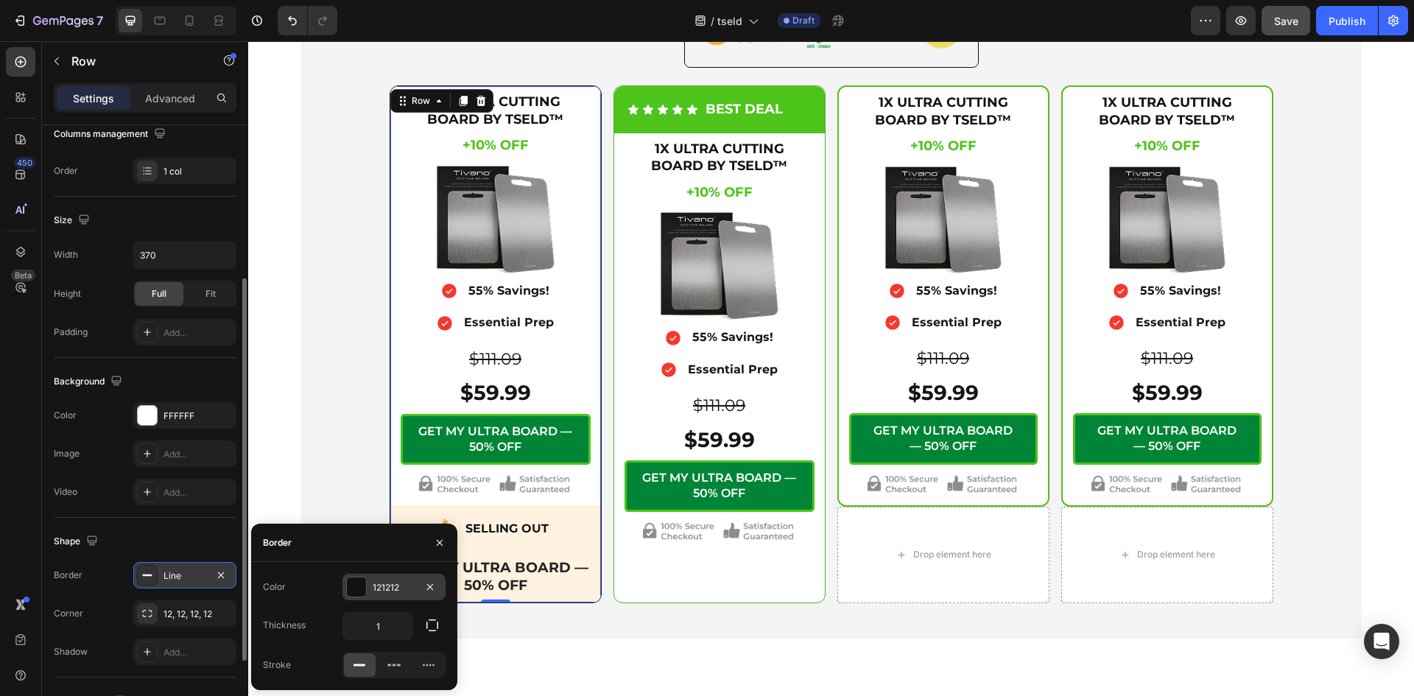
click at [357, 585] on div at bounding box center [356, 586] width 19 height 19
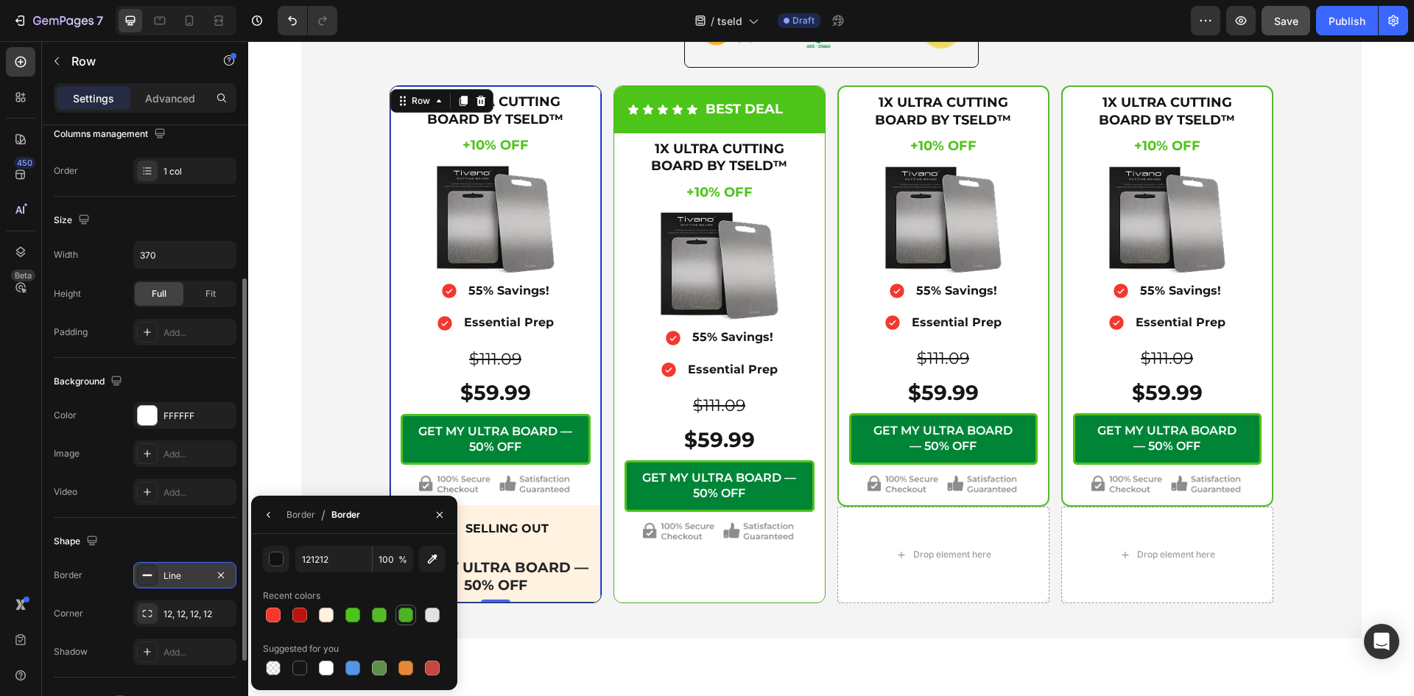
click at [406, 614] on div at bounding box center [405, 614] width 15 height 15
type input "4FB225"
click at [300, 515] on div "Border" at bounding box center [300, 514] width 29 height 13
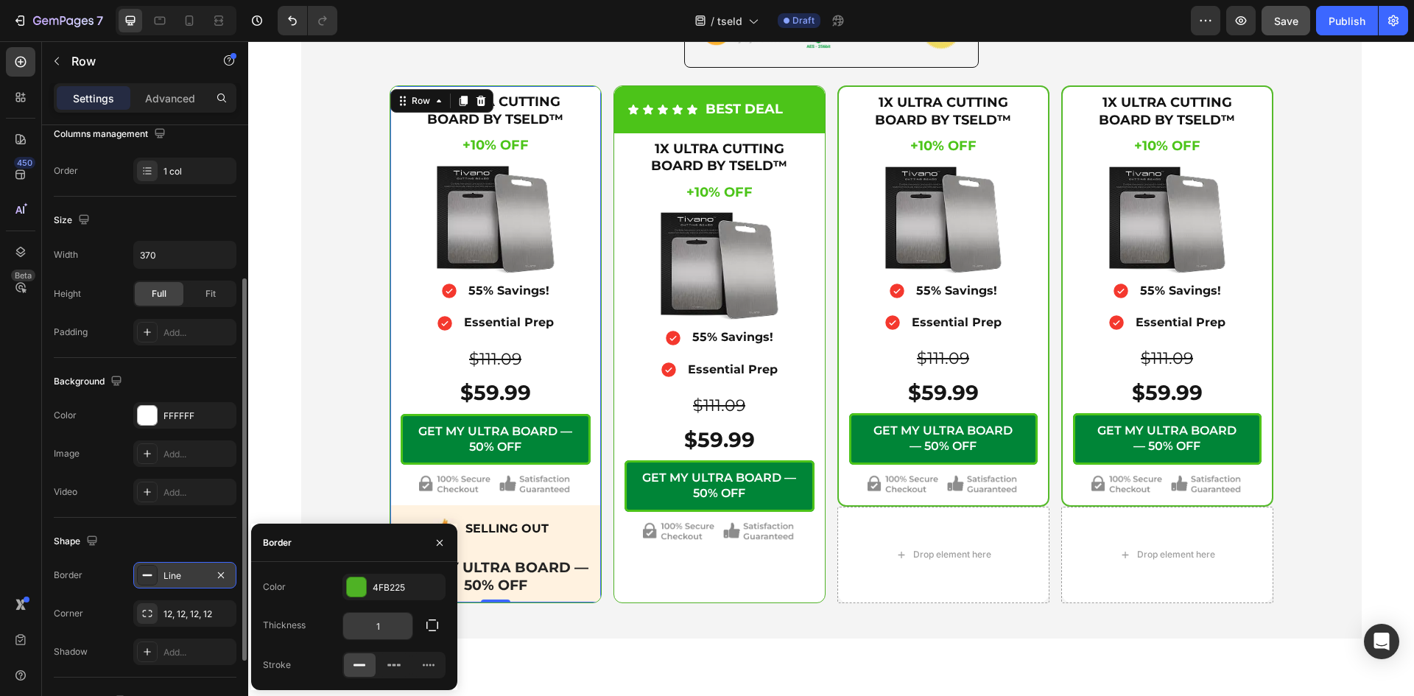
click at [381, 624] on input "1" at bounding box center [377, 626] width 69 height 27
type input "2"
click at [634, 624] on div "Icon Secure Checkout Text Block Advanced List Image Row 1X ULTRA CUTTING BOARD …" at bounding box center [831, 288] width 1060 height 702
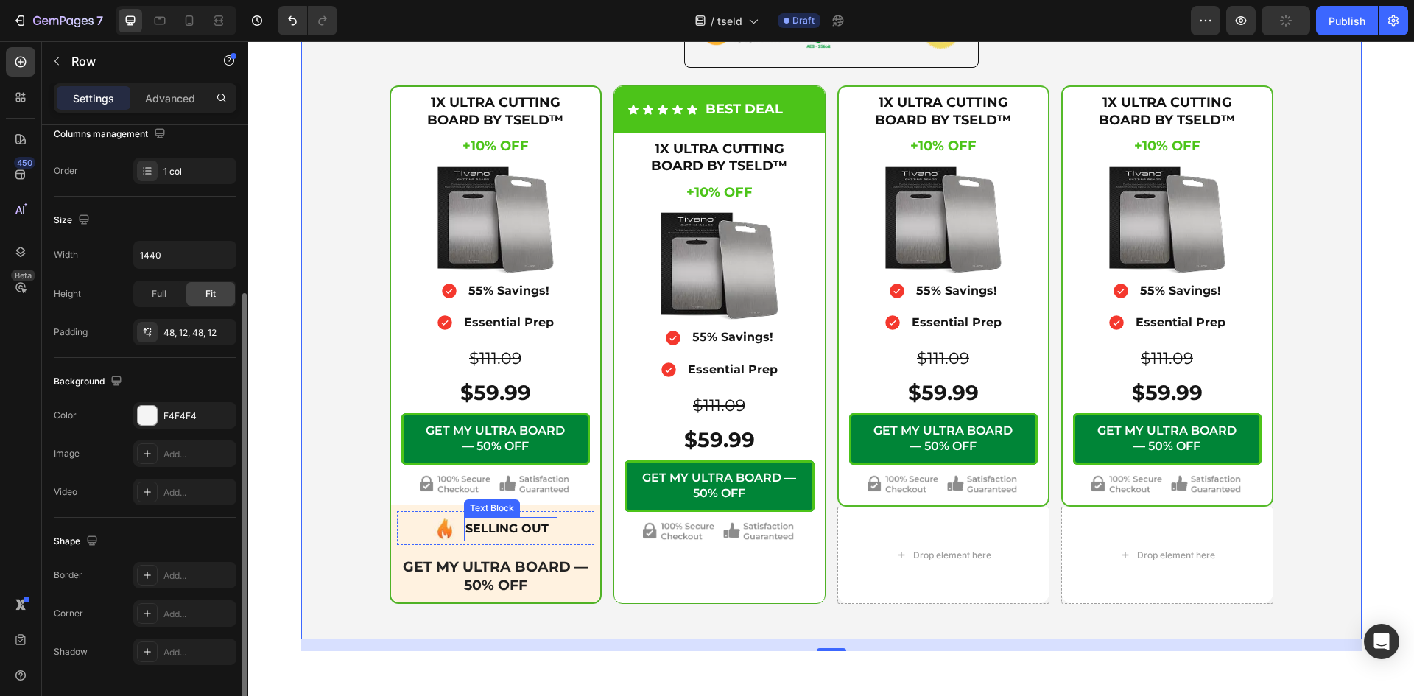
click at [531, 532] on p "SELLING OUT" at bounding box center [510, 528] width 91 height 21
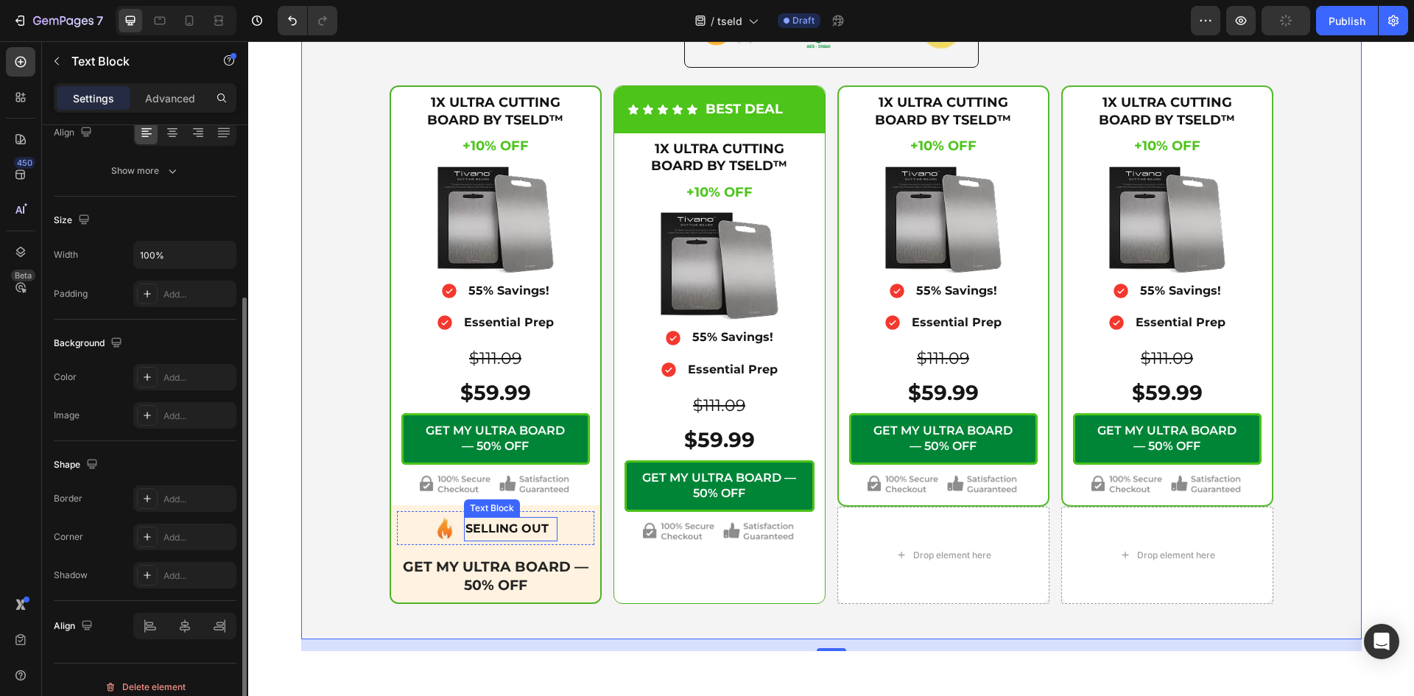
click at [563, 534] on div "Image SELLING OUT Text Block" at bounding box center [495, 531] width 197 height 28
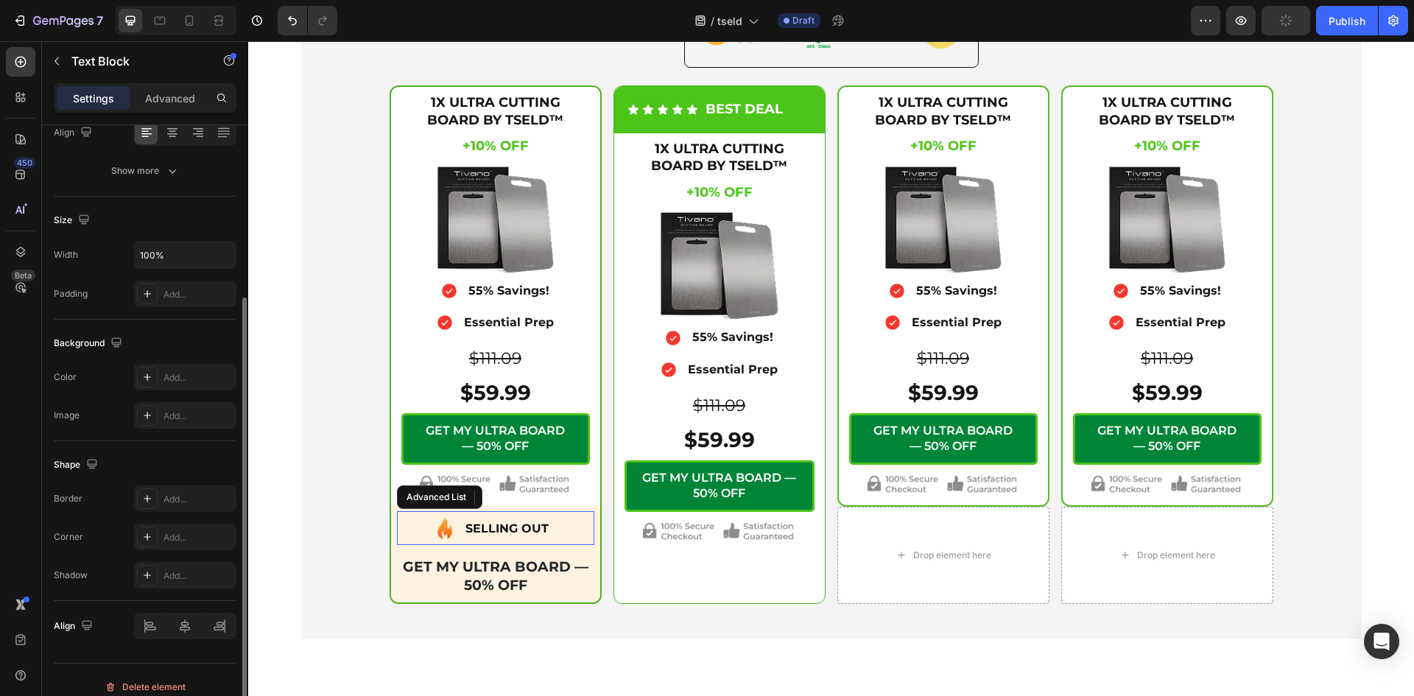
click at [573, 534] on div "Image SELLING OUT Text Block 0" at bounding box center [495, 531] width 197 height 28
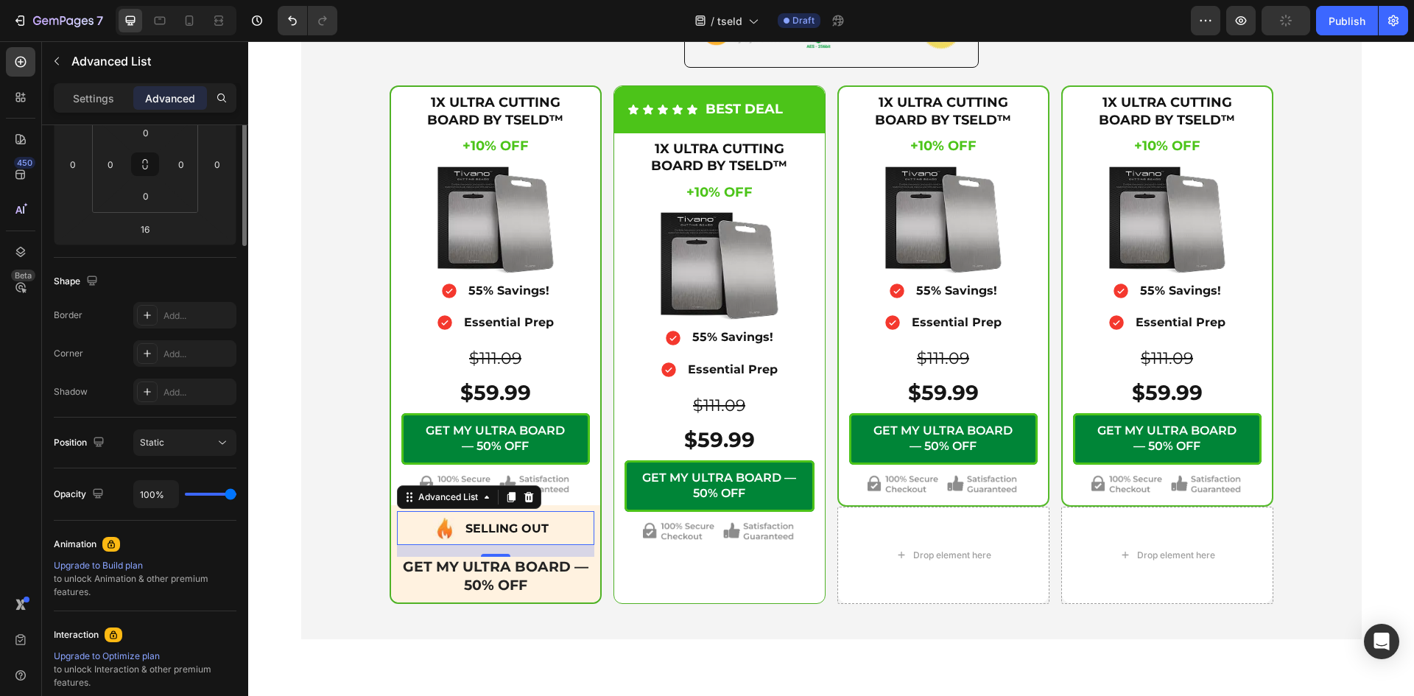
scroll to position [0, 0]
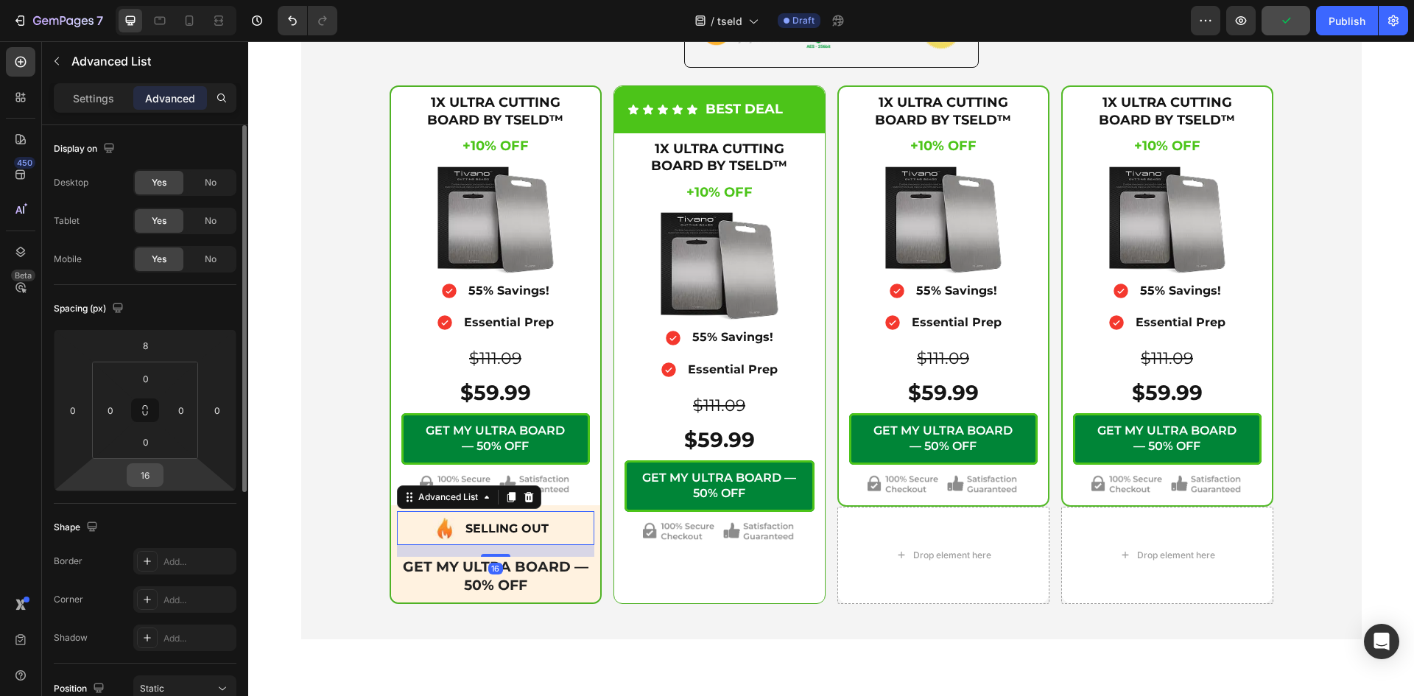
click at [144, 468] on input "16" at bounding box center [144, 475] width 29 height 22
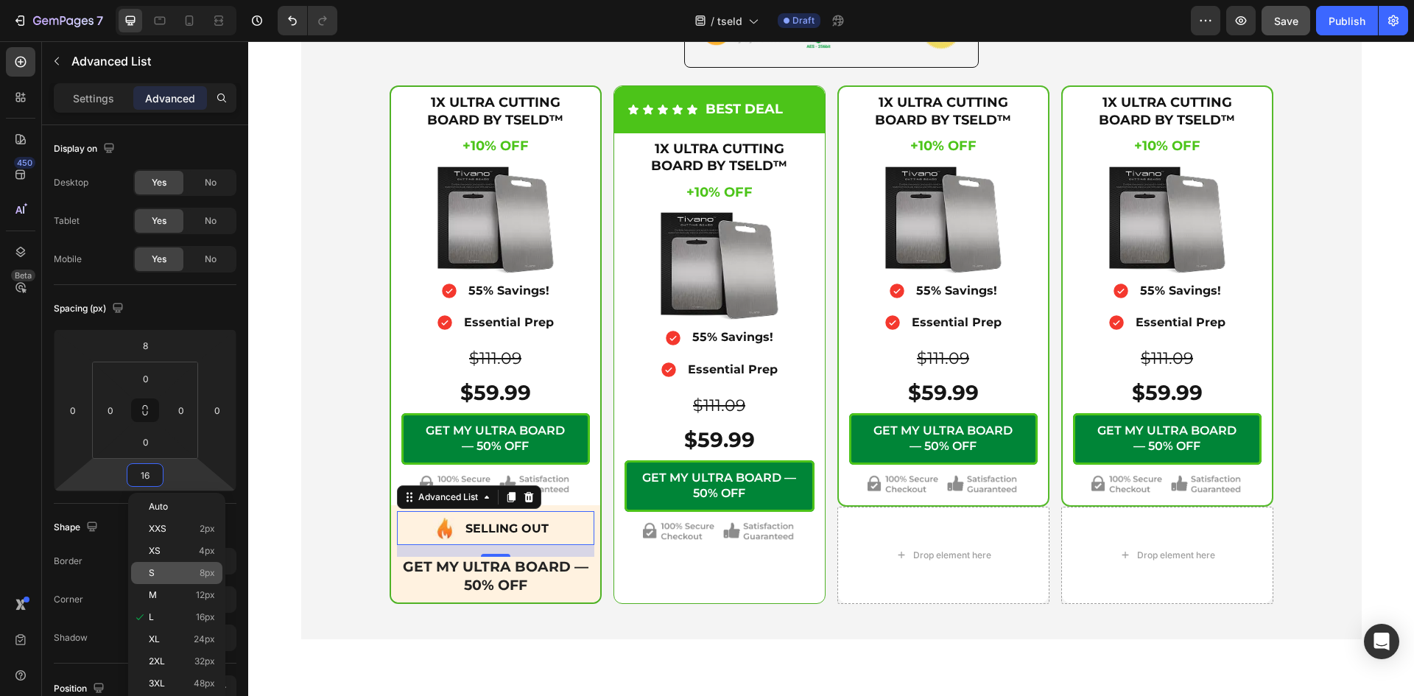
click at [166, 566] on div "S 8px" at bounding box center [176, 573] width 91 height 22
type input "8"
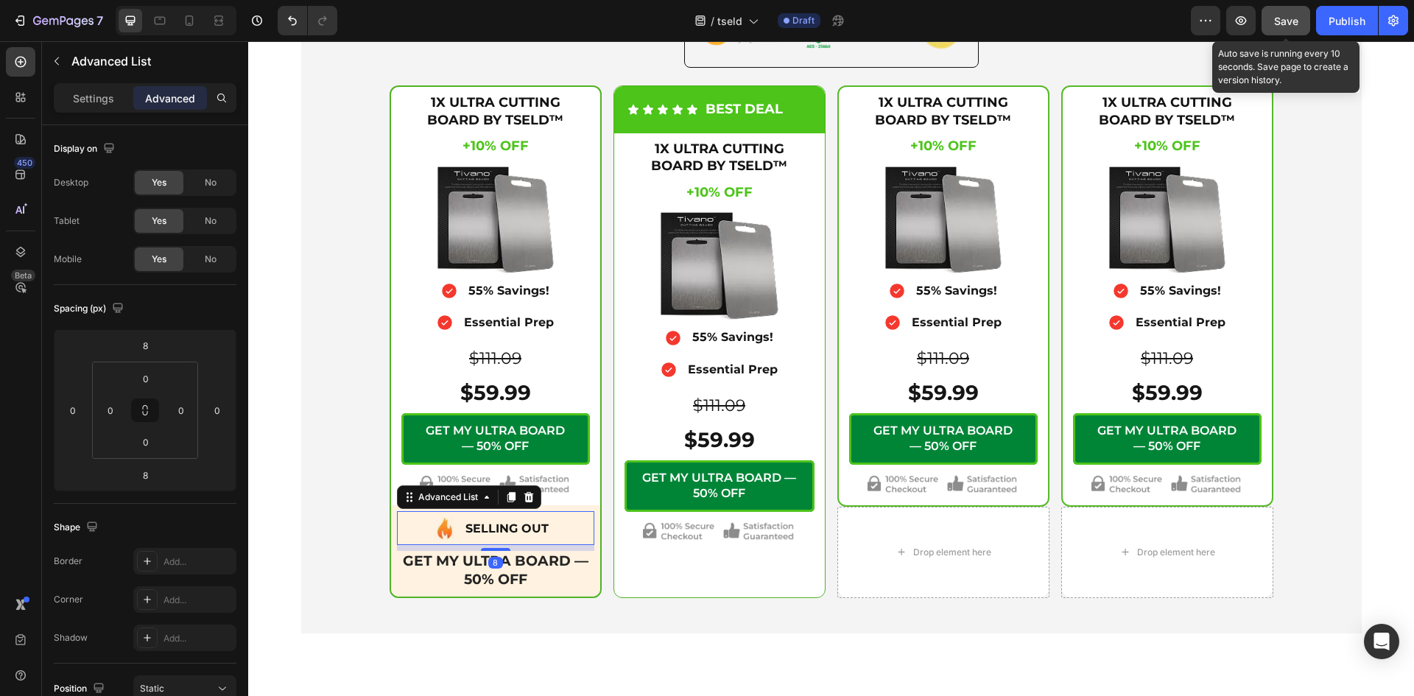
click at [1282, 21] on span "Save" at bounding box center [1286, 21] width 24 height 13
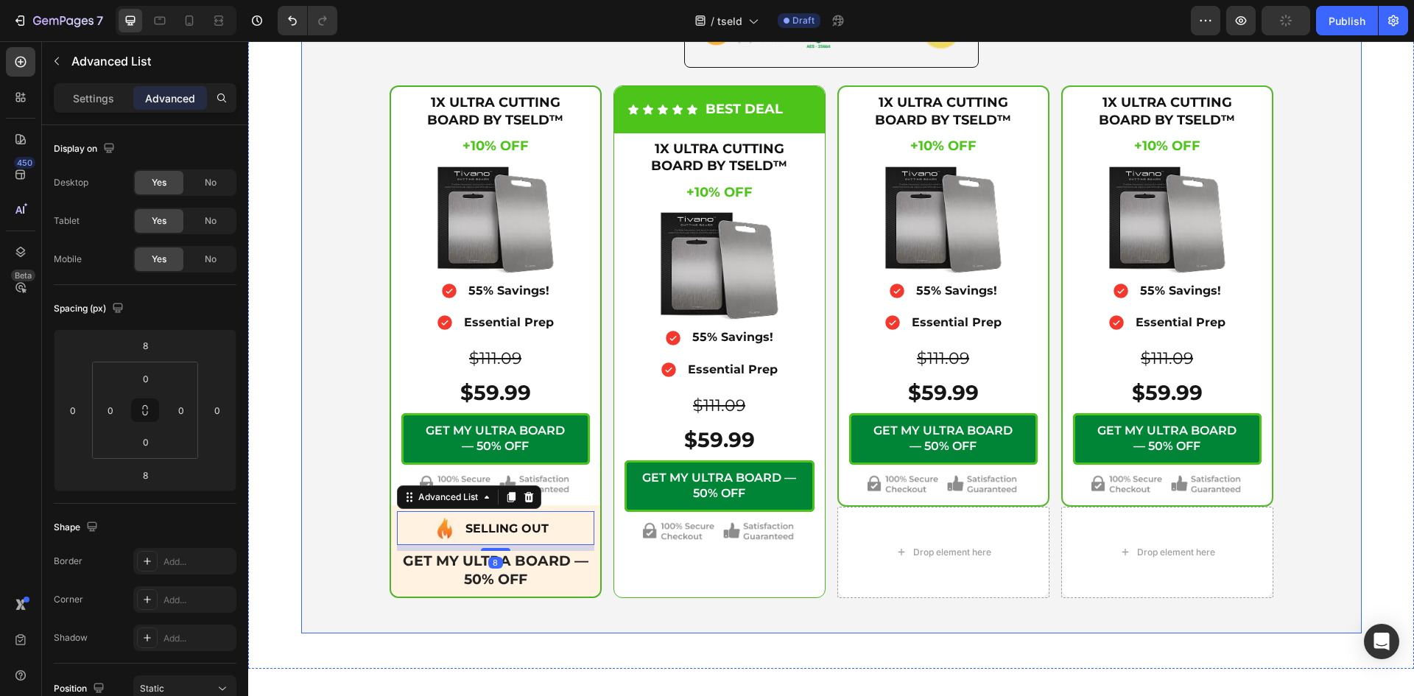
click at [1326, 274] on div "Icon Secure Checkout Text Block Advanced List Image Row 1X ULTRA CUTTING BOARD …" at bounding box center [831, 284] width 1042 height 625
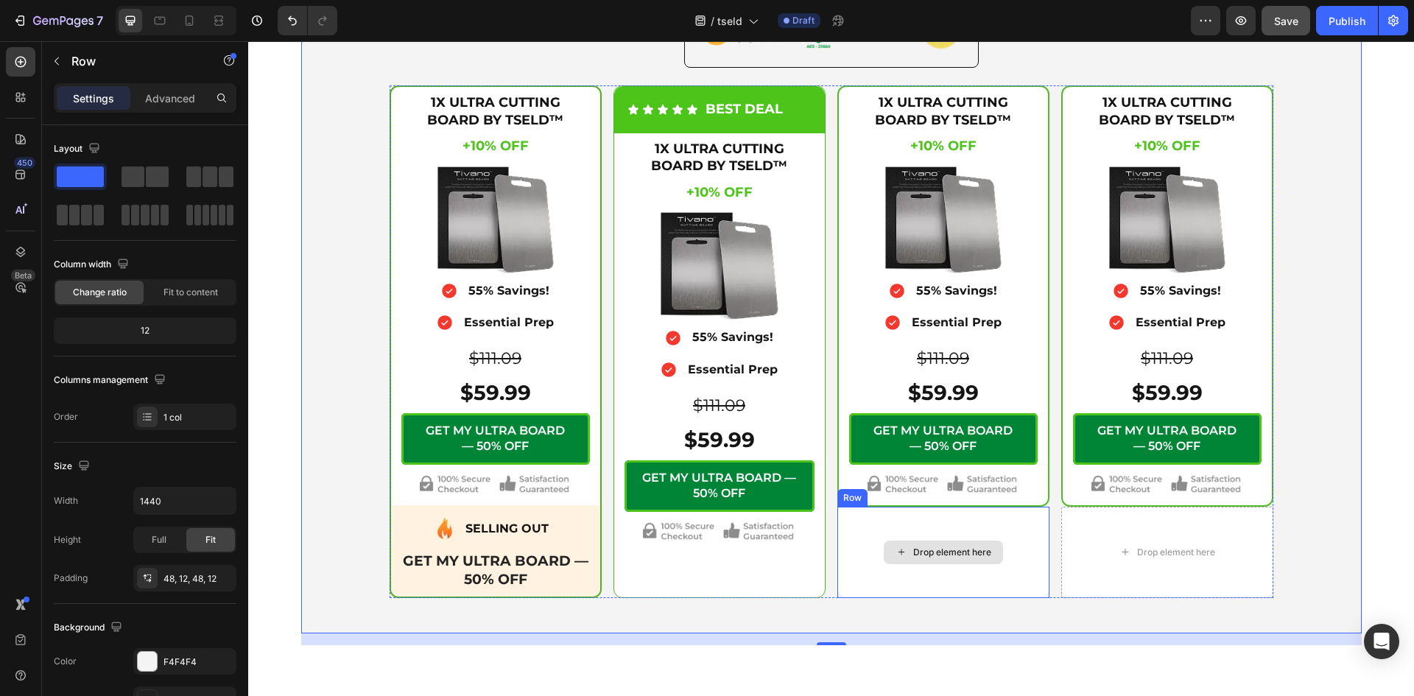
click at [855, 540] on div "Drop element here" at bounding box center [943, 552] width 212 height 91
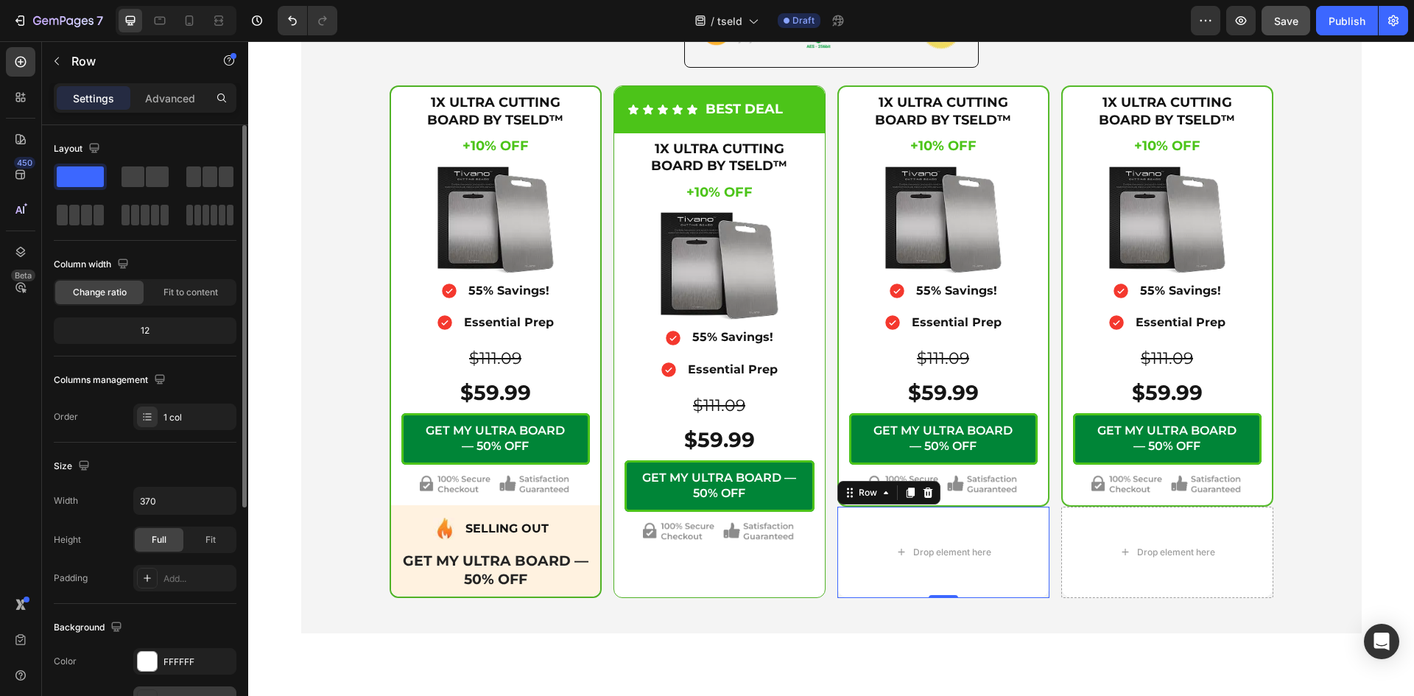
scroll to position [246, 0]
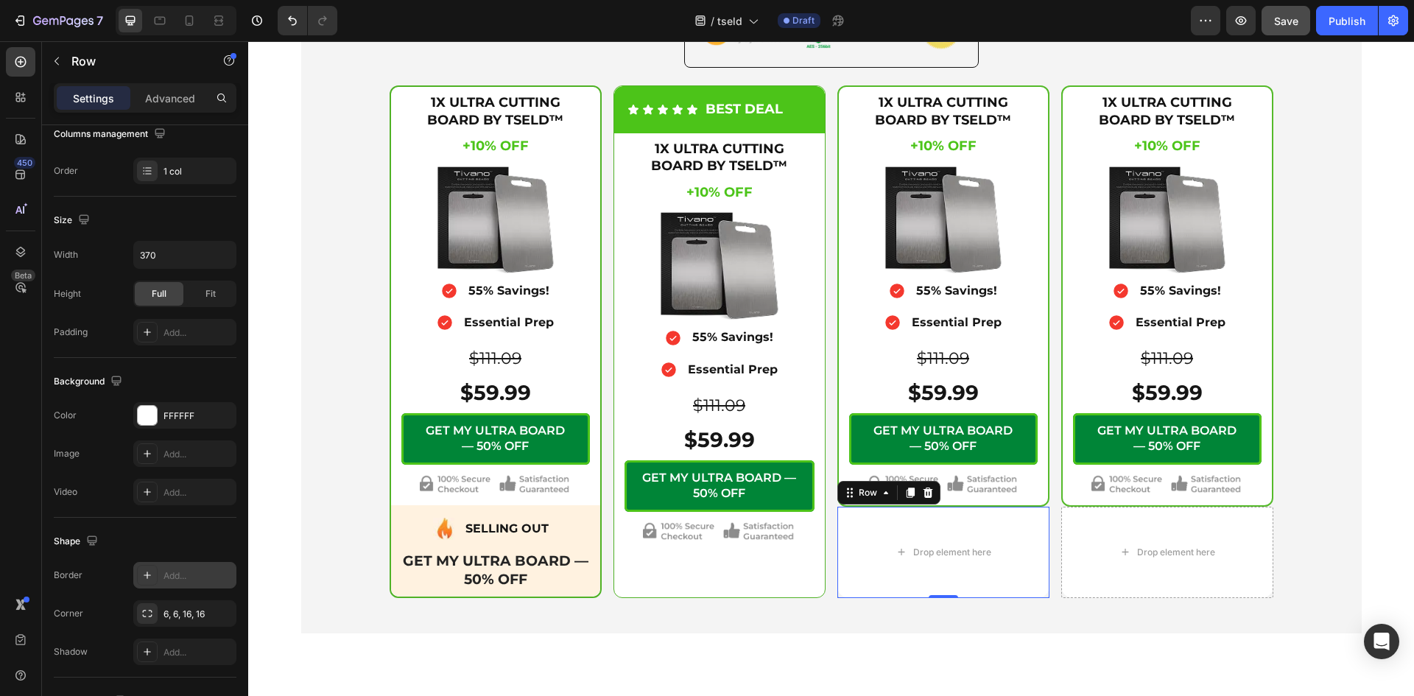
click at [164, 577] on div "Add..." at bounding box center [197, 575] width 69 height 13
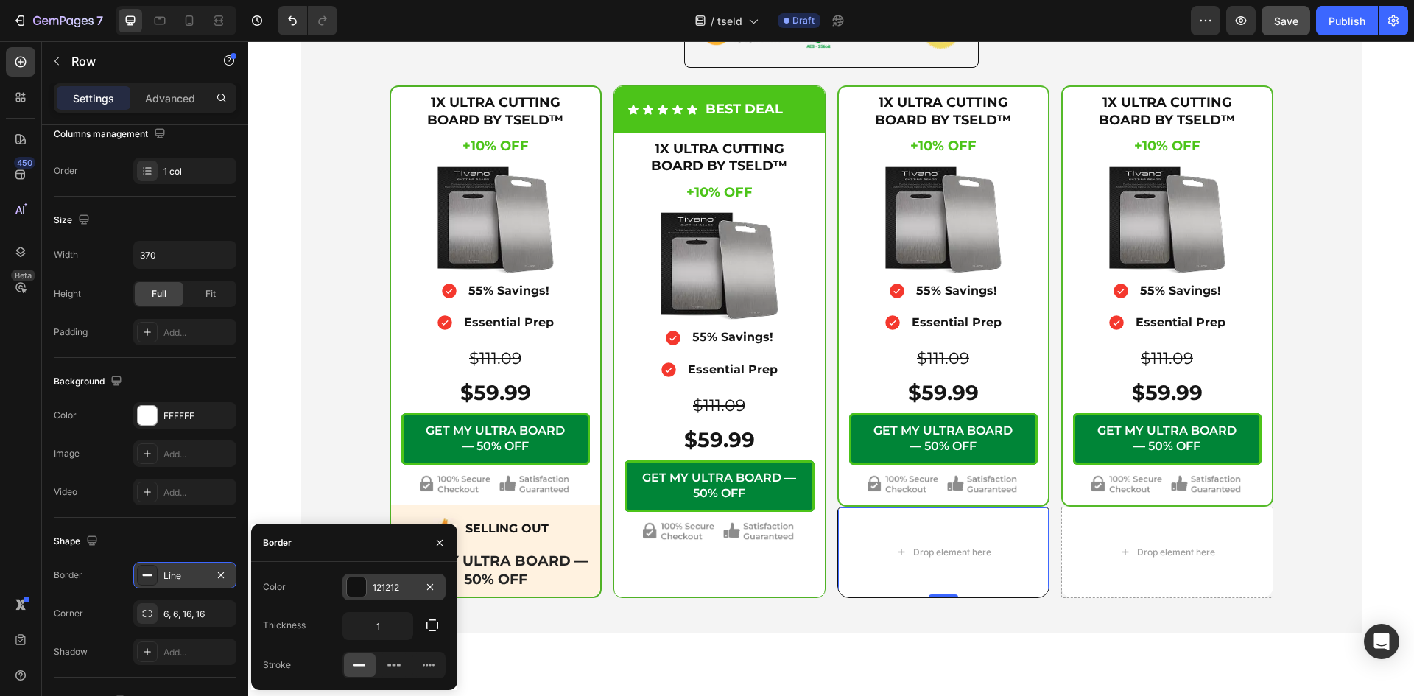
click at [361, 587] on div at bounding box center [356, 586] width 19 height 19
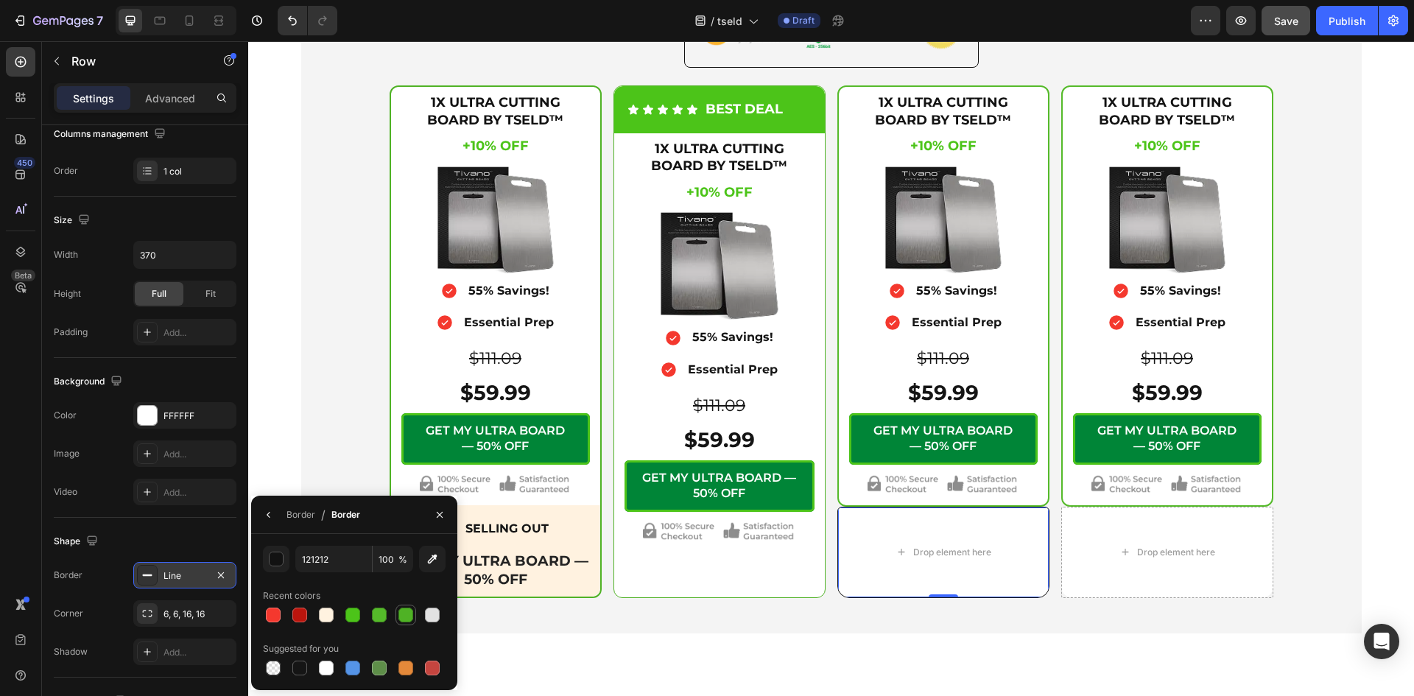
click at [405, 617] on div at bounding box center [405, 614] width 15 height 15
type input "4FB225"
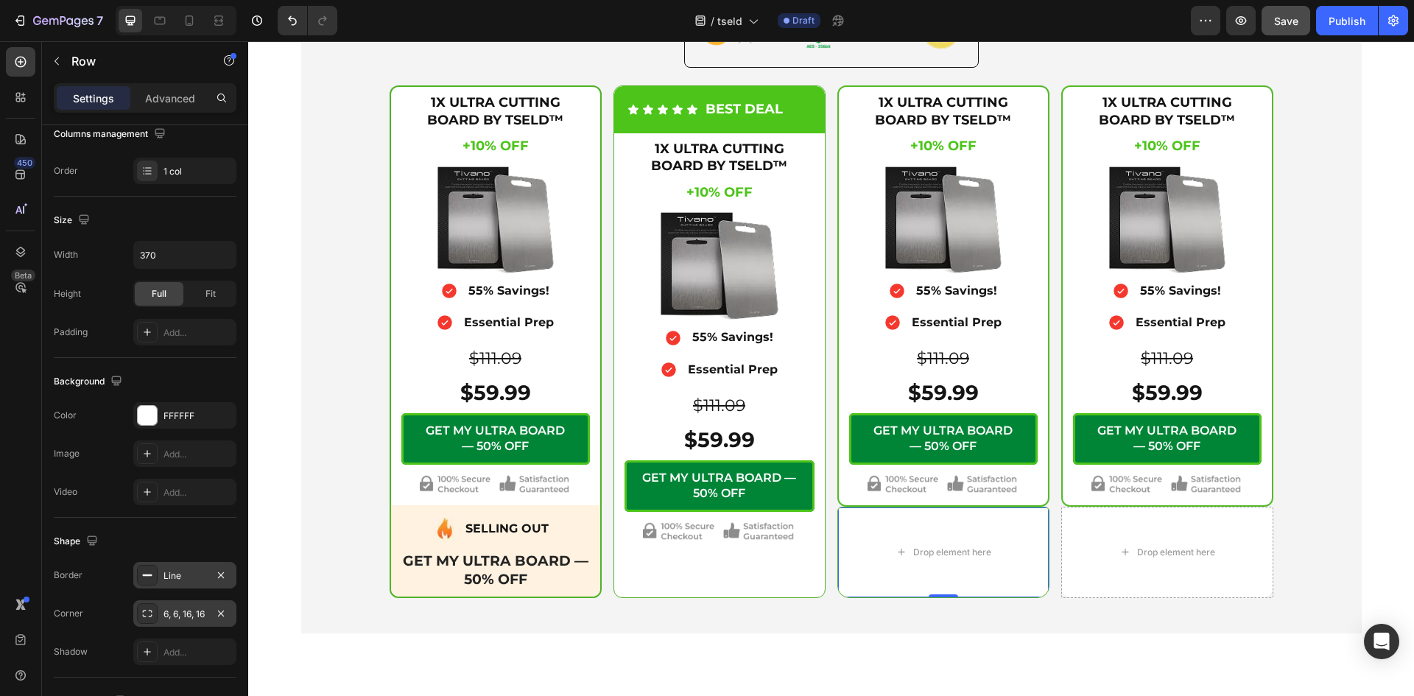
click at [169, 610] on div "6, 6, 16, 16" at bounding box center [184, 613] width 43 height 13
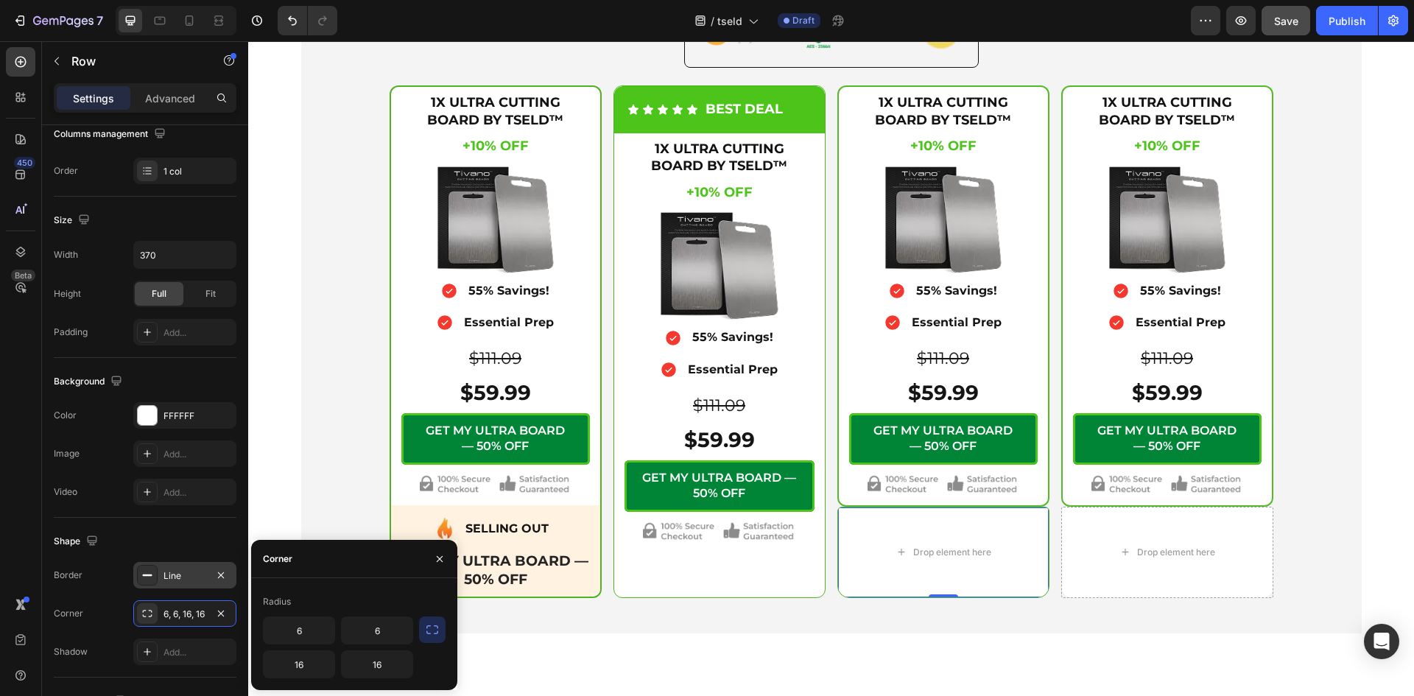
click at [428, 626] on icon "button" at bounding box center [432, 629] width 12 height 9
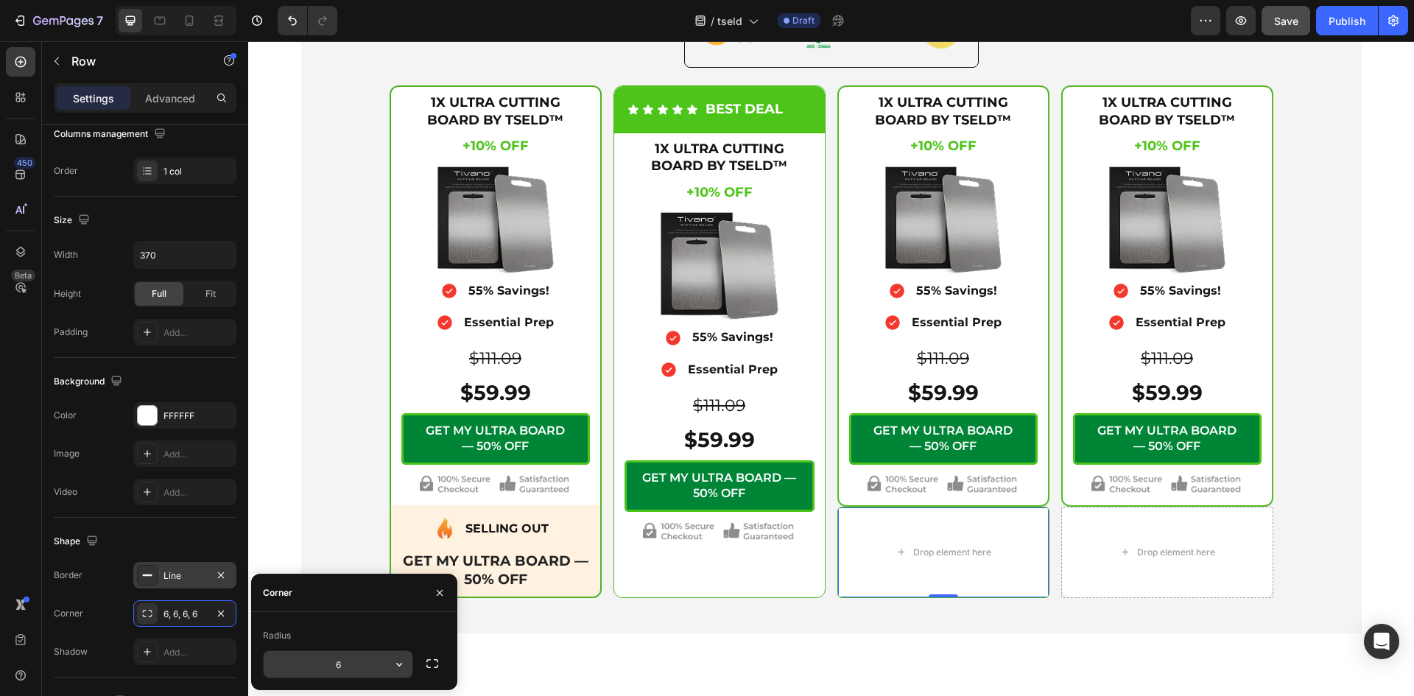
click at [345, 665] on input "6" at bounding box center [338, 664] width 149 height 27
type input "12"
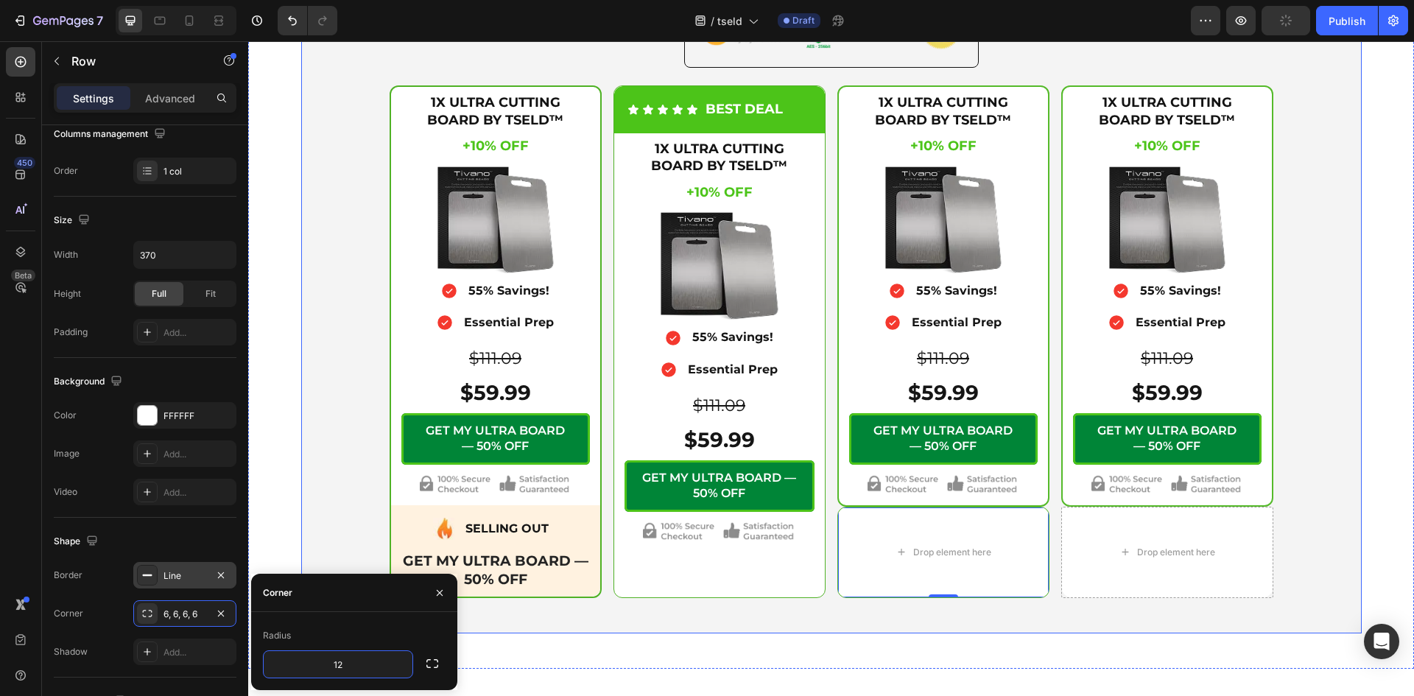
click at [655, 610] on div "Icon Secure Checkout Text Block Advanced List Image Row 1X ULTRA CUTTING BOARD …" at bounding box center [831, 285] width 1060 height 696
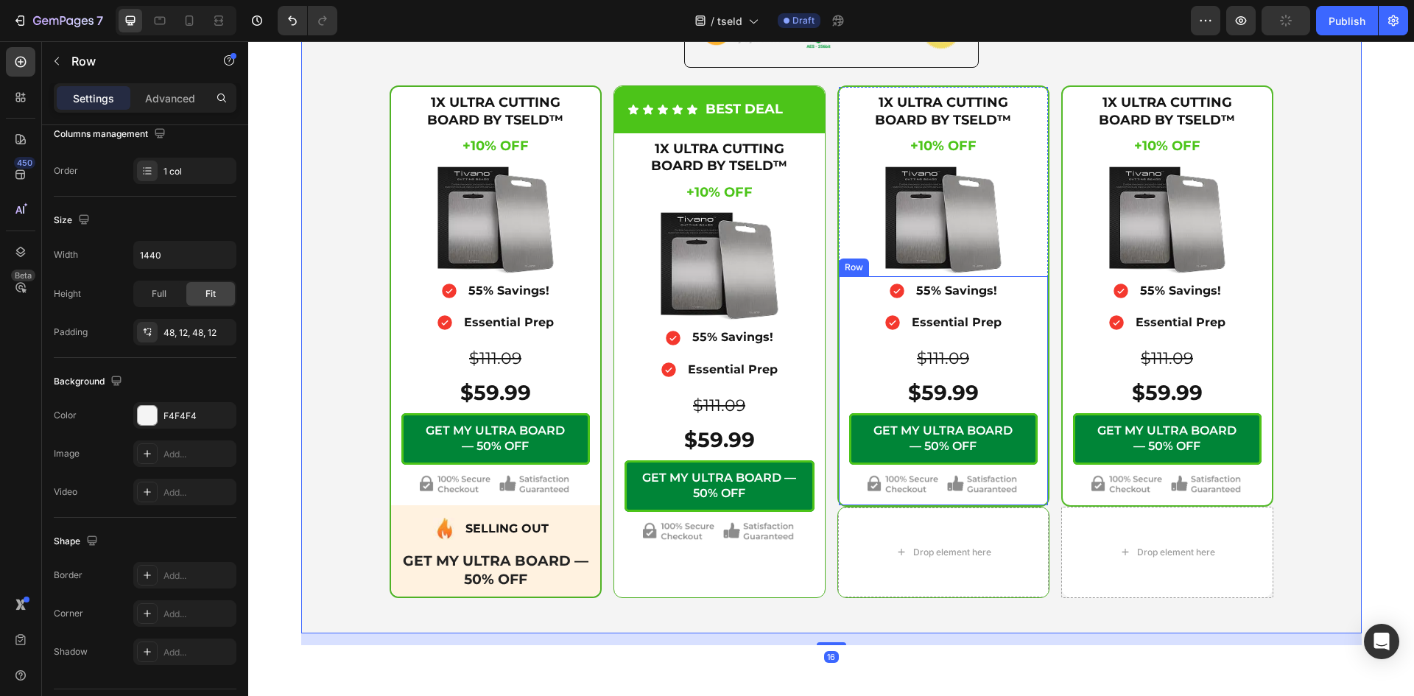
click at [841, 501] on div "Icon 55% Savings! Text Block Advanced List Icon Essential Prep Text Block Advan…" at bounding box center [943, 390] width 209 height 229
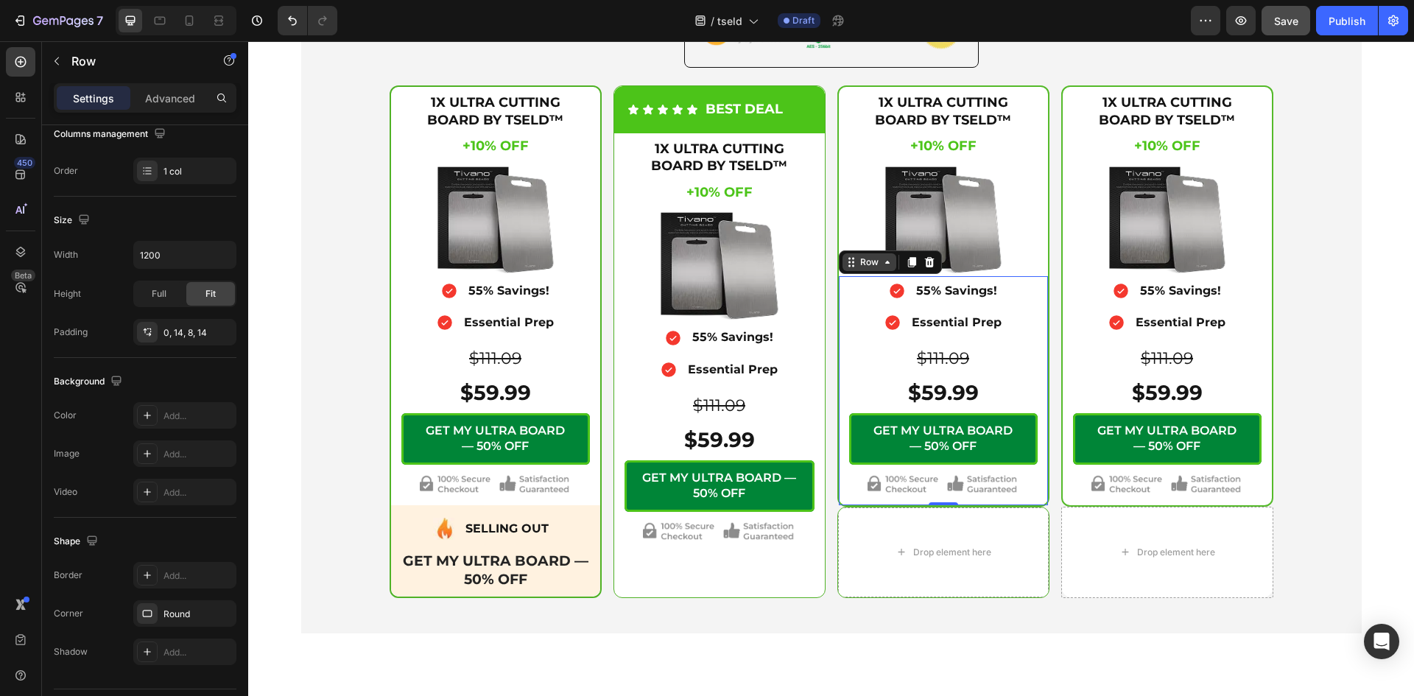
click at [884, 263] on icon at bounding box center [887, 262] width 12 height 12
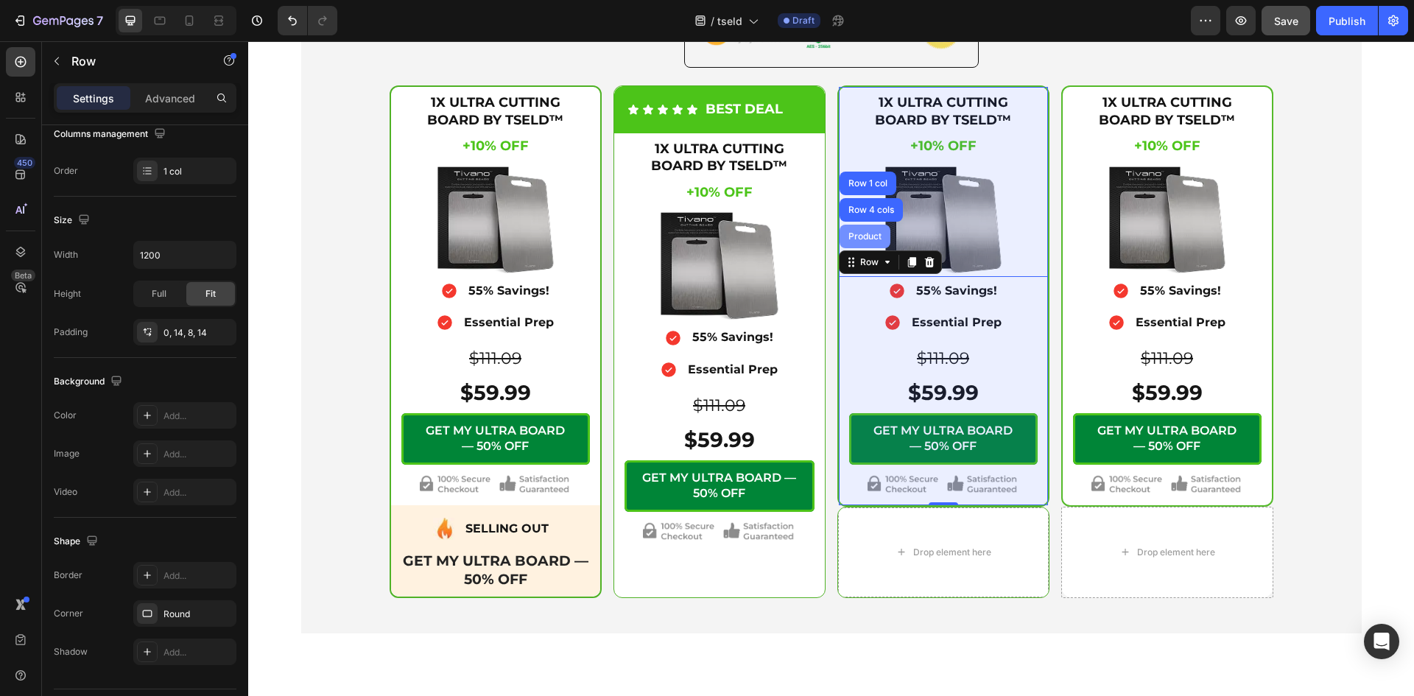
click at [867, 237] on div "Product" at bounding box center [864, 236] width 39 height 9
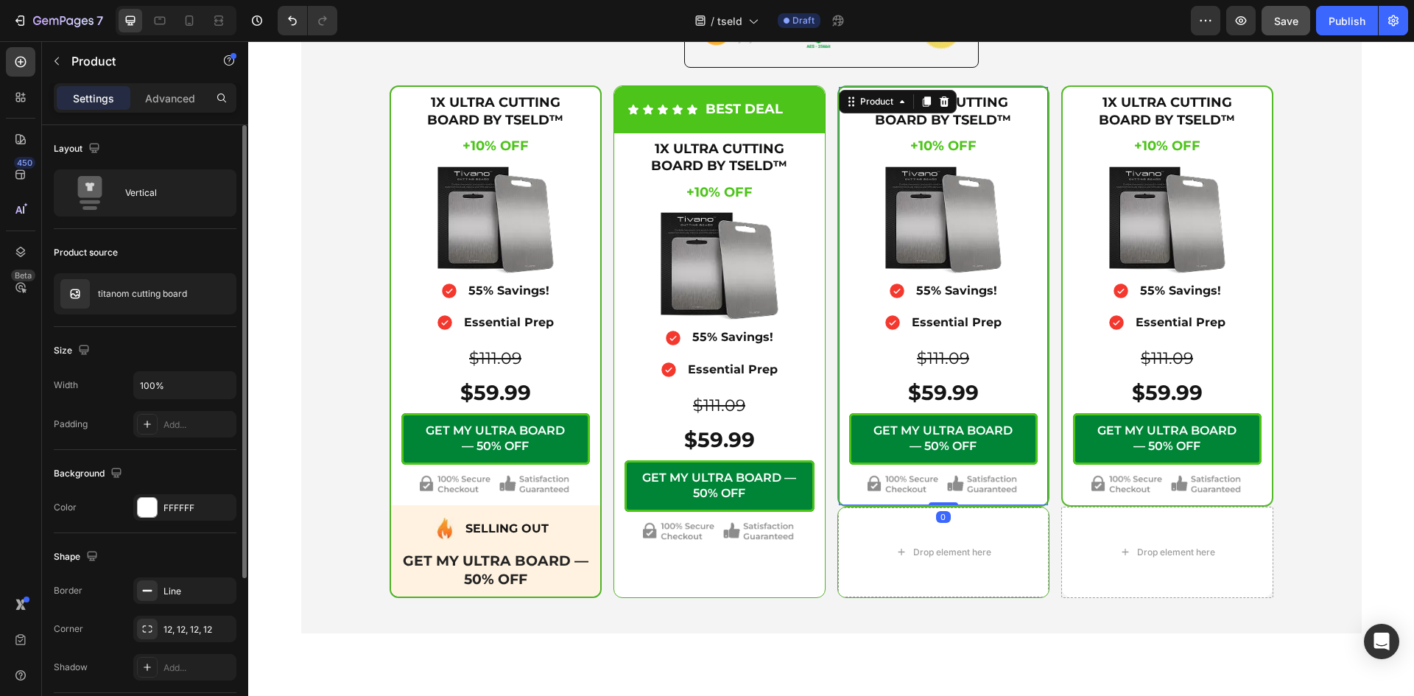
scroll to position [123, 0]
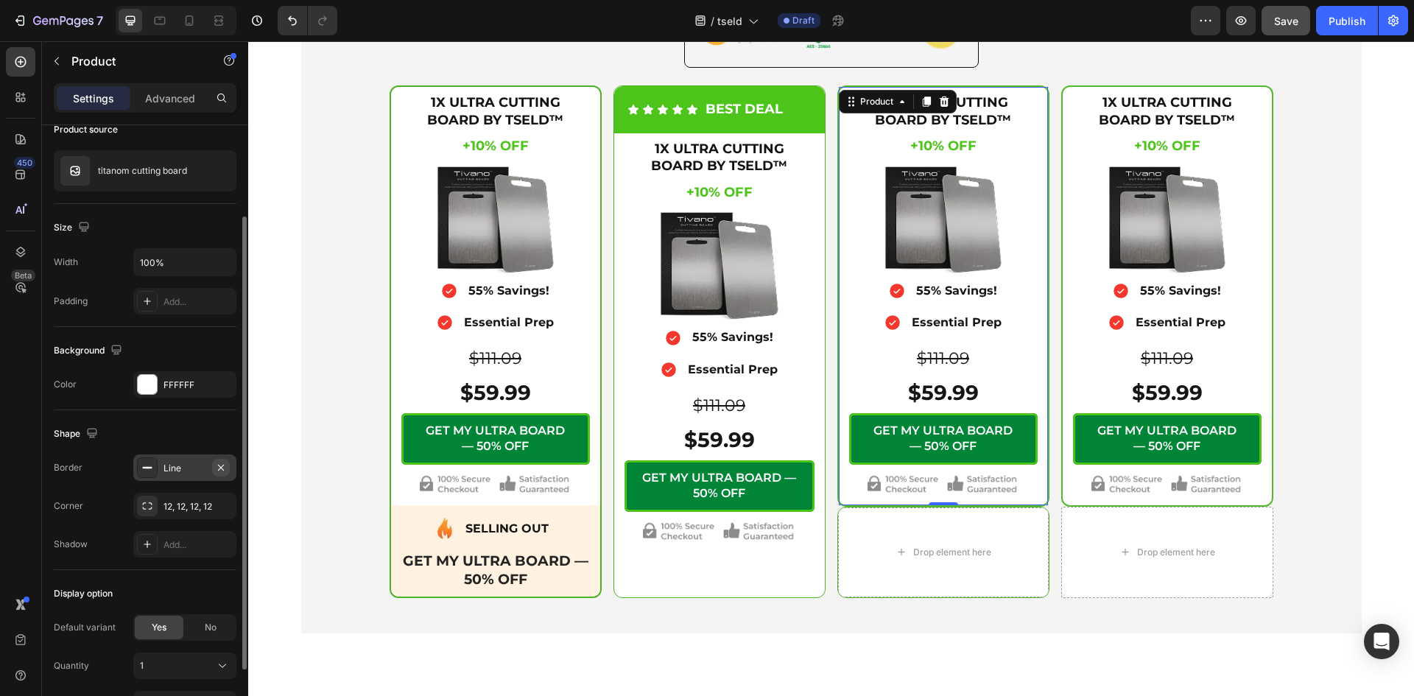
click at [220, 466] on icon "button" at bounding box center [221, 467] width 6 height 6
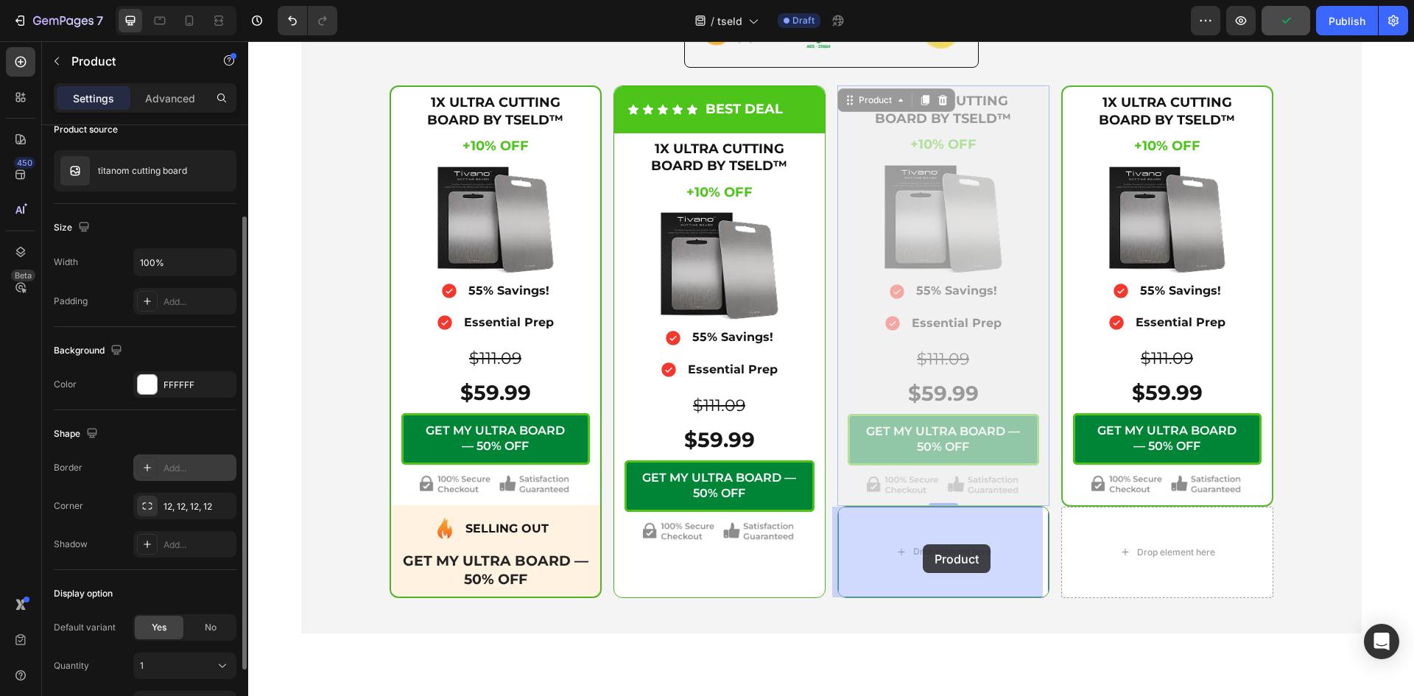
drag, startPoint x: 841, startPoint y: 104, endPoint x: 922, endPoint y: 544, distance: 447.6
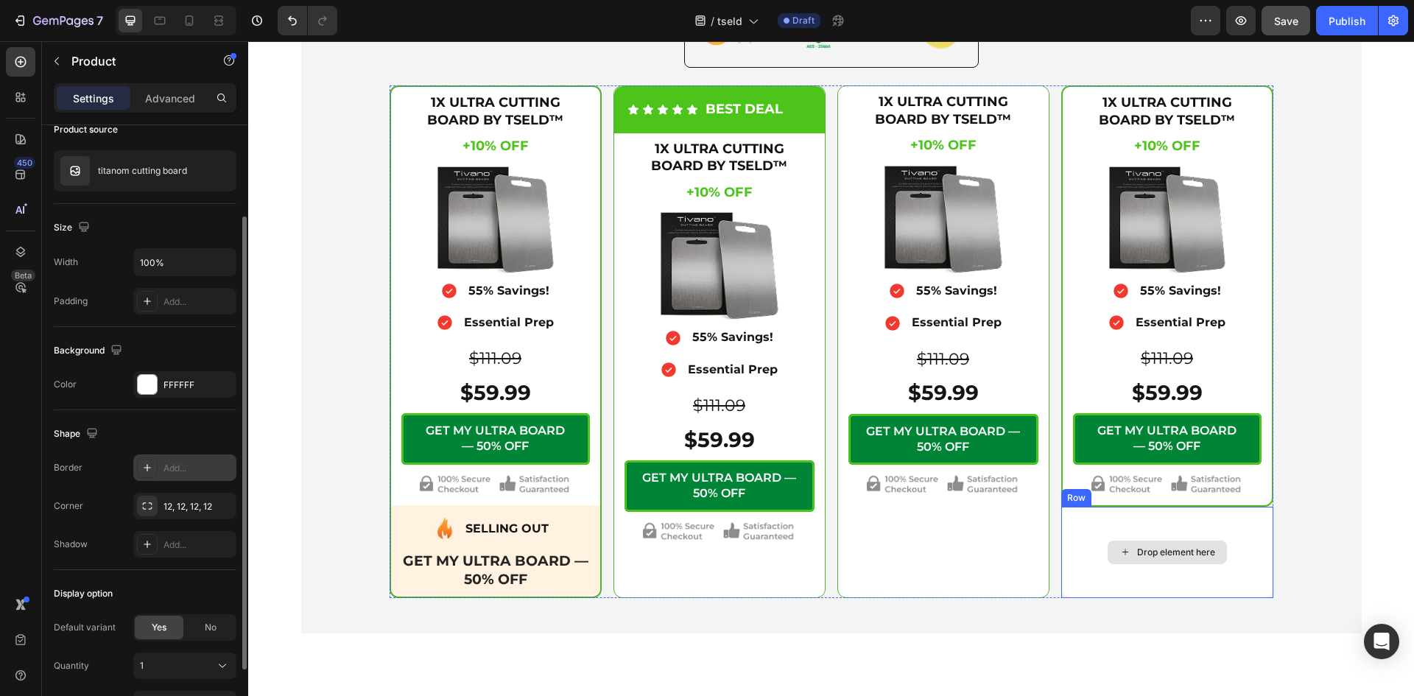
click at [1065, 512] on div "Drop element here" at bounding box center [1167, 552] width 212 height 91
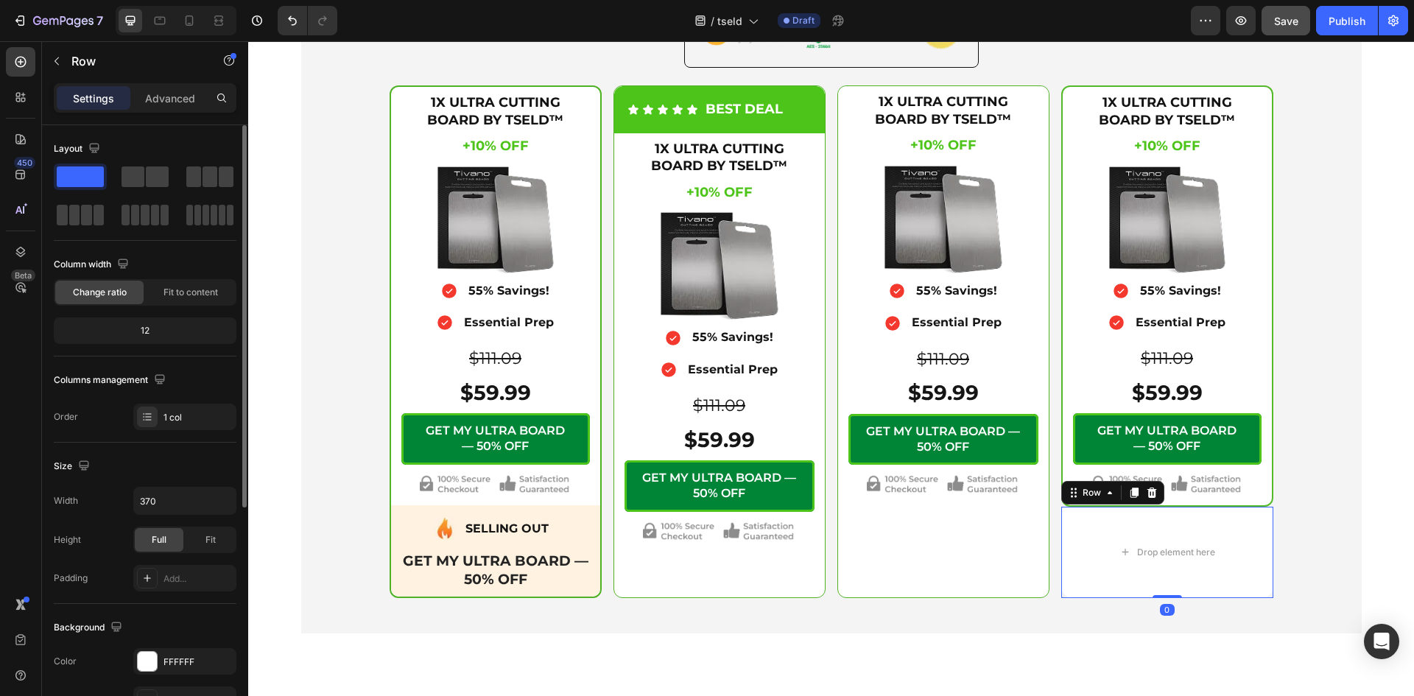
scroll to position [246, 0]
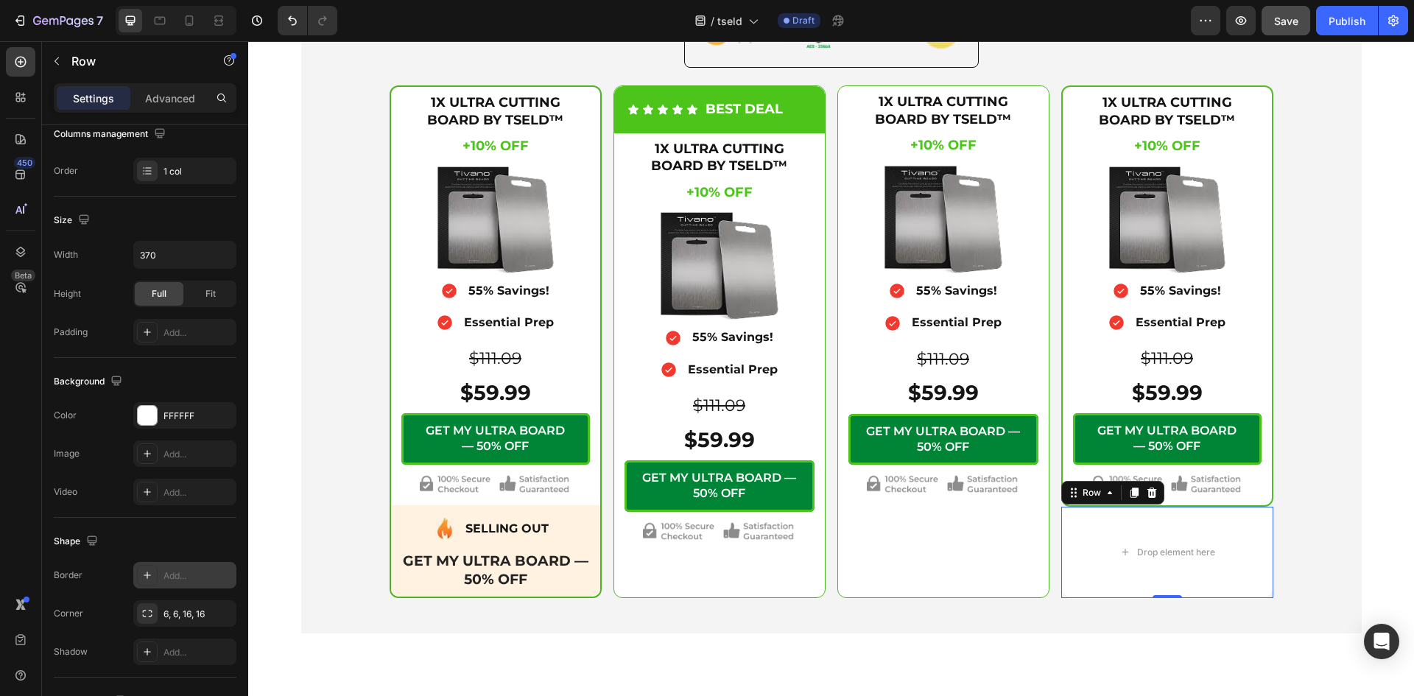
click at [182, 573] on div "Add..." at bounding box center [197, 575] width 69 height 13
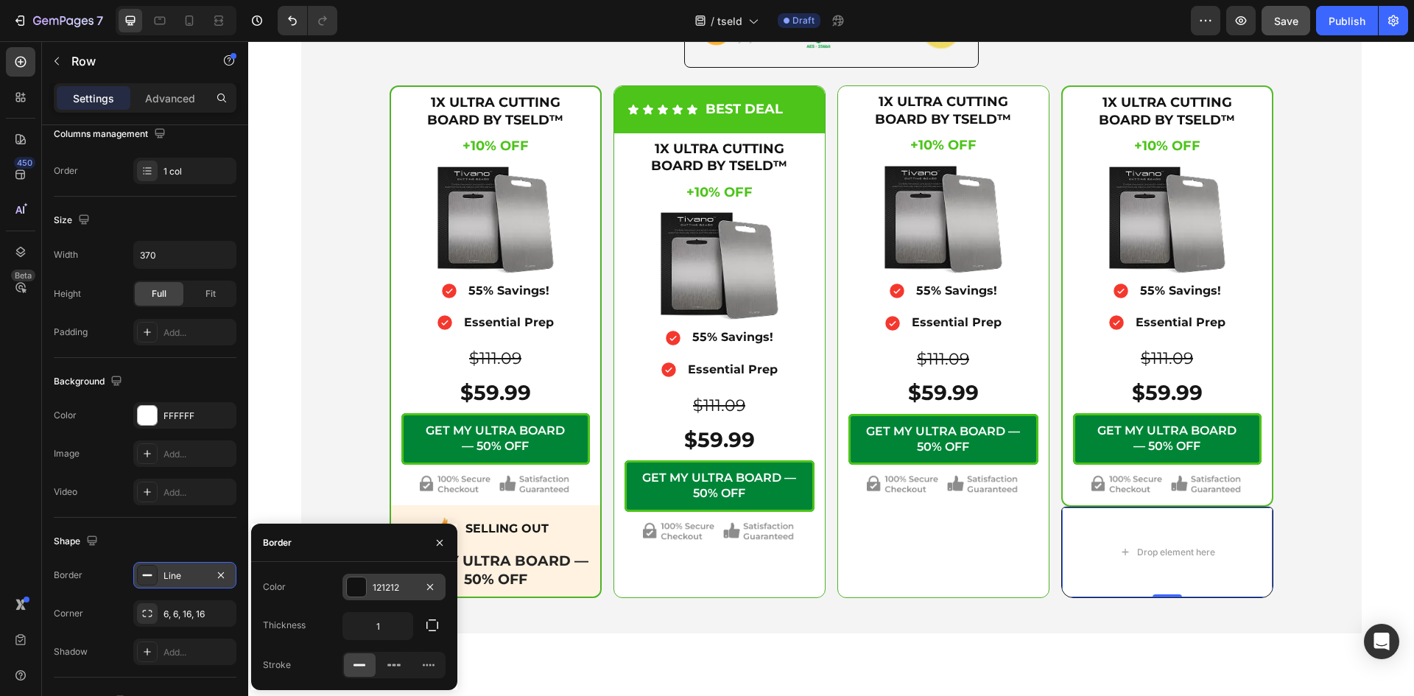
click at [357, 585] on div at bounding box center [356, 586] width 19 height 19
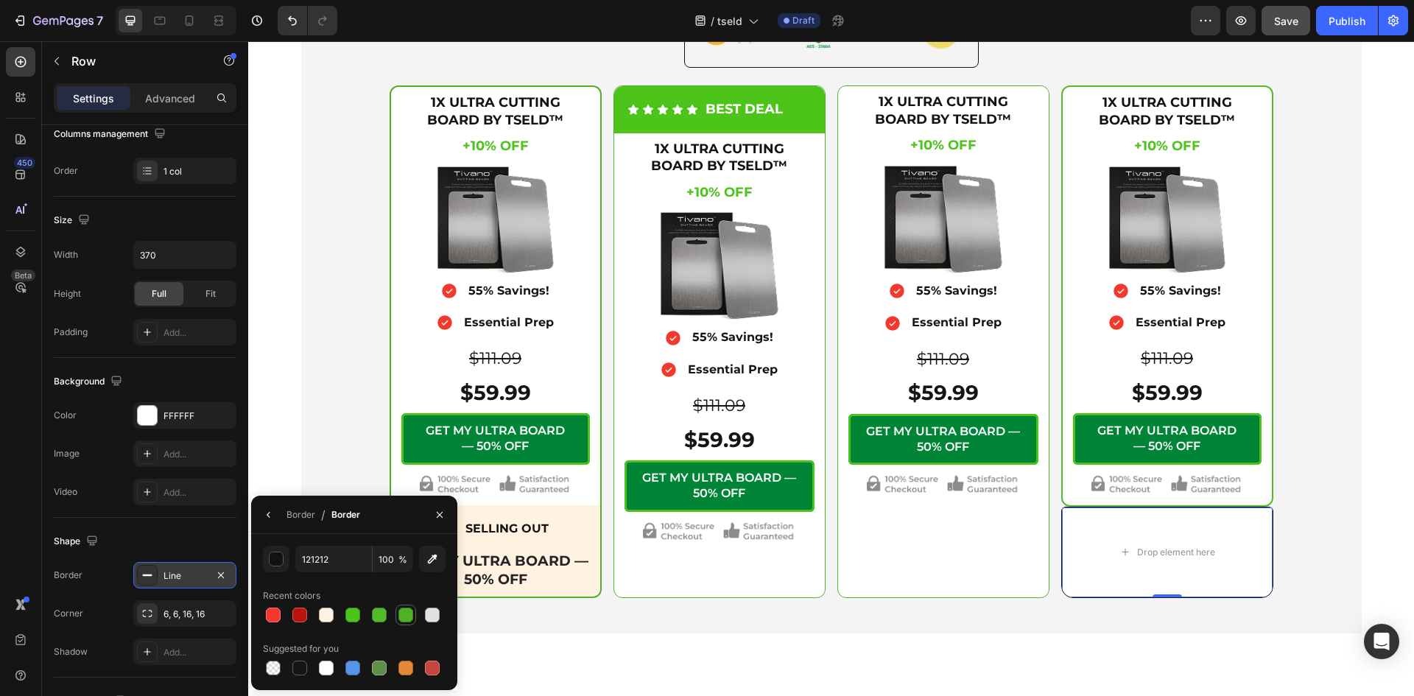
click at [399, 613] on div at bounding box center [405, 614] width 15 height 15
type input "4FB225"
click at [300, 517] on div "Border" at bounding box center [300, 514] width 29 height 13
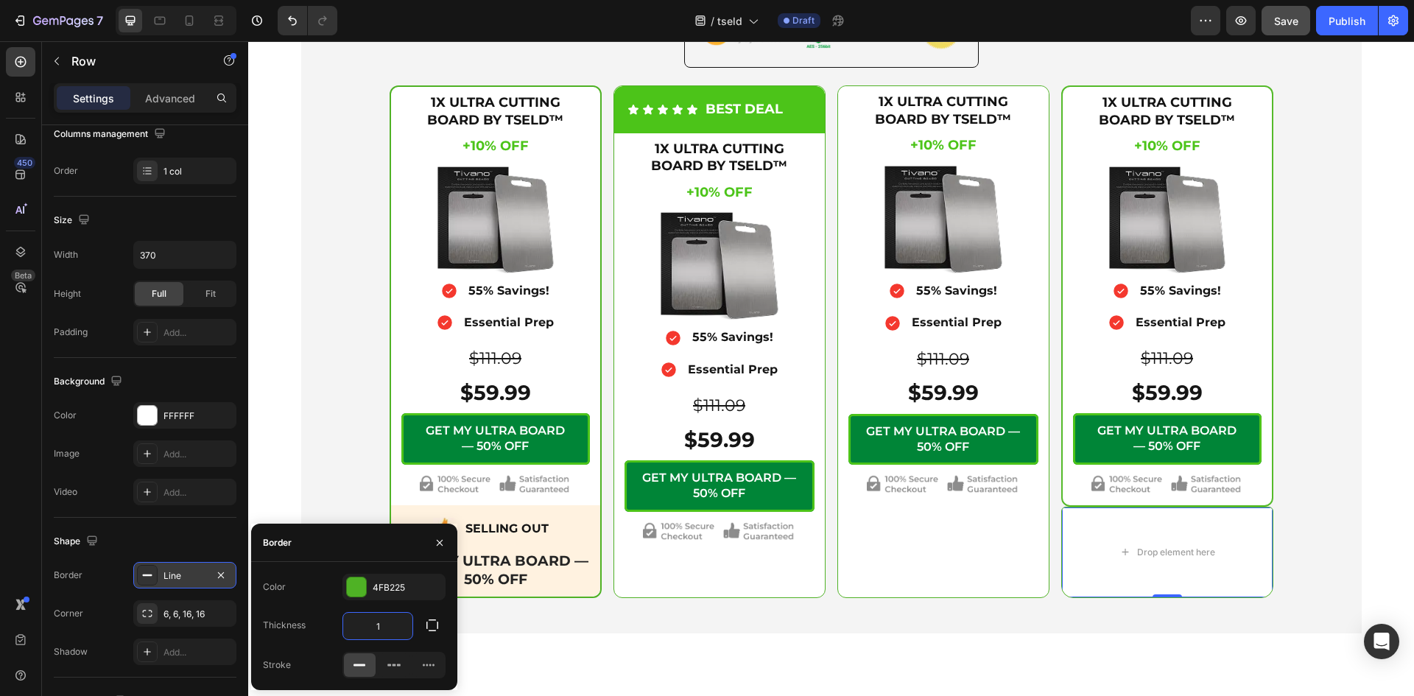
click at [378, 625] on input "1" at bounding box center [377, 626] width 69 height 27
type input "2"
click at [947, 585] on div "1X ULTRA CUTTING BOARD BY TSELD™ Heading +10% OFF Heading +10% OFF Heading $111…" at bounding box center [943, 341] width 211 height 510
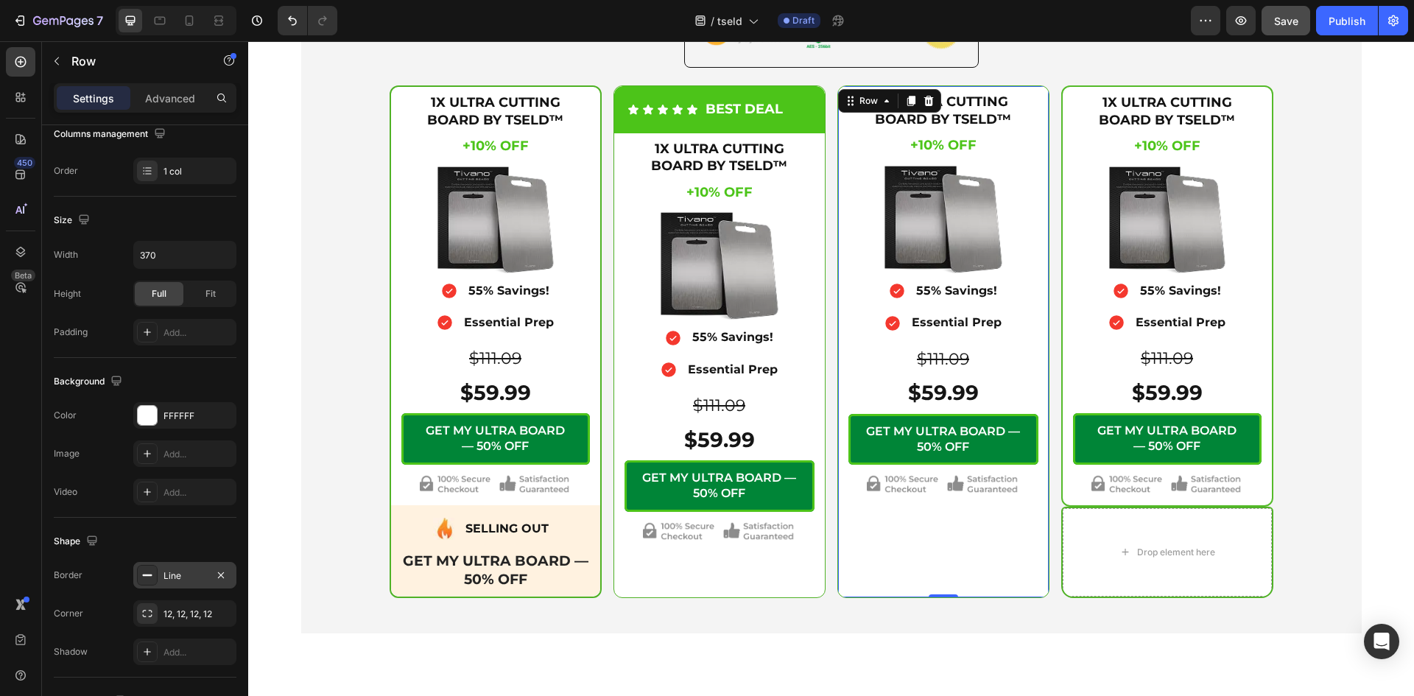
click at [186, 573] on div "Line" at bounding box center [184, 575] width 43 height 13
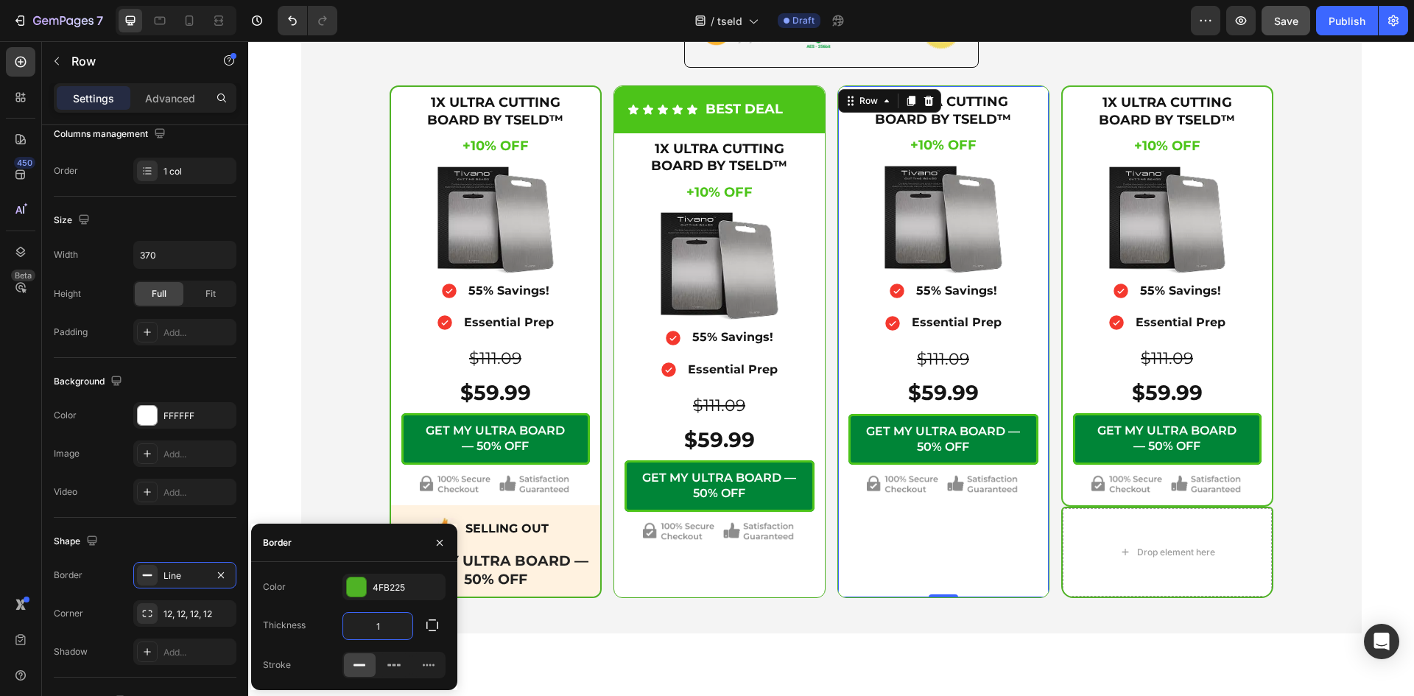
click at [392, 627] on input "1" at bounding box center [377, 626] width 69 height 27
type input "2"
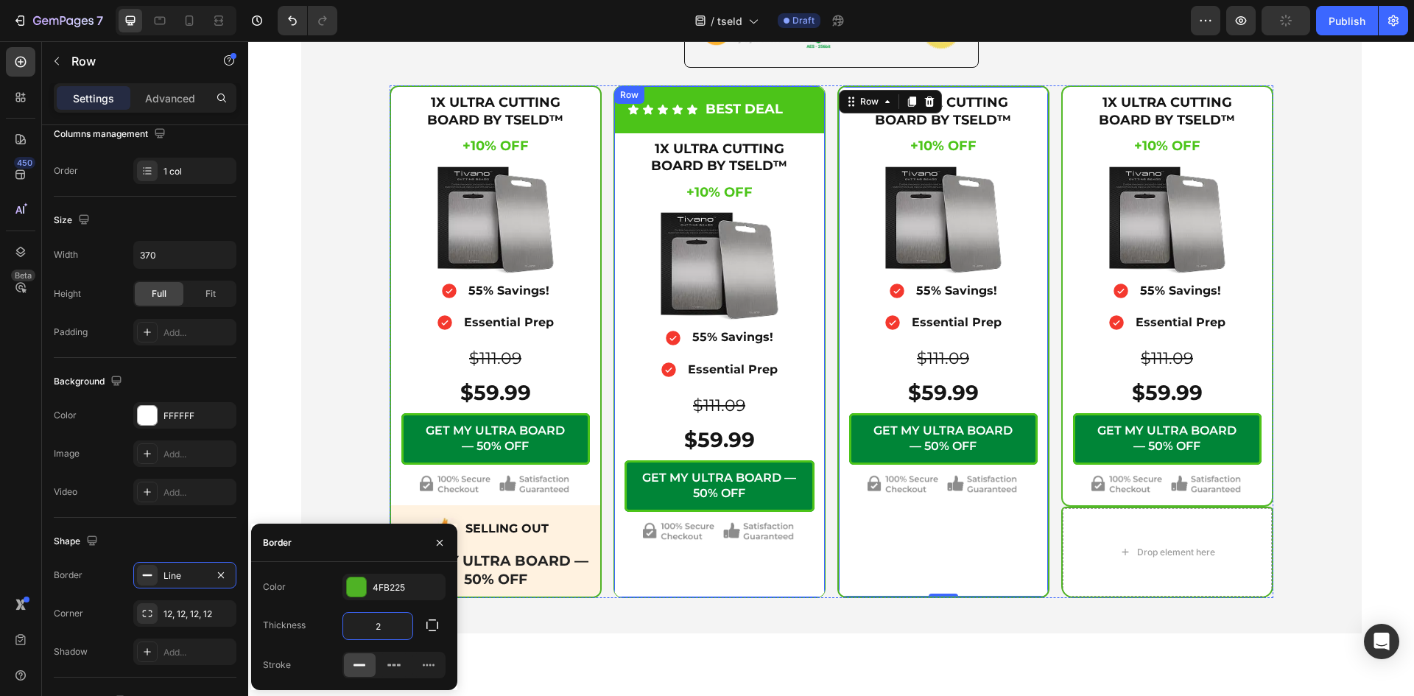
click at [808, 590] on div "Icon Icon Icon Icon Icon Icon List BEST DEAL Text Block Row 1X ULTRA CUTTING BO…" at bounding box center [719, 341] width 211 height 510
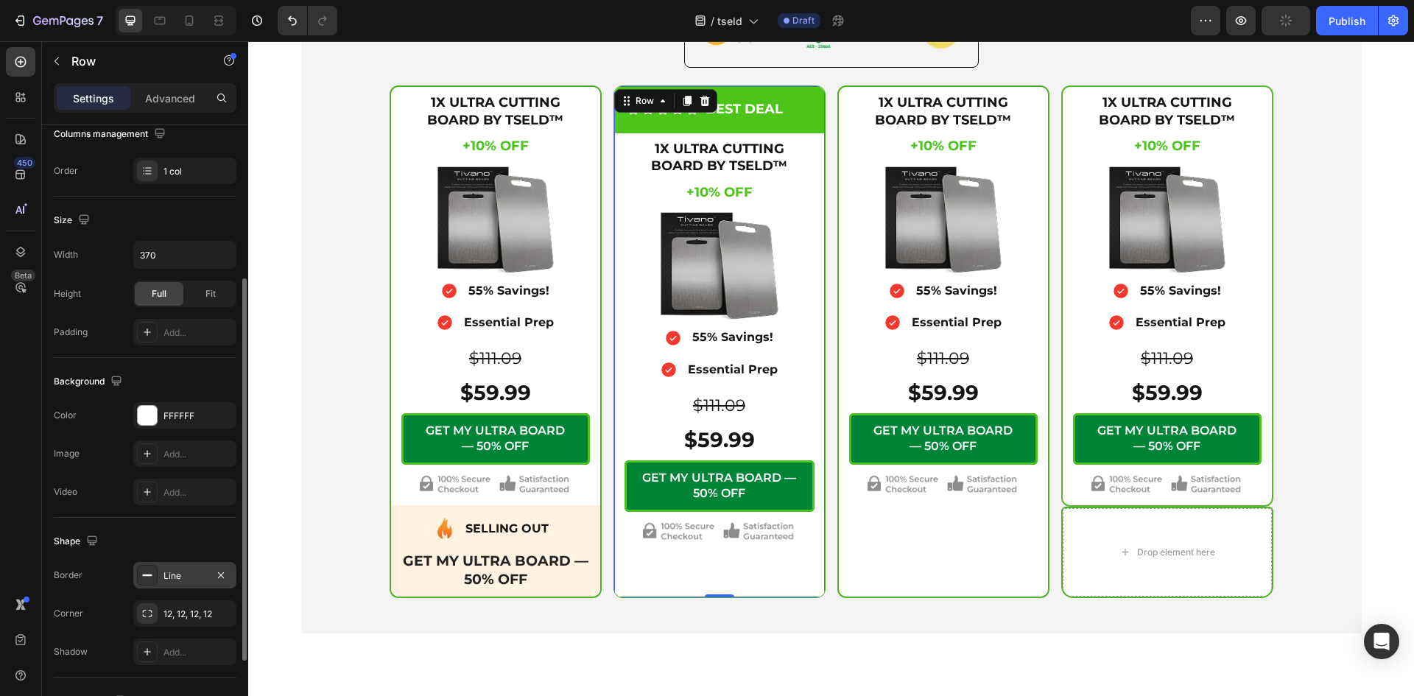
click at [188, 575] on div "Line" at bounding box center [184, 575] width 43 height 13
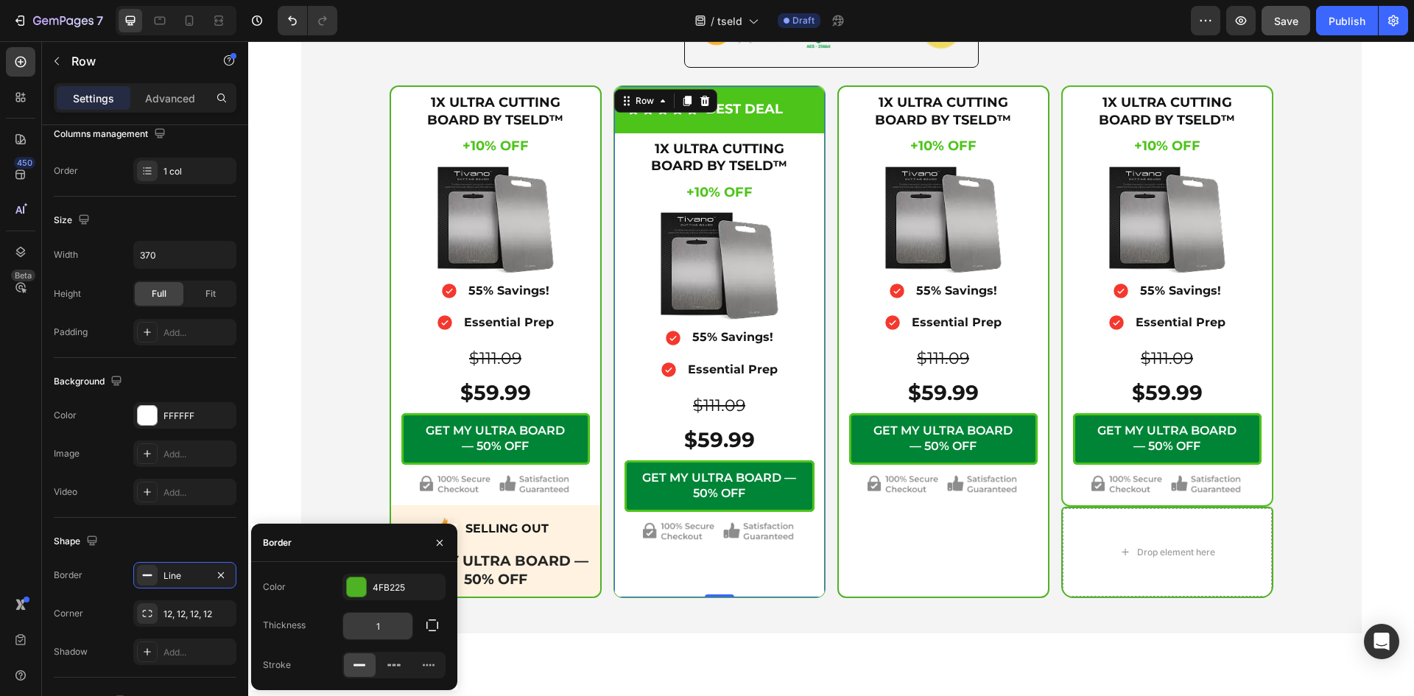
click at [386, 625] on input "1" at bounding box center [377, 626] width 69 height 27
type input "2"
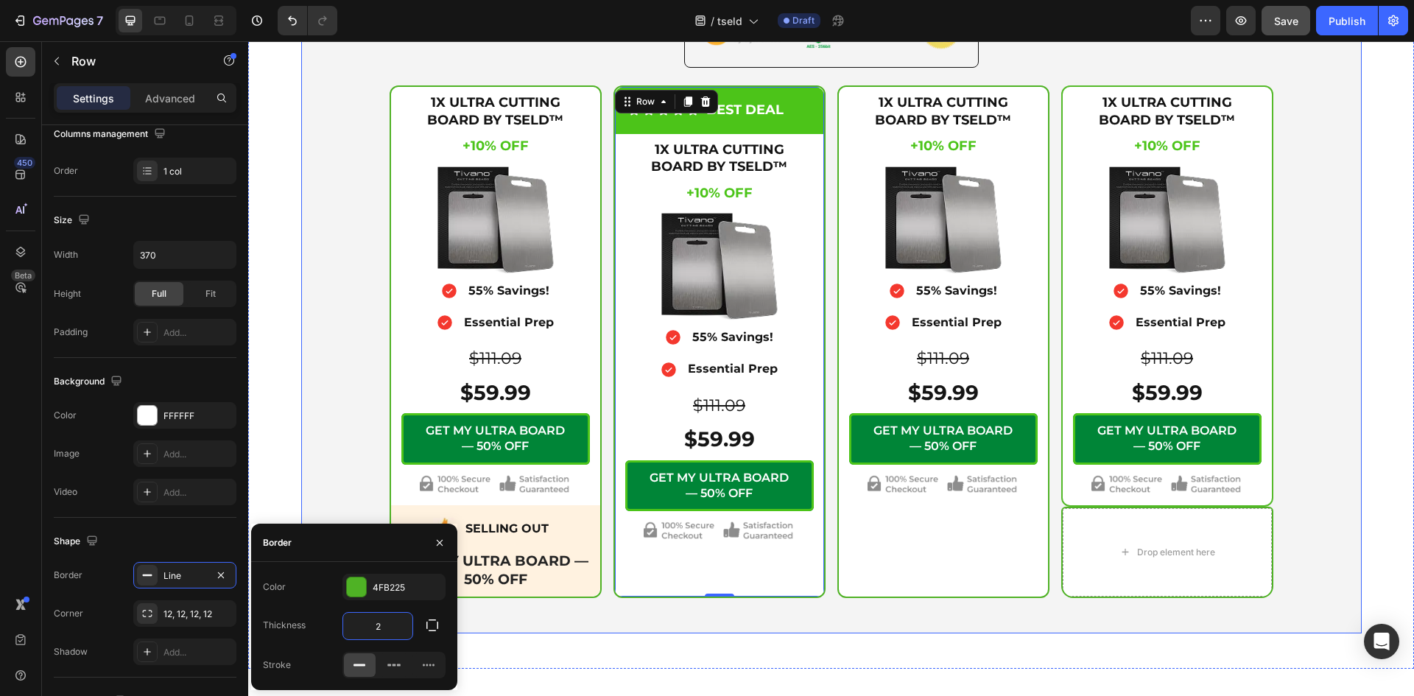
click at [330, 491] on div "Icon Secure Checkout Text Block Advanced List Image Row 1X ULTRA CUTTING BOARD …" at bounding box center [831, 284] width 1042 height 625
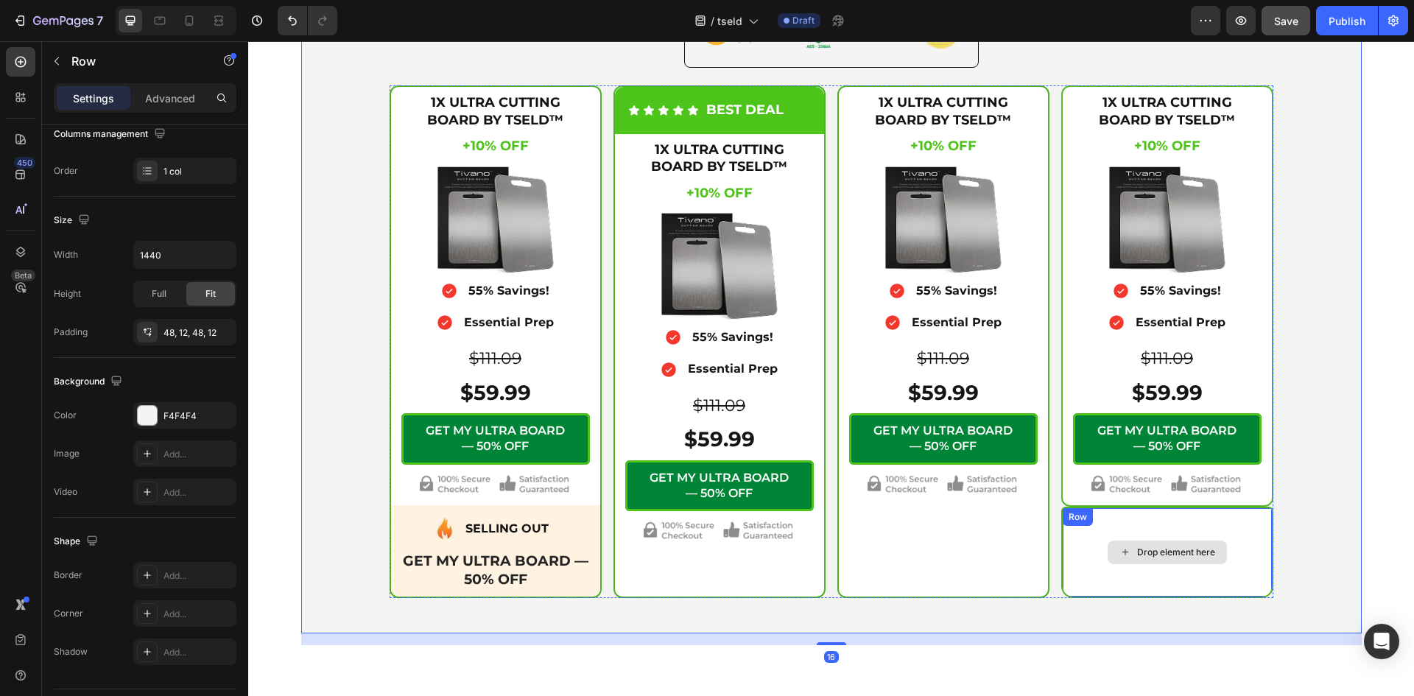
click at [1165, 508] on div "Drop element here" at bounding box center [1166, 552] width 209 height 88
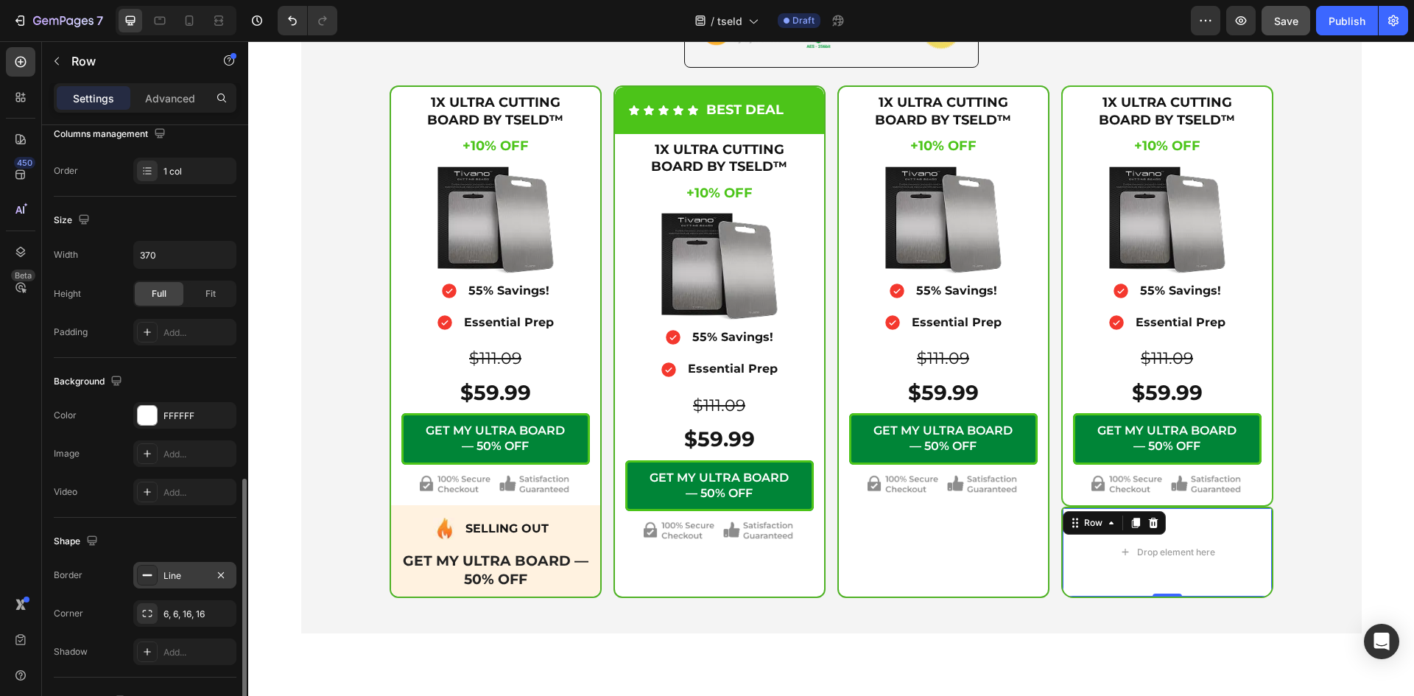
scroll to position [369, 0]
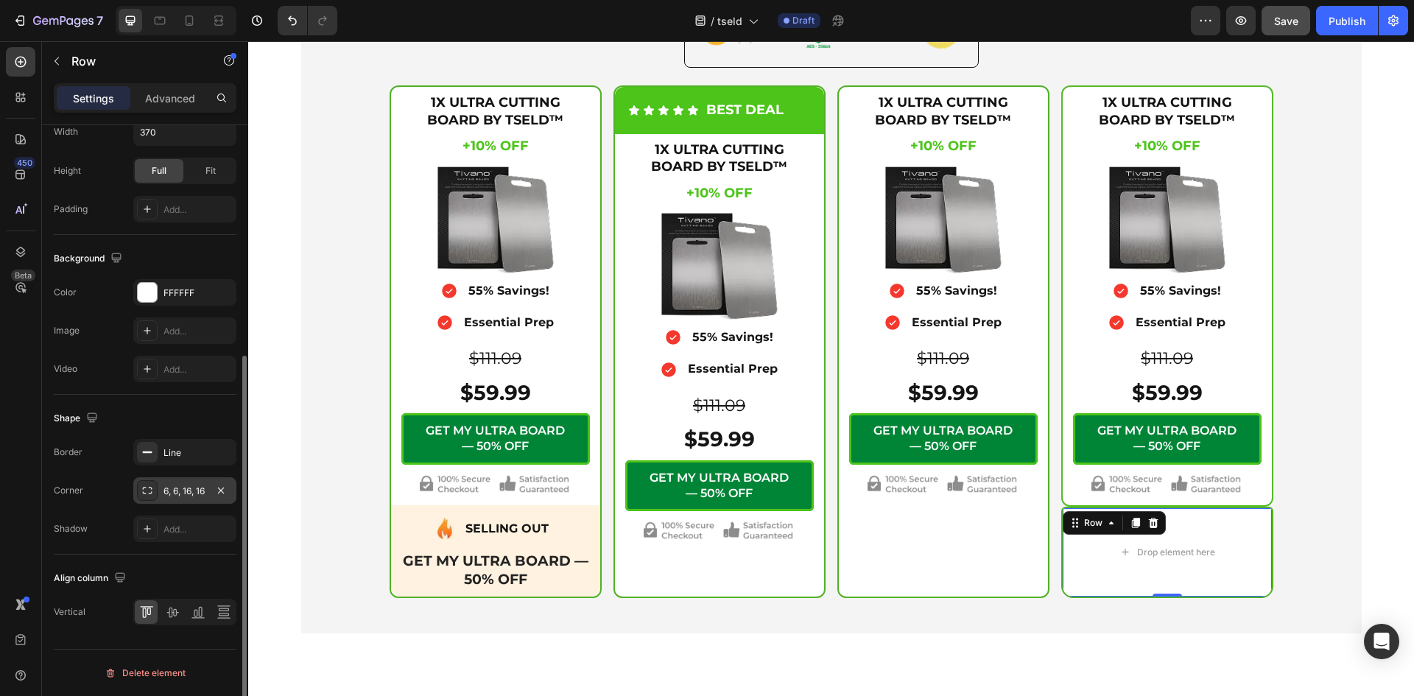
drag, startPoint x: 177, startPoint y: 489, endPoint x: 198, endPoint y: 496, distance: 21.9
click at [177, 490] on div "6, 6, 16, 16" at bounding box center [184, 490] width 43 height 13
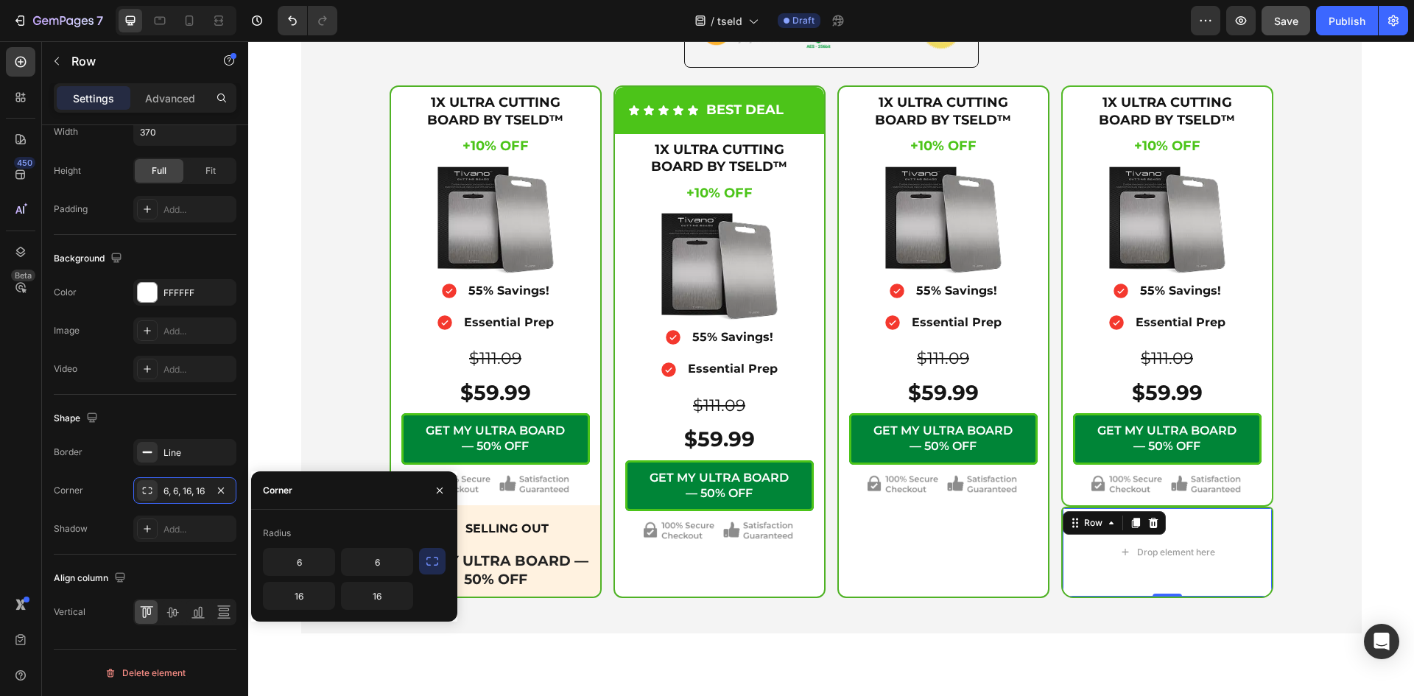
click at [414, 562] on div "6 6 16 16" at bounding box center [354, 579] width 183 height 62
click at [424, 561] on button "button" at bounding box center [432, 561] width 27 height 27
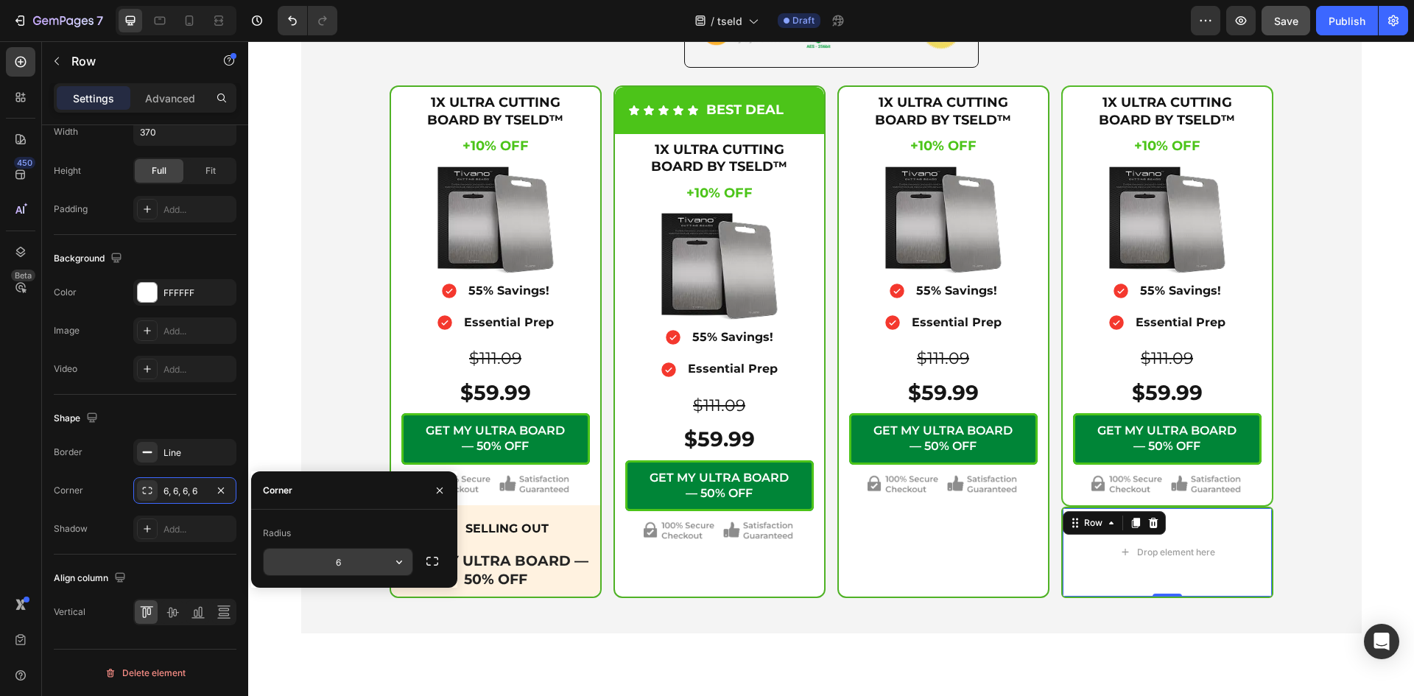
click at [356, 561] on input "6" at bounding box center [338, 561] width 149 height 27
type input "12"
click at [347, 506] on div "Corner" at bounding box center [354, 490] width 206 height 38
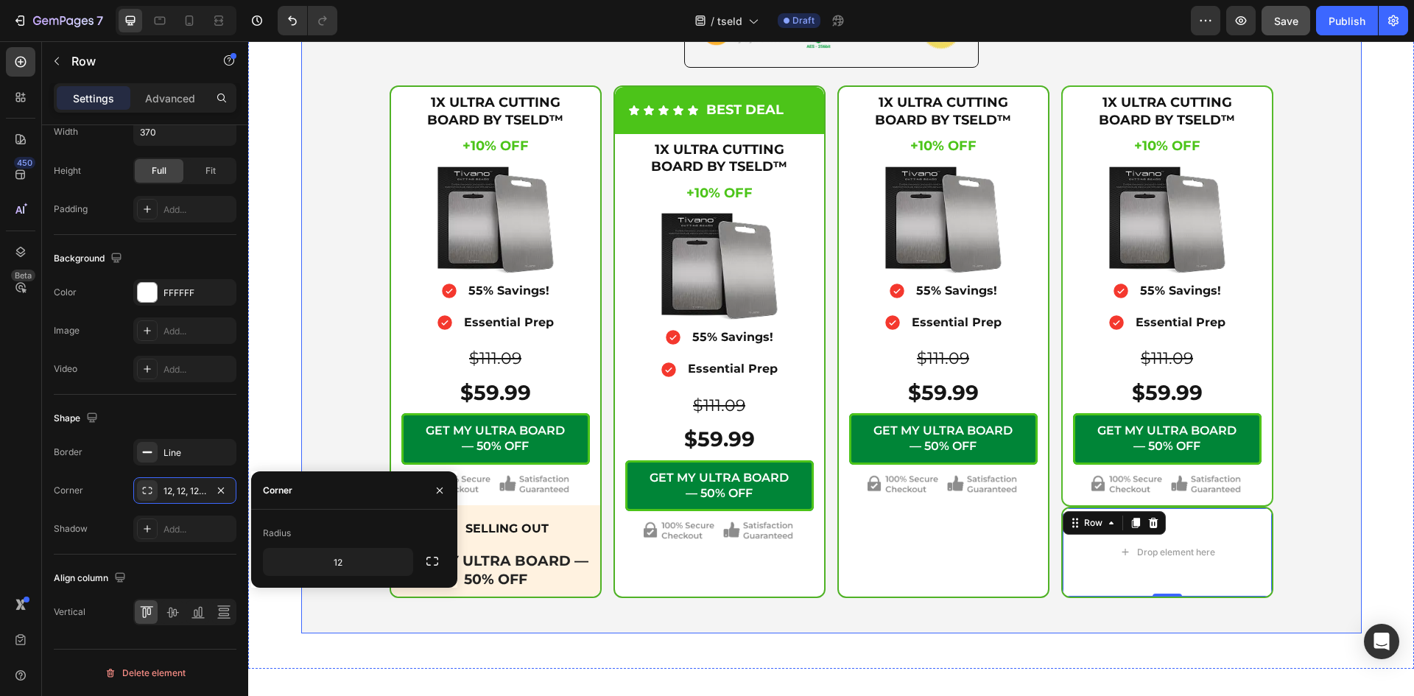
click at [375, 417] on div "Icon Secure Checkout Text Block Advanced List Image Row 1X ULTRA CUTTING BOARD …" at bounding box center [831, 284] width 1042 height 625
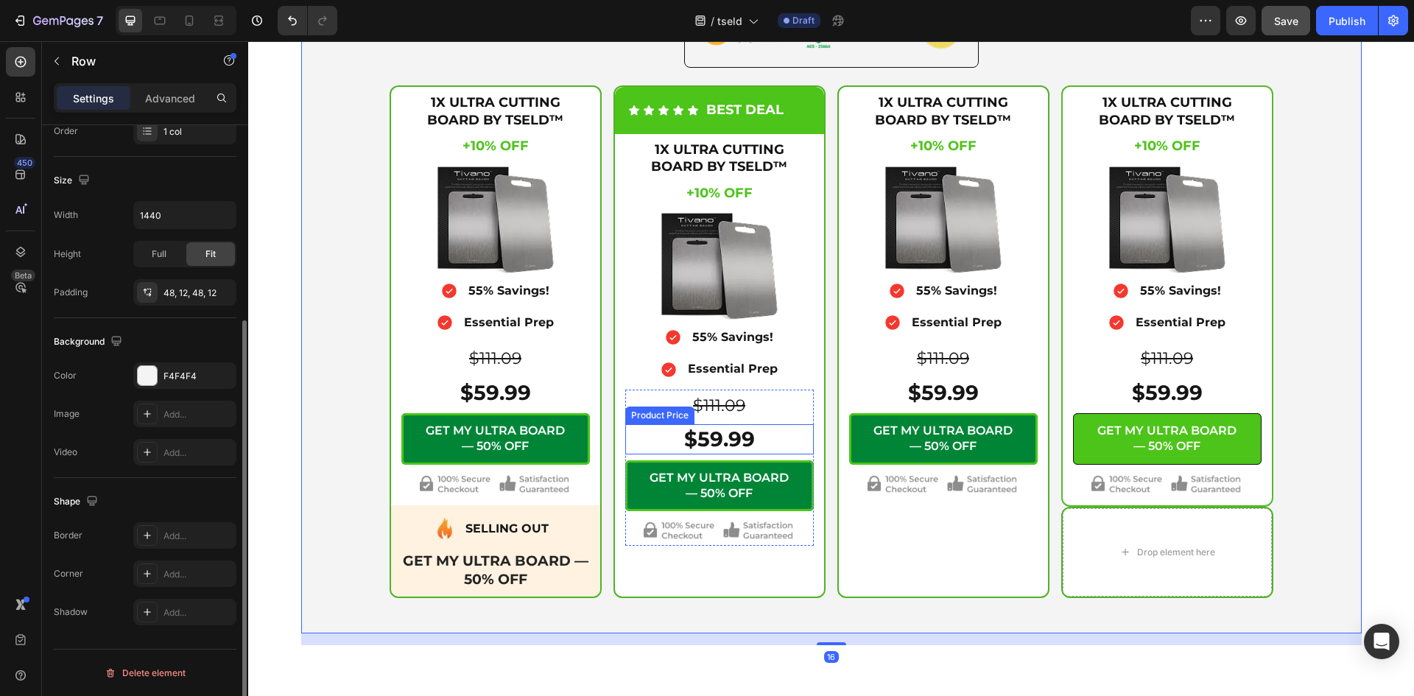
scroll to position [286, 0]
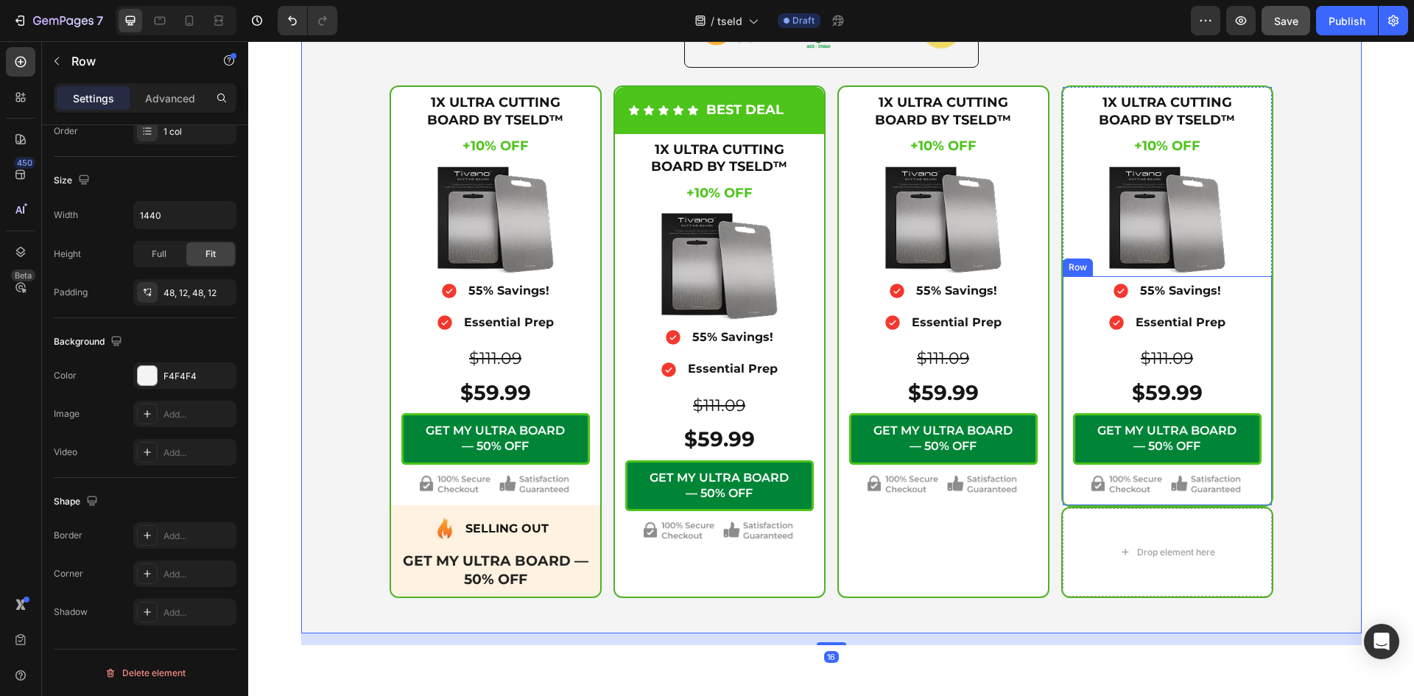
click at [1078, 501] on div "Icon 55% Savings! Text Block Advanced List Icon Essential Prep Text Block Advan…" at bounding box center [1166, 390] width 209 height 229
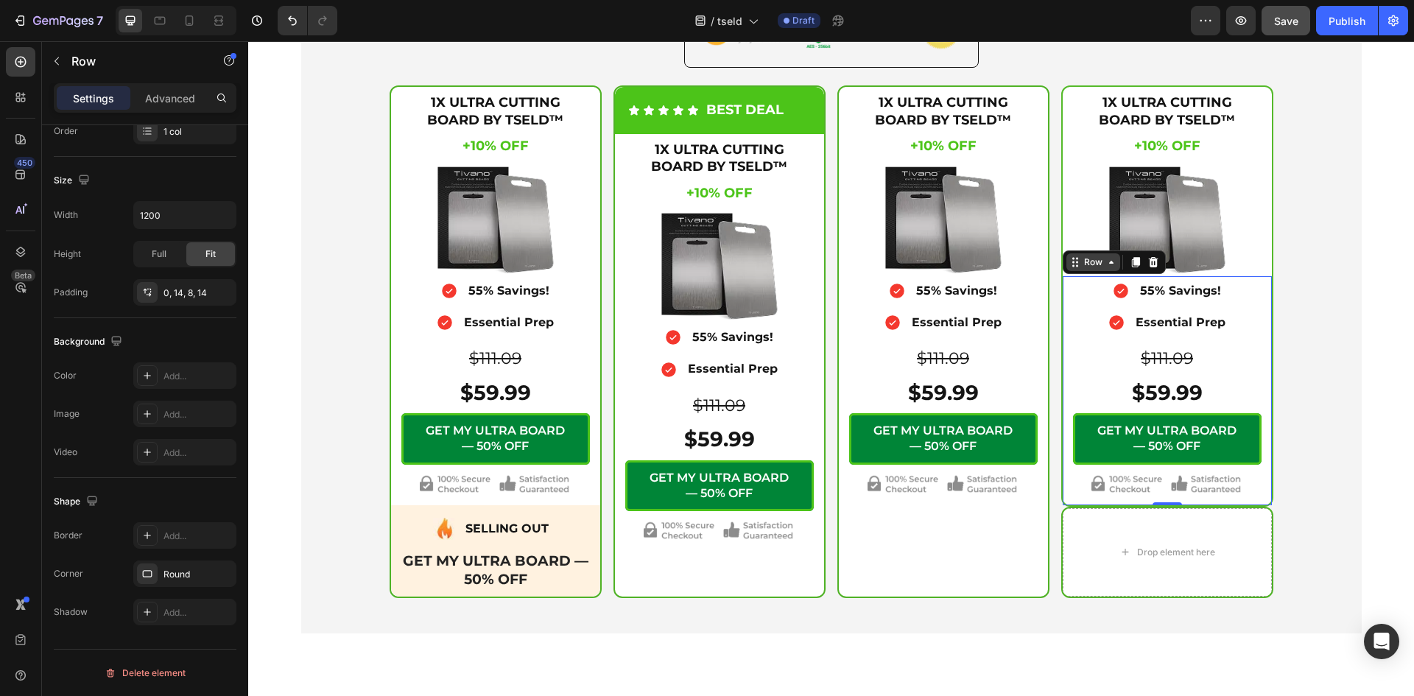
click at [1106, 267] on icon at bounding box center [1111, 262] width 12 height 12
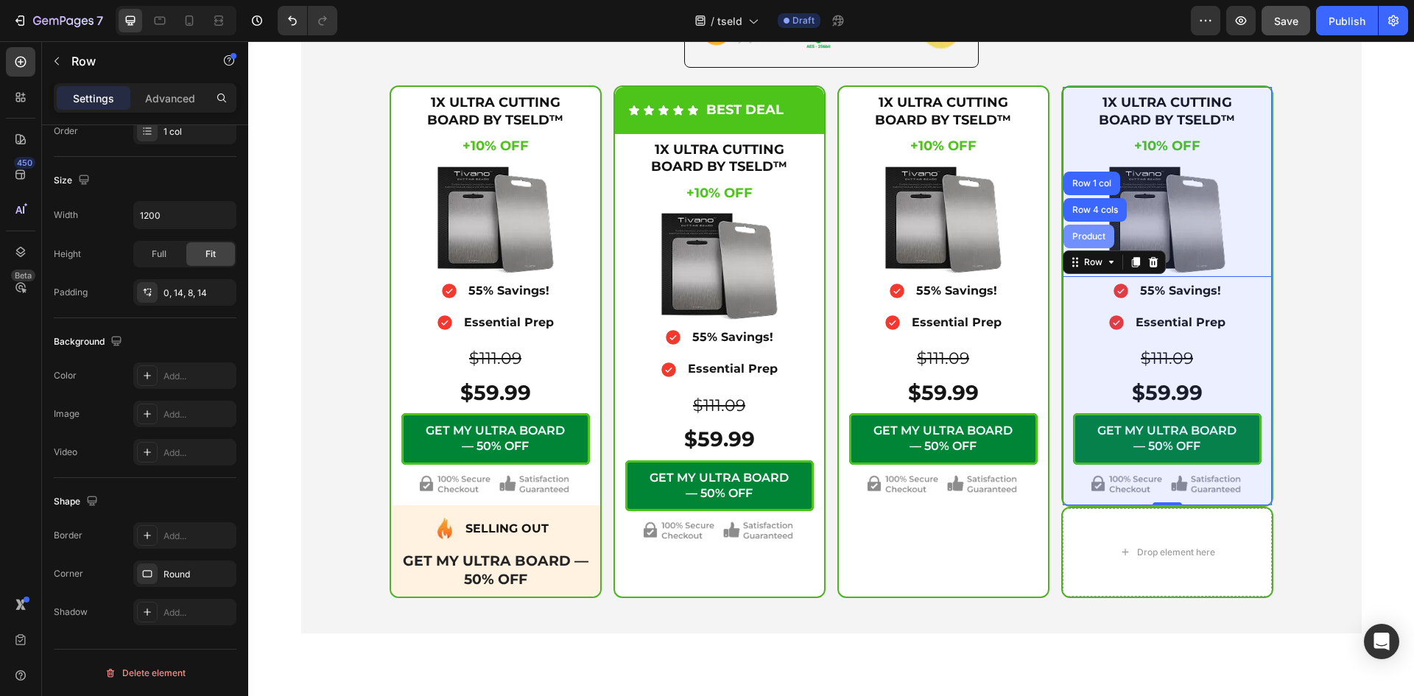
click at [1092, 235] on div "Product" at bounding box center [1088, 236] width 39 height 9
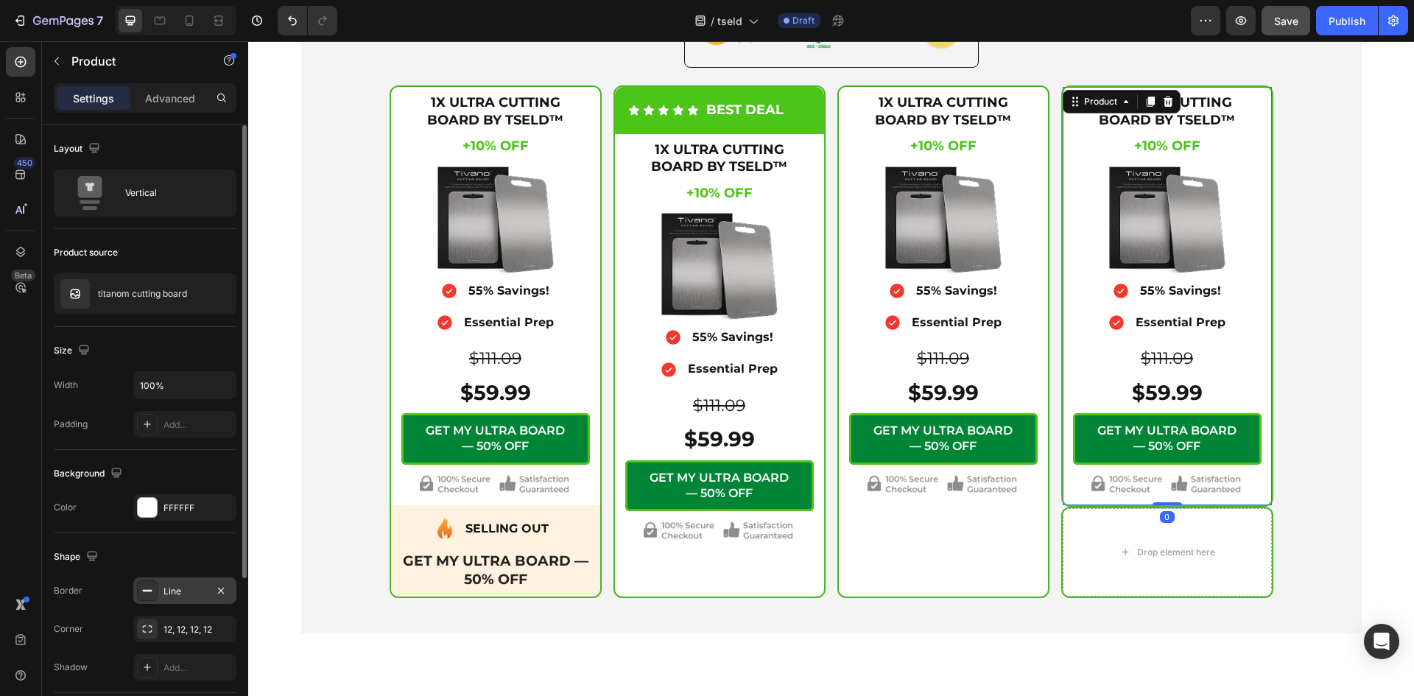
scroll to position [5446, 0]
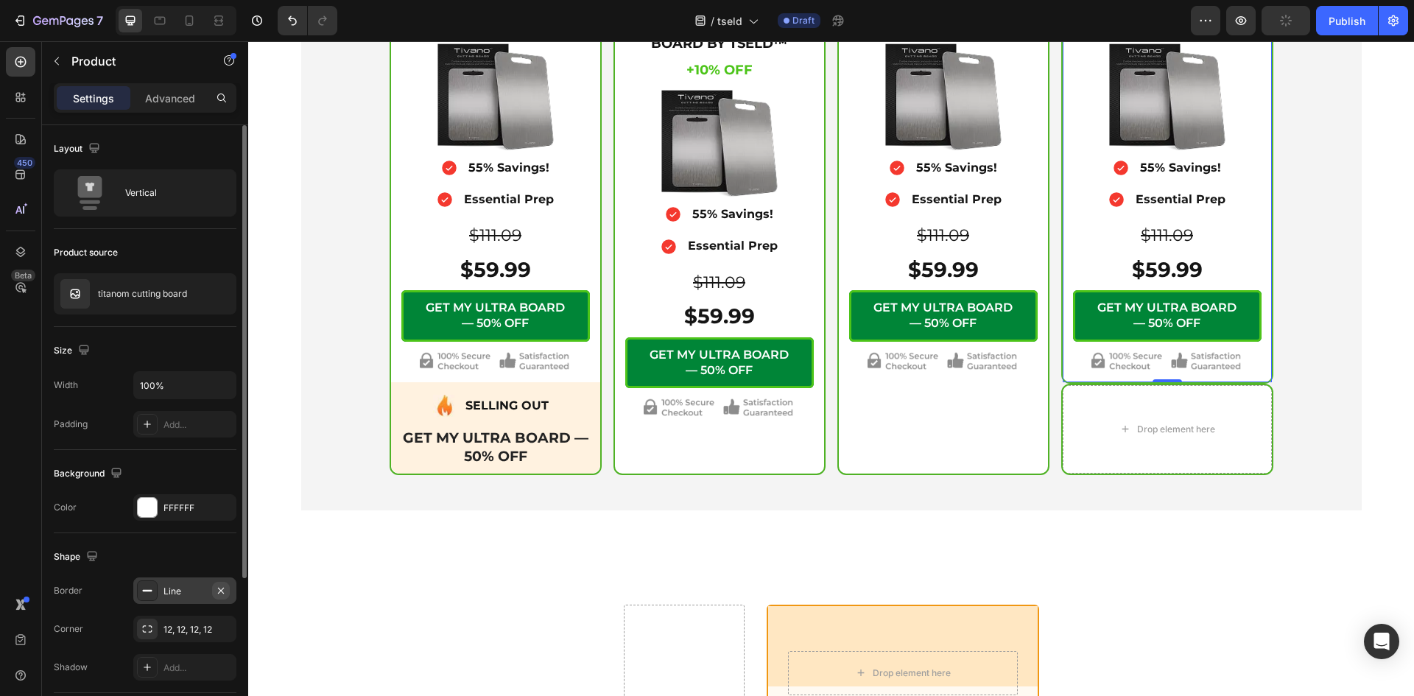
click at [219, 587] on icon "button" at bounding box center [221, 591] width 12 height 12
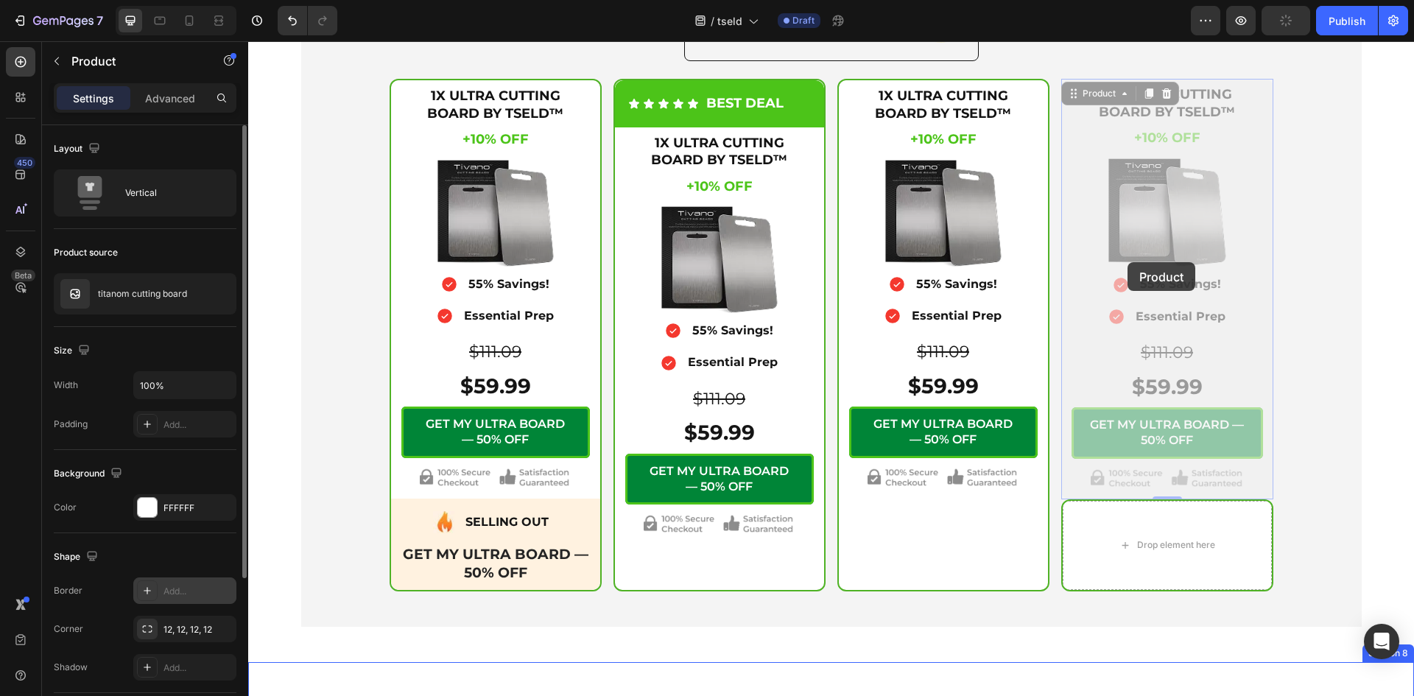
scroll to position [5601, 0]
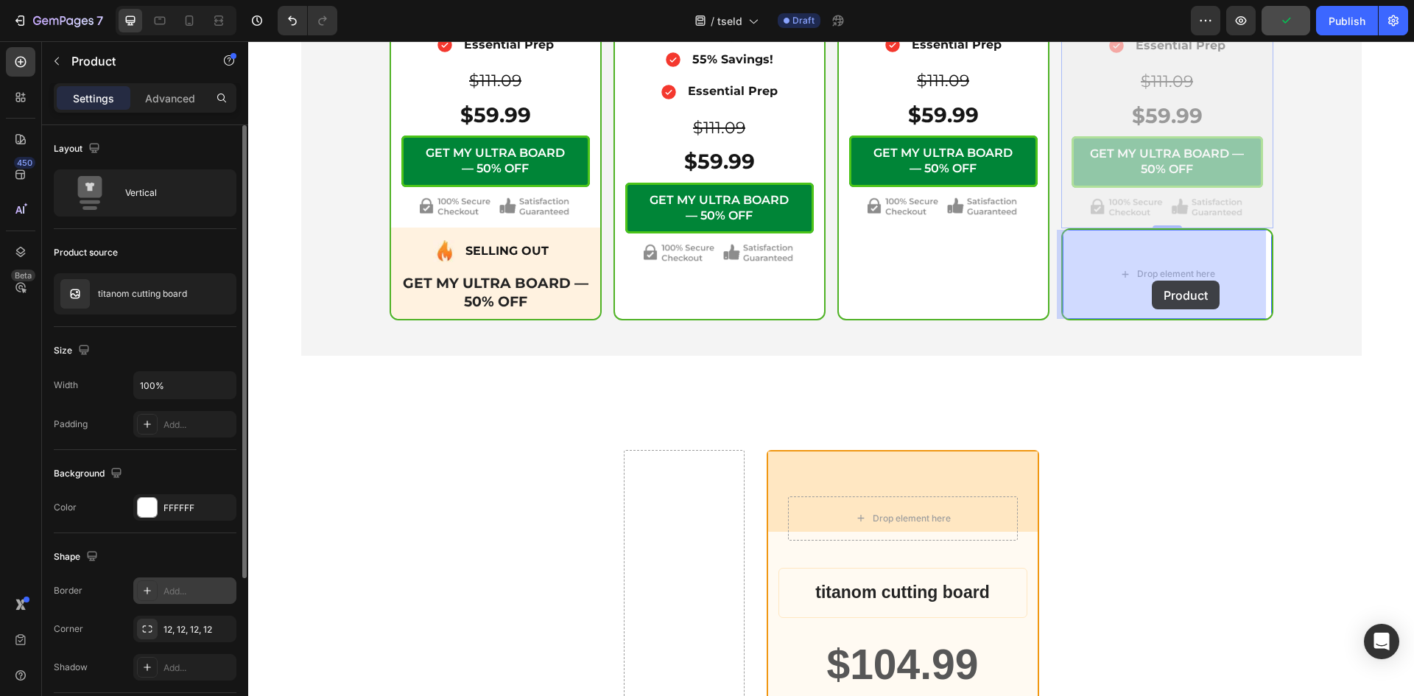
drag, startPoint x: 1065, startPoint y: 224, endPoint x: 1127, endPoint y: 263, distance: 73.7
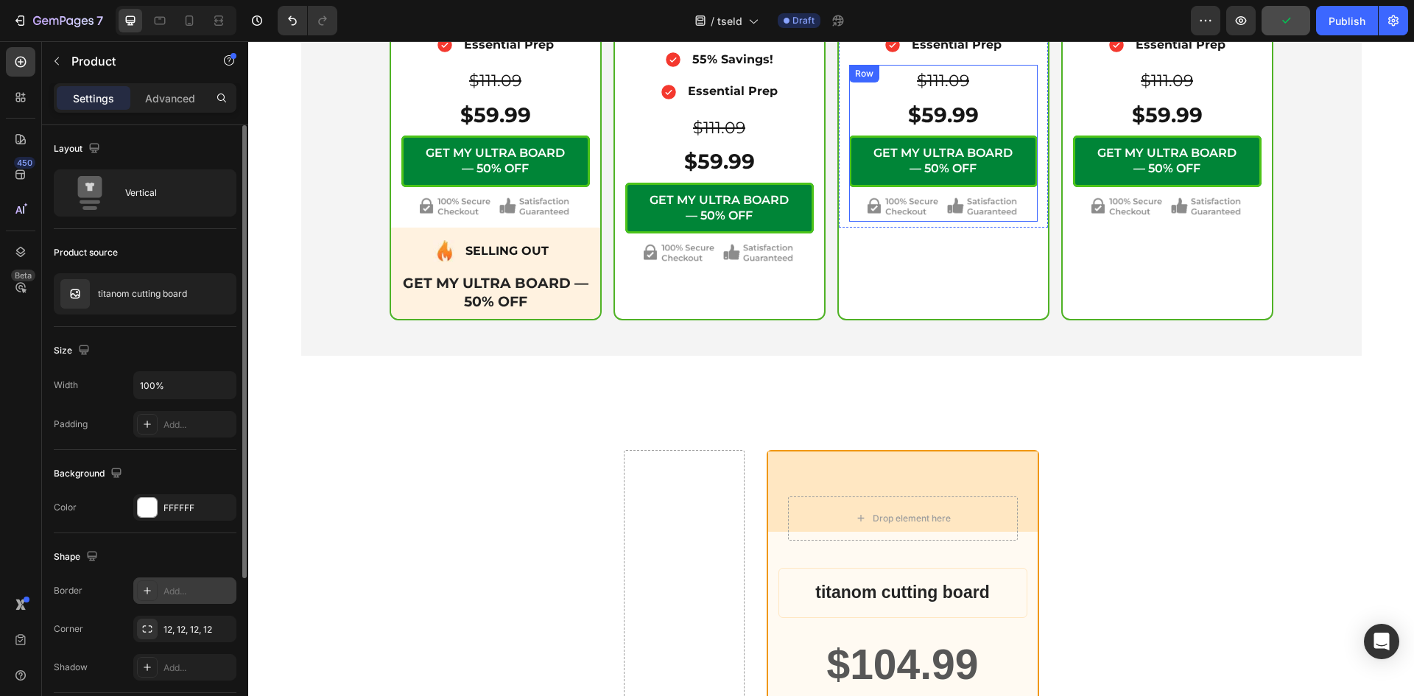
scroll to position [5355, 0]
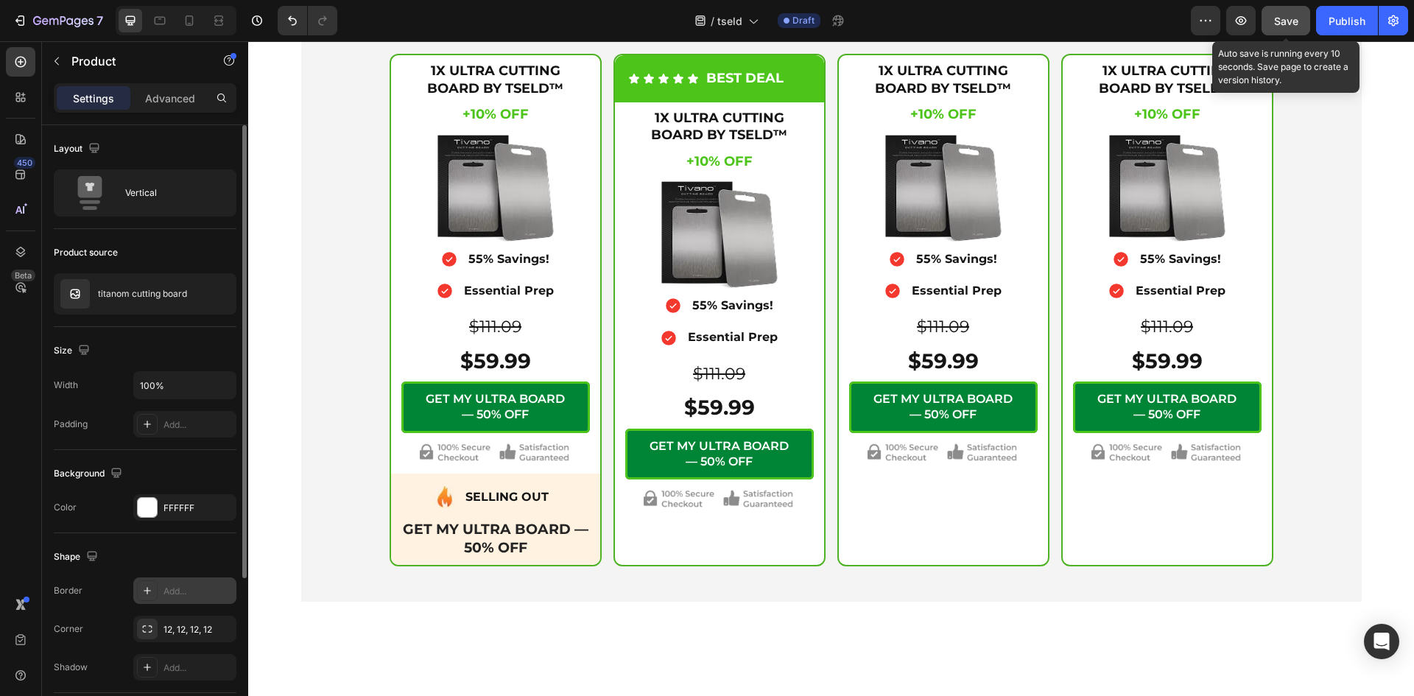
click at [1288, 15] on span "Save" at bounding box center [1286, 21] width 24 height 13
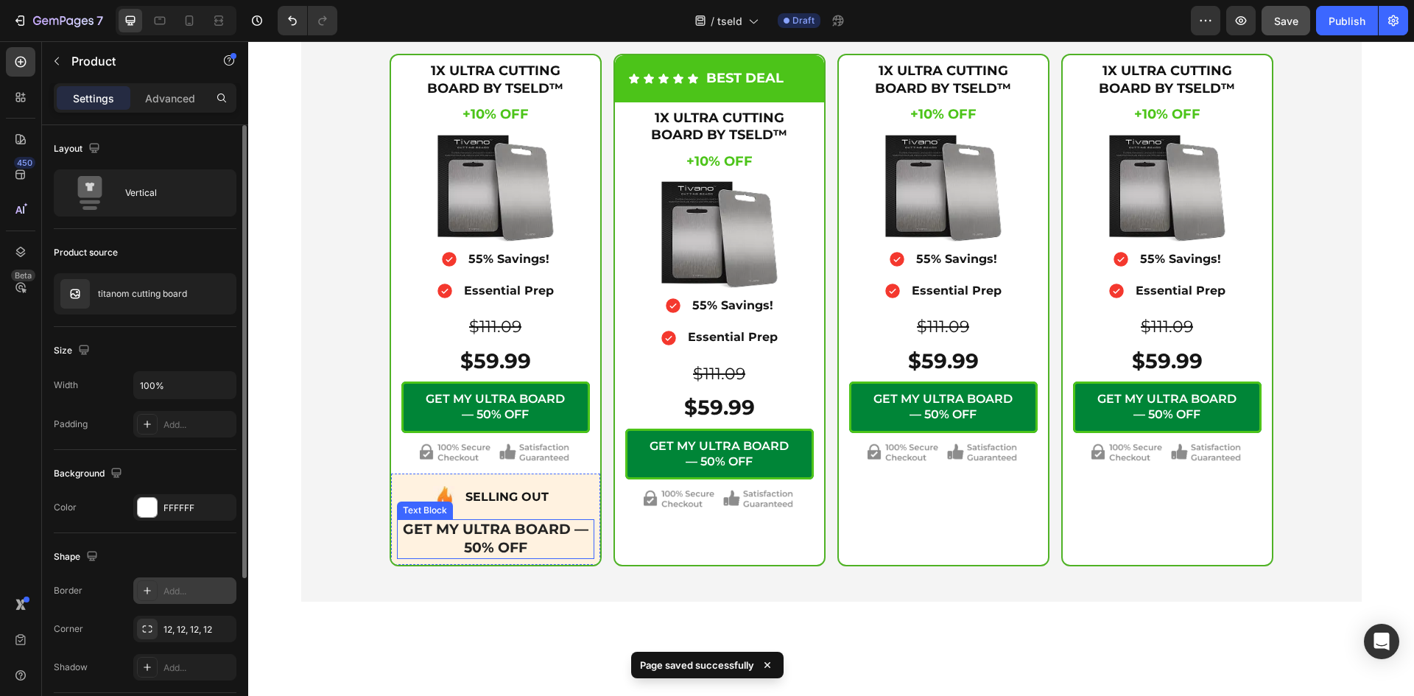
click at [520, 533] on p "GET MY ULTRA BOARD — 50% OFF" at bounding box center [495, 538] width 194 height 36
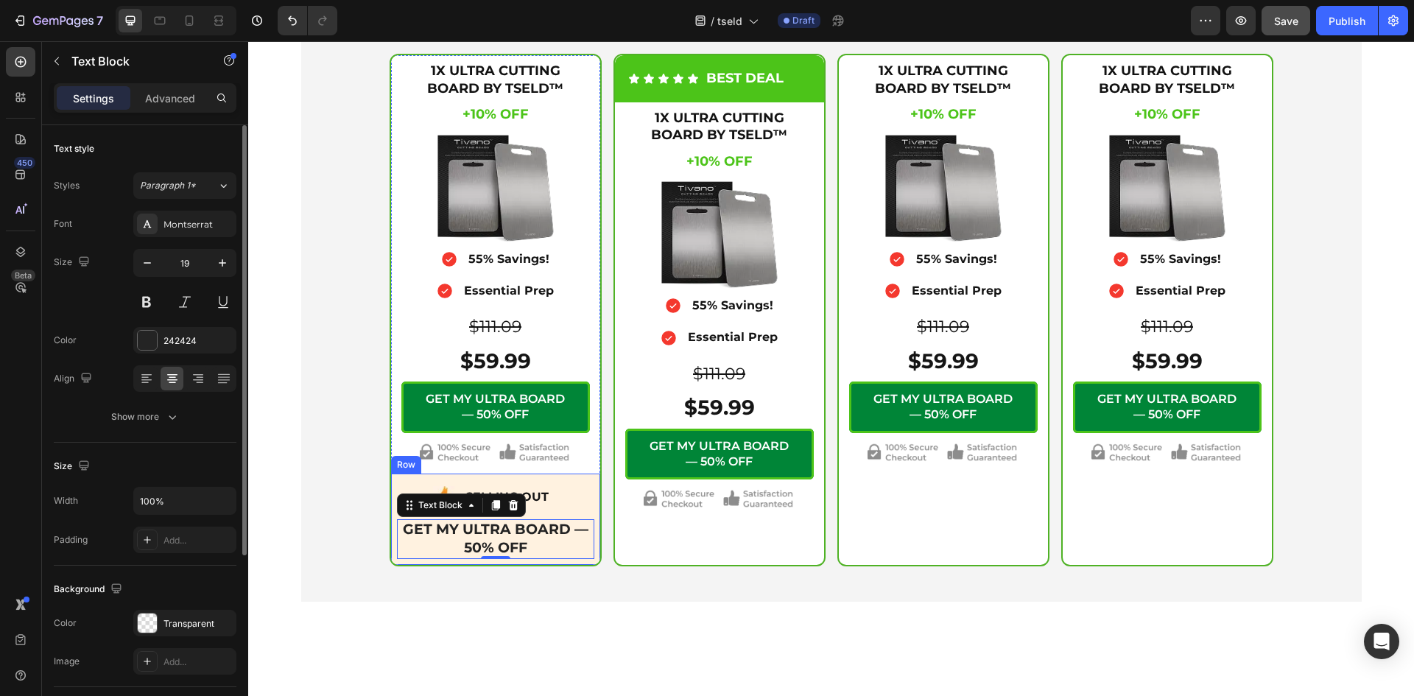
click at [568, 476] on div "Image SELLING OUT Text Block Advanced List GET MY ULTRA BOARD — 50% OFF Text Bl…" at bounding box center [495, 518] width 209 height 91
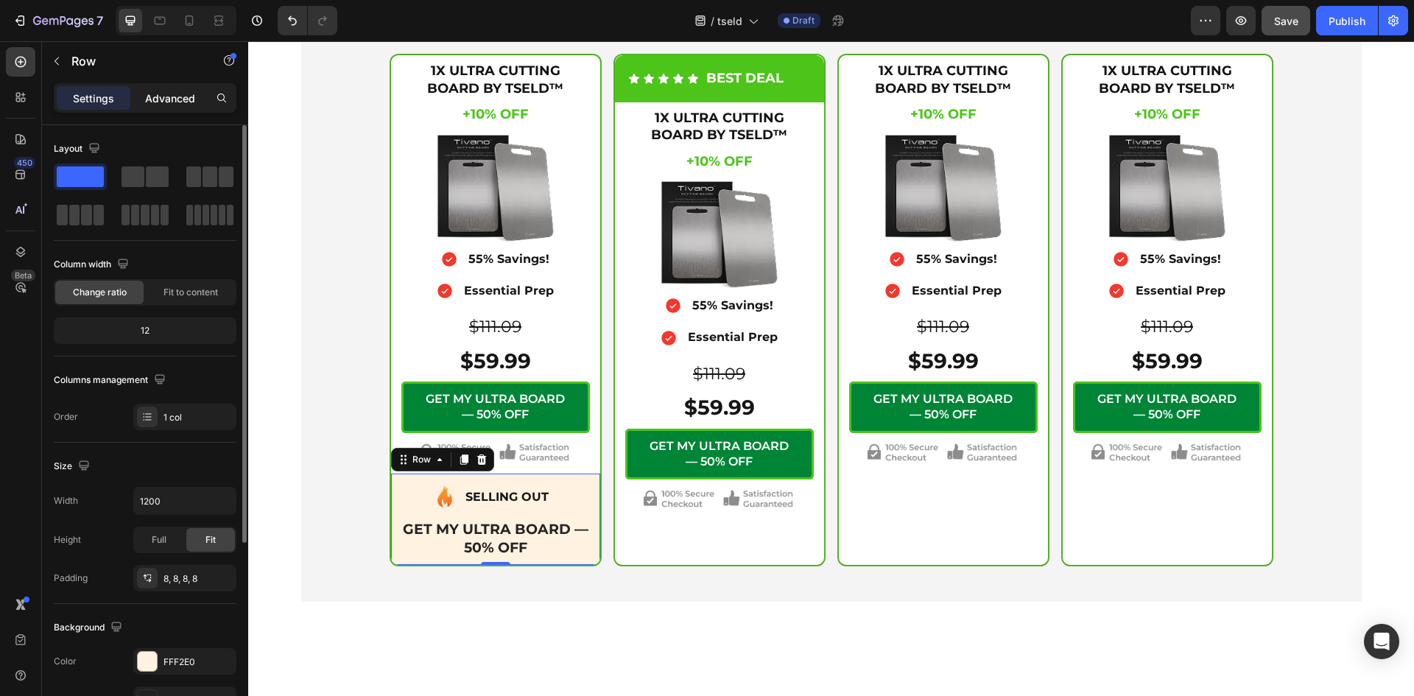
click at [165, 93] on p "Advanced" at bounding box center [170, 98] width 50 height 15
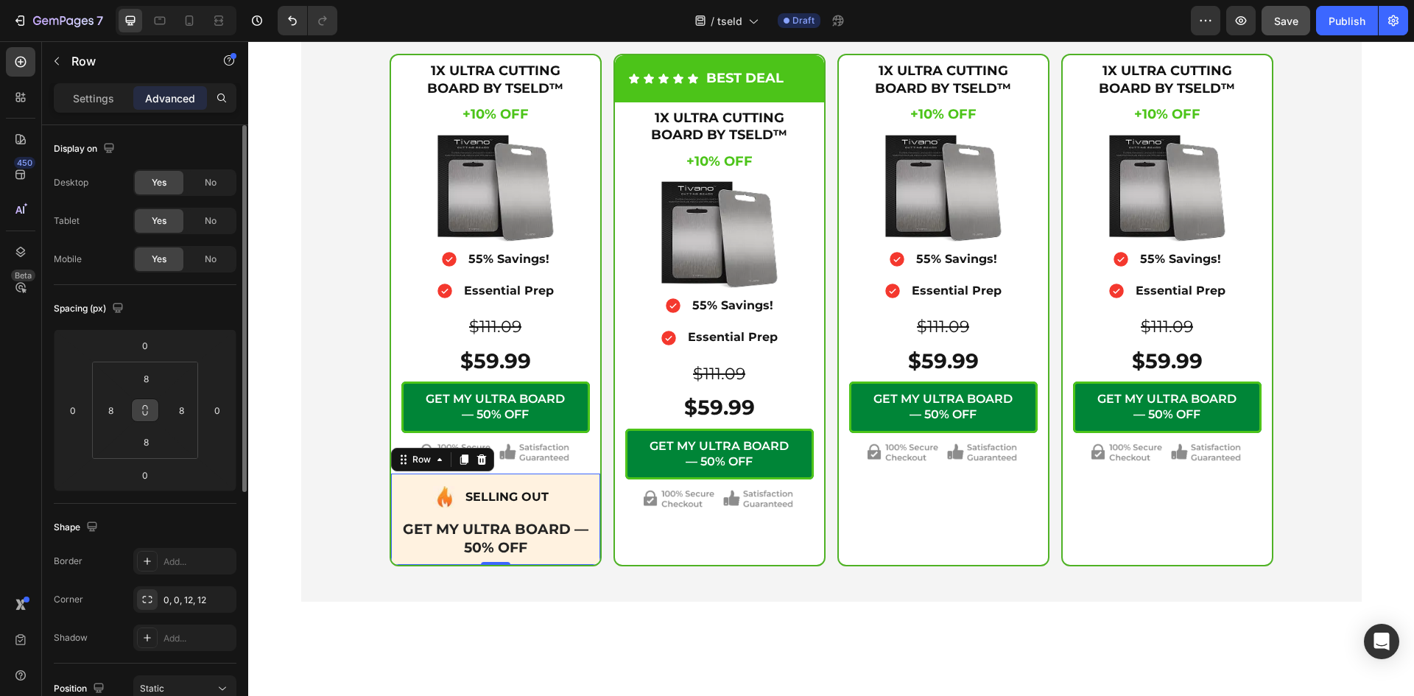
click at [144, 414] on icon at bounding box center [145, 410] width 12 height 12
click at [146, 379] on input "8" at bounding box center [145, 378] width 29 height 22
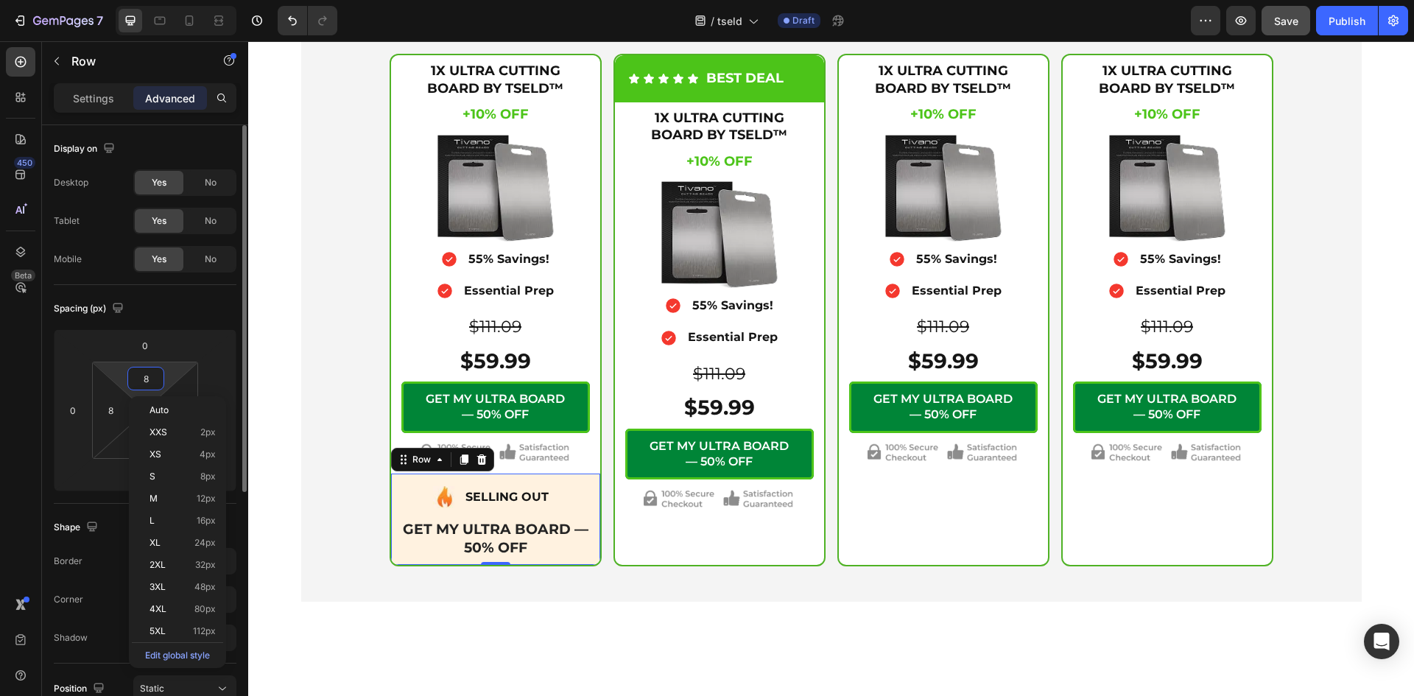
type input "0"
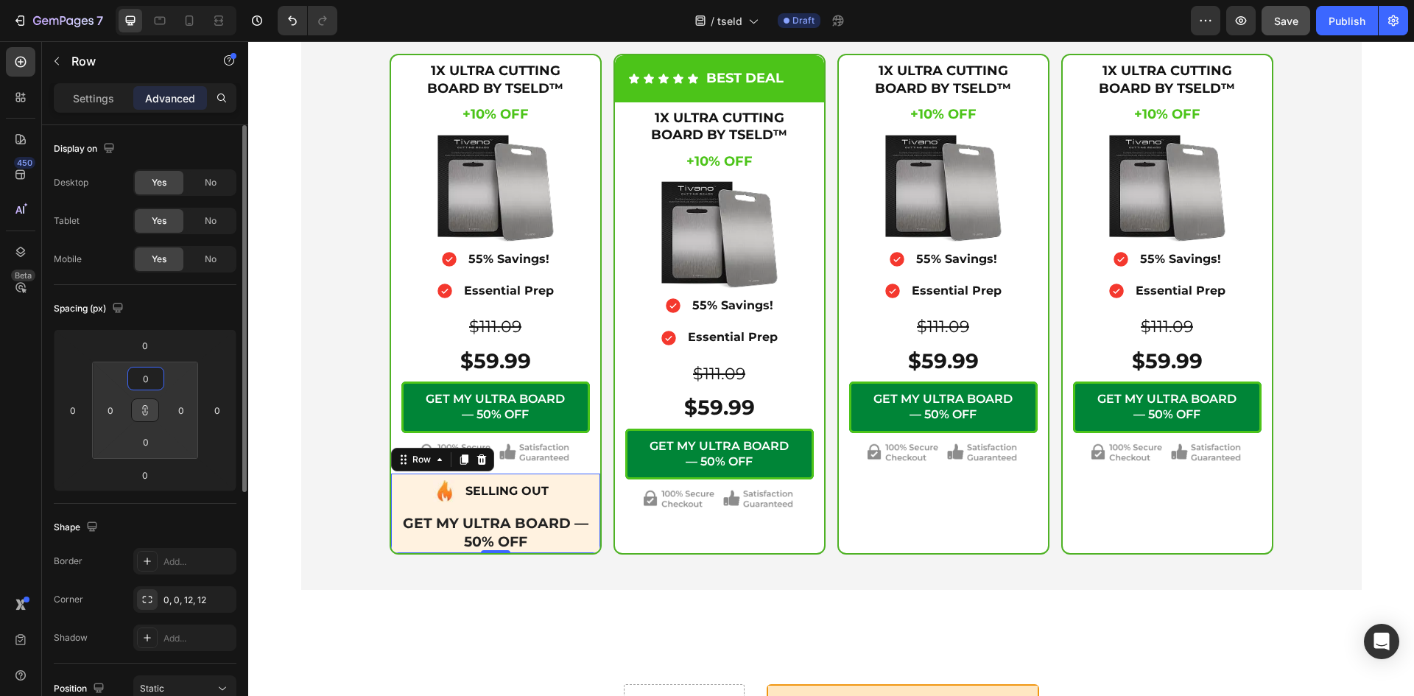
type input "0"
click at [189, 308] on div "Spacing (px)" at bounding box center [145, 309] width 183 height 24
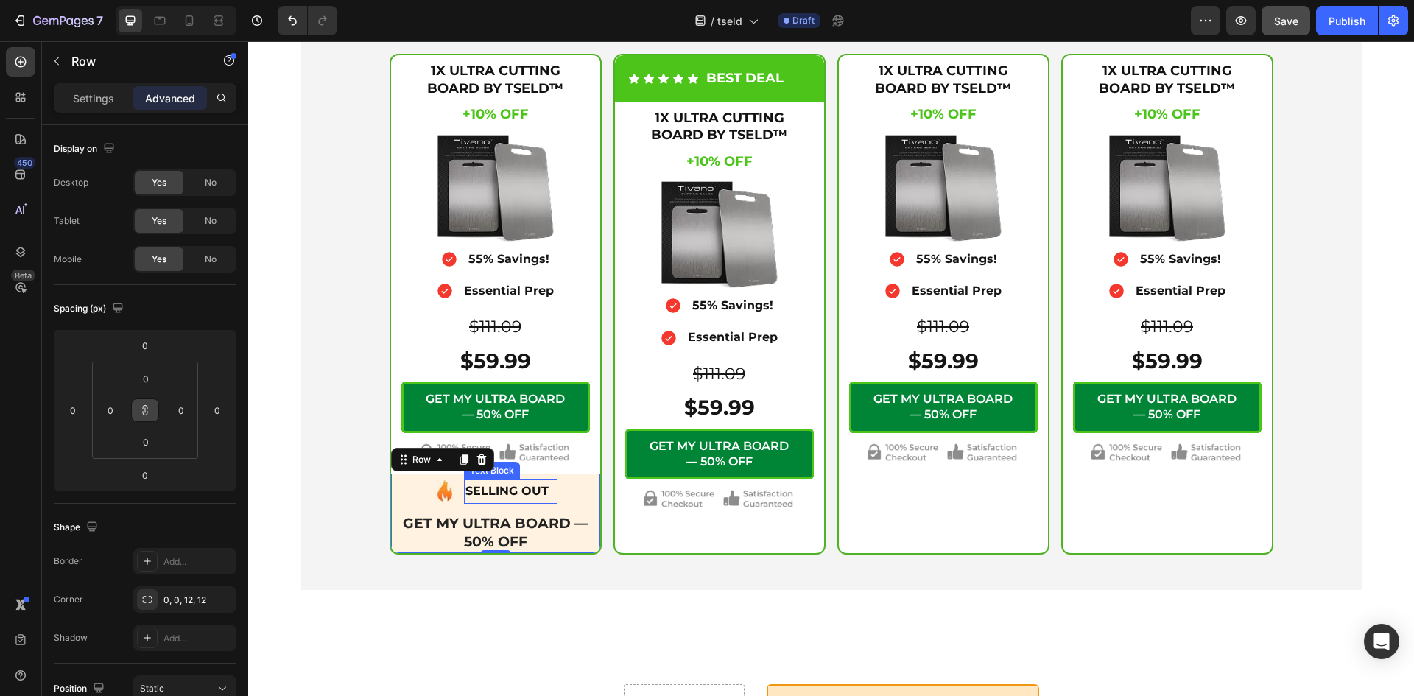
click at [543, 491] on p "SELLING OUT" at bounding box center [510, 491] width 91 height 21
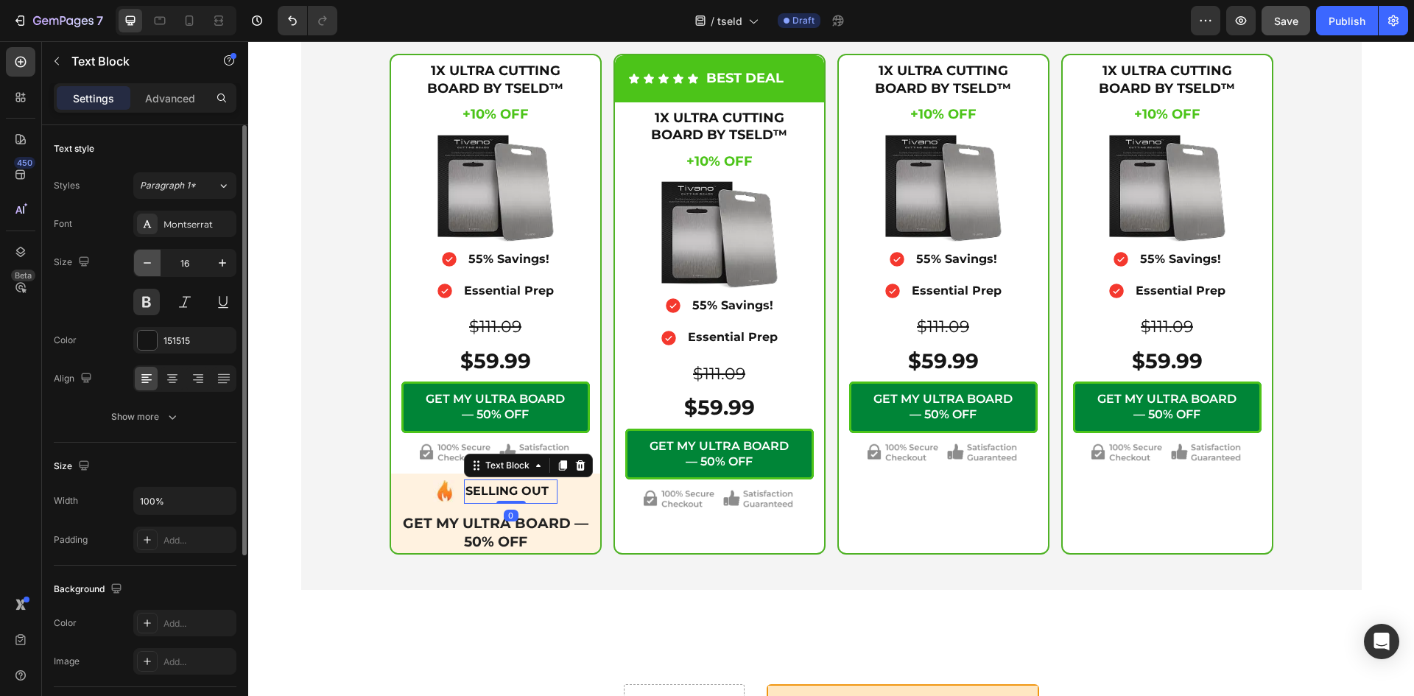
click at [146, 256] on icon "button" at bounding box center [147, 262] width 15 height 15
type input "14"
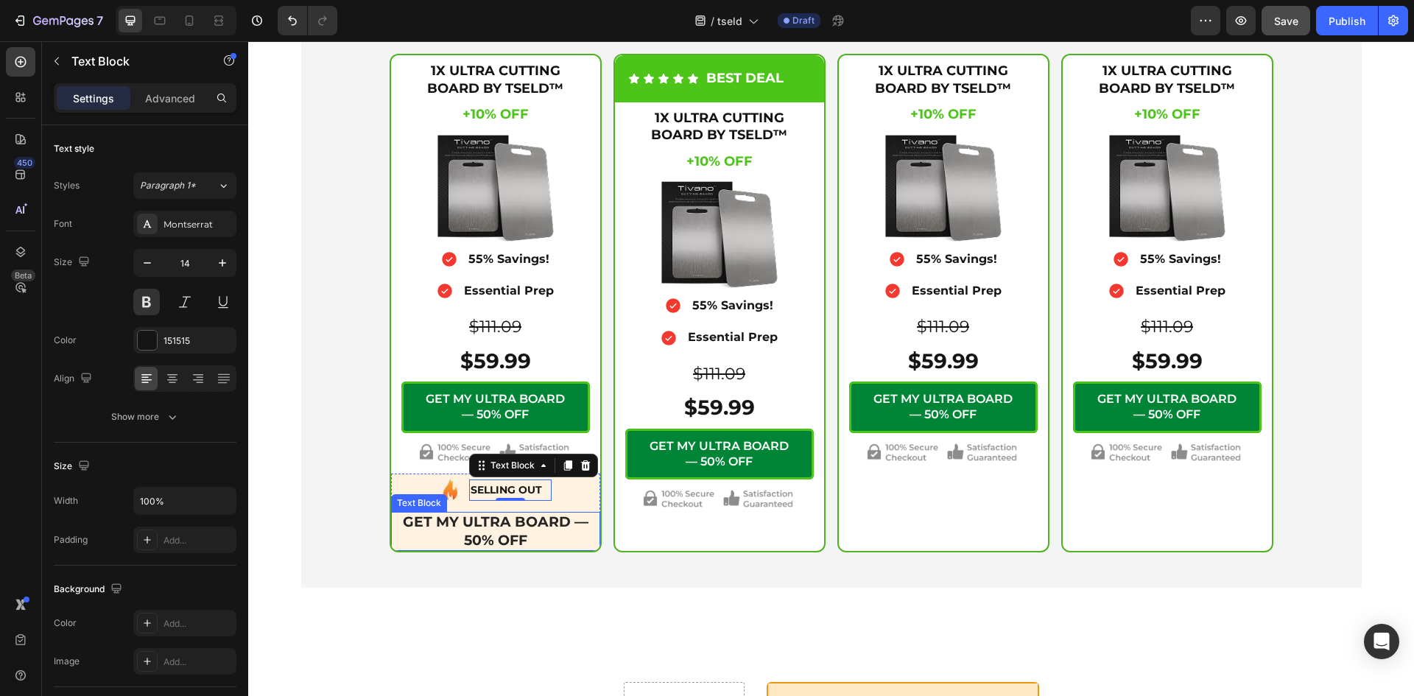
click at [500, 521] on p "GET MY ULTRA BOARD — 50% OFF" at bounding box center [495, 531] width 206 height 36
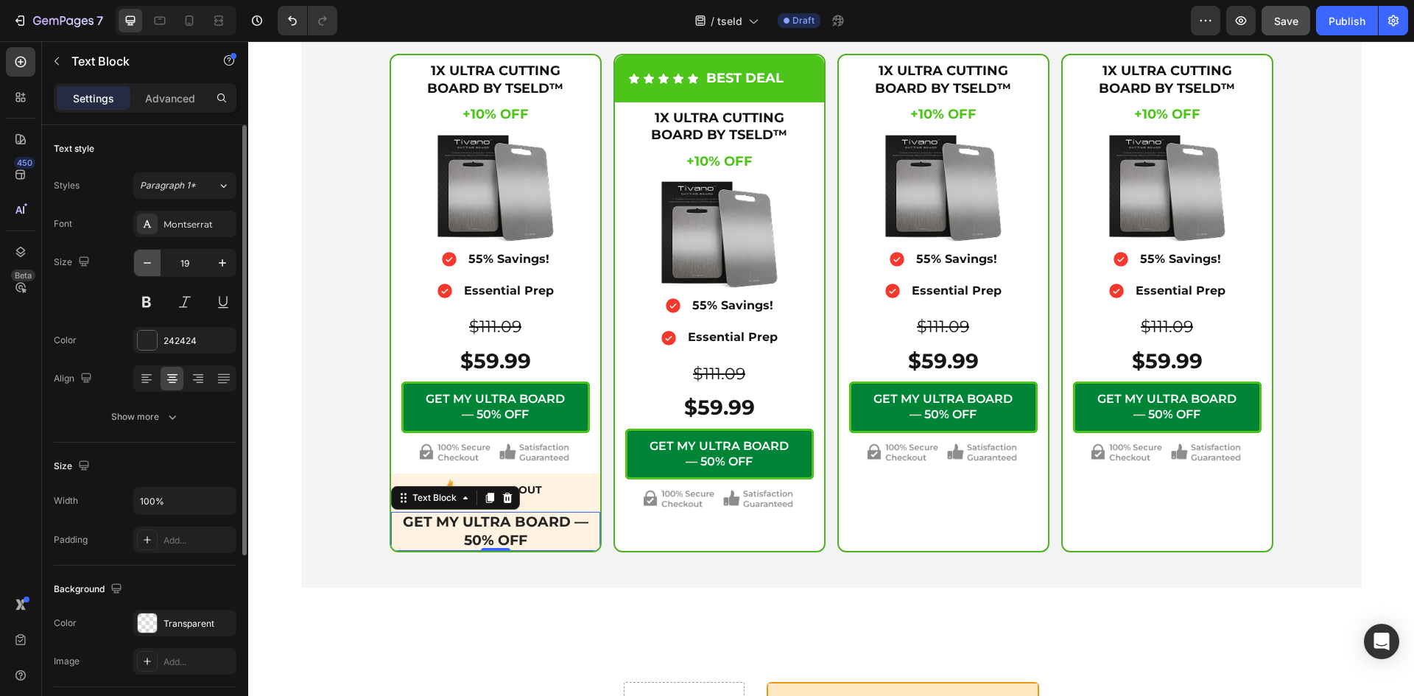
click at [145, 269] on icon "button" at bounding box center [147, 262] width 15 height 15
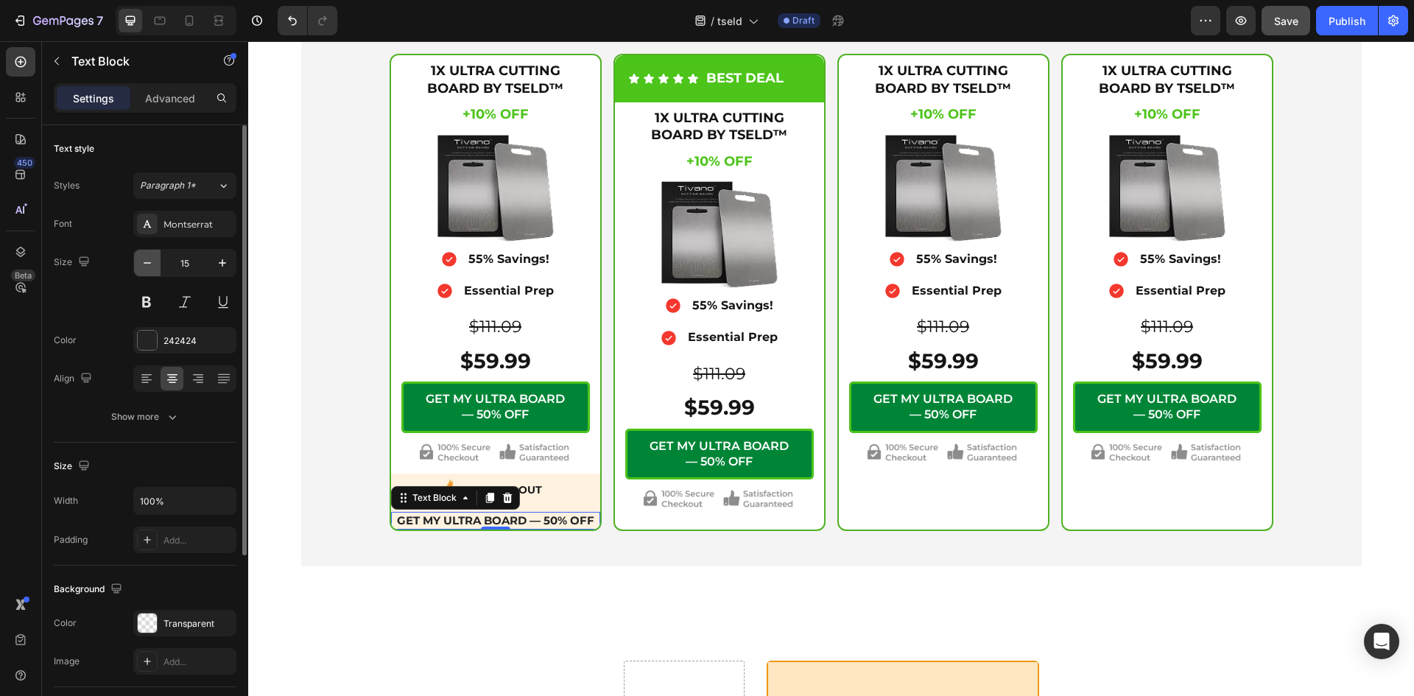
click at [153, 258] on icon "button" at bounding box center [147, 262] width 15 height 15
type input "14"
click at [166, 101] on p "Advanced" at bounding box center [170, 98] width 50 height 15
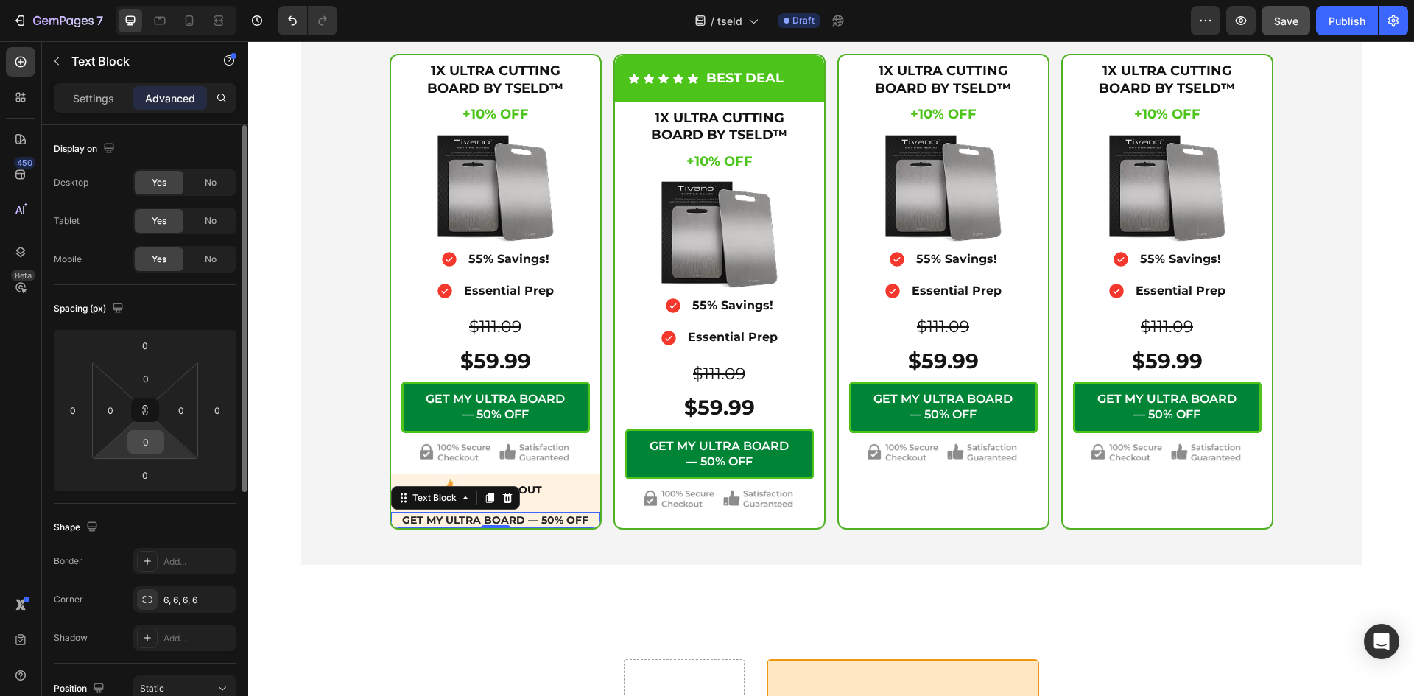
click at [139, 450] on input "0" at bounding box center [145, 442] width 29 height 22
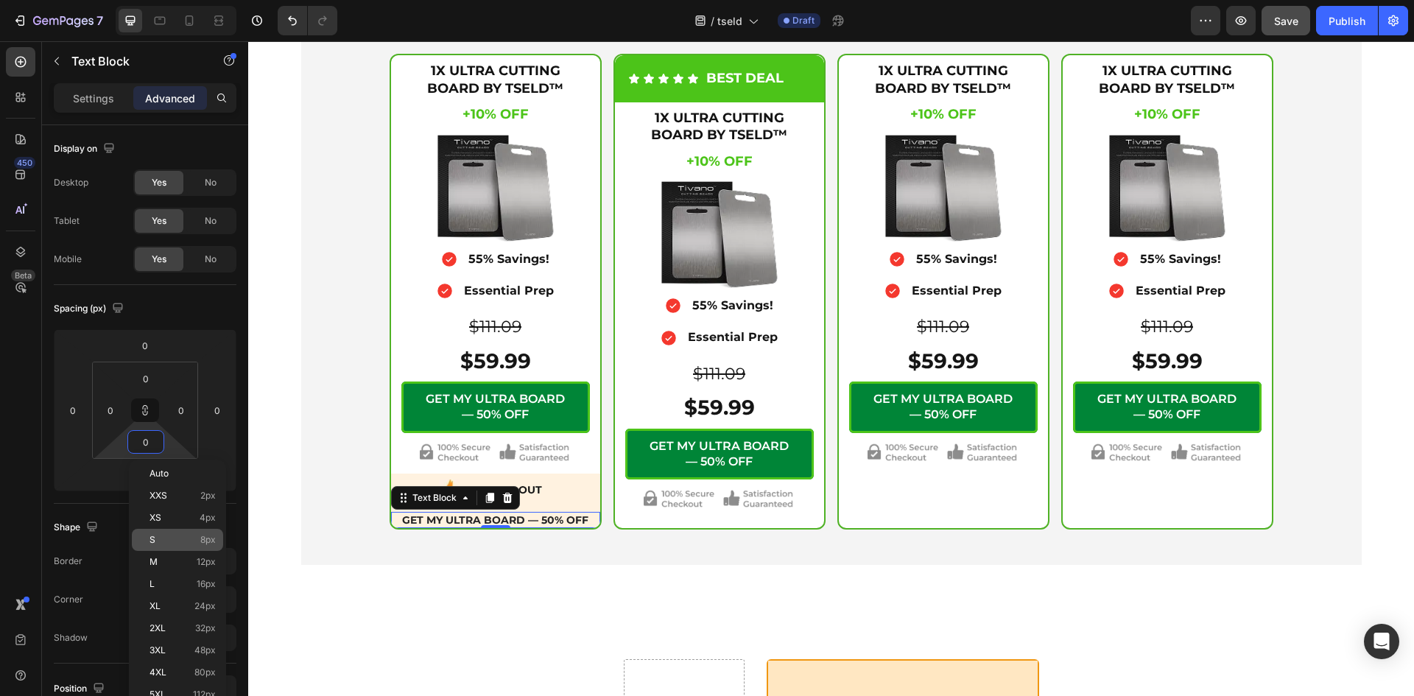
click at [160, 540] on p "S 8px" at bounding box center [182, 539] width 66 height 10
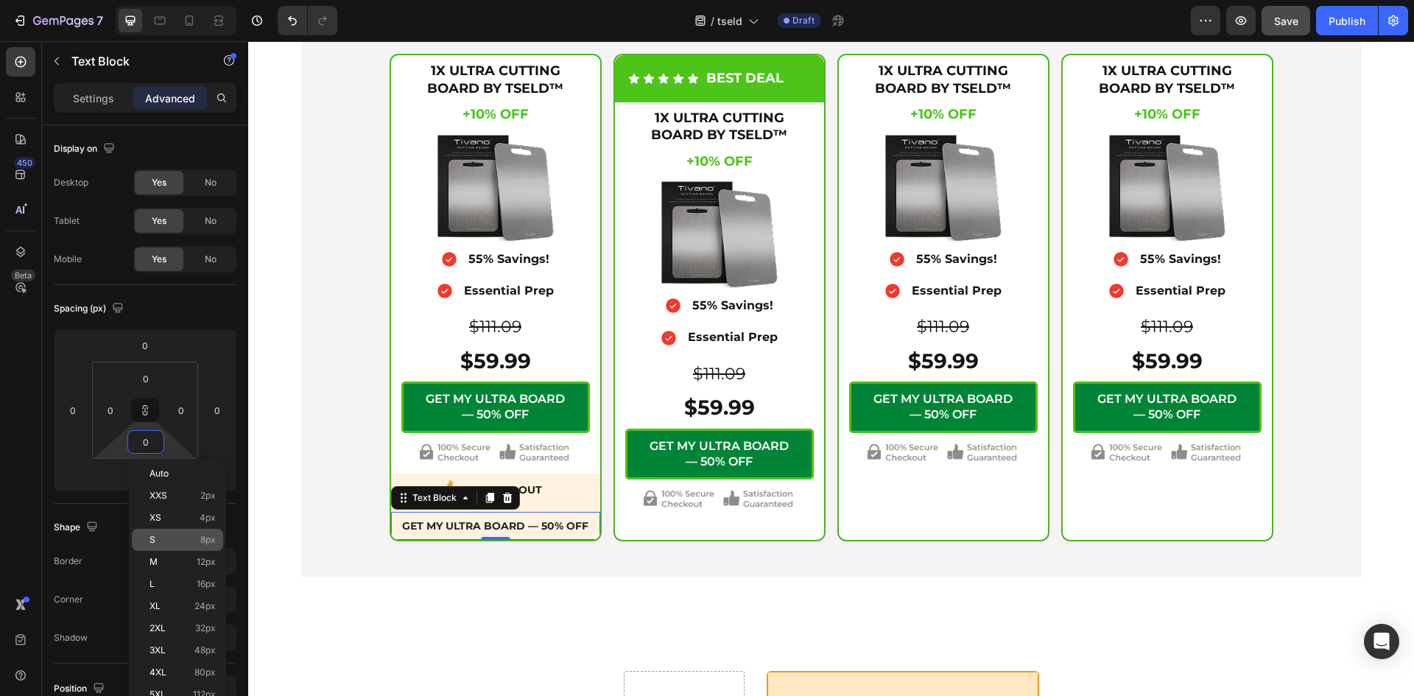
type input "8"
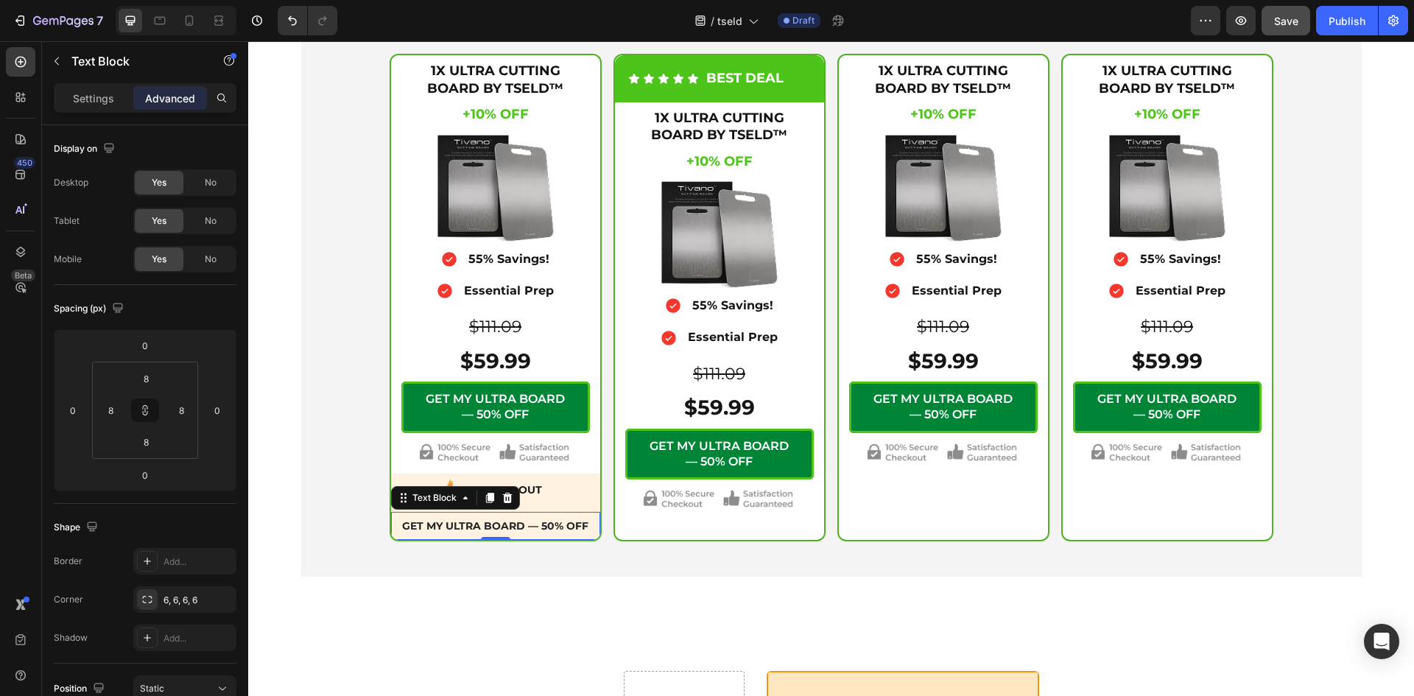
click at [278, 512] on div "Icon Secure Checkout Text Block Advanced List Image Row 1X ULTRA CUTTING BOARD …" at bounding box center [830, 246] width 1165 height 683
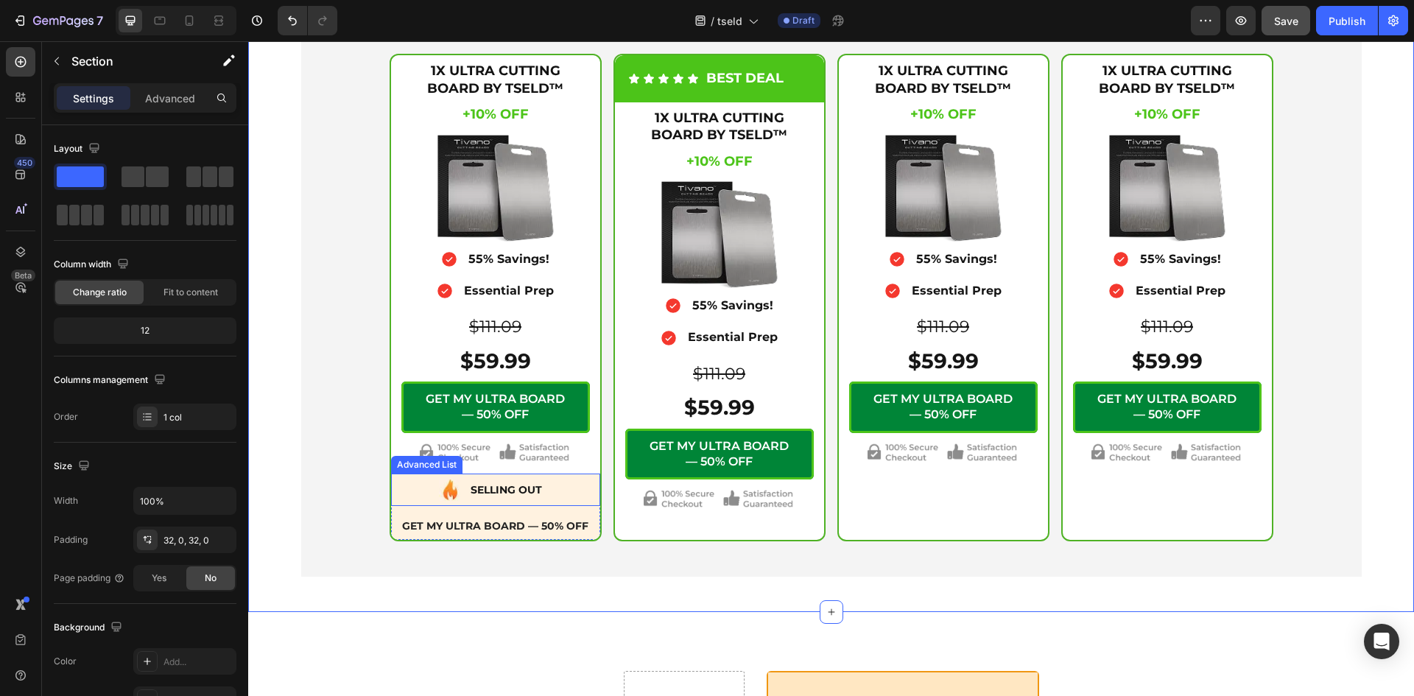
click at [563, 493] on div "Image SELLING OUT Text Block" at bounding box center [495, 492] width 209 height 27
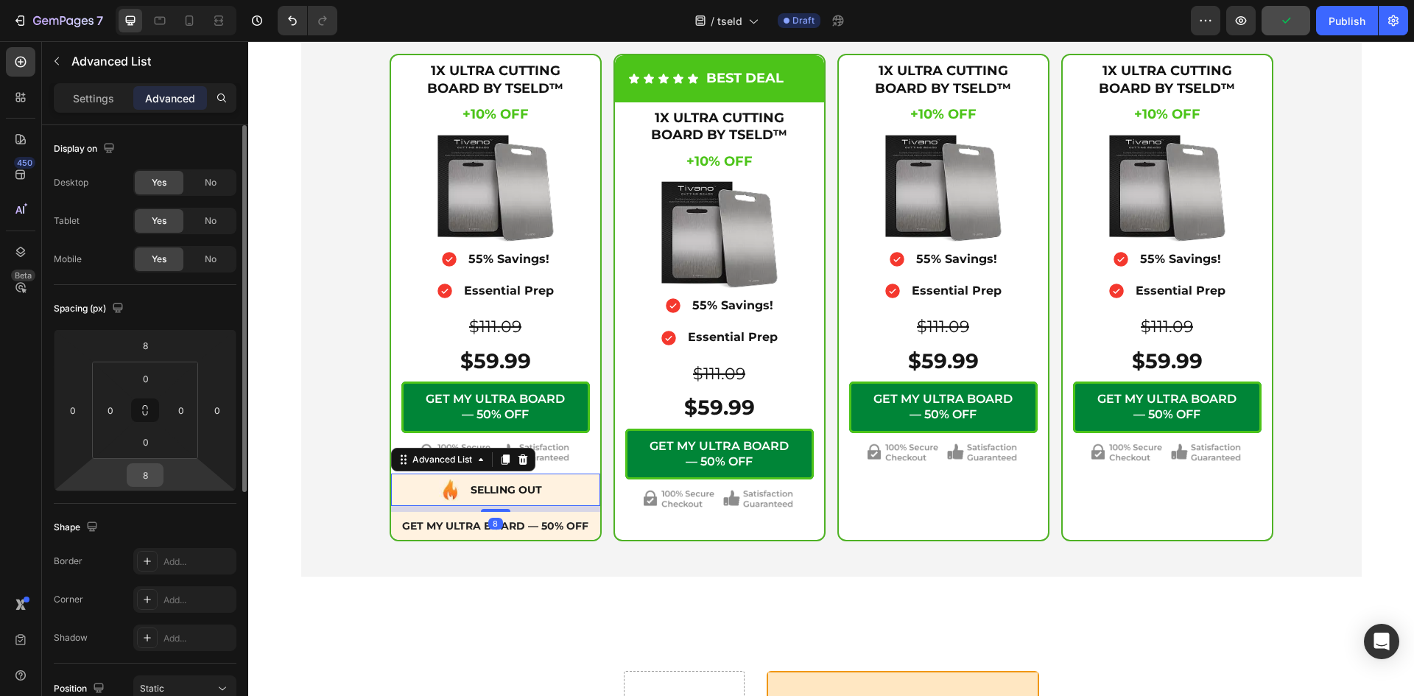
click at [155, 479] on input "8" at bounding box center [144, 475] width 29 height 22
type input "0"
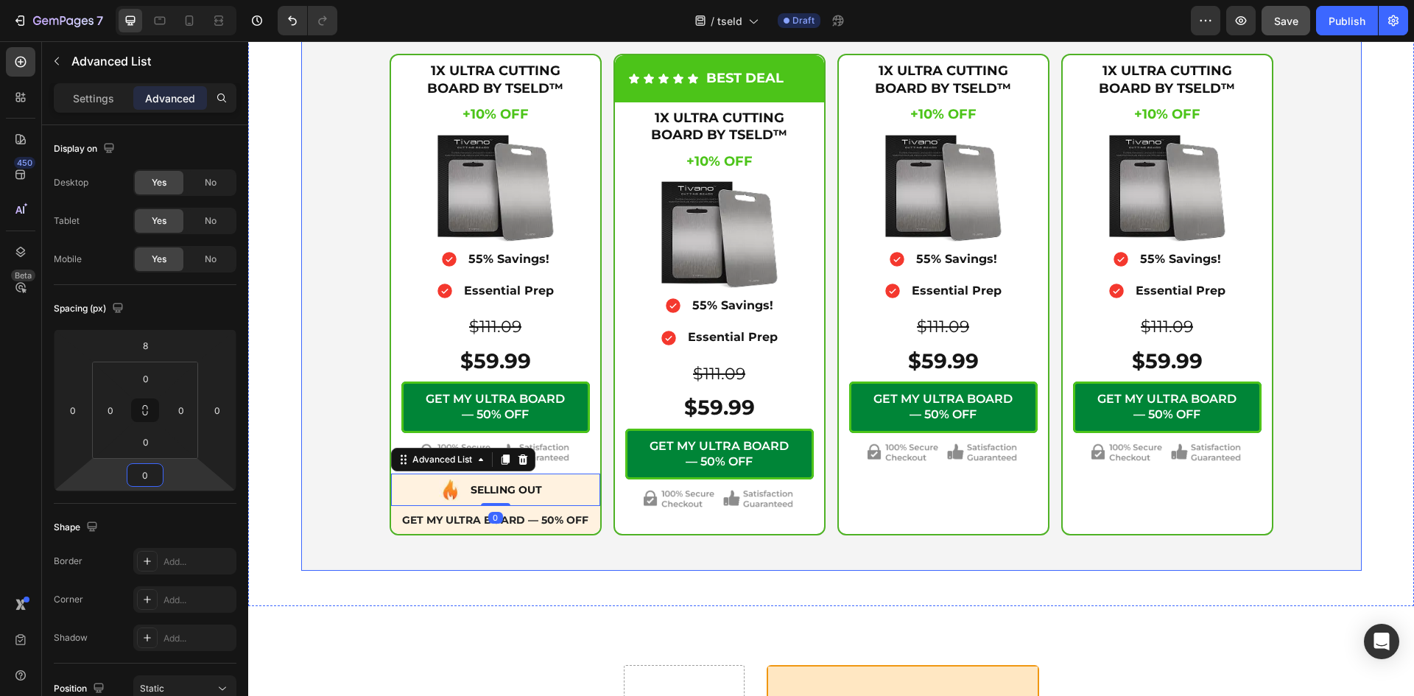
click at [322, 487] on div "Icon Secure Checkout Text Block Advanced List Image Row 1X ULTRA CUTTING BOARD …" at bounding box center [831, 237] width 1042 height 595
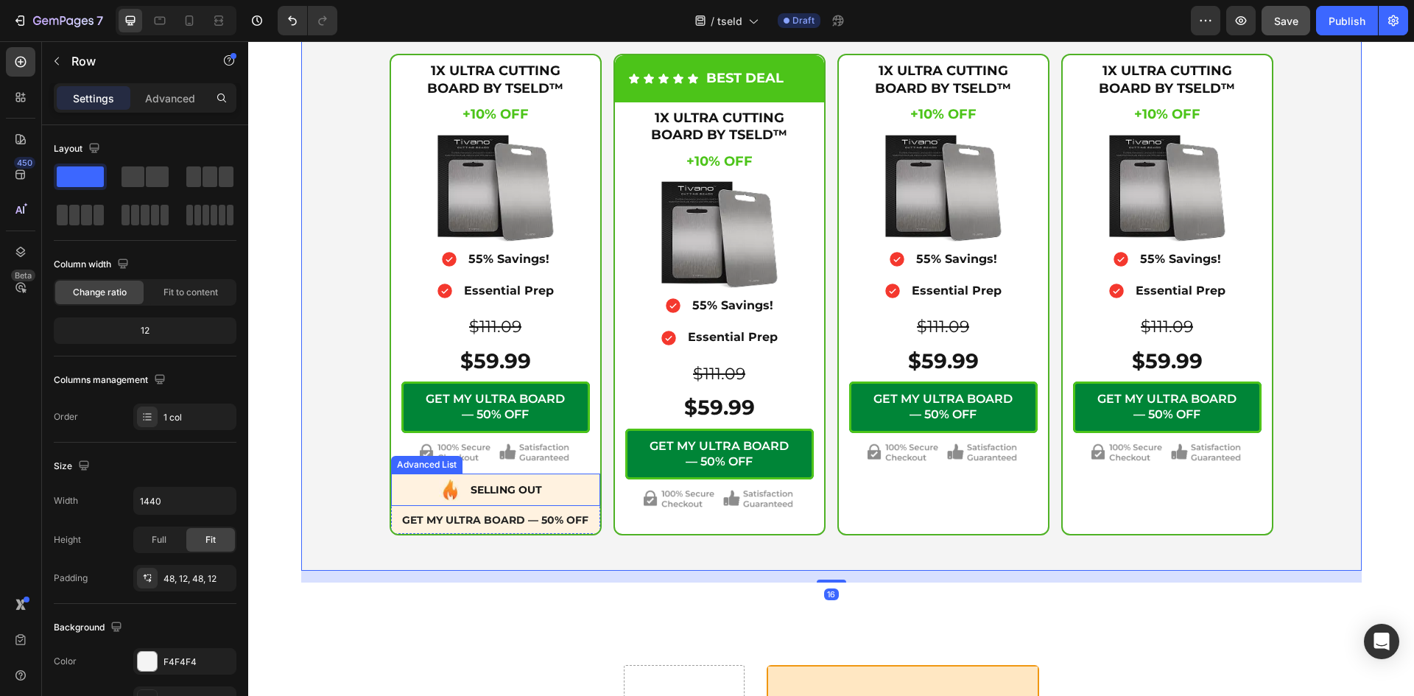
click at [576, 482] on div "Image SELLING OUT Text Block" at bounding box center [495, 492] width 209 height 27
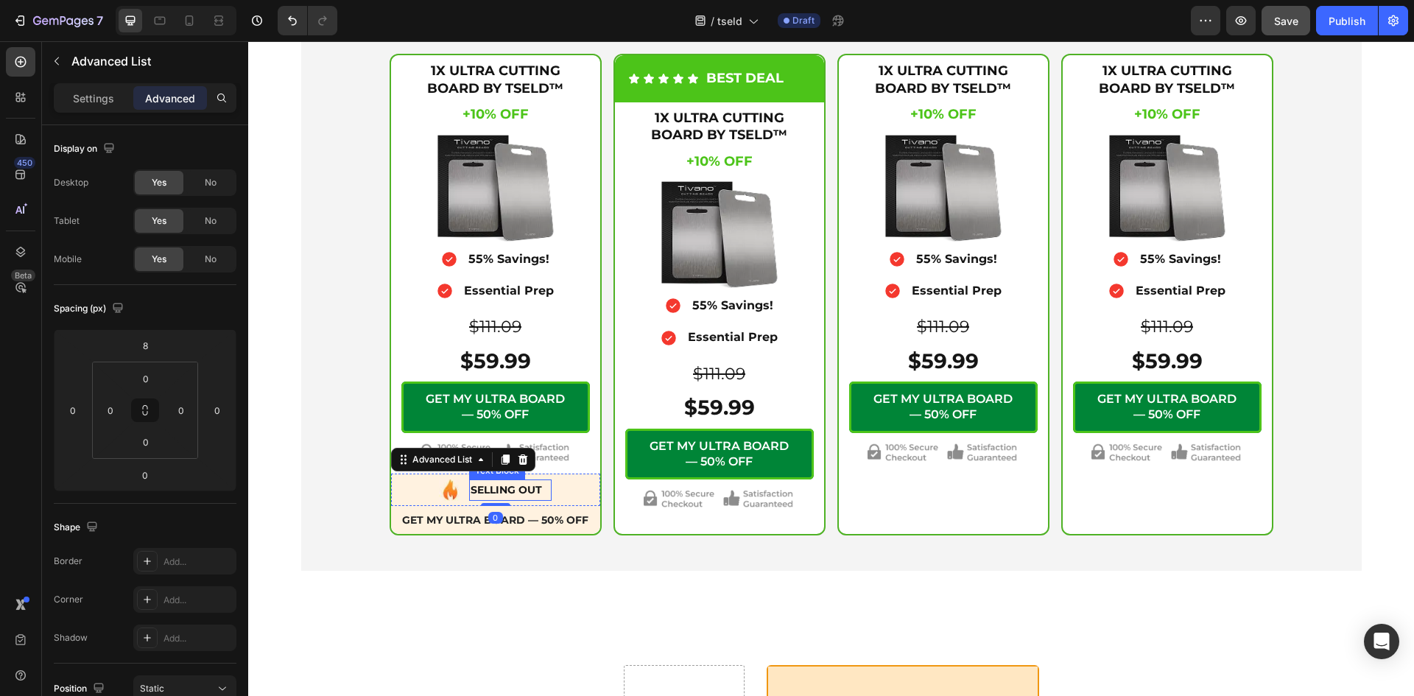
click at [531, 487] on p "SELLING OUT" at bounding box center [510, 490] width 80 height 18
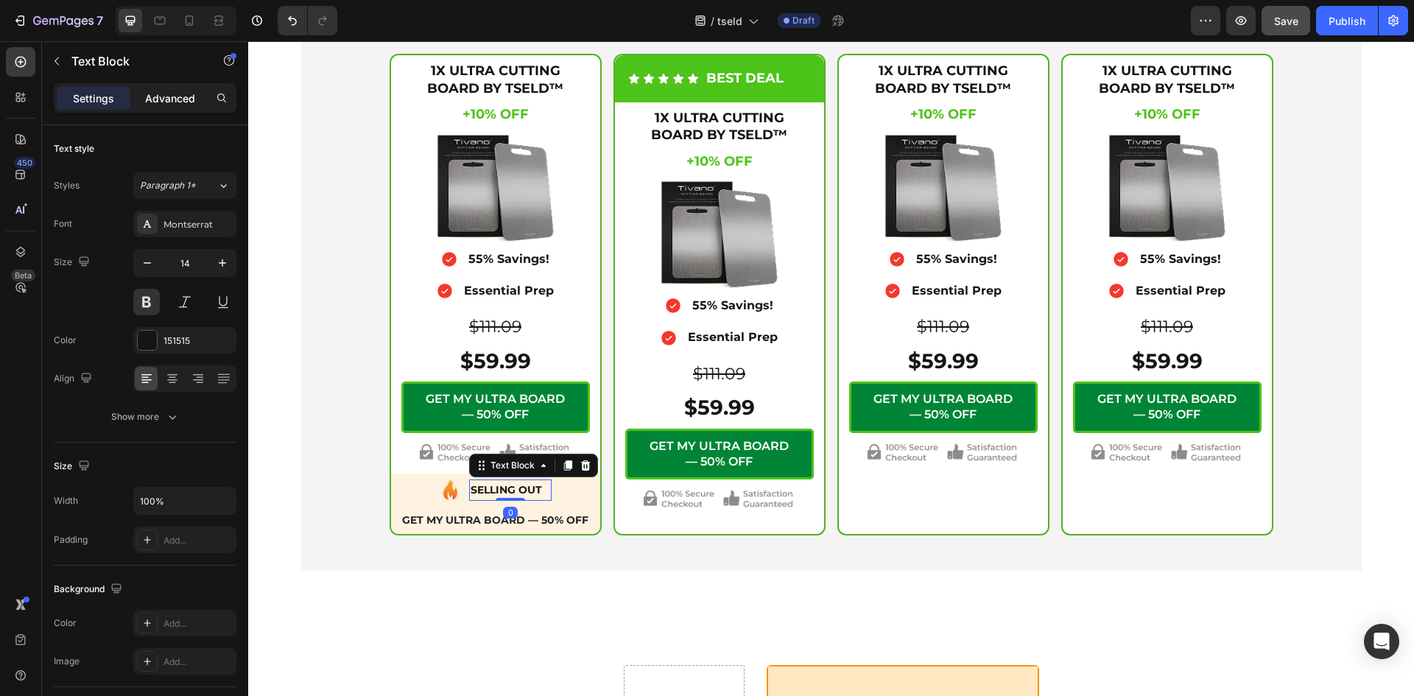
click at [164, 91] on p "Advanced" at bounding box center [170, 98] width 50 height 15
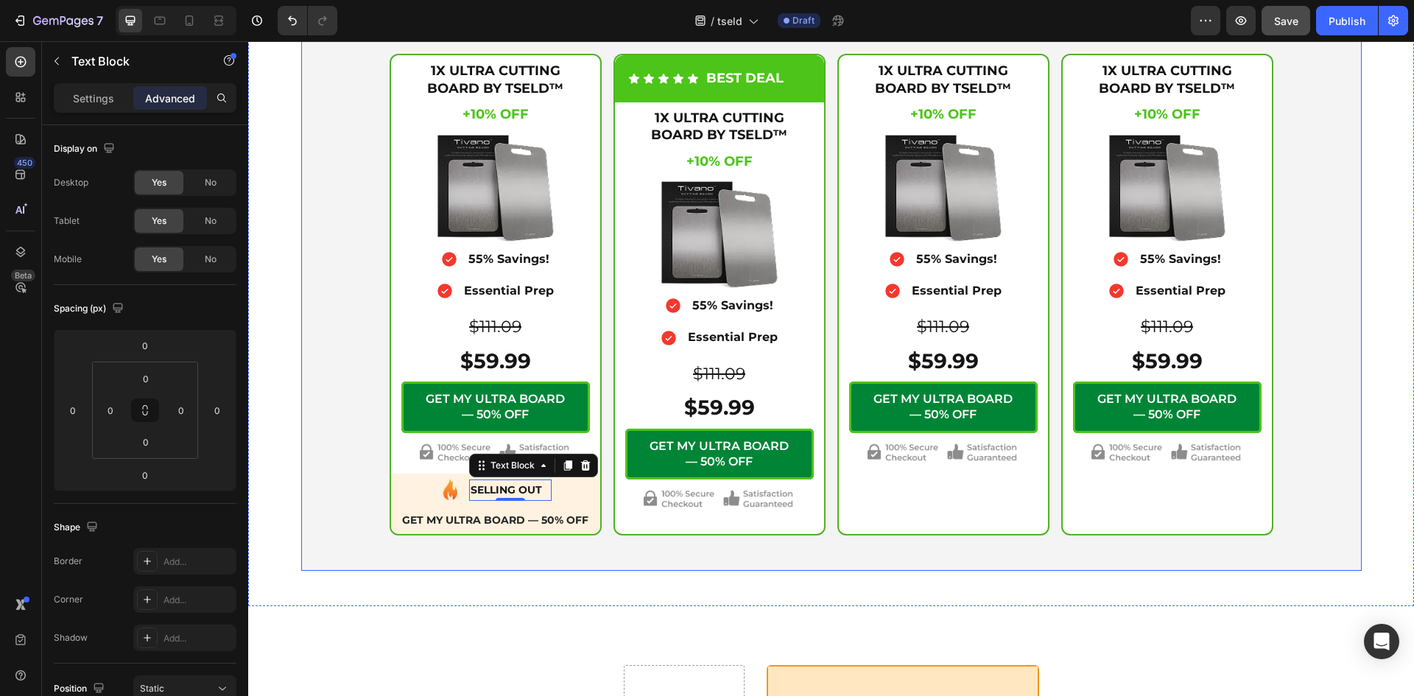
click at [351, 370] on div "Icon Secure Checkout Text Block Advanced List Image Row 1X ULTRA CUTTING BOARD …" at bounding box center [831, 237] width 1042 height 595
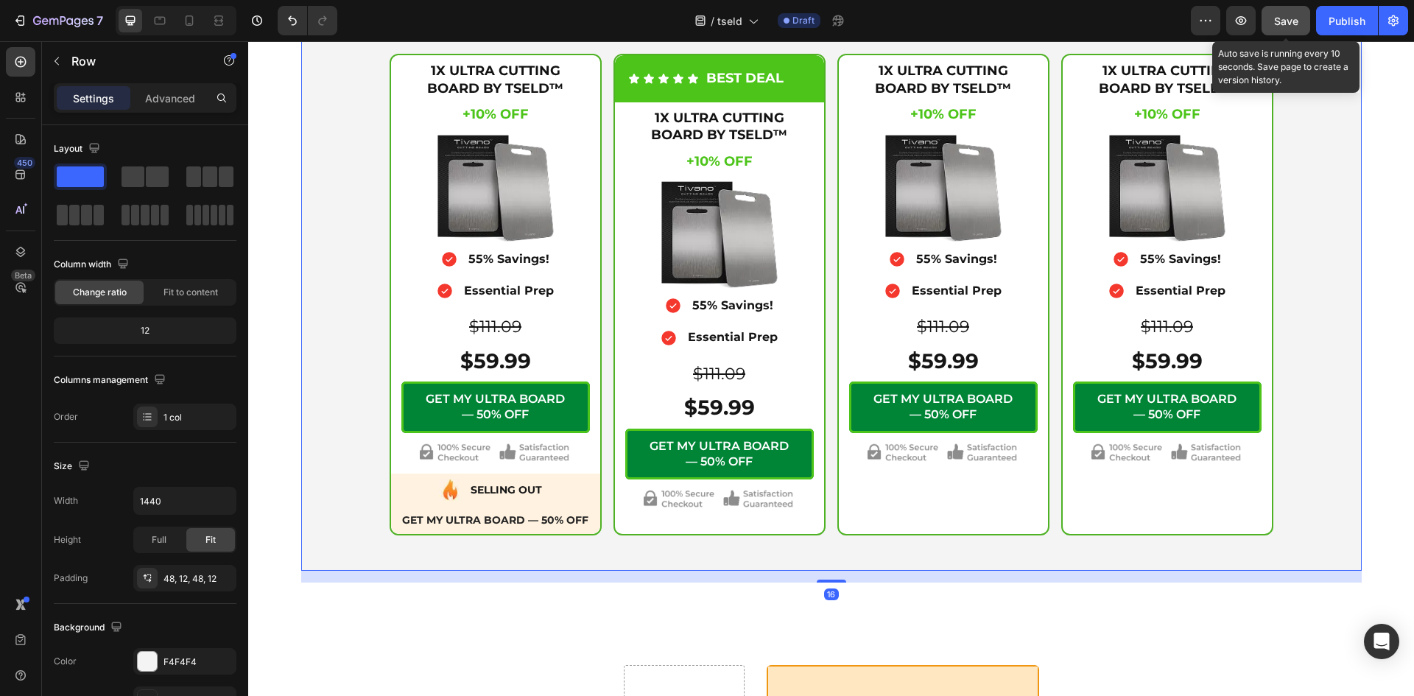
click at [1294, 21] on span "Save" at bounding box center [1286, 21] width 24 height 13
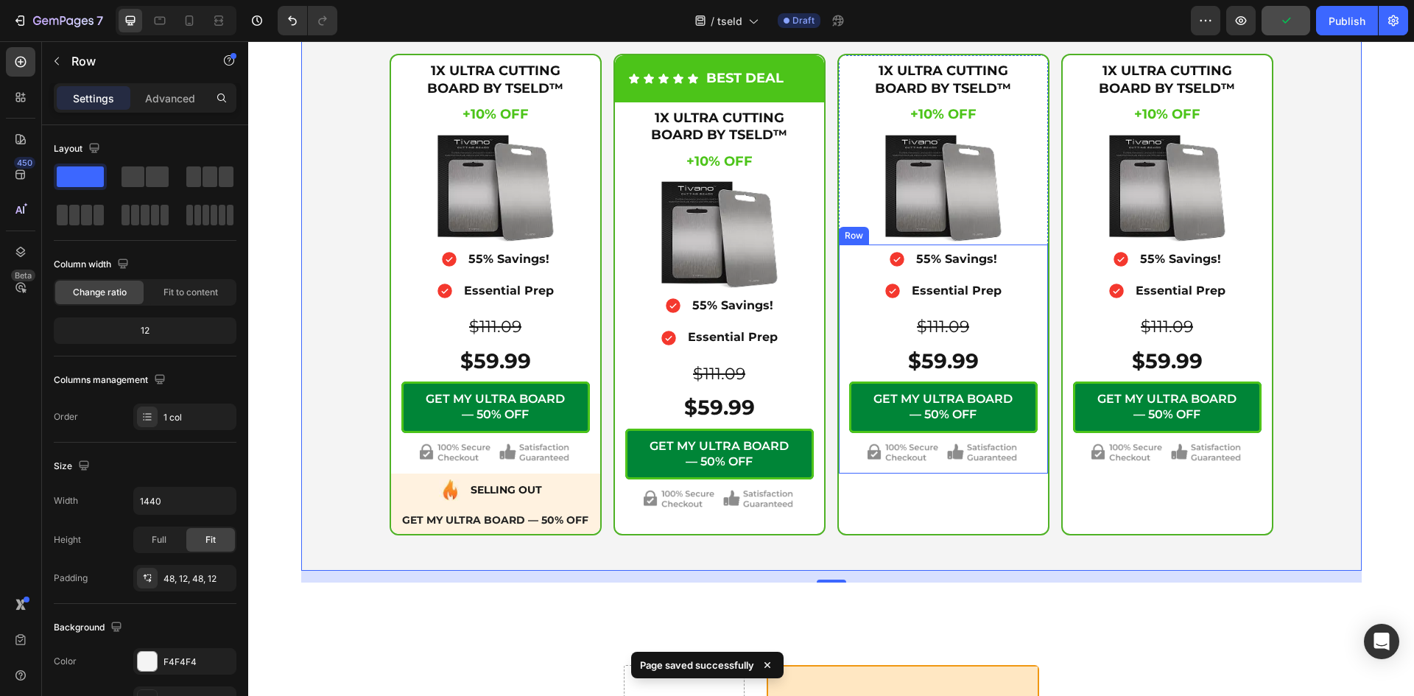
click at [1035, 429] on div "Icon 55% Savings! Text Block Advanced List Icon Essential Prep Text Block Advan…" at bounding box center [943, 358] width 209 height 229
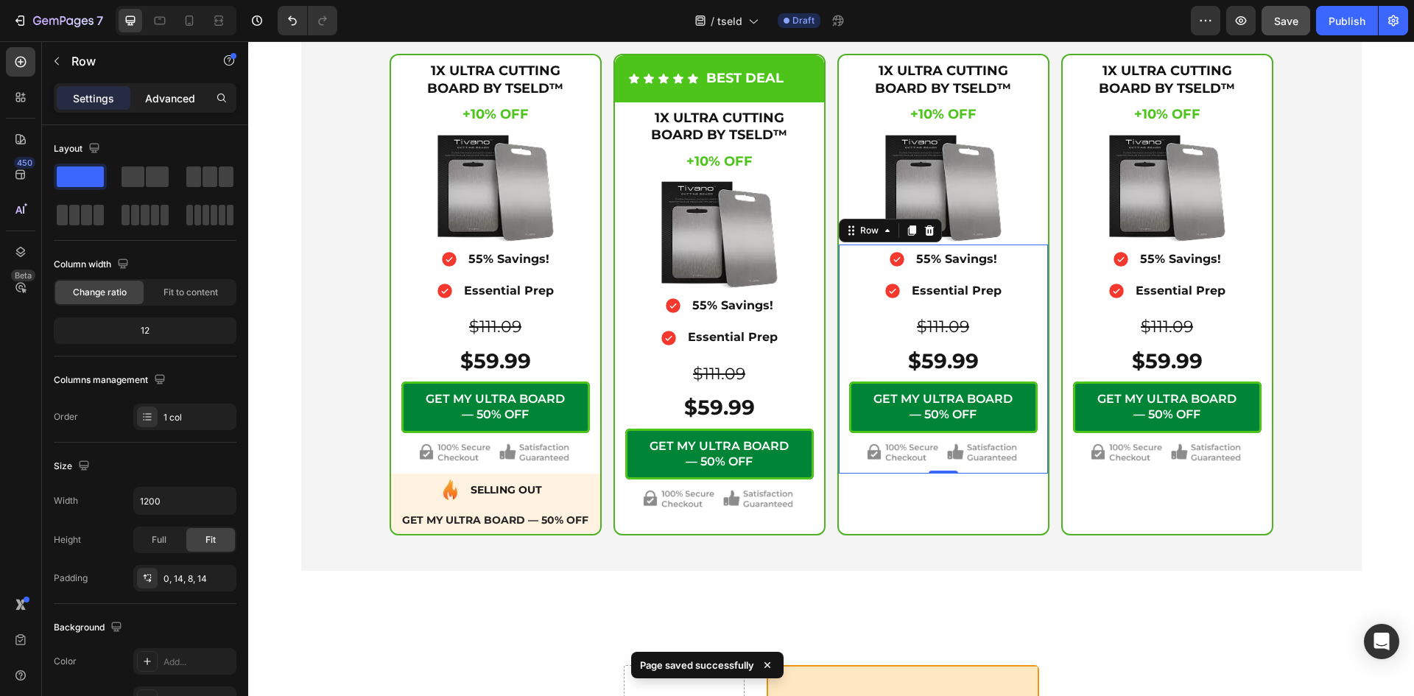
click at [172, 91] on p "Advanced" at bounding box center [170, 98] width 50 height 15
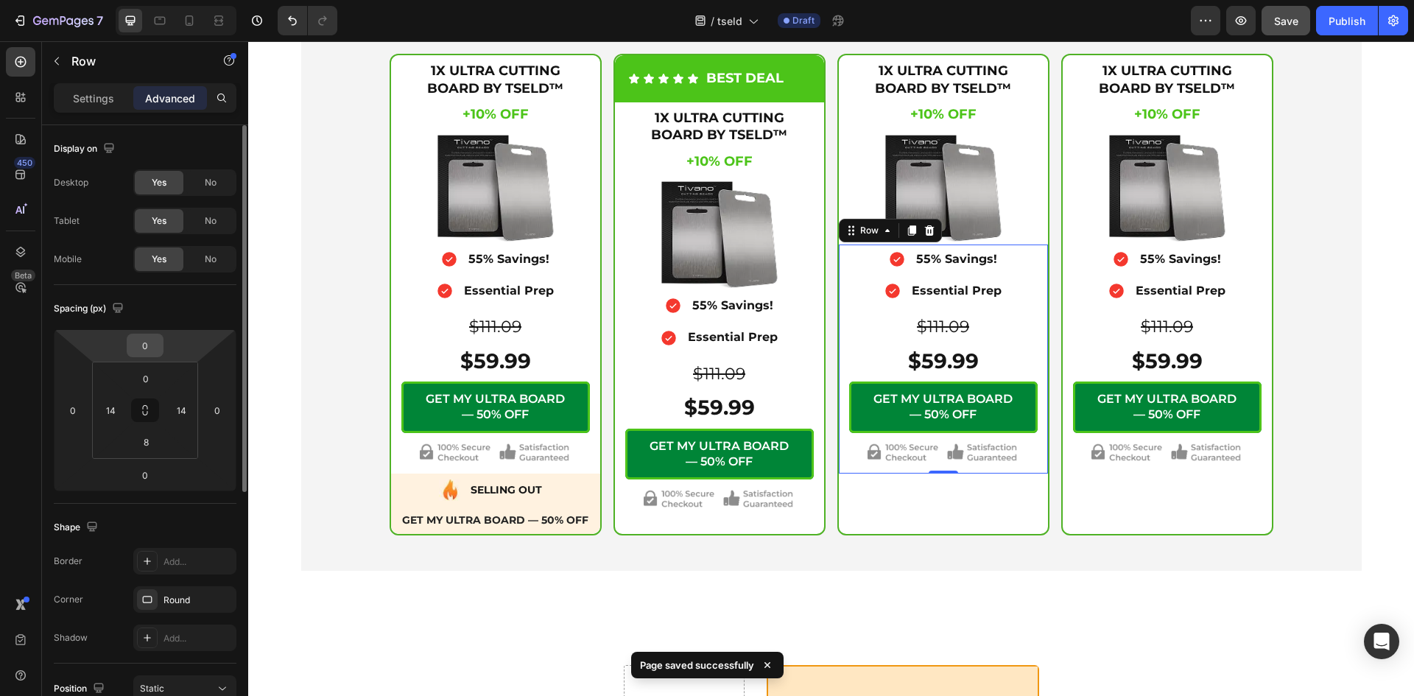
click at [148, 343] on input "0" at bounding box center [144, 345] width 29 height 22
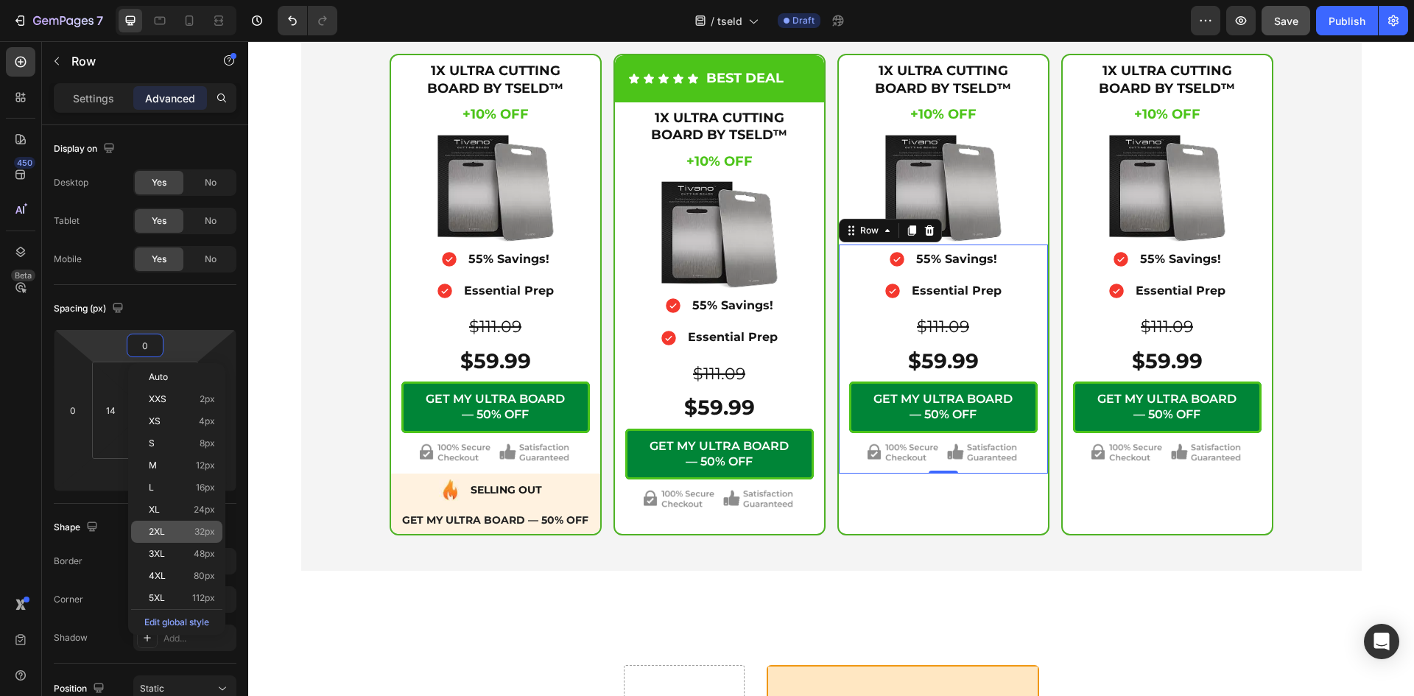
click at [159, 532] on span "2XL" at bounding box center [157, 531] width 16 height 10
type input "32"
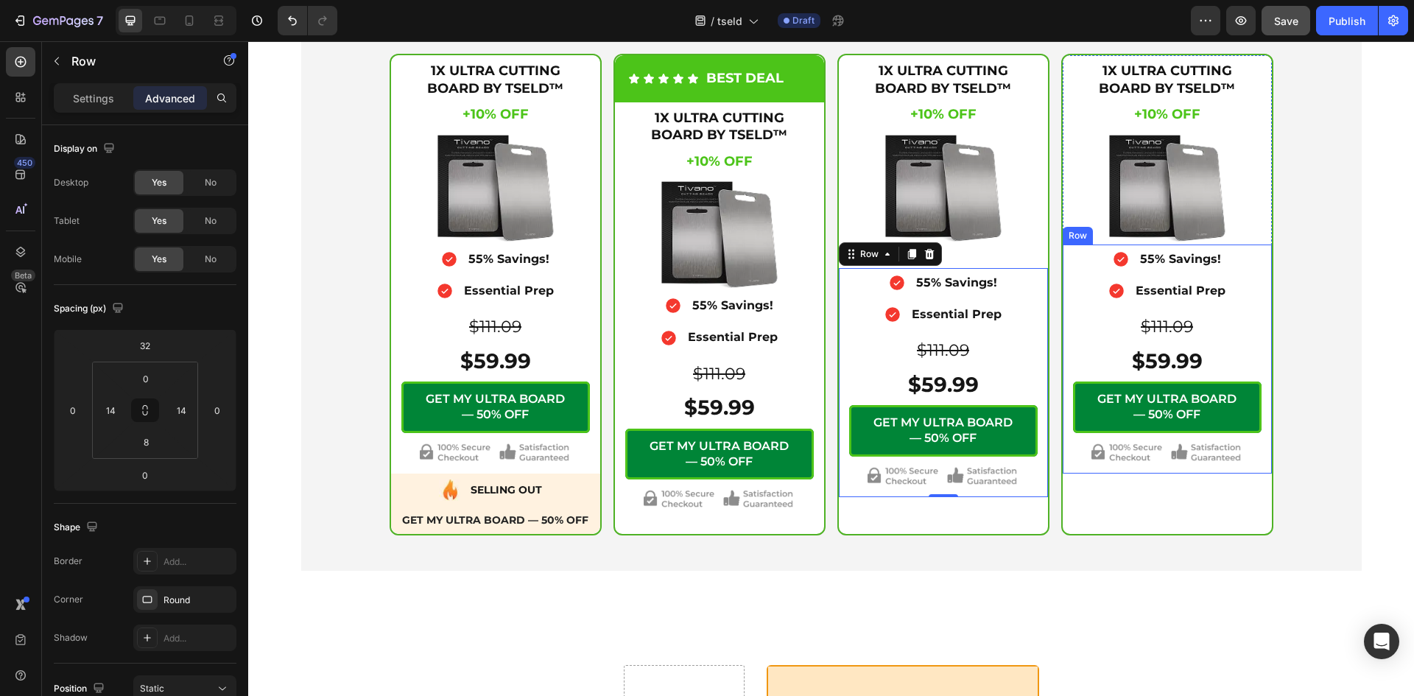
click at [1062, 467] on div "Icon 55% Savings! Text Block Advanced List Icon Essential Prep Text Block Advan…" at bounding box center [1166, 358] width 209 height 229
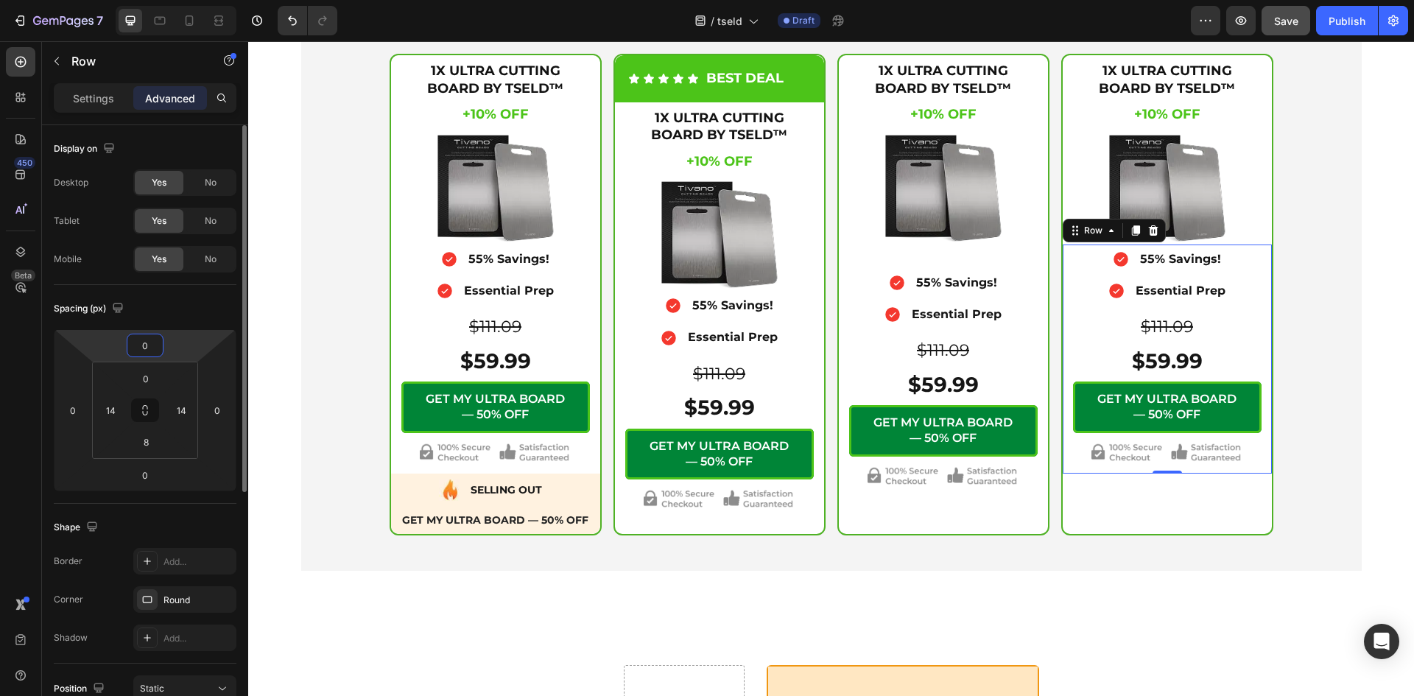
click at [143, 345] on input "0" at bounding box center [144, 345] width 29 height 22
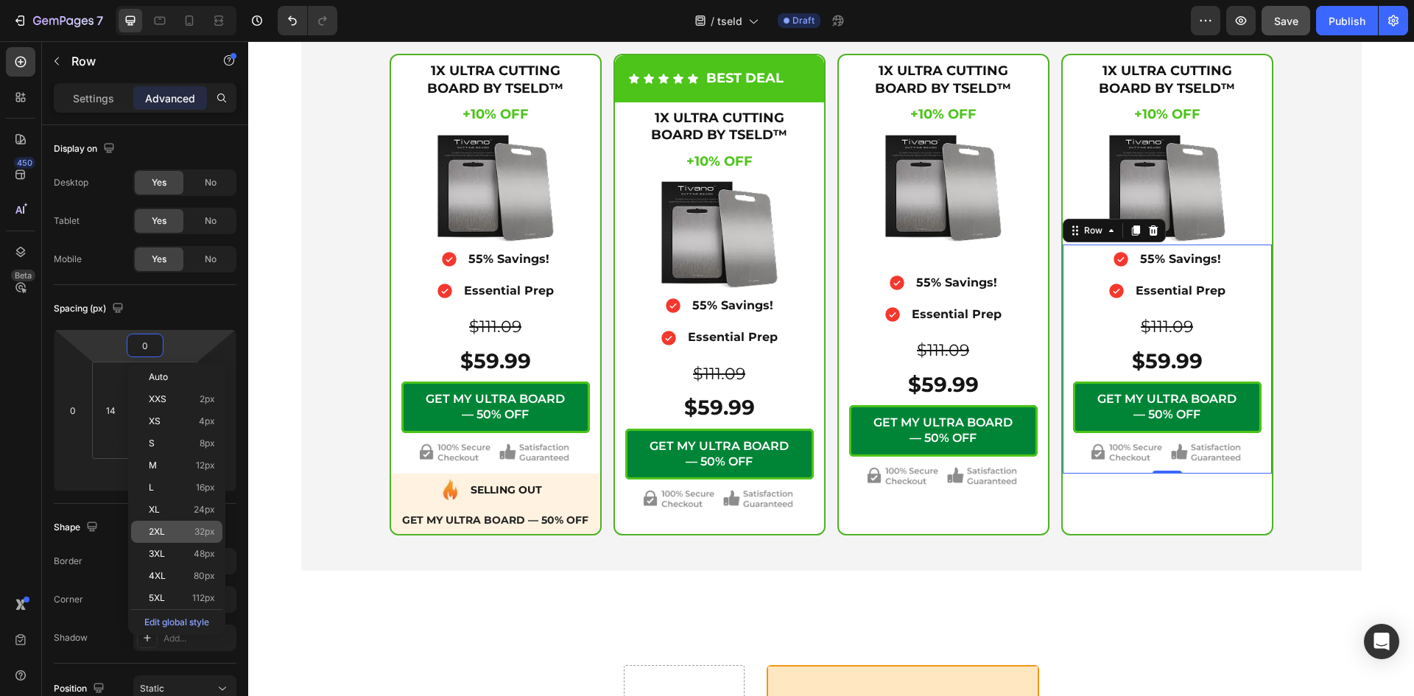
click at [191, 531] on p "2XL 32px" at bounding box center [182, 531] width 66 height 10
type input "32"
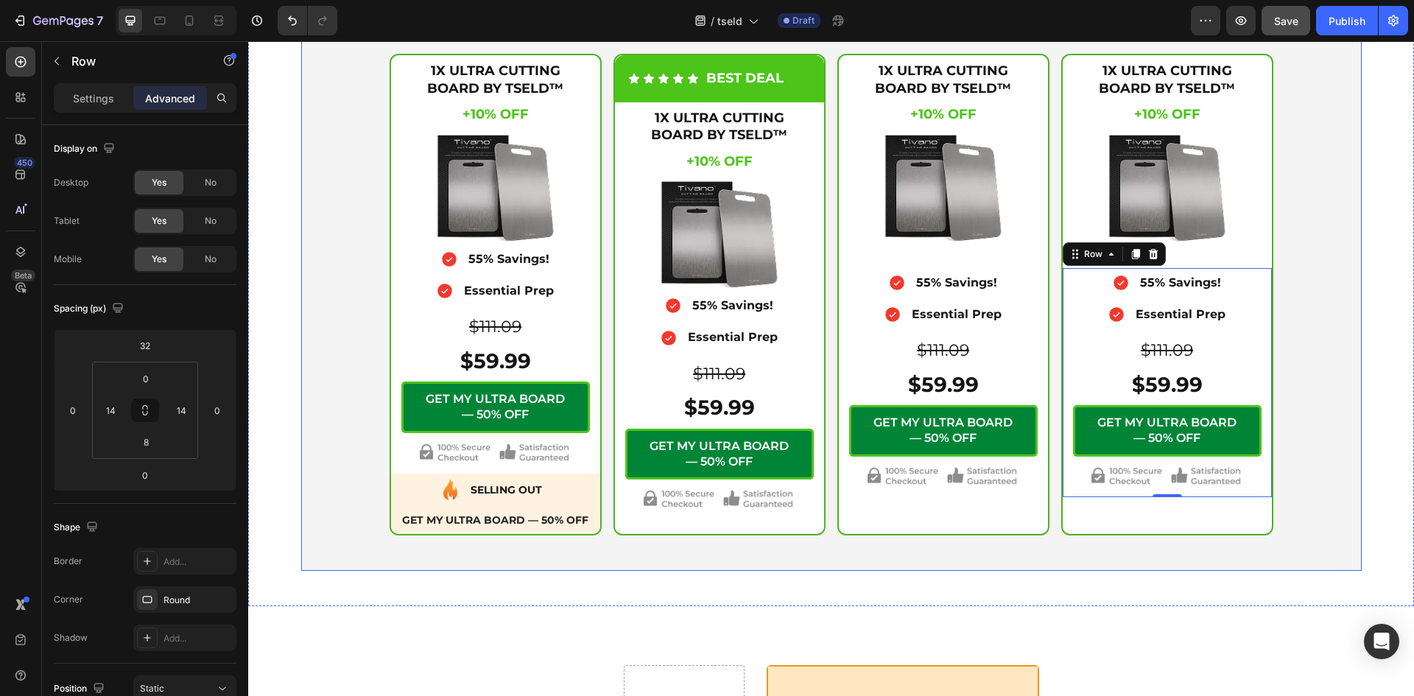
click at [1307, 406] on div "Icon Secure Checkout Text Block Advanced List Image Row 1X ULTRA CUTTING BOARD …" at bounding box center [831, 237] width 1042 height 595
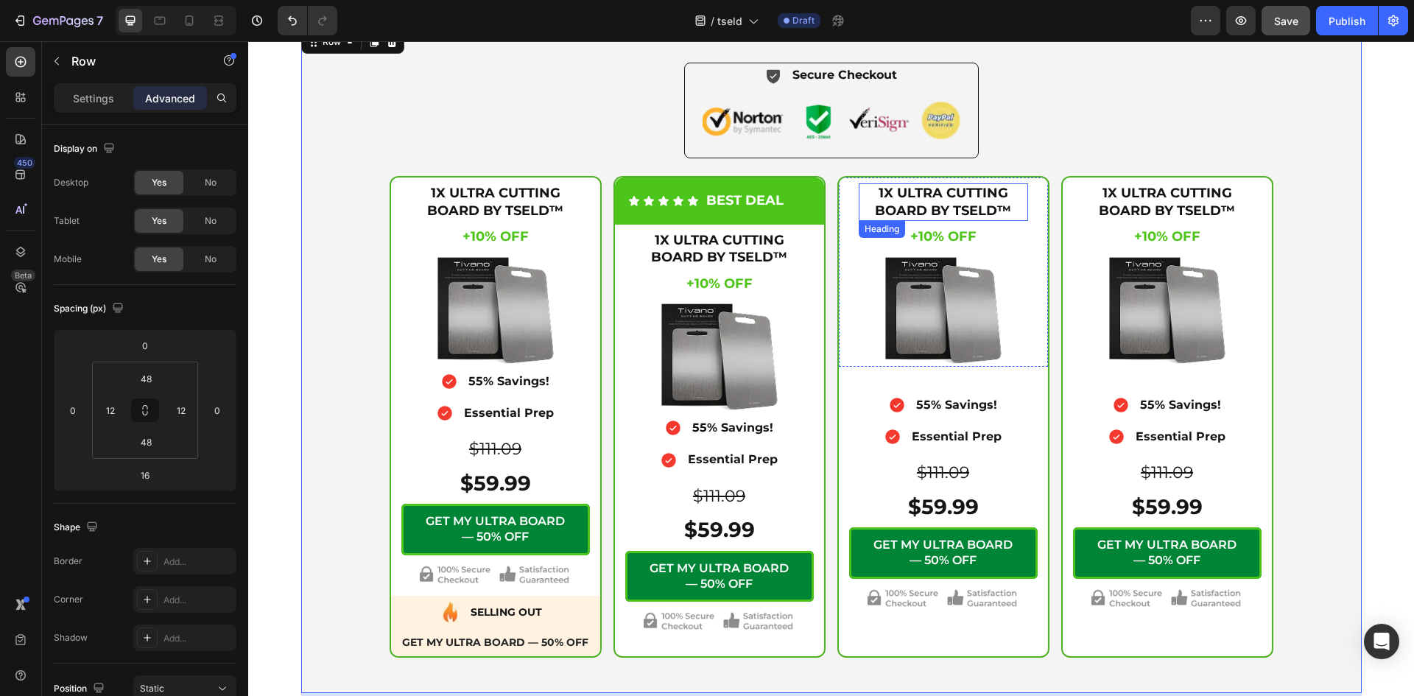
scroll to position [5154, 0]
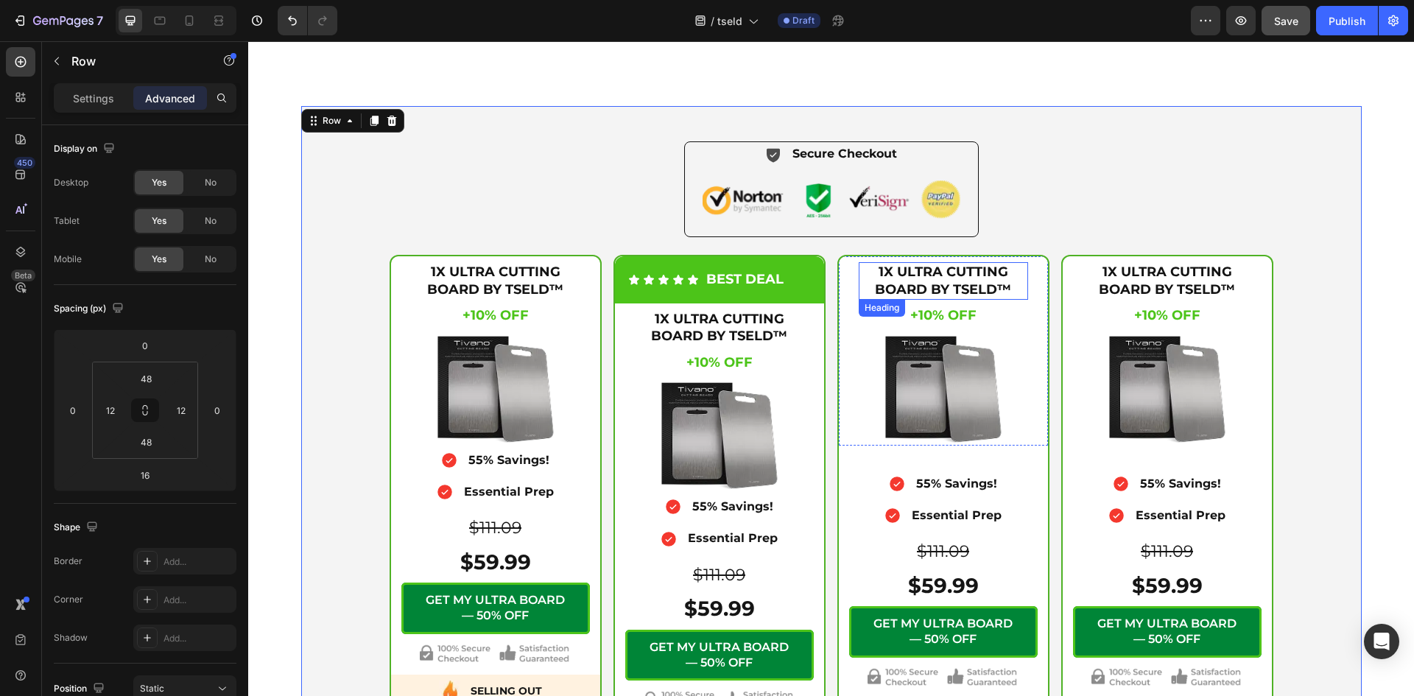
click at [1285, 27] on button "Save" at bounding box center [1285, 20] width 49 height 29
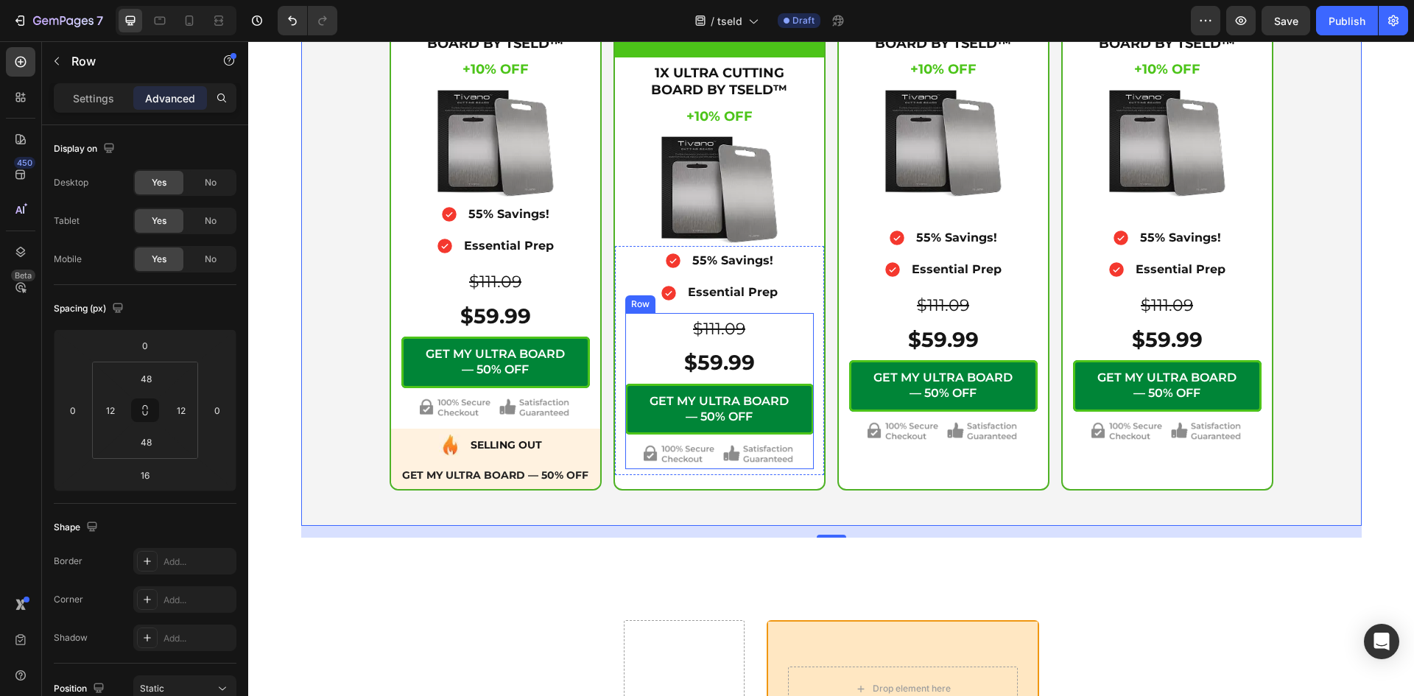
scroll to position [5355, 0]
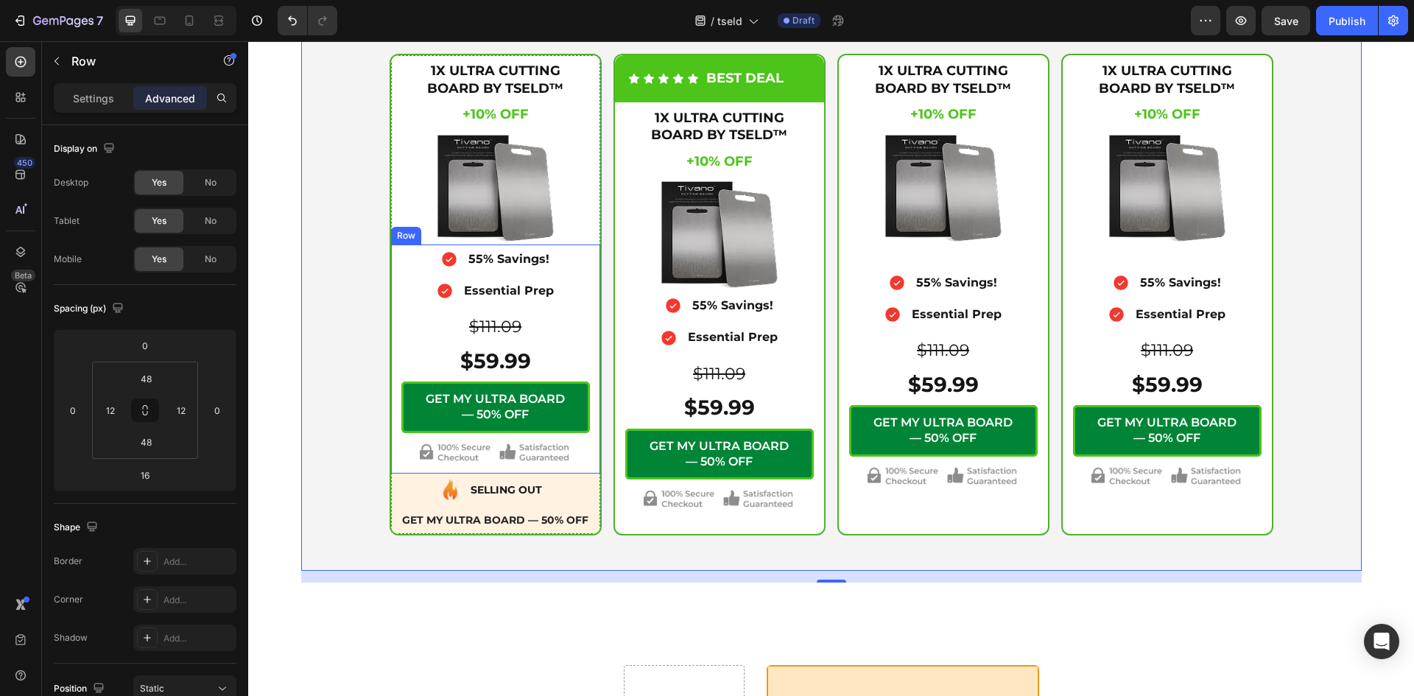
click at [587, 252] on div "Icon 55% Savings! Text Block Advanced List Icon Essential Prep Text Block Advan…" at bounding box center [495, 358] width 209 height 229
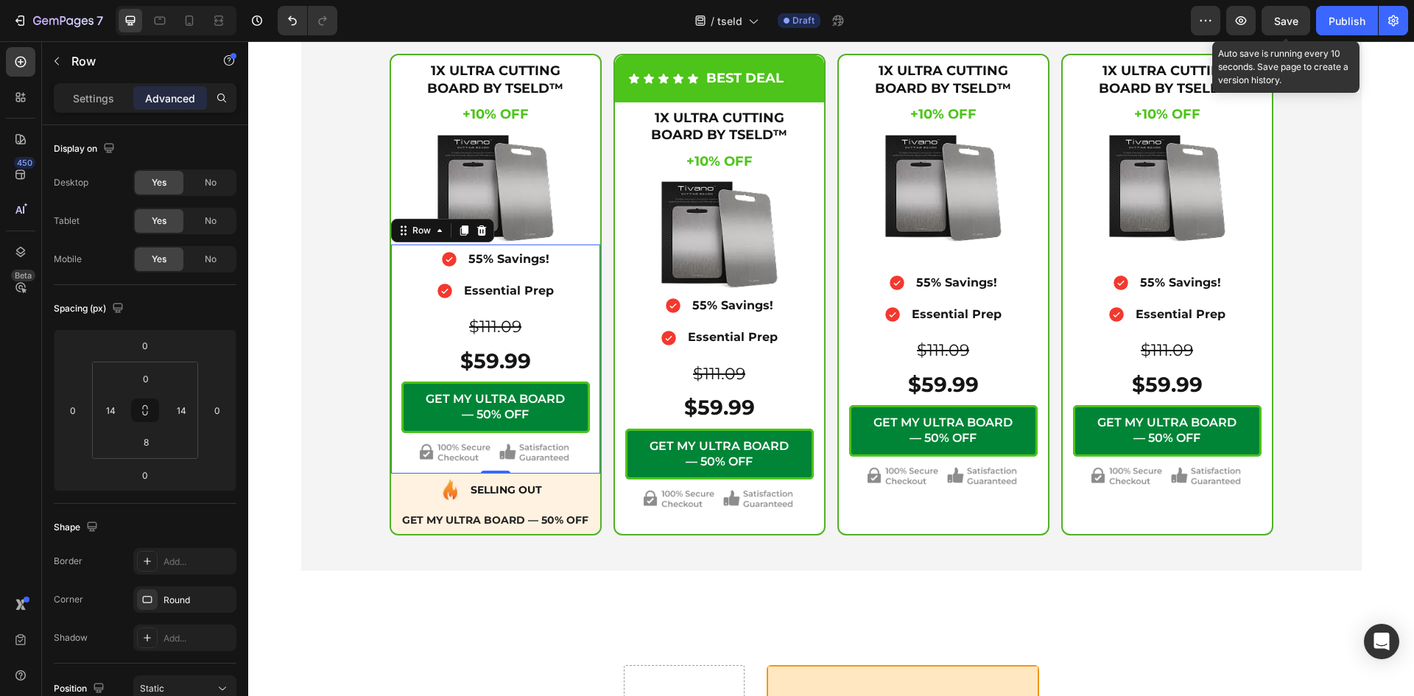
click at [1288, 21] on span "Save" at bounding box center [1286, 21] width 24 height 13
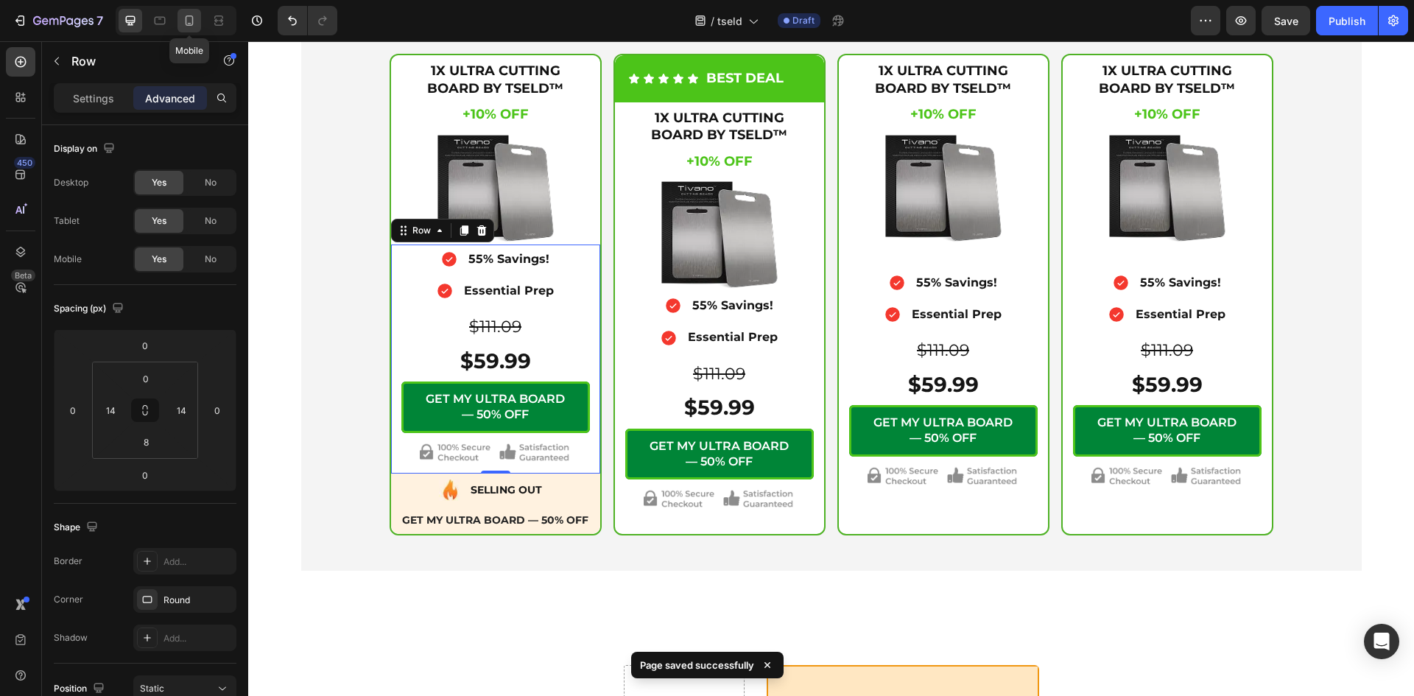
click at [192, 22] on icon at bounding box center [190, 20] width 8 height 10
type input "8"
type input "4"
type input "8"
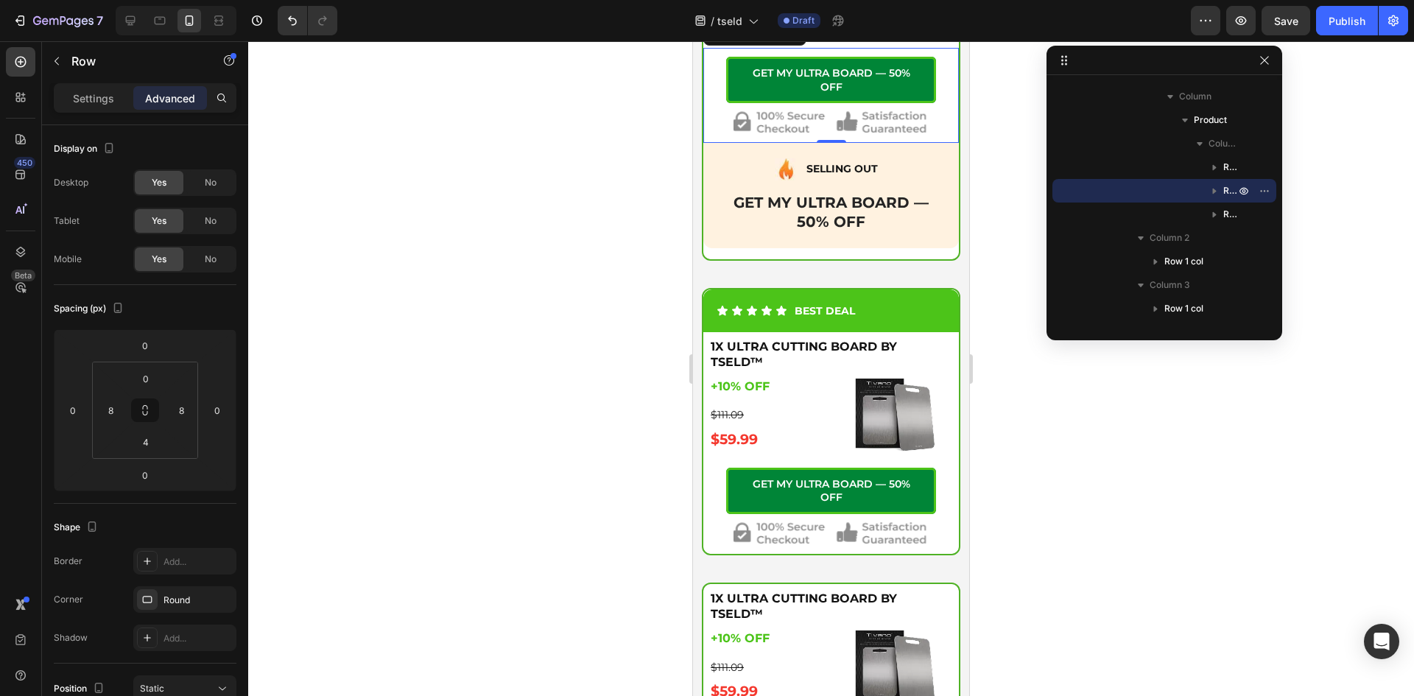
scroll to position [5436, 0]
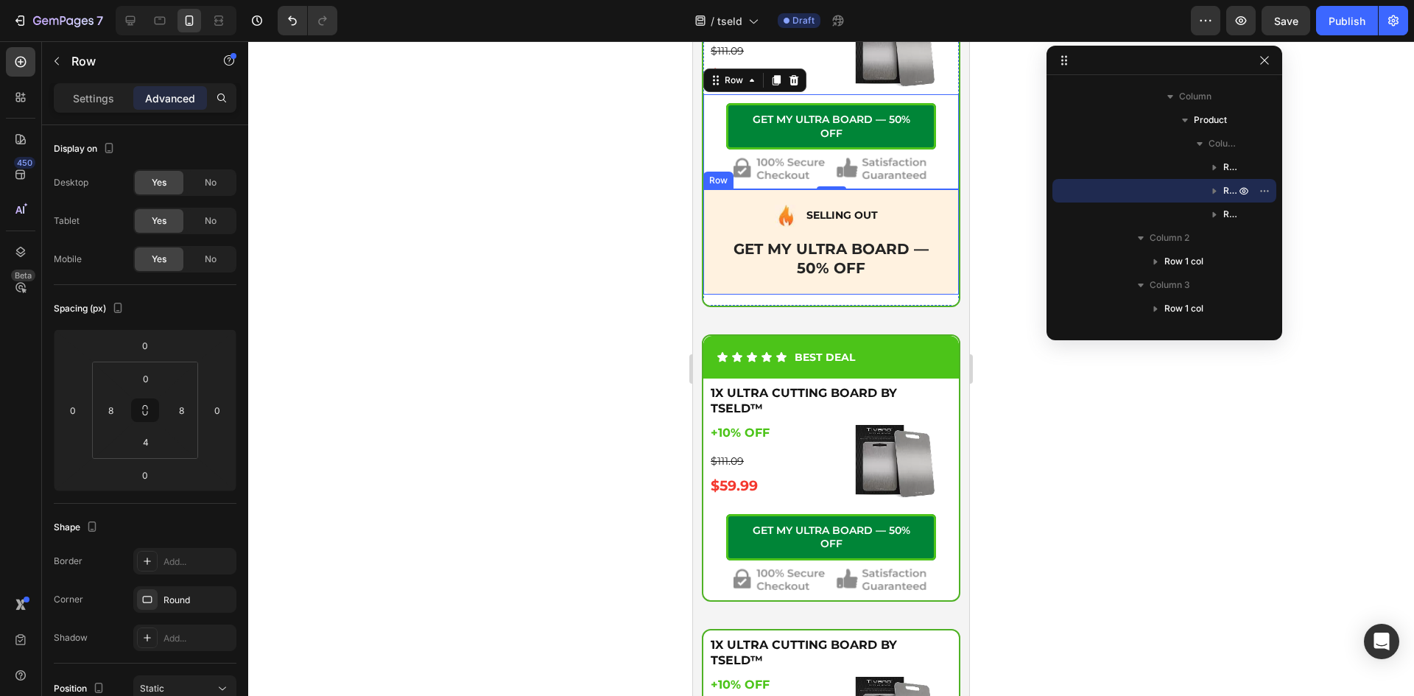
click at [724, 289] on div "Image SELLING OUT Text Block Advanced List GET MY ULTRA BOARD — 50% OFF Text Bl…" at bounding box center [830, 241] width 255 height 105
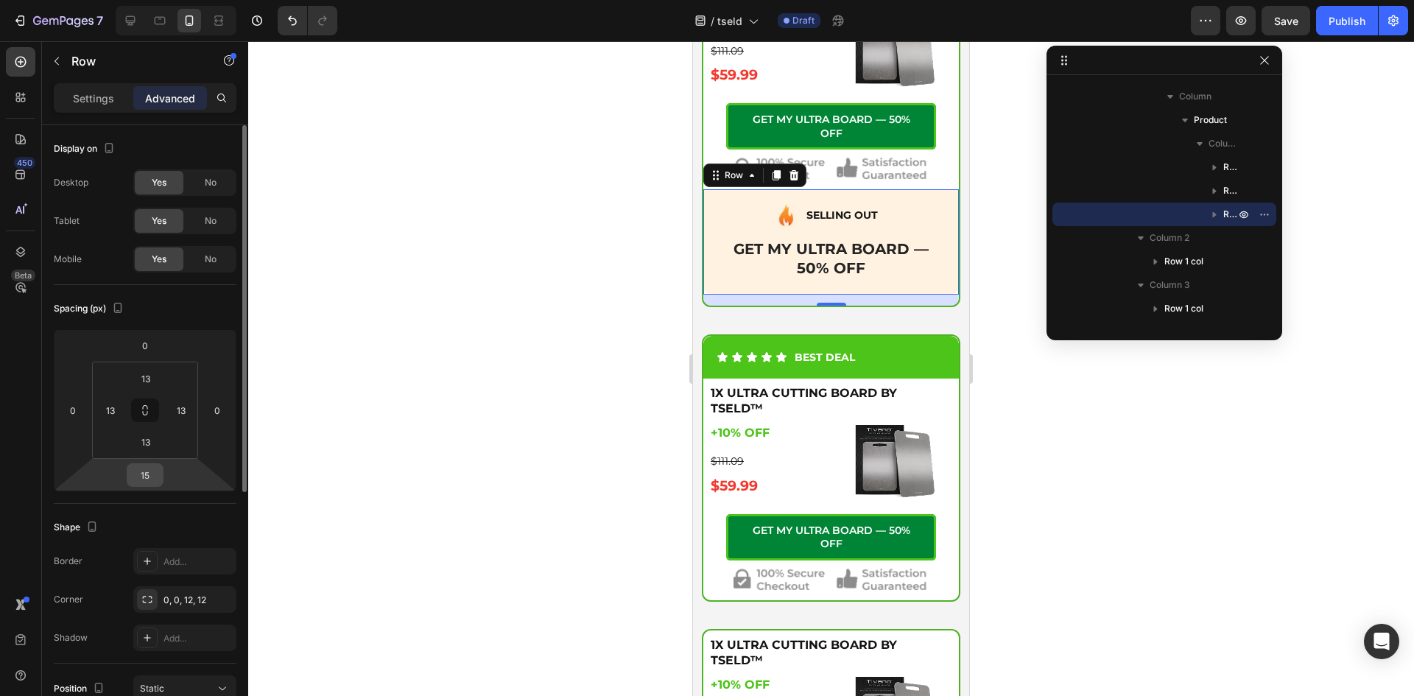
click at [145, 477] on input "15" at bounding box center [144, 475] width 29 height 22
type input "0"
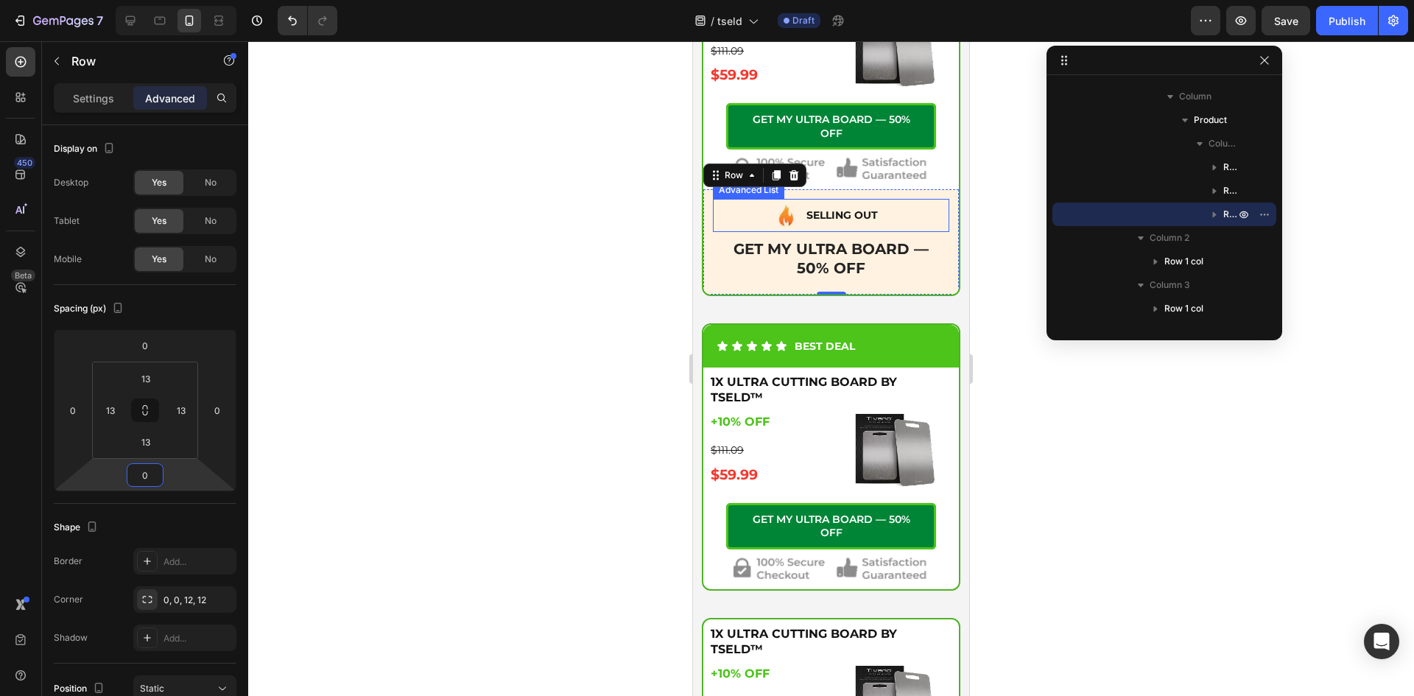
click at [757, 209] on div "Image SELLING OUT Text Block" at bounding box center [831, 218] width 236 height 27
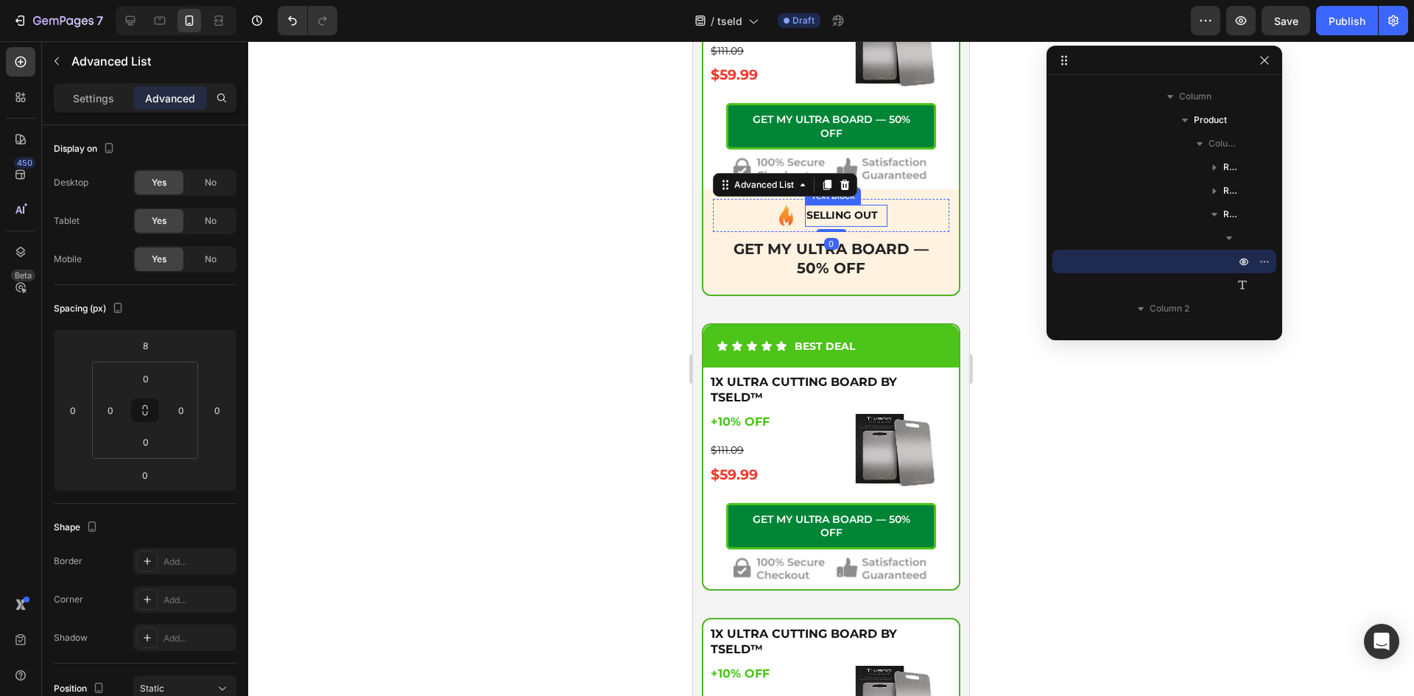
click at [836, 208] on p "SELLING OUT" at bounding box center [846, 215] width 80 height 18
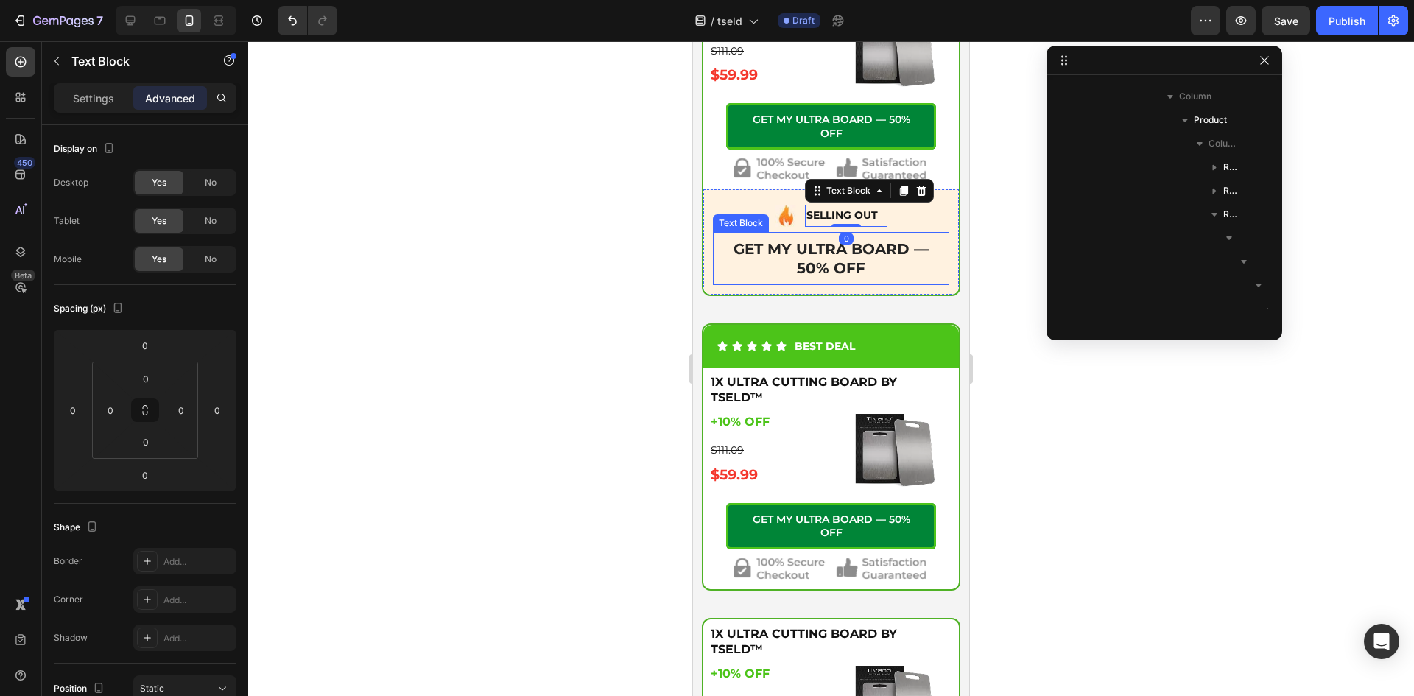
scroll to position [515, 0]
click at [760, 252] on p "GET MY ULTRA BOARD — 50% OFF" at bounding box center [831, 258] width 222 height 38
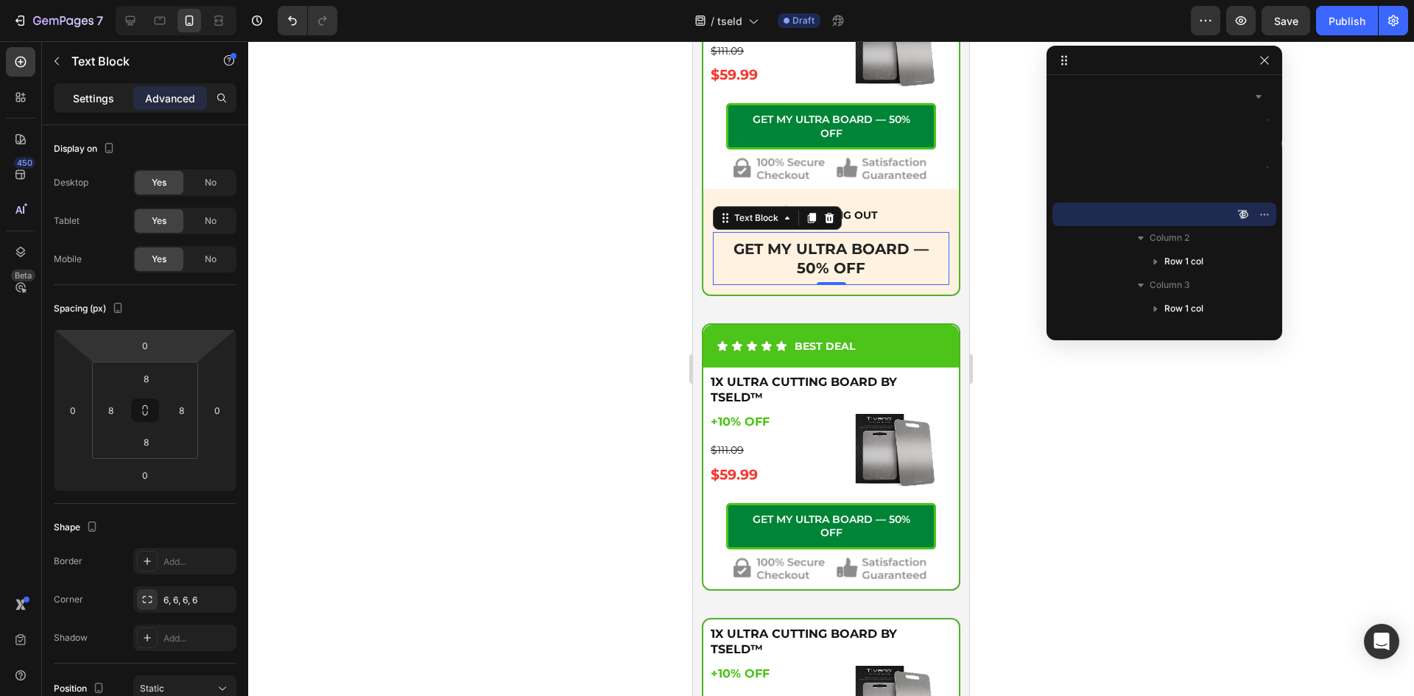
click at [71, 93] on div "Settings" at bounding box center [94, 98] width 74 height 24
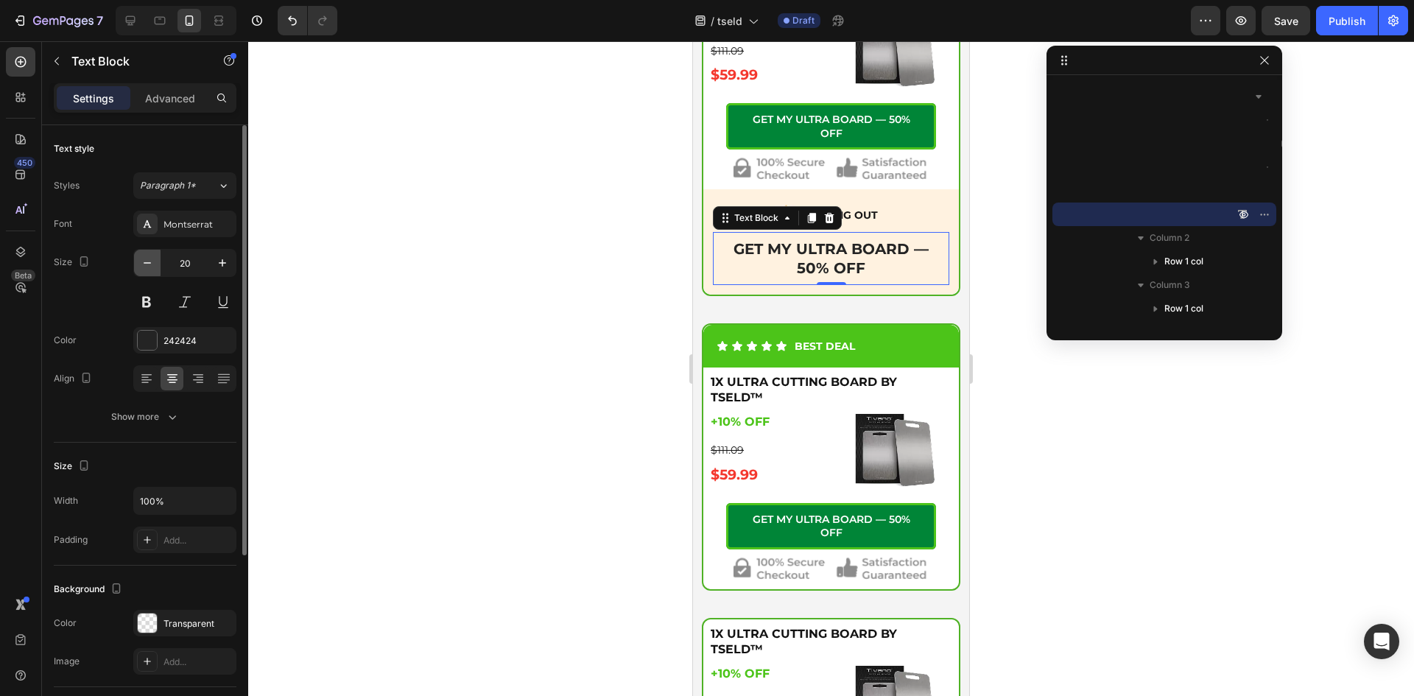
click at [142, 261] on icon "button" at bounding box center [147, 262] width 15 height 15
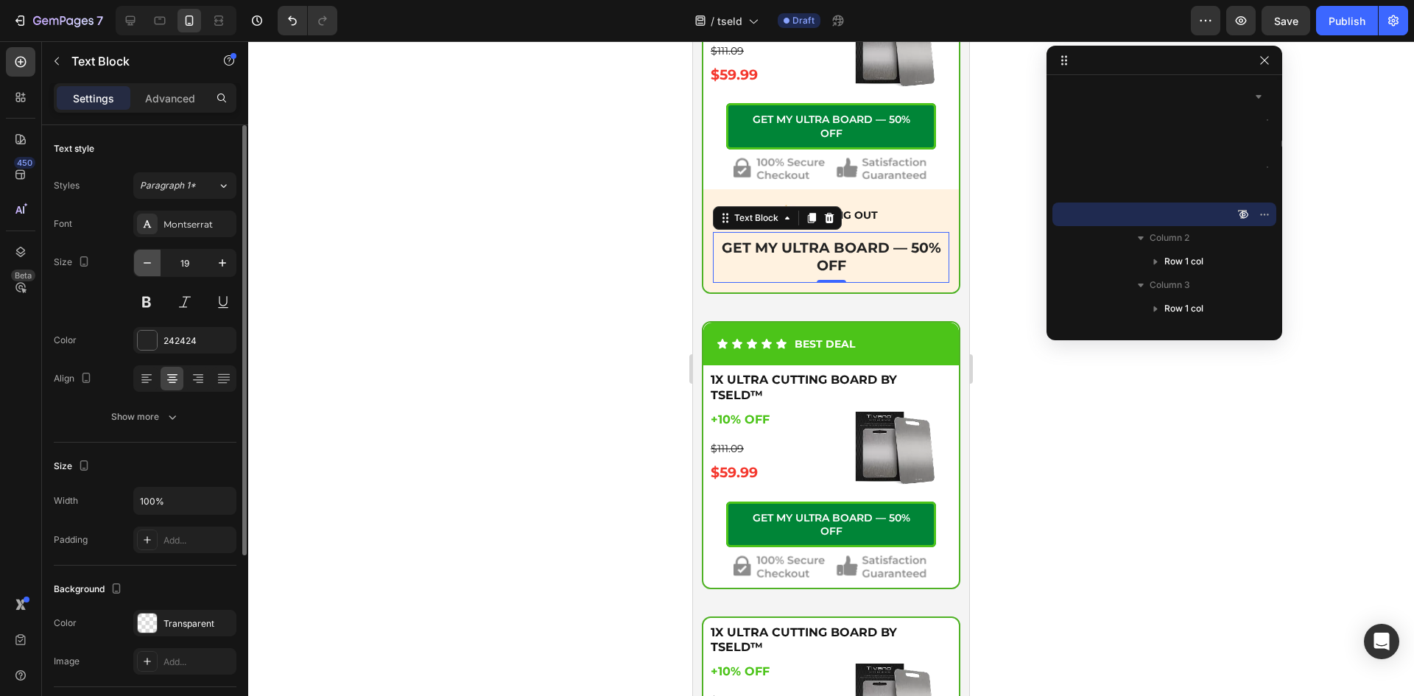
click at [142, 261] on icon "button" at bounding box center [147, 262] width 15 height 15
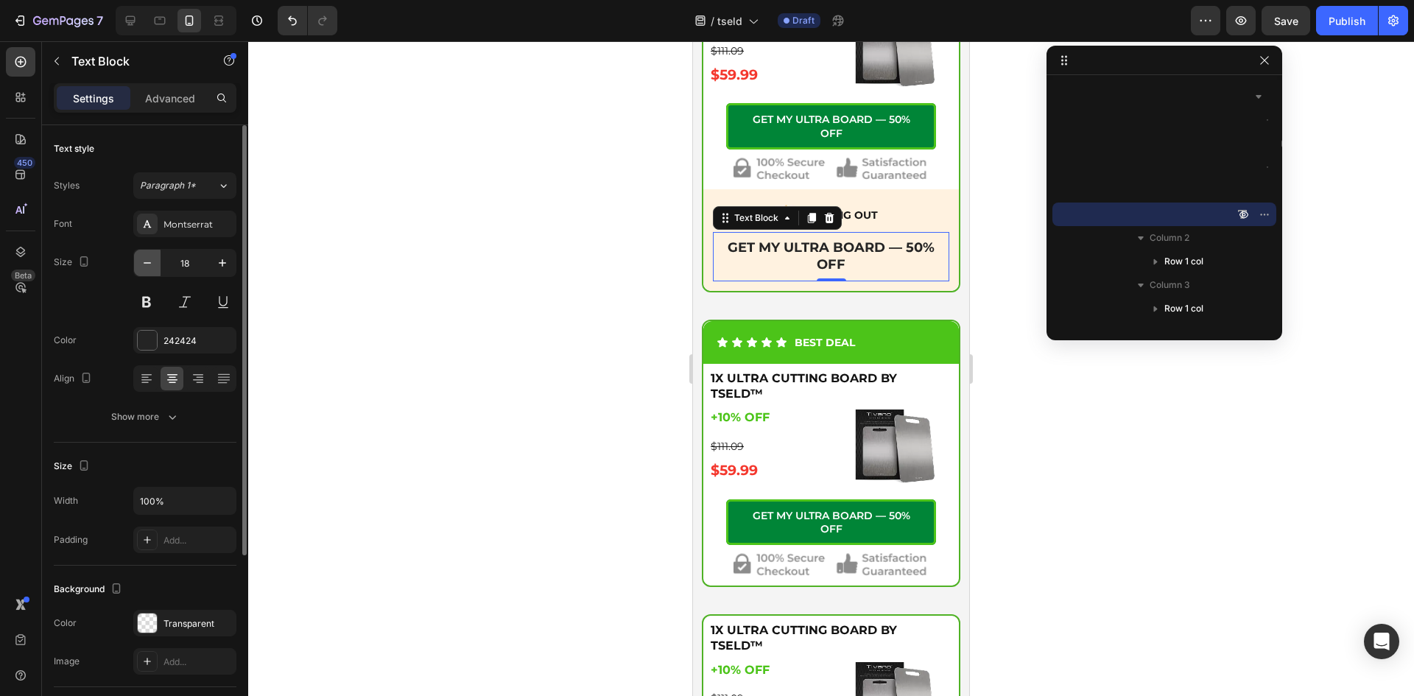
click at [142, 261] on icon "button" at bounding box center [147, 262] width 15 height 15
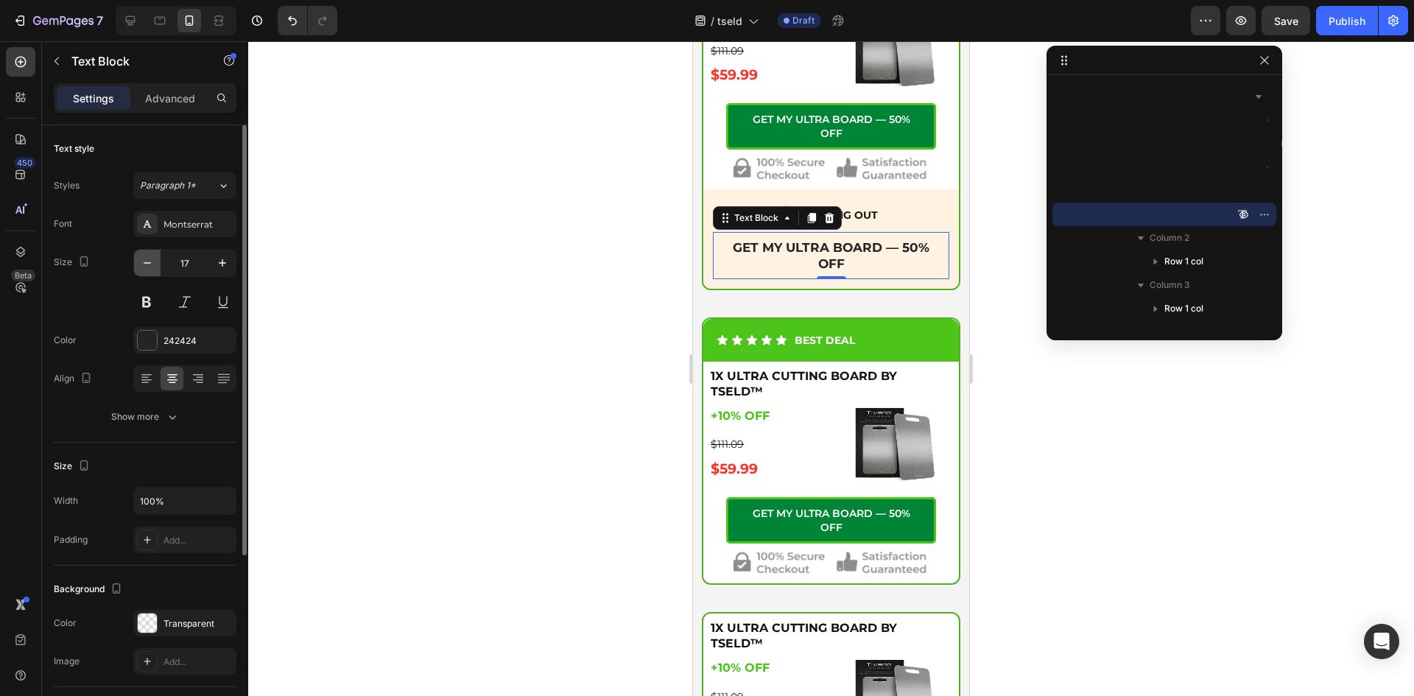
click at [142, 261] on icon "button" at bounding box center [147, 262] width 15 height 15
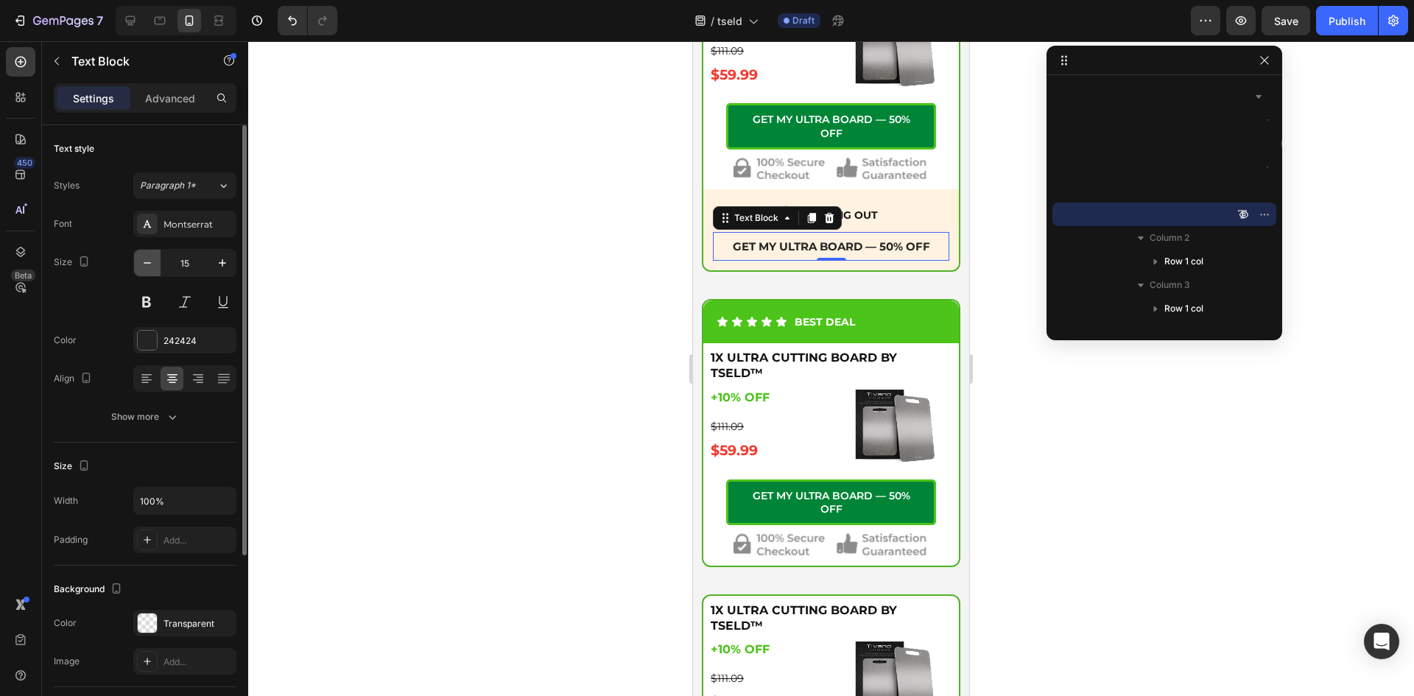
click at [141, 259] on icon "button" at bounding box center [147, 262] width 15 height 15
type input "14"
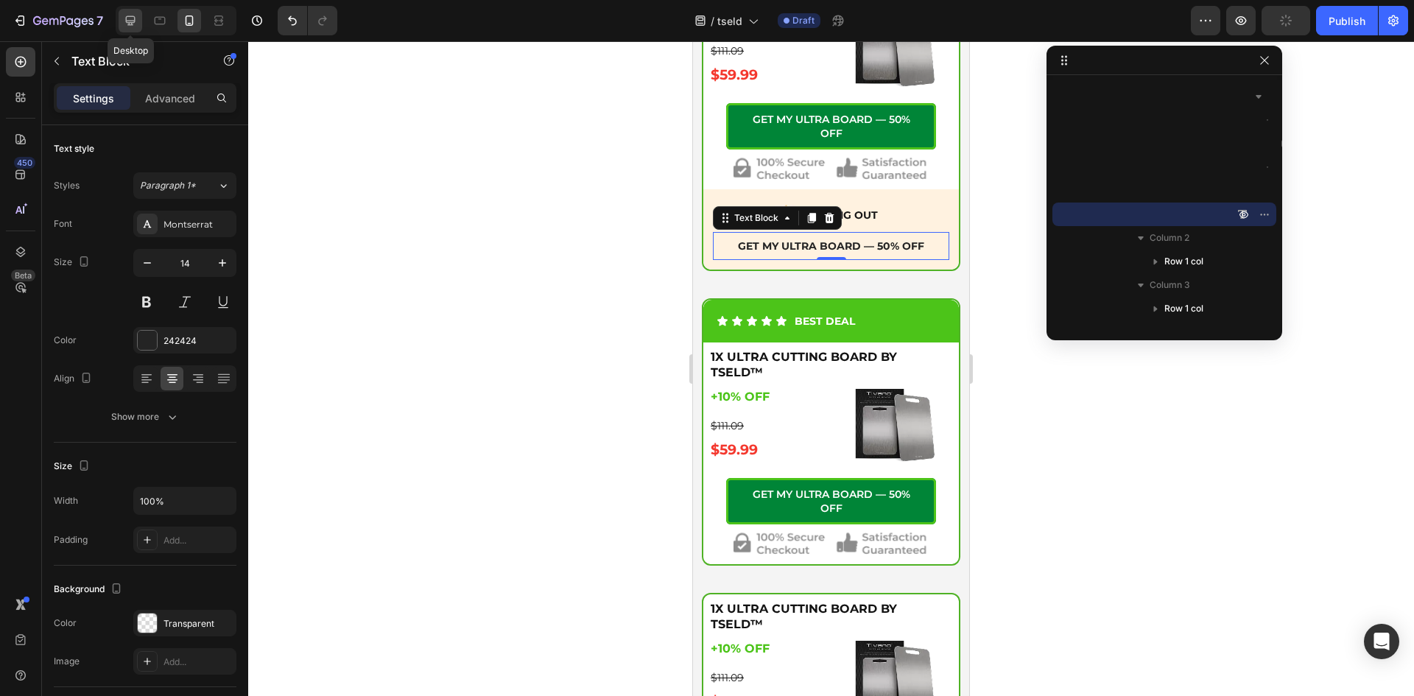
click at [124, 26] on icon at bounding box center [130, 20] width 15 height 15
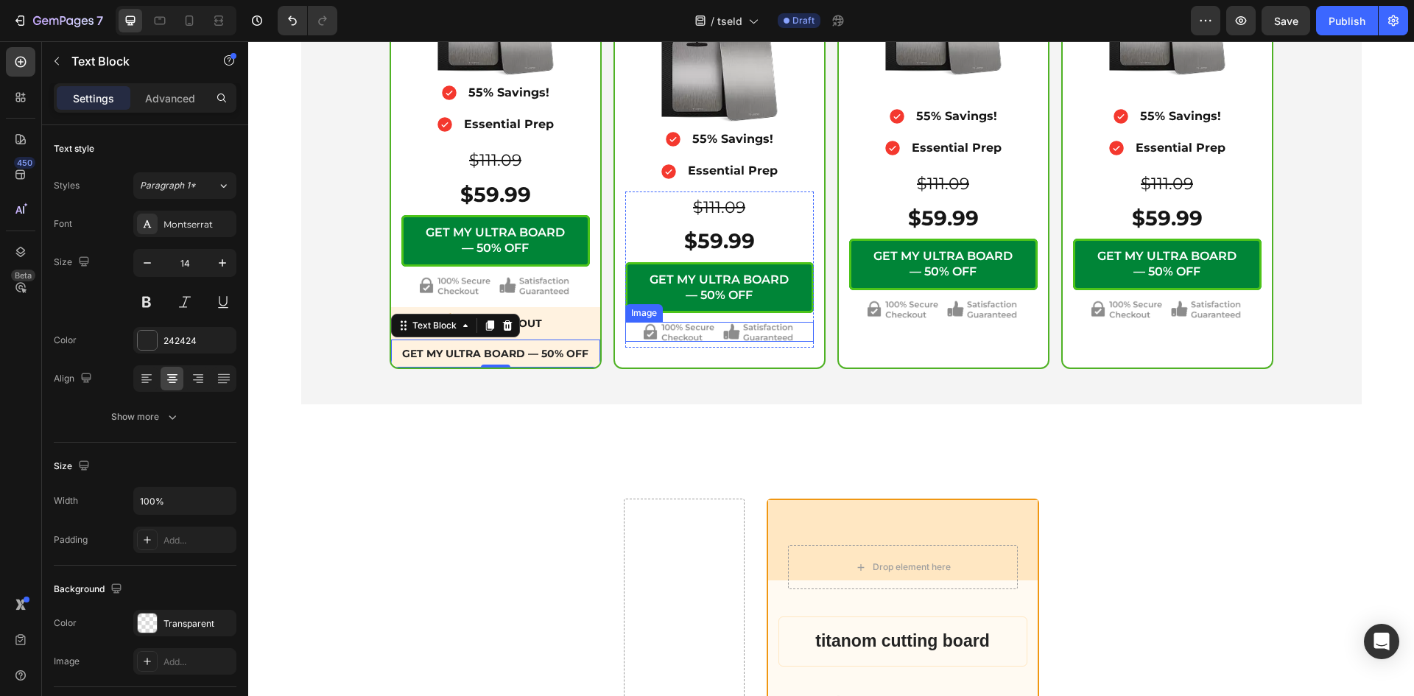
scroll to position [5523, 0]
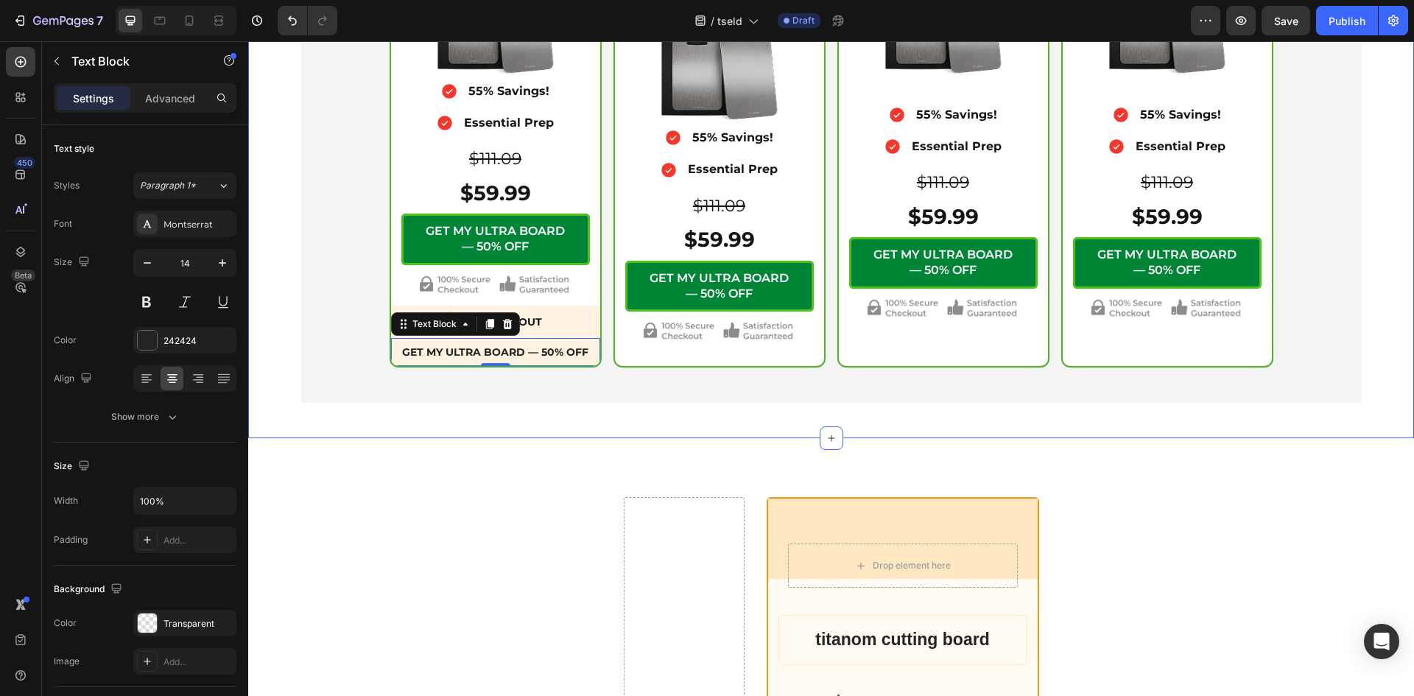
click at [676, 432] on div "Icon Secure Checkout Text Block Advanced List Image Row 1X ULTRA CUTTING BOARD …" at bounding box center [830, 76] width 1165 height 724
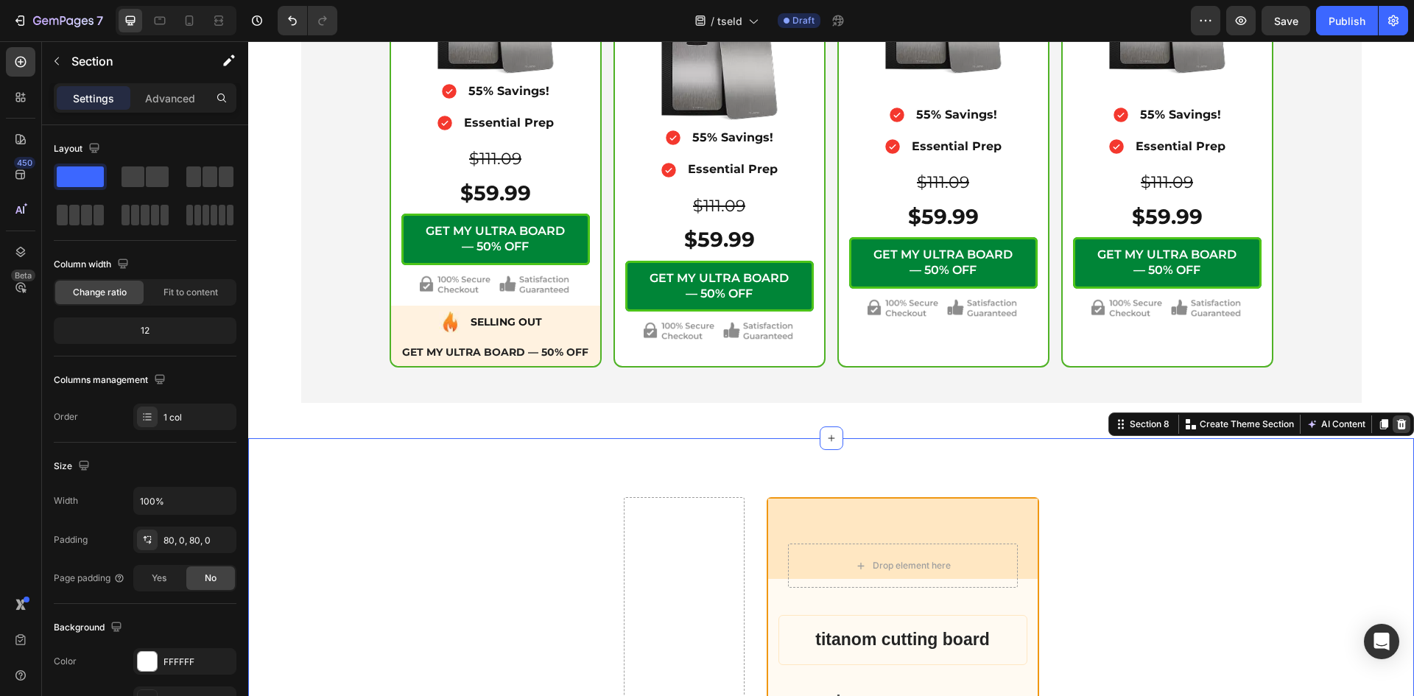
click at [1397, 426] on icon at bounding box center [1402, 424] width 10 height 10
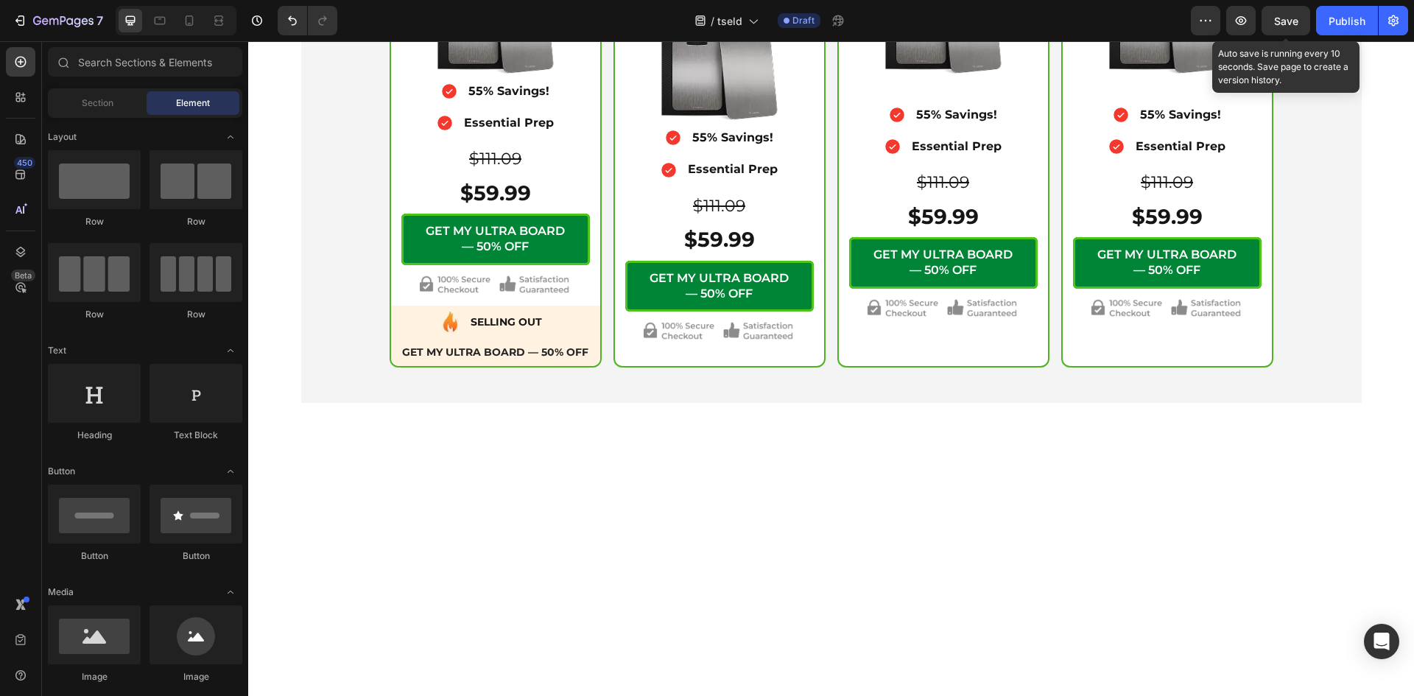
click at [1288, 19] on span "Save" at bounding box center [1286, 21] width 24 height 13
click at [756, 139] on p "55% Savings!" at bounding box center [732, 137] width 81 height 21
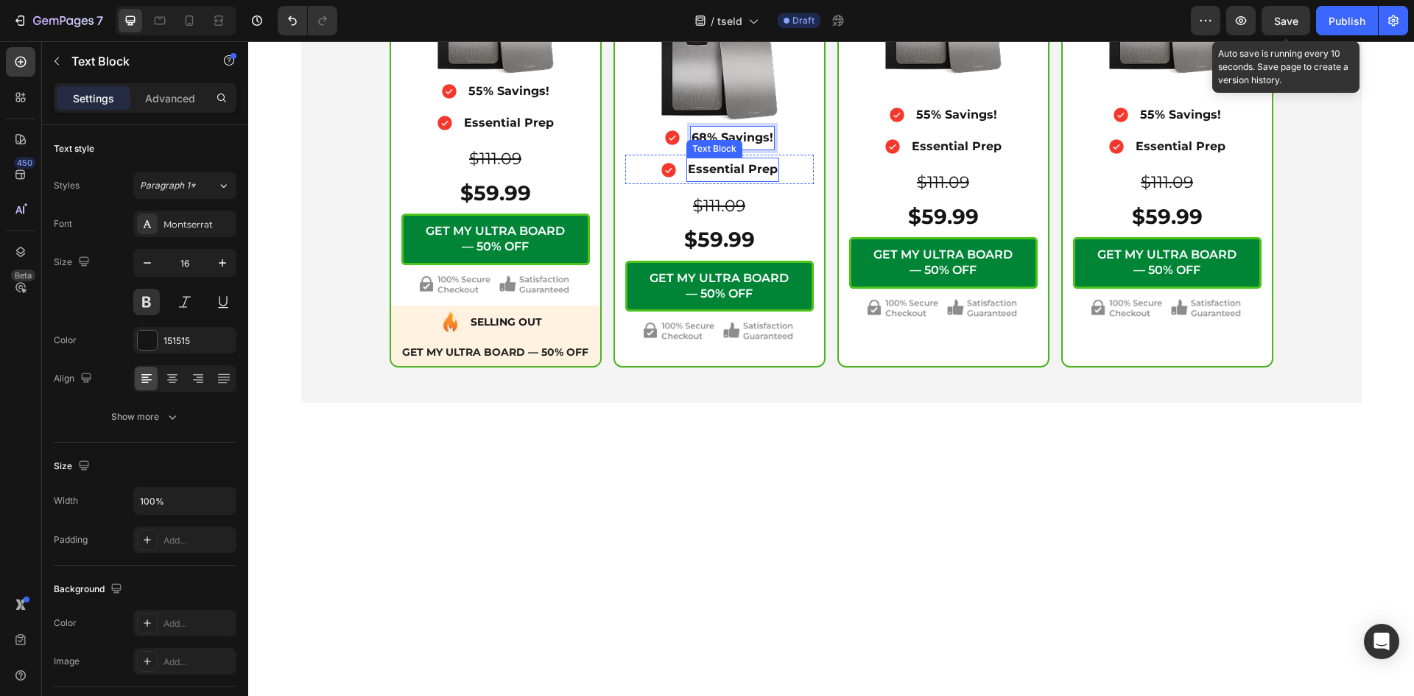
click at [734, 165] on p "Essential Prep" at bounding box center [733, 169] width 90 height 21
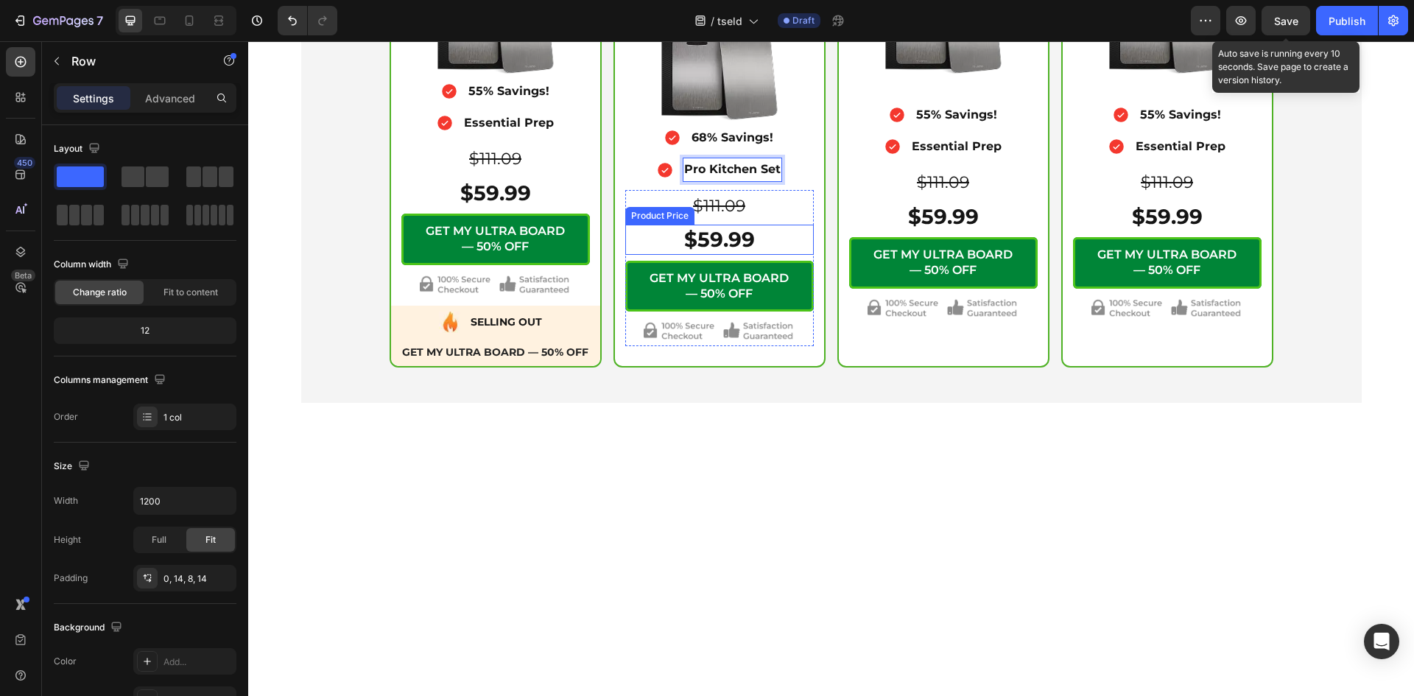
click at [809, 149] on div "Icon 68% Savings! Text Block Advanced List Icon Pro Kitchen Set Text Block 0 Ad…" at bounding box center [719, 237] width 209 height 229
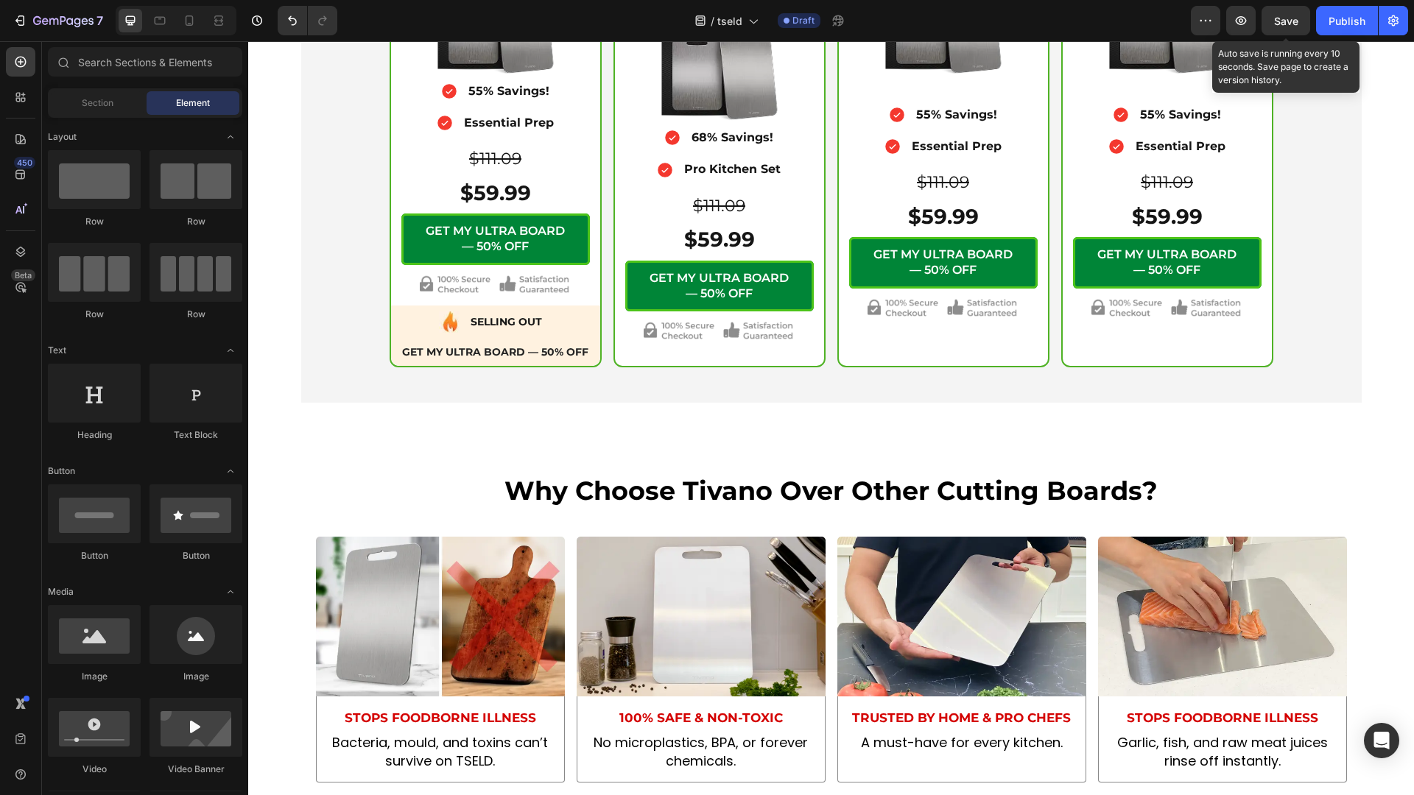
click at [1290, 18] on span "Save" at bounding box center [1286, 21] width 24 height 13
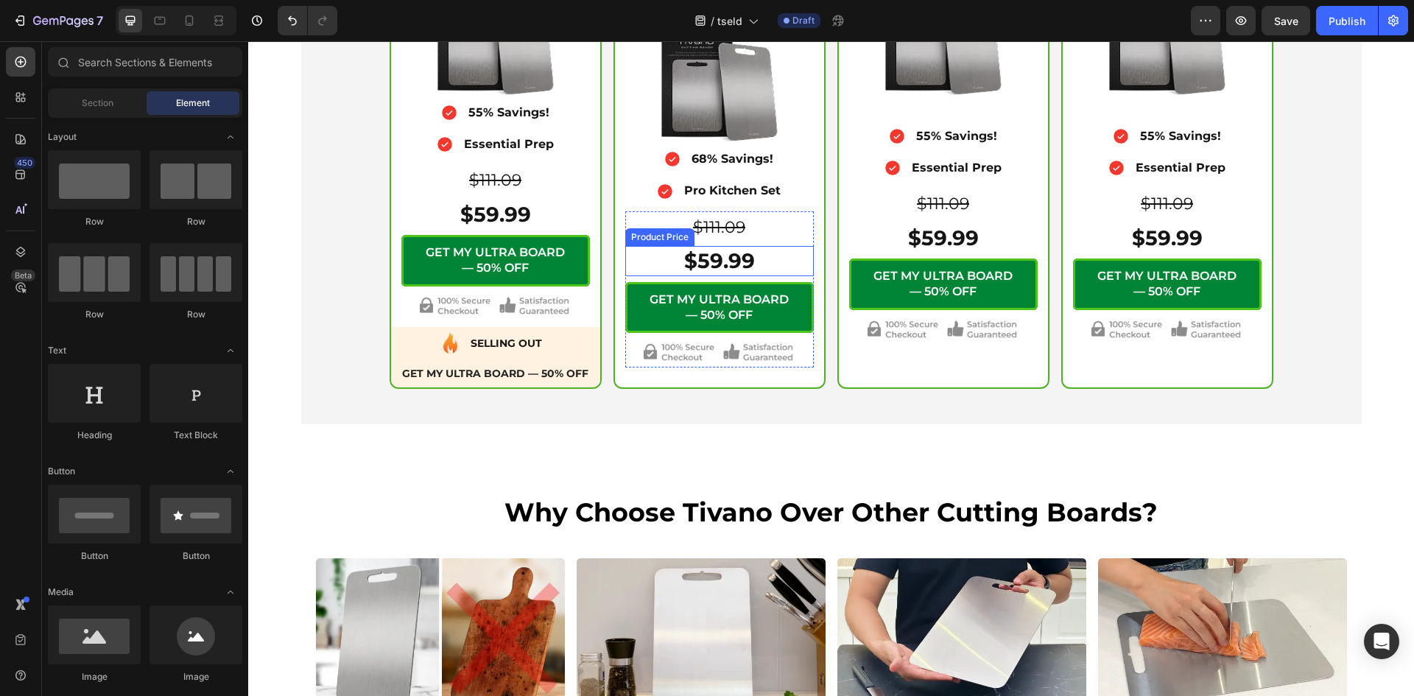
scroll to position [5400, 0]
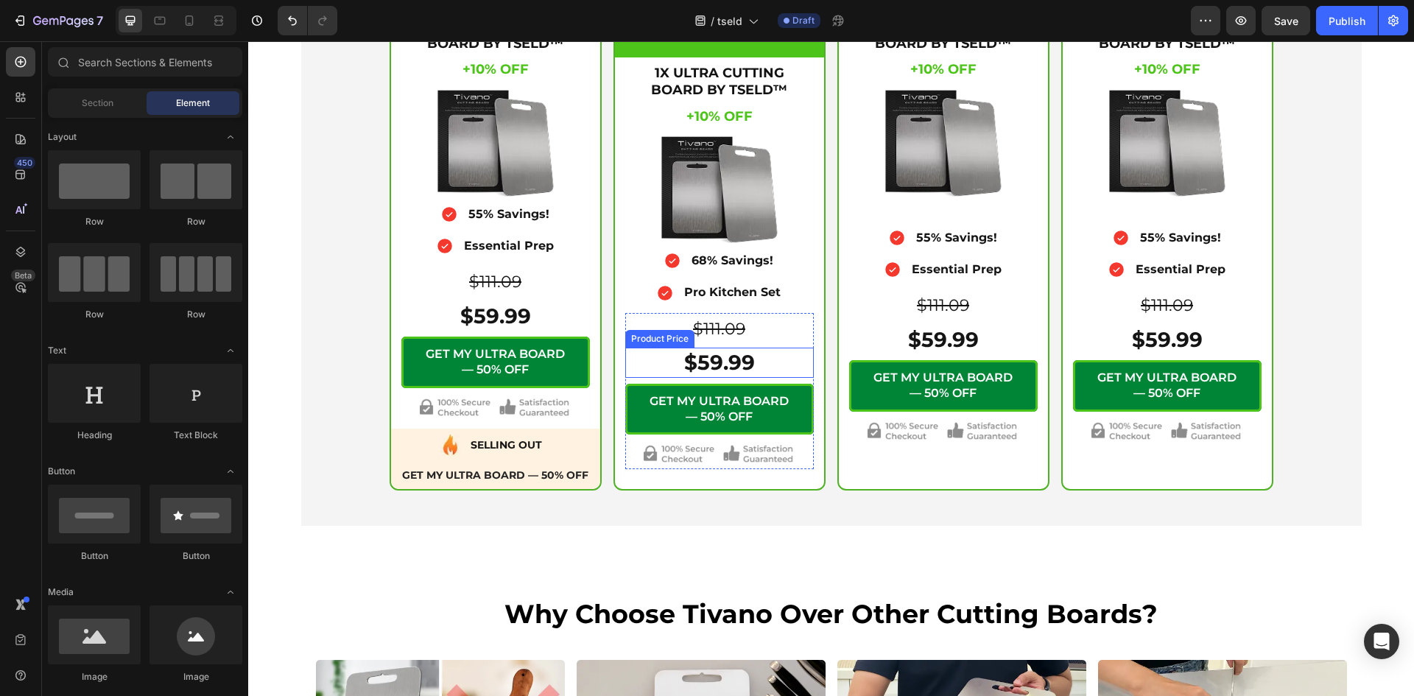
click at [713, 361] on div "$59.99" at bounding box center [719, 361] width 188 height 29
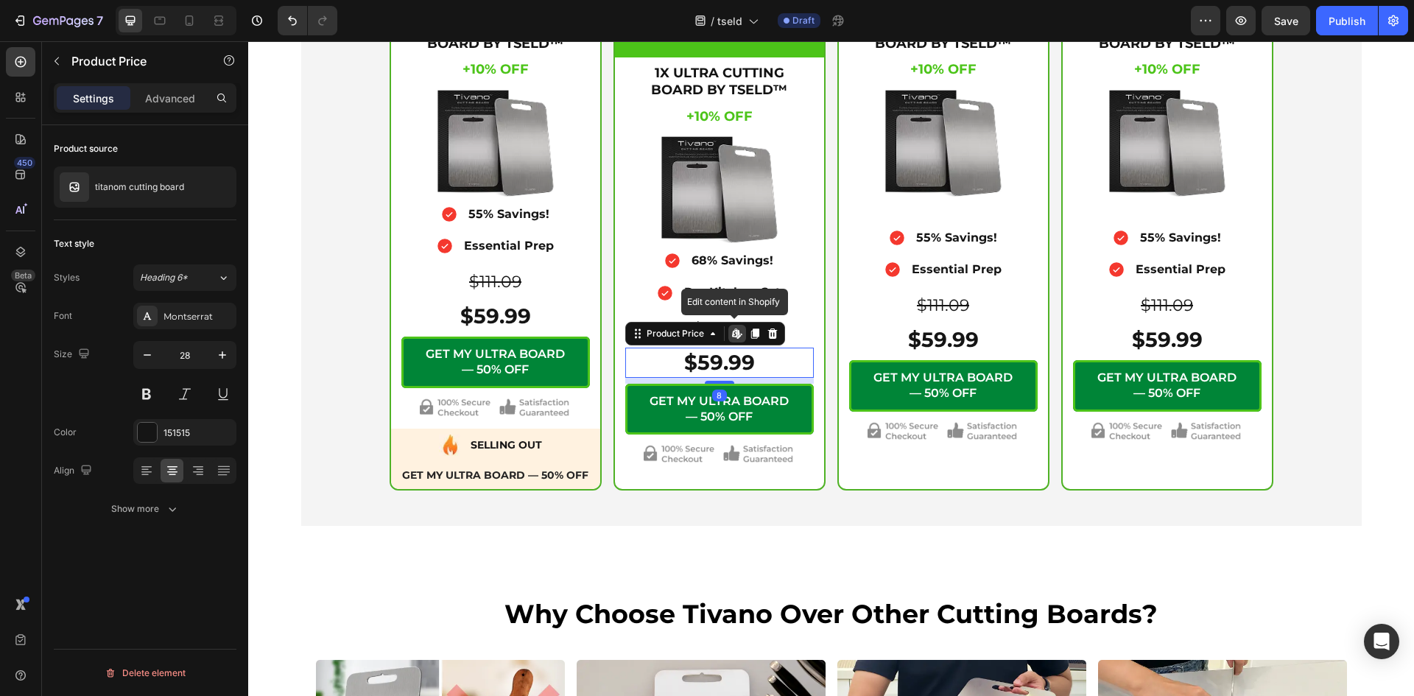
click at [713, 361] on div "$59.99" at bounding box center [719, 361] width 188 height 29
click at [498, 281] on s "$111.09" at bounding box center [495, 282] width 52 height 20
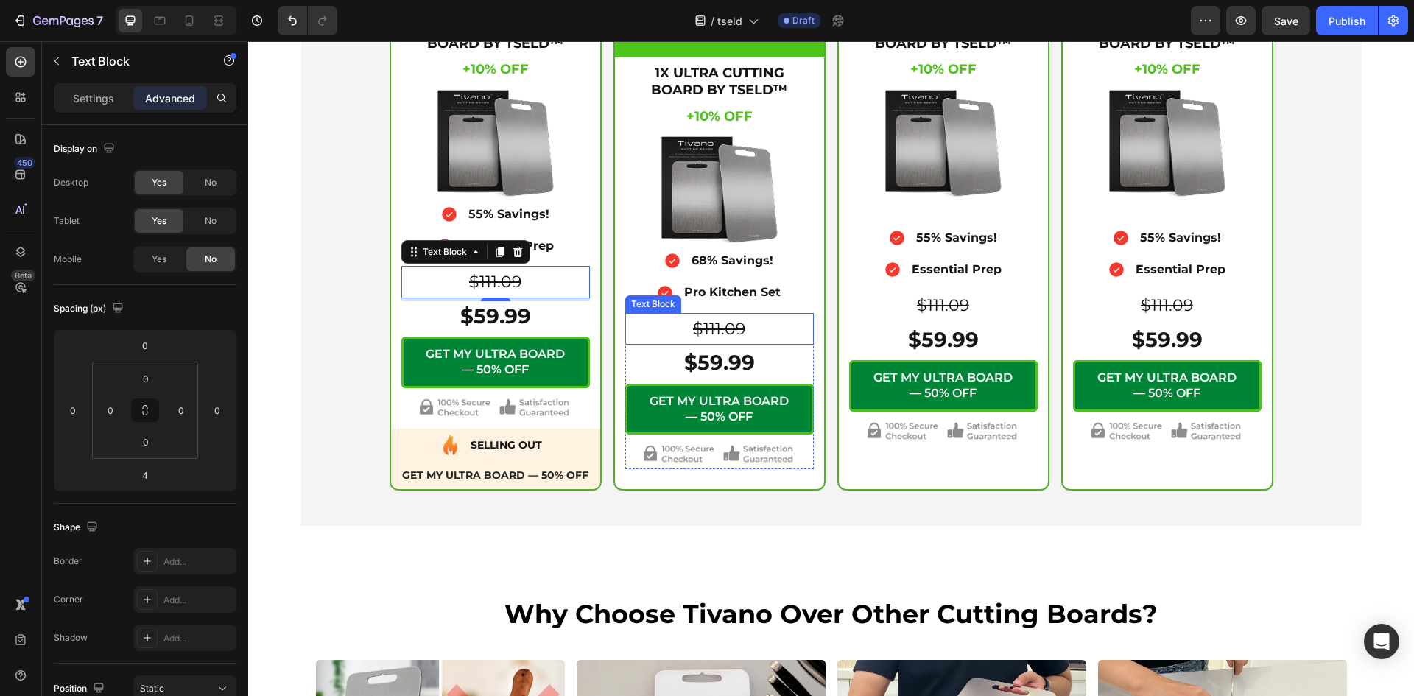
click at [728, 328] on s "$111.09" at bounding box center [719, 329] width 52 height 20
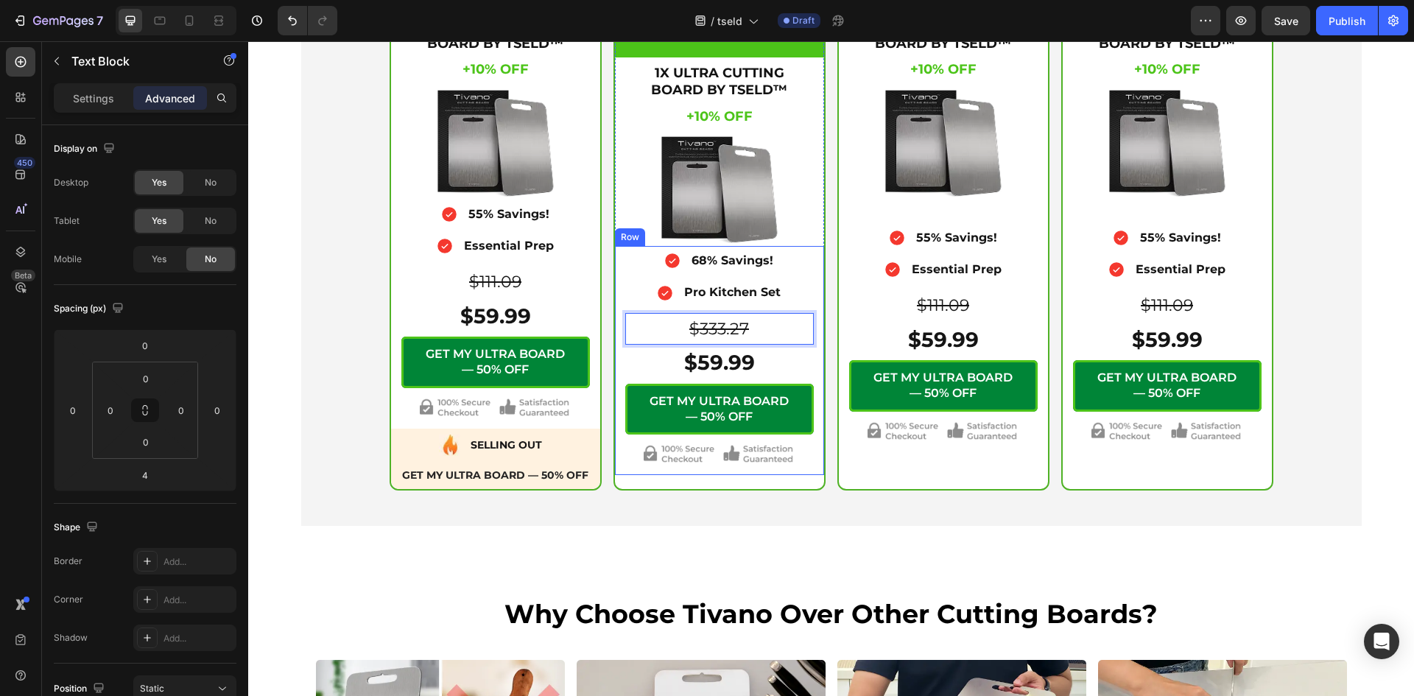
click at [808, 341] on div "Icon 68% Savings! Text Block Advanced List Icon Pro Kitchen Set Text Block Adva…" at bounding box center [719, 360] width 209 height 229
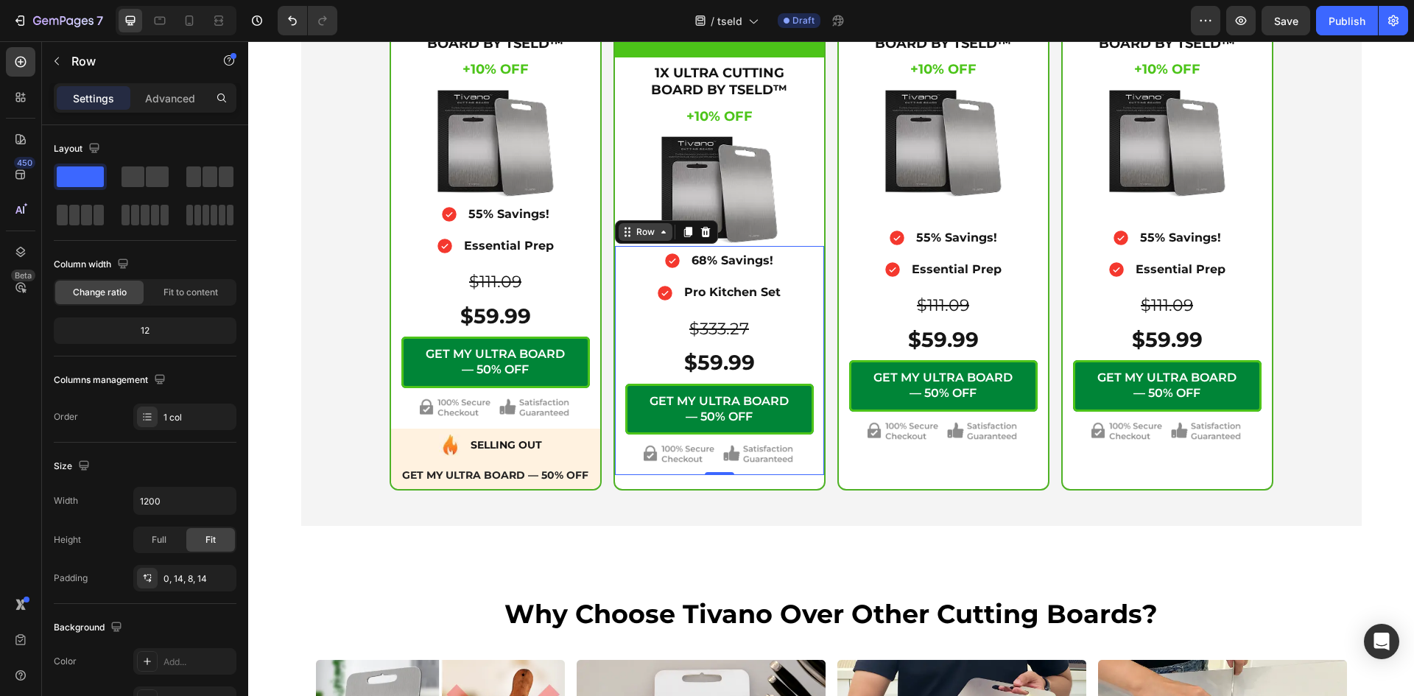
click at [661, 233] on icon at bounding box center [663, 231] width 4 height 3
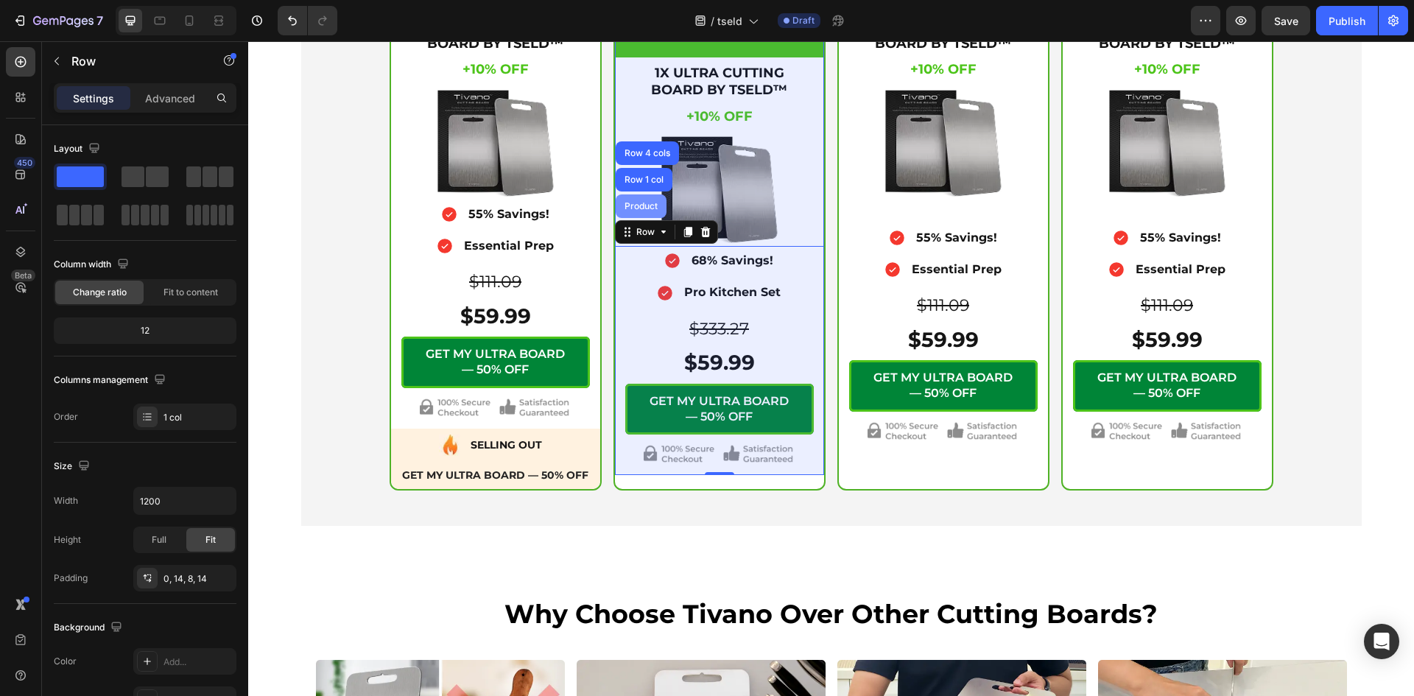
click at [646, 207] on div "Product" at bounding box center [640, 206] width 39 height 9
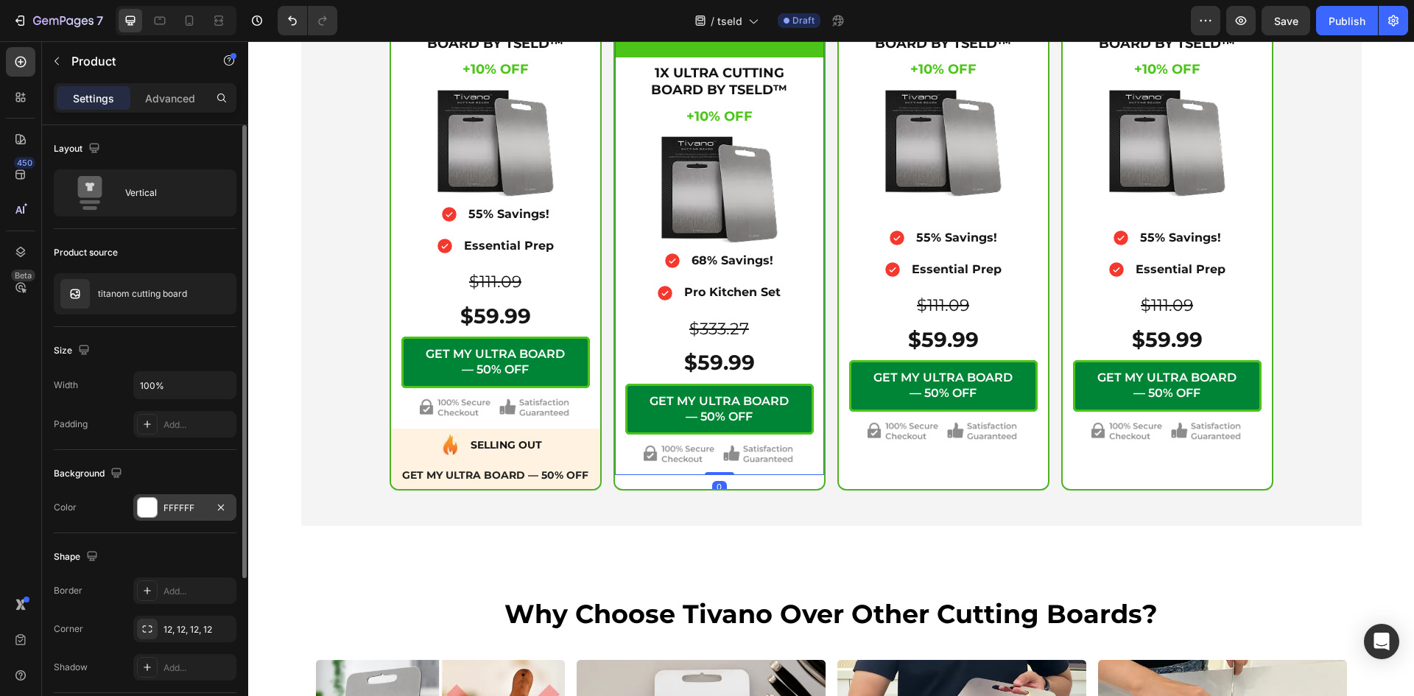
scroll to position [215, 0]
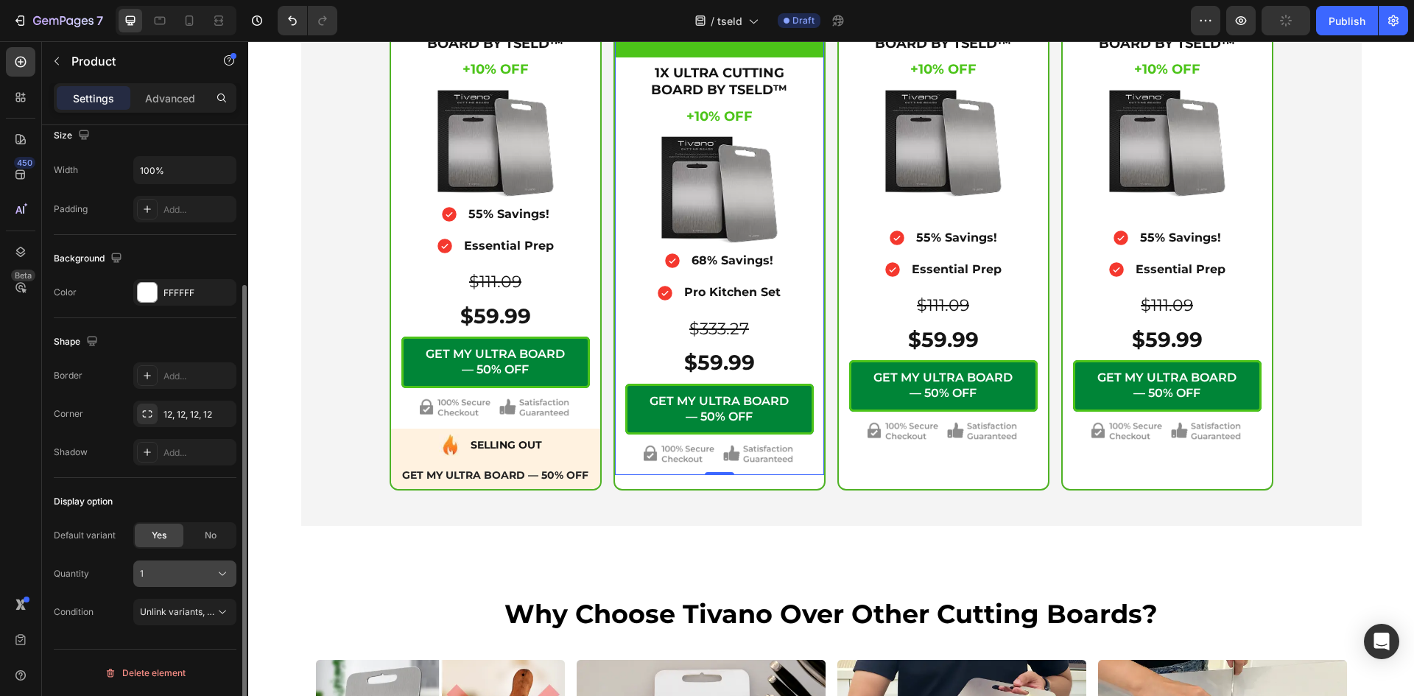
click at [163, 568] on div "1" at bounding box center [176, 573] width 72 height 13
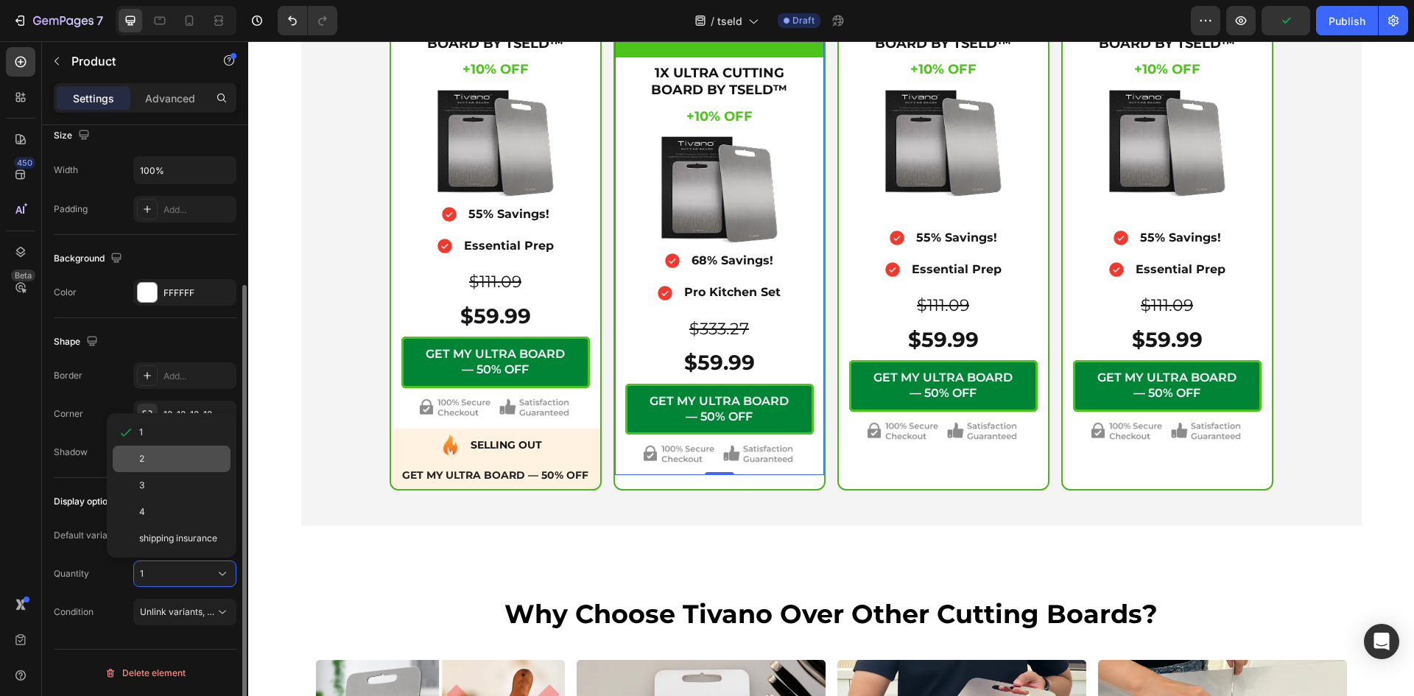
click at [162, 458] on div "2" at bounding box center [181, 458] width 85 height 13
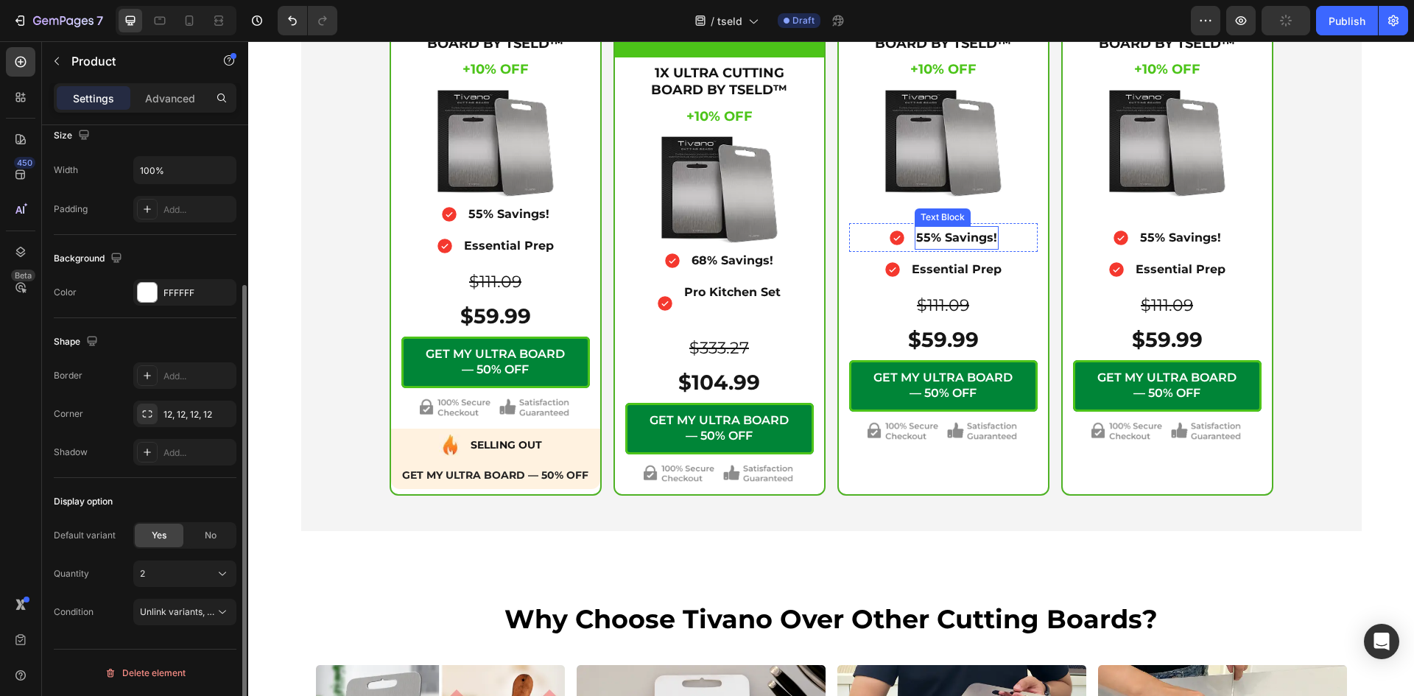
click at [949, 236] on p "55% Savings!" at bounding box center [956, 237] width 81 height 21
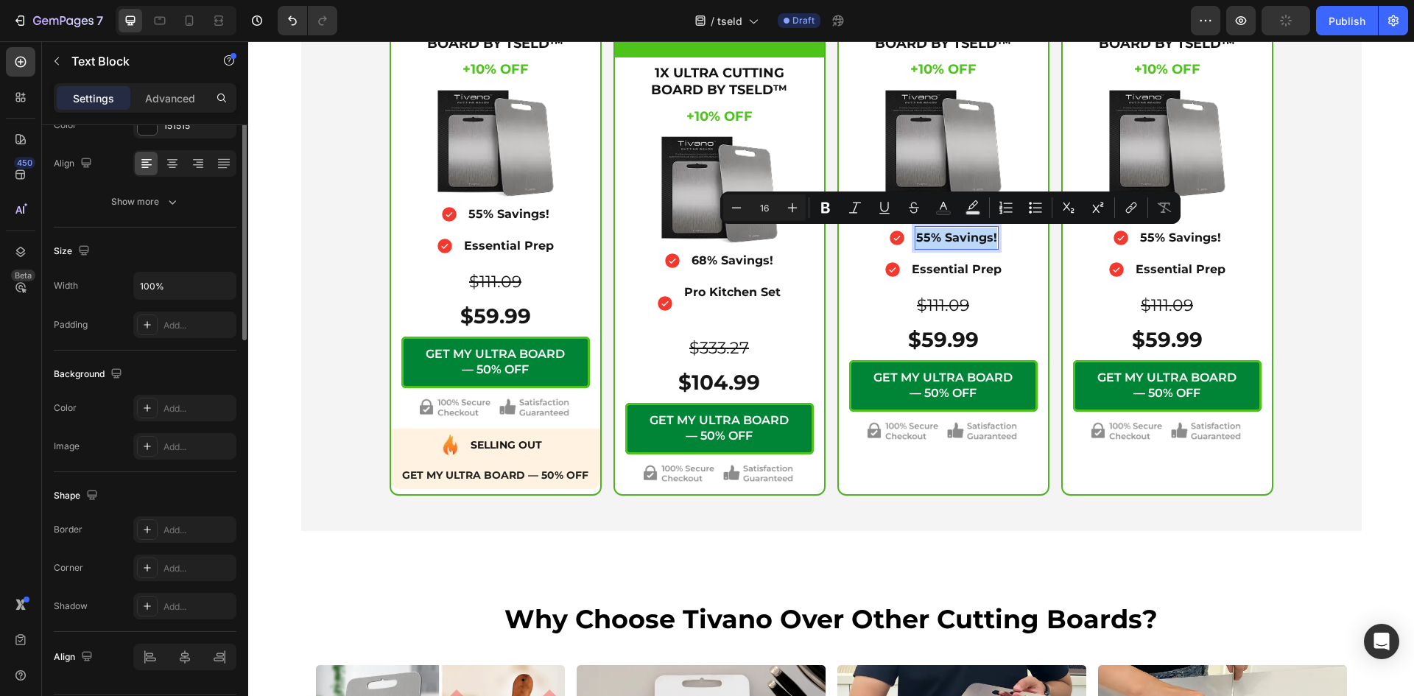
scroll to position [0, 0]
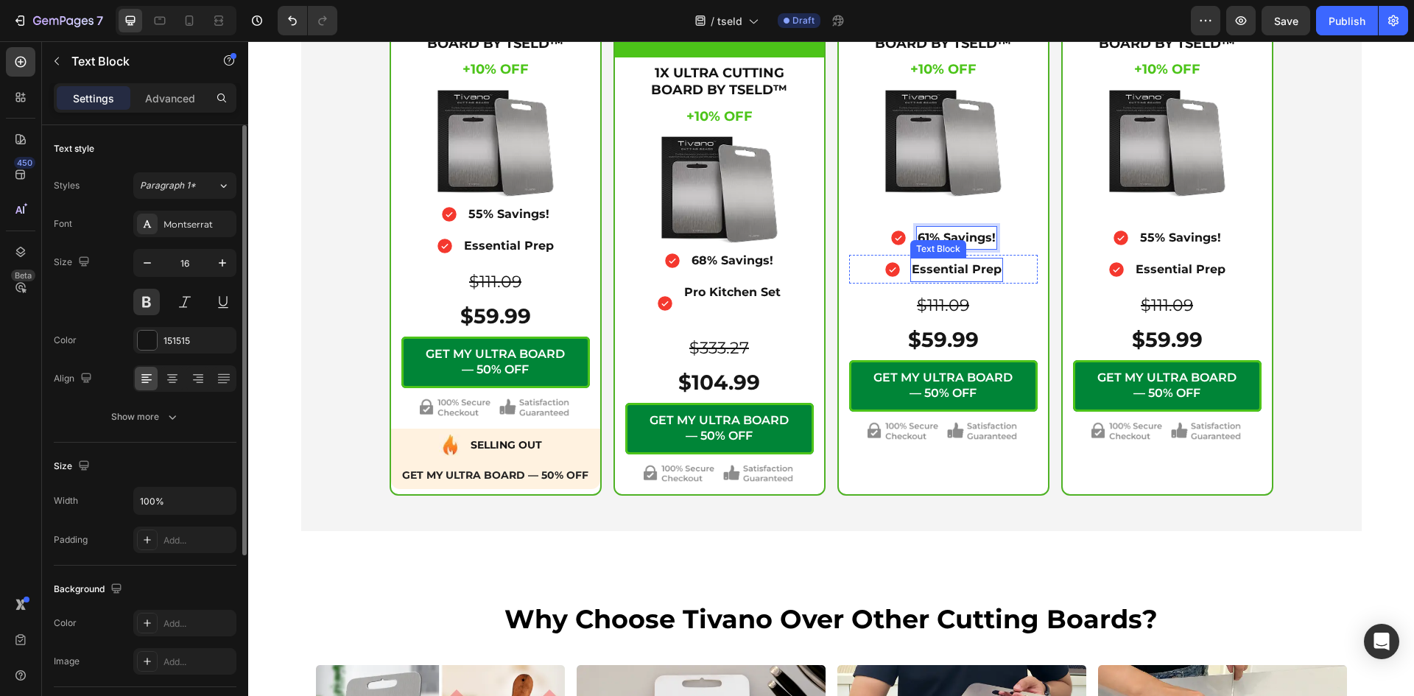
click at [969, 267] on p "Essential Prep" at bounding box center [956, 269] width 90 height 21
click at [968, 266] on p "Essential Prep" at bounding box center [956, 269] width 90 height 21
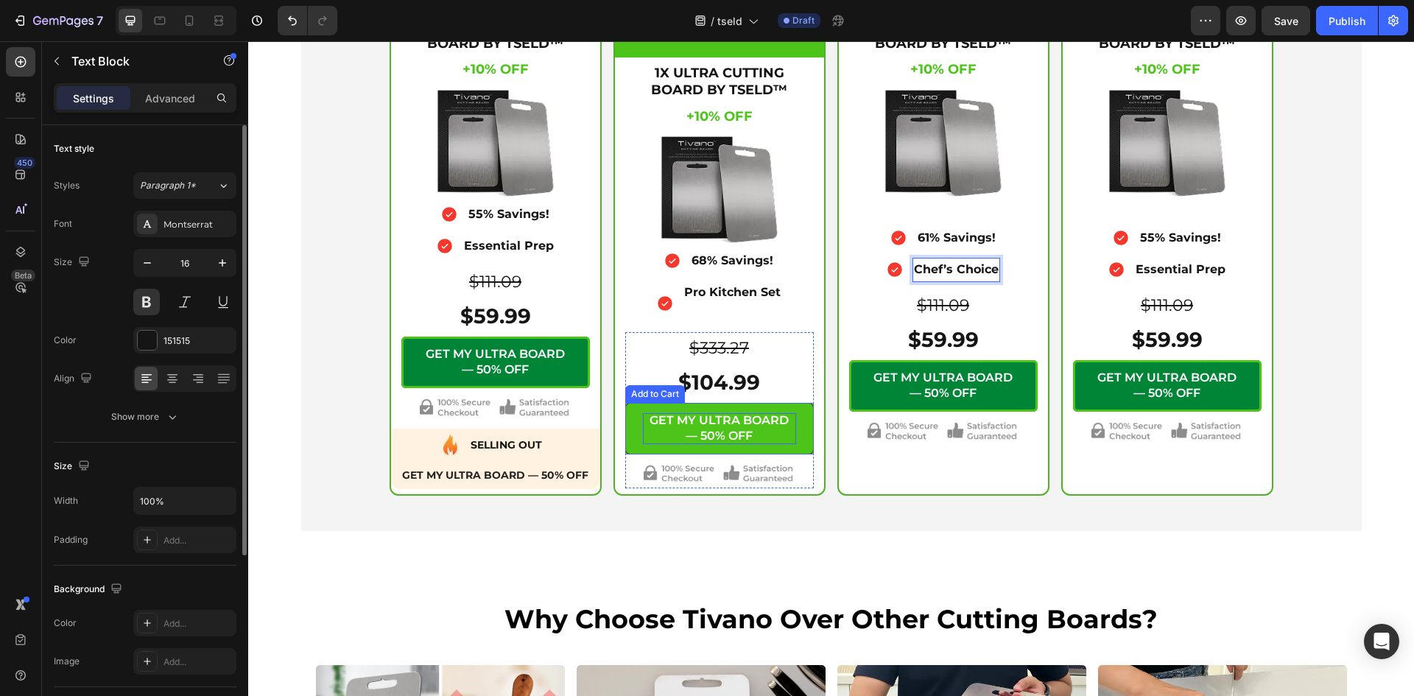
click at [718, 432] on div "GET MY ULTRA BOARD — 50% OFF" at bounding box center [719, 428] width 153 height 31
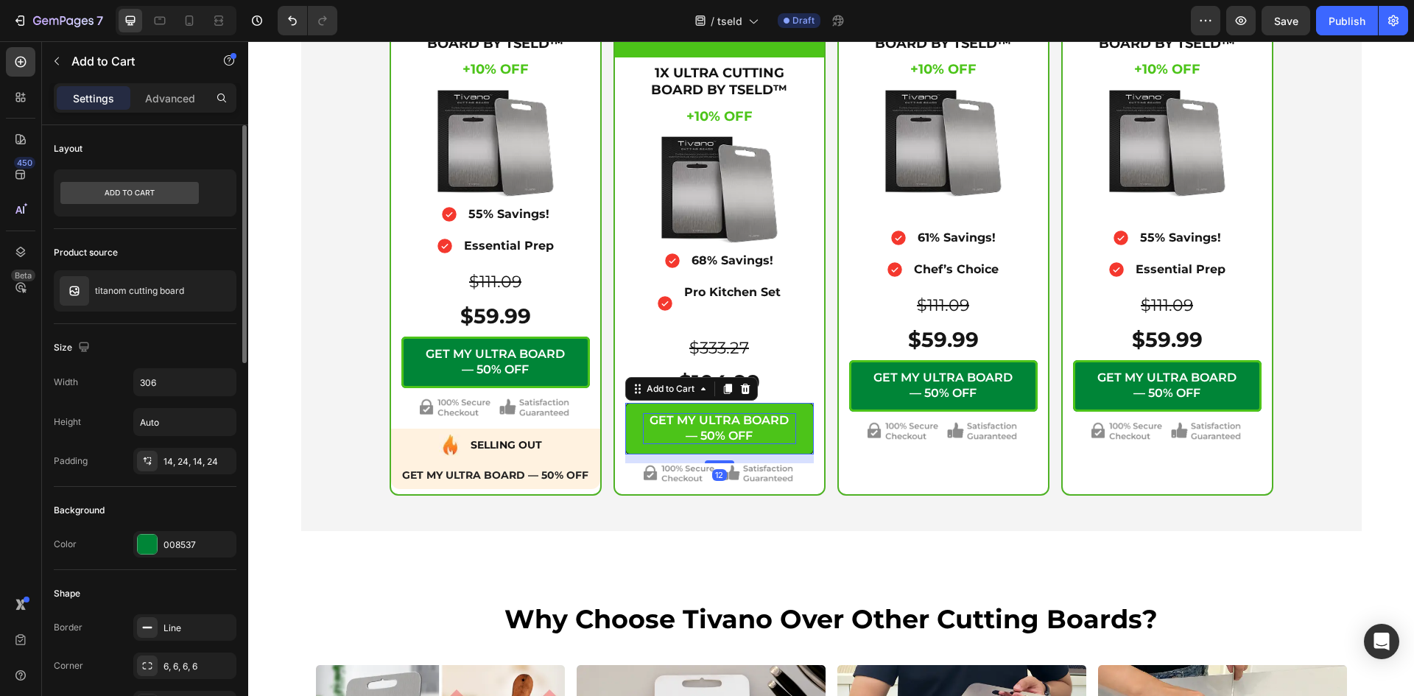
click at [706, 437] on div "GET MY ULTRA BOARD — 50% OFF" at bounding box center [719, 428] width 153 height 31
click at [707, 437] on p "GET MY ULTRA BOARD — 50% OFF" at bounding box center [719, 428] width 153 height 31
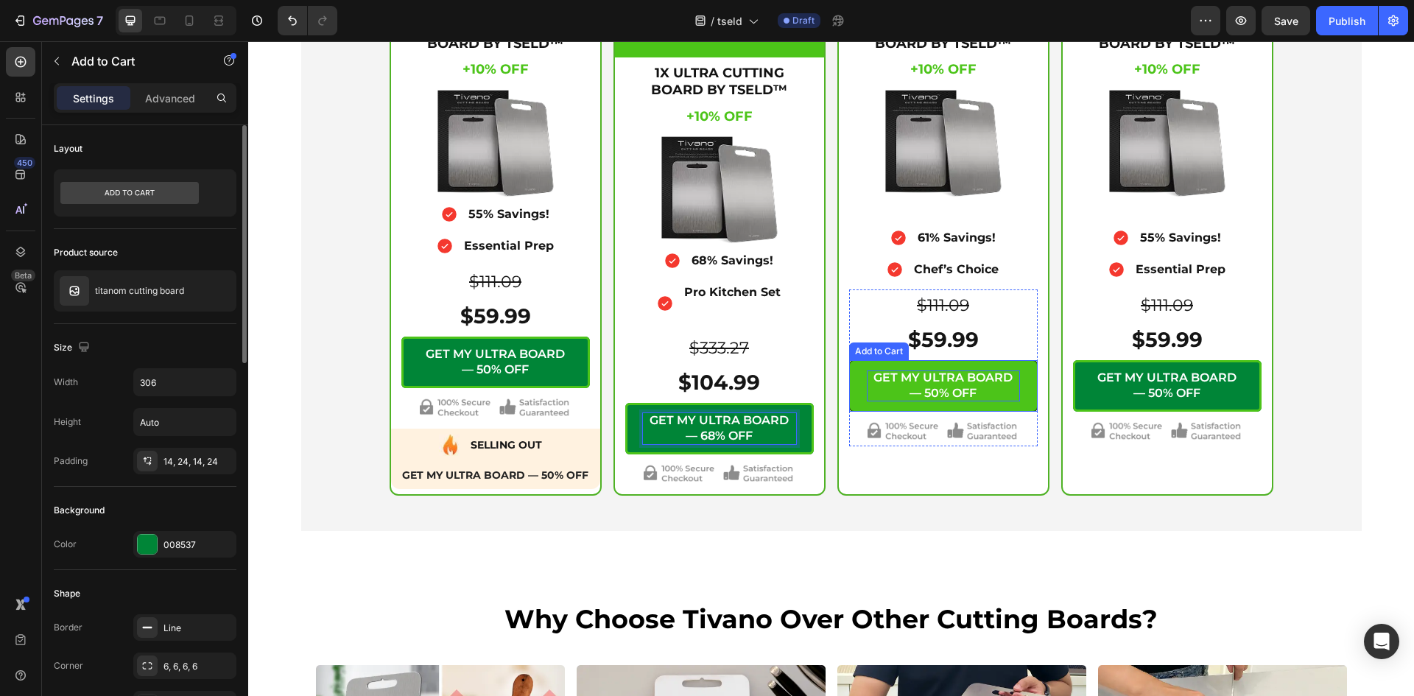
click at [938, 386] on div "GET MY ULTRA BOARD — 50% OFF" at bounding box center [943, 385] width 153 height 31
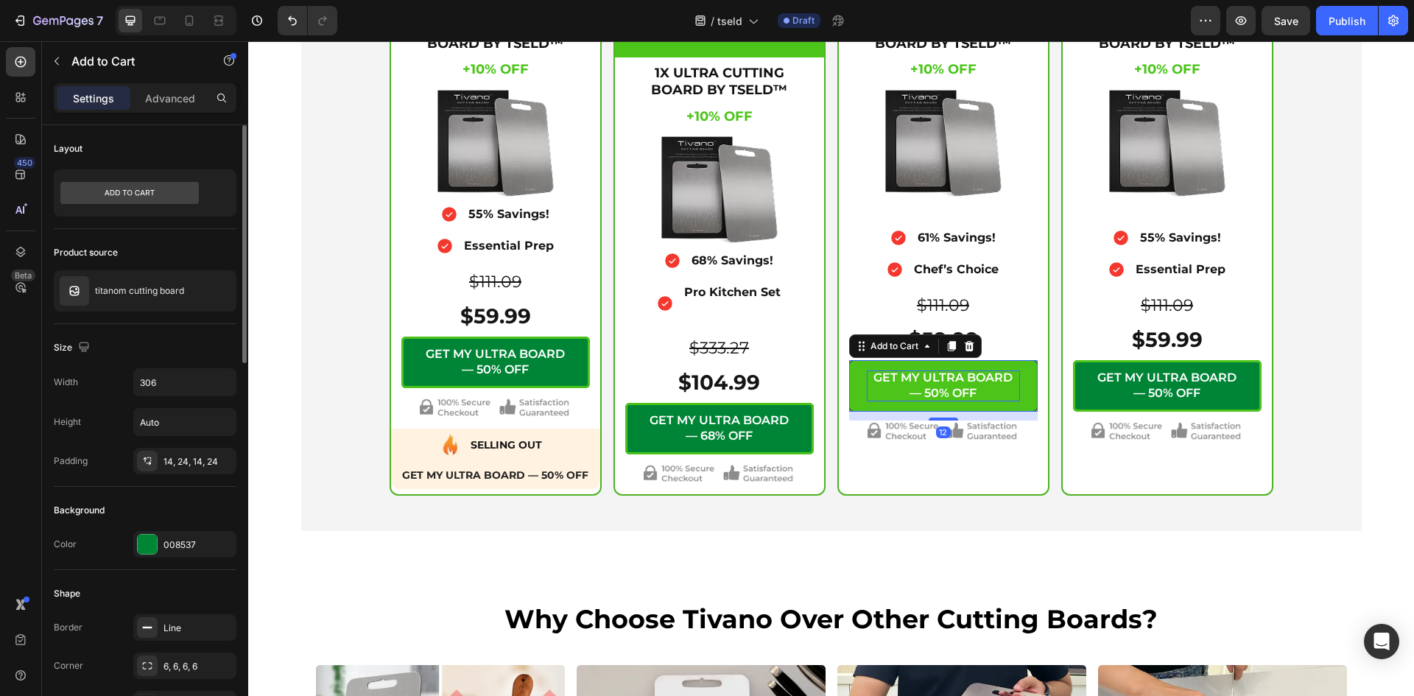
click at [931, 389] on div "GET MY ULTRA BOARD — 50% OFF" at bounding box center [943, 385] width 153 height 31
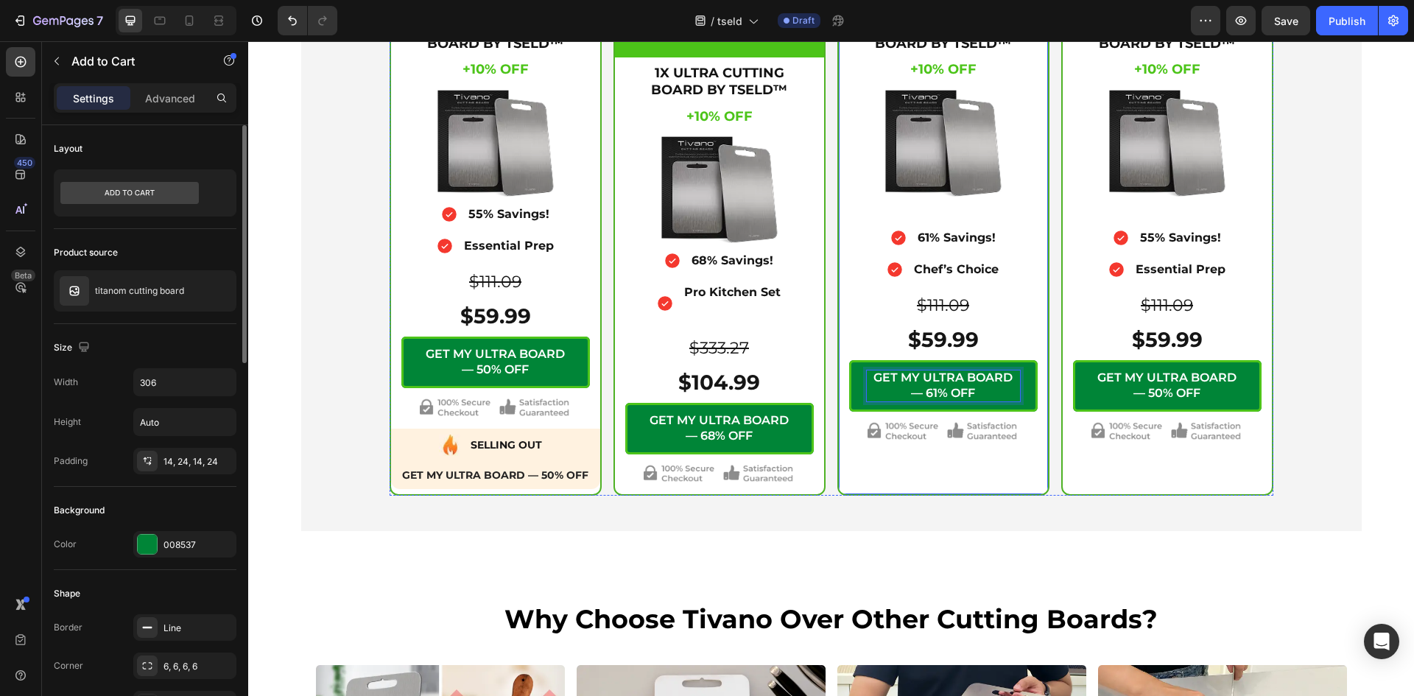
click at [861, 476] on div "1X ULTRA CUTTING BOARD BY TSELD™ Heading +10% OFF Heading +10% OFF Heading $111…" at bounding box center [943, 252] width 209 height 484
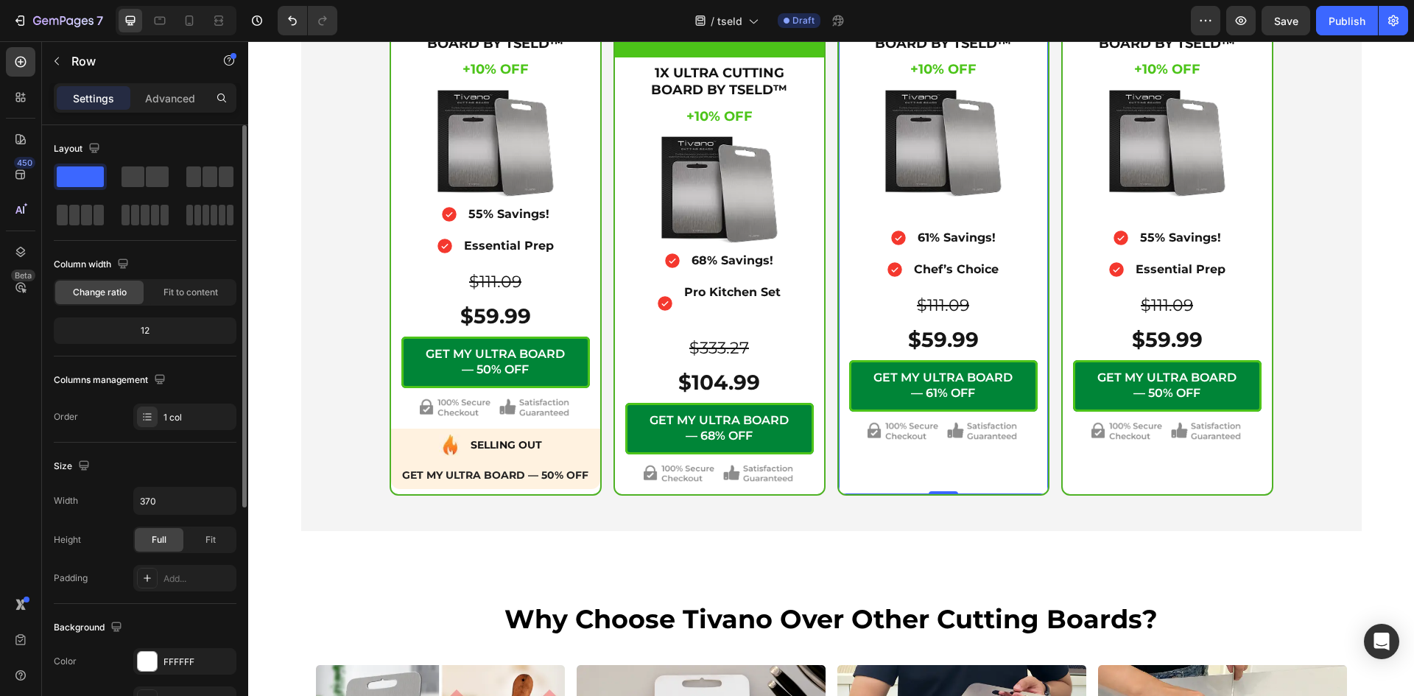
scroll to position [5279, 0]
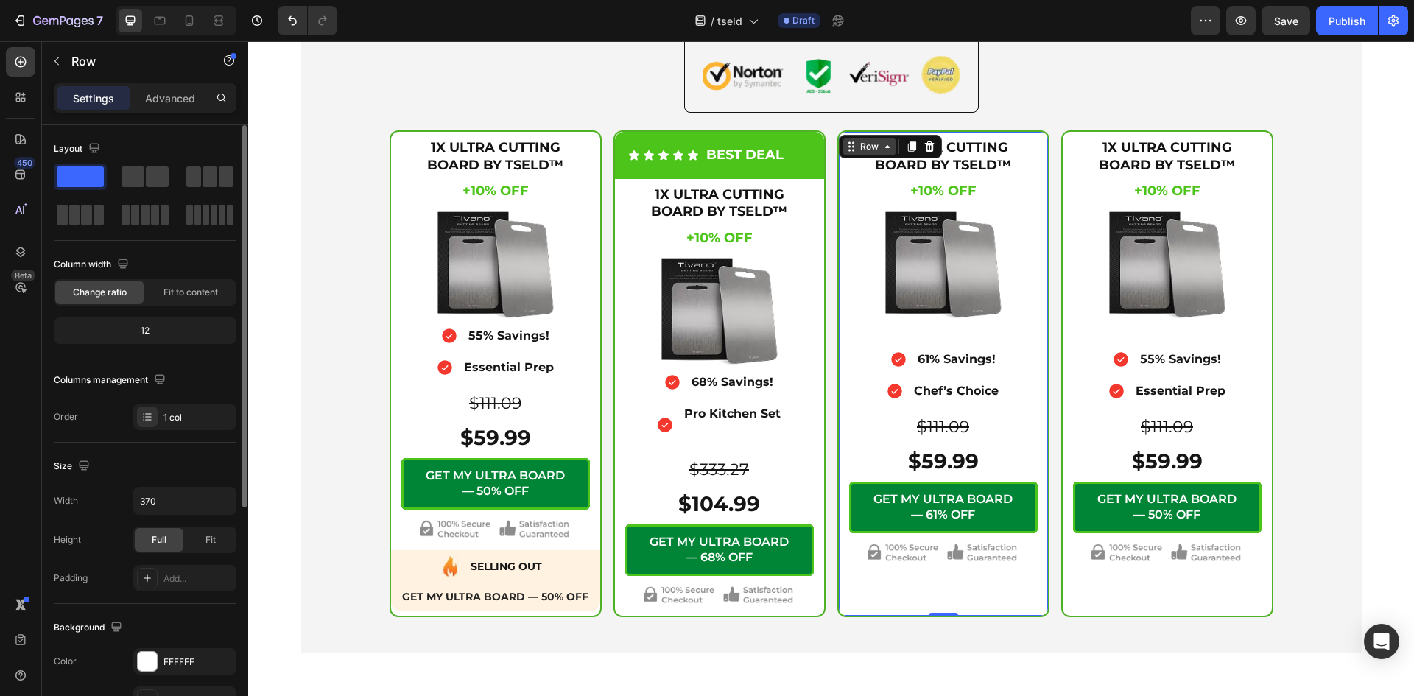
click at [874, 153] on div "Row" at bounding box center [869, 146] width 24 height 13
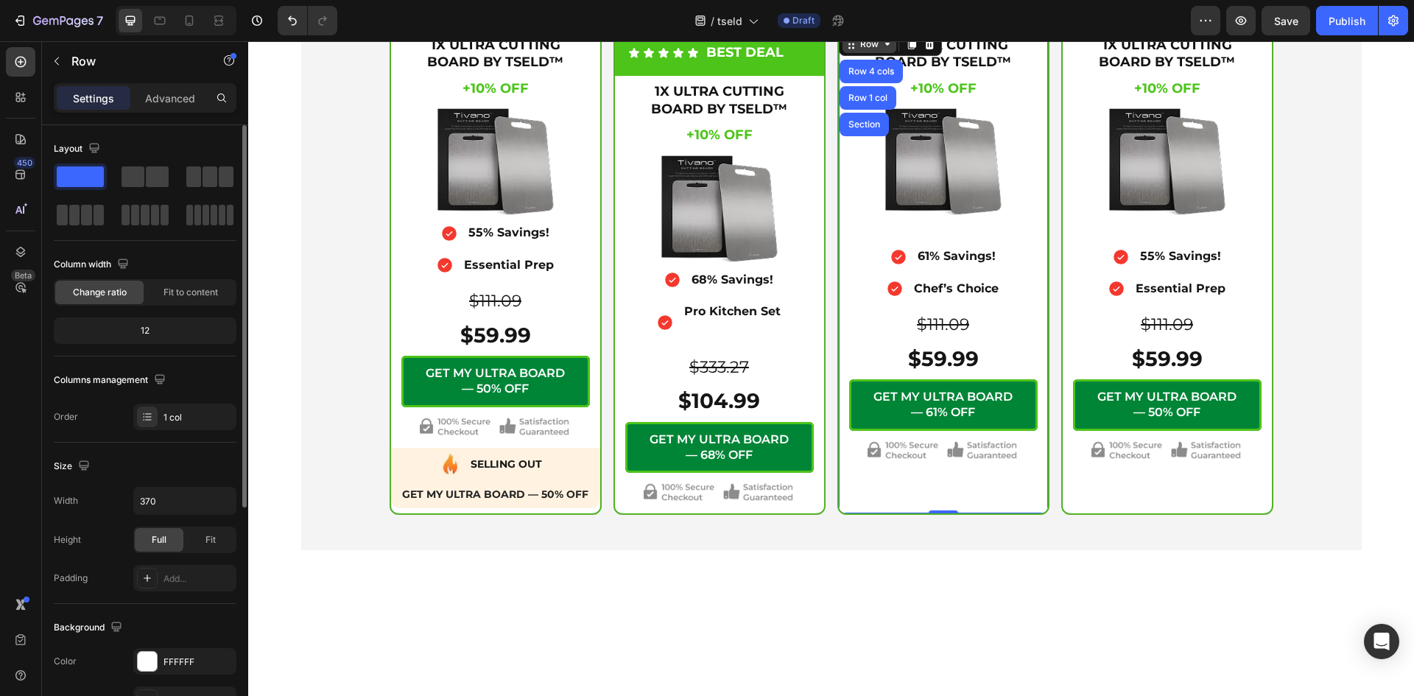
scroll to position [5155, 0]
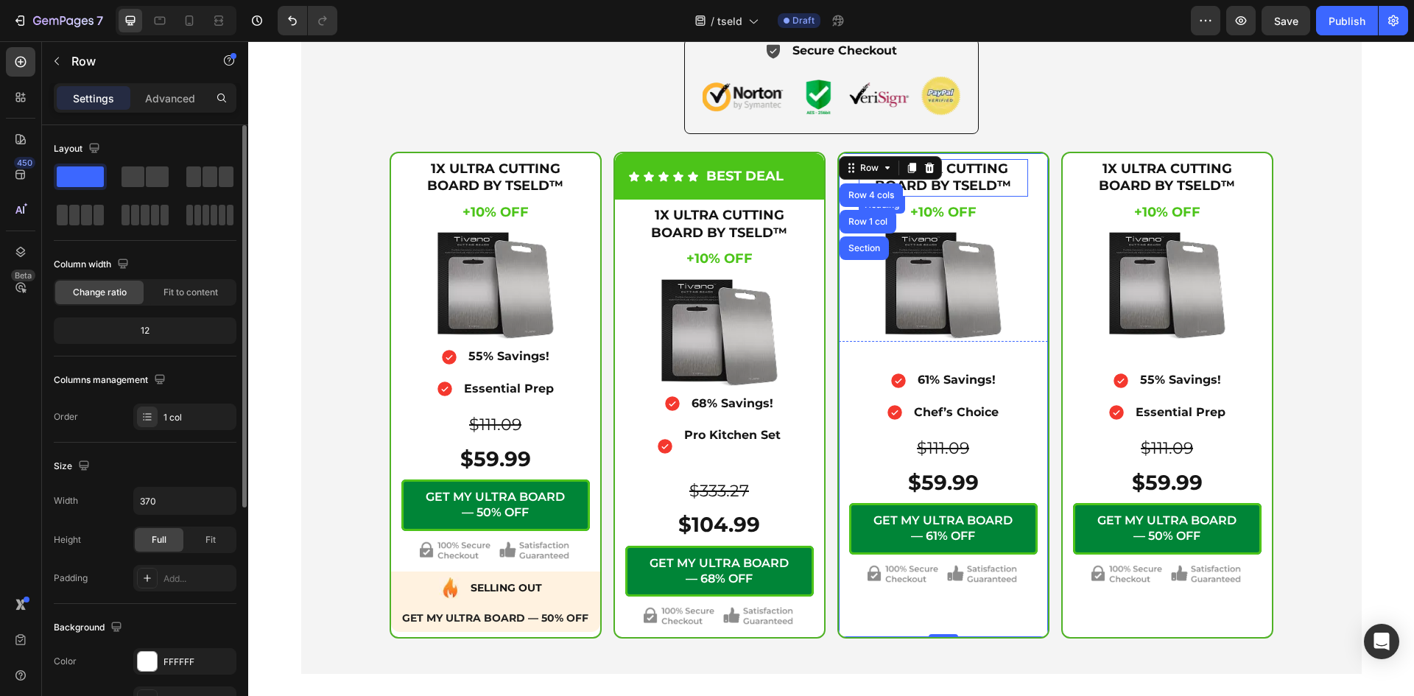
click at [963, 197] on h2 "1X ULTRA CUTTING BOARD BY TSELD™" at bounding box center [942, 178] width 169 height 38
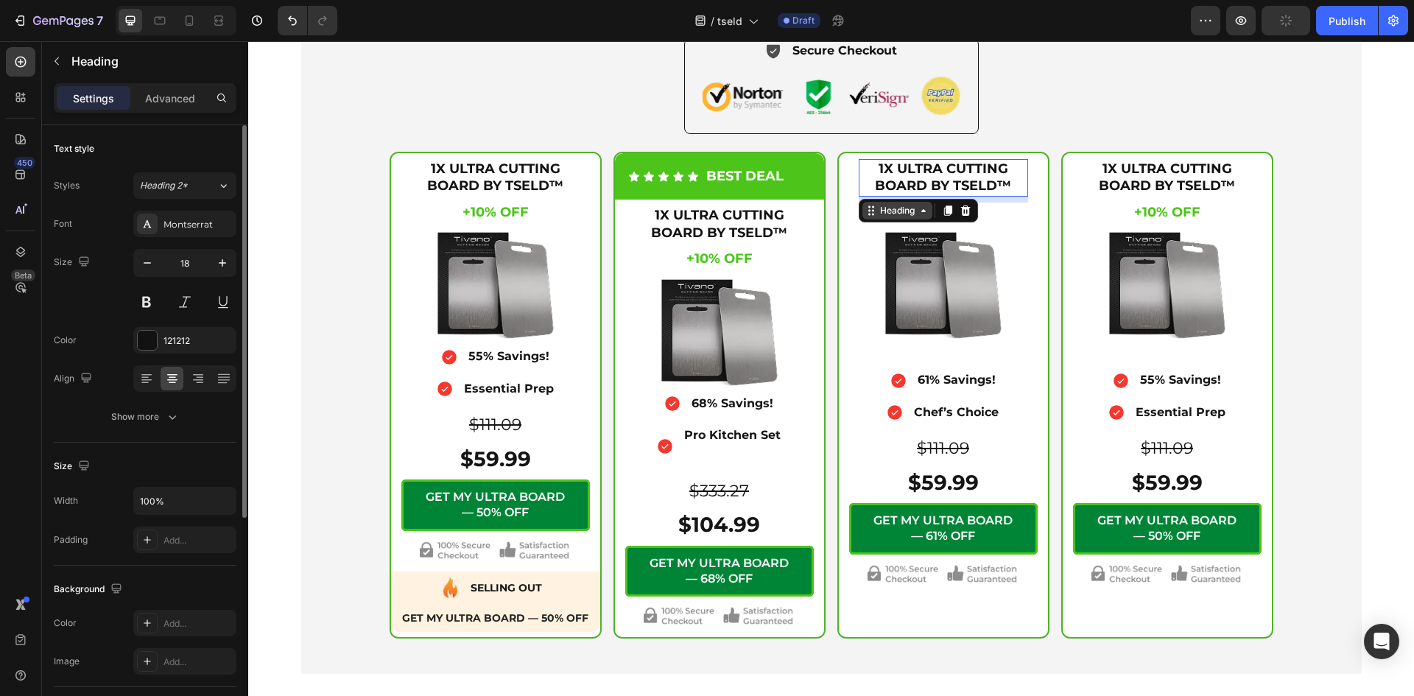
click at [921, 216] on icon at bounding box center [923, 211] width 12 height 12
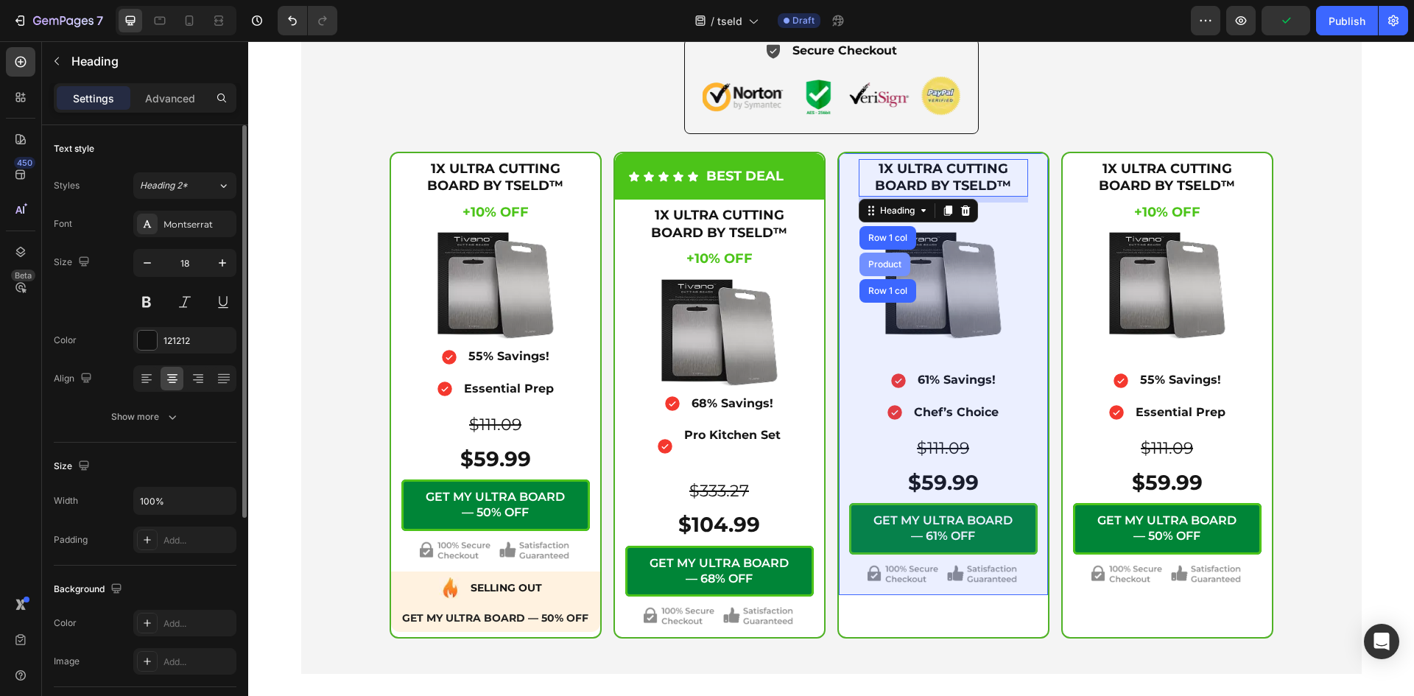
click at [880, 269] on div "Product" at bounding box center [884, 264] width 39 height 9
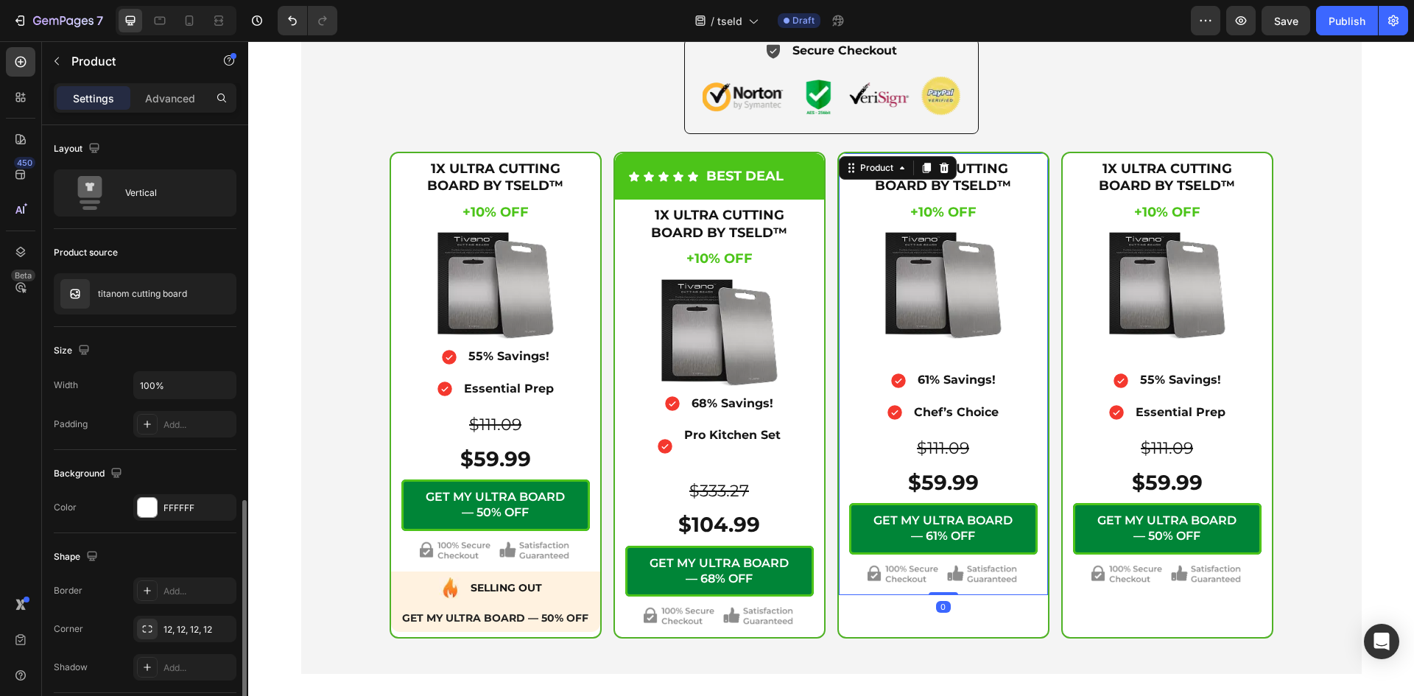
scroll to position [215, 0]
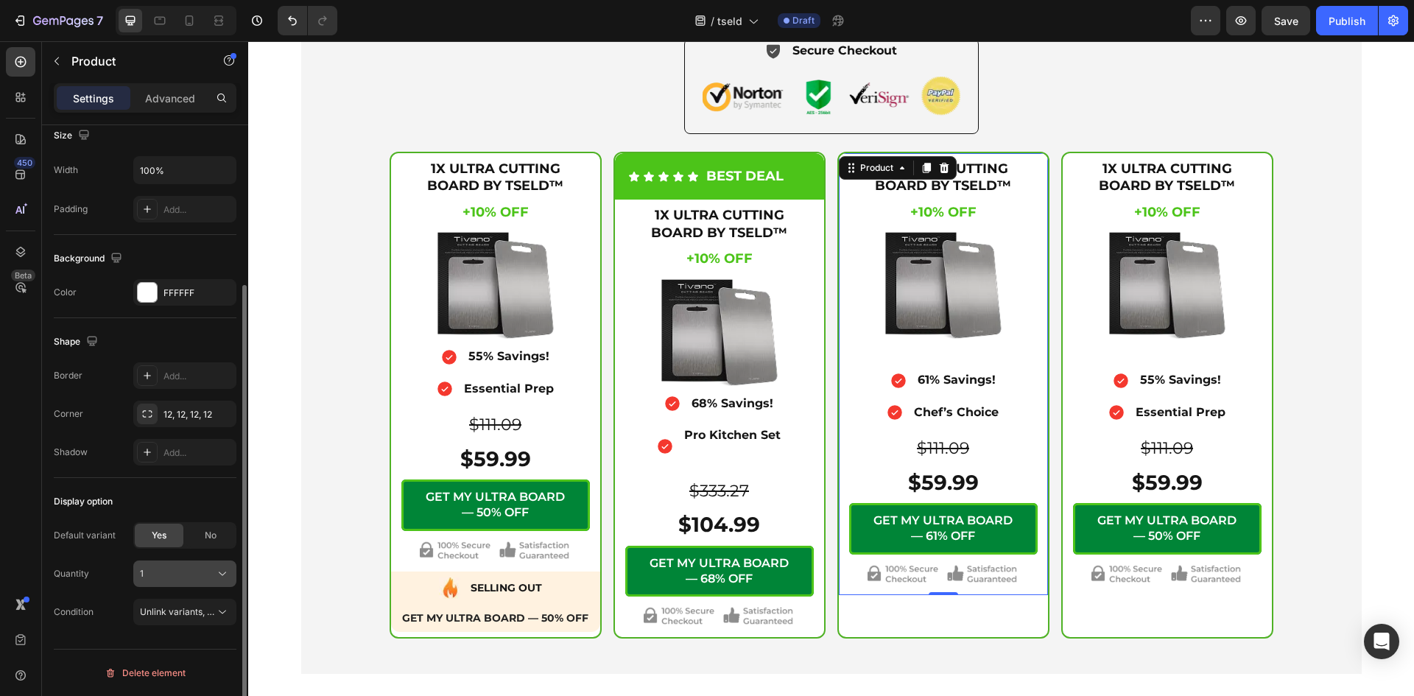
click at [205, 573] on div "1" at bounding box center [176, 573] width 72 height 13
click at [179, 484] on div "3" at bounding box center [181, 485] width 85 height 13
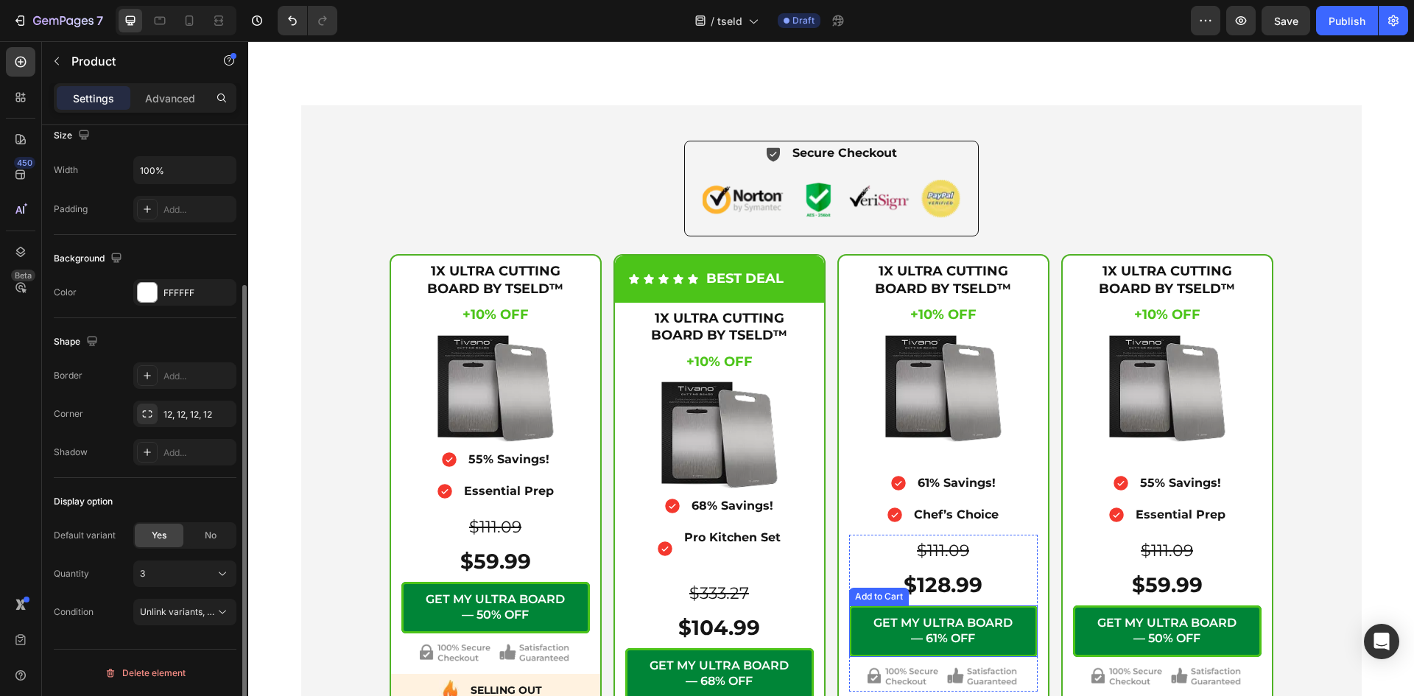
scroll to position [5400, 0]
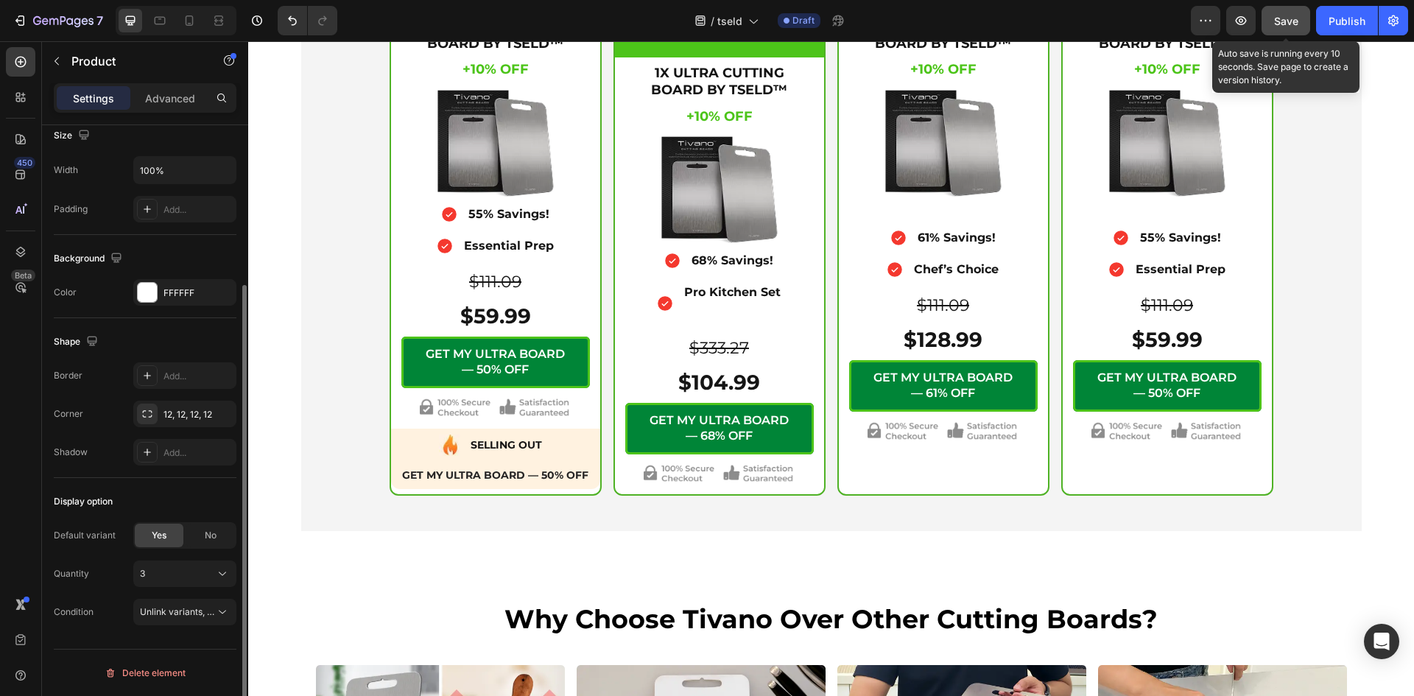
click at [1302, 21] on button "Save" at bounding box center [1285, 20] width 49 height 29
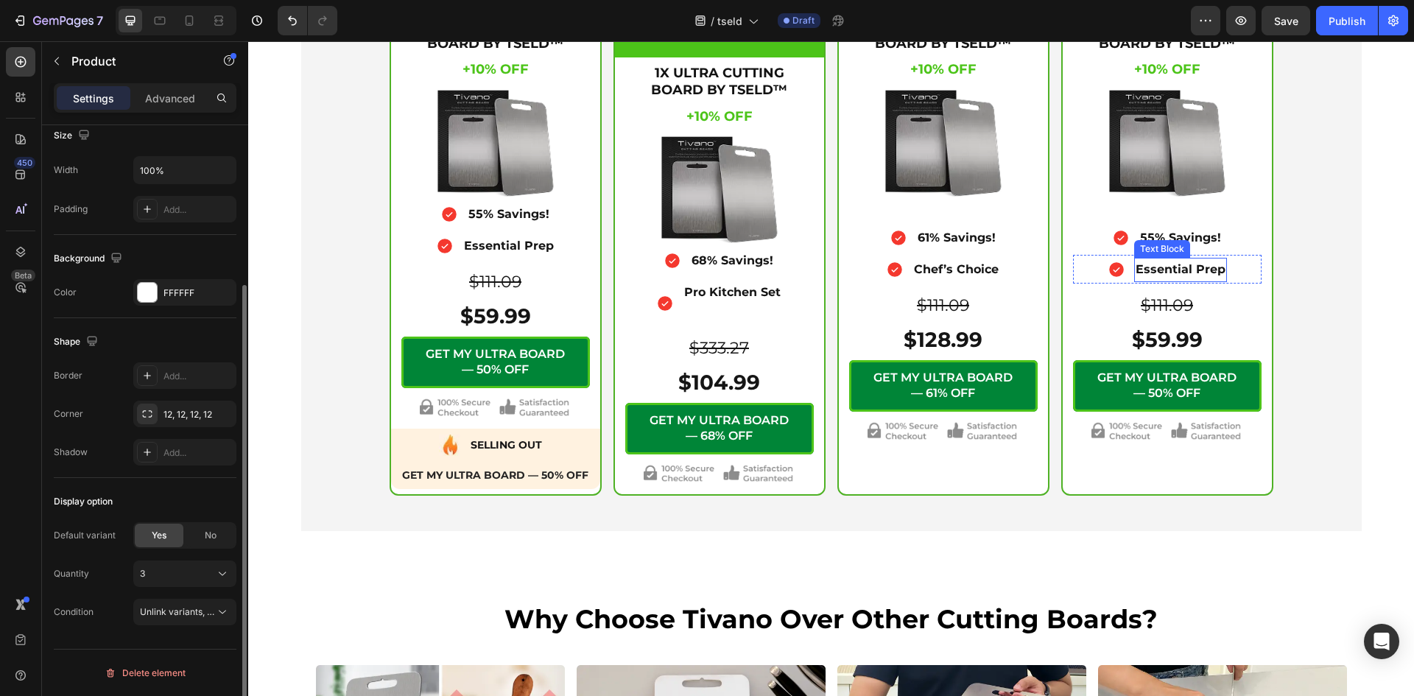
click at [1155, 264] on p "Essential Prep" at bounding box center [1180, 269] width 90 height 21
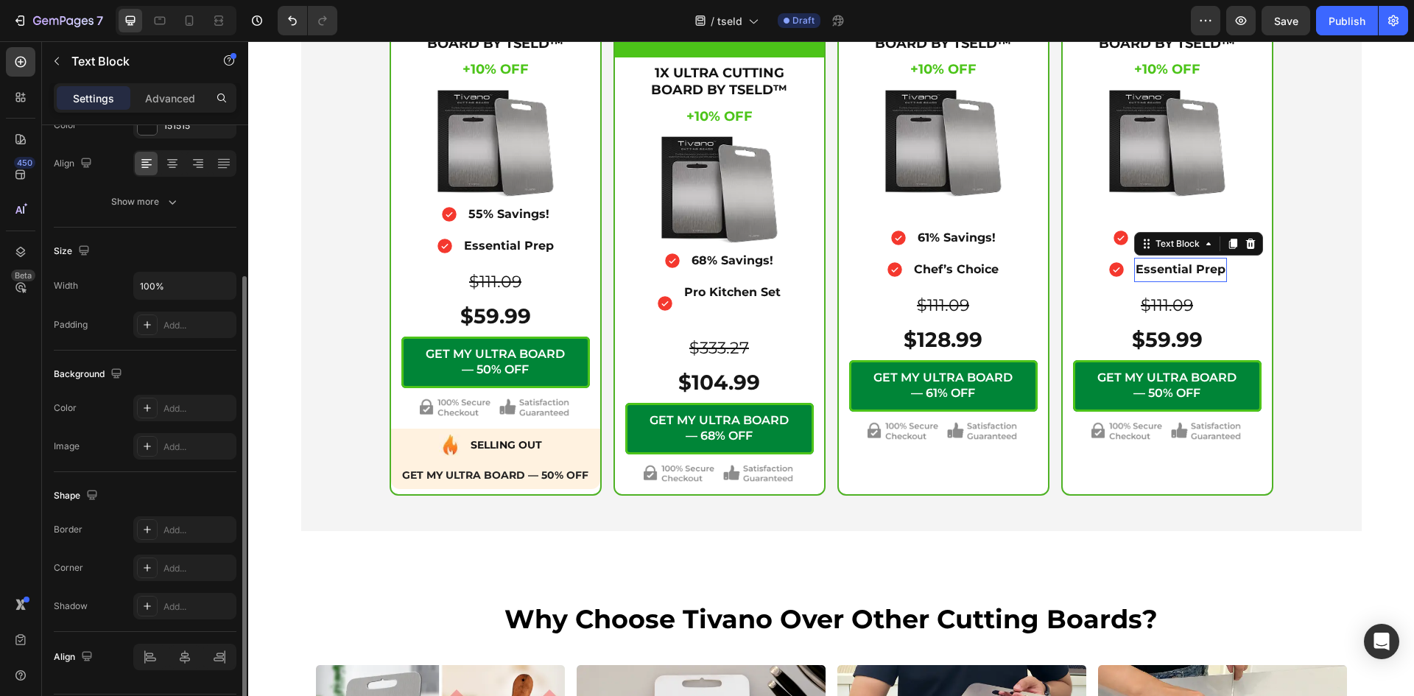
click at [1155, 264] on p "Essential Prep" at bounding box center [1180, 269] width 90 height 21
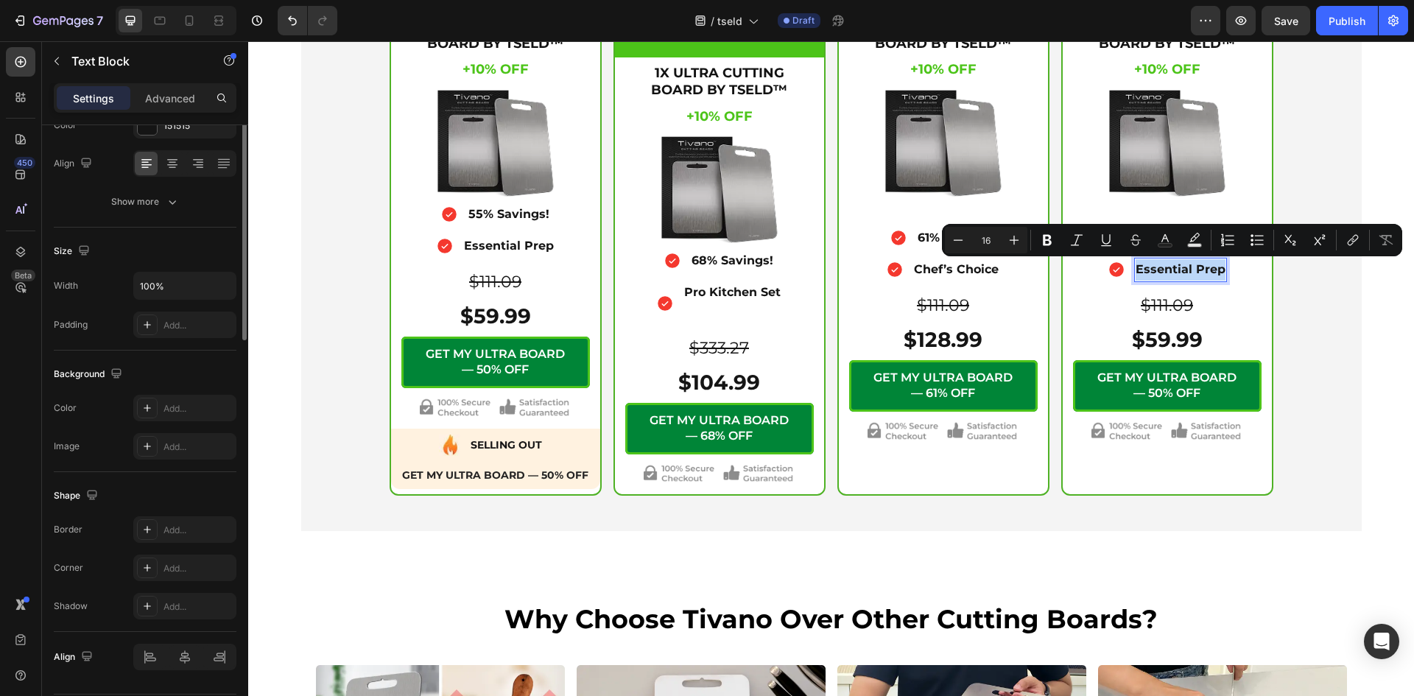
scroll to position [0, 0]
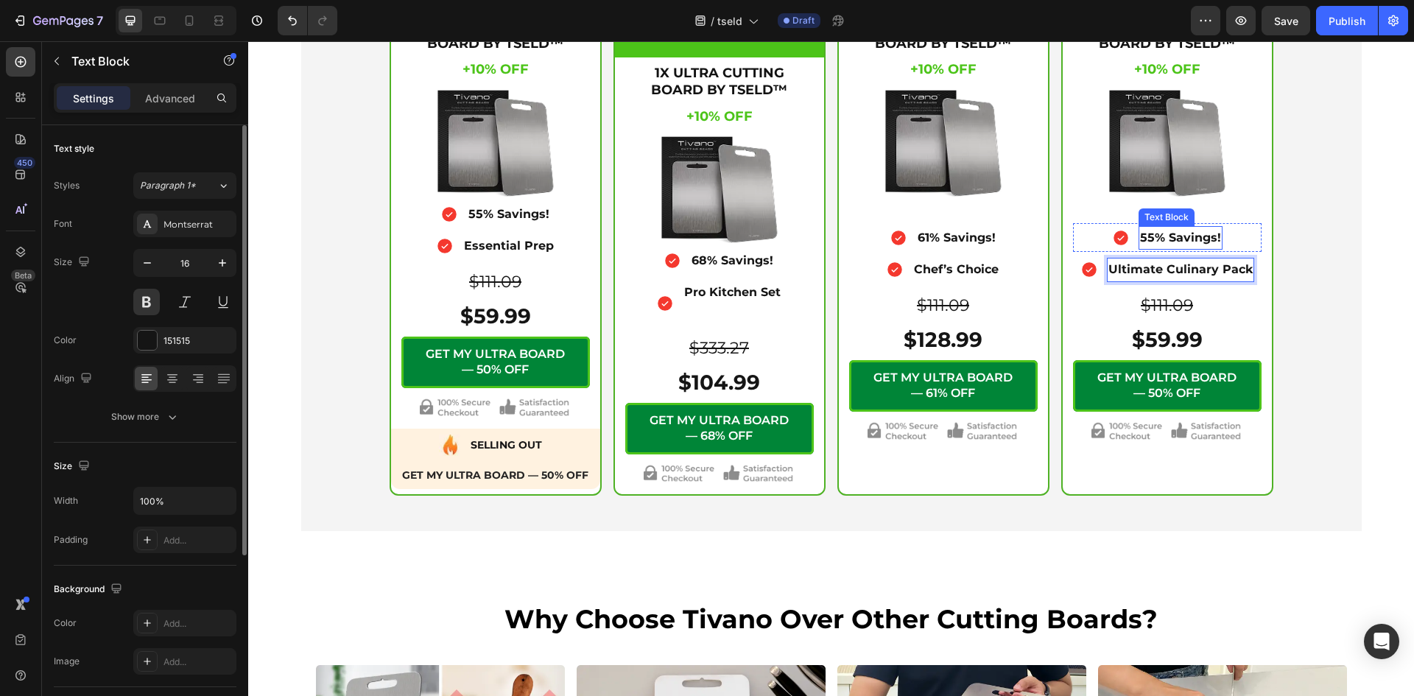
click at [1148, 237] on p "55% Savings!" at bounding box center [1180, 237] width 81 height 21
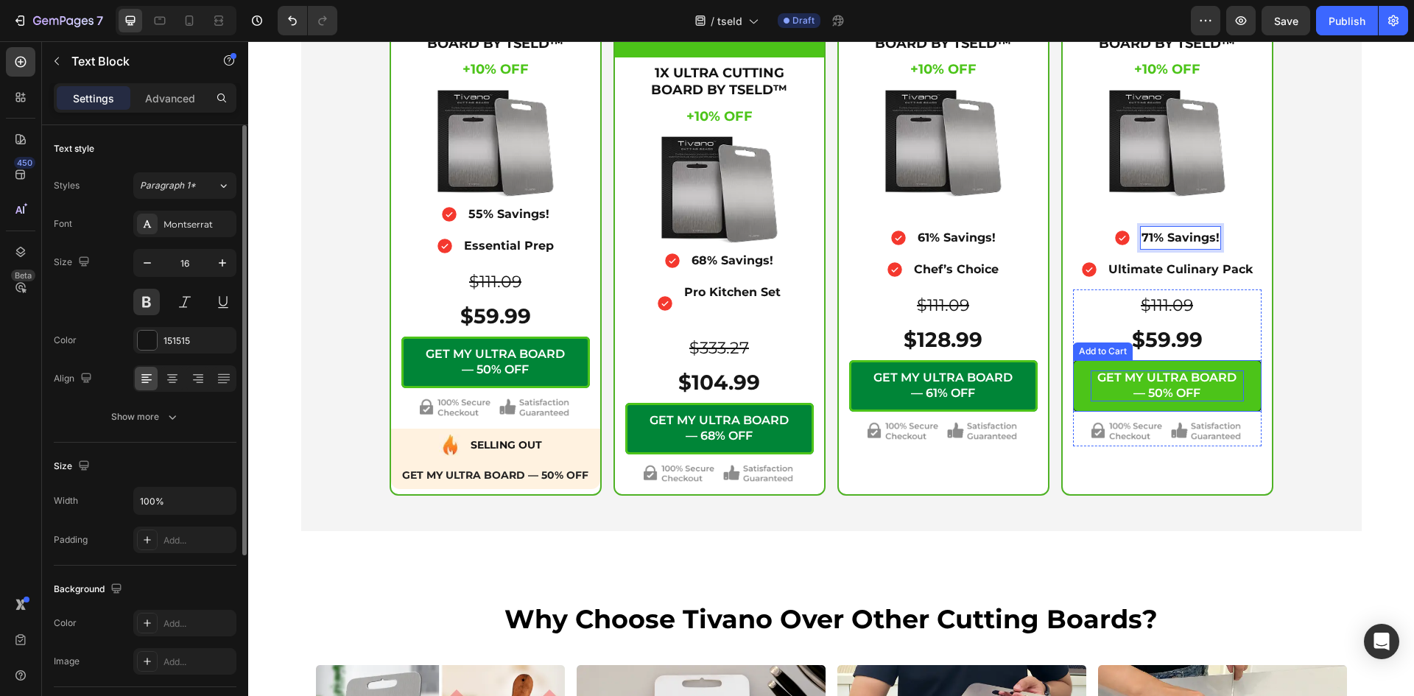
click at [1147, 384] on div "GET MY ULTRA BOARD — 50% OFF" at bounding box center [1166, 385] width 153 height 31
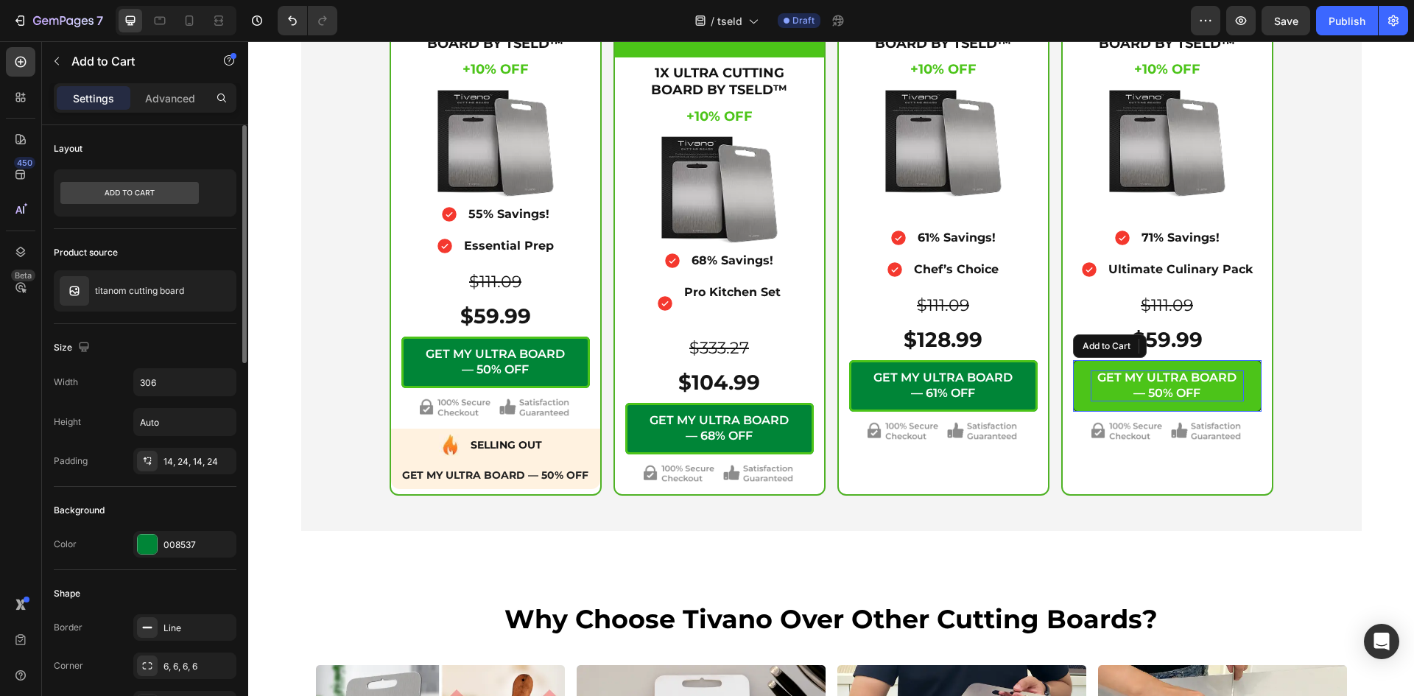
click at [1157, 391] on div "GET MY ULTRA BOARD — 50% OFF" at bounding box center [1166, 385] width 153 height 31
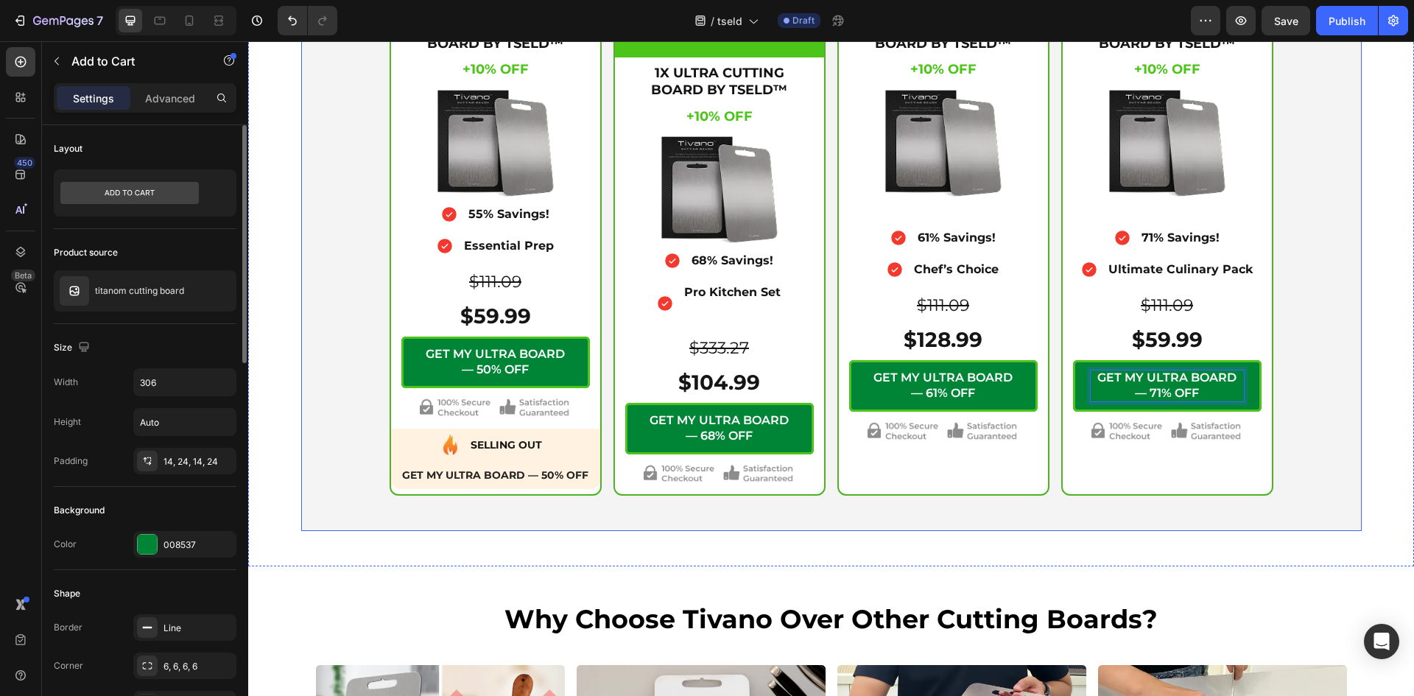
drag, startPoint x: 1028, startPoint y: 510, endPoint x: 1034, endPoint y: 470, distance: 40.2
click at [1029, 509] on div "Icon Secure Checkout Text Block Advanced List Image Row 1X ULTRA CUTTING BOARD …" at bounding box center [831, 195] width 1060 height 671
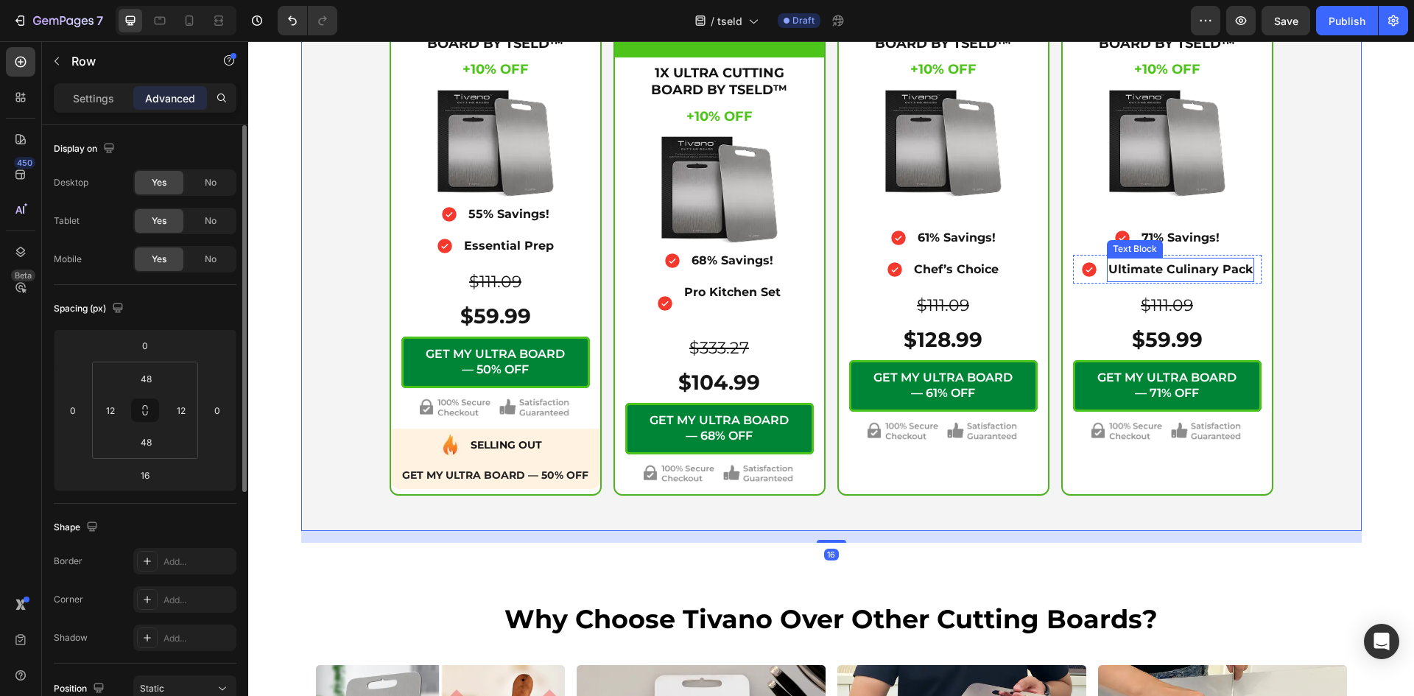
click at [1288, 25] on span "Save" at bounding box center [1286, 21] width 24 height 13
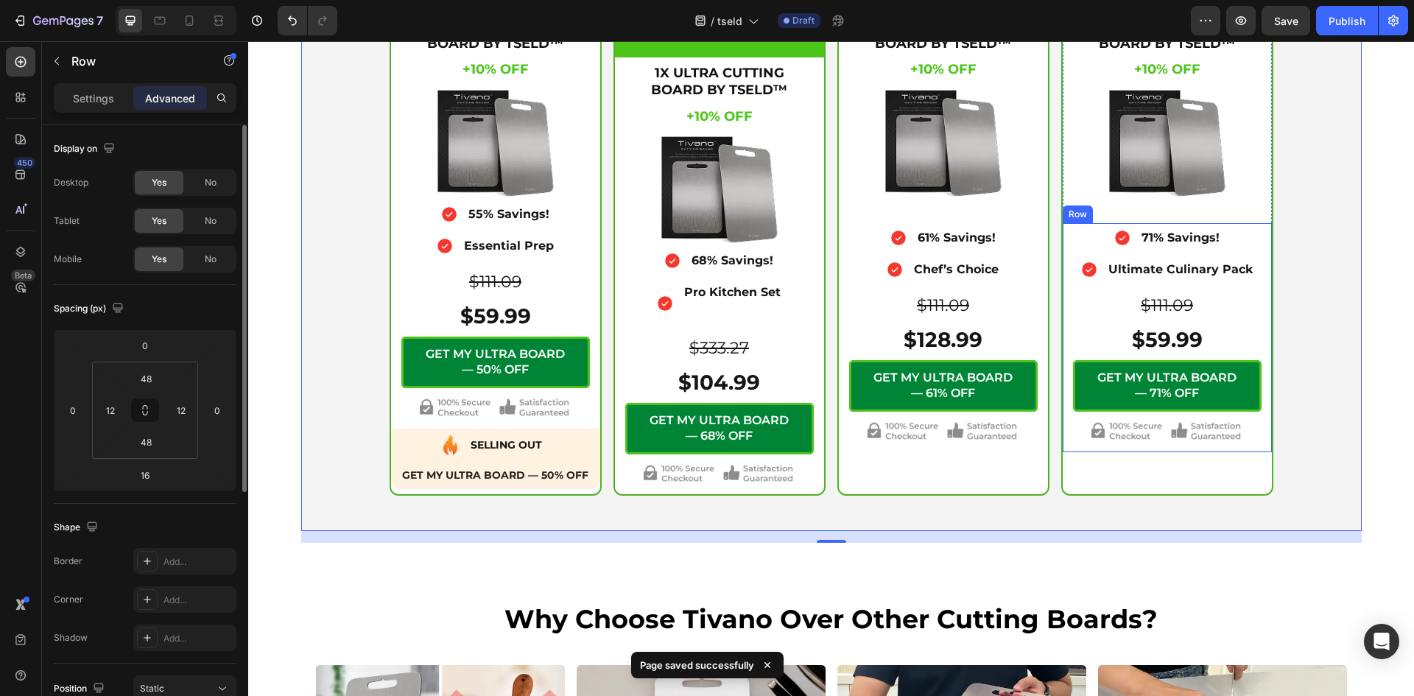
drag, startPoint x: 1060, startPoint y: 324, endPoint x: 1095, endPoint y: 275, distance: 59.7
click at [1062, 325] on div "Icon 71% Savings! Text Block Advanced List Icon Ultimate Culinary Pack Text Blo…" at bounding box center [1166, 337] width 209 height 229
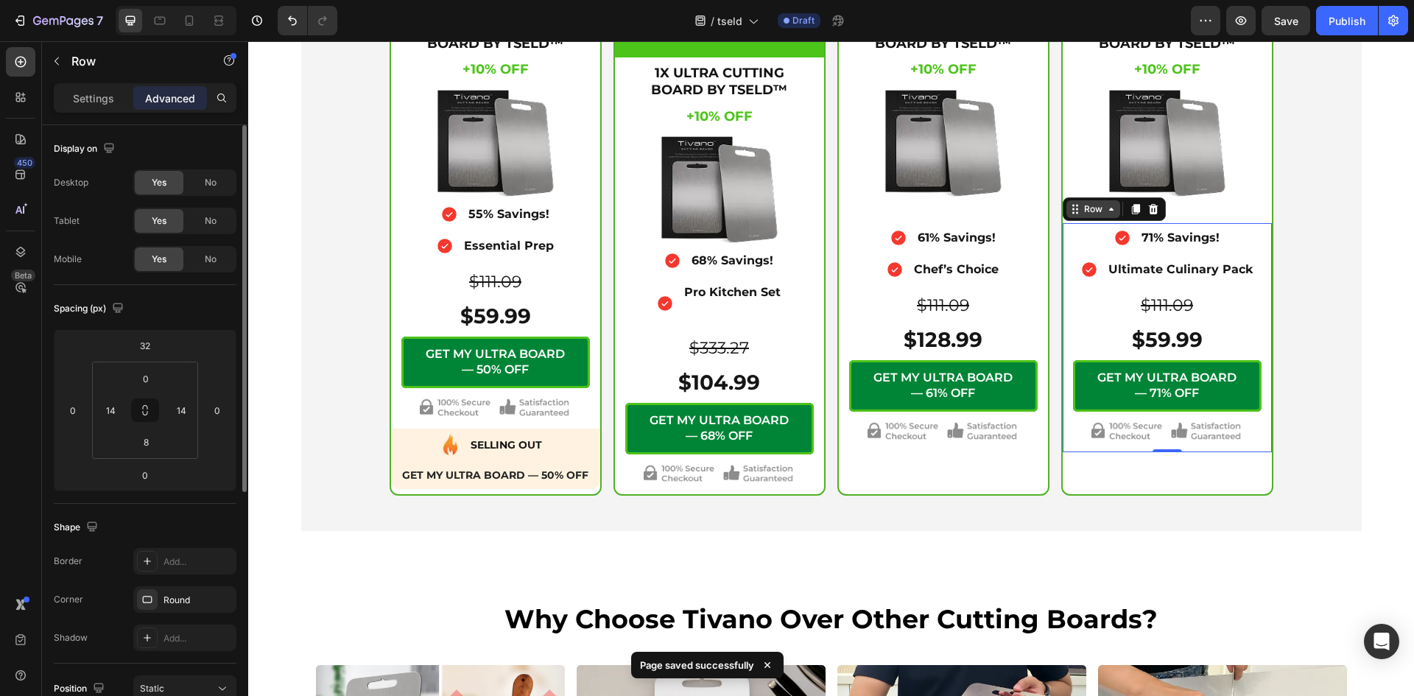
click at [1109, 211] on icon at bounding box center [1111, 209] width 12 height 12
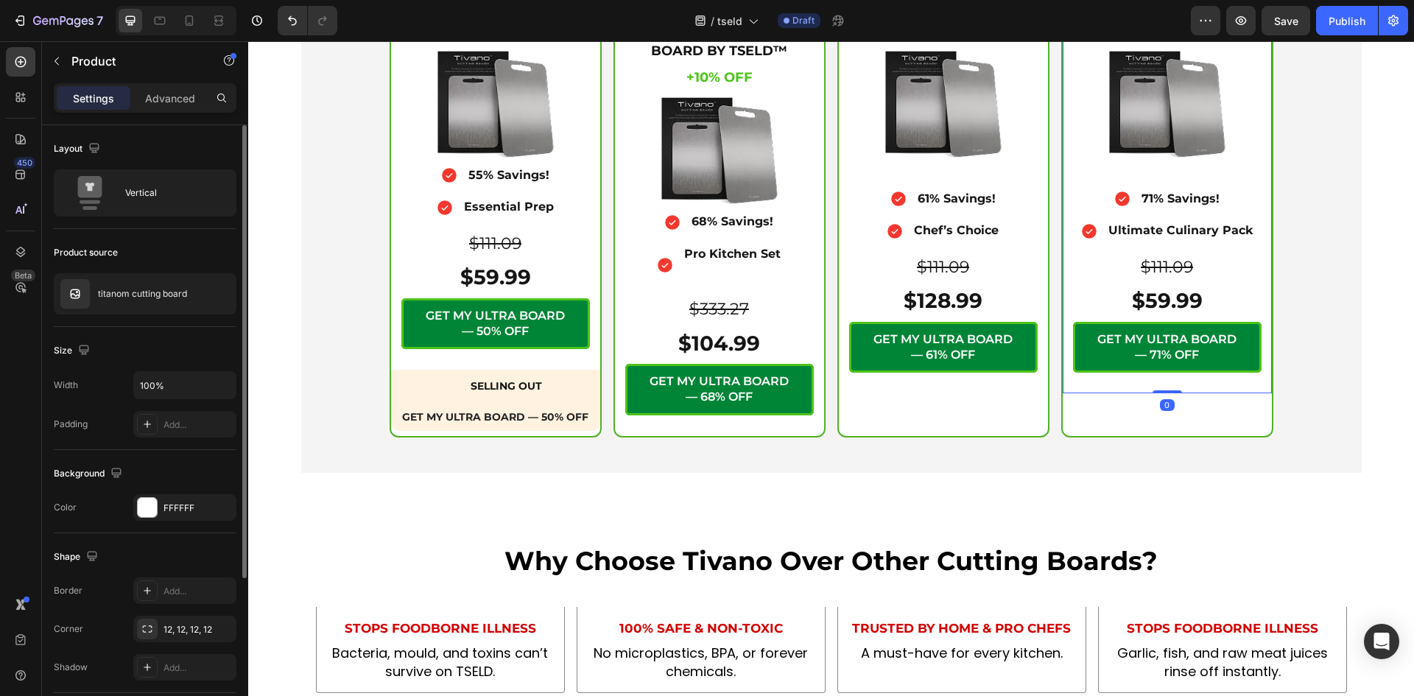
scroll to position [215, 0]
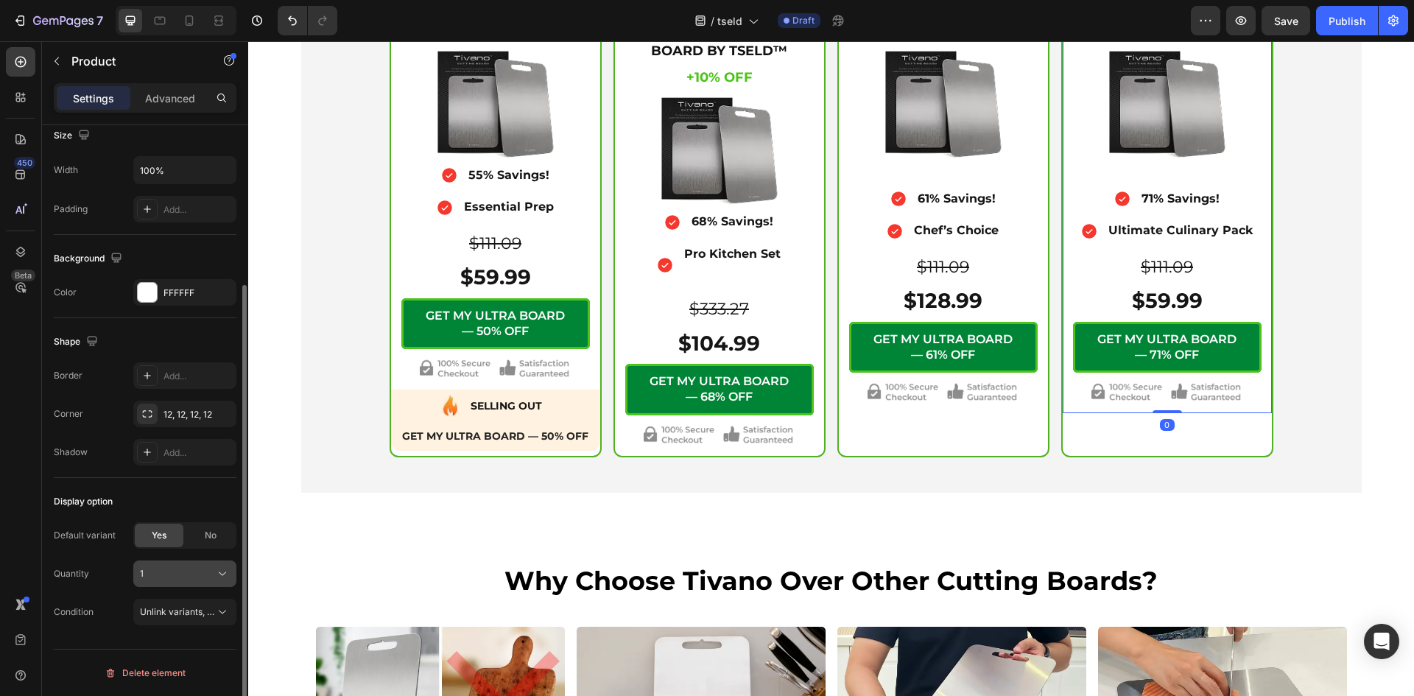
click at [168, 581] on button "1" at bounding box center [184, 573] width 103 height 27
click at [172, 514] on div "4" at bounding box center [181, 511] width 85 height 13
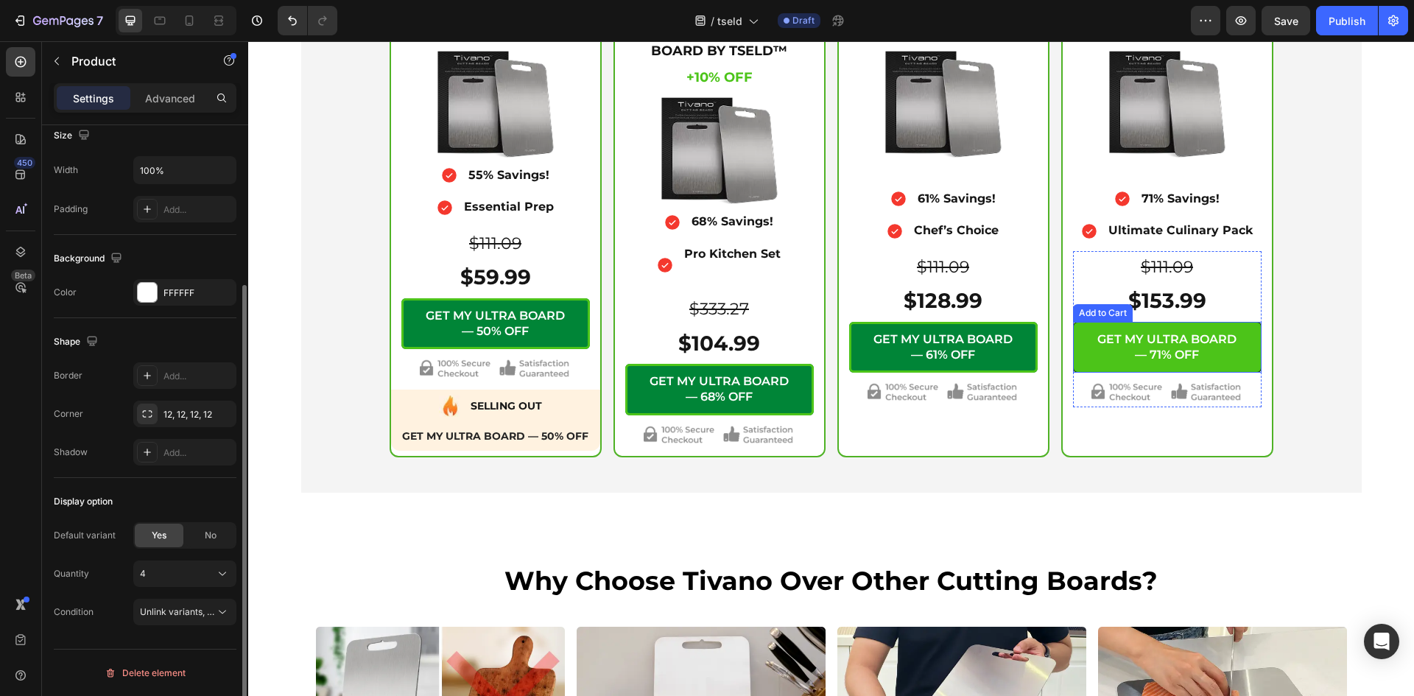
click at [1075, 373] on button "GET MY ULTRA BOARD — 71% OFF" at bounding box center [1167, 348] width 188 height 52
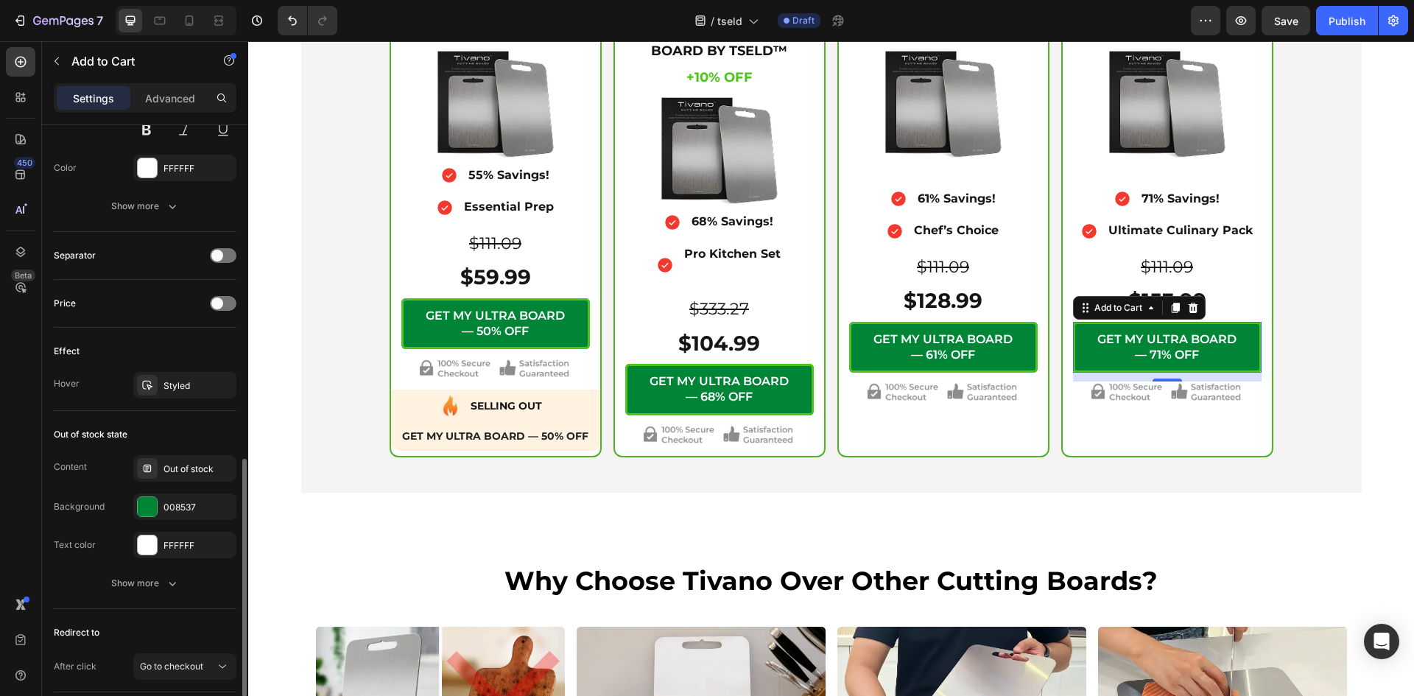
scroll to position [965, 0]
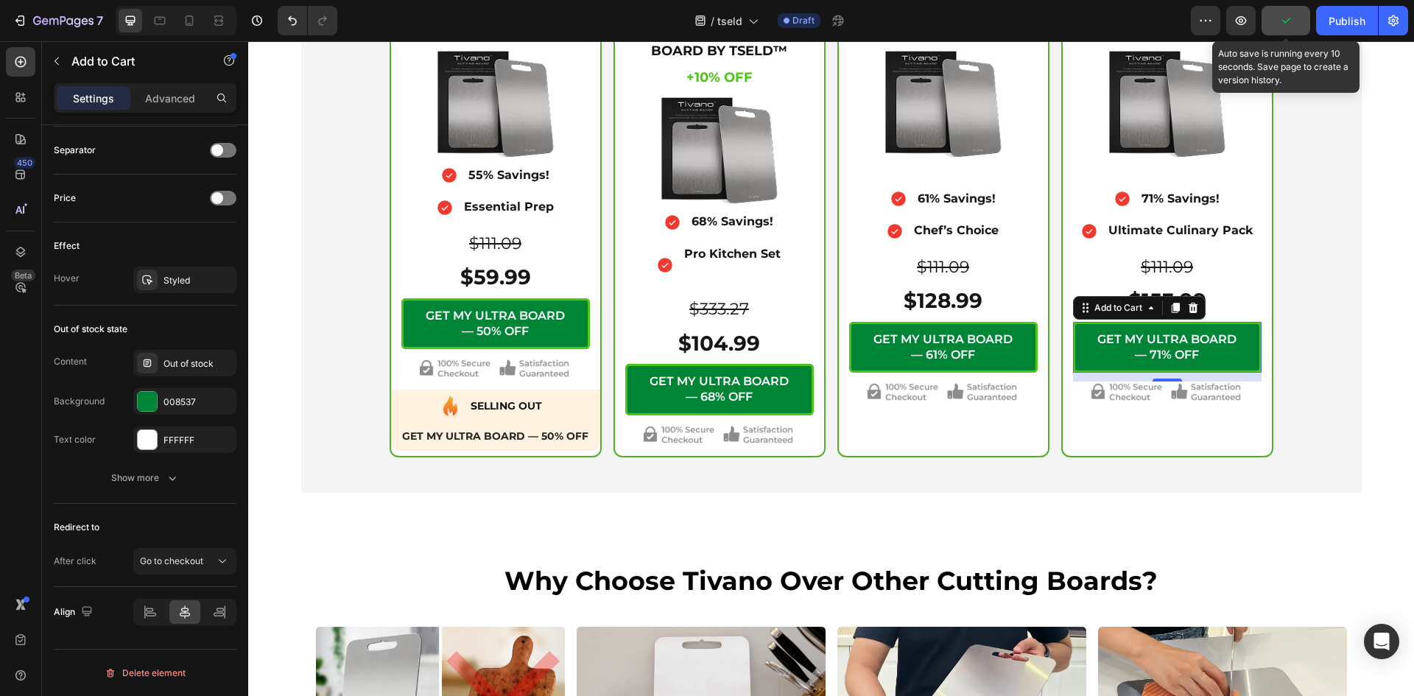
drag, startPoint x: 1283, startPoint y: 21, endPoint x: 1095, endPoint y: 188, distance: 251.8
click at [1283, 21] on icon "button" at bounding box center [1286, 21] width 8 height 6
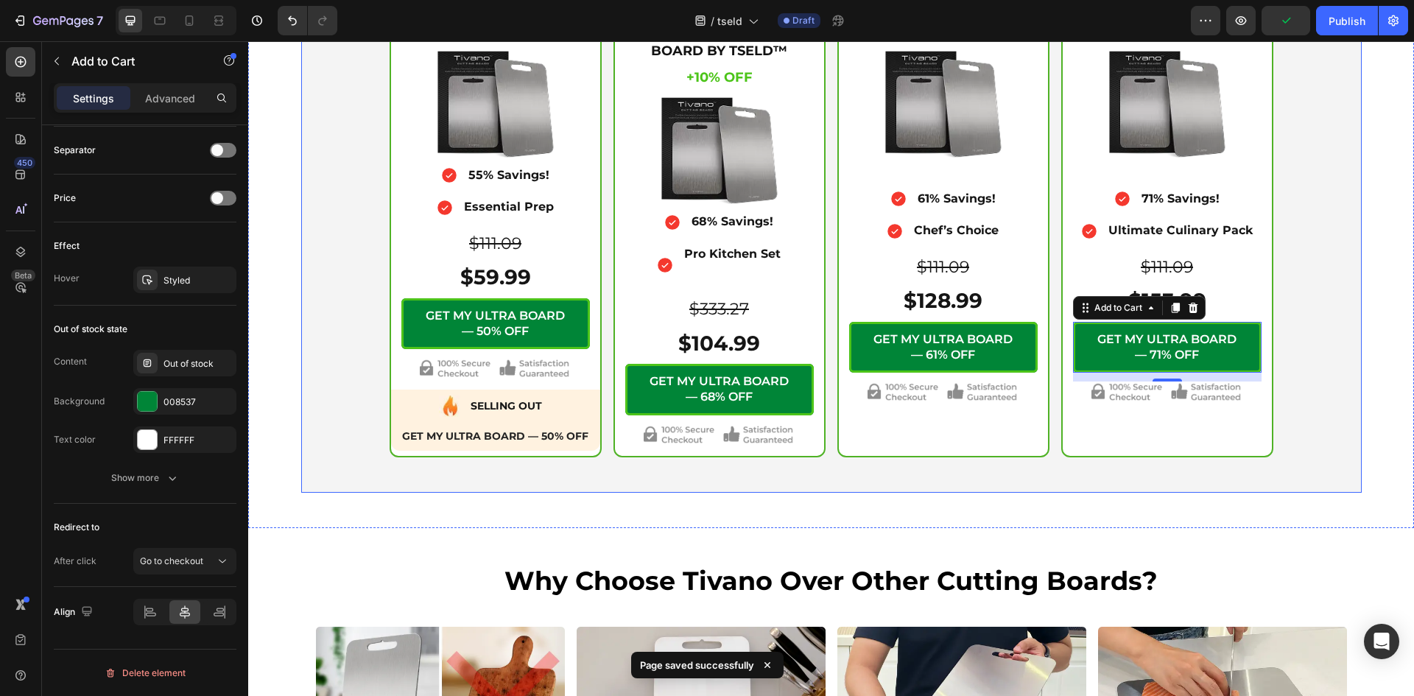
click at [1339, 265] on div "Icon Secure Checkout Text Block Advanced List Image Row 1X ULTRA CUTTING BOARD …" at bounding box center [831, 175] width 1042 height 561
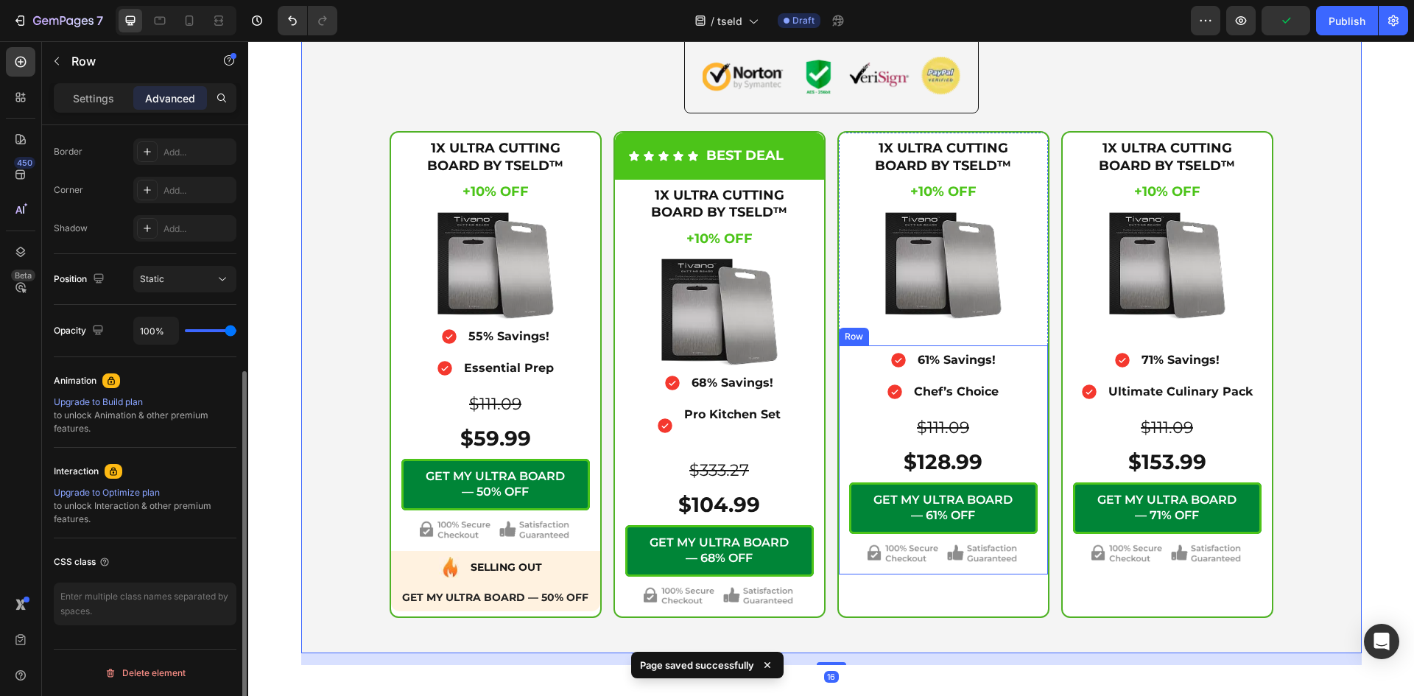
scroll to position [0, 0]
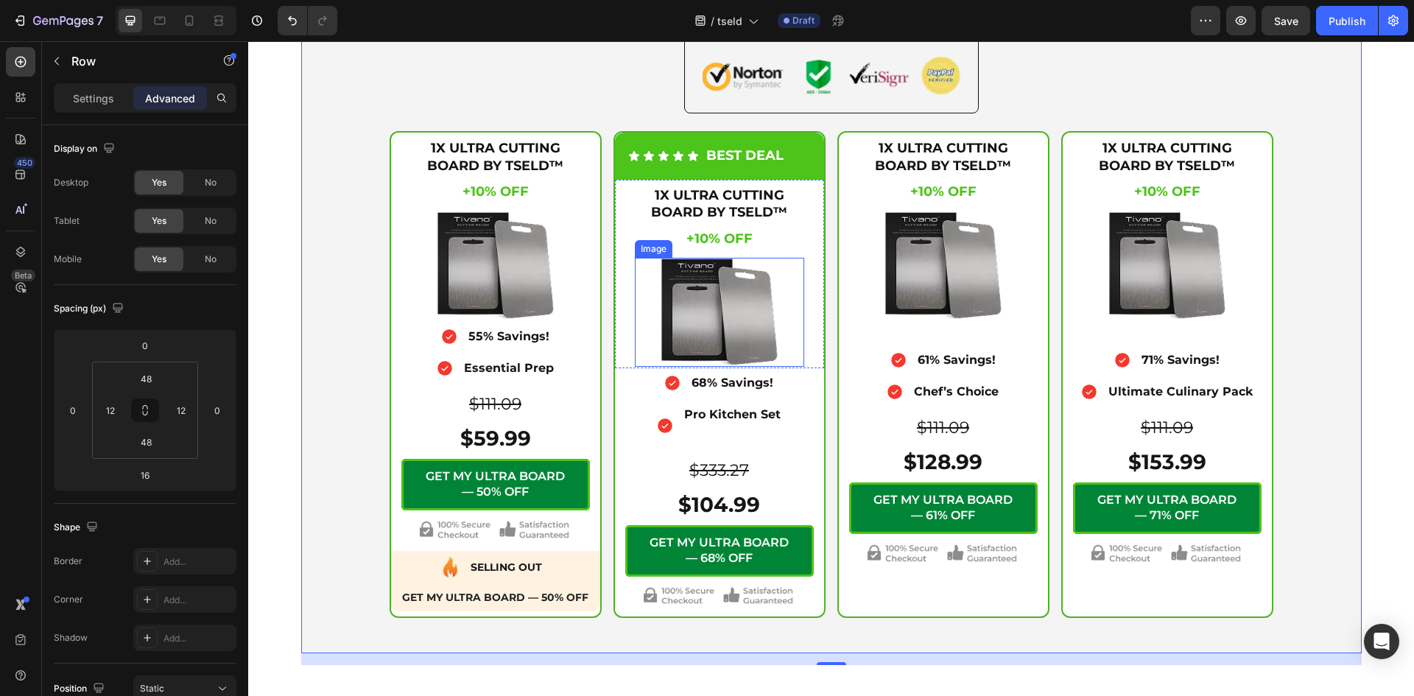
click at [721, 278] on img at bounding box center [719, 312] width 119 height 109
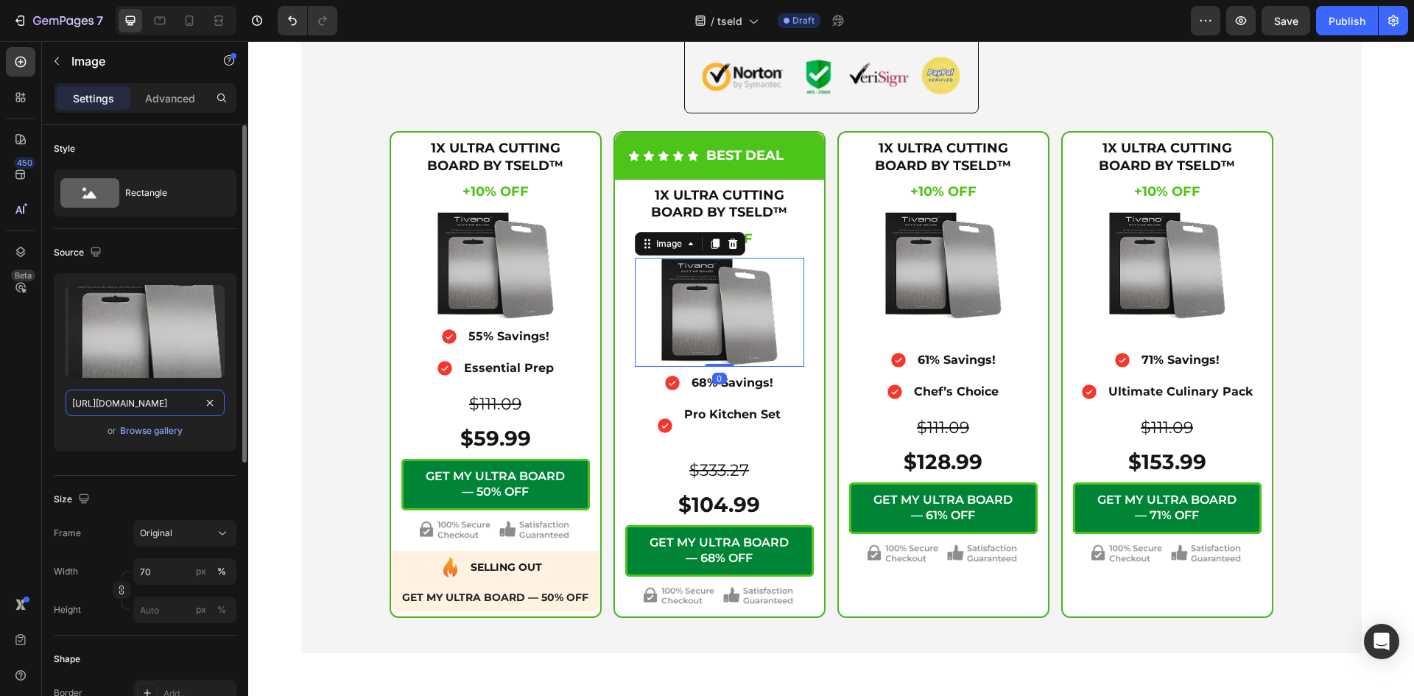
click at [169, 401] on input "[URL][DOMAIN_NAME]" at bounding box center [145, 402] width 159 height 27
paste input "3_png.webp?v=1756191961"
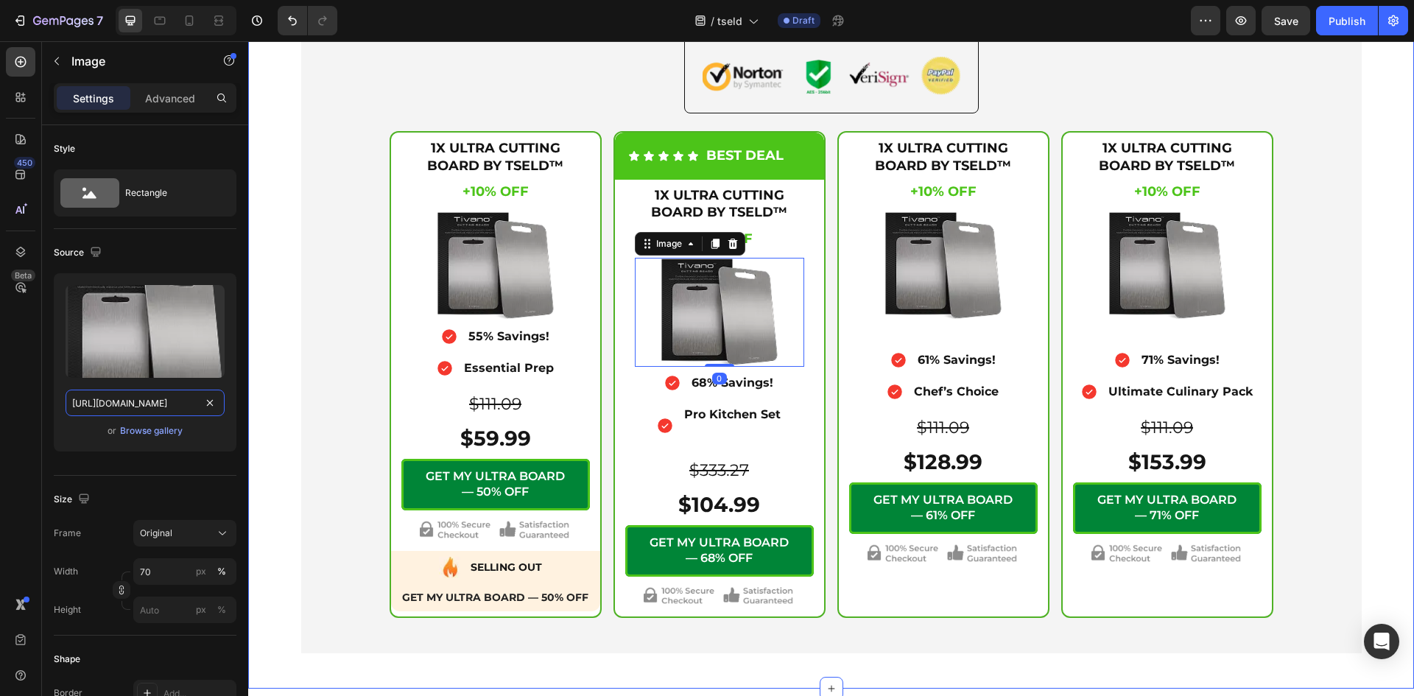
scroll to position [0, 197]
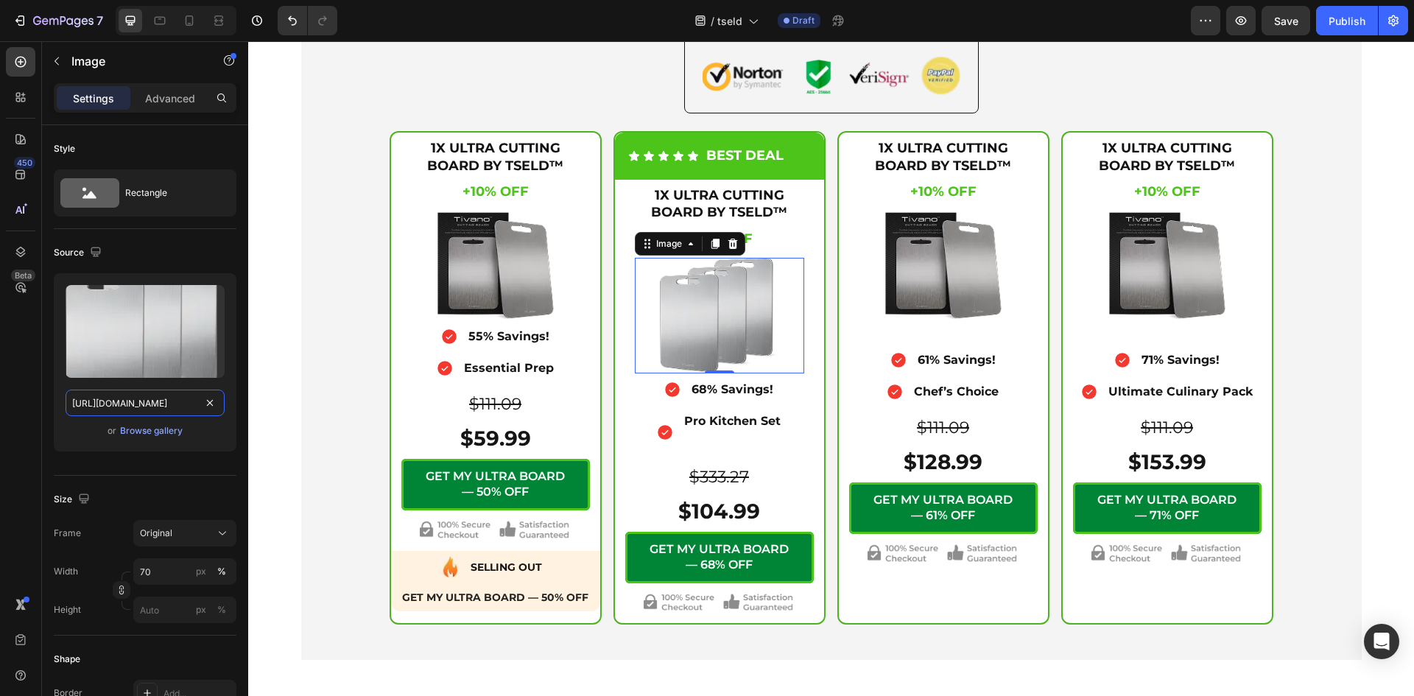
type input "[URL][DOMAIN_NAME]"
click at [896, 275] on img at bounding box center [942, 265] width 119 height 109
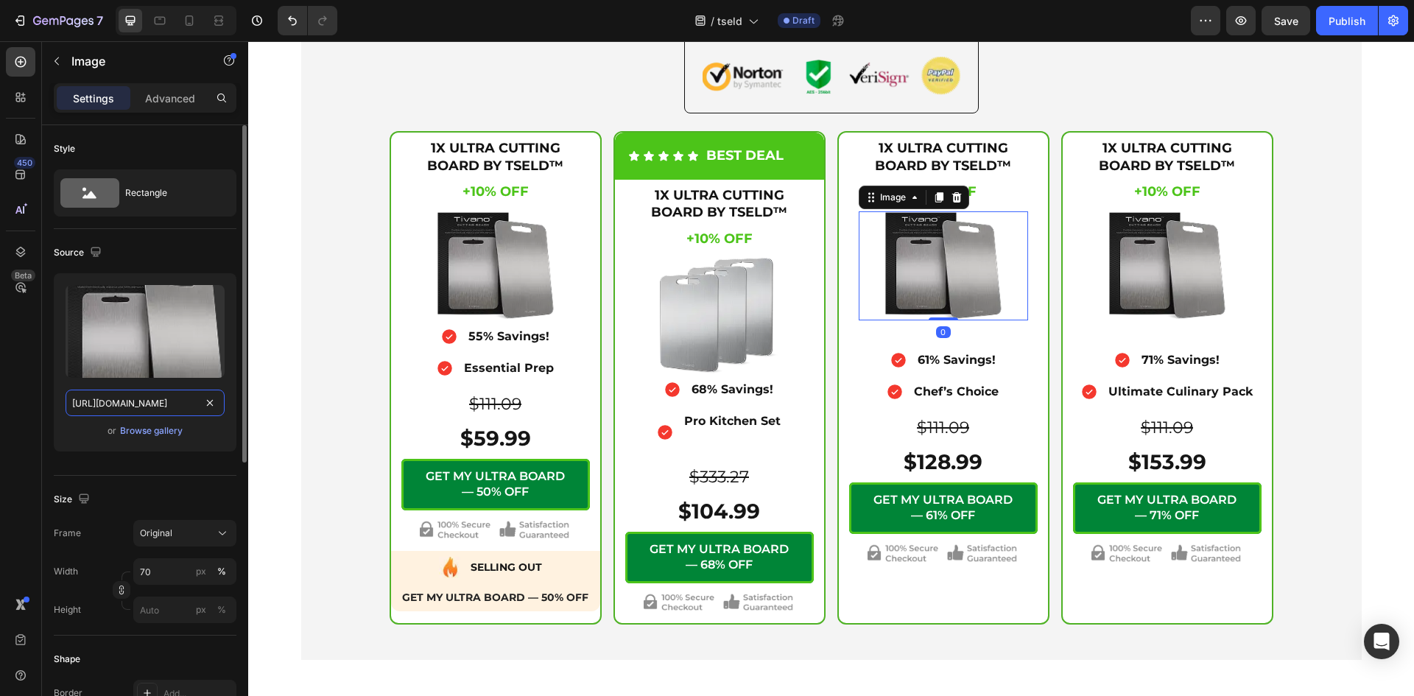
click at [157, 396] on input "[URL][DOMAIN_NAME]" at bounding box center [145, 402] width 159 height 27
paste input "2_png.webp?v=1756192032"
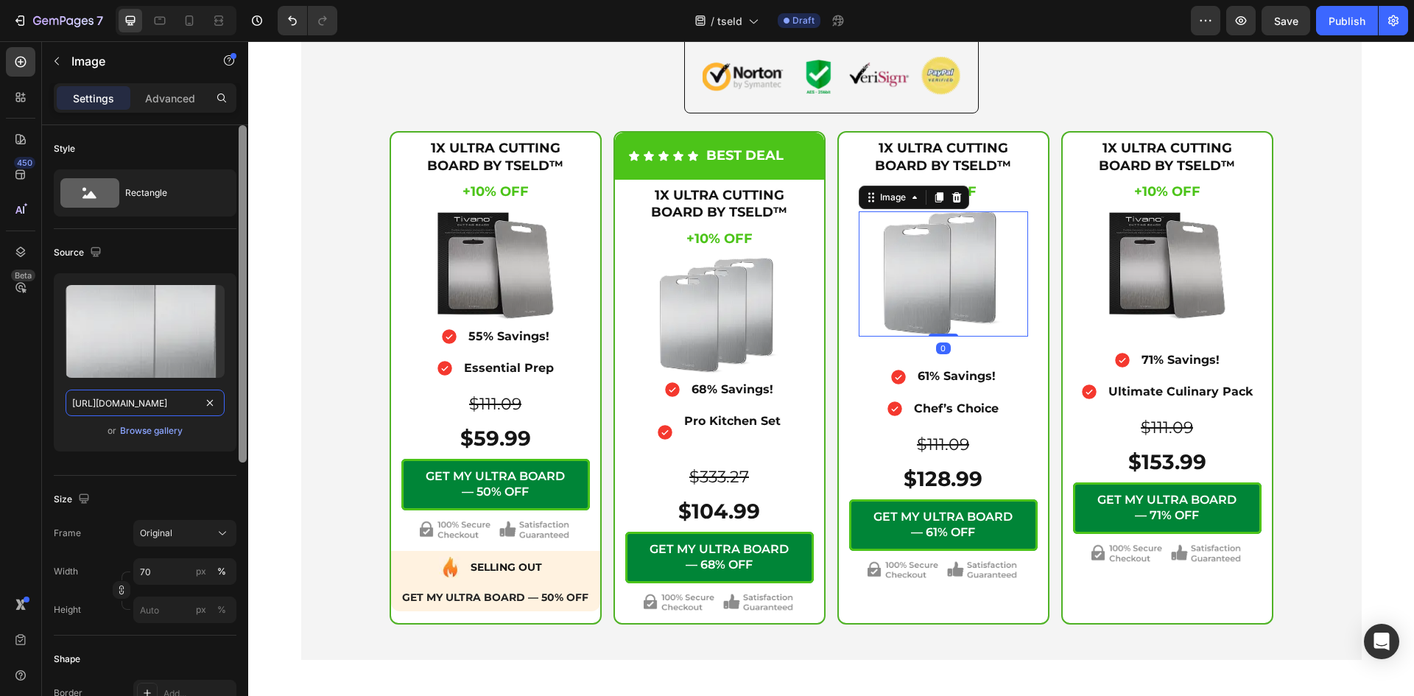
scroll to position [0, 200]
type input "[URL][DOMAIN_NAME]"
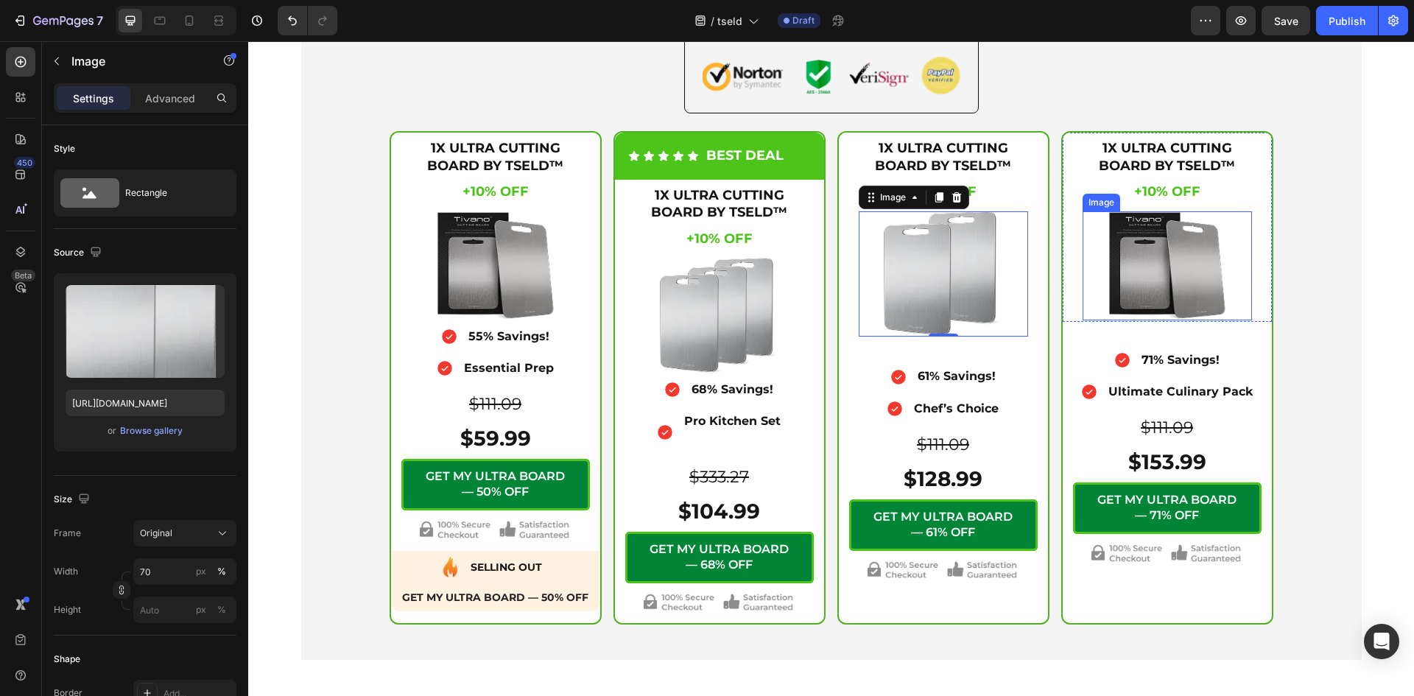
click at [1151, 250] on img at bounding box center [1166, 265] width 119 height 109
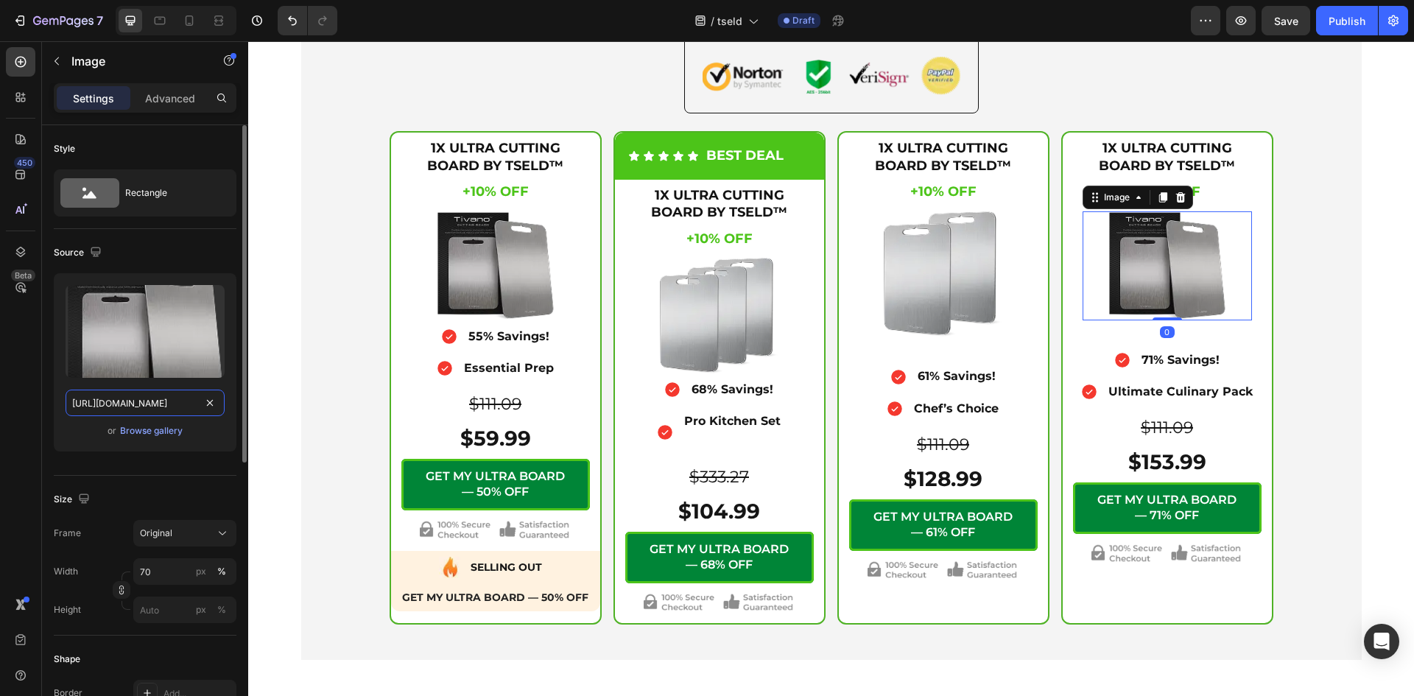
click at [140, 401] on input "[URL][DOMAIN_NAME]" at bounding box center [145, 402] width 159 height 27
paste input "4_png.webp?v=1756192085"
type input "[URL][DOMAIN_NAME]"
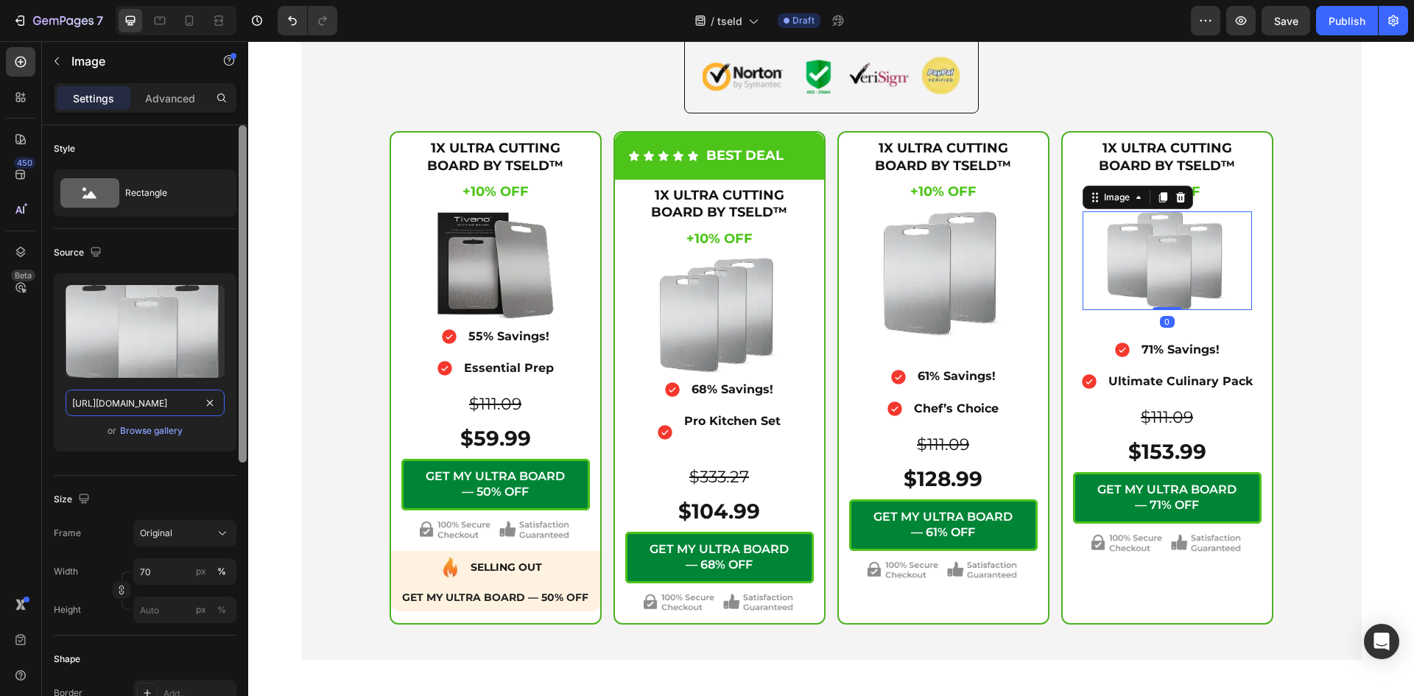
scroll to position [0, 200]
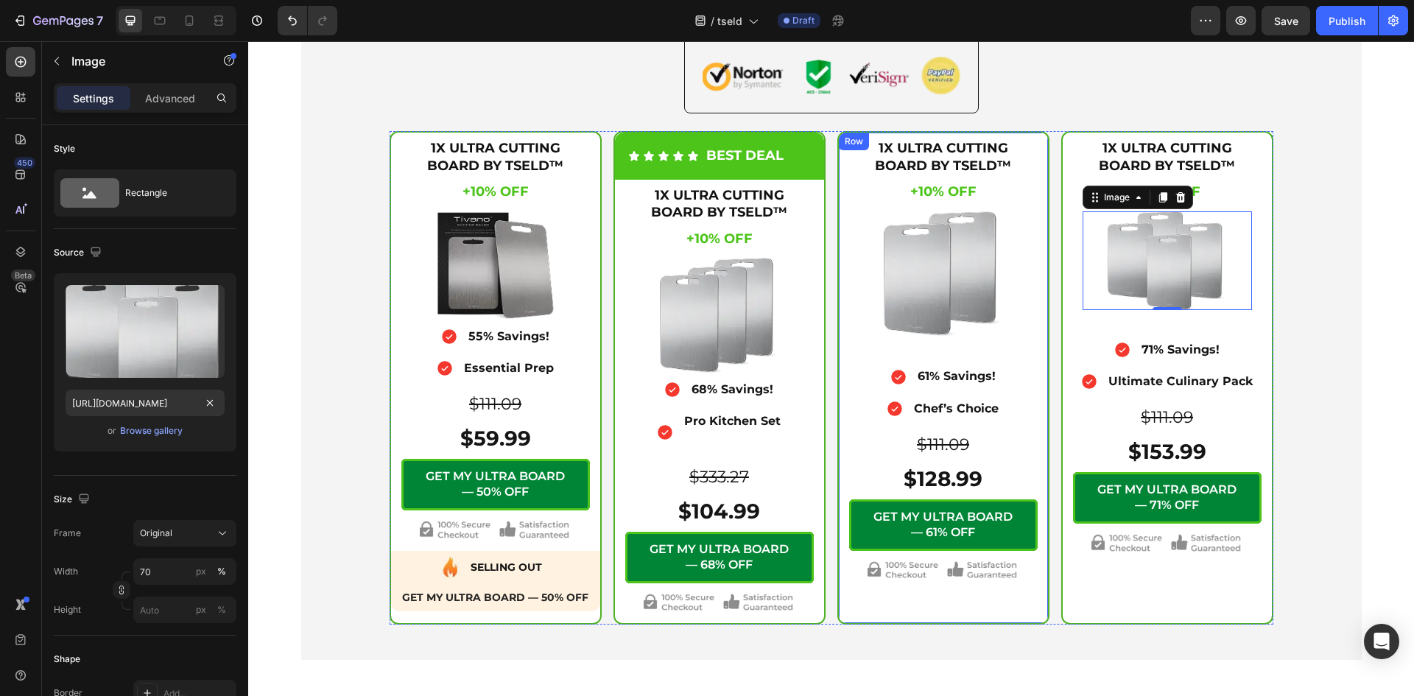
click at [842, 144] on div "Row" at bounding box center [853, 141] width 24 height 13
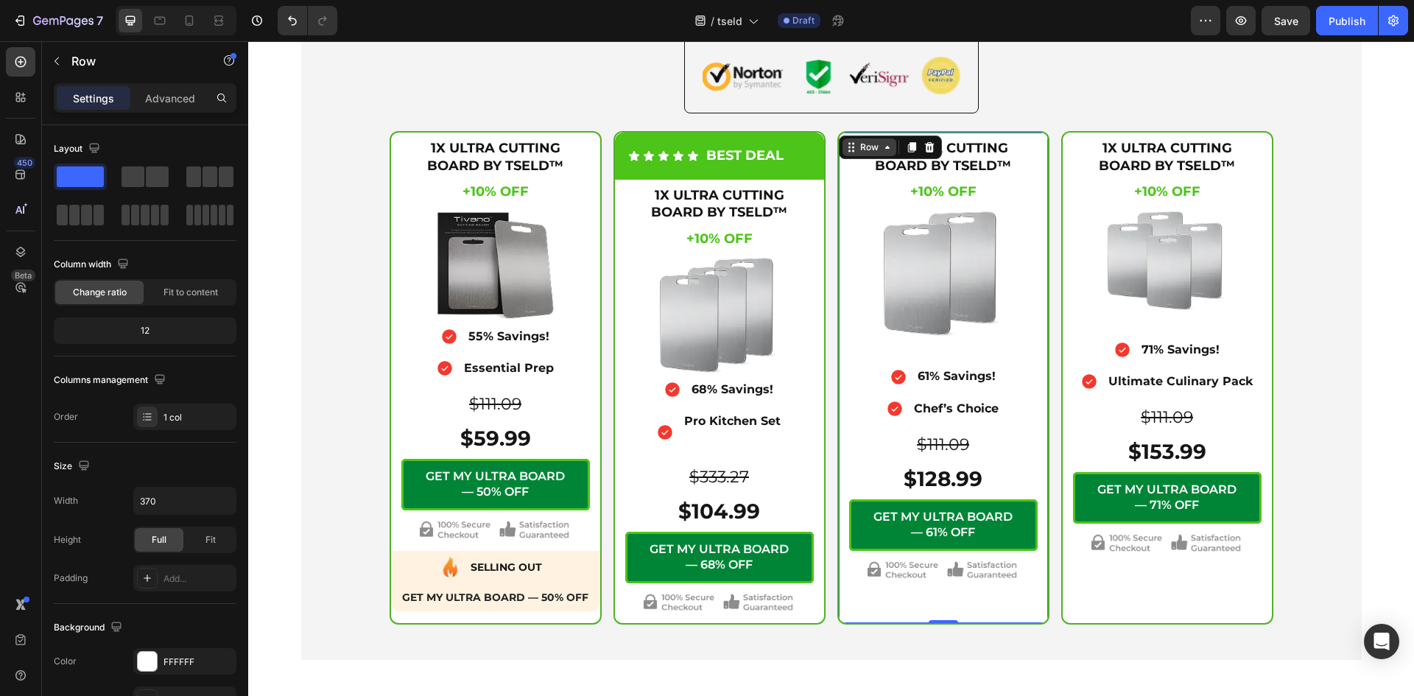
click at [884, 150] on icon at bounding box center [887, 147] width 12 height 12
click at [891, 246] on img at bounding box center [942, 274] width 119 height 126
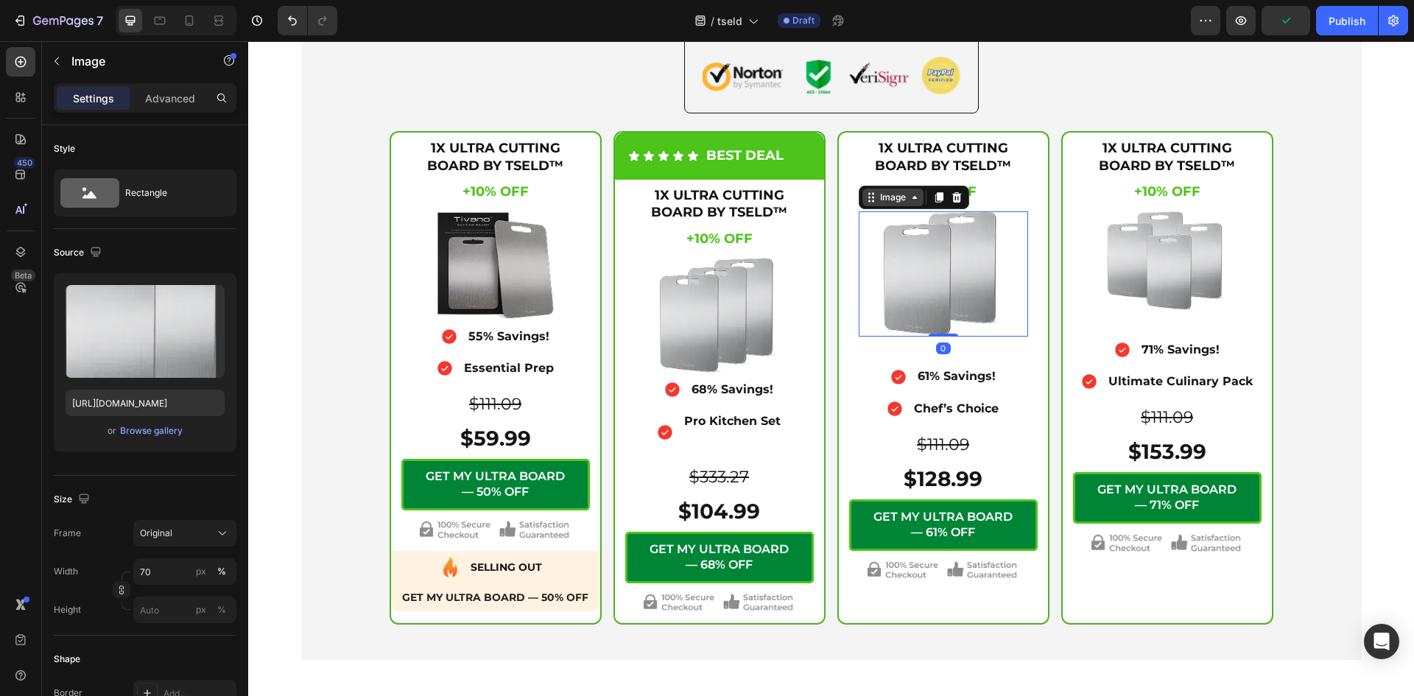
click at [914, 202] on icon at bounding box center [914, 197] width 12 height 12
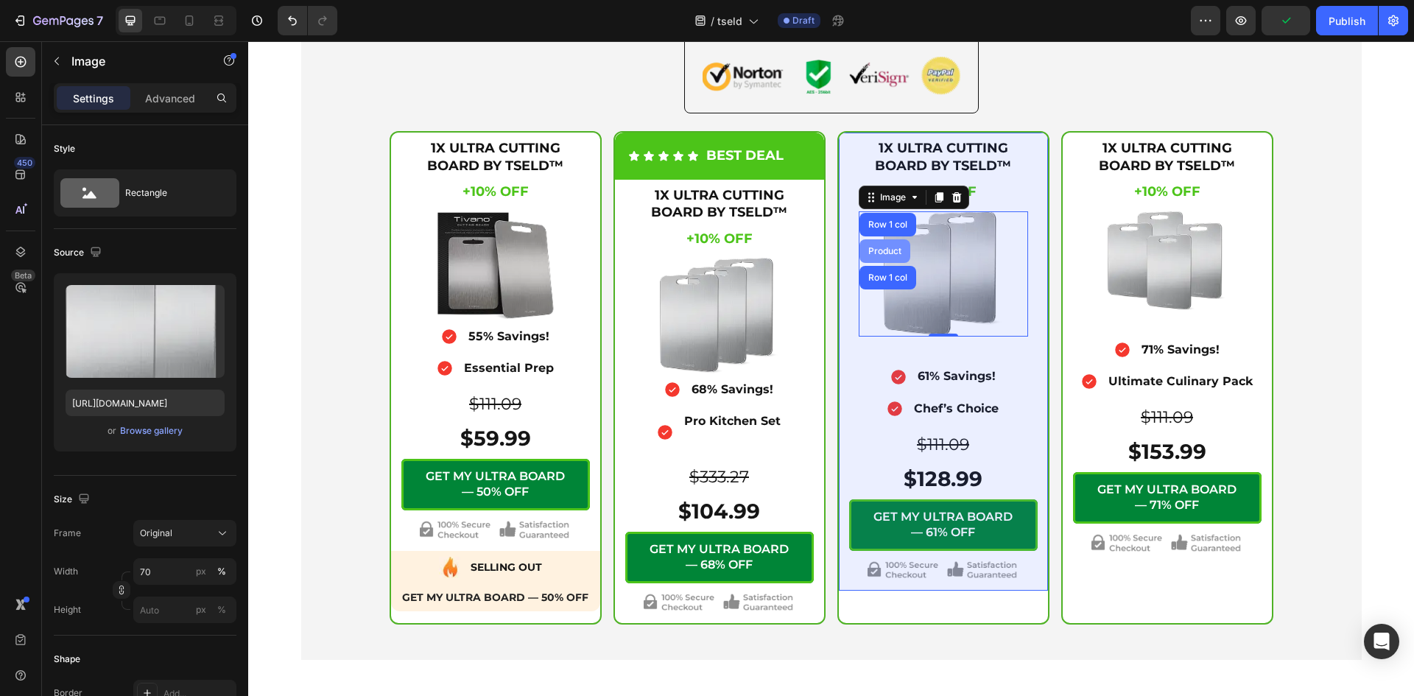
click at [883, 247] on div "Product" at bounding box center [884, 251] width 39 height 9
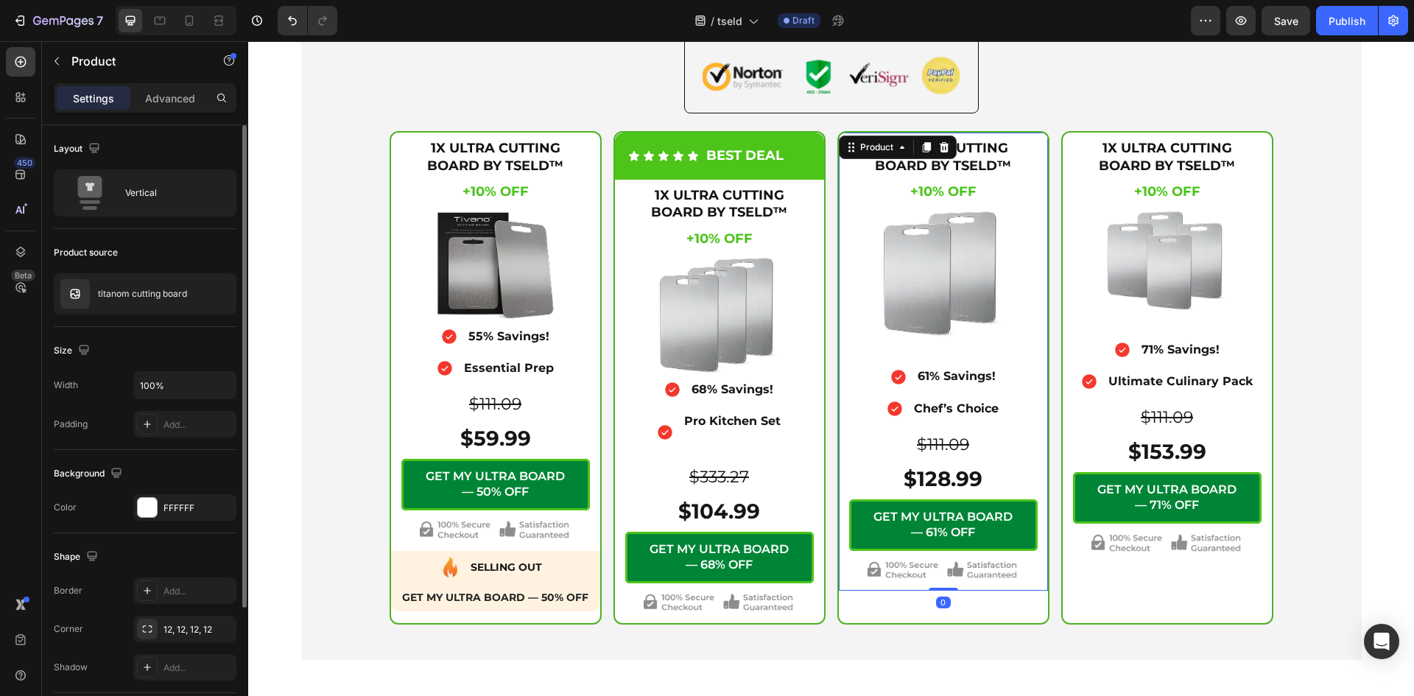
scroll to position [215, 0]
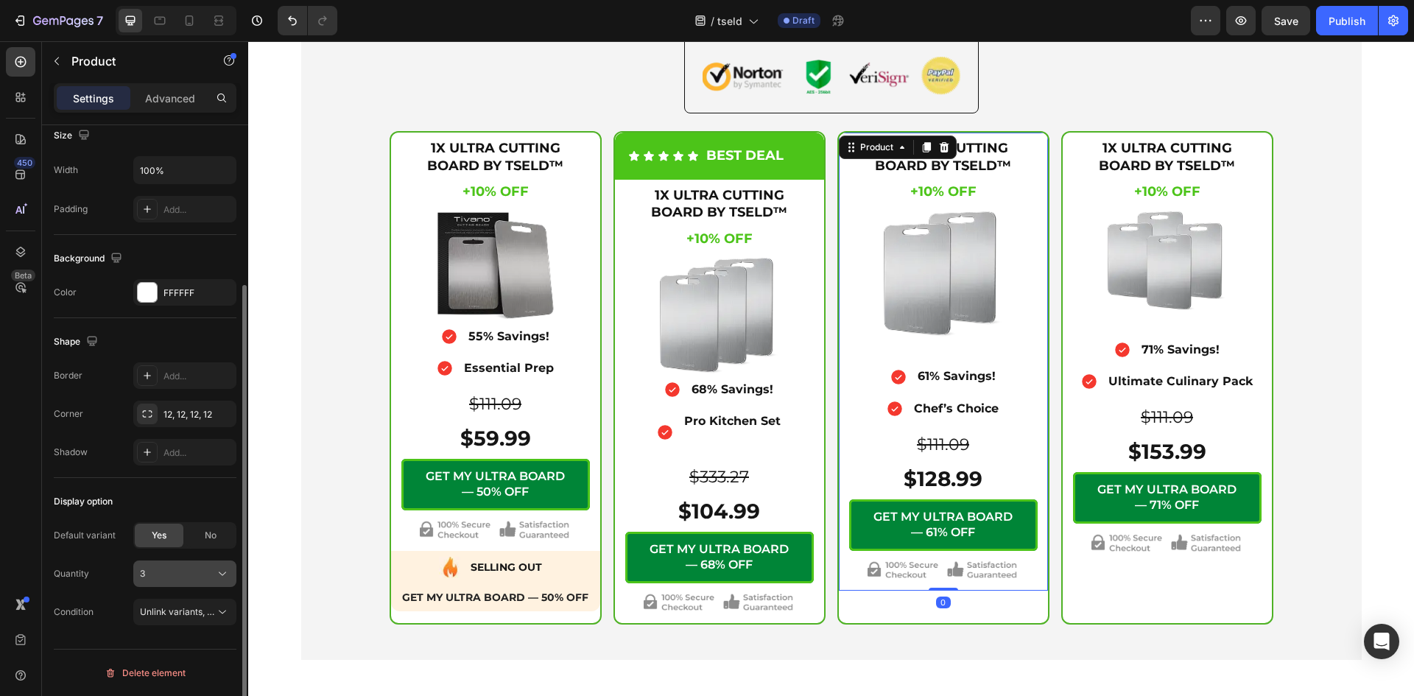
click at [166, 568] on div "3" at bounding box center [176, 573] width 72 height 13
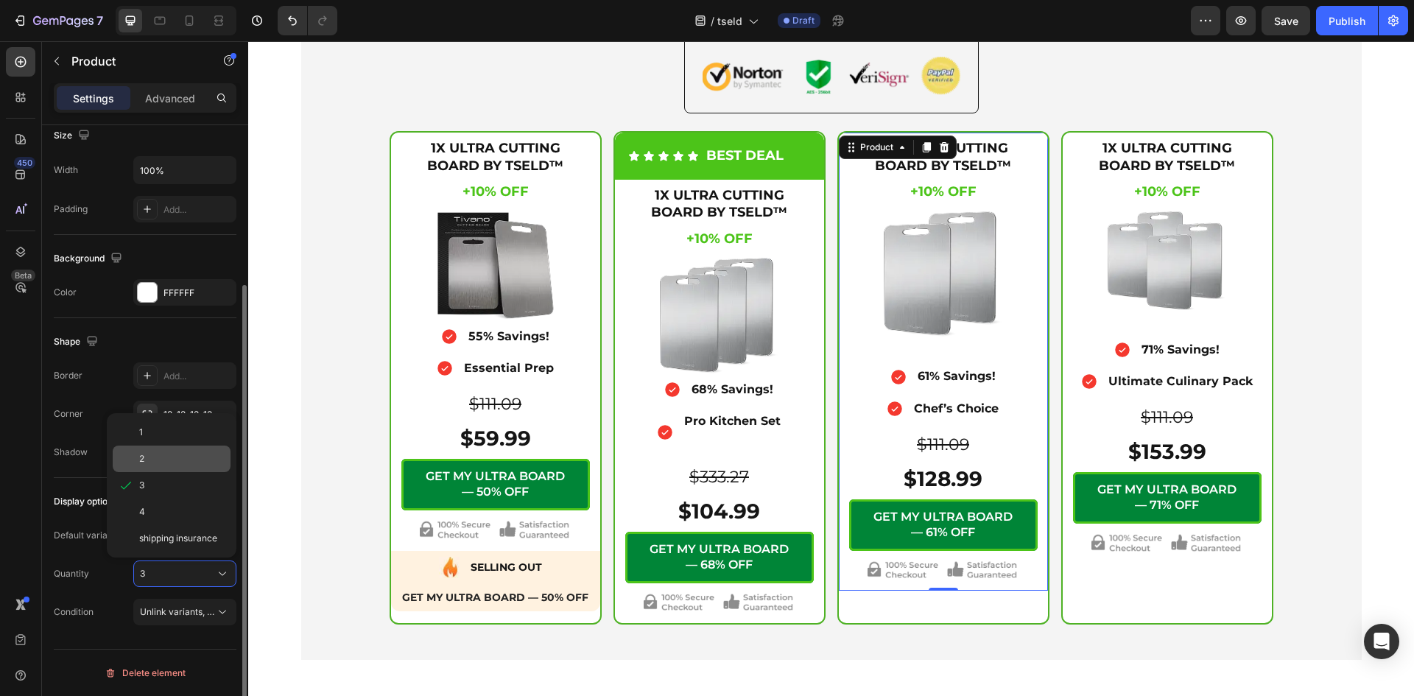
click at [172, 460] on div "2" at bounding box center [181, 458] width 85 height 13
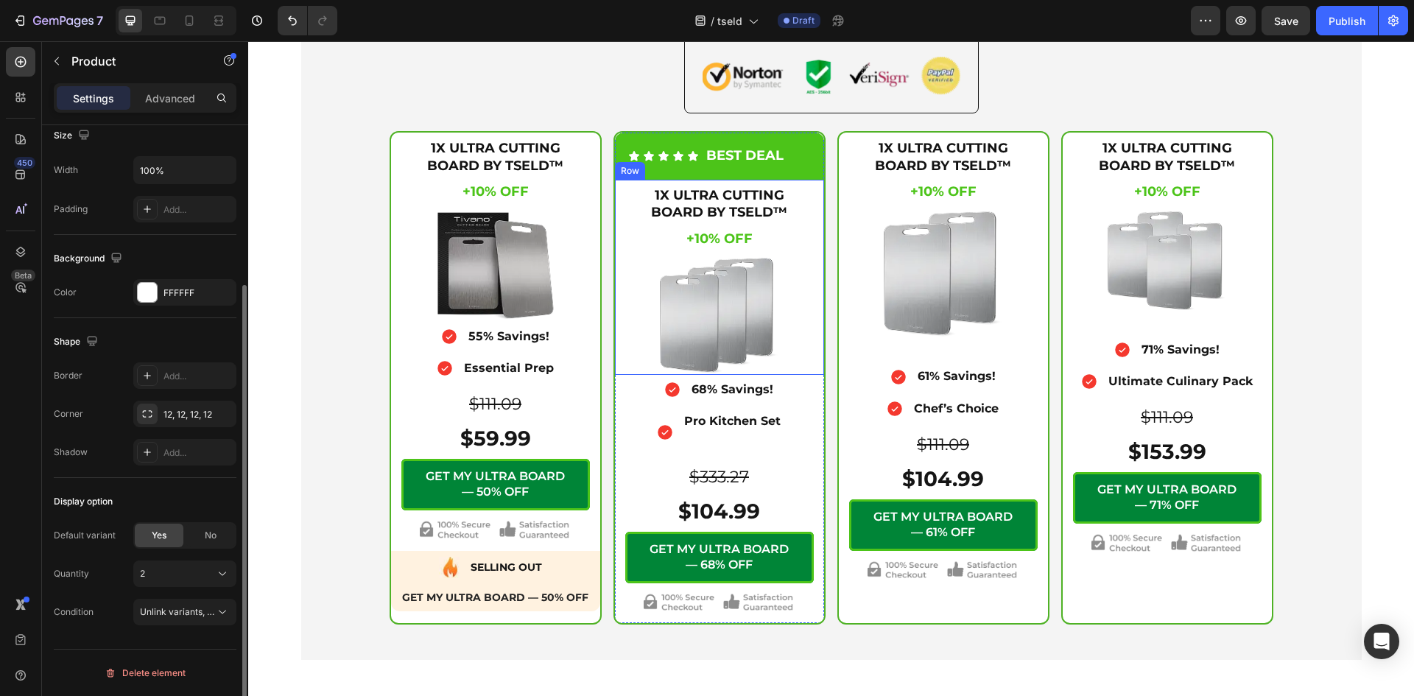
click at [812, 253] on div "1X ULTRA CUTTING BOARD BY TSELD™ Heading +10% OFF Heading +10% OFF Heading $111…" at bounding box center [719, 277] width 209 height 195
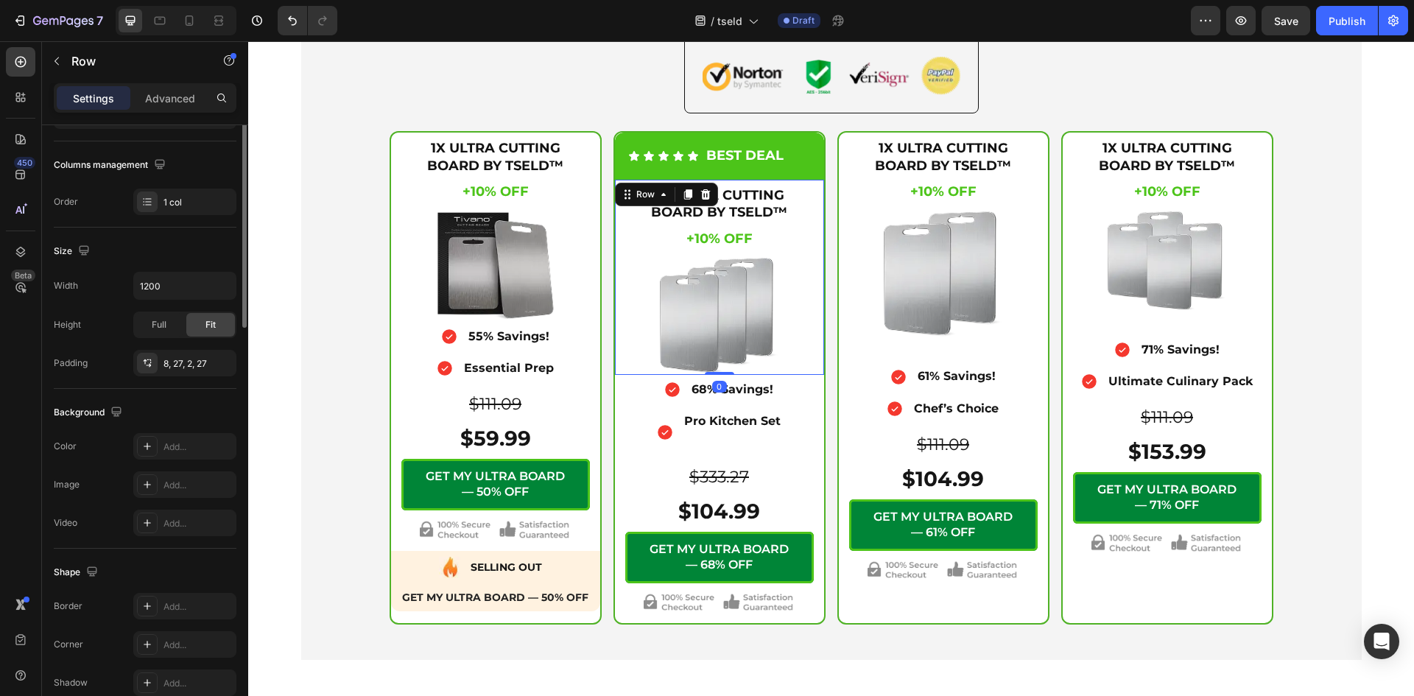
scroll to position [0, 0]
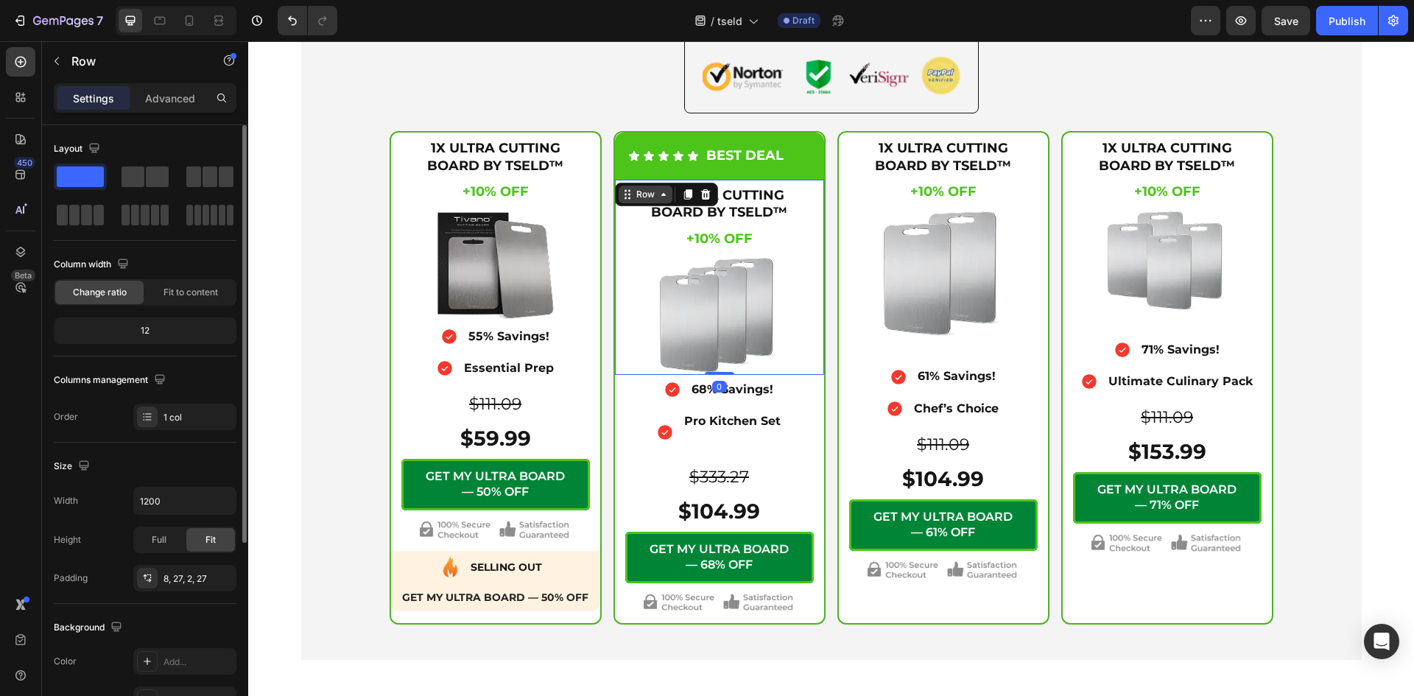
click at [660, 198] on icon at bounding box center [663, 194] width 12 height 12
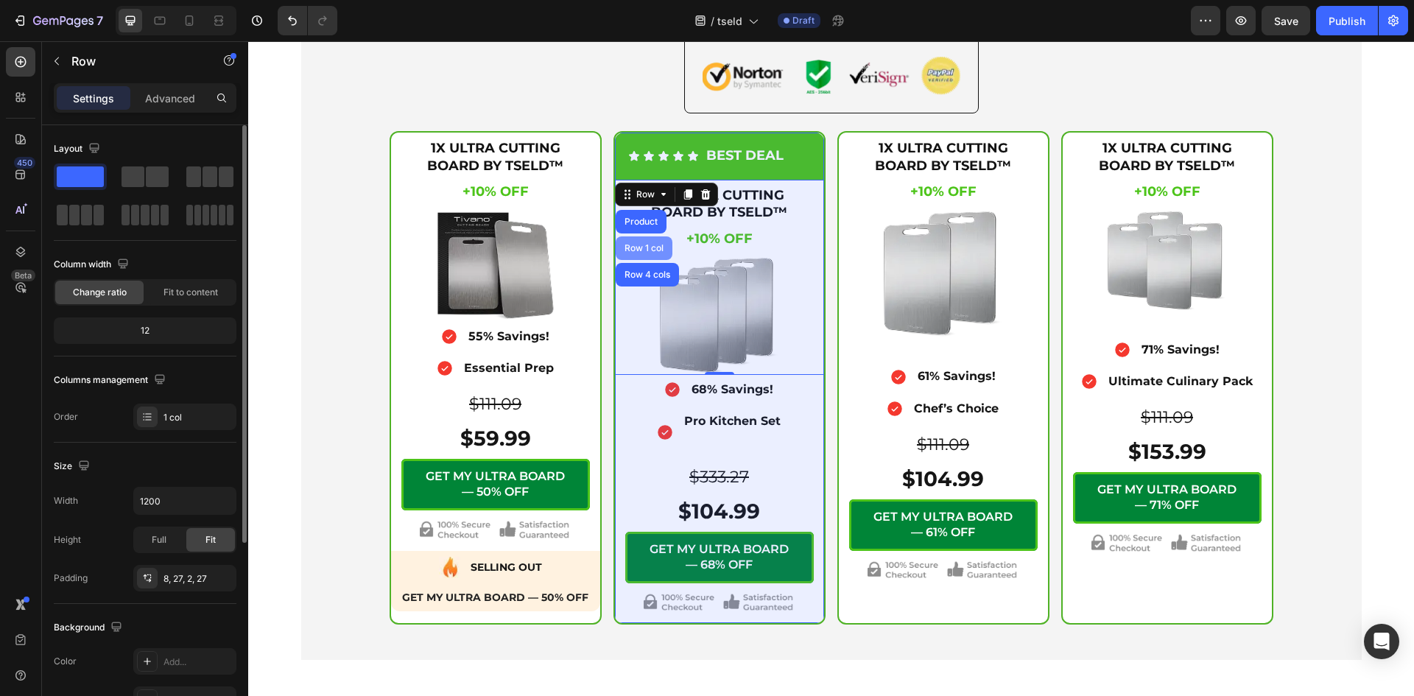
click at [643, 244] on div "Row 1 col" at bounding box center [643, 248] width 45 height 9
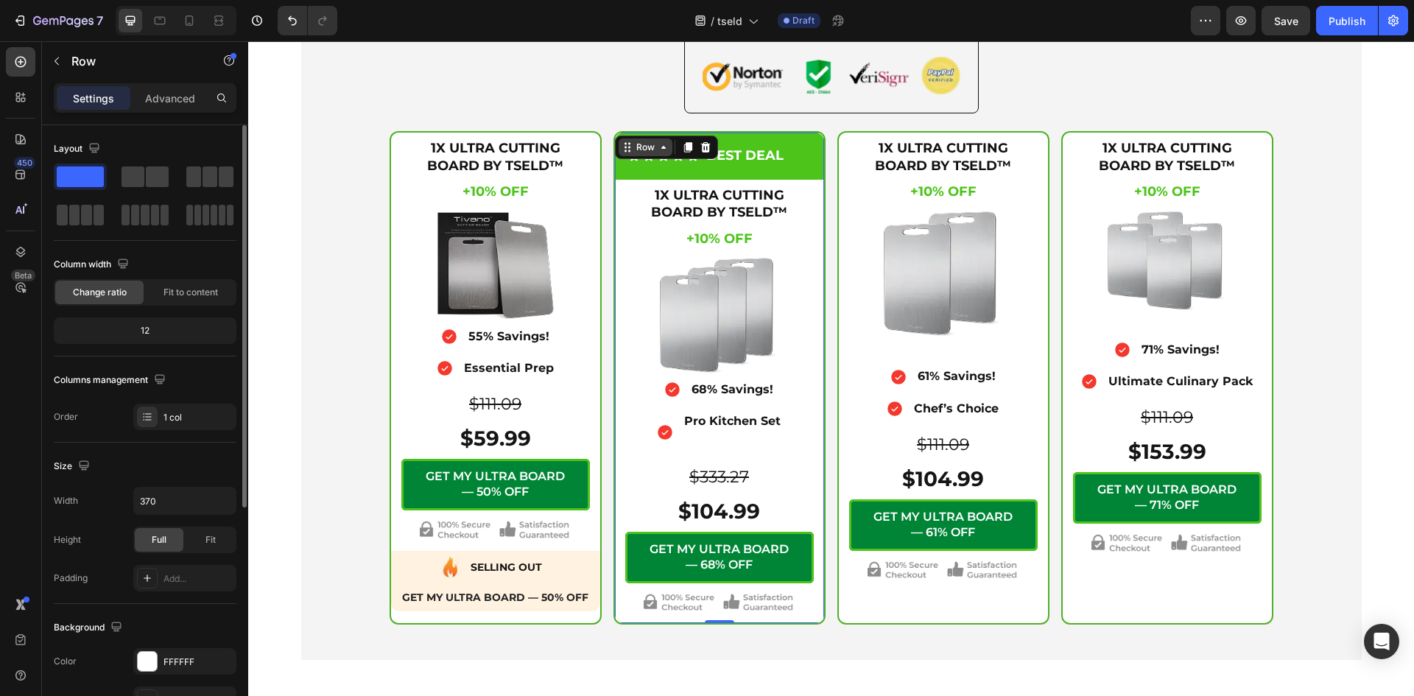
click at [657, 152] on icon at bounding box center [663, 147] width 12 height 12
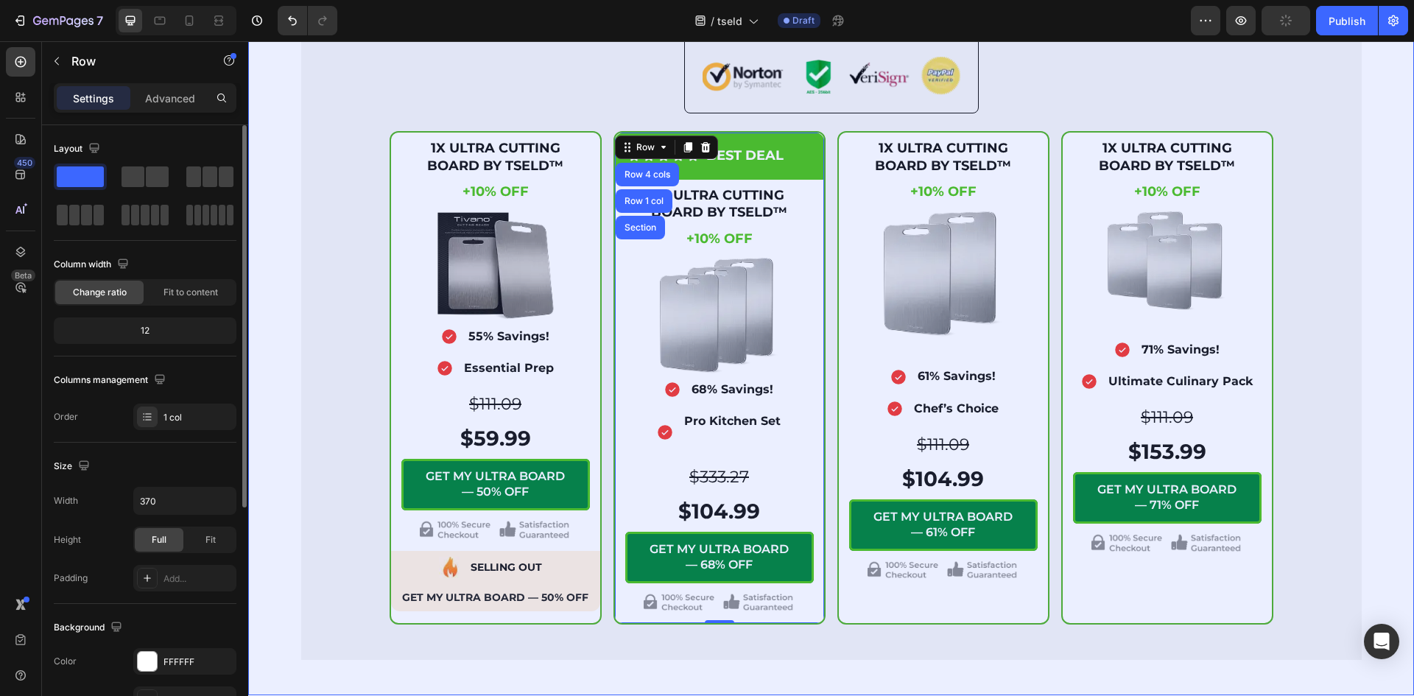
click at [666, 275] on img at bounding box center [719, 316] width 119 height 116
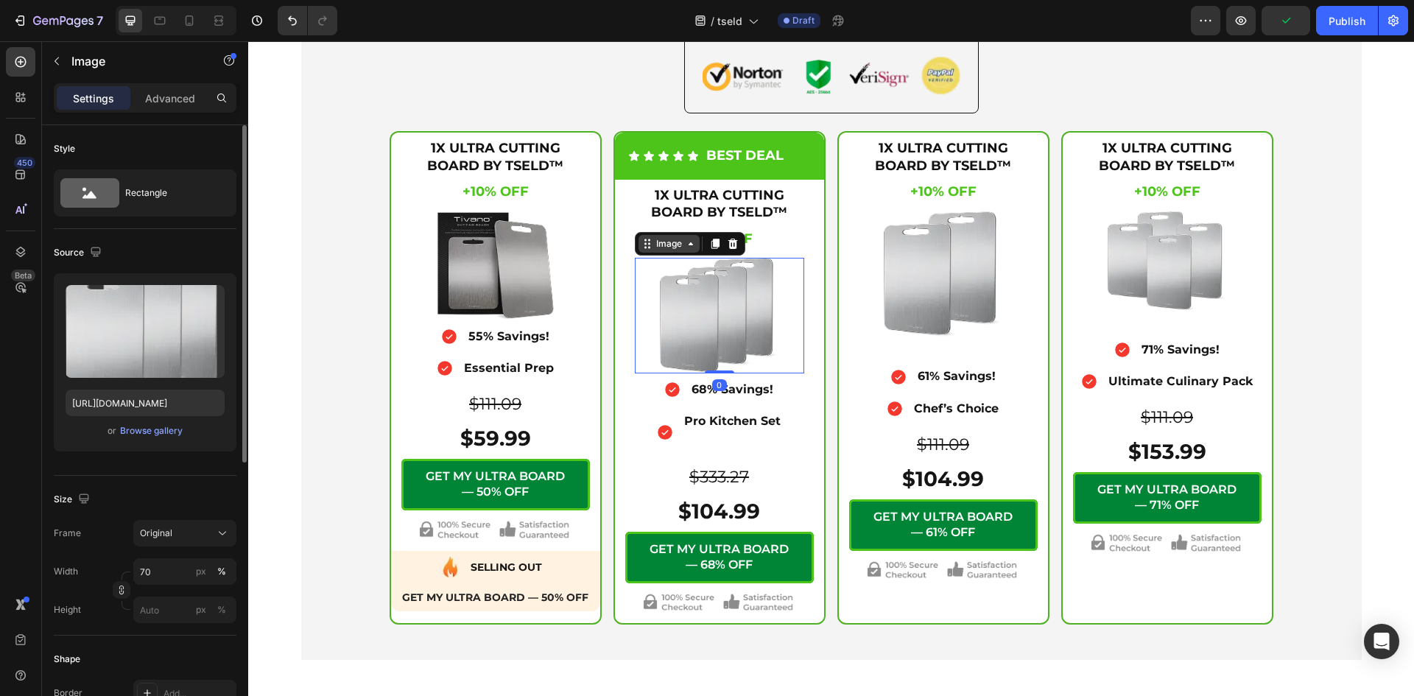
click at [688, 244] on icon at bounding box center [691, 244] width 12 height 12
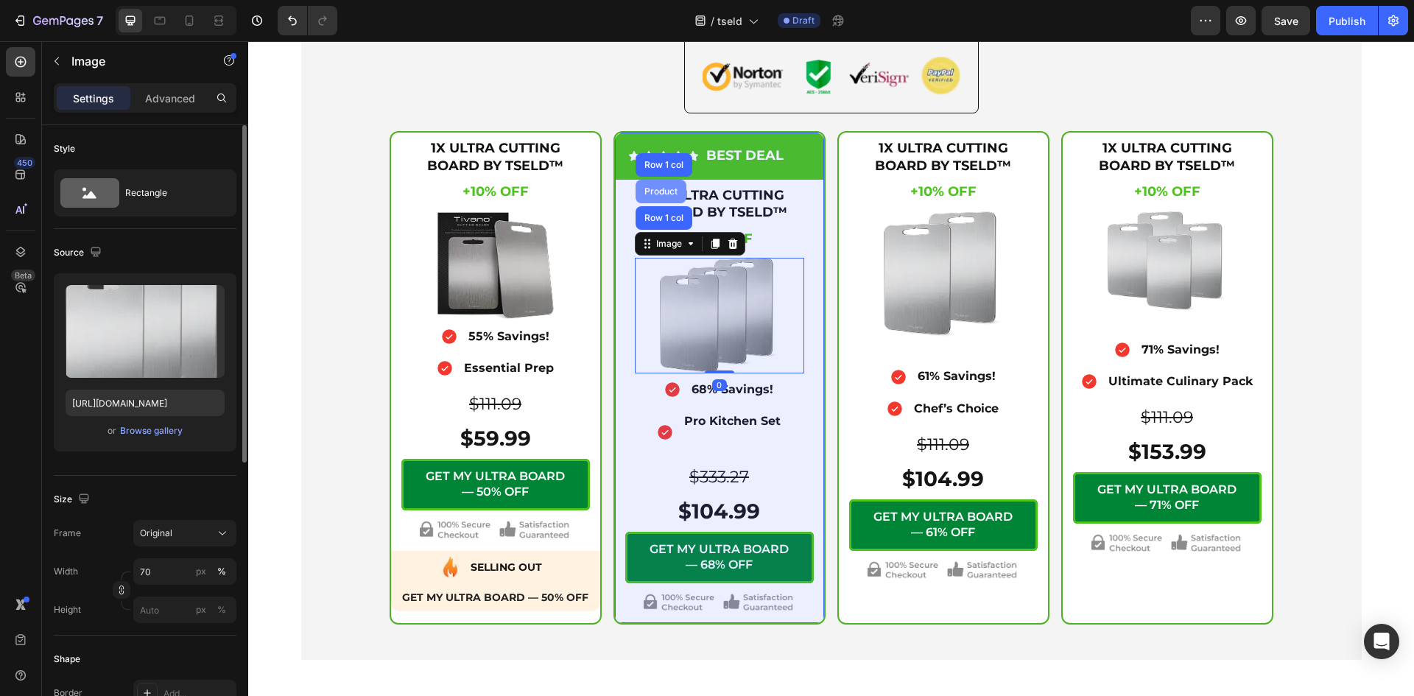
click at [664, 193] on div "Product" at bounding box center [660, 191] width 39 height 9
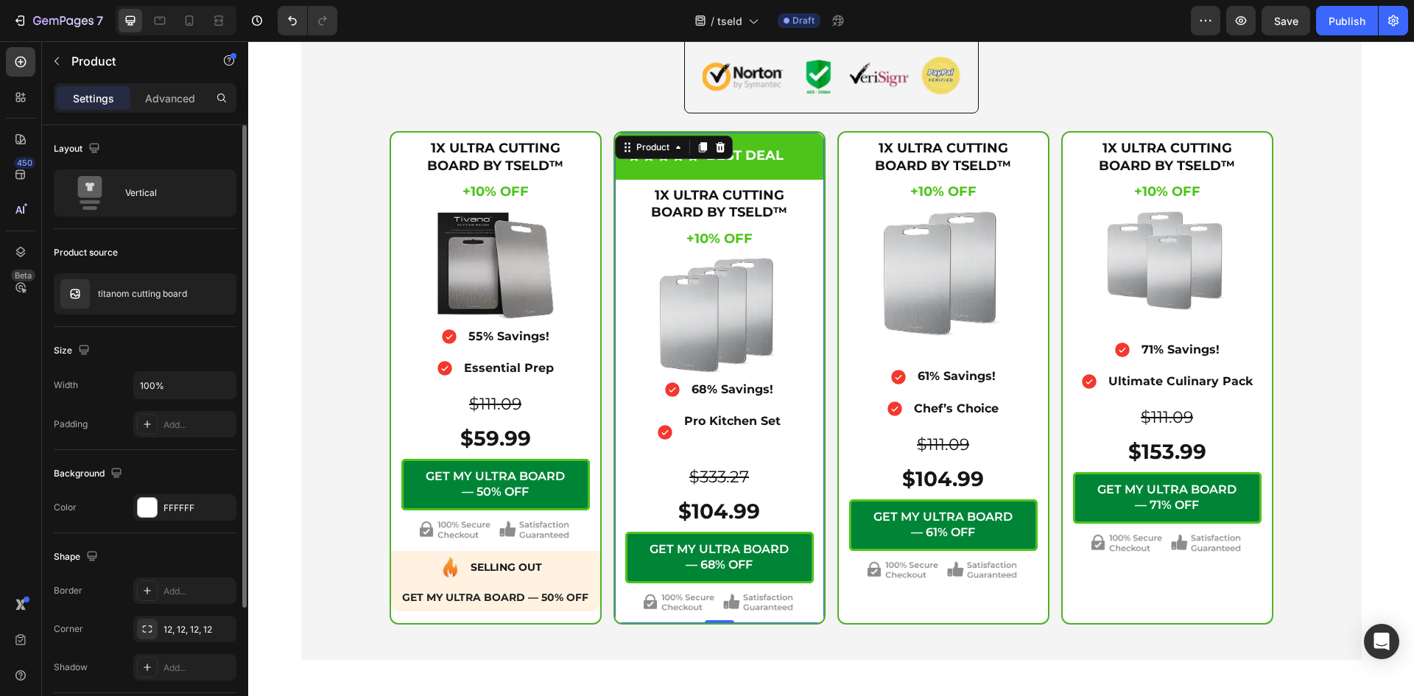
scroll to position [215, 0]
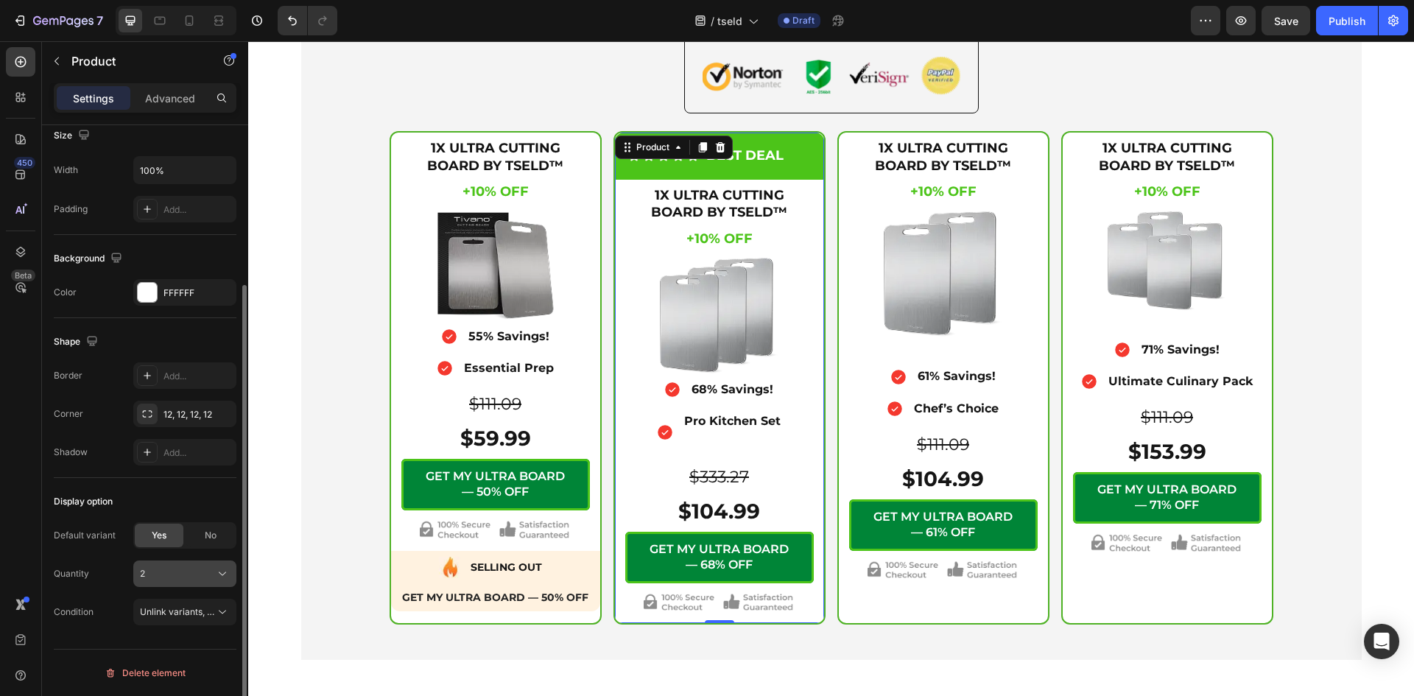
click at [169, 567] on div "2" at bounding box center [176, 573] width 72 height 13
drag, startPoint x: 170, startPoint y: 483, endPoint x: 1032, endPoint y: 298, distance: 881.7
click at [170, 483] on div "3" at bounding box center [181, 485] width 85 height 13
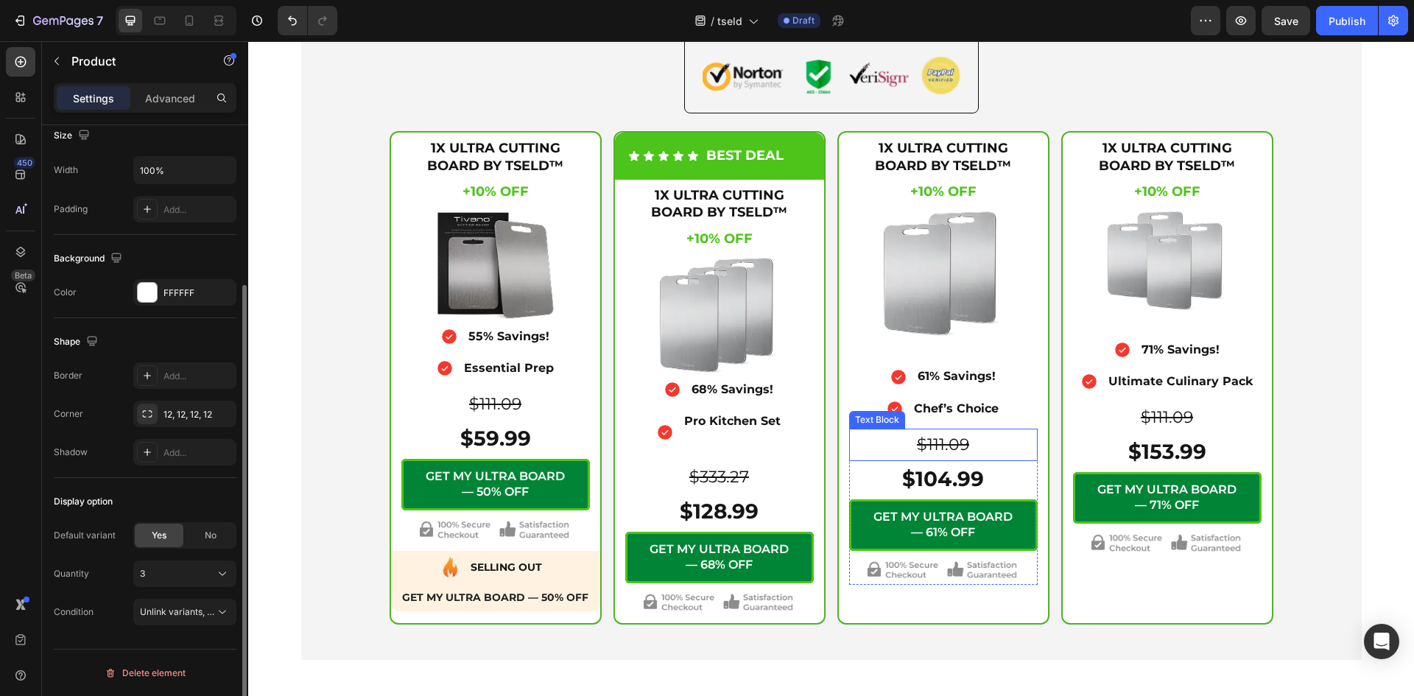
click at [936, 440] on s "$111.09" at bounding box center [943, 444] width 52 height 20
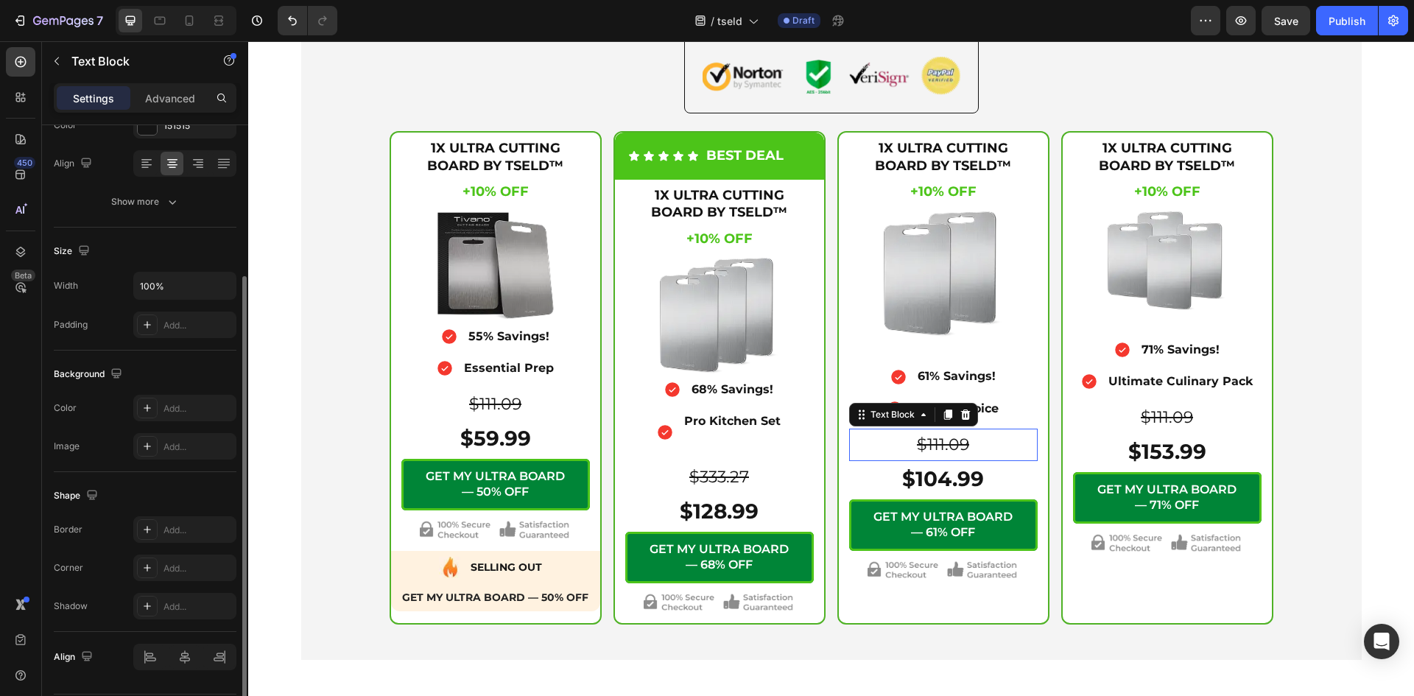
click at [936, 440] on s "$111.09" at bounding box center [943, 444] width 52 height 20
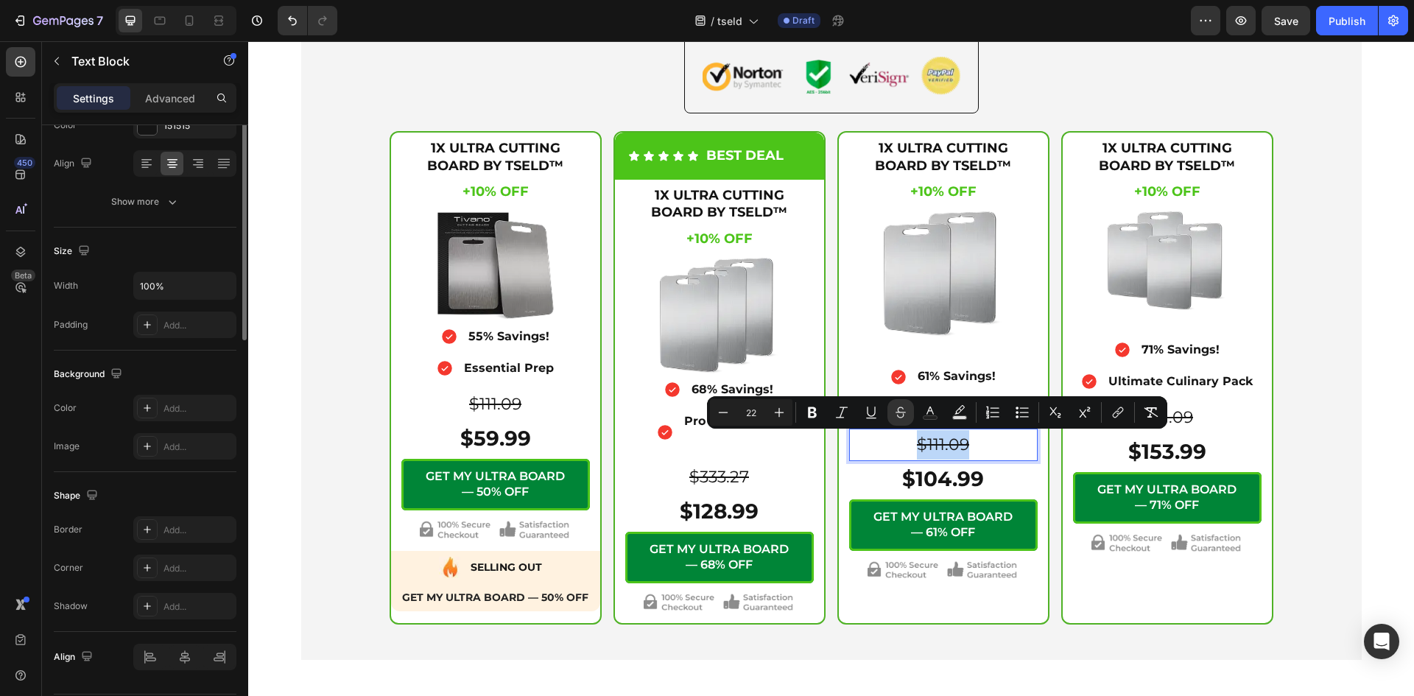
scroll to position [0, 0]
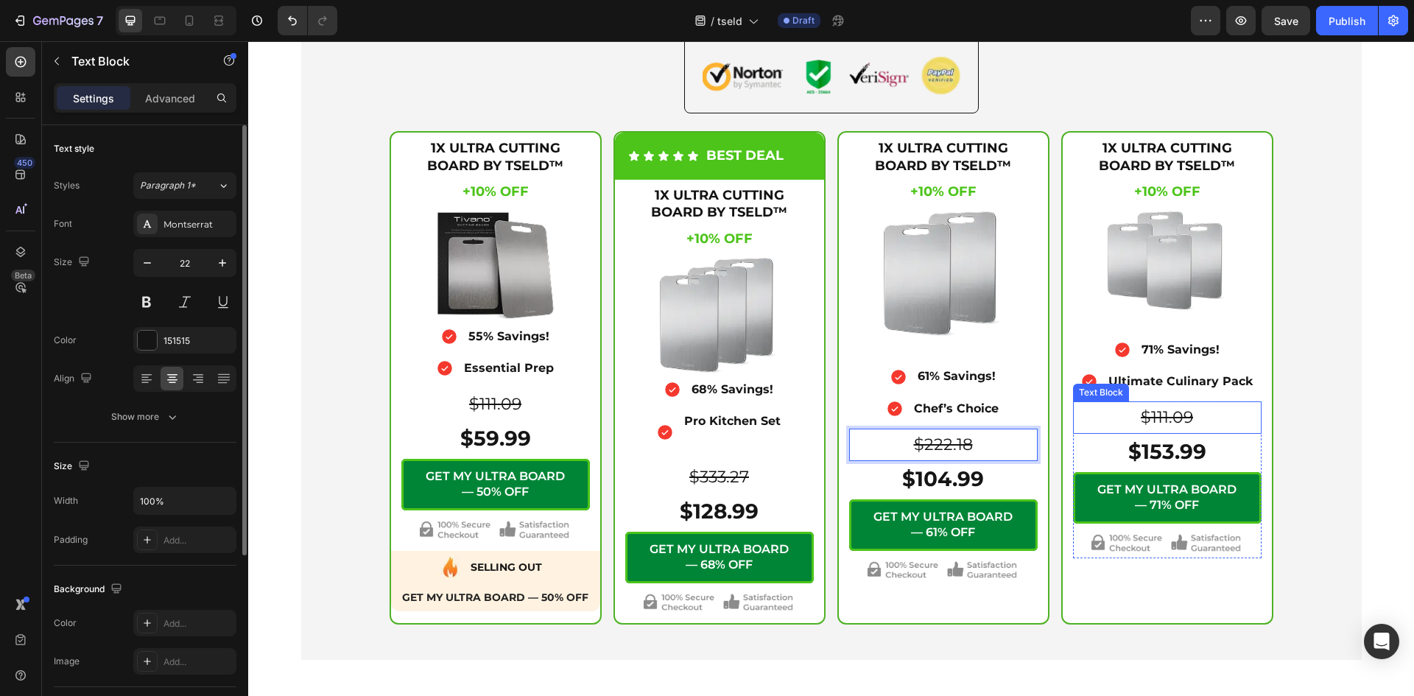
click at [1171, 414] on s "$111.09" at bounding box center [1166, 417] width 52 height 20
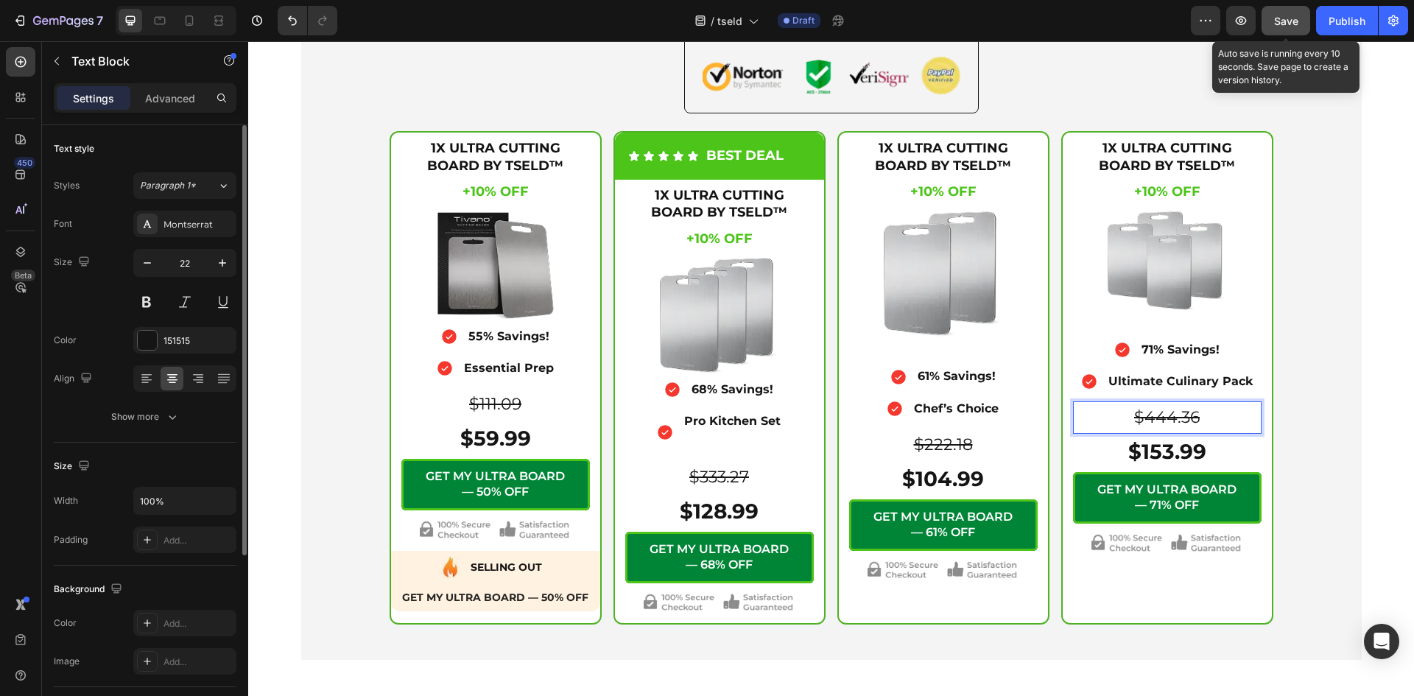
click at [1285, 18] on span "Save" at bounding box center [1286, 21] width 24 height 13
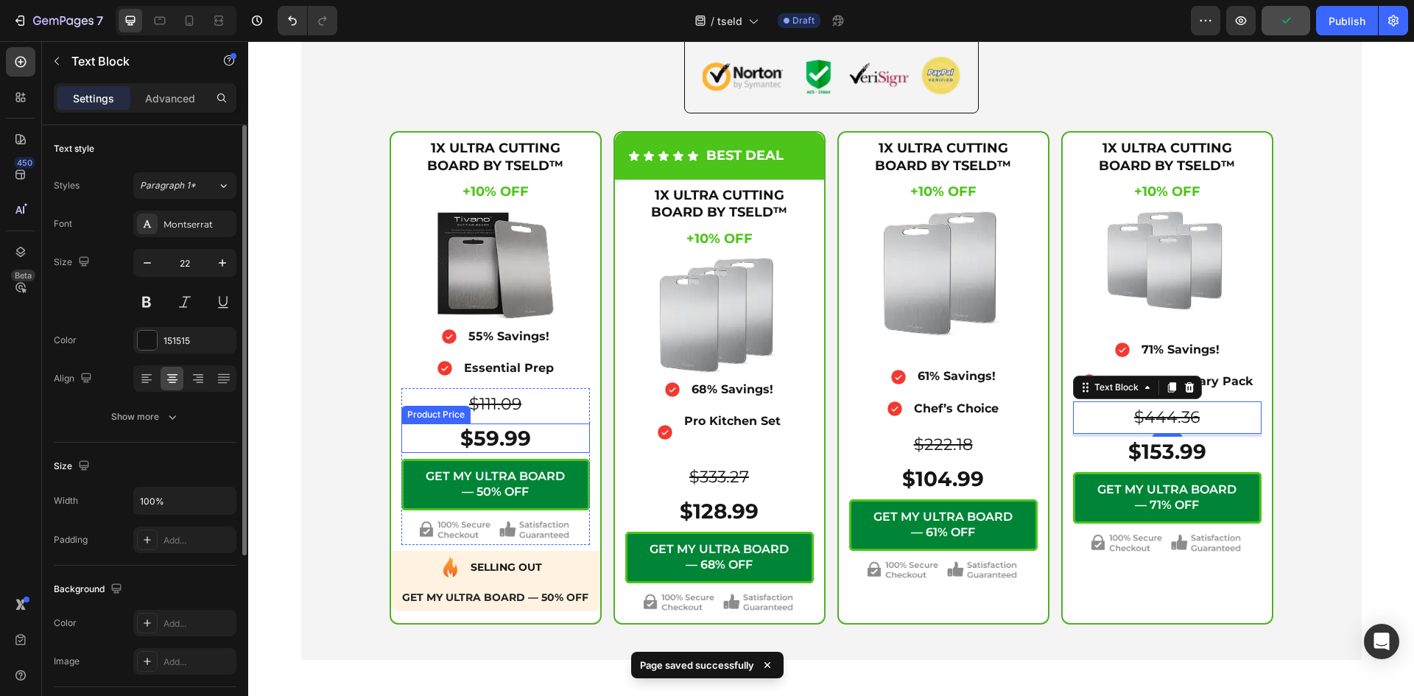
click at [514, 440] on div "$59.99" at bounding box center [495, 437] width 188 height 29
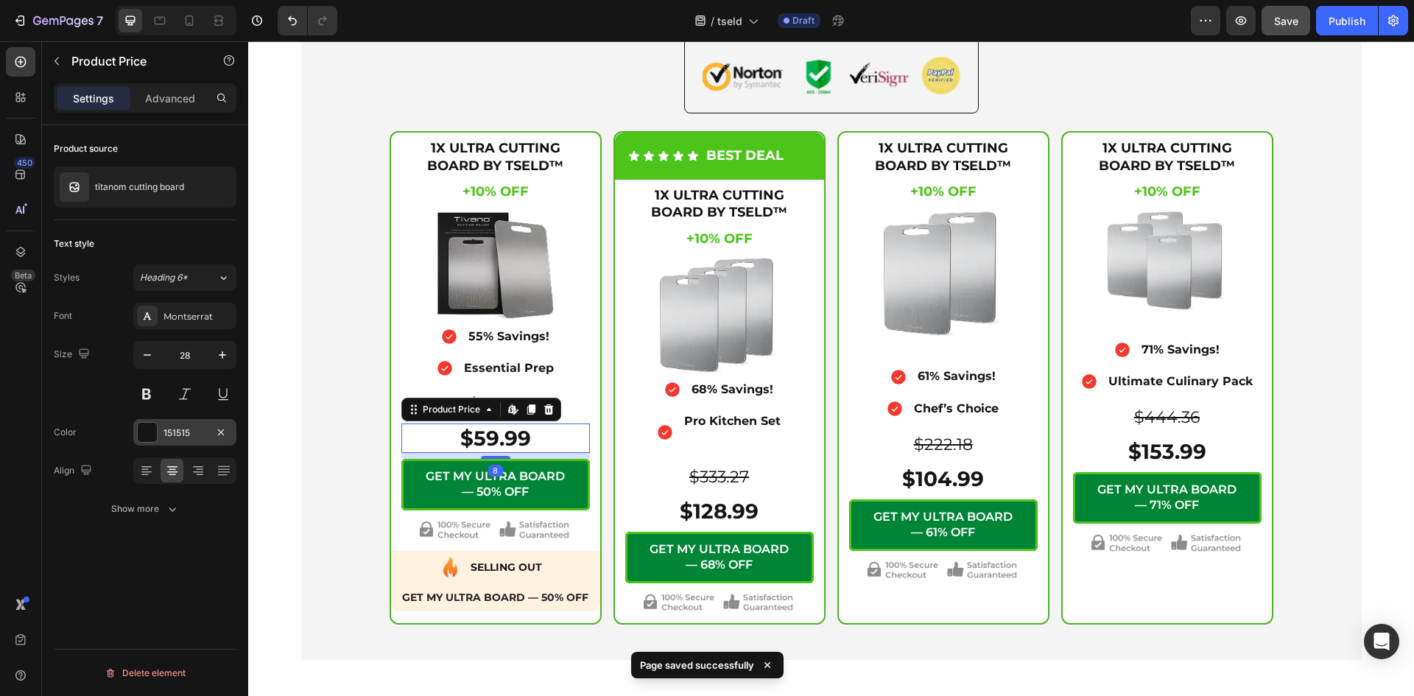
click at [155, 429] on div at bounding box center [147, 432] width 19 height 19
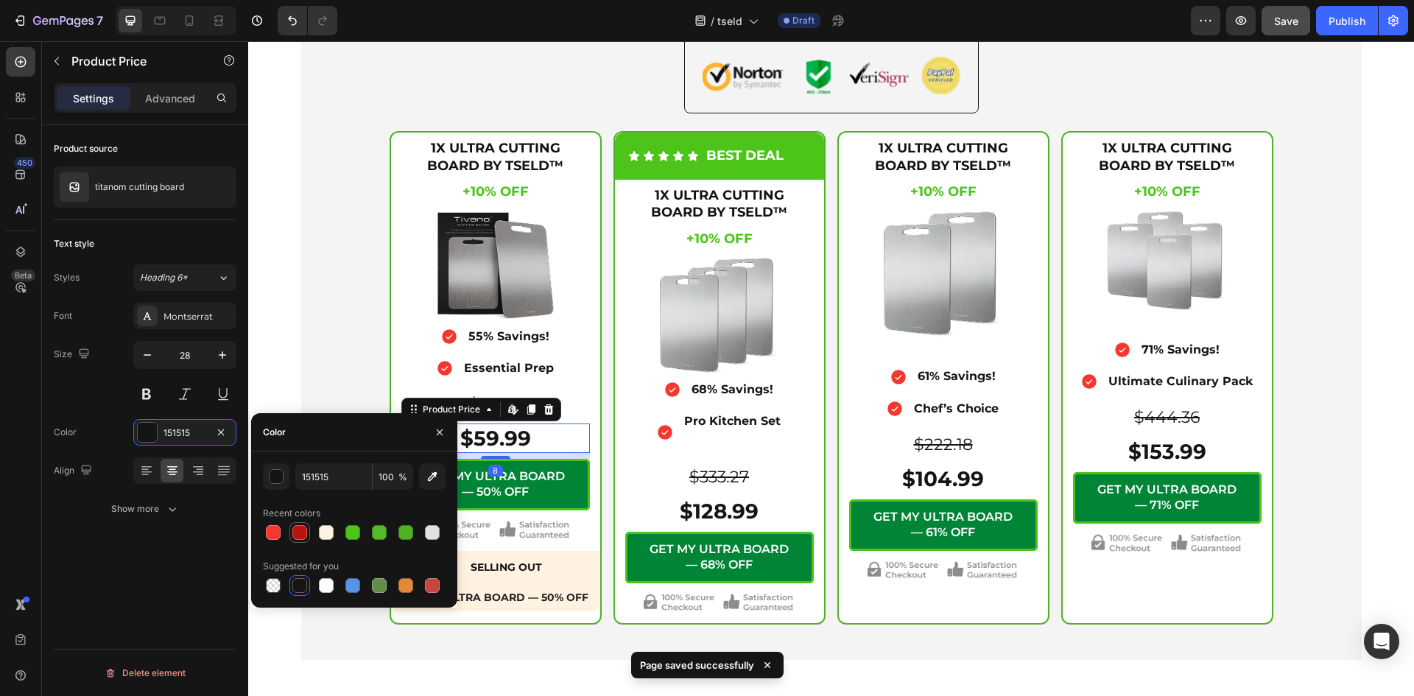
click at [303, 532] on div at bounding box center [299, 532] width 15 height 15
click at [275, 527] on div at bounding box center [273, 532] width 15 height 15
type input "F4382E"
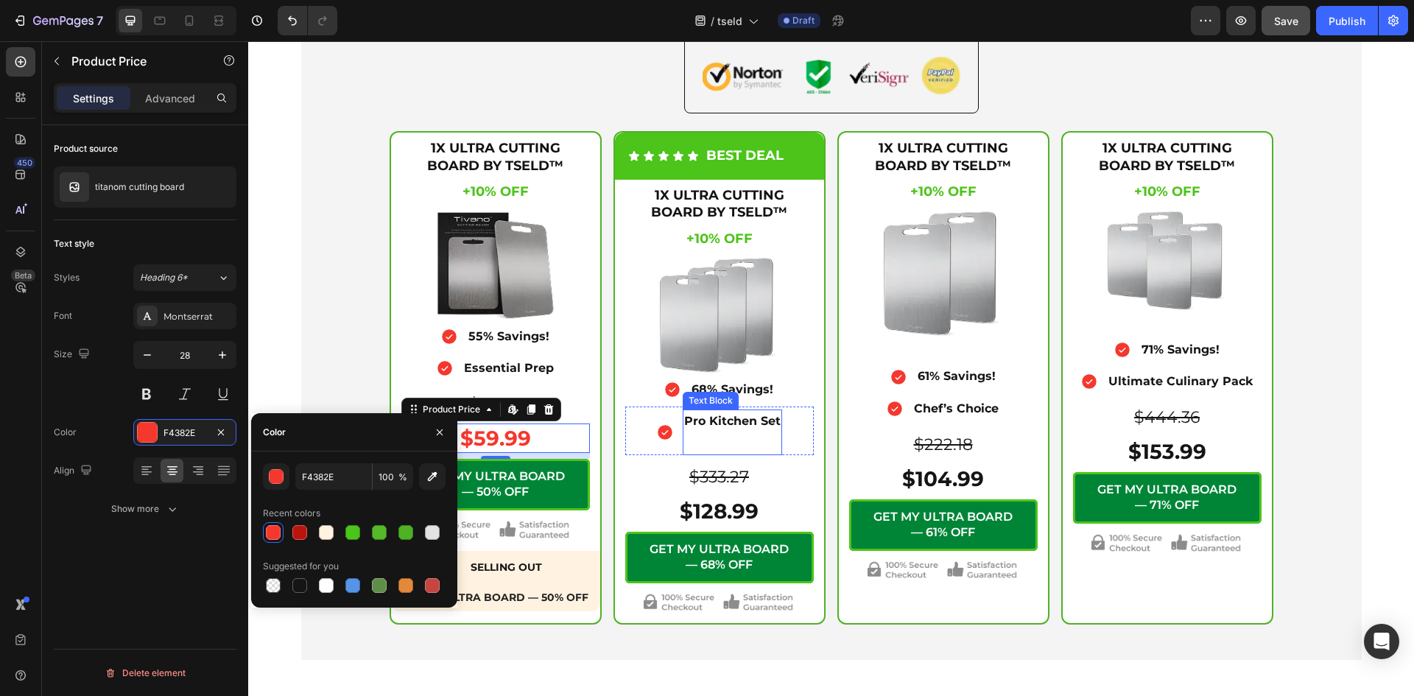
click at [685, 434] on p at bounding box center [732, 442] width 96 height 21
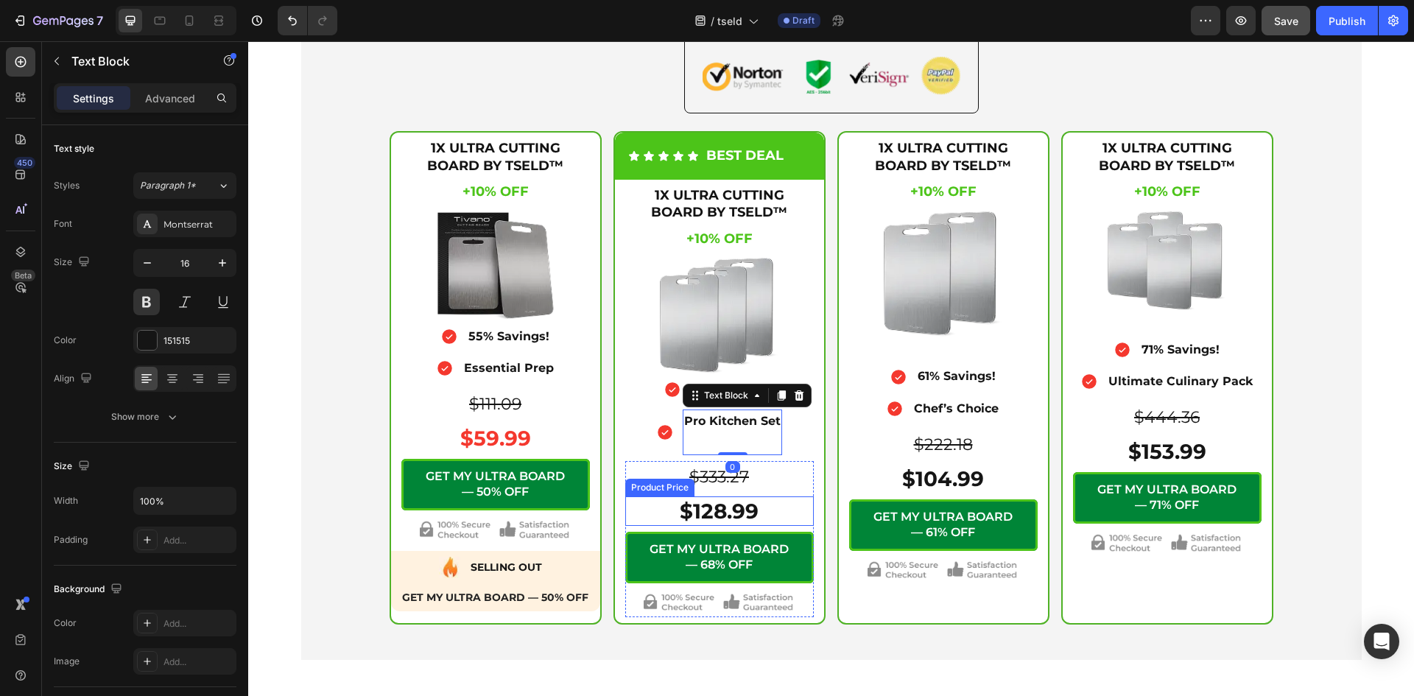
click at [706, 520] on div "$128.99" at bounding box center [719, 510] width 188 height 29
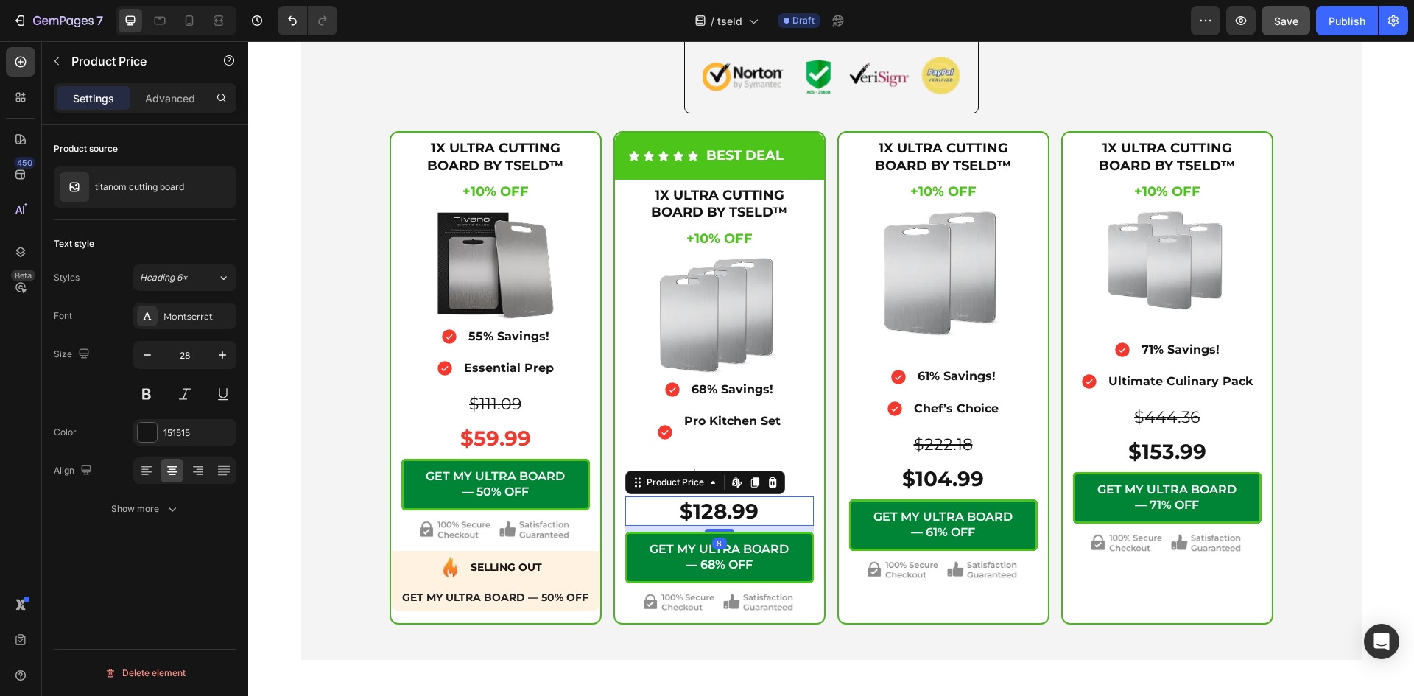
click at [154, 423] on div at bounding box center [147, 432] width 19 height 19
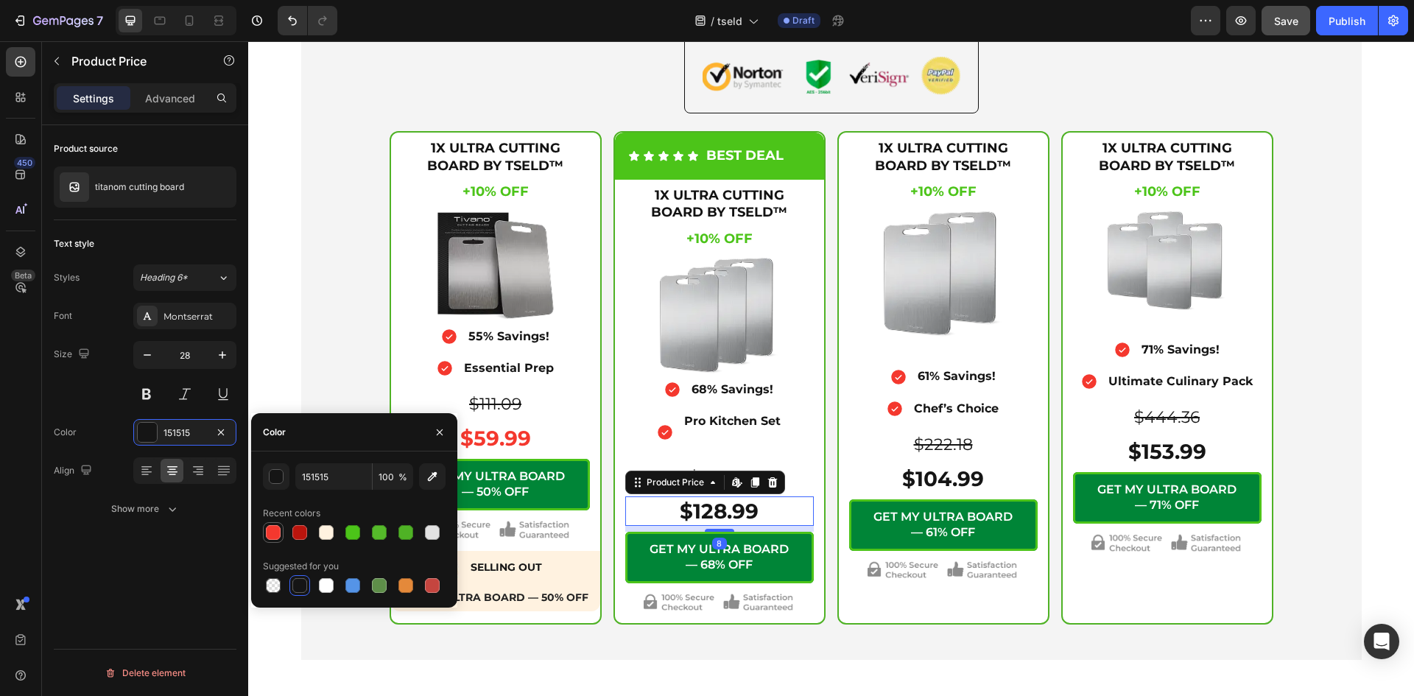
click at [275, 530] on div at bounding box center [273, 532] width 15 height 15
type input "F4382E"
drag, startPoint x: 969, startPoint y: 485, endPoint x: 950, endPoint y: 485, distance: 18.4
click at [970, 485] on div "$104.99" at bounding box center [943, 478] width 188 height 29
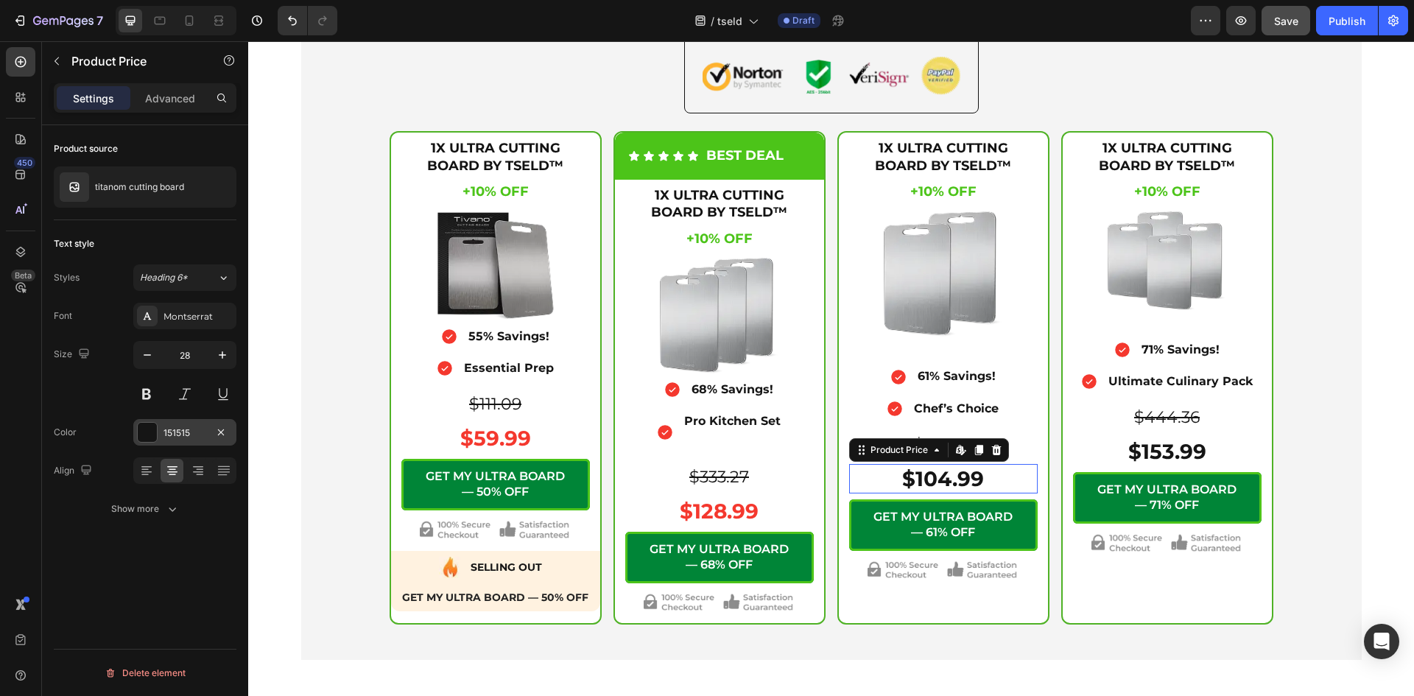
click at [139, 429] on div at bounding box center [147, 432] width 19 height 19
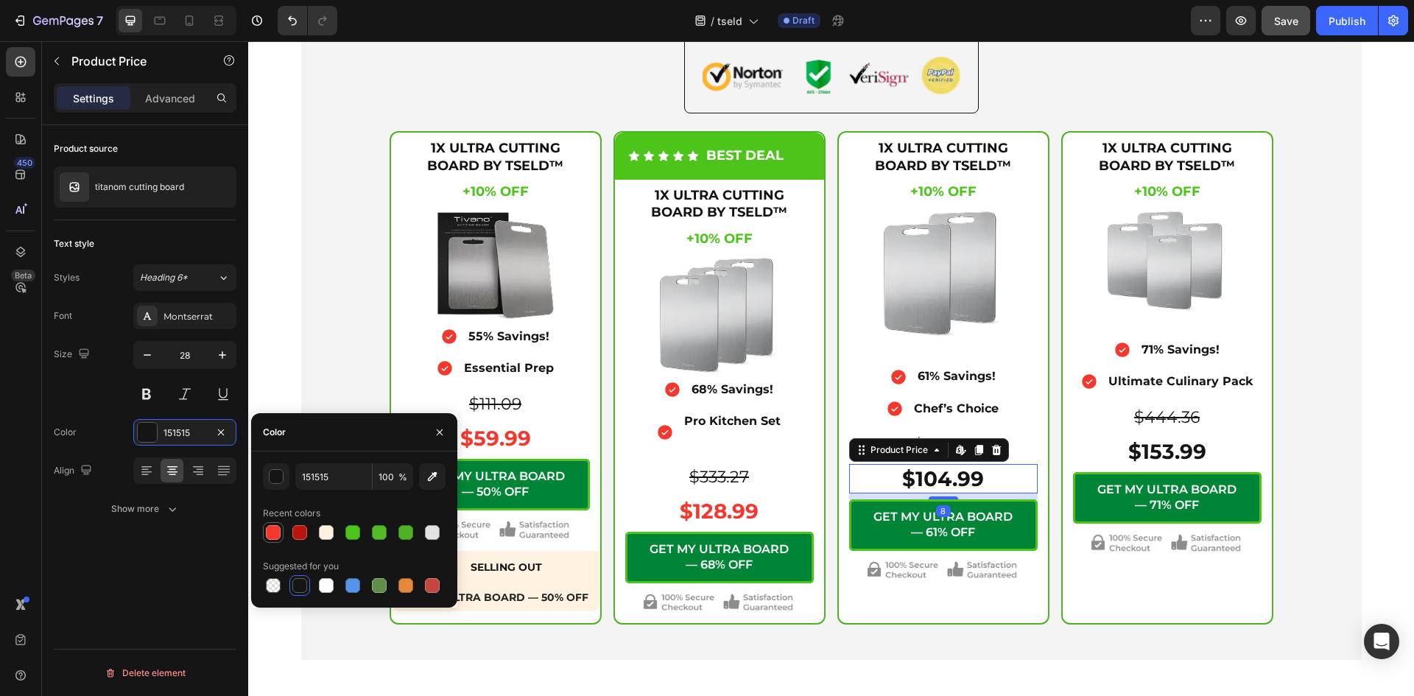
click at [281, 527] on div at bounding box center [273, 532] width 18 height 18
type input "F4382E"
click at [1114, 452] on div "$153.99" at bounding box center [1167, 451] width 188 height 29
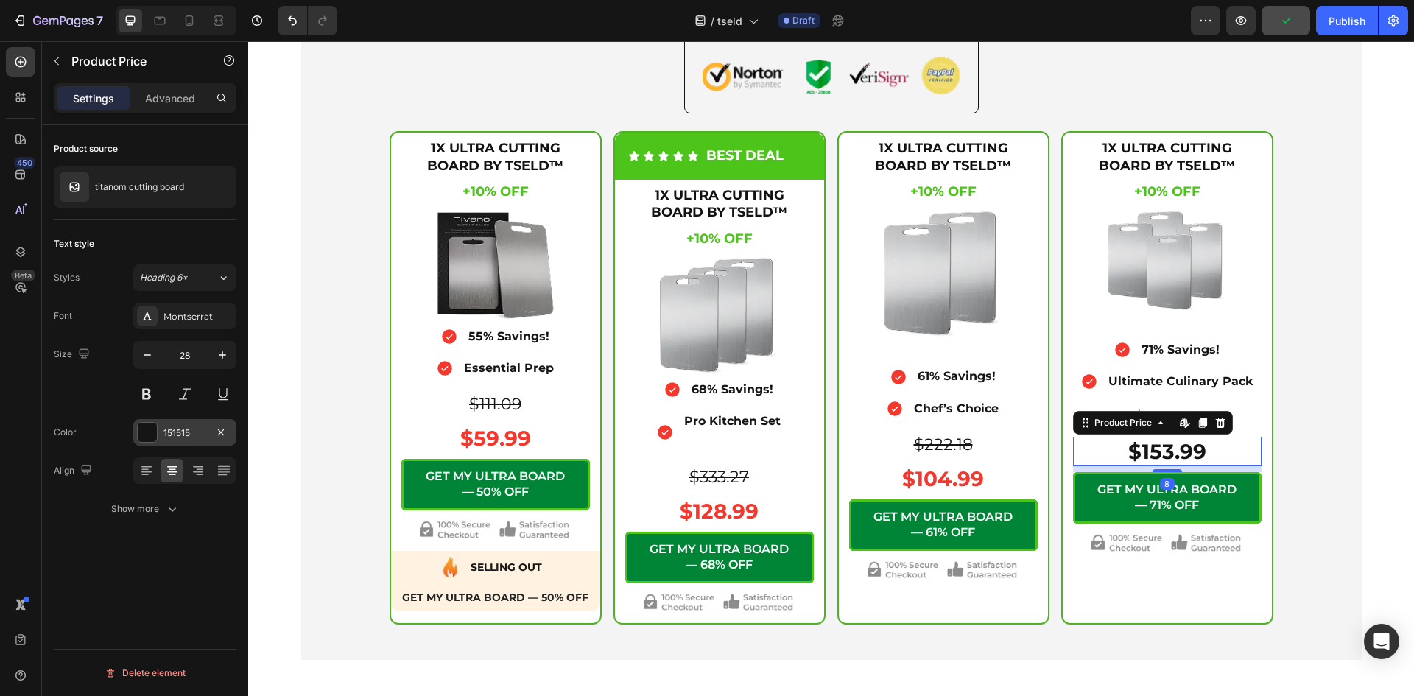
click at [162, 430] on div "151515" at bounding box center [184, 432] width 103 height 27
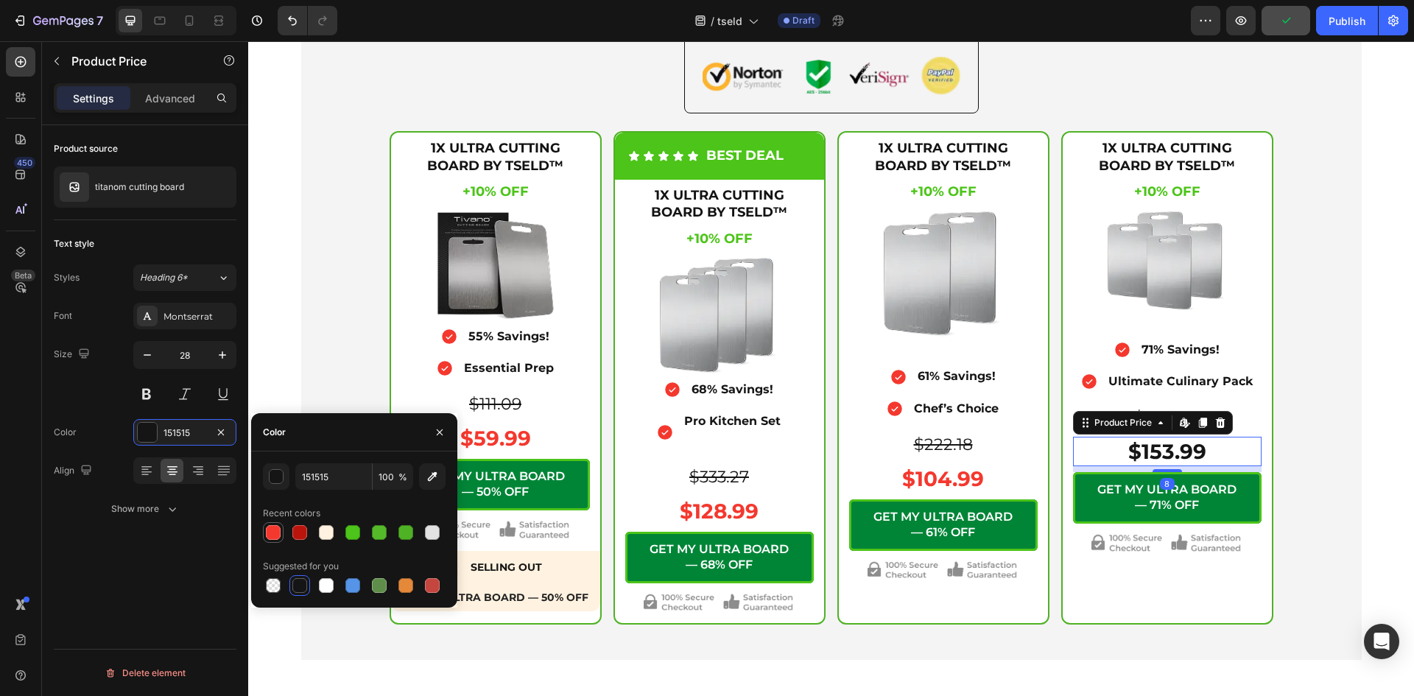
click at [279, 533] on div at bounding box center [273, 532] width 15 height 15
type input "F4382E"
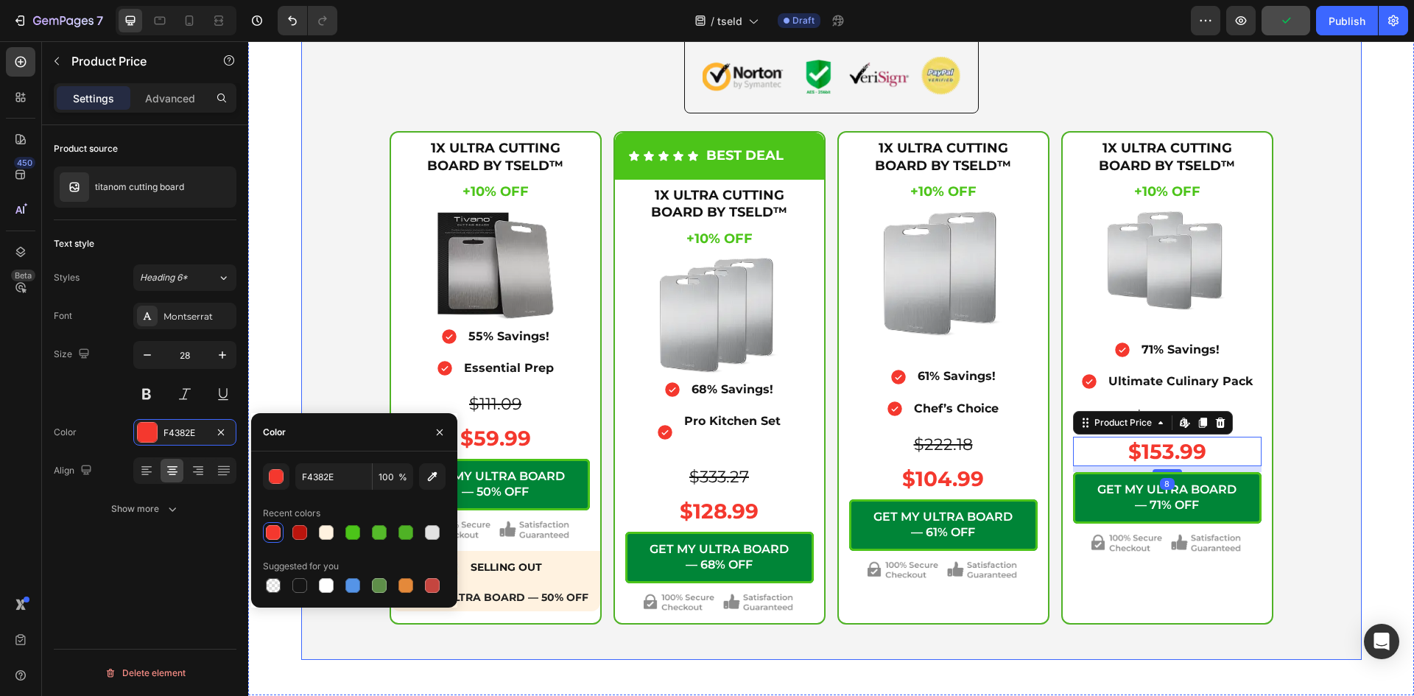
click at [321, 335] on div "Icon Secure Checkout Text Block Advanced List Image Row 1X ULTRA CUTTING BOARD …" at bounding box center [831, 321] width 1042 height 607
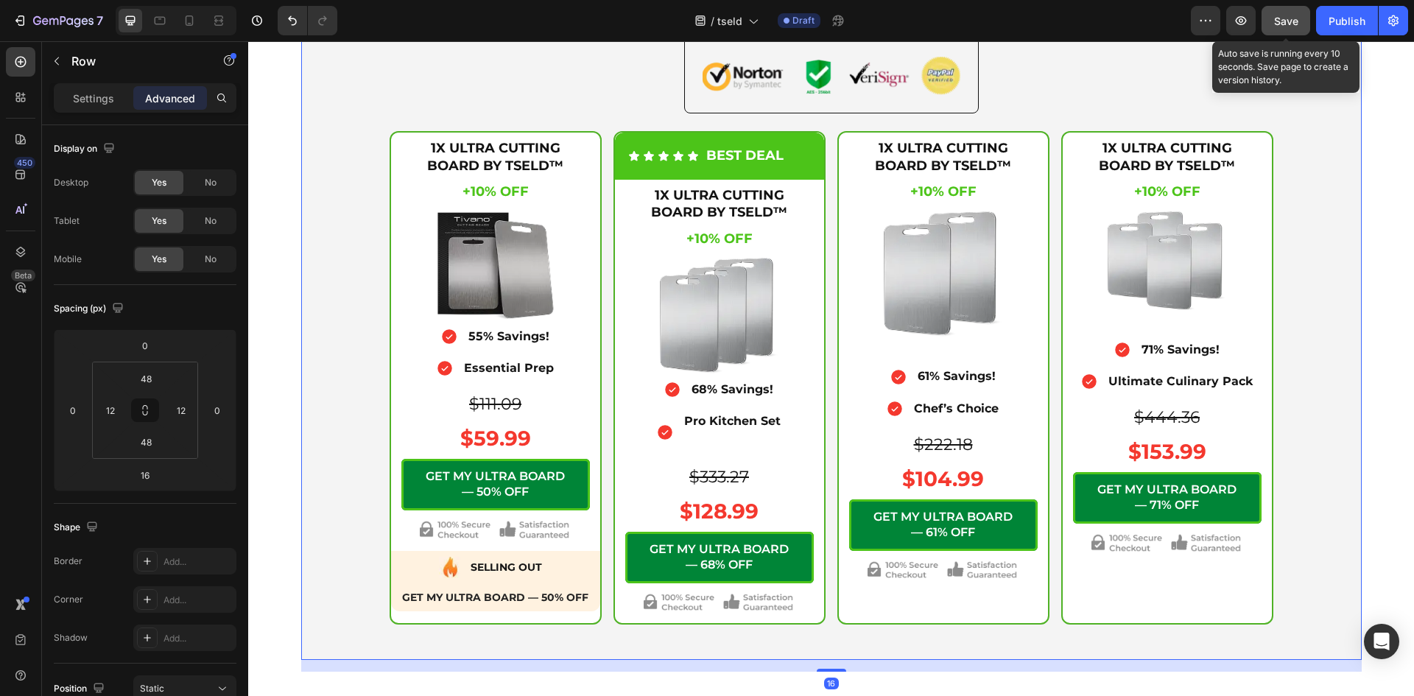
click at [1289, 20] on span "Save" at bounding box center [1286, 21] width 24 height 13
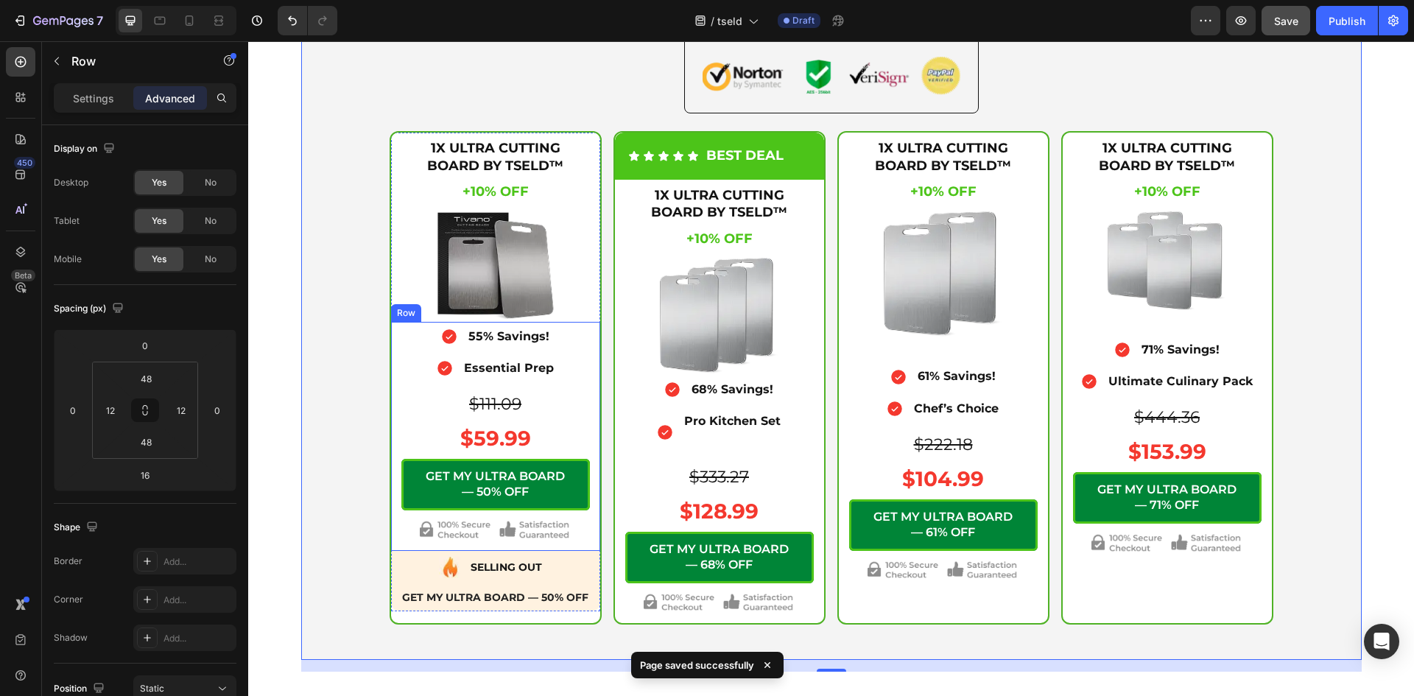
click at [587, 335] on div "Icon 55% Savings! Text Block Advanced List Icon Essential Prep Text Block Advan…" at bounding box center [495, 436] width 209 height 229
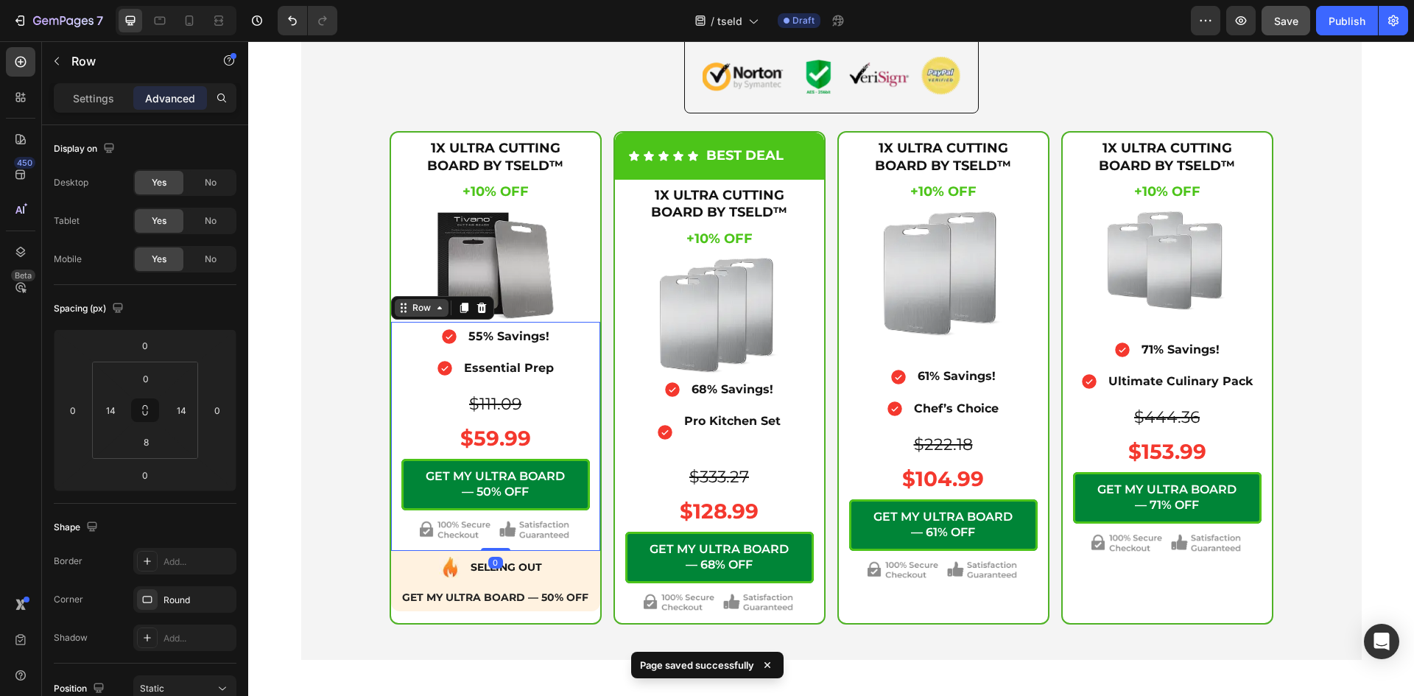
click at [434, 313] on icon at bounding box center [440, 308] width 12 height 12
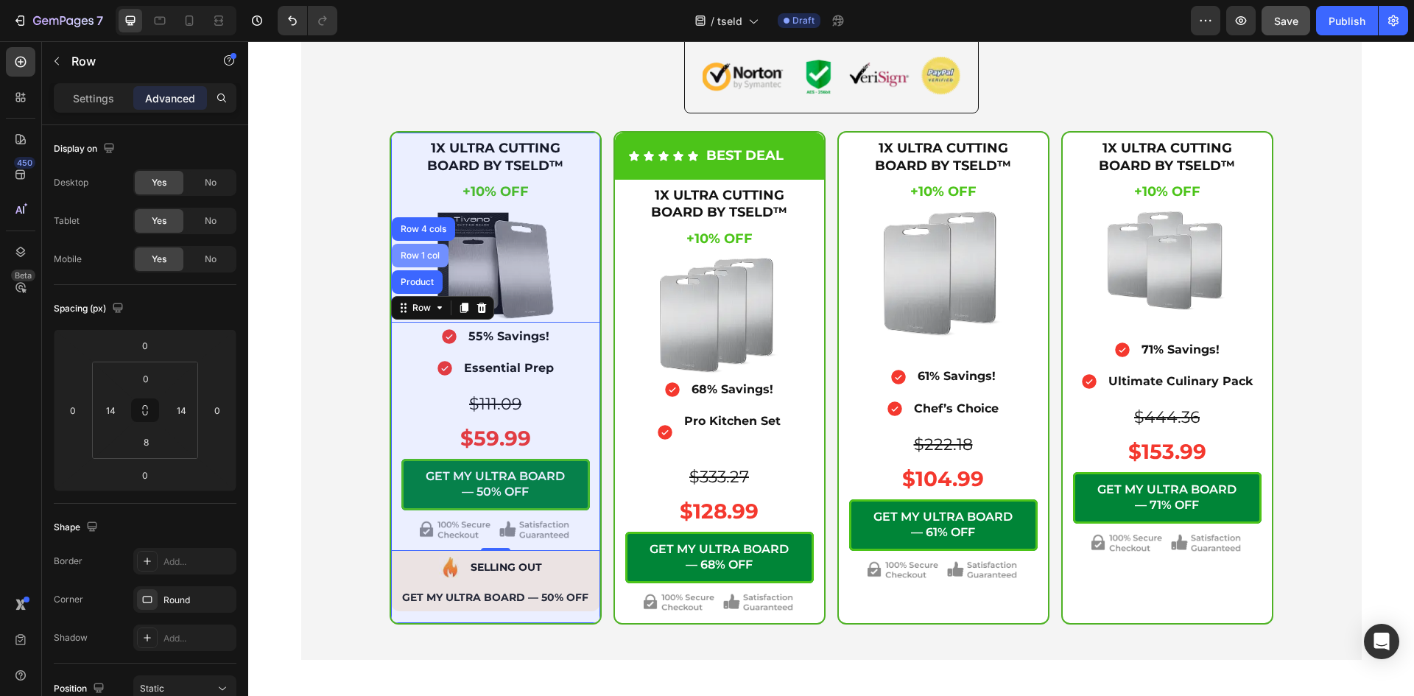
click at [418, 254] on div "Row 1 col" at bounding box center [420, 255] width 45 height 9
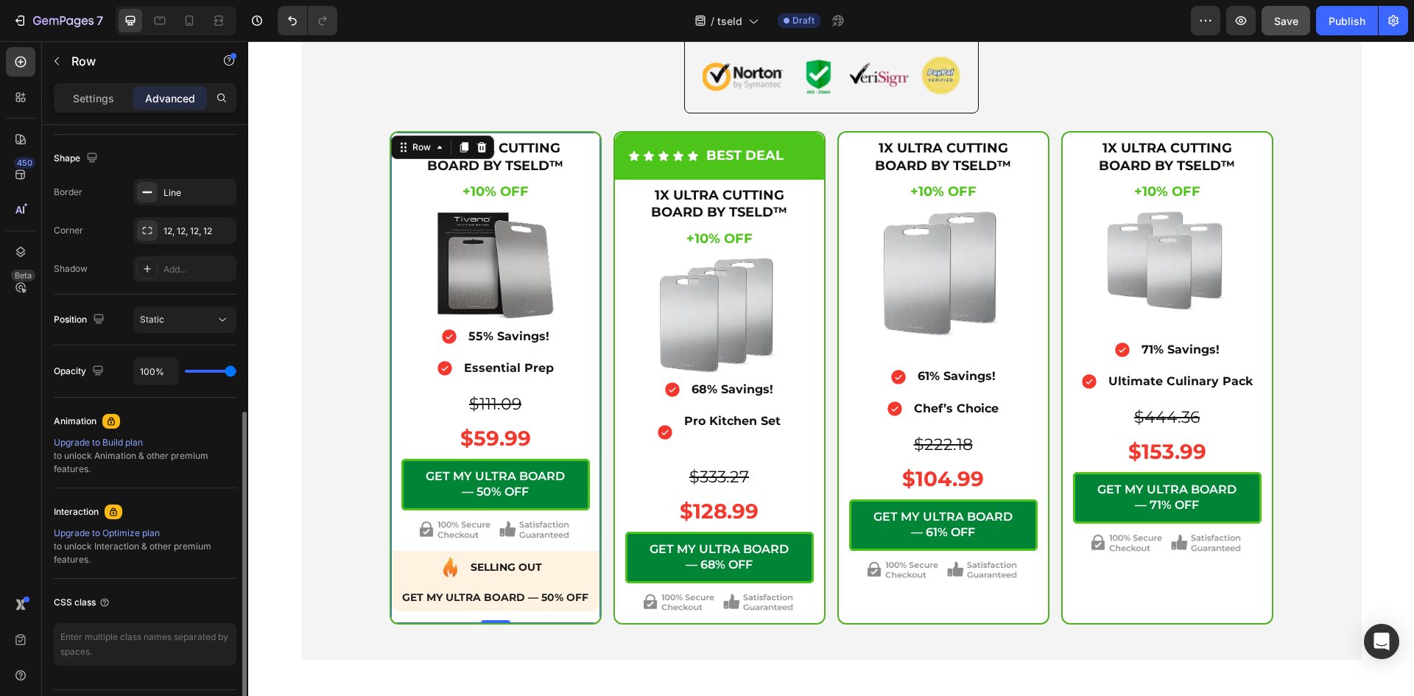
scroll to position [409, 0]
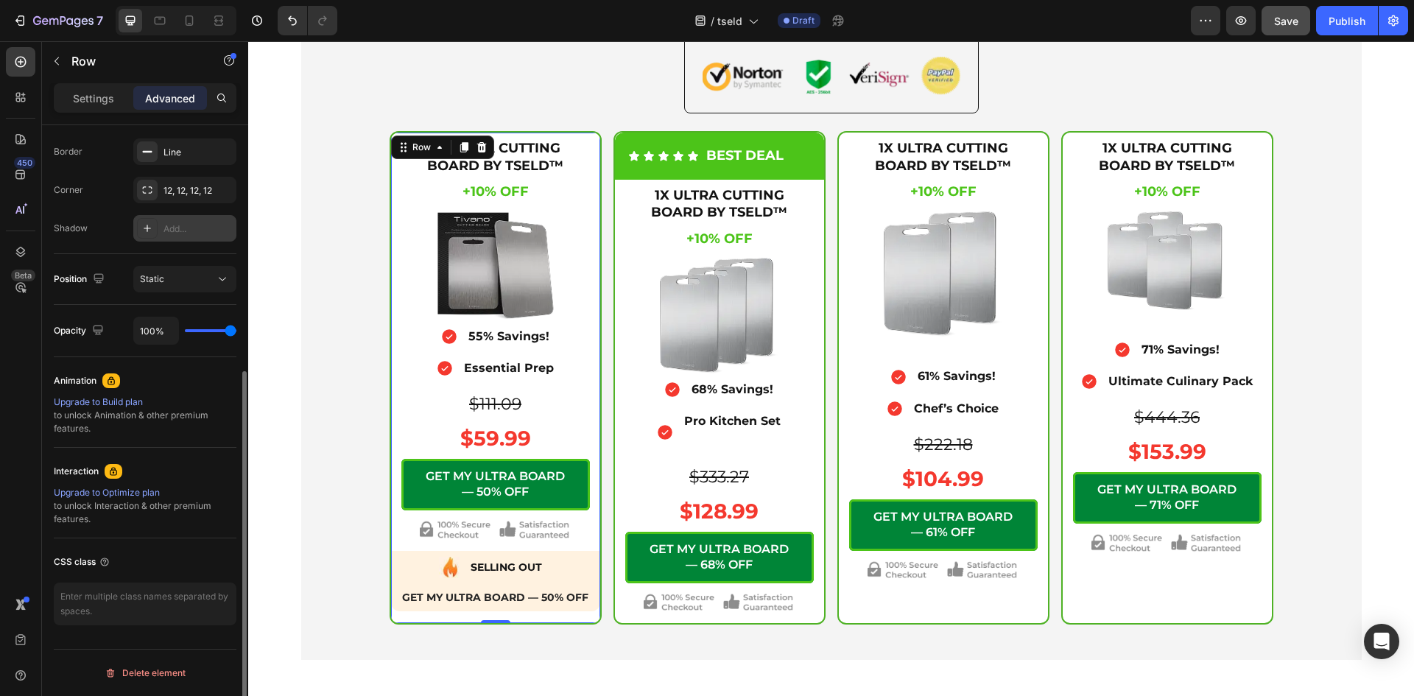
click at [163, 229] on div "Add..." at bounding box center [184, 228] width 103 height 27
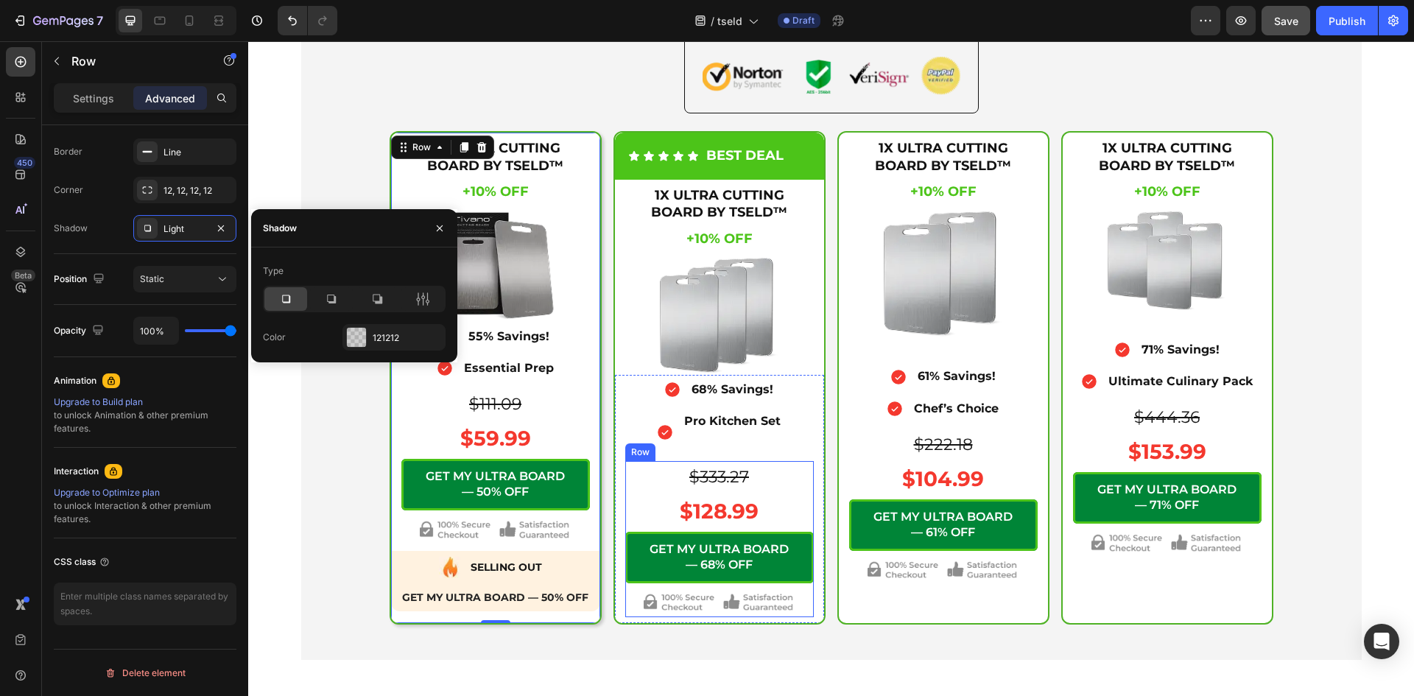
click at [618, 618] on div "Icon 68% Savings! Text Block Advanced List Icon Pro Kitchen Set Text Block Adva…" at bounding box center [719, 499] width 209 height 248
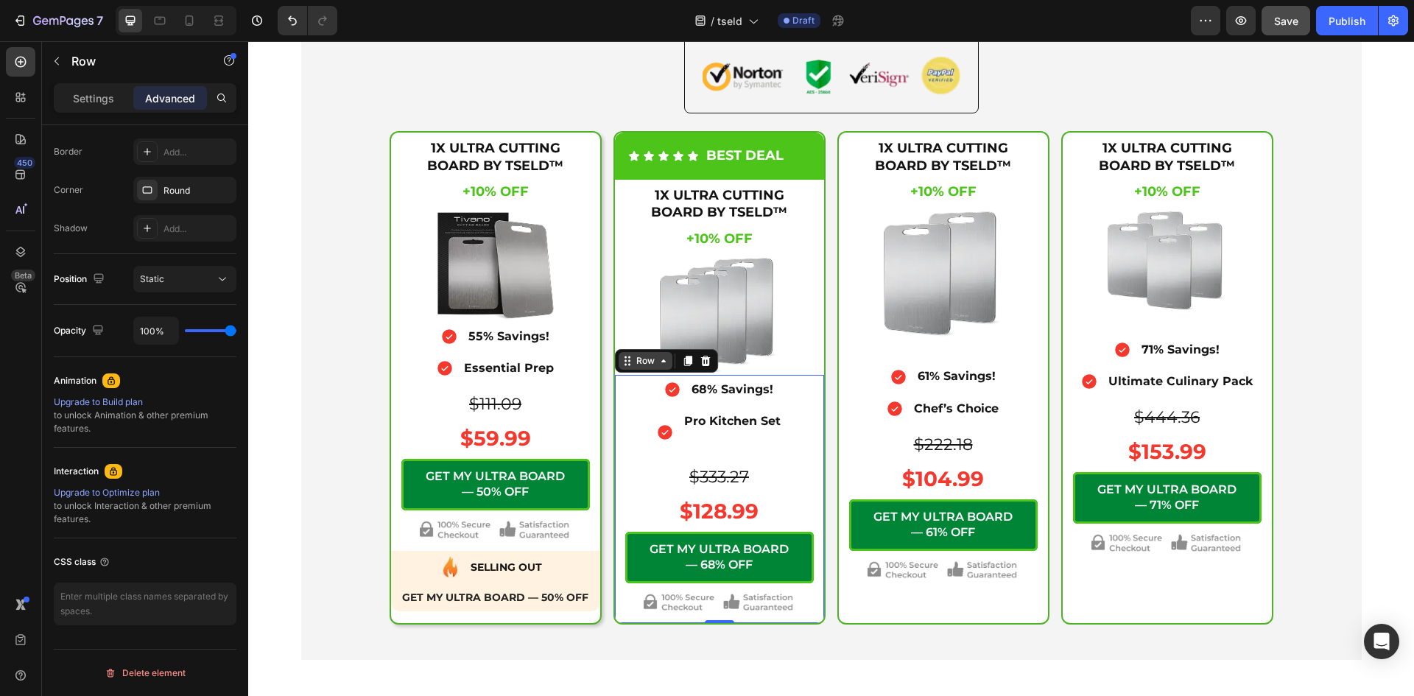
click at [661, 360] on icon at bounding box center [663, 361] width 12 height 12
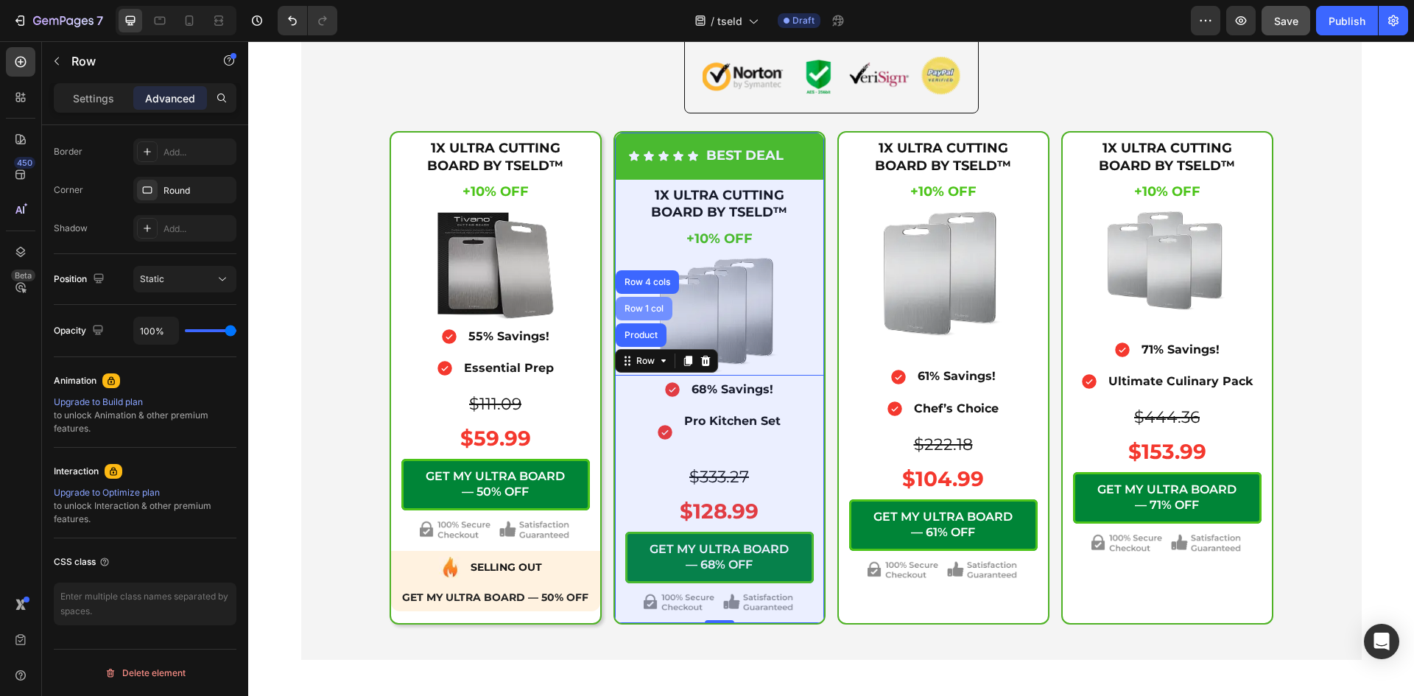
click at [649, 308] on div "Row 1 col" at bounding box center [643, 308] width 45 height 9
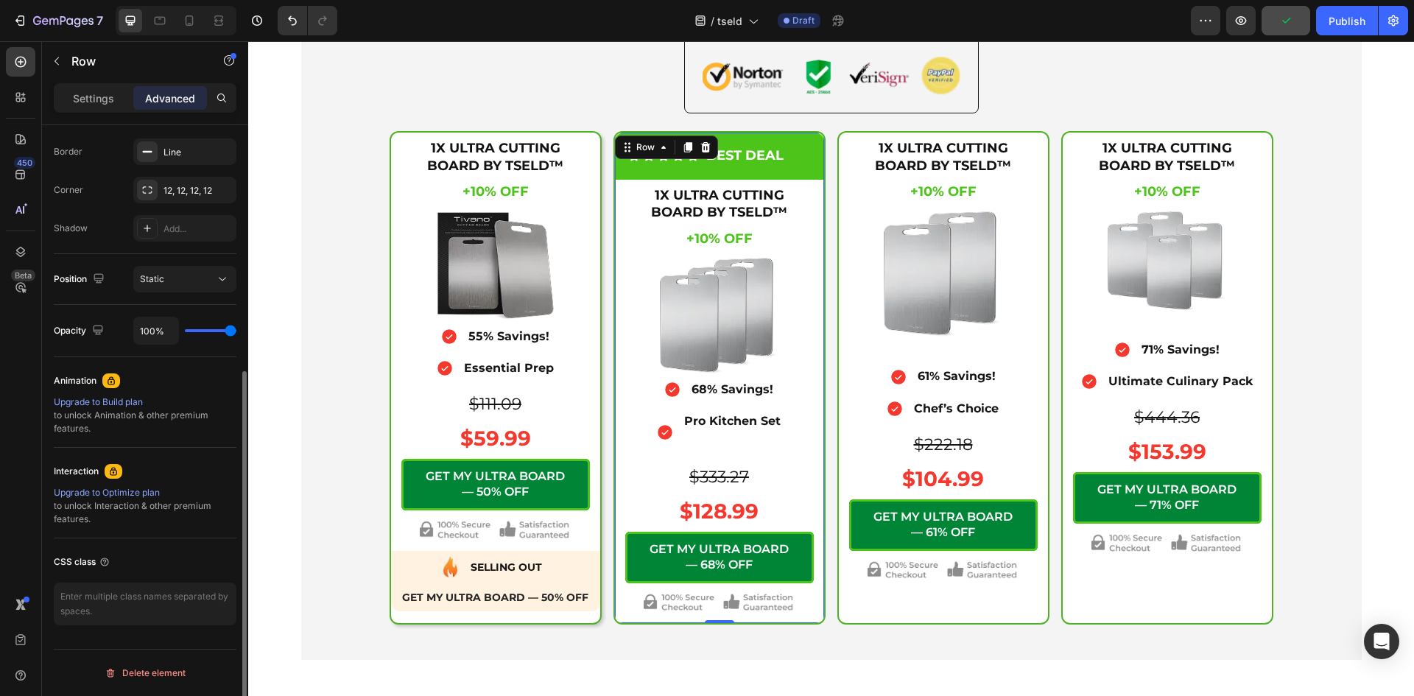
click at [160, 226] on div "Add..." at bounding box center [184, 228] width 103 height 27
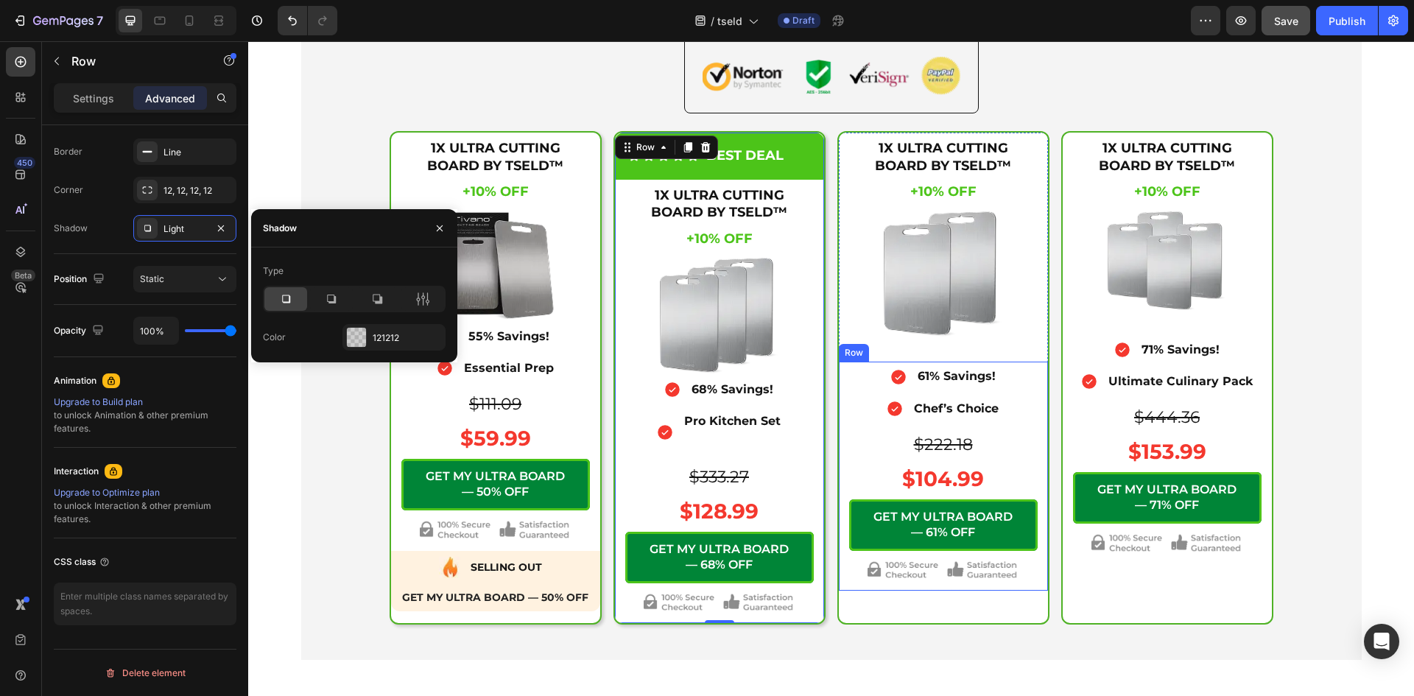
click at [839, 542] on div "Icon 61% Savings! Text Block Advanced List Icon Chef’s Choice Text Block Advanc…" at bounding box center [943, 475] width 209 height 229
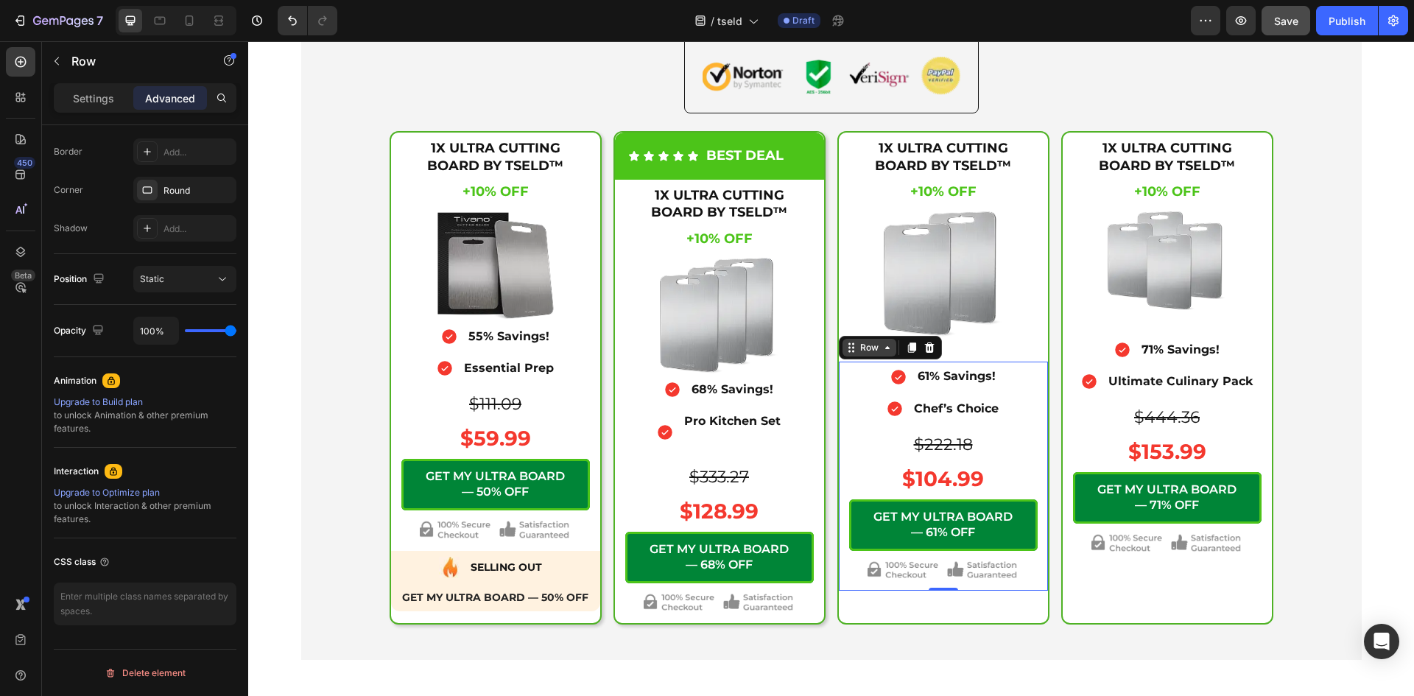
click at [881, 350] on icon at bounding box center [887, 348] width 12 height 12
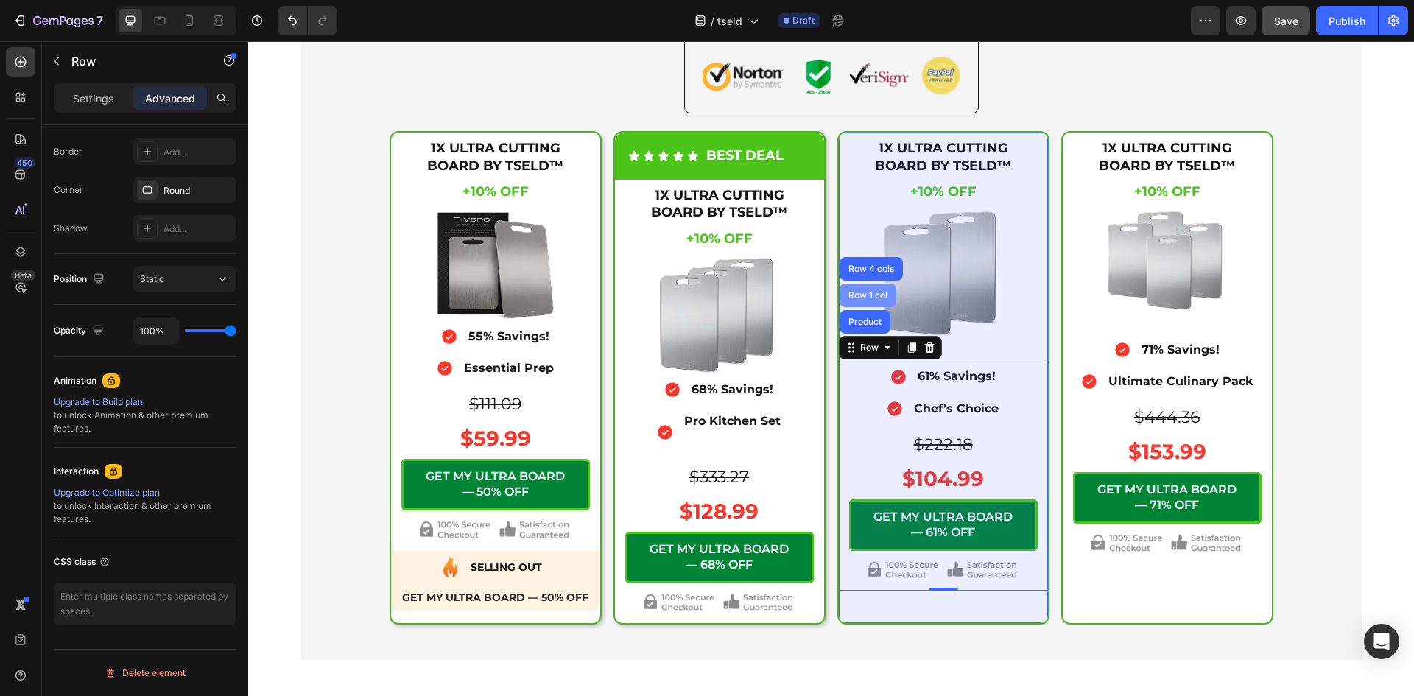
click at [855, 295] on div "Row 1 col" at bounding box center [867, 295] width 45 height 9
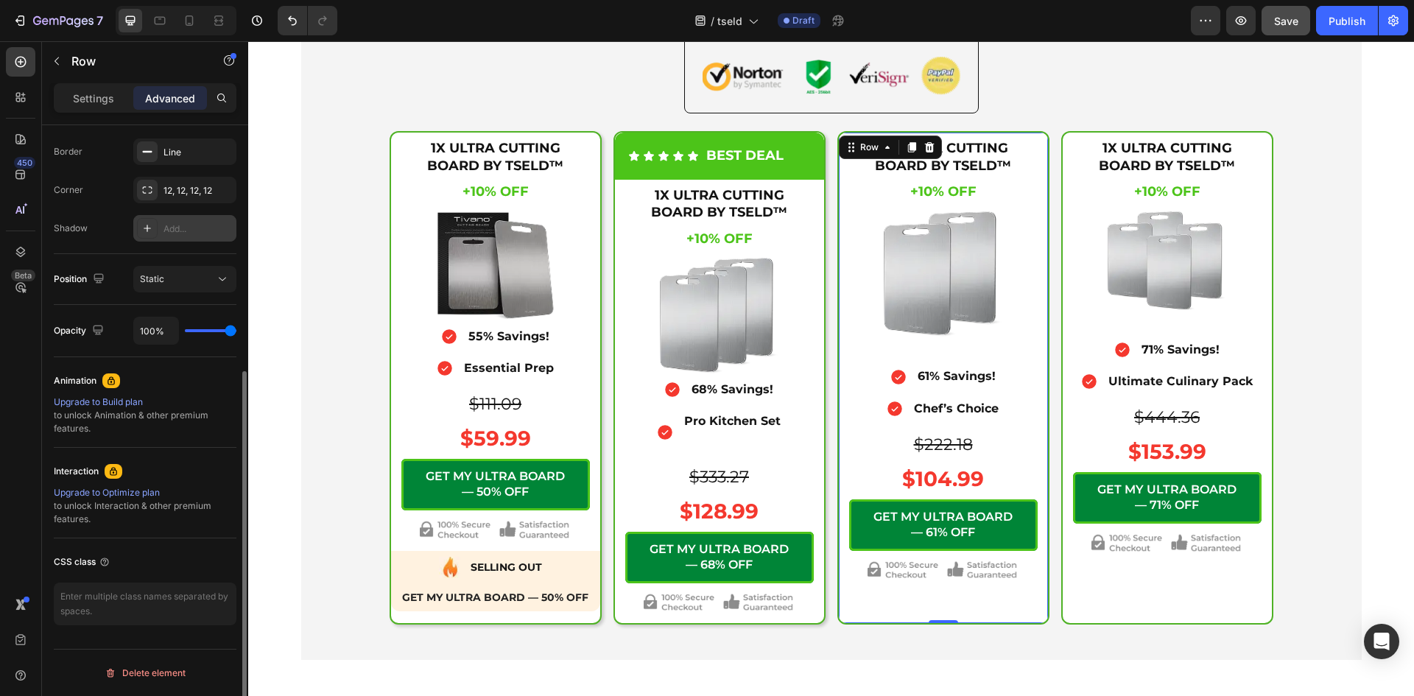
click at [191, 232] on div "Add..." at bounding box center [197, 228] width 69 height 13
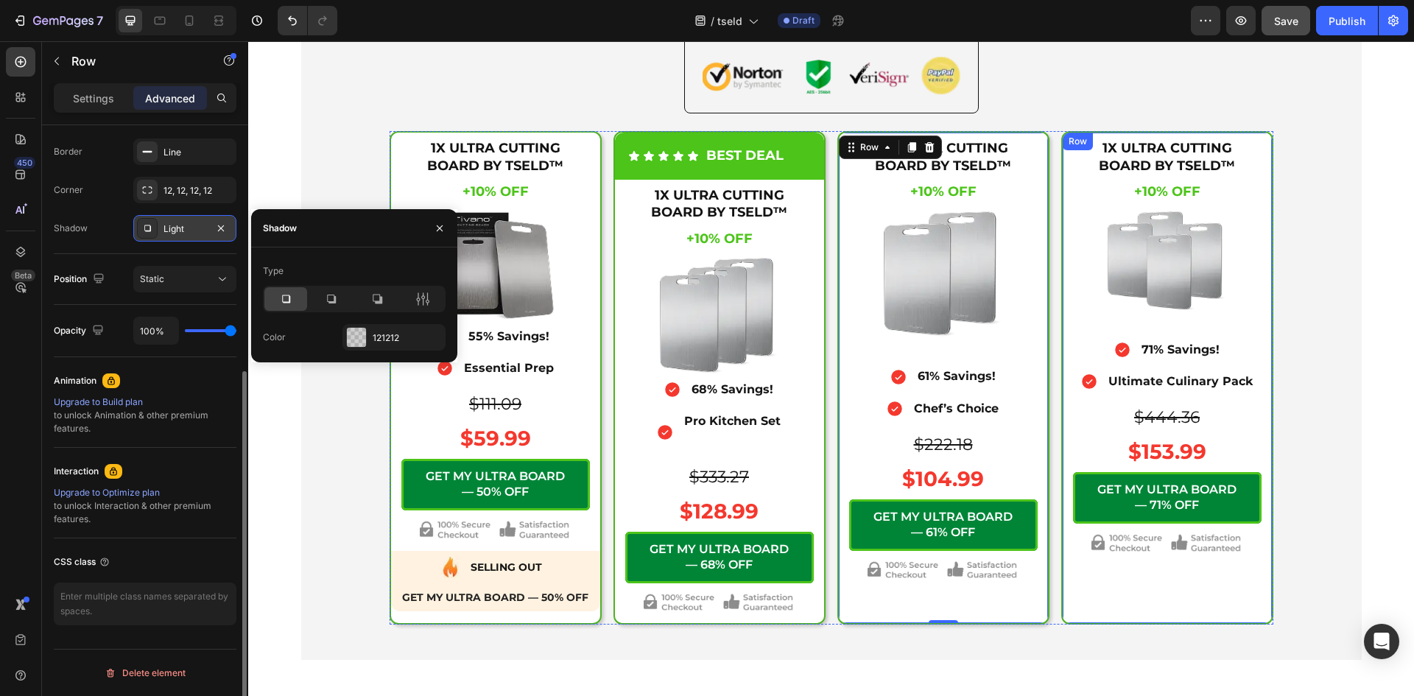
click at [1070, 586] on div "1X ULTRA CUTTING BOARD BY TSELD™ Heading +10% OFF Heading +10% OFF Heading $111…" at bounding box center [1166, 378] width 209 height 490
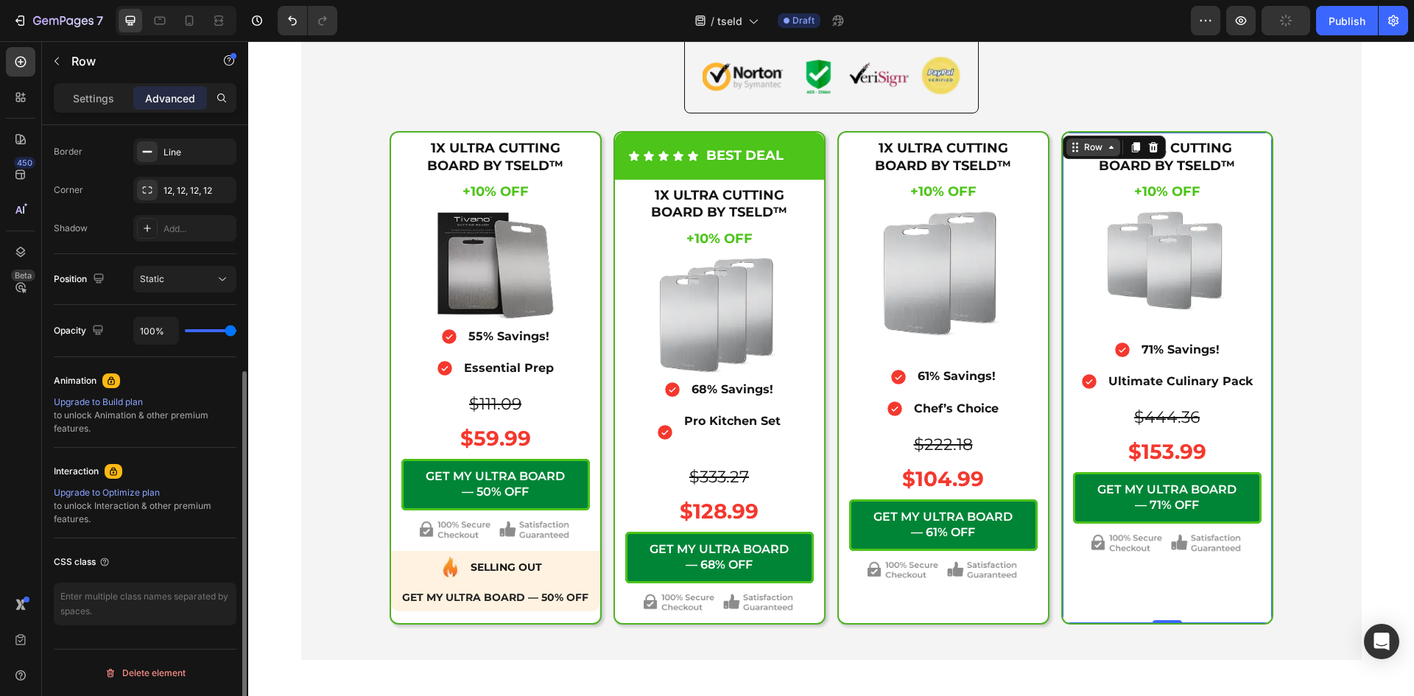
click at [1110, 147] on icon at bounding box center [1111, 147] width 12 height 12
click at [160, 226] on div "Add..." at bounding box center [184, 228] width 103 height 27
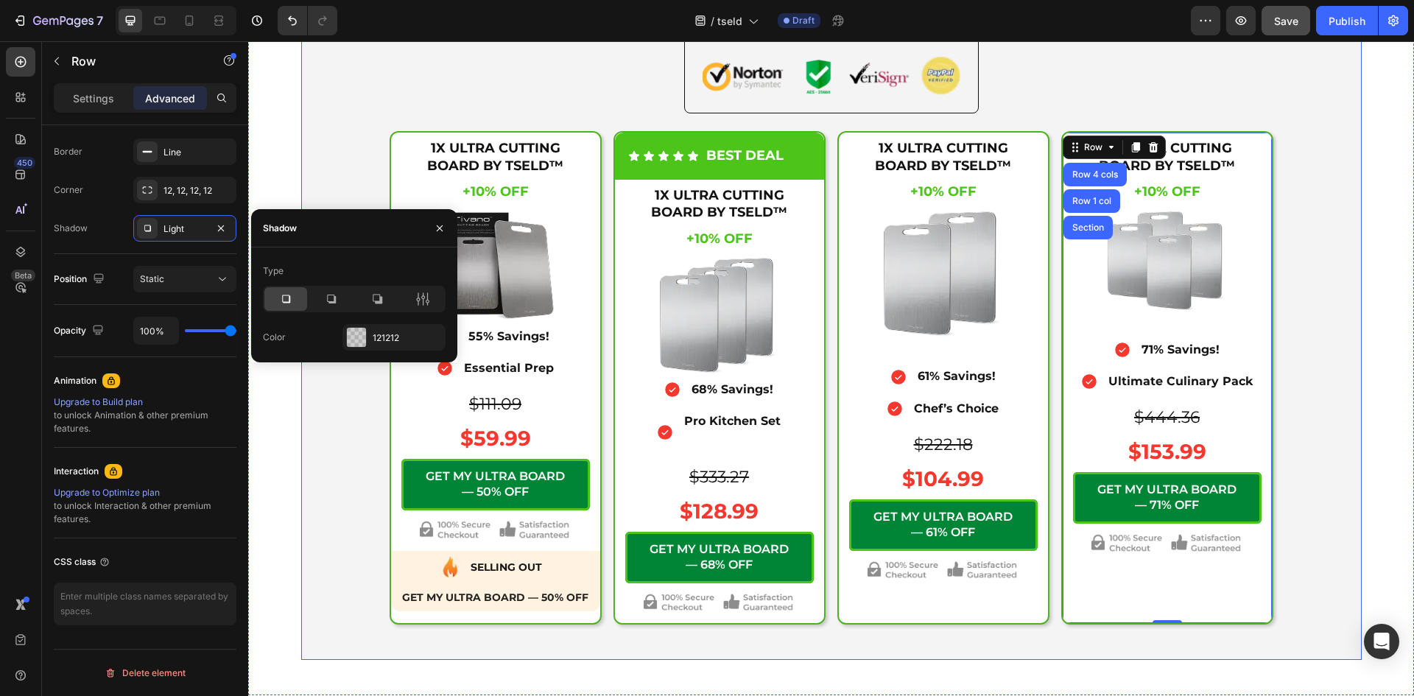
click at [1288, 460] on div "Icon Secure Checkout Text Block Advanced List Image Row 1X ULTRA CUTTING BOARD …" at bounding box center [831, 321] width 1042 height 607
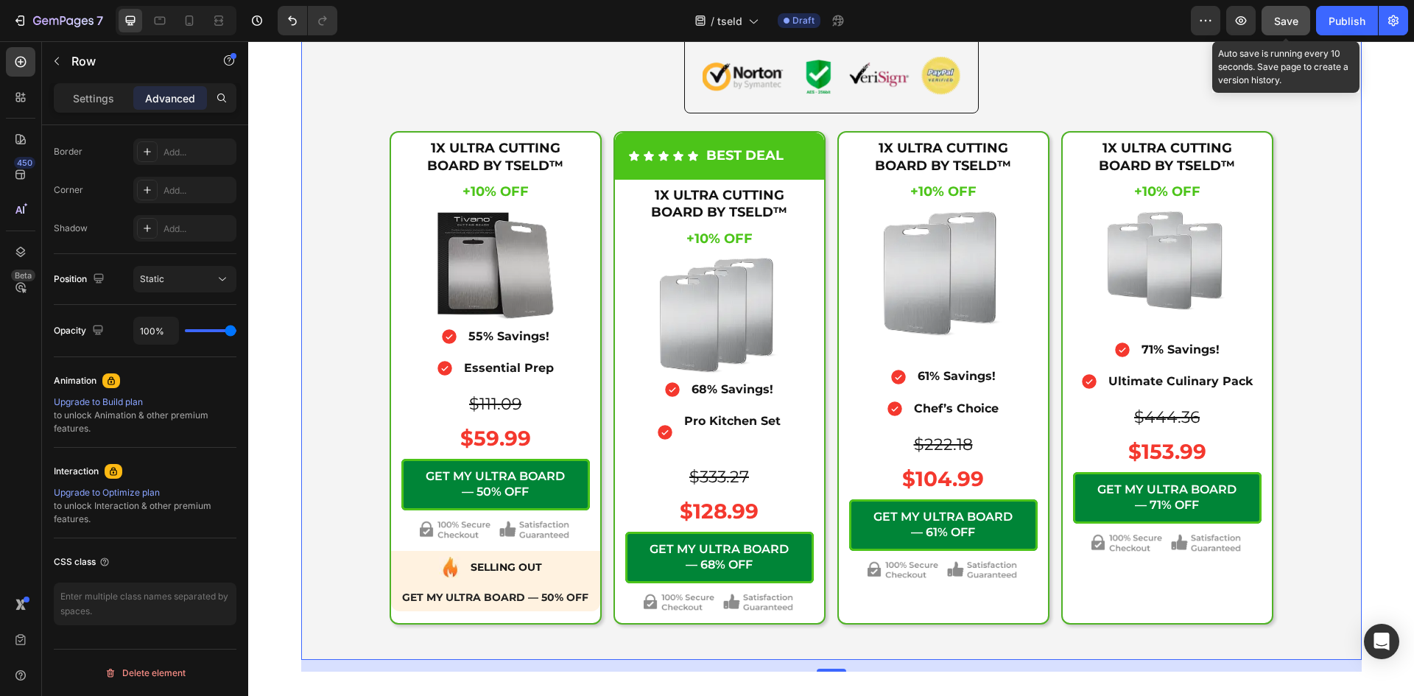
click at [1287, 24] on span "Save" at bounding box center [1286, 21] width 24 height 13
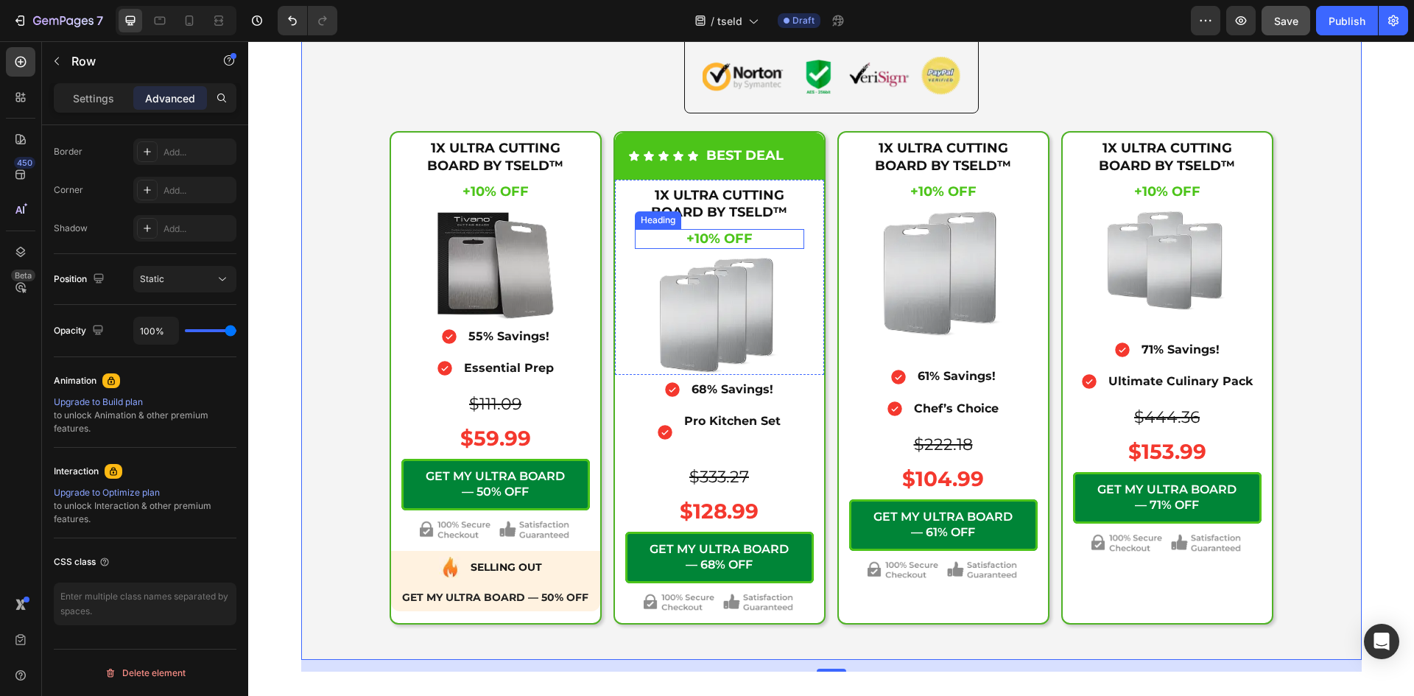
scroll to position [5092, 0]
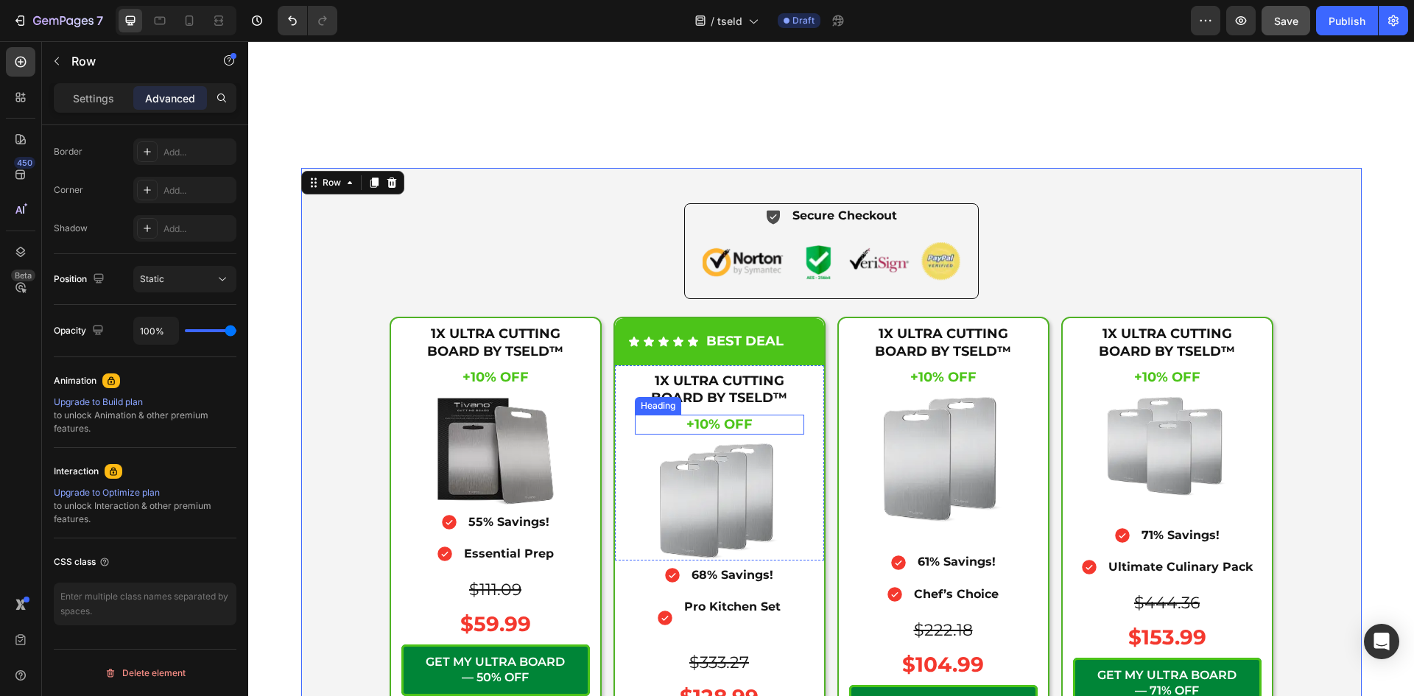
click at [1284, 24] on span "Save" at bounding box center [1286, 21] width 24 height 13
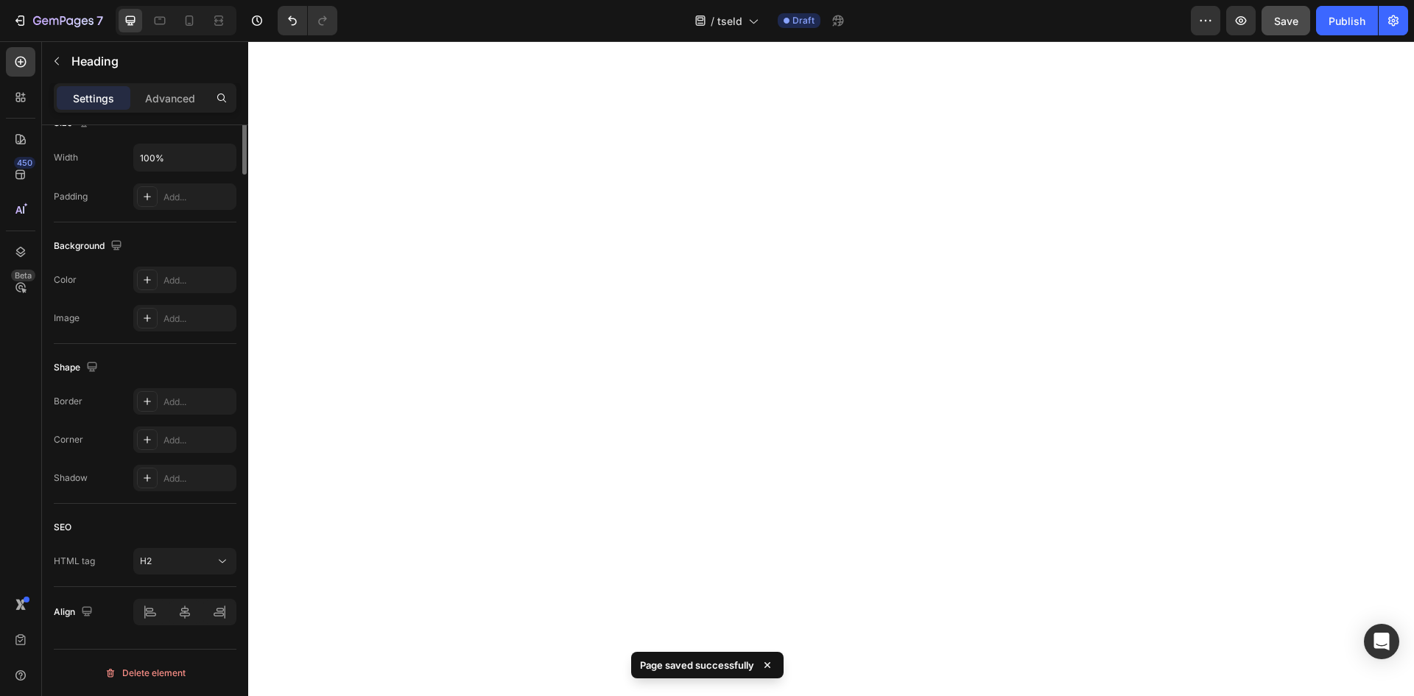
scroll to position [0, 0]
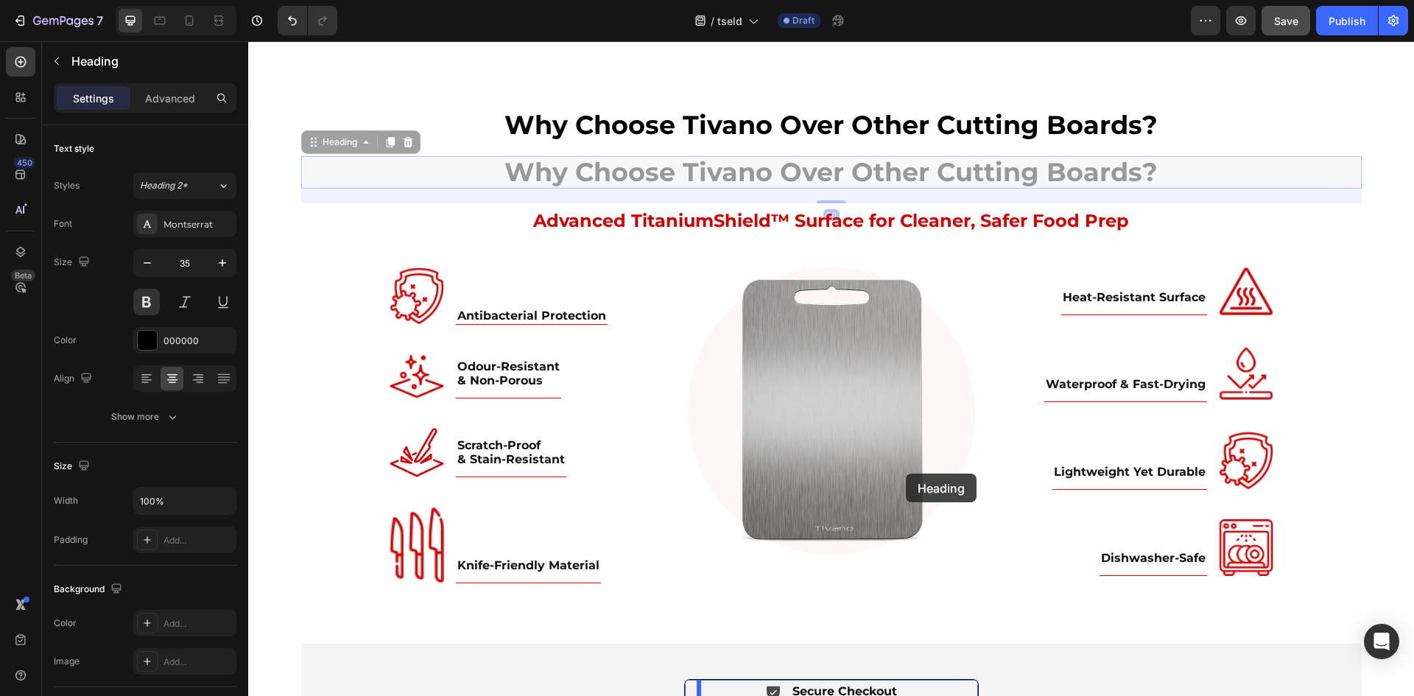
scroll to position [5155, 0]
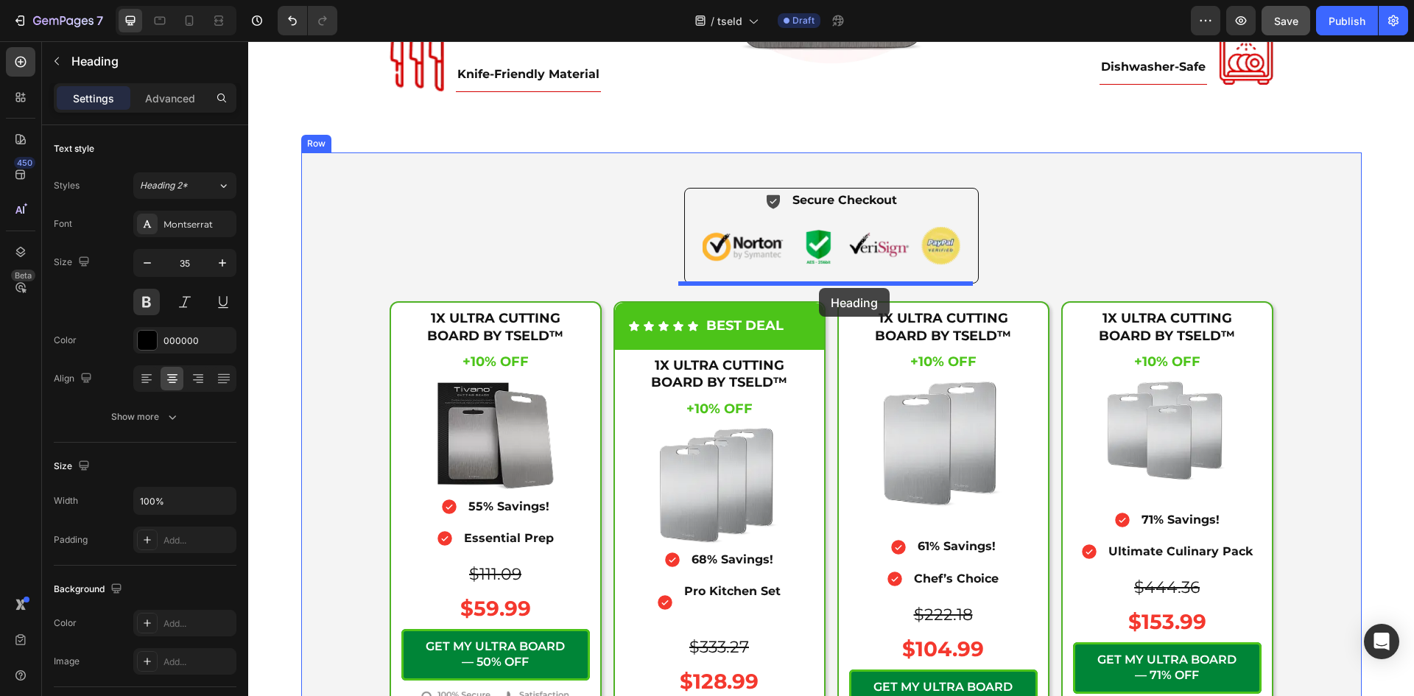
drag, startPoint x: 306, startPoint y: 145, endPoint x: 819, endPoint y: 288, distance: 531.9
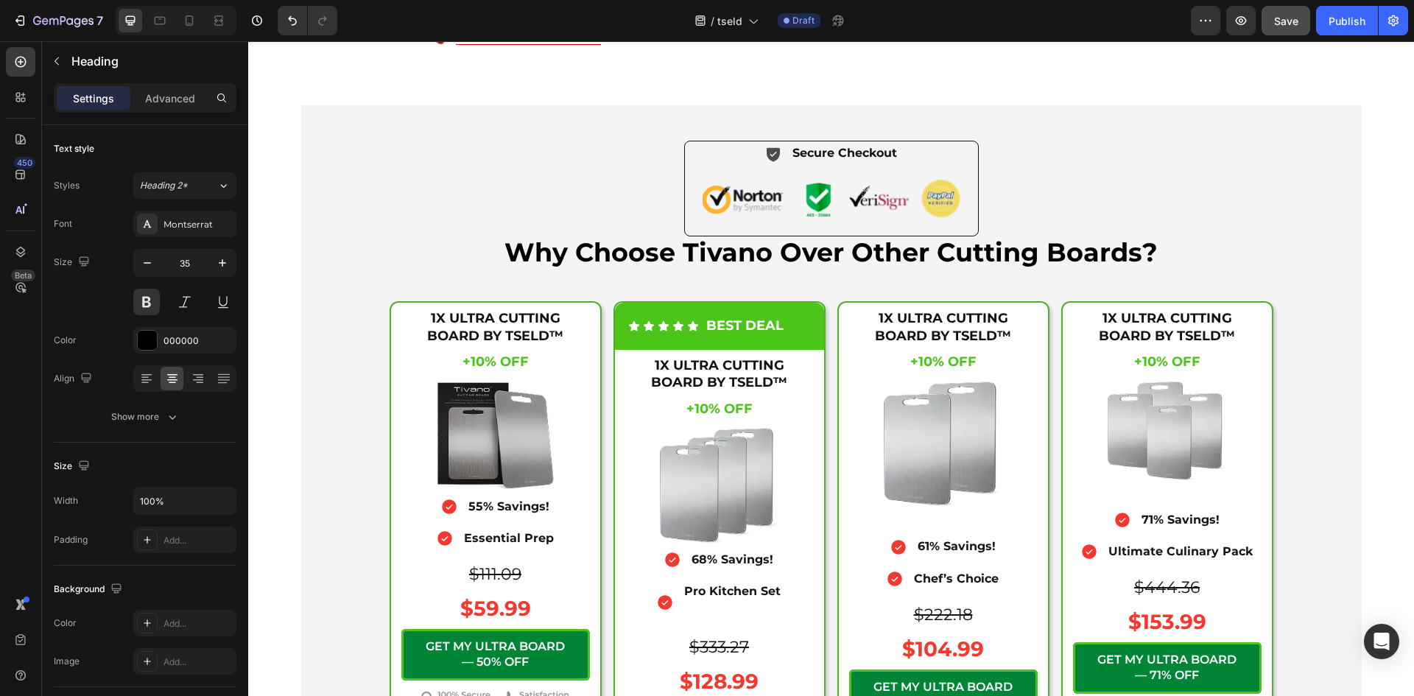
scroll to position [5108, 0]
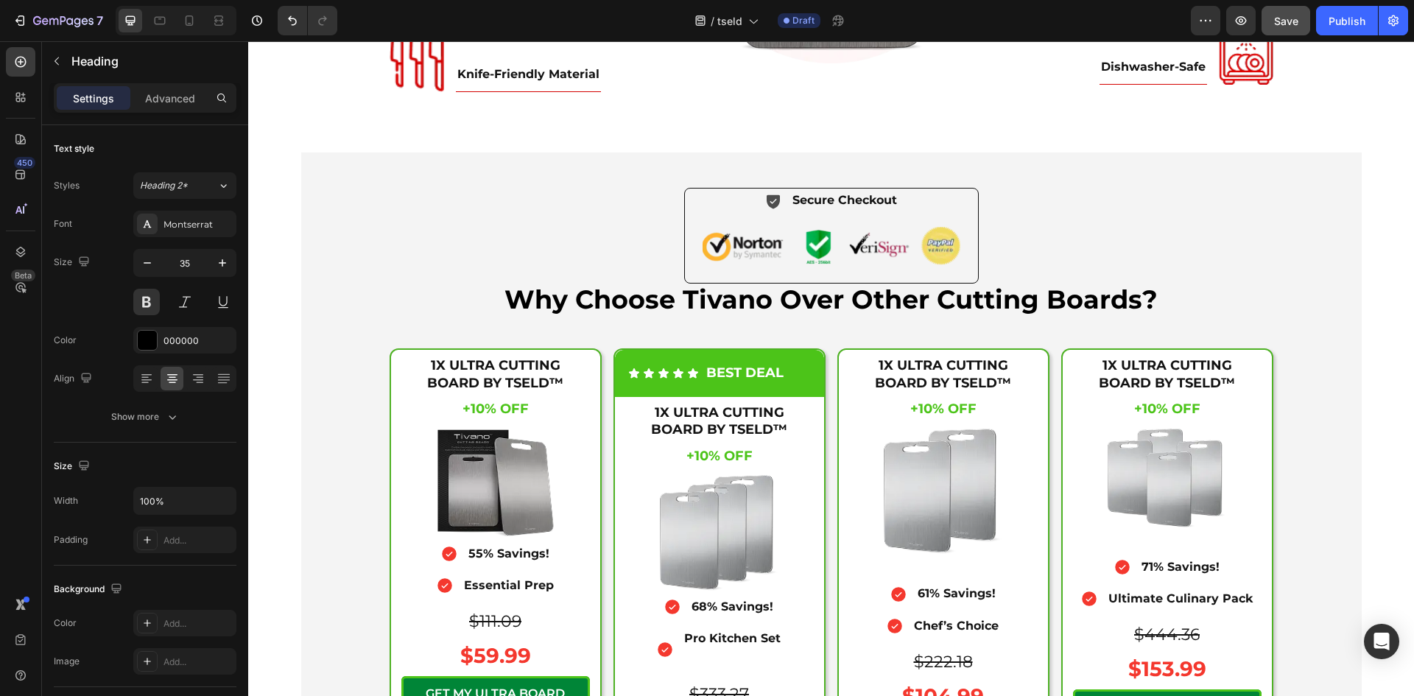
click at [780, 304] on h2 "Why Choose Tivano Over Other Cutting Boards?" at bounding box center [831, 299] width 1042 height 32
click at [780, 304] on p "Why Choose Tivano Over Other Cutting Boards?" at bounding box center [831, 299] width 1040 height 29
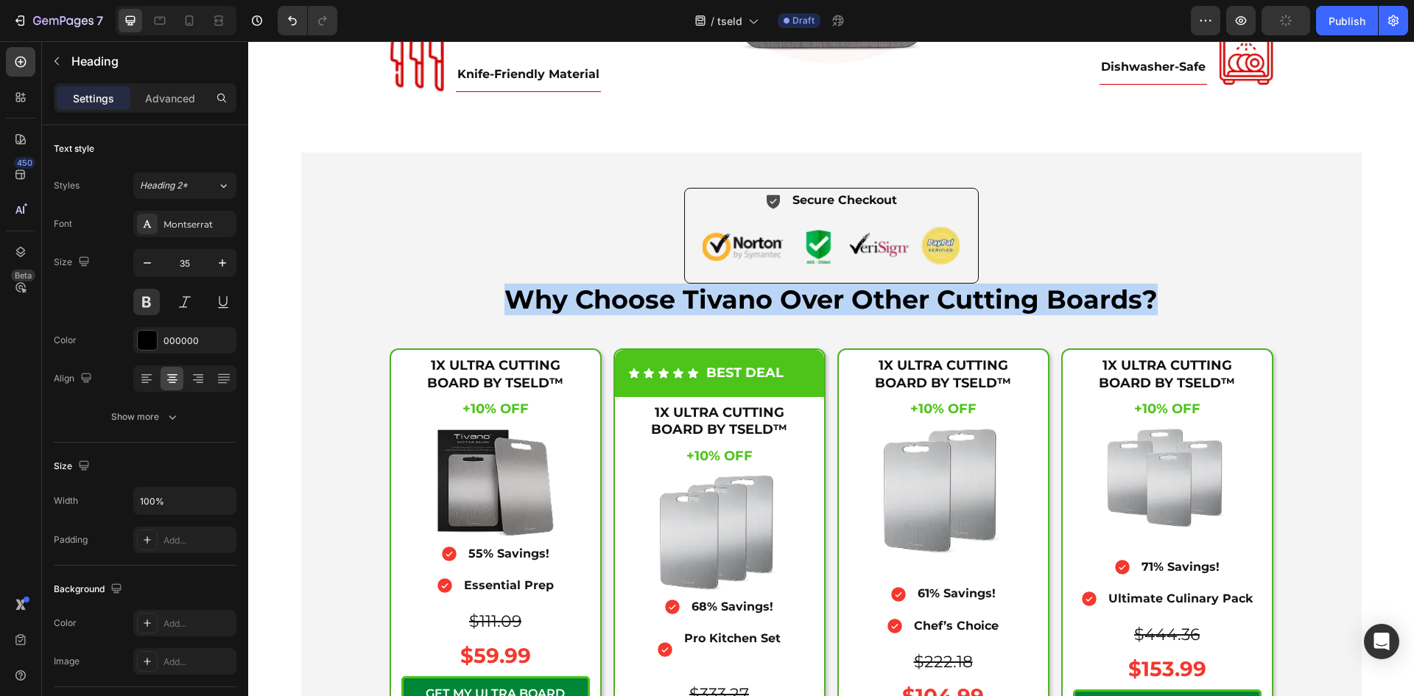
click at [780, 304] on p "Why Choose Tivano Over Other Cutting Boards?" at bounding box center [831, 299] width 1040 height 29
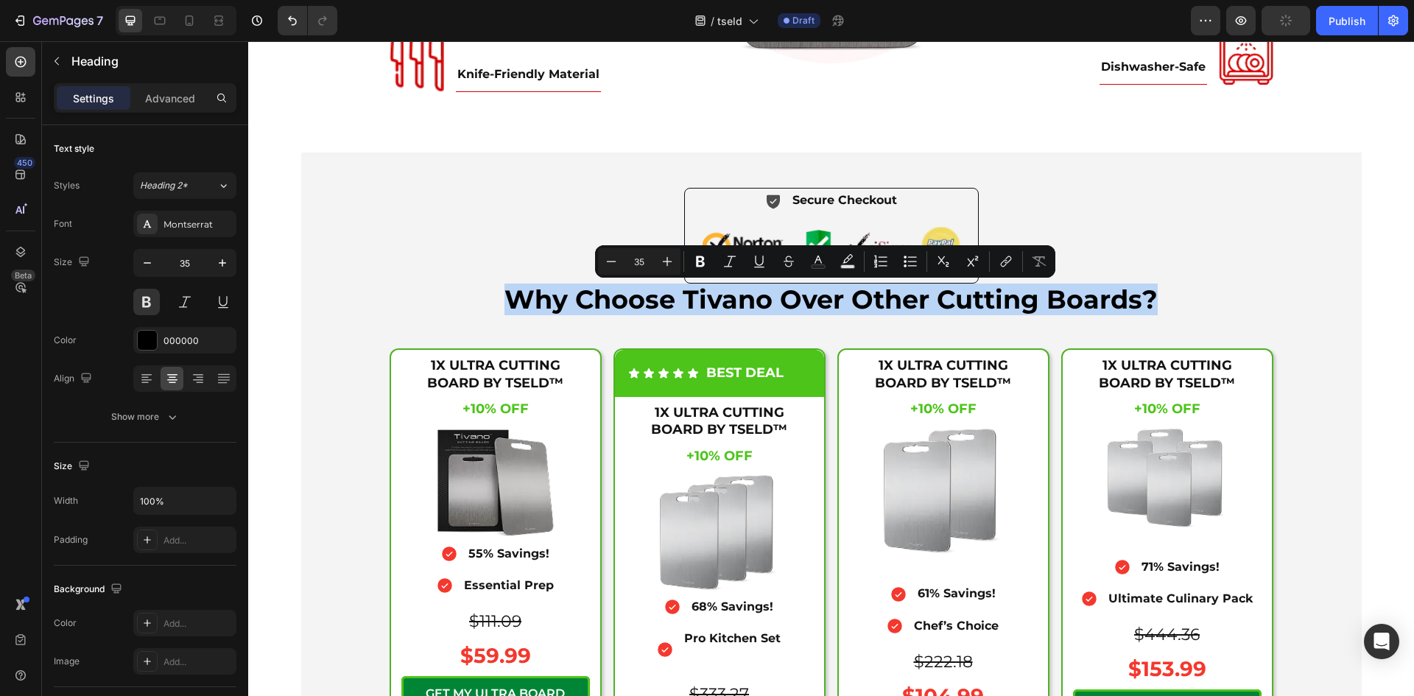
click at [780, 304] on p "Why Choose Tivano Over Other Cutting Boards?" at bounding box center [831, 299] width 1040 height 29
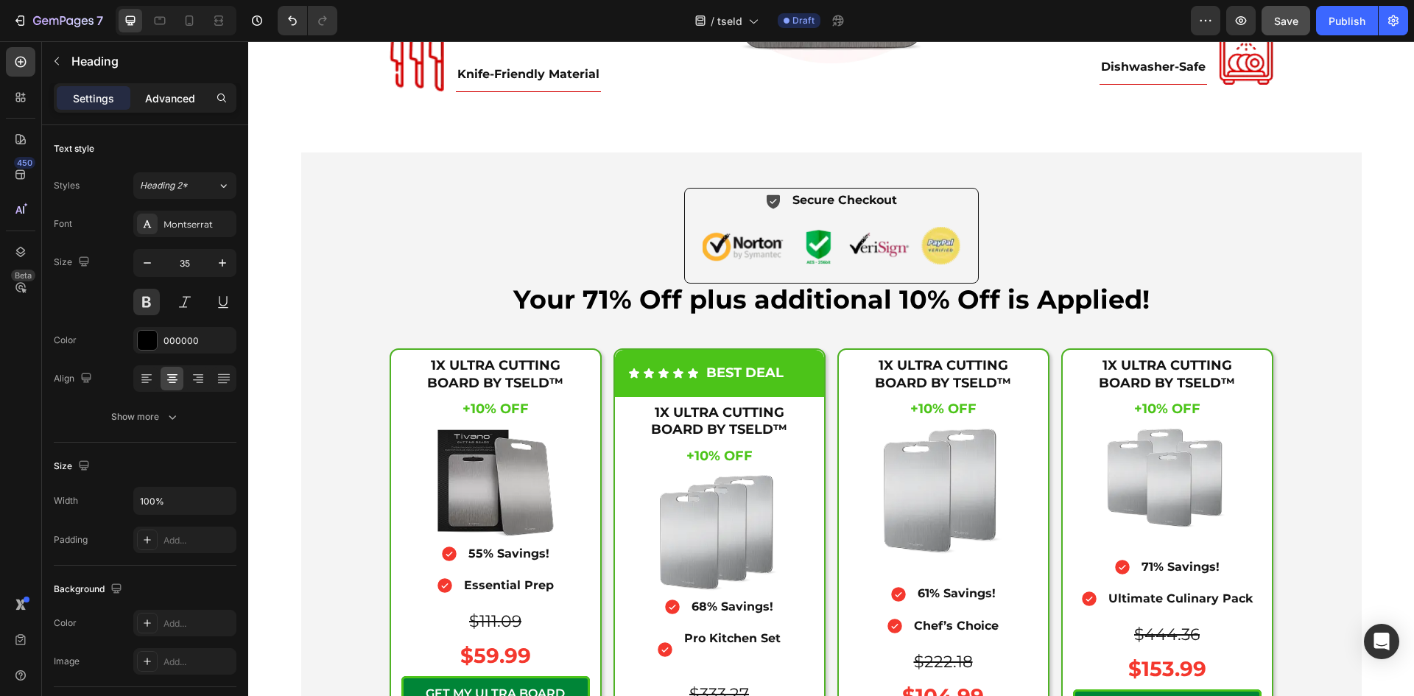
click at [168, 100] on p "Advanced" at bounding box center [170, 98] width 50 height 15
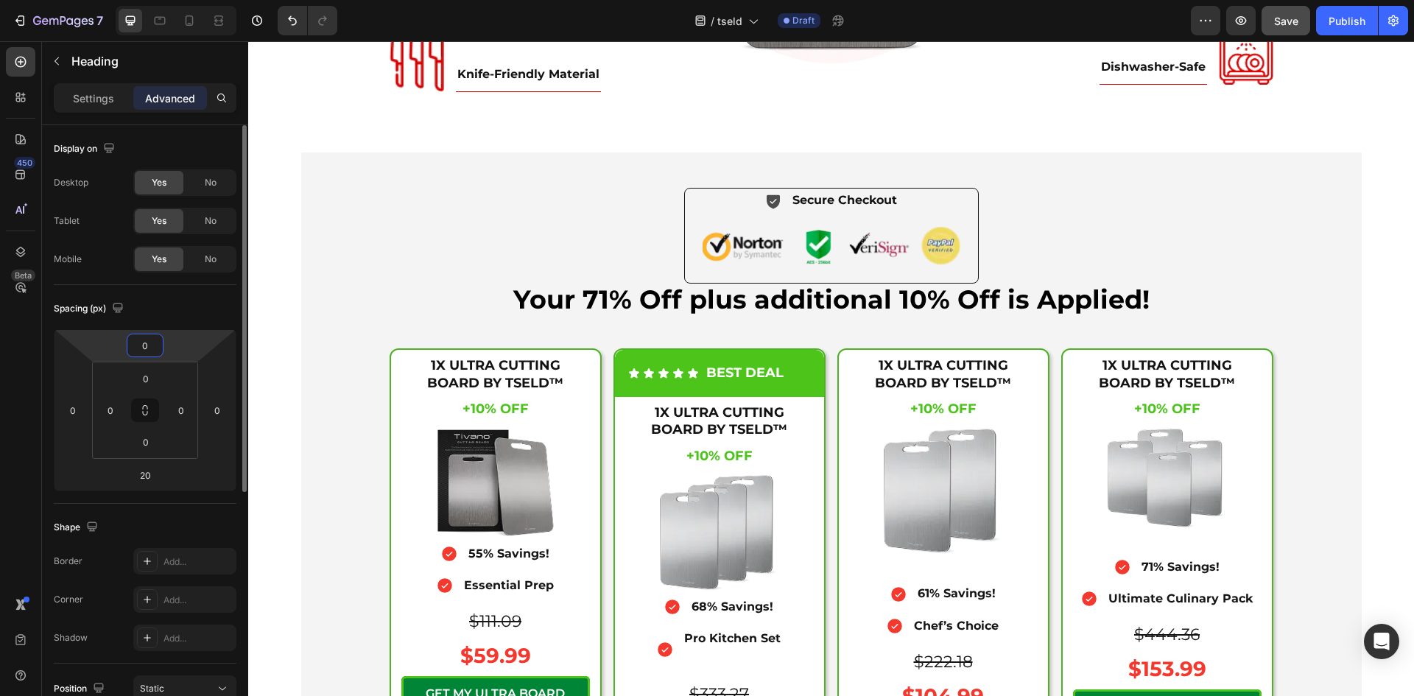
click at [145, 341] on input "0" at bounding box center [144, 345] width 29 height 22
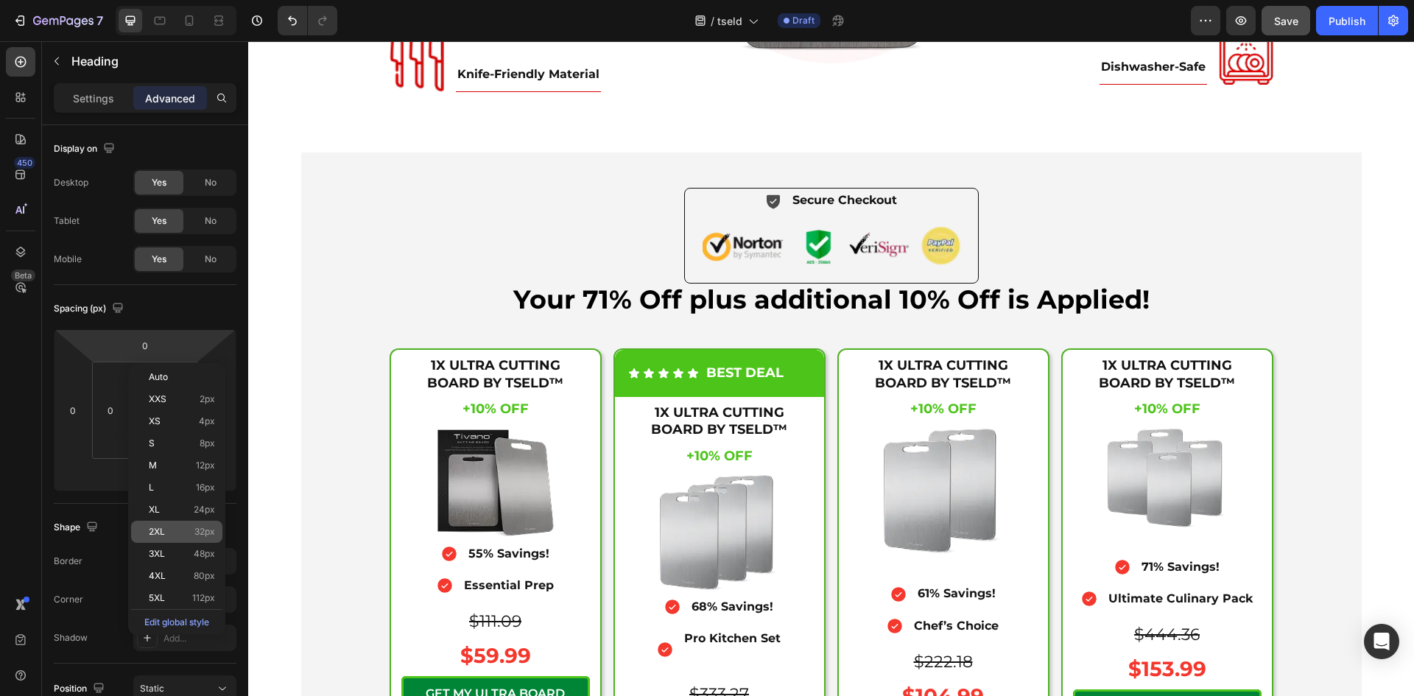
click at [173, 526] on div "2XL 32px" at bounding box center [176, 531] width 91 height 22
type input "32"
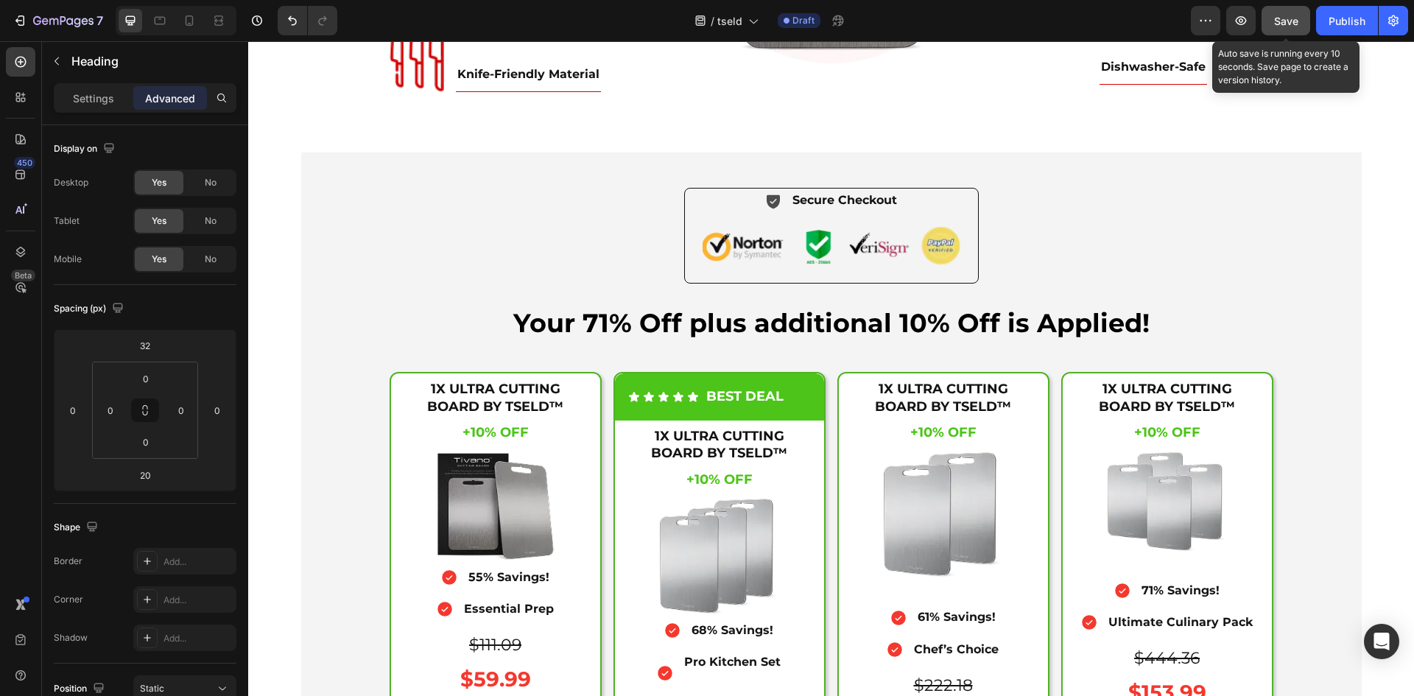
click at [1288, 18] on span "Save" at bounding box center [1286, 21] width 24 height 13
click at [1303, 177] on div "Icon Secure Checkout Text Block Advanced List Image Row Your 71% Off plus addit…" at bounding box center [831, 526] width 1060 height 748
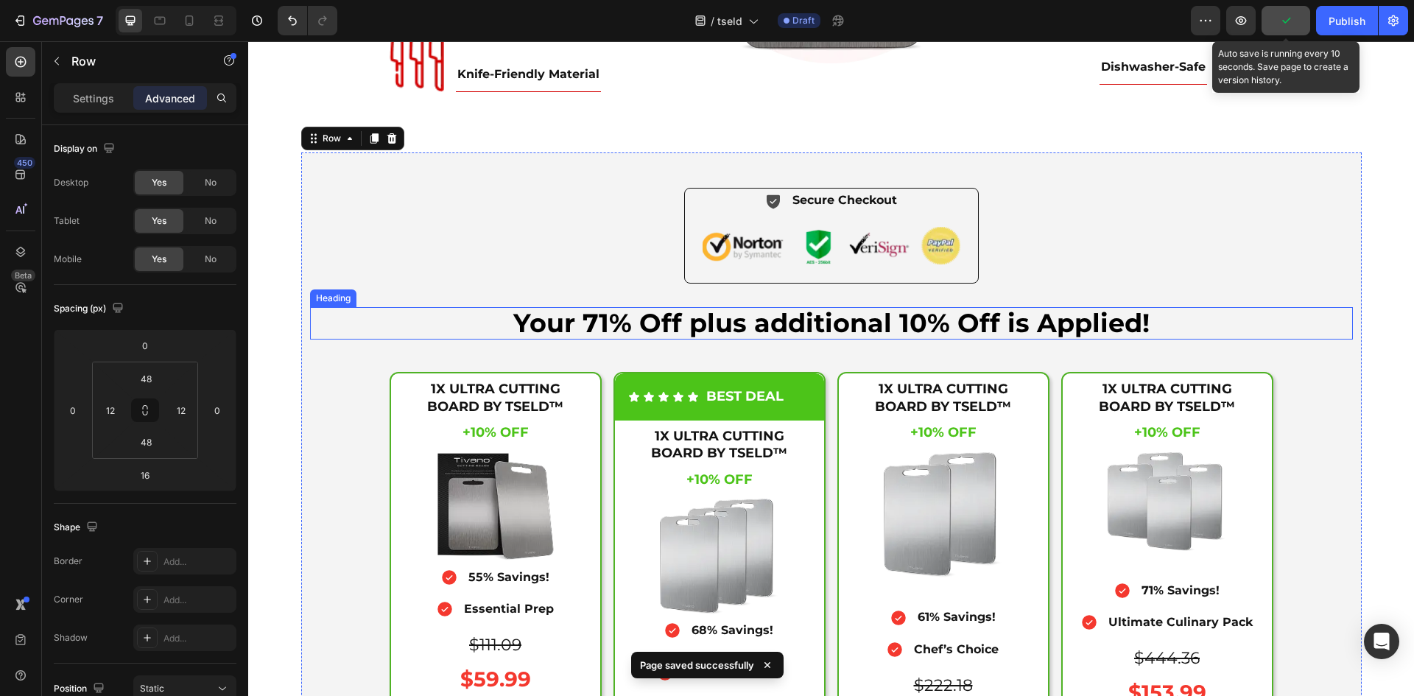
click at [943, 320] on p "Your 71% Off plus additional 10% Off is Applied!" at bounding box center [831, 322] width 1040 height 29
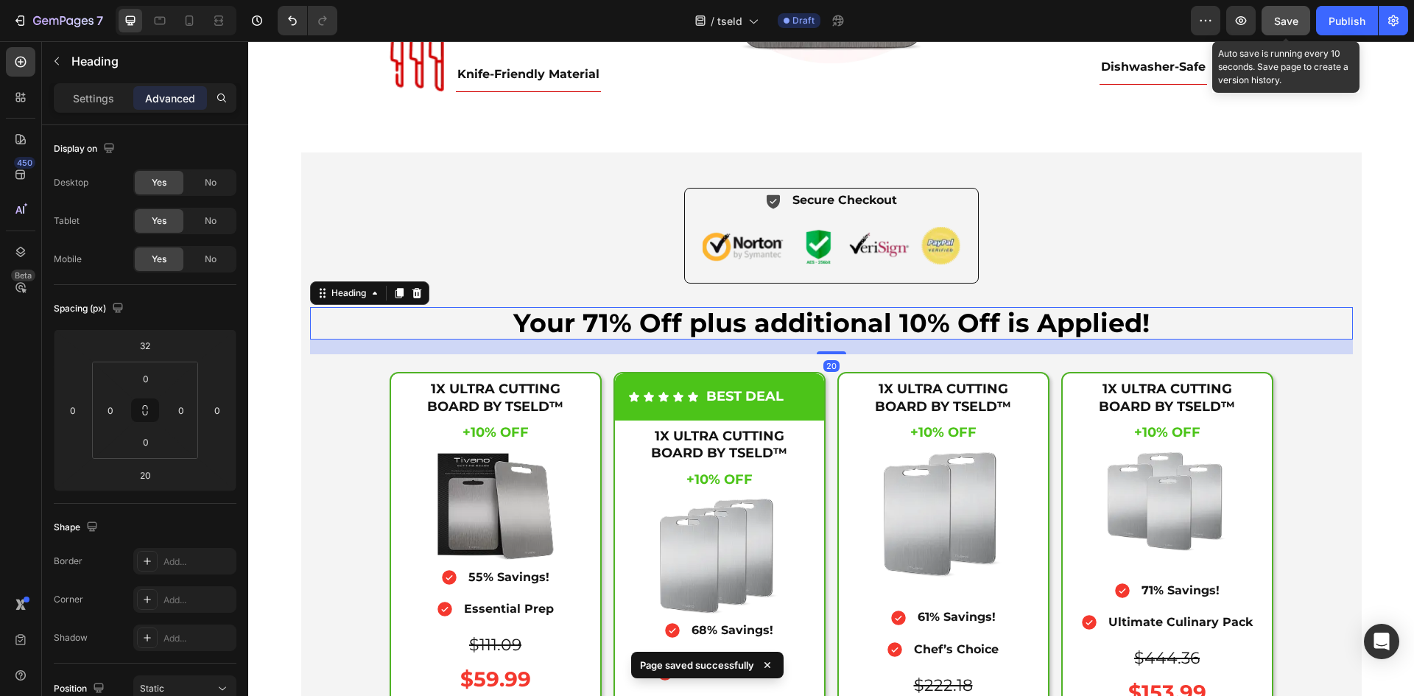
click at [1293, 29] on button "Save" at bounding box center [1285, 20] width 49 height 29
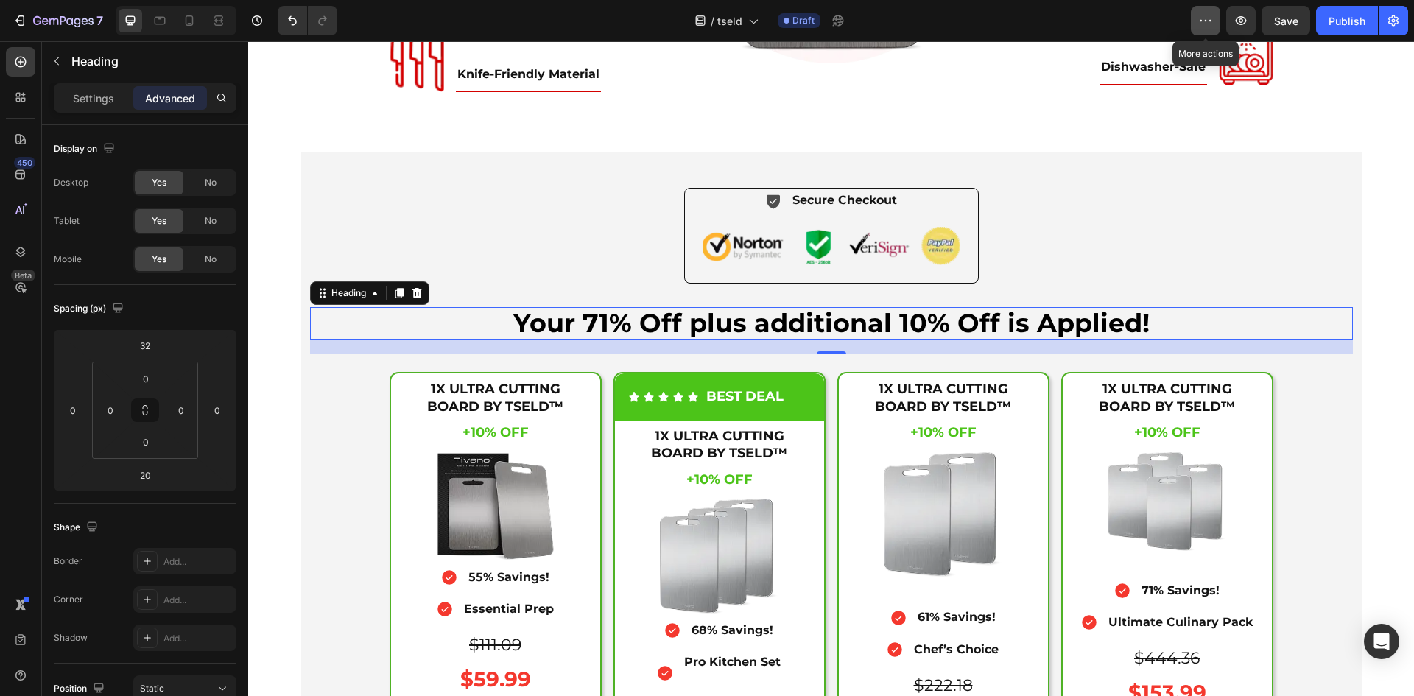
click at [1209, 25] on icon "button" at bounding box center [1205, 20] width 15 height 15
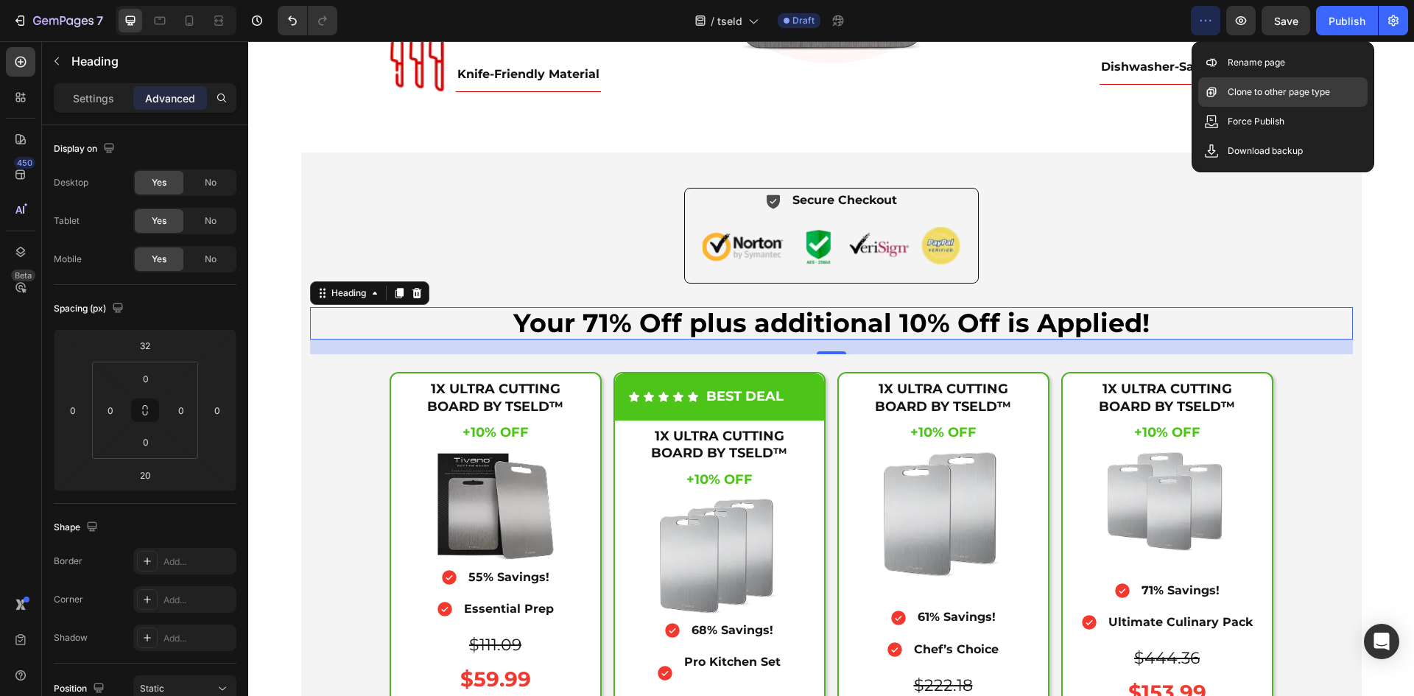
click at [1249, 87] on p "Clone to other page type" at bounding box center [1278, 92] width 102 height 15
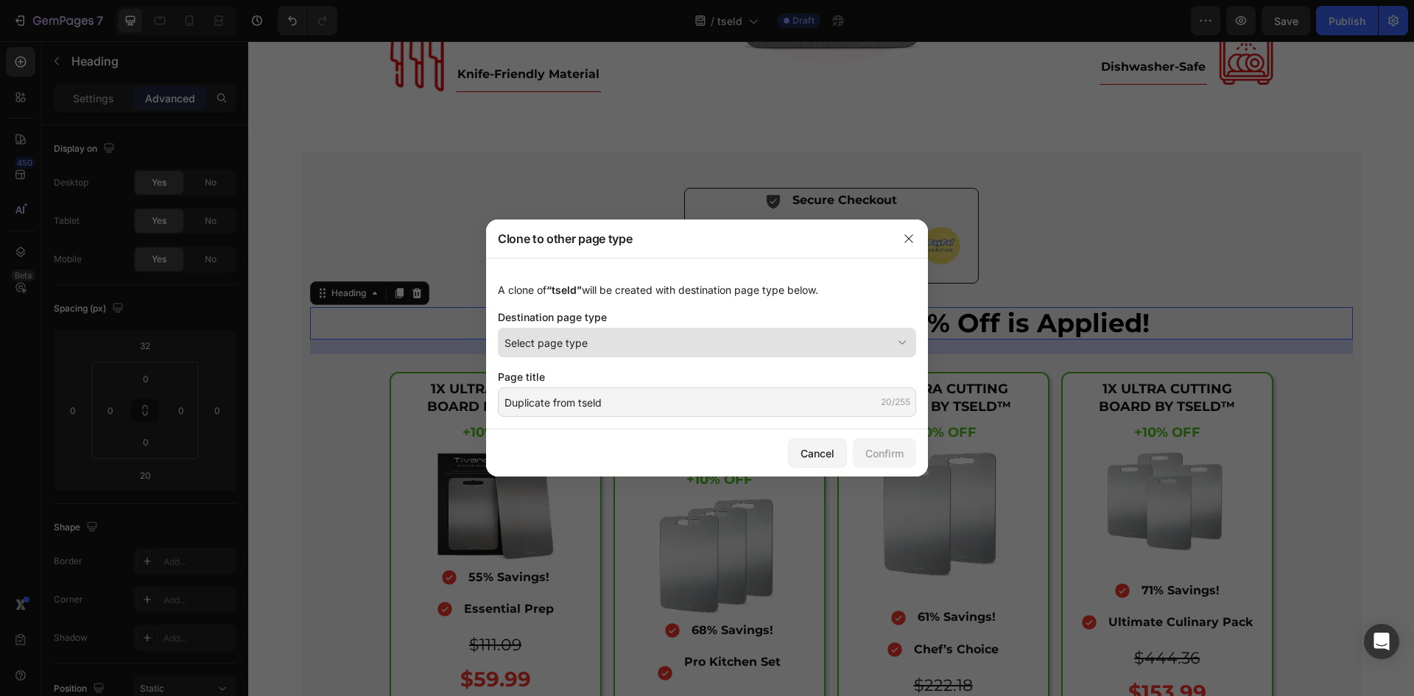
click at [598, 342] on div "Select page type" at bounding box center [697, 342] width 387 height 15
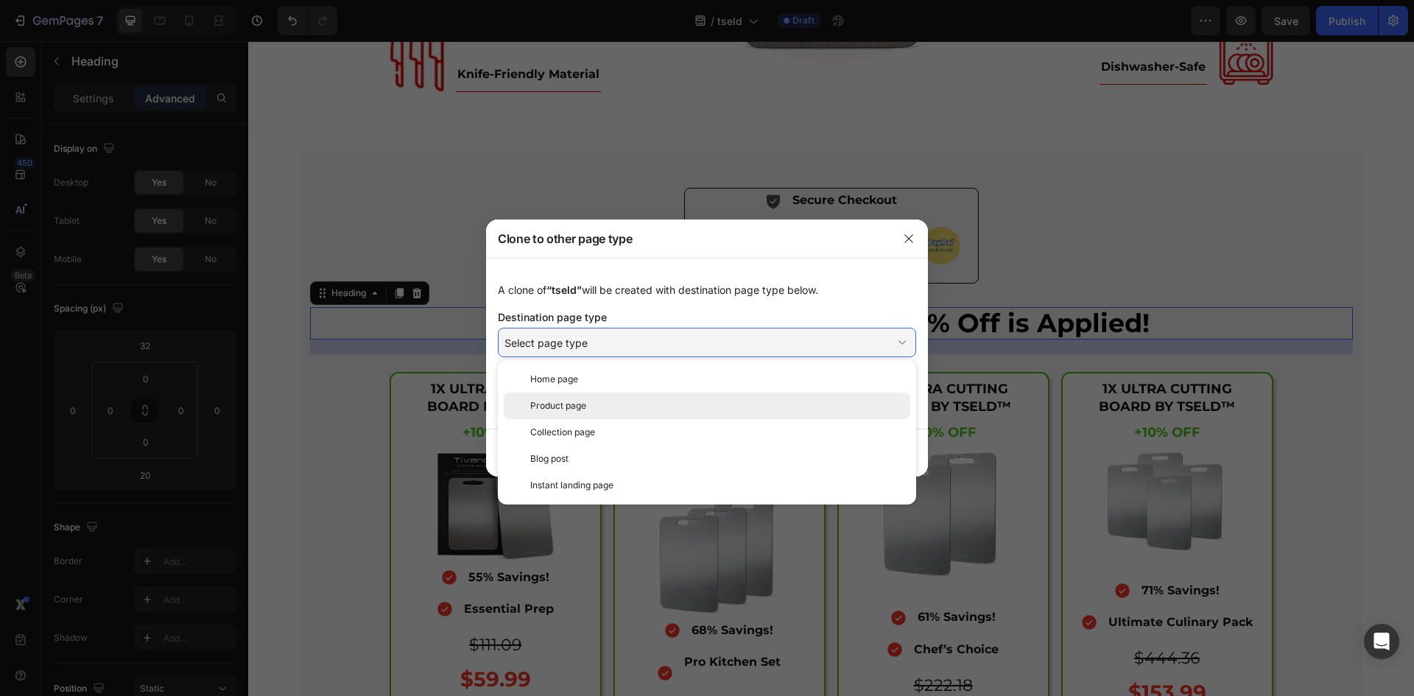
click at [594, 406] on div "Product page" at bounding box center [717, 405] width 374 height 13
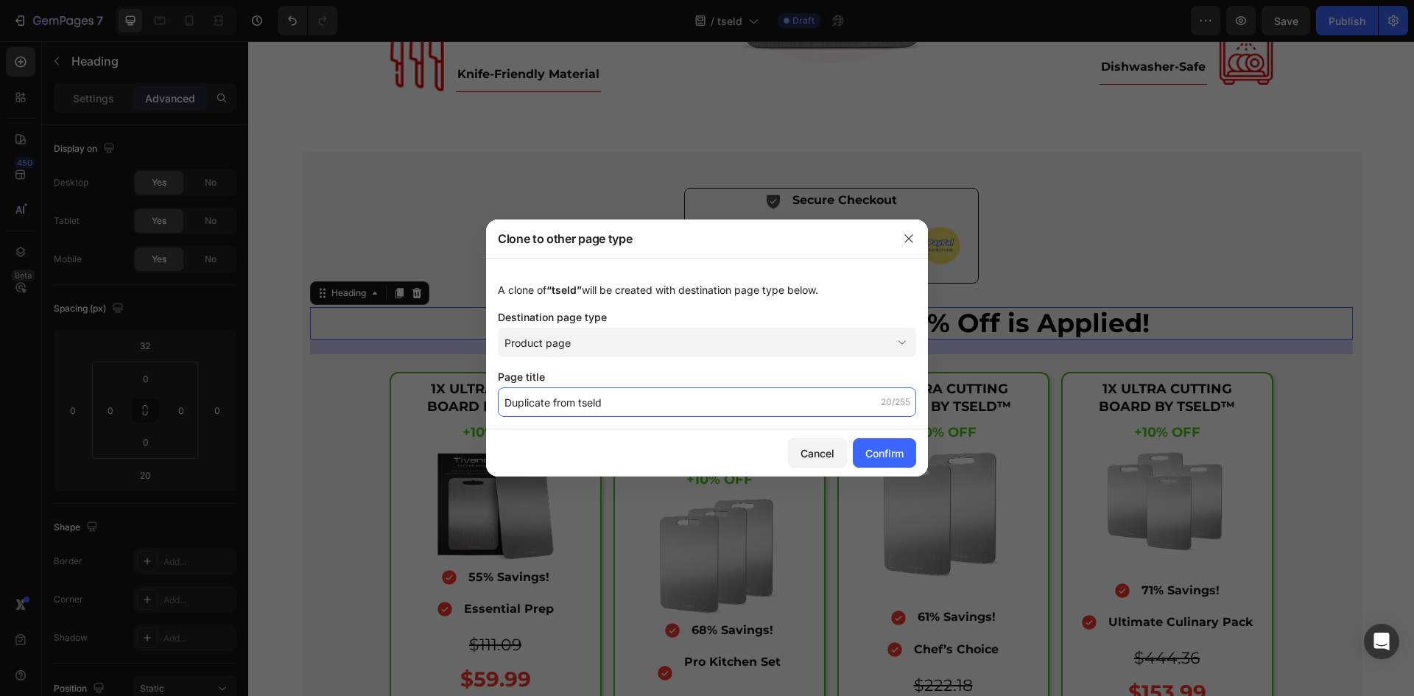
click at [599, 398] on input "Duplicate from tseld" at bounding box center [707, 401] width 418 height 29
click at [591, 407] on input "Duplicate from tseld" at bounding box center [707, 401] width 418 height 29
click at [591, 406] on input "Duplicate from tseld" at bounding box center [707, 401] width 418 height 29
paste input "titanom cutting boar"
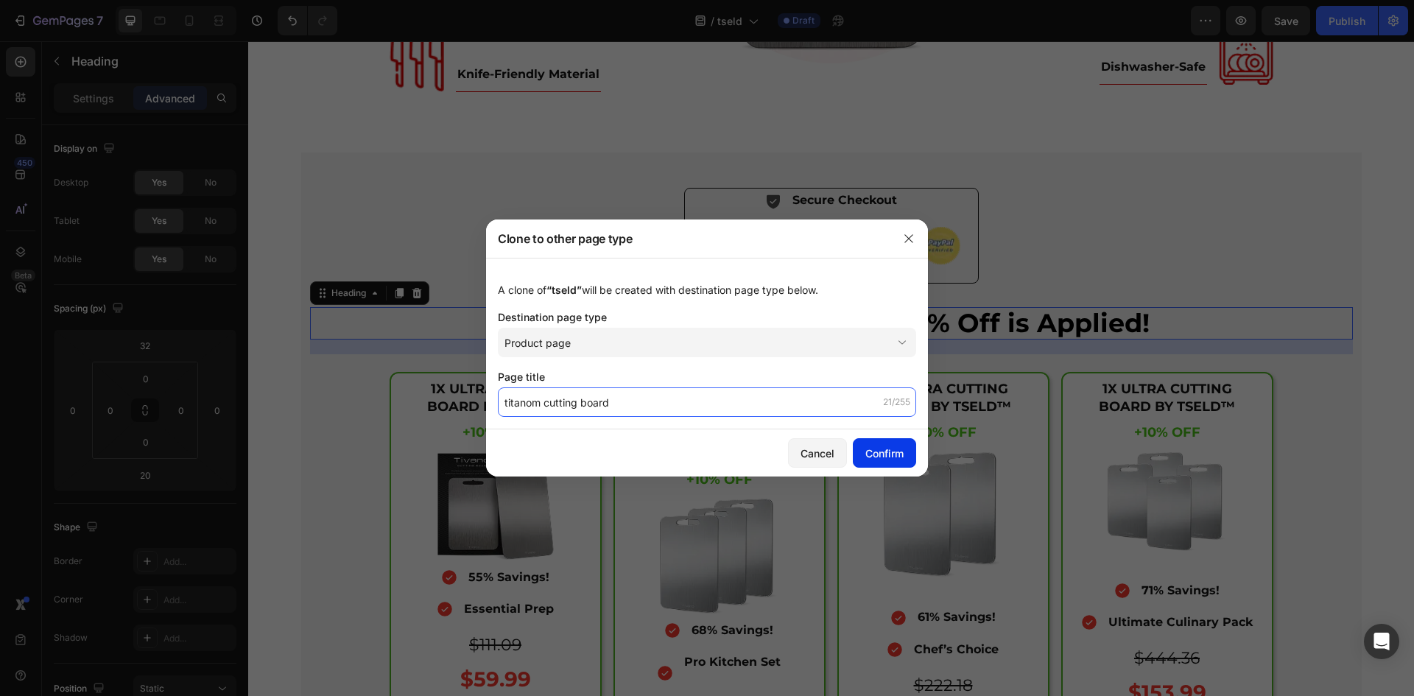
type input "titanom cutting board"
click at [871, 452] on div "Confirm" at bounding box center [884, 452] width 38 height 15
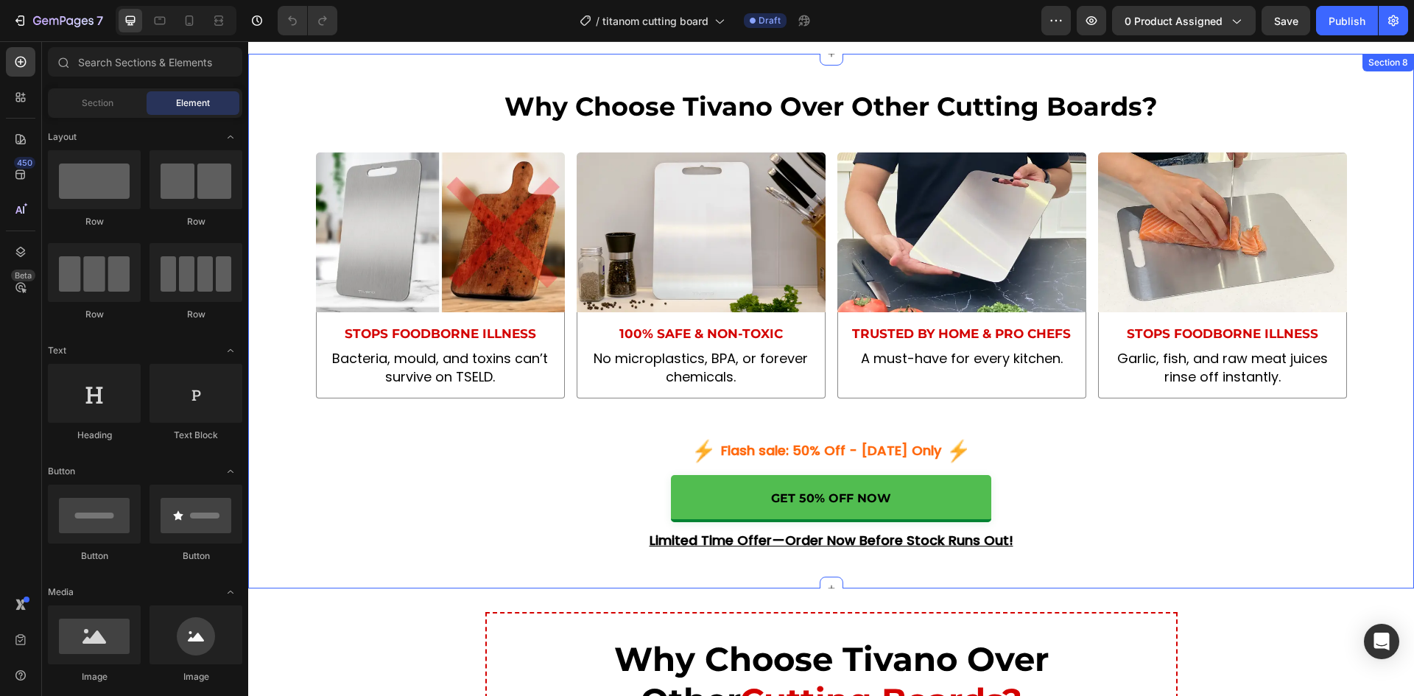
scroll to position [5685, 0]
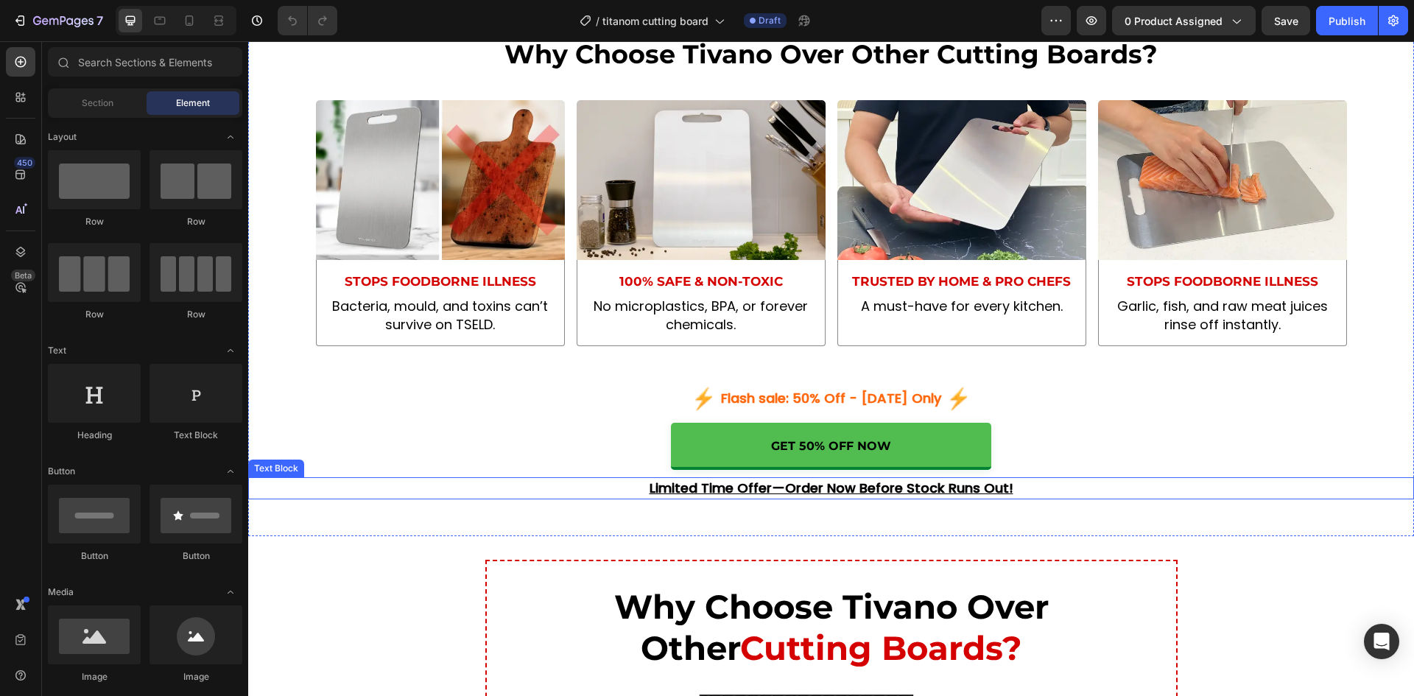
click at [732, 491] on u "Limited Time Offer—Order Now Before Stock Runs Out!" at bounding box center [831, 488] width 364 height 18
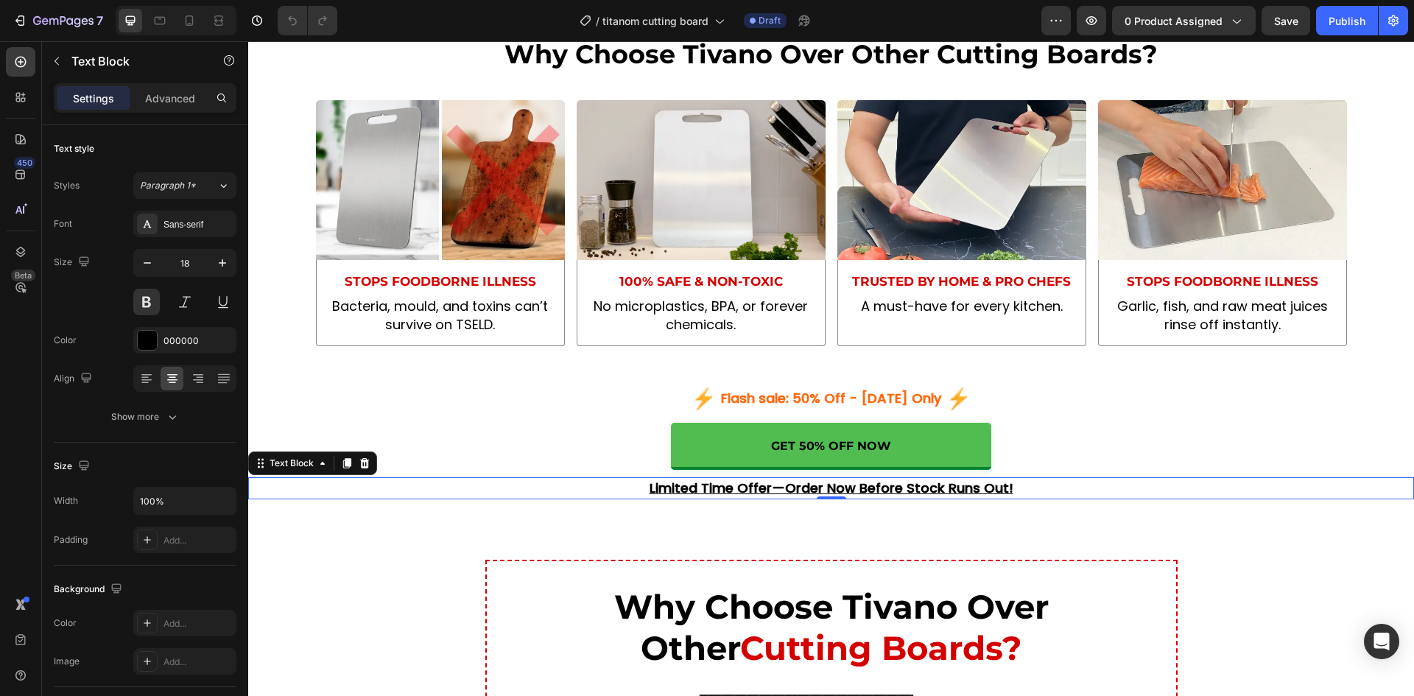
click at [732, 491] on u "Limited Time Offer—Order Now Before Stock Runs Out!" at bounding box center [831, 488] width 364 height 18
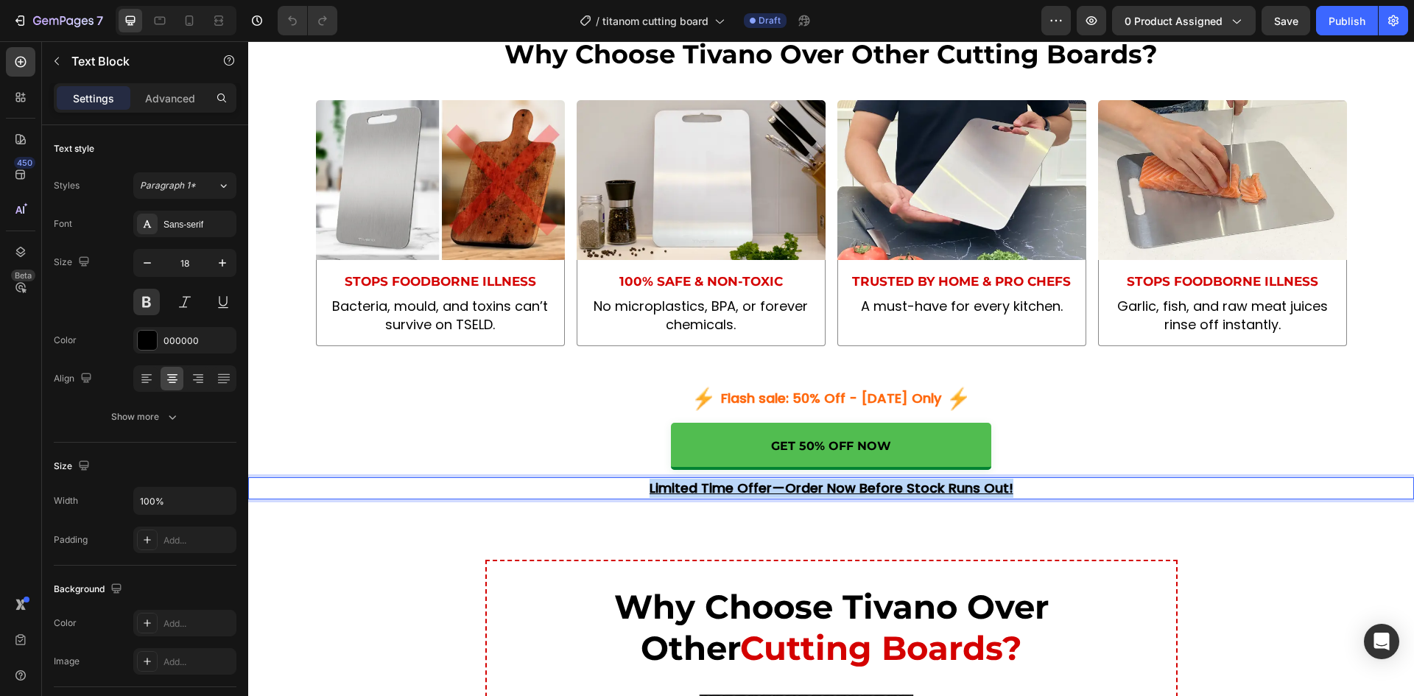
click at [732, 491] on u "Limited Time Offer—Order Now Before Stock Runs Out!" at bounding box center [831, 488] width 364 height 18
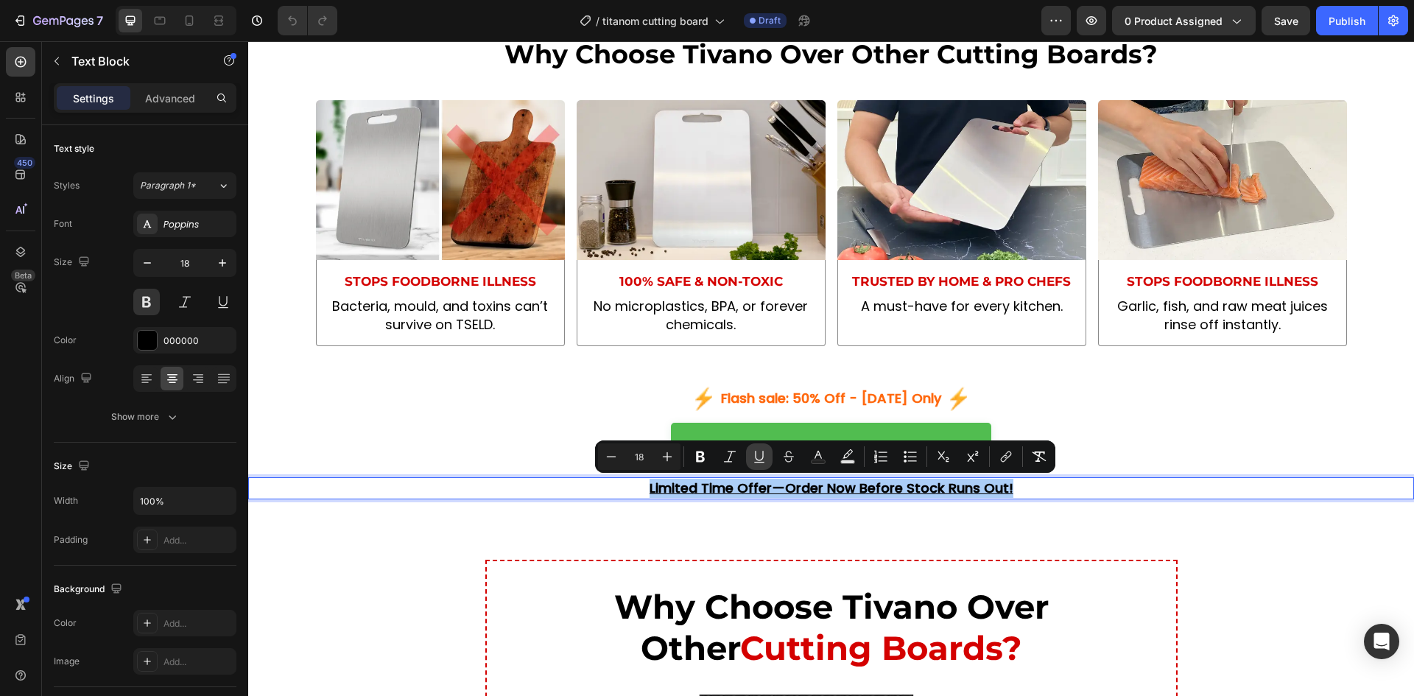
click at [755, 456] on icon "Editor contextual toolbar" at bounding box center [759, 456] width 8 height 10
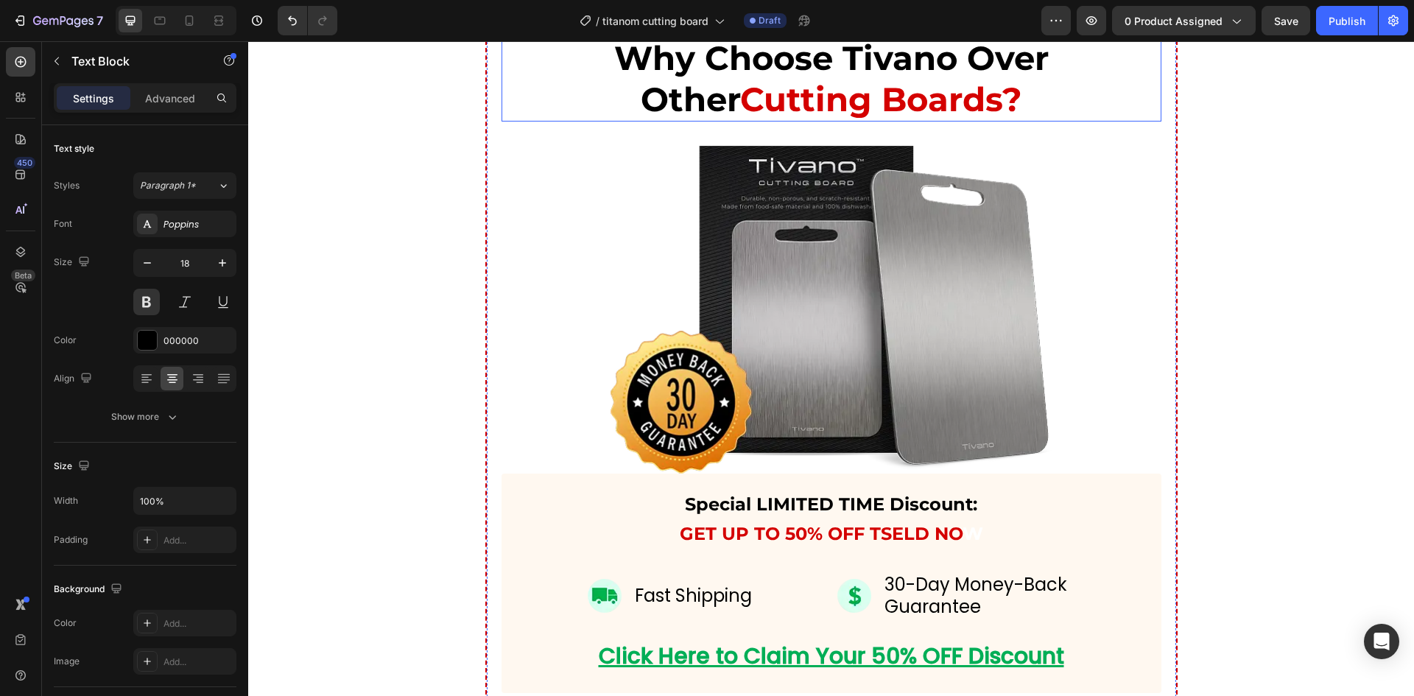
type input "16"
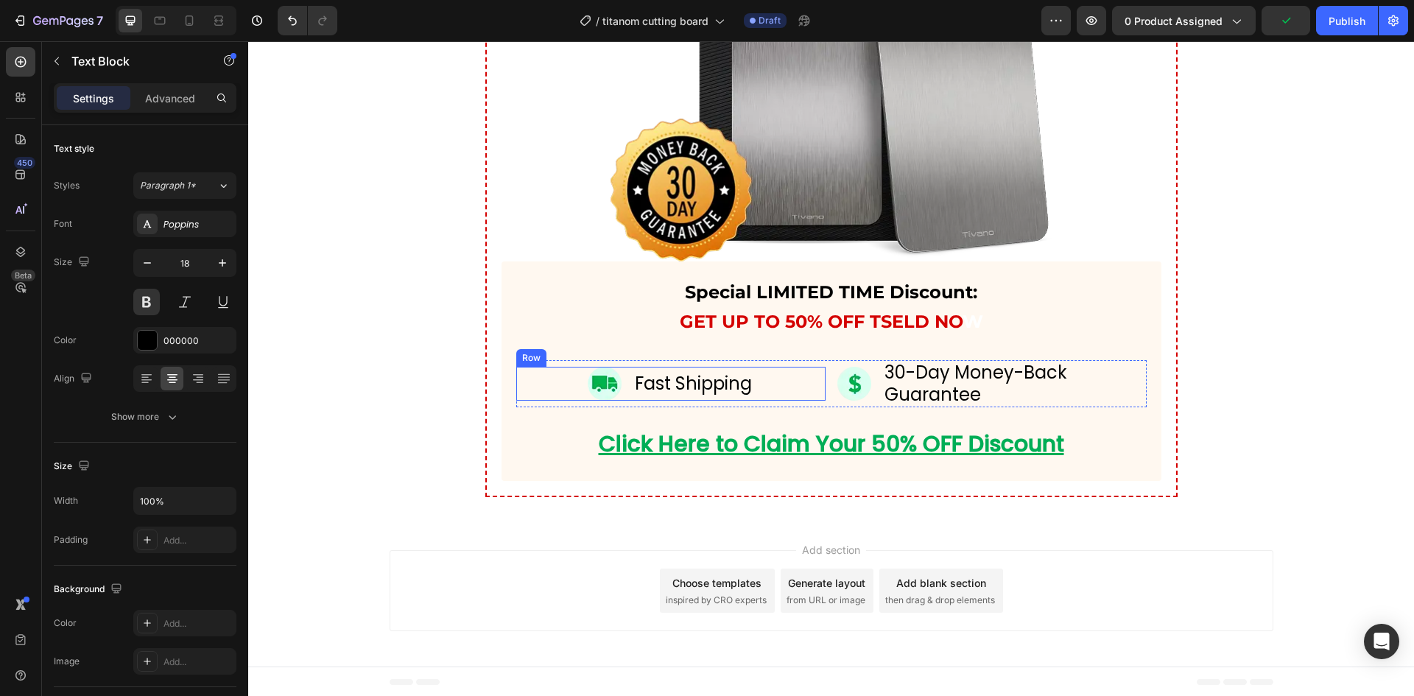
scroll to position [6447, 0]
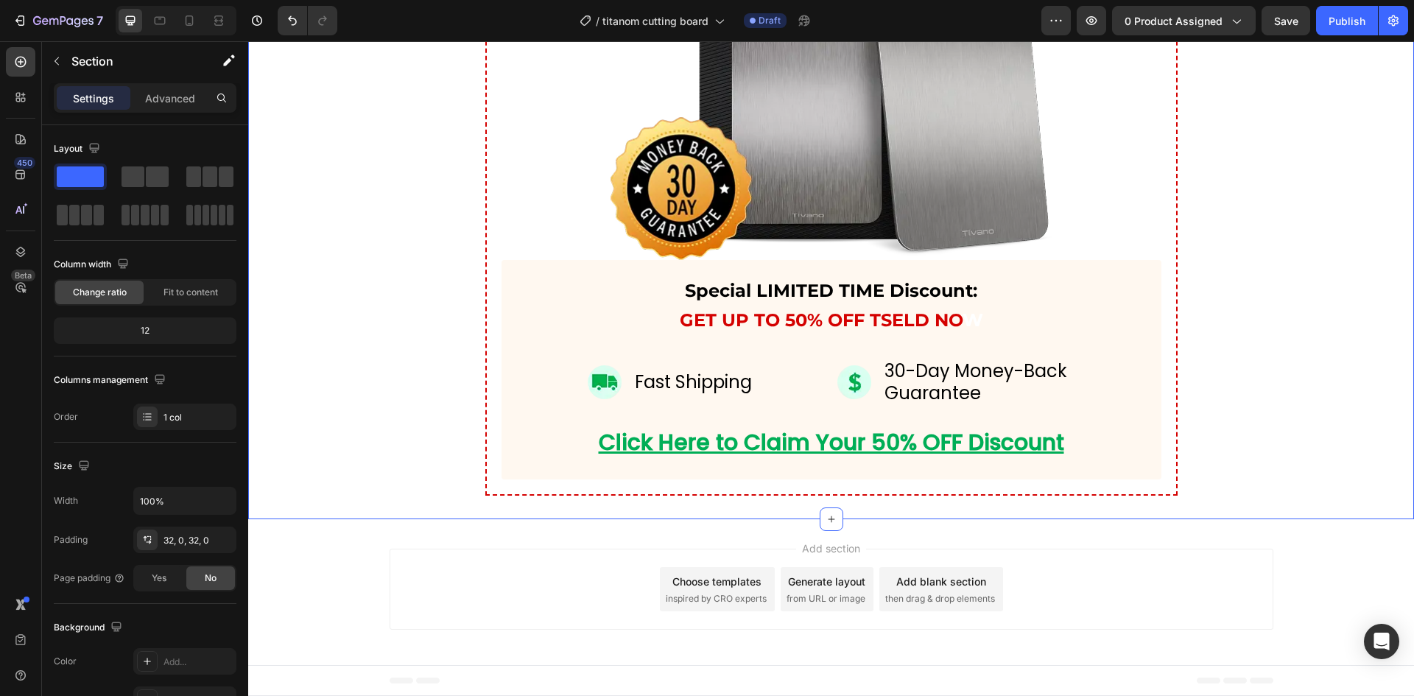
click at [437, 413] on div "Why Choose Tivano Over Other Cutting Boards? Heading Image Special LIMITED TIME…" at bounding box center [830, 147] width 1165 height 698
click at [346, 388] on div "Why Choose Tivano Over Other Cutting Boards? Heading Image Special LIMITED TIME…" at bounding box center [830, 147] width 1165 height 698
click at [63, 55] on button "button" at bounding box center [57, 61] width 24 height 24
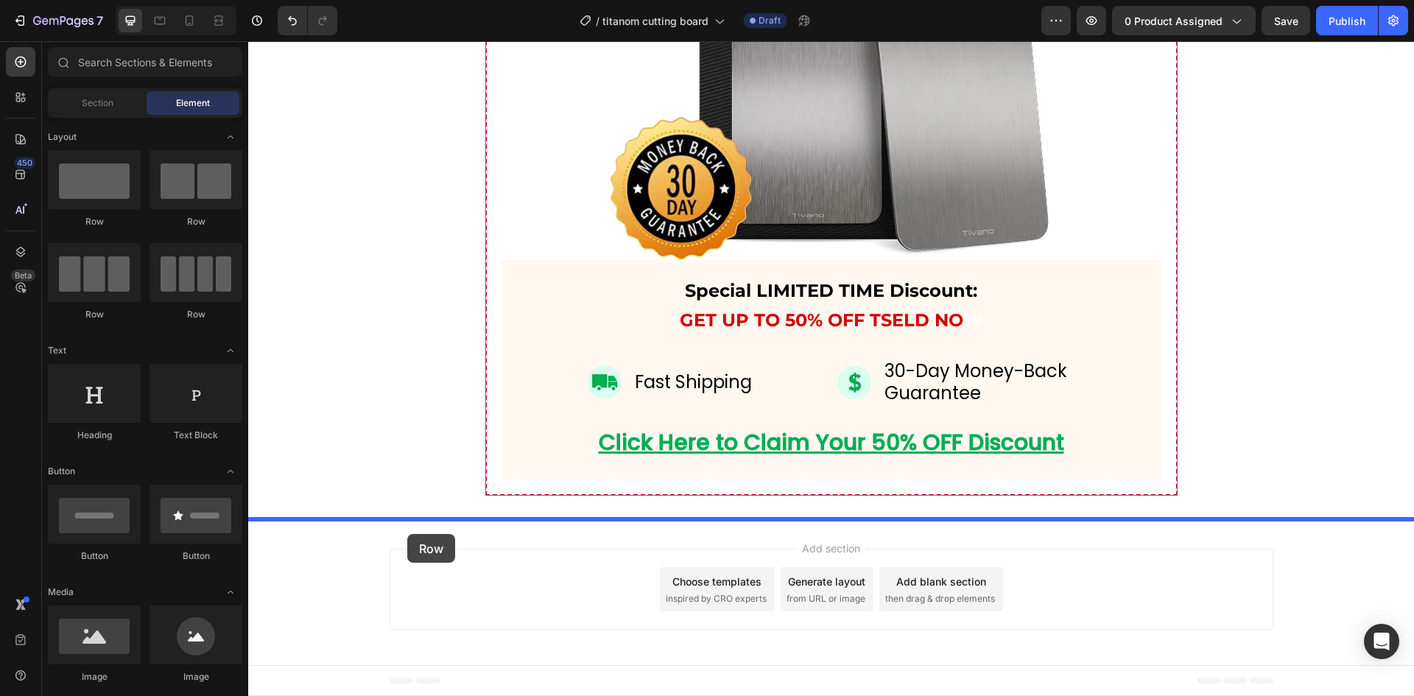
drag, startPoint x: 476, startPoint y: 342, endPoint x: 407, endPoint y: 534, distance: 204.0
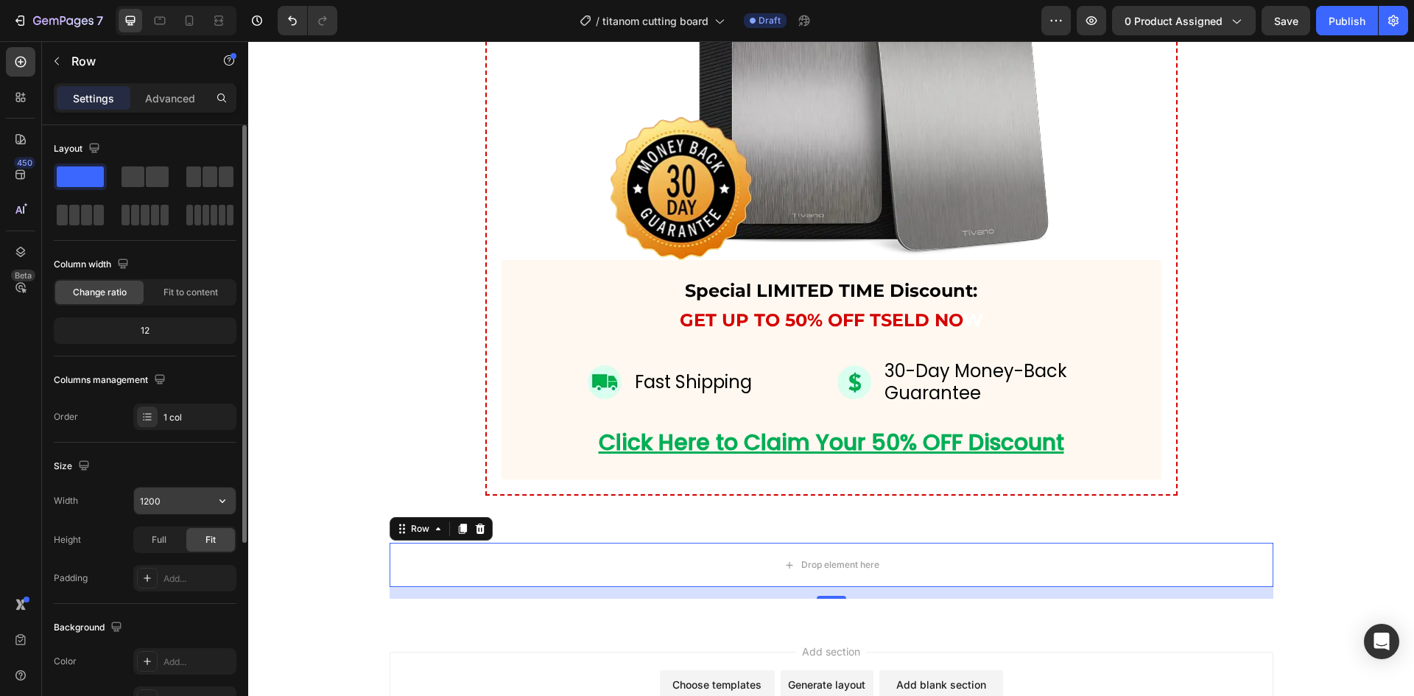
click at [161, 509] on input "1200" at bounding box center [185, 500] width 102 height 27
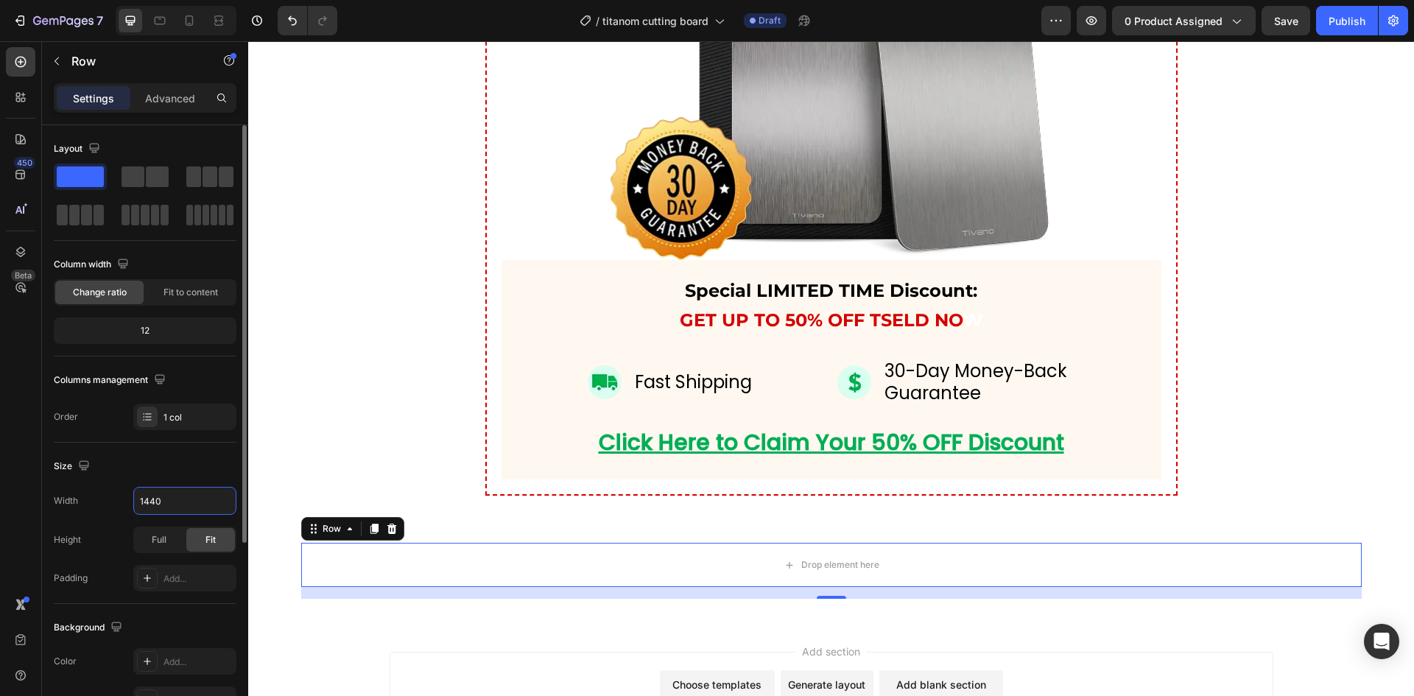
scroll to position [123, 0]
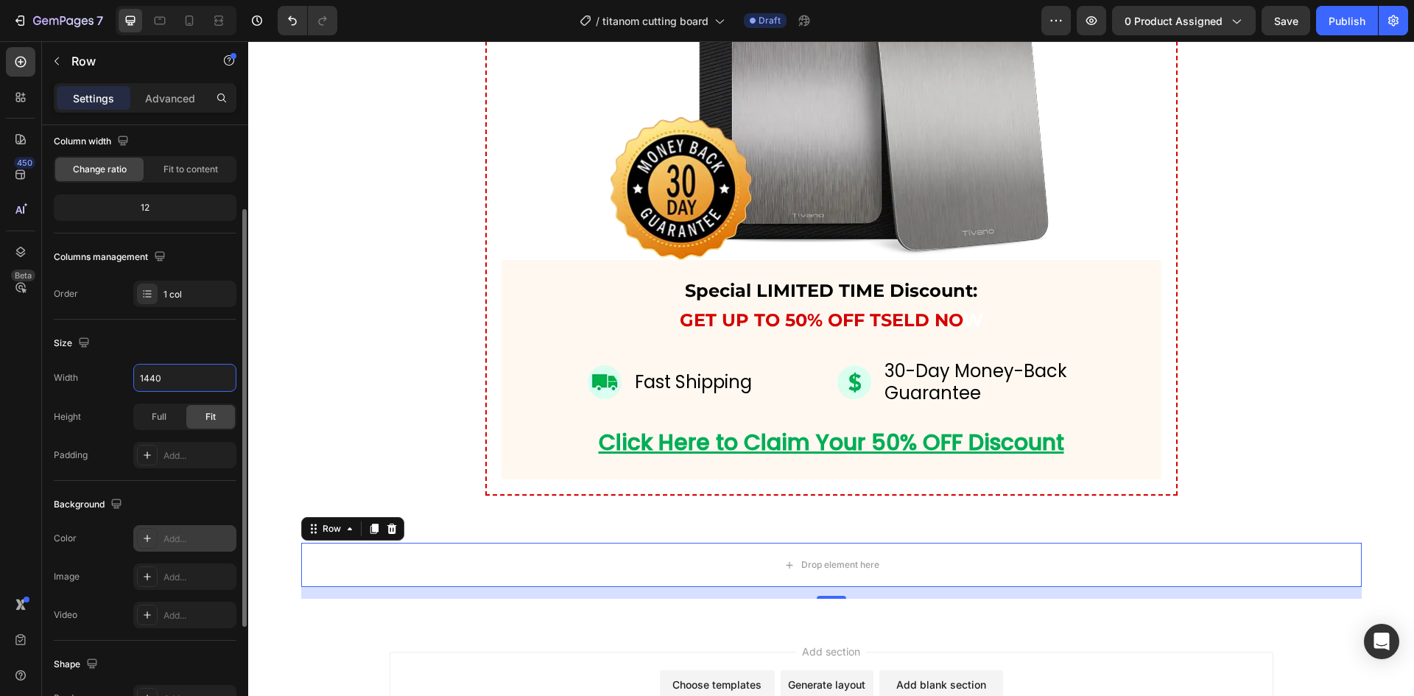
type input "1440"
click at [160, 546] on div "Add..." at bounding box center [184, 538] width 103 height 27
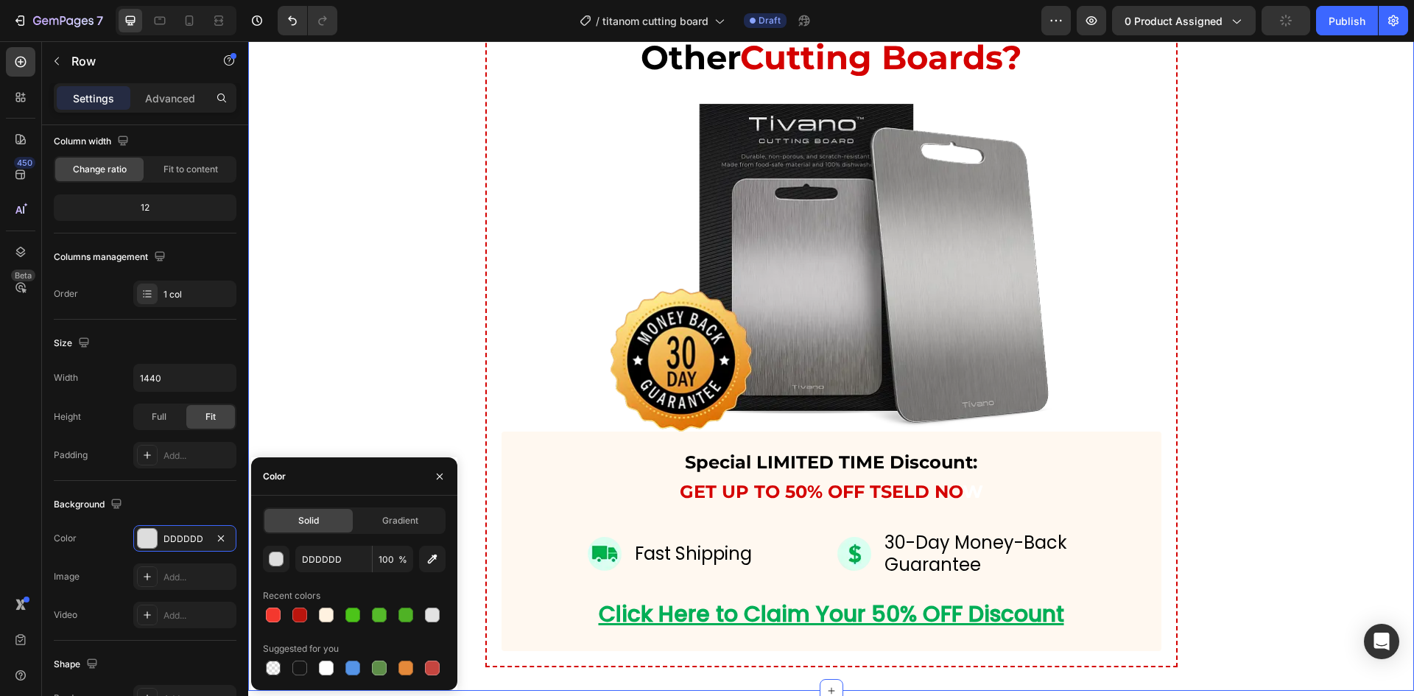
scroll to position [6202, 0]
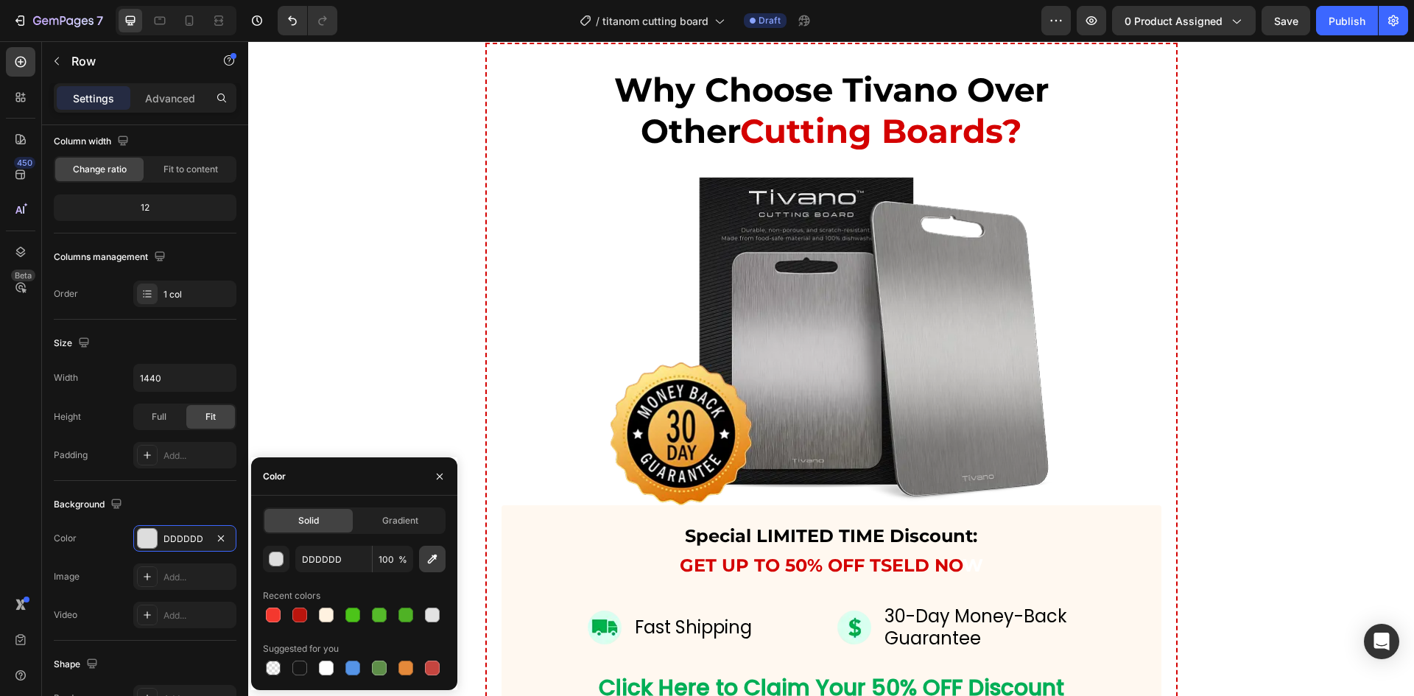
click at [427, 550] on button "button" at bounding box center [432, 559] width 27 height 27
type input "BFBDBD"
drag, startPoint x: 431, startPoint y: 474, endPoint x: 194, endPoint y: 433, distance: 240.6
click at [431, 474] on button "button" at bounding box center [440, 477] width 24 height 24
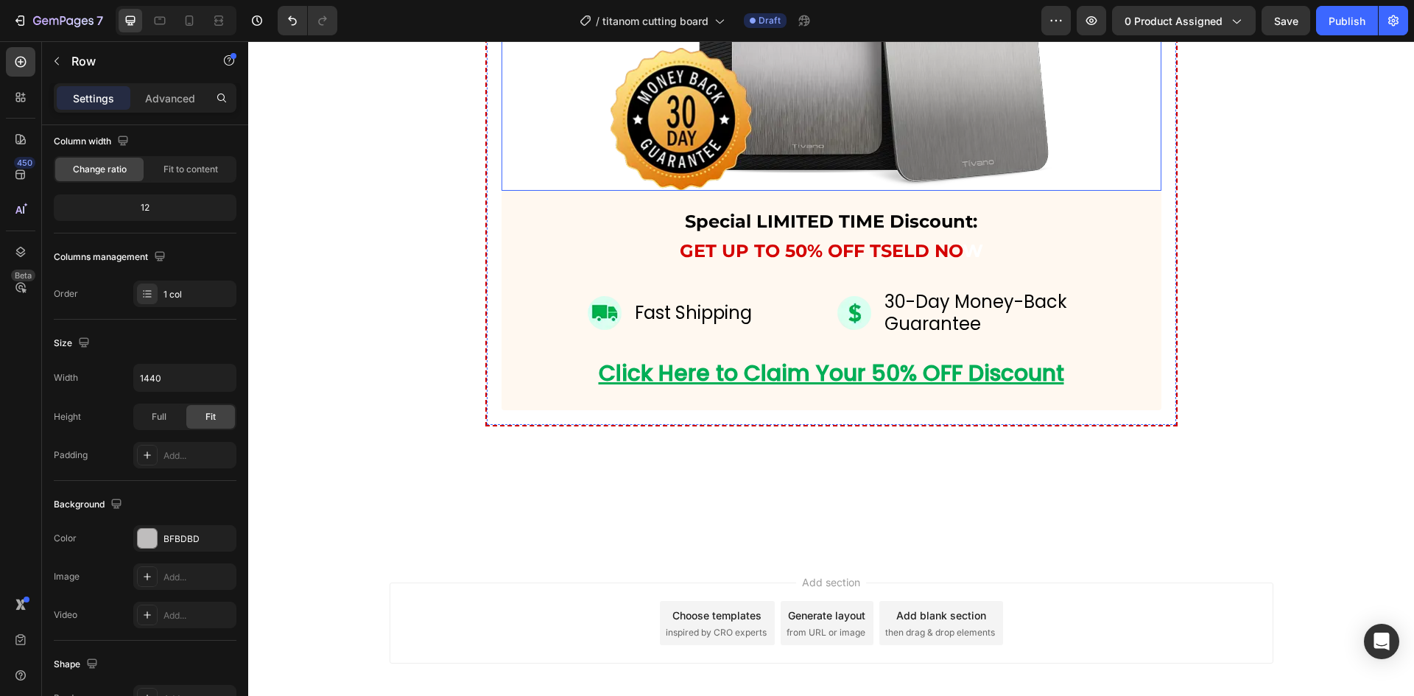
scroll to position [6550, 0]
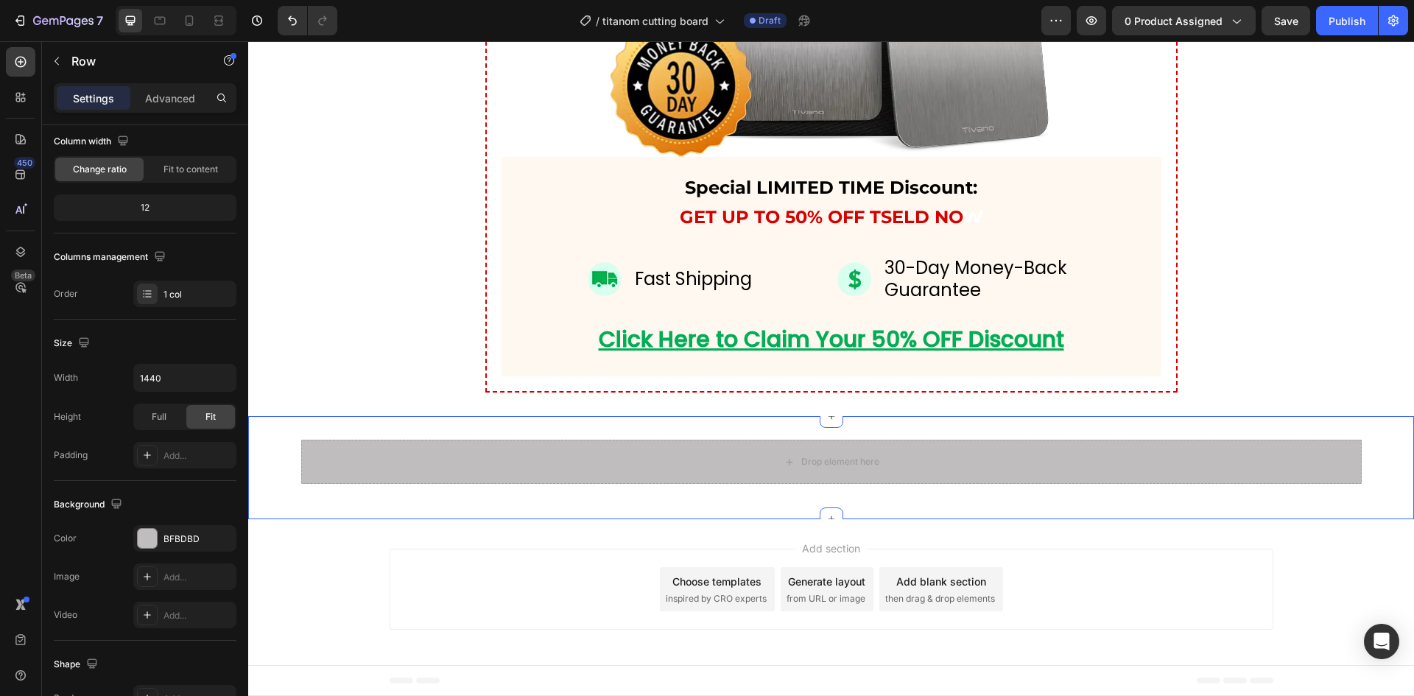
click at [433, 438] on div "Drop element here Row Section 10" at bounding box center [830, 467] width 1165 height 103
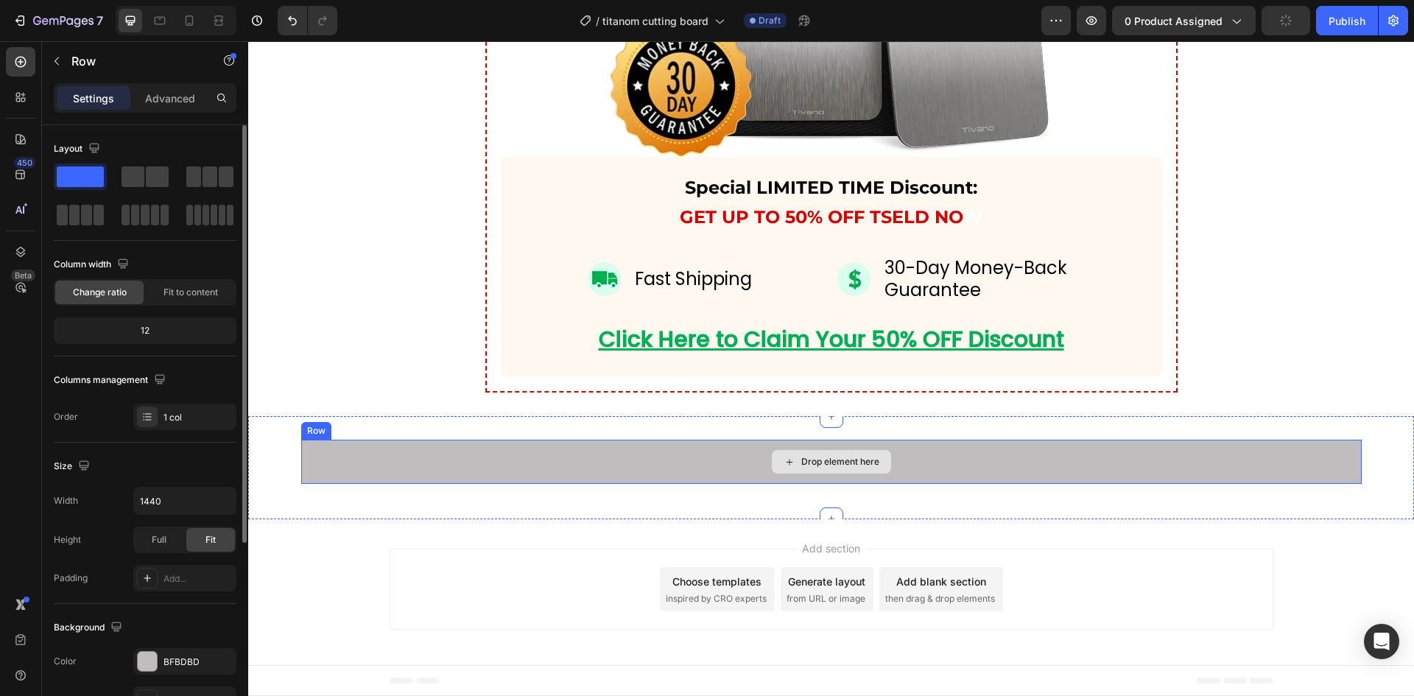
click at [409, 469] on div "Drop element here" at bounding box center [831, 462] width 1060 height 44
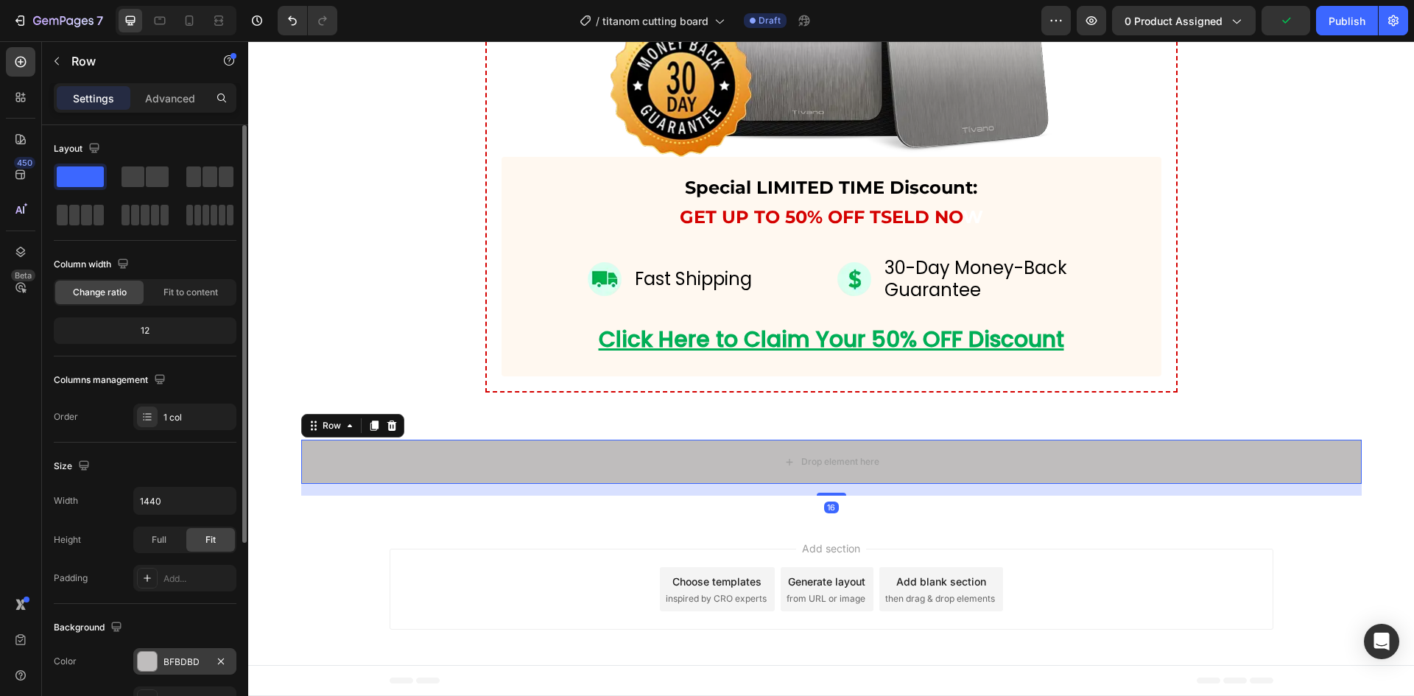
click at [180, 660] on div "BFBDBD" at bounding box center [184, 661] width 43 height 13
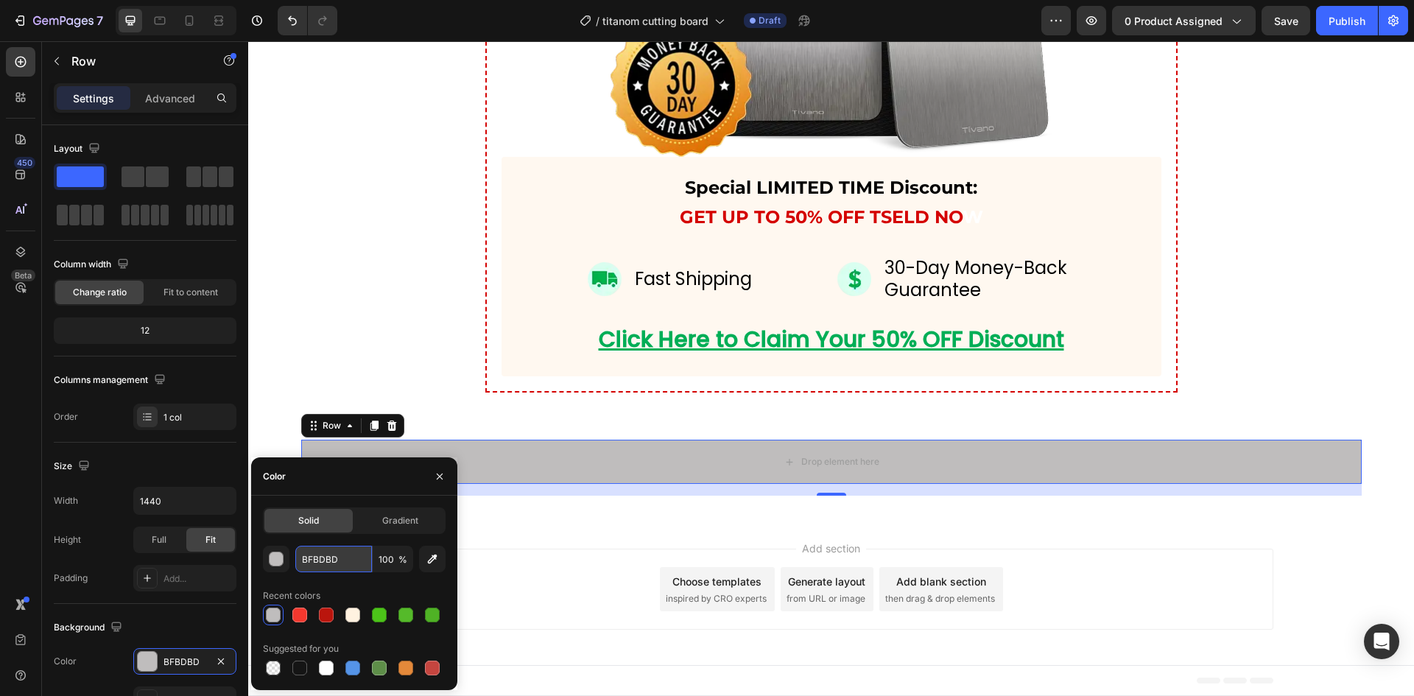
click at [314, 547] on input "BFBDBD" at bounding box center [333, 559] width 77 height 27
paste input "#FAFAFA"
type input "#FAFAFA"
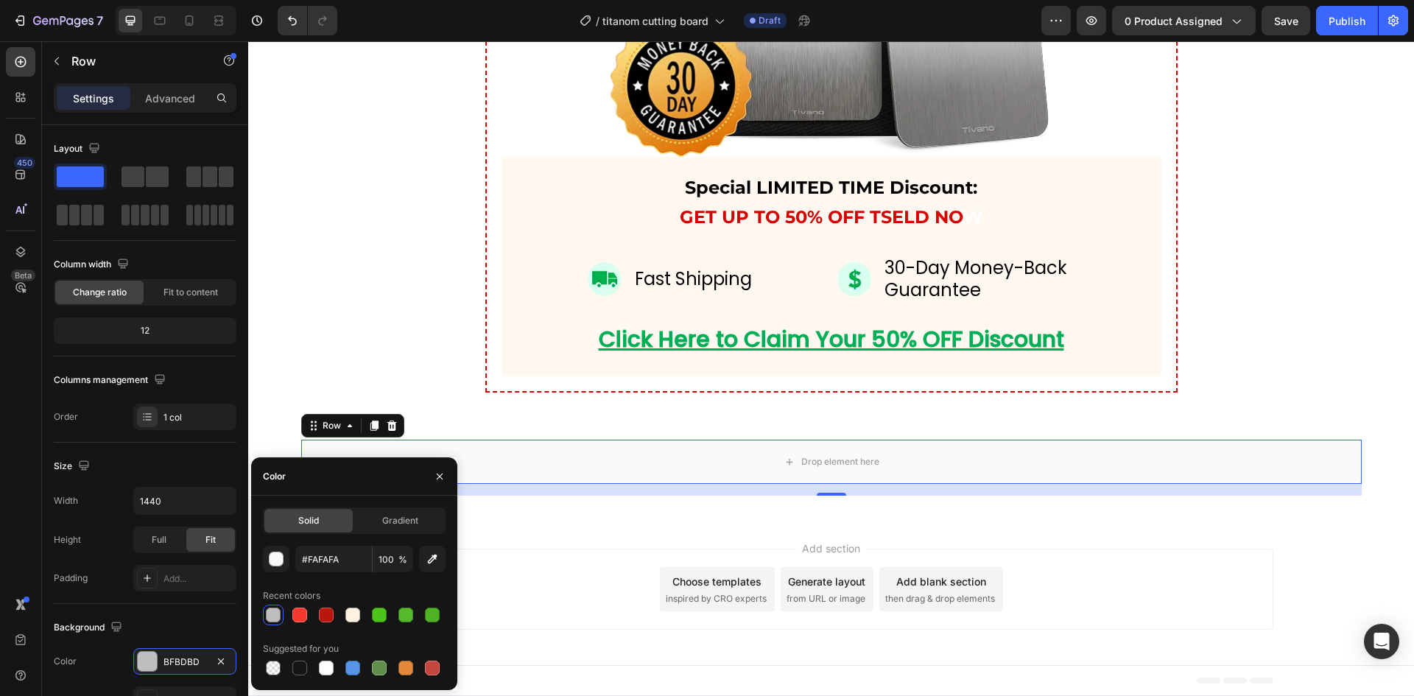
click at [317, 328] on div "Why Choose Tivano Over Other Cutting Boards? Heading Image Special LIMITED TIME…" at bounding box center [830, 43] width 1165 height 698
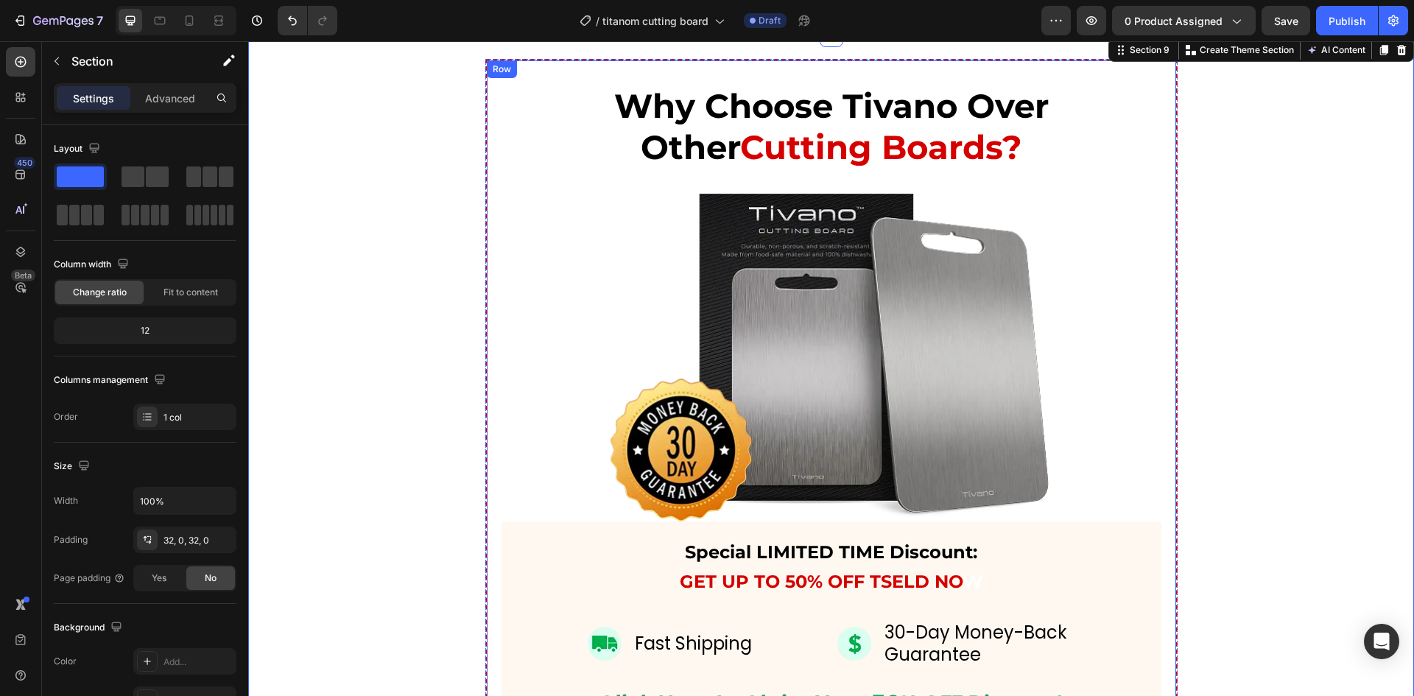
scroll to position [6182, 0]
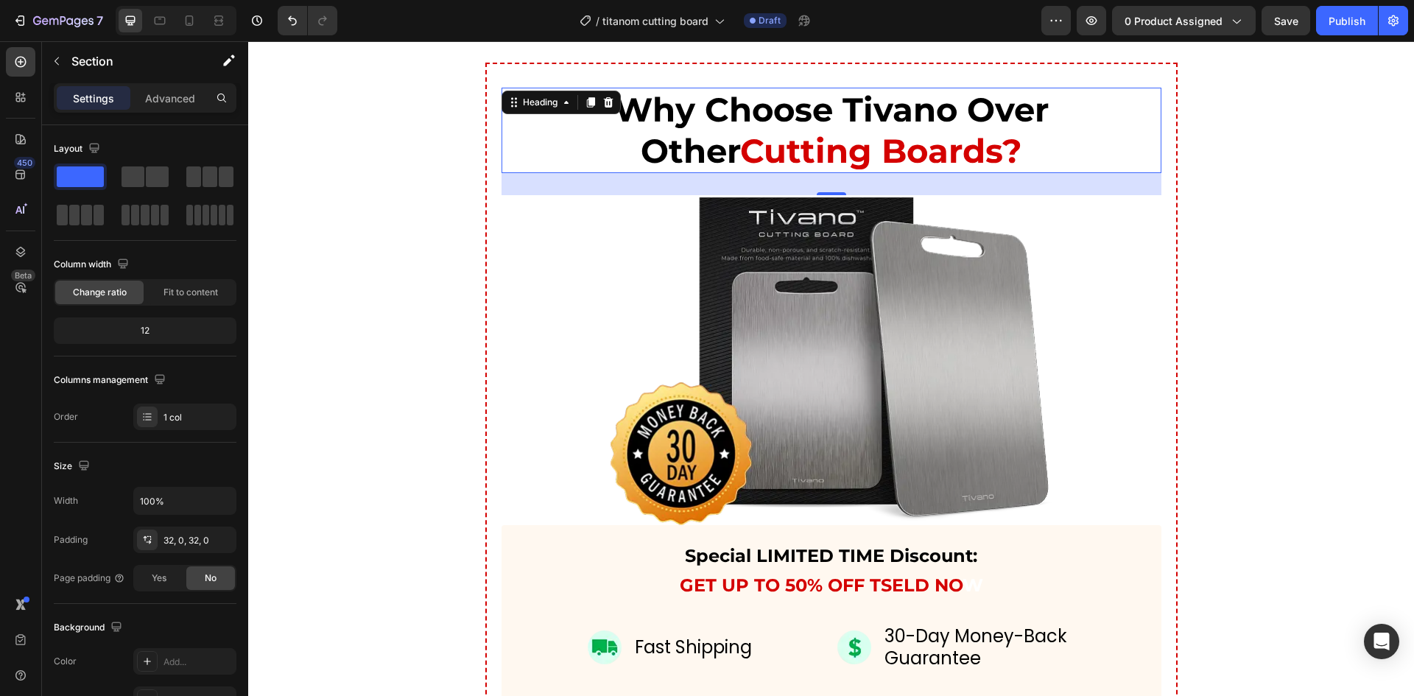
click at [660, 143] on h2 "Why Choose Tivano Over Other Cutting Boards?" at bounding box center [831, 130] width 660 height 85
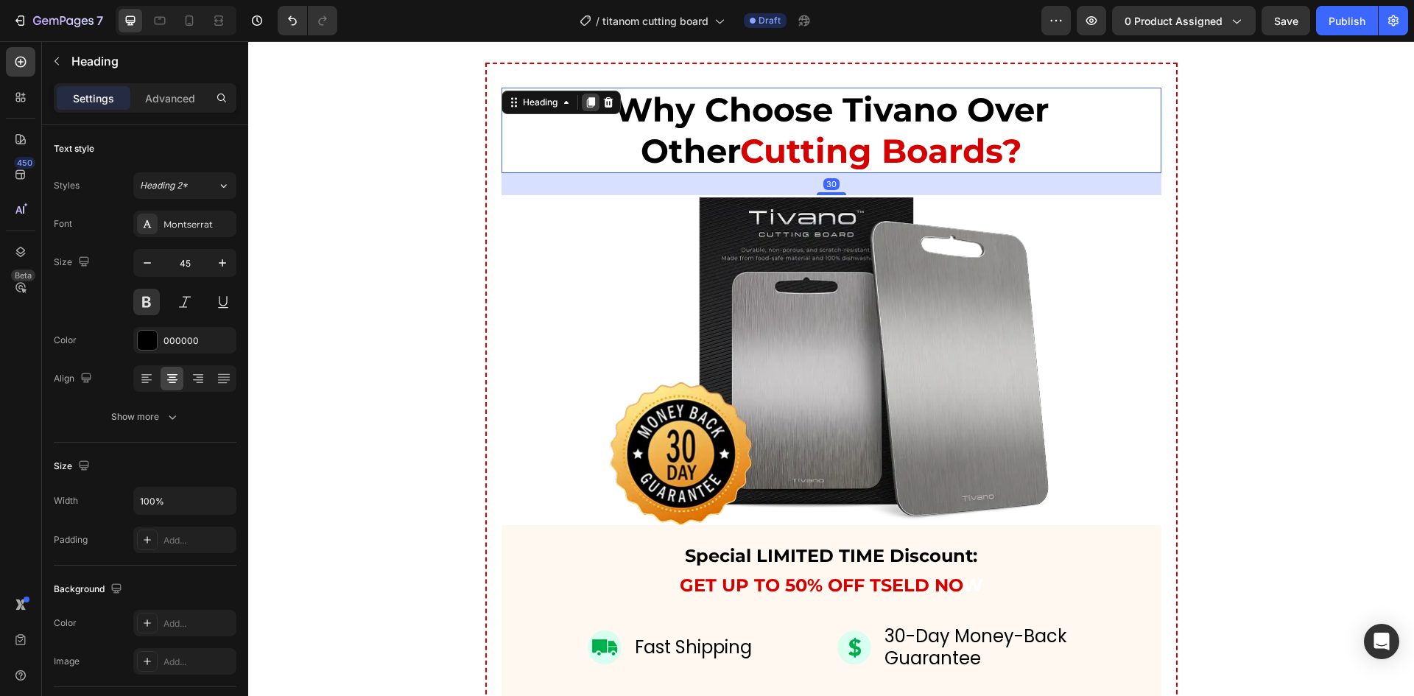
click at [586, 102] on icon at bounding box center [590, 102] width 8 height 10
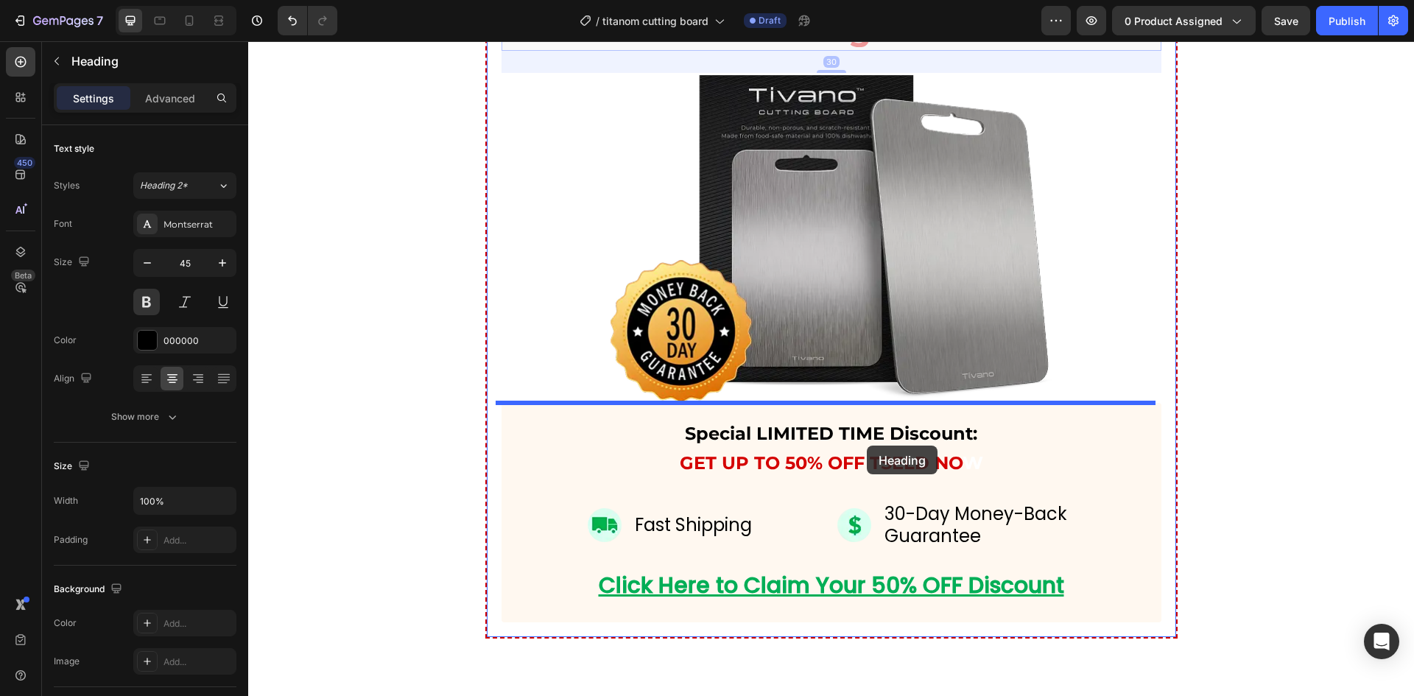
scroll to position [6657, 0]
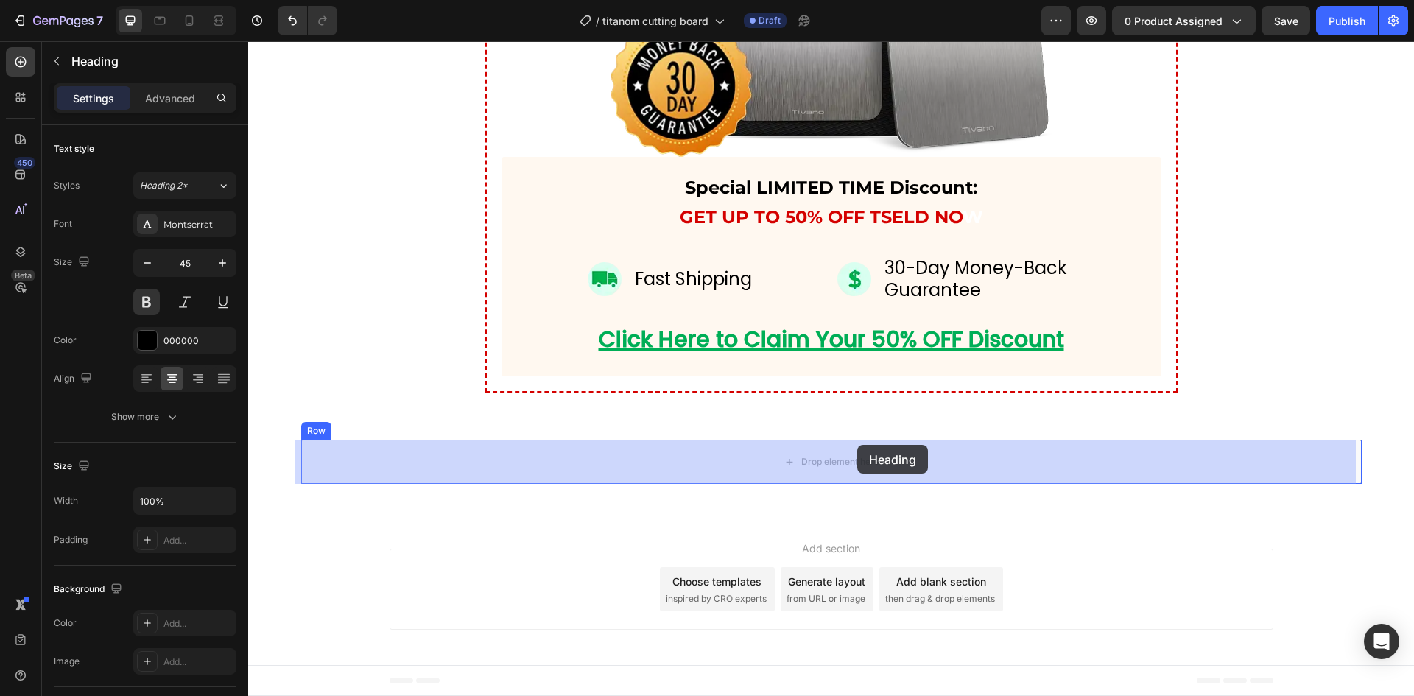
drag, startPoint x: 502, startPoint y: 180, endPoint x: 853, endPoint y: 448, distance: 441.3
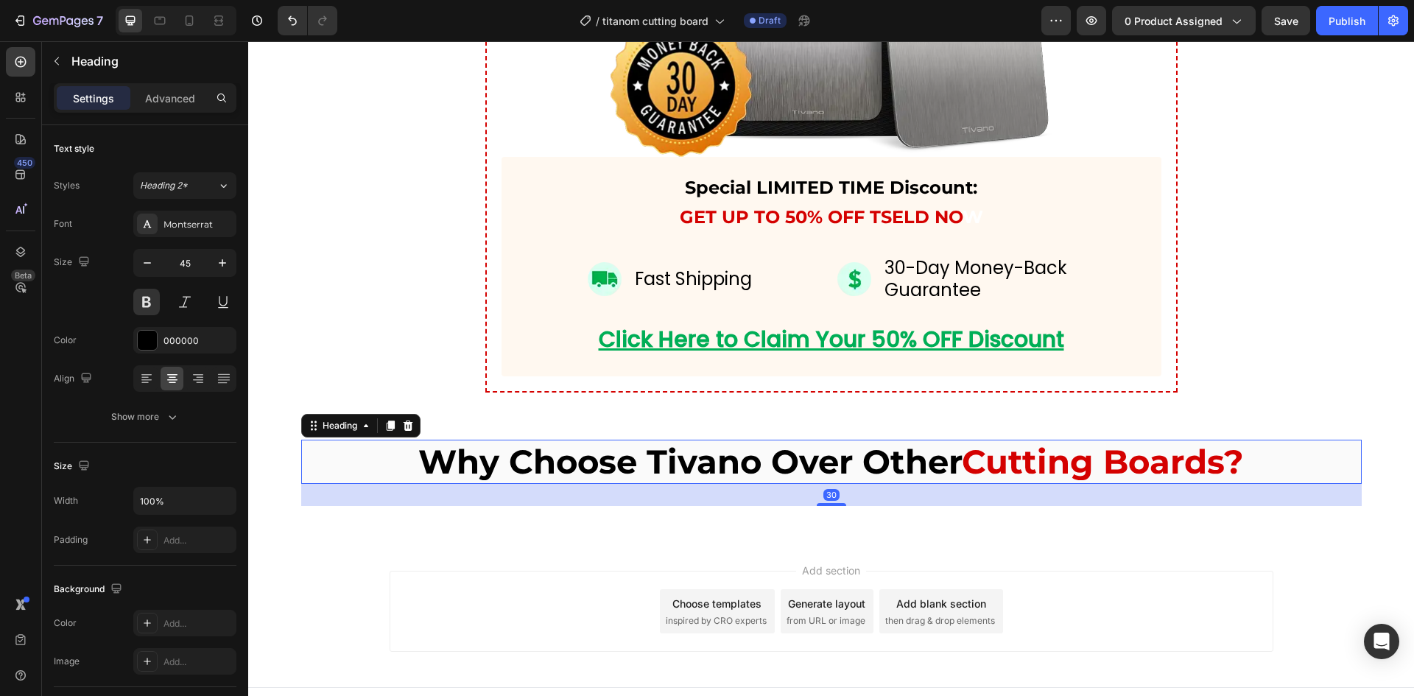
click at [730, 448] on h2 "Why Choose Tivano Over Other Cutting Boards?" at bounding box center [831, 462] width 1060 height 44
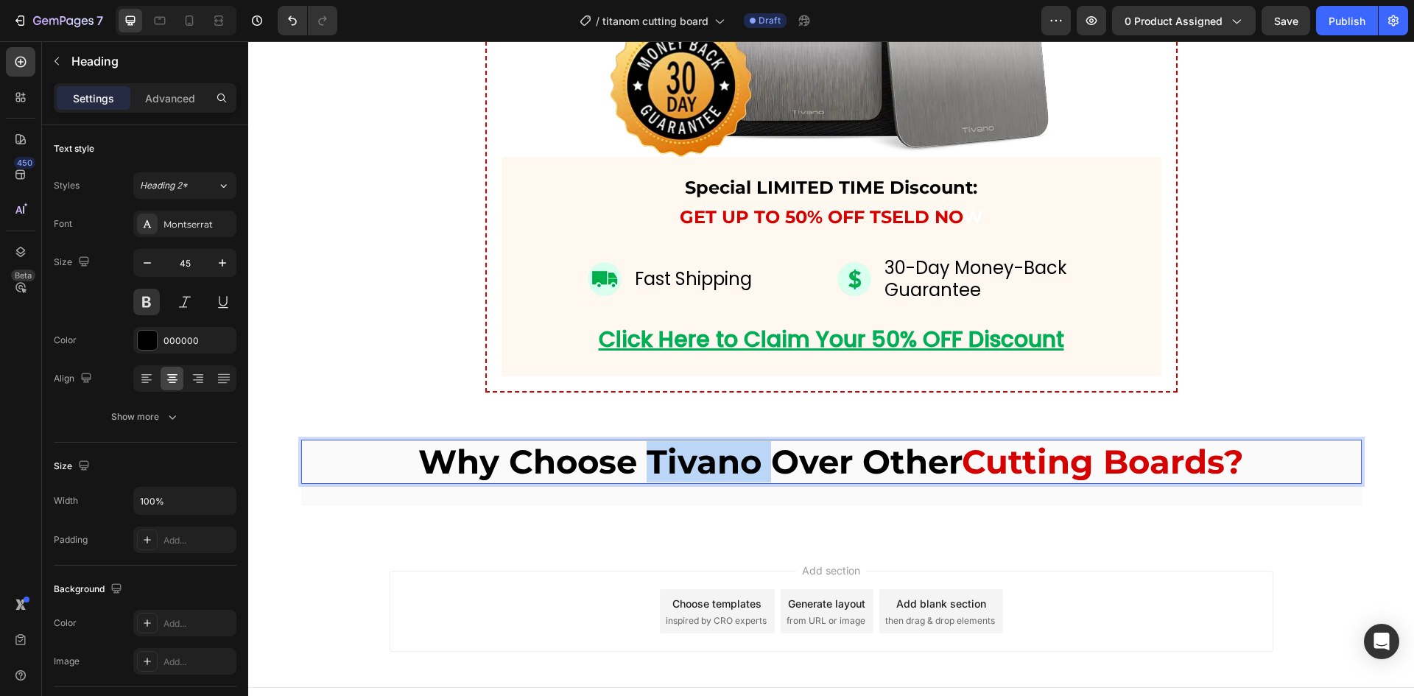
click at [730, 448] on p "Why Choose Tivano Over Other Cutting Boards?" at bounding box center [831, 461] width 1057 height 41
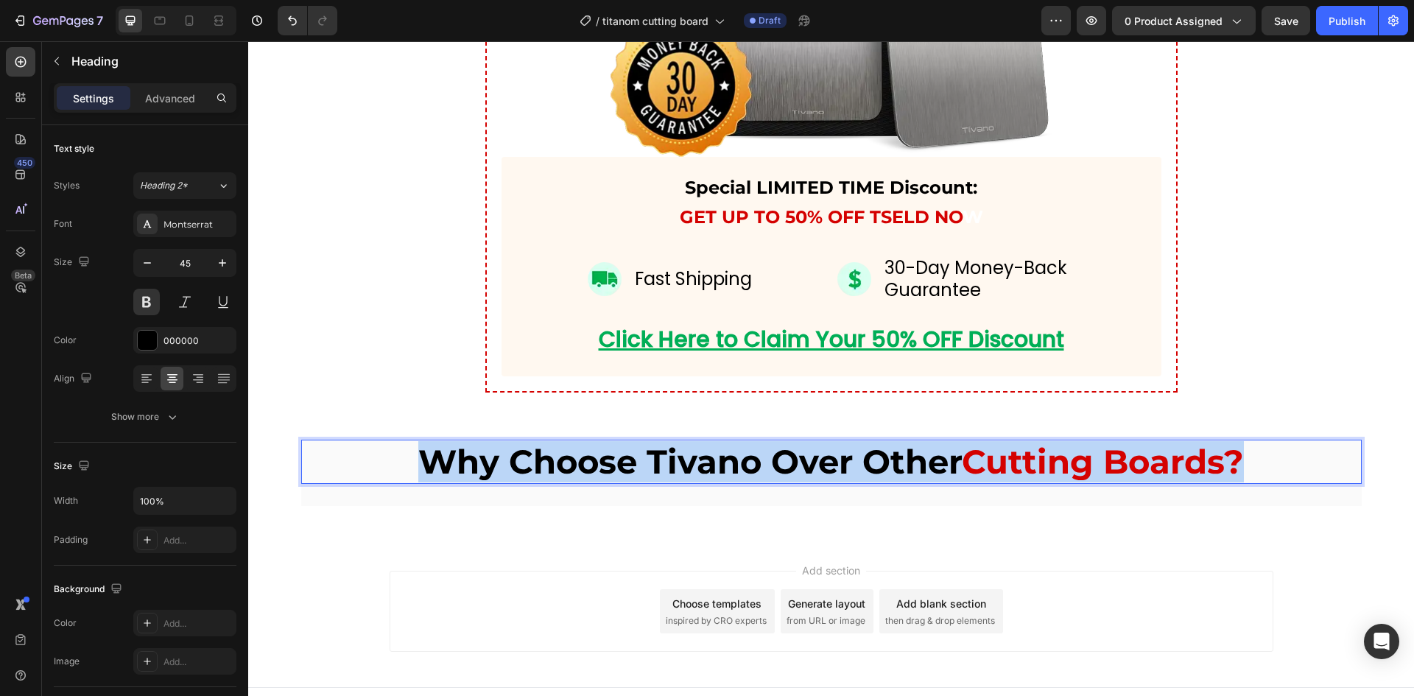
click at [730, 448] on p "Why Choose Tivano Over Other Cutting Boards?" at bounding box center [831, 461] width 1057 height 41
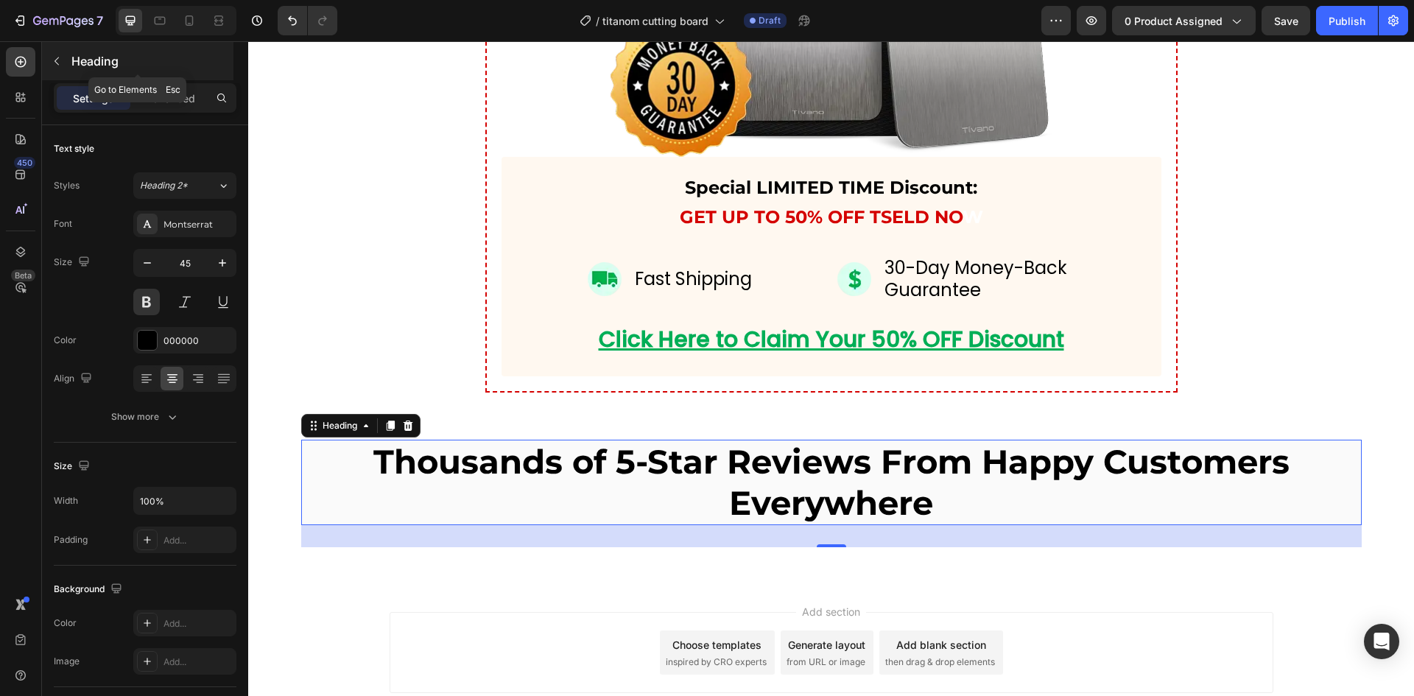
click at [56, 66] on icon "button" at bounding box center [57, 61] width 12 height 12
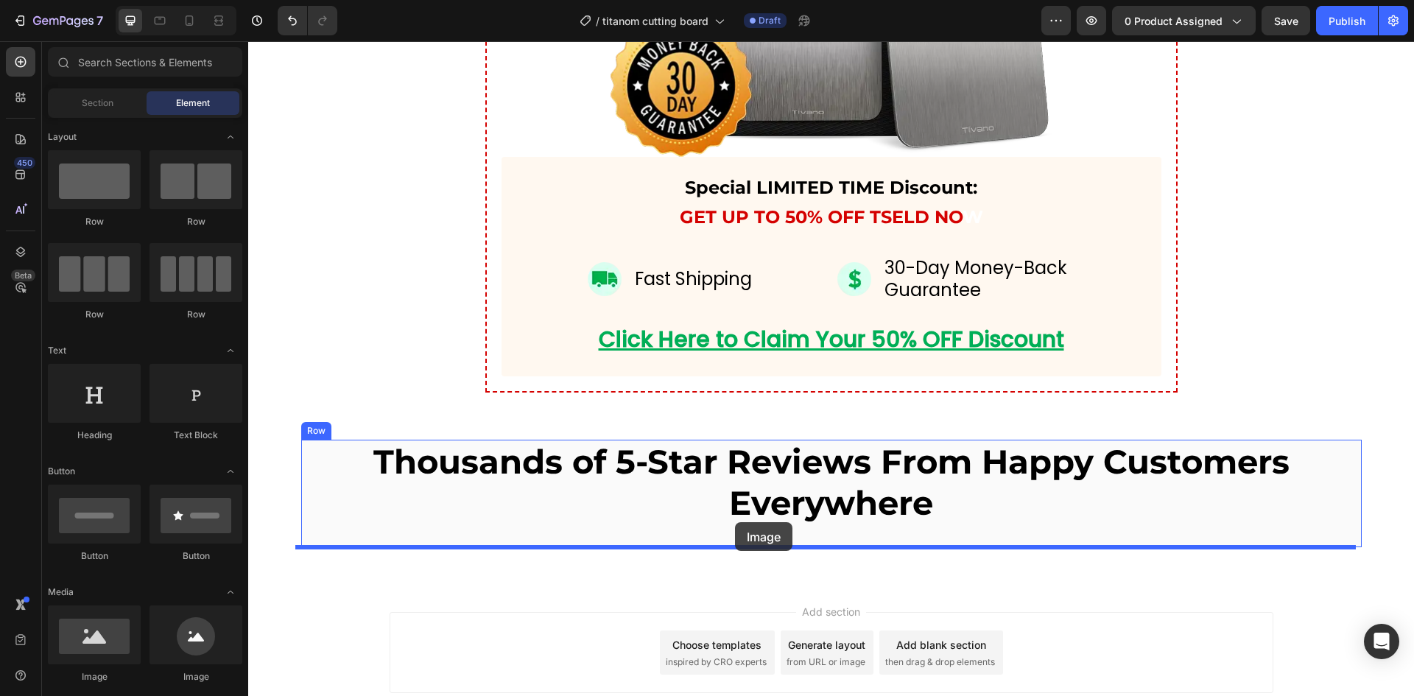
drag, startPoint x: 346, startPoint y: 667, endPoint x: 735, endPoint y: 522, distance: 414.9
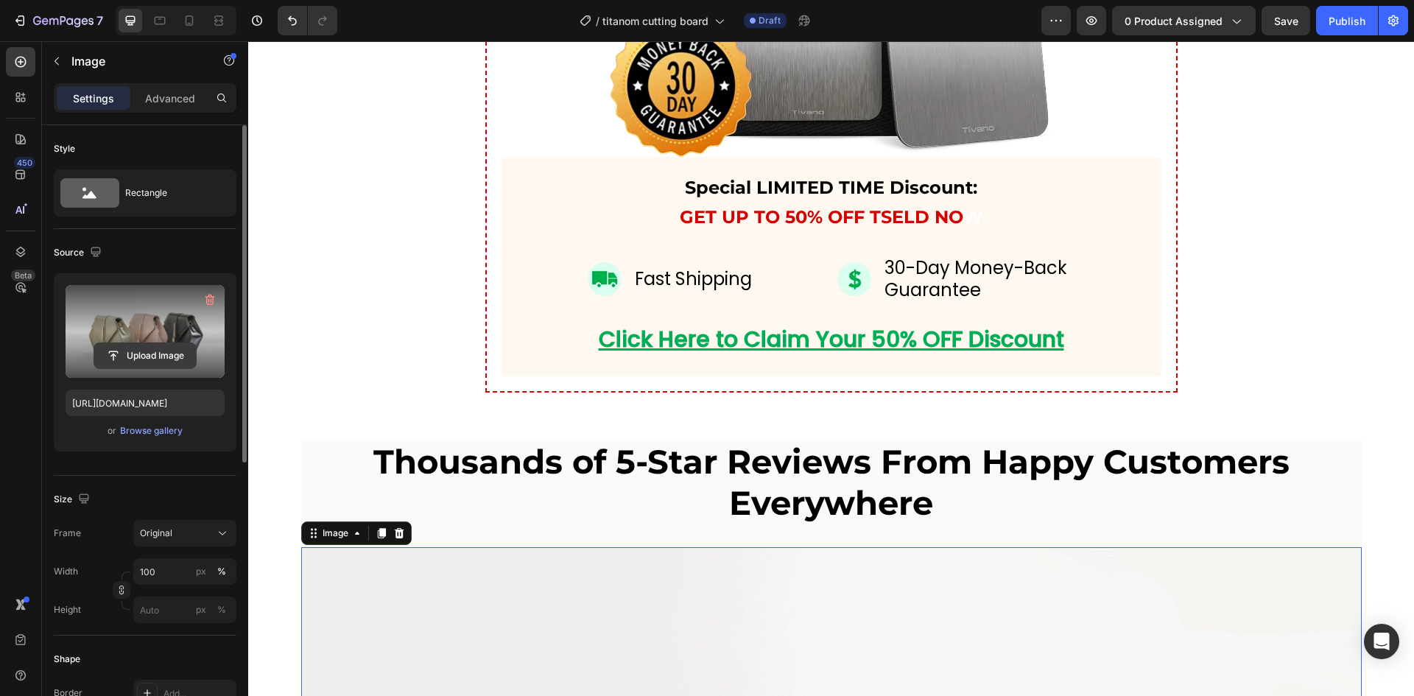
click at [148, 349] on input "file" at bounding box center [145, 355] width 102 height 25
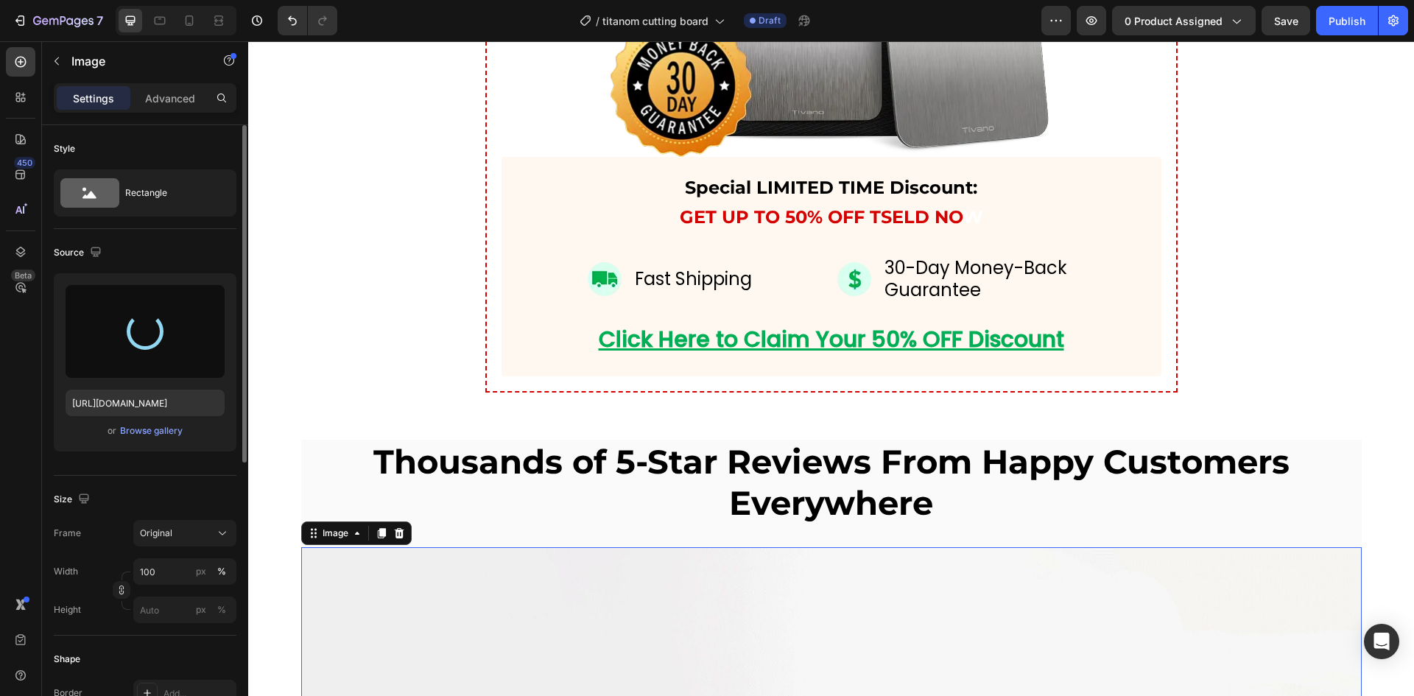
type input "[URL][DOMAIN_NAME]"
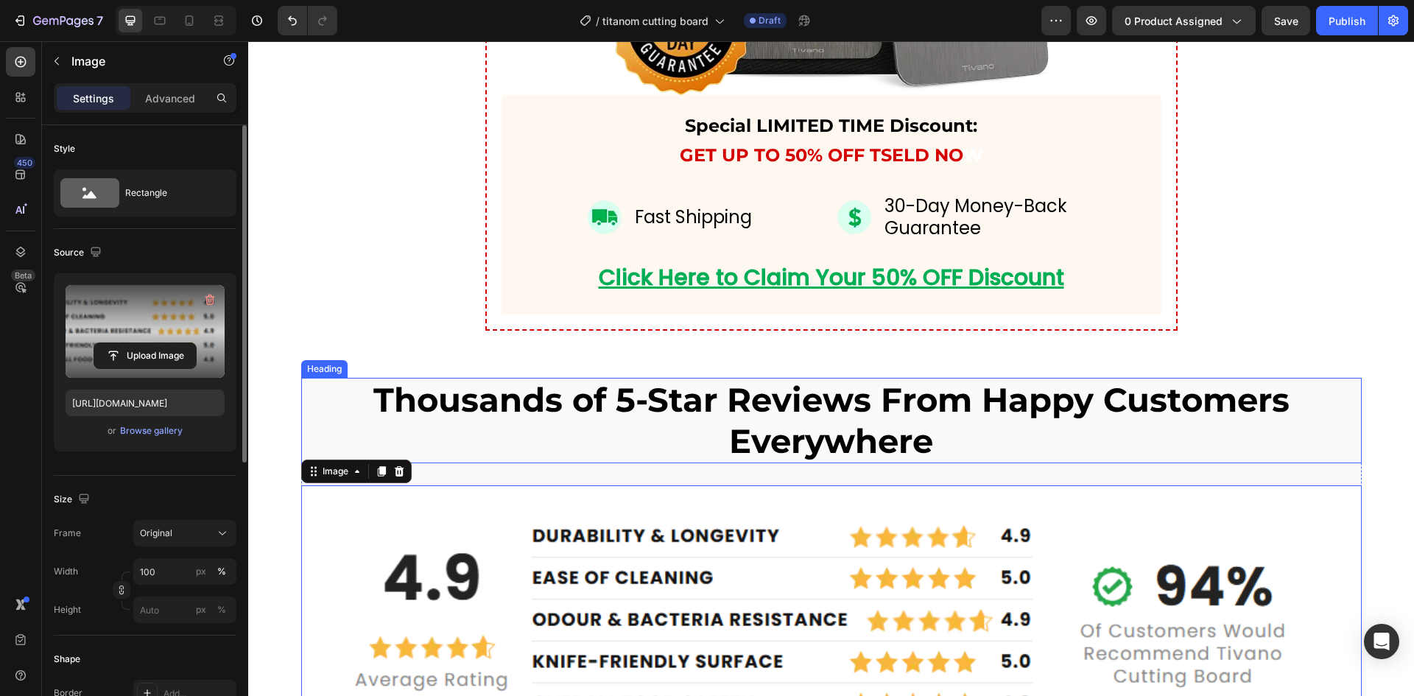
scroll to position [6673, 0]
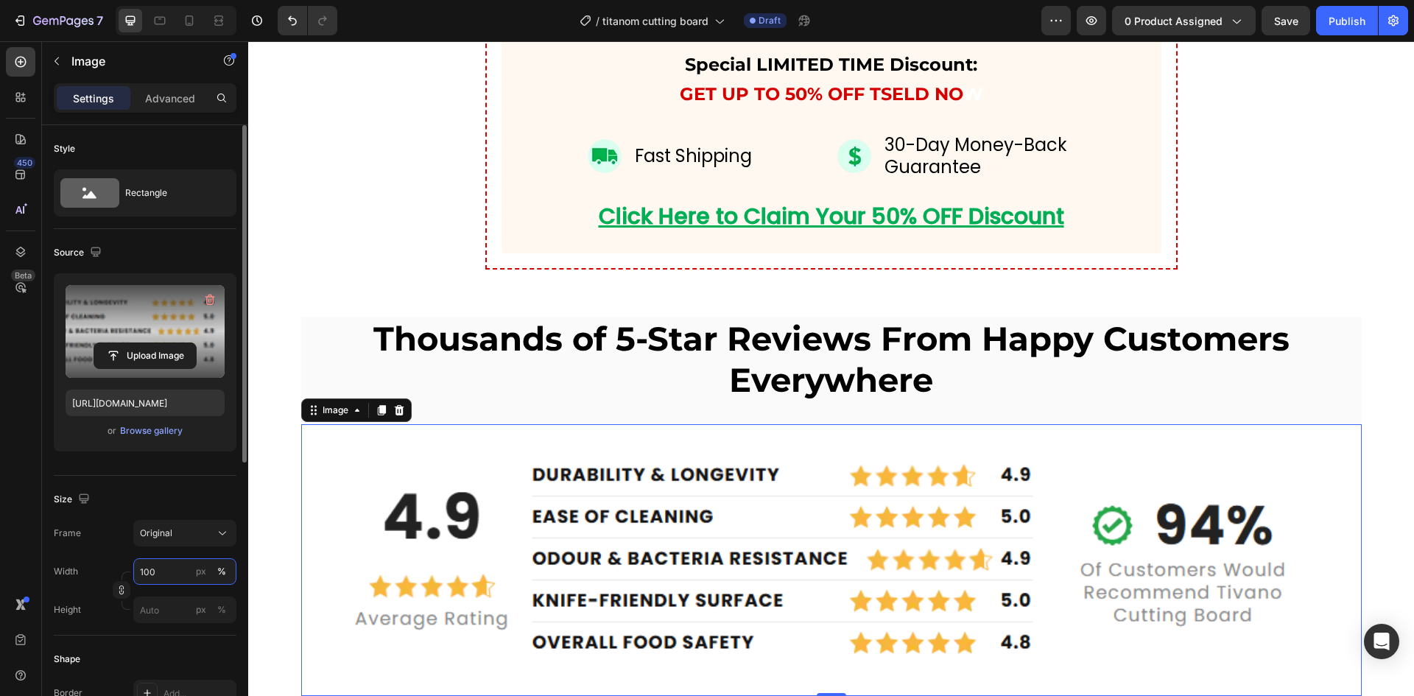
click at [177, 568] on input "100" at bounding box center [184, 571] width 103 height 27
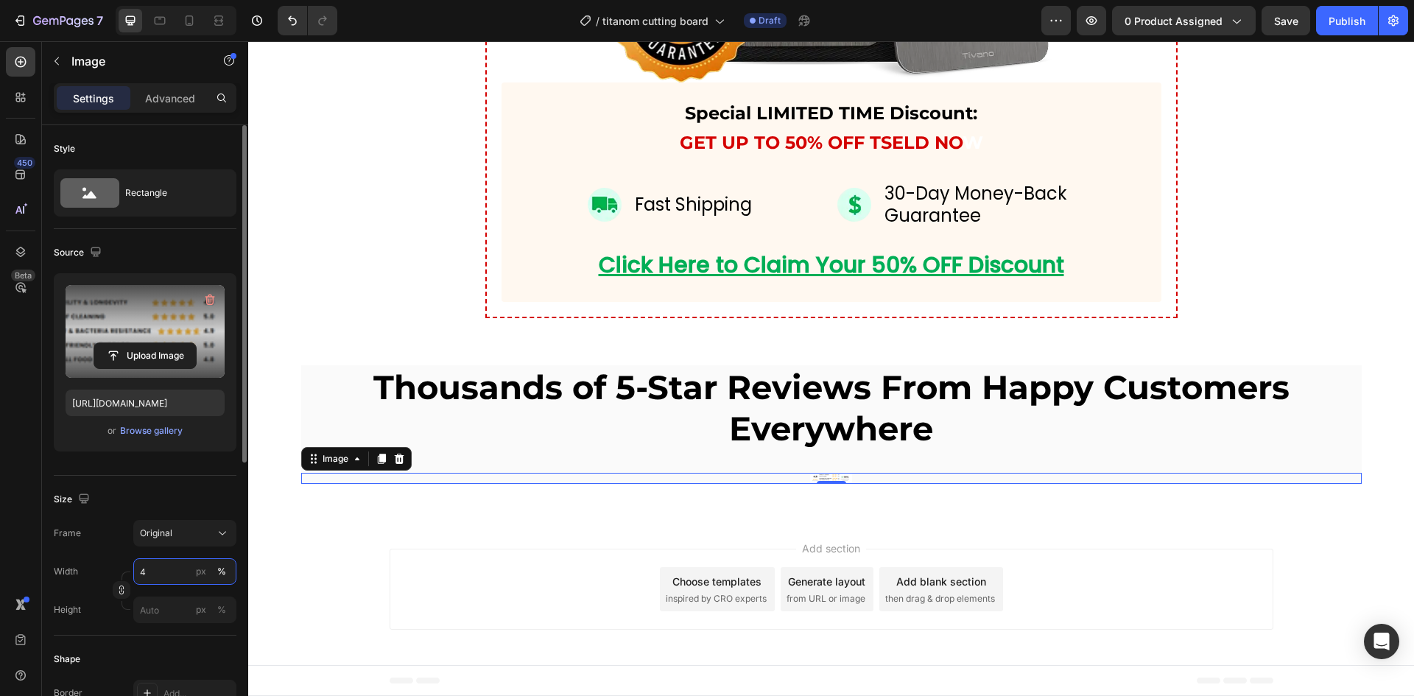
type input "40"
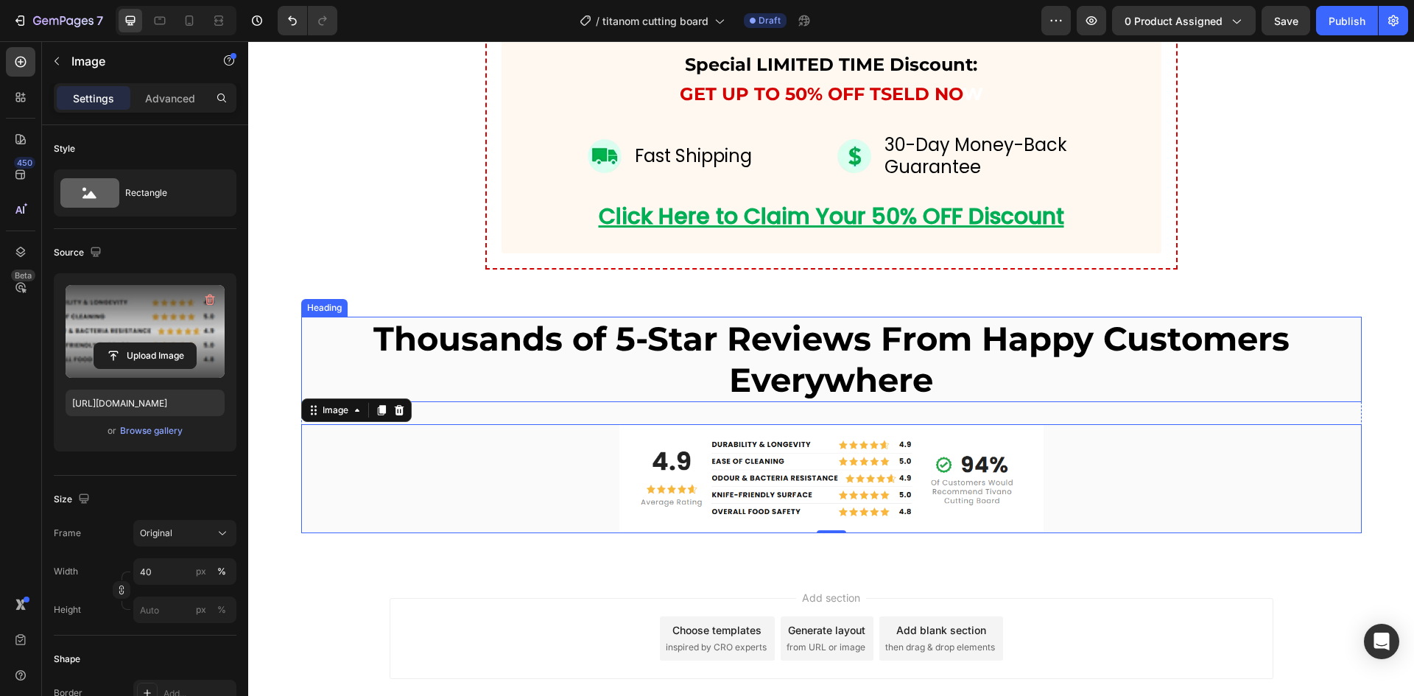
click at [460, 328] on p "Thousands of 5-Star Reviews From Happy Customers Everywhere" at bounding box center [831, 359] width 1057 height 82
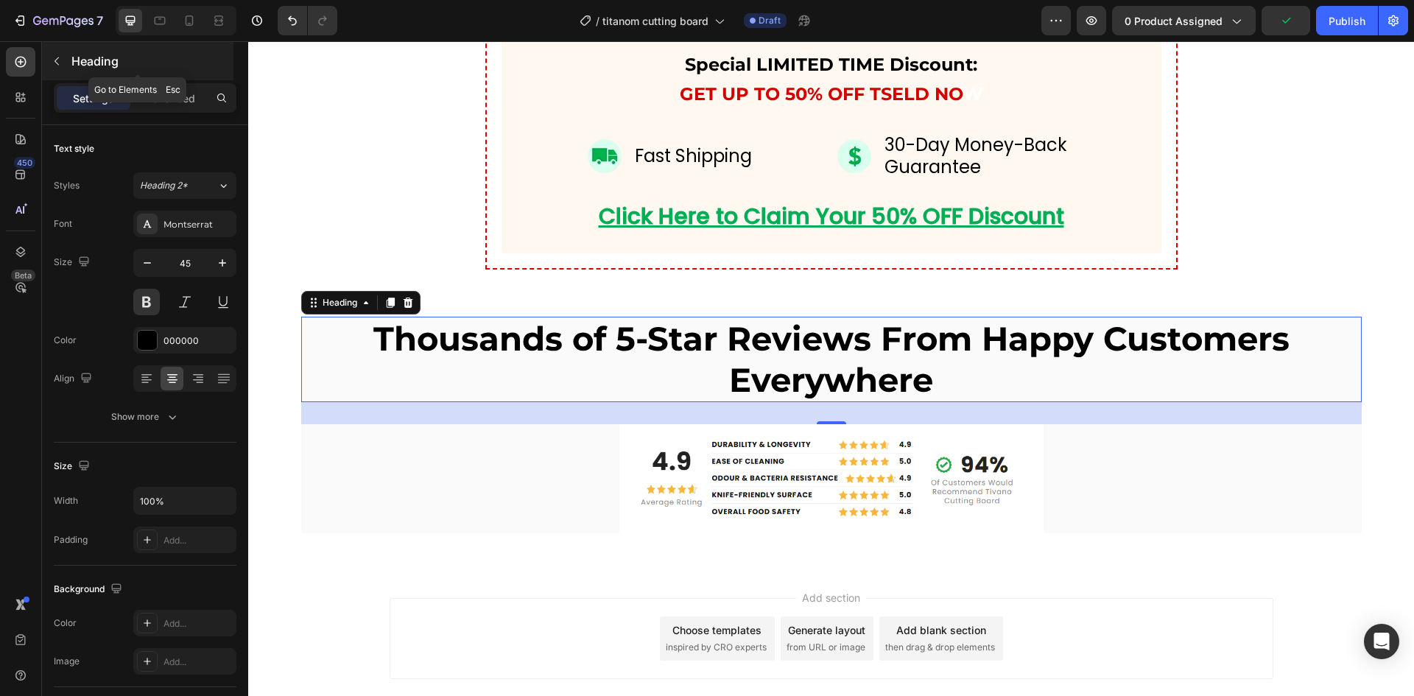
click at [52, 62] on icon "button" at bounding box center [57, 61] width 12 height 12
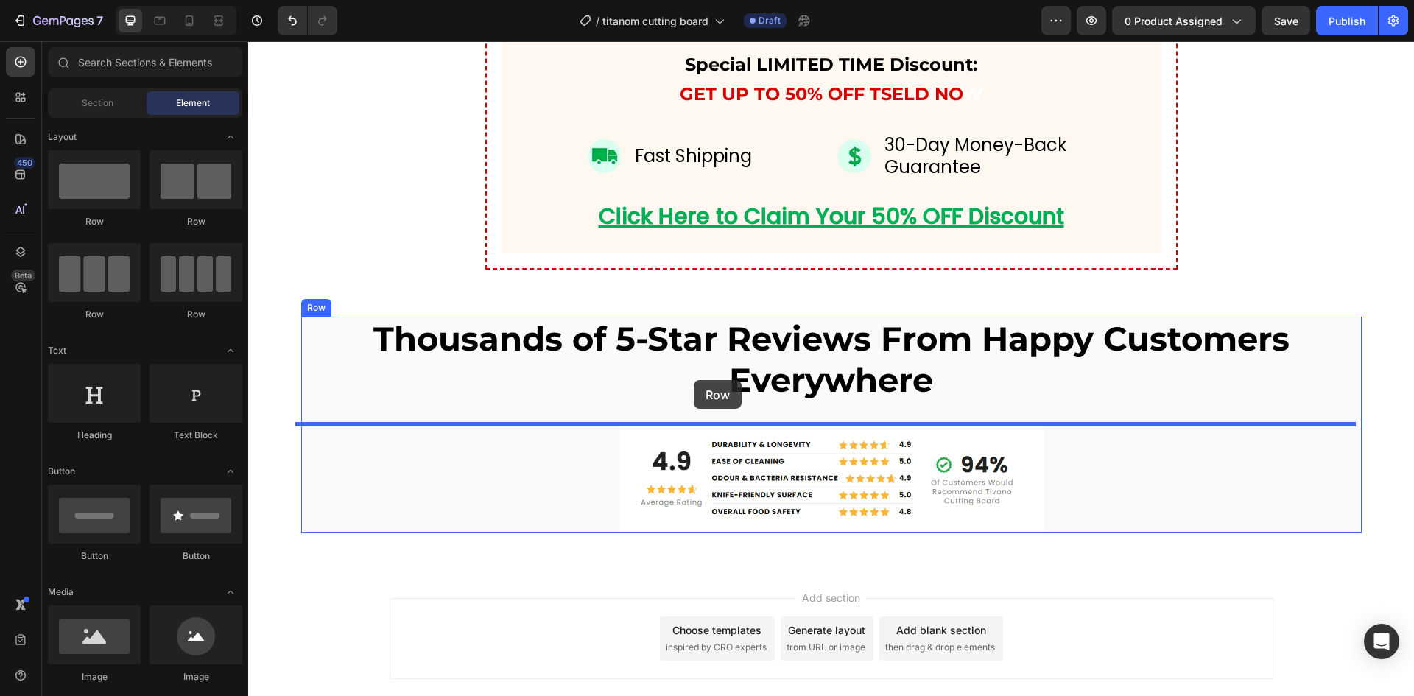
drag, startPoint x: 347, startPoint y: 208, endPoint x: 693, endPoint y: 380, distance: 387.2
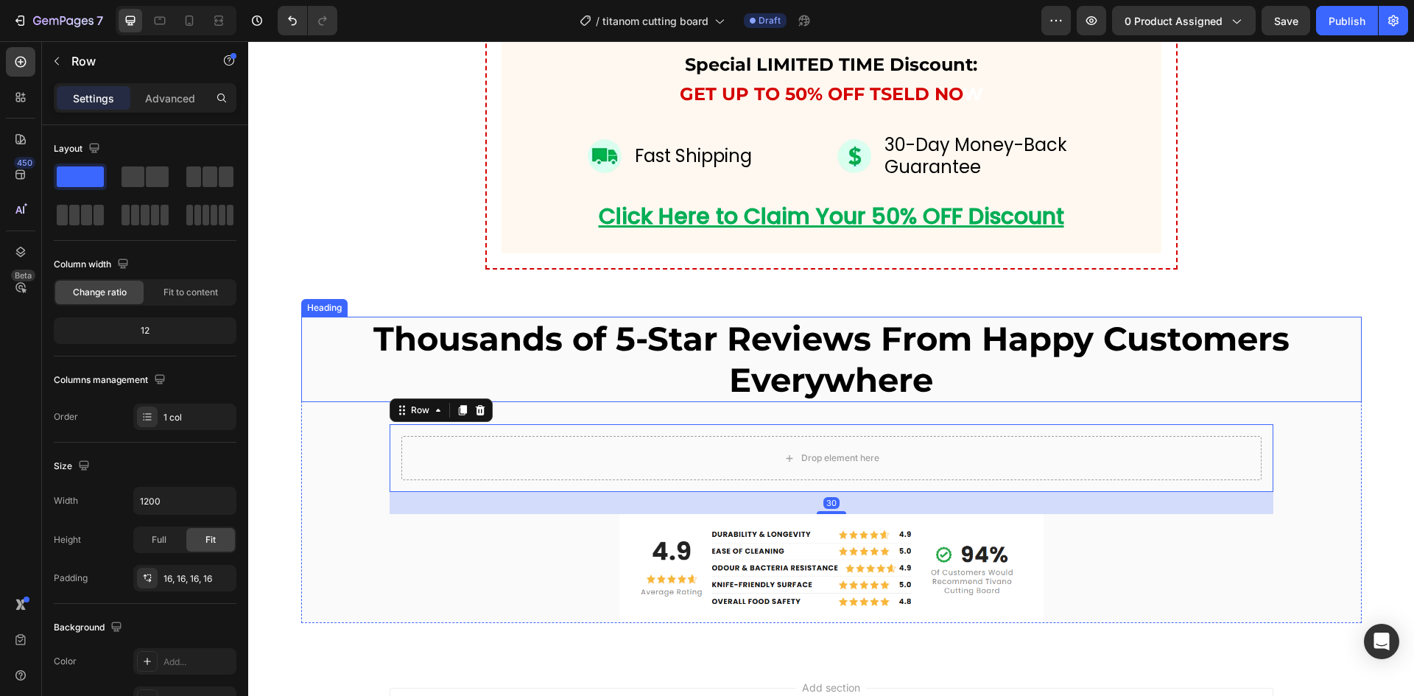
click at [713, 353] on p "Thousands of 5-Star Reviews From Happy Customers Everywhere" at bounding box center [831, 359] width 1057 height 82
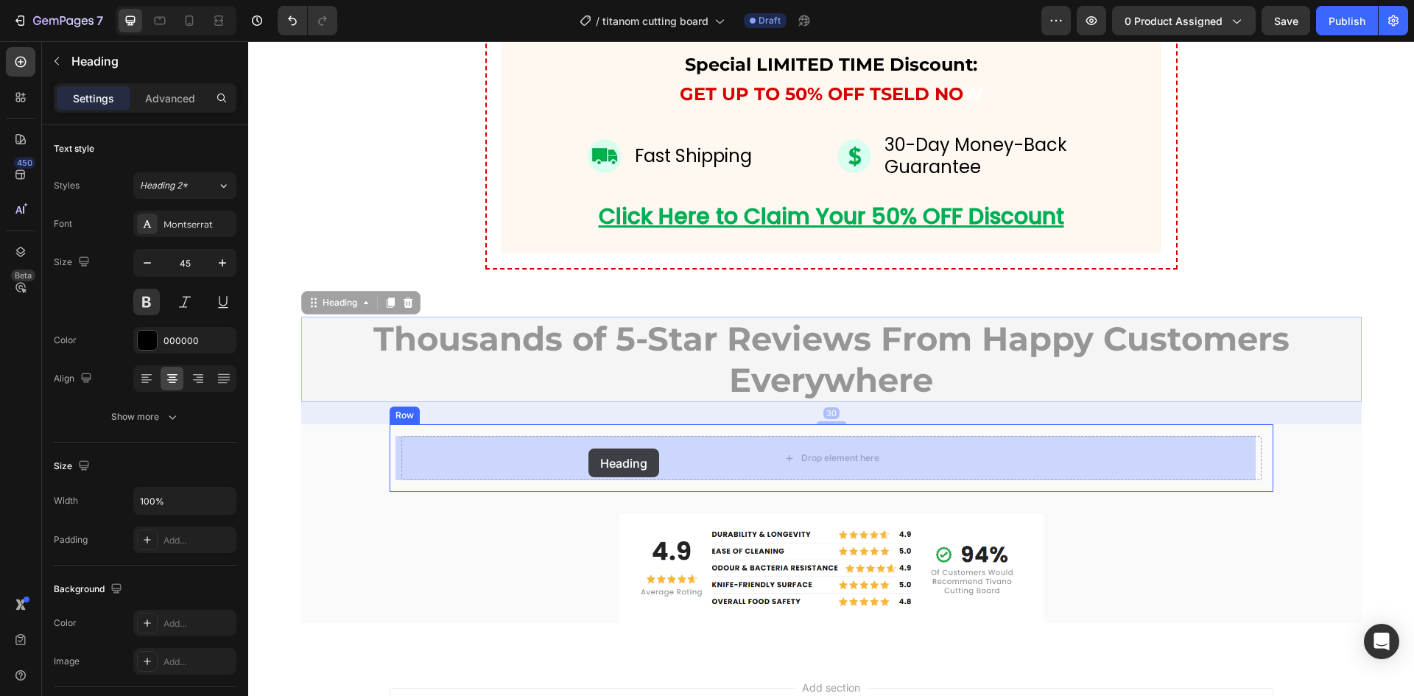
drag, startPoint x: 306, startPoint y: 300, endPoint x: 588, endPoint y: 448, distance: 319.1
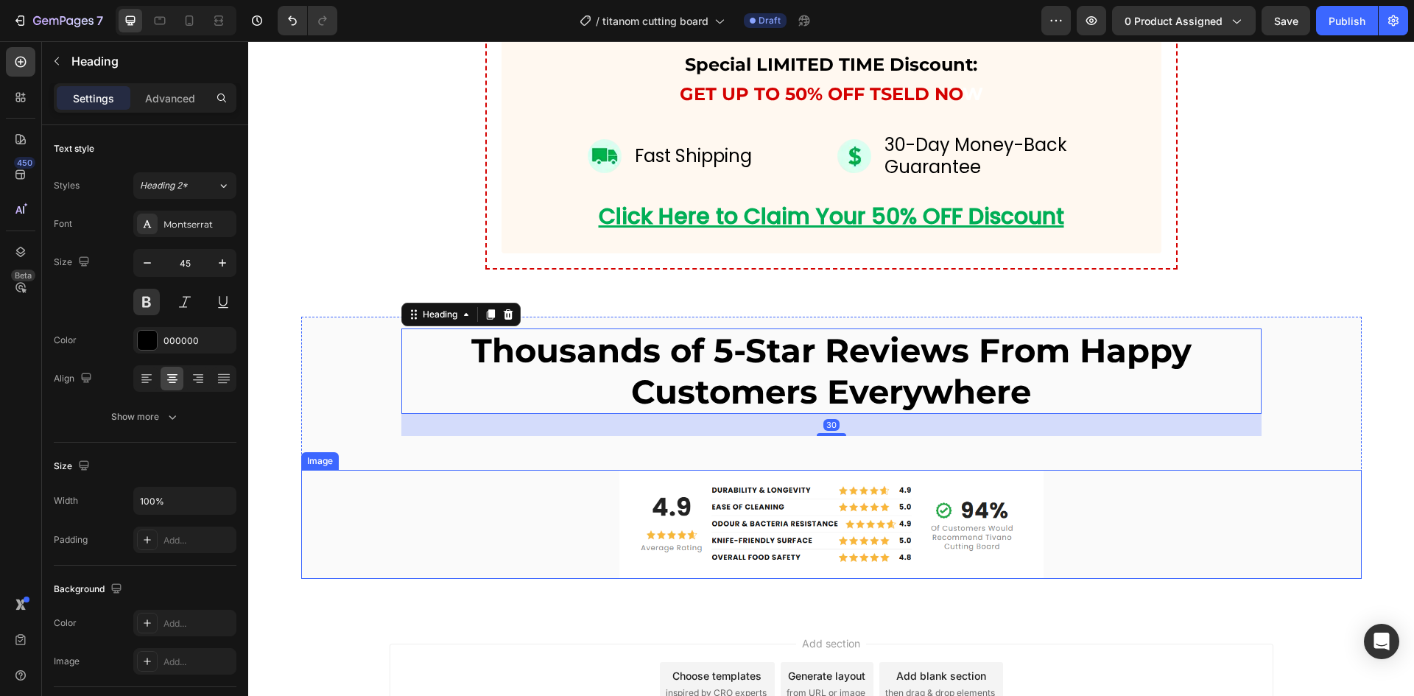
click at [649, 532] on img at bounding box center [831, 524] width 424 height 108
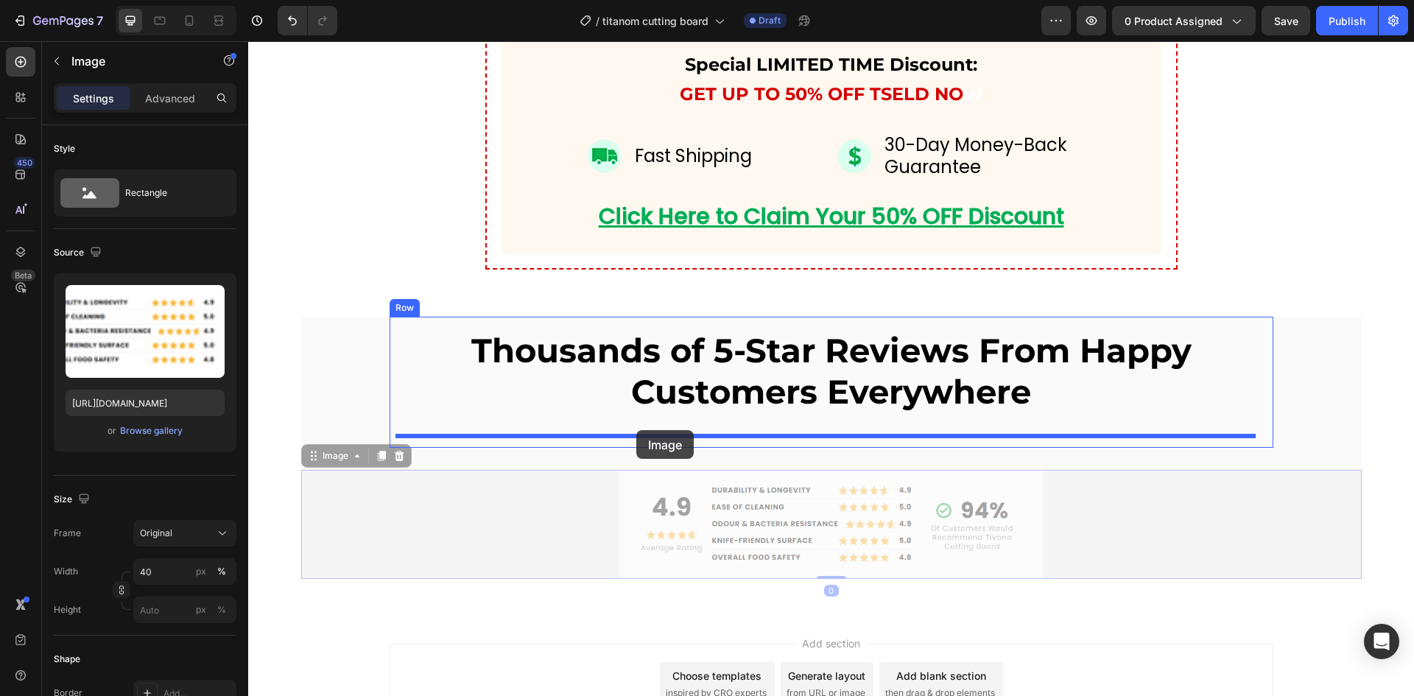
drag, startPoint x: 301, startPoint y: 456, endPoint x: 636, endPoint y: 430, distance: 336.0
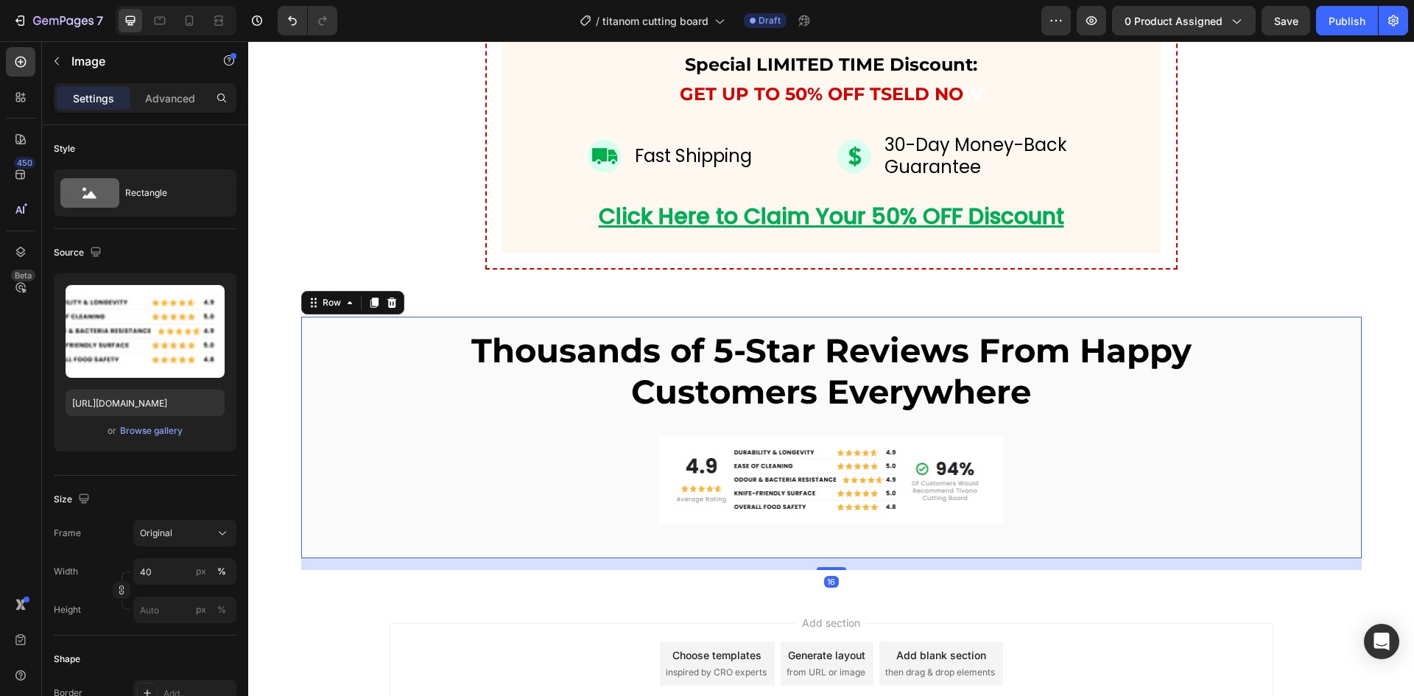
click at [361, 451] on div "Thousands of 5-Star Reviews From Happy Customers Everywhere Heading Image Row" at bounding box center [831, 437] width 1060 height 241
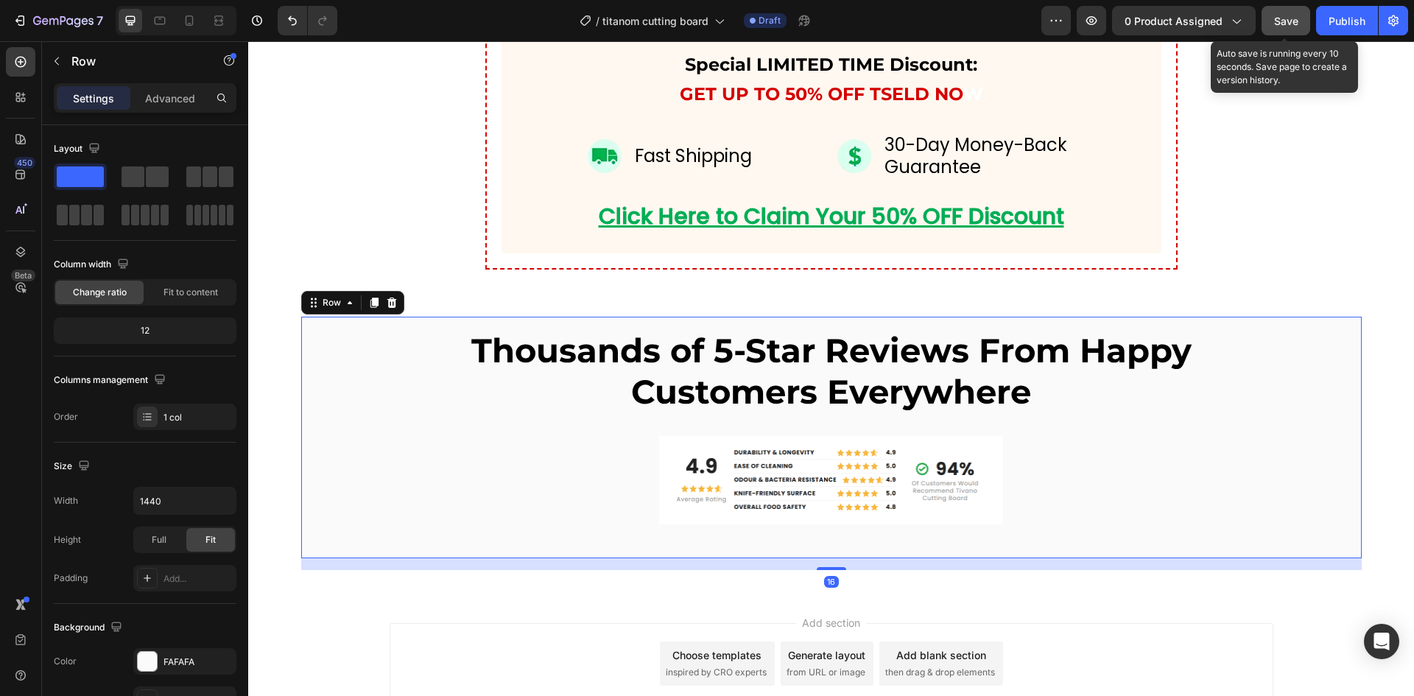
click at [1297, 13] on div "Save" at bounding box center [1286, 20] width 24 height 15
click at [54, 60] on icon "button" at bounding box center [57, 61] width 12 height 12
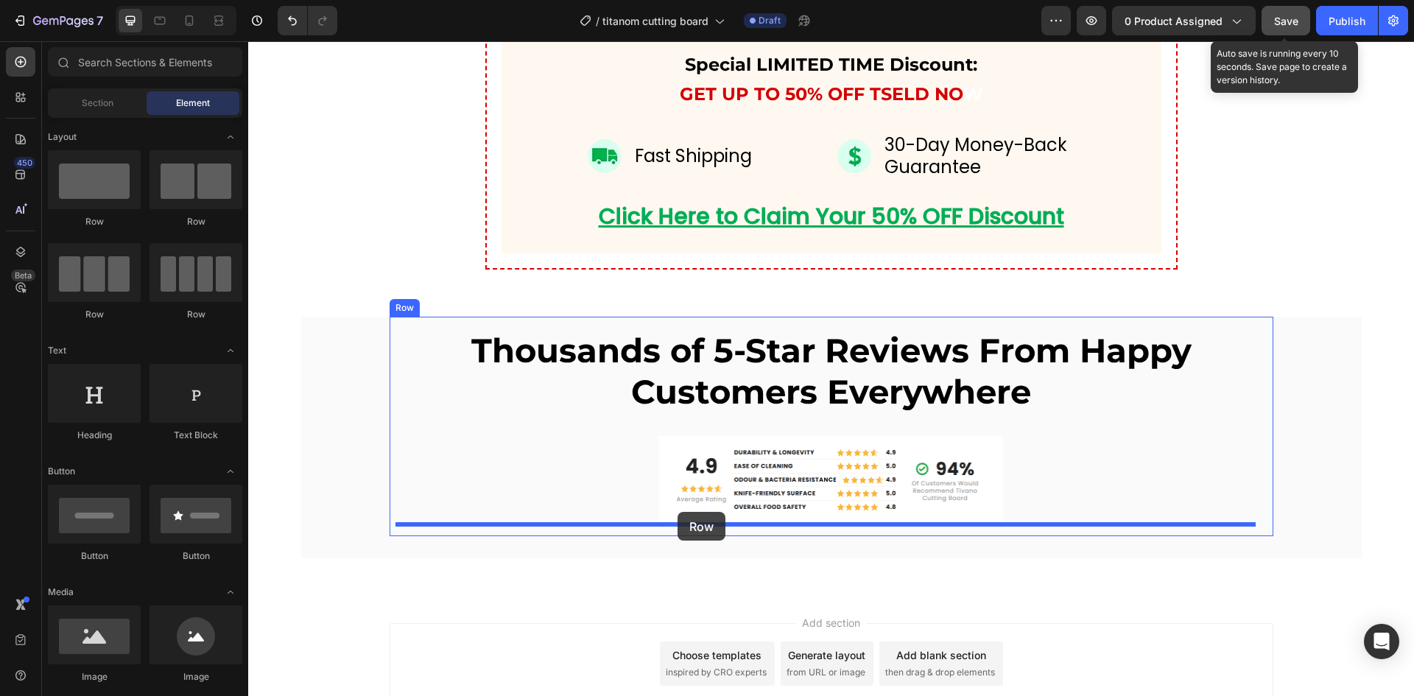
drag, startPoint x: 339, startPoint y: 321, endPoint x: 677, endPoint y: 512, distance: 388.0
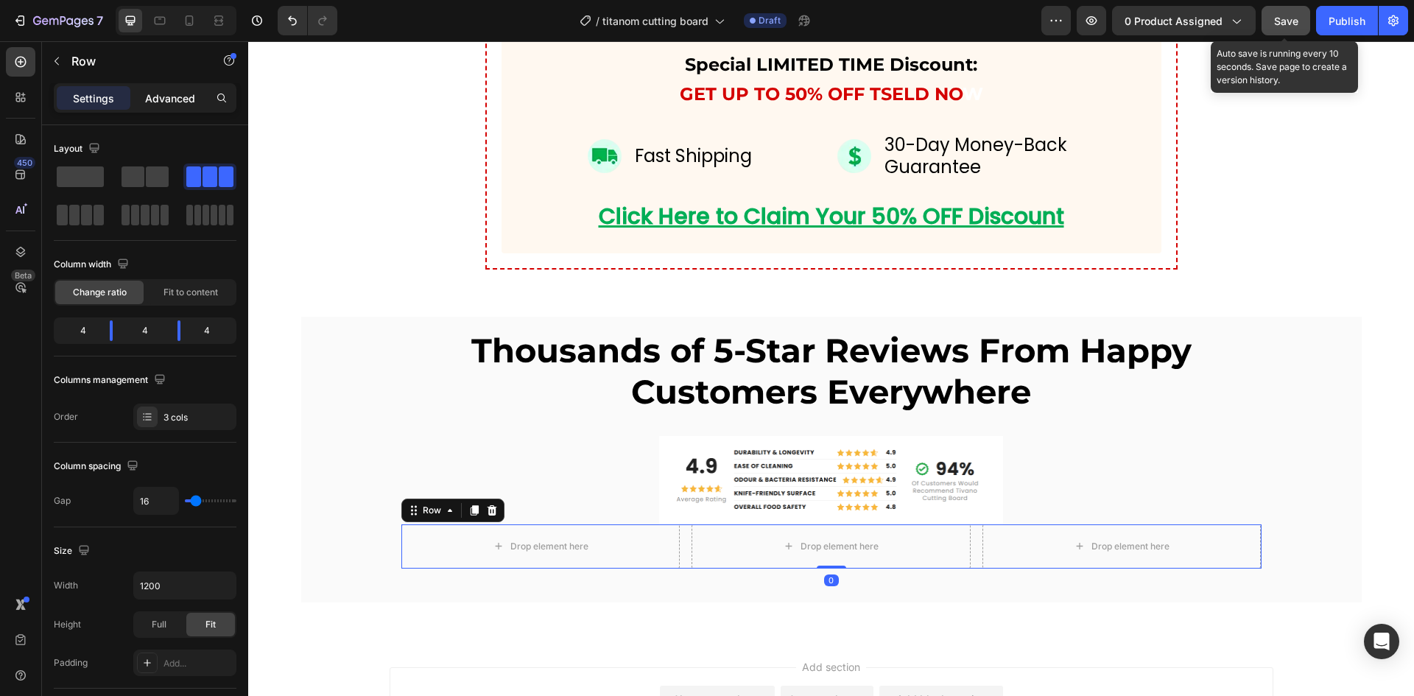
click at [173, 95] on p "Advanced" at bounding box center [170, 98] width 50 height 15
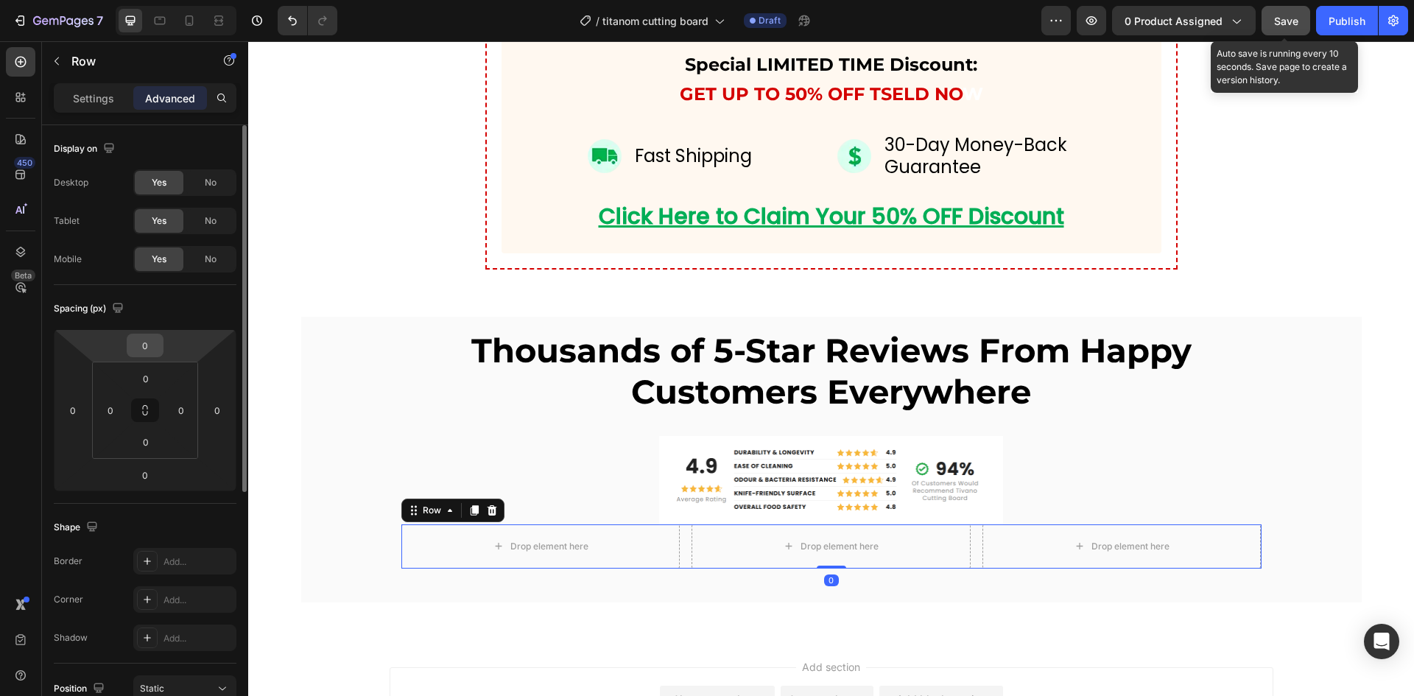
click at [148, 339] on input "0" at bounding box center [144, 345] width 29 height 22
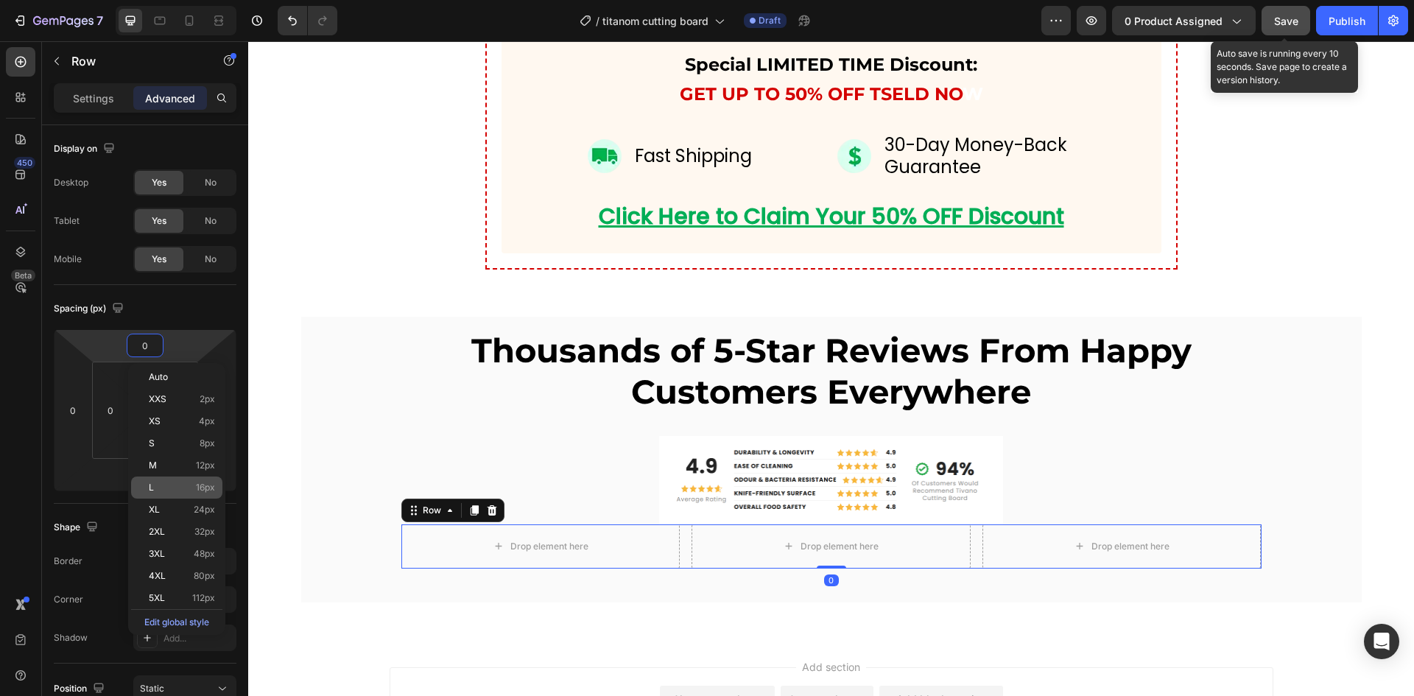
click at [187, 485] on p "L 16px" at bounding box center [182, 487] width 66 height 10
type input "16"
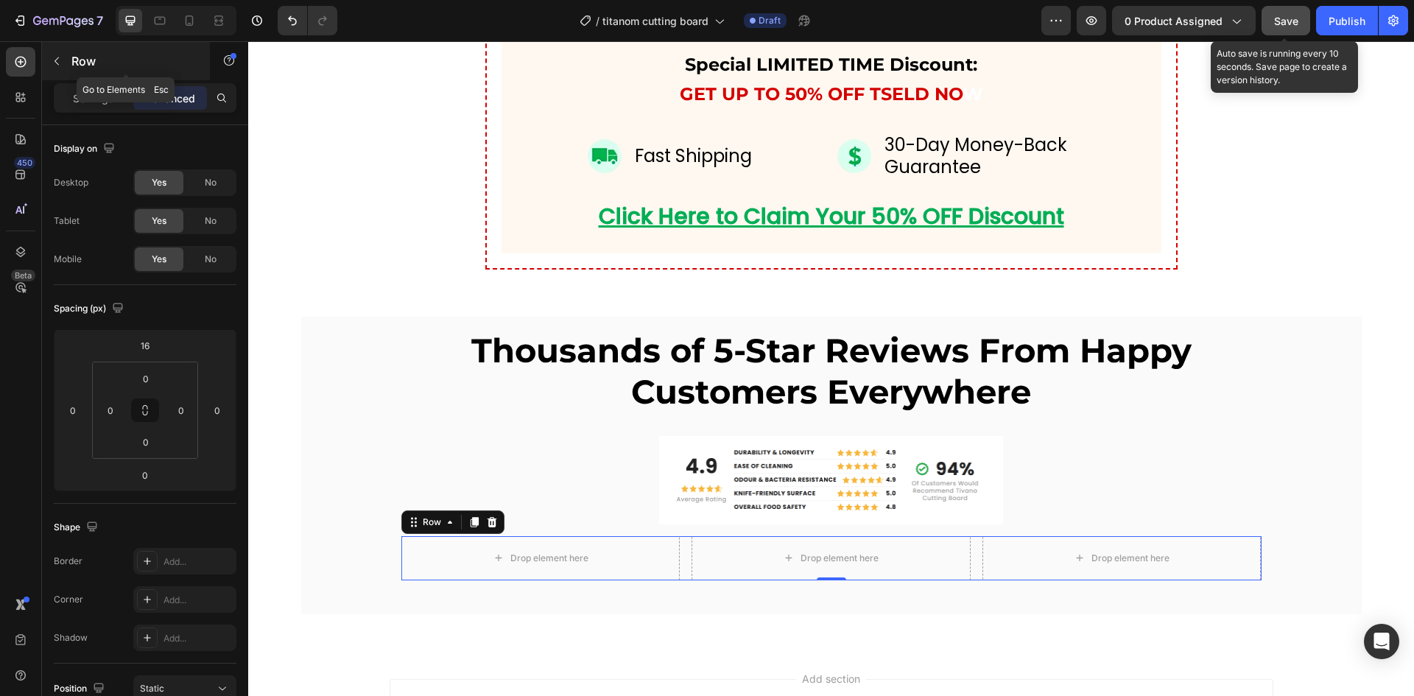
click at [55, 61] on icon "button" at bounding box center [56, 61] width 4 height 8
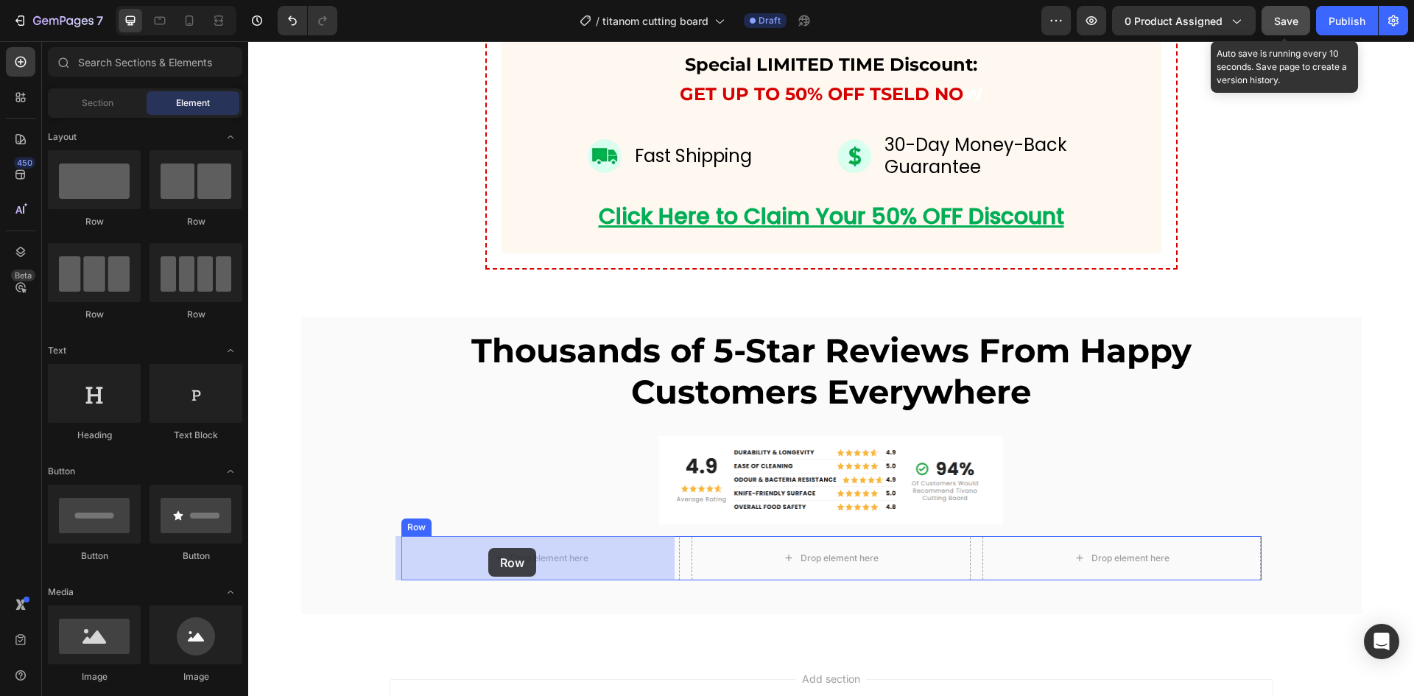
drag, startPoint x: 355, startPoint y: 227, endPoint x: 488, endPoint y: 548, distance: 347.5
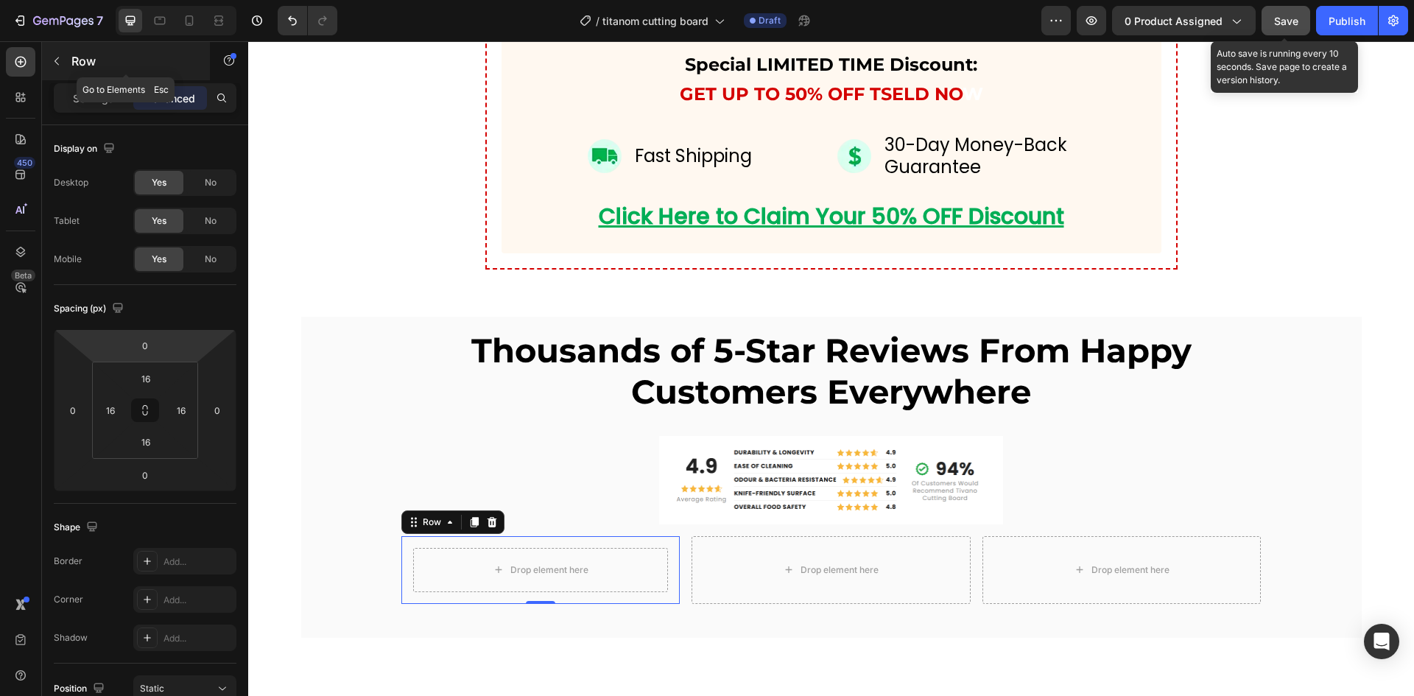
click at [56, 55] on icon "button" at bounding box center [57, 61] width 12 height 12
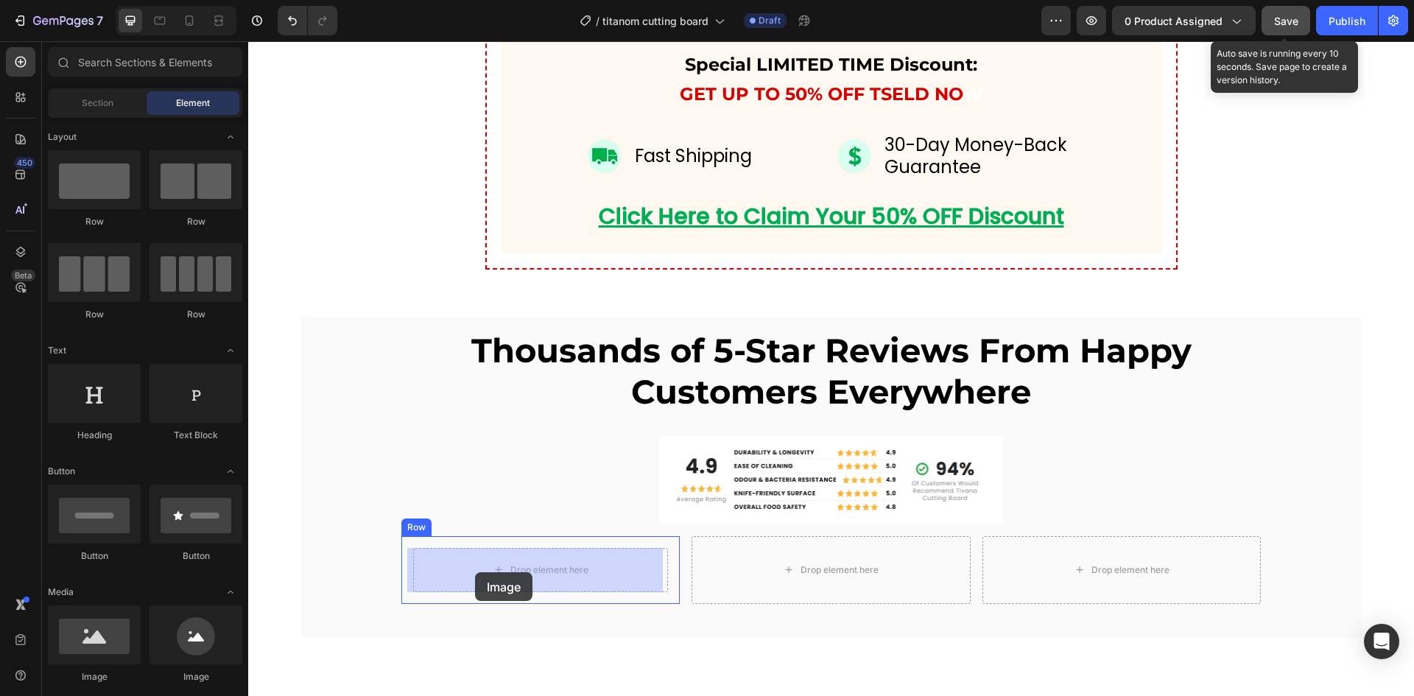
drag, startPoint x: 356, startPoint y: 652, endPoint x: 475, endPoint y: 572, distance: 143.7
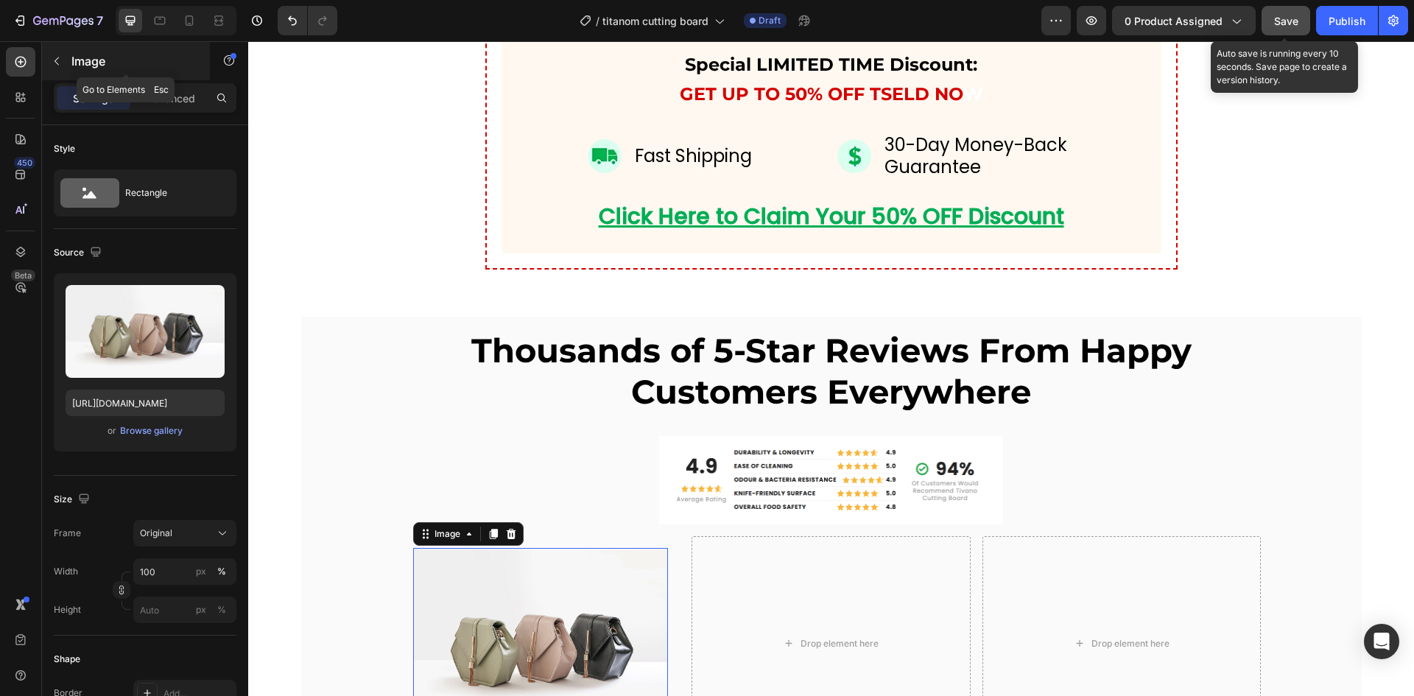
click at [57, 51] on button "button" at bounding box center [57, 61] width 24 height 24
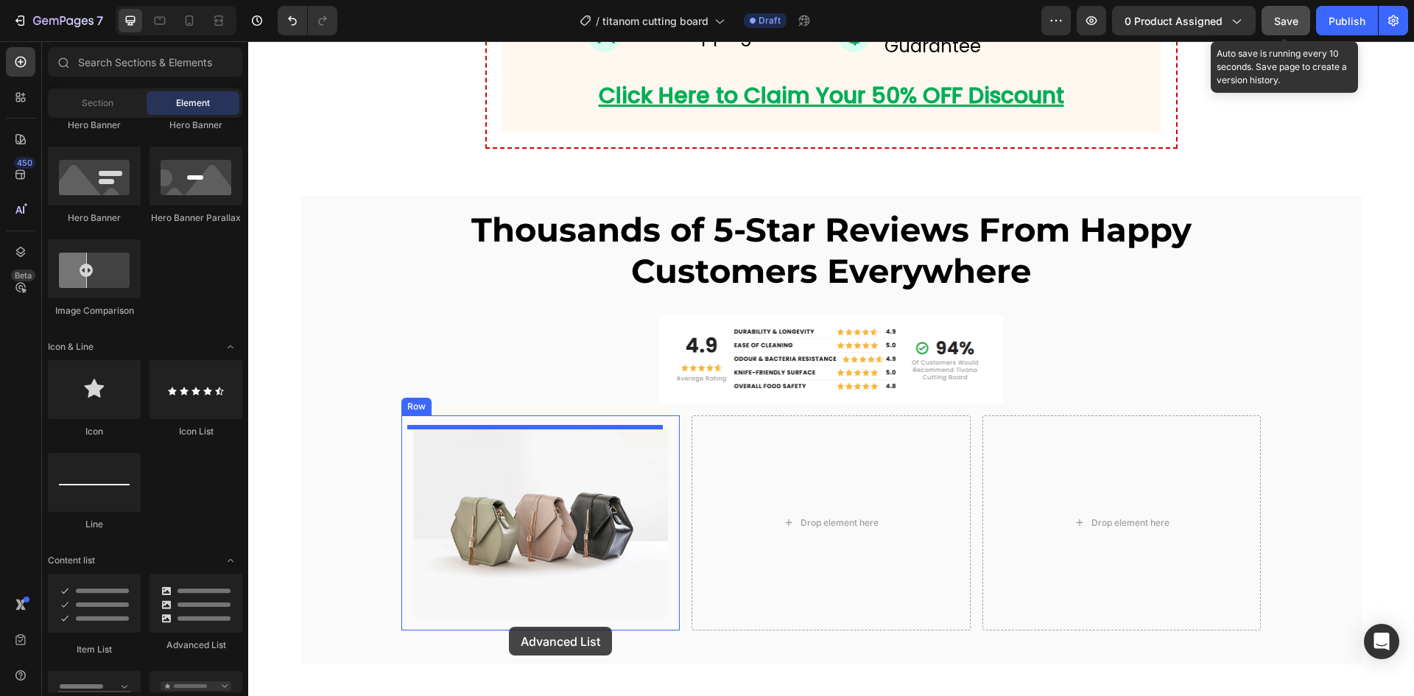
scroll to position [6974, 0]
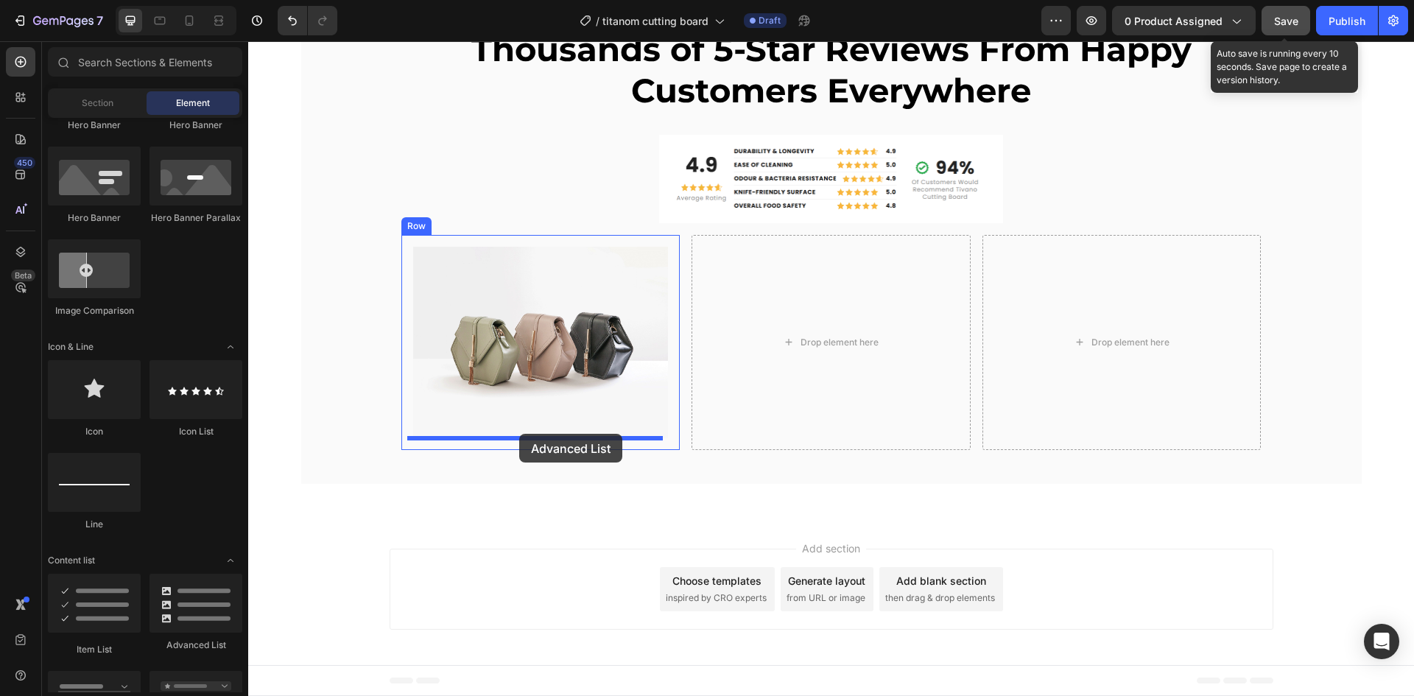
drag, startPoint x: 420, startPoint y: 638, endPoint x: 519, endPoint y: 434, distance: 226.5
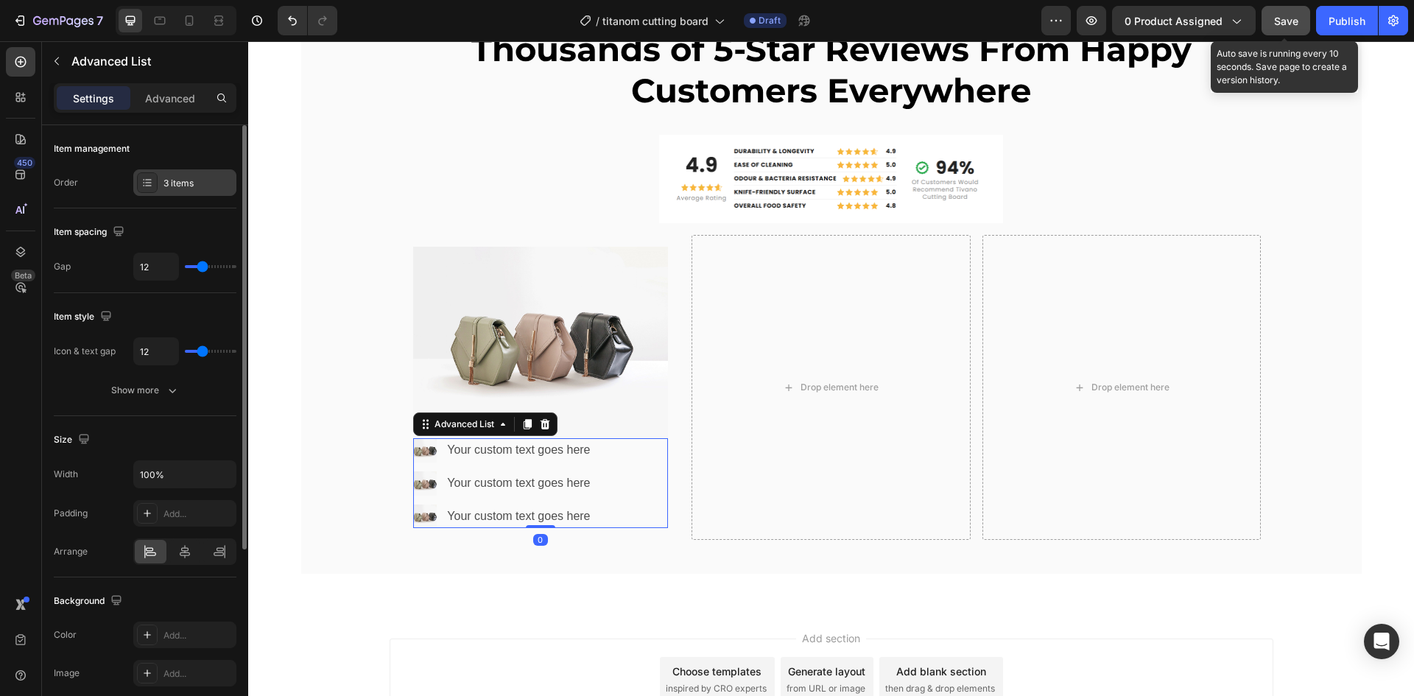
click at [171, 180] on div "3 items" at bounding box center [197, 183] width 69 height 13
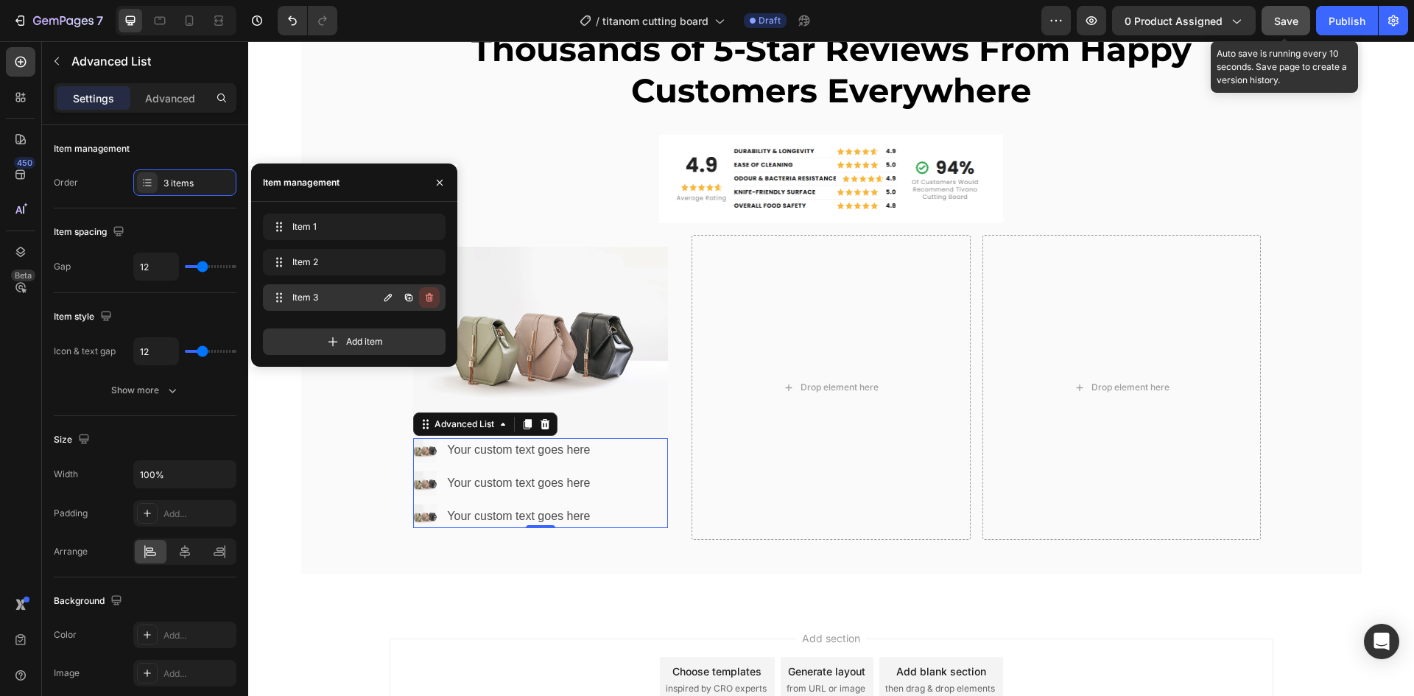
click at [430, 294] on icon "button" at bounding box center [429, 297] width 7 height 9
click at [430, 294] on div "Delete" at bounding box center [419, 297] width 27 height 13
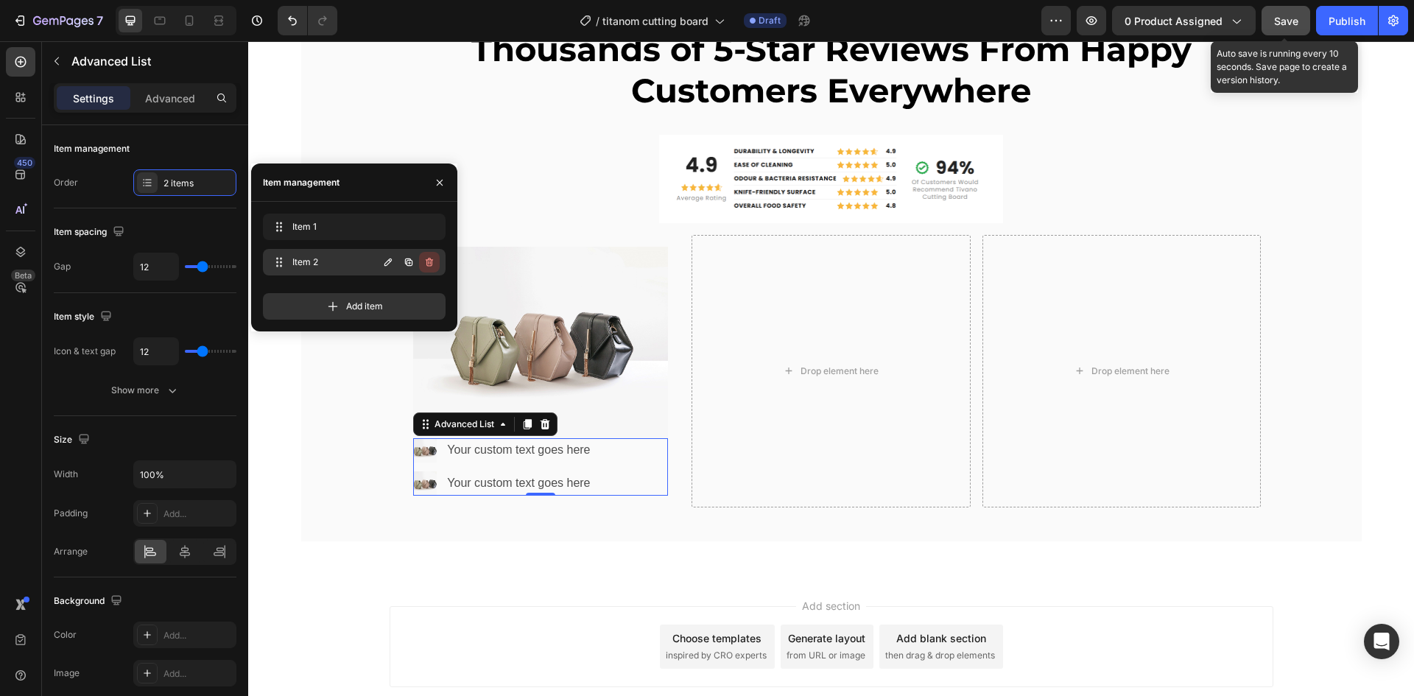
click at [430, 264] on icon "button" at bounding box center [430, 263] width 1 height 4
click at [430, 264] on div "Delete" at bounding box center [419, 261] width 27 height 13
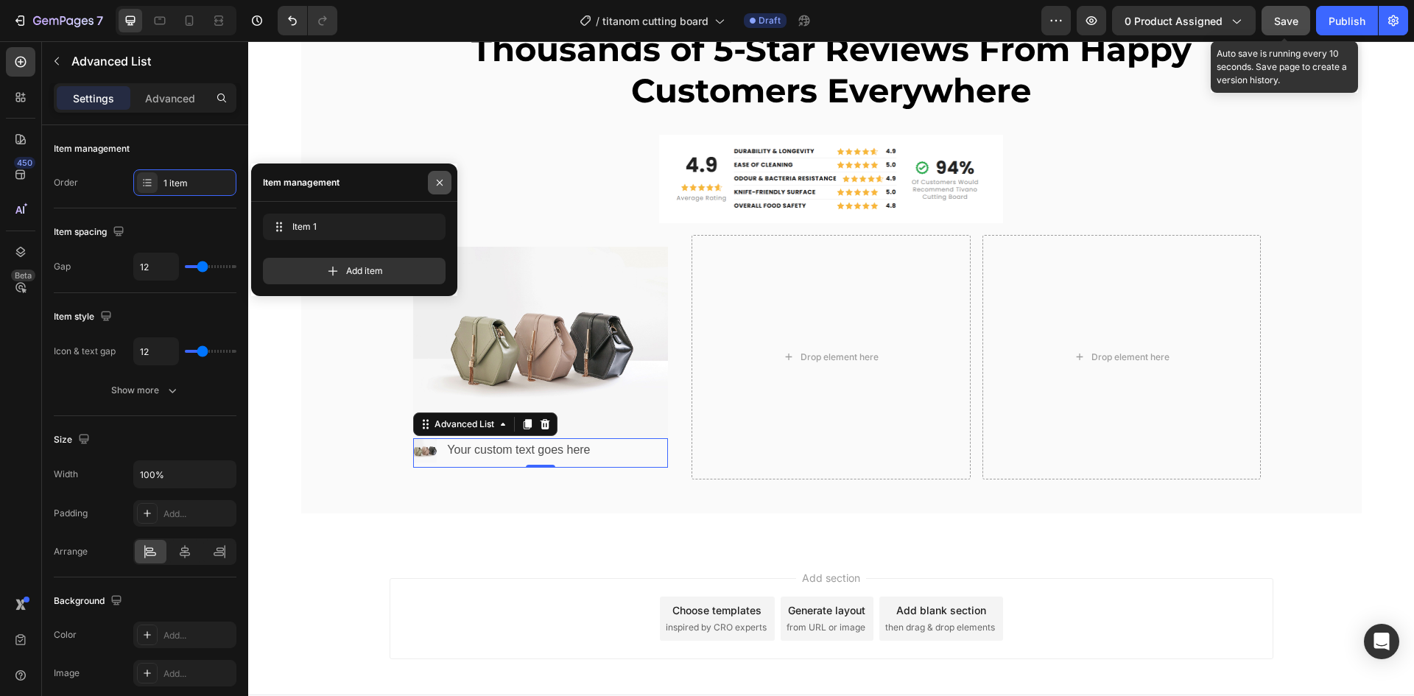
drag, startPoint x: 437, startPoint y: 182, endPoint x: 202, endPoint y: 143, distance: 238.1
click at [437, 182] on icon "button" at bounding box center [440, 183] width 12 height 12
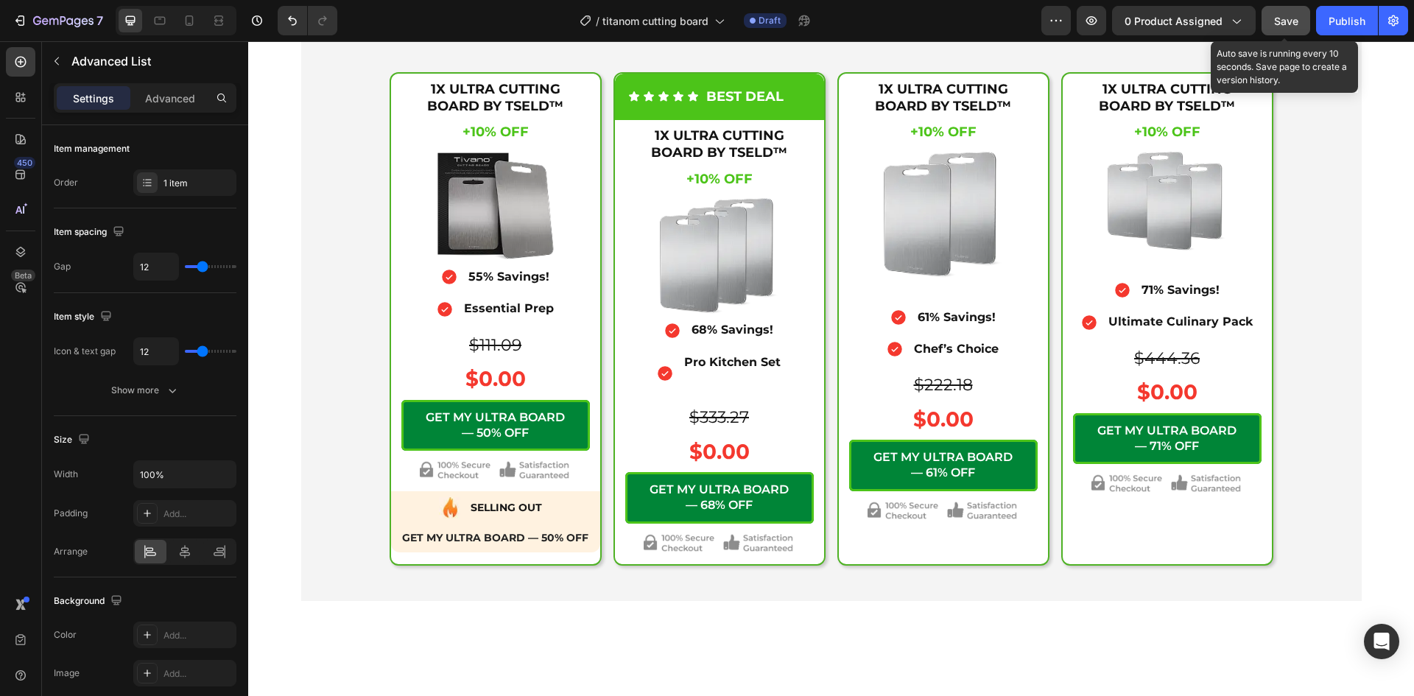
scroll to position [5011, 0]
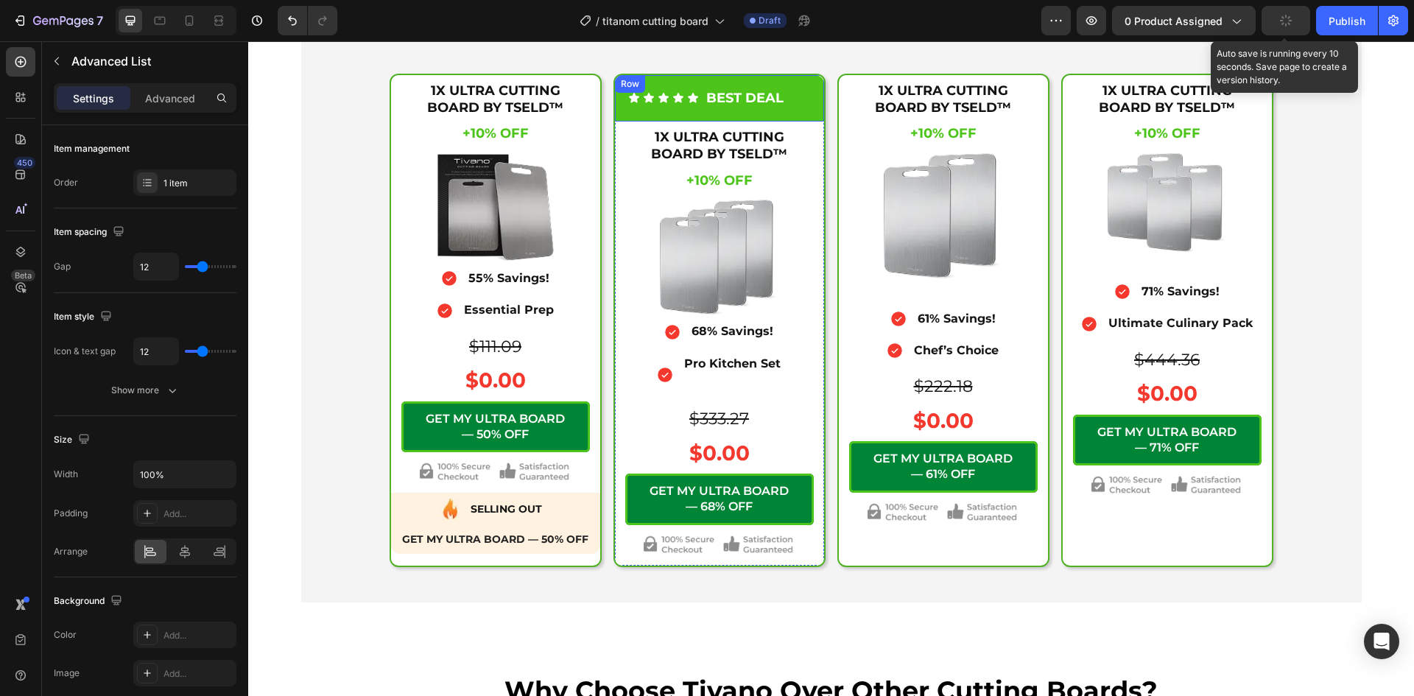
click at [787, 121] on div "Icon Icon Icon Icon Icon Icon List BEST DEAL Text Block Row" at bounding box center [719, 98] width 209 height 46
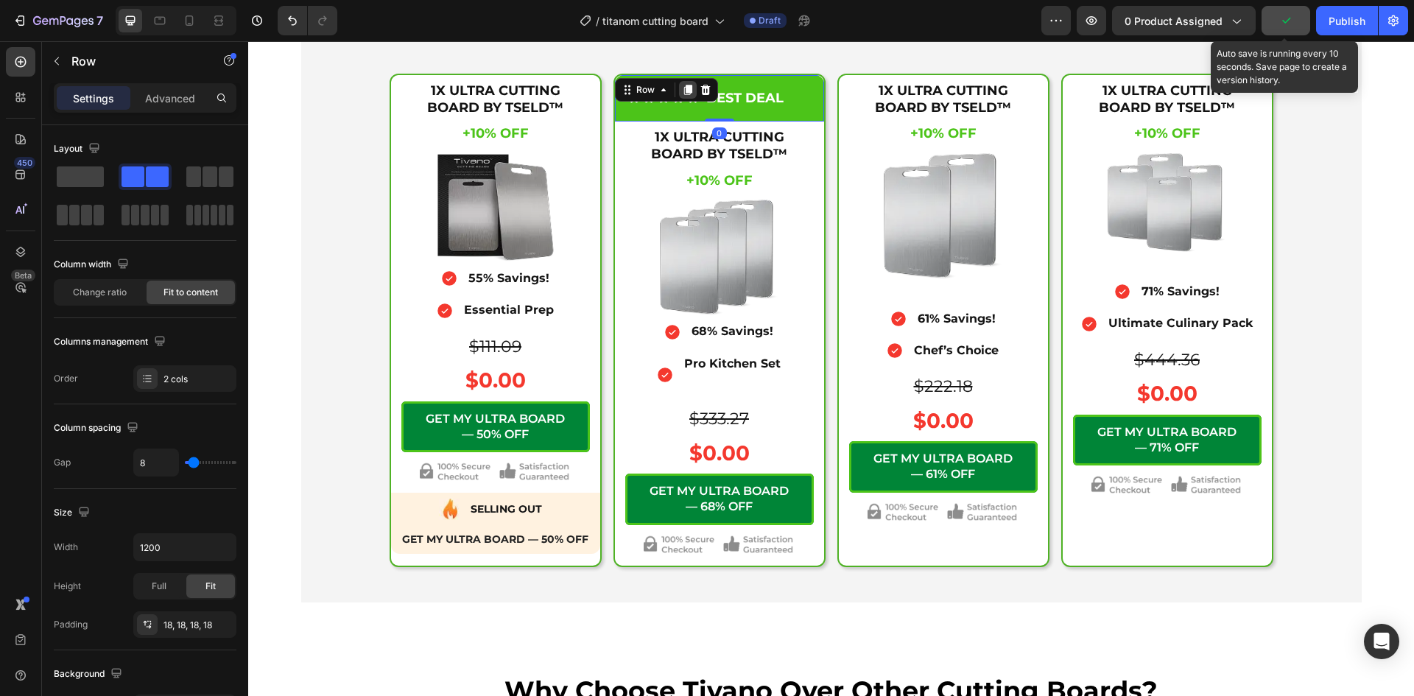
click at [683, 95] on icon at bounding box center [687, 90] width 8 height 10
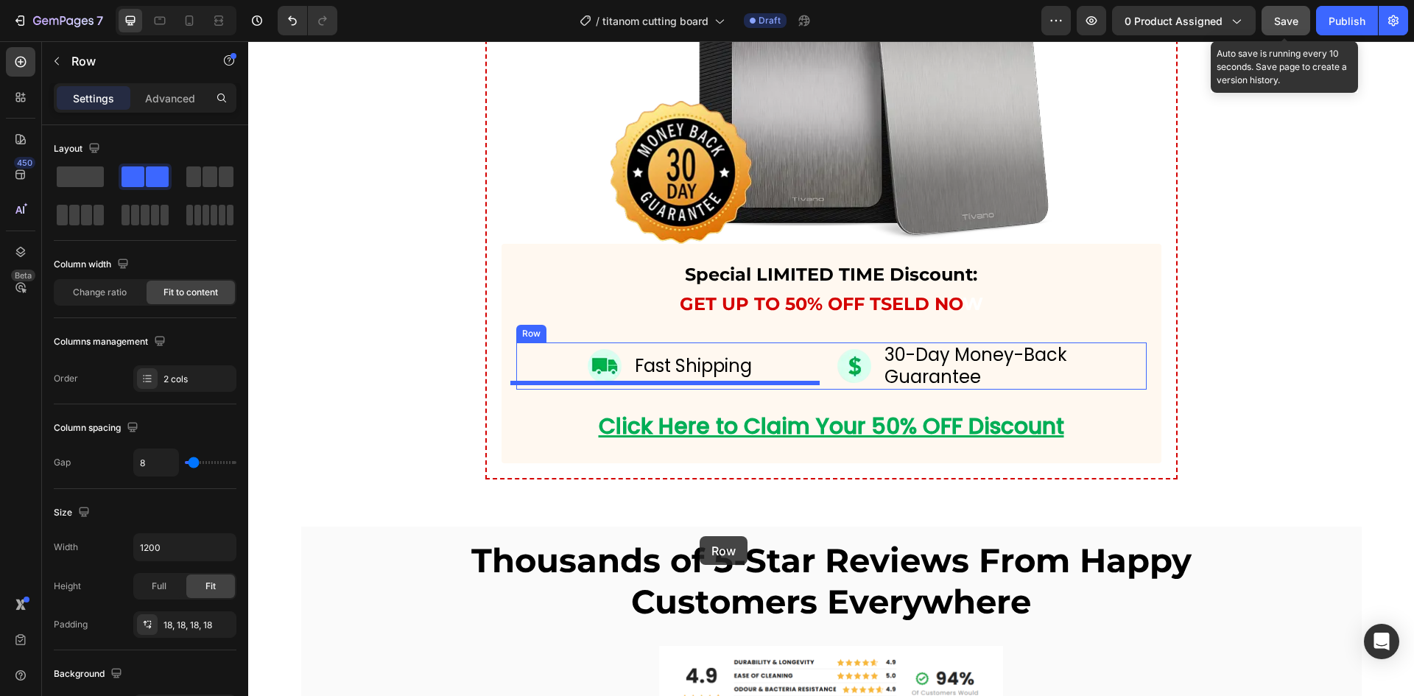
scroll to position [6851, 0]
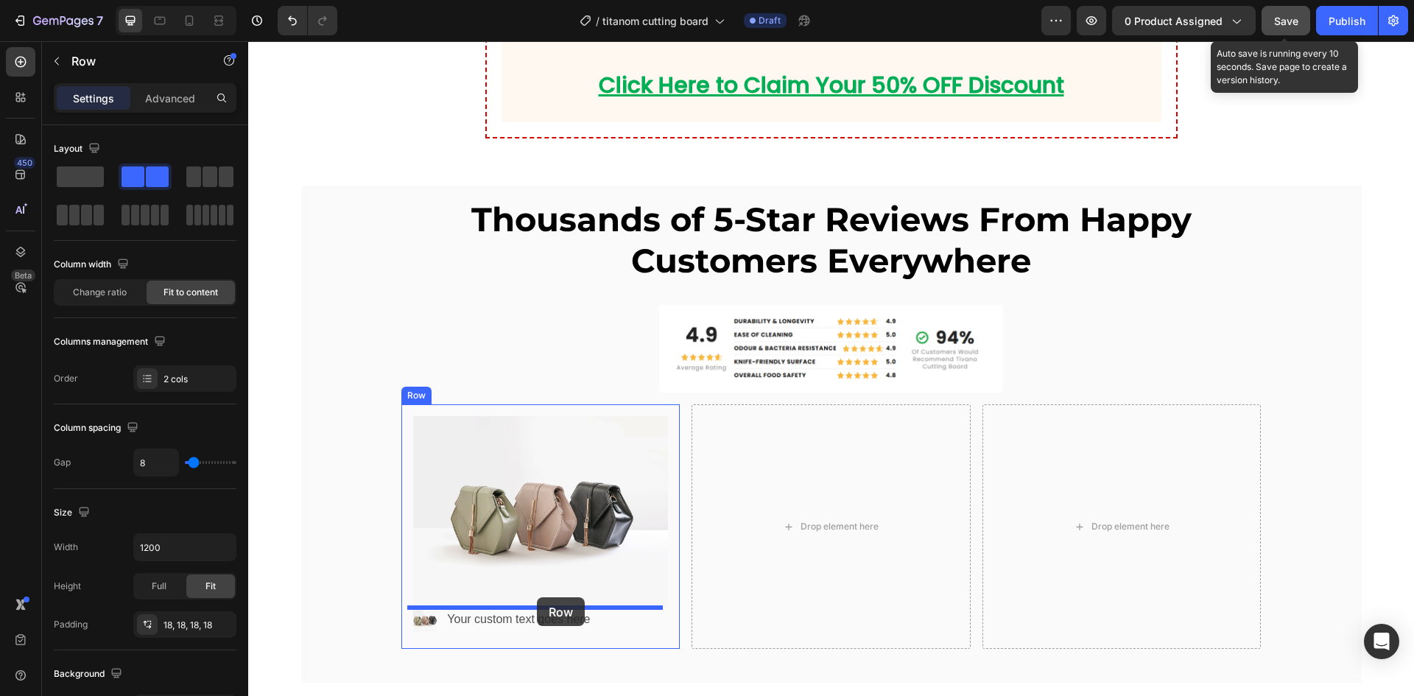
drag, startPoint x: 620, startPoint y: 183, endPoint x: 537, endPoint y: 597, distance: 422.0
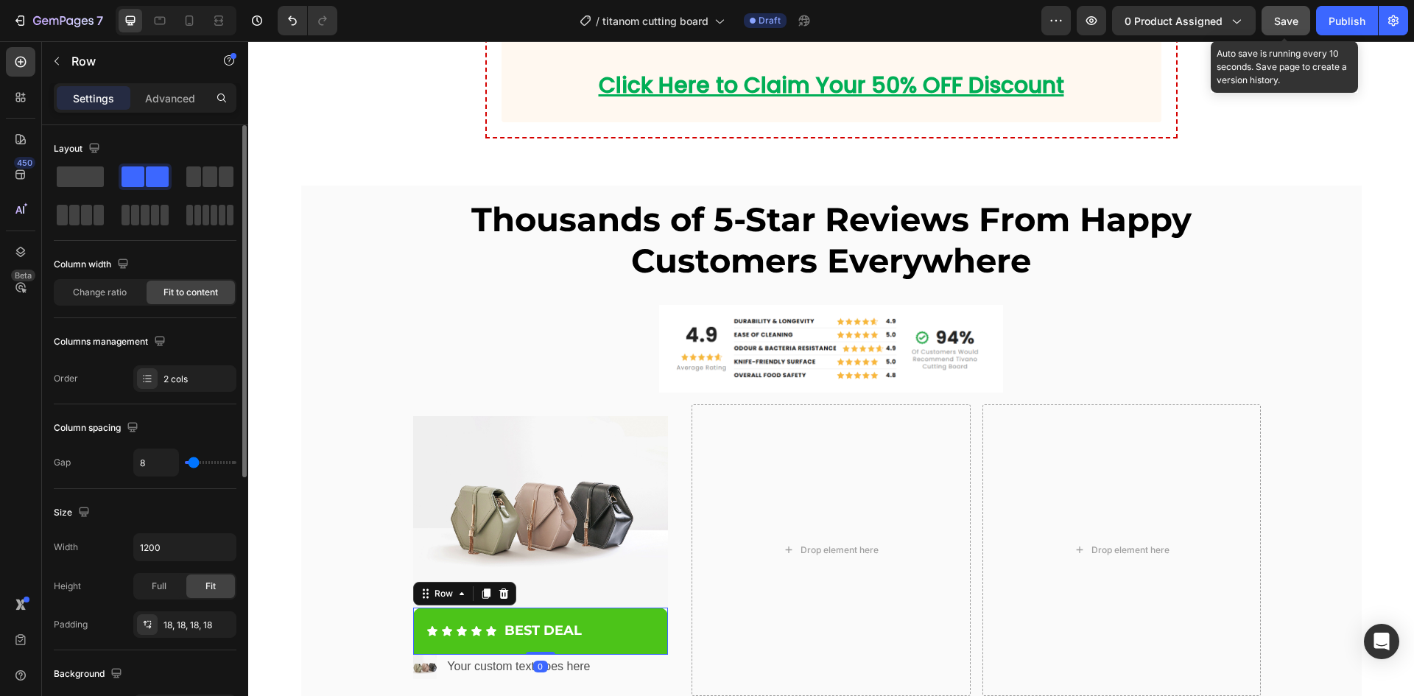
scroll to position [453, 0]
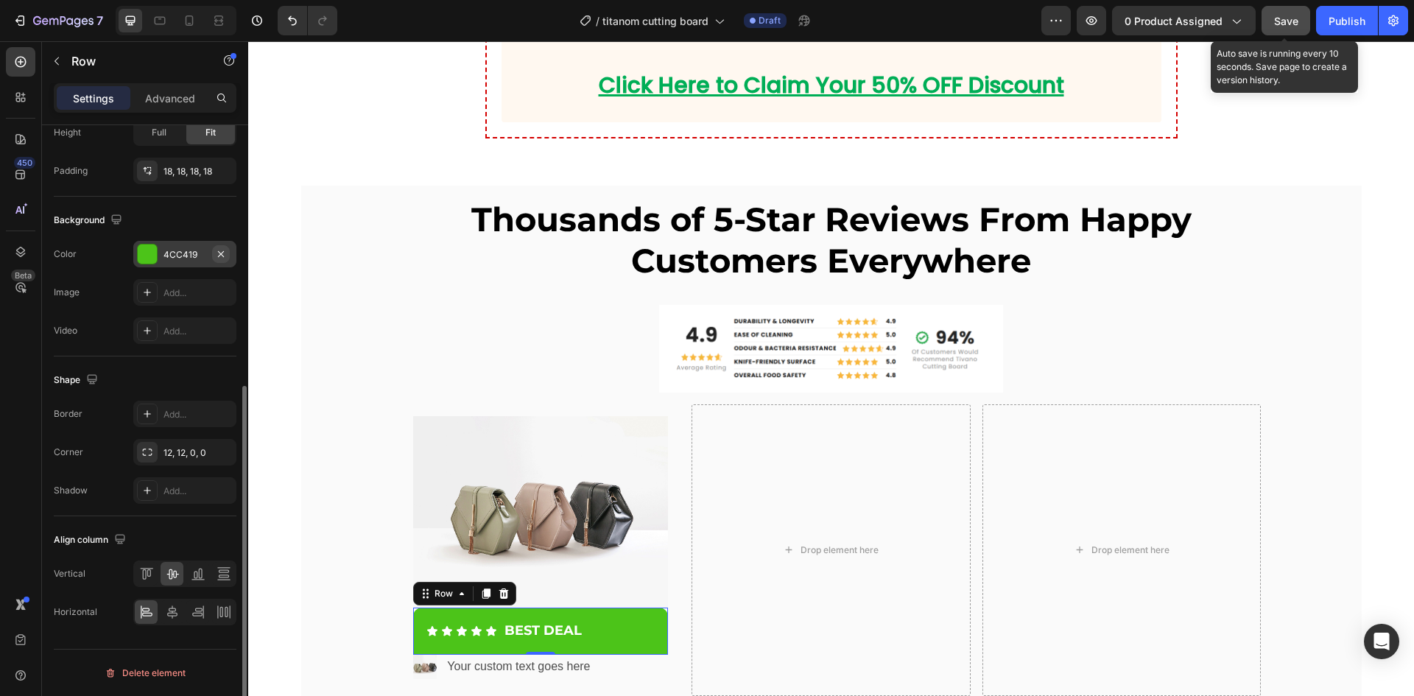
click at [213, 253] on button "button" at bounding box center [221, 254] width 18 height 18
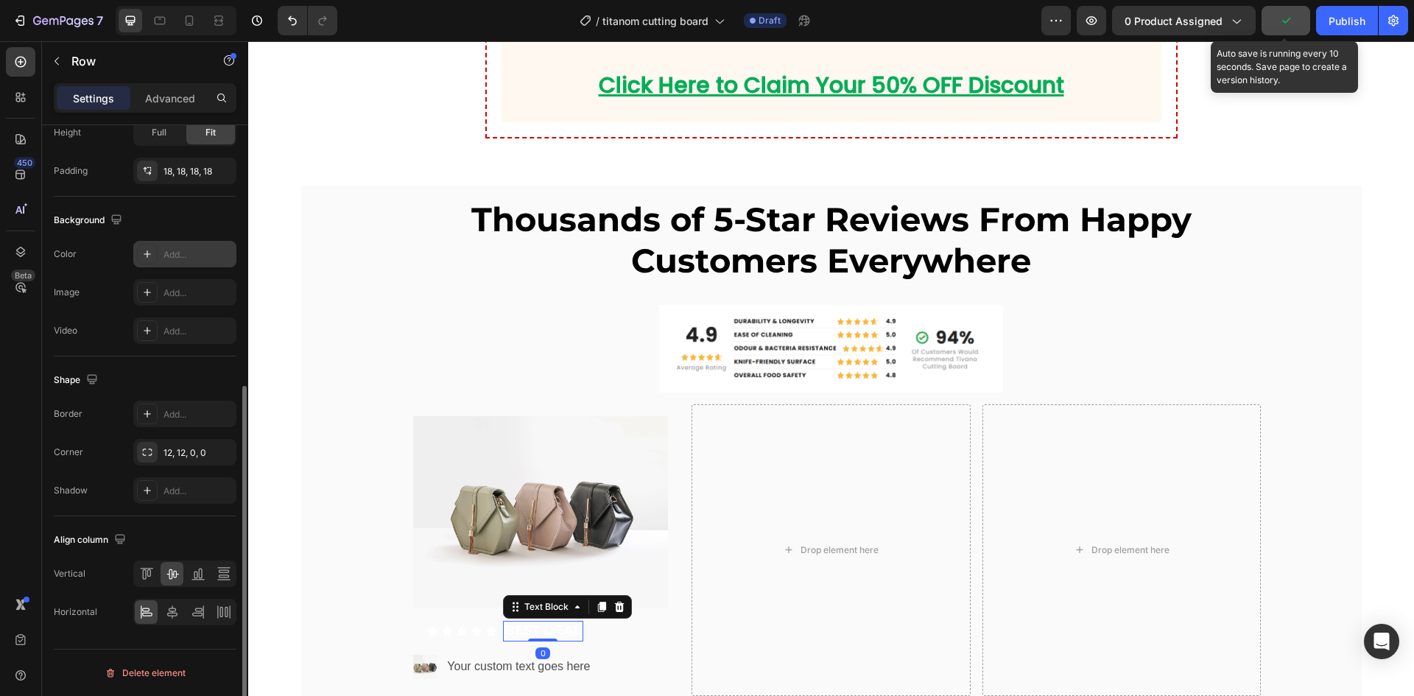
click at [526, 636] on p "BEST DEAL" at bounding box center [542, 630] width 77 height 17
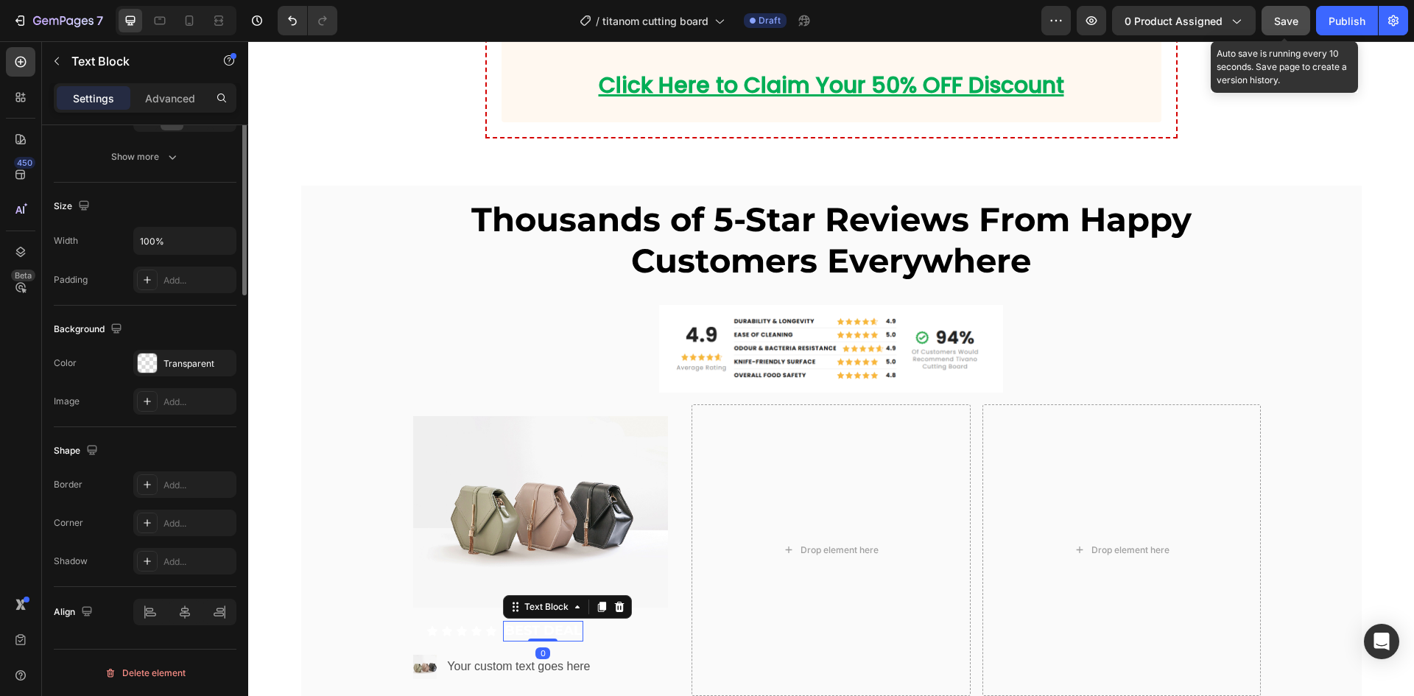
scroll to position [0, 0]
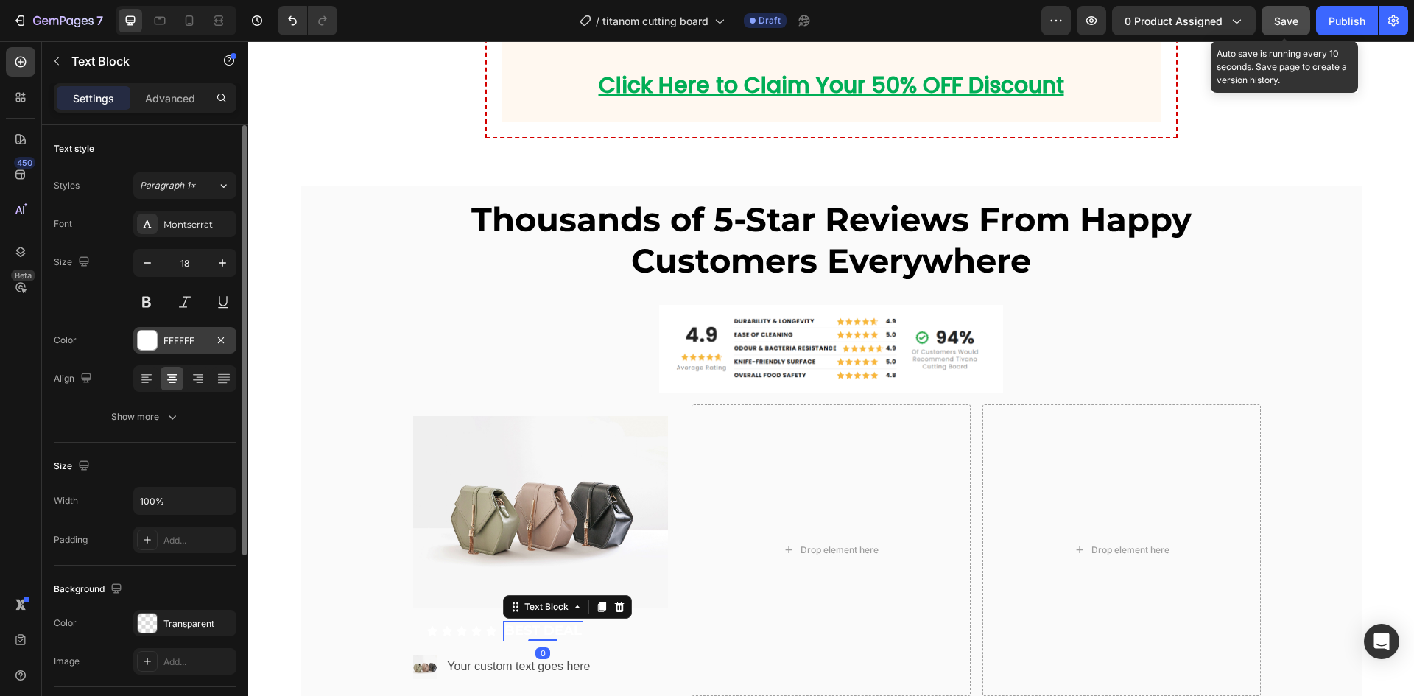
click at [152, 339] on div at bounding box center [147, 340] width 19 height 19
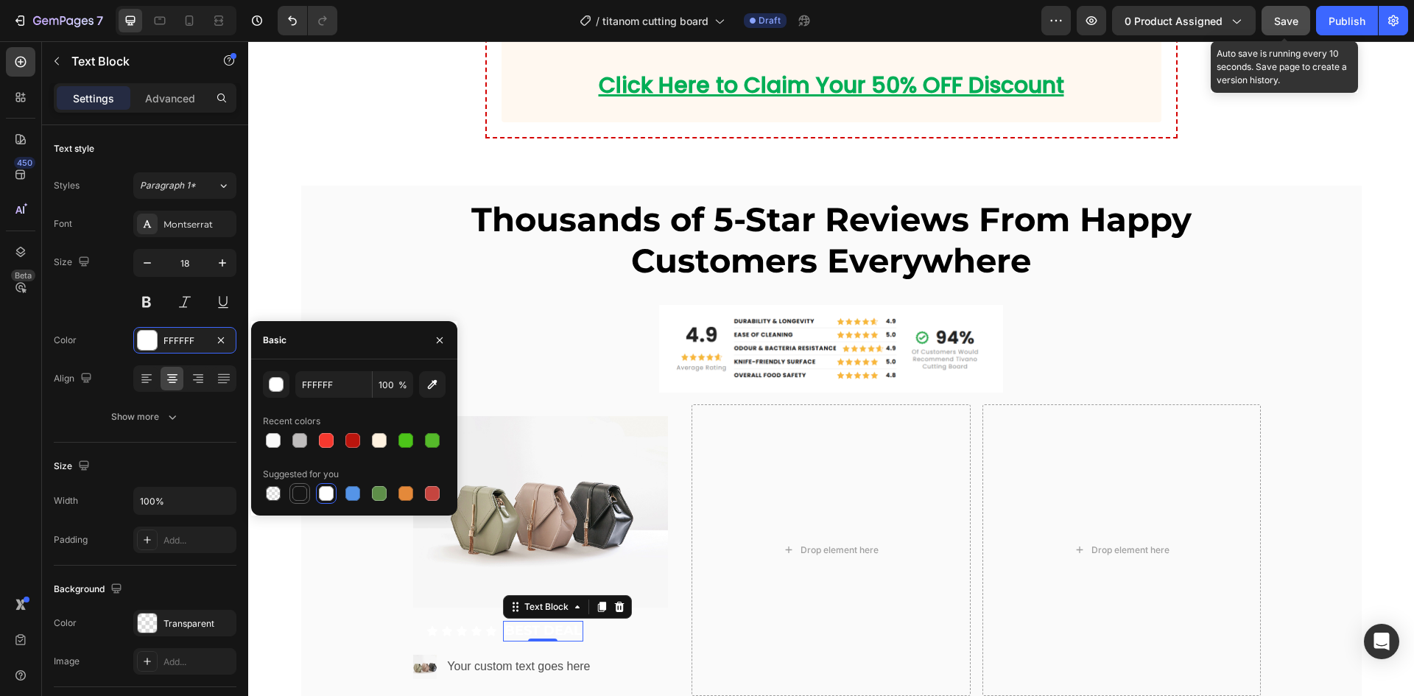
drag, startPoint x: 295, startPoint y: 495, endPoint x: 183, endPoint y: 535, distance: 119.4
click at [295, 495] on div at bounding box center [299, 493] width 15 height 15
type input "151515"
click at [426, 631] on div "Icon" at bounding box center [432, 631] width 12 height 12
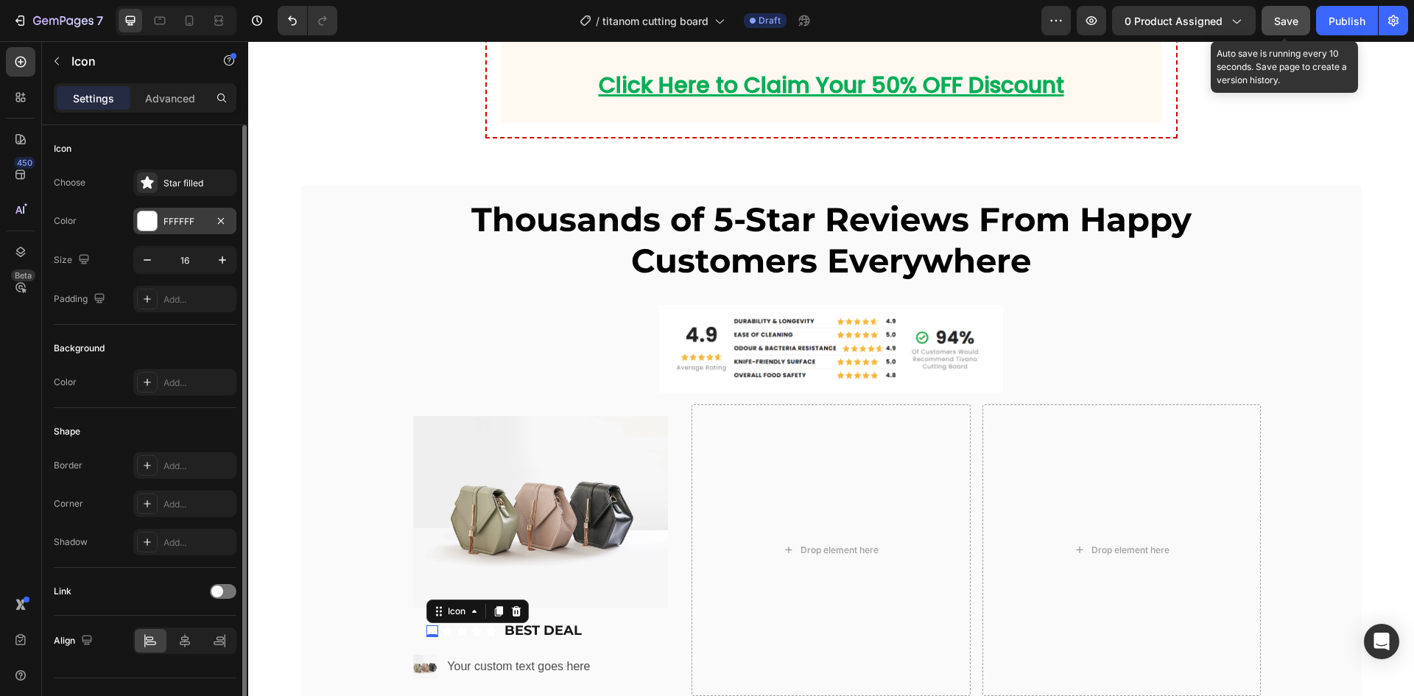
click at [156, 213] on div at bounding box center [147, 220] width 19 height 19
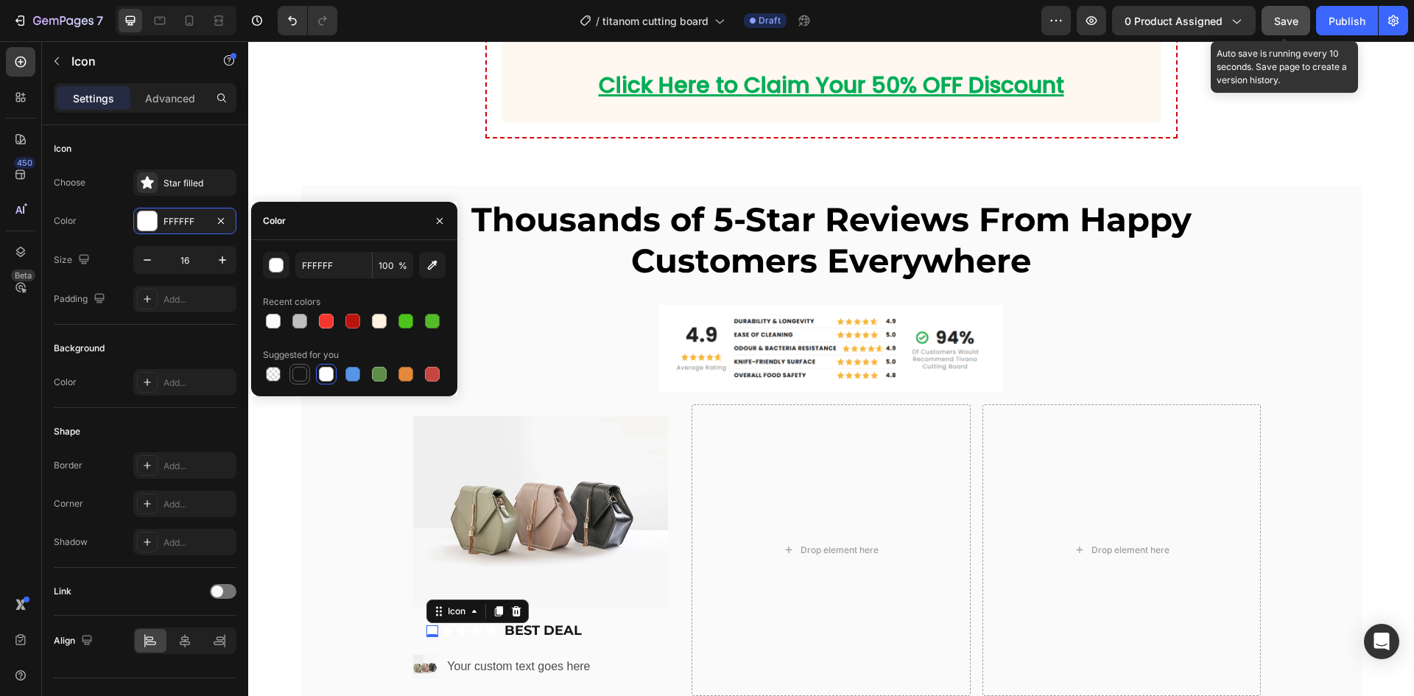
drag, startPoint x: 300, startPoint y: 378, endPoint x: 65, endPoint y: 359, distance: 235.6
click at [300, 378] on div at bounding box center [299, 374] width 15 height 15
type input "151515"
click at [441, 632] on div "Icon" at bounding box center [447, 631] width 12 height 12
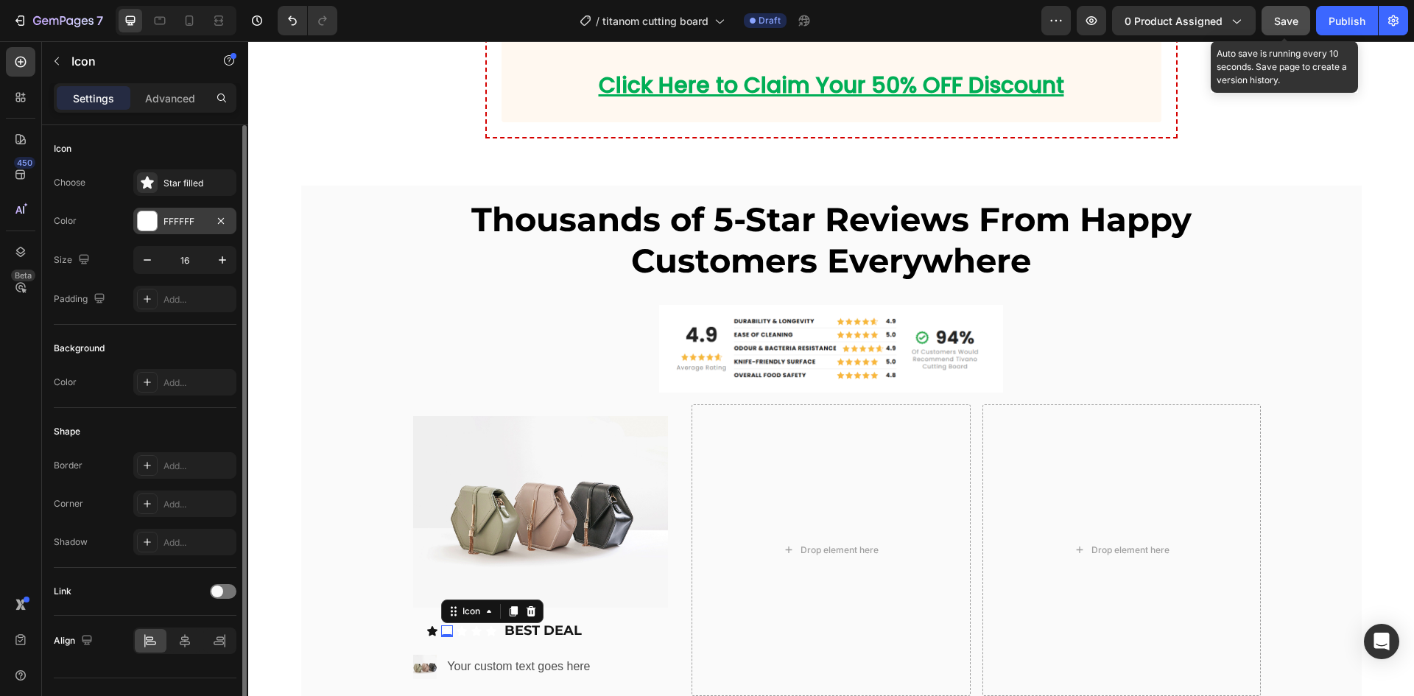
click at [194, 232] on div "FFFFFF" at bounding box center [184, 221] width 103 height 27
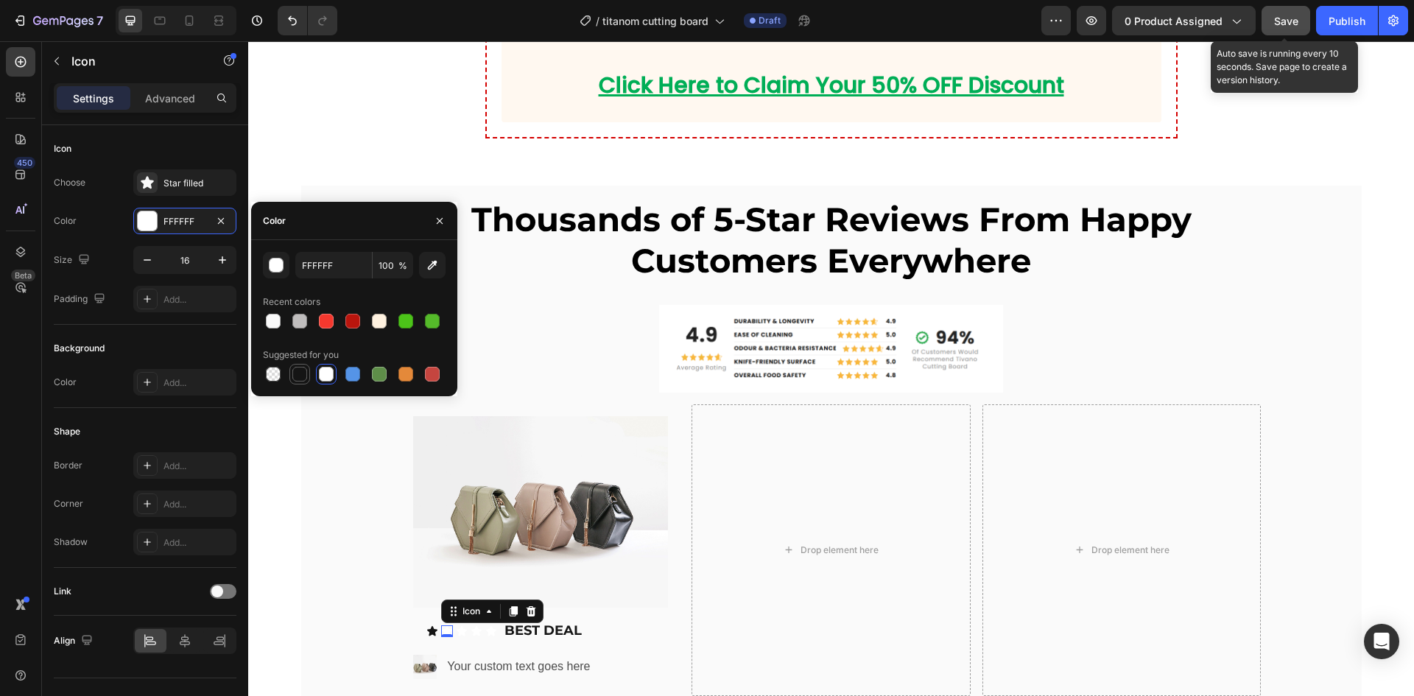
drag, startPoint x: 300, startPoint y: 371, endPoint x: 96, endPoint y: 402, distance: 207.0
click at [300, 371] on div at bounding box center [299, 374] width 15 height 15
type input "151515"
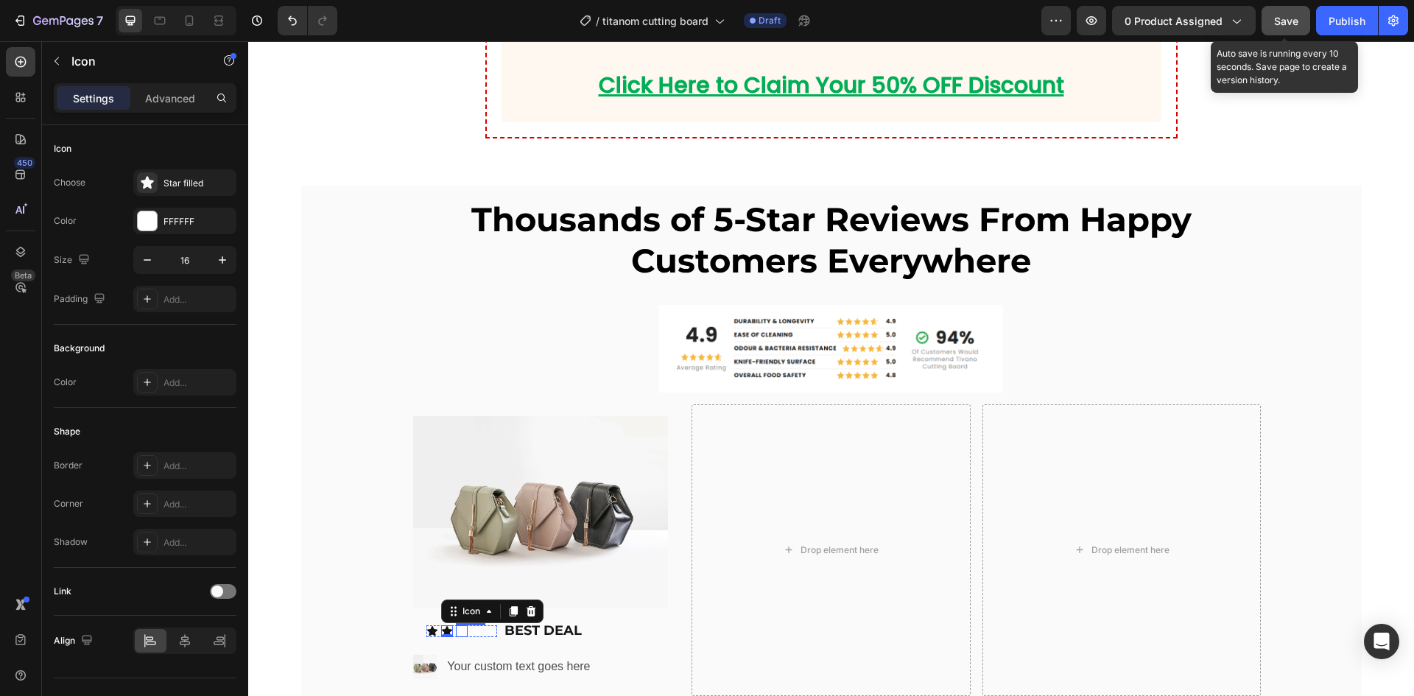
click at [457, 630] on icon at bounding box center [461, 631] width 10 height 10
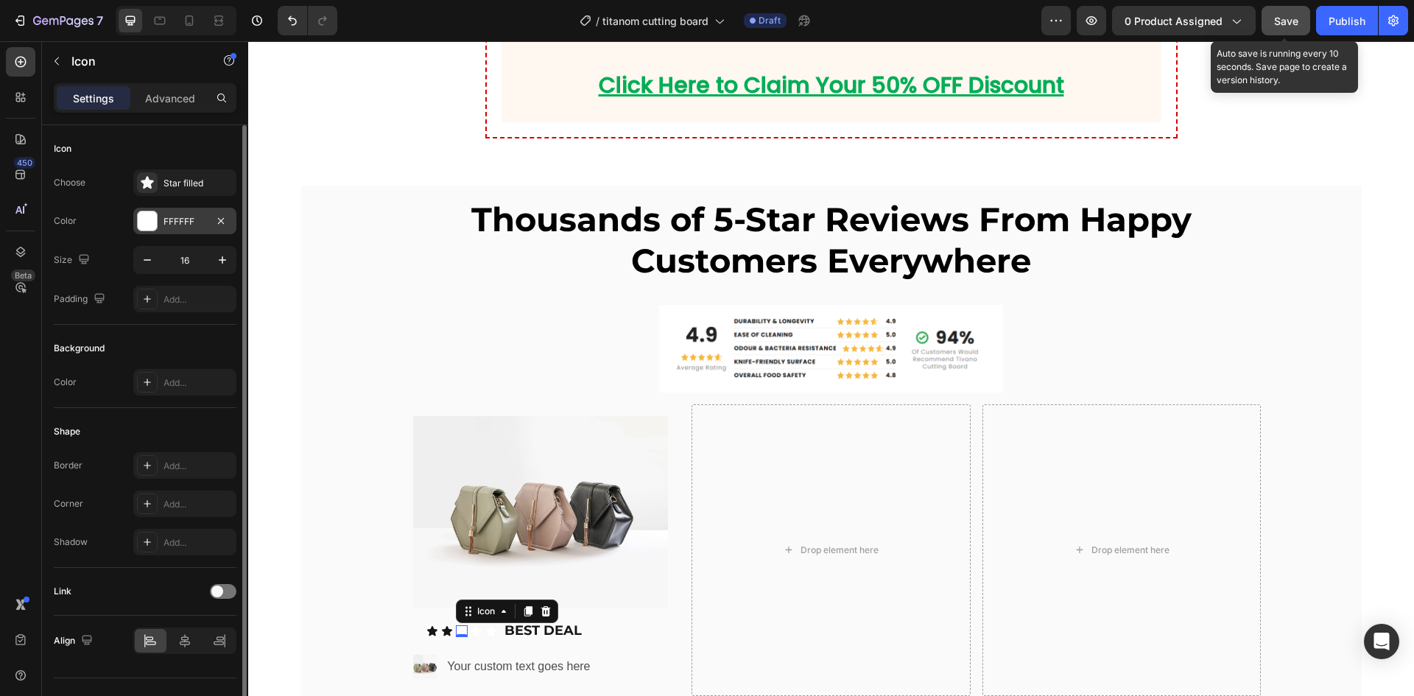
click at [189, 224] on div "FFFFFF" at bounding box center [184, 221] width 43 height 13
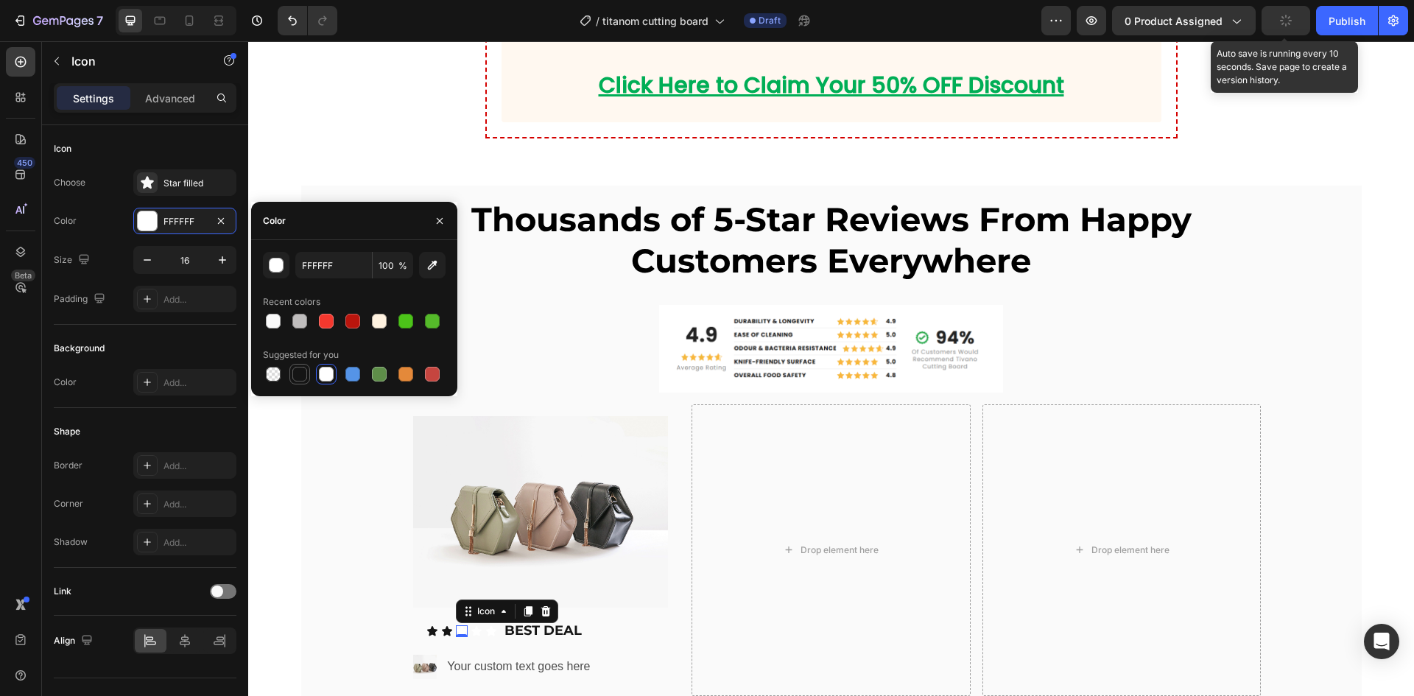
click at [290, 379] on div at bounding box center [299, 374] width 21 height 21
type input "151515"
click at [471, 629] on icon at bounding box center [476, 631] width 10 height 10
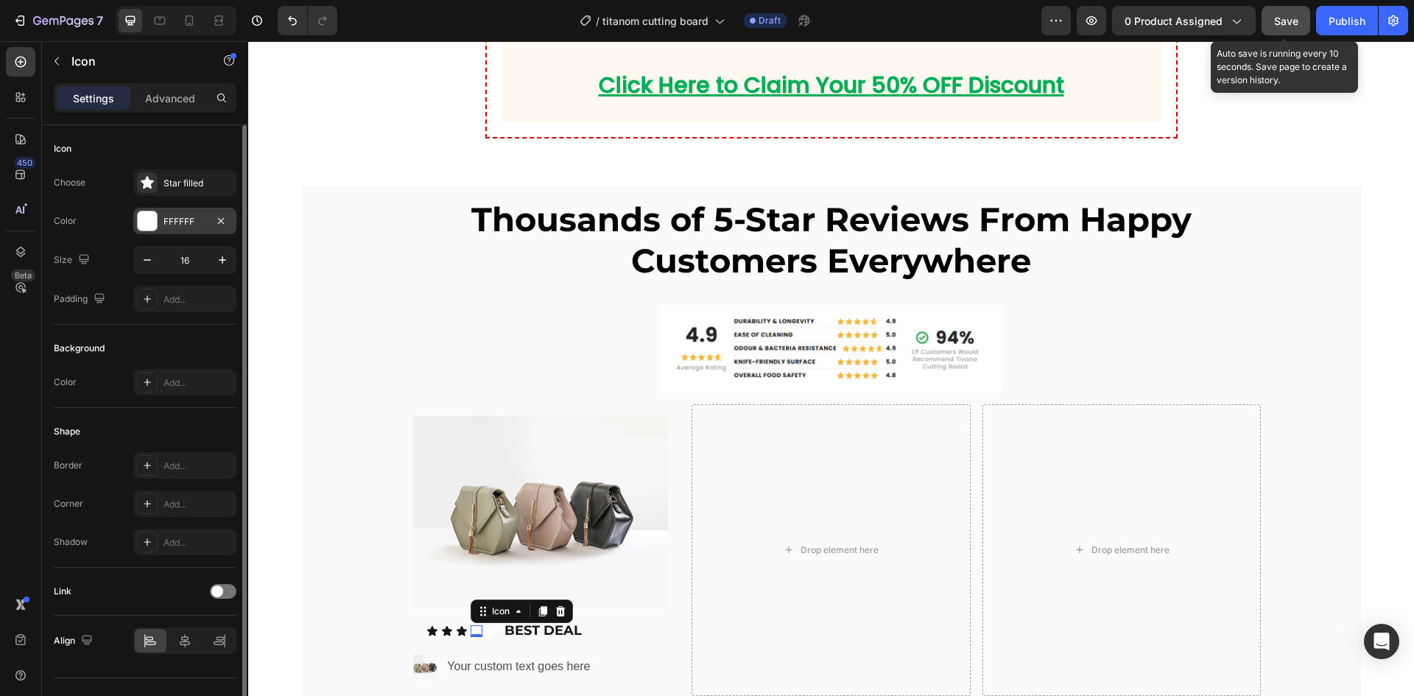
click at [178, 225] on div "FFFFFF" at bounding box center [184, 221] width 43 height 13
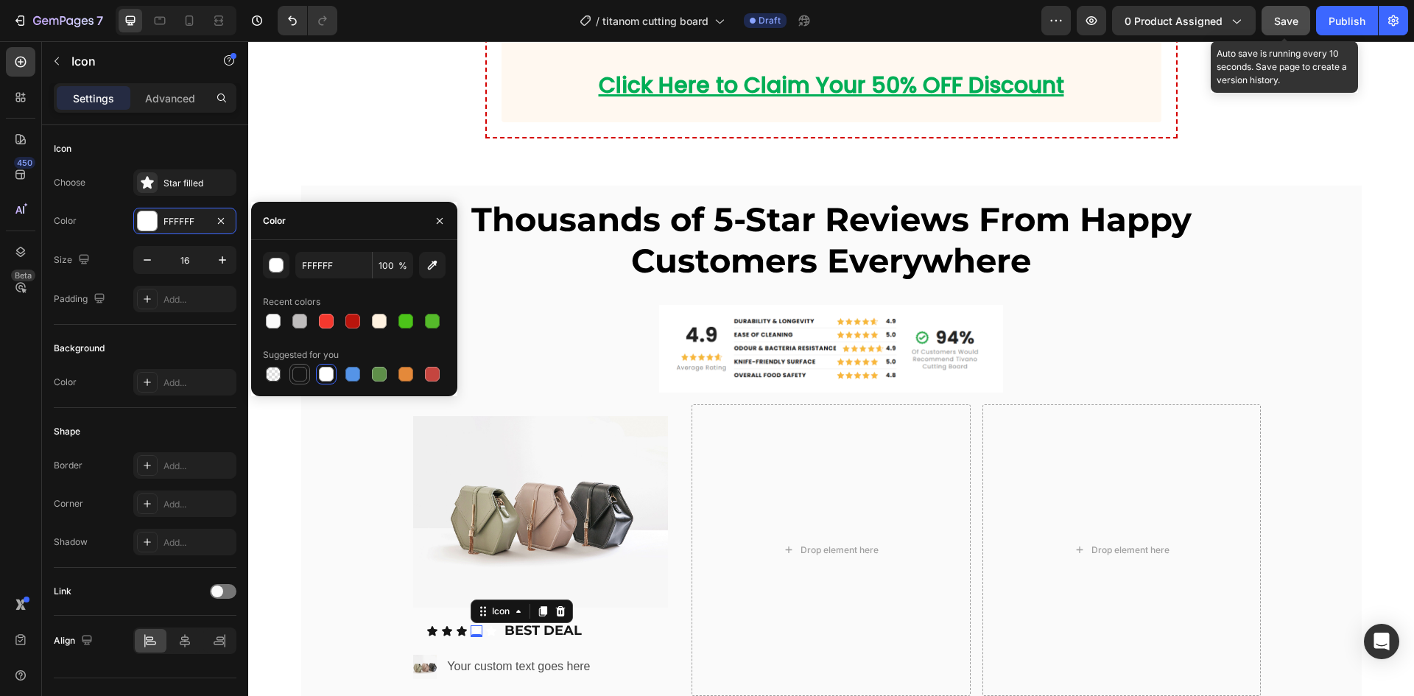
click at [298, 374] on div at bounding box center [299, 374] width 15 height 15
type input "151515"
click at [486, 630] on icon at bounding box center [491, 631] width 10 height 10
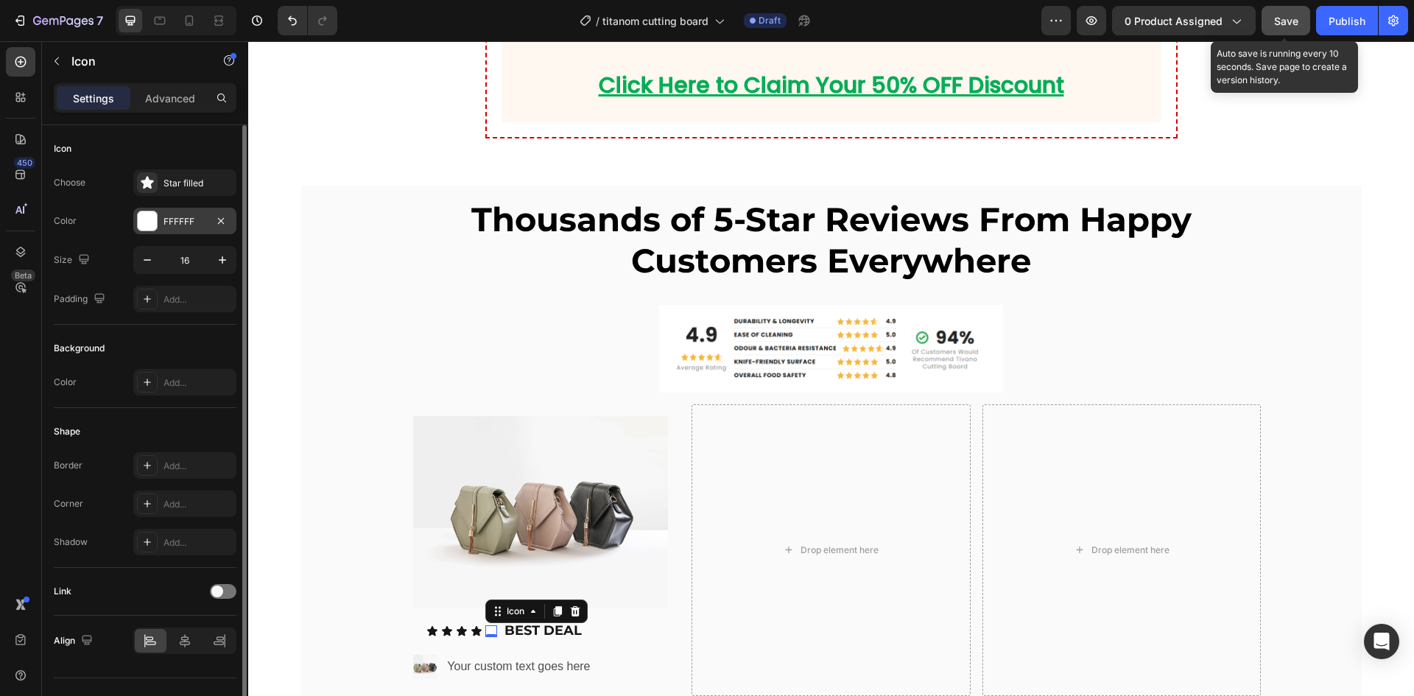
click at [172, 228] on div "FFFFFF" at bounding box center [184, 221] width 103 height 27
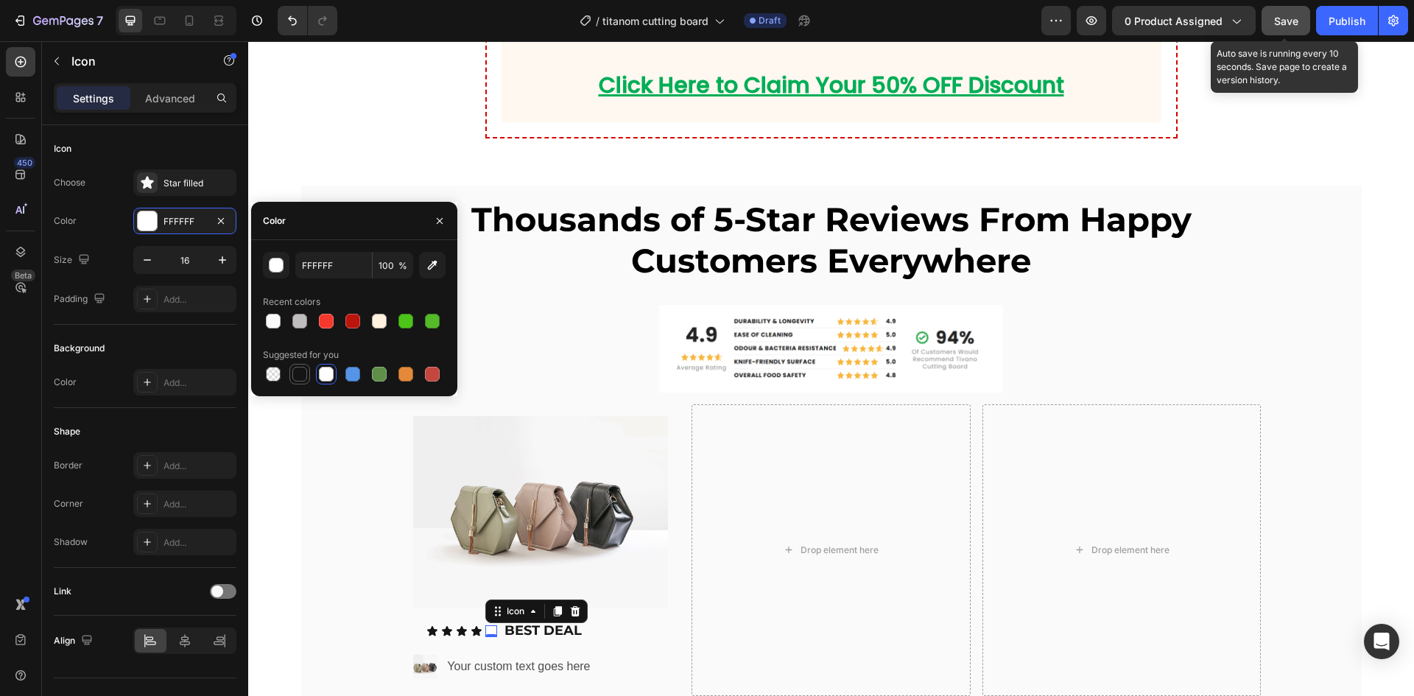
click at [307, 374] on div at bounding box center [300, 374] width 18 height 18
type input "151515"
click at [525, 628] on p "BEST DEAL" at bounding box center [542, 630] width 77 height 17
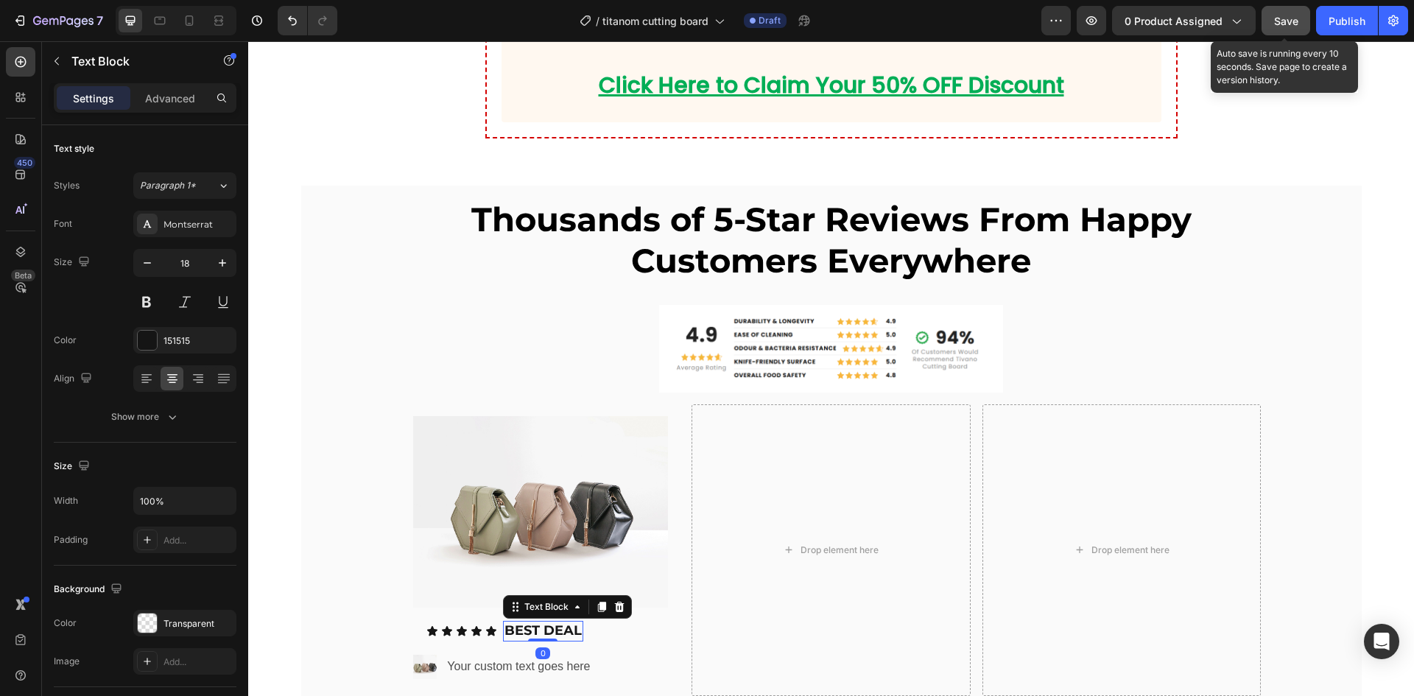
click at [525, 628] on p "BEST DEAL" at bounding box center [542, 630] width 77 height 17
click at [523, 629] on p "BEST DEAL" at bounding box center [542, 630] width 77 height 17
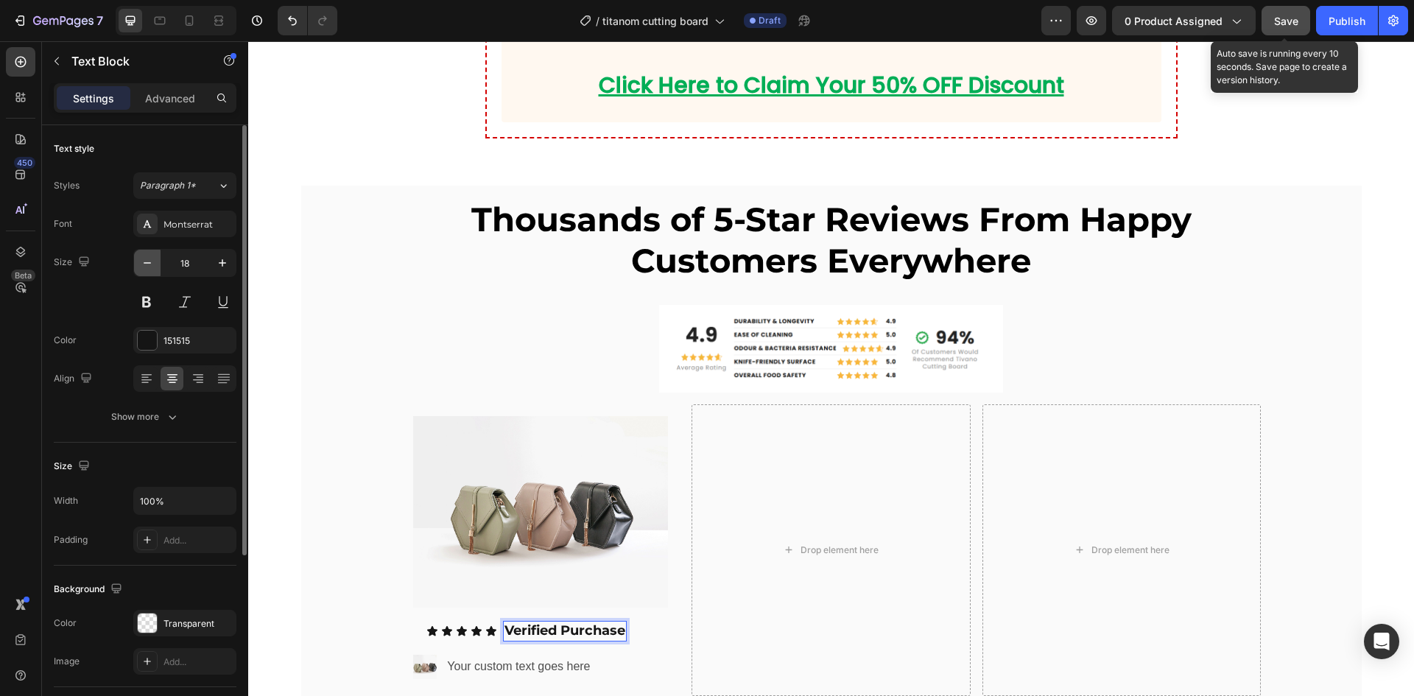
click at [153, 261] on icon "button" at bounding box center [147, 262] width 15 height 15
type input "16"
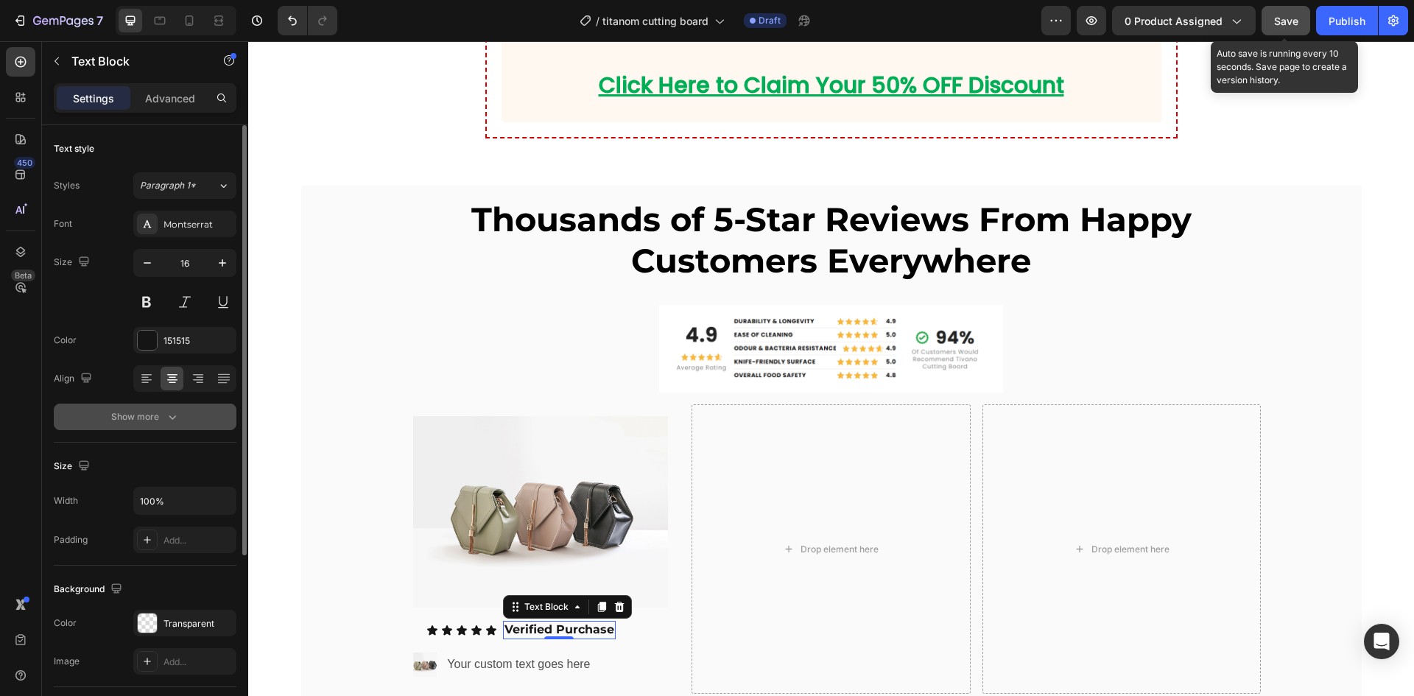
click at [153, 422] on div "Show more" at bounding box center [145, 416] width 68 height 15
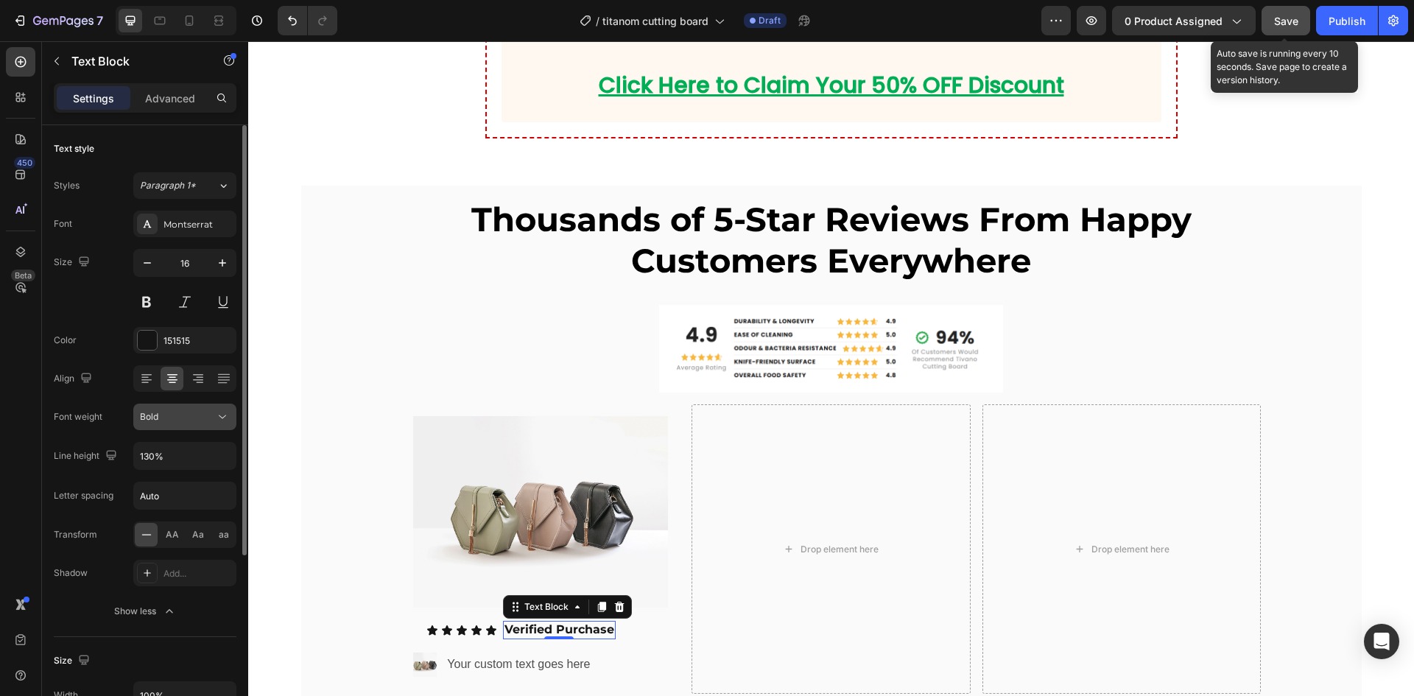
click at [158, 417] on span "Bold" at bounding box center [149, 416] width 18 height 11
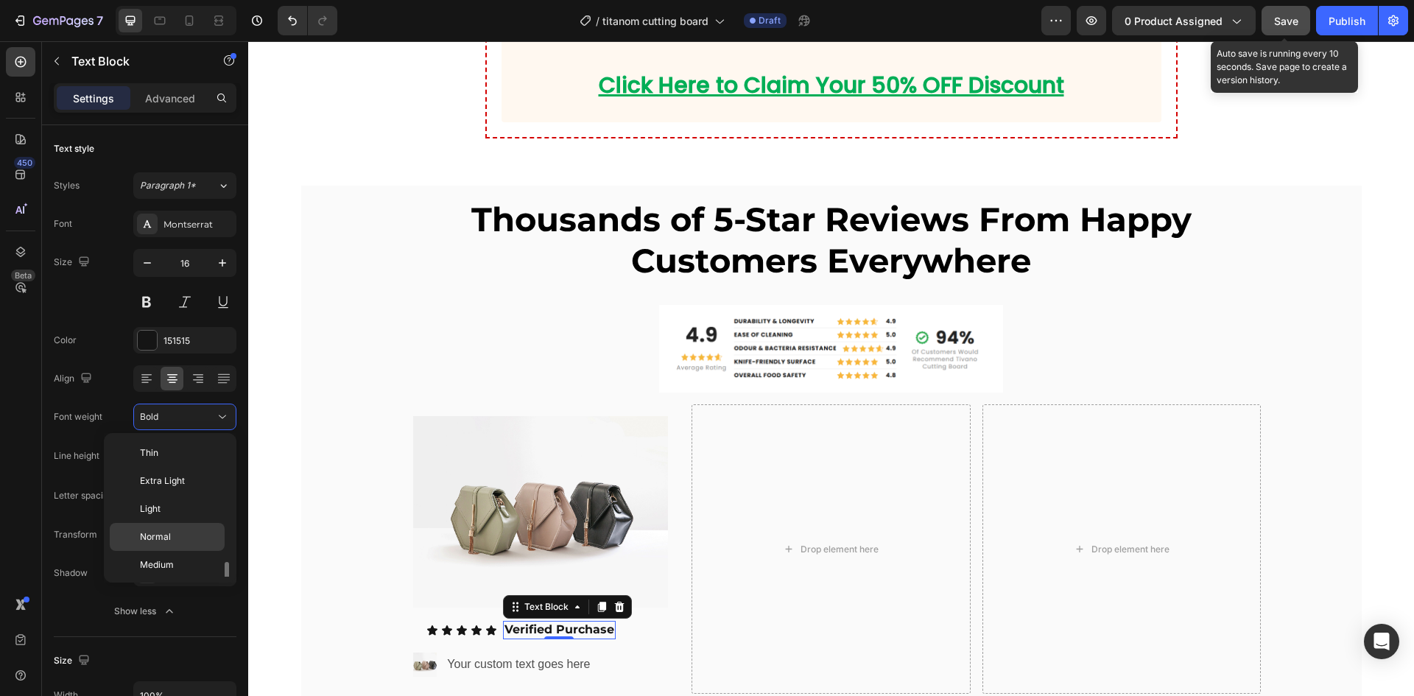
scroll to position [80, 0]
click at [172, 461] on p "Normal" at bounding box center [179, 457] width 78 height 13
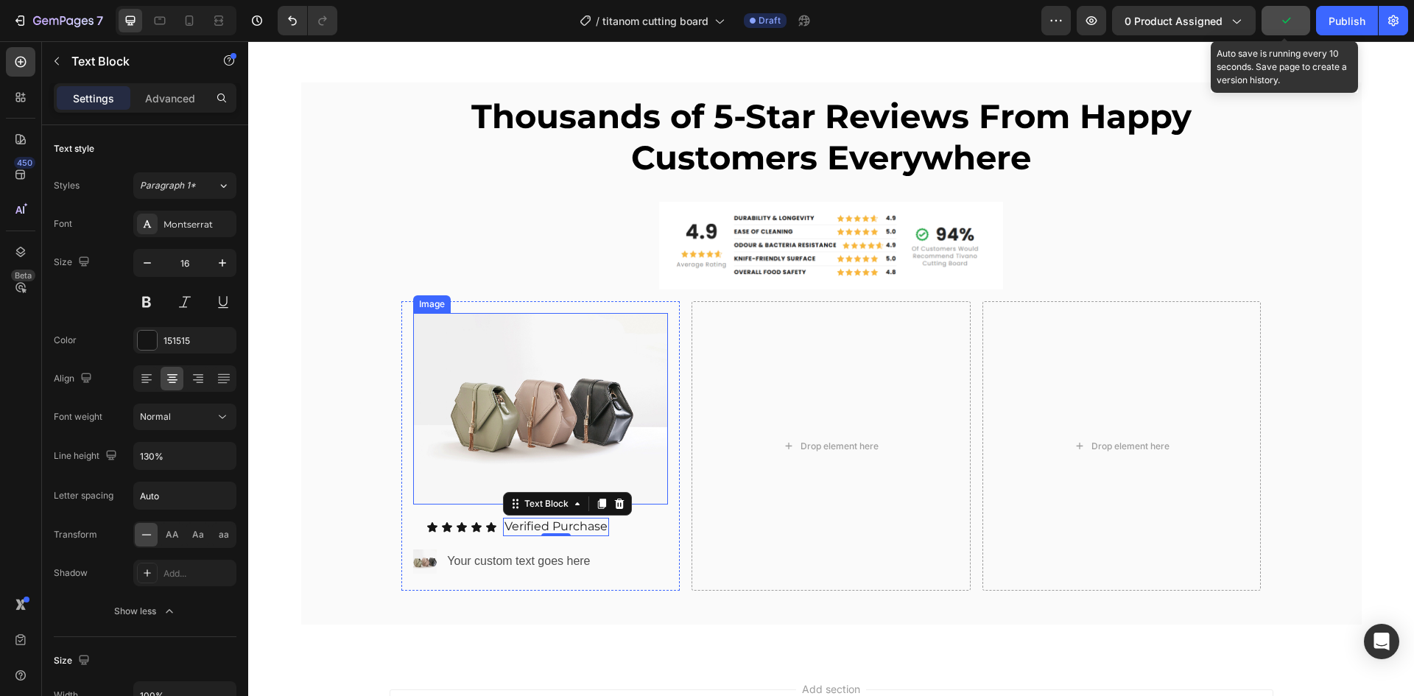
scroll to position [6974, 0]
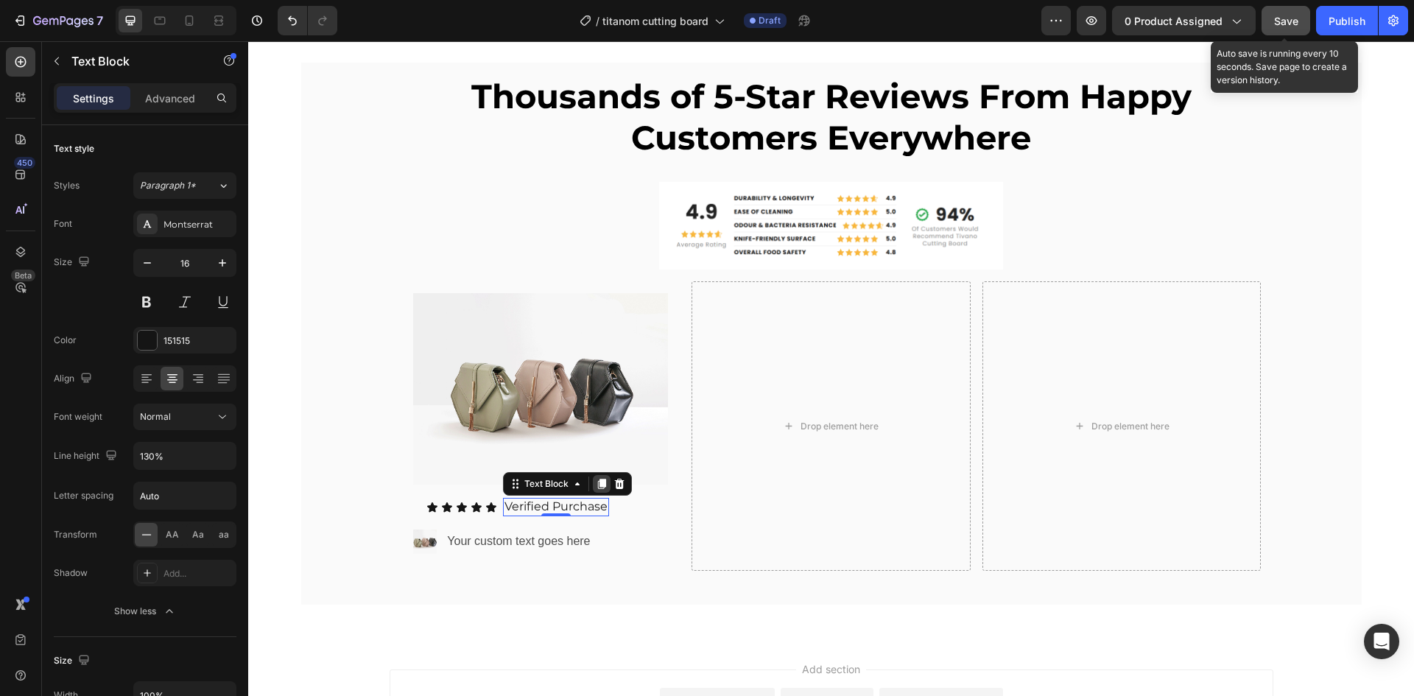
click at [596, 488] on icon at bounding box center [602, 484] width 12 height 12
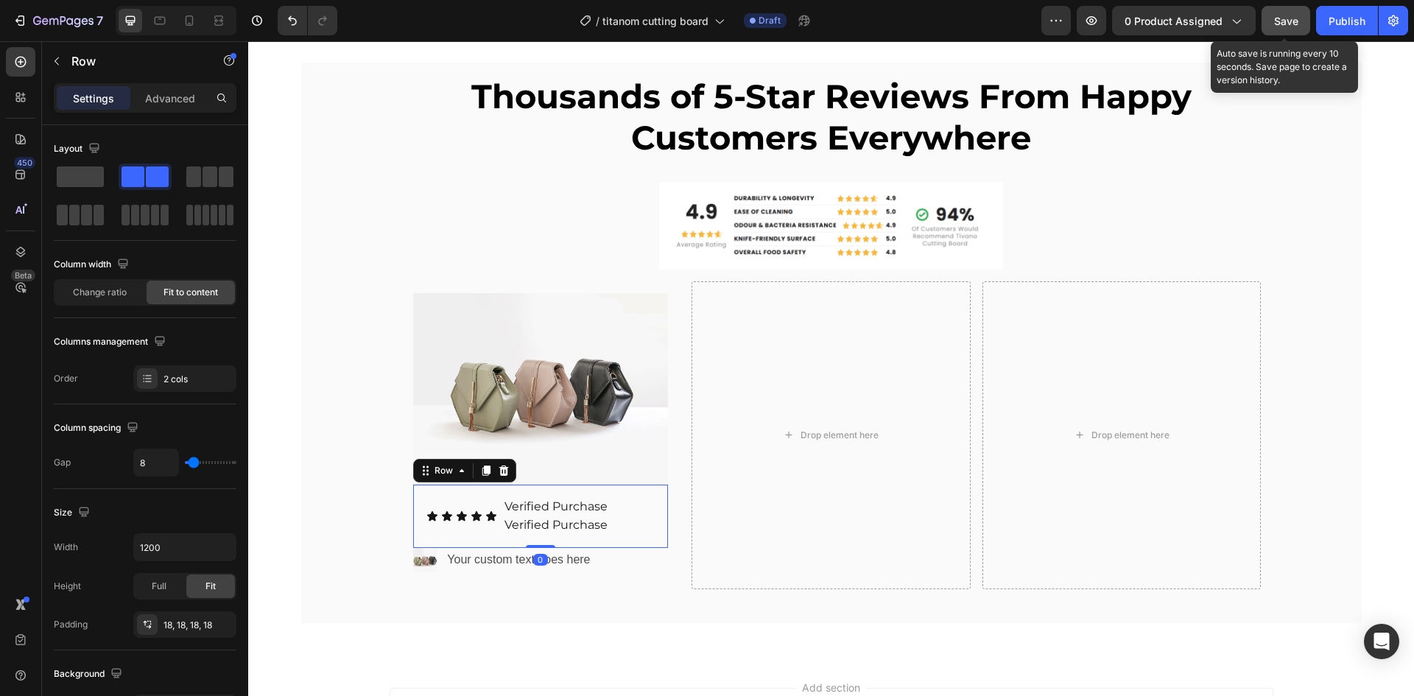
click at [635, 515] on div "Icon Icon Icon Icon Icon Icon List Verified Purchase Text Block Verified Purcha…" at bounding box center [540, 515] width 255 height 63
click at [576, 526] on p "Verified Purchase" at bounding box center [555, 525] width 103 height 15
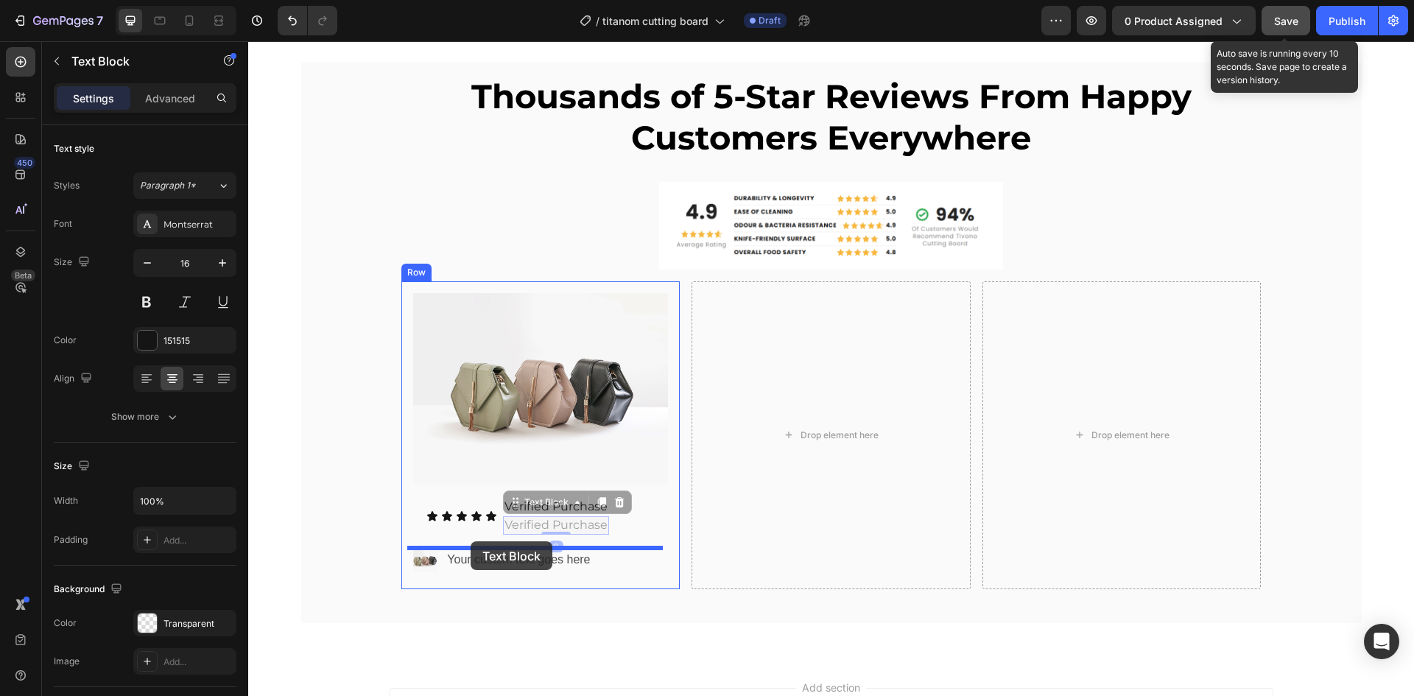
drag, startPoint x: 509, startPoint y: 504, endPoint x: 470, endPoint y: 541, distance: 53.6
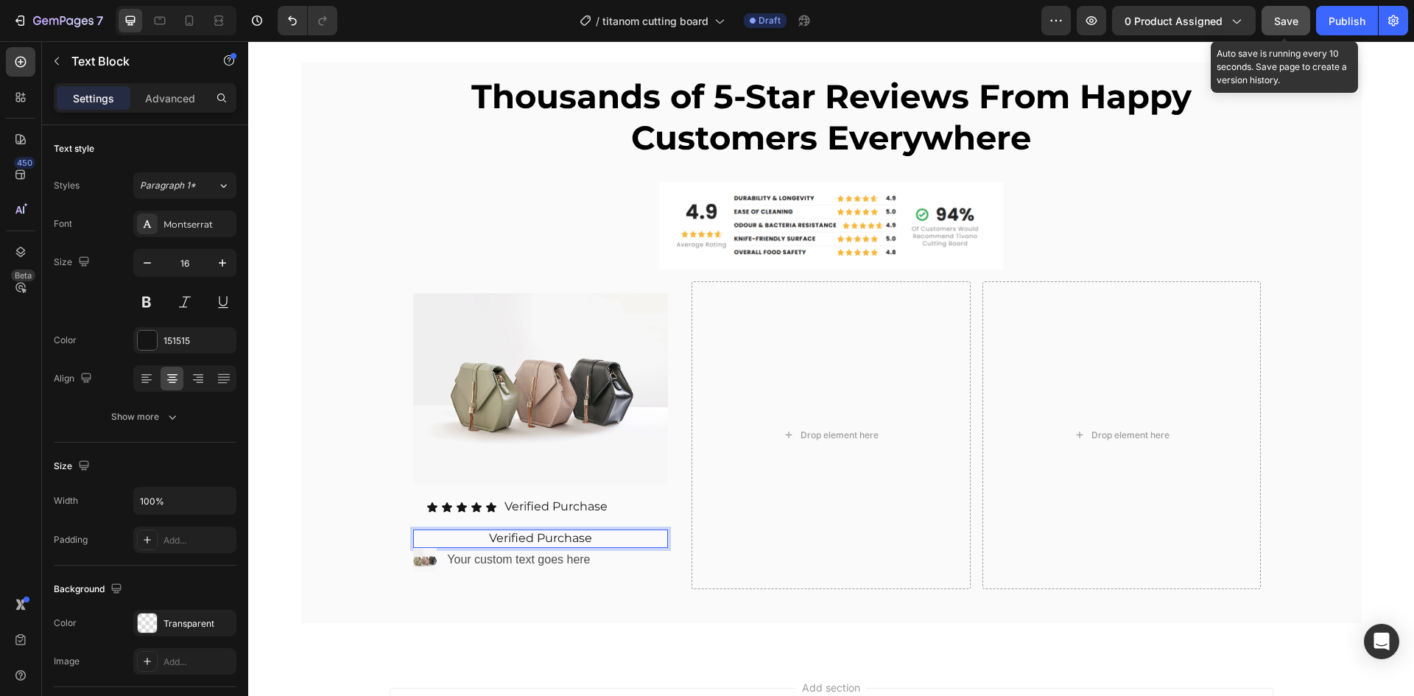
click at [513, 537] on p "Verified Purchase" at bounding box center [540, 538] width 253 height 15
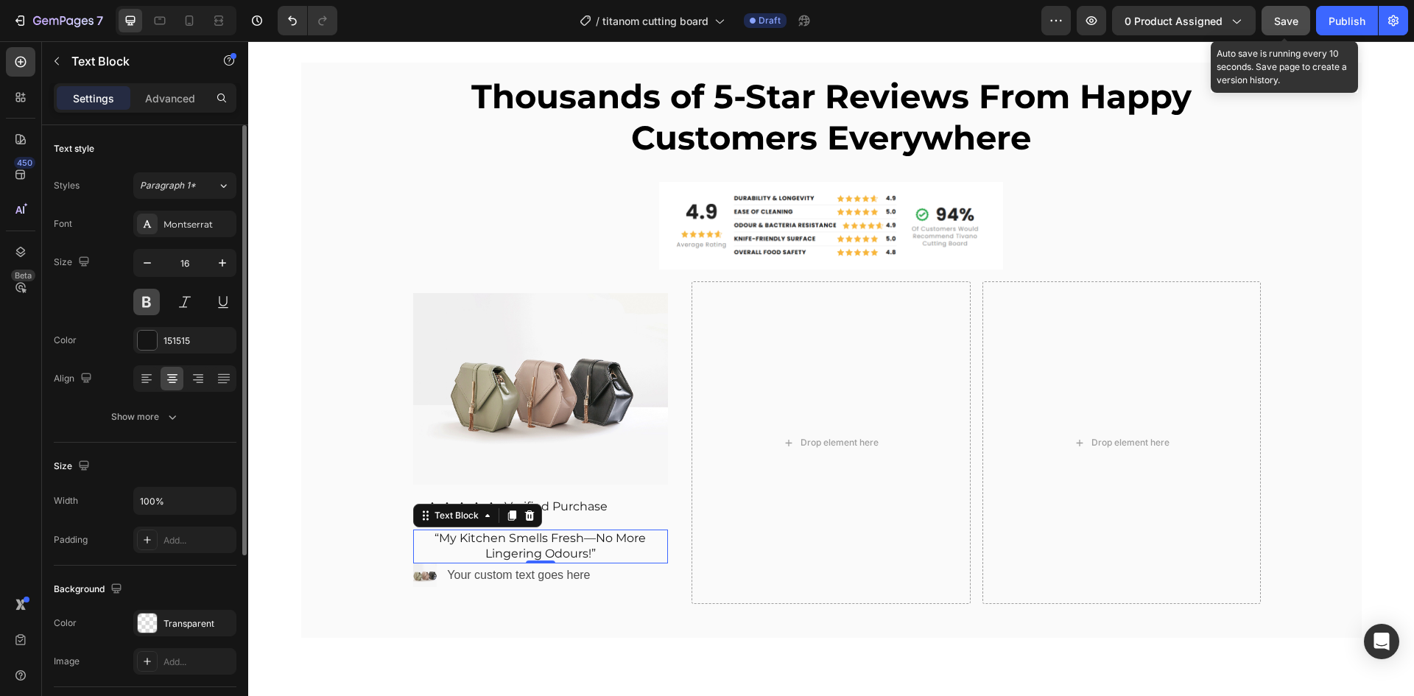
click at [149, 307] on button at bounding box center [146, 302] width 27 height 27
click at [507, 514] on icon at bounding box center [511, 515] width 8 height 10
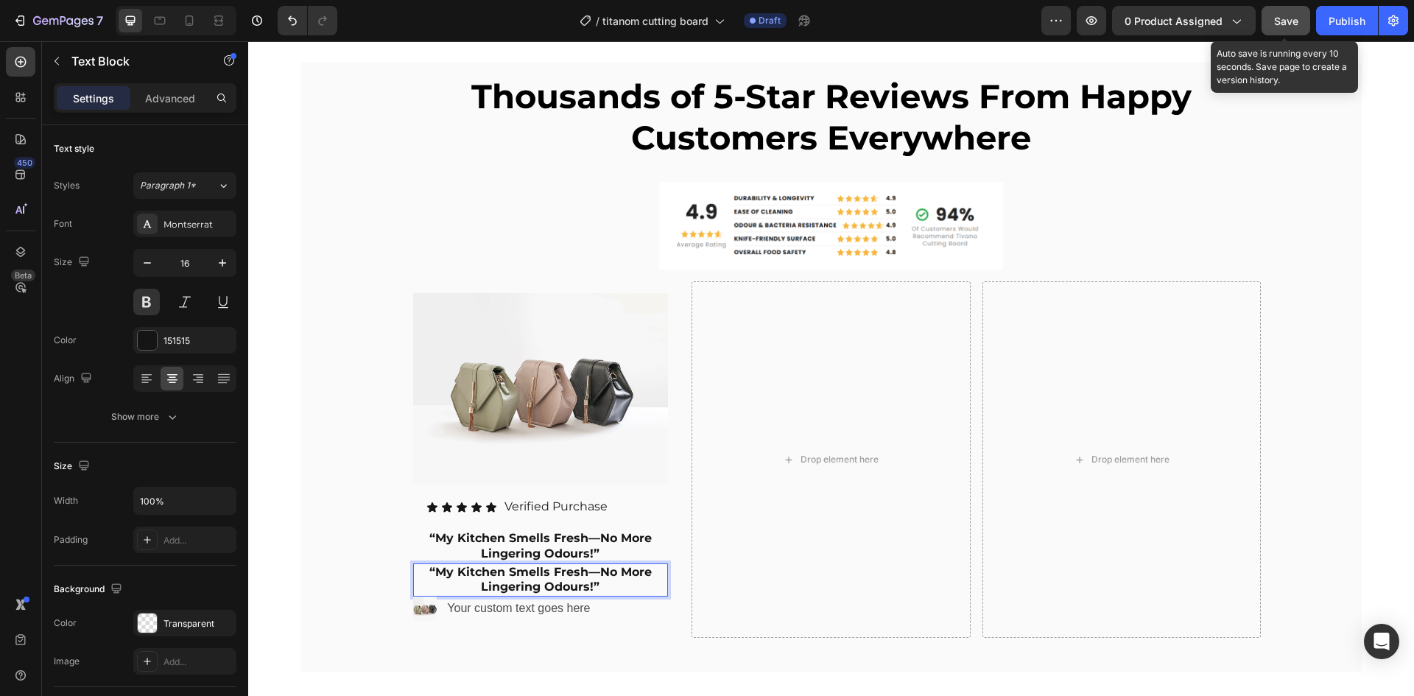
click at [517, 567] on p "“My Kitchen Smells Fresh—No More Lingering Odours!”" at bounding box center [540, 580] width 253 height 31
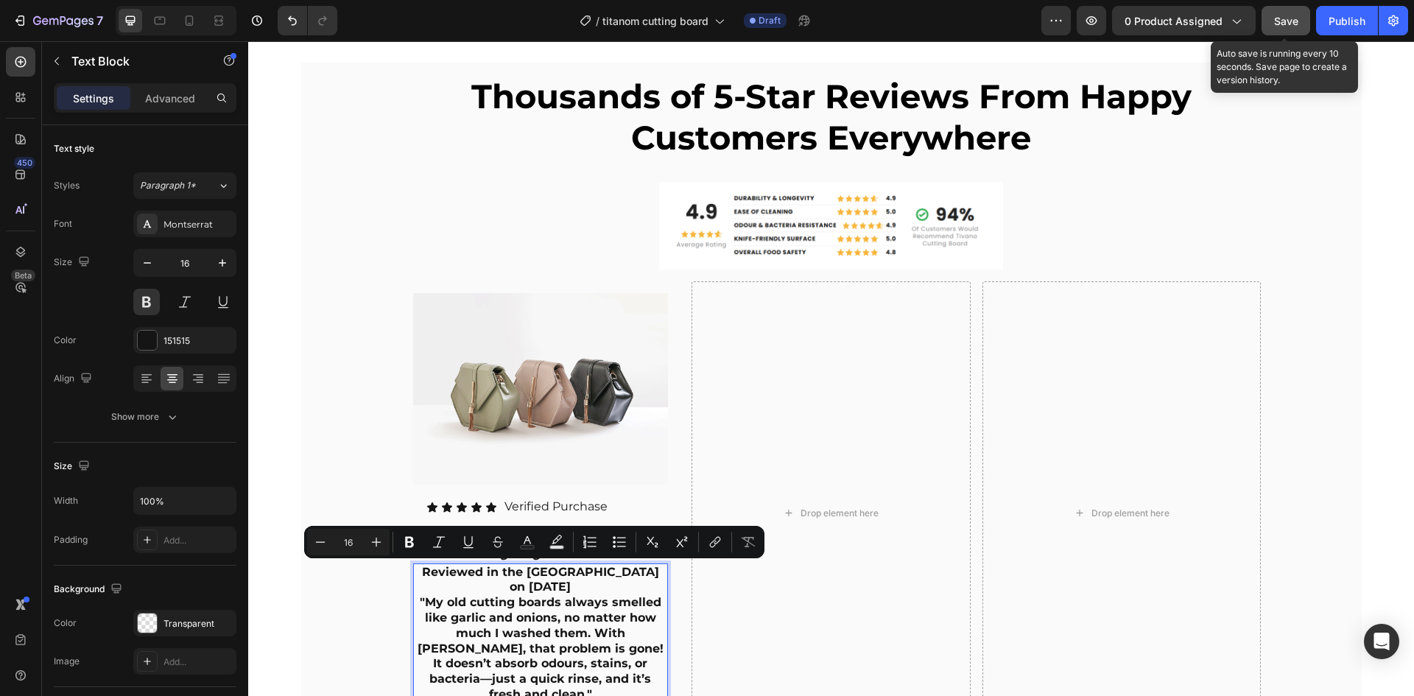
scroll to position [6978, 0]
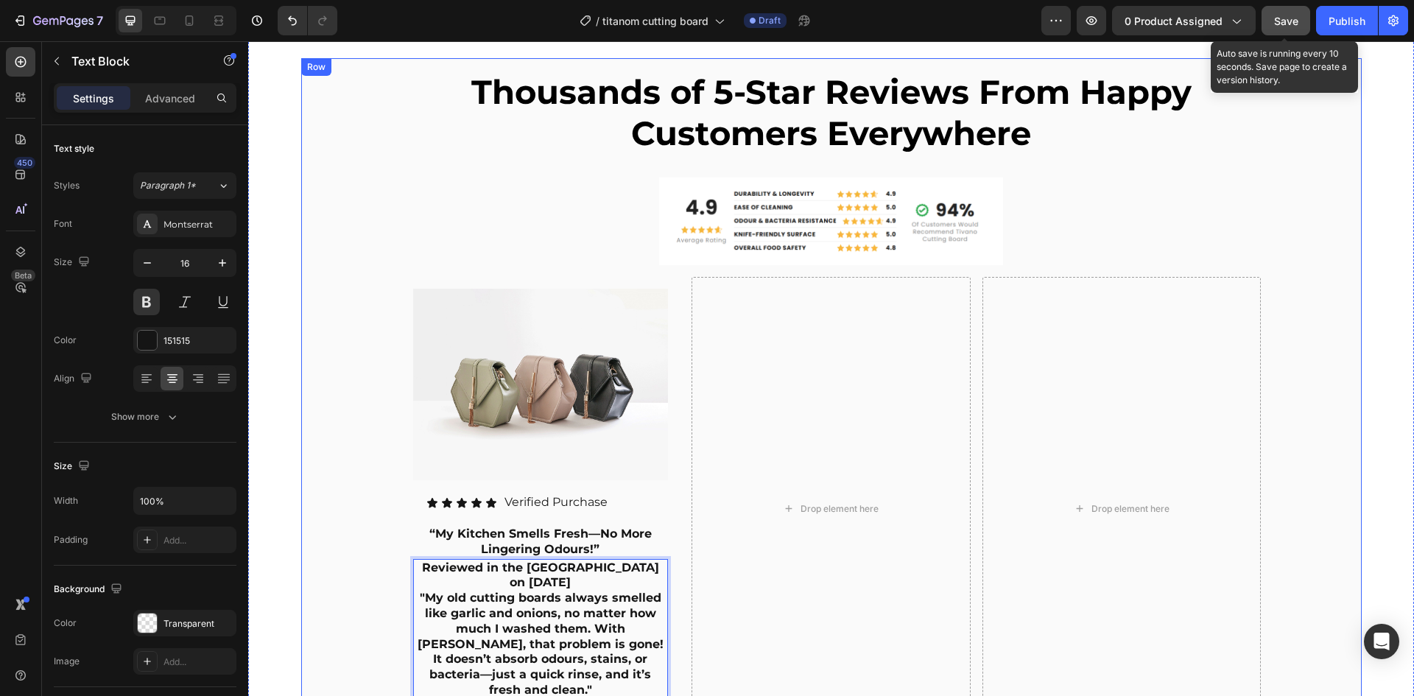
click at [301, 547] on div "Thousands of 5-Star Reviews From Happy Customers Everywhere Heading Image Image…" at bounding box center [831, 416] width 1060 height 716
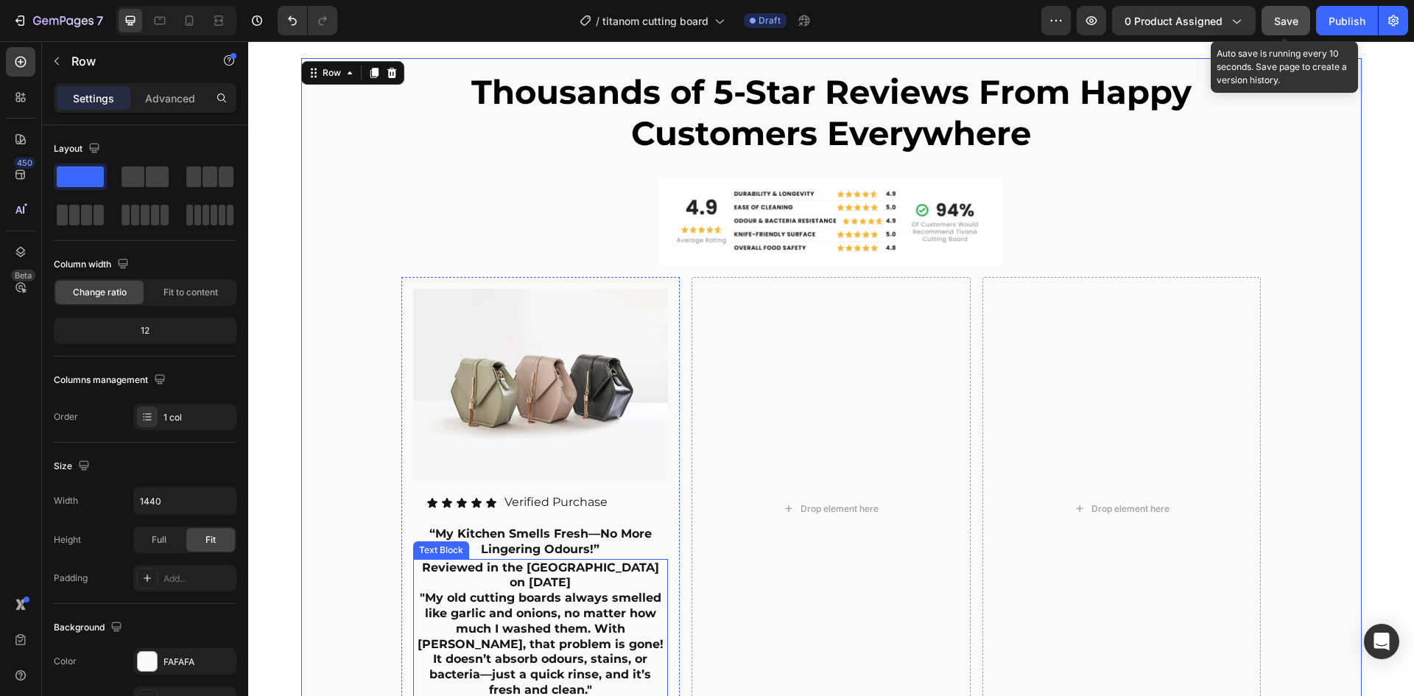
click at [467, 590] on p "Reviewed in the United Kingdom on 27 Sep 2025 "My old cutting boards always sme…" at bounding box center [540, 629] width 253 height 138
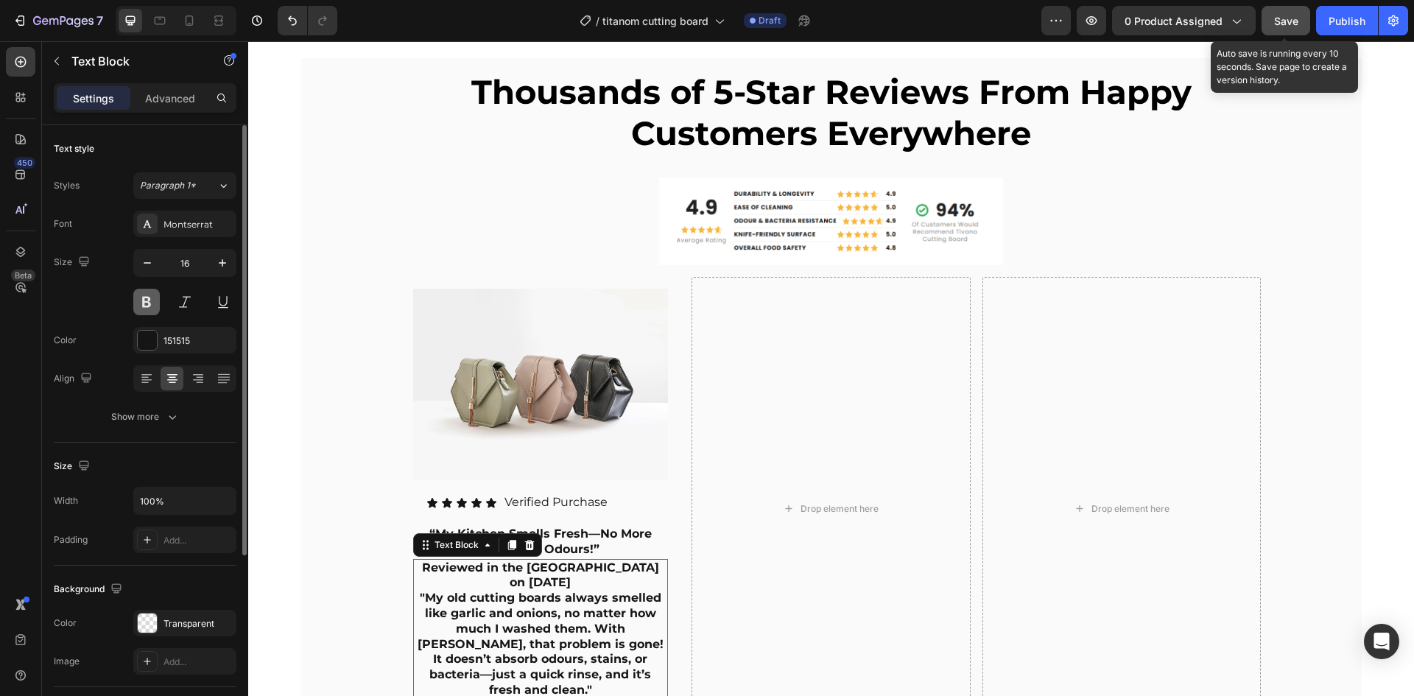
click at [145, 299] on button at bounding box center [146, 302] width 27 height 27
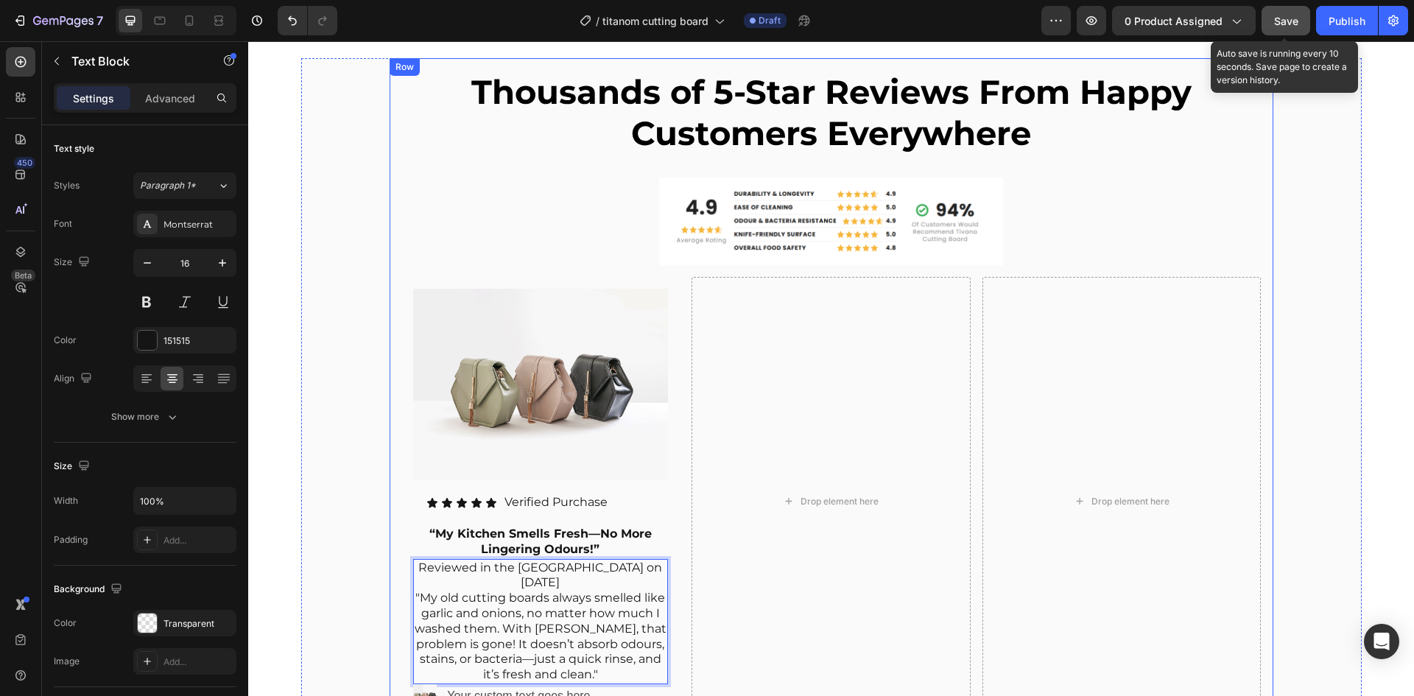
click at [389, 463] on div "Thousands of 5-Star Reviews From Happy Customers Everywhere Heading Image Image…" at bounding box center [830, 397] width 883 height 679
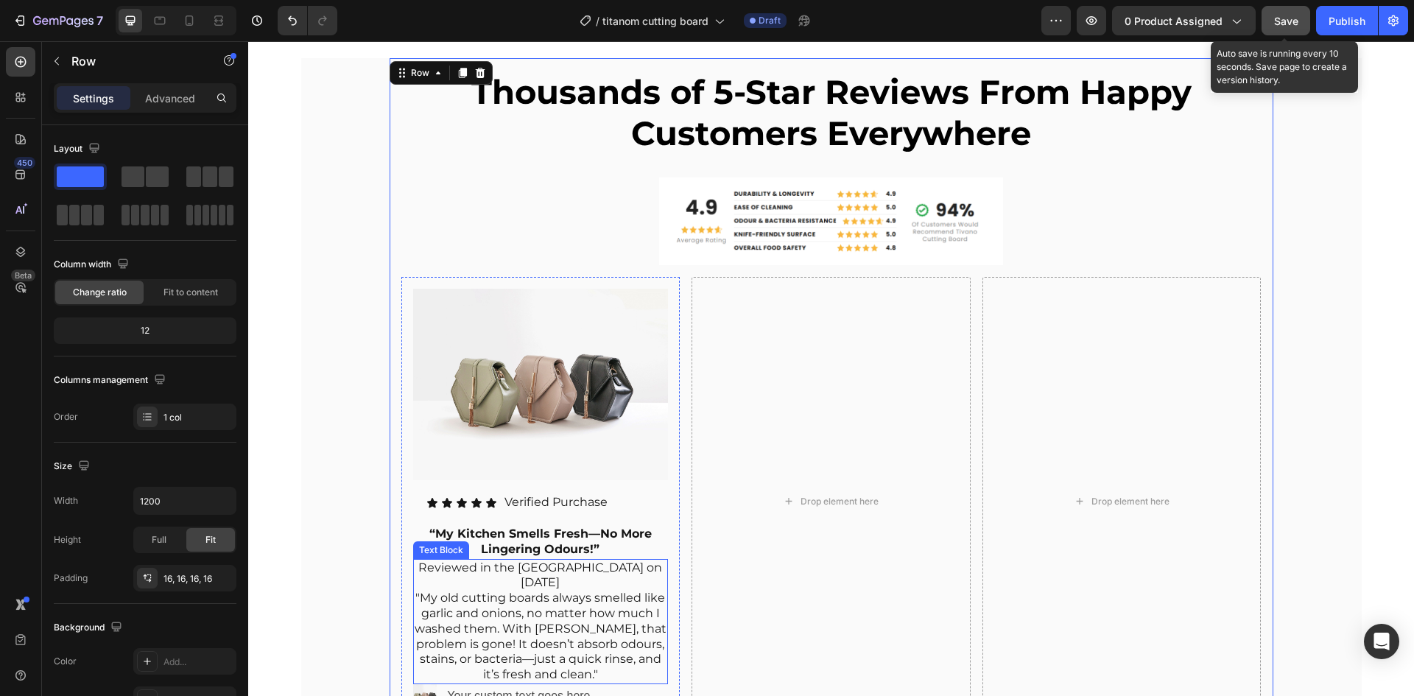
click at [511, 635] on p "Reviewed in the United Kingdom on 27 Sep 2025 "My old cutting boards always sme…" at bounding box center [540, 621] width 253 height 122
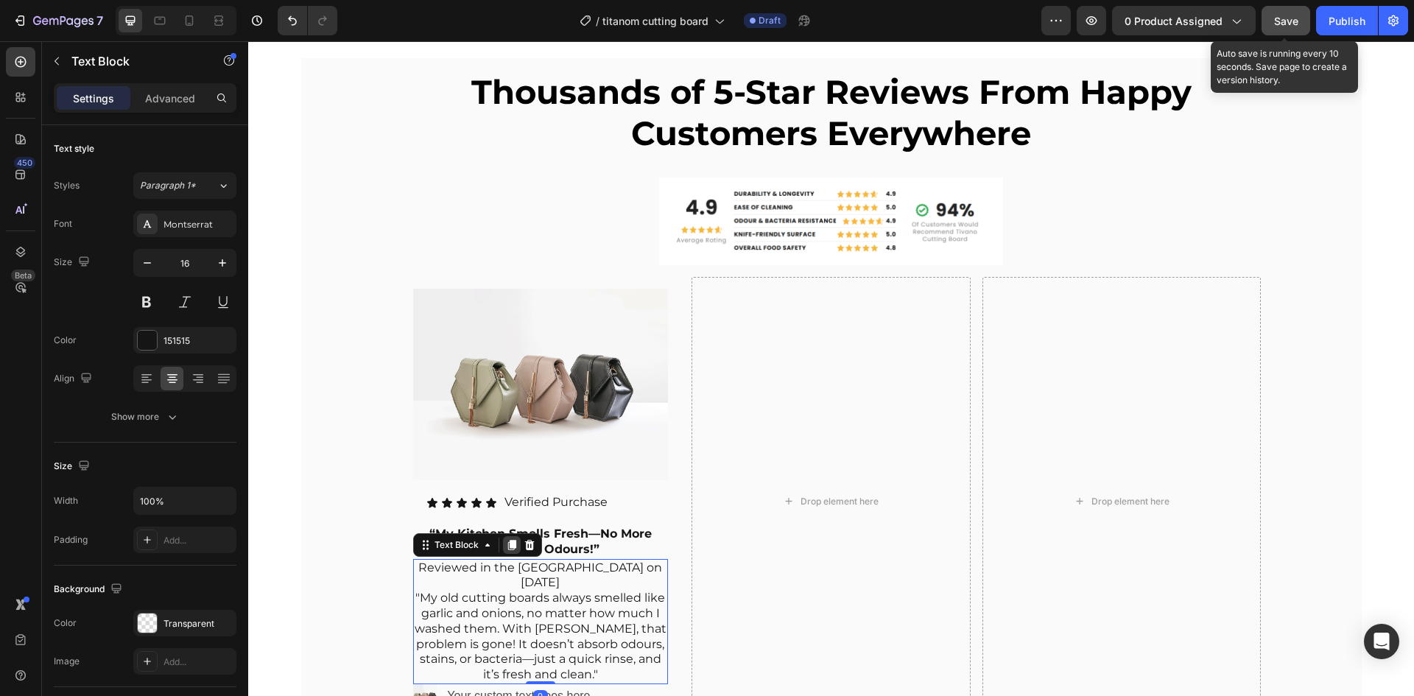
click at [505, 551] on div at bounding box center [512, 545] width 18 height 18
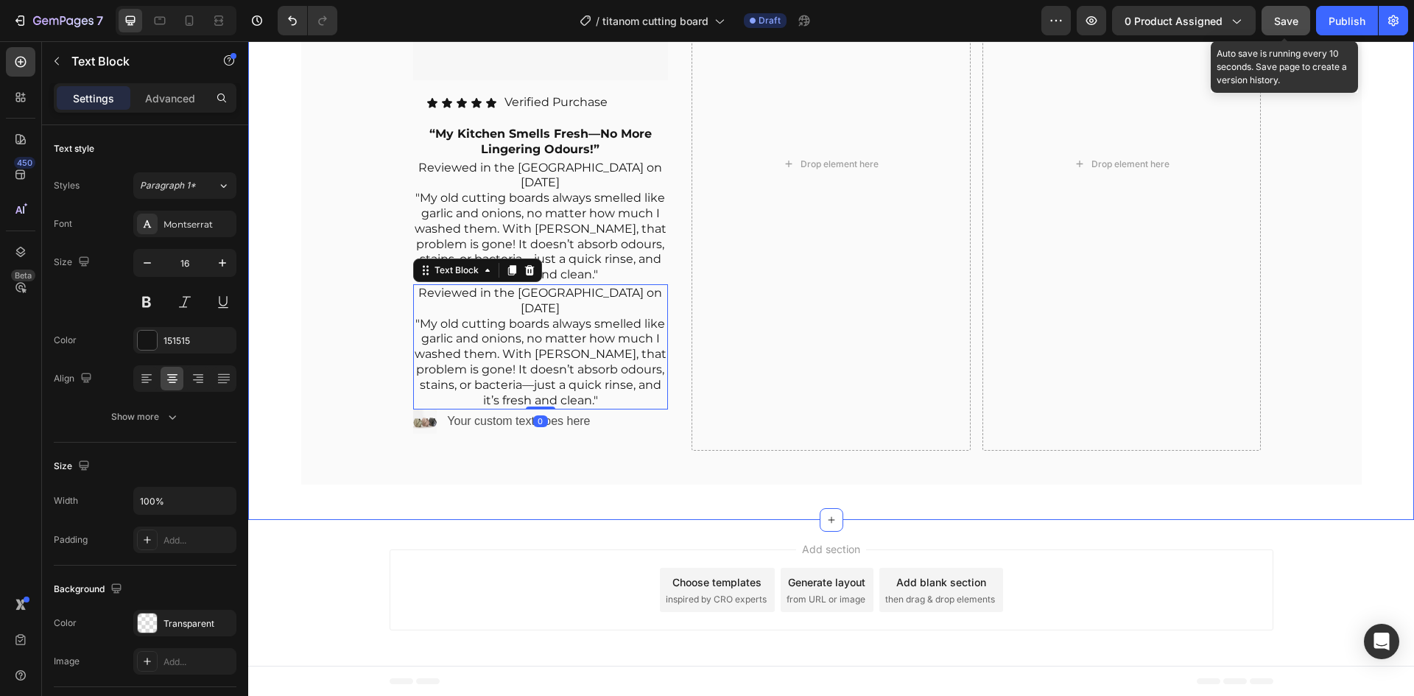
scroll to position [7379, 0]
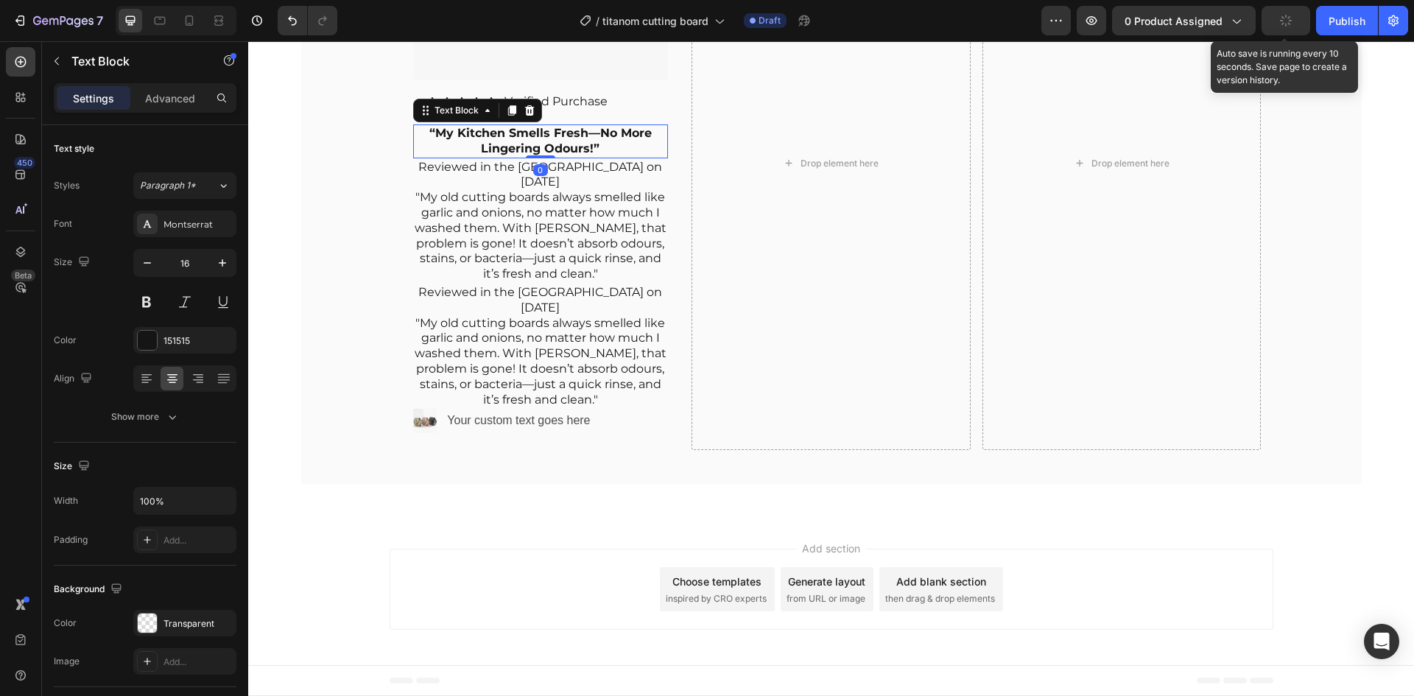
click at [576, 149] on p "“My Kitchen Smells Fresh—No More Lingering Odours!”" at bounding box center [540, 141] width 253 height 31
click at [152, 99] on p "Advanced" at bounding box center [170, 98] width 50 height 15
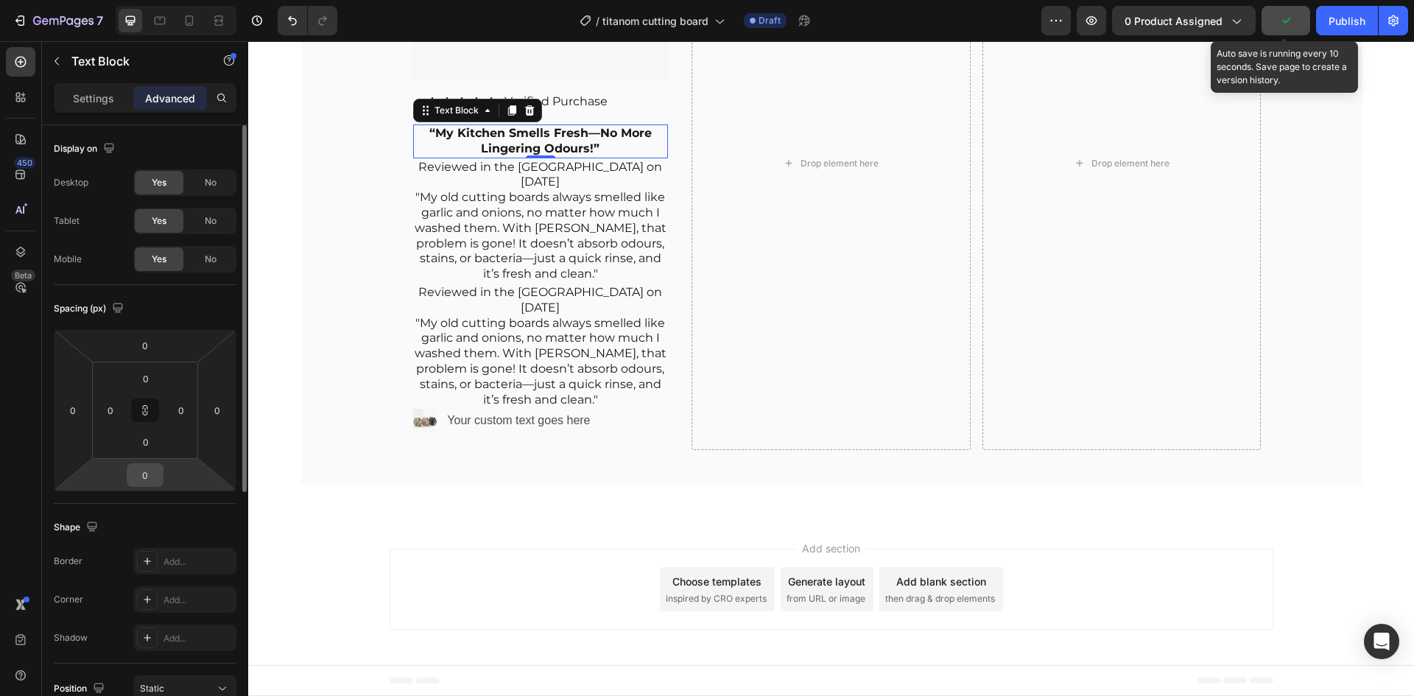
click at [153, 465] on input "0" at bounding box center [144, 475] width 29 height 22
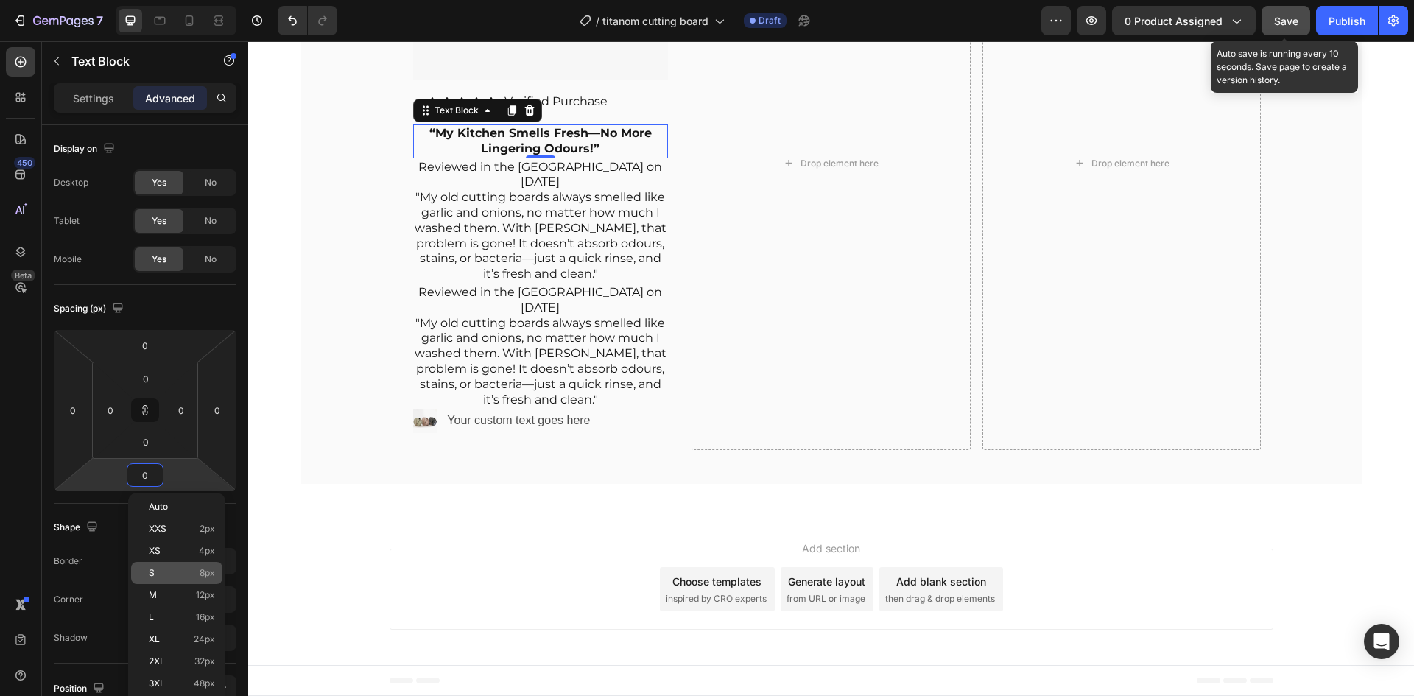
click at [174, 571] on p "S 8px" at bounding box center [182, 573] width 66 height 10
type input "8"
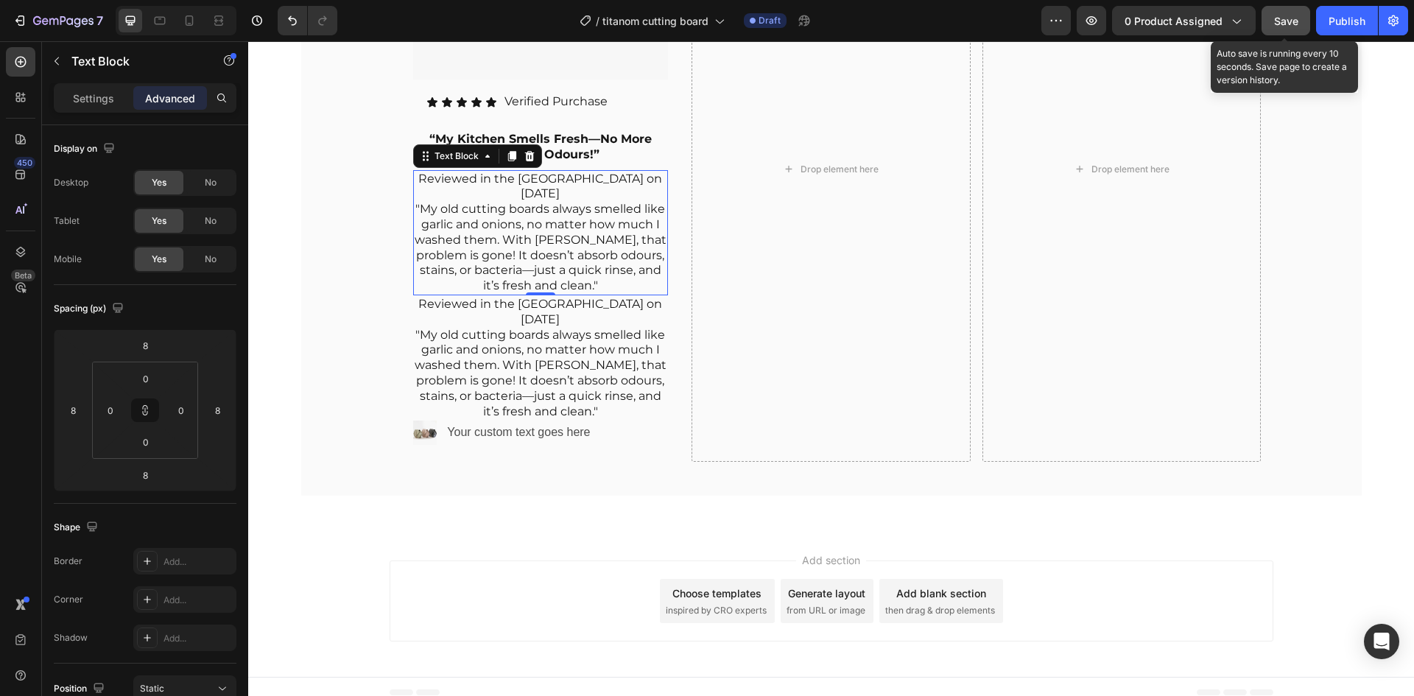
click at [510, 224] on p "Reviewed in the United Kingdom on 27 Sep 2025 "My old cutting boards always sme…" at bounding box center [540, 233] width 253 height 122
click at [585, 289] on p "Reviewed in the United Kingdom on 27 Sep 2025 "My old cutting boards always sme…" at bounding box center [540, 233] width 253 height 122
drag, startPoint x: 583, startPoint y: 289, endPoint x: 579, endPoint y: 283, distance: 7.6
click at [579, 283] on p "Reviewed in the United Kingdom on 27 Sep 2025 "My old cutting boards always sme…" at bounding box center [540, 233] width 253 height 122
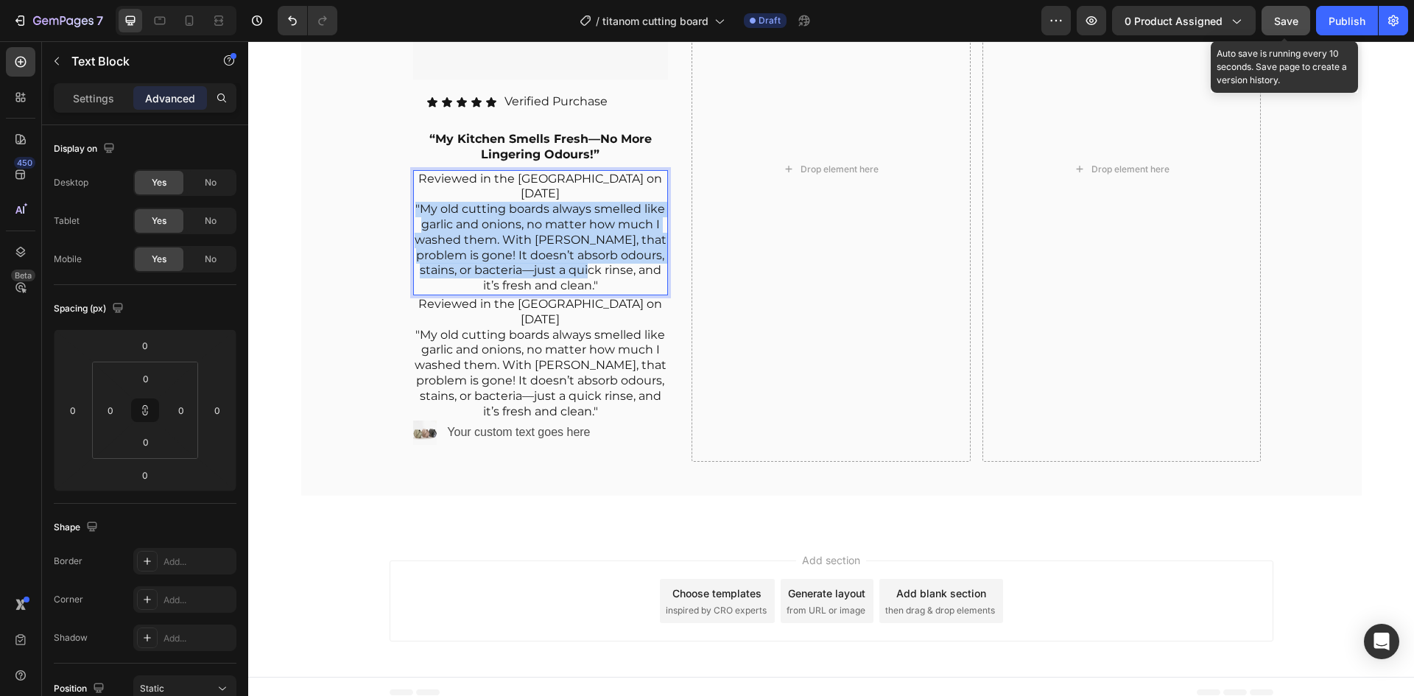
drag, startPoint x: 568, startPoint y: 278, endPoint x: 408, endPoint y: 208, distance: 174.8
click at [413, 208] on div "Reviewed in the United Kingdom on 27 Sep 2025 "My old cutting boards always sme…" at bounding box center [540, 232] width 255 height 125
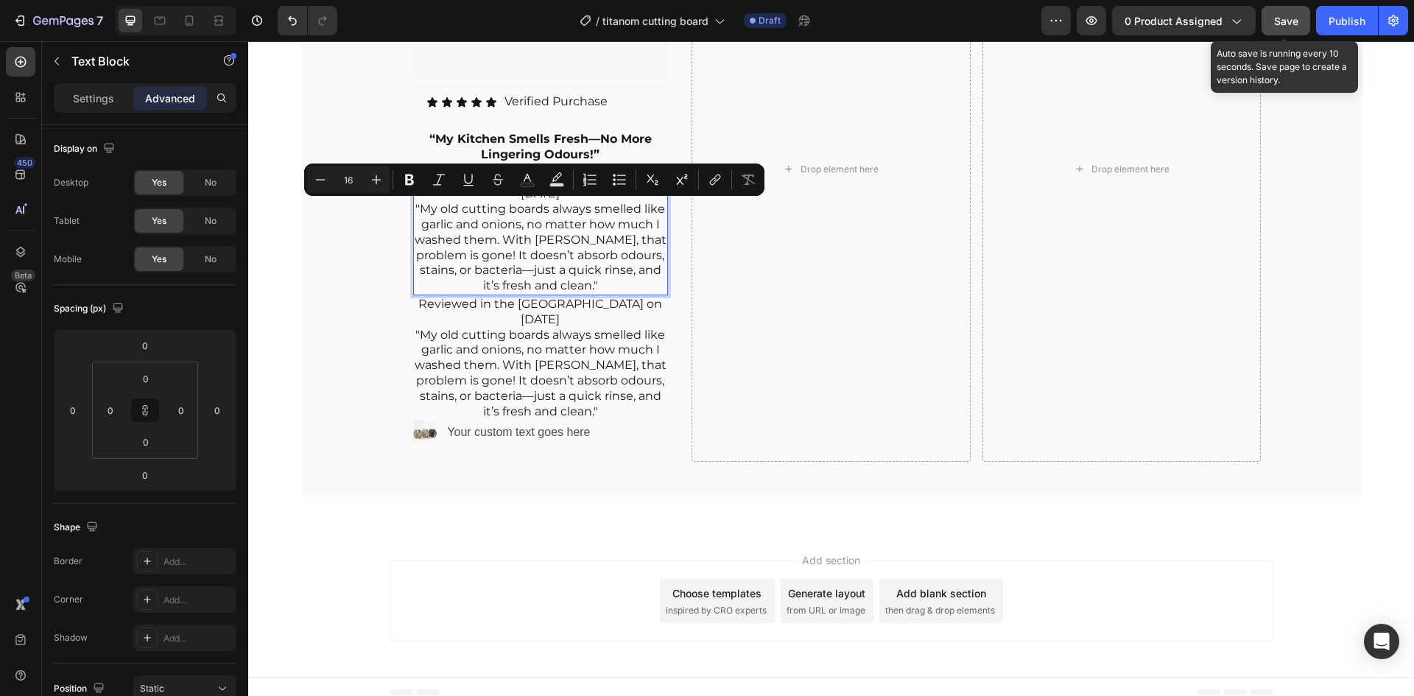
click at [587, 276] on p "Reviewed in the United Kingdom on 27 Sep 2025 "My old cutting boards always sme…" at bounding box center [540, 233] width 253 height 122
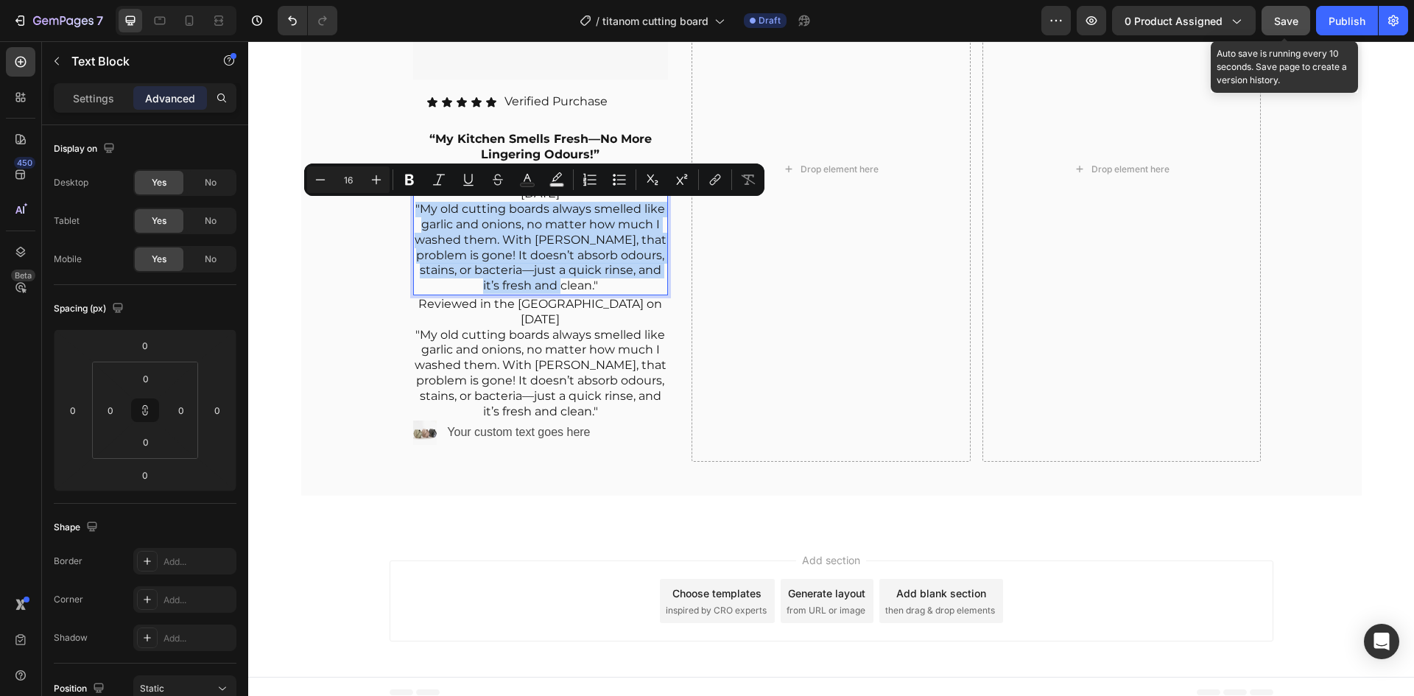
drag, startPoint x: 576, startPoint y: 284, endPoint x: 410, endPoint y: 212, distance: 180.7
click at [414, 212] on p "Reviewed in the United Kingdom on 27 Sep 2025 "My old cutting boards always sme…" at bounding box center [540, 233] width 253 height 122
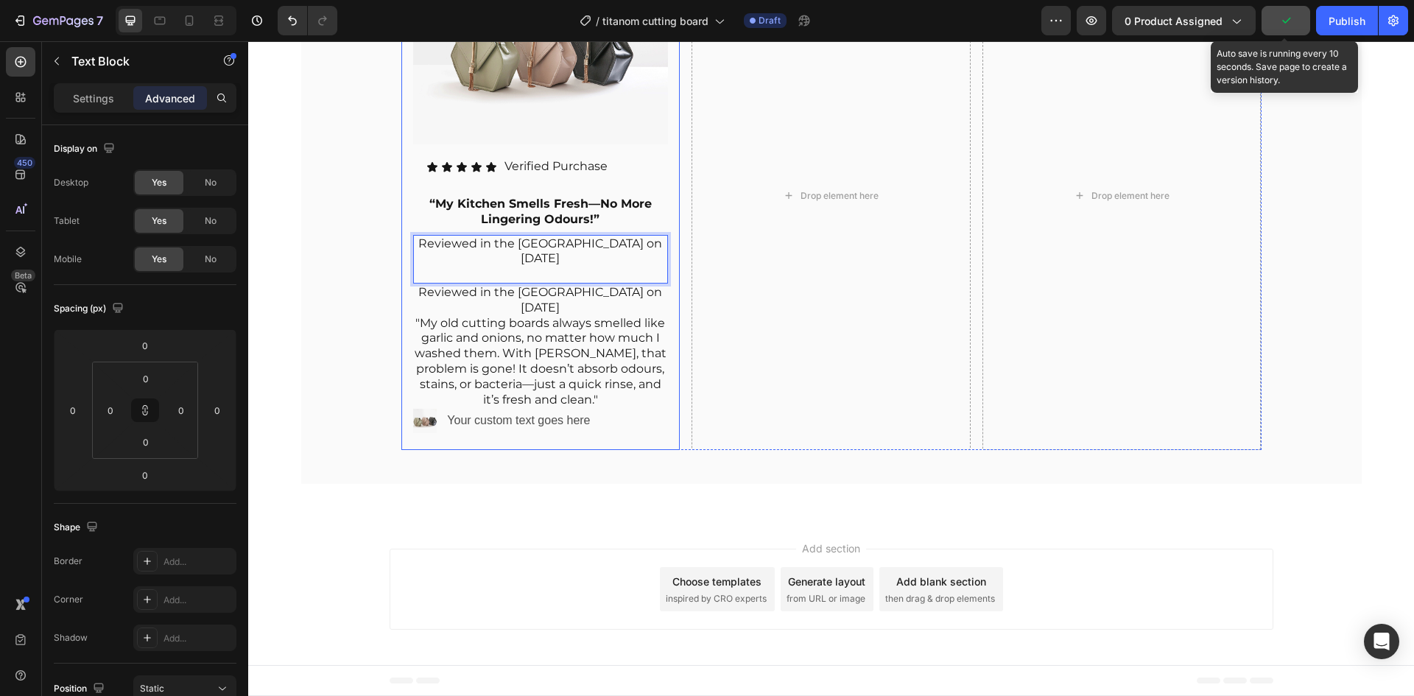
scroll to position [7299, 0]
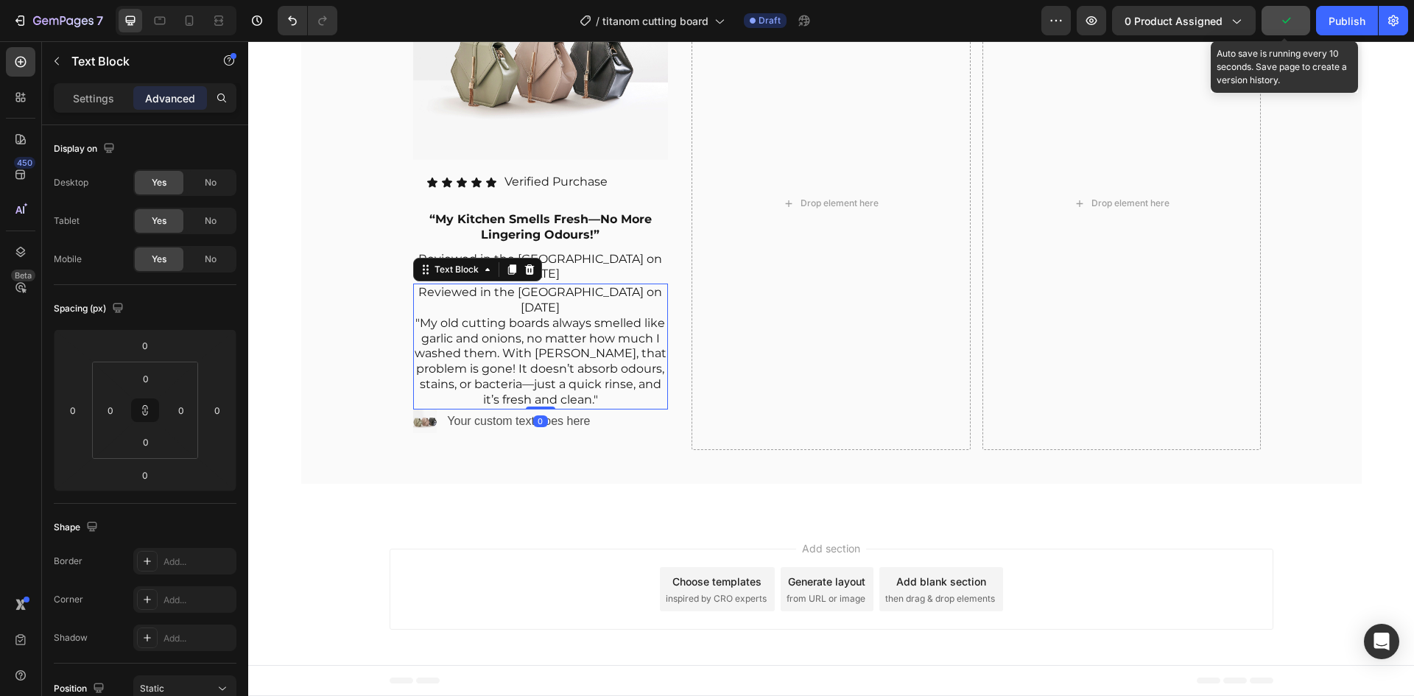
click at [568, 314] on p "Reviewed in the United Kingdom on 27 Sep 2025 "My old cutting boards always sme…" at bounding box center [540, 346] width 253 height 122
click at [571, 303] on p "Reviewed in the United Kingdom on 27 Sep 2025 "My old cutting boards always sme…" at bounding box center [540, 346] width 253 height 122
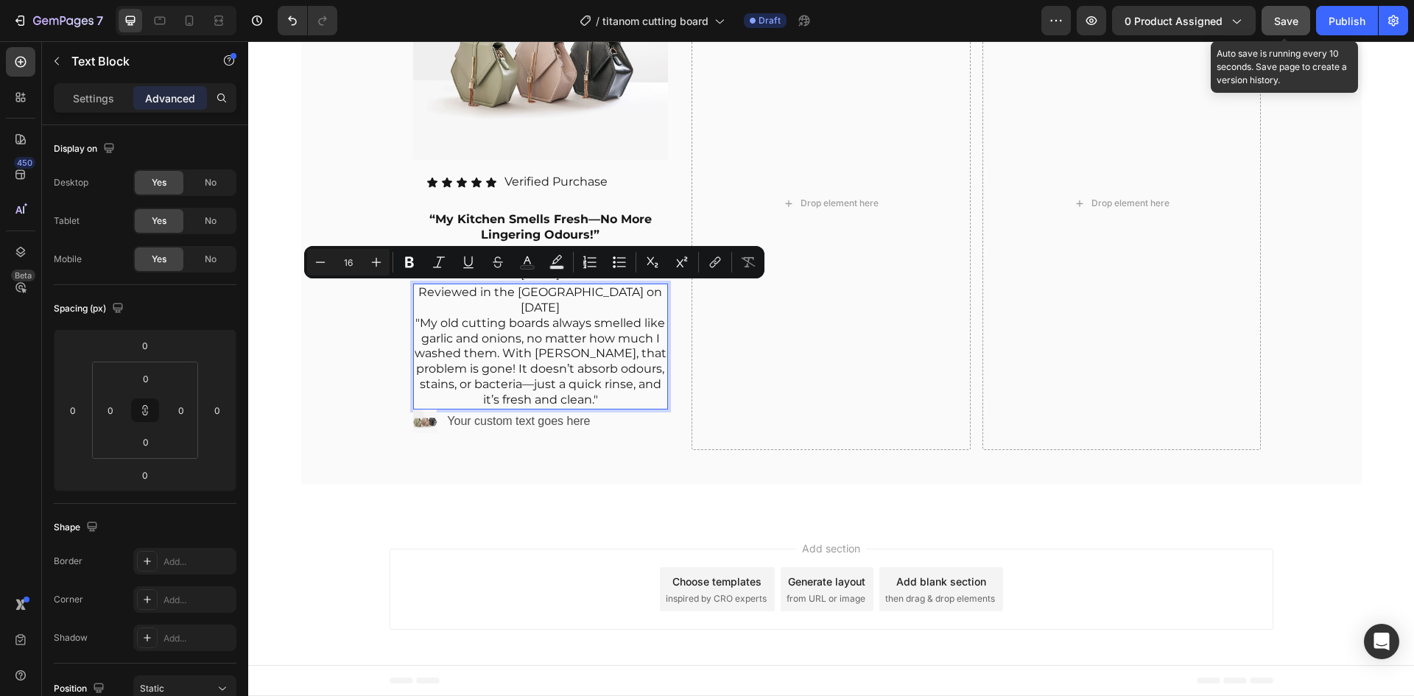
drag, startPoint x: 571, startPoint y: 303, endPoint x: 419, endPoint y: 290, distance: 152.2
click at [419, 290] on p "Reviewed in the United Kingdom on 27 Sep 2025 "My old cutting boards always sme…" at bounding box center [540, 346] width 253 height 122
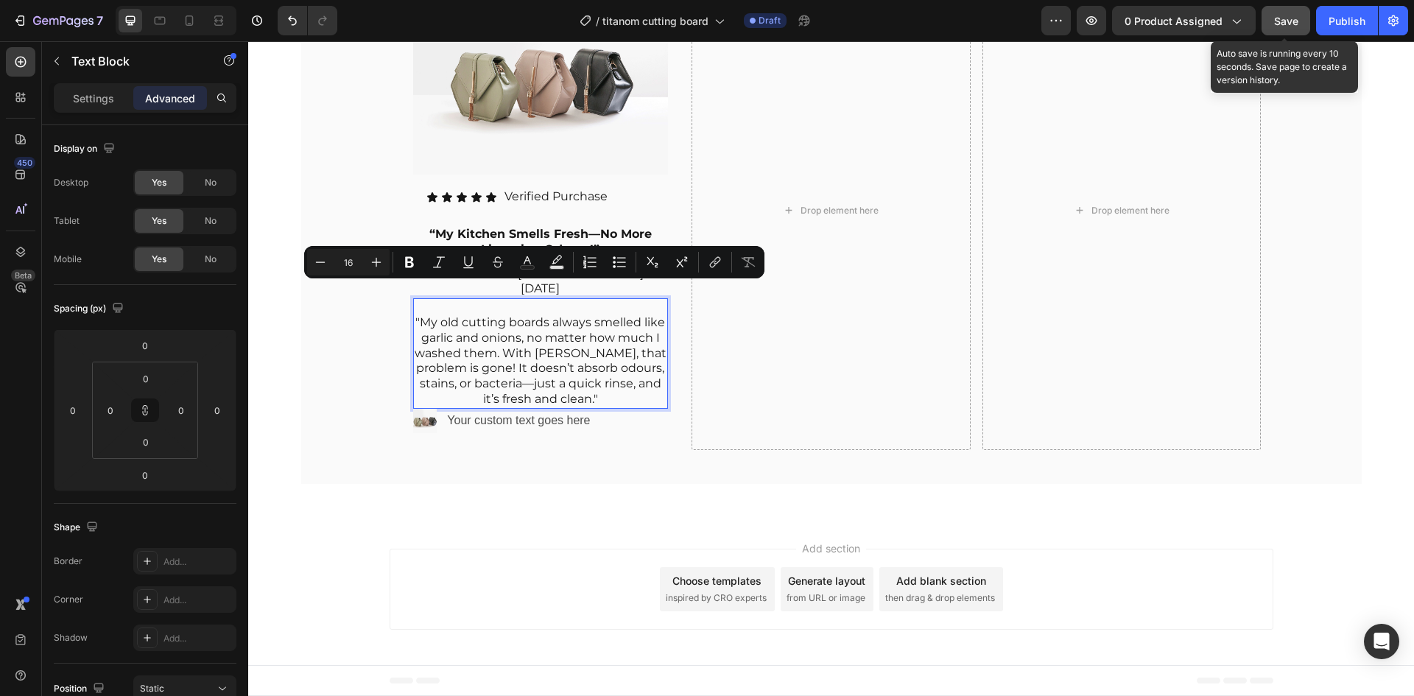
scroll to position [7284, 0]
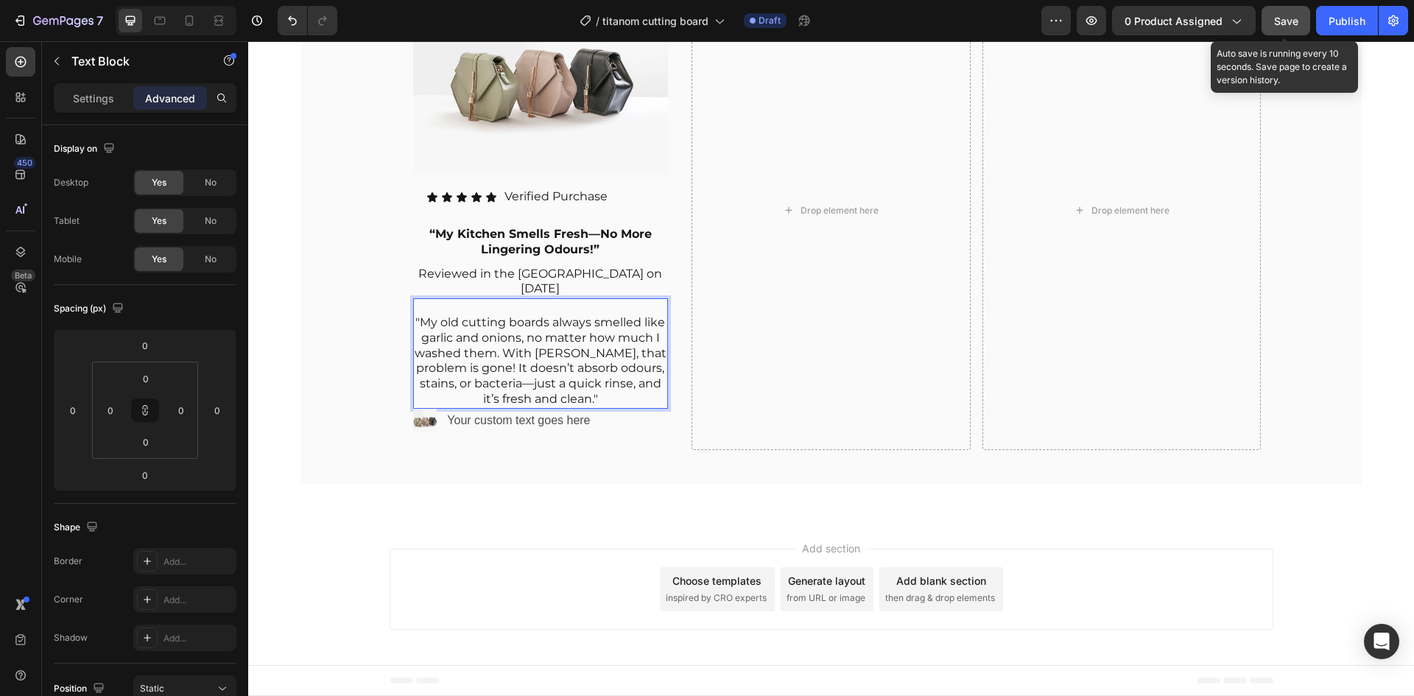
click at [414, 324] on p "⁠⁠⁠⁠⁠⁠⁠ "My old cutting boards always smelled like garlic and onions, no matter…" at bounding box center [540, 353] width 253 height 107
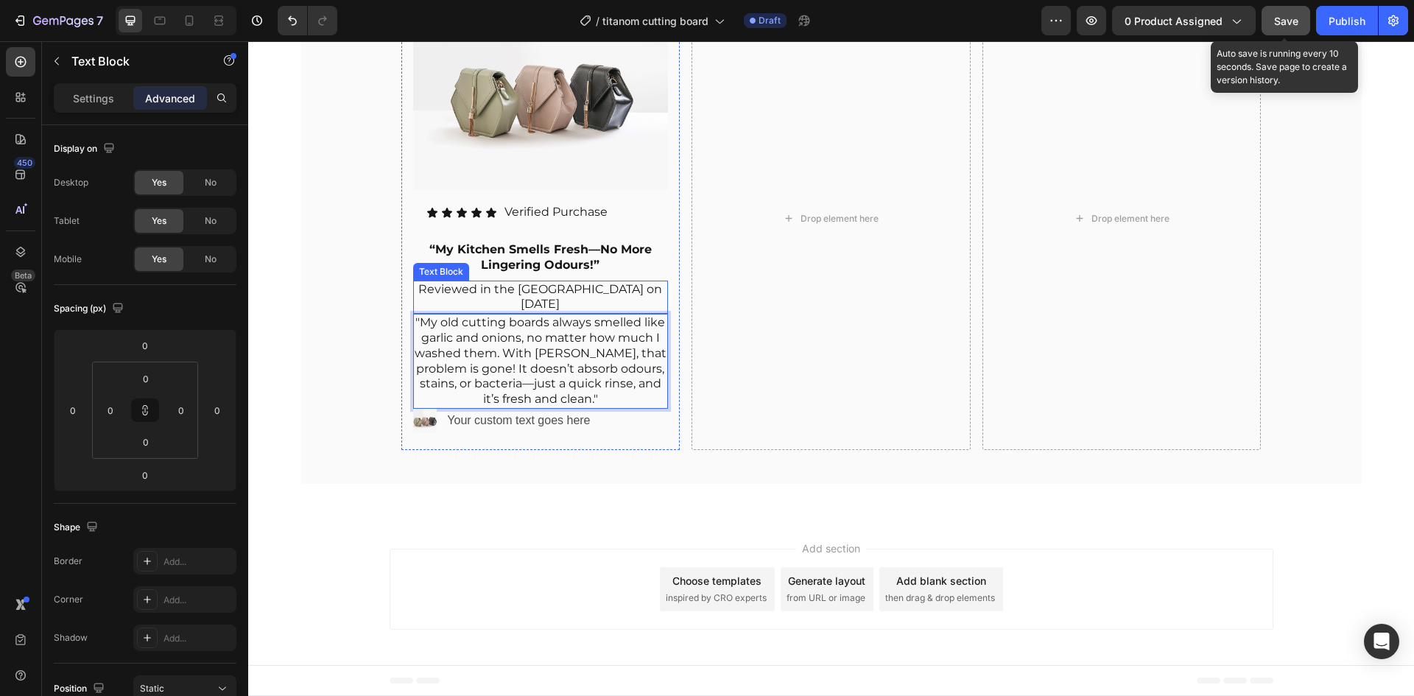
click at [530, 286] on p "Reviewed in the [GEOGRAPHIC_DATA] on [DATE]" at bounding box center [540, 297] width 253 height 31
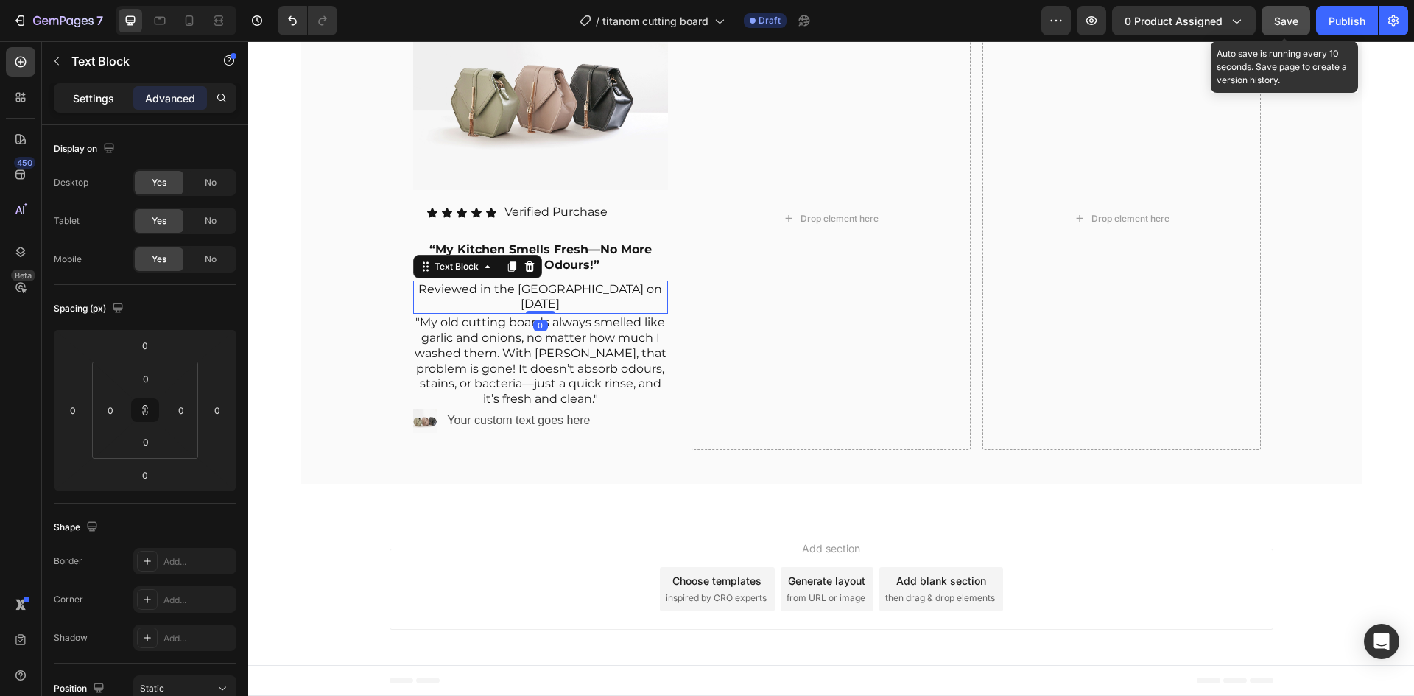
click at [97, 96] on p "Settings" at bounding box center [93, 98] width 41 height 15
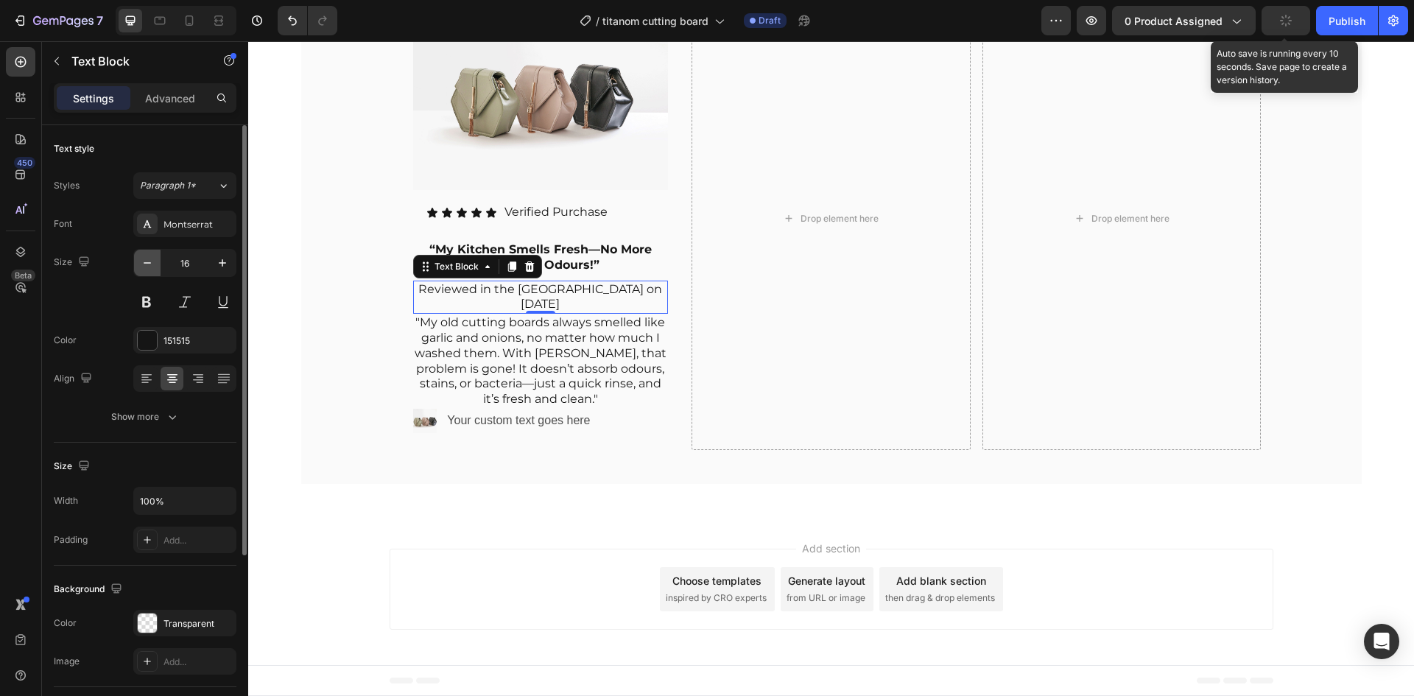
click at [148, 261] on icon "button" at bounding box center [147, 262] width 15 height 15
type input "14"
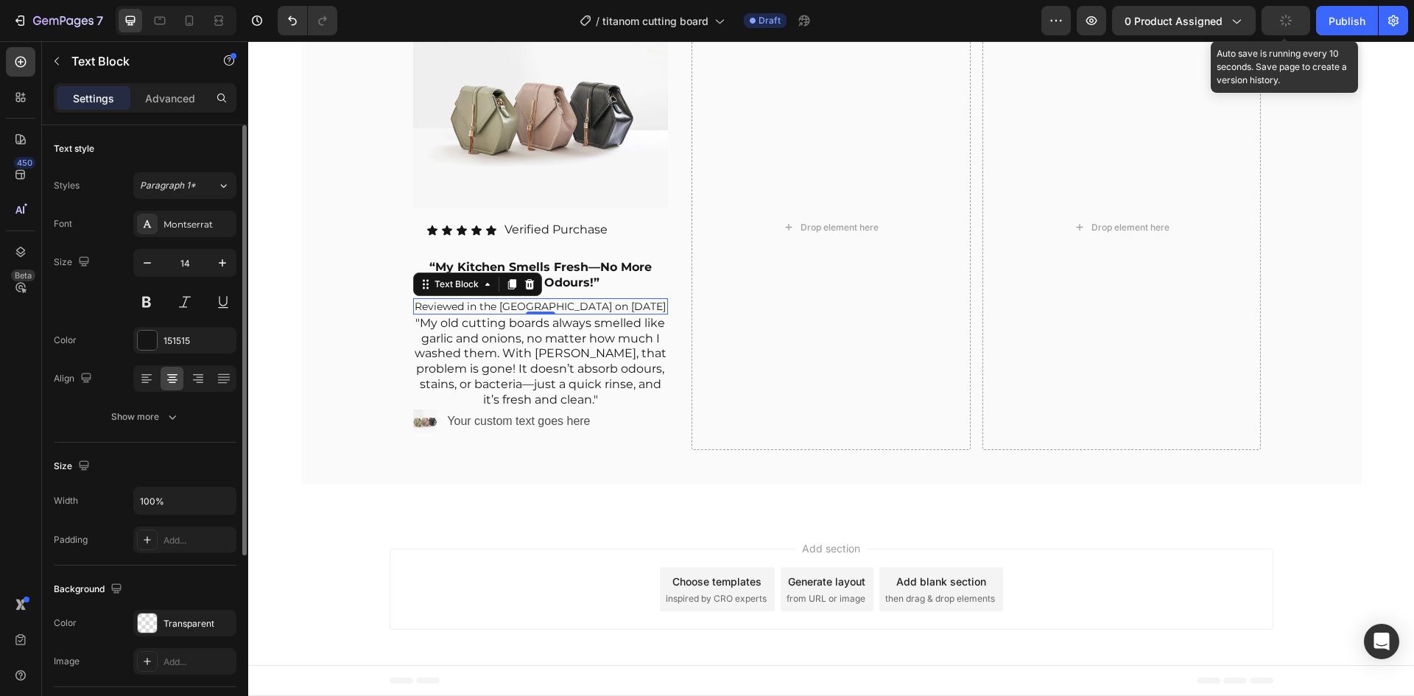
scroll to position [7252, 0]
click at [166, 420] on icon "button" at bounding box center [172, 416] width 15 height 15
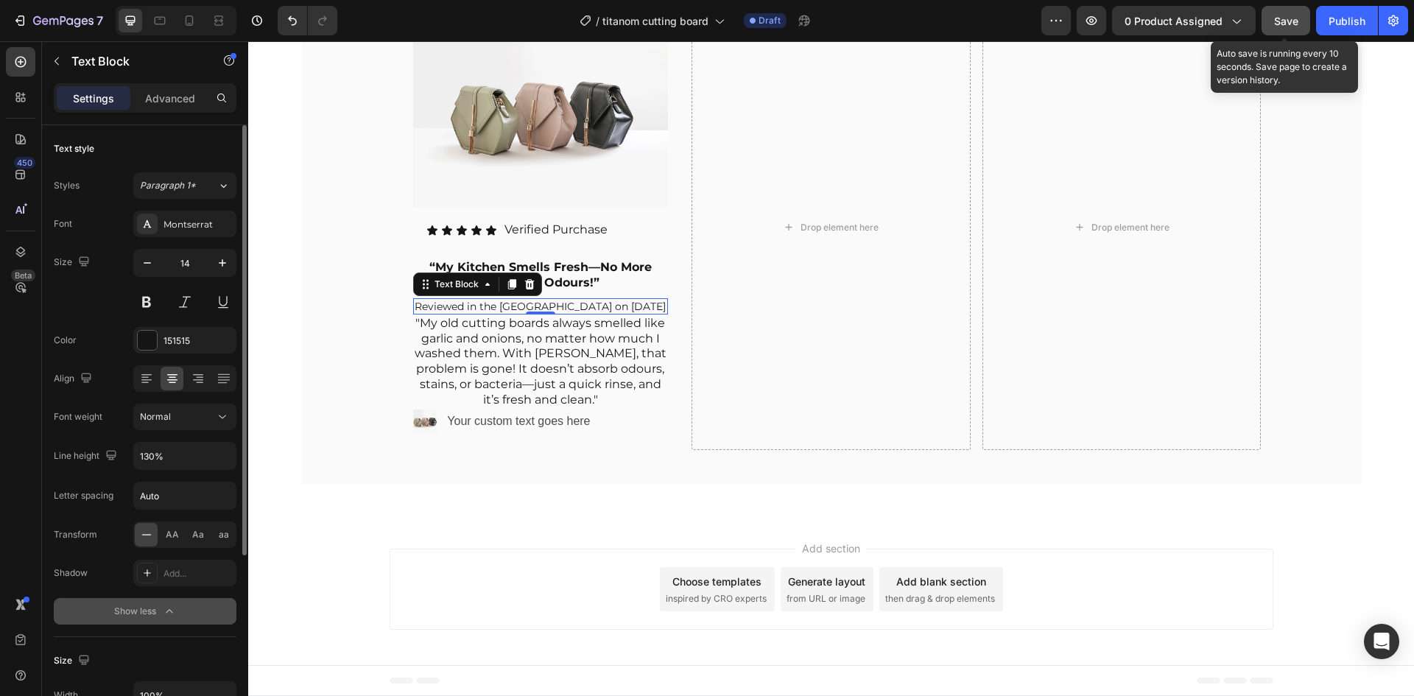
click at [166, 420] on span "Normal" at bounding box center [155, 416] width 31 height 11
click at [175, 476] on span "Extra Light" at bounding box center [162, 480] width 45 height 13
click at [205, 418] on div "Extra Light" at bounding box center [177, 416] width 75 height 13
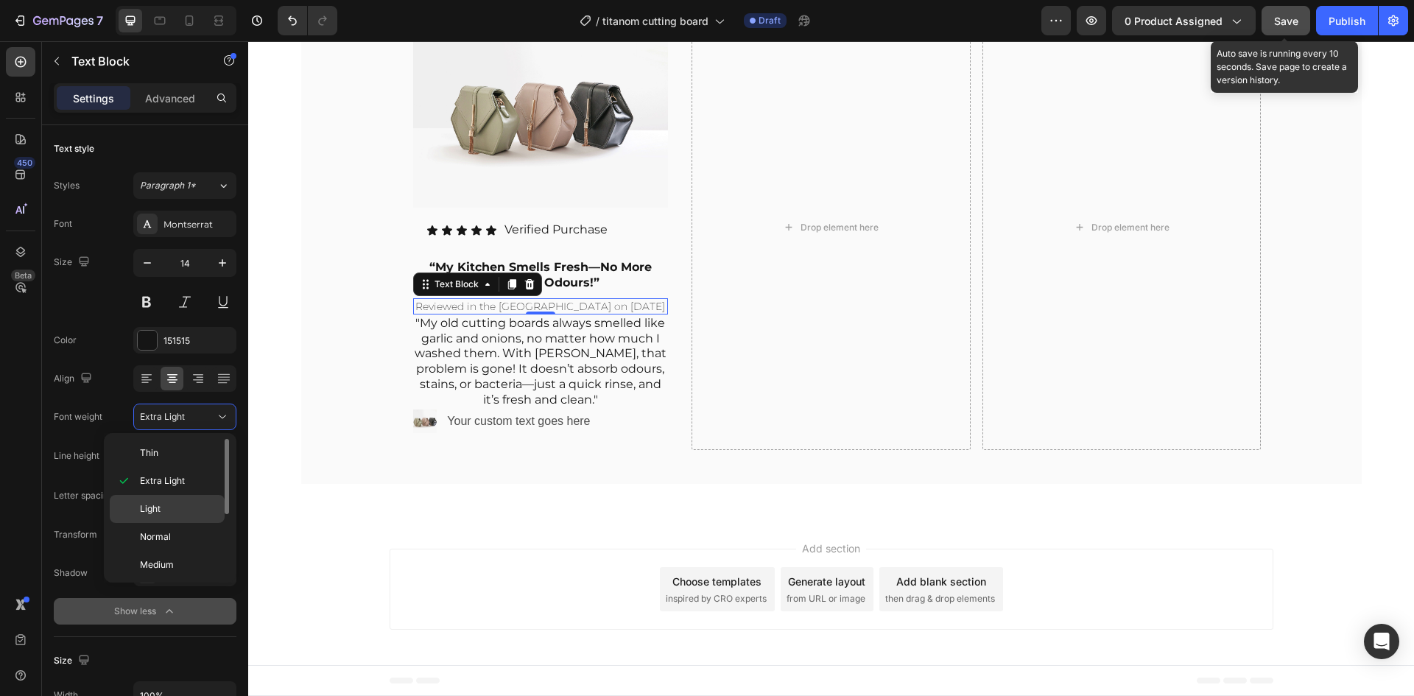
click at [193, 504] on p "Light" at bounding box center [179, 508] width 78 height 13
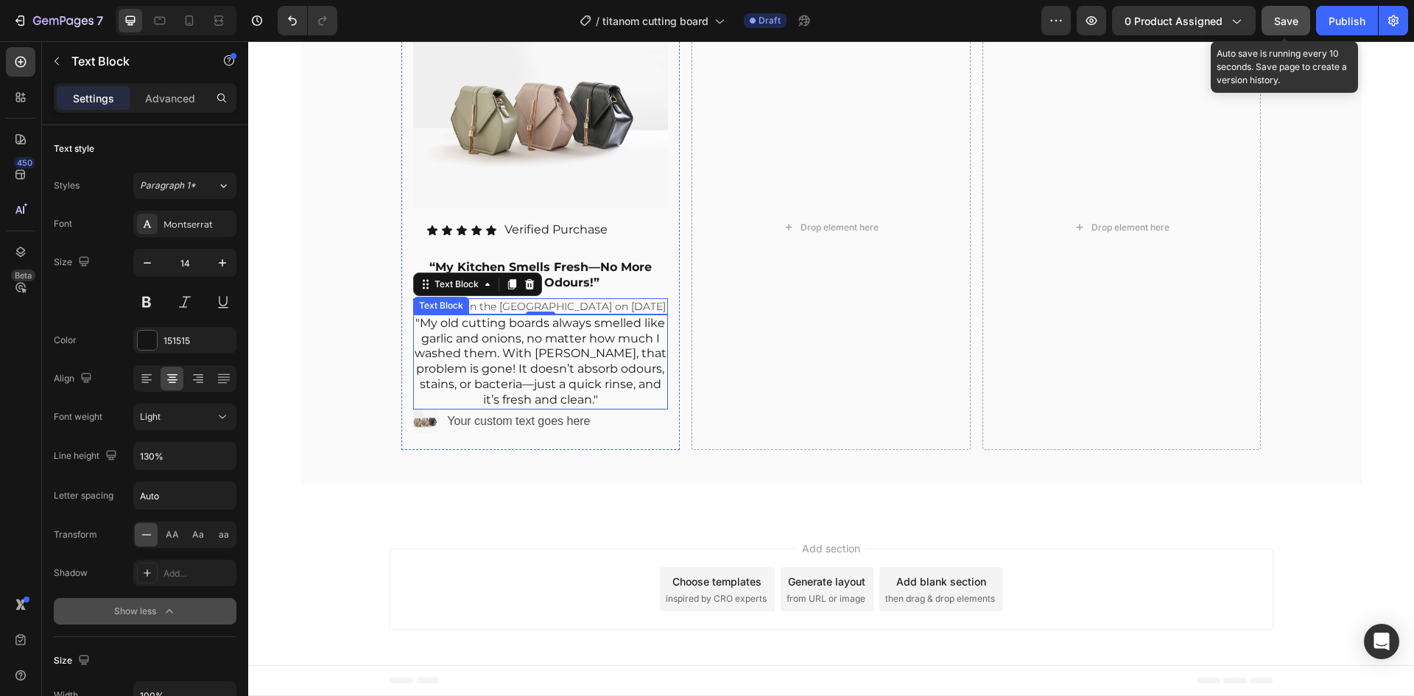
click at [502, 358] on p ""My old cutting boards always smelled like garlic and onions, no matter how muc…" at bounding box center [540, 362] width 253 height 92
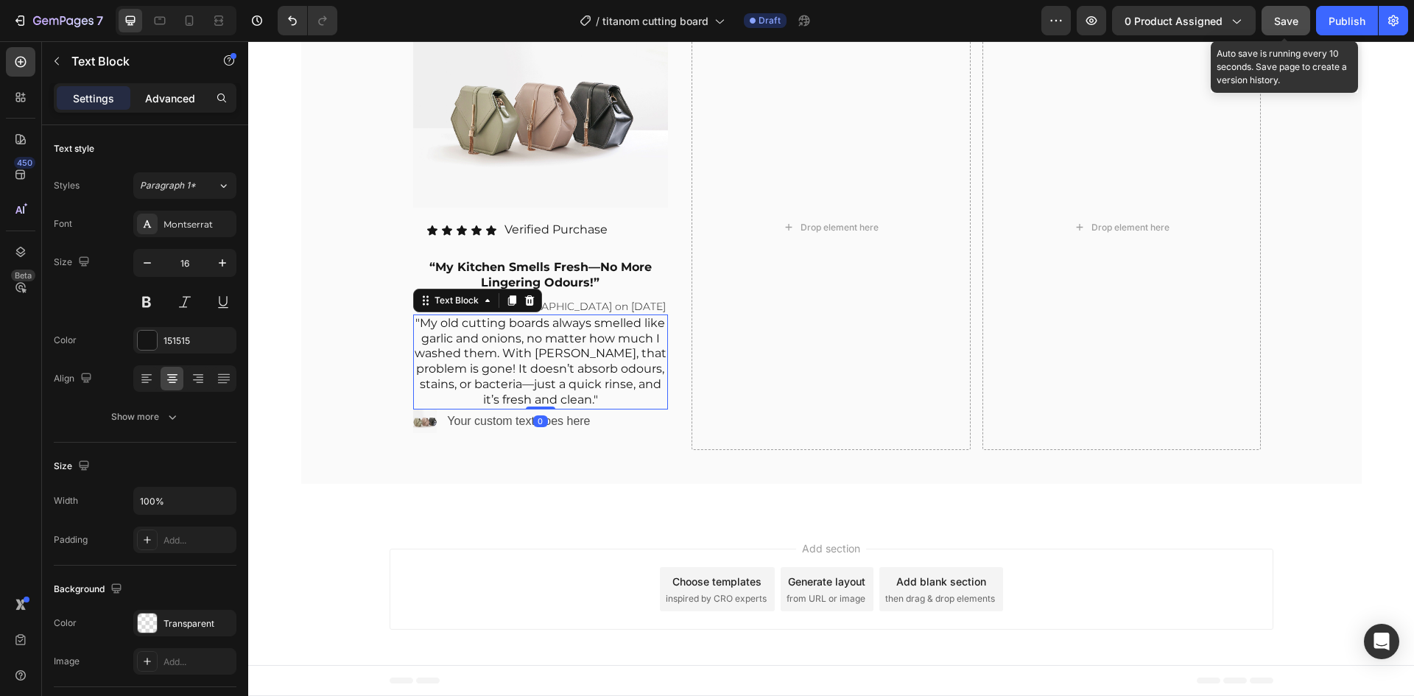
click at [171, 93] on p "Advanced" at bounding box center [170, 98] width 50 height 15
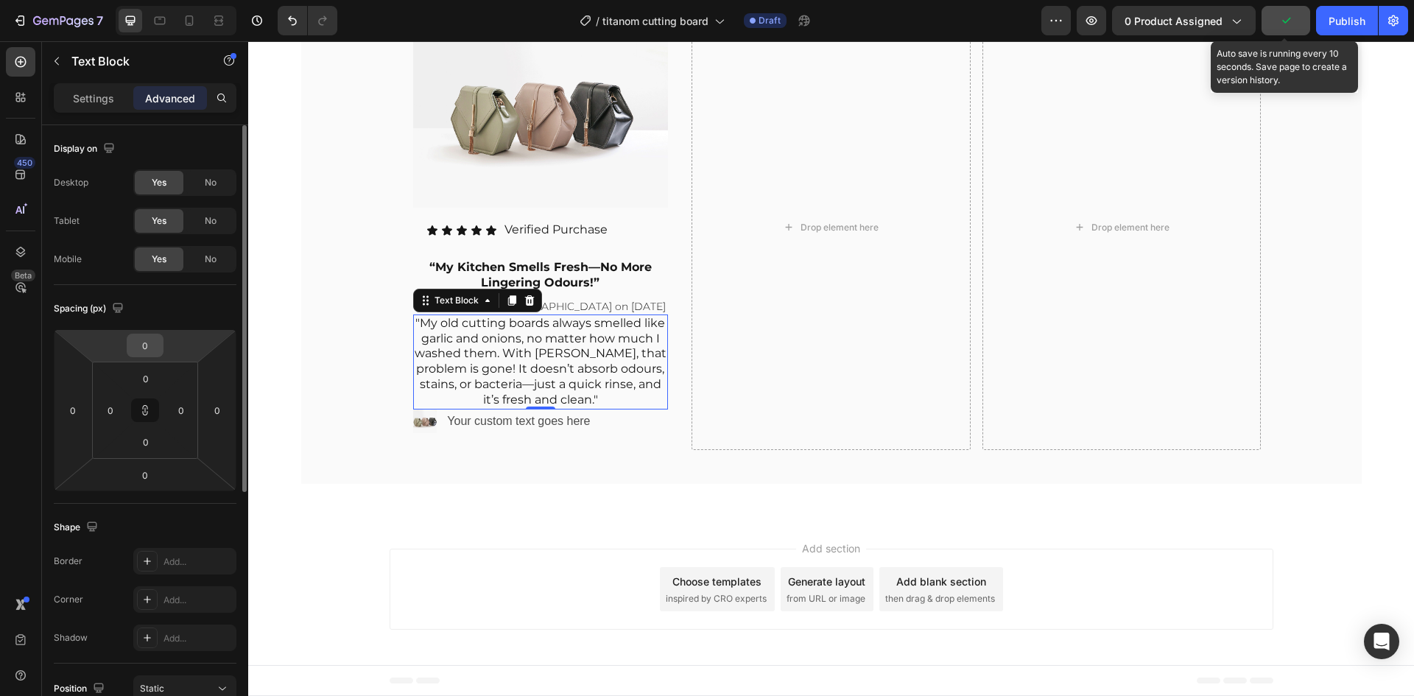
click at [144, 342] on input "0" at bounding box center [144, 345] width 29 height 22
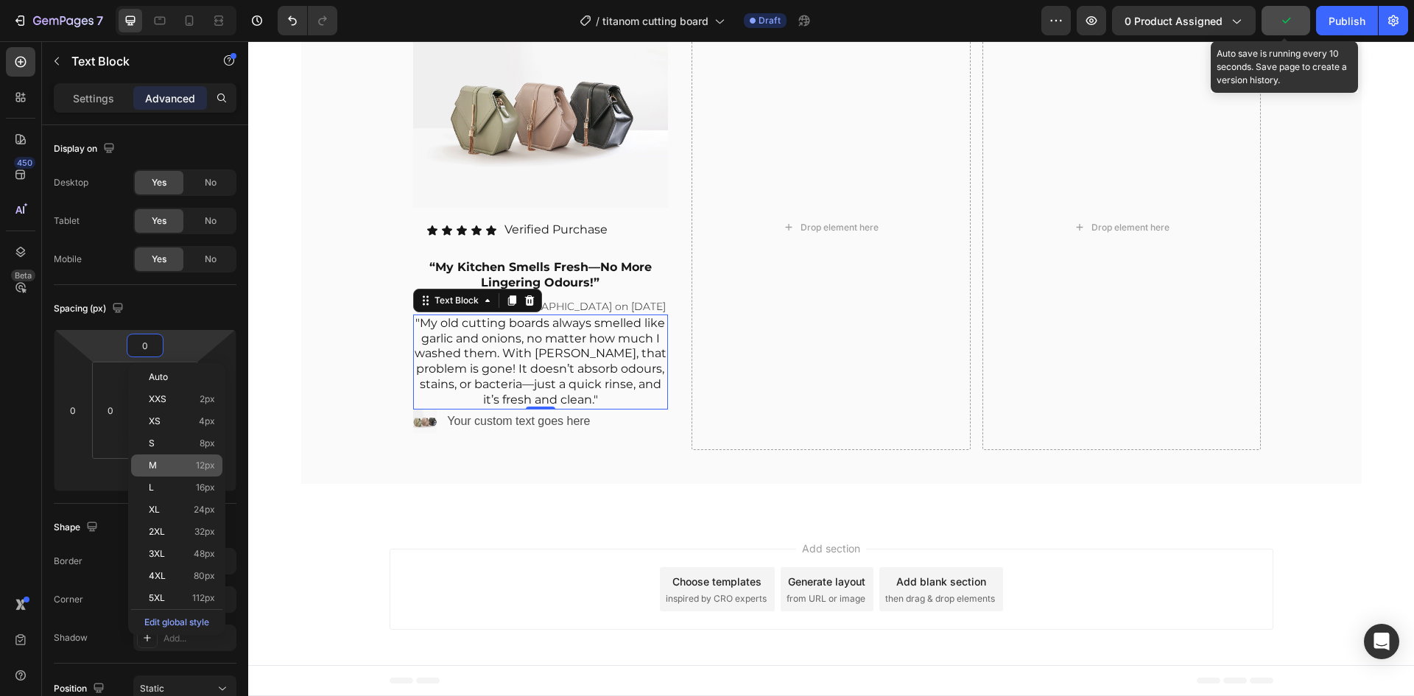
click at [170, 470] on p "M 12px" at bounding box center [182, 465] width 66 height 10
type input "12"
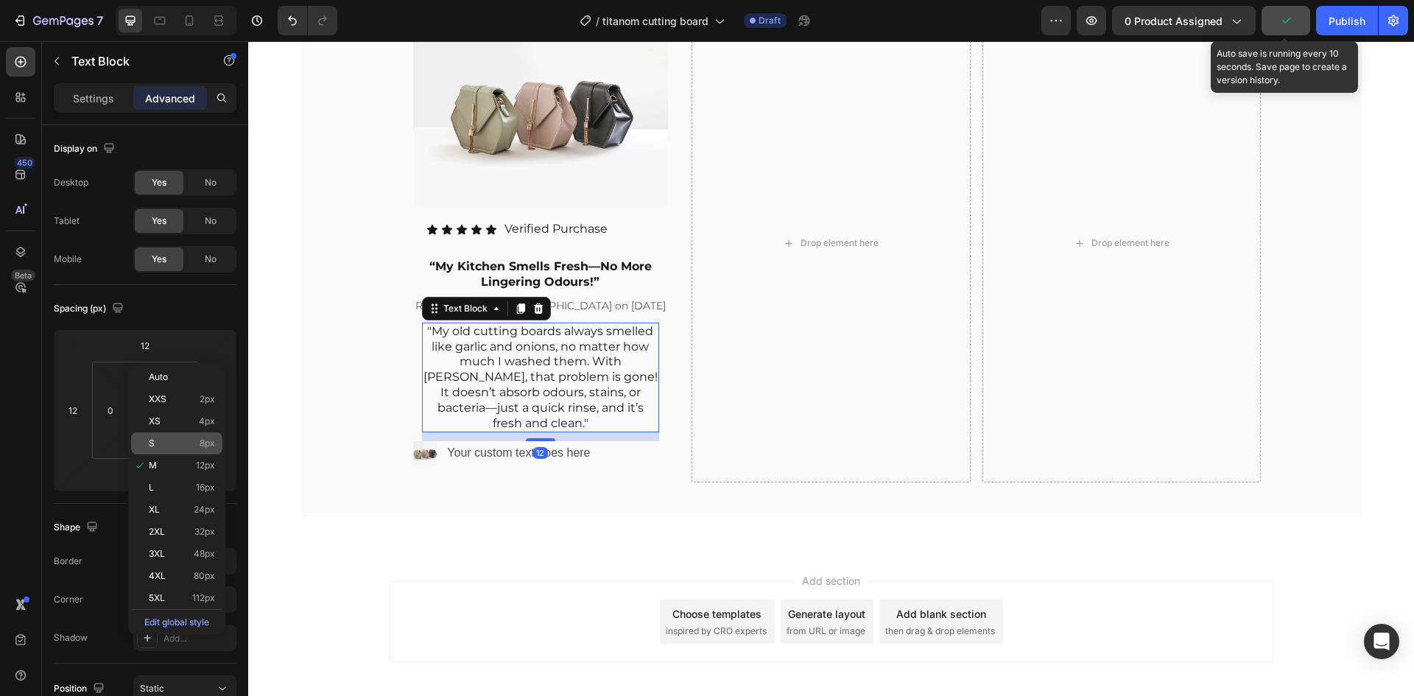
scroll to position [7268, 0]
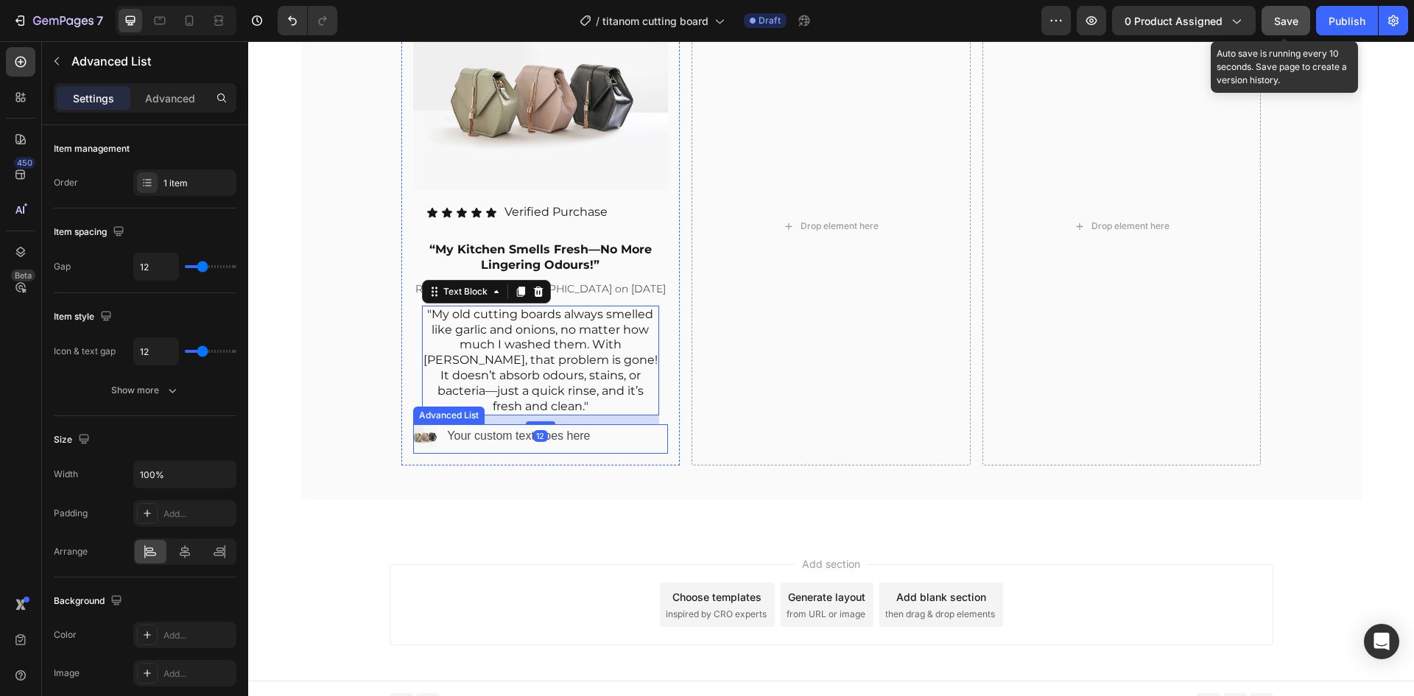
click at [635, 426] on div "Image Your custom text goes here Text Block" at bounding box center [540, 438] width 255 height 29
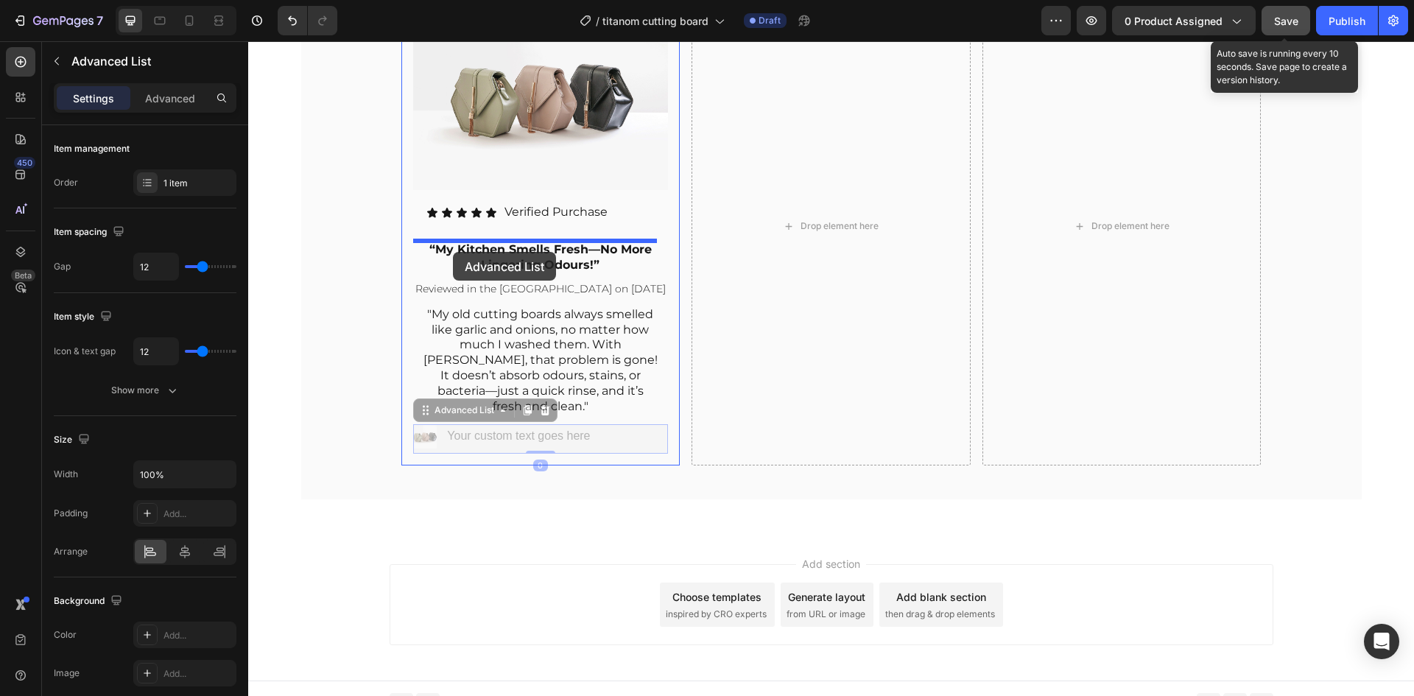
drag, startPoint x: 415, startPoint y: 401, endPoint x: 453, endPoint y: 252, distance: 154.1
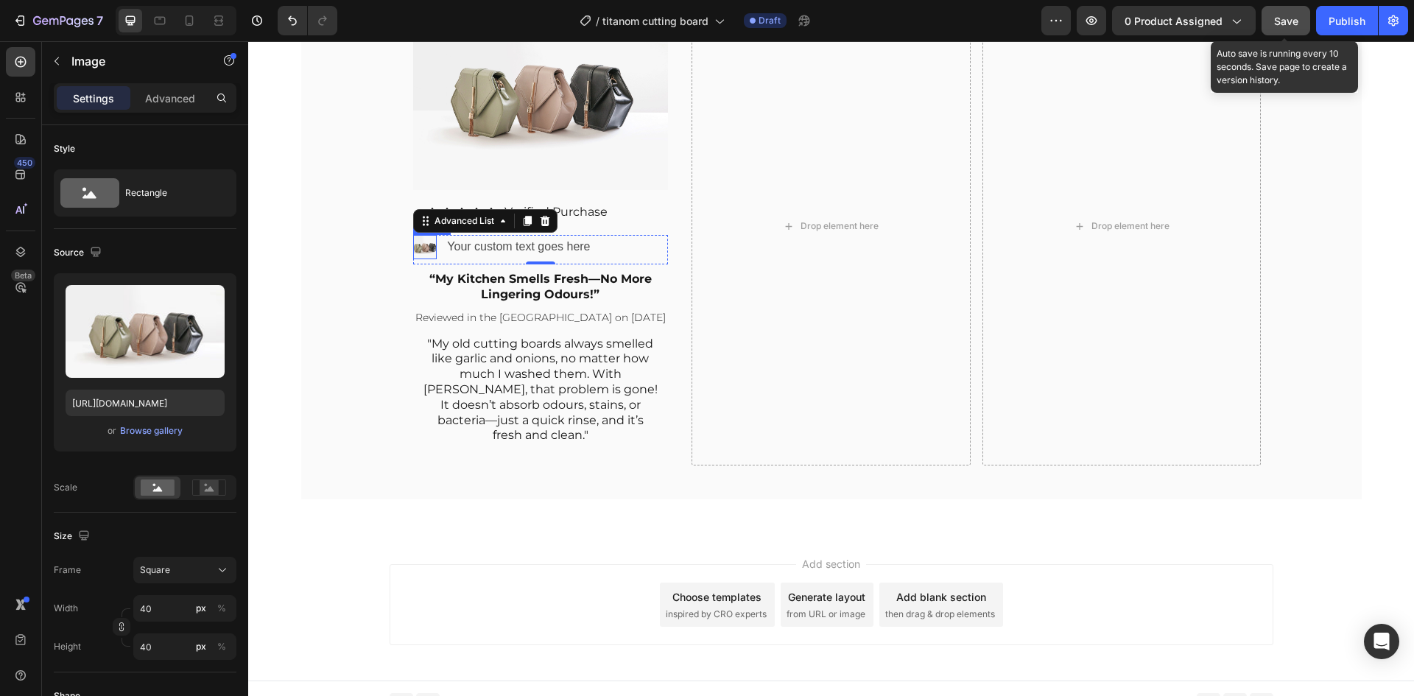
click at [427, 247] on img at bounding box center [425, 247] width 24 height 24
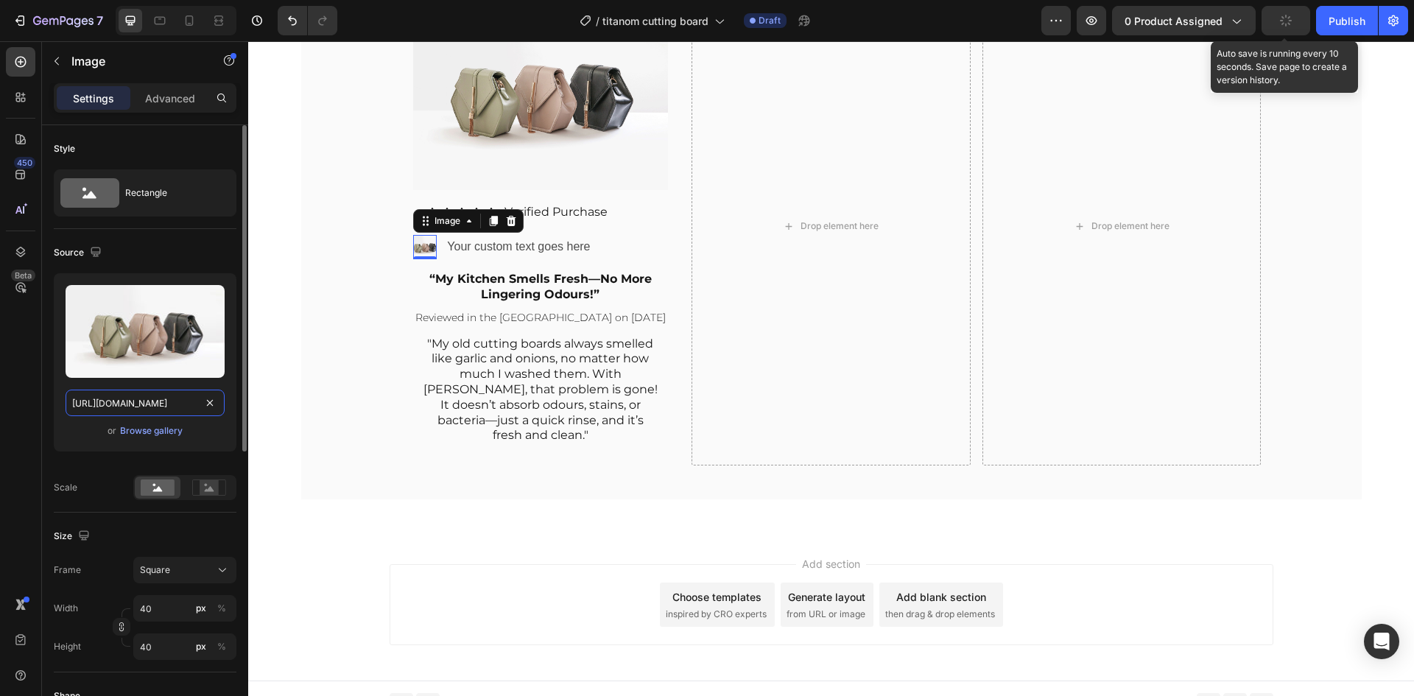
click at [139, 392] on input "https://cdn.shopify.com/s/files/1/2005/9307/files/image_demo.jpg" at bounding box center [145, 402] width 159 height 27
paste input "0694/7910/4694/files/10-ava1_png.webp?v=1756136221&width=1440"
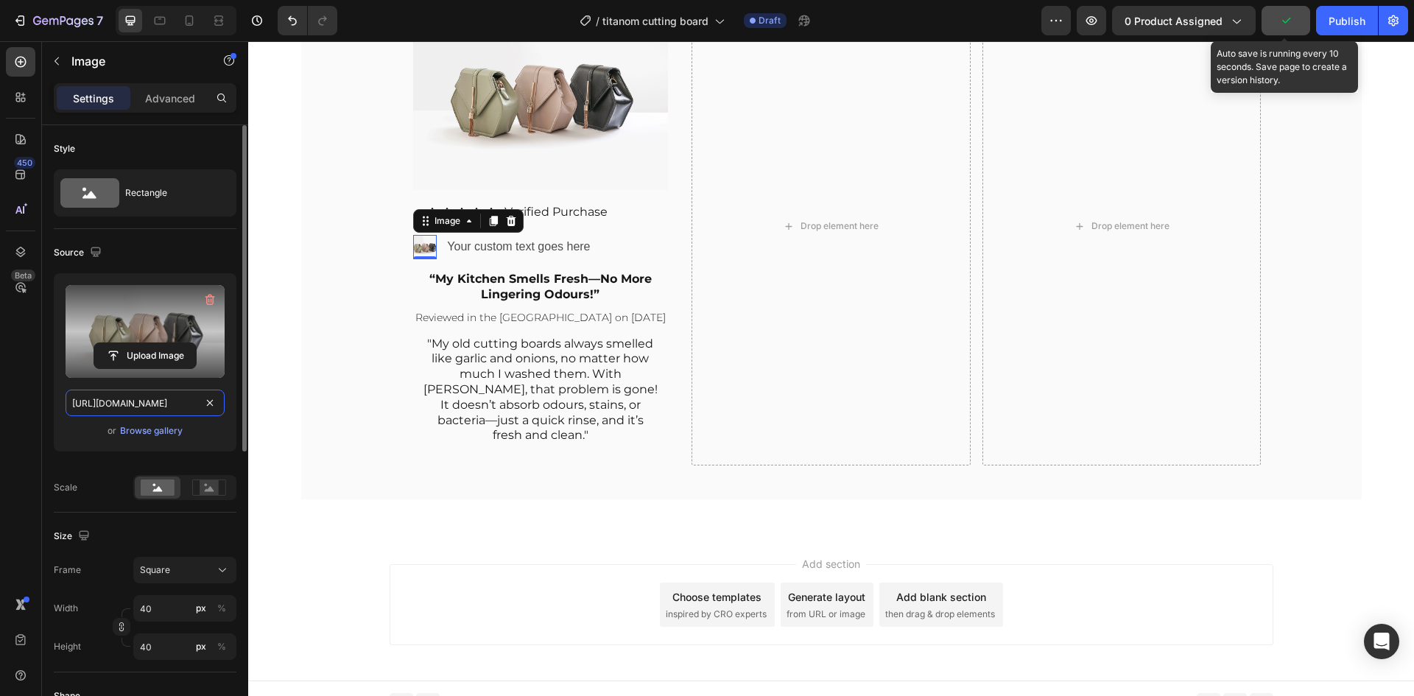
scroll to position [0, 305]
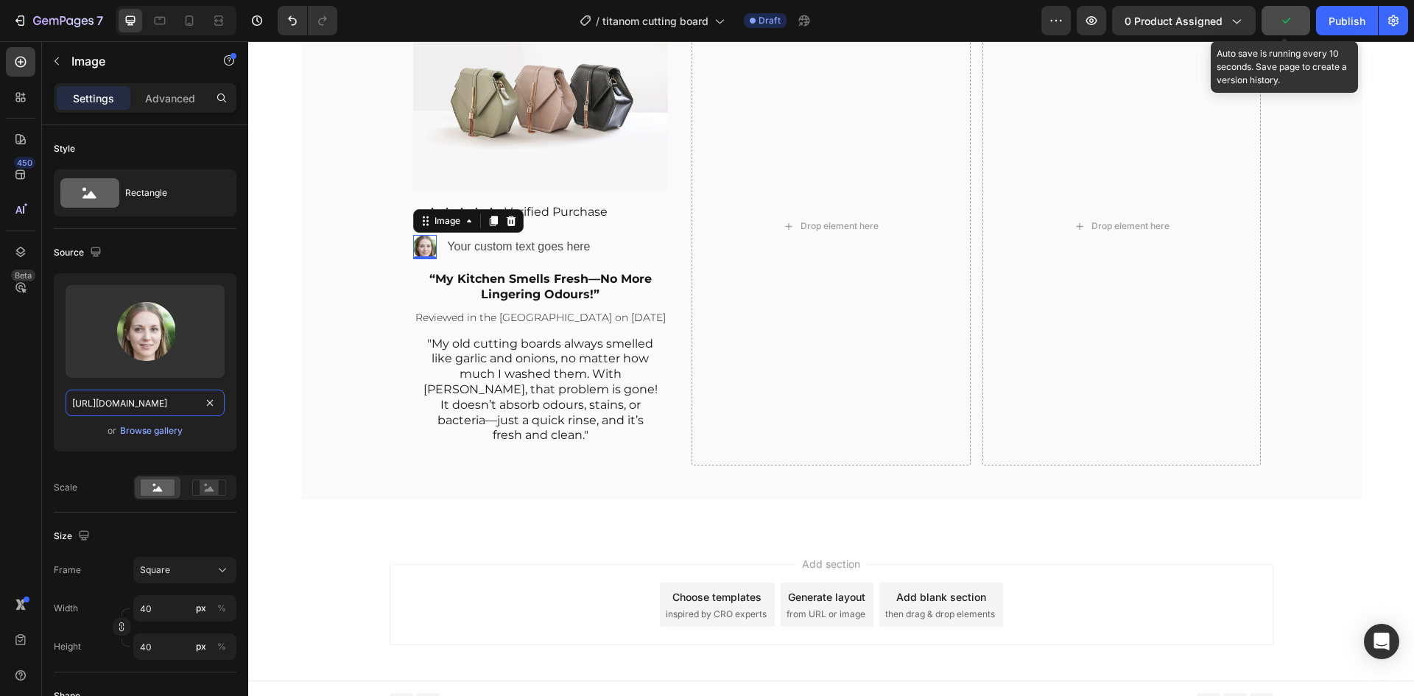
type input "[URL][DOMAIN_NAME]"
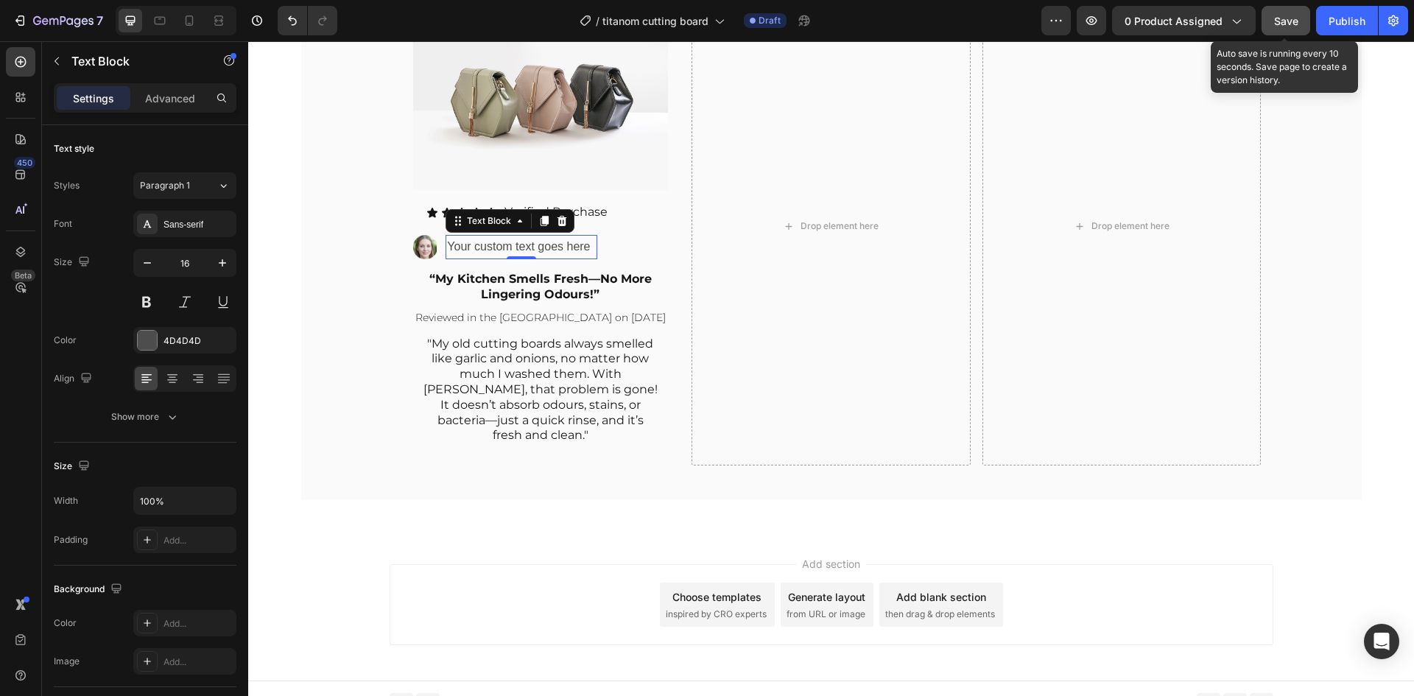
click at [528, 244] on div "Your custom text goes here" at bounding box center [520, 247] width 151 height 24
click at [528, 244] on p "Your custom text goes here" at bounding box center [521, 246] width 148 height 21
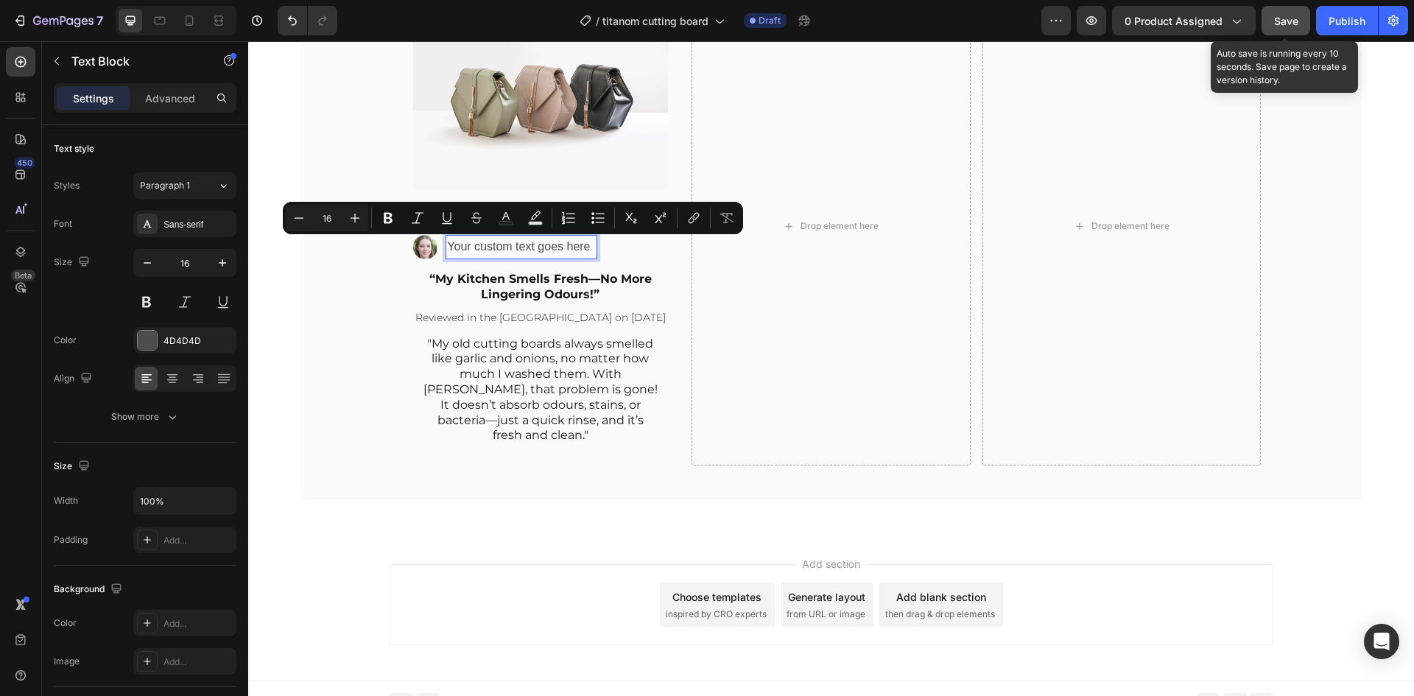
scroll to position [7267, 0]
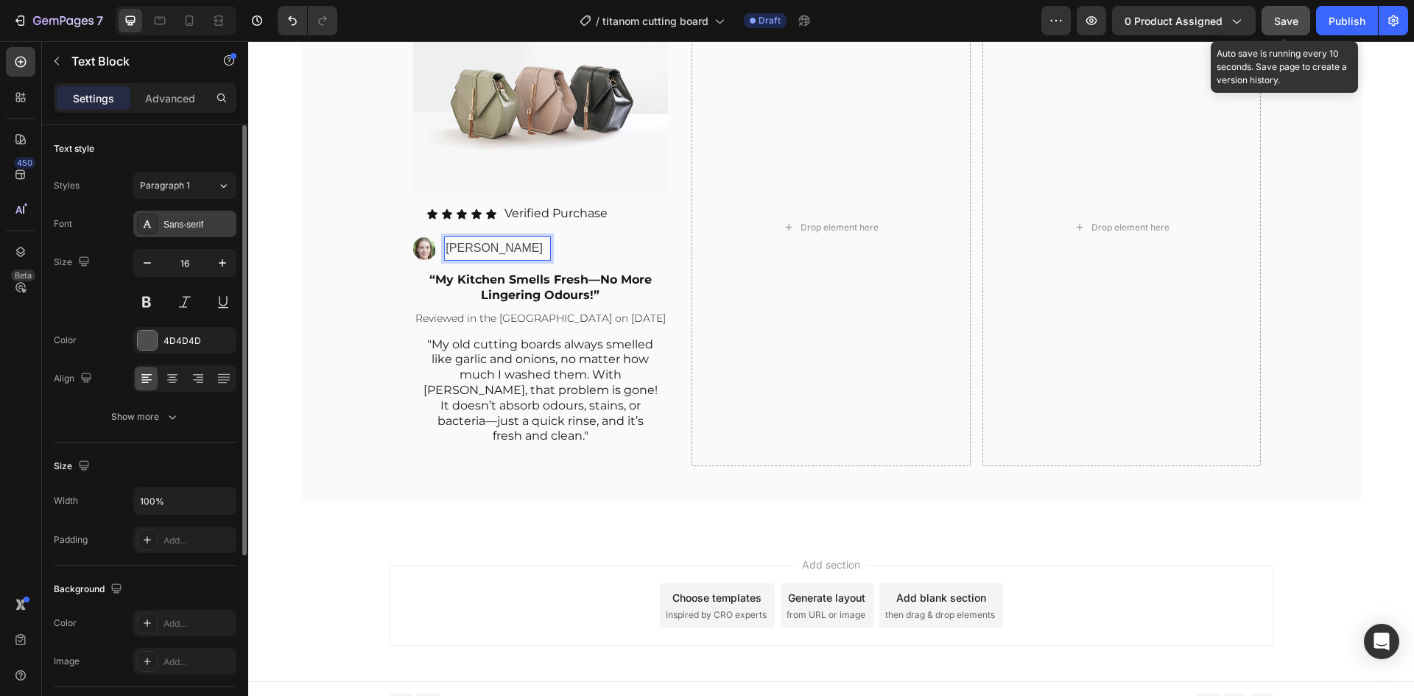
click at [179, 227] on div "Sans-serif" at bounding box center [197, 224] width 69 height 13
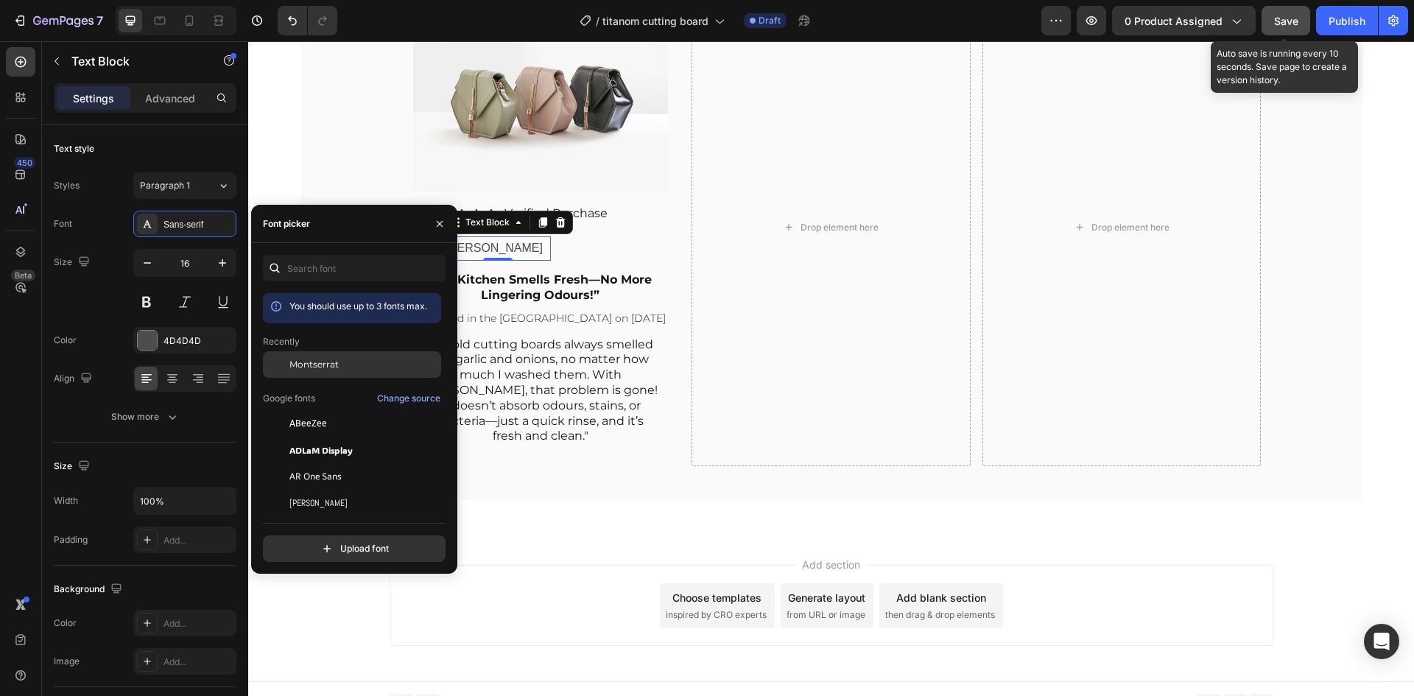
click at [278, 366] on div at bounding box center [276, 364] width 27 height 27
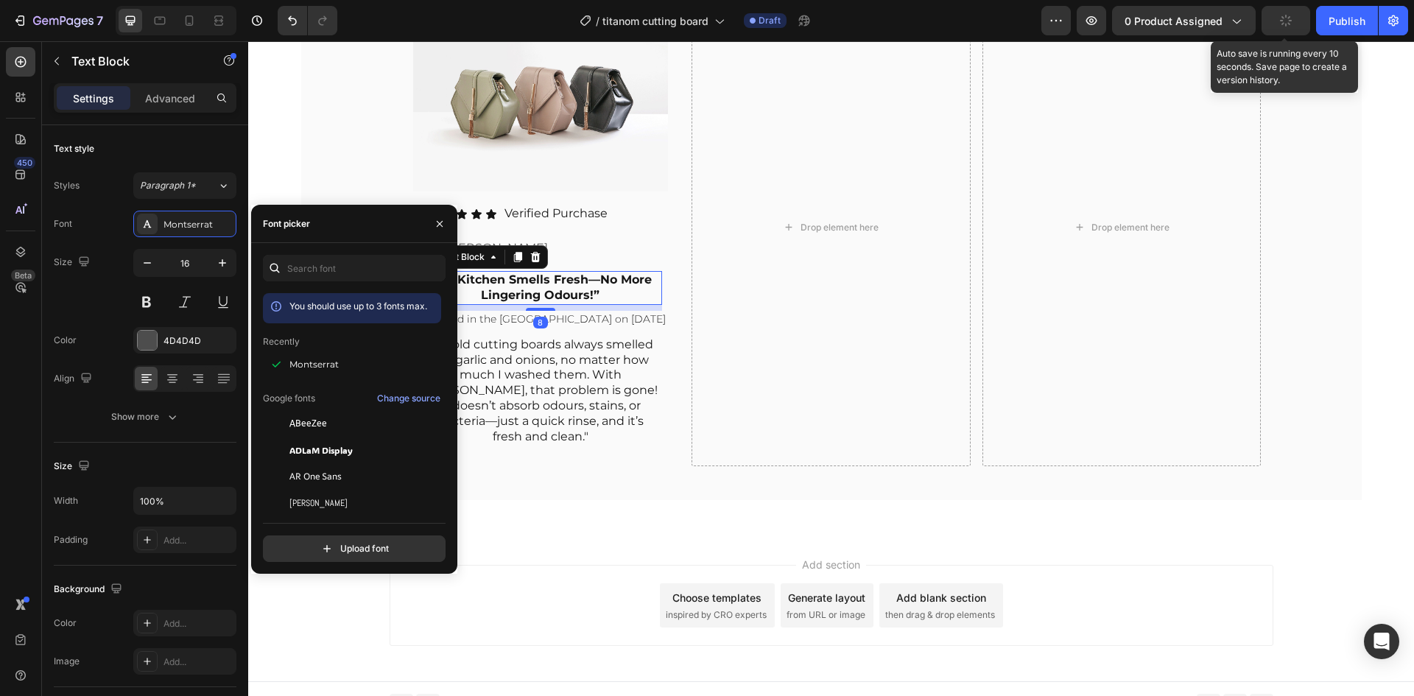
click at [522, 296] on p "“My Kitchen Smells Fresh—No More Lingering Odours!”" at bounding box center [540, 287] width 241 height 31
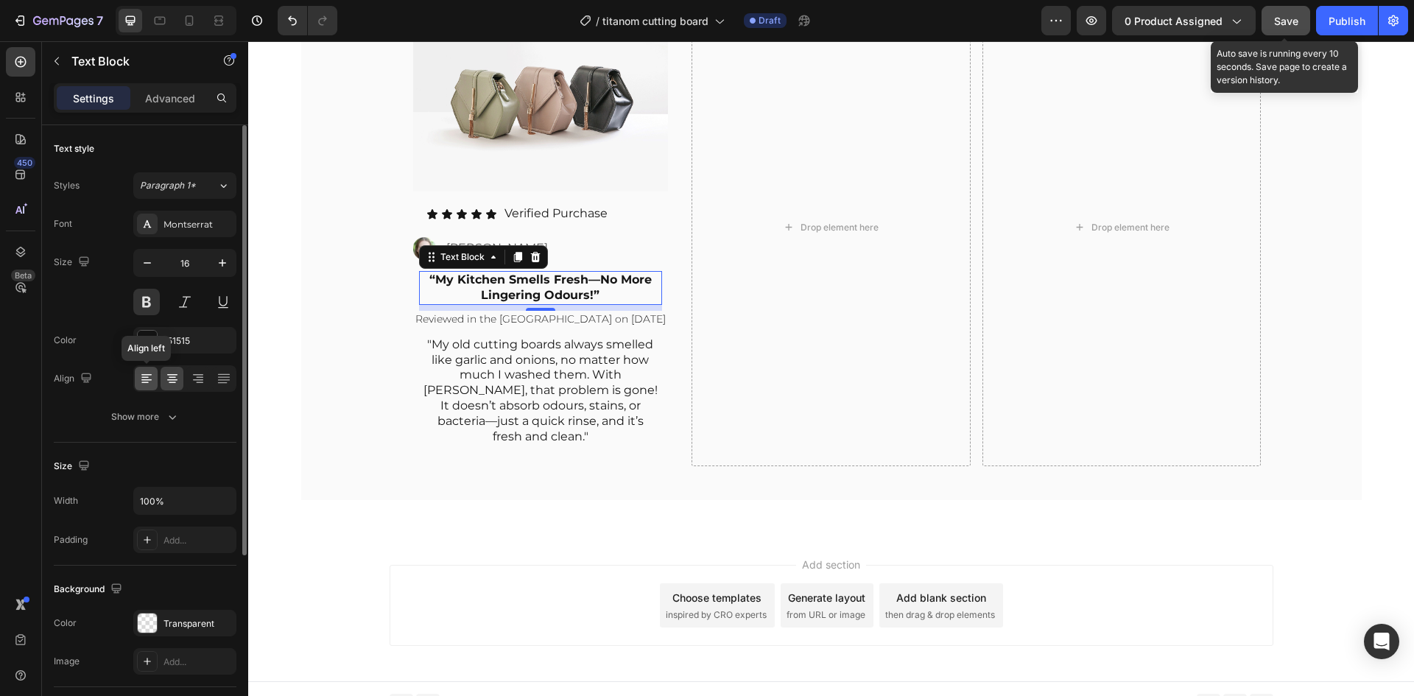
drag, startPoint x: 147, startPoint y: 370, endPoint x: 188, endPoint y: 279, distance: 99.9
click at [147, 370] on div at bounding box center [146, 379] width 23 height 24
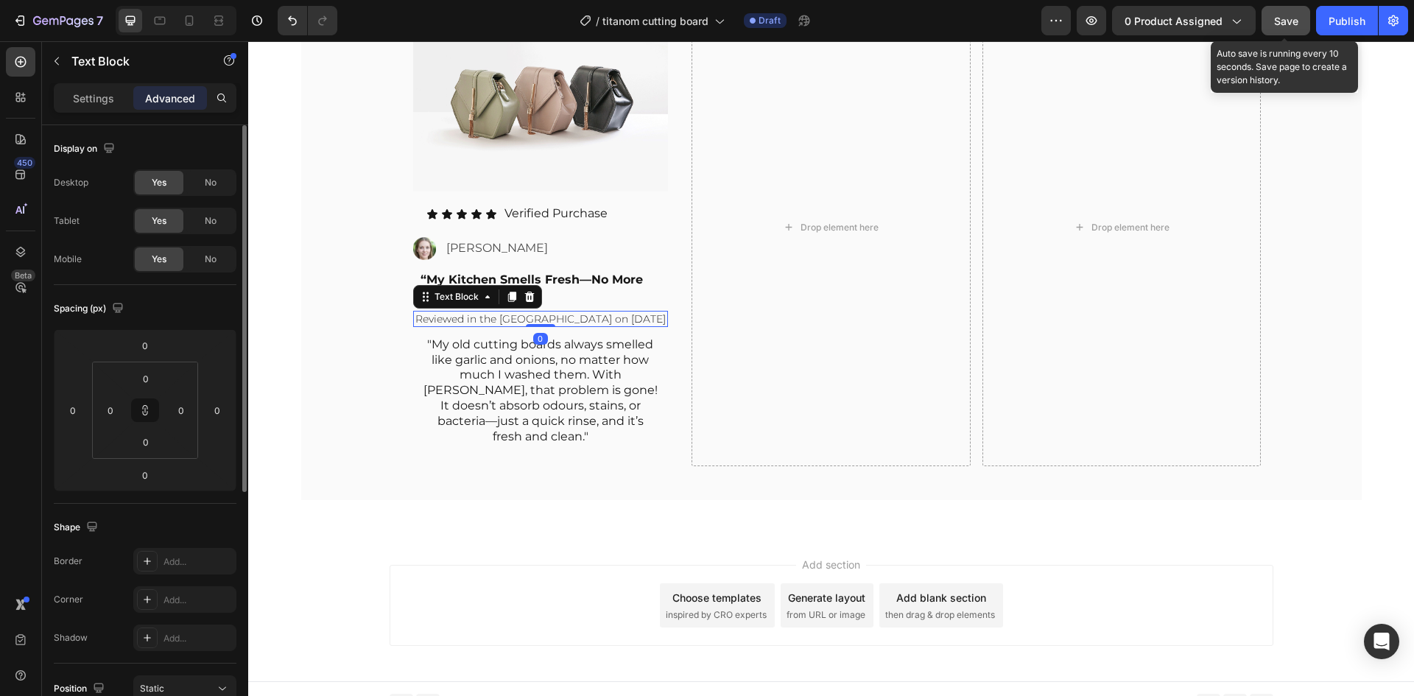
click at [441, 315] on p "Reviewed in the [GEOGRAPHIC_DATA] on [DATE]" at bounding box center [540, 318] width 253 height 13
click at [121, 102] on div "Settings" at bounding box center [94, 98] width 74 height 24
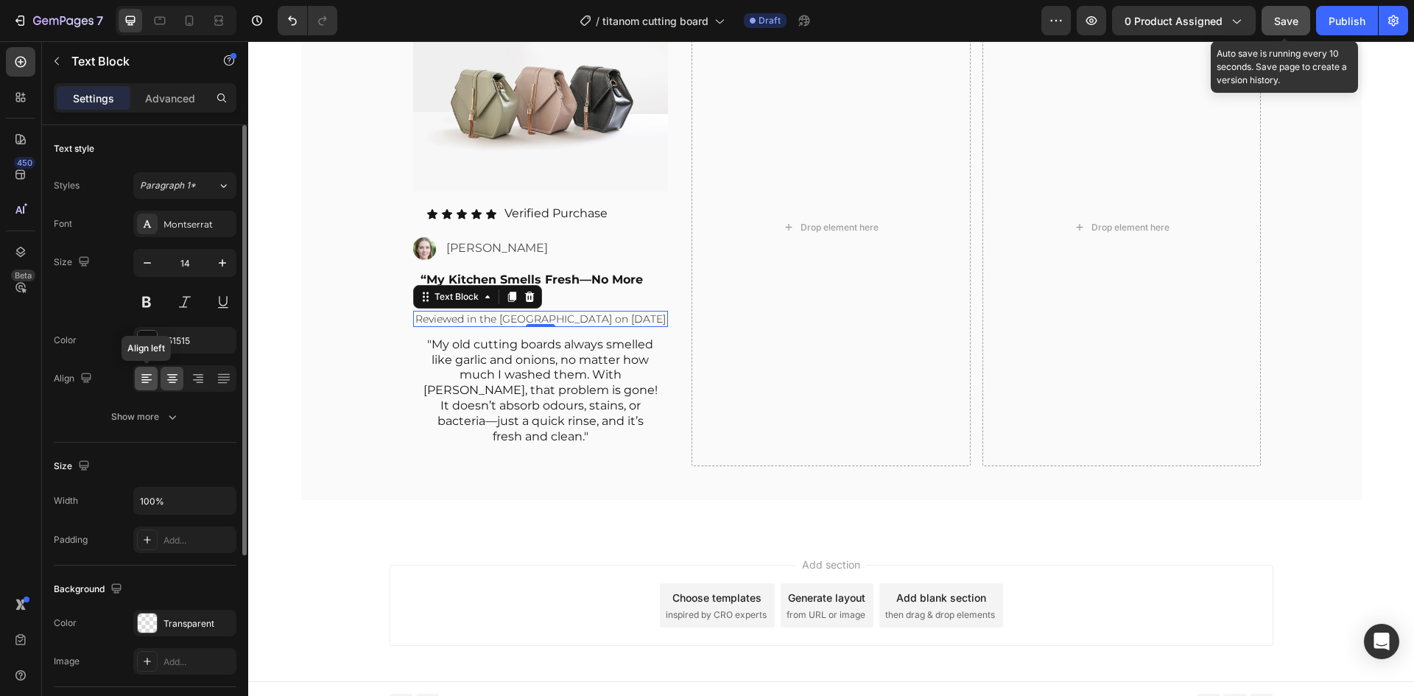
drag, startPoint x: 146, startPoint y: 374, endPoint x: 74, endPoint y: 334, distance: 81.7
click at [146, 374] on icon at bounding box center [146, 374] width 10 height 1
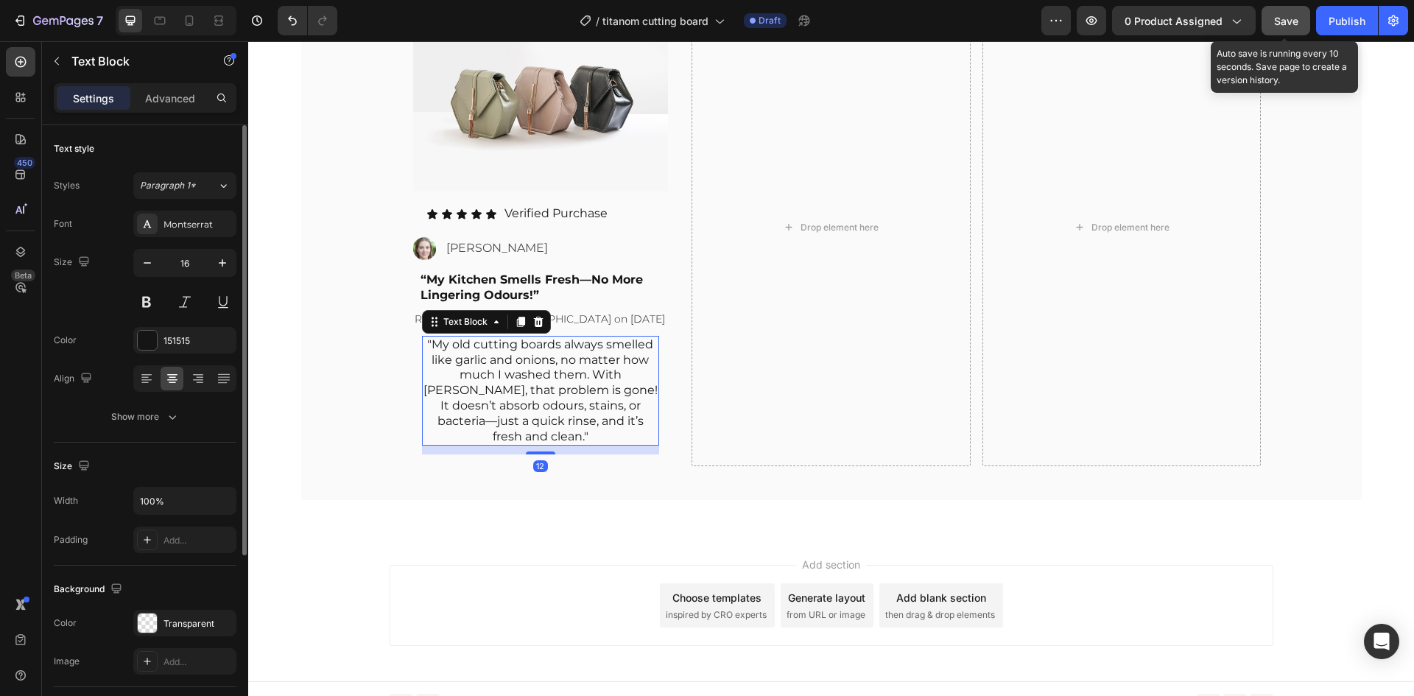
click at [484, 379] on p ""My old cutting boards always smelled like garlic and onions, no matter how muc…" at bounding box center [540, 390] width 235 height 107
click at [143, 374] on icon at bounding box center [146, 378] width 15 height 15
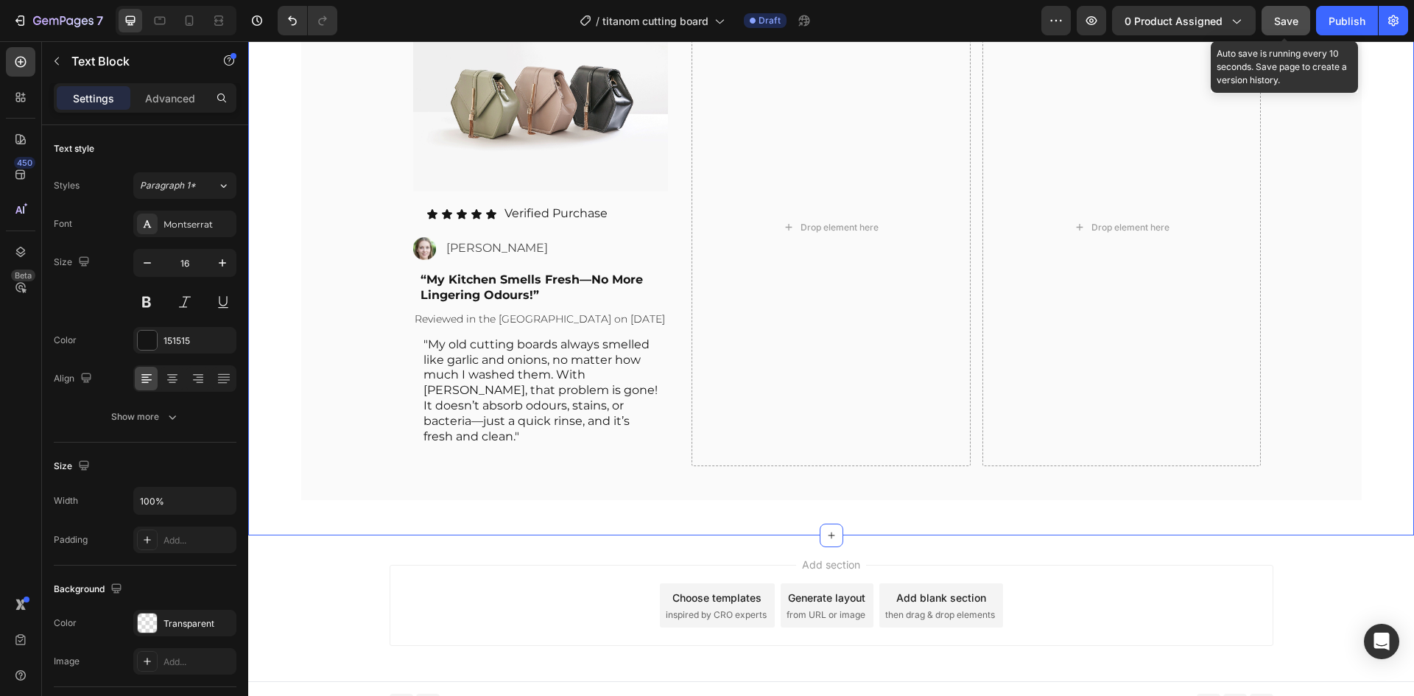
click at [287, 331] on div "Thousands of 5-Star Reviews From Happy Customers Everywhere Heading Image Image…" at bounding box center [830, 141] width 1165 height 743
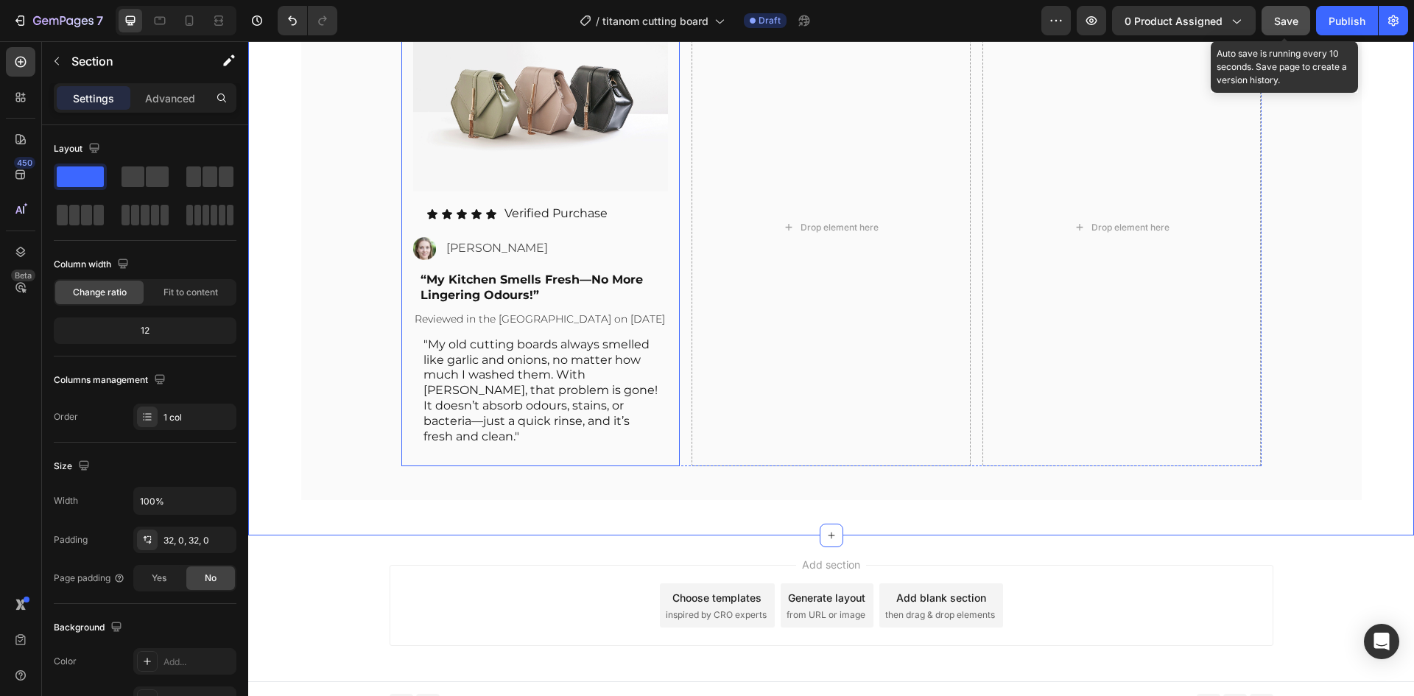
click at [512, 449] on div "Image Icon Icon Icon Icon Icon Icon List Verified Purchase Text Block Row Image…" at bounding box center [540, 227] width 279 height 478
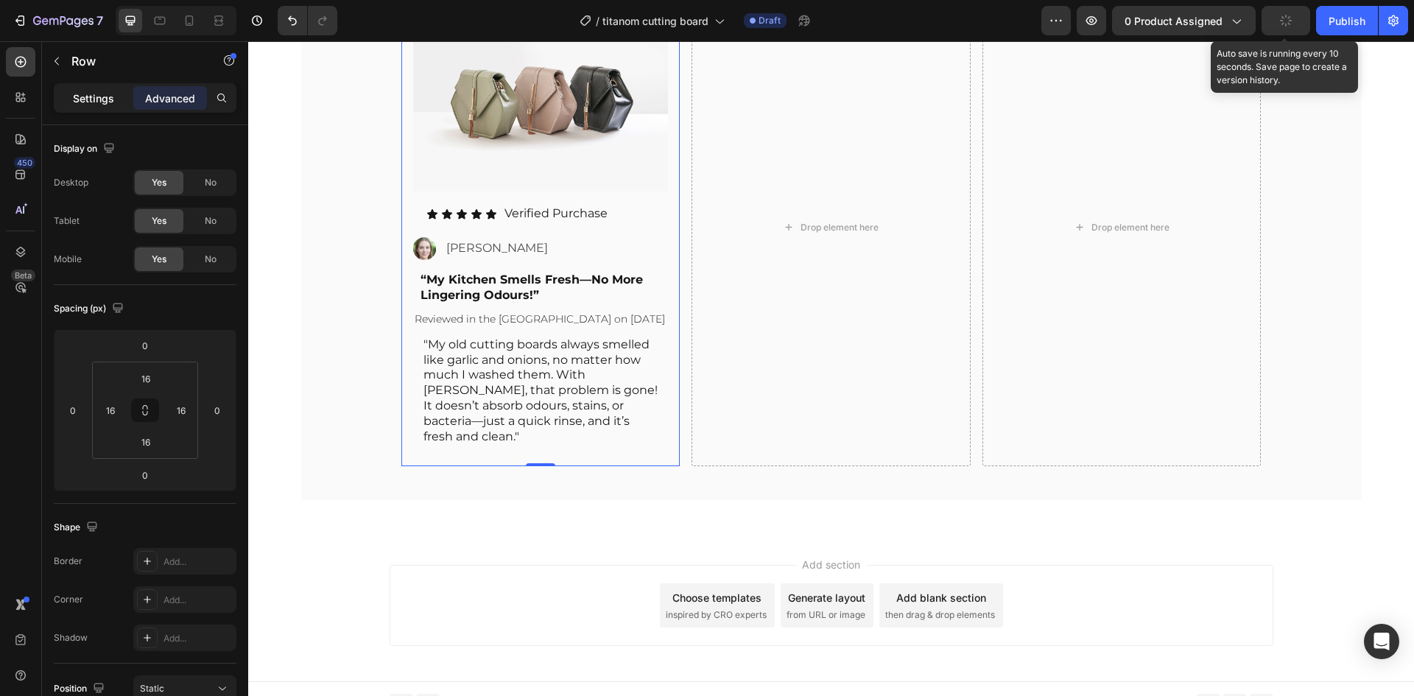
click at [106, 92] on p "Settings" at bounding box center [93, 98] width 41 height 15
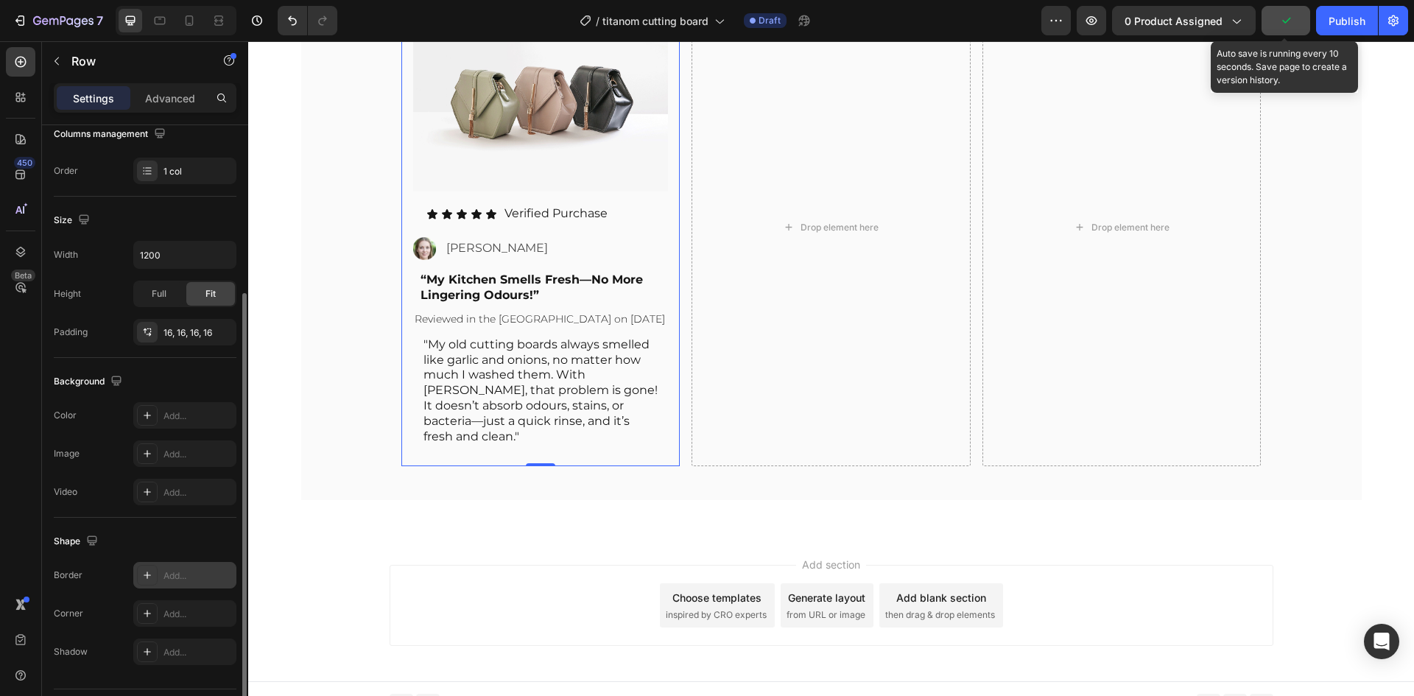
scroll to position [286, 0]
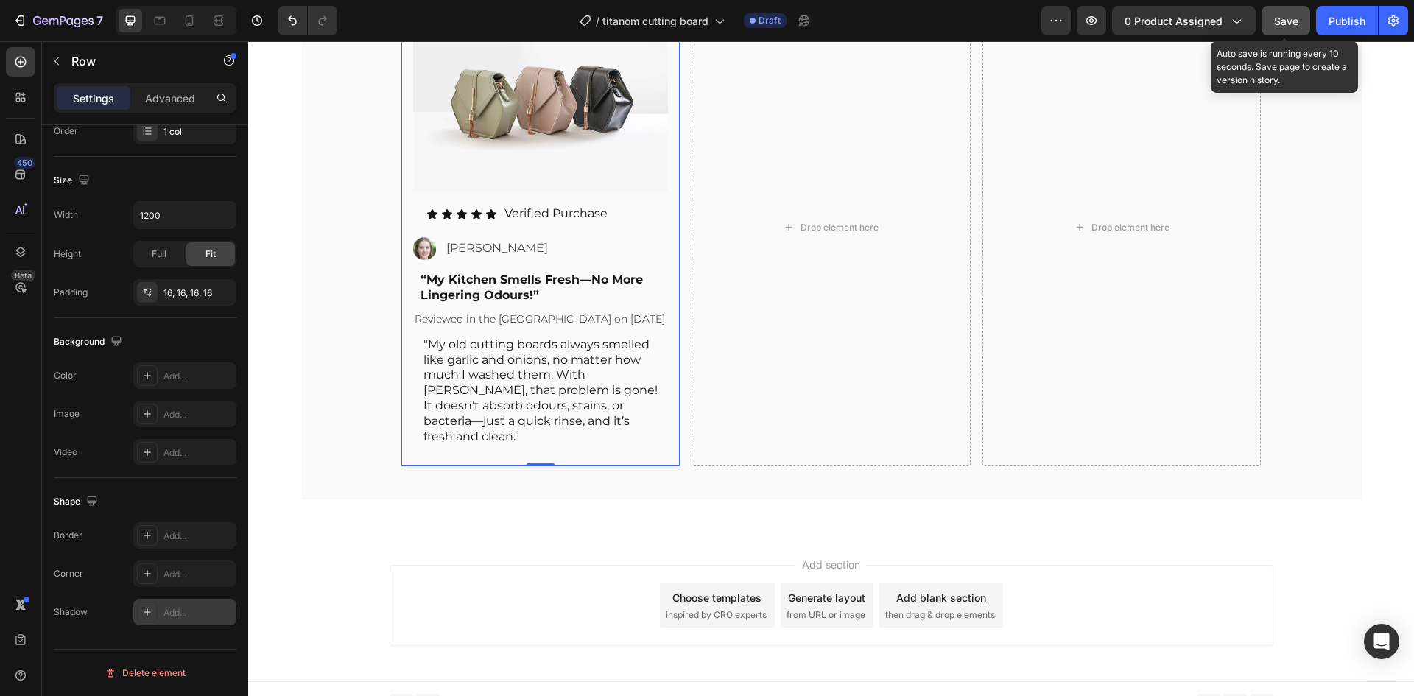
click at [165, 604] on div "Add..." at bounding box center [184, 612] width 103 height 27
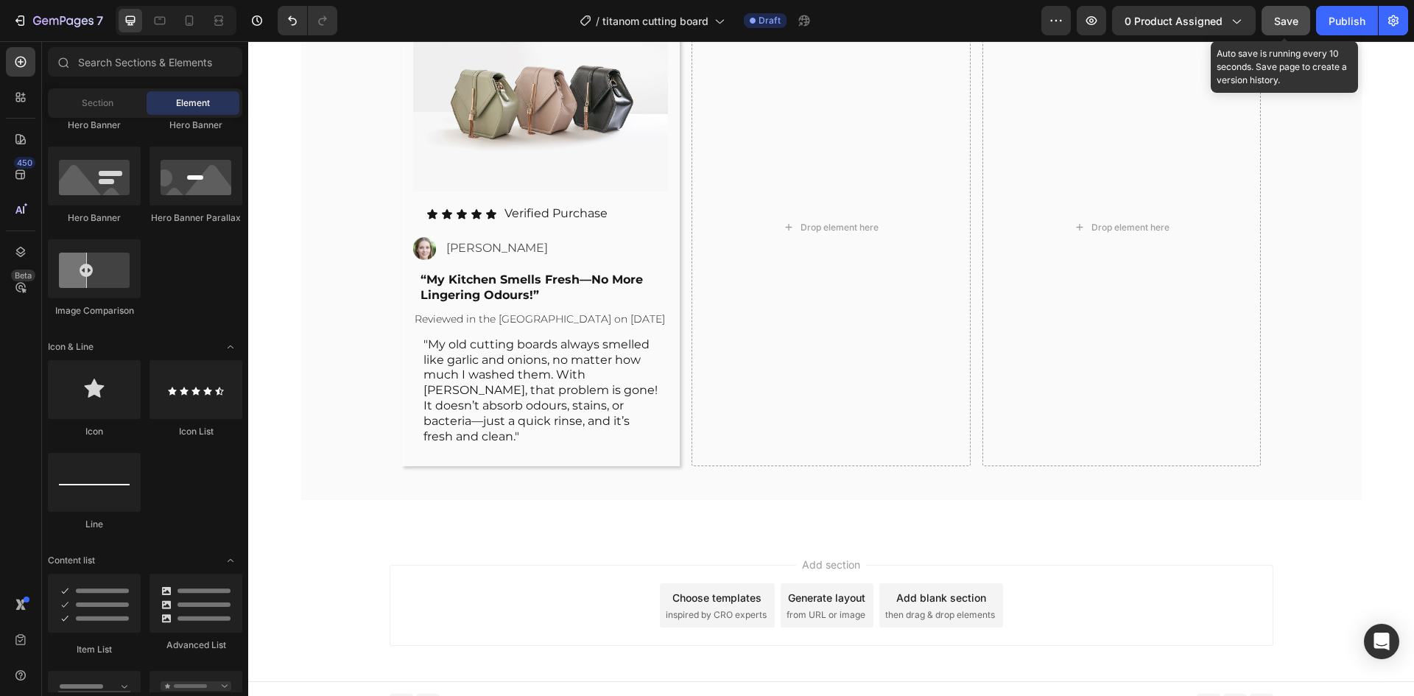
click at [531, 565] on div "Add section Choose templates inspired by CRO experts Generate layout from URL o…" at bounding box center [830, 605] width 883 height 81
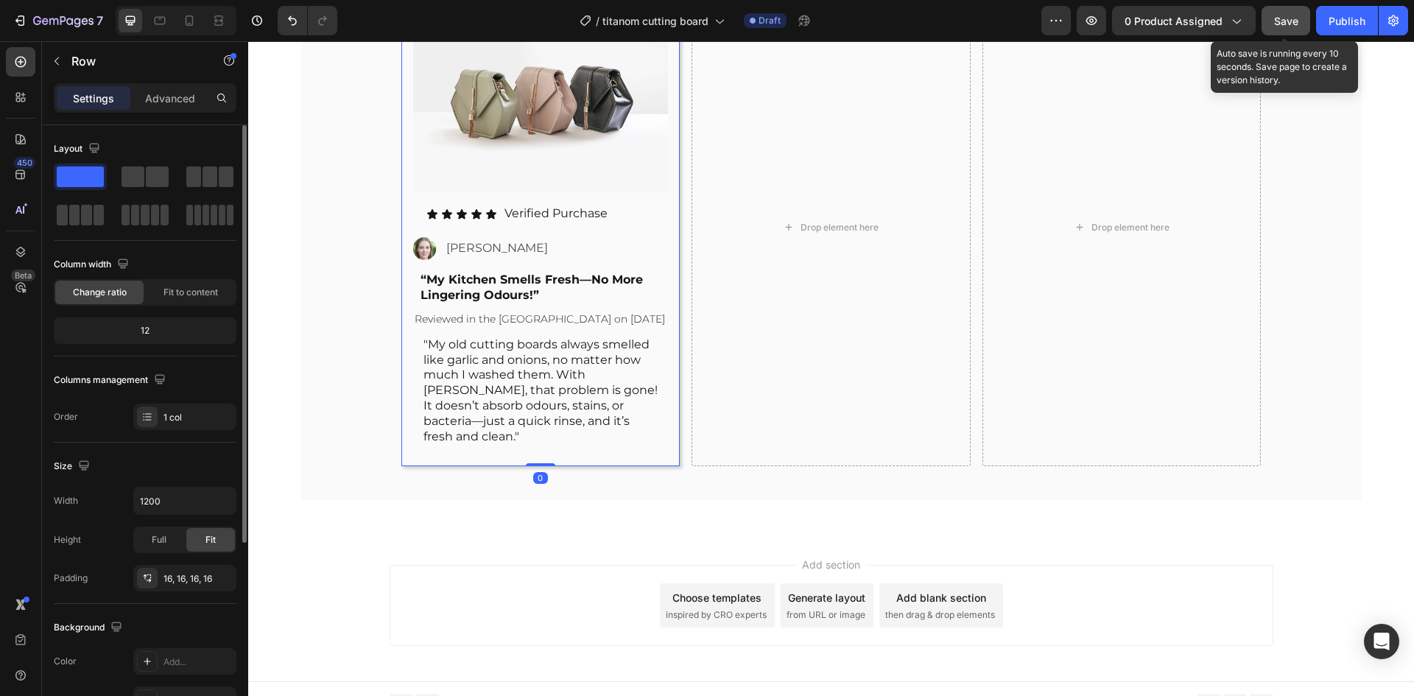
click at [160, 523] on div "Width 1200 Height Full Fit Padding 16, 16, 16, 16" at bounding box center [145, 539] width 183 height 105
click at [158, 537] on span "Full" at bounding box center [159, 539] width 15 height 13
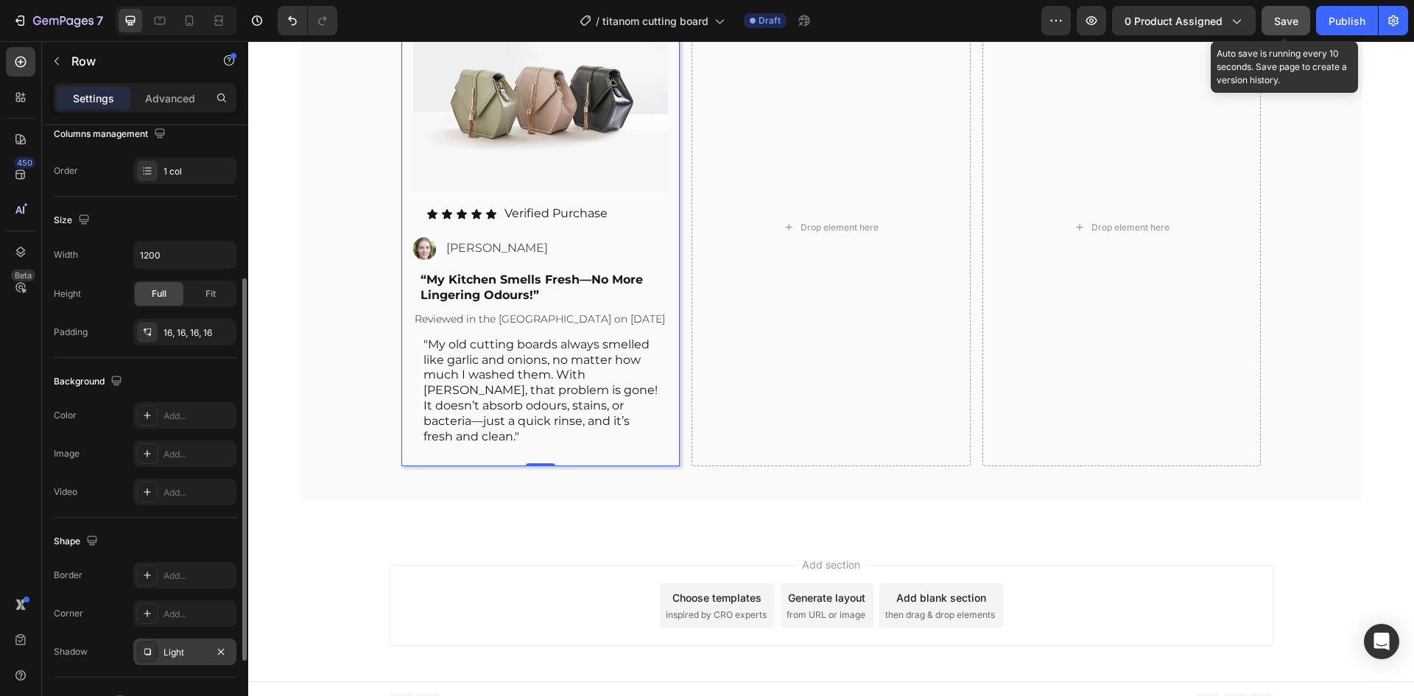
click at [160, 652] on div "Light" at bounding box center [184, 651] width 103 height 27
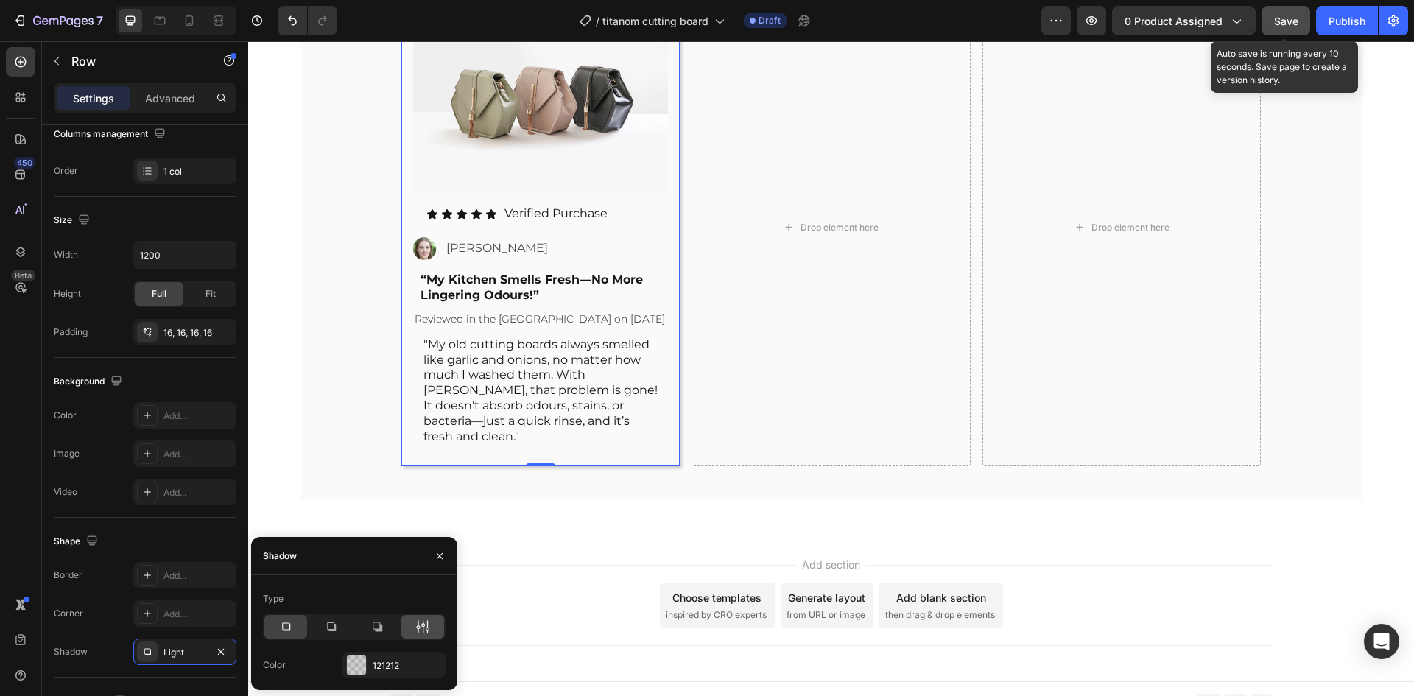
click at [423, 635] on div at bounding box center [422, 627] width 43 height 24
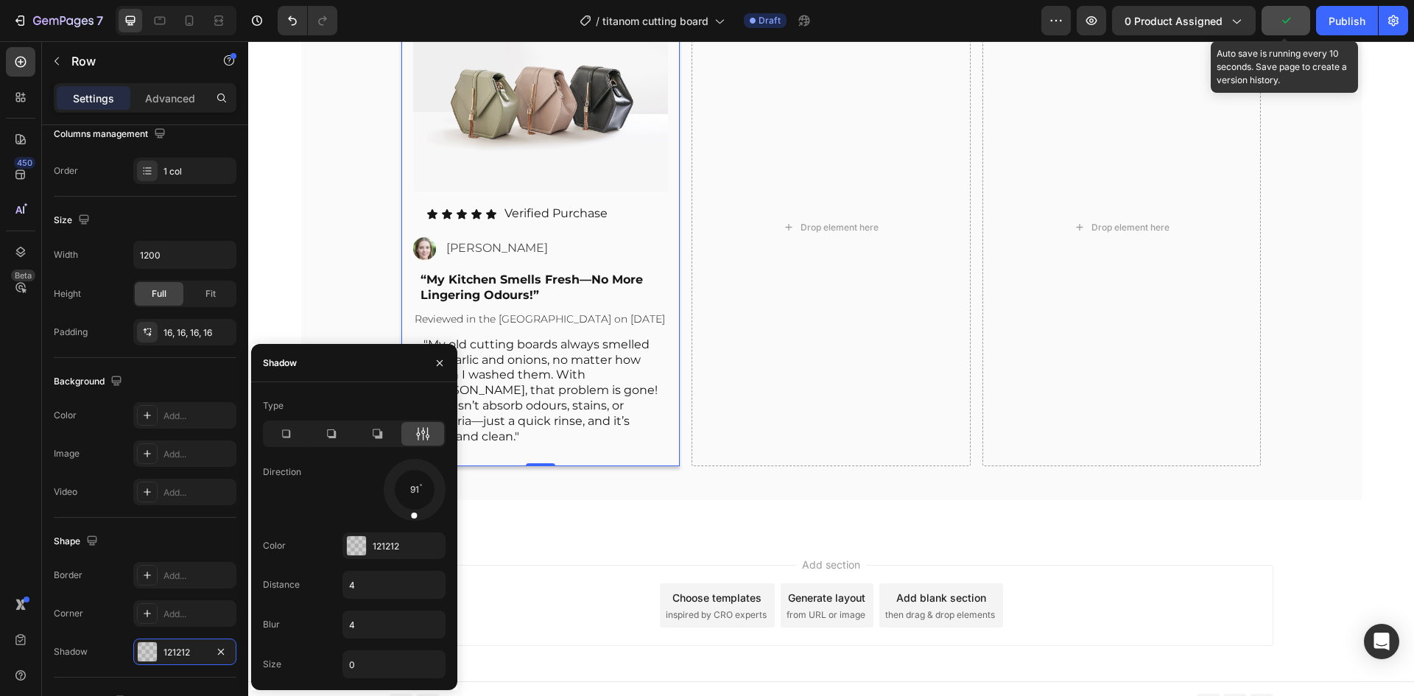
drag, startPoint x: 425, startPoint y: 510, endPoint x: 289, endPoint y: 459, distance: 145.6
click at [412, 518] on div at bounding box center [414, 489] width 66 height 66
click at [552, 496] on div "Thousands of 5-Star Reviews From Happy Customers Everywhere Heading Image Image…" at bounding box center [830, 141] width 1165 height 790
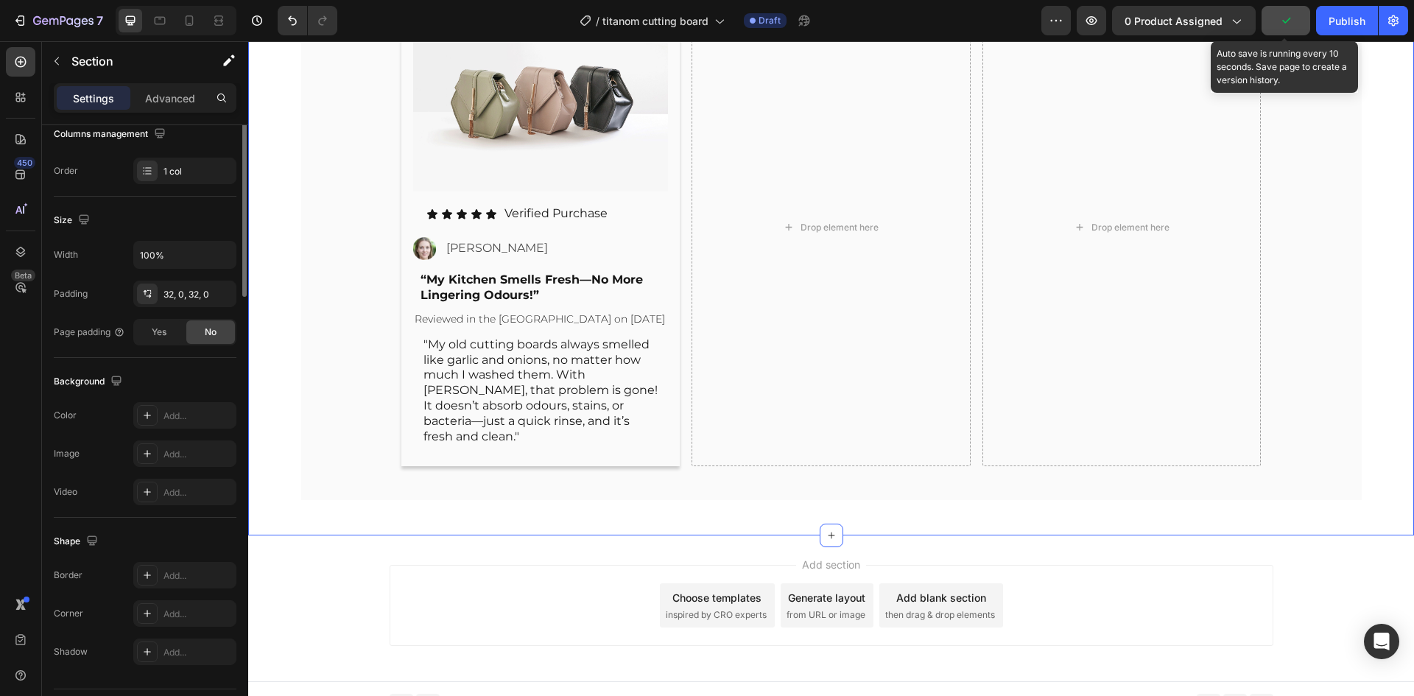
scroll to position [0, 0]
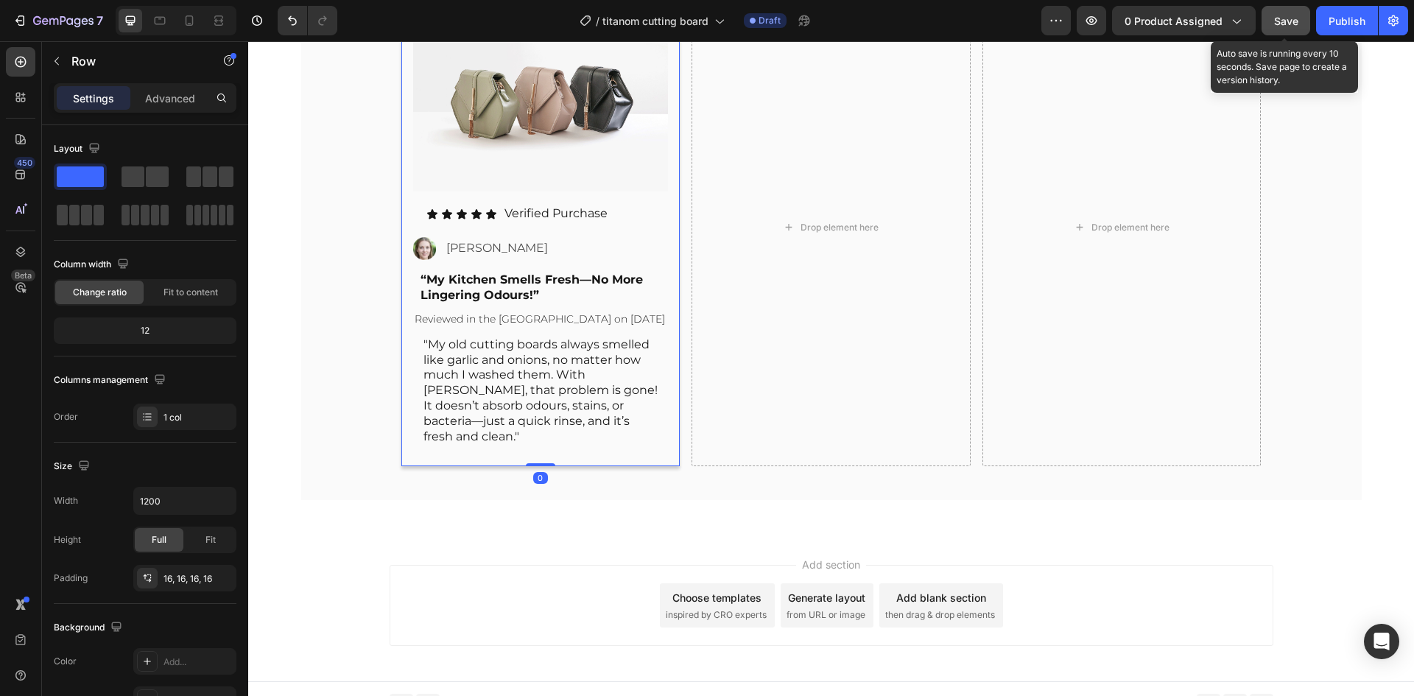
click at [605, 447] on div "Image Icon Icon Icon Icon Icon Icon List Verified Purchase Text Block Row Image…" at bounding box center [540, 227] width 279 height 478
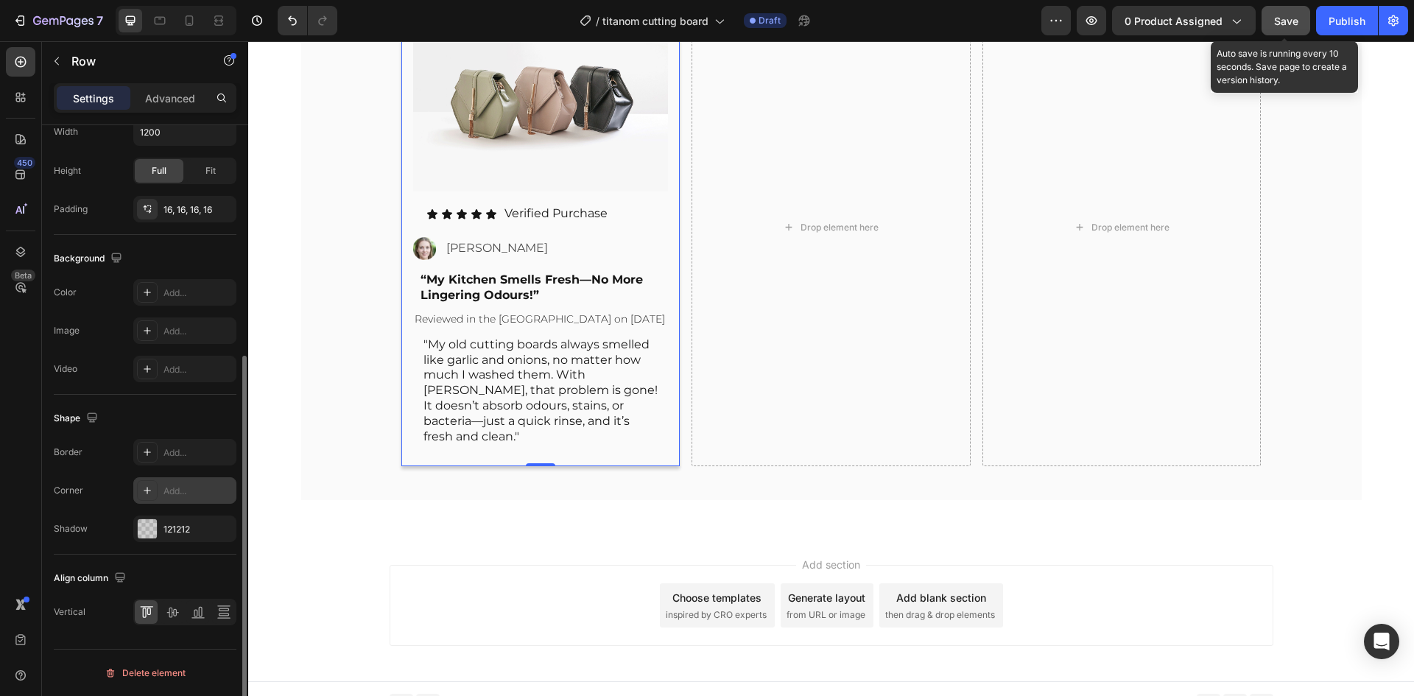
click at [166, 490] on div "Add..." at bounding box center [197, 490] width 69 height 13
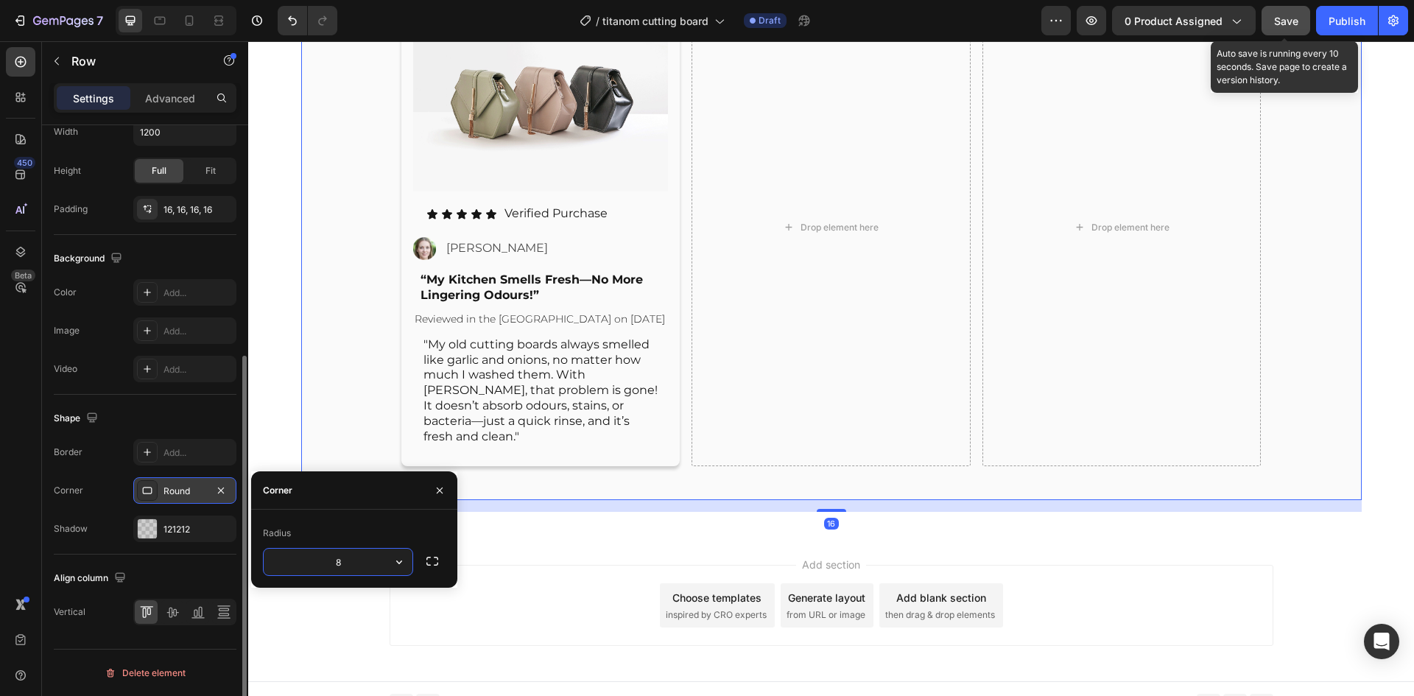
click at [311, 417] on div "Thousands of 5-Star Reviews From Happy Customers Everywhere Heading Image Image…" at bounding box center [831, 135] width 1060 height 731
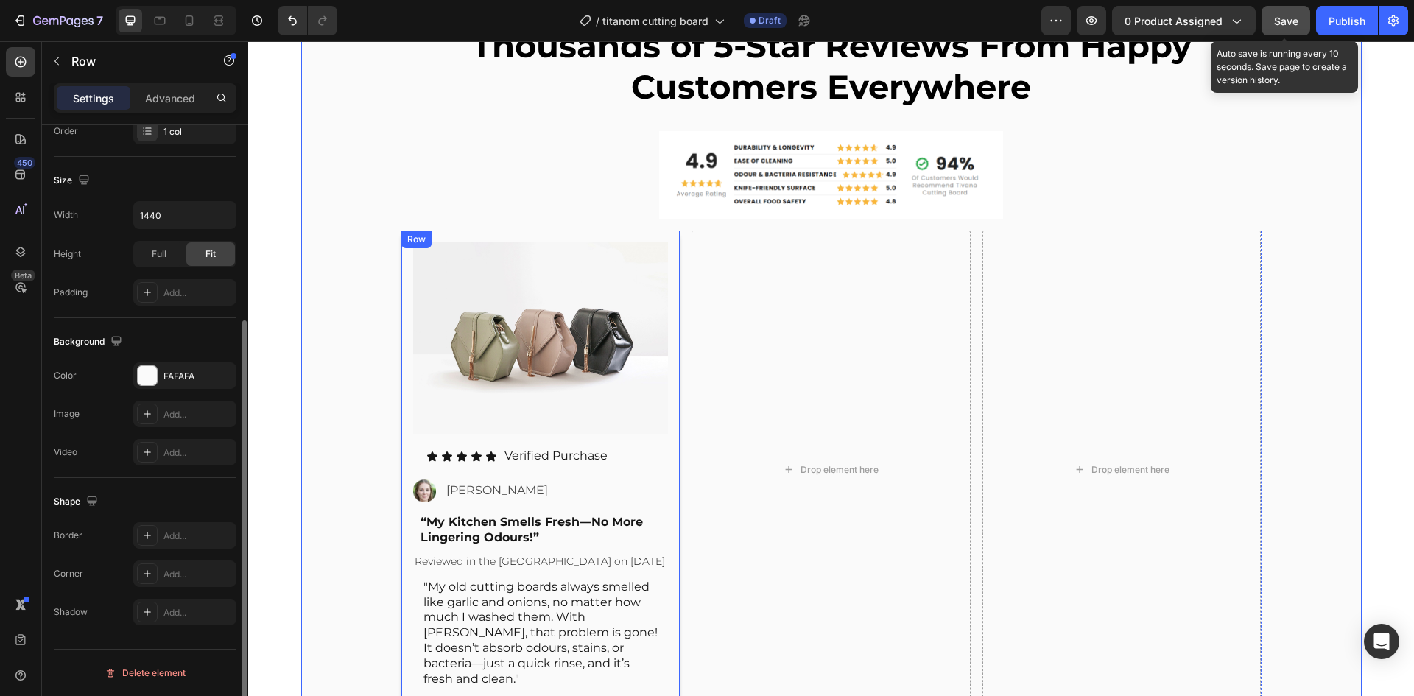
scroll to position [7022, 0]
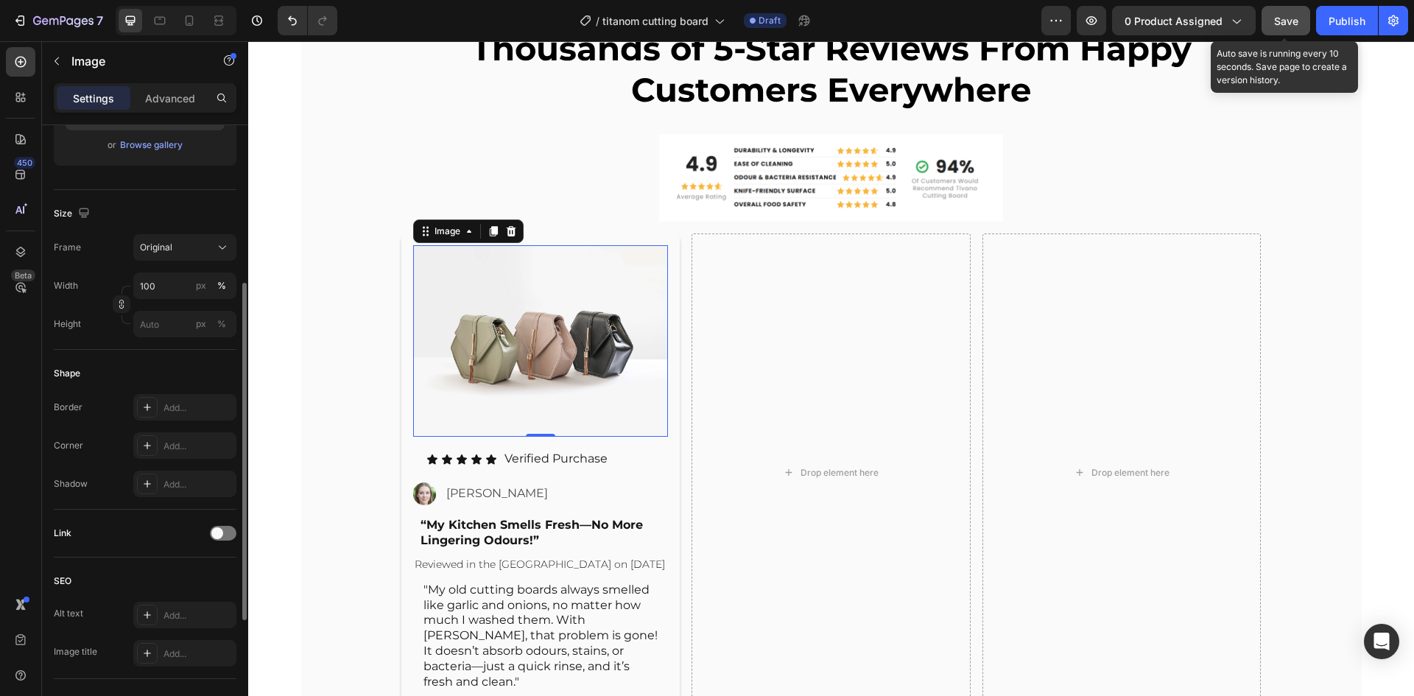
click at [549, 339] on img at bounding box center [540, 340] width 255 height 191
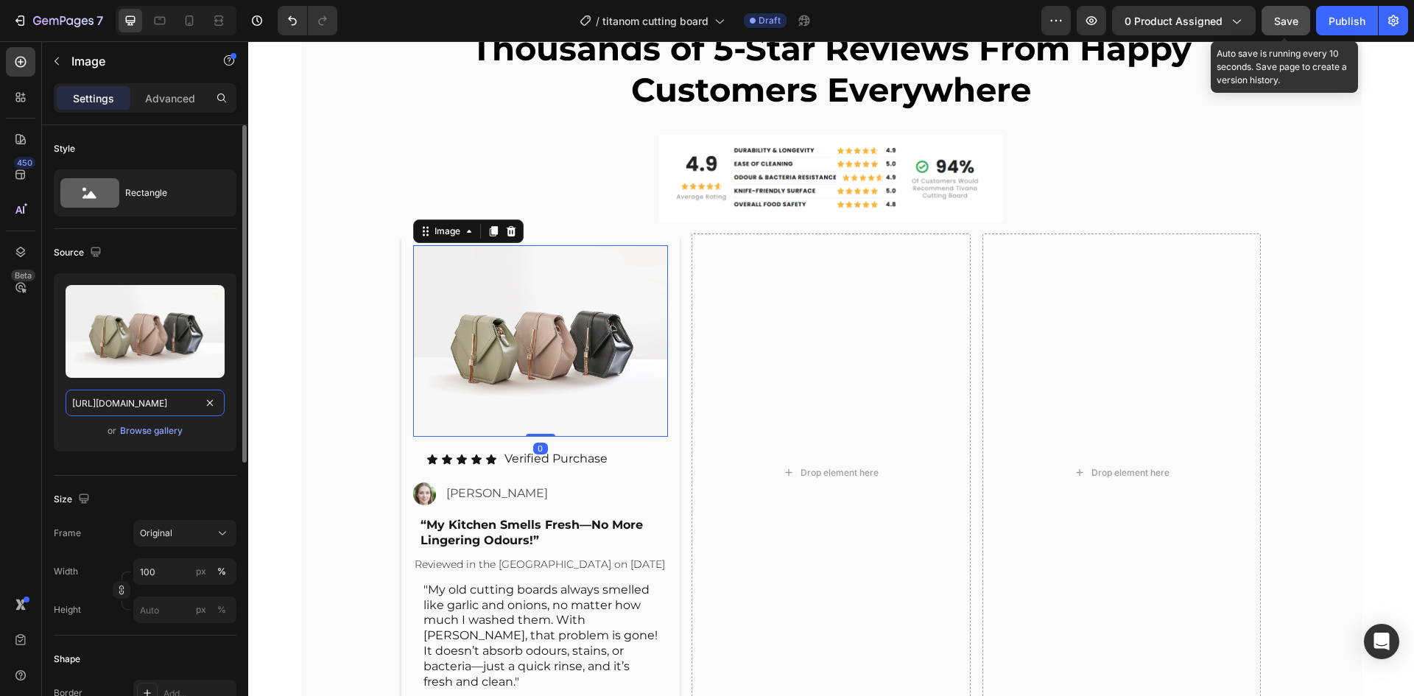
click at [149, 398] on input "https://cdn.shopify.com/s/files/1/2005/9307/files/image_demo.jpg" at bounding box center [145, 402] width 159 height 27
paste input "0694/7910/4694/files/10-rev1_png.webp?v=1756136042&width=1440"
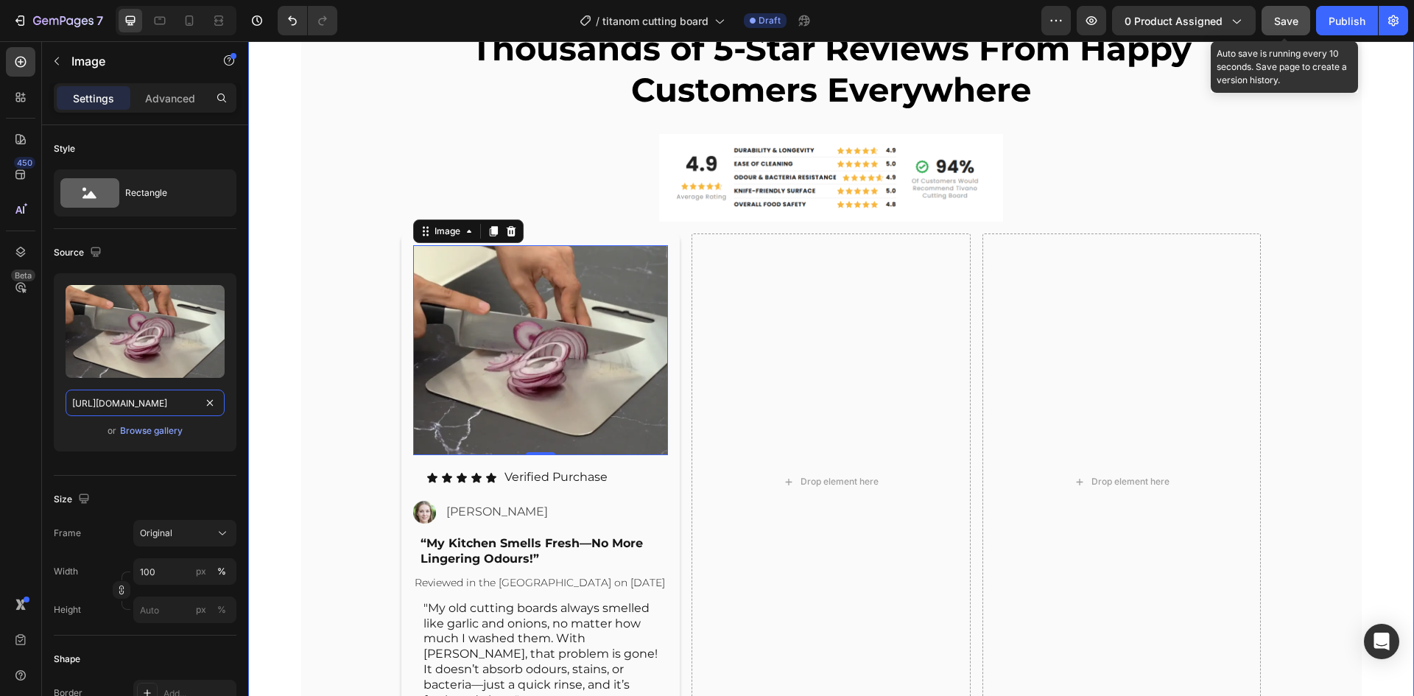
scroll to position [0, 306]
type input "[URL][DOMAIN_NAME]"
click at [577, 356] on img at bounding box center [540, 350] width 255 height 210
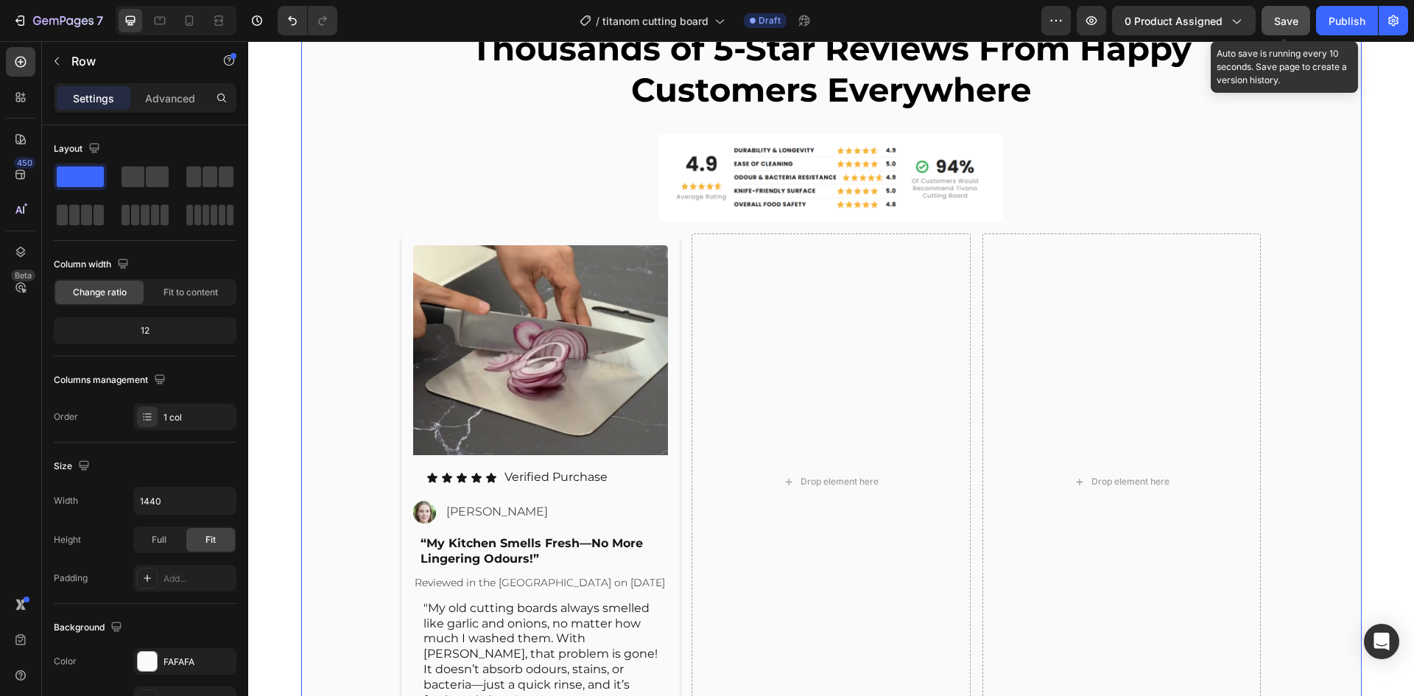
click at [371, 452] on div "Thousands of 5-Star Reviews From Happy Customers Everywhere Heading Image Image…" at bounding box center [831, 389] width 1060 height 749
click at [401, 443] on div "Image Icon Icon Icon Icon Icon Icon List Verified Purchase Text Block Row Image…" at bounding box center [540, 481] width 279 height 496
click at [470, 219] on icon at bounding box center [474, 219] width 8 height 10
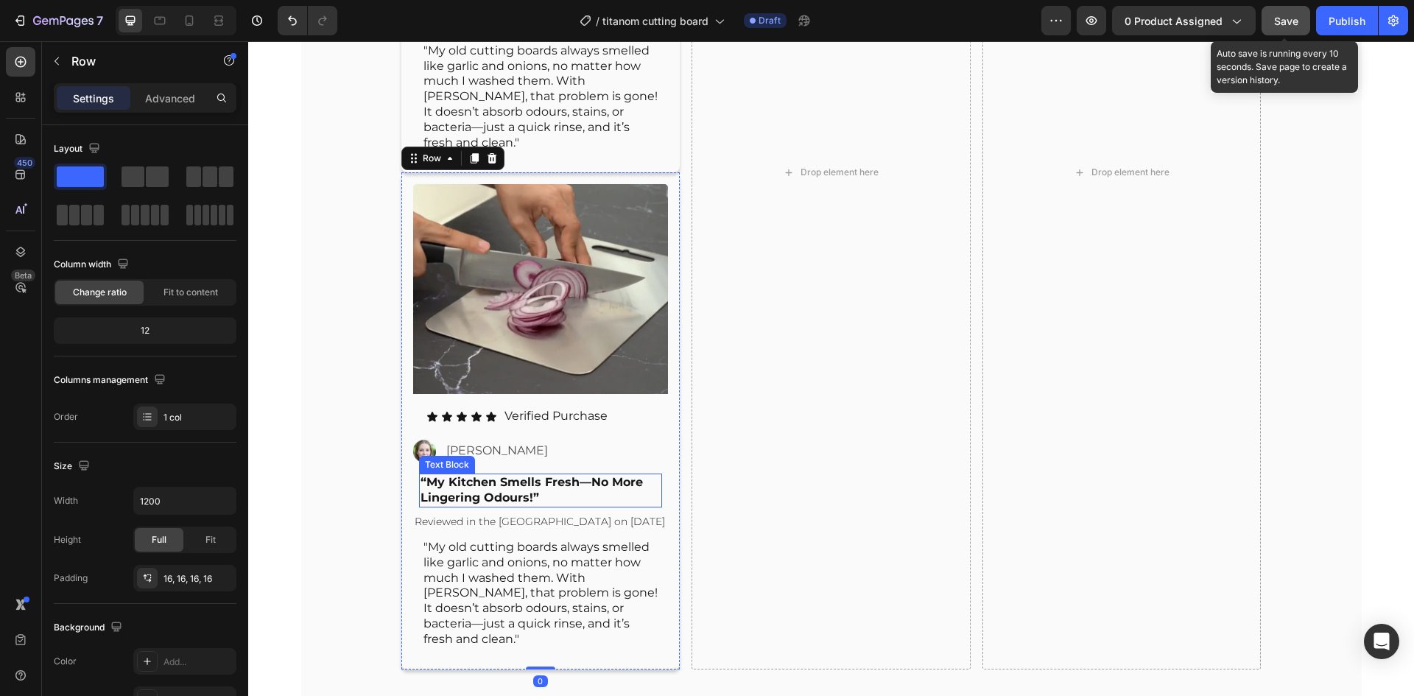
scroll to position [7520, 0]
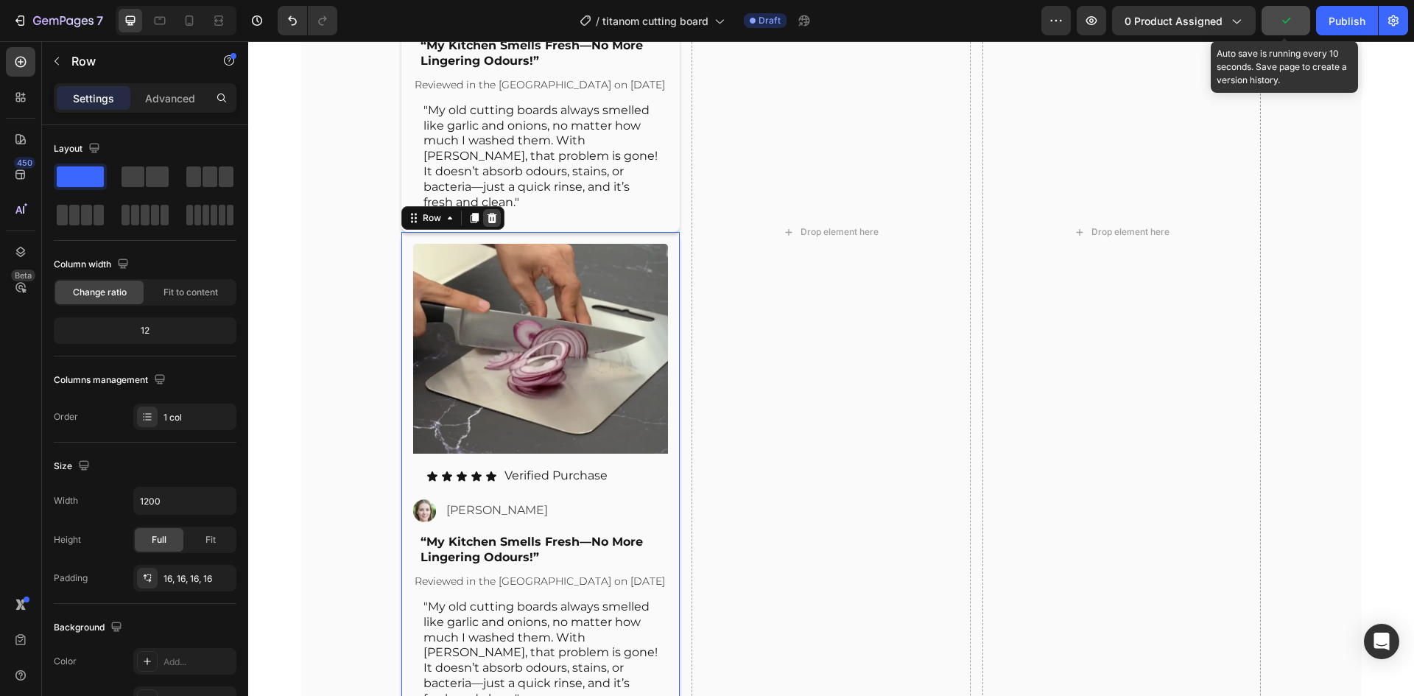
click at [492, 209] on div at bounding box center [492, 218] width 18 height 18
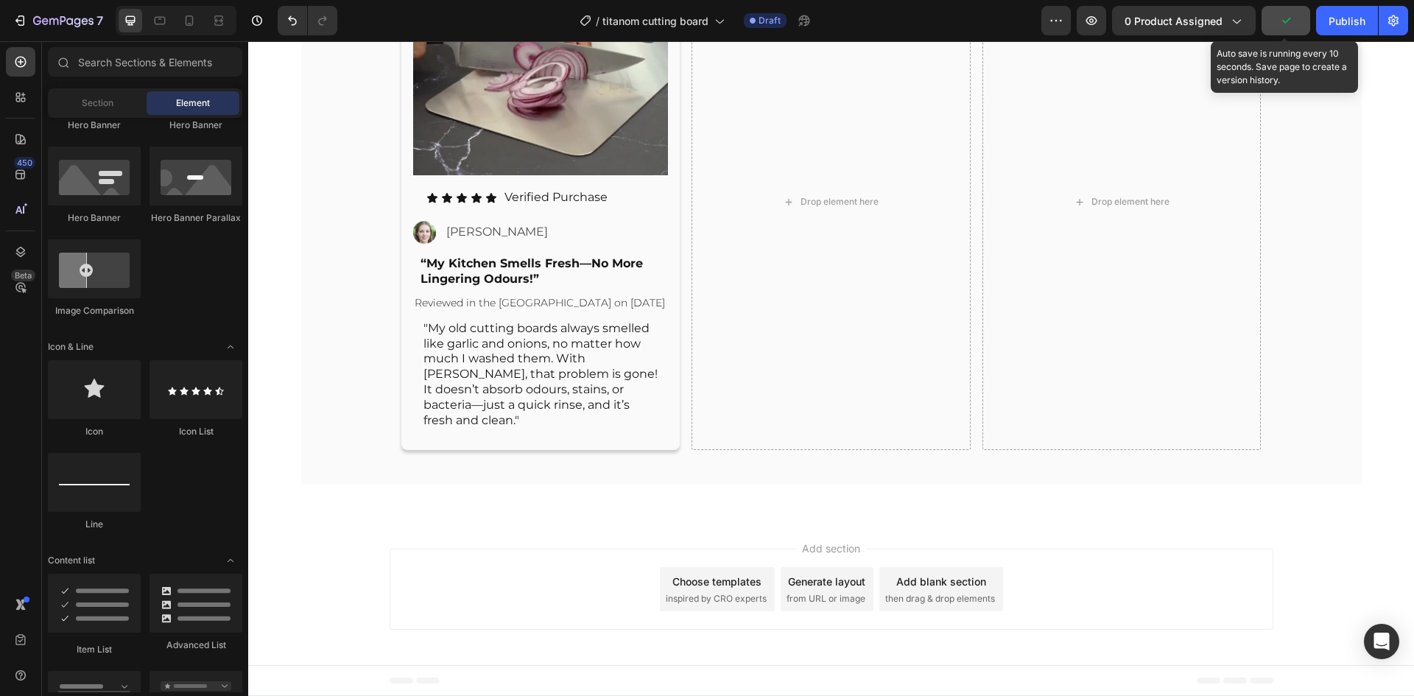
scroll to position [7285, 0]
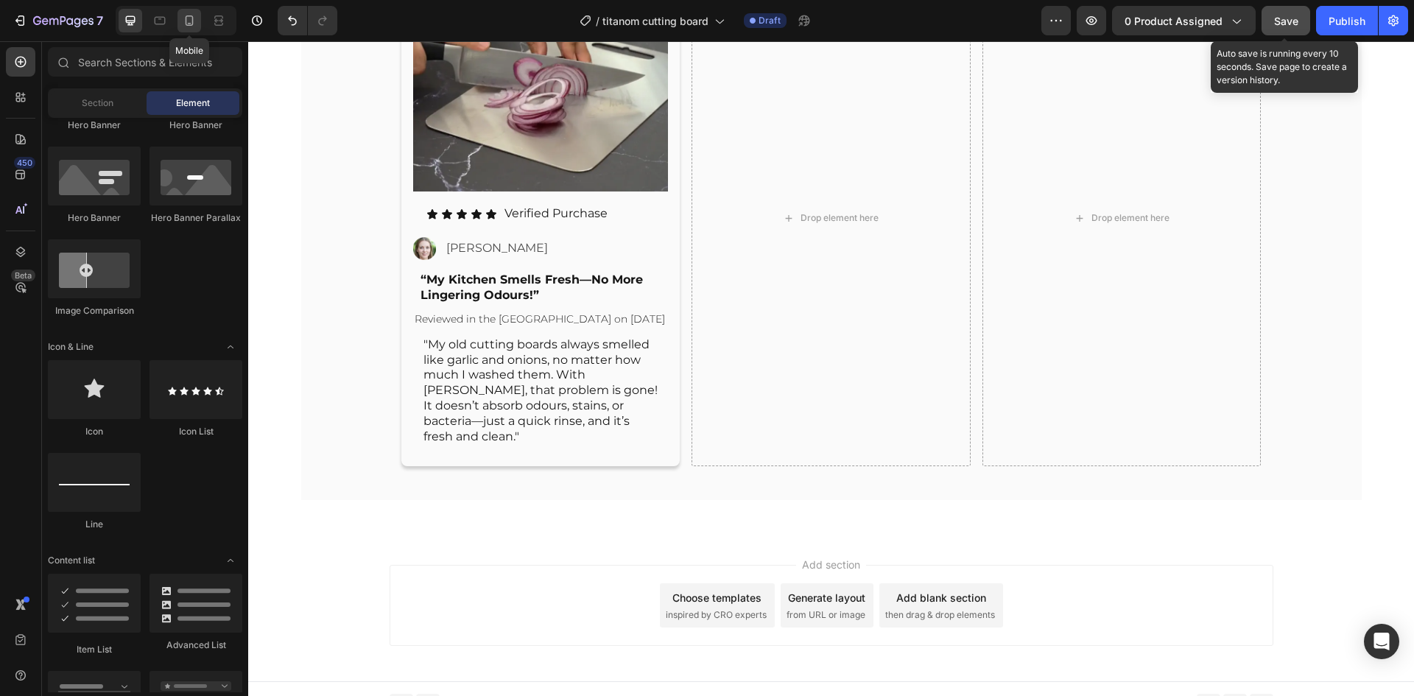
drag, startPoint x: 195, startPoint y: 22, endPoint x: 236, endPoint y: 149, distance: 132.9
click at [195, 22] on icon at bounding box center [189, 20] width 15 height 15
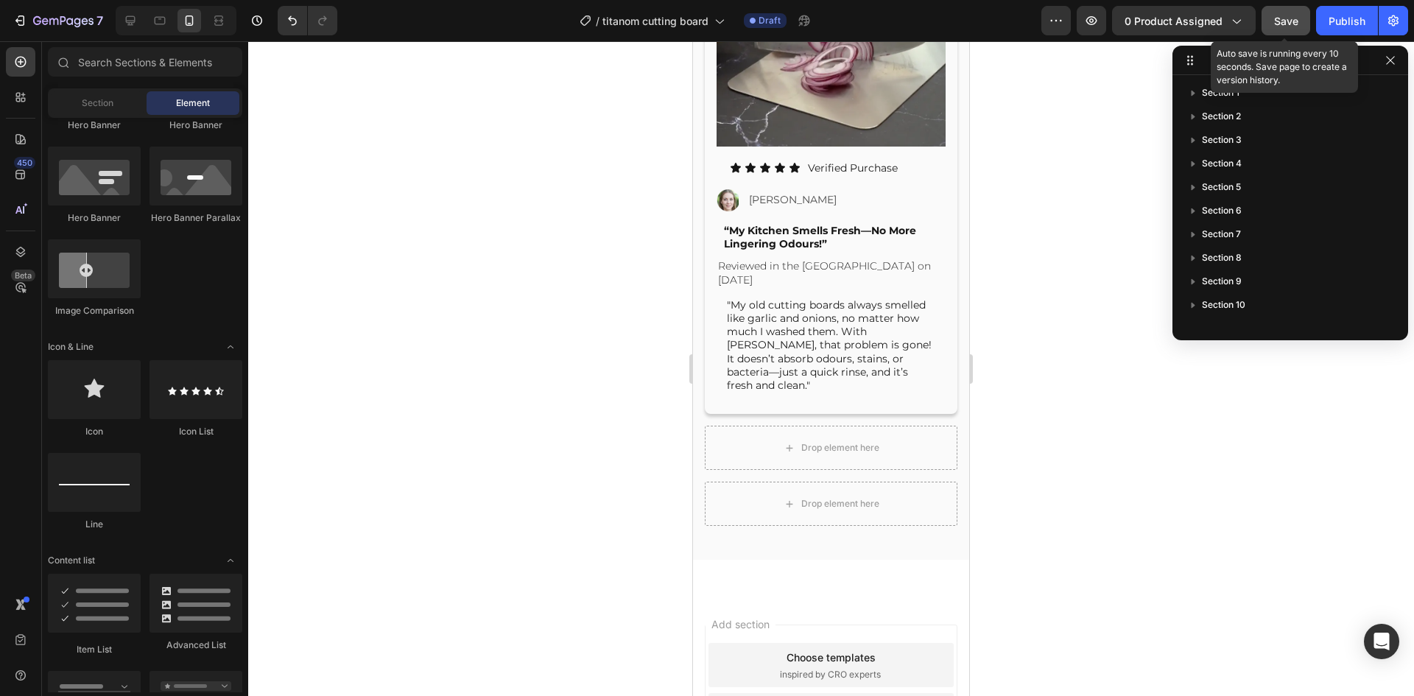
scroll to position [7266, 0]
click at [134, 15] on icon at bounding box center [130, 20] width 15 height 15
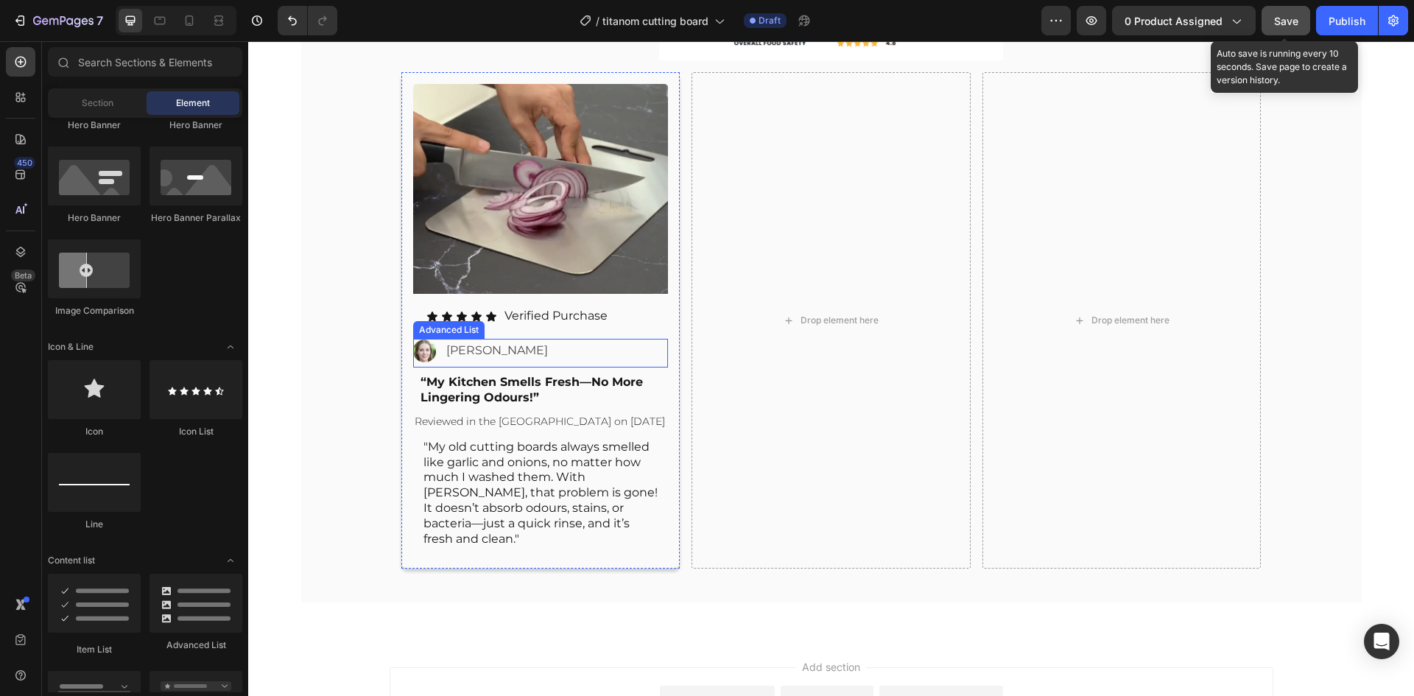
scroll to position [7028, 0]
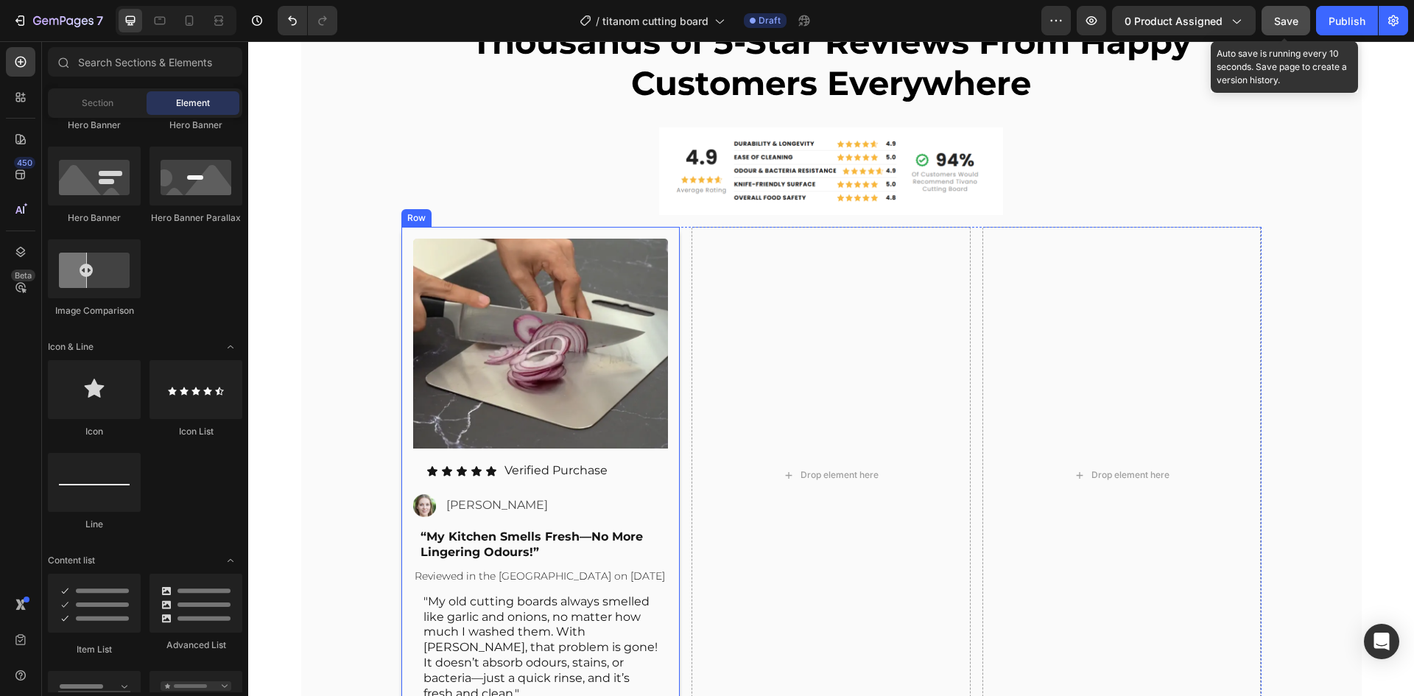
click at [651, 230] on div "Image Icon Icon Icon Icon Icon Icon List Verified Purchase Text Block Row Image…" at bounding box center [540, 475] width 279 height 496
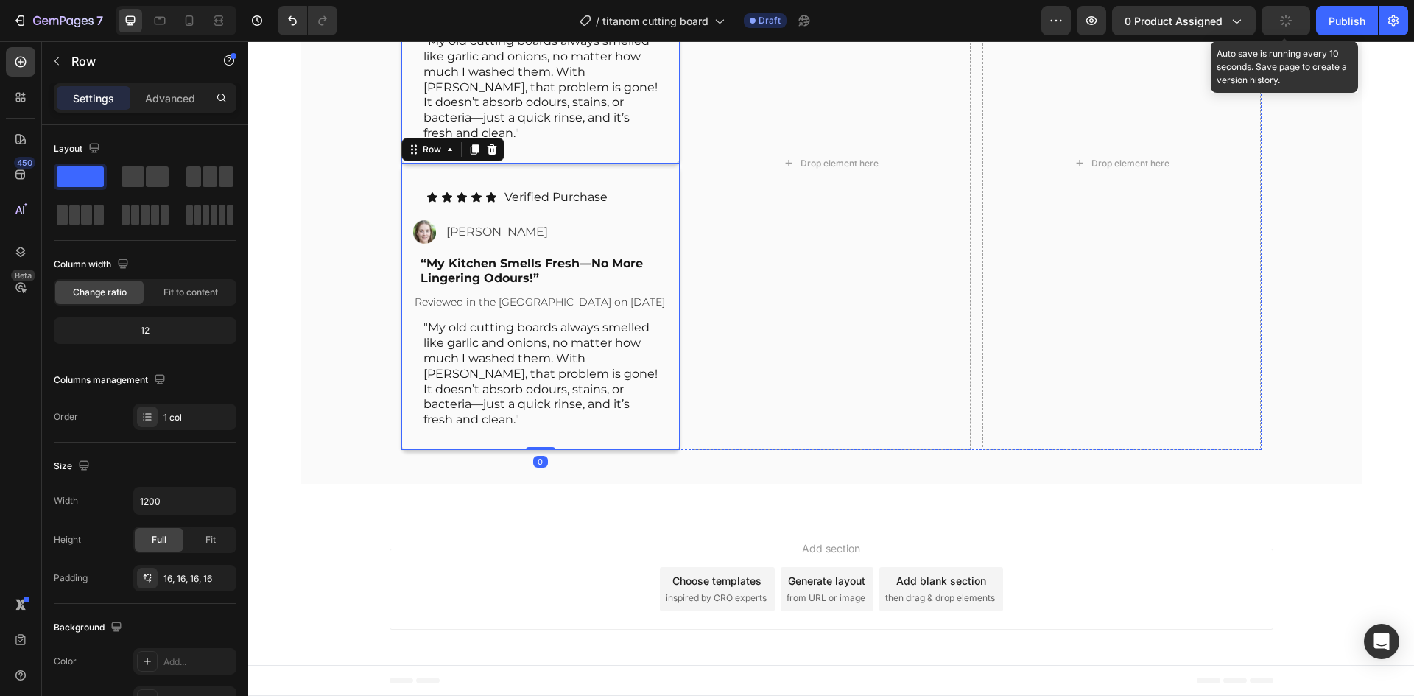
scroll to position [7274, 0]
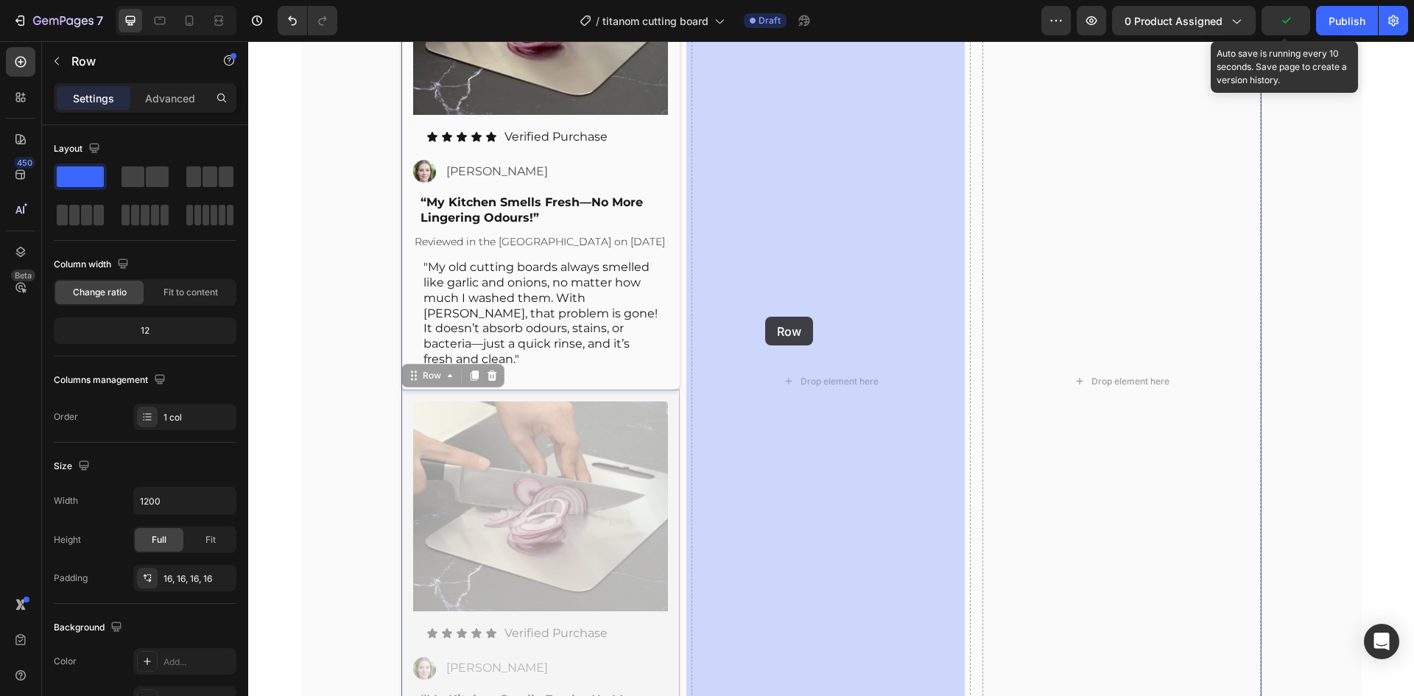
drag, startPoint x: 397, startPoint y: 440, endPoint x: 765, endPoint y: 317, distance: 388.3
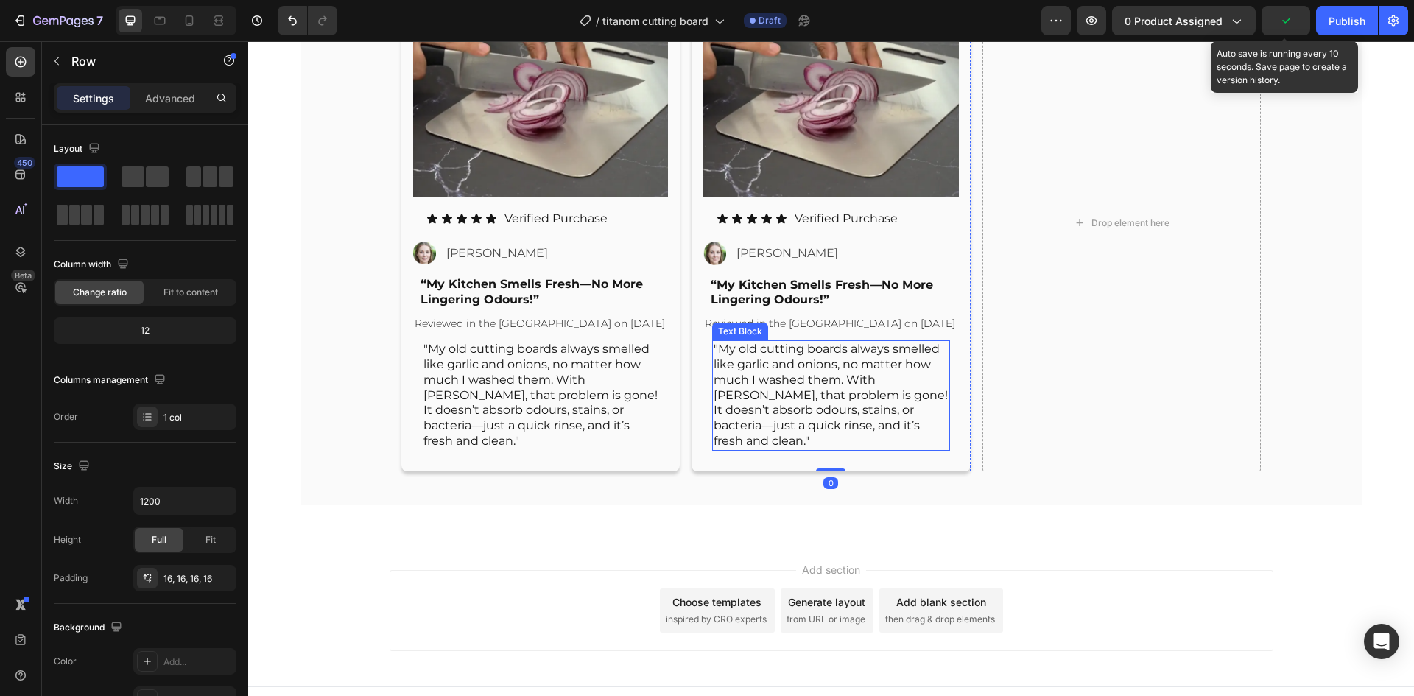
scroll to position [7151, 0]
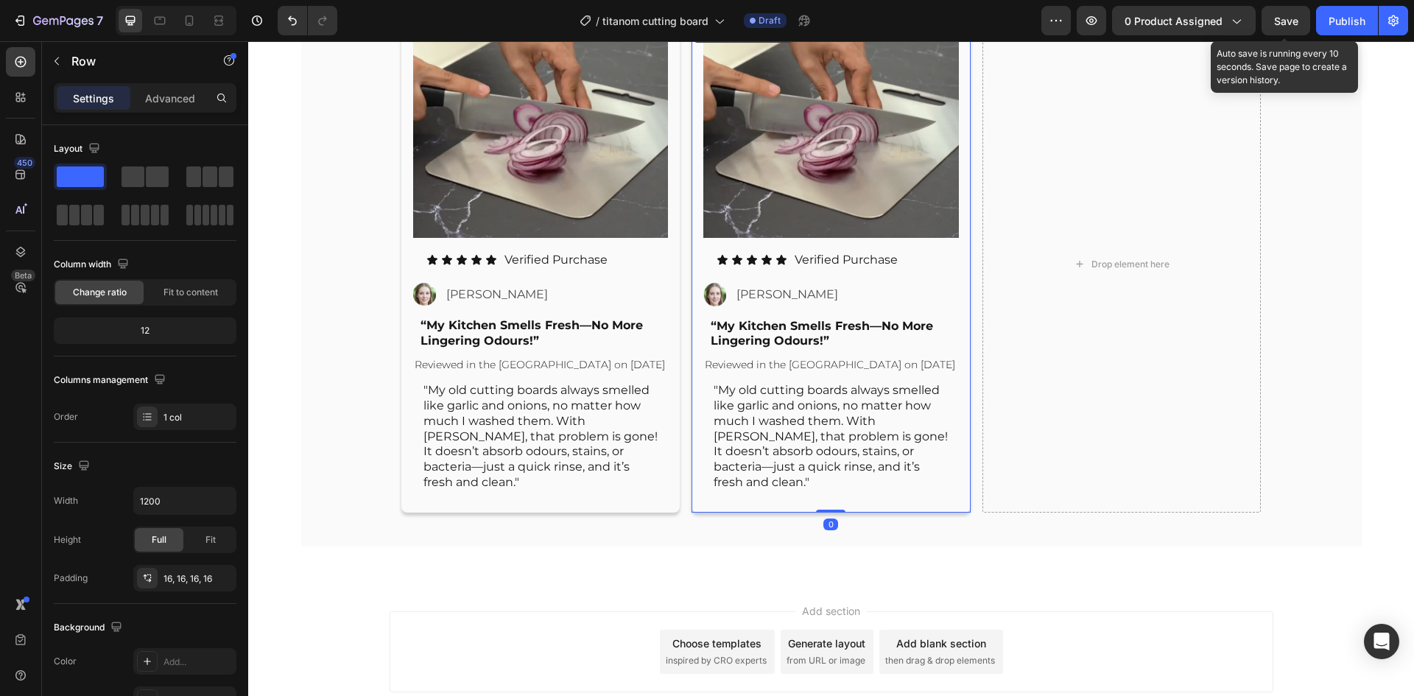
click at [758, 37] on icon at bounding box center [764, 31] width 12 height 12
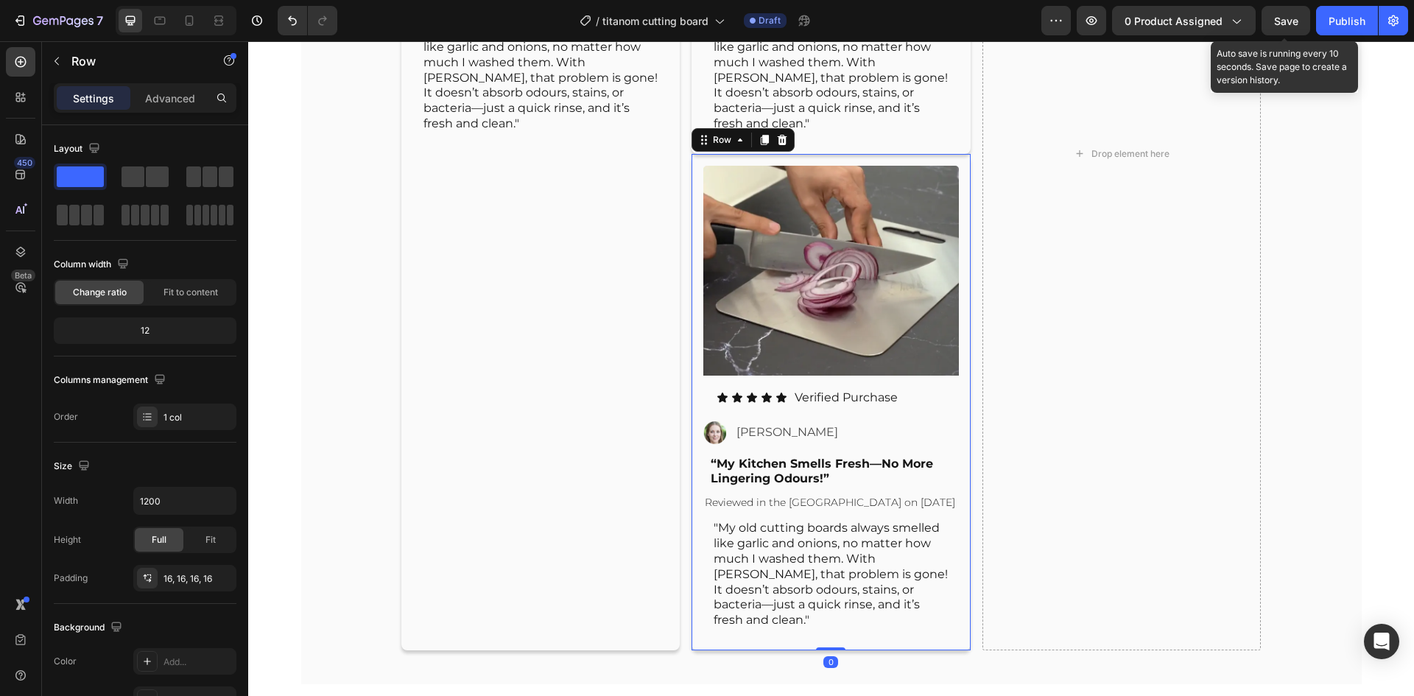
scroll to position [7397, 0]
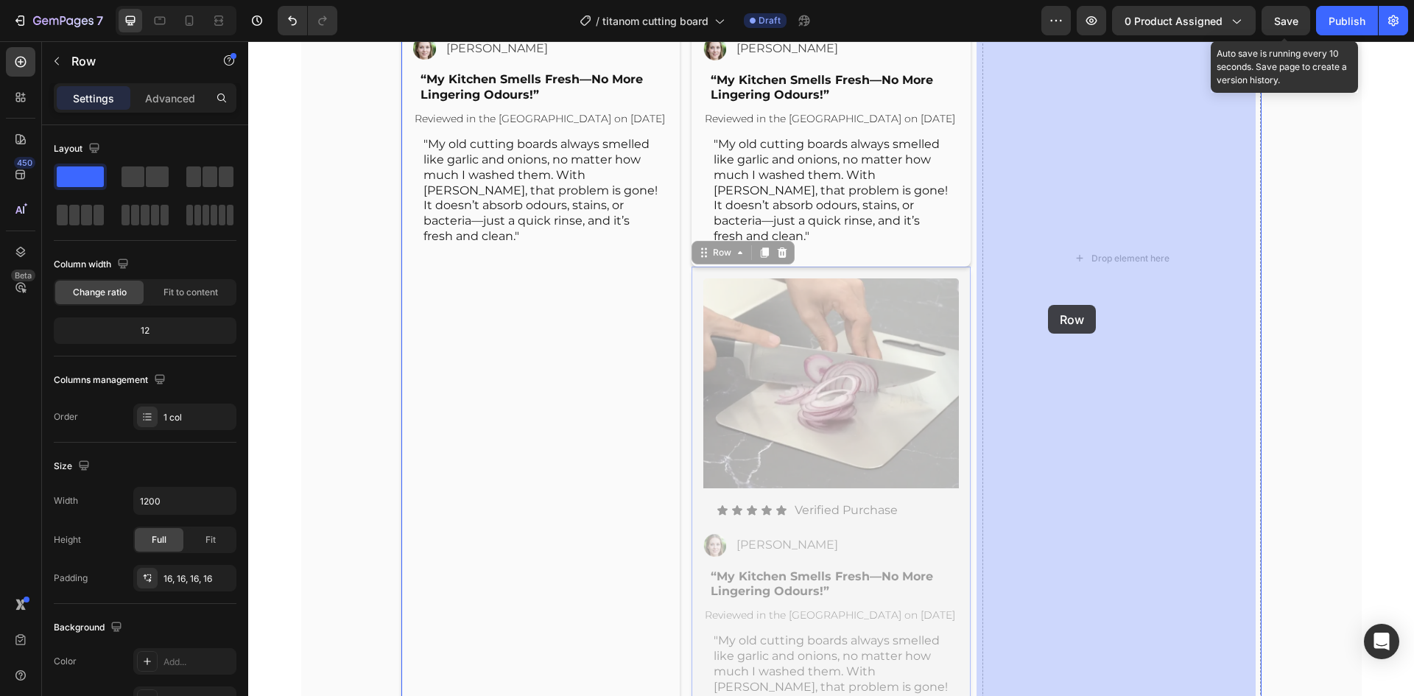
drag, startPoint x: 693, startPoint y: 328, endPoint x: 1012, endPoint y: 314, distance: 319.1
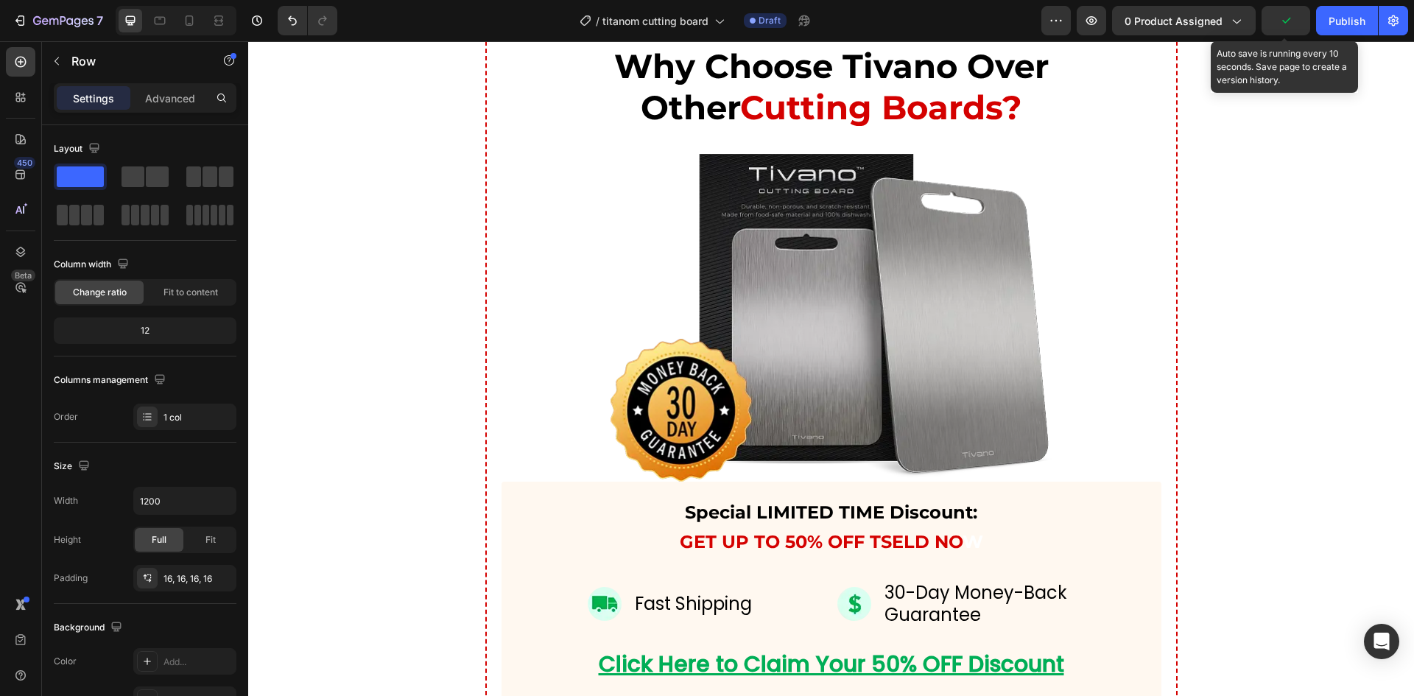
scroll to position [6181, 0]
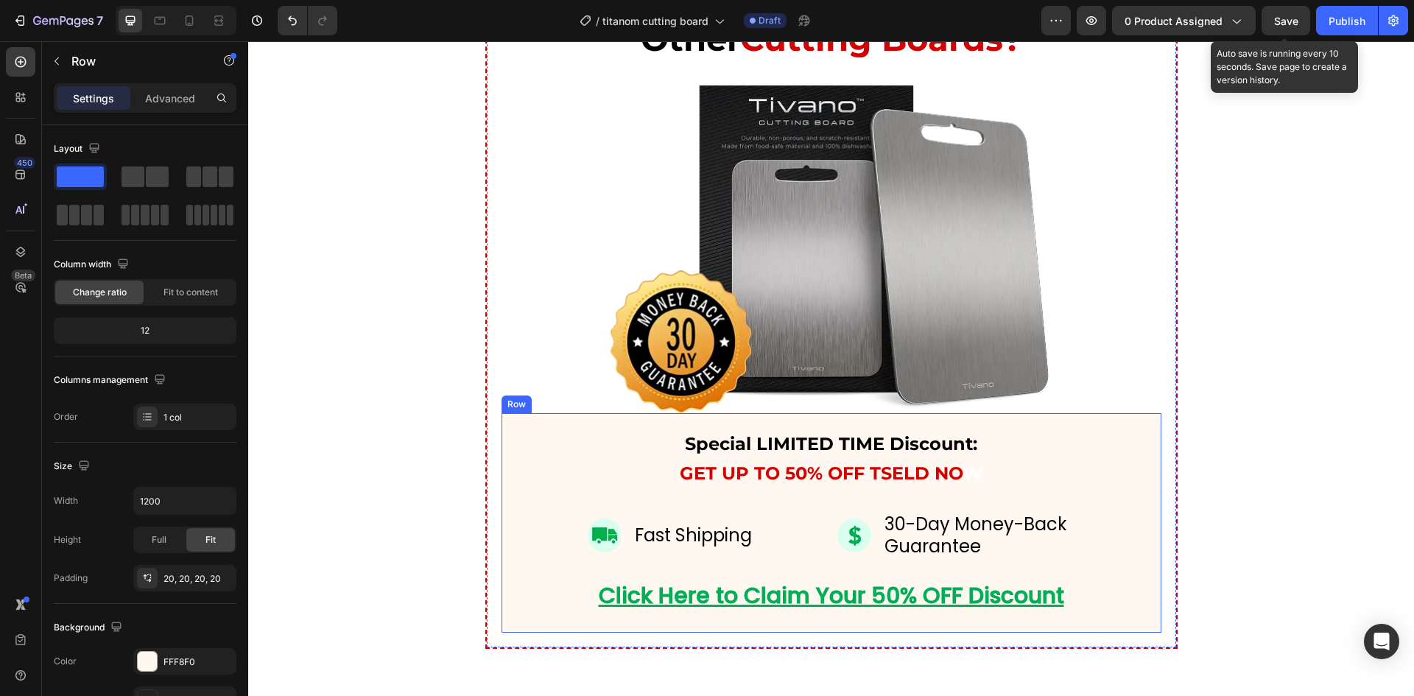
click at [522, 578] on div "Special LIMITED TIME Discount: GET UP TO 50% OFF TSELD NO W Heading Image Fast …" at bounding box center [831, 522] width 660 height 219
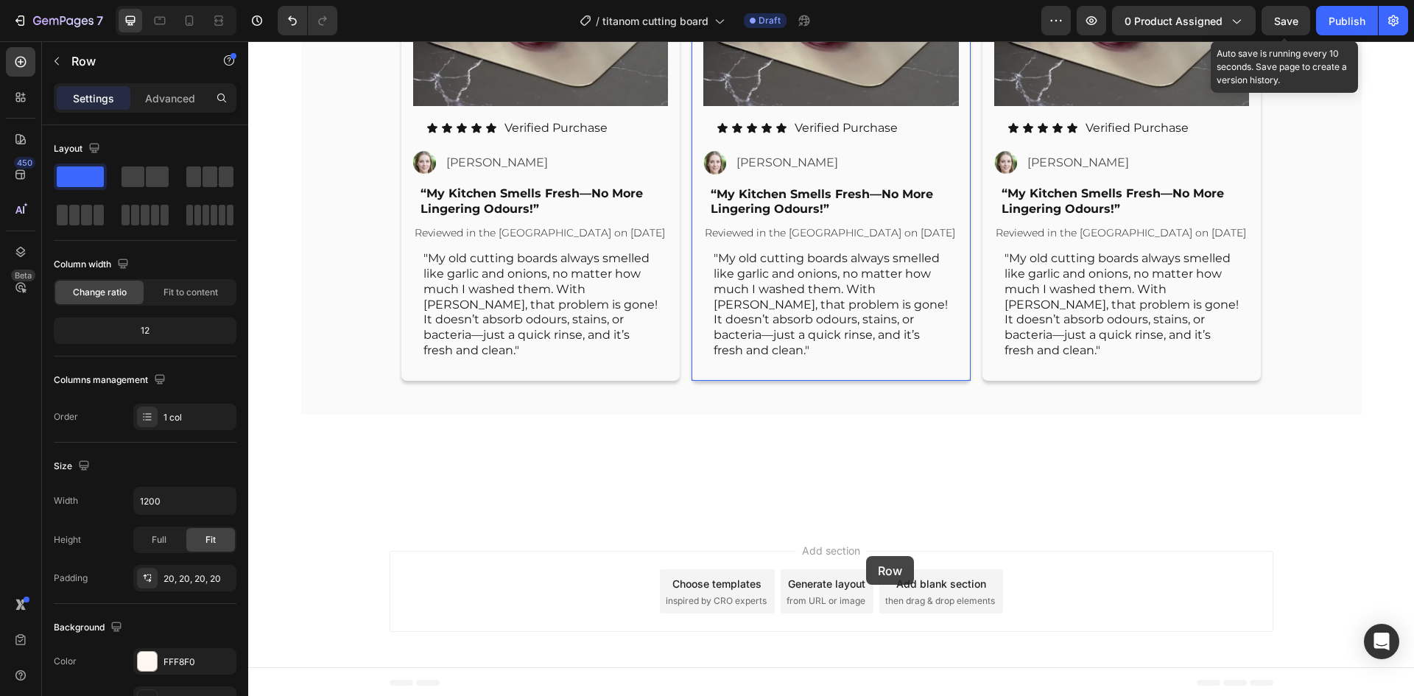
scroll to position [7285, 0]
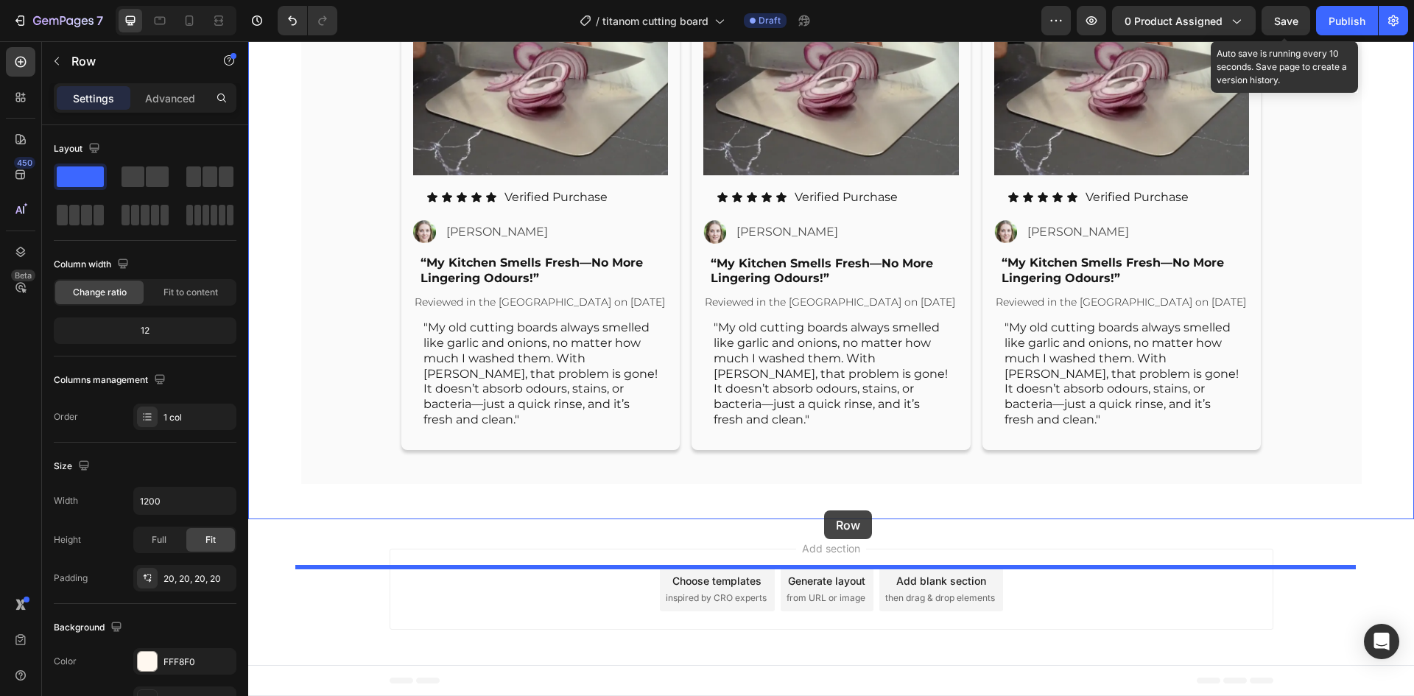
drag, startPoint x: 504, startPoint y: 553, endPoint x: 824, endPoint y: 510, distance: 323.1
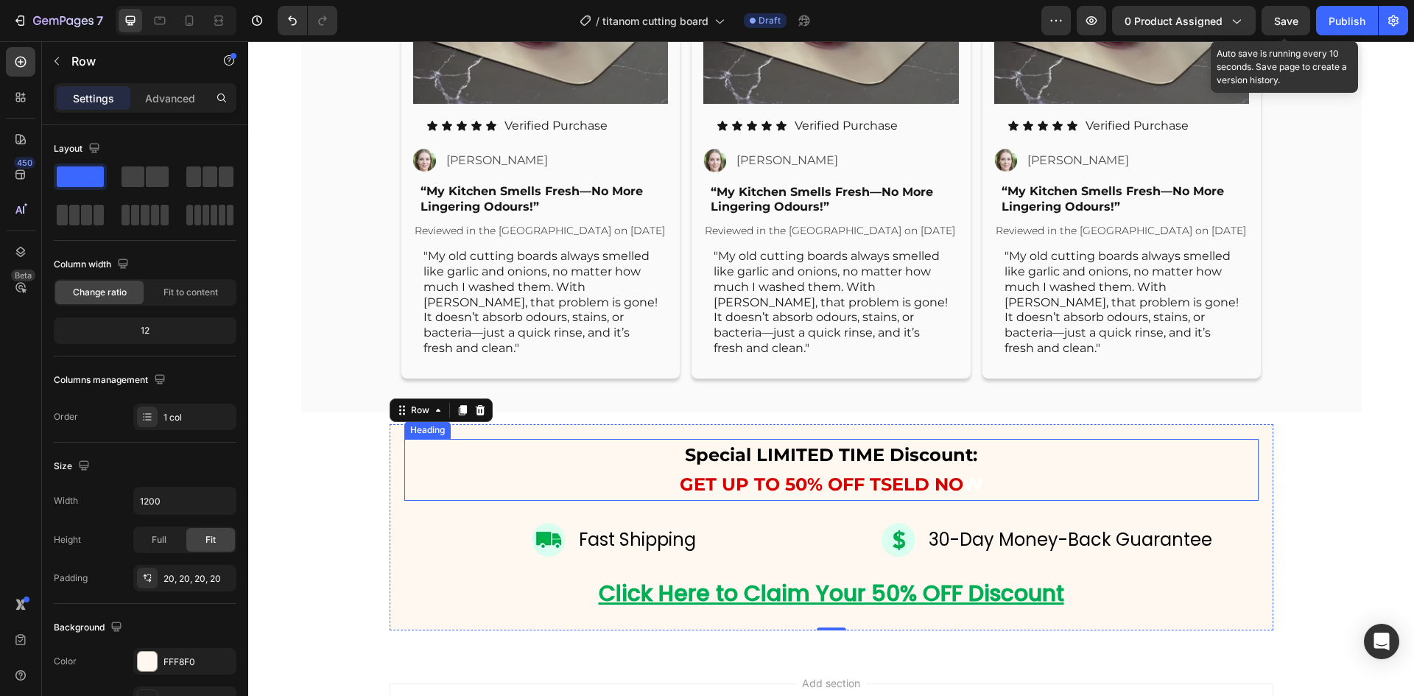
scroll to position [7408, 0]
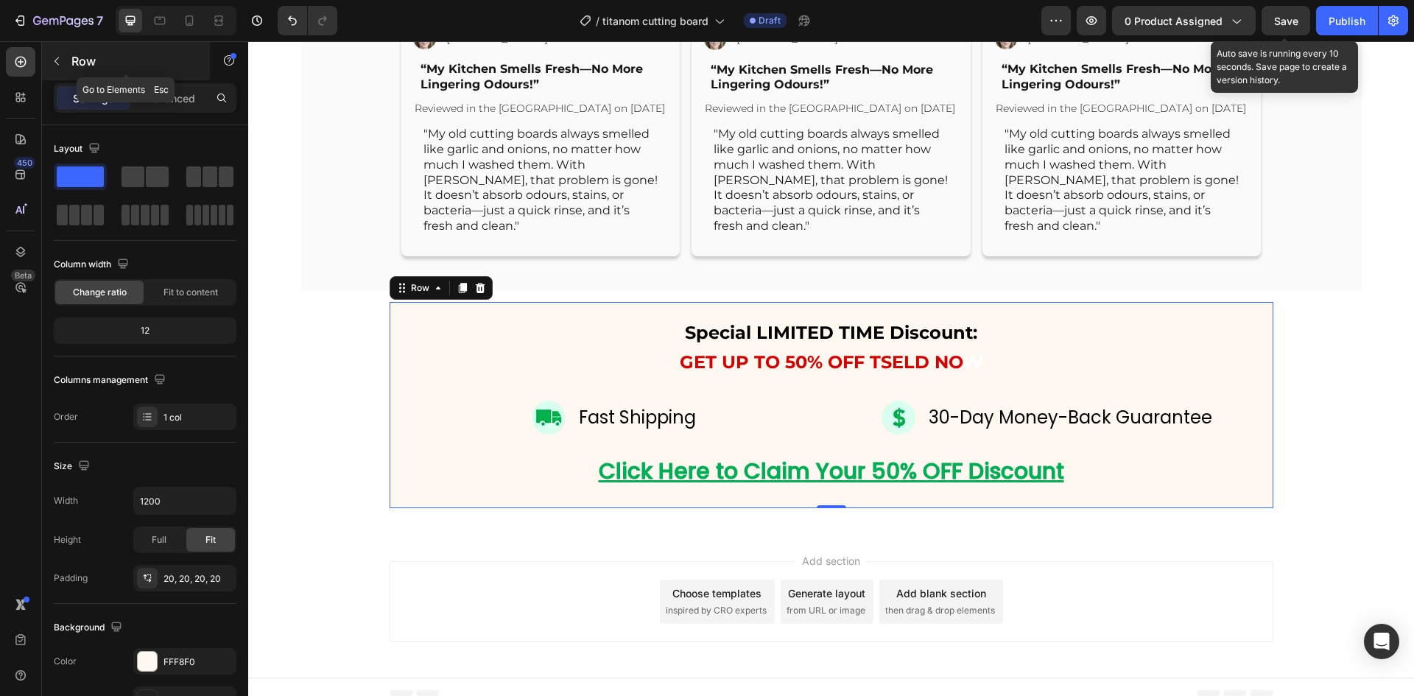
click at [53, 53] on button "button" at bounding box center [57, 61] width 24 height 24
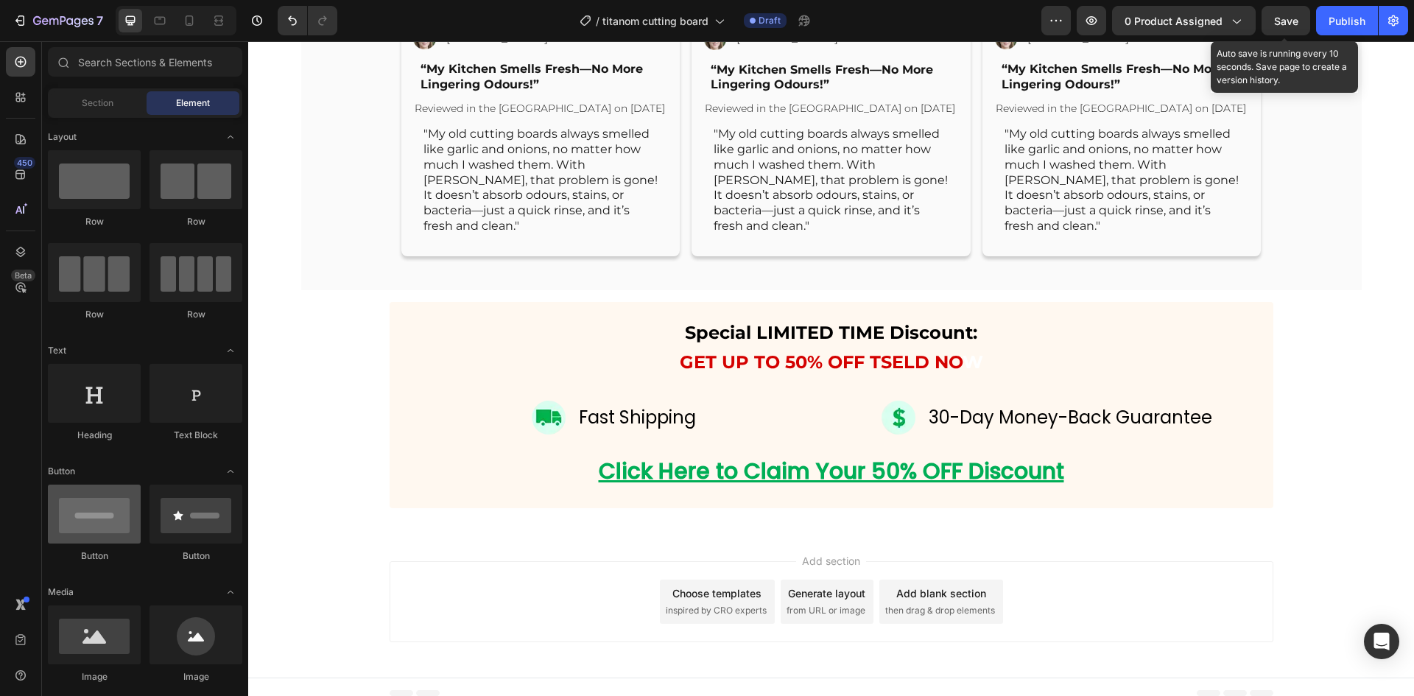
scroll to position [0, 0]
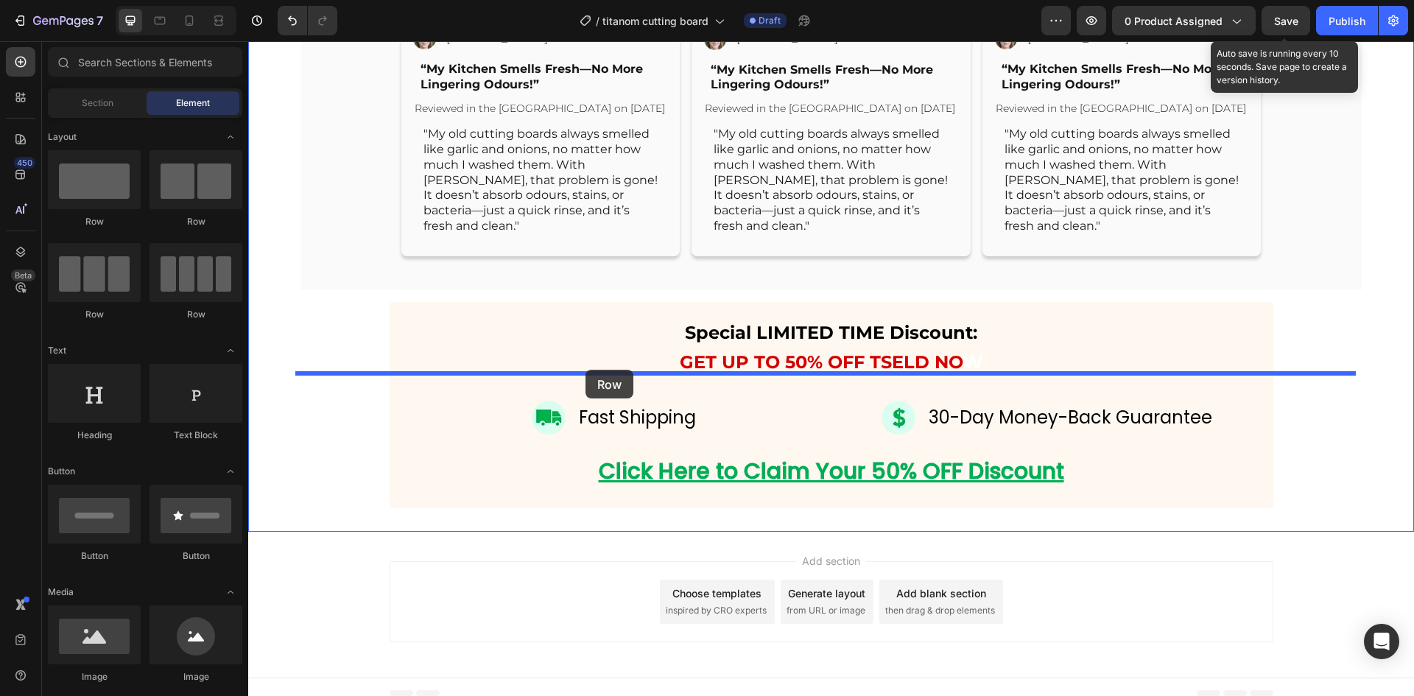
drag, startPoint x: 337, startPoint y: 229, endPoint x: 585, endPoint y: 370, distance: 285.2
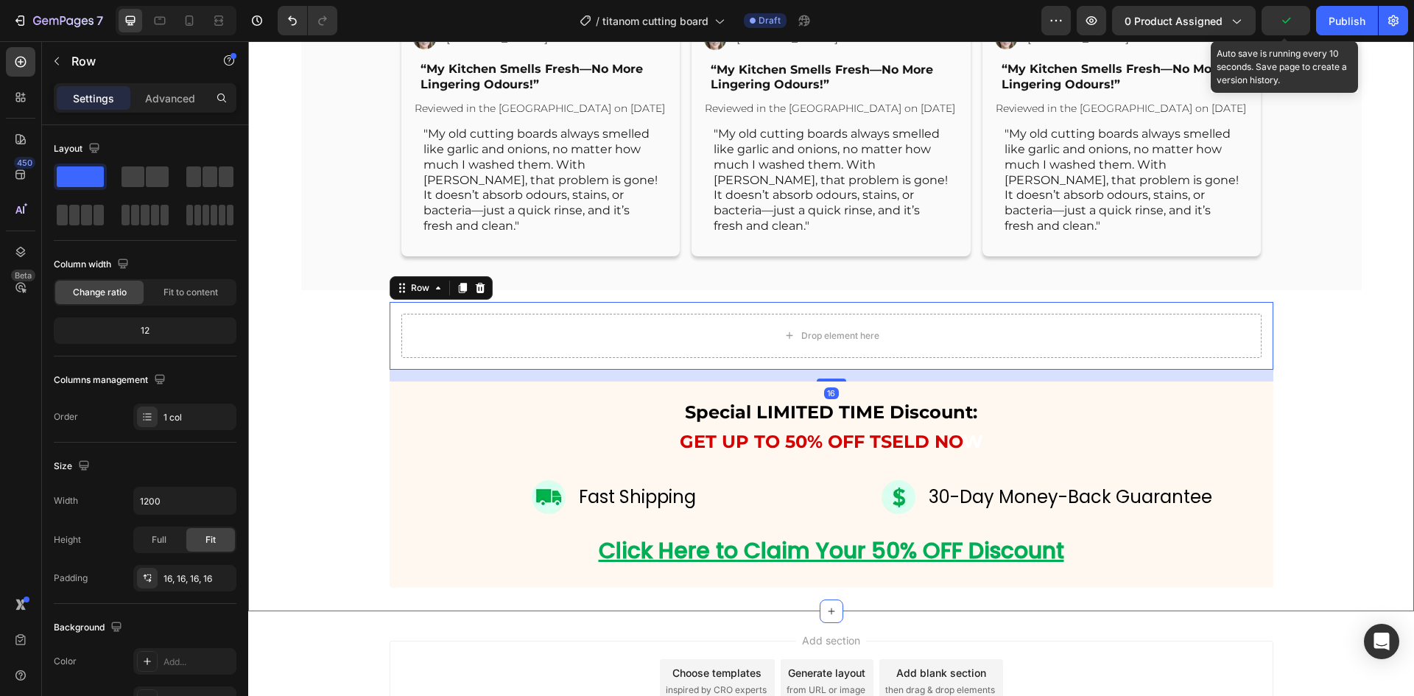
click at [353, 417] on div "Thousands of 5-Star Reviews From Happy Customers Everywhere Heading Image Image…" at bounding box center [830, 108] width 1165 height 959
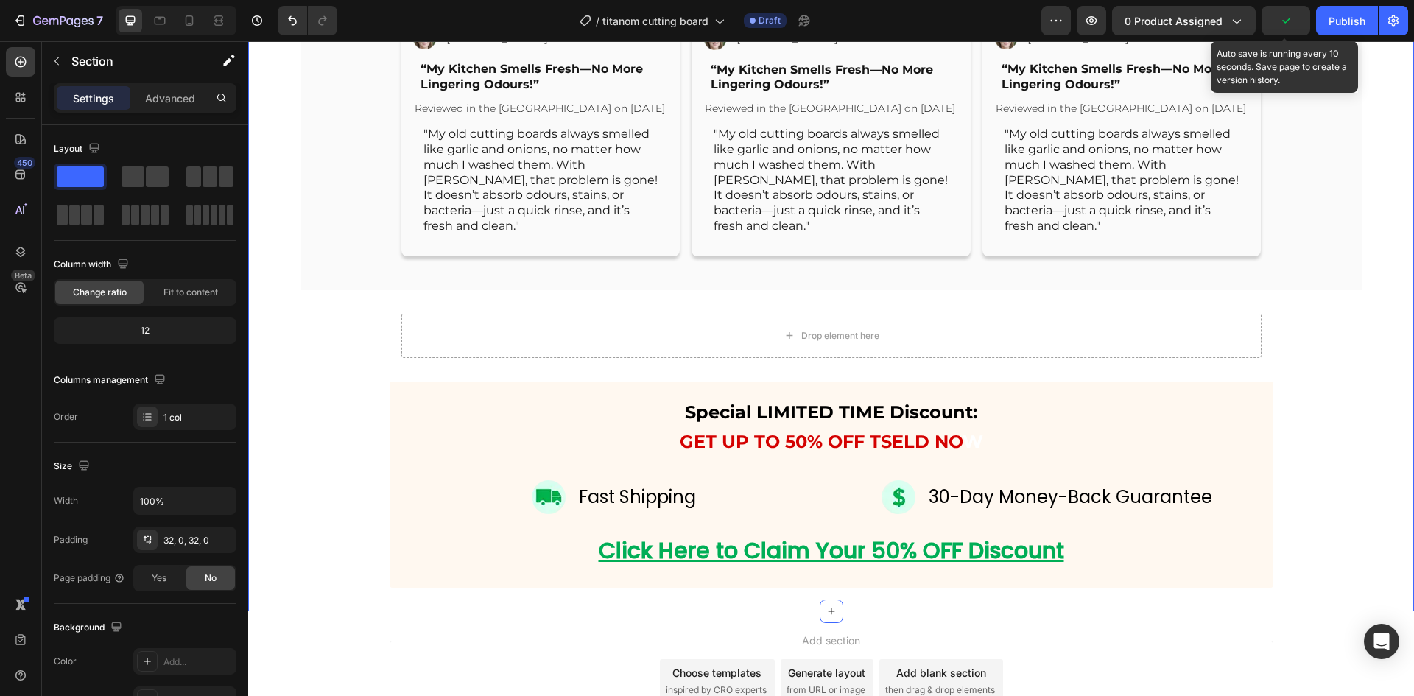
click at [347, 367] on div "Thousands of 5-Star Reviews From Happy Customers Everywhere Heading Image Image…" at bounding box center [830, 108] width 1165 height 959
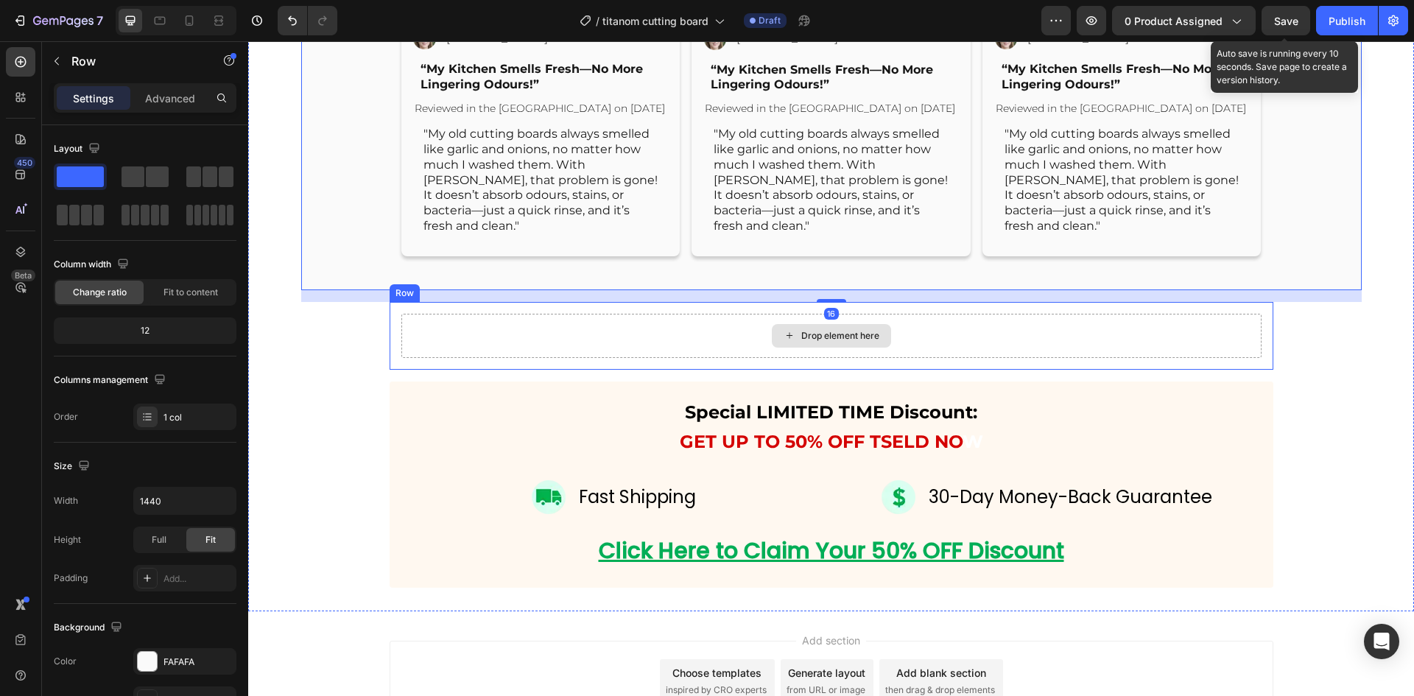
click at [426, 358] on div "Drop element here" at bounding box center [831, 336] width 860 height 44
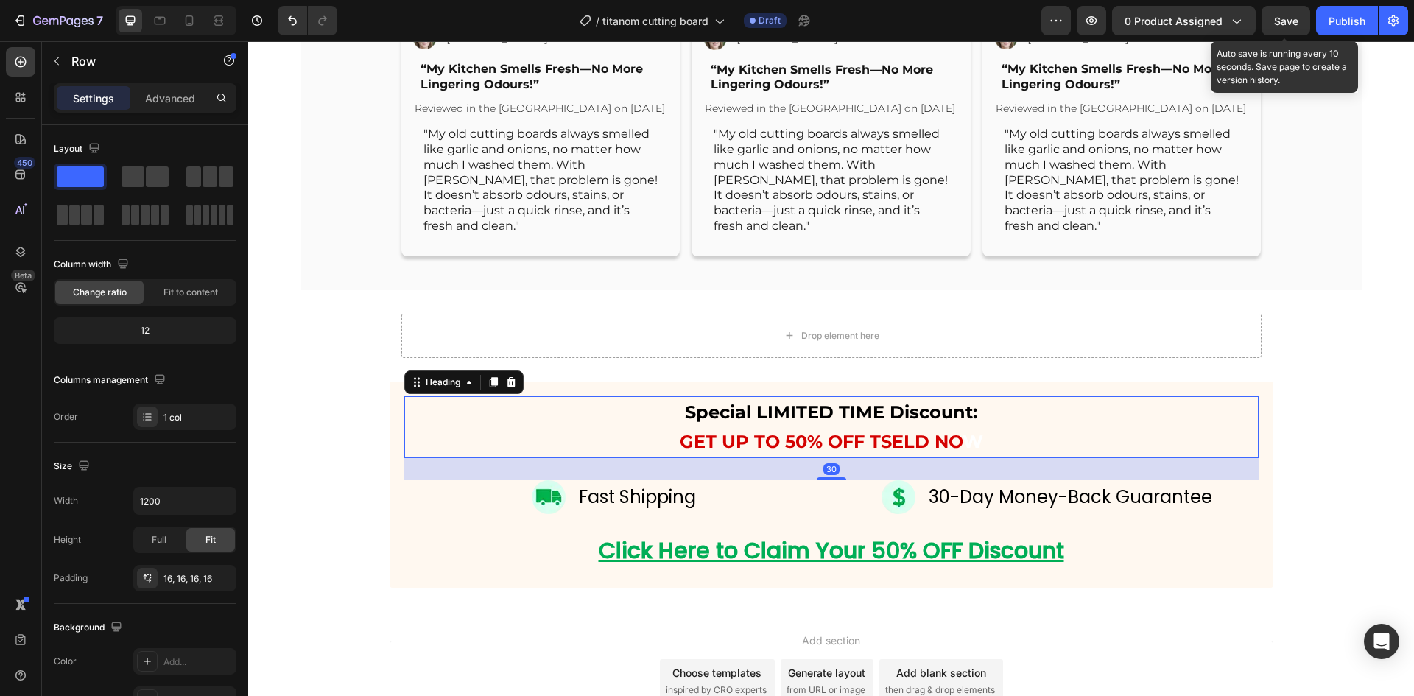
click at [423, 458] on h2 "Special LIMITED TIME Discount: GET UP TO 50% OFF TSELD NO W" at bounding box center [831, 427] width 854 height 62
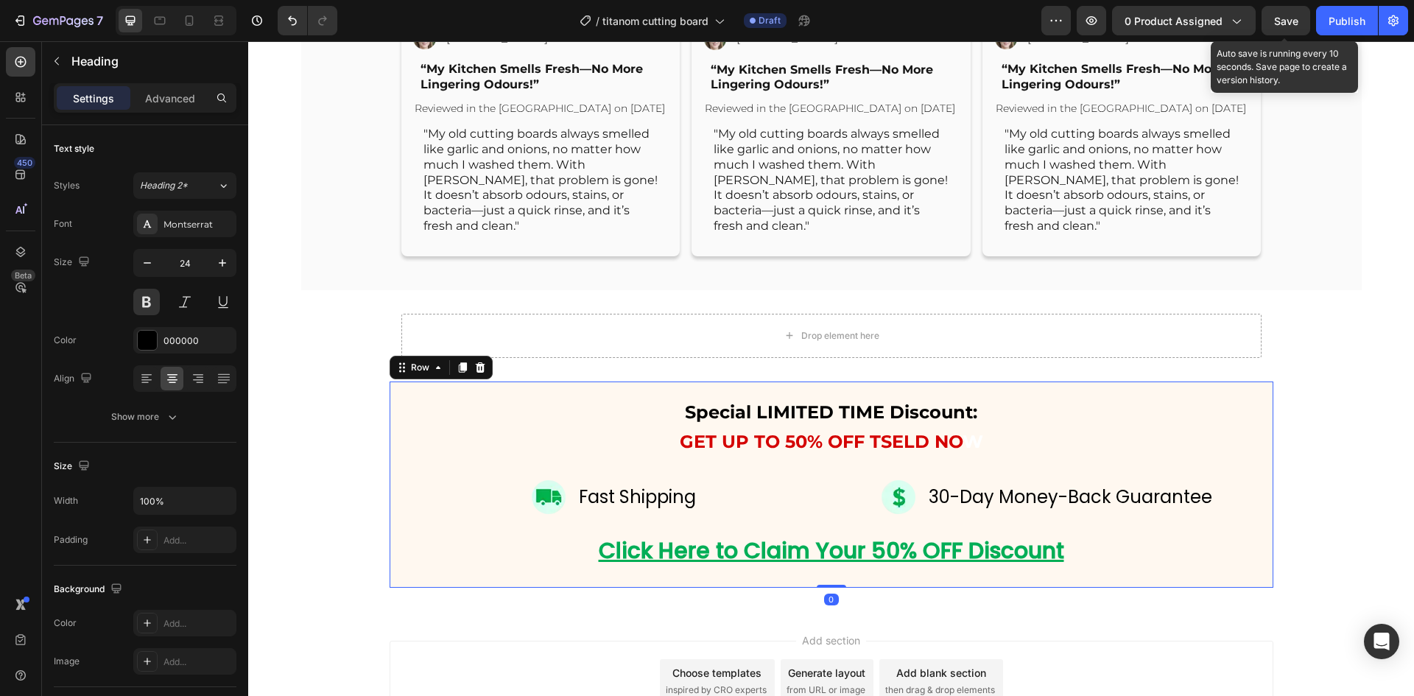
click at [389, 466] on div "Special LIMITED TIME Discount: GET UP TO 50% OFF TSELD NO W Heading Image Fast …" at bounding box center [830, 484] width 883 height 206
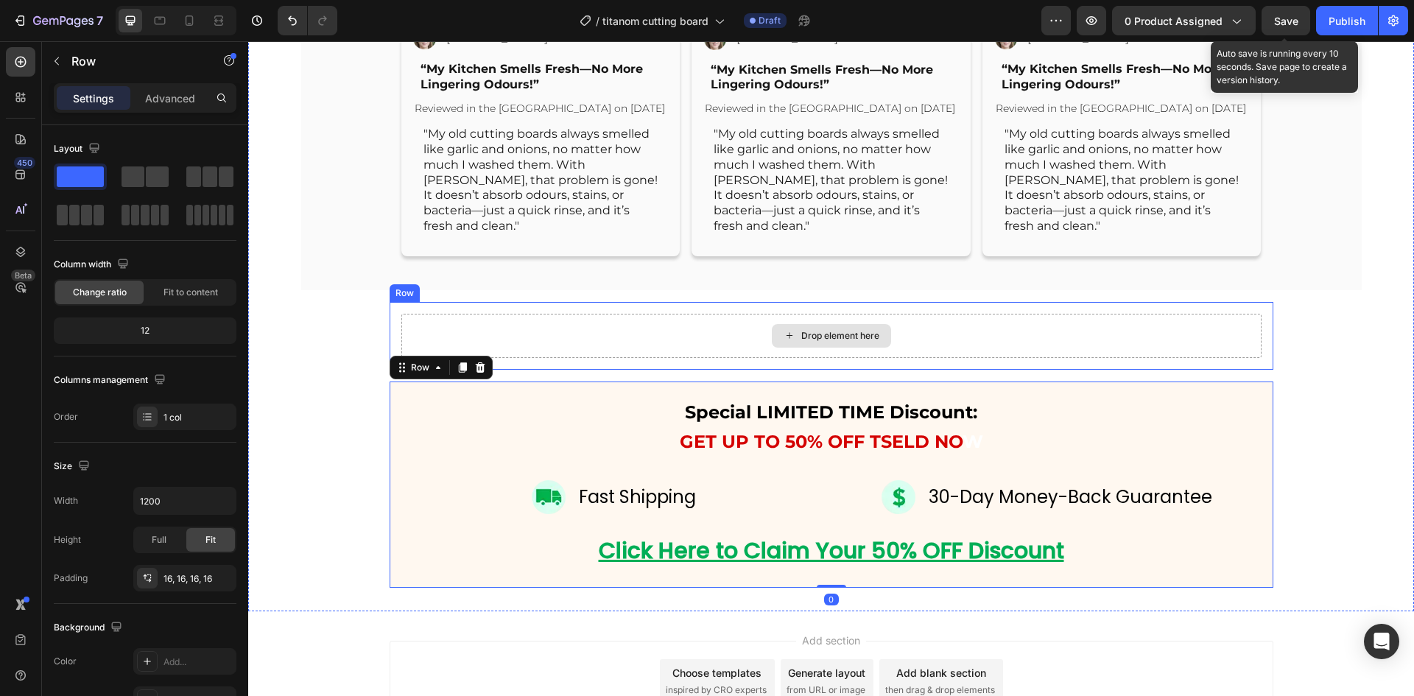
click at [432, 358] on div "Drop element here" at bounding box center [831, 336] width 860 height 44
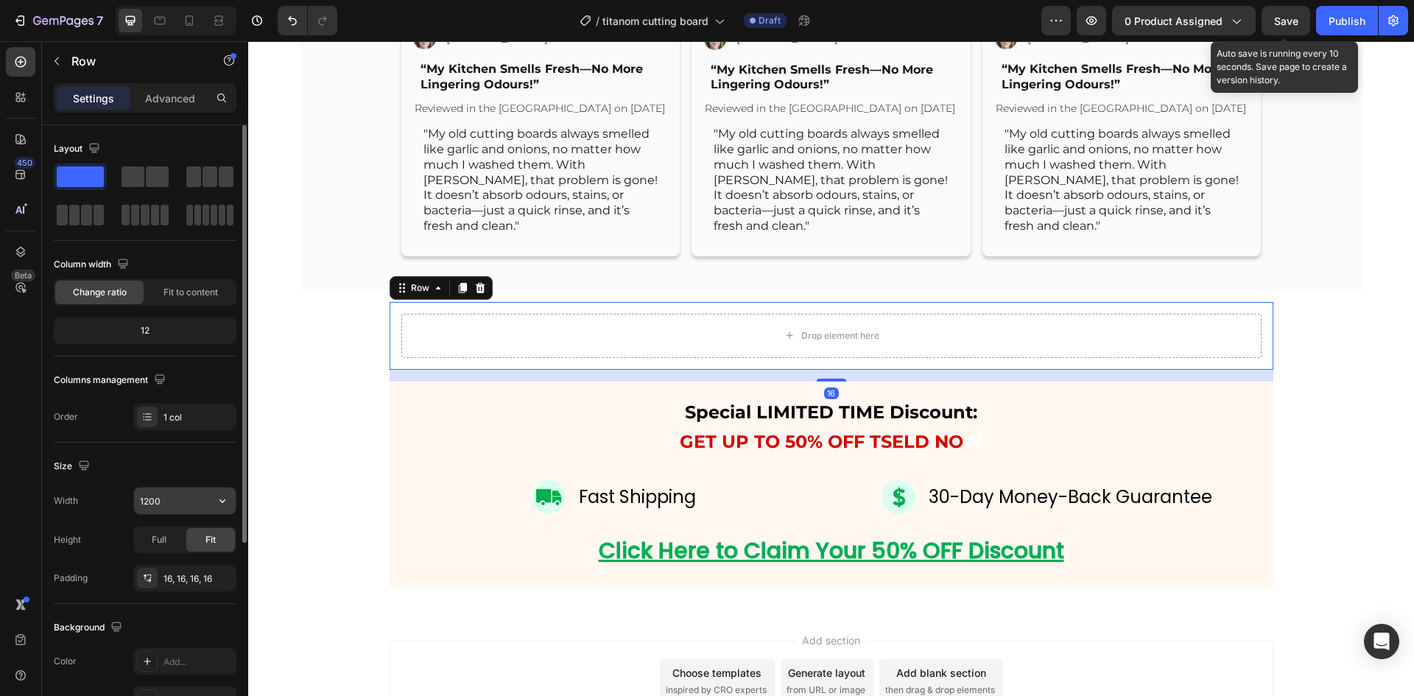
click at [169, 514] on div "1200" at bounding box center [184, 501] width 103 height 28
click at [169, 498] on input "1200" at bounding box center [185, 500] width 102 height 27
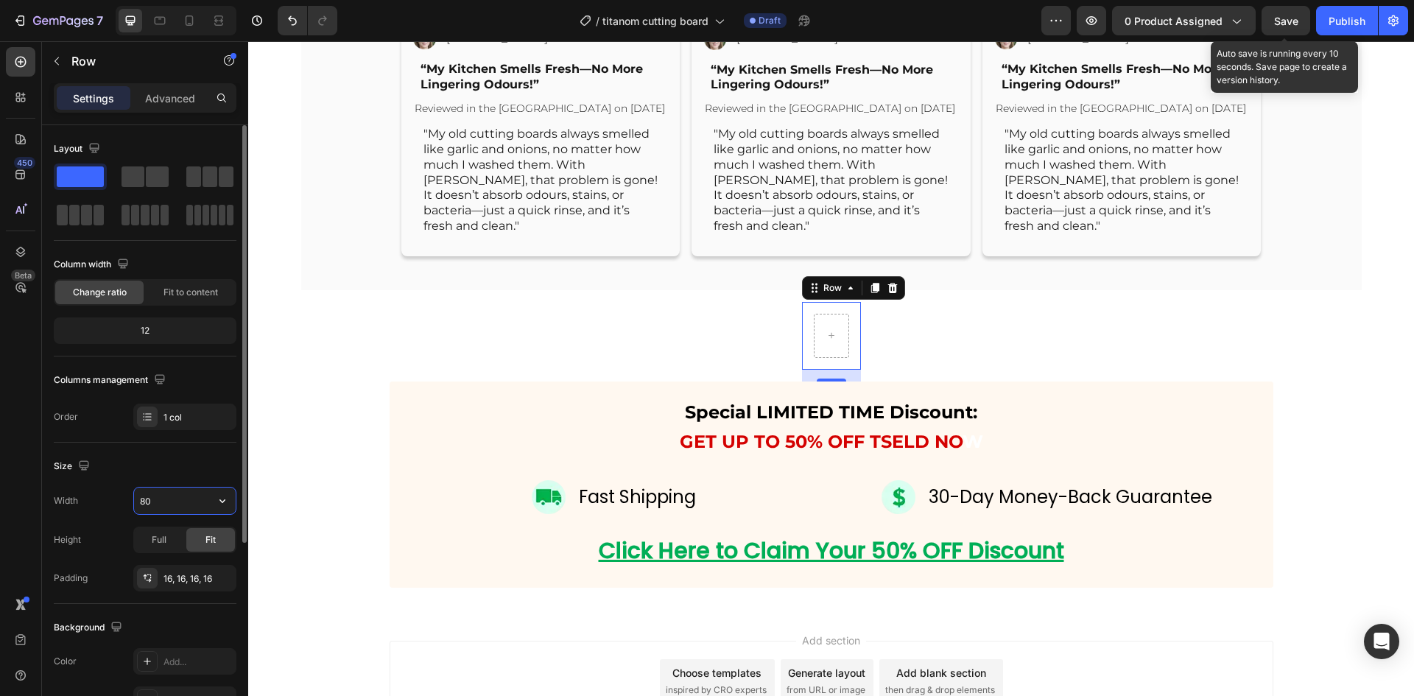
type input "800"
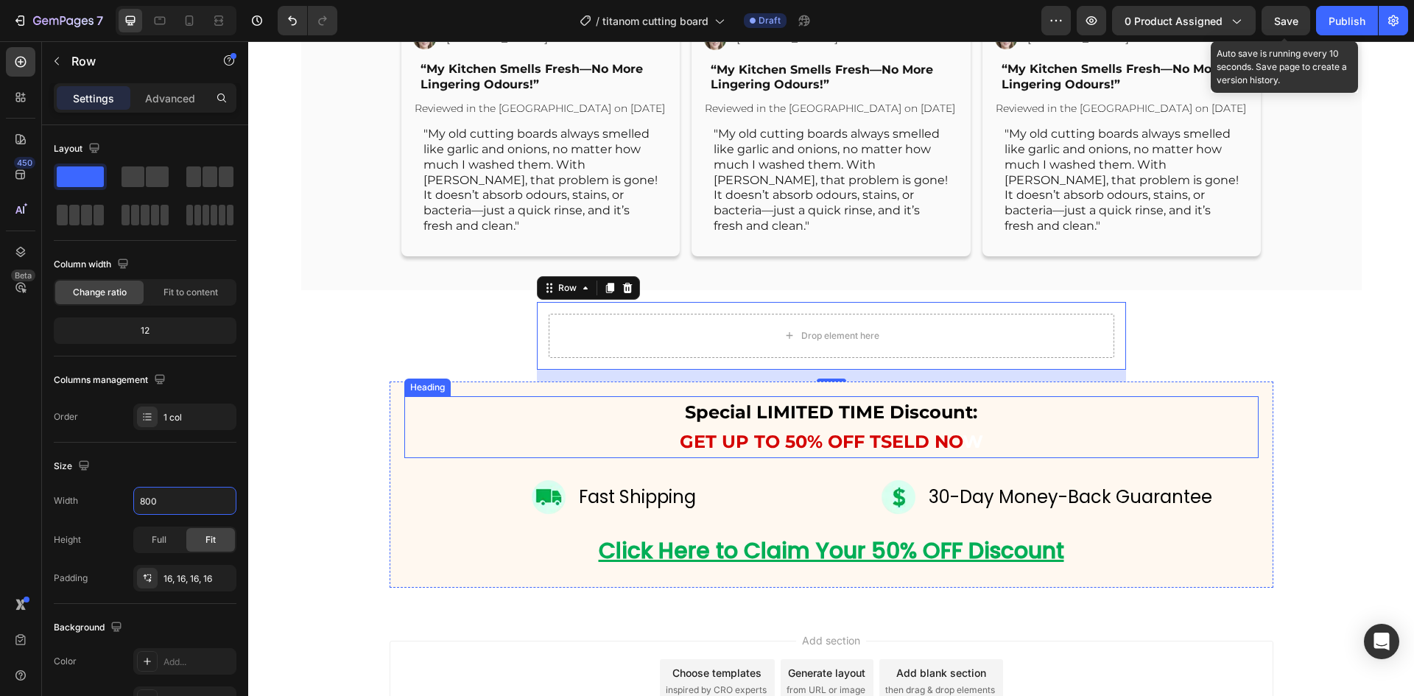
click at [404, 458] on h2 "Special LIMITED TIME Discount: GET UP TO 50% OFF TSELD NO W" at bounding box center [831, 427] width 854 height 62
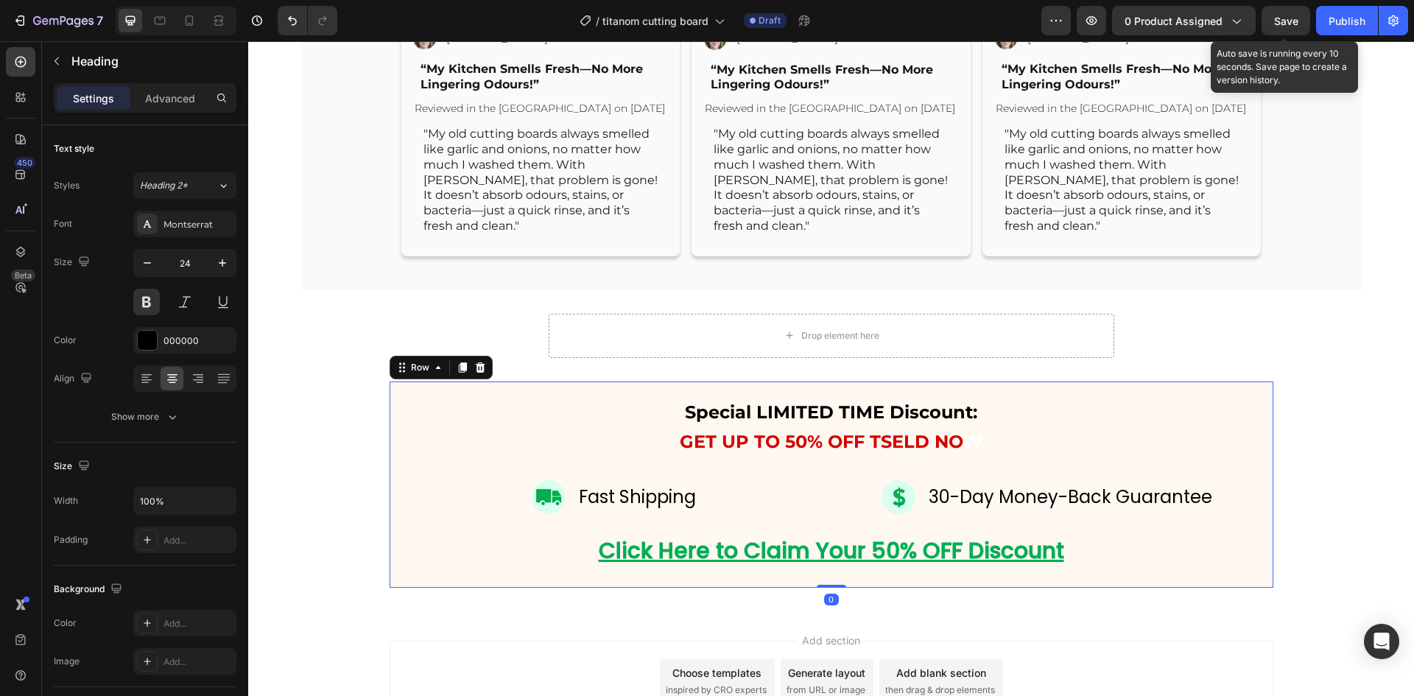
click at [389, 477] on div "Special LIMITED TIME Discount: GET UP TO 50% OFF TSELD NO W Heading Image Fast …" at bounding box center [830, 484] width 883 height 206
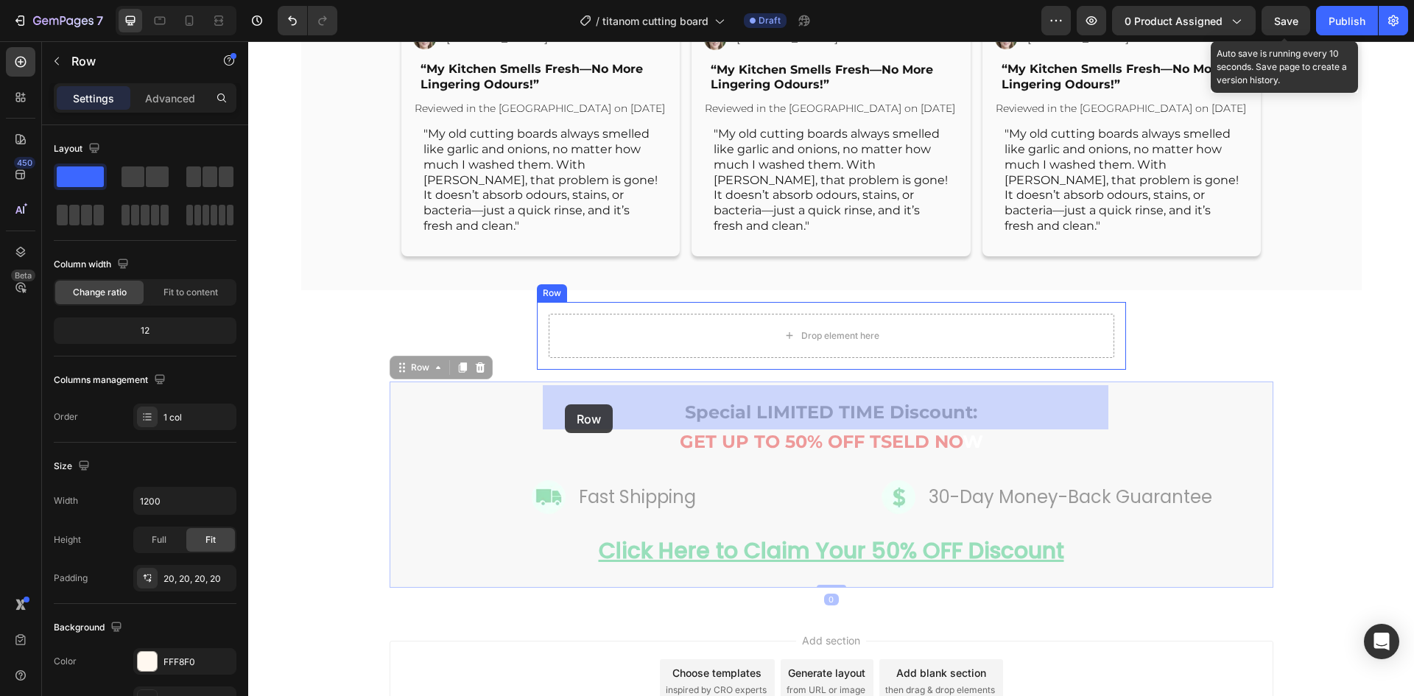
drag, startPoint x: 397, startPoint y: 443, endPoint x: 565, endPoint y: 404, distance: 172.3
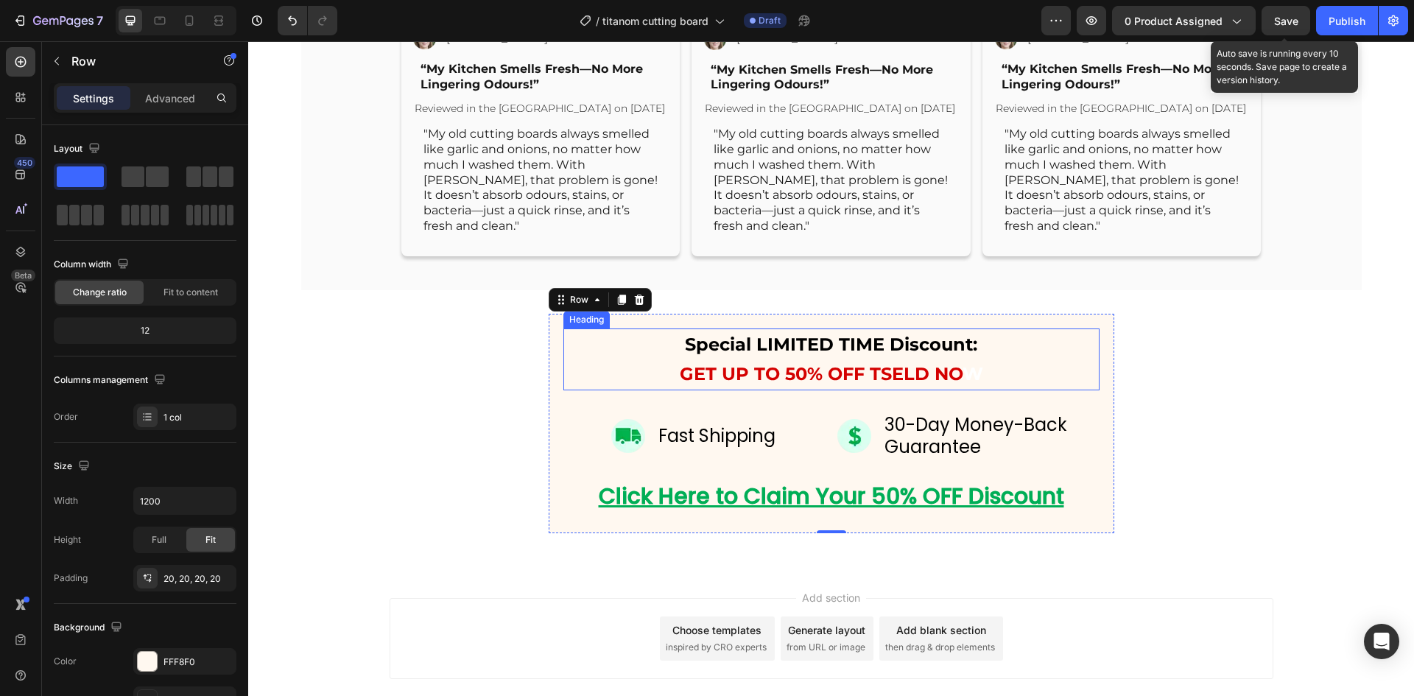
click at [801, 390] on h2 "Special LIMITED TIME Discount: GET UP TO 50% OFF TSELD NO W" at bounding box center [831, 359] width 536 height 62
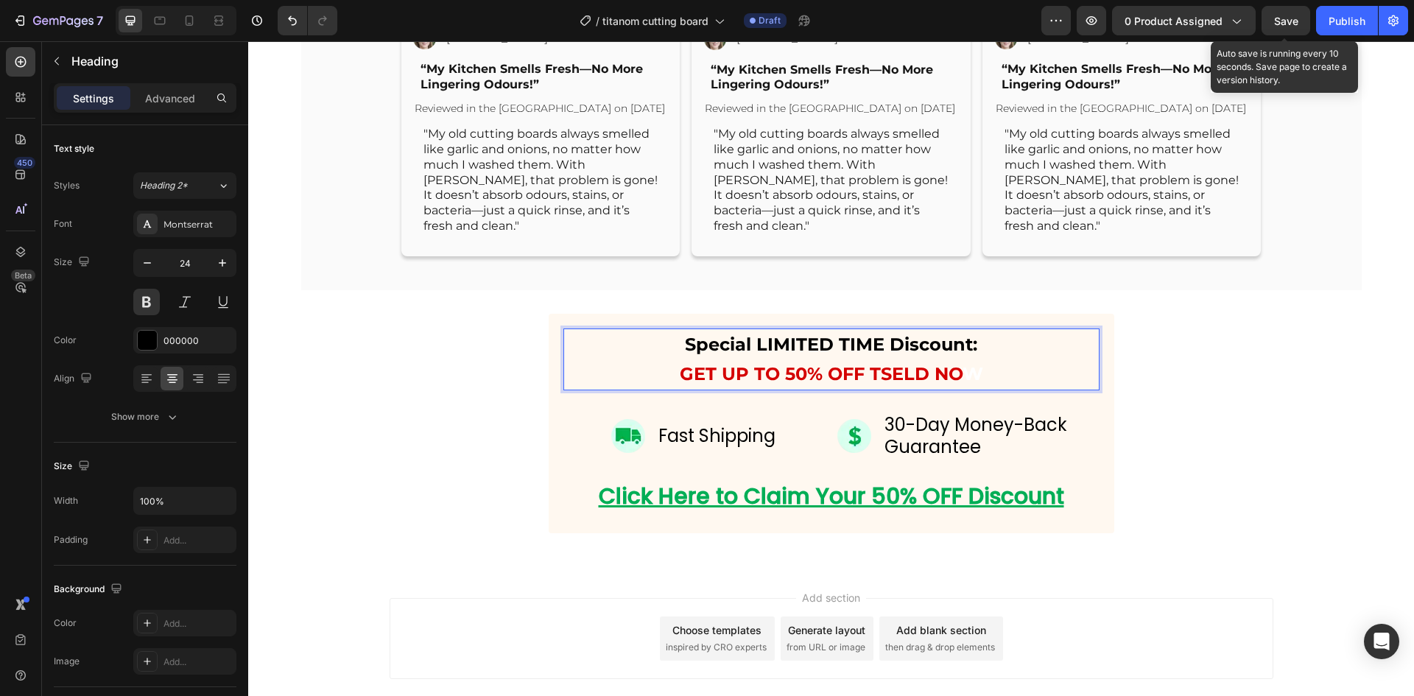
click at [783, 384] on span "GET UP TO 50% OFF TSELD NO" at bounding box center [821, 373] width 283 height 21
click at [695, 389] on p "Special LIMITED TIME Discount: GET UP TO 50% OFF TSELD NO W" at bounding box center [831, 359] width 533 height 59
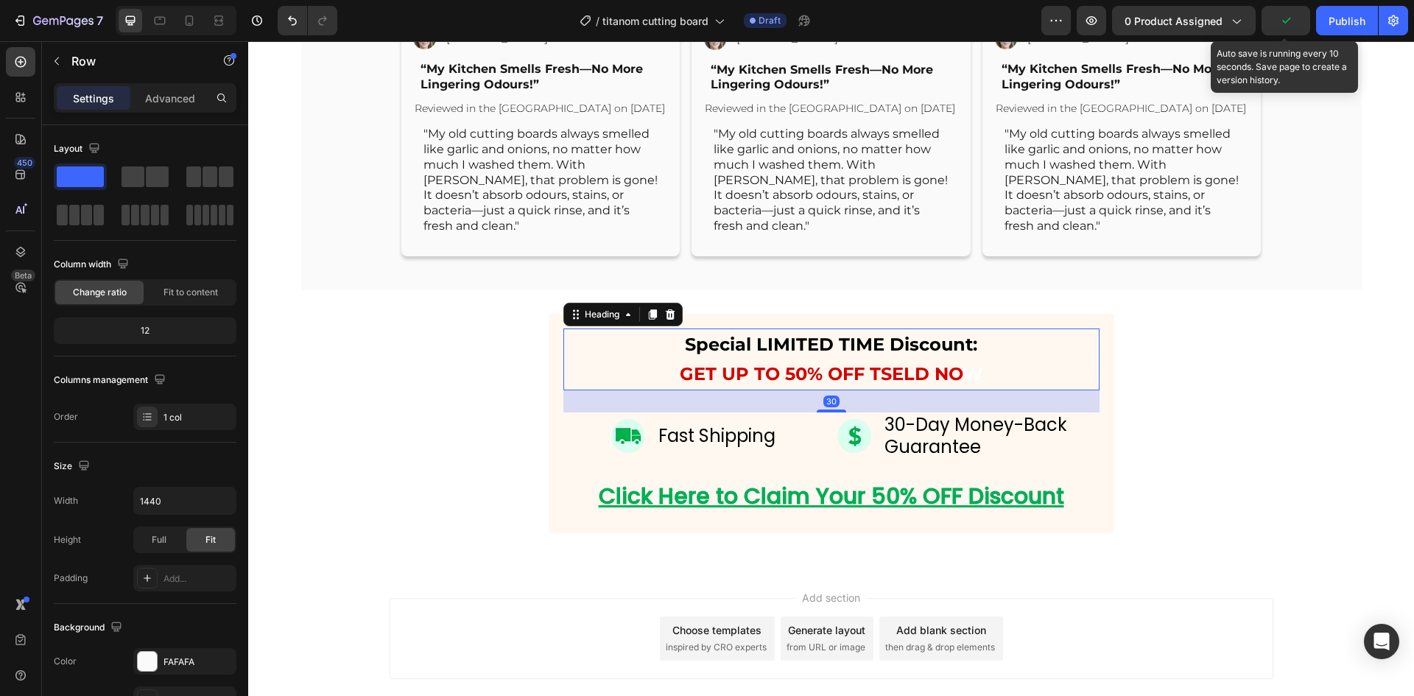
click at [710, 389] on p "Special LIMITED TIME Discount: GET UP TO 50% OFF TSELD NO W" at bounding box center [831, 359] width 533 height 59
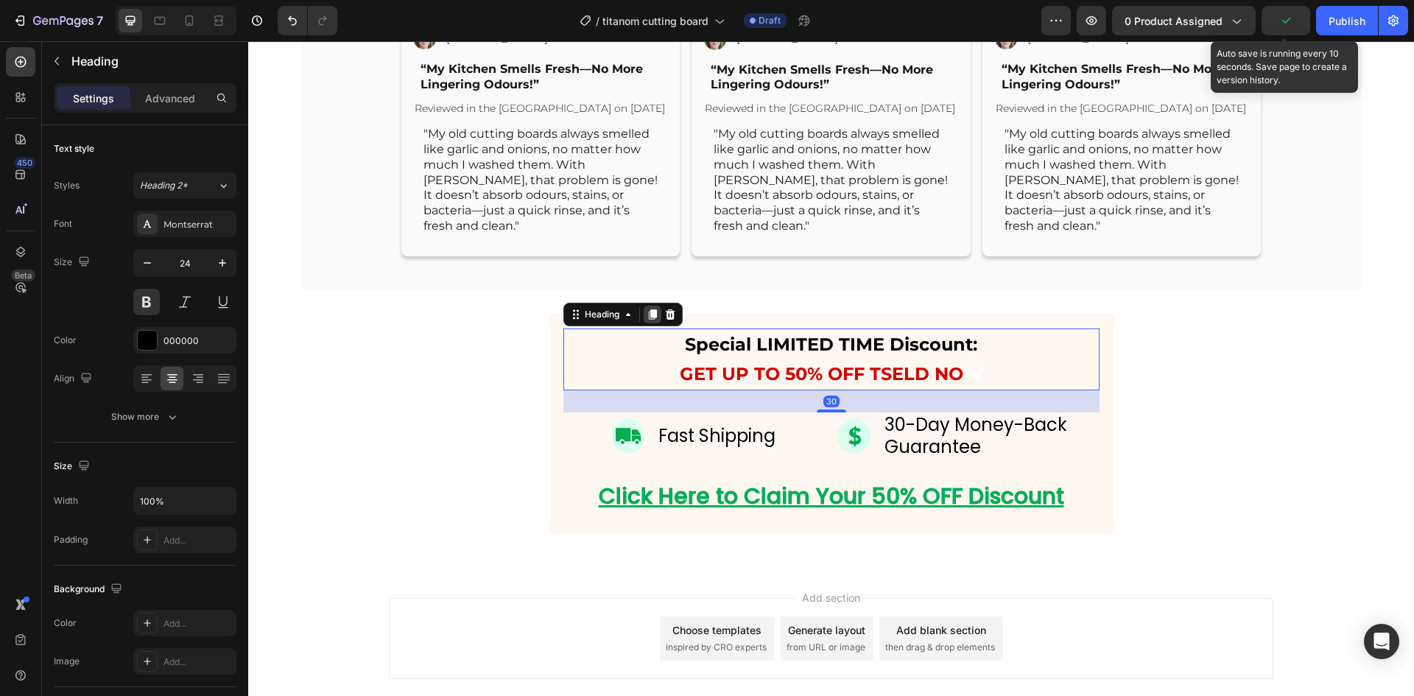
click at [648, 320] on icon at bounding box center [652, 314] width 8 height 10
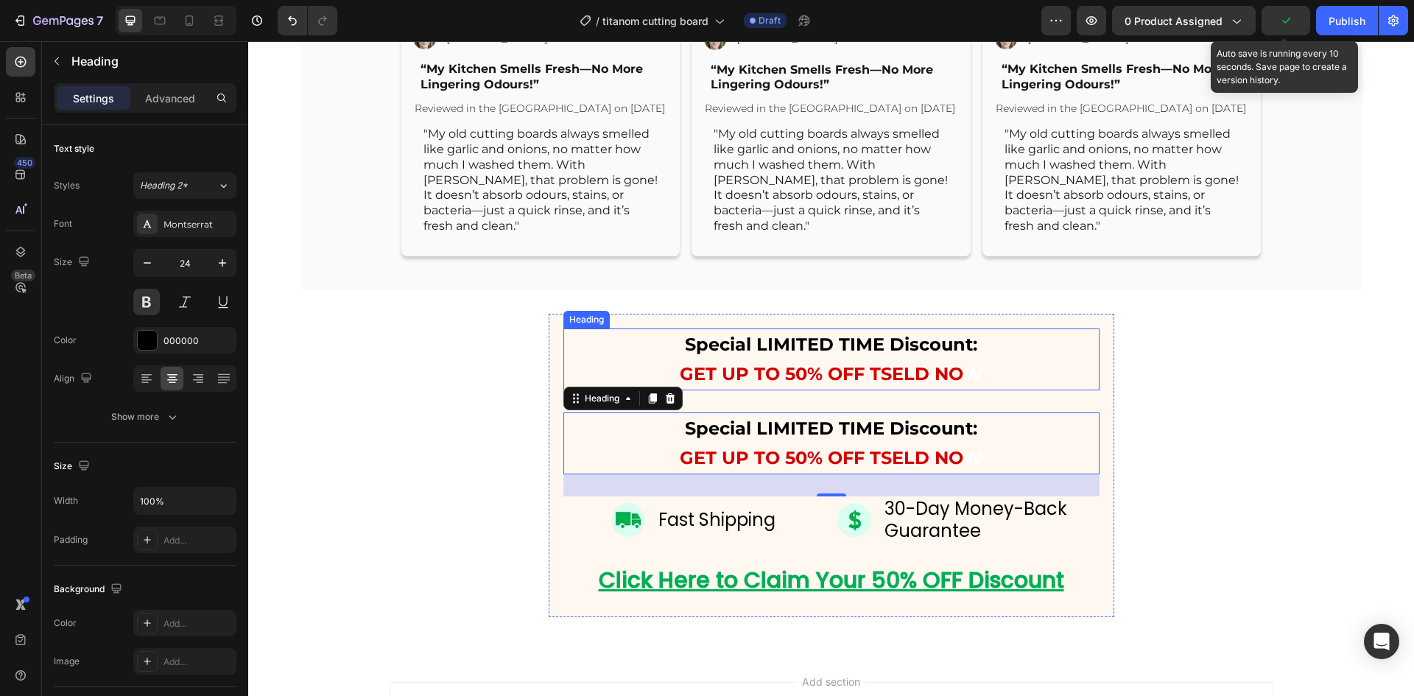
click at [784, 389] on p "Special LIMITED TIME Discount: GET UP TO 50% OFF TSELD NO W" at bounding box center [831, 359] width 533 height 59
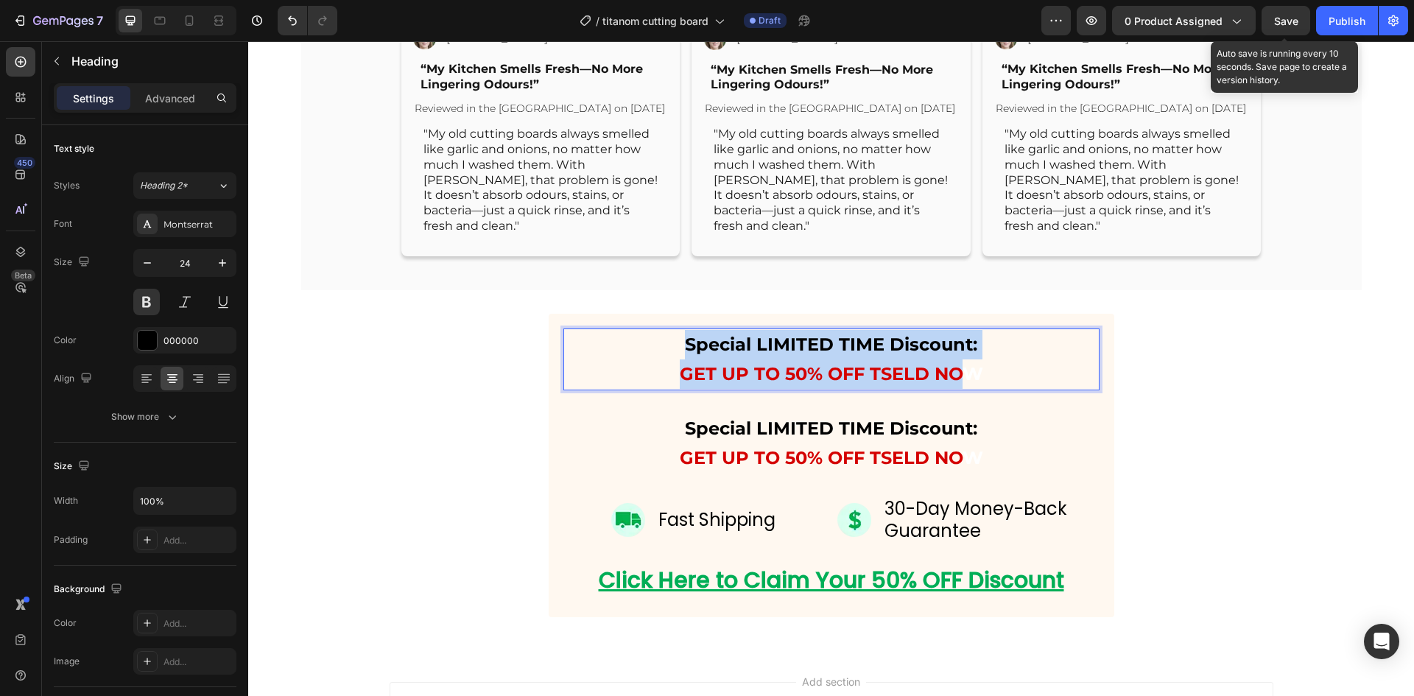
drag, startPoint x: 954, startPoint y: 446, endPoint x: 669, endPoint y: 420, distance: 286.1
click at [669, 389] on p "Special LIMITED TIME Discount: GET UP TO 50% OFF TSELD NO W" at bounding box center [831, 359] width 533 height 59
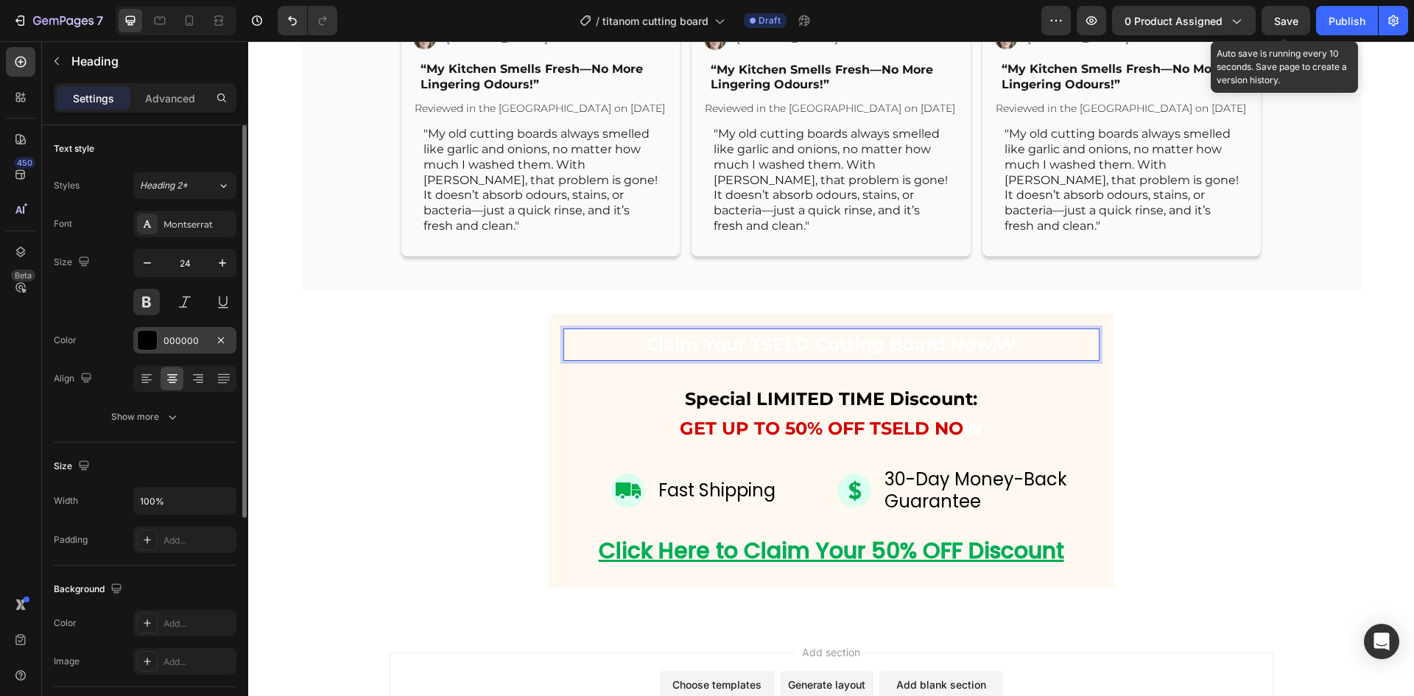
click at [174, 340] on div "000000" at bounding box center [184, 340] width 43 height 13
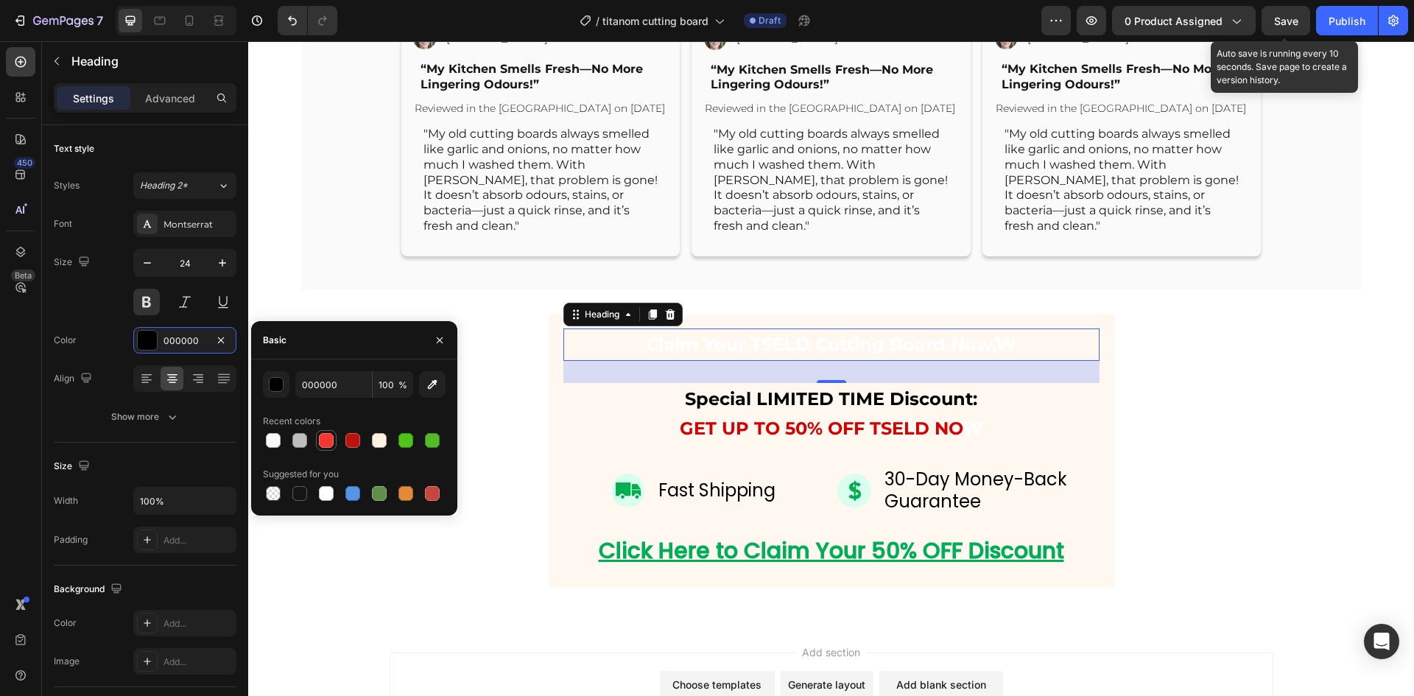
click at [321, 434] on div at bounding box center [326, 440] width 15 height 15
type input "F4382E"
click at [327, 437] on div at bounding box center [326, 440] width 15 height 15
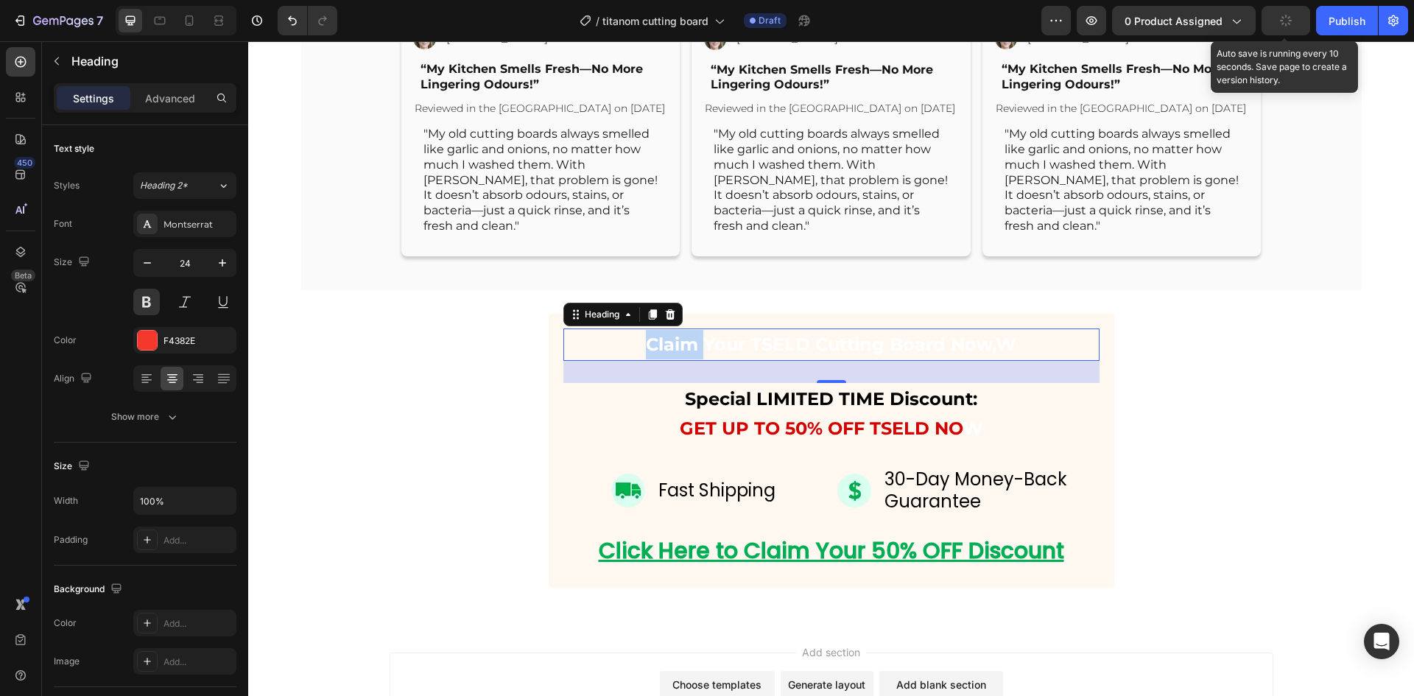
click at [662, 355] on span "Claim Your TSELD Cutting Board Now,W" at bounding box center [831, 343] width 370 height 21
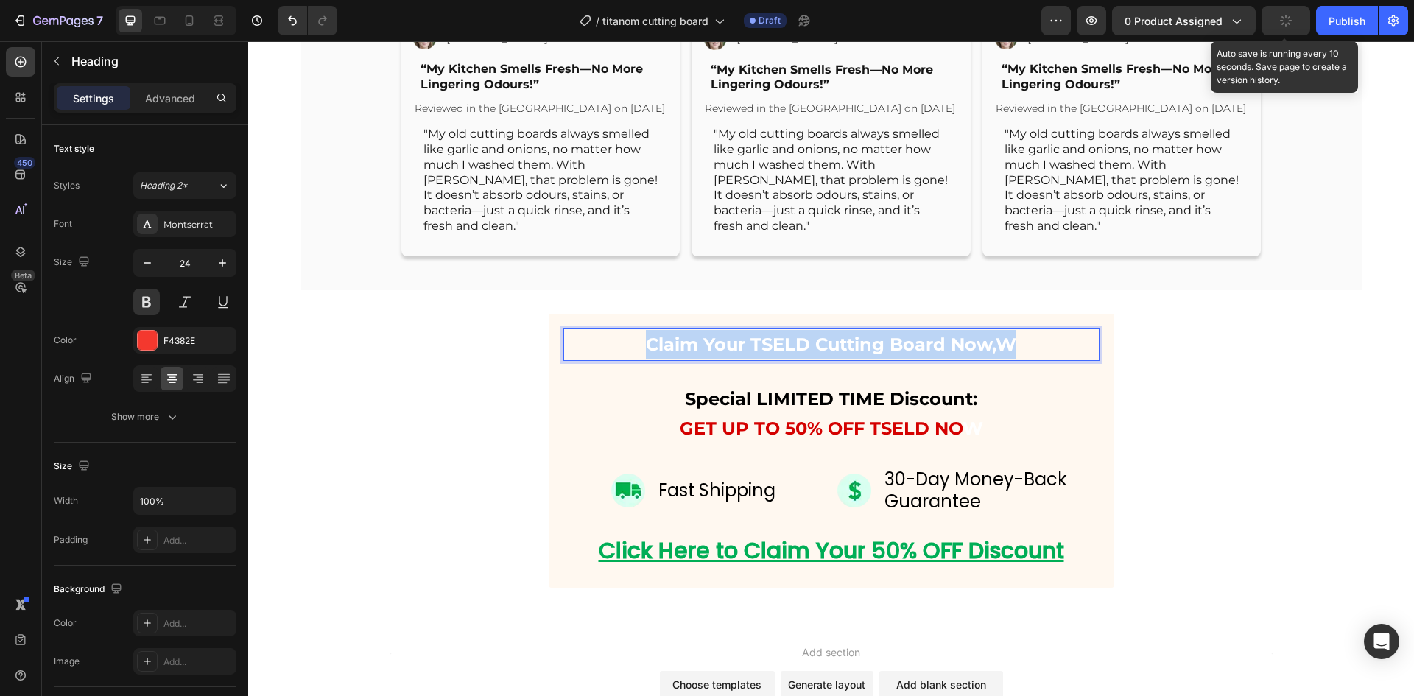
click at [662, 355] on span "Claim Your TSELD Cutting Board Now,W" at bounding box center [831, 343] width 370 height 21
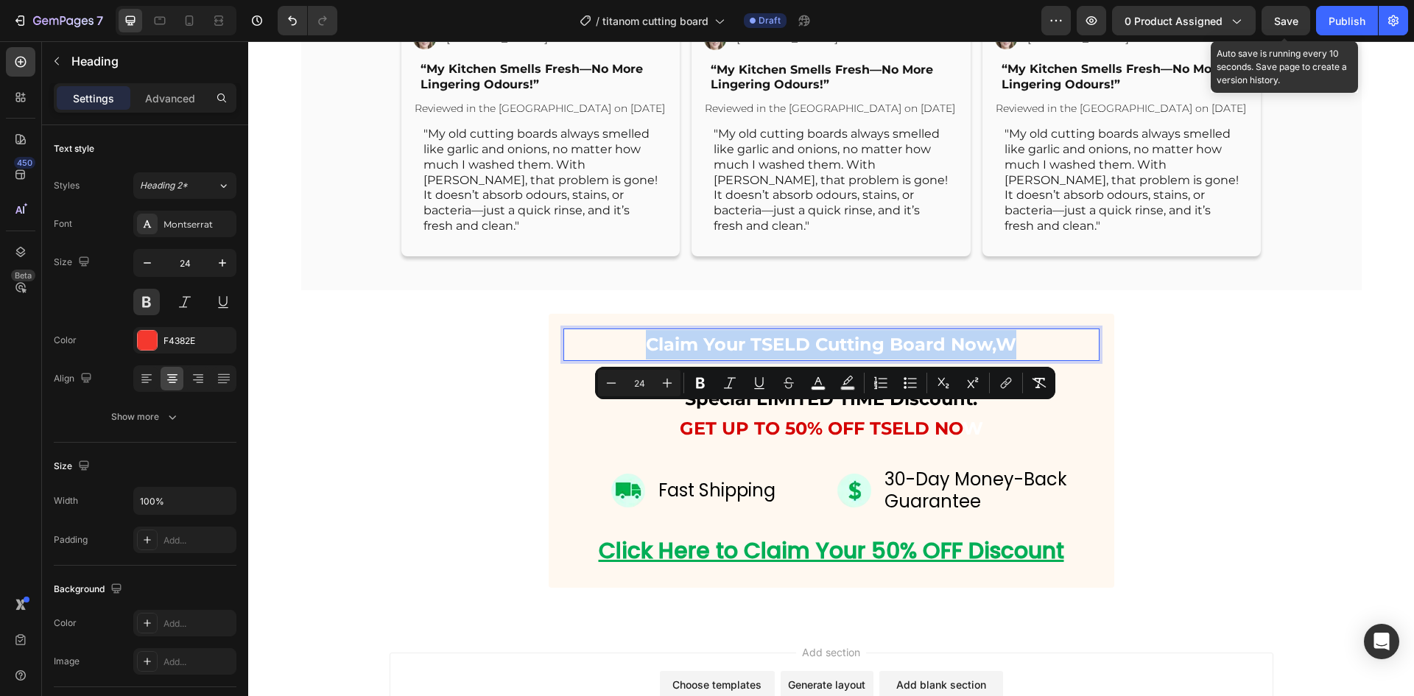
click at [804, 355] on span "Claim Your TSELD Cutting Board Now,W" at bounding box center [831, 343] width 370 height 21
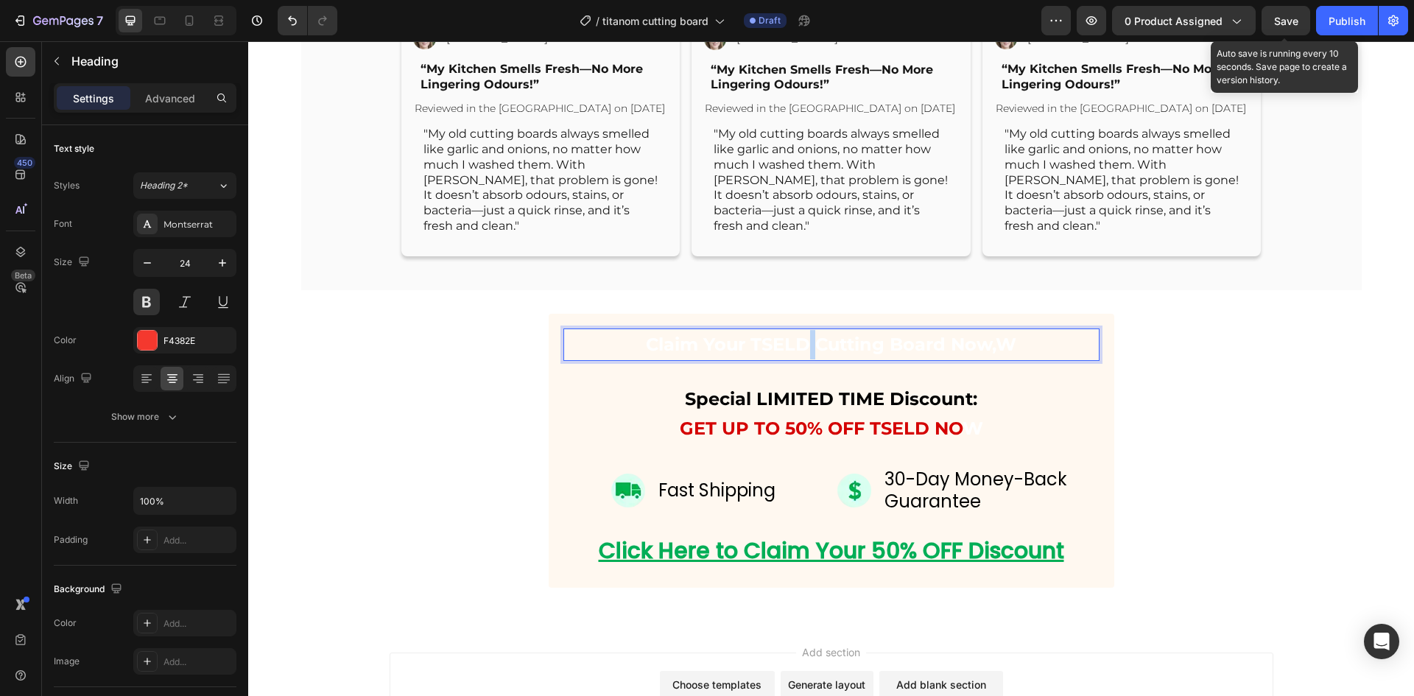
click at [804, 355] on span "Claim Your TSELD Cutting Board Now,W" at bounding box center [831, 343] width 370 height 21
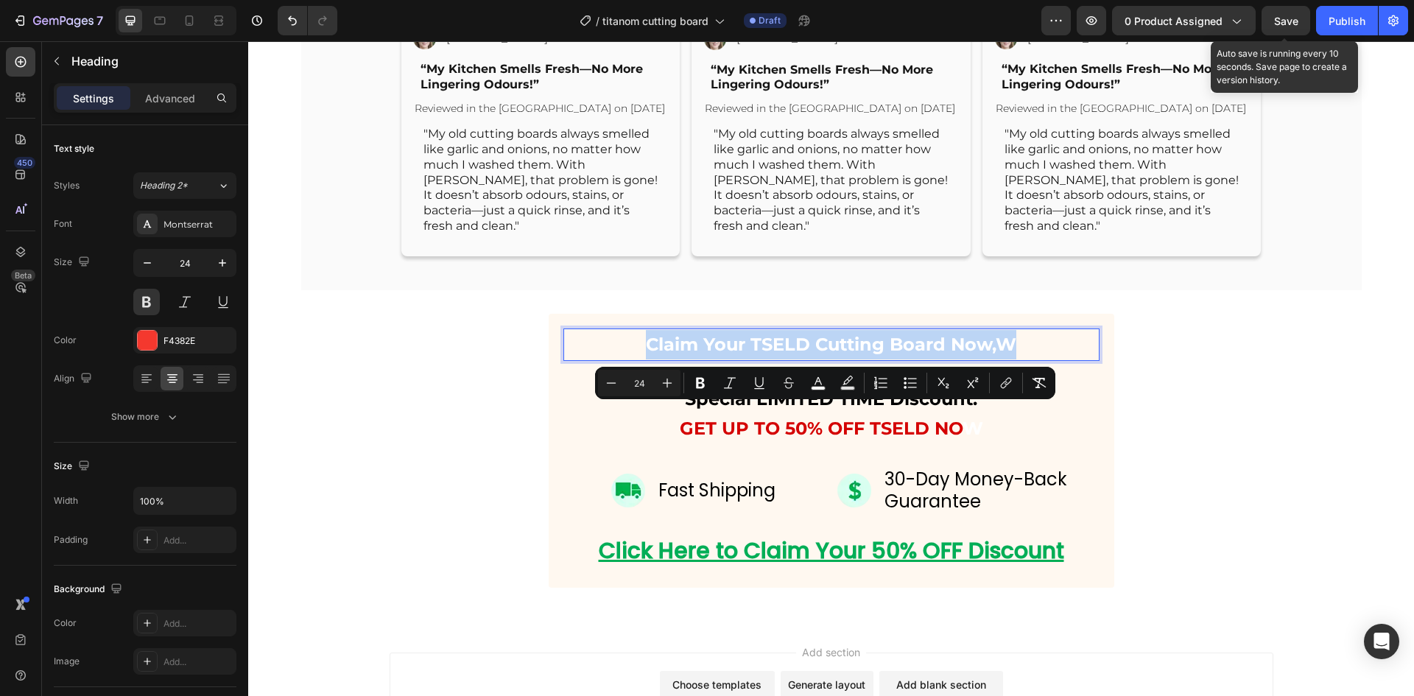
click at [804, 355] on span "Claim Your TSELD Cutting Board Now,W" at bounding box center [831, 343] width 370 height 21
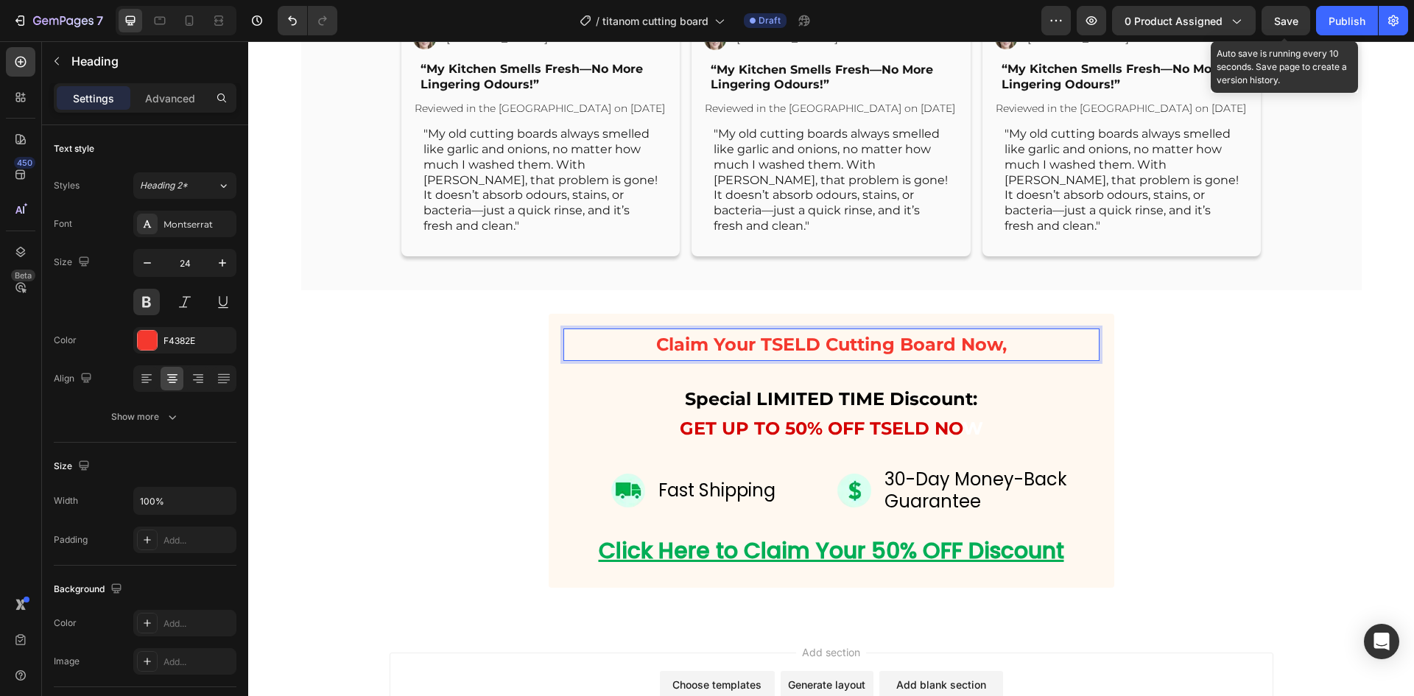
click at [823, 359] on p "Claim Your TSELD Cutting Board Now," at bounding box center [831, 344] width 533 height 29
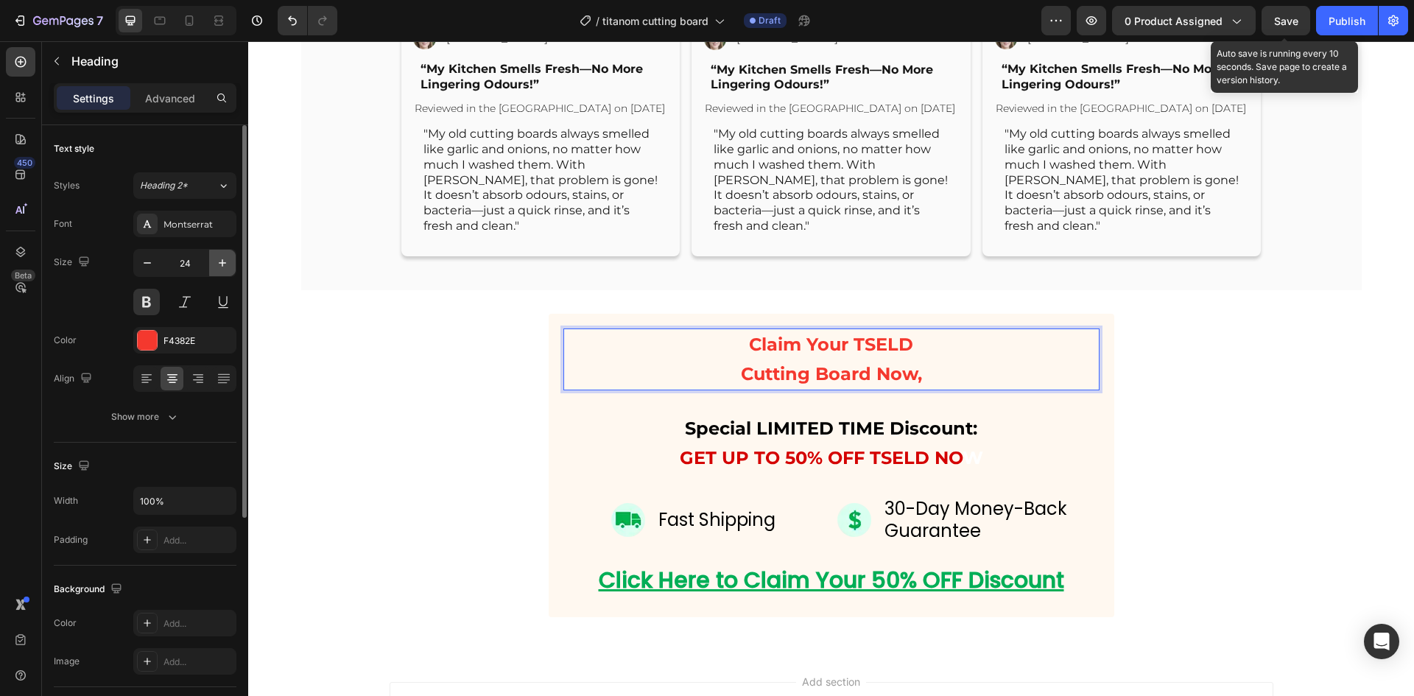
click at [222, 263] on icon "button" at bounding box center [222, 262] width 7 height 7
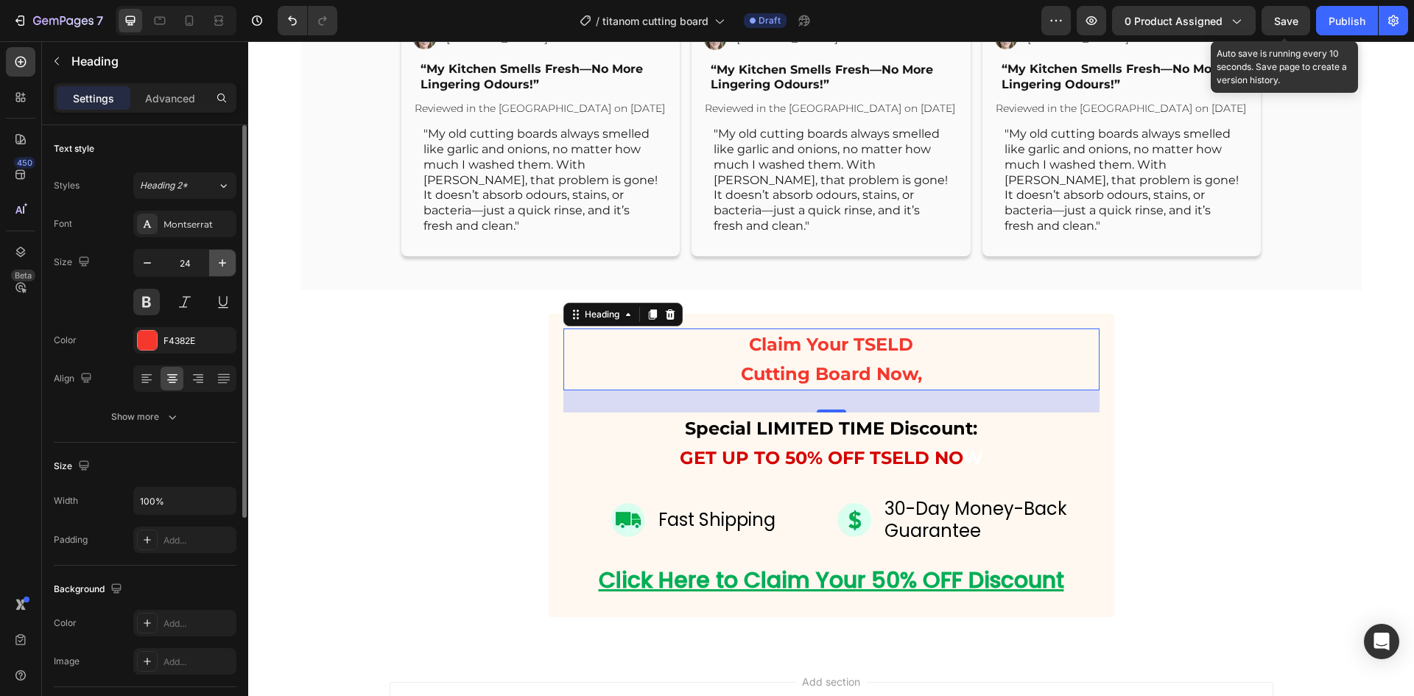
click at [222, 263] on icon "button" at bounding box center [222, 262] width 7 height 7
click at [222, 264] on icon "button" at bounding box center [222, 262] width 7 height 7
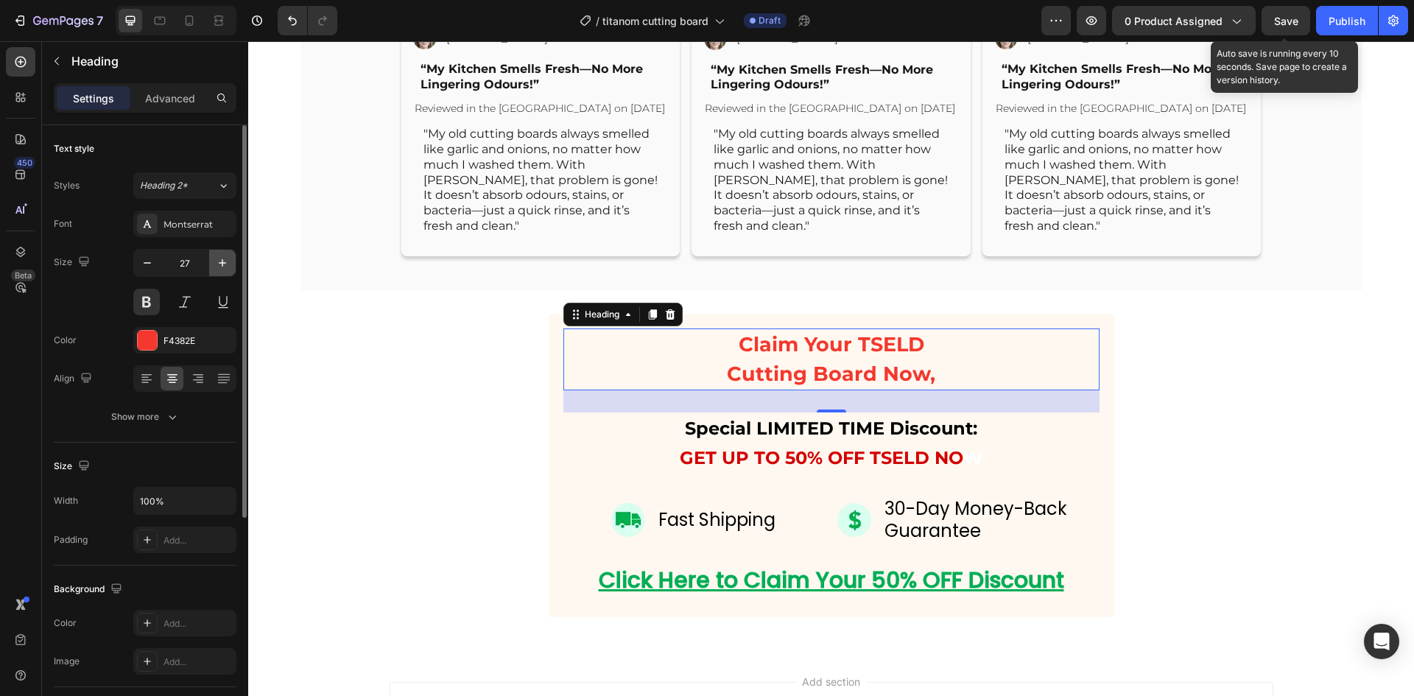
click at [222, 264] on icon "button" at bounding box center [222, 262] width 7 height 7
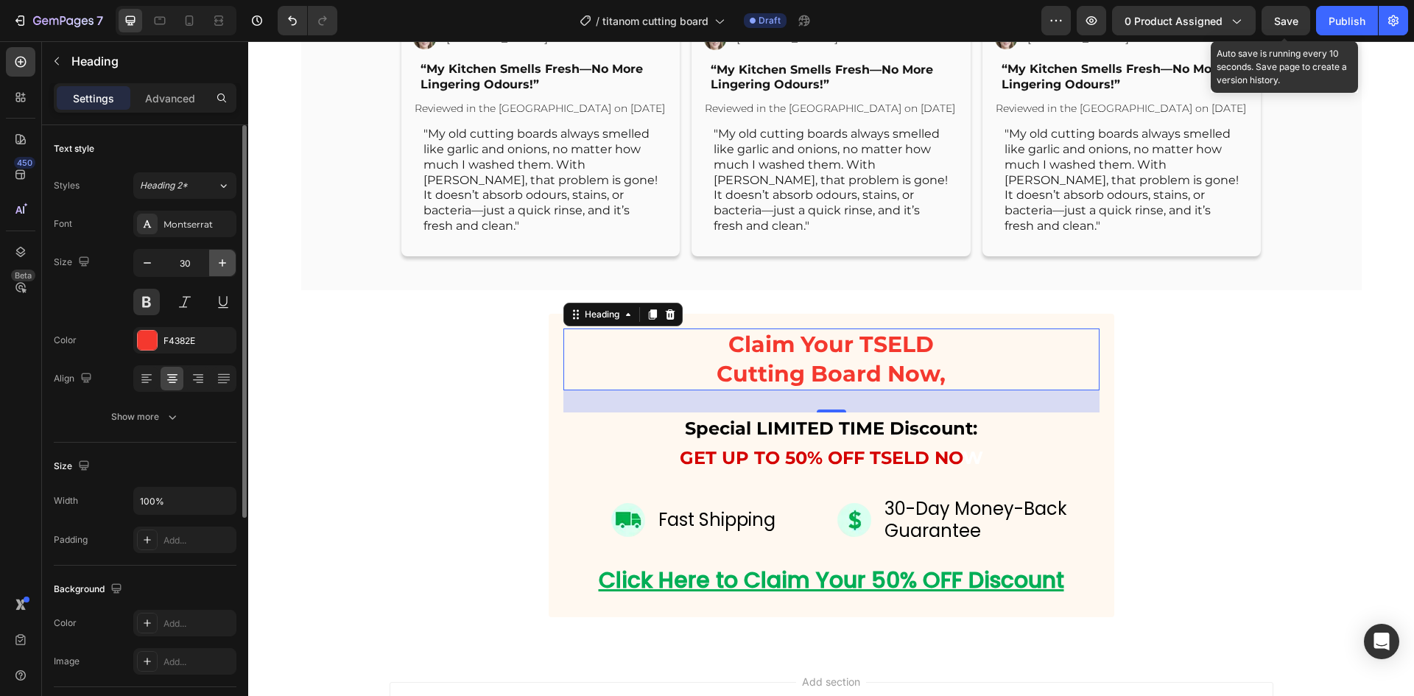
click at [222, 264] on icon "button" at bounding box center [222, 262] width 7 height 7
click at [222, 264] on icon "button" at bounding box center [222, 262] width 15 height 15
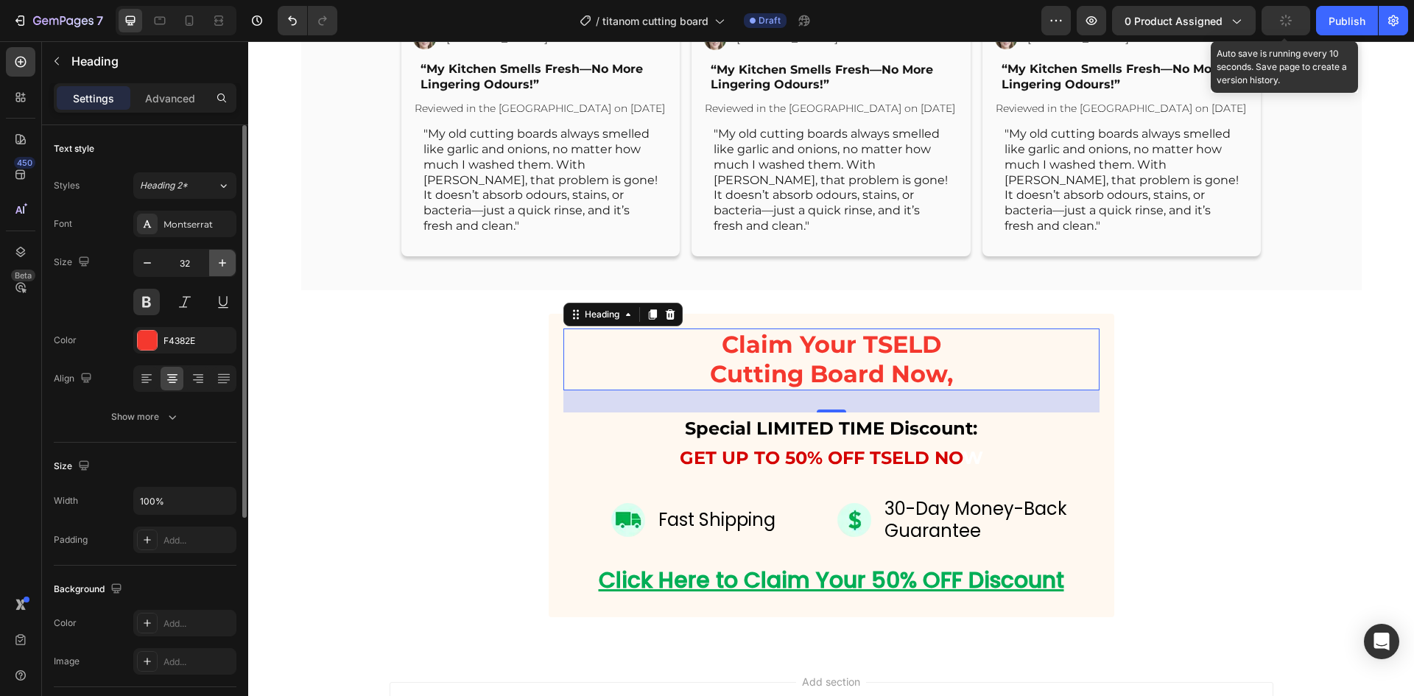
click at [222, 264] on icon "button" at bounding box center [222, 262] width 15 height 15
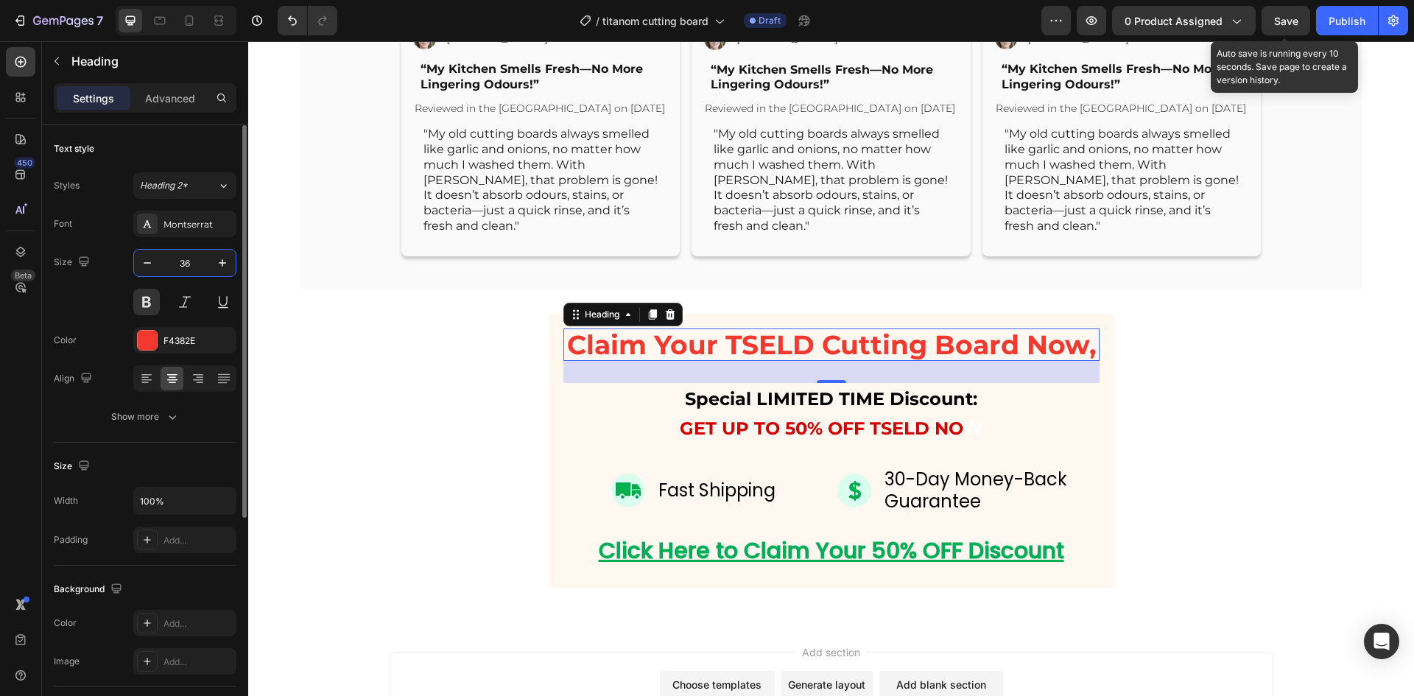
click at [198, 263] on input "36" at bounding box center [184, 263] width 49 height 27
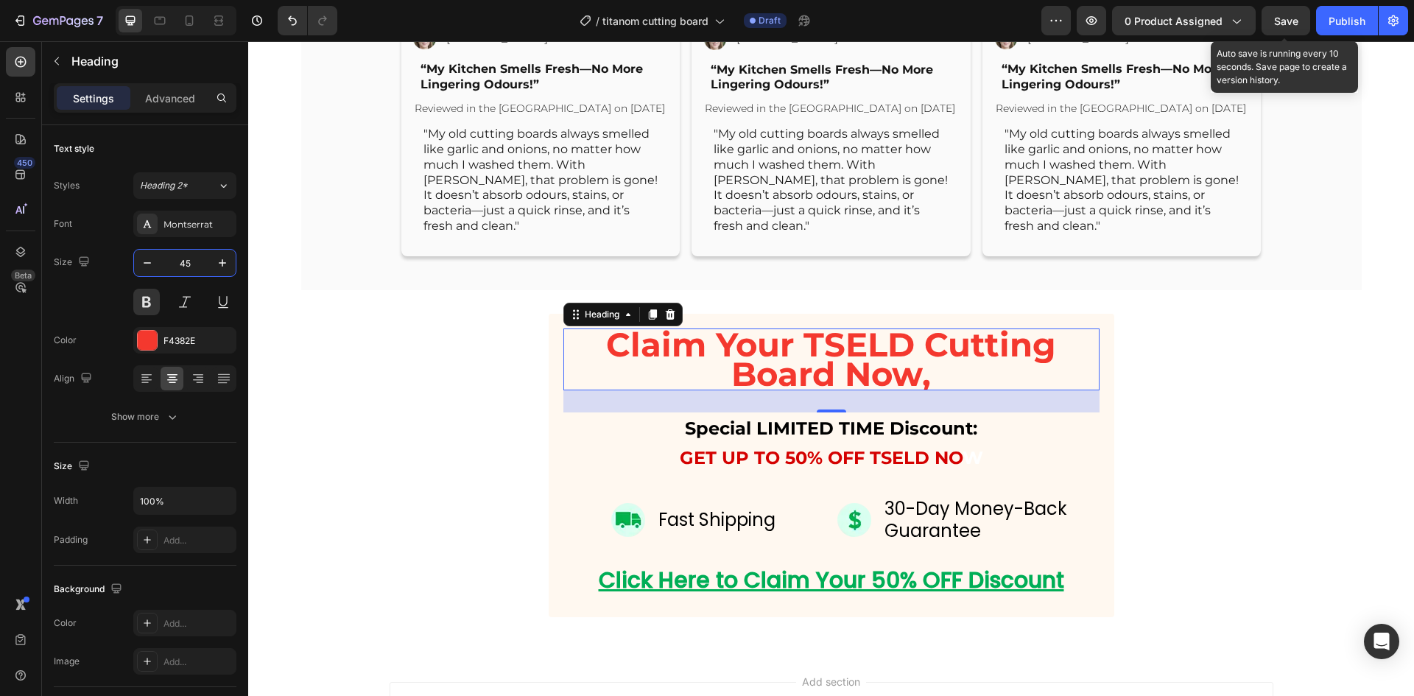
type input "45"
click at [803, 474] on h2 "Special LIMITED TIME Discount: GET UP TO 50% OFF TSELD NO W" at bounding box center [831, 443] width 536 height 62
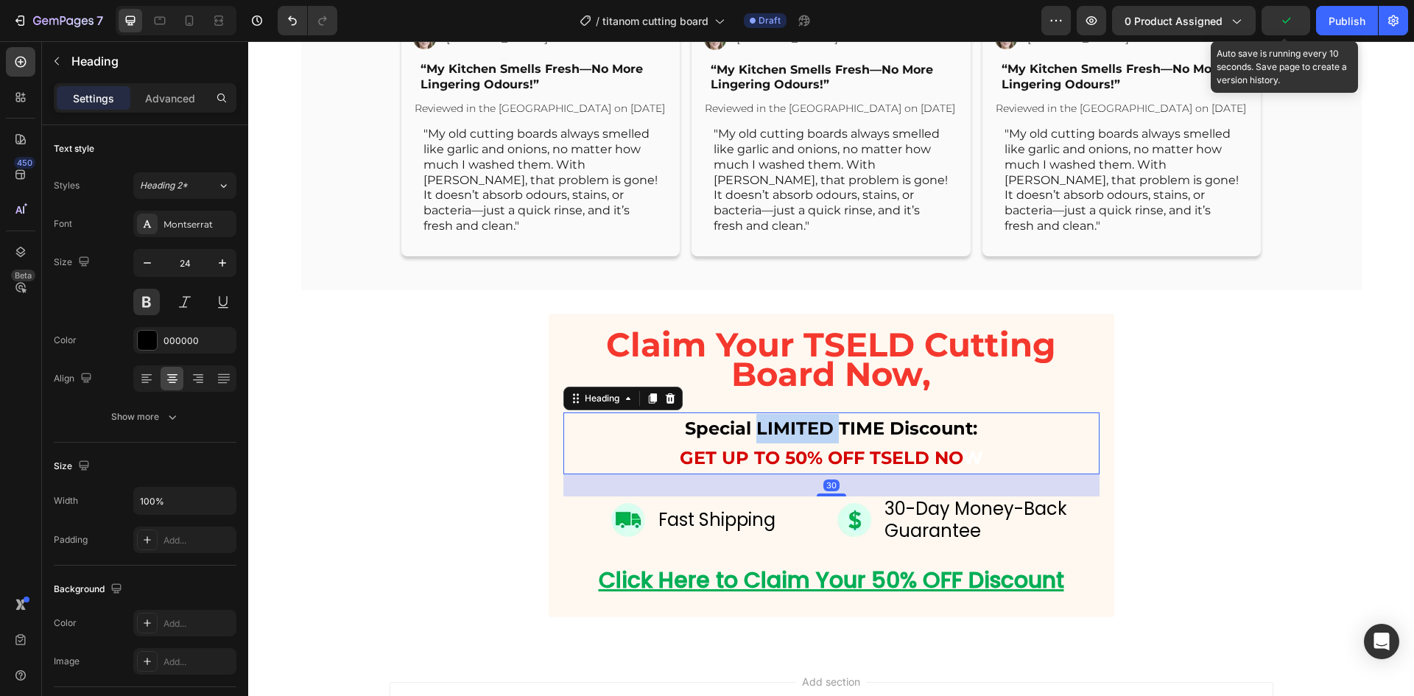
click at [803, 474] on h2 "Special LIMITED TIME Discount: GET UP TO 50% OFF TSELD NO W" at bounding box center [831, 443] width 536 height 62
click at [803, 473] on p "Special LIMITED TIME Discount: GET UP TO 50% OFF TSELD NO W" at bounding box center [831, 443] width 533 height 59
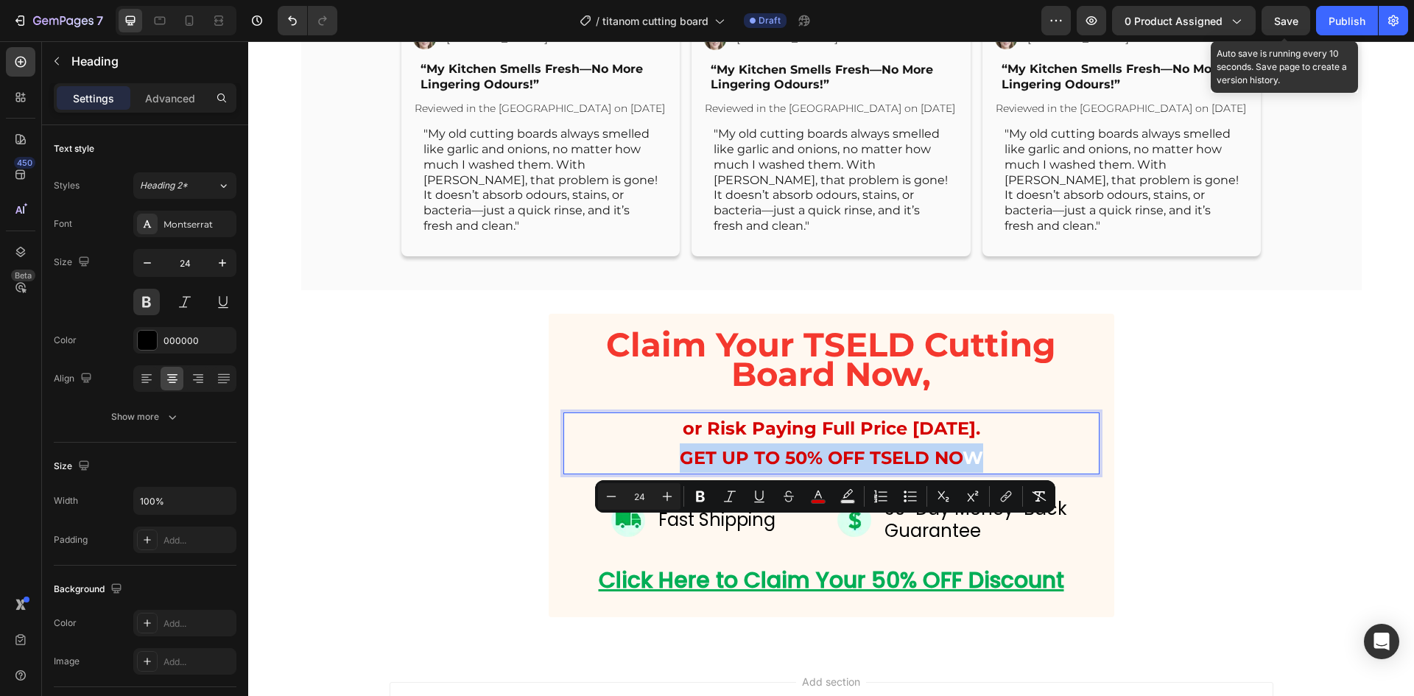
drag, startPoint x: 664, startPoint y: 523, endPoint x: 1041, endPoint y: 523, distance: 376.9
click at [1041, 473] on p "or Risk Paying Full Price [DATE]. GET UP TO 50% OFF TSELD NO W" at bounding box center [831, 443] width 533 height 59
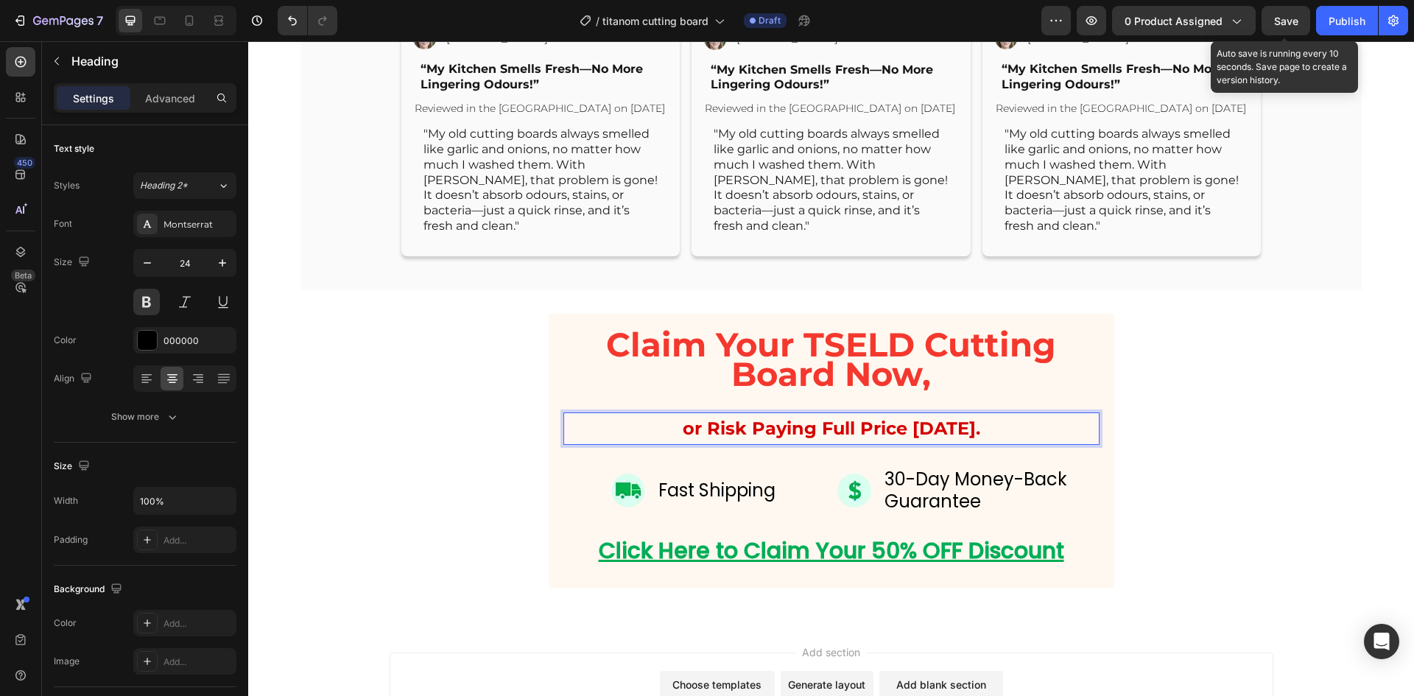
click at [757, 439] on span "or Risk Paying Full Price [DATE]." at bounding box center [830, 427] width 297 height 21
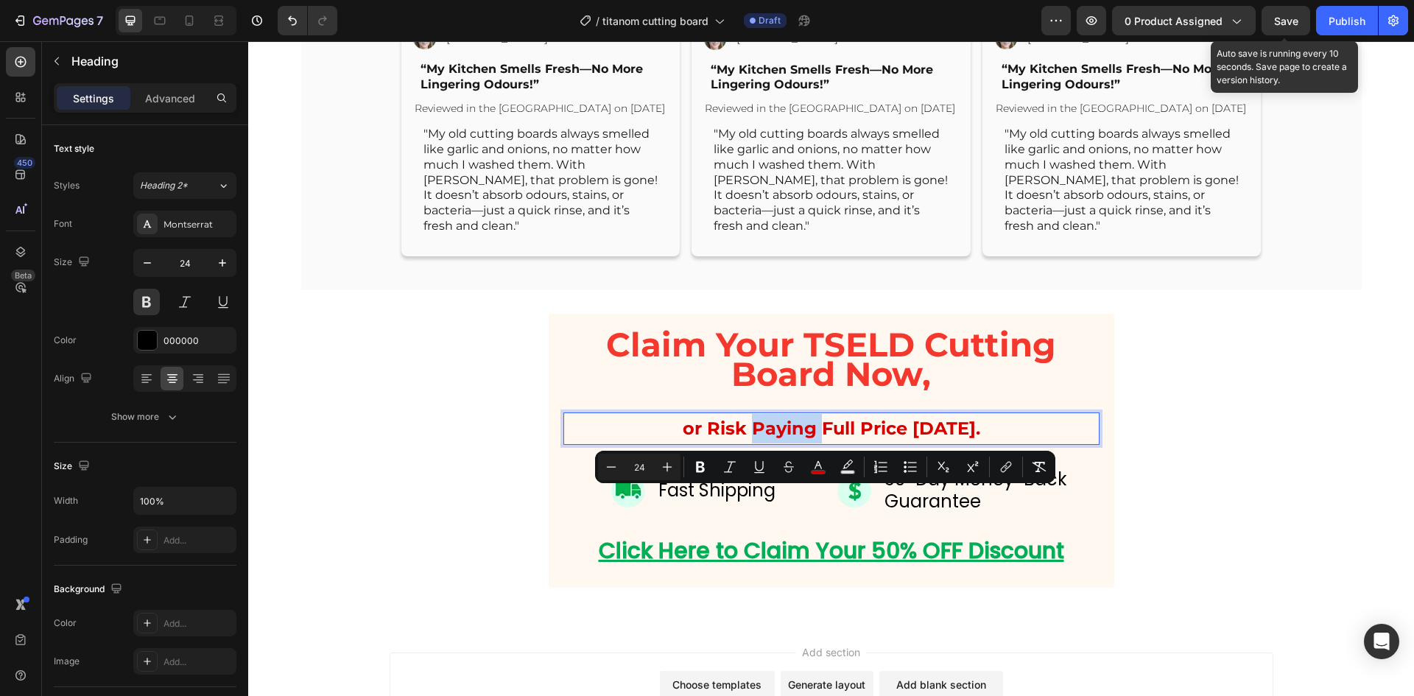
copy span "or Risk Paying Full Price [DATE]."
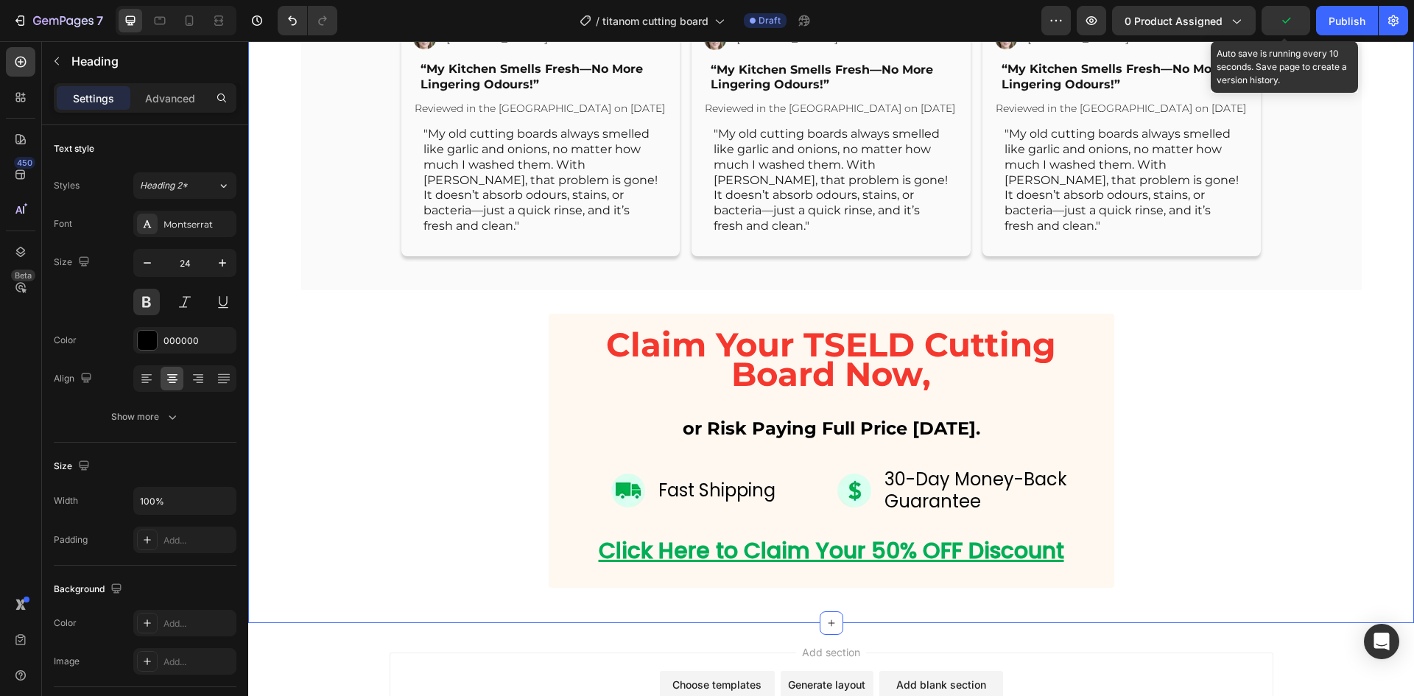
click at [450, 423] on div "Thousands of 5-Star Reviews From Happy Customers Everywhere Heading Image Image…" at bounding box center [830, 114] width 1165 height 970
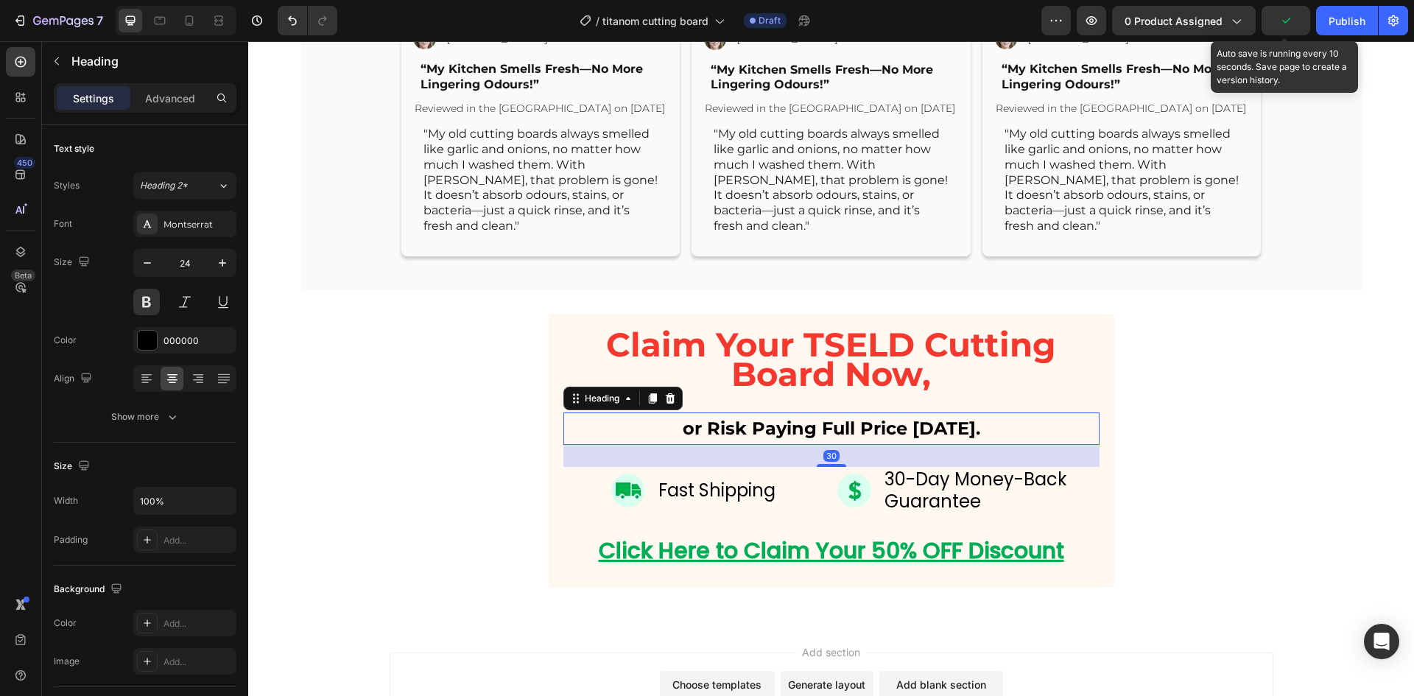
click at [703, 443] on p "or Risk Paying Full Price [DATE]." at bounding box center [831, 428] width 533 height 29
click at [649, 403] on icon at bounding box center [652, 398] width 8 height 10
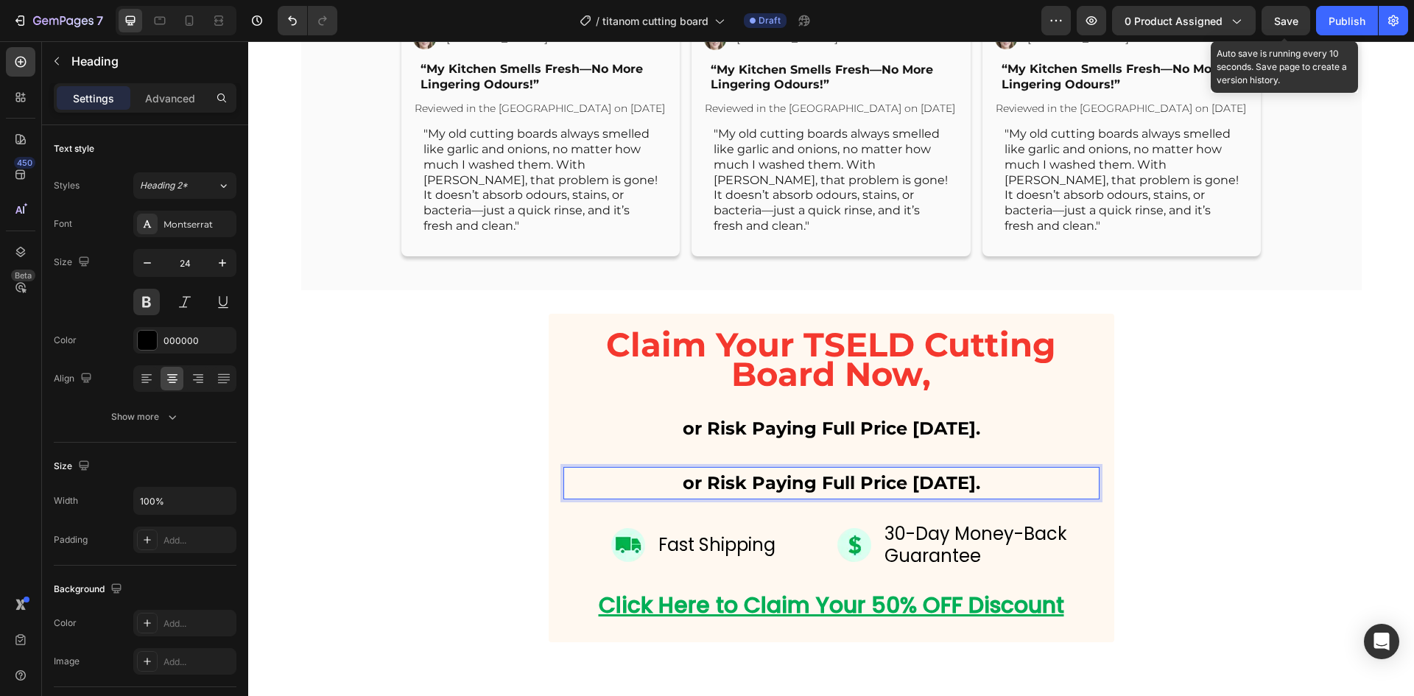
click at [793, 499] on h2 "or Risk Paying Full Price [DATE]." at bounding box center [831, 483] width 536 height 32
click at [793, 498] on p "or Risk Paying Full Price [DATE]." at bounding box center [831, 482] width 533 height 29
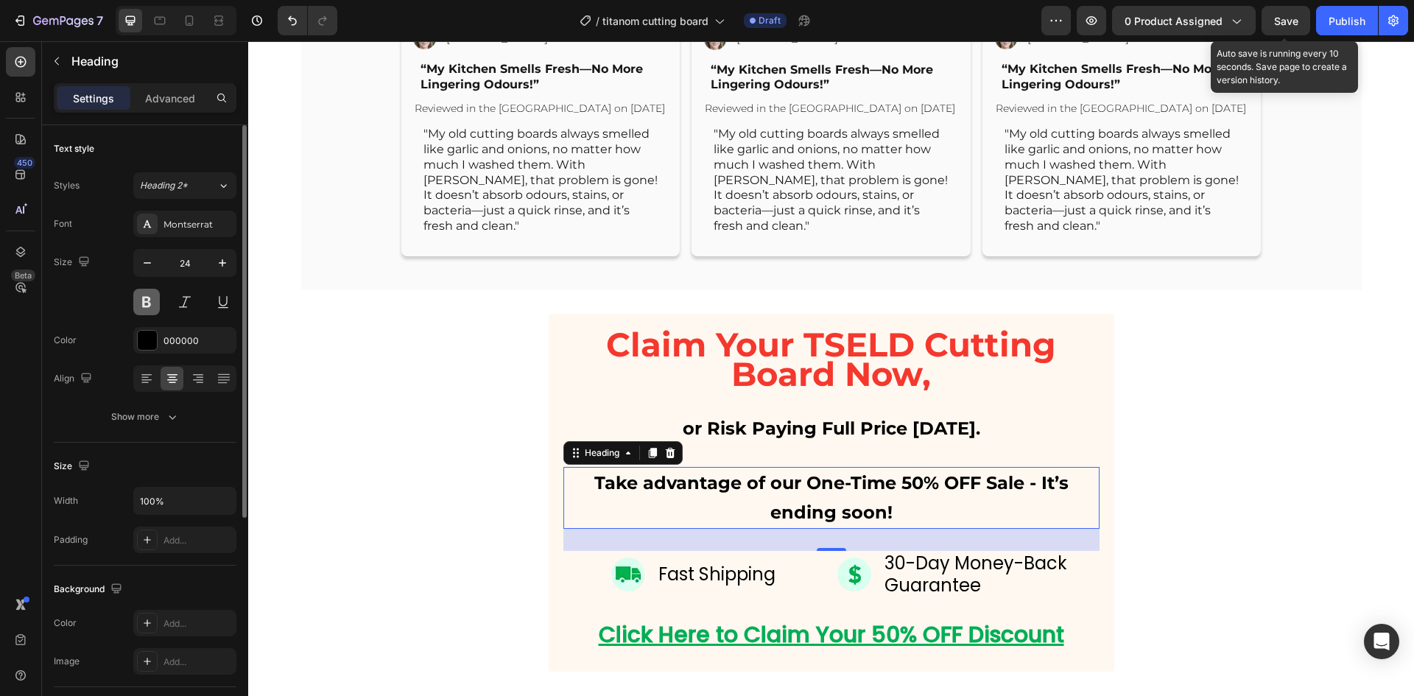
click at [145, 303] on button at bounding box center [146, 302] width 27 height 27
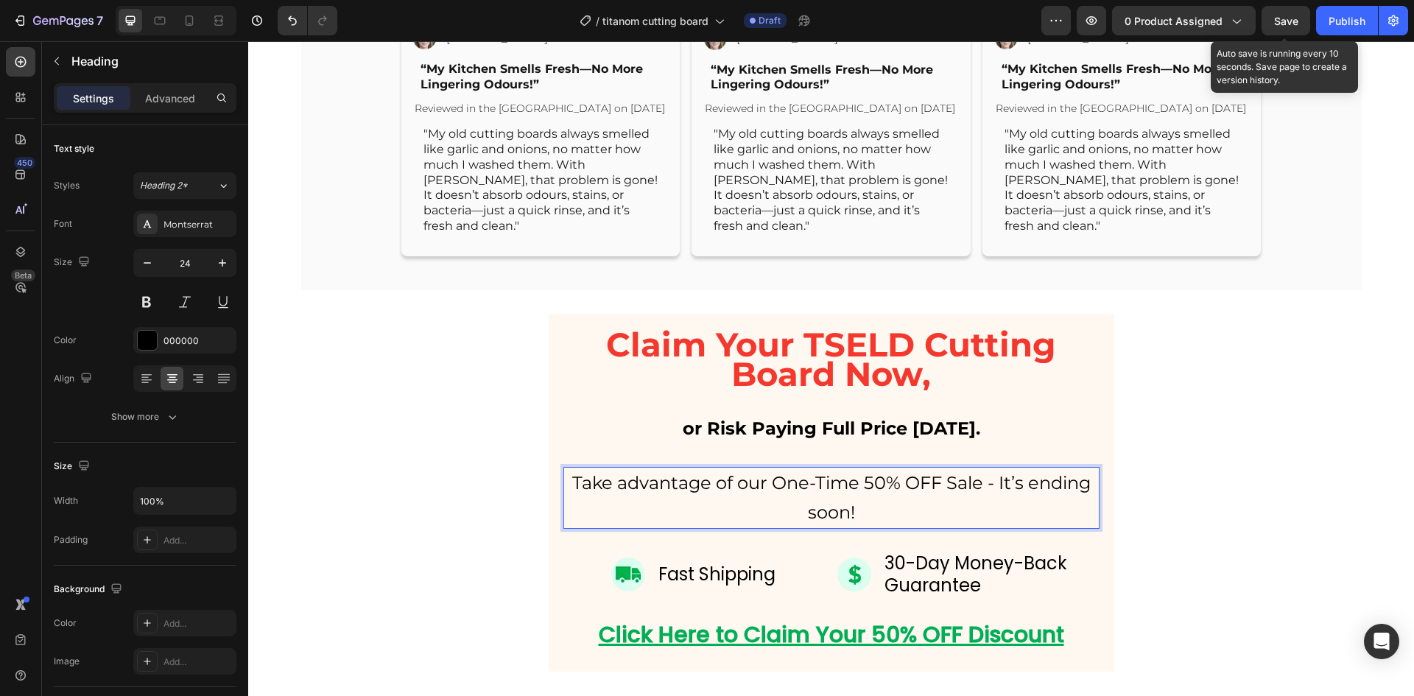
click at [763, 527] on p "Take advantage of our One-Time 50% OFF Sale - It’s ending soon!" at bounding box center [831, 497] width 533 height 59
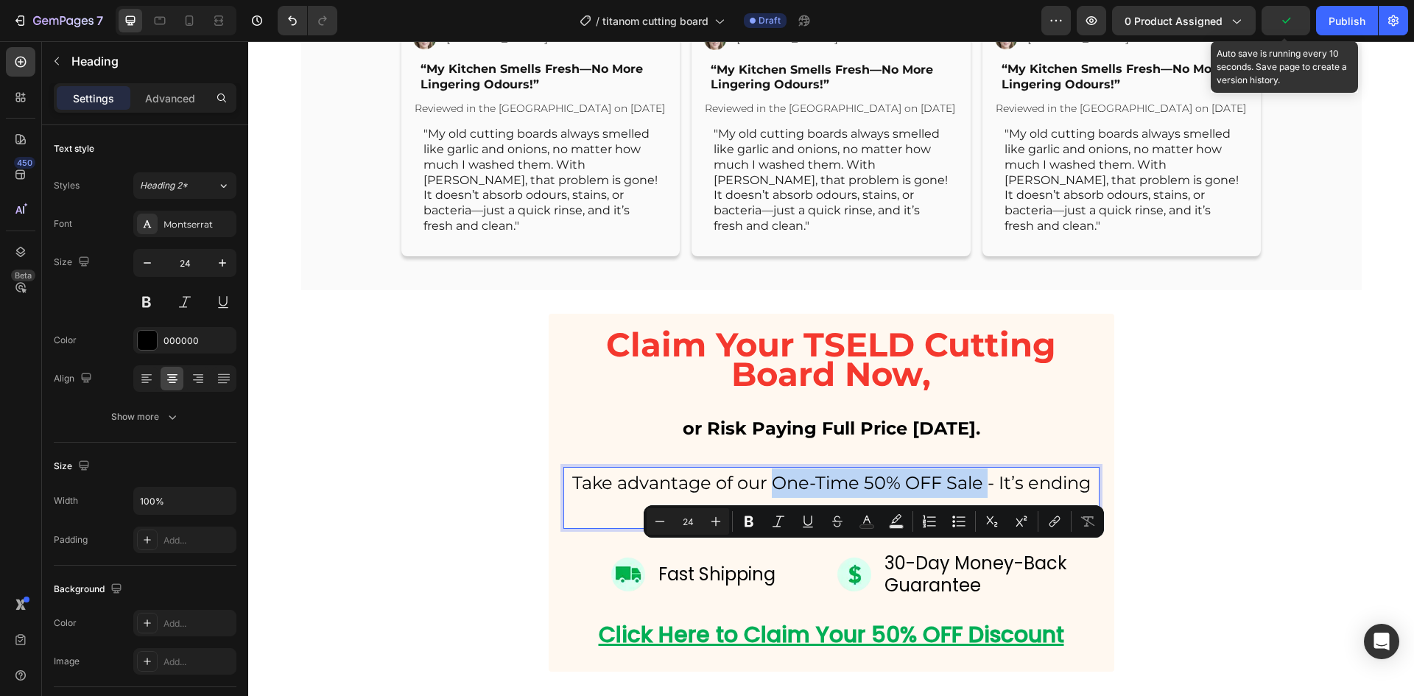
drag, startPoint x: 763, startPoint y: 554, endPoint x: 981, endPoint y: 562, distance: 217.4
click at [981, 527] on p "Take advantage of our One-Time 50% OFF Sale - It’s ending soon!" at bounding box center [831, 497] width 533 height 59
drag, startPoint x: 747, startPoint y: 520, endPoint x: 481, endPoint y: 409, distance: 288.5
click at [747, 520] on icon "Editor contextual toolbar" at bounding box center [748, 521] width 15 height 15
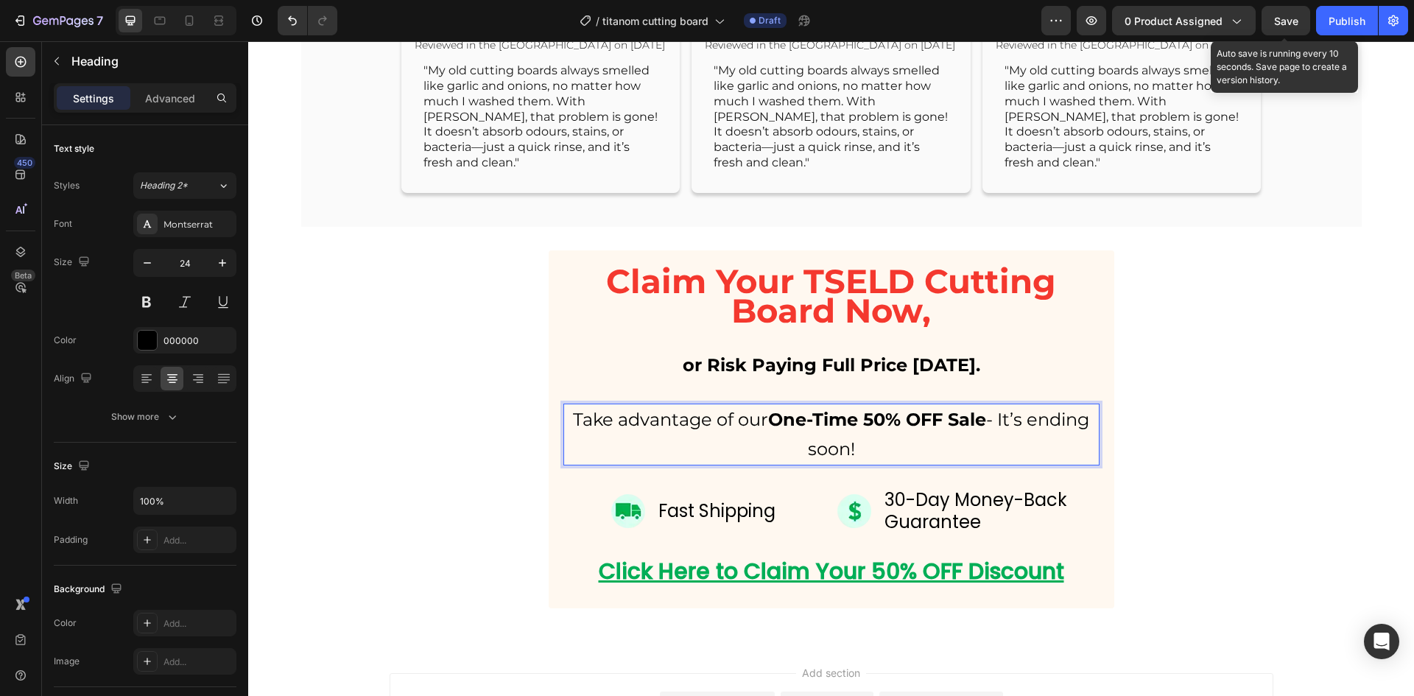
scroll to position [7531, 0]
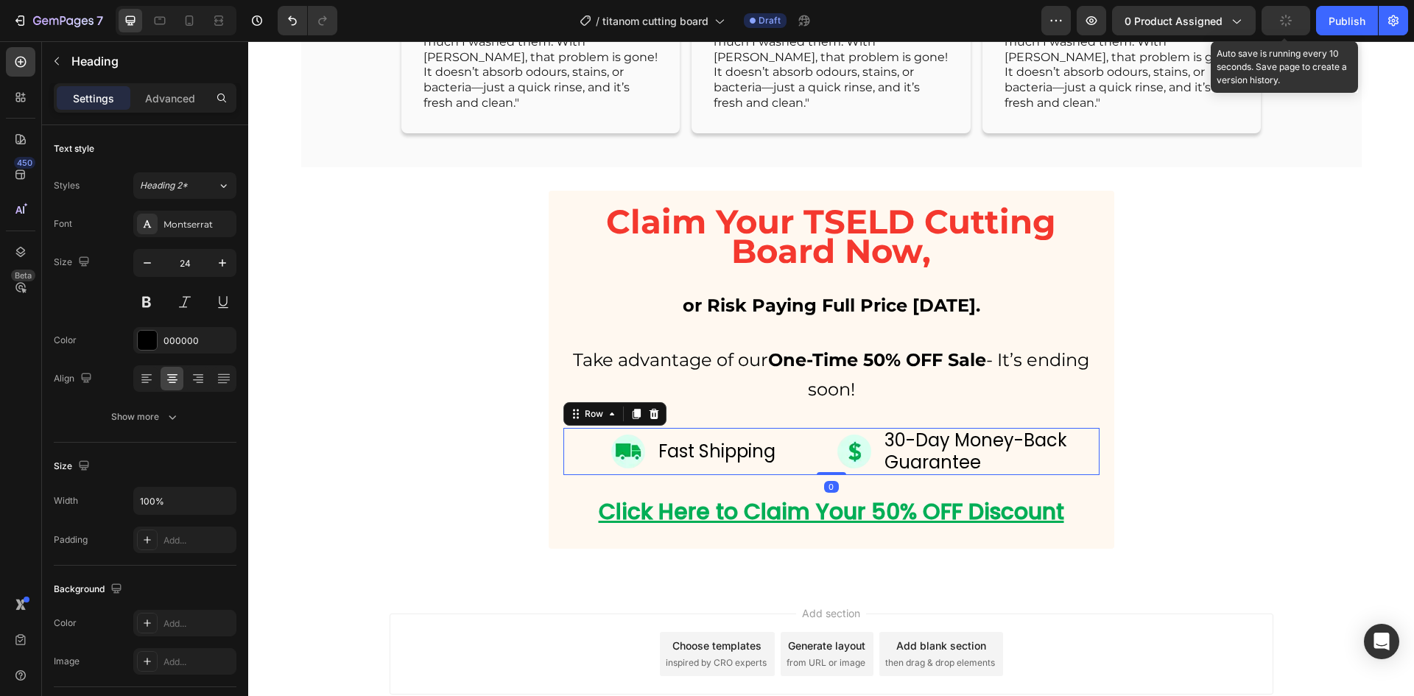
click at [822, 475] on div "Image Fast Shipping Text Block Row Image 30-Day Money-Back Guarantee Text Block…" at bounding box center [831, 451] width 536 height 47
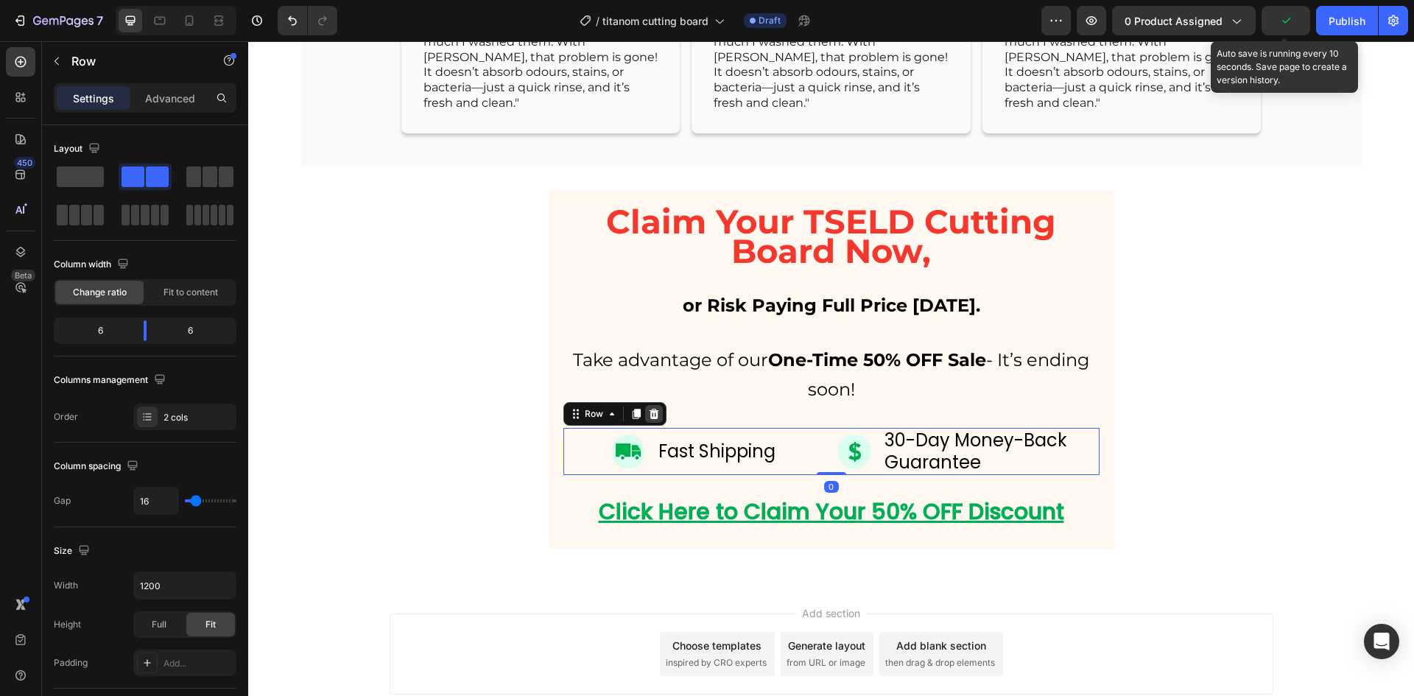
click at [649, 419] on icon at bounding box center [654, 414] width 10 height 10
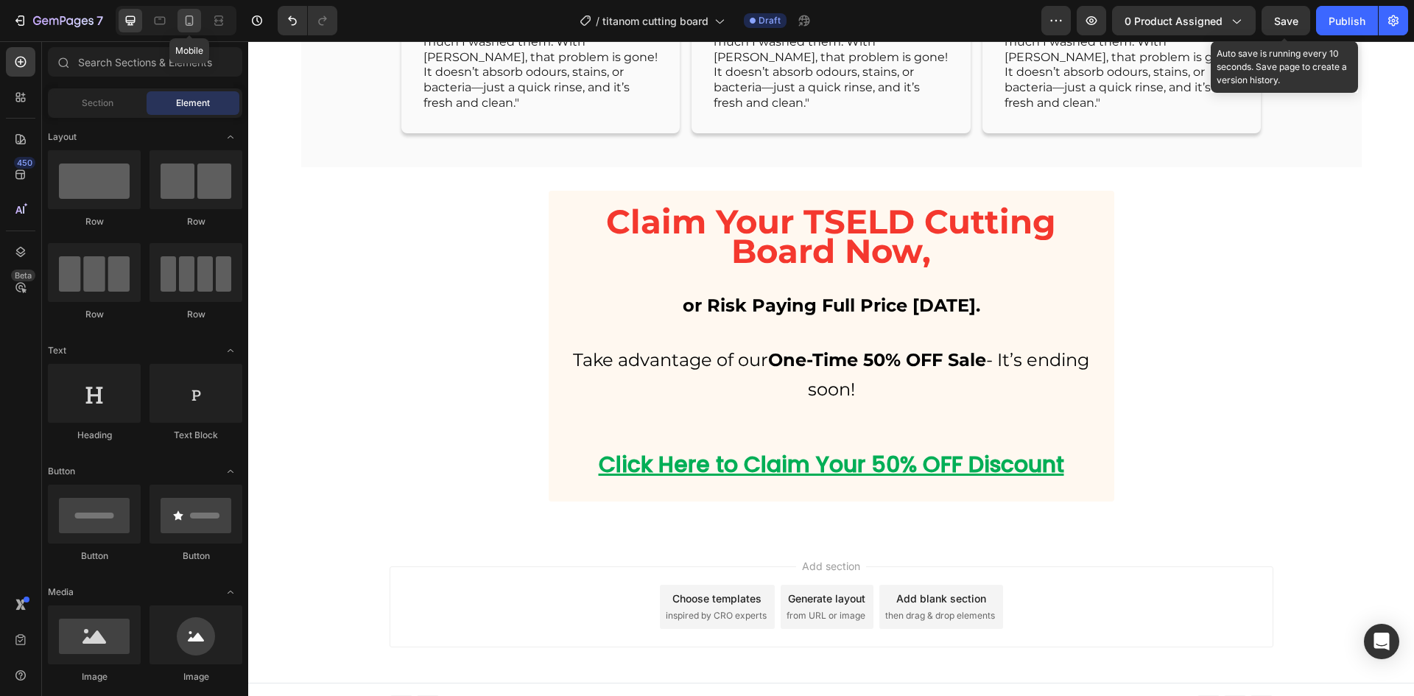
click at [183, 20] on icon at bounding box center [189, 20] width 15 height 15
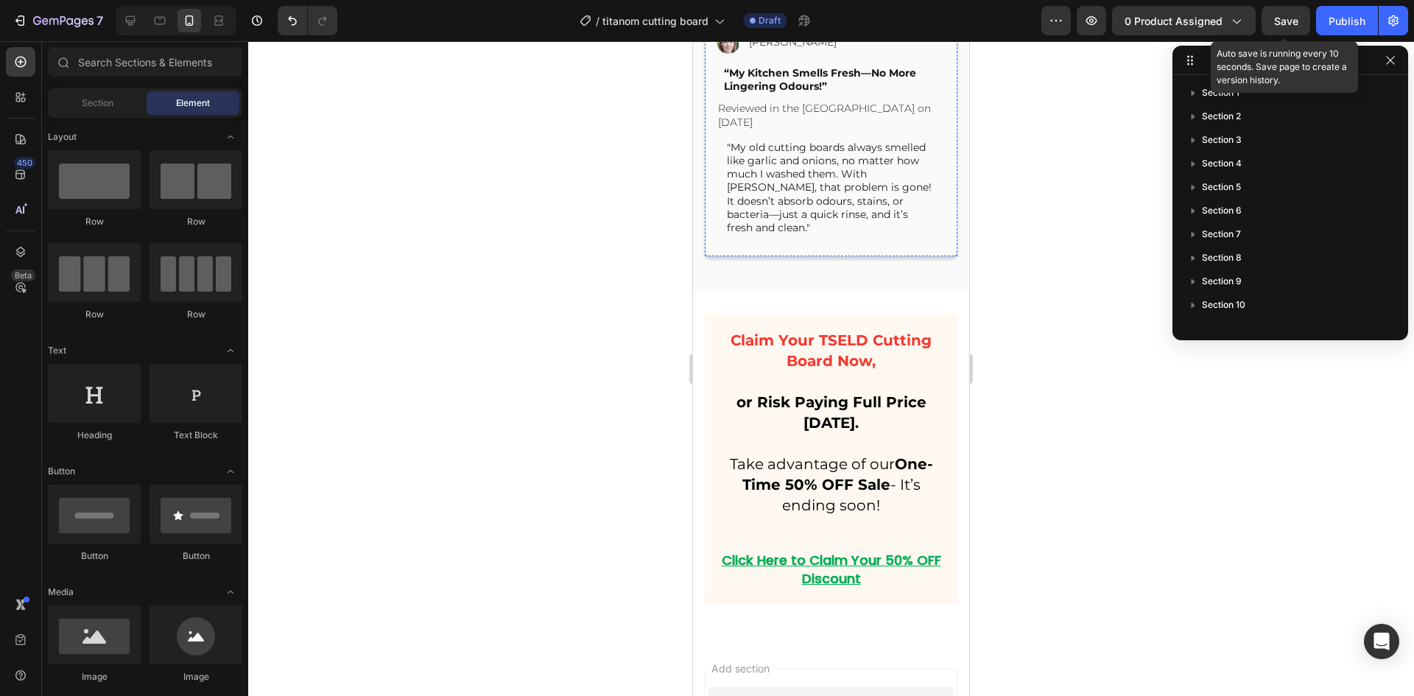
scroll to position [8398, 0]
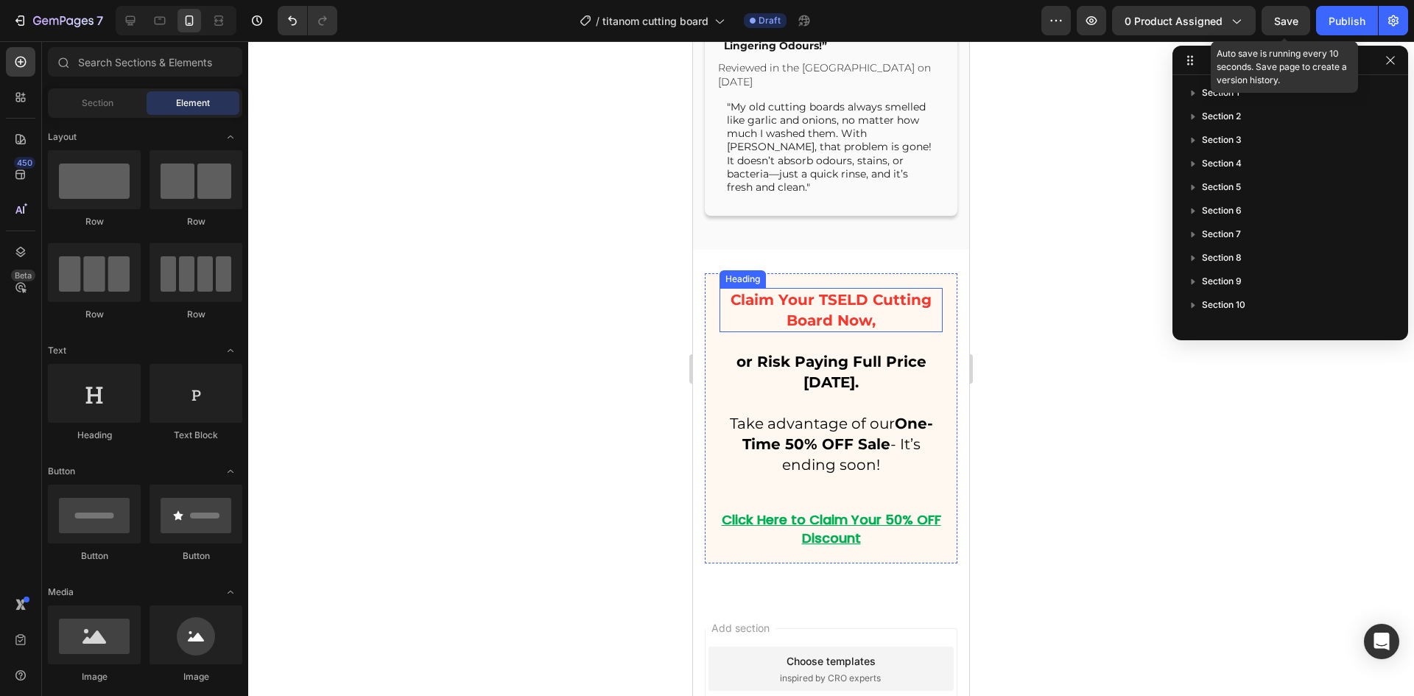
click at [853, 313] on p "Claim Your TSELD Cutting Board Now," at bounding box center [831, 309] width 220 height 41
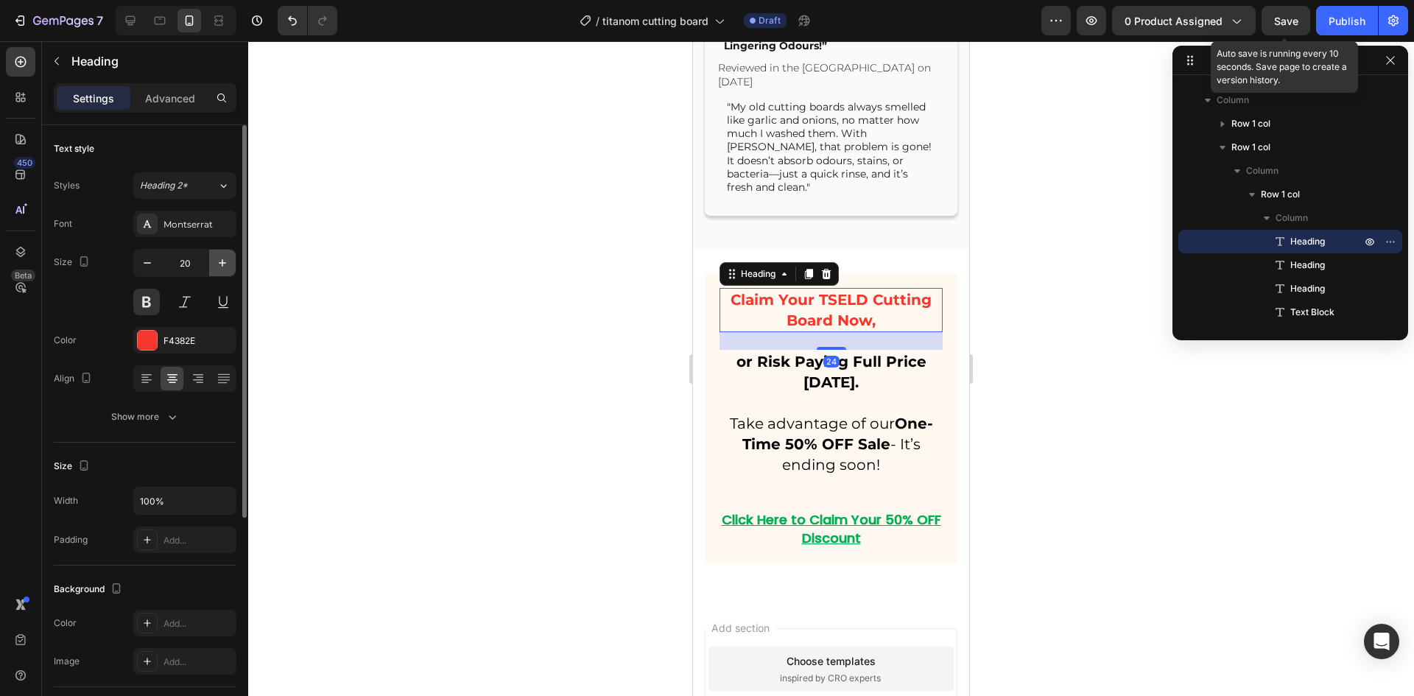
click at [225, 262] on icon "button" at bounding box center [222, 262] width 15 height 15
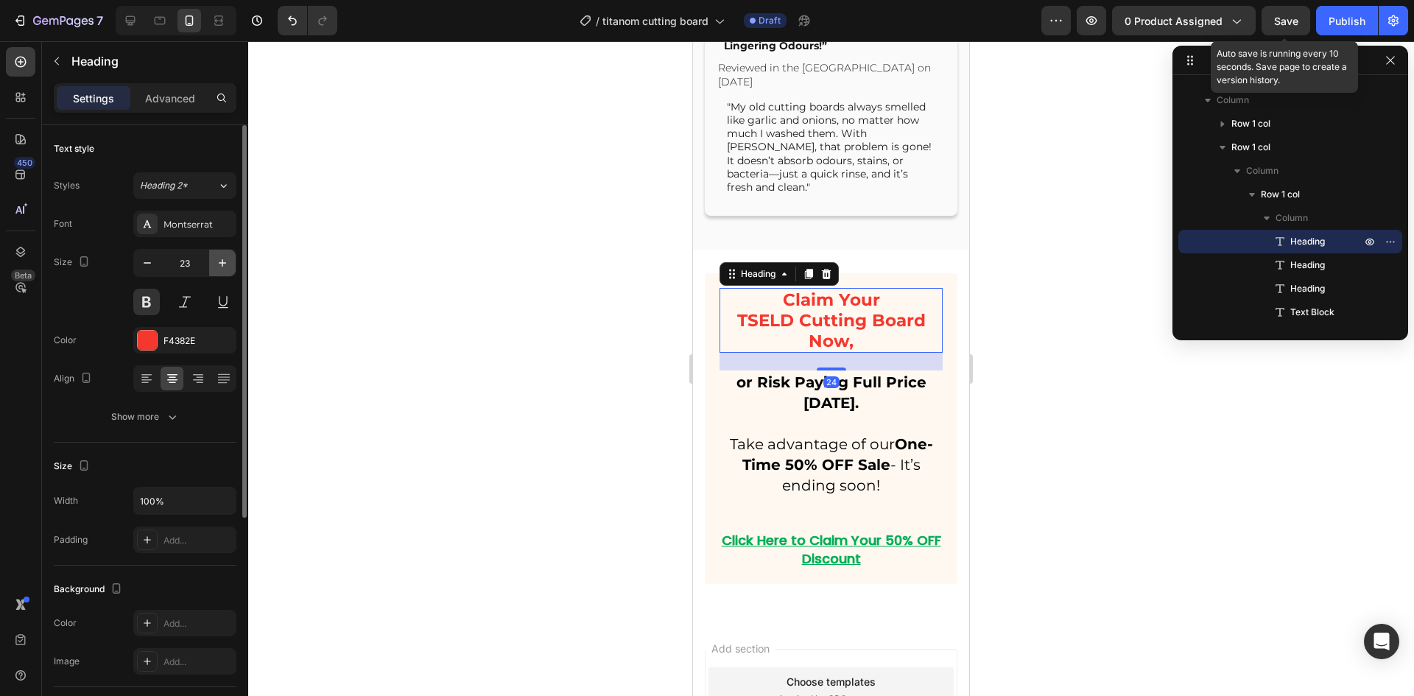
click at [225, 262] on icon "button" at bounding box center [222, 262] width 15 height 15
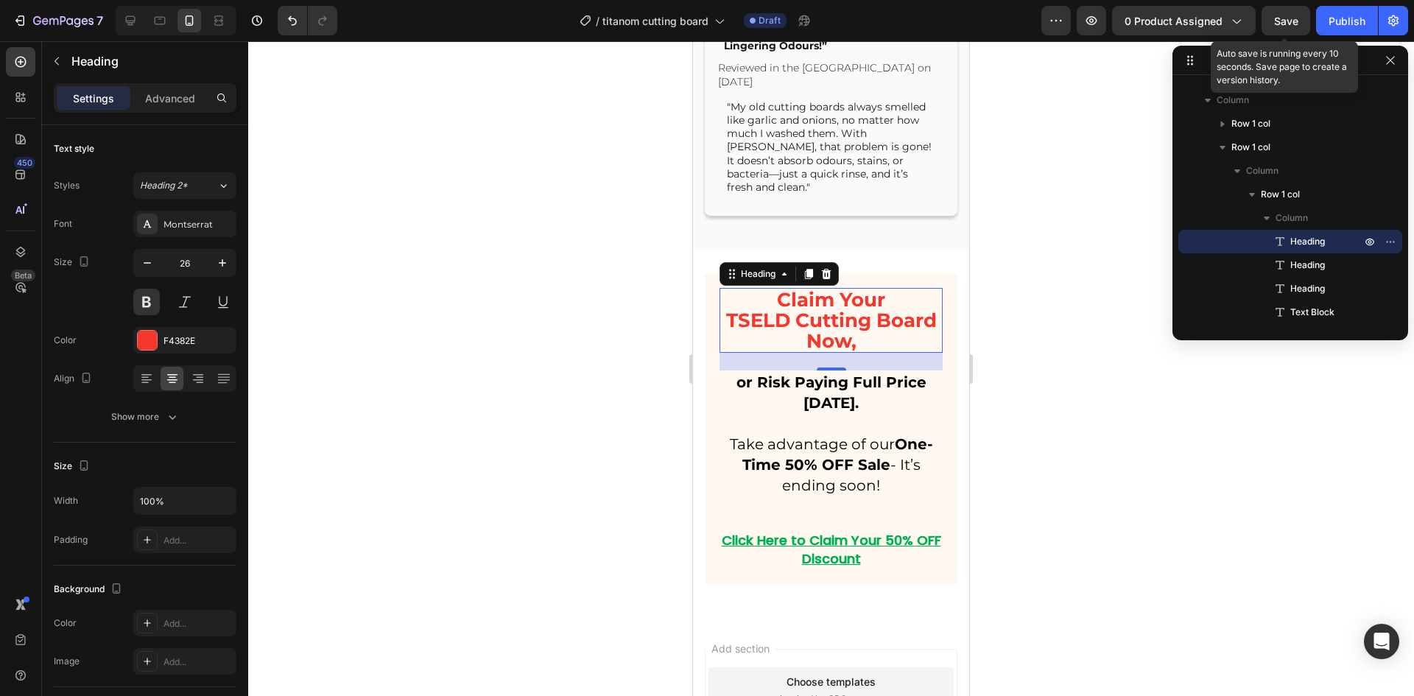
type input "27"
click at [863, 442] on p "Take advantage of our One-Time 50% OFF Sale - It’s ending soon!" at bounding box center [831, 465] width 220 height 62
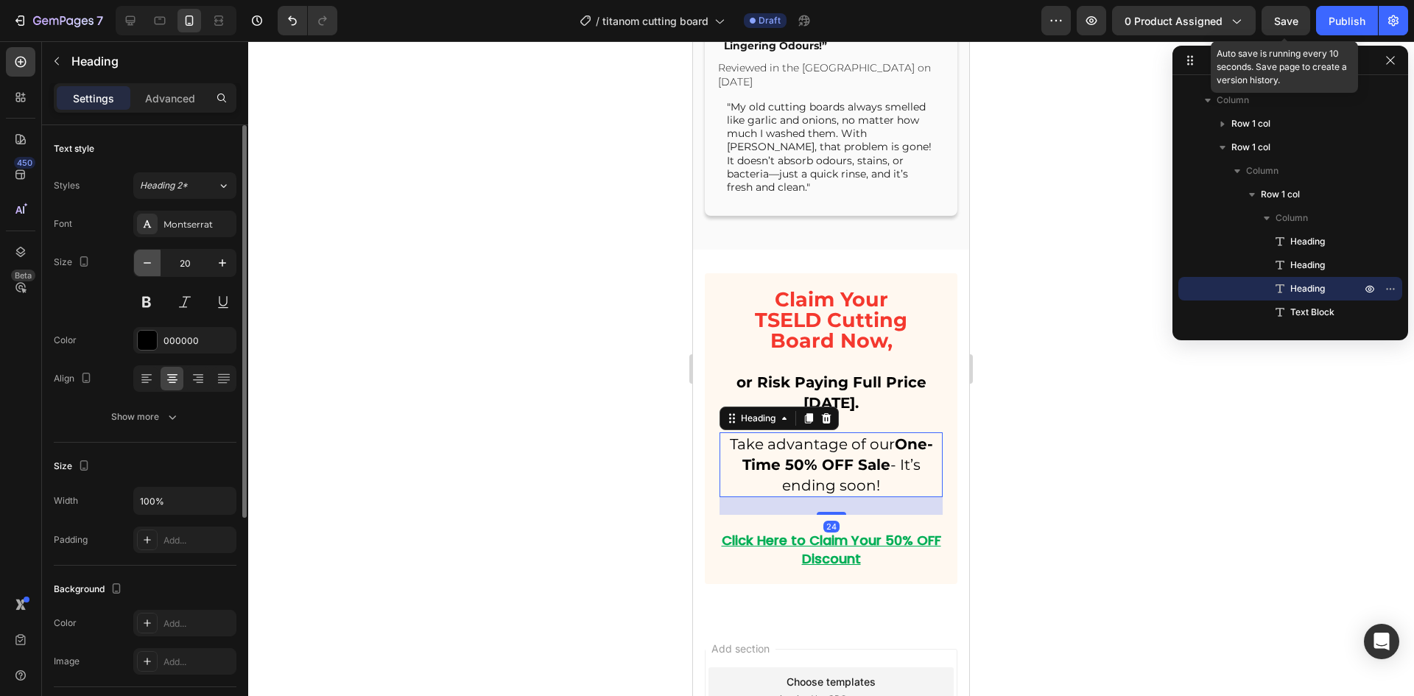
click at [149, 263] on icon "button" at bounding box center [147, 262] width 7 height 1
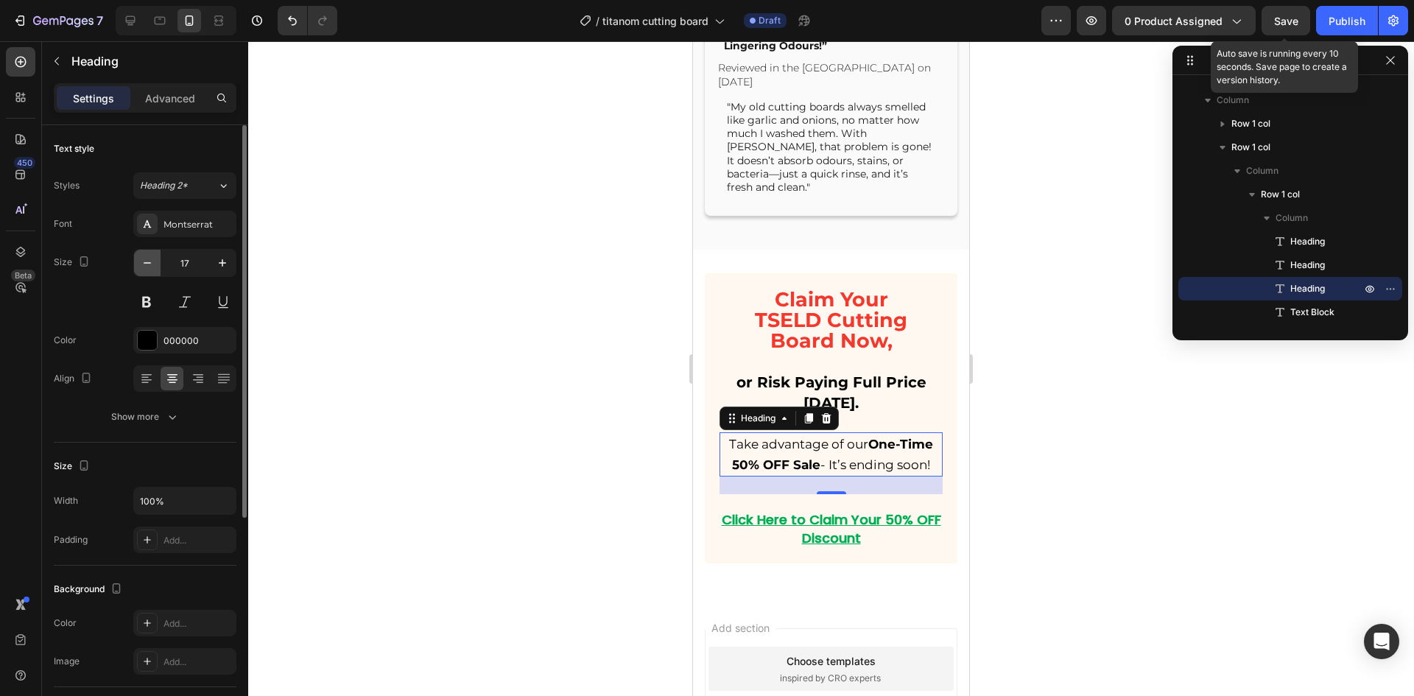
click at [149, 263] on icon "button" at bounding box center [147, 262] width 7 height 1
type input "16"
click at [885, 532] on p "Click Here to Claim Your 50% OFF Discount" at bounding box center [831, 528] width 220 height 37
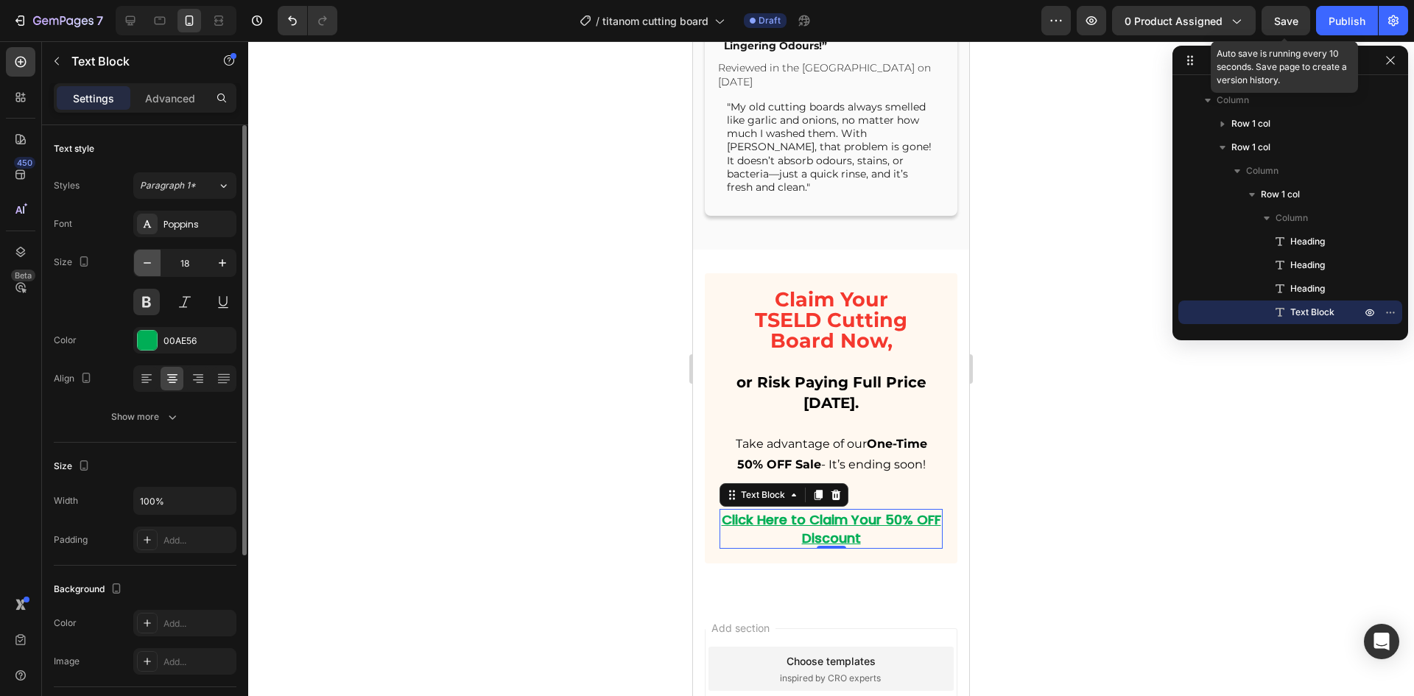
click at [148, 261] on icon "button" at bounding box center [147, 262] width 15 height 15
drag, startPoint x: 127, startPoint y: 16, endPoint x: 165, endPoint y: 12, distance: 38.5
click at [127, 18] on icon at bounding box center [131, 21] width 10 height 10
type input "30"
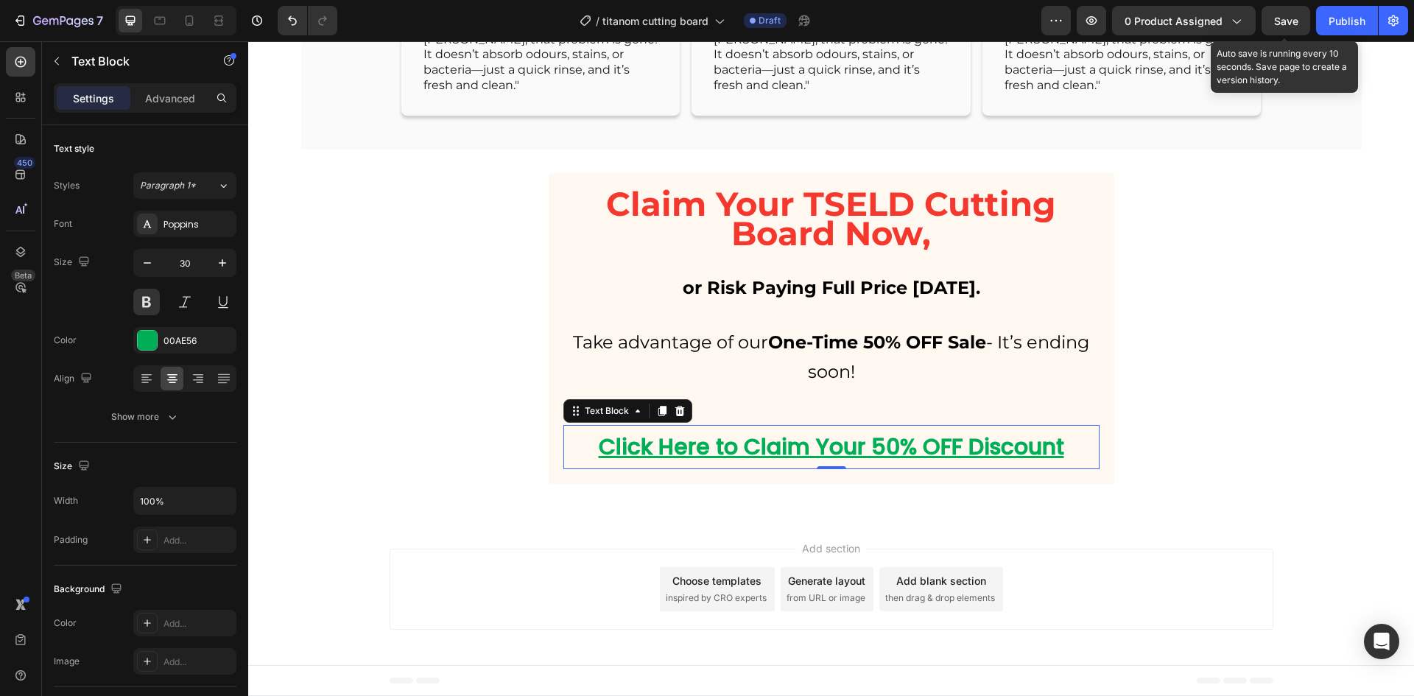
scroll to position [7620, 0]
click at [1298, 22] on span "Save" at bounding box center [1286, 21] width 24 height 13
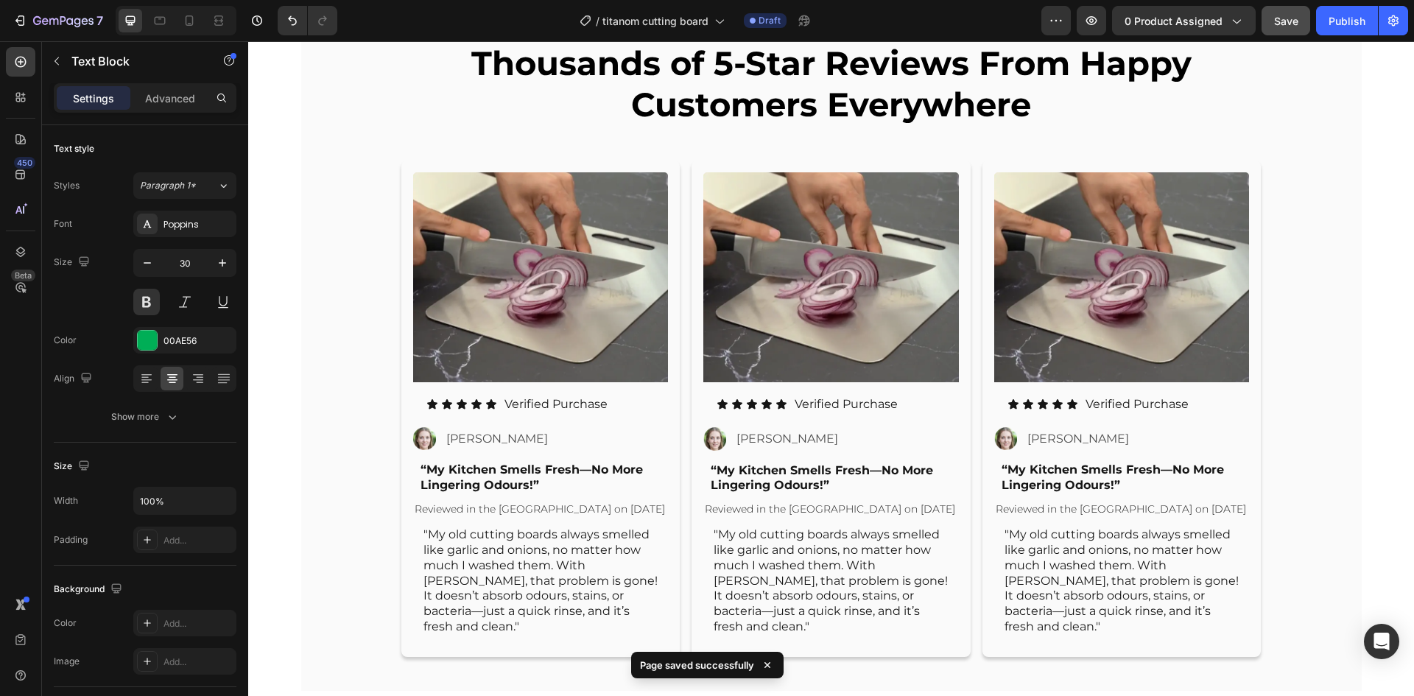
scroll to position [7006, 0]
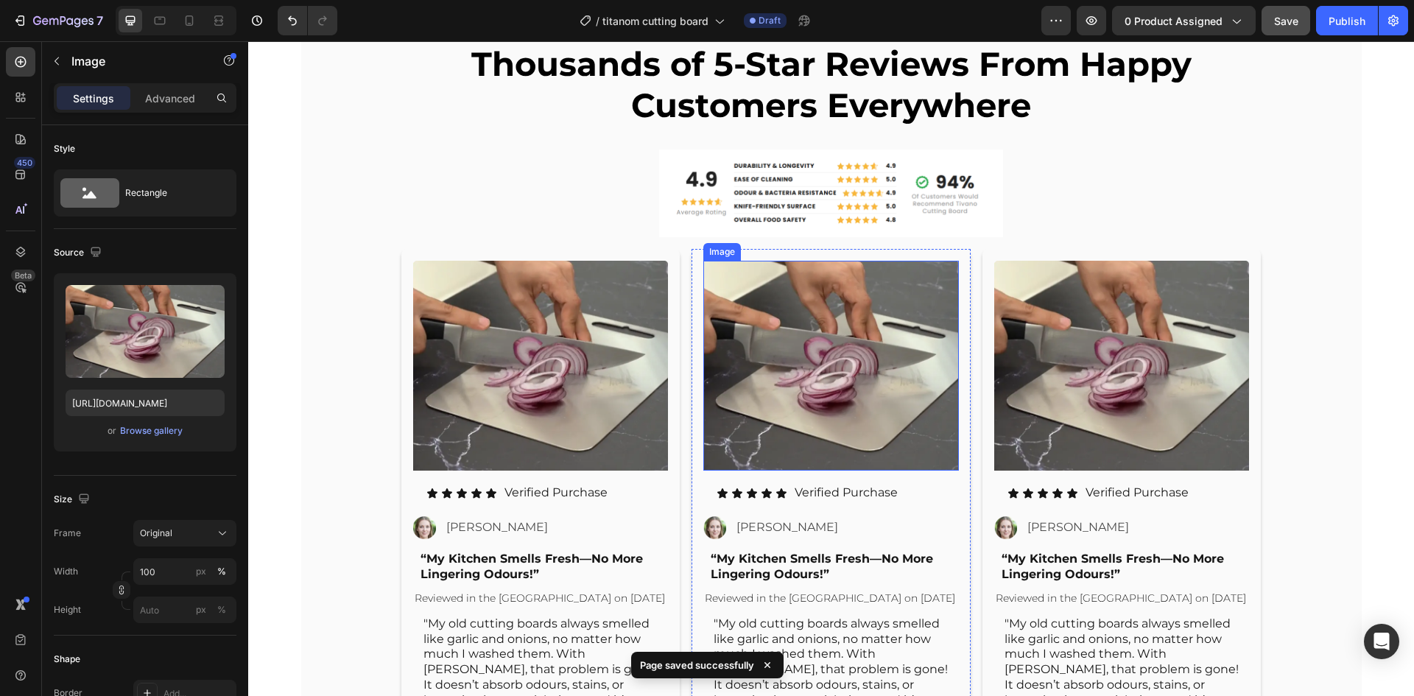
click at [841, 325] on img at bounding box center [830, 366] width 255 height 210
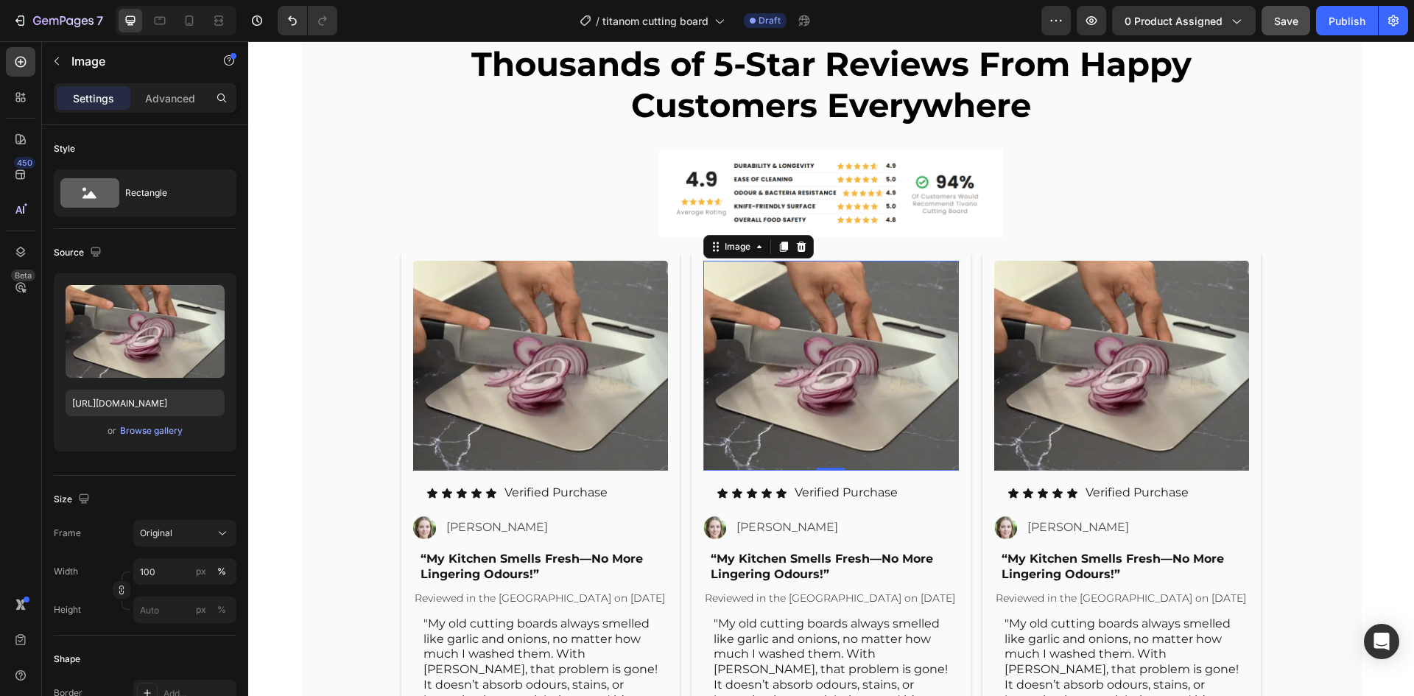
click at [819, 359] on img at bounding box center [830, 366] width 255 height 210
click at [156, 400] on input "[URL][DOMAIN_NAME]" at bounding box center [145, 402] width 159 height 27
paste input "2"
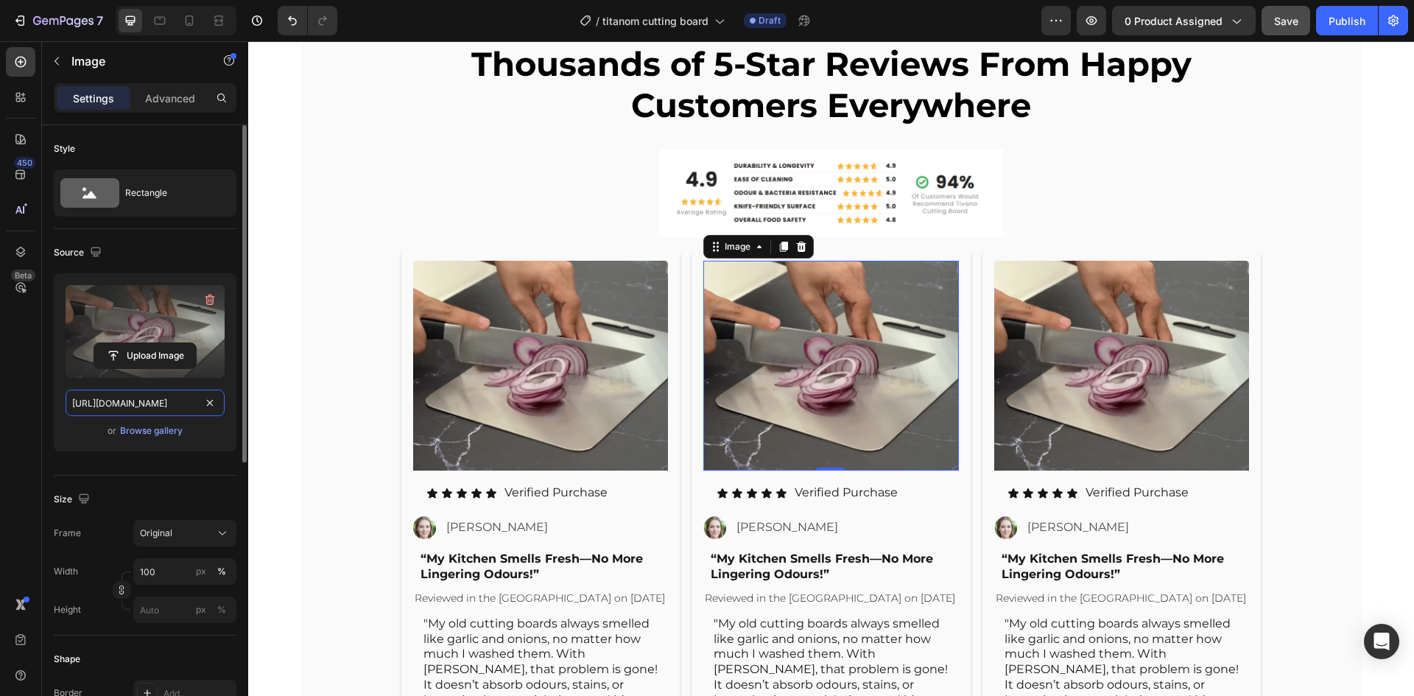
scroll to position [0, 308]
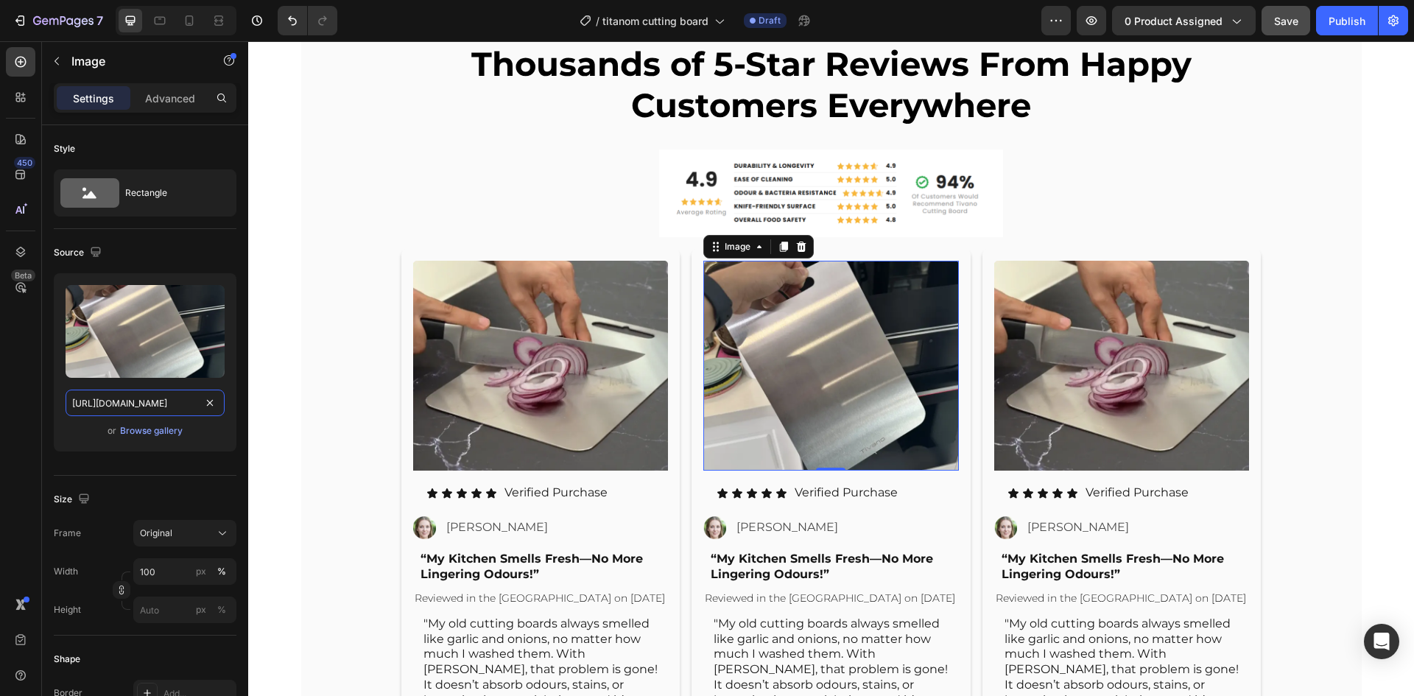
type input "[URL][DOMAIN_NAME]"
click at [761, 530] on p "[PERSON_NAME]" at bounding box center [790, 527] width 108 height 21
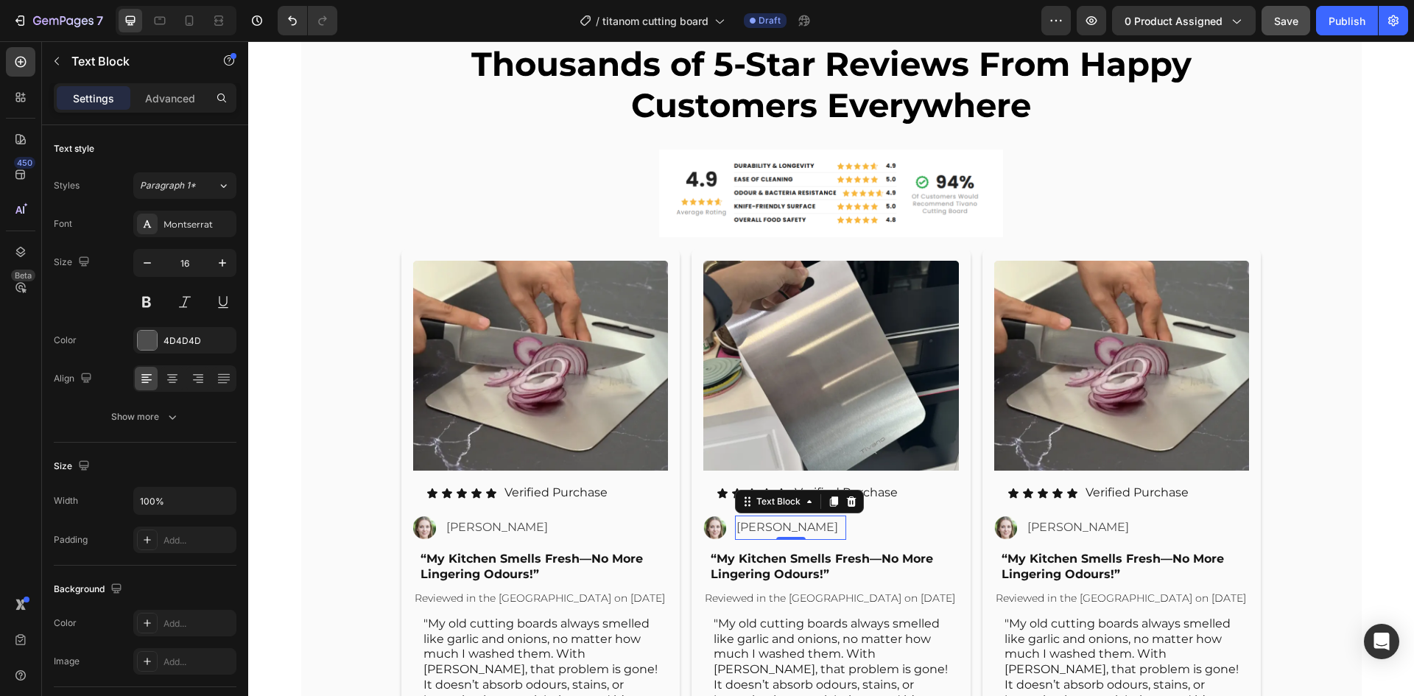
click at [761, 530] on p "[PERSON_NAME]" at bounding box center [790, 527] width 108 height 21
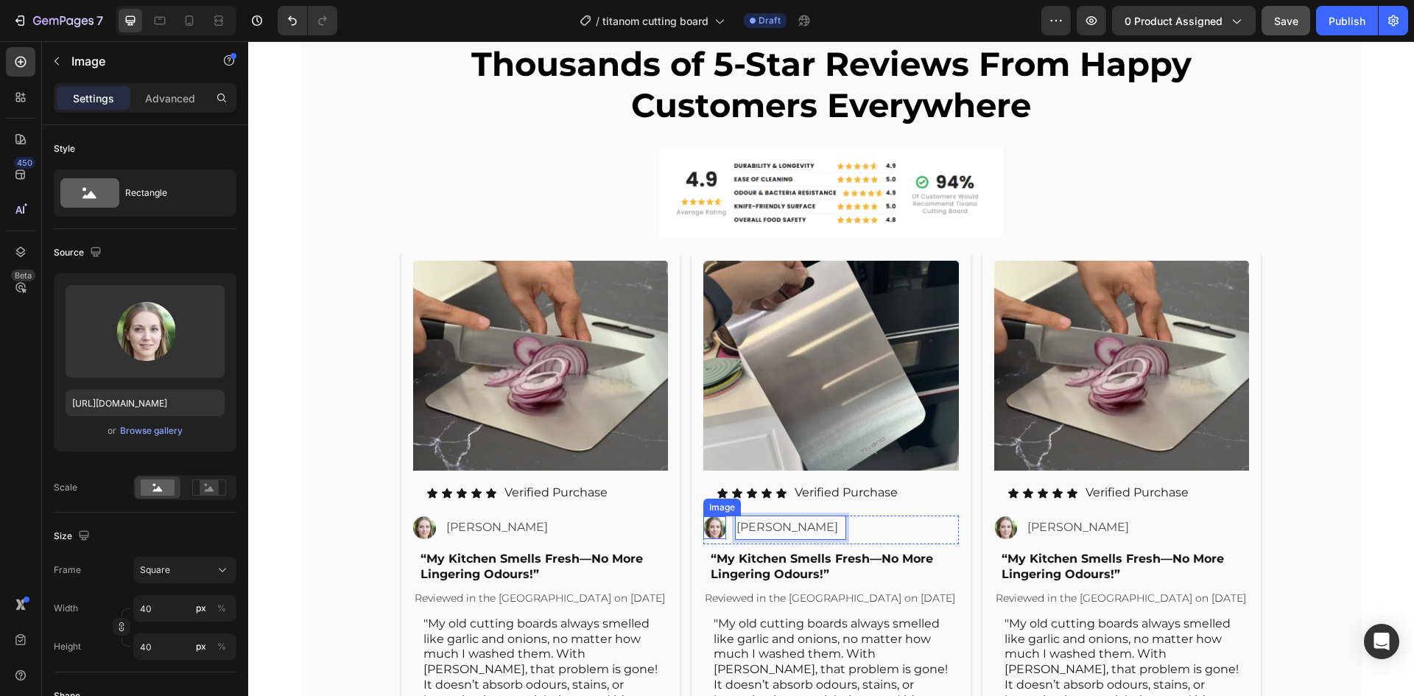
click at [703, 531] on img at bounding box center [714, 527] width 23 height 23
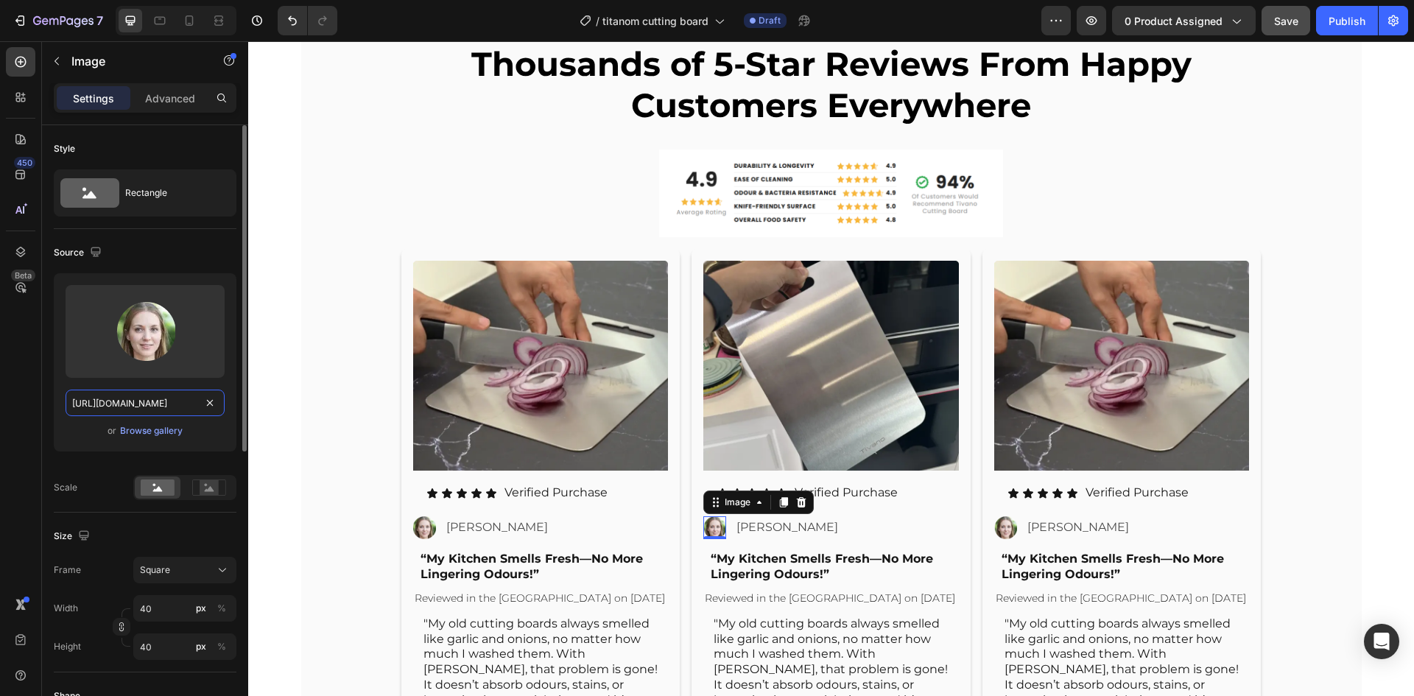
click at [159, 399] on input "[URL][DOMAIN_NAME]" at bounding box center [145, 402] width 159 height 27
paste input "2_png.webp?v=1756136222"
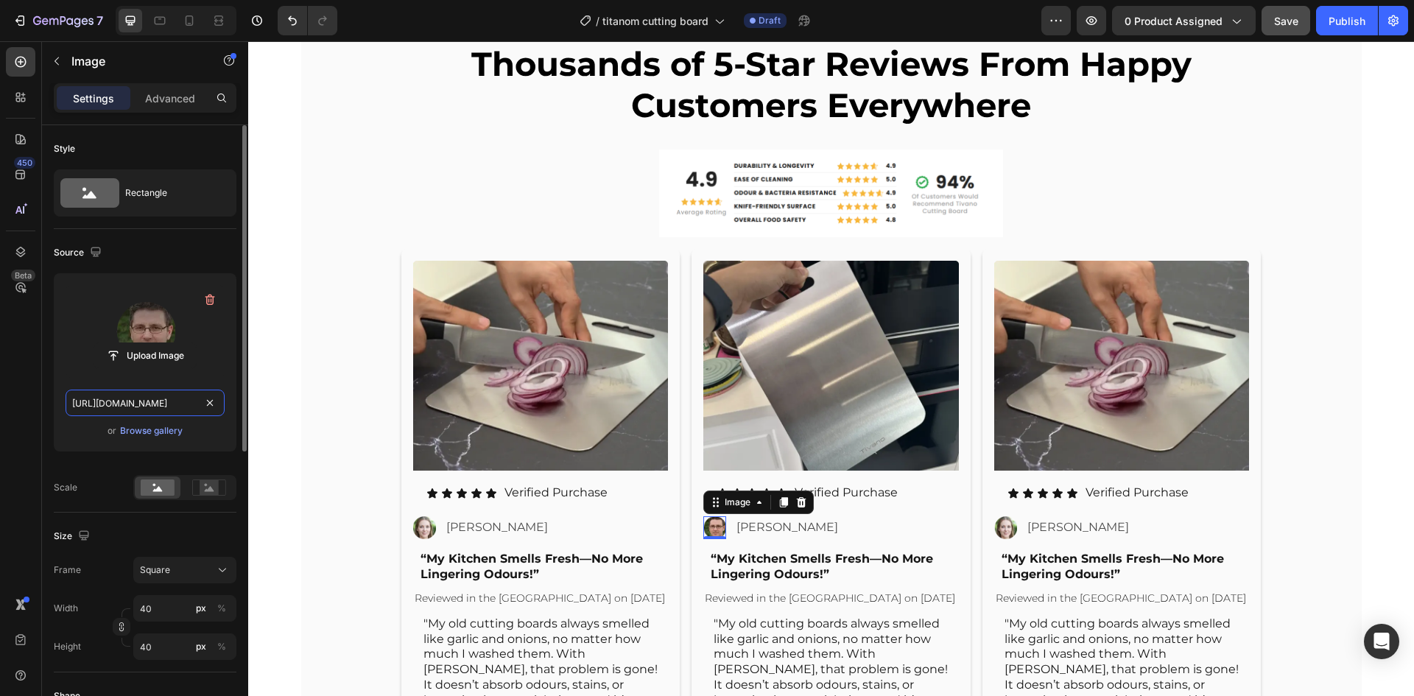
scroll to position [0, 308]
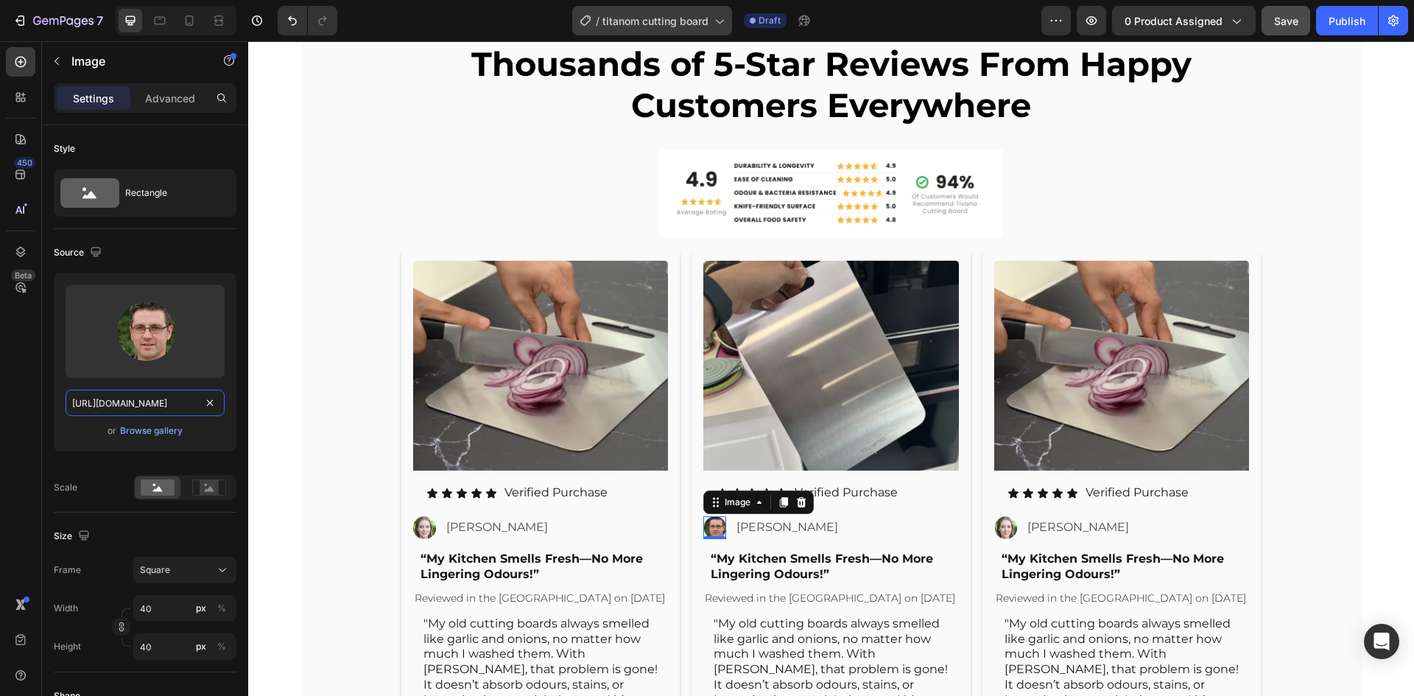
type input "[URL][DOMAIN_NAME]"
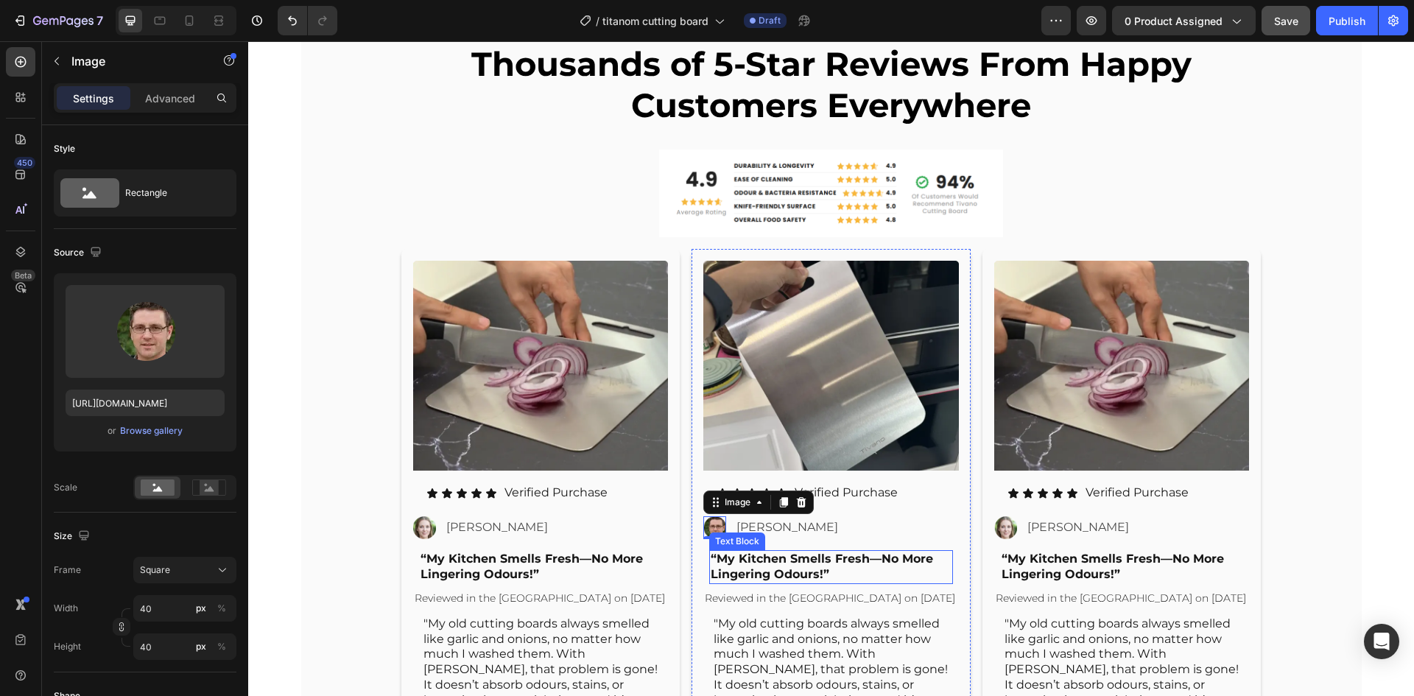
click at [774, 567] on p "“My Kitchen Smells Fresh—No More Lingering Odours!”" at bounding box center [830, 566] width 241 height 31
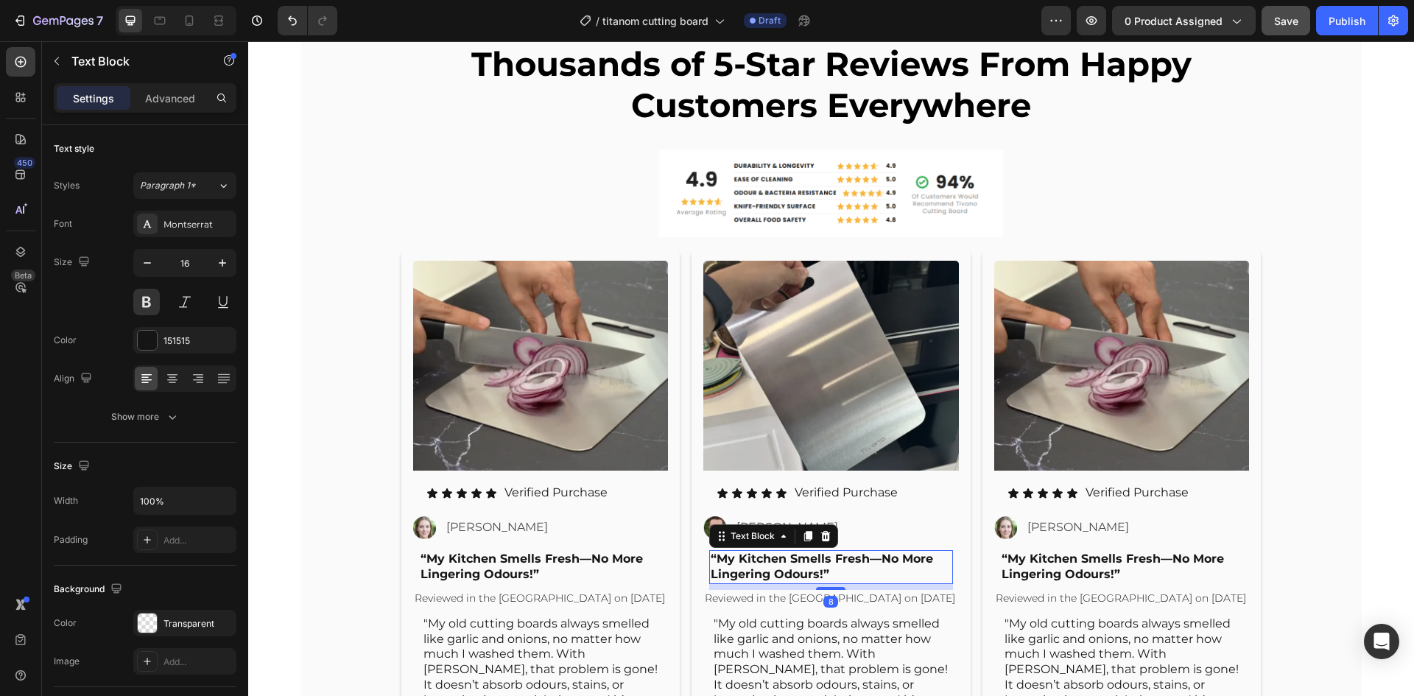
click at [774, 567] on p "“My Kitchen Smells Fresh—No More Lingering Odours!”" at bounding box center [830, 566] width 241 height 31
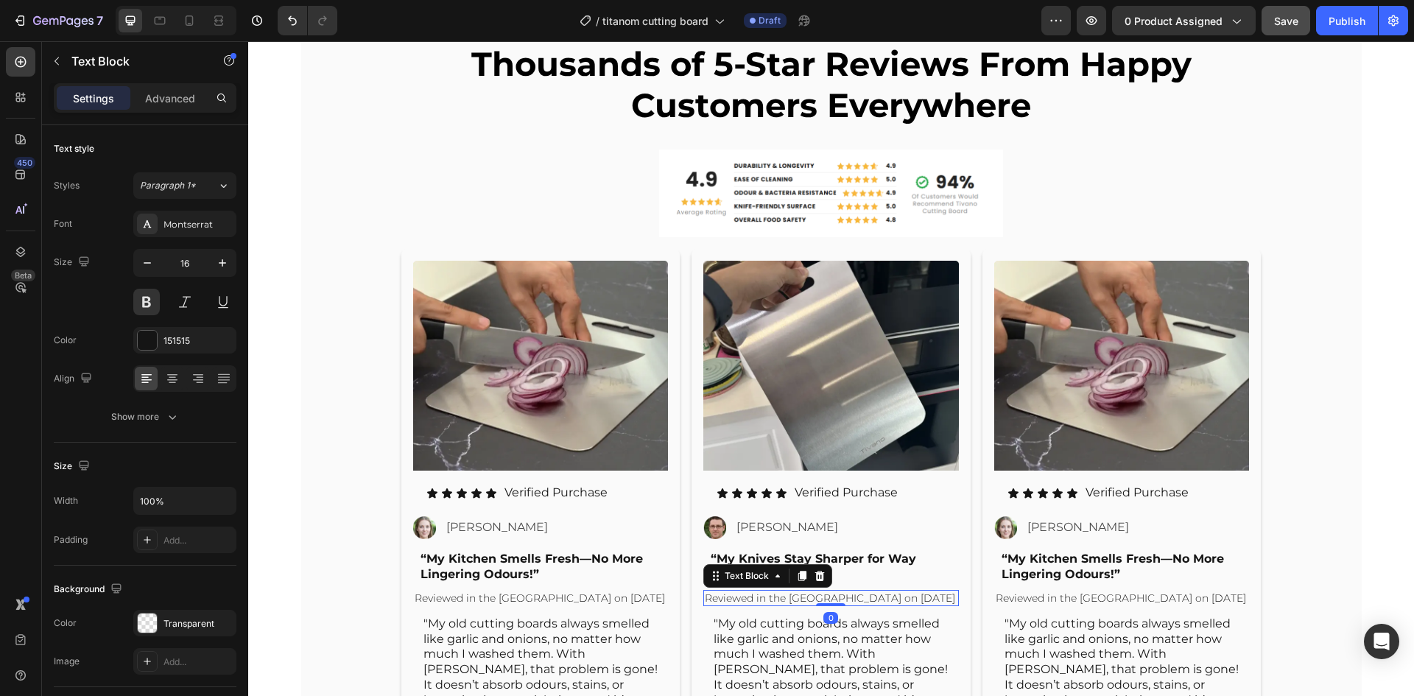
click at [802, 597] on p "Reviewed in the [GEOGRAPHIC_DATA] on [DATE]" at bounding box center [831, 597] width 253 height 13
click at [810, 646] on p ""My old cutting boards always smelled like garlic and onions, no matter how muc…" at bounding box center [830, 669] width 235 height 107
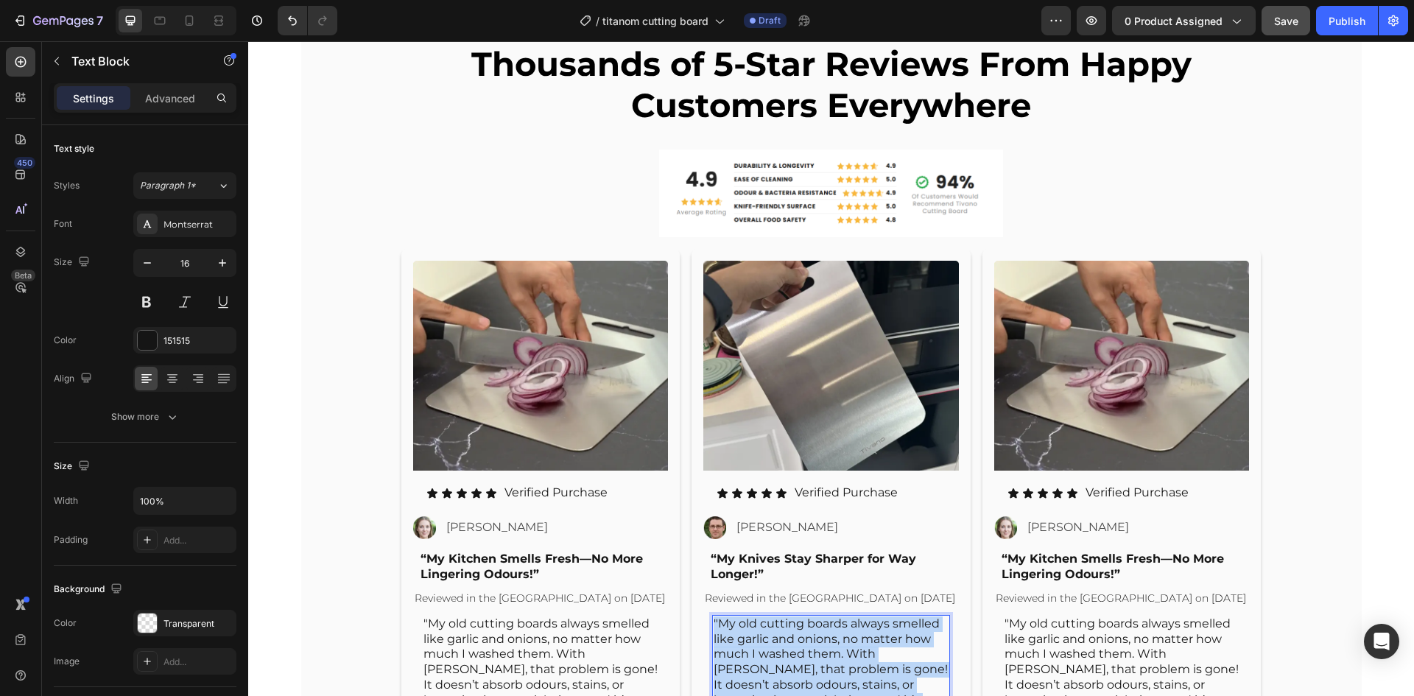
click at [810, 646] on p ""My old cutting boards always smelled like garlic and onions, no matter how muc…" at bounding box center [830, 669] width 235 height 107
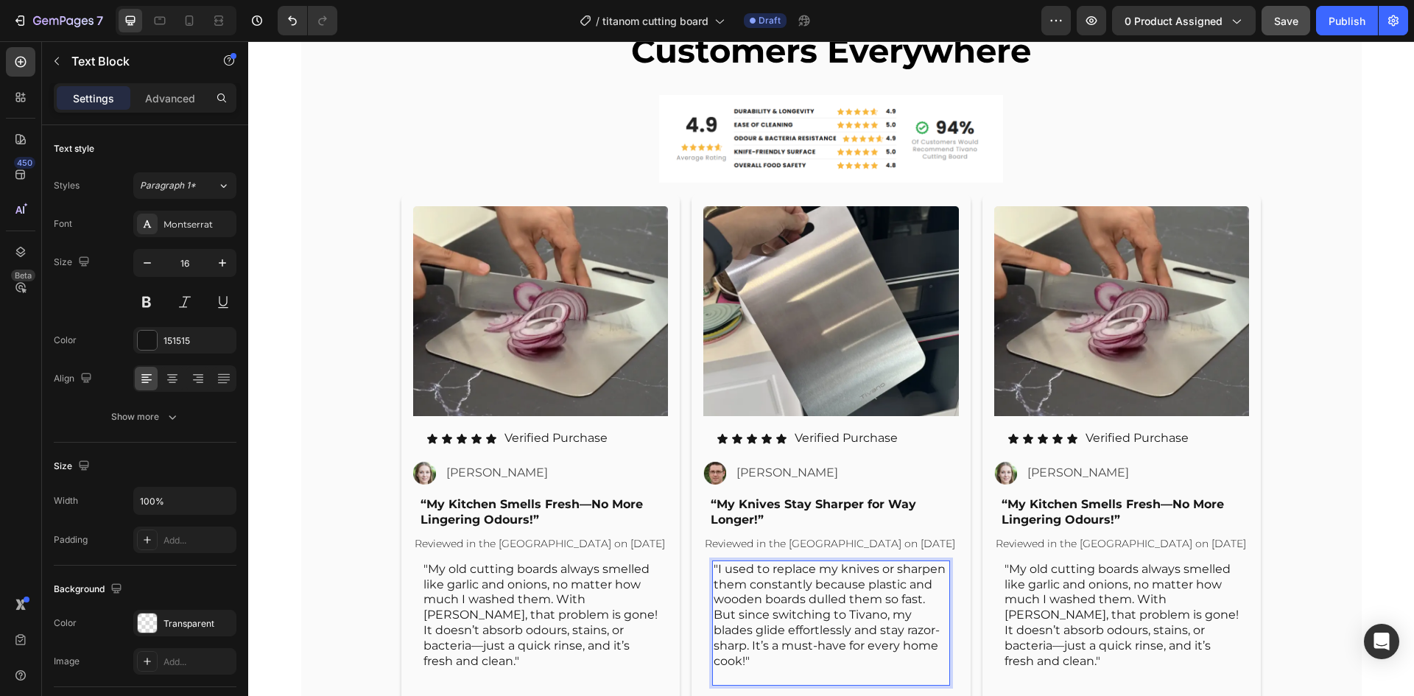
scroll to position [7062, 0]
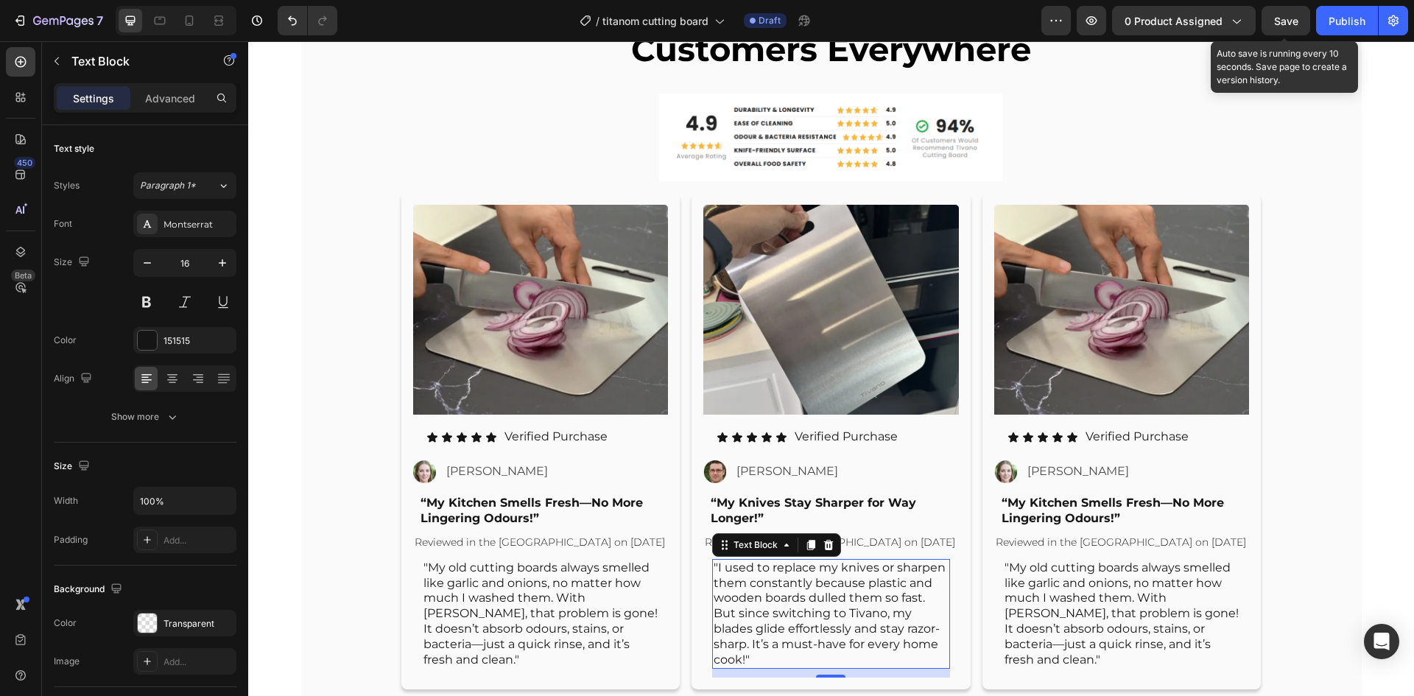
drag, startPoint x: 1277, startPoint y: 24, endPoint x: 1032, endPoint y: 20, distance: 245.2
click at [1278, 24] on span "Save" at bounding box center [1286, 21] width 24 height 13
click at [1067, 615] on p ""My old cutting boards always smelled like garlic and onions, no matter how muc…" at bounding box center [1121, 613] width 235 height 107
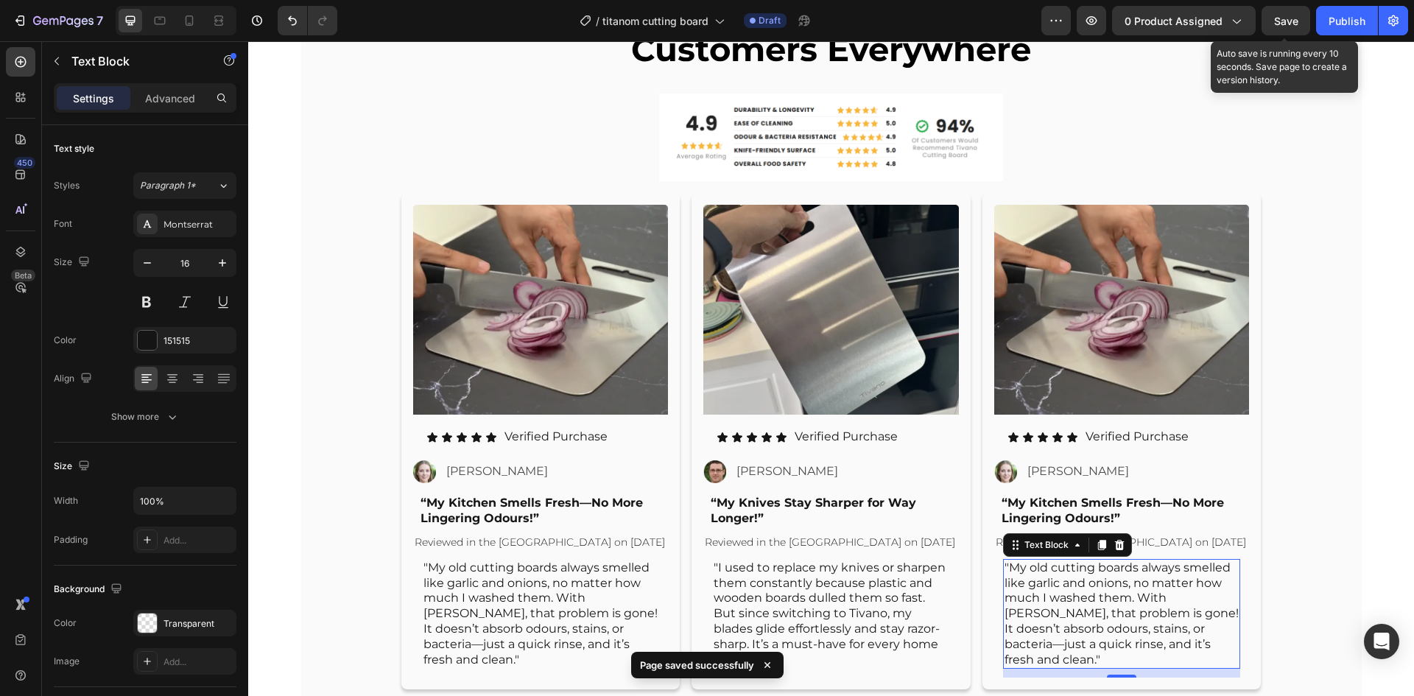
click at [1067, 615] on p ""My old cutting boards always smelled like garlic and onions, no matter how muc…" at bounding box center [1121, 613] width 235 height 107
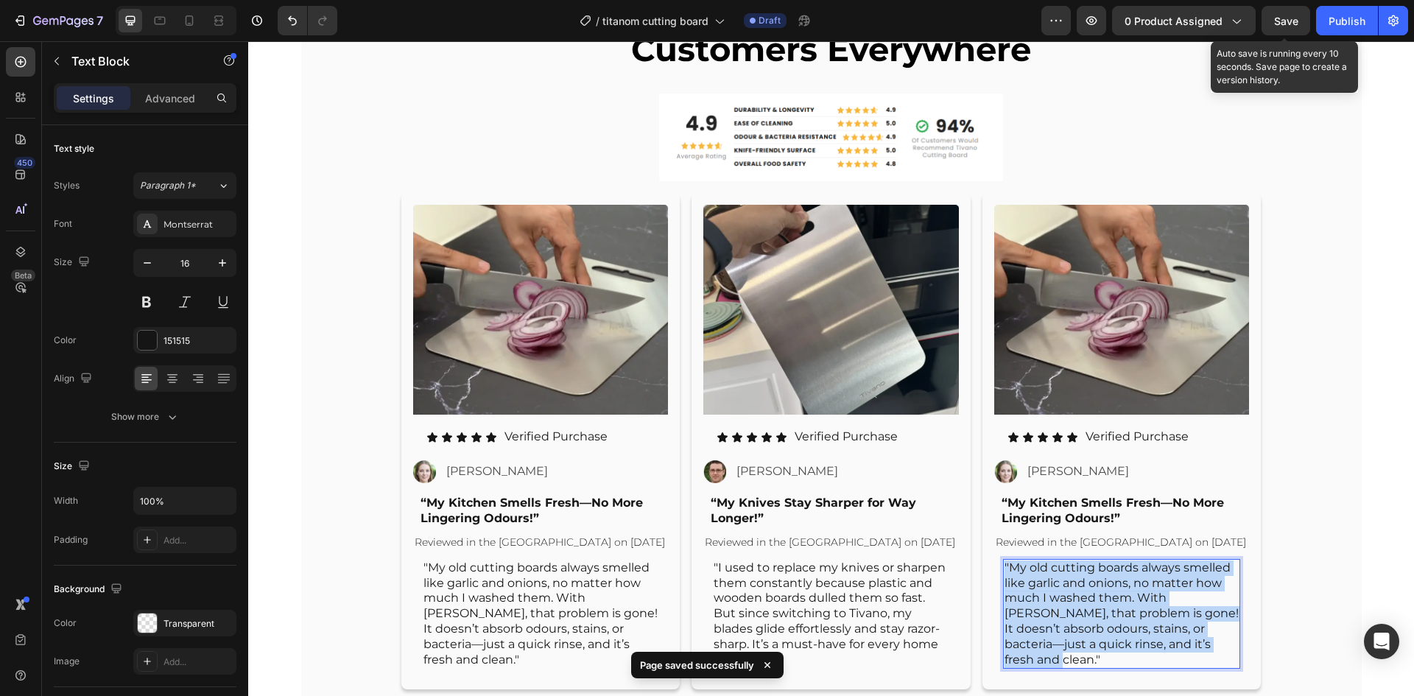
click at [1067, 615] on p ""My old cutting boards always smelled like garlic and onions, no matter how muc…" at bounding box center [1121, 613] width 235 height 107
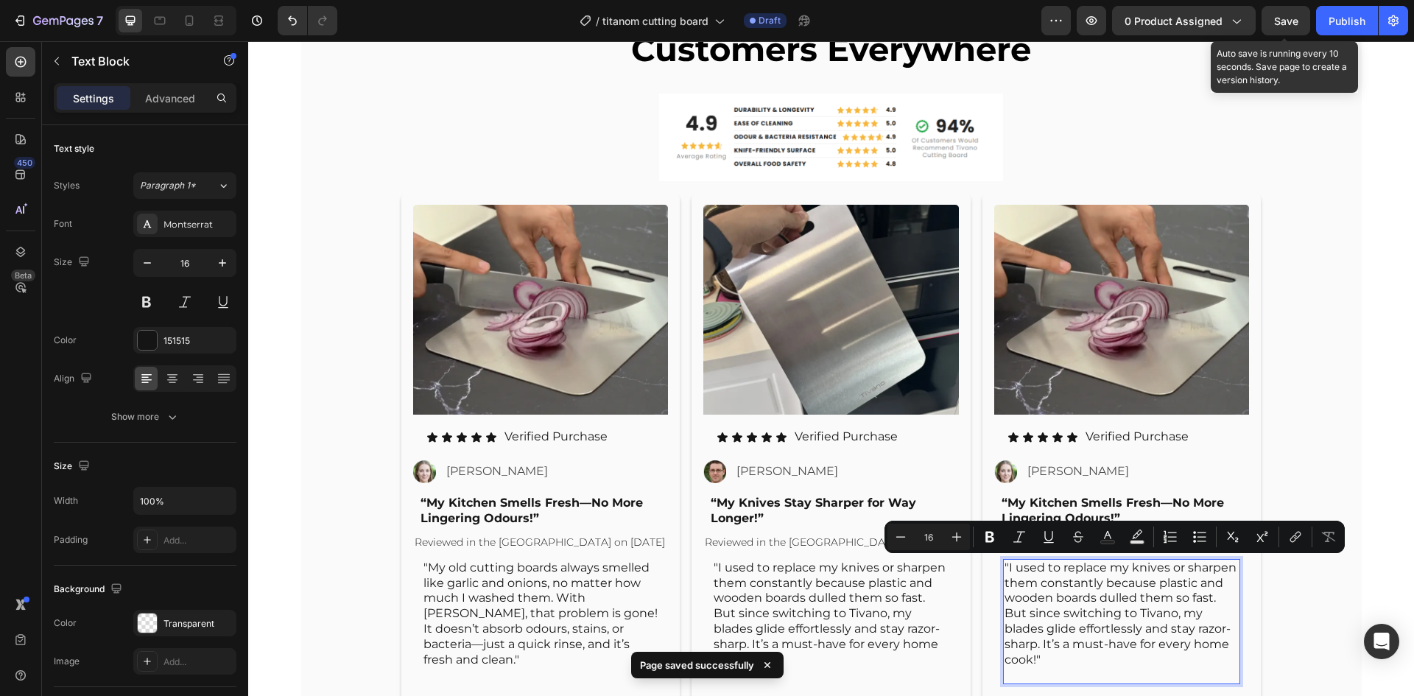
scroll to position [7063, 0]
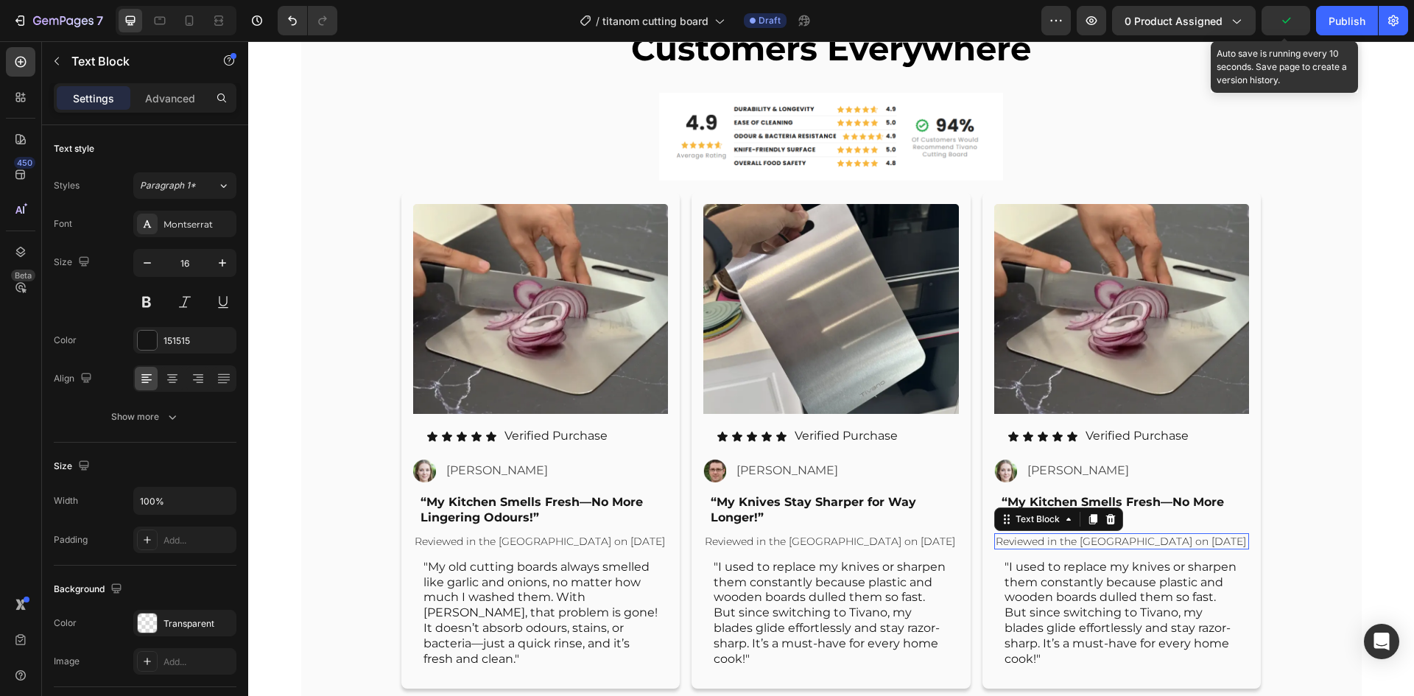
click at [1070, 540] on p "Reviewed in the [GEOGRAPHIC_DATA] on [DATE]" at bounding box center [1121, 540] width 253 height 13
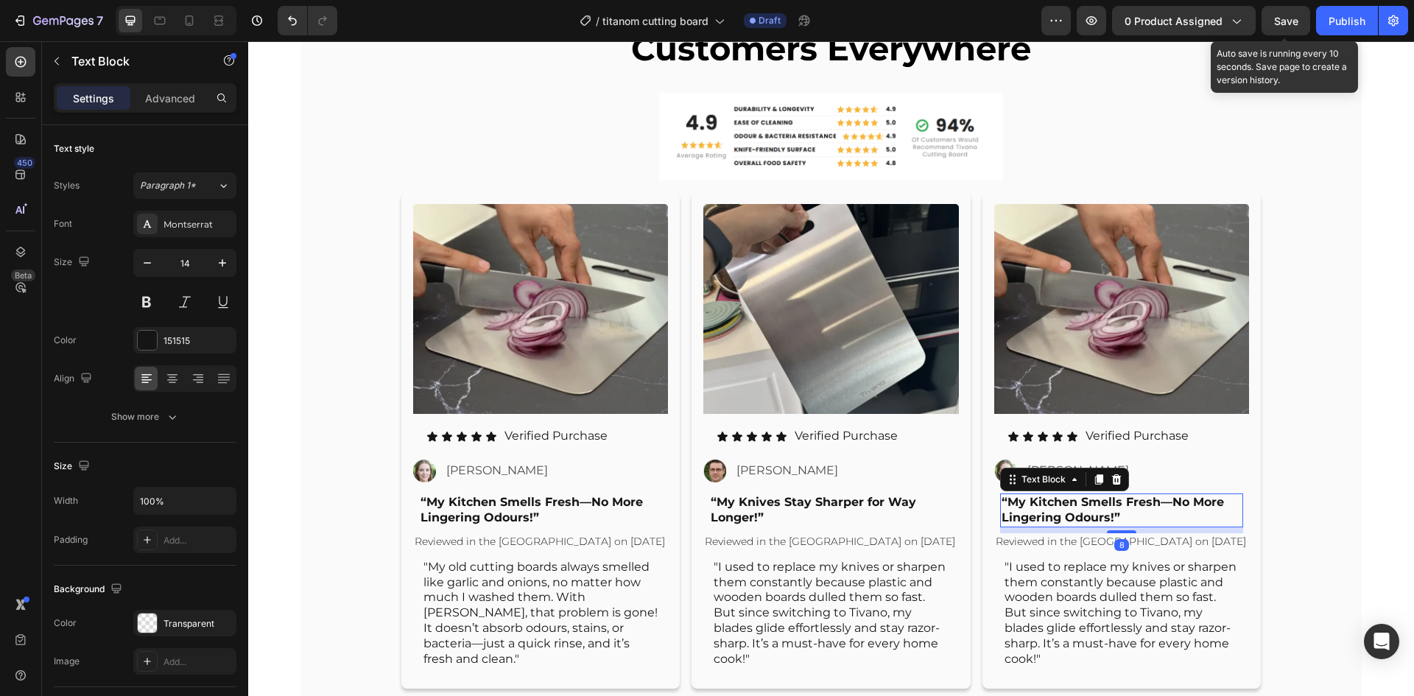
click at [1060, 507] on p "“My Kitchen Smells Fresh—No More Lingering Odours!”" at bounding box center [1121, 510] width 241 height 31
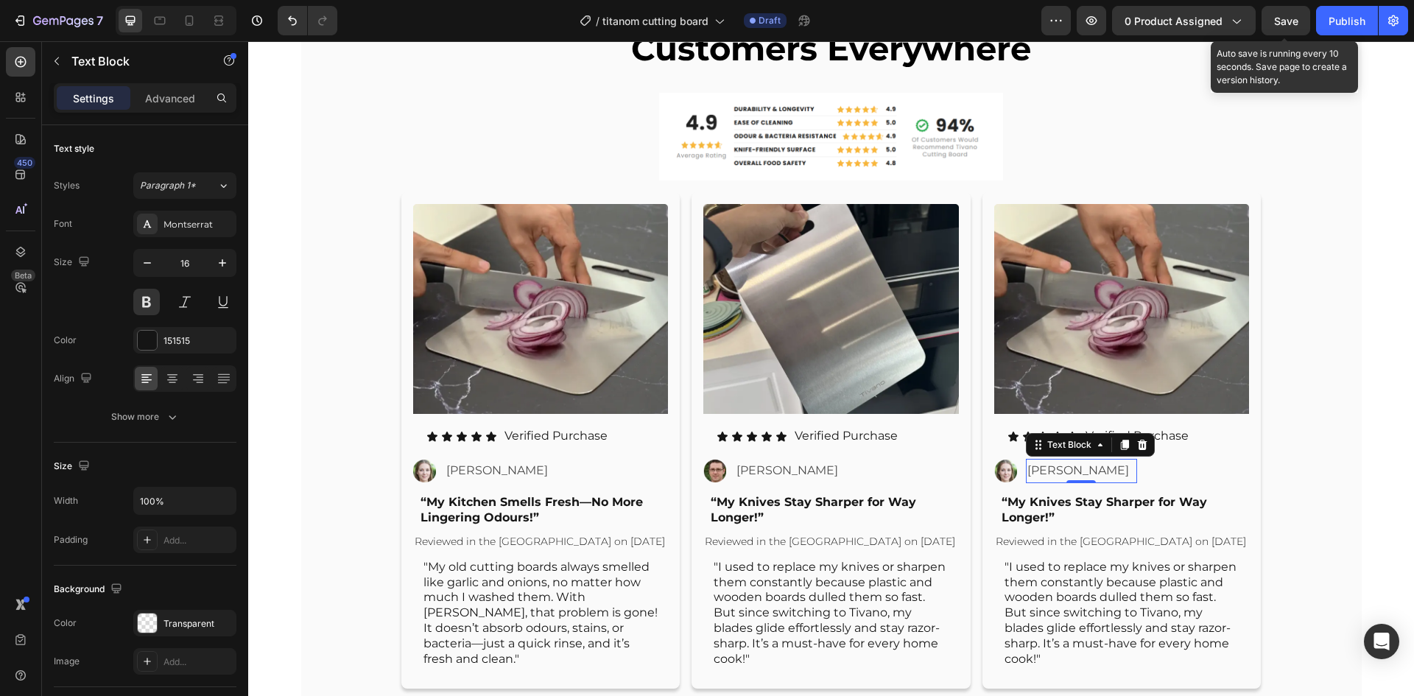
click at [1048, 470] on p "[PERSON_NAME]" at bounding box center [1081, 470] width 108 height 21
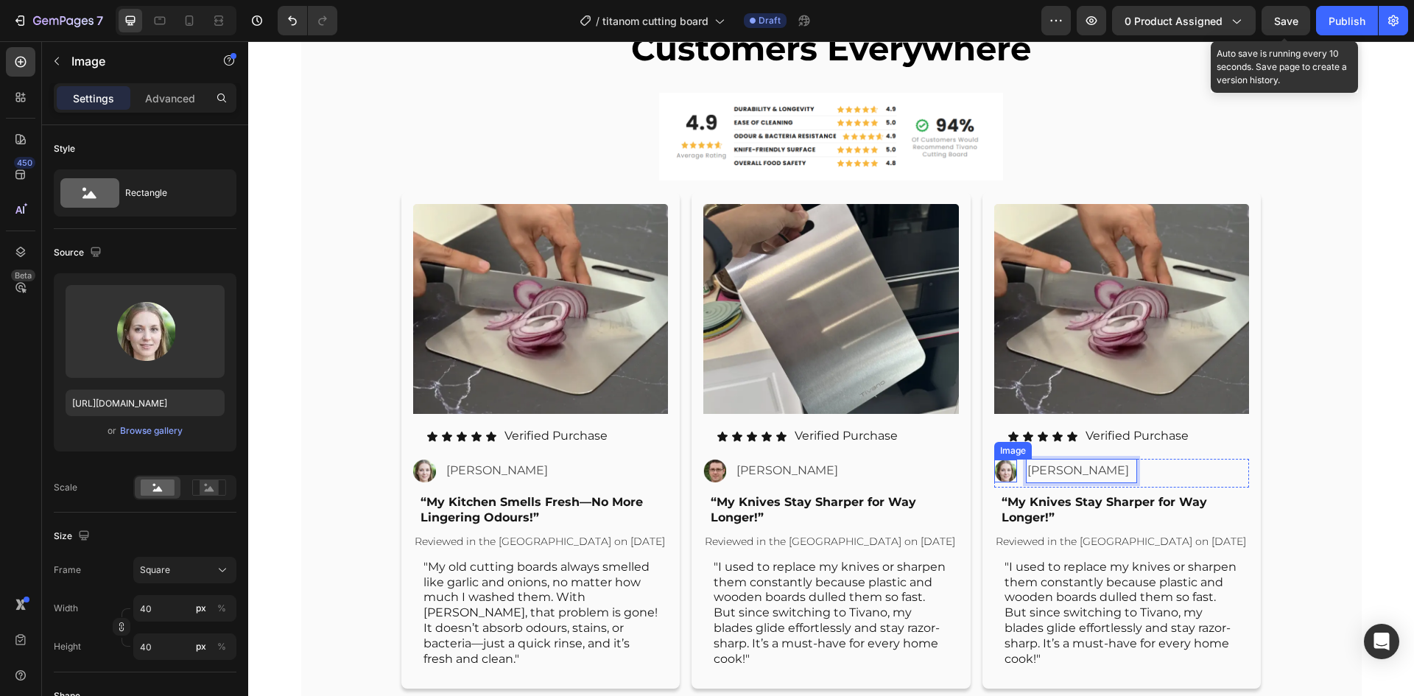
click at [997, 473] on img at bounding box center [1005, 470] width 23 height 23
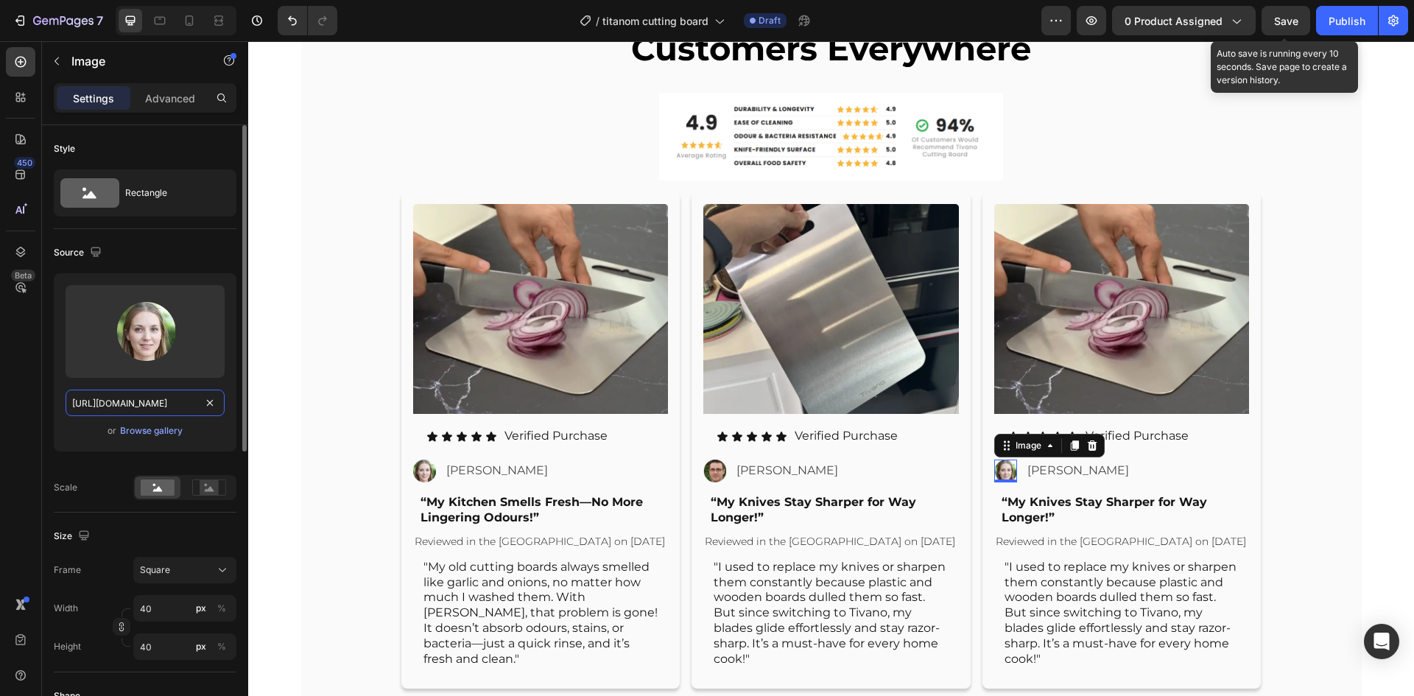
click at [147, 399] on input "[URL][DOMAIN_NAME]" at bounding box center [145, 402] width 159 height 27
paste input "3_png.webp?v=1756136222"
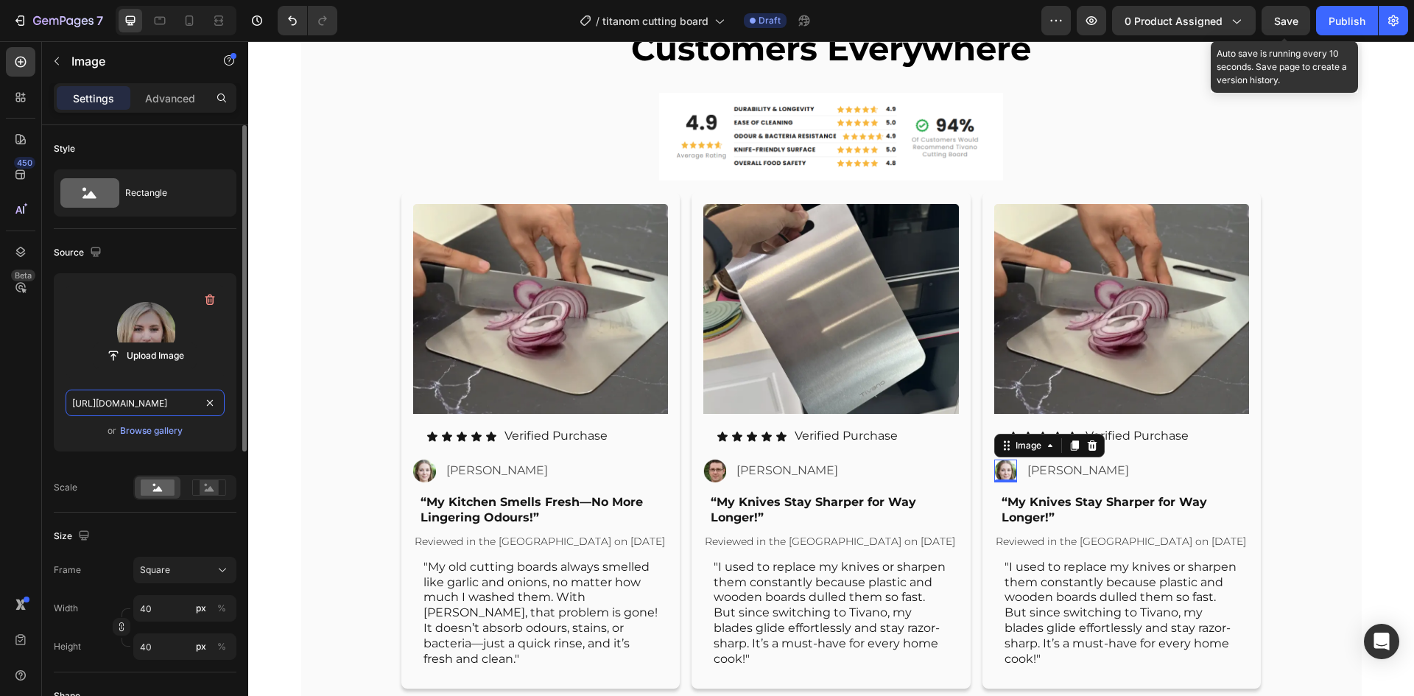
scroll to position [0, 308]
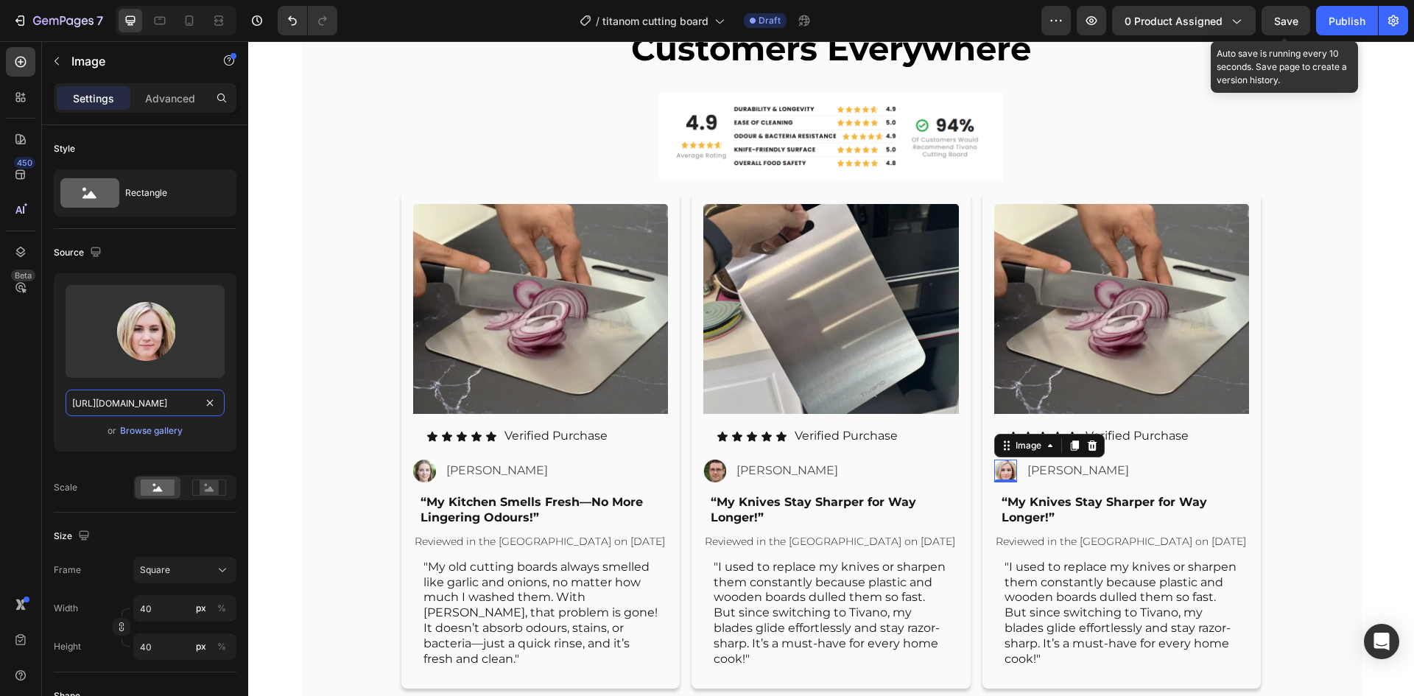
type input "[URL][DOMAIN_NAME]"
click at [1048, 311] on img at bounding box center [1121, 309] width 255 height 210
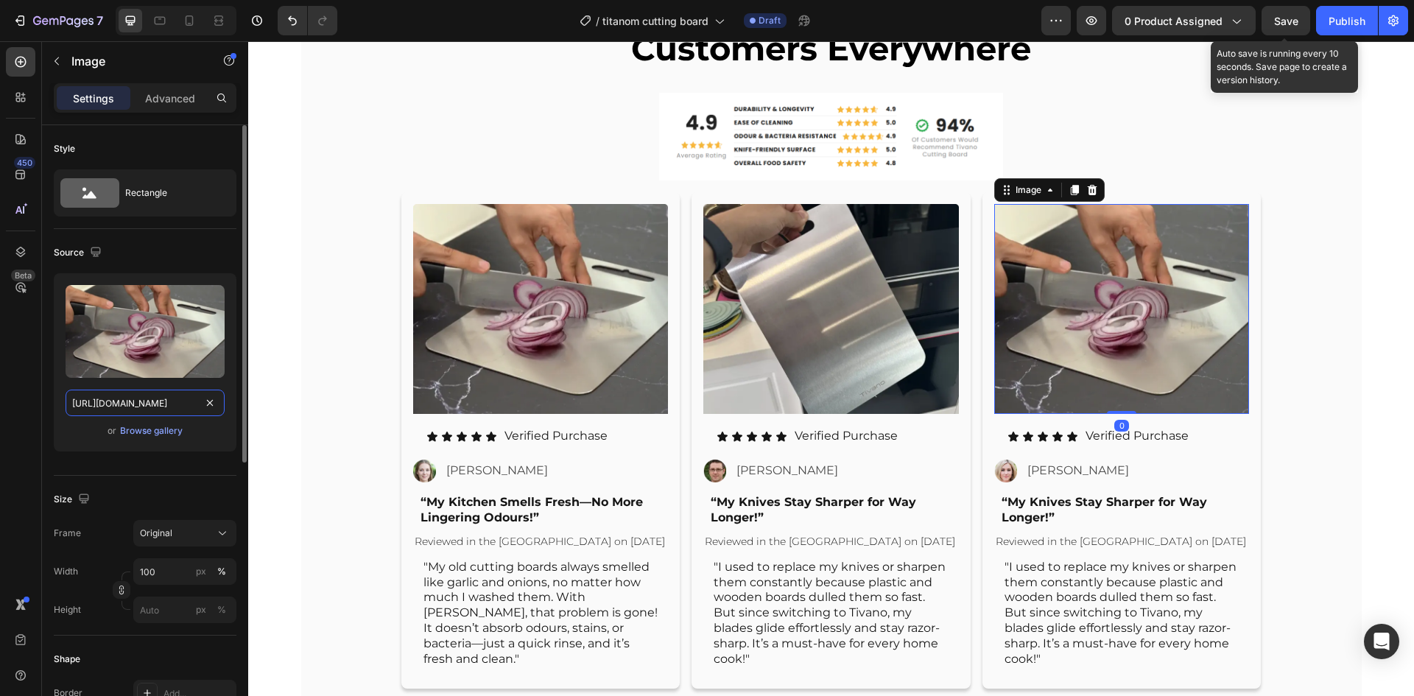
click at [166, 400] on input "[URL][DOMAIN_NAME]" at bounding box center [145, 402] width 159 height 27
paste input "3"
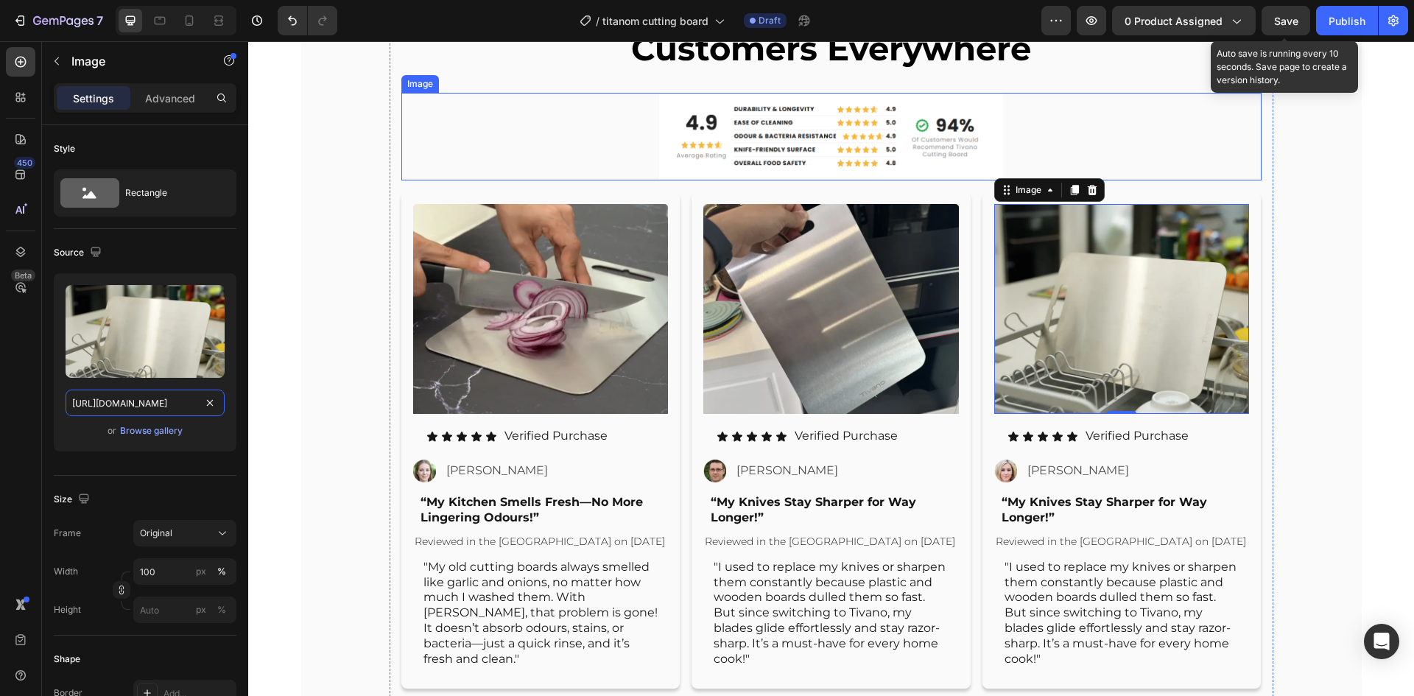
scroll to position [0, 308]
type input "[URL][DOMAIN_NAME]"
click at [928, 149] on img at bounding box center [831, 137] width 344 height 88
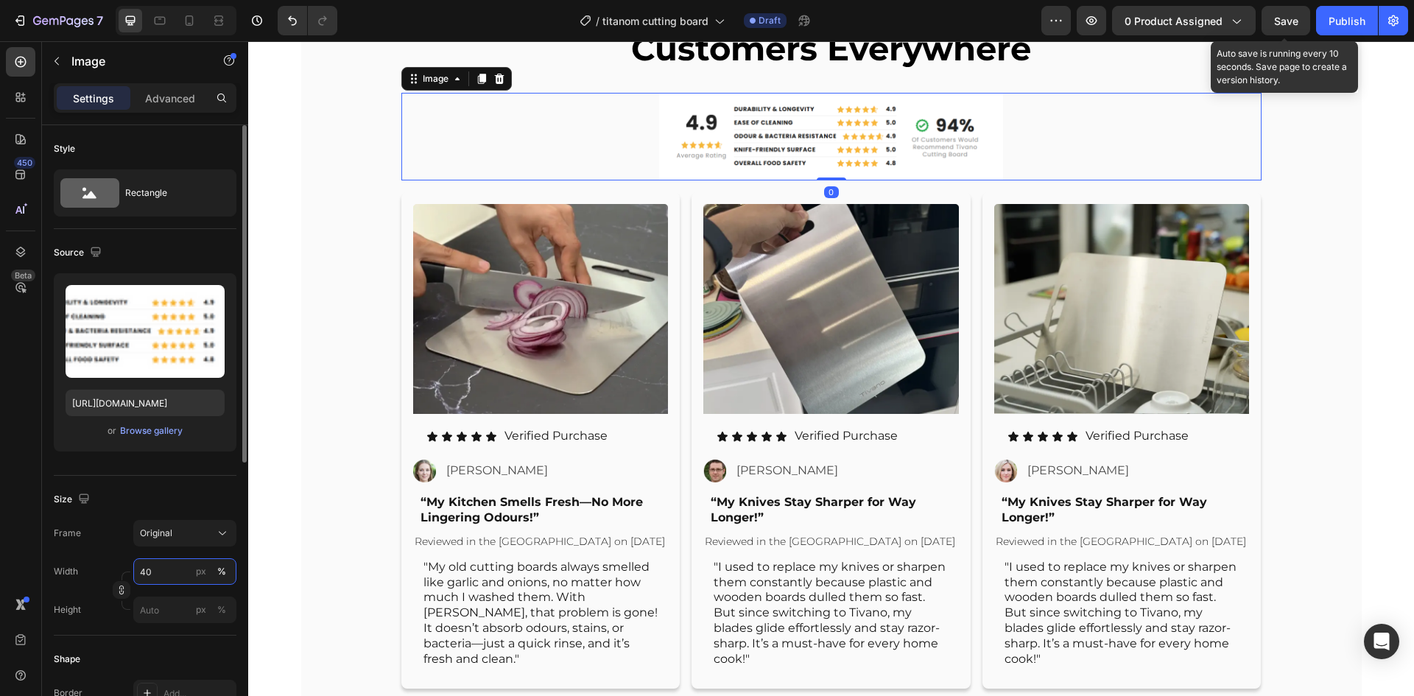
click at [183, 563] on input "40" at bounding box center [184, 571] width 103 height 27
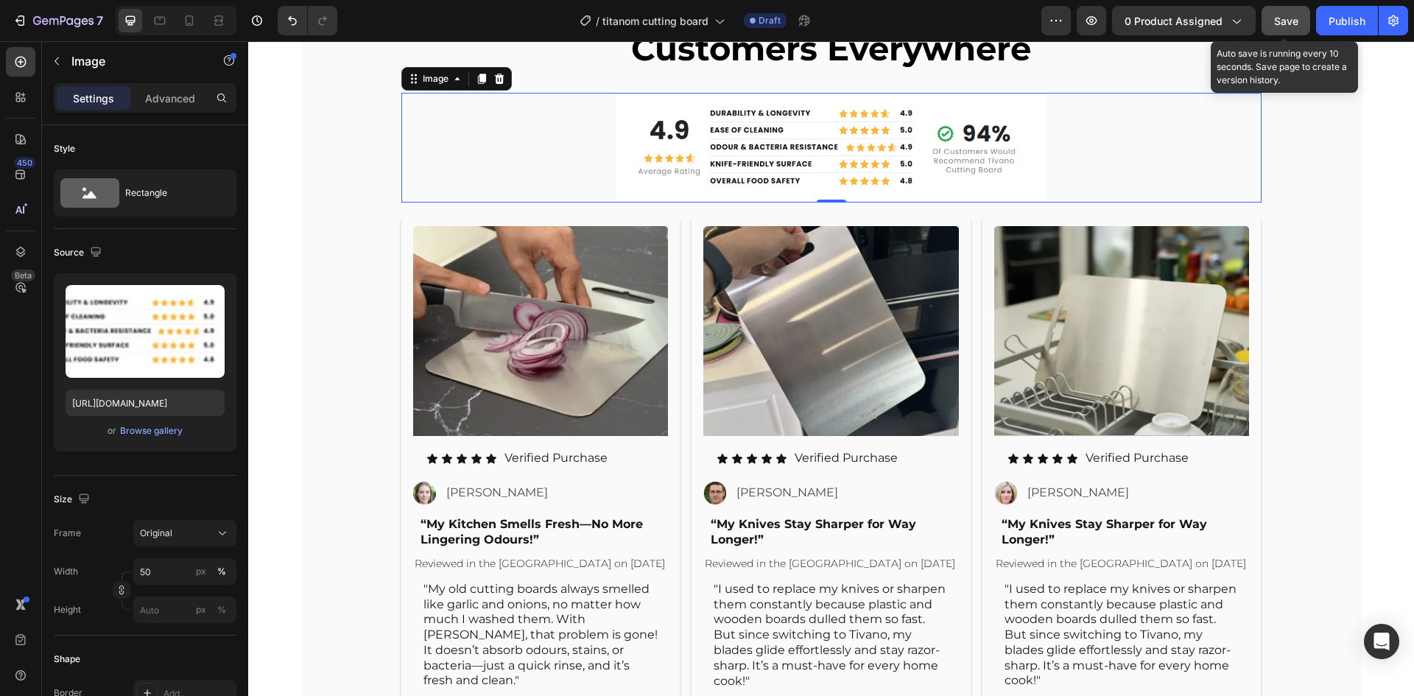
click at [1297, 16] on button "Save" at bounding box center [1285, 20] width 49 height 29
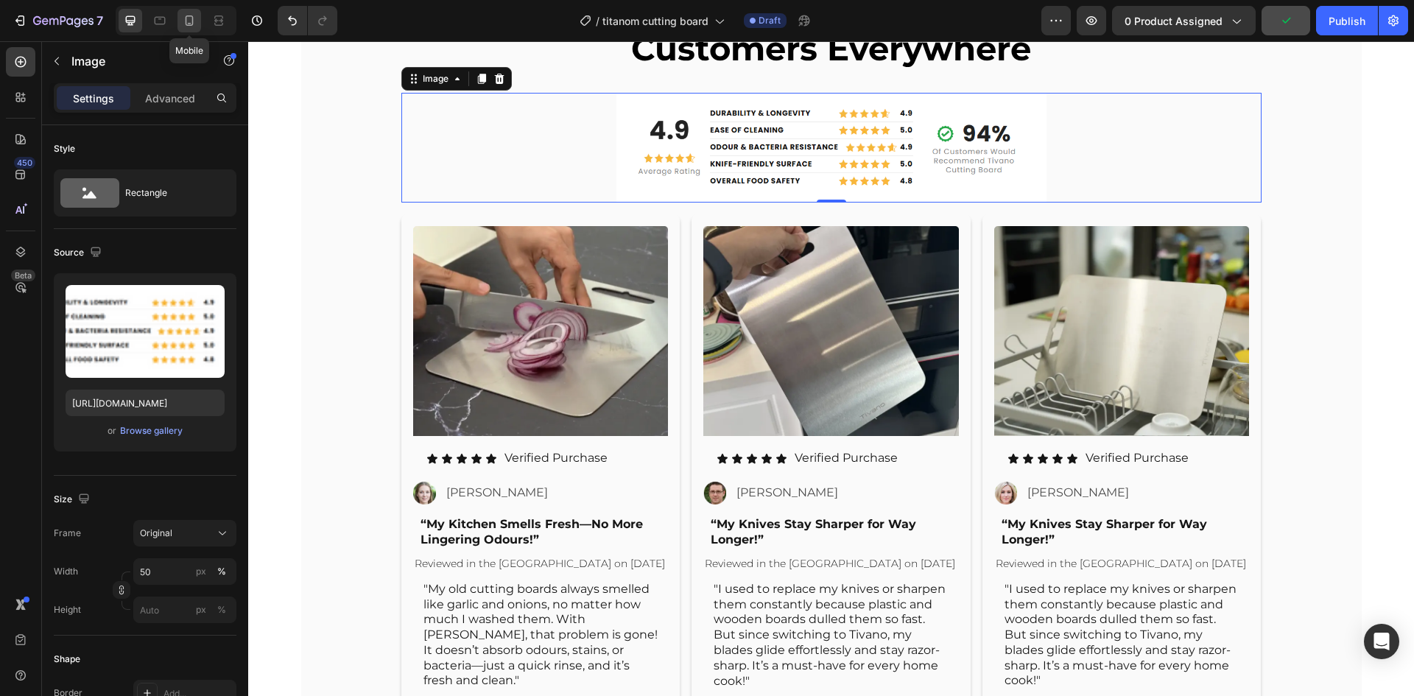
click at [194, 18] on icon at bounding box center [189, 20] width 15 height 15
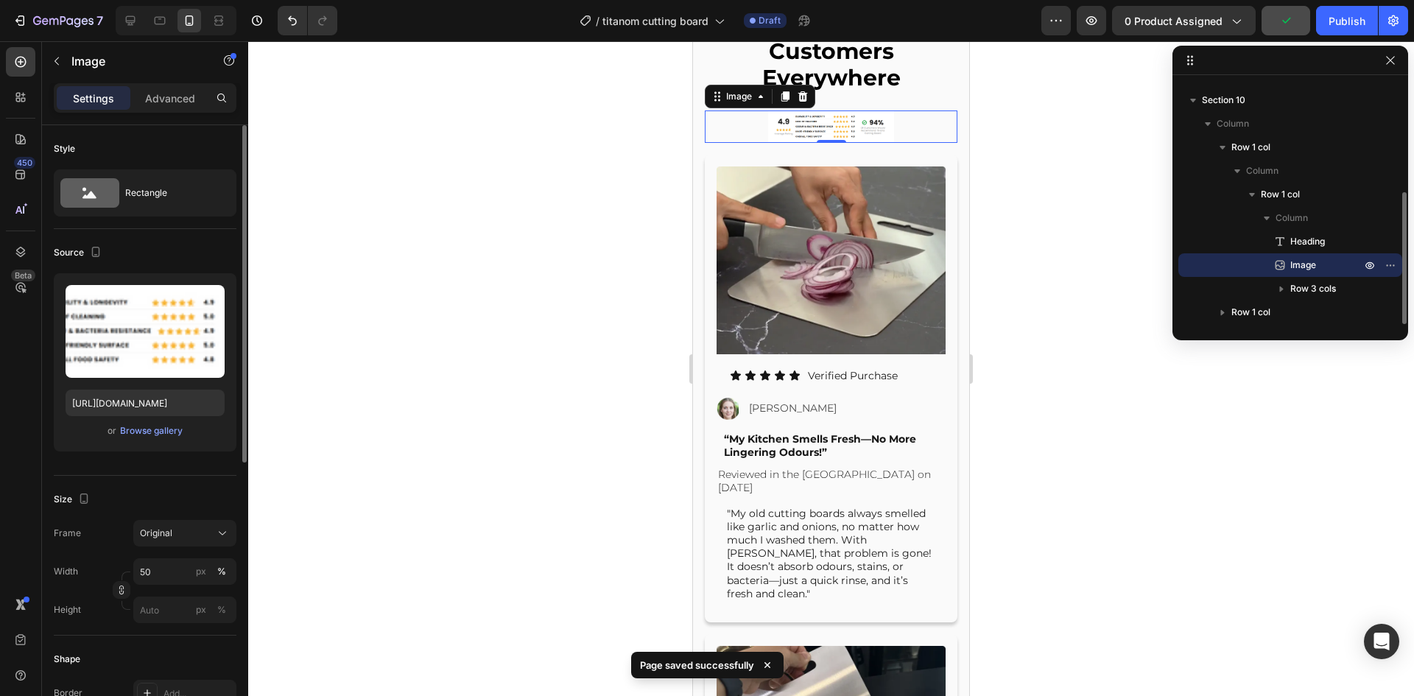
scroll to position [7082, 0]
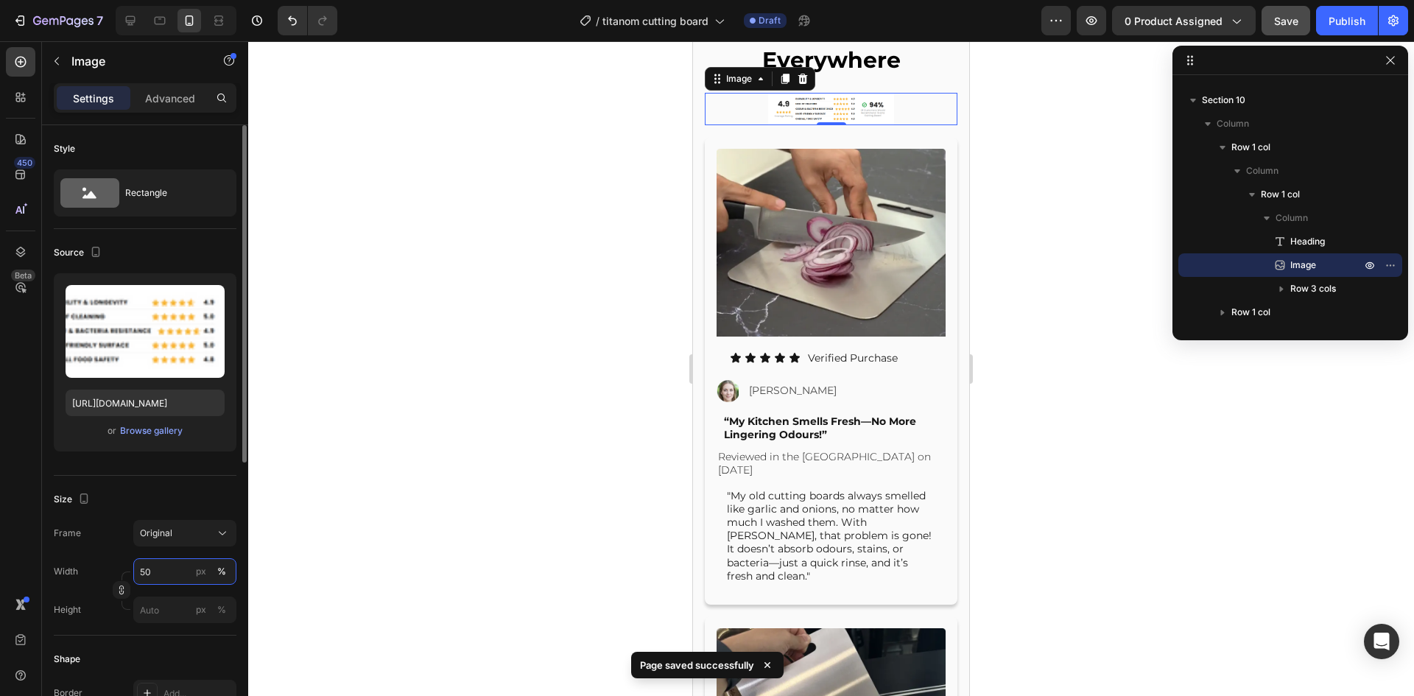
click at [155, 579] on input "50" at bounding box center [184, 571] width 103 height 27
click at [157, 606] on p "Full 100%" at bounding box center [181, 606] width 85 height 13
type input "100"
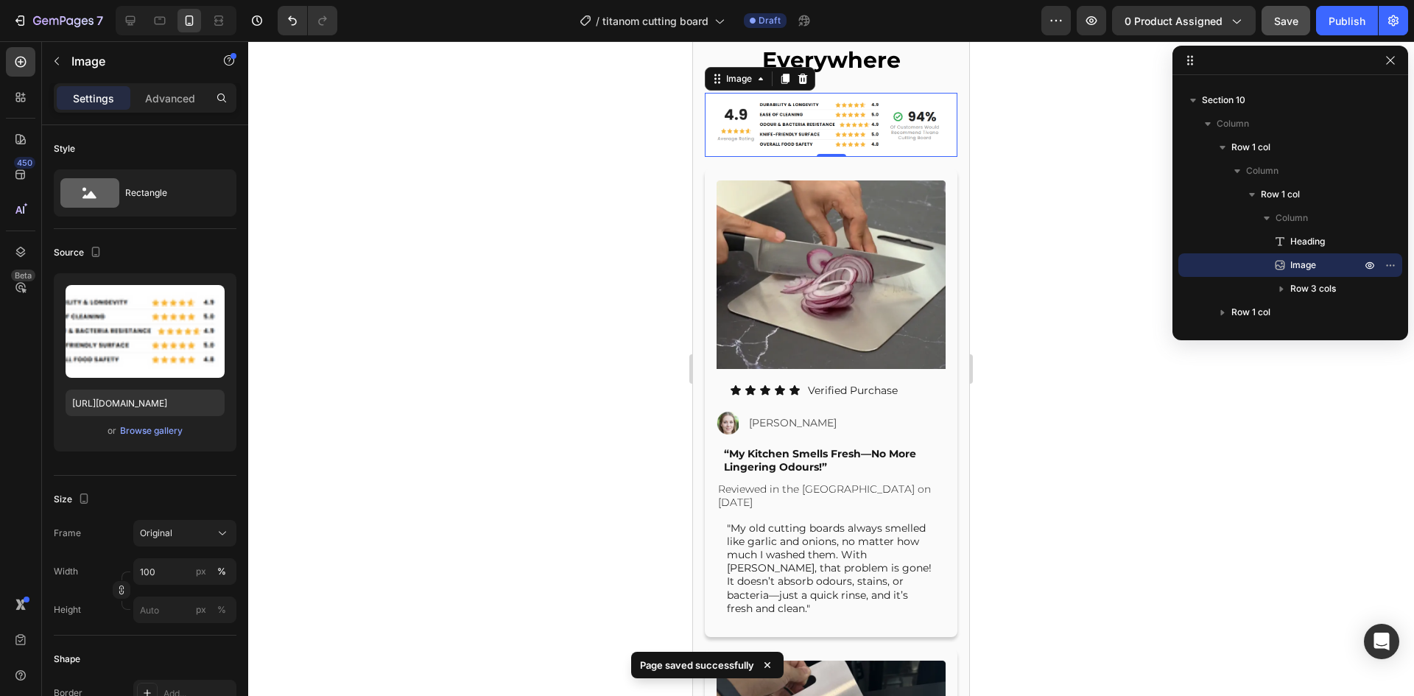
click at [1043, 410] on div at bounding box center [830, 368] width 1165 height 654
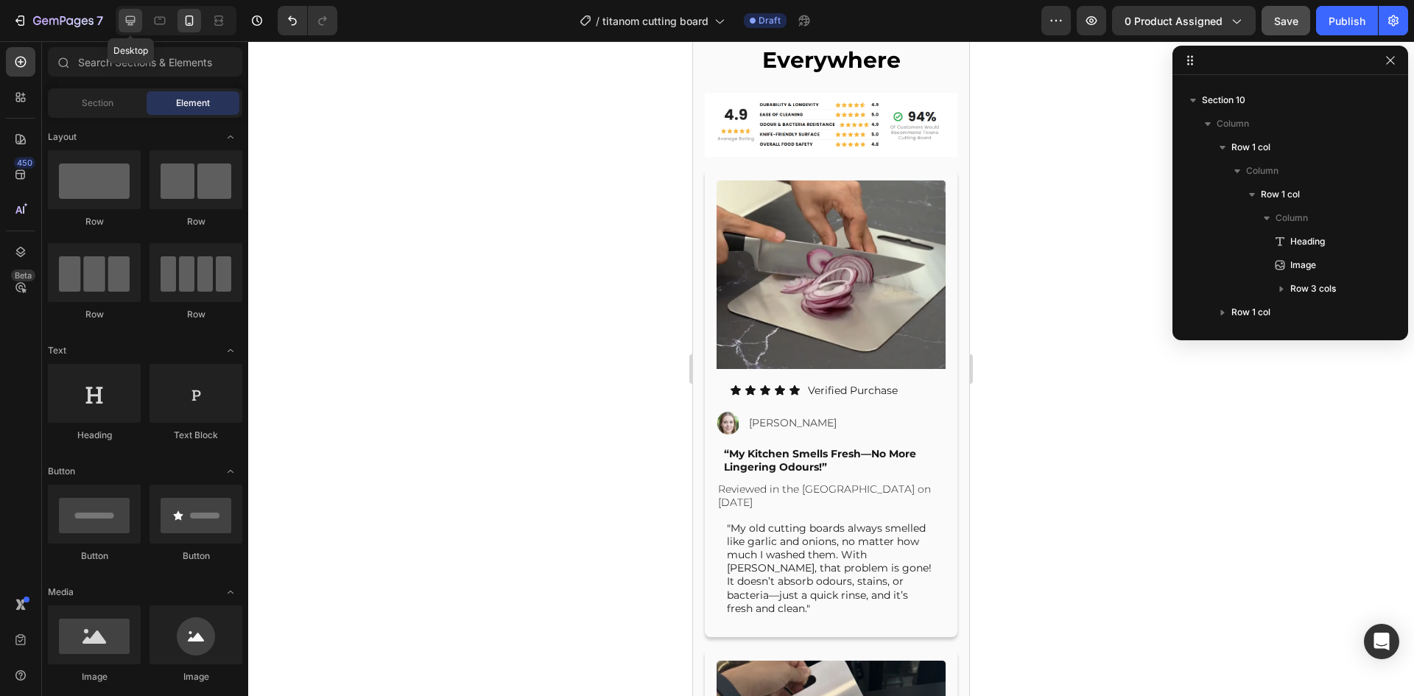
click at [128, 21] on icon at bounding box center [131, 21] width 10 height 10
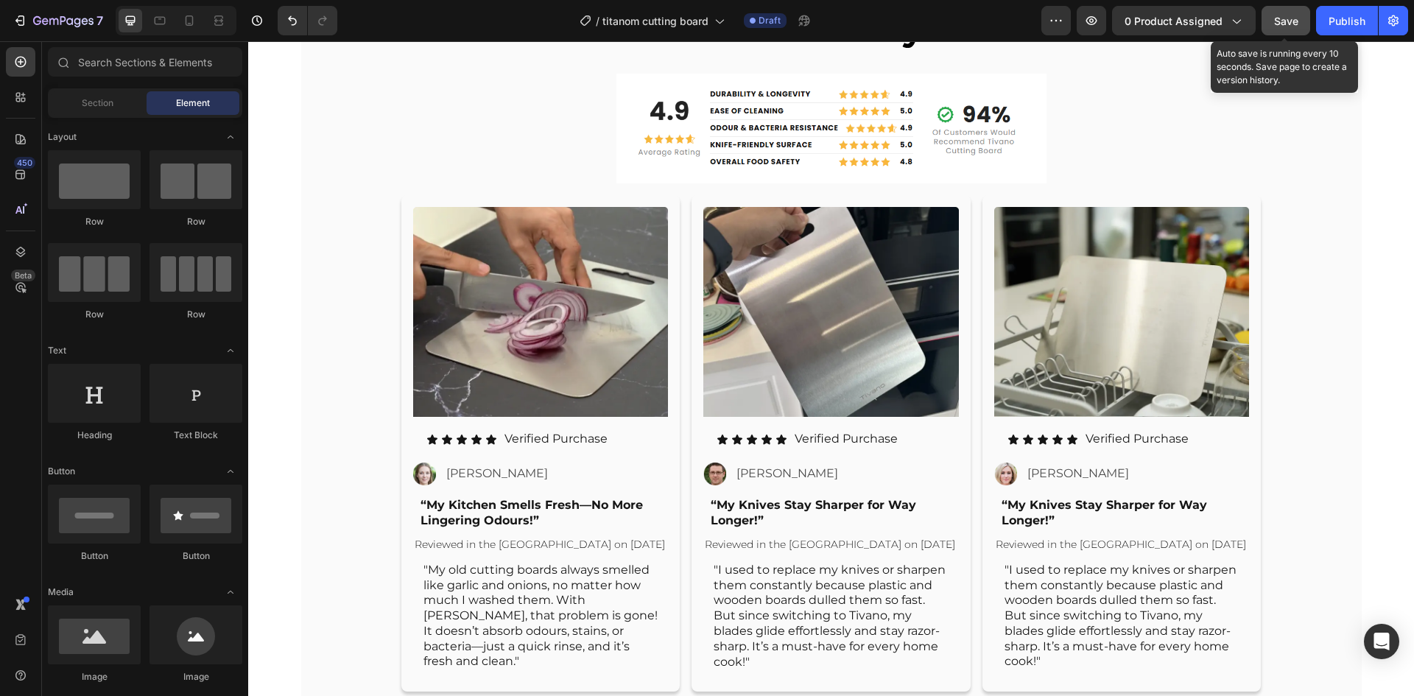
click at [1296, 20] on span "Save" at bounding box center [1286, 21] width 24 height 13
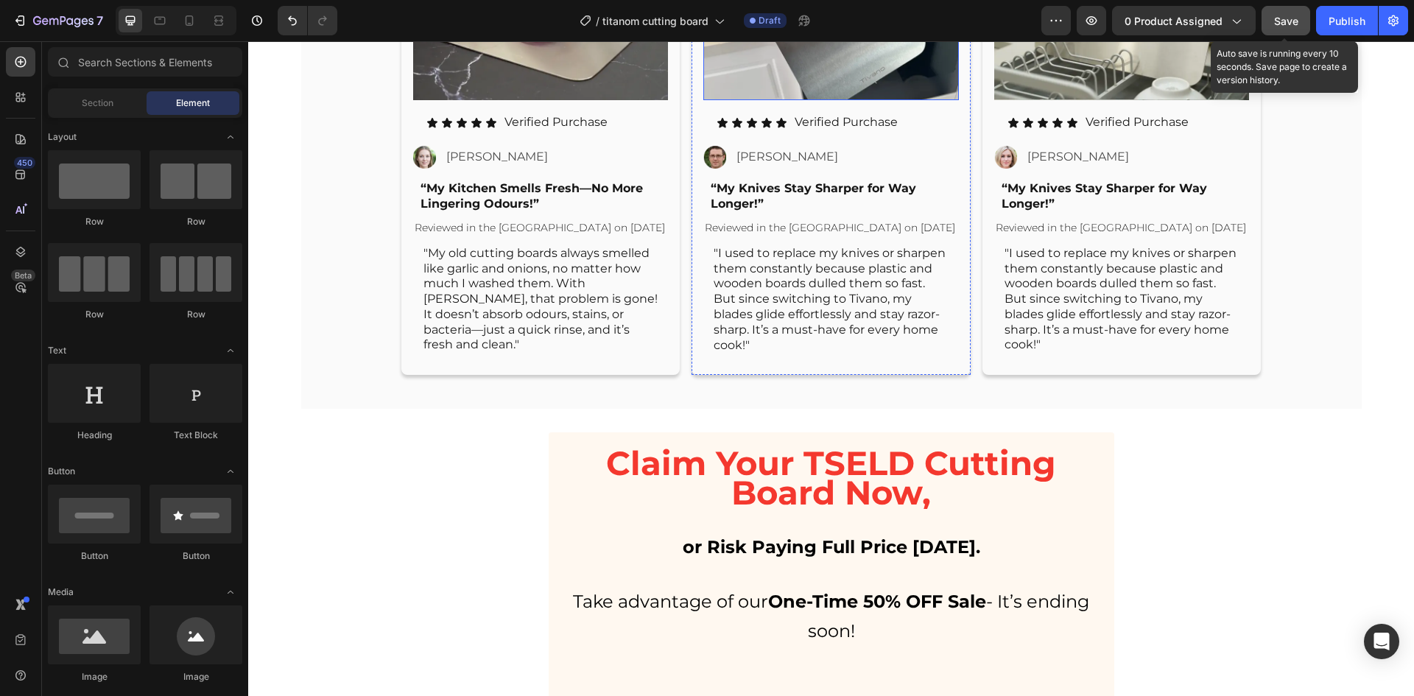
scroll to position [7657, 0]
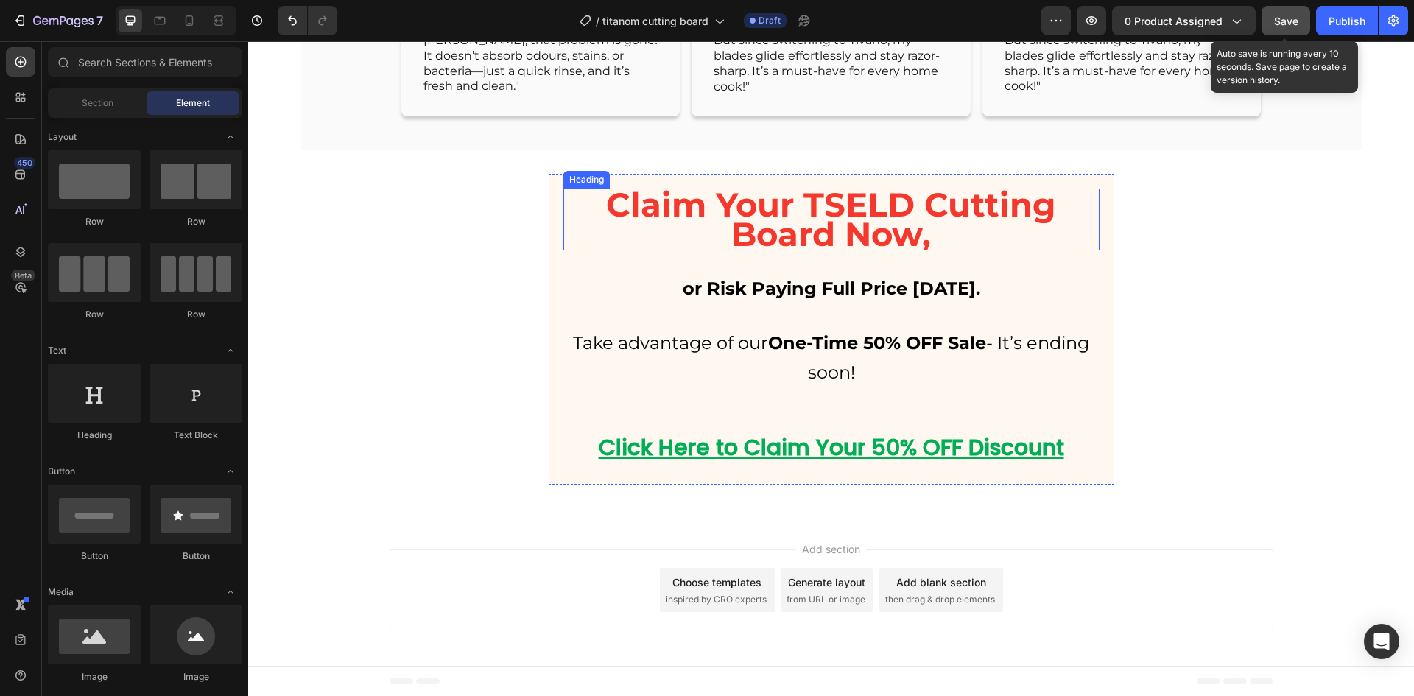
click at [743, 212] on p "Claim Your TSELD Cutting Board Now," at bounding box center [831, 219] width 533 height 59
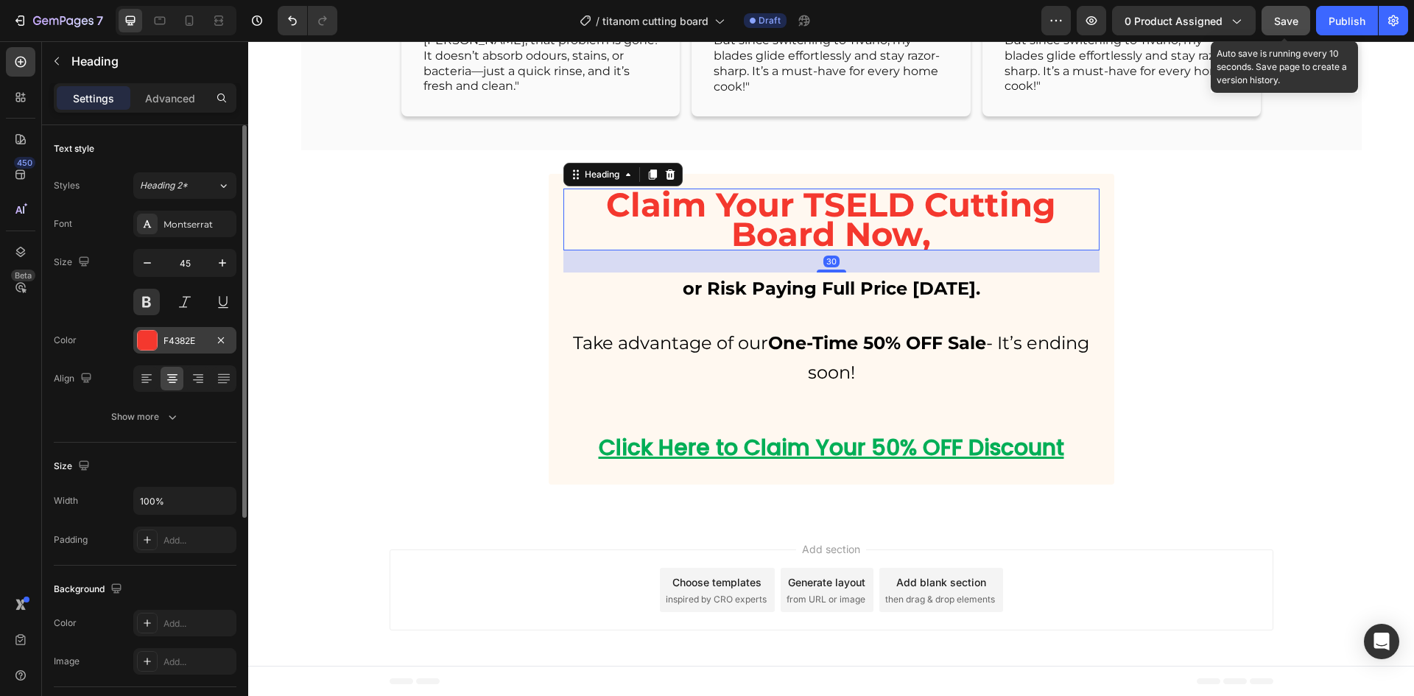
click at [172, 328] on div "F4382E" at bounding box center [184, 340] width 103 height 27
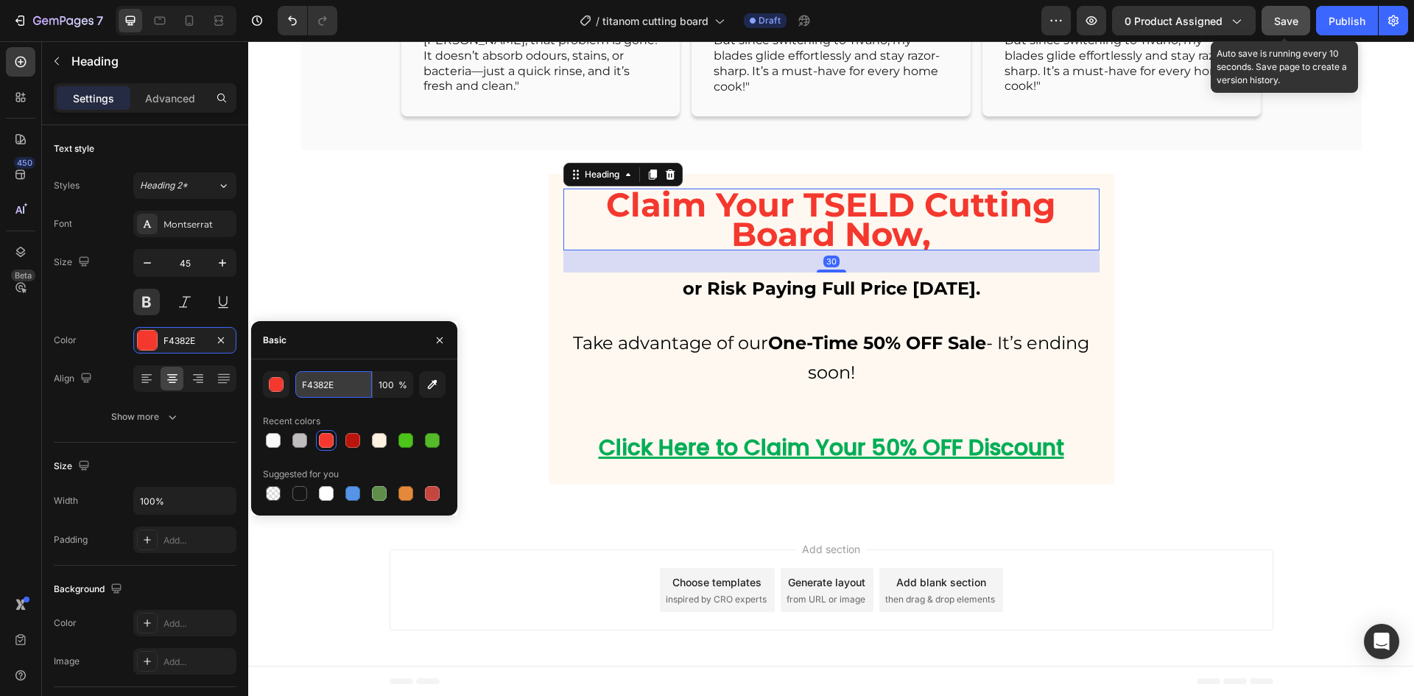
click at [324, 381] on input "F4382E" at bounding box center [333, 384] width 77 height 27
paste input "#D40100"
type input "#D40100"
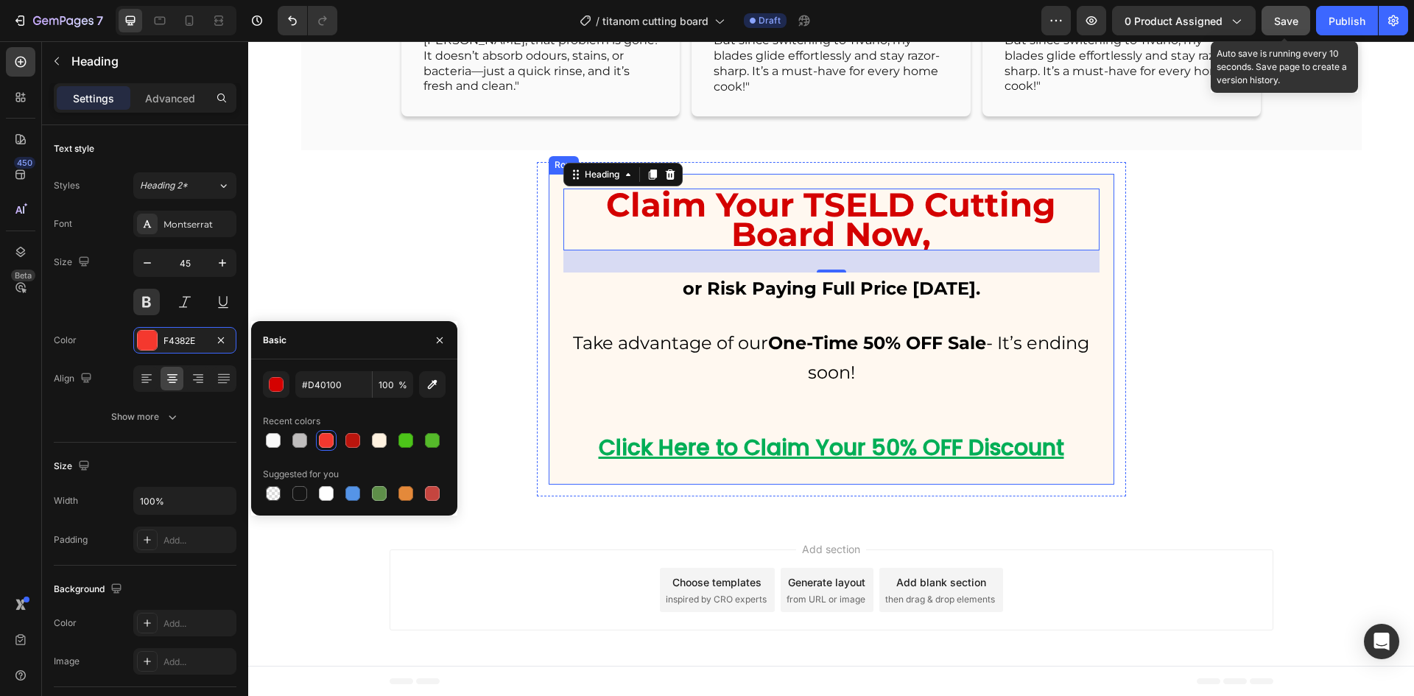
click at [554, 369] on div "Claim Your TSELD Cutting Board Now, Heading 30 or Risk Paying Full Price [DATE]…" at bounding box center [830, 329] width 565 height 311
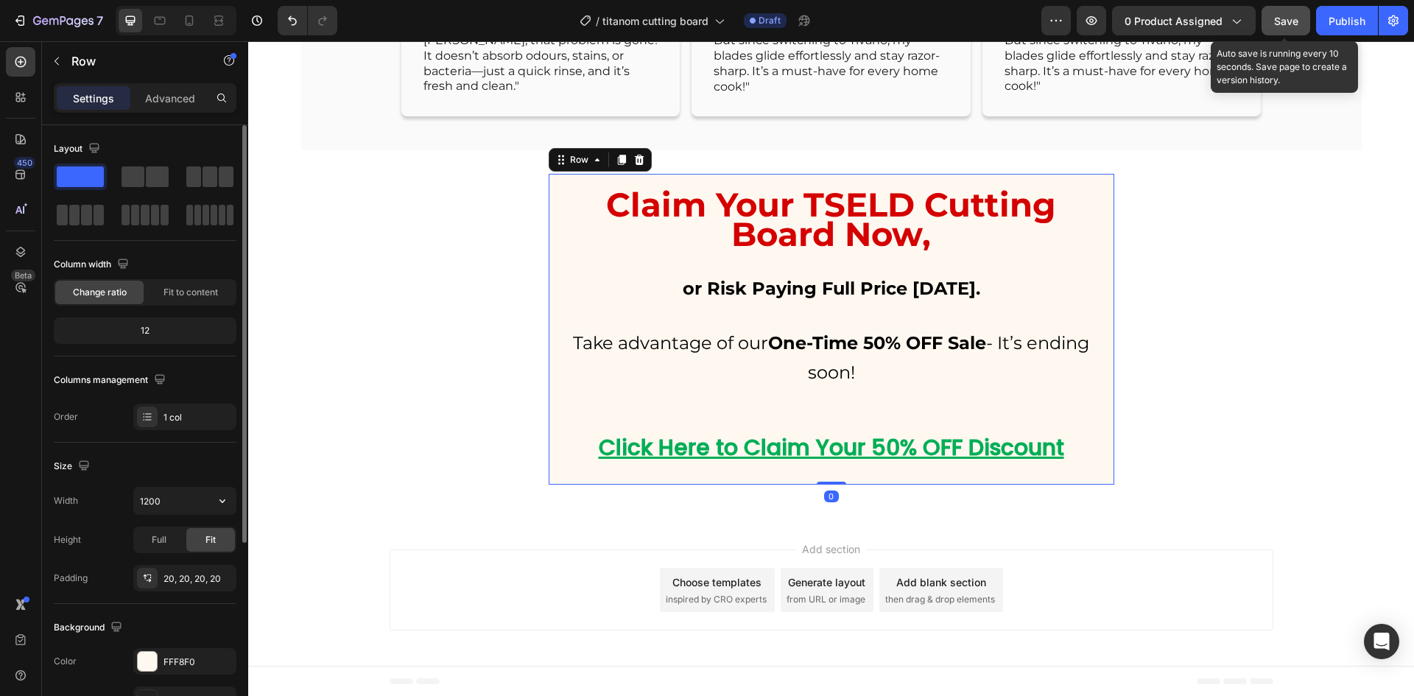
scroll to position [286, 0]
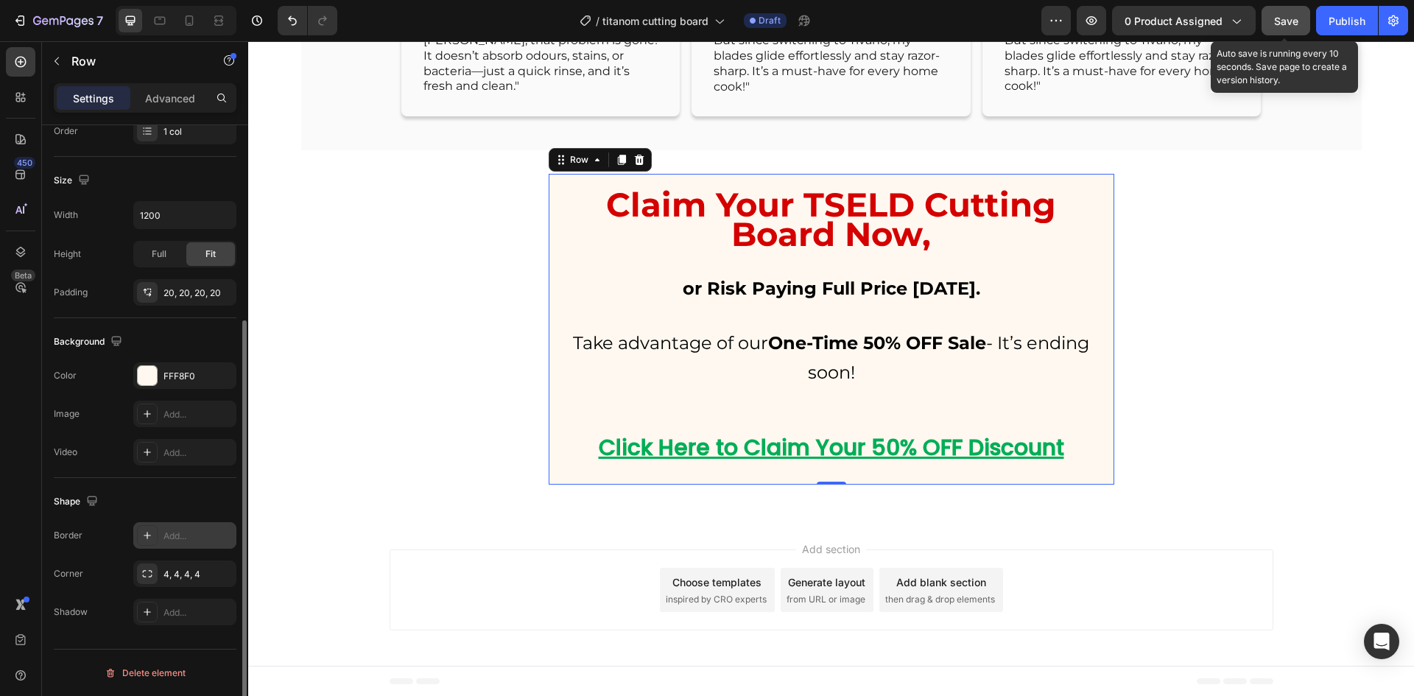
click at [169, 534] on div "Add..." at bounding box center [197, 535] width 69 height 13
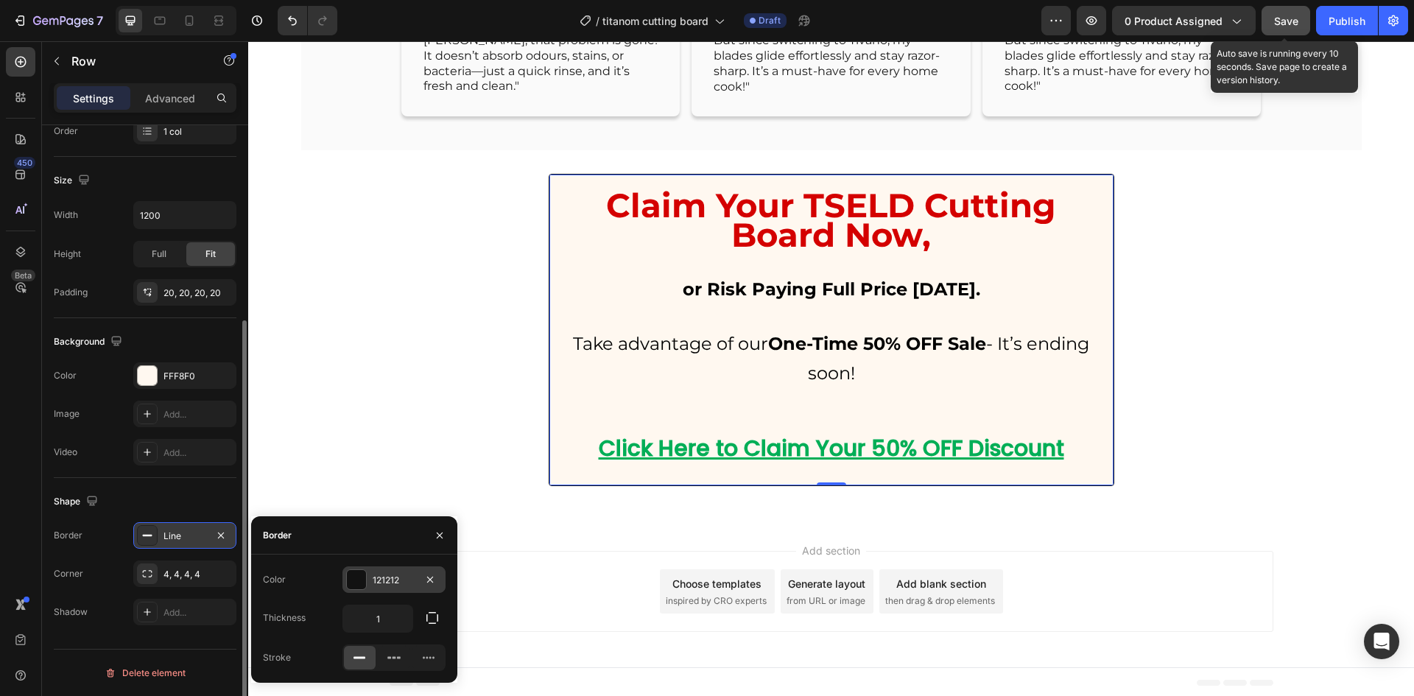
click at [360, 575] on div at bounding box center [356, 579] width 19 height 19
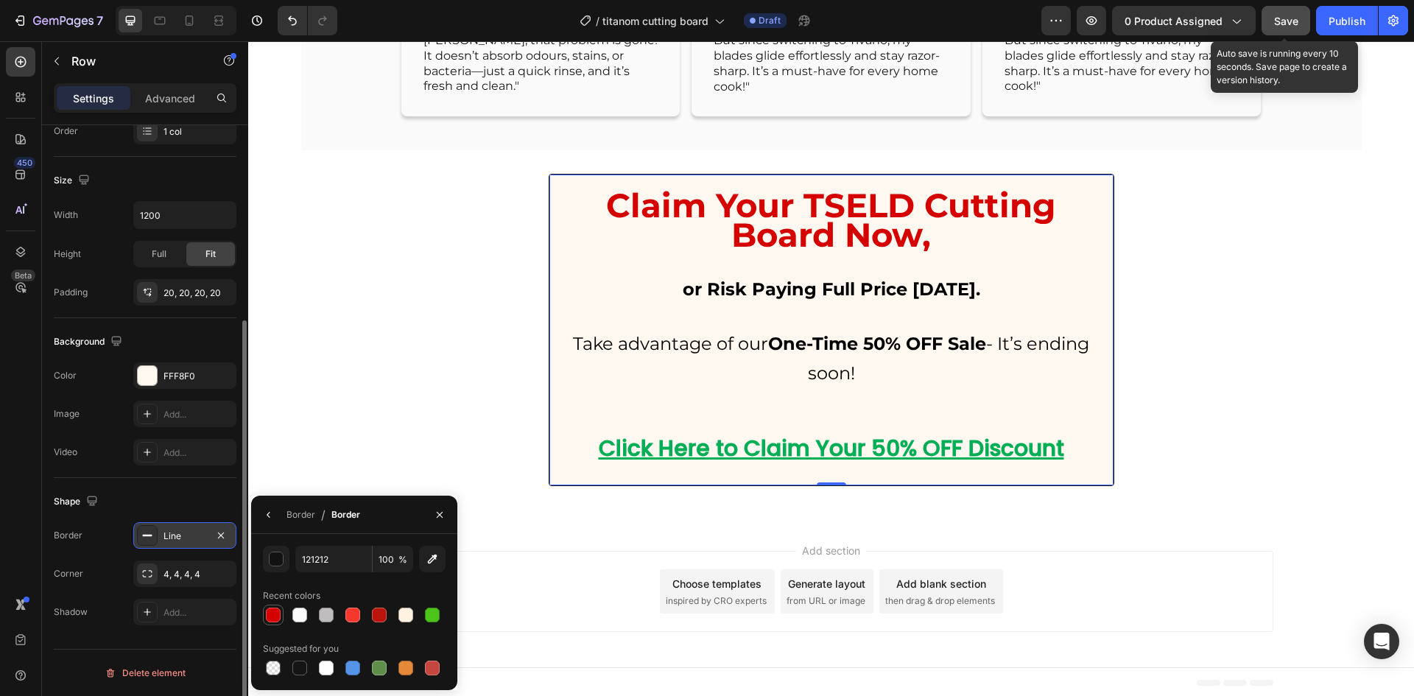
click at [265, 614] on div at bounding box center [273, 615] width 18 height 18
type input "D40100"
click at [301, 520] on div "Border" at bounding box center [300, 514] width 29 height 13
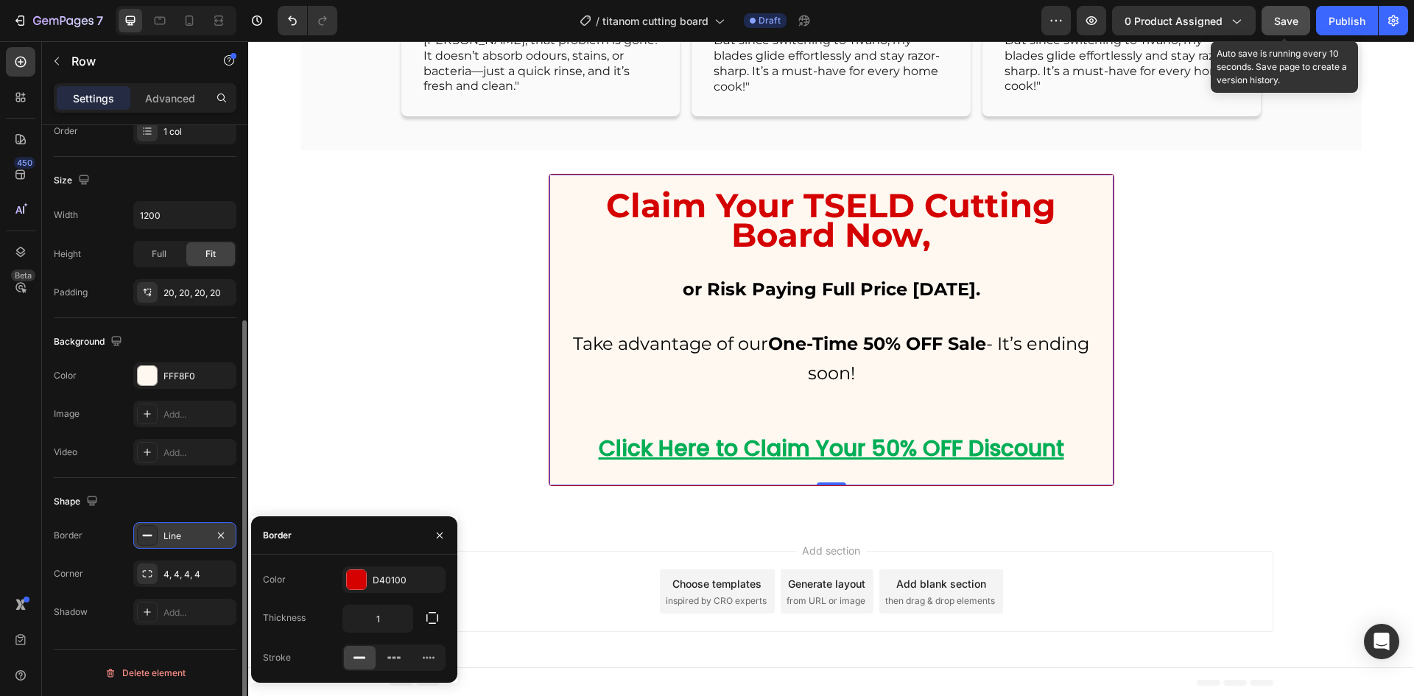
click at [383, 600] on div "Color D40100 Thickness 1 Stroke" at bounding box center [354, 618] width 206 height 105
click at [383, 612] on input "1" at bounding box center [377, 618] width 69 height 27
type input "2"
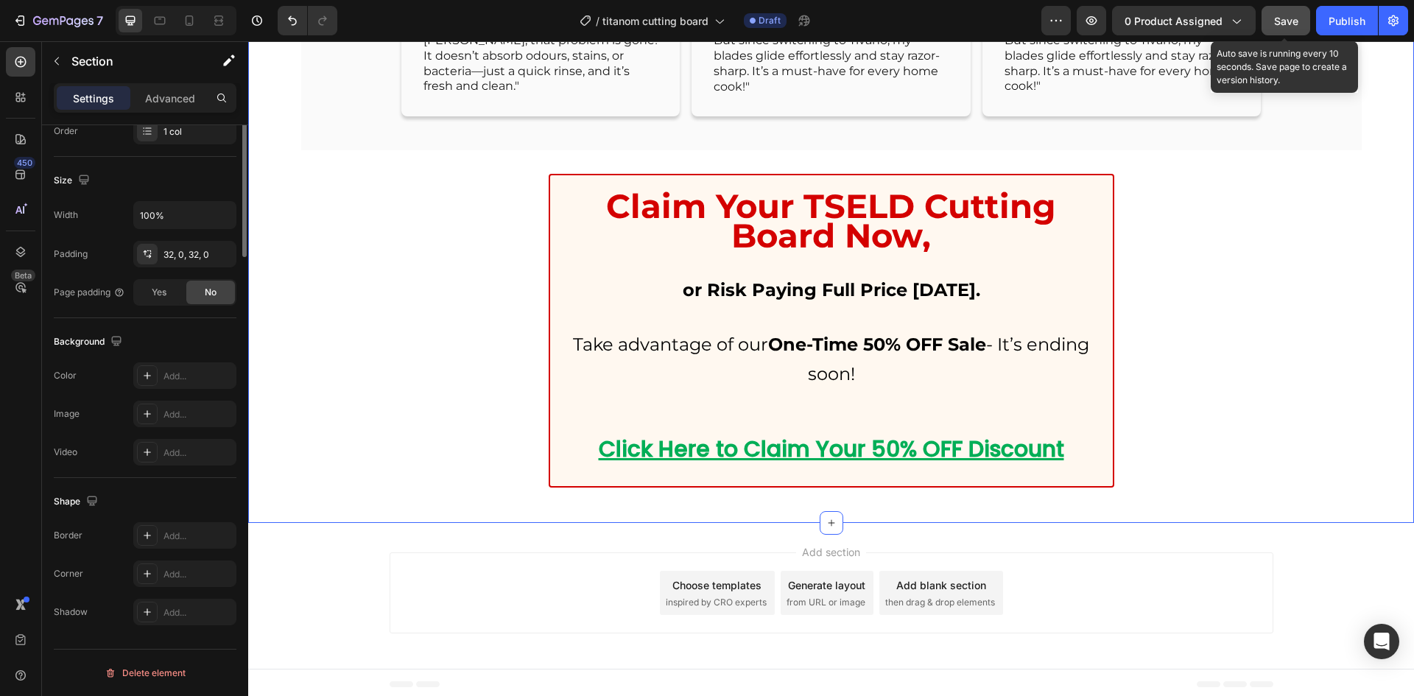
scroll to position [0, 0]
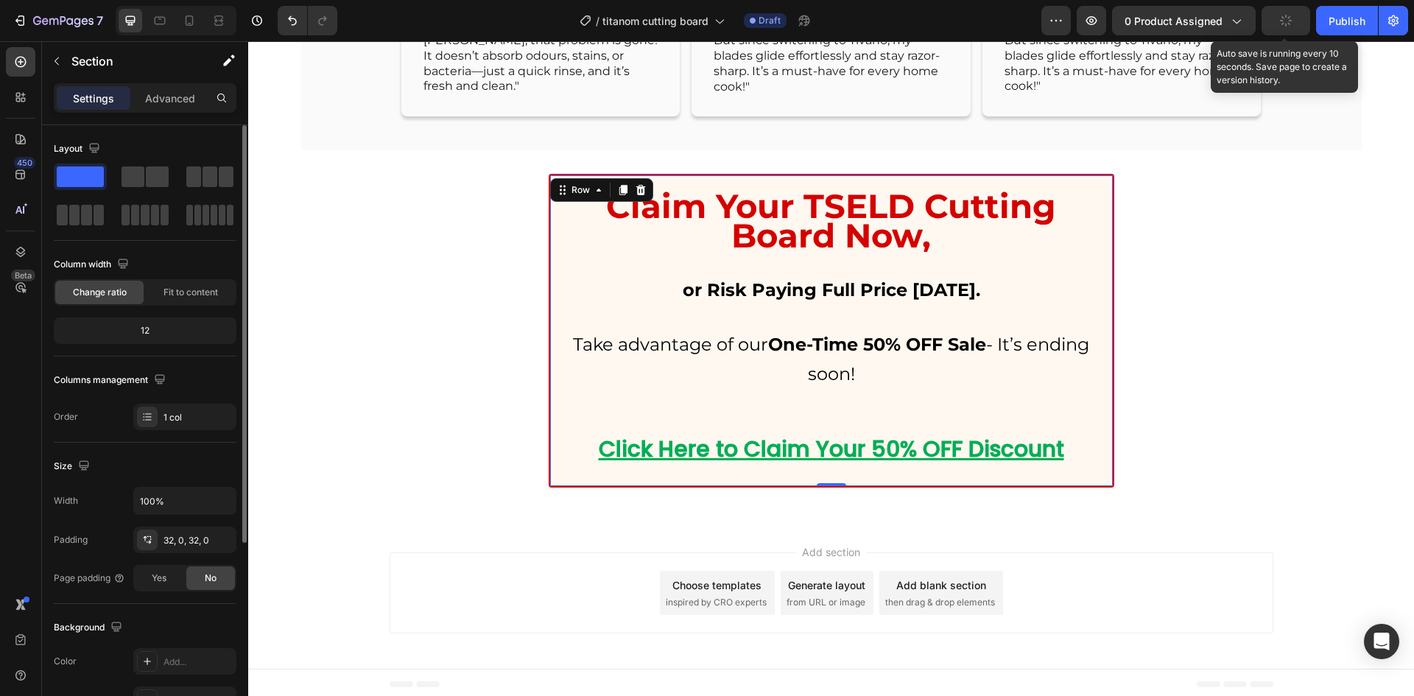
click at [553, 305] on div "Claim Your TSELD Cutting Board Now, Heading or Risk Paying Full Price [DATE]. H…" at bounding box center [830, 331] width 565 height 314
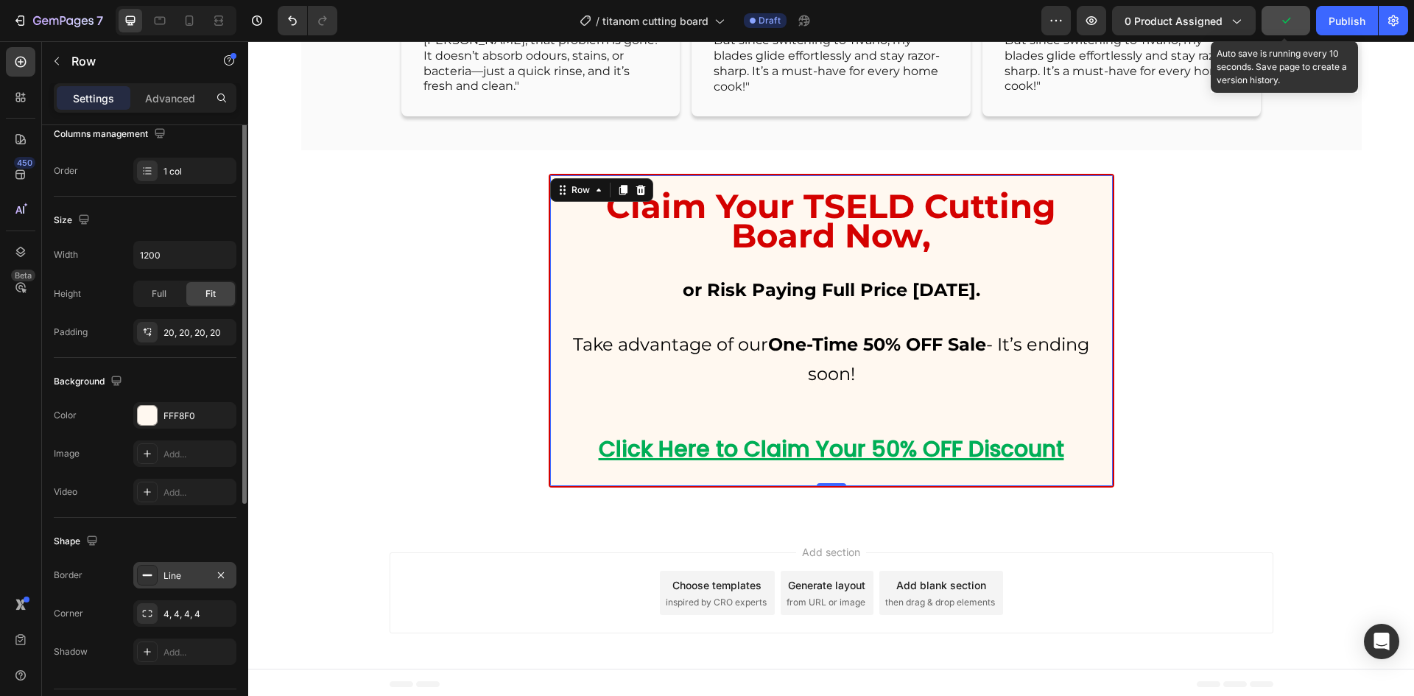
scroll to position [286, 0]
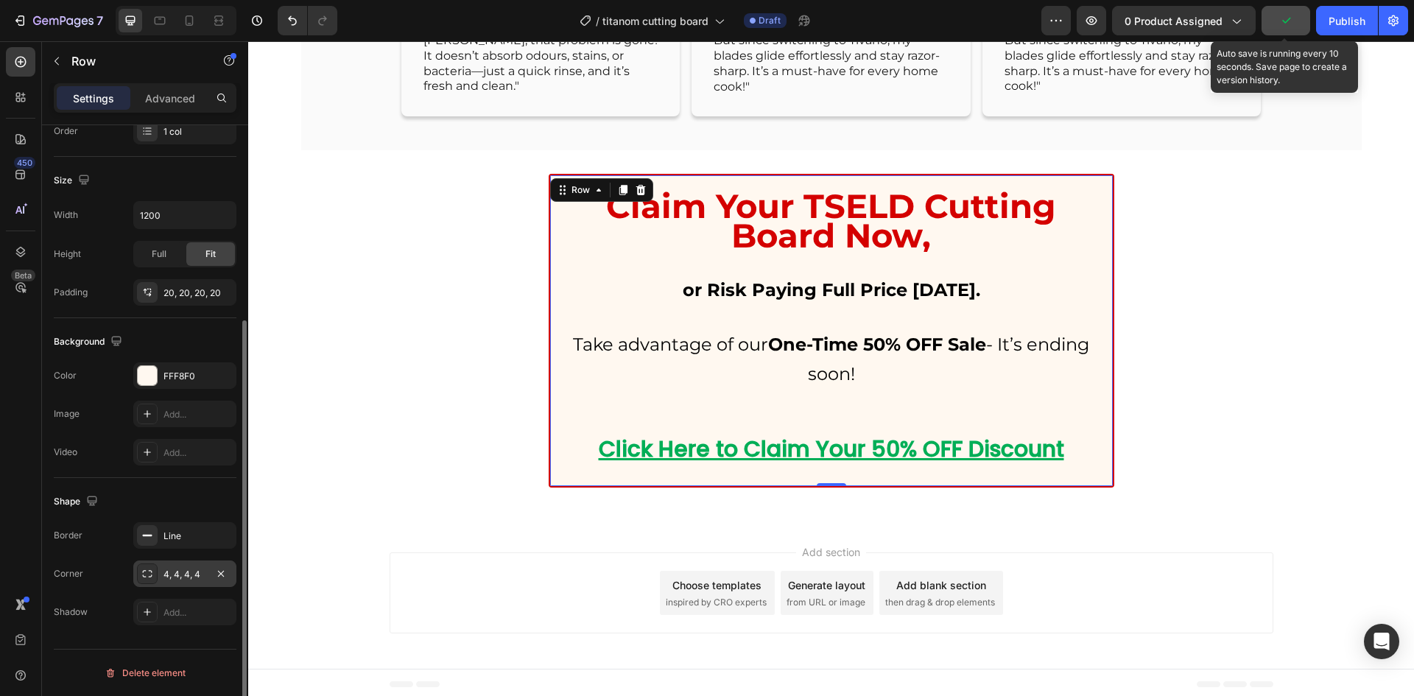
click at [172, 565] on div "4, 4, 4, 4" at bounding box center [184, 573] width 103 height 27
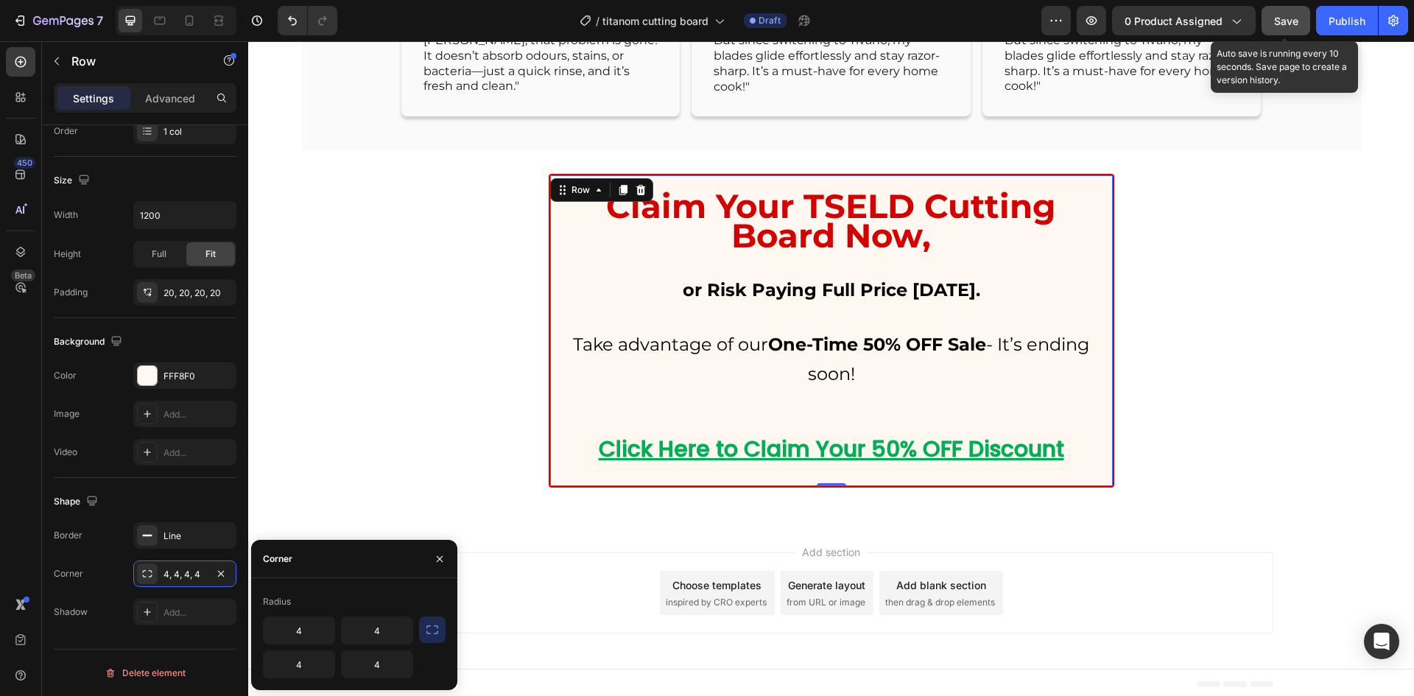
click at [428, 620] on button "button" at bounding box center [432, 629] width 27 height 27
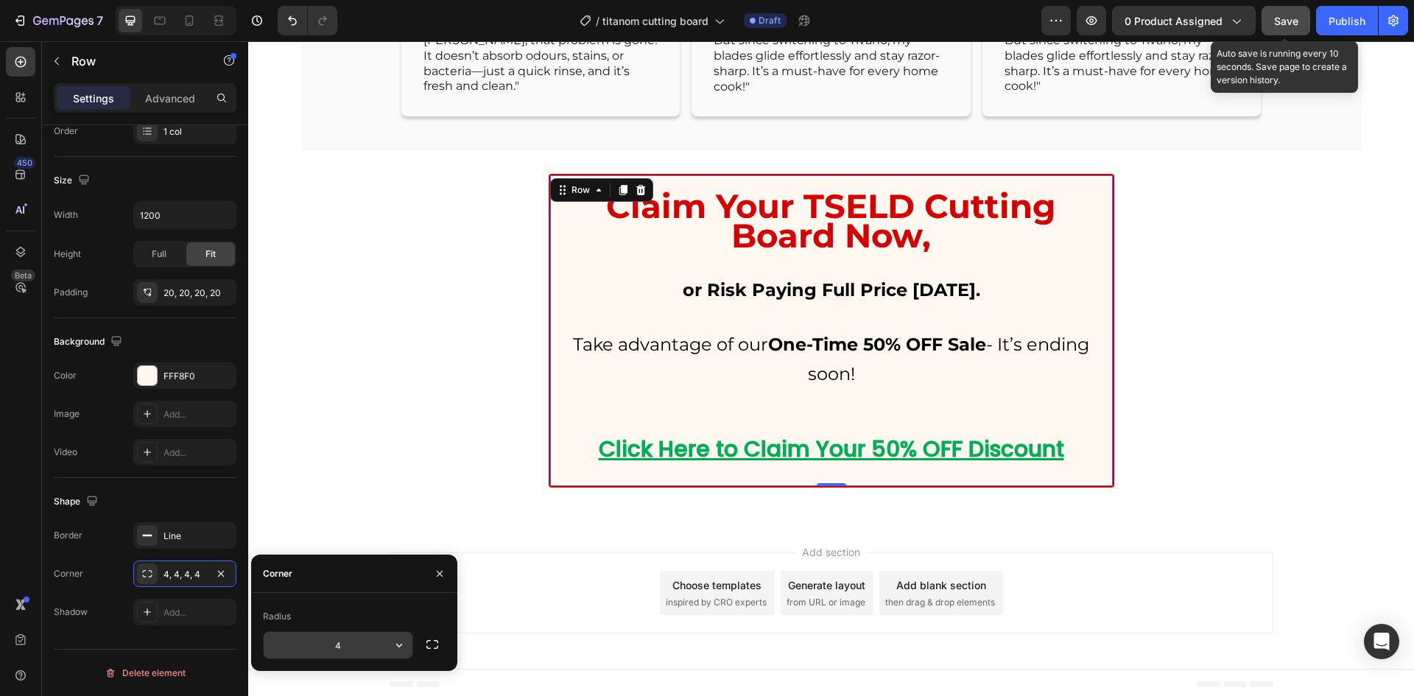
click at [350, 643] on input "4" at bounding box center [338, 645] width 149 height 27
type input "12"
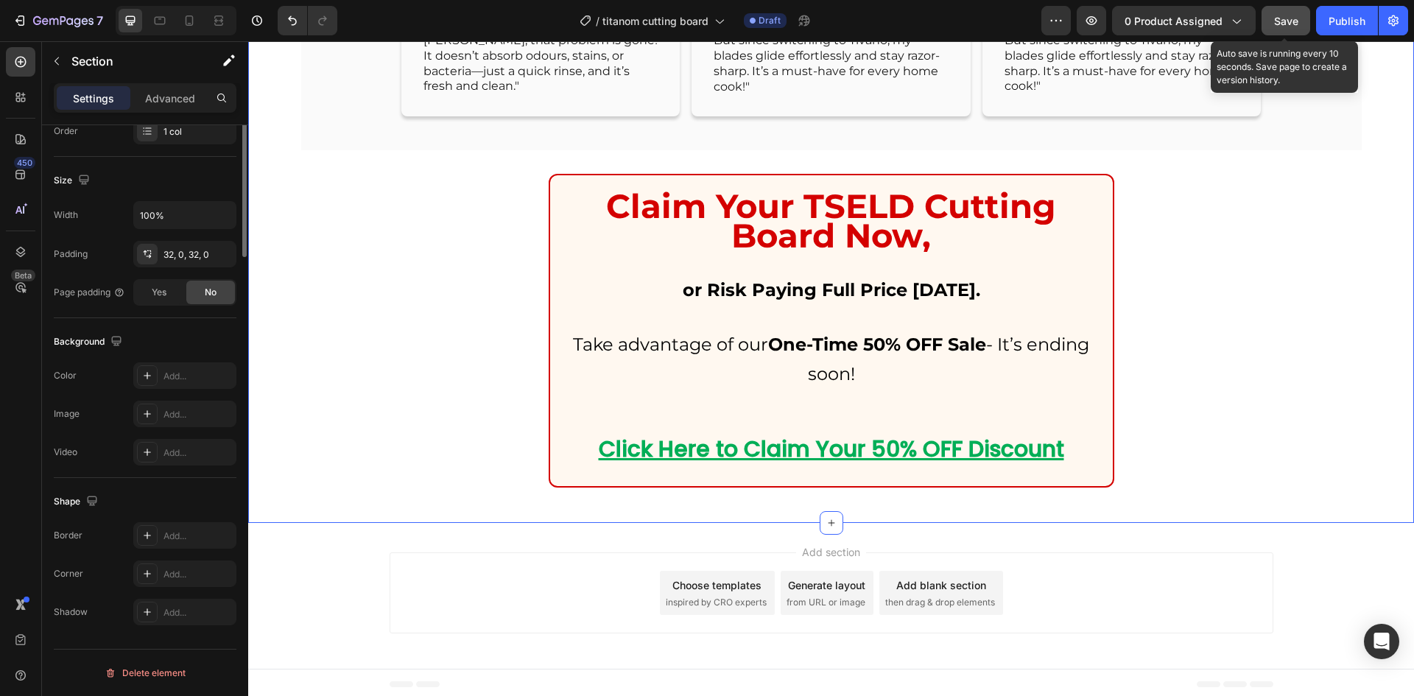
scroll to position [0, 0]
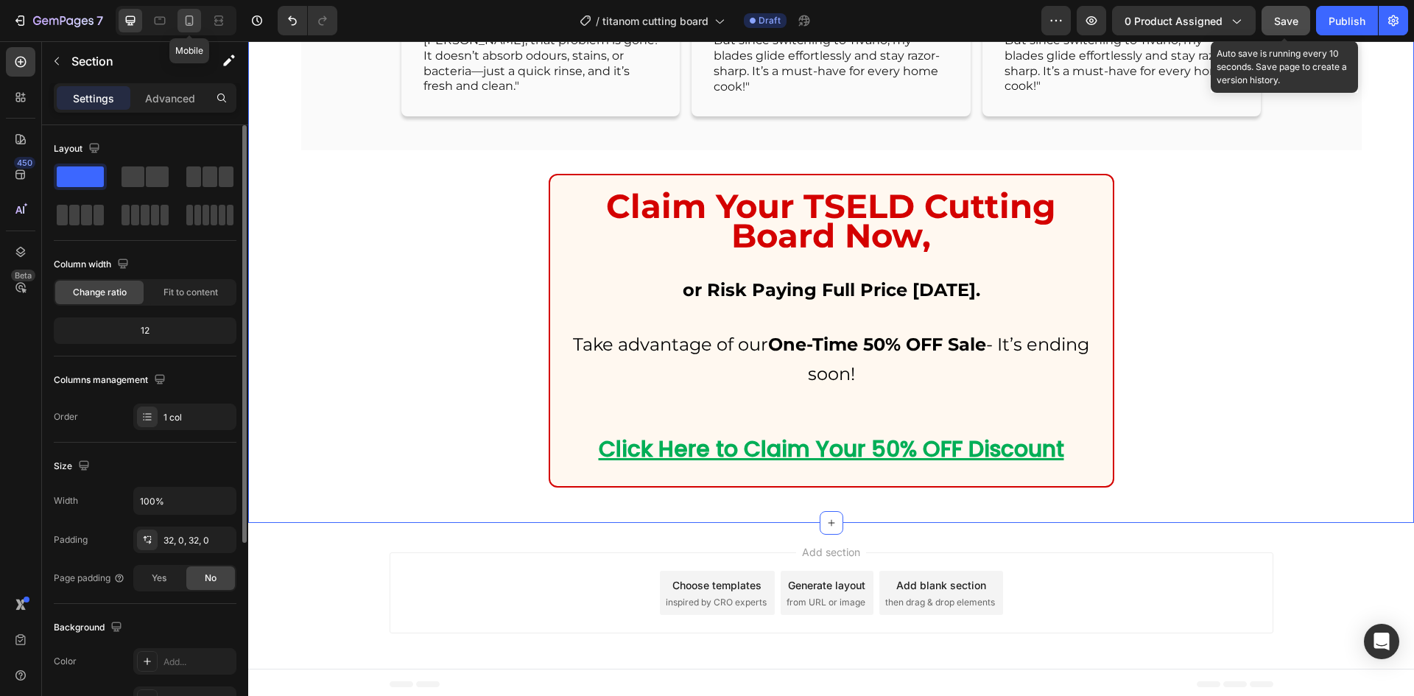
click at [193, 25] on icon at bounding box center [189, 20] width 15 height 15
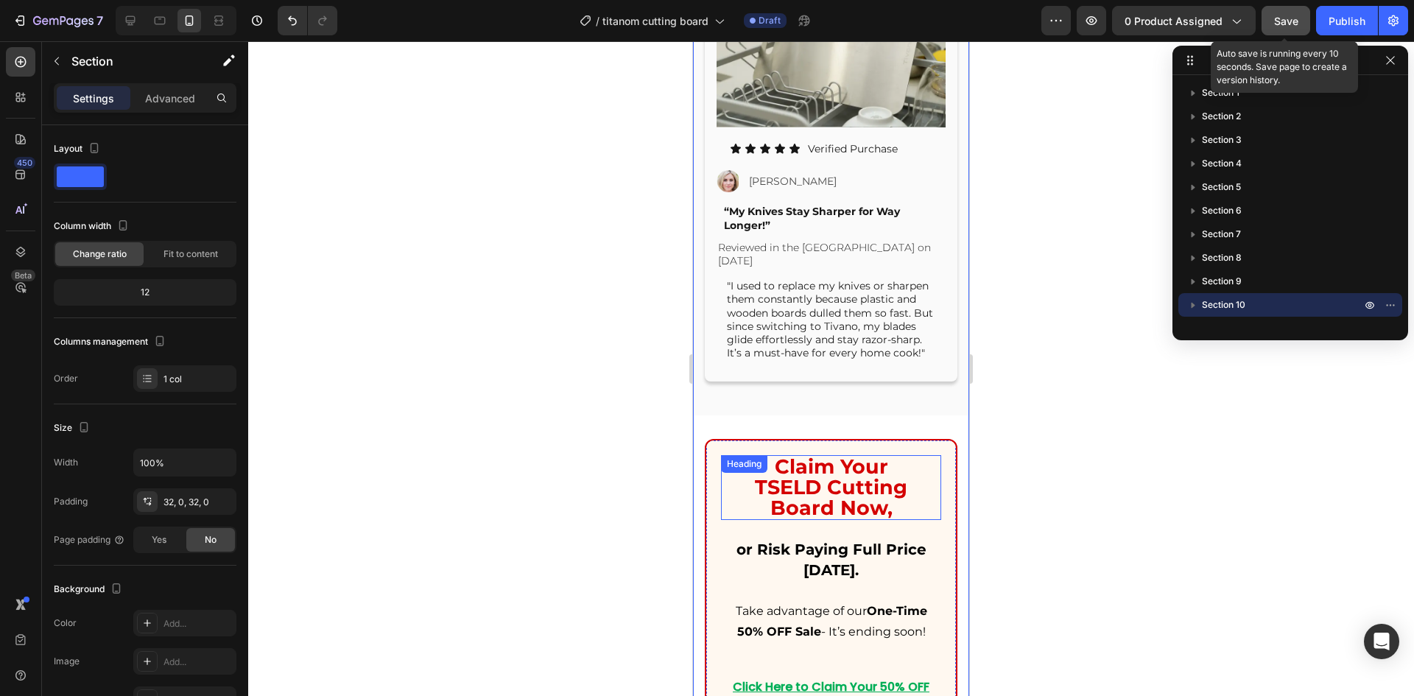
scroll to position [8516, 0]
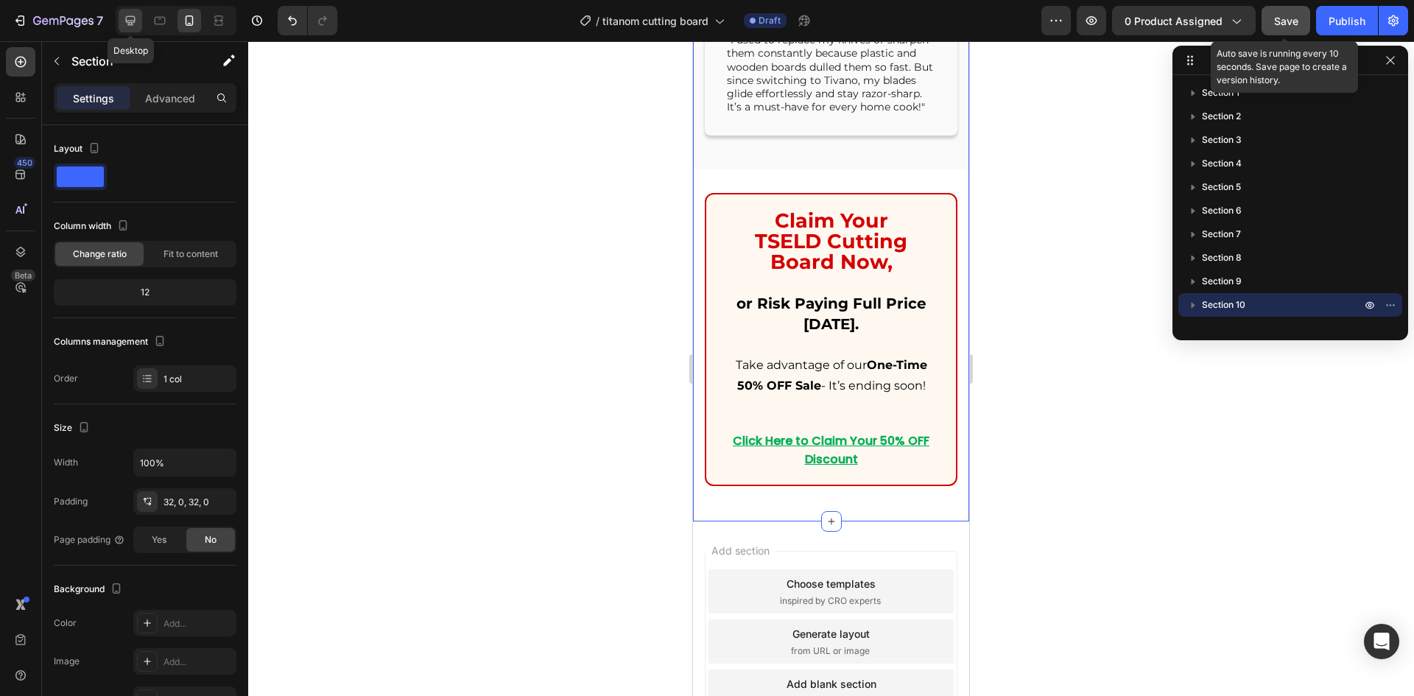
click at [130, 23] on icon at bounding box center [131, 21] width 10 height 10
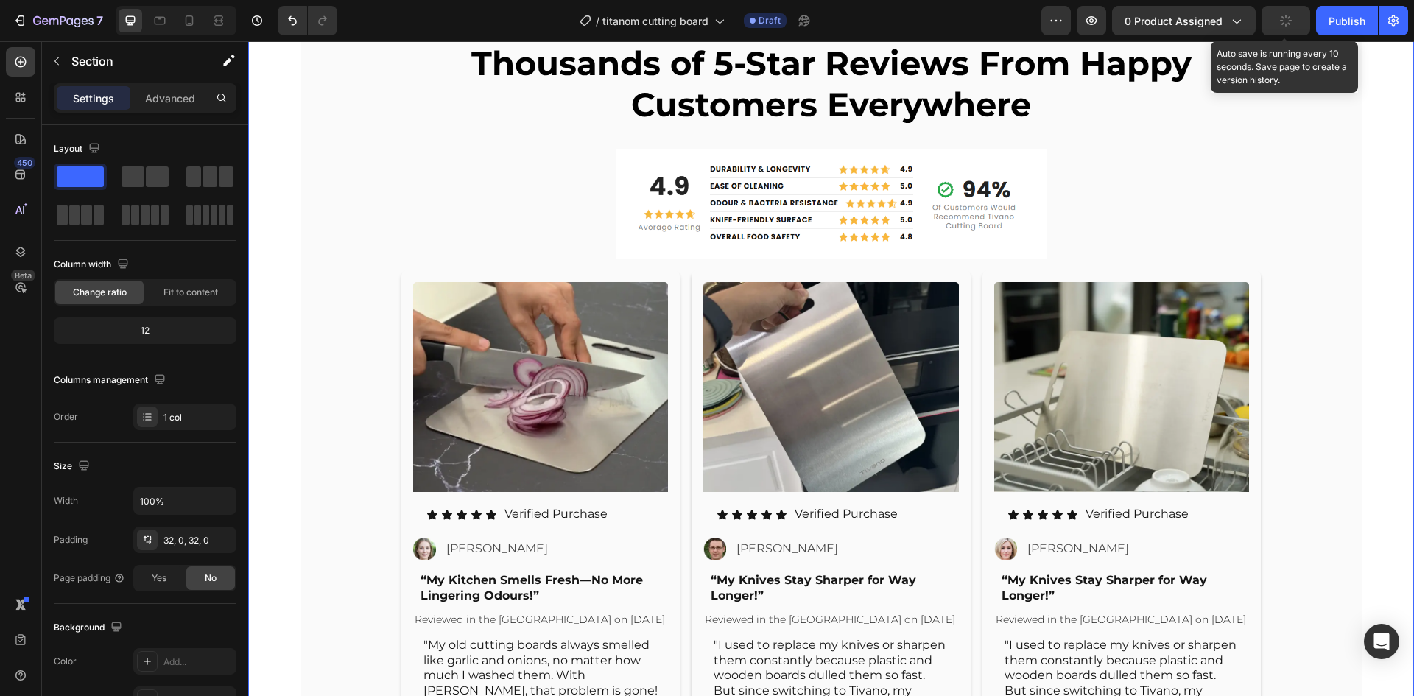
click at [1289, 24] on icon "button" at bounding box center [1286, 21] width 12 height 12
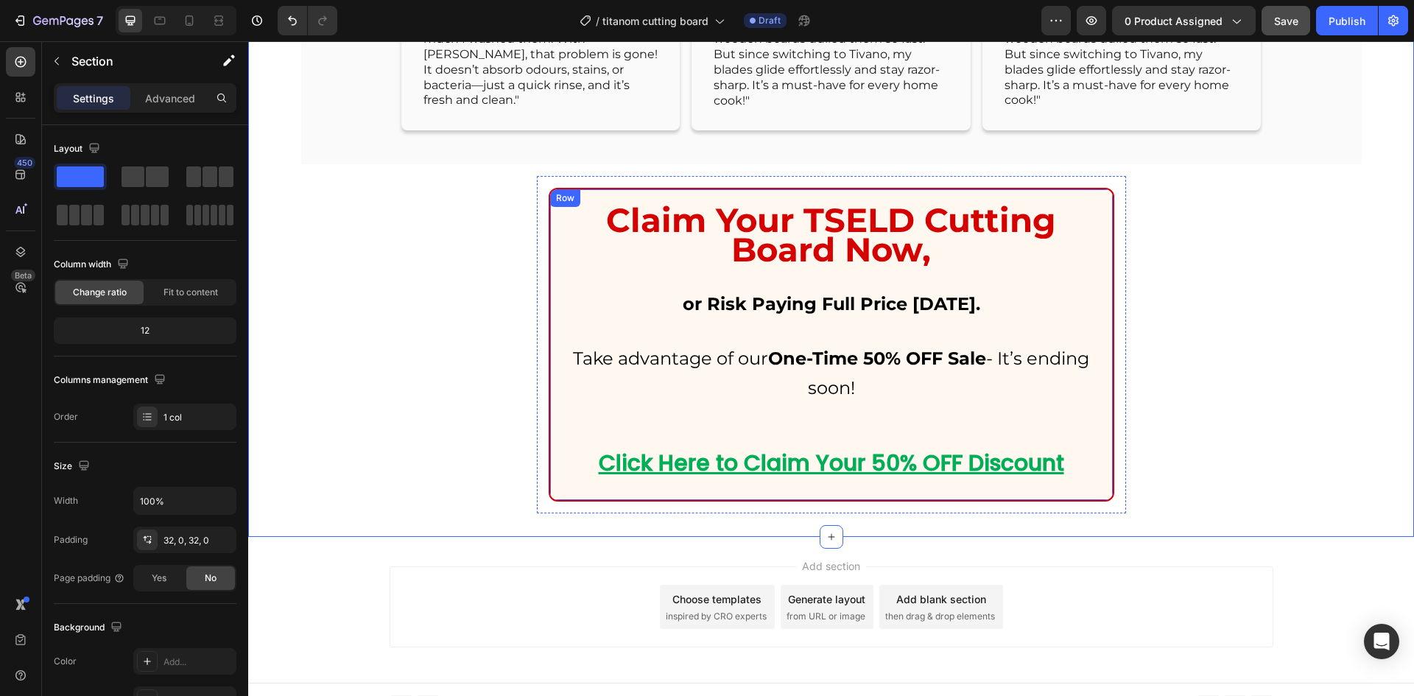
scroll to position [7441, 0]
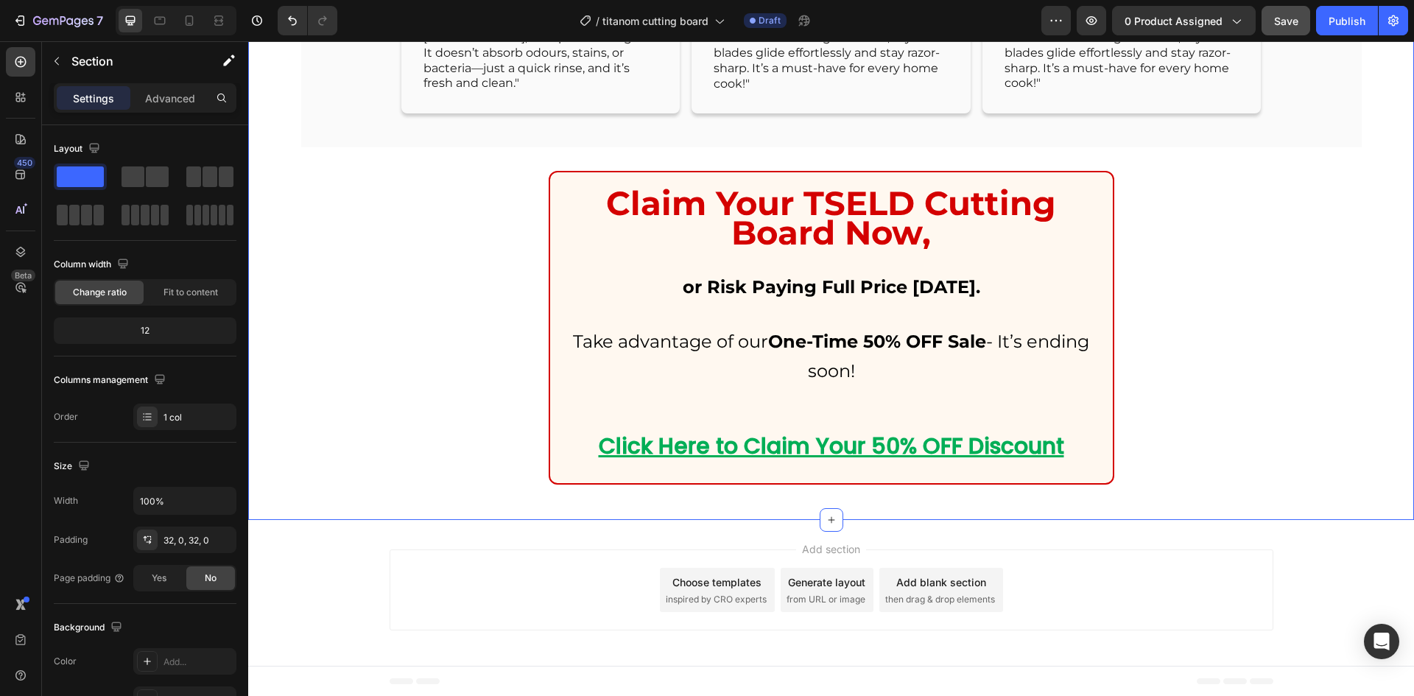
click at [57, 58] on icon "button" at bounding box center [56, 61] width 4 height 8
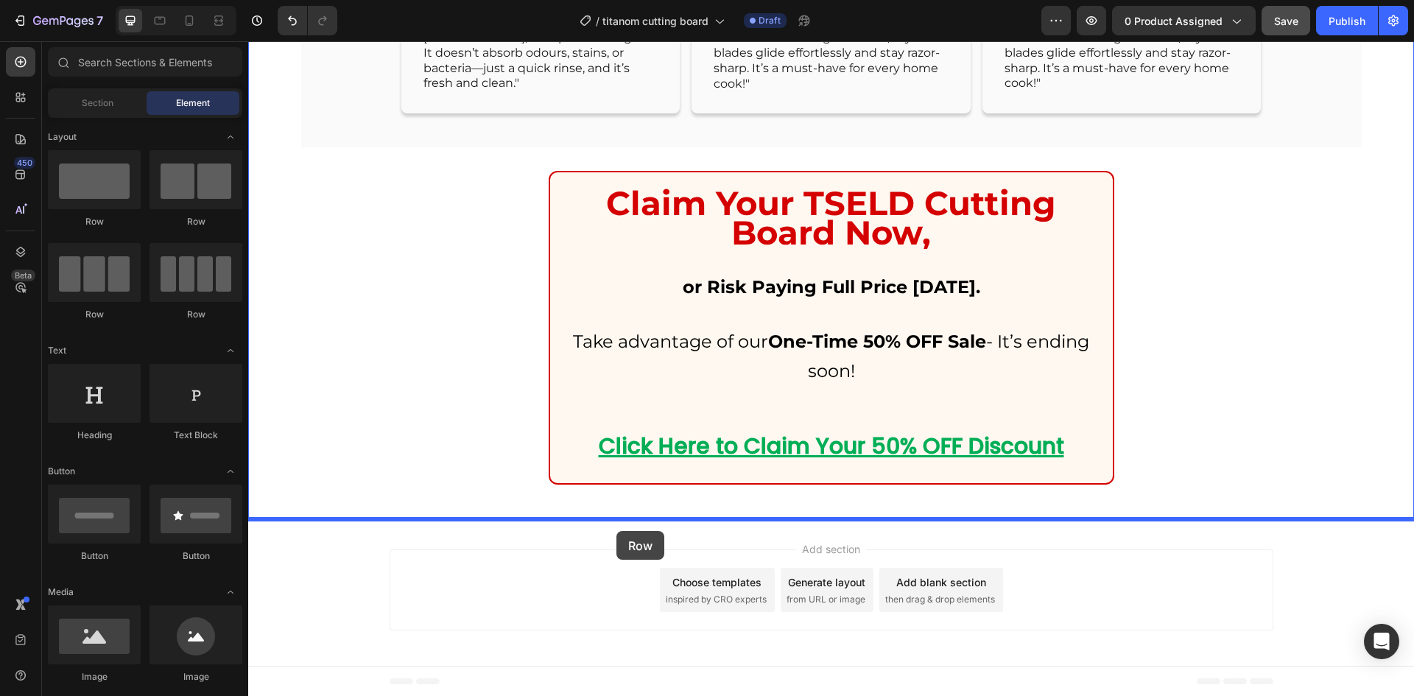
drag, startPoint x: 339, startPoint y: 230, endPoint x: 616, endPoint y: 531, distance: 408.5
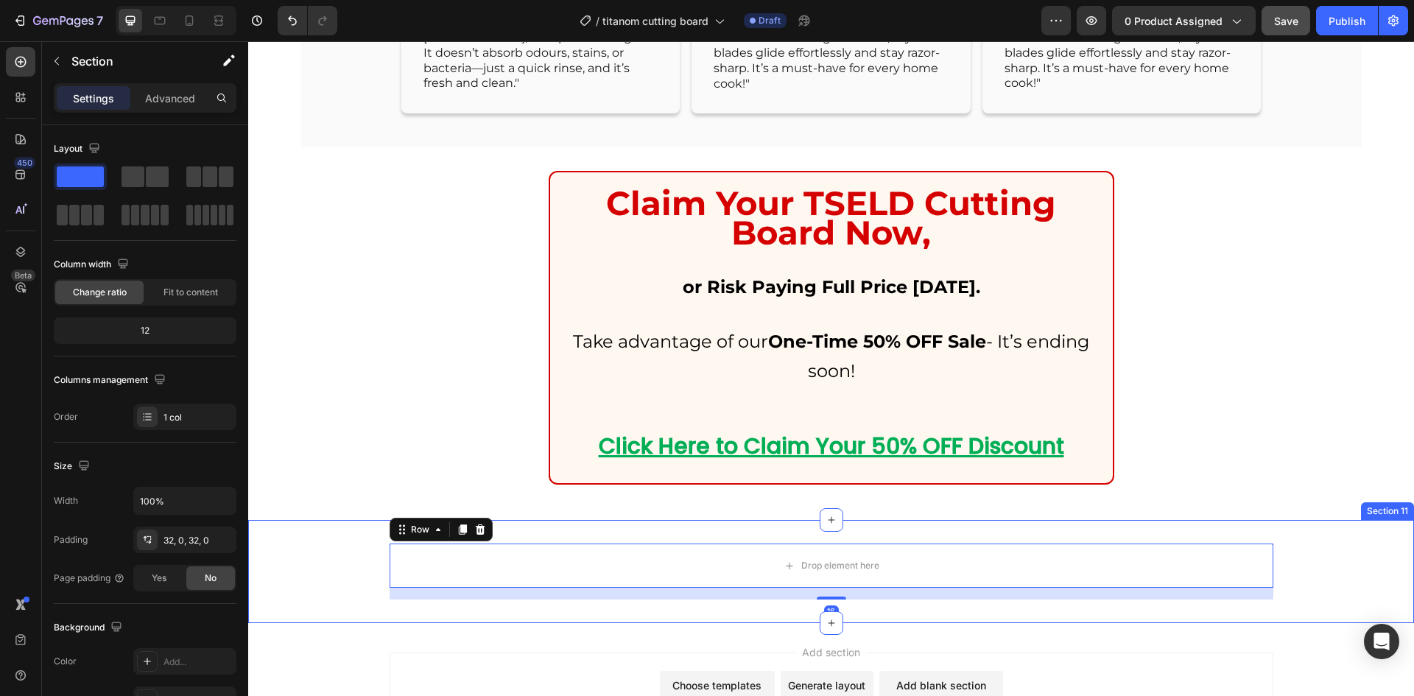
click at [327, 565] on div "Drop element here Row 16" at bounding box center [830, 571] width 1165 height 56
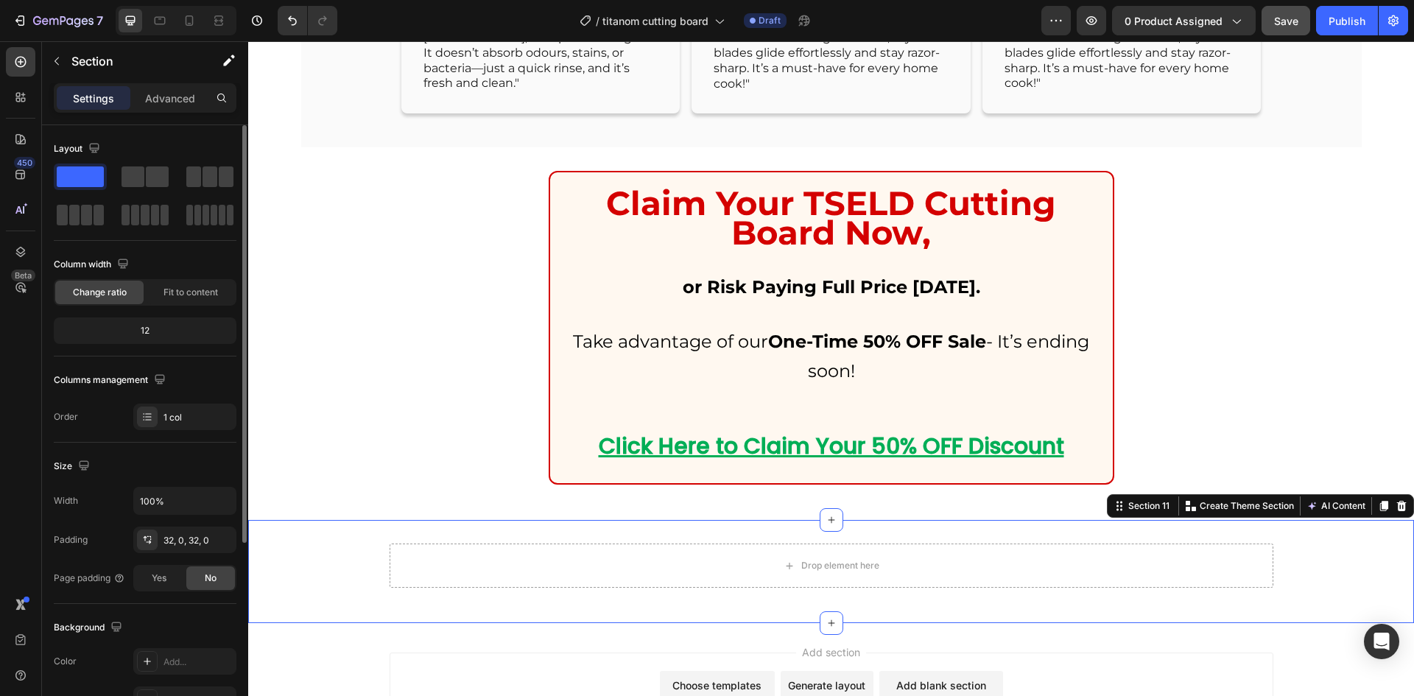
scroll to position [286, 0]
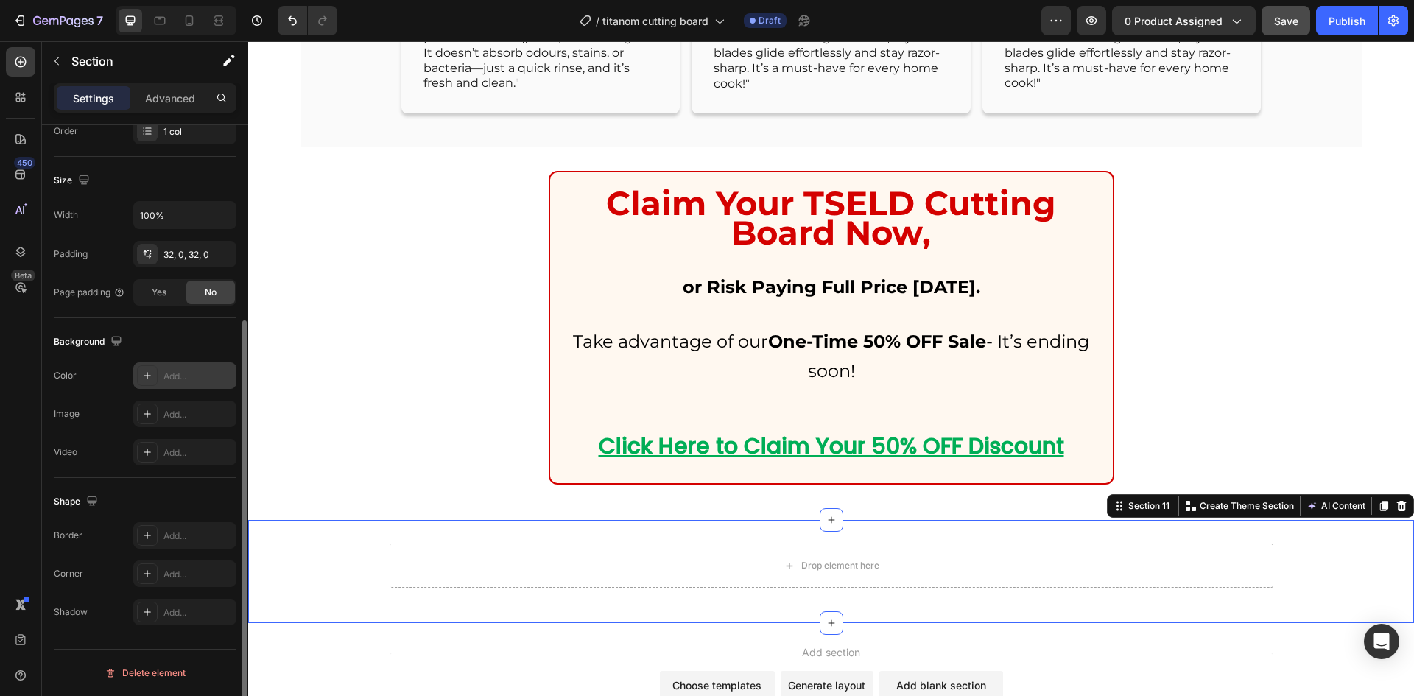
click at [162, 377] on div "Add..." at bounding box center [184, 375] width 103 height 27
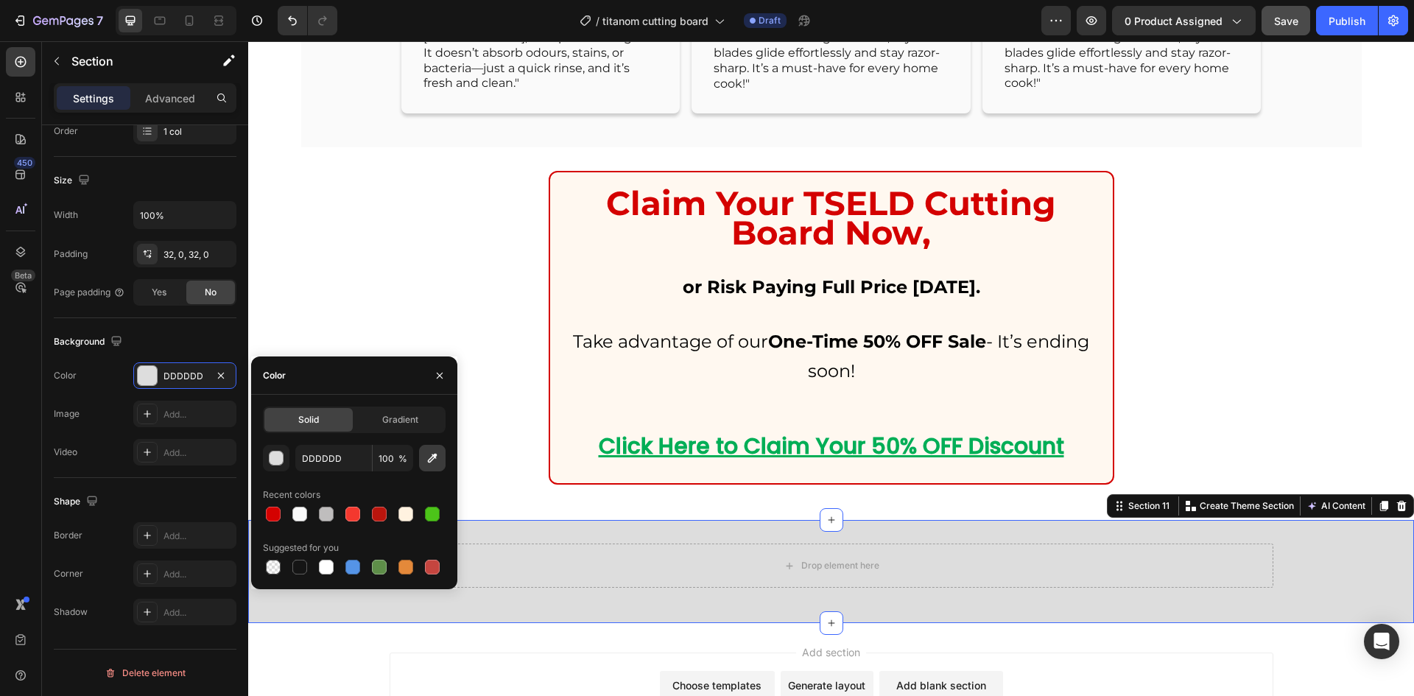
click at [434, 459] on icon "button" at bounding box center [432, 458] width 15 height 15
type input "FAFAFA"
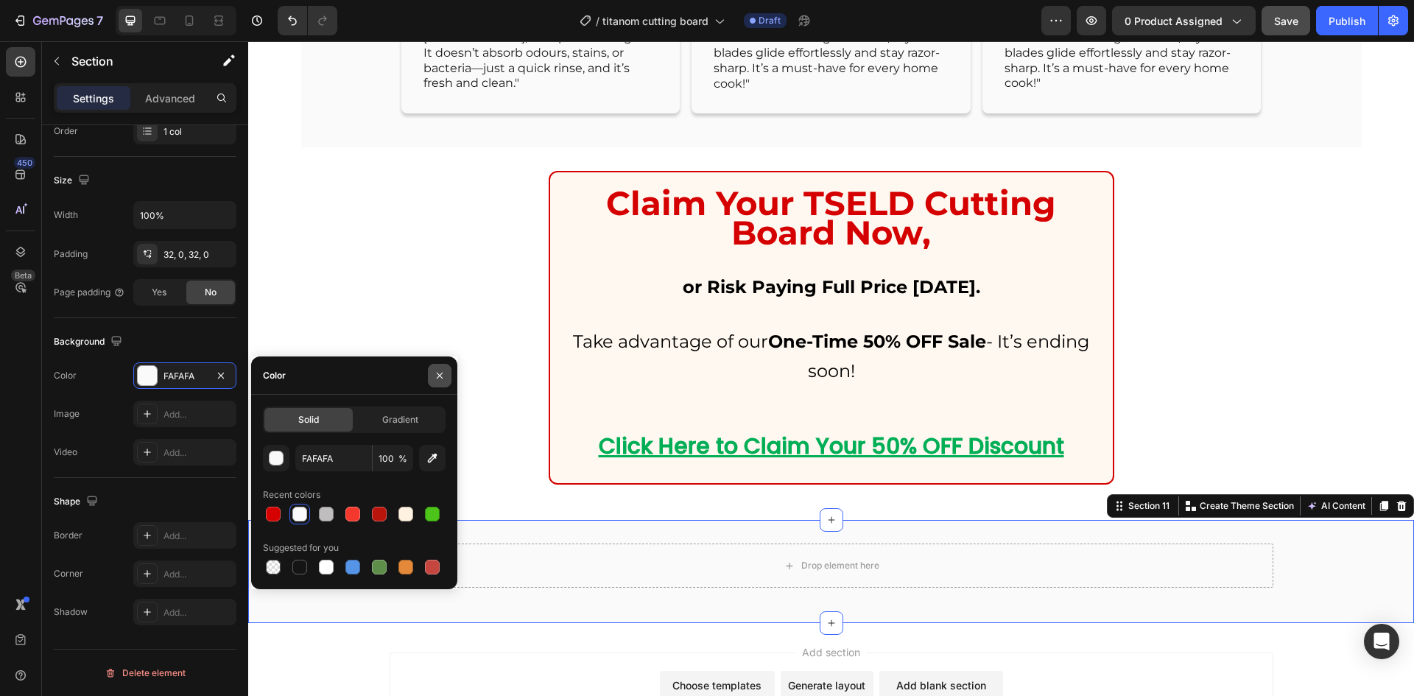
drag, startPoint x: 448, startPoint y: 373, endPoint x: 400, endPoint y: 213, distance: 166.8
click at [448, 373] on button "button" at bounding box center [440, 376] width 24 height 24
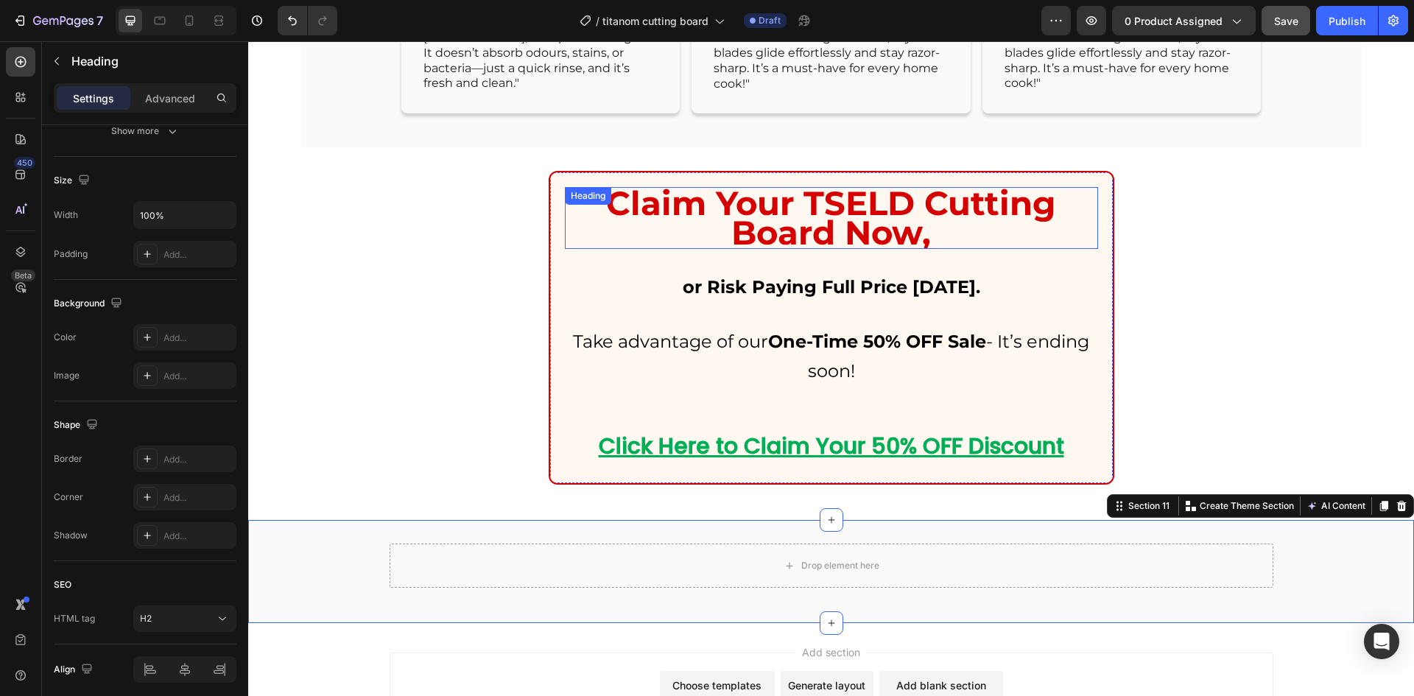
click at [686, 203] on p "Claim Your TSELD Cutting Board Now," at bounding box center [831, 217] width 530 height 59
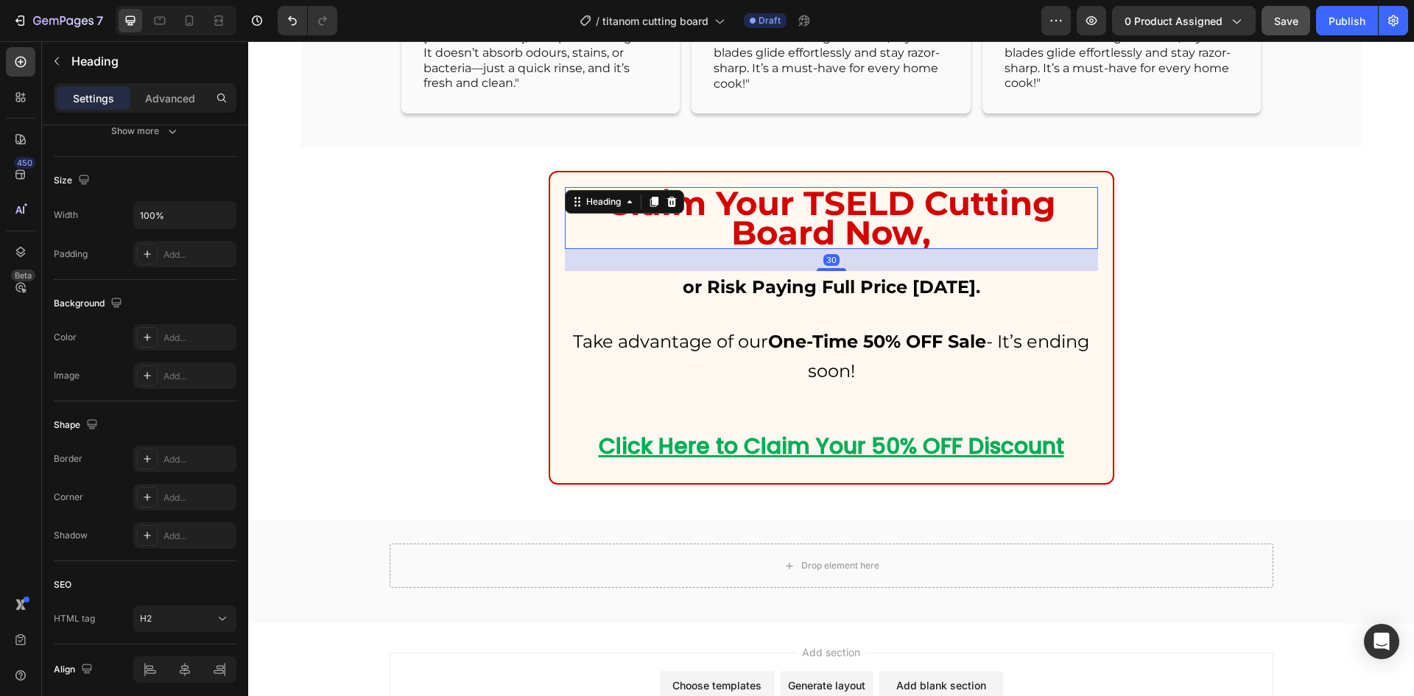
scroll to position [0, 0]
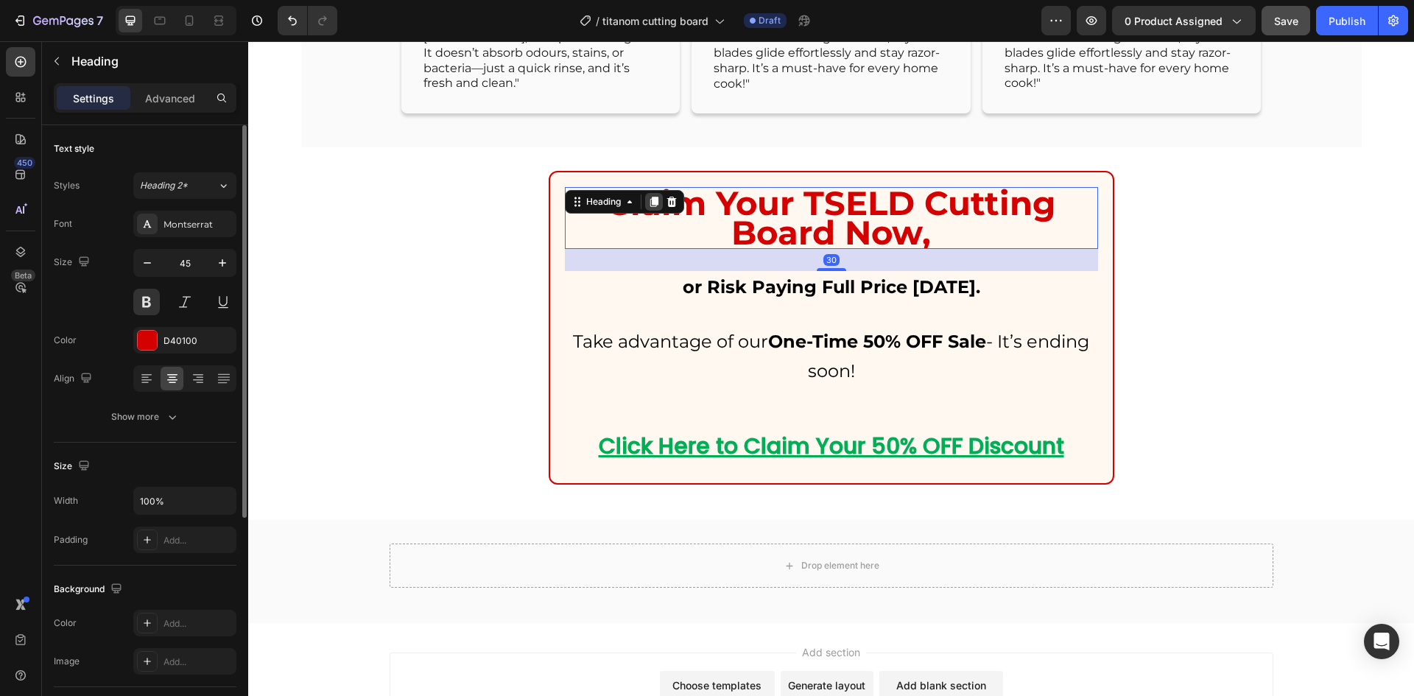
click at [648, 201] on icon at bounding box center [654, 202] width 12 height 12
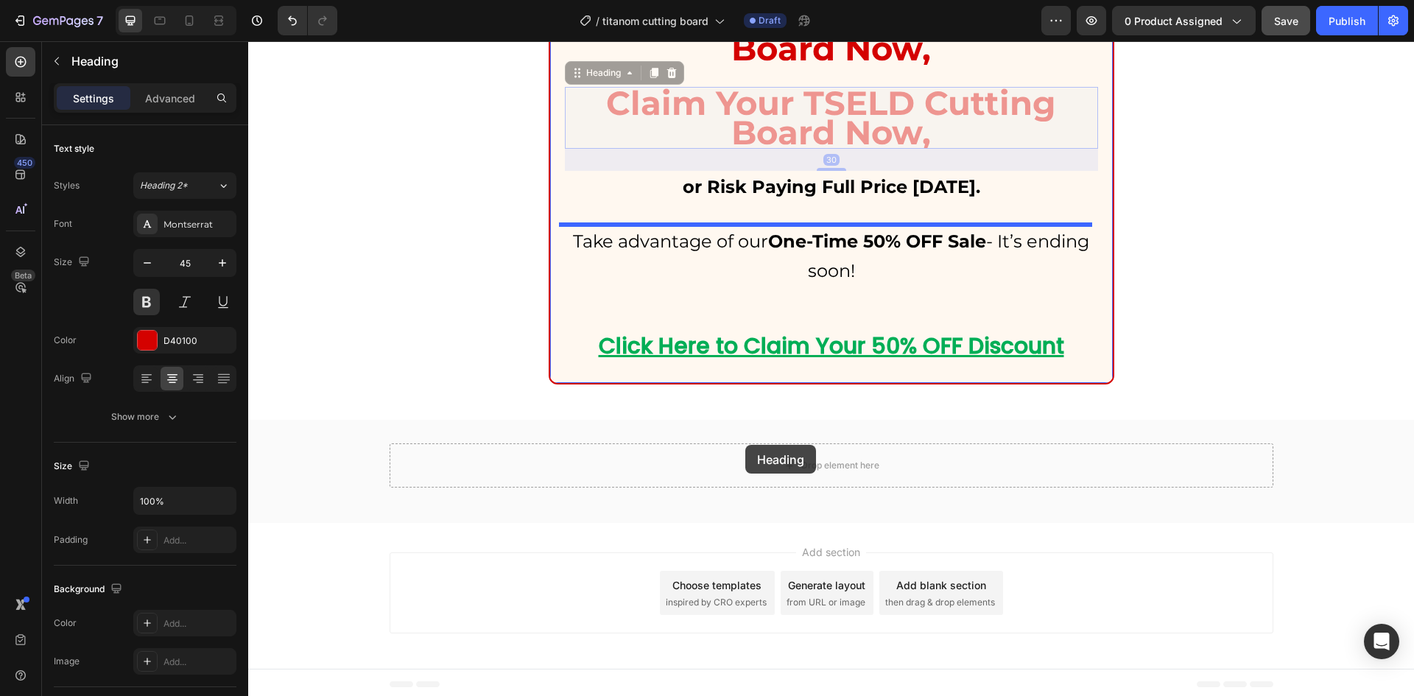
scroll to position [7628, 0]
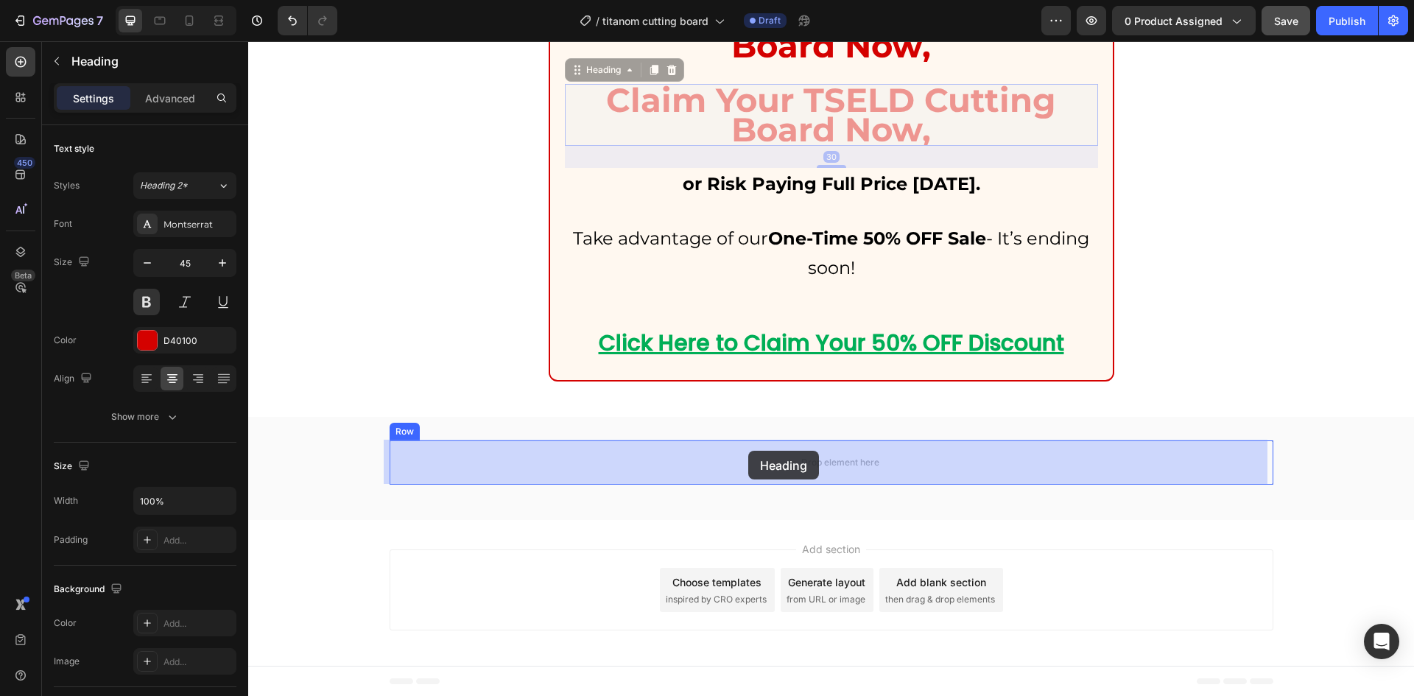
drag, startPoint x: 573, startPoint y: 257, endPoint x: 745, endPoint y: 445, distance: 255.3
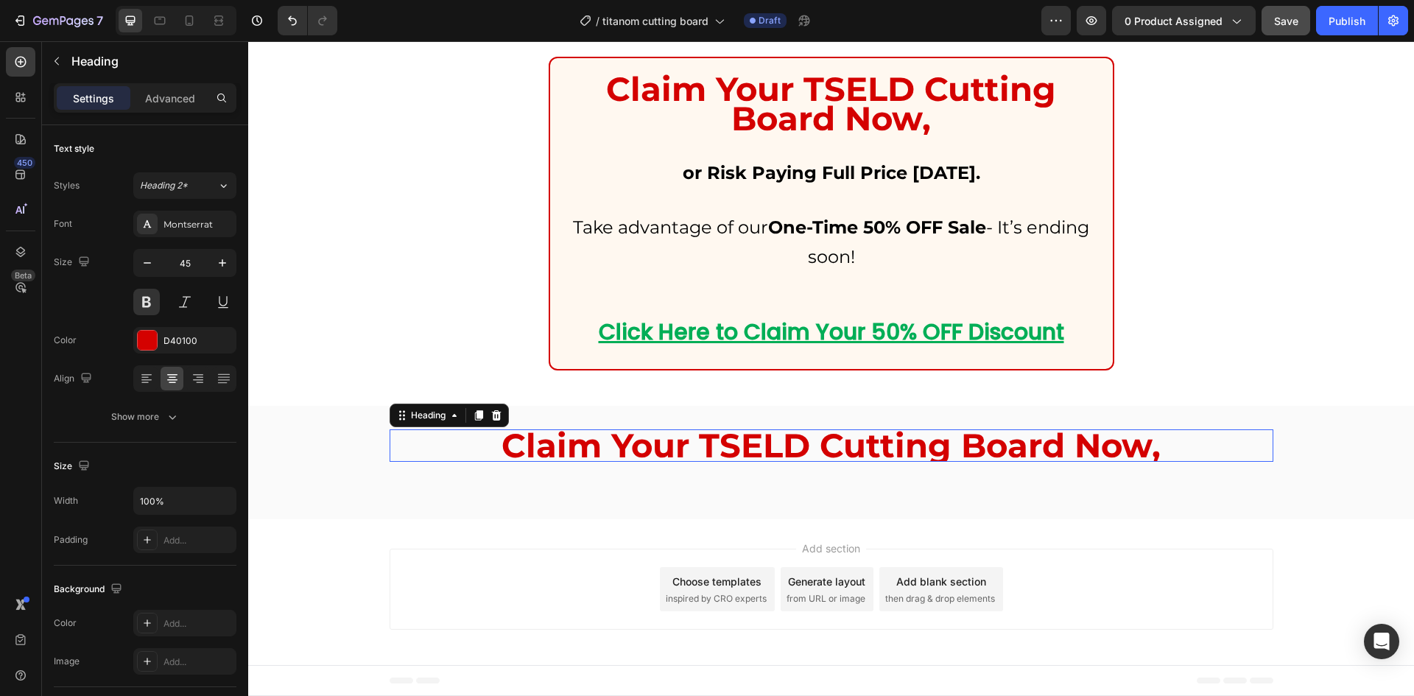
scroll to position [7554, 0]
click at [747, 452] on h2 "Claim Your TSELD Cutting Board Now," at bounding box center [830, 446] width 883 height 32
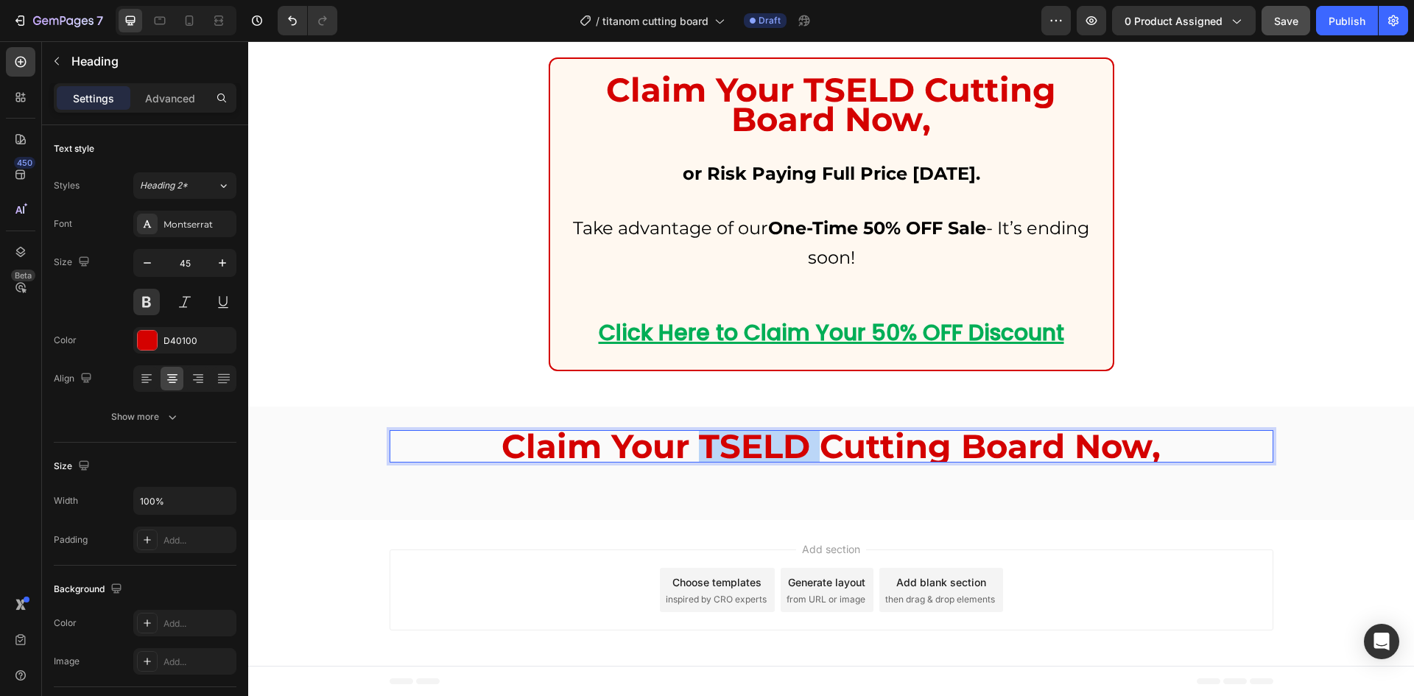
click at [747, 452] on p "Claim Your TSELD Cutting Board Now," at bounding box center [831, 445] width 880 height 29
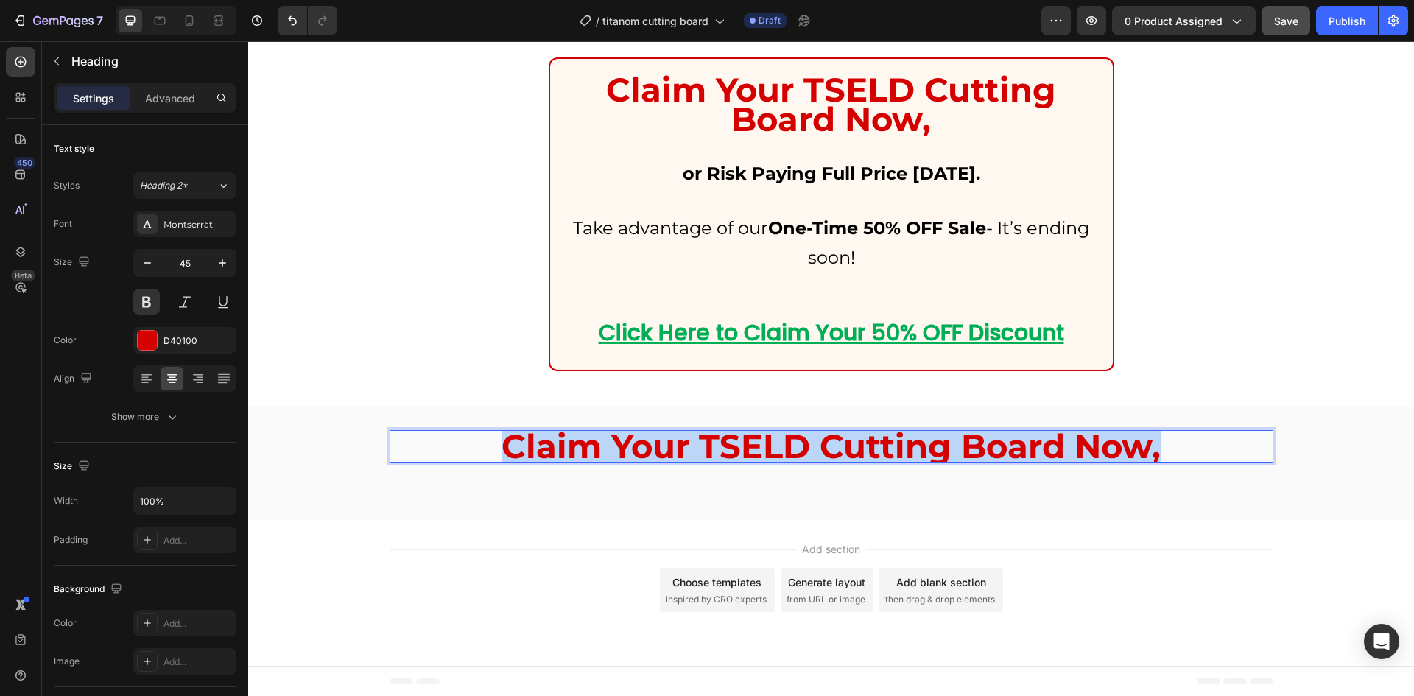
click at [747, 452] on p "Claim Your TSELD Cutting Board Now," at bounding box center [831, 445] width 880 height 29
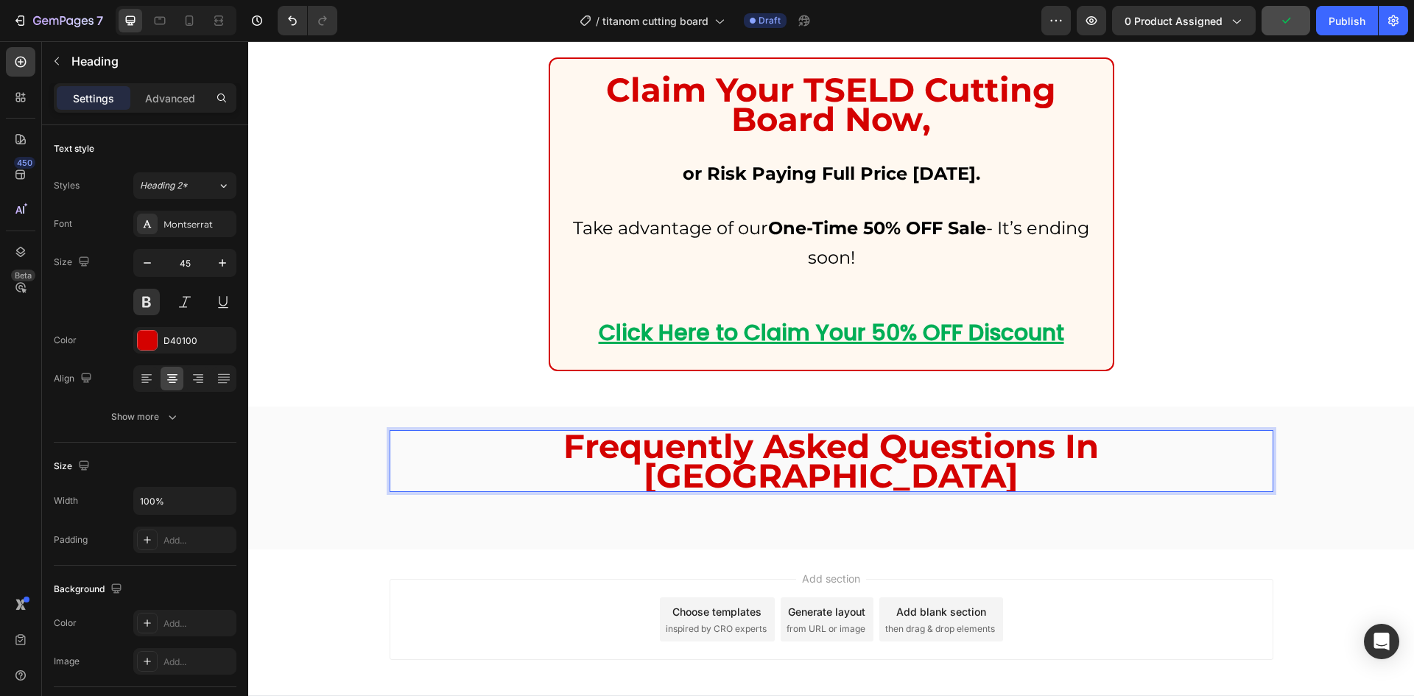
click at [987, 436] on p "Frequently Asked Questions In [GEOGRAPHIC_DATA]" at bounding box center [831, 460] width 880 height 59
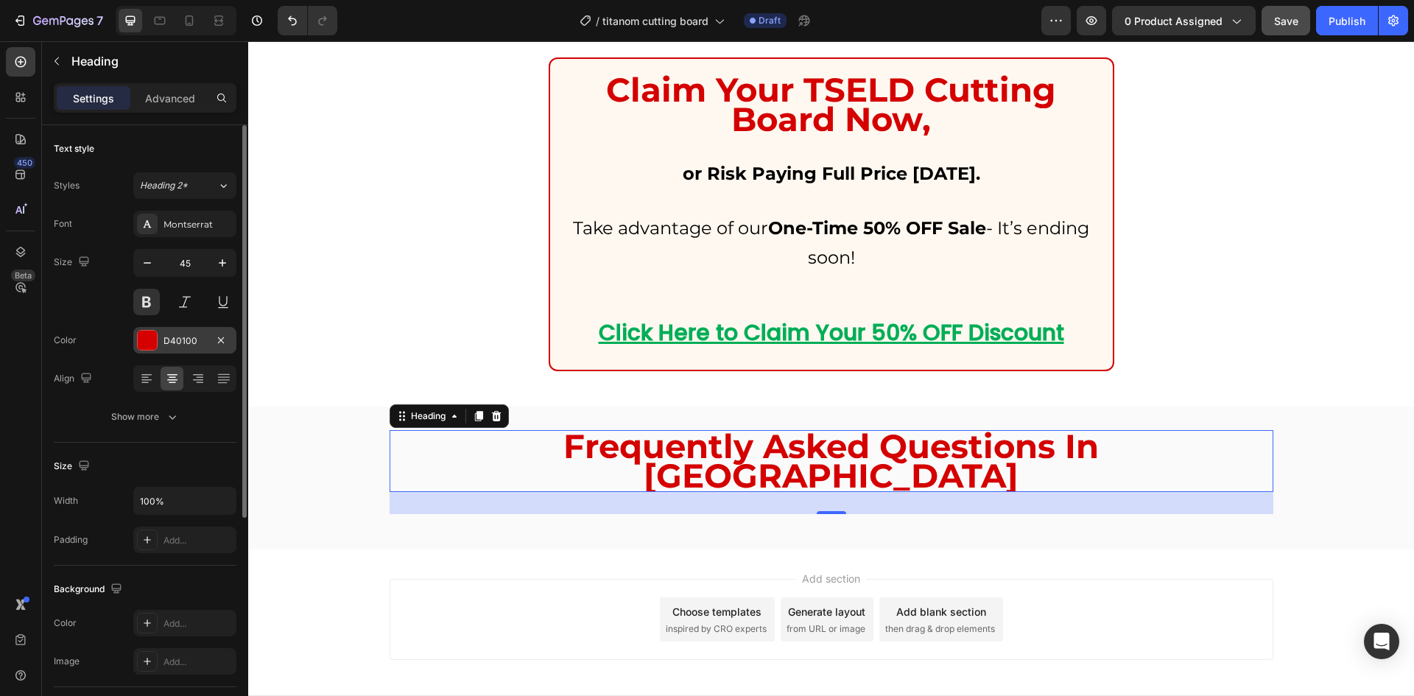
click at [188, 345] on div "D40100" at bounding box center [184, 340] width 43 height 13
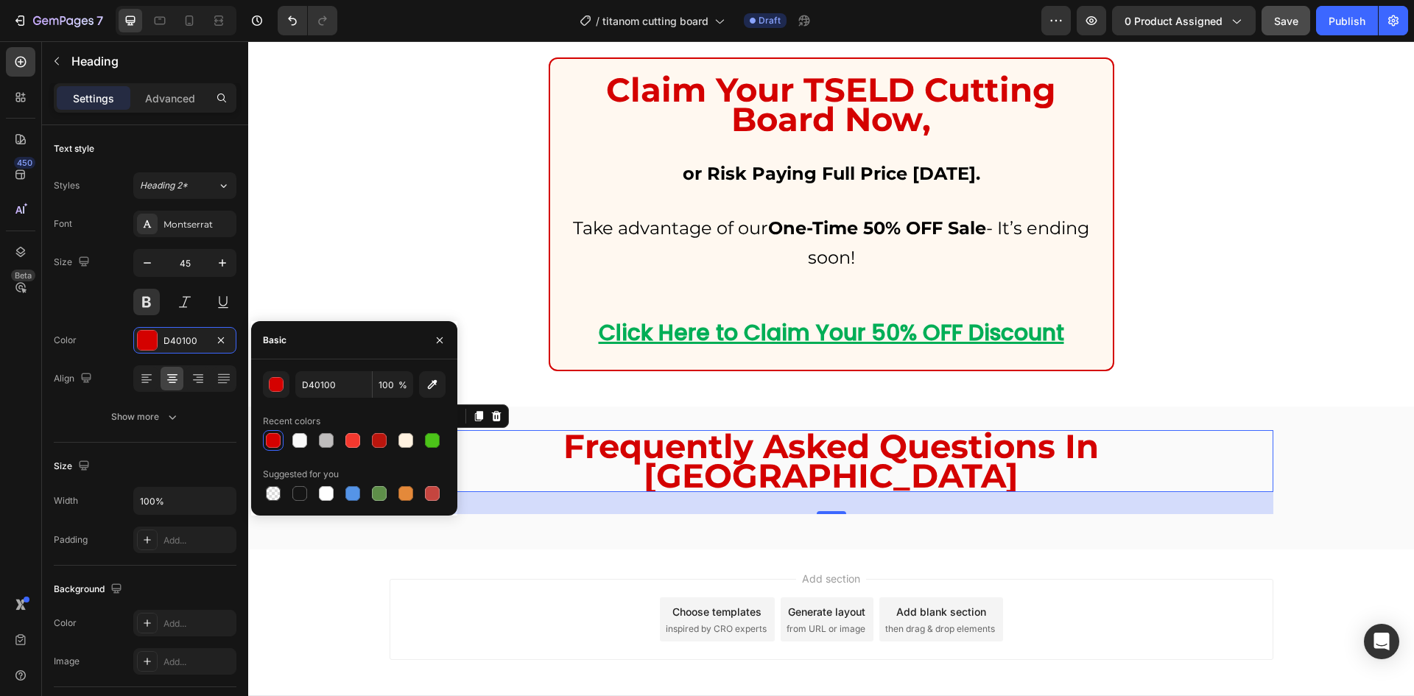
click at [274, 441] on div at bounding box center [273, 440] width 15 height 15
click at [334, 381] on input "D40100" at bounding box center [333, 384] width 77 height 27
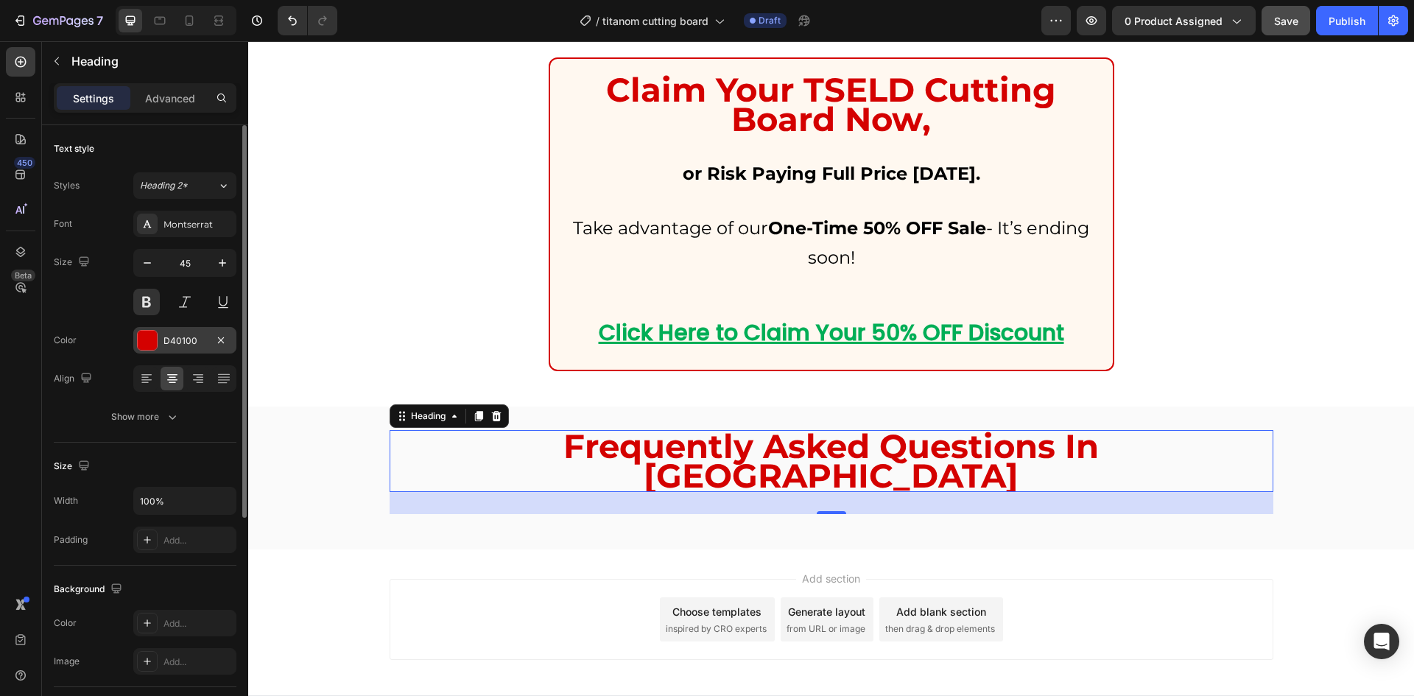
click at [201, 339] on div "D40100" at bounding box center [184, 340] width 43 height 13
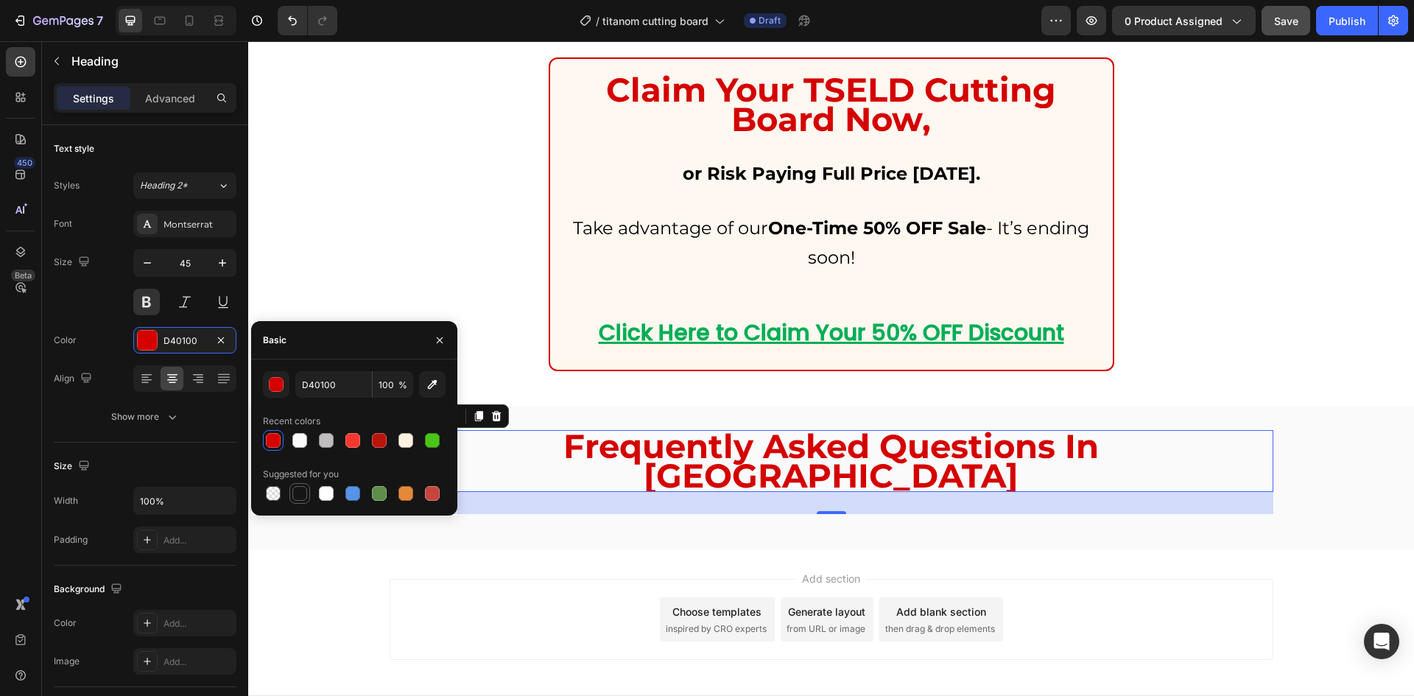
click at [300, 487] on div at bounding box center [299, 493] width 15 height 15
type input "151515"
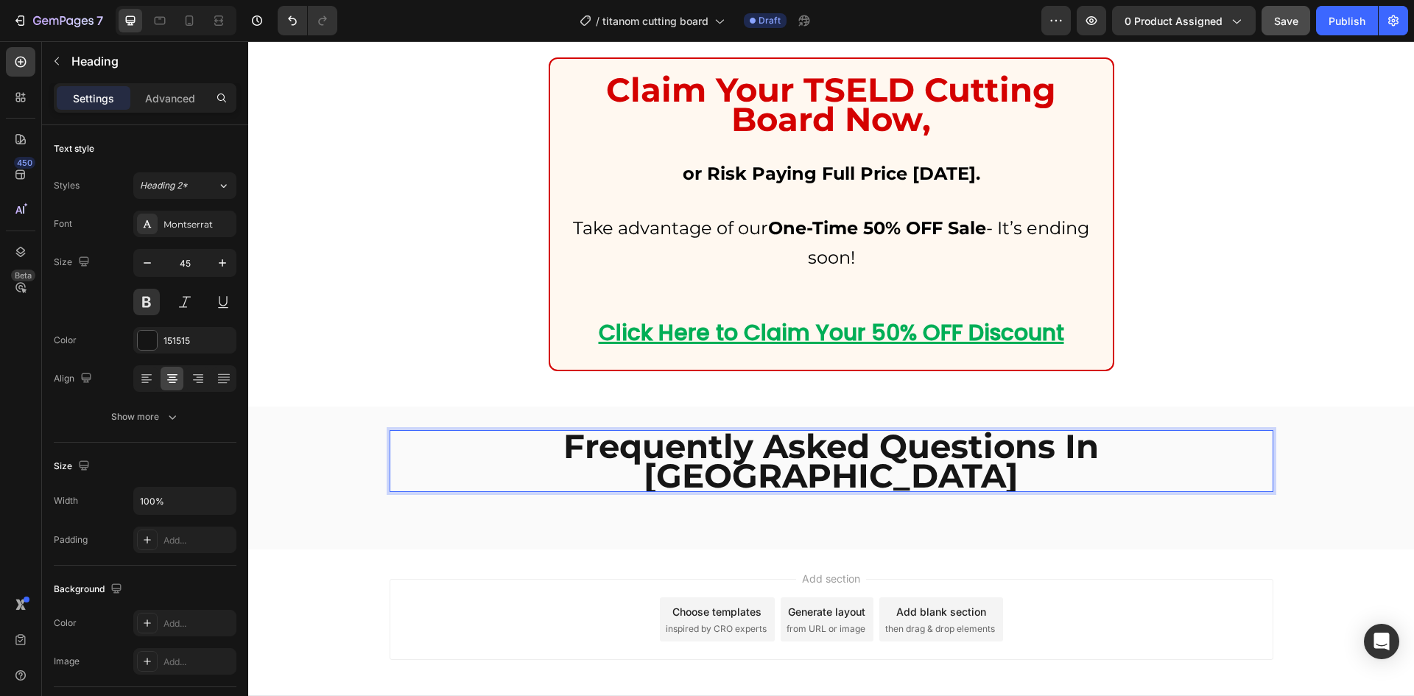
click at [1021, 444] on p "Frequently Asked Questions In [GEOGRAPHIC_DATA]" at bounding box center [831, 460] width 880 height 59
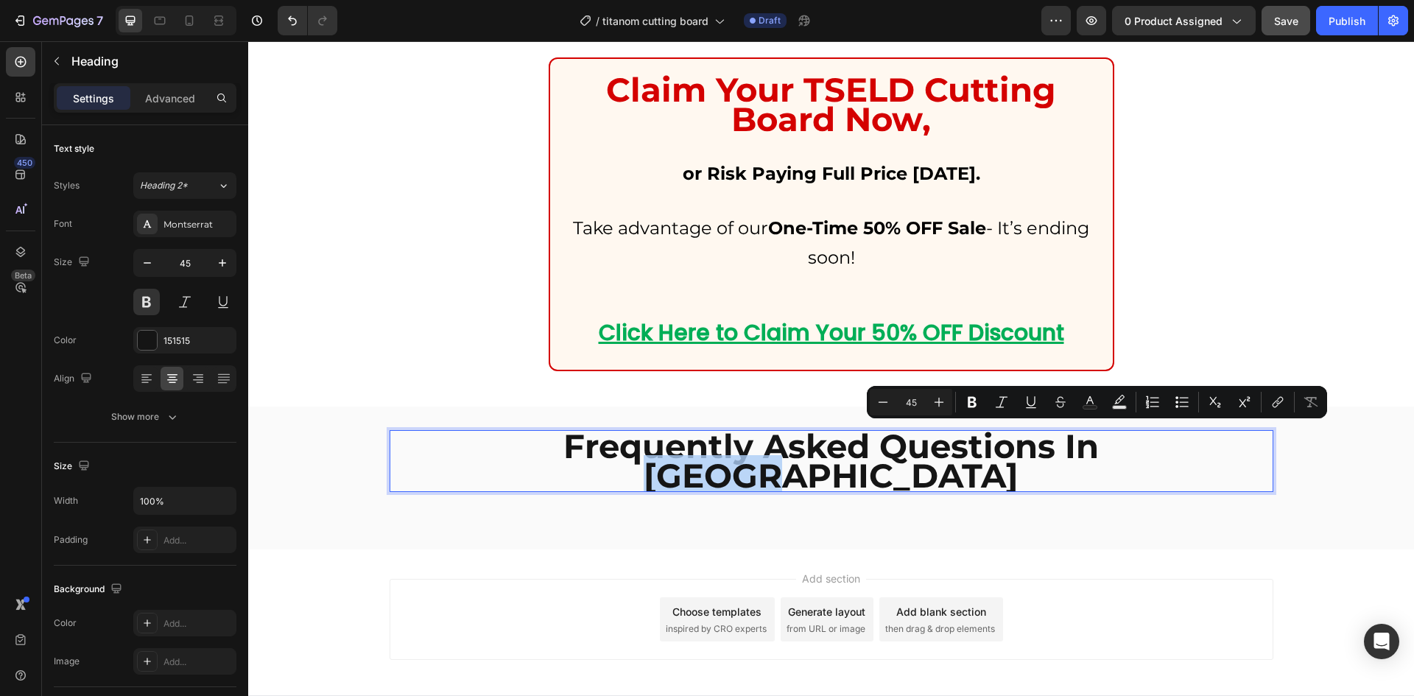
drag, startPoint x: 1028, startPoint y: 450, endPoint x: 1171, endPoint y: 444, distance: 143.7
click at [1171, 444] on p "Frequently Asked Questions In [GEOGRAPHIC_DATA]" at bounding box center [831, 460] width 880 height 59
click at [1093, 406] on rect "Editor contextual toolbar" at bounding box center [1090, 408] width 14 height 4
type input "151515"
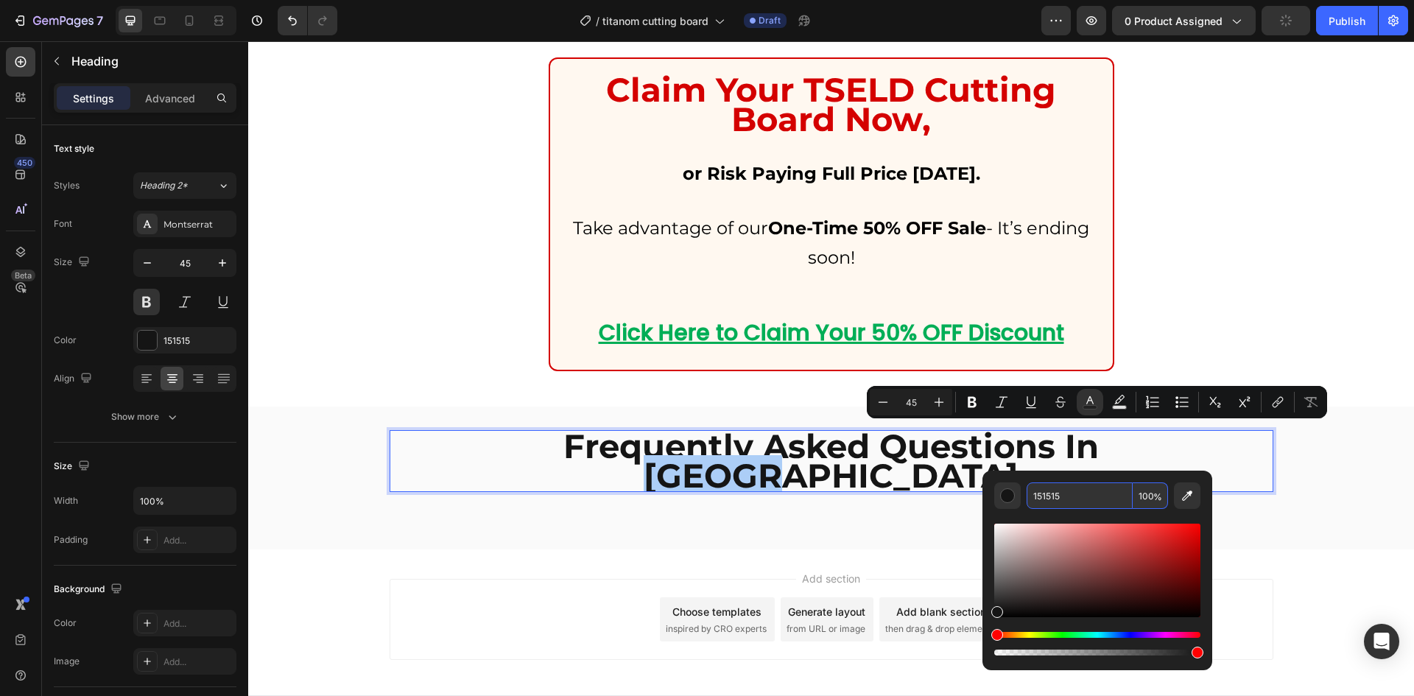
click at [1047, 493] on input "151515" at bounding box center [1079, 495] width 106 height 27
paste input "D40100"
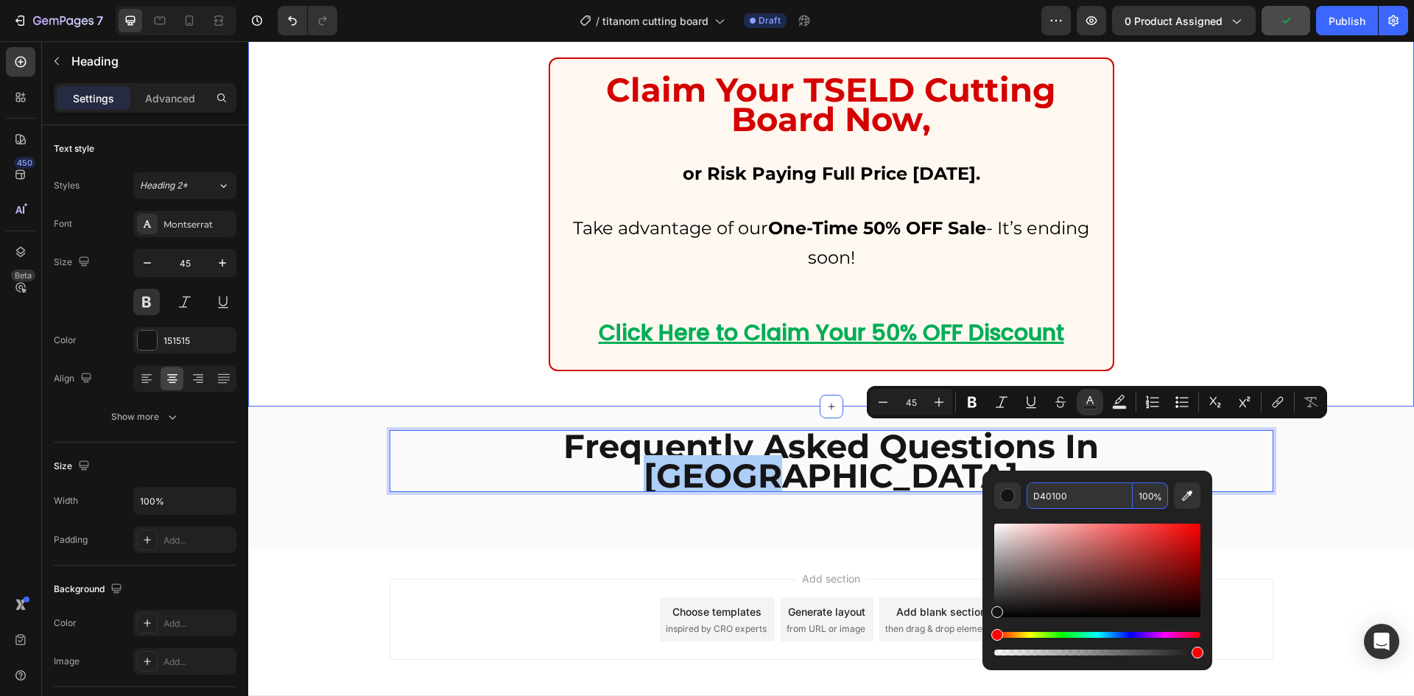
type input "D40100"
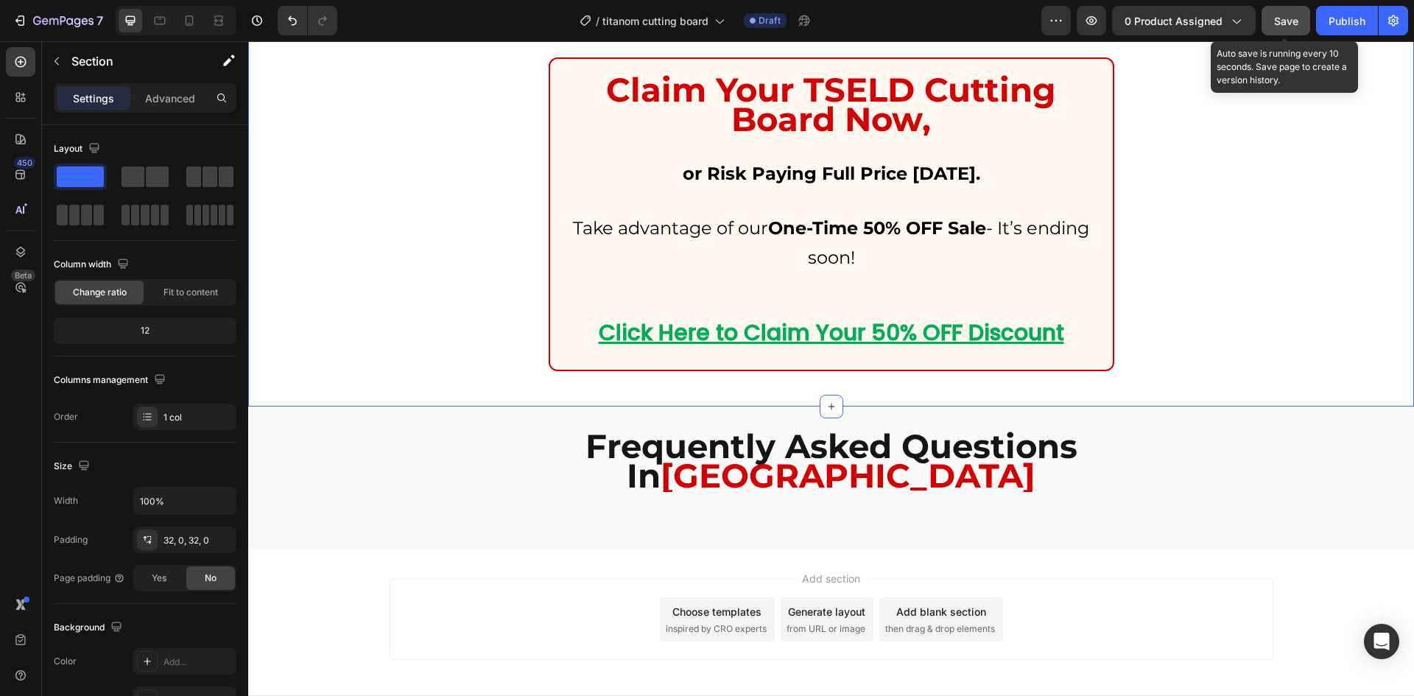
click at [1293, 22] on span "Save" at bounding box center [1286, 21] width 24 height 13
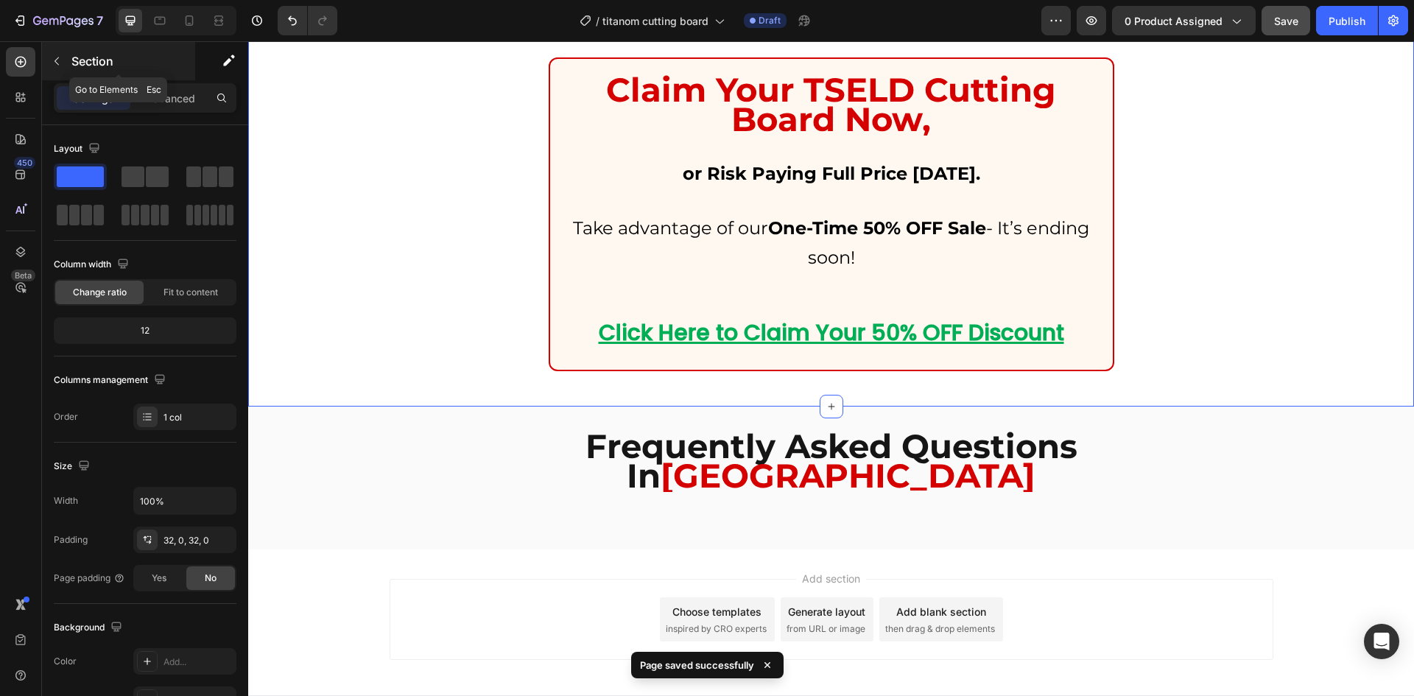
click at [52, 61] on icon "button" at bounding box center [57, 61] width 12 height 12
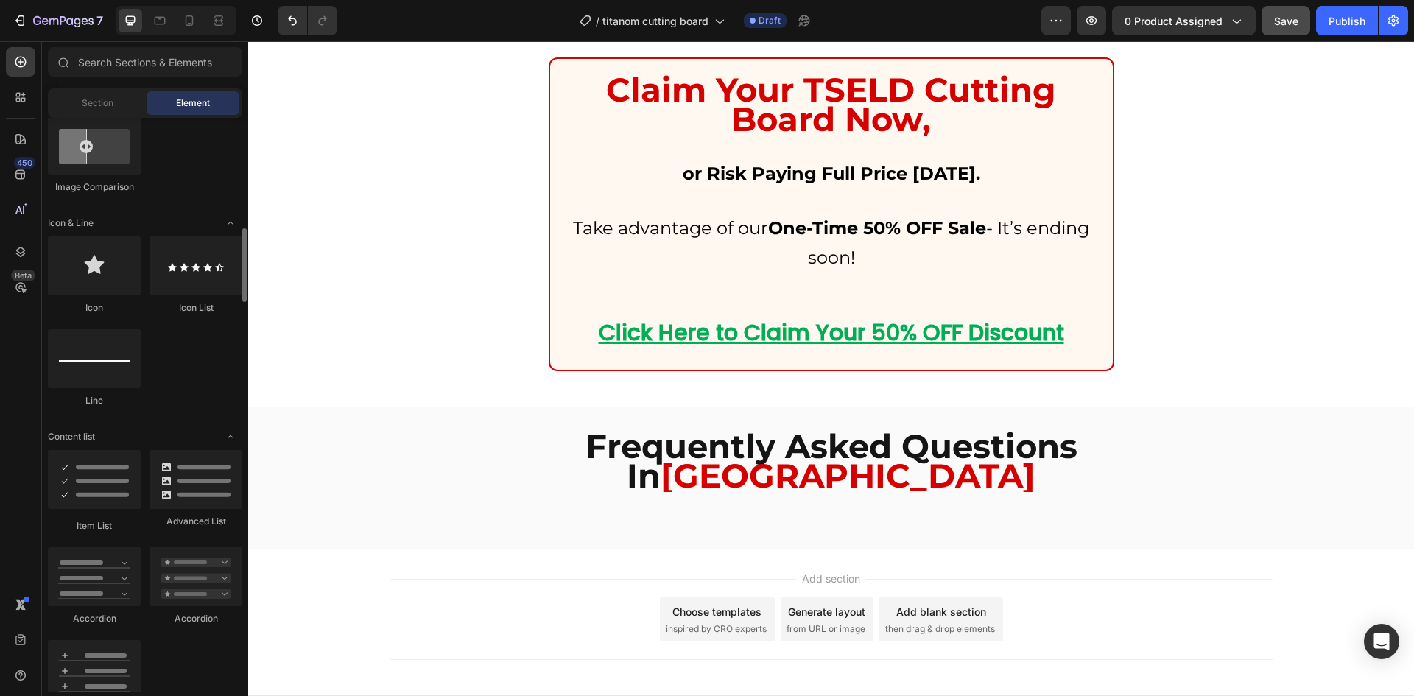
scroll to position [984, 0]
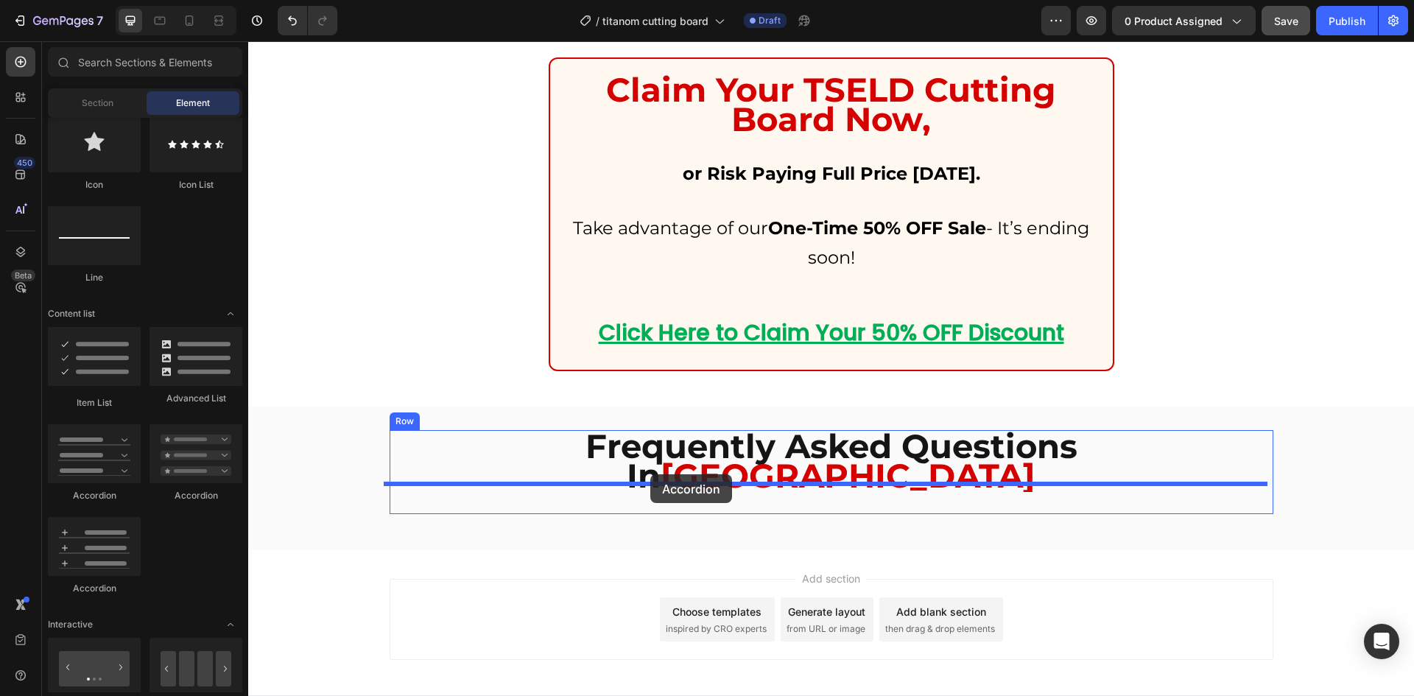
drag, startPoint x: 336, startPoint y: 498, endPoint x: 650, endPoint y: 474, distance: 315.3
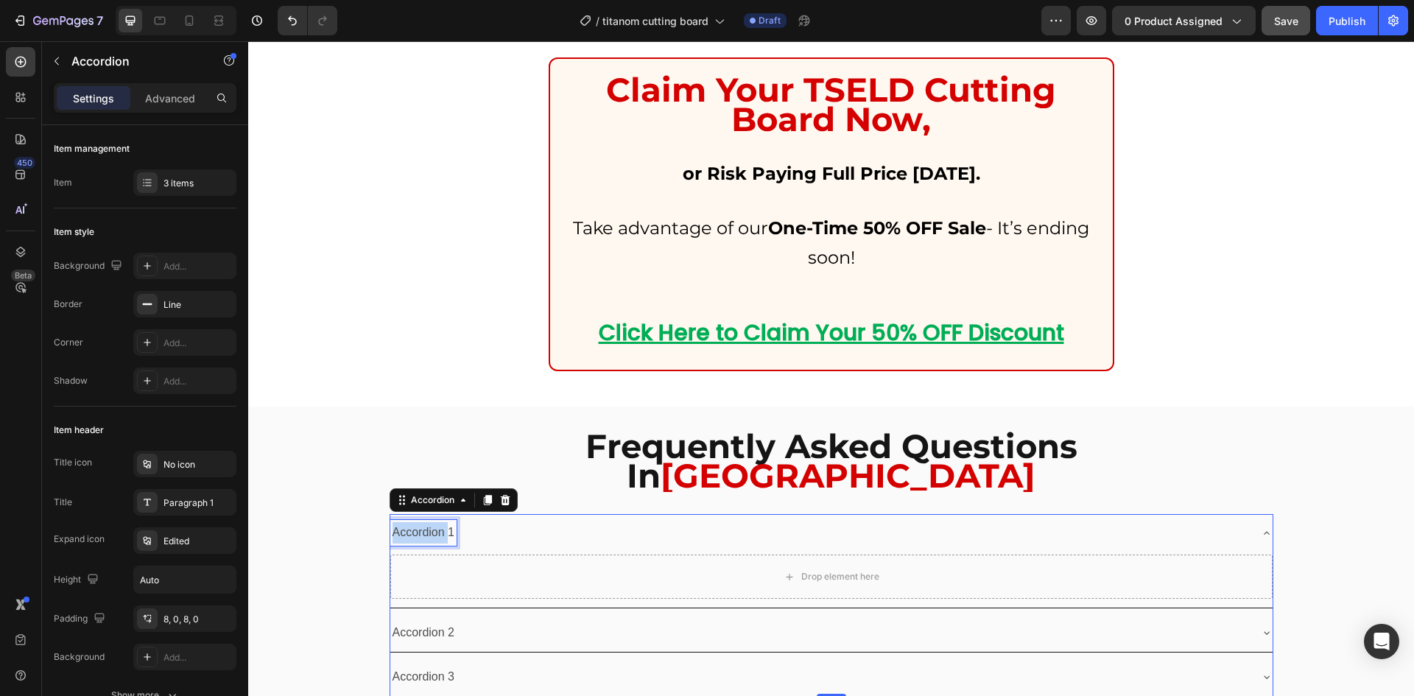
click at [428, 522] on p "Accordion 1" at bounding box center [423, 532] width 63 height 21
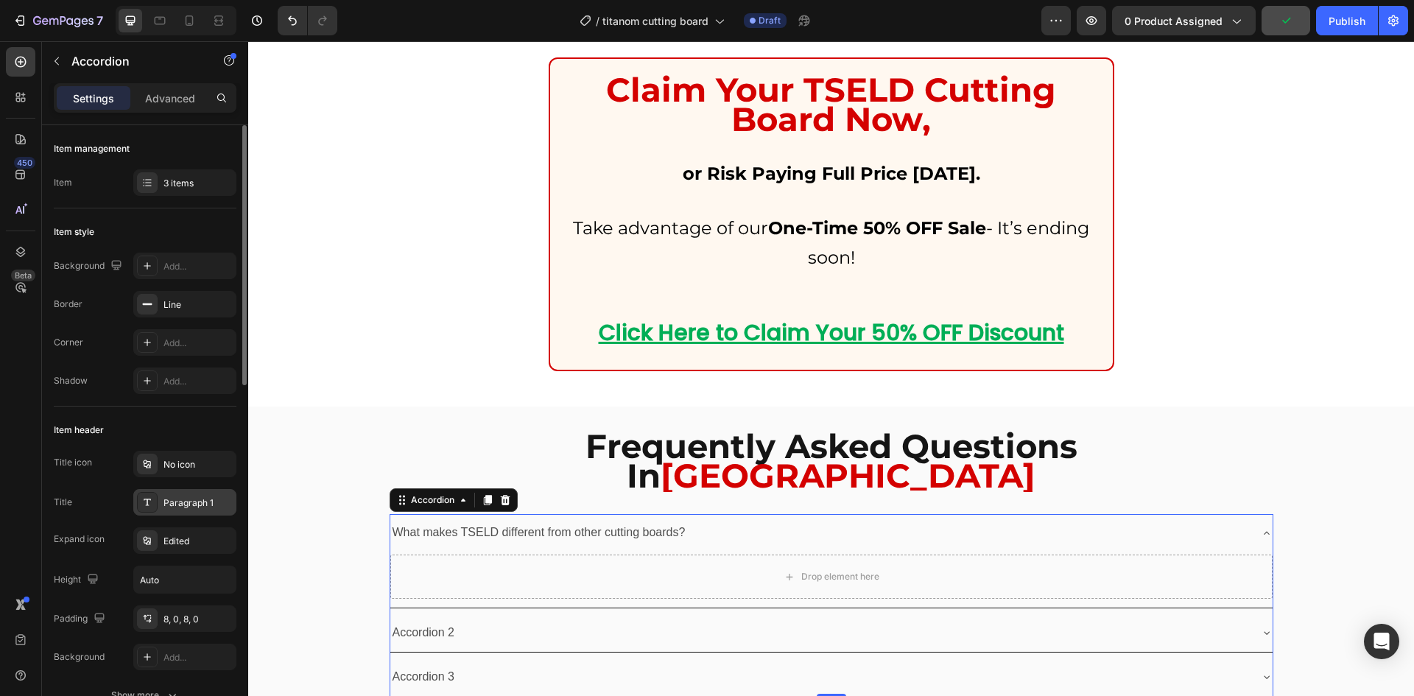
click at [180, 502] on div "Paragraph 1" at bounding box center [197, 502] width 69 height 13
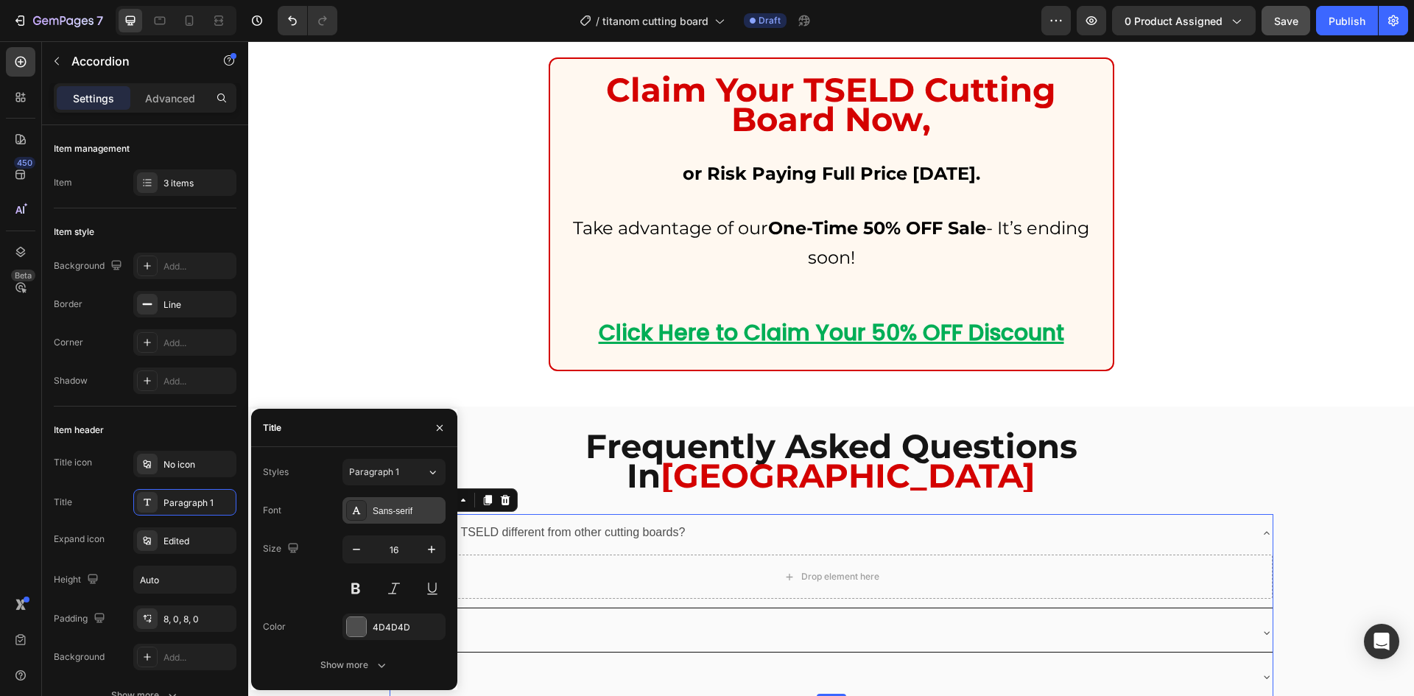
click at [389, 518] on div "Sans-serif" at bounding box center [393, 510] width 103 height 27
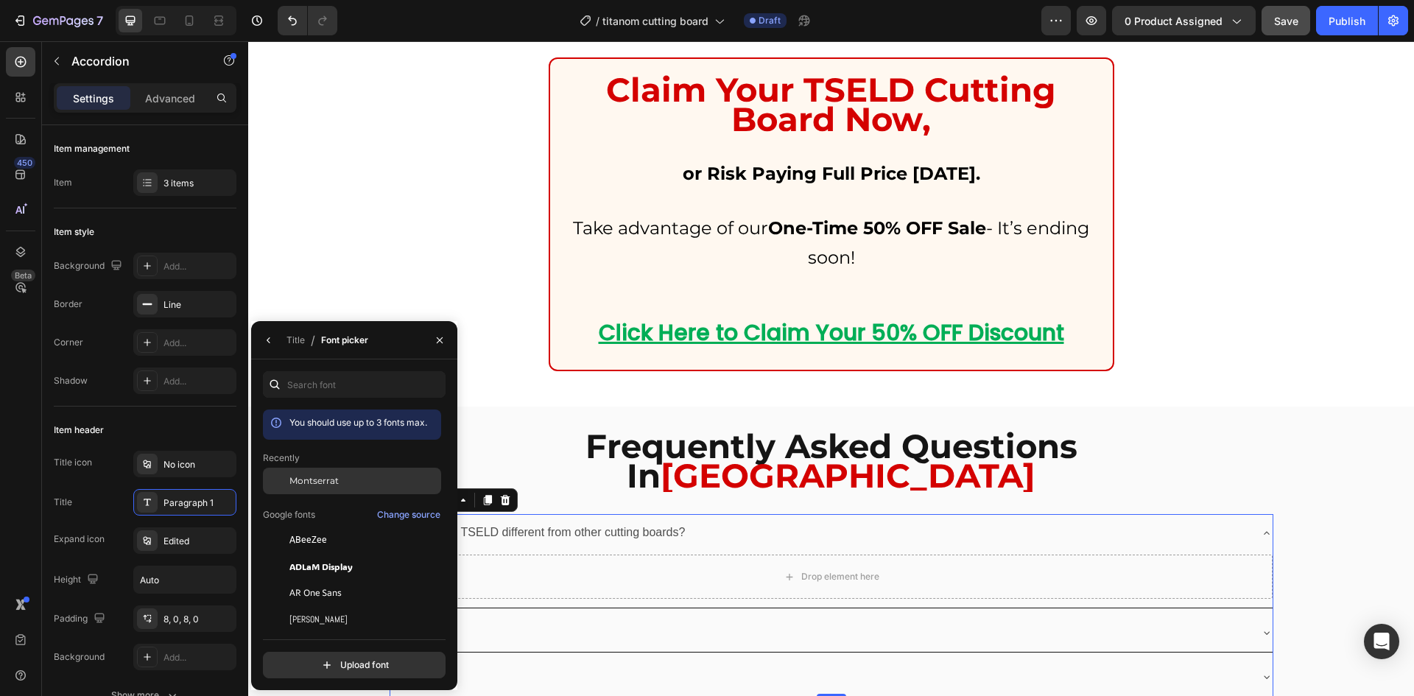
click at [347, 484] on div "Montserrat" at bounding box center [363, 480] width 149 height 13
click at [298, 345] on div "Title" at bounding box center [295, 339] width 18 height 13
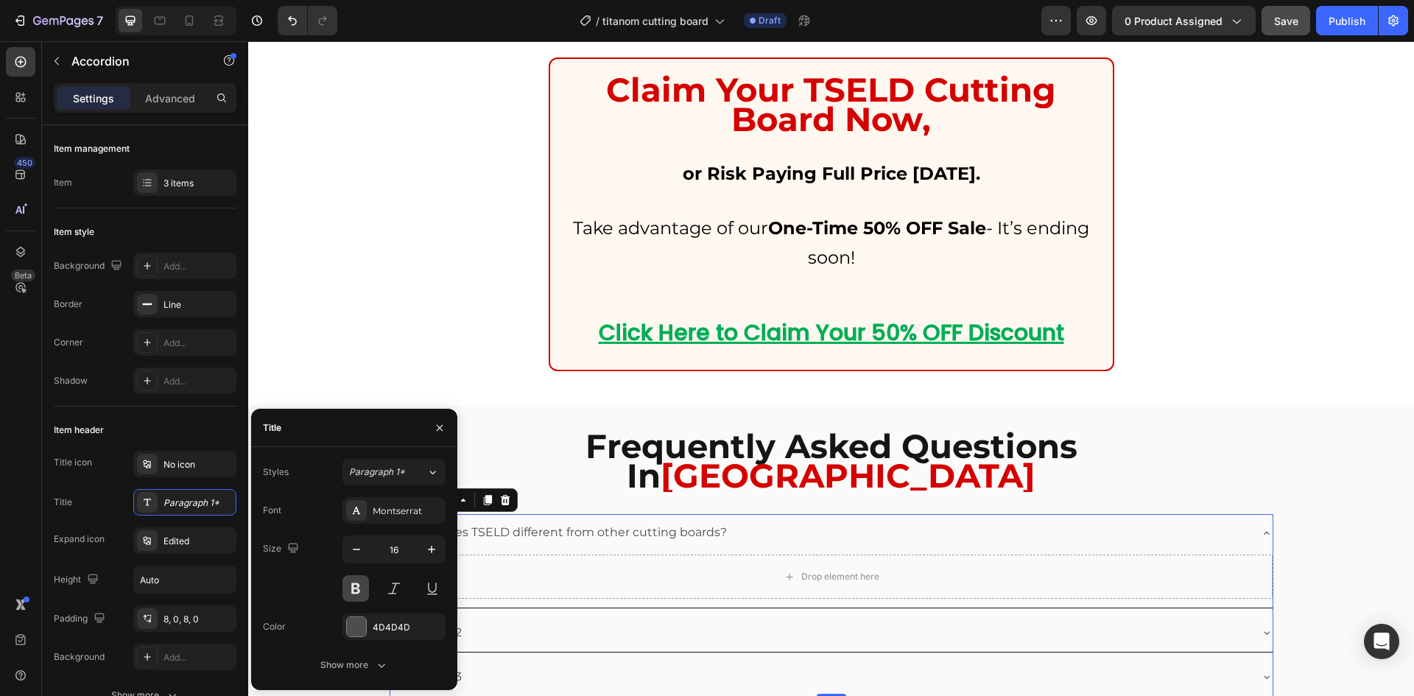
click at [363, 582] on button at bounding box center [355, 588] width 27 height 27
click at [367, 620] on div "4D4D4D" at bounding box center [393, 626] width 103 height 27
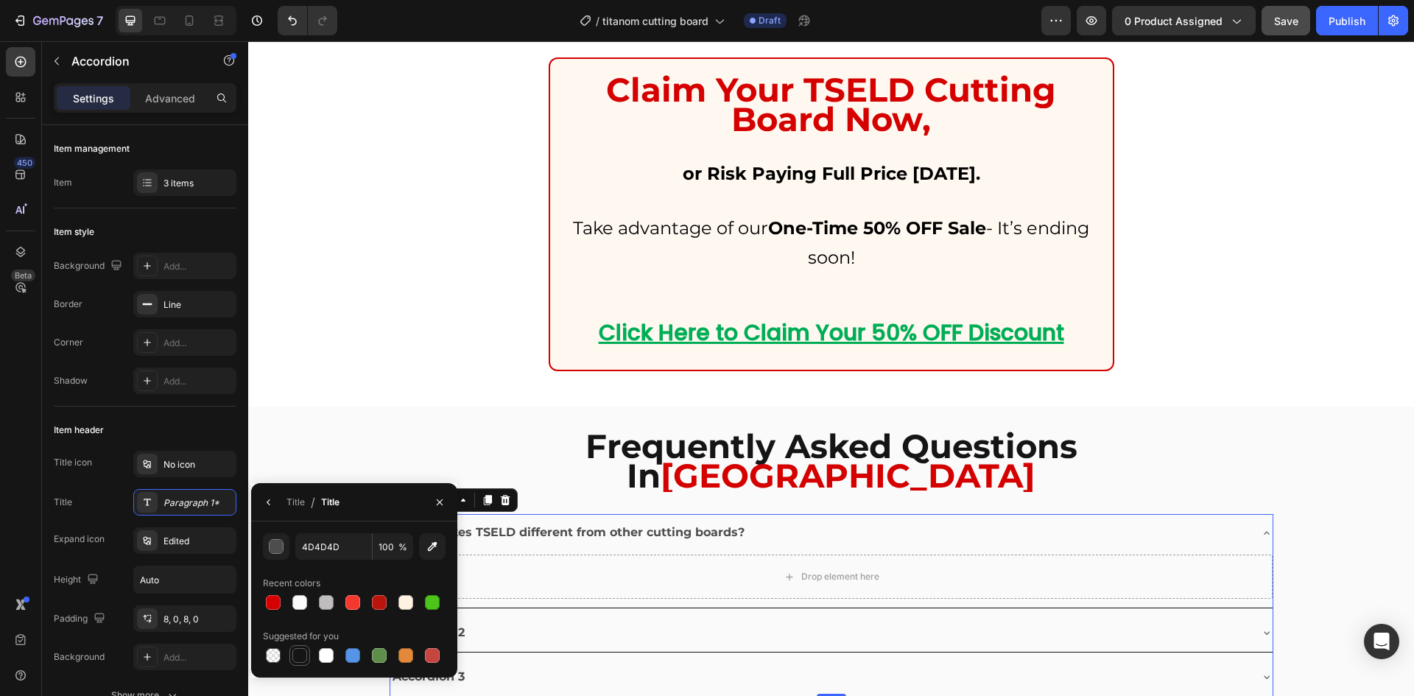
click at [303, 651] on div at bounding box center [299, 655] width 15 height 15
type input "151515"
click at [261, 504] on button "button" at bounding box center [269, 502] width 24 height 24
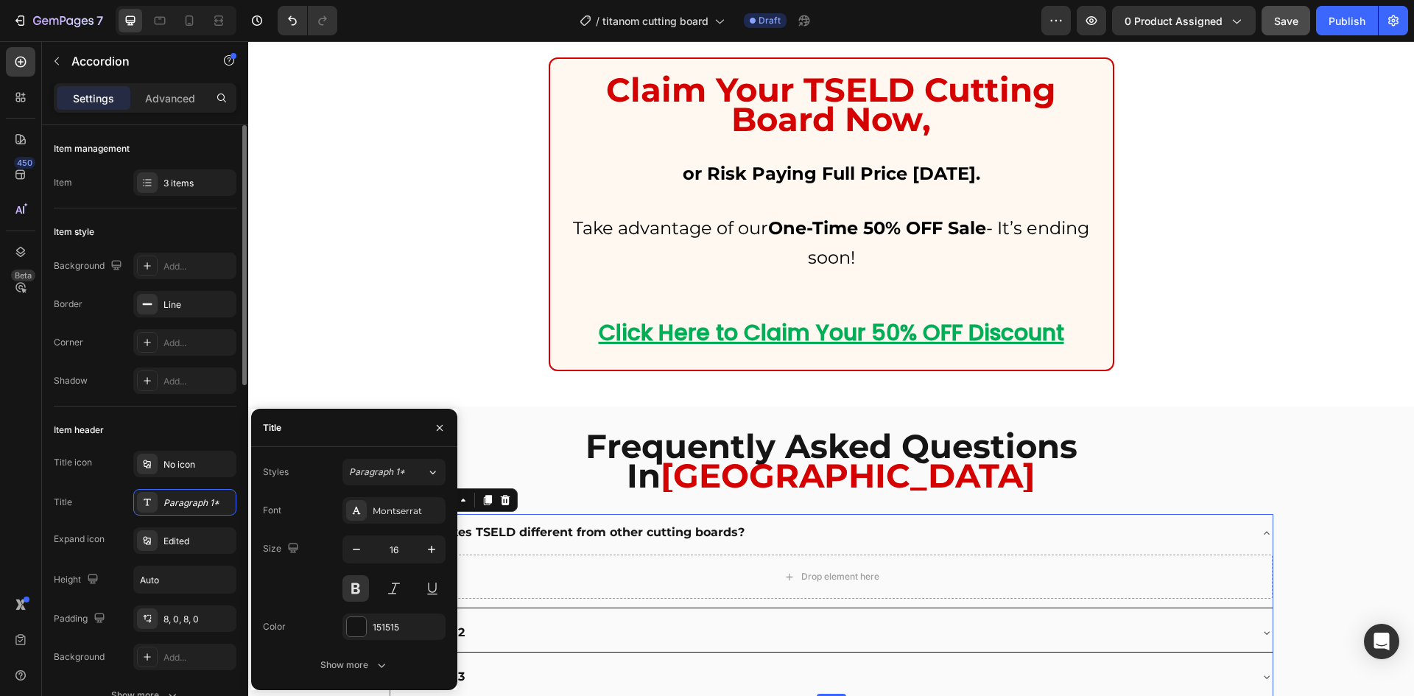
click at [118, 557] on div "Title icon No icon Title Paragraph 1* Expand icon Edited Height Auto Padding 8,…" at bounding box center [145, 560] width 183 height 219
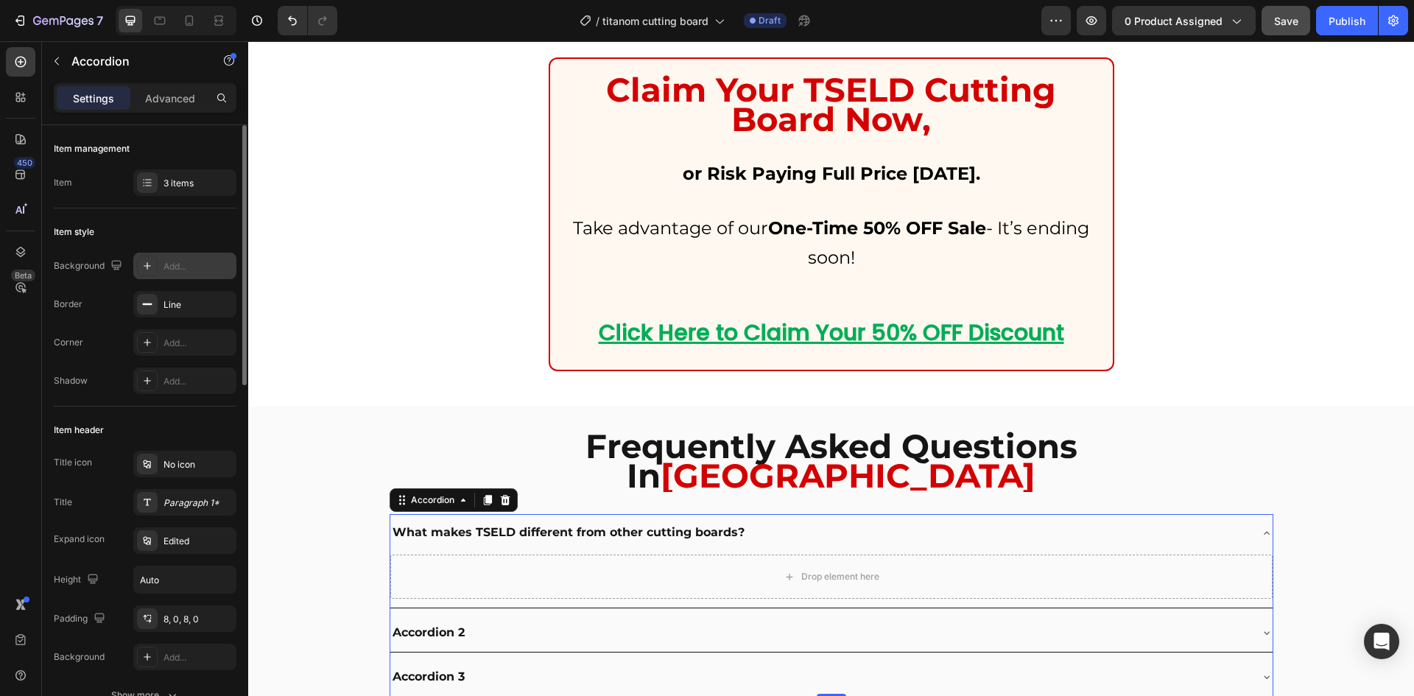
click at [174, 267] on div "Add..." at bounding box center [197, 266] width 69 height 13
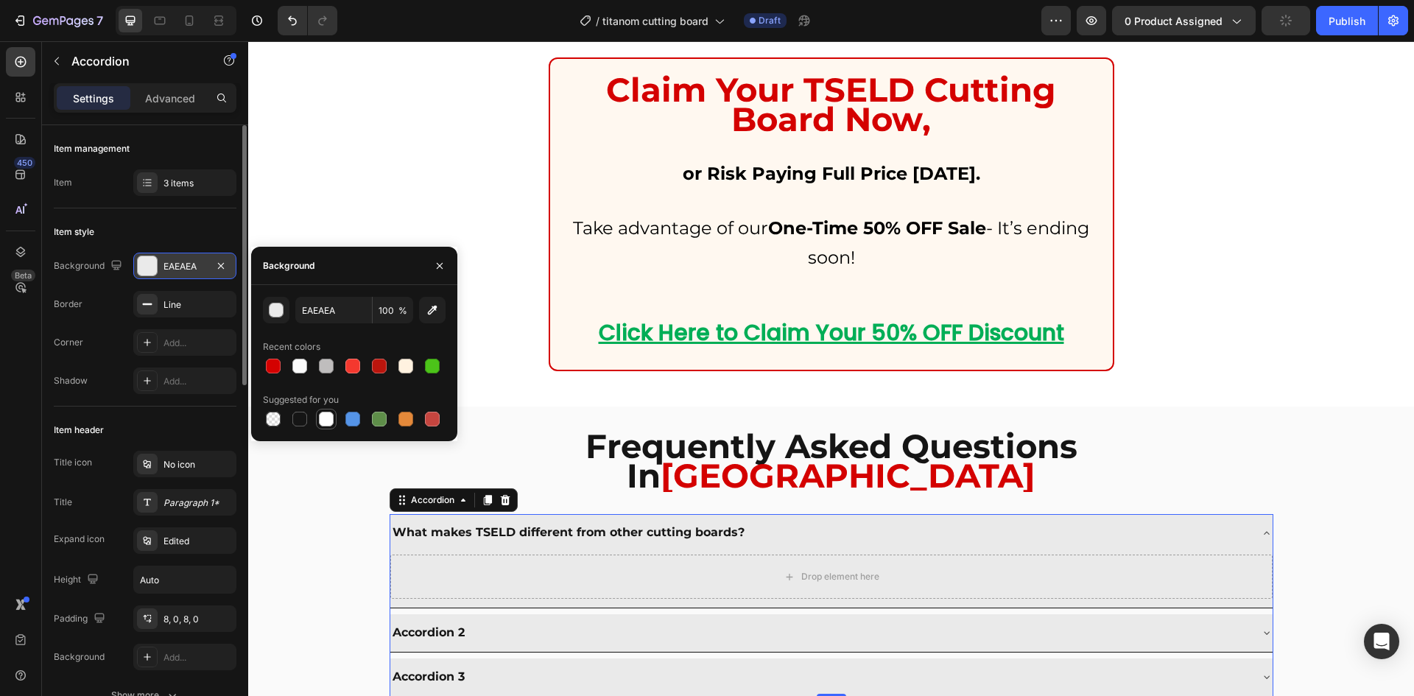
click at [325, 416] on div at bounding box center [326, 419] width 15 height 15
type input "FFFFFF"
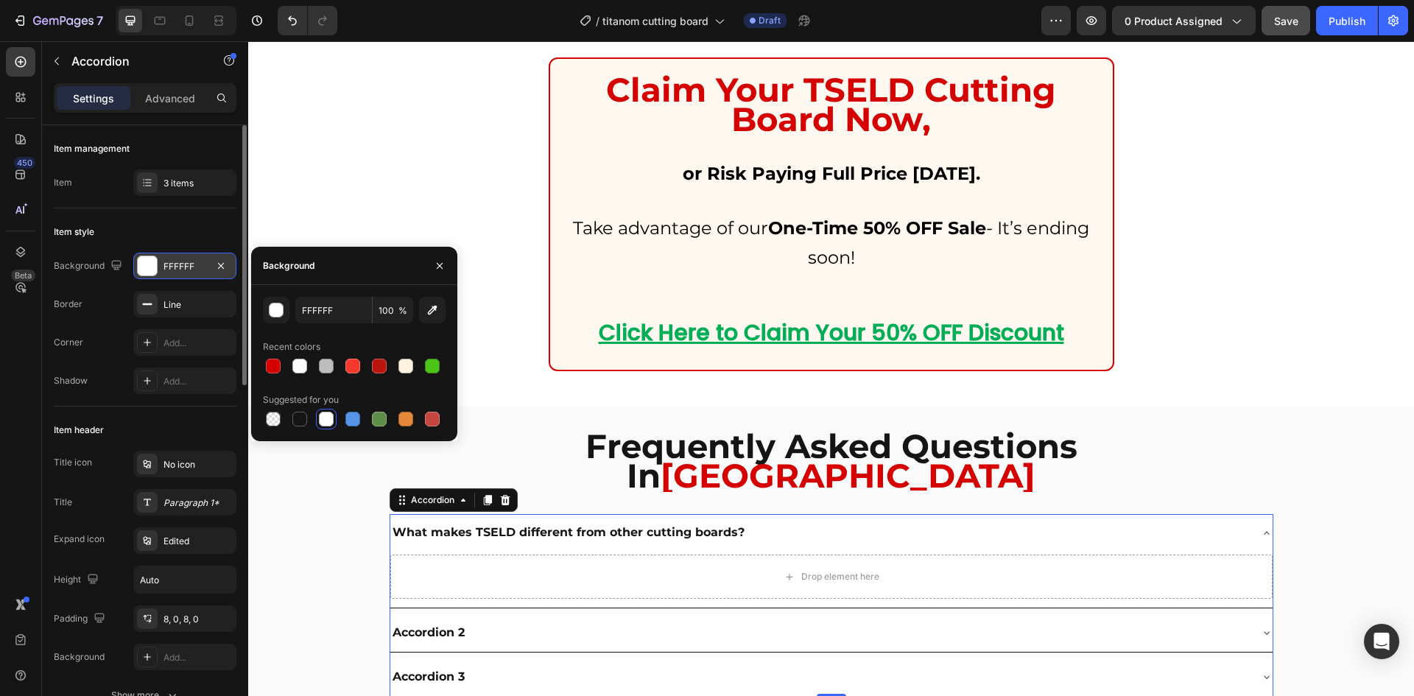
click at [1253, 514] on div "What makes TSELD different from other cutting boards?" at bounding box center [831, 533] width 882 height 38
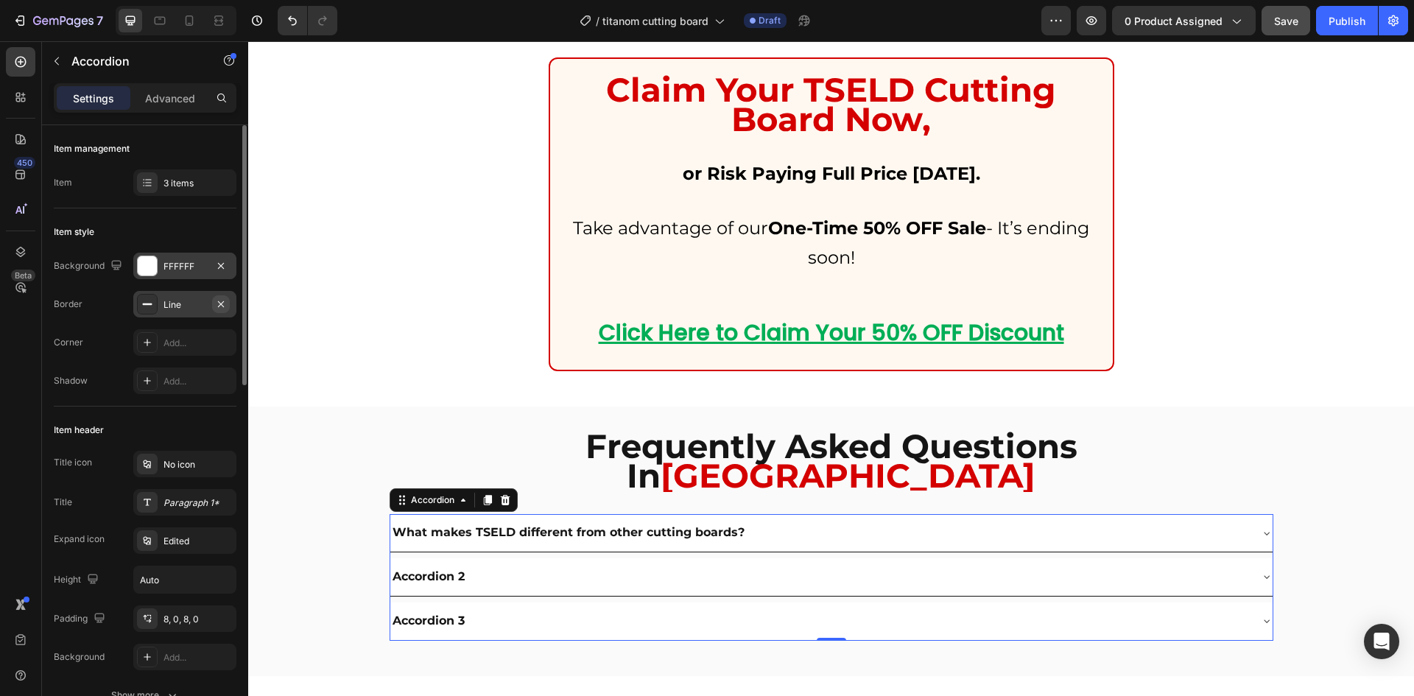
click at [225, 304] on icon "button" at bounding box center [221, 304] width 12 height 12
click at [159, 340] on div "Add..." at bounding box center [184, 342] width 103 height 27
click at [191, 373] on div "Add..." at bounding box center [184, 380] width 103 height 27
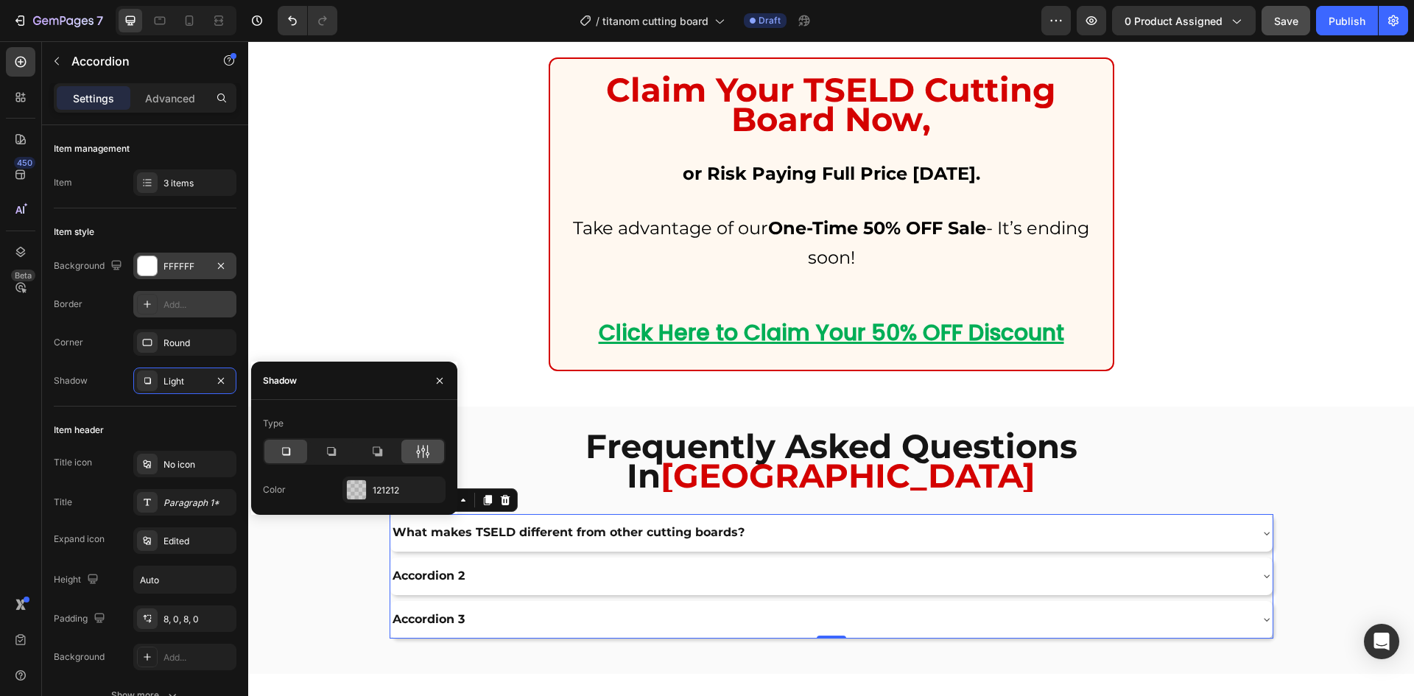
click at [417, 456] on icon at bounding box center [422, 451] width 15 height 15
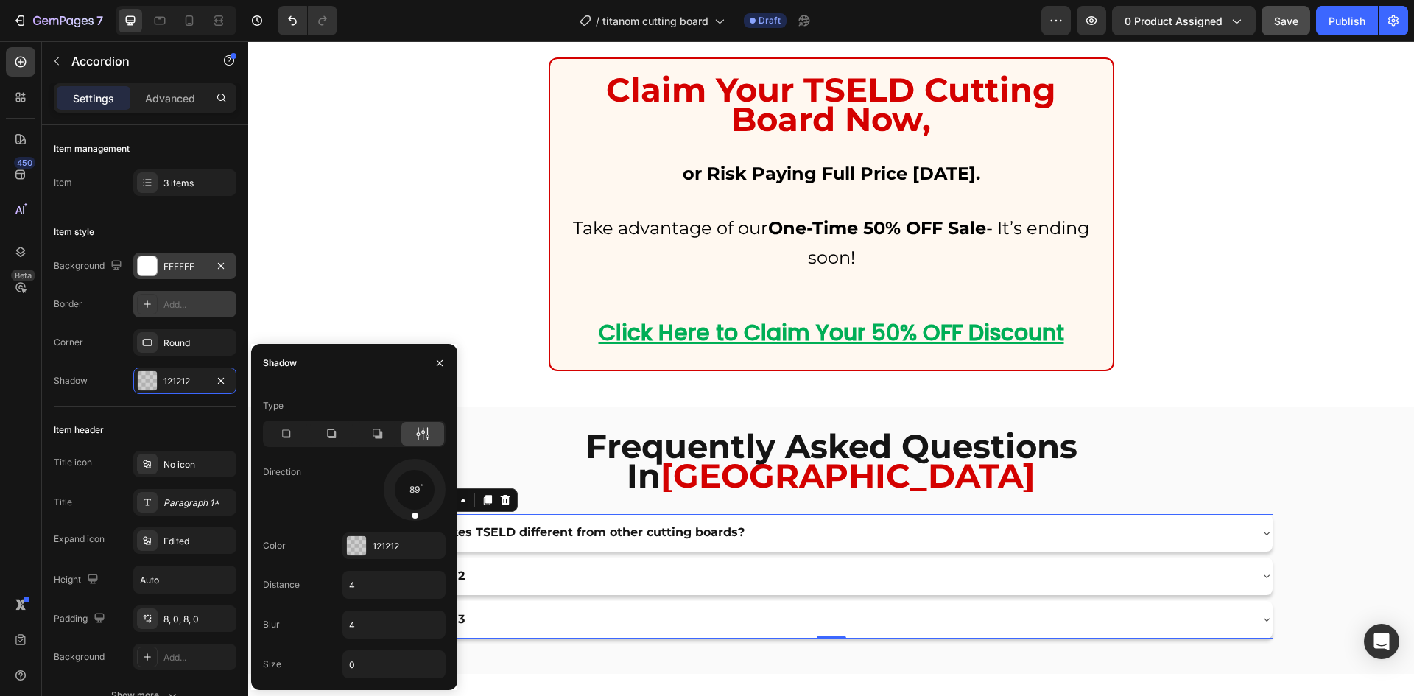
drag, startPoint x: 431, startPoint y: 504, endPoint x: 412, endPoint y: 514, distance: 20.7
click at [412, 514] on span at bounding box center [415, 515] width 6 height 6
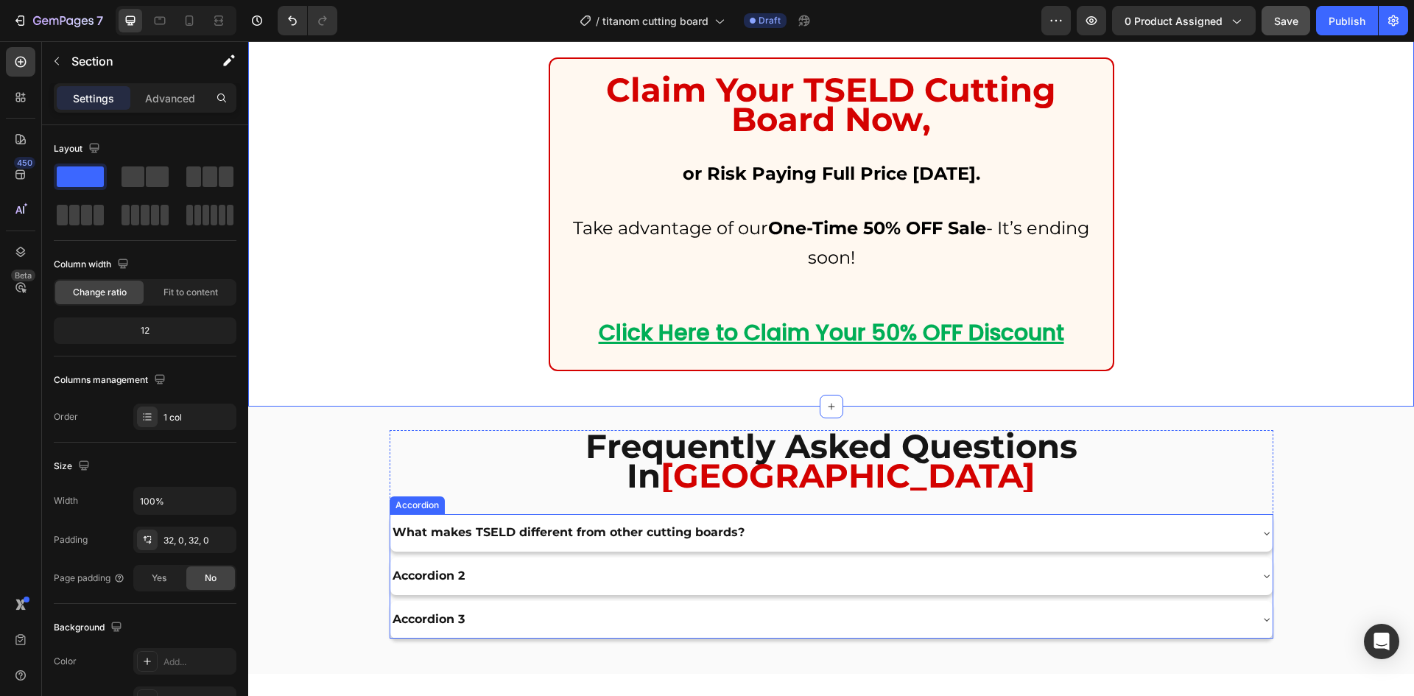
click at [423, 518] on div "What makes TSELD different from other cutting boards?" at bounding box center [831, 533] width 882 height 38
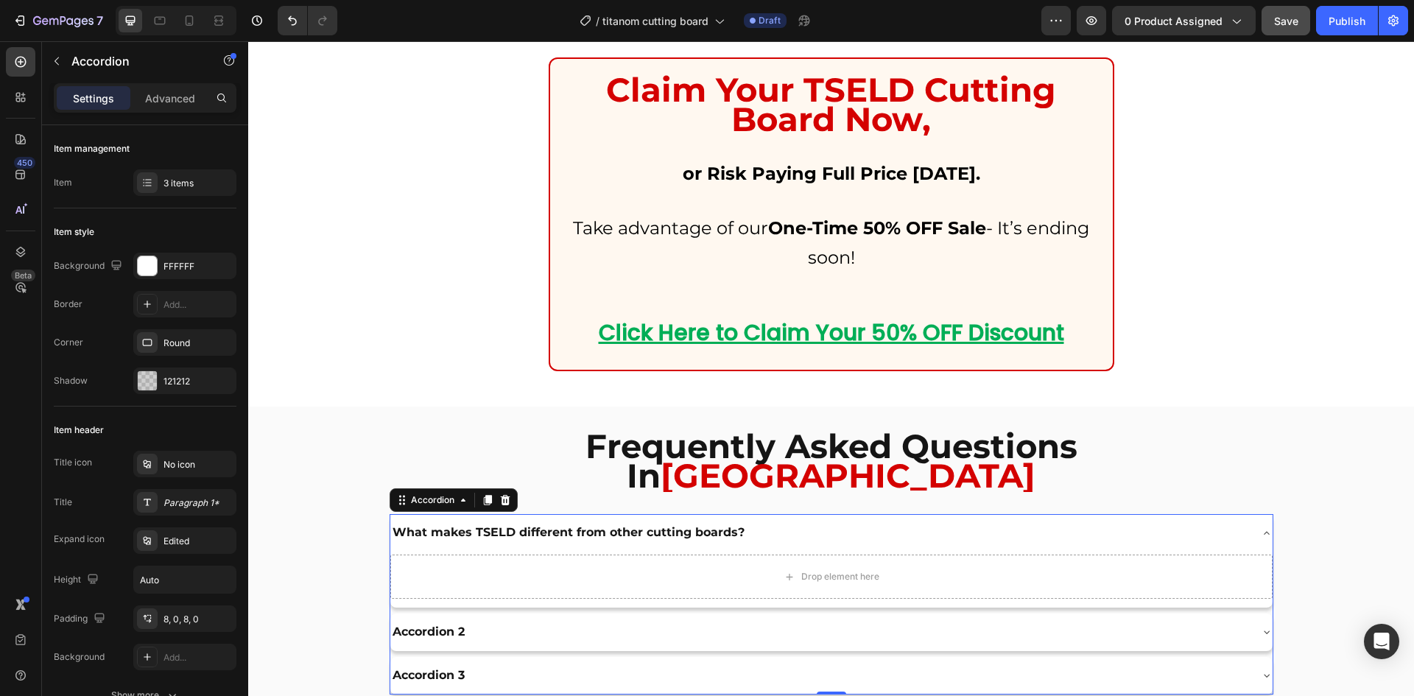
click at [423, 518] on div "What makes TSELD different from other cutting boards?" at bounding box center [831, 533] width 882 height 38
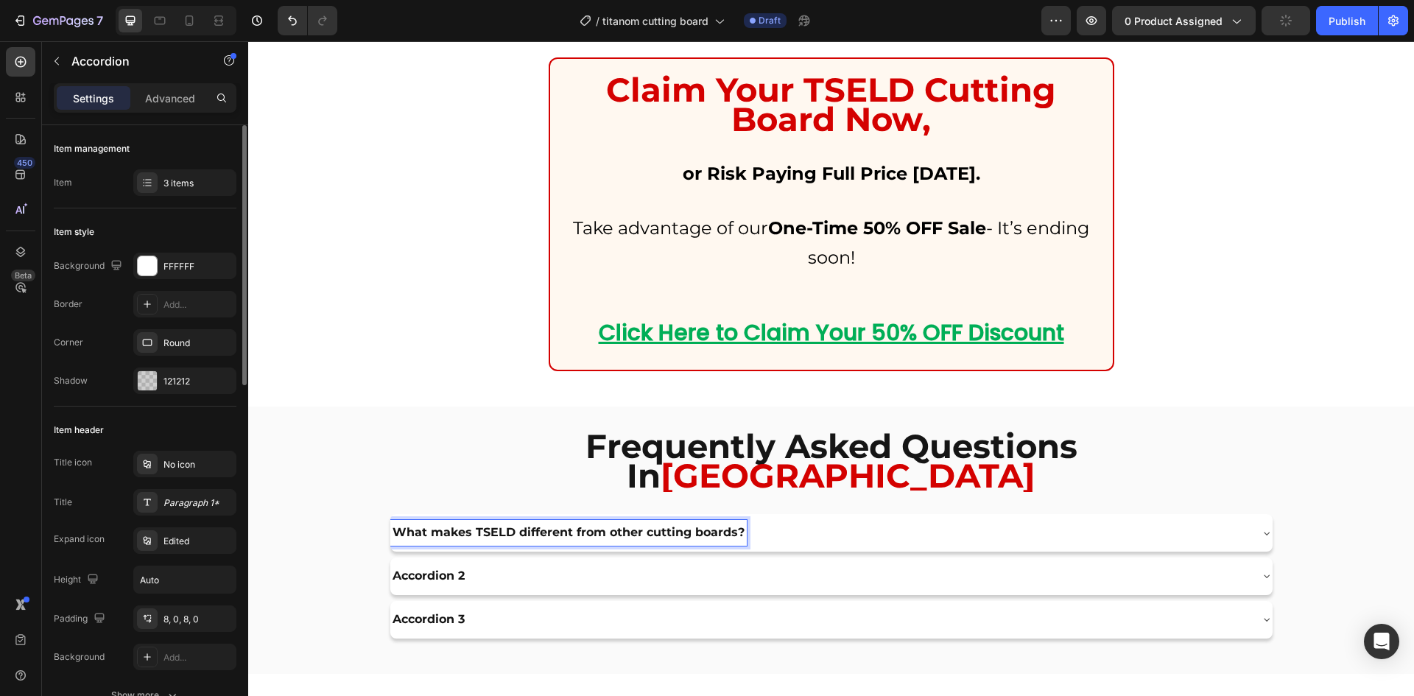
scroll to position [245, 0]
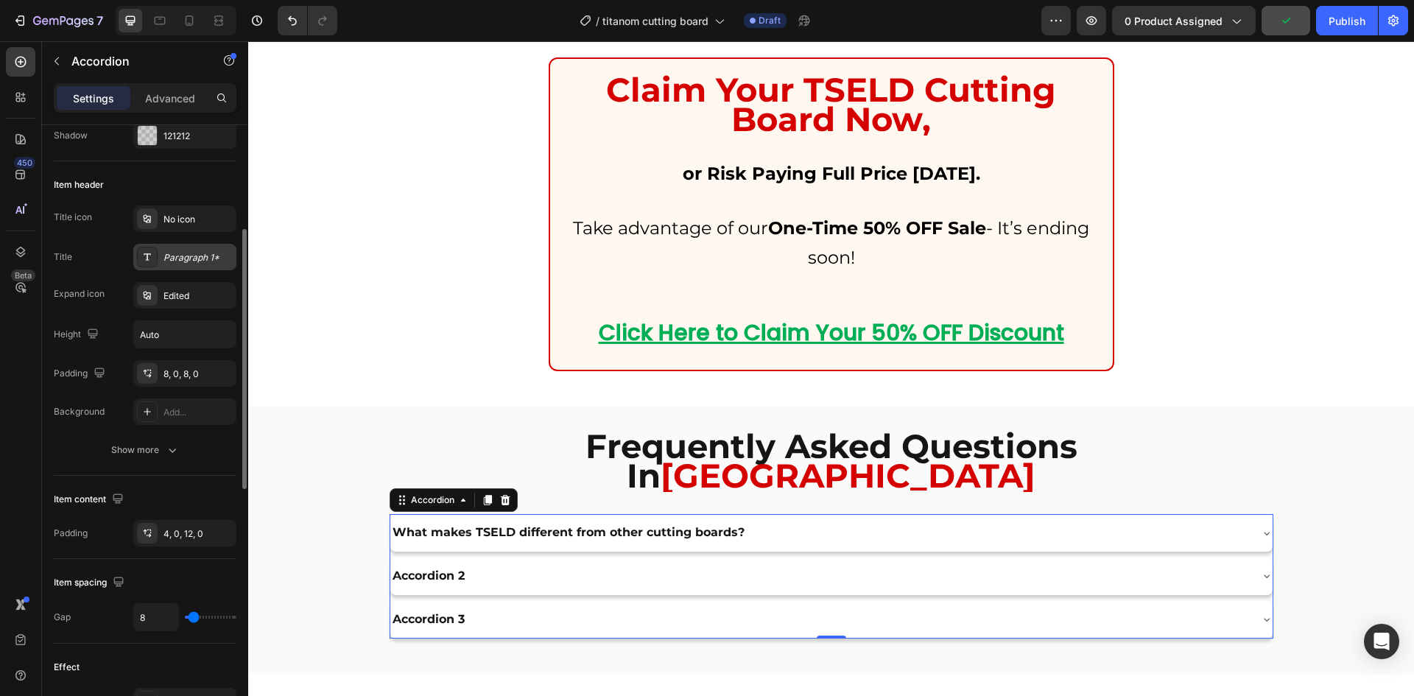
click at [175, 264] on div "Paragraph 1*" at bounding box center [184, 257] width 103 height 27
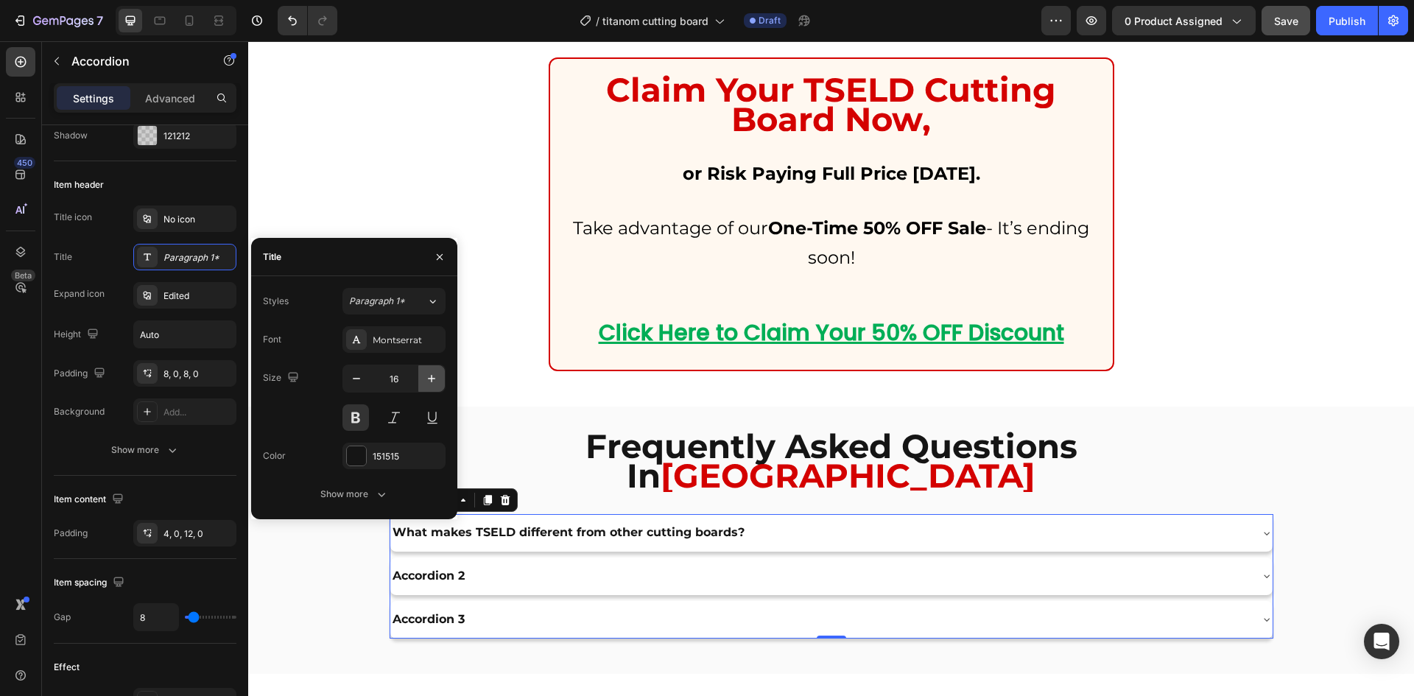
drag, startPoint x: 428, startPoint y: 375, endPoint x: 249, endPoint y: 308, distance: 191.5
click at [428, 375] on icon "button" at bounding box center [431, 378] width 15 height 15
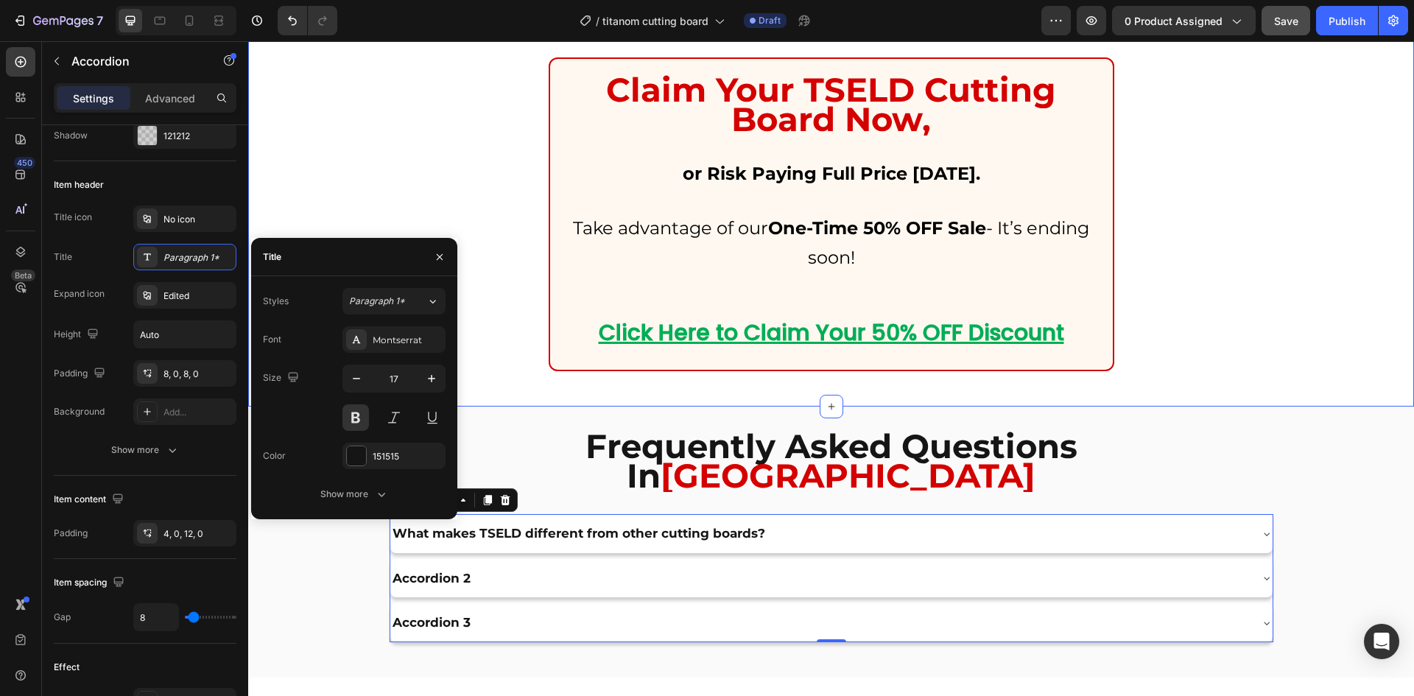
type input "18"
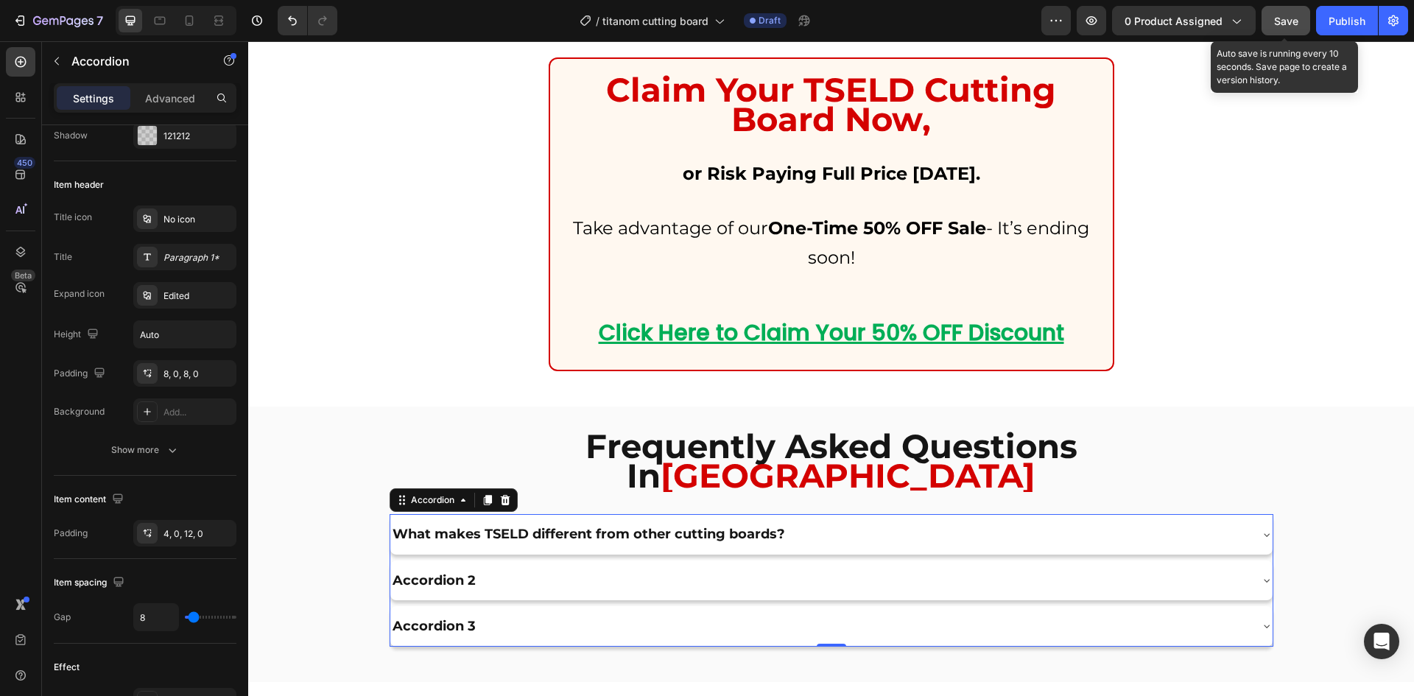
click at [1284, 19] on span "Save" at bounding box center [1286, 21] width 24 height 13
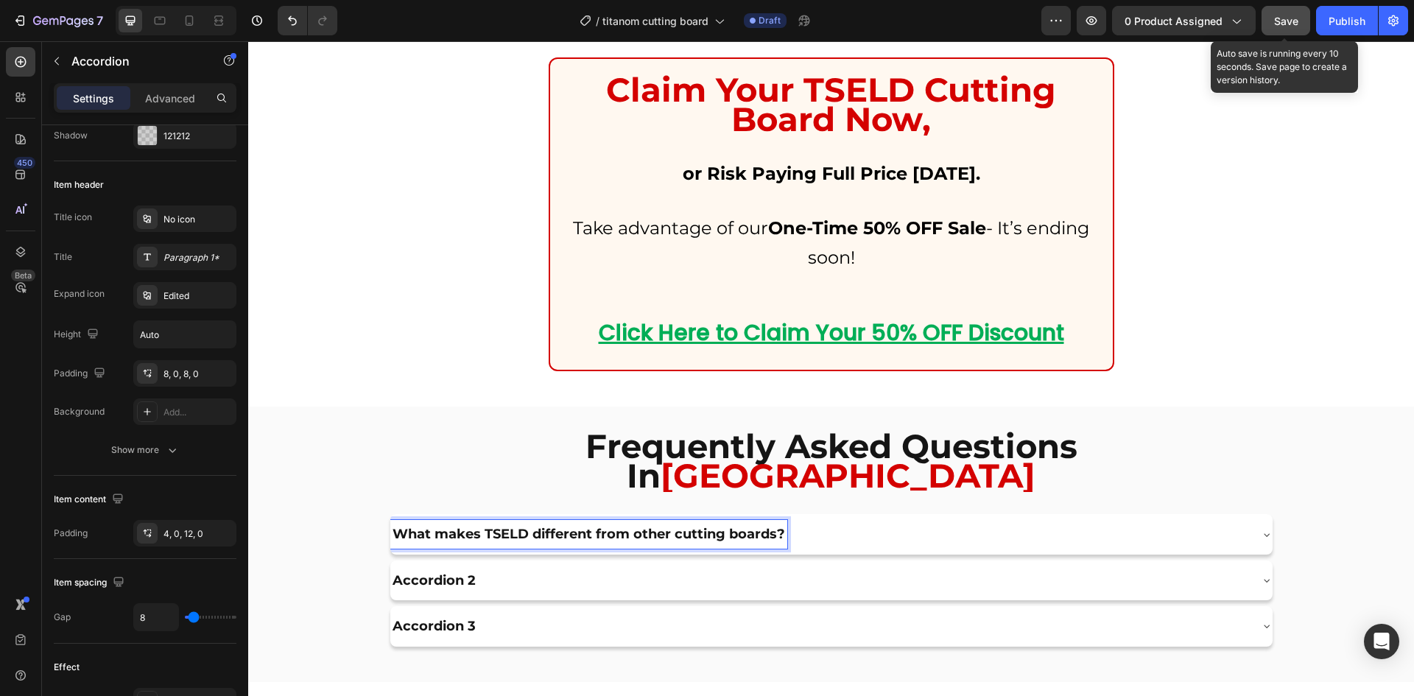
click at [818, 520] on div "What makes TSELD different from other cutting boards?" at bounding box center [819, 534] width 858 height 28
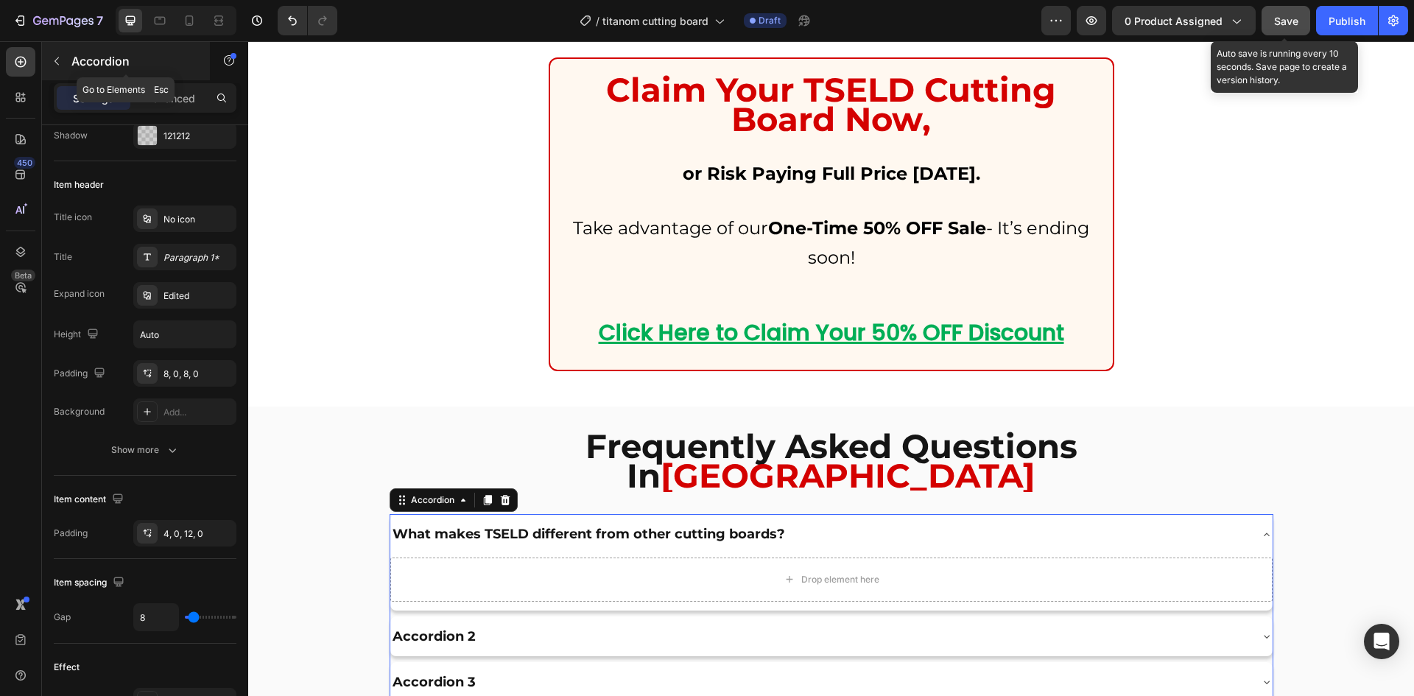
click at [58, 61] on icon "button" at bounding box center [57, 61] width 12 height 12
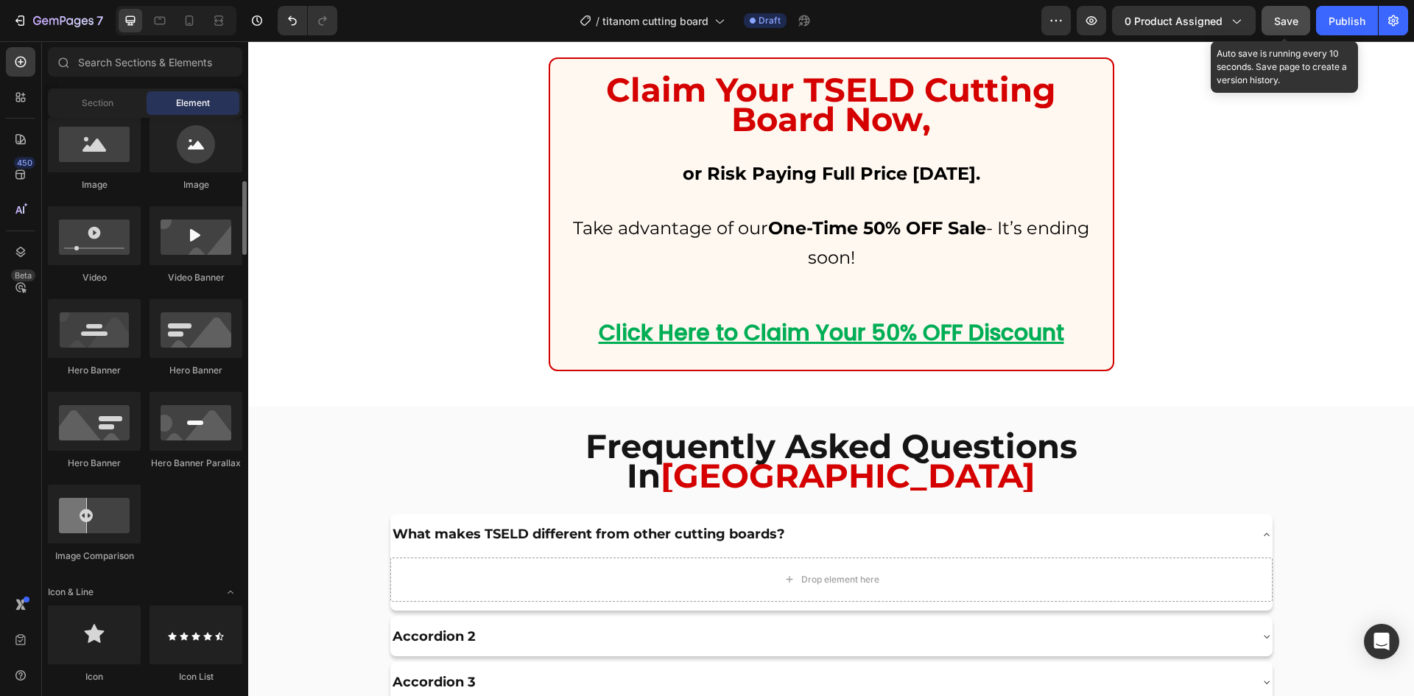
scroll to position [0, 0]
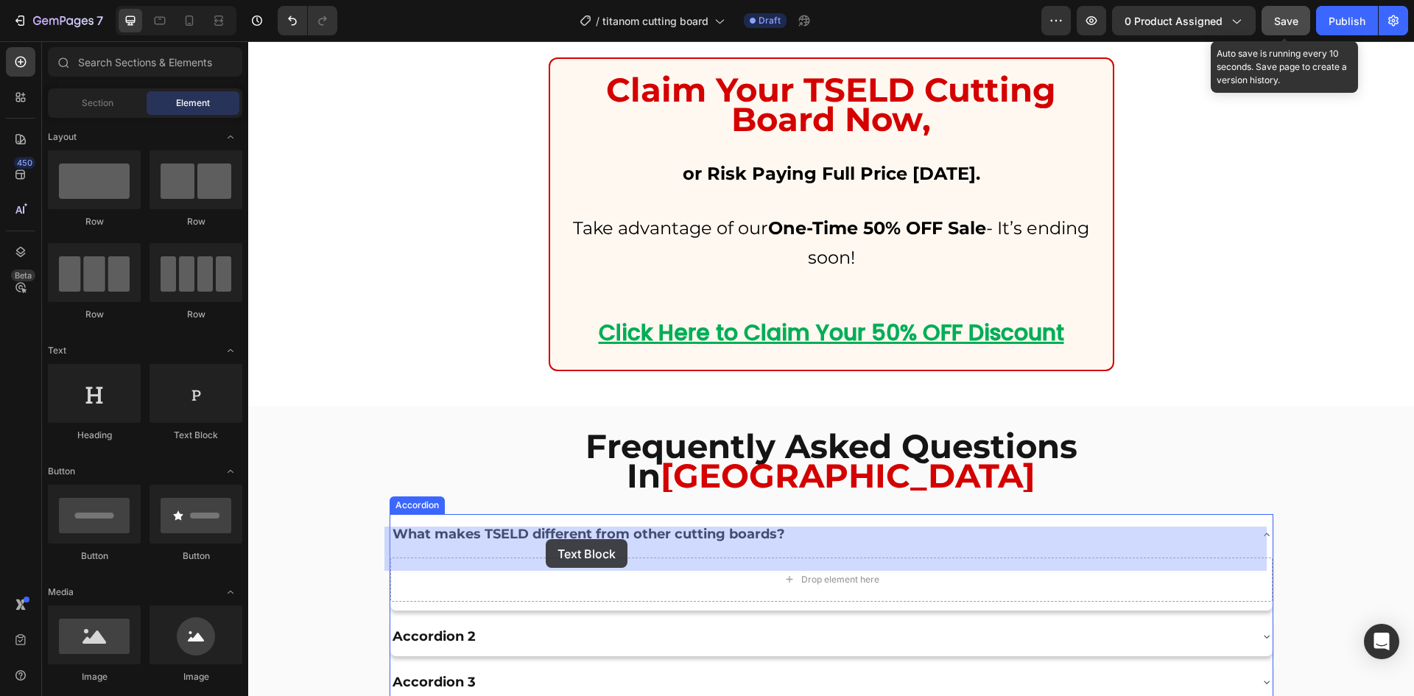
drag, startPoint x: 442, startPoint y: 436, endPoint x: 546, endPoint y: 539, distance: 146.3
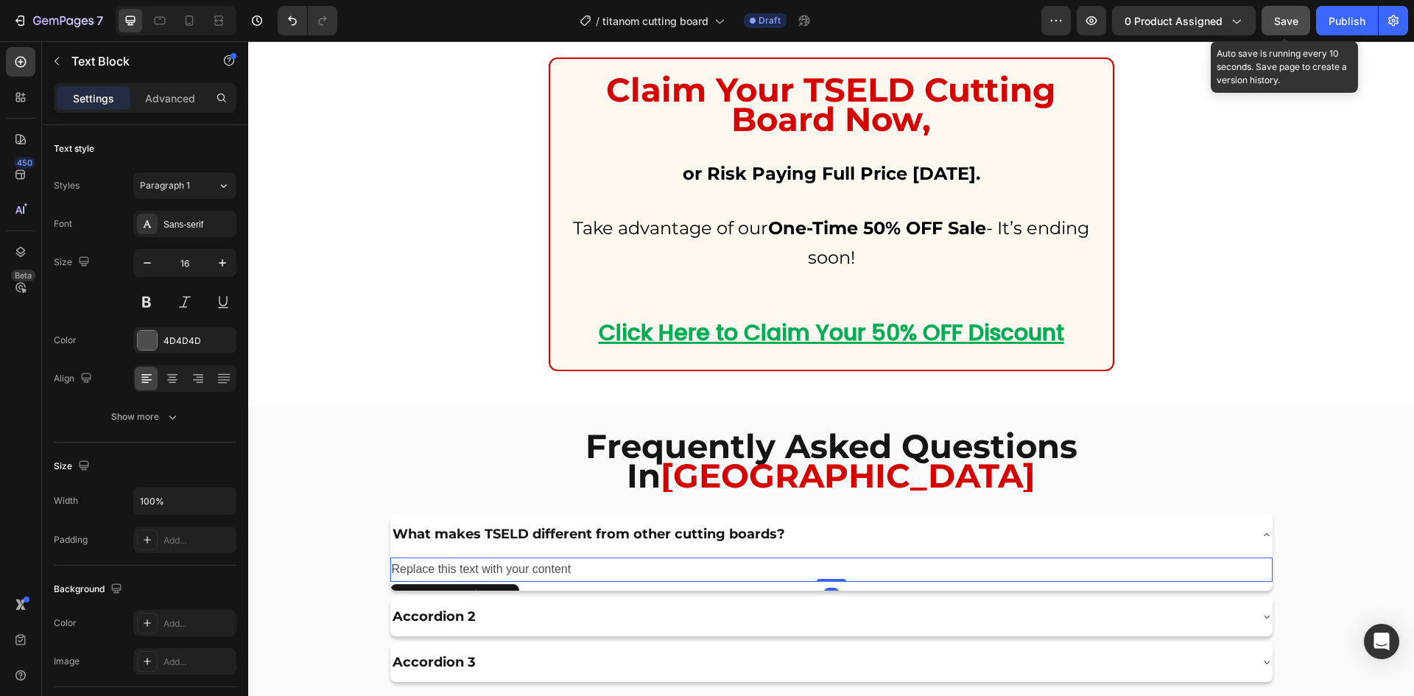
click at [543, 557] on div "Replace this text with your content" at bounding box center [831, 569] width 882 height 24
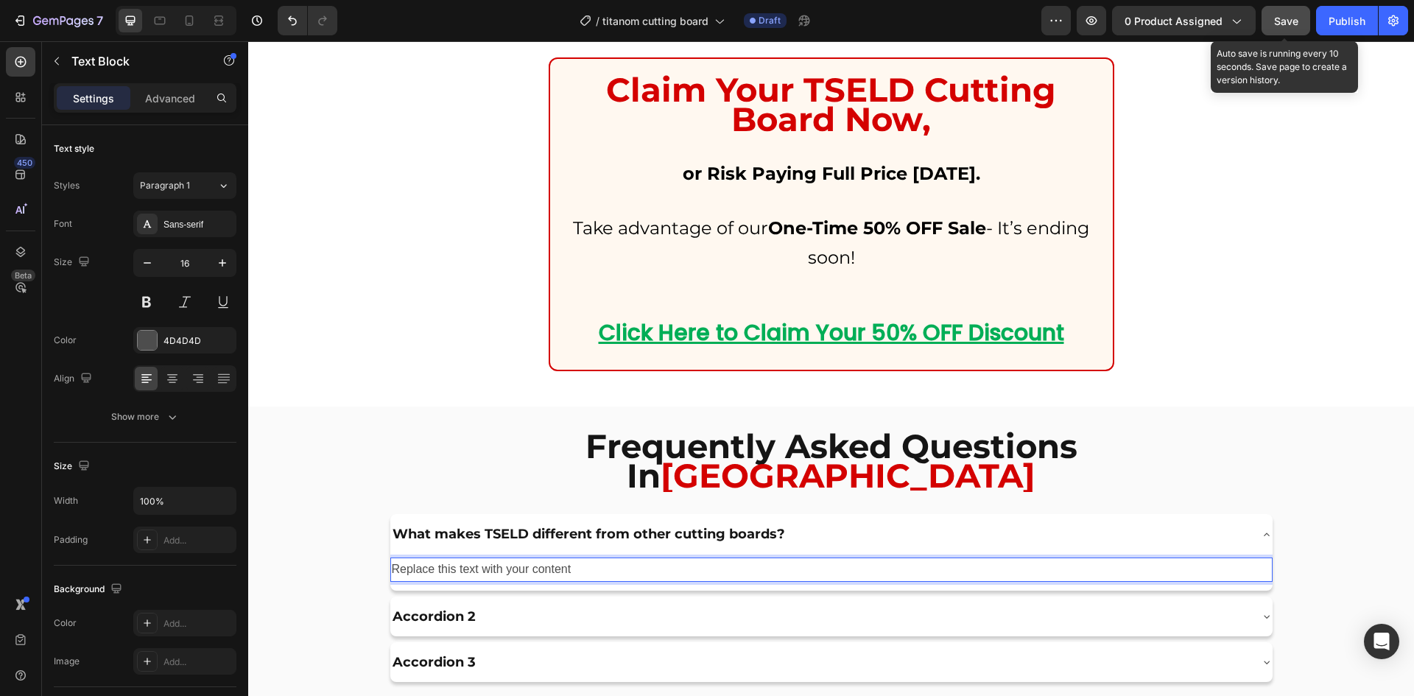
click at [543, 559] on p "Replace this text with your content" at bounding box center [831, 569] width 879 height 21
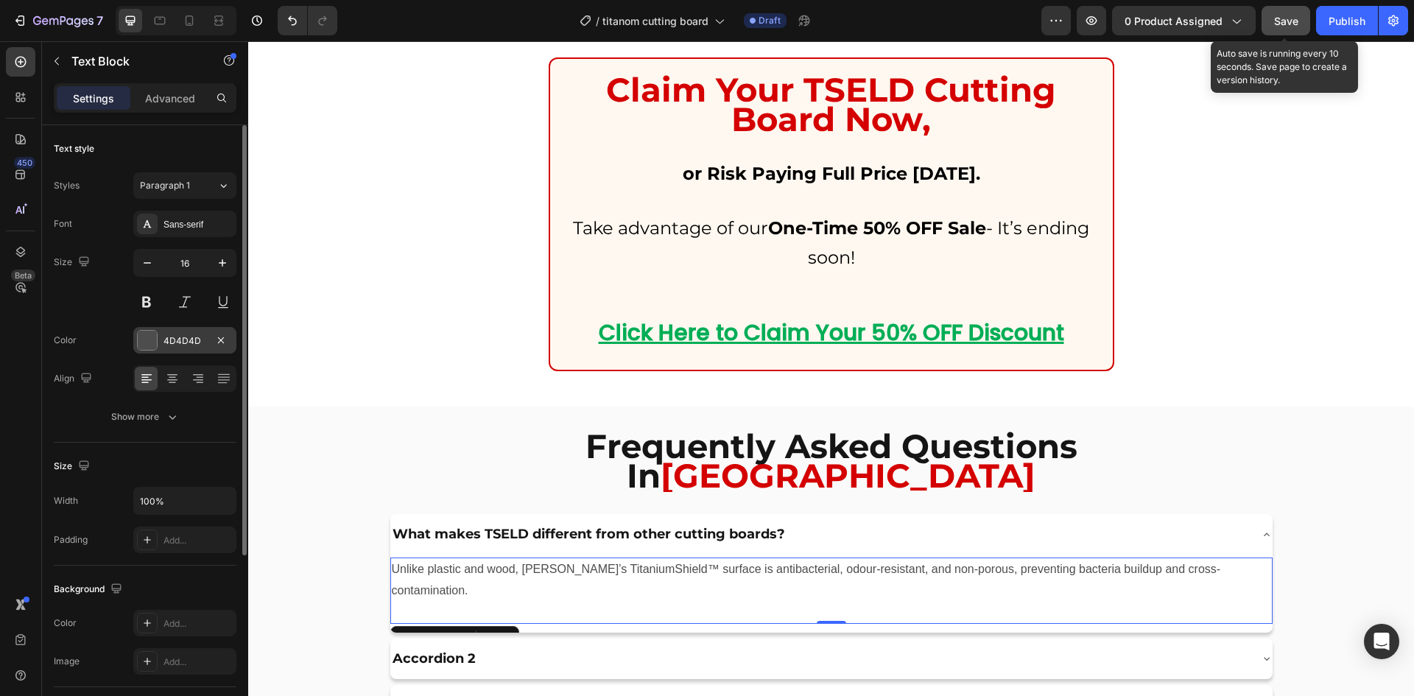
click at [182, 336] on div "4D4D4D" at bounding box center [184, 340] width 43 height 13
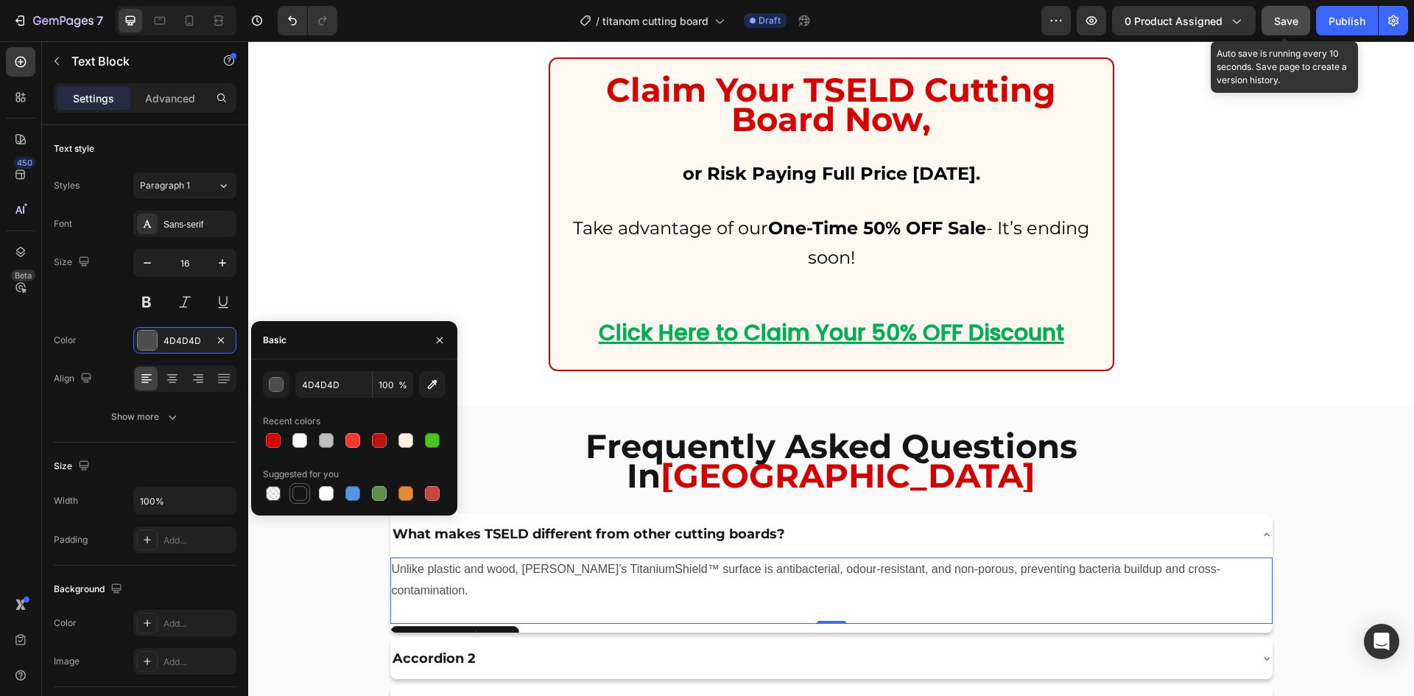
click at [299, 495] on div at bounding box center [299, 493] width 15 height 15
type input "151515"
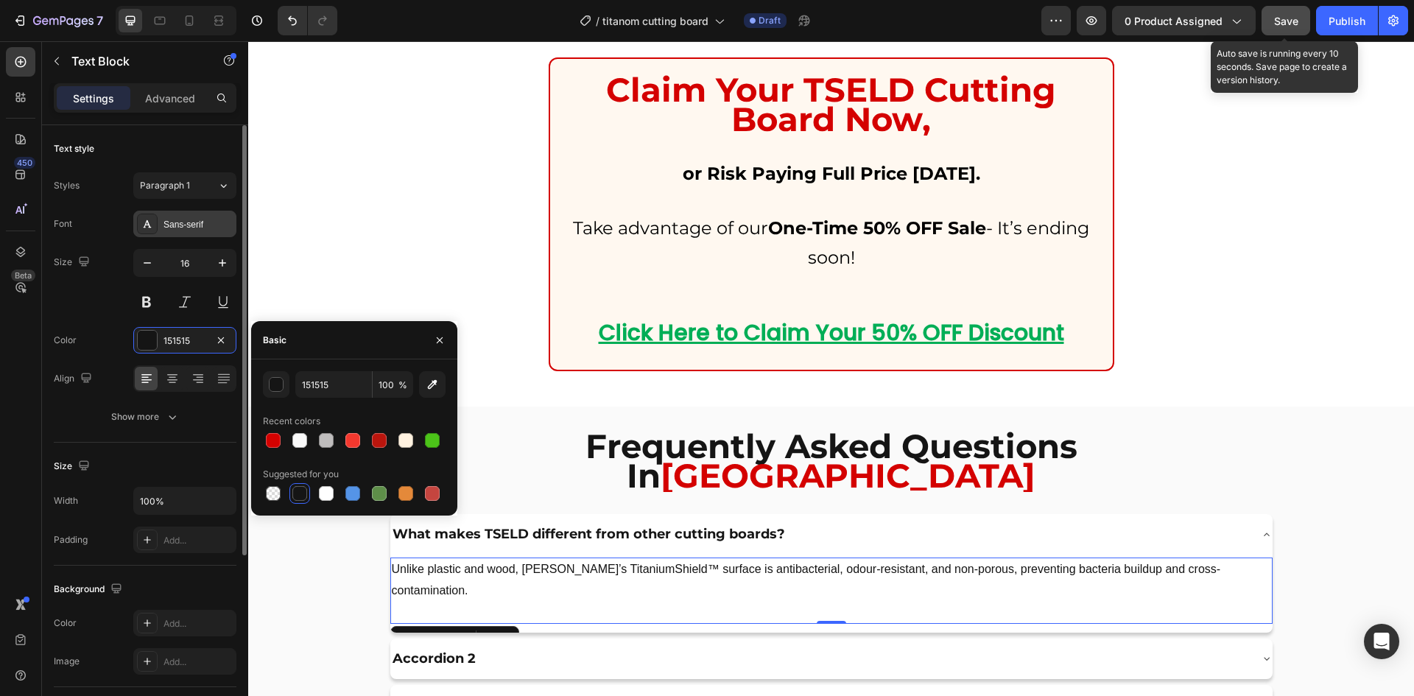
click at [182, 222] on div "Sans-serif" at bounding box center [197, 224] width 69 height 13
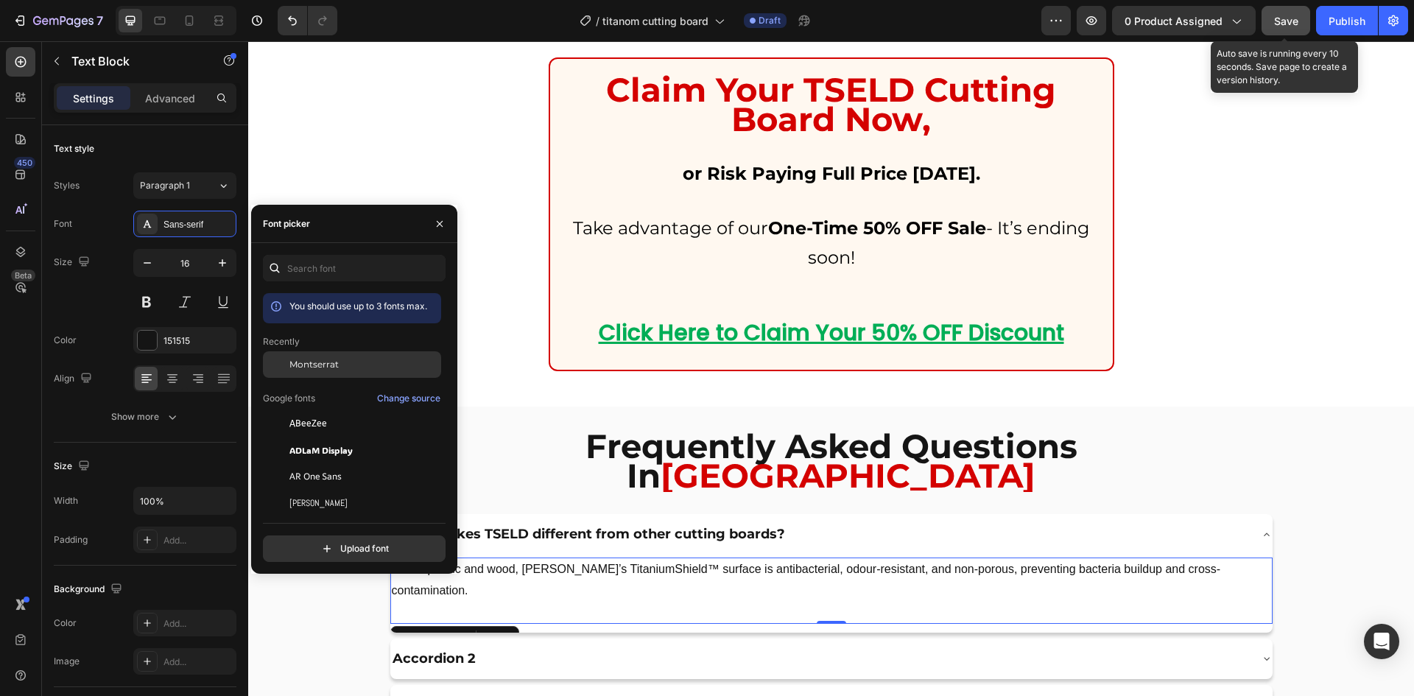
click at [292, 358] on span "Montserrat" at bounding box center [313, 364] width 49 height 13
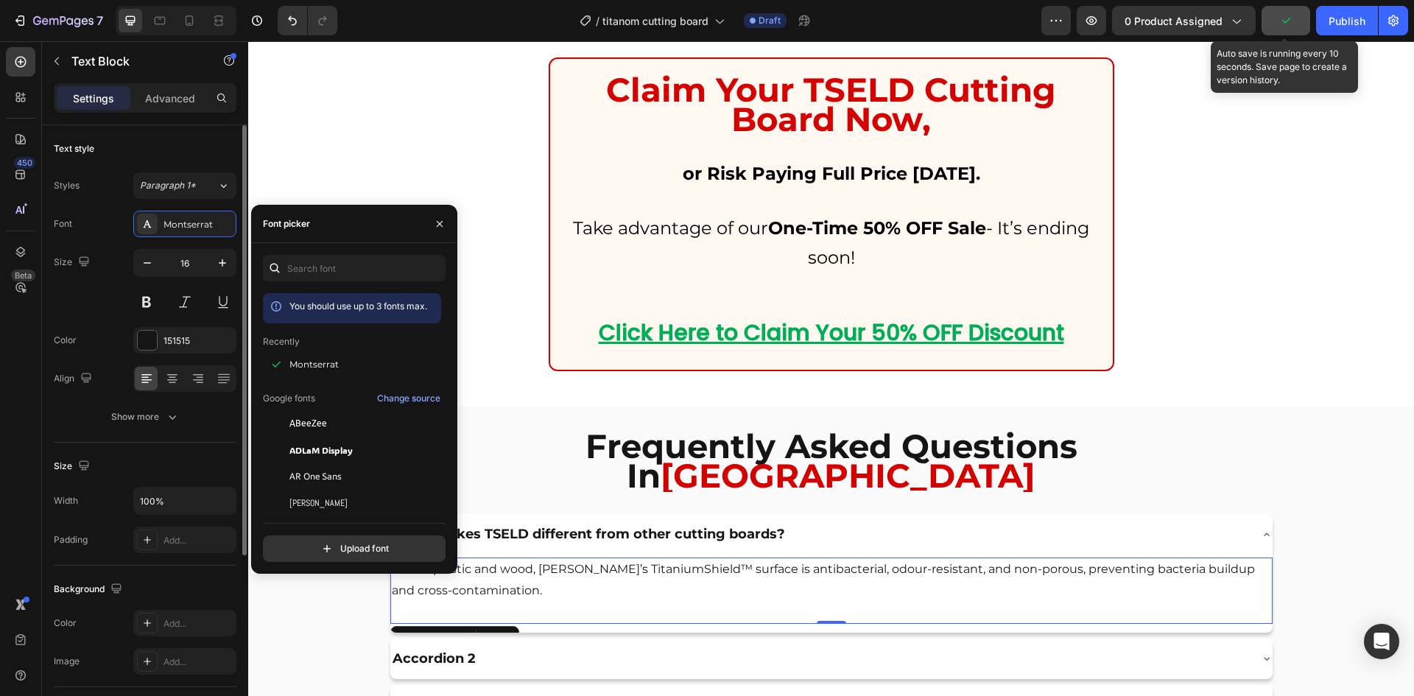
click at [137, 463] on div "Size" at bounding box center [145, 466] width 183 height 24
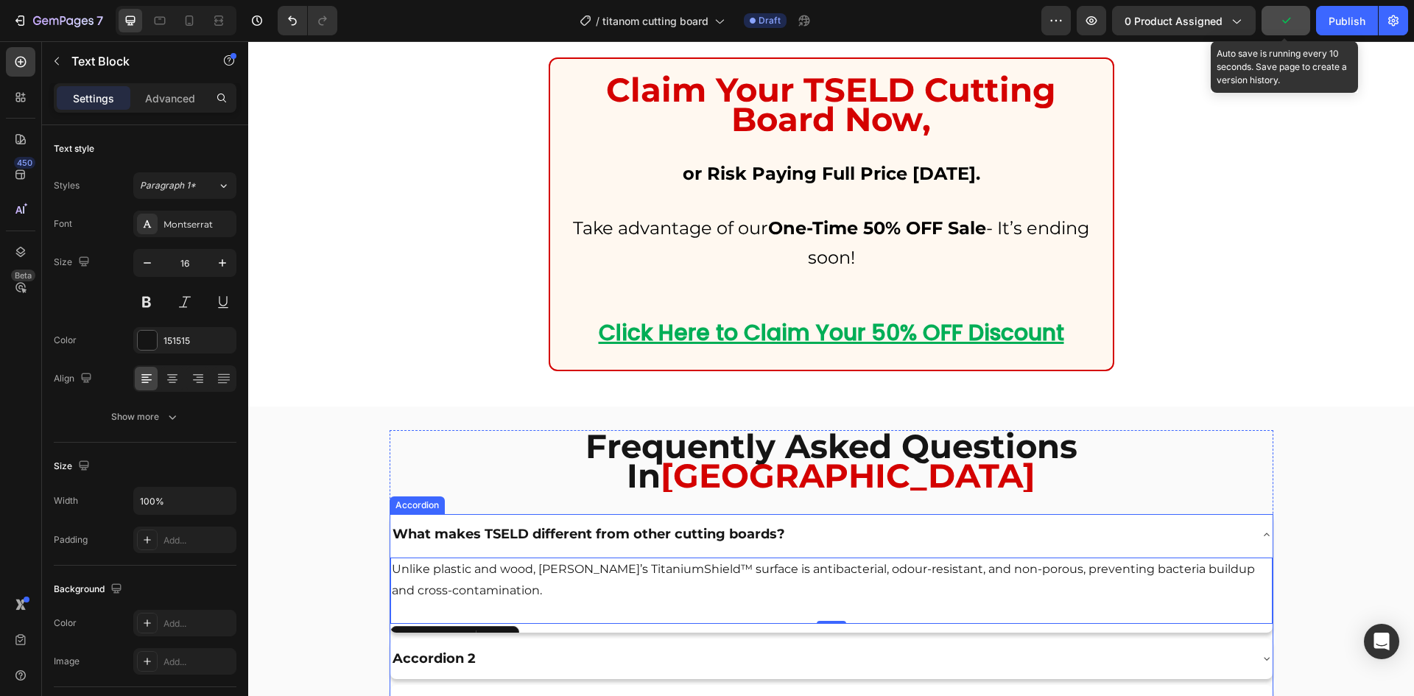
click at [442, 522] on p "What makes TSELD different from other cutting boards?" at bounding box center [588, 534] width 392 height 24
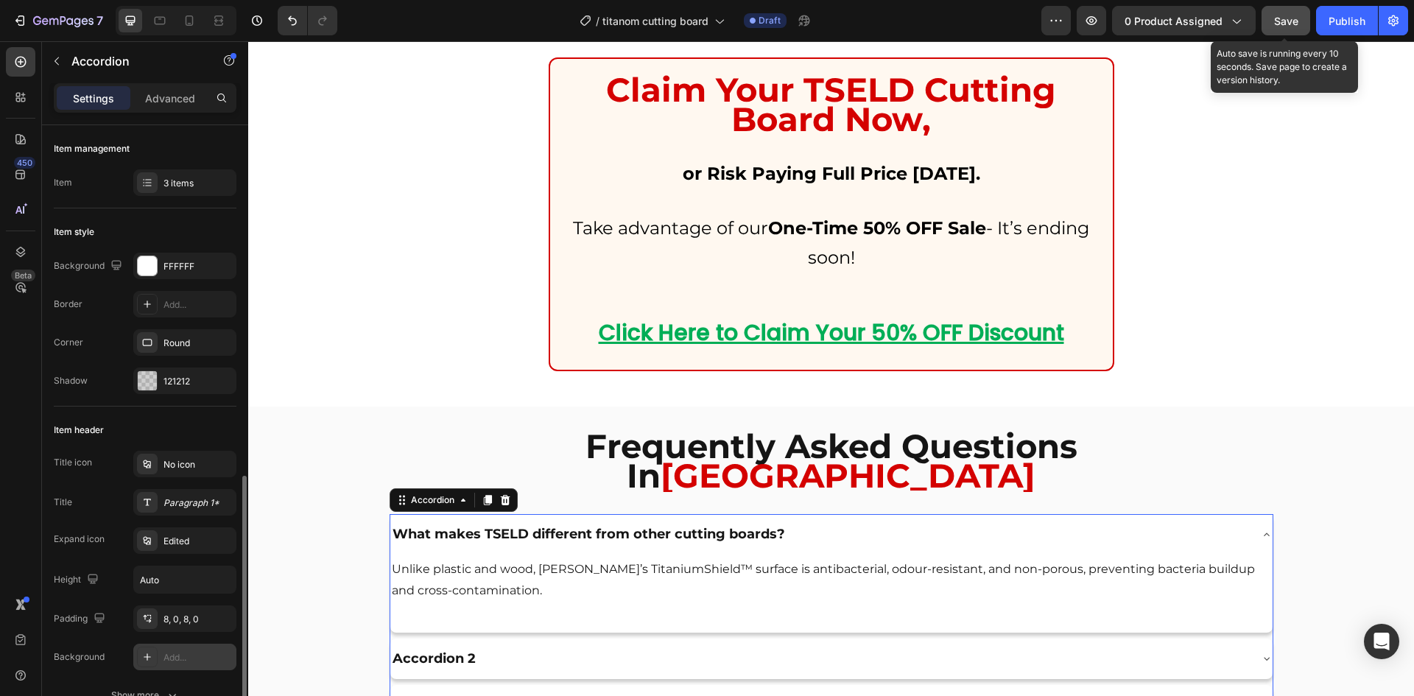
scroll to position [246, 0]
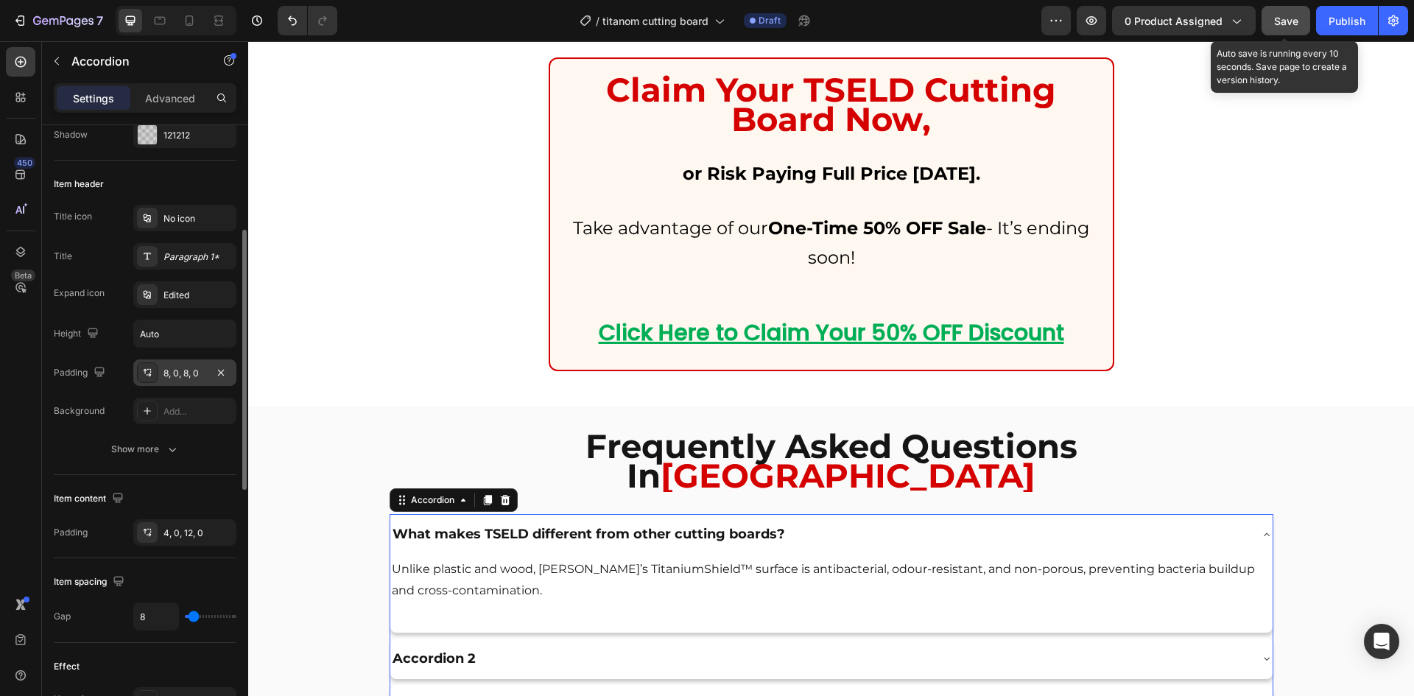
click at [165, 375] on div "8, 0, 8, 0" at bounding box center [184, 373] width 43 height 13
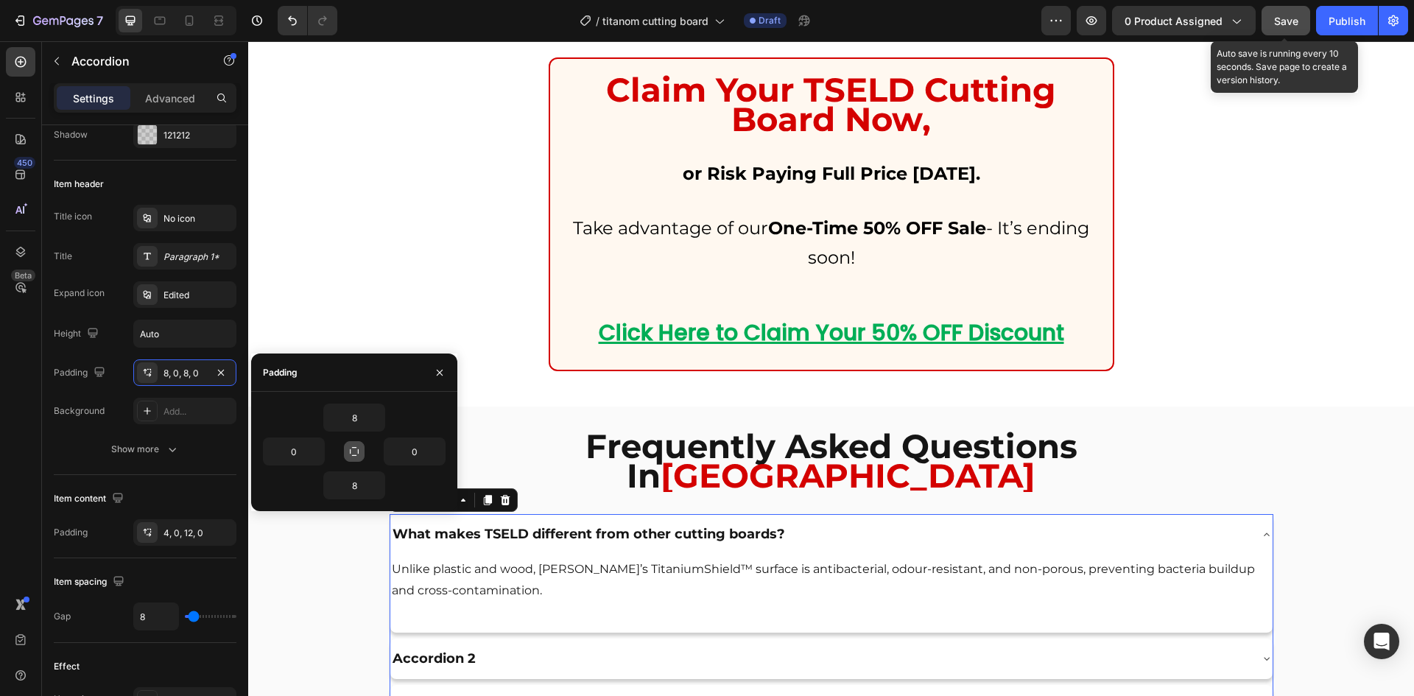
click at [350, 451] on icon "button" at bounding box center [354, 451] width 9 height 9
type input "8"
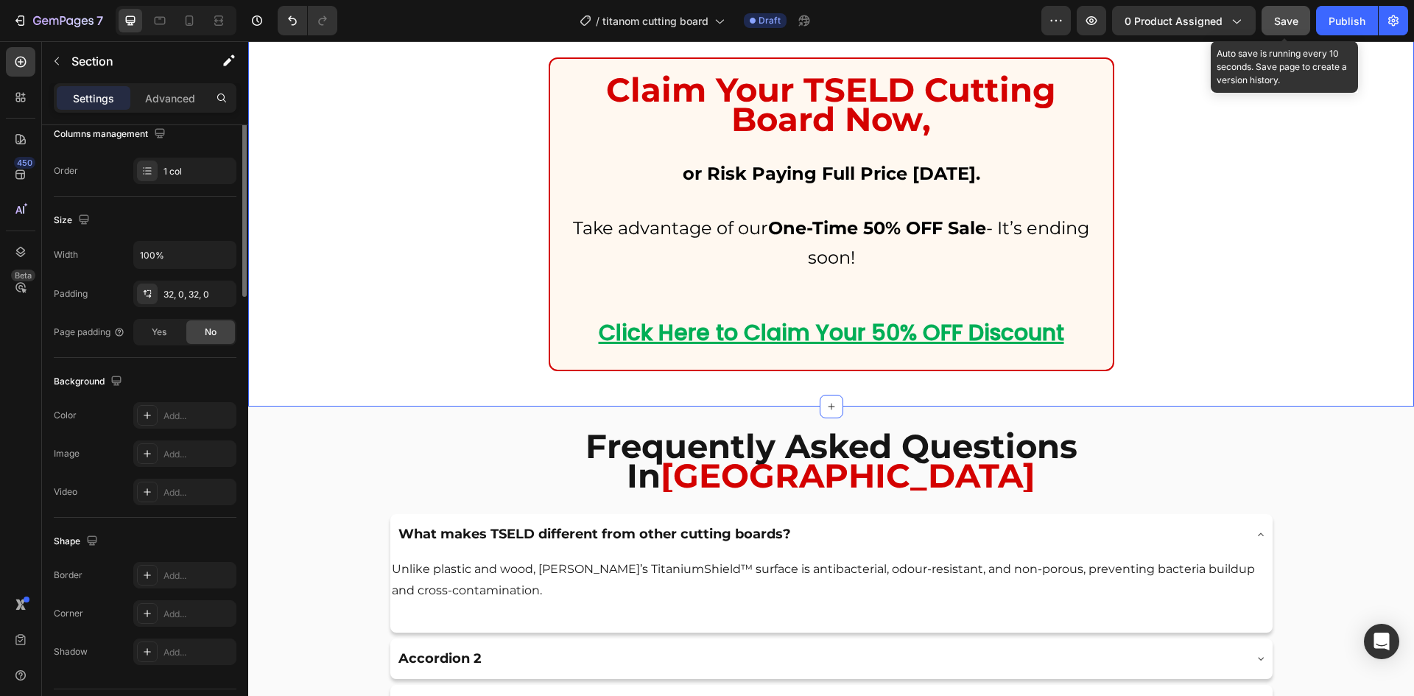
scroll to position [0, 0]
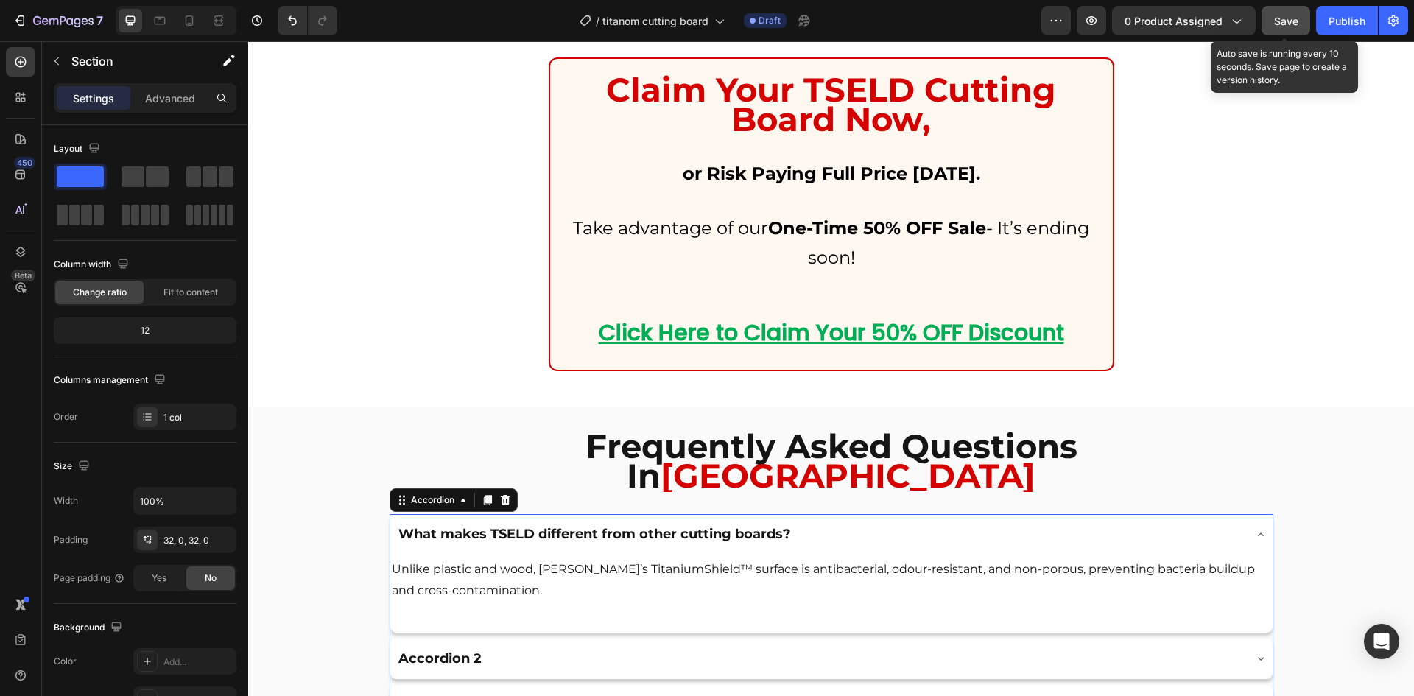
click at [486, 594] on div "Unlike plastic and wood, [PERSON_NAME]’s TitaniumShield™ surface is antibacteri…" at bounding box center [831, 593] width 882 height 78
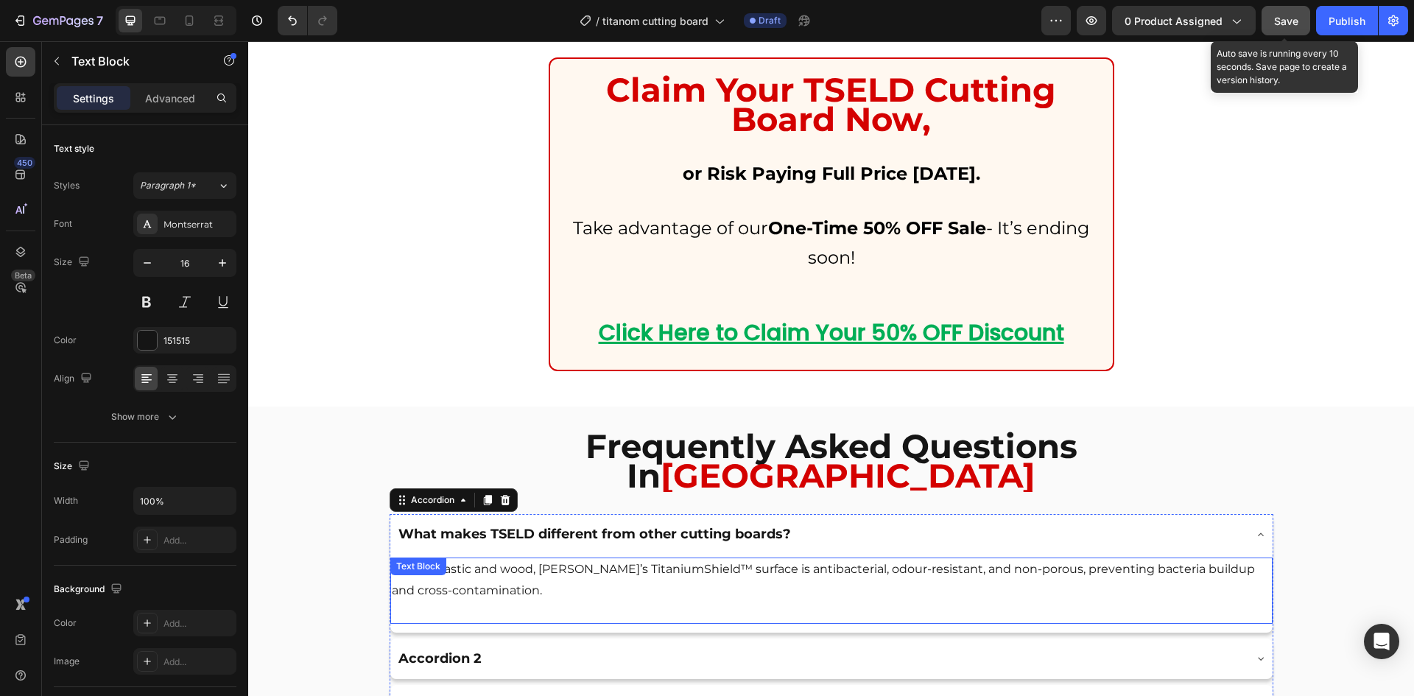
click at [519, 559] on p "Unlike plastic and wood, [PERSON_NAME]’s TitaniumShield™ surface is antibacteri…" at bounding box center [831, 580] width 879 height 43
click at [157, 89] on div "Advanced" at bounding box center [170, 98] width 74 height 24
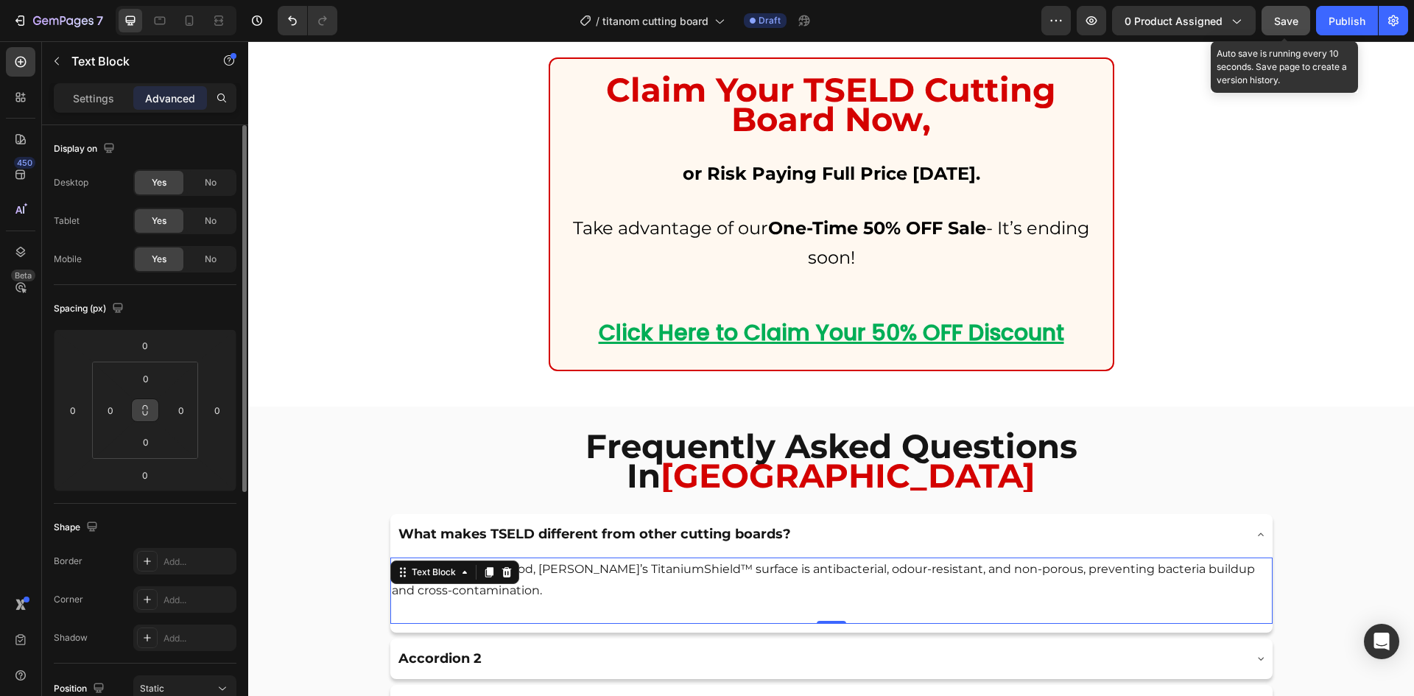
click at [151, 412] on button at bounding box center [145, 410] width 28 height 24
click at [153, 382] on input "0" at bounding box center [145, 378] width 29 height 22
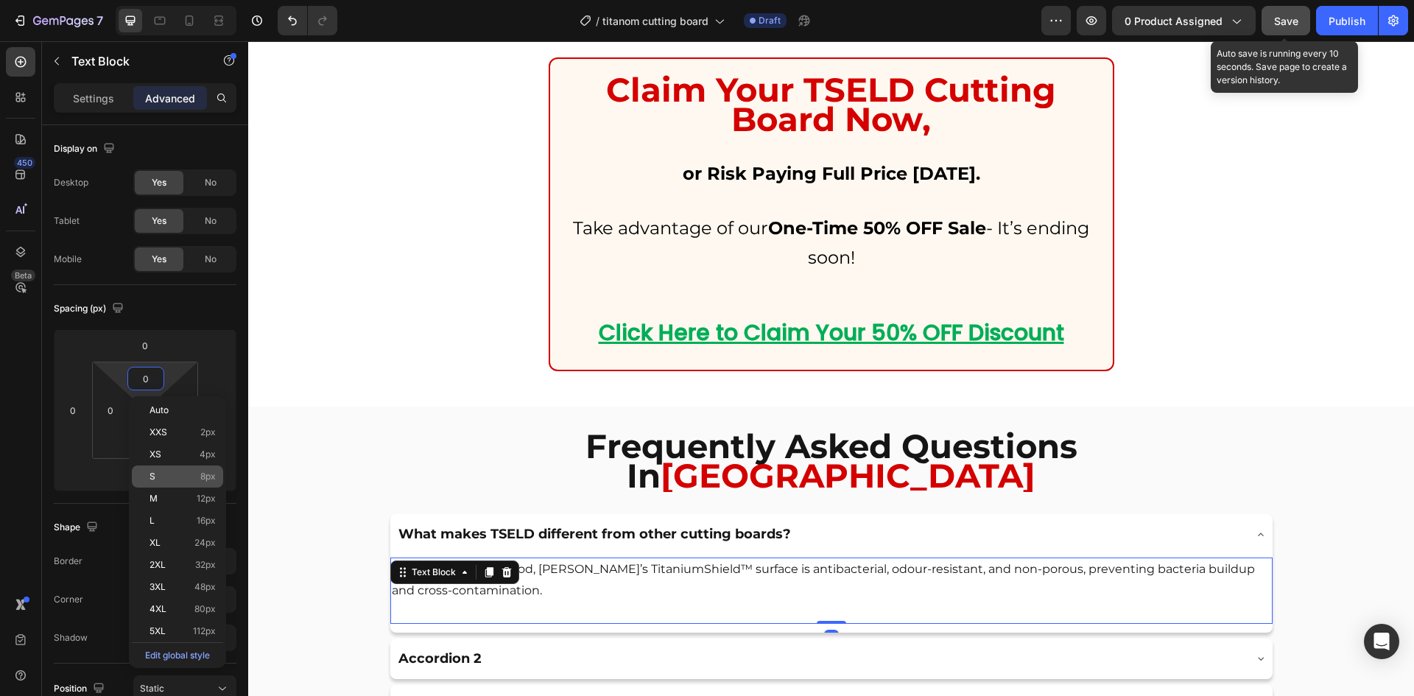
click at [172, 479] on p "S 8px" at bounding box center [182, 476] width 66 height 10
type input "8"
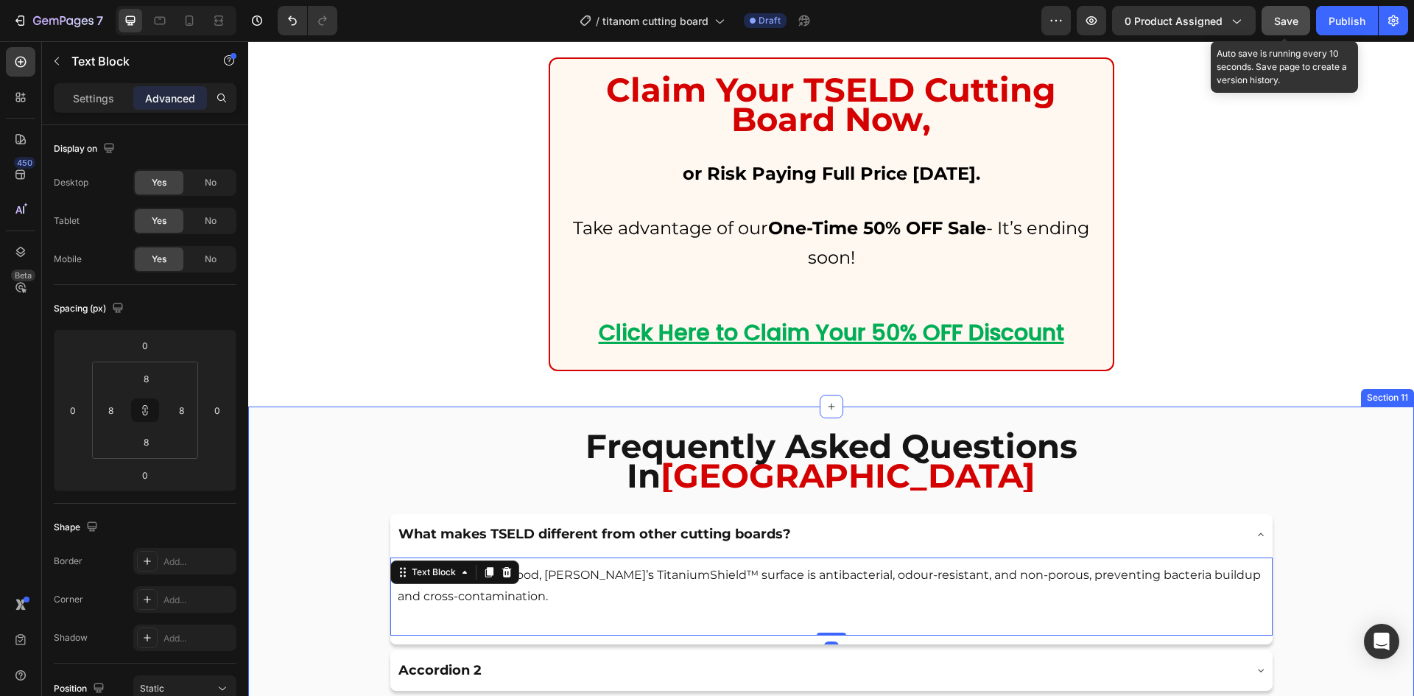
click at [325, 493] on div "Frequently Asked Questions In [GEOGRAPHIC_DATA] Heading What makes TSELD differ…" at bounding box center [830, 589] width 1165 height 318
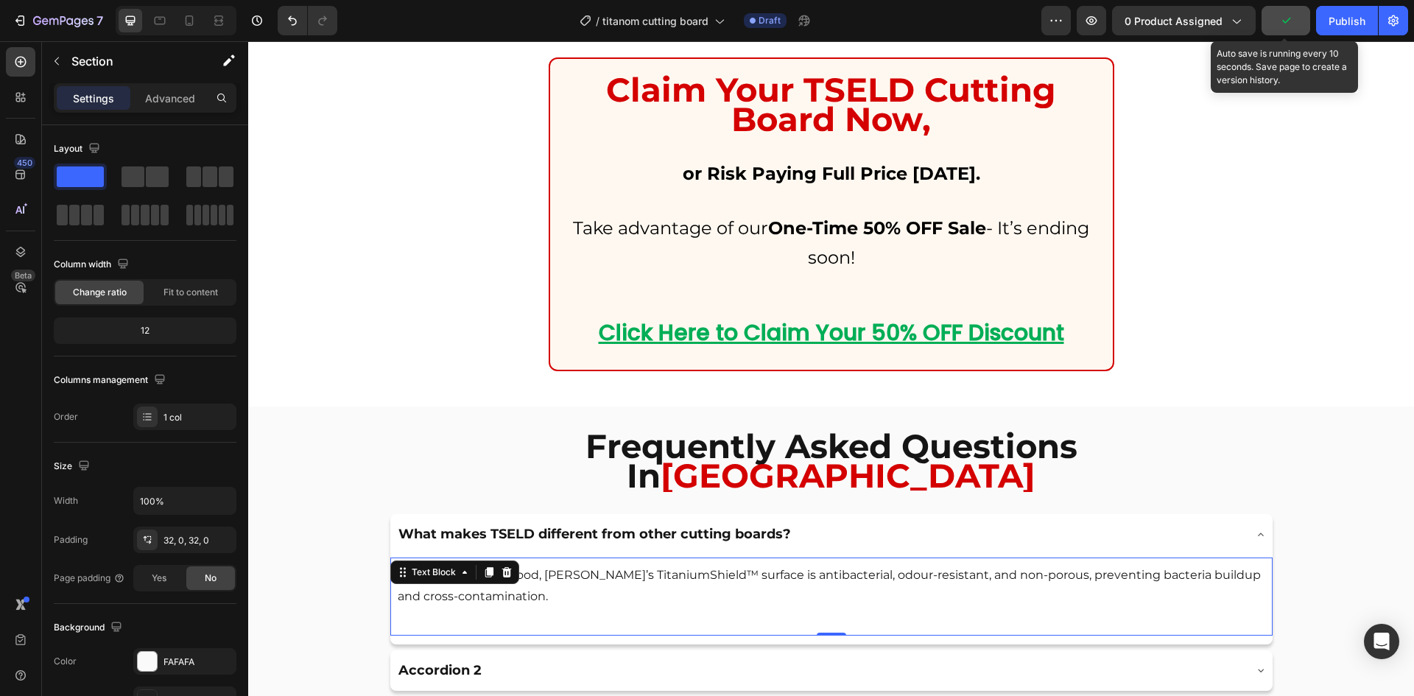
click at [434, 565] on p "Unlike plastic and wood, [PERSON_NAME]’s TitaniumShield™ surface is antibacteri…" at bounding box center [831, 586] width 867 height 43
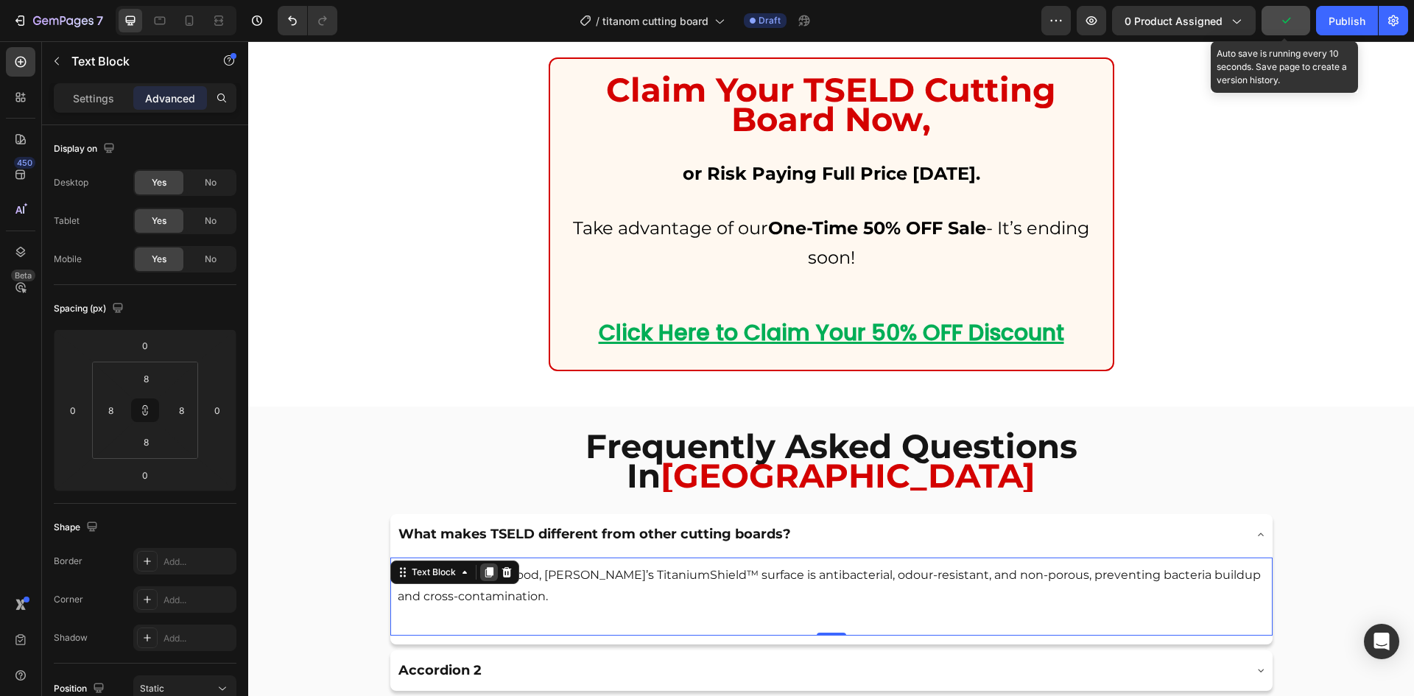
click at [484, 567] on icon at bounding box center [488, 572] width 8 height 10
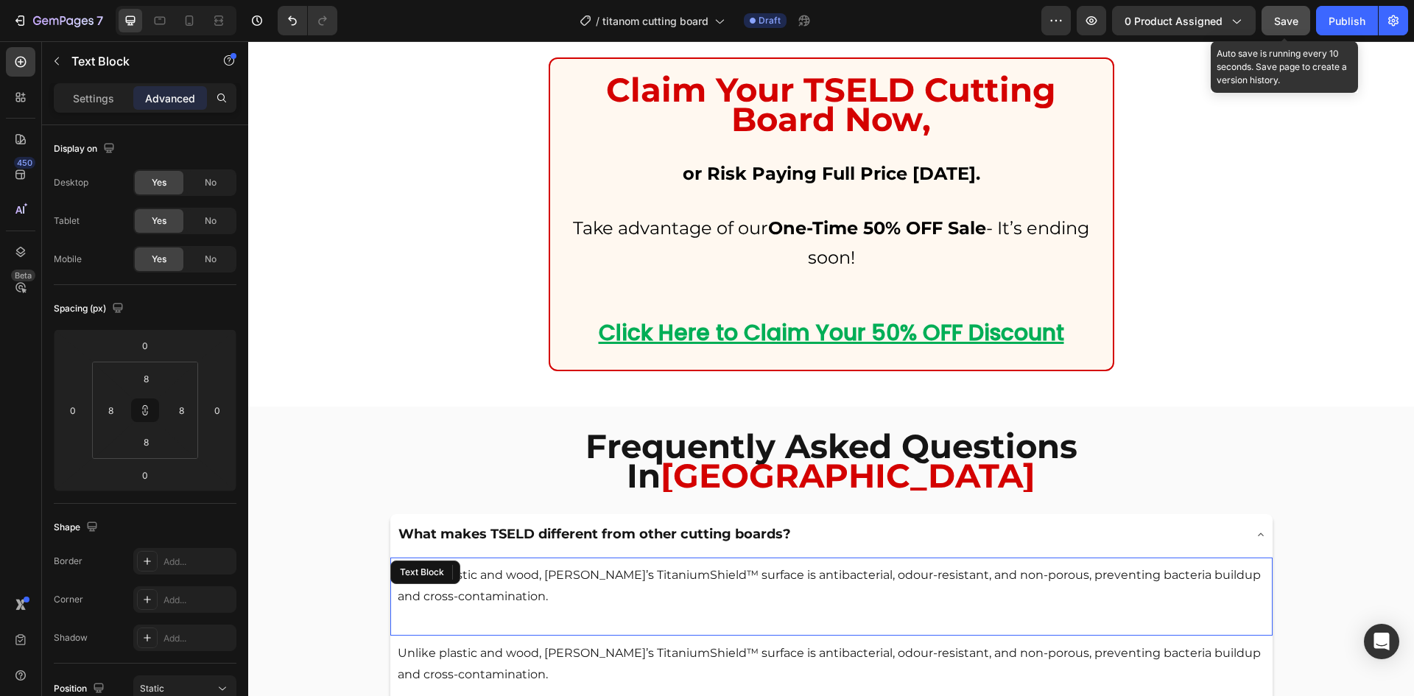
click at [481, 557] on div "Unlike plastic and wood, [PERSON_NAME]’s TitaniumShield™ surface is antibacteri…" at bounding box center [831, 596] width 882 height 78
click at [93, 93] on p "Settings" at bounding box center [93, 98] width 41 height 15
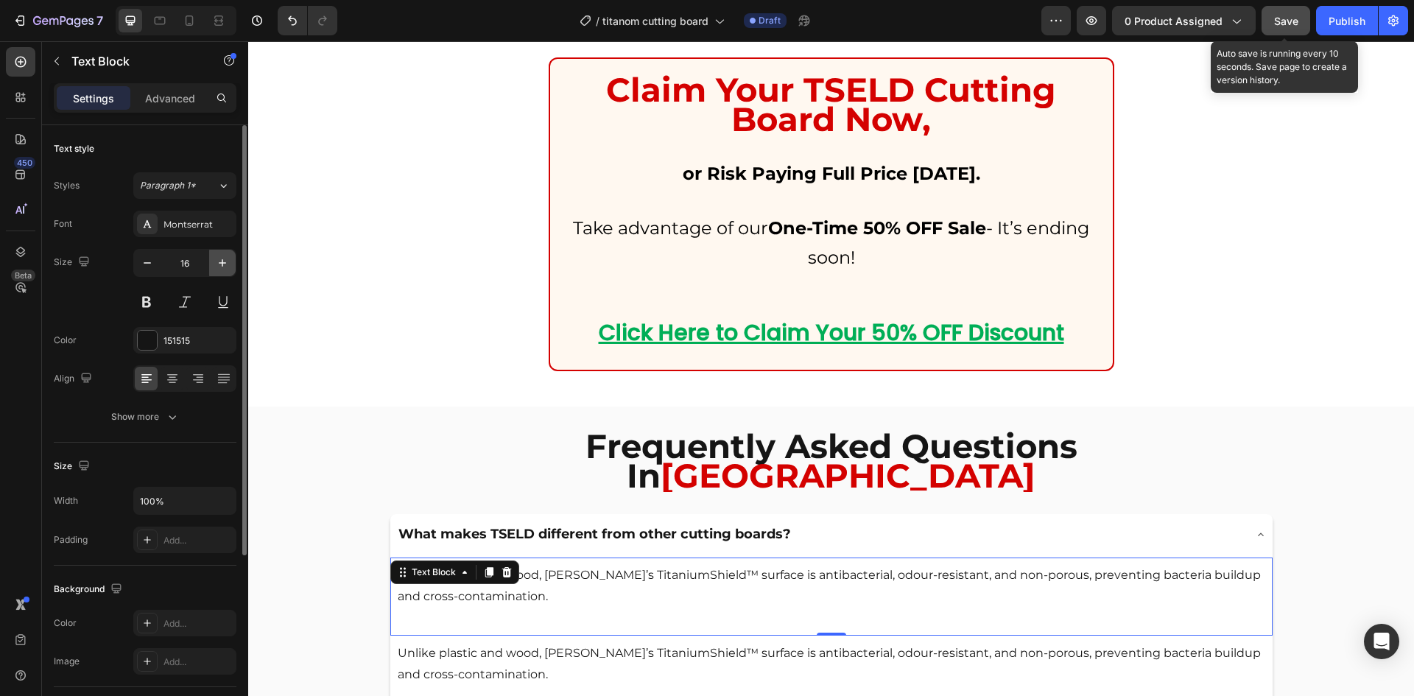
click at [218, 264] on icon "button" at bounding box center [222, 262] width 15 height 15
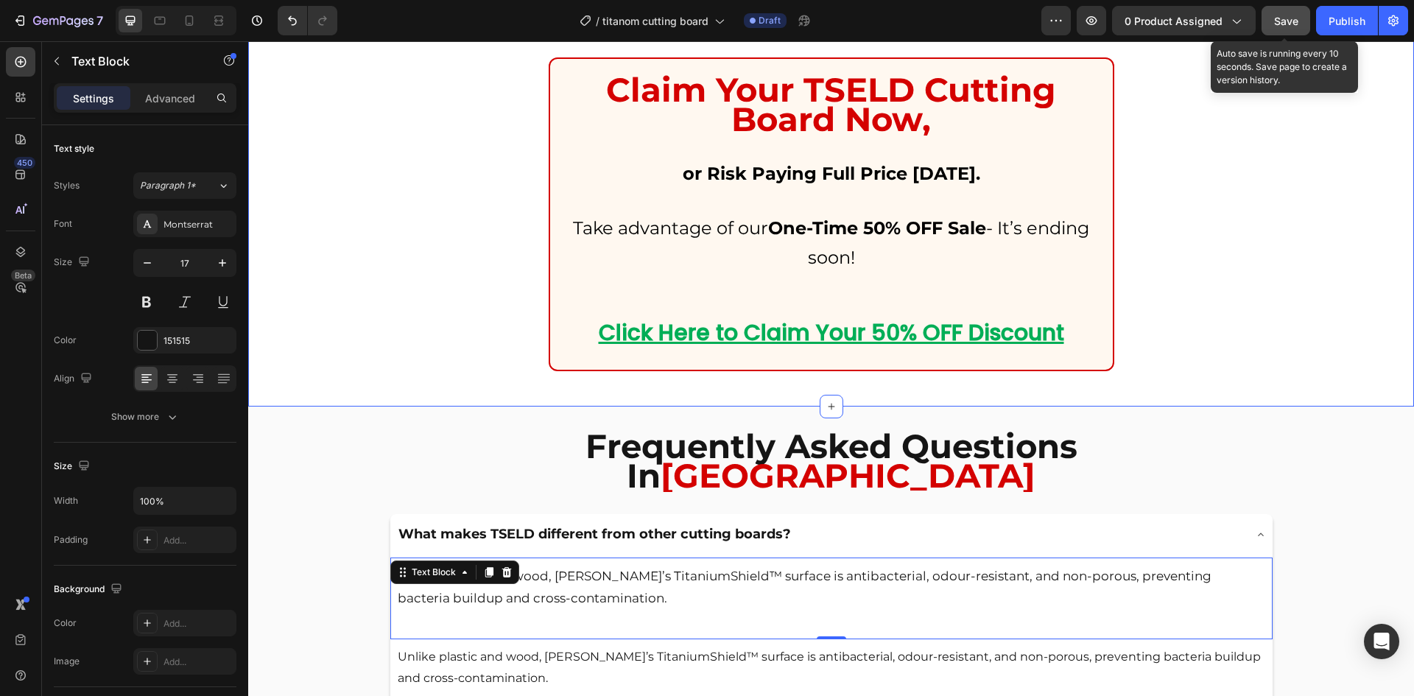
type input "18"
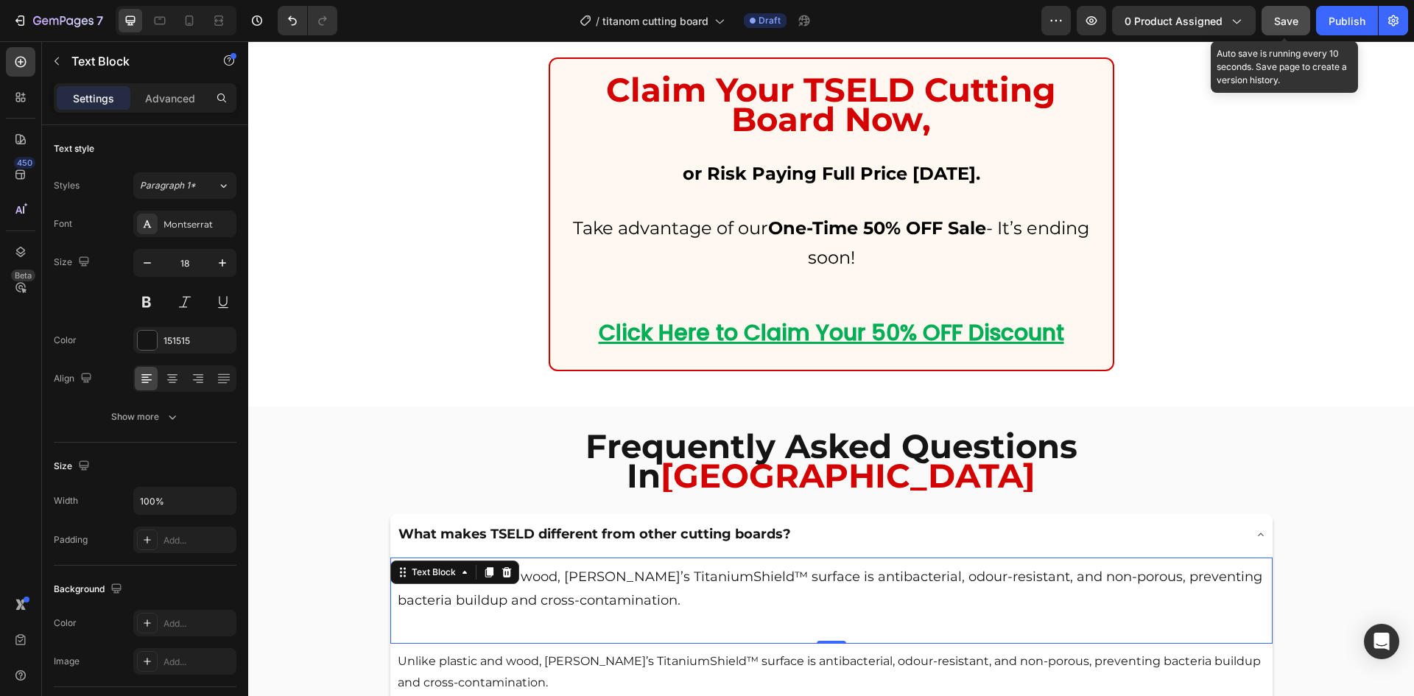
click at [1296, 24] on span "Save" at bounding box center [1286, 21] width 24 height 13
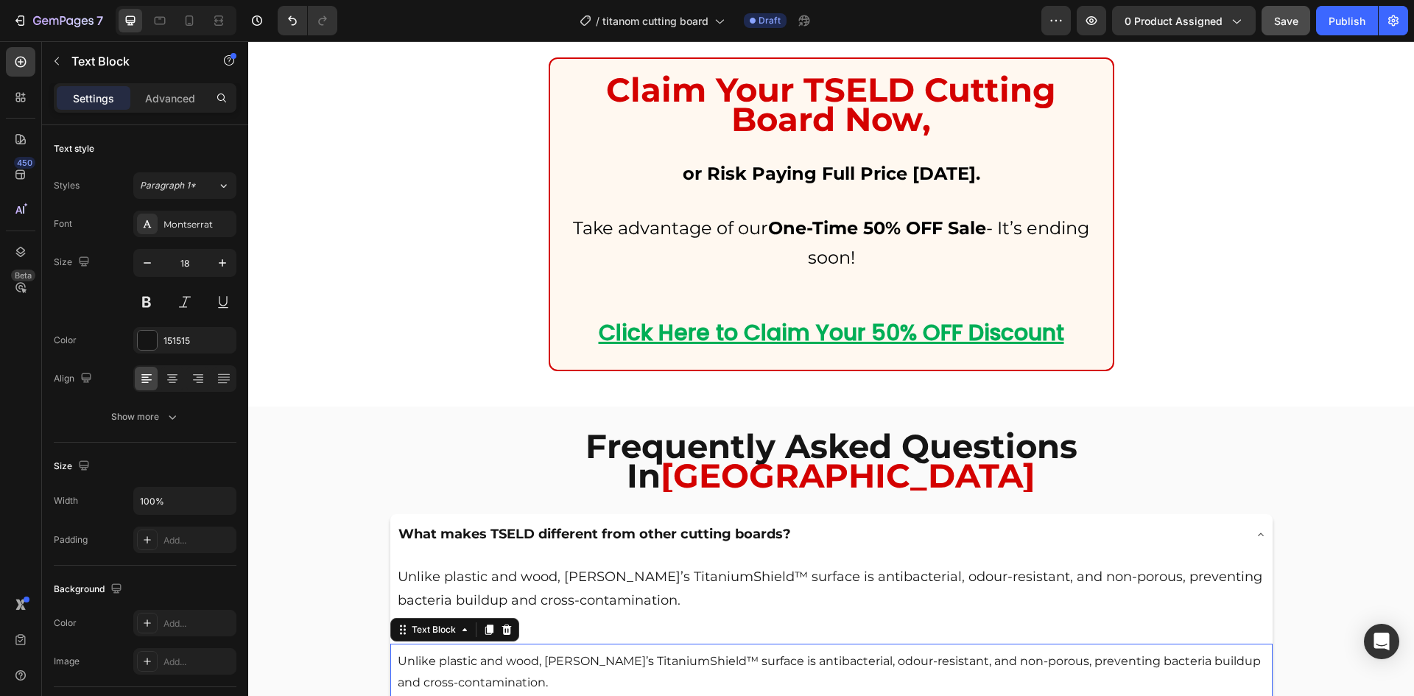
click at [511, 643] on div "Unlike plastic and wood, [PERSON_NAME]’s TitaniumShield™ surface is antibacteri…" at bounding box center [831, 682] width 882 height 78
click at [506, 624] on icon at bounding box center [507, 630] width 12 height 12
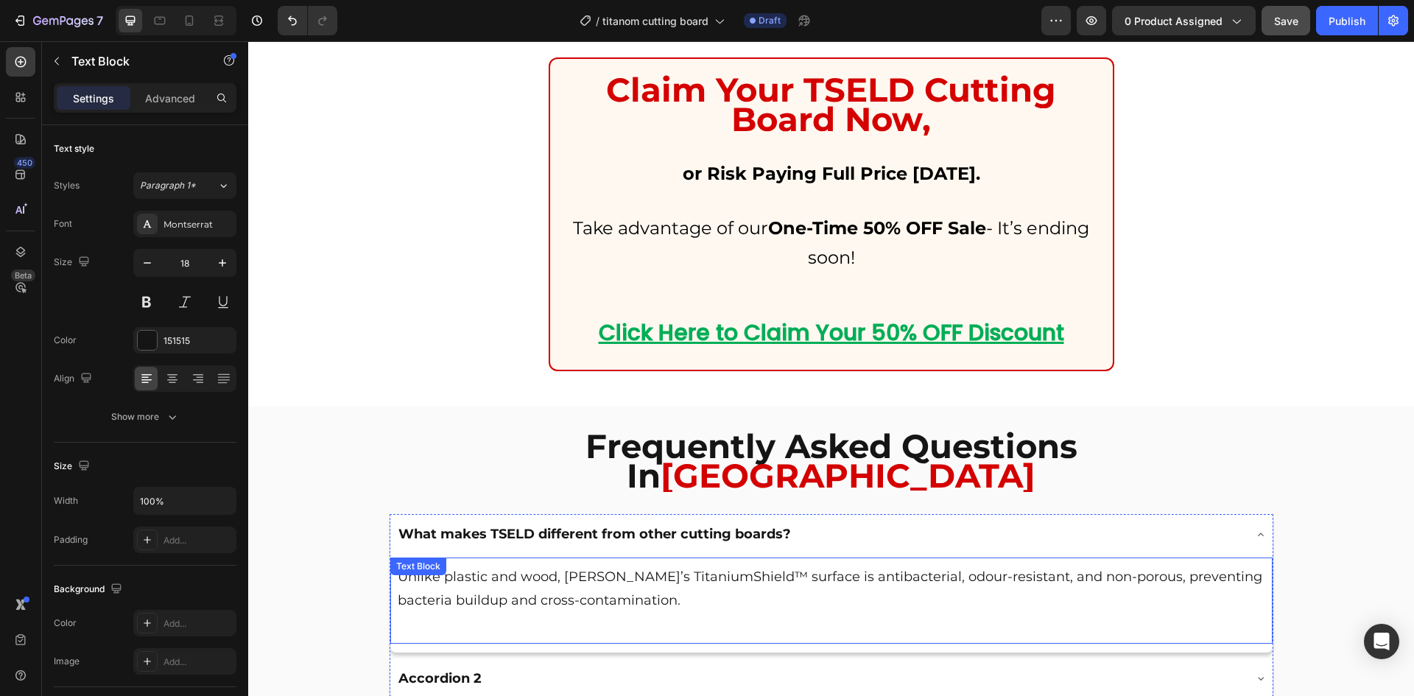
click at [559, 565] on p "Unlike plastic and wood, [PERSON_NAME]’s TitaniumShield™ surface is antibacteri…" at bounding box center [831, 589] width 867 height 48
click at [490, 563] on div at bounding box center [489, 572] width 18 height 18
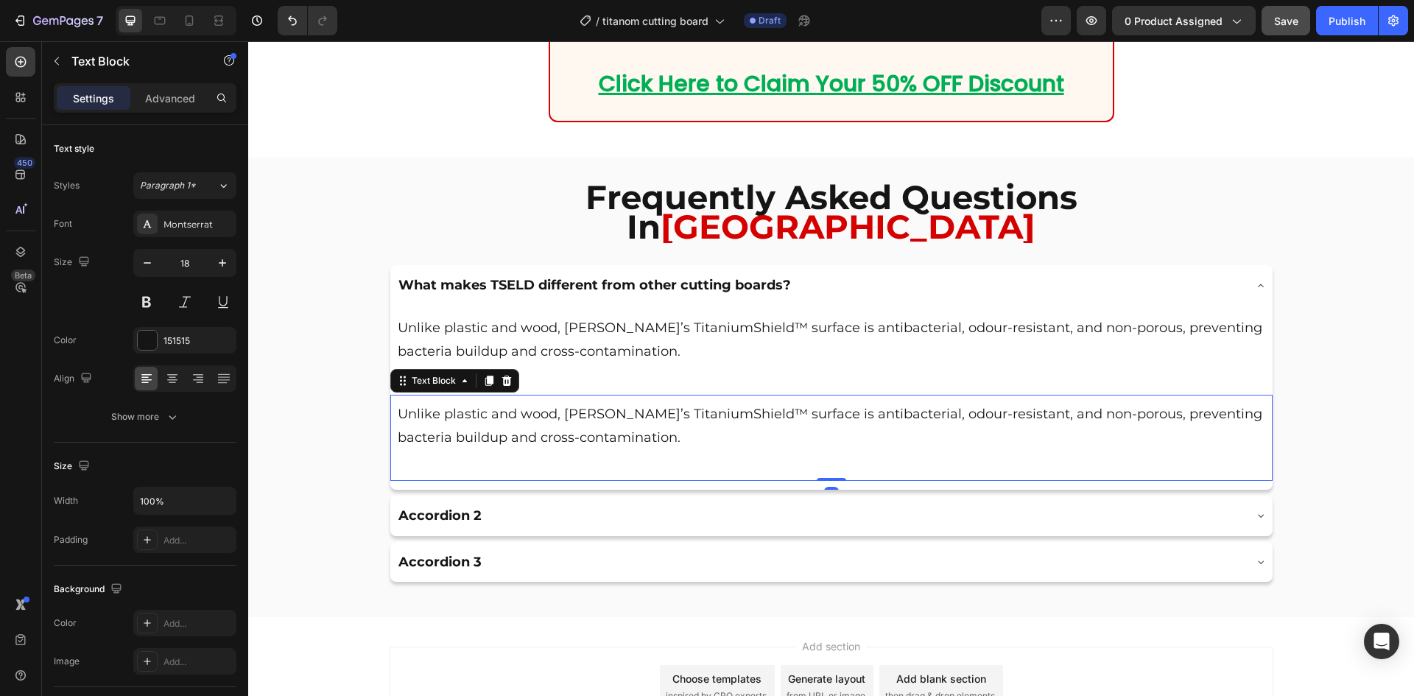
scroll to position [7870, 0]
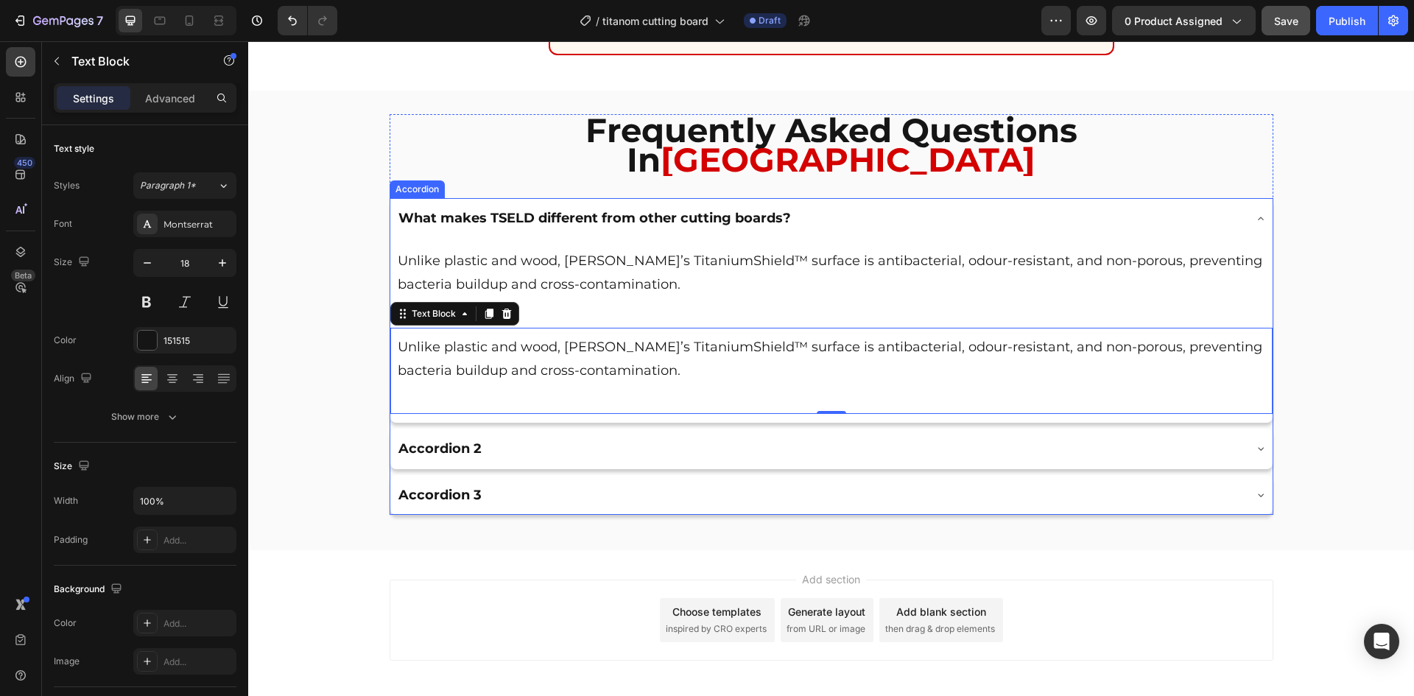
click at [585, 434] on div "Accordion 2" at bounding box center [819, 448] width 847 height 28
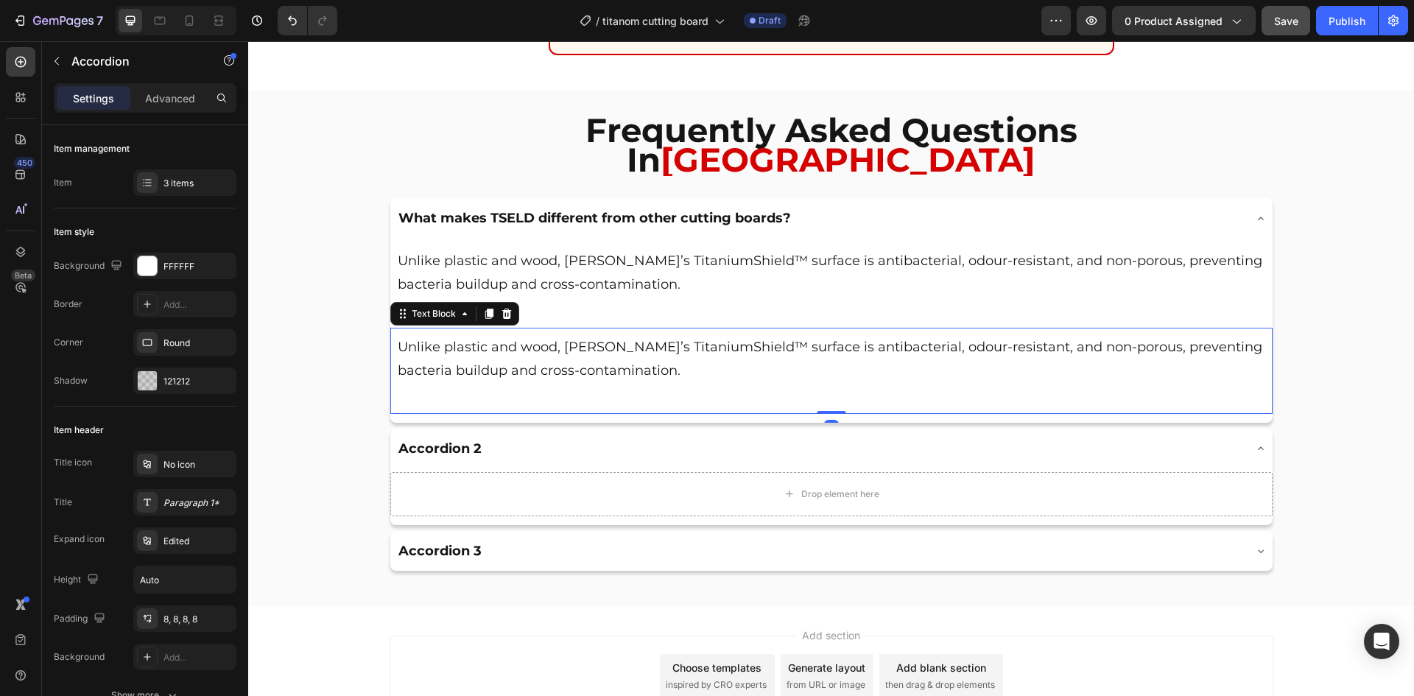
click at [472, 335] on p "Unlike plastic and wood, [PERSON_NAME]’s TitaniumShield™ surface is antibacteri…" at bounding box center [831, 359] width 867 height 48
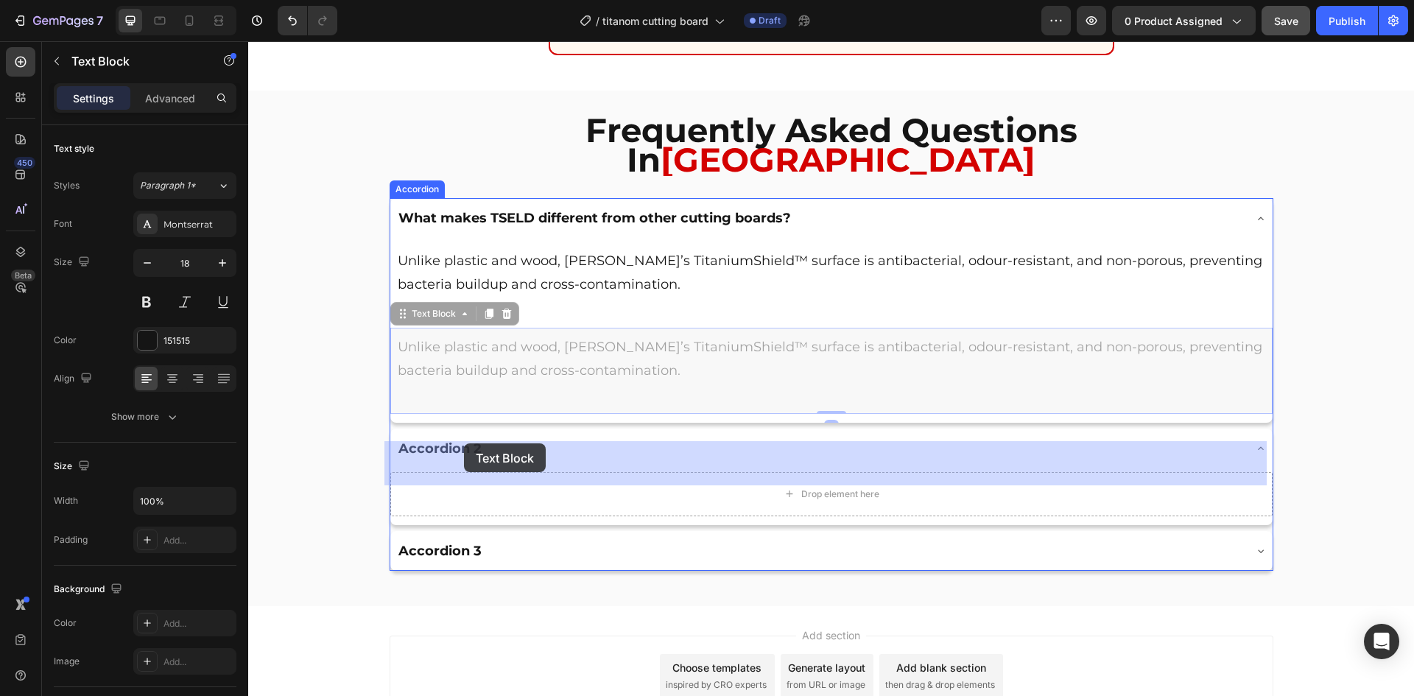
drag, startPoint x: 400, startPoint y: 282, endPoint x: 464, endPoint y: 443, distance: 173.5
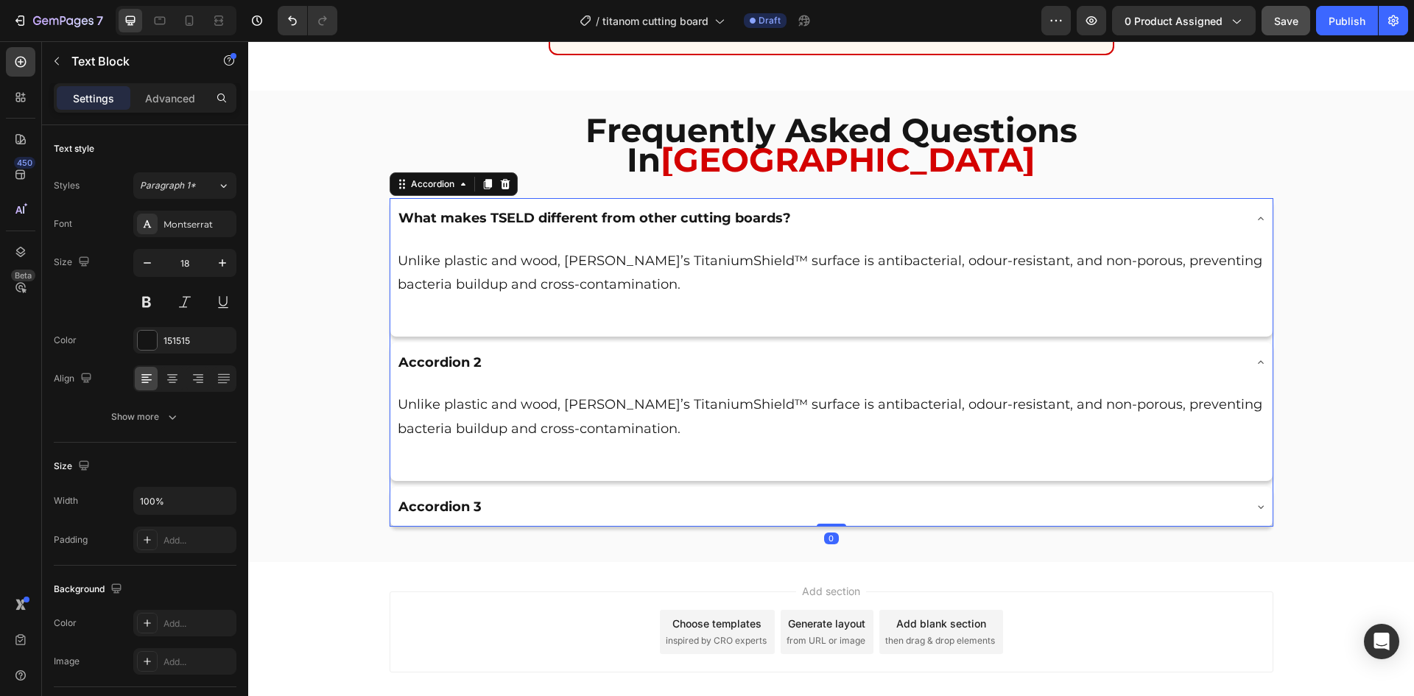
click at [576, 493] on div "Accordion 3" at bounding box center [819, 507] width 847 height 28
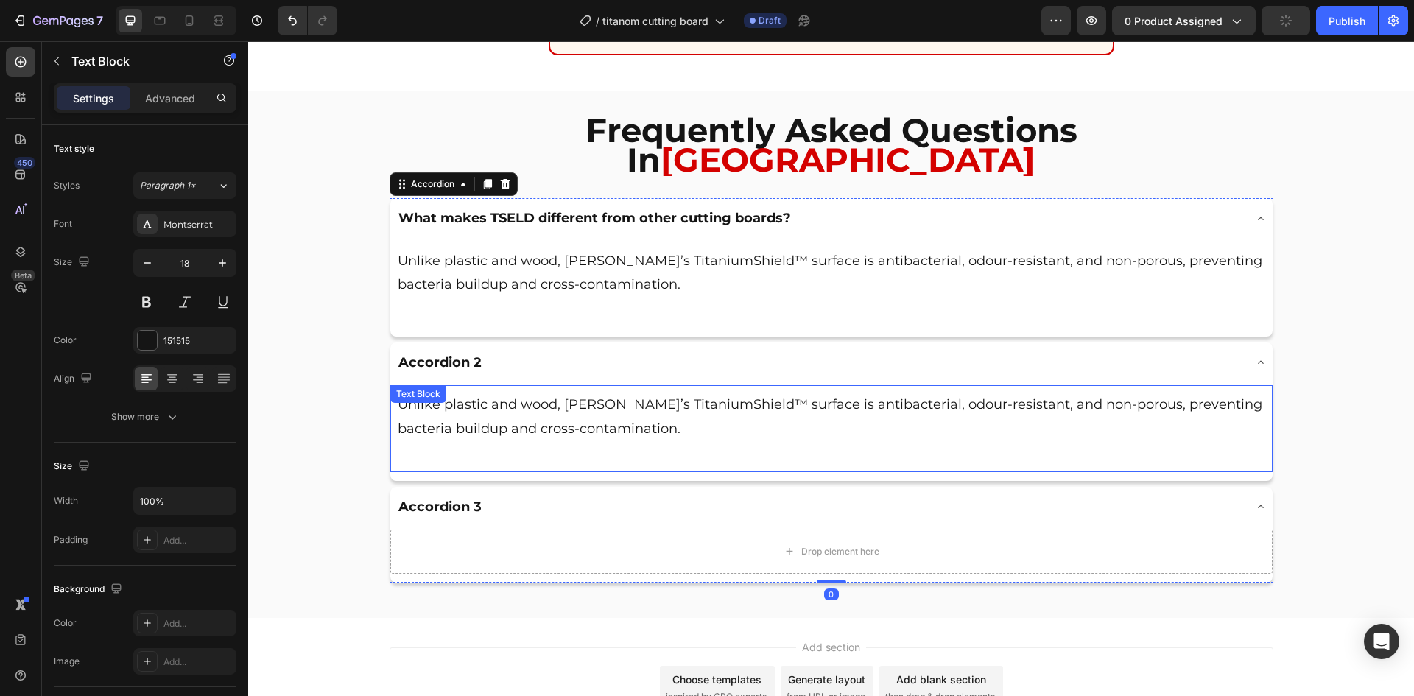
click at [557, 400] on p "Unlike plastic and wood, [PERSON_NAME]’s TitaniumShield™ surface is antibacteri…" at bounding box center [831, 416] width 867 height 48
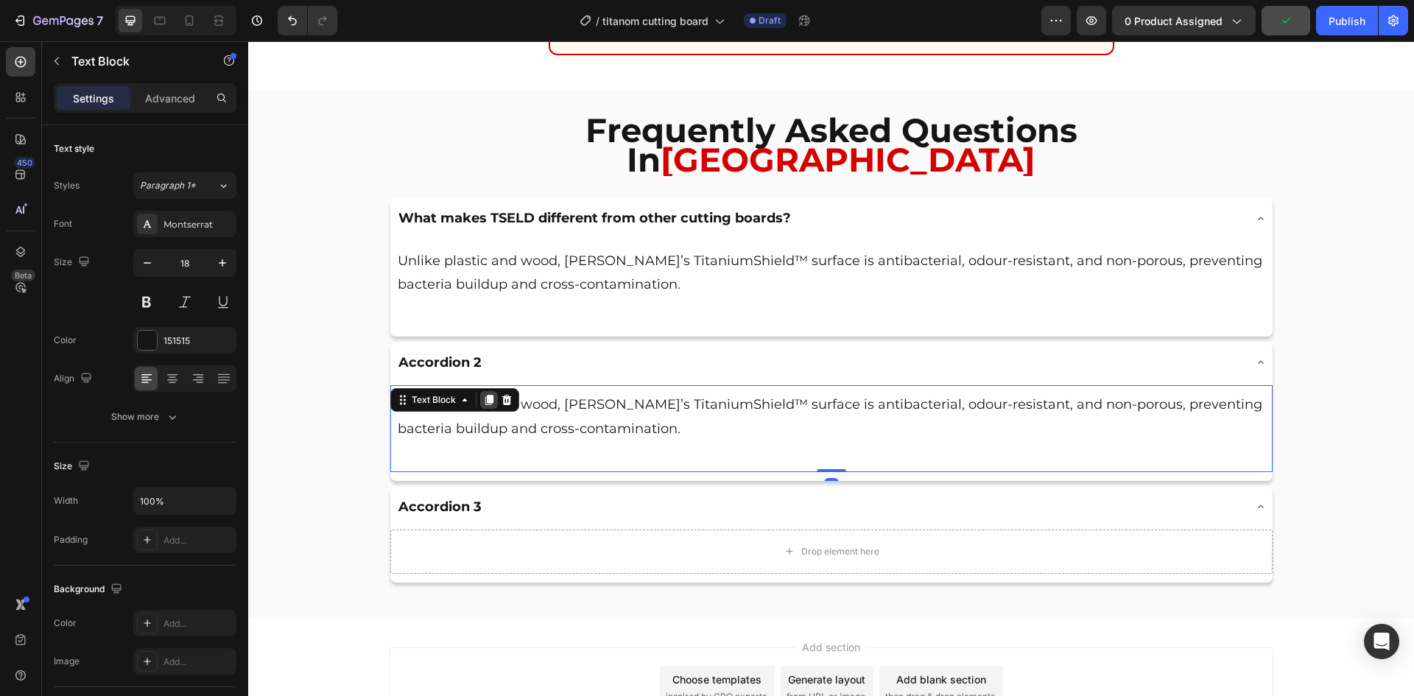
click at [487, 395] on icon at bounding box center [488, 400] width 8 height 10
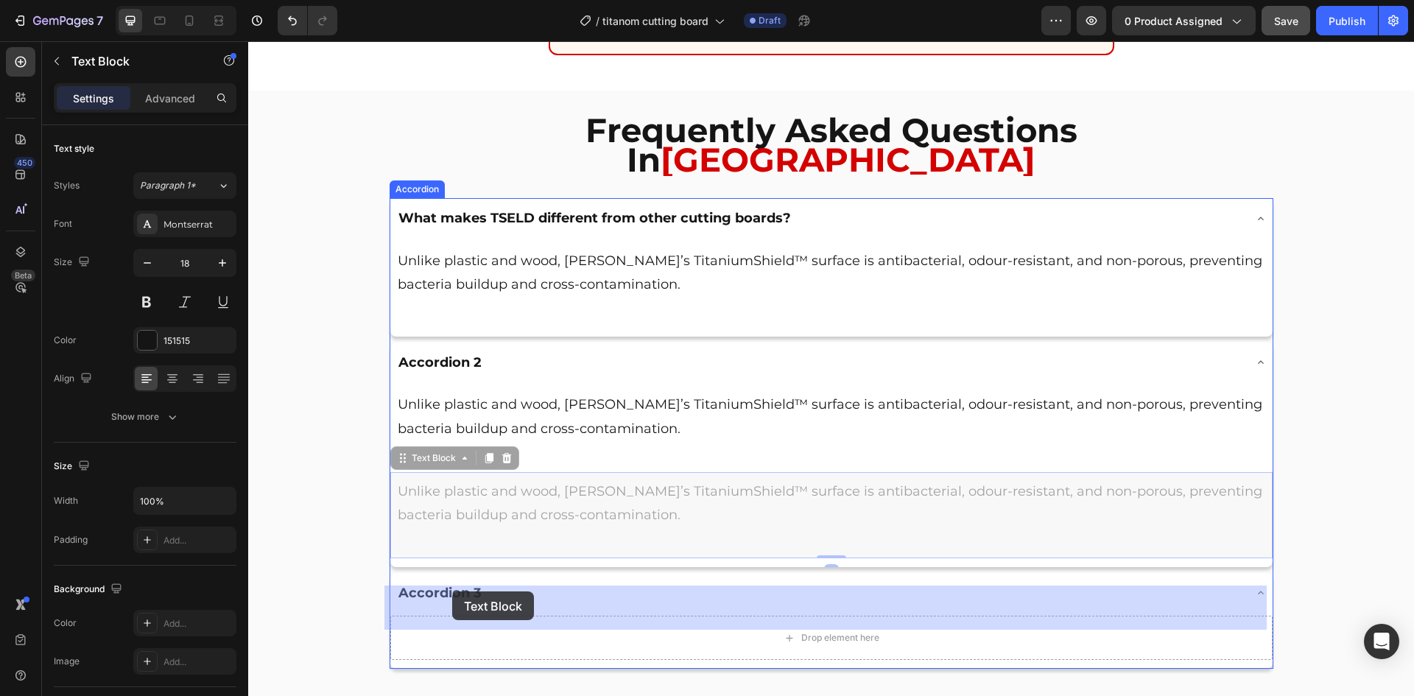
drag, startPoint x: 394, startPoint y: 426, endPoint x: 452, endPoint y: 591, distance: 175.6
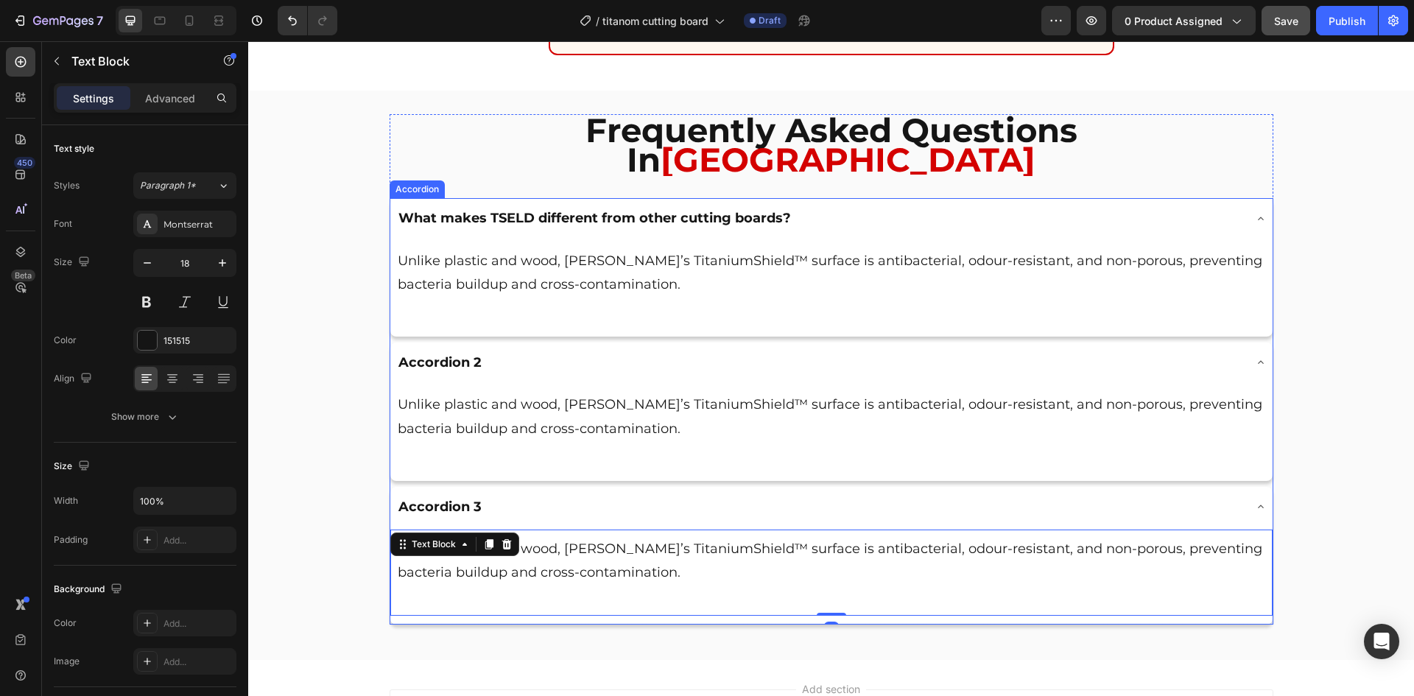
click at [468, 448] on div "Unlike plastic and wood, [PERSON_NAME]’s TitaniumShield™ surface is antibacteri…" at bounding box center [831, 431] width 882 height 98
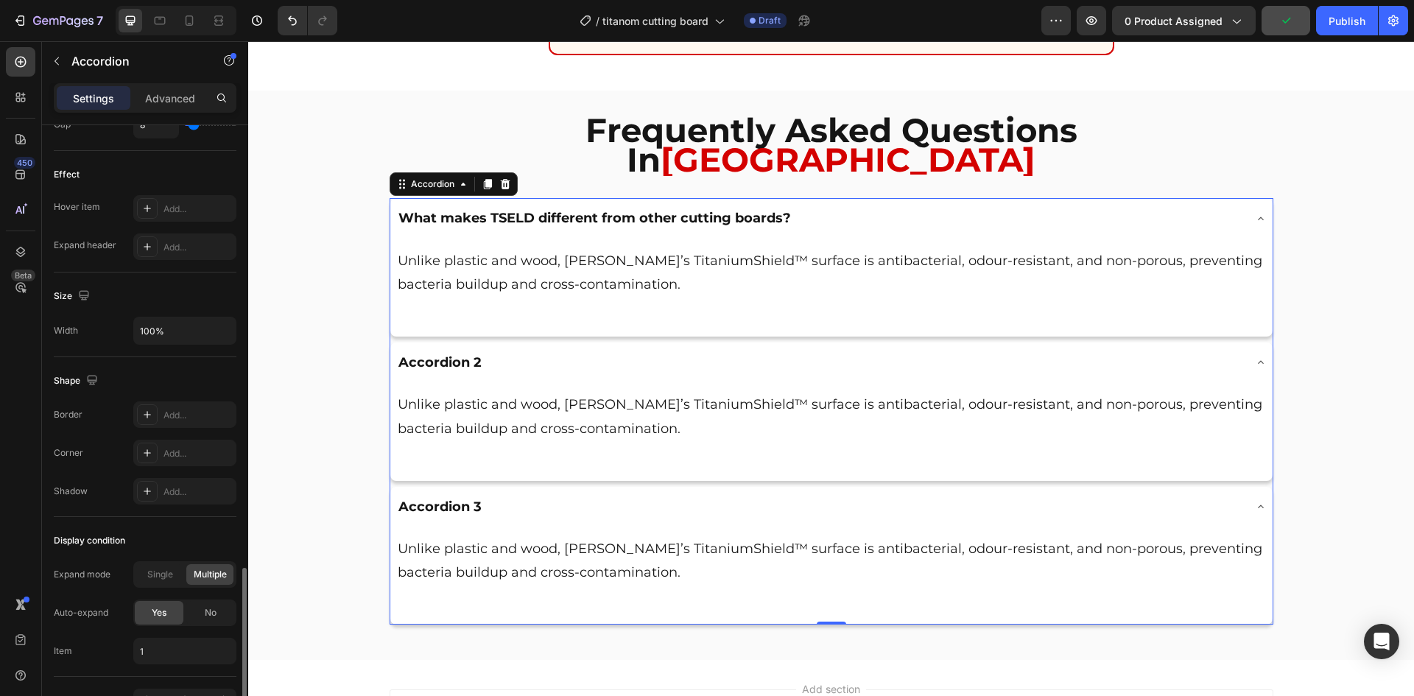
scroll to position [827, 0]
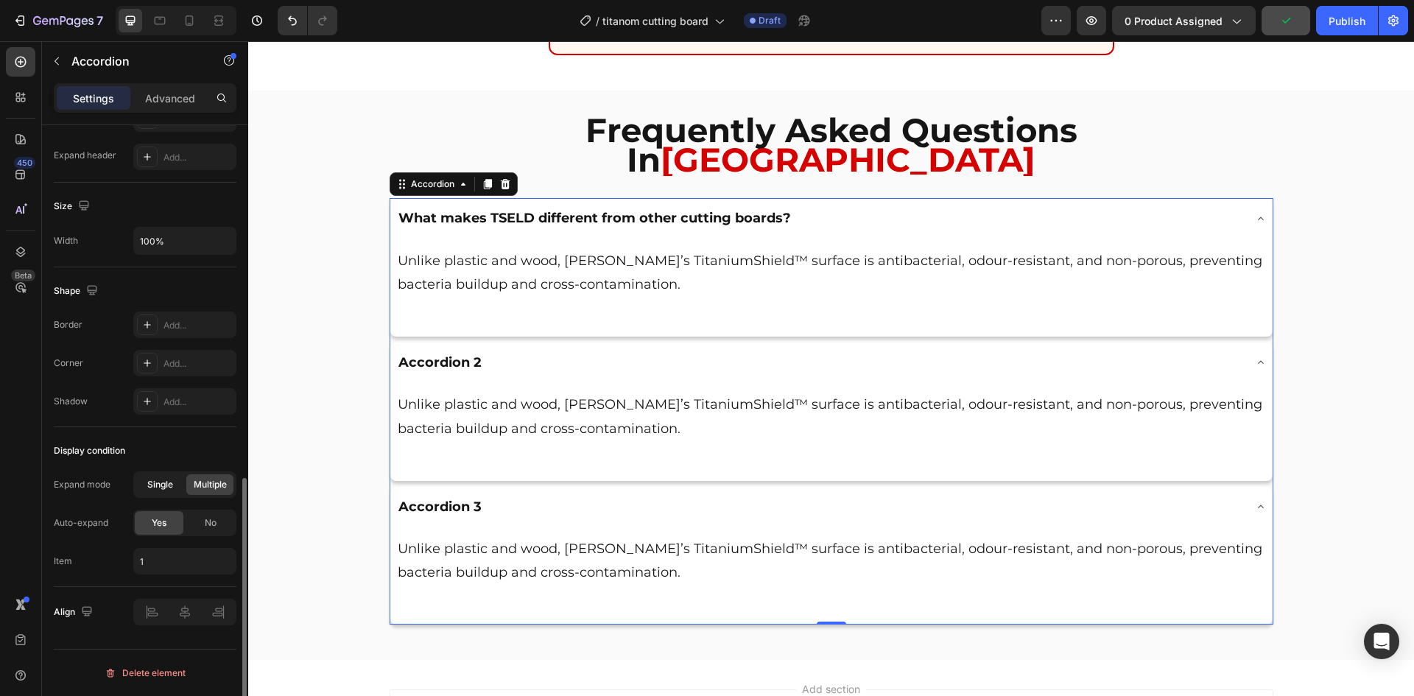
click at [169, 476] on div "Single" at bounding box center [159, 484] width 47 height 21
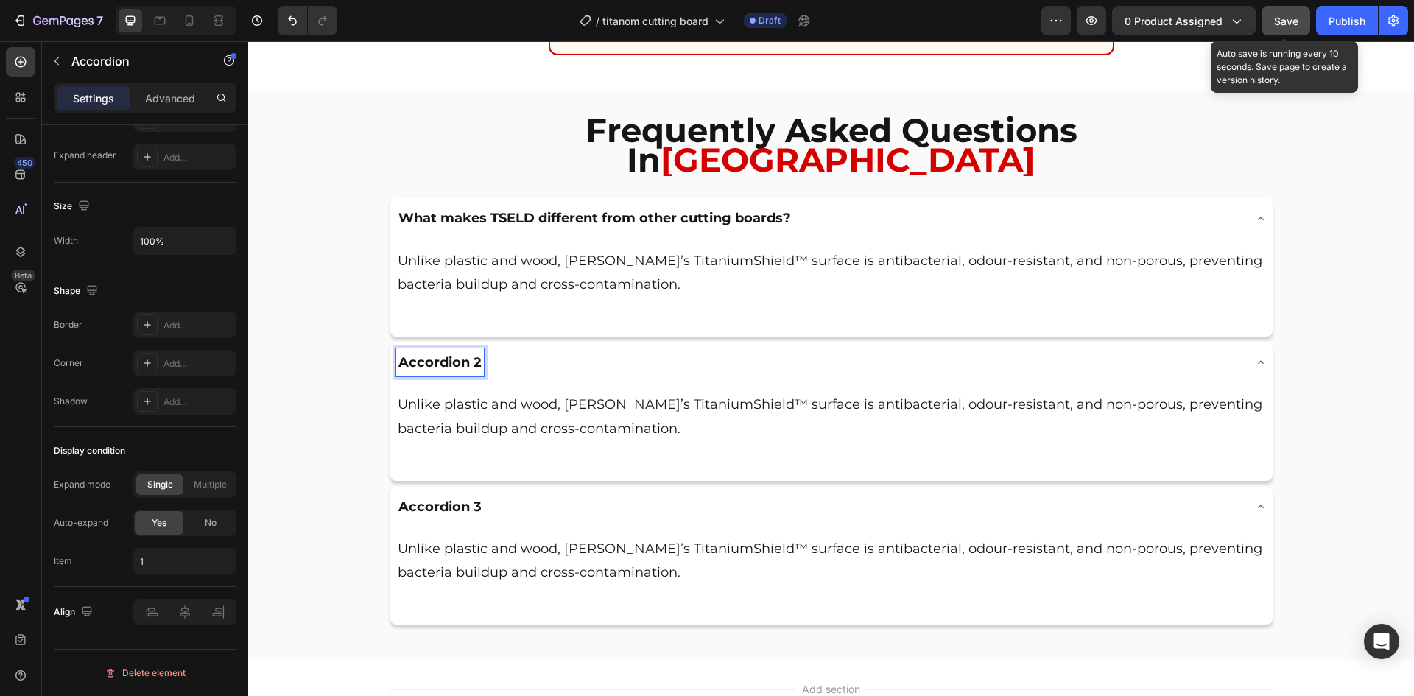
click at [1268, 24] on button "Save" at bounding box center [1285, 20] width 49 height 29
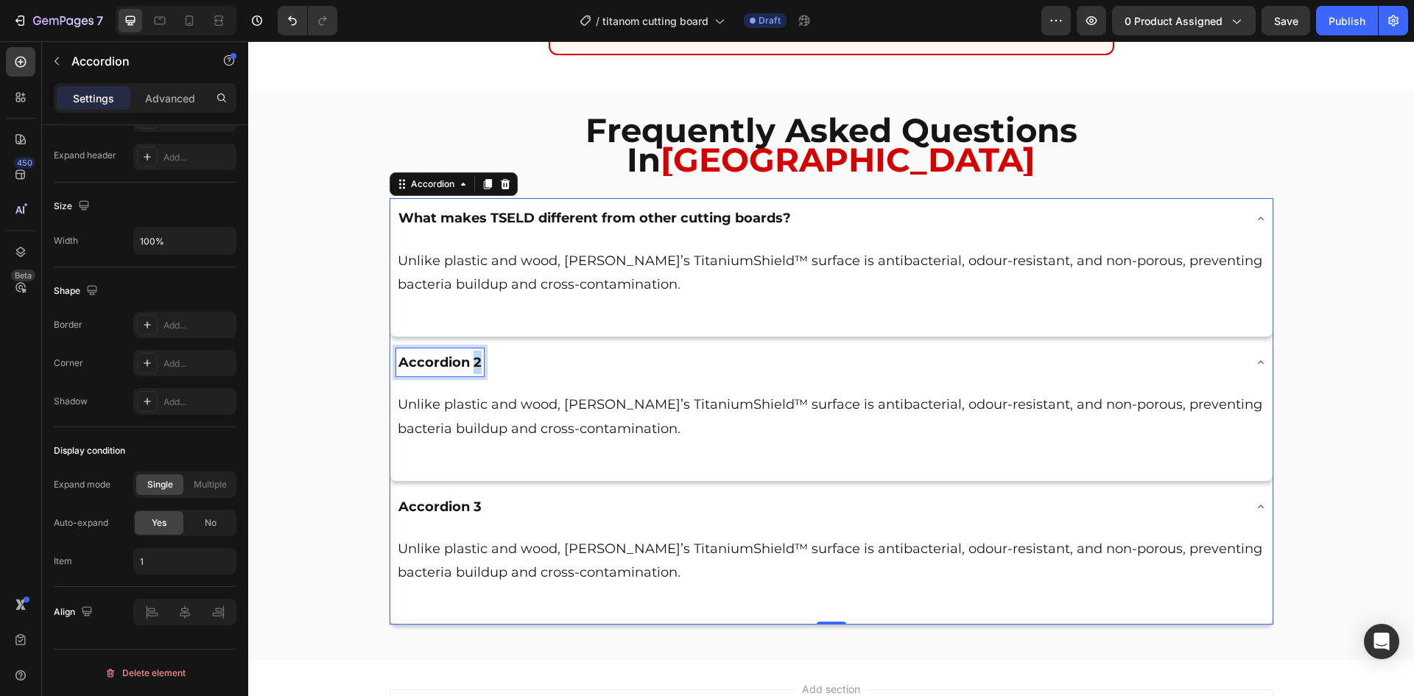
click at [466, 350] on p "Accordion 2" at bounding box center [439, 362] width 83 height 24
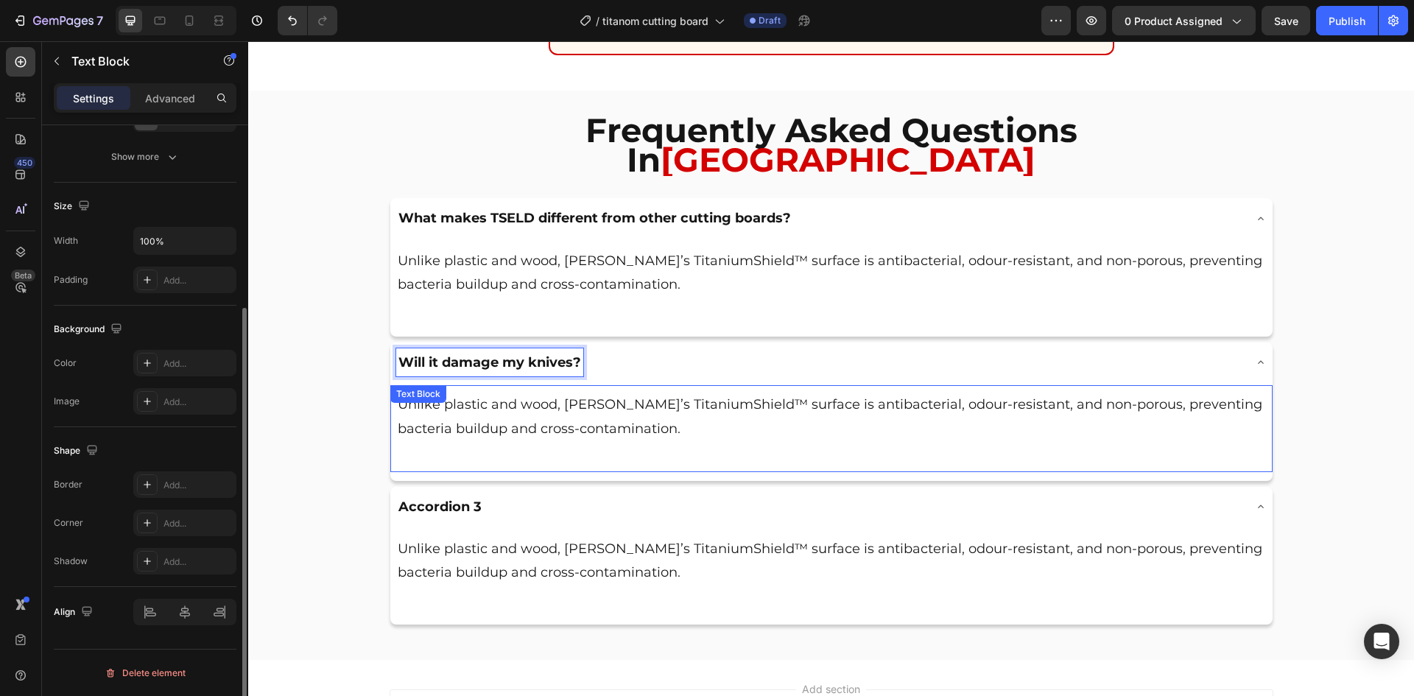
scroll to position [0, 0]
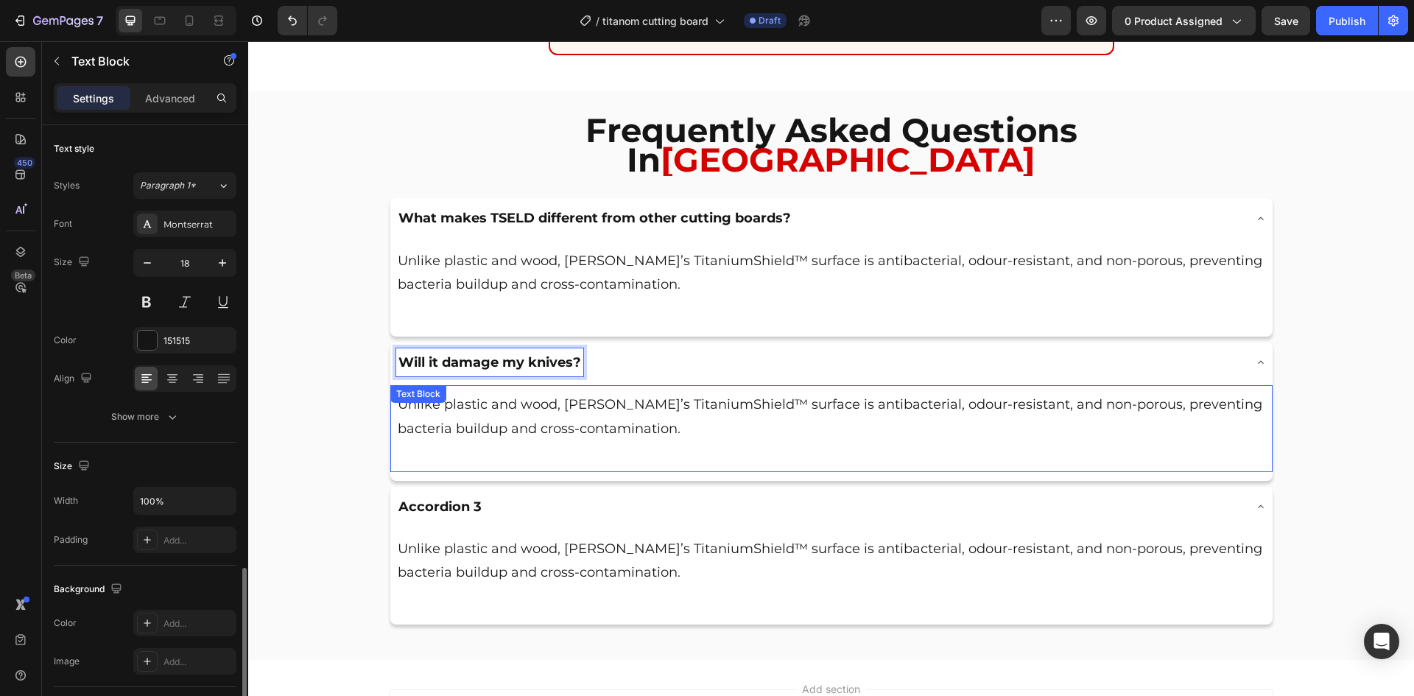
click at [590, 392] on p "Unlike plastic and wood, [PERSON_NAME]’s TitaniumShield™ surface is antibacteri…" at bounding box center [831, 416] width 867 height 48
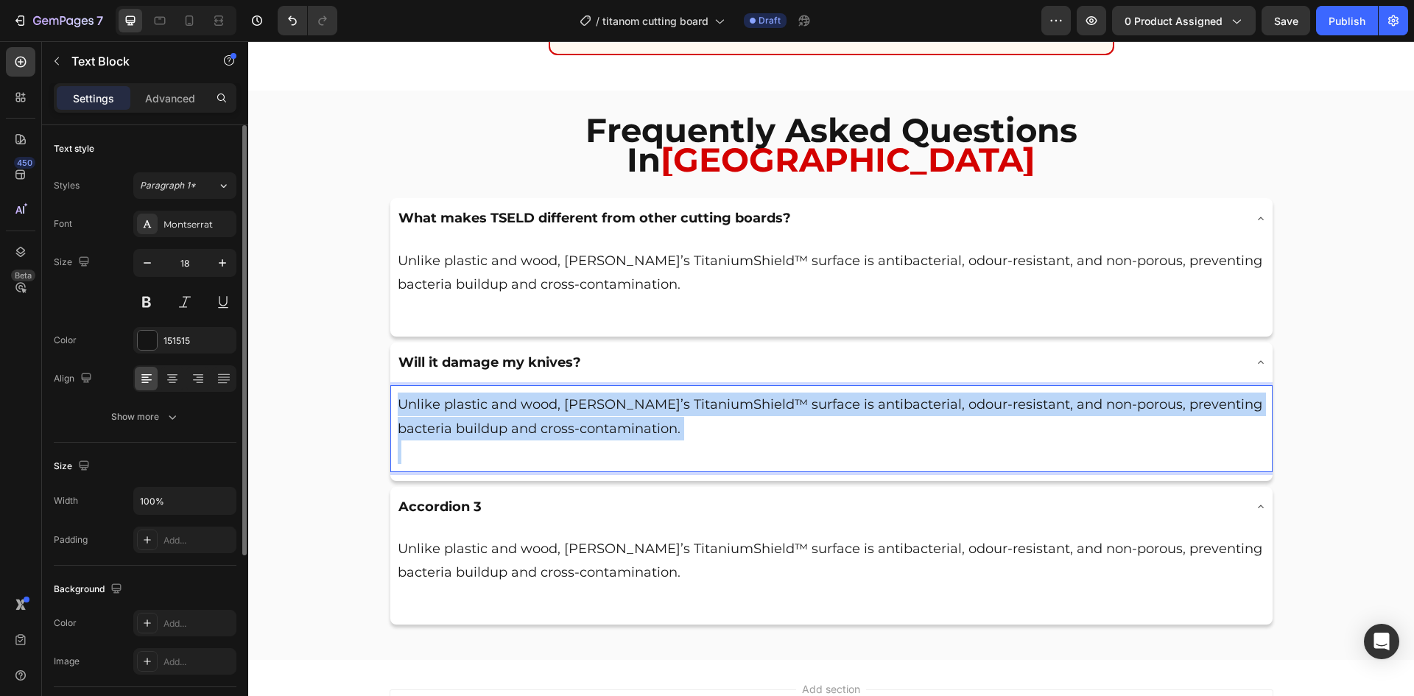
click at [590, 392] on p "Unlike plastic and wood, [PERSON_NAME]’s TitaniumShield™ surface is antibacteri…" at bounding box center [831, 416] width 867 height 48
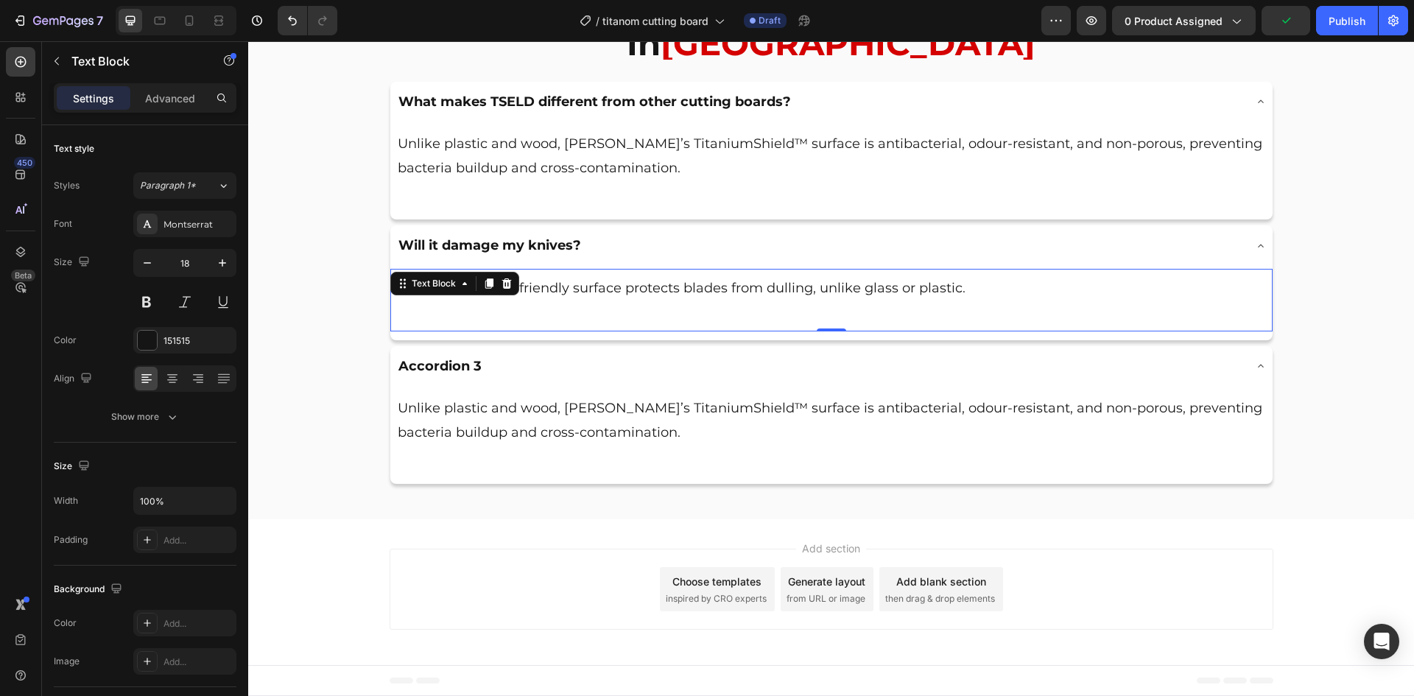
scroll to position [7870, 0]
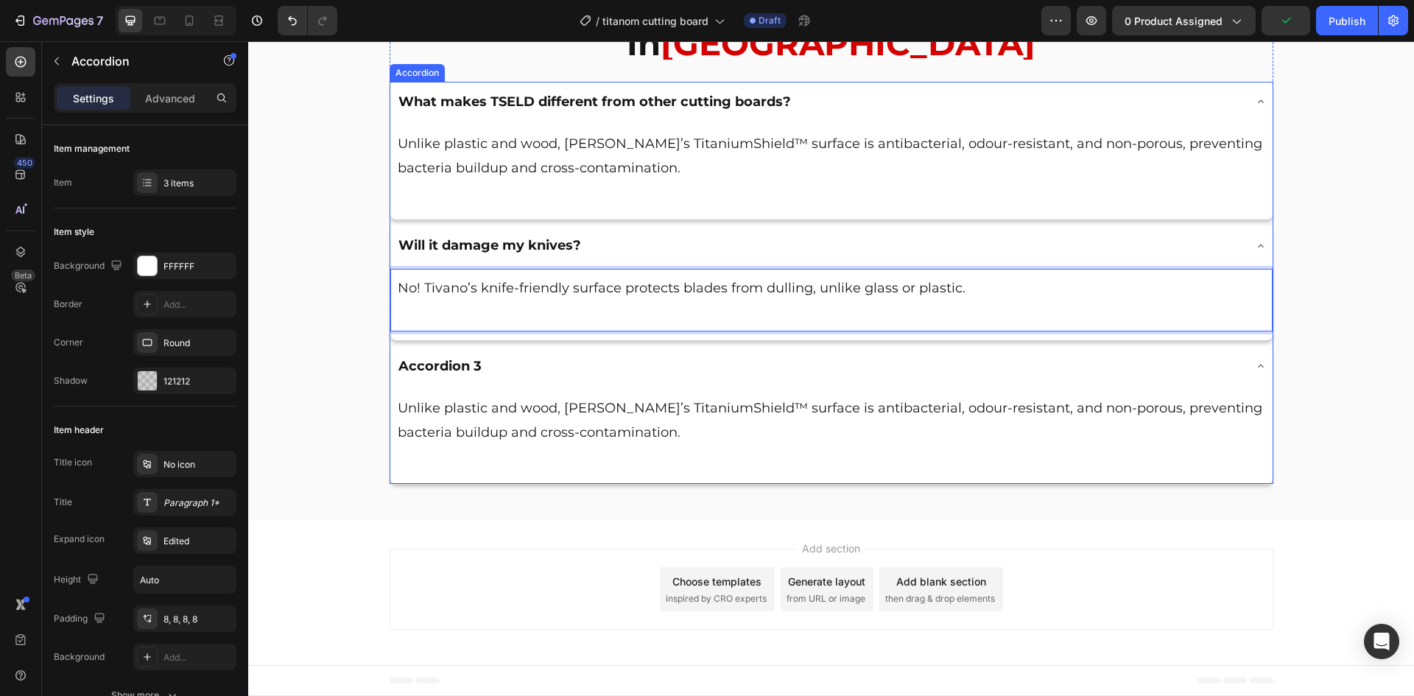
click at [469, 378] on p "Accordion 3" at bounding box center [439, 366] width 83 height 24
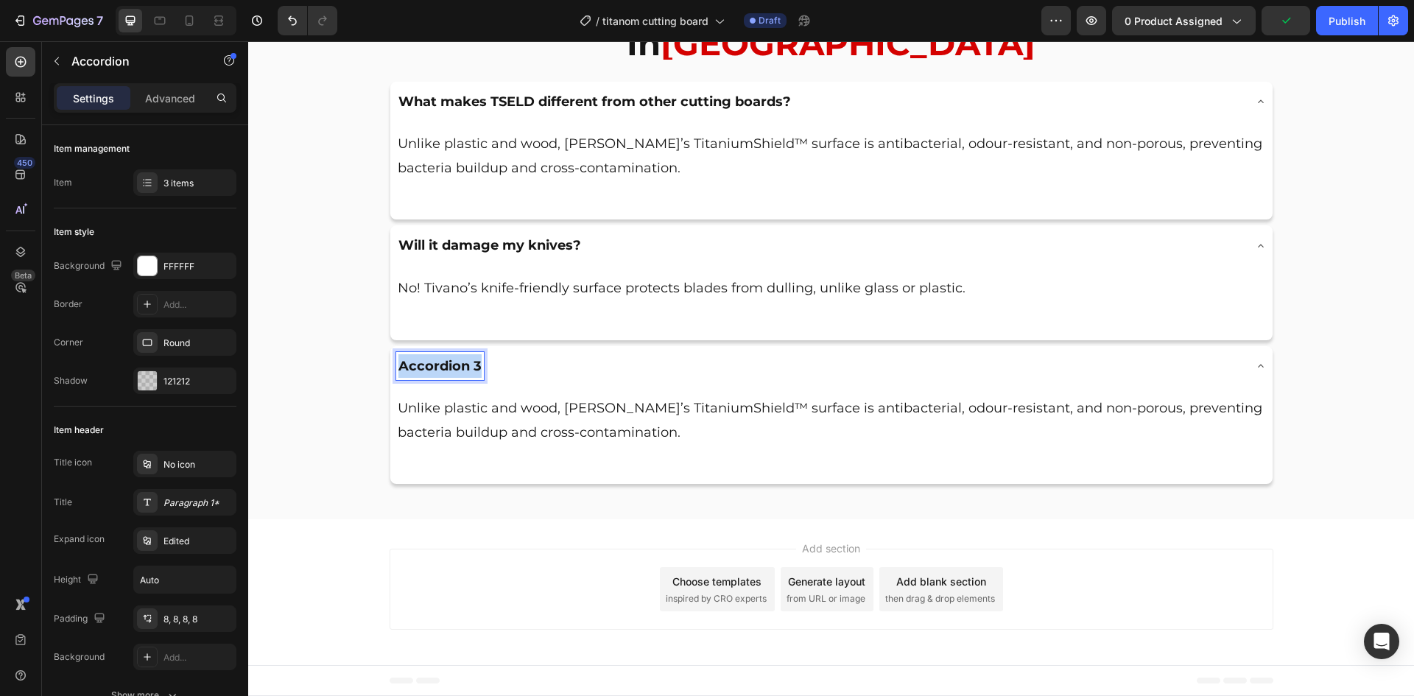
click at [469, 378] on p "Accordion 3" at bounding box center [439, 366] width 83 height 24
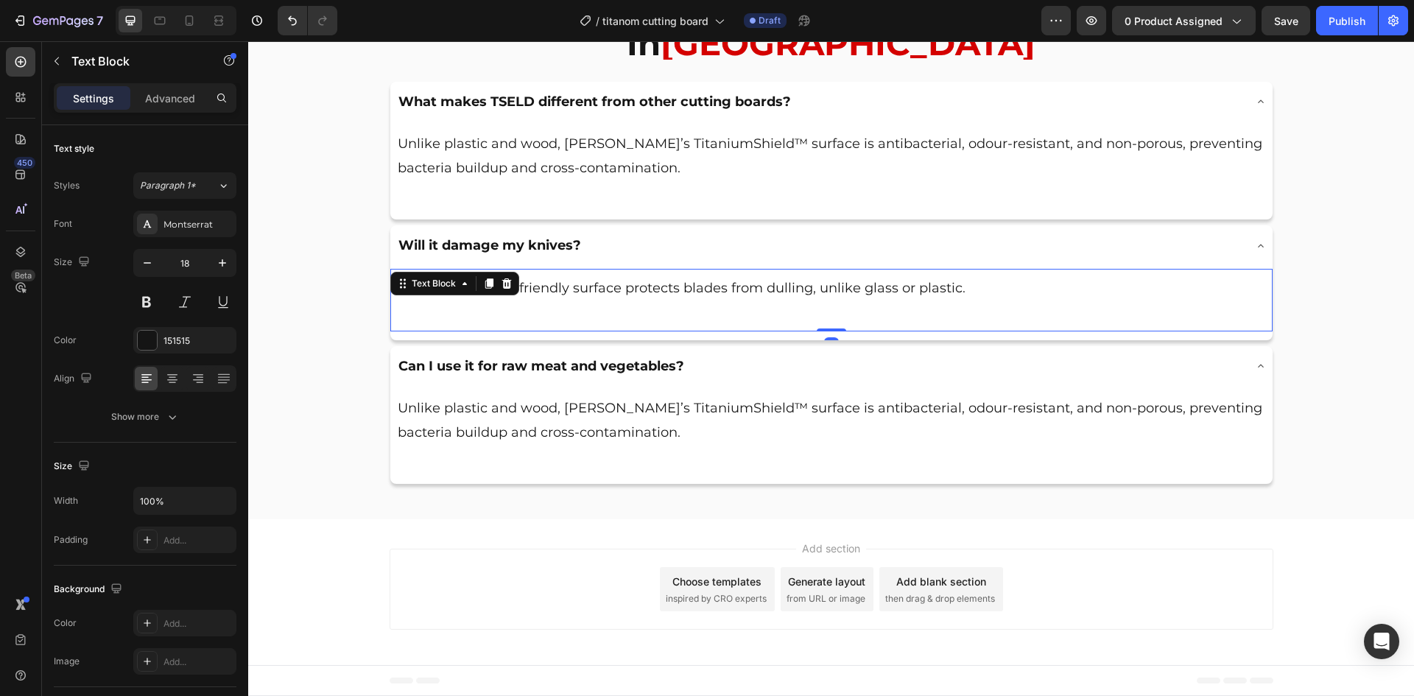
click at [615, 300] on p "No! Tivano’s knife-friendly surface protects blades from dulling, unlike glass …" at bounding box center [831, 288] width 867 height 24
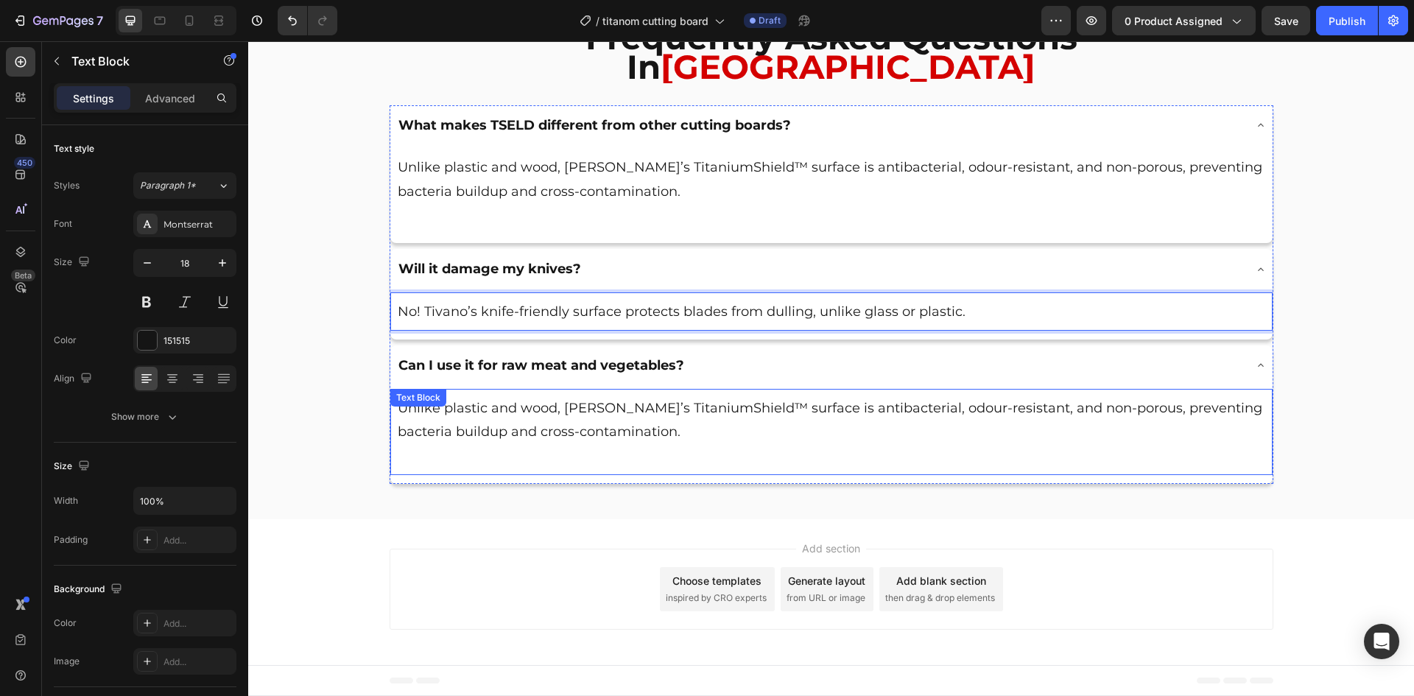
click at [590, 444] on p "Unlike plastic and wood, [PERSON_NAME]’s TitaniumShield™ surface is antibacteri…" at bounding box center [831, 420] width 867 height 48
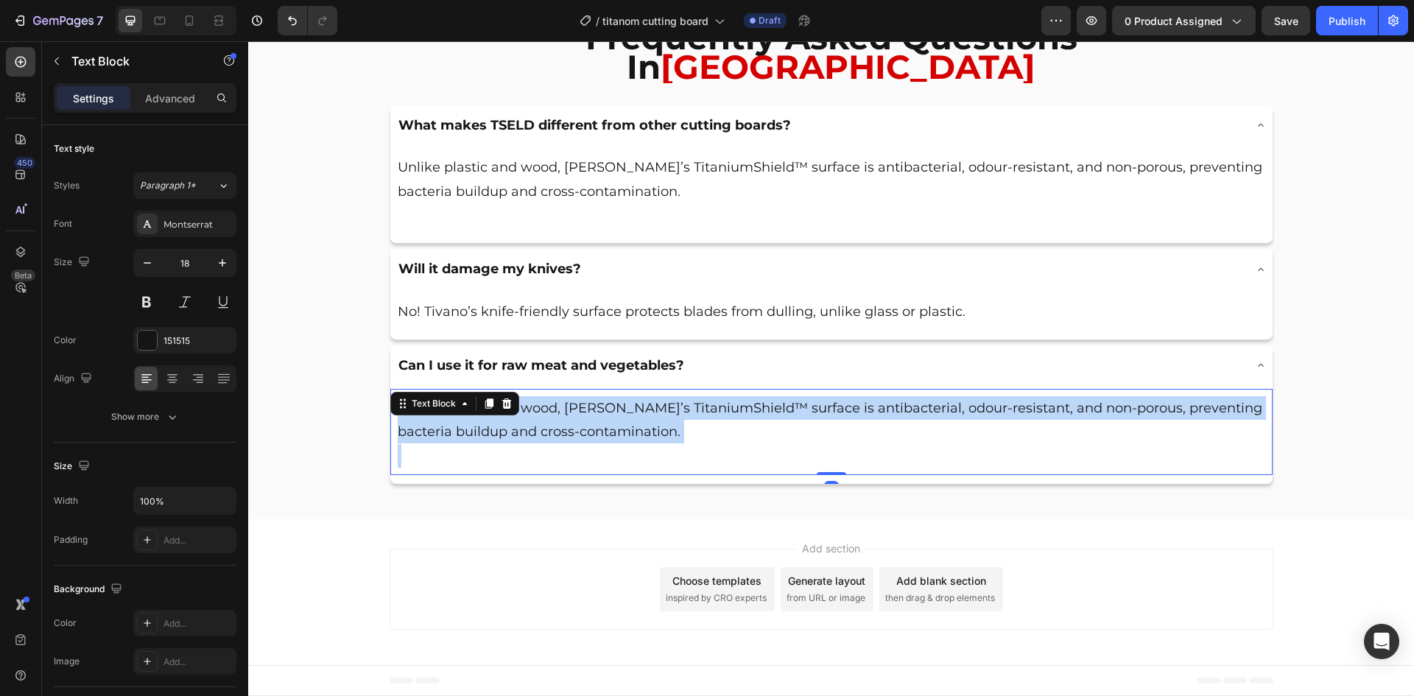
click at [590, 444] on p "Unlike plastic and wood, [PERSON_NAME]’s TitaniumShield™ surface is antibacteri…" at bounding box center [831, 420] width 867 height 48
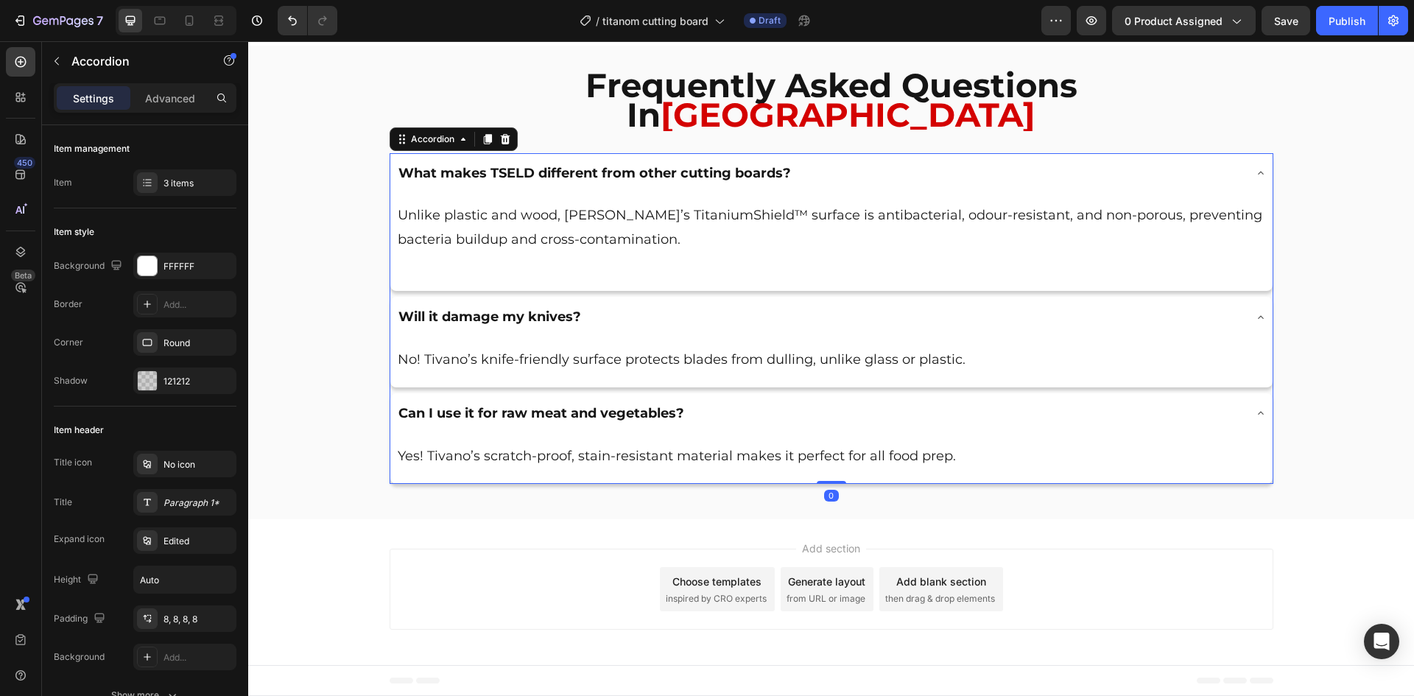
click at [620, 410] on div "Can I use it for raw meat and vegetables?" at bounding box center [831, 413] width 882 height 40
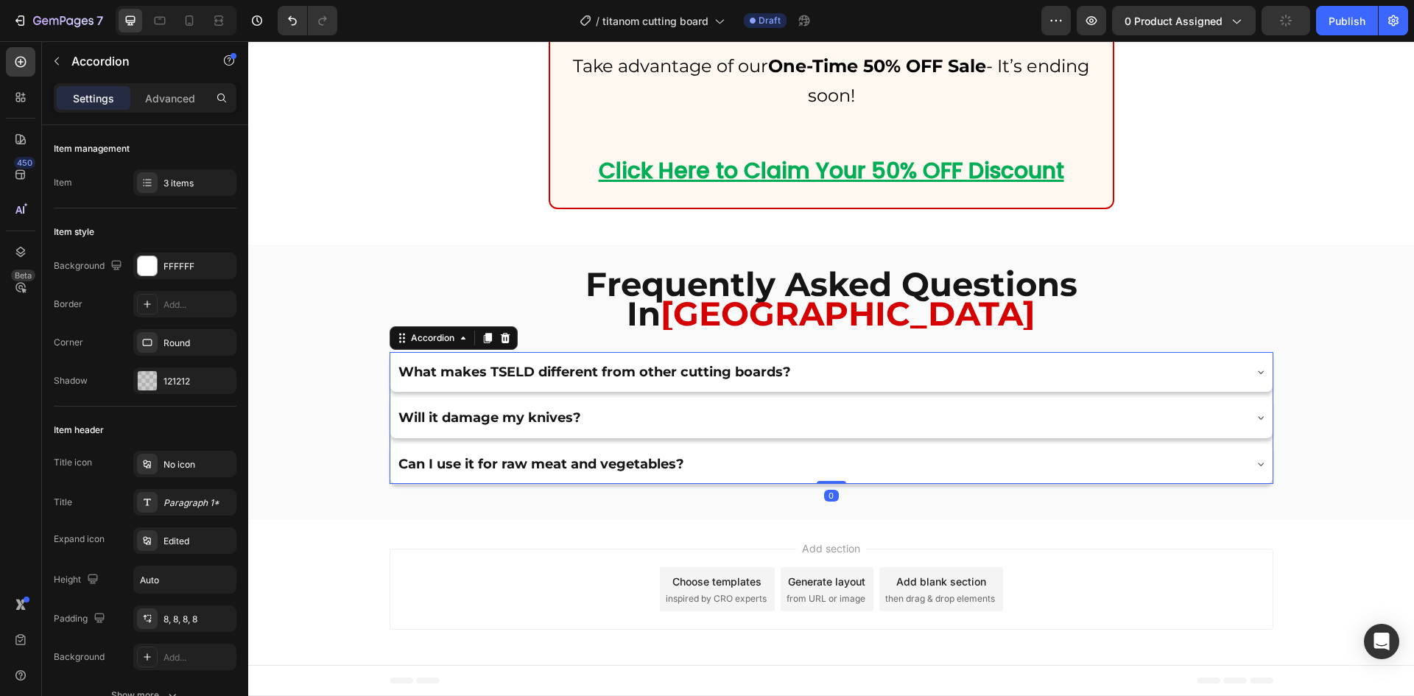
scroll to position [7686, 0]
click at [202, 180] on div "3 items" at bounding box center [197, 183] width 69 height 13
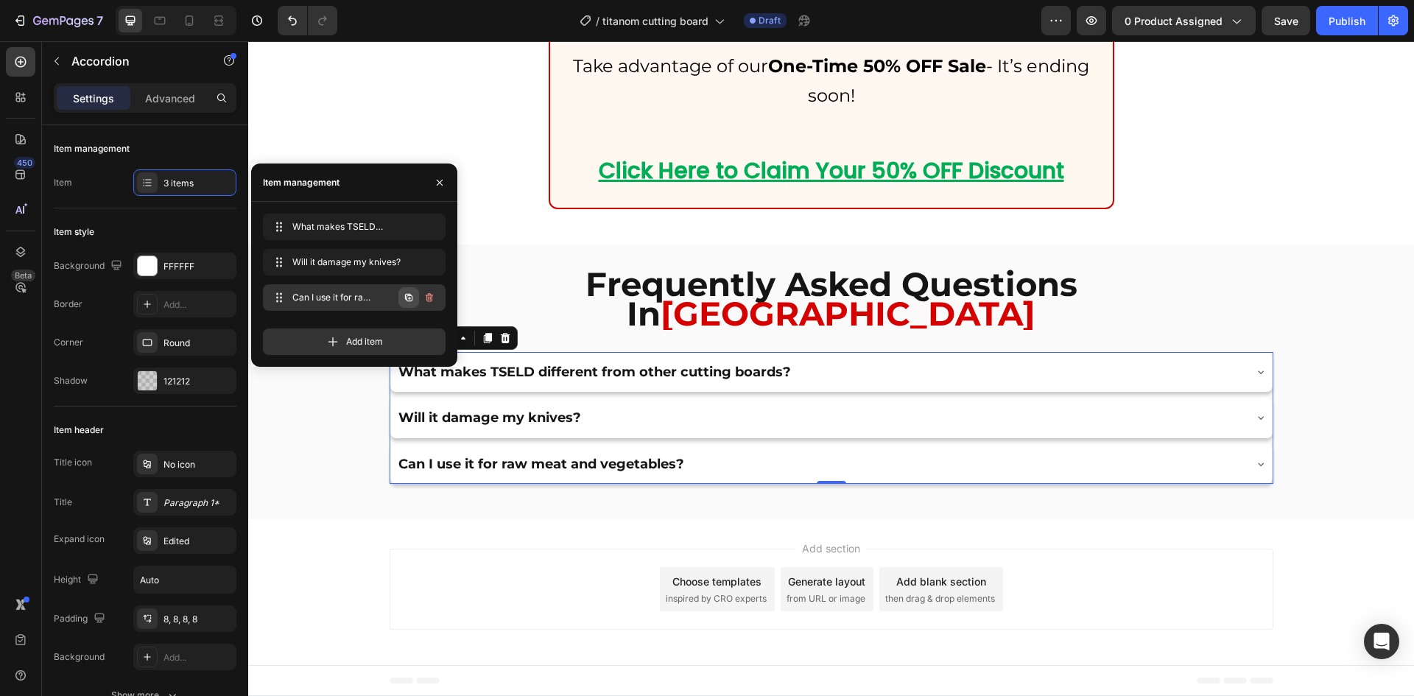
click at [404, 294] on icon "button" at bounding box center [409, 298] width 12 height 12
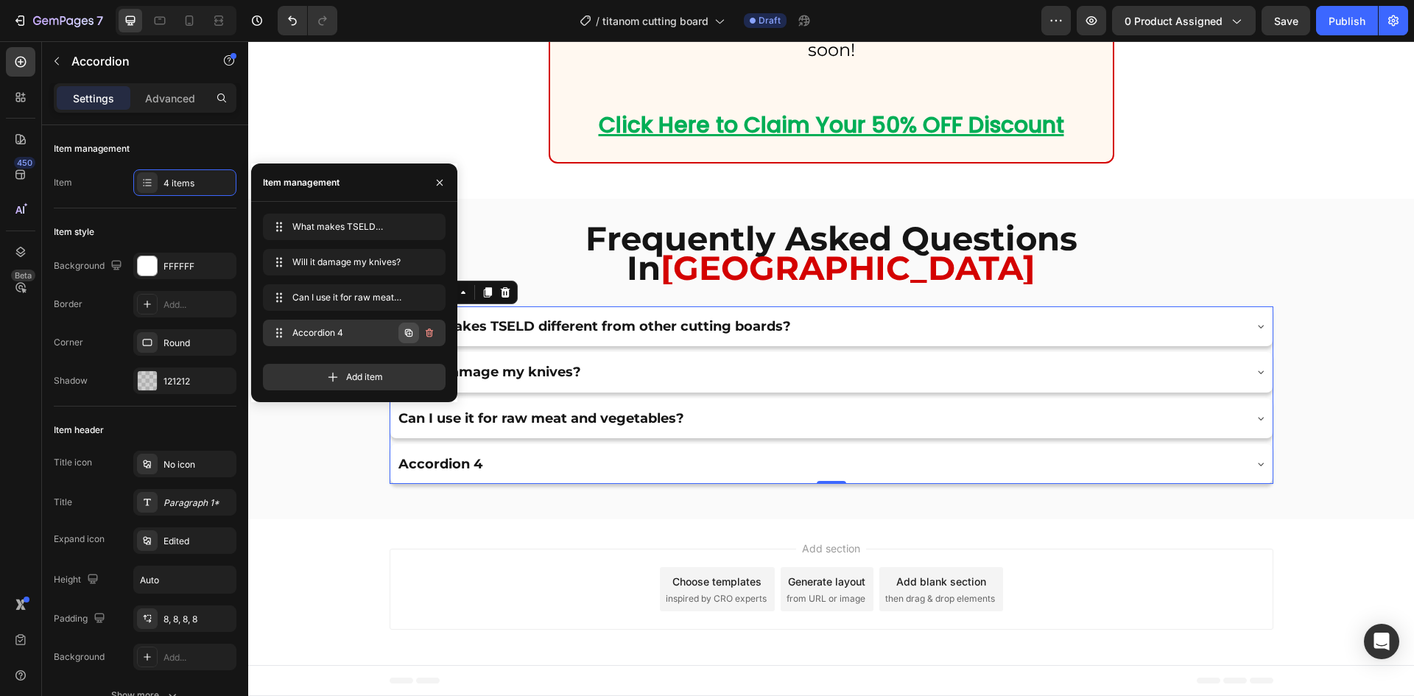
scroll to position [7732, 0]
click at [400, 333] on button "button" at bounding box center [408, 332] width 21 height 21
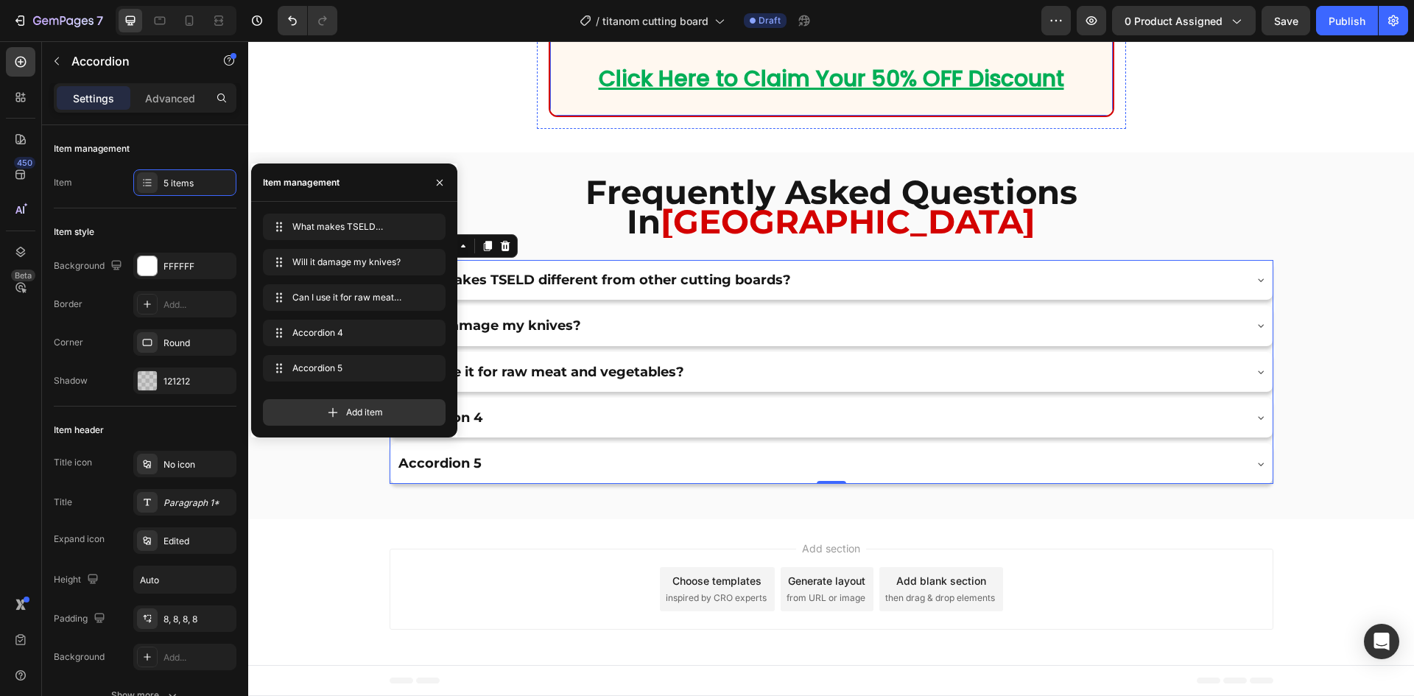
scroll to position [7778, 0]
click at [474, 412] on div "Accordion 4" at bounding box center [440, 417] width 88 height 28
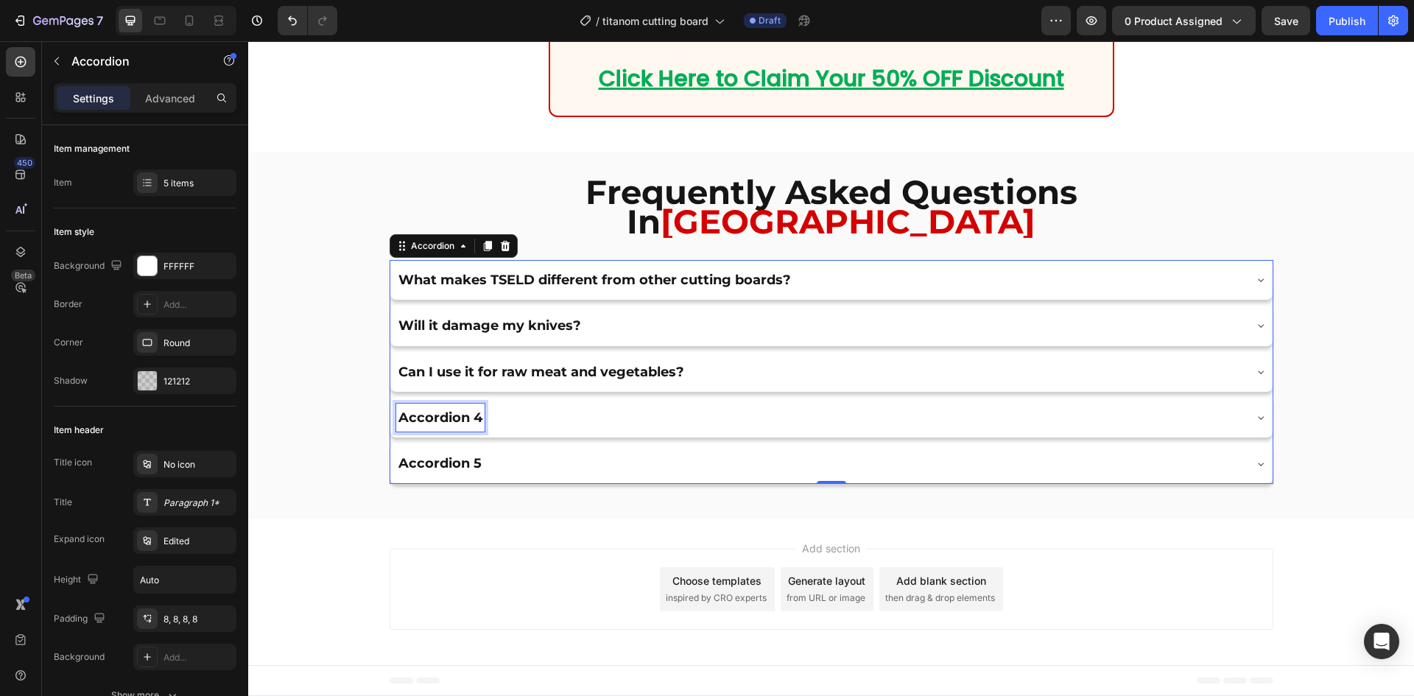
click at [474, 412] on p "Accordion 4" at bounding box center [440, 418] width 84 height 24
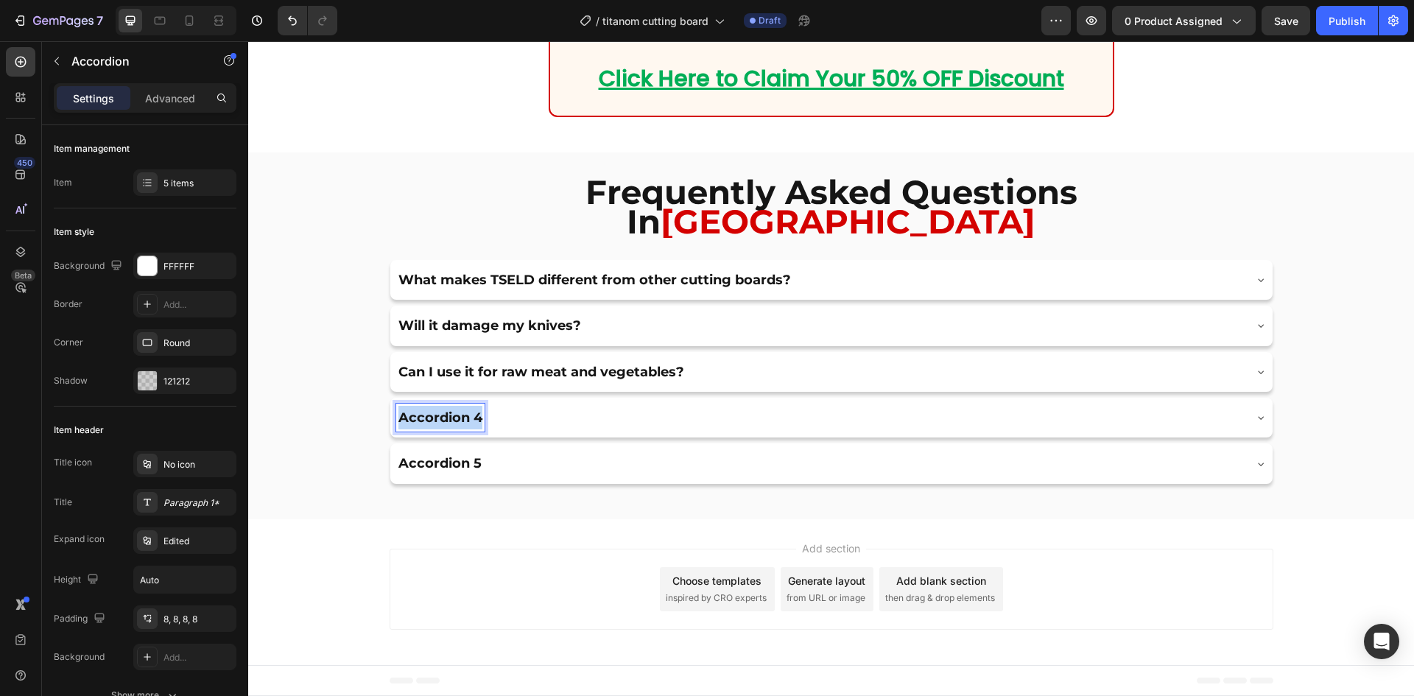
click at [474, 412] on p "Accordion 4" at bounding box center [440, 418] width 84 height 24
click at [894, 414] on div "Is it dishwasher safe?" at bounding box center [819, 417] width 847 height 28
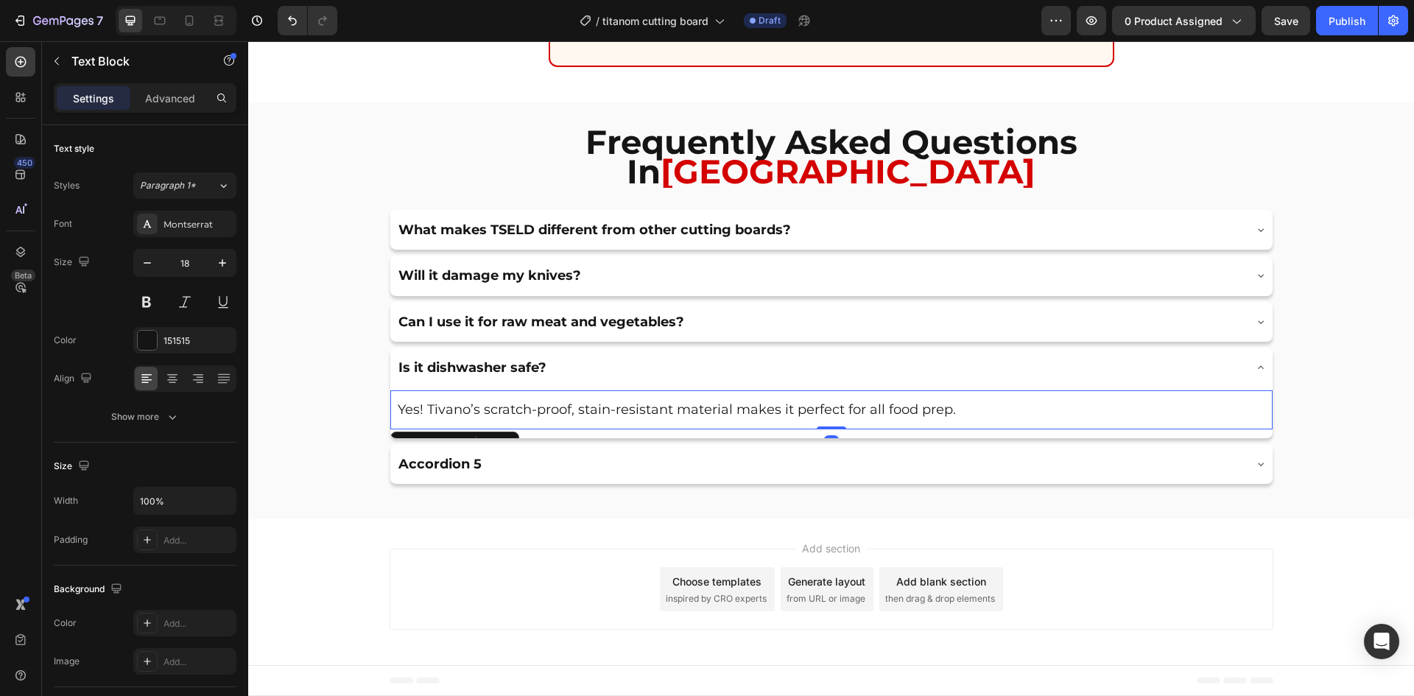
click at [483, 421] on p "Yes! Tivano’s scratch-proof, stain-resistant material makes it perfect for all …" at bounding box center [831, 410] width 867 height 24
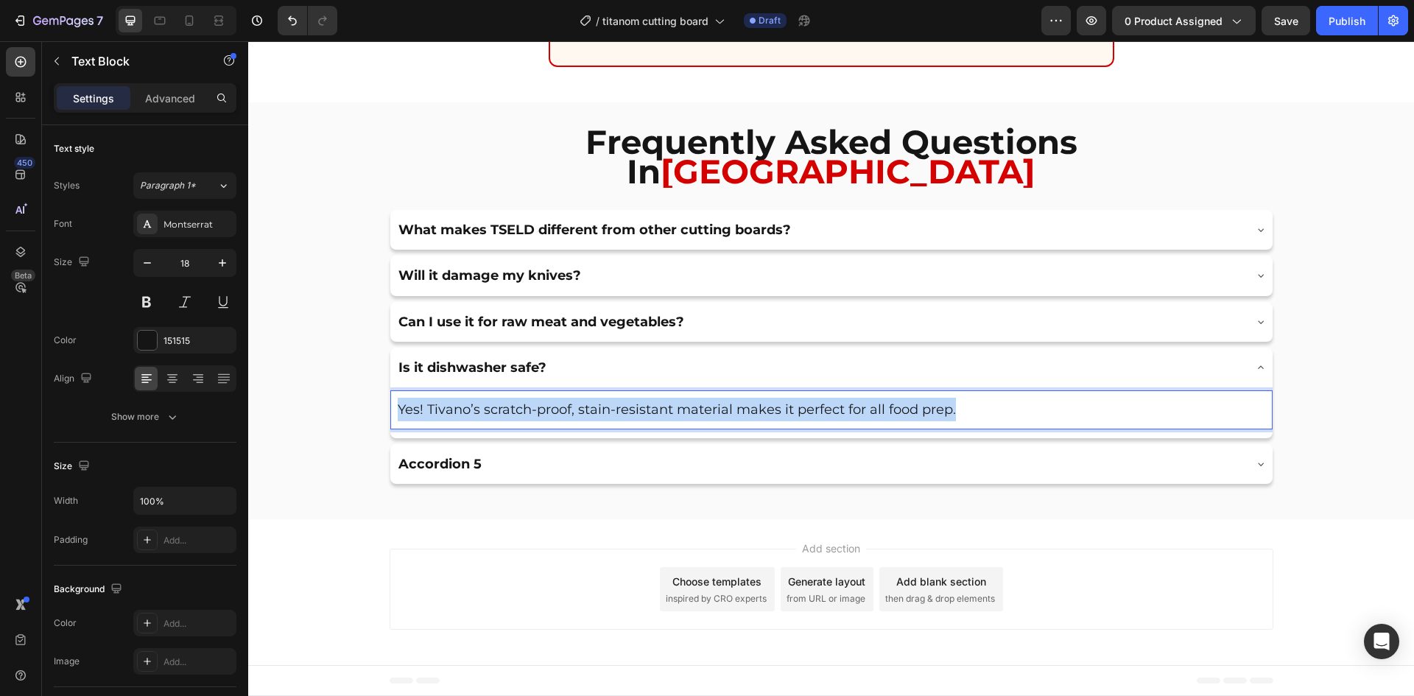
click at [483, 421] on p "Yes! Tivano’s scratch-proof, stain-resistant material makes it perfect for all …" at bounding box center [831, 410] width 867 height 24
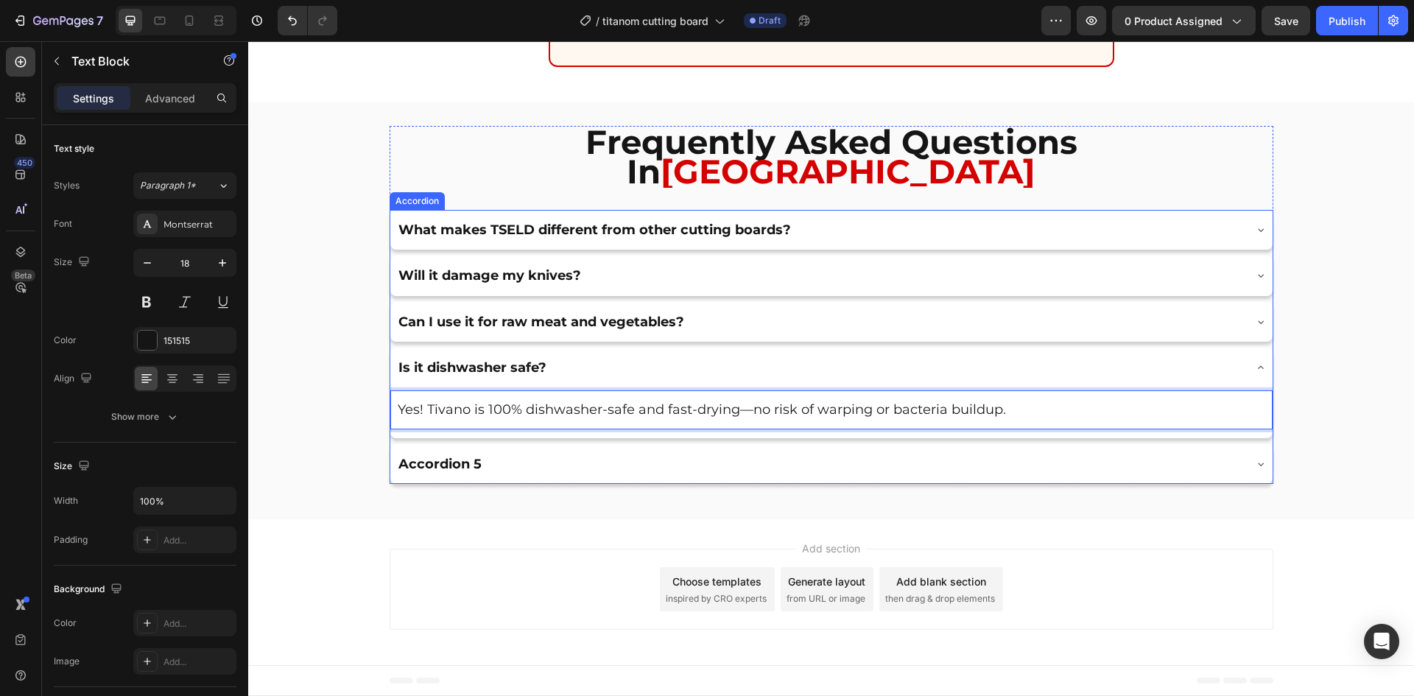
click at [417, 476] on p "Accordion 5" at bounding box center [439, 464] width 83 height 24
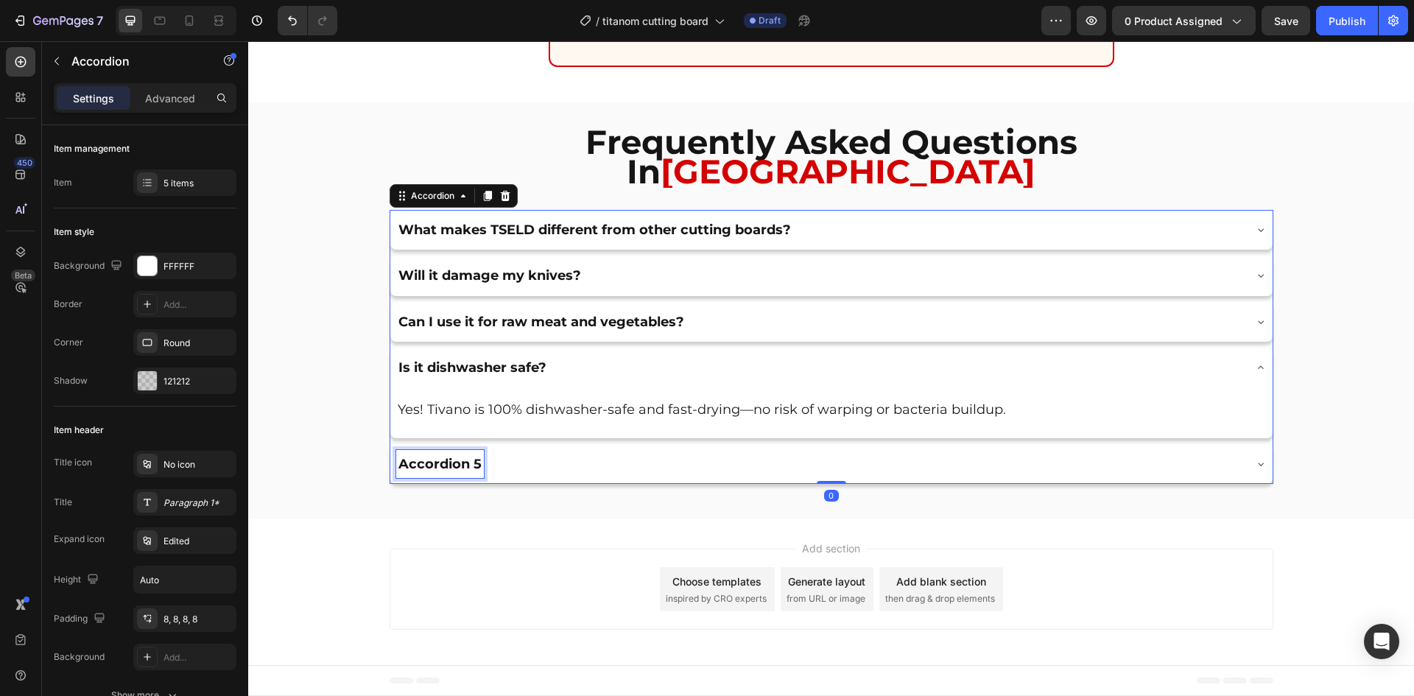
click at [417, 476] on p "Accordion 5" at bounding box center [439, 464] width 83 height 24
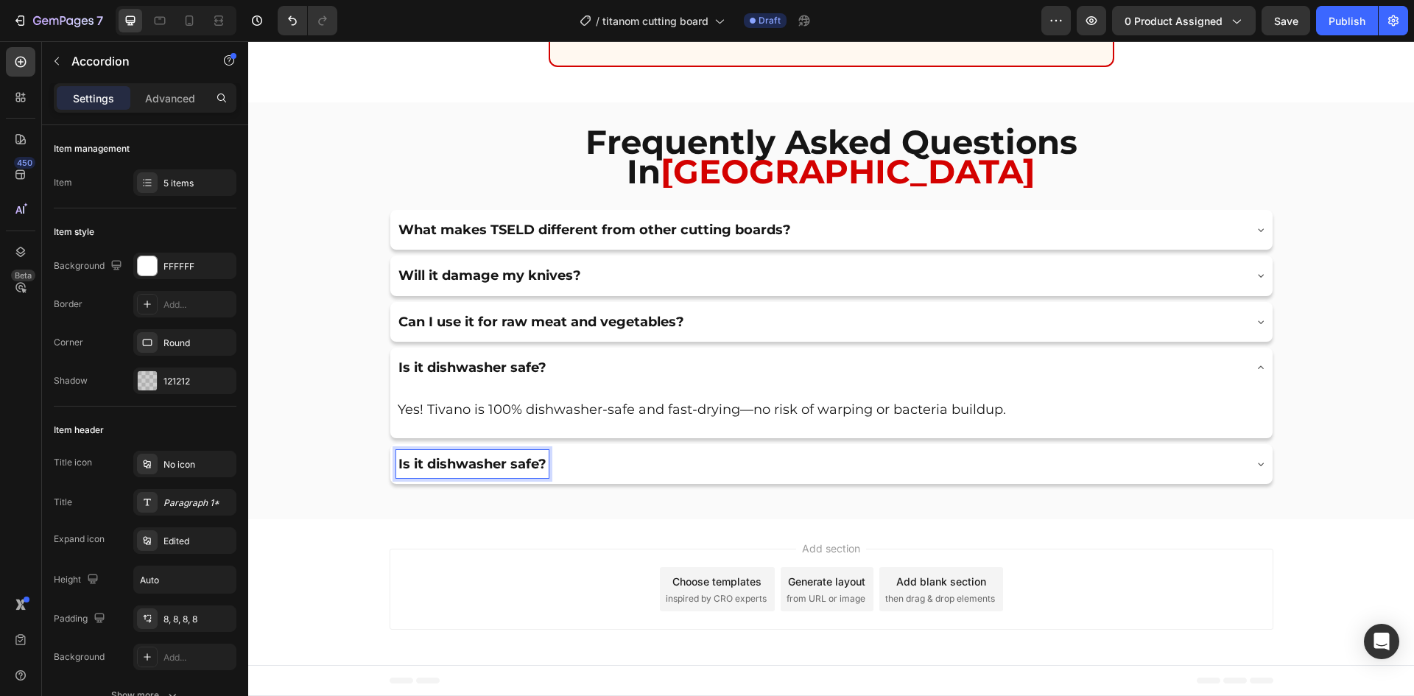
click at [557, 478] on div "Is it dishwasher safe?" at bounding box center [819, 464] width 847 height 28
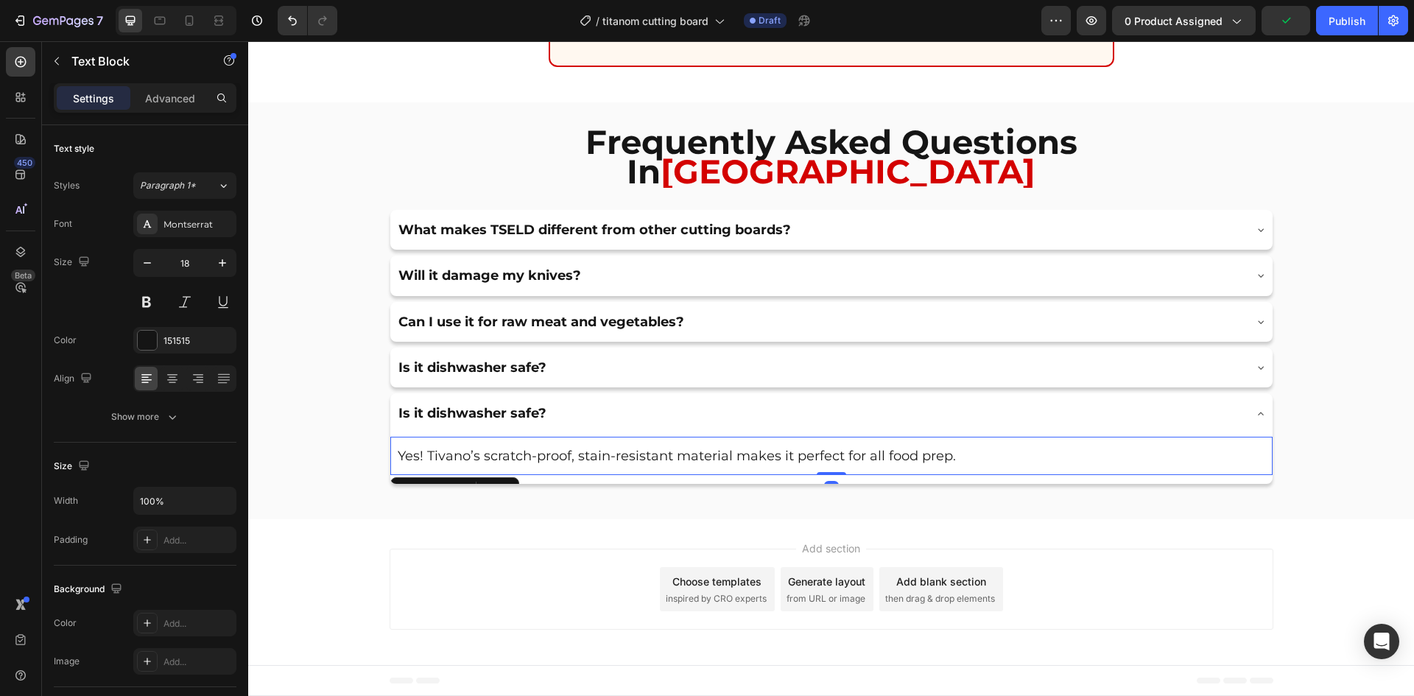
click at [546, 475] on div "Yes! Tivano’s scratch-proof, stain-resistant material makes it perfect for all …" at bounding box center [831, 456] width 882 height 38
click at [546, 467] on p "Yes! Tivano’s scratch-proof, stain-resistant material makes it perfect for all …" at bounding box center [831, 456] width 867 height 24
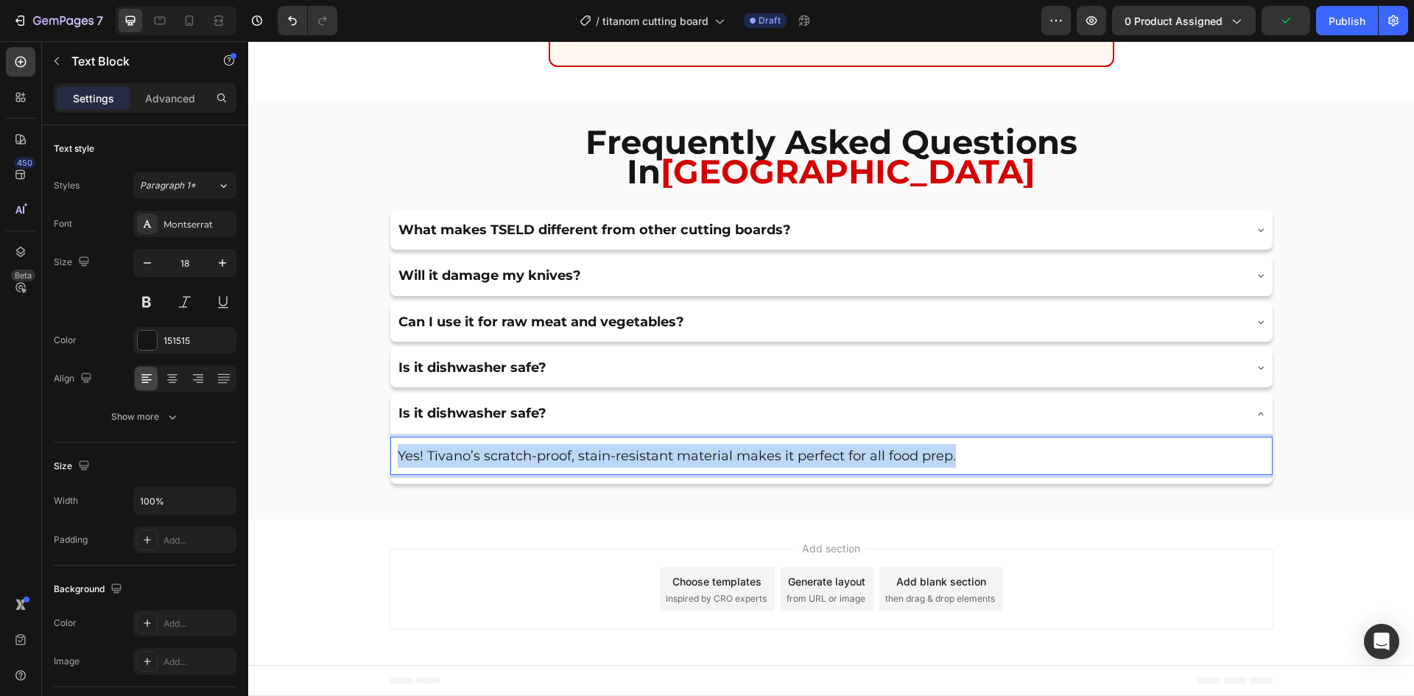
click at [546, 467] on p "Yes! Tivano’s scratch-proof, stain-resistant material makes it perfect for all …" at bounding box center [831, 456] width 867 height 24
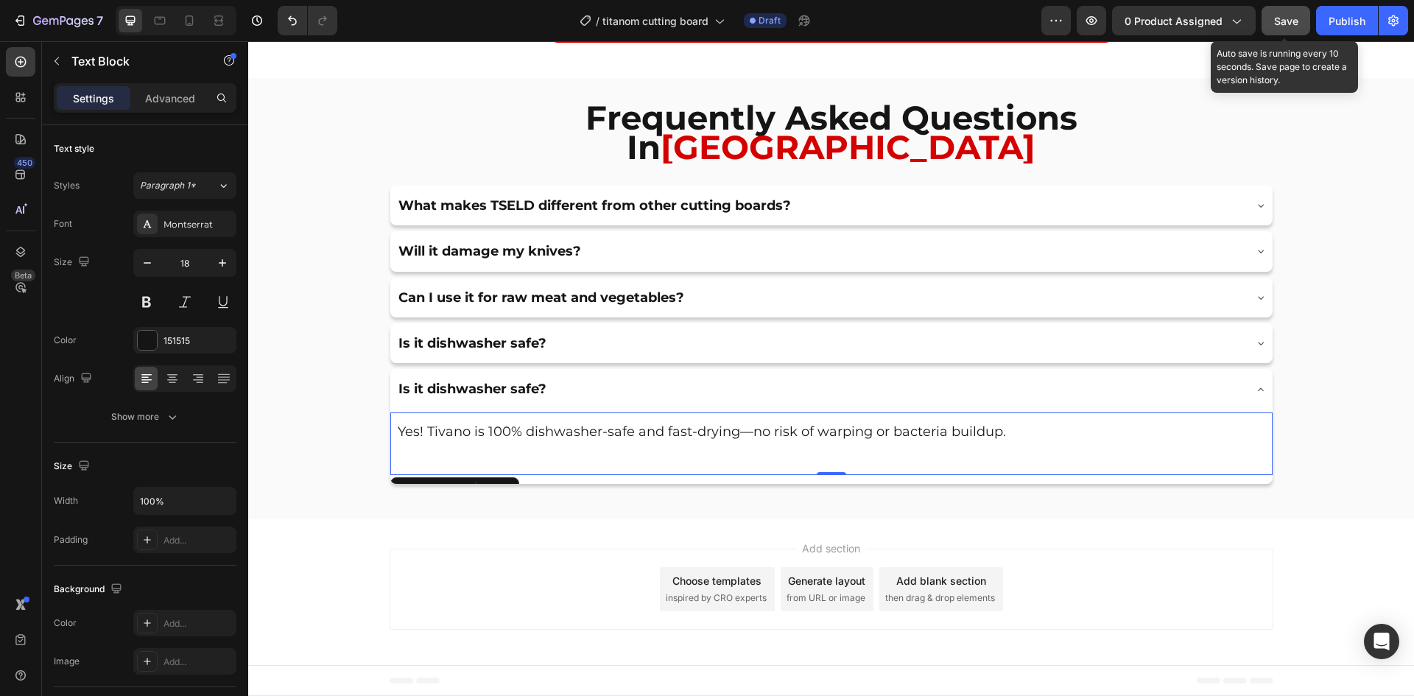
click at [1271, 21] on button "Save" at bounding box center [1285, 20] width 49 height 29
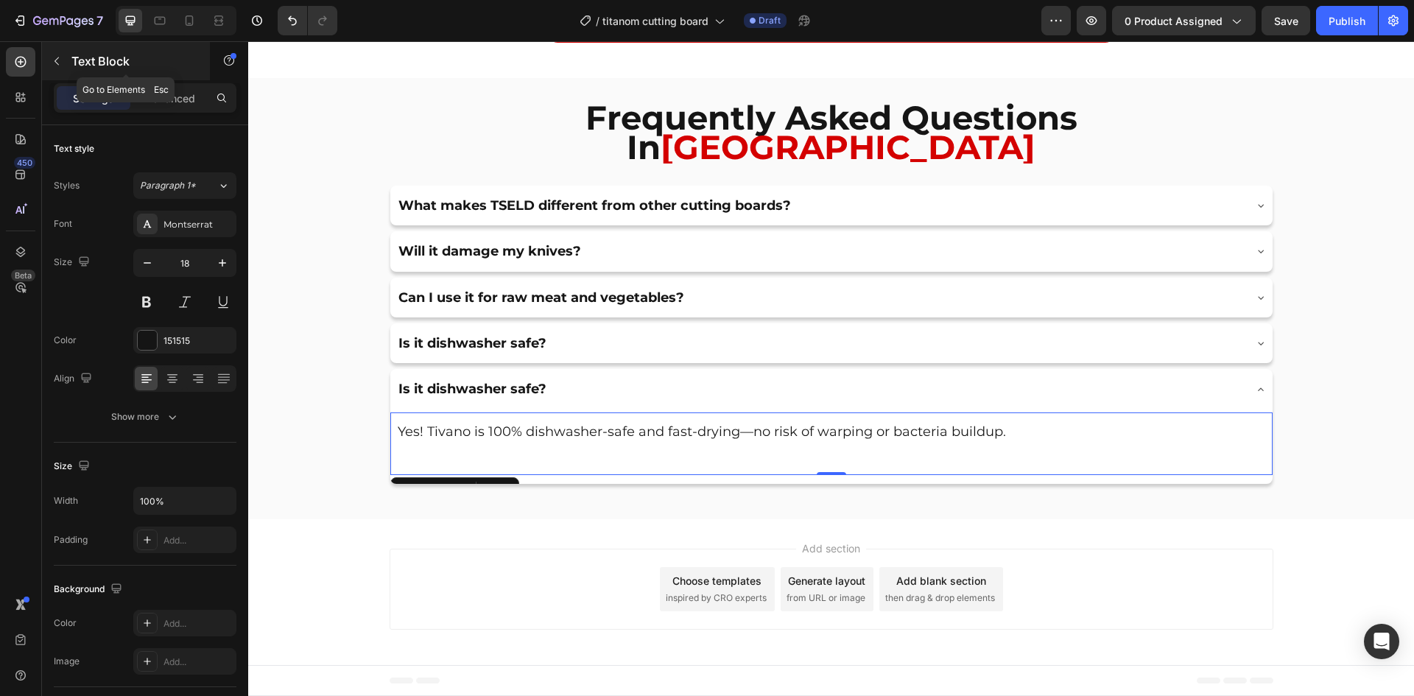
click at [57, 61] on icon "button" at bounding box center [57, 61] width 12 height 12
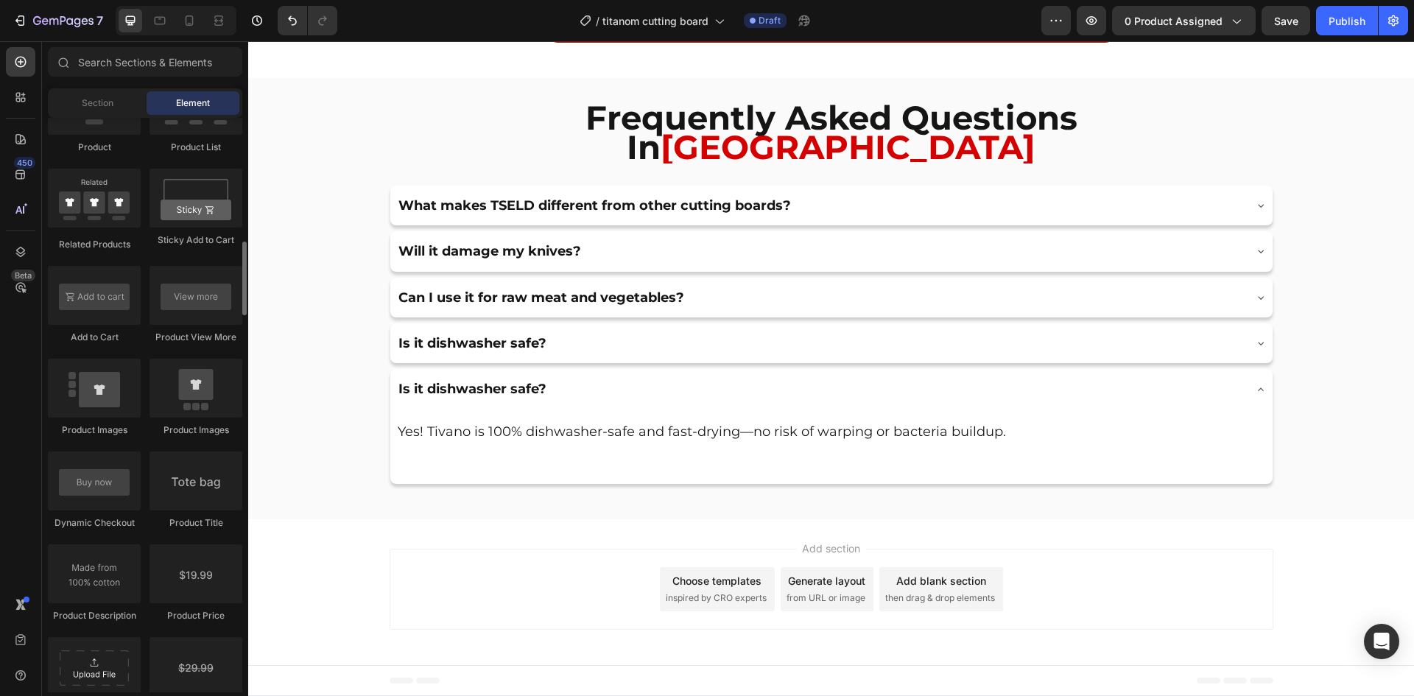
scroll to position [1919, 0]
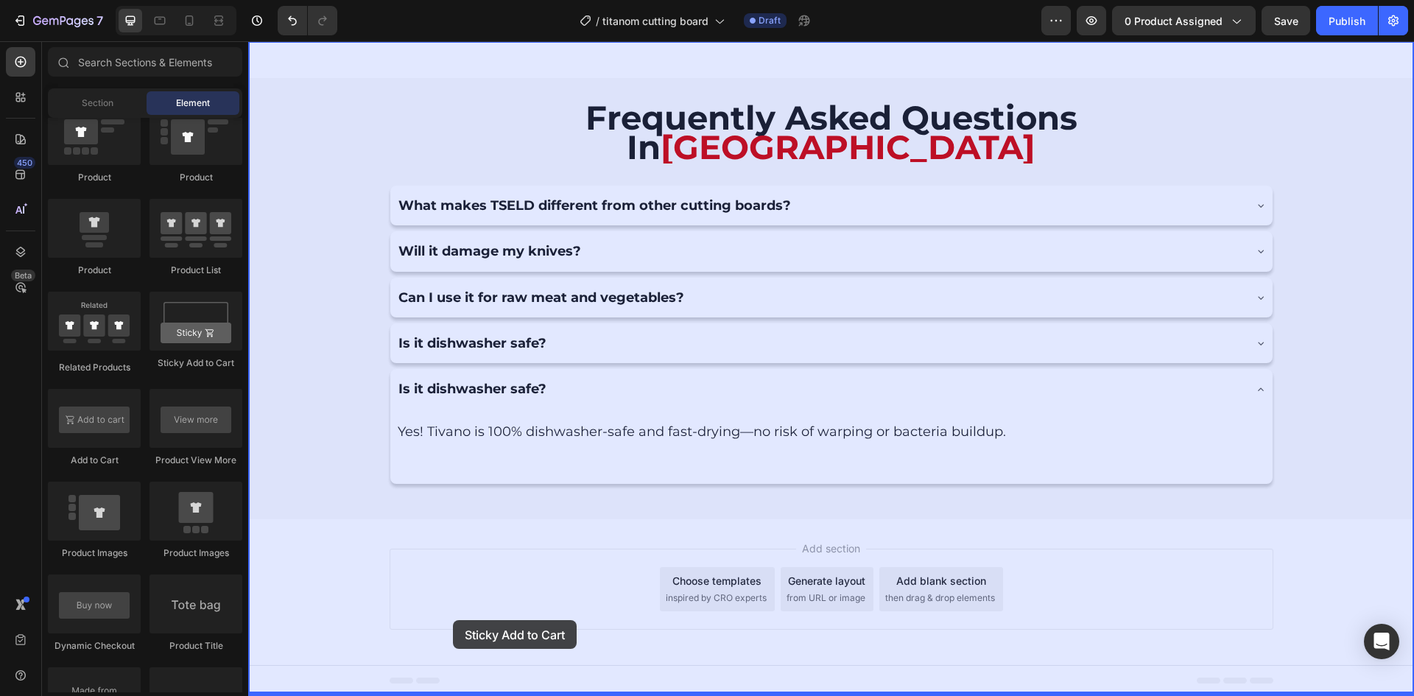
drag, startPoint x: 425, startPoint y: 376, endPoint x: 453, endPoint y: 620, distance: 245.3
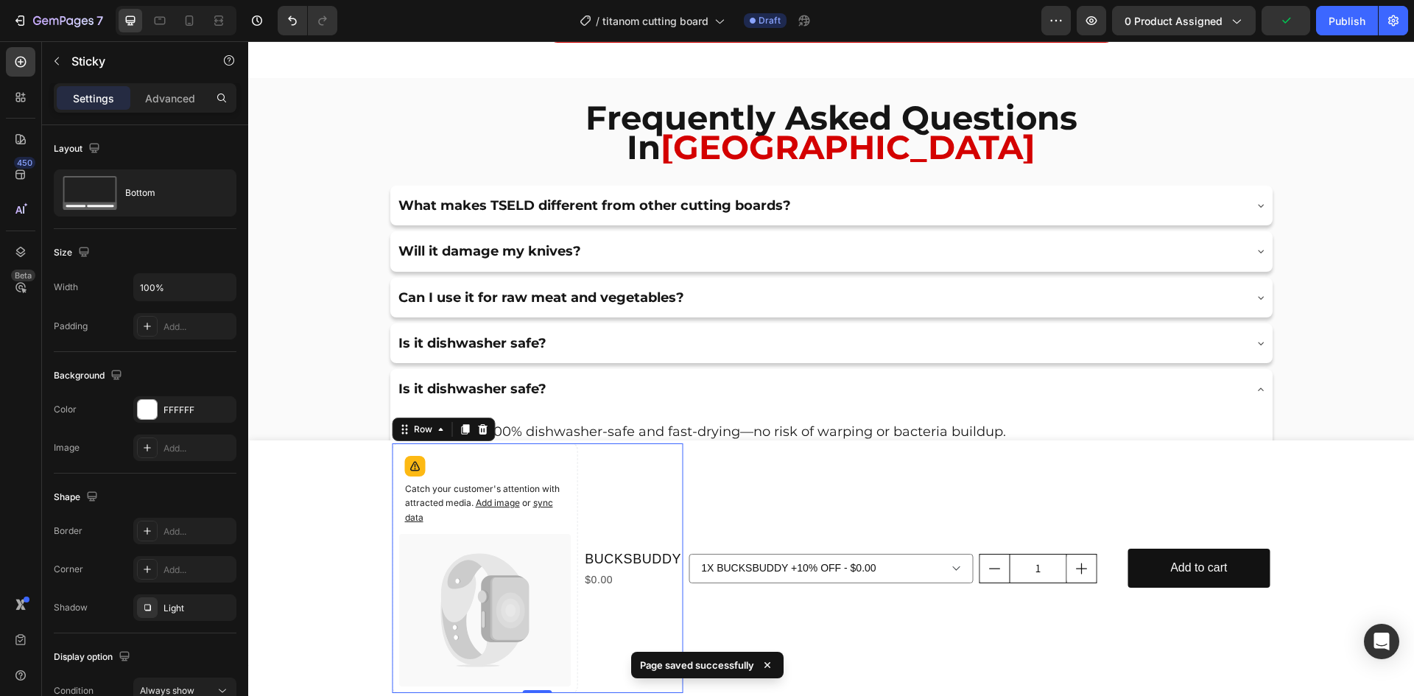
click at [601, 488] on div "BUCKSBUDDY Product Title $0.00 Product Price Product Price" at bounding box center [632, 568] width 99 height 250
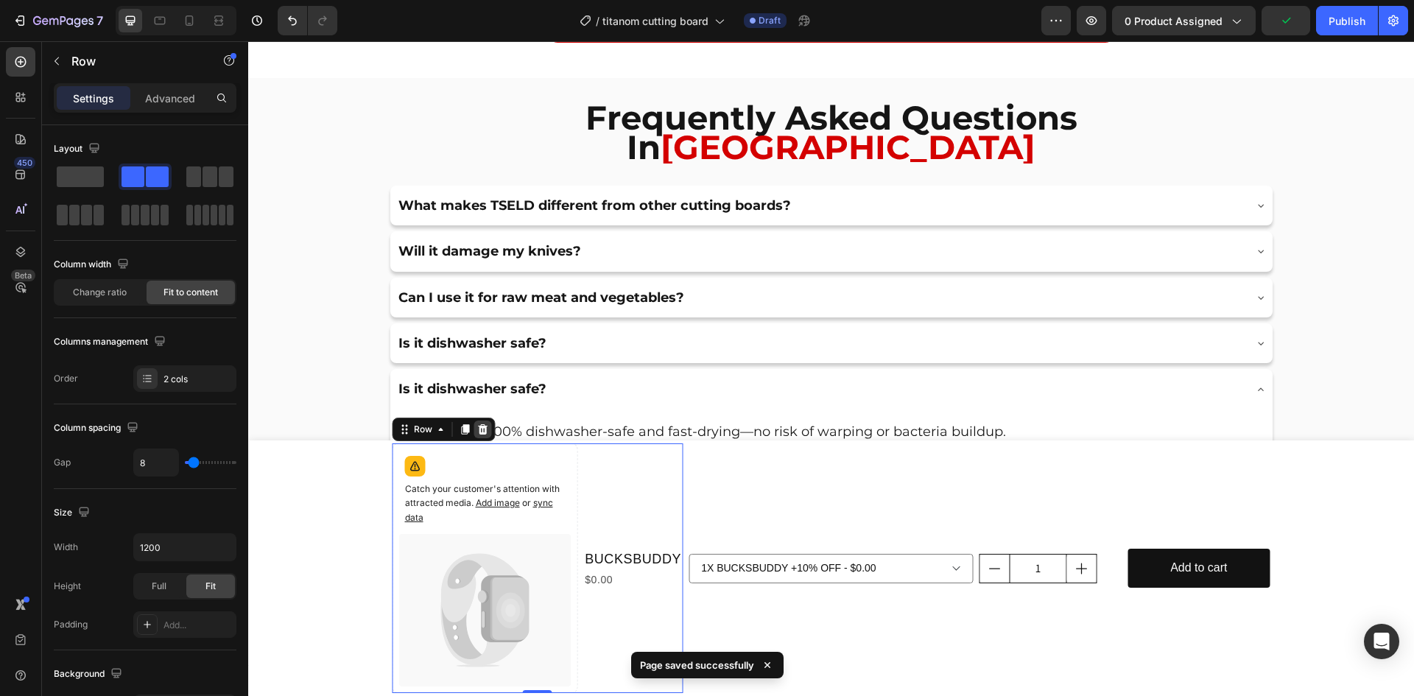
click at [478, 430] on icon at bounding box center [483, 429] width 12 height 12
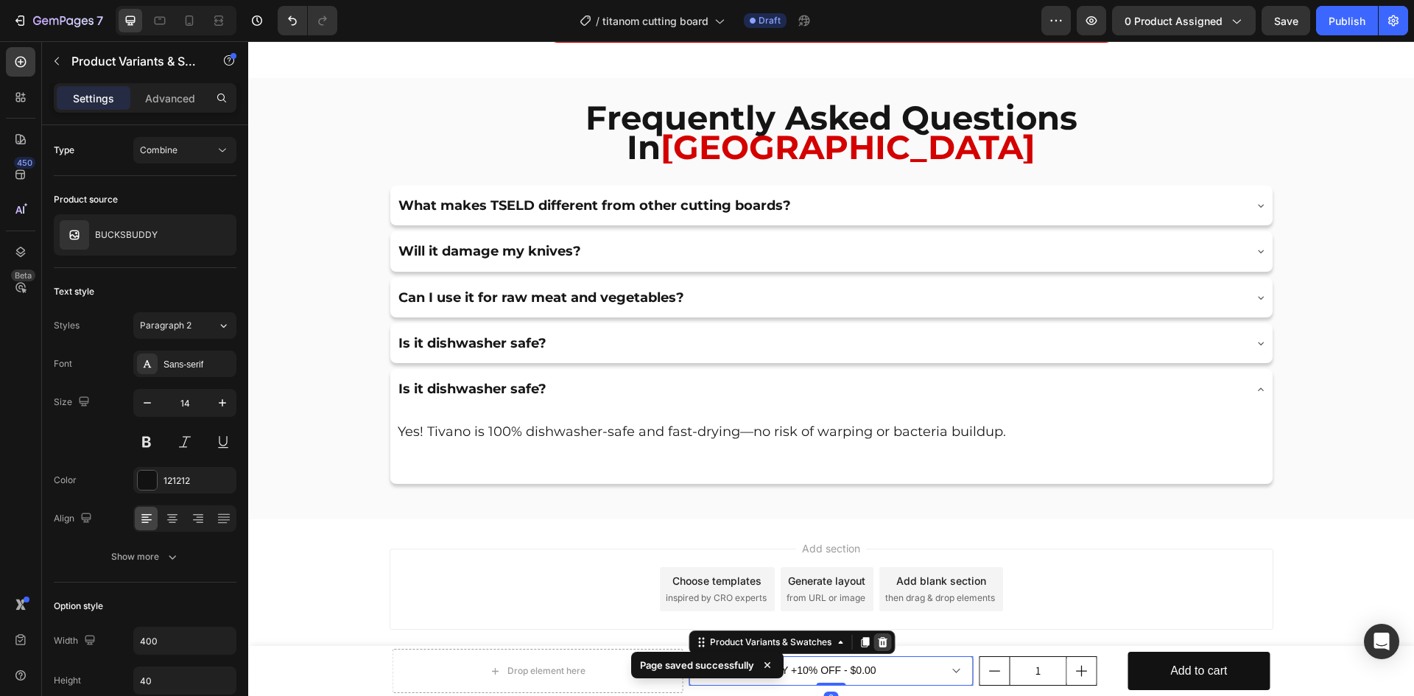
click at [878, 638] on icon at bounding box center [883, 642] width 10 height 10
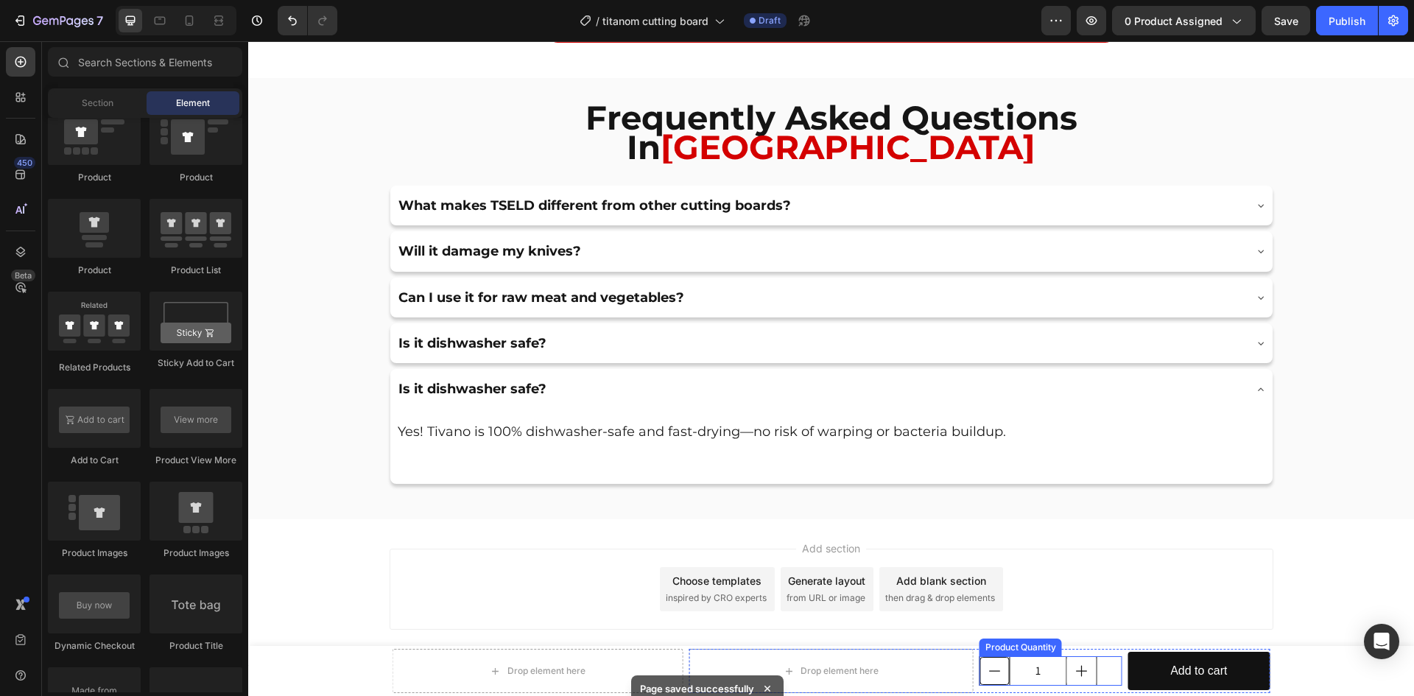
click at [987, 666] on icon "decrement" at bounding box center [994, 670] width 15 height 15
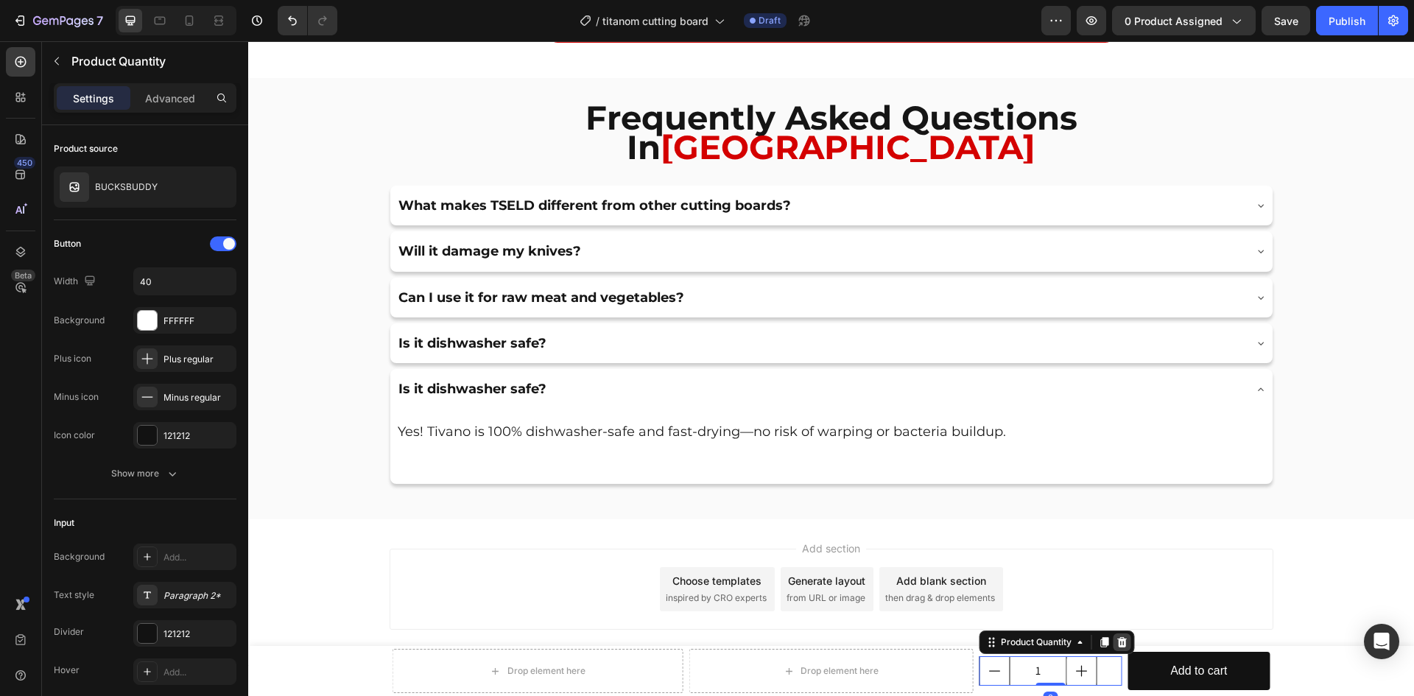
click at [1118, 643] on icon at bounding box center [1122, 642] width 12 height 12
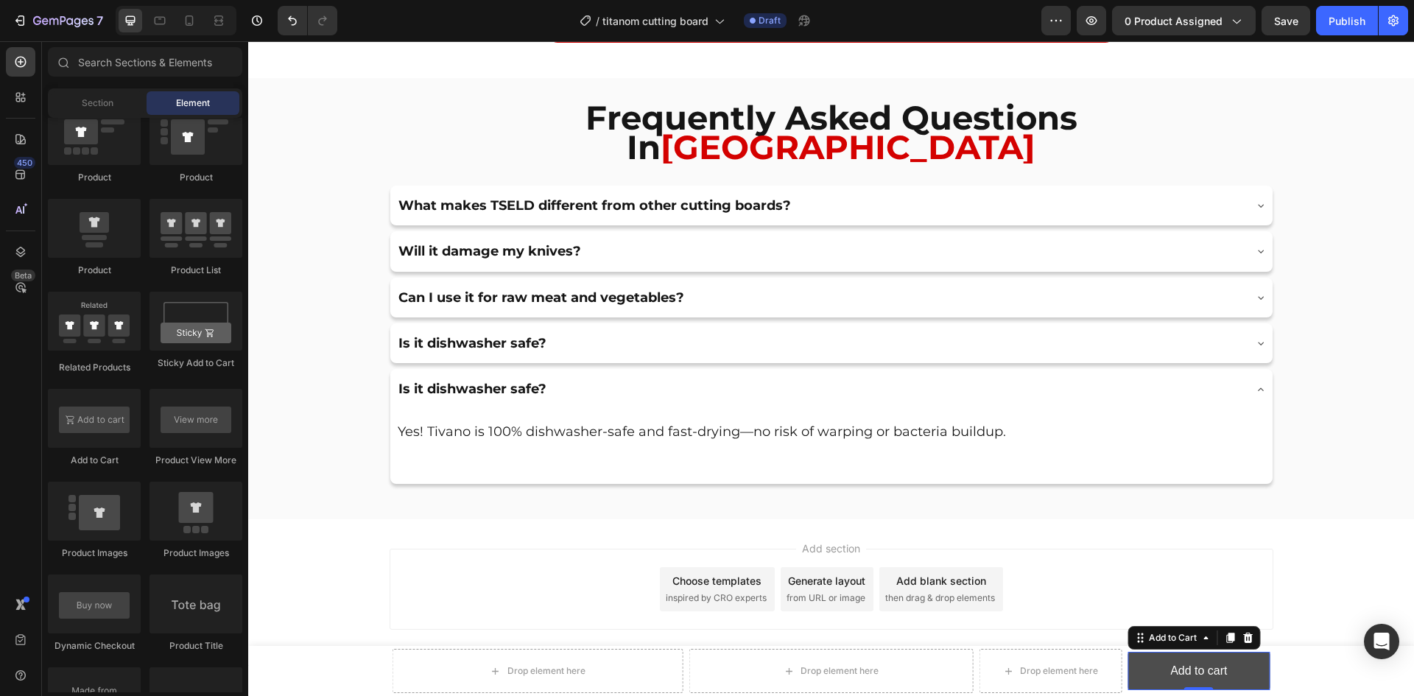
click at [1128, 671] on button "Add to cart" at bounding box center [1198, 671] width 142 height 39
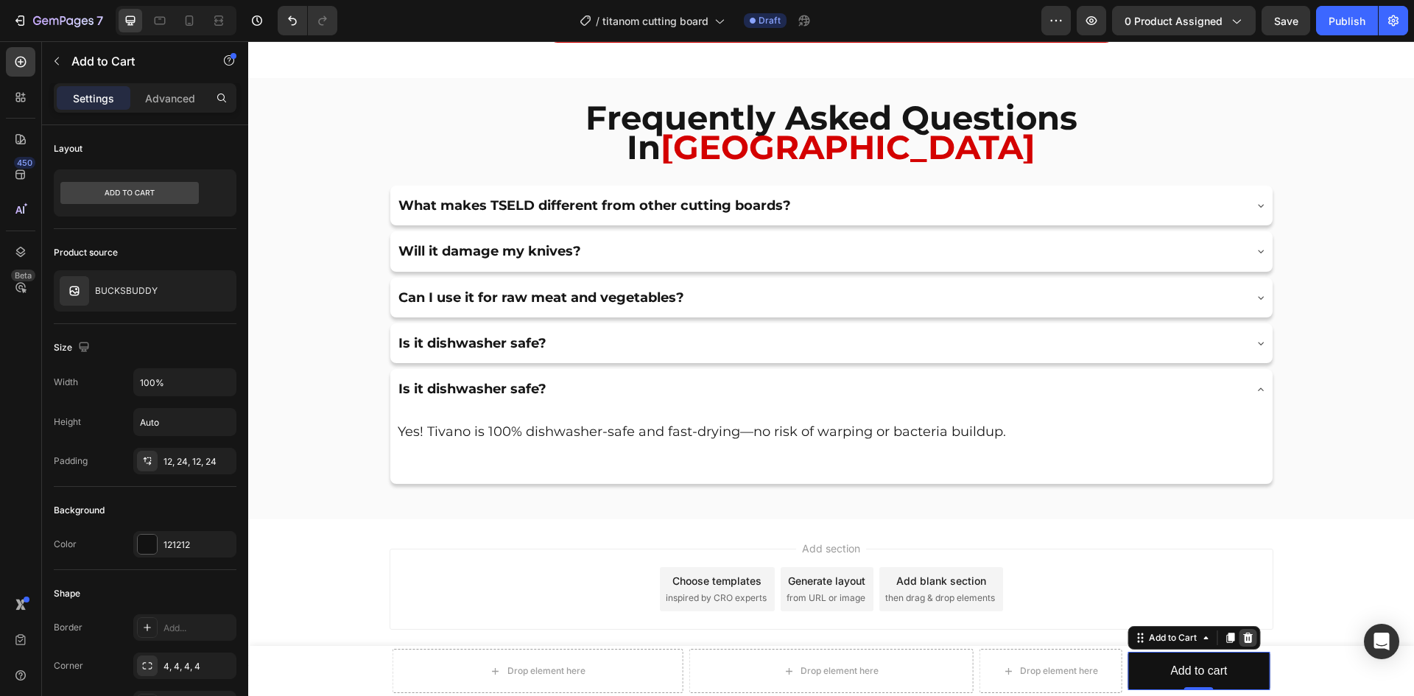
click at [1243, 636] on icon at bounding box center [1247, 638] width 12 height 12
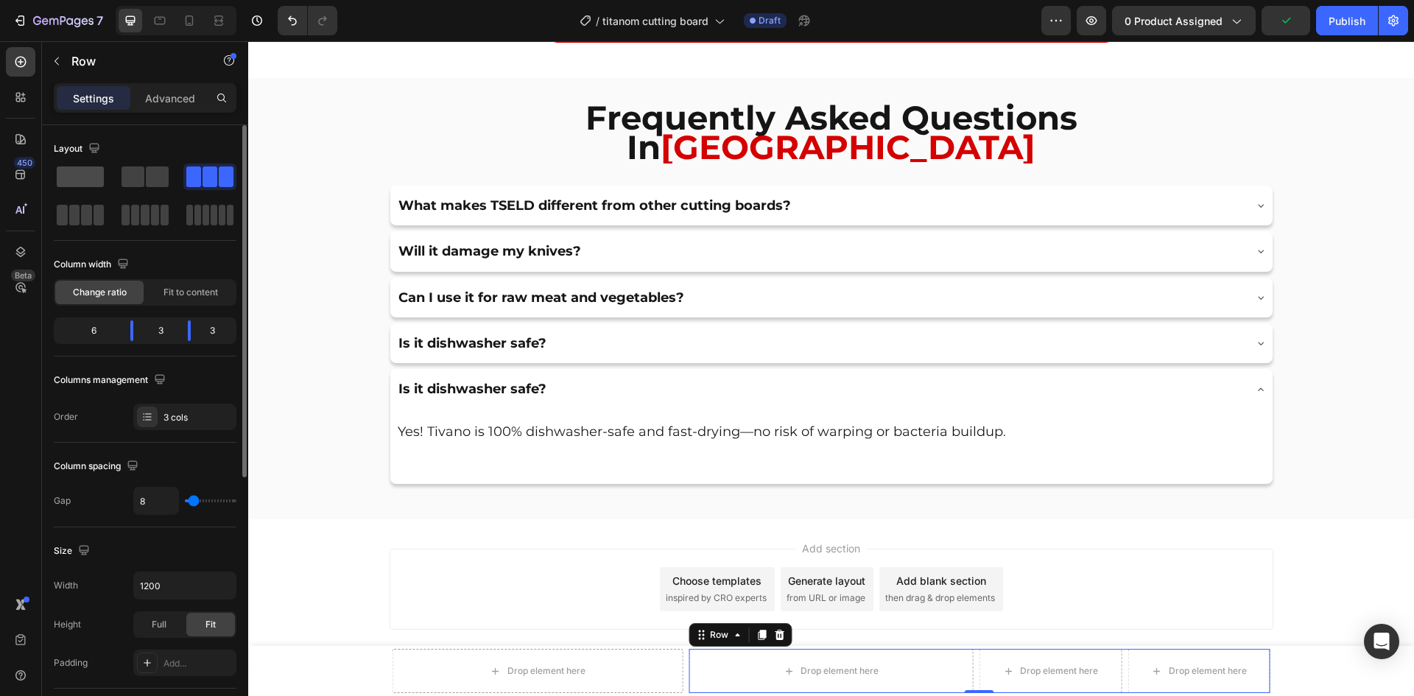
click at [82, 179] on span at bounding box center [80, 176] width 47 height 21
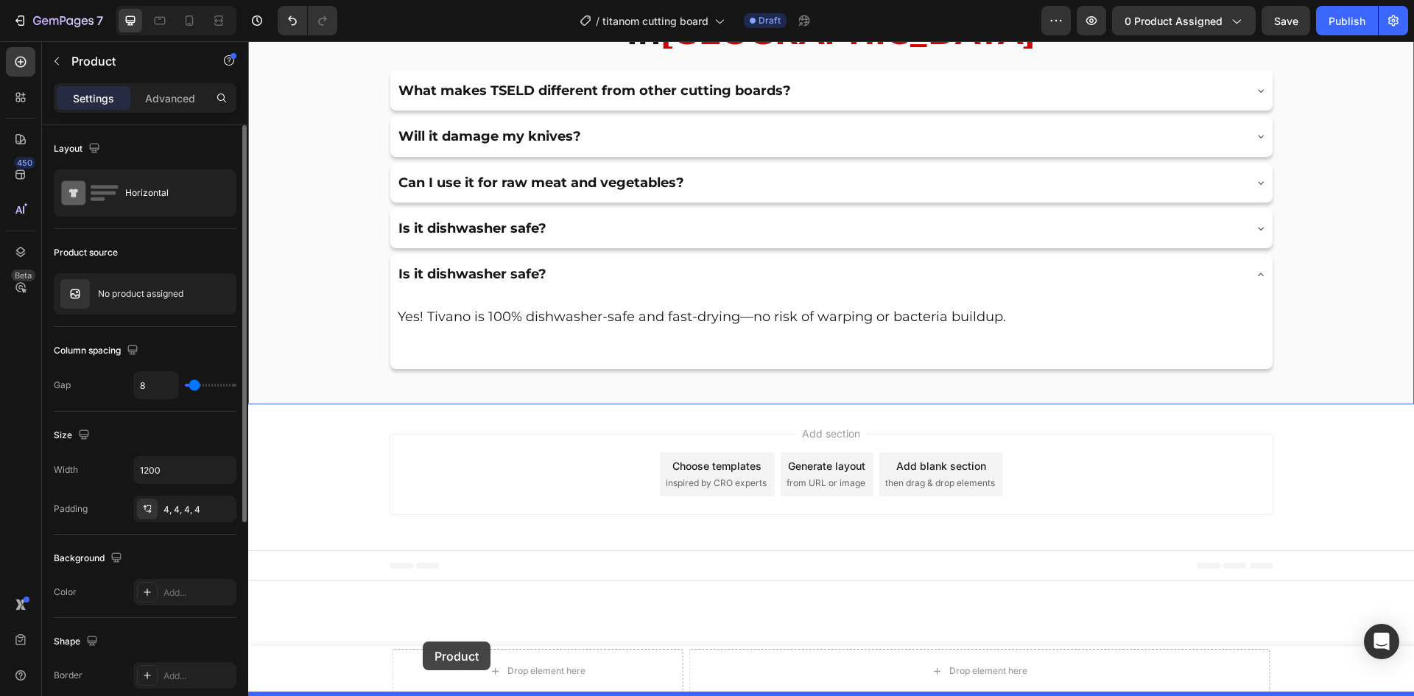
scroll to position [7826, 0]
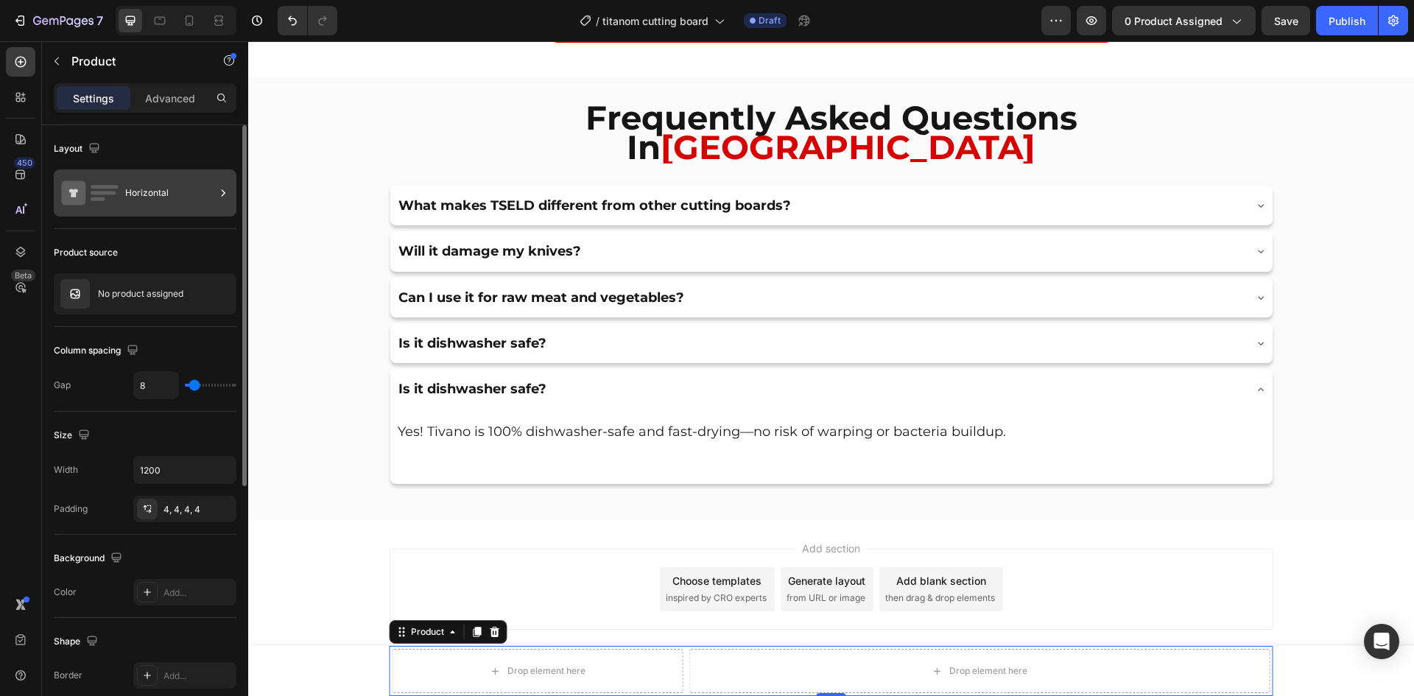
click at [186, 200] on div "Horizontal" at bounding box center [170, 193] width 90 height 34
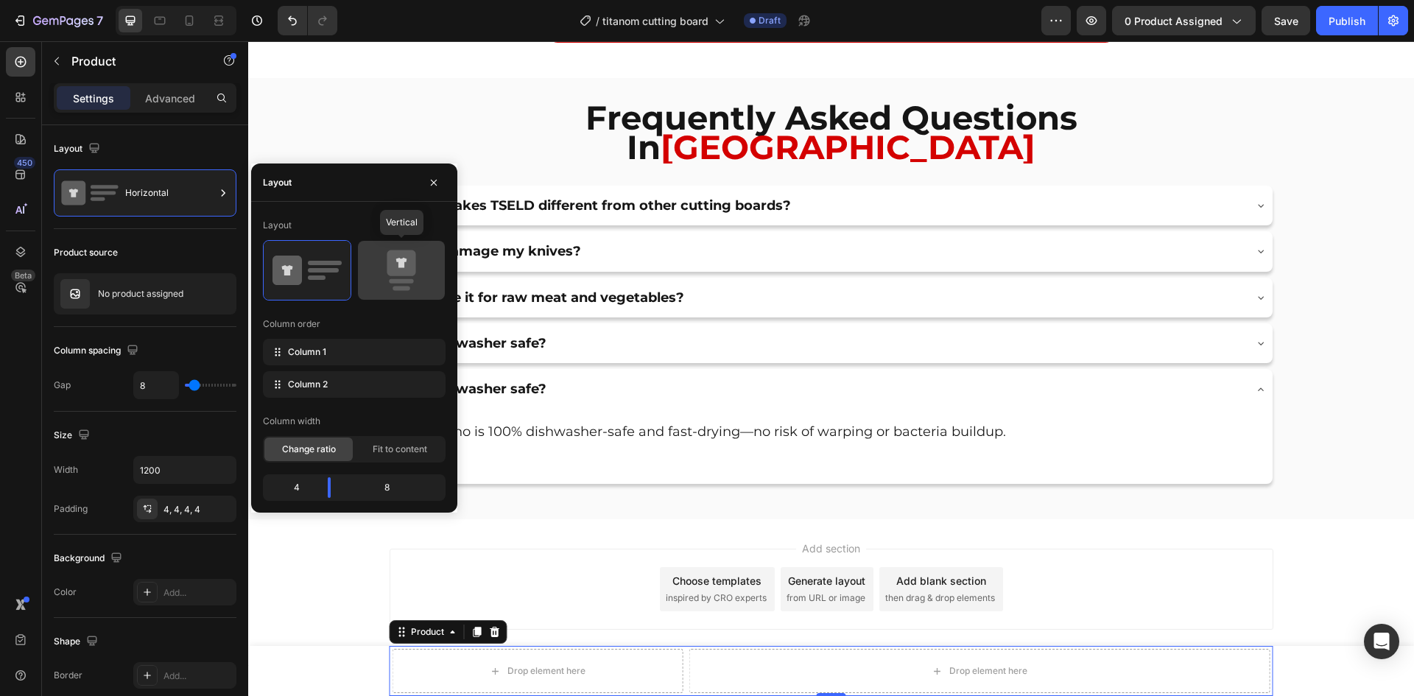
click at [385, 266] on icon at bounding box center [401, 270] width 69 height 41
type input "0"
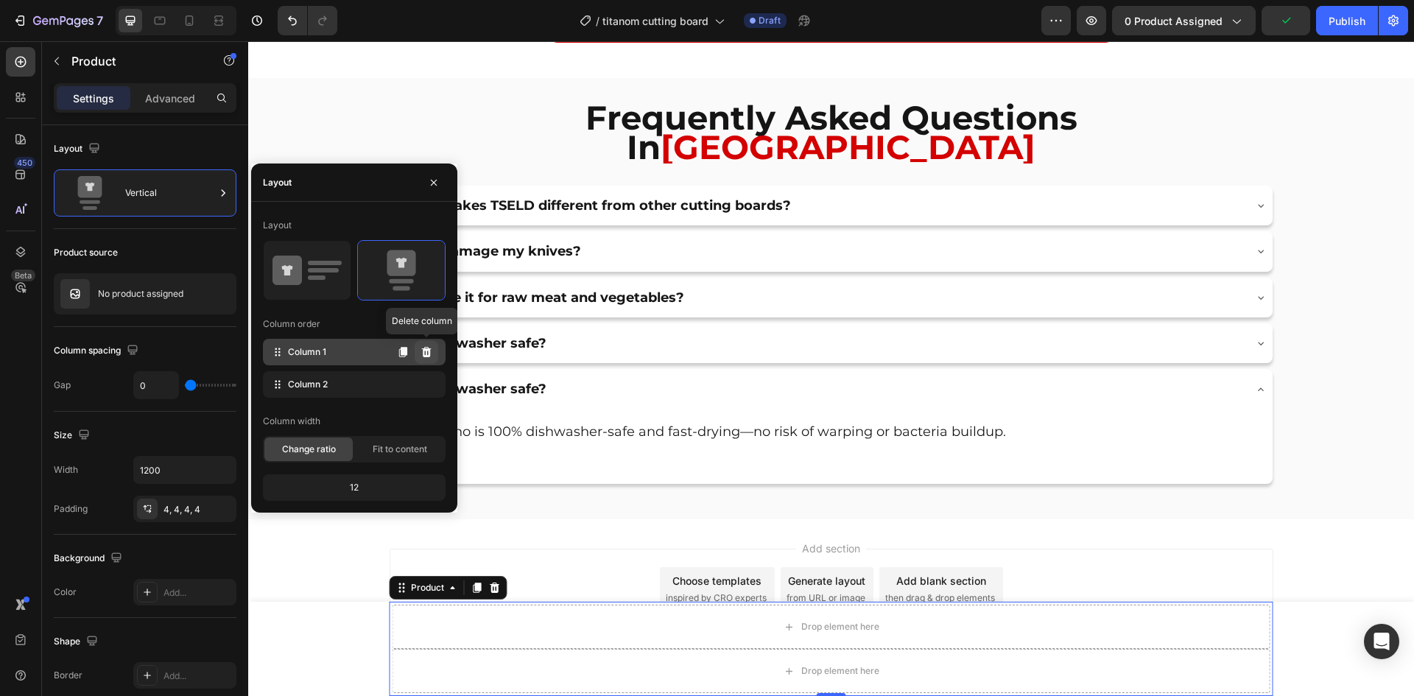
click at [421, 350] on icon at bounding box center [426, 352] width 12 height 12
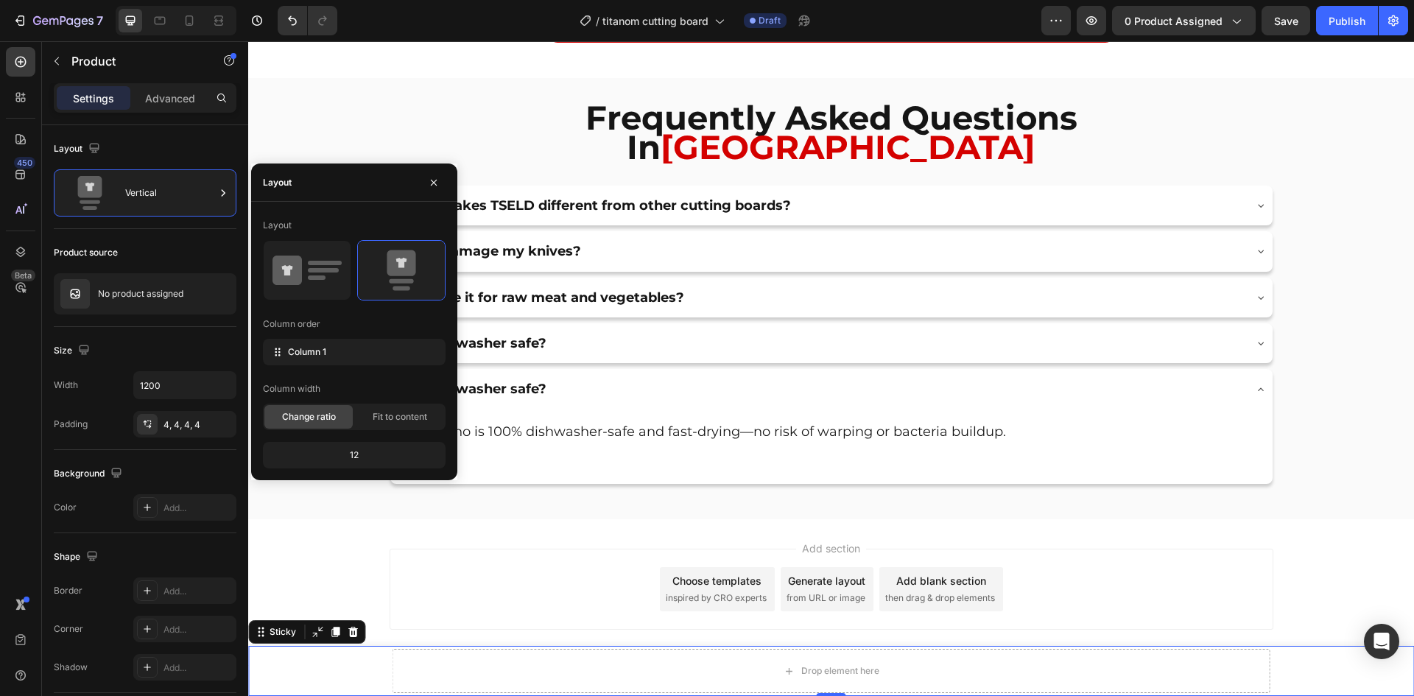
click at [343, 668] on div "Drop element here Row Product" at bounding box center [830, 671] width 1165 height 50
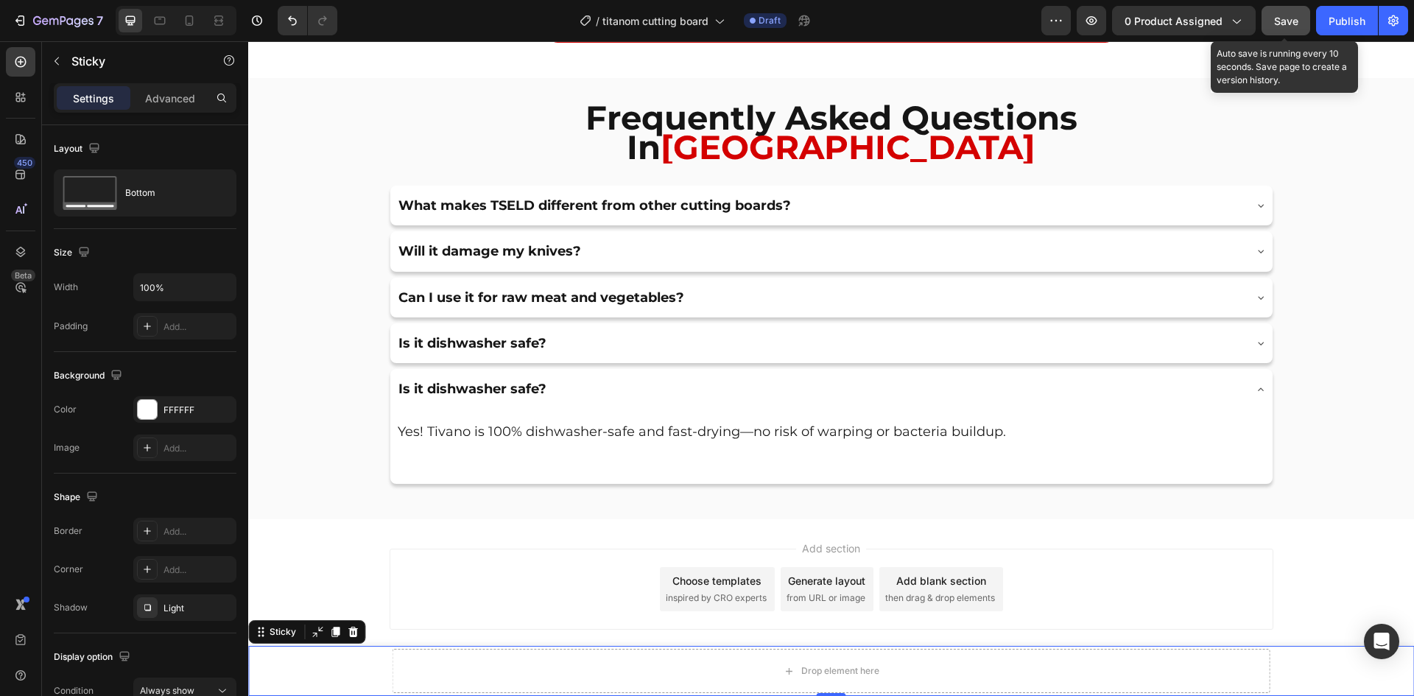
click at [1272, 27] on button "Save" at bounding box center [1285, 20] width 49 height 29
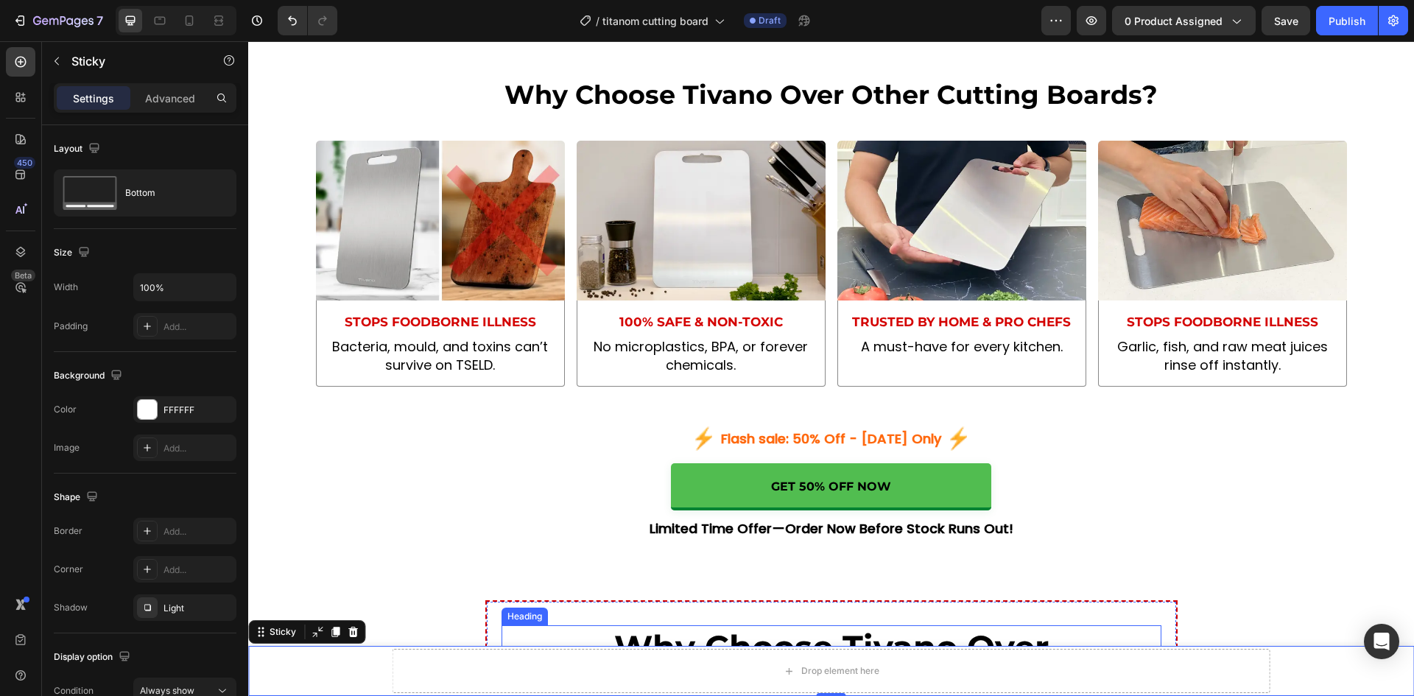
scroll to position [5617, 0]
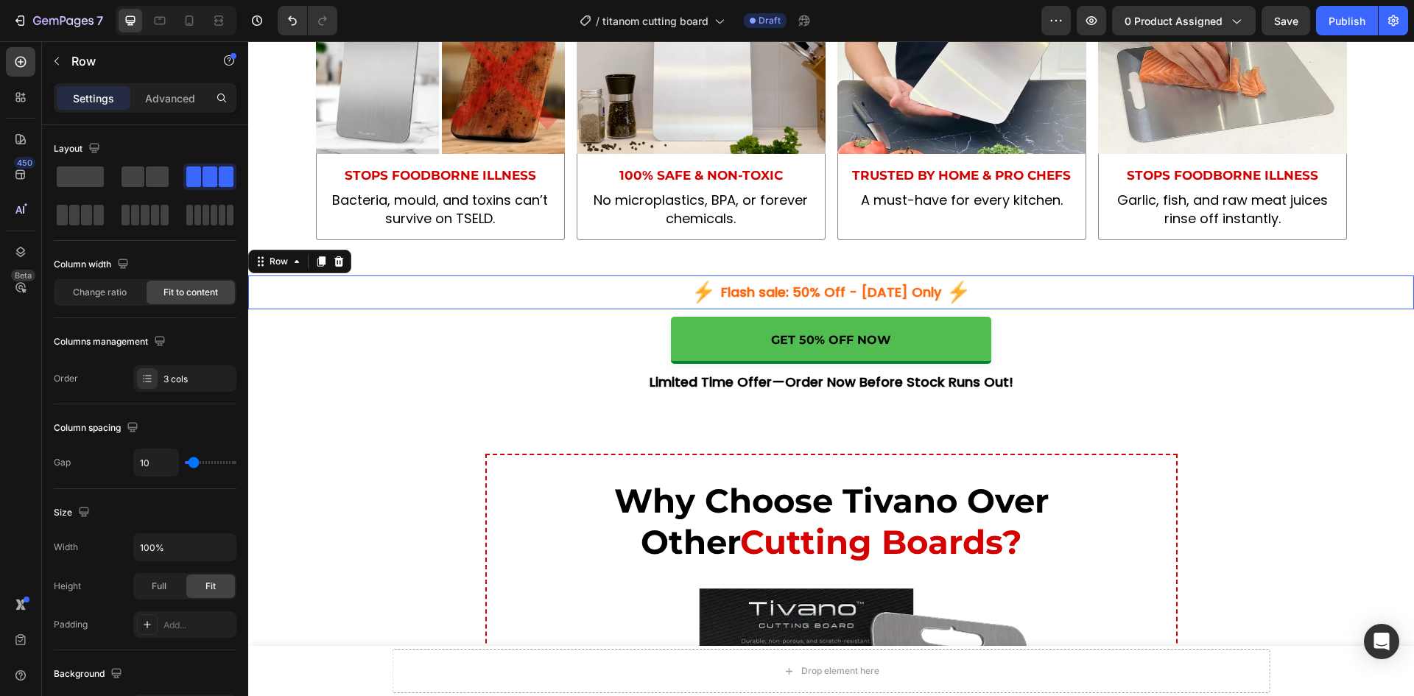
click at [648, 309] on div "Image Flash sale: 50% Off - Today Only Text Block Image Row 0" at bounding box center [830, 292] width 1165 height 34
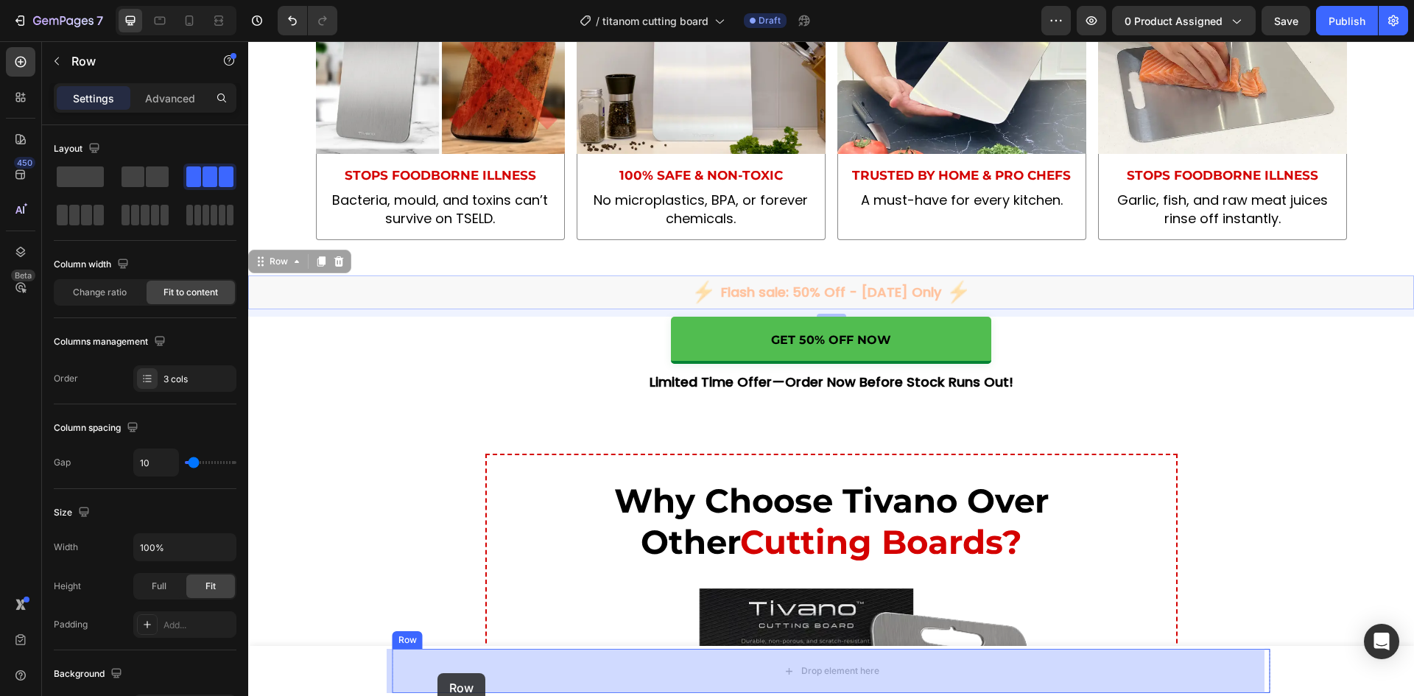
drag, startPoint x: 258, startPoint y: 435, endPoint x: 392, endPoint y: 676, distance: 275.9
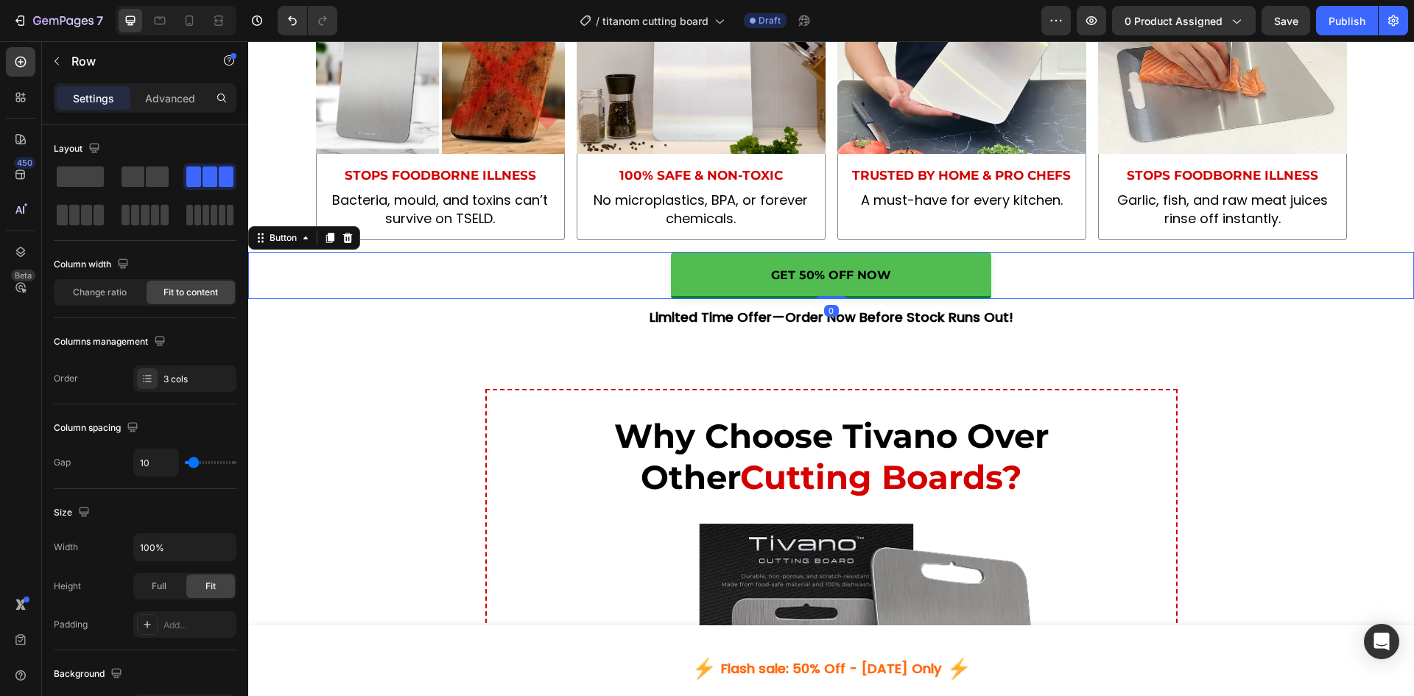
click at [703, 299] on button "GET 50% OFF NOW" at bounding box center [831, 275] width 320 height 47
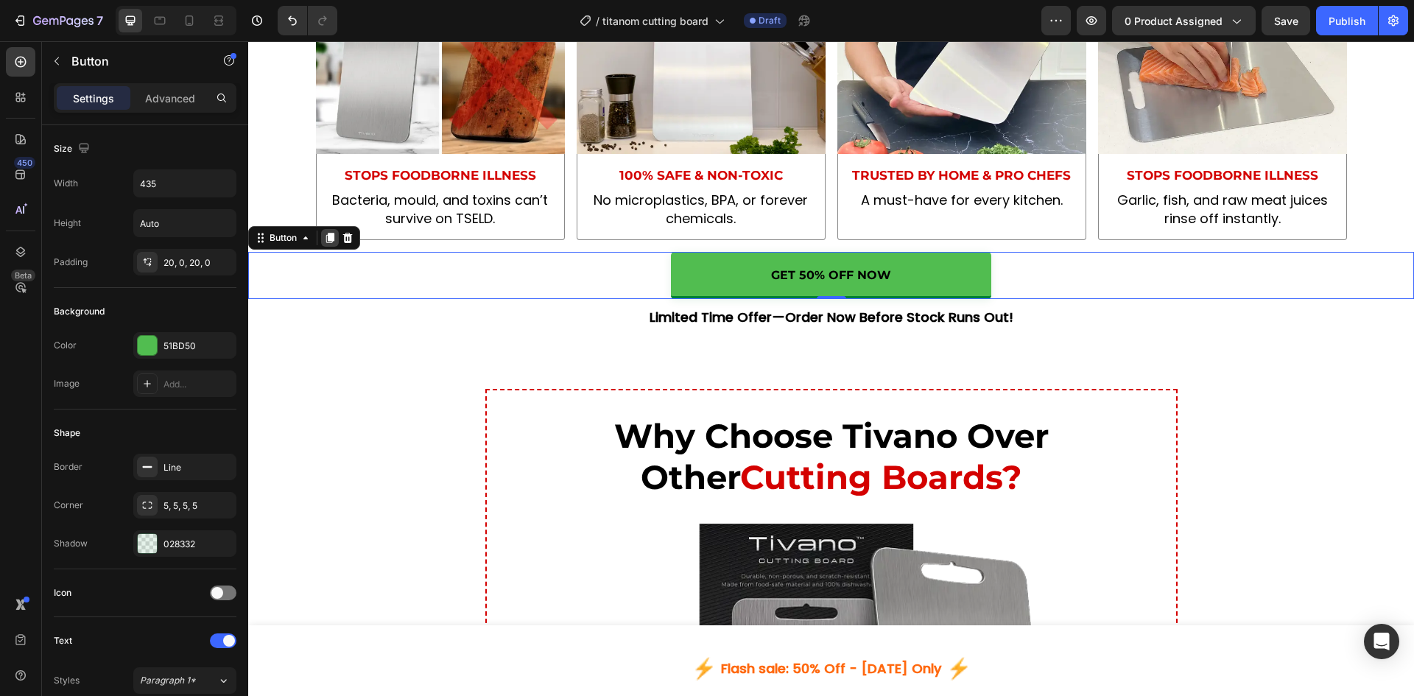
click at [329, 244] on icon at bounding box center [330, 238] width 12 height 12
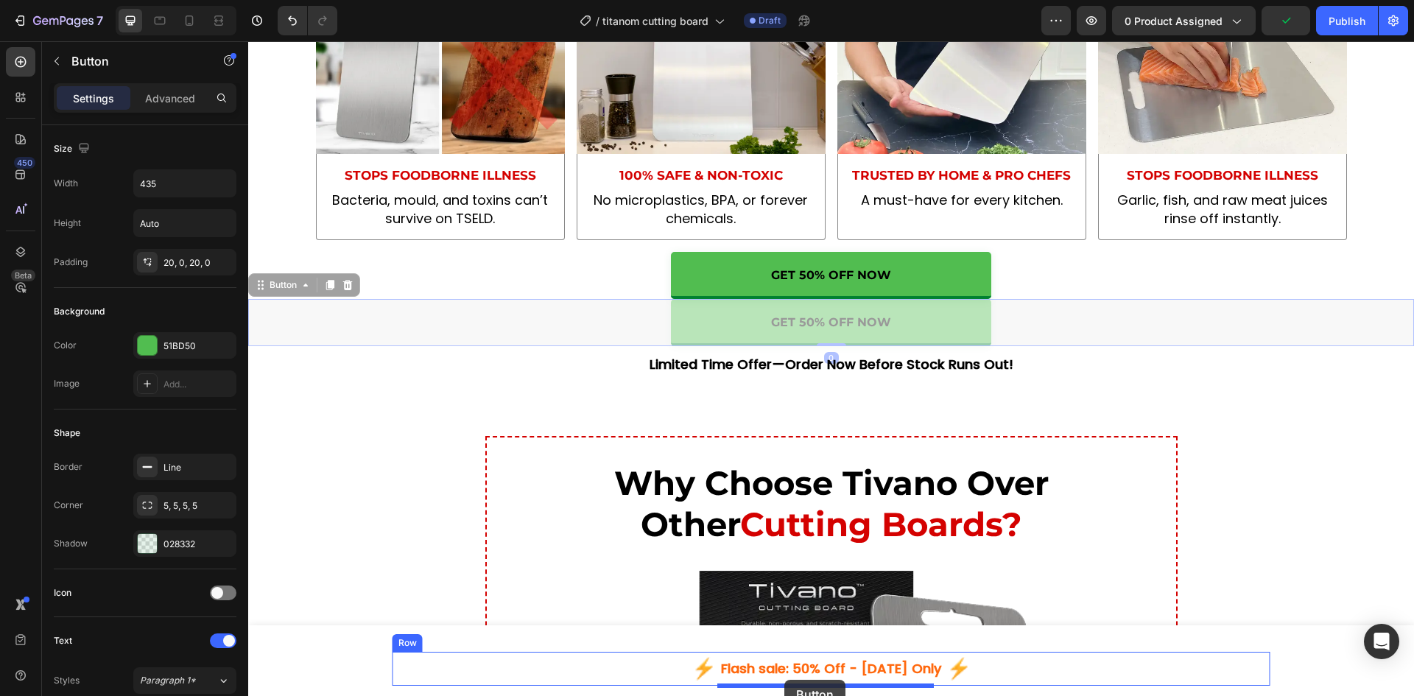
drag, startPoint x: 253, startPoint y: 461, endPoint x: 784, endPoint y: 680, distance: 574.1
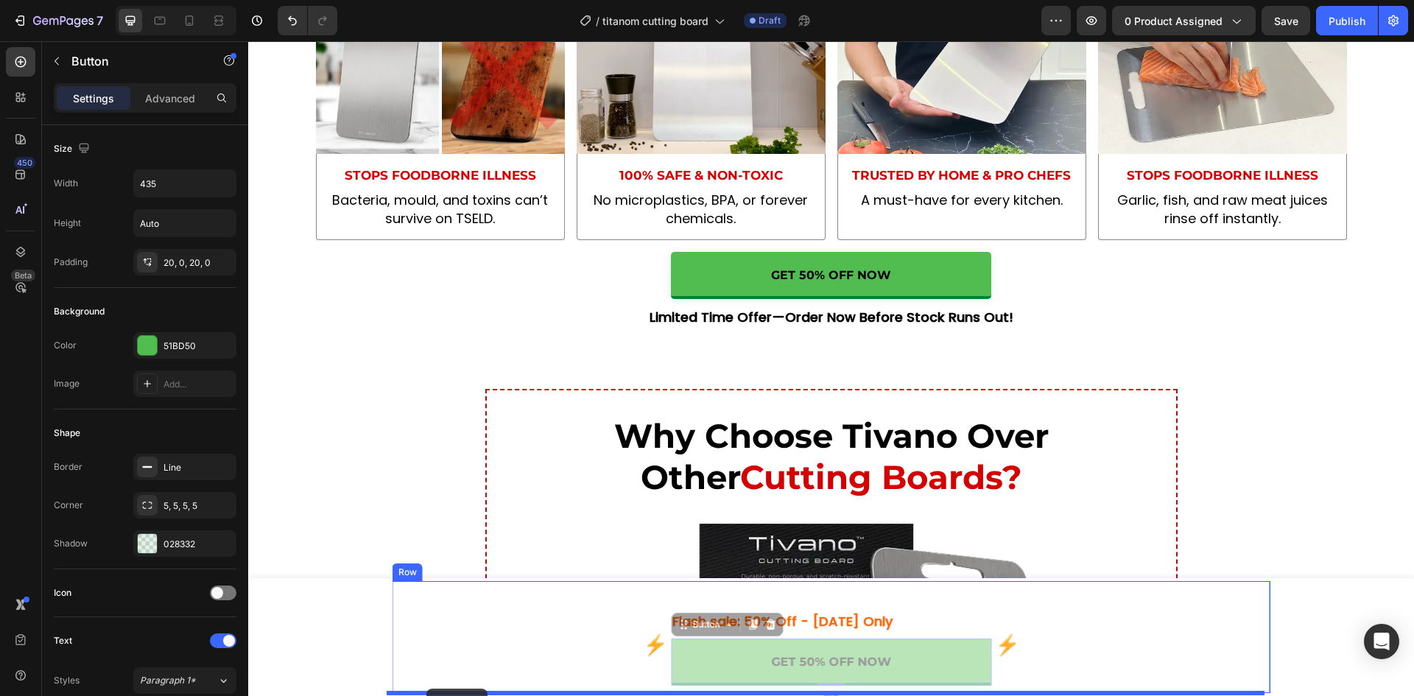
drag, startPoint x: 670, startPoint y: 625, endPoint x: 426, endPoint y: 688, distance: 251.8
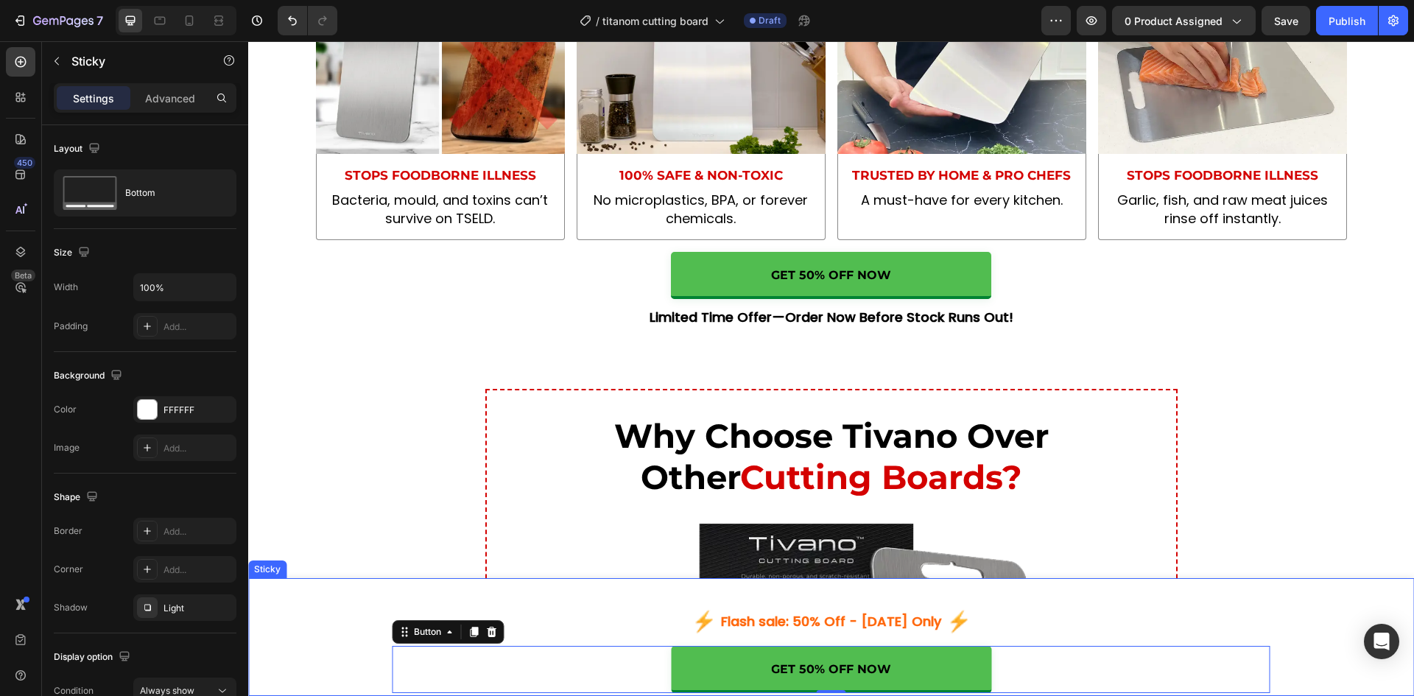
click at [317, 615] on div "Image Flash sale: 50% Off - Today Only Text Block Image Row GET 50% OFF NOW But…" at bounding box center [830, 637] width 1165 height 118
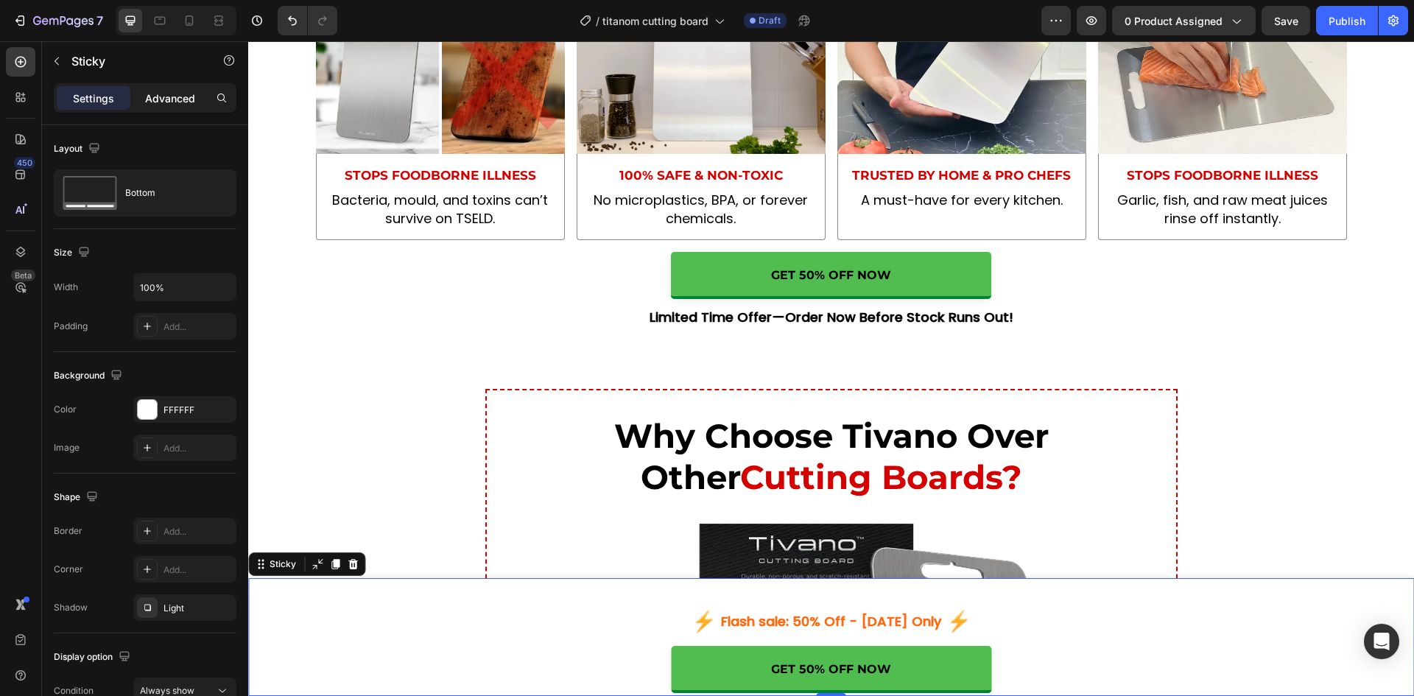
click at [153, 100] on p "Advanced" at bounding box center [170, 98] width 50 height 15
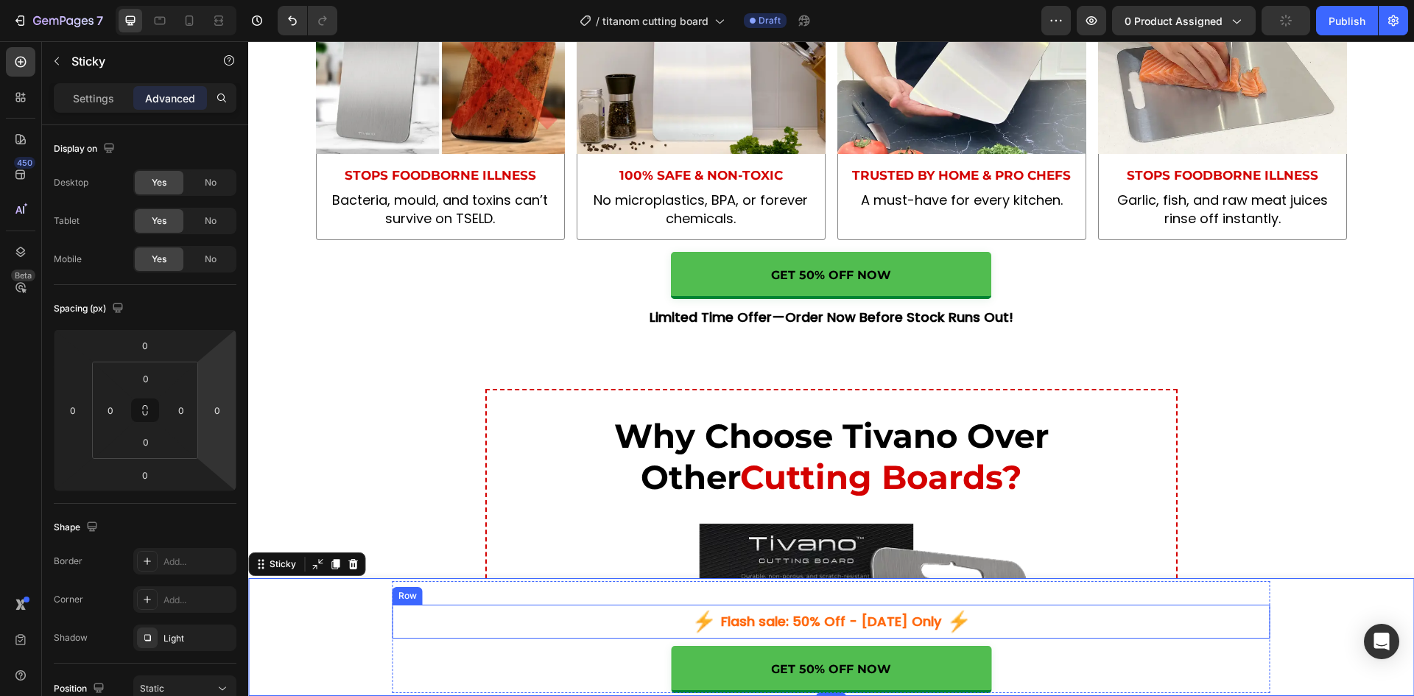
click at [643, 624] on div "Image Flash sale: 50% Off - Today Only Text Block Image Row" at bounding box center [831, 621] width 878 height 34
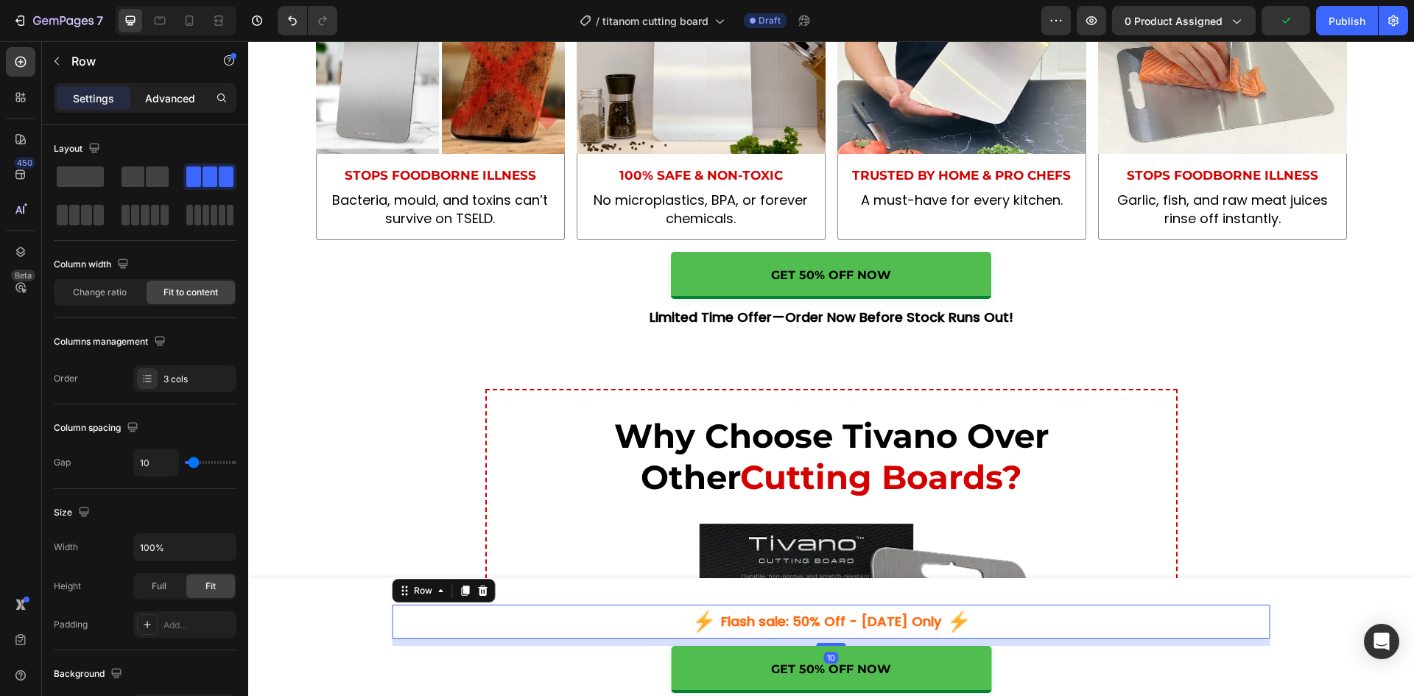
click at [158, 98] on p "Advanced" at bounding box center [170, 98] width 50 height 15
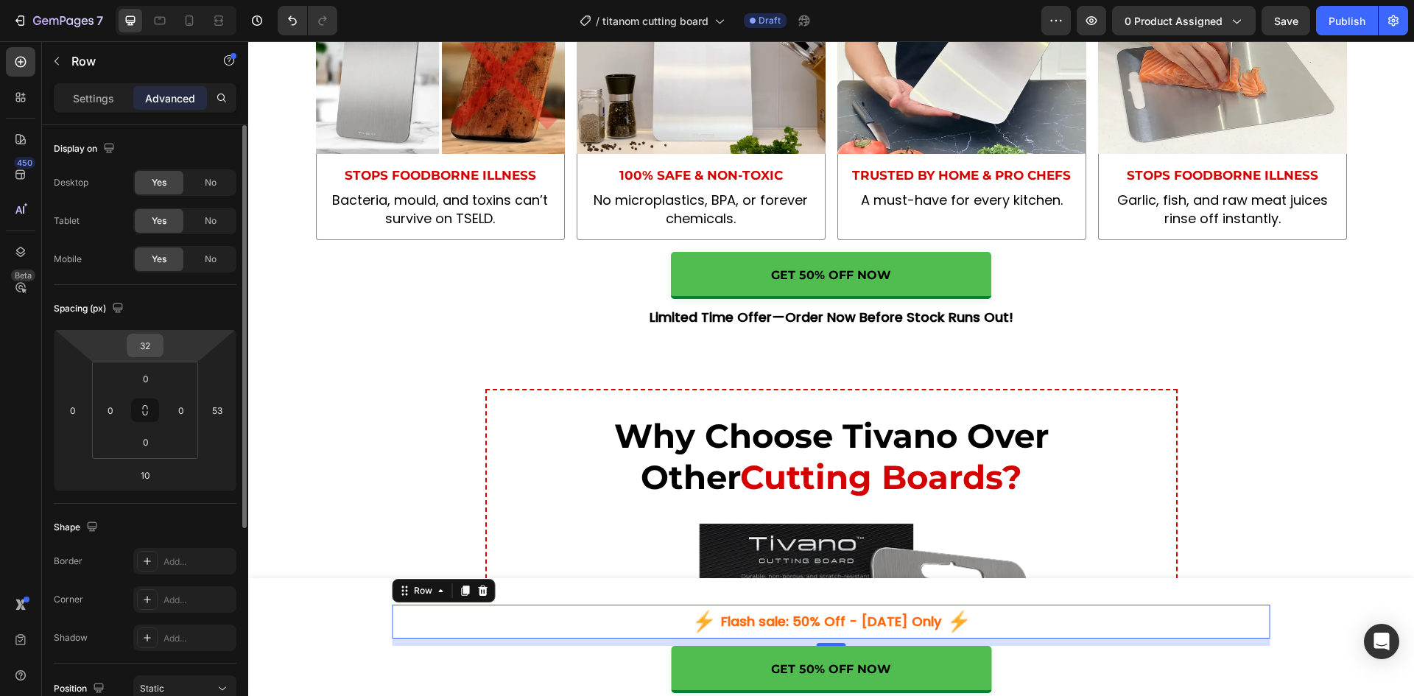
click at [155, 338] on input "32" at bounding box center [144, 345] width 29 height 22
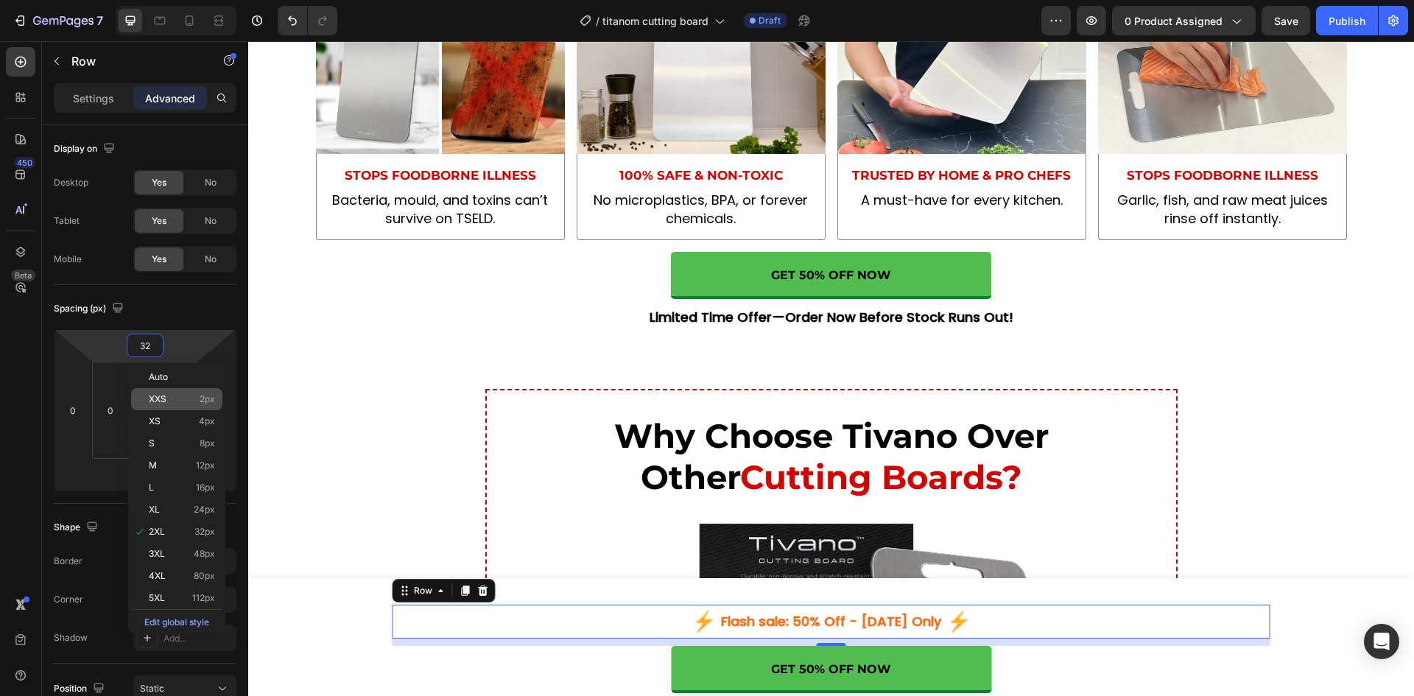
click at [151, 409] on div "XXS 2px" at bounding box center [176, 399] width 91 height 22
type input "2"
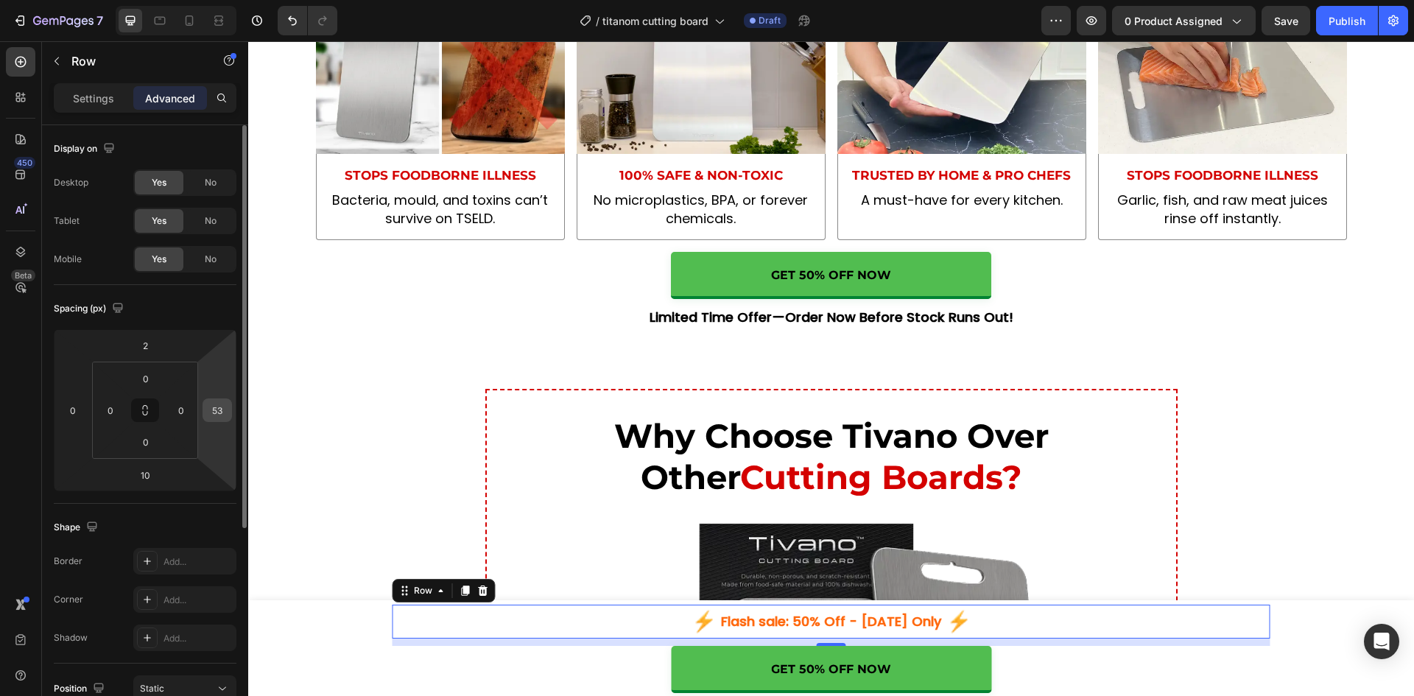
click at [212, 409] on input "53" at bounding box center [217, 410] width 22 height 22
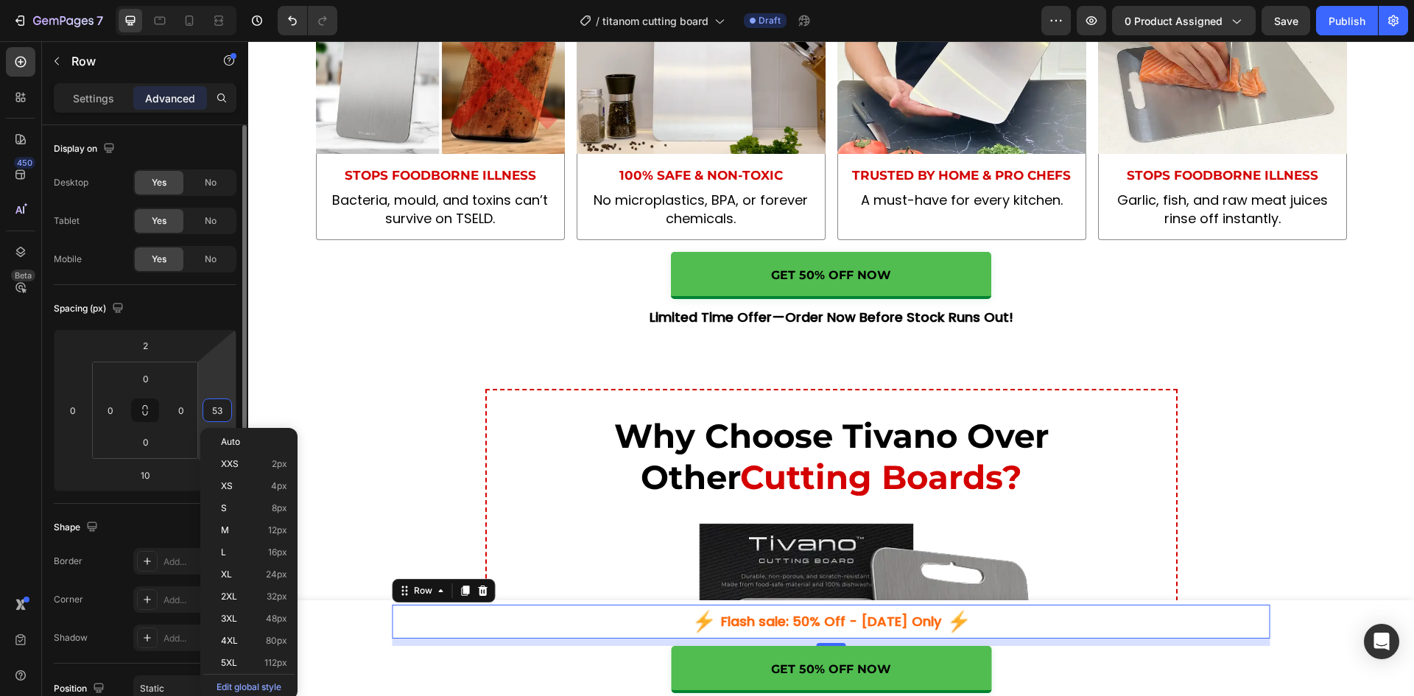
type input "0"
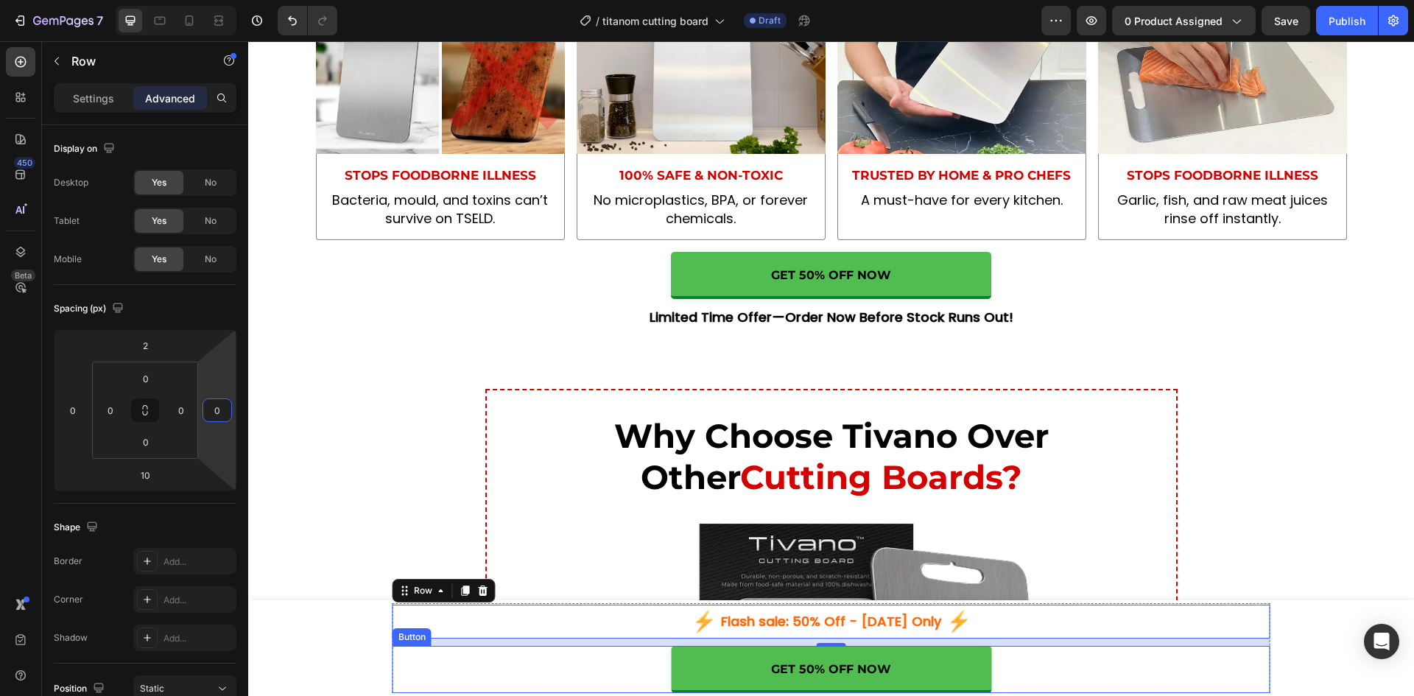
click at [591, 657] on div "GET 50% OFF NOW Button" at bounding box center [831, 669] width 878 height 47
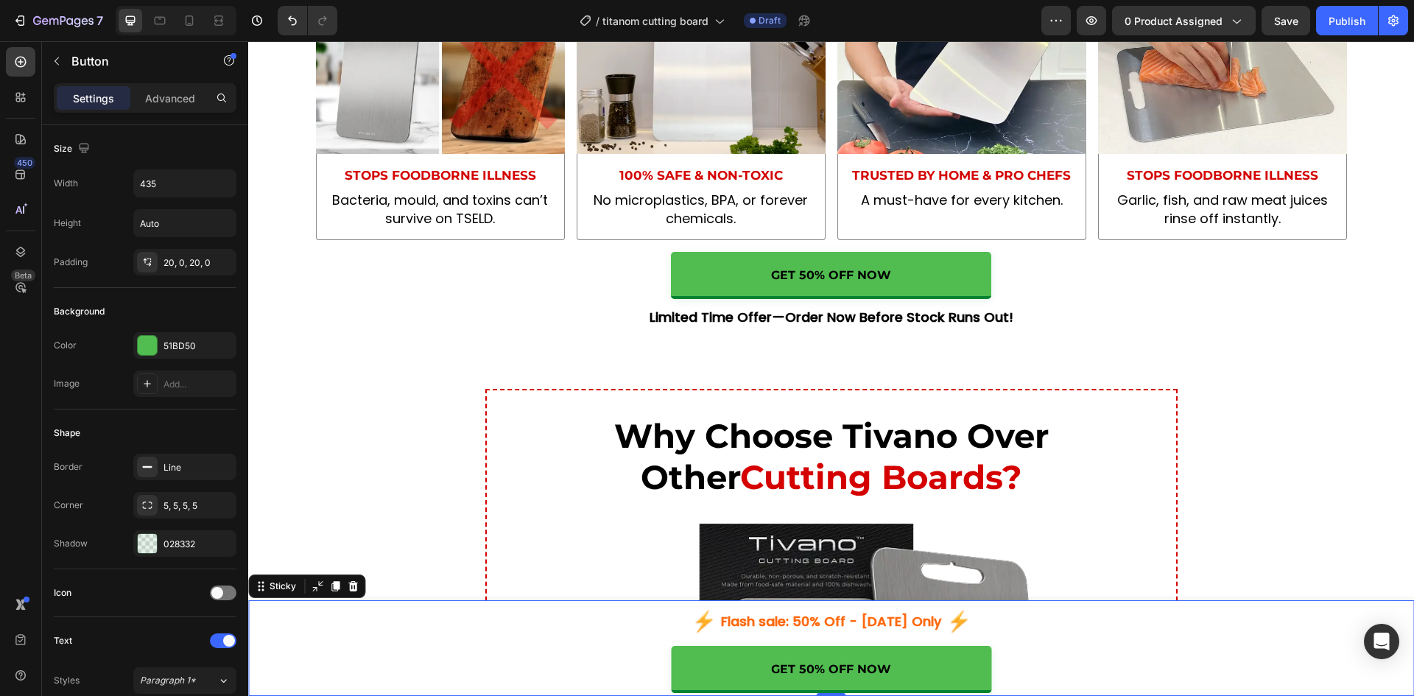
click at [1319, 615] on div "Image Flash sale: 50% Off - Today Only Text Block Image Row GET 50% OFF NOW But…" at bounding box center [830, 648] width 1165 height 96
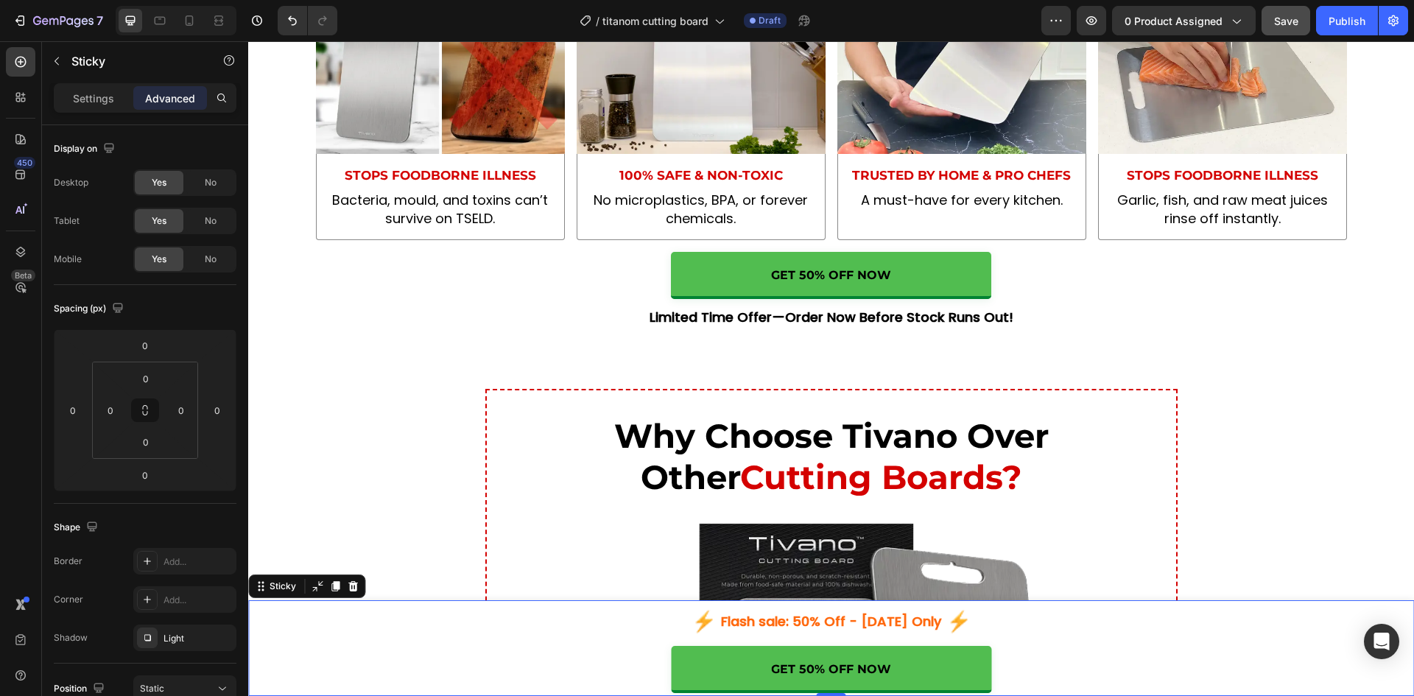
click at [1282, 21] on span "Save" at bounding box center [1286, 21] width 24 height 13
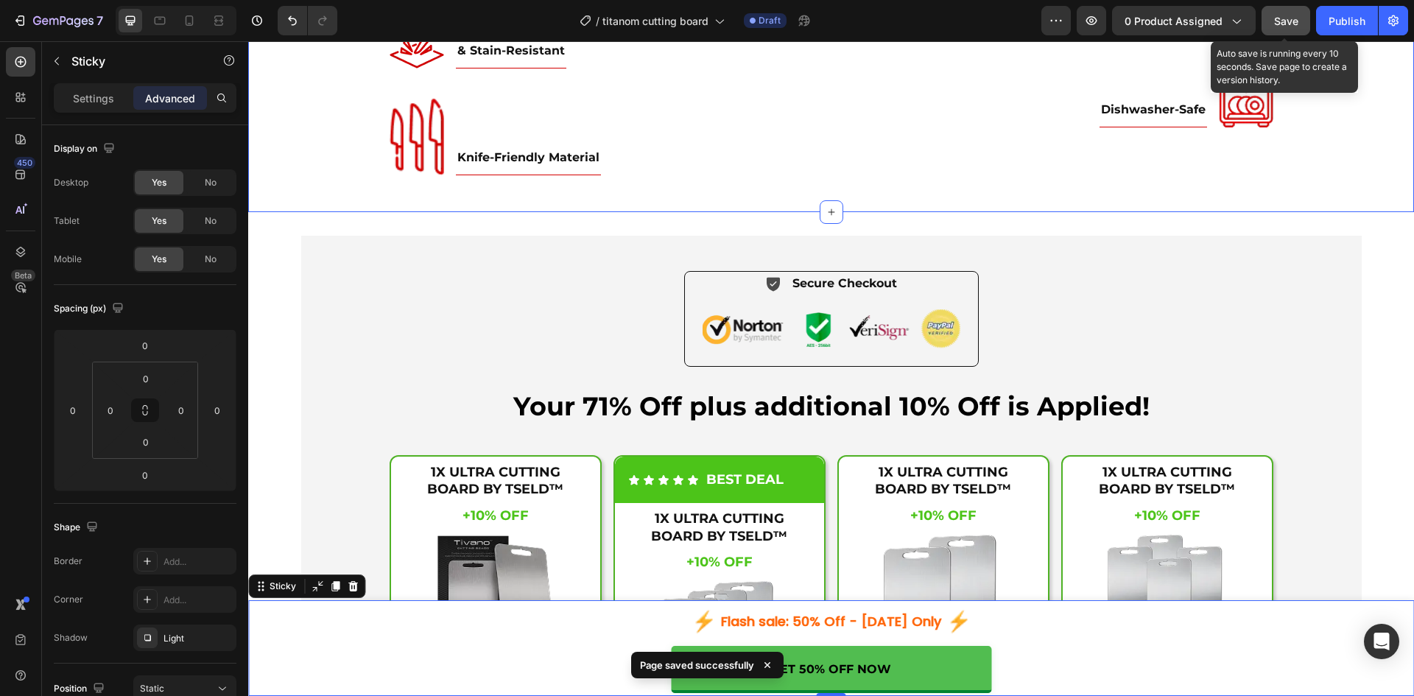
scroll to position [4758, 0]
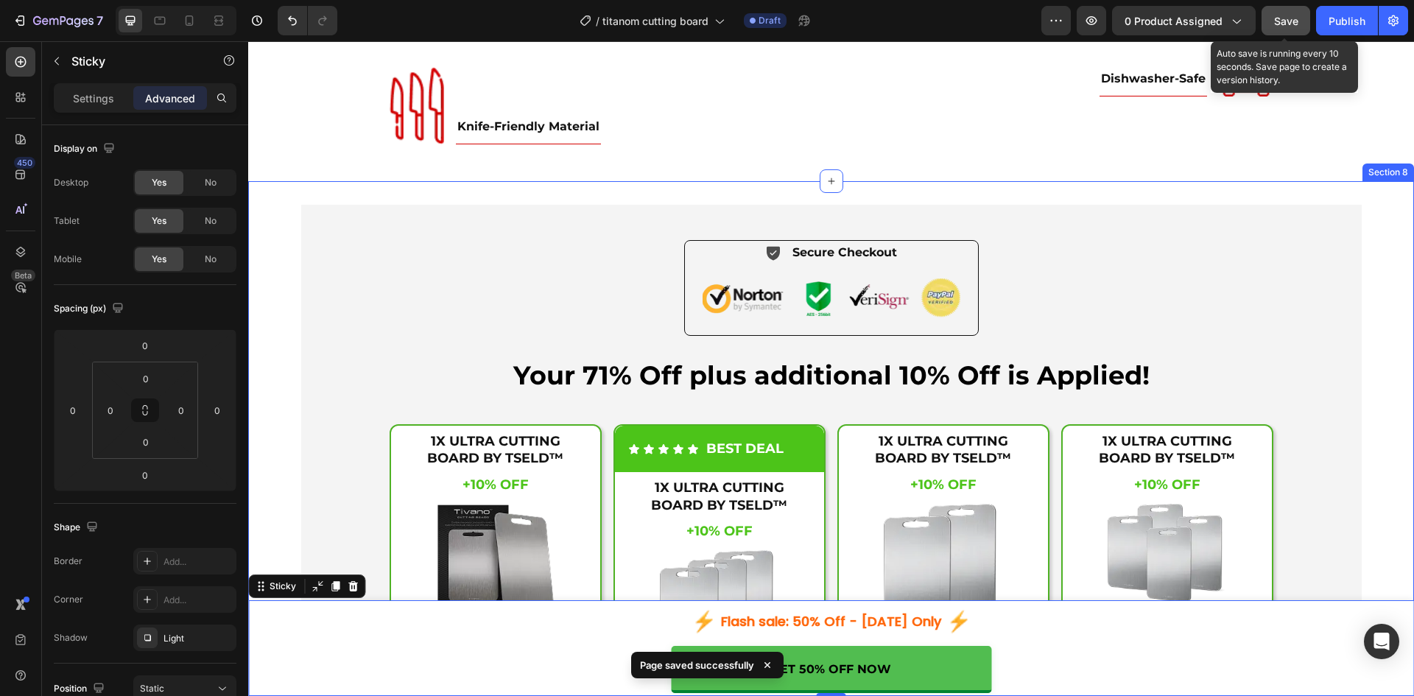
click at [1379, 244] on div "Icon Secure Checkout Text Block Advanced List Image Row Your 71% Off plus addit…" at bounding box center [830, 584] width 1165 height 807
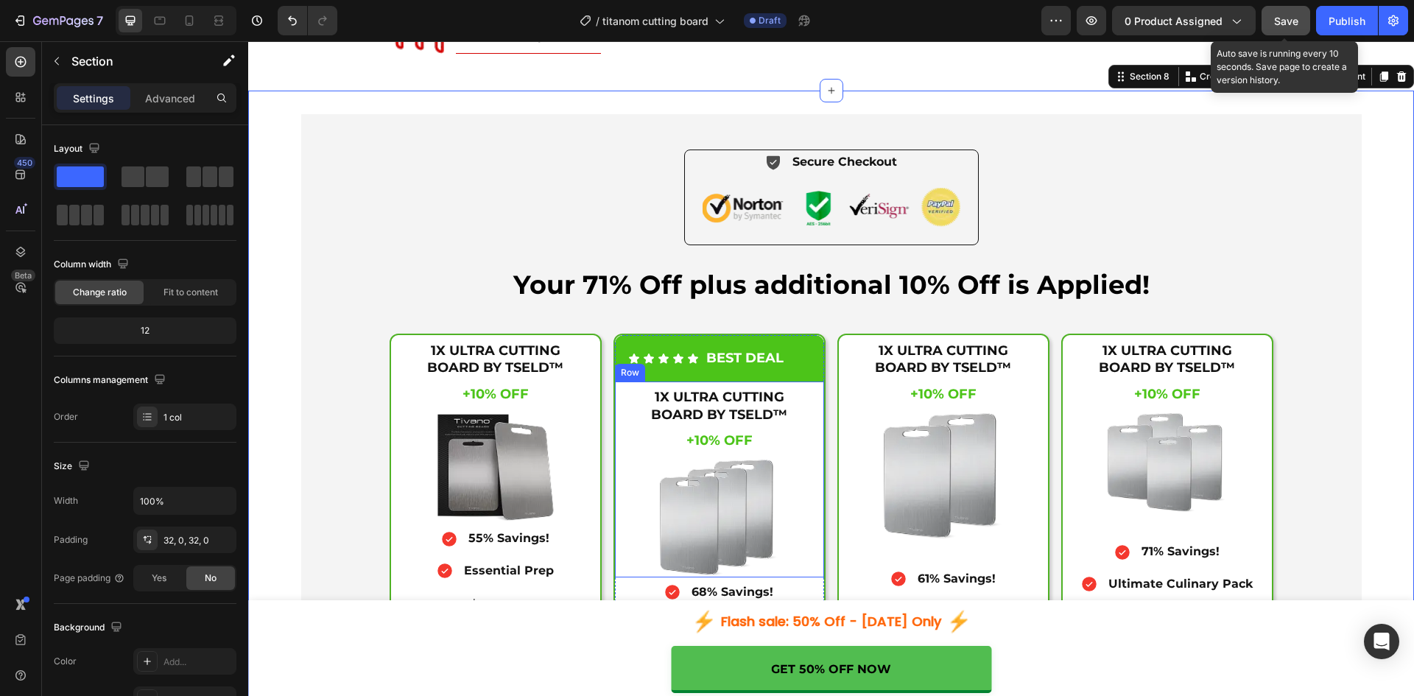
scroll to position [4881, 0]
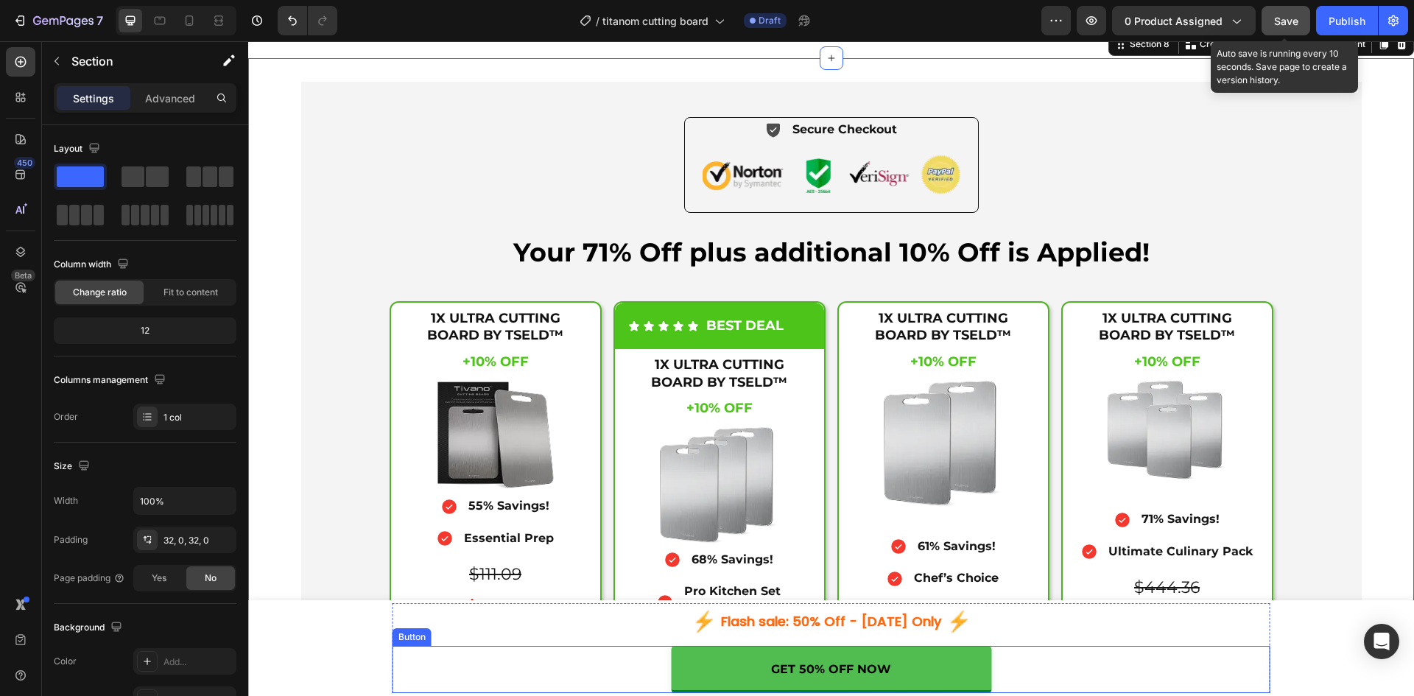
click at [942, 666] on button "GET 50% OFF NOW" at bounding box center [831, 669] width 320 height 47
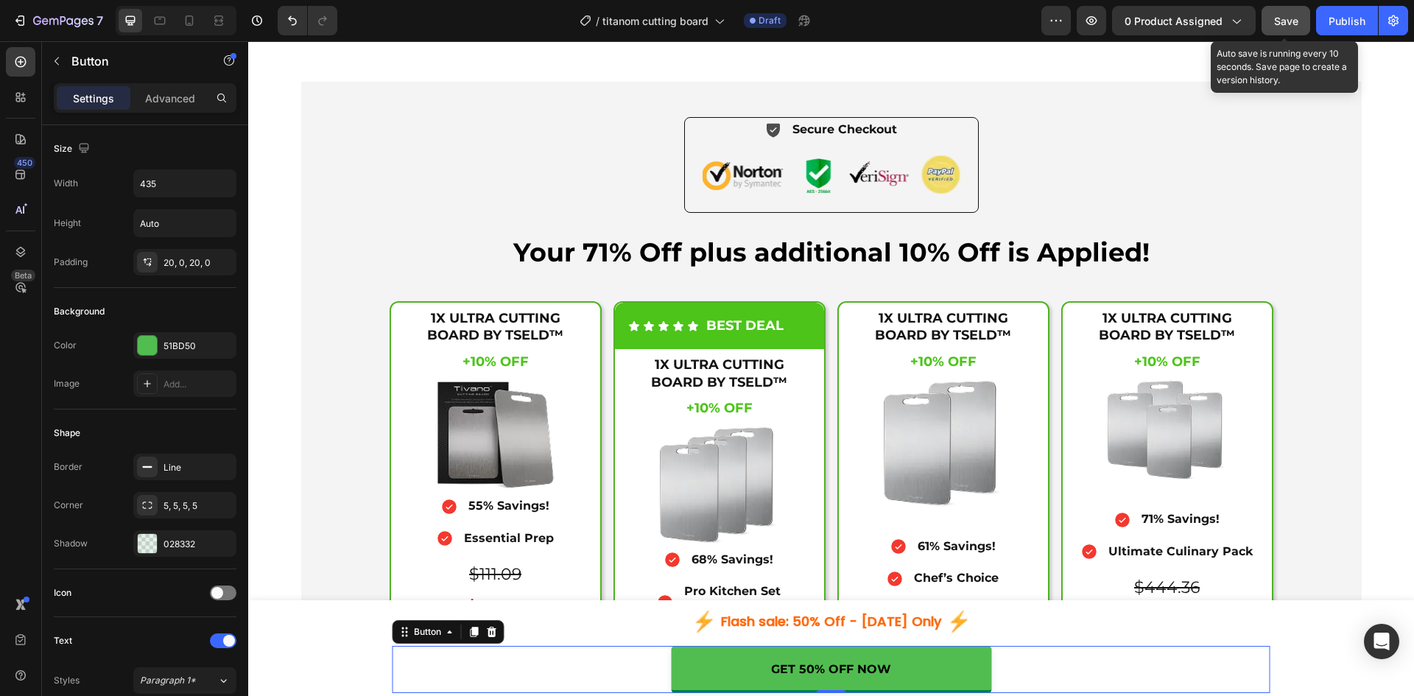
scroll to position [443, 0]
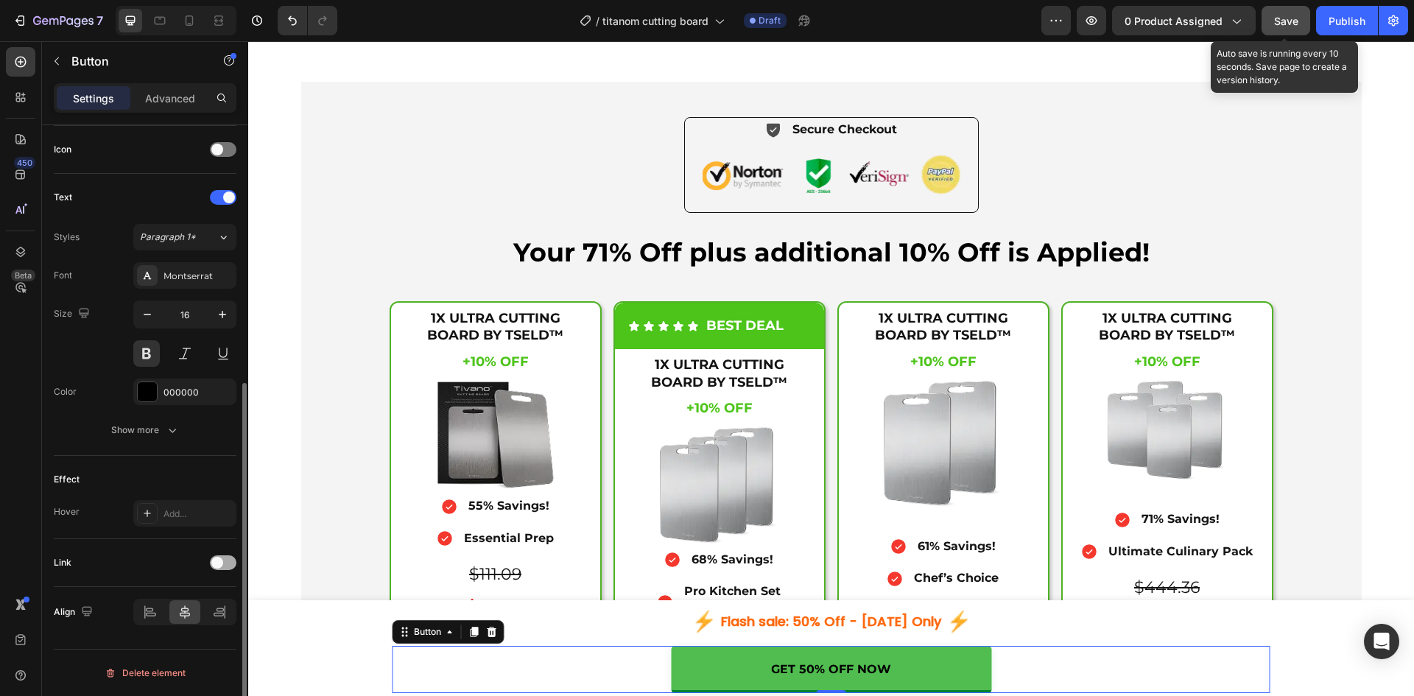
click at [211, 557] on div at bounding box center [223, 562] width 27 height 15
click at [172, 592] on div "Open page" at bounding box center [185, 599] width 90 height 15
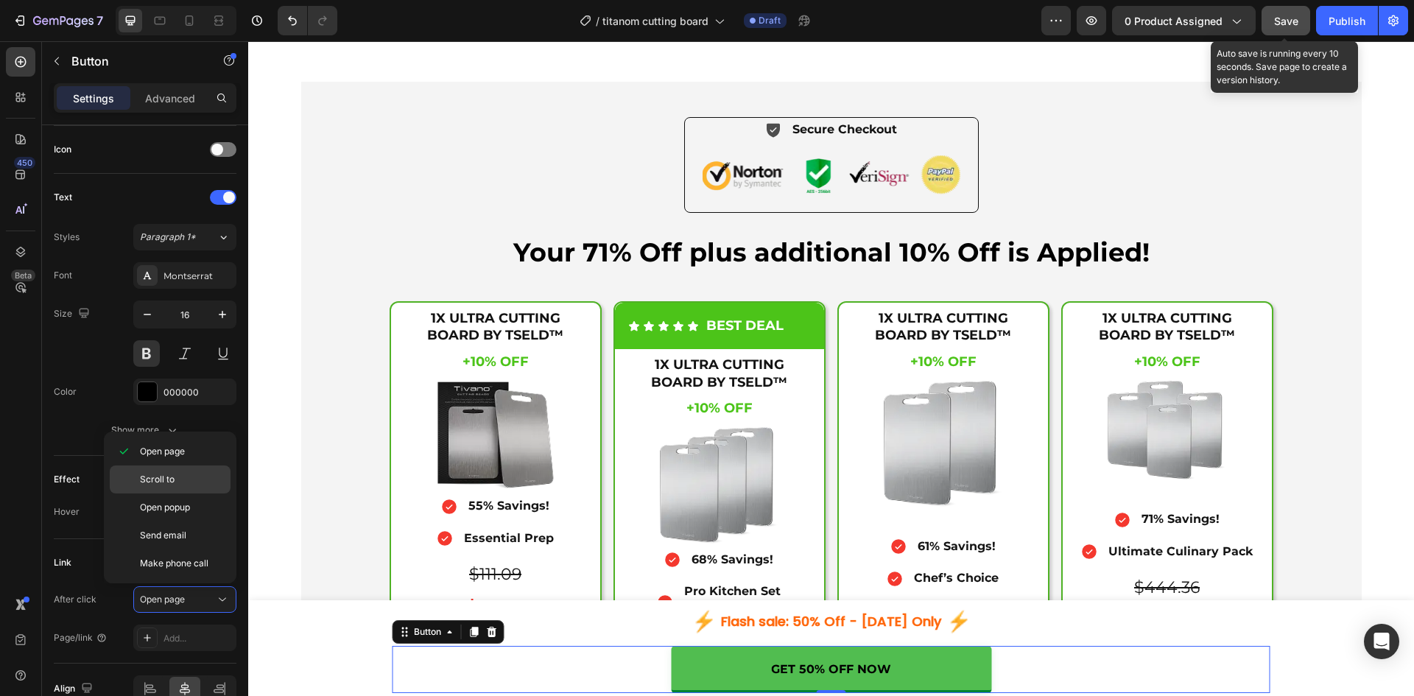
click at [166, 473] on span "Scroll to" at bounding box center [157, 479] width 35 height 13
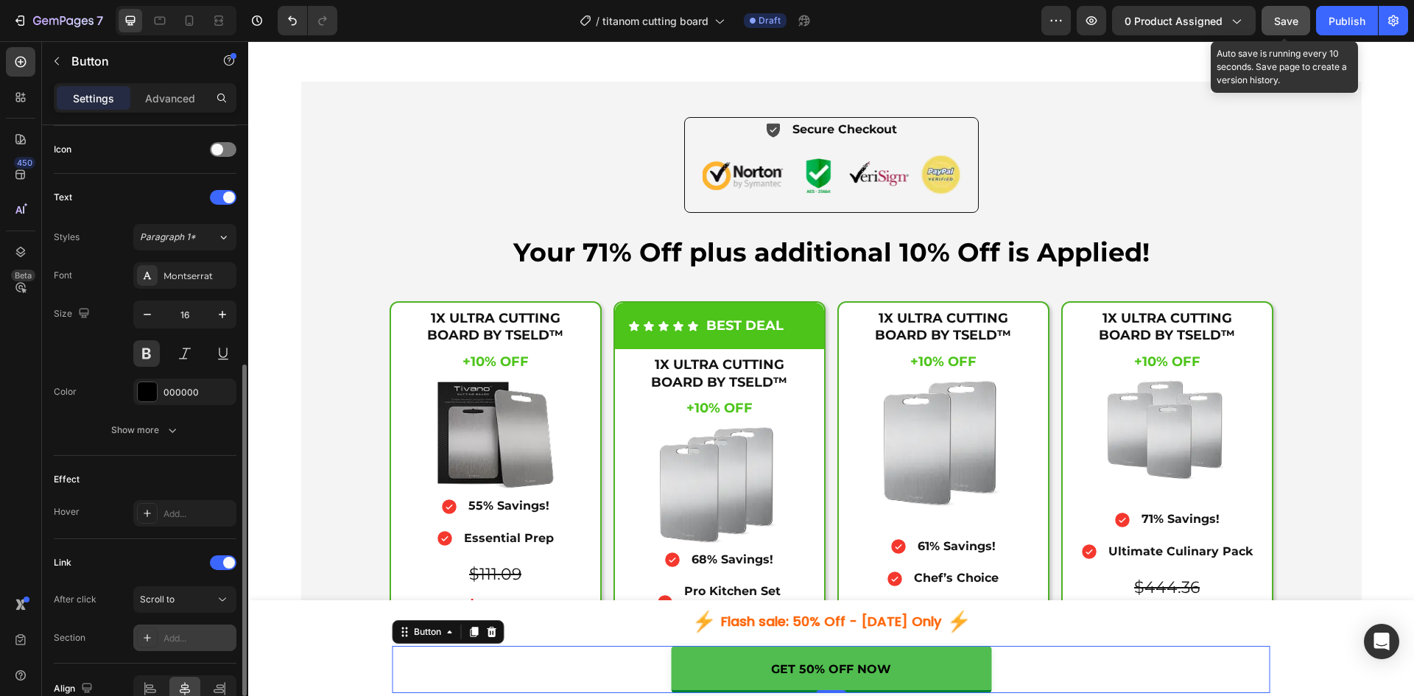
click at [177, 641] on div "Add..." at bounding box center [197, 638] width 69 height 13
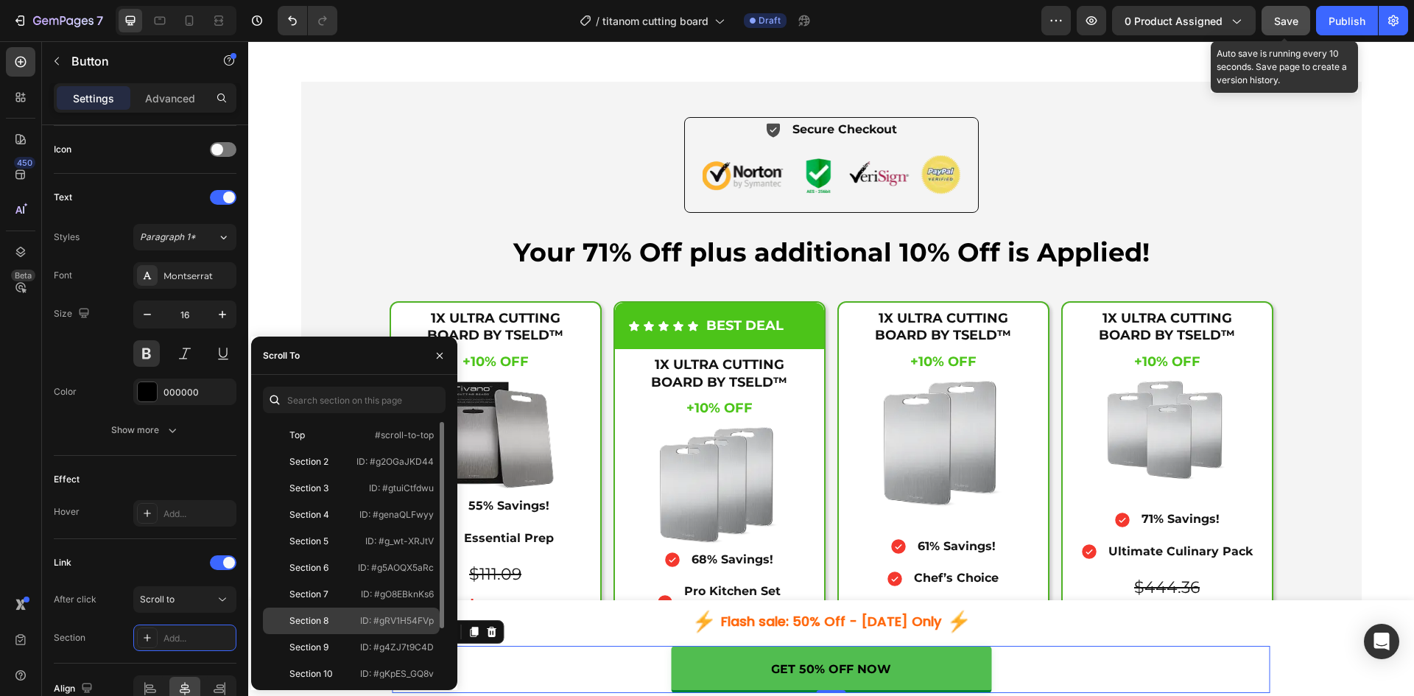
click at [340, 615] on div "Section 8" at bounding box center [311, 620] width 85 height 13
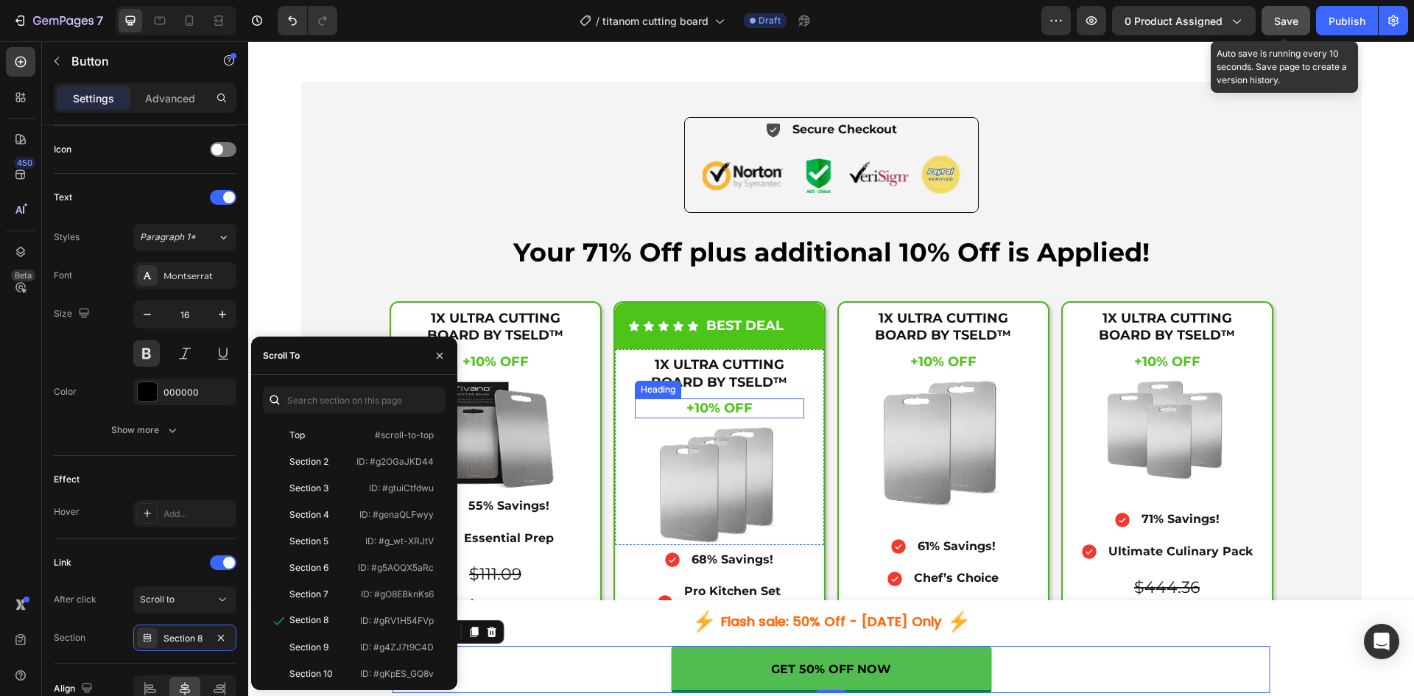
click at [702, 462] on div "1X ULTRA CUTTING BOARD BY TSELD™ Heading +10% OFF Heading +10% OFF Heading $111…" at bounding box center [719, 449] width 169 height 188
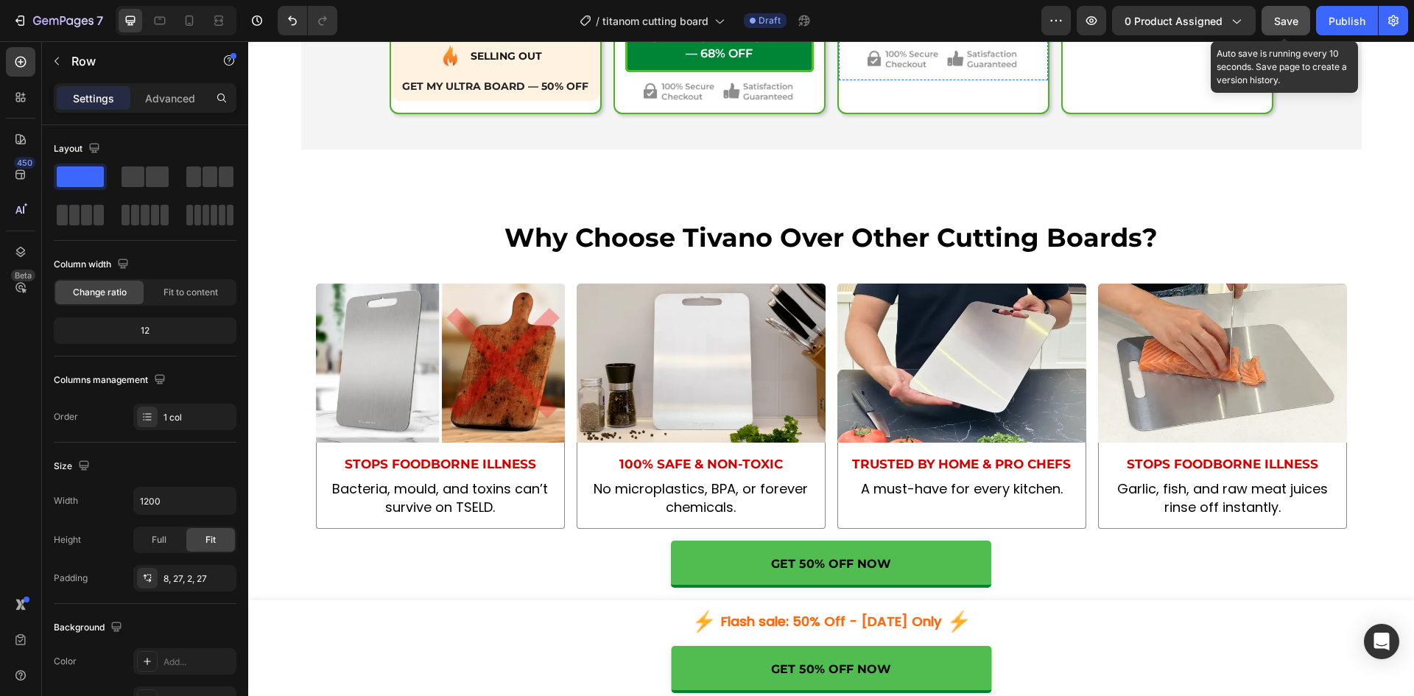
scroll to position [5862, 0]
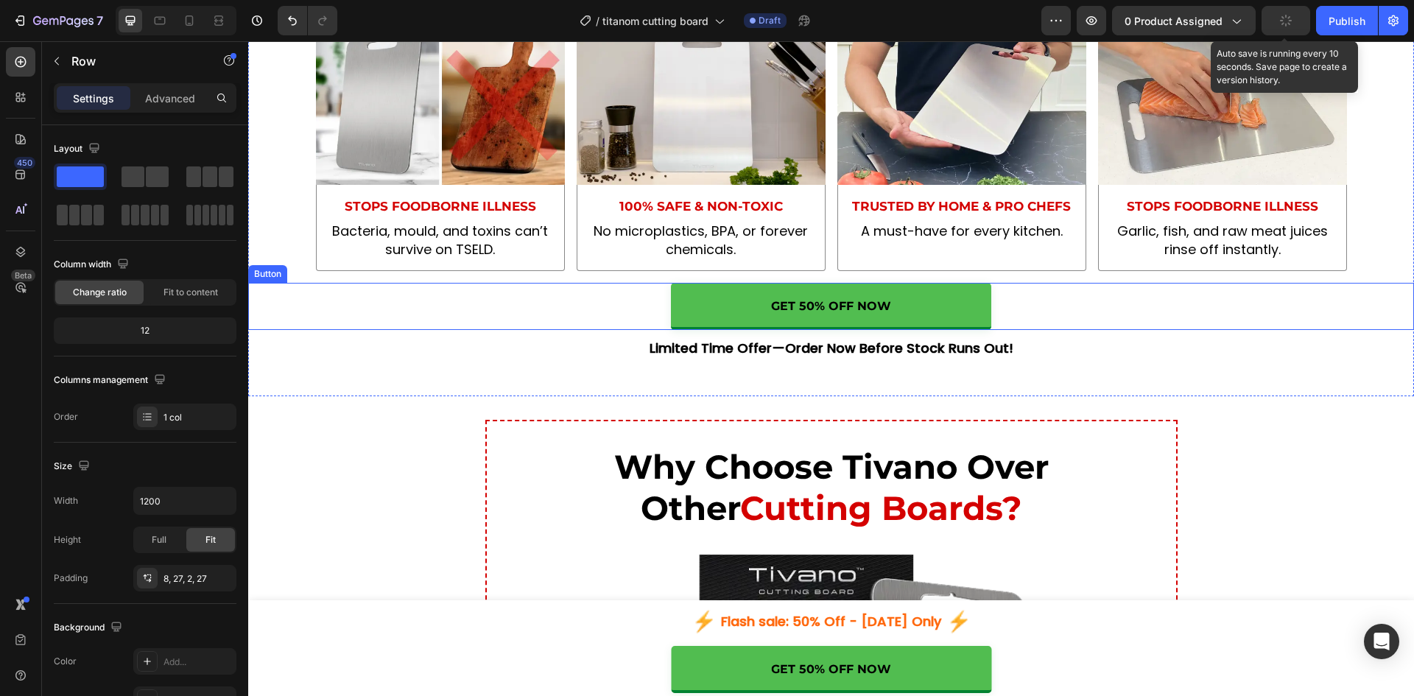
click at [724, 316] on button "GET 50% OFF NOW" at bounding box center [831, 306] width 320 height 47
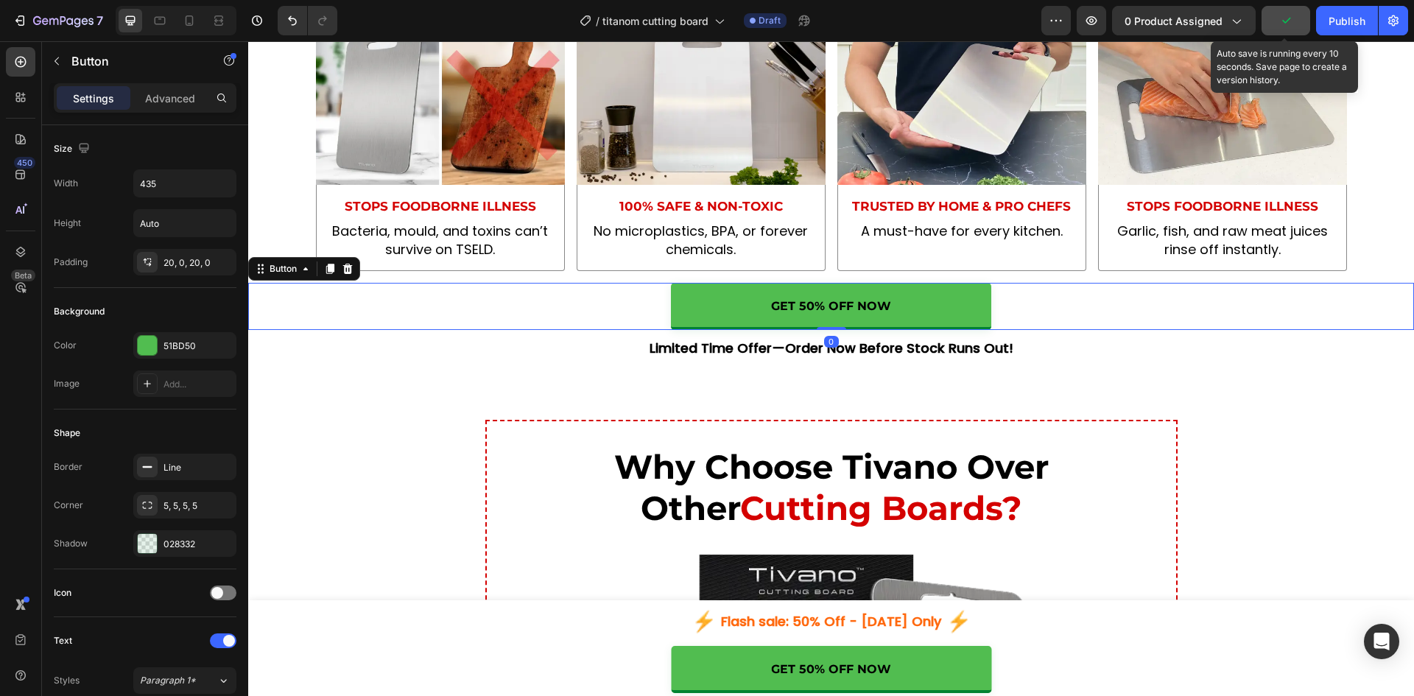
scroll to position [443, 0]
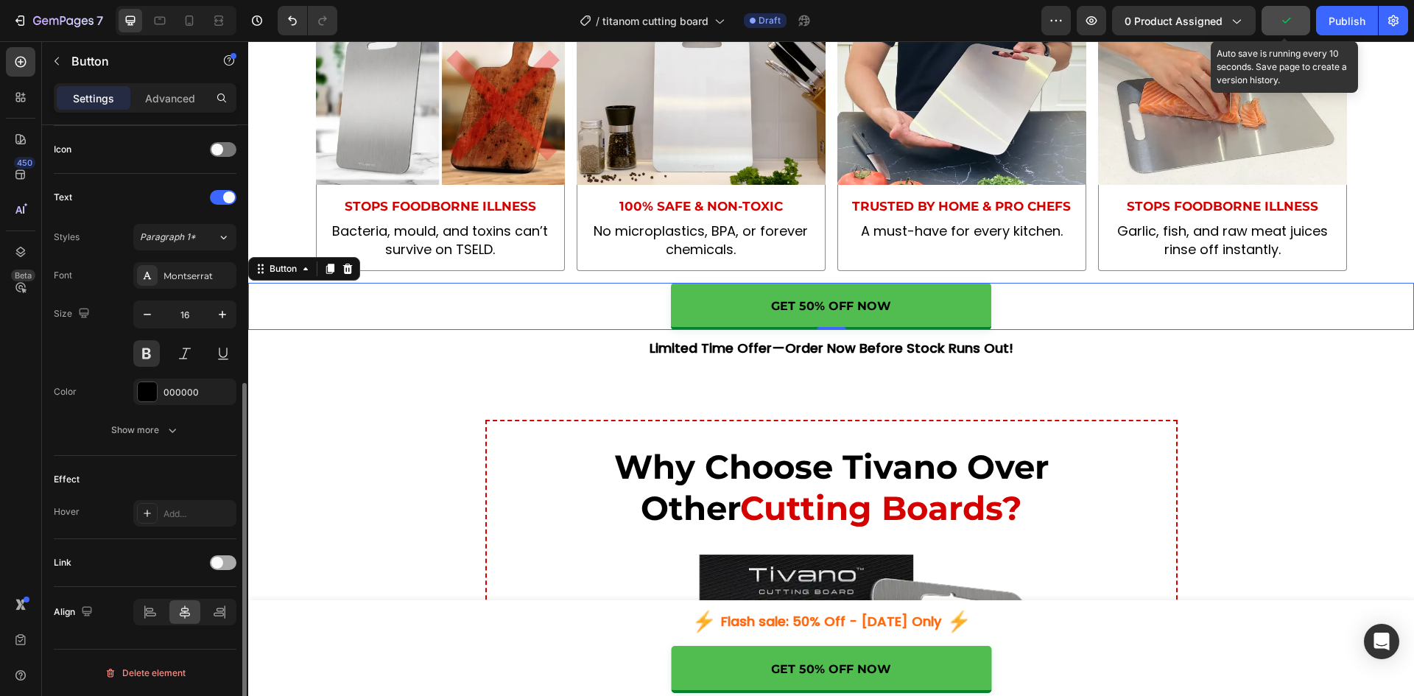
click at [216, 560] on span at bounding box center [217, 563] width 12 height 12
click at [192, 595] on div "Open page" at bounding box center [177, 599] width 75 height 13
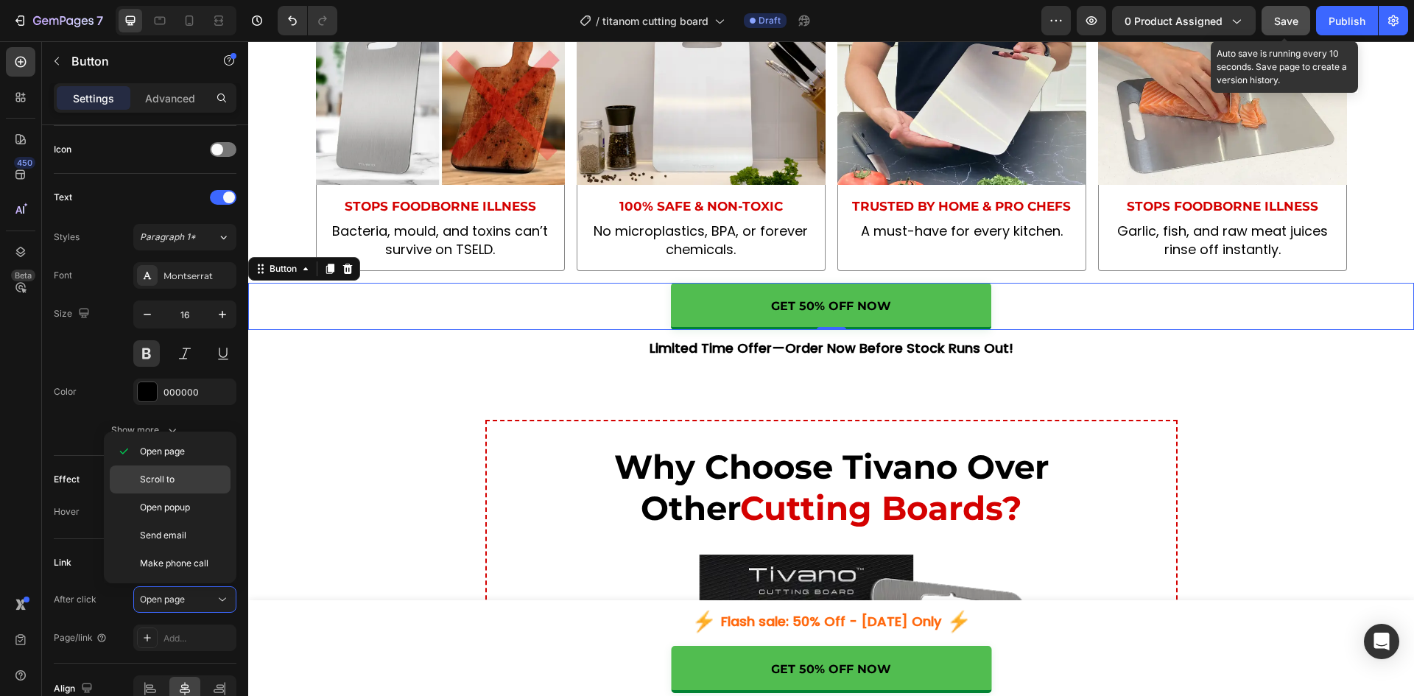
click at [173, 476] on span "Scroll to" at bounding box center [157, 479] width 35 height 13
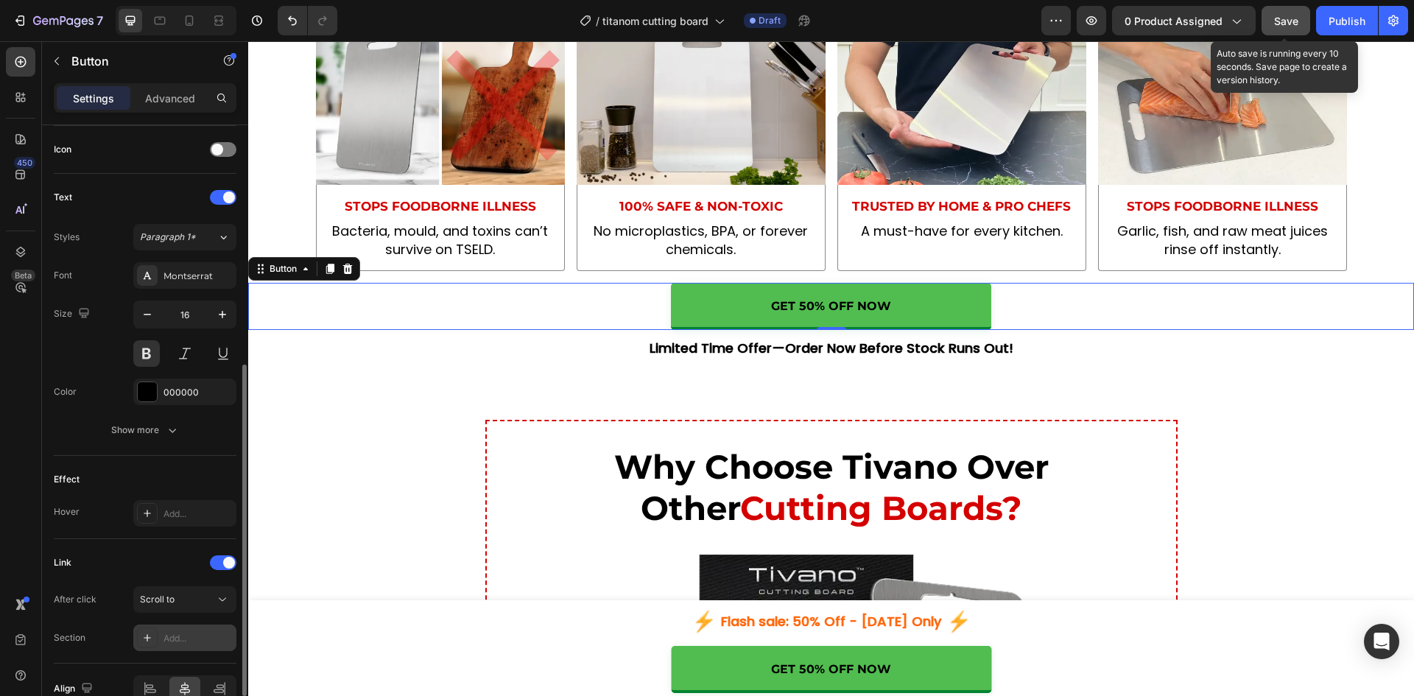
click at [178, 643] on div "Add..." at bounding box center [197, 638] width 69 height 13
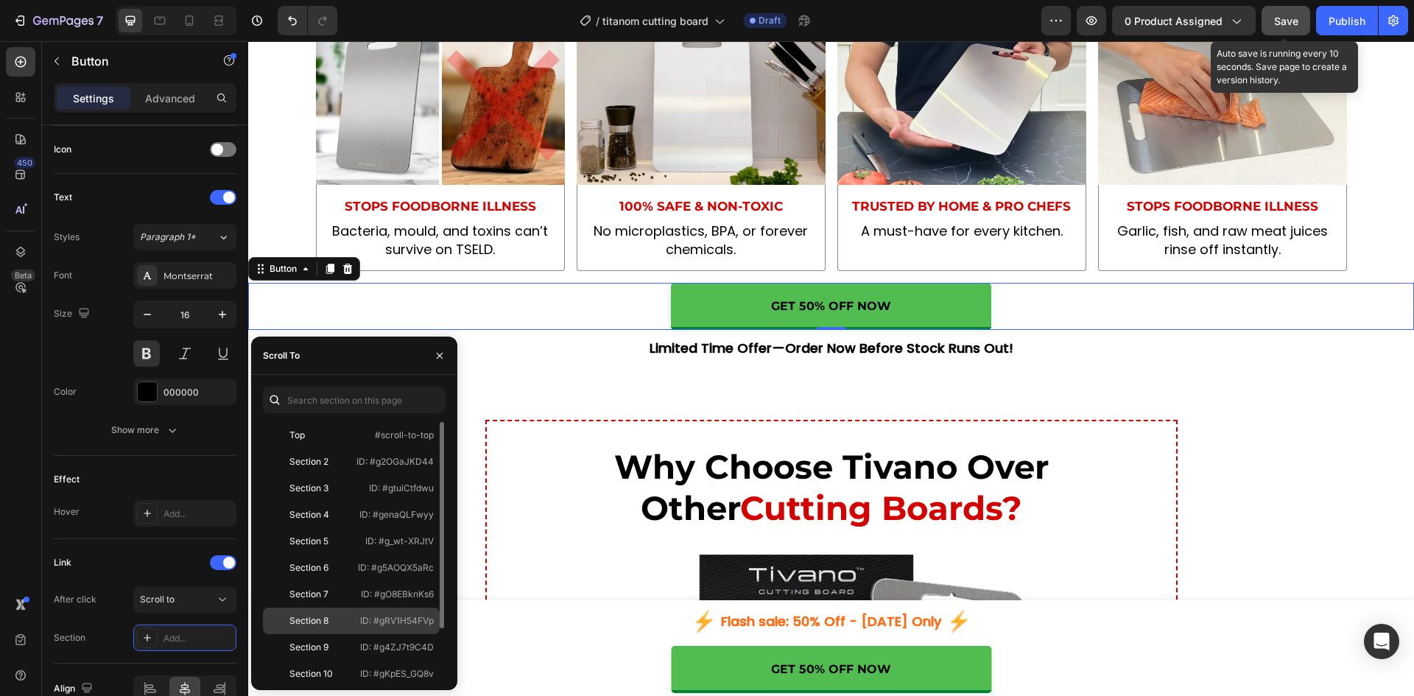
click at [367, 618] on p "ID: #gRV1H54FVp" at bounding box center [397, 620] width 74 height 13
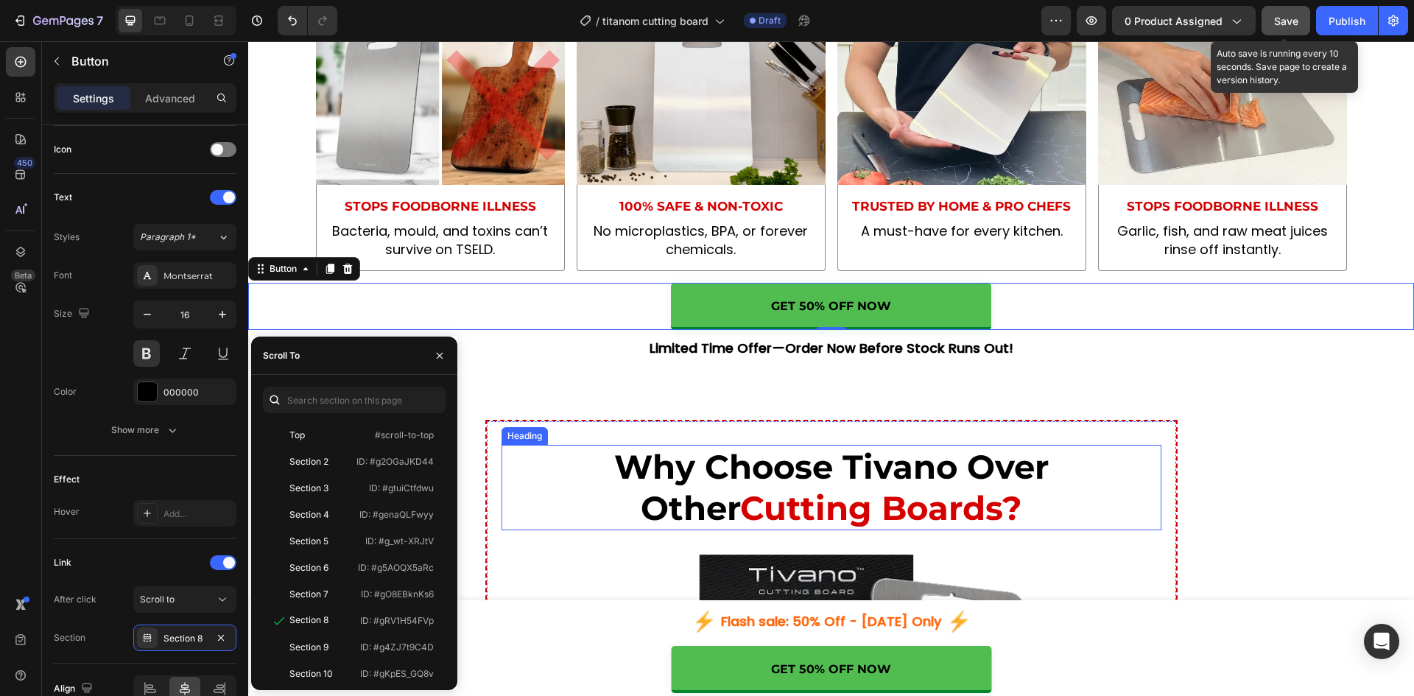
click at [635, 490] on h2 "Why Choose Tivano Over Other Cutting Boards?" at bounding box center [831, 487] width 660 height 85
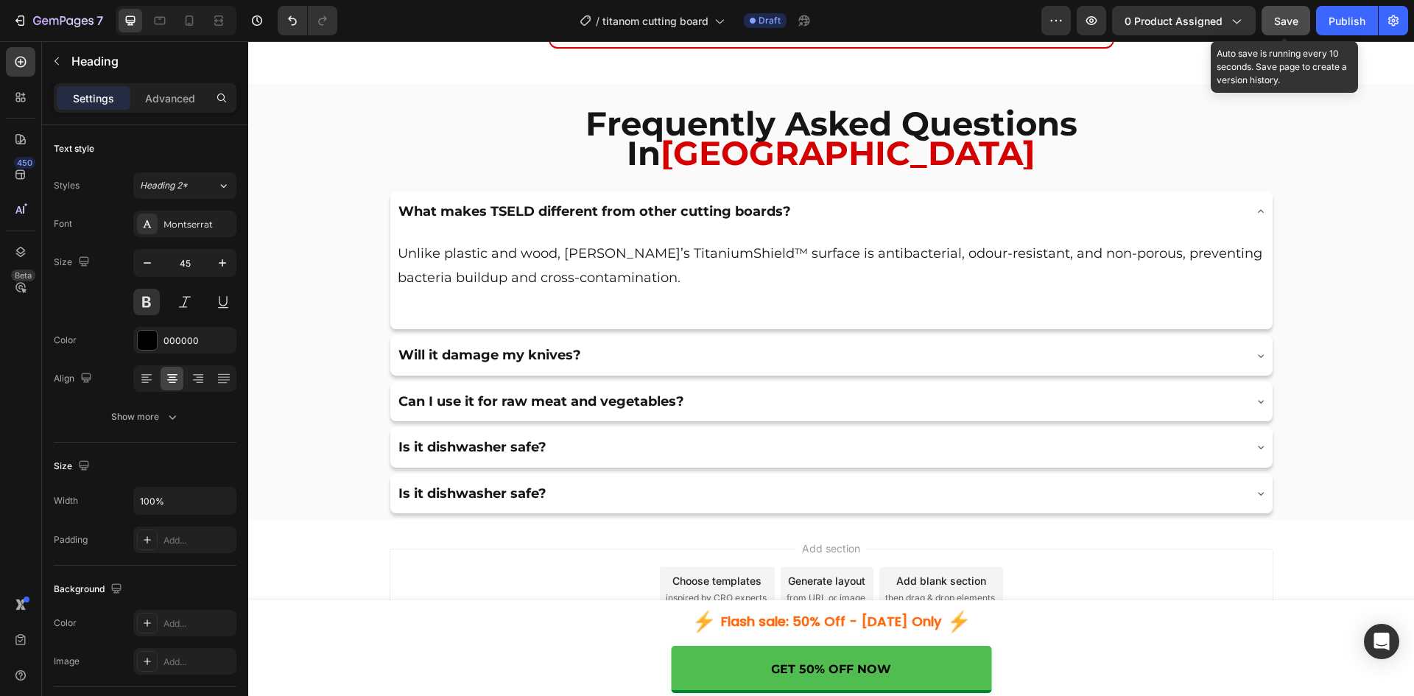
scroll to position [7598, 0]
click at [637, 31] on p "Click Here to Claim Your 50% OFF Discount" at bounding box center [831, 10] width 530 height 41
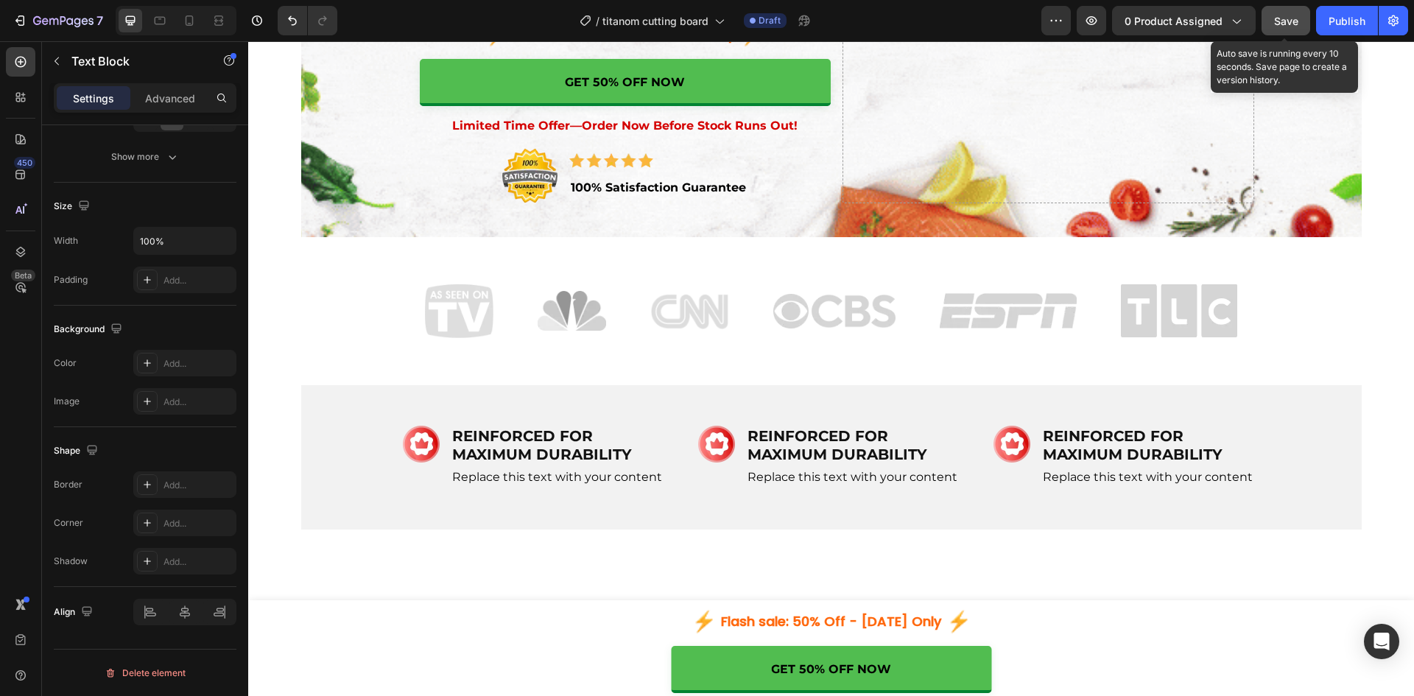
scroll to position [383, 0]
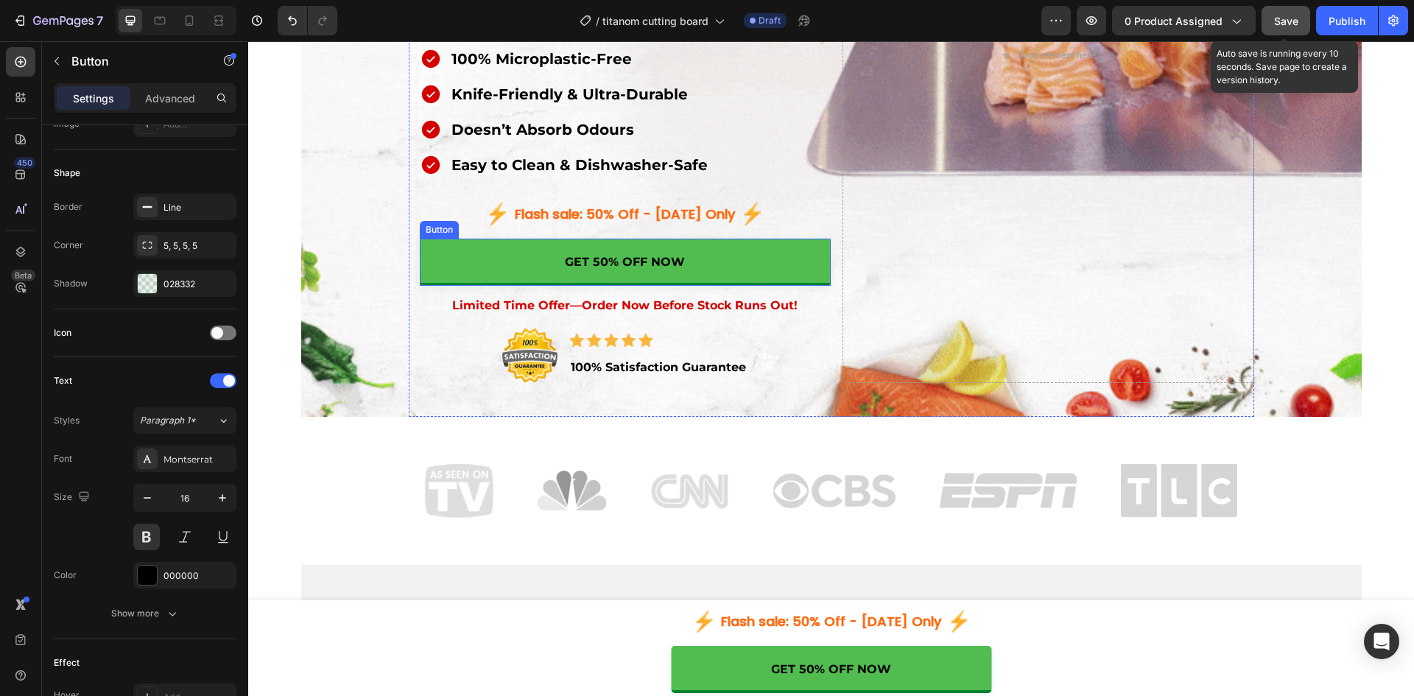
click at [643, 252] on button "GET 50% OFF NOW" at bounding box center [626, 262] width 412 height 47
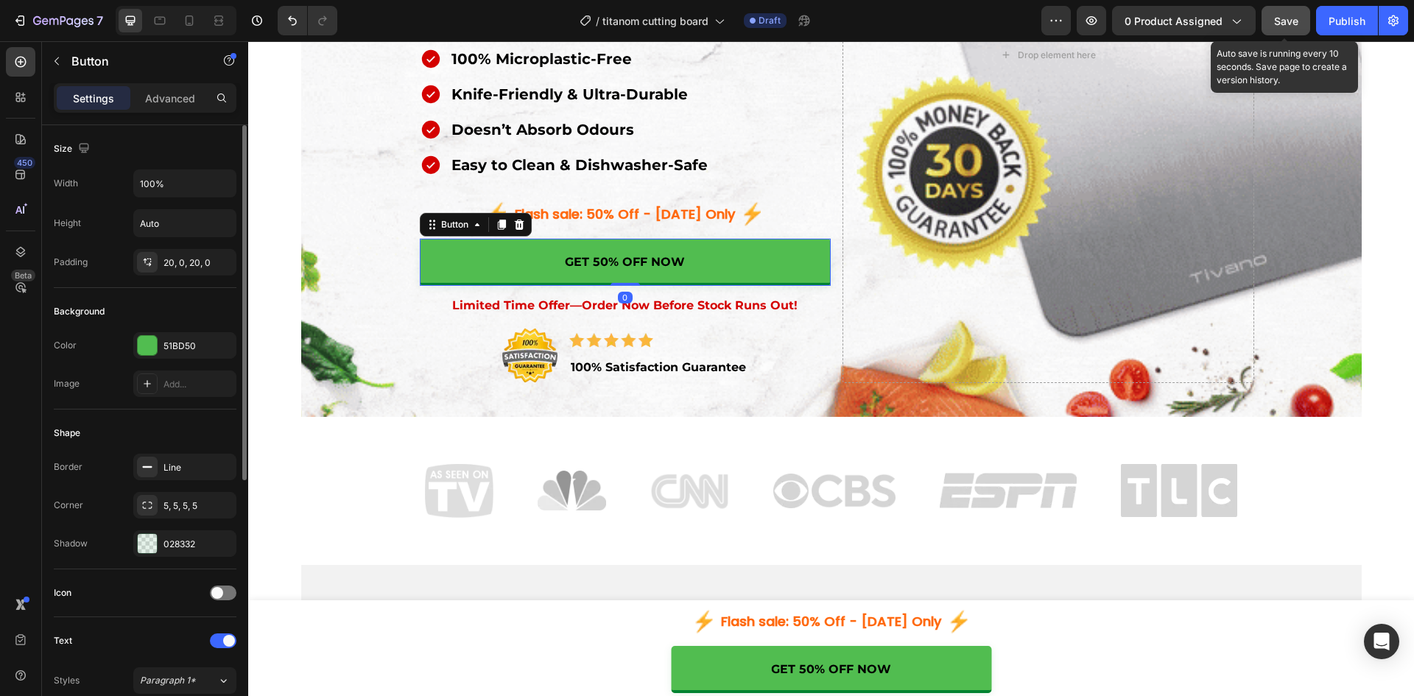
scroll to position [443, 0]
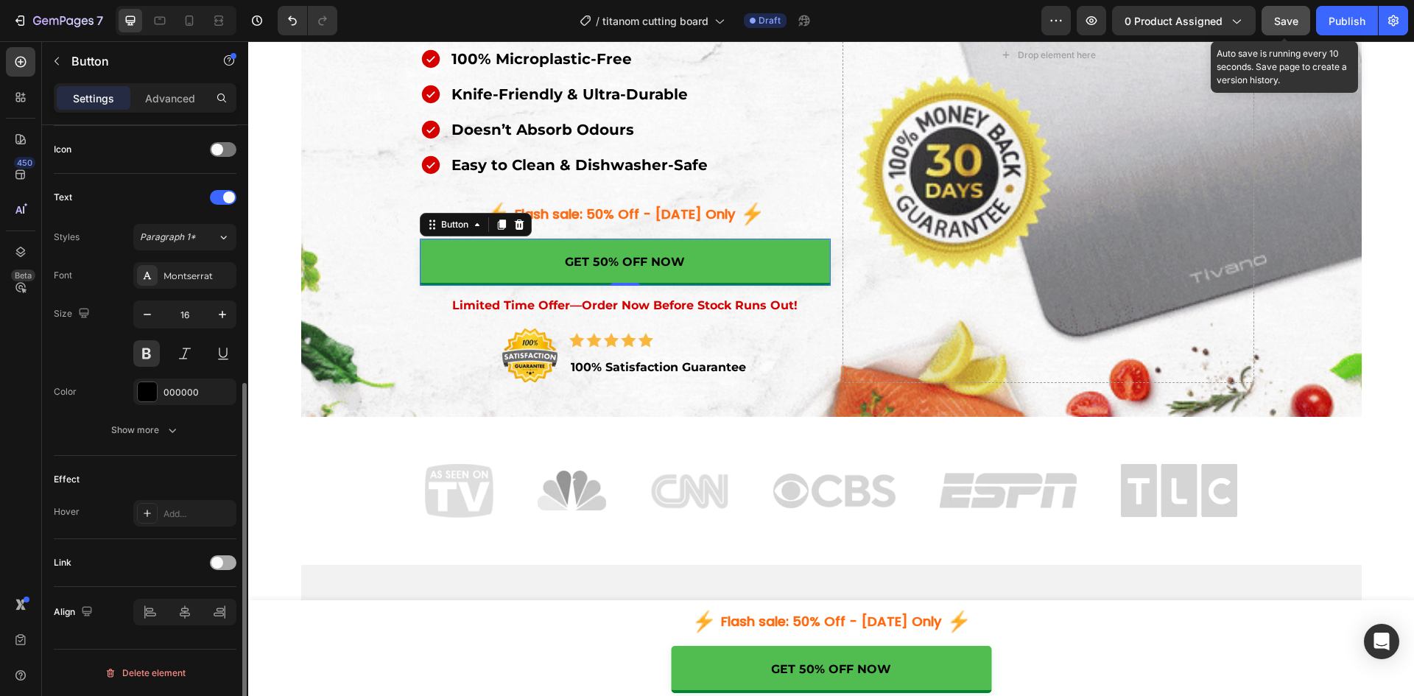
click at [219, 568] on div at bounding box center [223, 562] width 27 height 15
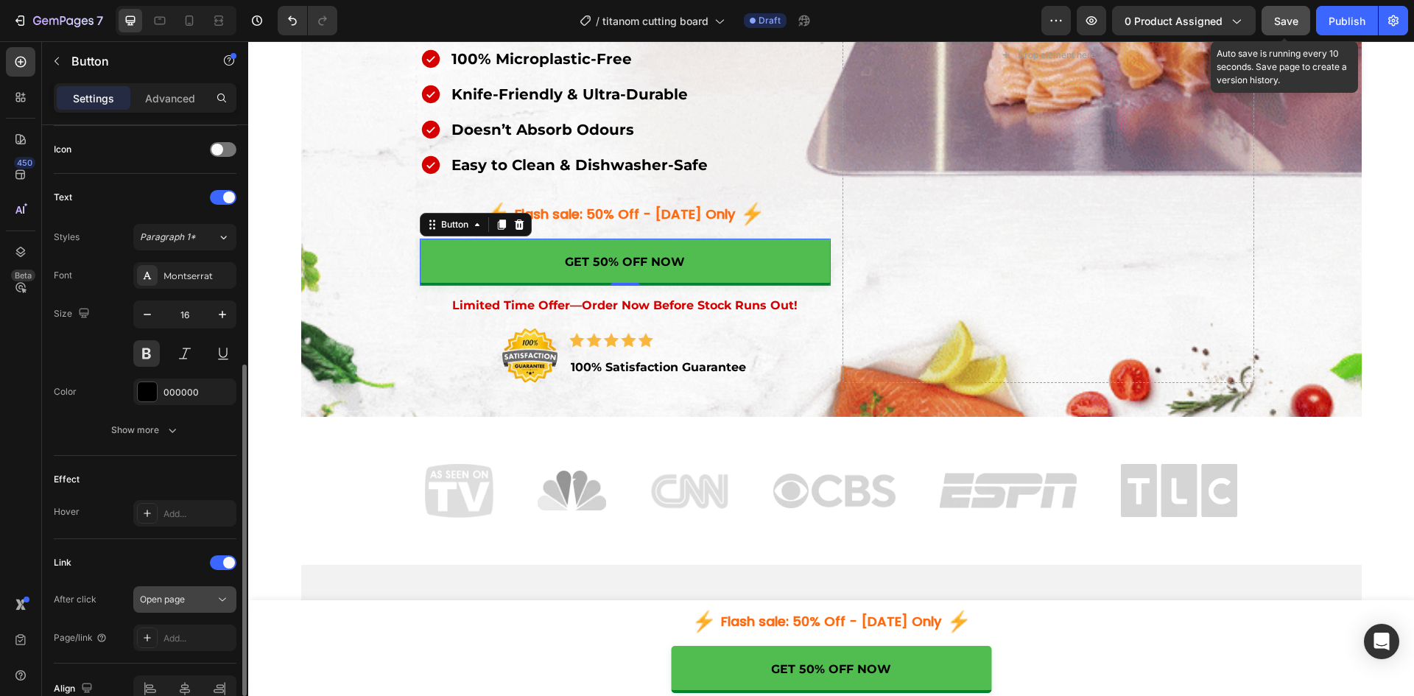
click at [197, 604] on div "Open page" at bounding box center [177, 599] width 75 height 13
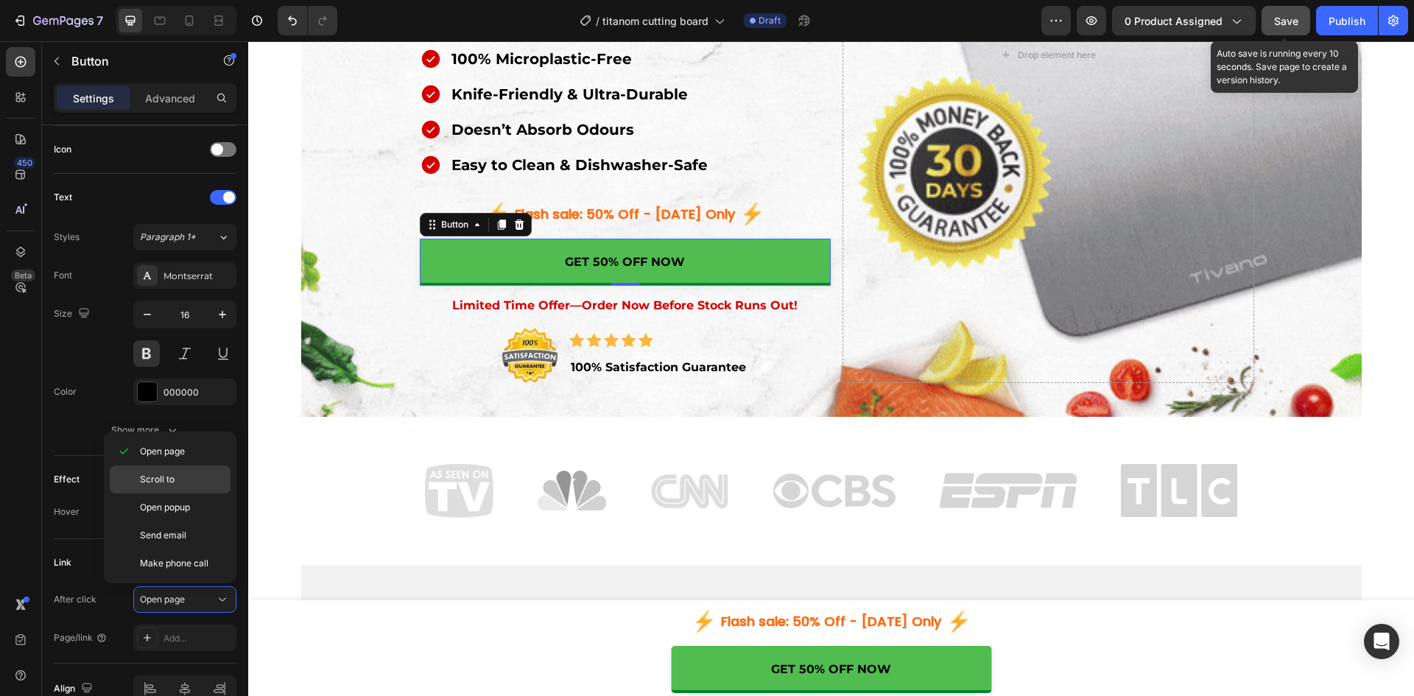
click at [171, 473] on span "Scroll to" at bounding box center [157, 479] width 35 height 13
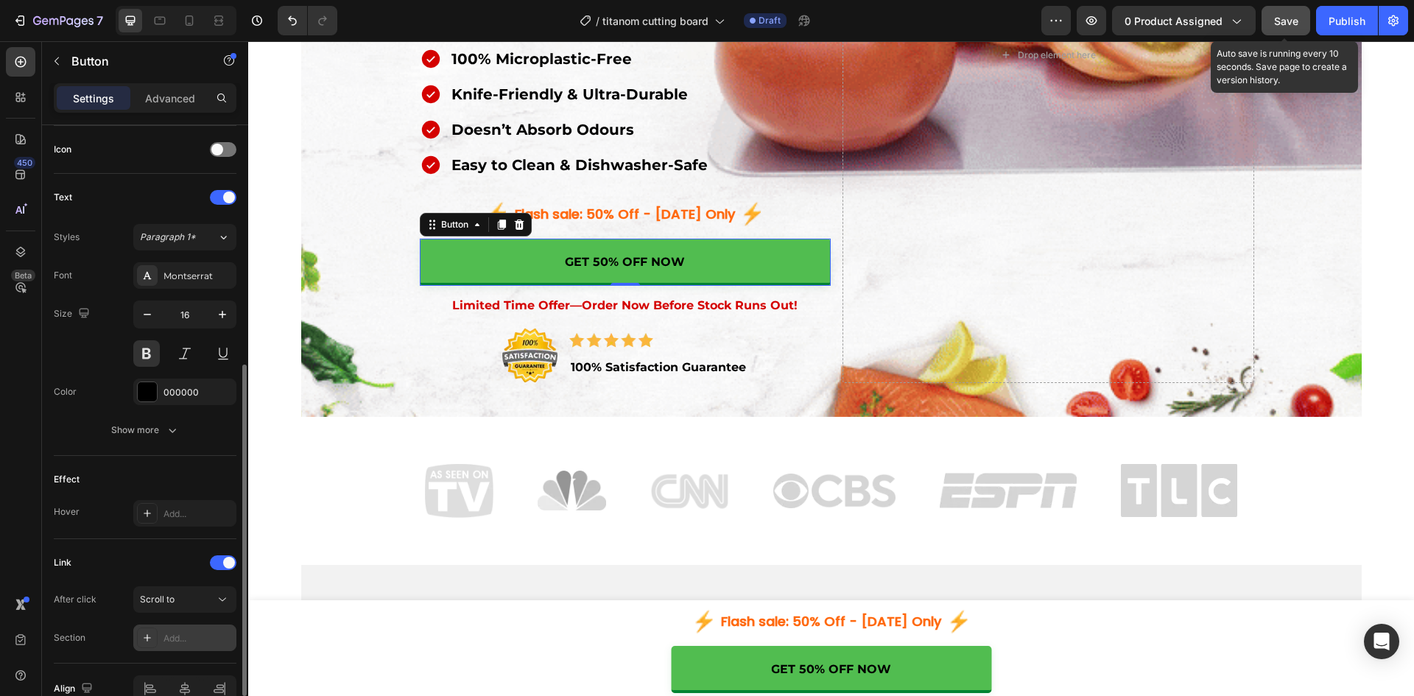
click at [183, 638] on div "Add..." at bounding box center [197, 638] width 69 height 13
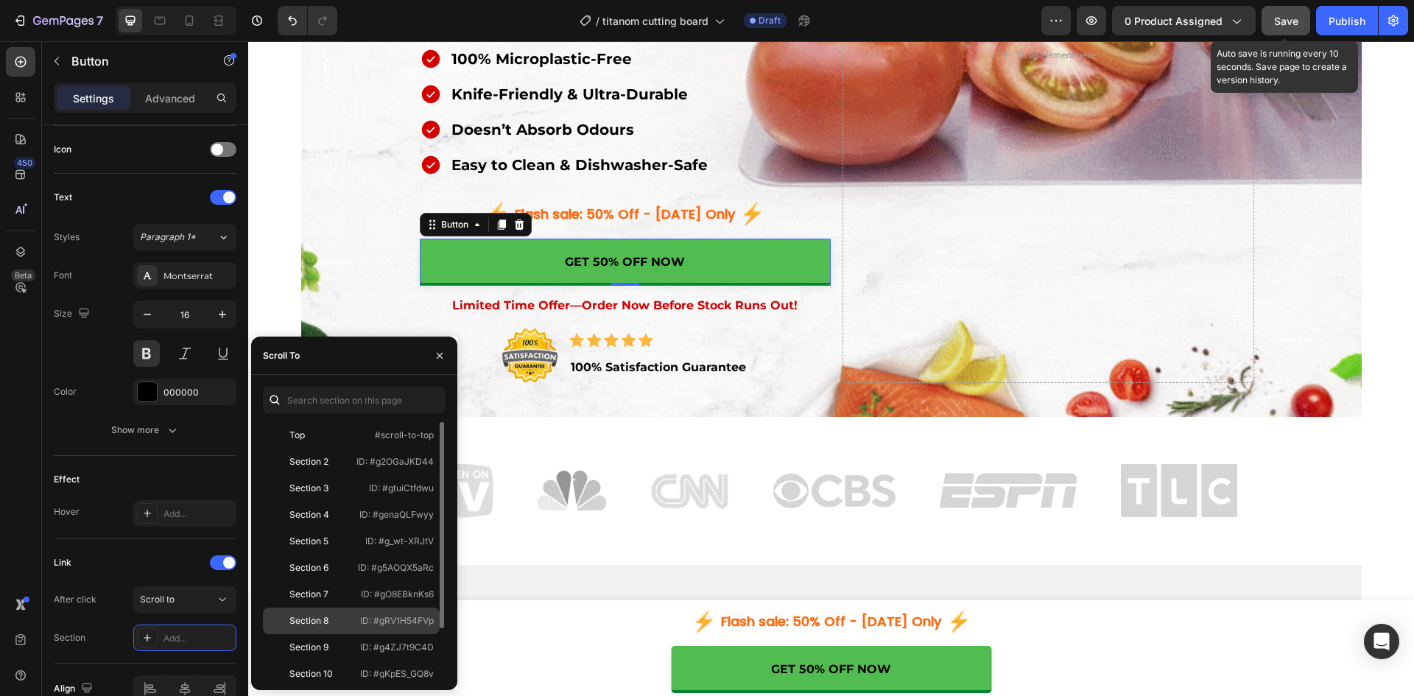
click at [346, 610] on div "Section 8 ID: #gRV1H54FVp" at bounding box center [351, 620] width 177 height 27
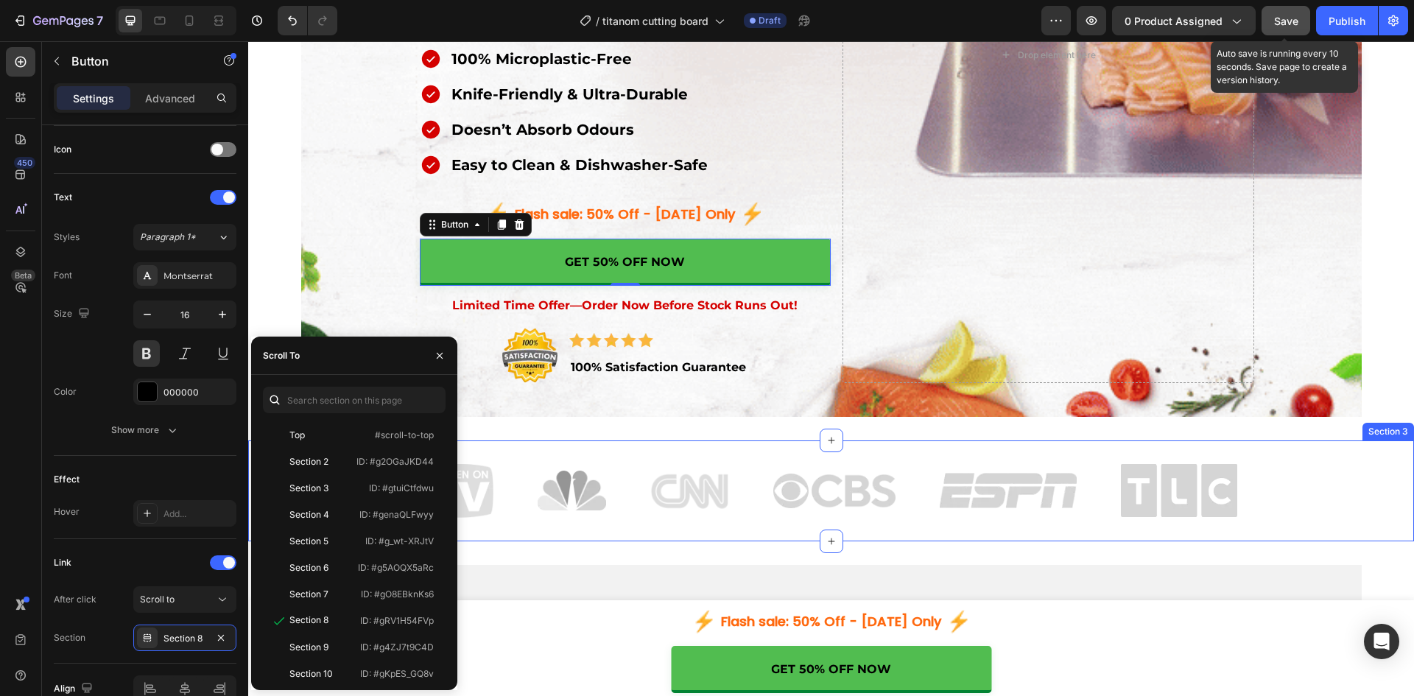
click at [586, 442] on div "Image Image Image Image Image Image Row Row Section 3" at bounding box center [830, 490] width 1165 height 101
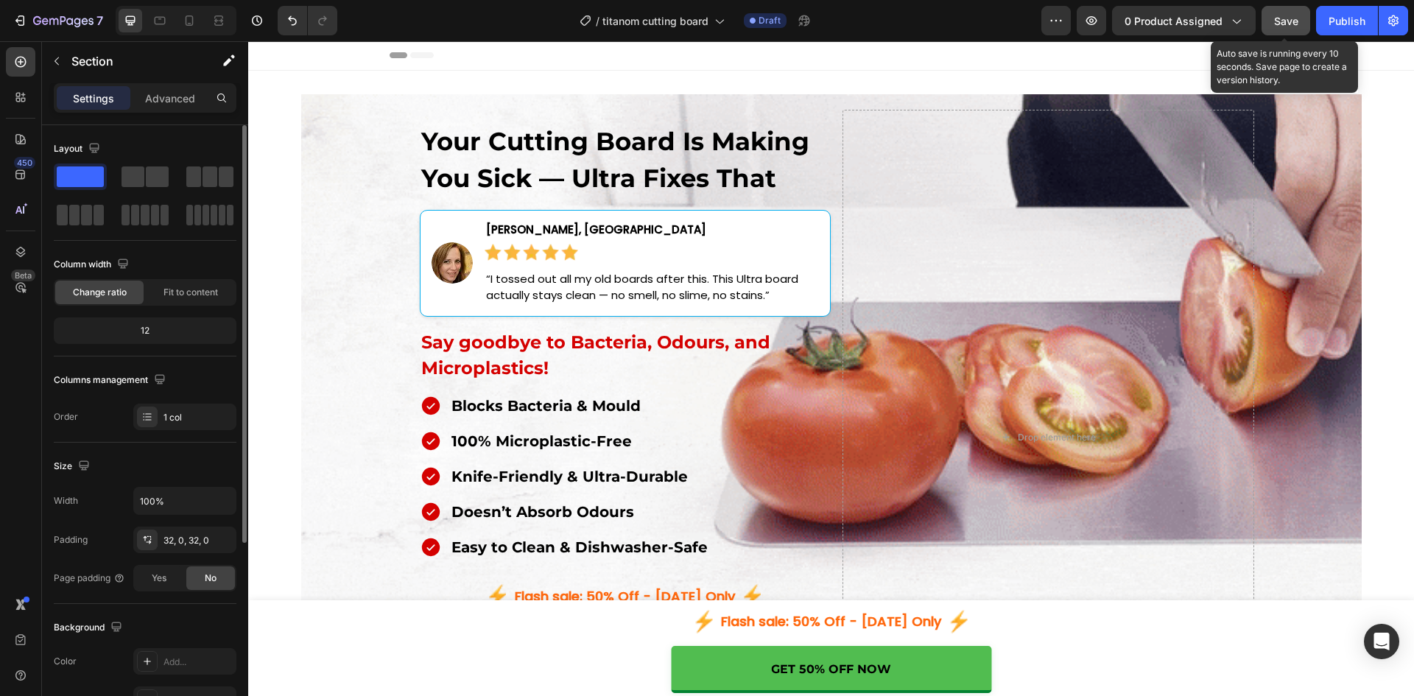
scroll to position [0, 0]
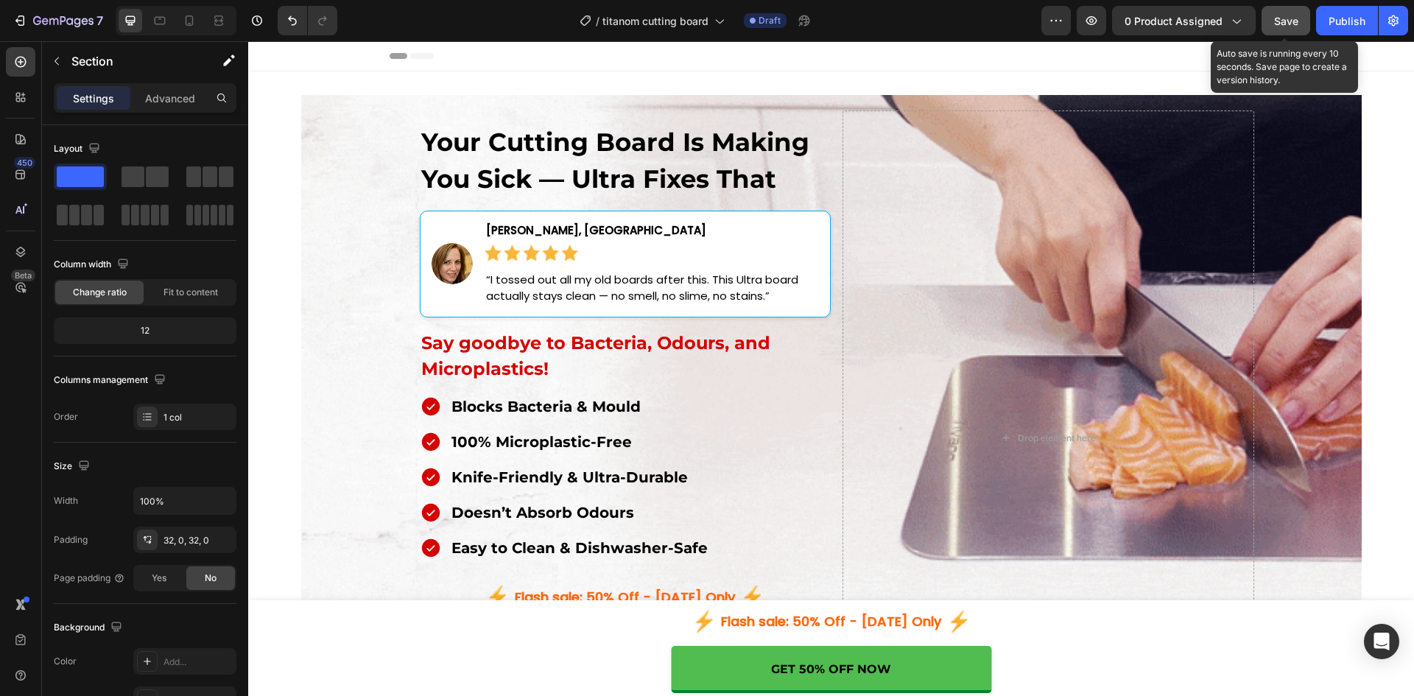
drag, startPoint x: 1296, startPoint y: 20, endPoint x: 1057, endPoint y: 15, distance: 239.3
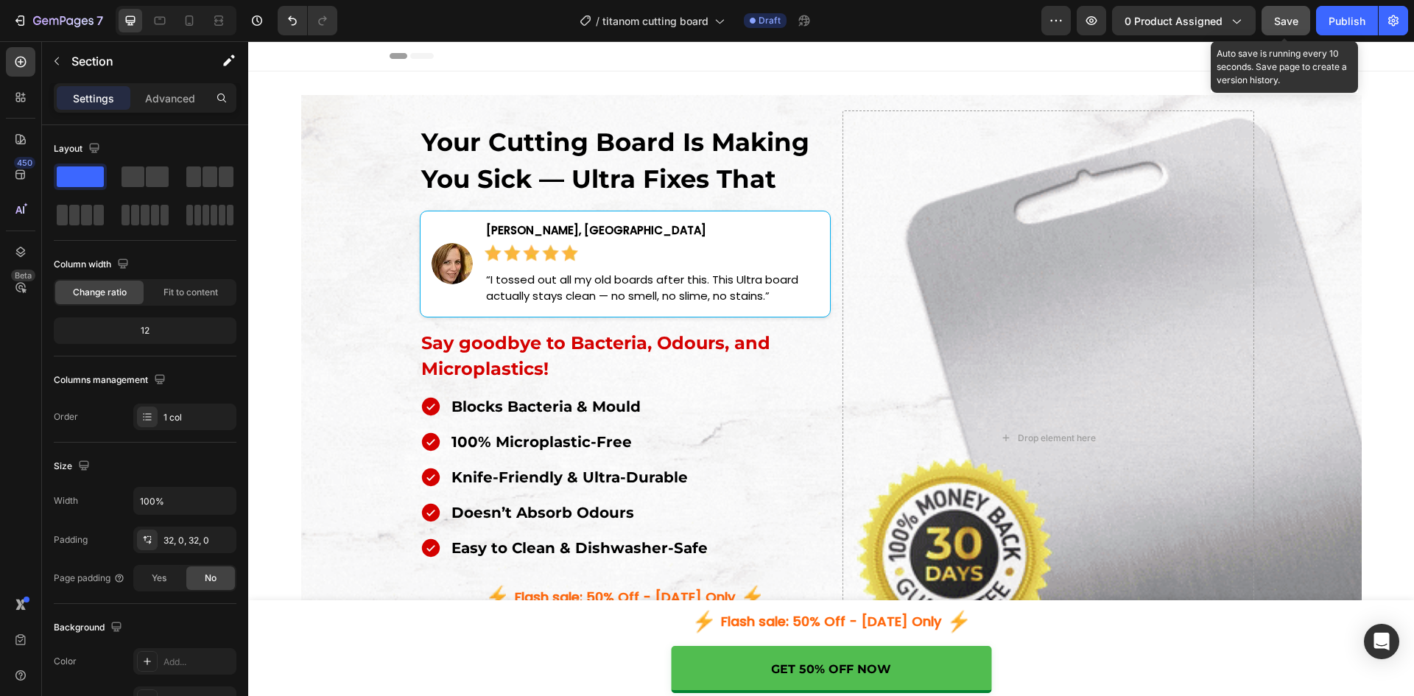
click at [1296, 20] on span "Save" at bounding box center [1286, 21] width 24 height 13
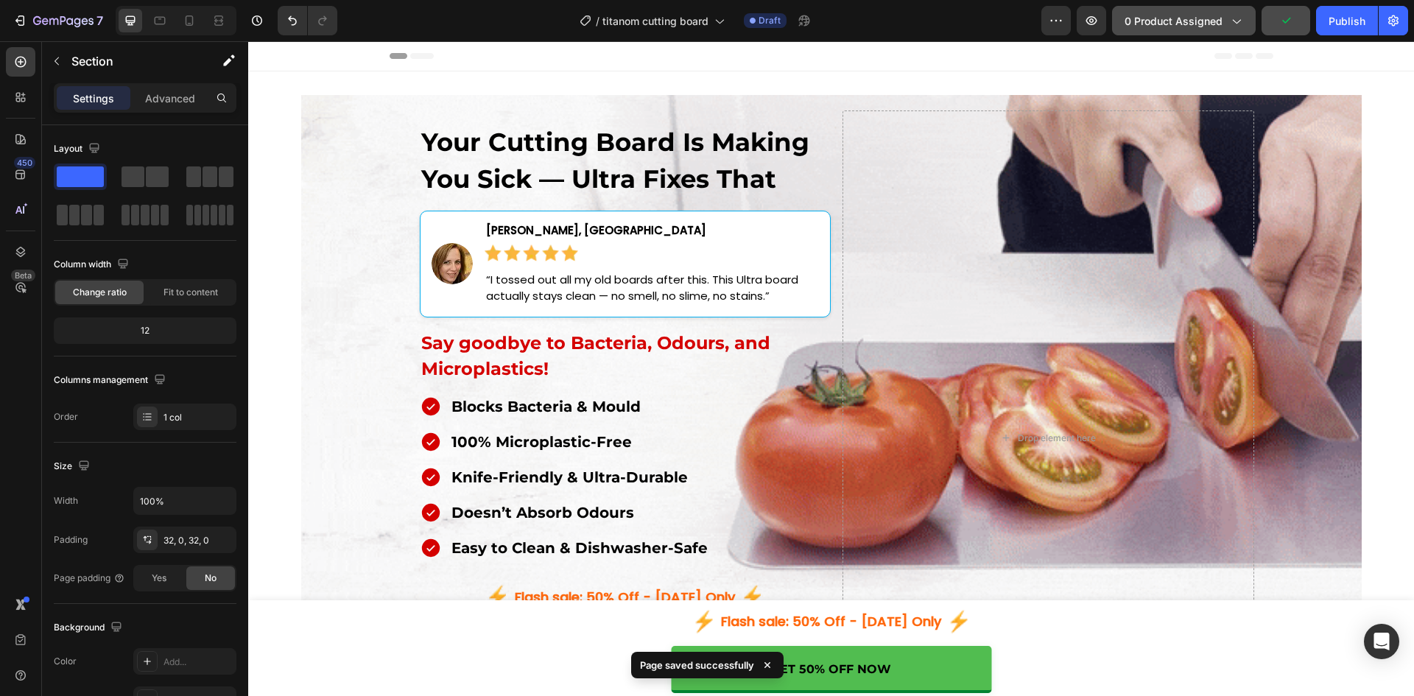
click at [1169, 19] on span "0 product assigned" at bounding box center [1173, 20] width 98 height 15
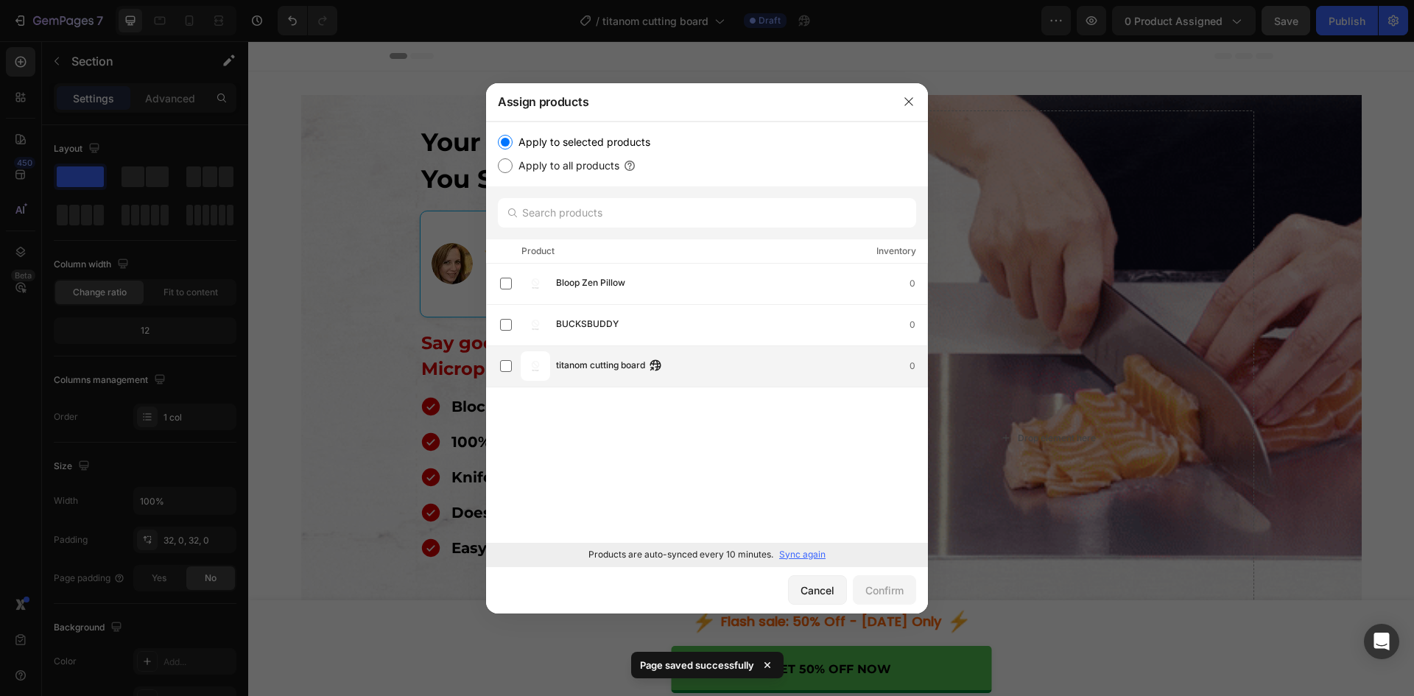
click at [589, 359] on span "titanom cutting board" at bounding box center [600, 366] width 89 height 16
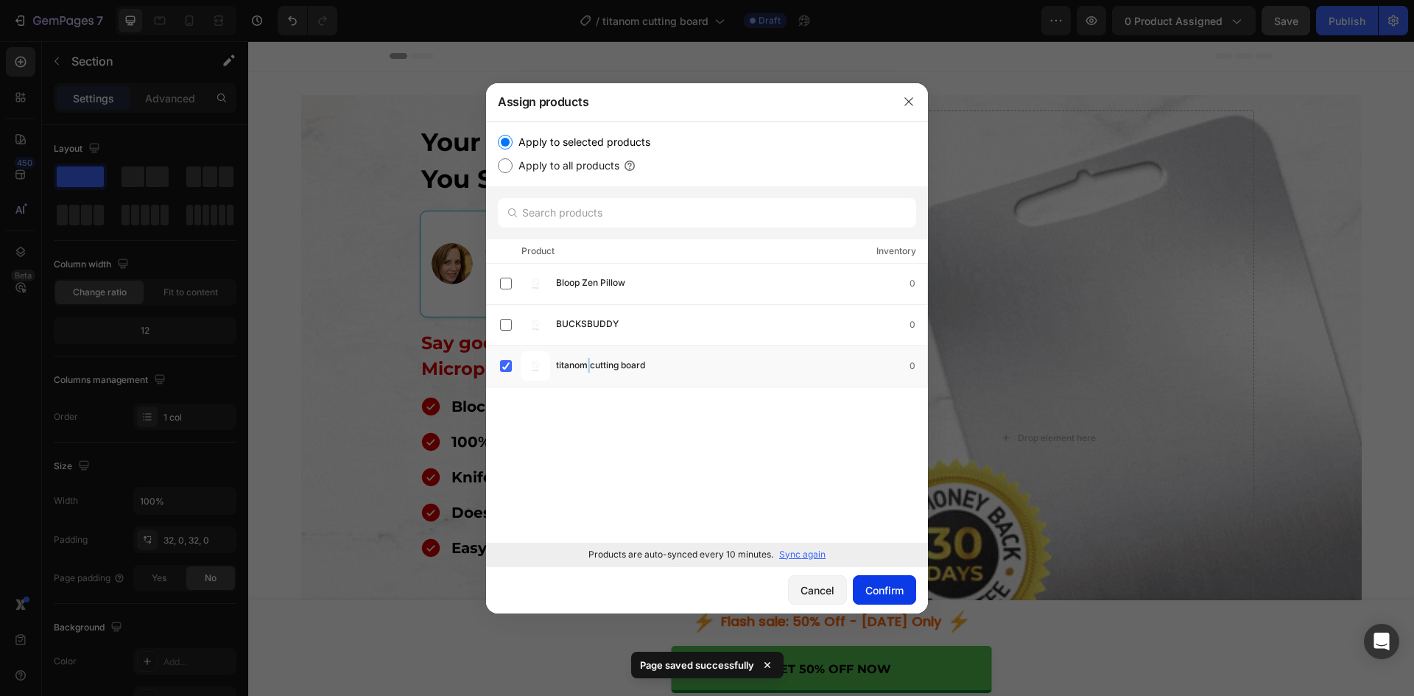
click at [889, 582] on div "Confirm" at bounding box center [884, 589] width 38 height 15
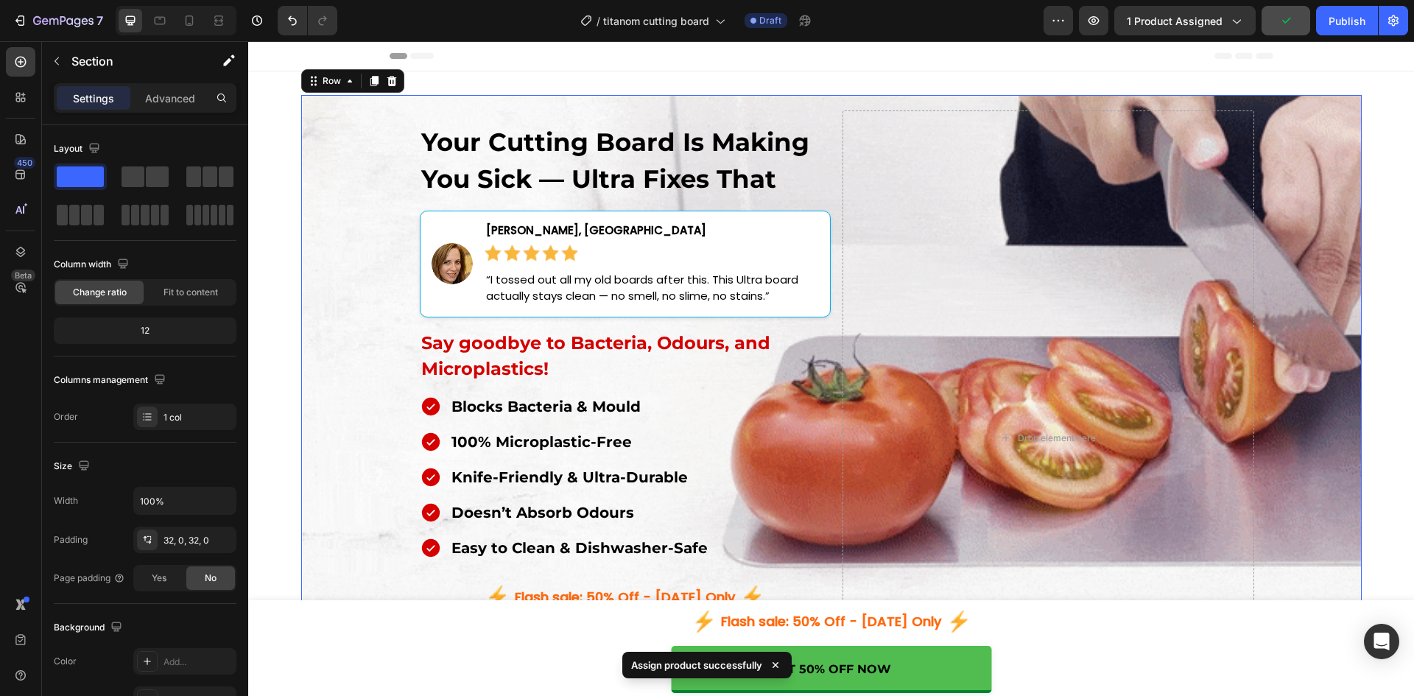
click at [323, 346] on div "Your Cutting Board Is Making You Sick — Ultra Fixes That Heading Image Jessica …" at bounding box center [831, 447] width 1060 height 705
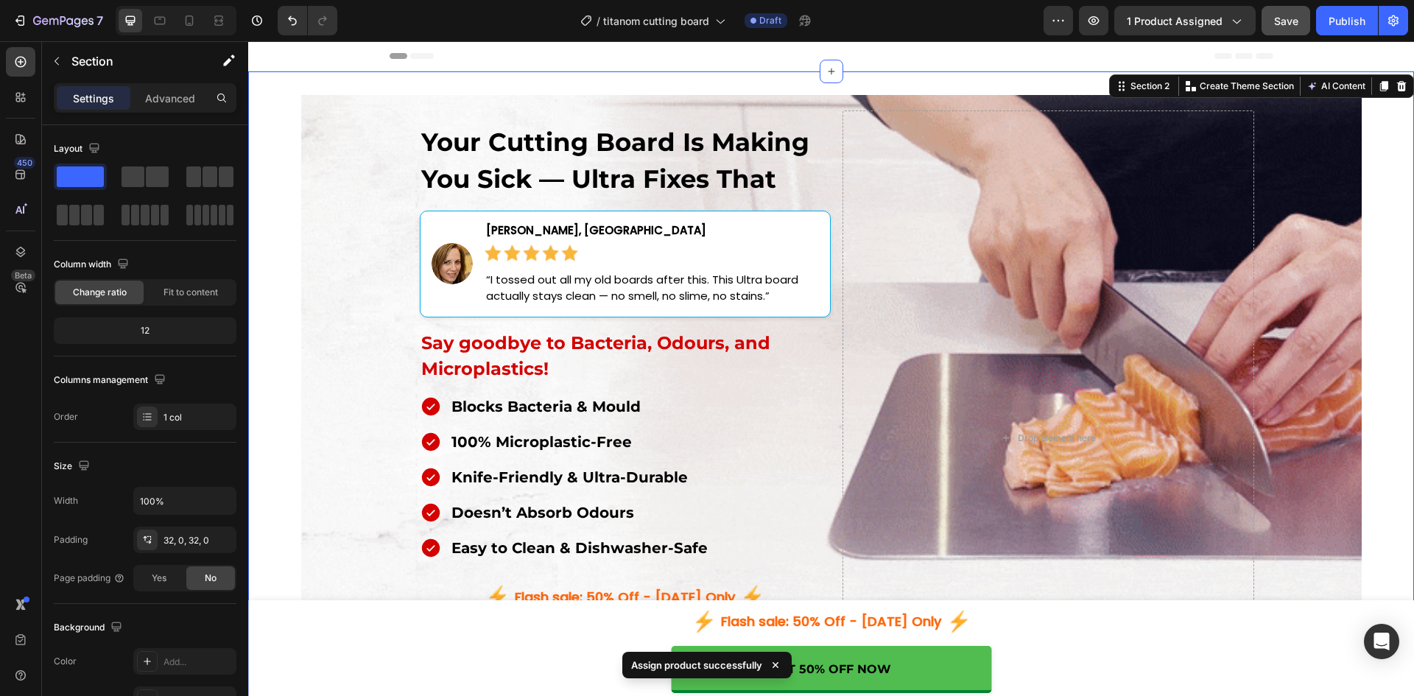
click at [283, 392] on div "Your Cutting Board Is Making You Sick — Ultra Fixes That Heading Image Jessica …" at bounding box center [830, 447] width 1165 height 705
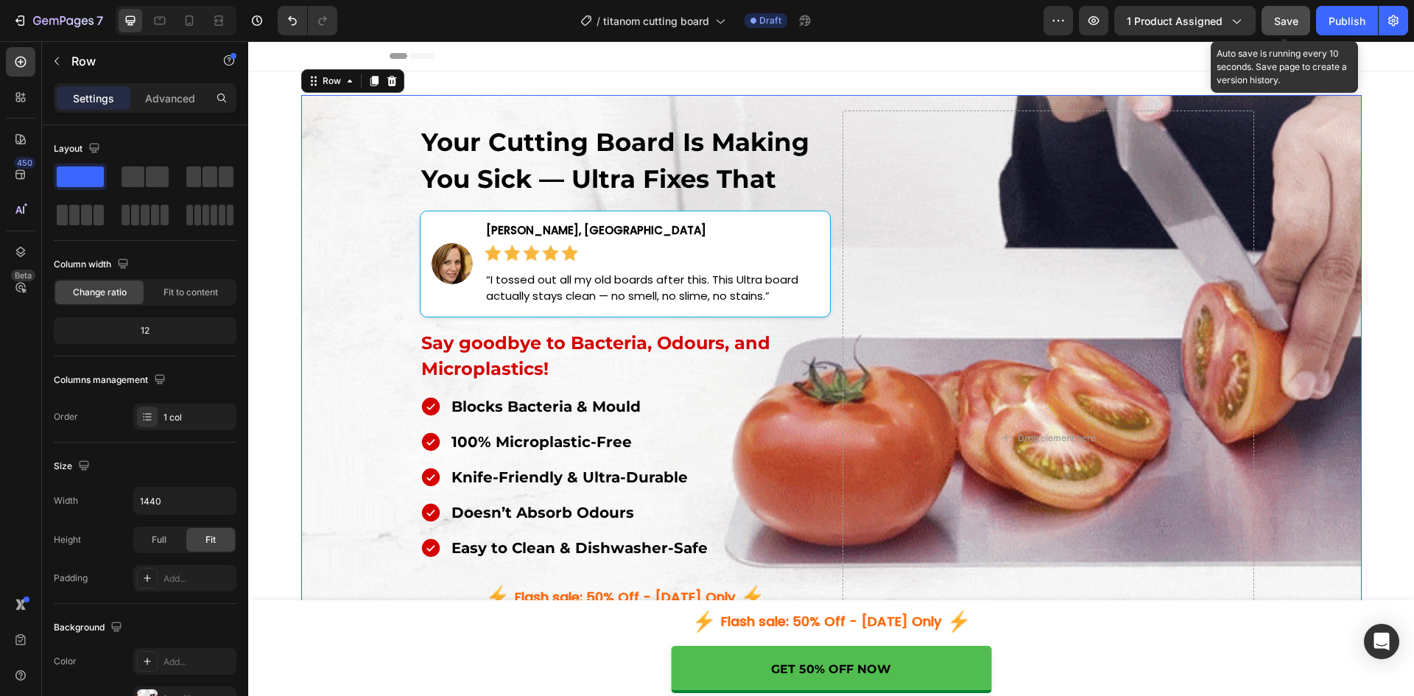
click at [1282, 20] on span "Save" at bounding box center [1286, 21] width 24 height 13
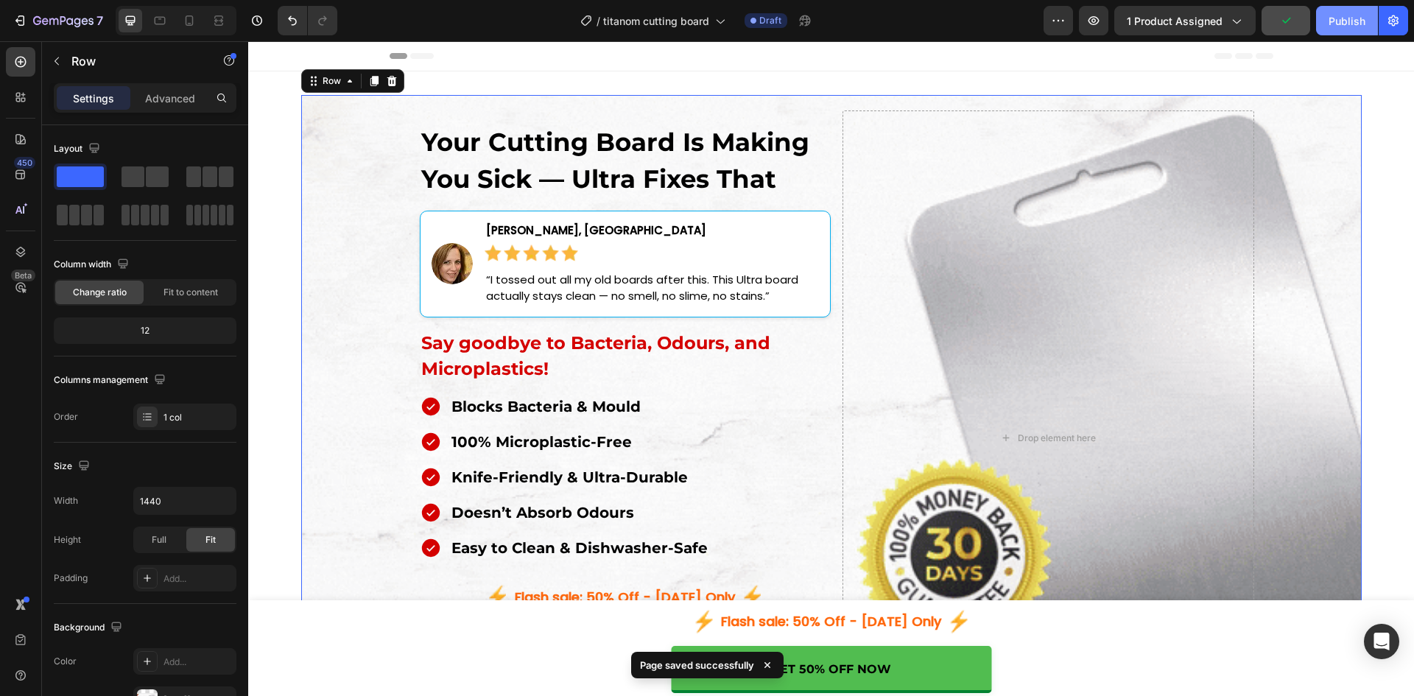
click at [1345, 21] on div "Publish" at bounding box center [1346, 20] width 37 height 15
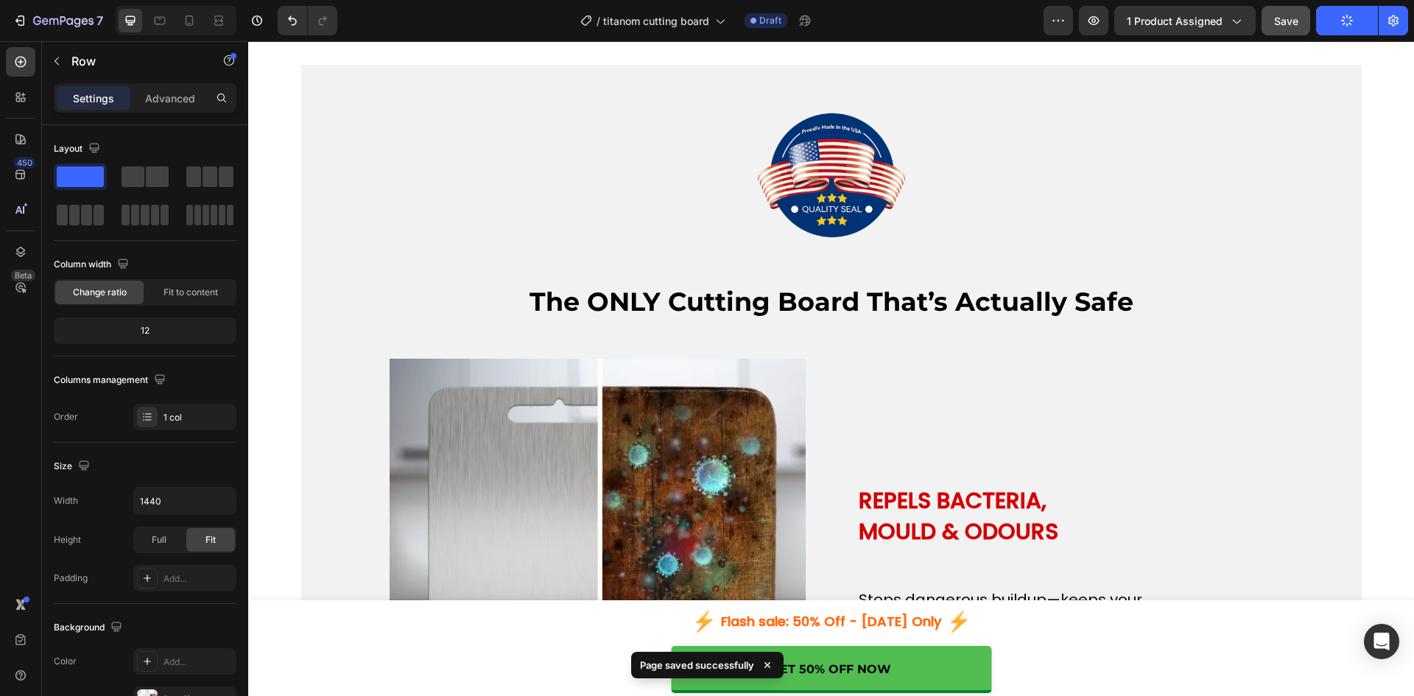
scroll to position [1718, 0]
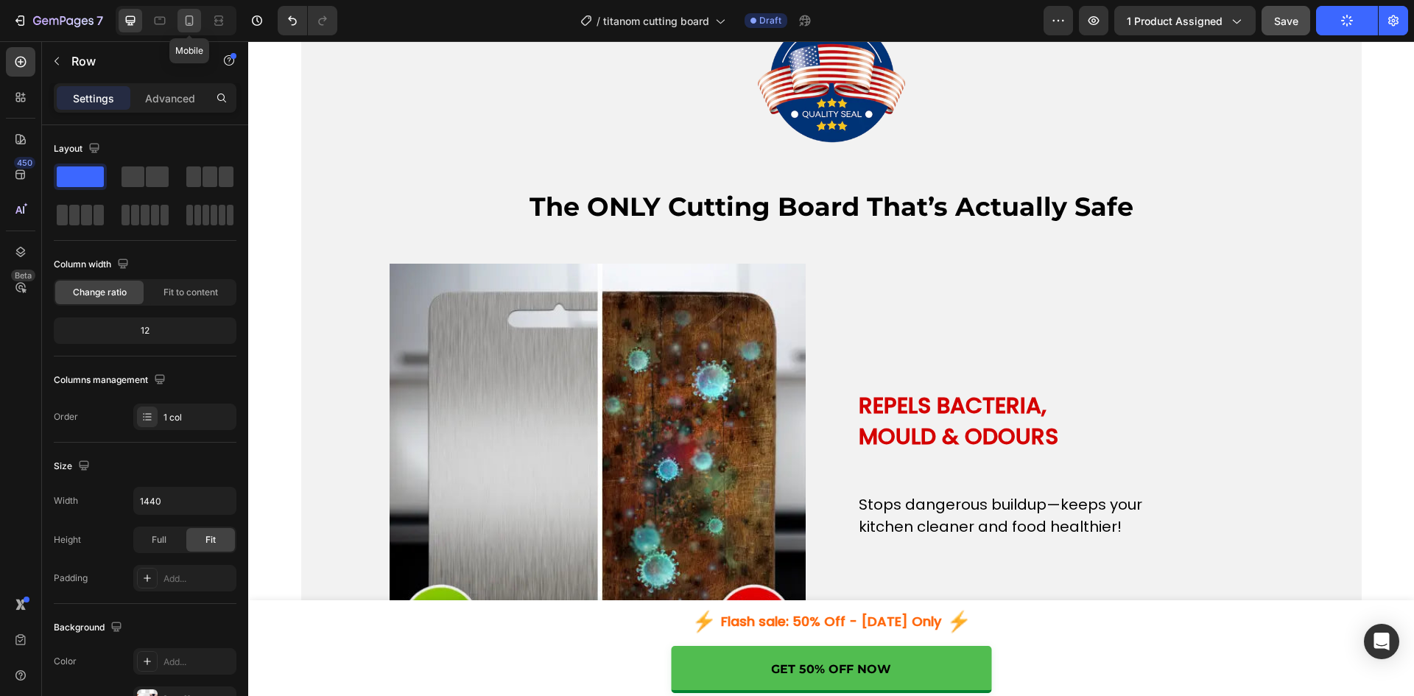
click at [186, 16] on icon at bounding box center [190, 20] width 8 height 10
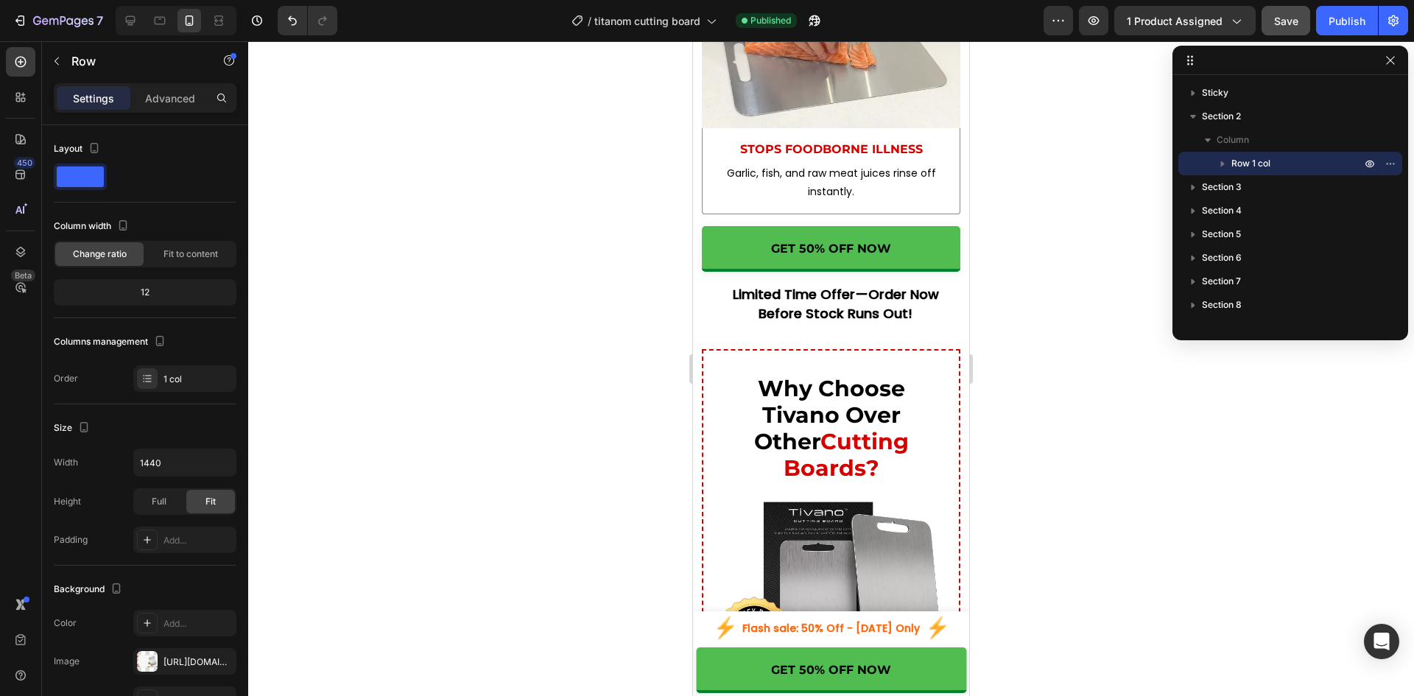
scroll to position [7239, 0]
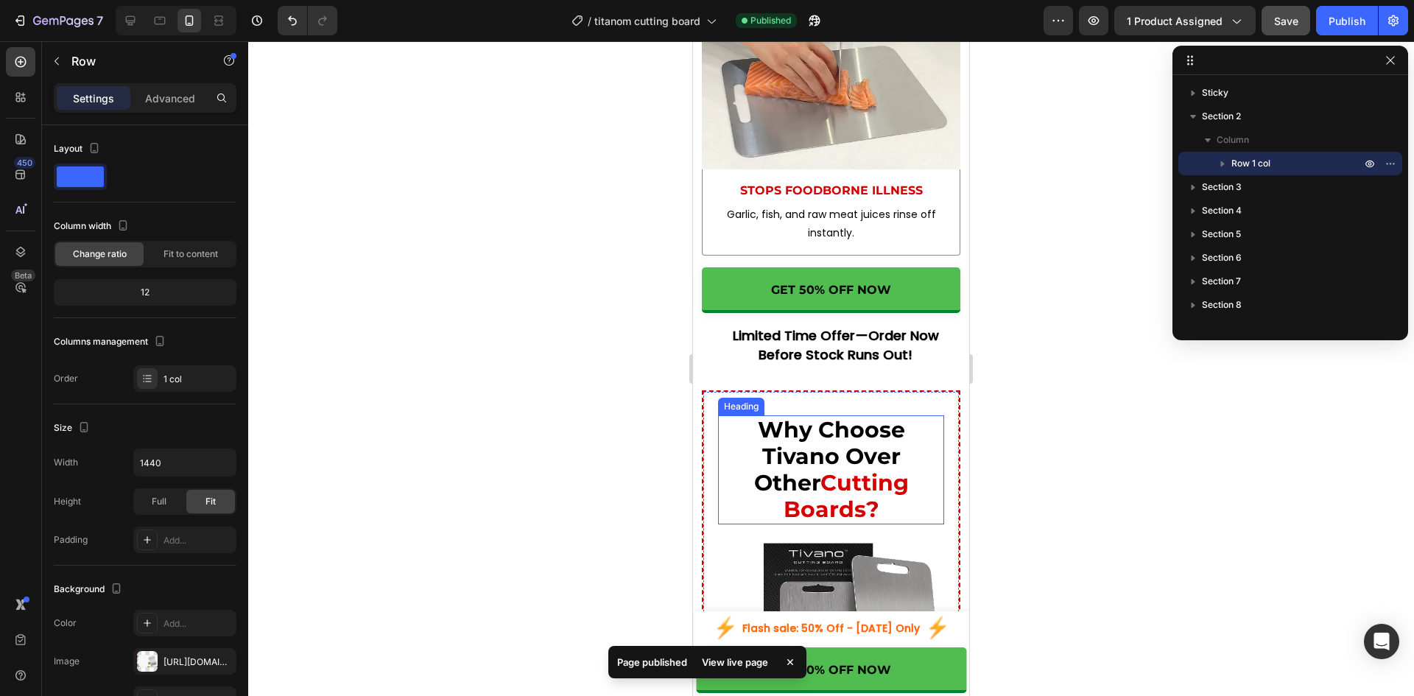
click at [809, 443] on h2 "Why Choose Tivano Over Other Cutting Boards?" at bounding box center [831, 469] width 226 height 109
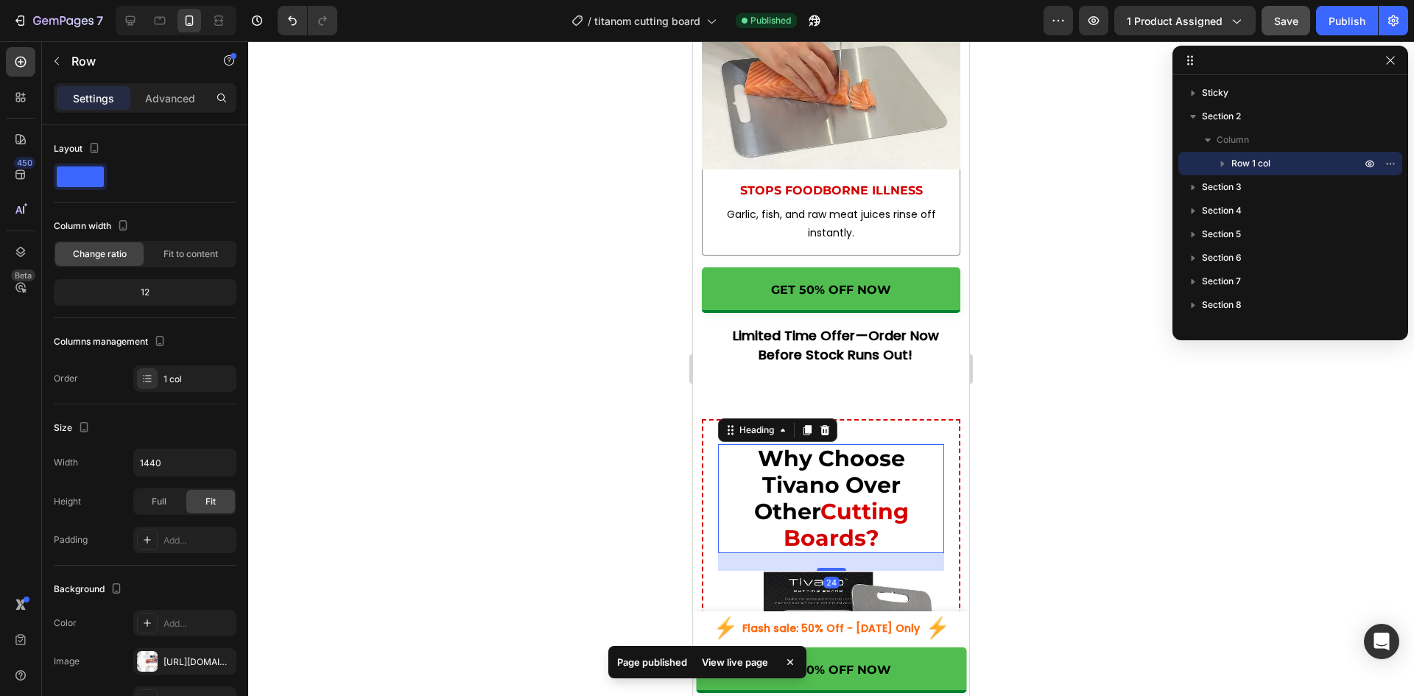
scroll to position [252, 0]
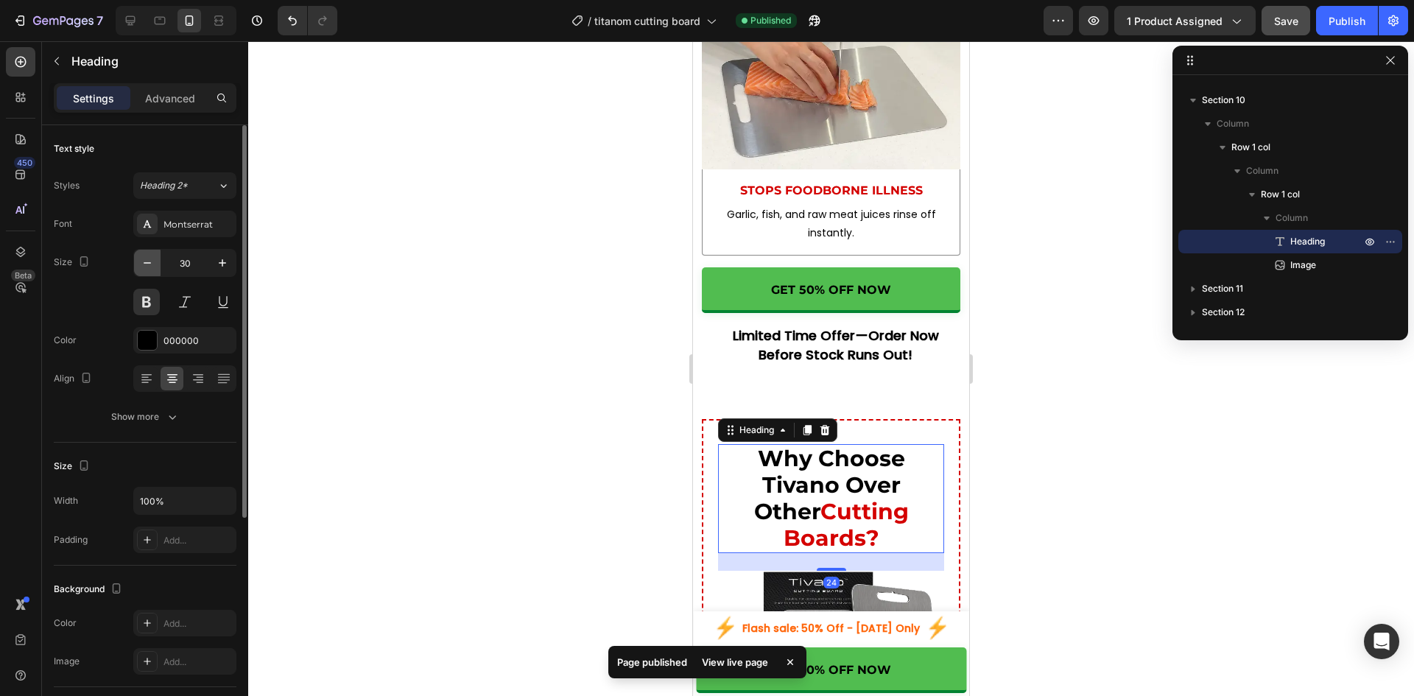
click at [148, 265] on icon "button" at bounding box center [147, 262] width 15 height 15
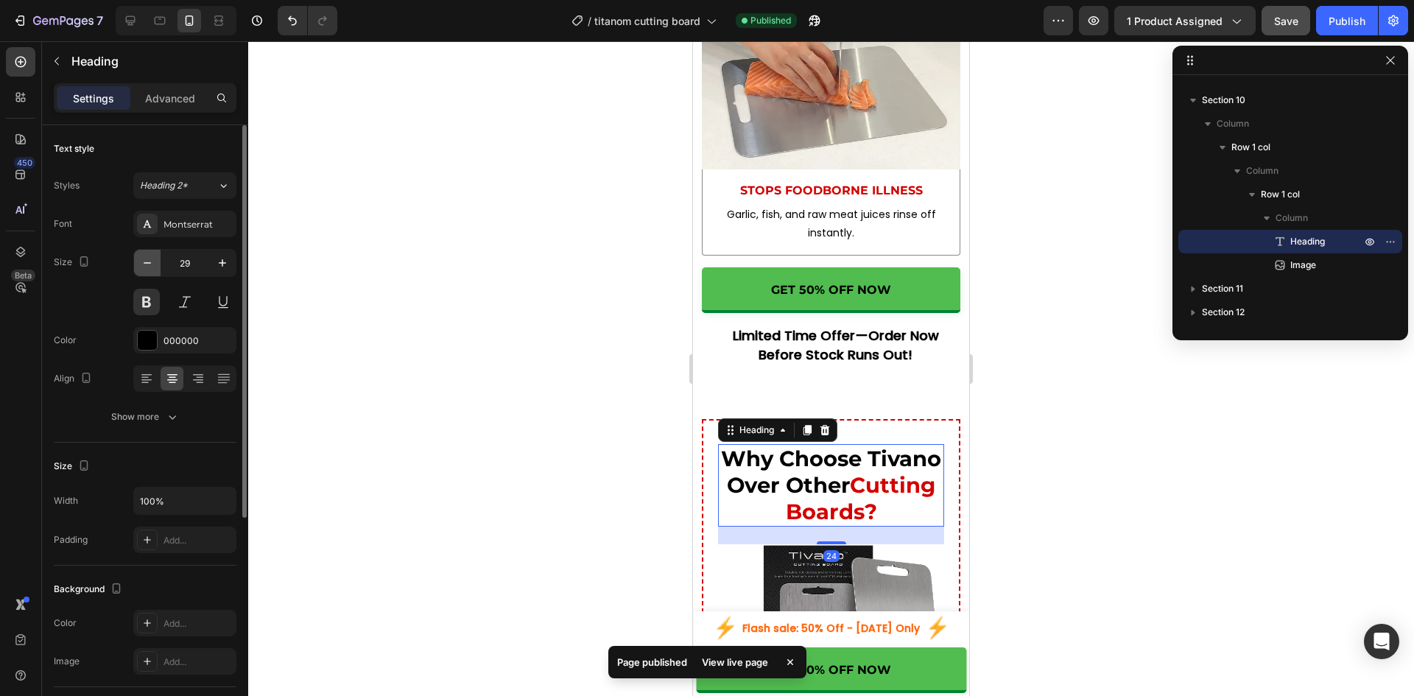
click at [148, 265] on icon "button" at bounding box center [147, 262] width 15 height 15
type input "27"
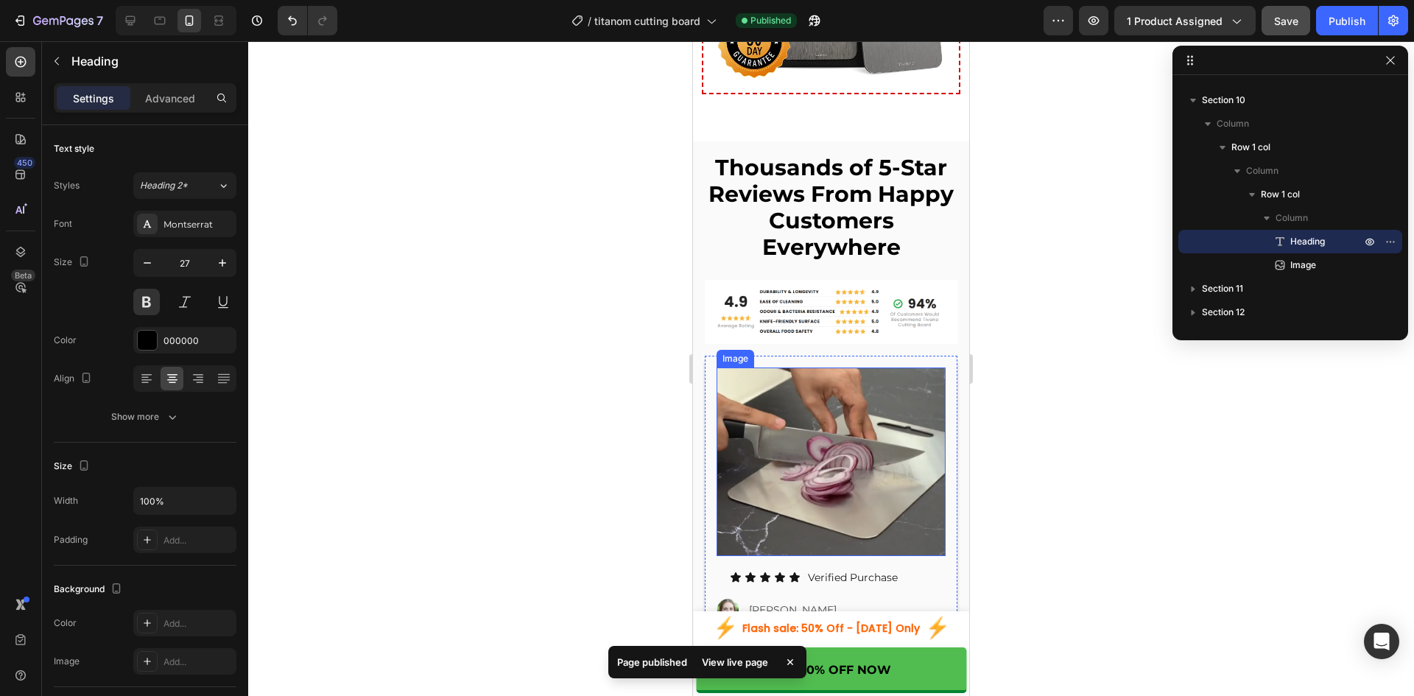
scroll to position [7853, 0]
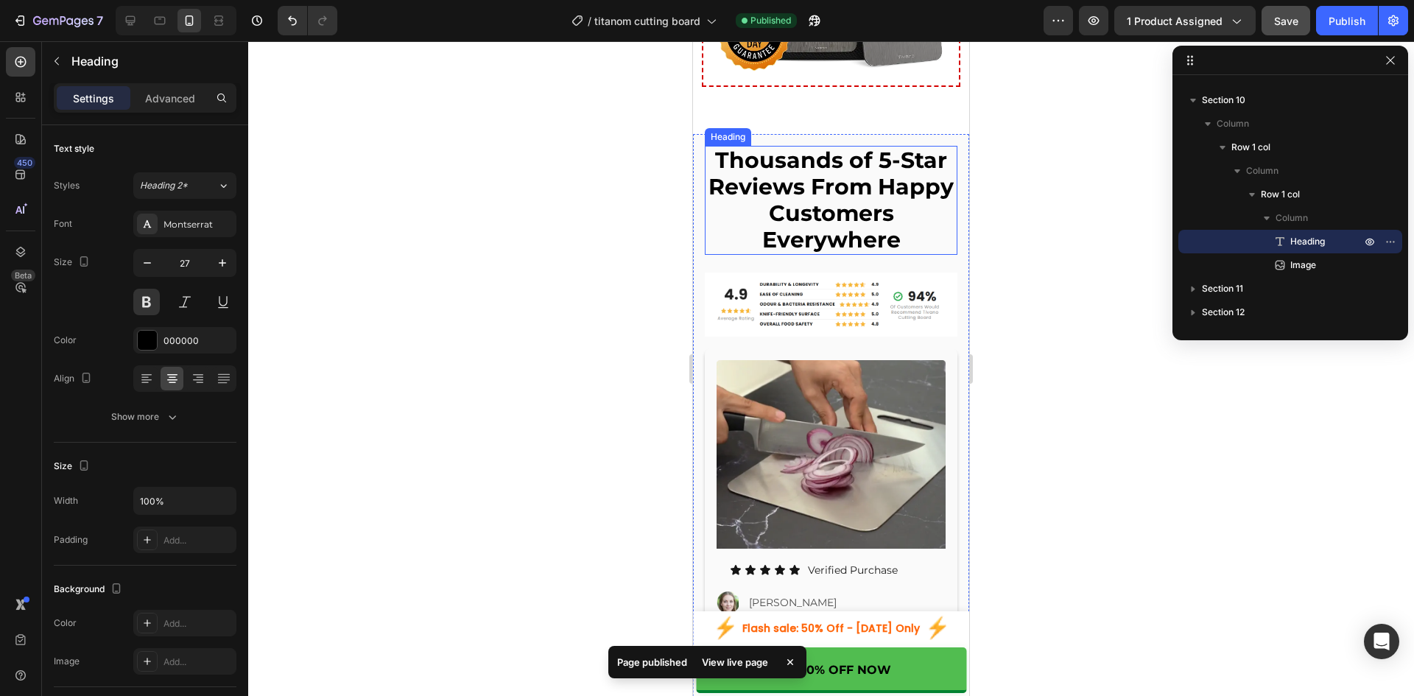
click at [837, 211] on h2 "Thousands of 5-Star Reviews From Happy Customers Everywhere" at bounding box center [831, 200] width 253 height 109
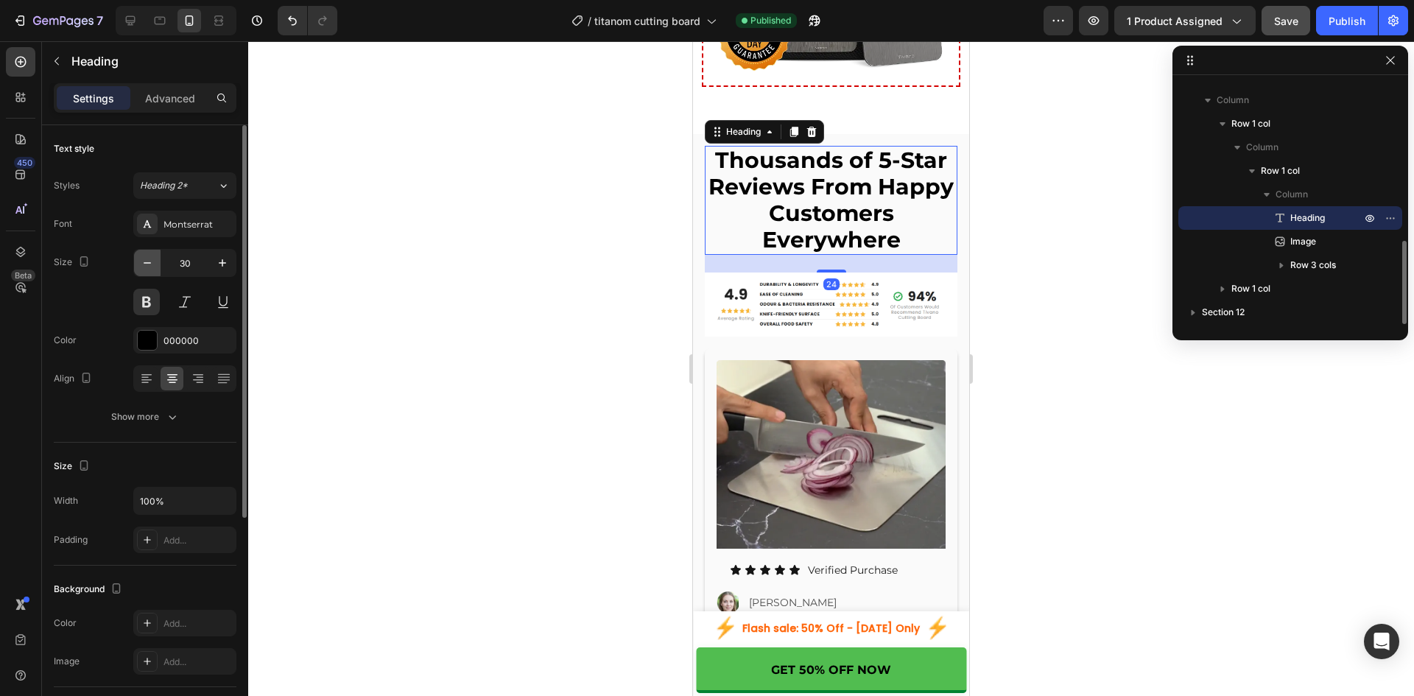
click at [152, 269] on icon "button" at bounding box center [147, 262] width 15 height 15
click at [150, 269] on icon "button" at bounding box center [147, 262] width 15 height 15
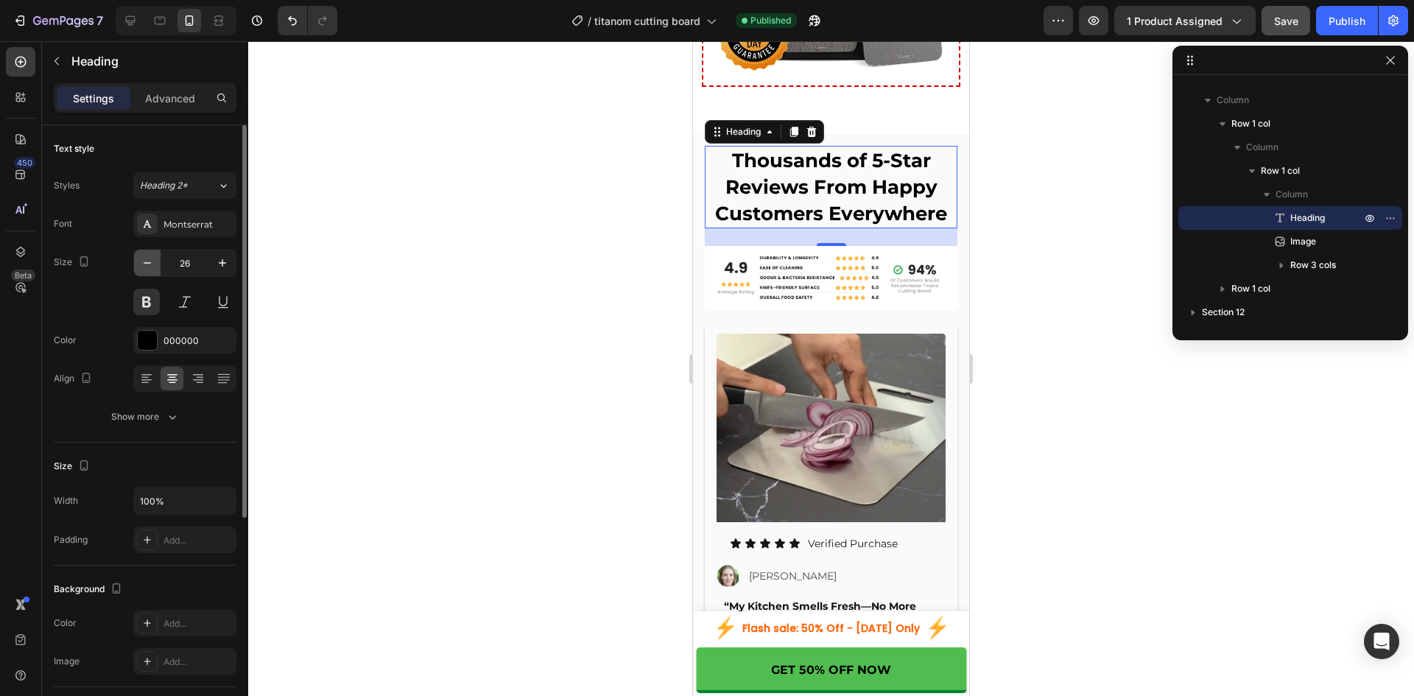
click at [148, 264] on icon "button" at bounding box center [147, 262] width 15 height 15
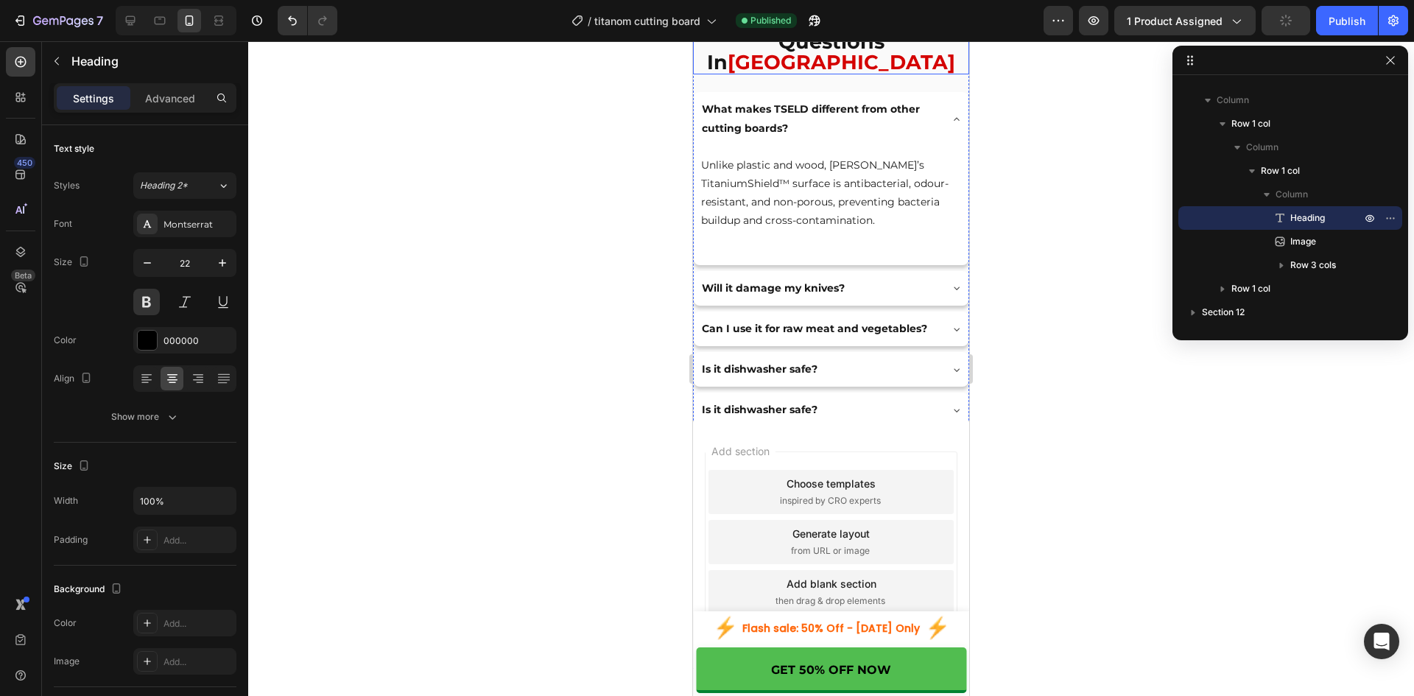
scroll to position [9961, 0]
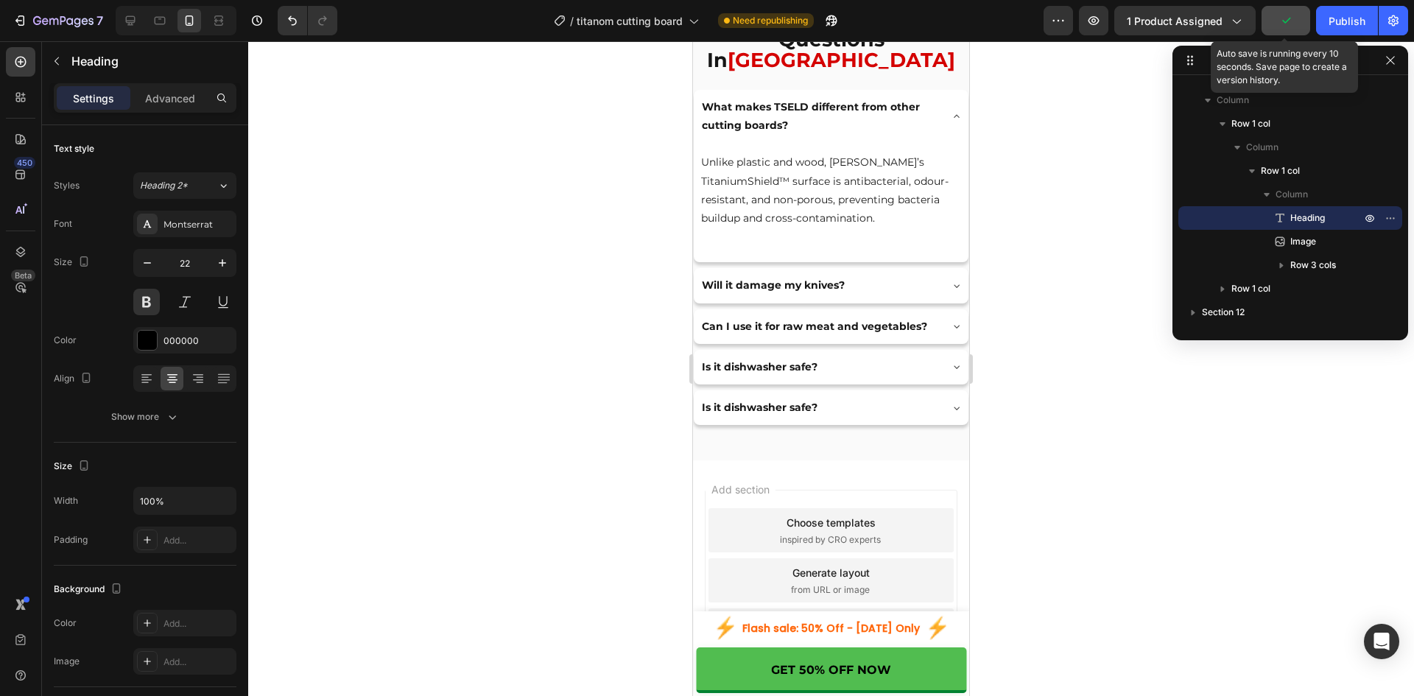
click at [1284, 21] on icon "button" at bounding box center [1286, 21] width 8 height 6
click at [1305, 21] on button "Save" at bounding box center [1285, 20] width 49 height 29
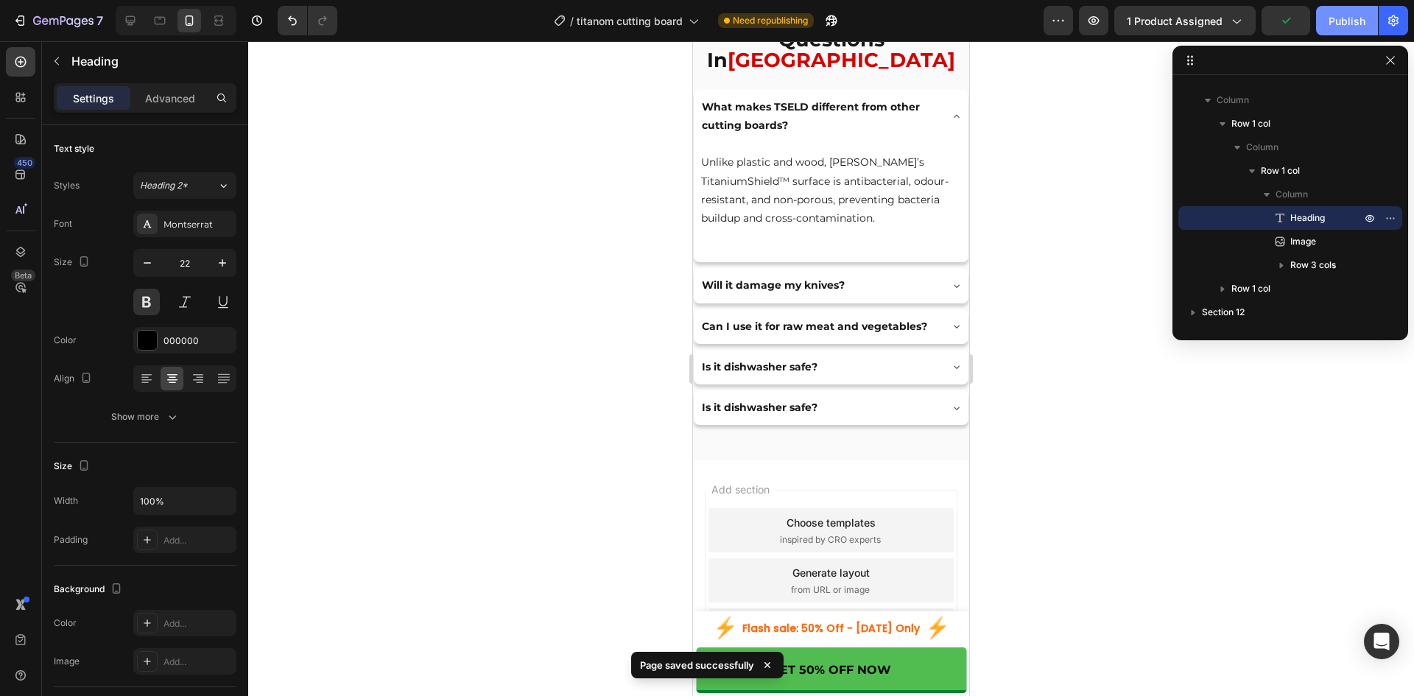
click at [1341, 21] on div "Publish" at bounding box center [1346, 20] width 37 height 15
click at [133, 14] on icon at bounding box center [130, 20] width 15 height 15
type input "45"
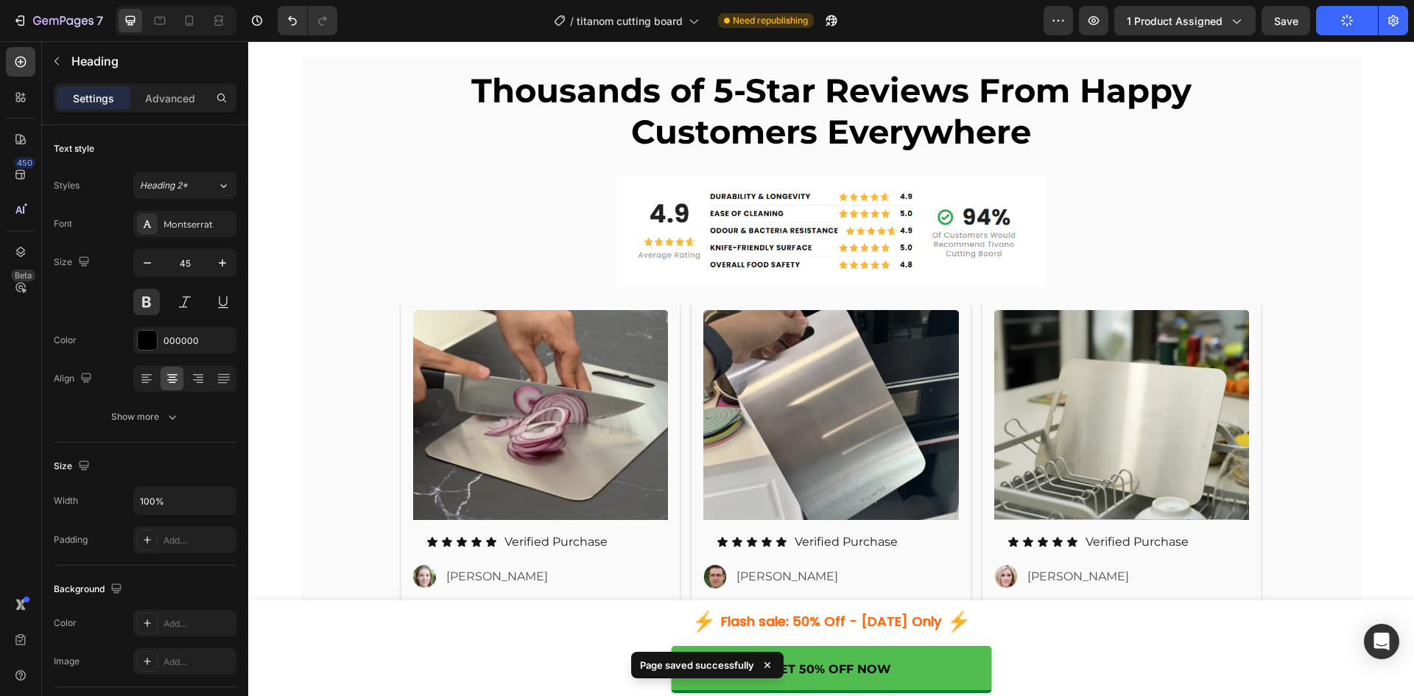
scroll to position [7897, 0]
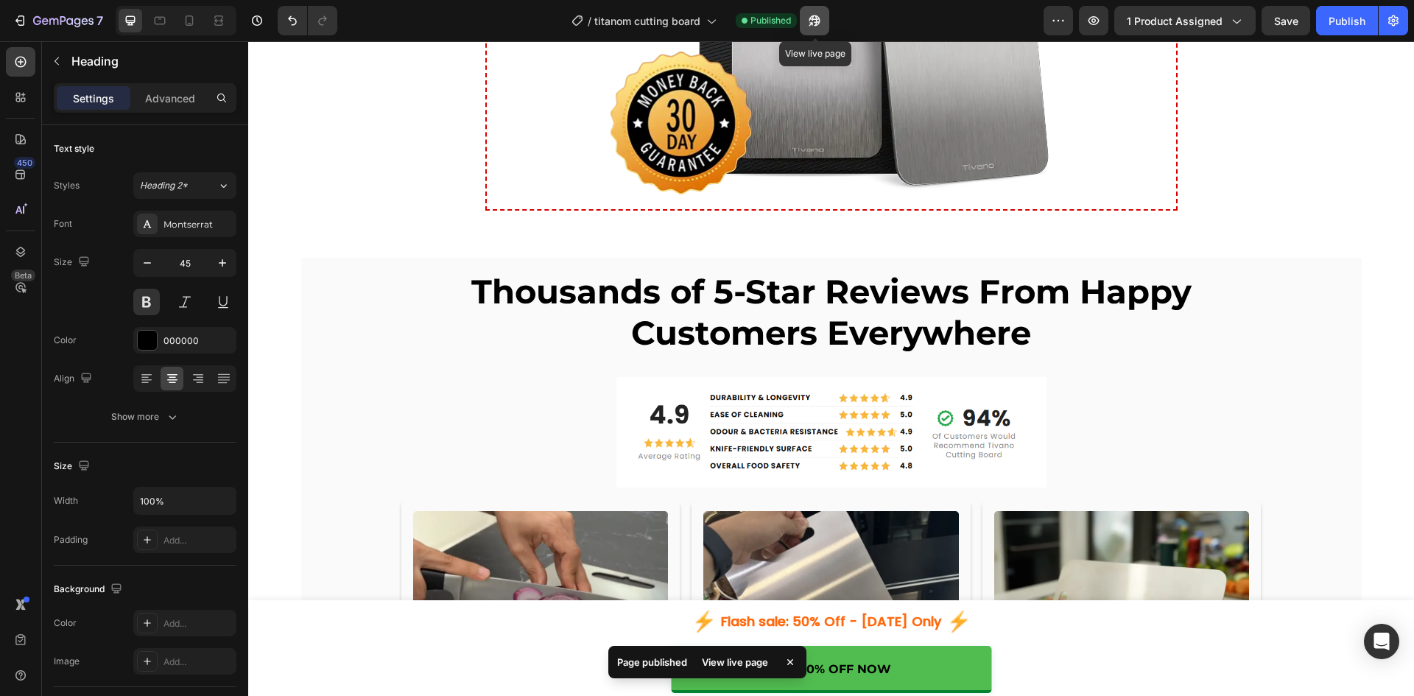
click at [812, 20] on icon "button" at bounding box center [814, 20] width 15 height 15
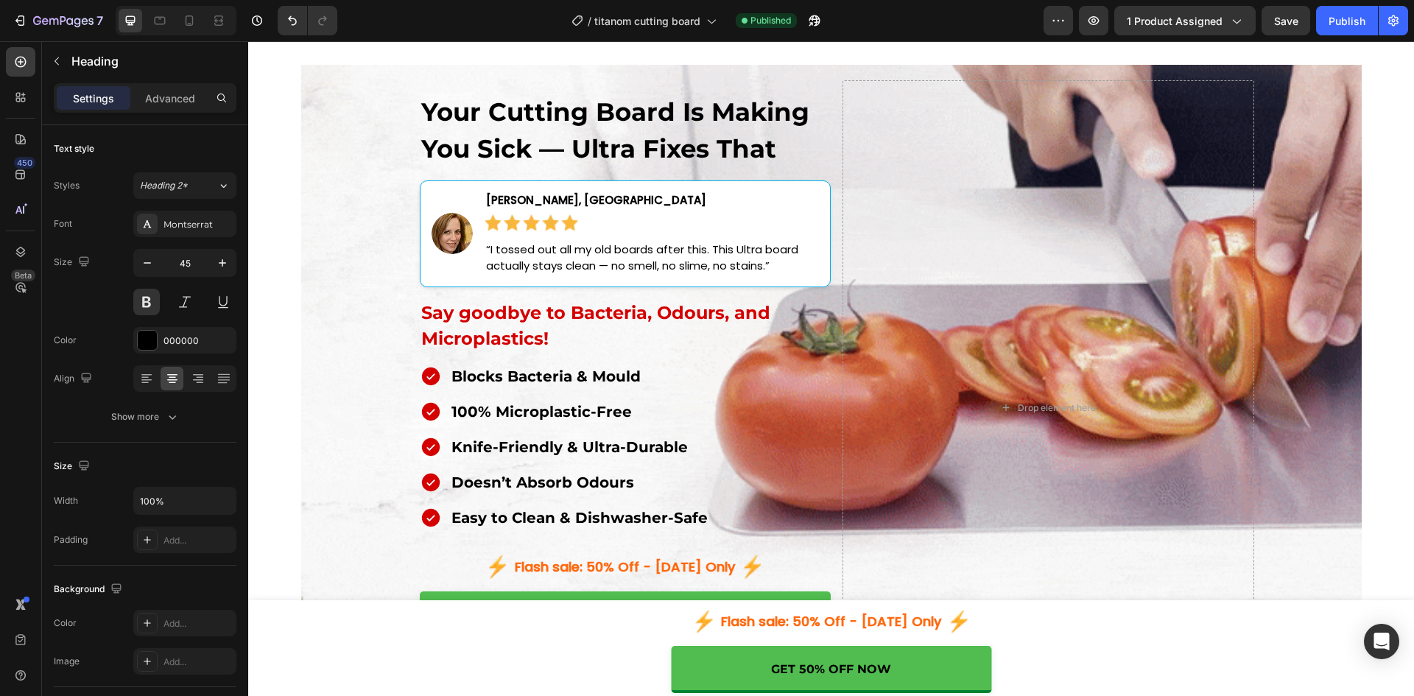
scroll to position [0, 0]
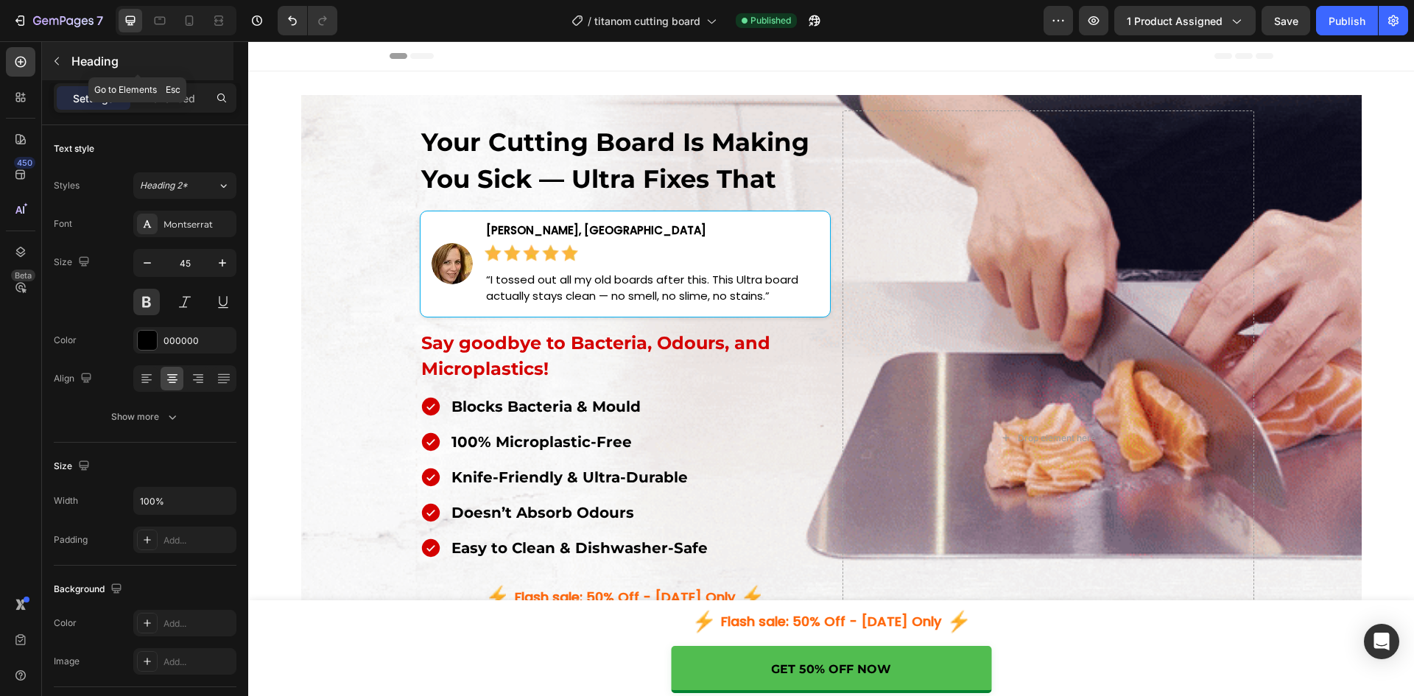
click at [51, 60] on icon "button" at bounding box center [57, 61] width 12 height 12
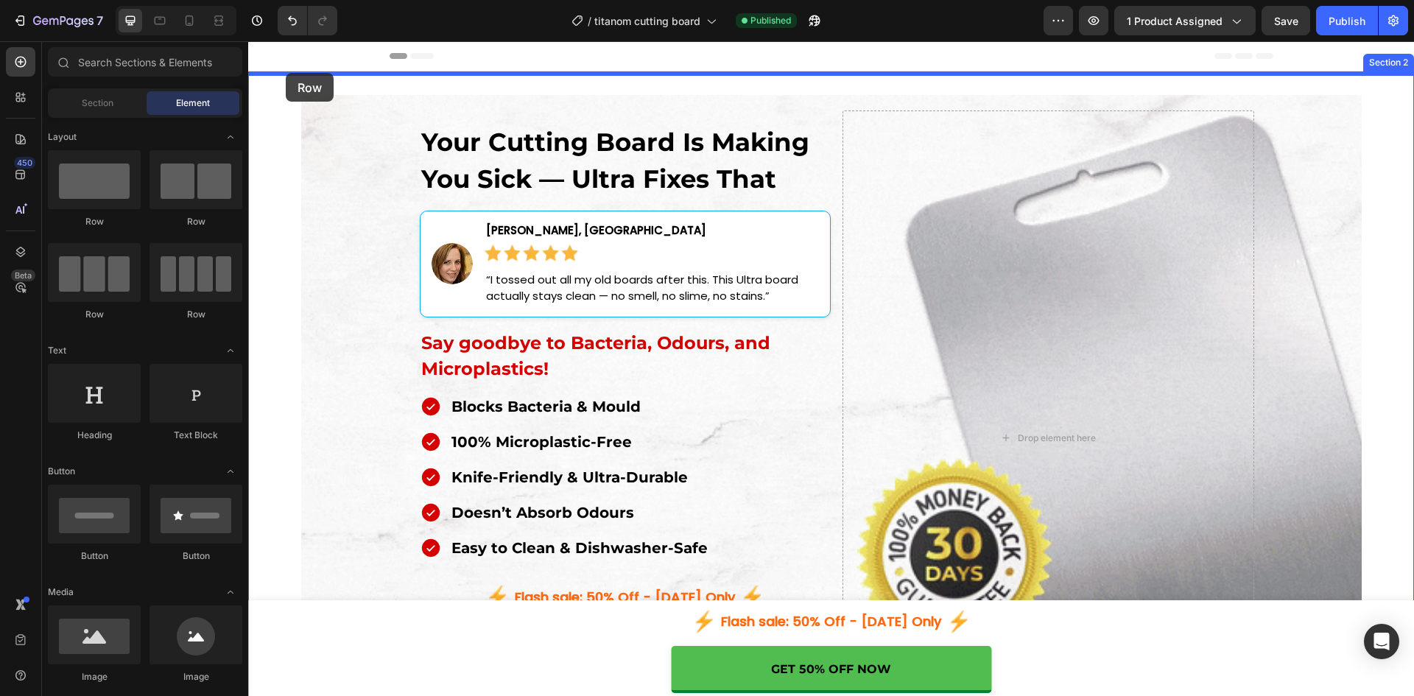
drag, startPoint x: 342, startPoint y: 222, endPoint x: 286, endPoint y: 73, distance: 159.8
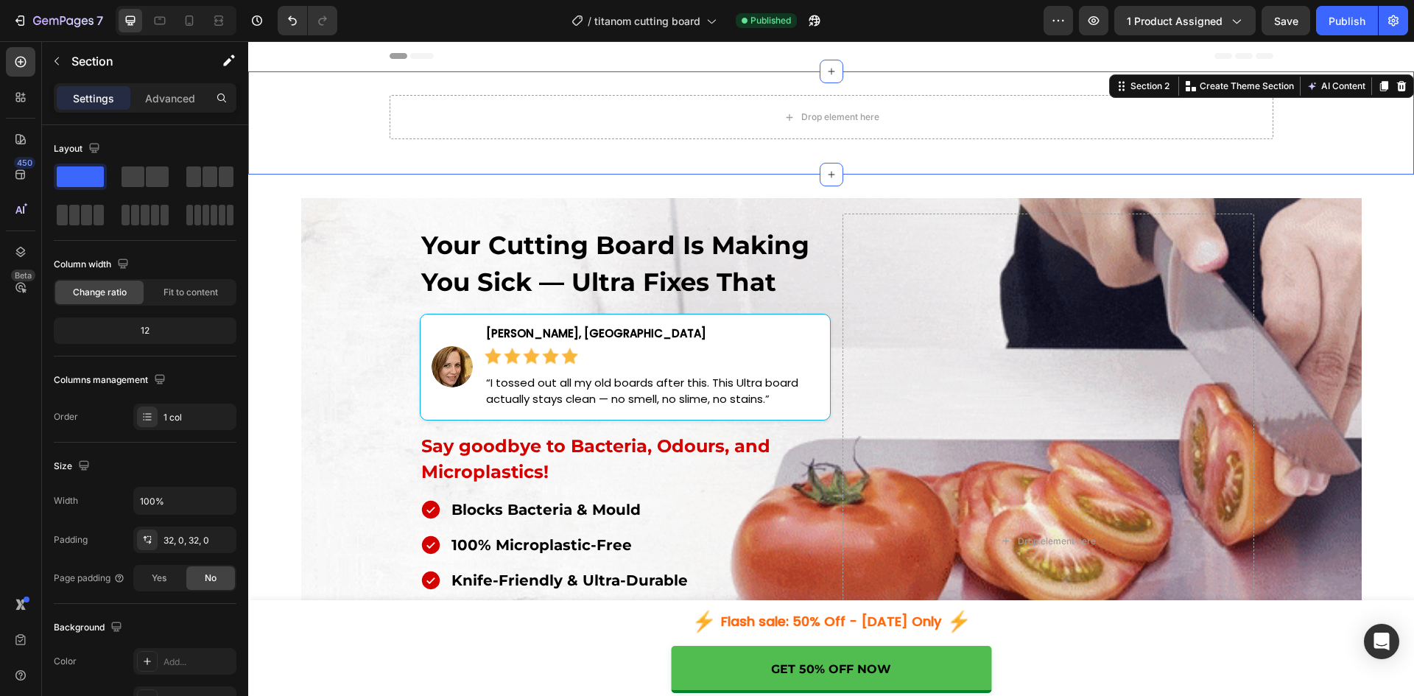
click at [275, 116] on div "Drop element here Row" at bounding box center [830, 123] width 1165 height 56
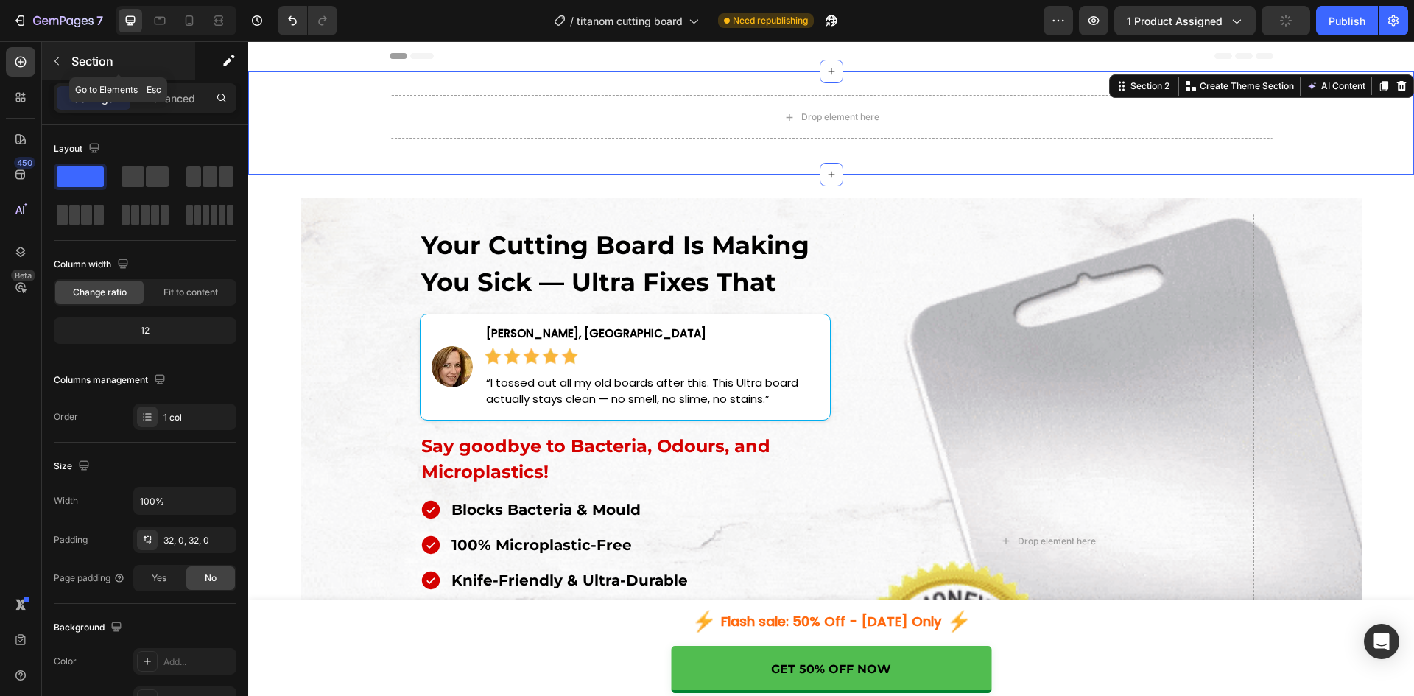
click at [56, 56] on icon "button" at bounding box center [57, 61] width 12 height 12
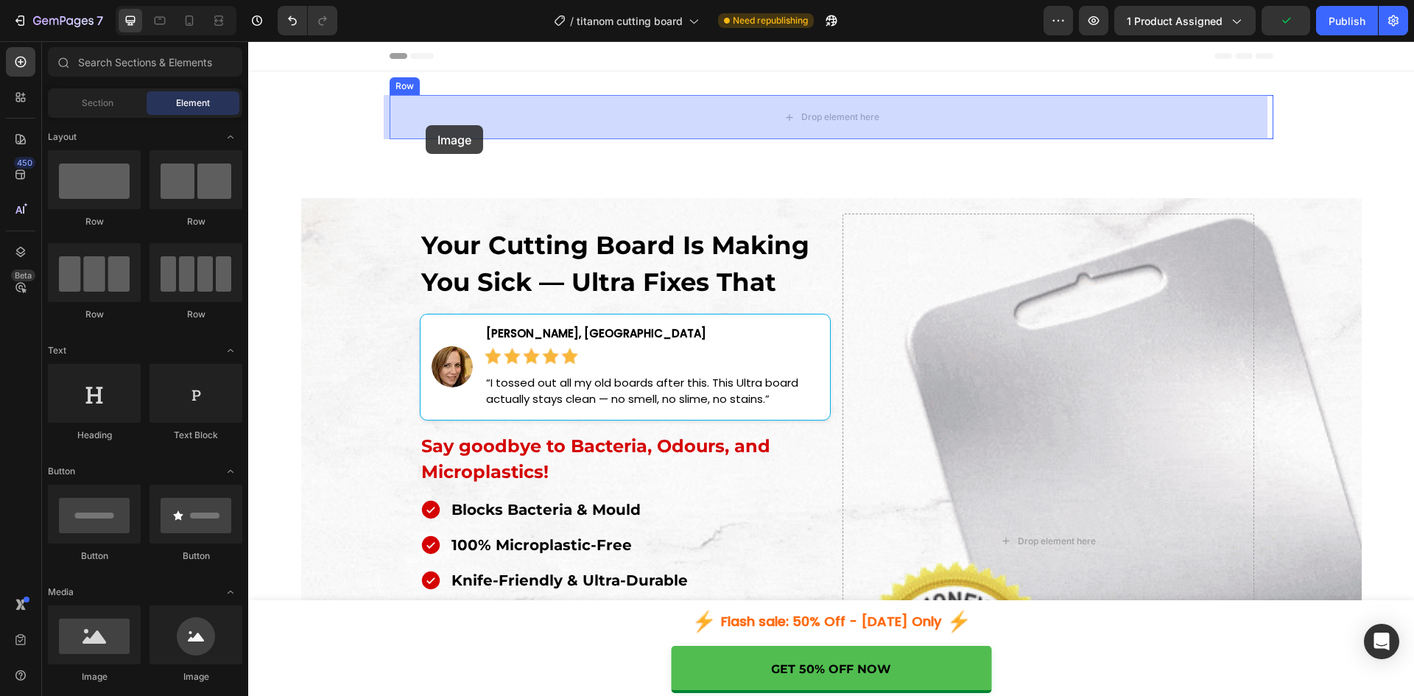
drag, startPoint x: 350, startPoint y: 671, endPoint x: 426, endPoint y: 125, distance: 550.8
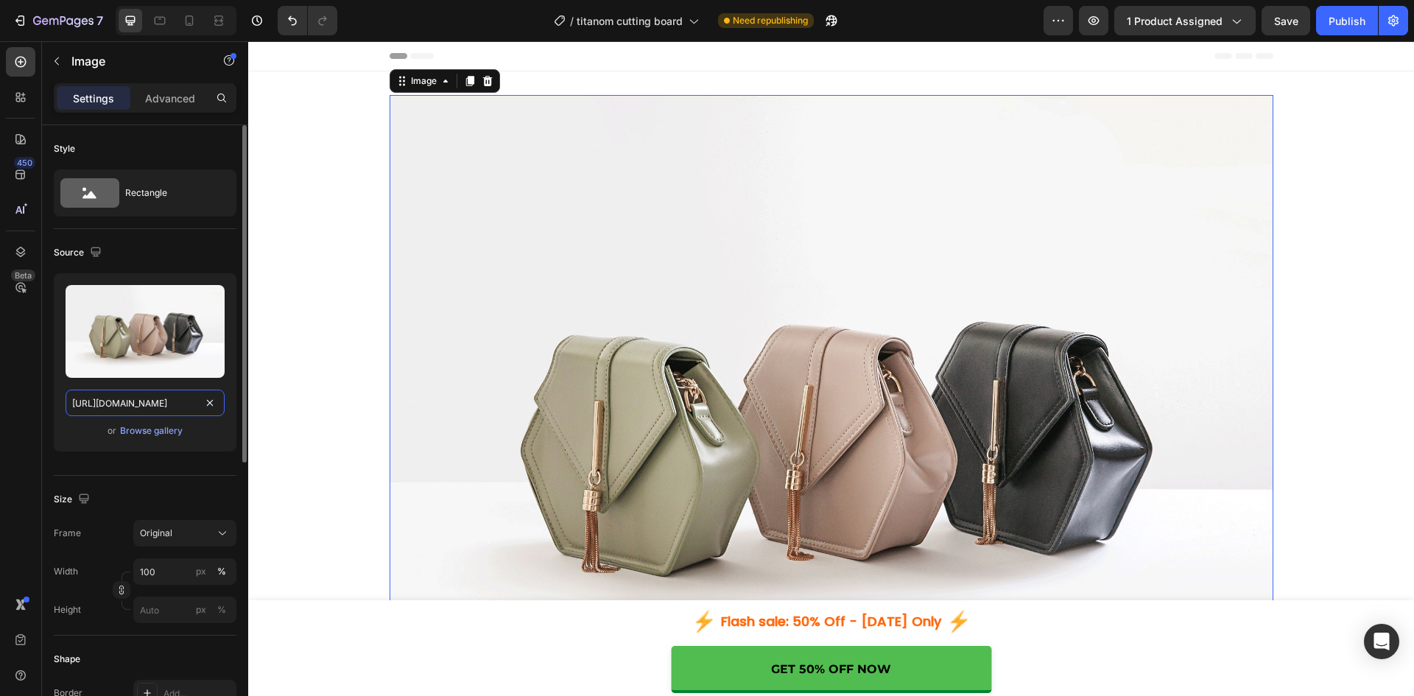
click at [141, 398] on input "https://cdn.shopify.com/s/files/1/2005/9307/files/image_demo.jpg" at bounding box center [145, 402] width 159 height 27
paste input "0694/7910/4694/files/8043bdf3ac6a806566a6c669611ce837_b3859316-9b5d-487d-98ba-5…"
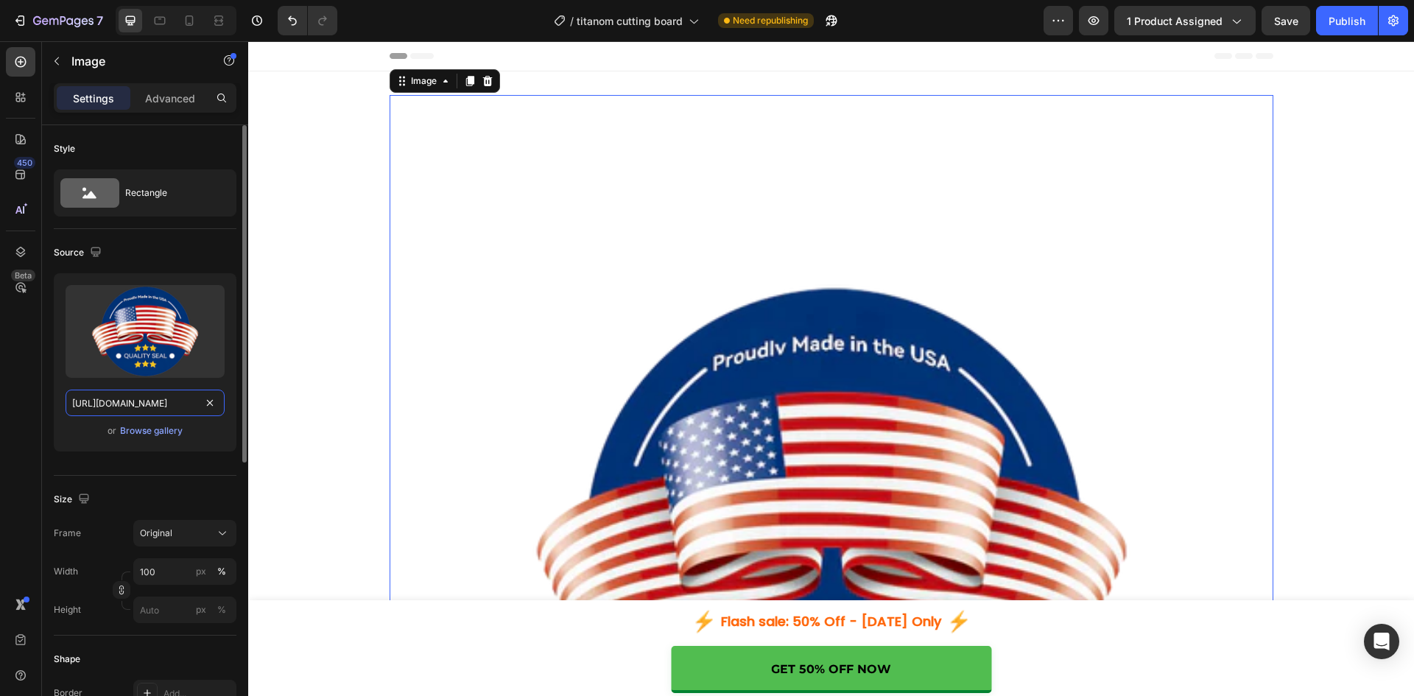
scroll to position [499, 0]
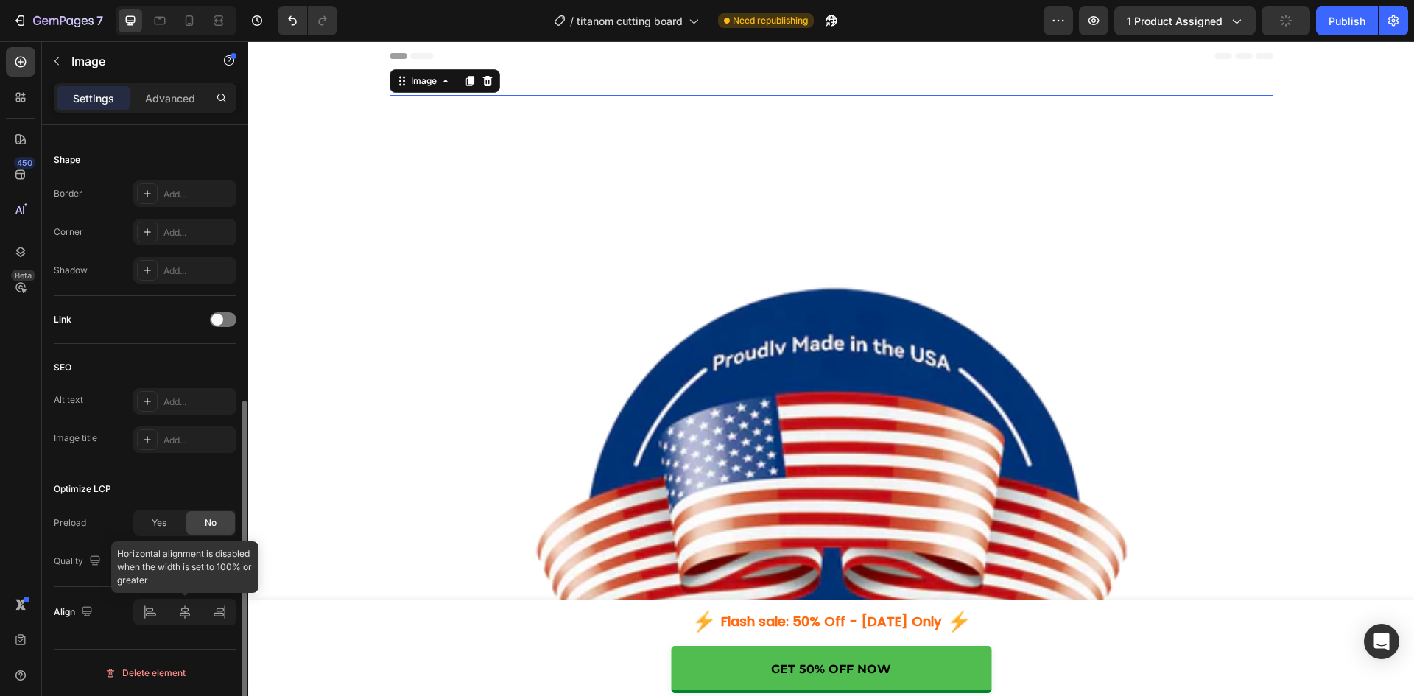
type input "https://cdn.shopify.com/s/files/1/0694/7910/4694/files/8043bdf3ac6a806566a6c669…"
click at [155, 619] on div at bounding box center [184, 612] width 103 height 27
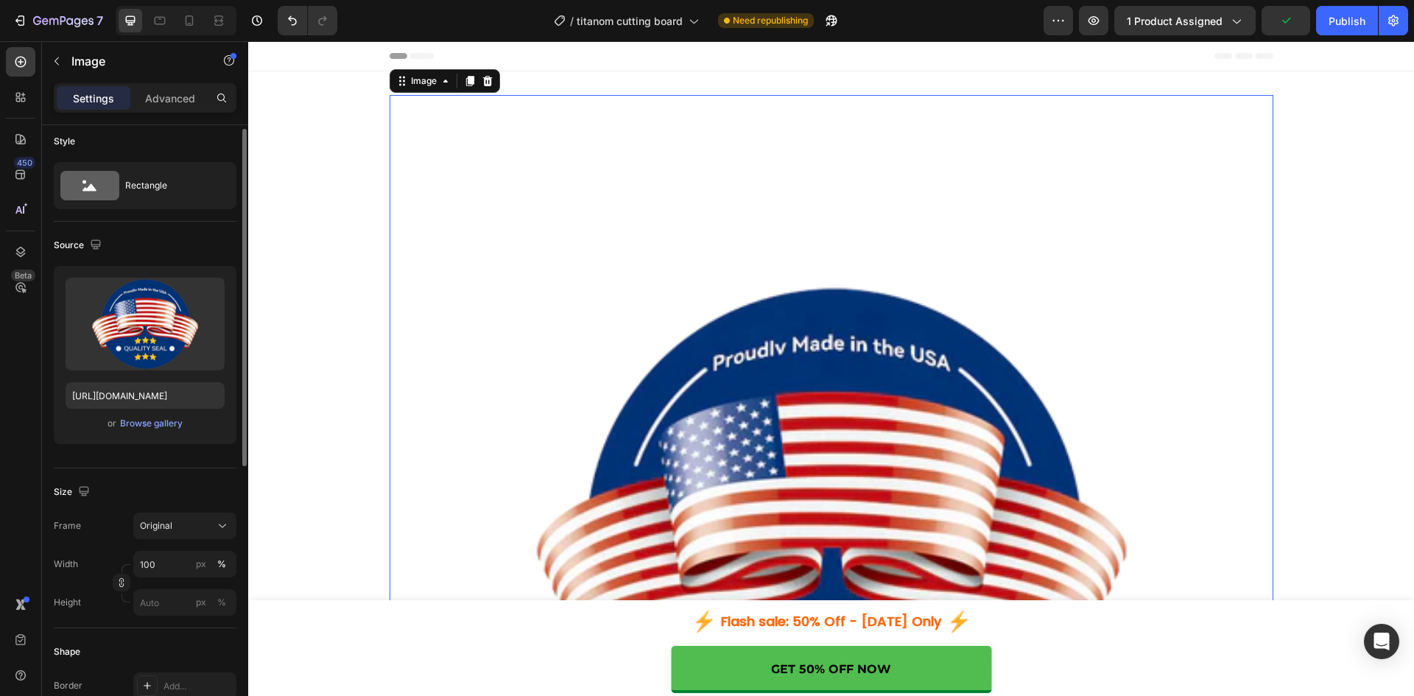
scroll to position [376, 0]
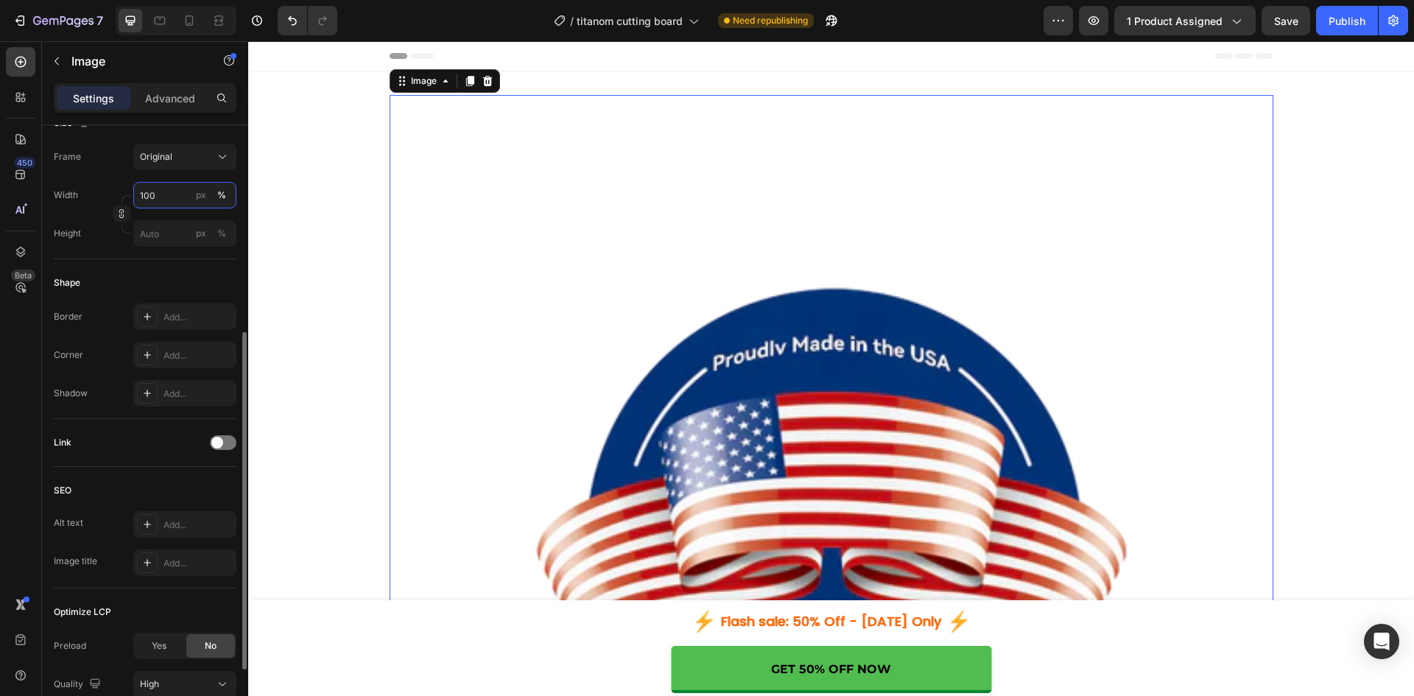
click at [167, 202] on input "100" at bounding box center [184, 195] width 103 height 27
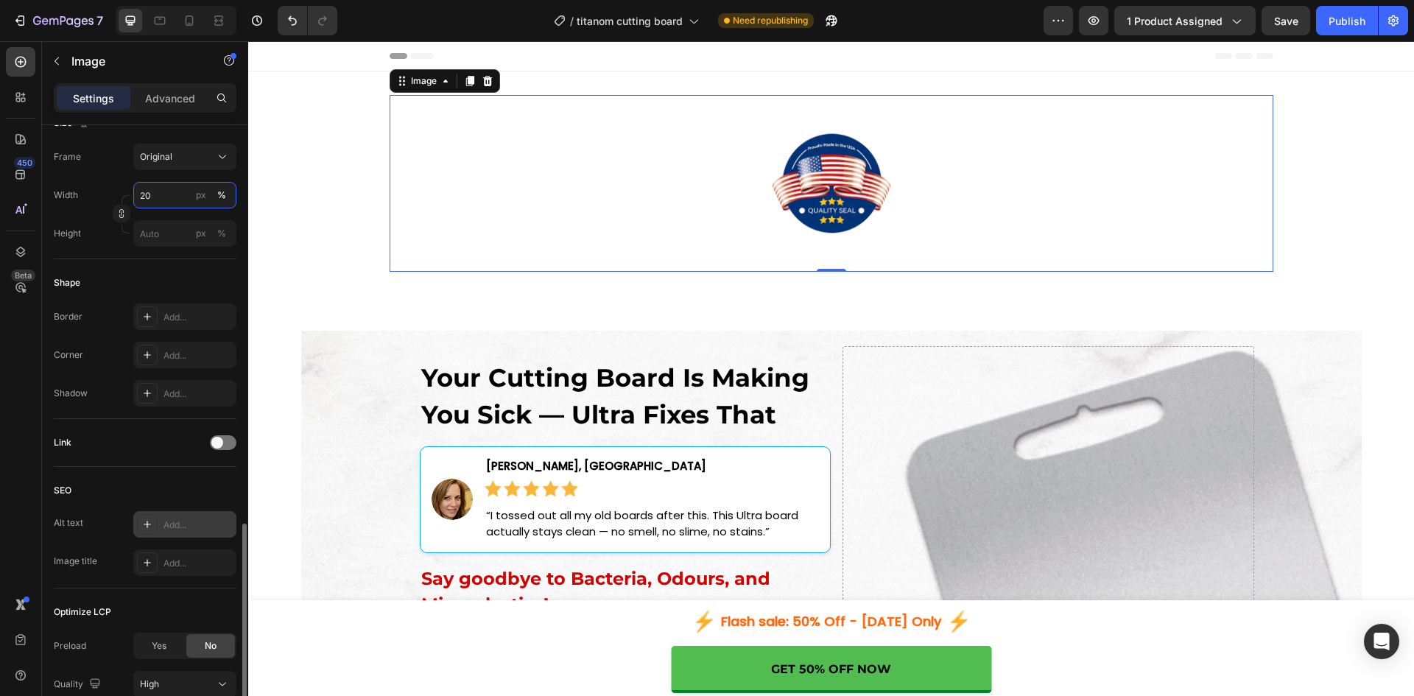
scroll to position [499, 0]
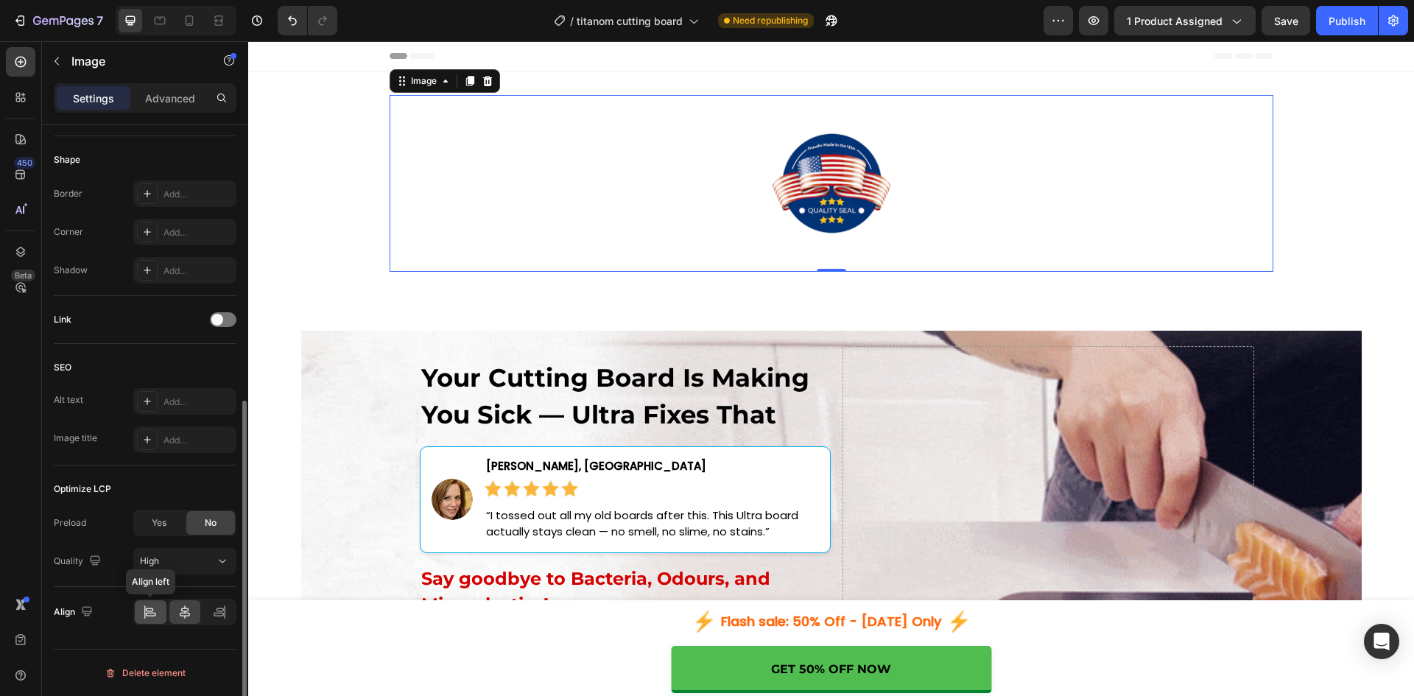
click at [156, 615] on icon at bounding box center [151, 615] width 10 height 4
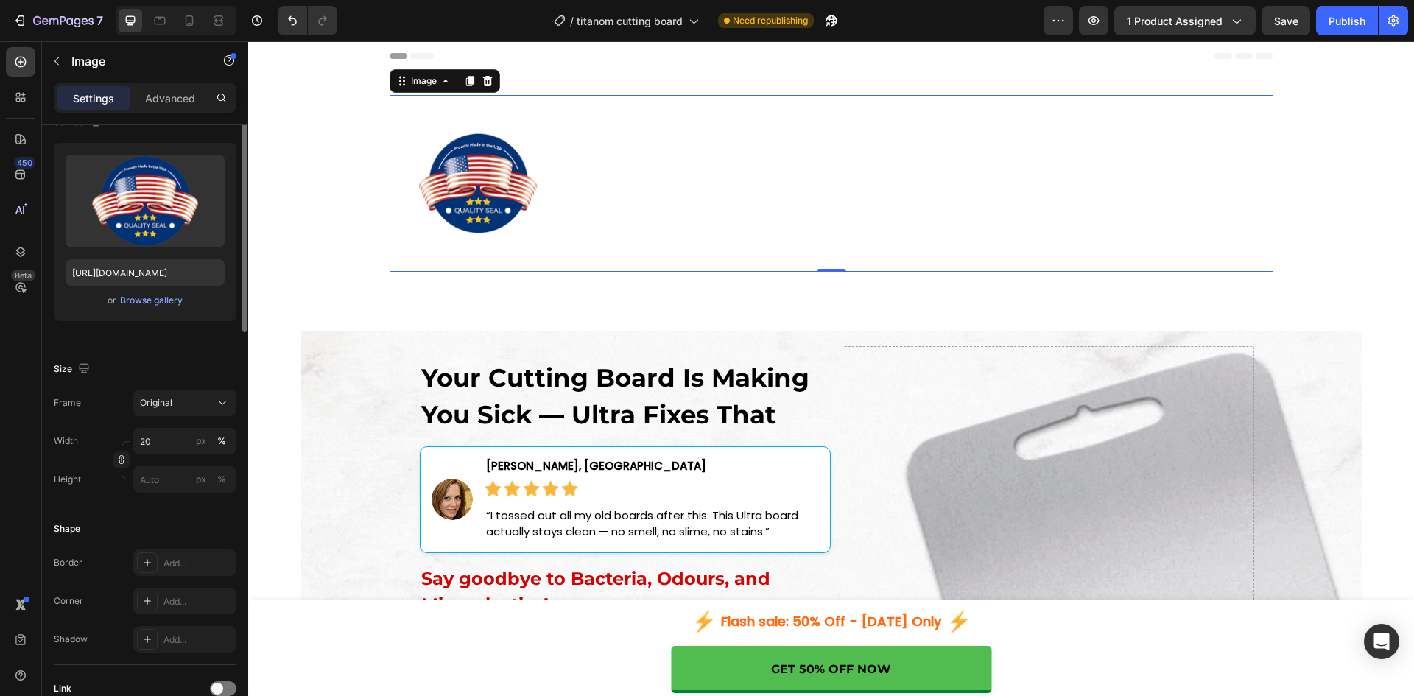
scroll to position [0, 0]
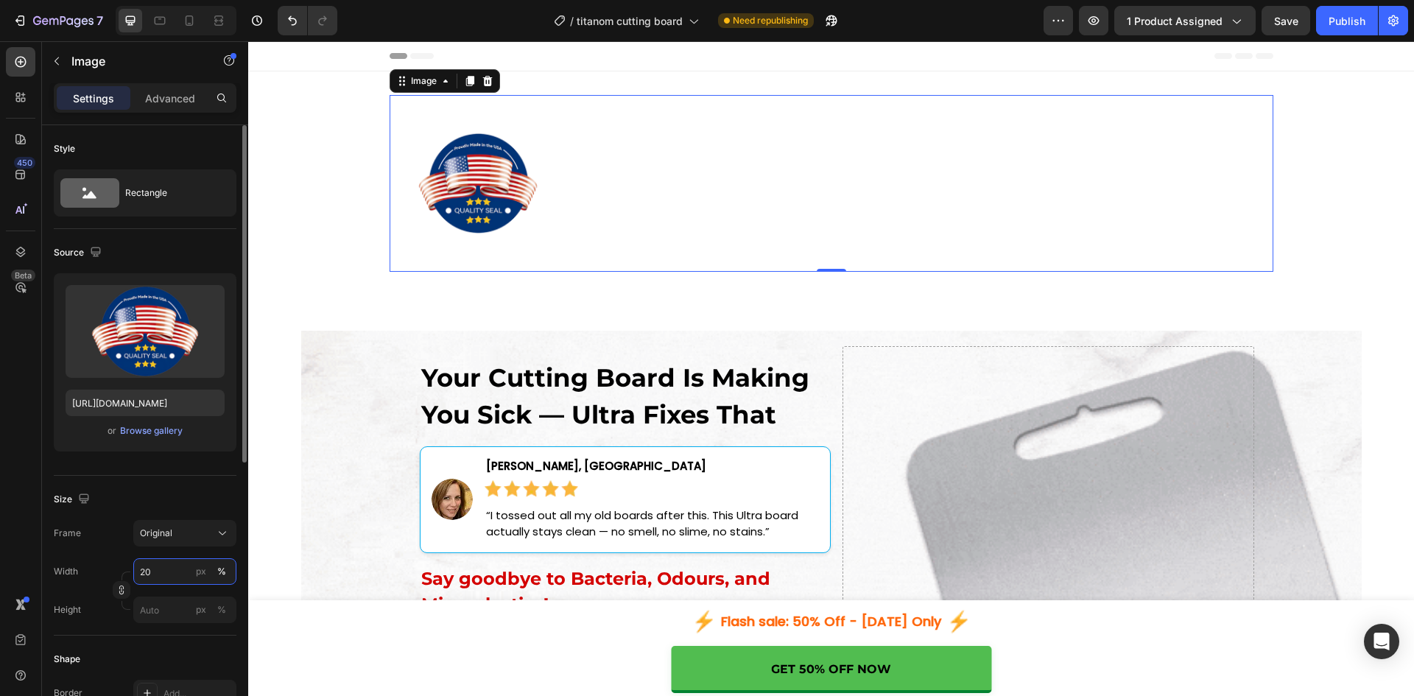
click at [156, 573] on input "20" at bounding box center [184, 571] width 103 height 27
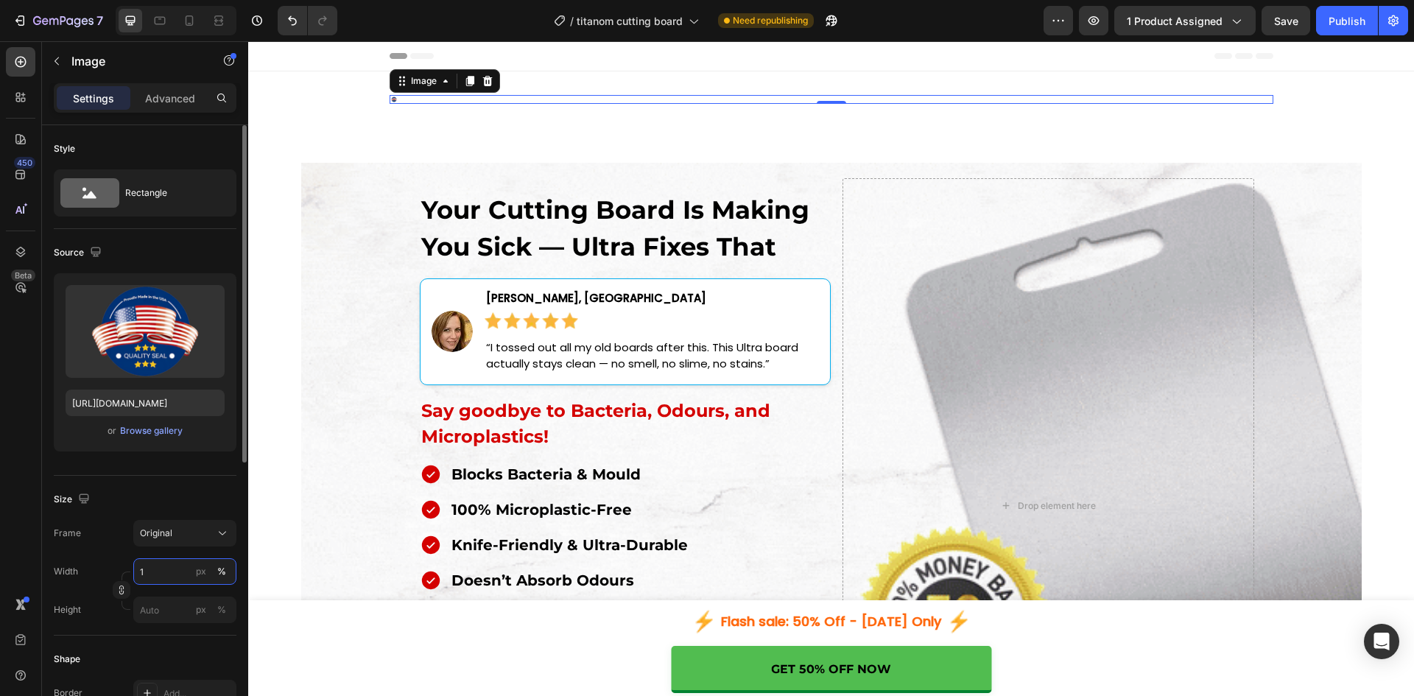
type input "10"
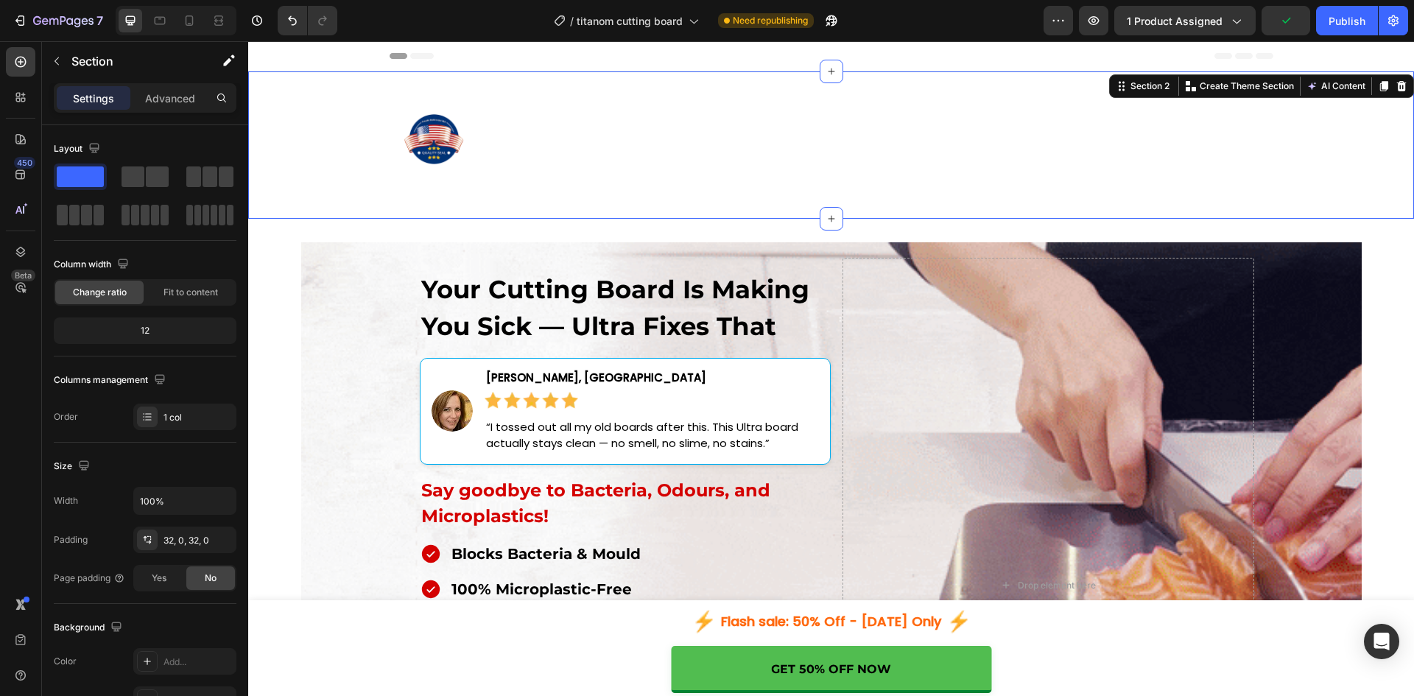
click at [335, 181] on div "Image Row" at bounding box center [830, 145] width 1165 height 100
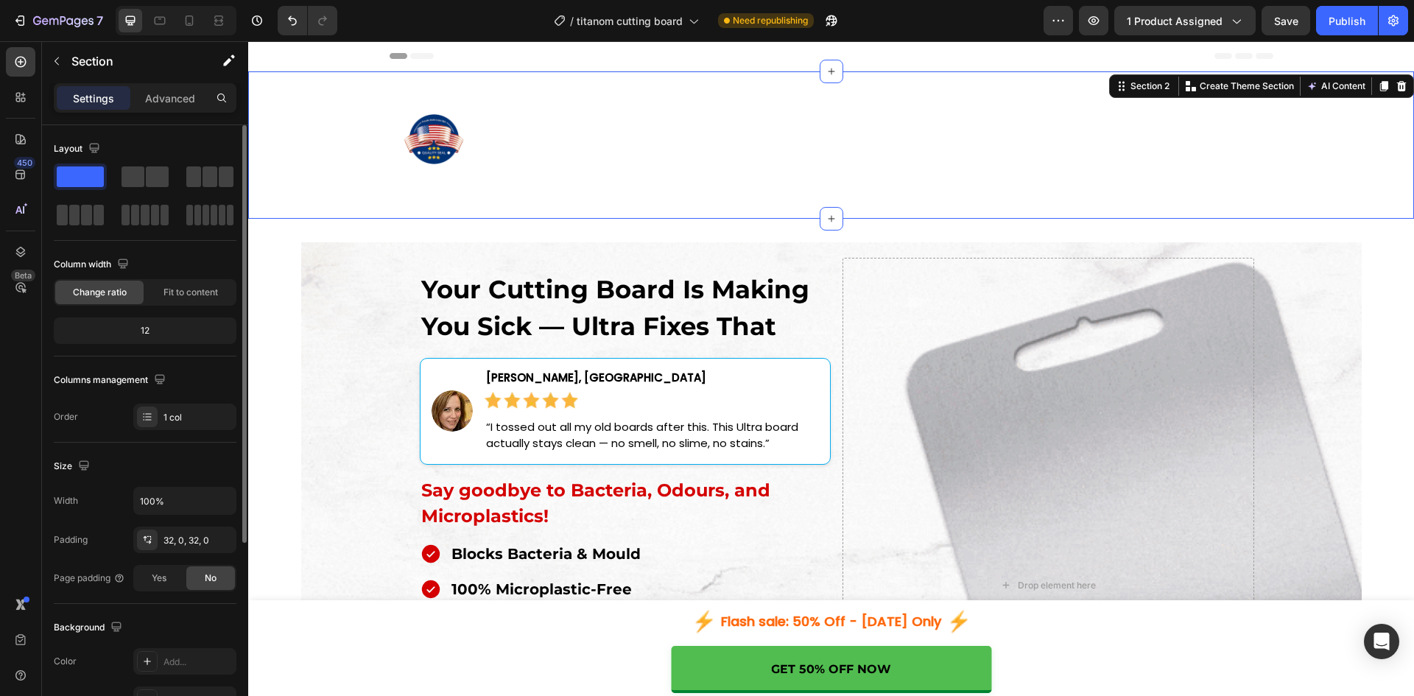
scroll to position [286, 0]
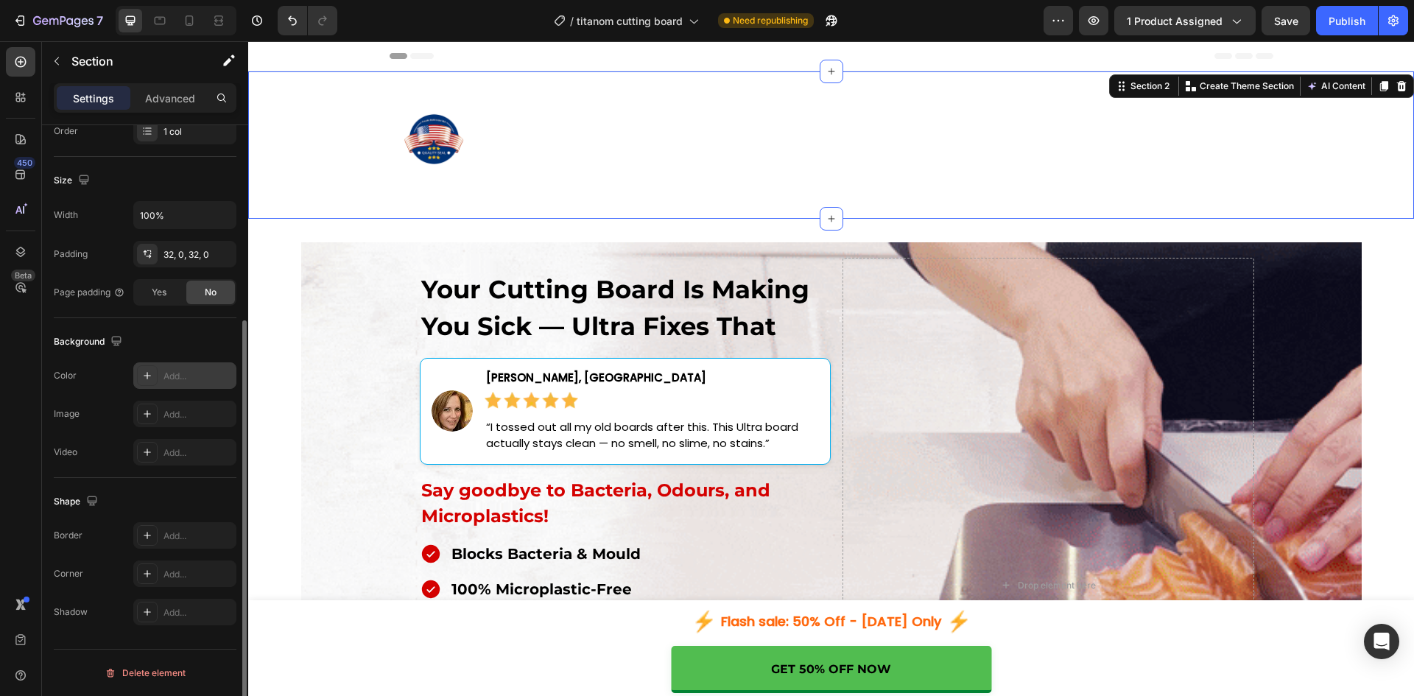
click at [156, 374] on div at bounding box center [147, 375] width 21 height 21
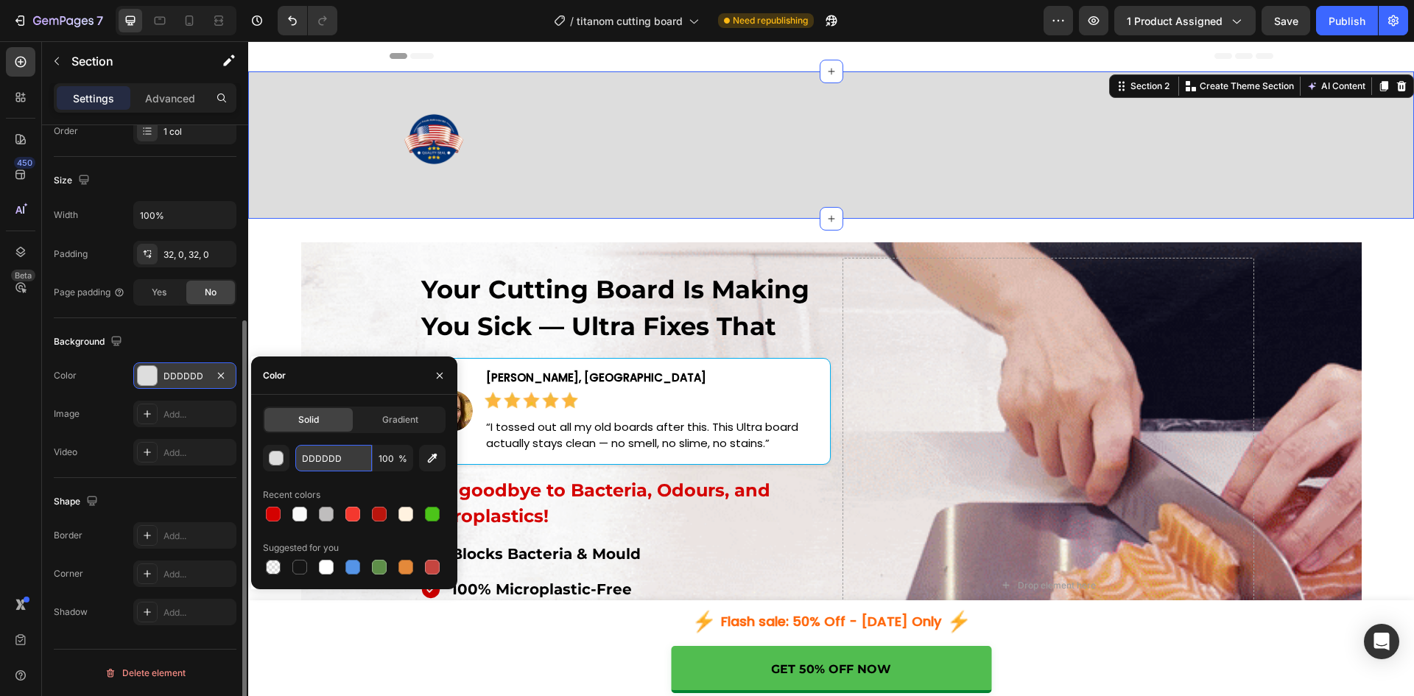
click at [308, 458] on input "DDDDDD" at bounding box center [333, 458] width 77 height 27
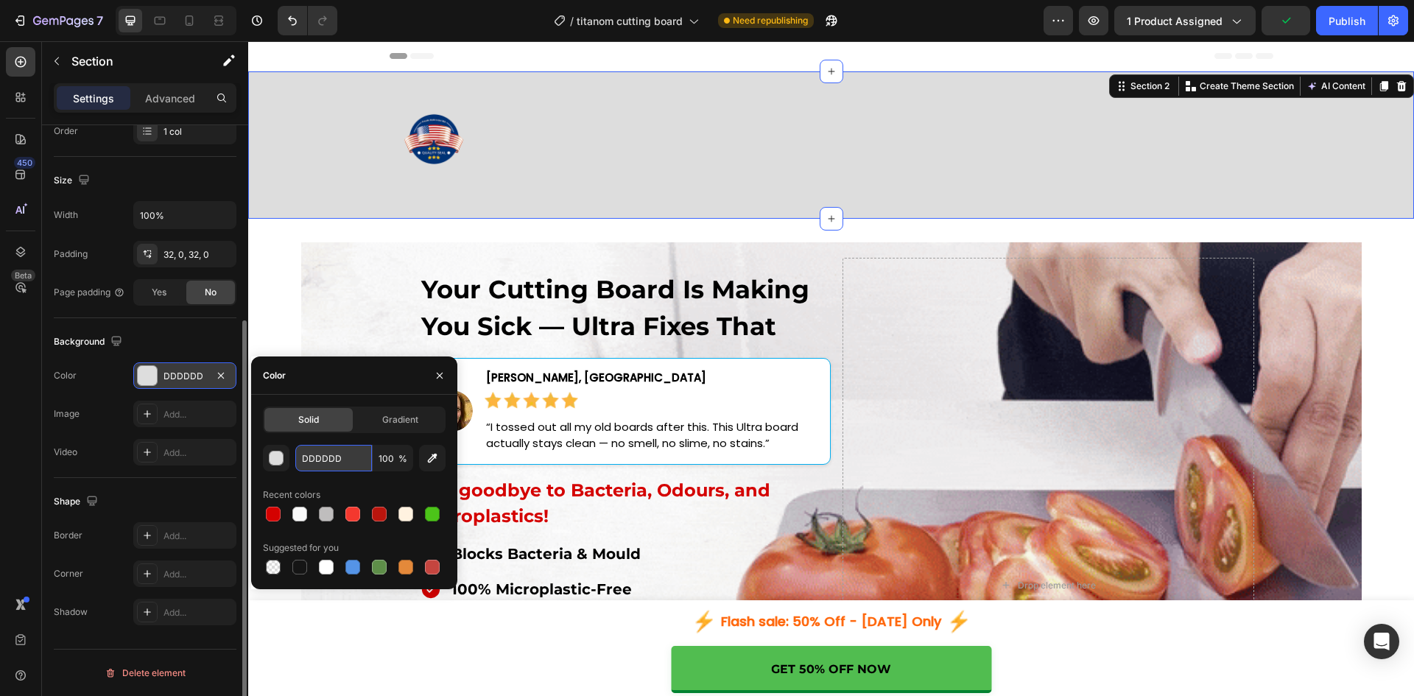
paste input "#38373C"
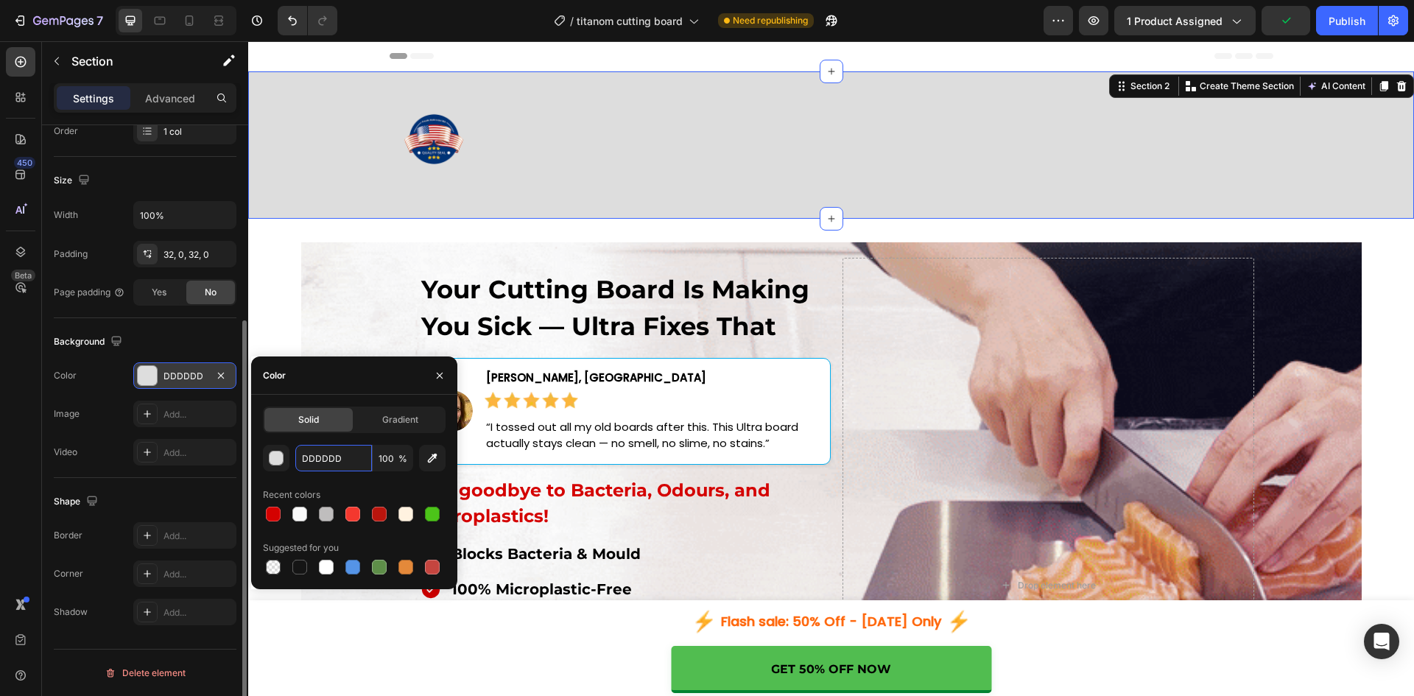
type input "#38373C"
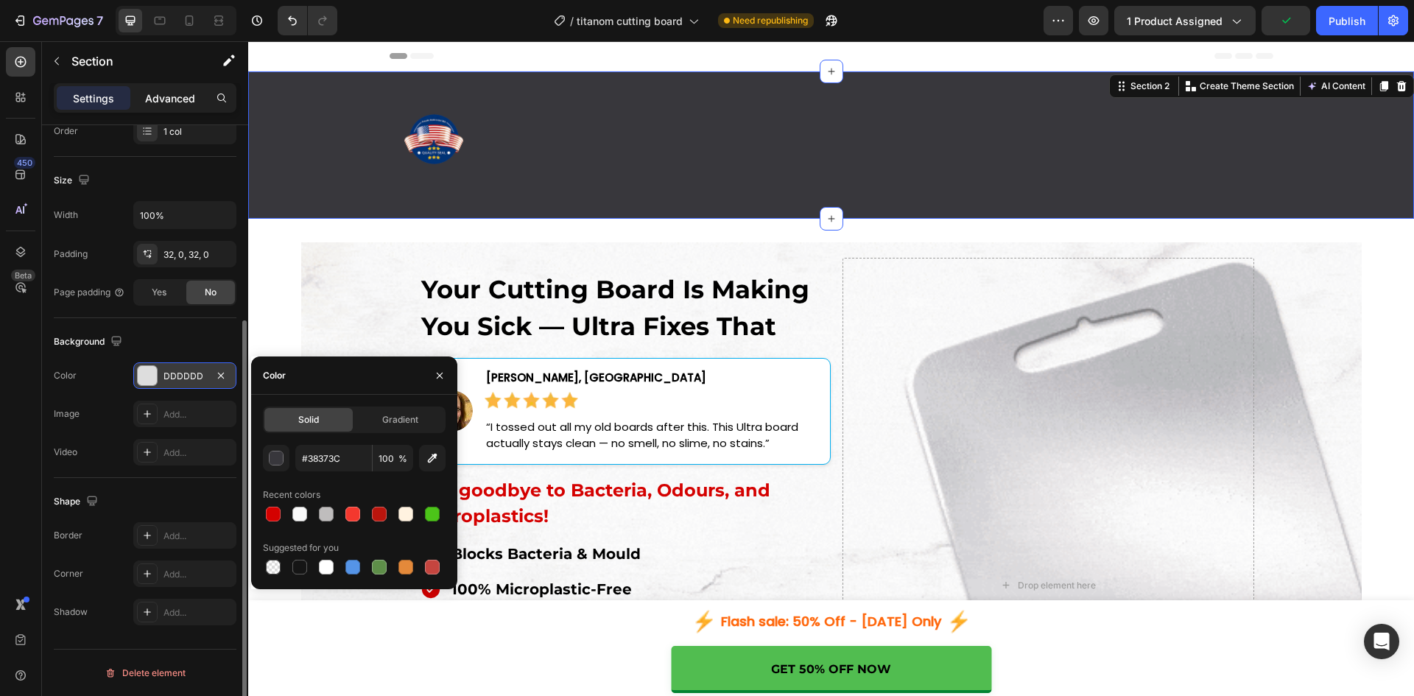
click at [178, 96] on p "Advanced" at bounding box center [170, 98] width 50 height 15
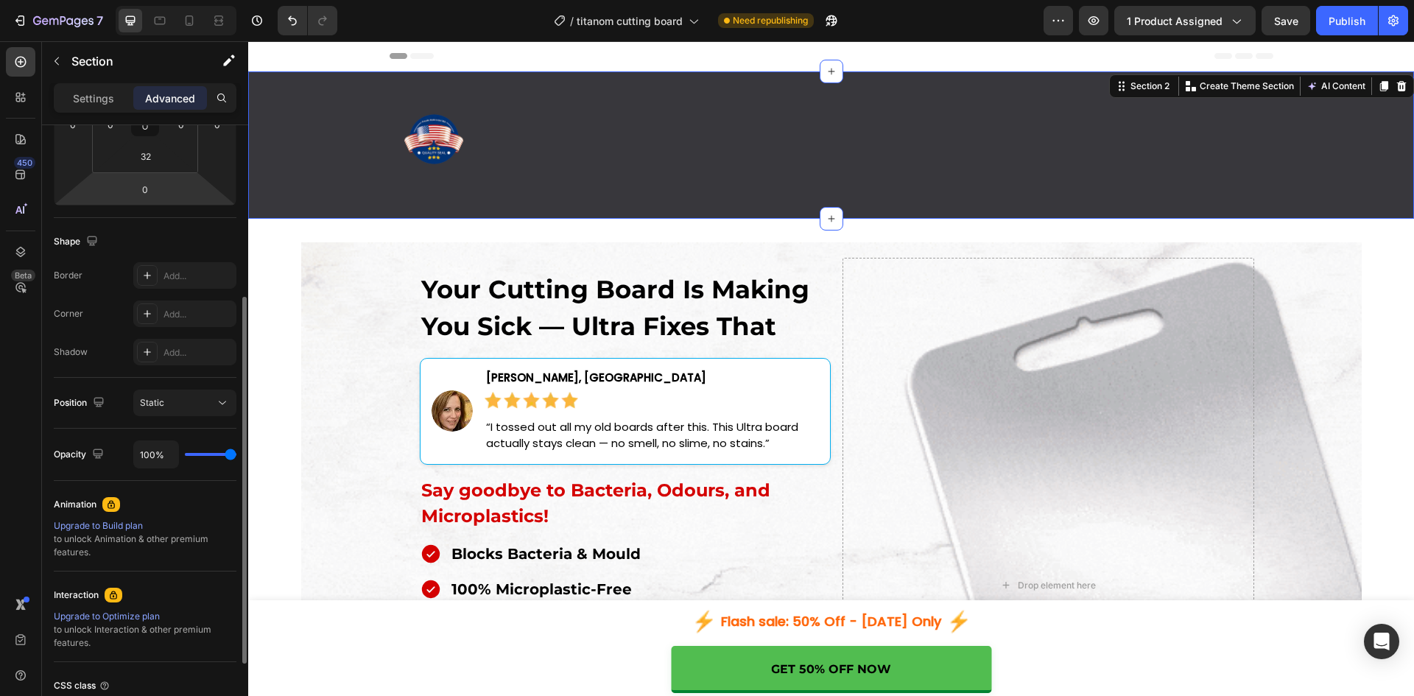
scroll to position [0, 0]
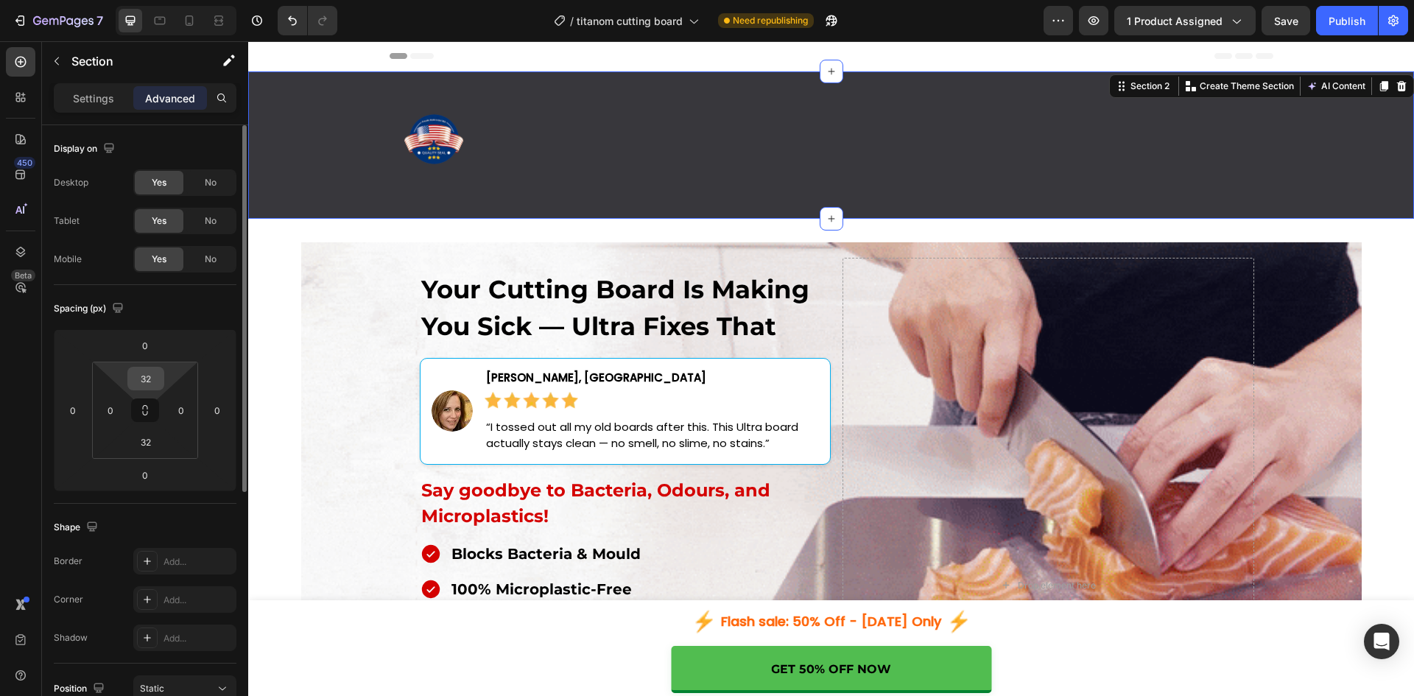
click at [155, 382] on input "32" at bounding box center [145, 378] width 29 height 22
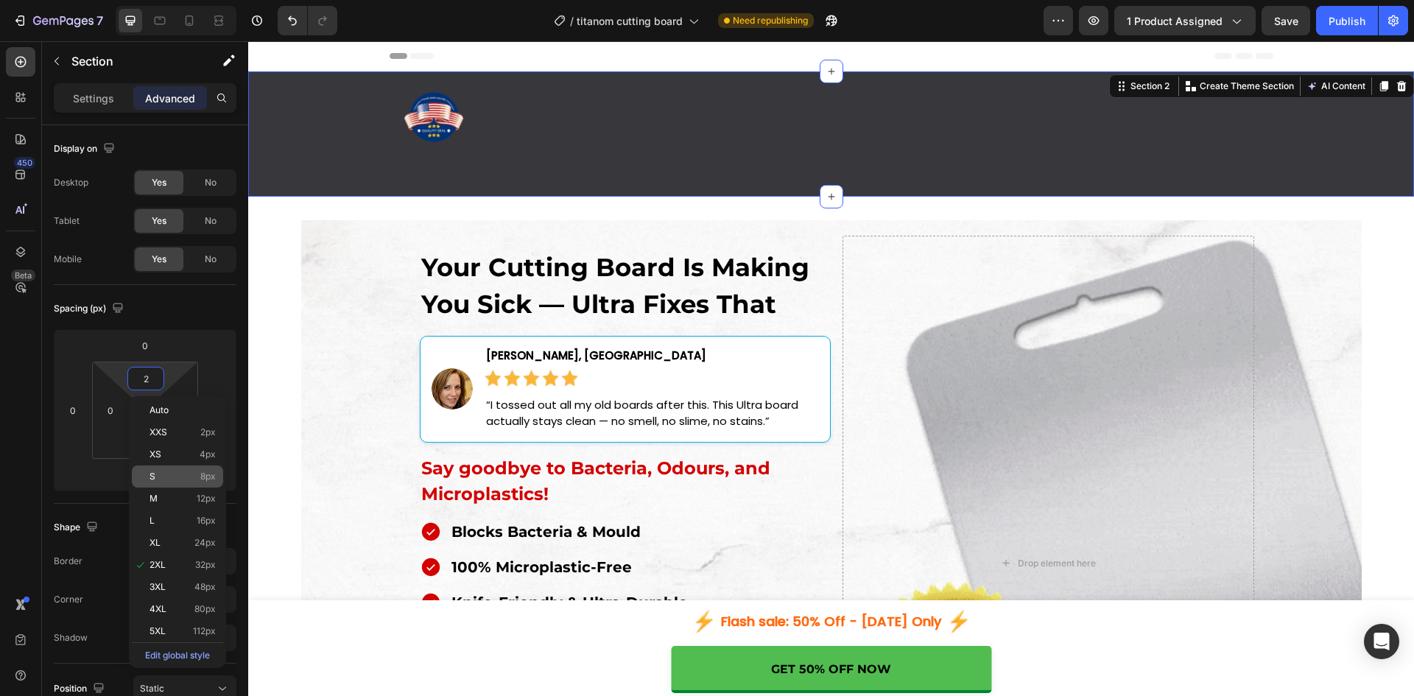
click at [191, 479] on p "S 8px" at bounding box center [182, 476] width 66 height 10
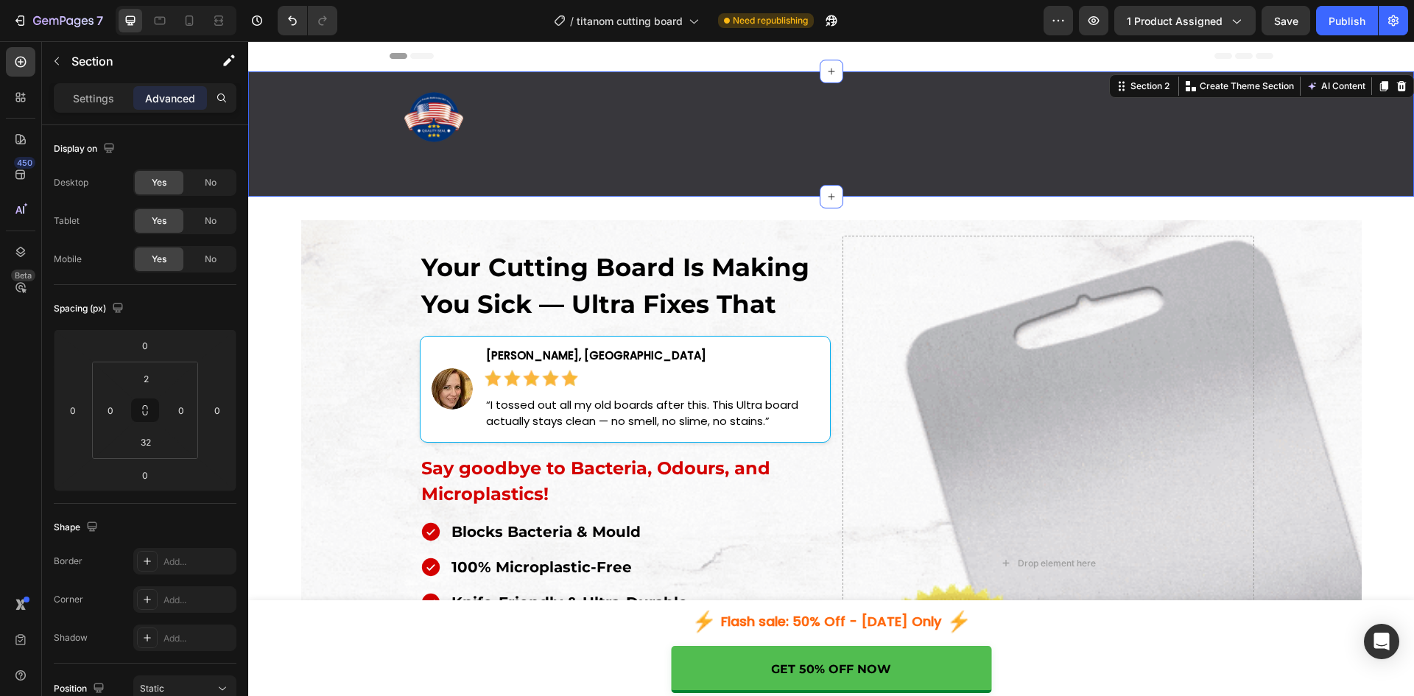
type input "8"
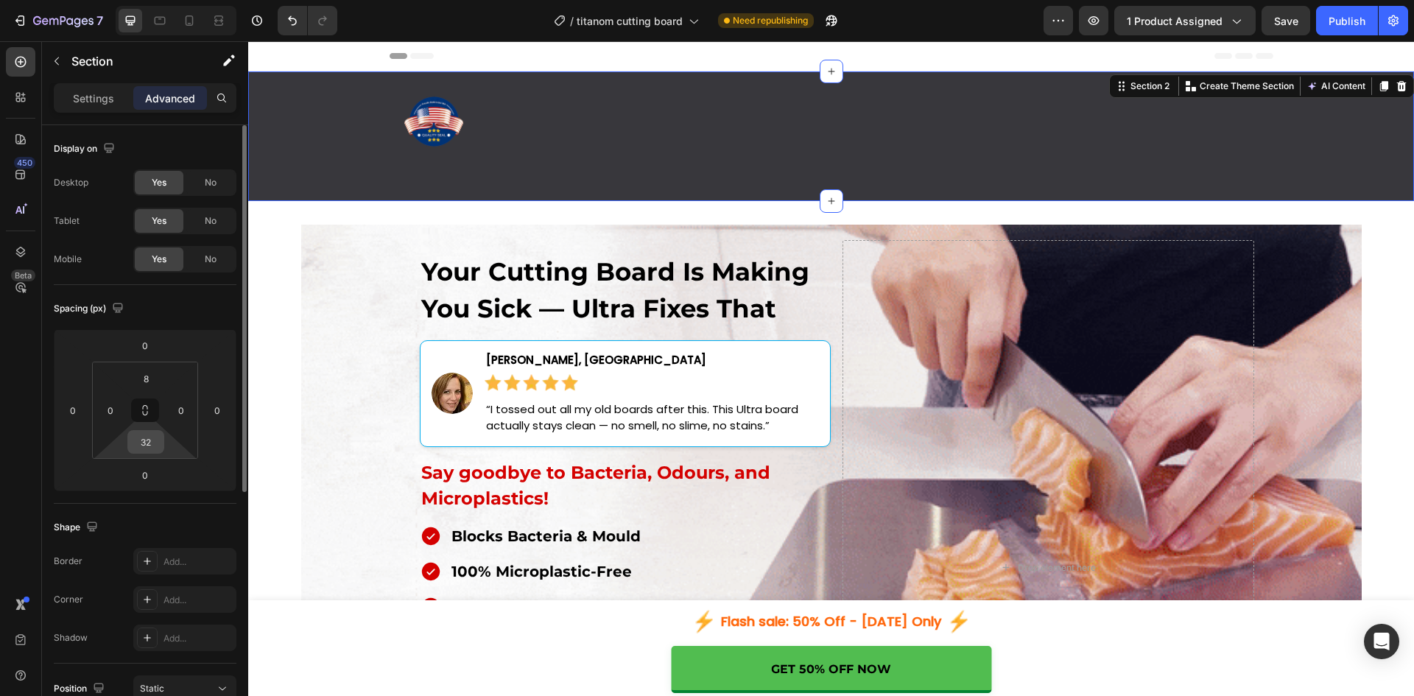
click at [152, 442] on input "32" at bounding box center [145, 442] width 29 height 22
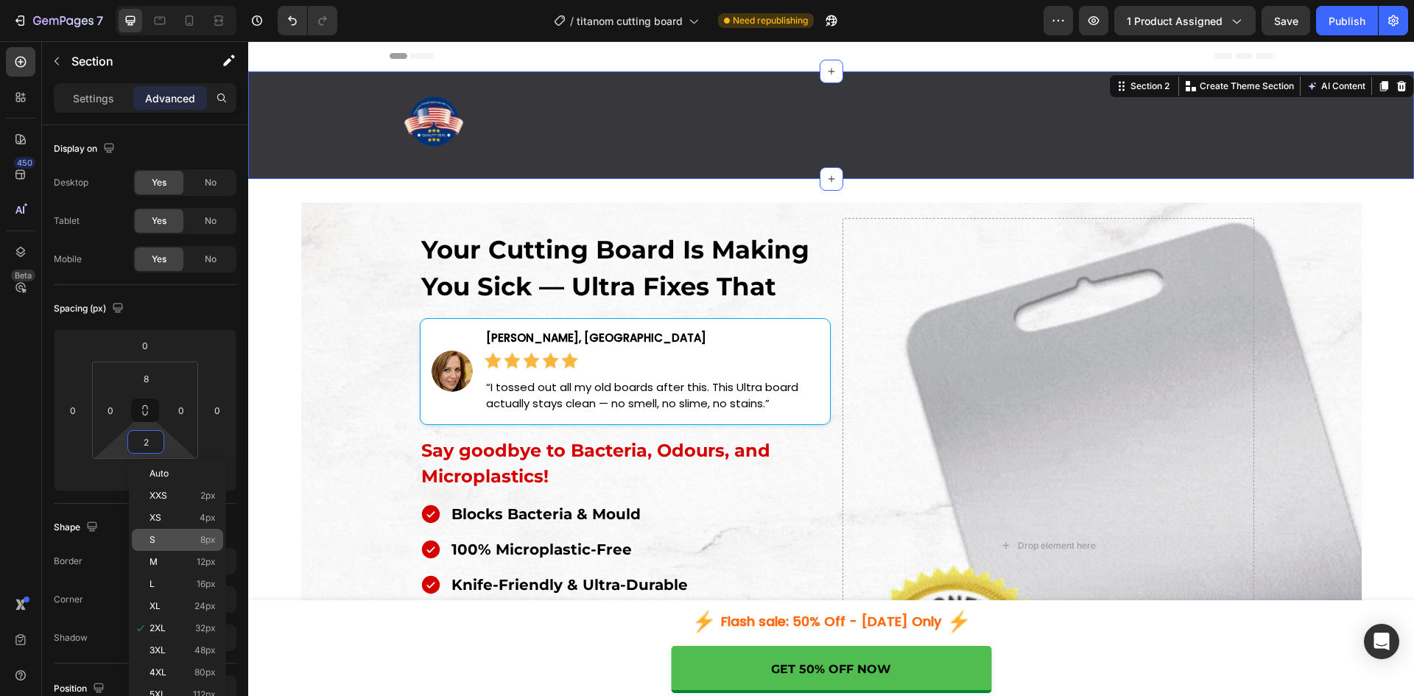
click at [186, 534] on div "S 8px" at bounding box center [177, 540] width 91 height 22
type input "8"
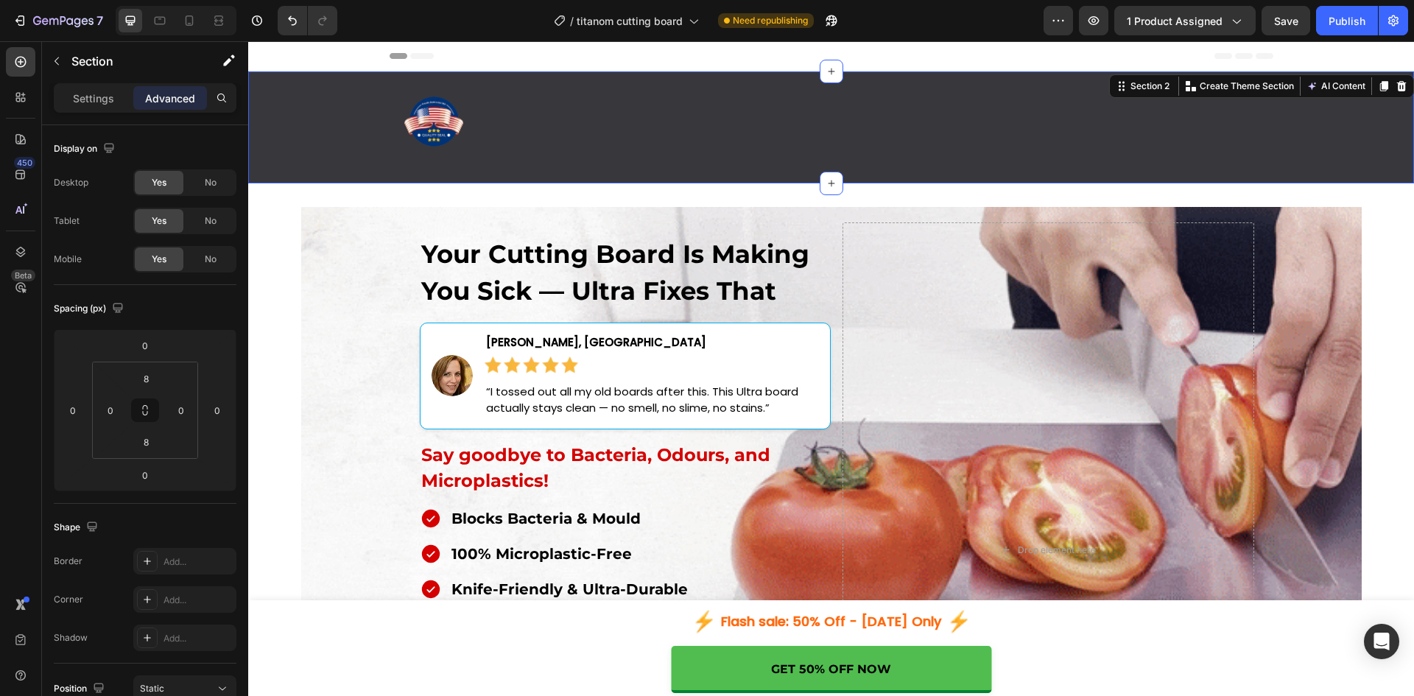
click at [370, 135] on div "Image Row" at bounding box center [830, 127] width 1165 height 100
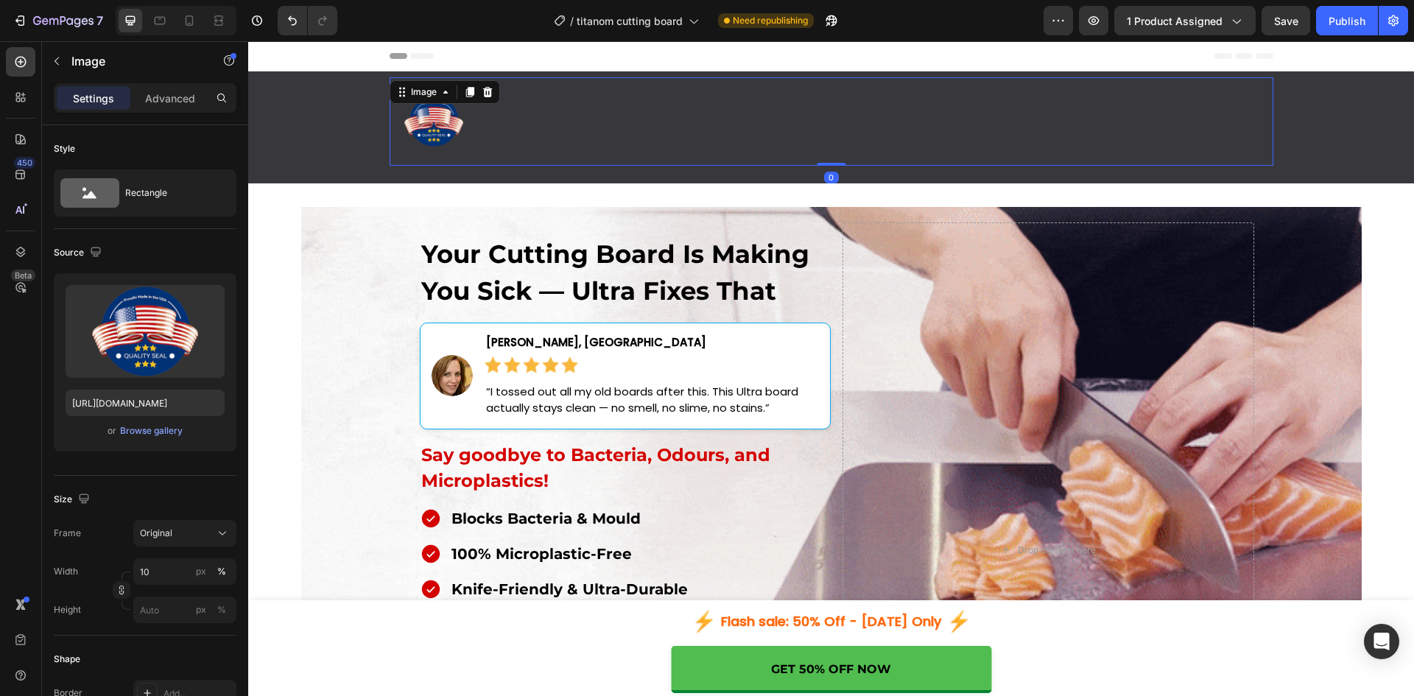
click at [405, 123] on img at bounding box center [433, 121] width 88 height 88
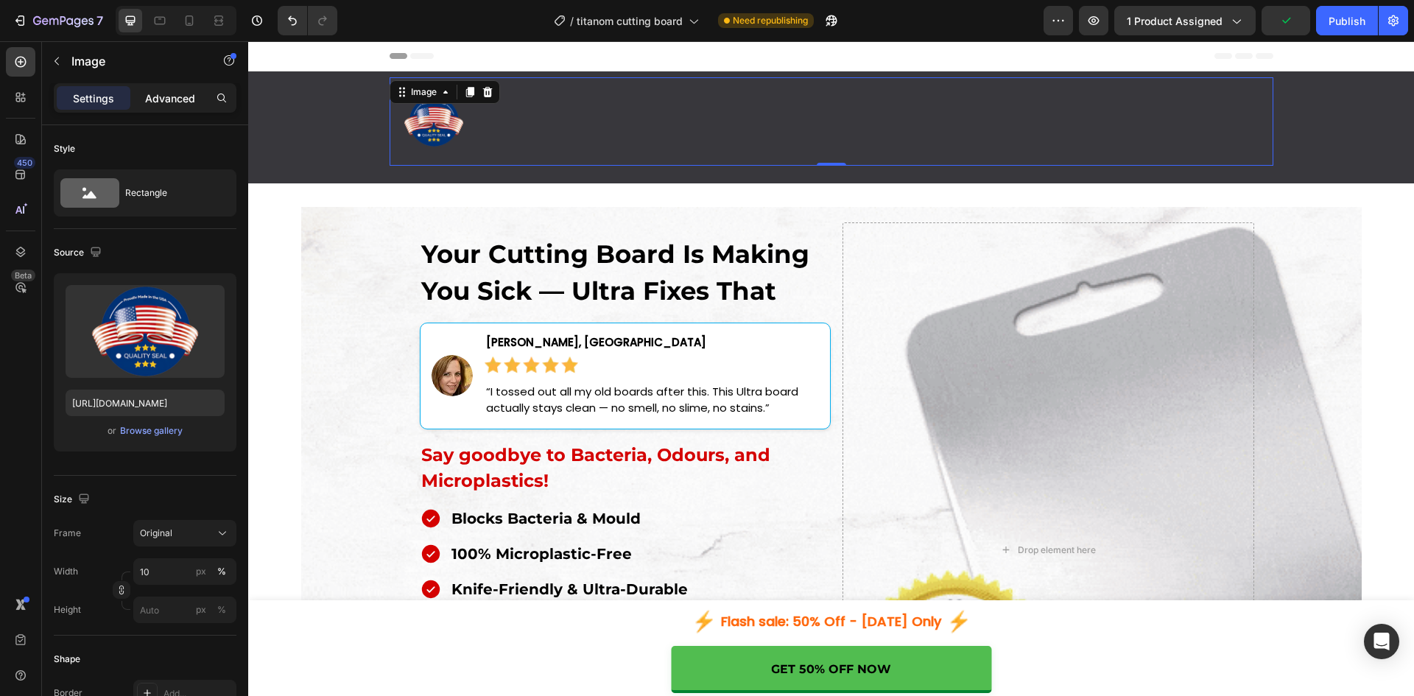
click at [159, 103] on p "Advanced" at bounding box center [170, 98] width 50 height 15
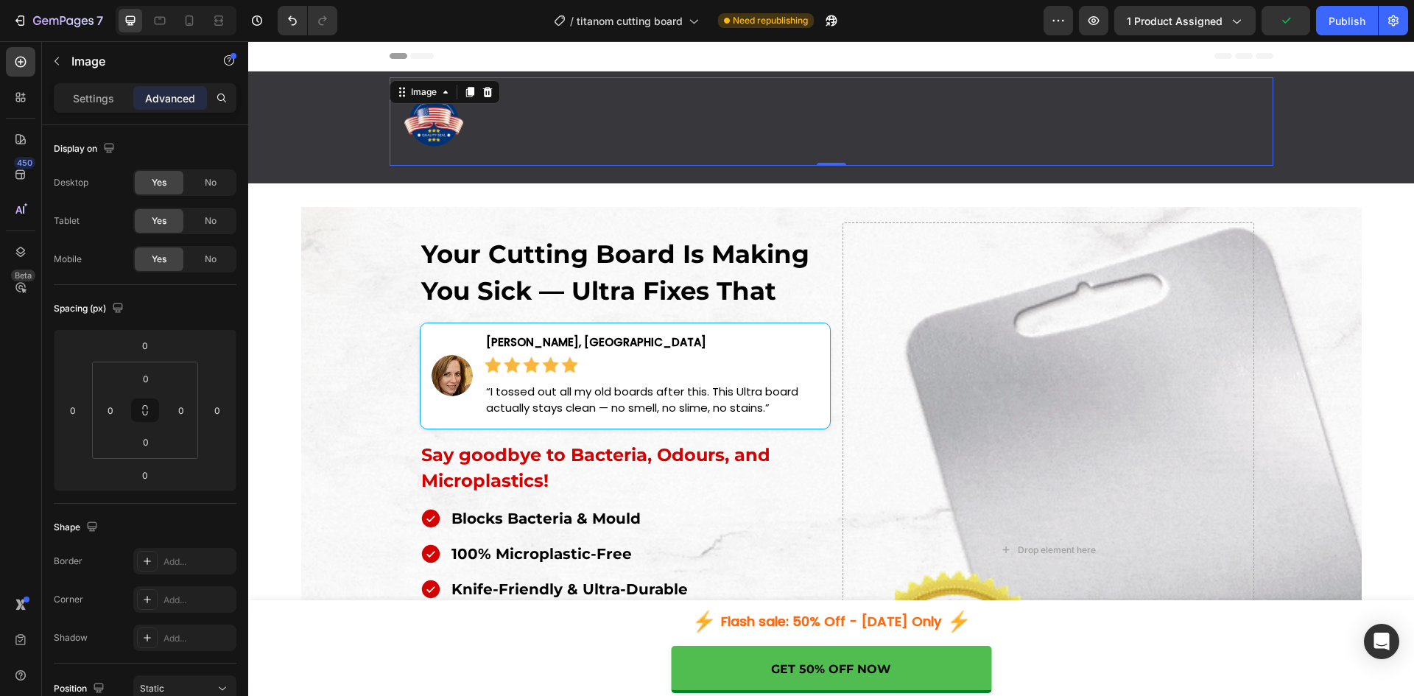
click at [417, 127] on img at bounding box center [433, 121] width 88 height 88
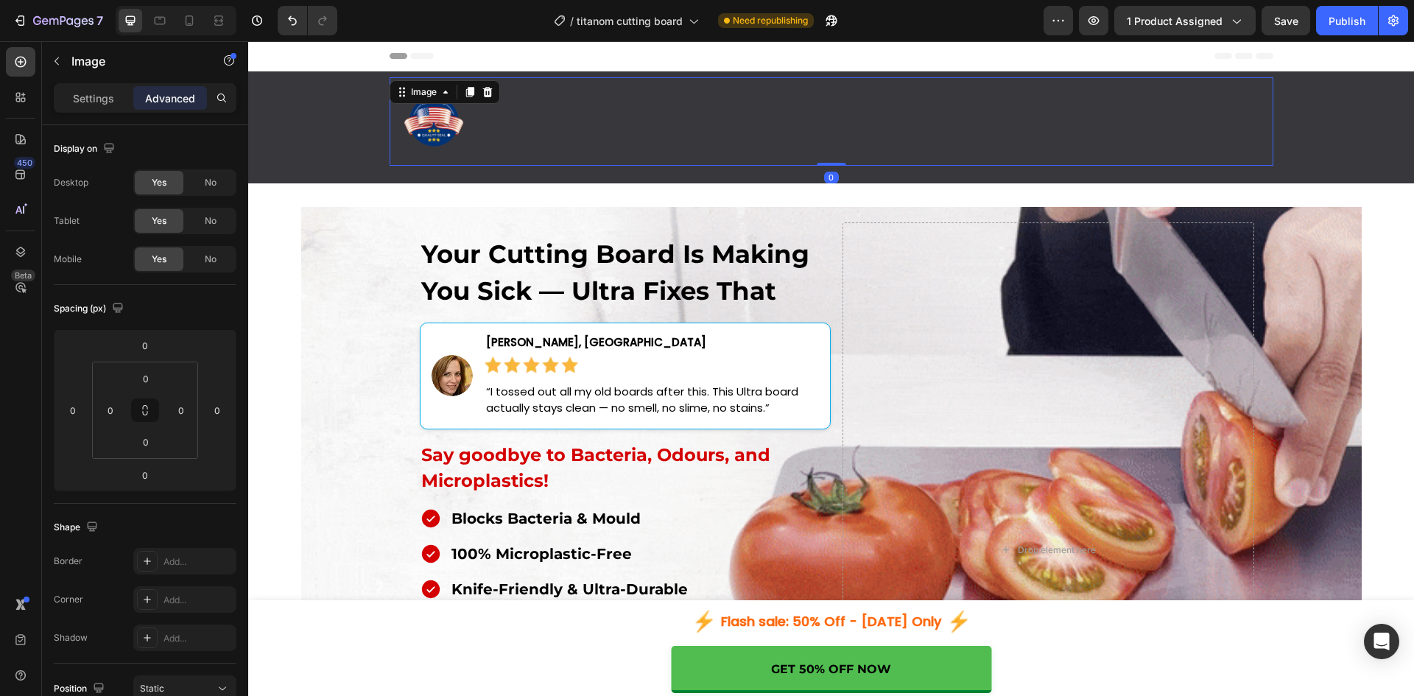
click at [568, 126] on div at bounding box center [830, 121] width 883 height 88
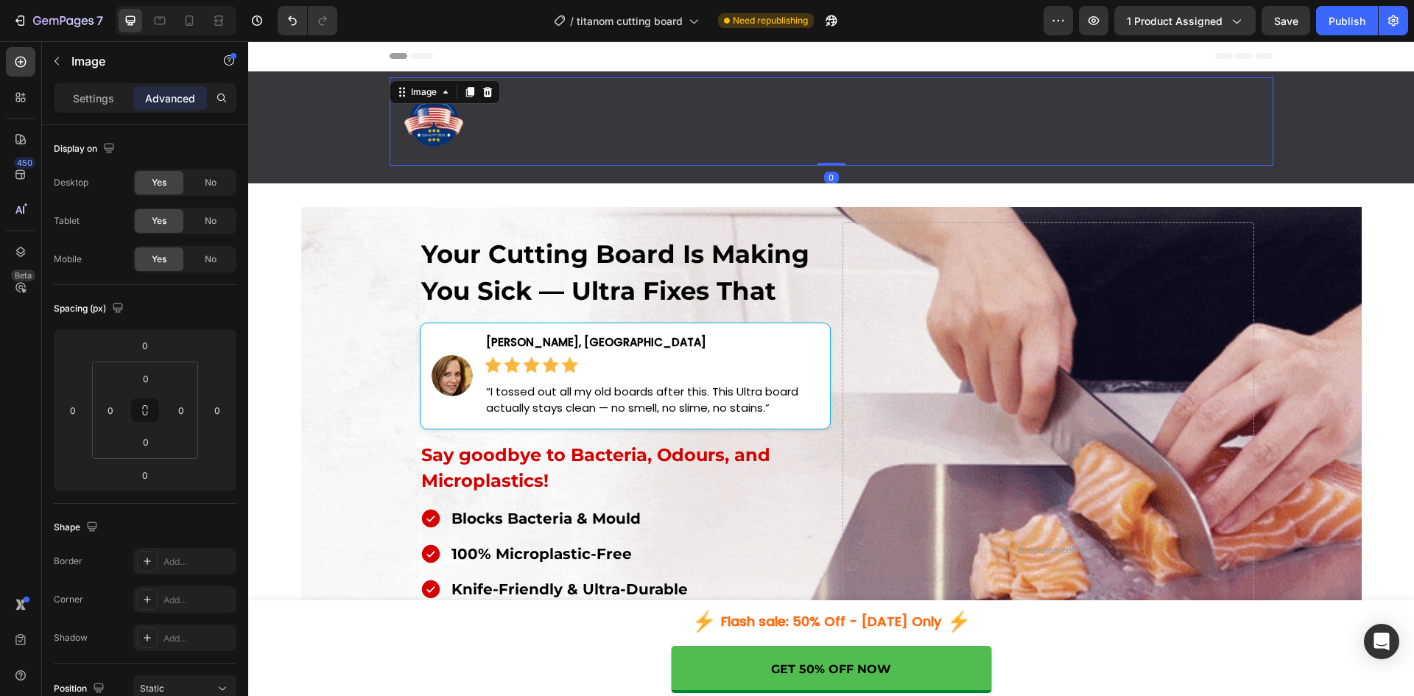
click at [441, 124] on img at bounding box center [433, 121] width 88 height 88
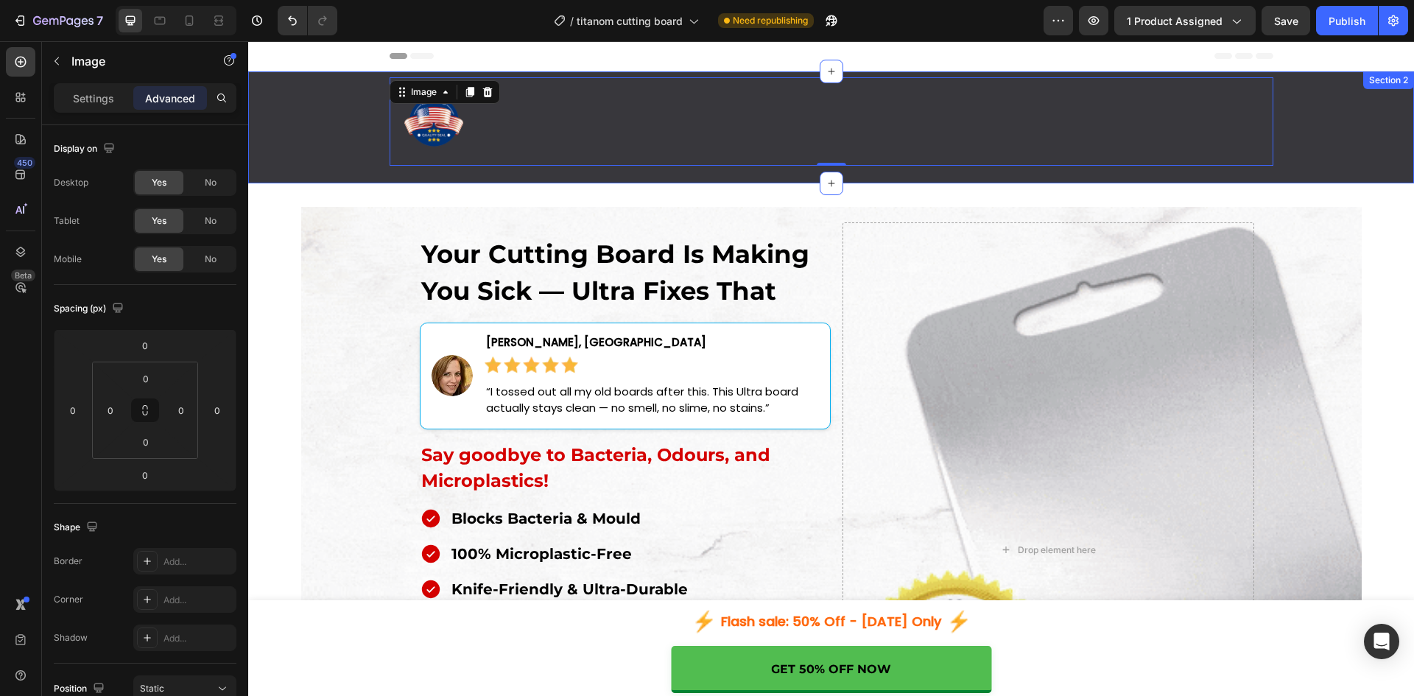
click at [278, 118] on div "Image 0 Row" at bounding box center [830, 127] width 1165 height 100
click at [434, 116] on img at bounding box center [433, 121] width 88 height 88
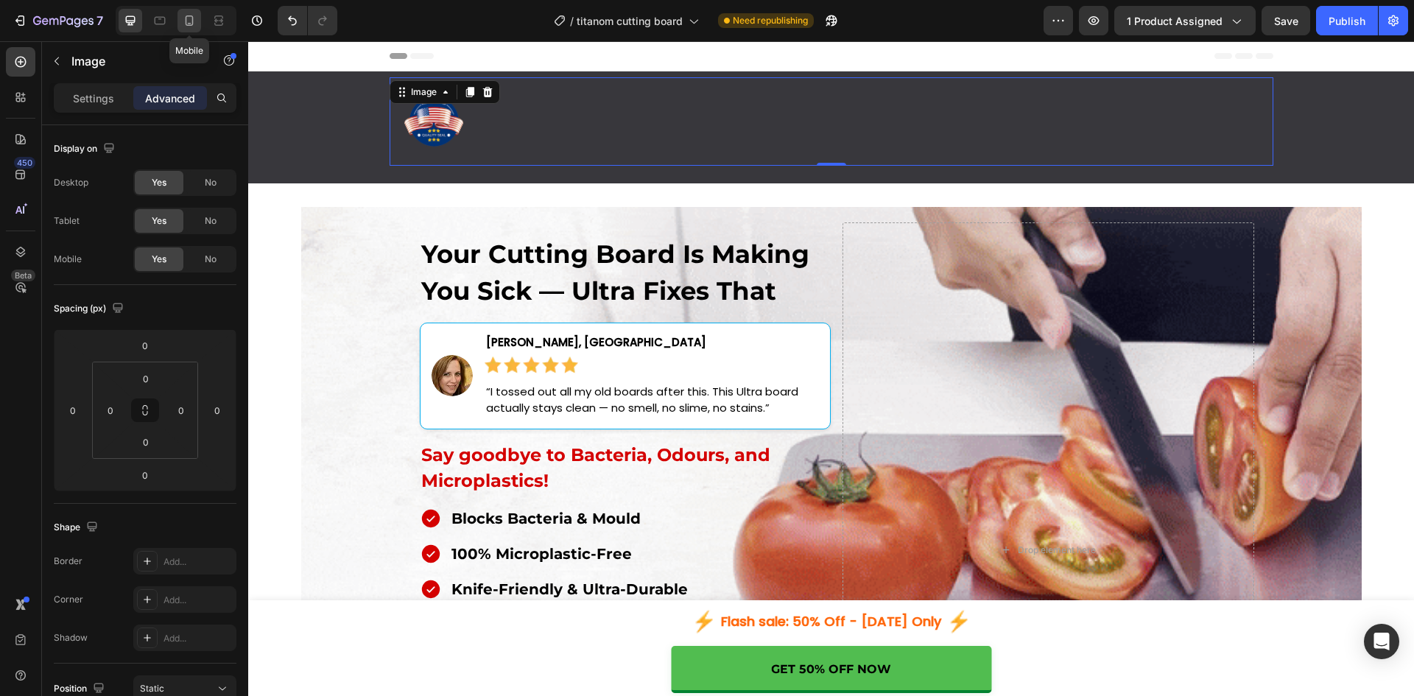
click at [186, 19] on icon at bounding box center [190, 20] width 8 height 10
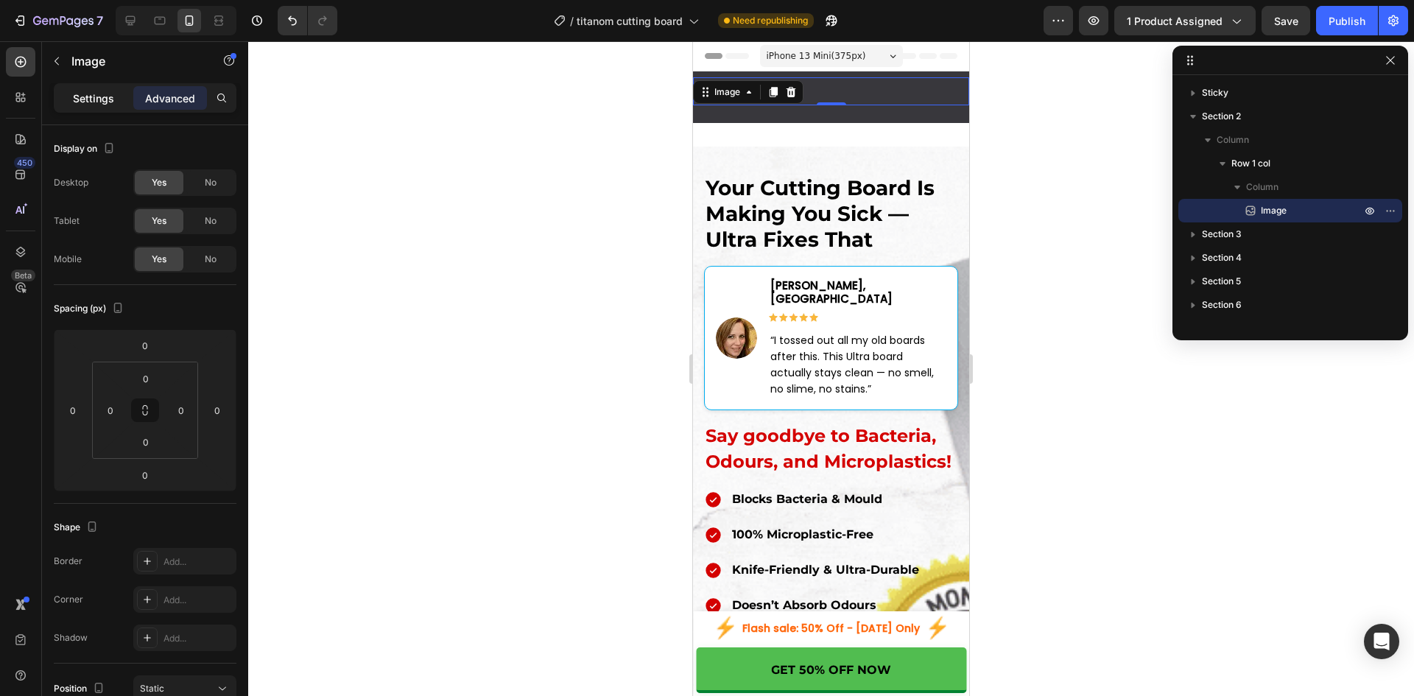
click at [103, 102] on p "Settings" at bounding box center [93, 98] width 41 height 15
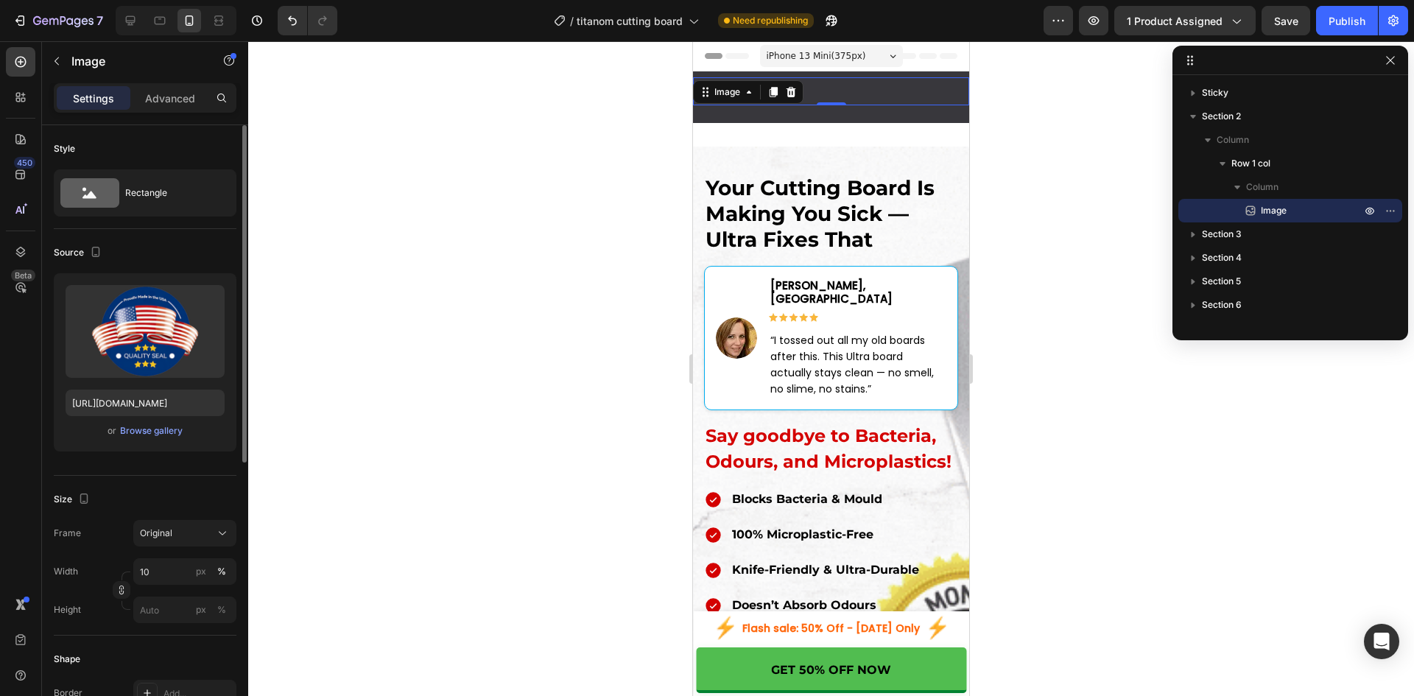
scroll to position [499, 0]
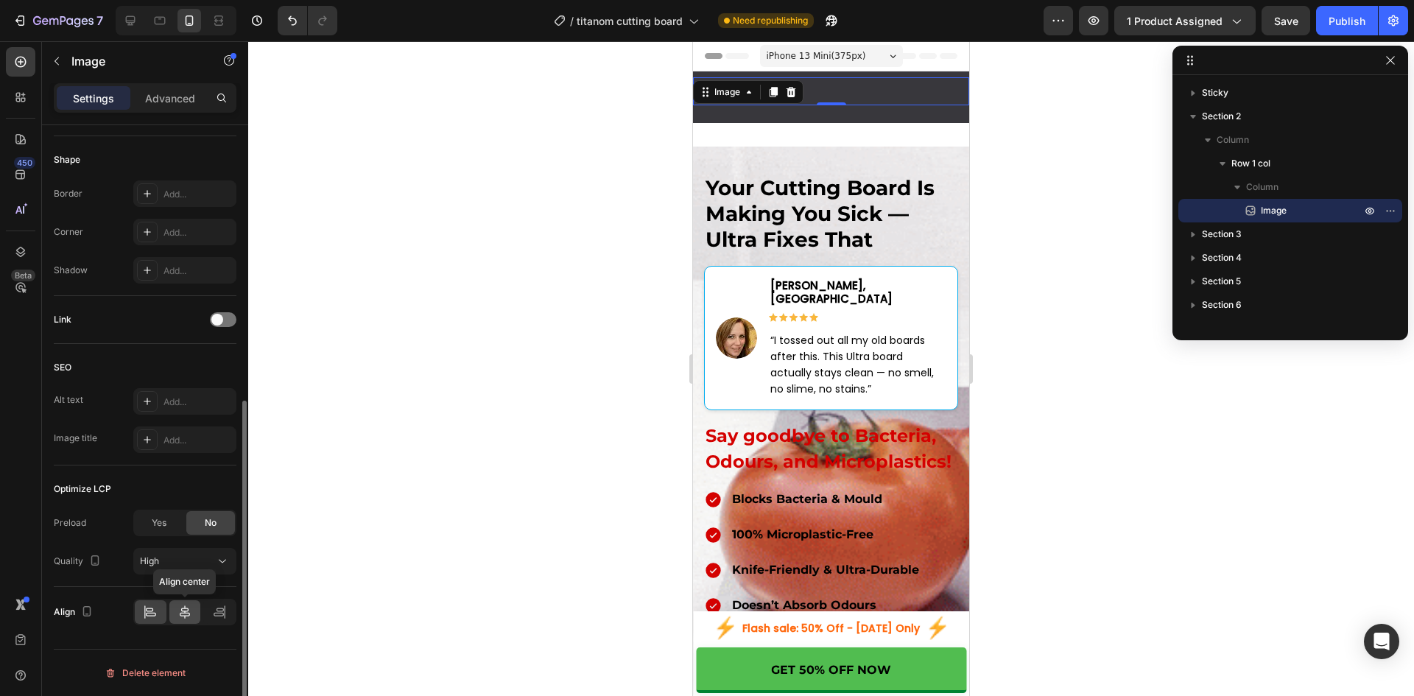
click at [180, 608] on icon at bounding box center [184, 611] width 15 height 15
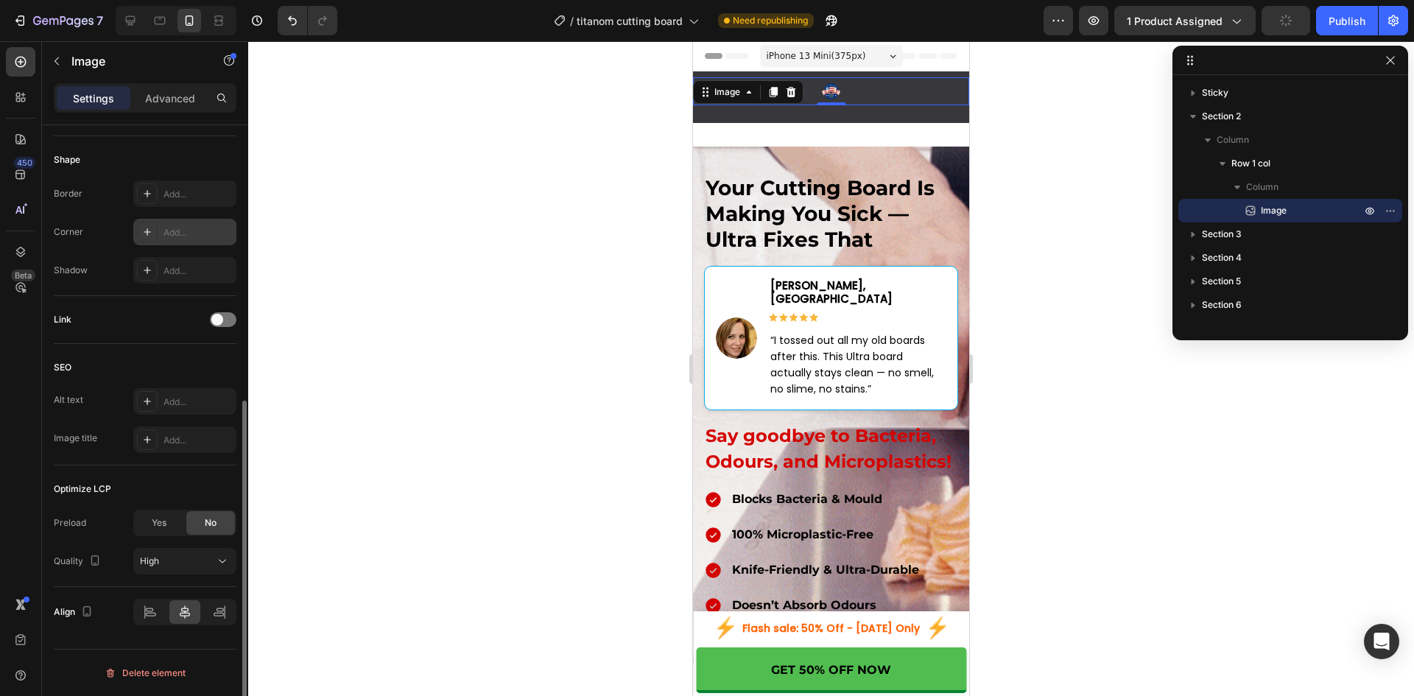
scroll to position [8, 0]
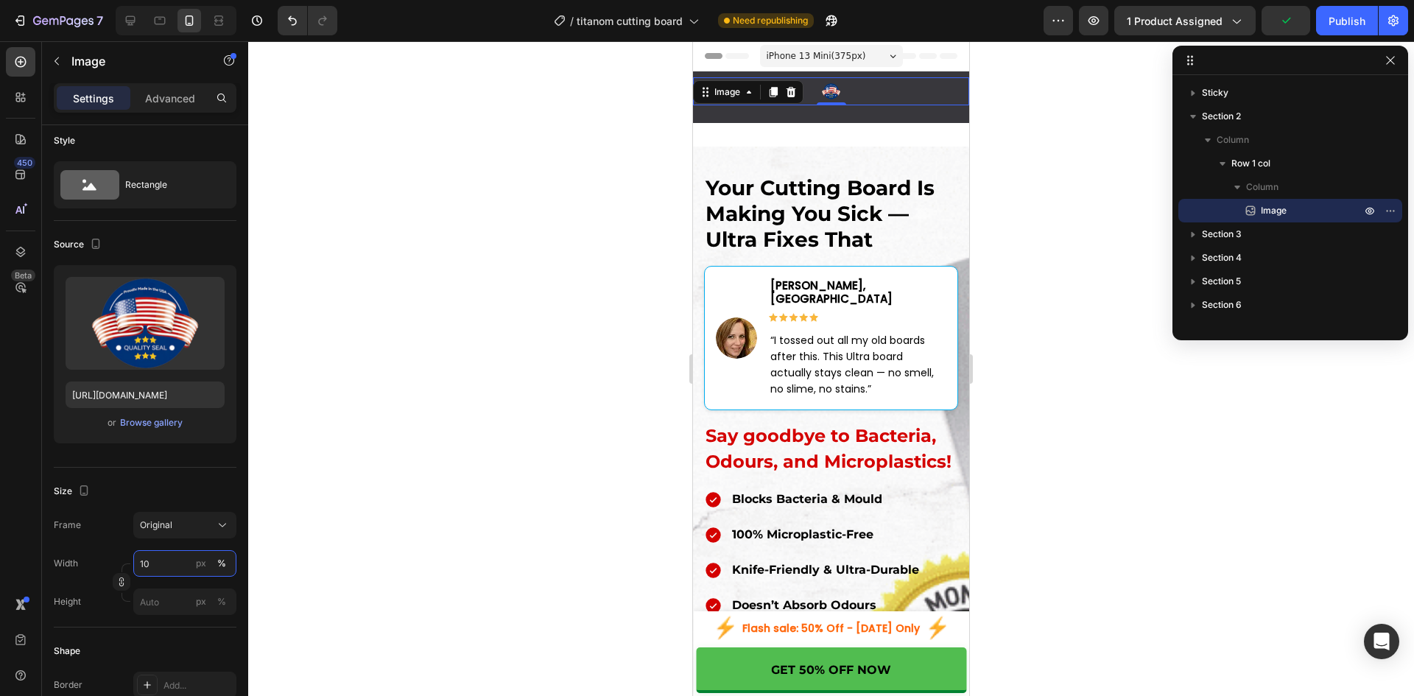
click at [160, 558] on input "10" at bounding box center [184, 563] width 103 height 27
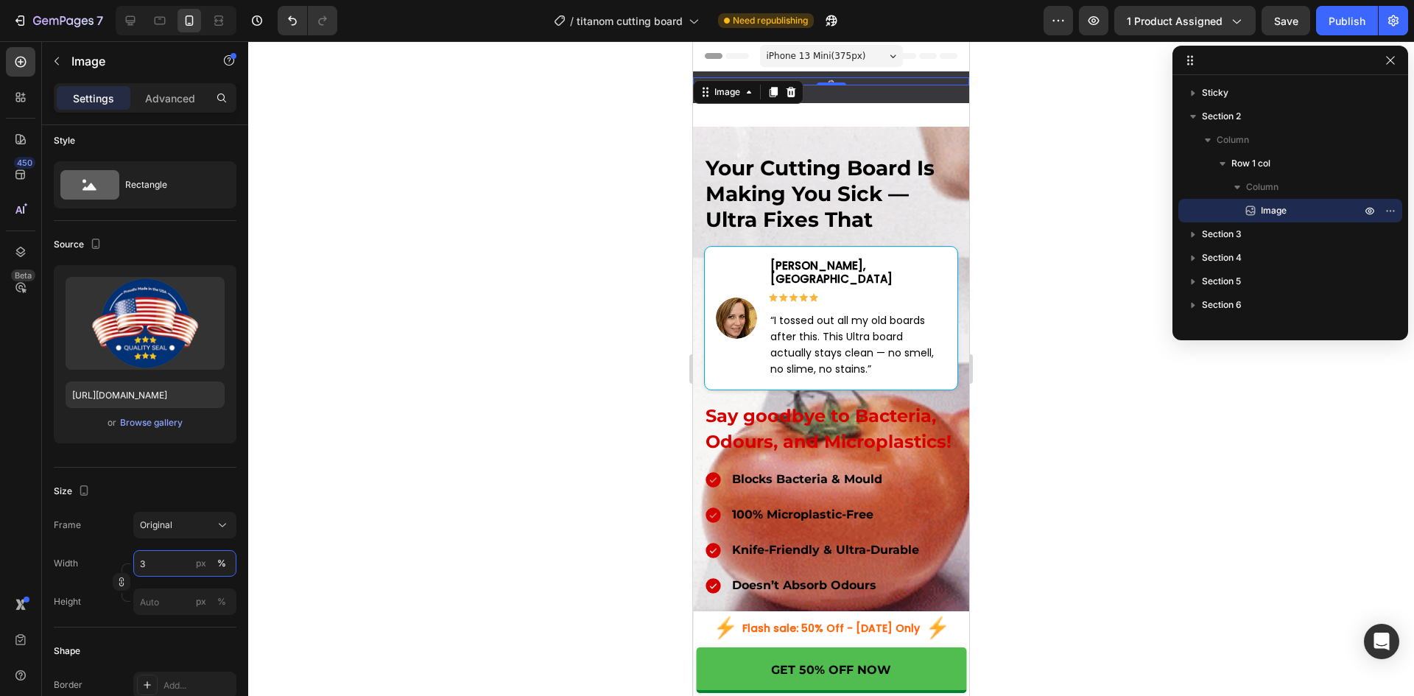
type input "30"
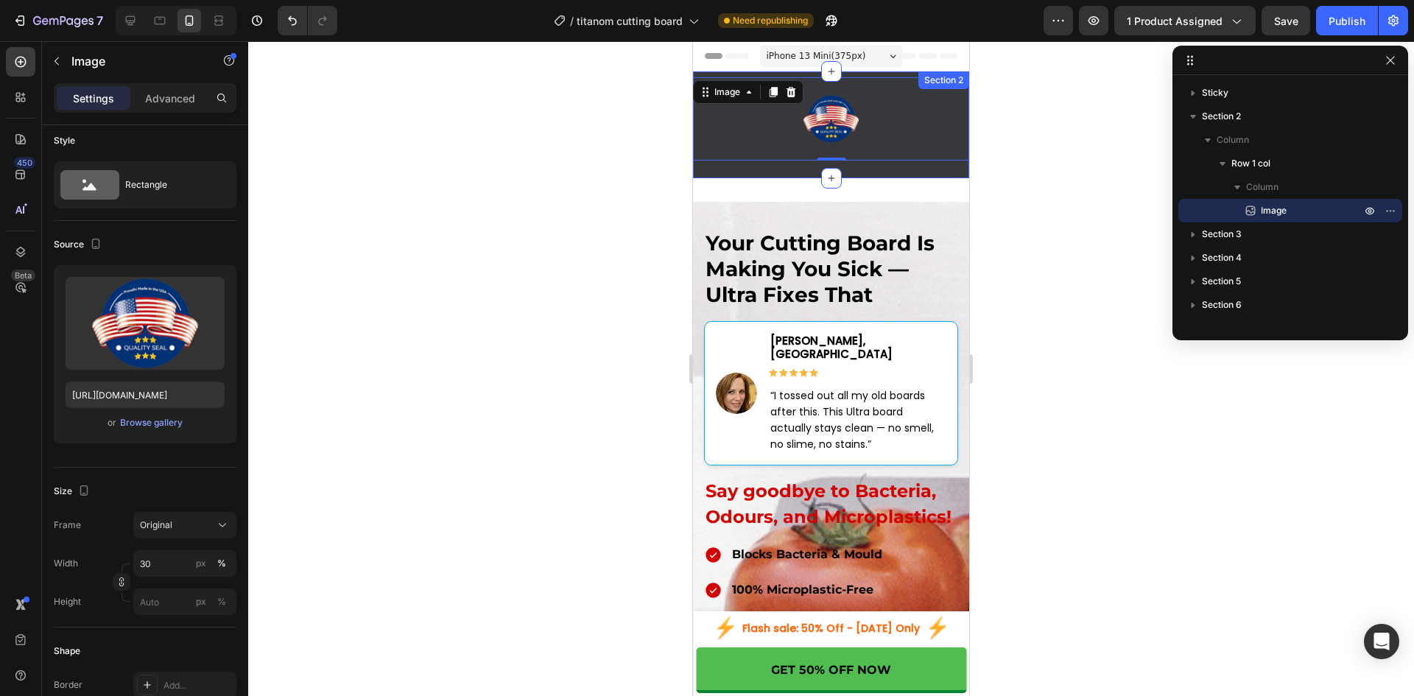
click at [739, 165] on div "Image 0 Row" at bounding box center [831, 124] width 276 height 95
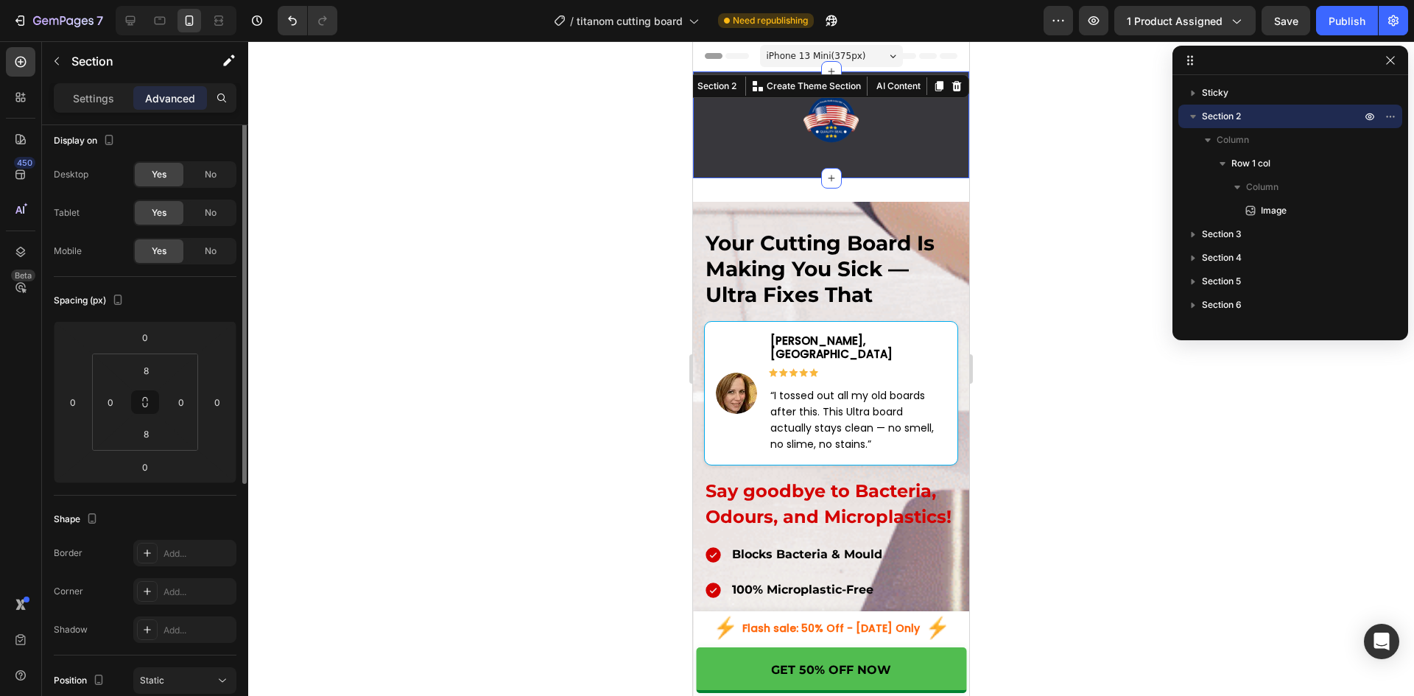
scroll to position [0, 0]
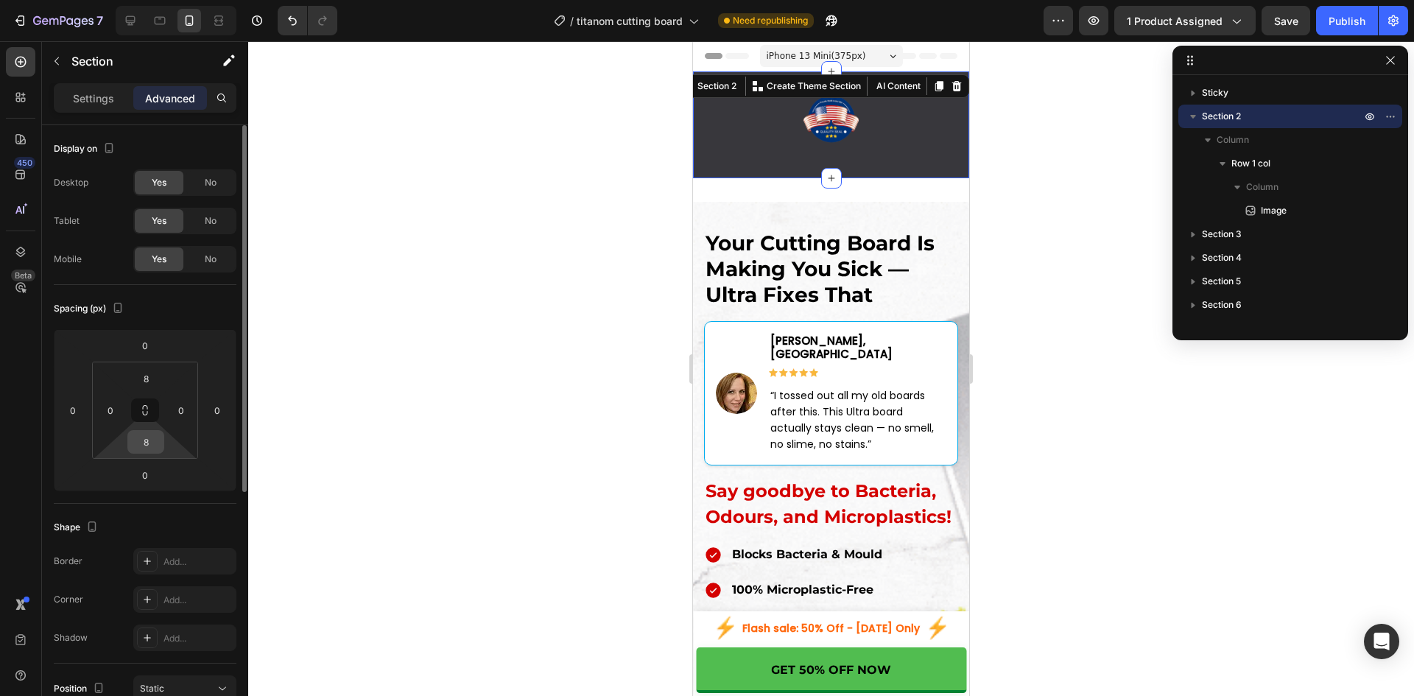
click at [153, 440] on input "8" at bounding box center [145, 442] width 29 height 22
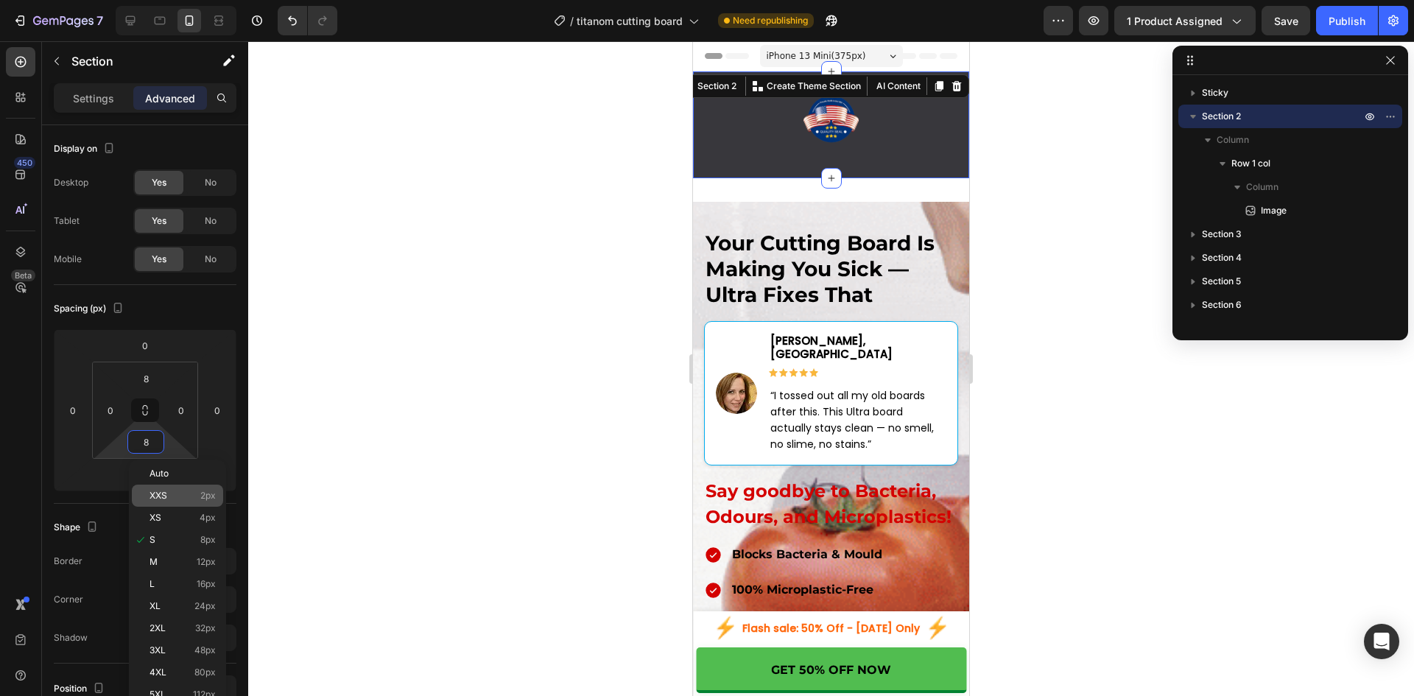
click at [162, 494] on span "XXS" at bounding box center [158, 495] width 18 height 10
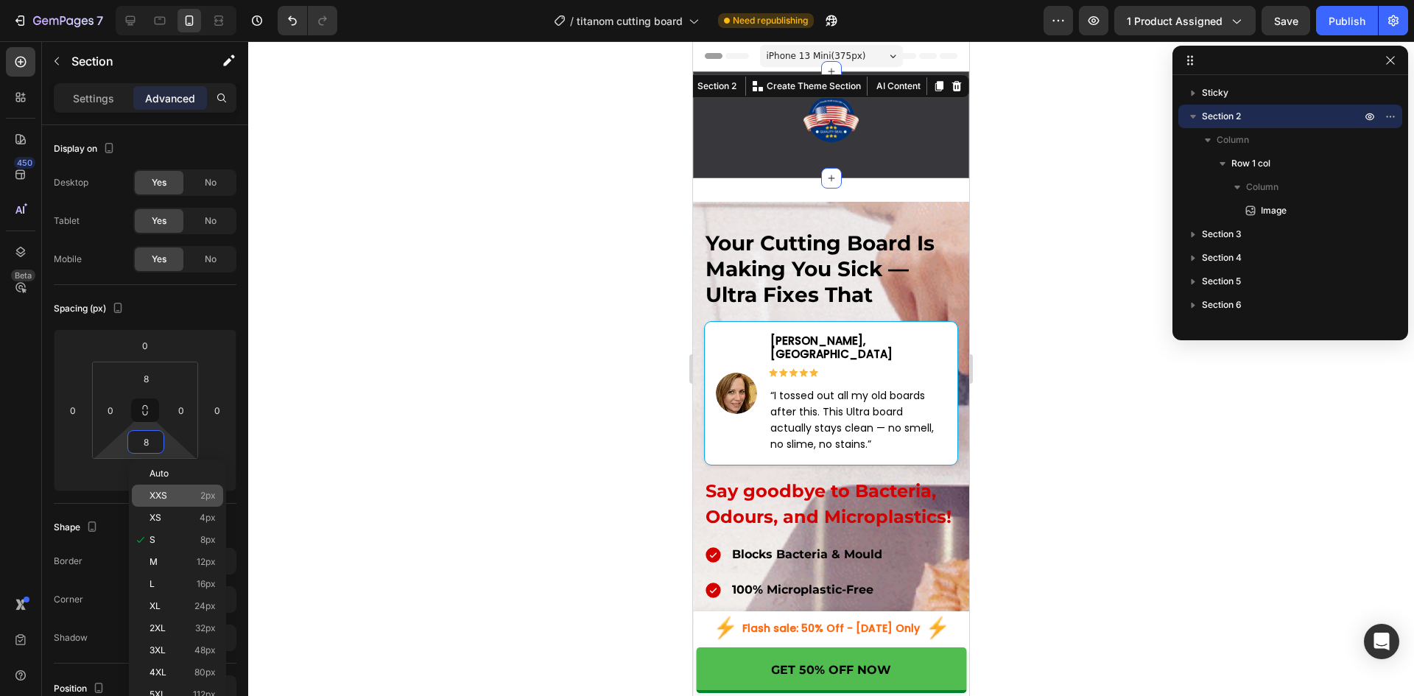
type input "2"
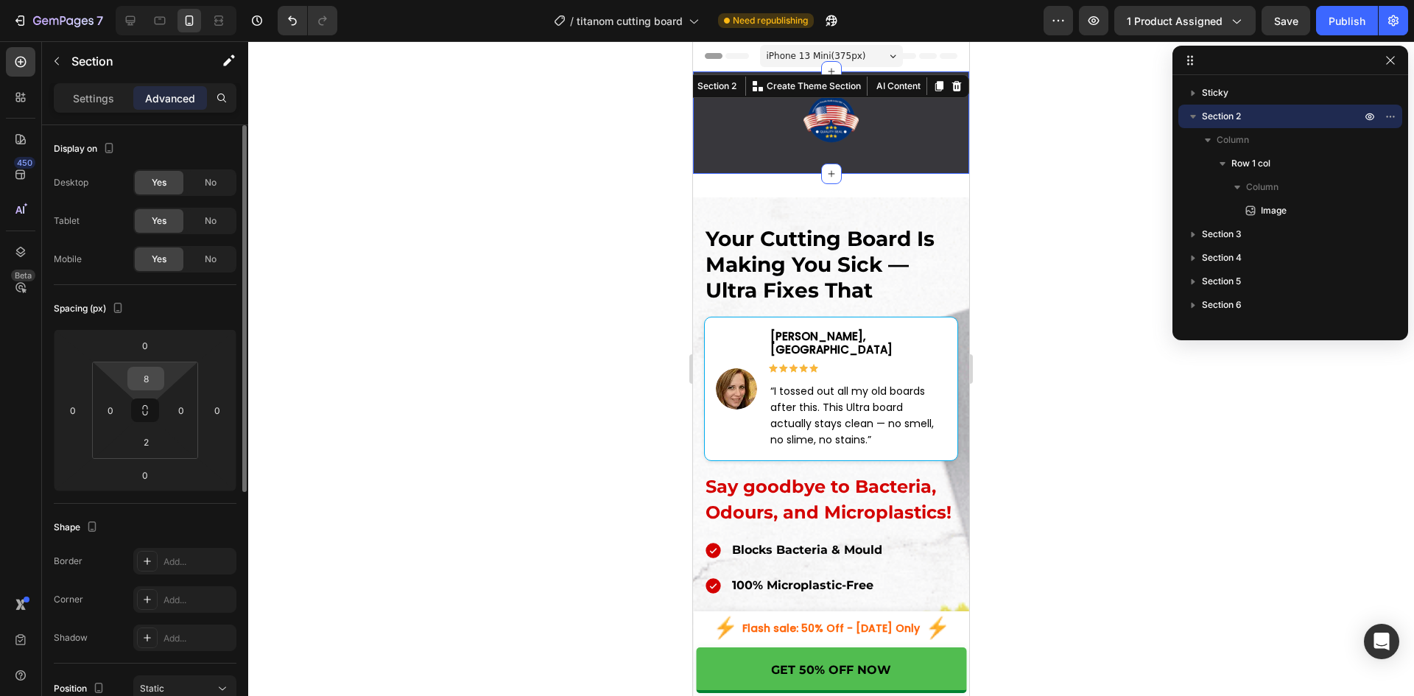
click at [146, 374] on input "8" at bounding box center [145, 378] width 29 height 22
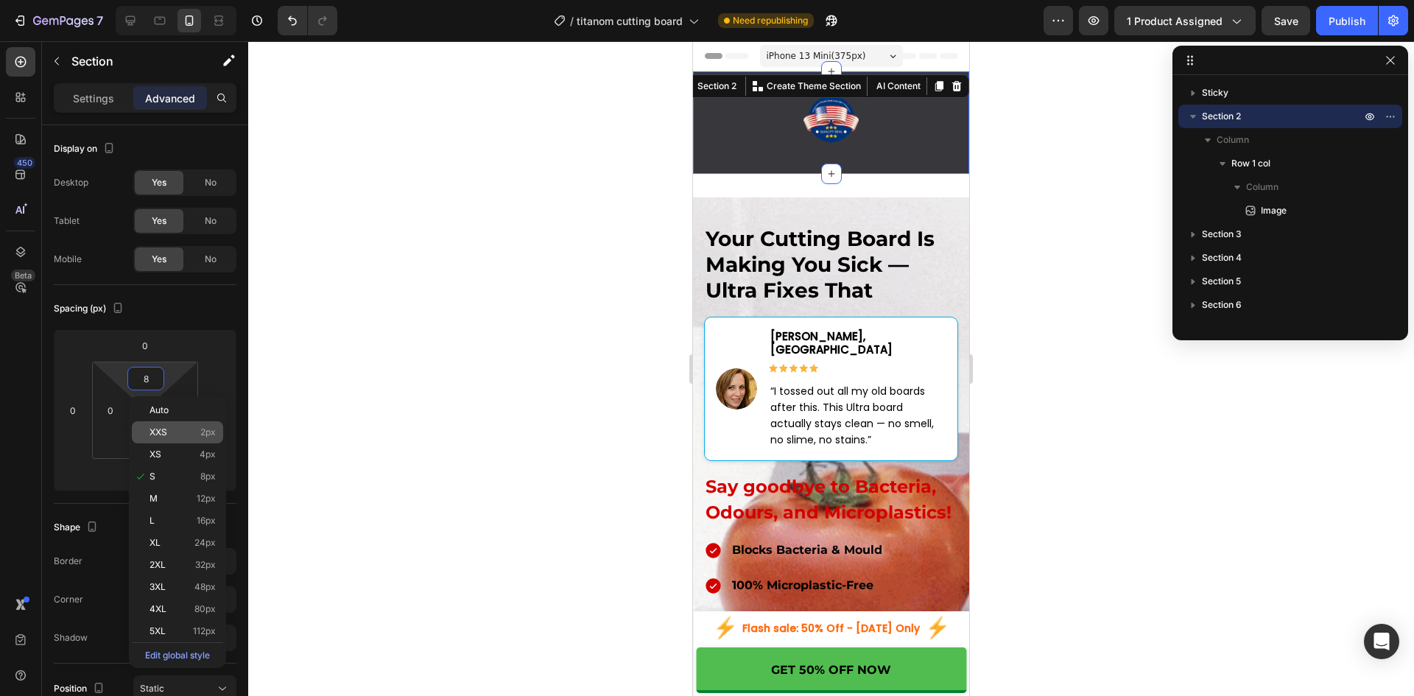
click at [163, 434] on span "XXS" at bounding box center [158, 432] width 18 height 10
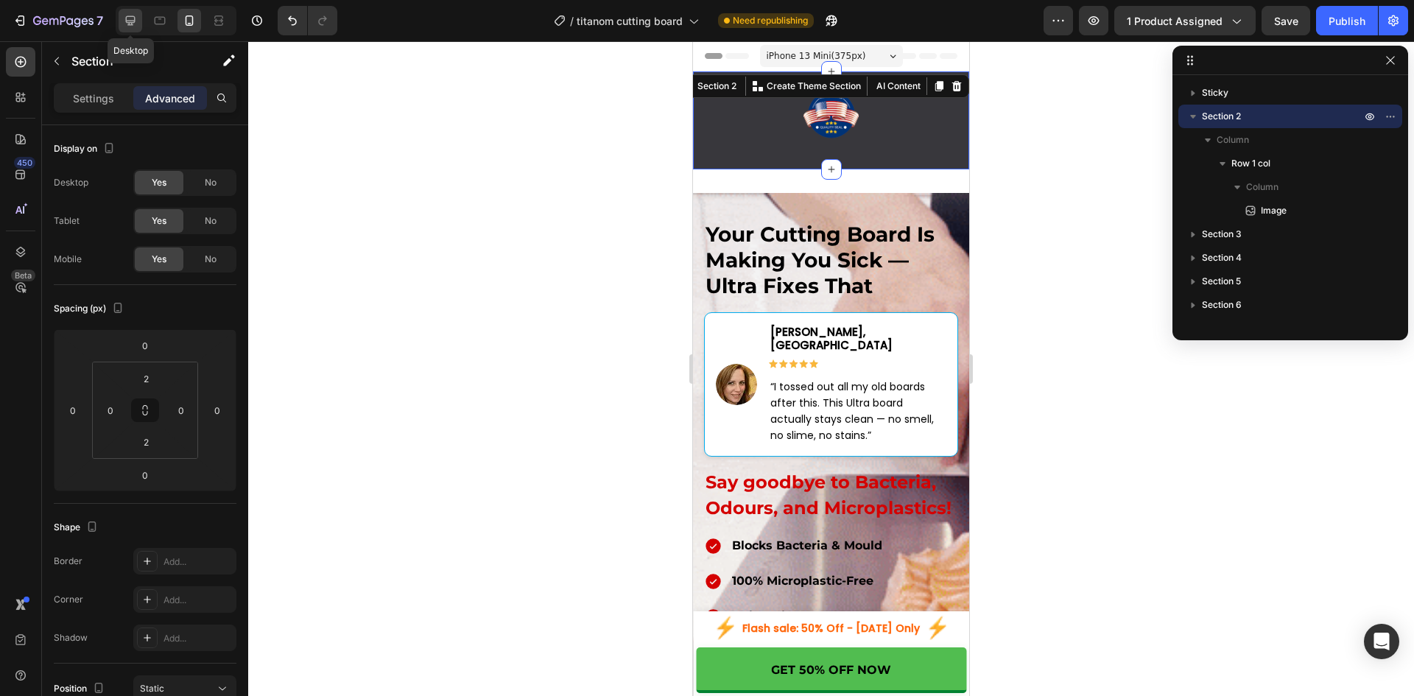
click at [127, 26] on icon at bounding box center [130, 20] width 15 height 15
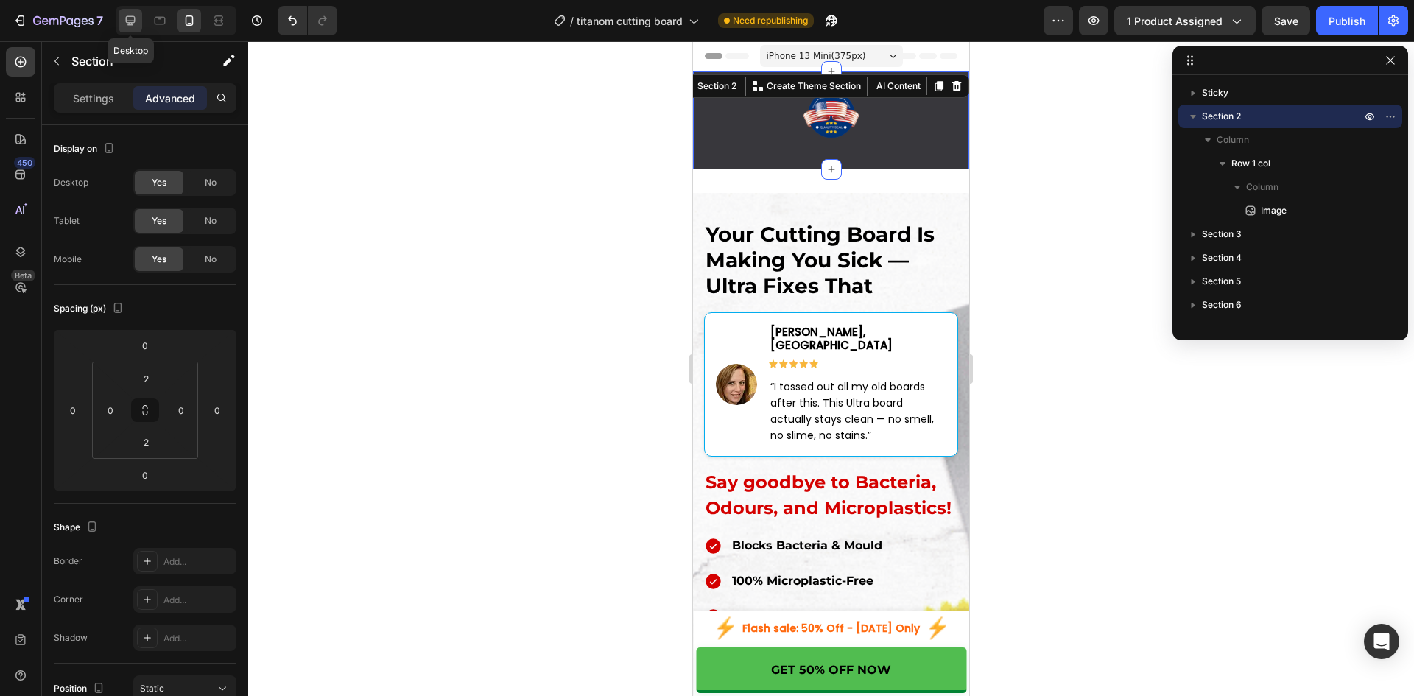
type input "8"
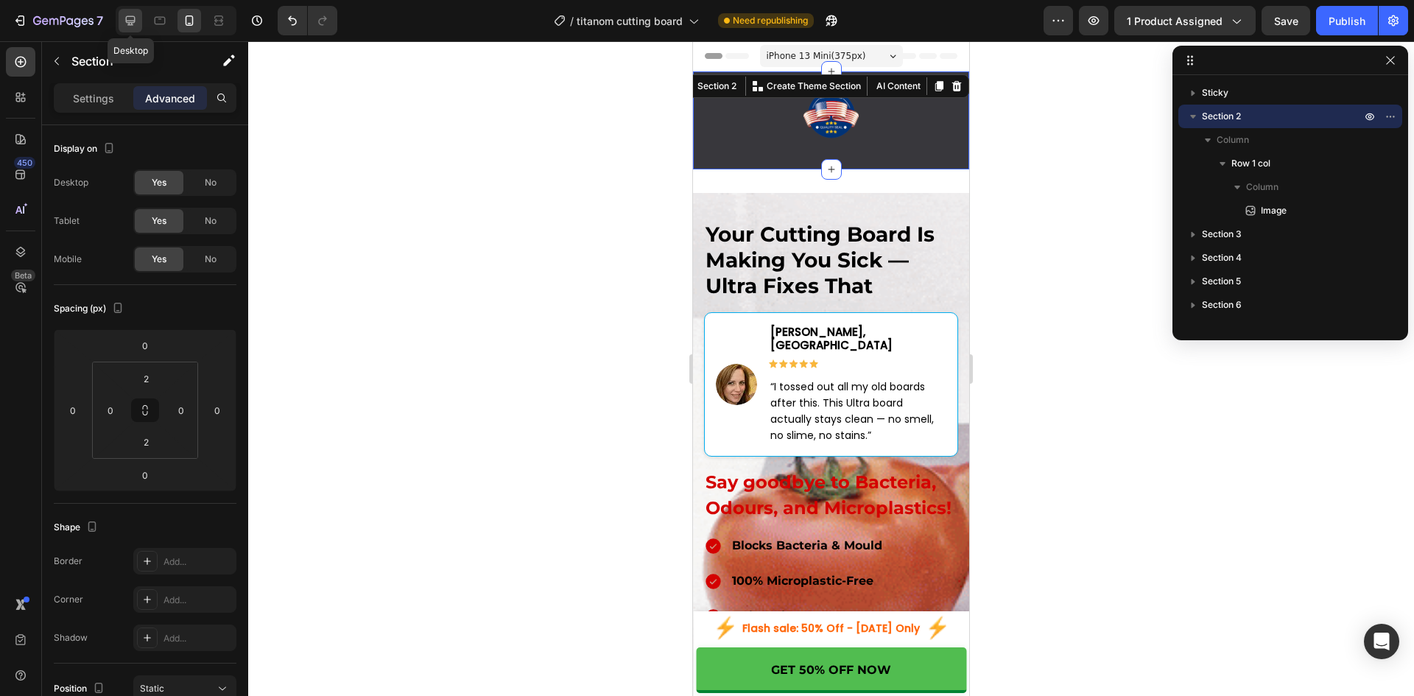
type input "8"
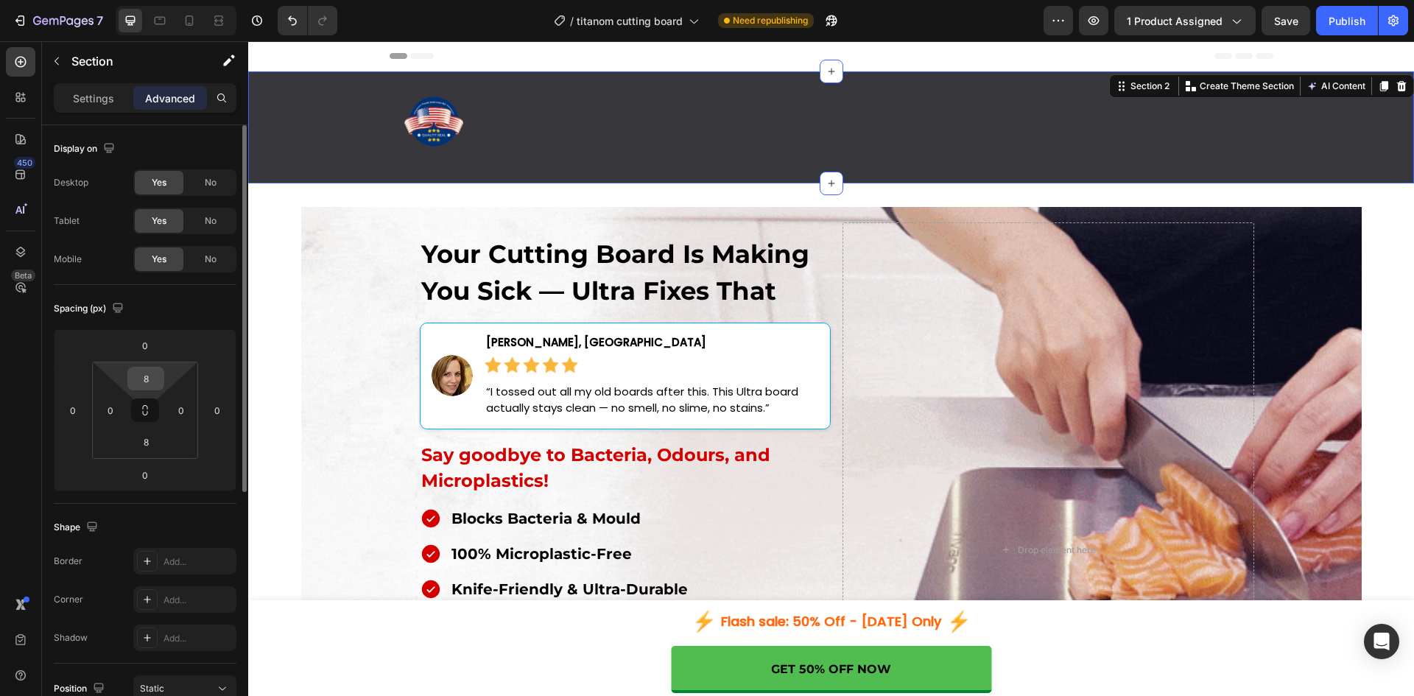
click at [152, 375] on input "8" at bounding box center [145, 378] width 29 height 22
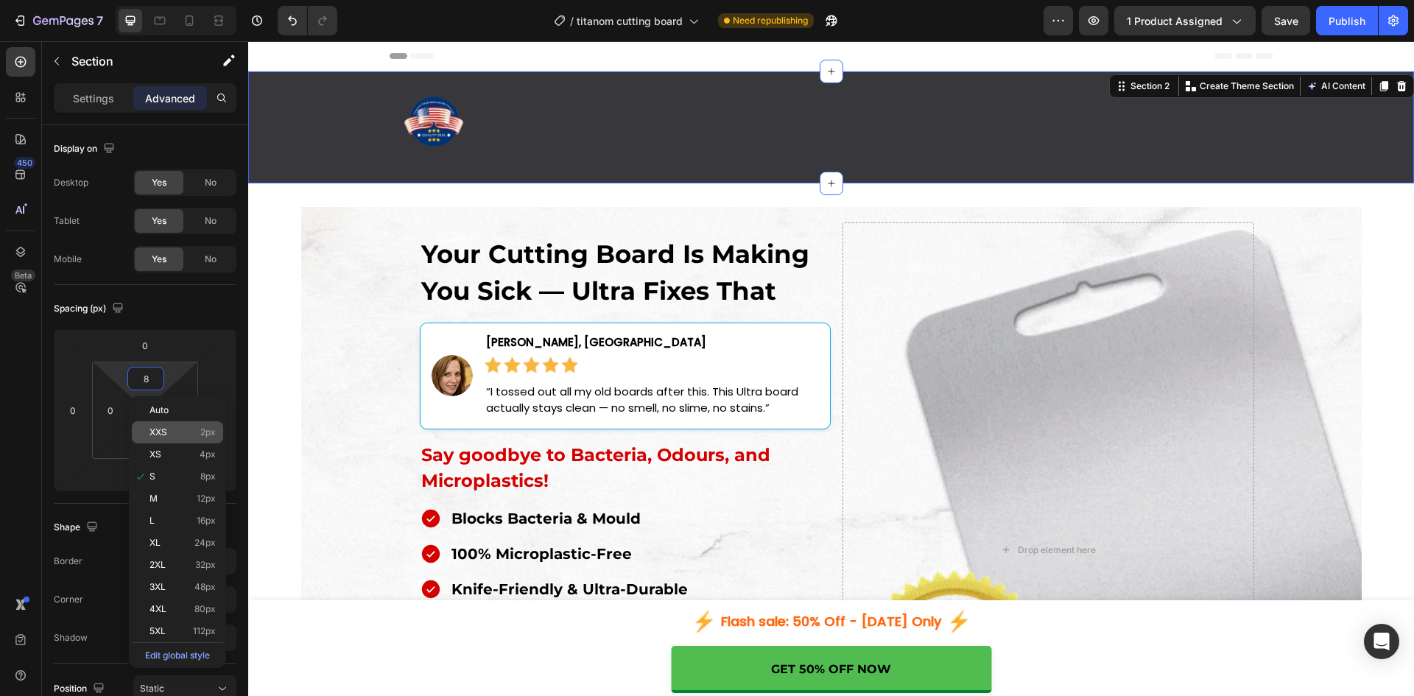
click at [169, 432] on p "XXS 2px" at bounding box center [182, 432] width 66 height 10
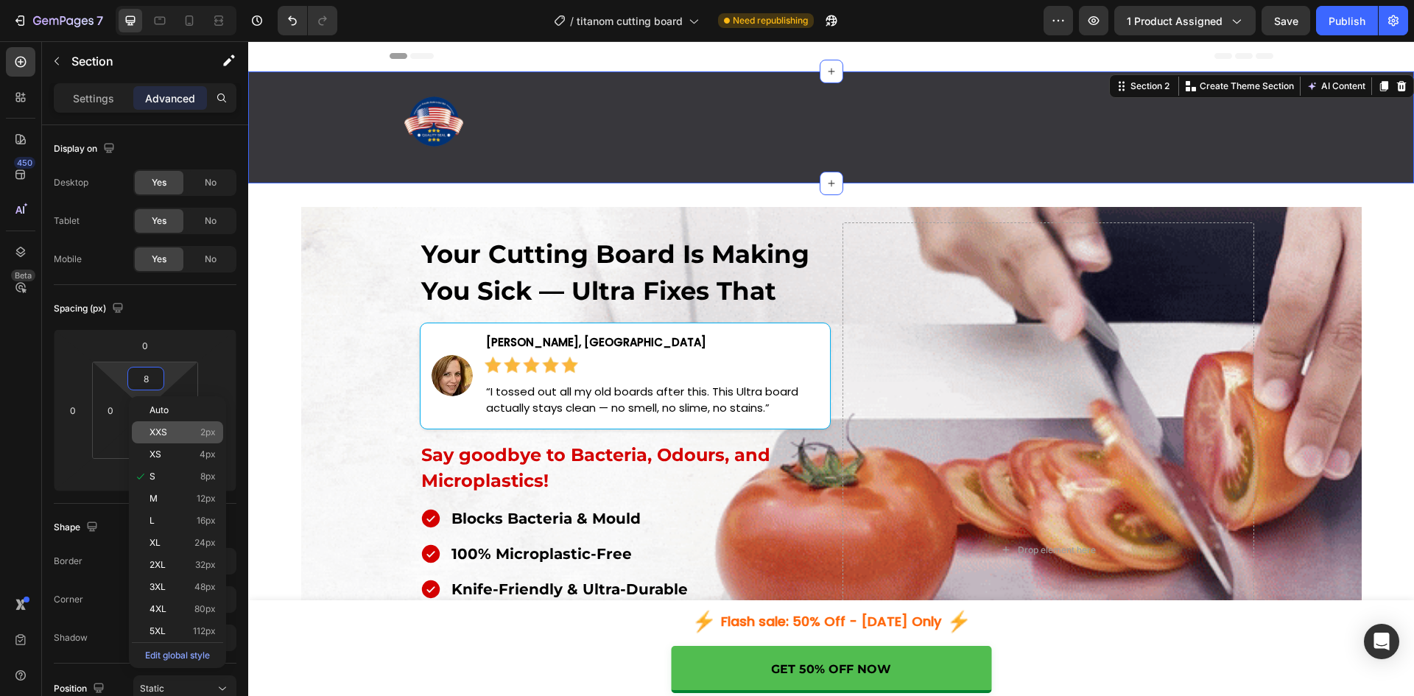
type input "2"
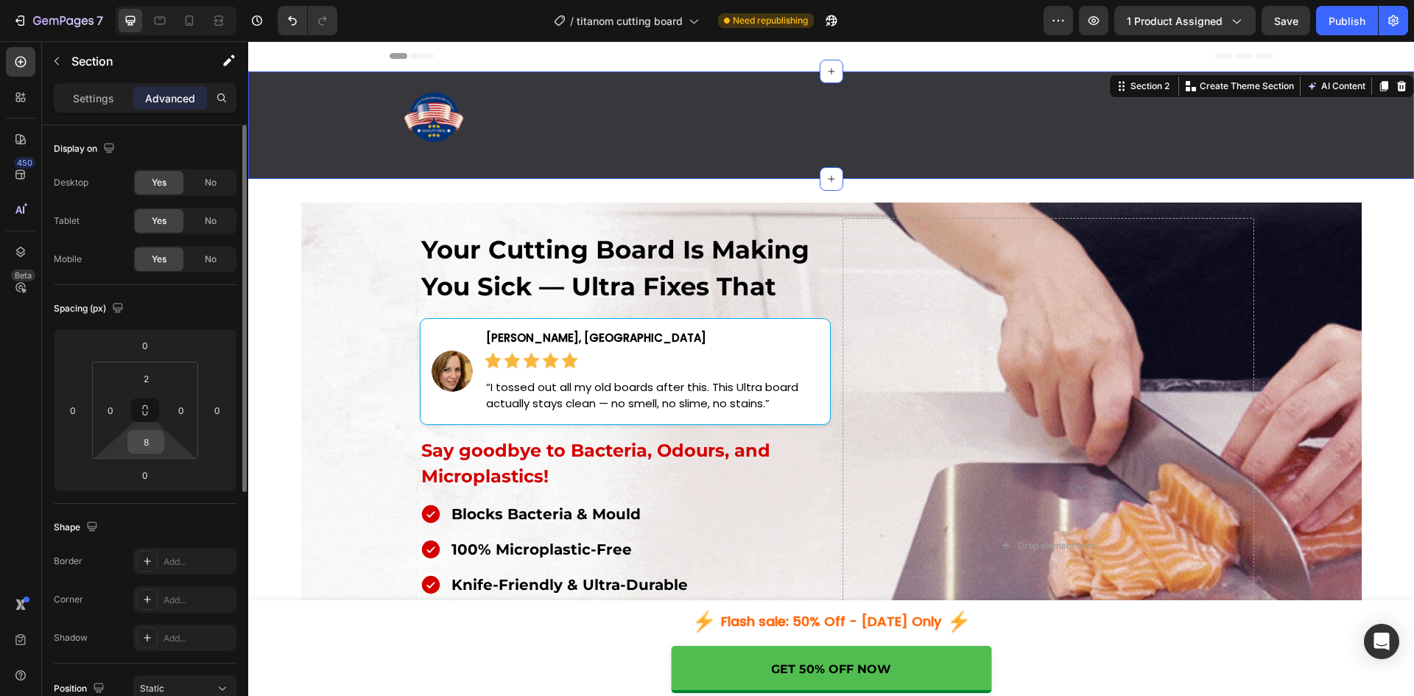
click at [151, 443] on input "8" at bounding box center [145, 442] width 29 height 22
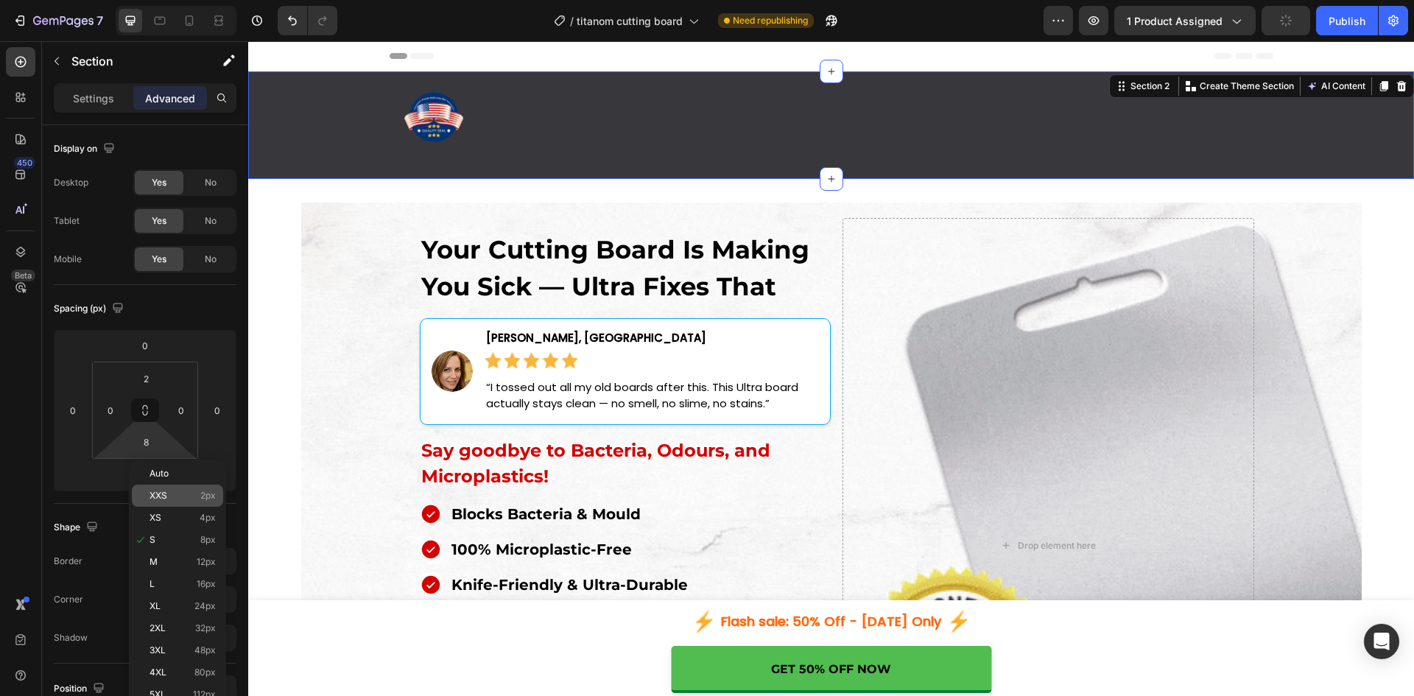
click at [155, 505] on div "XXS 2px" at bounding box center [177, 495] width 91 height 22
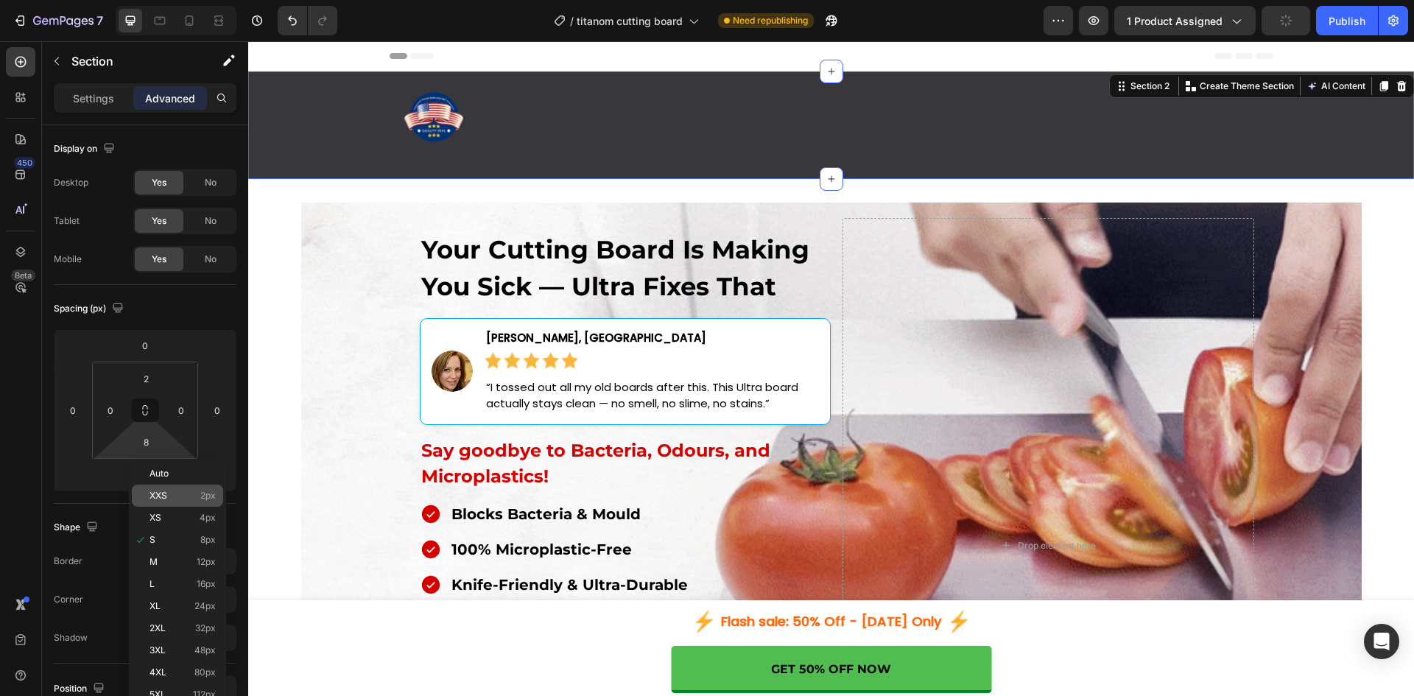
type input "2"
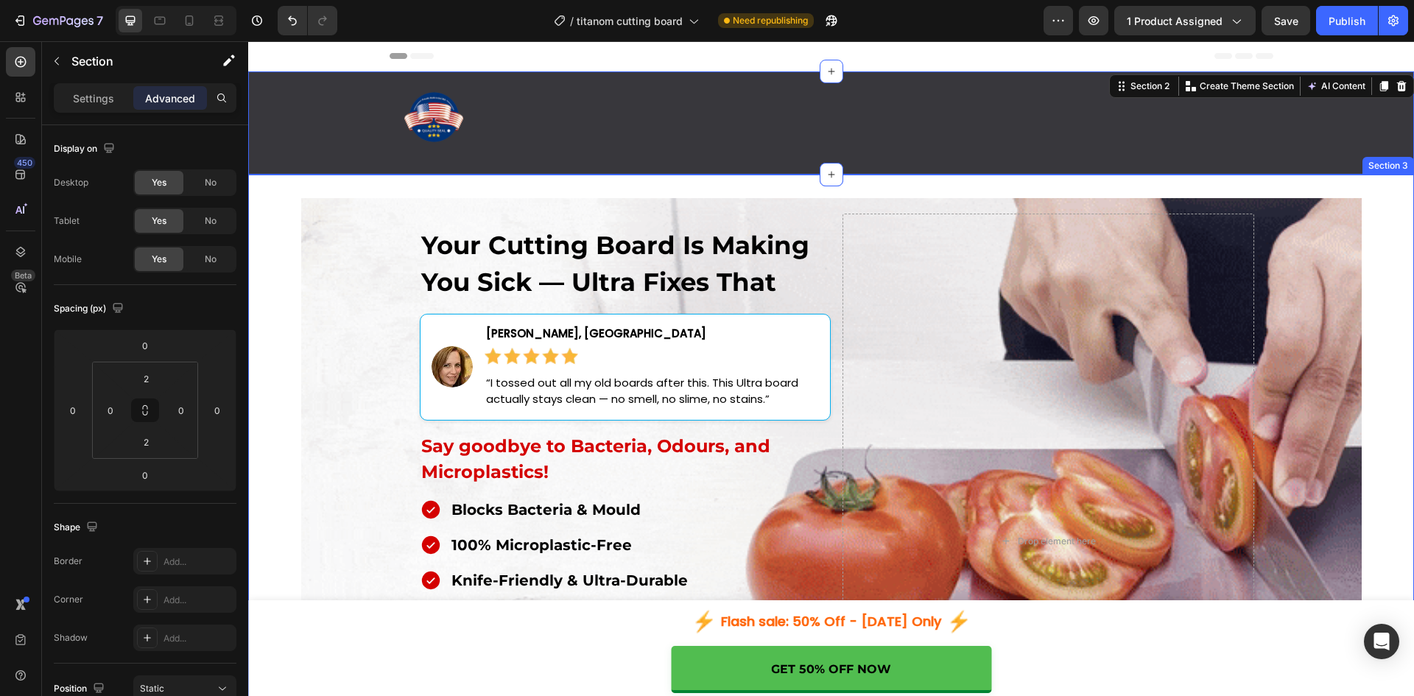
click at [292, 301] on div "Your Cutting Board Is Making You Sick — Ultra Fixes That Heading Image Jessica …" at bounding box center [830, 550] width 1165 height 705
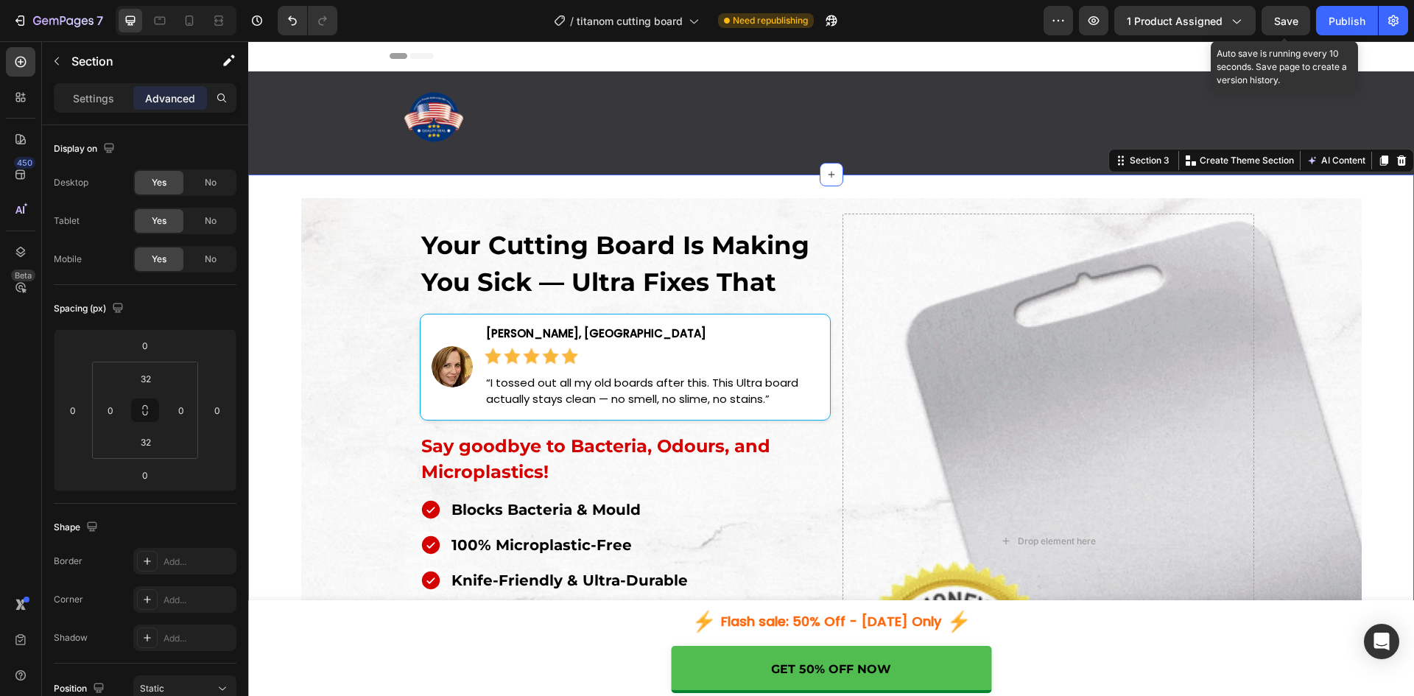
click at [1282, 16] on span "Save" at bounding box center [1286, 21] width 24 height 13
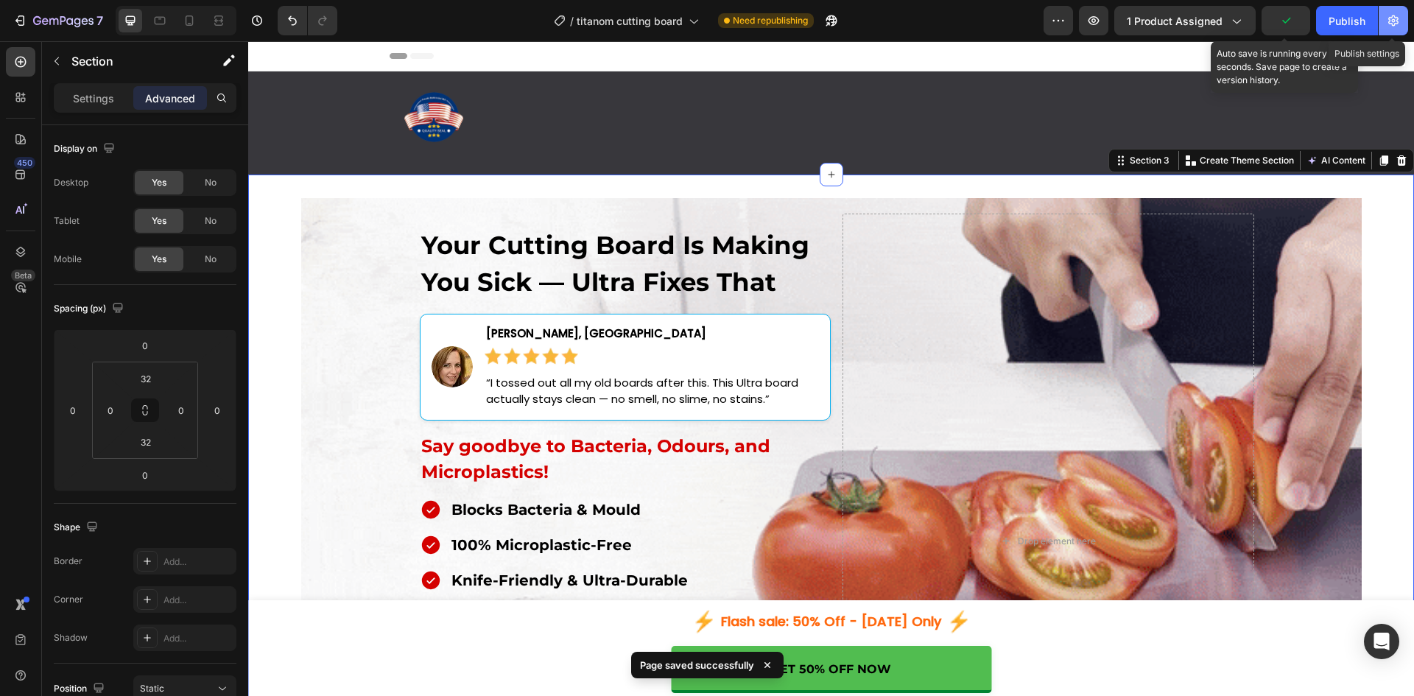
click at [1397, 18] on icon "button" at bounding box center [1393, 20] width 15 height 15
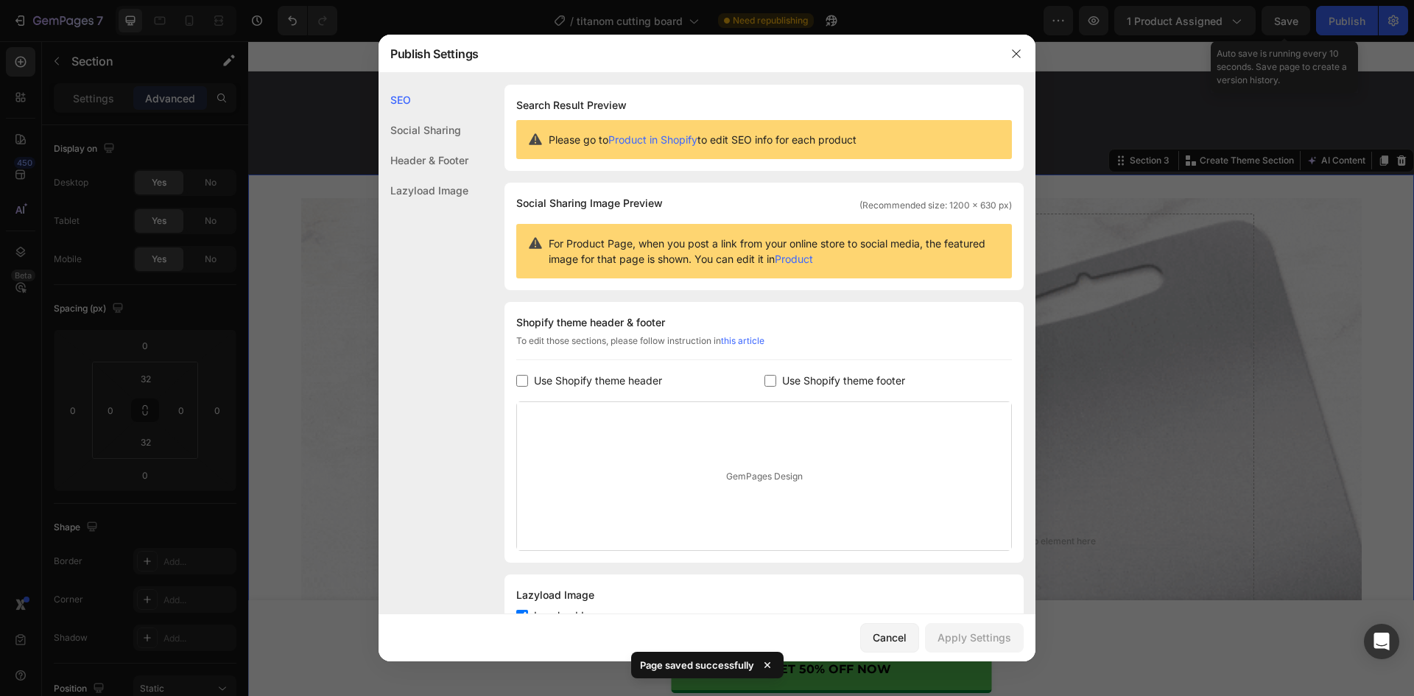
click at [765, 381] on input "checkbox" at bounding box center [770, 381] width 12 height 12
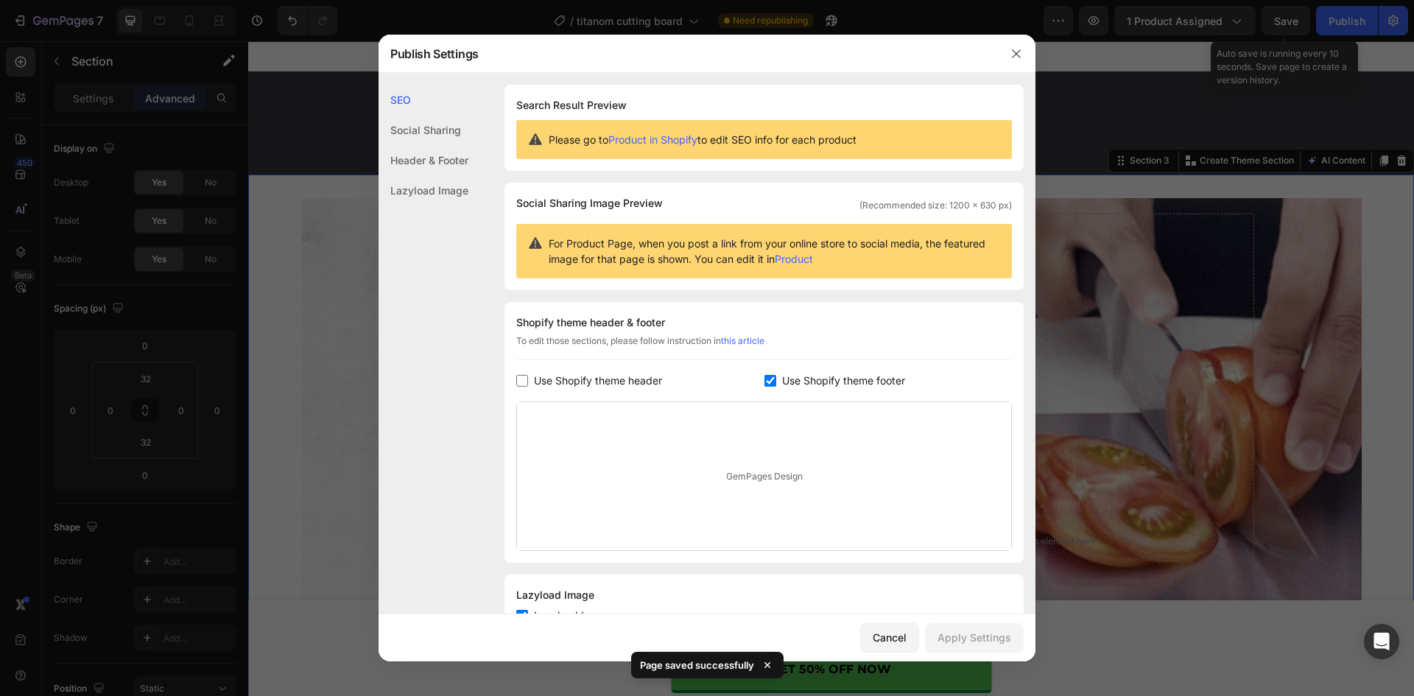
checkbox input "true"
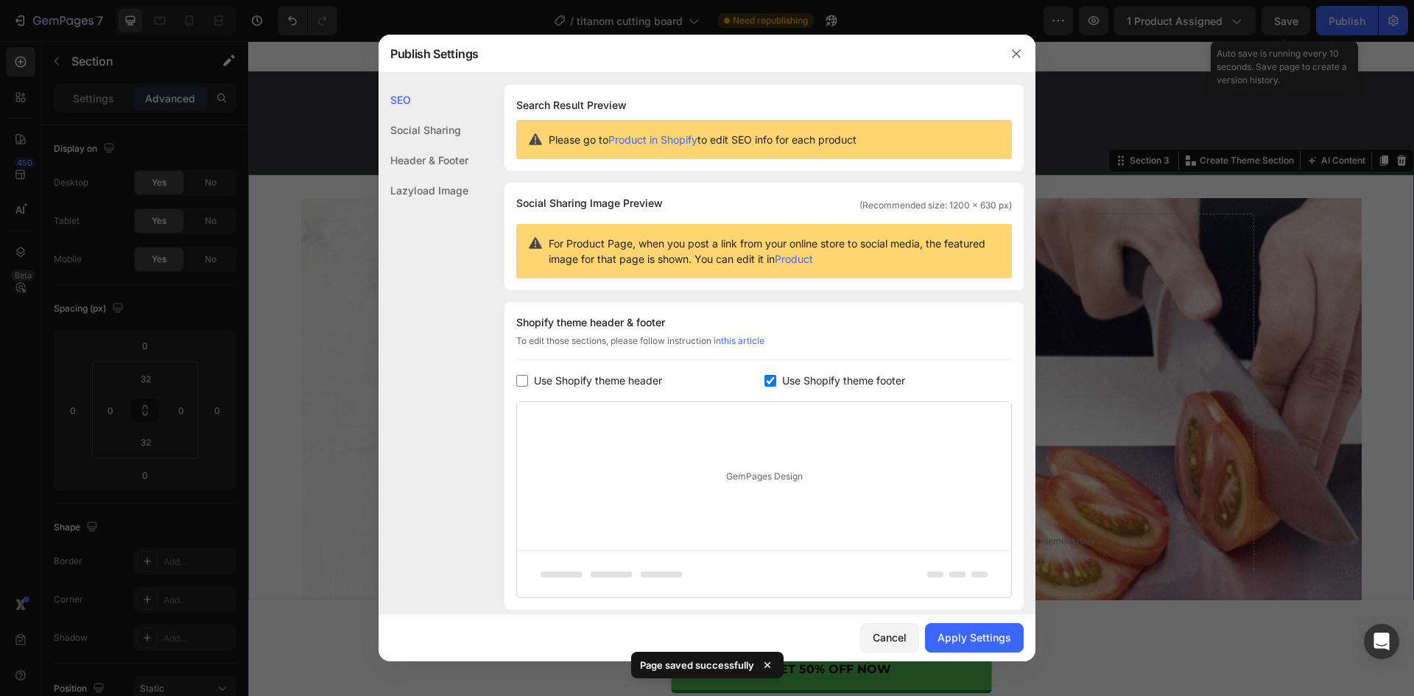
click at [604, 381] on span "Use Shopify theme header" at bounding box center [598, 381] width 128 height 18
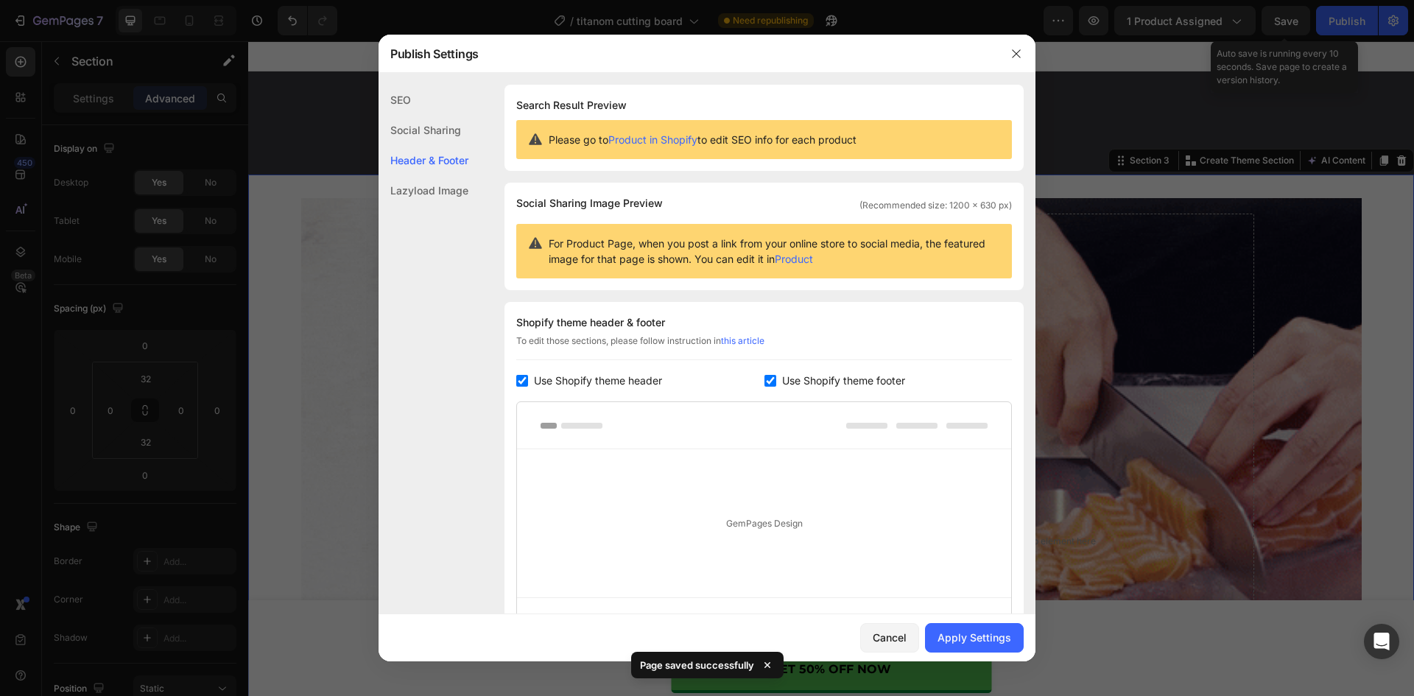
click at [613, 380] on span "Use Shopify theme header" at bounding box center [598, 381] width 128 height 18
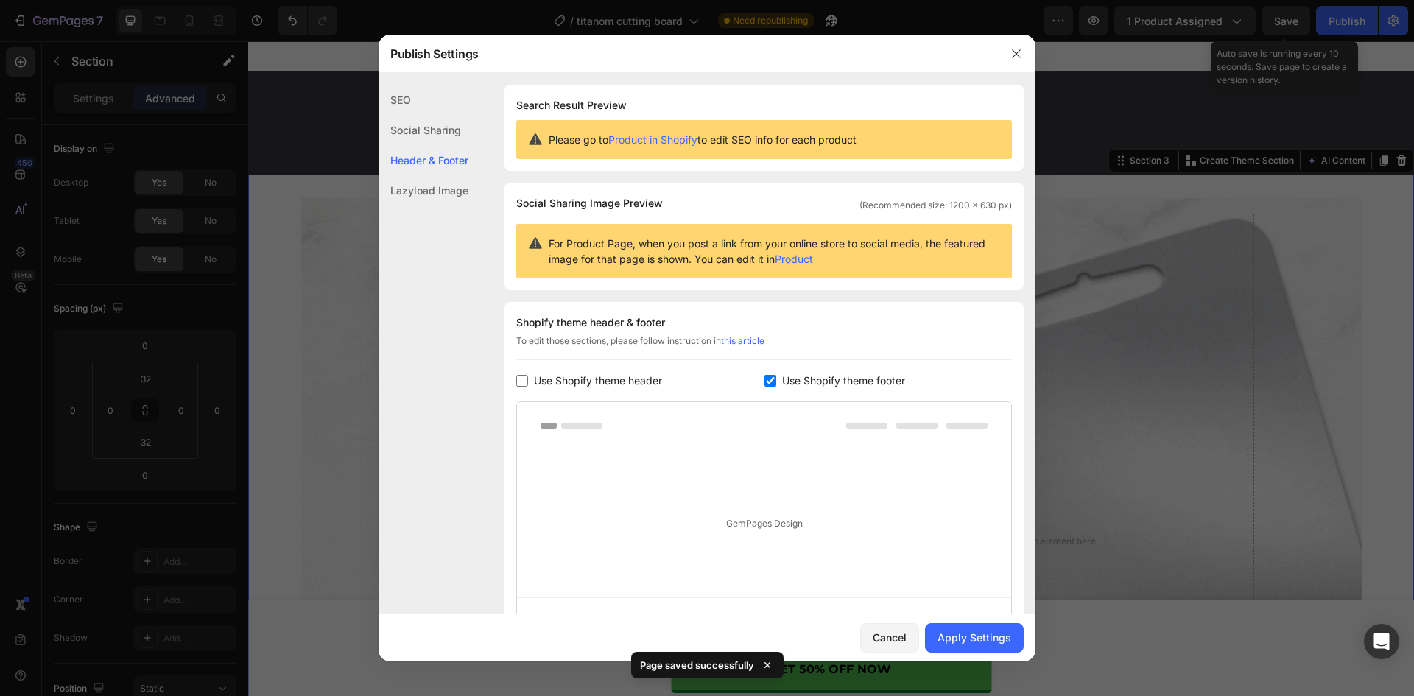
checkbox input "false"
click at [776, 378] on label "Use Shopify theme footer" at bounding box center [840, 381] width 129 height 18
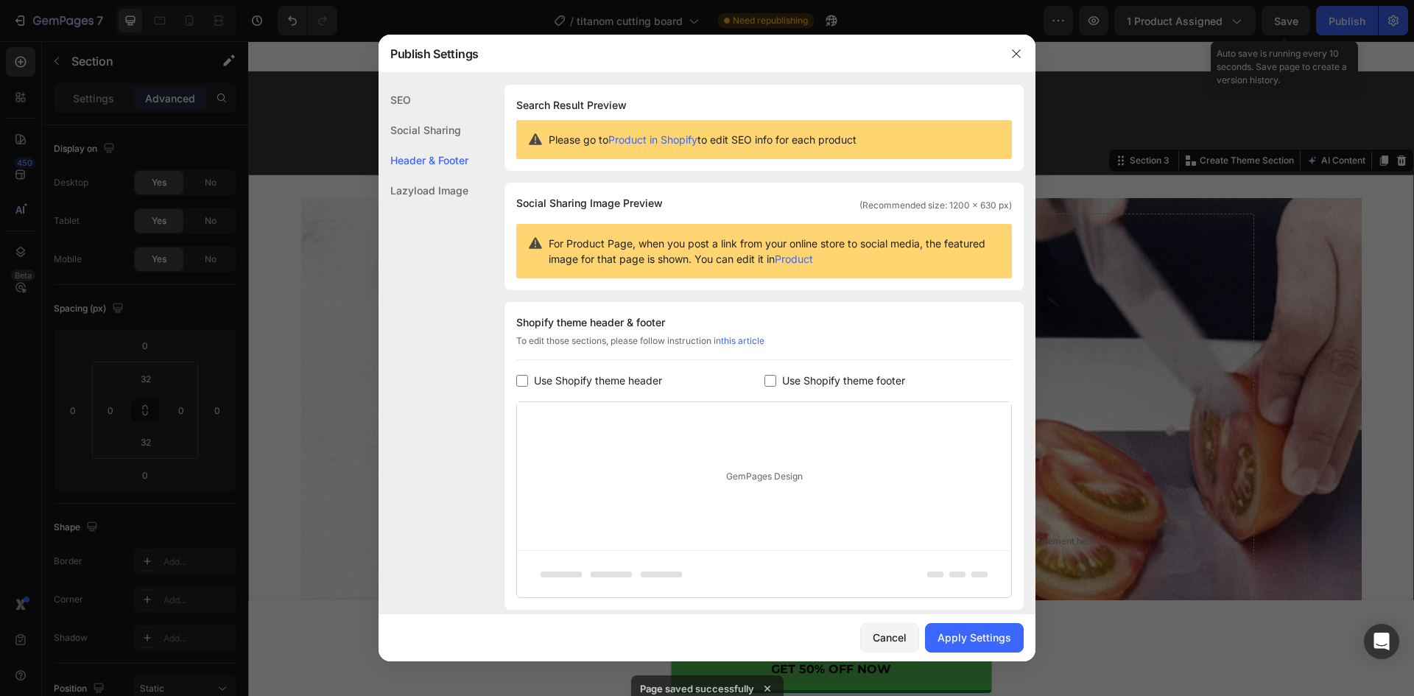
checkbox input "false"
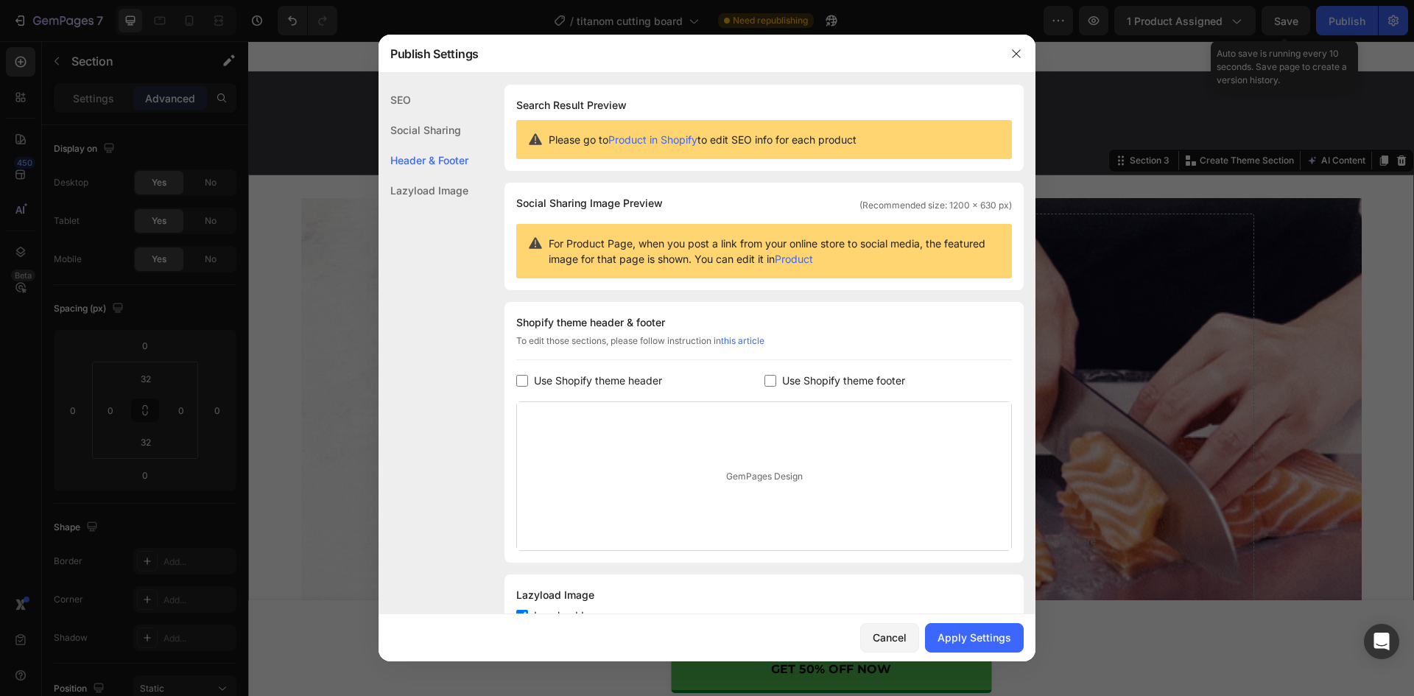
click at [639, 384] on span "Use Shopify theme header" at bounding box center [598, 381] width 128 height 18
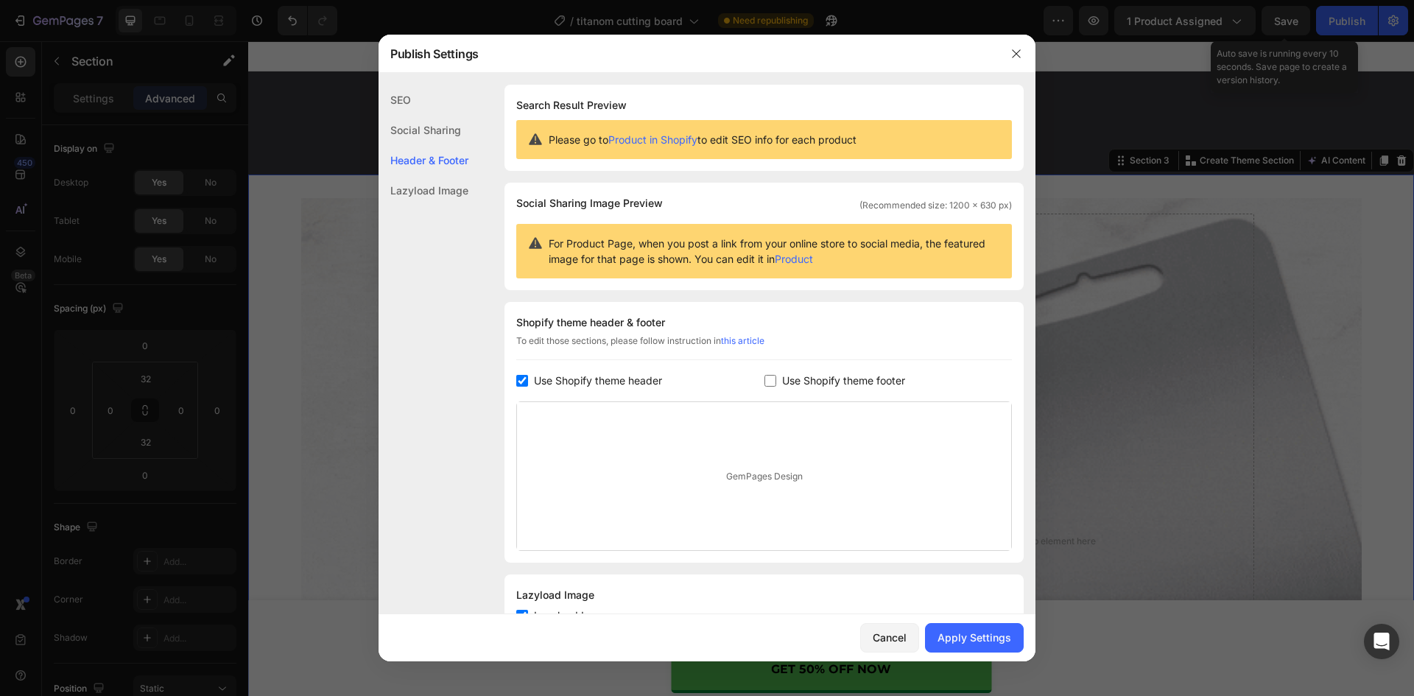
checkbox input "true"
click at [787, 383] on span "Use Shopify theme footer" at bounding box center [843, 381] width 123 height 18
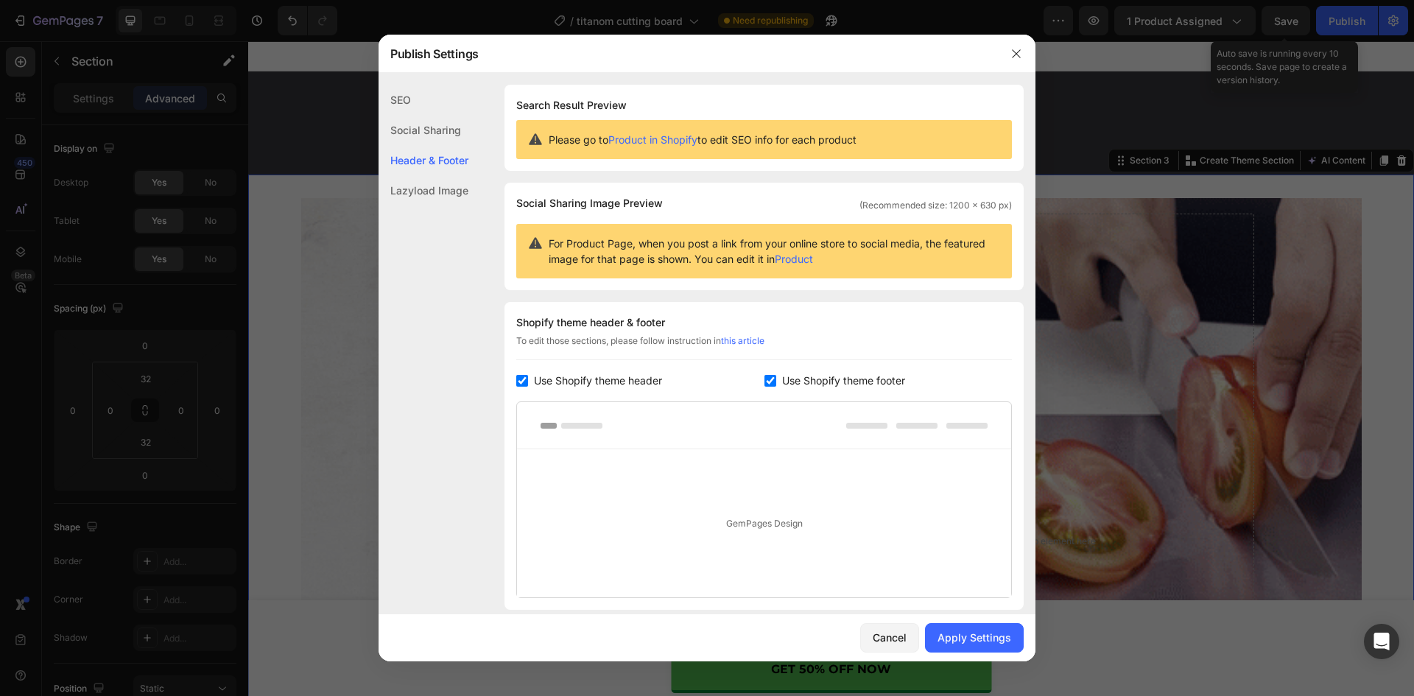
checkbox input "true"
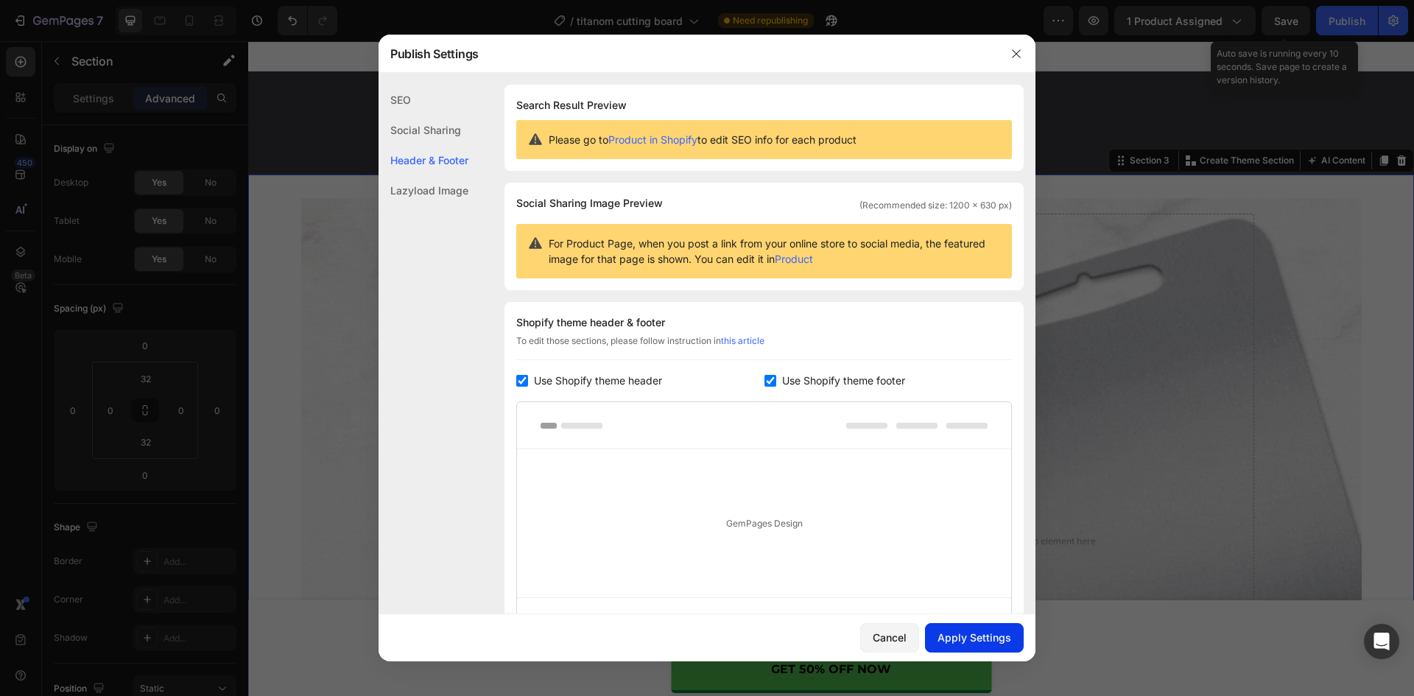
click at [967, 633] on div "Apply Settings" at bounding box center [974, 636] width 74 height 15
click at [577, 377] on span "Use Shopify theme header" at bounding box center [598, 381] width 128 height 18
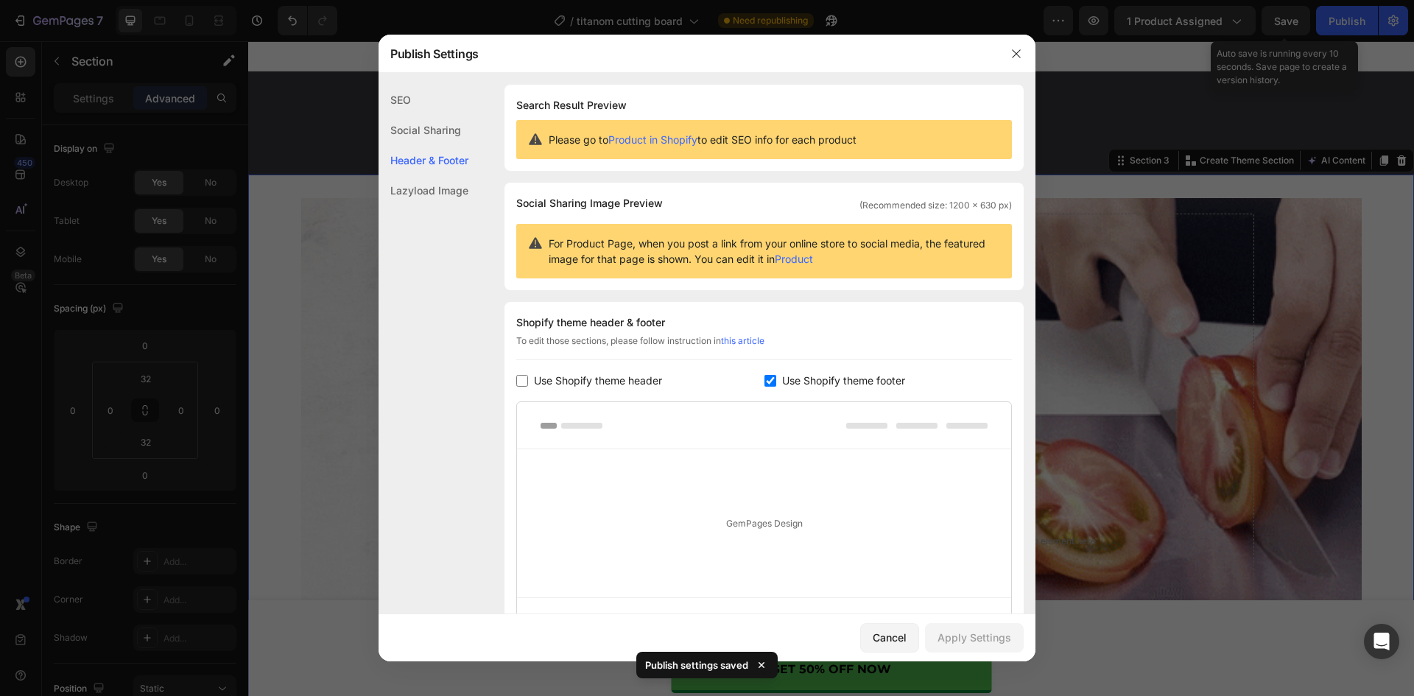
checkbox input "false"
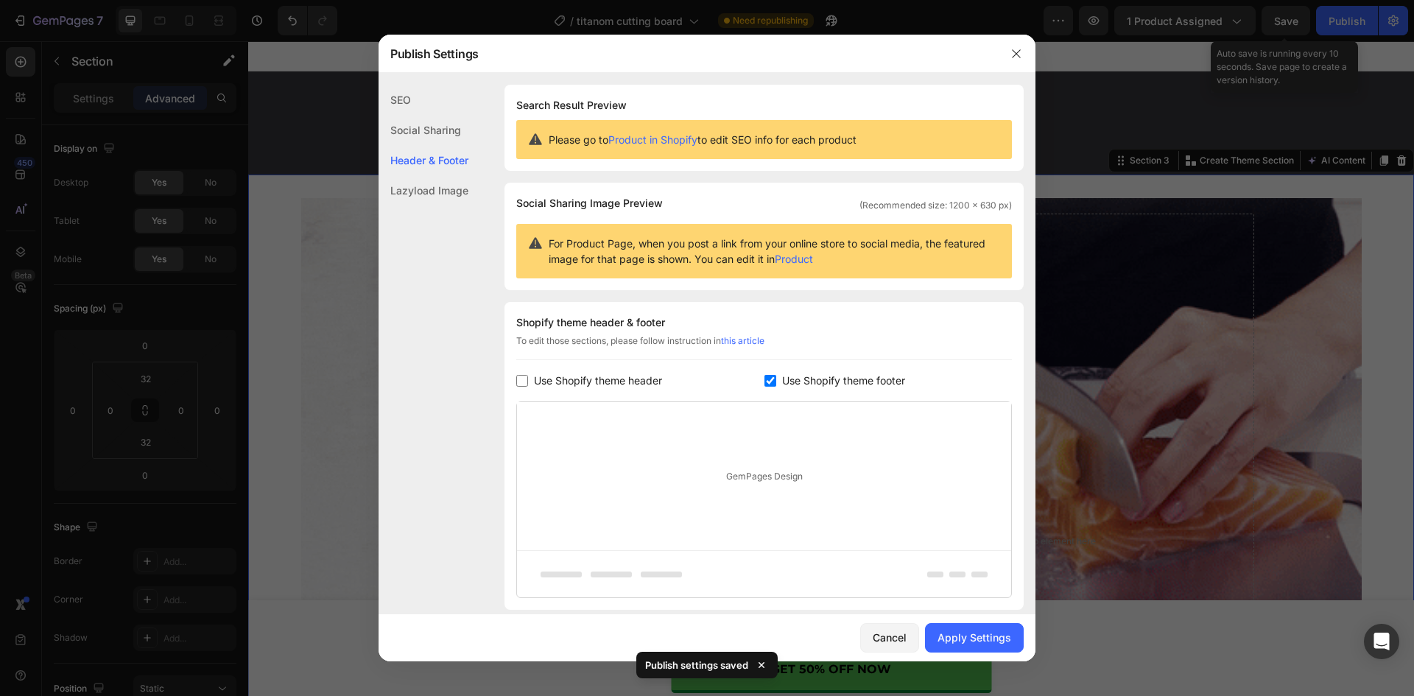
click at [782, 373] on span "Use Shopify theme footer" at bounding box center [843, 381] width 123 height 18
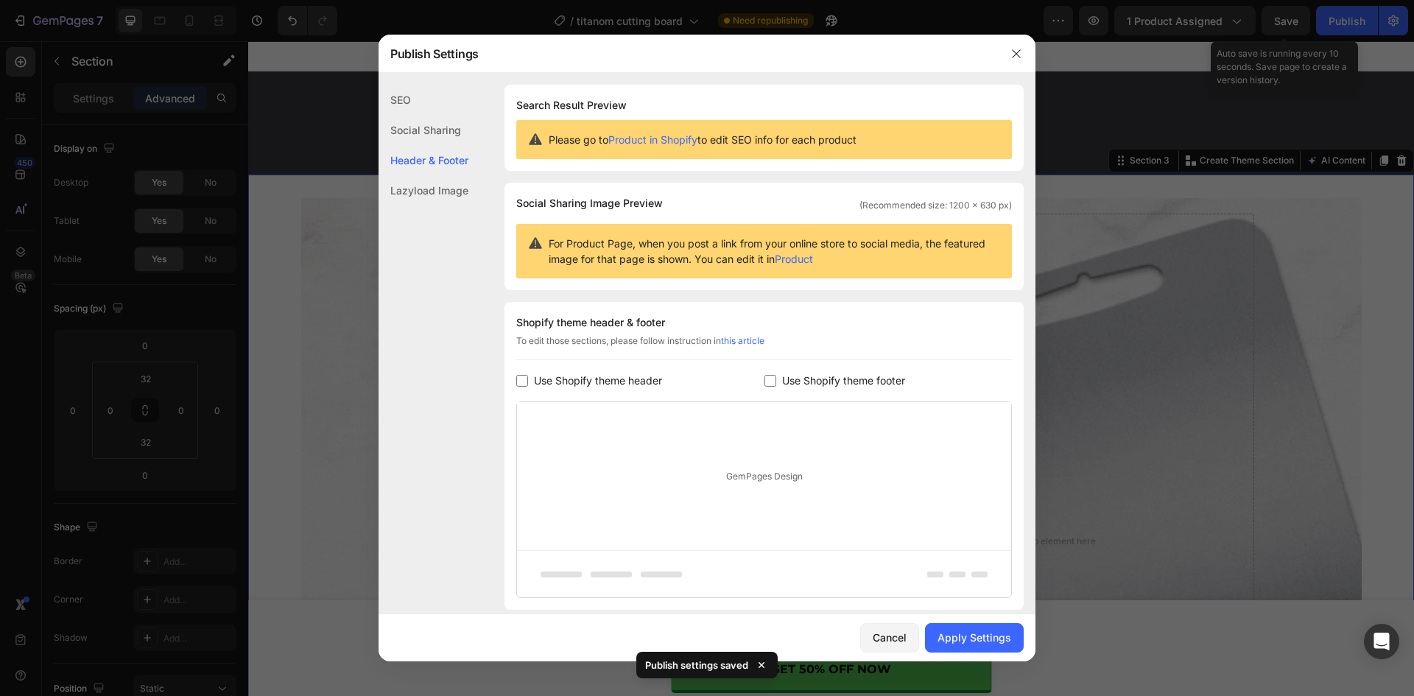
checkbox input "false"
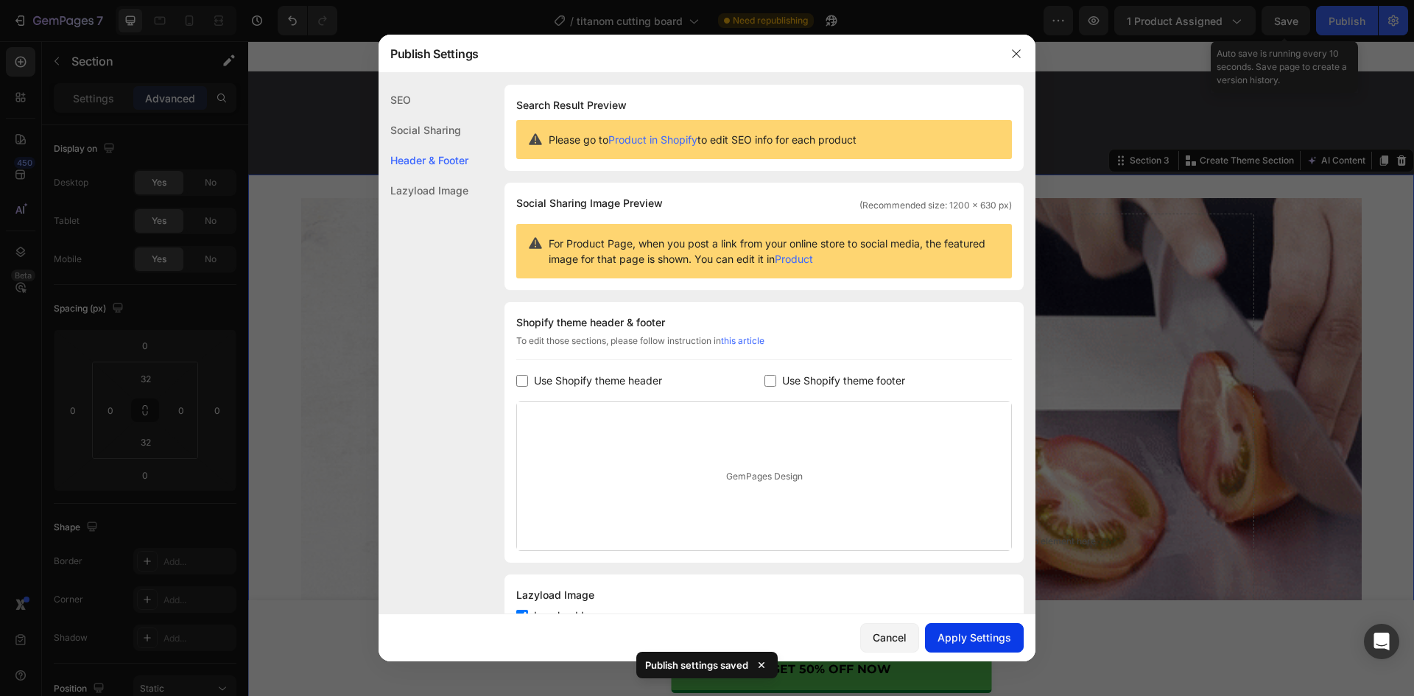
click at [986, 639] on div "Apply Settings" at bounding box center [974, 636] width 74 height 15
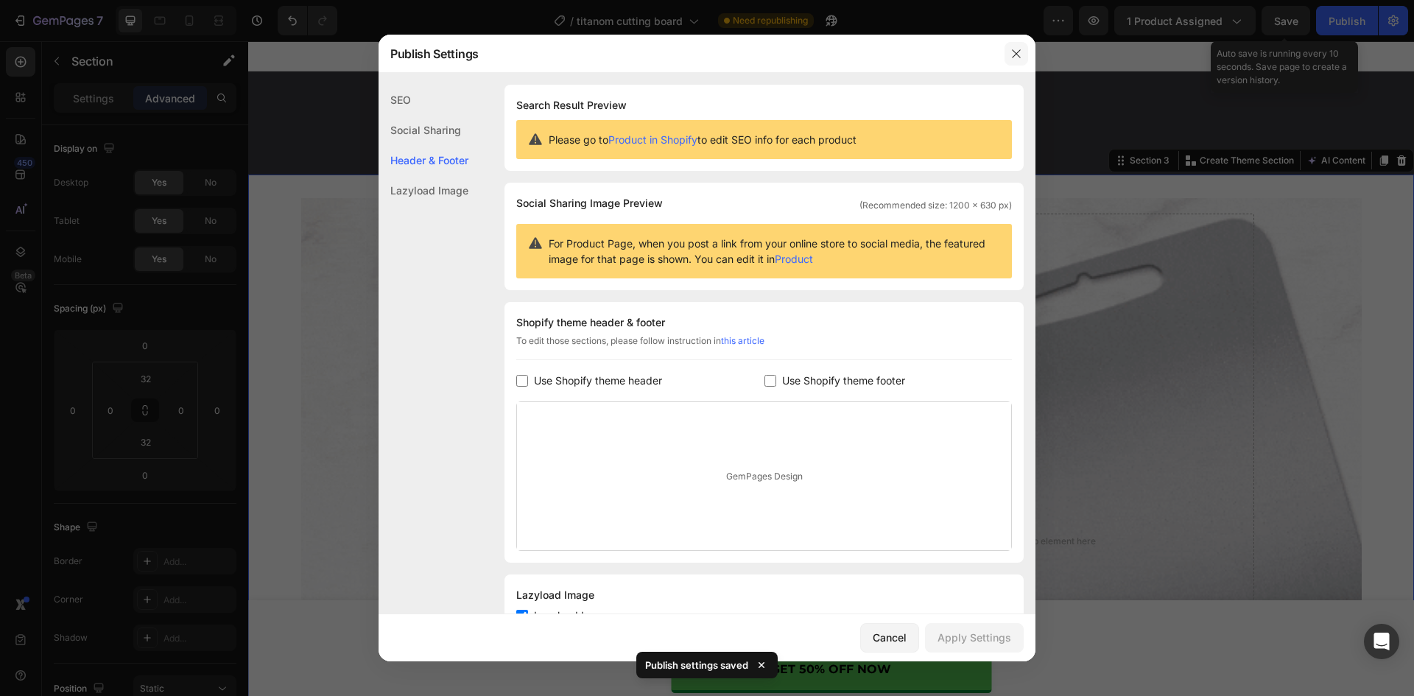
drag, startPoint x: 1017, startPoint y: 49, endPoint x: 815, endPoint y: 7, distance: 205.9
click at [1017, 49] on icon "button" at bounding box center [1016, 54] width 12 height 12
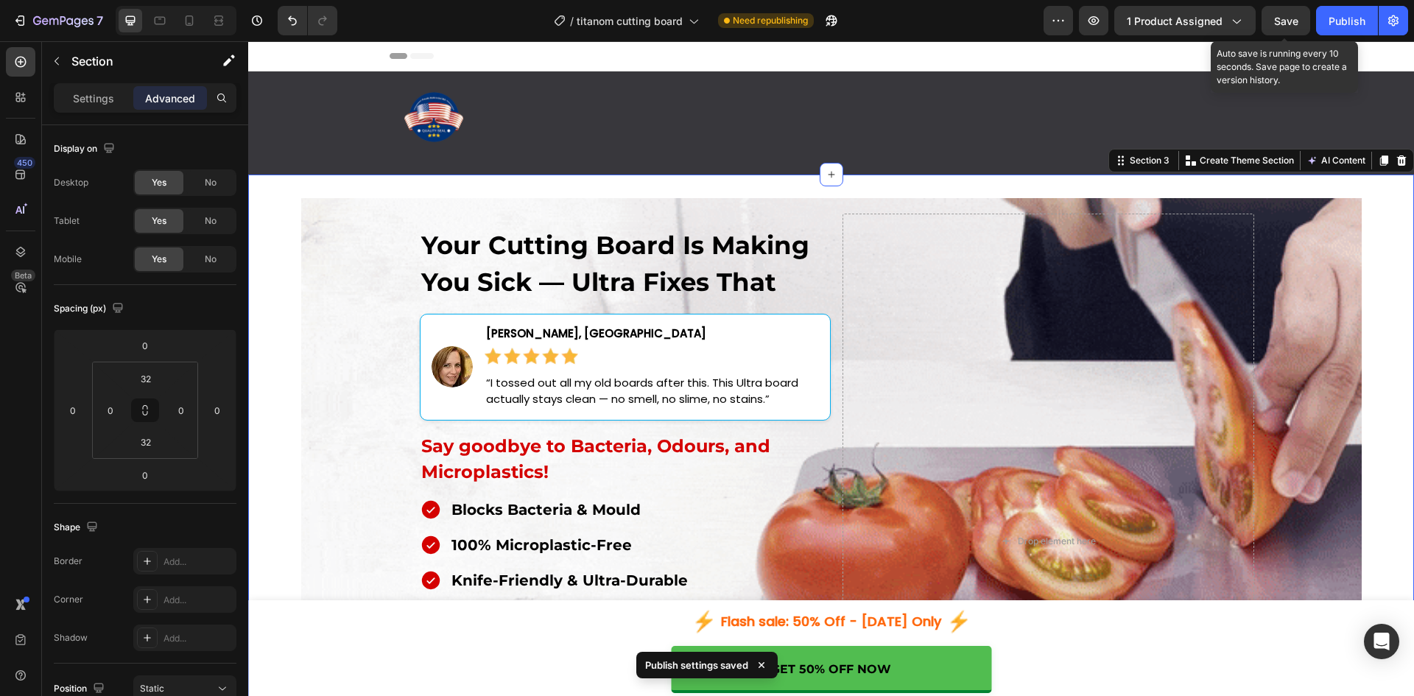
click at [1286, 20] on span "Save" at bounding box center [1286, 21] width 24 height 13
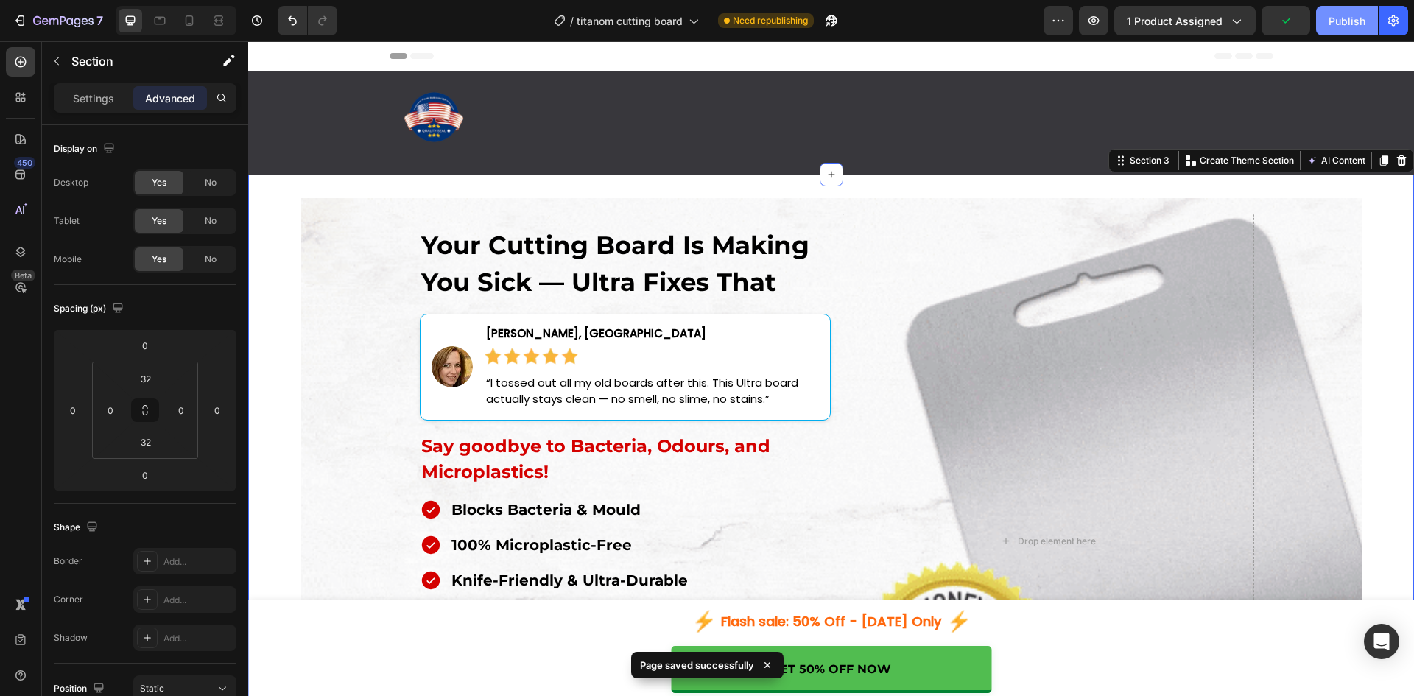
drag, startPoint x: 1330, startPoint y: 14, endPoint x: 1101, endPoint y: 2, distance: 230.0
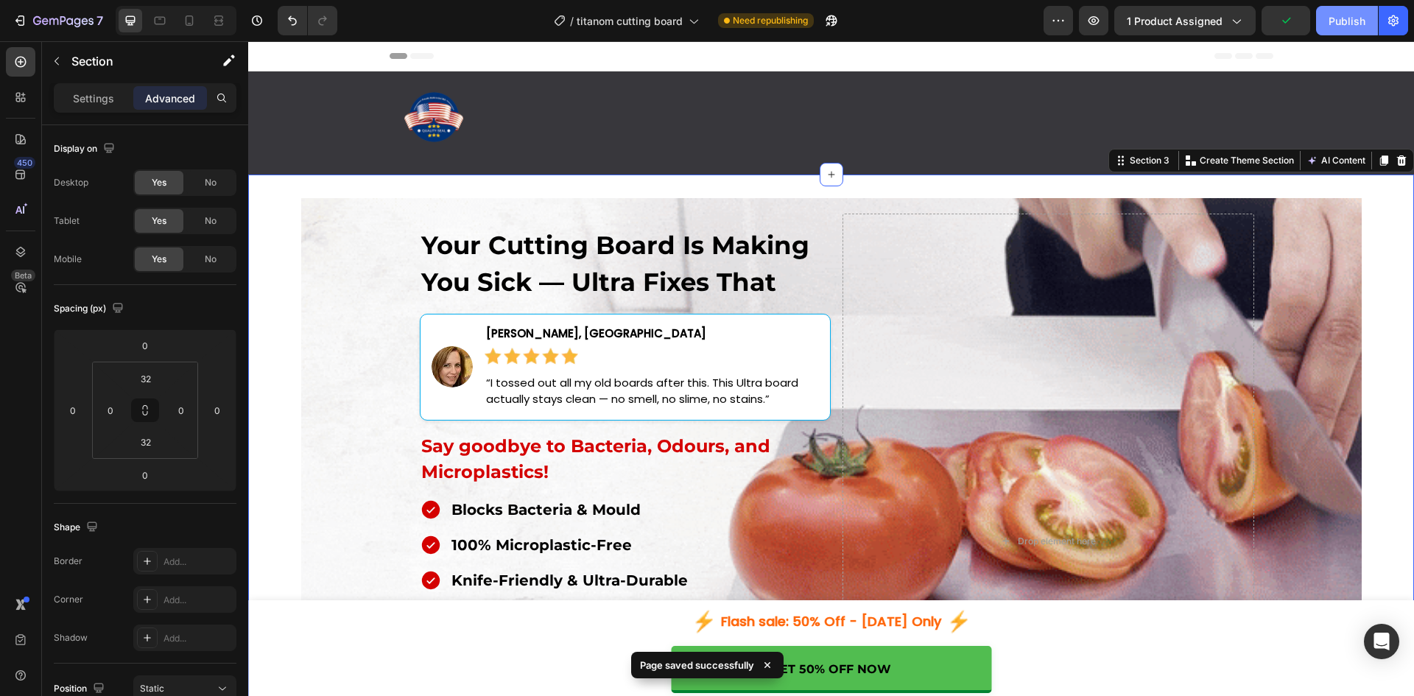
click at [1330, 14] on div "Publish" at bounding box center [1346, 20] width 37 height 15
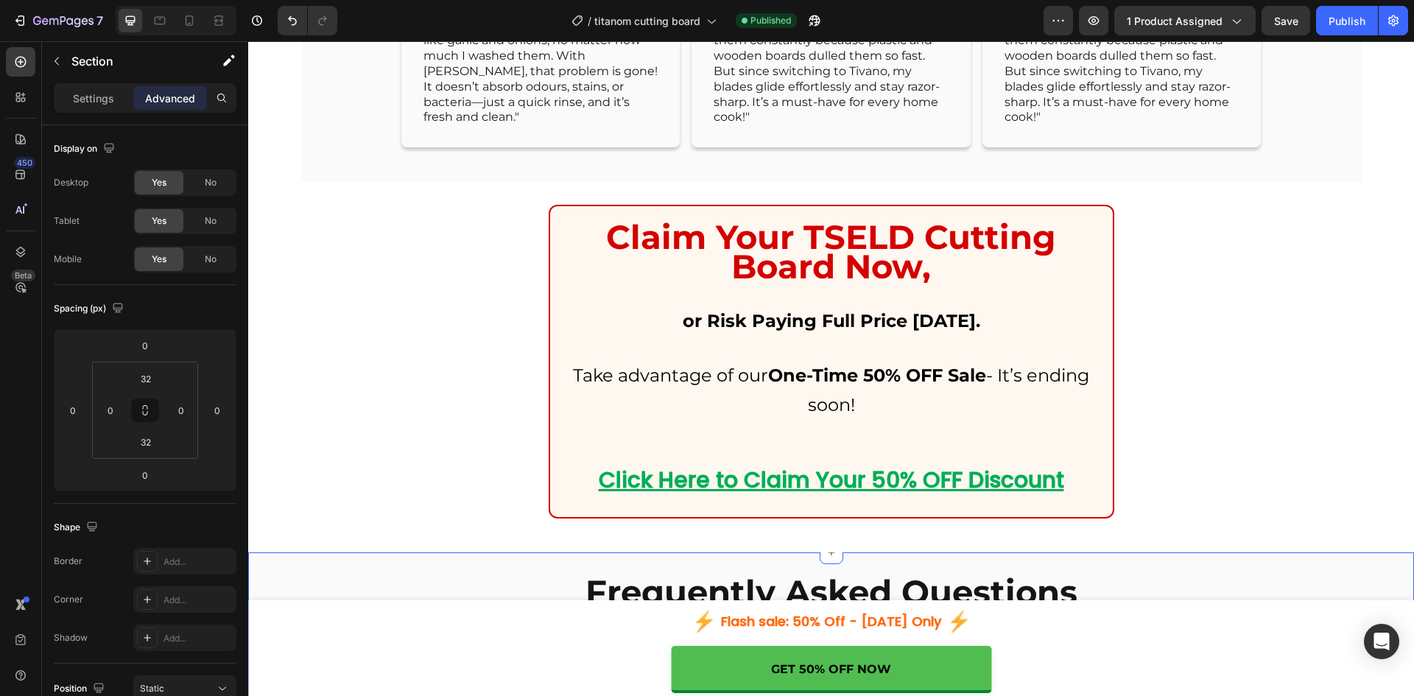
scroll to position [9671, 0]
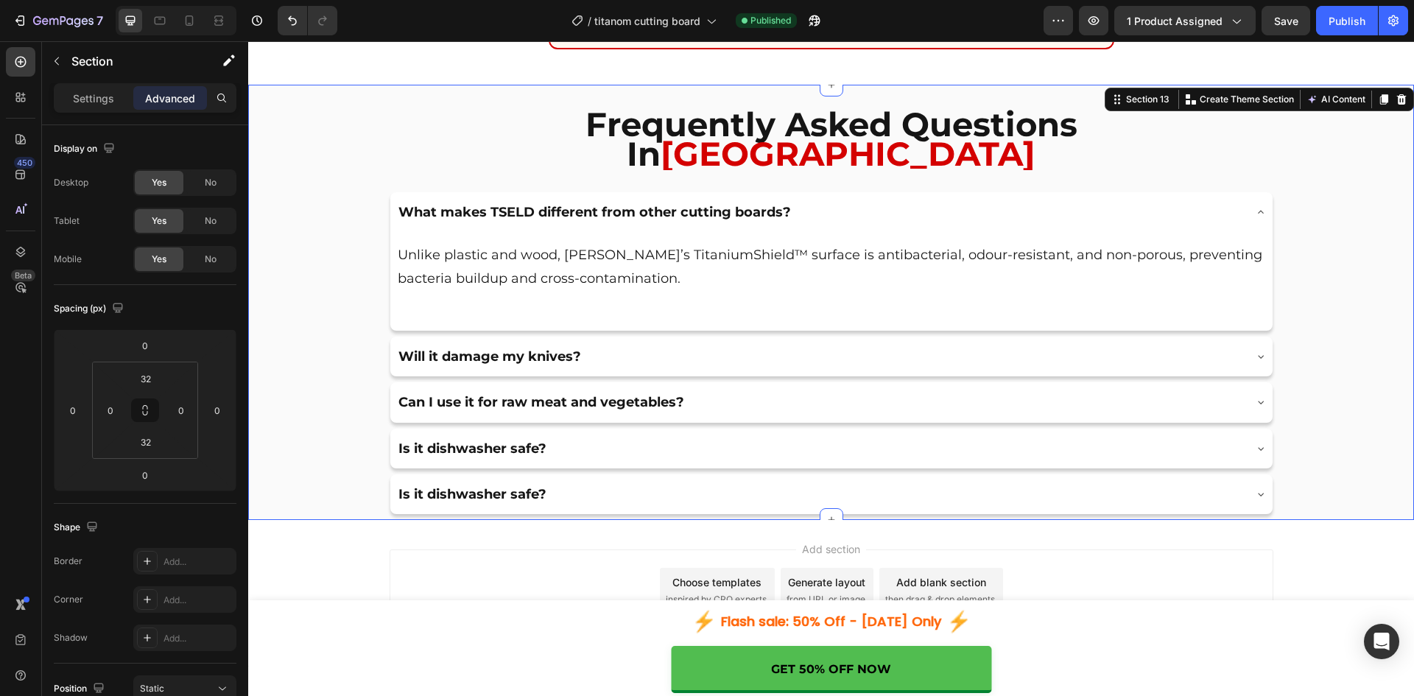
click at [342, 505] on div "Frequently Asked Questions In Mumbai Heading What makes TSELD different from ot…" at bounding box center [830, 302] width 1165 height 435
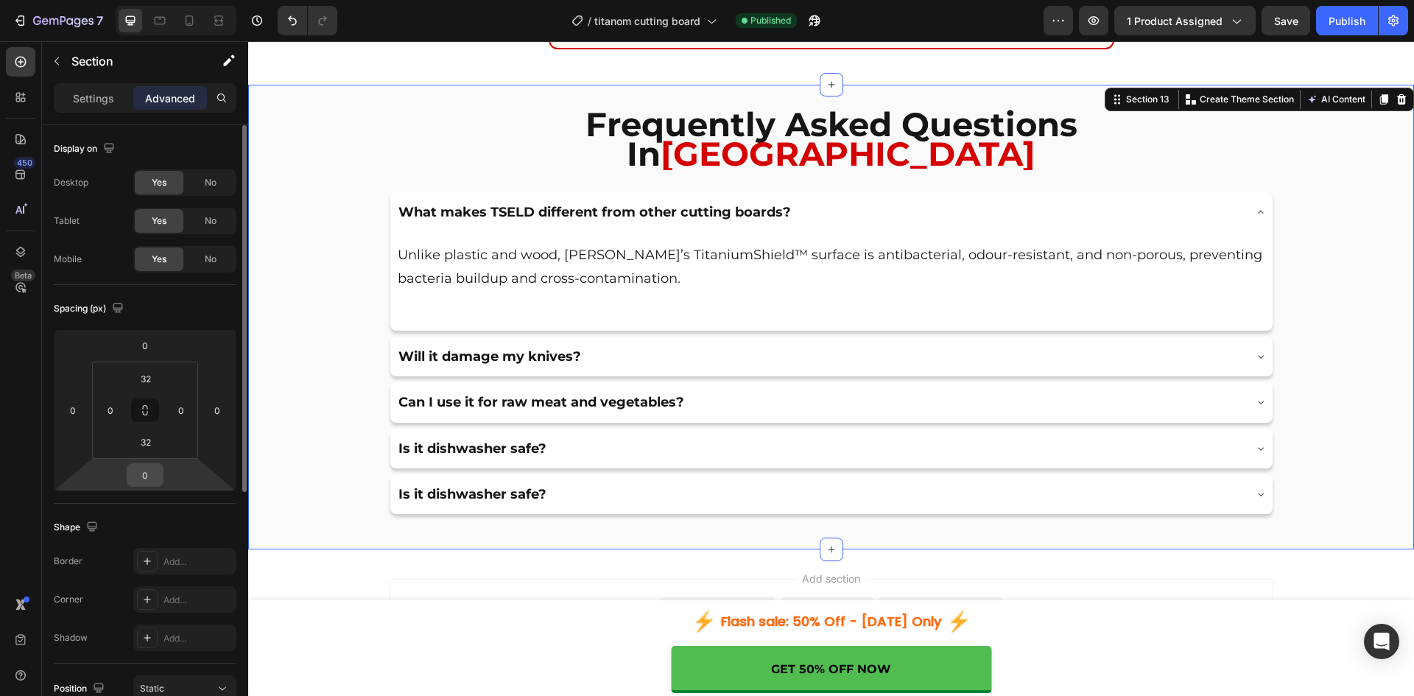
click at [147, 475] on input "0" at bounding box center [144, 475] width 29 height 22
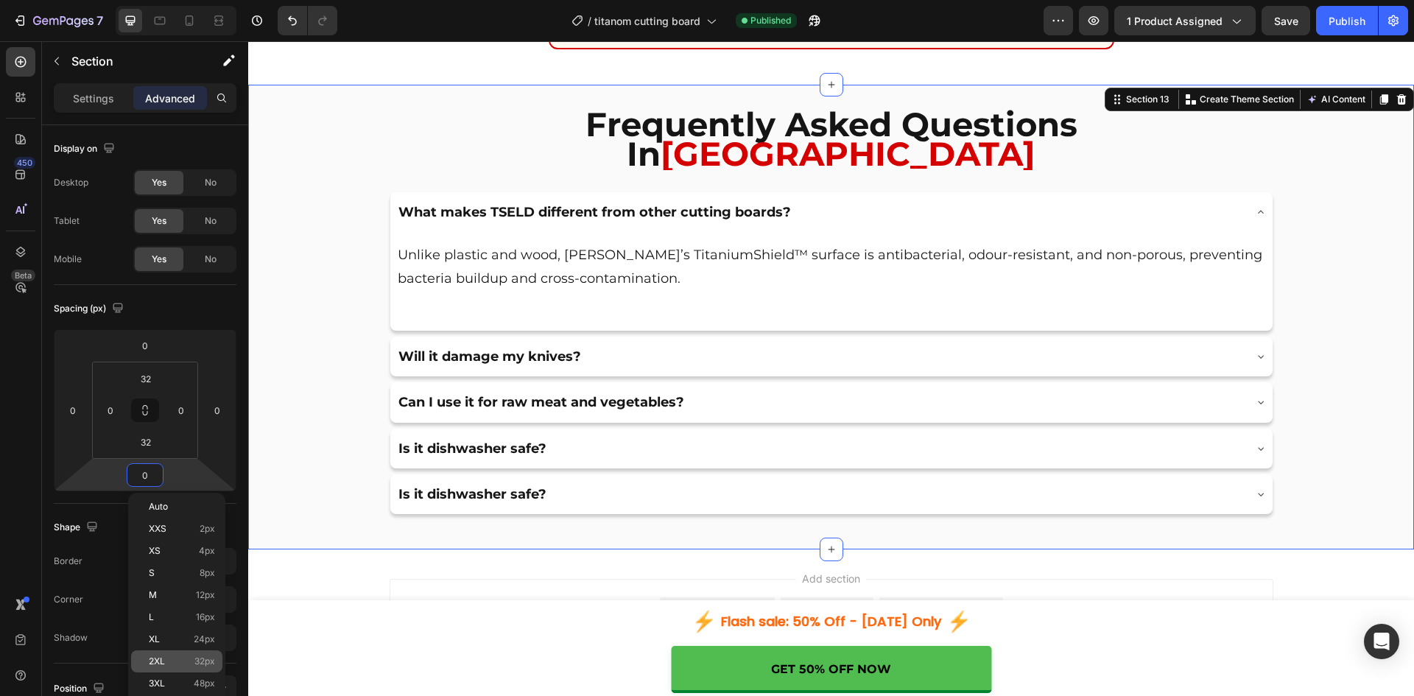
click at [186, 661] on p "2XL 32px" at bounding box center [182, 661] width 66 height 10
type input "32"
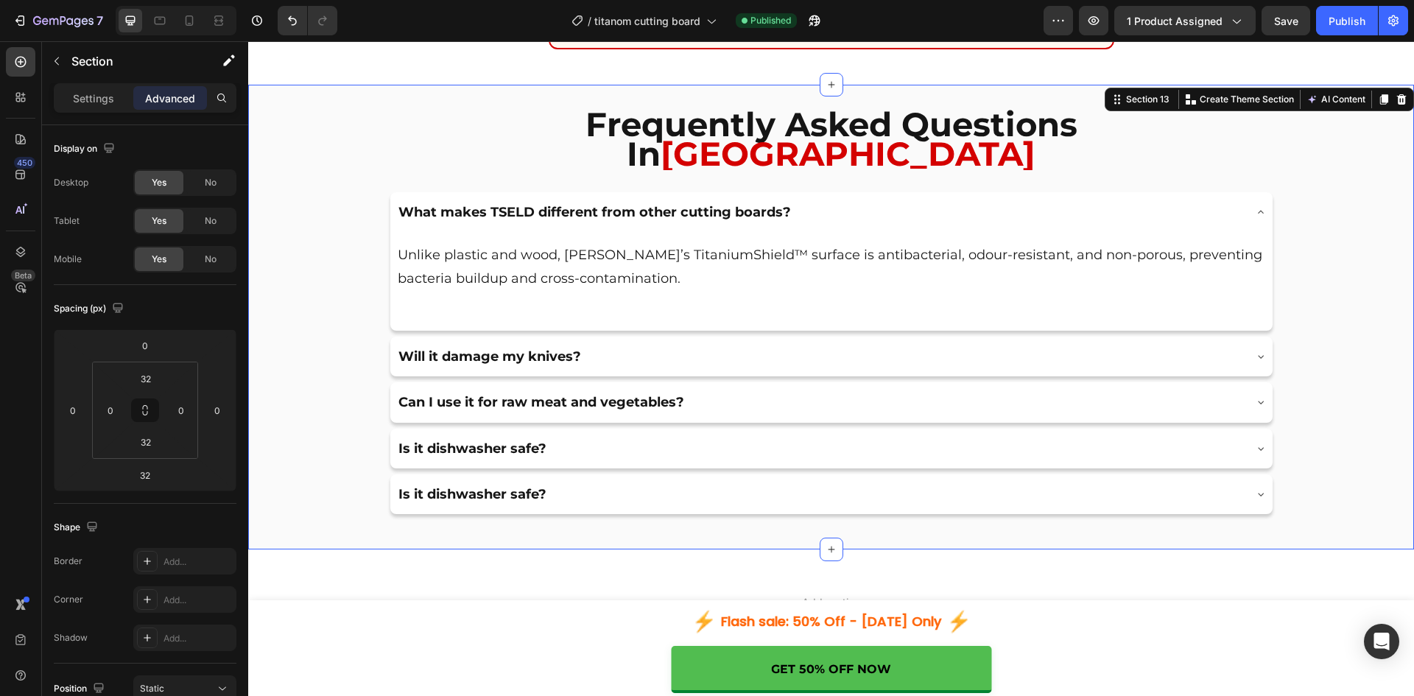
click at [358, 500] on div "Frequently Asked Questions In Mumbai Heading What makes TSELD different from ot…" at bounding box center [830, 317] width 1165 height 465
click at [146, 385] on input "32" at bounding box center [145, 378] width 29 height 22
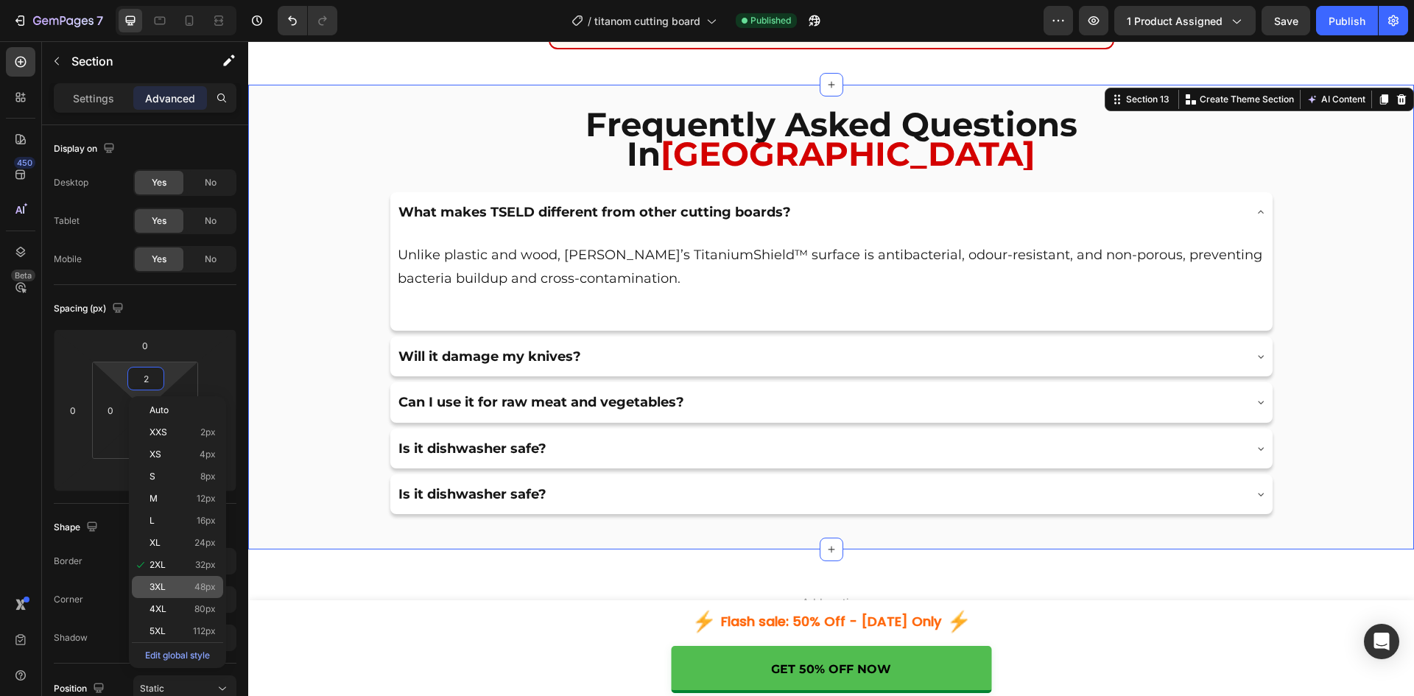
click at [163, 588] on span "3XL" at bounding box center [157, 587] width 16 height 10
type input "48"
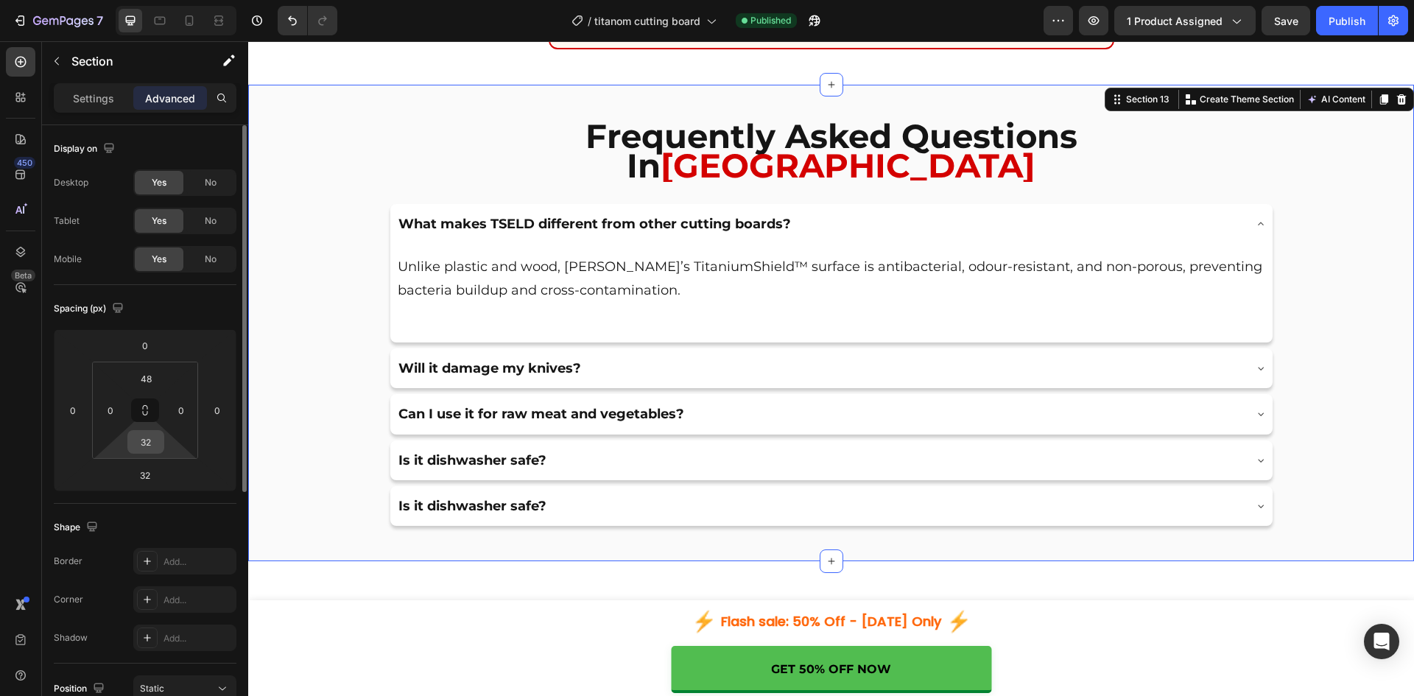
click at [148, 449] on input "32" at bounding box center [145, 442] width 29 height 22
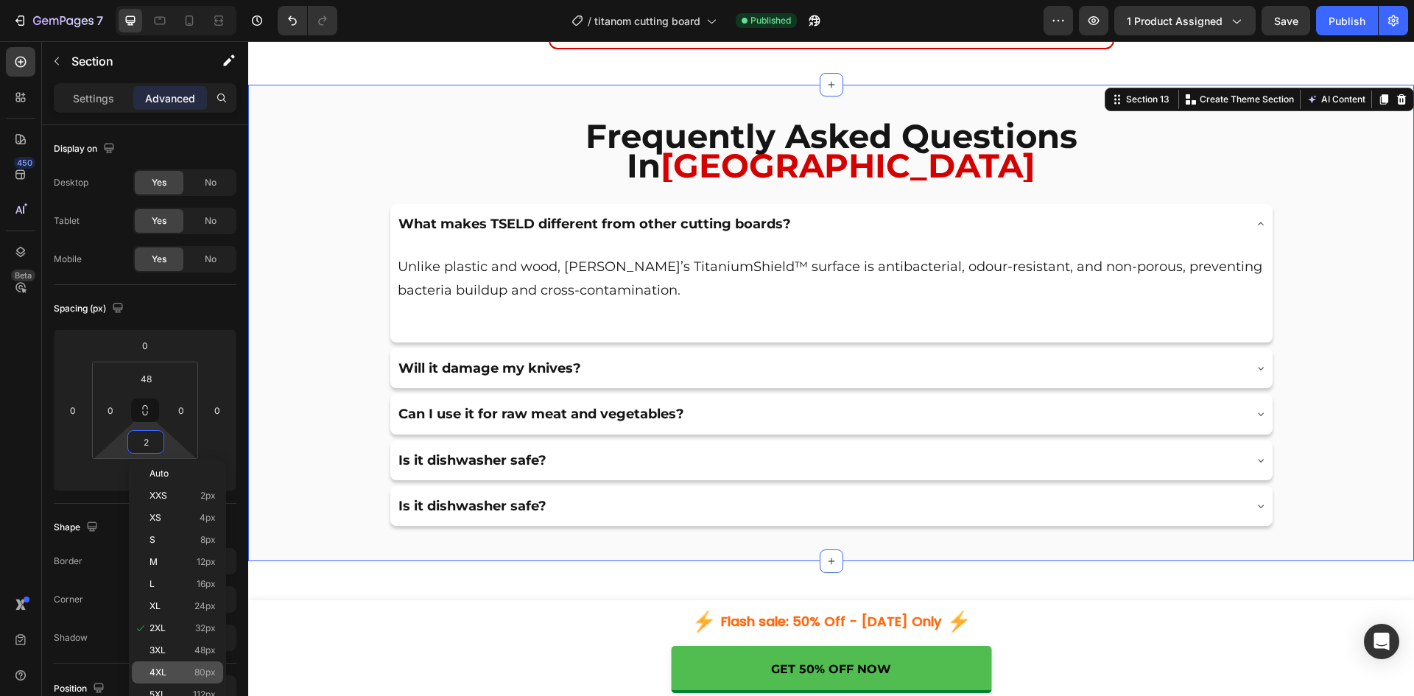
click at [170, 664] on div "4XL 80px" at bounding box center [177, 672] width 91 height 22
type input "80"
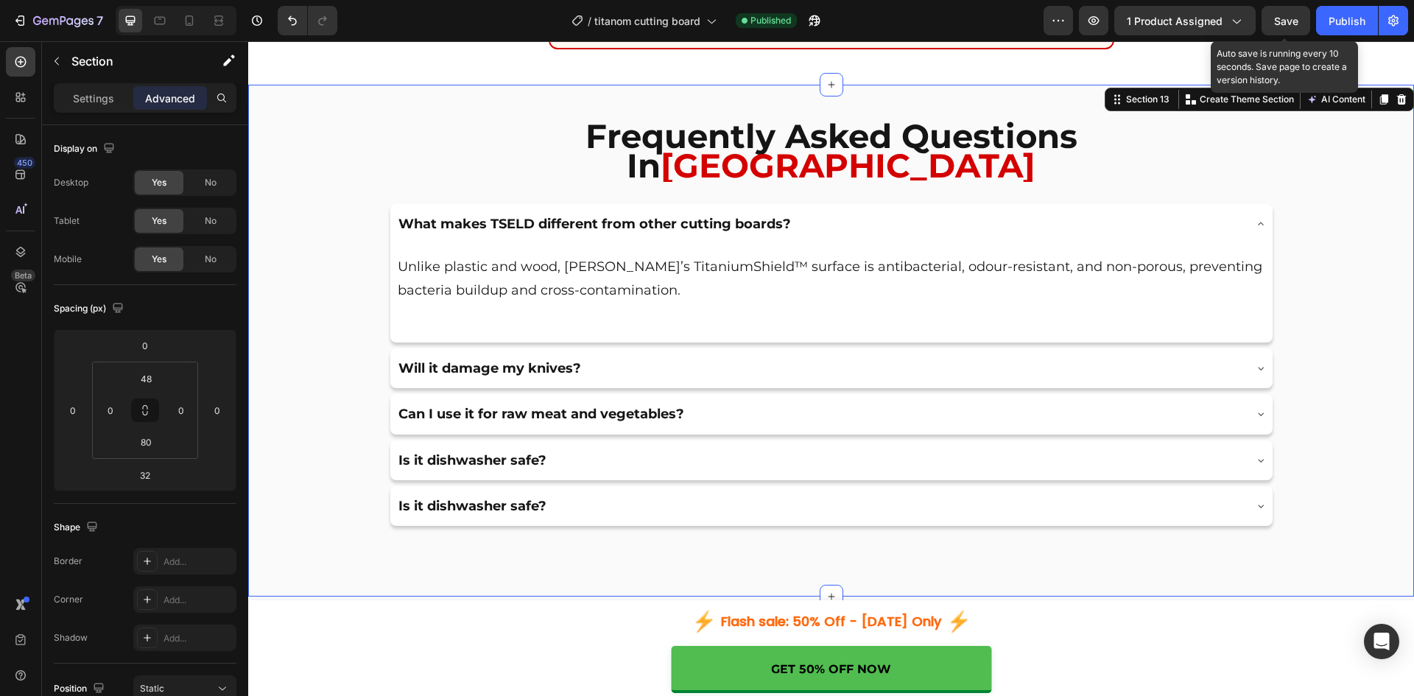
click at [1293, 28] on div "Save" at bounding box center [1286, 20] width 24 height 15
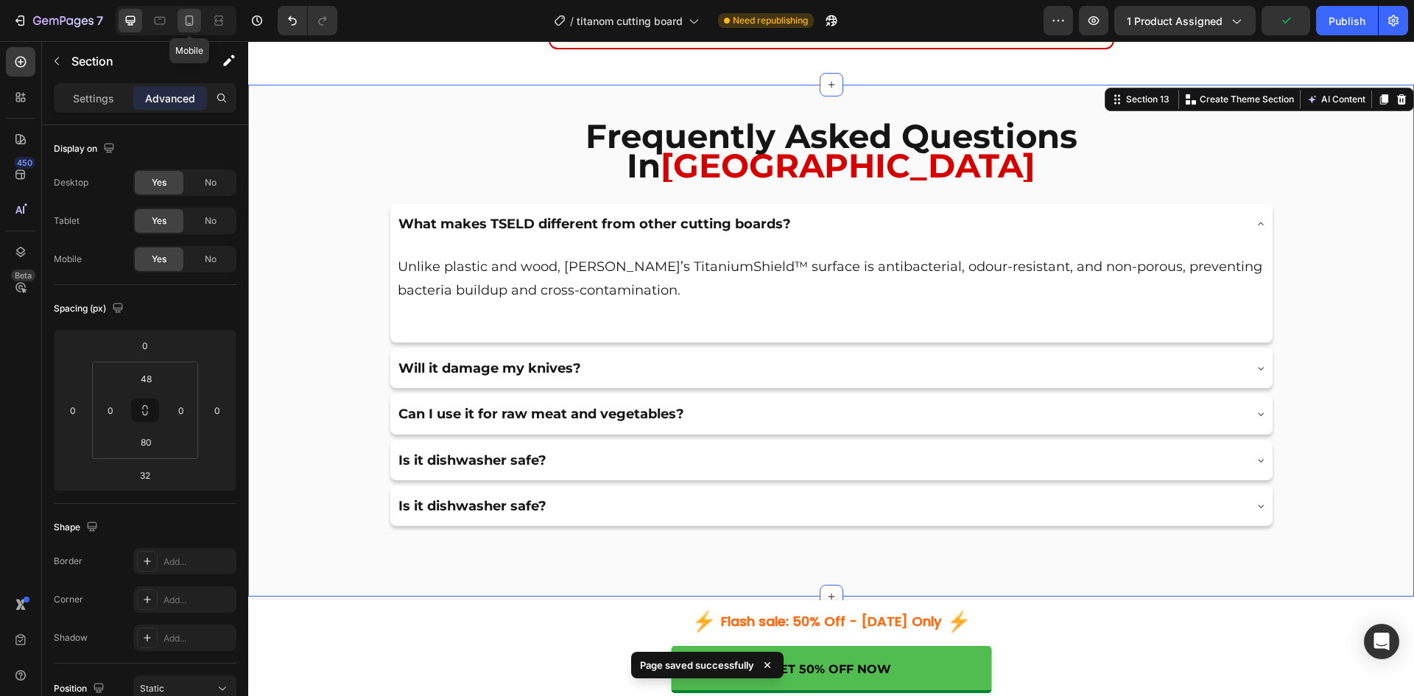
click at [197, 16] on div at bounding box center [189, 21] width 24 height 24
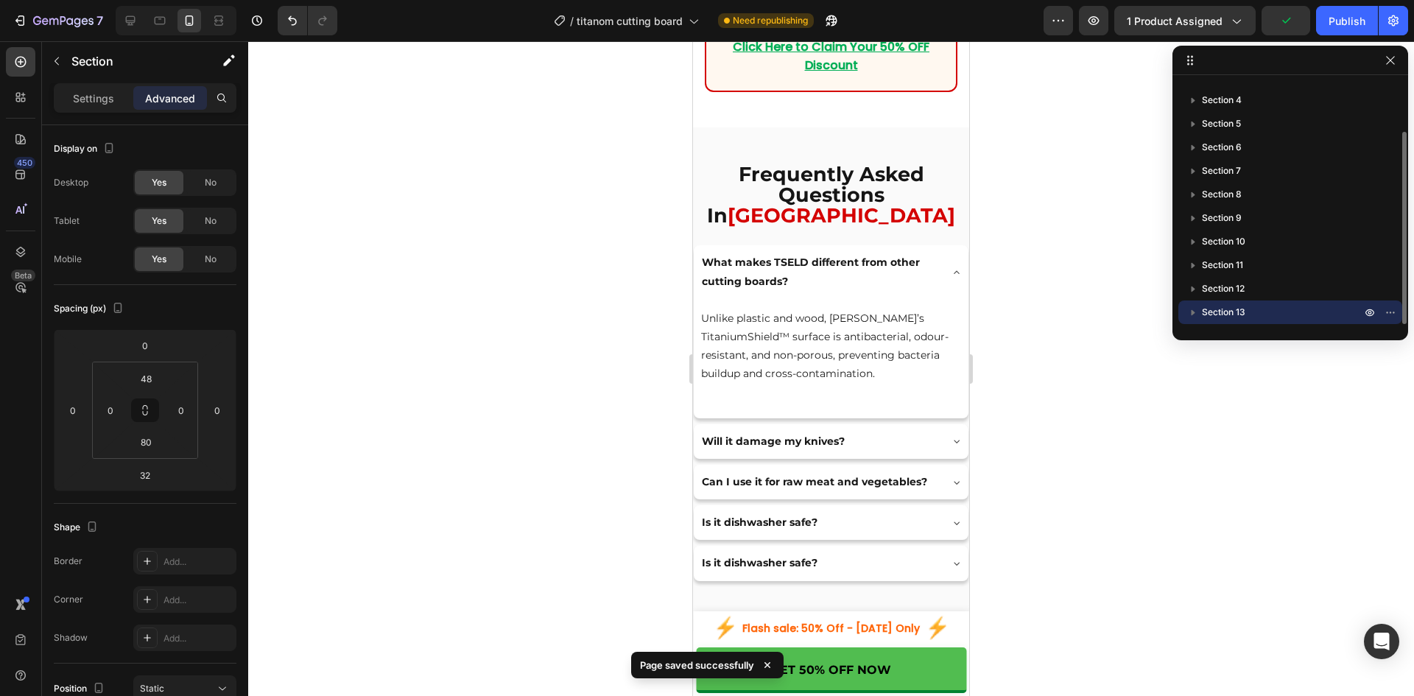
scroll to position [10486, 0]
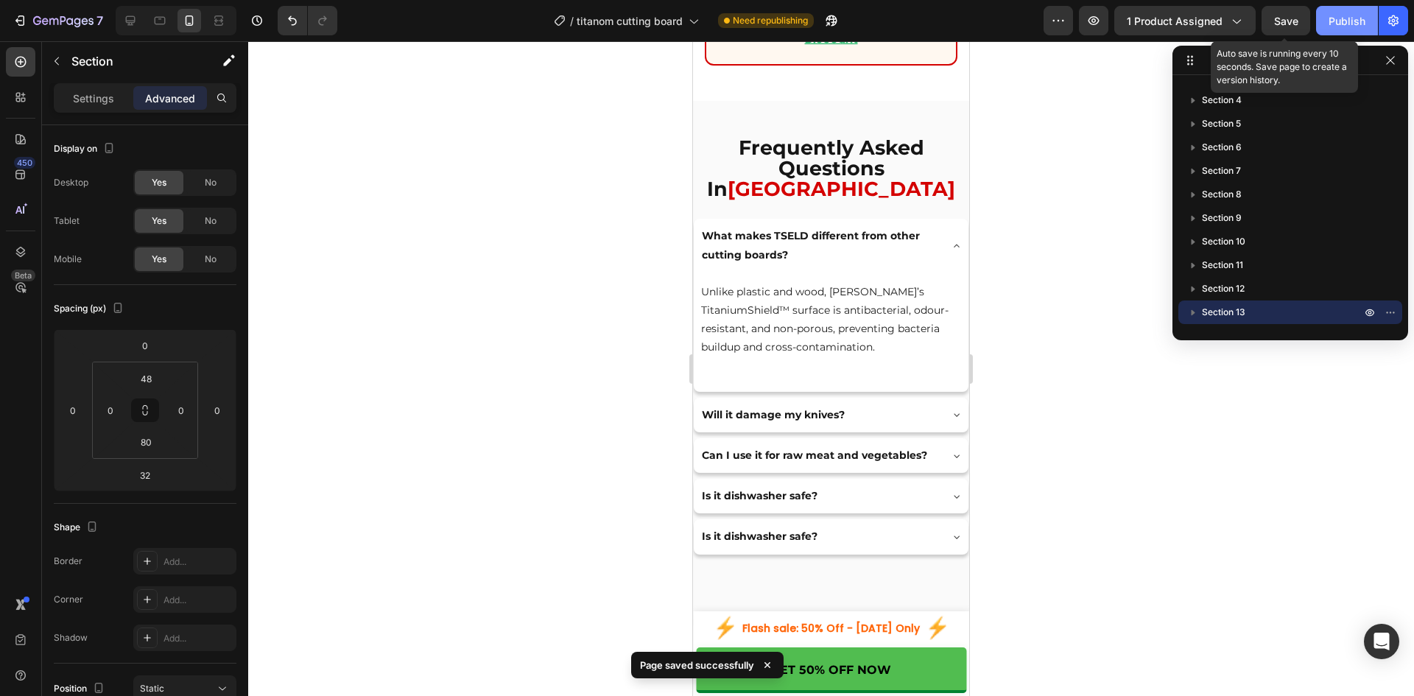
drag, startPoint x: 1285, startPoint y: 30, endPoint x: 1335, endPoint y: 24, distance: 50.4
click at [1286, 29] on button "Save" at bounding box center [1285, 20] width 49 height 29
click at [1357, 23] on div "Publish" at bounding box center [1346, 20] width 37 height 15
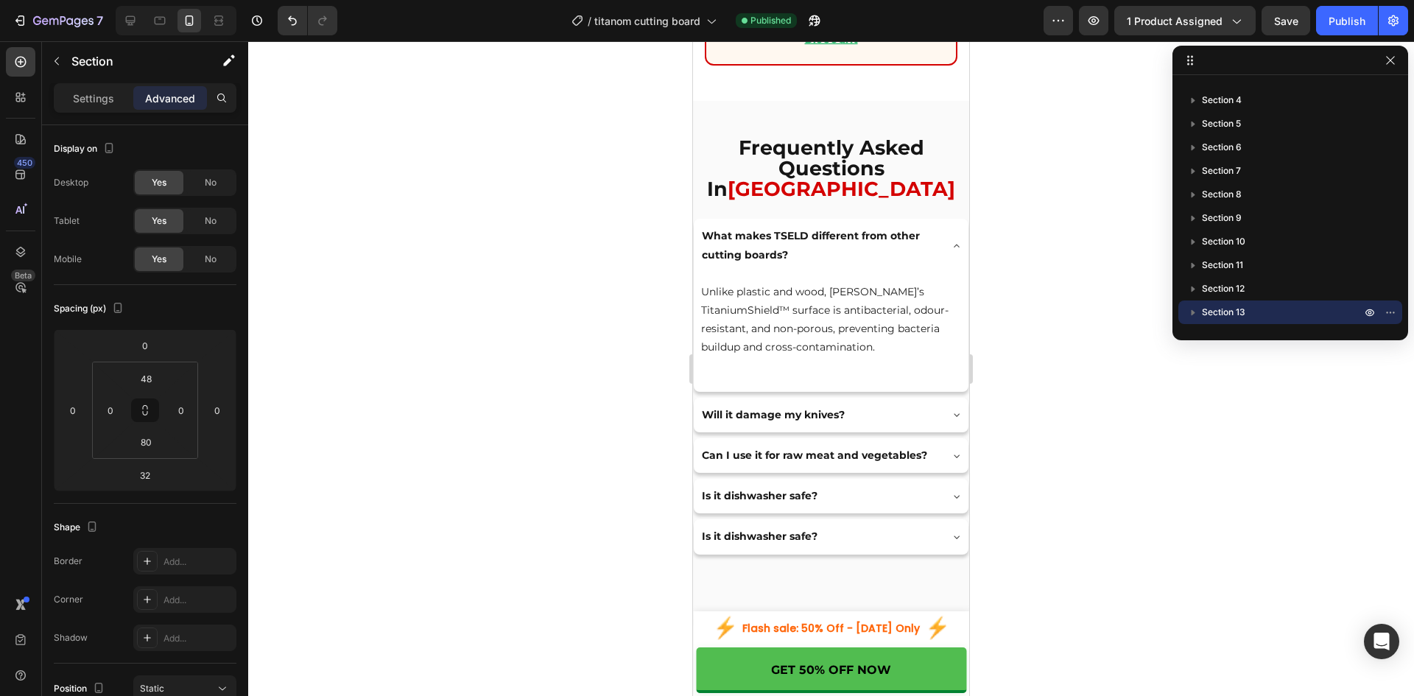
click at [868, 568] on div "Frequently Asked Questions In Mumbai Heading What makes TSELD different from ot…" at bounding box center [831, 362] width 276 height 523
click at [800, 116] on div "Frequently Asked Questions In Mumbai Heading What makes TSELD different from ot…" at bounding box center [831, 362] width 276 height 523
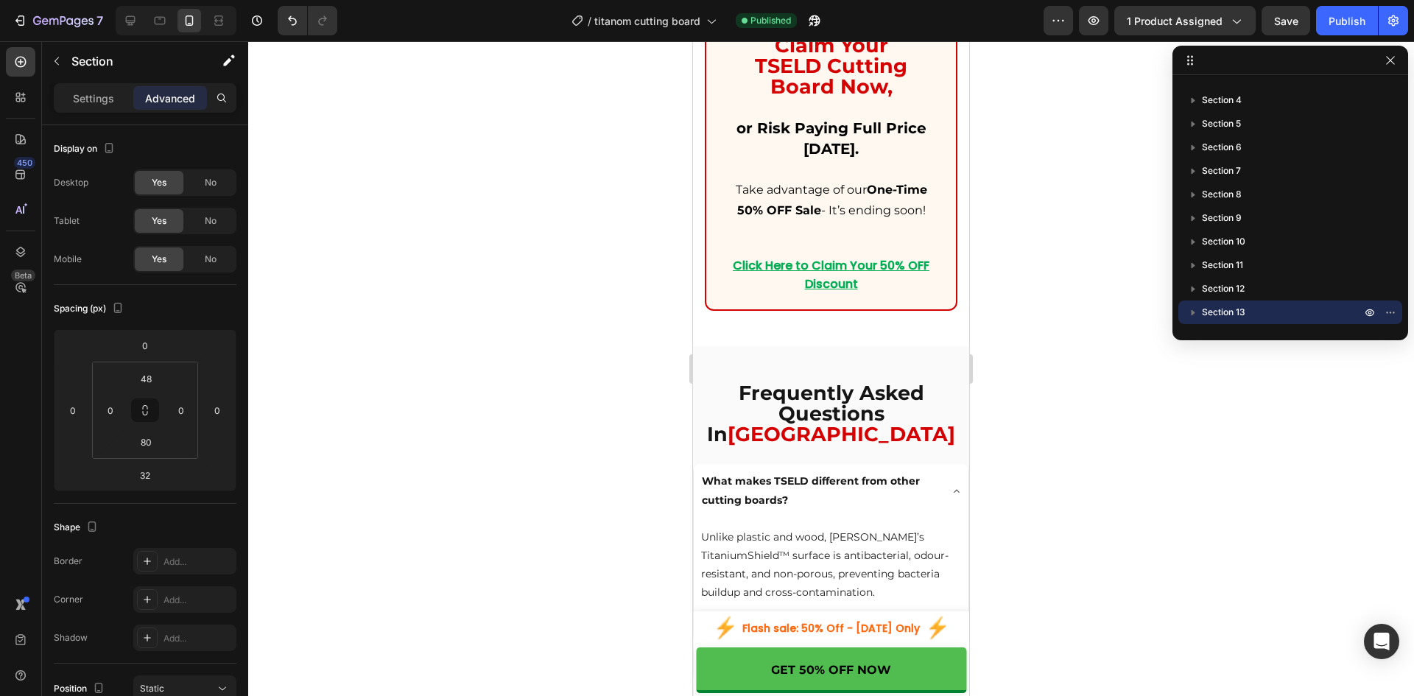
click at [936, 360] on div "Frequently Asked Questions In Mumbai Heading What makes TSELD different from ot…" at bounding box center [831, 607] width 276 height 523
click at [942, 423] on div "Frequently Asked Questions In Mumbai Heading What makes TSELD different from ot…" at bounding box center [831, 589] width 276 height 417
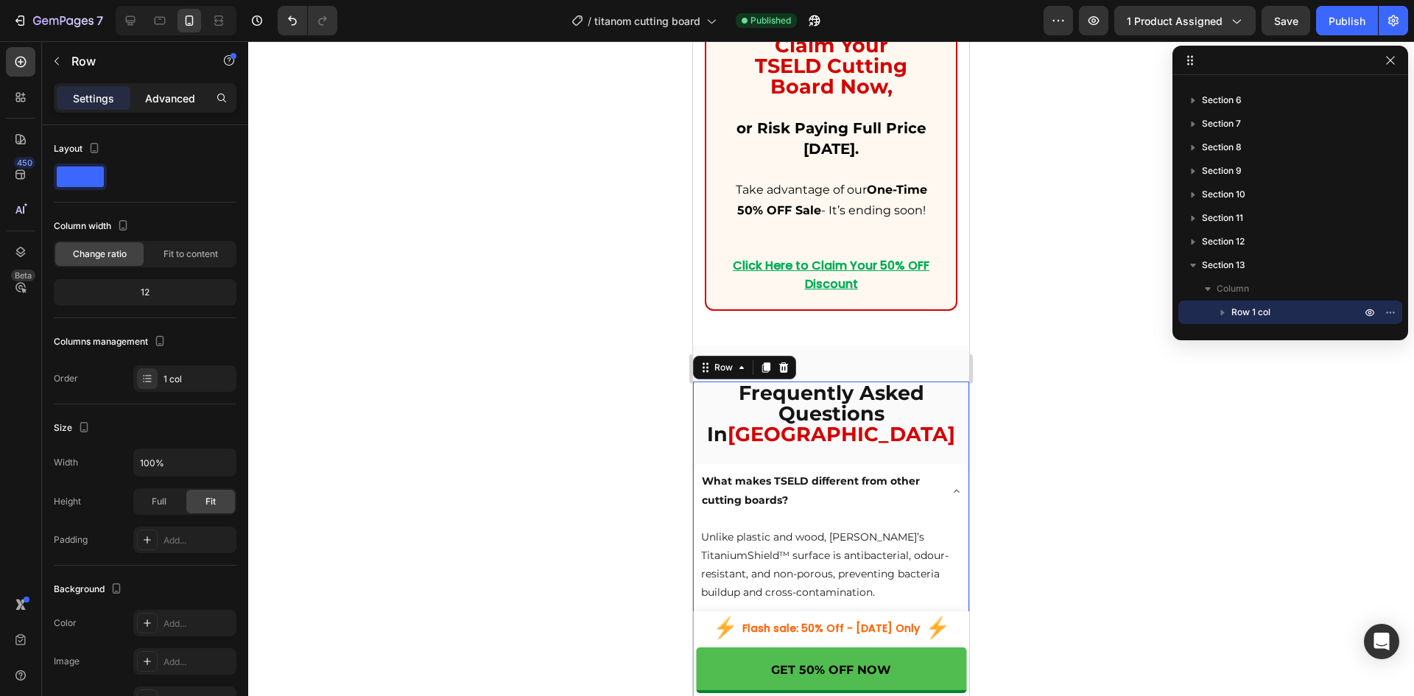
click at [163, 92] on p "Advanced" at bounding box center [170, 98] width 50 height 15
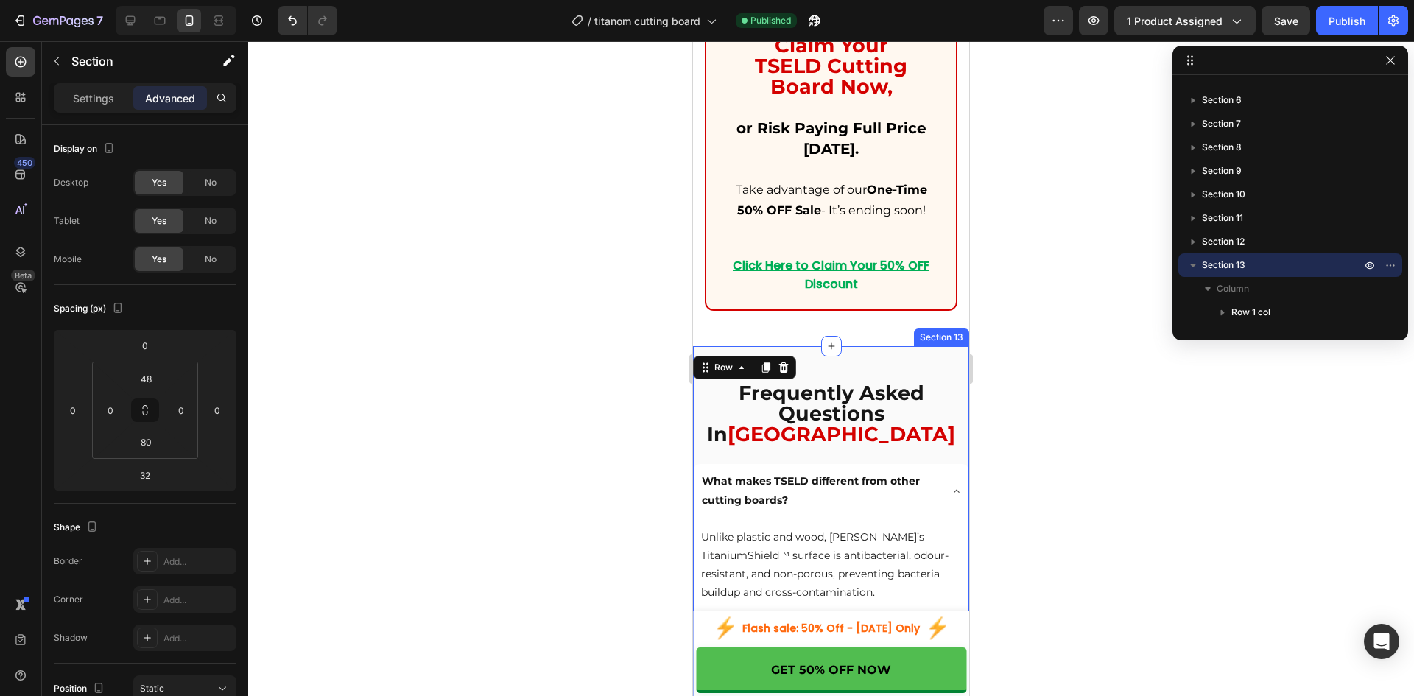
click at [842, 353] on div "Frequently Asked Questions In Mumbai Heading What makes TSELD different from ot…" at bounding box center [831, 607] width 276 height 523
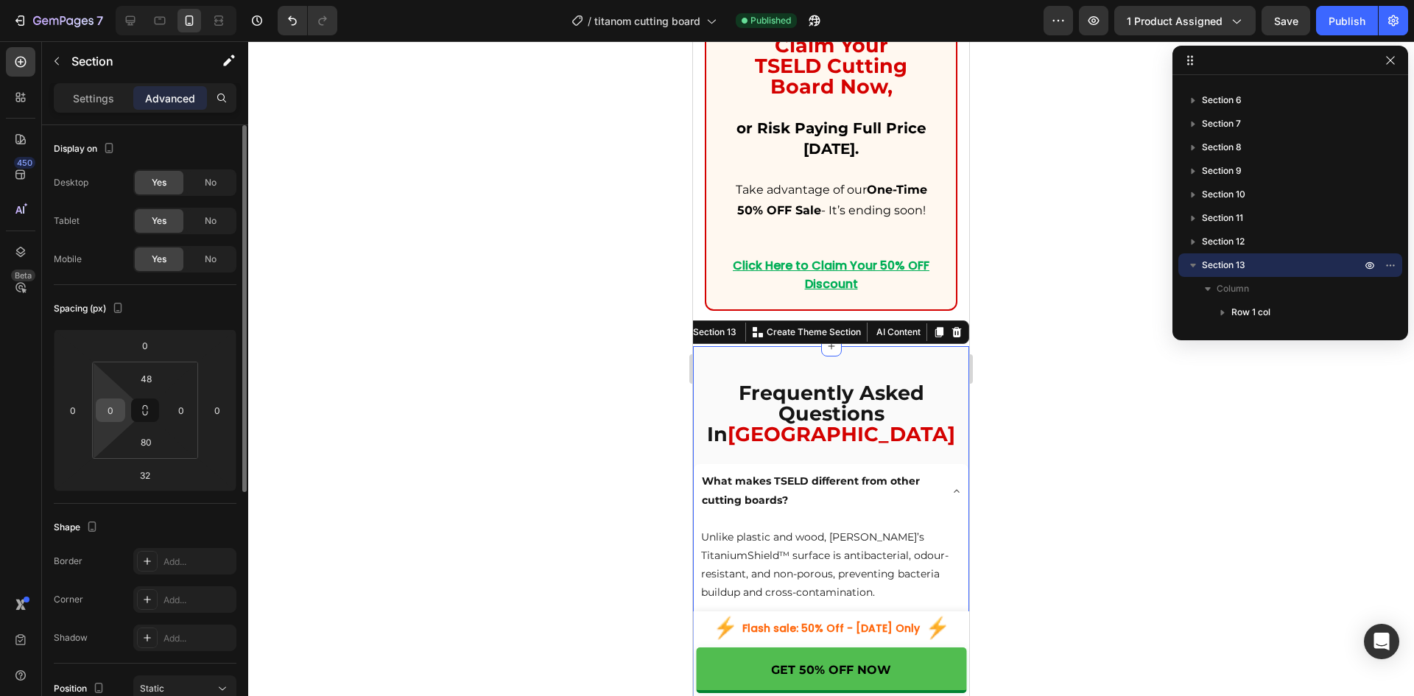
click at [101, 406] on input "0" at bounding box center [110, 410] width 22 height 22
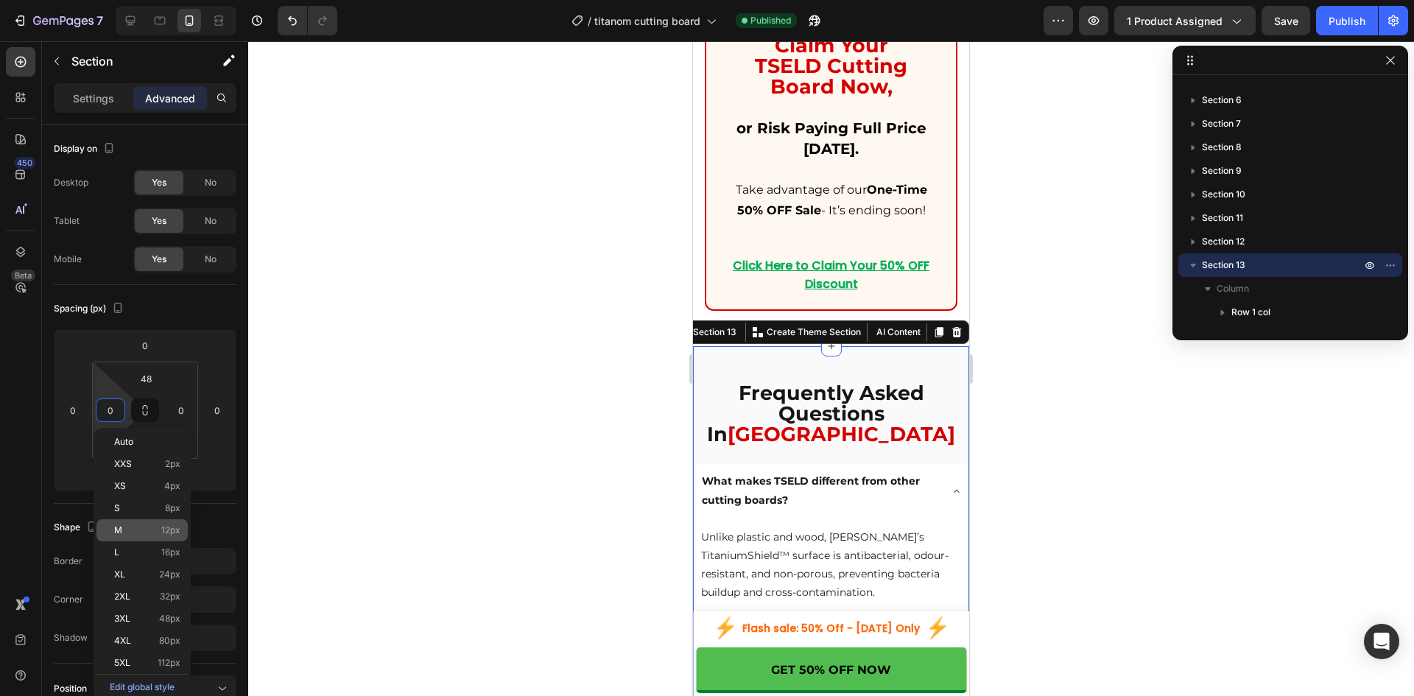
click at [141, 522] on div "M 12px" at bounding box center [141, 530] width 91 height 22
type input "12"
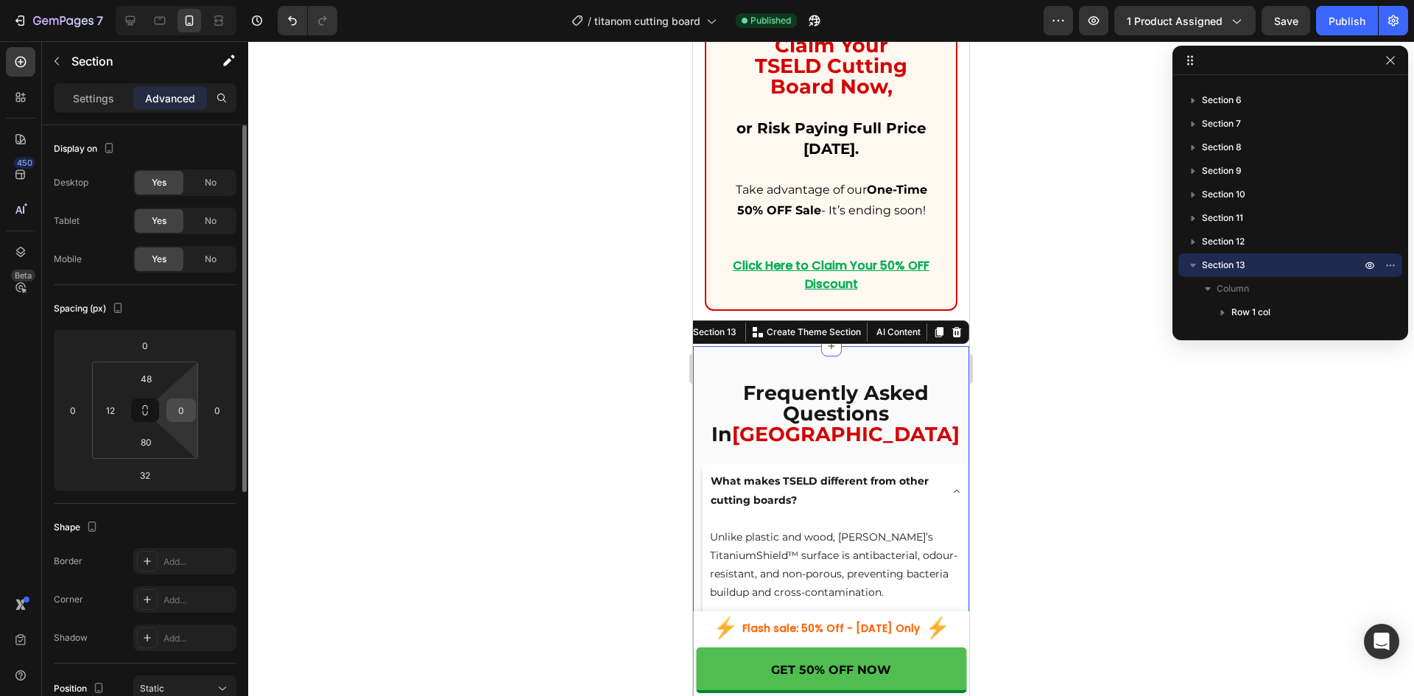
click at [188, 411] on input "0" at bounding box center [181, 410] width 22 height 22
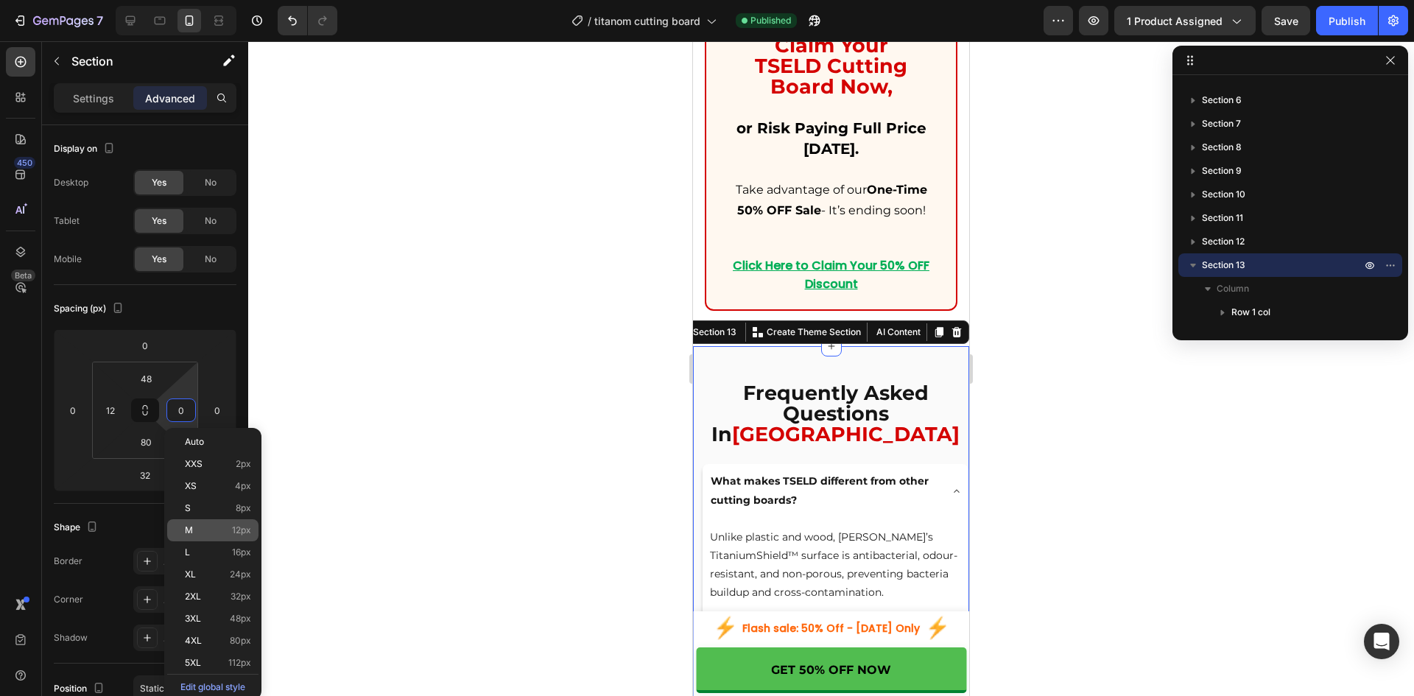
click at [199, 525] on p "M 12px" at bounding box center [218, 530] width 66 height 10
type input "12"
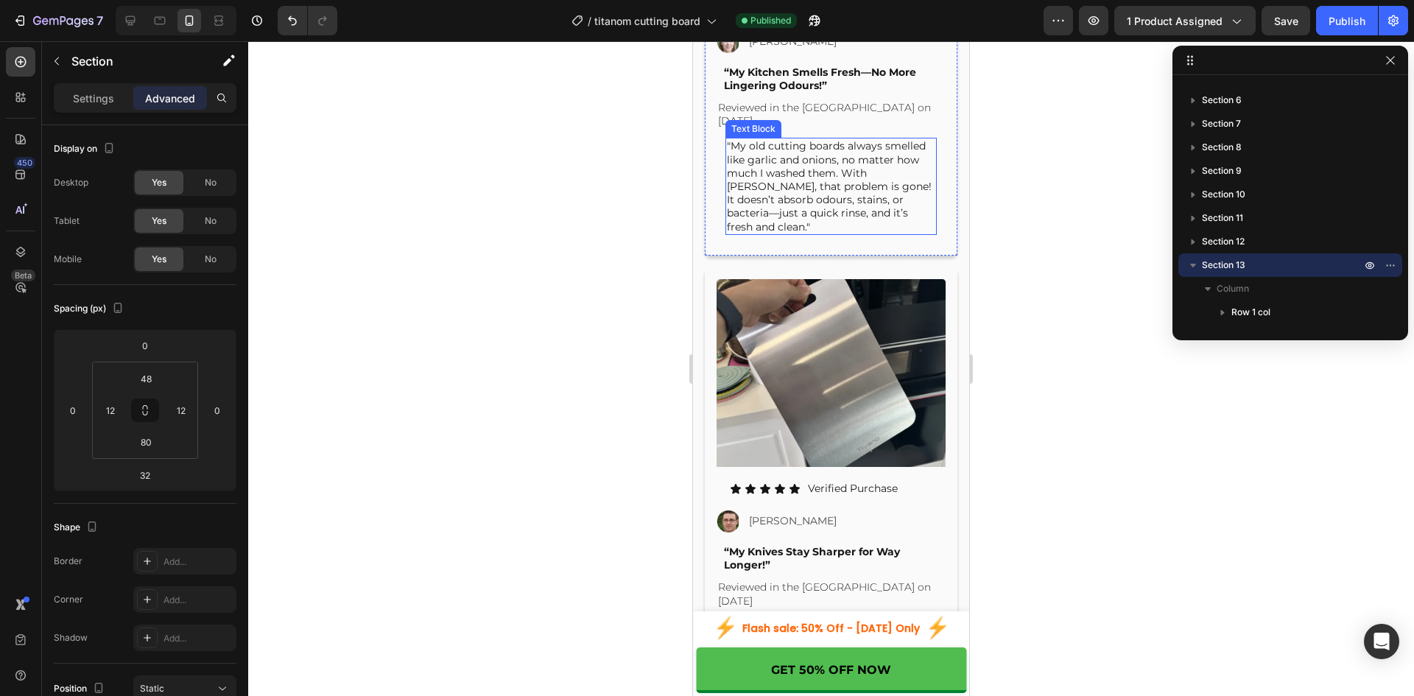
scroll to position [8645, 0]
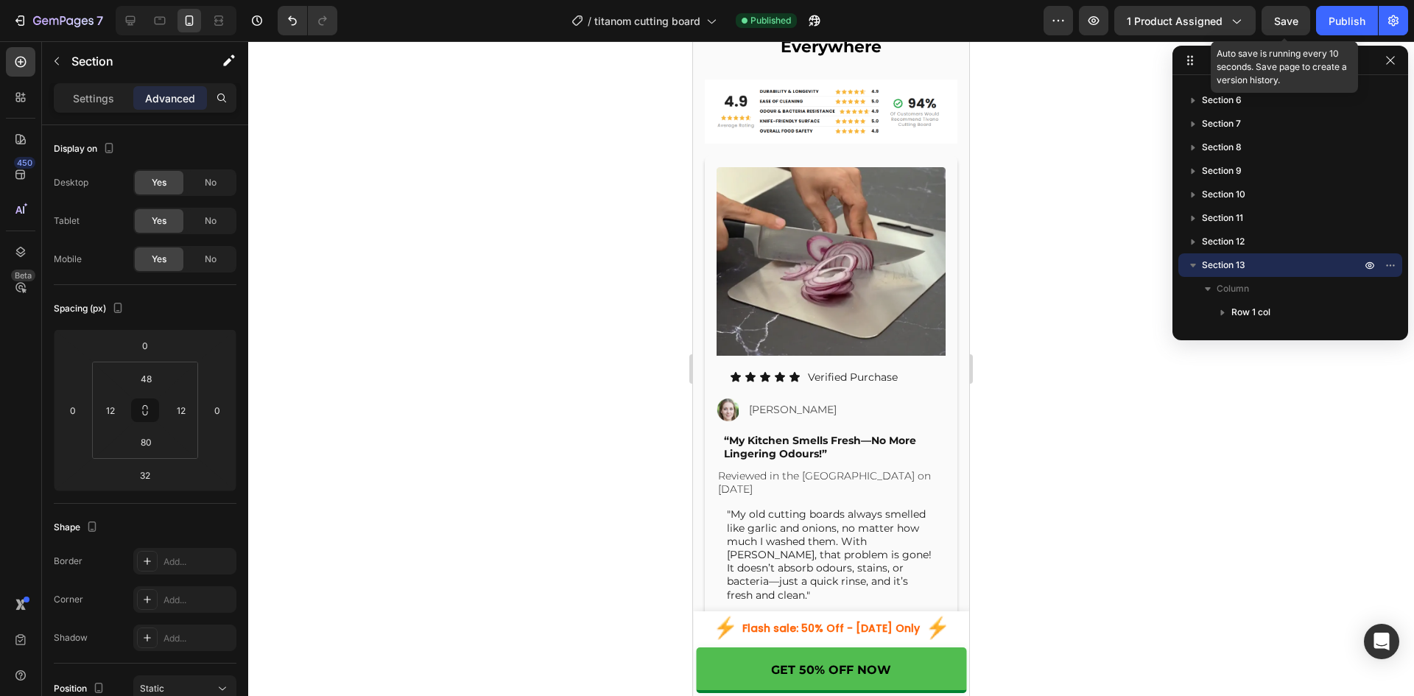
click at [1288, 15] on span "Save" at bounding box center [1286, 21] width 24 height 13
click at [1344, 24] on div "Publish" at bounding box center [1346, 20] width 37 height 15
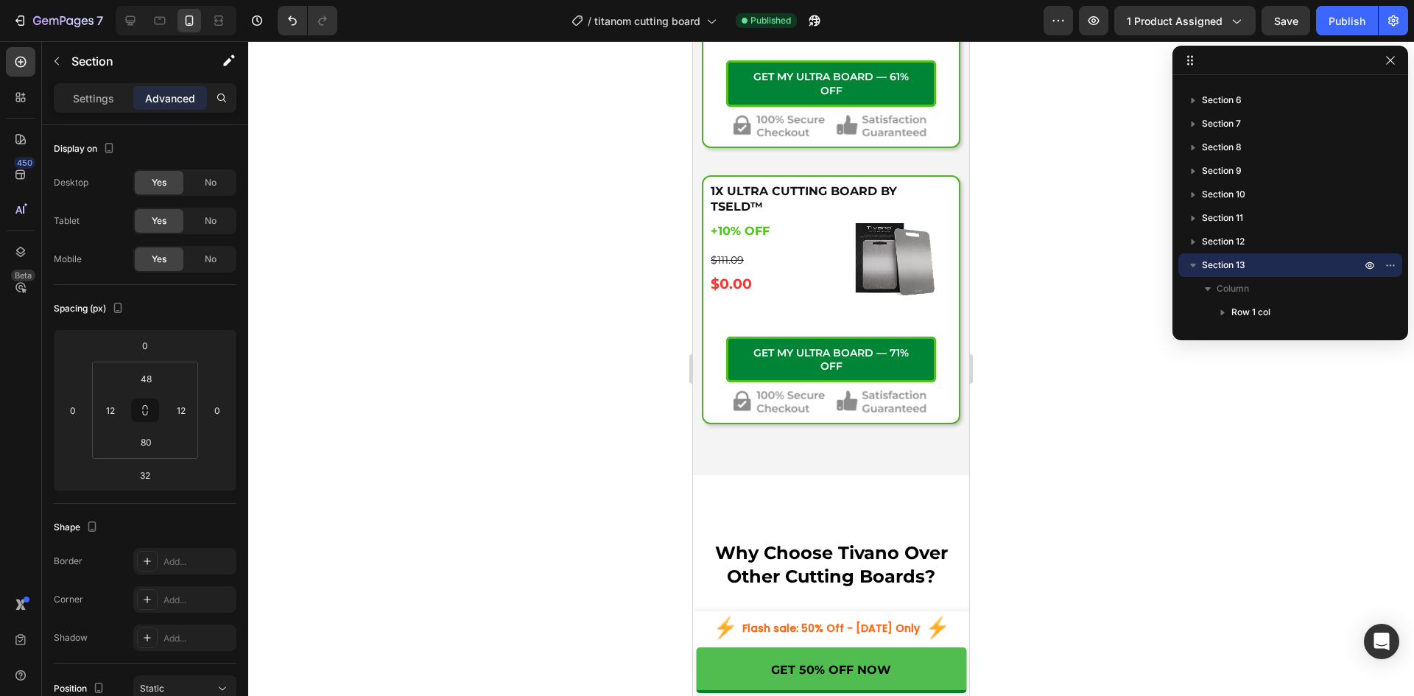
scroll to position [6336, 0]
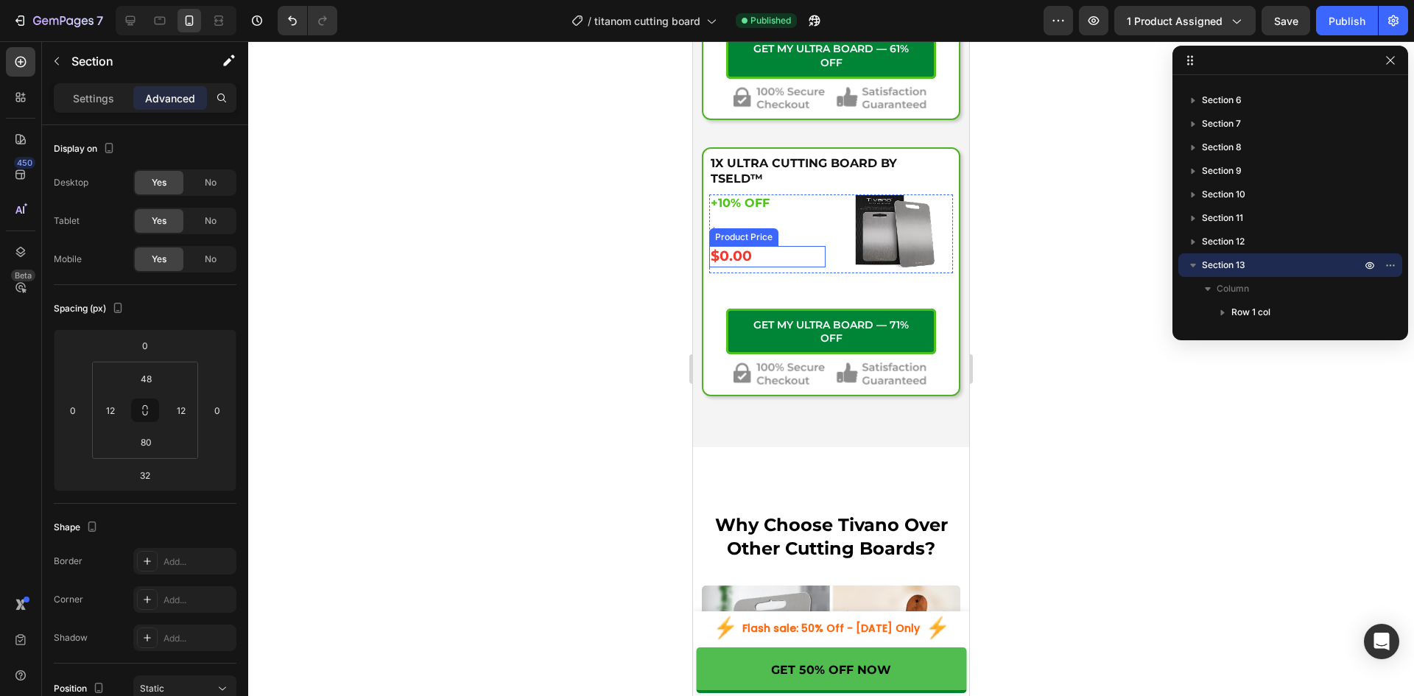
click at [738, 267] on div "$0.00" at bounding box center [767, 256] width 116 height 21
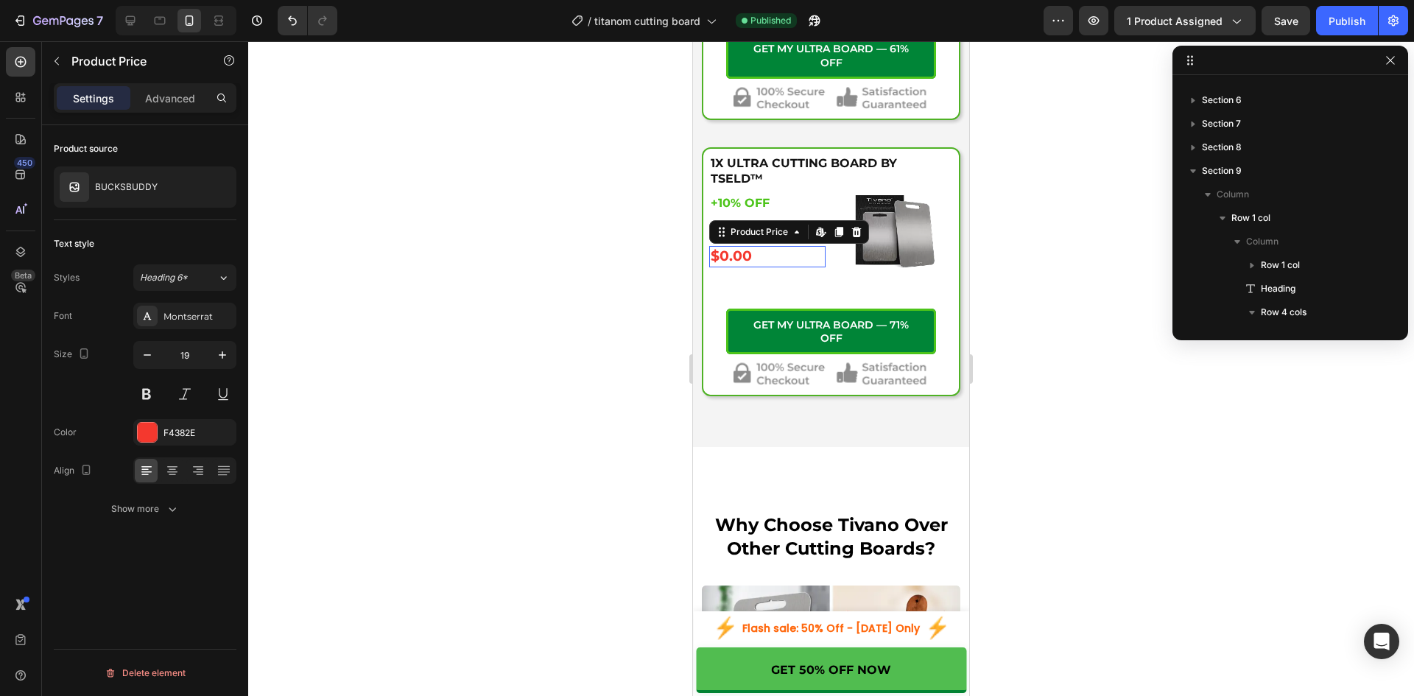
scroll to position [703, 0]
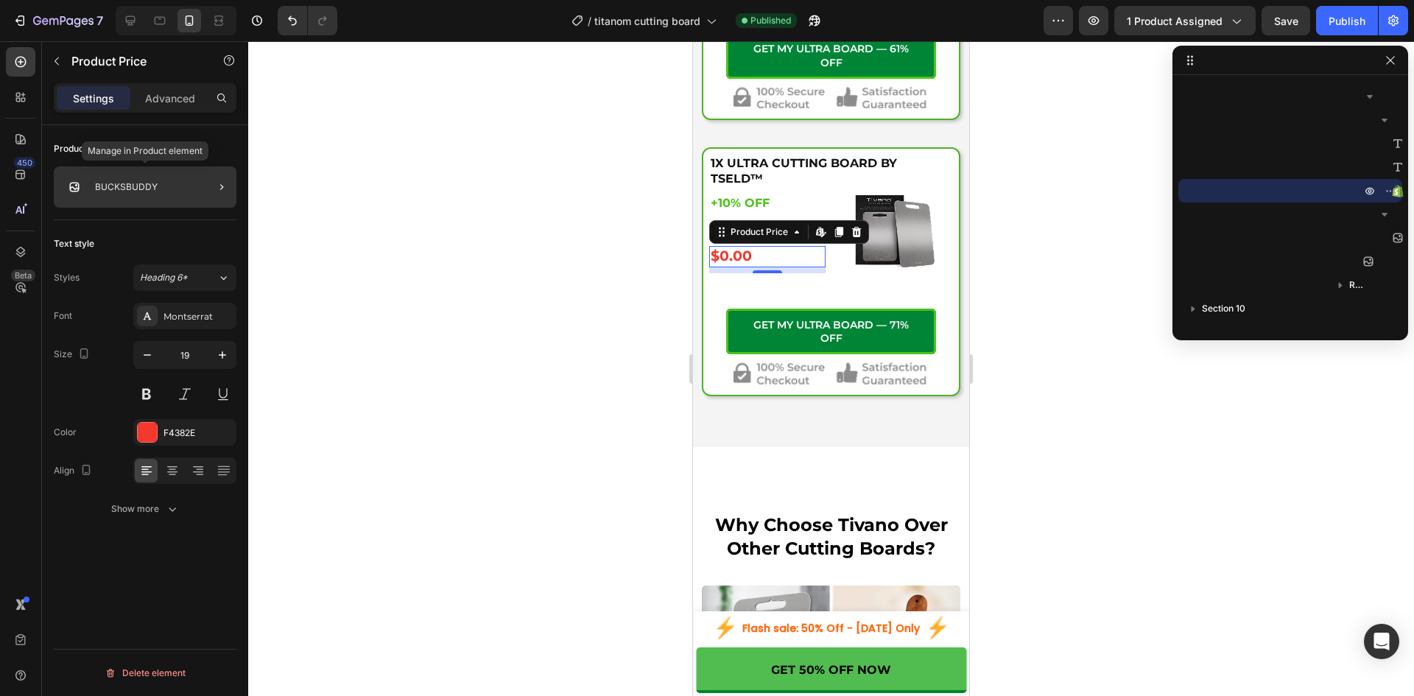
click at [177, 191] on div "BUCKSBUDDY" at bounding box center [145, 186] width 183 height 41
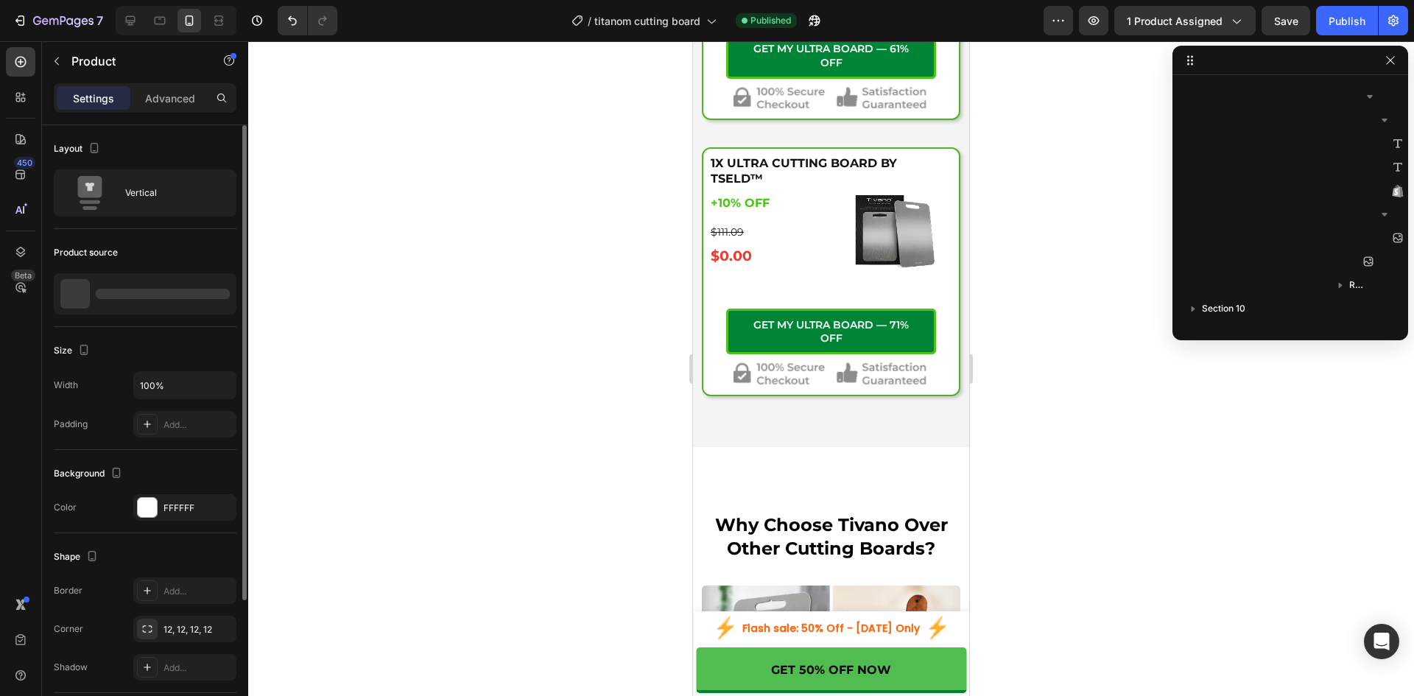
scroll to position [467, 0]
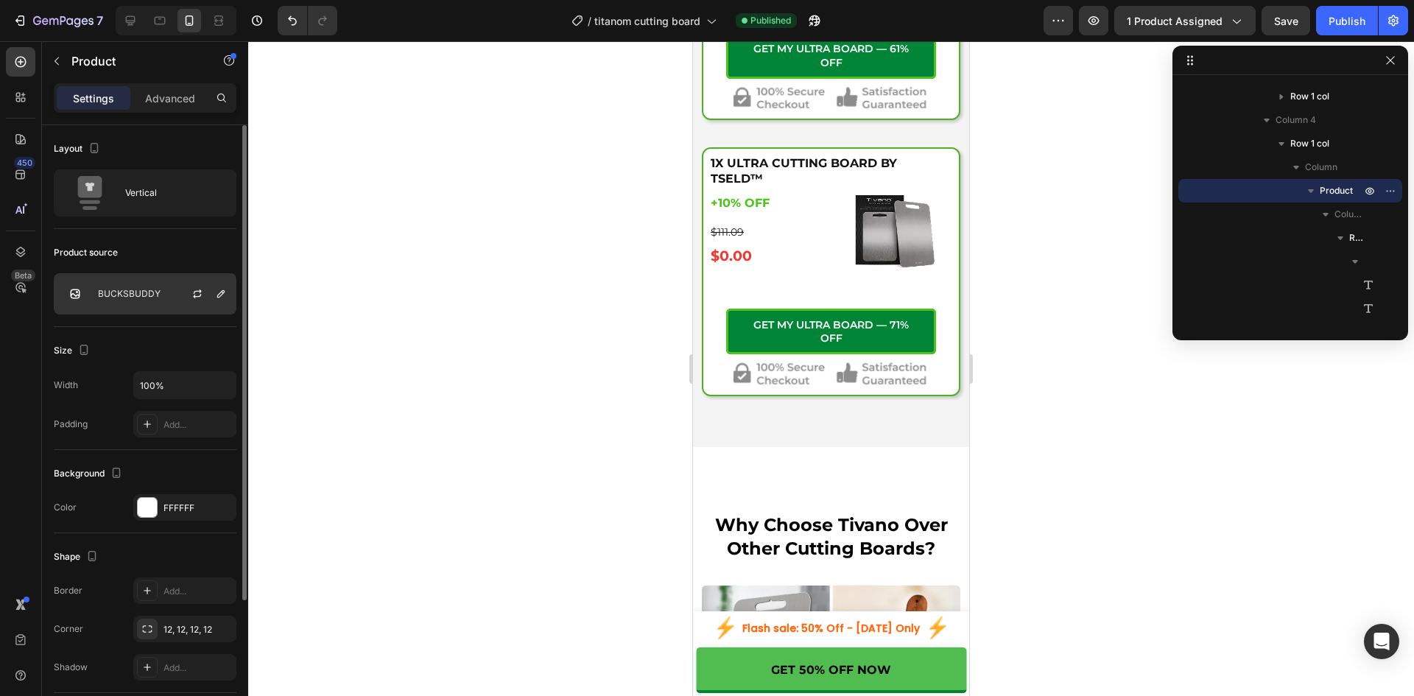
click at [193, 284] on div at bounding box center [203, 294] width 65 height 40
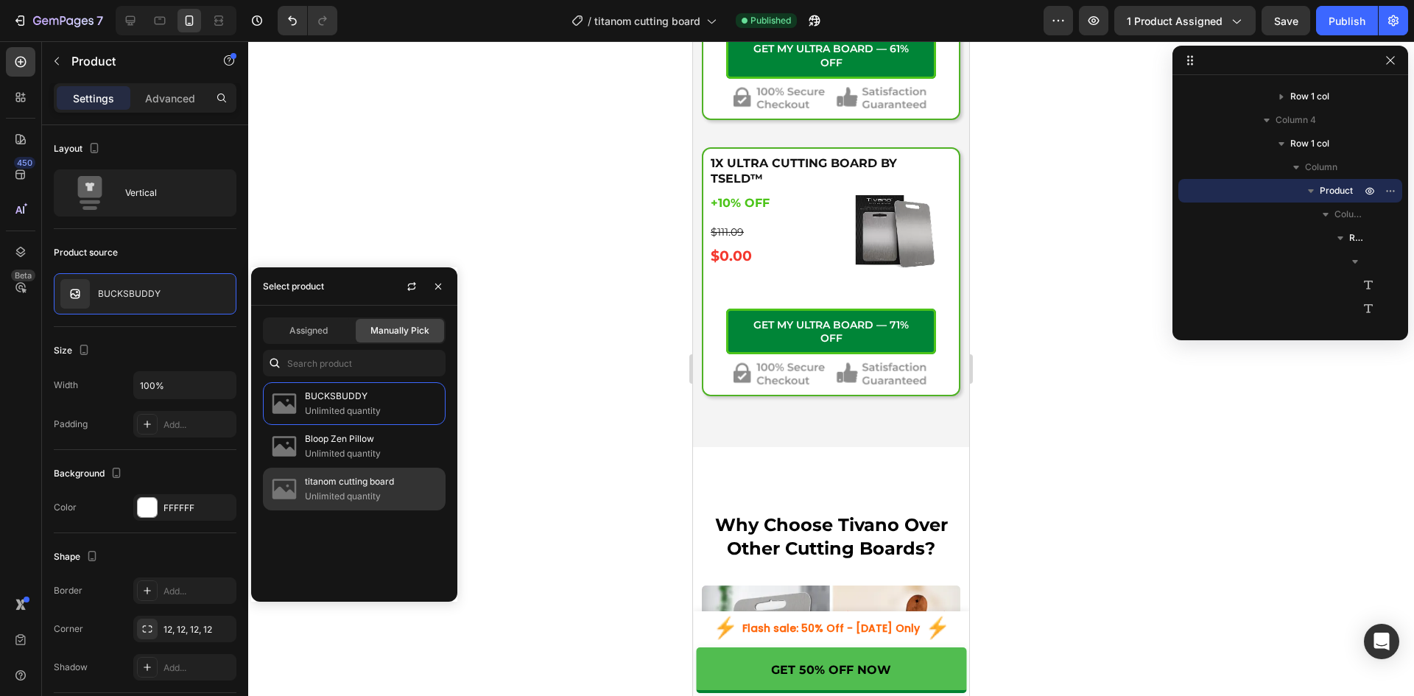
click at [328, 487] on p "titanom cutting board" at bounding box center [372, 481] width 134 height 15
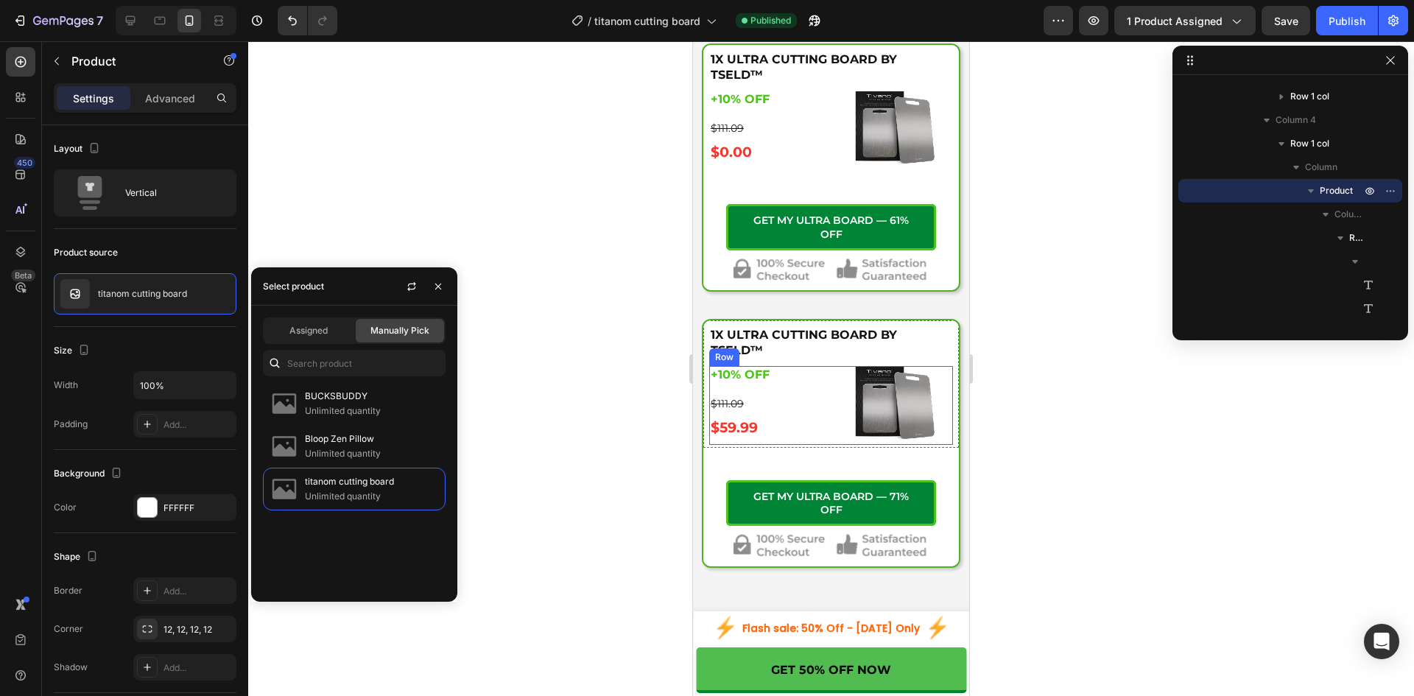
scroll to position [6091, 0]
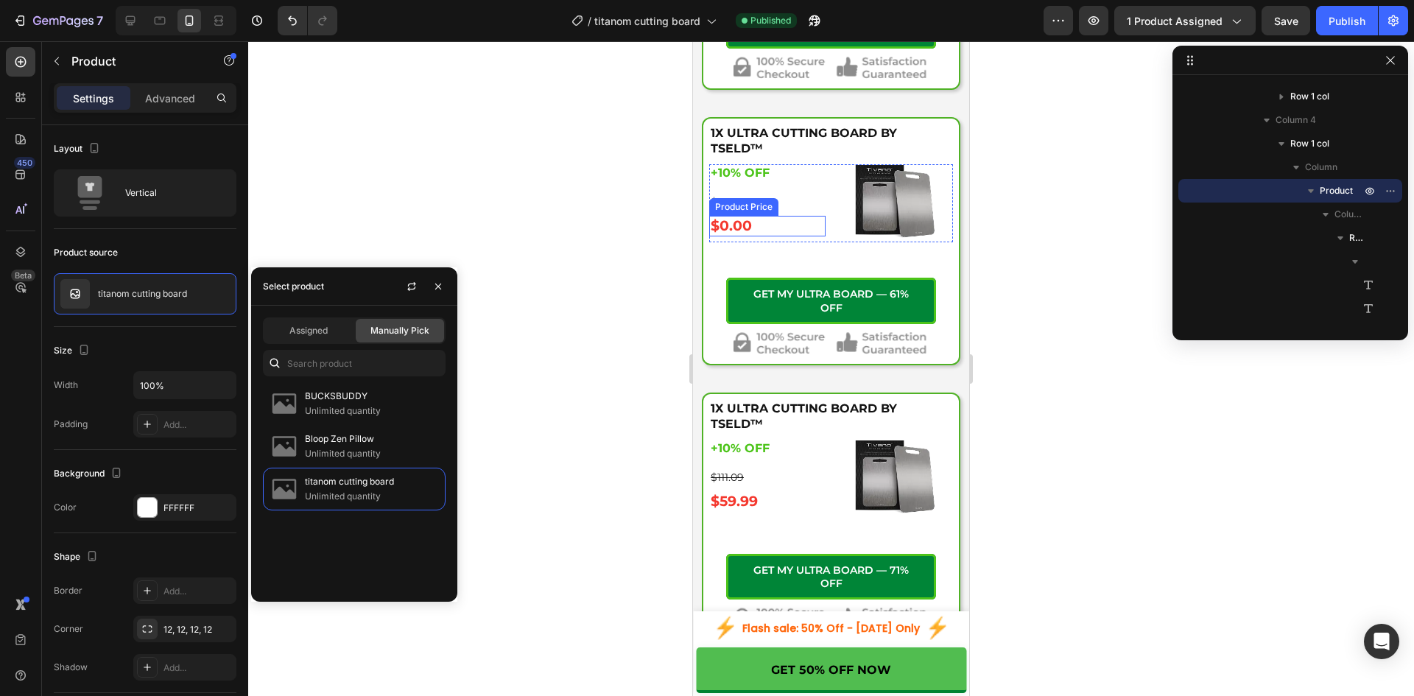
click at [755, 237] on div "$0.00" at bounding box center [767, 226] width 116 height 21
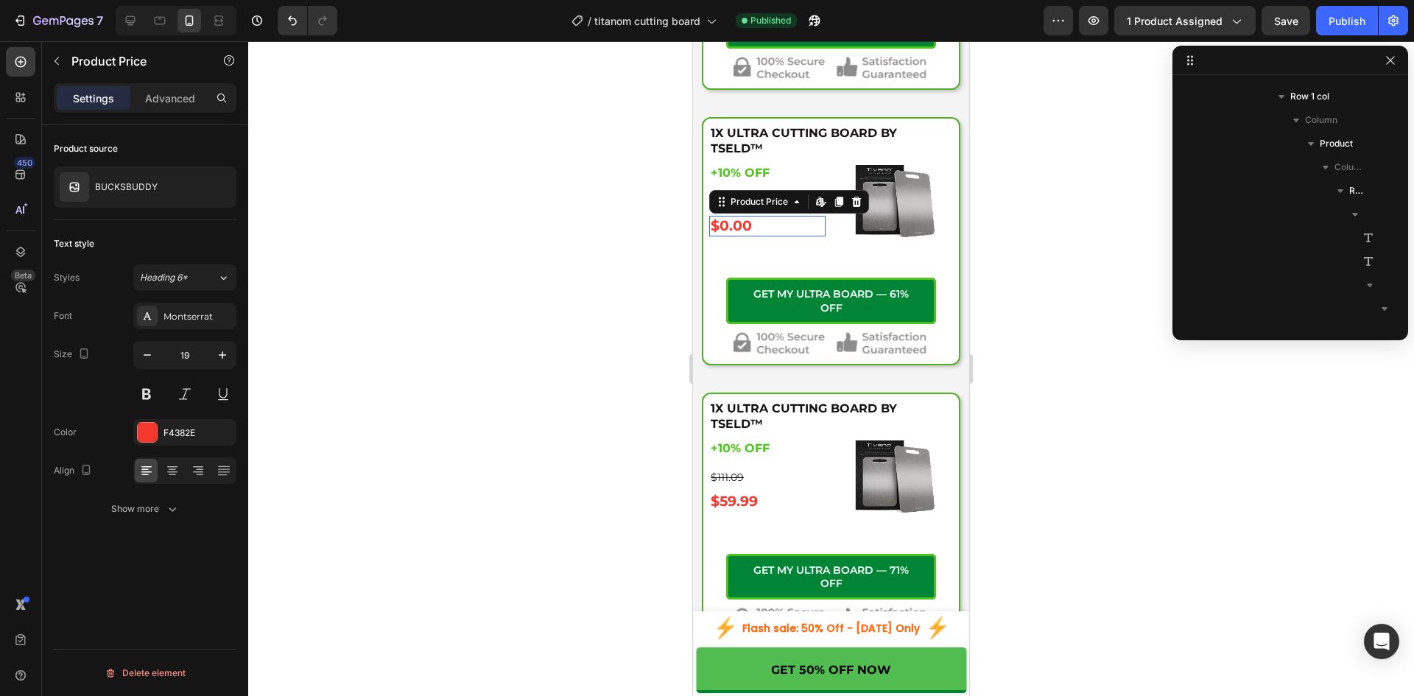
scroll to position [656, 0]
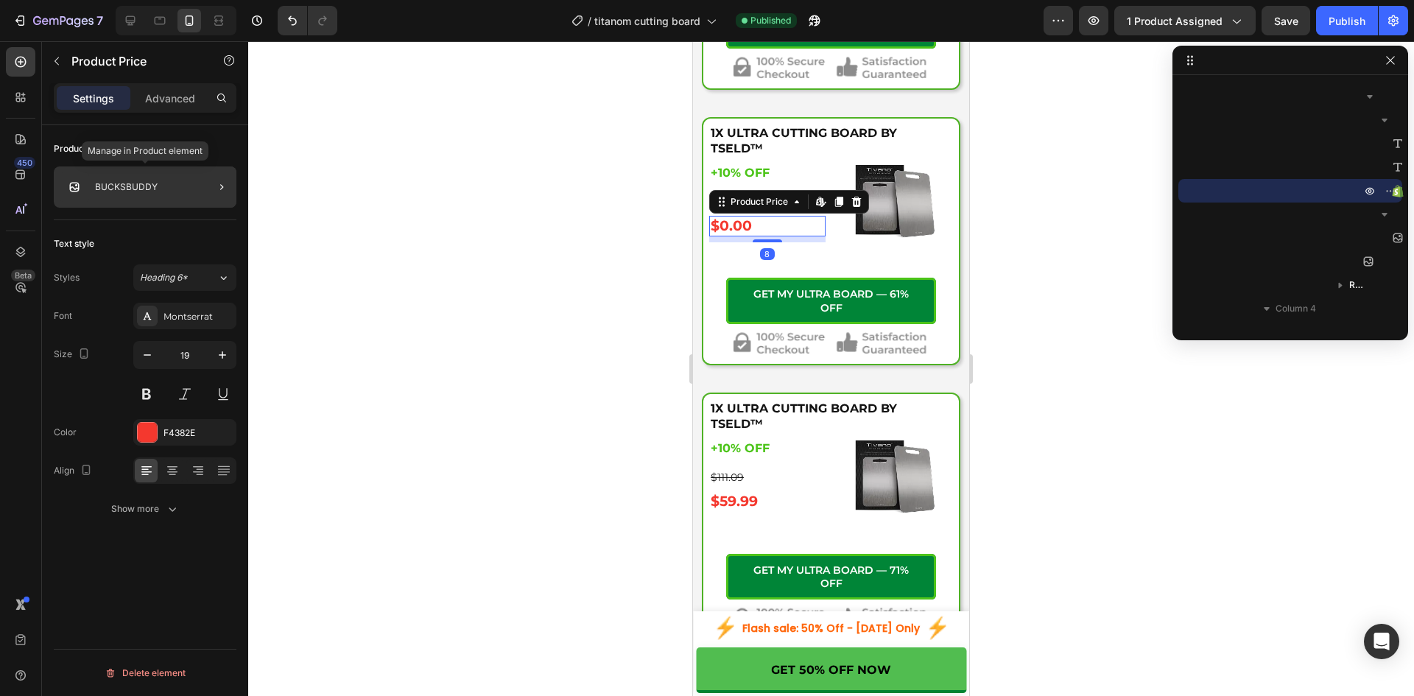
click at [166, 180] on div "BUCKSBUDDY" at bounding box center [145, 186] width 183 height 41
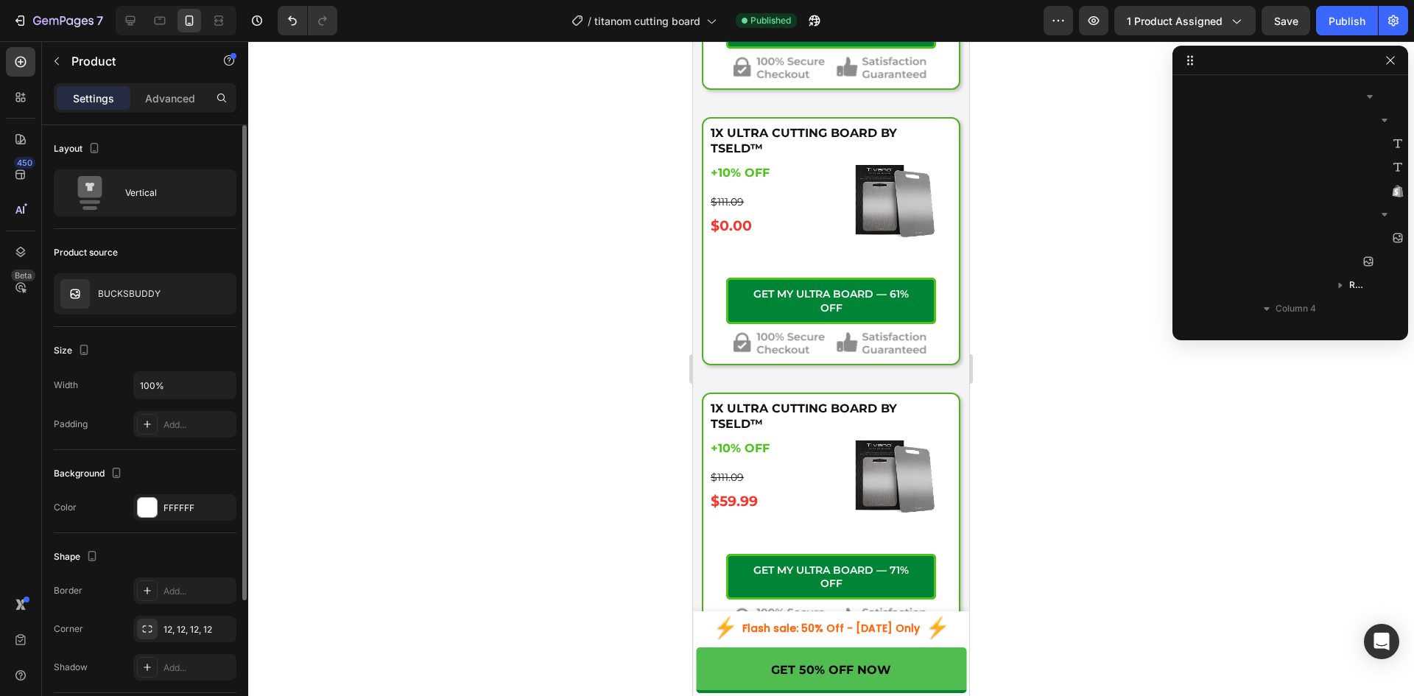
scroll to position [420, 0]
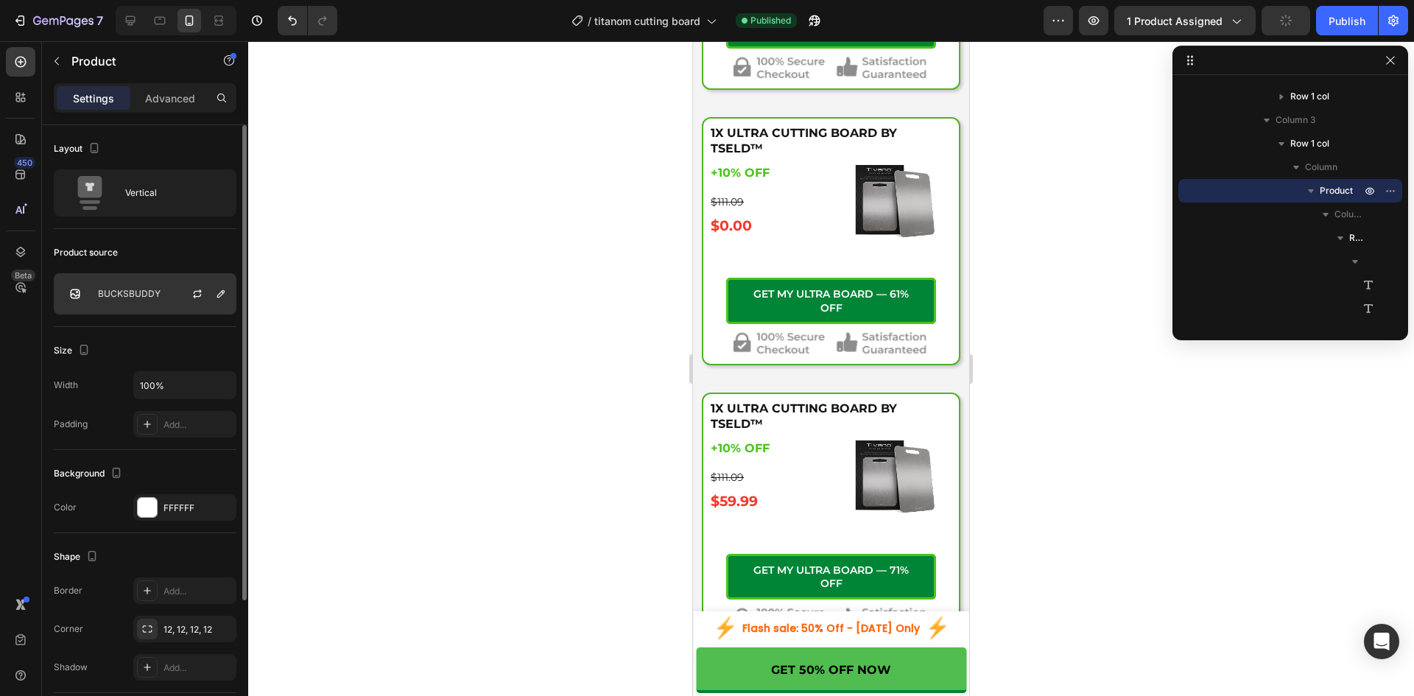
click at [163, 300] on div "BUCKSBUDDY" at bounding box center [145, 293] width 183 height 41
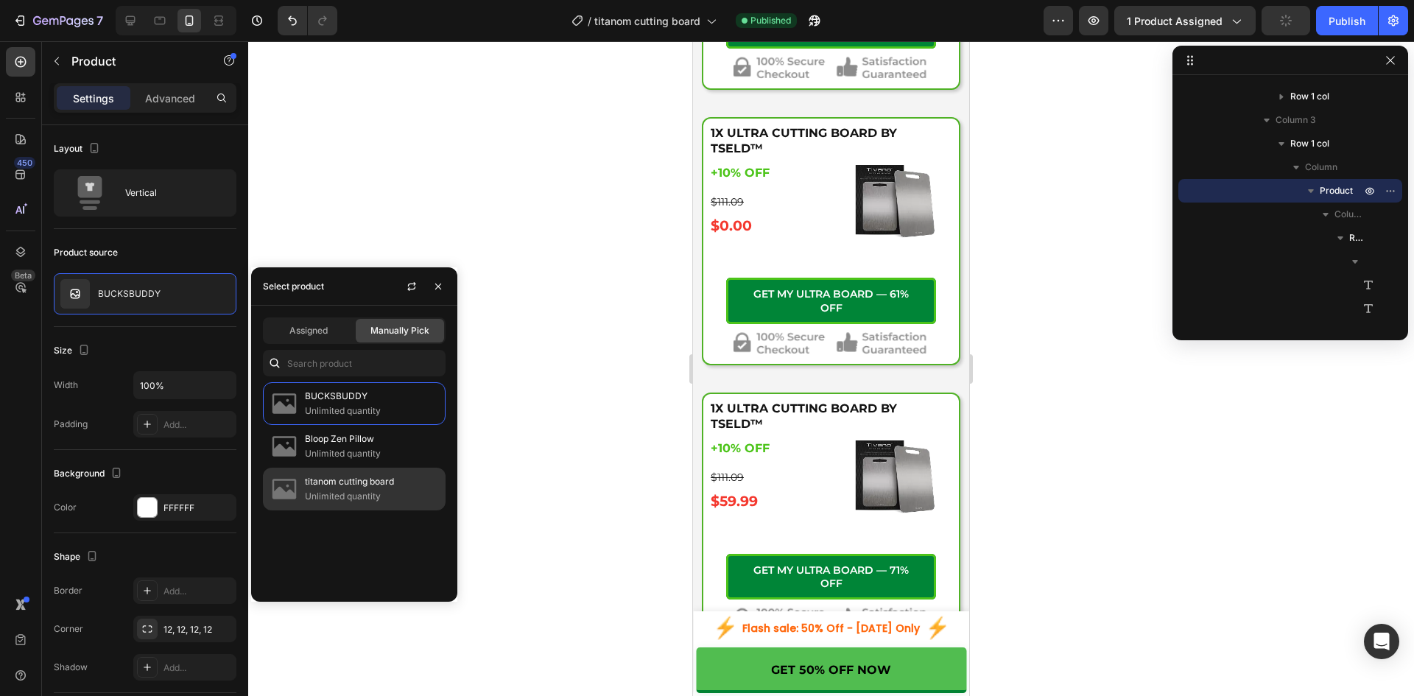
click at [323, 489] on p "Unlimited quantity" at bounding box center [372, 496] width 134 height 15
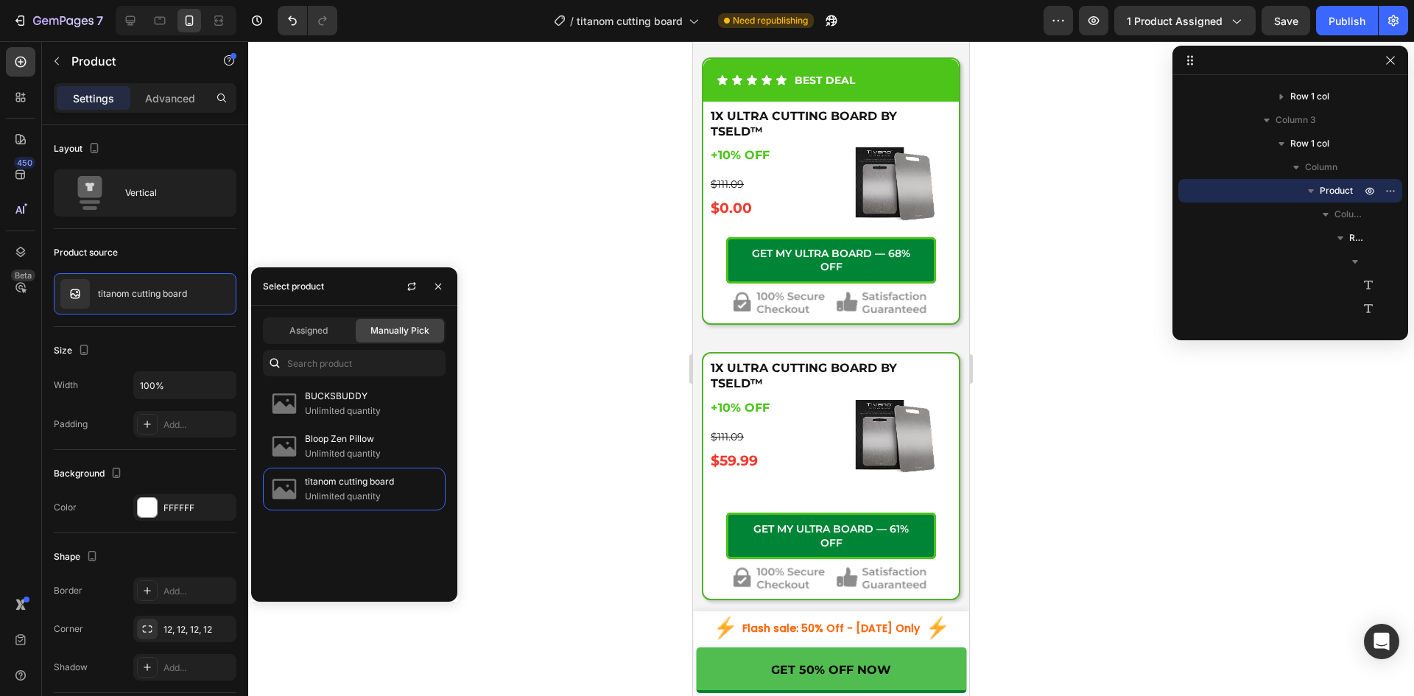
scroll to position [5845, 0]
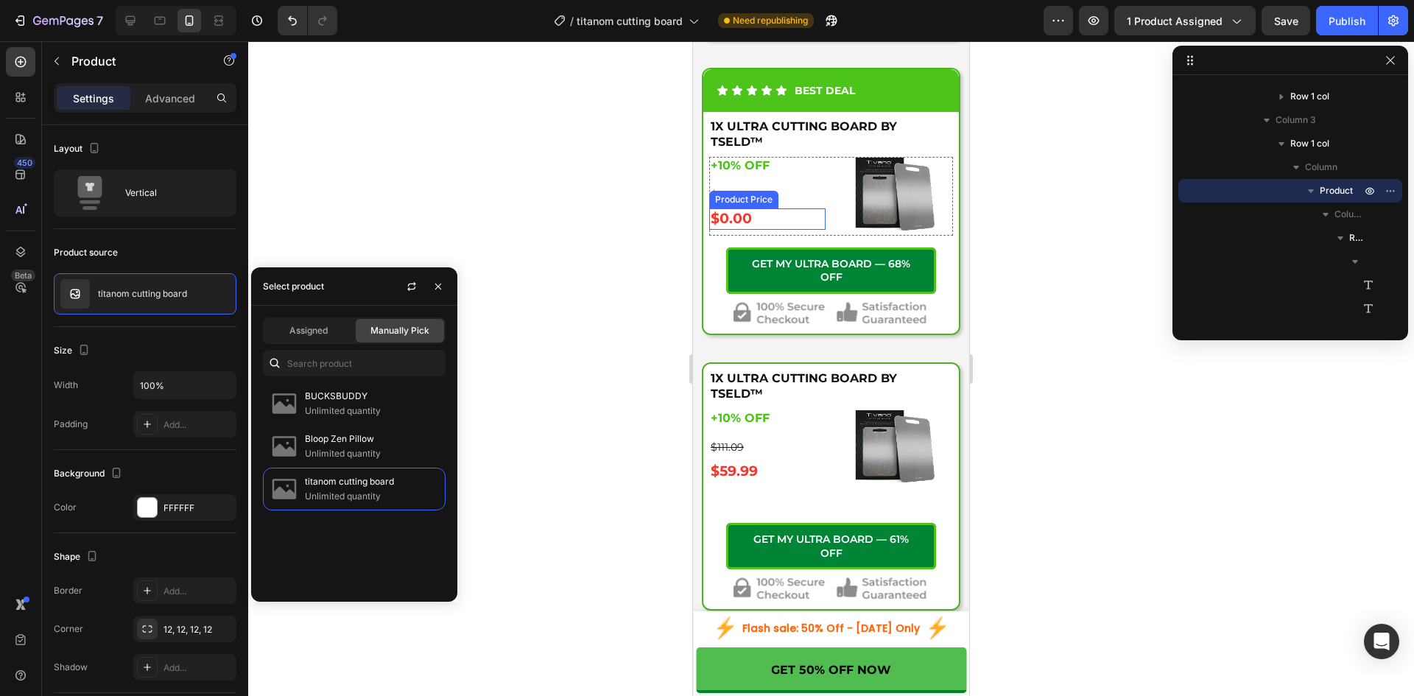
click at [763, 230] on div "$0.00" at bounding box center [767, 218] width 116 height 21
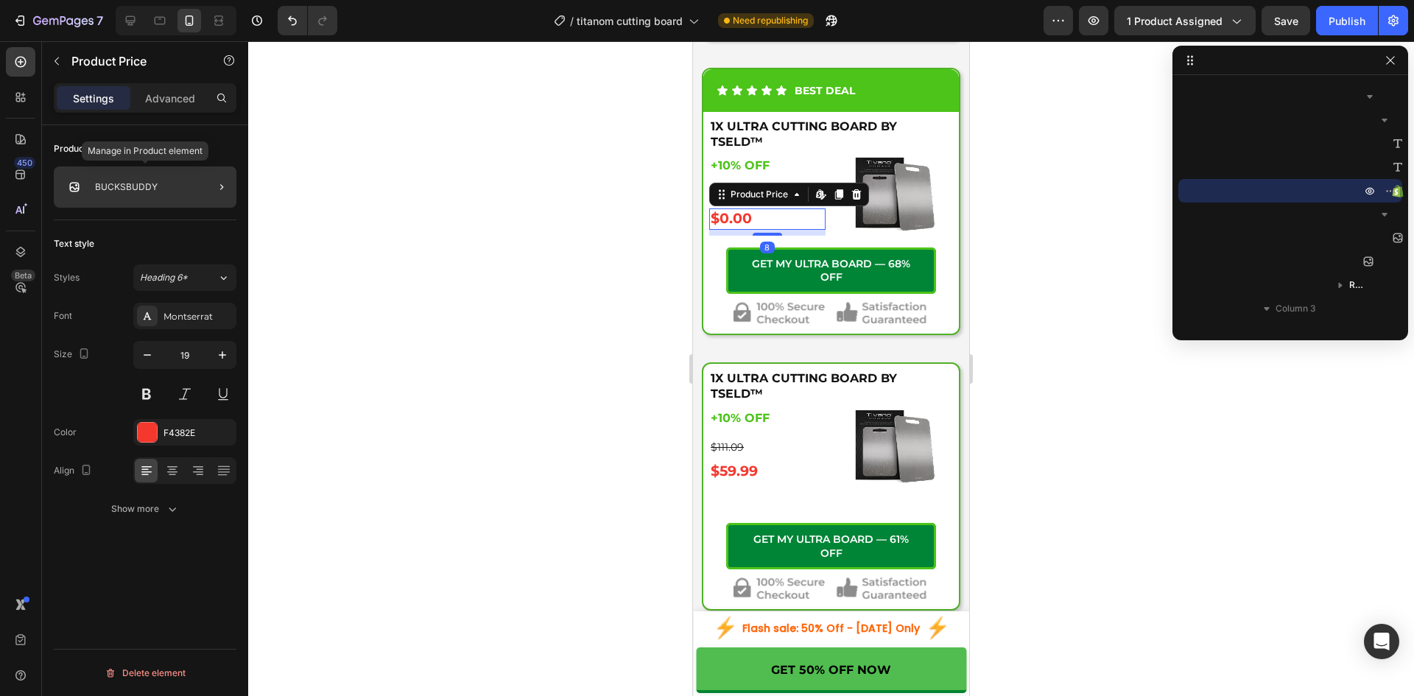
click at [153, 188] on p "BUCKSBUDDY" at bounding box center [126, 187] width 63 height 10
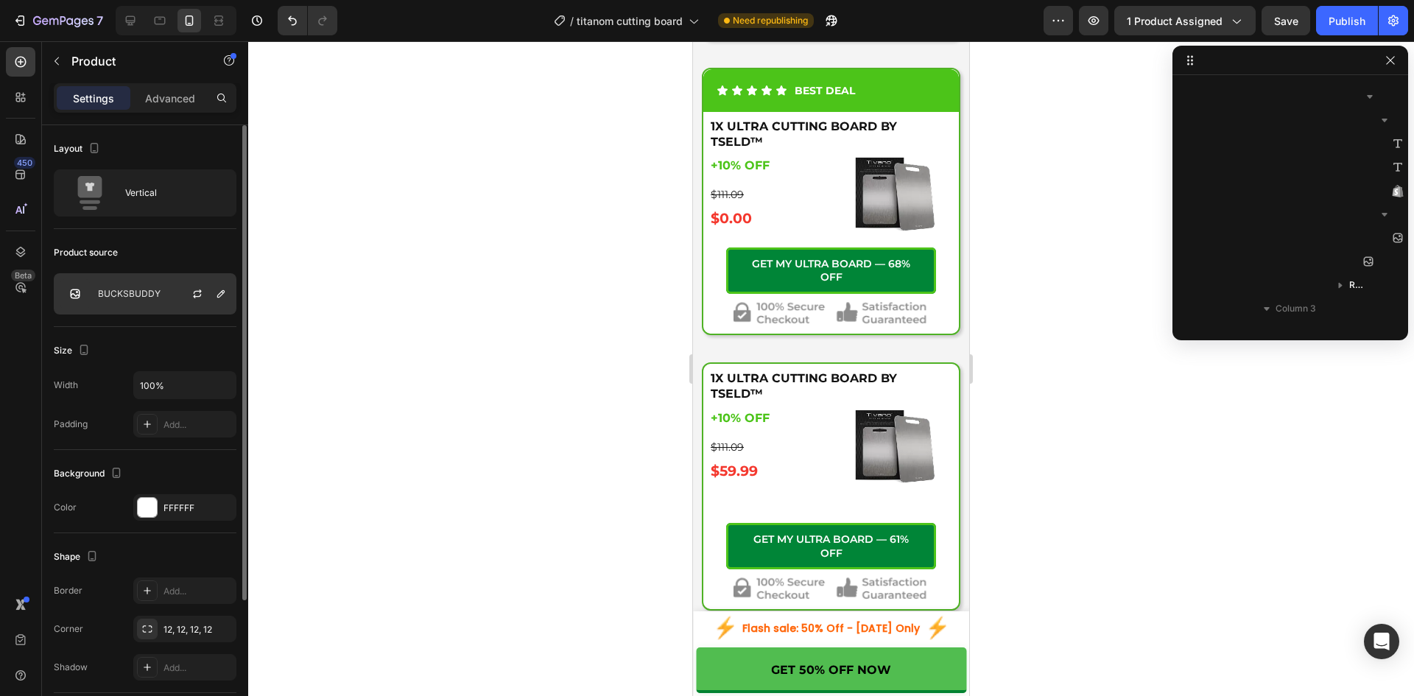
scroll to position [373, 0]
click at [166, 292] on div "BUCKSBUDDY" at bounding box center [145, 293] width 183 height 41
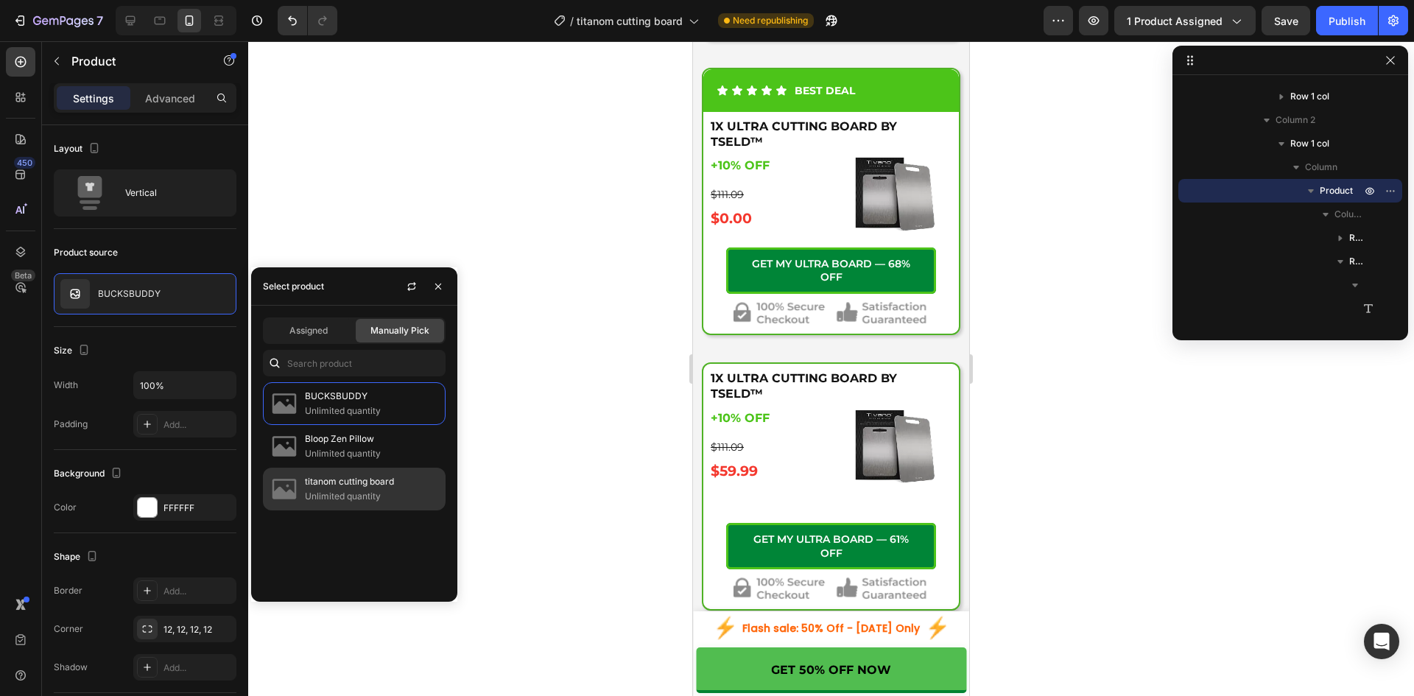
click at [314, 489] on p "Unlimited quantity" at bounding box center [372, 496] width 134 height 15
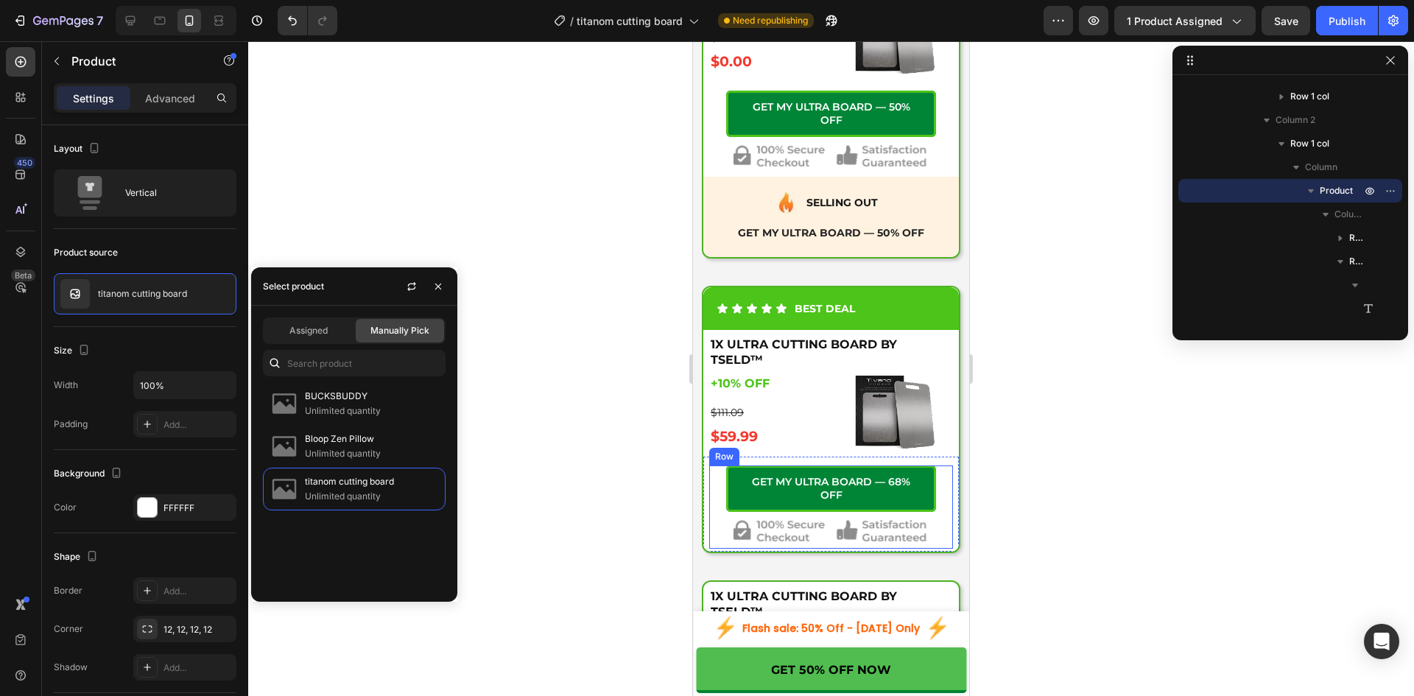
scroll to position [5600, 0]
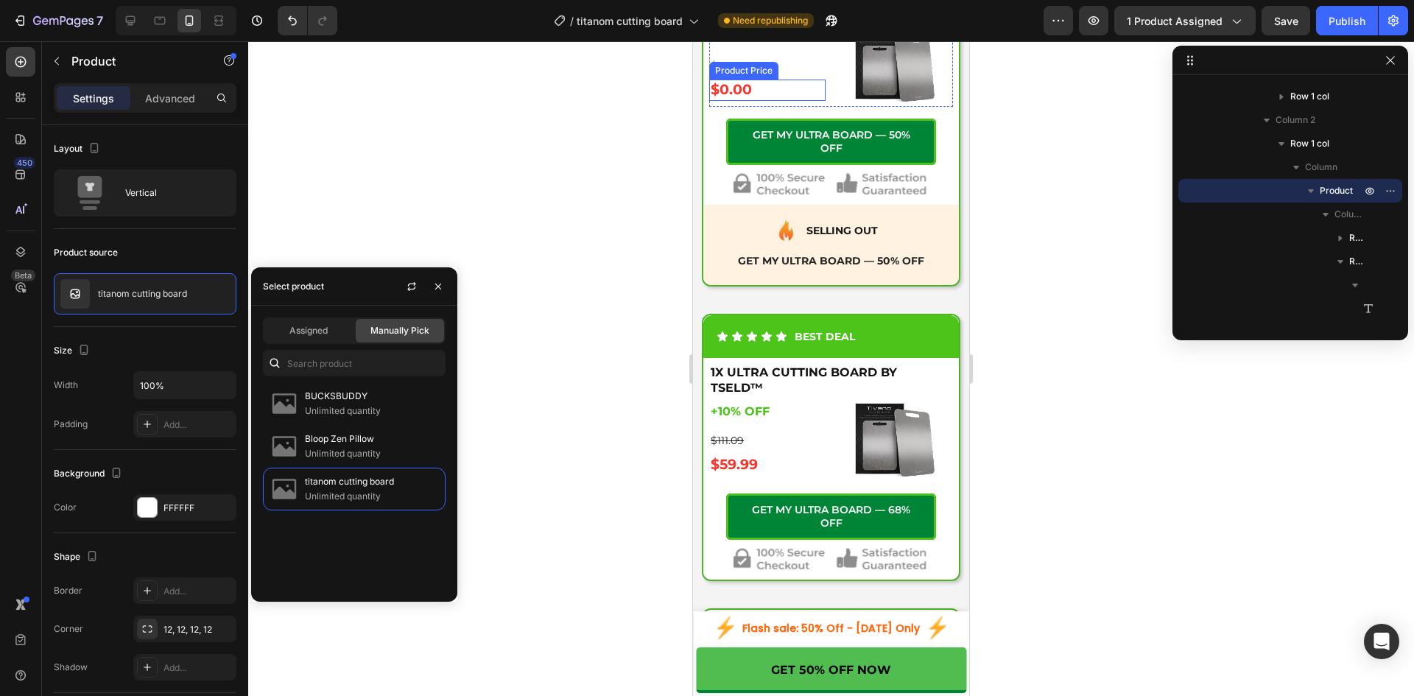
click at [747, 101] on div "$0.00" at bounding box center [767, 90] width 116 height 21
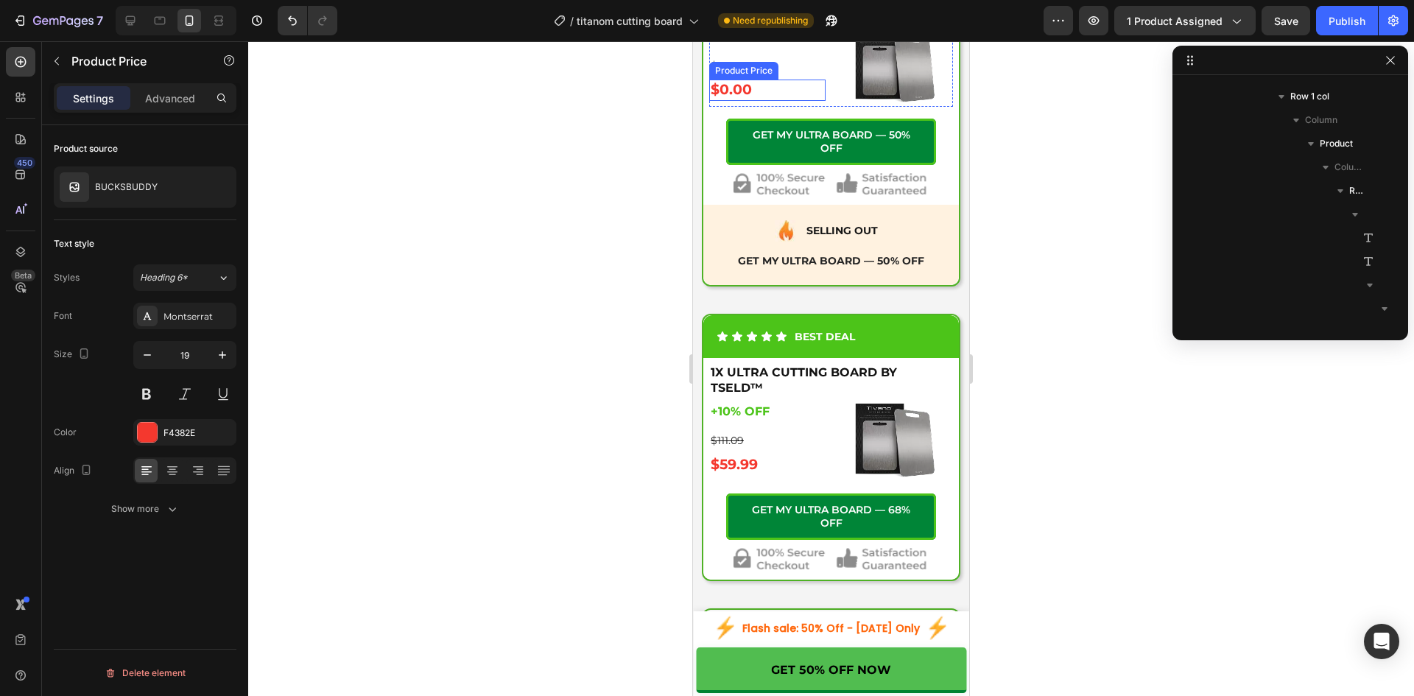
scroll to position [562, 0]
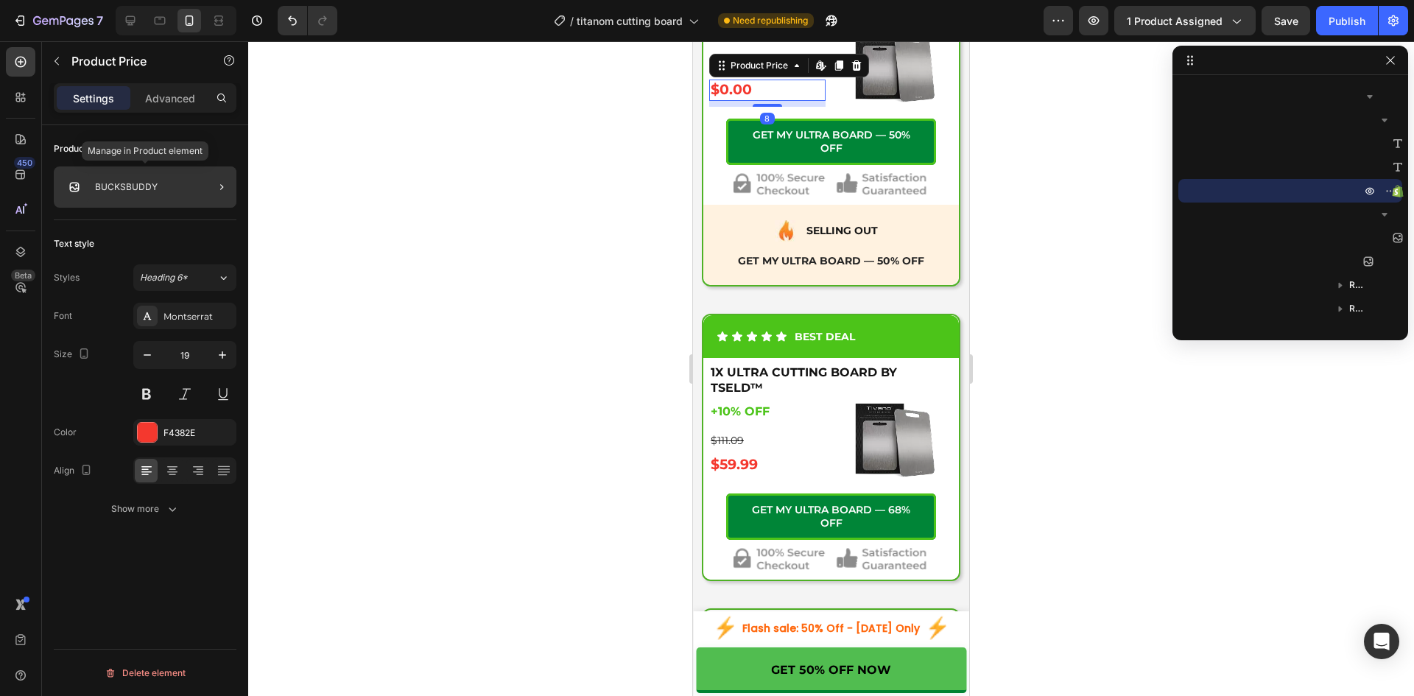
click at [136, 195] on div "BUCKSBUDDY" at bounding box center [145, 186] width 183 height 41
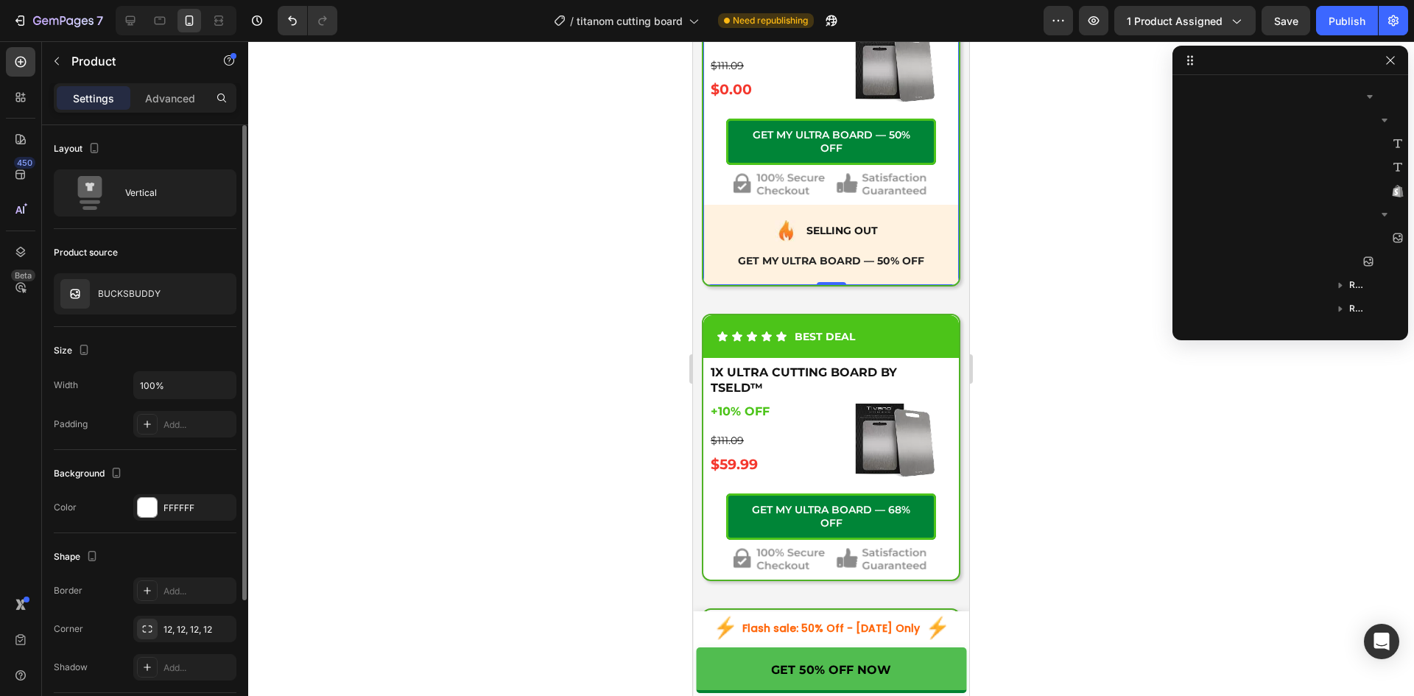
scroll to position [326, 0]
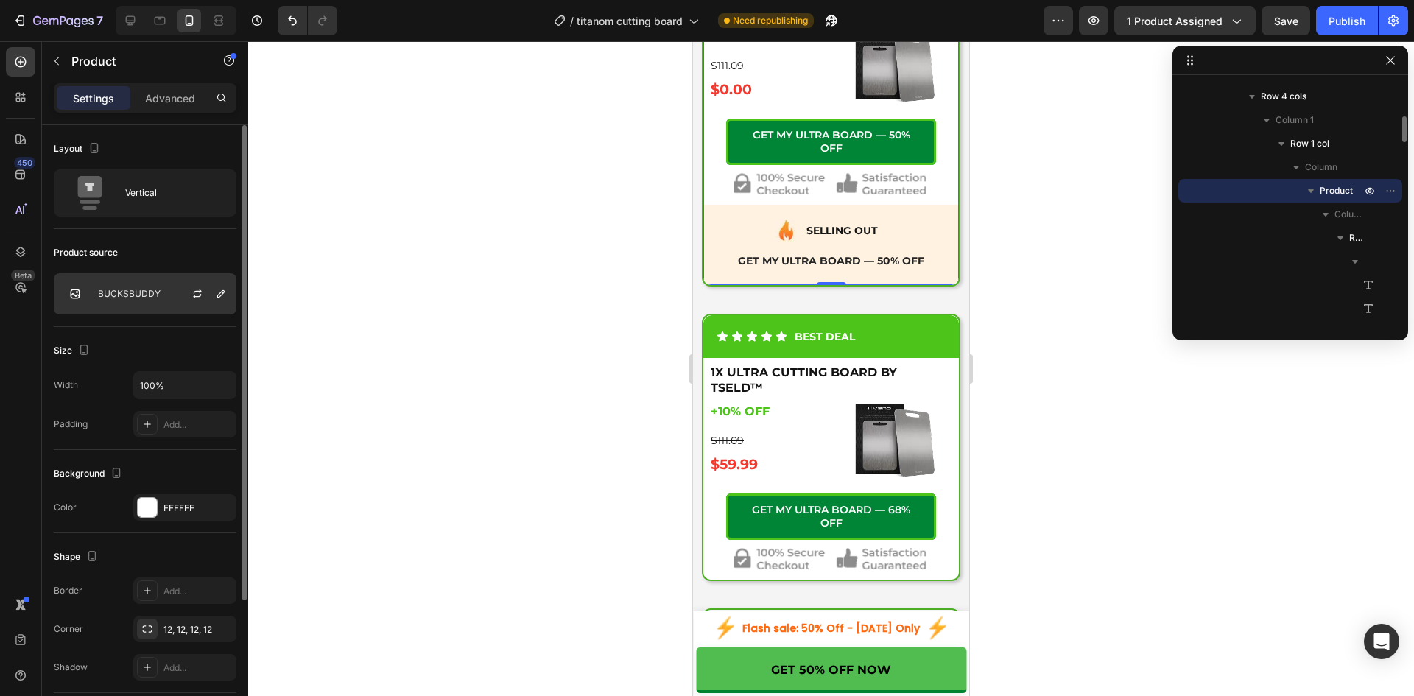
click at [137, 288] on div "BUCKSBUDDY" at bounding box center [145, 293] width 183 height 41
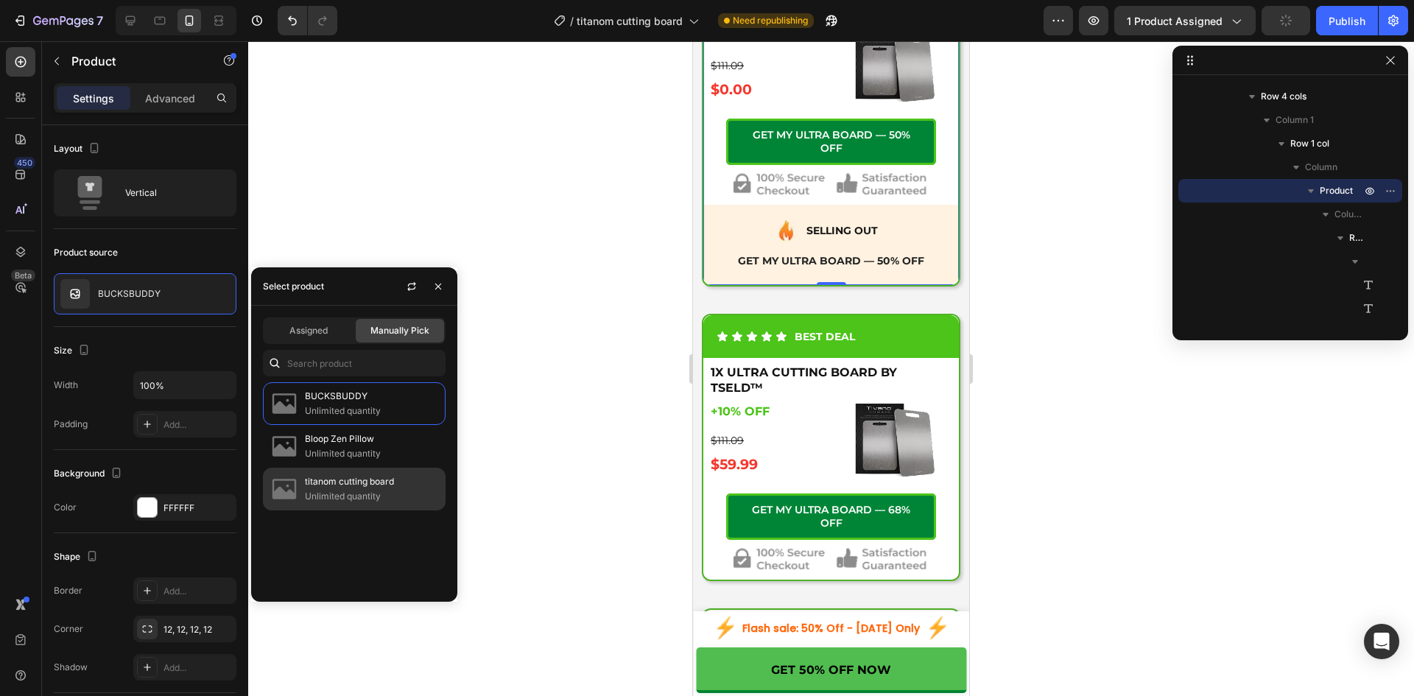
click at [302, 486] on div "titanom cutting board Unlimited quantity" at bounding box center [354, 488] width 183 height 43
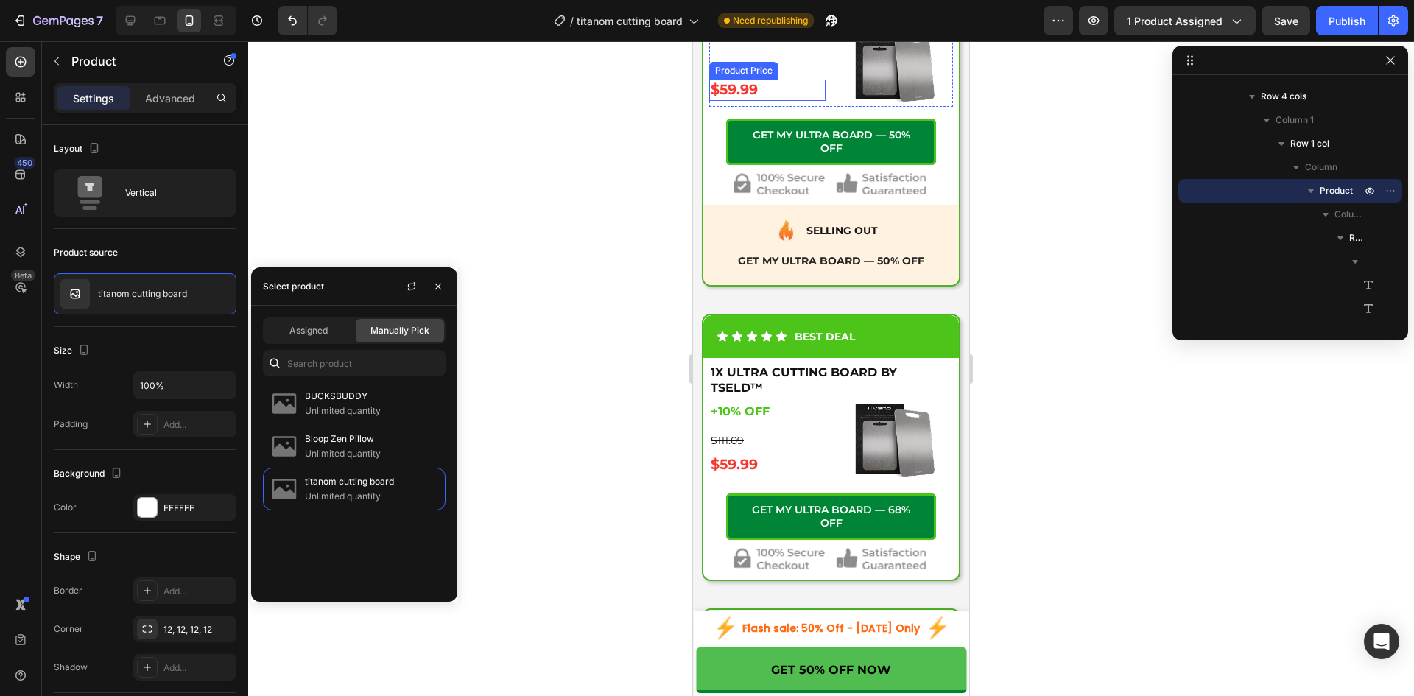
click at [787, 101] on div "$59.99" at bounding box center [767, 90] width 116 height 21
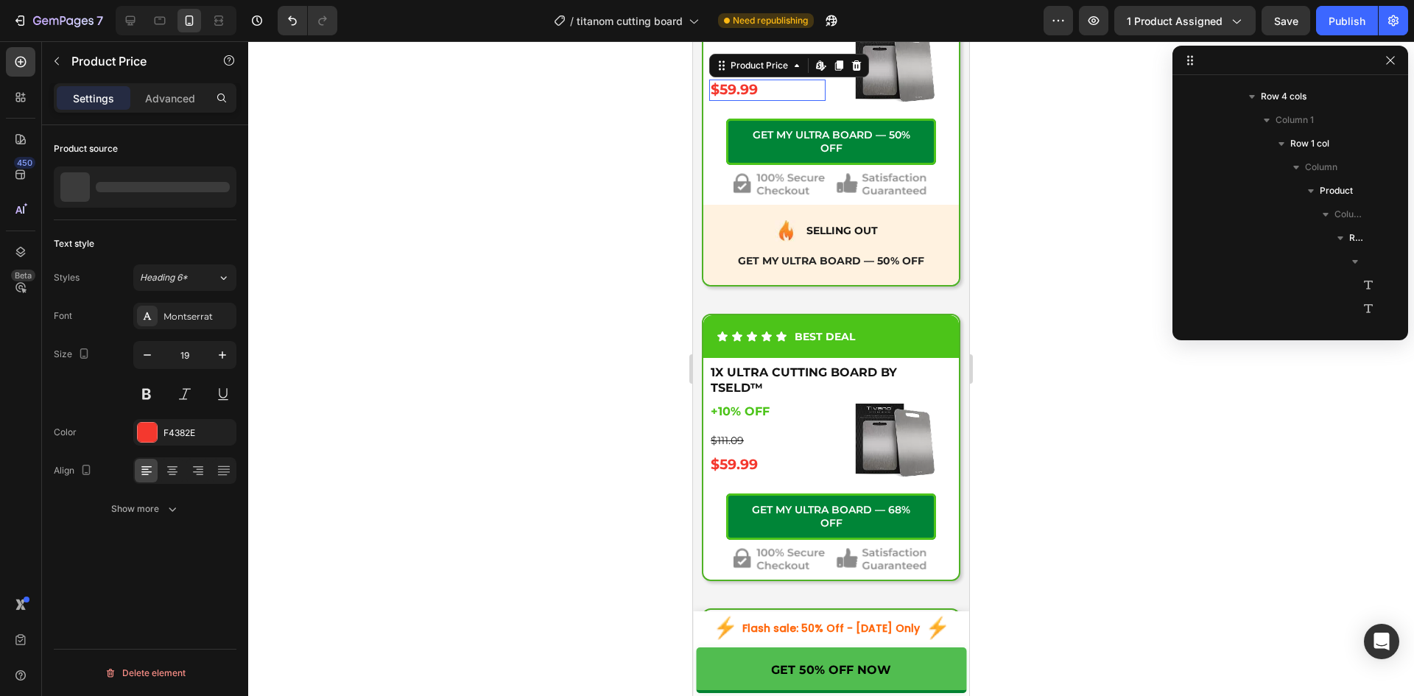
scroll to position [562, 0]
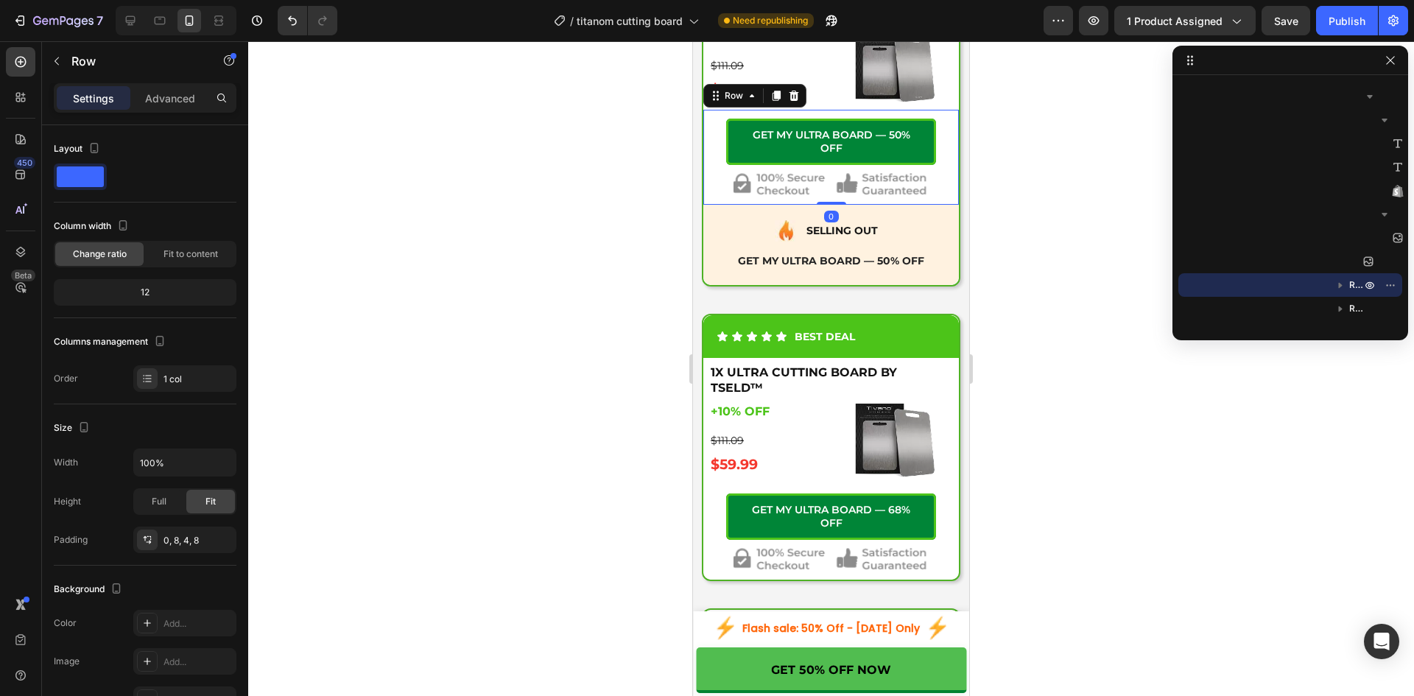
click at [707, 205] on div "Icon 55% Savings! Text Block Advanced List Icon Essential Prep Text Block Advan…" at bounding box center [830, 157] width 255 height 95
click at [752, 102] on icon at bounding box center [752, 96] width 12 height 12
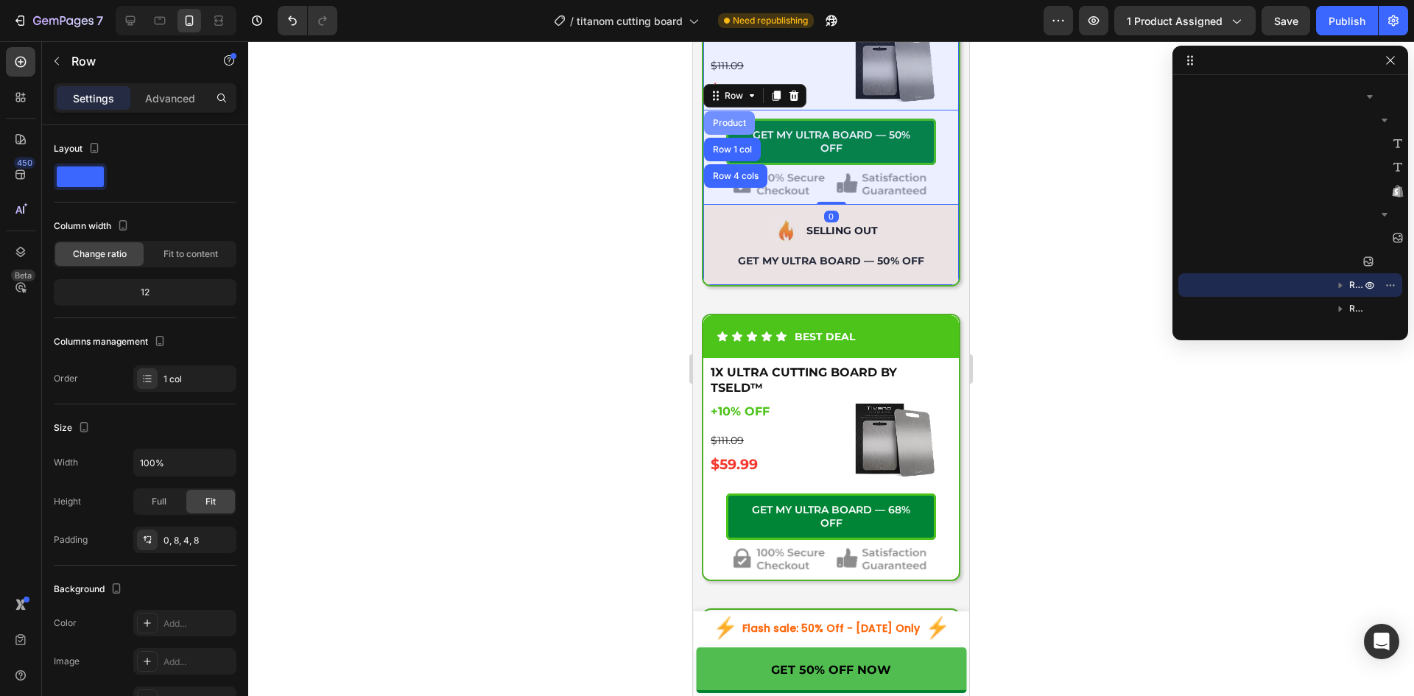
click at [733, 127] on div "Product" at bounding box center [729, 123] width 39 height 9
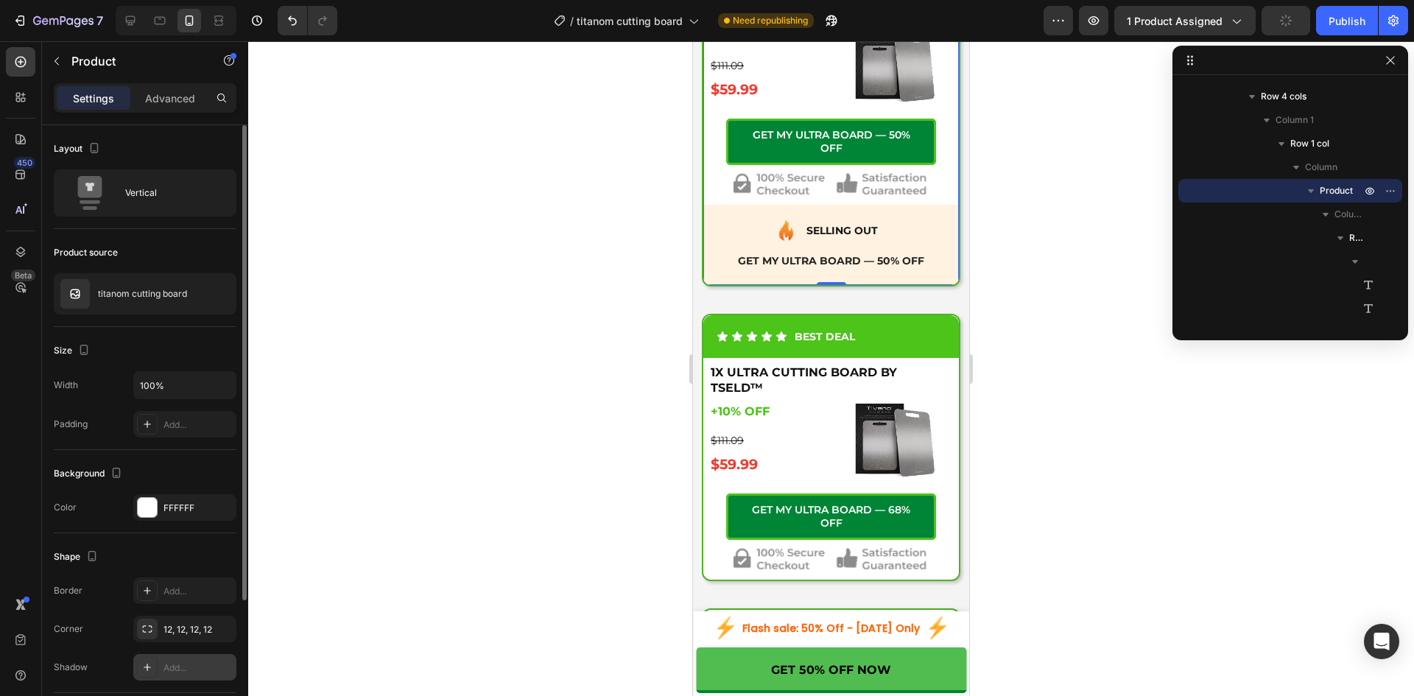
scroll to position [177, 0]
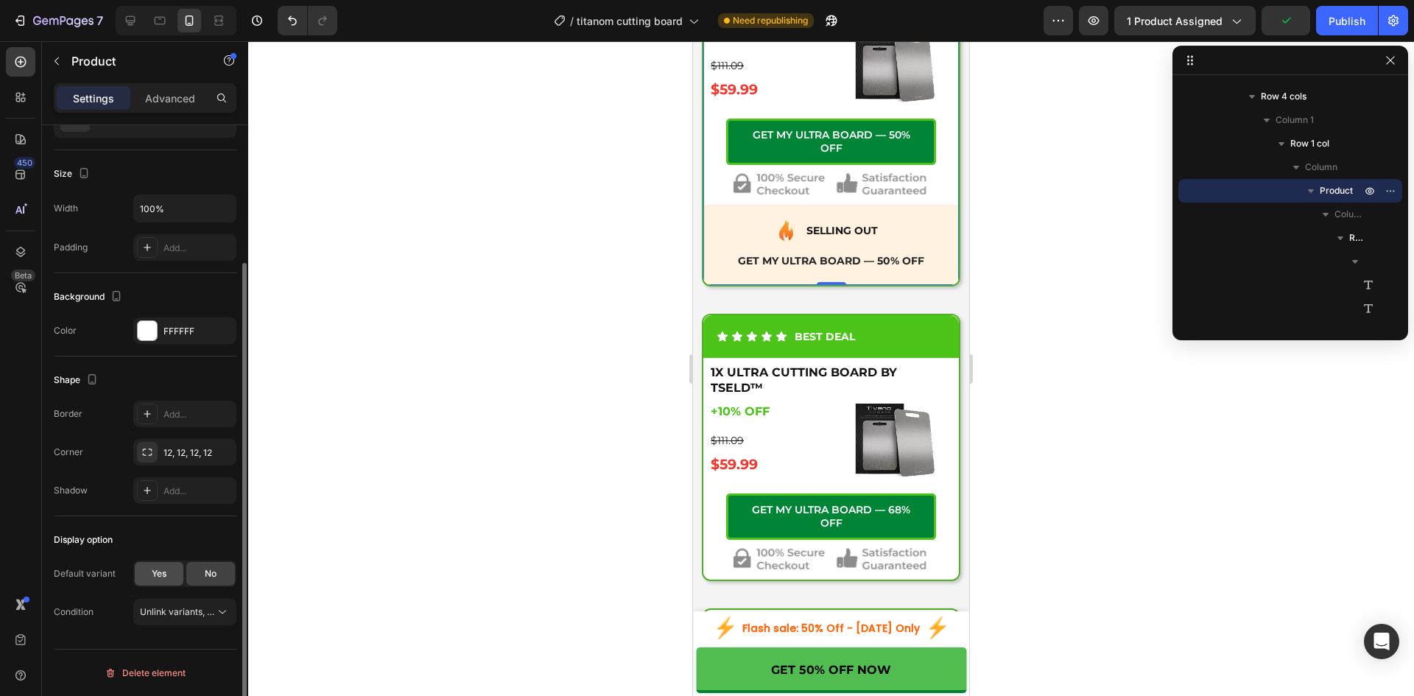
click at [152, 576] on span "Yes" at bounding box center [159, 573] width 15 height 13
click at [181, 613] on div "1" at bounding box center [176, 611] width 72 height 13
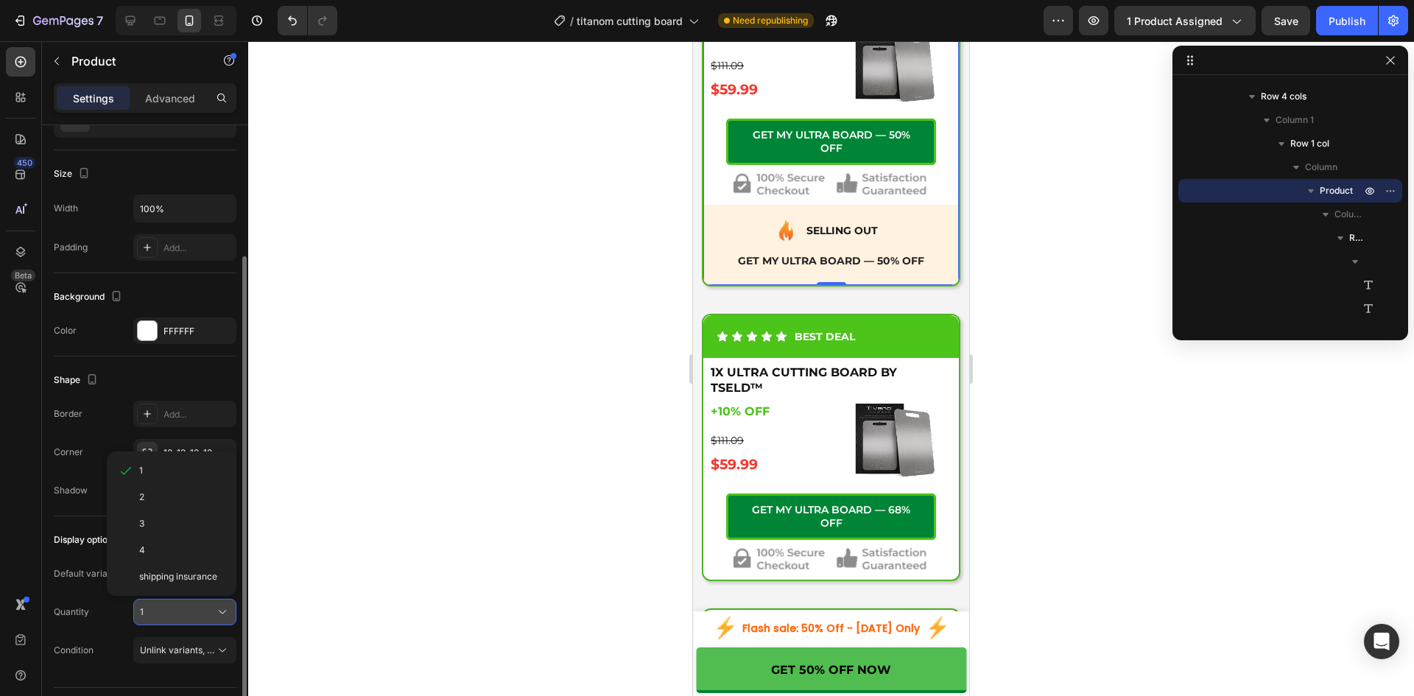
click at [181, 610] on div "1" at bounding box center [176, 611] width 72 height 13
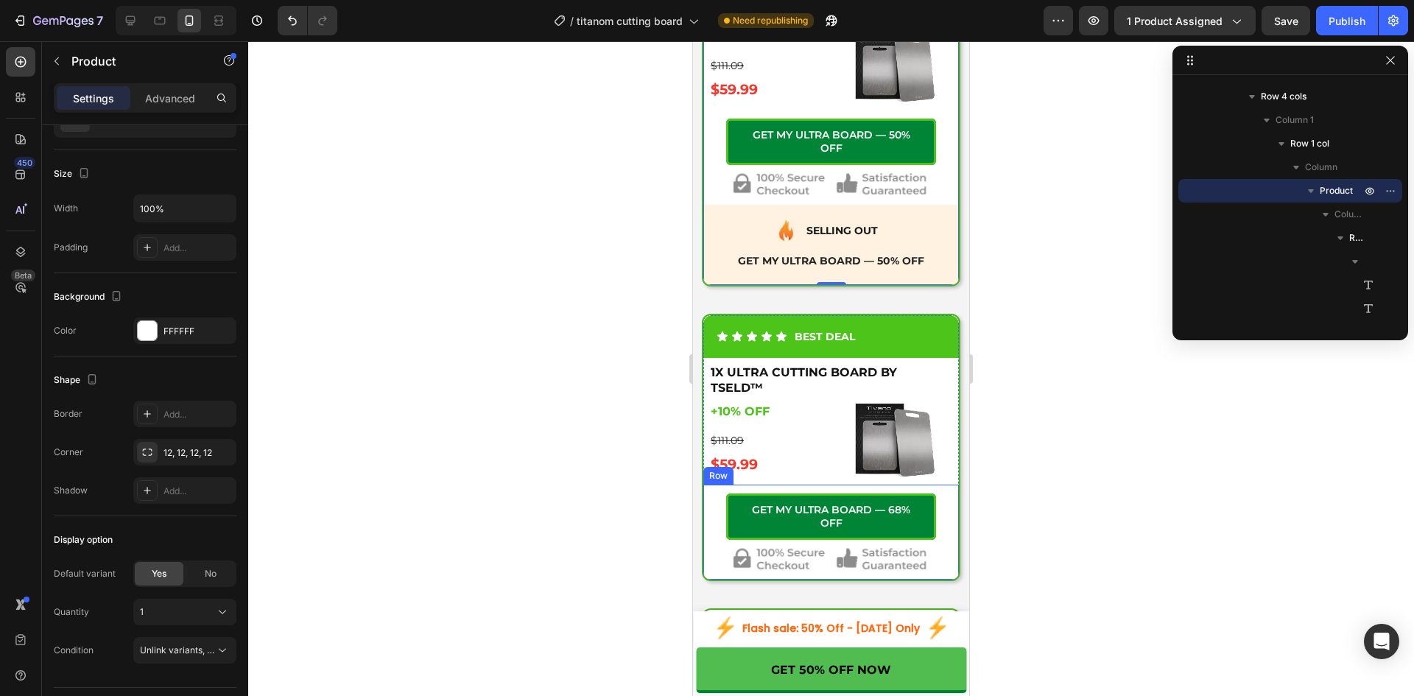
click at [747, 516] on div "Icon 68% Savings! Text Block Advanced List Icon Pro Kitchen Set Text Block Adva…" at bounding box center [831, 530] width 244 height 92
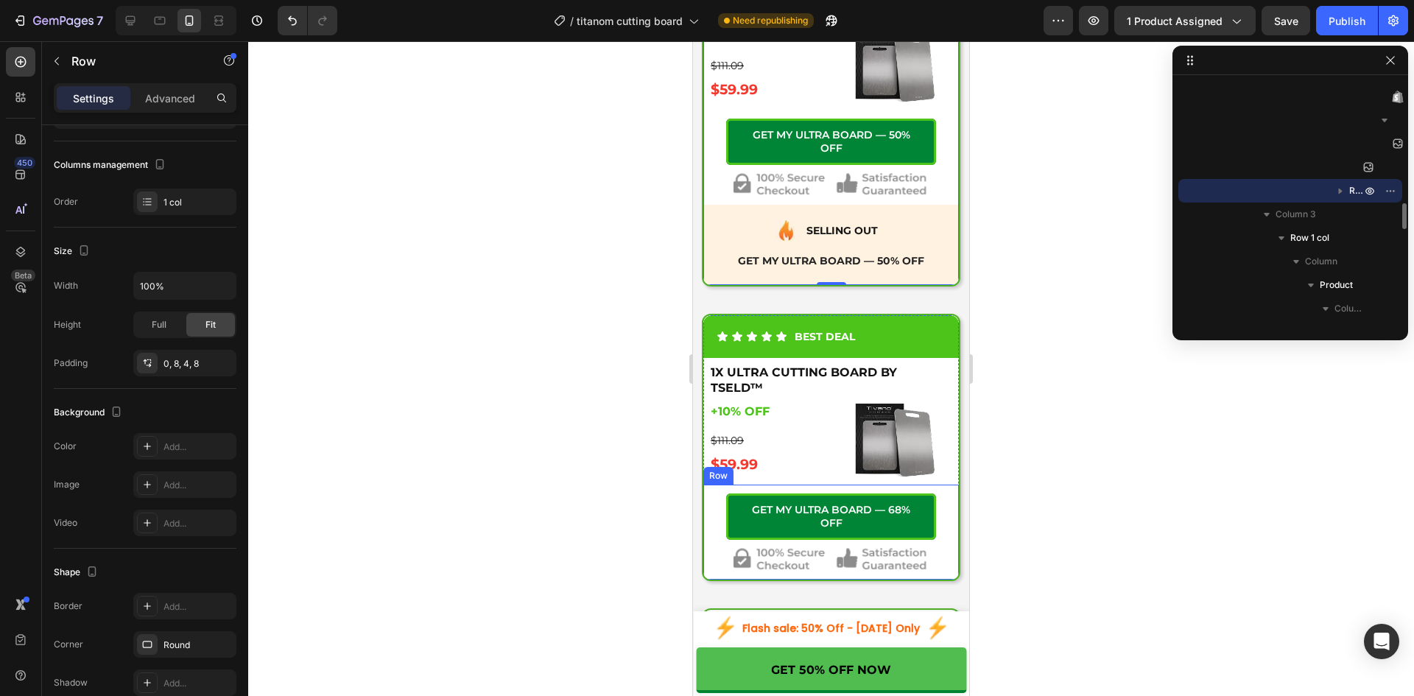
scroll to position [0, 0]
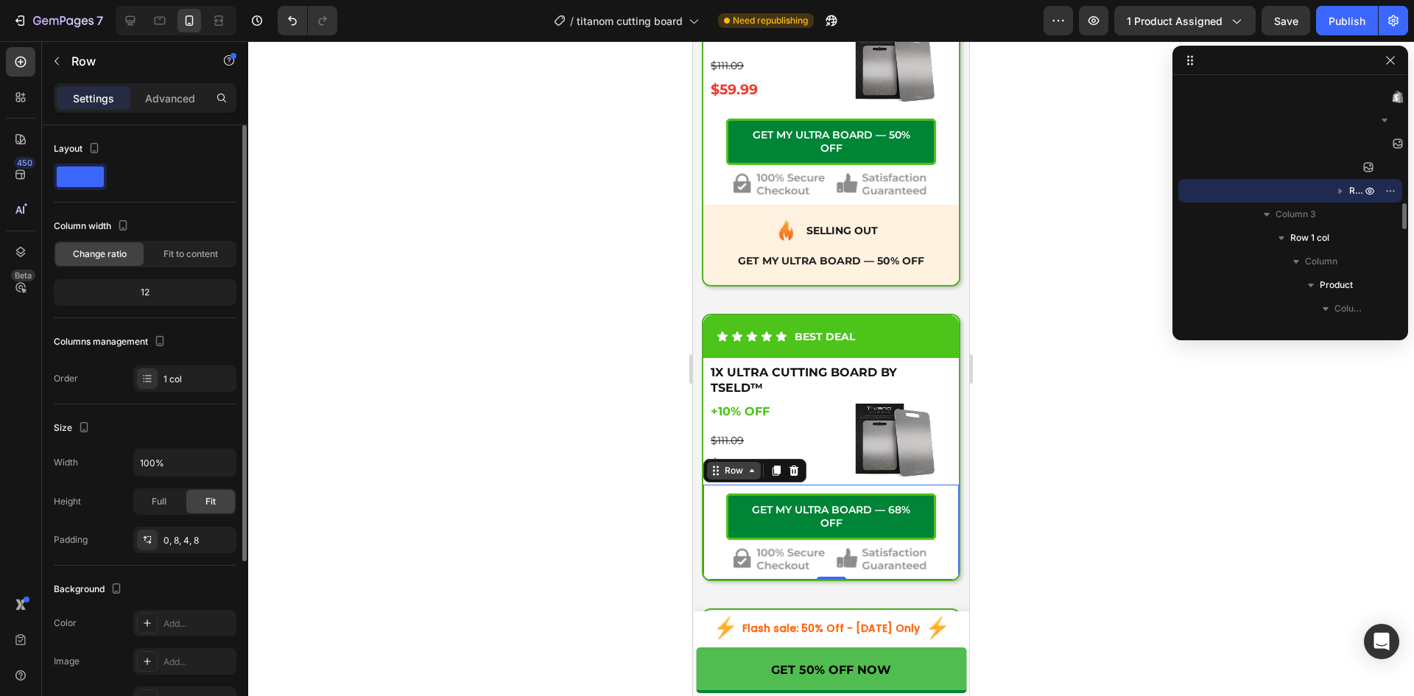
click at [758, 479] on div "Row" at bounding box center [734, 471] width 54 height 18
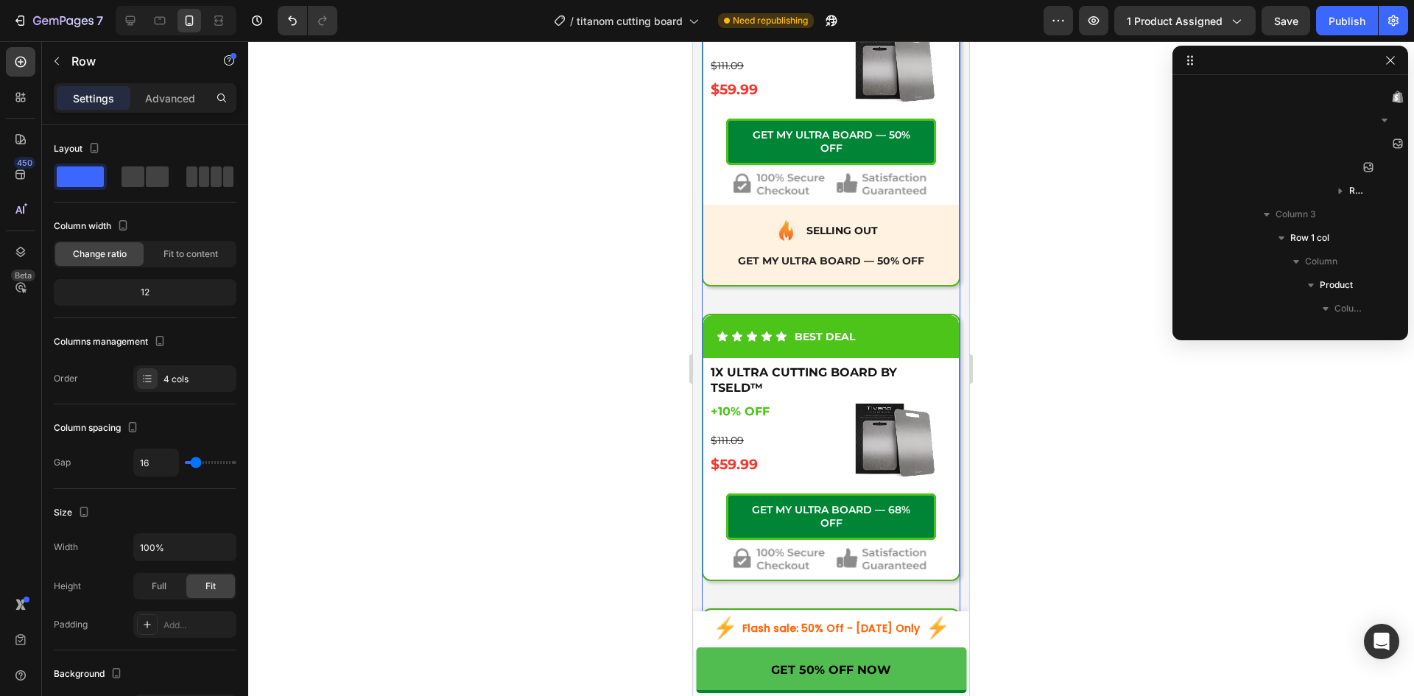
scroll to position [232, 0]
click at [843, 302] on div "1X ULTRA CUTTING BOARD BY TSELD™ Heading +10% OFF Heading +10% OFF Heading $111…" at bounding box center [831, 142] width 258 height 320
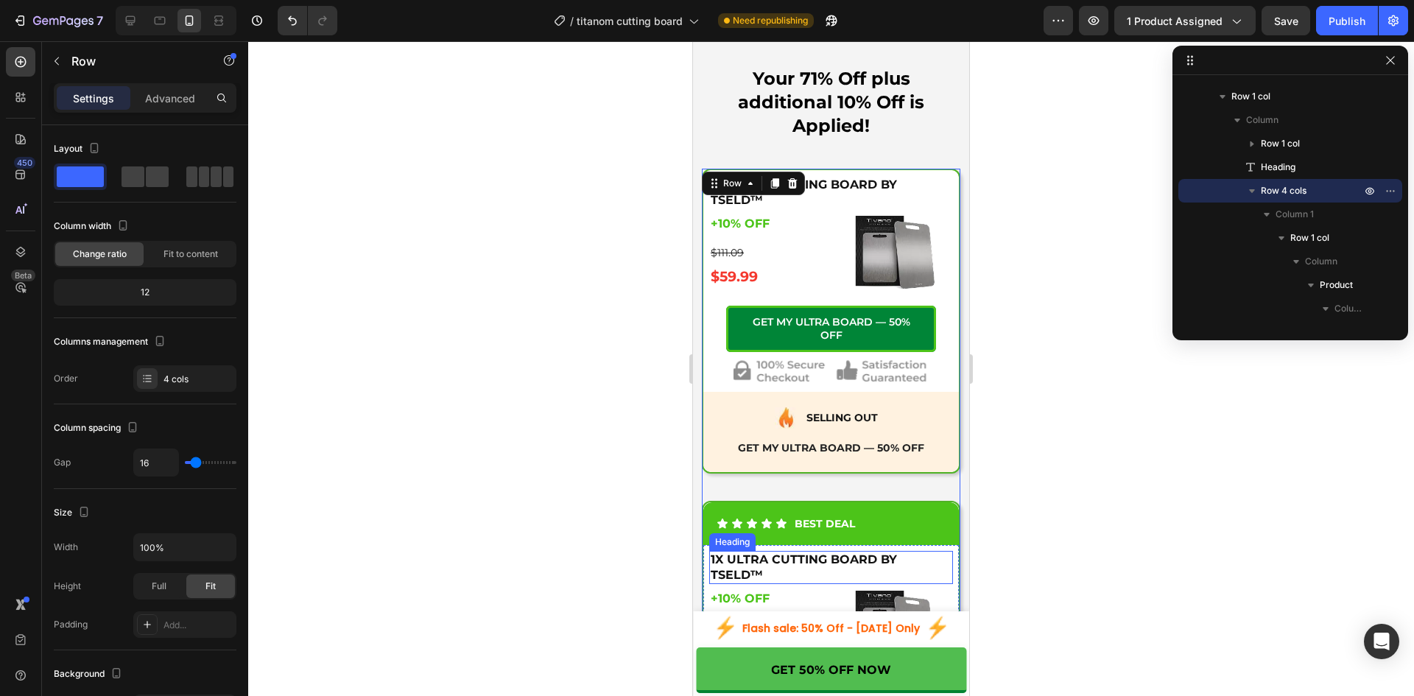
scroll to position [5354, 0]
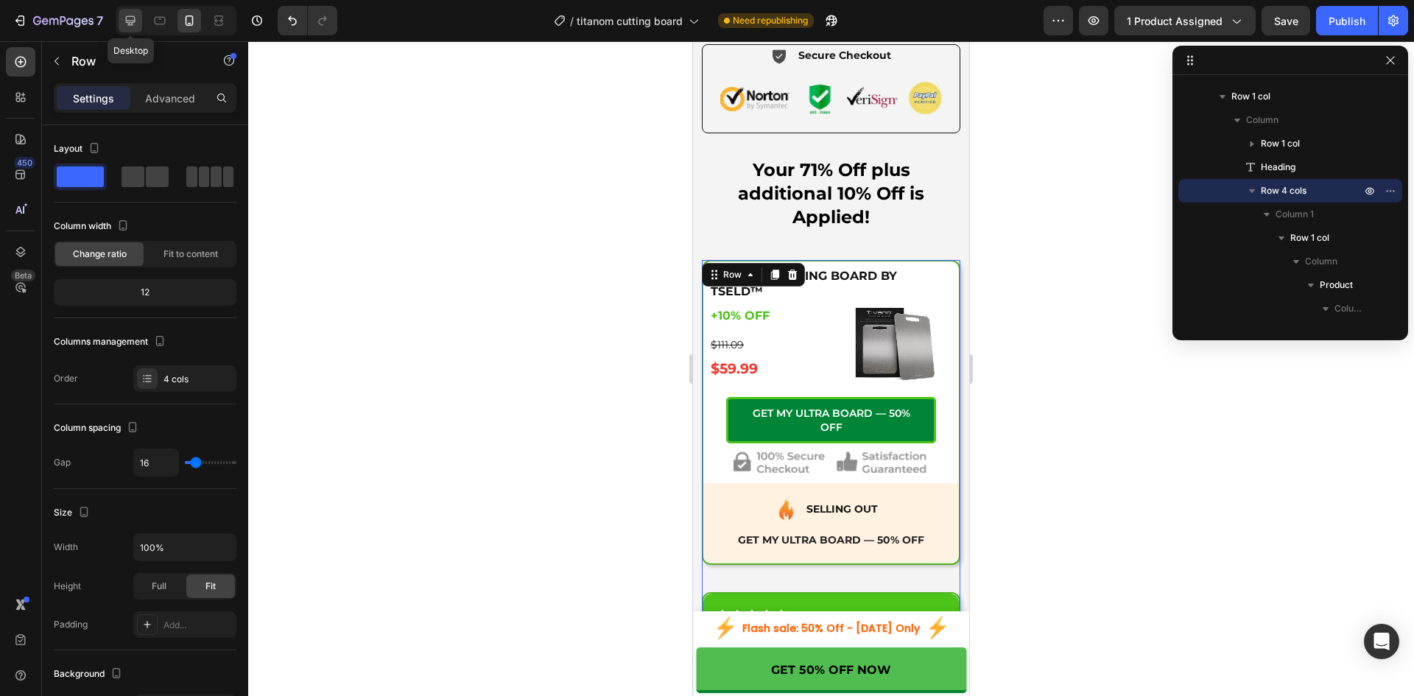
click at [130, 22] on icon at bounding box center [131, 21] width 10 height 10
type input "1200"
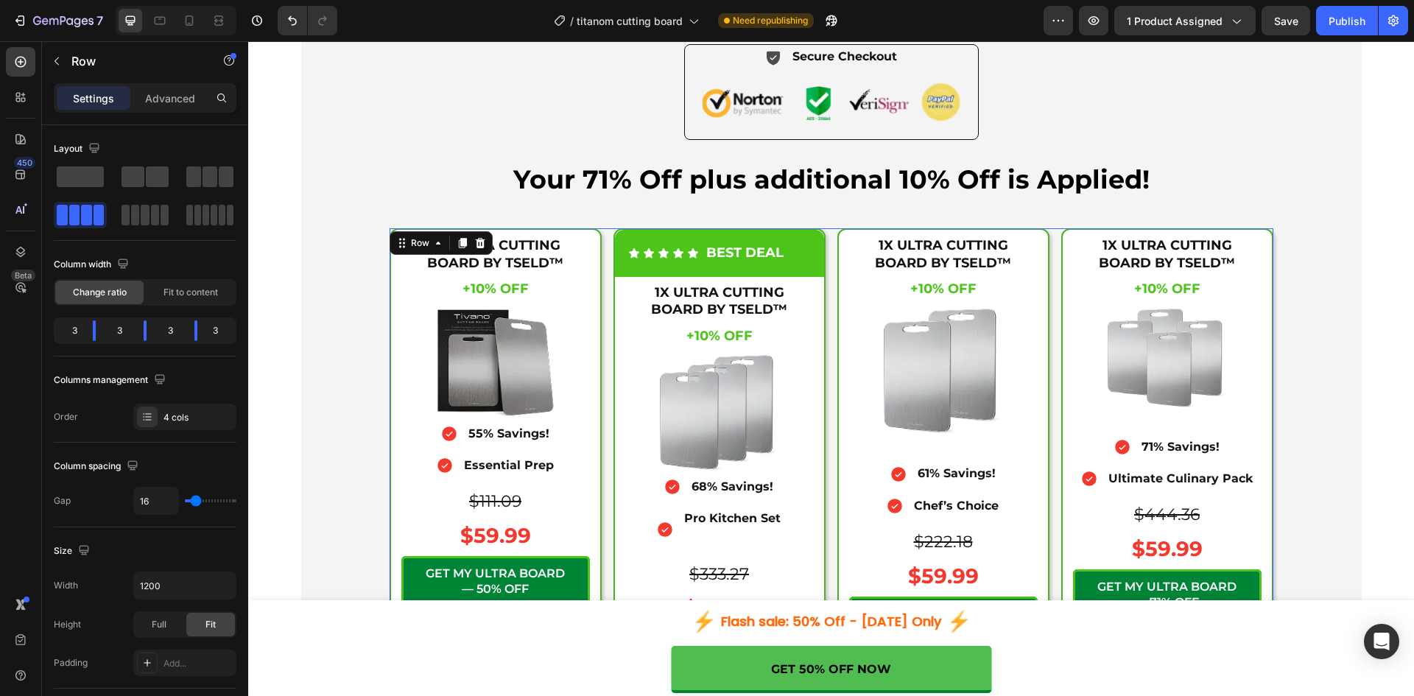
scroll to position [5490, 0]
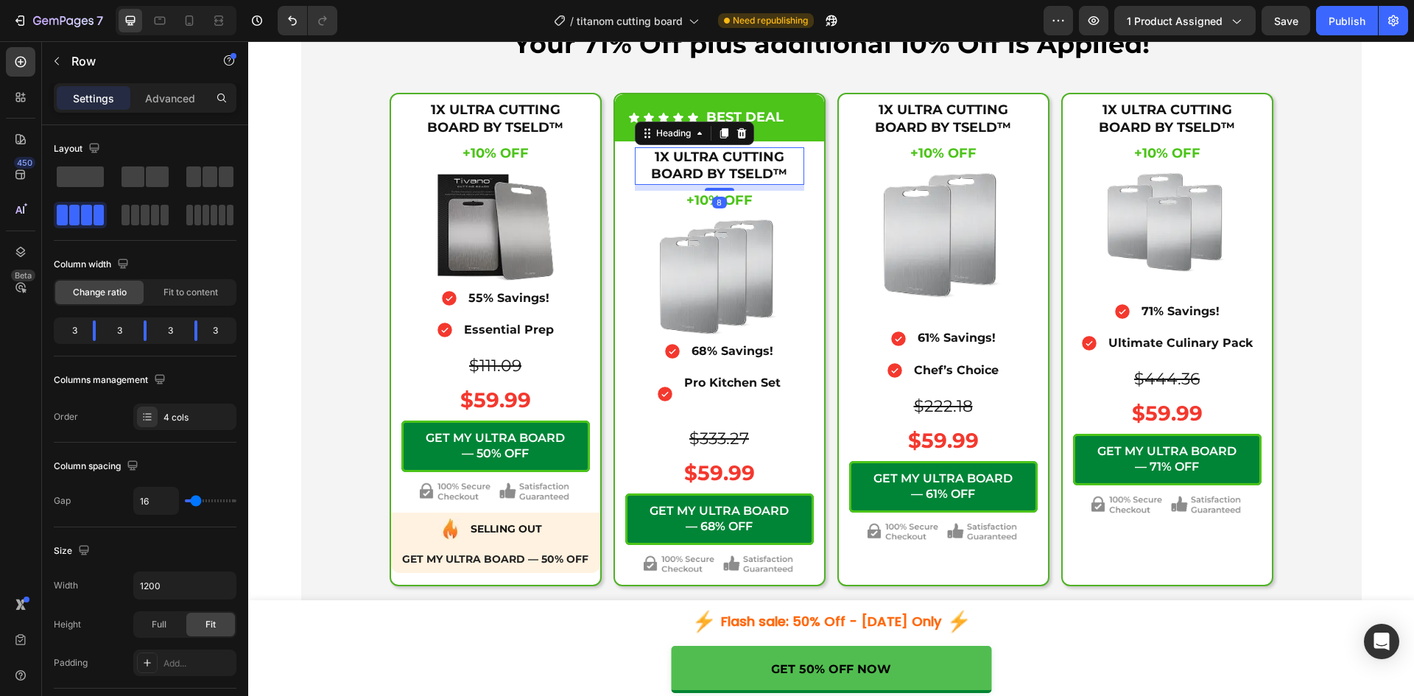
click at [678, 157] on h2 "1X ULTRA CUTTING BOARD BY TSELD™" at bounding box center [719, 166] width 169 height 38
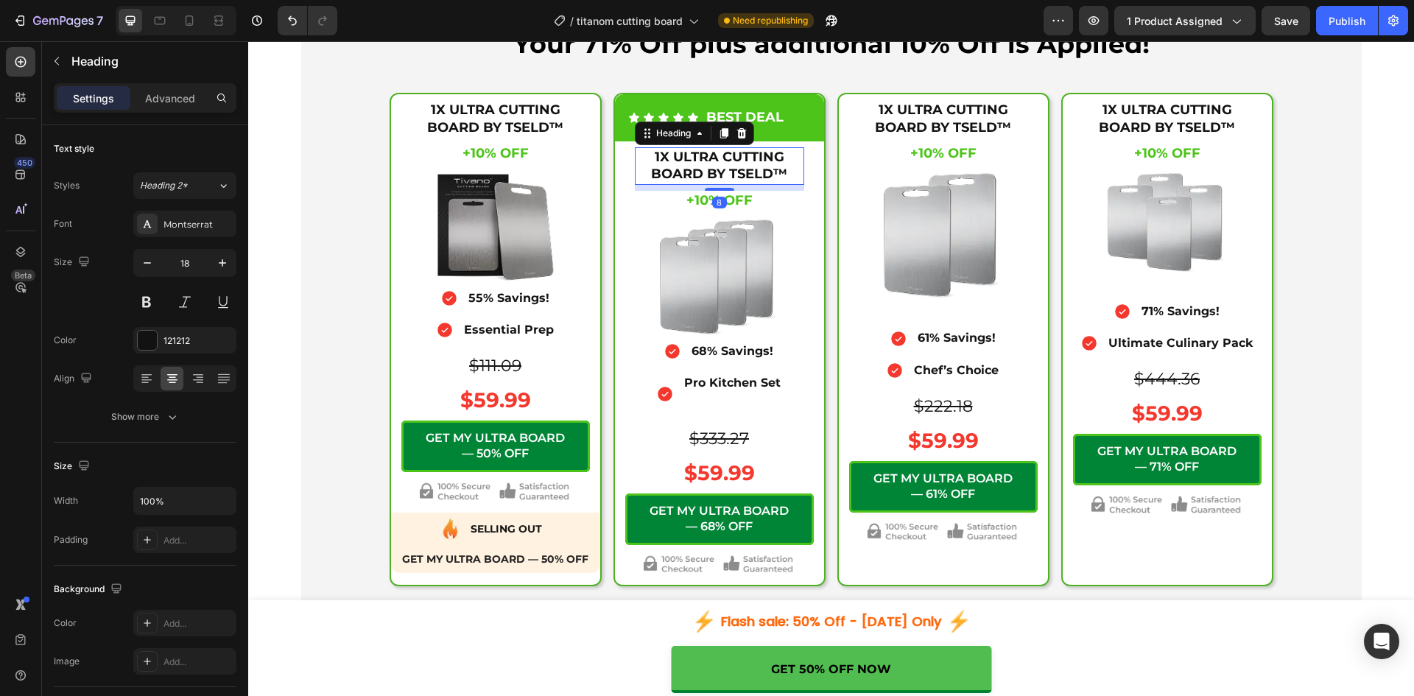
click at [678, 157] on h2 "1X ULTRA CUTTING BOARD BY TSELD™" at bounding box center [719, 166] width 169 height 38
click at [678, 157] on p "1X ULTRA CUTTING BOARD BY TSELD™" at bounding box center [719, 166] width 166 height 35
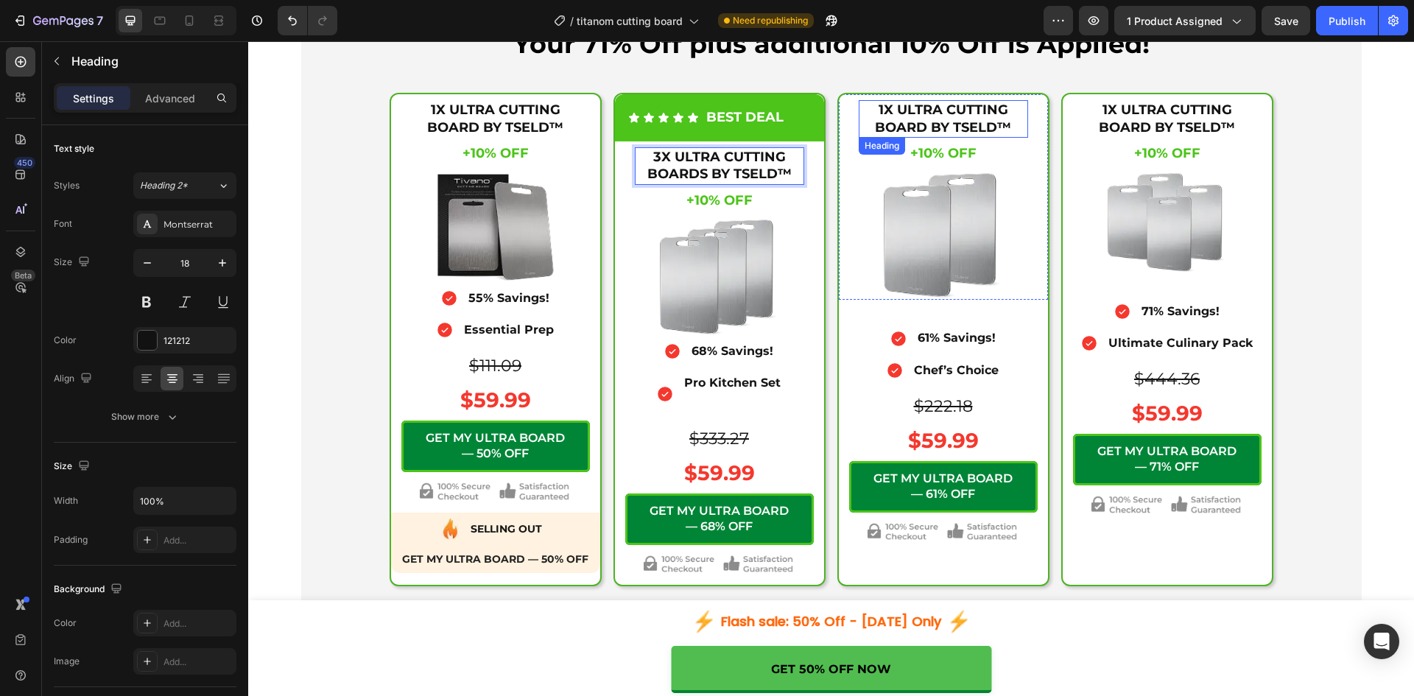
click at [901, 117] on h2 "1X ULTRA CUTTING BOARD BY TSELD™" at bounding box center [942, 119] width 169 height 38
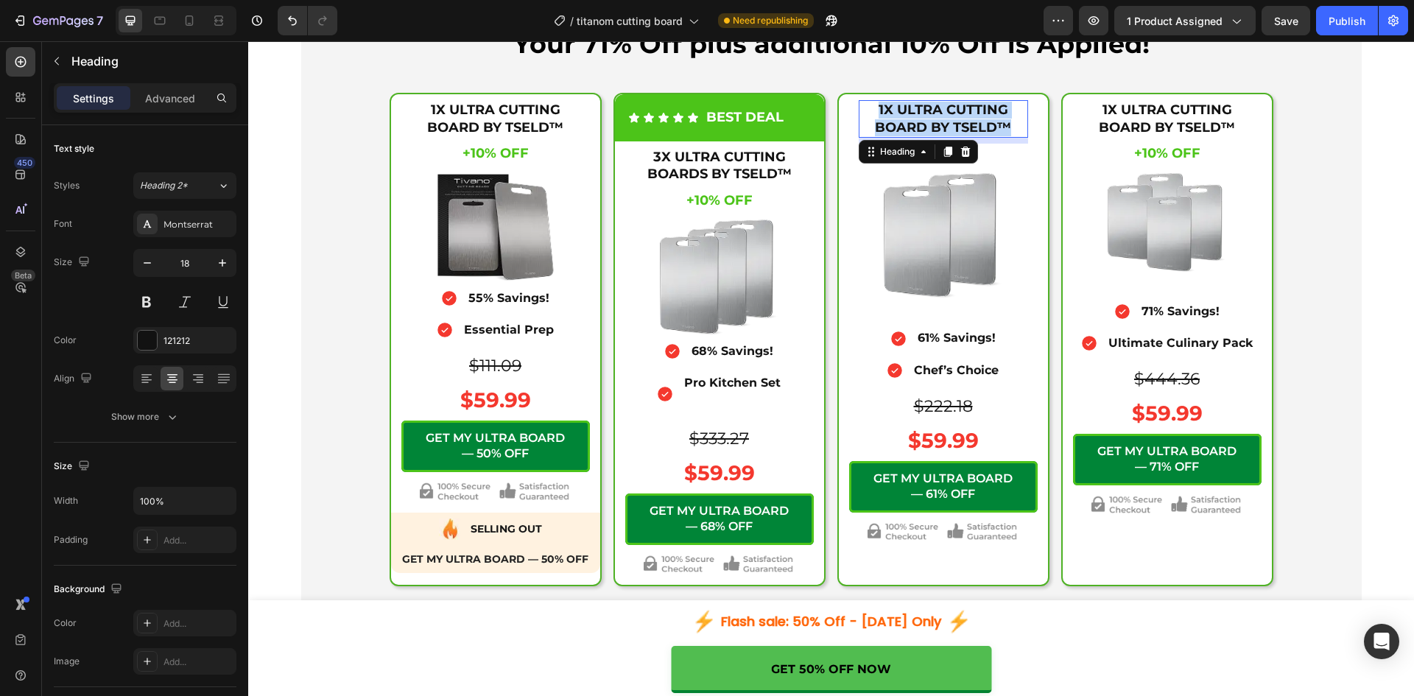
click at [901, 117] on p "1X ULTRA CUTTING BOARD BY TSELD™" at bounding box center [943, 119] width 166 height 35
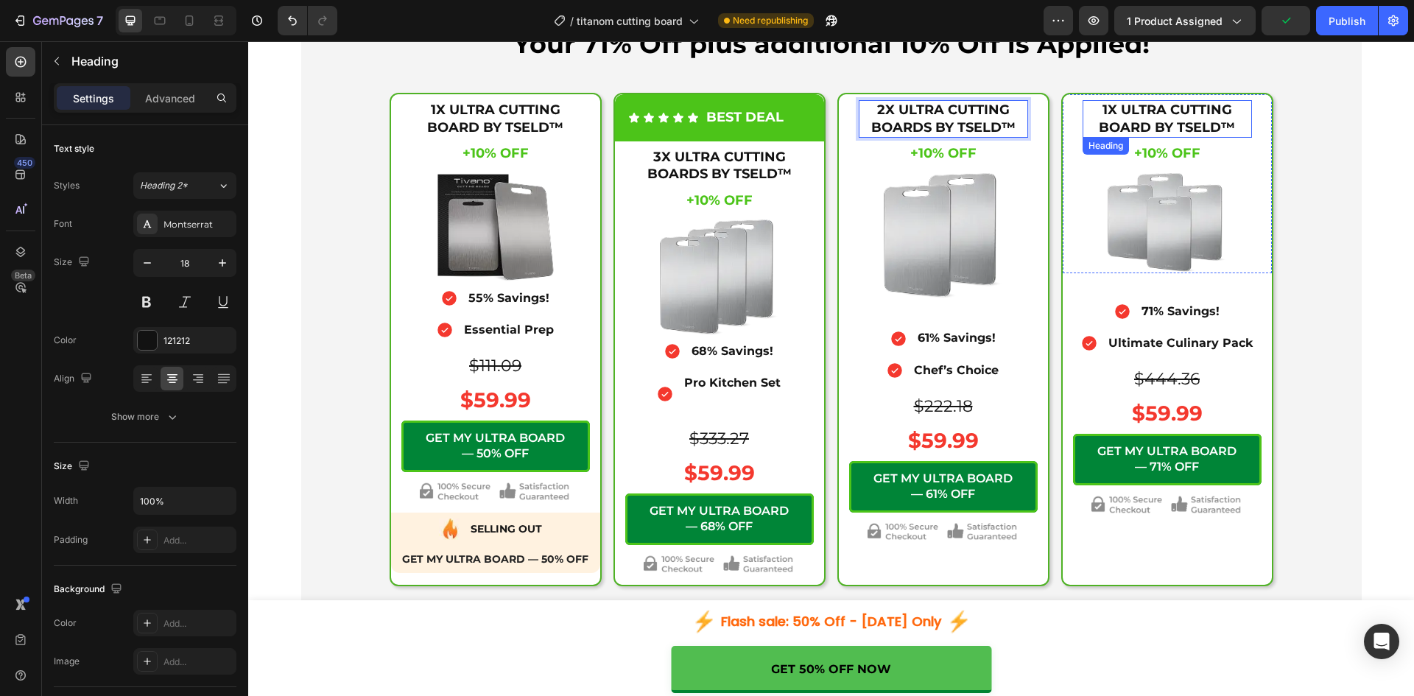
click at [1112, 122] on h2 "1X ULTRA CUTTING BOARD BY TSELD™" at bounding box center [1166, 119] width 169 height 38
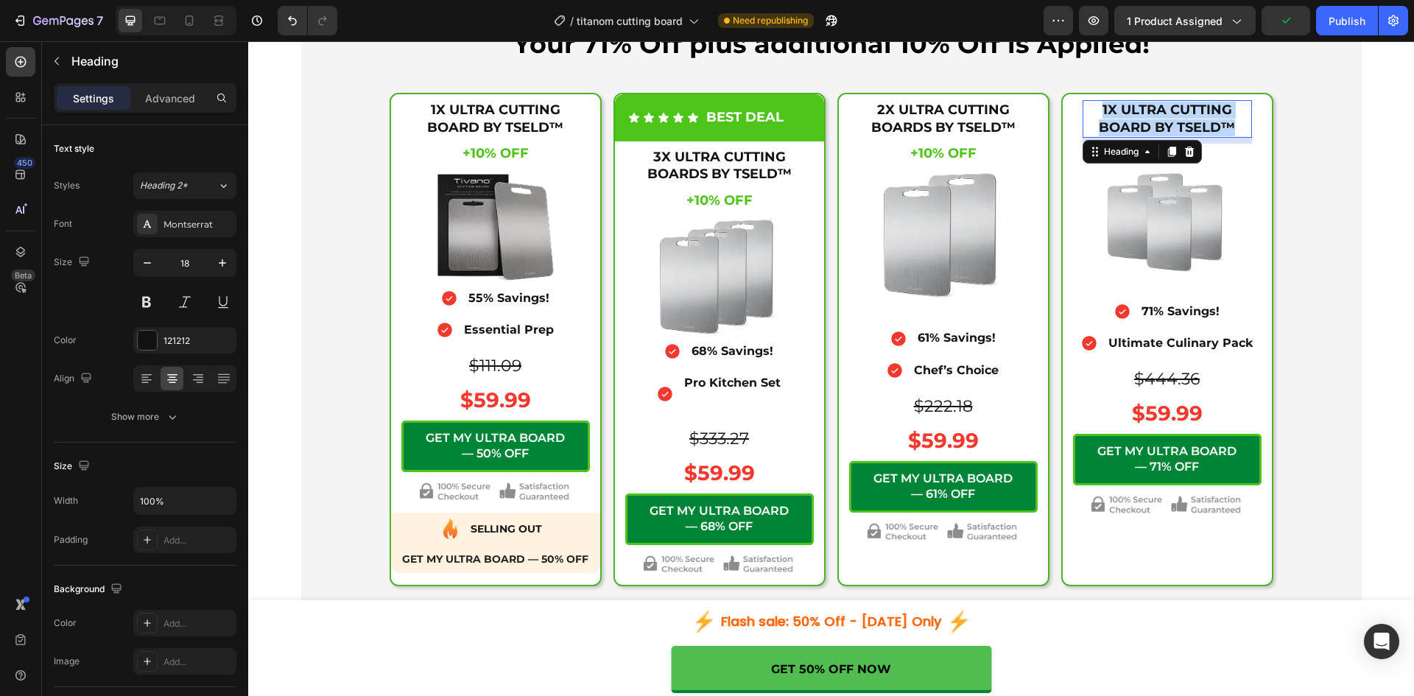
click at [1112, 122] on p "1X ULTRA CUTTING BOARD BY TSELD™" at bounding box center [1167, 119] width 166 height 35
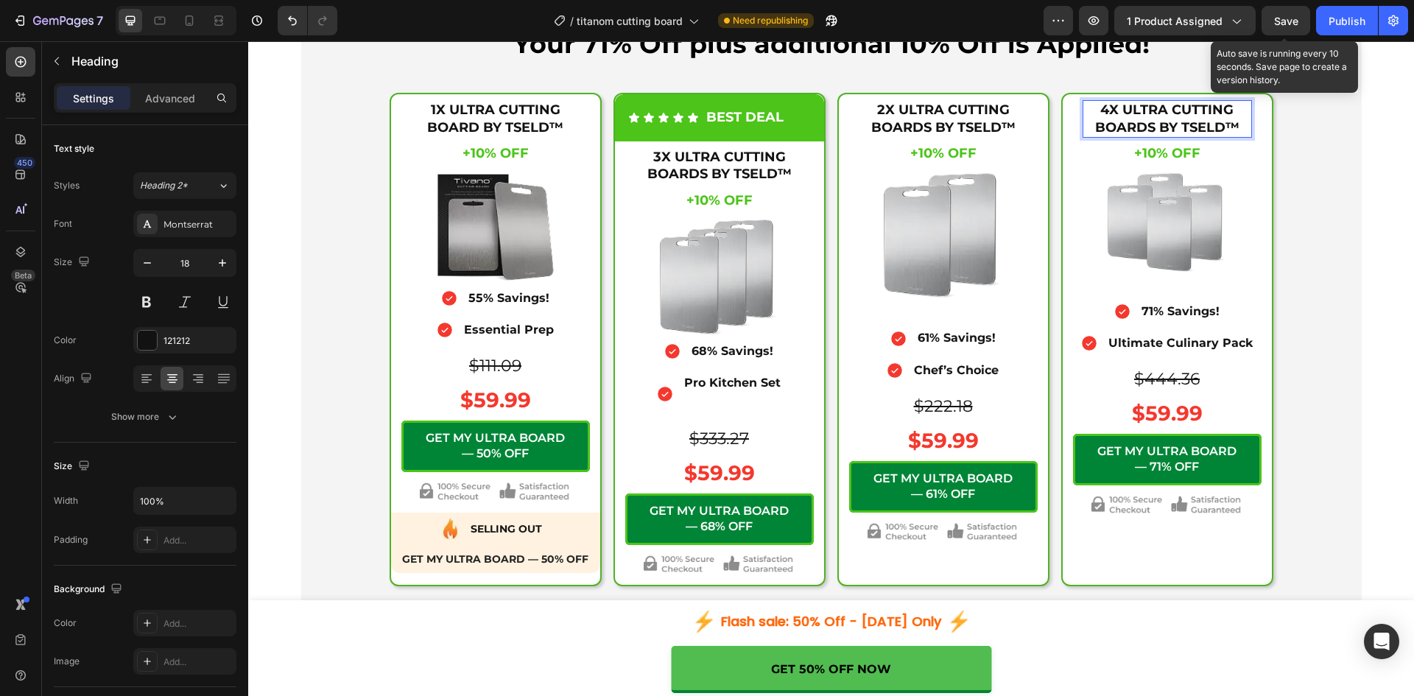
drag, startPoint x: 1280, startPoint y: 22, endPoint x: 1039, endPoint y: 39, distance: 241.3
click at [1280, 22] on span "Save" at bounding box center [1286, 21] width 24 height 13
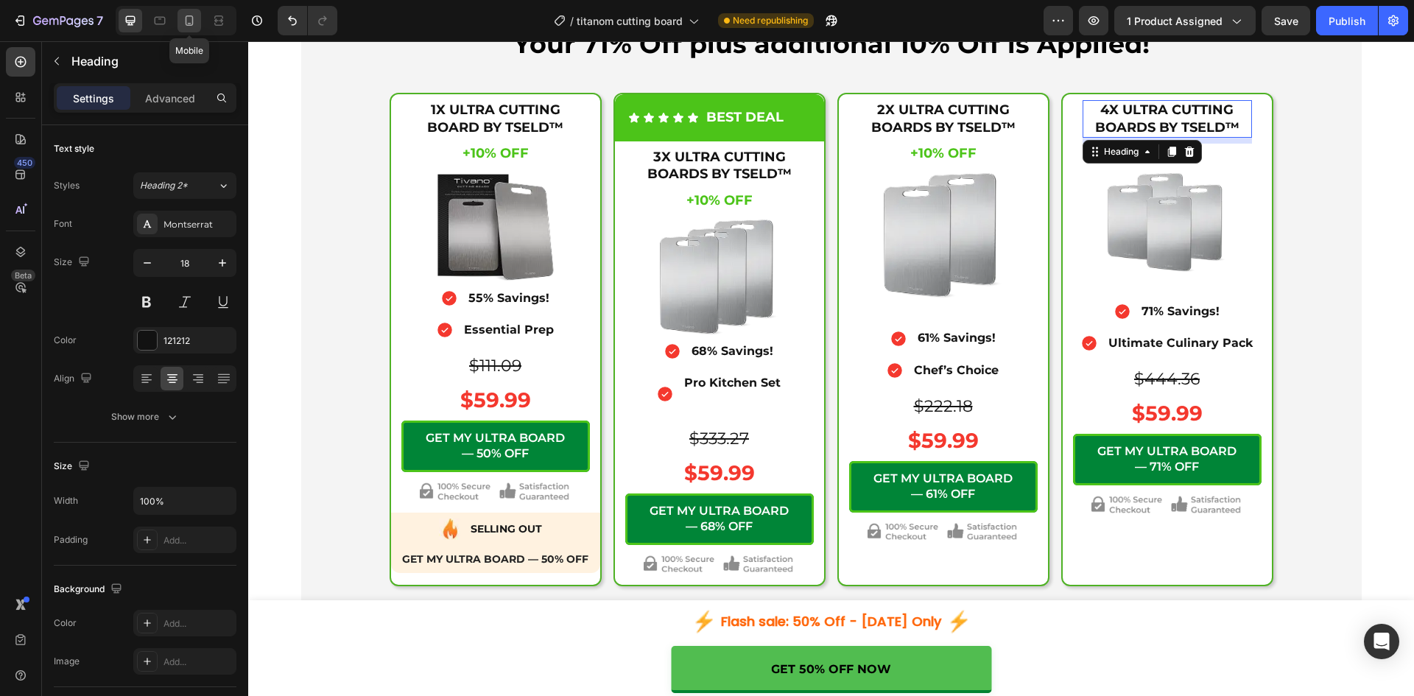
click at [186, 19] on icon at bounding box center [190, 20] width 8 height 10
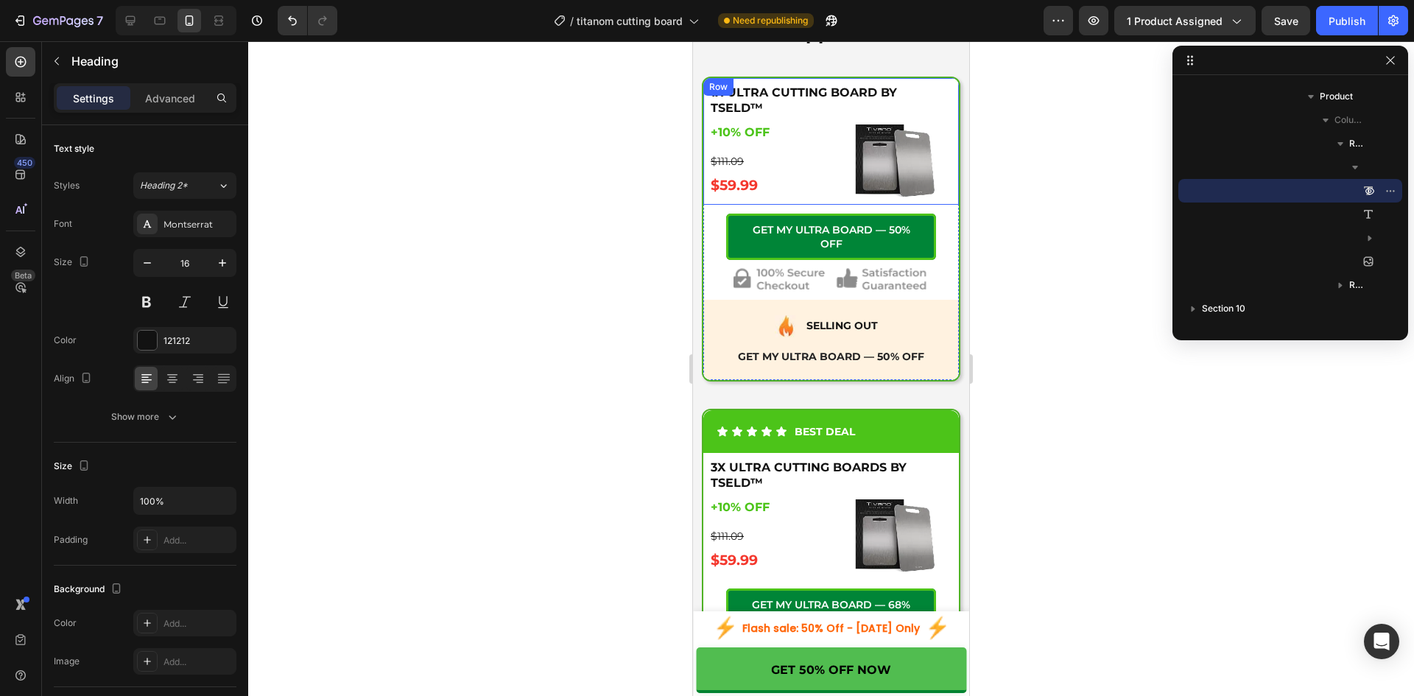
scroll to position [5690, 0]
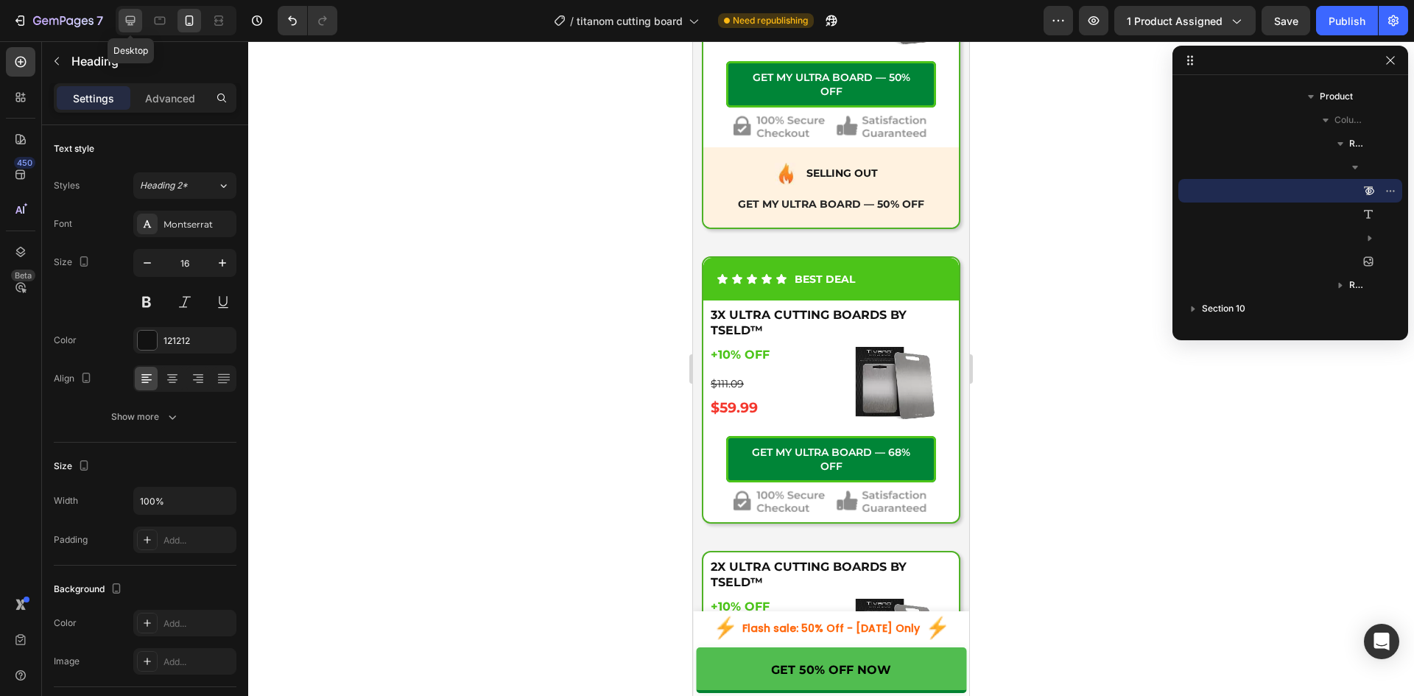
click at [125, 23] on icon at bounding box center [130, 20] width 15 height 15
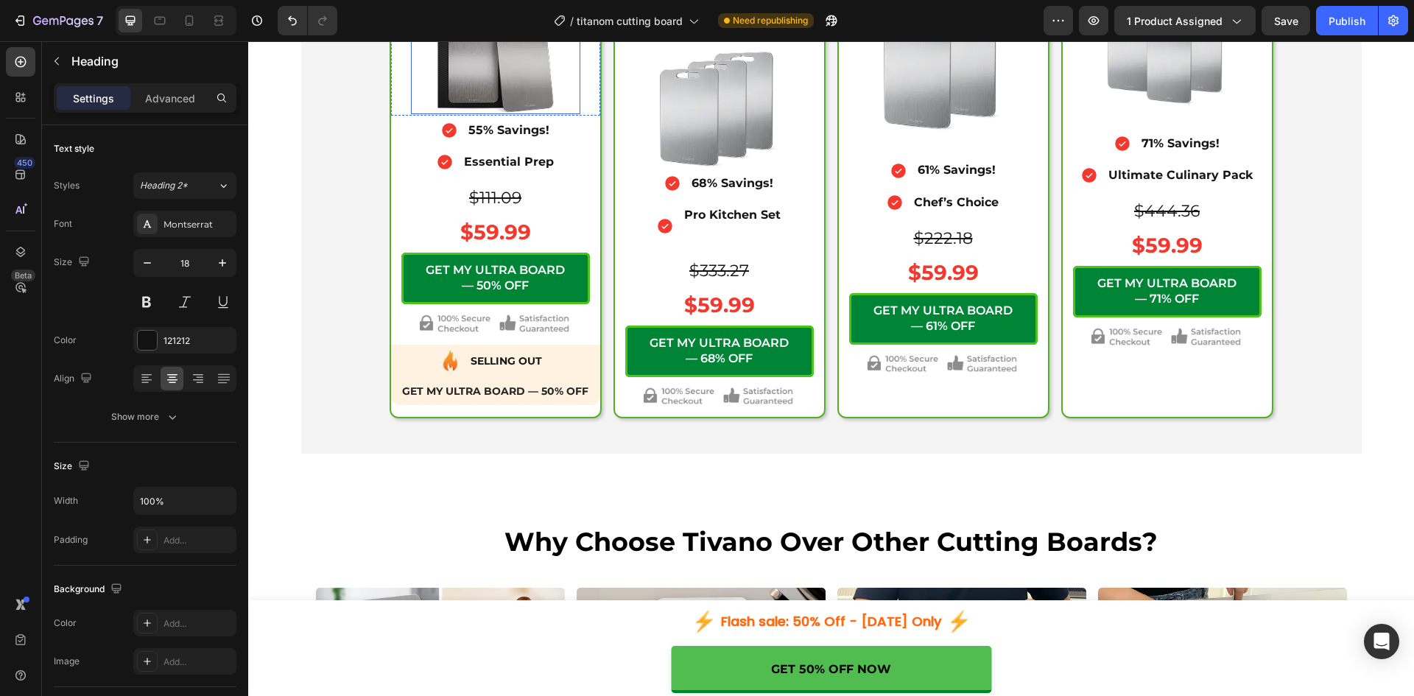
scroll to position [5497, 0]
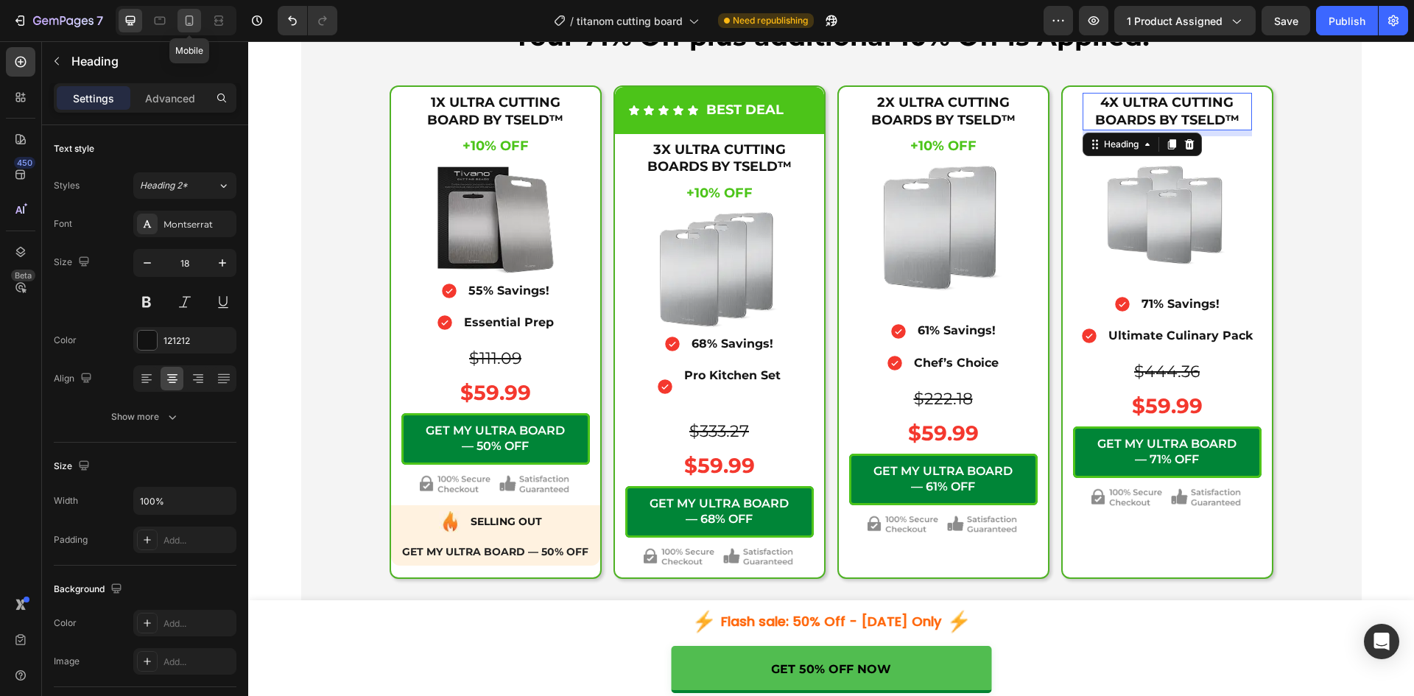
click at [191, 18] on icon at bounding box center [189, 20] width 15 height 15
type input "16"
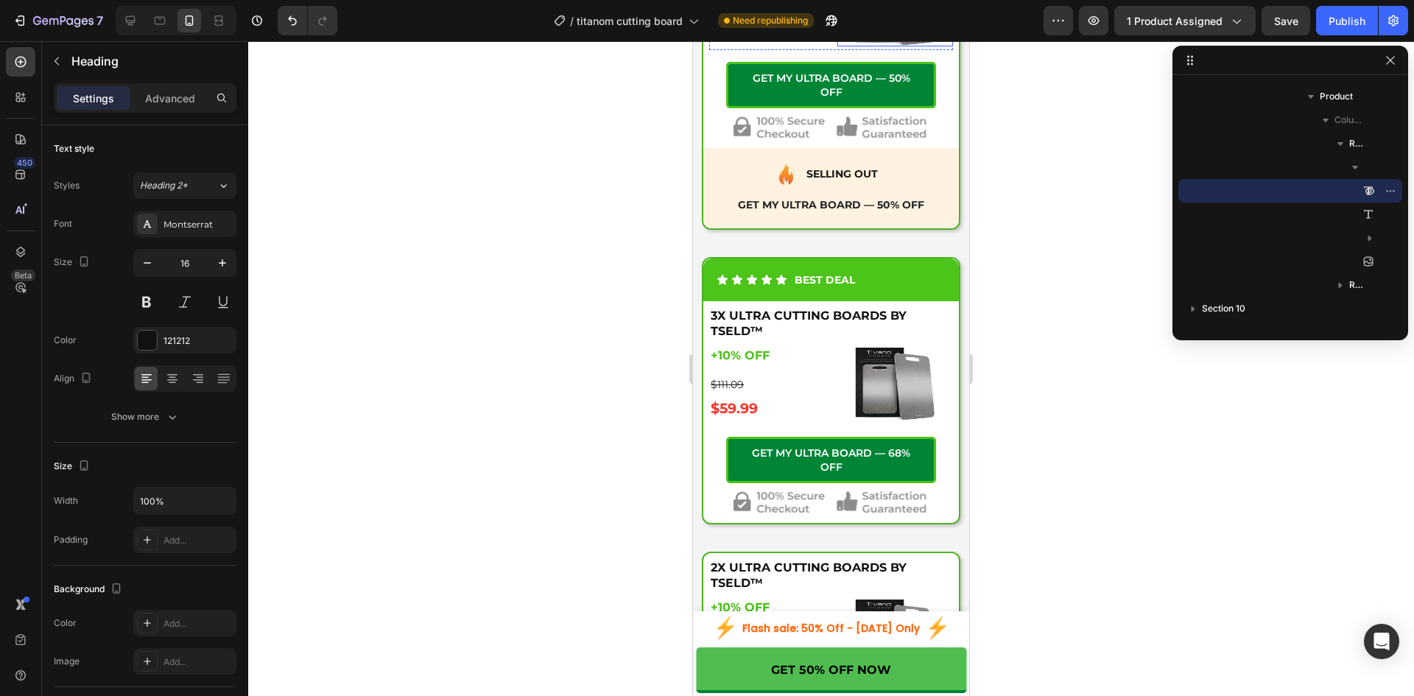
scroll to position [5690, 0]
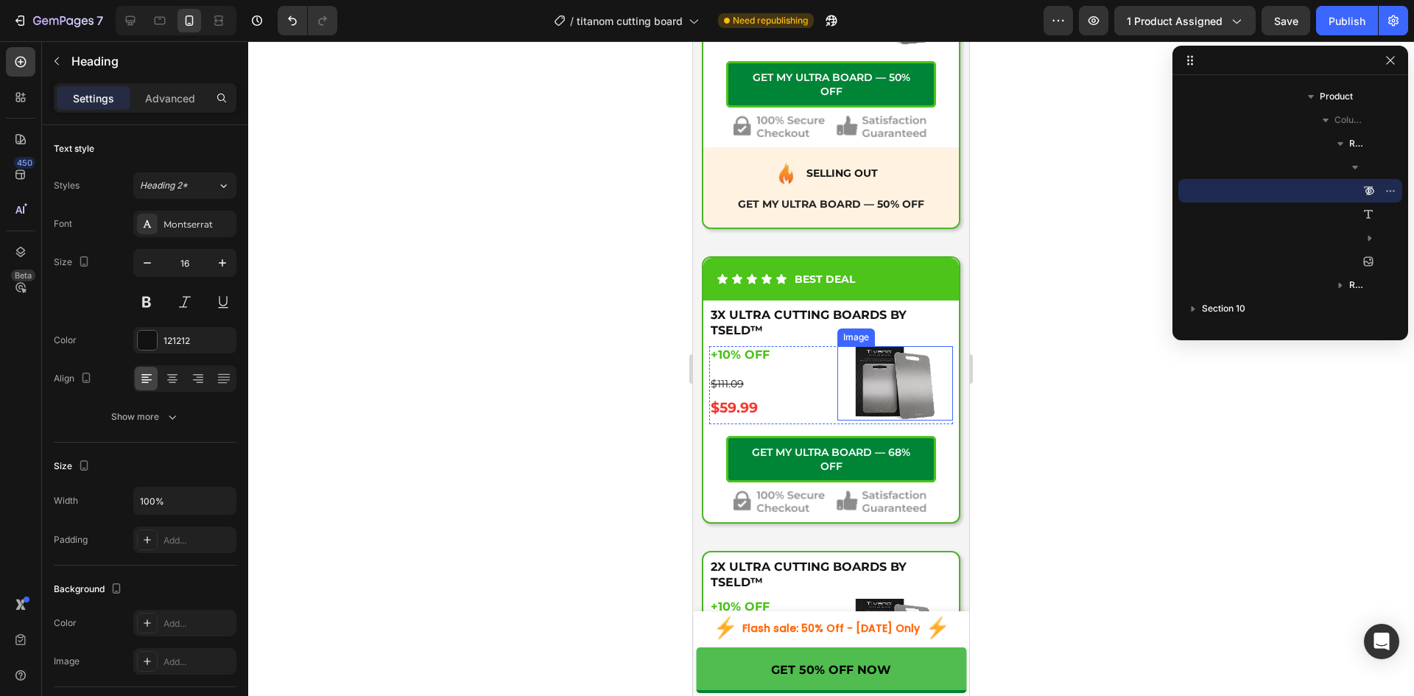
click at [871, 361] on img at bounding box center [894, 383] width 81 height 74
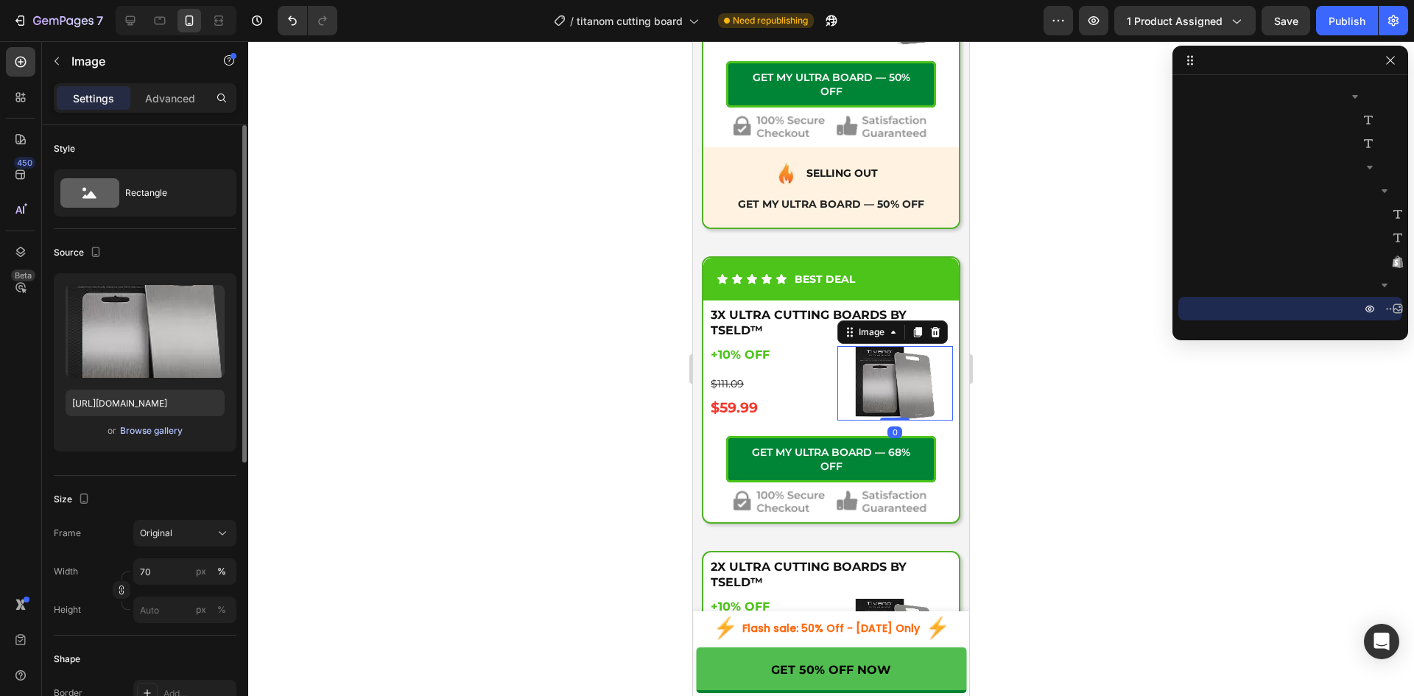
click at [149, 428] on div "Browse gallery" at bounding box center [151, 430] width 63 height 13
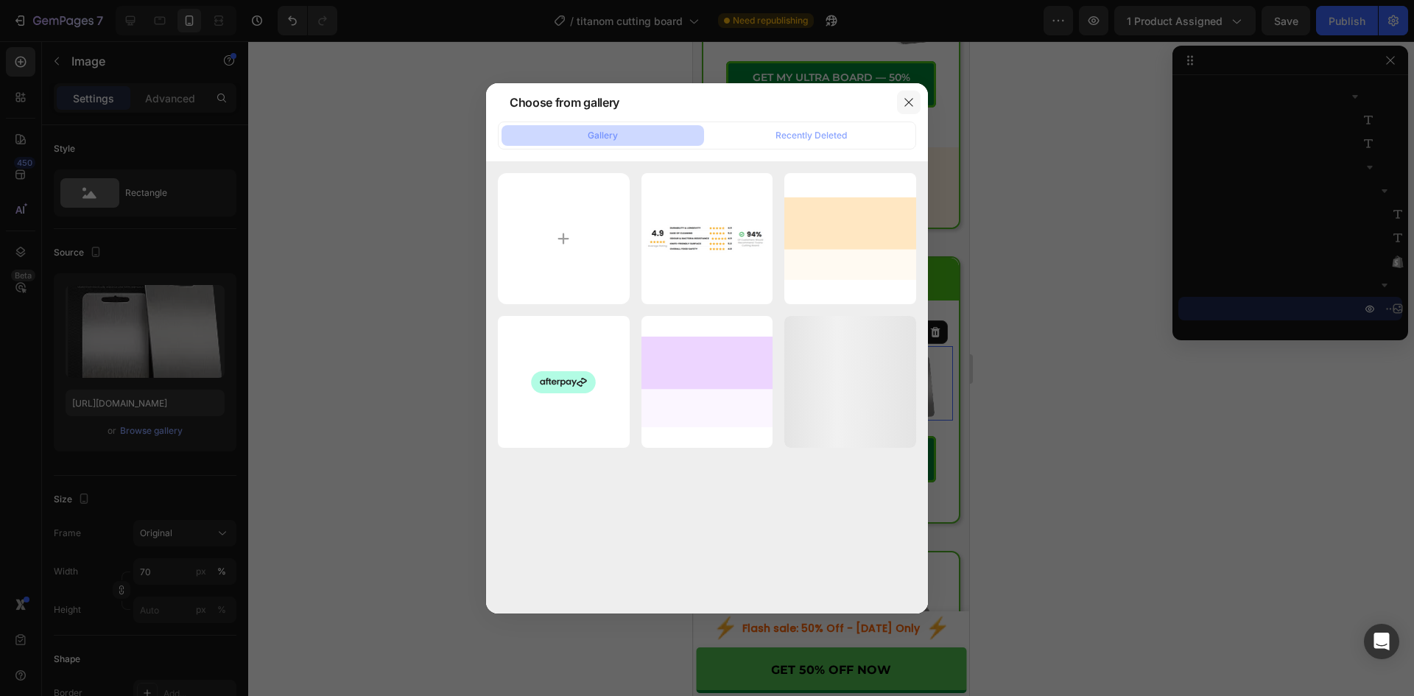
click at [911, 99] on icon "button" at bounding box center [908, 102] width 8 height 8
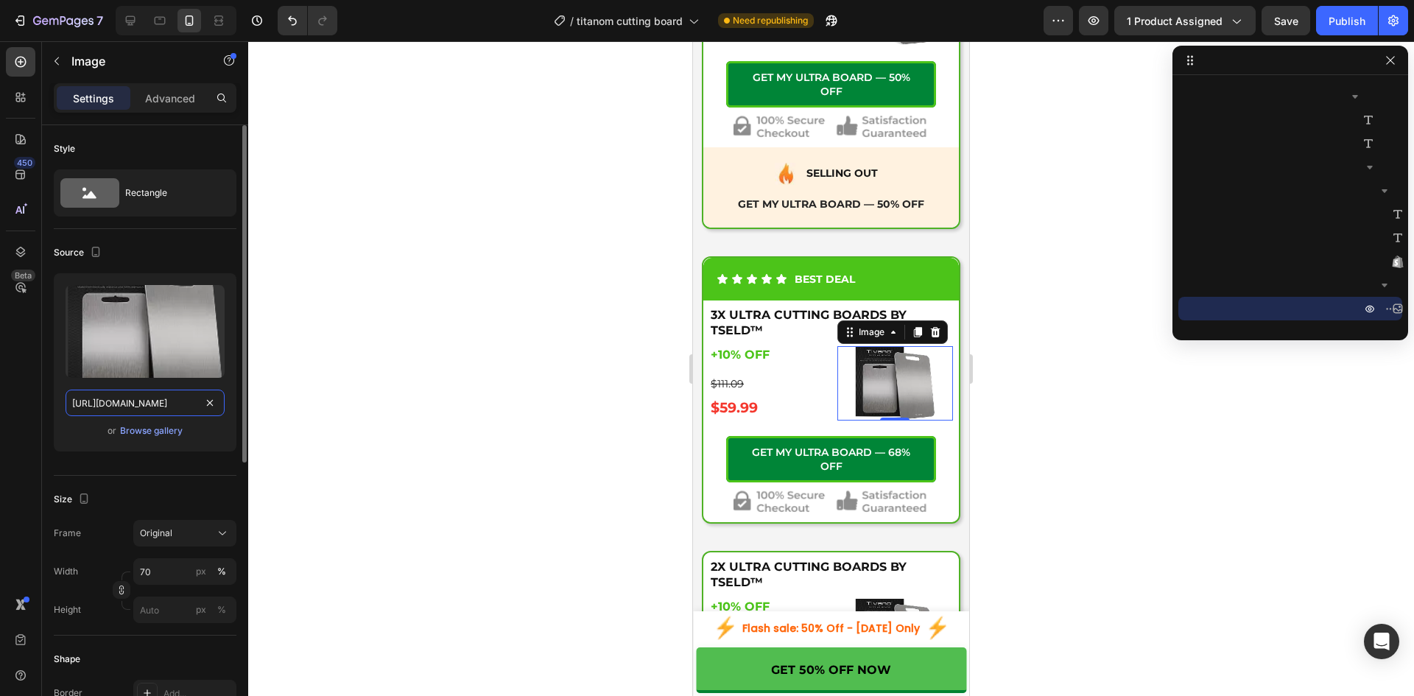
paste input "3_png.webp?v=1756191961"
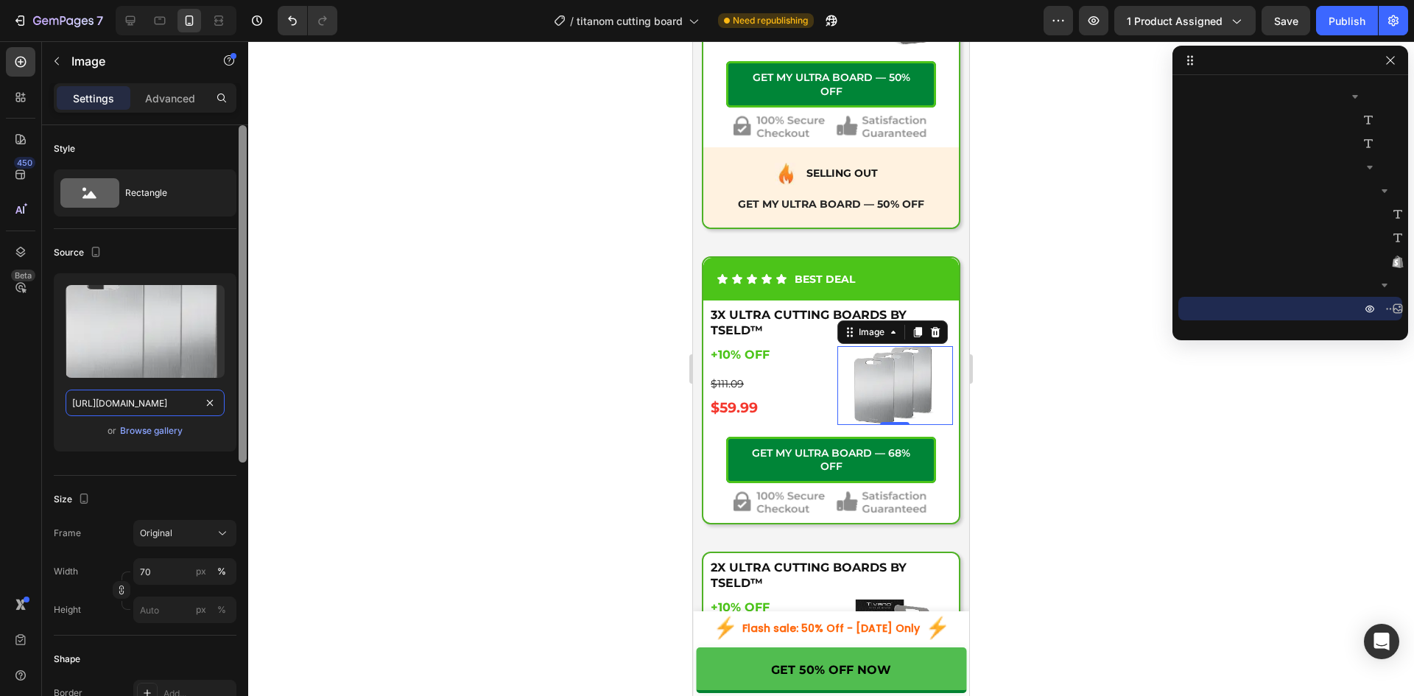
scroll to position [0, 197]
type input "https://tseld.com/cdn/shop/files/prd3_png.webp?v=1756191961&width=1440"
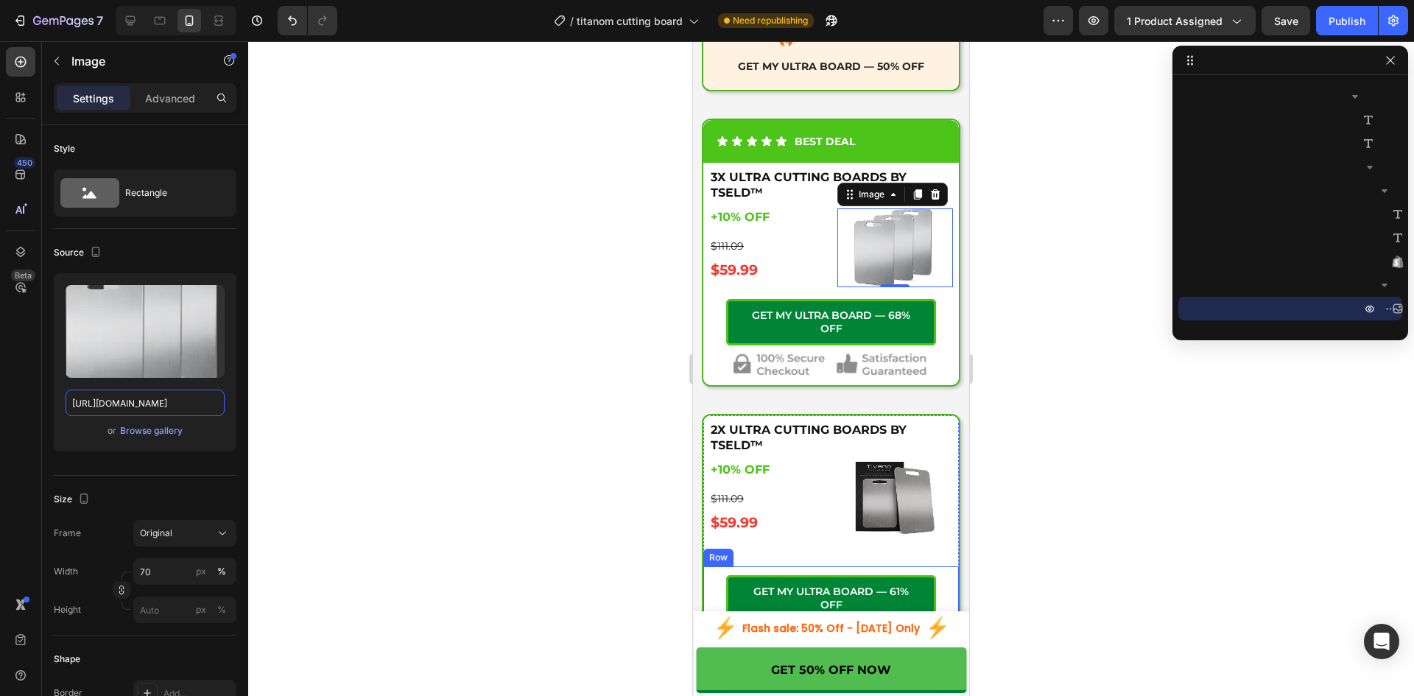
scroll to position [5935, 0]
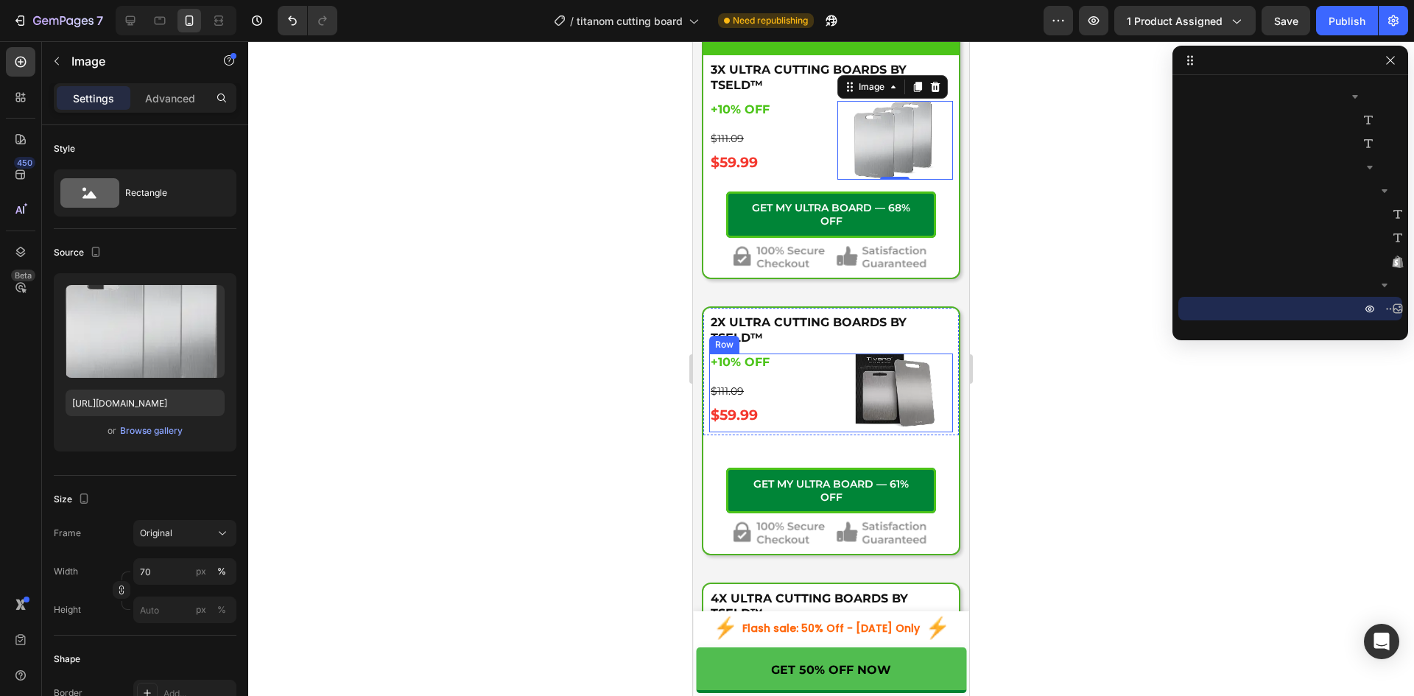
click at [844, 400] on div at bounding box center [895, 390] width 116 height 74
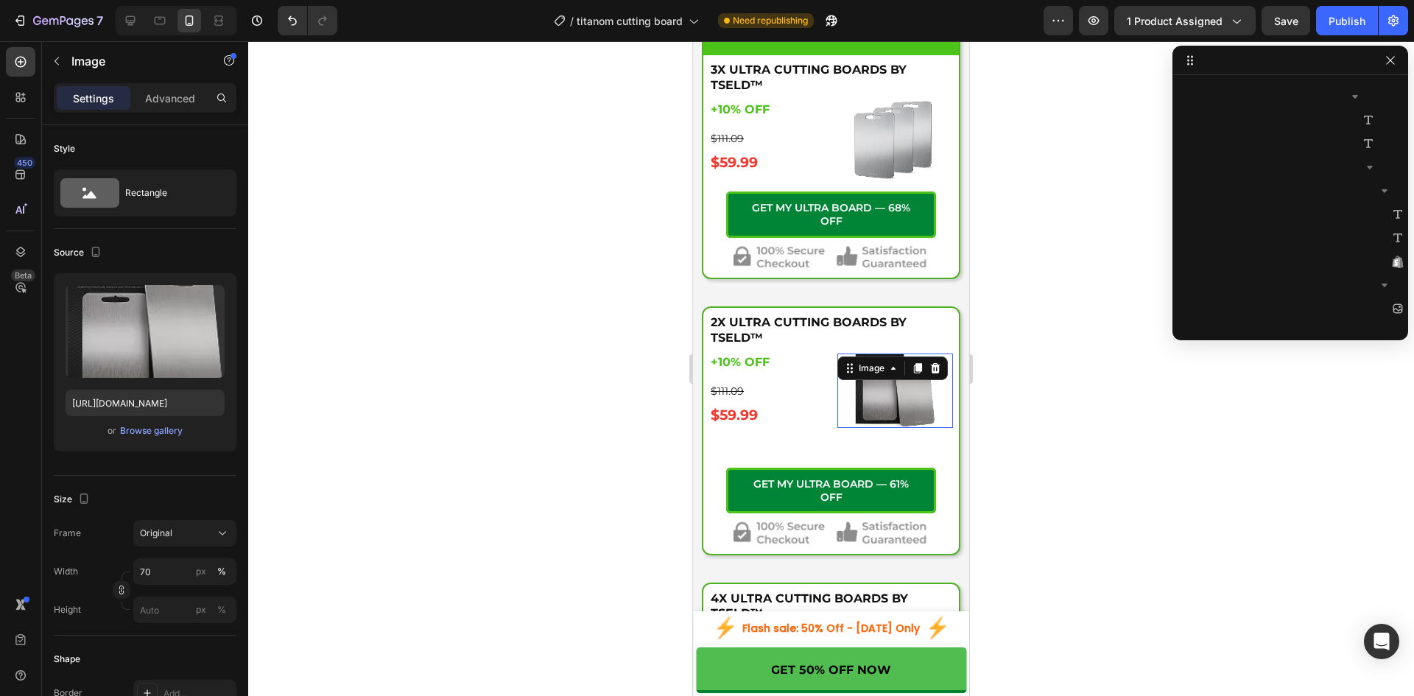
scroll to position [1104, 0]
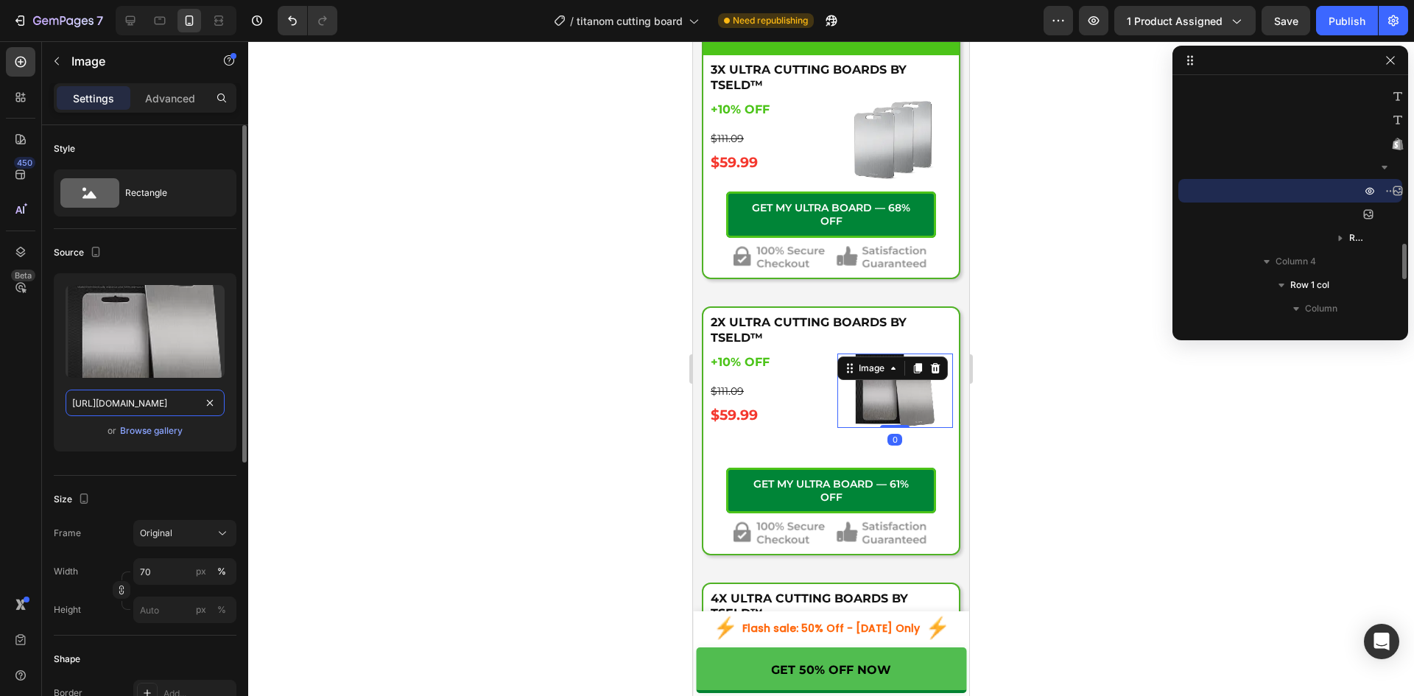
click at [164, 399] on input "https://tseld.com/cdn/shop/files/prd1_png.webp?v=1756191834&width=1440" at bounding box center [145, 402] width 159 height 27
paste input "2_png.webp?v=1756192032"
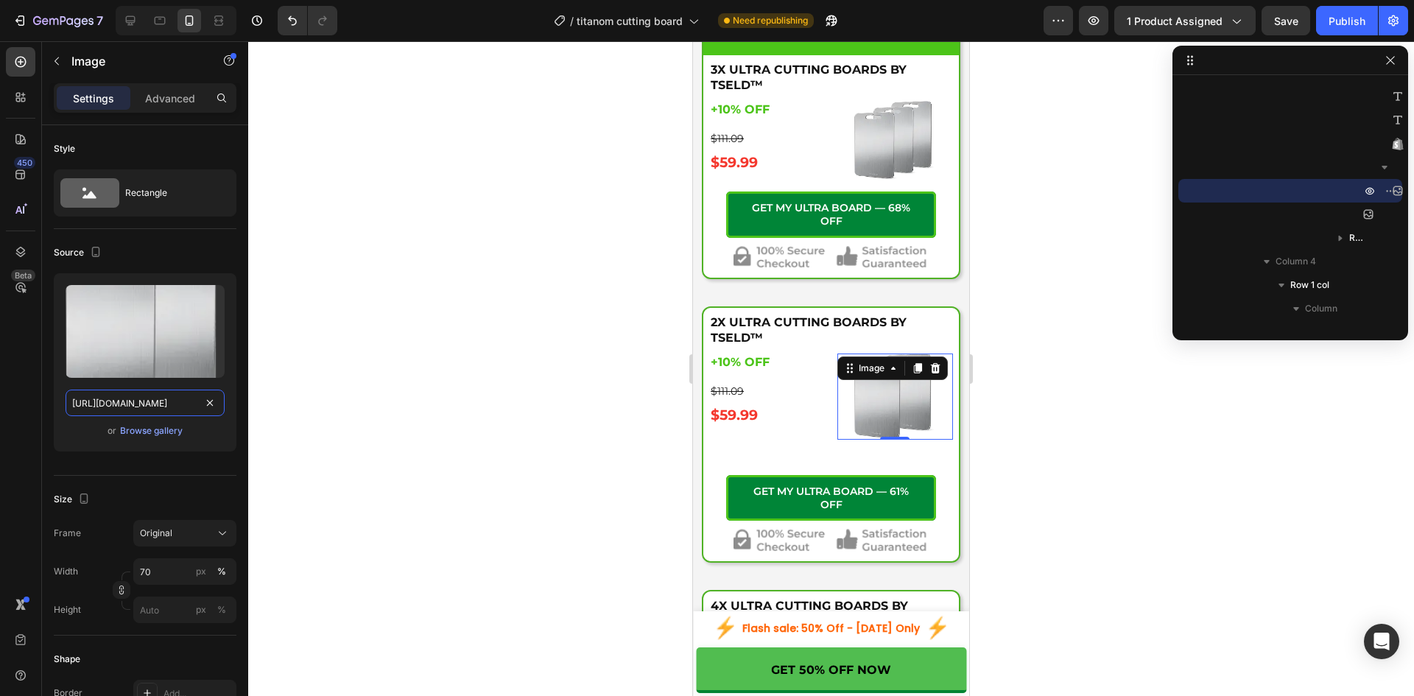
scroll to position [0, 200]
type input "[URL][DOMAIN_NAME]"
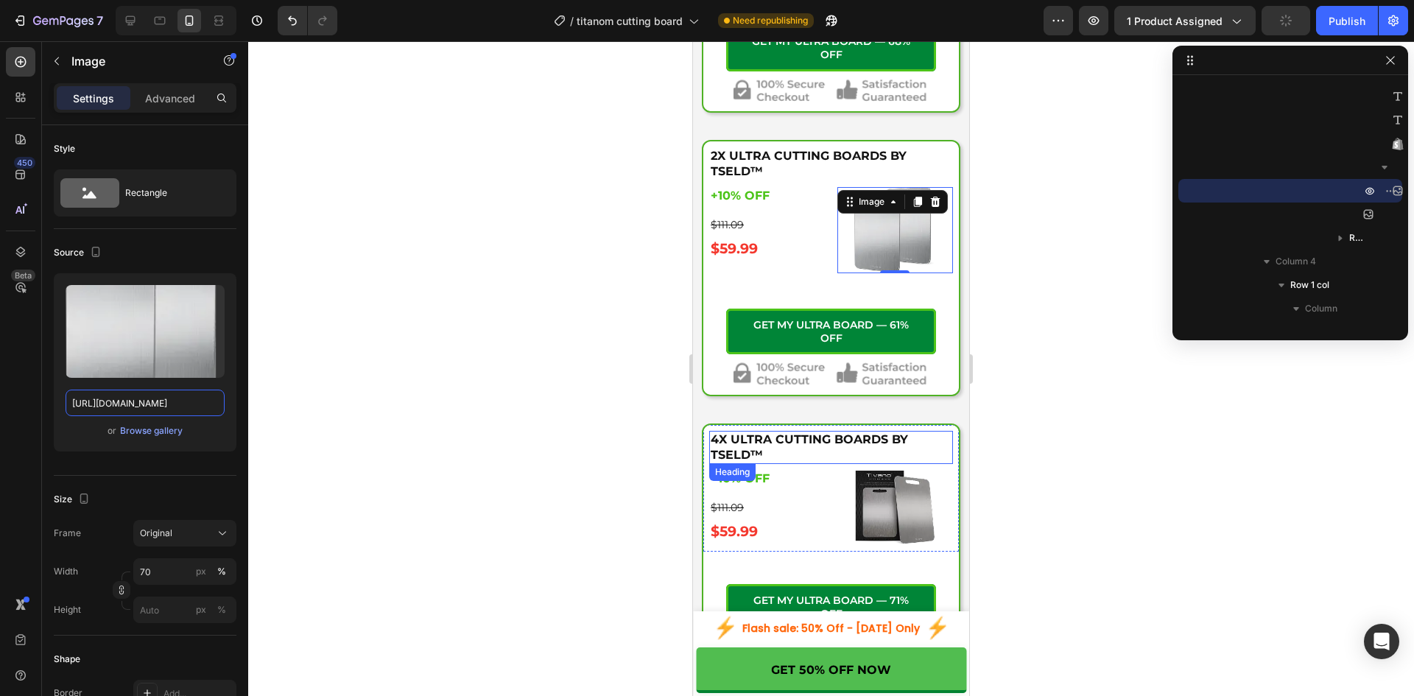
scroll to position [6181, 0]
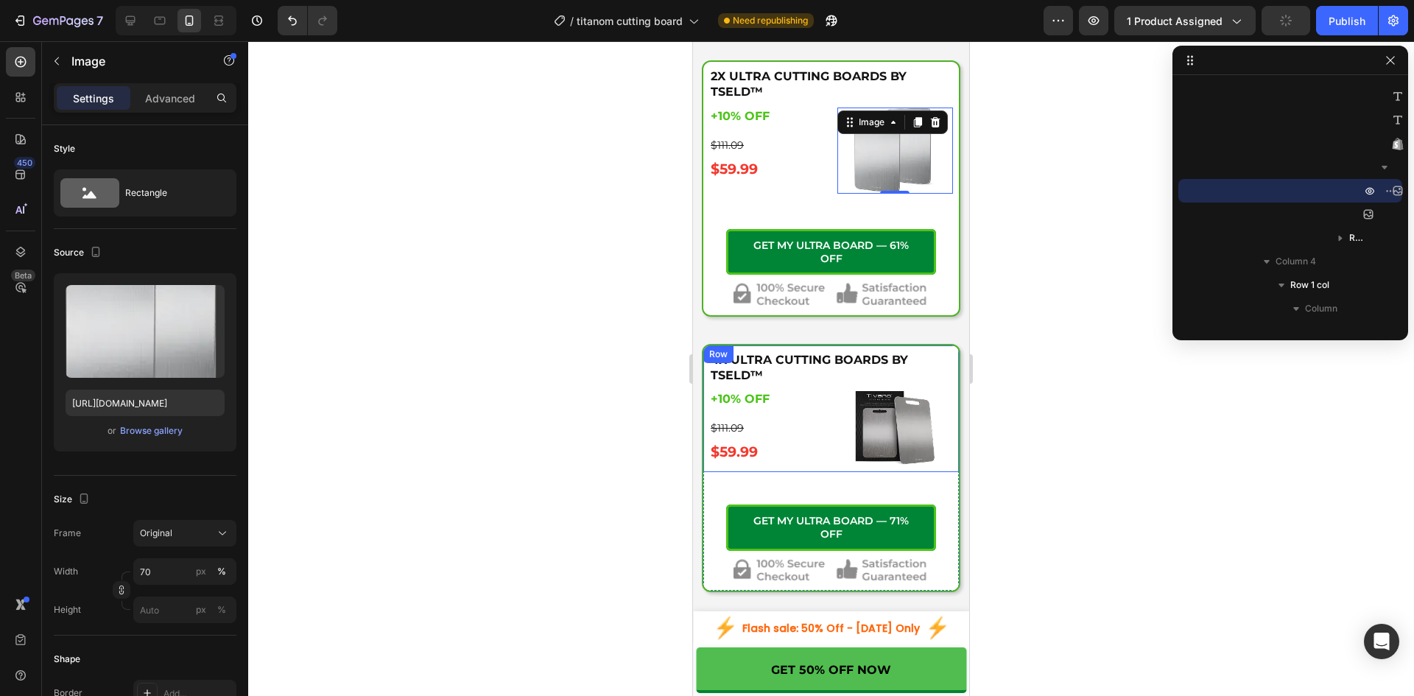
click at [894, 442] on img at bounding box center [894, 427] width 81 height 74
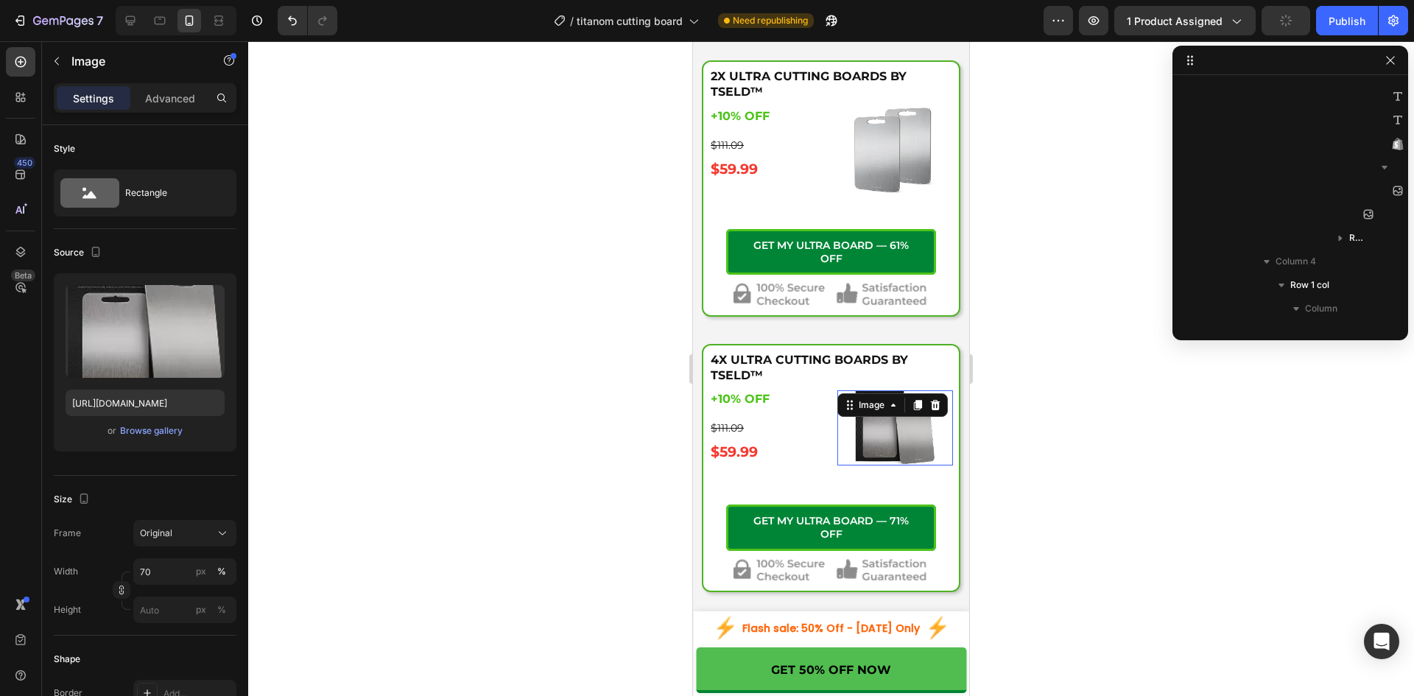
scroll to position [1528, 0]
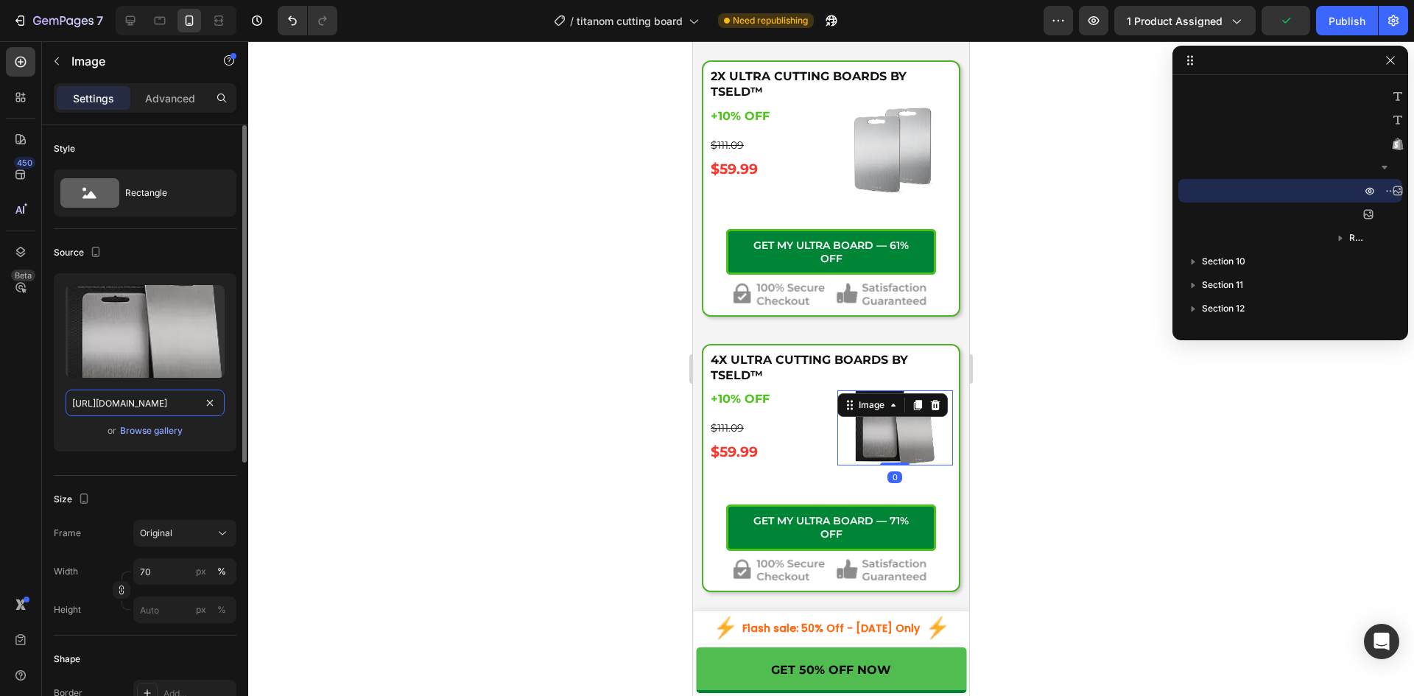
click at [114, 396] on input "https://tseld.com/cdn/shop/files/prd1_png.webp?v=1756191834&width=1440" at bounding box center [145, 402] width 159 height 27
paste input "4_png.webp?v=1756192085"
type input "https://tseld.com/cdn/shop/files/prd4_png.webp?v=1756192085&width=1440"
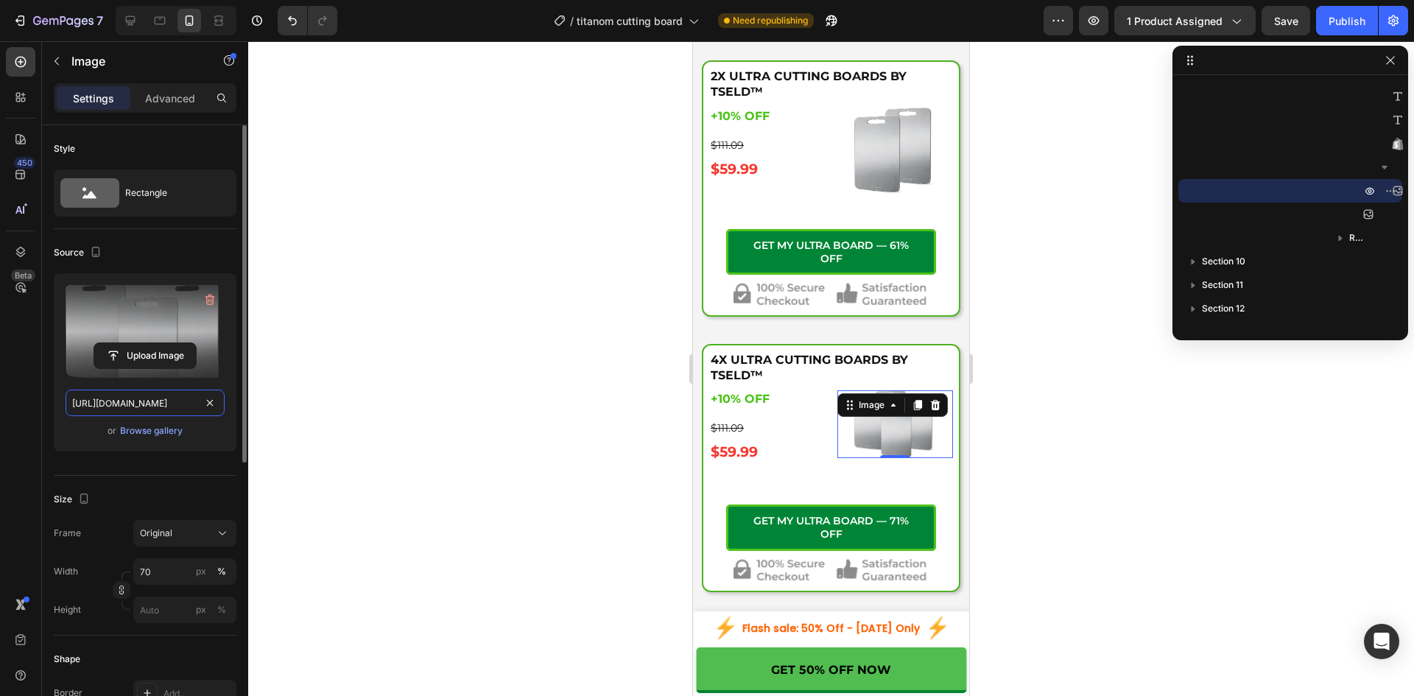
scroll to position [0, 200]
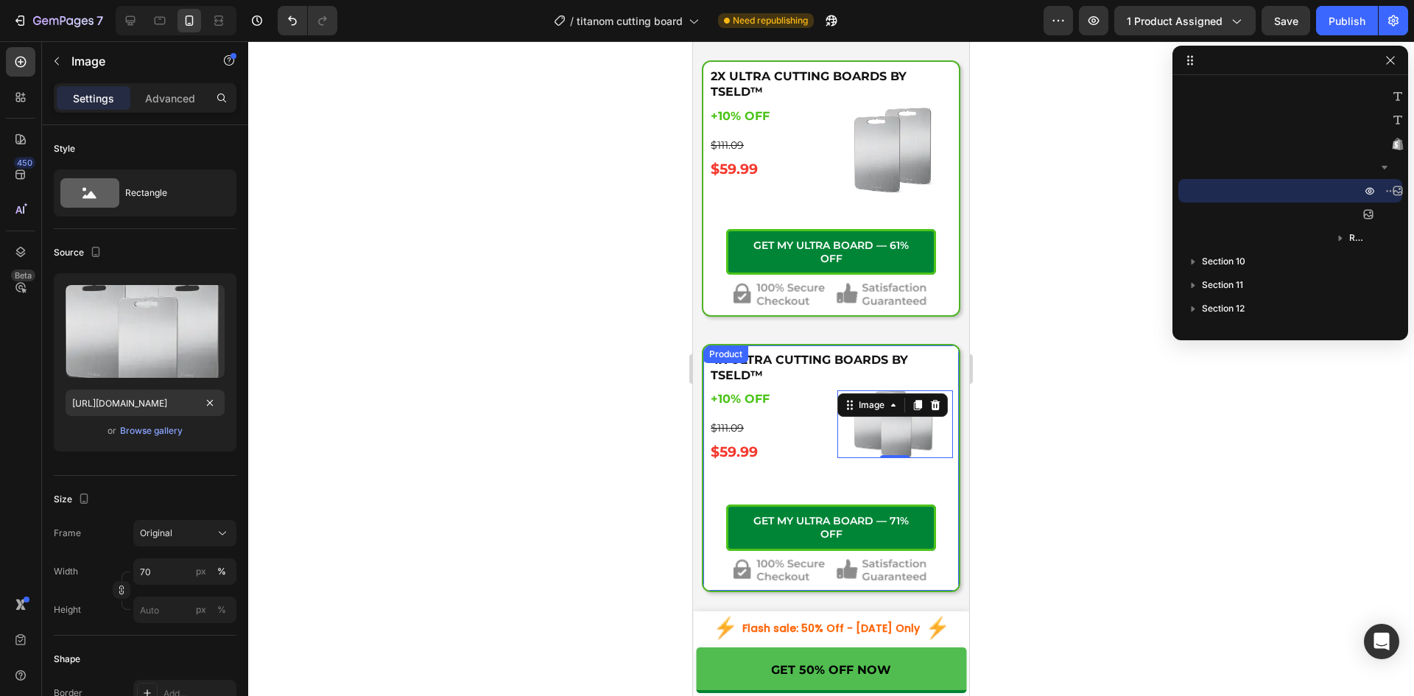
click at [803, 471] on div "4X ULTRA CUTTING BOARDS BY TSELD™ Heading +10% OFF Heading +10% OFF Heading $11…" at bounding box center [830, 467] width 255 height 245
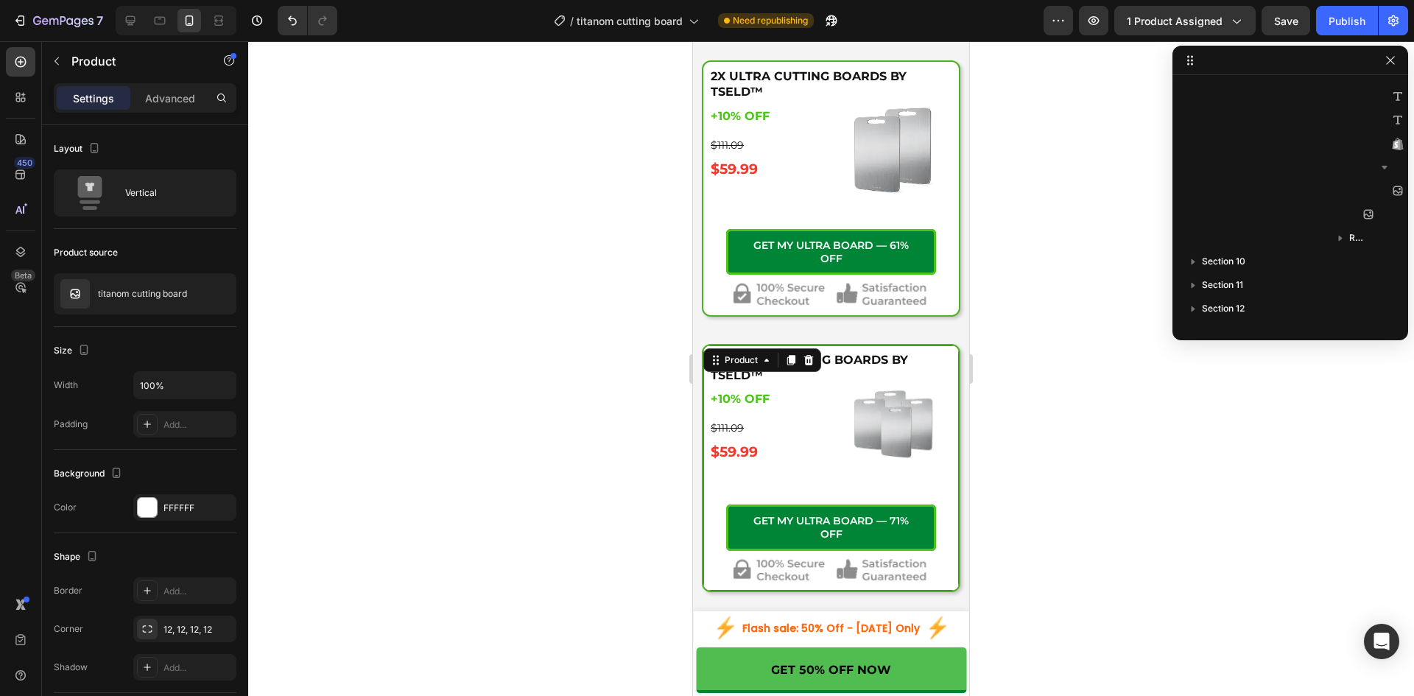
scroll to position [1245, 0]
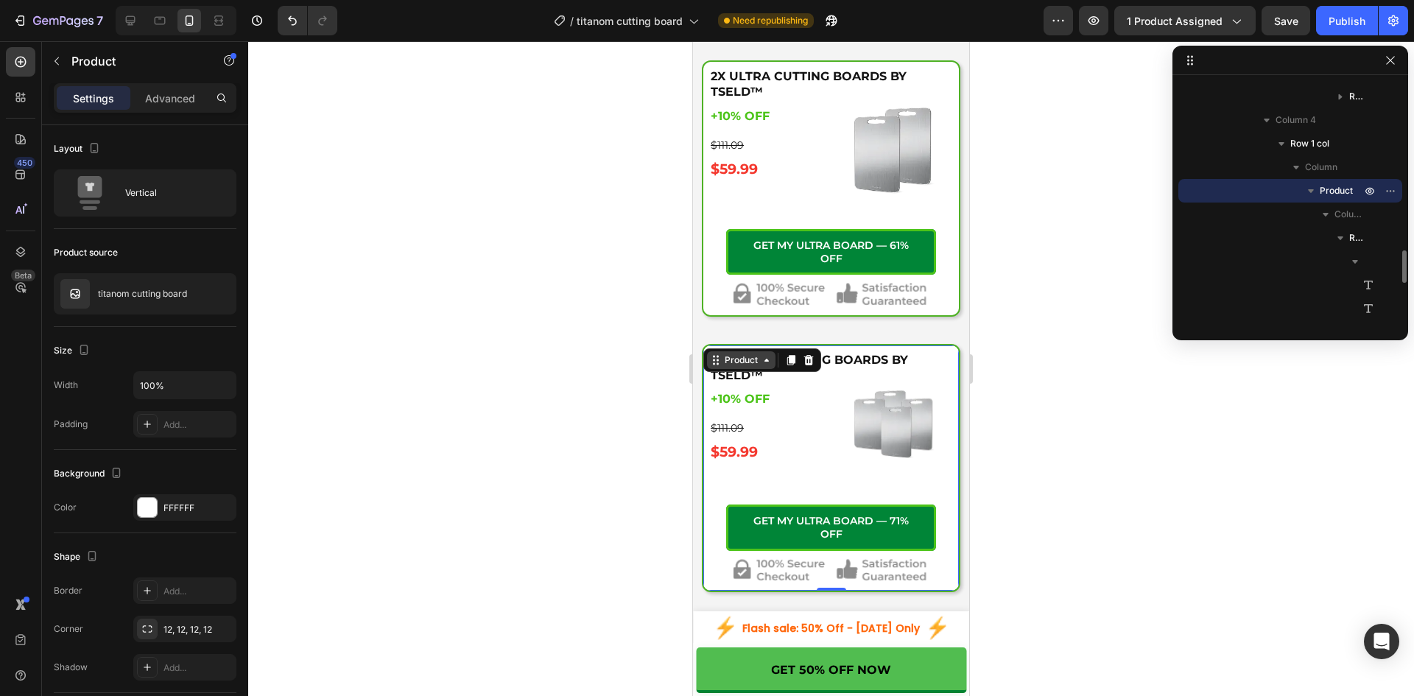
click at [754, 353] on div "Product" at bounding box center [740, 359] width 39 height 13
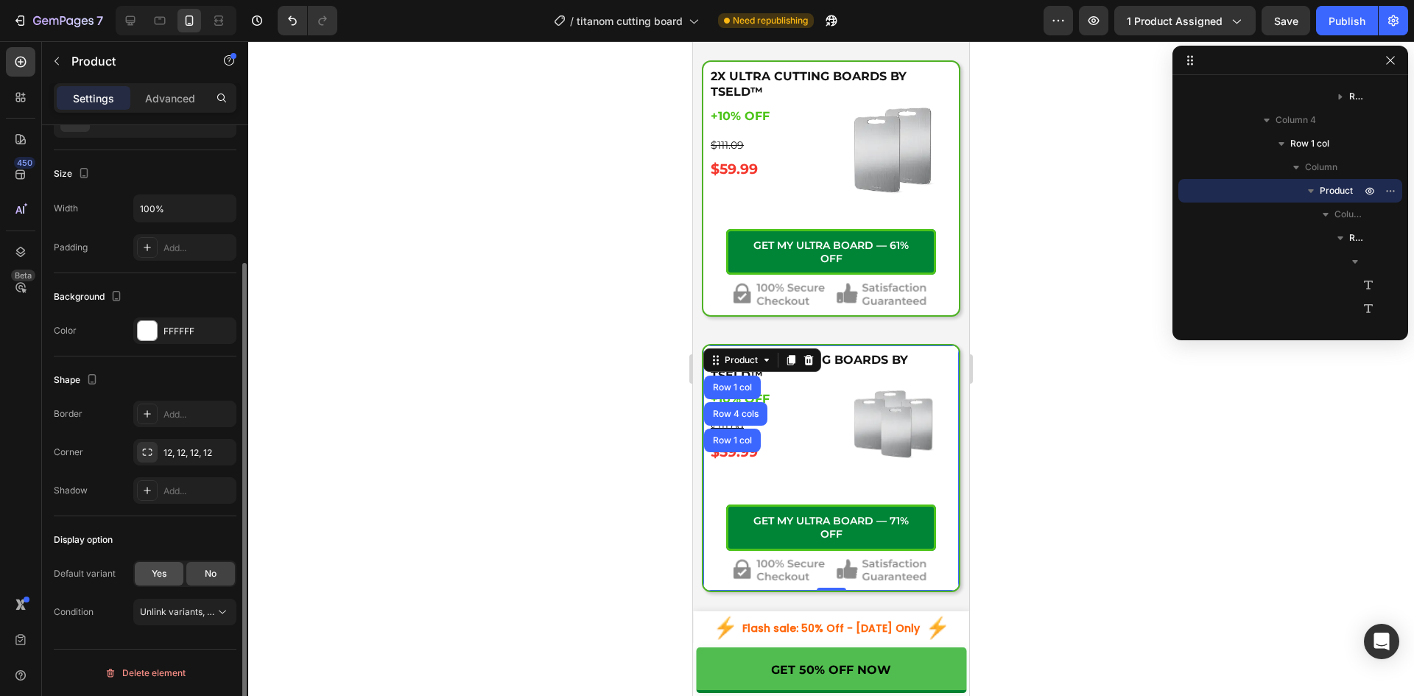
click at [170, 567] on div "Yes" at bounding box center [159, 574] width 49 height 24
click at [165, 607] on div "1" at bounding box center [176, 611] width 72 height 13
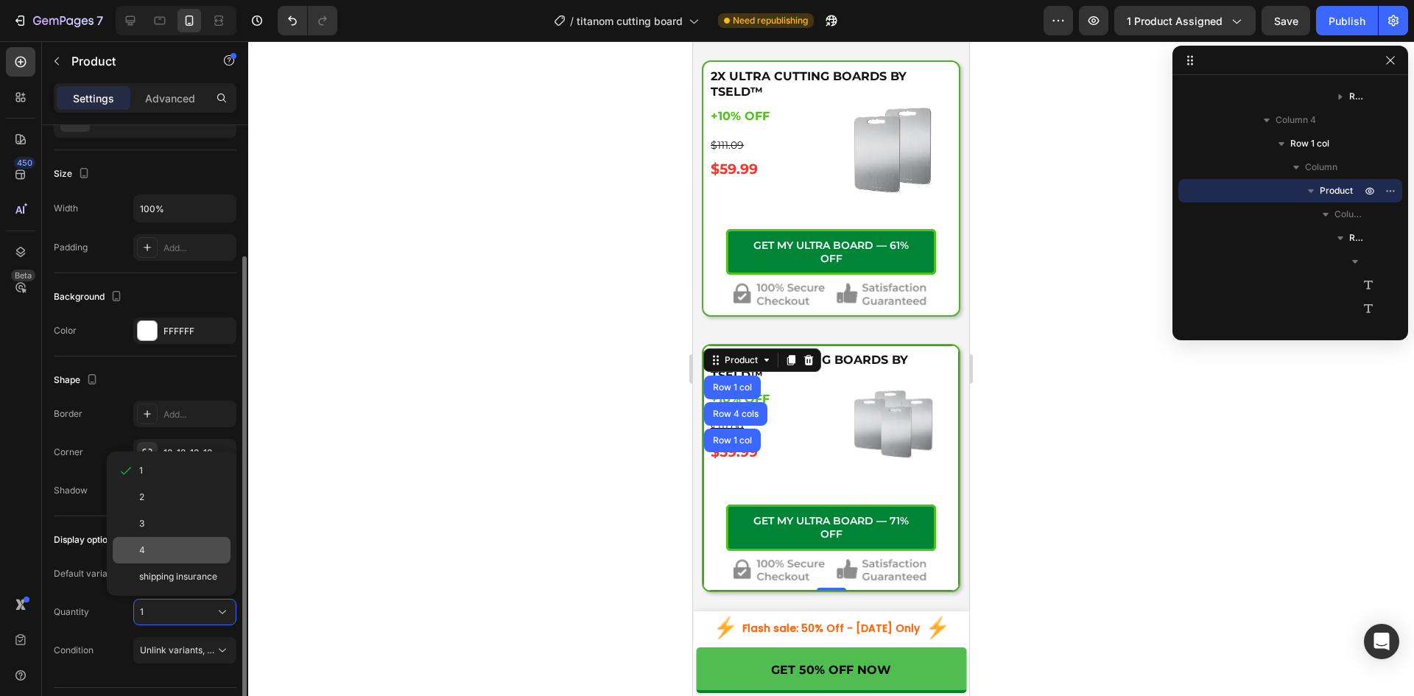
click at [170, 554] on div "4" at bounding box center [181, 549] width 85 height 13
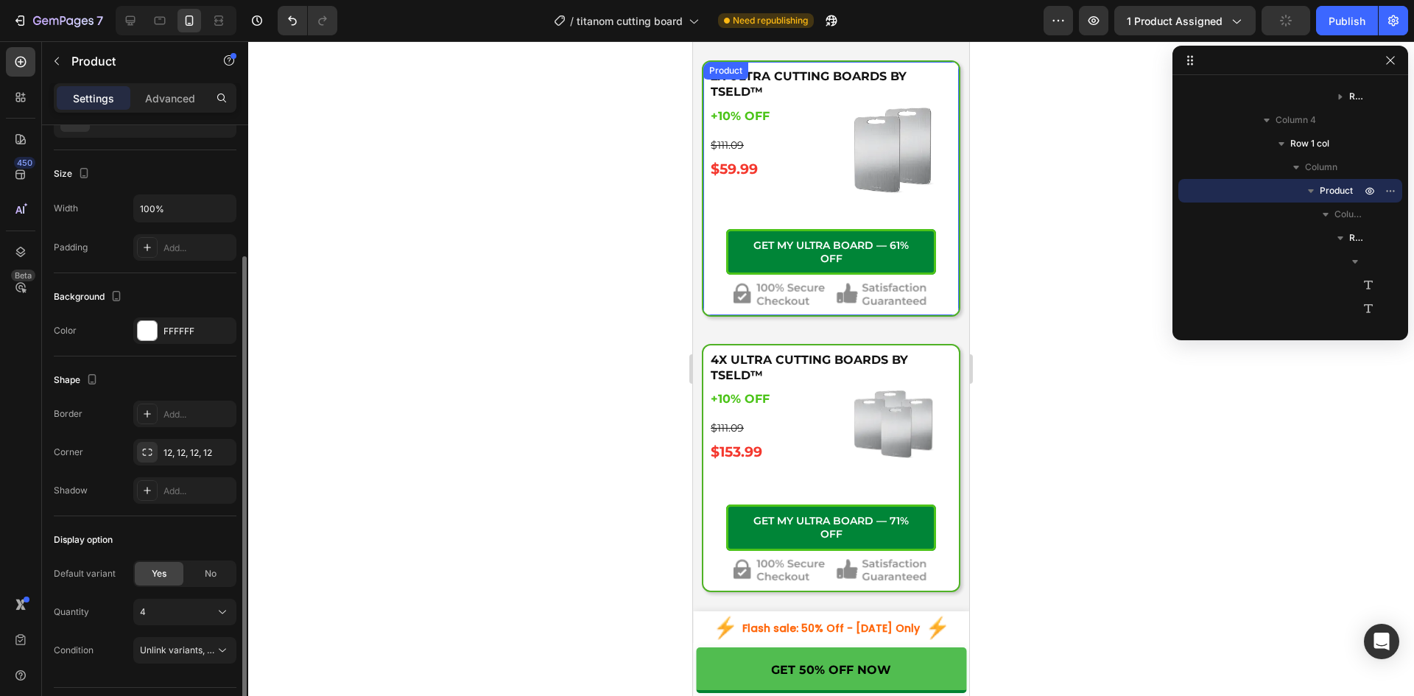
click at [788, 189] on div "2X ULTRA CUTTING BOARDS BY TSELD™ Heading +10% OFF Heading +10% OFF Heading $11…" at bounding box center [830, 188] width 255 height 253
click at [163, 567] on span "Yes" at bounding box center [159, 573] width 15 height 13
click at [169, 608] on div "1" at bounding box center [176, 611] width 72 height 13
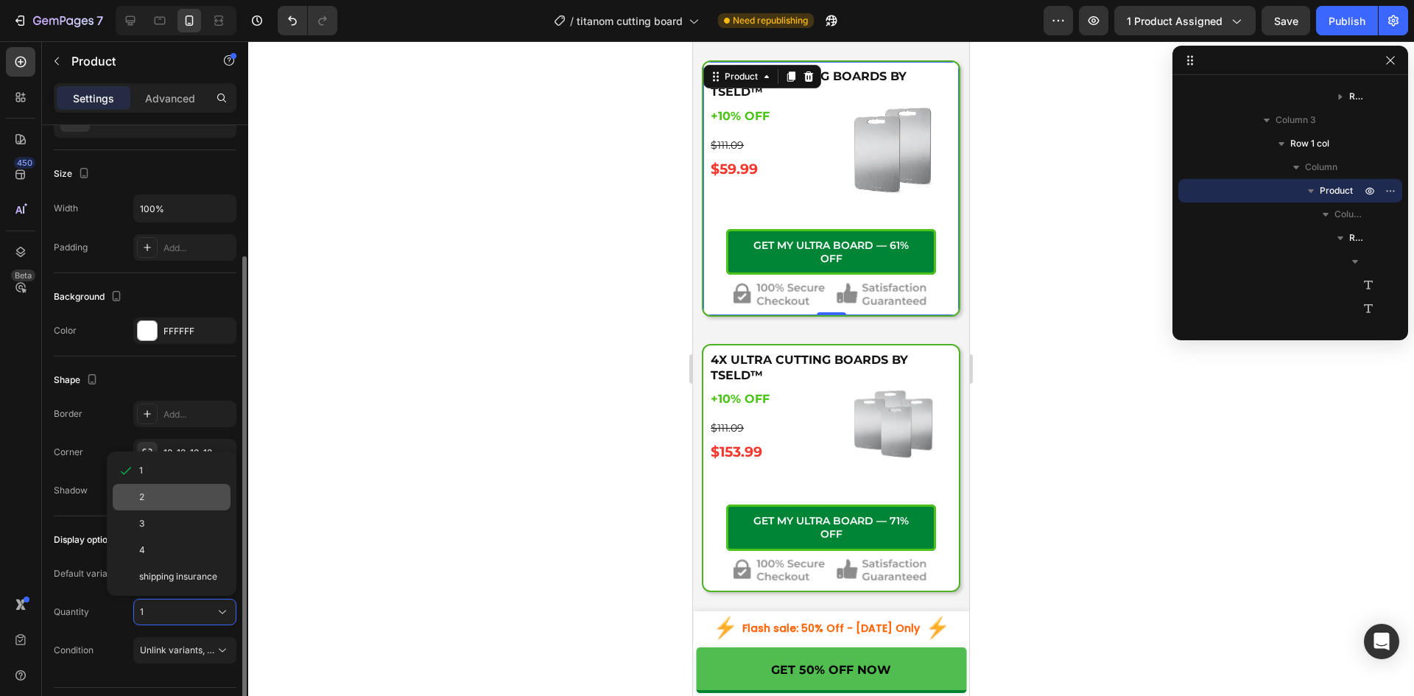
click at [147, 498] on div "2" at bounding box center [181, 496] width 85 height 13
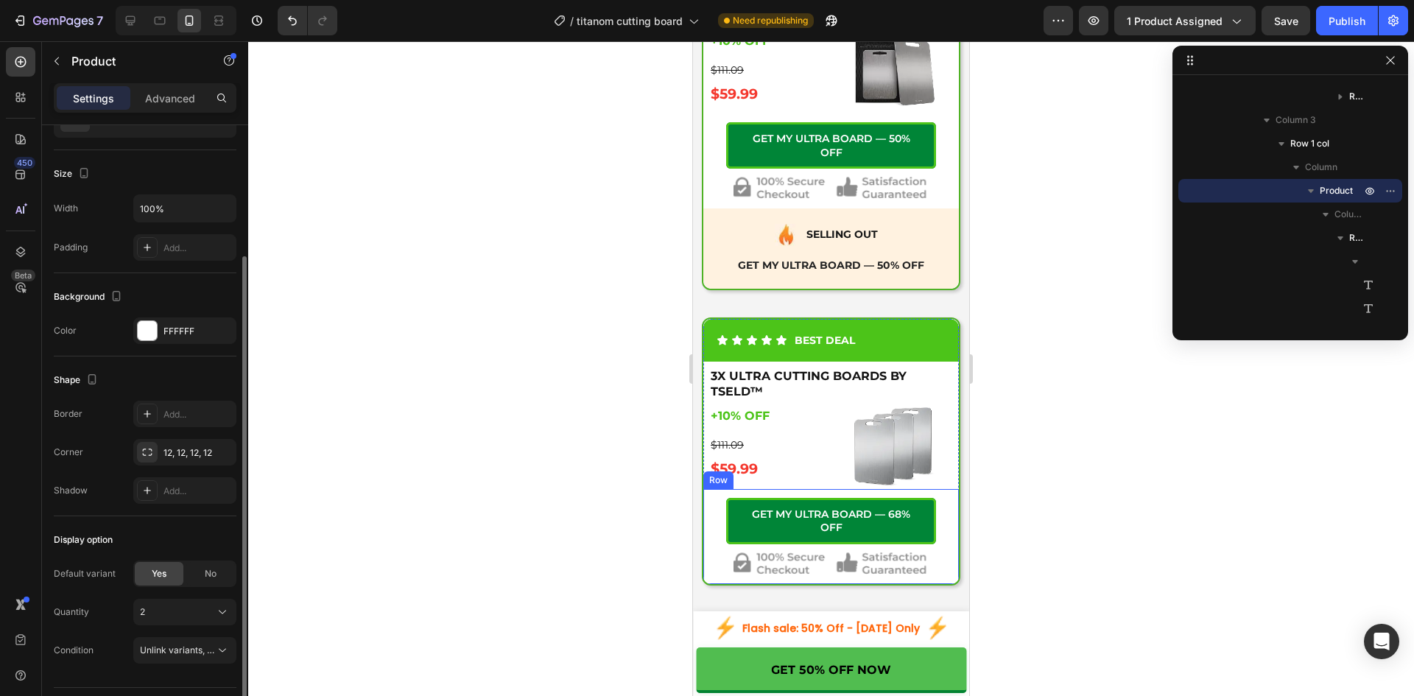
scroll to position [5690, 0]
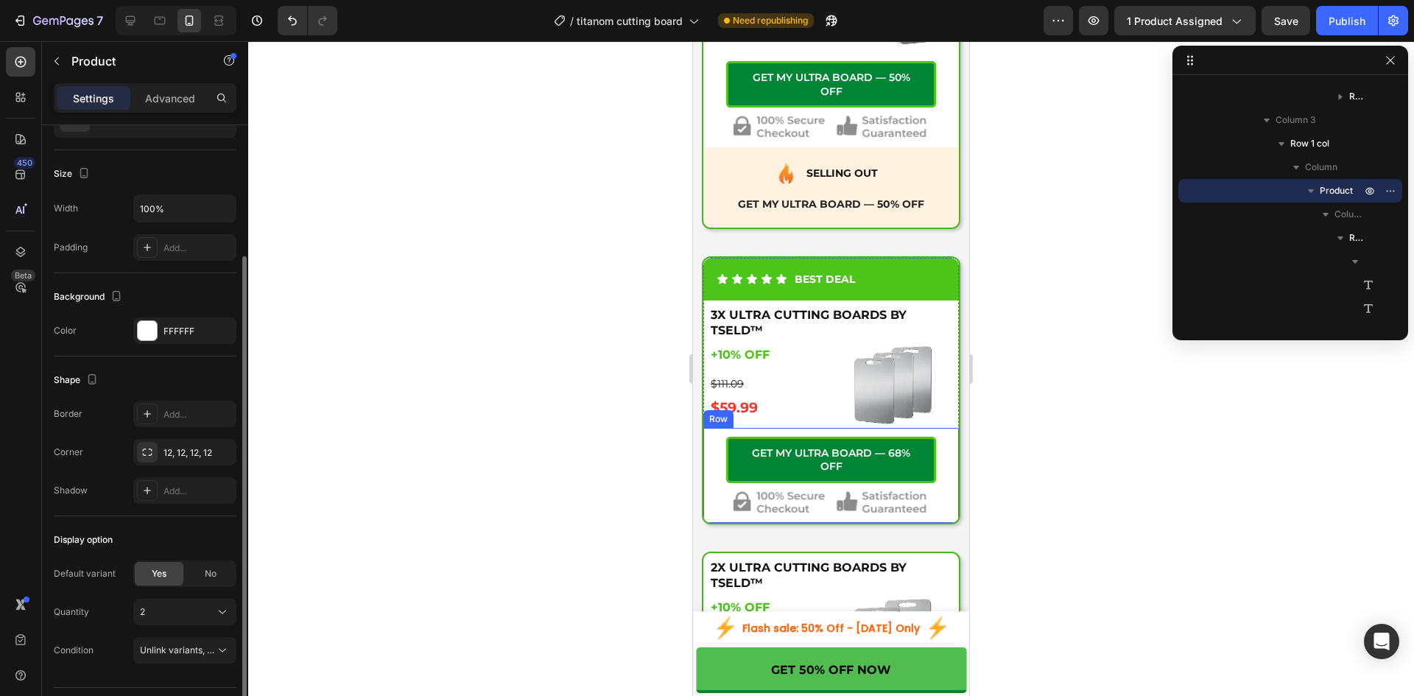
click at [707, 512] on div "Icon 68% Savings! Text Block Advanced List Icon Pro Kitchen Set Text Block Adva…" at bounding box center [830, 475] width 255 height 95
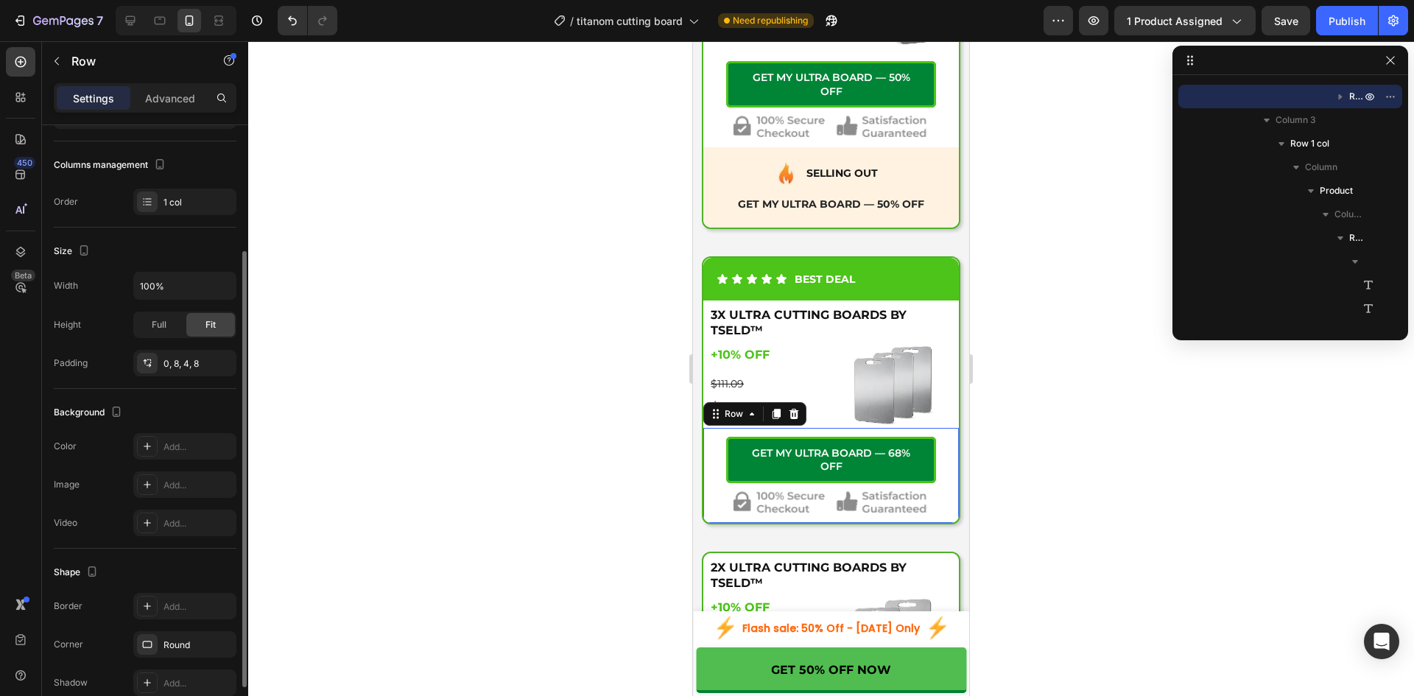
scroll to position [0, 0]
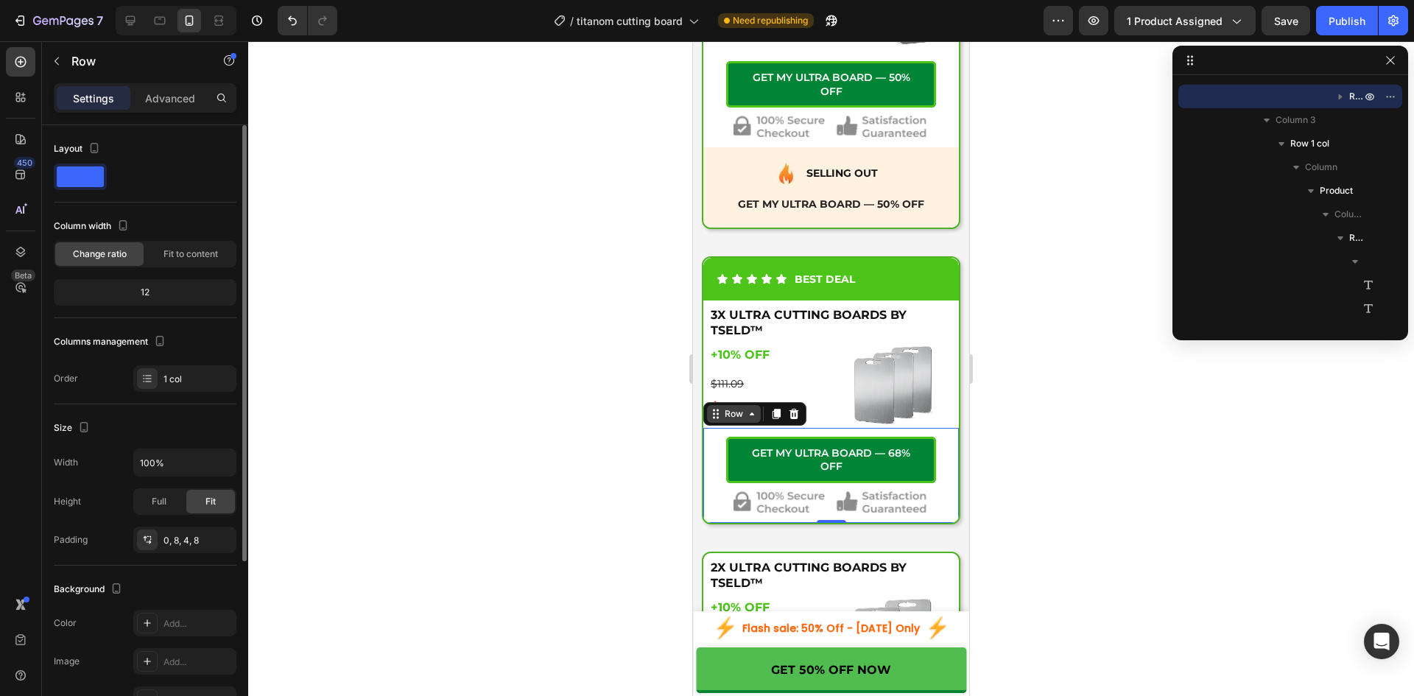
click at [749, 412] on icon at bounding box center [752, 414] width 12 height 12
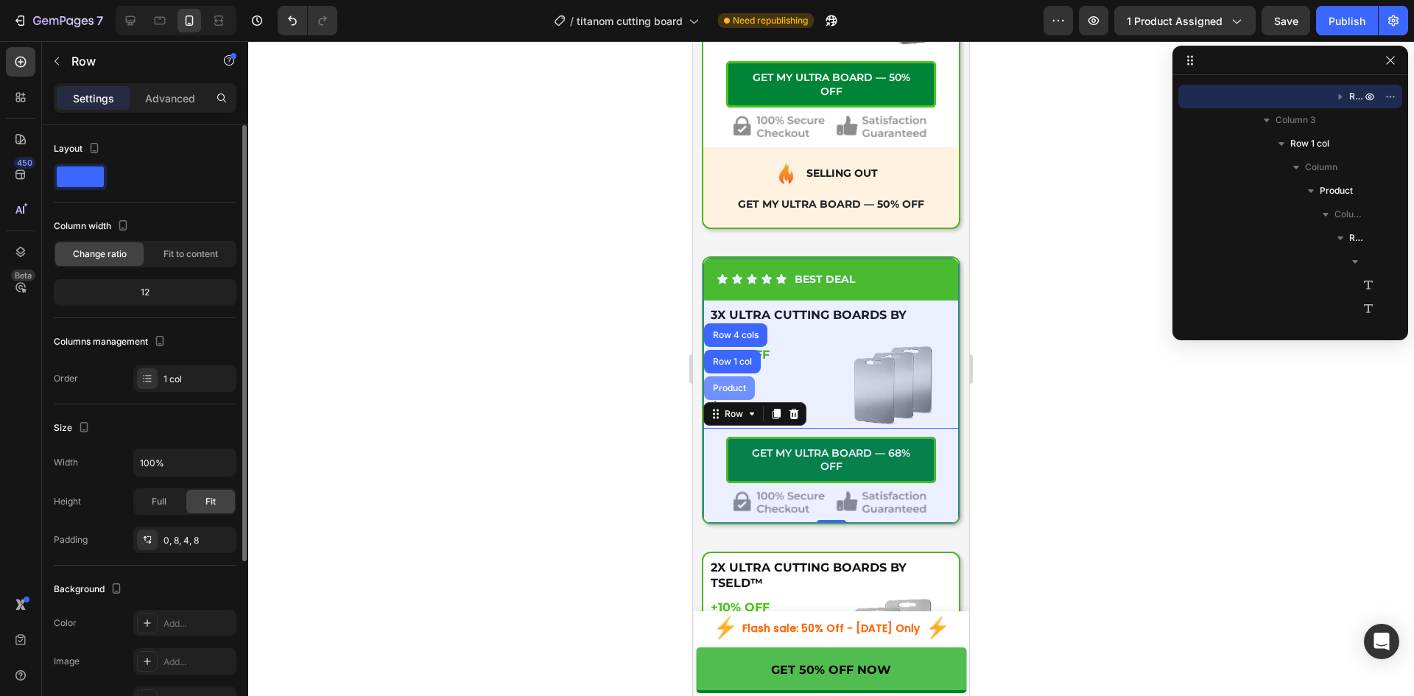
click at [725, 388] on div "Product" at bounding box center [729, 388] width 39 height 9
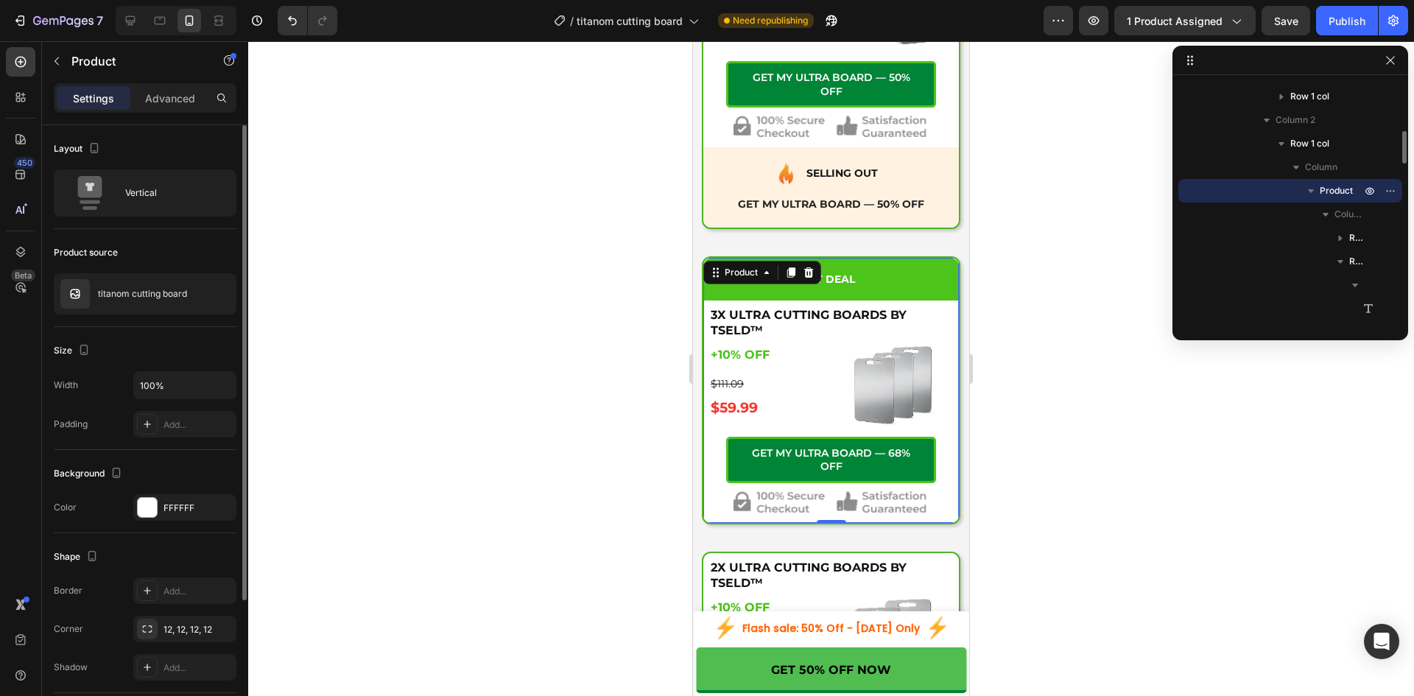
scroll to position [177, 0]
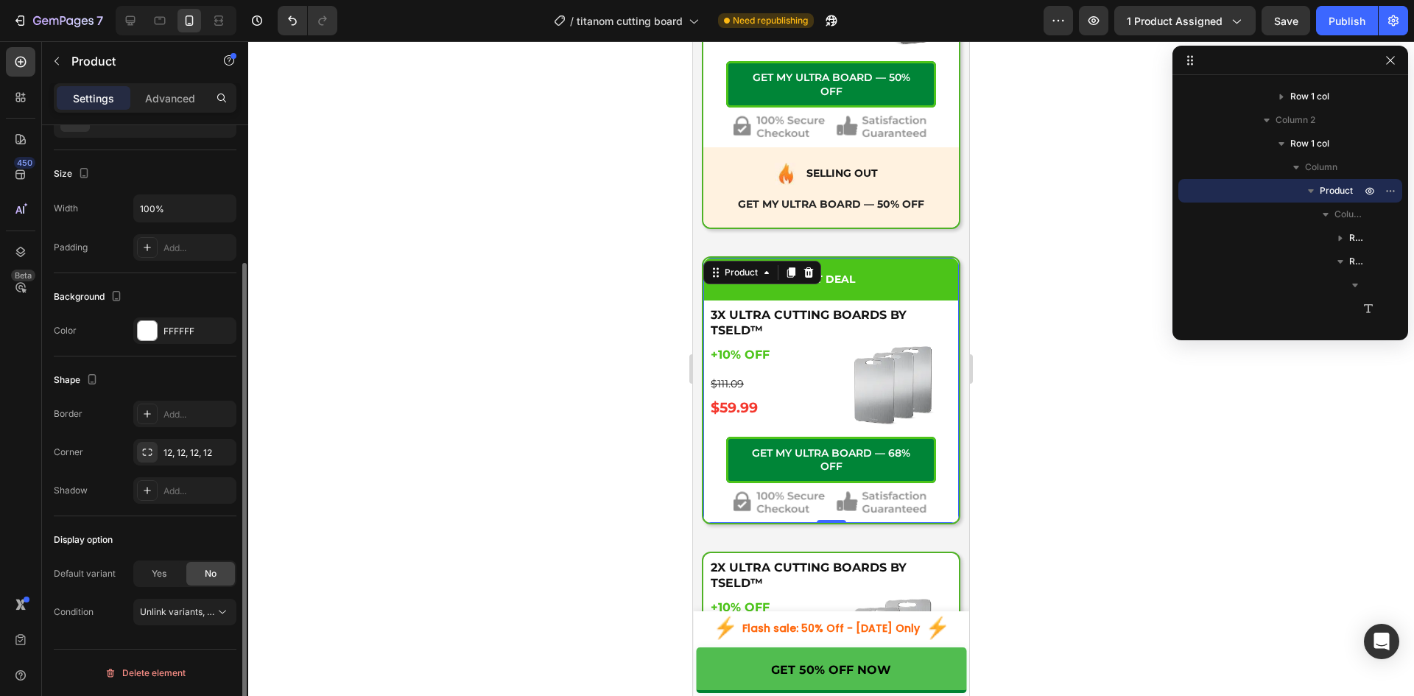
click at [163, 574] on span "Yes" at bounding box center [159, 573] width 15 height 13
click at [166, 605] on div "1" at bounding box center [176, 611] width 72 height 13
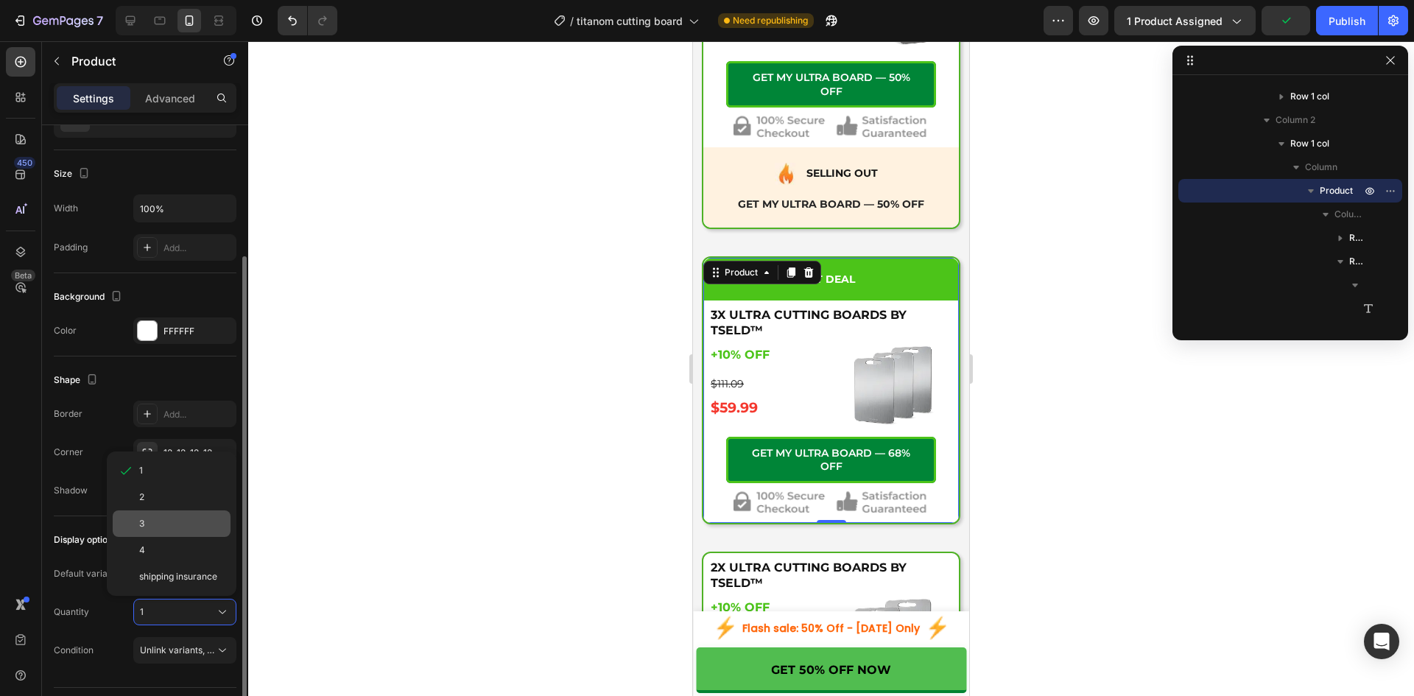
click at [152, 517] on div "3" at bounding box center [181, 523] width 85 height 13
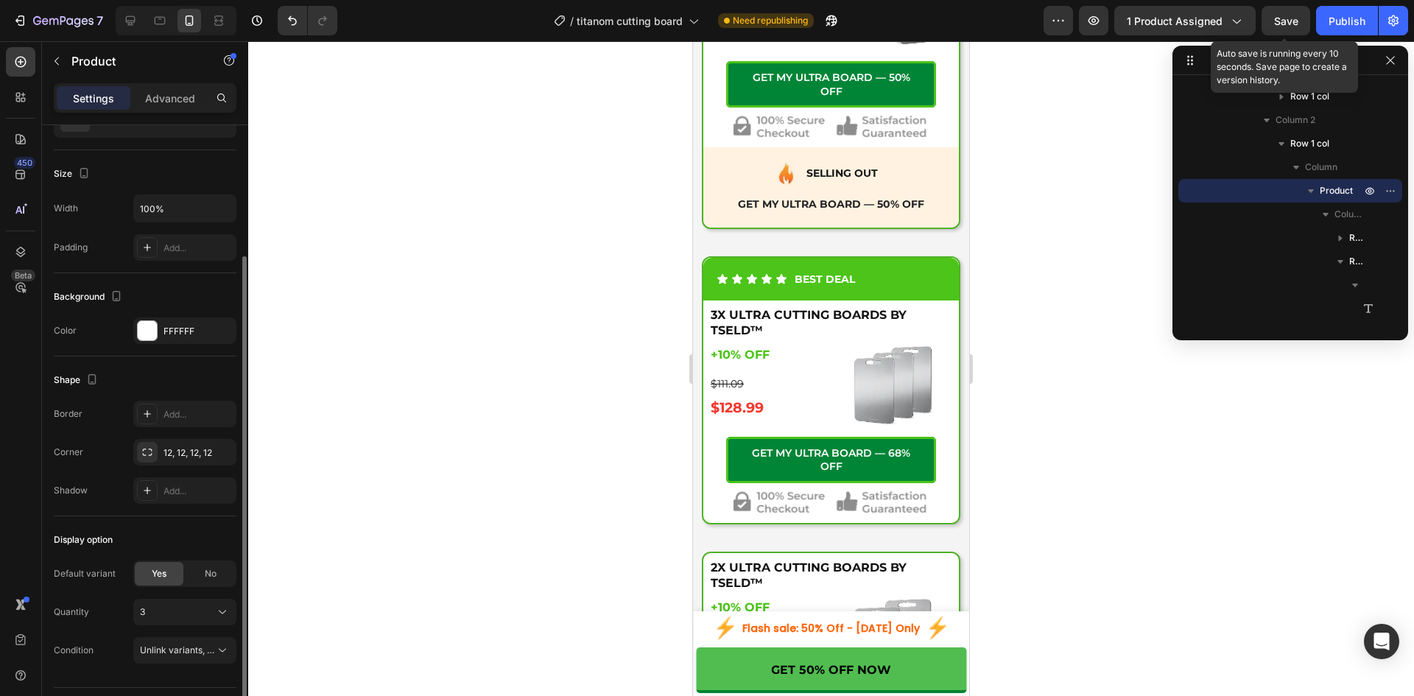
drag, startPoint x: 1285, startPoint y: 24, endPoint x: 1298, endPoint y: 21, distance: 13.6
click at [1285, 23] on span "Save" at bounding box center [1286, 21] width 24 height 13
click at [1332, 19] on div "Publish" at bounding box center [1346, 20] width 37 height 15
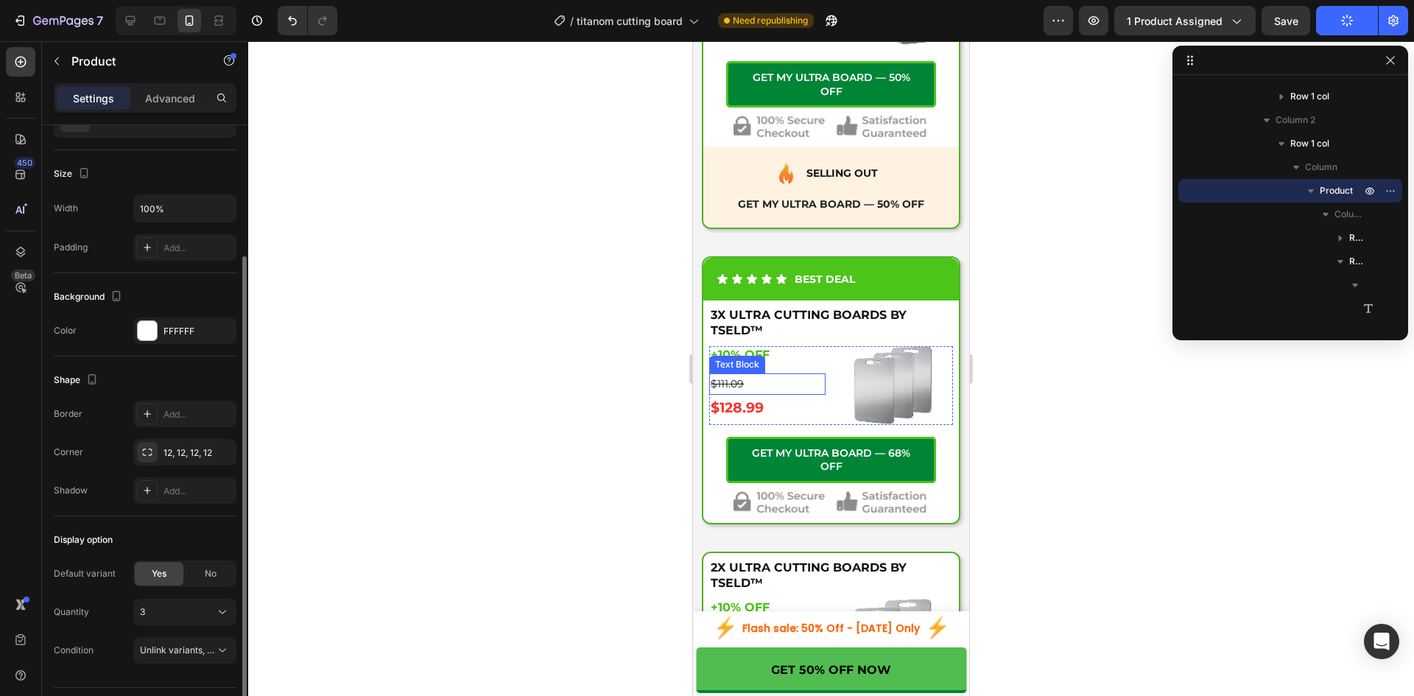
click at [729, 380] on s "$111.09" at bounding box center [726, 383] width 33 height 13
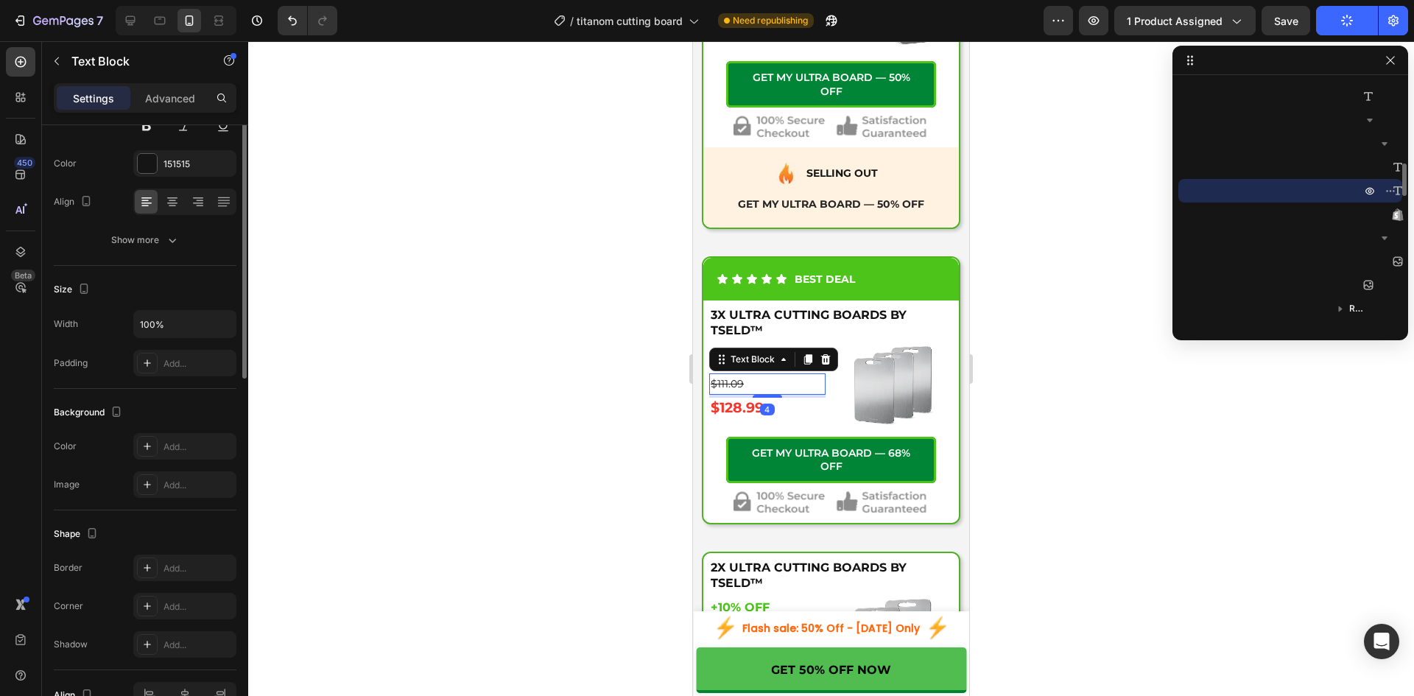
scroll to position [0, 0]
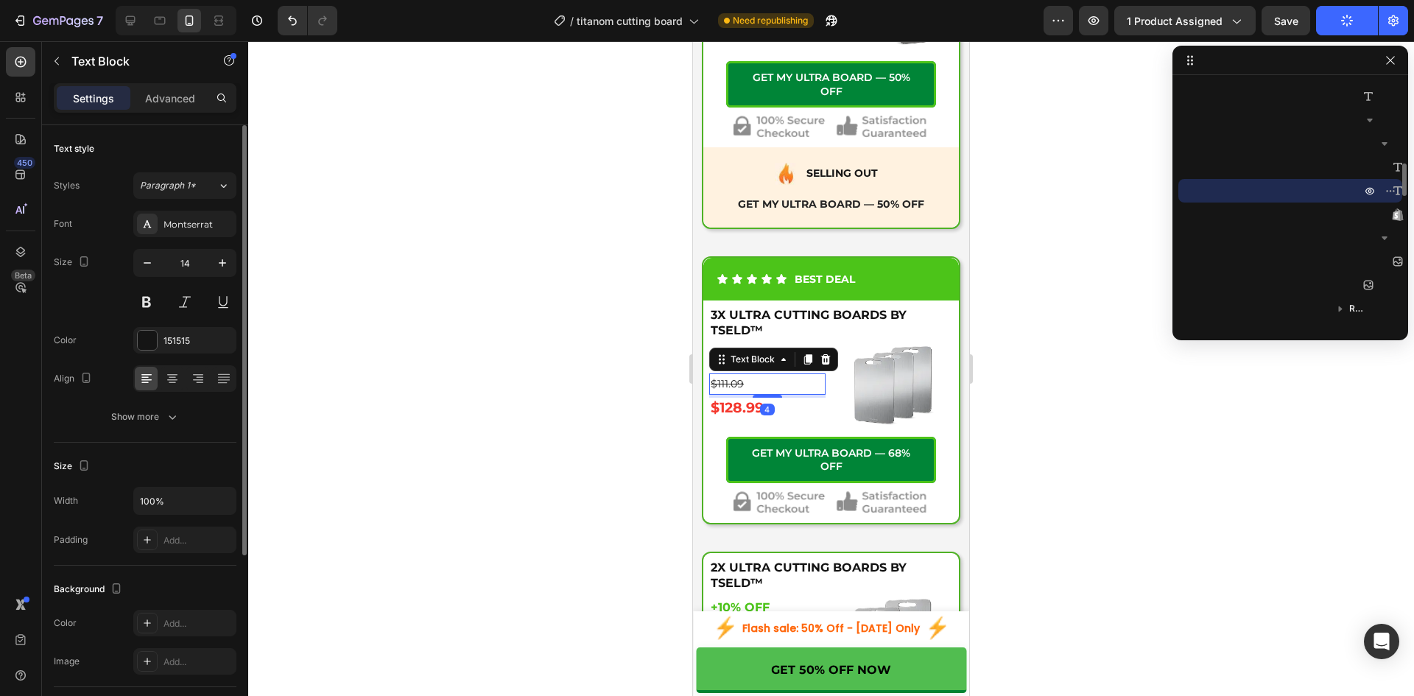
click at [729, 380] on s "$111.09" at bounding box center [726, 383] width 33 height 13
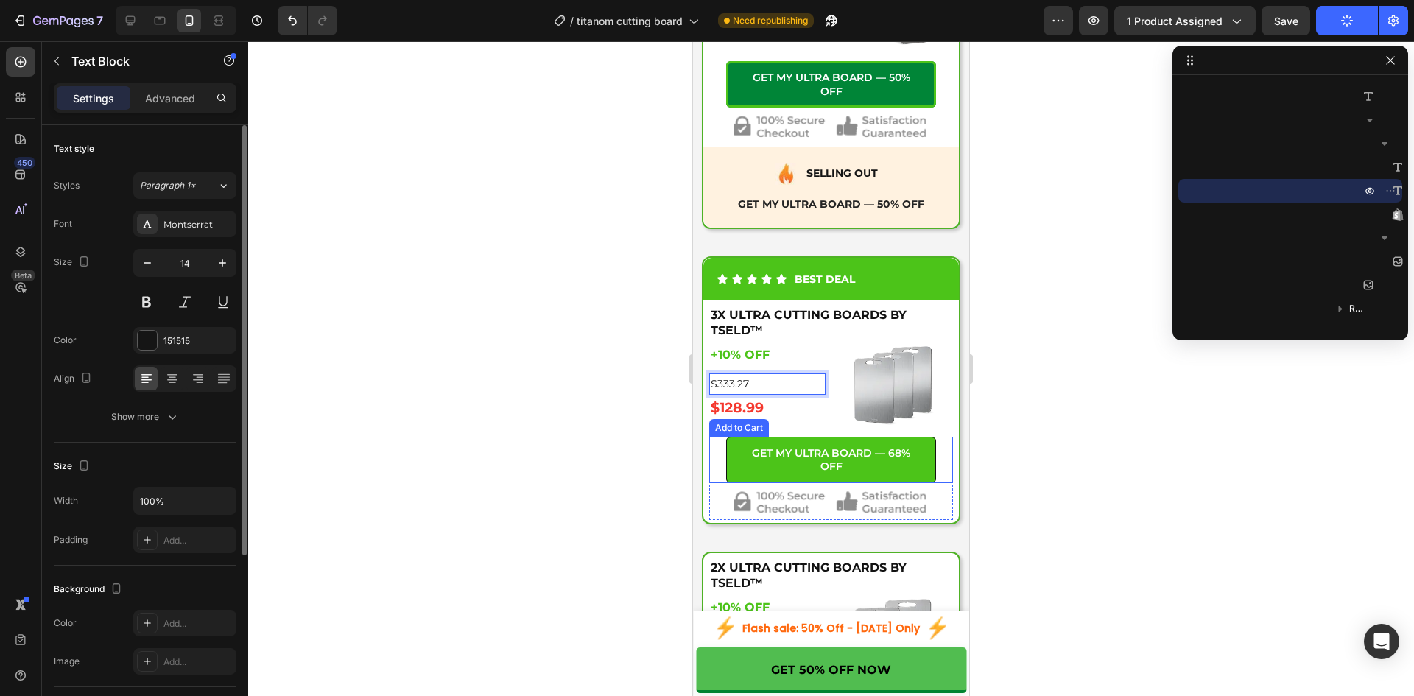
scroll to position [5813, 0]
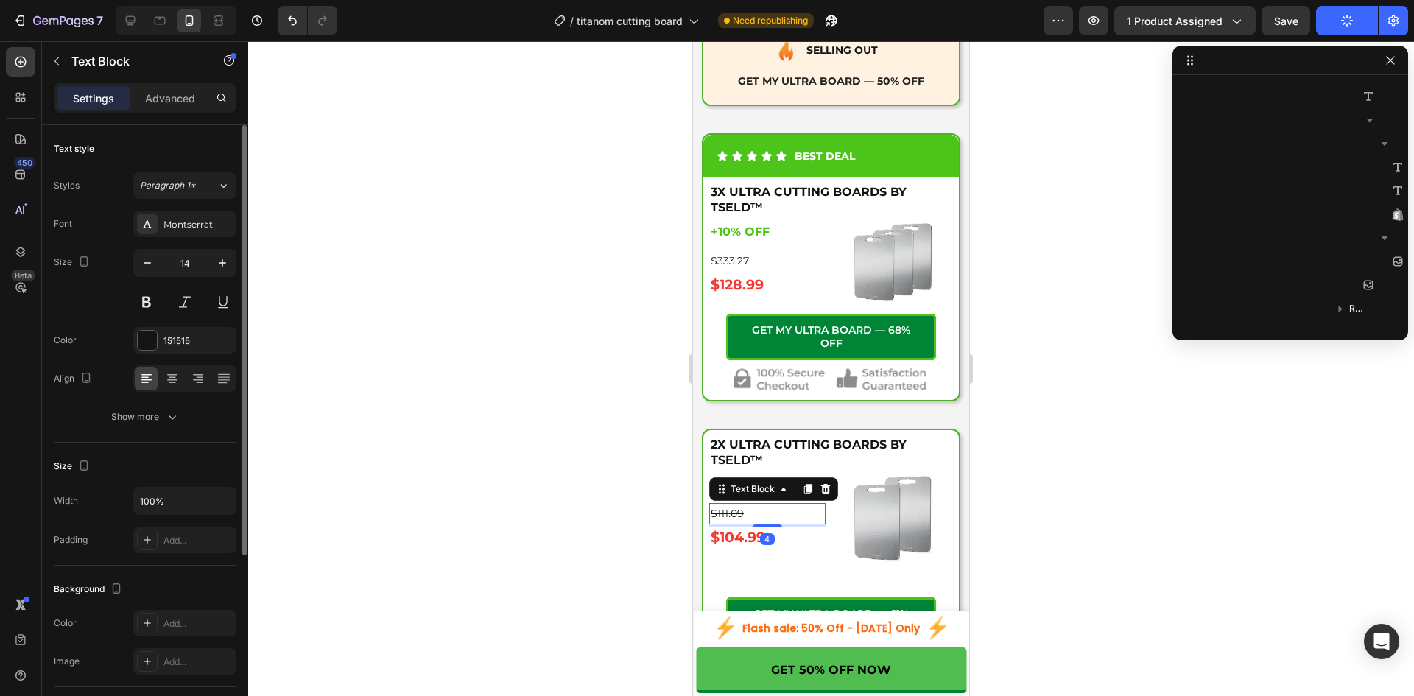
click at [737, 507] on s "$111.09" at bounding box center [726, 513] width 33 height 13
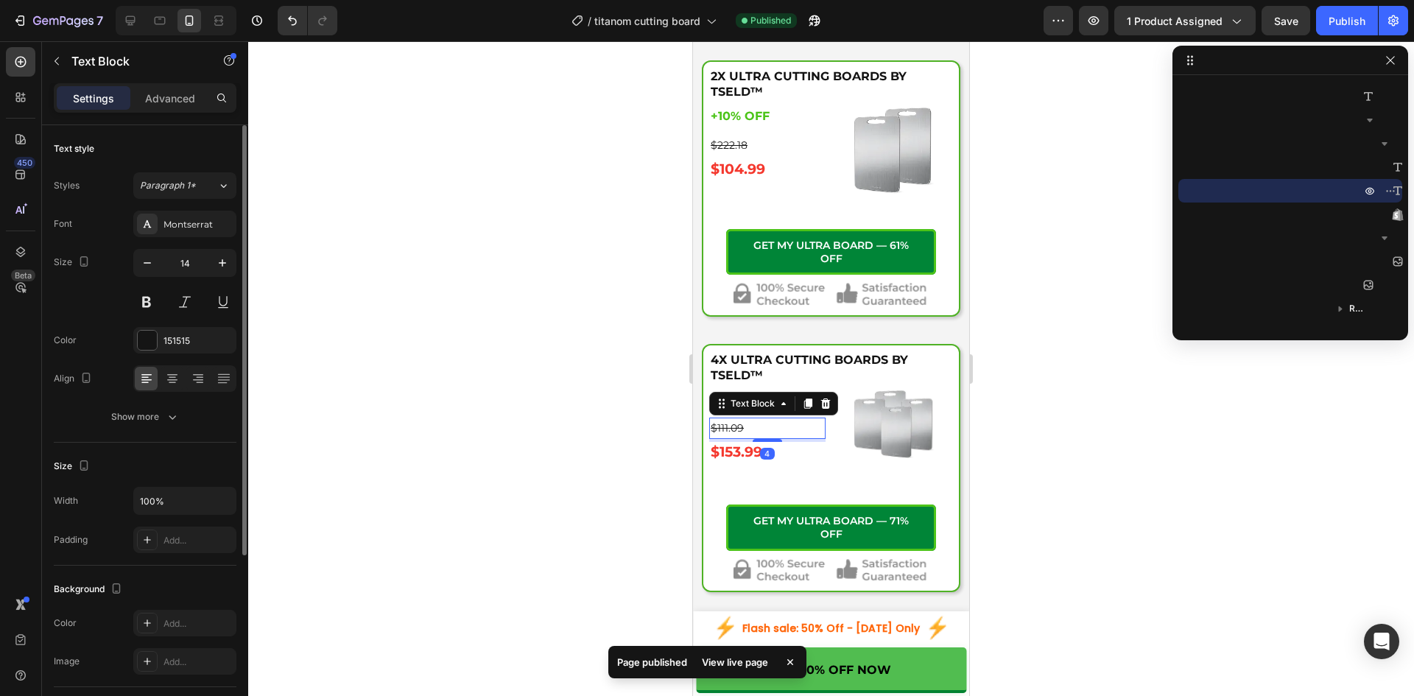
scroll to position [1457, 0]
click at [731, 421] on s "$111.09" at bounding box center [726, 427] width 33 height 13
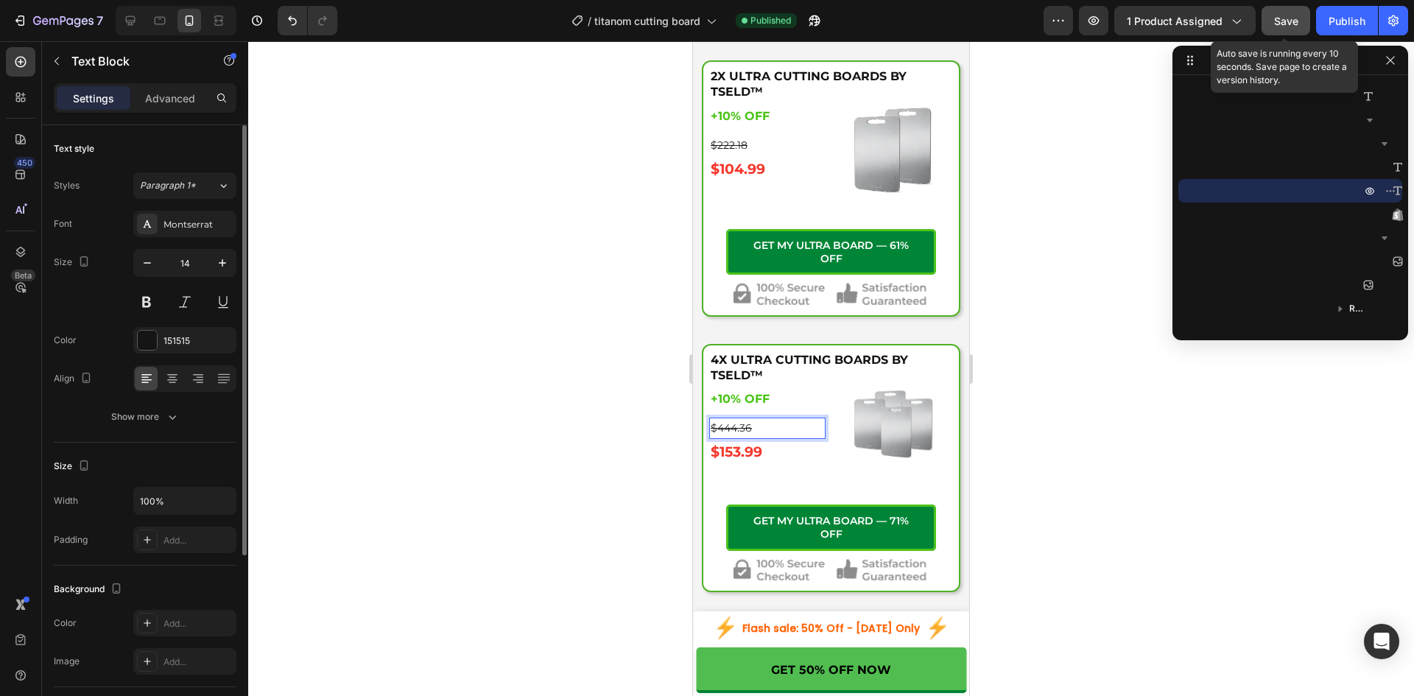
click at [1277, 13] on div "Save" at bounding box center [1286, 20] width 24 height 15
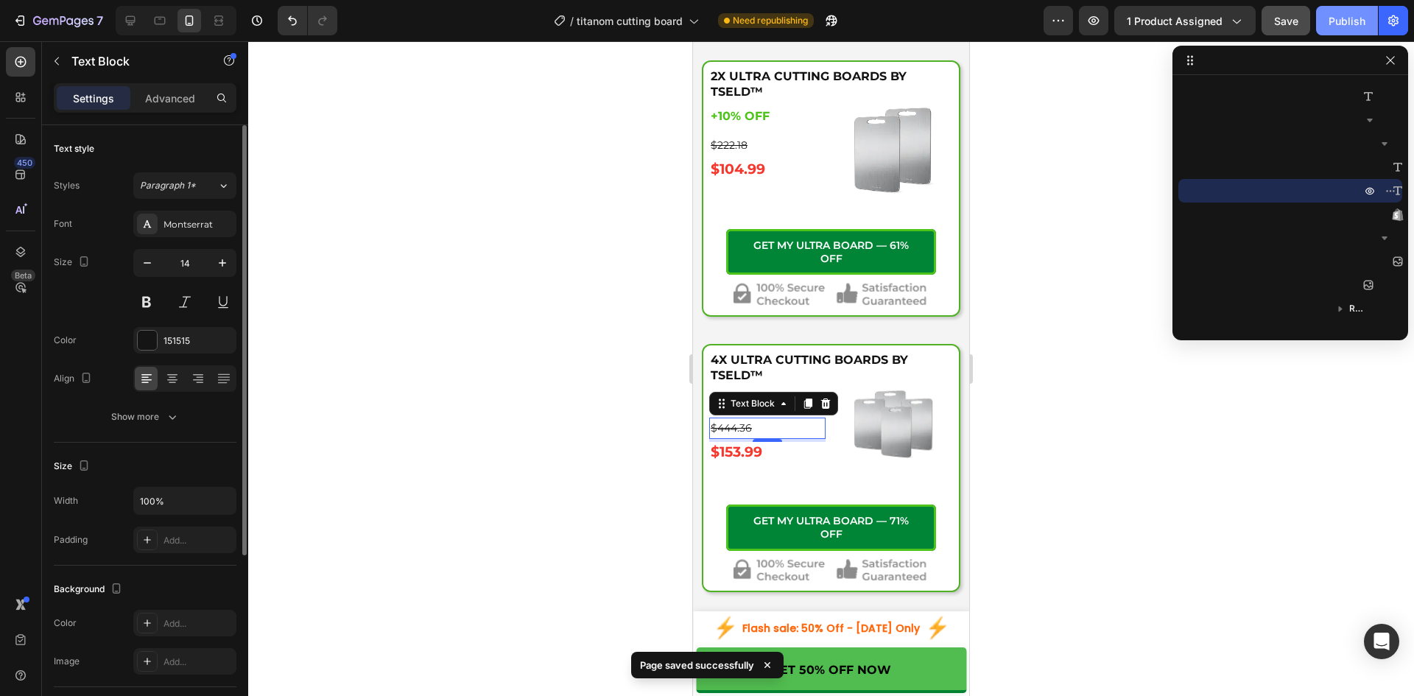
click at [1329, 24] on div "Publish" at bounding box center [1346, 20] width 37 height 15
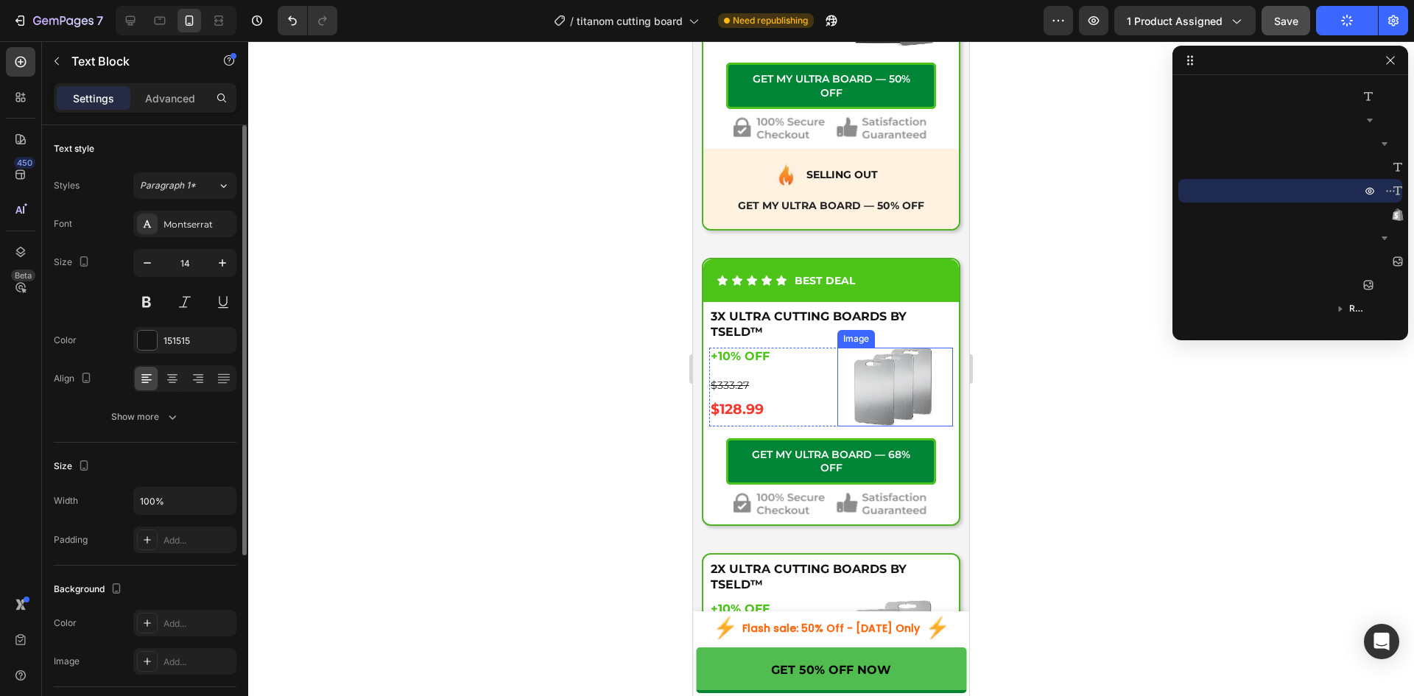
scroll to position [5567, 0]
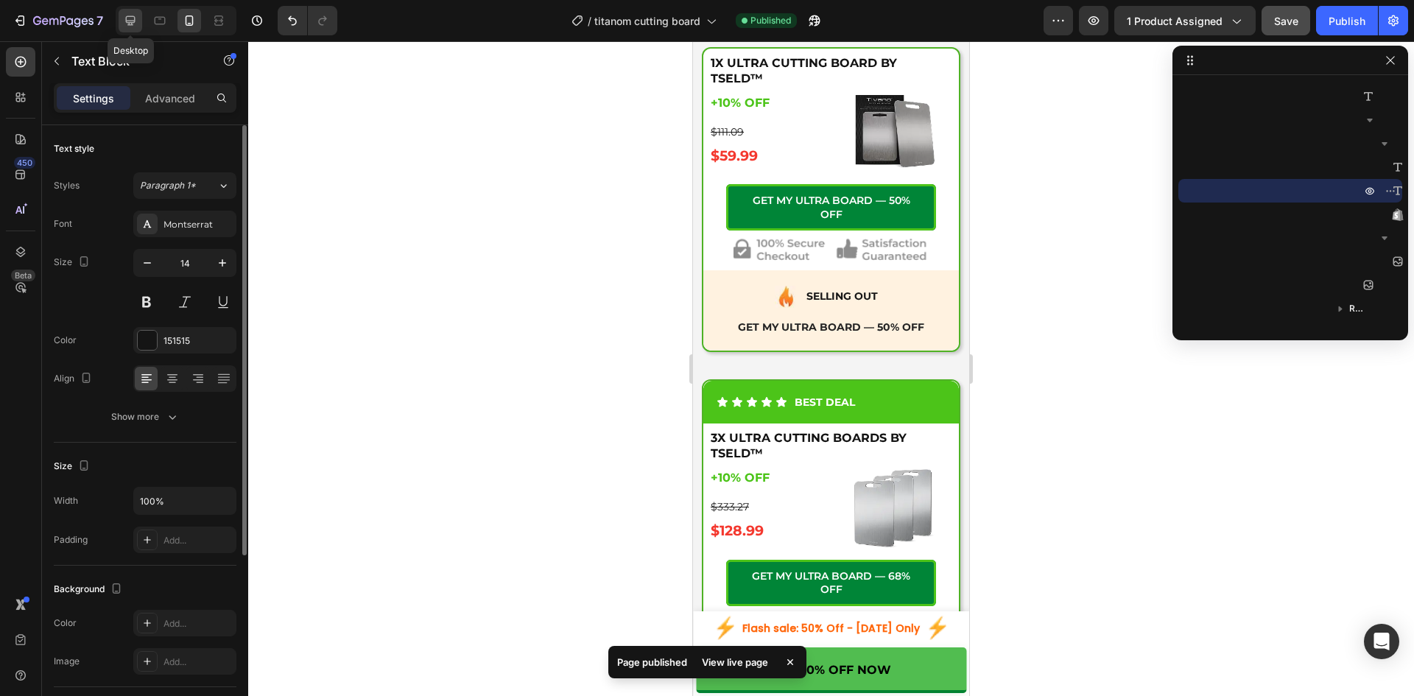
click at [133, 18] on icon at bounding box center [130, 20] width 15 height 15
type input "22"
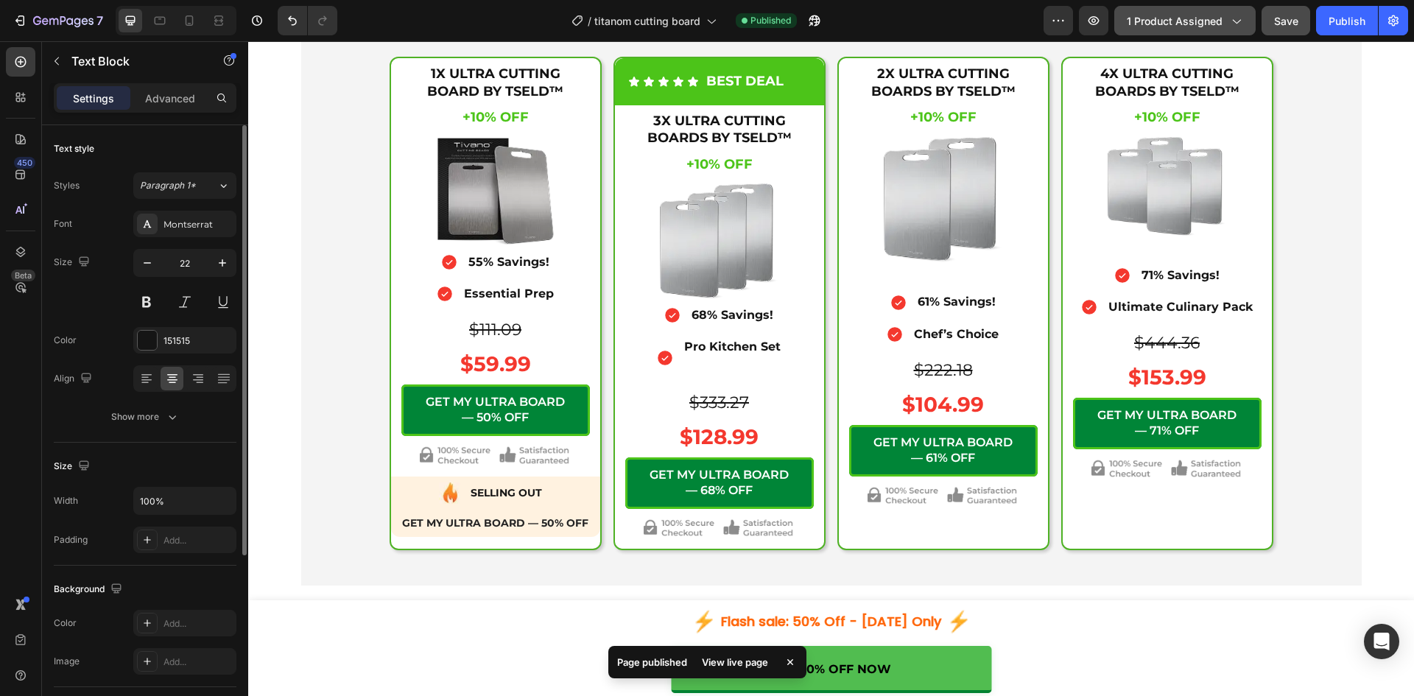
scroll to position [5476, 0]
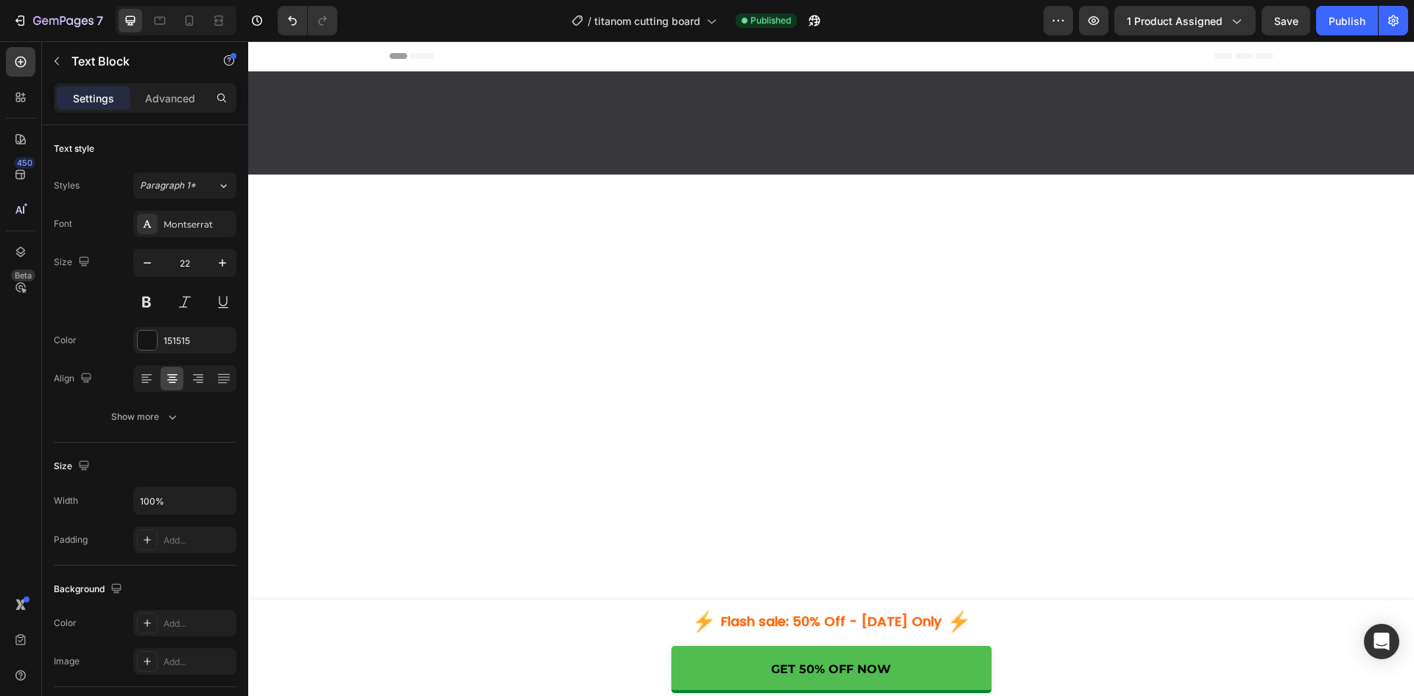
scroll to position [5476, 0]
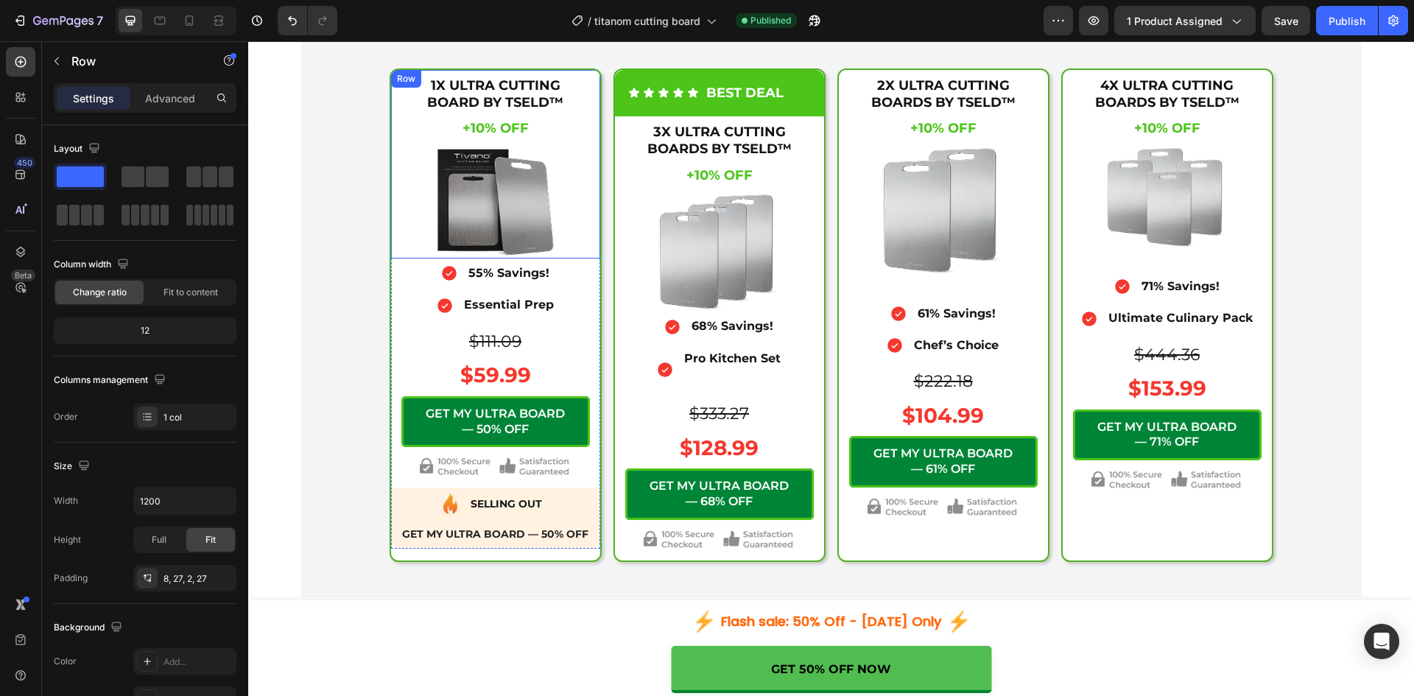
click at [577, 258] on div "1X ULTRA CUTTING BOARD BY TSELD™ Heading +10% OFF Heading +10% OFF Heading $111…" at bounding box center [495, 164] width 209 height 188
click at [802, 507] on div "$333.27 Text Block $128.99 Product Price Product Price GET MY ULTRA BOARD — 68%…" at bounding box center [719, 476] width 188 height 156
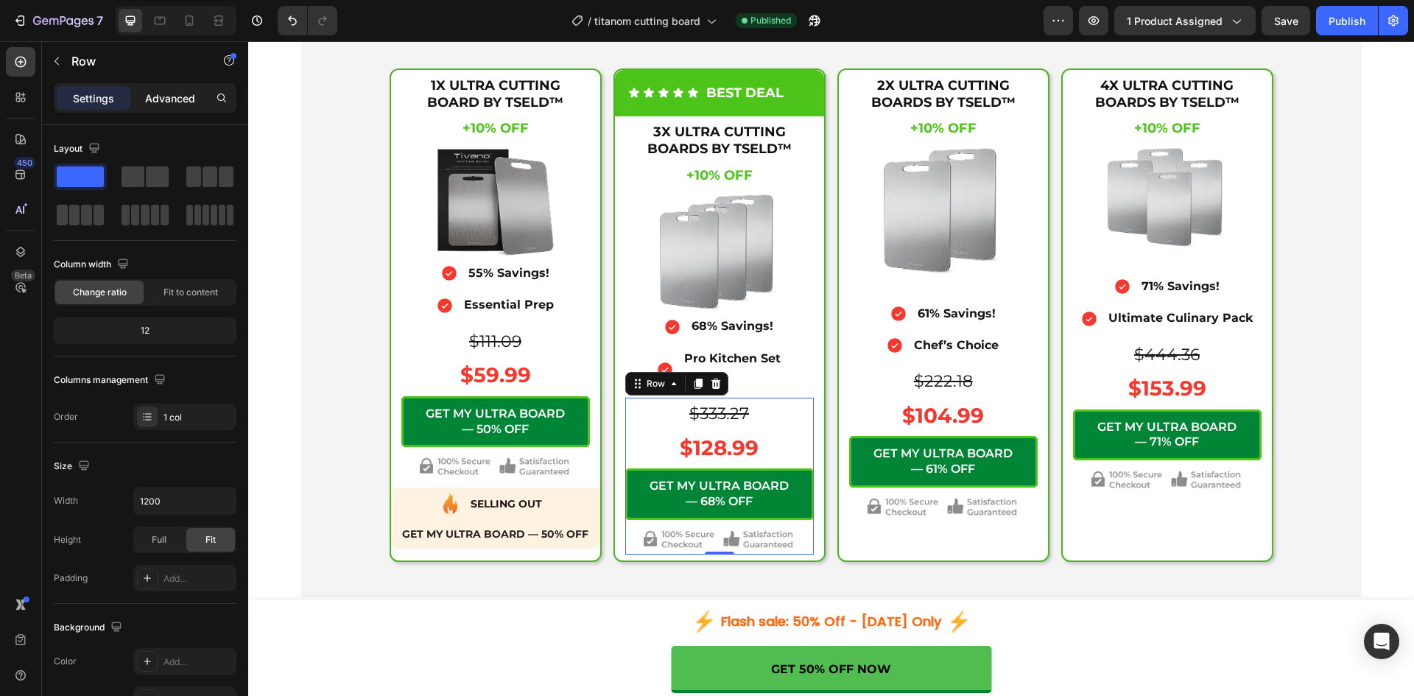
click at [171, 106] on div "Advanced" at bounding box center [170, 98] width 74 height 24
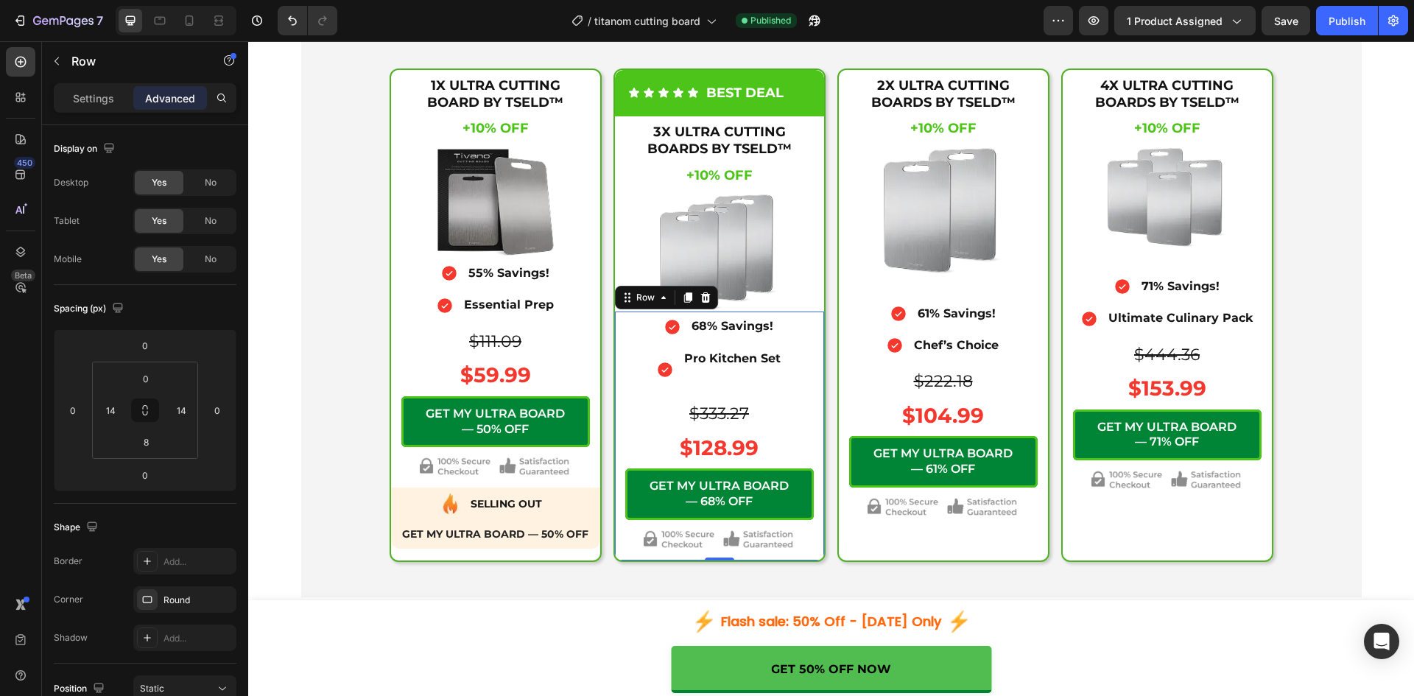
click at [808, 421] on div "Icon 68% Savings! Text Block Advanced List Icon Pro Kitchen Set Text Block Adva…" at bounding box center [719, 435] width 209 height 248
click at [1027, 400] on div "Icon 61% Savings! Text Block Advanced List Icon Chef’s Choice Text Block Advanc…" at bounding box center [943, 410] width 188 height 223
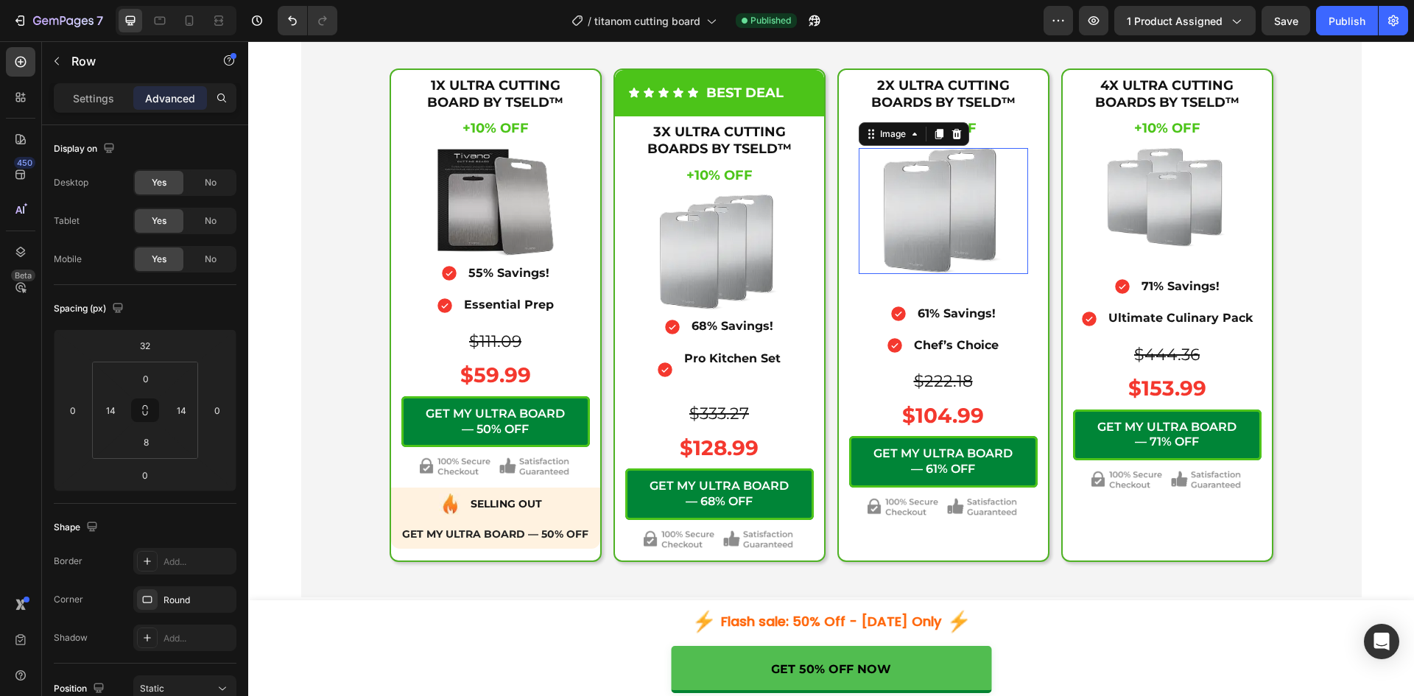
click at [1017, 274] on div at bounding box center [942, 211] width 169 height 126
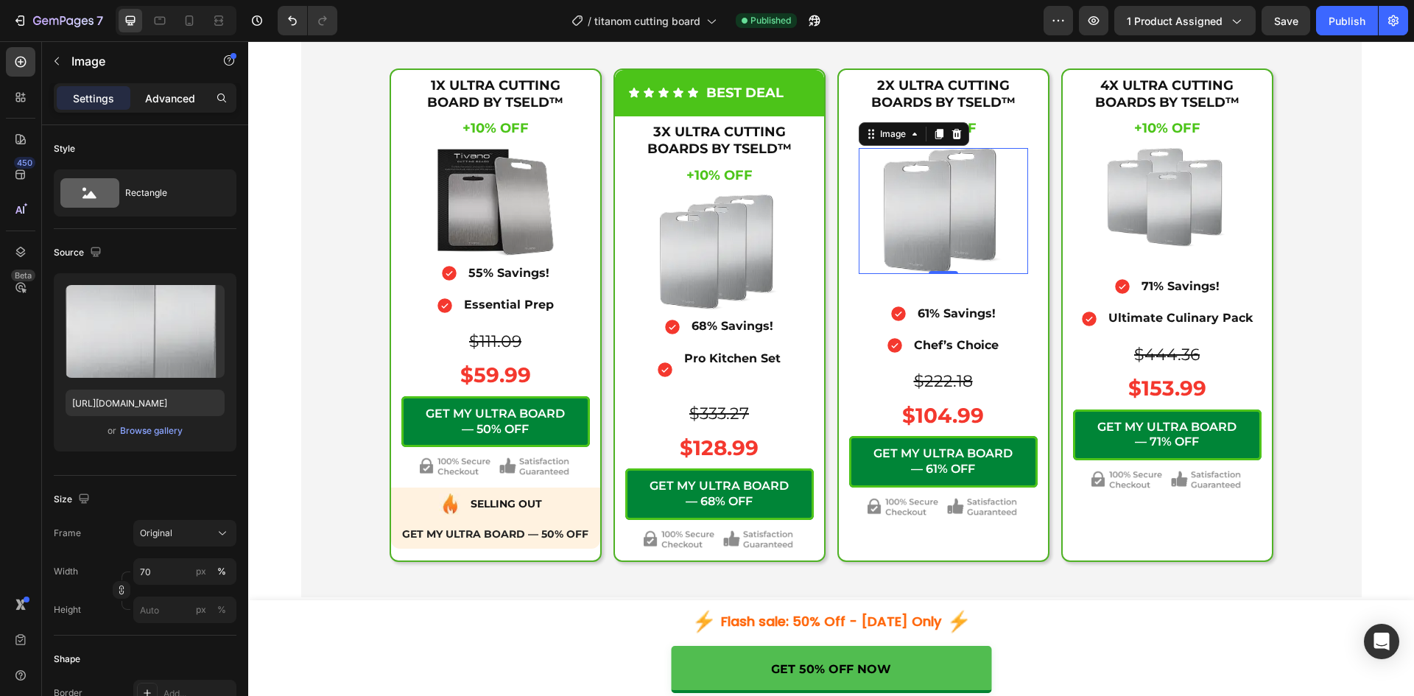
click at [165, 102] on p "Advanced" at bounding box center [170, 98] width 50 height 15
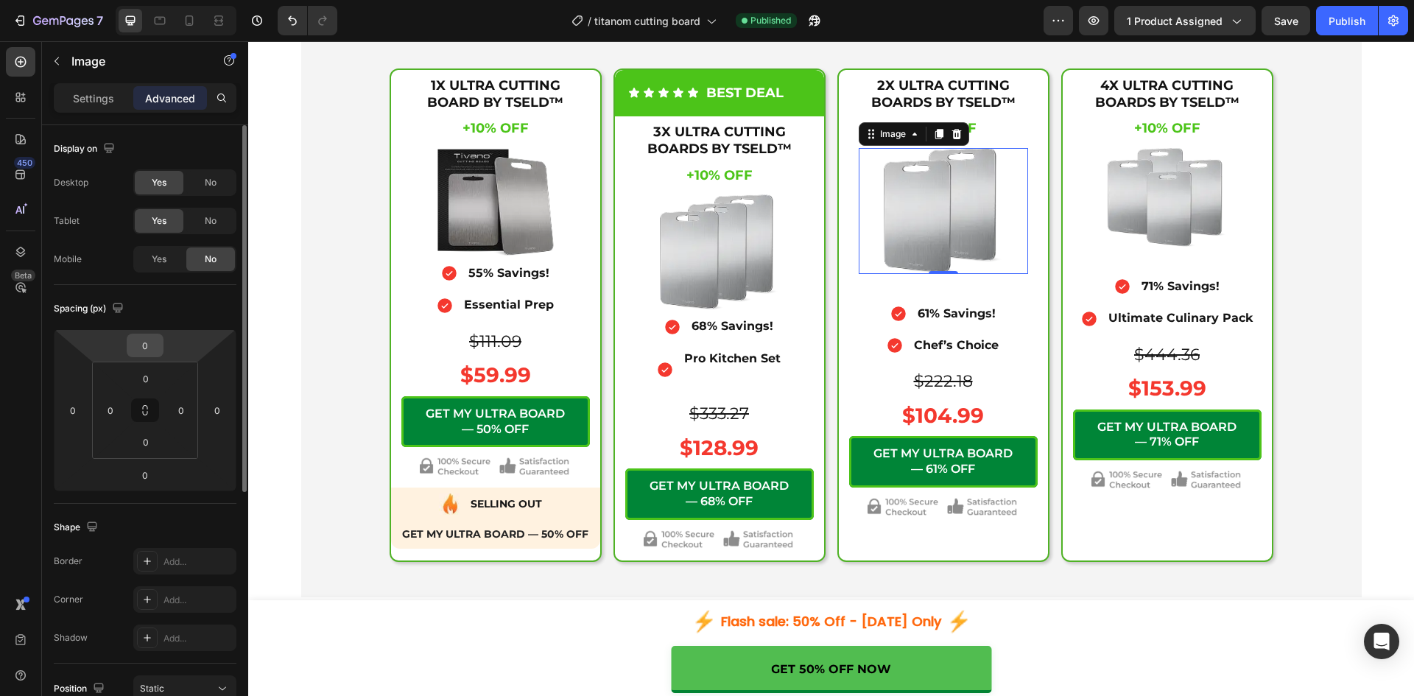
click at [146, 334] on input "0" at bounding box center [144, 345] width 29 height 22
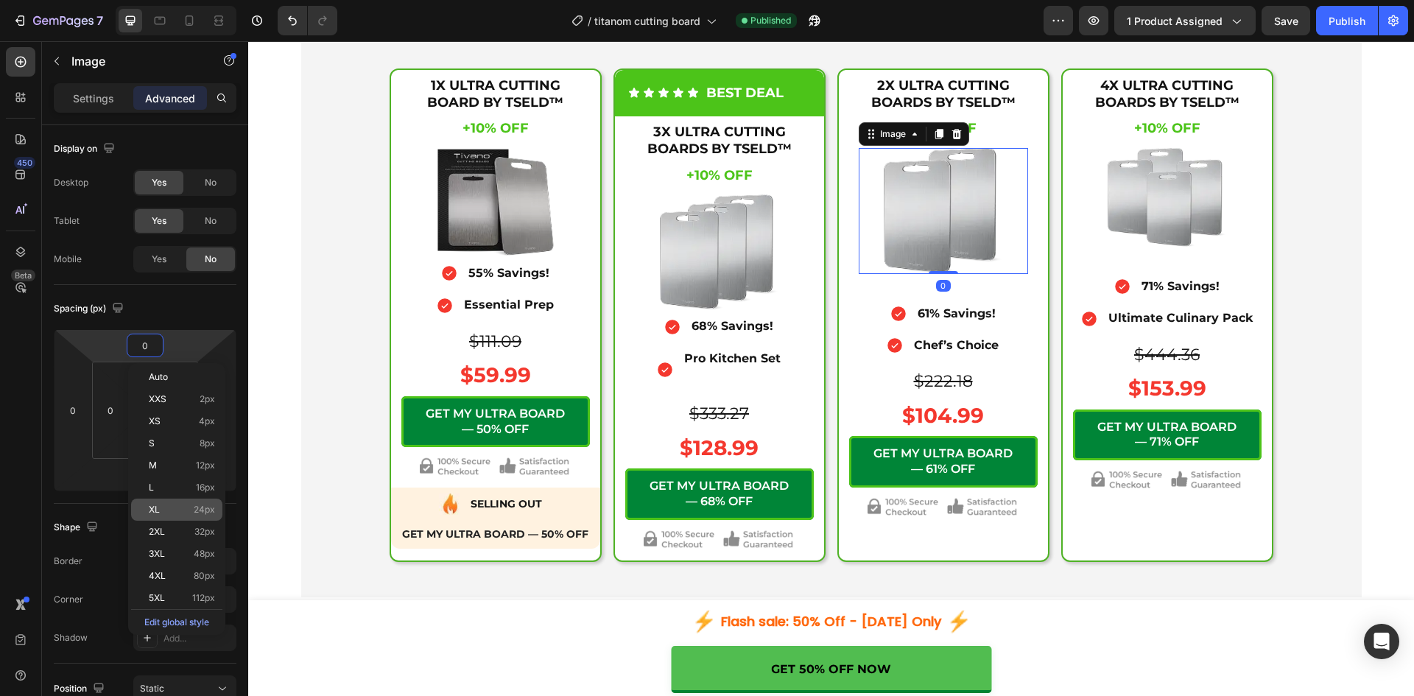
click at [167, 504] on div "XL 24px" at bounding box center [176, 509] width 91 height 22
type input "24"
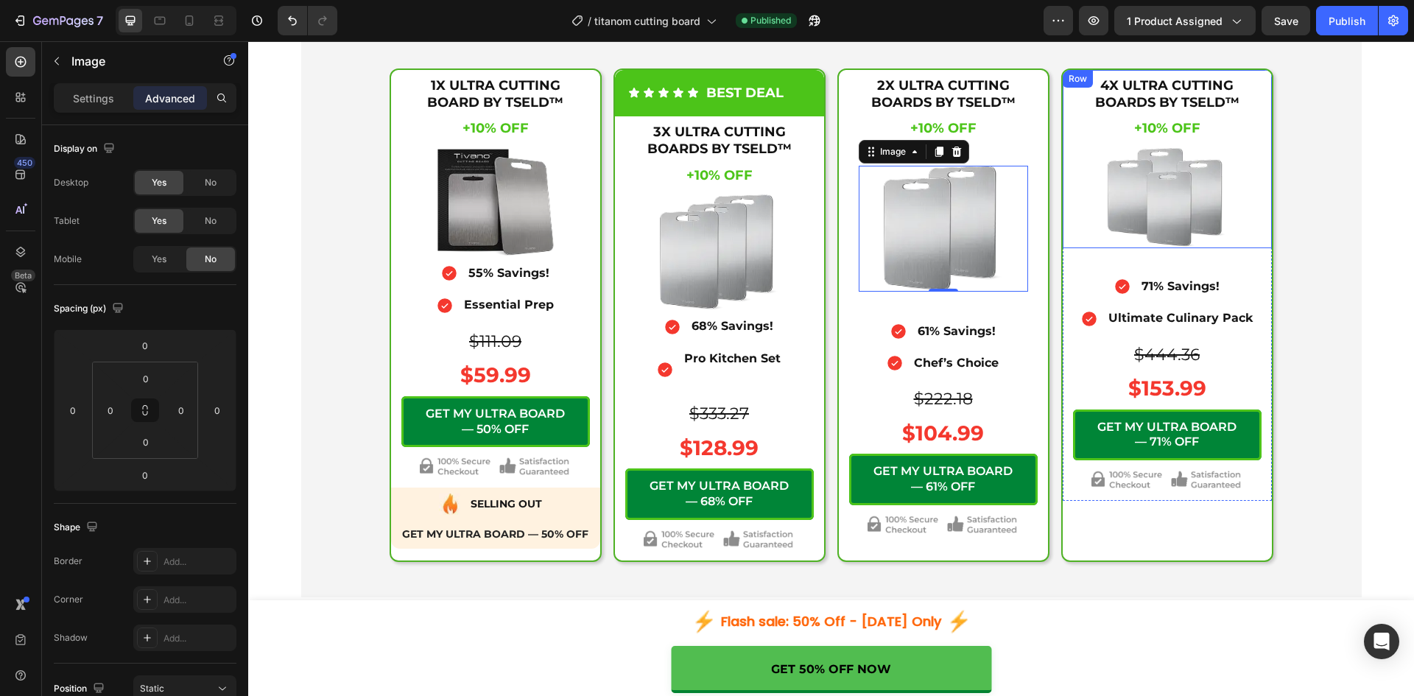
click at [1082, 247] on div at bounding box center [1166, 197] width 169 height 99
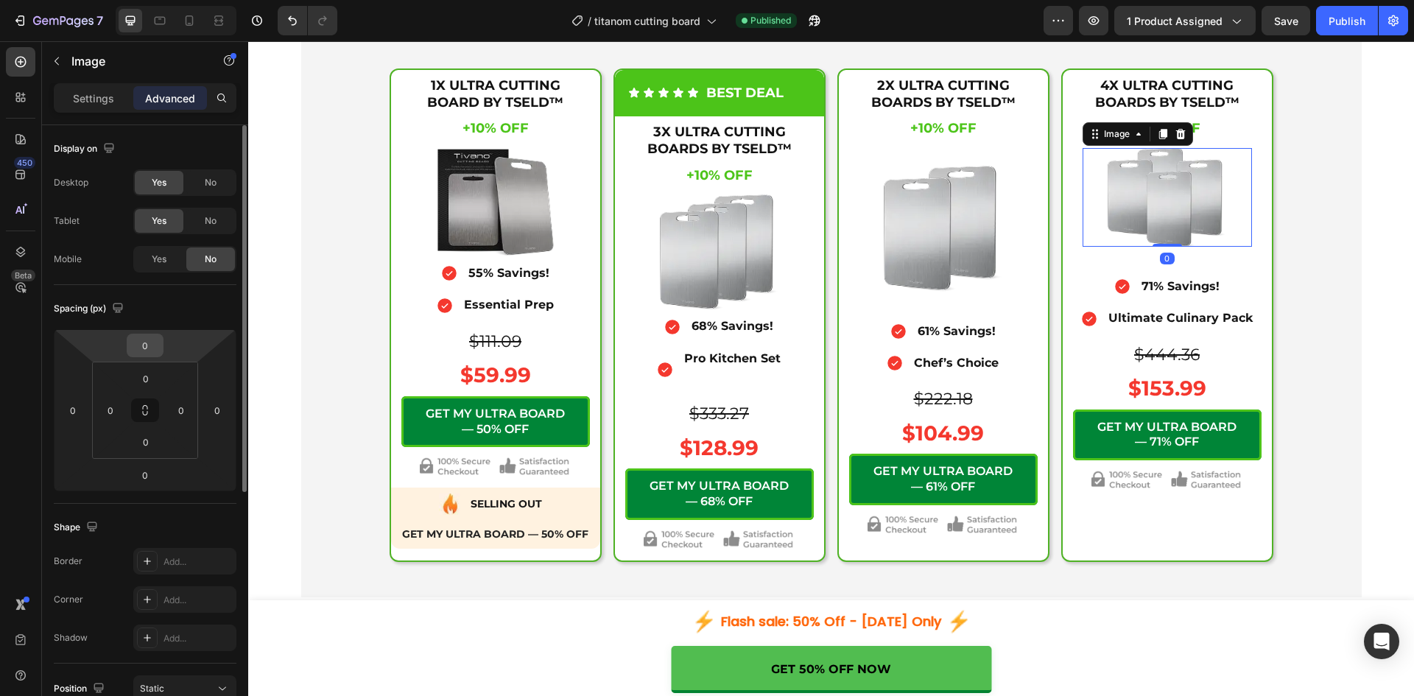
click at [147, 337] on input "0" at bounding box center [144, 345] width 29 height 22
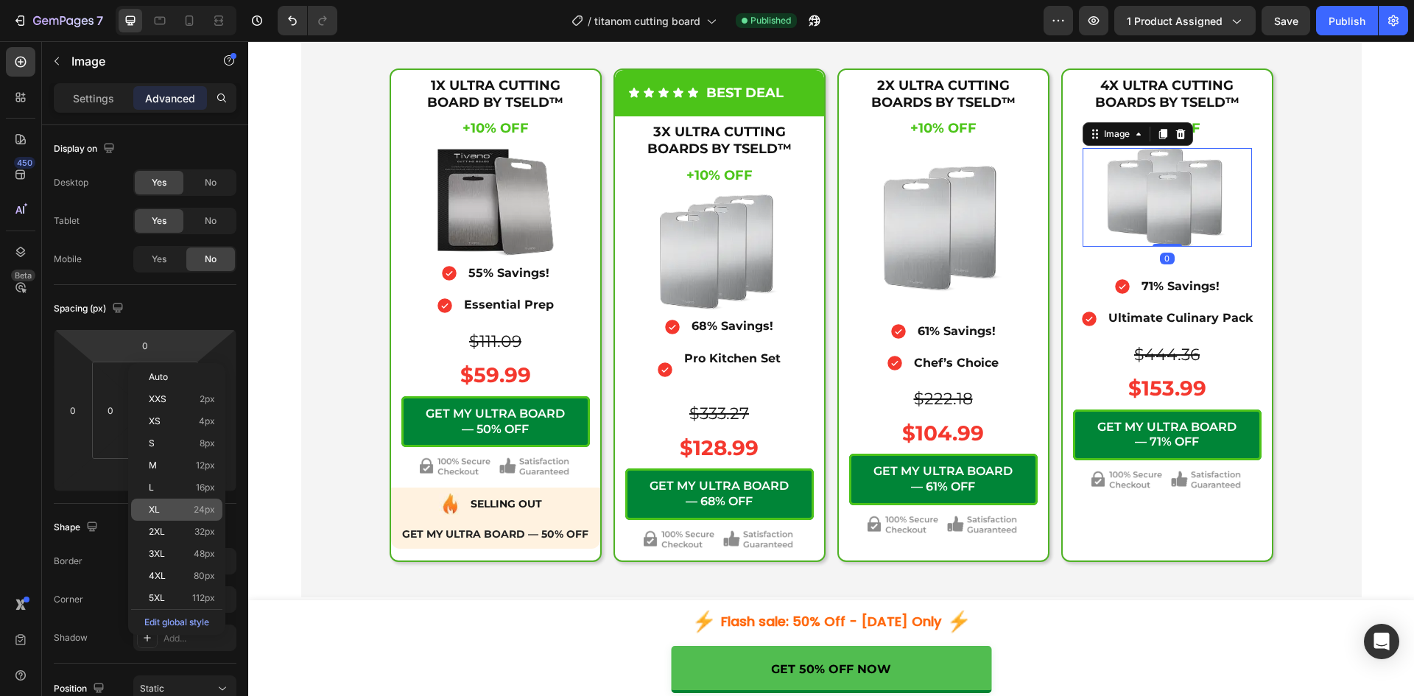
click at [174, 507] on p "XL 24px" at bounding box center [182, 509] width 66 height 10
type input "24"
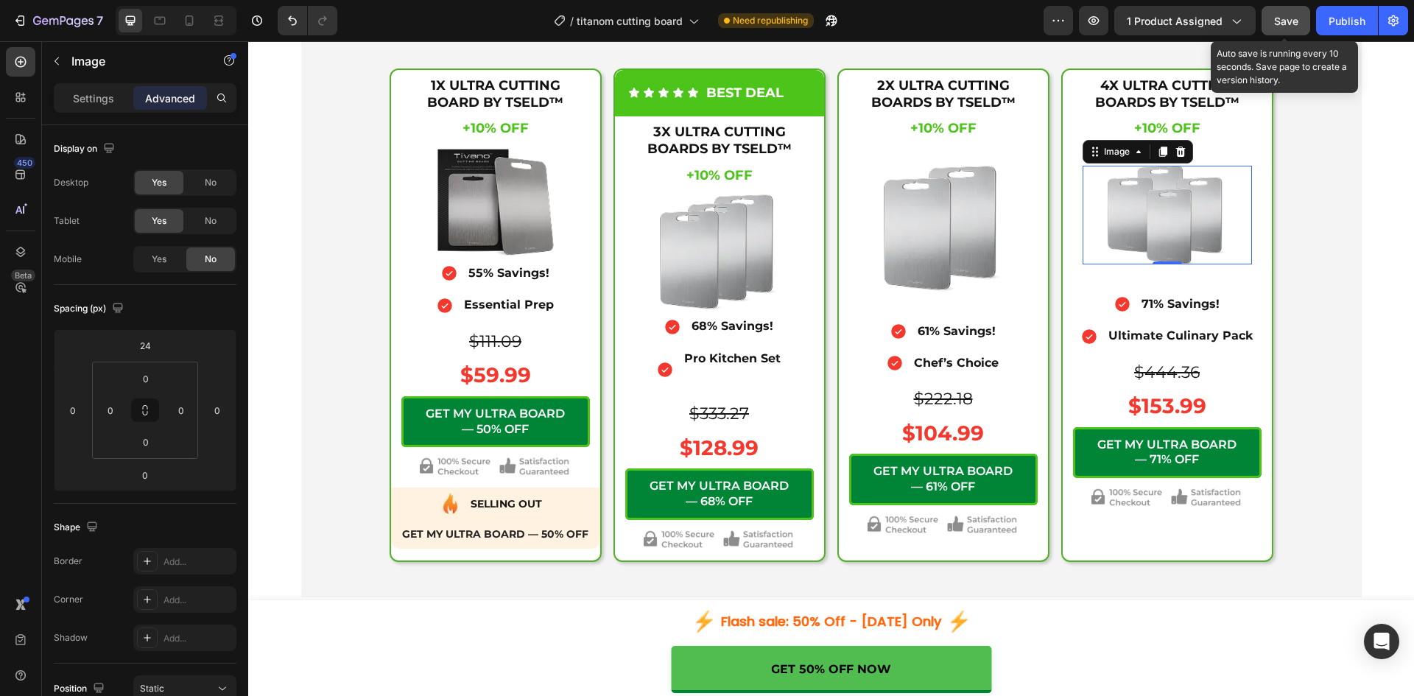
click at [1280, 27] on span "Save" at bounding box center [1286, 21] width 24 height 13
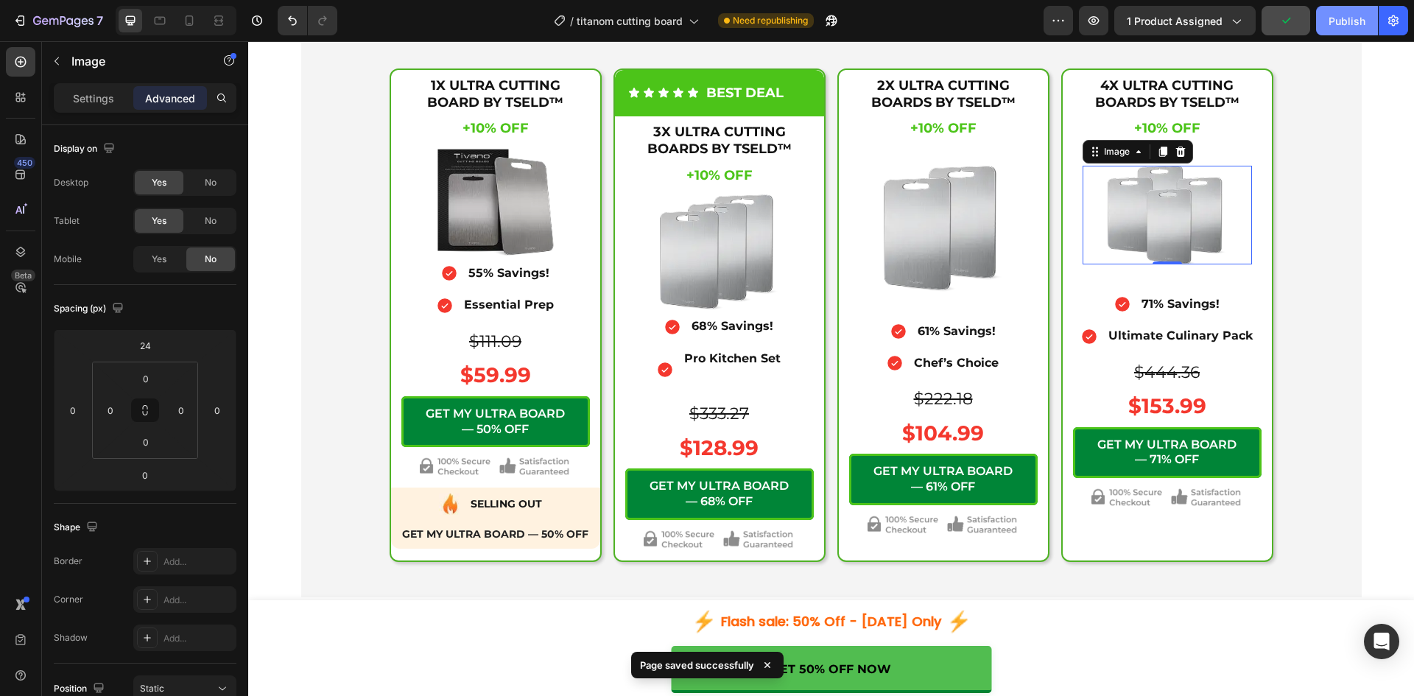
click at [1347, 28] on div "Publish" at bounding box center [1346, 20] width 37 height 15
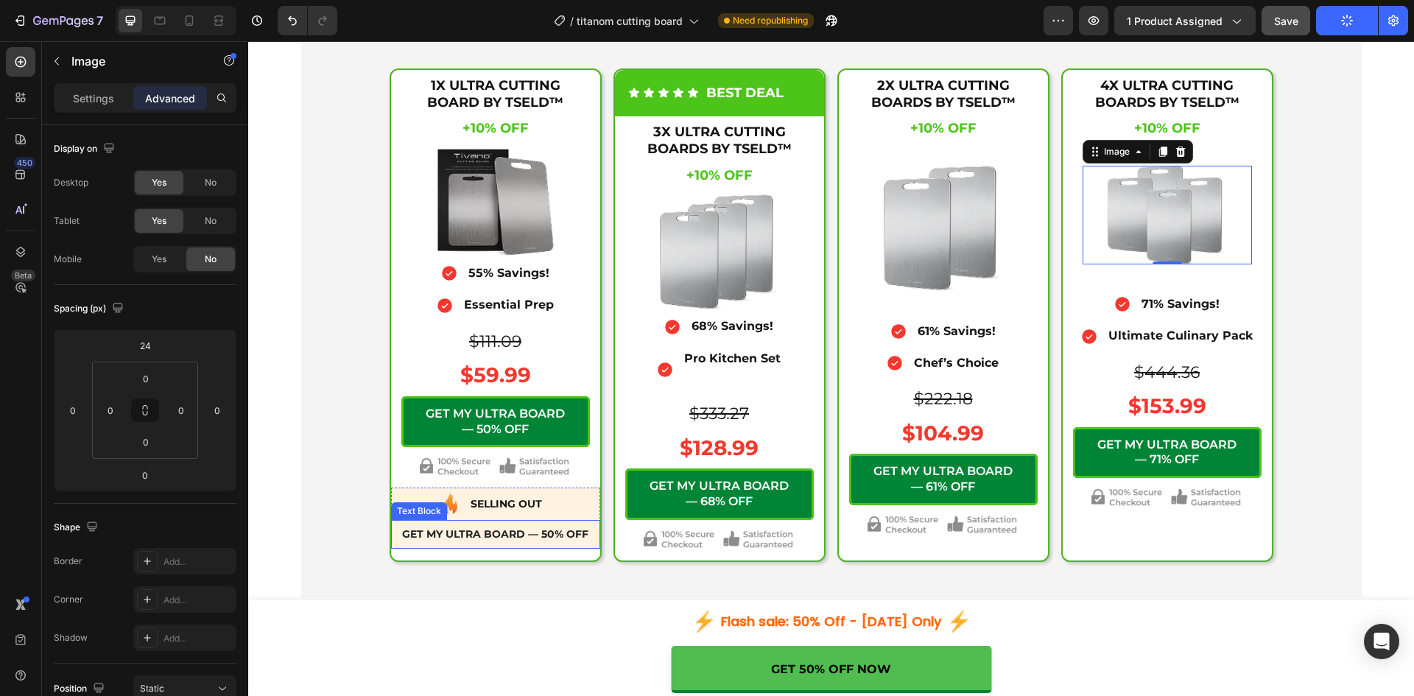
click at [508, 548] on div "GET MY ULTRA BOARD — 50% OFF Text Block" at bounding box center [495, 534] width 209 height 28
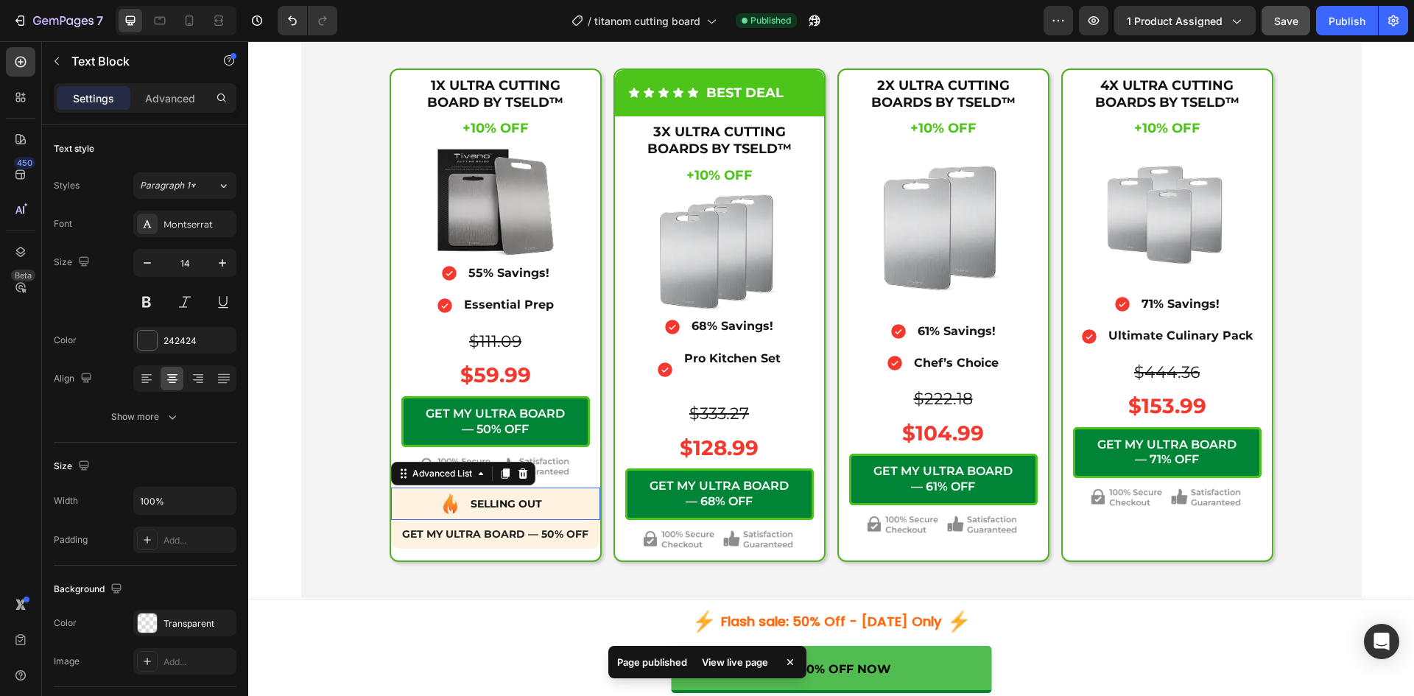
click at [578, 520] on div "Image SELLING OUT Text Block" at bounding box center [495, 506] width 209 height 27
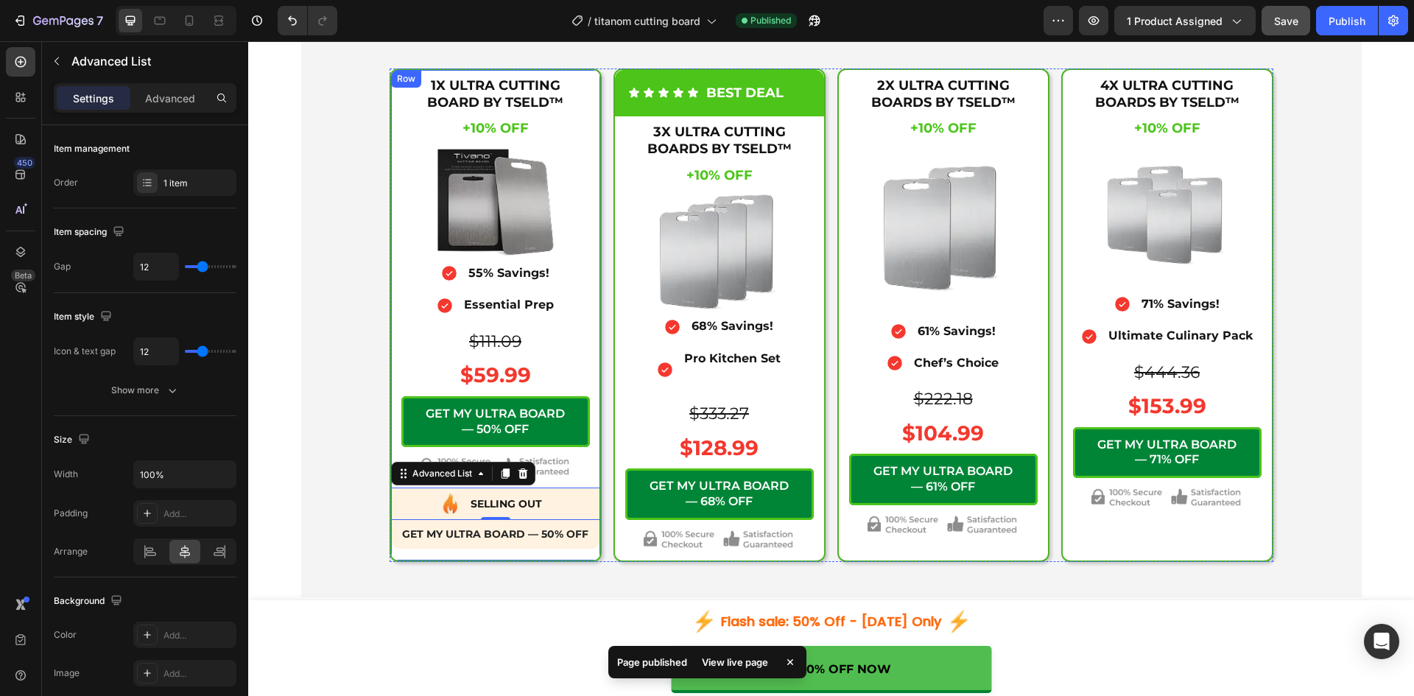
click at [415, 560] on div "1X ULTRA CUTTING BOARD BY TSELD™ Heading +10% OFF Heading +10% OFF Heading $111…" at bounding box center [495, 315] width 209 height 490
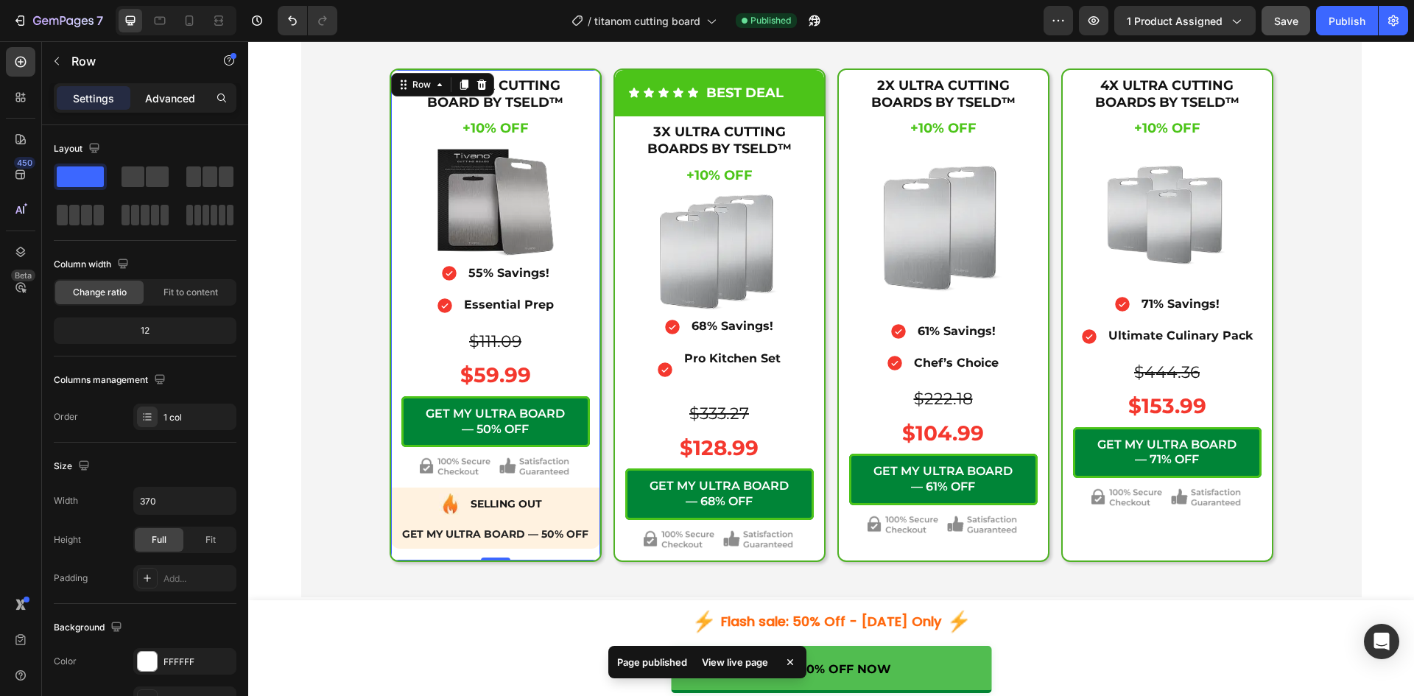
click at [147, 96] on p "Advanced" at bounding box center [170, 98] width 50 height 15
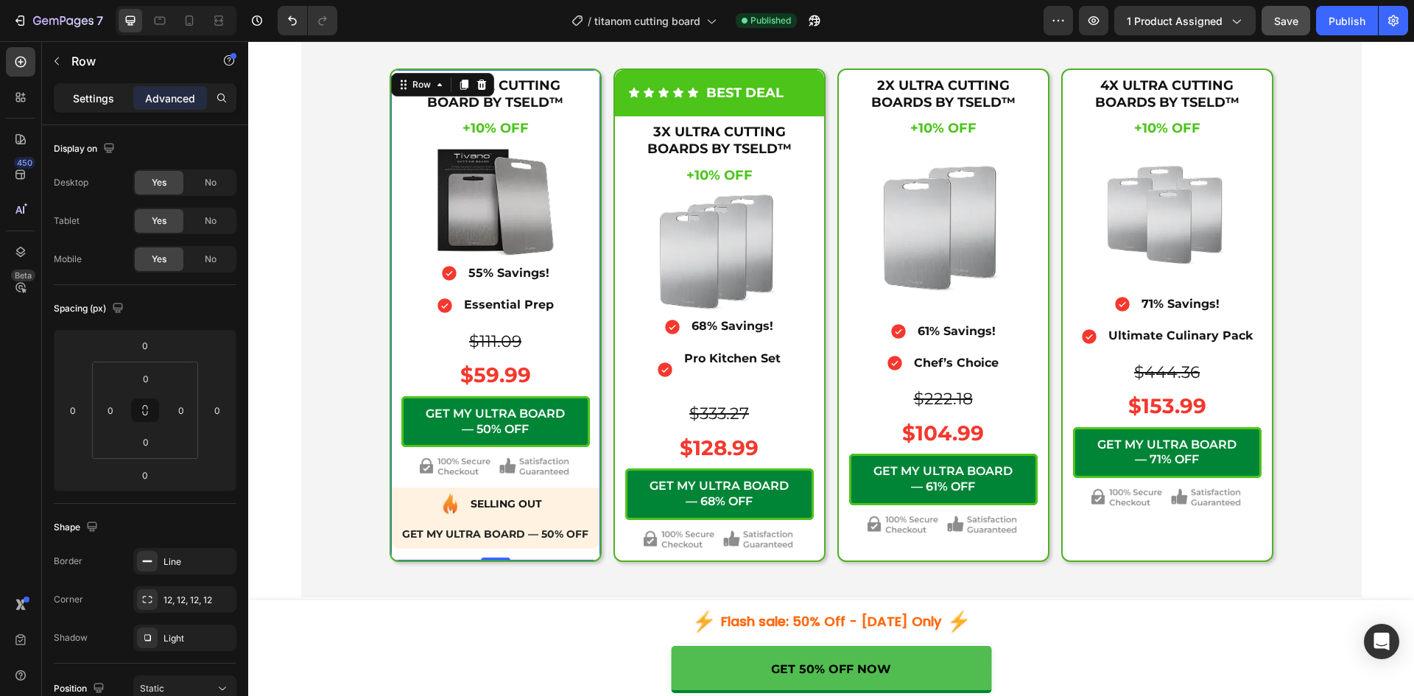
click at [111, 96] on p "Settings" at bounding box center [93, 98] width 41 height 15
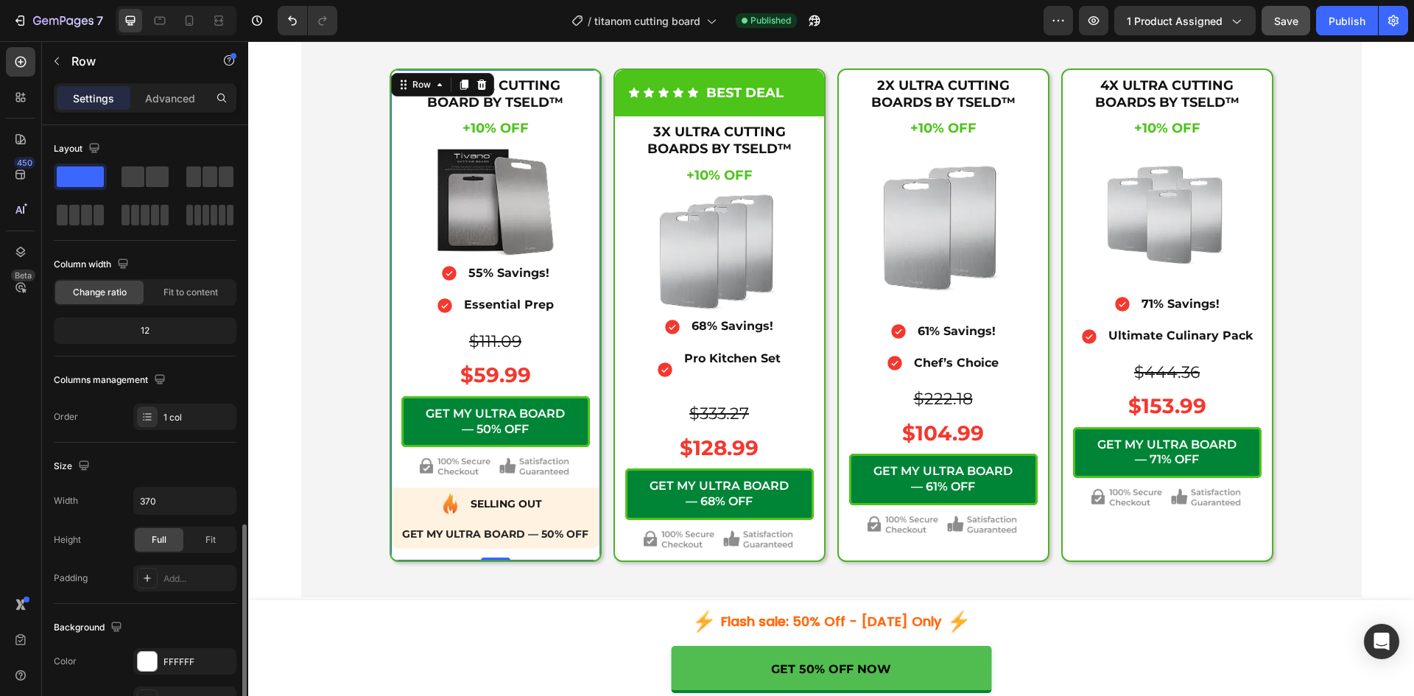
scroll to position [369, 0]
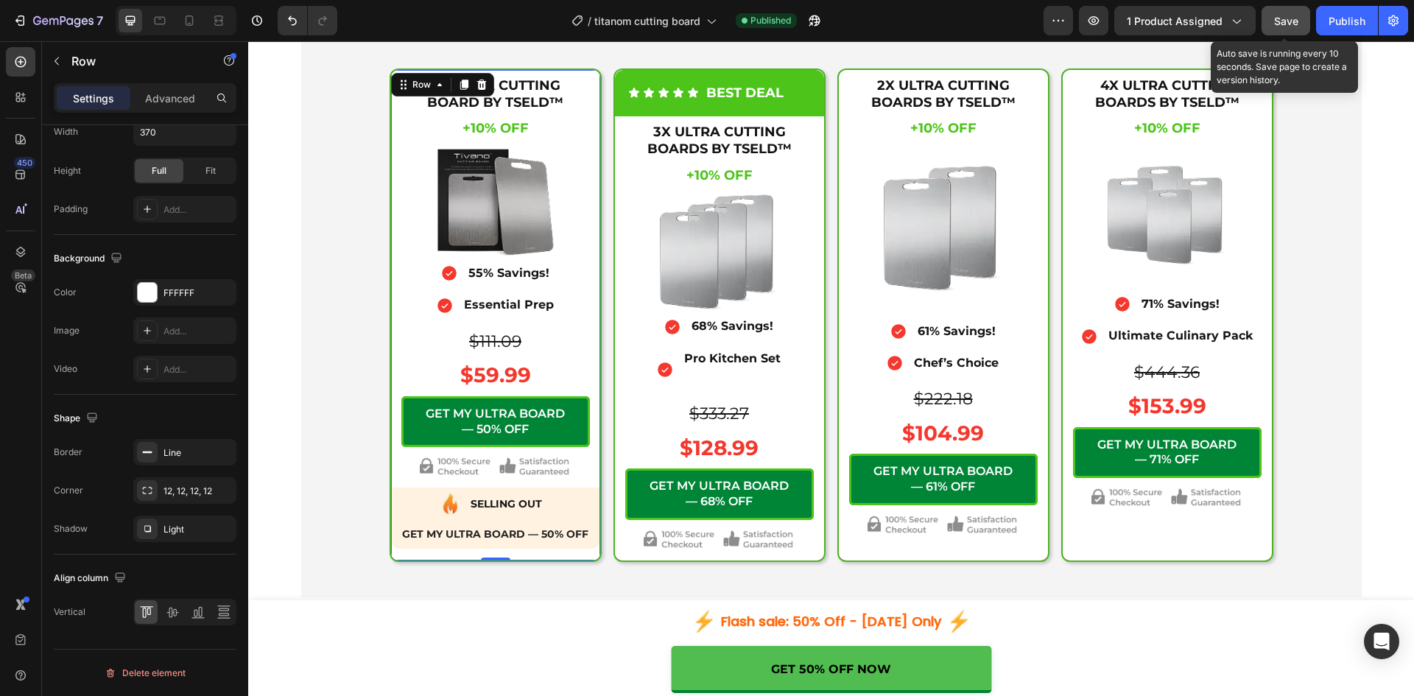
click at [1290, 18] on span "Save" at bounding box center [1286, 21] width 24 height 13
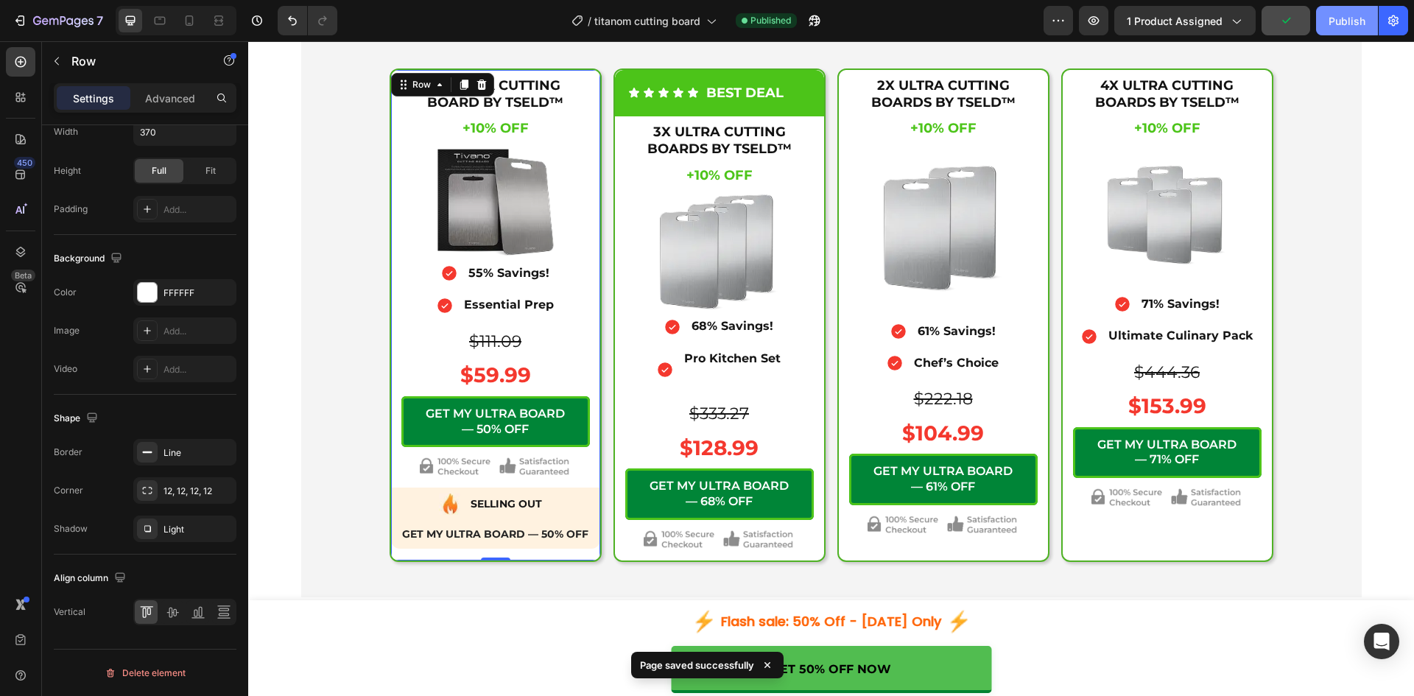
click at [1356, 18] on div "Publish" at bounding box center [1346, 20] width 37 height 15
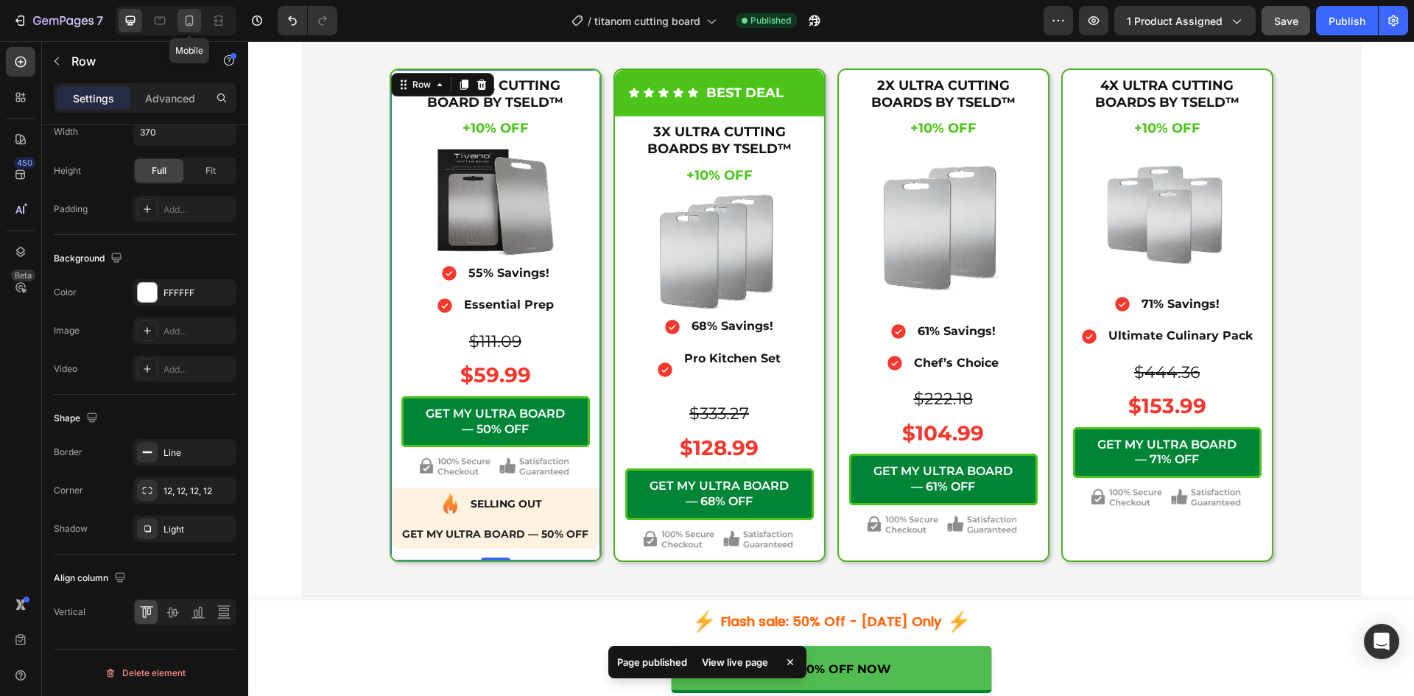
click at [179, 21] on div at bounding box center [189, 21] width 24 height 24
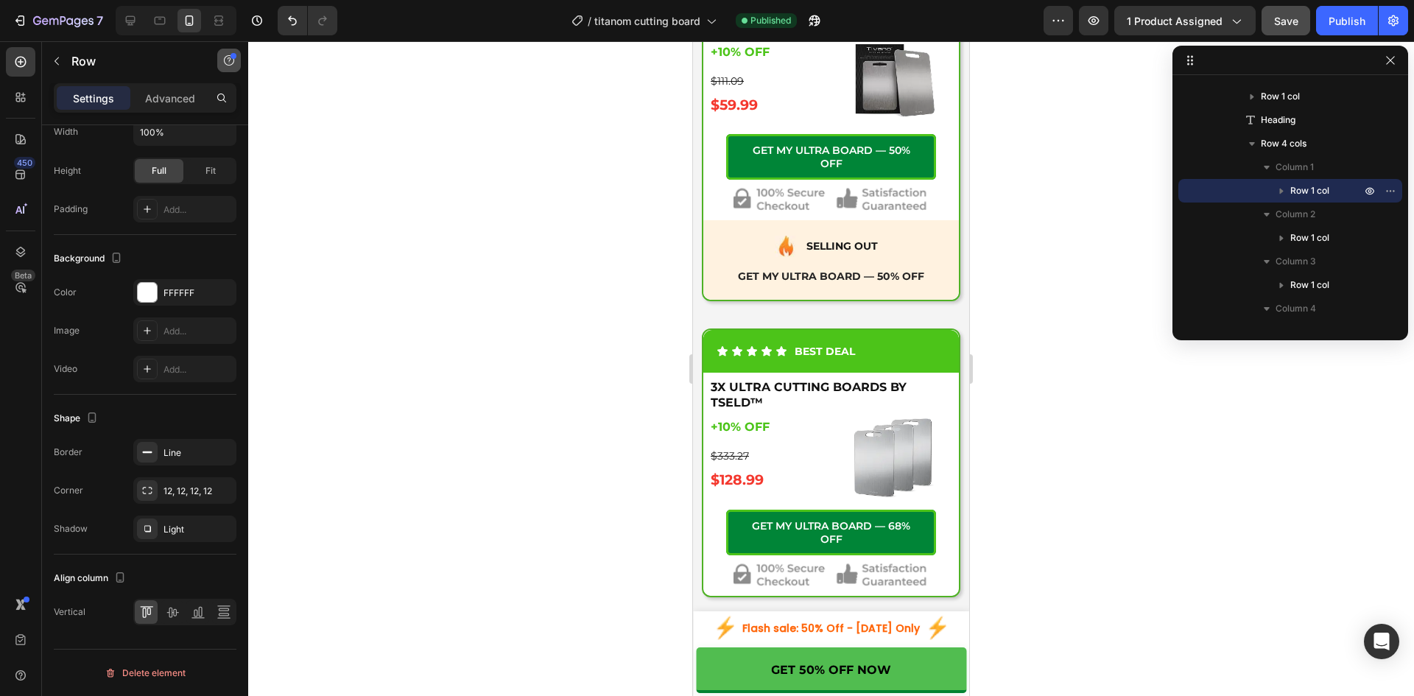
scroll to position [3807, 0]
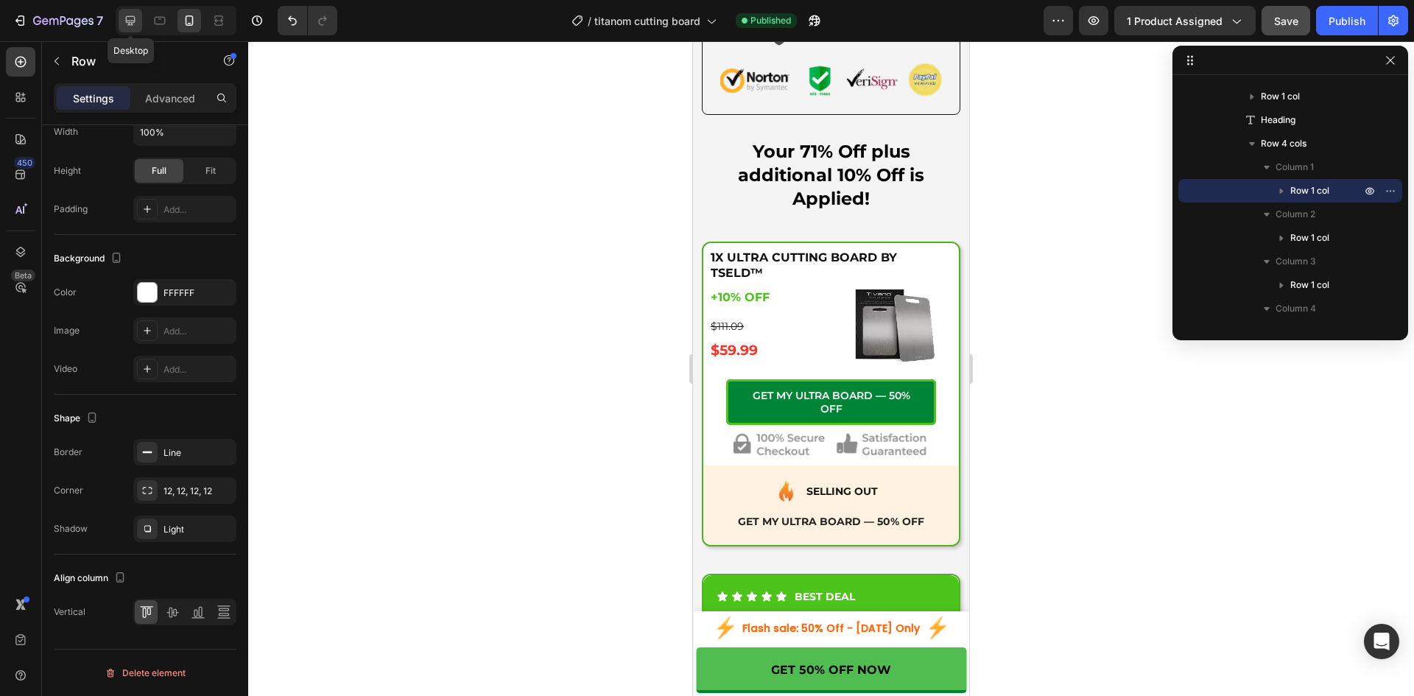
click at [130, 21] on icon at bounding box center [131, 21] width 10 height 10
type input "370"
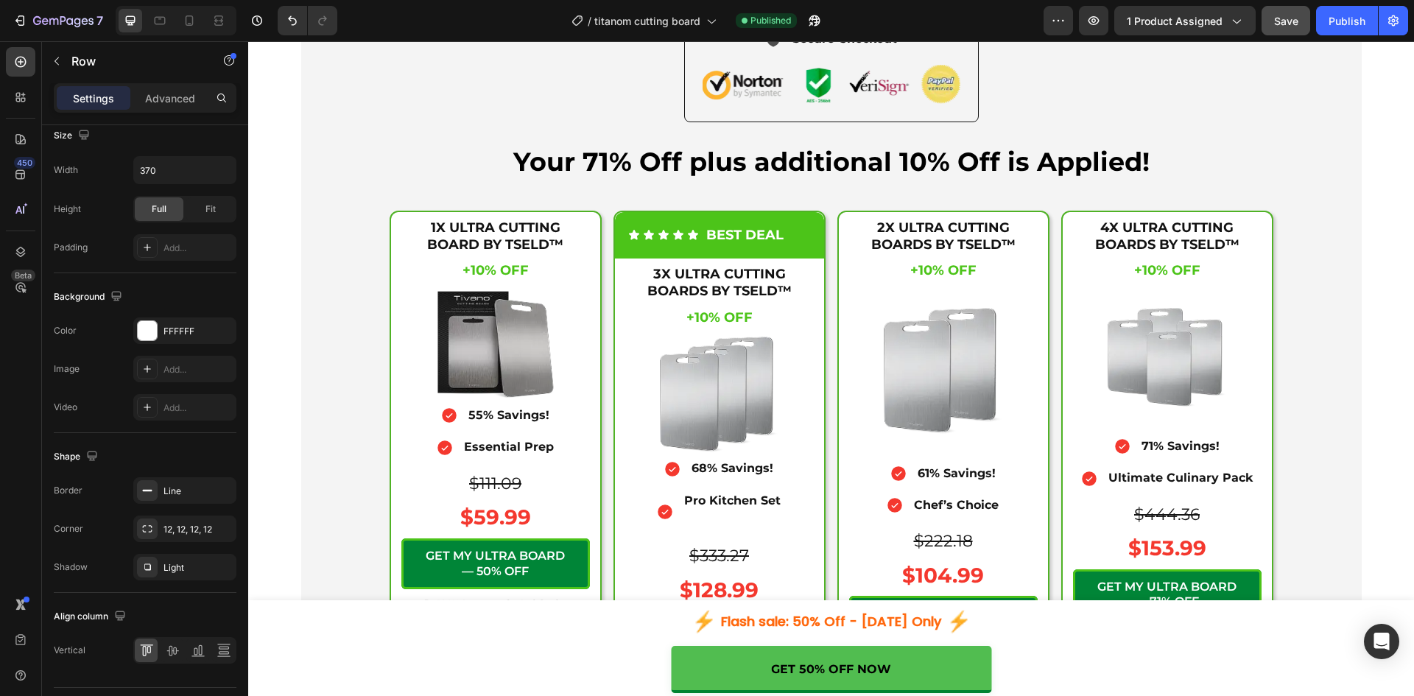
scroll to position [3925, 0]
